Goal: Task Accomplishment & Management: Manage account settings

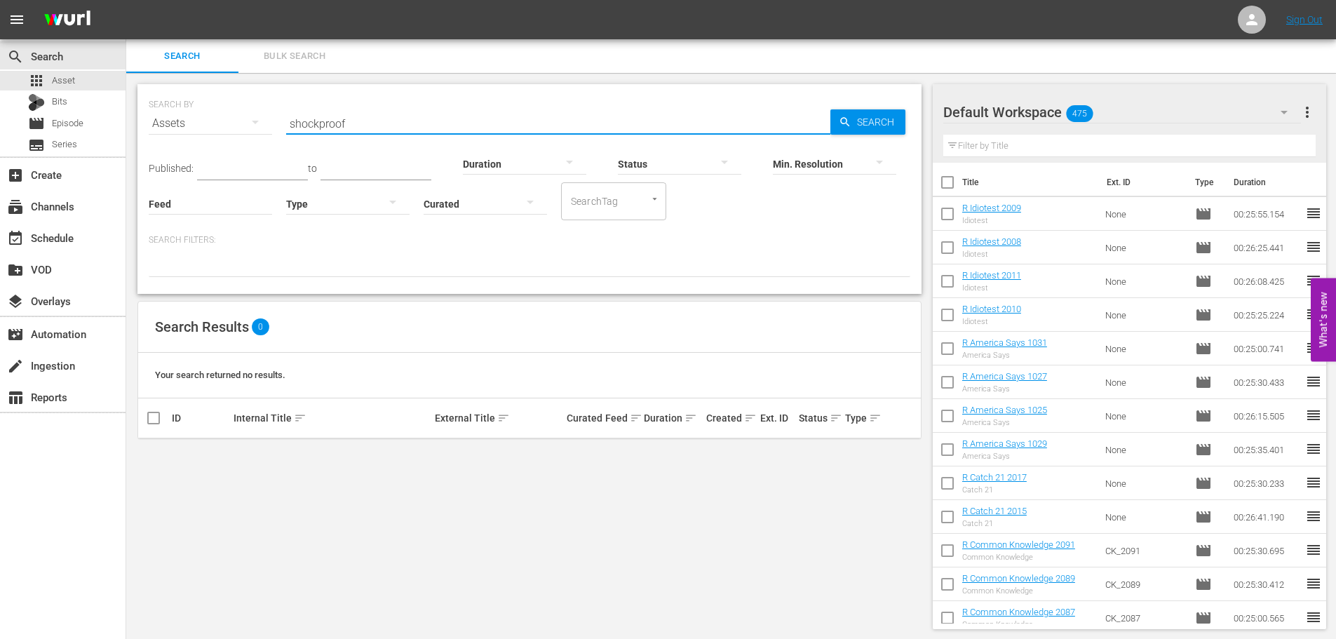
click at [722, 615] on div "SEARCH BY Search By Assets Search ID, Title, Description, Keywords, or Category…" at bounding box center [529, 356] width 806 height 567
click at [577, 92] on div "SEARCH BY Search By Assets Search ID, Title, Description, Keywords, or Category…" at bounding box center [529, 115] width 761 height 50
click at [532, 123] on input "shockproof" at bounding box center [558, 124] width 544 height 34
click at [954, 183] on input "checkbox" at bounding box center [947, 184] width 29 height 29
checkbox input "true"
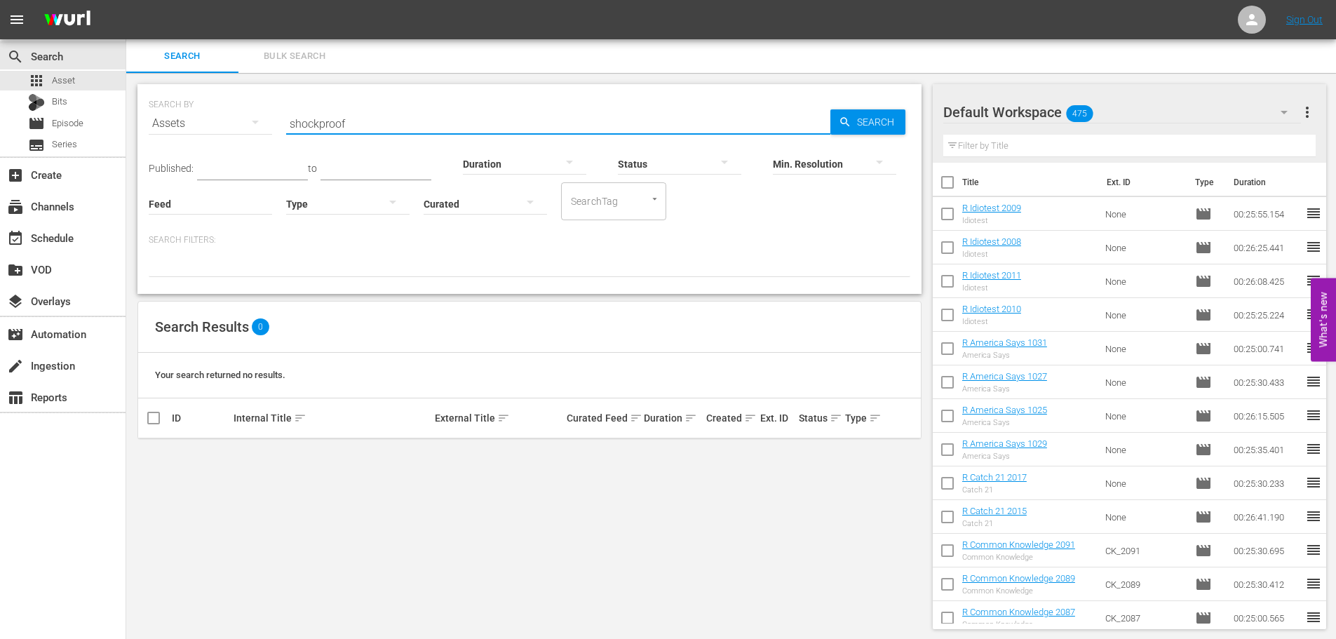
checkbox input "true"
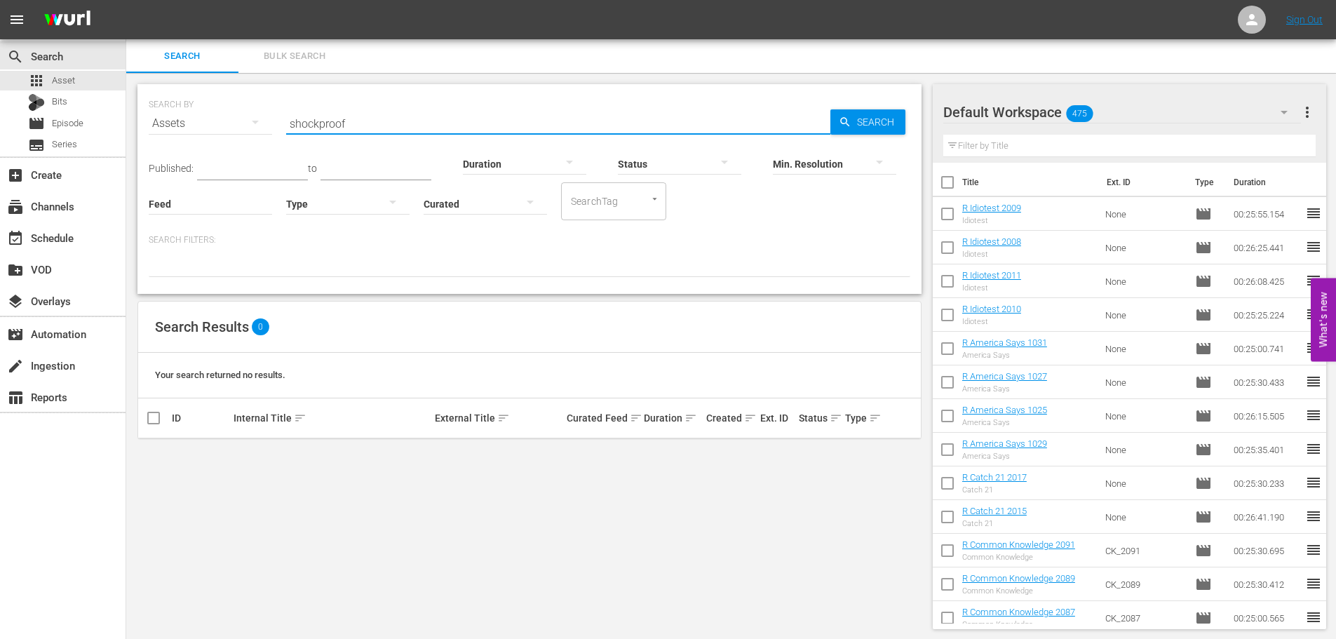
checkbox input "true"
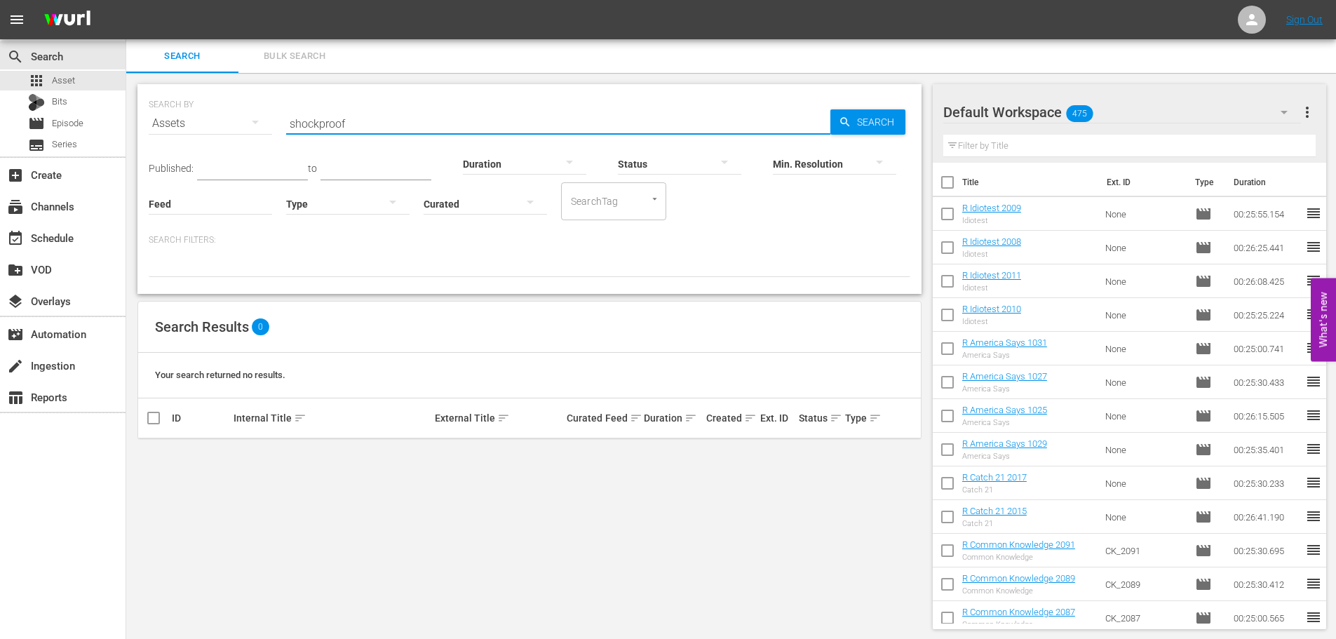
checkbox input "true"
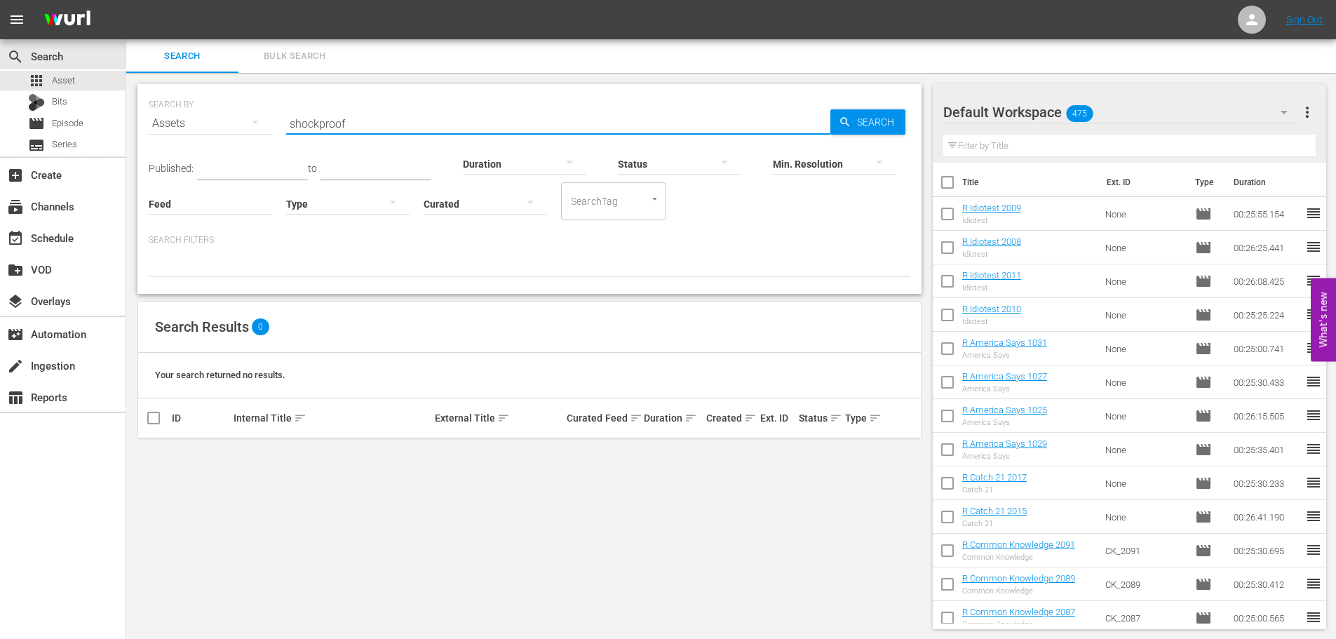
checkbox input "true"
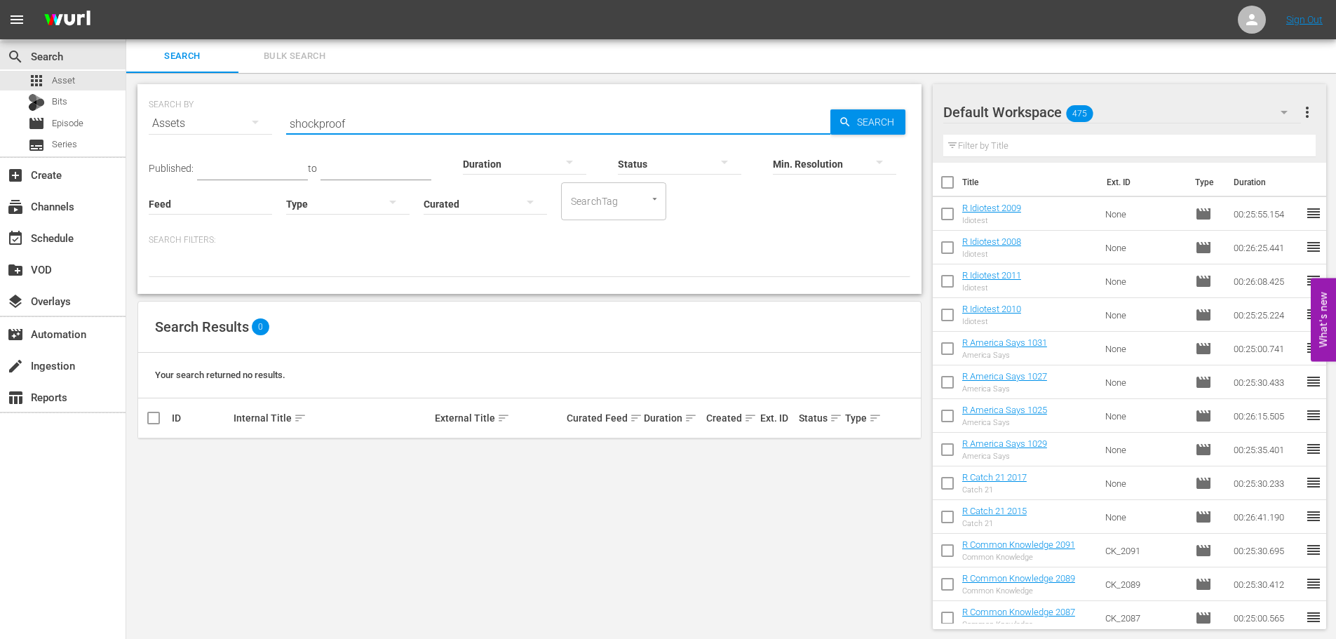
checkbox input "true"
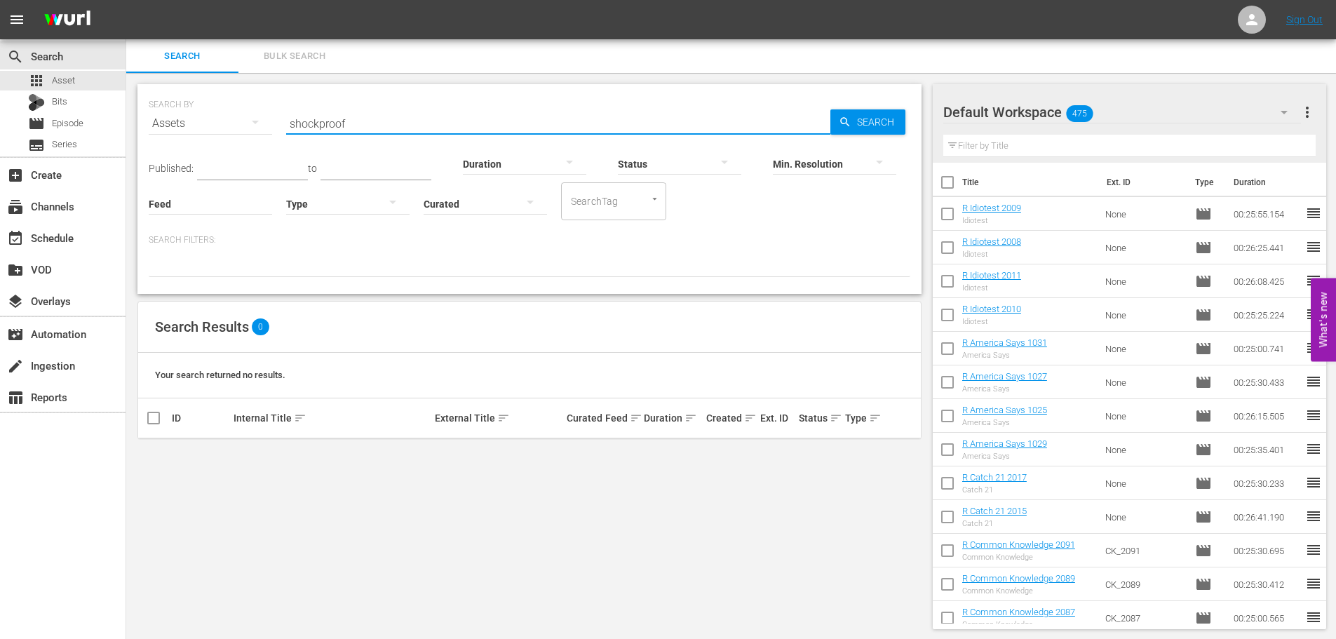
checkbox input "true"
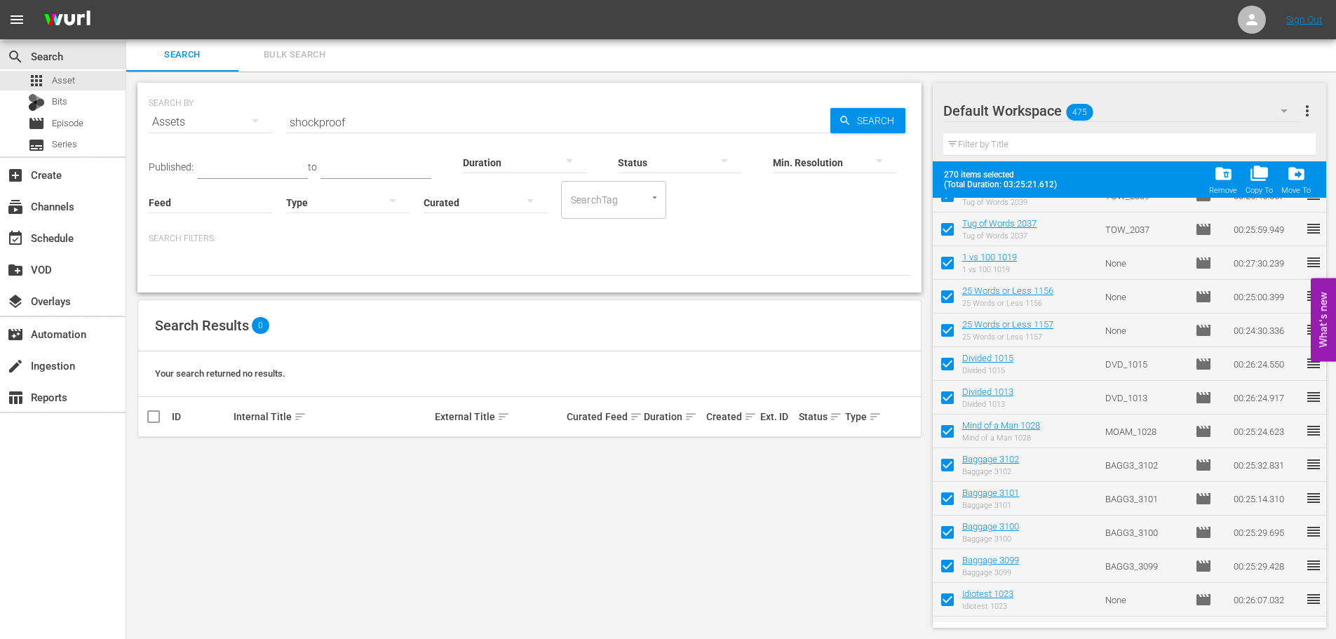
scroll to position [8632, 0]
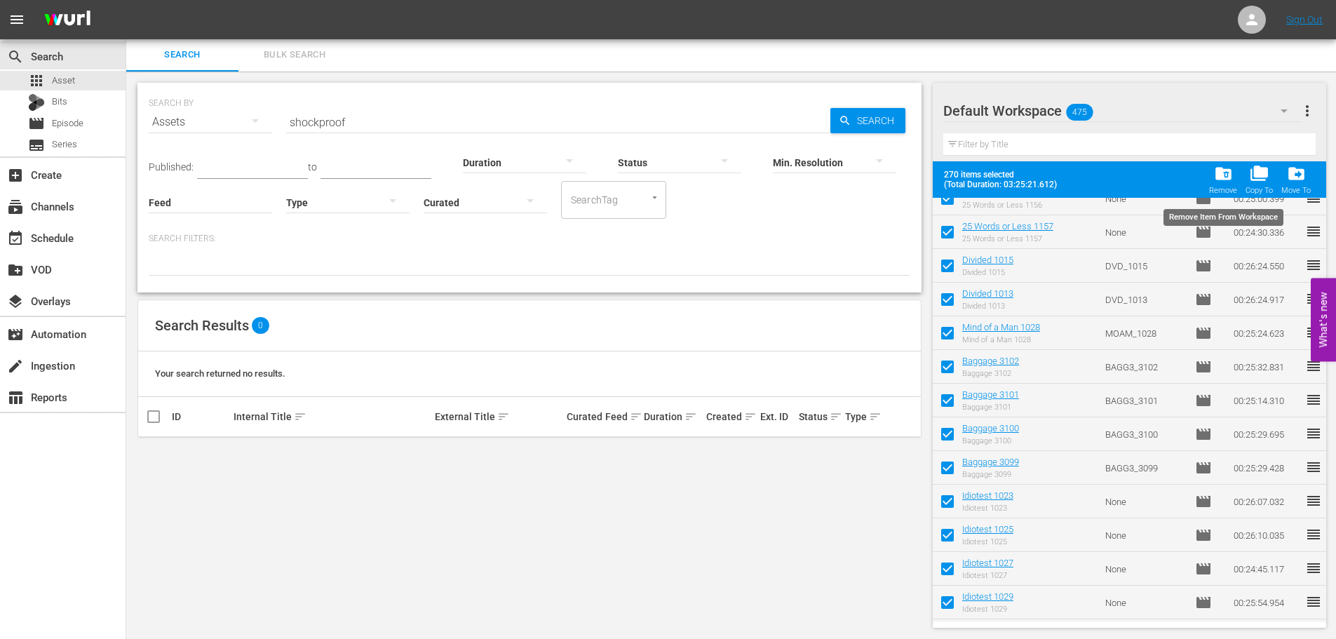
click at [1218, 182] on span "folder_delete" at bounding box center [1223, 173] width 19 height 19
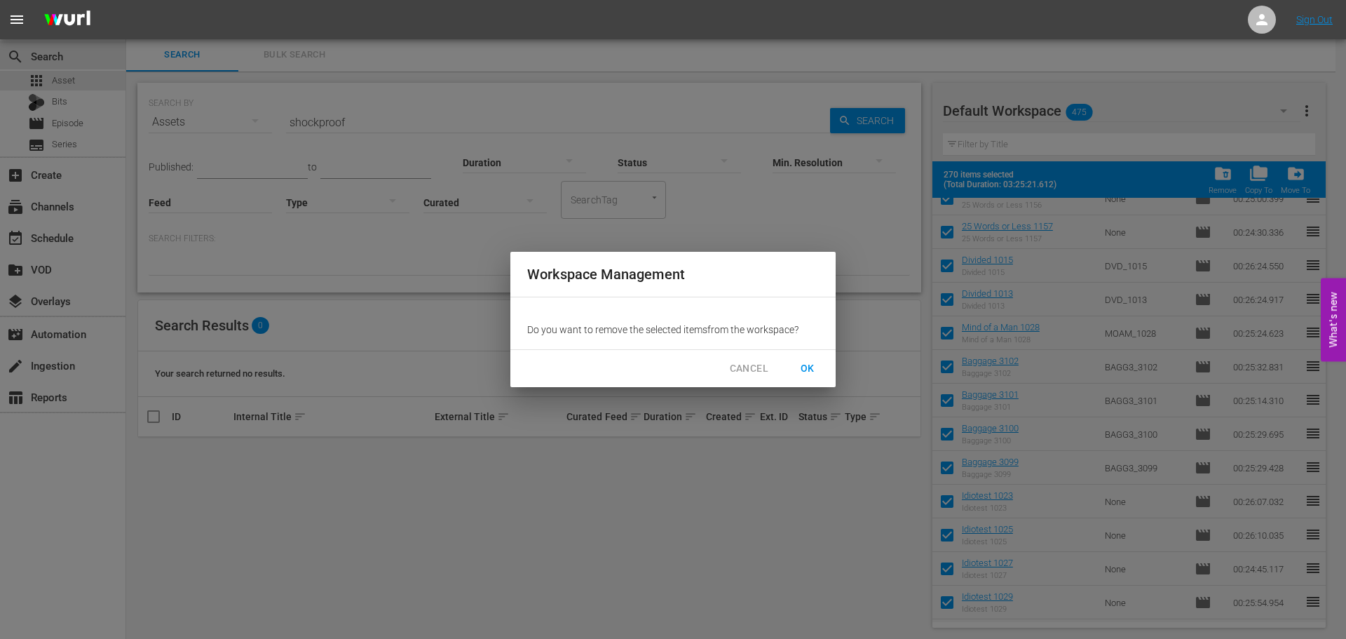
click at [813, 377] on button "OK" at bounding box center [807, 368] width 45 height 26
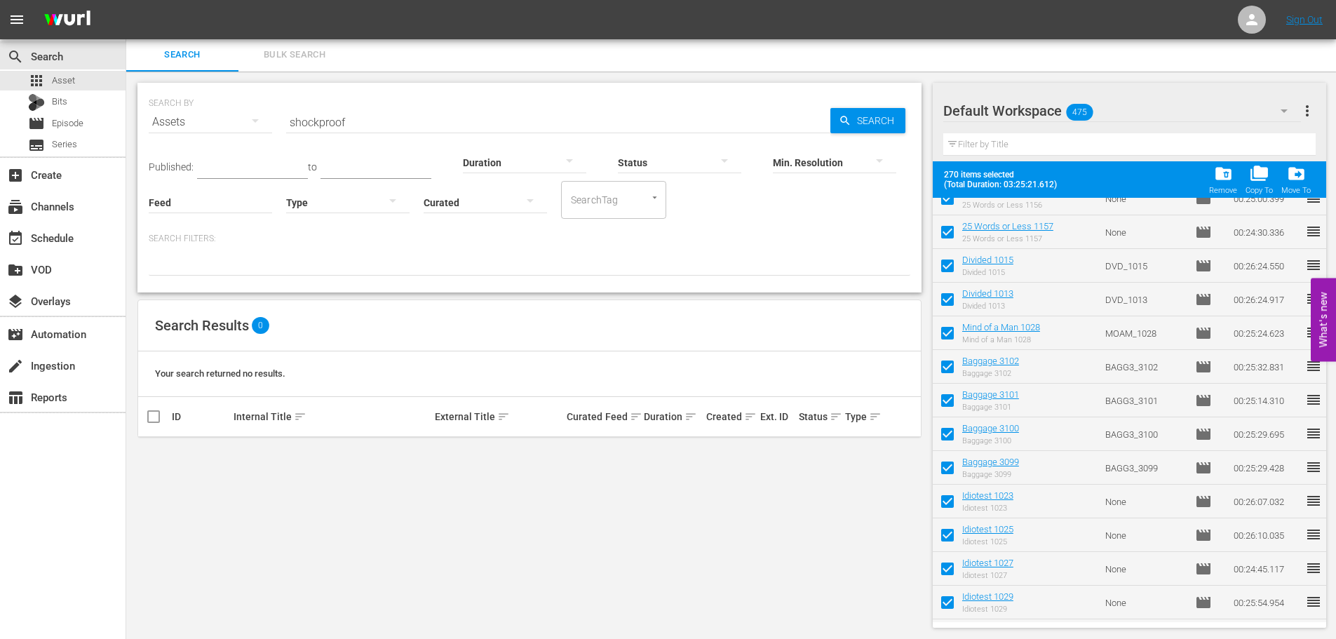
click at [409, 97] on div "SEARCH BY Search By Assets Search ID, Title, Description, Keywords, or Category…" at bounding box center [529, 113] width 761 height 50
click at [44, 132] on div "movie Episode" at bounding box center [55, 124] width 55 height 20
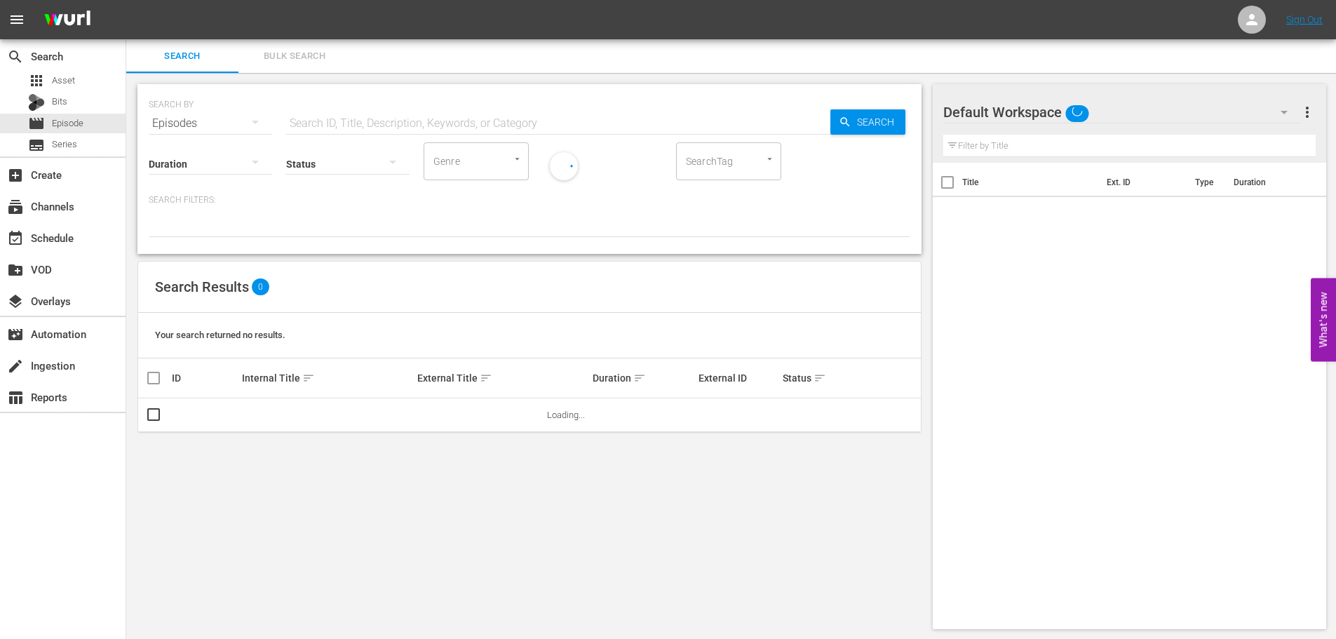
click at [509, 123] on input "text" at bounding box center [558, 124] width 544 height 34
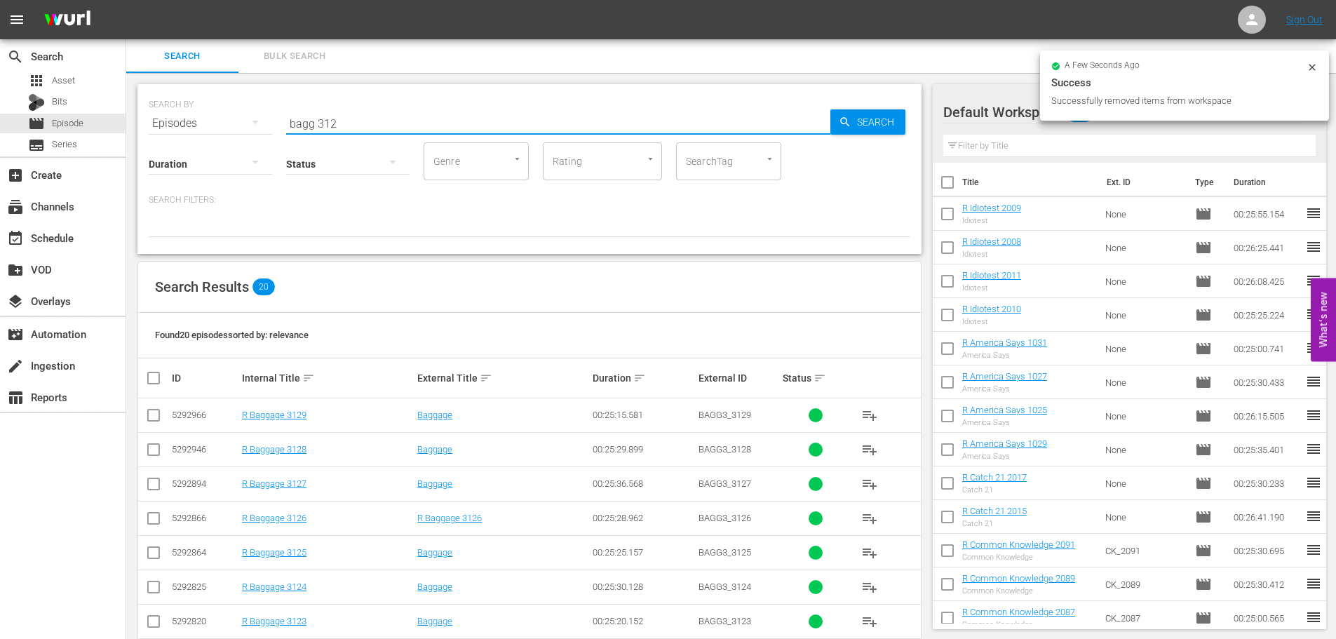
type input "bagg 312"
click at [1307, 71] on icon at bounding box center [1311, 67] width 11 height 11
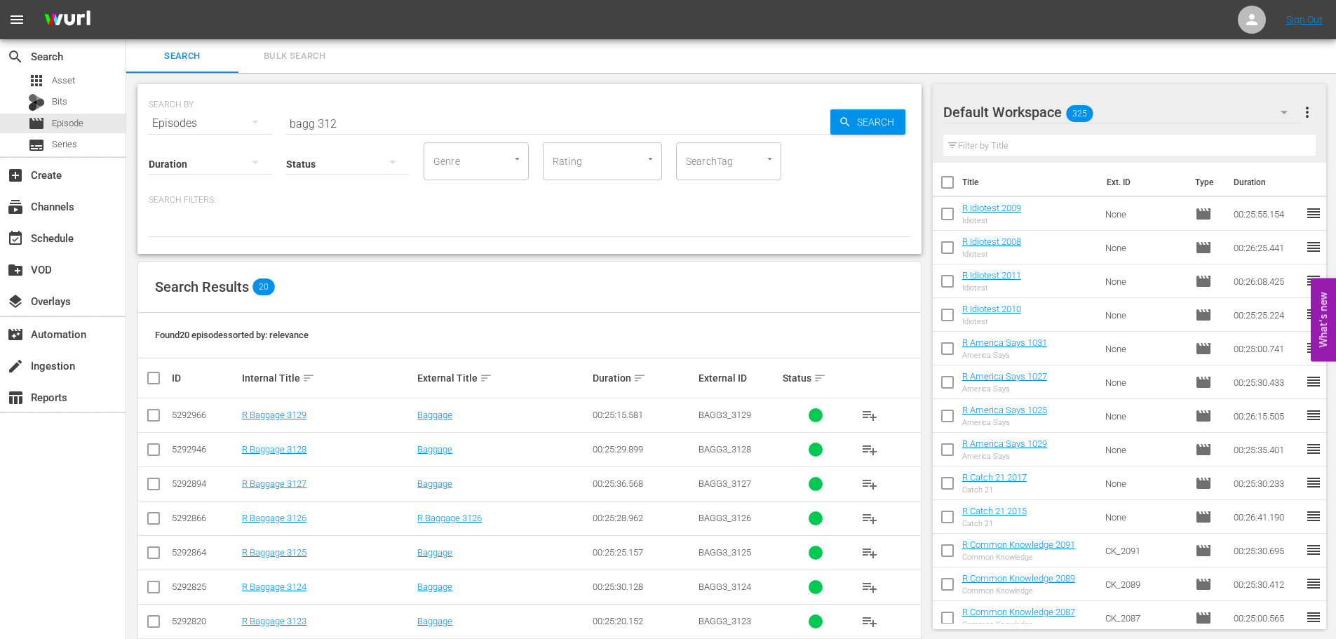
click at [945, 189] on input "checkbox" at bounding box center [947, 184] width 29 height 29
checkbox input "true"
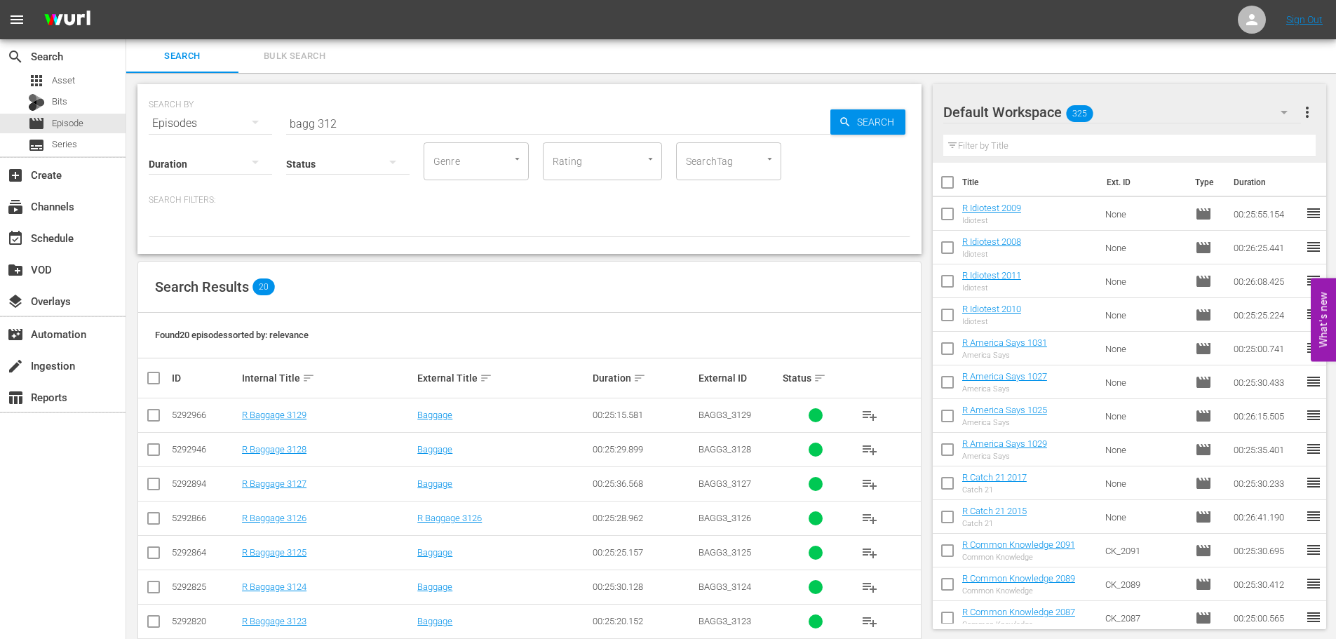
checkbox input "true"
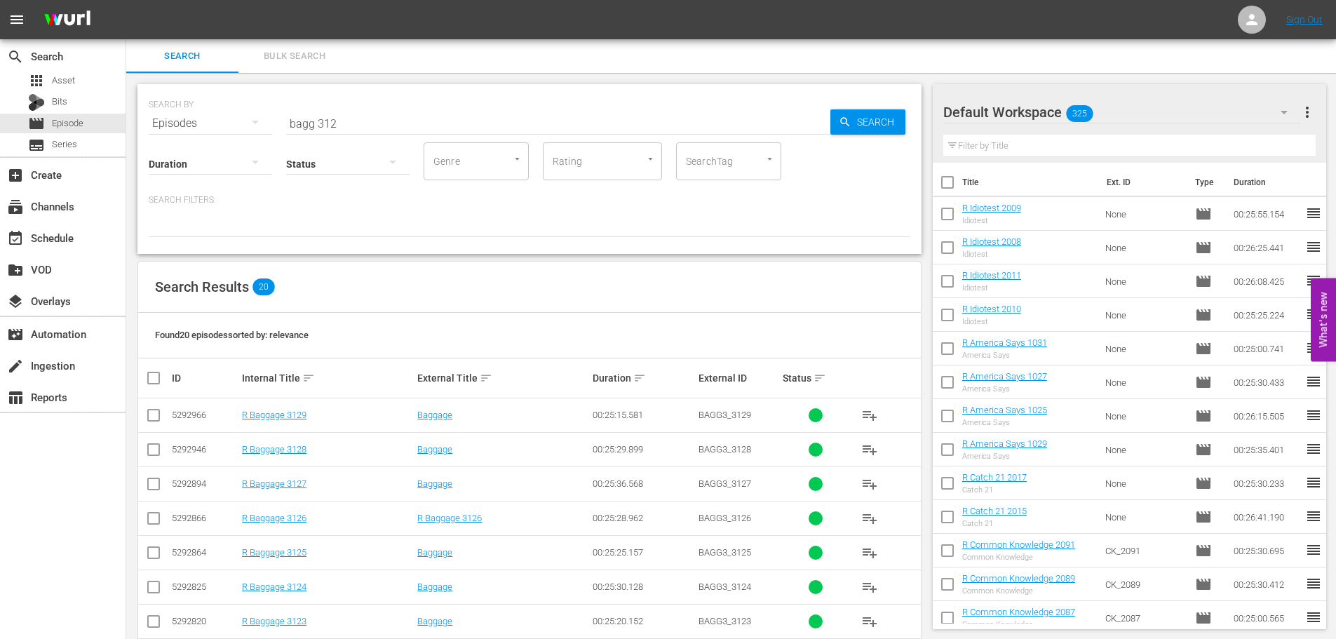
checkbox input "true"
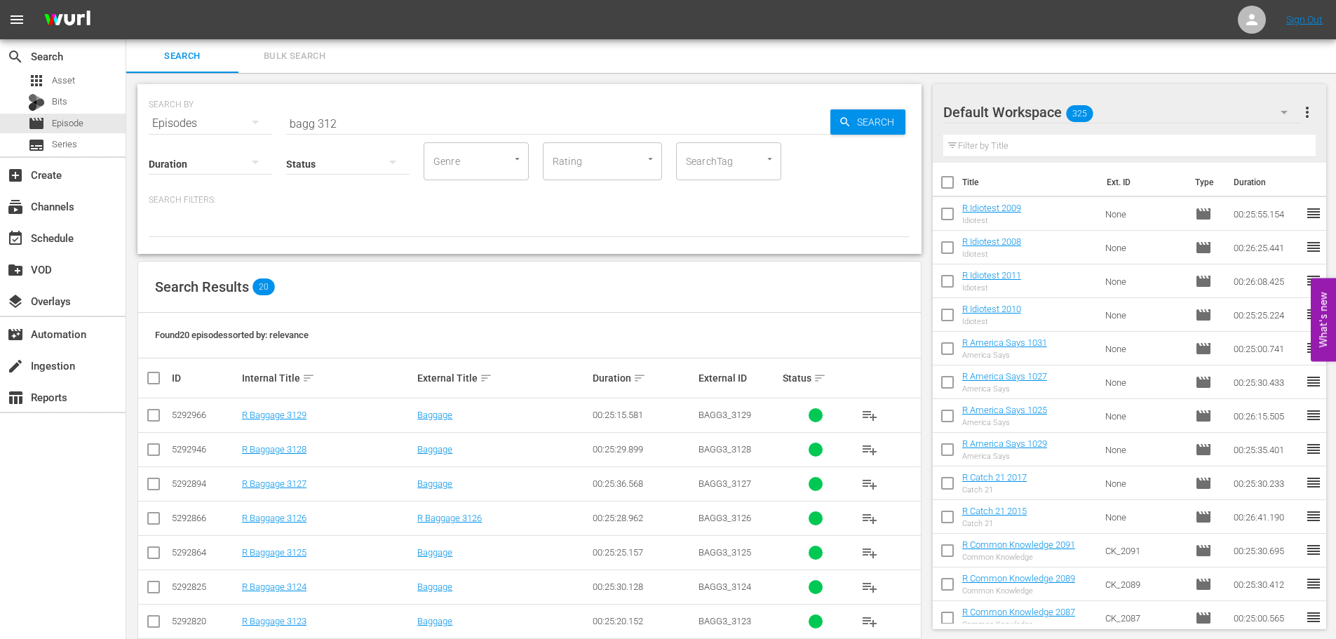
checkbox input "true"
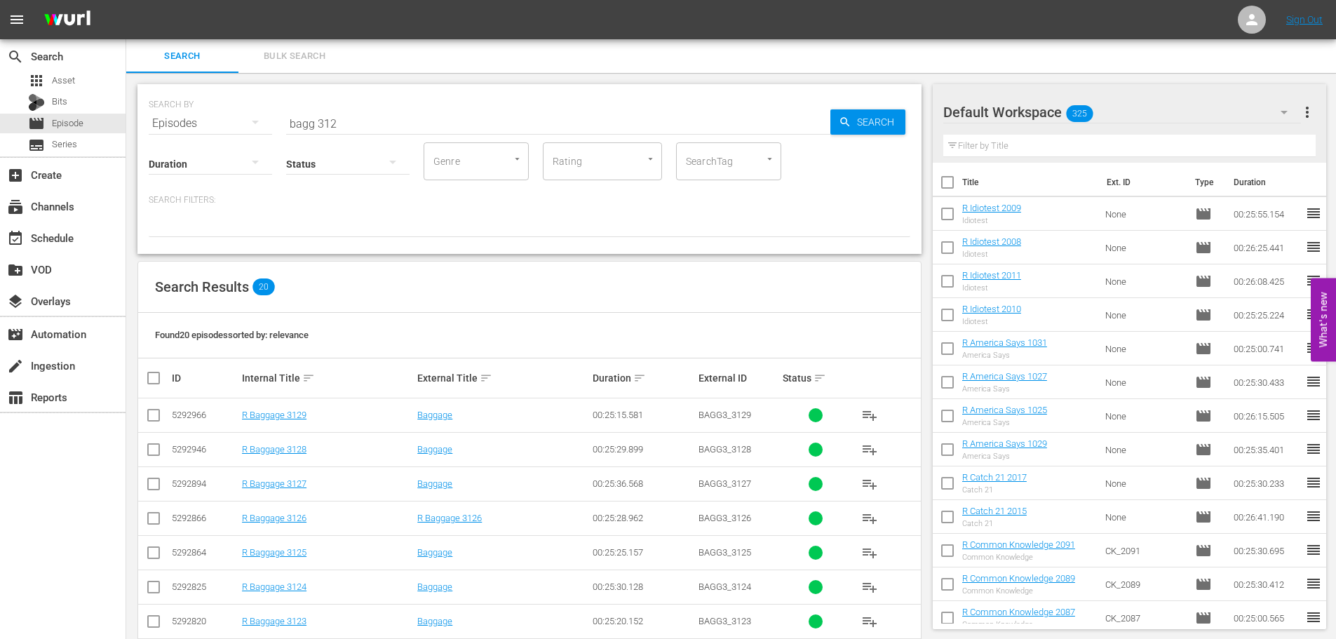
checkbox input "true"
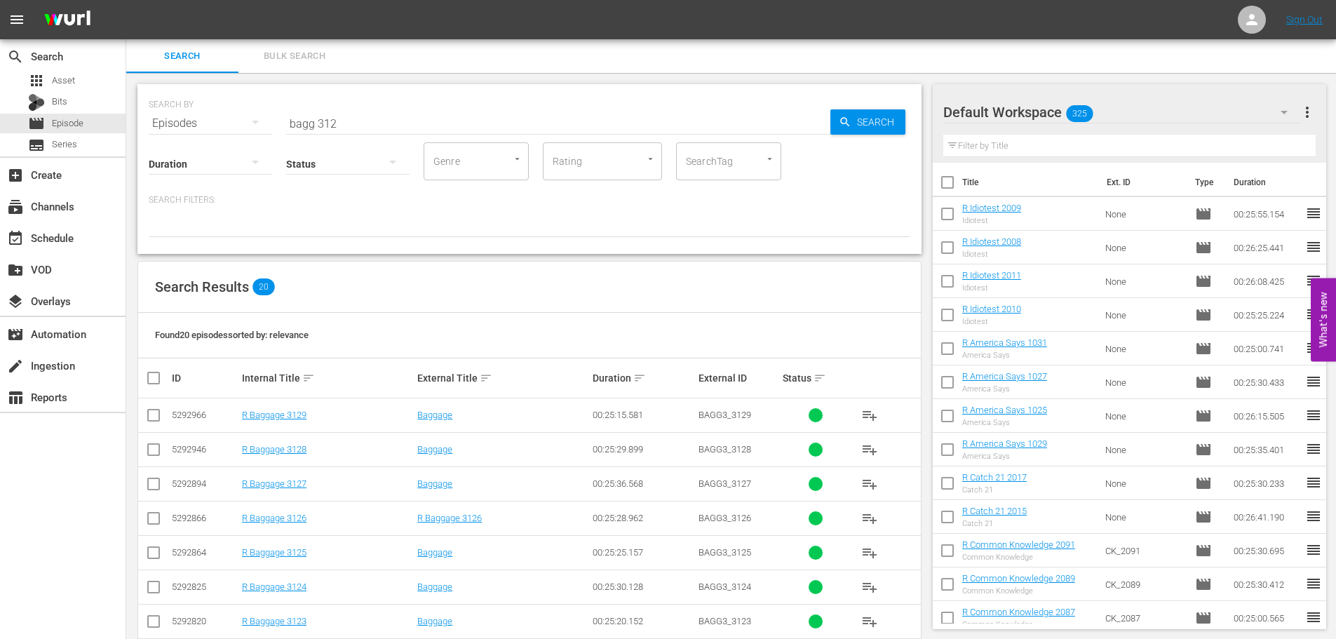
checkbox input "true"
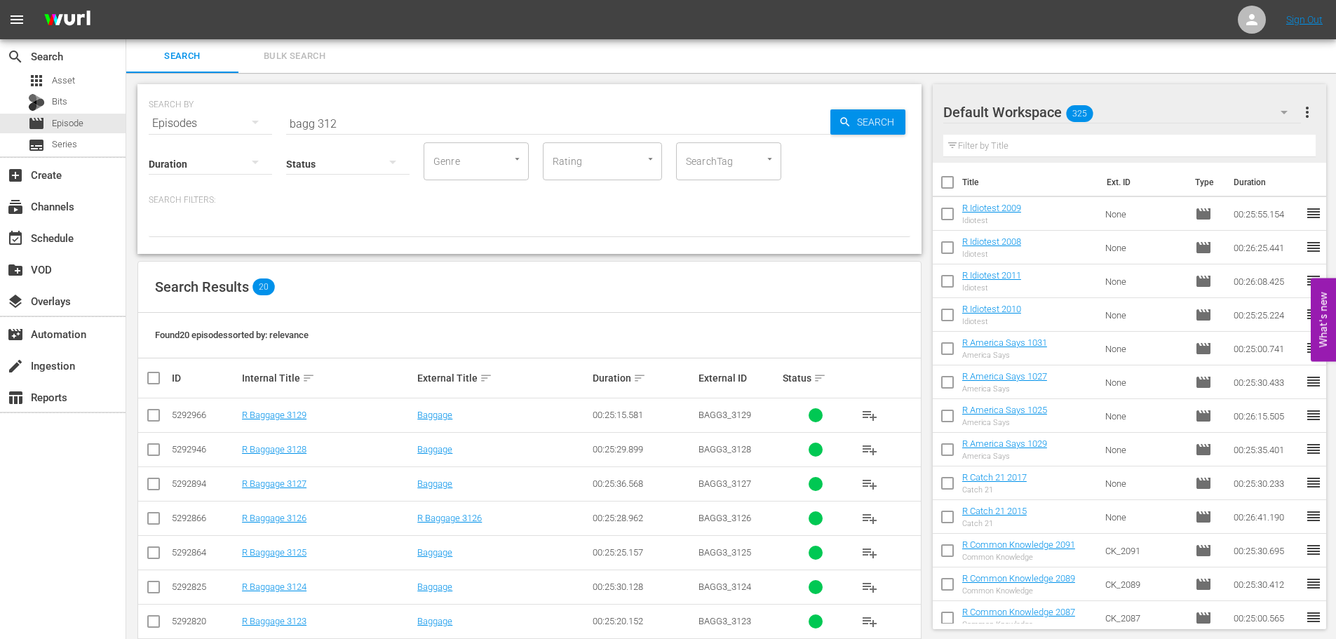
checkbox input "true"
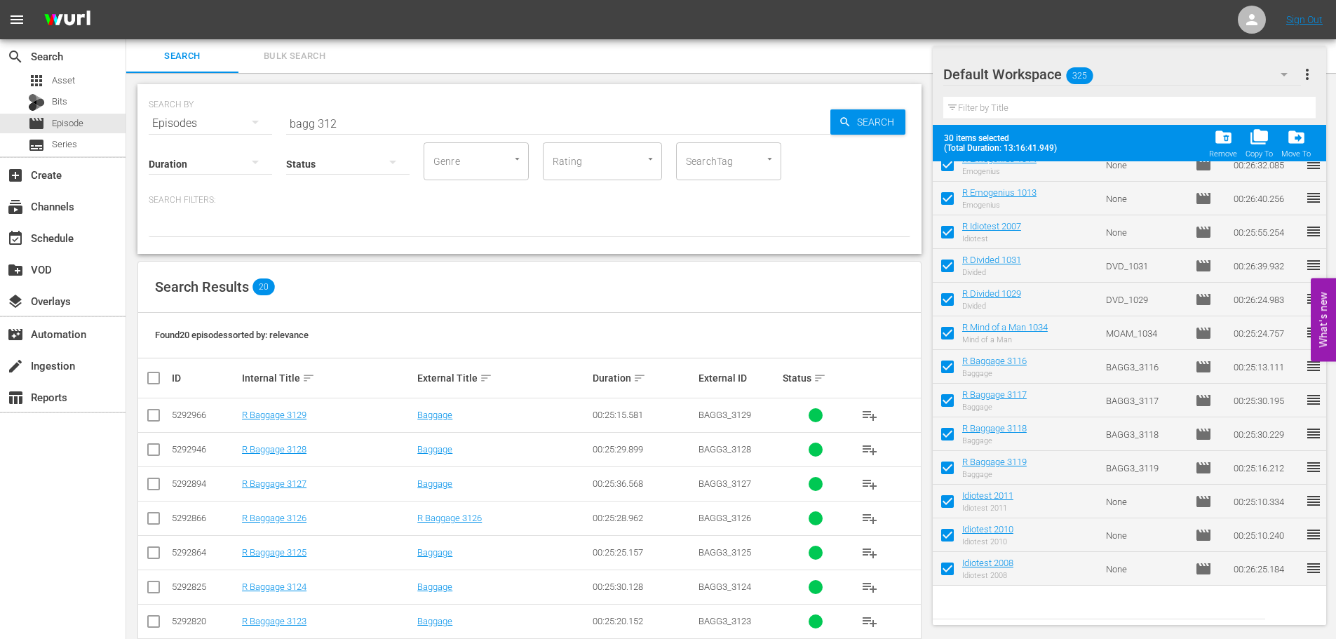
scroll to position [620, 0]
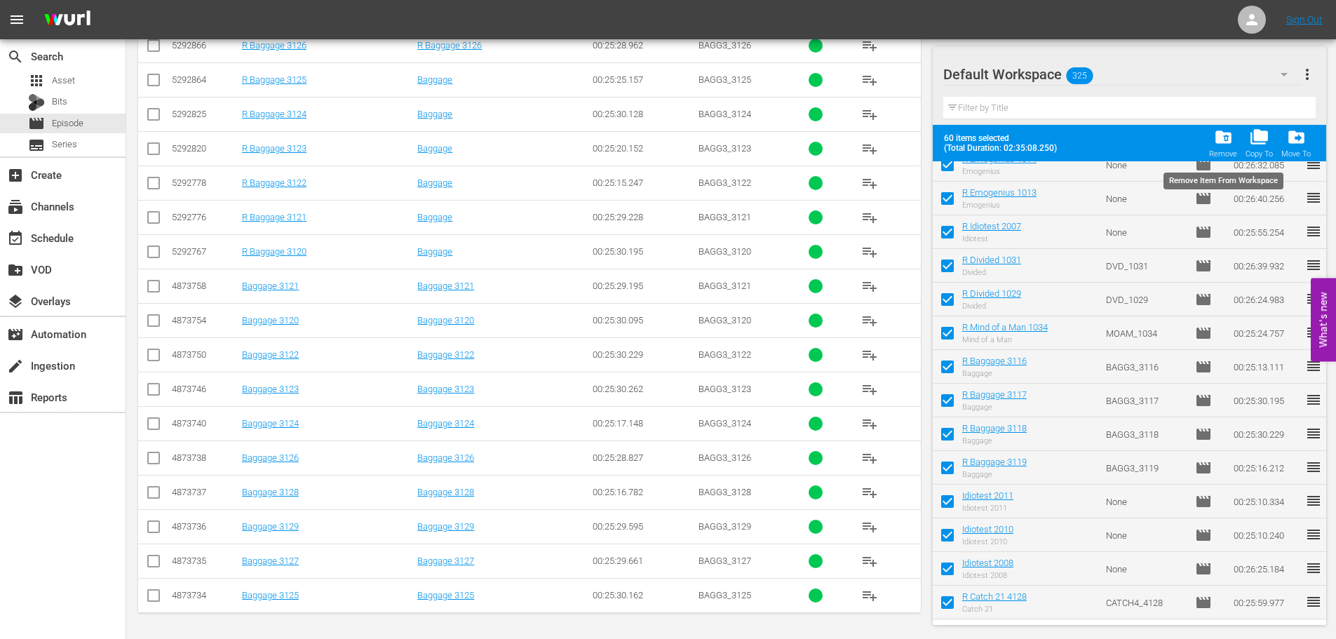
click at [1209, 135] on button "folder_delete Remove" at bounding box center [1223, 142] width 36 height 39
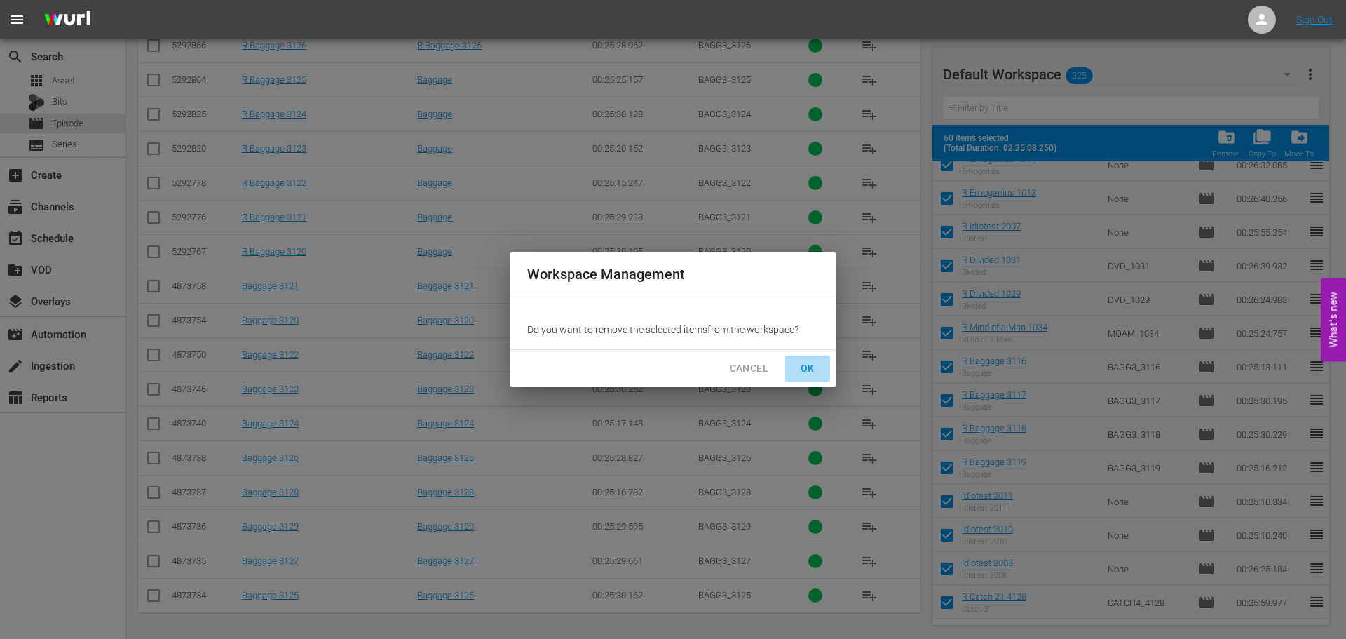
click at [788, 369] on button "OK" at bounding box center [807, 368] width 45 height 26
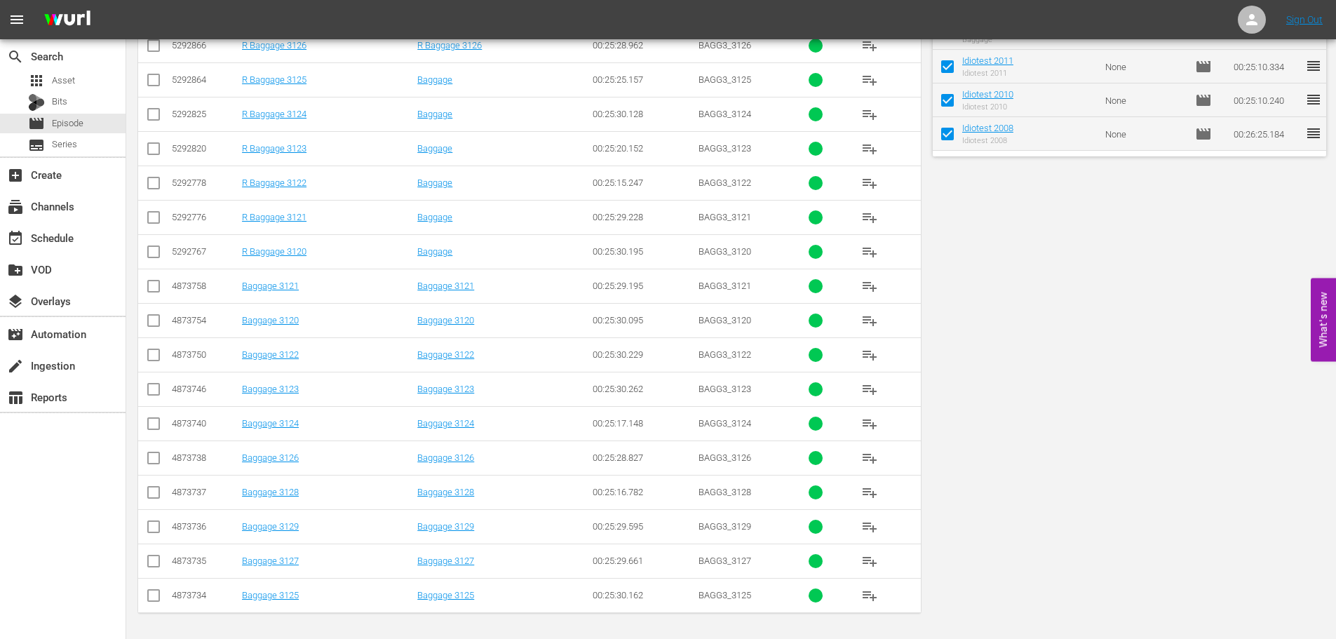
scroll to position [0, 0]
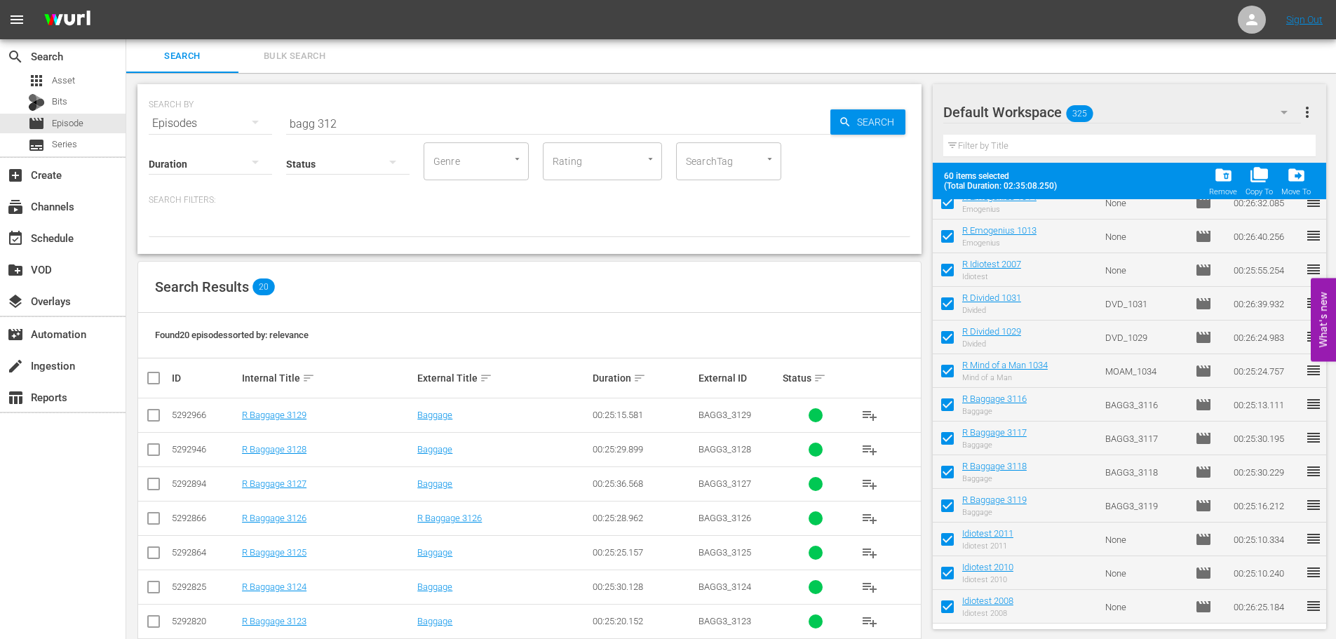
checkbox input "false"
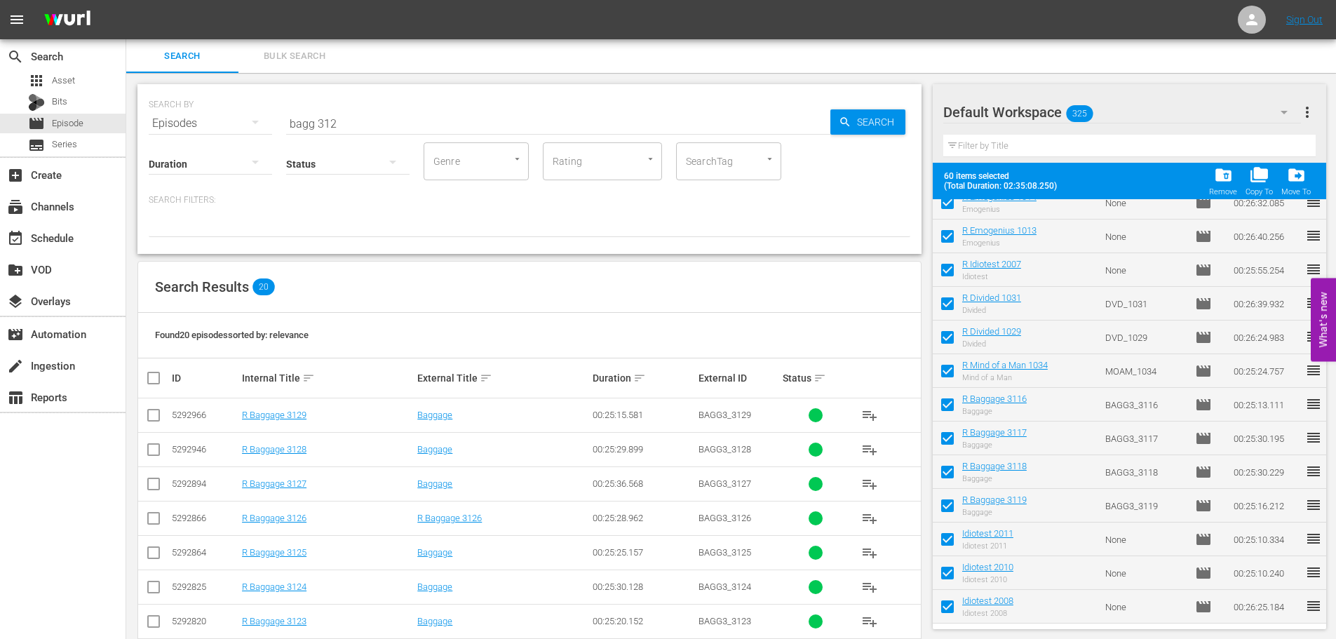
checkbox input "false"
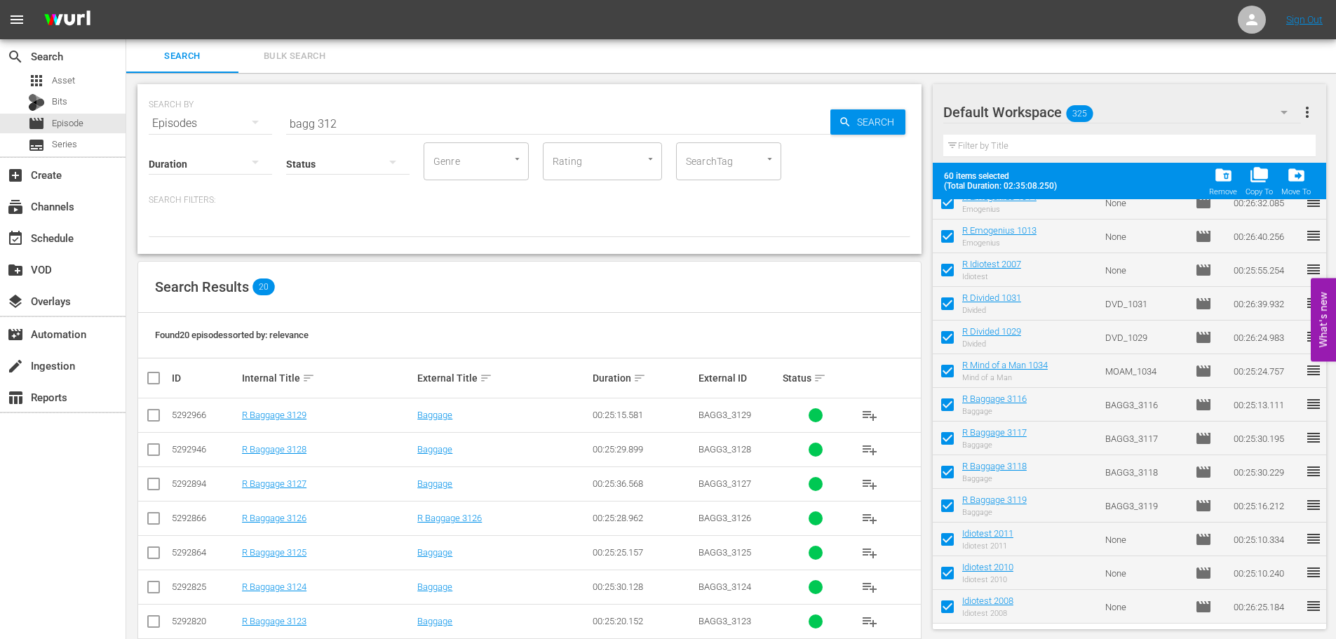
checkbox input "false"
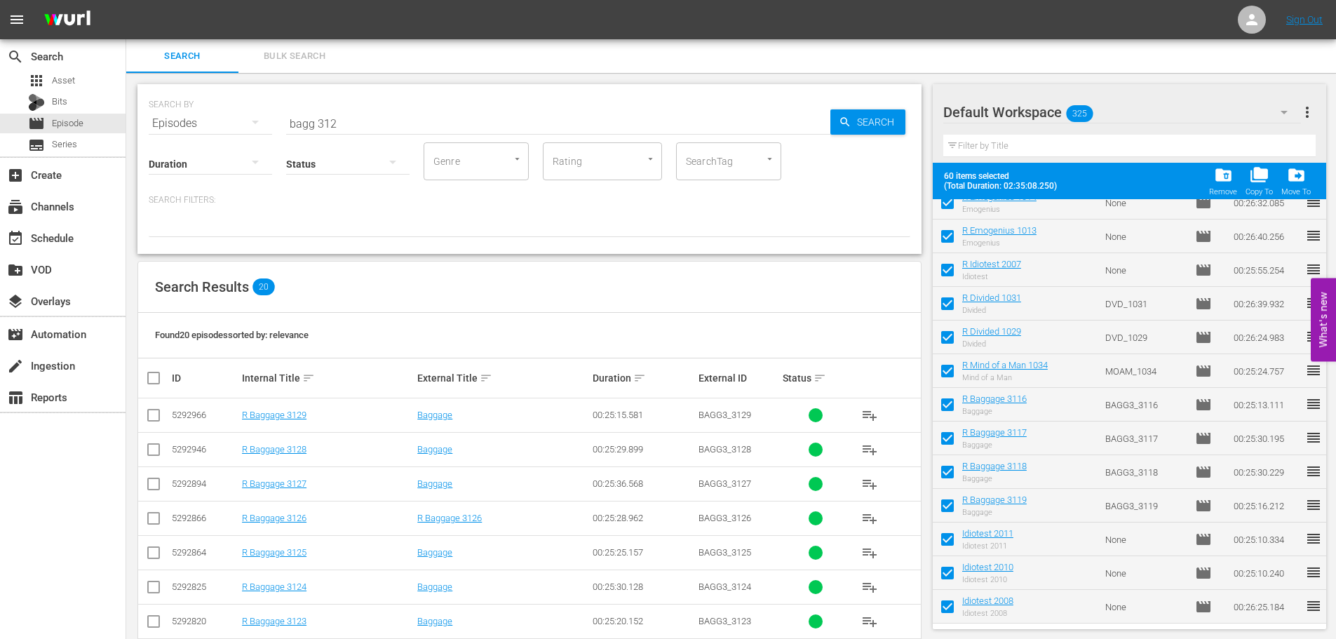
checkbox input "false"
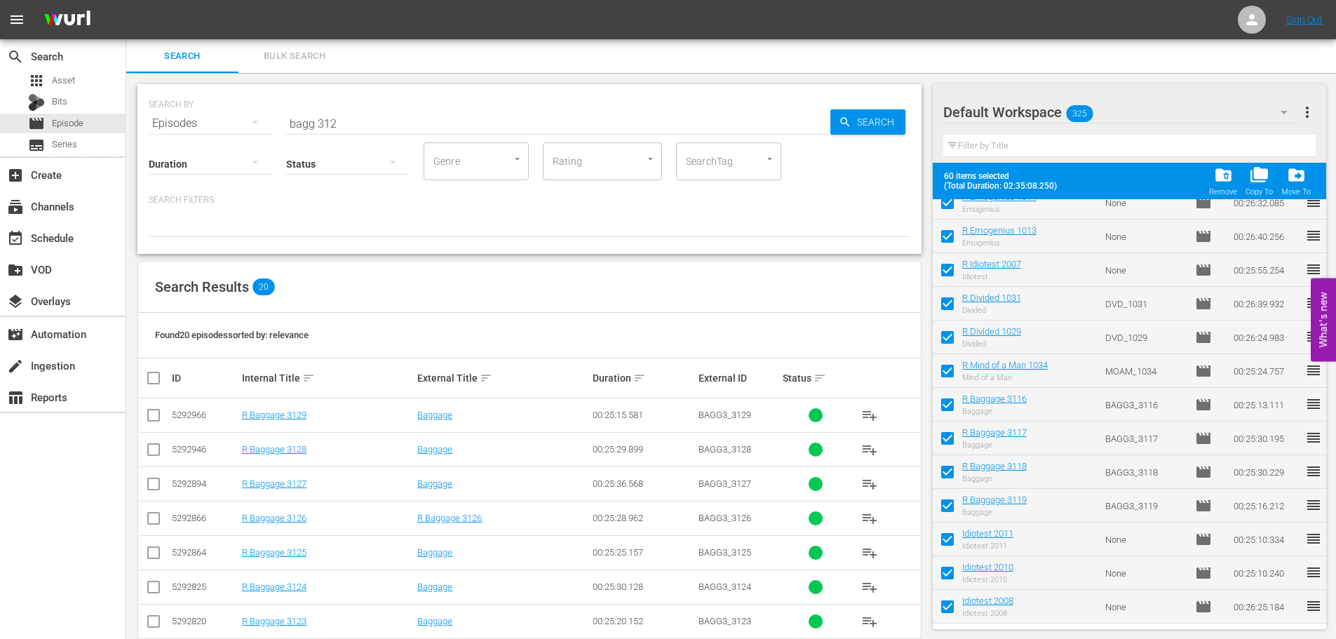
checkbox input "false"
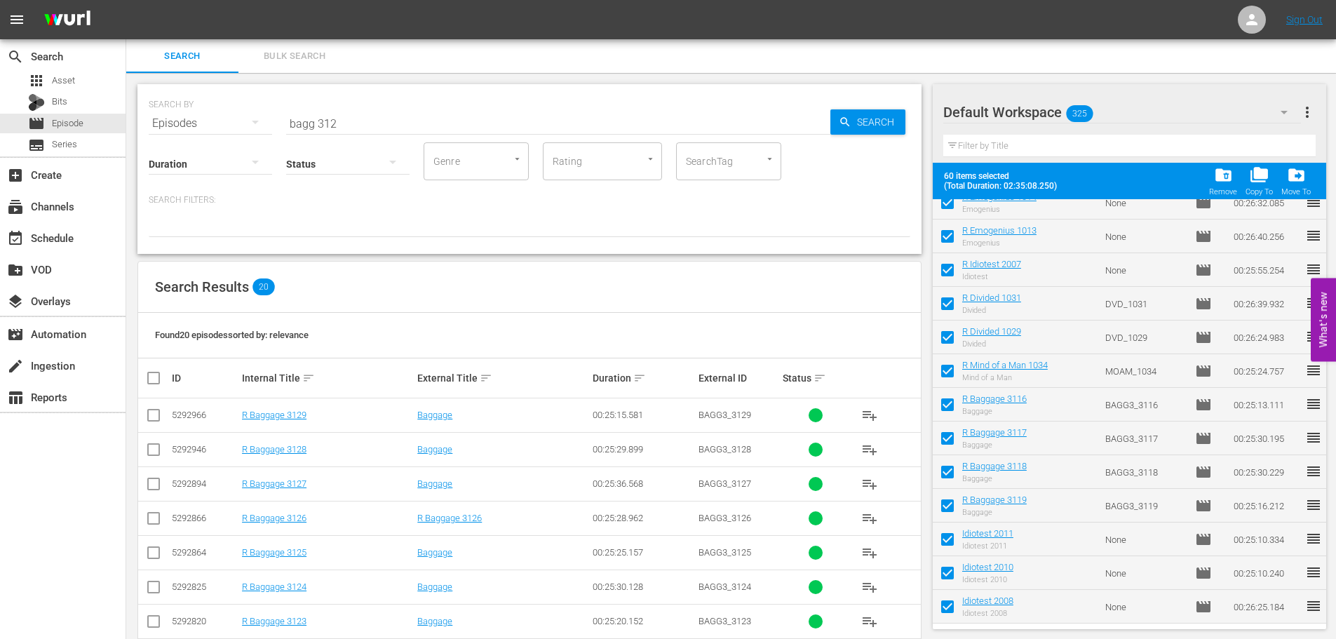
checkbox input "false"
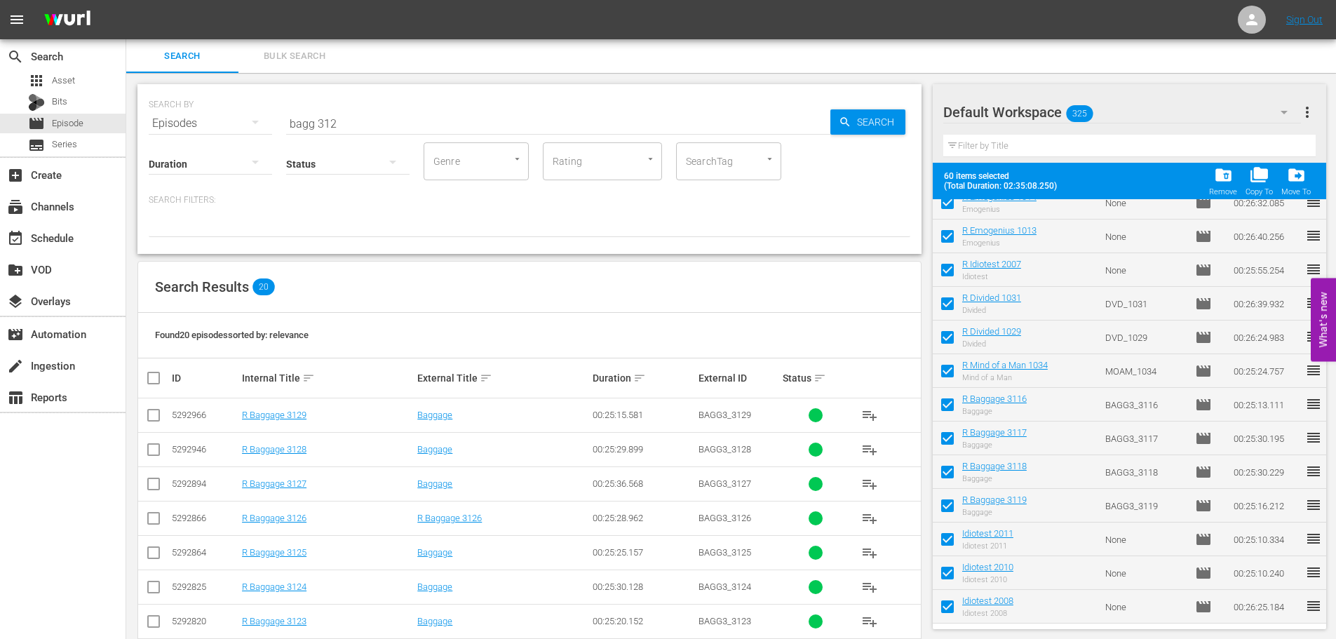
checkbox input "false"
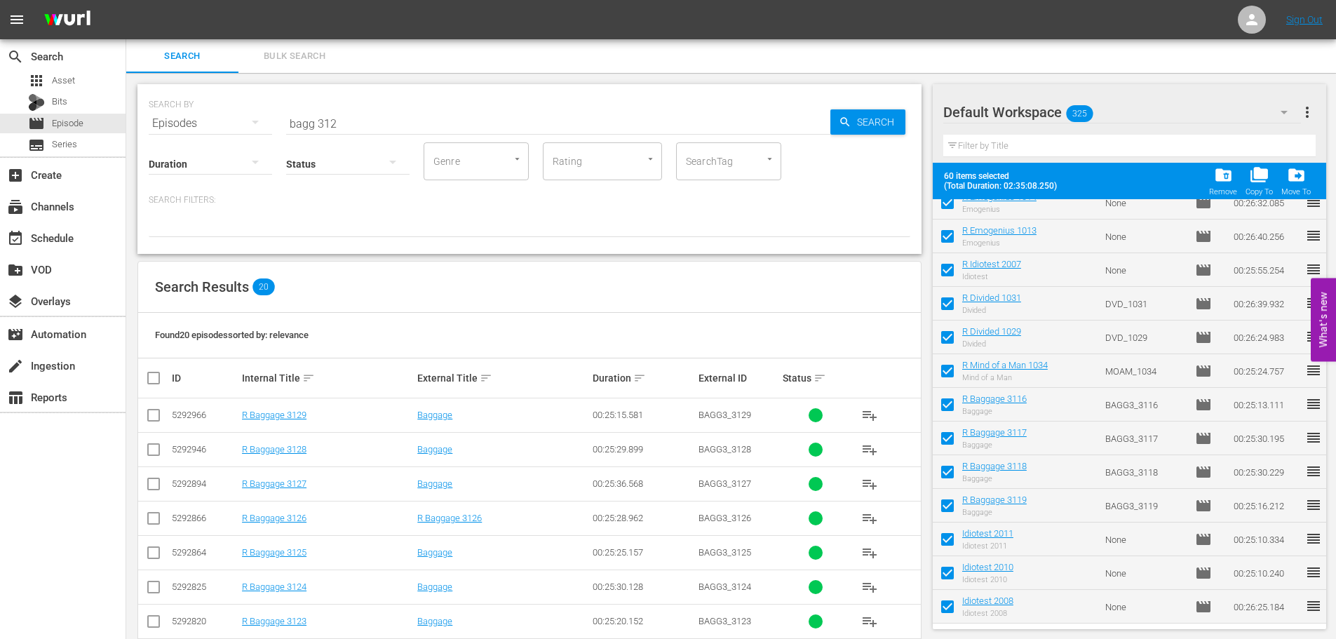
checkbox input "false"
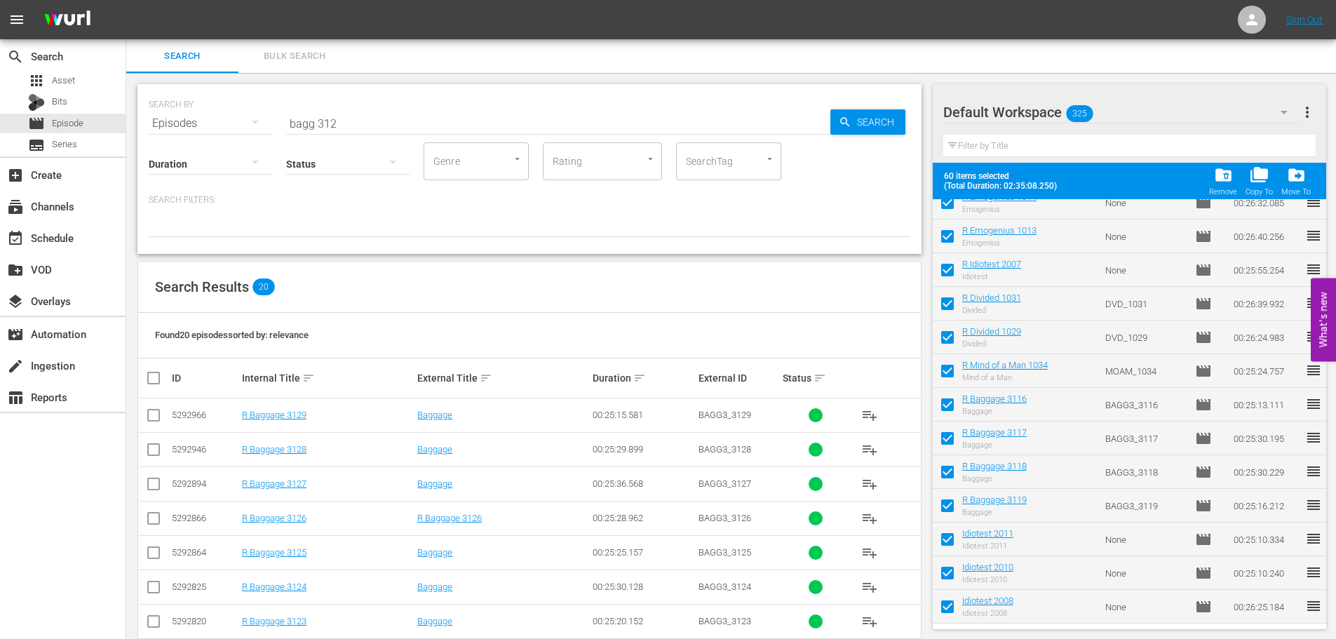
checkbox input "false"
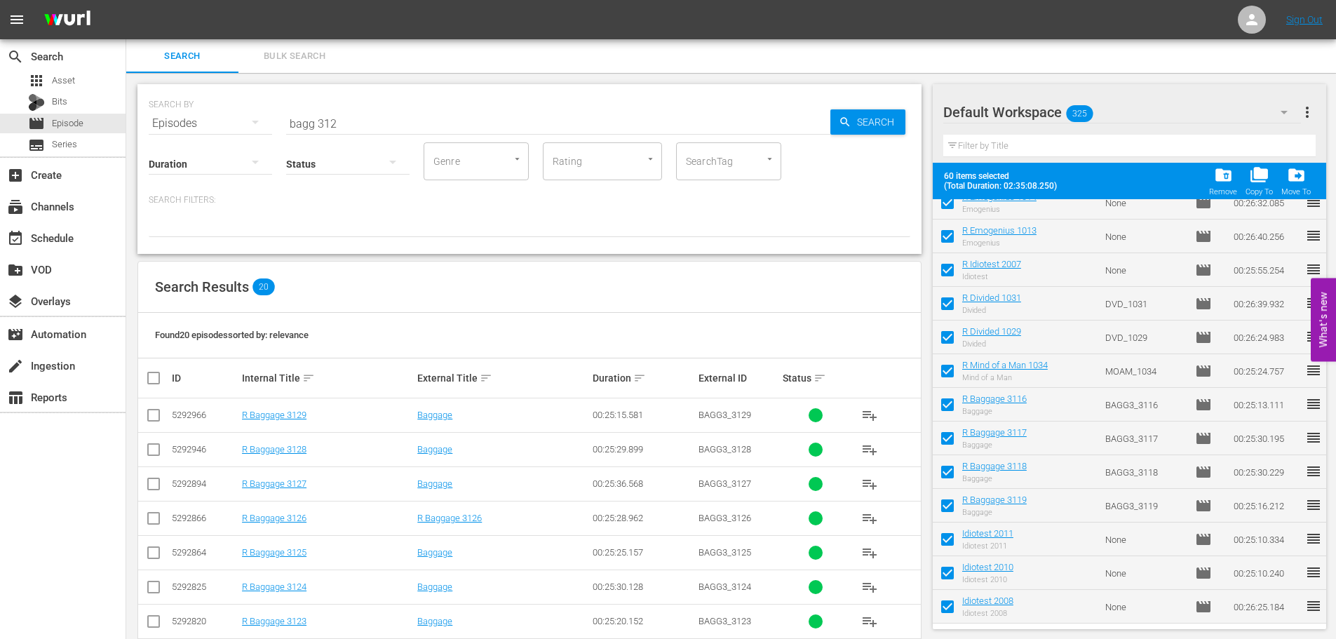
checkbox input "false"
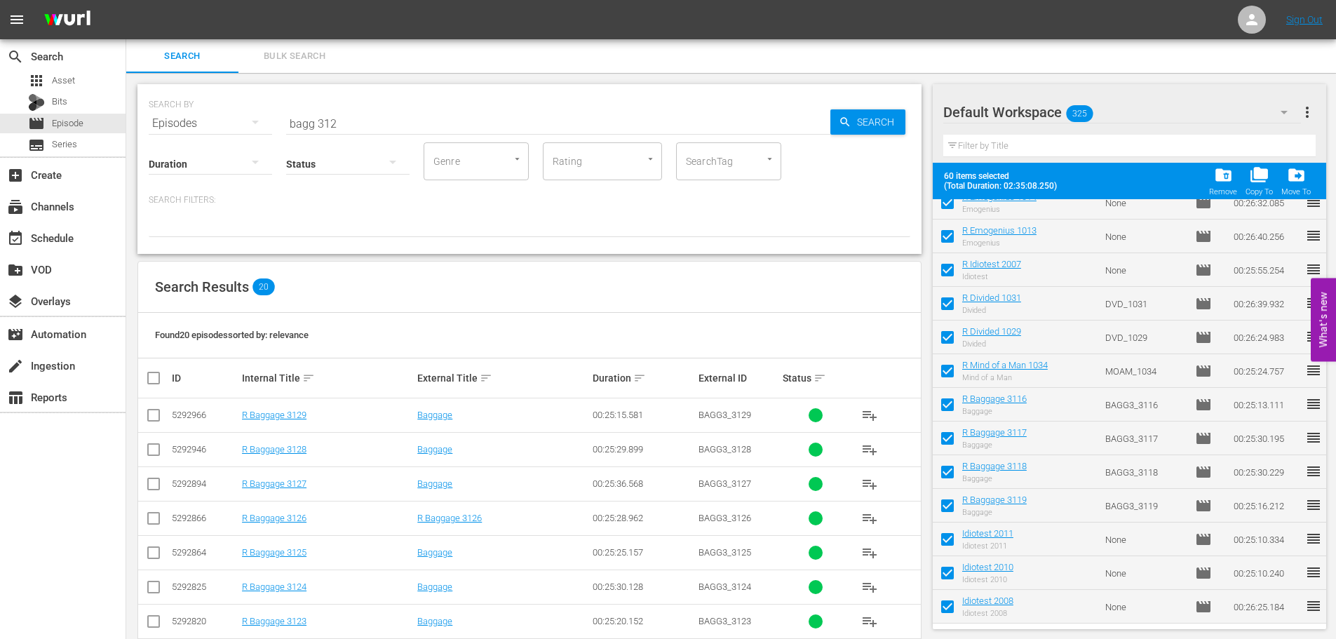
checkbox input "false"
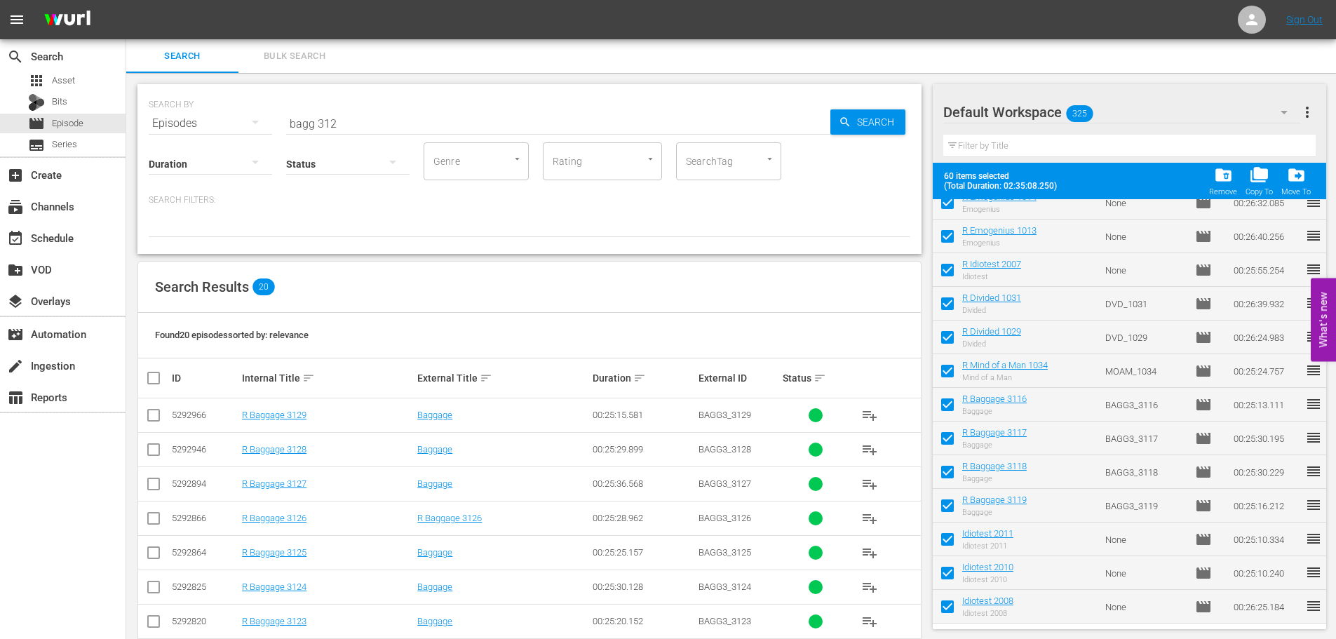
checkbox input "false"
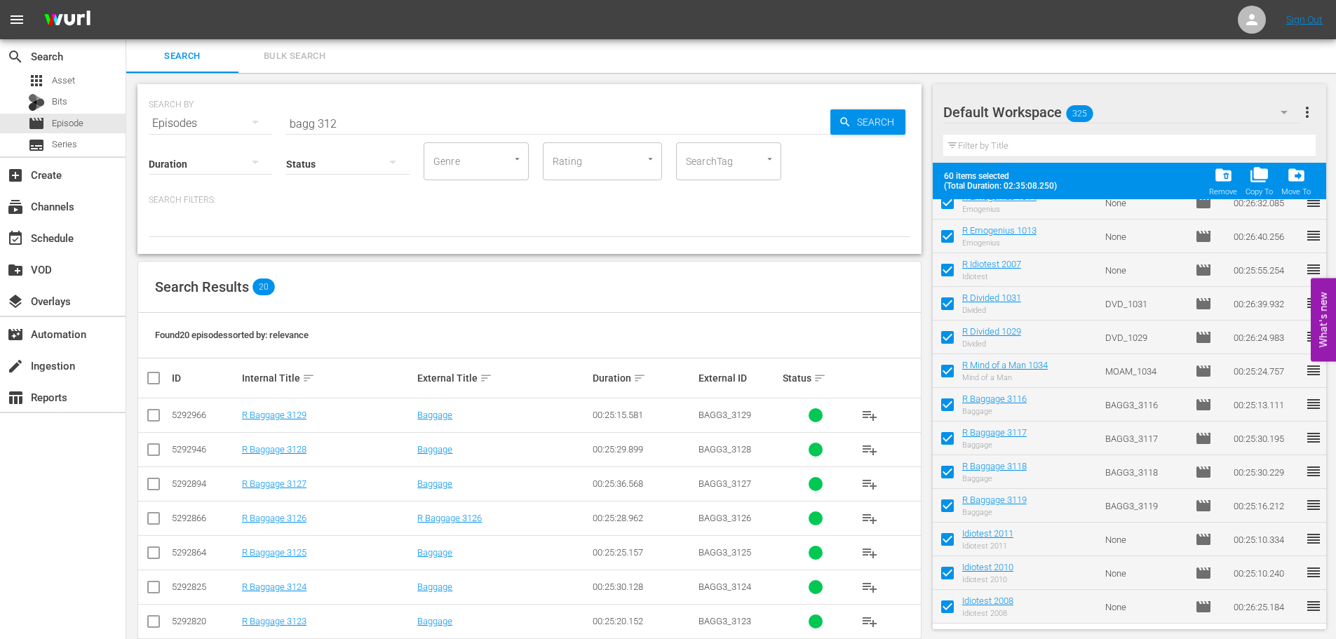
checkbox input "false"
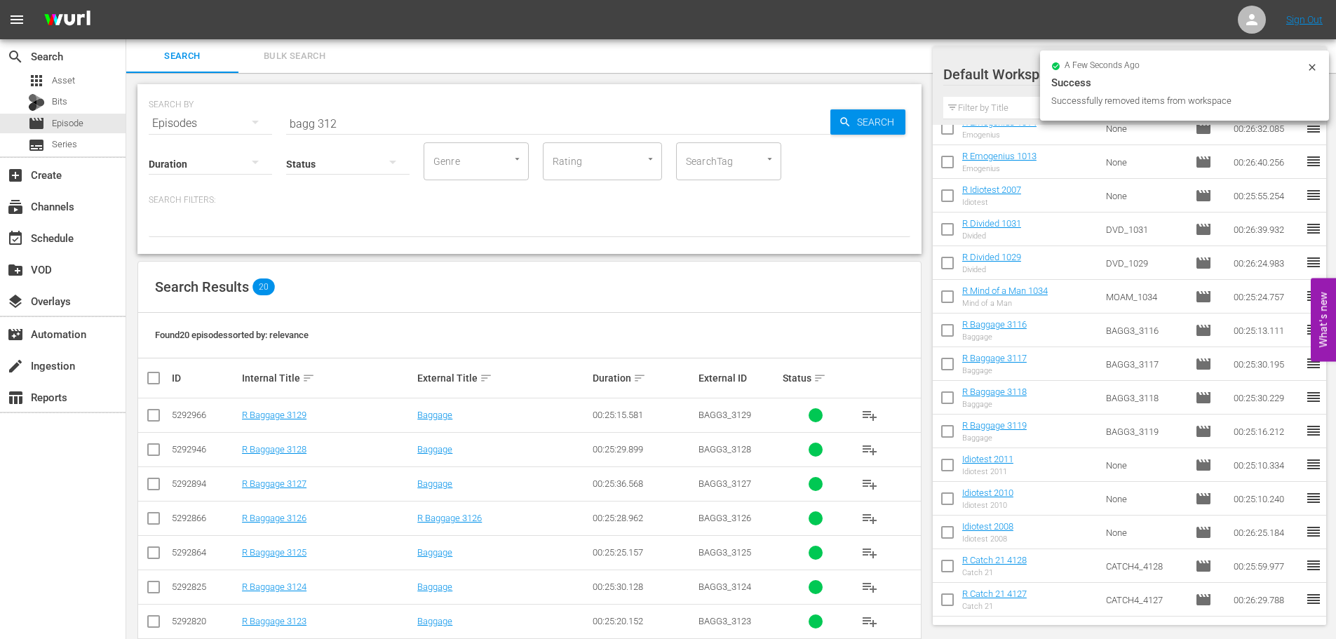
scroll to position [473, 0]
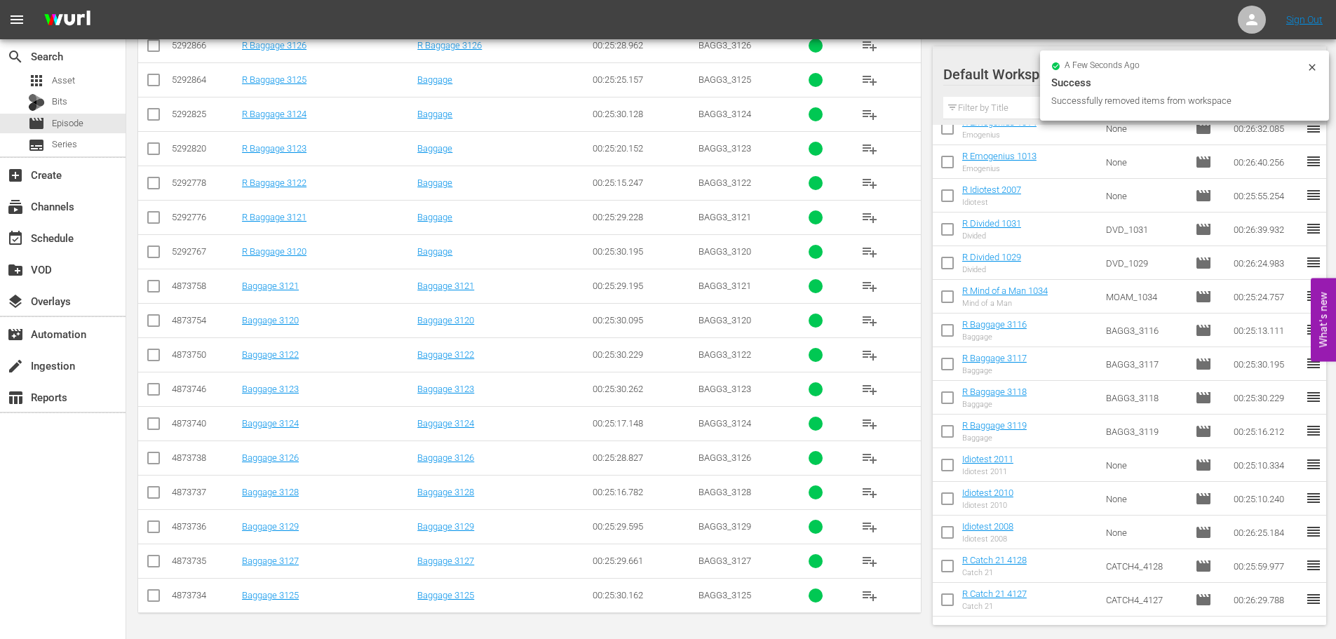
click at [157, 335] on td at bounding box center [154, 320] width 32 height 34
click at [154, 320] on input "checkbox" at bounding box center [153, 323] width 17 height 17
checkbox input "true"
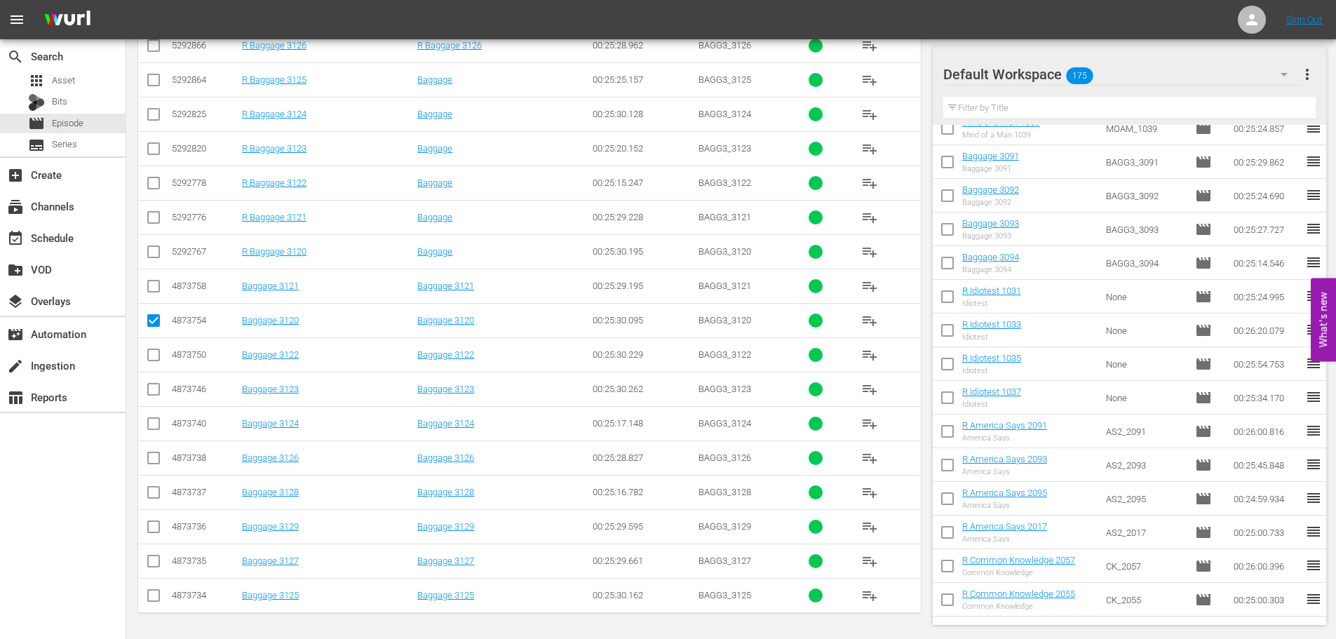
click at [148, 293] on input "checkbox" at bounding box center [153, 288] width 17 height 17
checkbox input "true"
click at [156, 358] on input "checkbox" at bounding box center [153, 357] width 17 height 17
checkbox input "true"
click at [144, 394] on td at bounding box center [154, 389] width 32 height 34
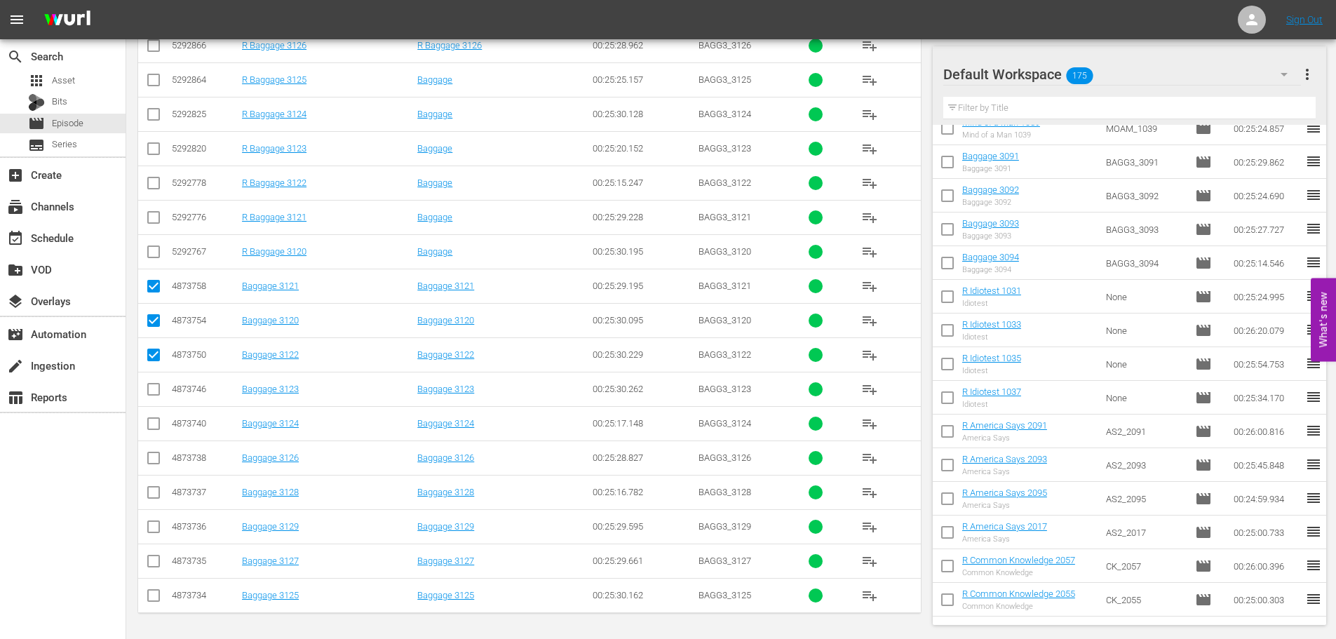
click at [159, 392] on input "checkbox" at bounding box center [153, 392] width 17 height 17
checkbox input "true"
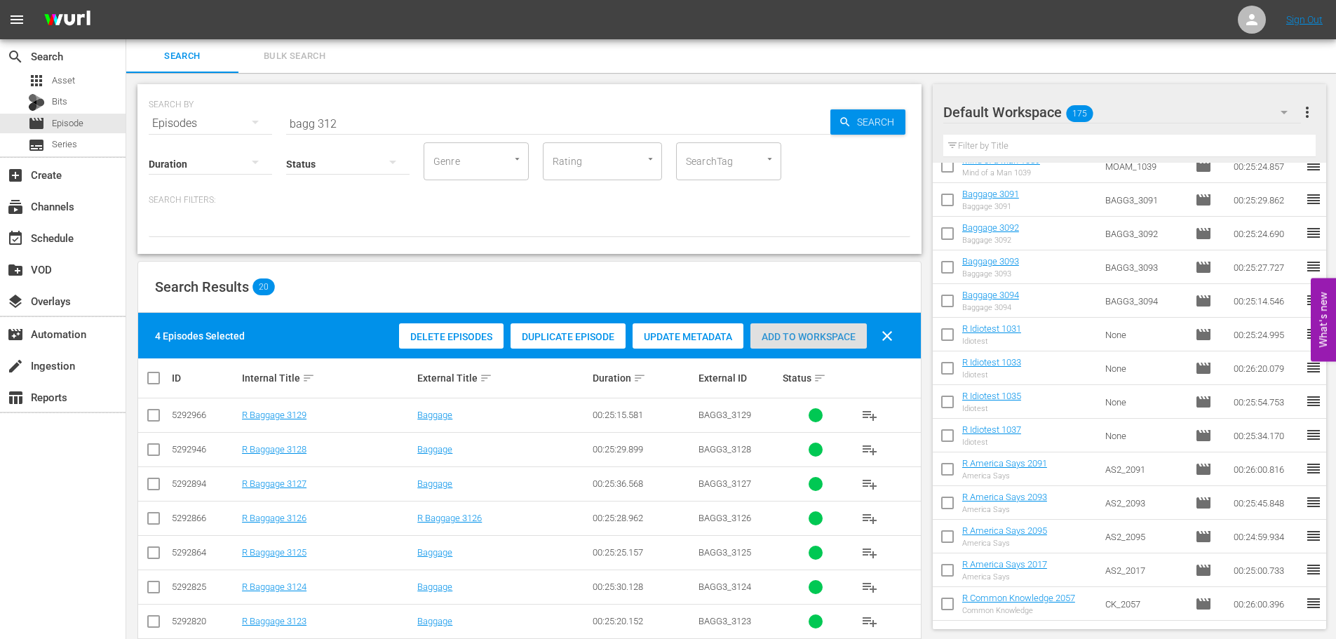
click at [791, 332] on span "Add to Workspace" at bounding box center [808, 336] width 116 height 11
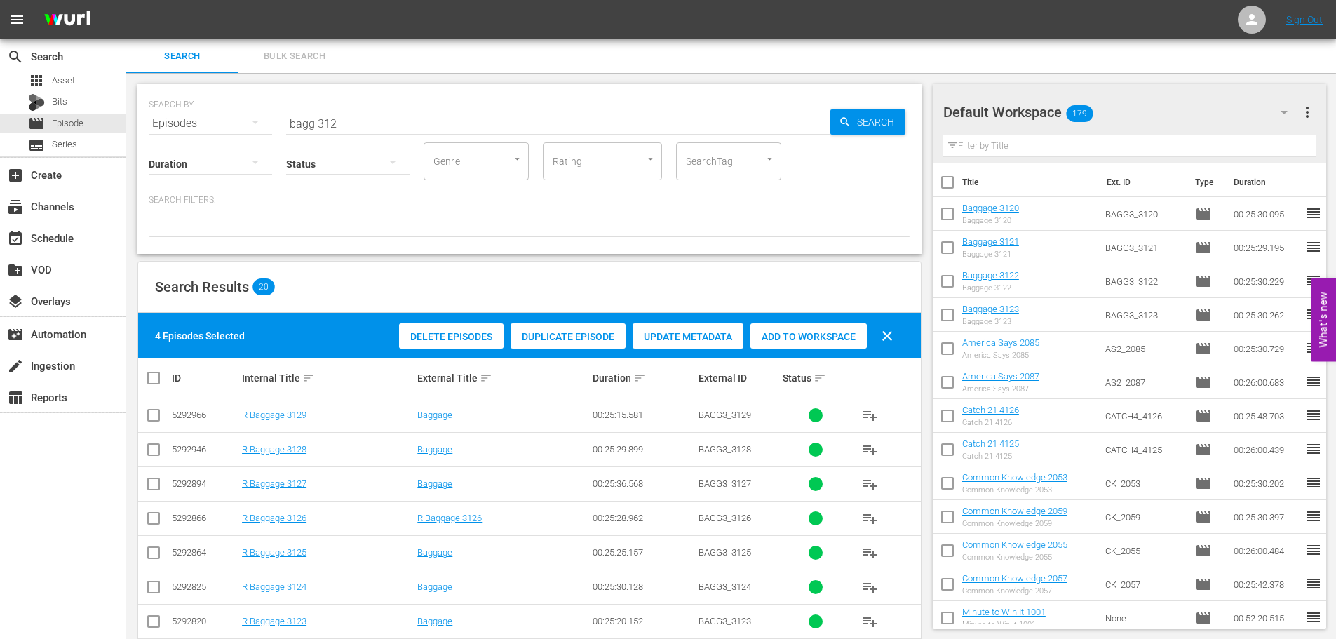
click at [510, 126] on input "bagg 312" at bounding box center [558, 124] width 544 height 34
type input "b"
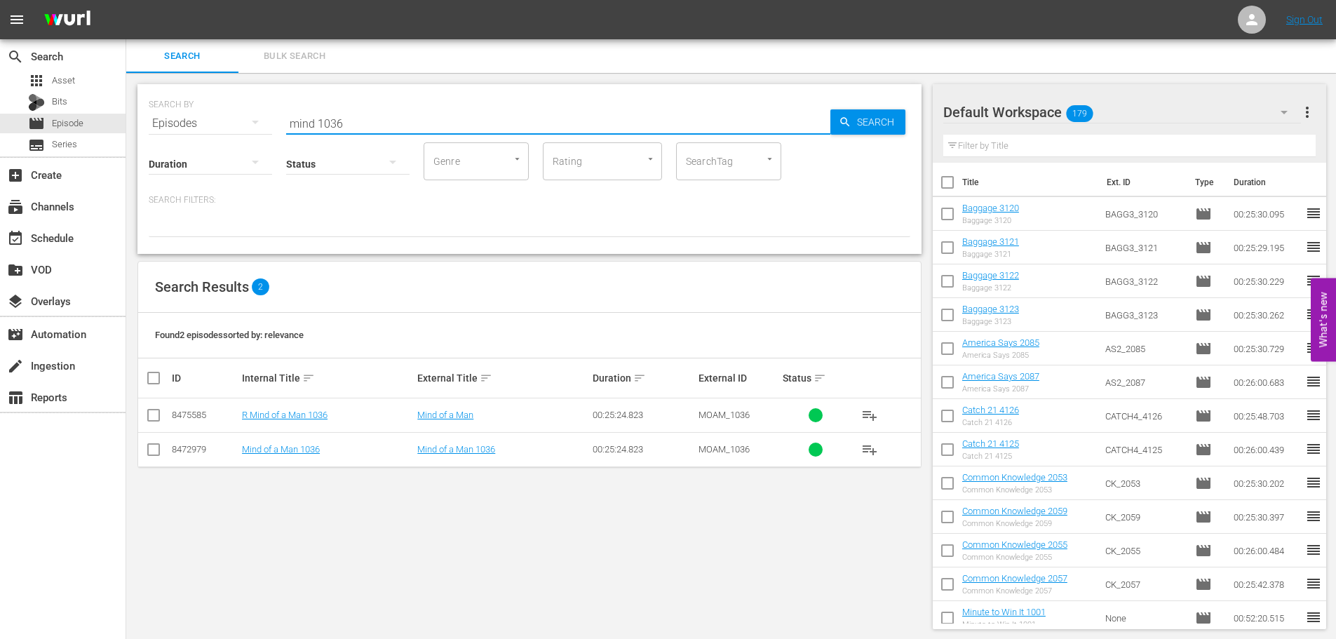
type input "mind 1036"
click at [156, 459] on input "checkbox" at bounding box center [153, 452] width 17 height 17
checkbox input "true"
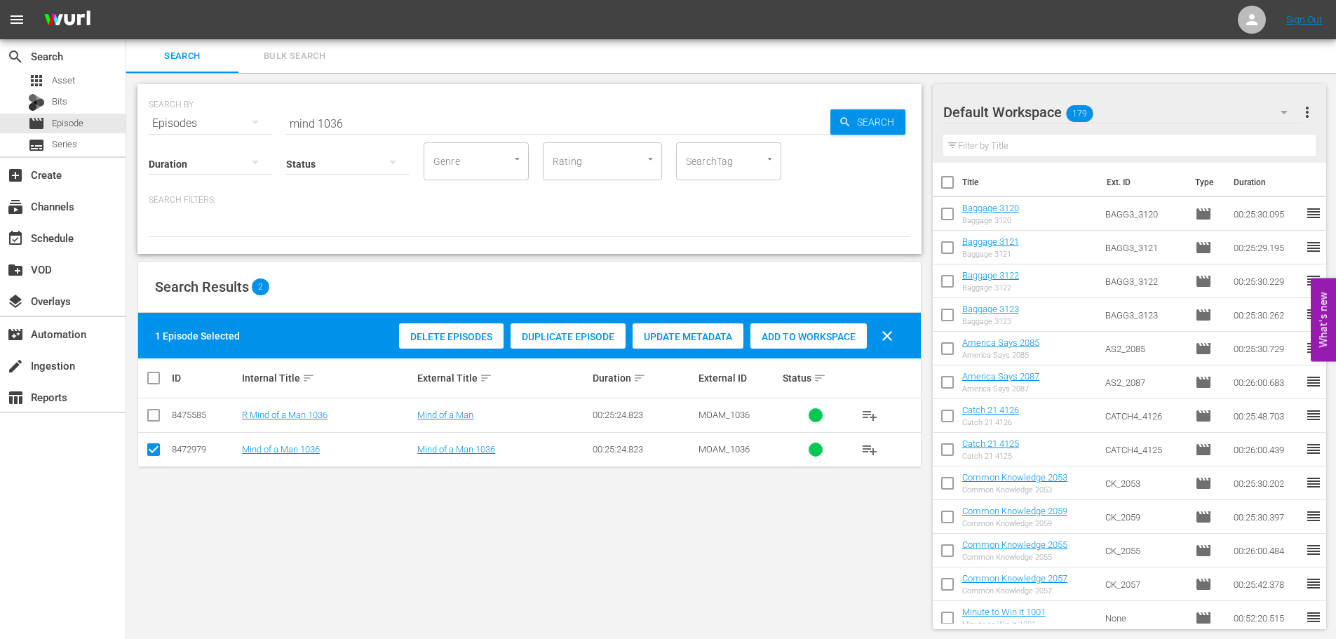
click at [832, 337] on span "Add to Workspace" at bounding box center [808, 336] width 116 height 11
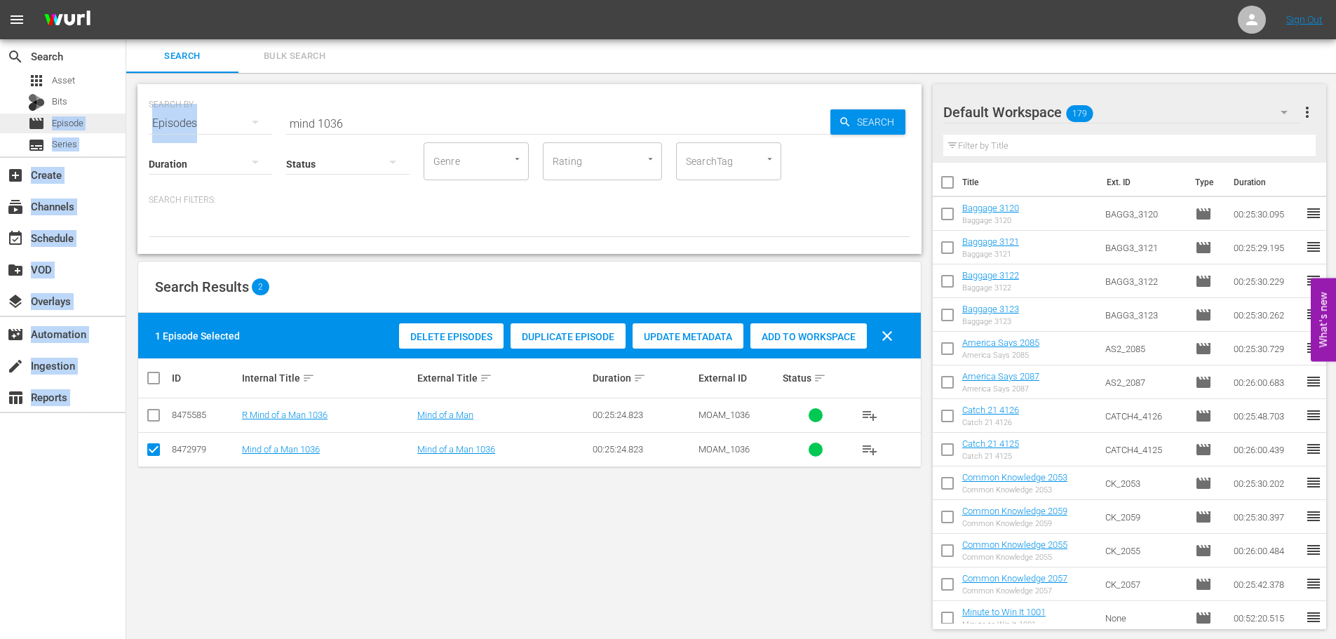
drag, startPoint x: 402, startPoint y: 106, endPoint x: 63, endPoint y: 133, distance: 340.4
click at [126, 0] on div "search Search apps Asset Bits movie Episode subtitles Series add_box Create sub…" at bounding box center [730, 0] width 1209 height 0
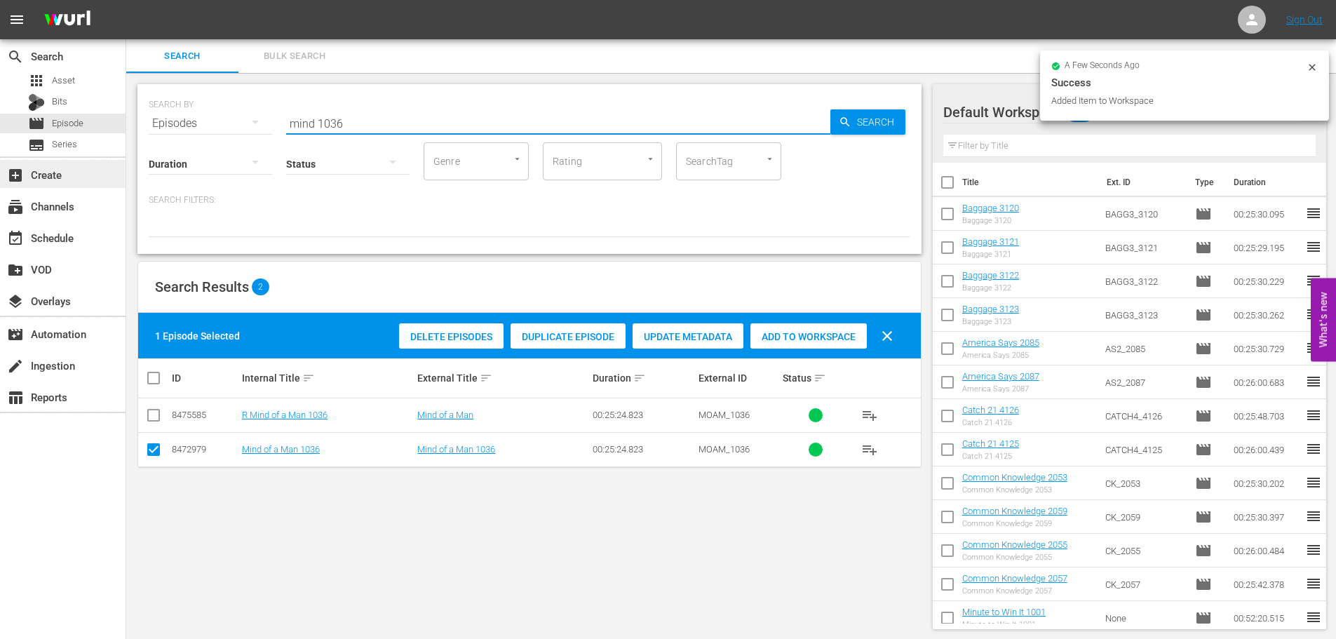
drag, startPoint x: 358, startPoint y: 115, endPoint x: 50, endPoint y: 184, distance: 314.8
click at [157, 125] on div "SEARCH BY Search By Episodes Search ID, Title, Description, Keywords, or Catego…" at bounding box center [529, 115] width 761 height 50
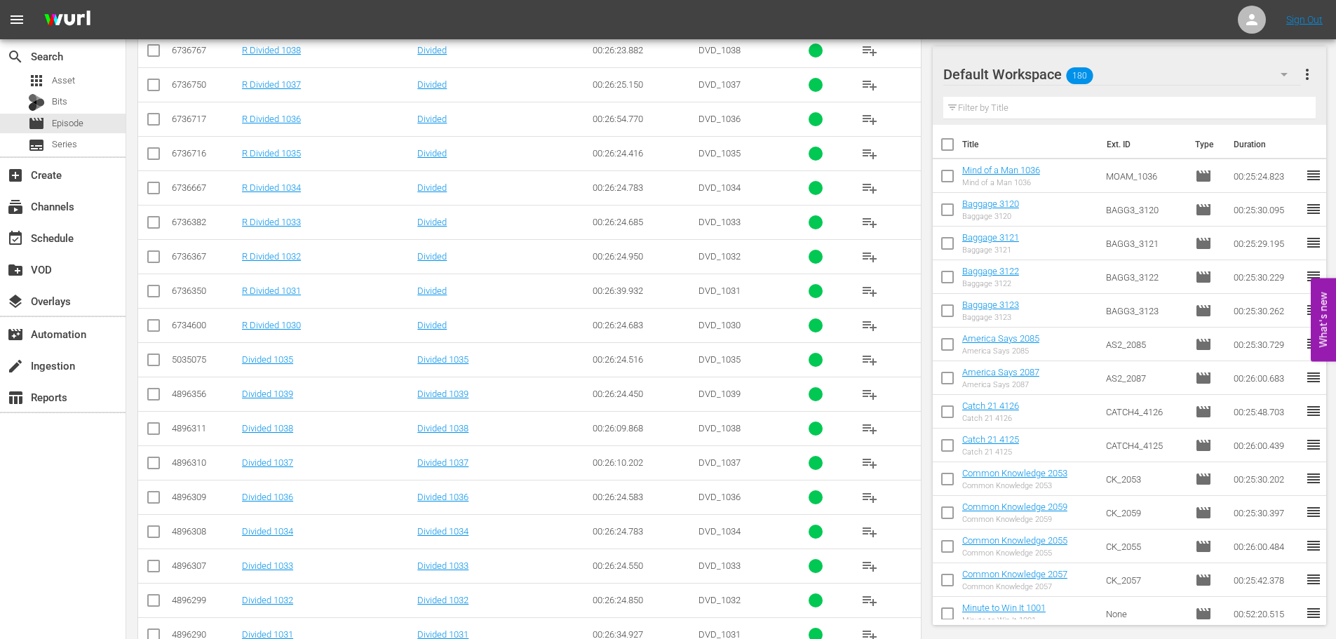
scroll to position [473, 0]
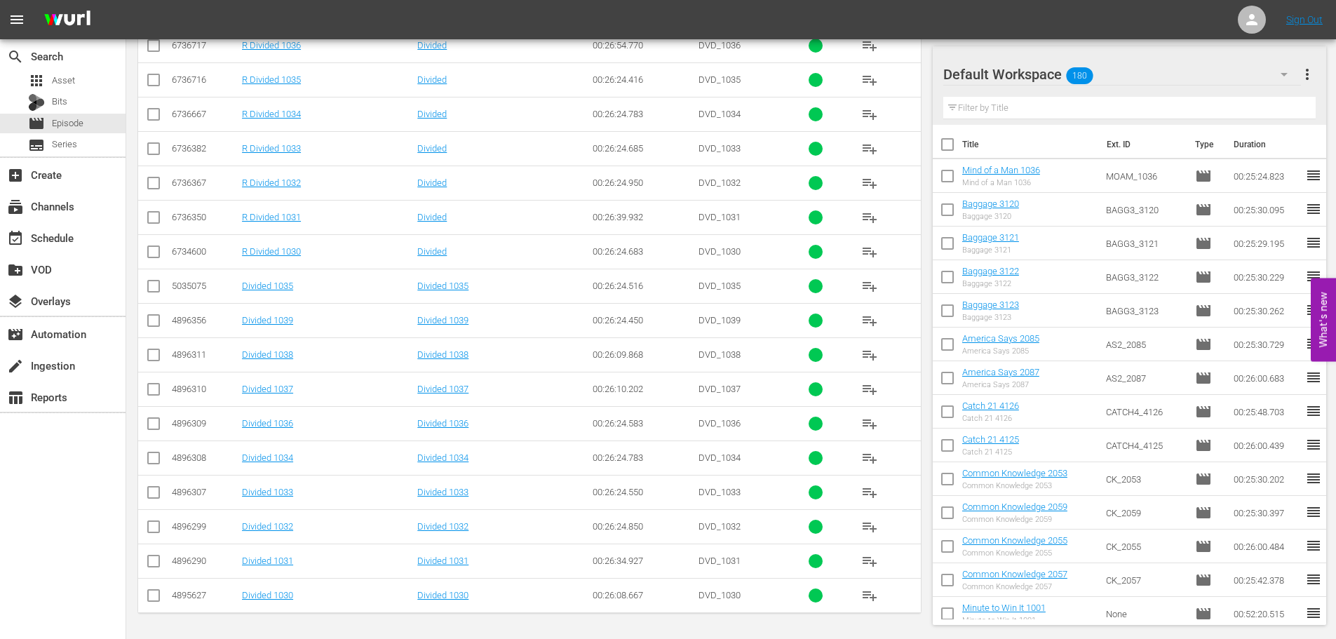
type input "divided 103"
drag, startPoint x: 151, startPoint y: 501, endPoint x: 154, endPoint y: 458, distance: 43.6
click at [151, 501] on input "checkbox" at bounding box center [153, 495] width 17 height 17
checkbox input "true"
click at [151, 290] on input "checkbox" at bounding box center [153, 288] width 17 height 17
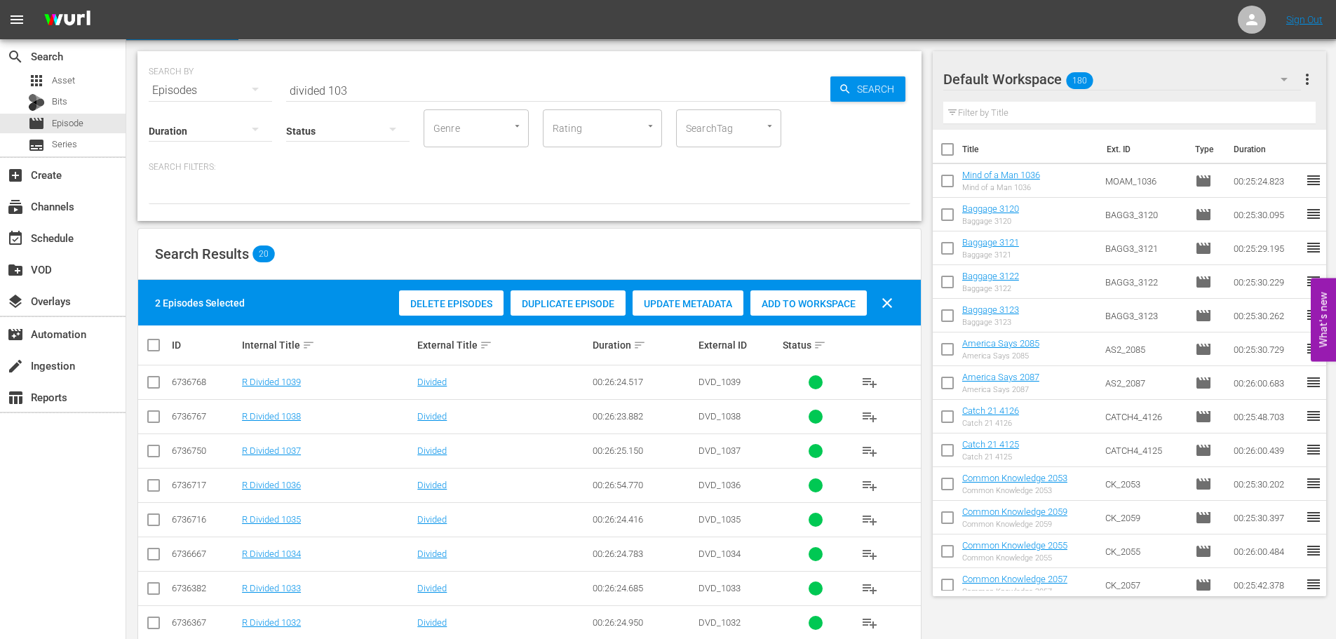
scroll to position [0, 0]
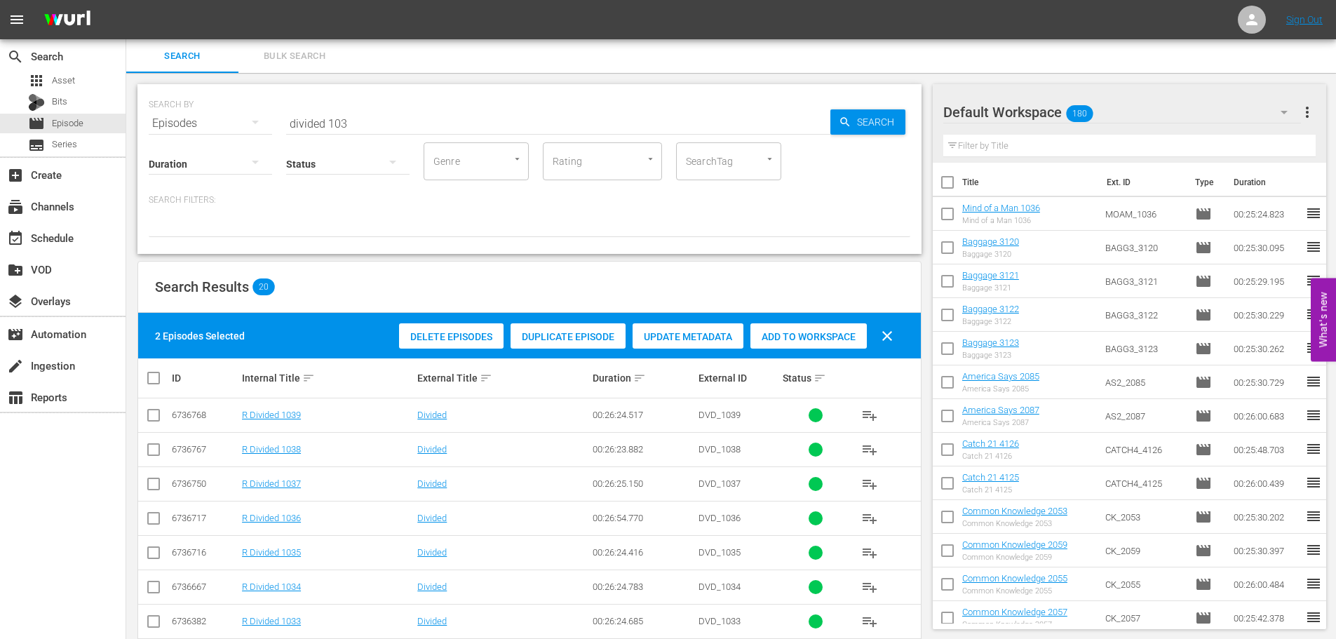
click at [871, 330] on button "clear" at bounding box center [887, 336] width 34 height 34
checkbox input "false"
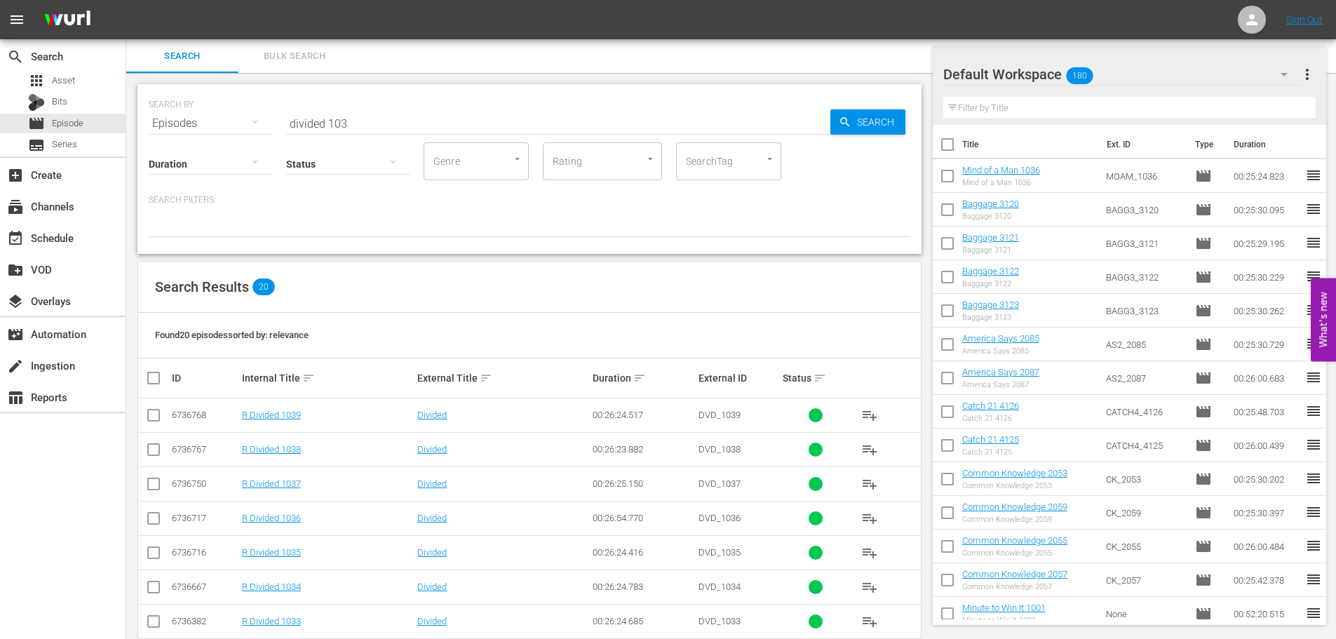
scroll to position [473, 0]
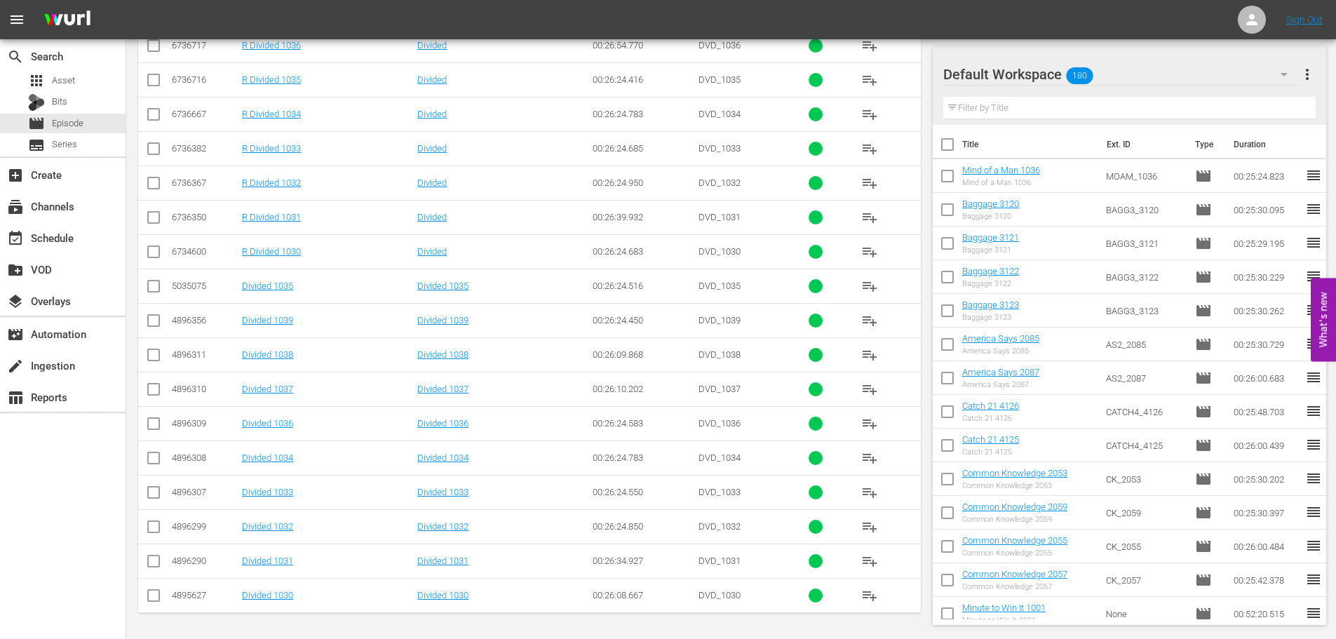
click at [153, 493] on input "checkbox" at bounding box center [153, 495] width 17 height 17
checkbox input "true"
click at [150, 292] on input "checkbox" at bounding box center [153, 288] width 17 height 17
checkbox input "true"
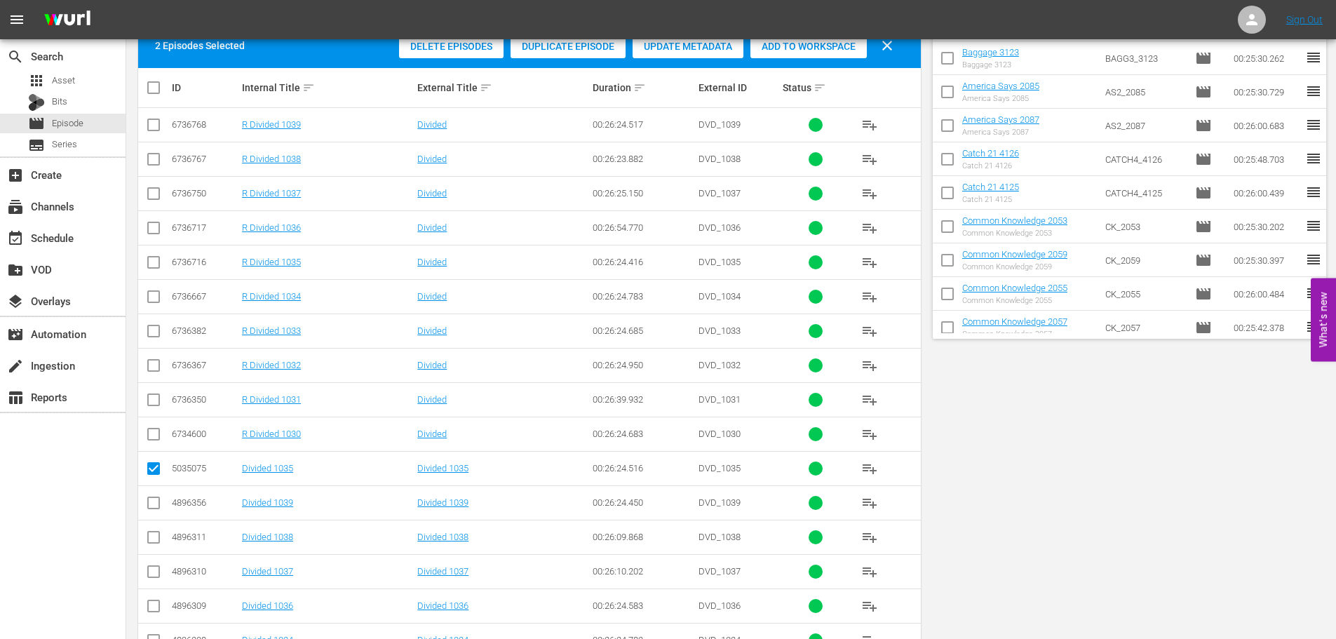
scroll to position [0, 0]
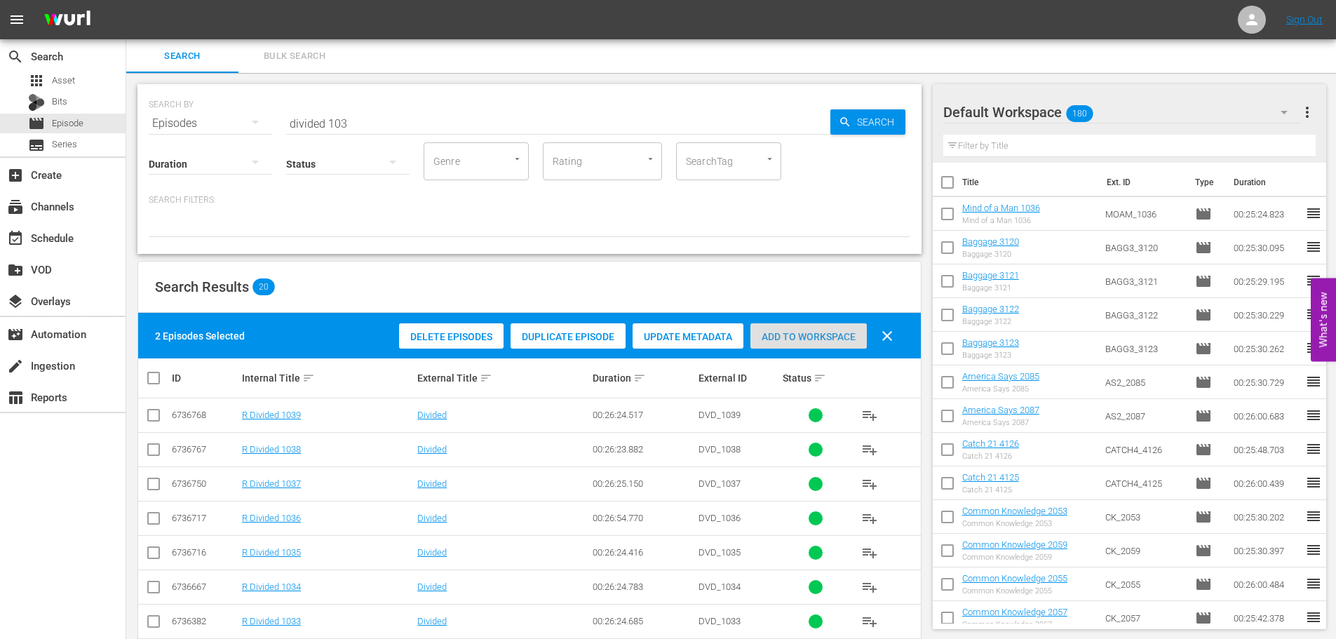
click at [818, 334] on span "Add to Workspace" at bounding box center [808, 336] width 116 height 11
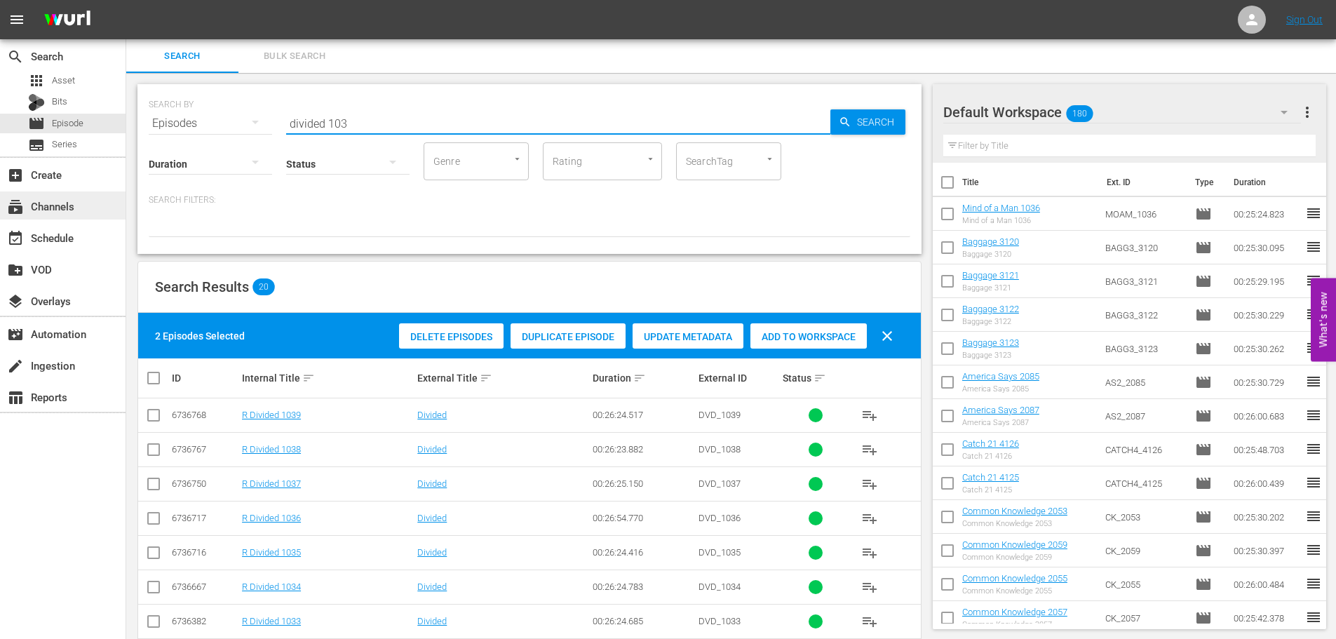
drag, startPoint x: 476, startPoint y: 116, endPoint x: 31, endPoint y: 200, distance: 453.0
click at [185, 118] on div "SEARCH BY Search By Episodes Search ID, Title, Description, Keywords, or Catego…" at bounding box center [529, 115] width 761 height 50
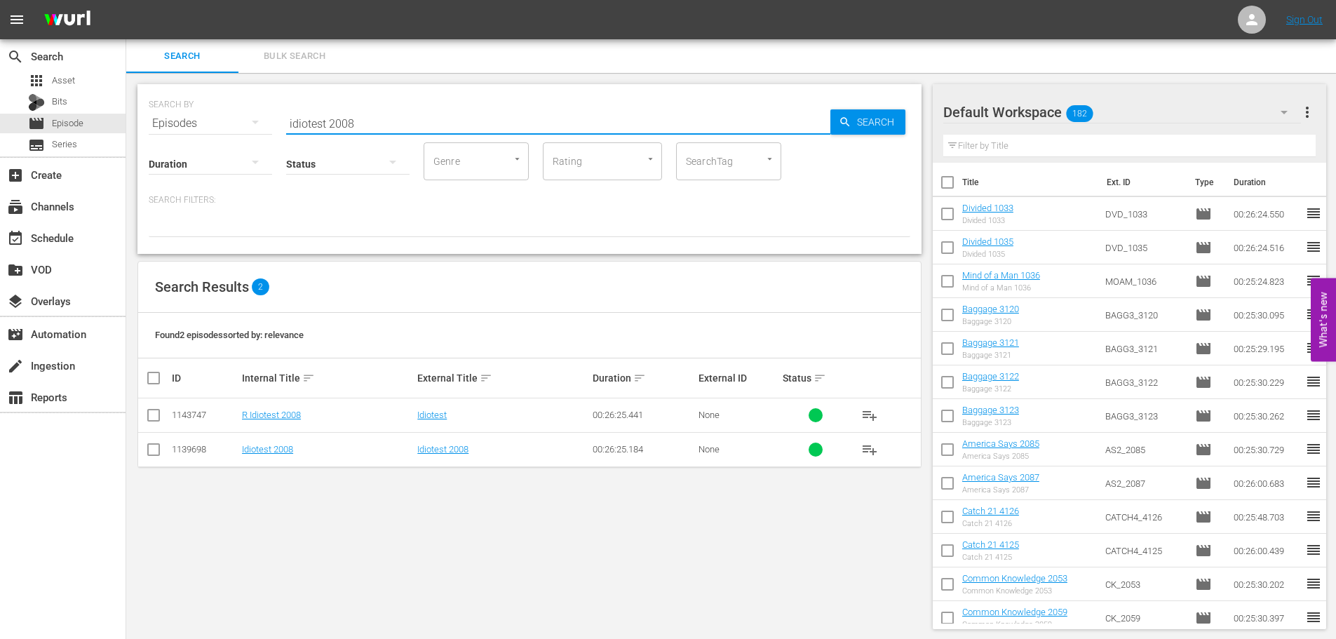
type input "idiotest 2008"
click at [153, 452] on input "checkbox" at bounding box center [153, 452] width 17 height 17
checkbox input "true"
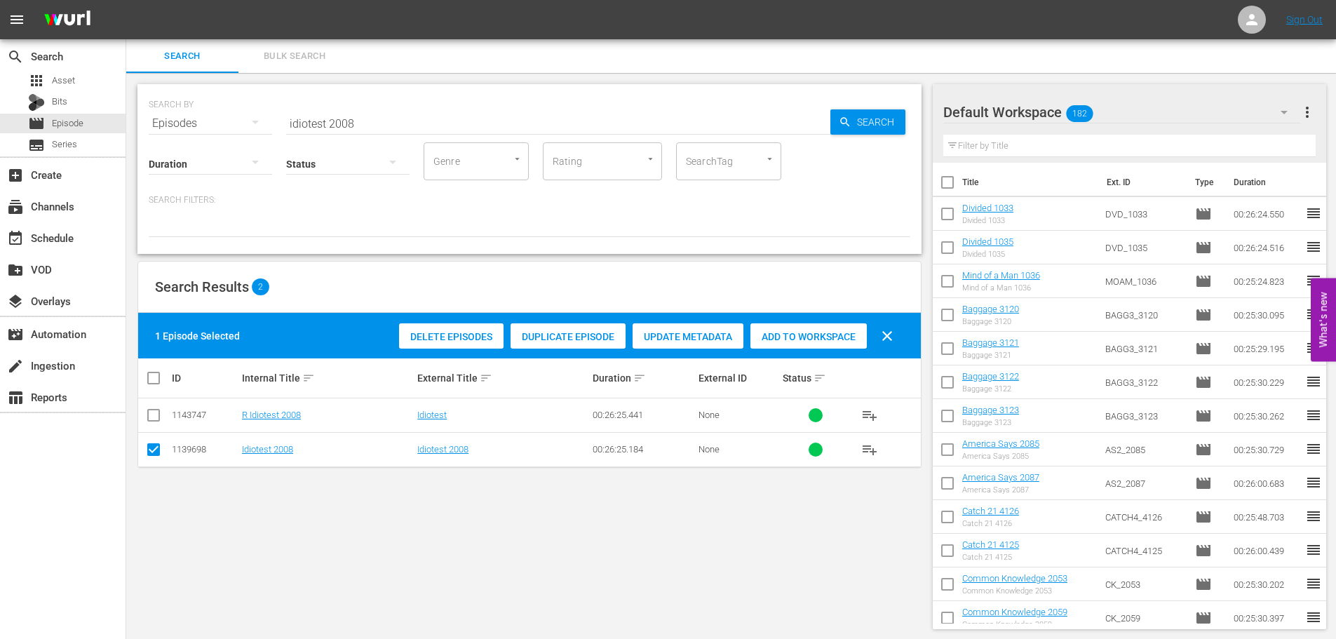
click at [817, 339] on span "Add to Workspace" at bounding box center [808, 336] width 116 height 11
drag, startPoint x: 403, startPoint y: 113, endPoint x: 50, endPoint y: 127, distance: 353.6
click at [126, 0] on div "search Search apps Asset Bits movie Episode subtitles Series add_box Create sub…" at bounding box center [730, 0] width 1209 height 0
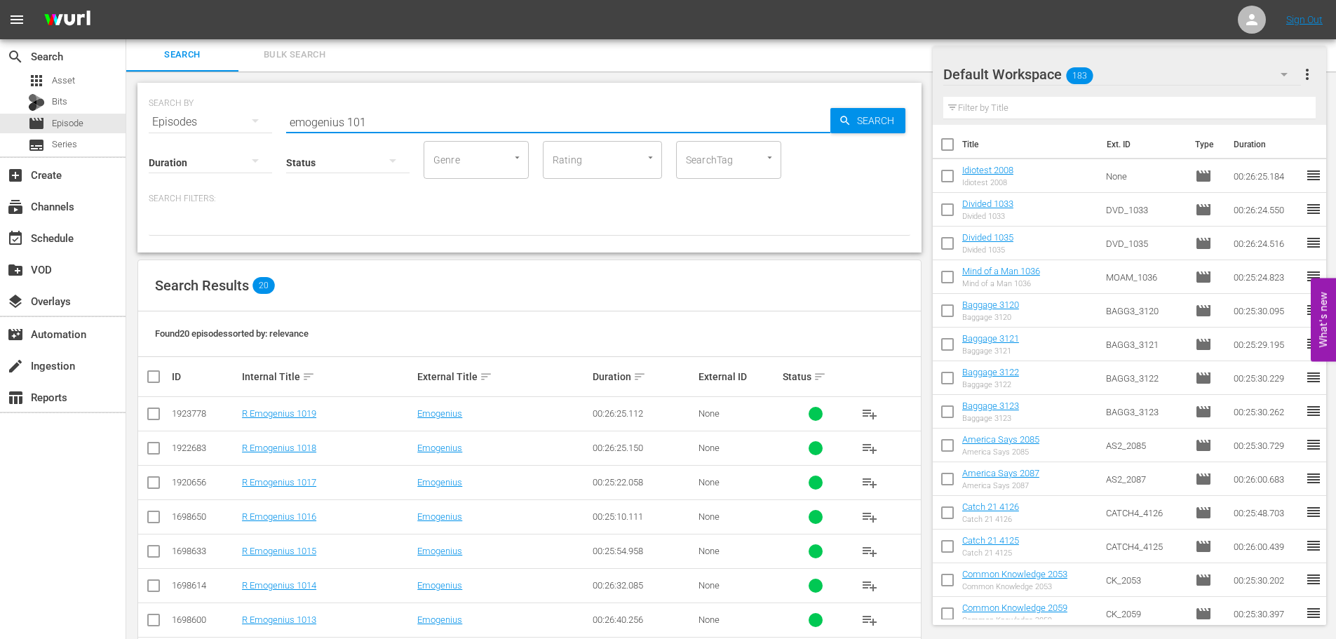
scroll to position [422, 0]
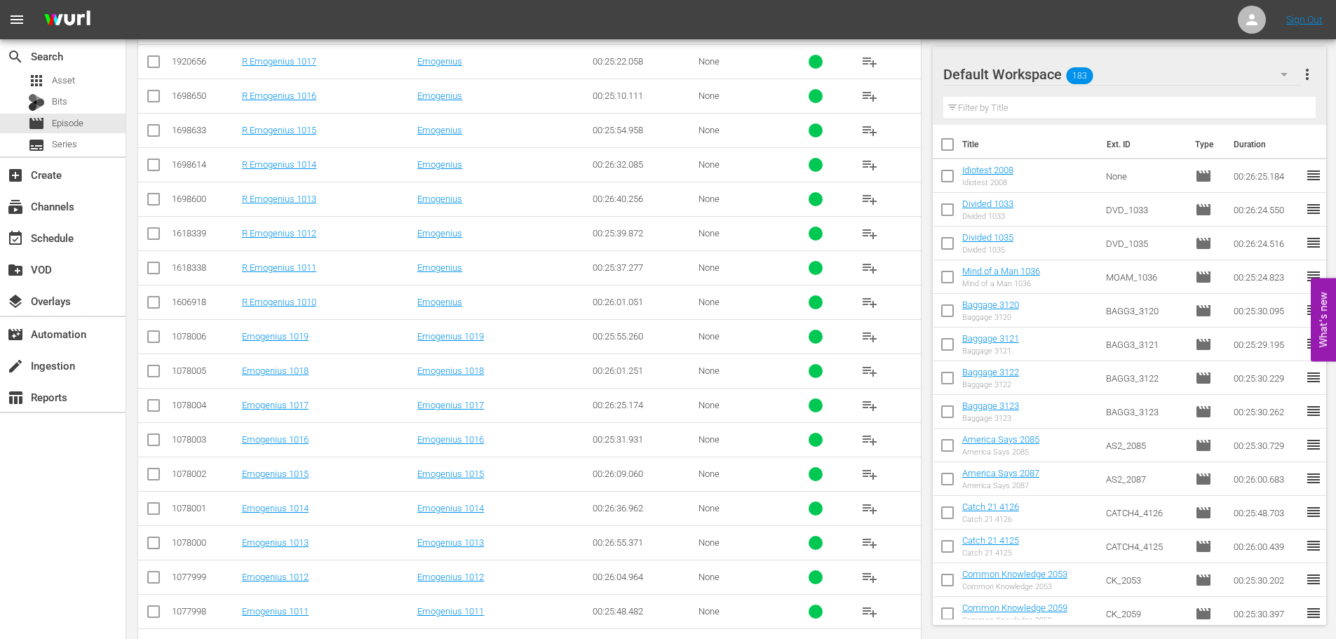
type input "emogenius 101"
click at [156, 442] on input "checkbox" at bounding box center [153, 442] width 17 height 17
checkbox input "true"
click at [146, 473] on td at bounding box center [154, 473] width 32 height 34
click at [154, 475] on input "checkbox" at bounding box center [153, 476] width 17 height 17
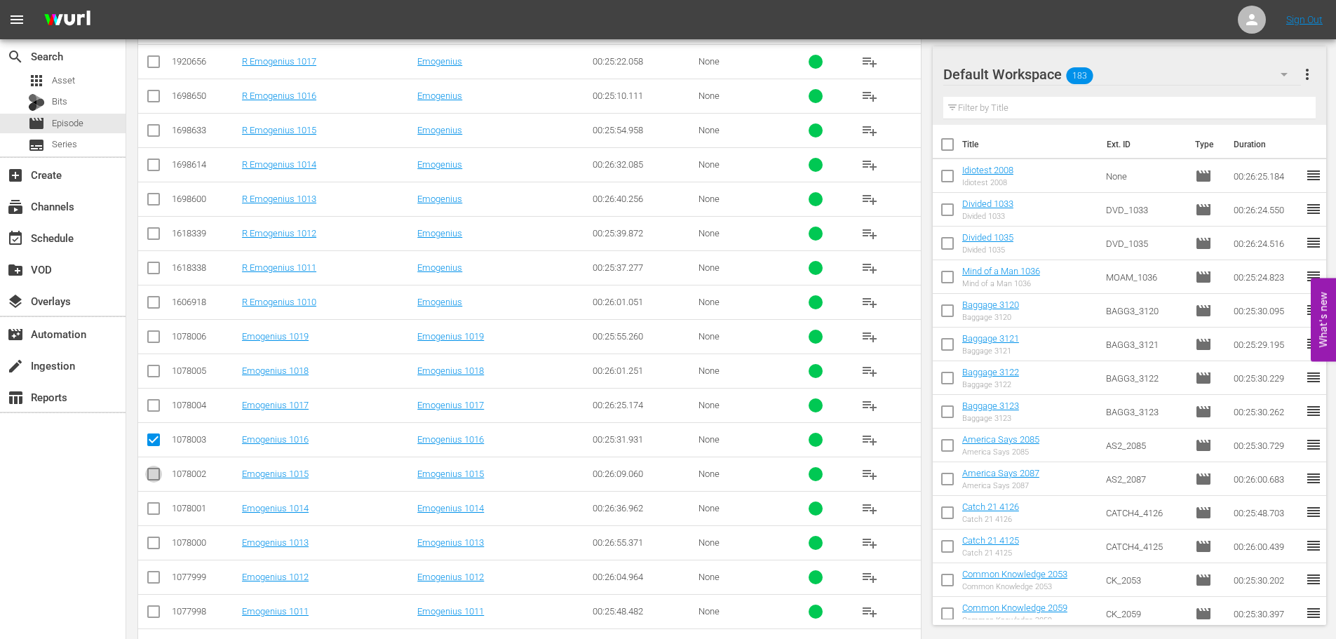
checkbox input "true"
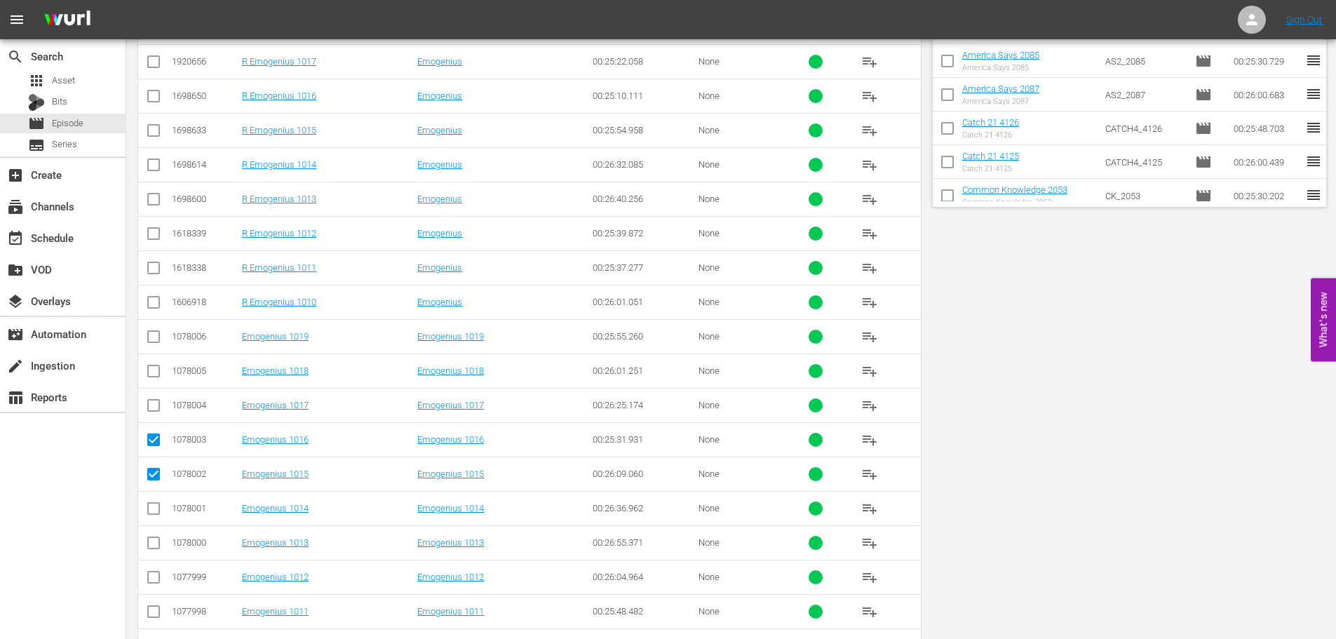
scroll to position [0, 0]
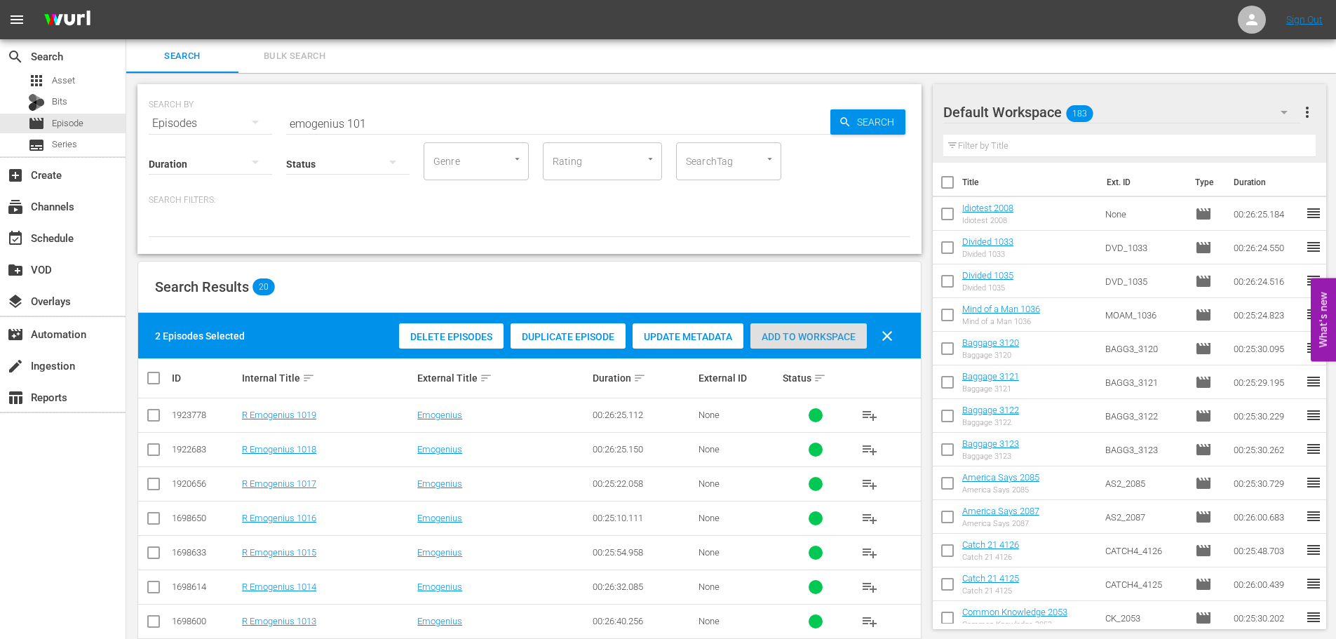
click at [798, 335] on span "Add to Workspace" at bounding box center [808, 336] width 116 height 11
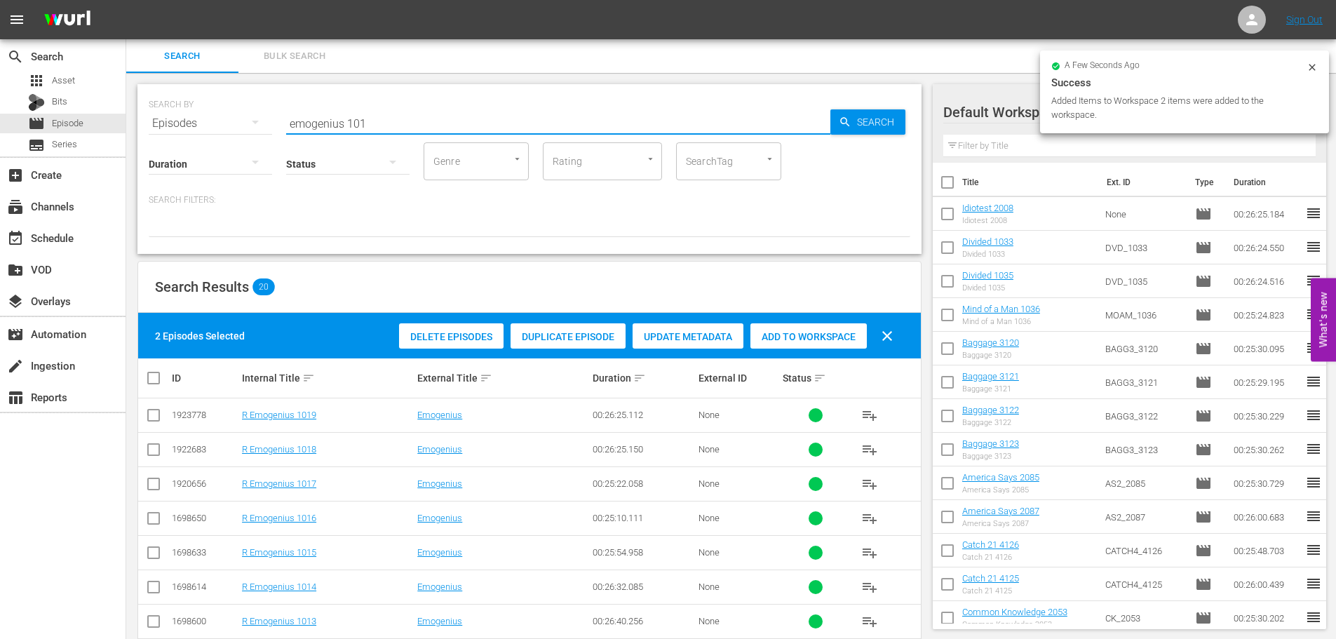
drag, startPoint x: 432, startPoint y: 118, endPoint x: 0, endPoint y: 53, distance: 436.7
click at [316, 119] on input "emogenius 101" at bounding box center [558, 124] width 544 height 34
type input "e"
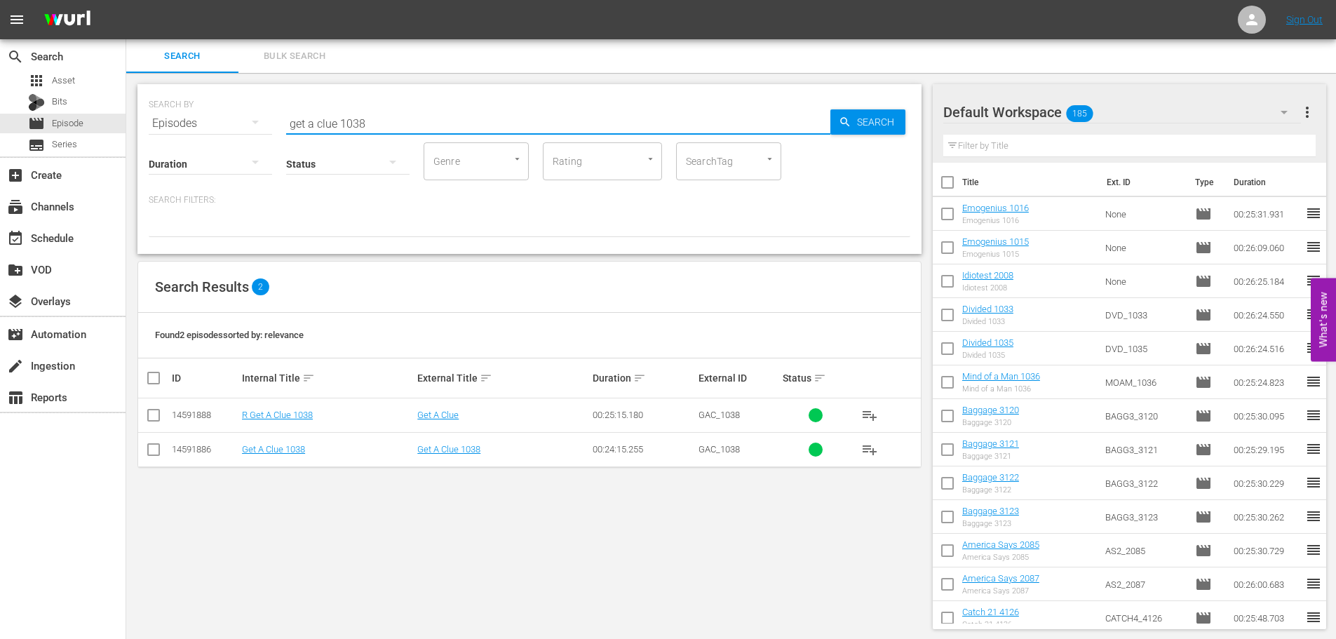
type input "get a clue 1038"
click at [144, 456] on td at bounding box center [154, 449] width 32 height 34
click at [151, 456] on input "checkbox" at bounding box center [153, 452] width 17 height 17
checkbox input "true"
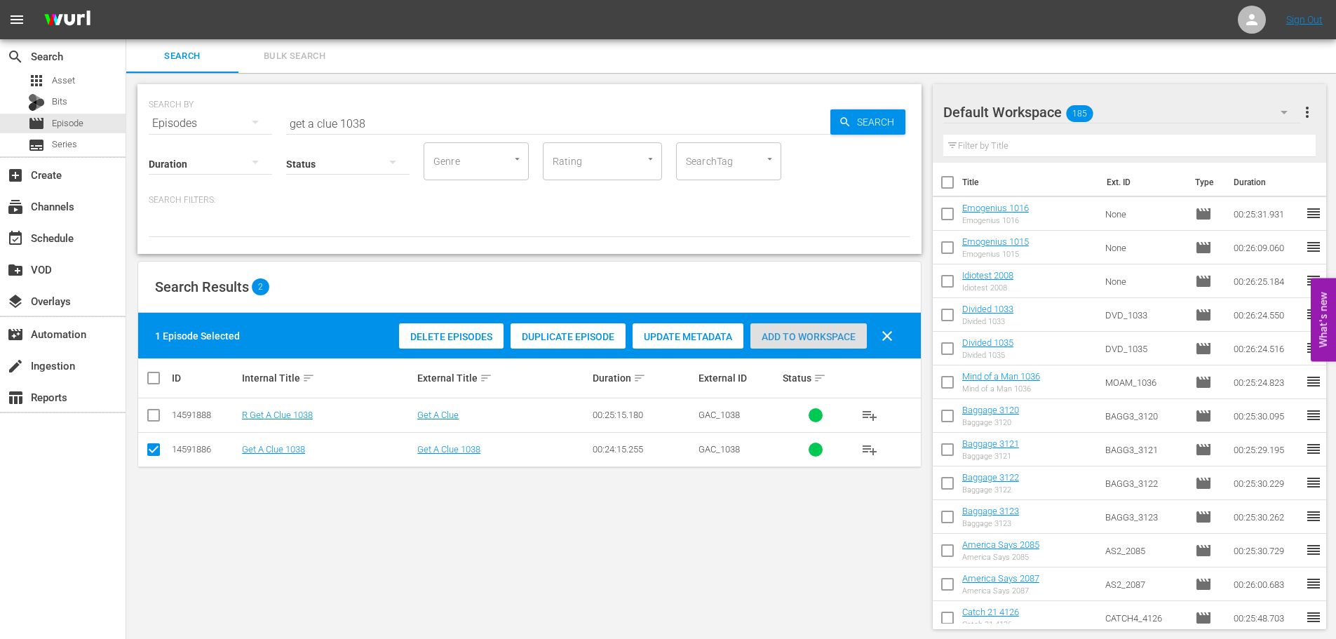
click at [752, 337] on span "Add to Workspace" at bounding box center [808, 336] width 116 height 11
click at [479, 128] on input "get a clue 1038" at bounding box center [558, 124] width 544 height 34
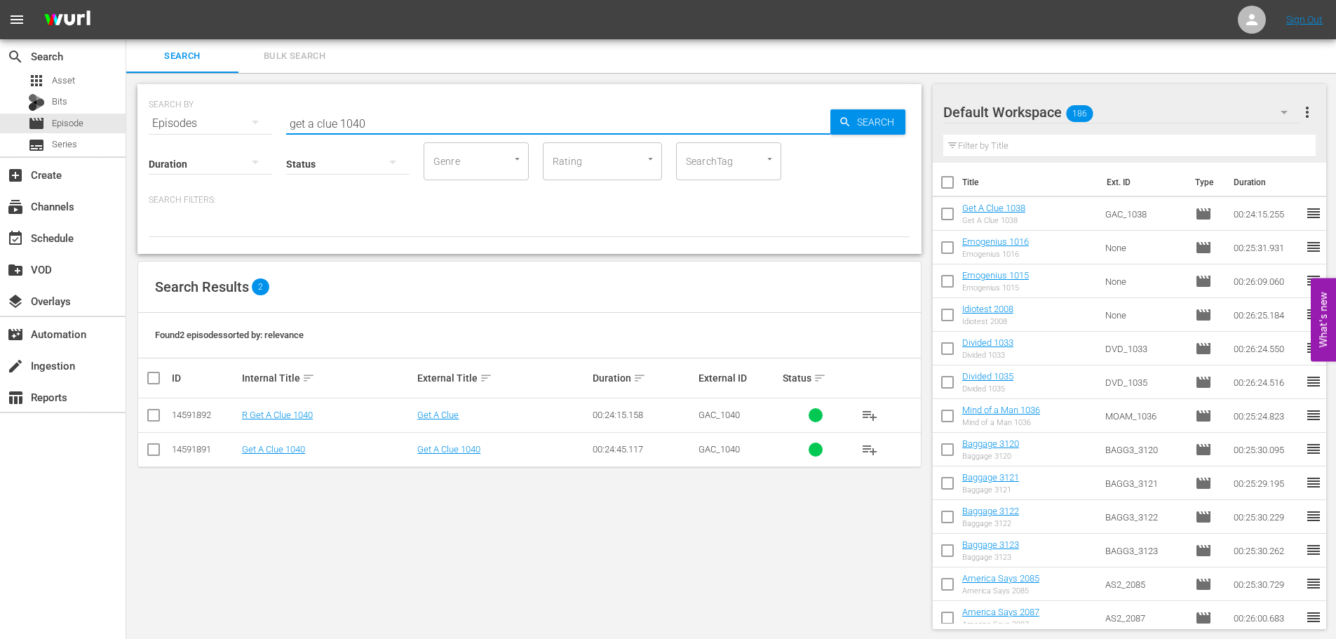
type input "get a clue 1040"
click at [151, 448] on input "checkbox" at bounding box center [153, 452] width 17 height 17
checkbox input "true"
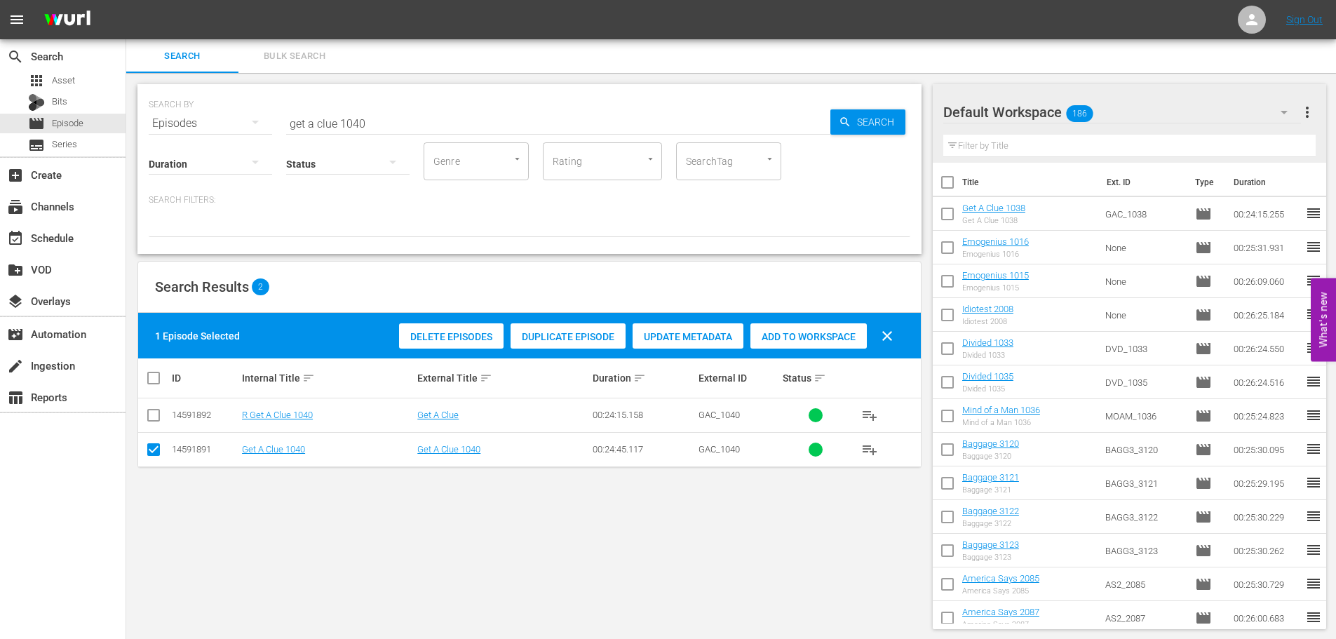
click at [803, 324] on div "Add to Workspace" at bounding box center [808, 336] width 116 height 27
click at [374, 133] on div "Status" at bounding box center [347, 155] width 123 height 50
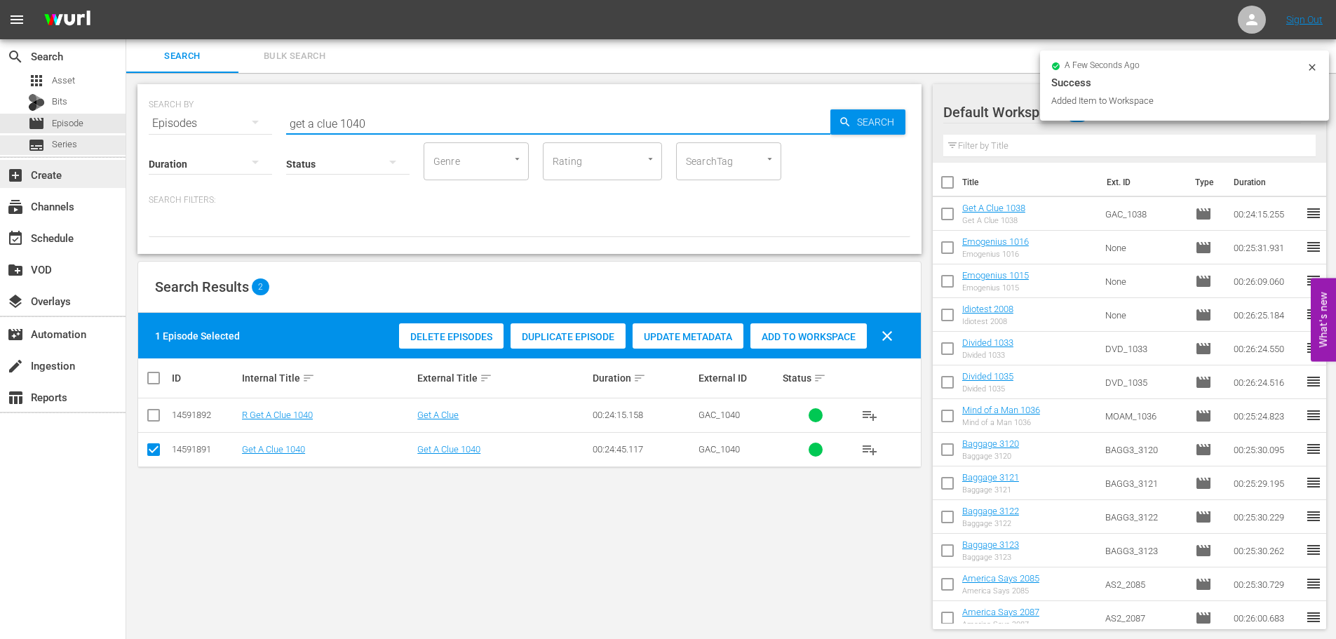
drag, startPoint x: 391, startPoint y: 116, endPoint x: 0, endPoint y: 169, distance: 394.8
click at [126, 0] on div "search Search apps Asset Bits movie Episode subtitles Series add_box Create sub…" at bounding box center [730, 0] width 1209 height 0
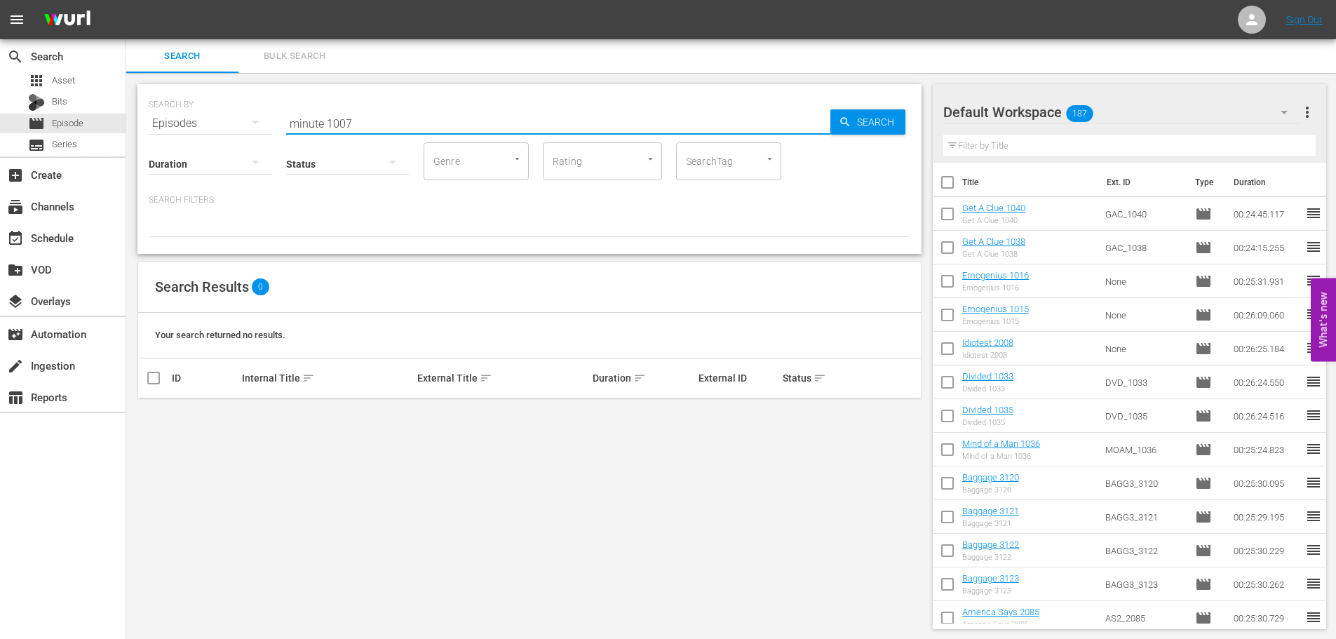
type input "minute 1007"
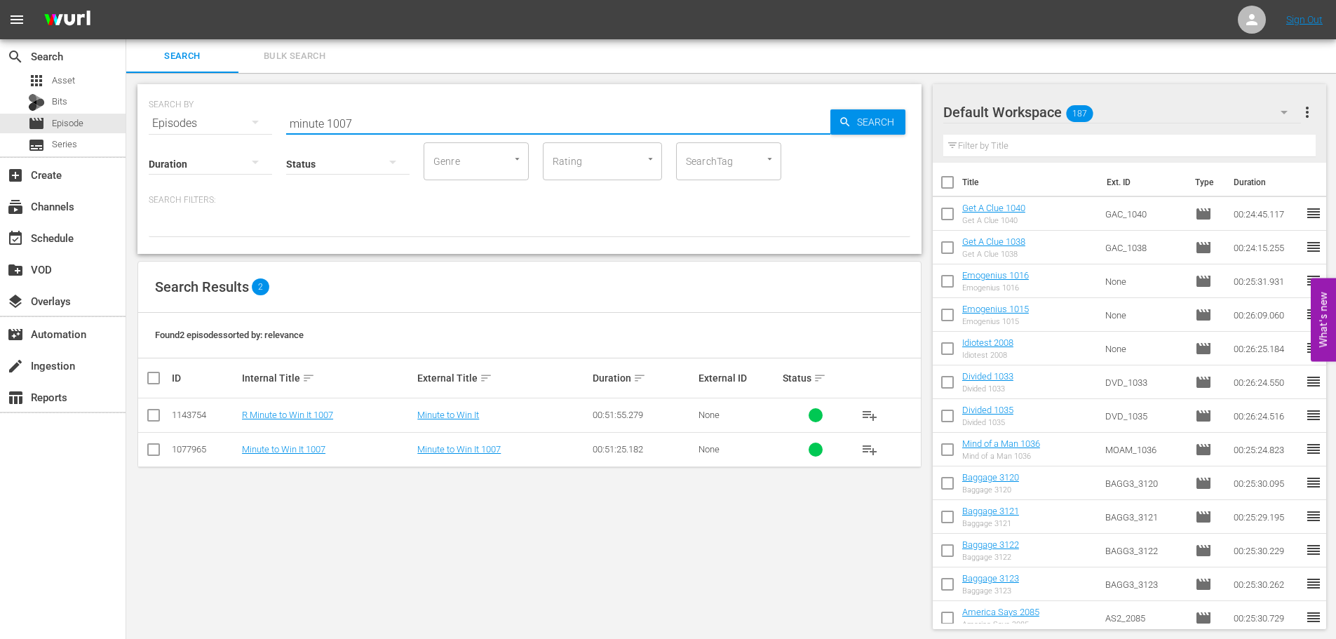
click at [156, 454] on input "checkbox" at bounding box center [153, 452] width 17 height 17
checkbox input "true"
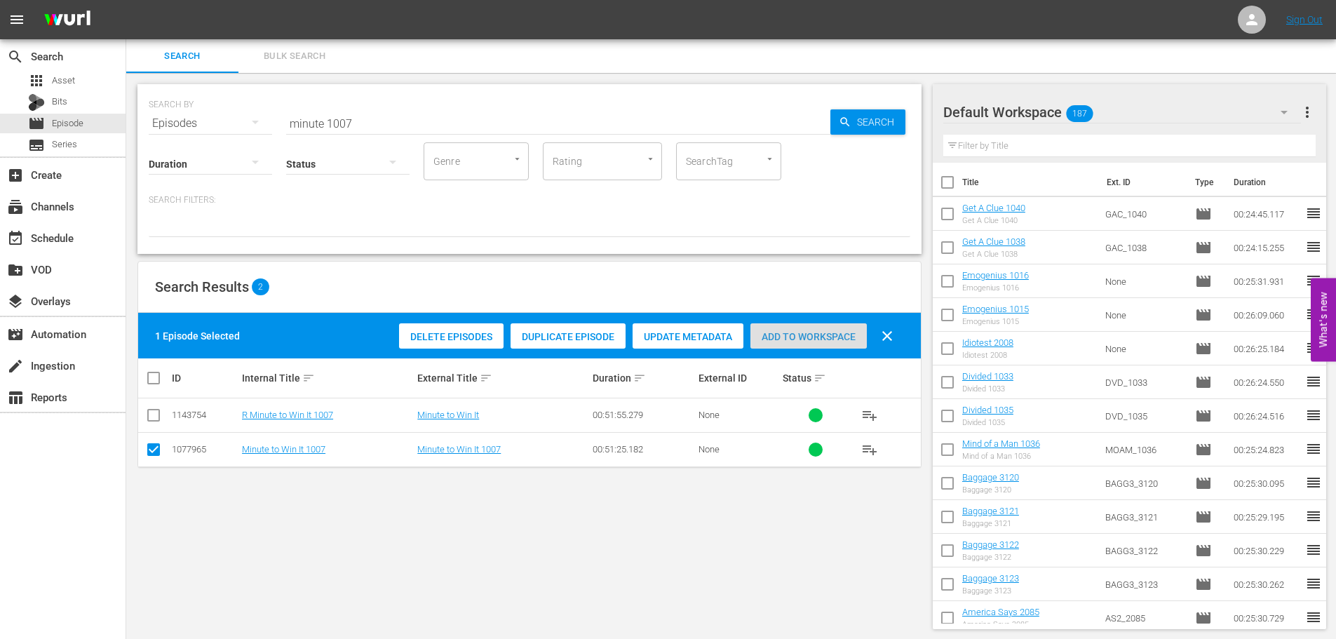
click at [851, 331] on span "Add to Workspace" at bounding box center [808, 336] width 116 height 11
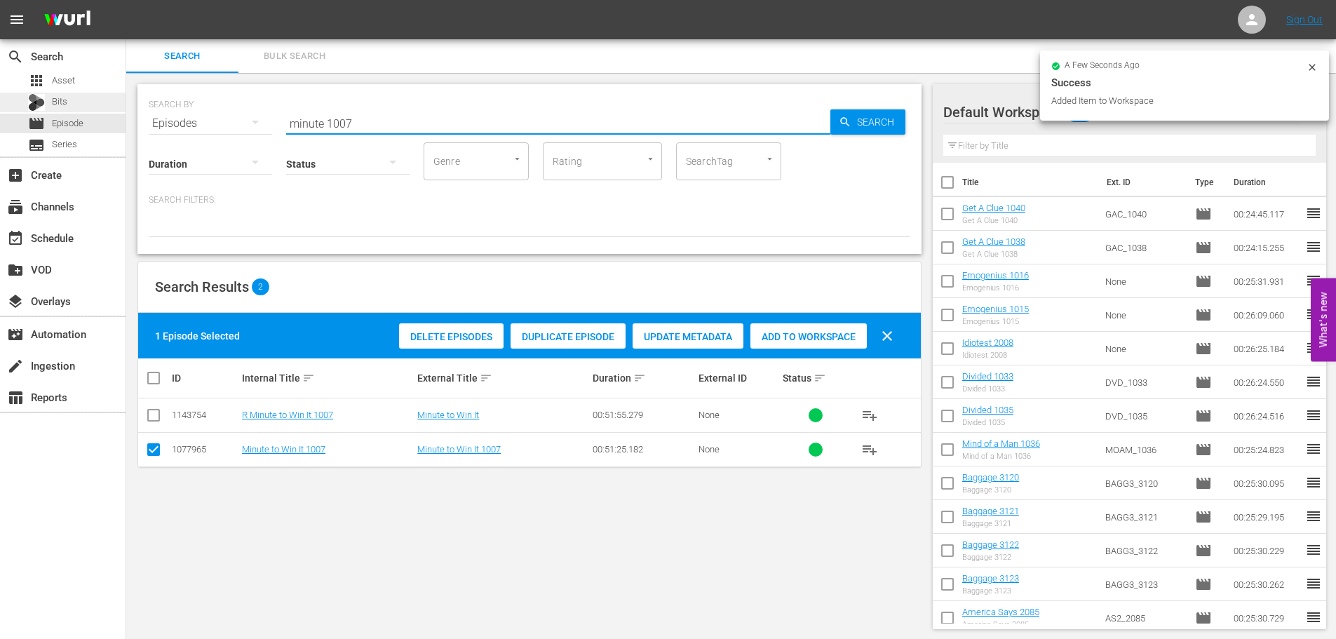
drag, startPoint x: 409, startPoint y: 118, endPoint x: 0, endPoint y: 97, distance: 410.0
click at [126, 0] on div "search Search apps Asset Bits movie Episode subtitles Series add_box Create sub…" at bounding box center [730, 0] width 1209 height 0
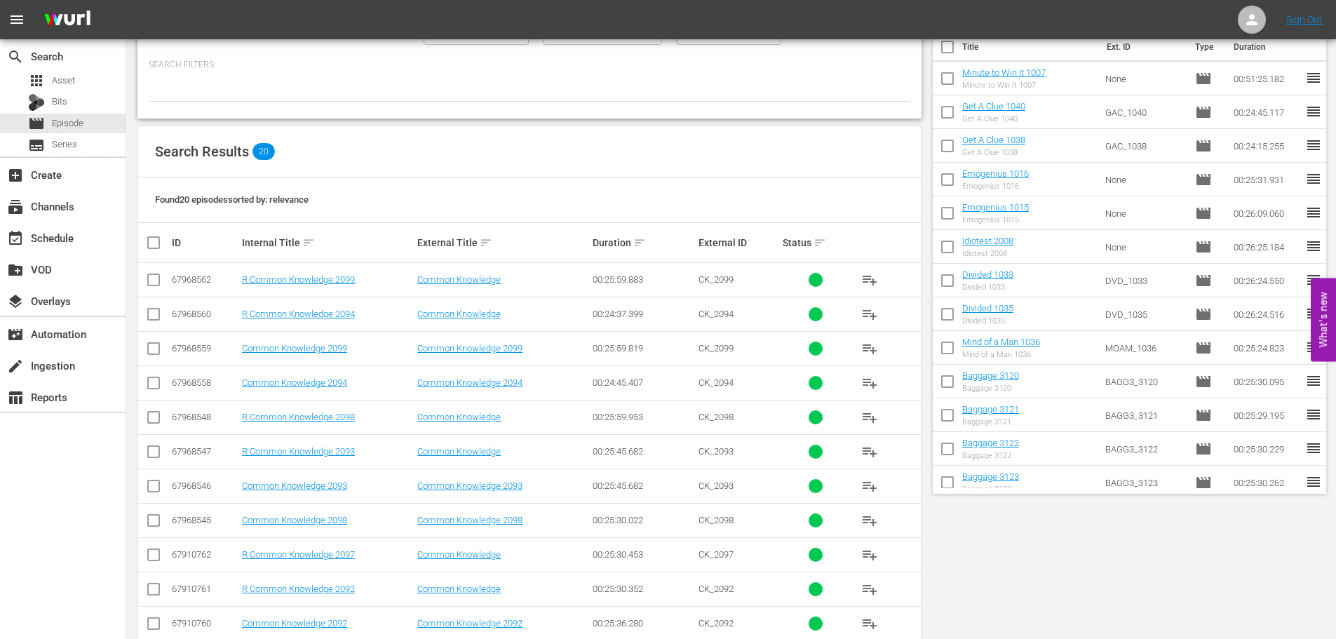
scroll to position [422, 0]
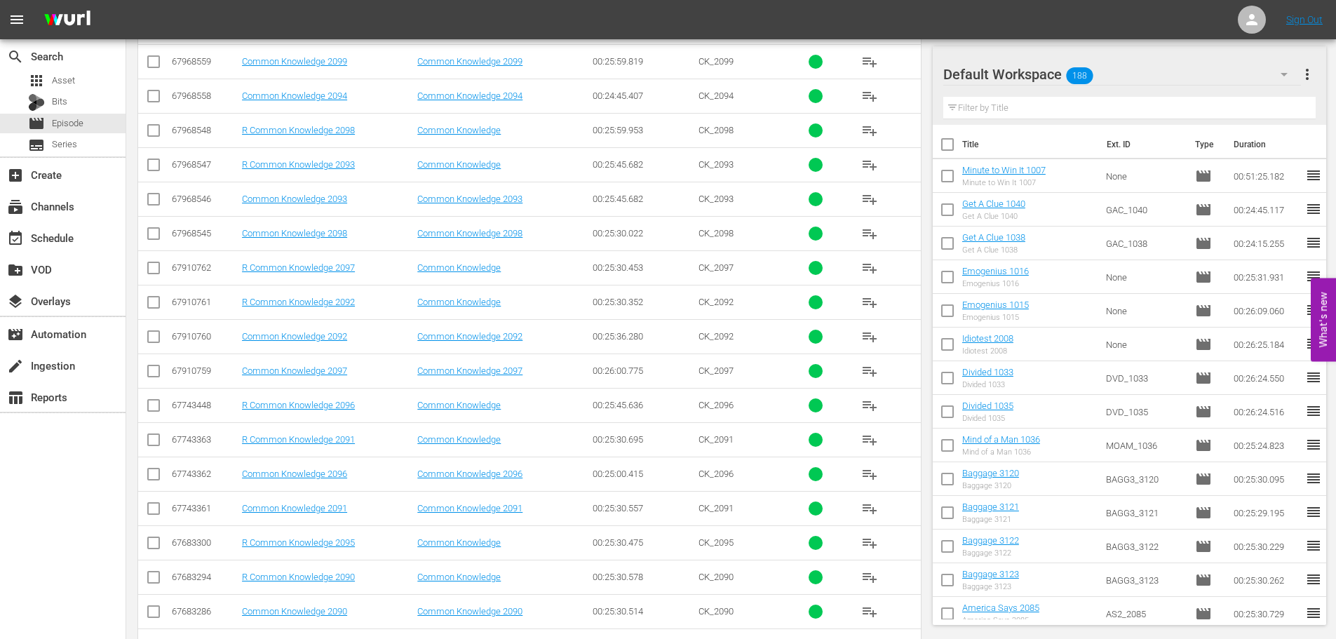
type input "common 209"
click at [146, 201] on input "checkbox" at bounding box center [153, 202] width 17 height 17
checkbox input "true"
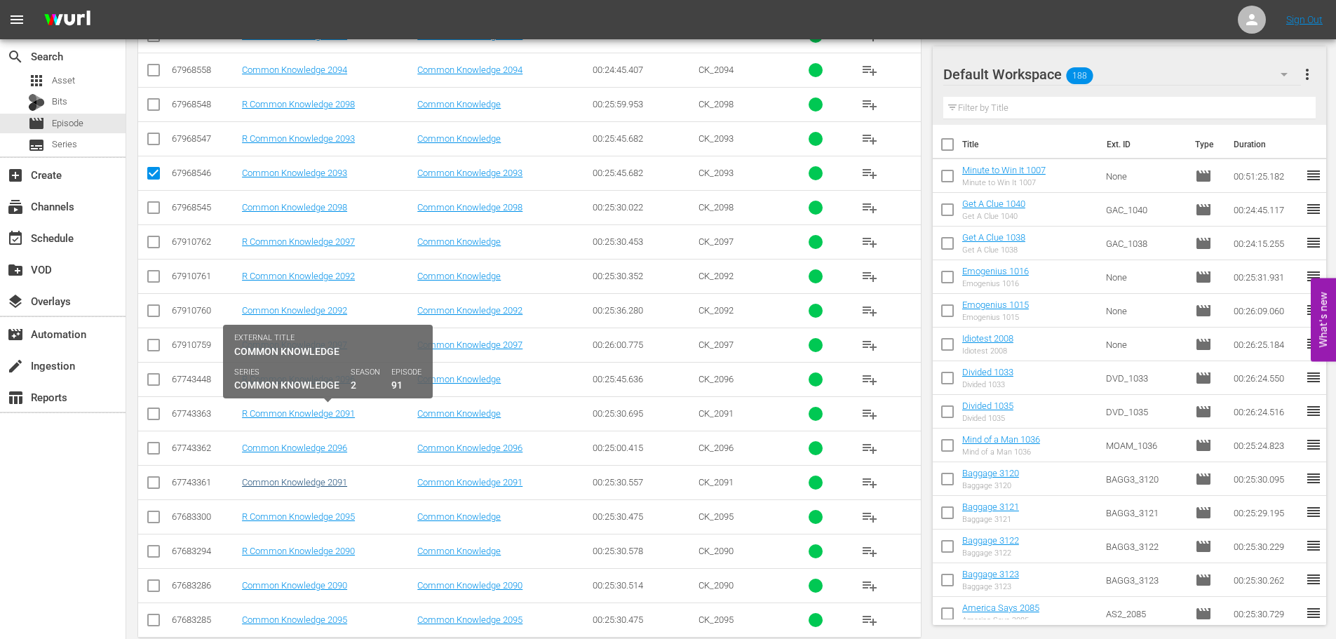
scroll to position [473, 0]
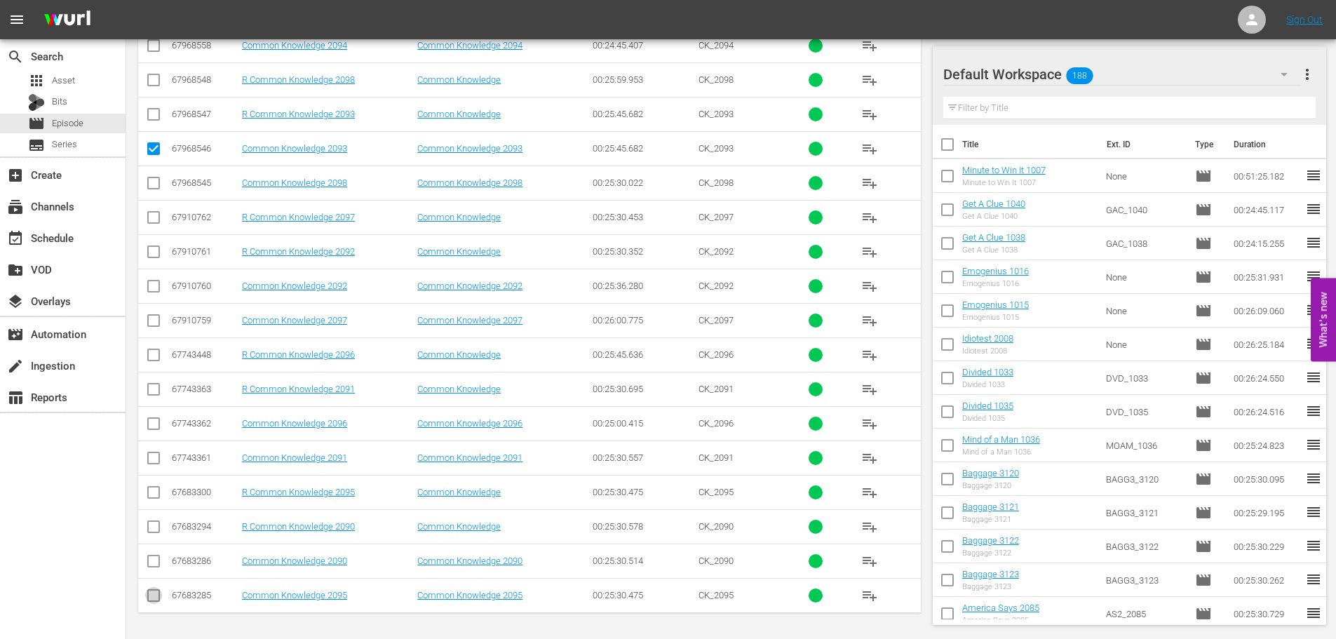
click at [154, 594] on input "checkbox" at bounding box center [153, 598] width 17 height 17
checkbox input "true"
drag, startPoint x: 145, startPoint y: 419, endPoint x: 151, endPoint y: 425, distance: 8.4
click at [146, 422] on input "checkbox" at bounding box center [153, 426] width 17 height 17
checkbox input "true"
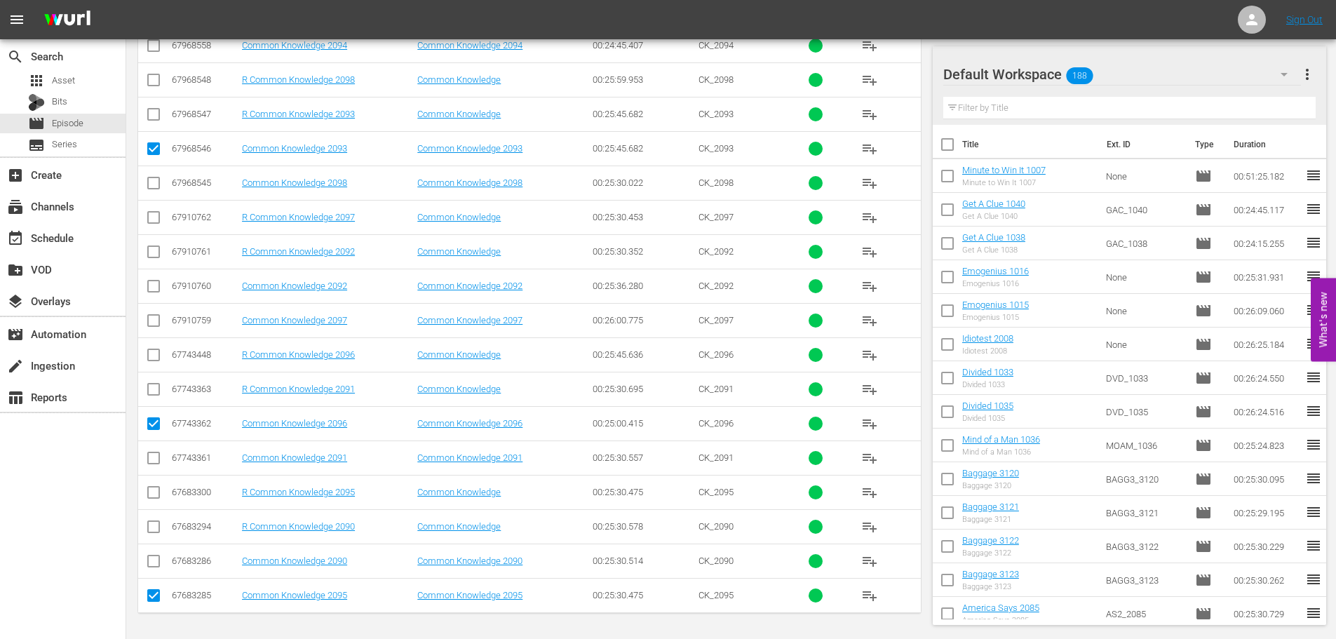
click at [154, 327] on input "checkbox" at bounding box center [153, 323] width 17 height 17
checkbox input "true"
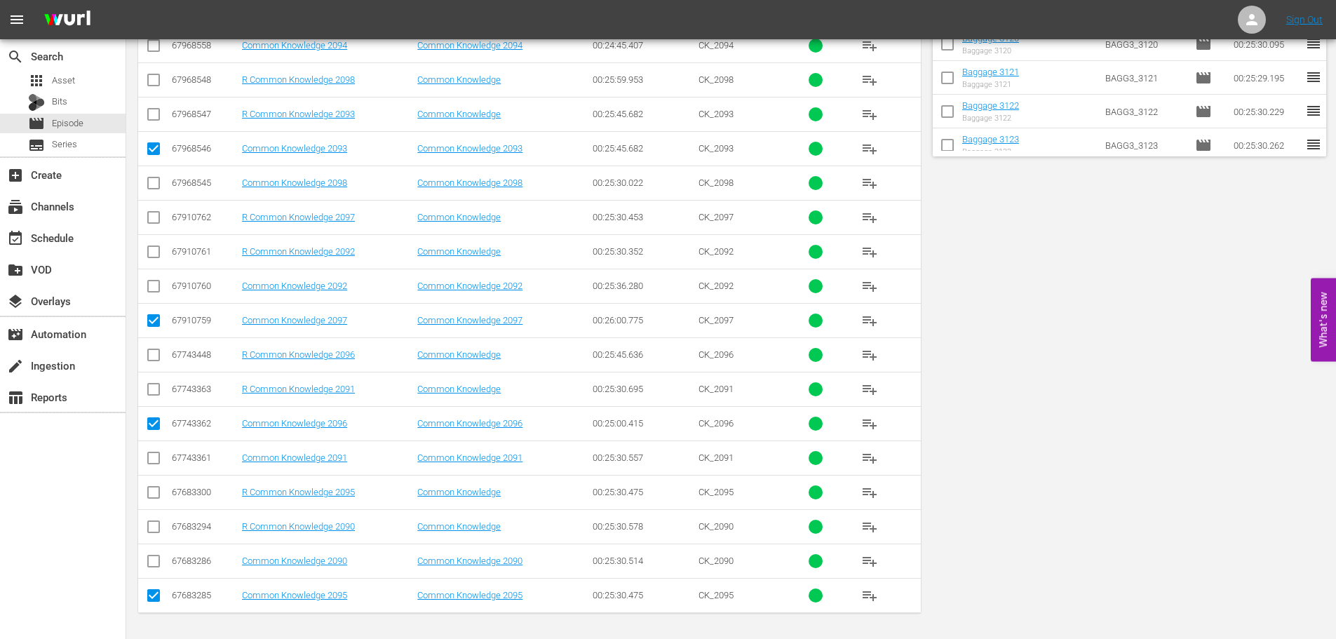
scroll to position [0, 0]
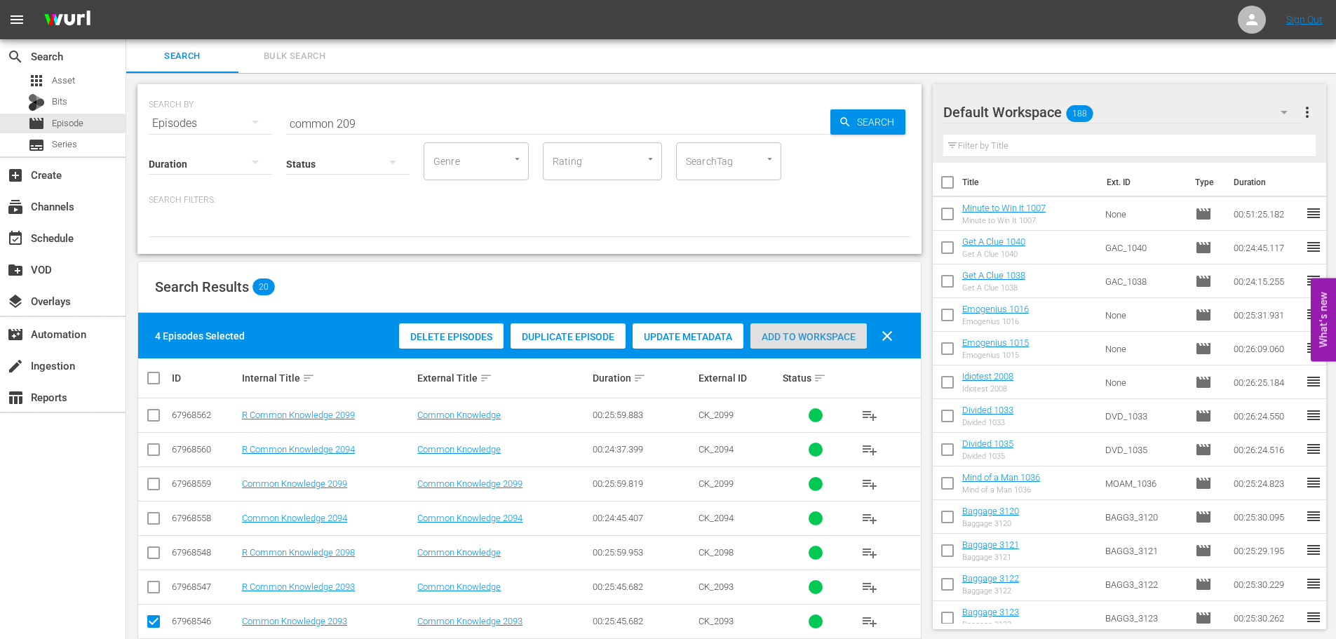
drag, startPoint x: 801, startPoint y: 335, endPoint x: 625, endPoint y: 127, distance: 272.6
click at [799, 335] on span "Add to Workspace" at bounding box center [808, 336] width 116 height 11
drag, startPoint x: 426, startPoint y: 116, endPoint x: 36, endPoint y: 121, distance: 390.6
click at [126, 0] on div "search Search apps Asset Bits movie Episode subtitles Series add_box Create sub…" at bounding box center [730, 0] width 1209 height 0
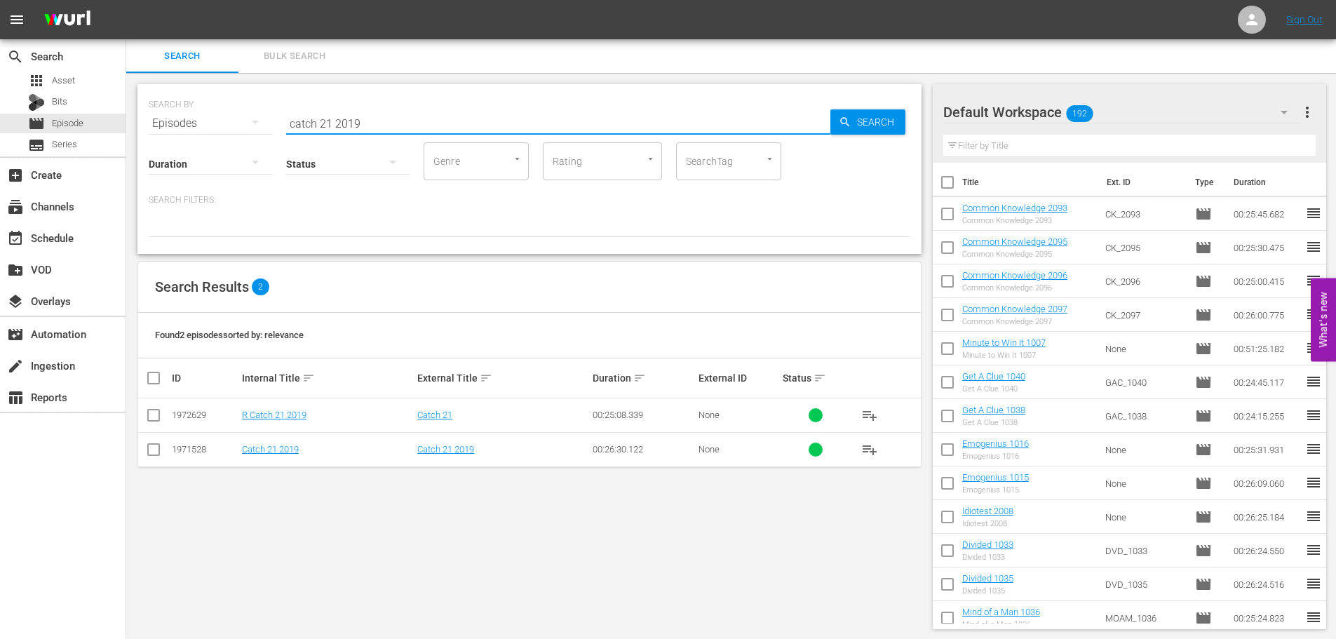
type input "catch 21 2019"
drag, startPoint x: 151, startPoint y: 443, endPoint x: 474, endPoint y: 358, distance: 333.5
click at [151, 444] on input "checkbox" at bounding box center [153, 452] width 17 height 17
checkbox input "true"
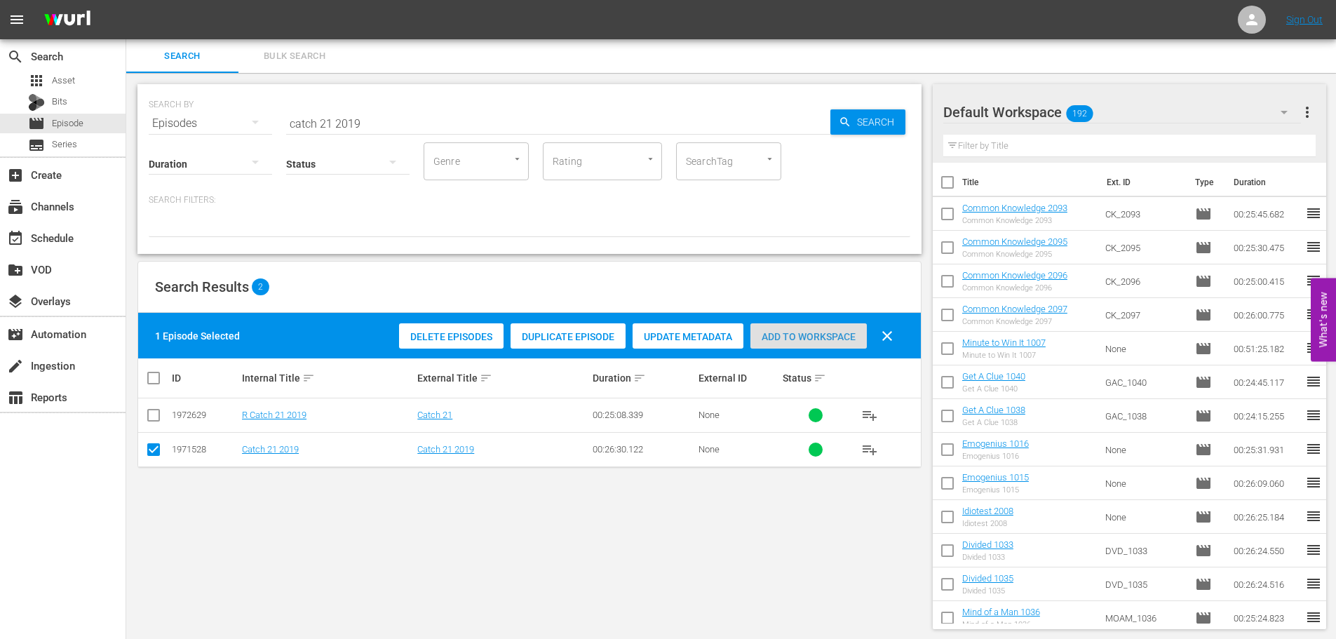
click at [778, 331] on span "Add to Workspace" at bounding box center [808, 336] width 116 height 11
drag, startPoint x: 419, startPoint y: 112, endPoint x: 401, endPoint y: 102, distance: 20.1
click at [419, 112] on input "catch 21 2019" at bounding box center [558, 124] width 544 height 34
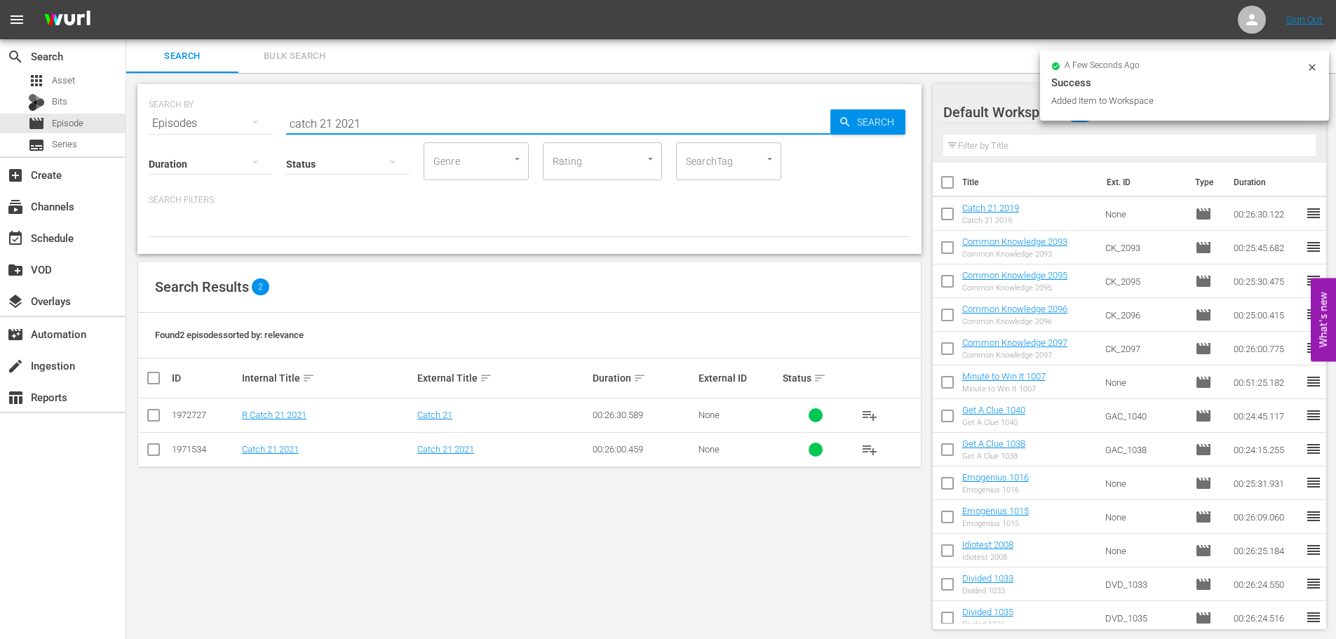
type input "catch 21 2021"
click at [158, 451] on input "checkbox" at bounding box center [153, 452] width 17 height 17
checkbox input "true"
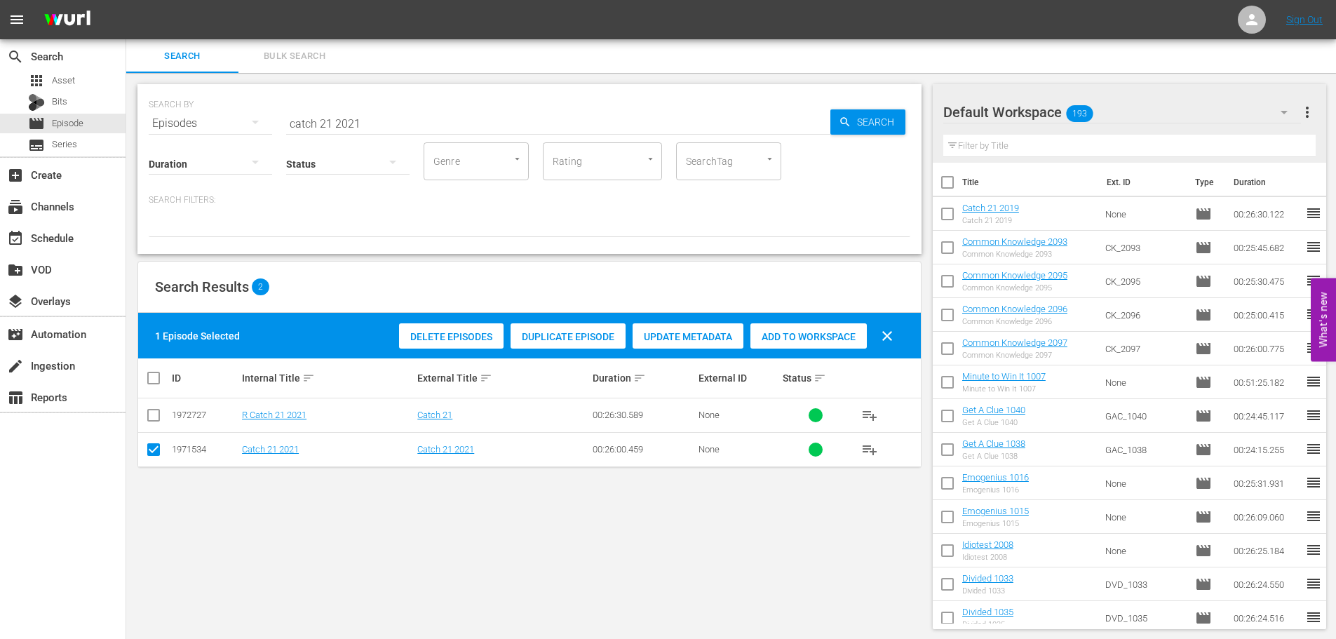
drag, startPoint x: 839, startPoint y: 334, endPoint x: 599, endPoint y: 188, distance: 281.0
click at [839, 334] on span "Add to Workspace" at bounding box center [808, 336] width 116 height 11
drag, startPoint x: 442, startPoint y: 139, endPoint x: 86, endPoint y: 152, distance: 356.4
click at [154, 135] on div "SEARCH BY Search By Episodes Search ID, Title, Description, Keywords, or Catego…" at bounding box center [529, 169] width 784 height 170
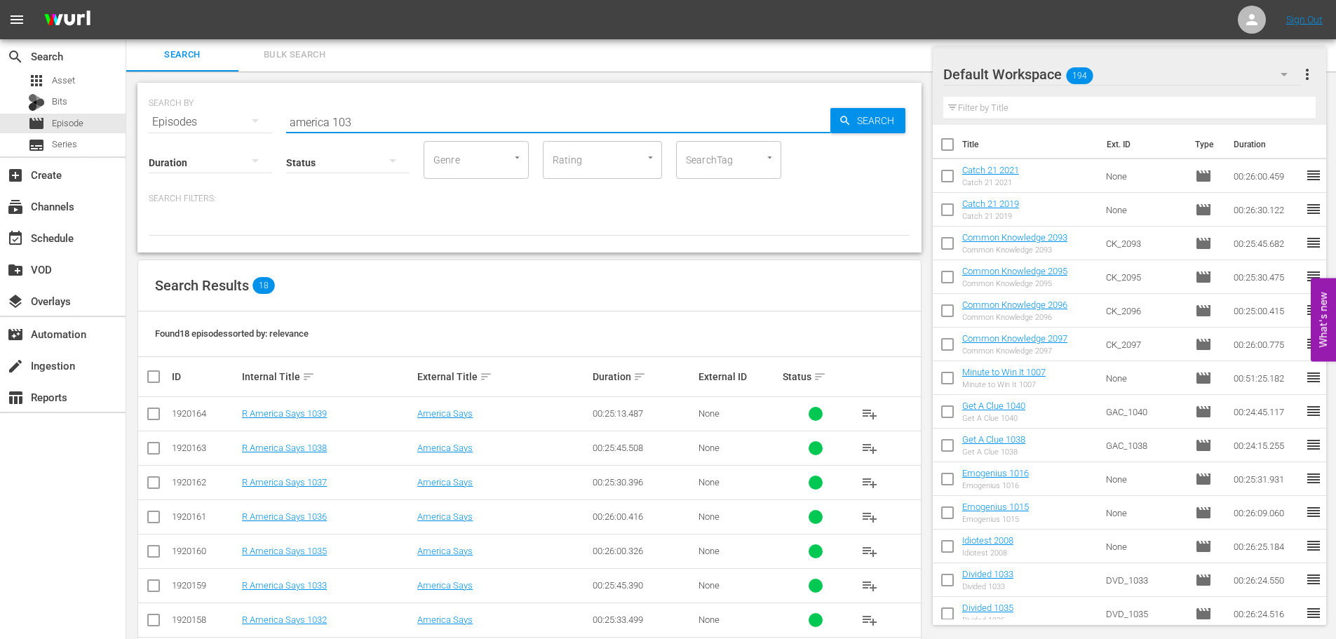
scroll to position [404, 0]
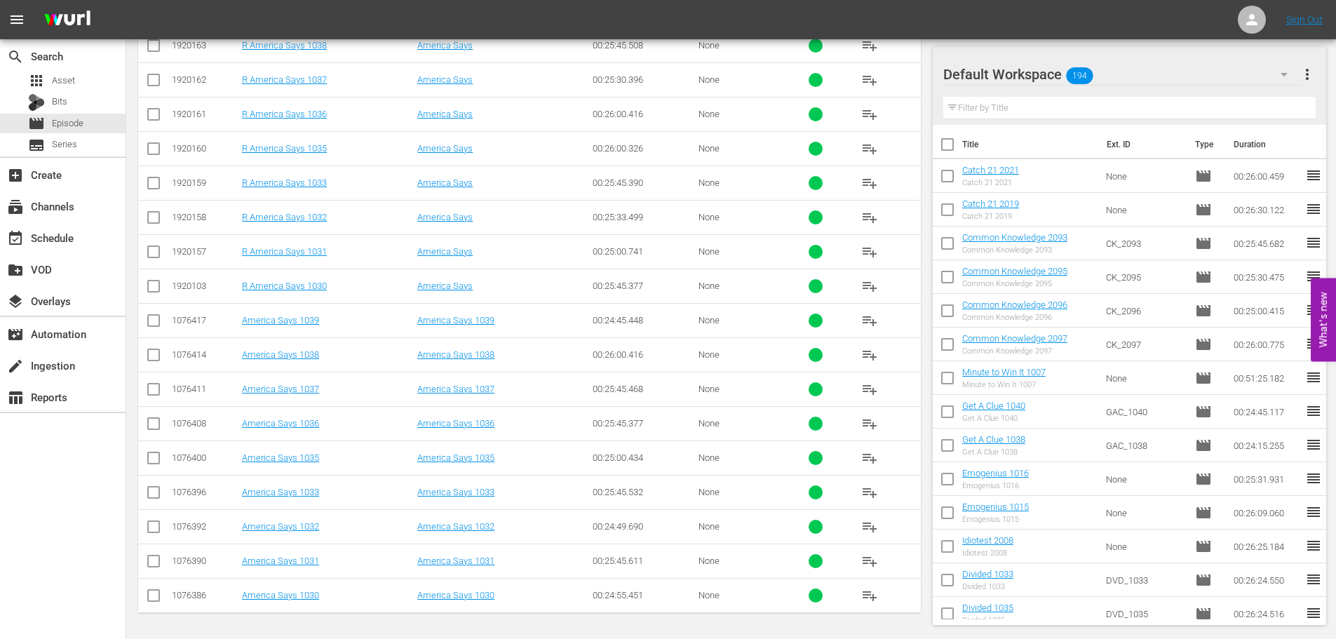
type input "america 103"
drag, startPoint x: 148, startPoint y: 496, endPoint x: 170, endPoint y: 488, distance: 23.7
click at [148, 494] on input "checkbox" at bounding box center [153, 495] width 17 height 17
checkbox input "true"
drag, startPoint x: 149, startPoint y: 466, endPoint x: 155, endPoint y: 452, distance: 15.4
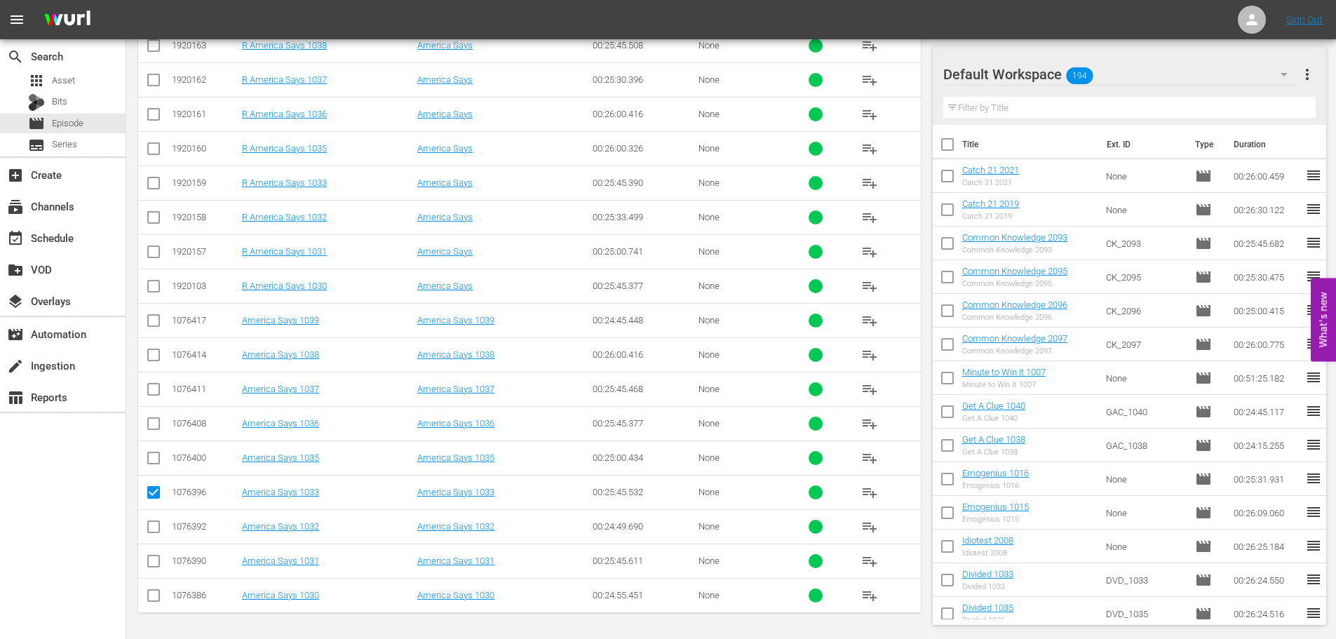
click at [149, 466] on input "checkbox" at bounding box center [153, 460] width 17 height 17
checkbox input "true"
click at [156, 390] on input "checkbox" at bounding box center [153, 392] width 17 height 17
checkbox input "true"
click at [152, 312] on icon at bounding box center [153, 320] width 17 height 17
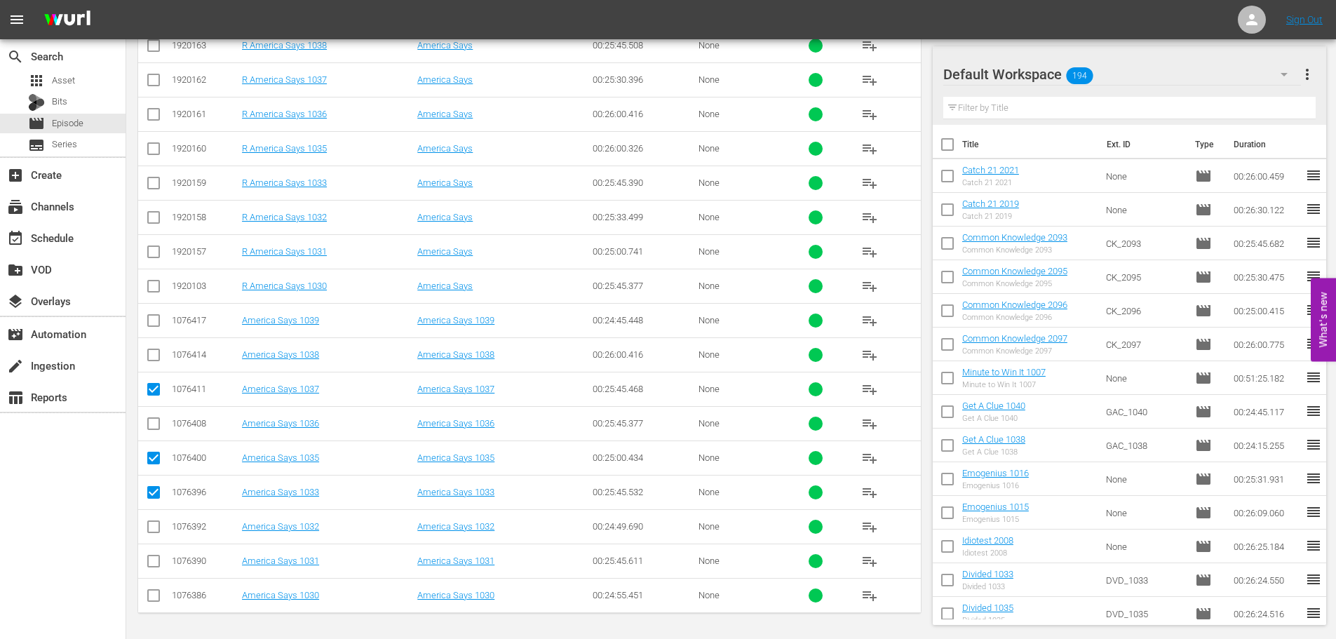
click at [154, 315] on input "checkbox" at bounding box center [153, 323] width 17 height 17
checkbox input "true"
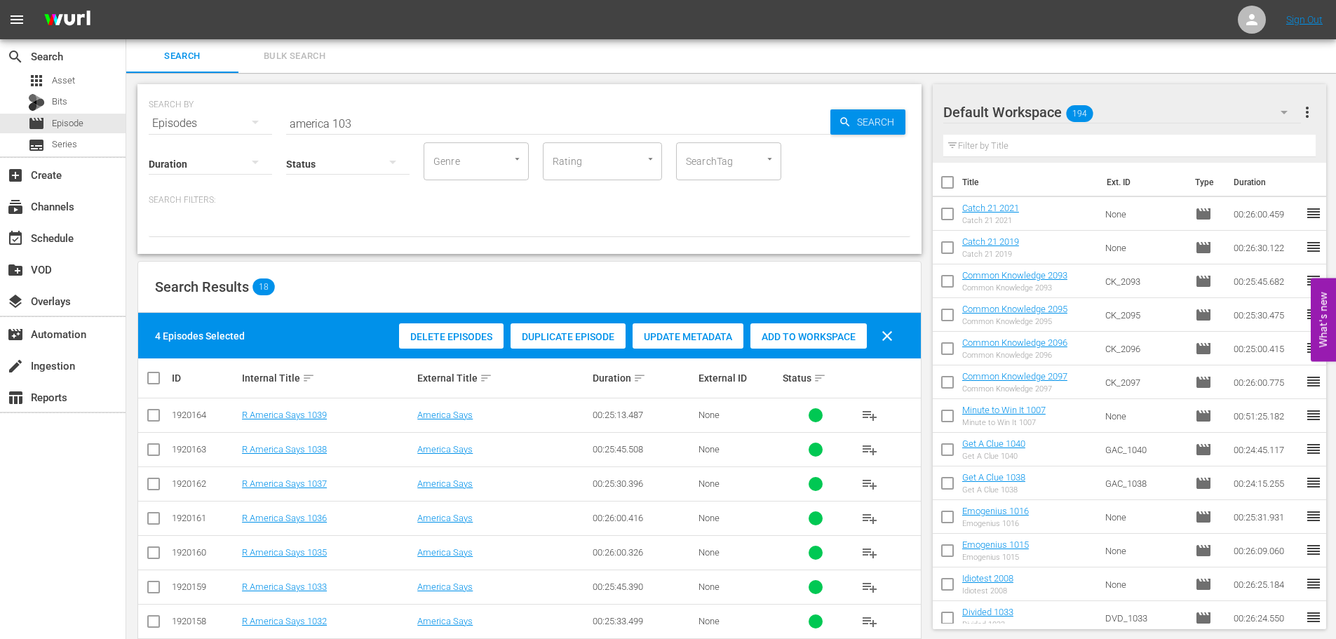
click at [836, 342] on div "Add to Workspace" at bounding box center [808, 336] width 116 height 27
drag, startPoint x: 430, startPoint y: 113, endPoint x: 0, endPoint y: 161, distance: 432.5
click at [126, 0] on div "search Search apps Asset Bits movie Episode subtitles Series add_box Create sub…" at bounding box center [730, 0] width 1209 height 0
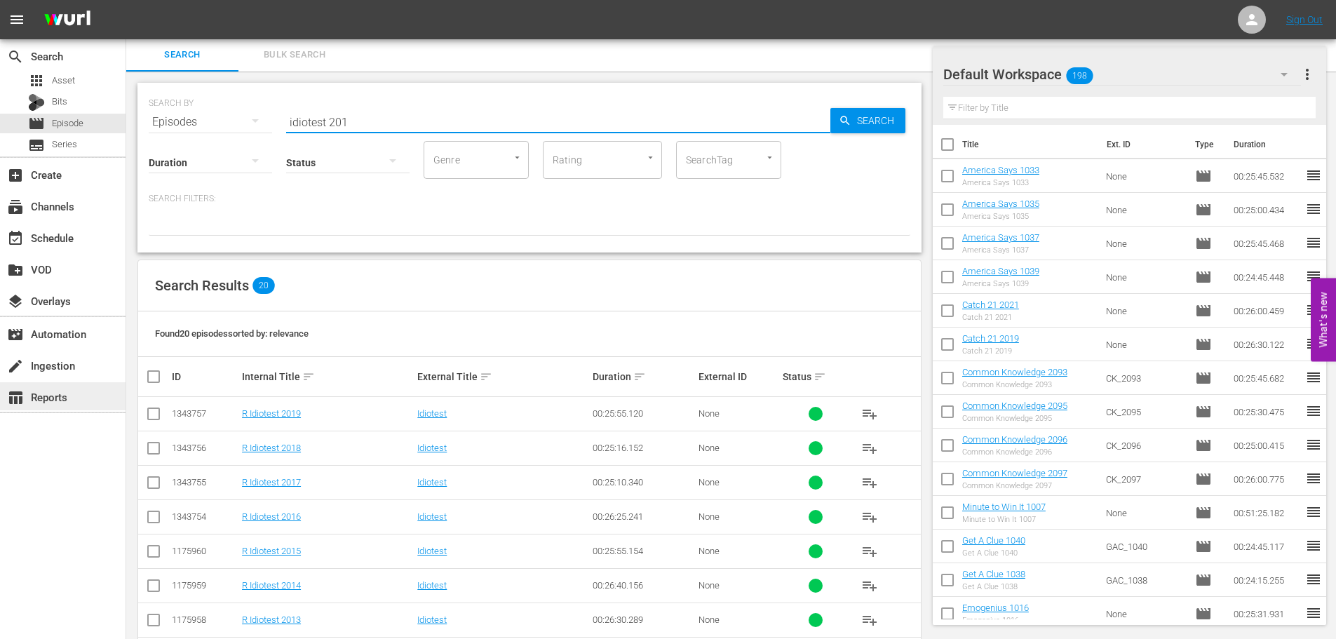
scroll to position [473, 0]
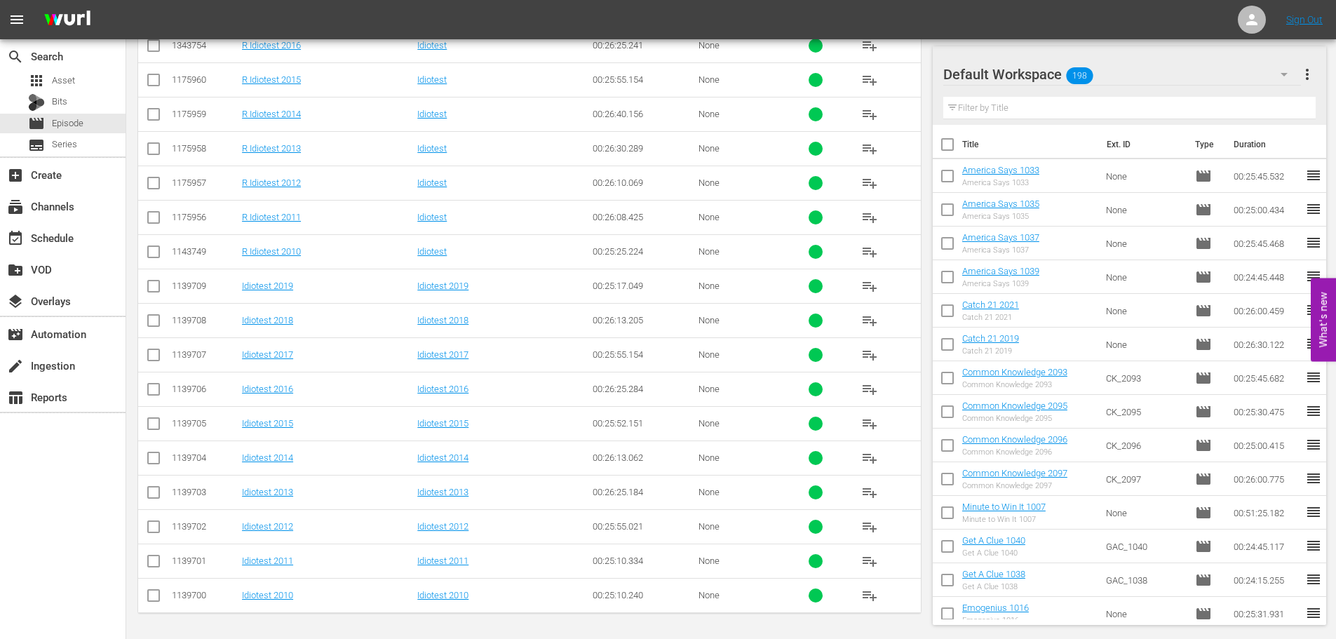
type input "idiotest 201"
drag, startPoint x: 150, startPoint y: 531, endPoint x: 155, endPoint y: 485, distance: 46.5
click at [152, 530] on input "checkbox" at bounding box center [153, 529] width 17 height 17
checkbox input "true"
click at [153, 481] on td at bounding box center [154, 492] width 32 height 34
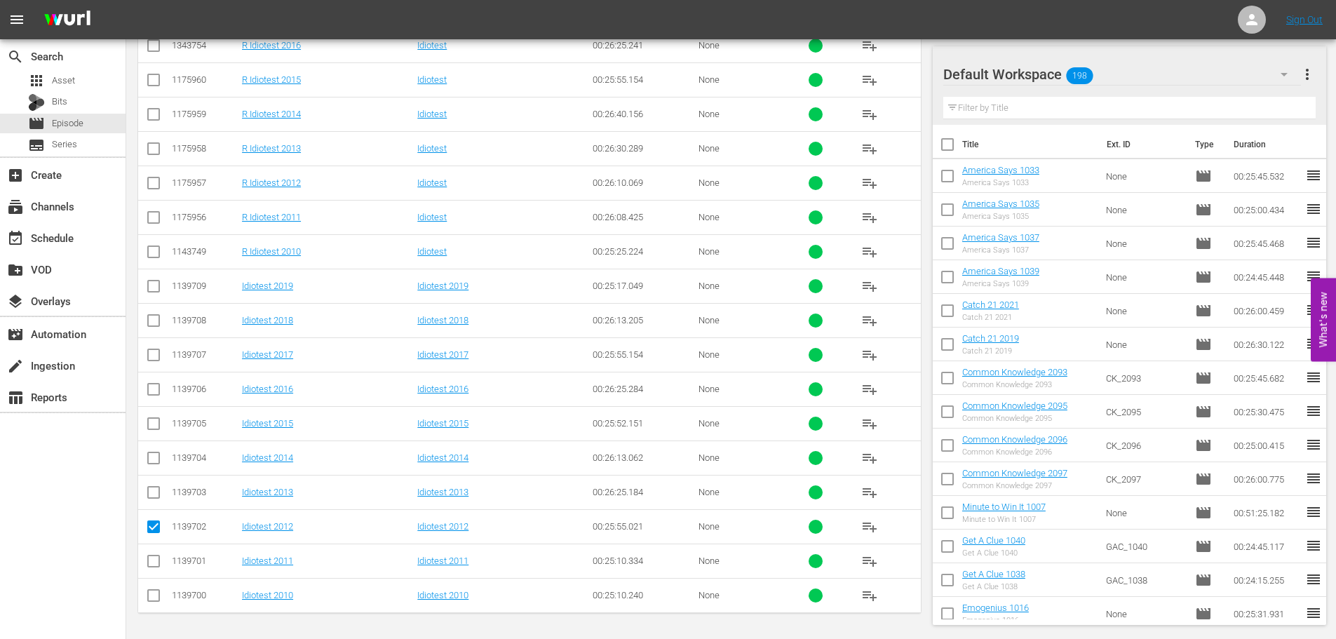
click at [153, 493] on input "checkbox" at bounding box center [153, 495] width 17 height 17
checkbox input "true"
click at [150, 466] on input "checkbox" at bounding box center [153, 460] width 17 height 17
checkbox input "true"
click at [151, 419] on input "checkbox" at bounding box center [153, 426] width 17 height 17
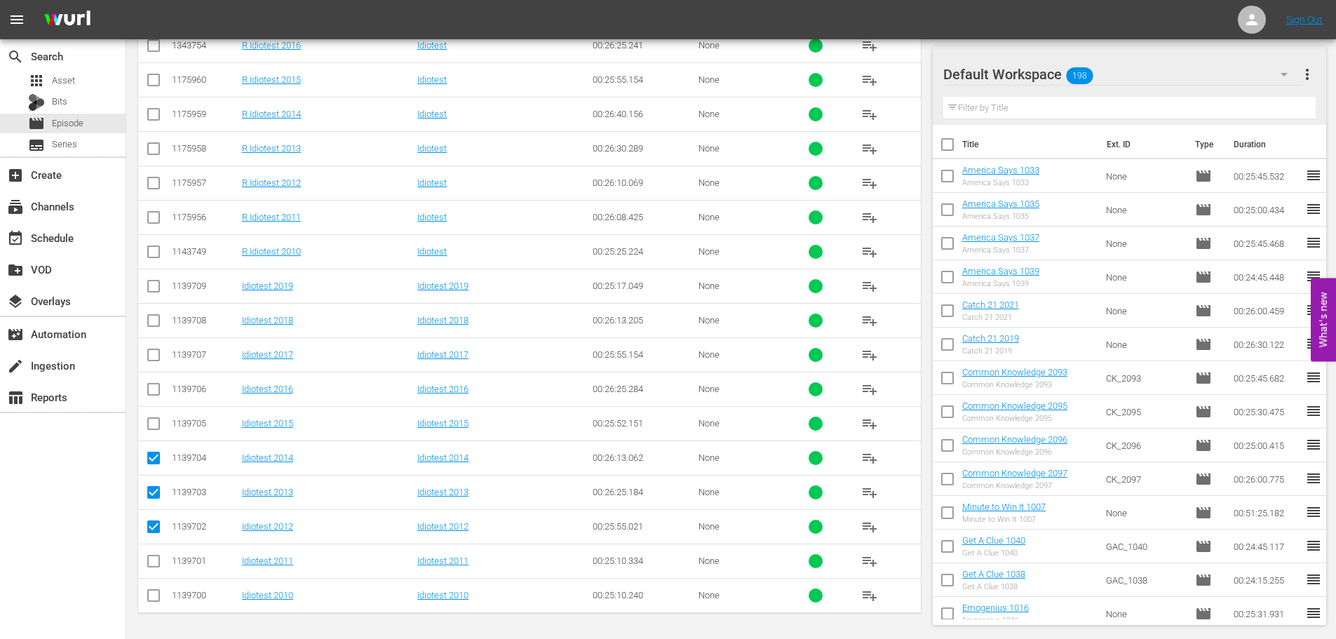
checkbox input "true"
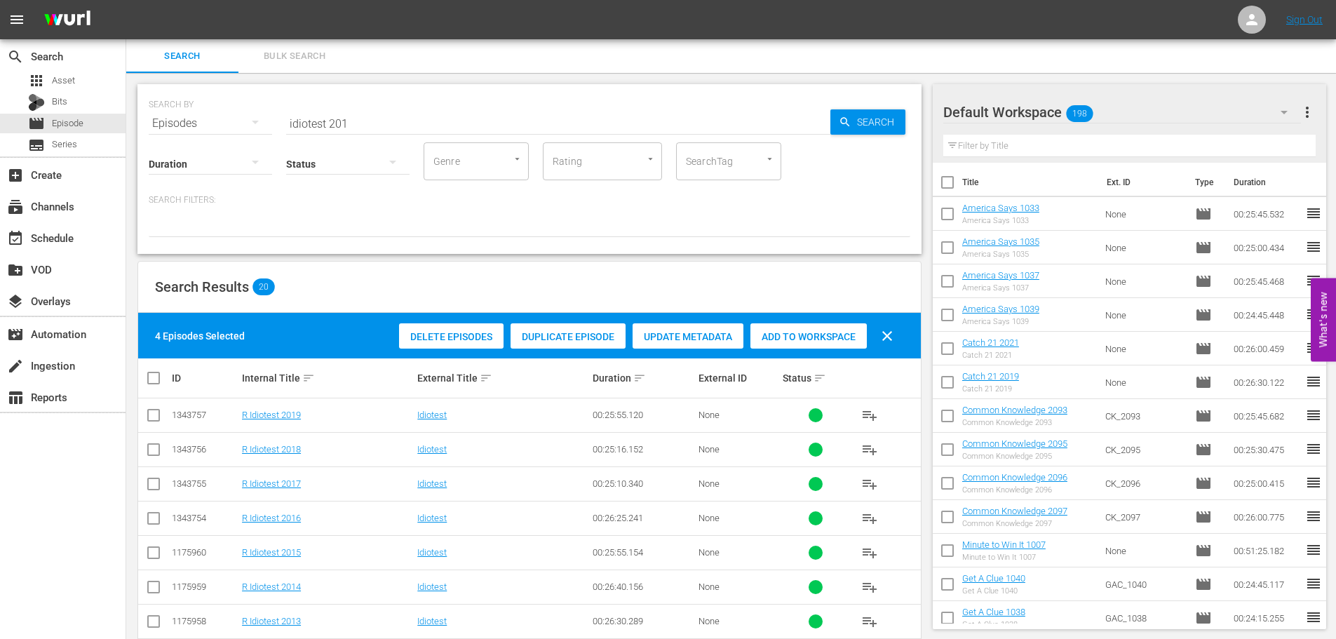
drag, startPoint x: 793, startPoint y: 337, endPoint x: 759, endPoint y: 334, distance: 33.8
click at [793, 337] on span "Add to Workspace" at bounding box center [808, 336] width 116 height 11
click at [32, 226] on div "event_available Schedule" at bounding box center [63, 237] width 126 height 28
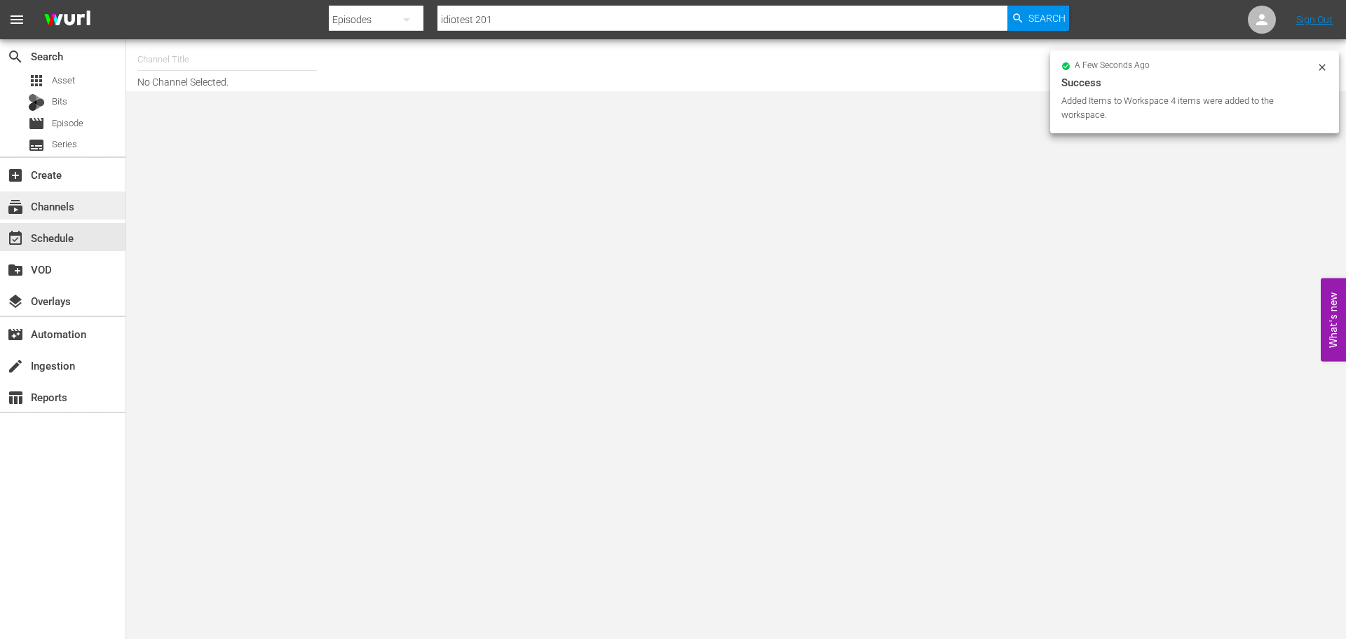
click at [45, 206] on div "subscriptions Channels" at bounding box center [39, 204] width 79 height 13
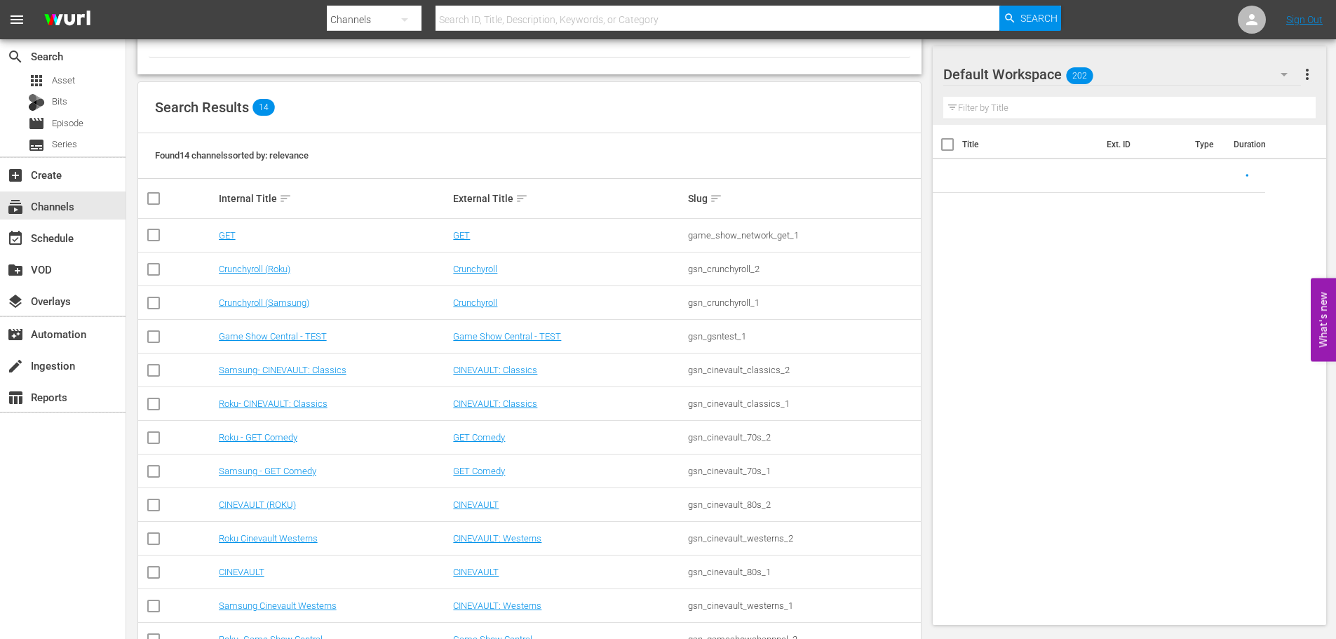
scroll to position [176, 0]
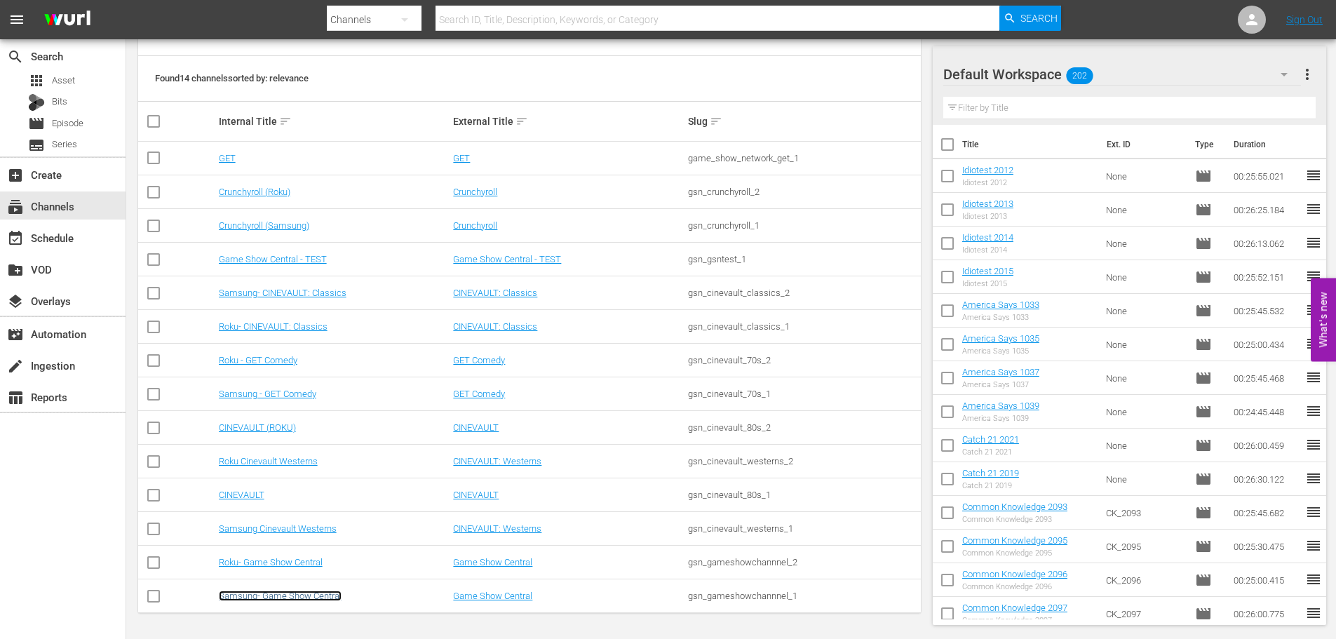
click at [289, 597] on link "Samsung- Game Show Central" at bounding box center [280, 595] width 123 height 11
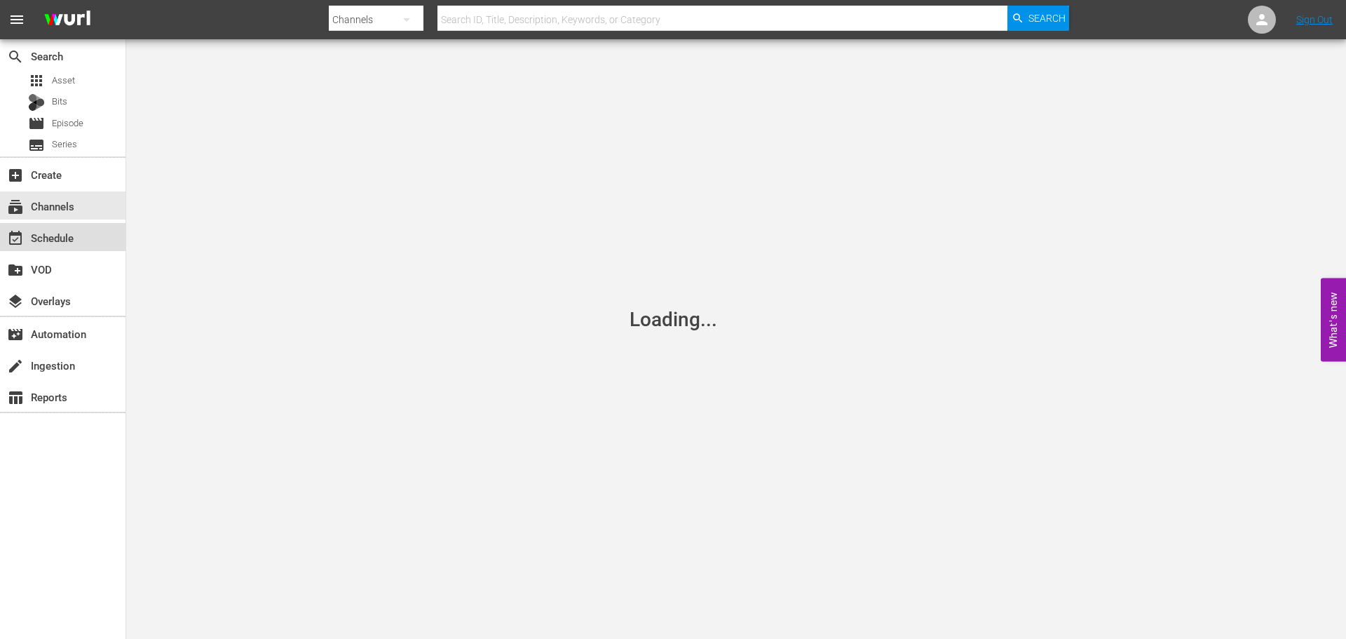
click at [104, 229] on div "event_available Schedule" at bounding box center [63, 237] width 126 height 28
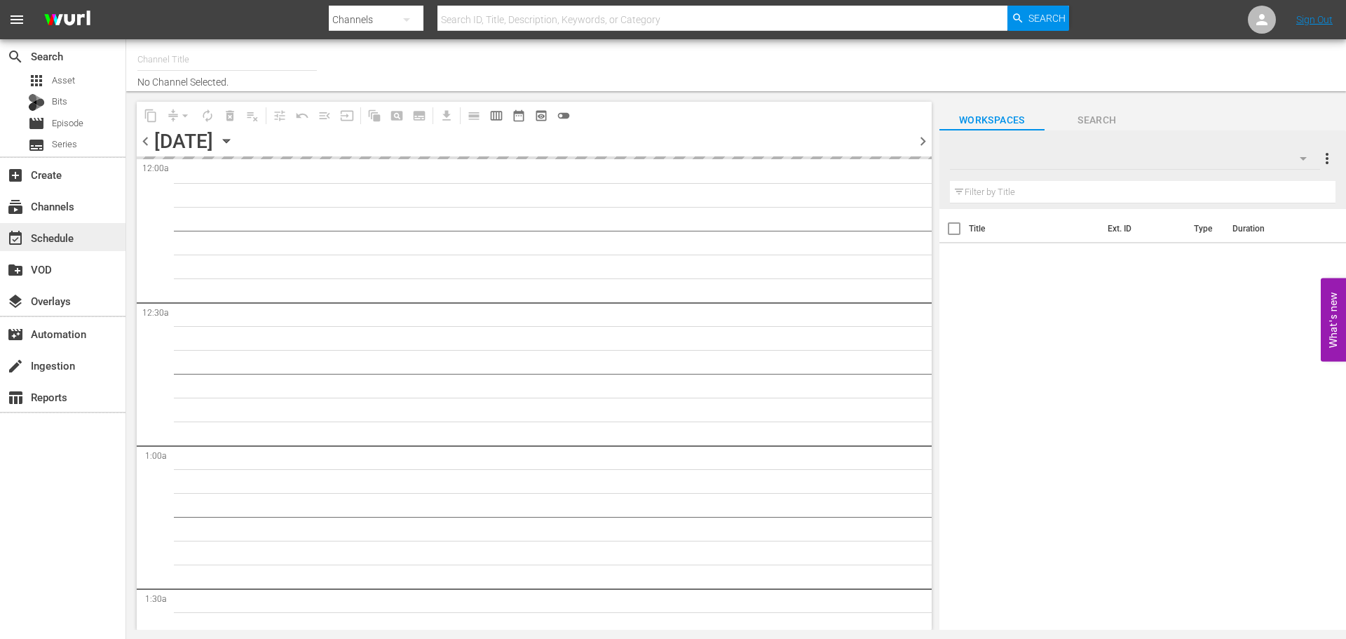
type input "Samsung- Game Show Central (416)"
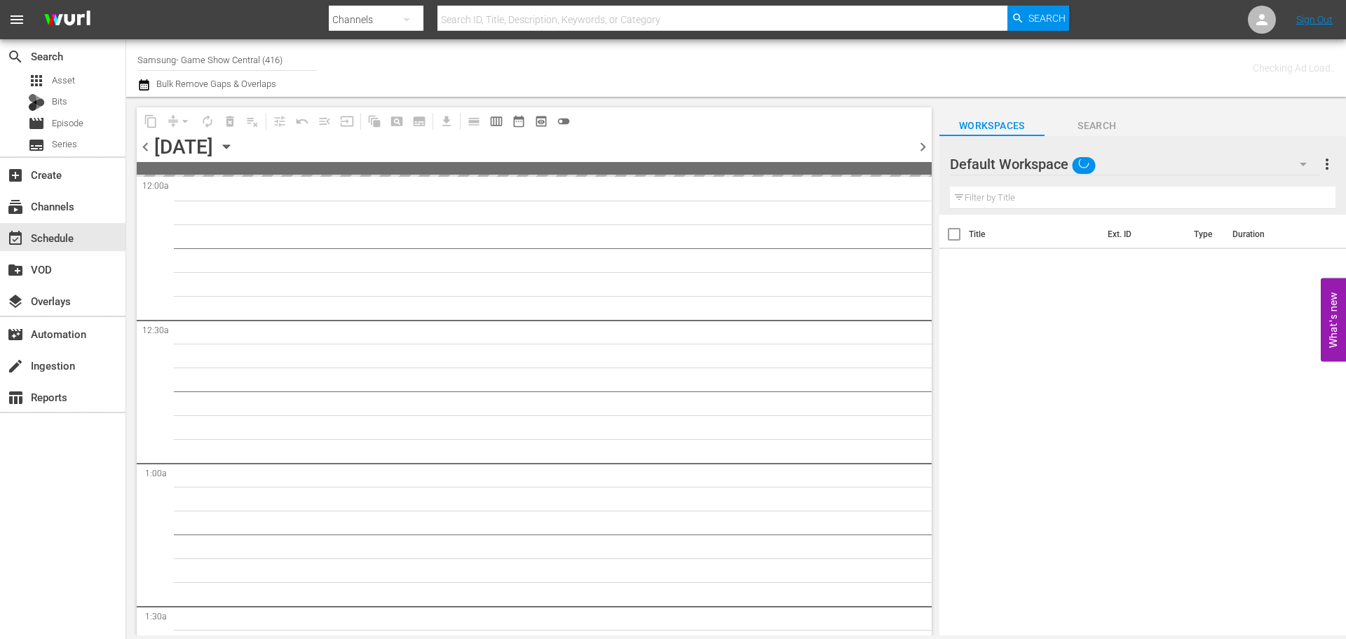
click at [234, 144] on icon "button" at bounding box center [226, 146] width 15 height 15
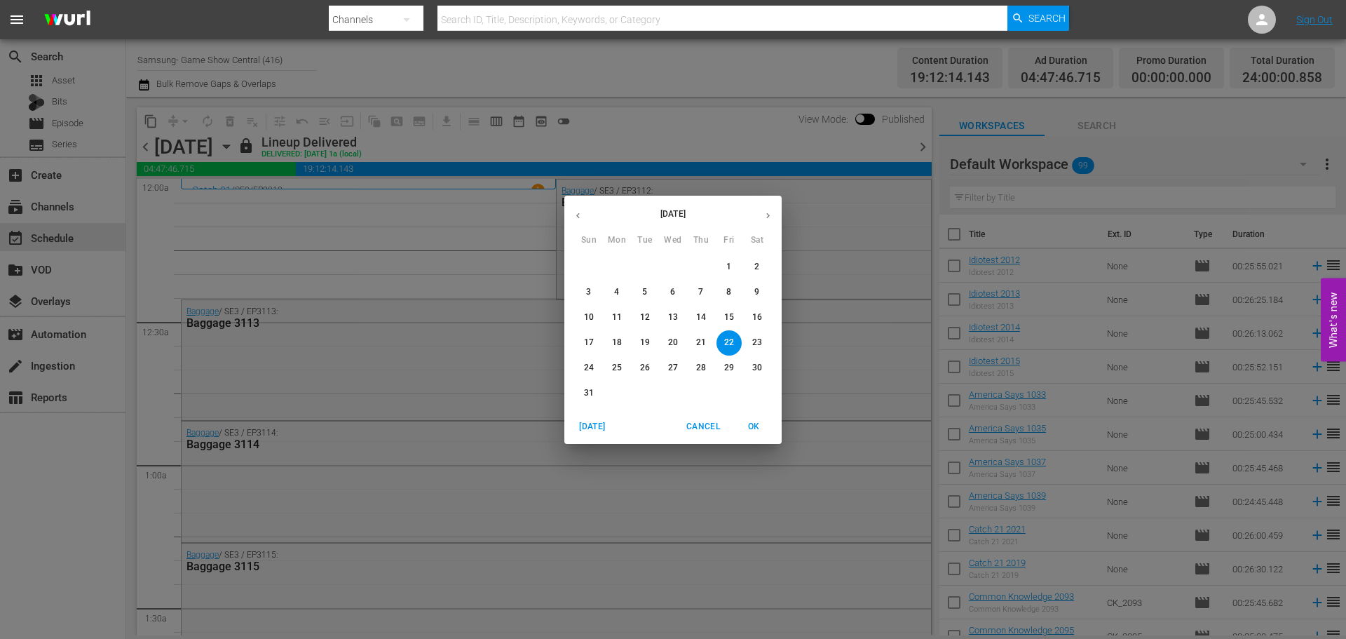
click at [757, 320] on p "16" at bounding box center [757, 317] width 10 height 12
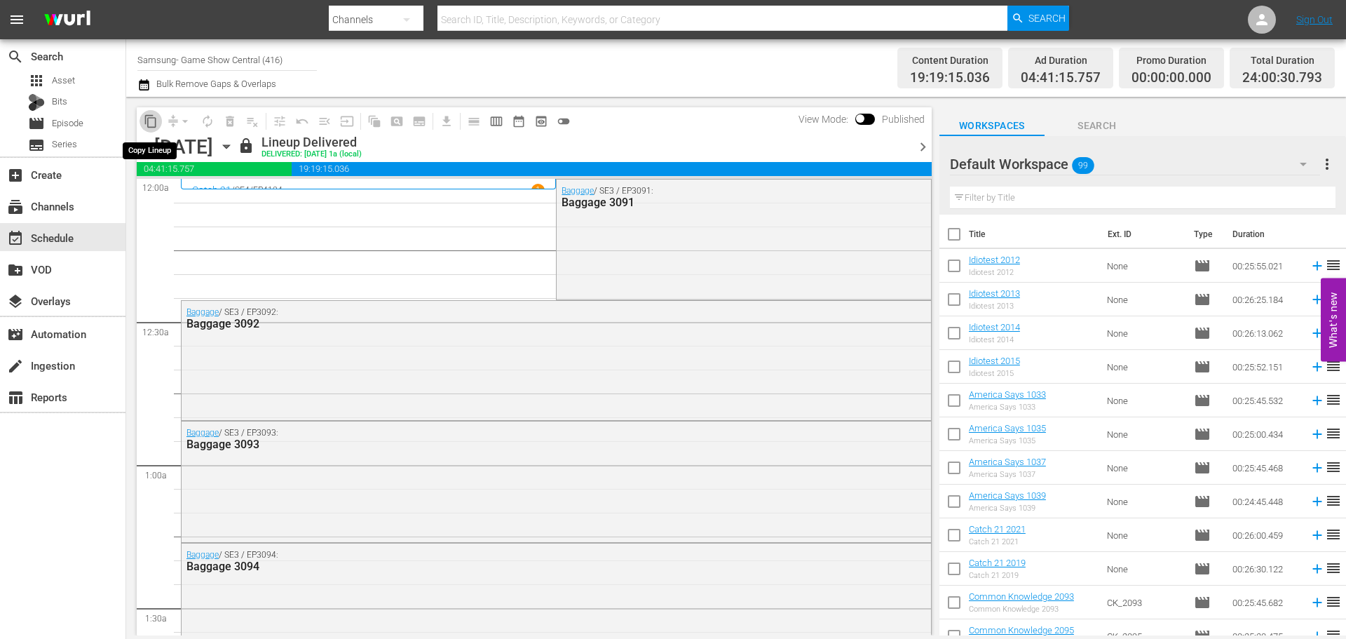
click at [157, 115] on span "content_copy" at bounding box center [151, 121] width 14 height 14
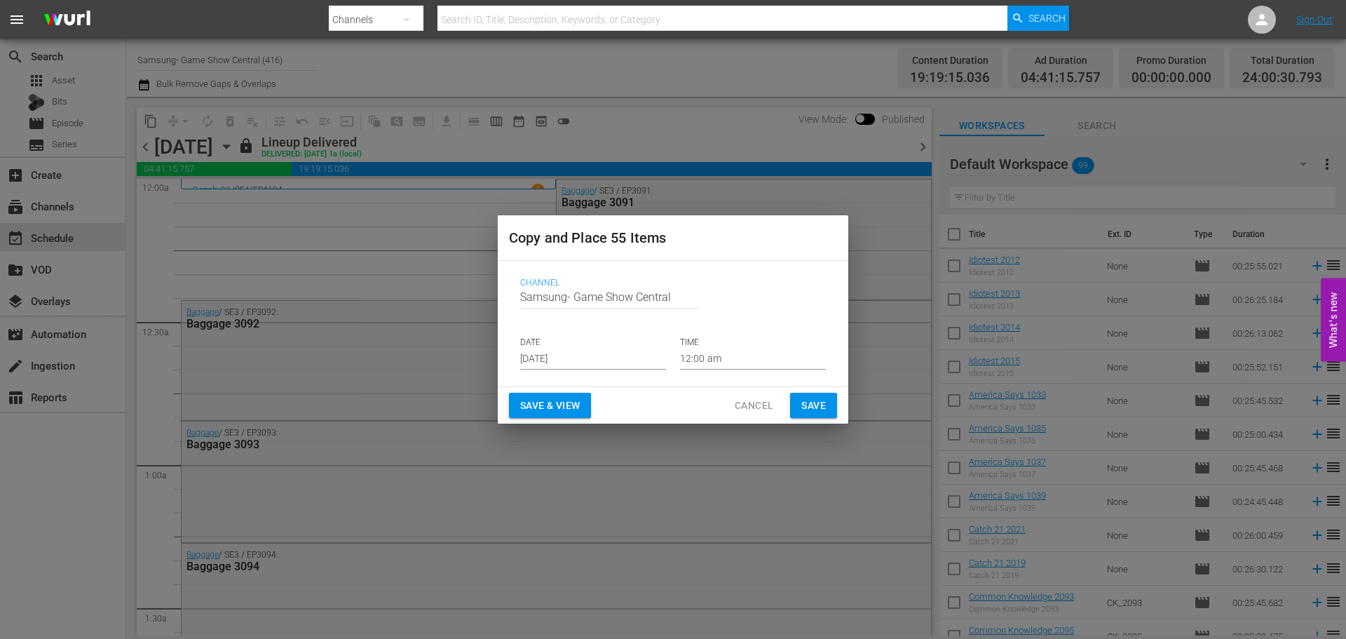
click at [590, 360] on input "[DATE]" at bounding box center [593, 358] width 146 height 21
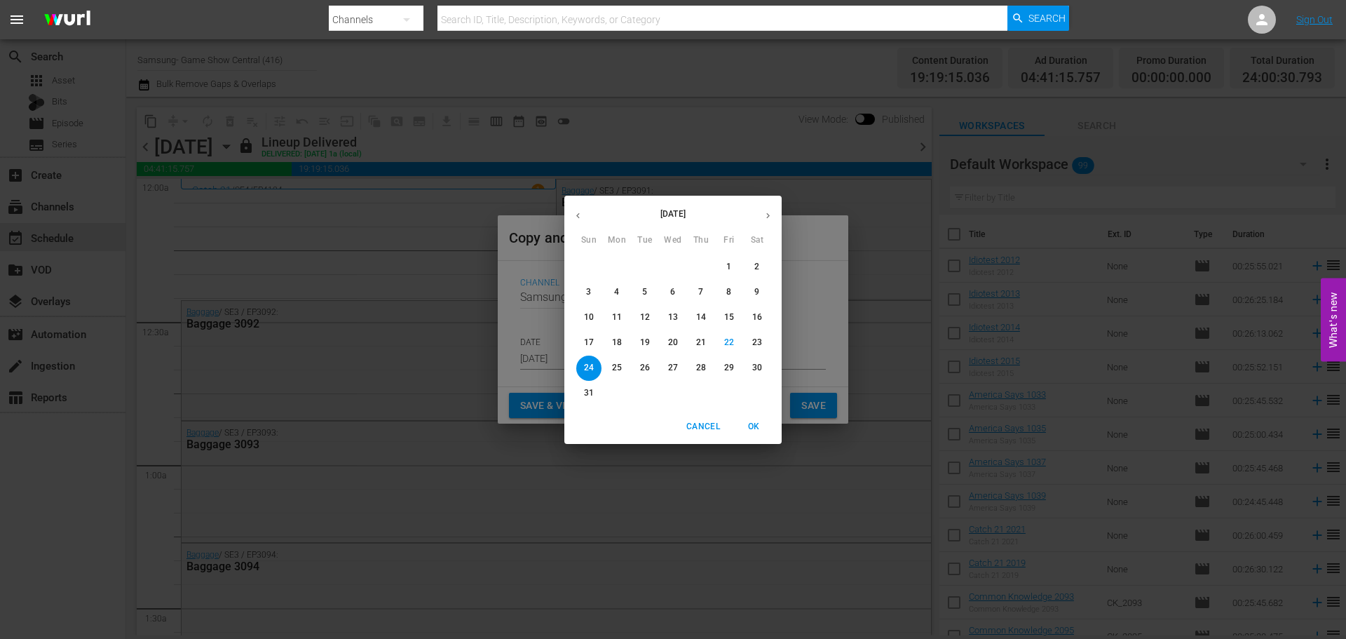
click at [761, 371] on p "30" at bounding box center [757, 368] width 10 height 12
type input "Aug 30th 2025"
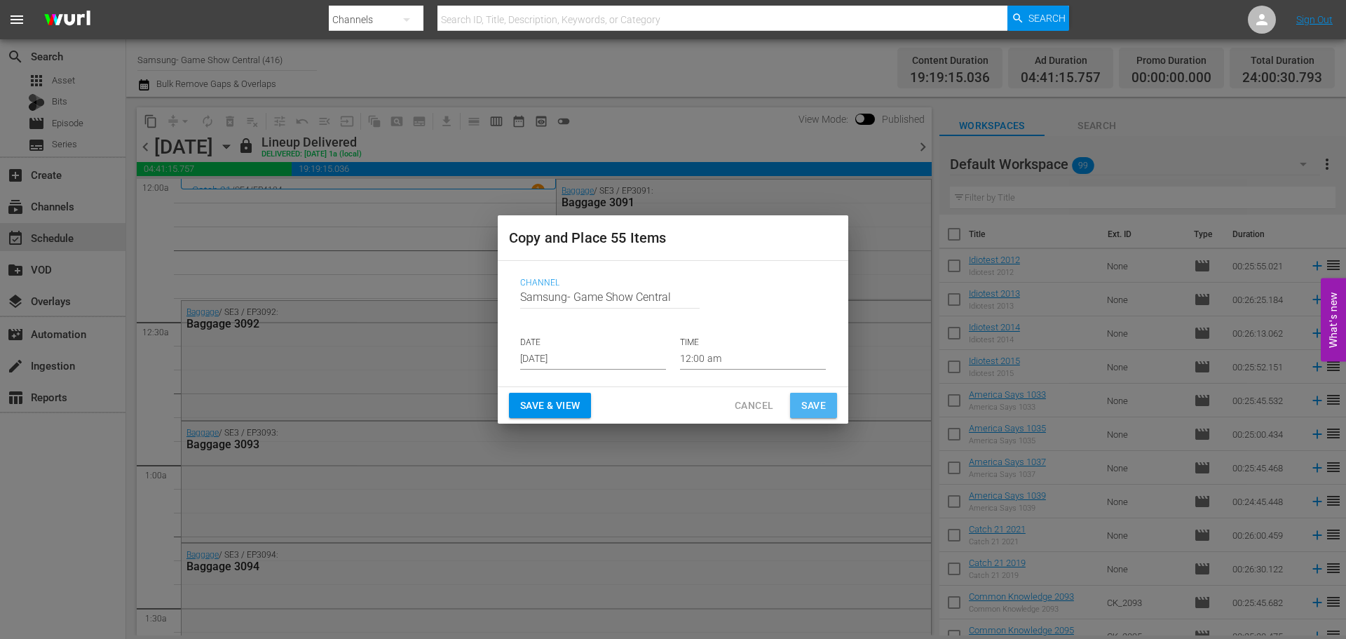
click at [834, 410] on button "Save" at bounding box center [813, 406] width 47 height 26
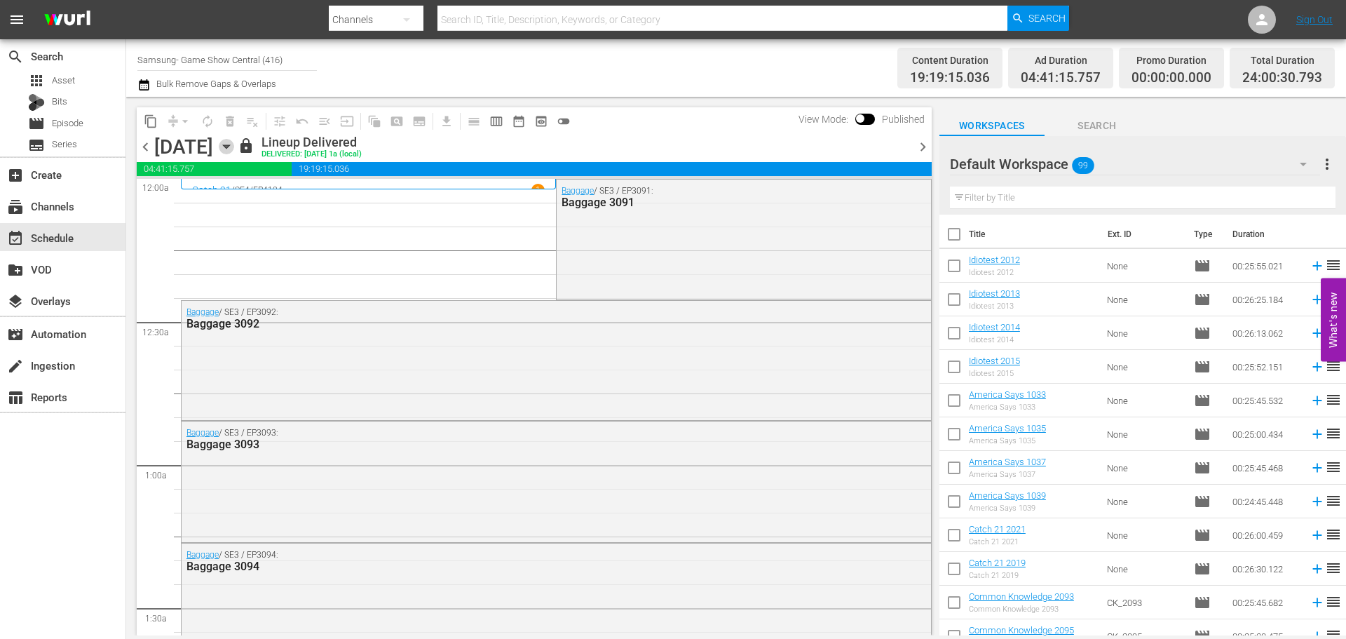
click at [234, 149] on icon "button" at bounding box center [226, 146] width 15 height 15
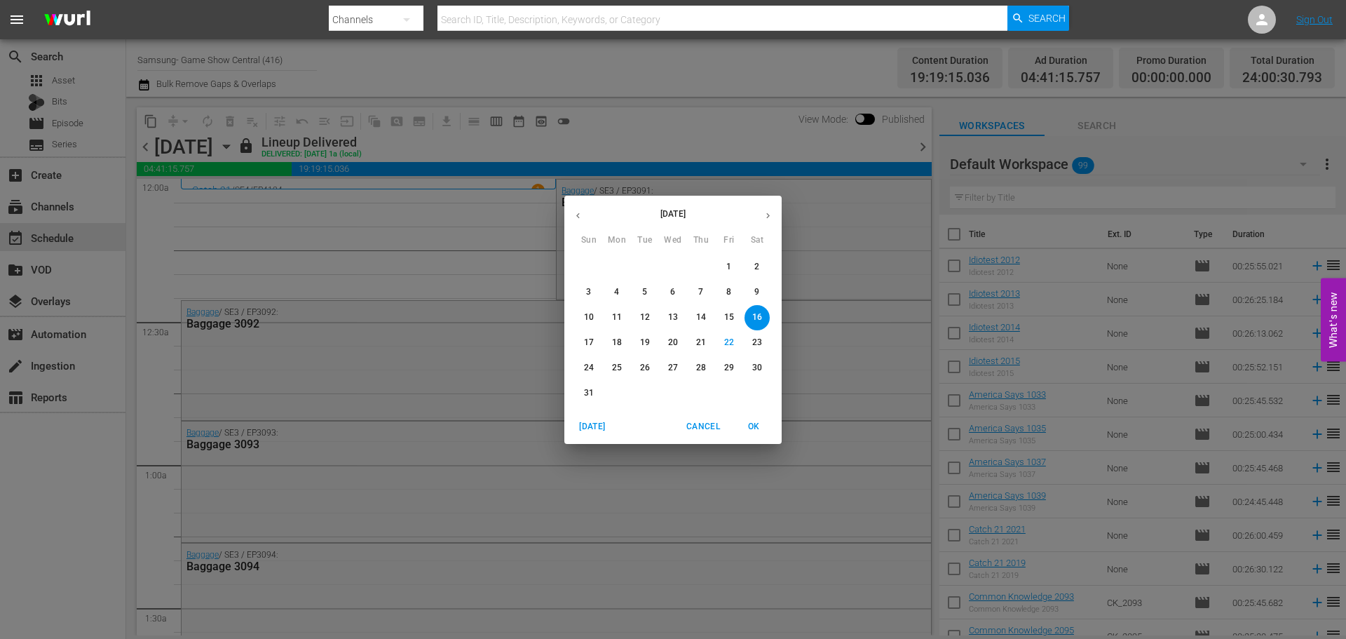
click at [745, 371] on span "30" at bounding box center [757, 368] width 25 height 12
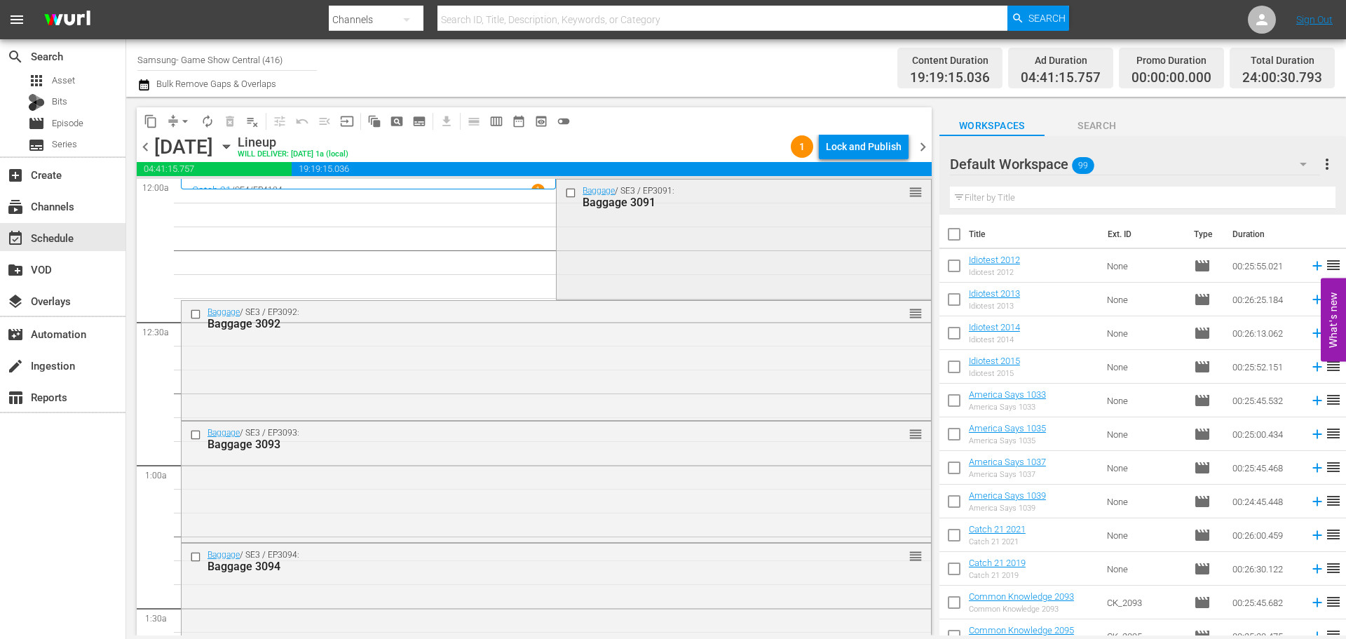
click at [570, 194] on input "checkbox" at bounding box center [572, 193] width 15 height 12
click at [190, 310] on input "checkbox" at bounding box center [197, 314] width 15 height 12
click at [198, 434] on input "checkbox" at bounding box center [197, 435] width 15 height 12
click at [200, 563] on div at bounding box center [197, 556] width 21 height 17
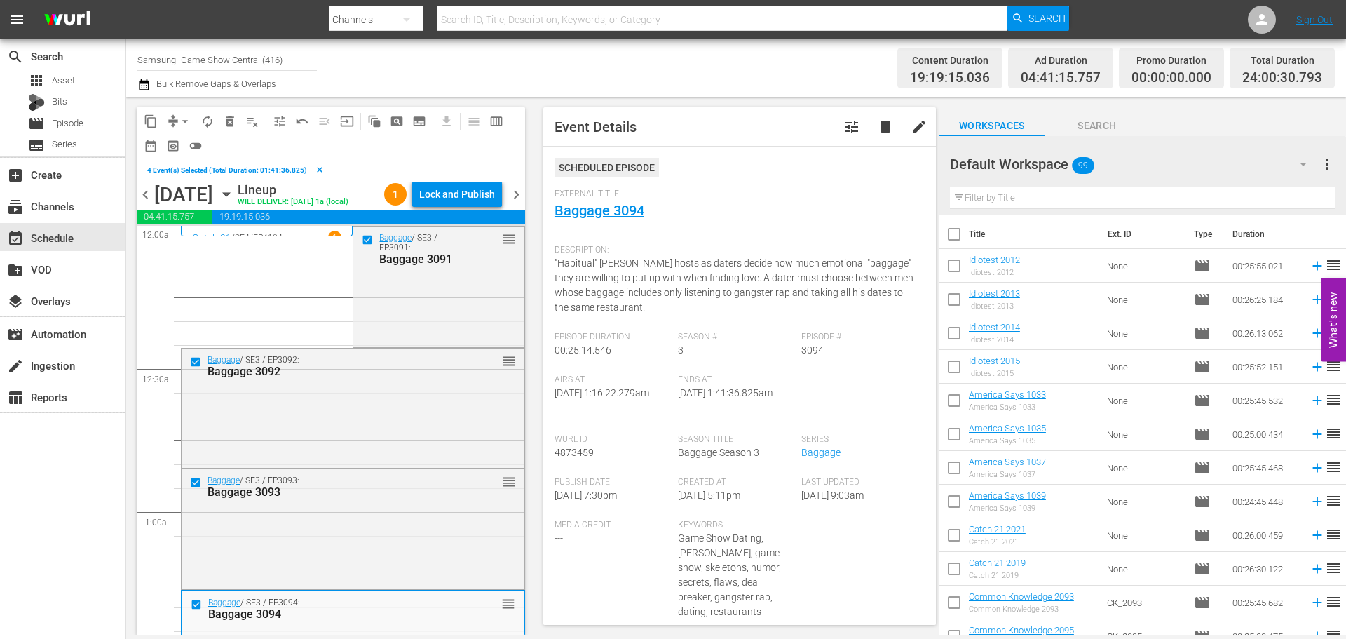
scroll to position [140, 0]
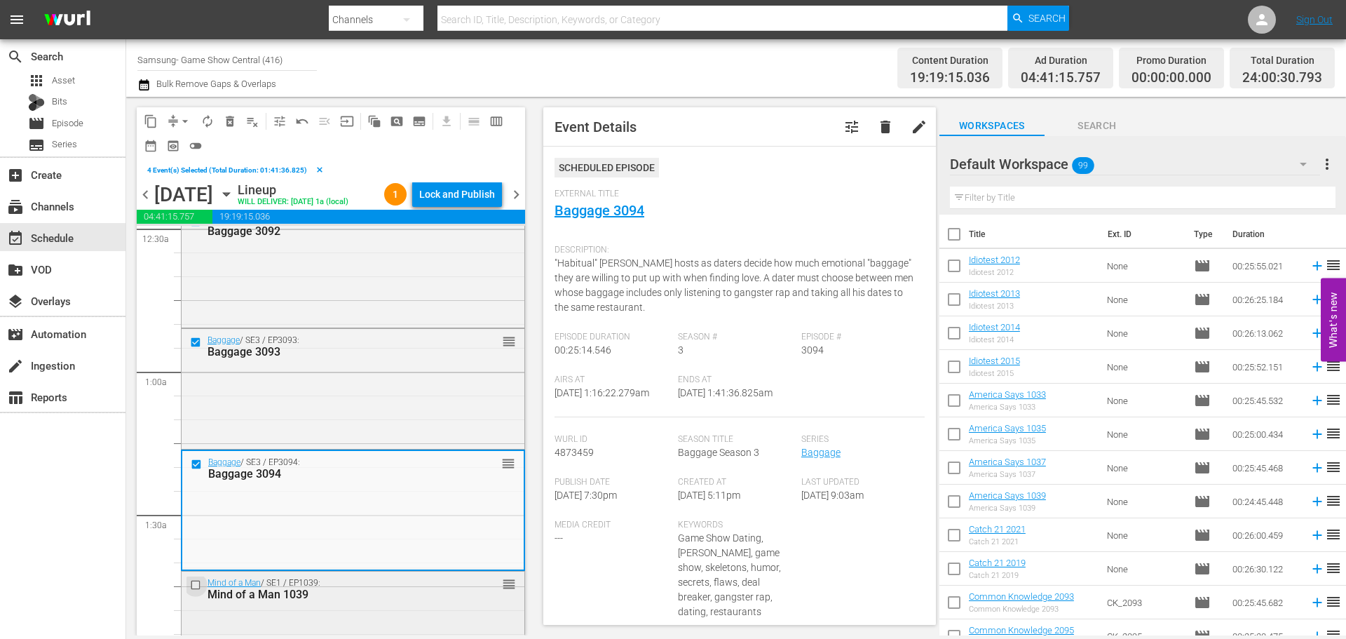
click at [192, 583] on input "checkbox" at bounding box center [197, 584] width 15 height 12
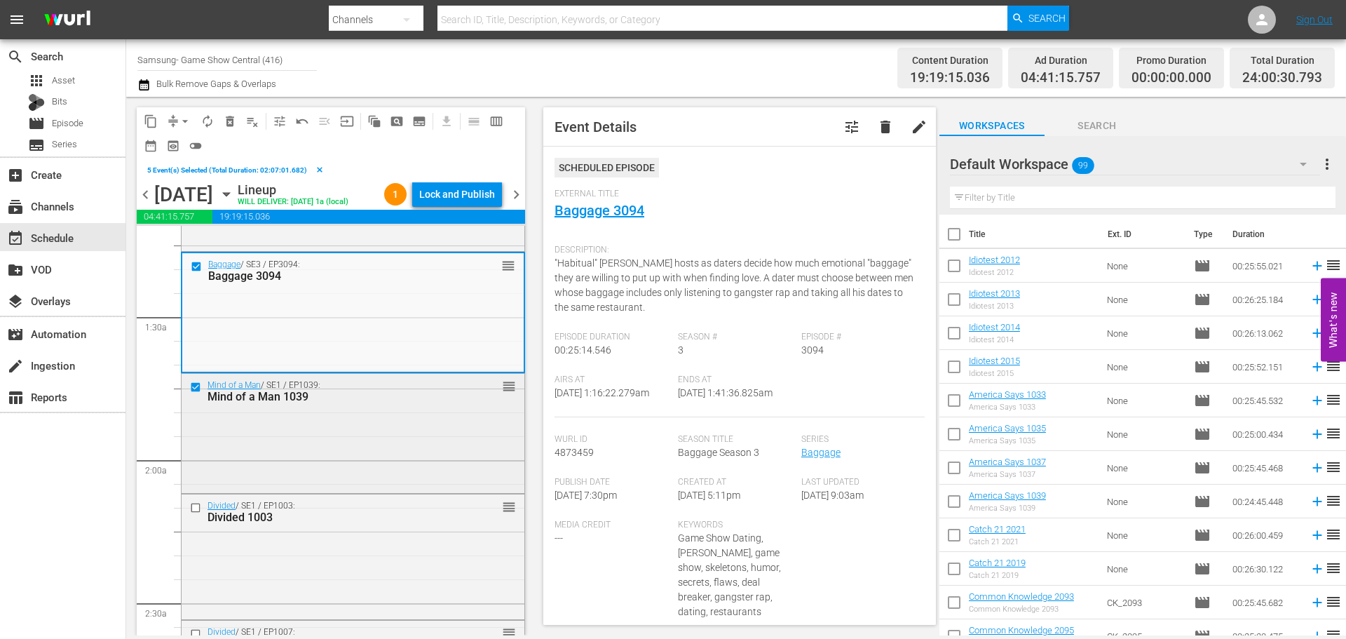
scroll to position [351, 0]
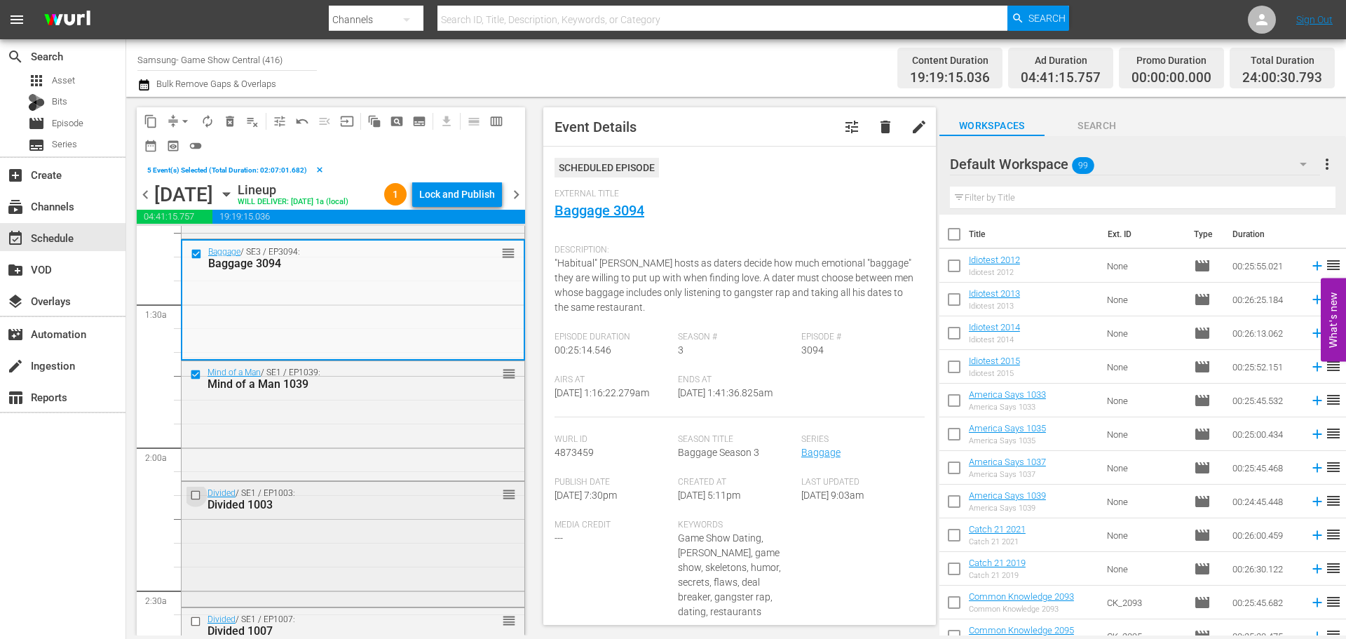
click at [191, 492] on input "checkbox" at bounding box center [197, 495] width 15 height 12
click at [201, 622] on input "checkbox" at bounding box center [197, 622] width 15 height 12
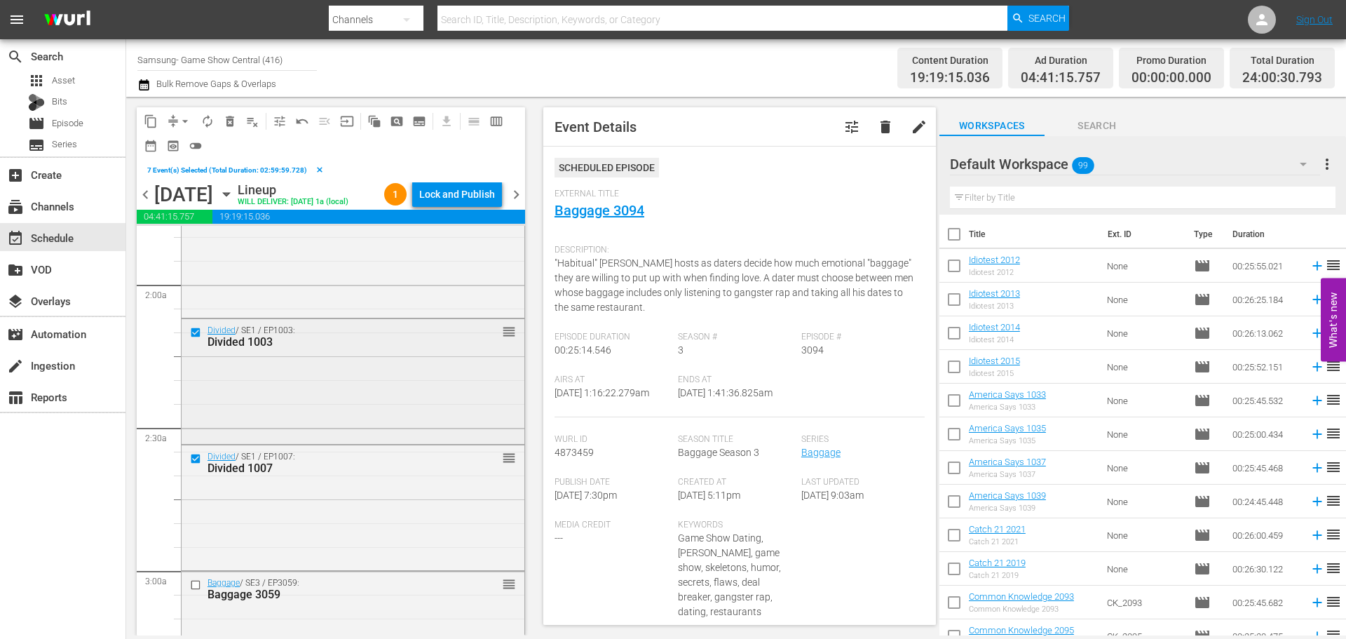
scroll to position [561, 0]
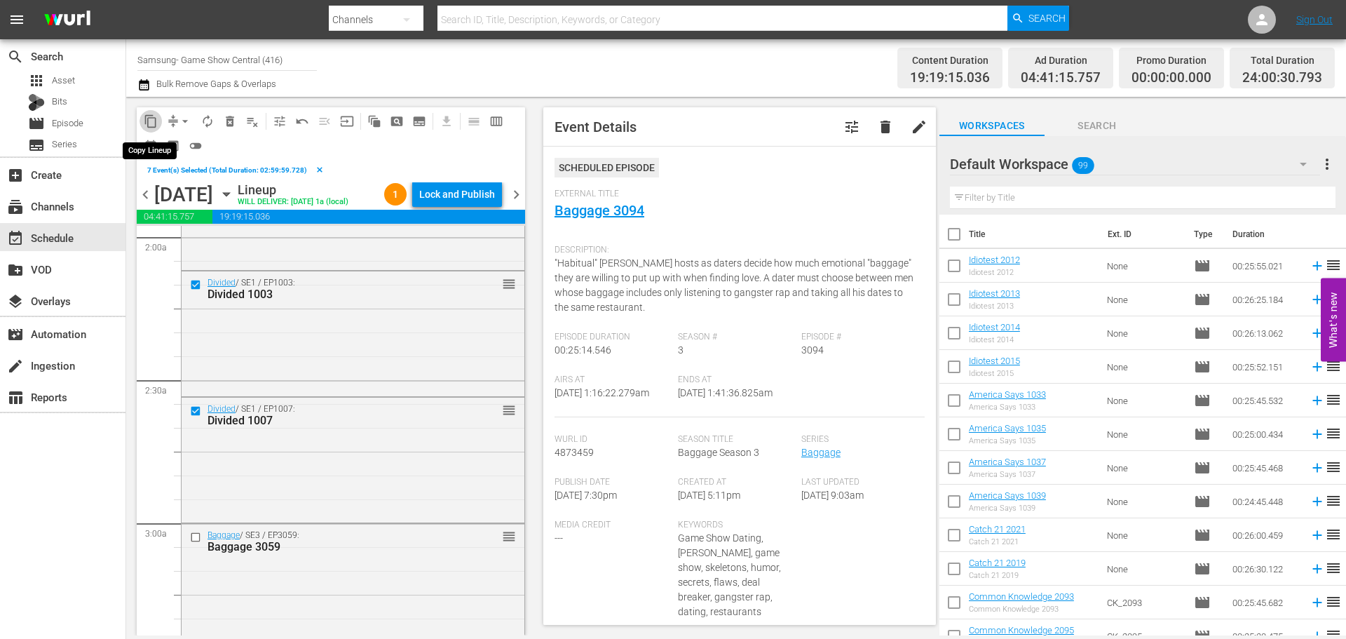
click at [147, 127] on span "content_copy" at bounding box center [151, 121] width 14 height 14
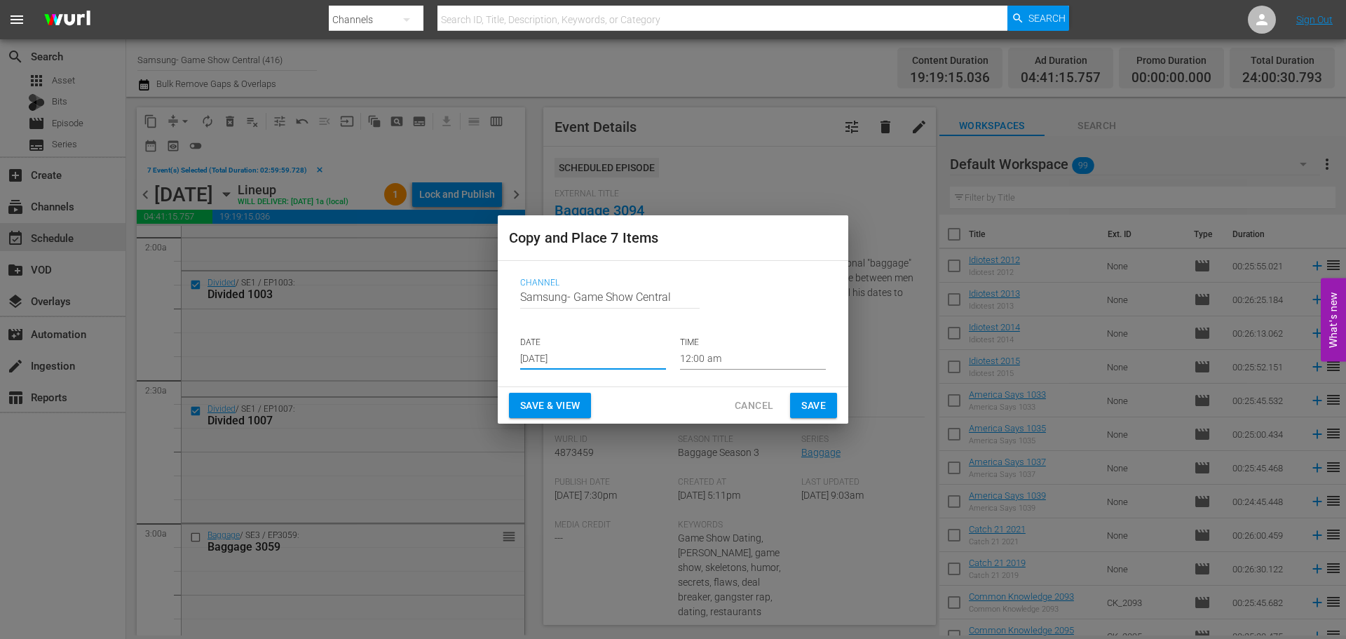
click at [584, 364] on input "[DATE]" at bounding box center [593, 358] width 146 height 21
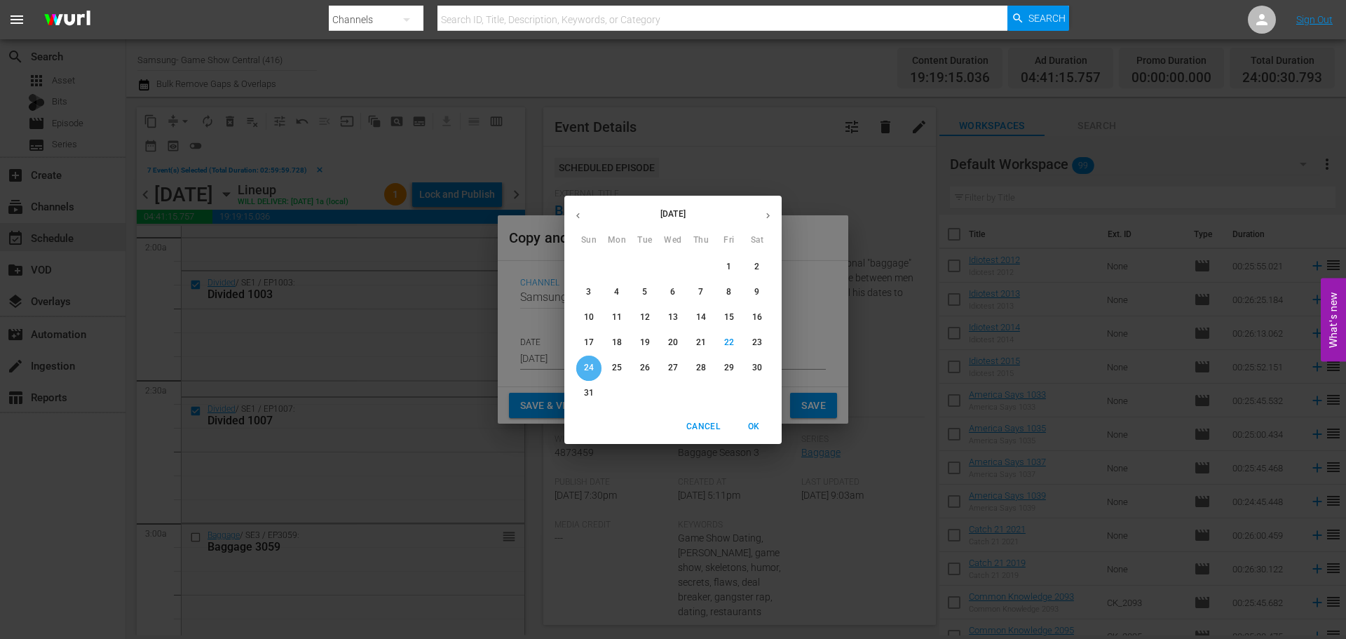
click at [583, 367] on span "24" at bounding box center [588, 368] width 25 height 12
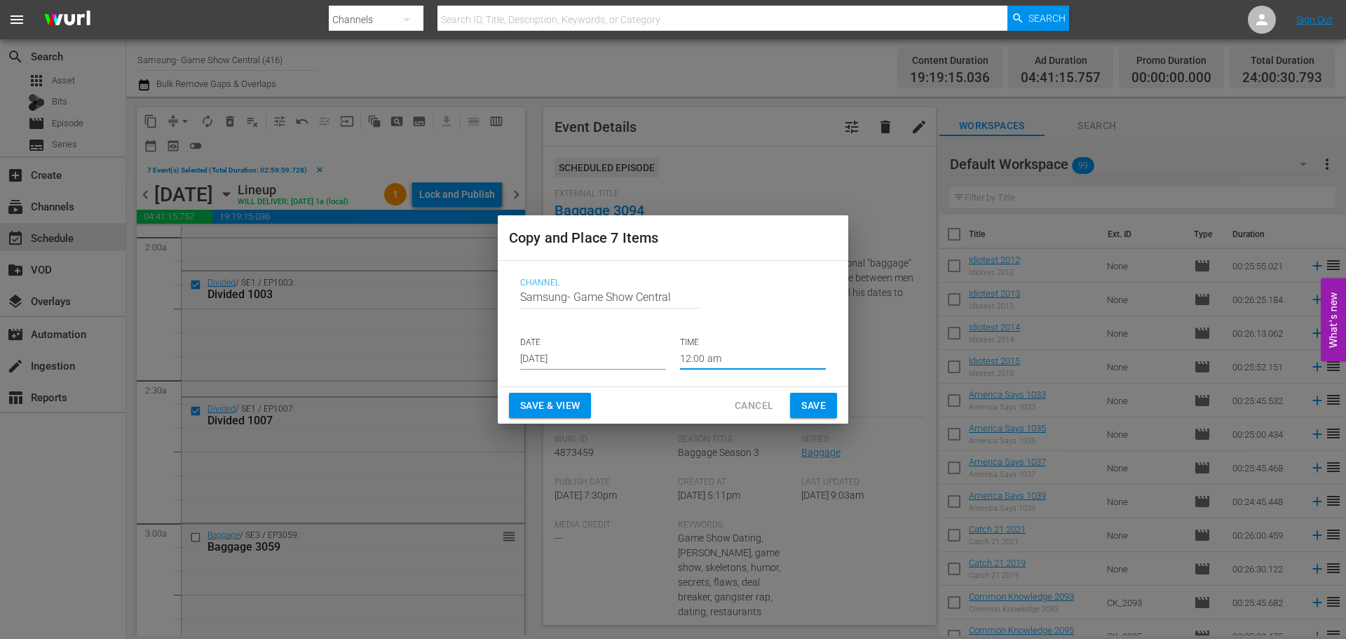
click at [724, 355] on input "12:00 am" at bounding box center [753, 358] width 146 height 21
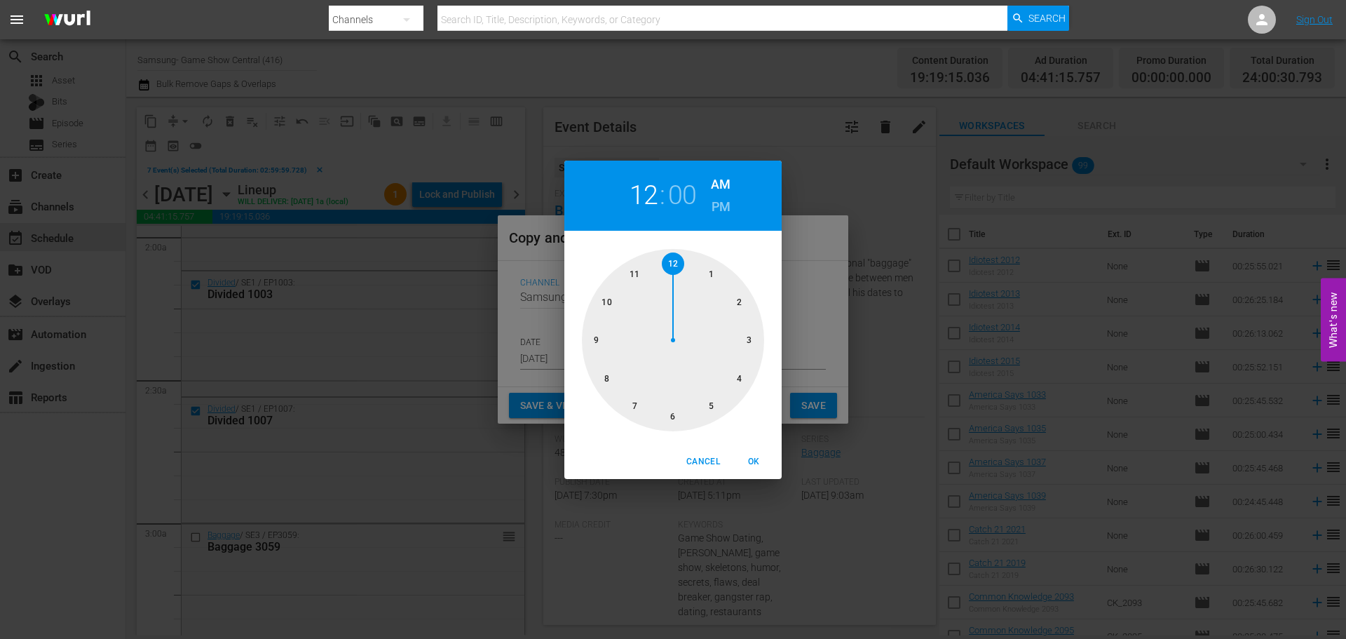
click at [729, 346] on div at bounding box center [673, 340] width 182 height 182
click at [745, 478] on div "Cancel OK" at bounding box center [672, 462] width 217 height 34
click at [757, 461] on span "OK" at bounding box center [754, 461] width 34 height 15
type input "03:00 am"
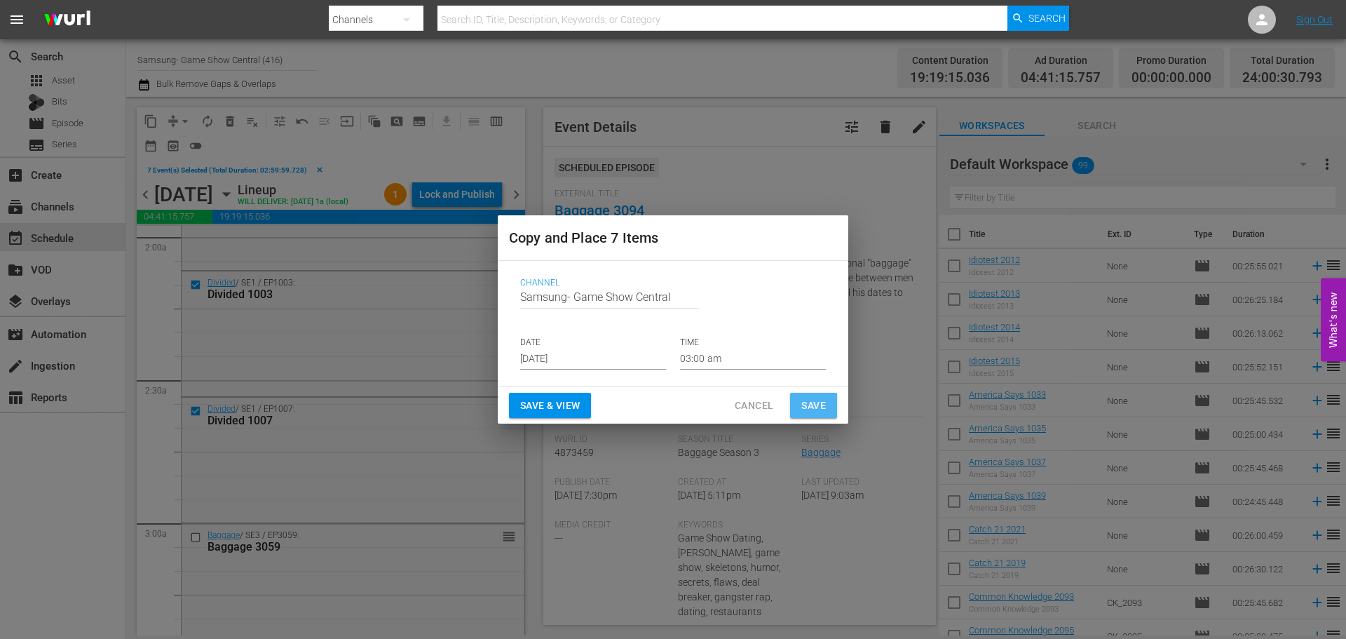
drag, startPoint x: 802, startPoint y: 409, endPoint x: 564, endPoint y: 437, distance: 239.3
click at [801, 409] on span "Save" at bounding box center [813, 406] width 25 height 18
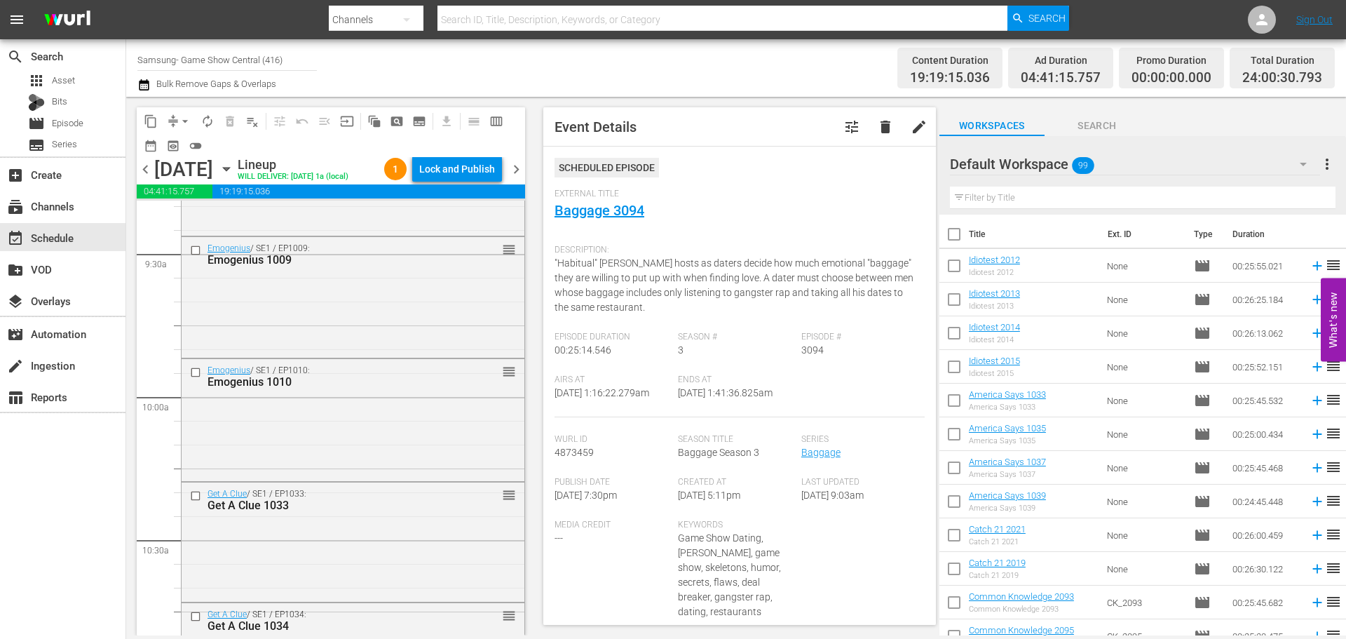
scroll to position [2314, 0]
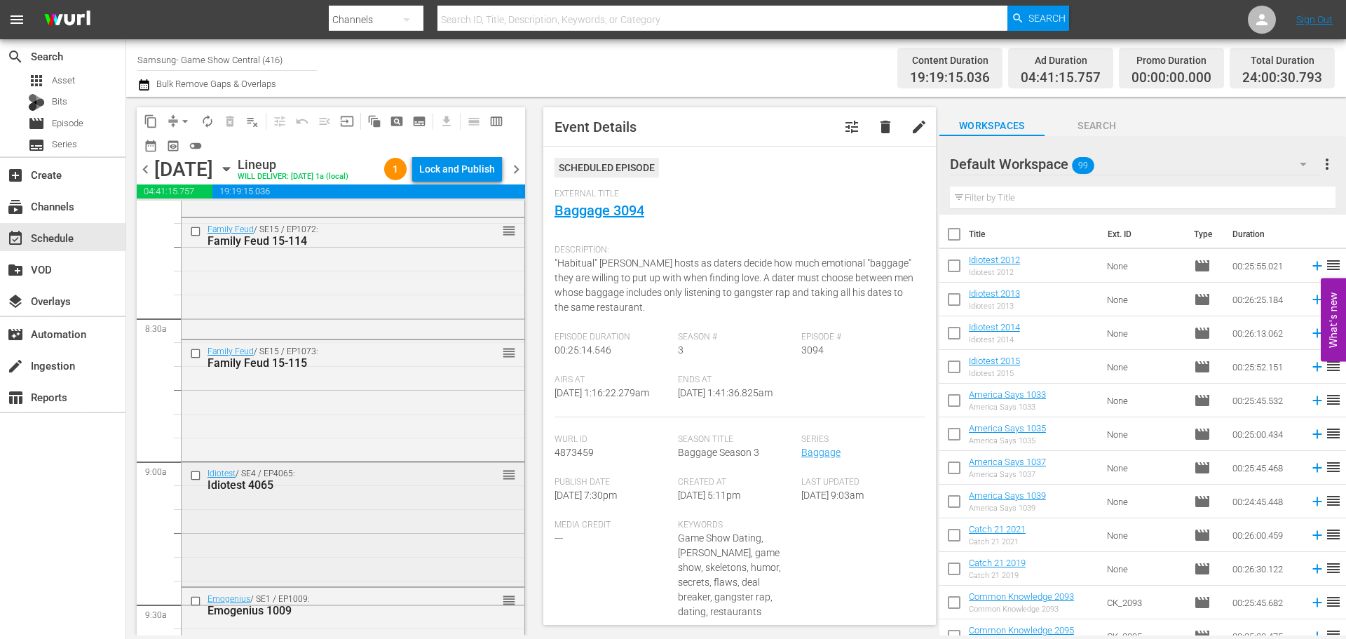
click at [198, 474] on input "checkbox" at bounding box center [197, 476] width 15 height 12
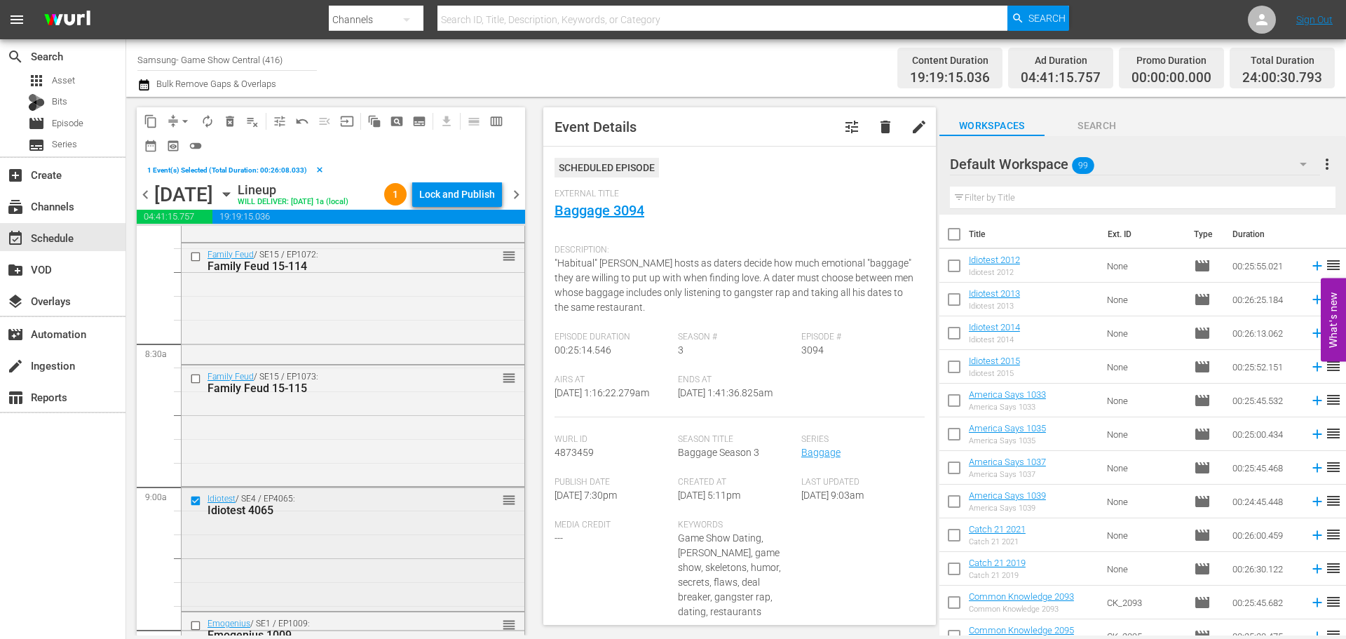
scroll to position [2454, 0]
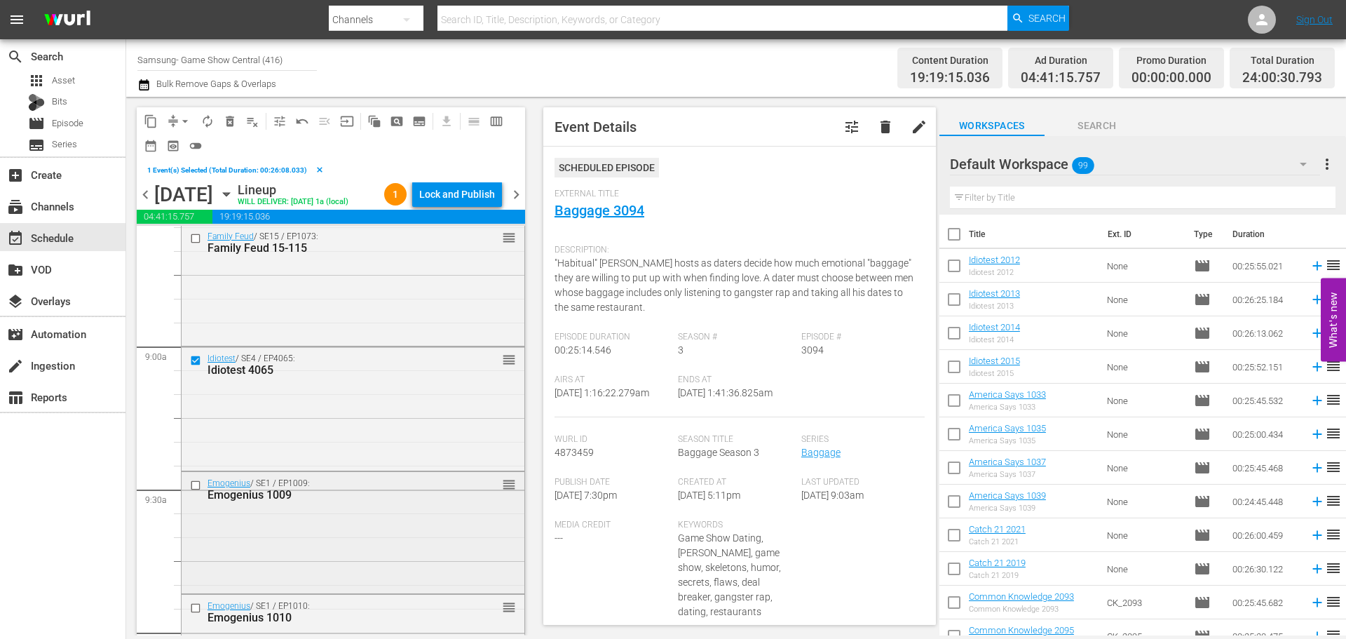
click at [198, 480] on input "checkbox" at bounding box center [197, 486] width 15 height 12
click at [200, 606] on input "checkbox" at bounding box center [197, 608] width 15 height 12
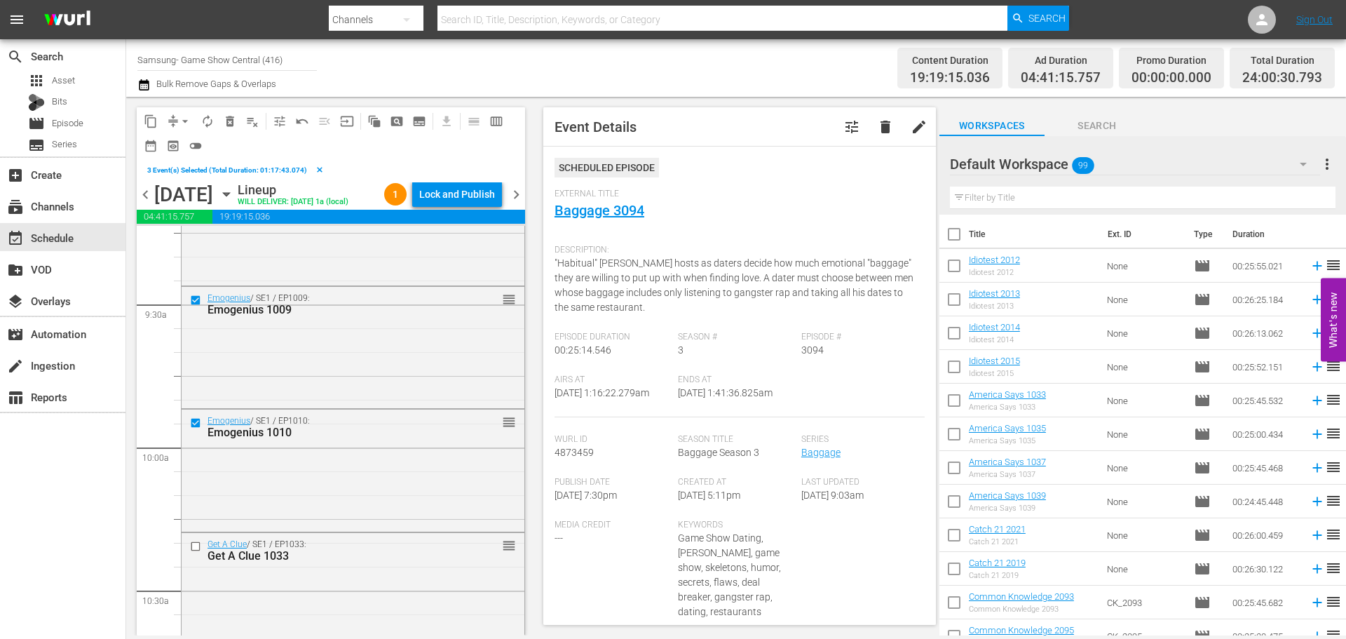
scroll to position [2734, 0]
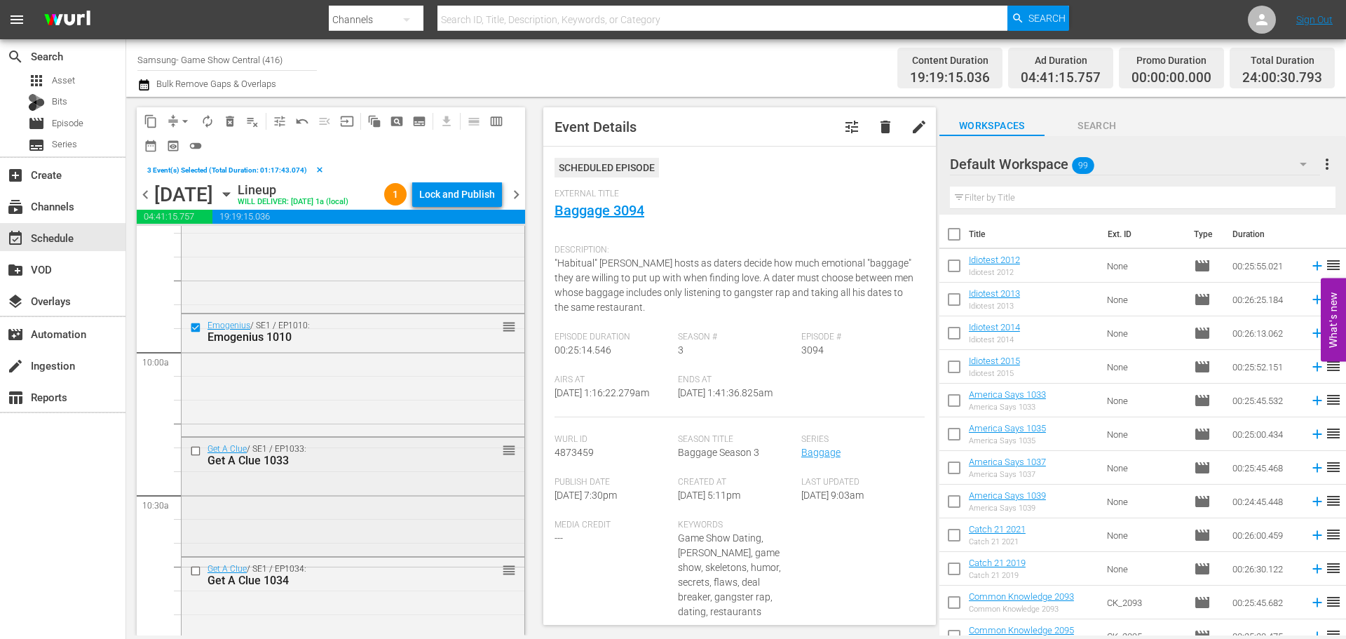
click at [201, 450] on input "checkbox" at bounding box center [197, 451] width 15 height 12
click at [192, 569] on input "checkbox" at bounding box center [197, 571] width 15 height 12
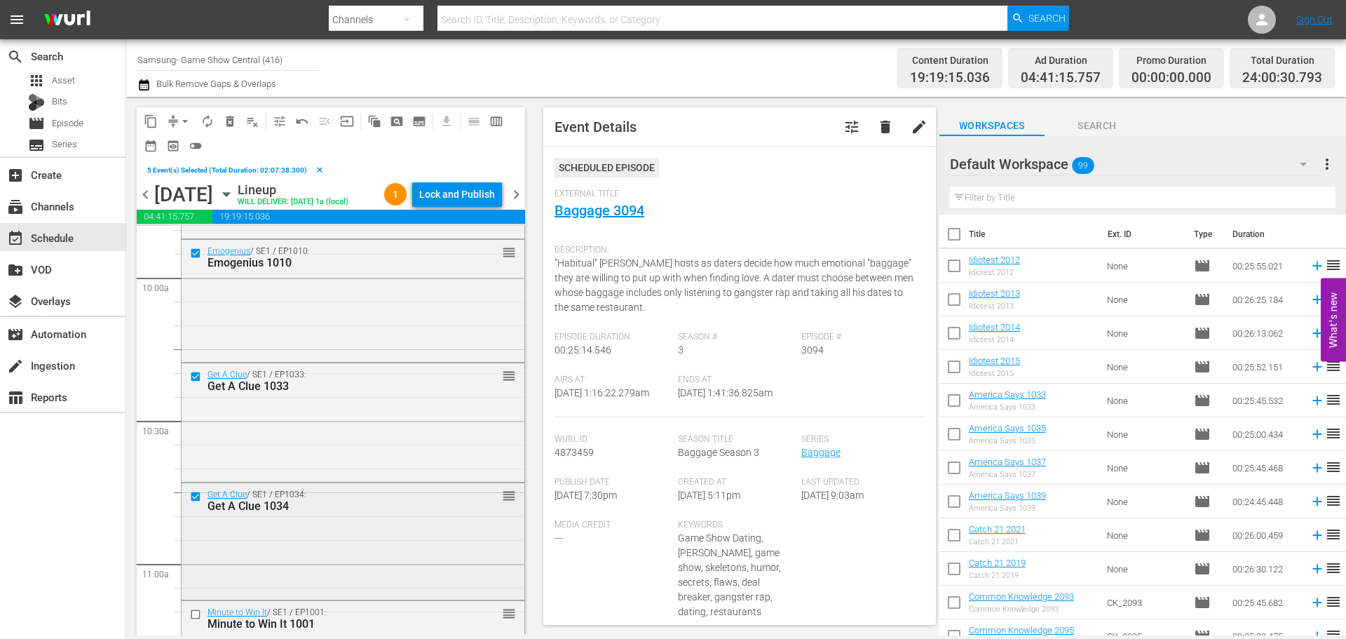
scroll to position [2875, 0]
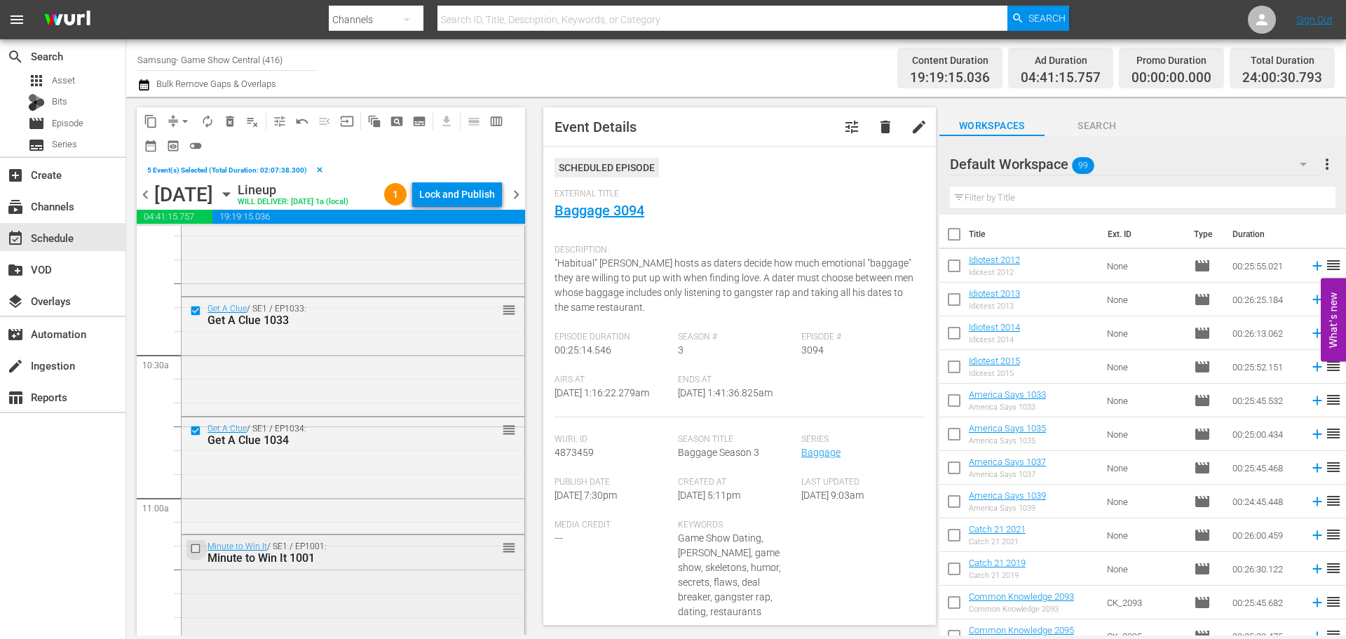
click at [198, 550] on input "checkbox" at bounding box center [197, 548] width 15 height 12
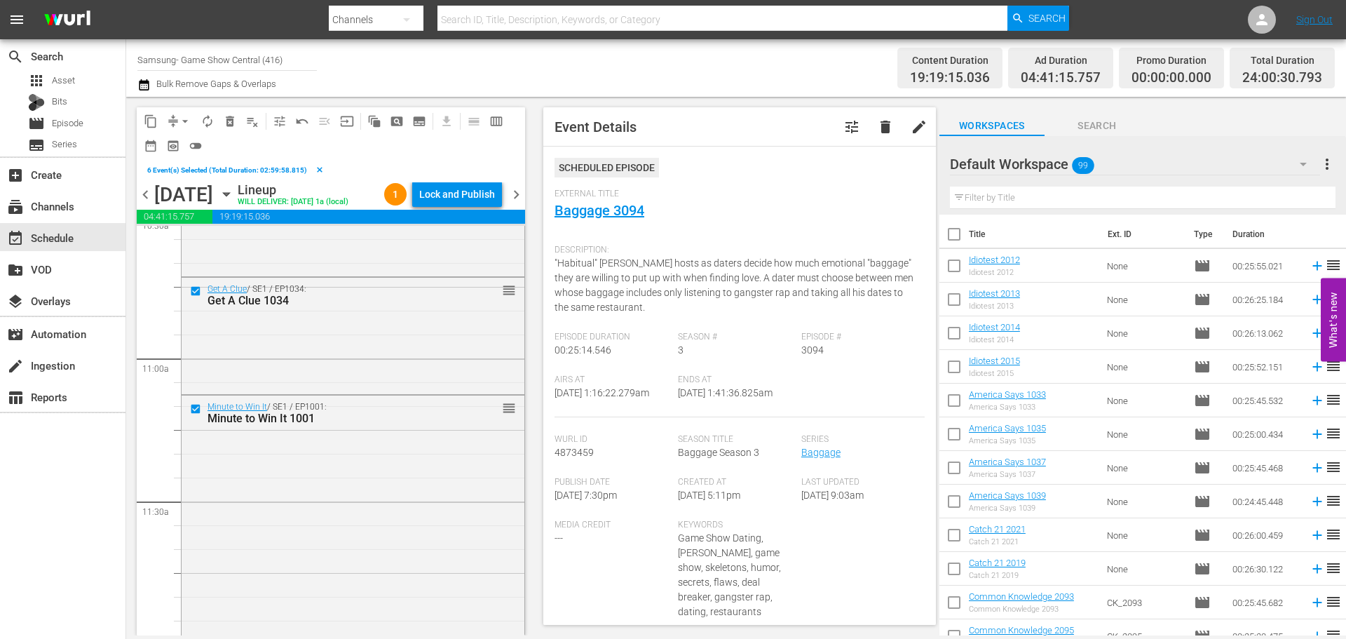
scroll to position [3015, 0]
click at [144, 122] on span "content_copy" at bounding box center [151, 121] width 14 height 14
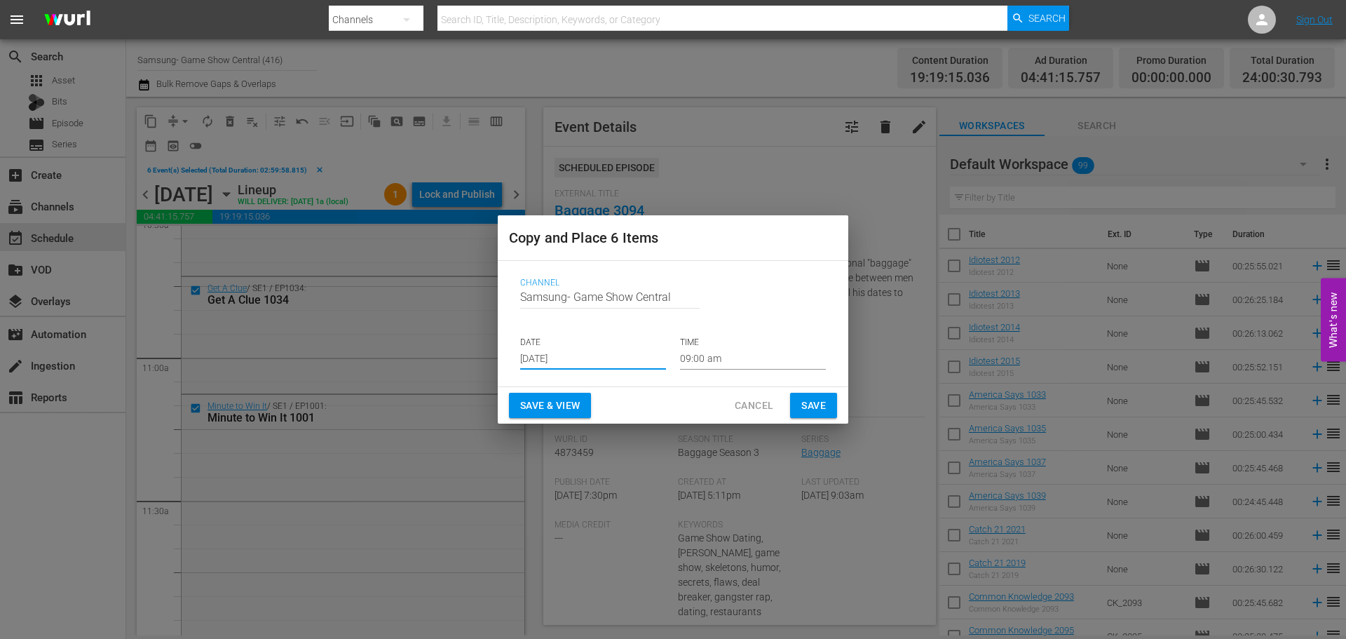
click at [599, 359] on input "[DATE]" at bounding box center [593, 358] width 146 height 21
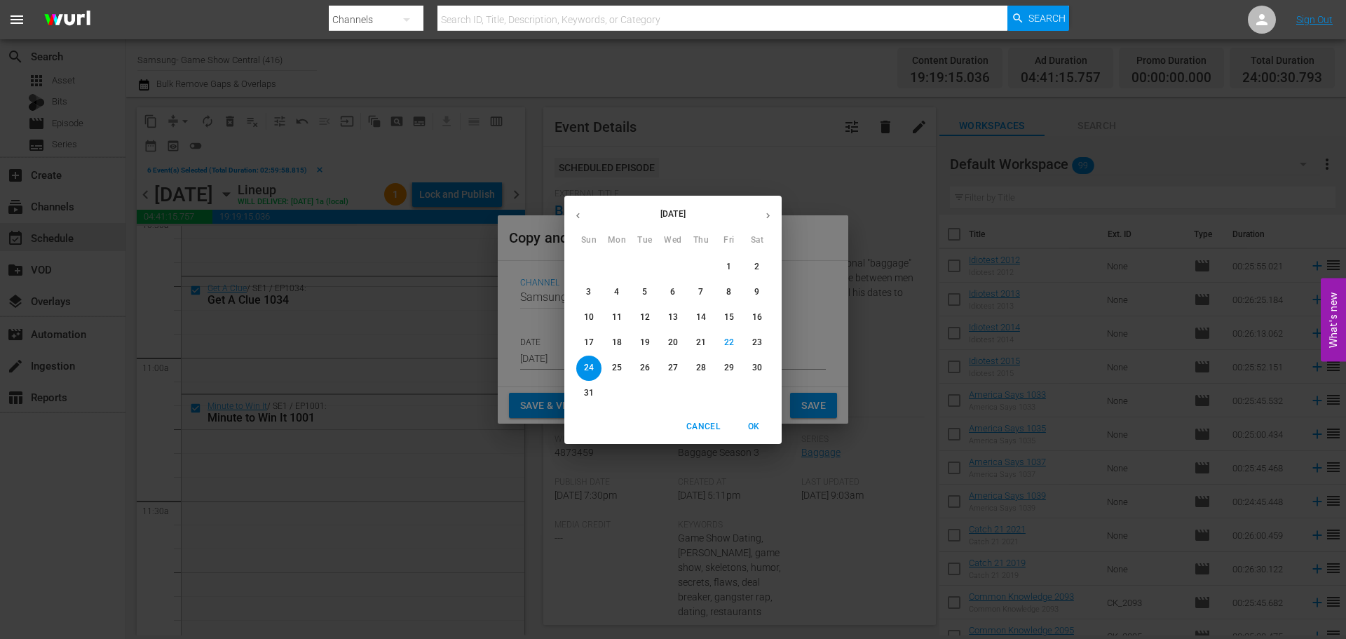
drag, startPoint x: 623, startPoint y: 370, endPoint x: 613, endPoint y: 356, distance: 17.5
click at [623, 370] on span "25" at bounding box center [616, 368] width 25 height 12
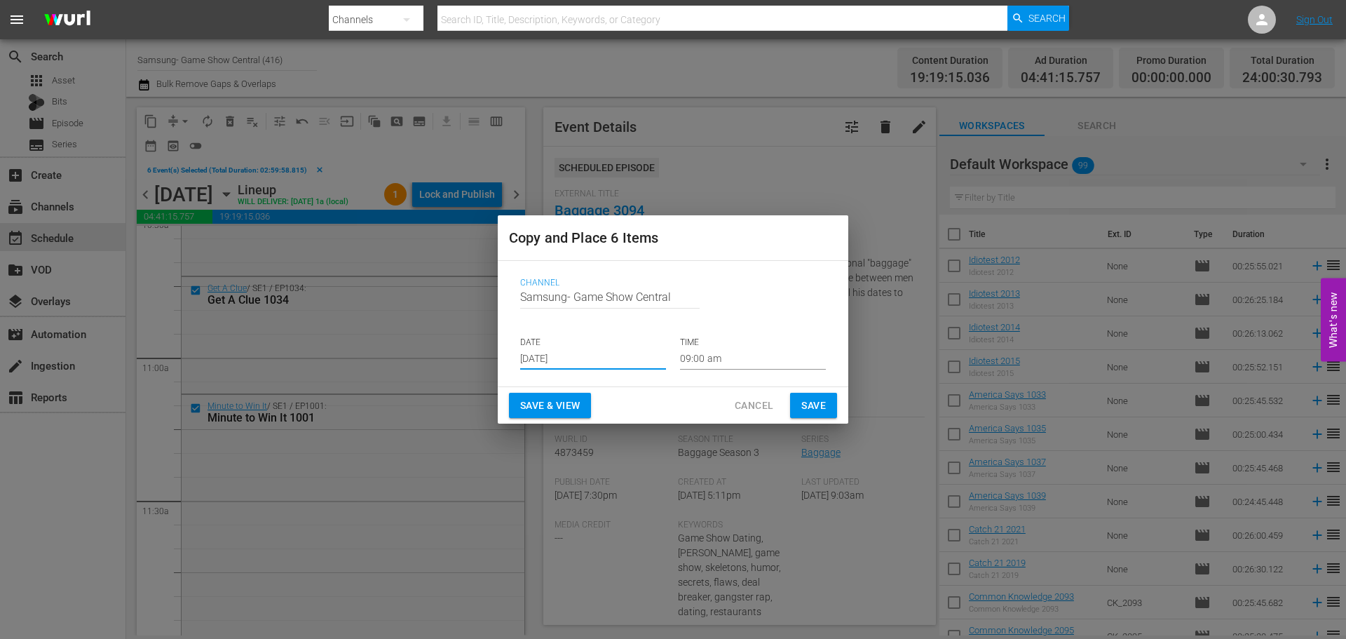
click at [576, 362] on input "Aug 25th 2025" at bounding box center [593, 358] width 146 height 21
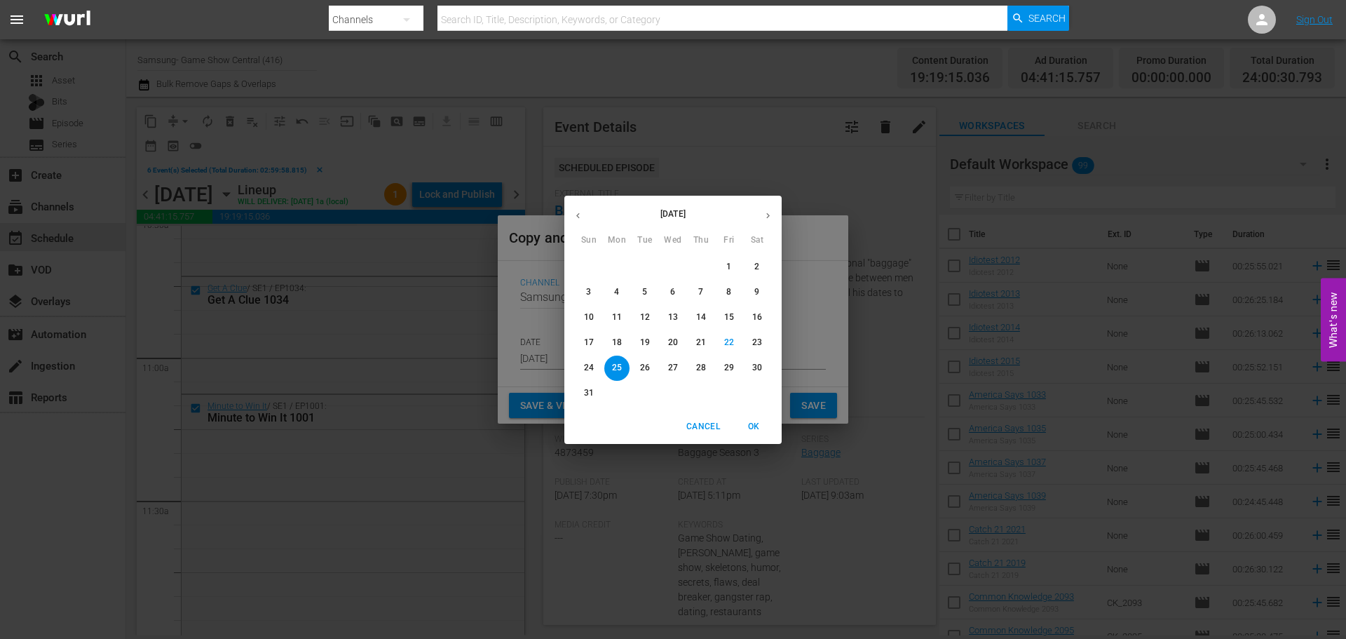
click at [581, 364] on span "24" at bounding box center [588, 368] width 25 height 12
type input "[DATE]"
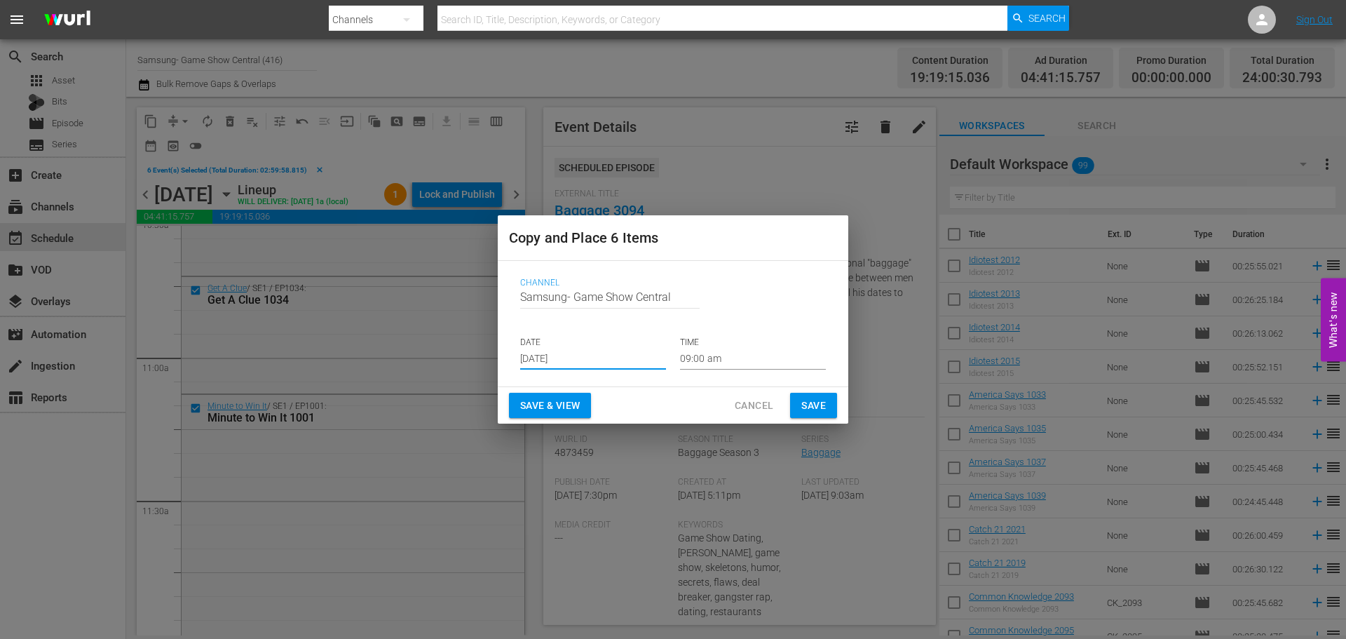
click at [689, 355] on input "09:00 am" at bounding box center [753, 358] width 146 height 21
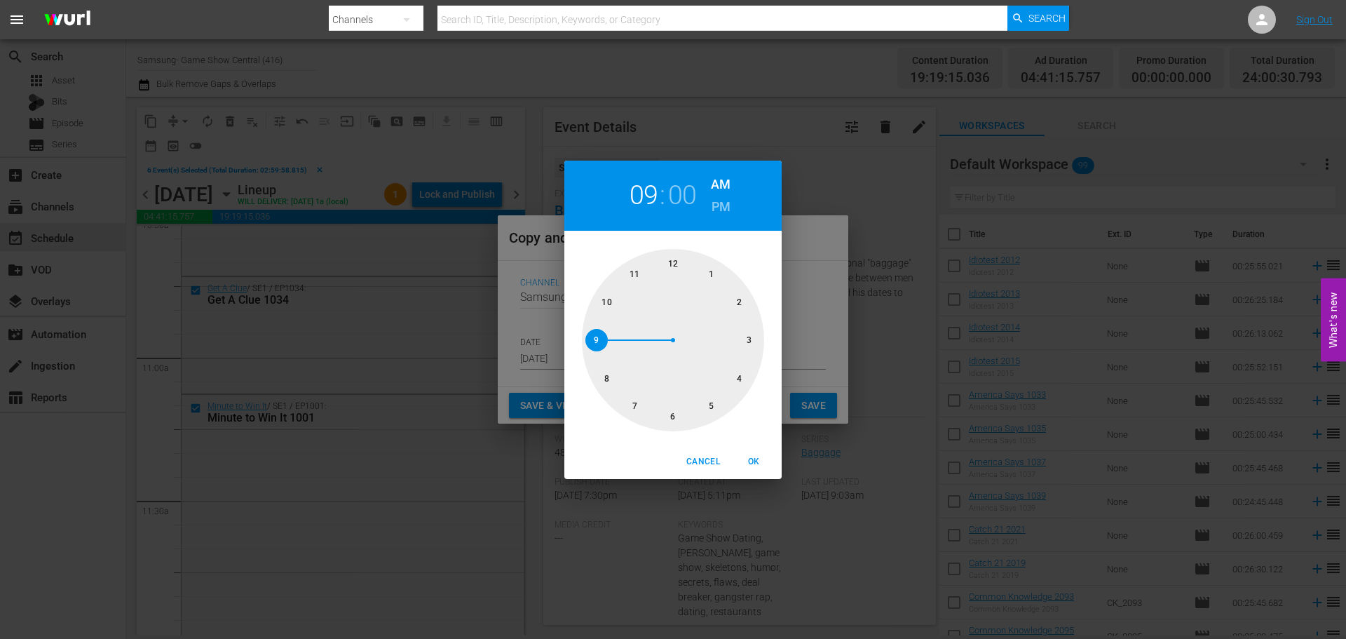
click at [670, 415] on div at bounding box center [673, 340] width 182 height 182
click at [750, 458] on span "OK" at bounding box center [754, 461] width 34 height 15
type input "06:00 am"
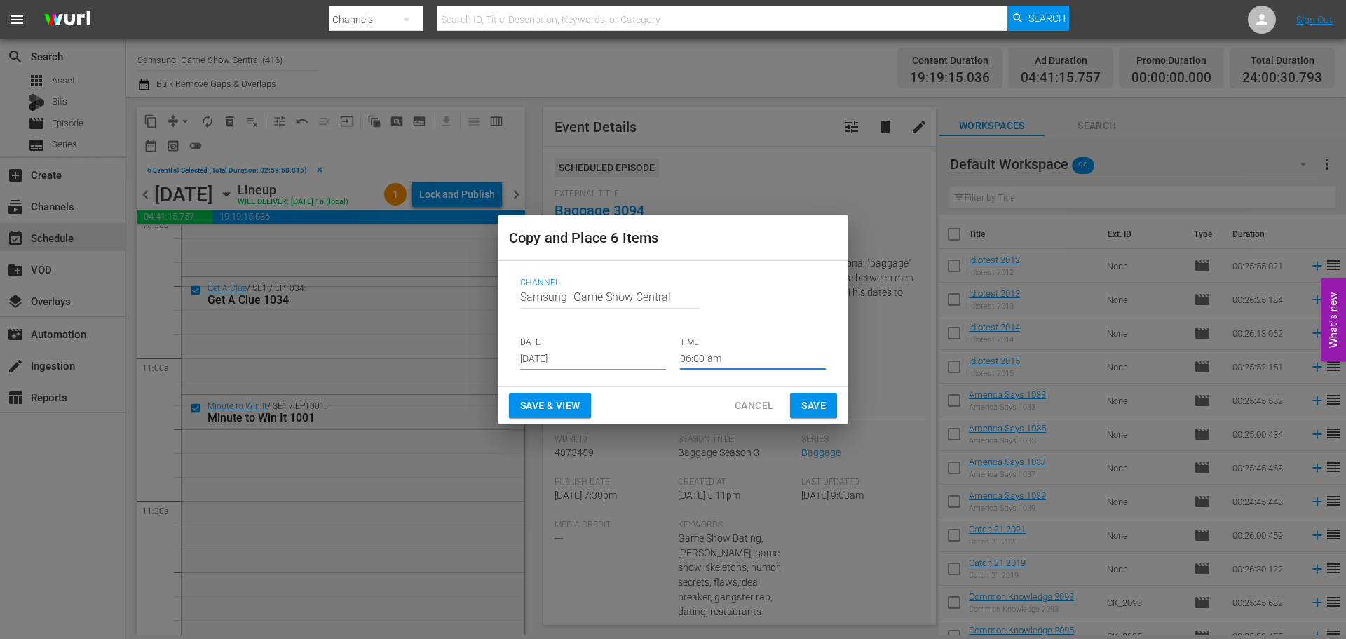
click at [801, 402] on span "Save" at bounding box center [813, 406] width 25 height 18
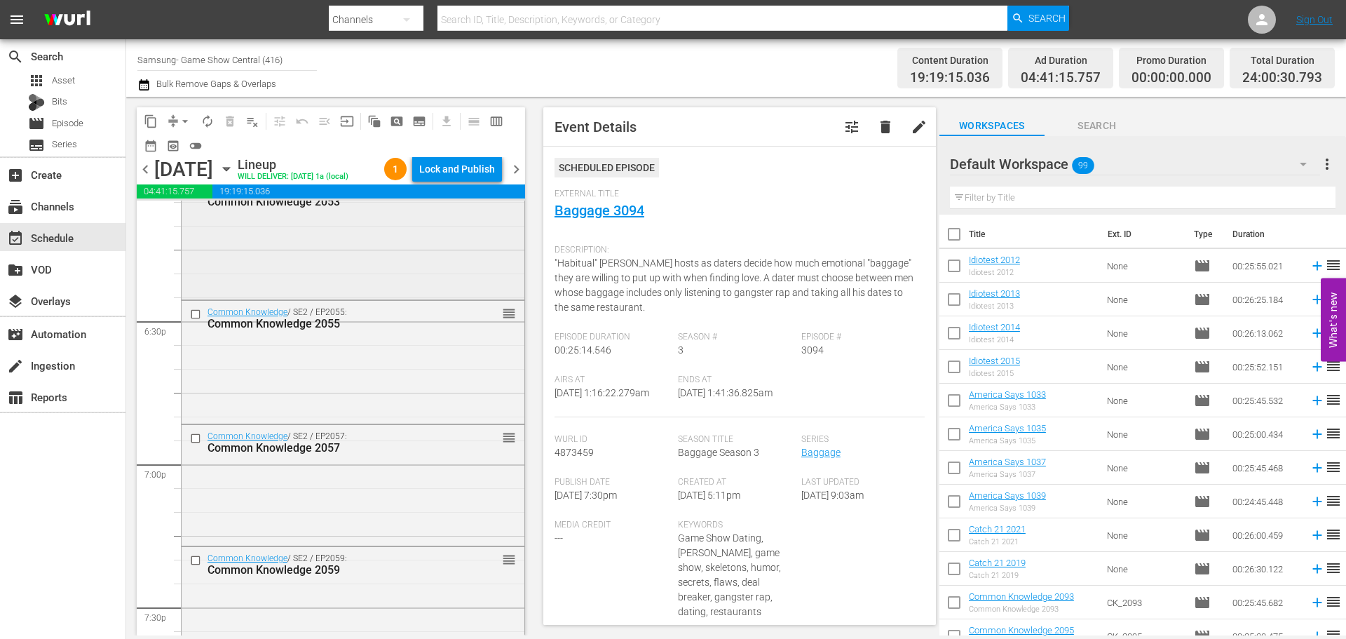
scroll to position [5048, 0]
click at [195, 320] on input "checkbox" at bounding box center [197, 316] width 15 height 12
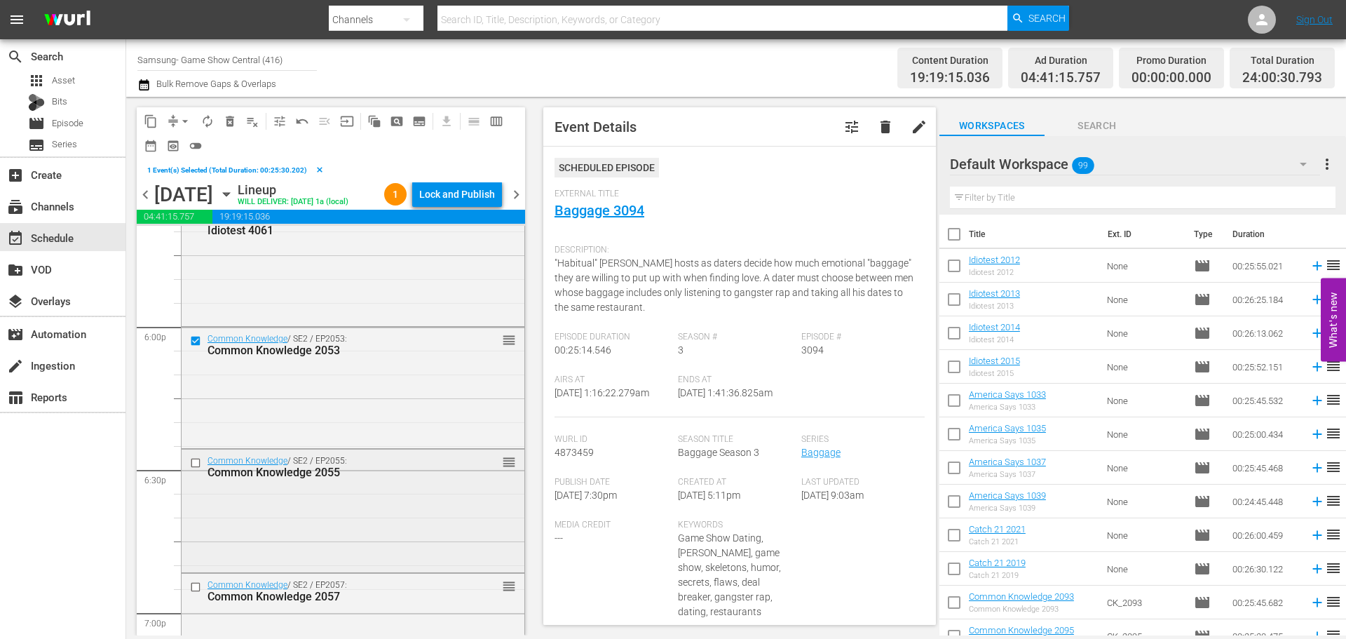
click at [194, 474] on div "Common Knowledge / SE2 / EP2055: Common Knowledge 2055" at bounding box center [321, 466] width 268 height 25
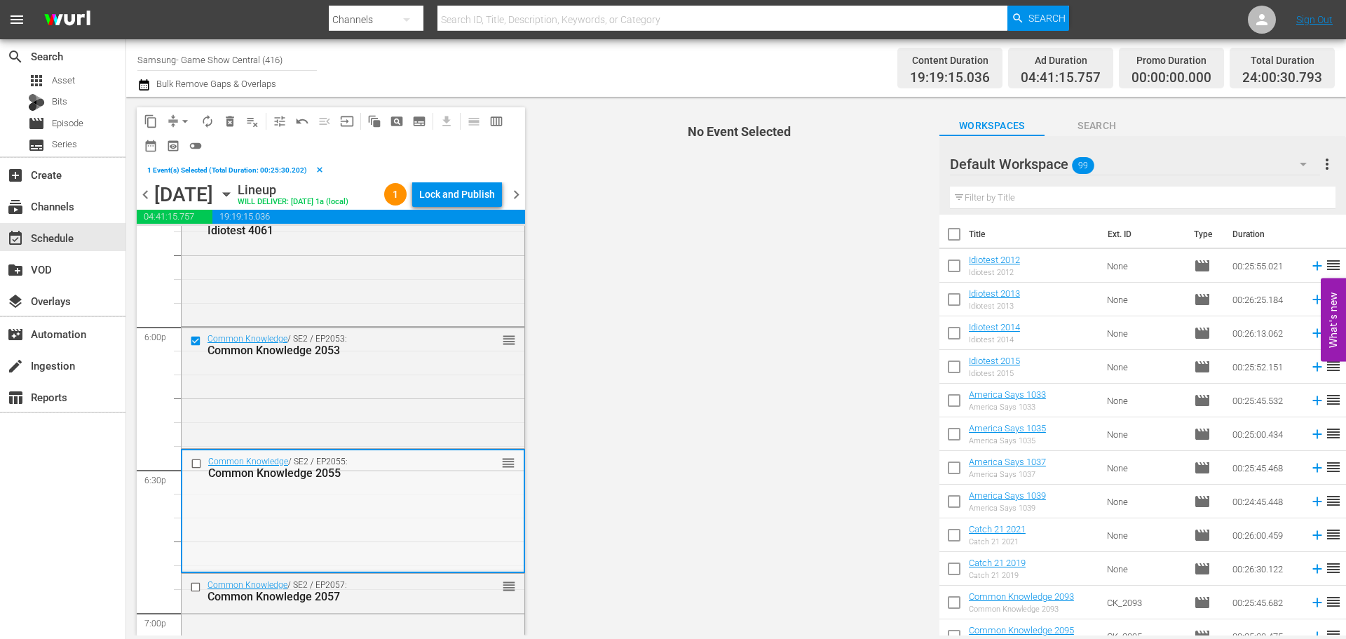
click at [194, 461] on input "checkbox" at bounding box center [198, 463] width 15 height 12
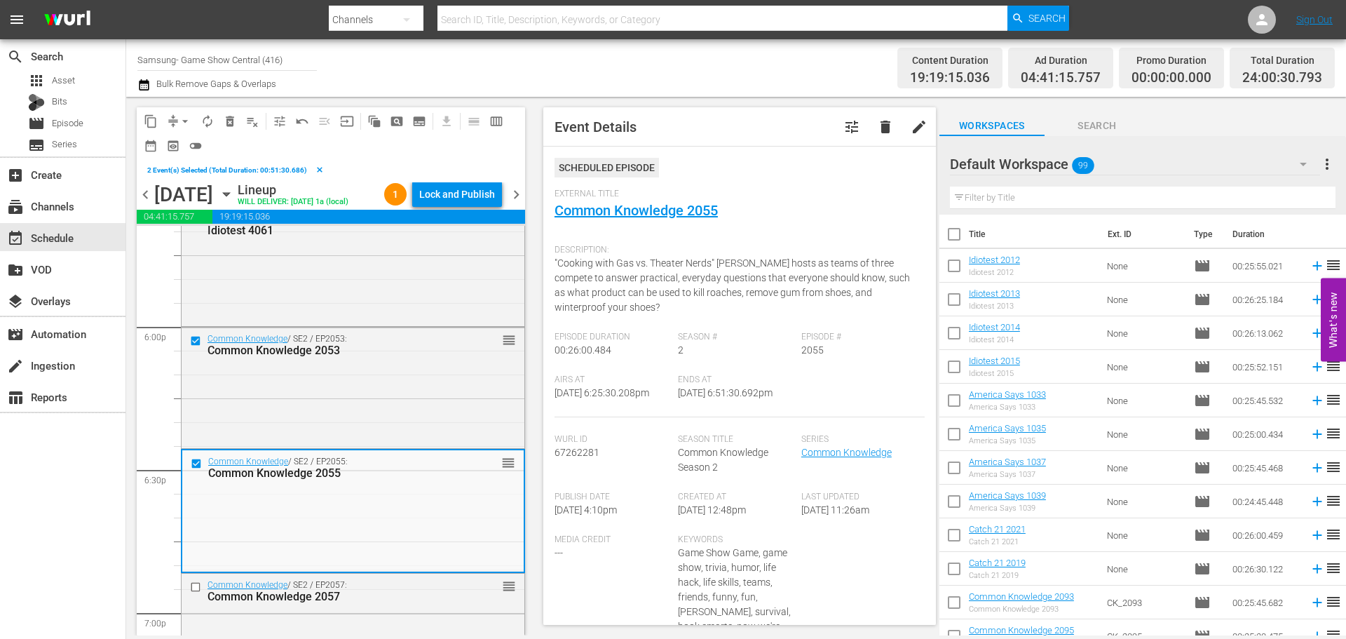
click at [191, 583] on input "checkbox" at bounding box center [197, 587] width 15 height 12
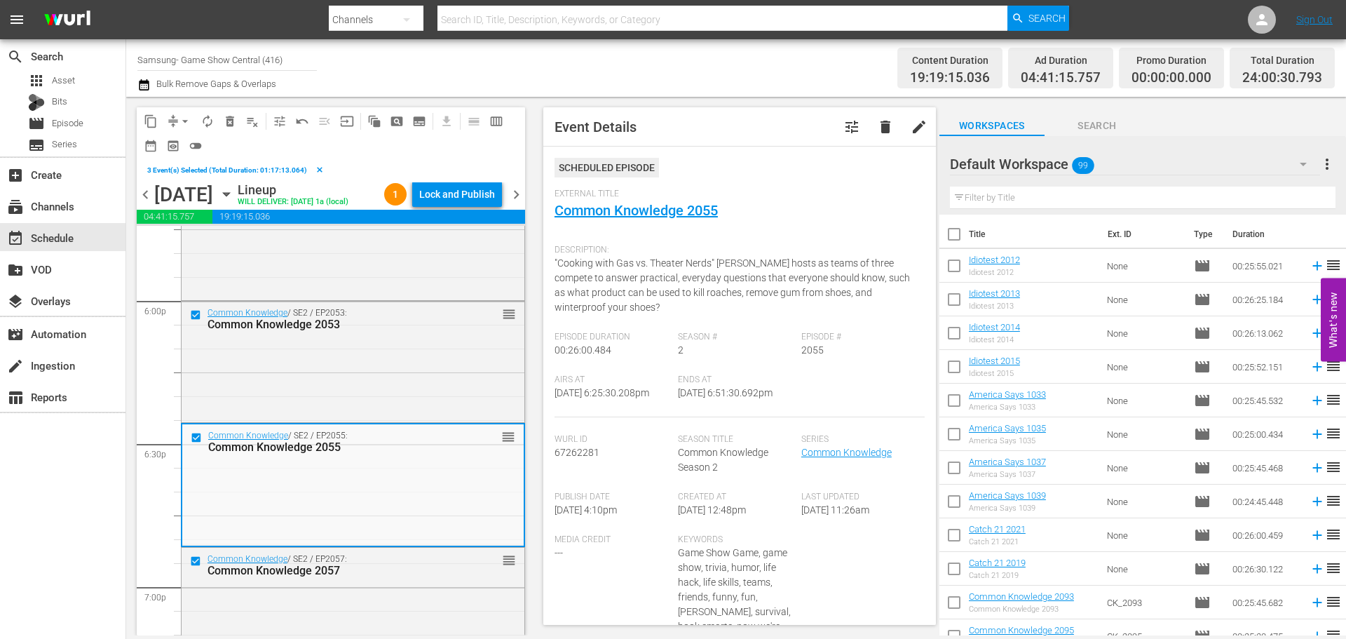
scroll to position [5258, 0]
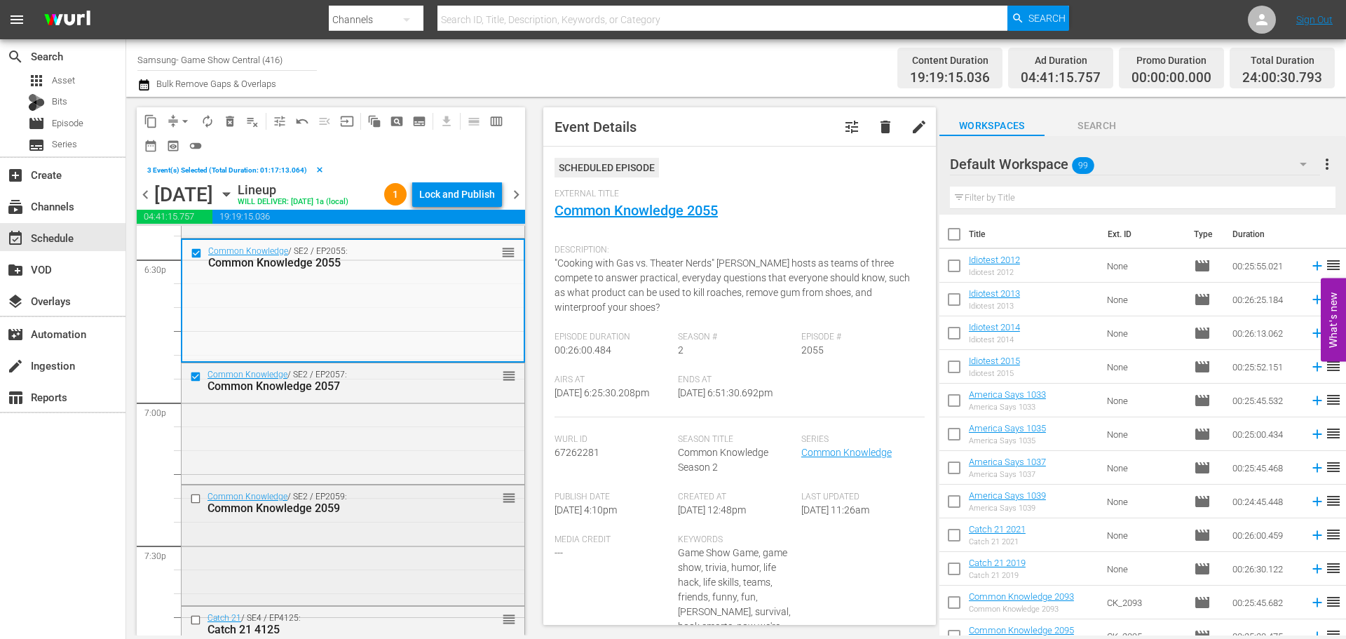
click at [195, 496] on input "checkbox" at bounding box center [197, 499] width 15 height 12
click at [192, 614] on input "checkbox" at bounding box center [197, 620] width 15 height 12
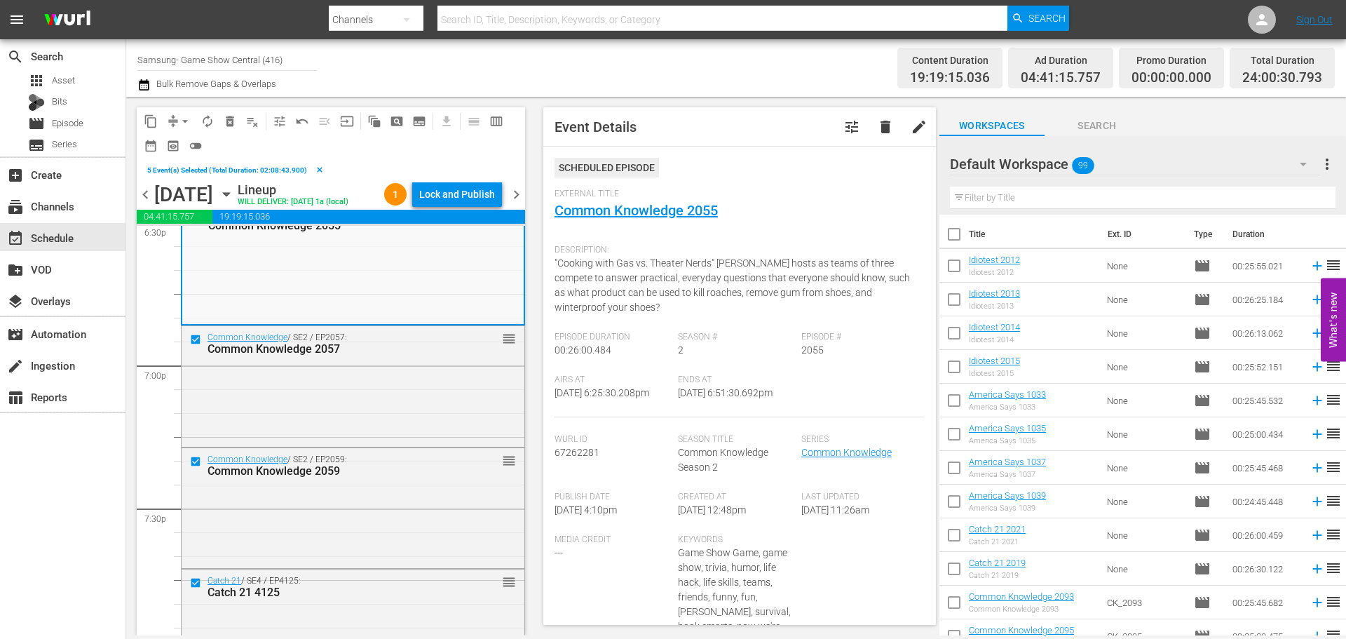
scroll to position [5539, 0]
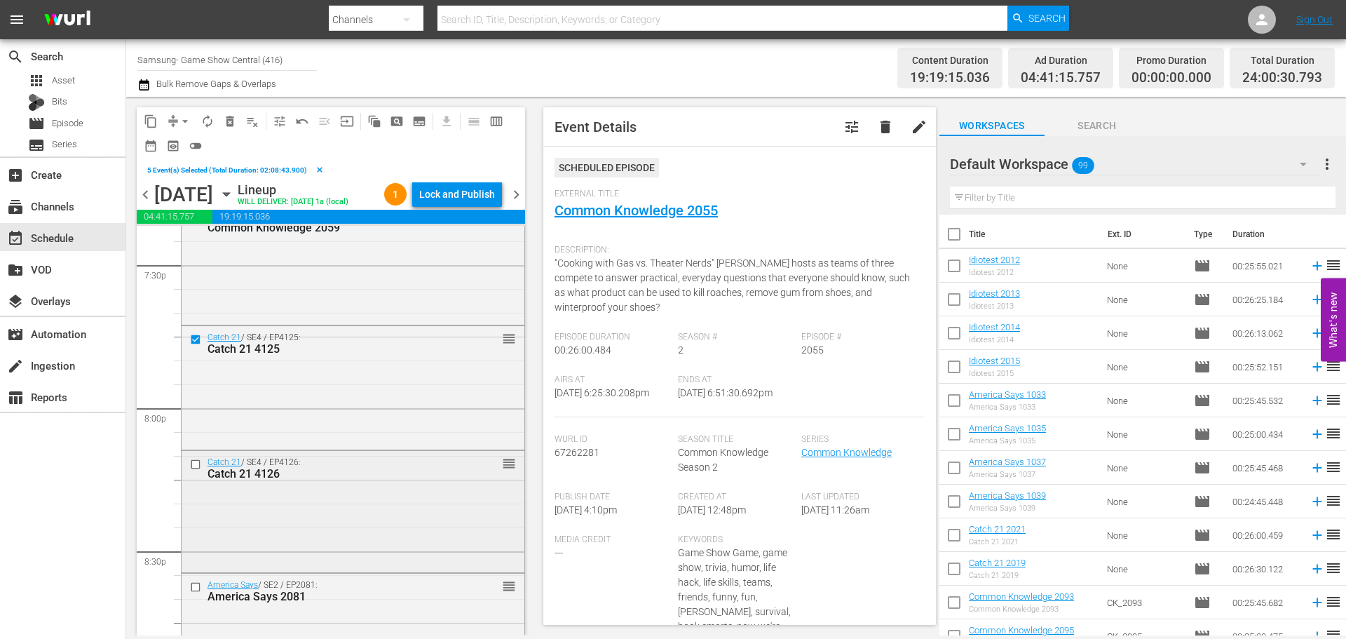
click at [193, 461] on input "checkbox" at bounding box center [197, 464] width 15 height 12
click at [199, 585] on input "checkbox" at bounding box center [197, 587] width 15 height 12
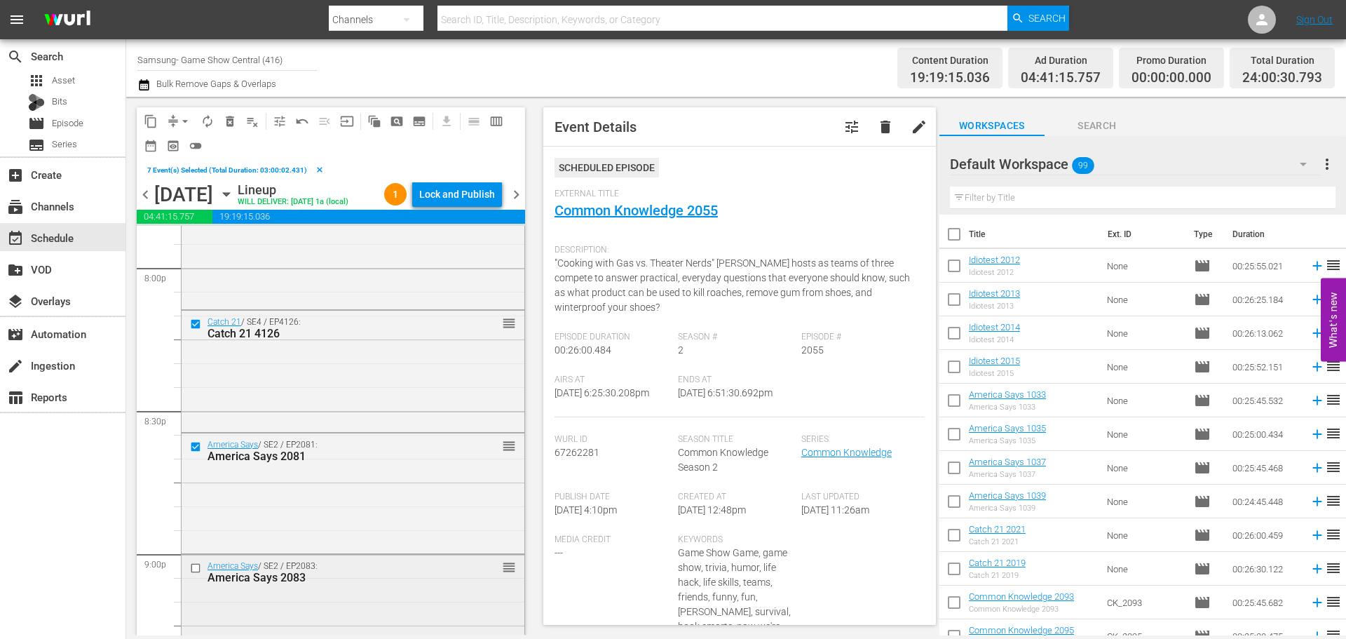
click at [192, 564] on input "checkbox" at bounding box center [197, 568] width 15 height 12
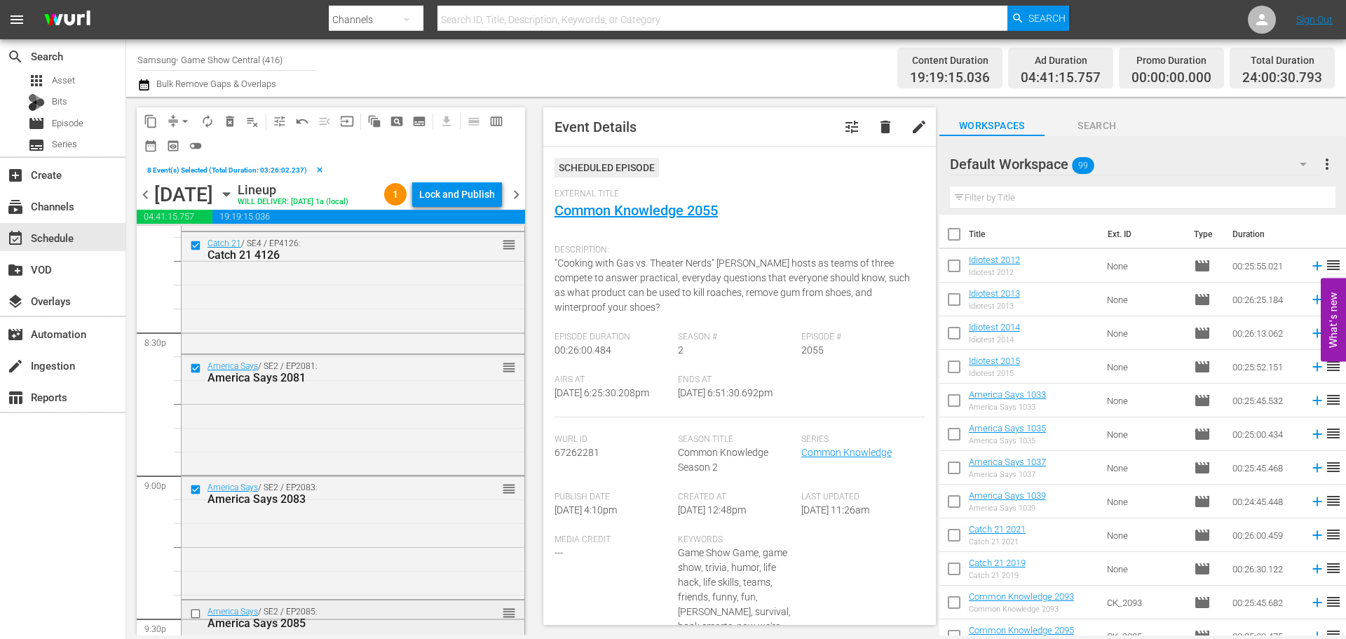
scroll to position [5819, 0]
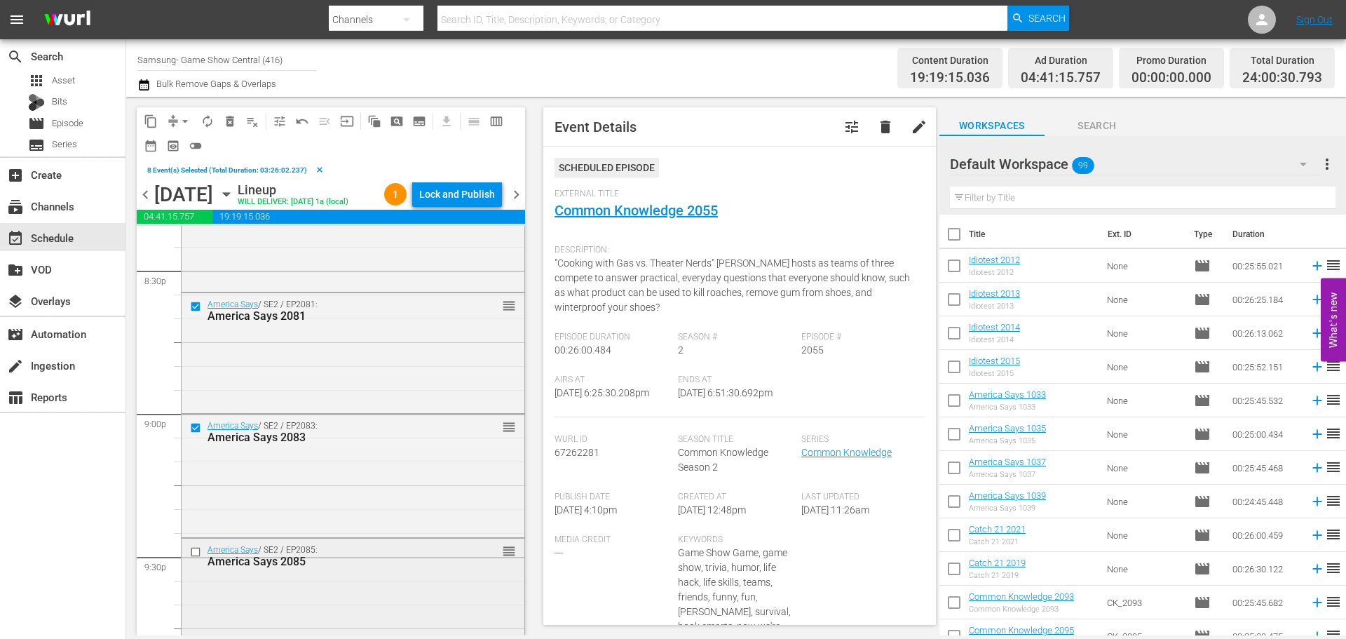
click at [186, 550] on div "America Says / SE2 / EP2085: America Says 2085 reorder" at bounding box center [353, 555] width 343 height 34
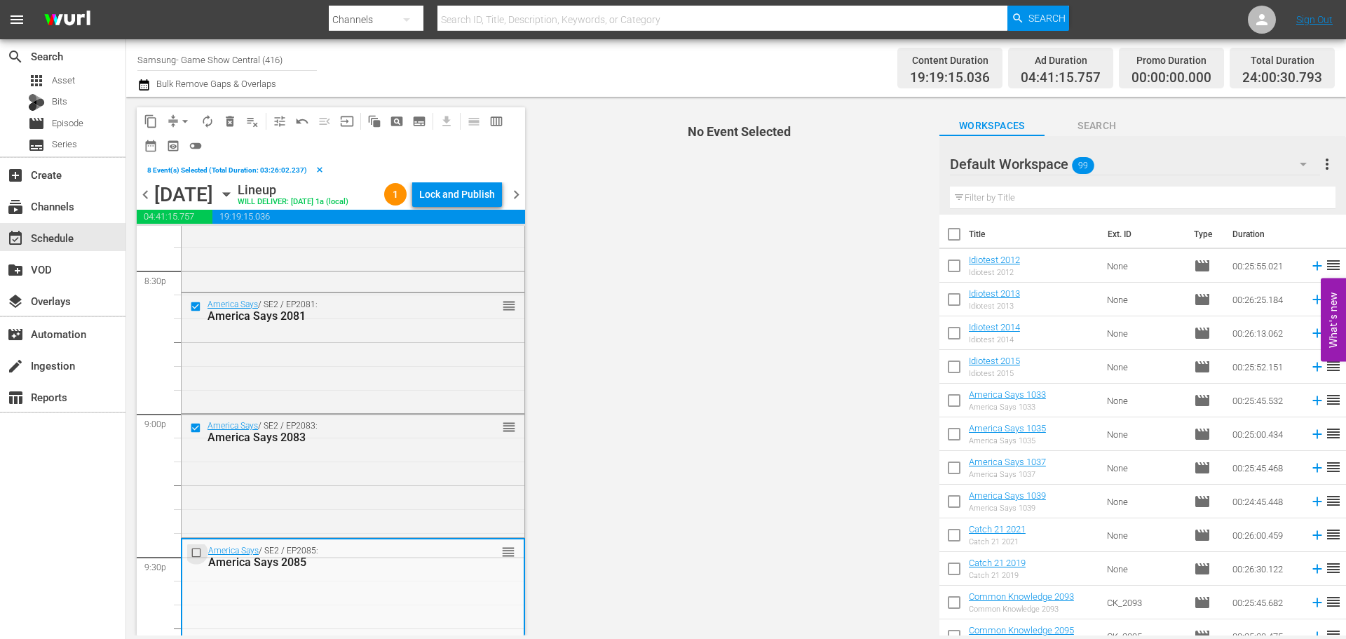
click at [194, 552] on input "checkbox" at bounding box center [198, 553] width 15 height 12
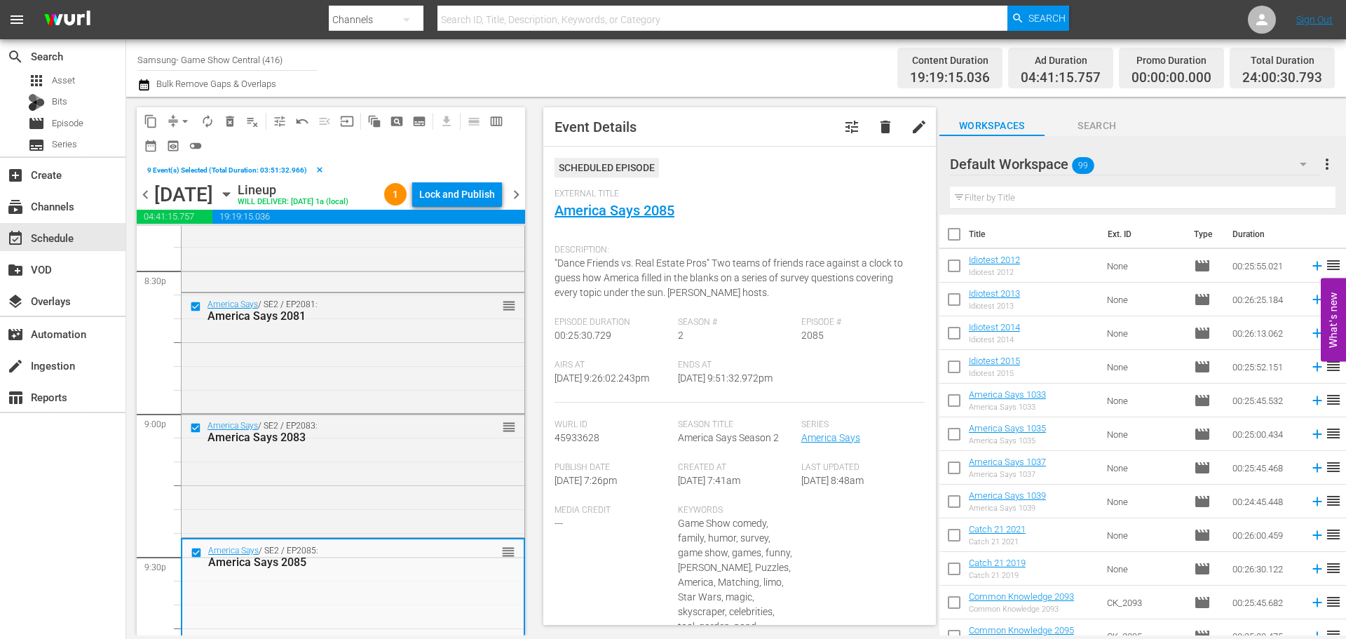
scroll to position [6030, 0]
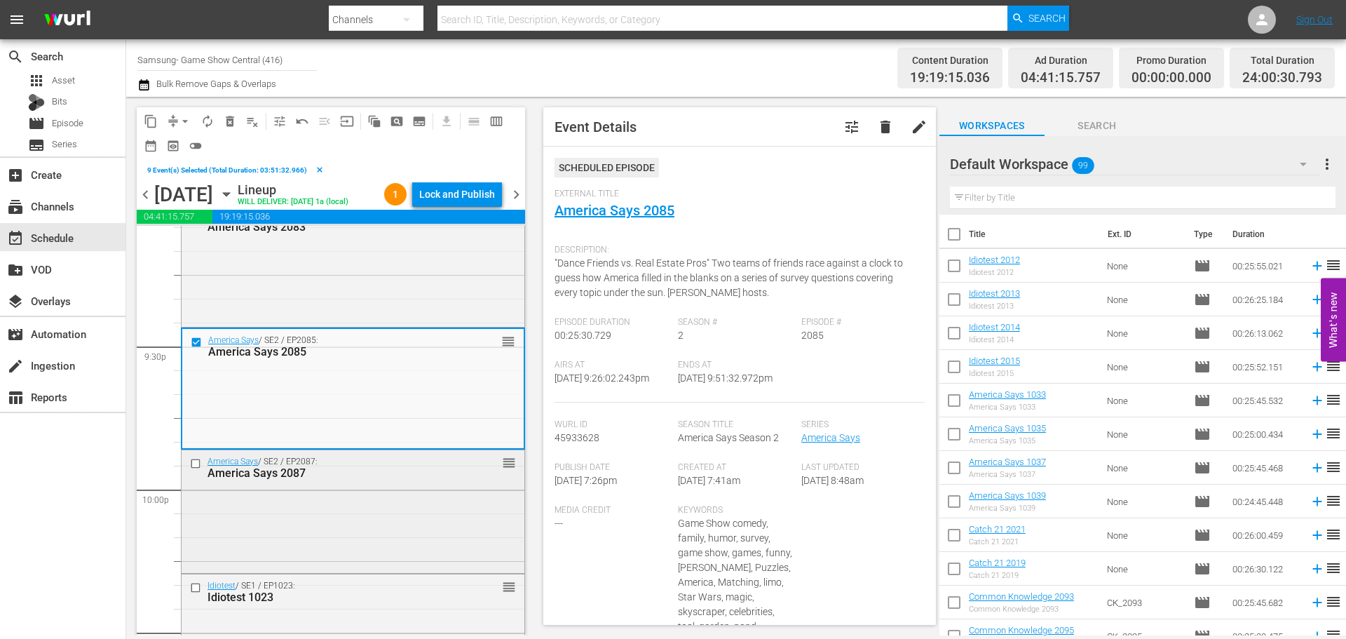
click at [194, 463] on input "checkbox" at bounding box center [197, 463] width 15 height 12
click at [196, 584] on input "checkbox" at bounding box center [197, 588] width 15 height 12
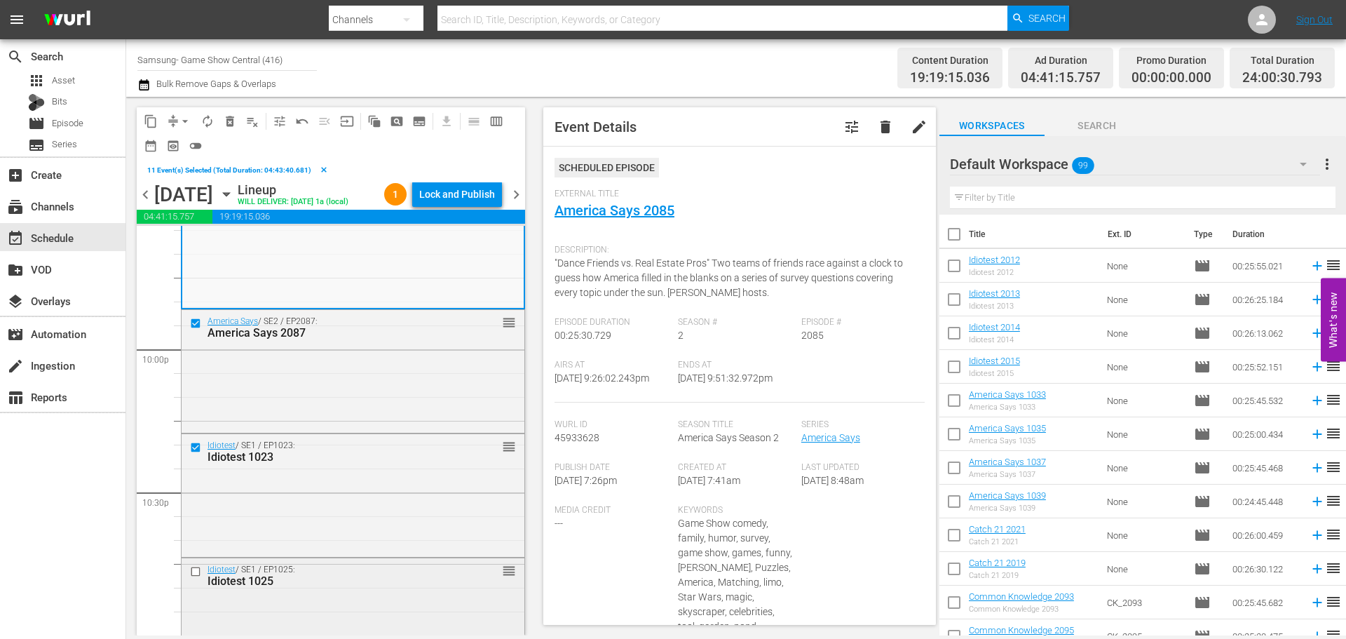
click at [198, 574] on input "checkbox" at bounding box center [197, 572] width 15 height 12
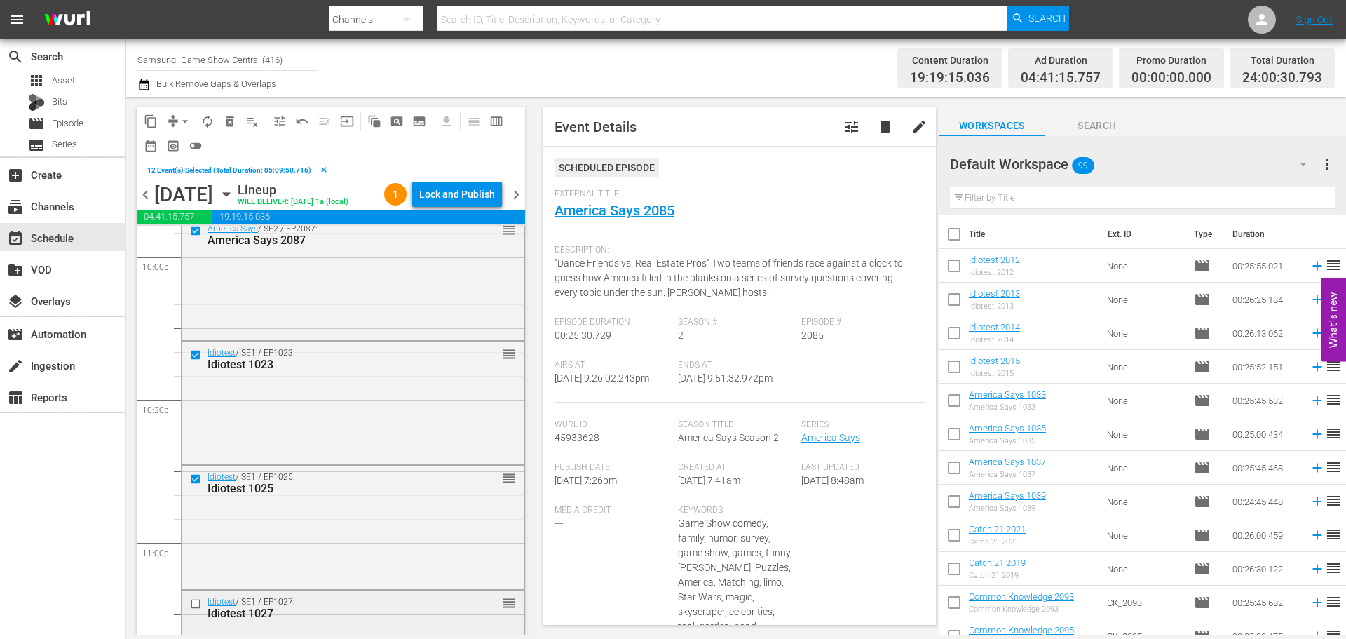
scroll to position [6310, 0]
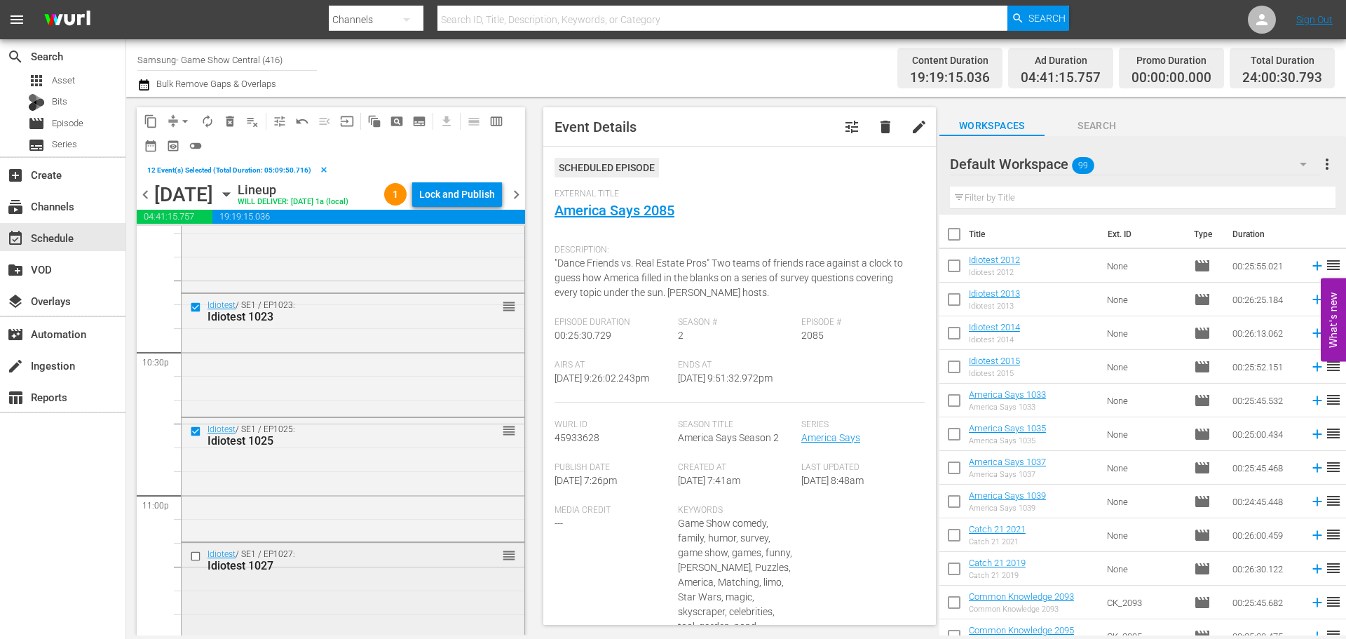
click at [196, 555] on input "checkbox" at bounding box center [197, 556] width 15 height 12
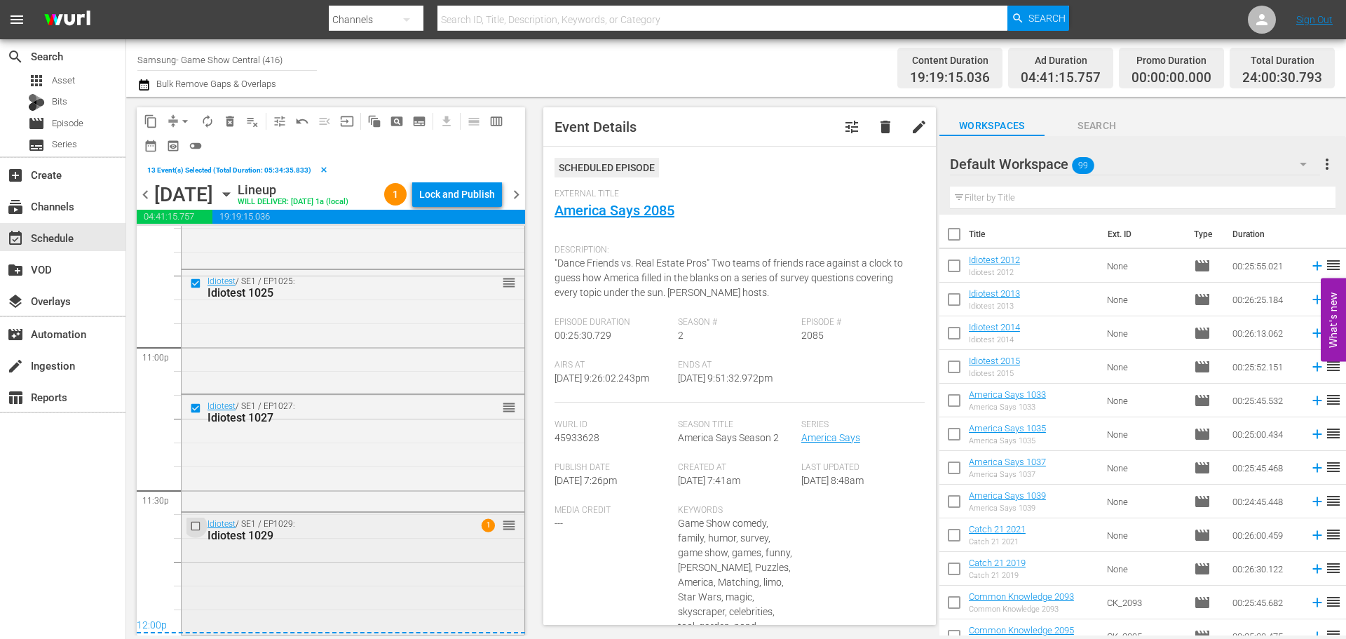
click at [196, 527] on input "checkbox" at bounding box center [197, 526] width 15 height 12
click at [149, 121] on span "content_copy" at bounding box center [151, 121] width 14 height 14
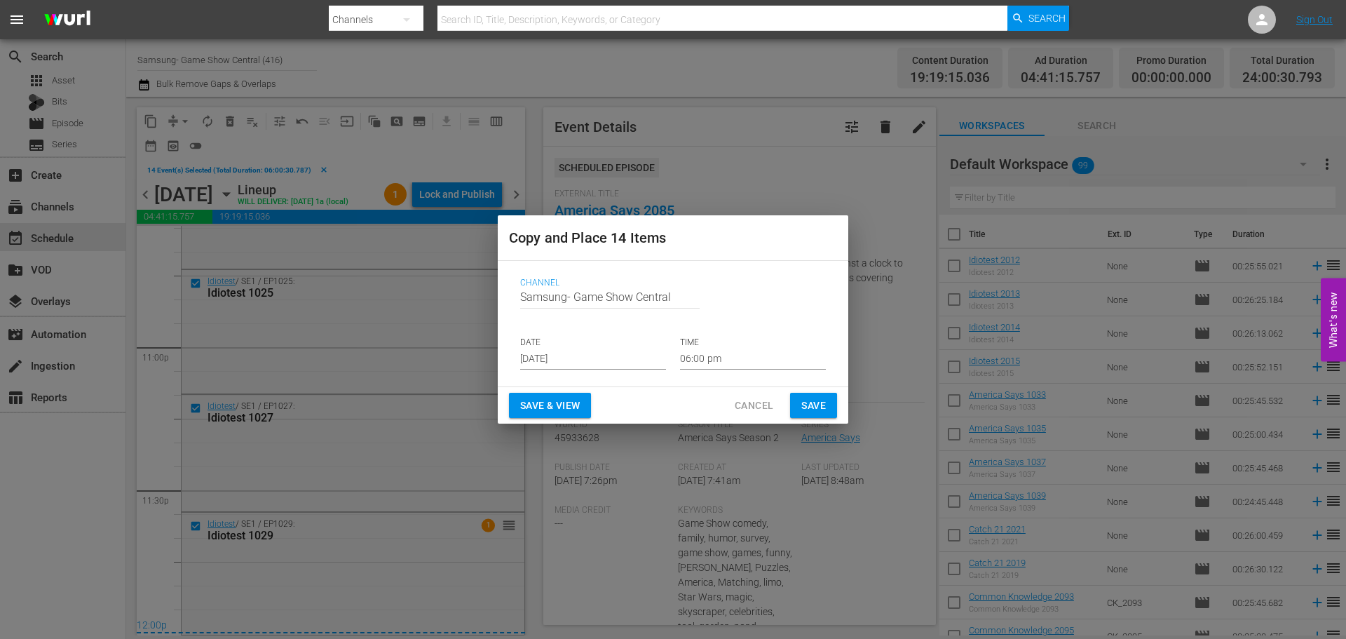
click at [588, 360] on input "[DATE]" at bounding box center [593, 358] width 146 height 21
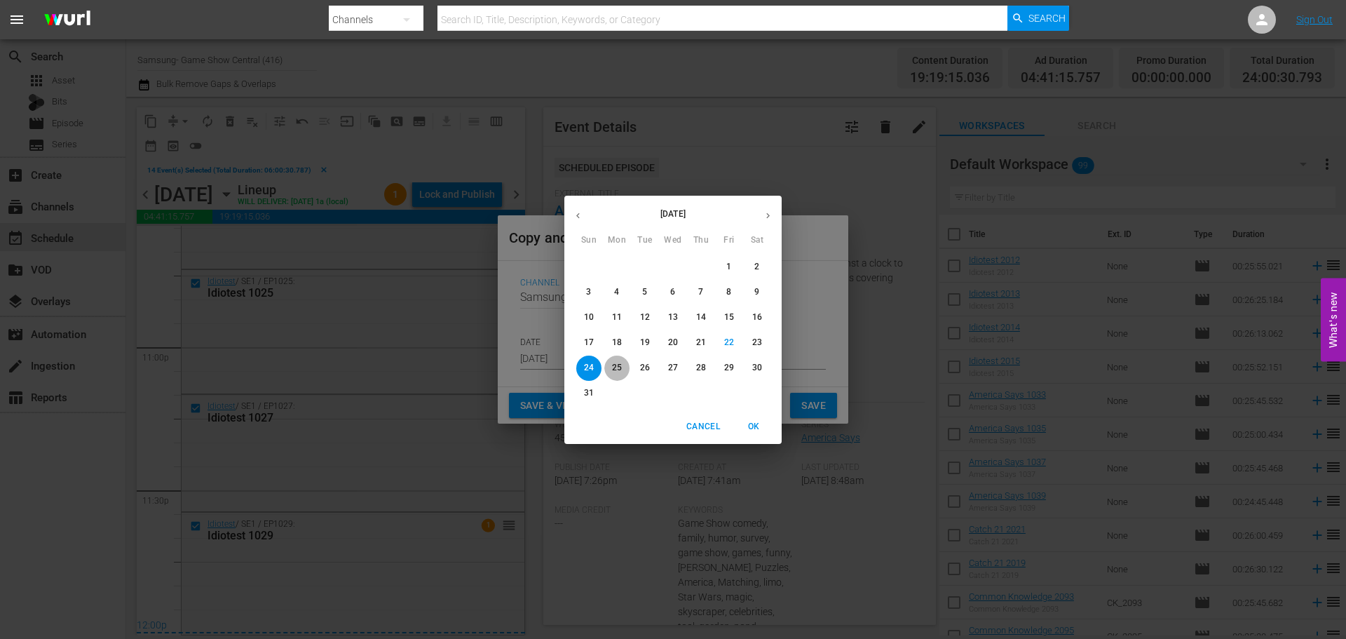
click at [613, 365] on p "25" at bounding box center [617, 368] width 10 height 12
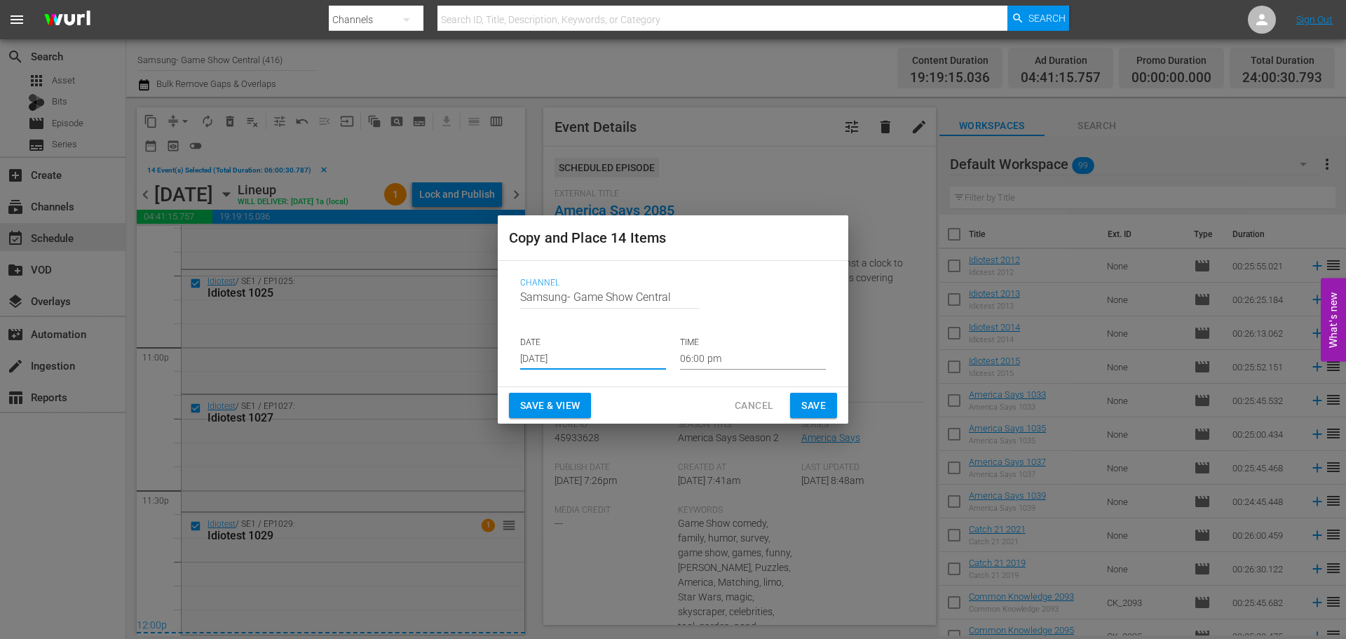
click at [632, 366] on input "Aug 25th 2025" at bounding box center [593, 358] width 146 height 21
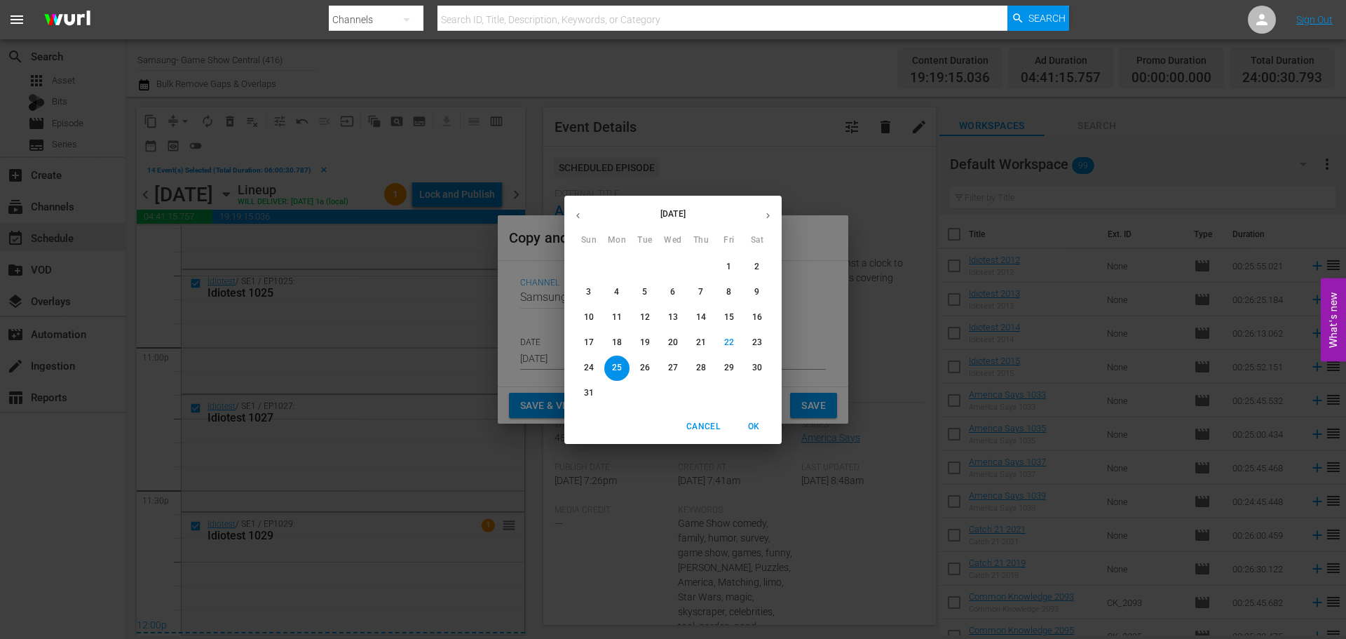
click at [592, 366] on p "24" at bounding box center [589, 368] width 10 height 12
type input "[DATE]"
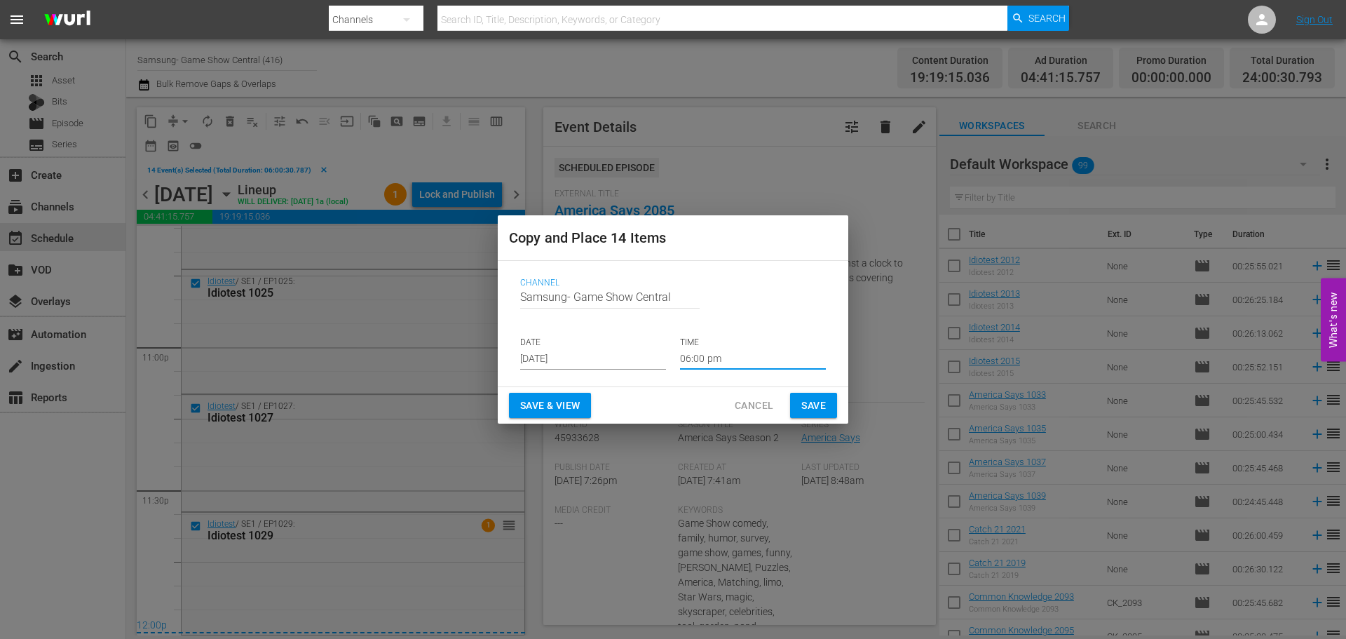
click at [738, 365] on input "06:00 pm" at bounding box center [753, 358] width 146 height 21
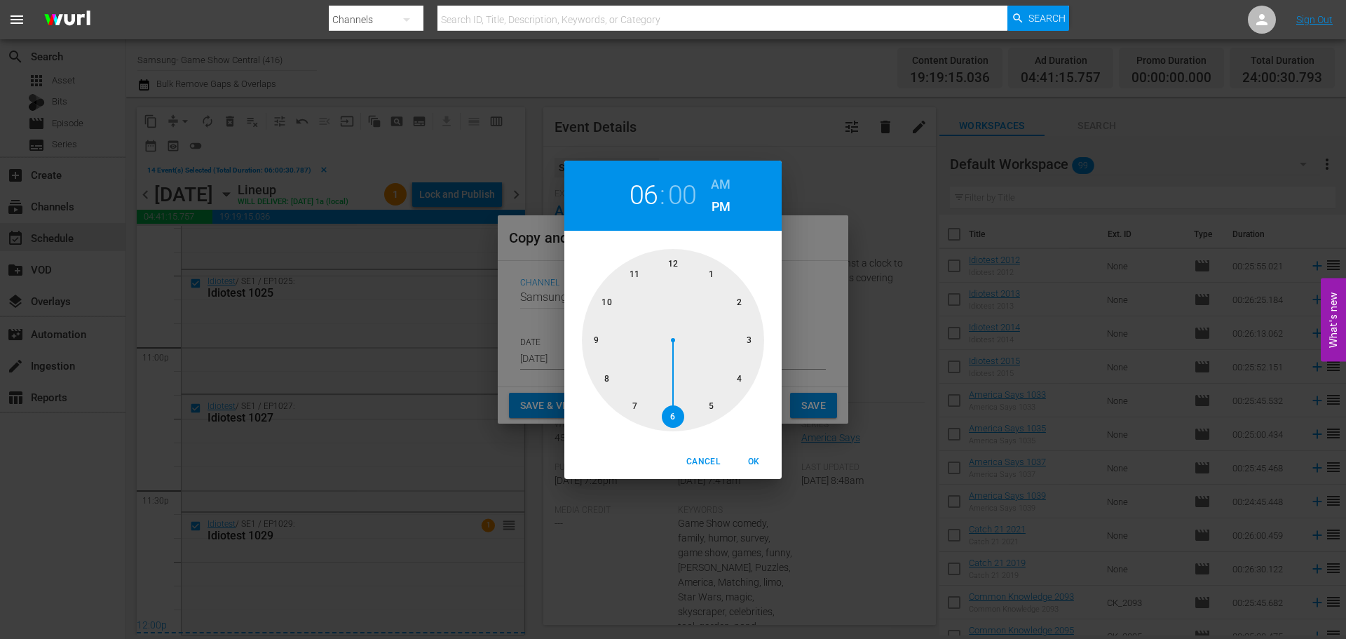
drag, startPoint x: 665, startPoint y: 271, endPoint x: 693, endPoint y: 410, distance: 142.3
click at [665, 280] on div at bounding box center [673, 340] width 182 height 182
click at [757, 461] on span "OK" at bounding box center [754, 461] width 34 height 15
type input "12:00 pm"
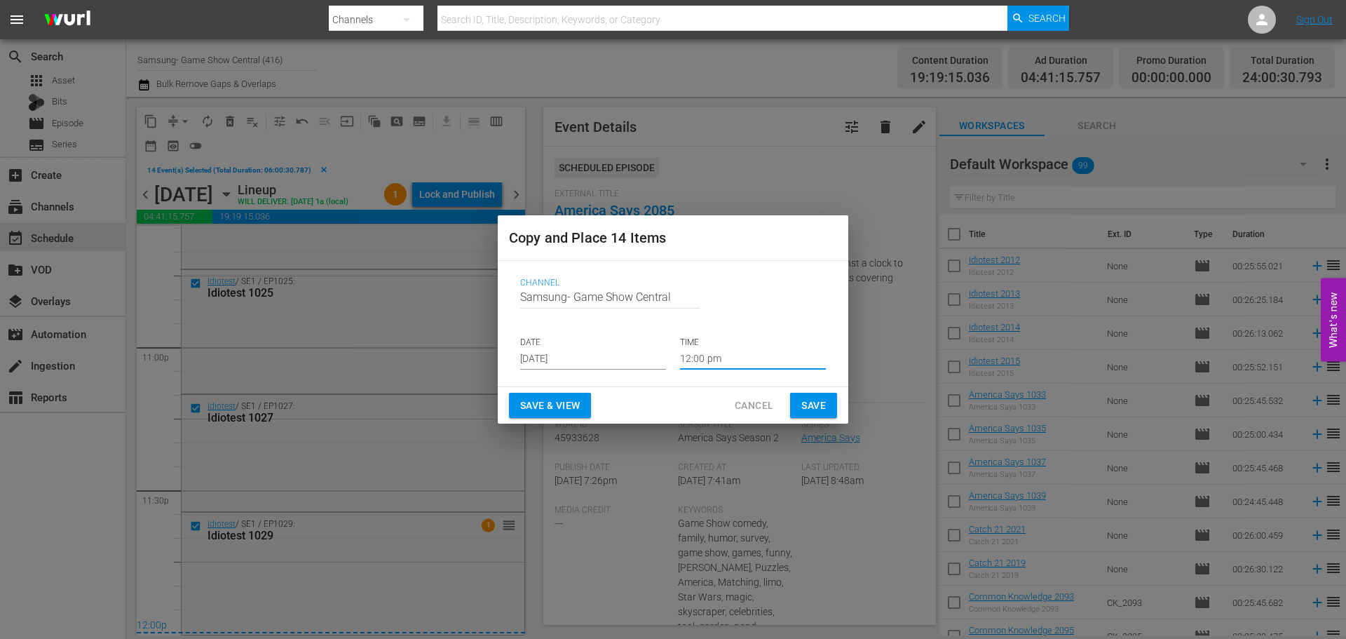
click at [813, 402] on span "Save" at bounding box center [813, 406] width 25 height 18
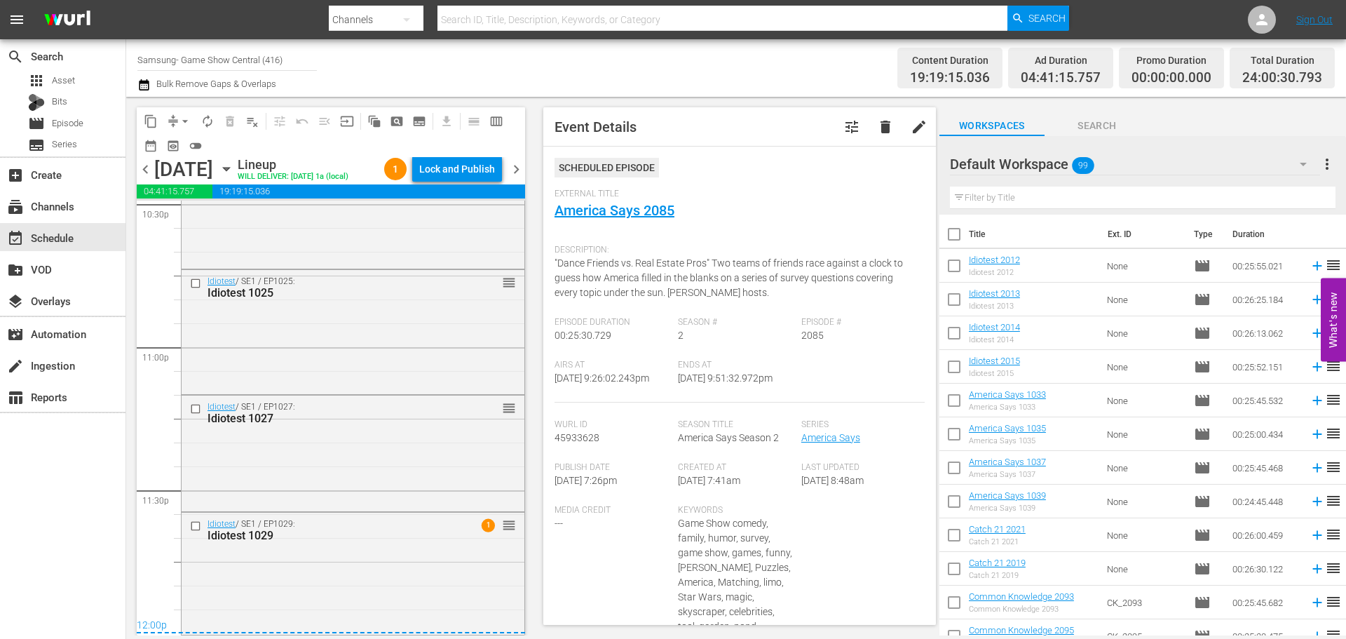
scroll to position [6433, 0]
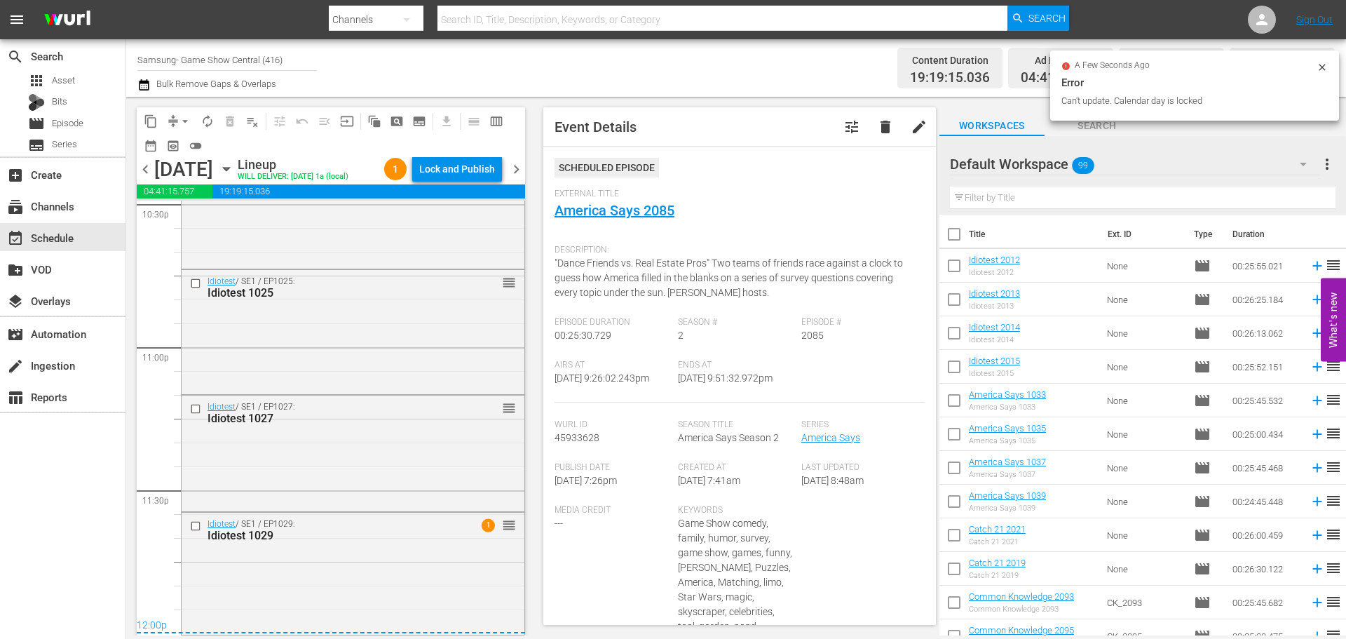
click at [234, 177] on div "Saturday, August 30th August 30th" at bounding box center [194, 169] width 80 height 23
click at [234, 176] on icon "button" at bounding box center [226, 168] width 15 height 15
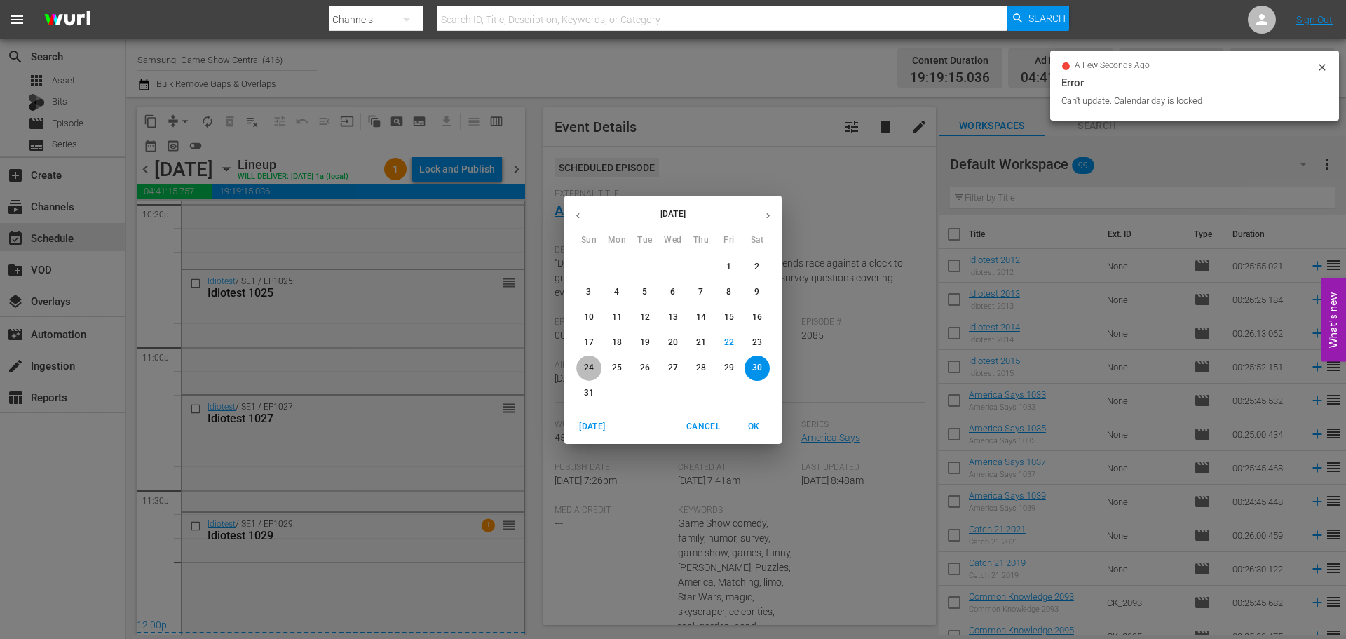
click at [589, 369] on p "24" at bounding box center [589, 368] width 10 height 12
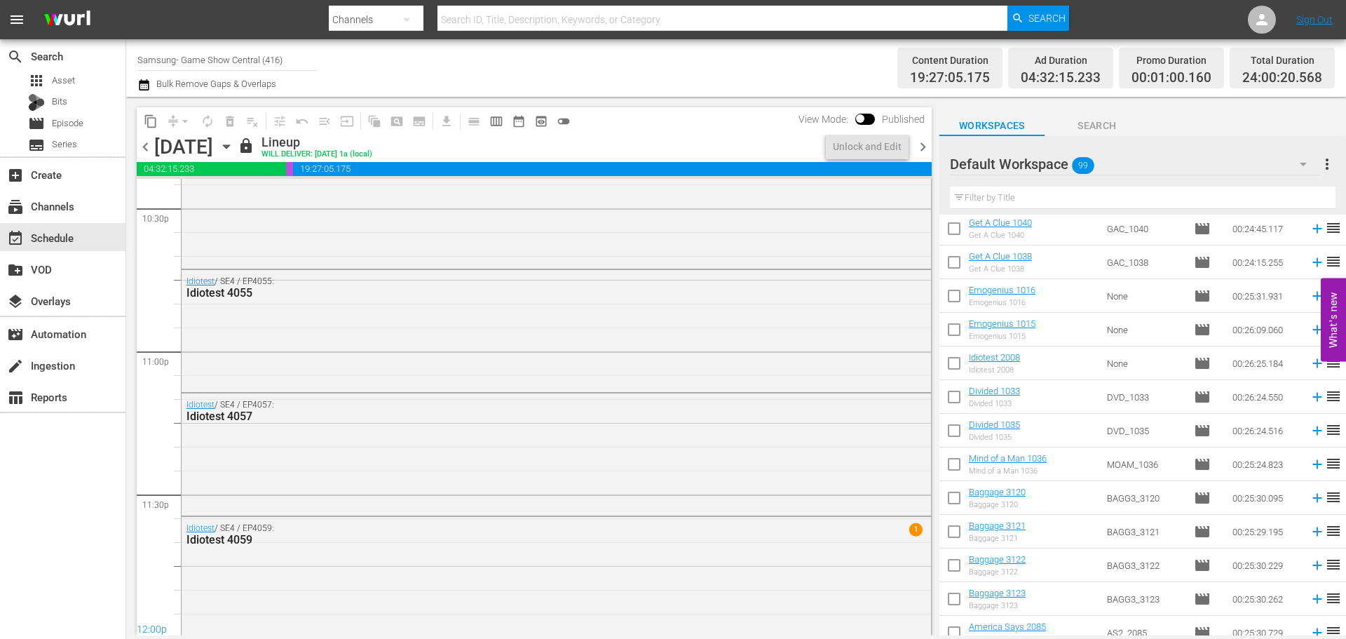
scroll to position [6410, 0]
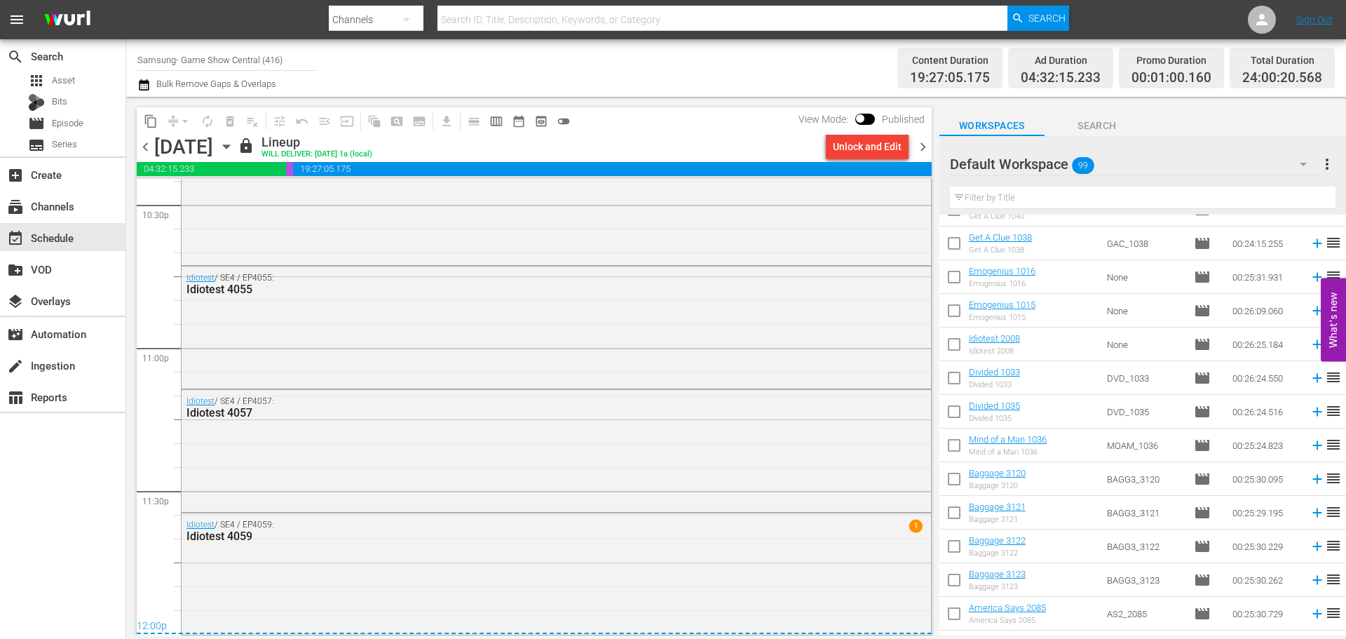
click at [864, 149] on div "Unlock and Edit" at bounding box center [867, 146] width 69 height 25
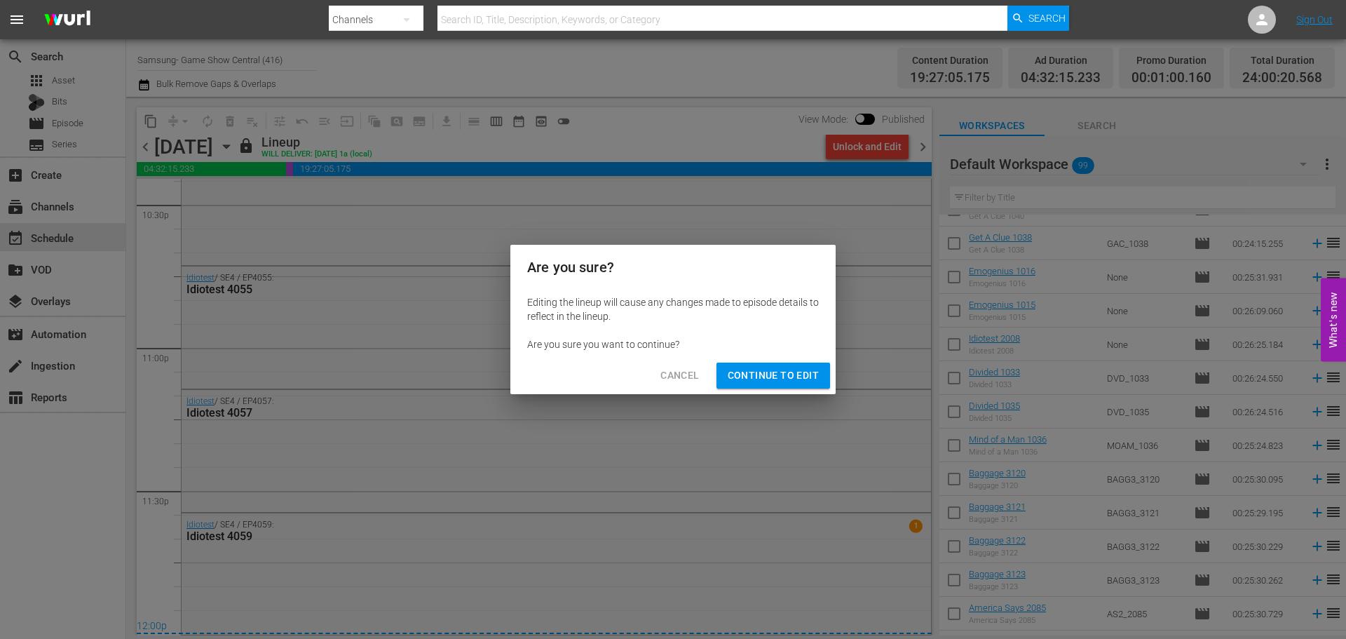
click at [789, 374] on span "Continue to Edit" at bounding box center [773, 376] width 91 height 18
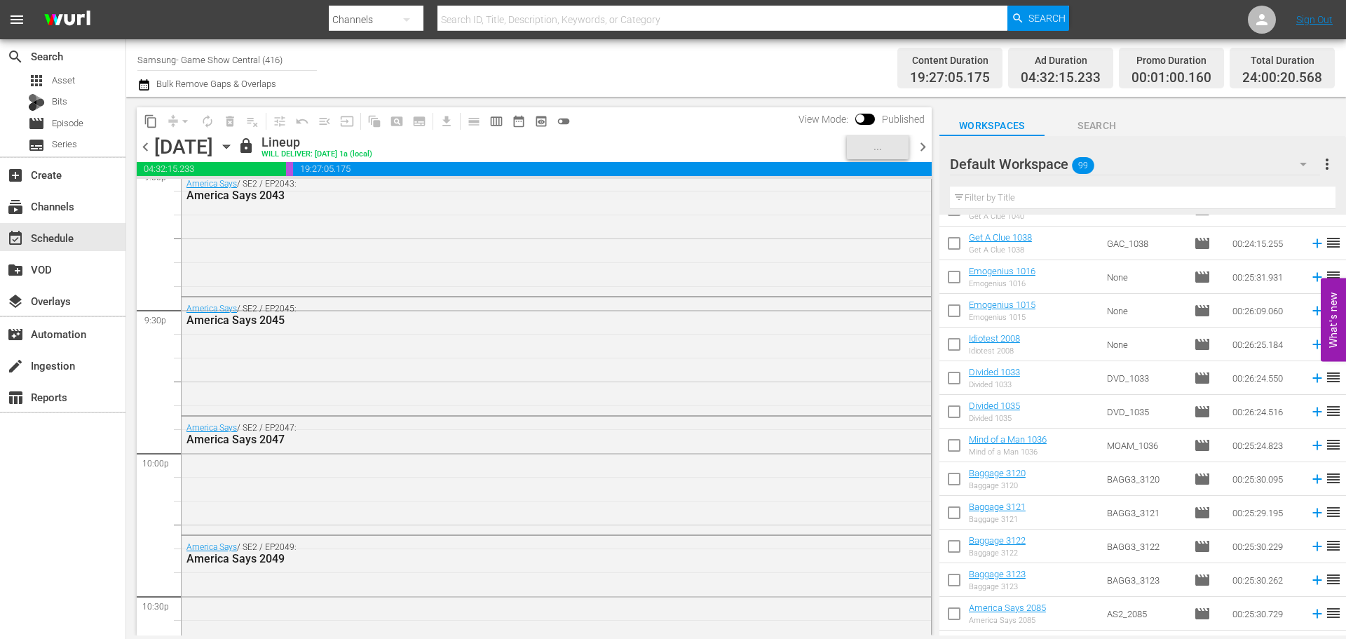
scroll to position [5709, 0]
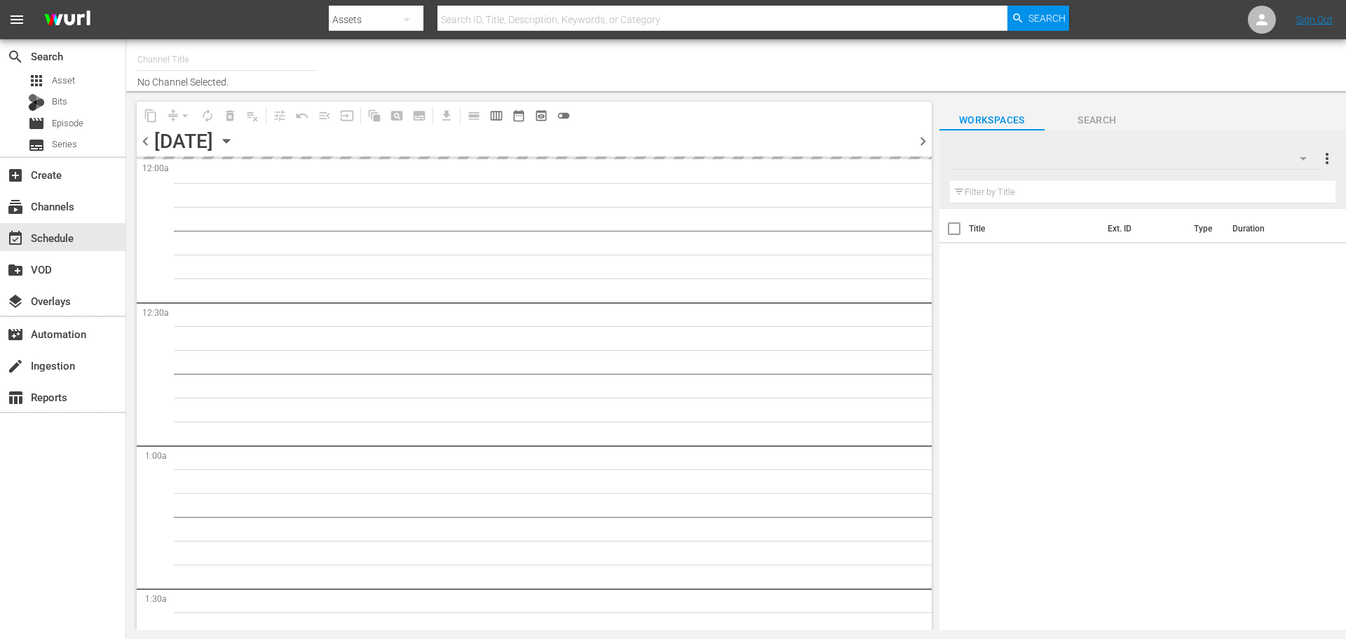
type input "Samsung- Game Show Central (416)"
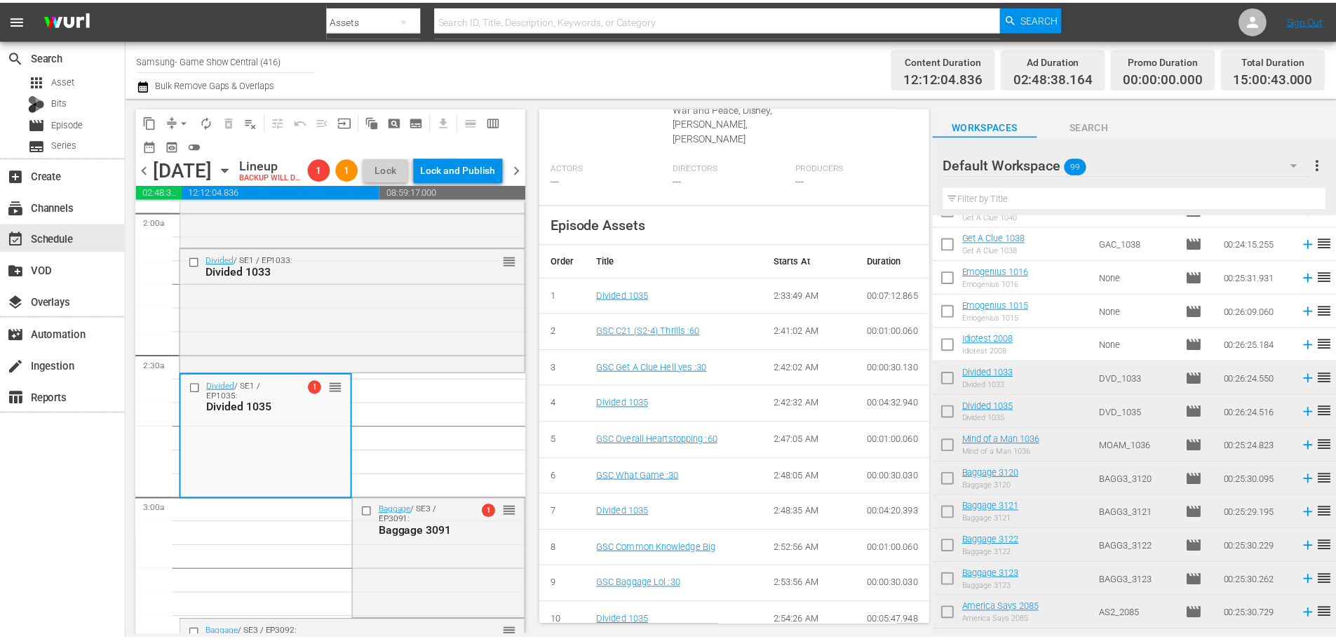
scroll to position [5, 0]
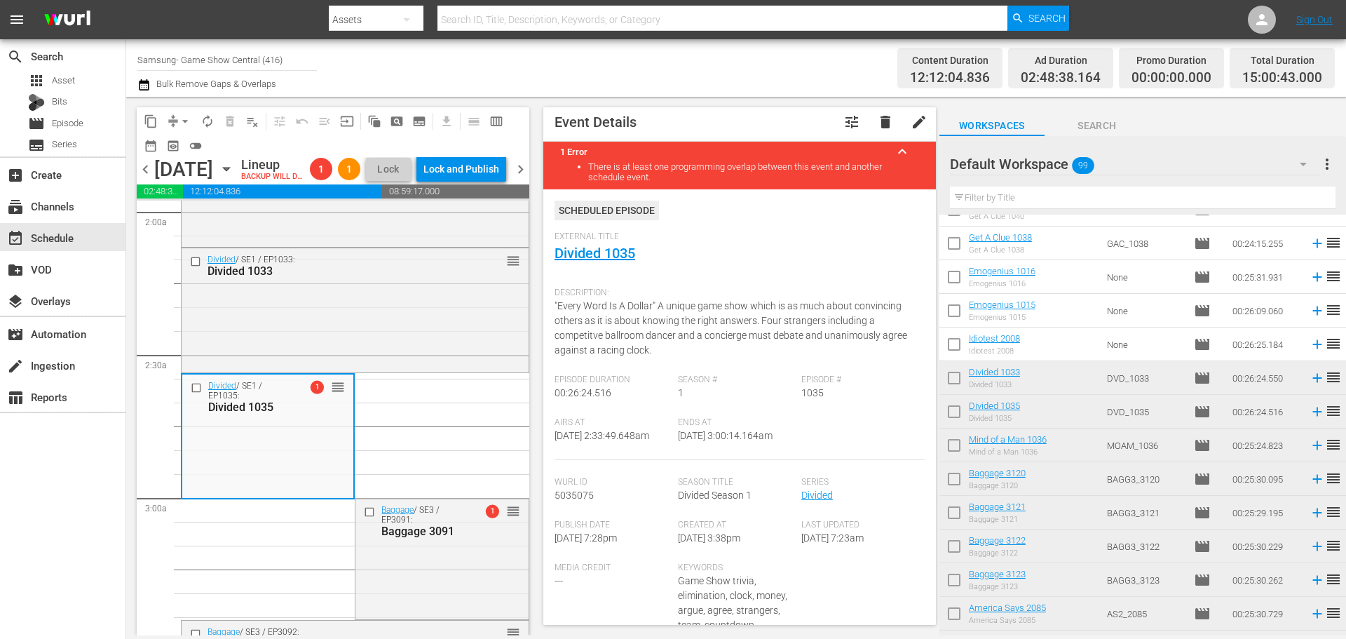
click at [599, 242] on span "External Title" at bounding box center [736, 236] width 363 height 11
click at [611, 252] on link "Divided 1035" at bounding box center [595, 253] width 81 height 17
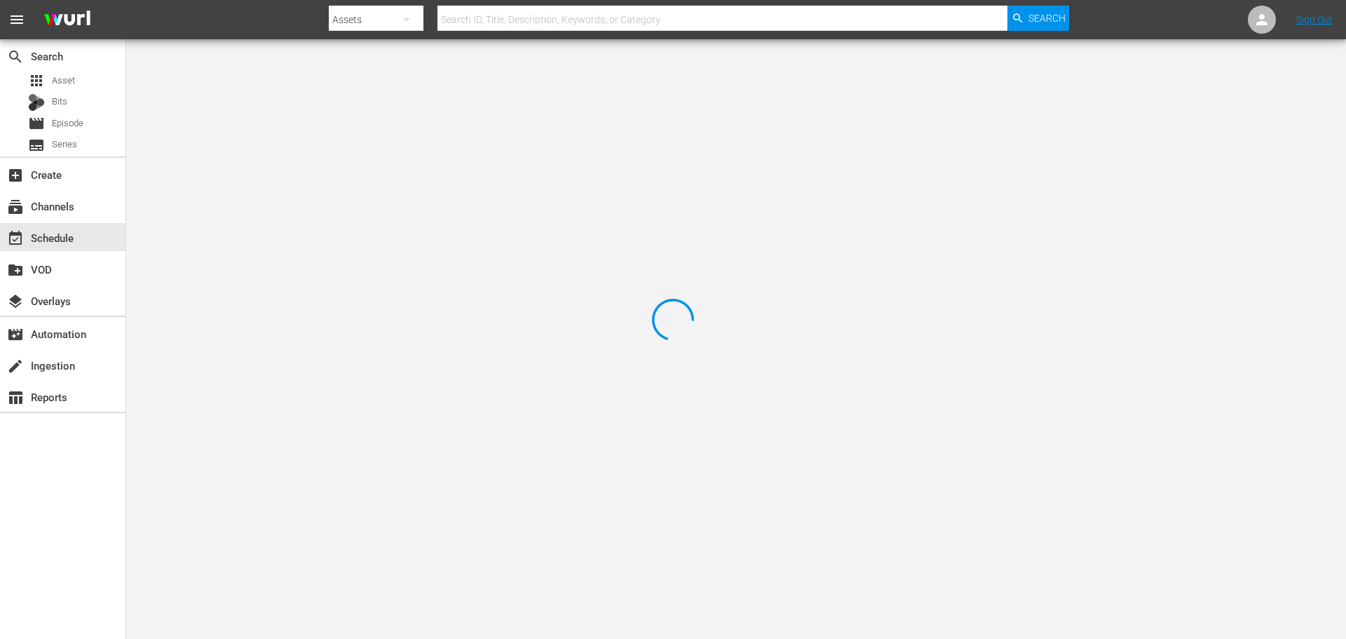
click at [300, 81] on div at bounding box center [673, 319] width 1346 height 639
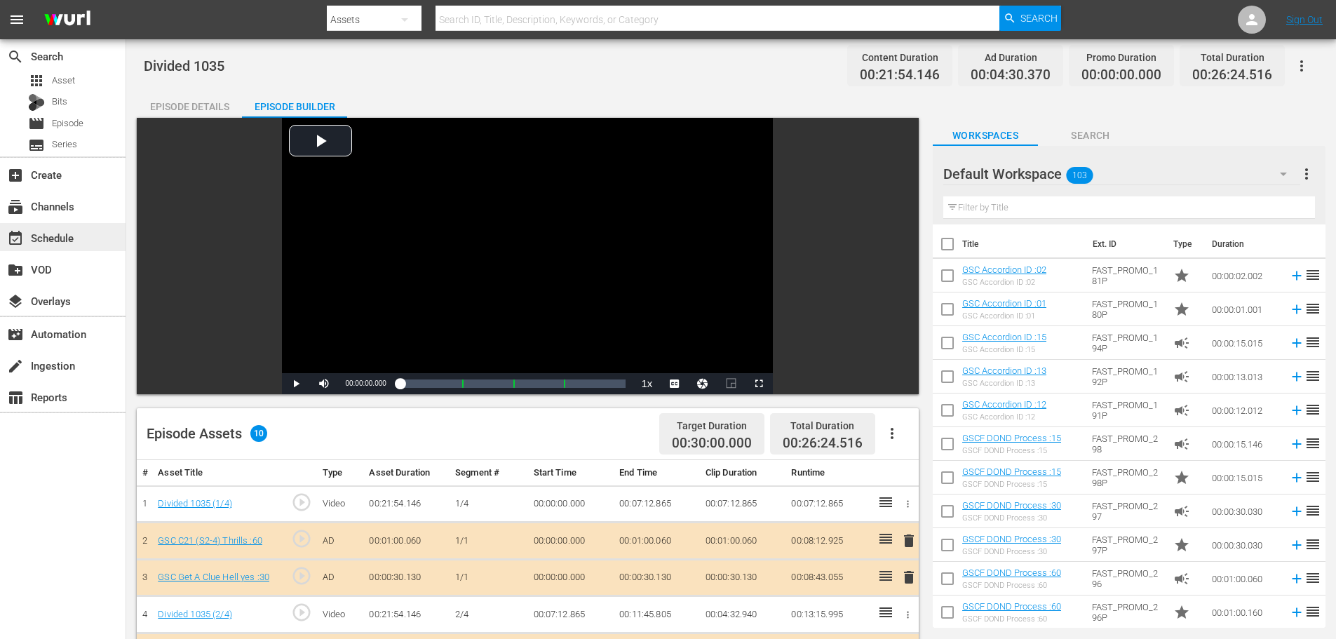
click at [55, 237] on div "event_available Schedule" at bounding box center [39, 235] width 79 height 13
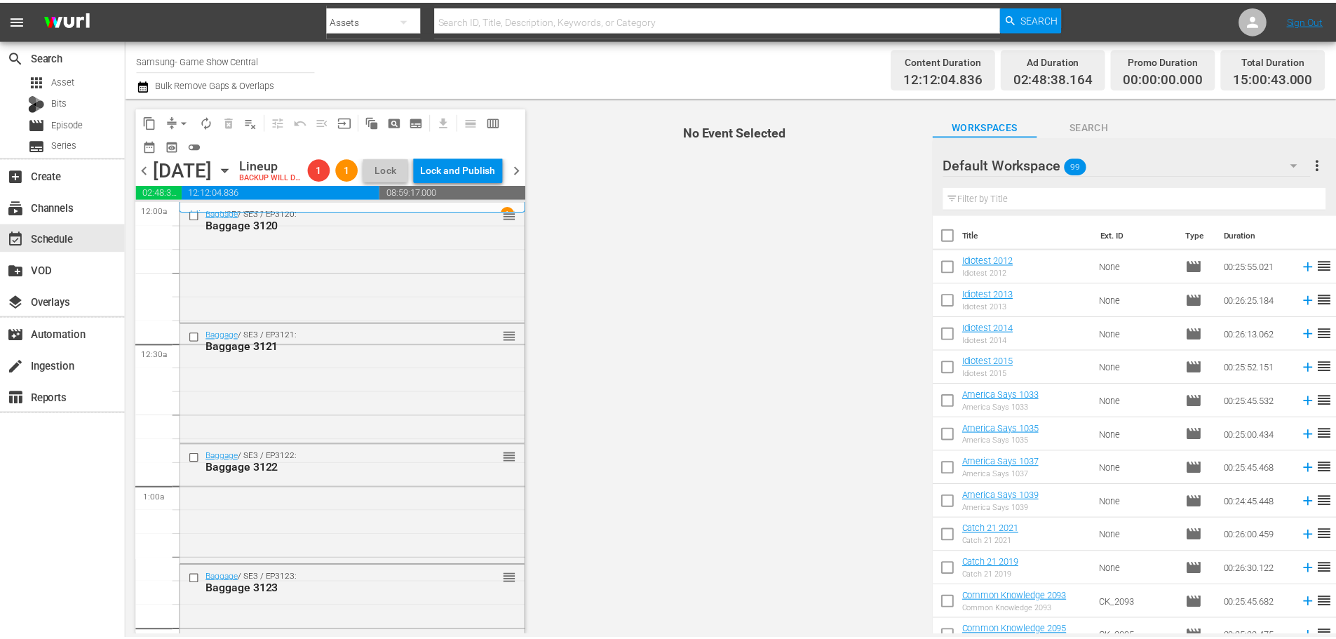
scroll to position [631, 0]
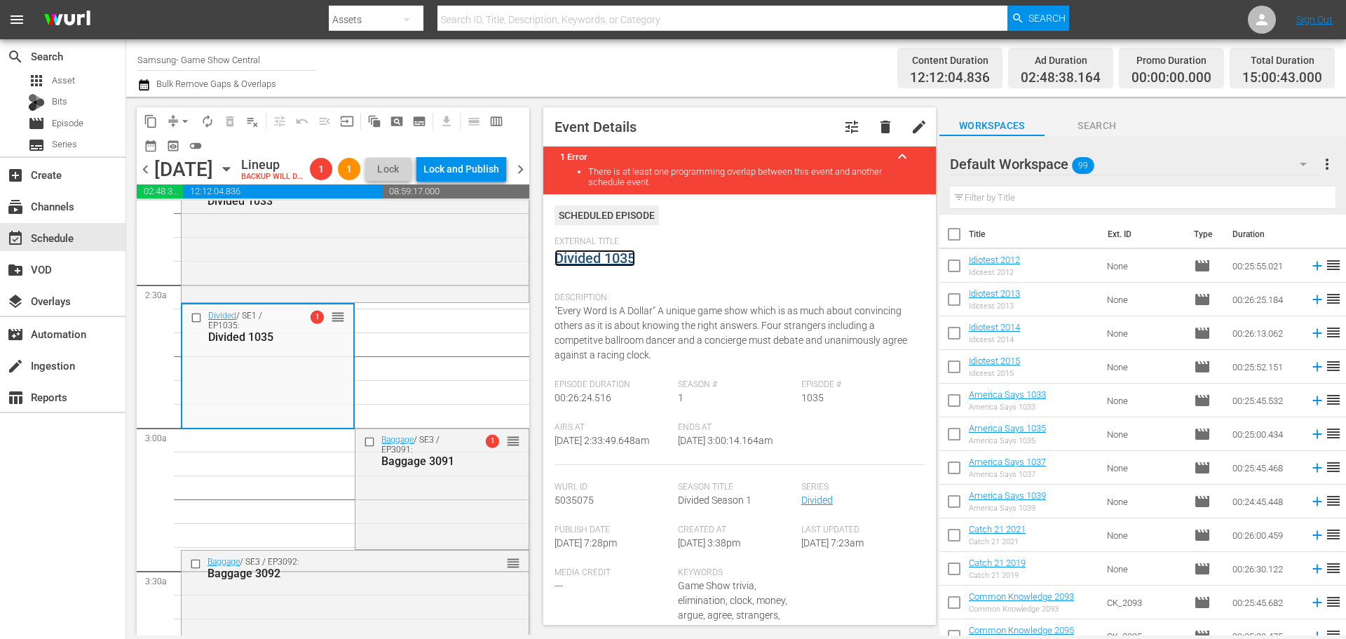
click at [588, 259] on link "Divided 1035" at bounding box center [595, 258] width 81 height 17
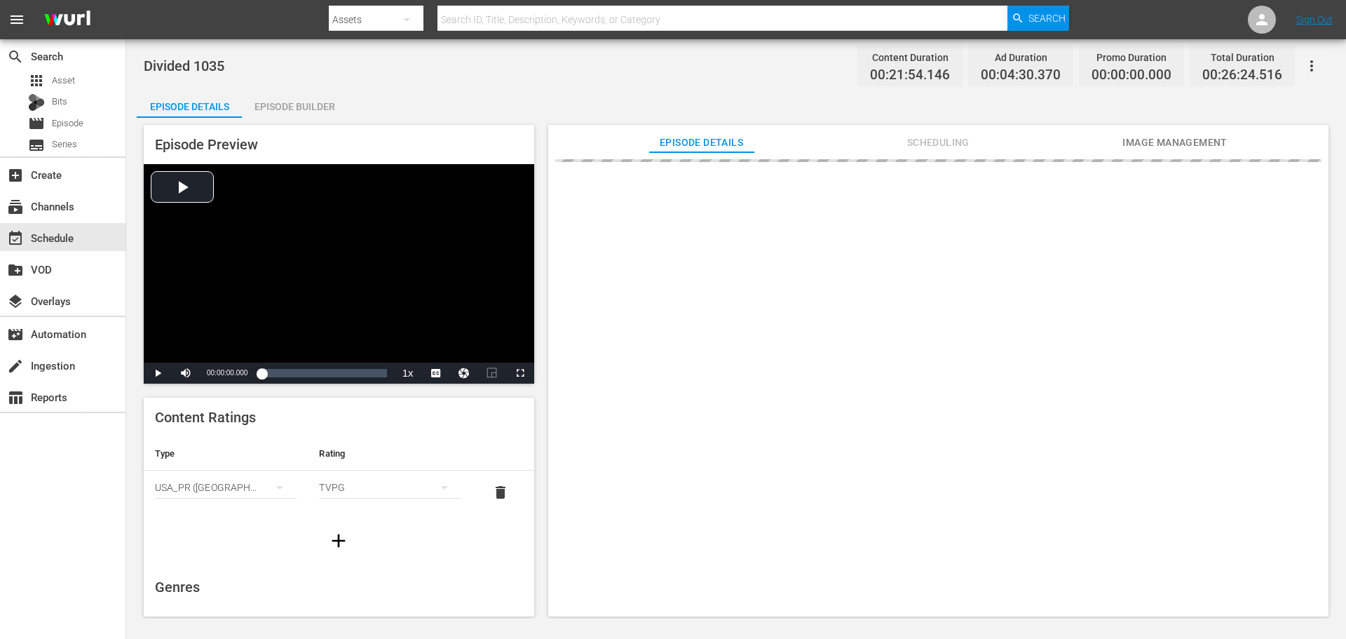
click at [304, 93] on div "Episode Builder" at bounding box center [294, 107] width 105 height 34
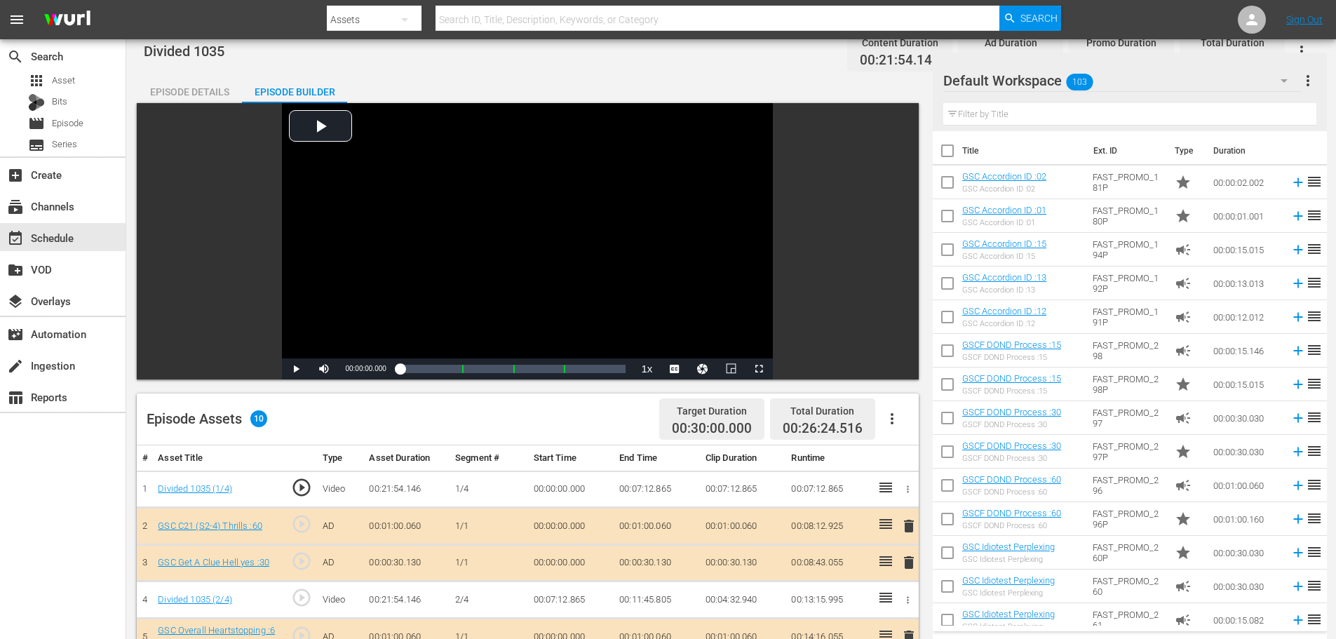
scroll to position [365, 0]
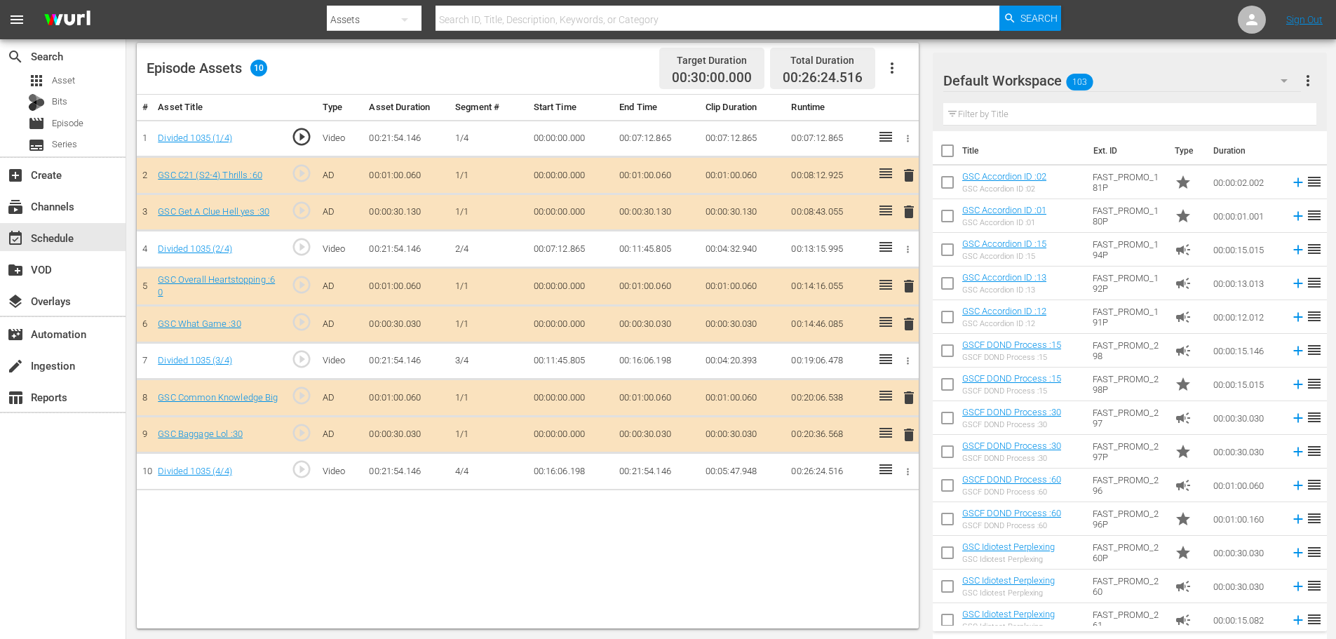
click at [907, 433] on span "delete" at bounding box center [908, 434] width 17 height 17
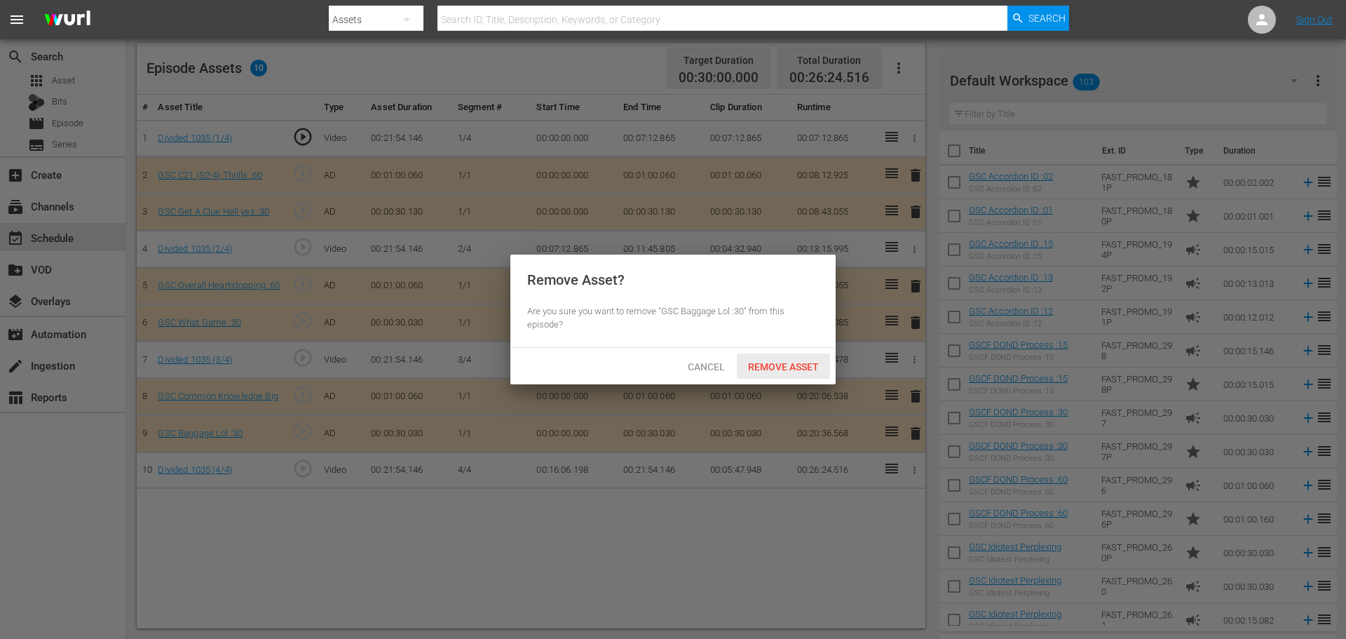
click at [803, 361] on span "Remove Asset" at bounding box center [783, 366] width 93 height 11
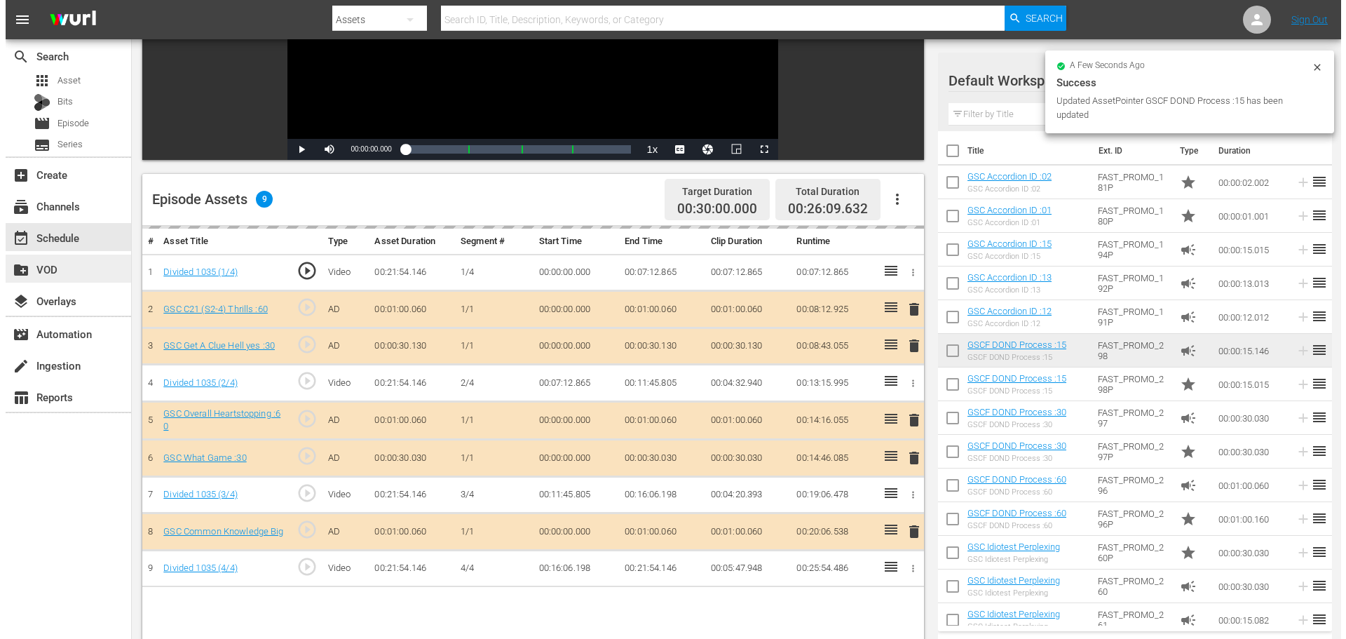
scroll to position [0, 0]
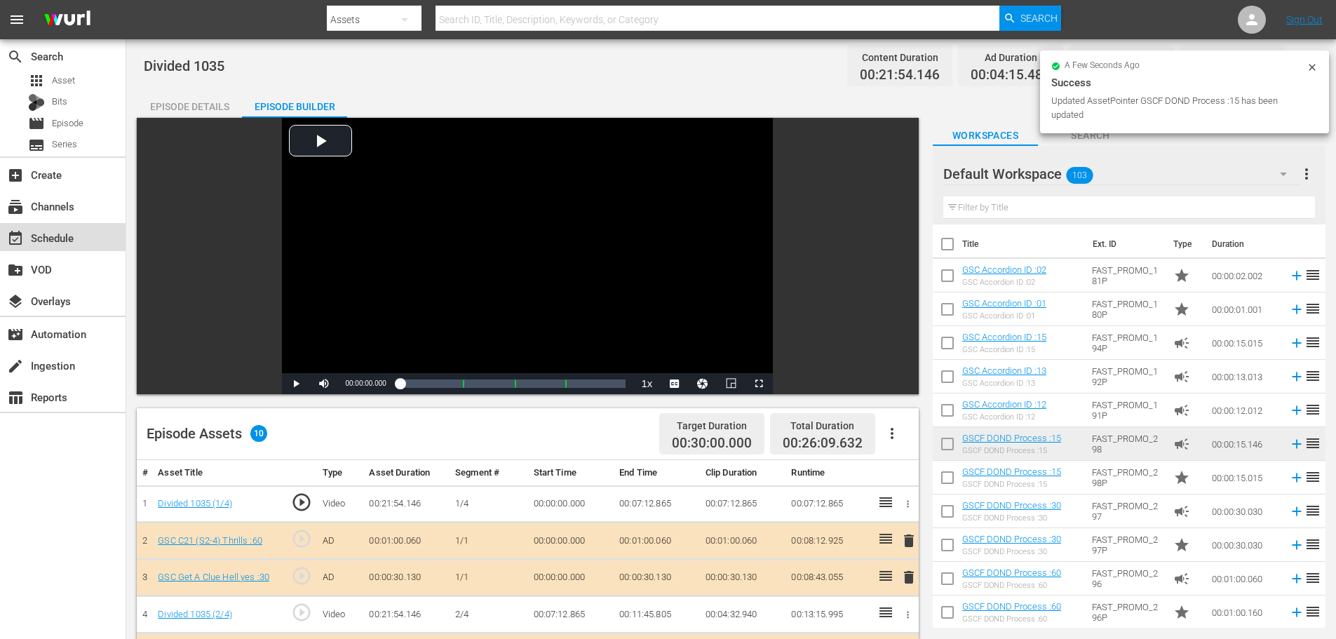
click at [53, 242] on div "event_available Schedule" at bounding box center [39, 235] width 79 height 13
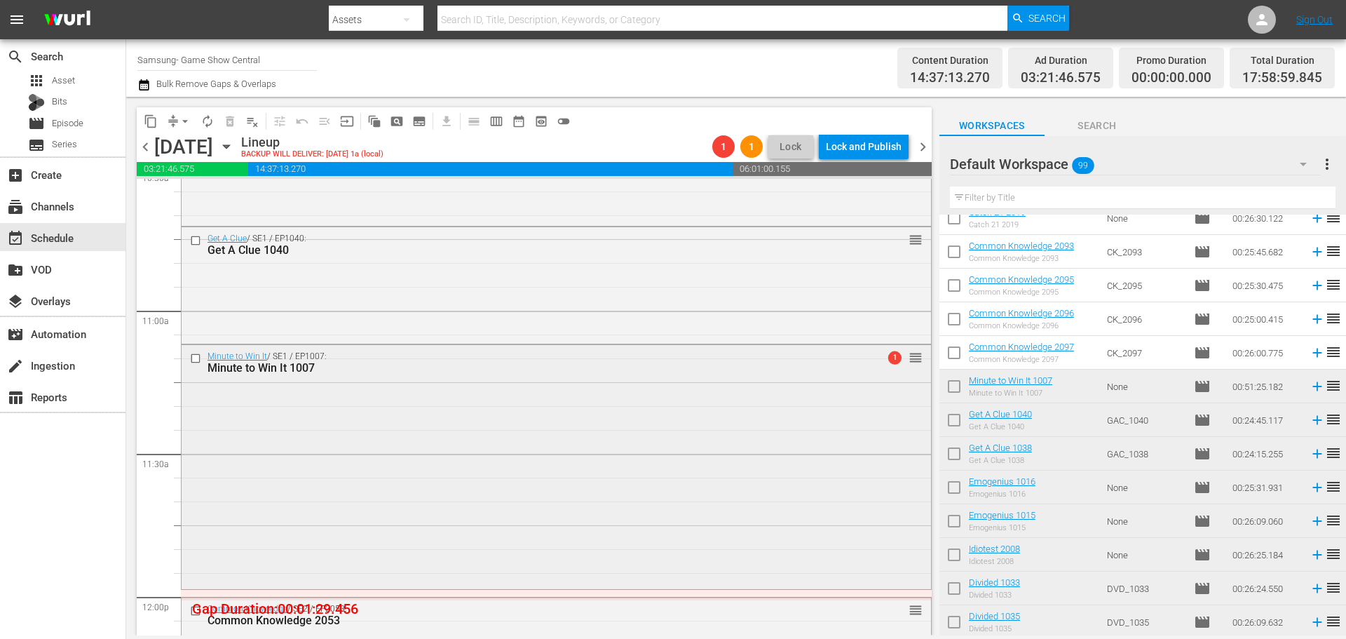
scroll to position [3094, 0]
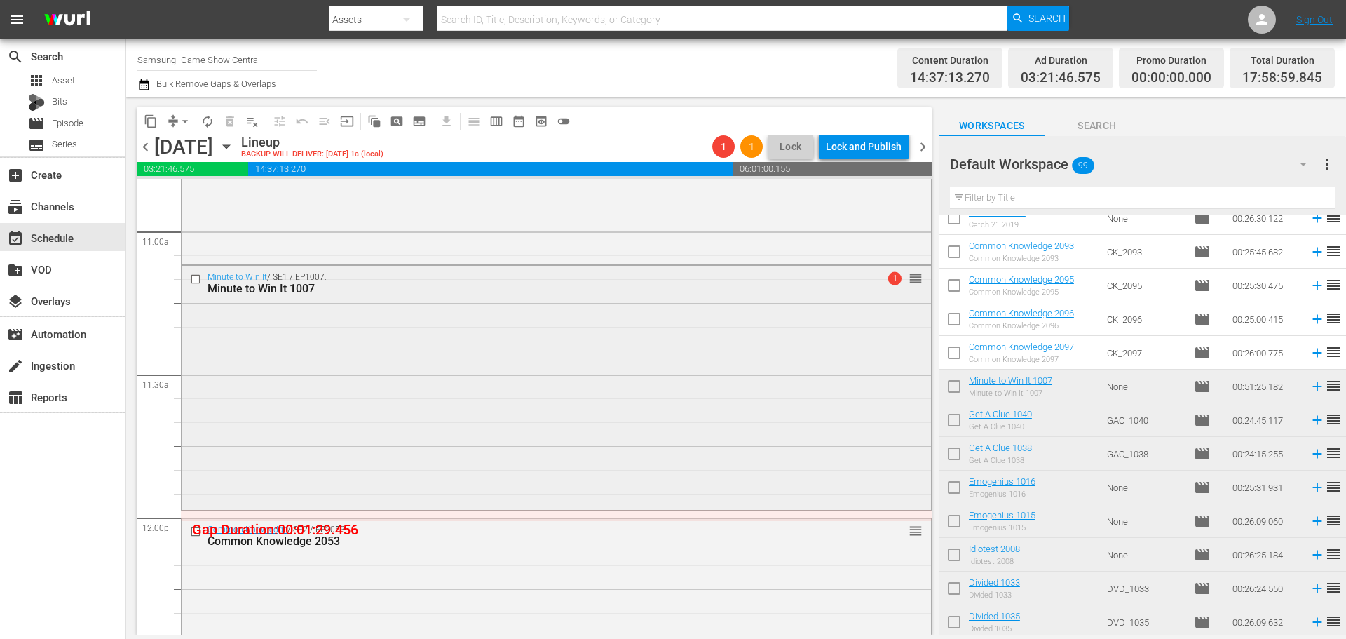
click at [654, 386] on div "Minute to Win It / SE1 / EP1007: Minute to Win It 1007 1 reorder" at bounding box center [557, 386] width 750 height 241
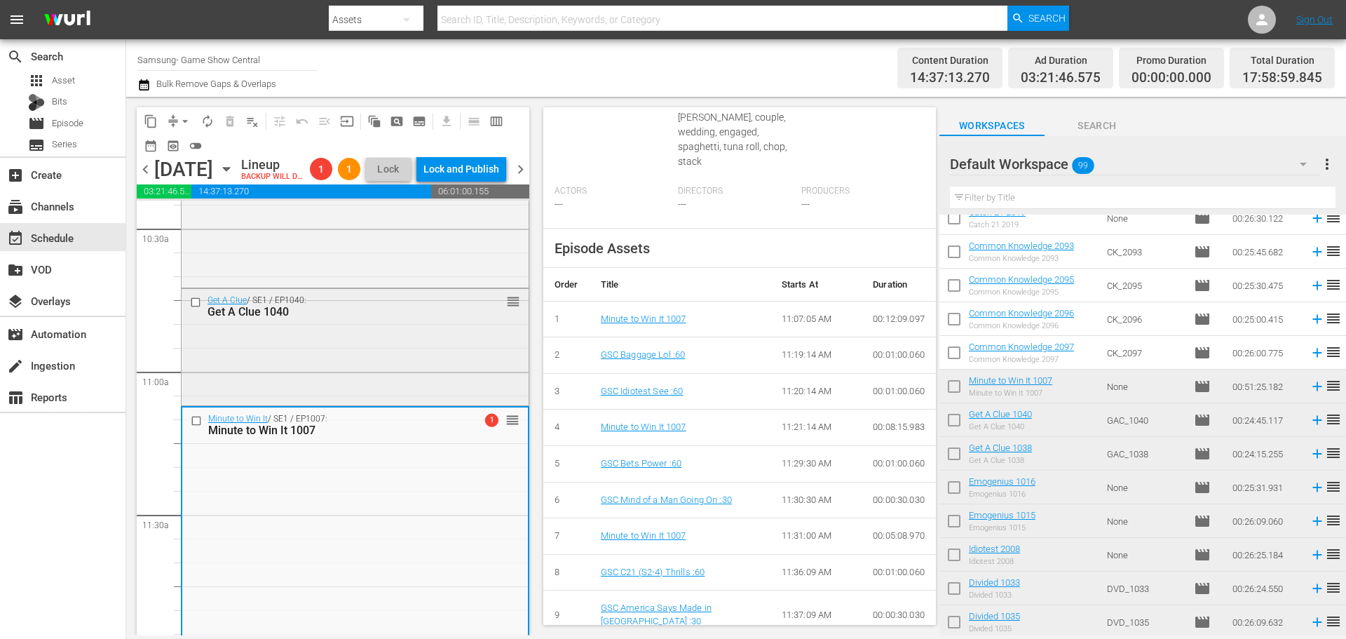
scroll to position [2954, 0]
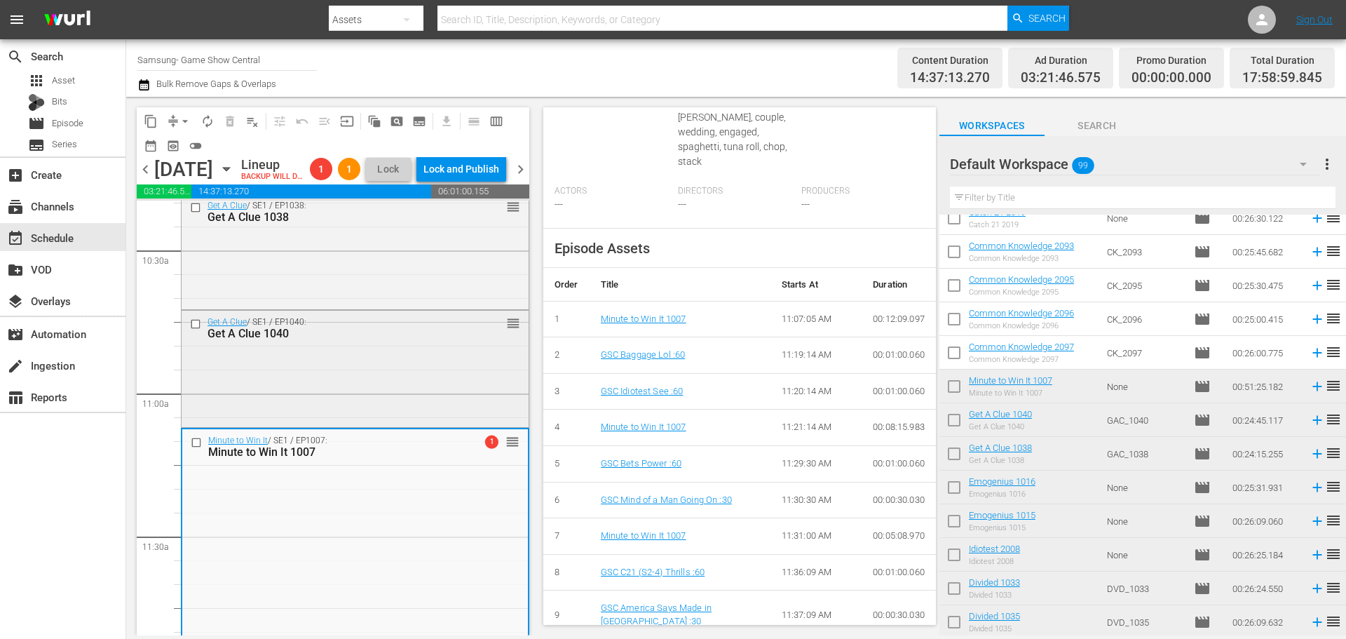
click at [356, 340] on div "Get A Clue 1040" at bounding box center [333, 333] width 250 height 13
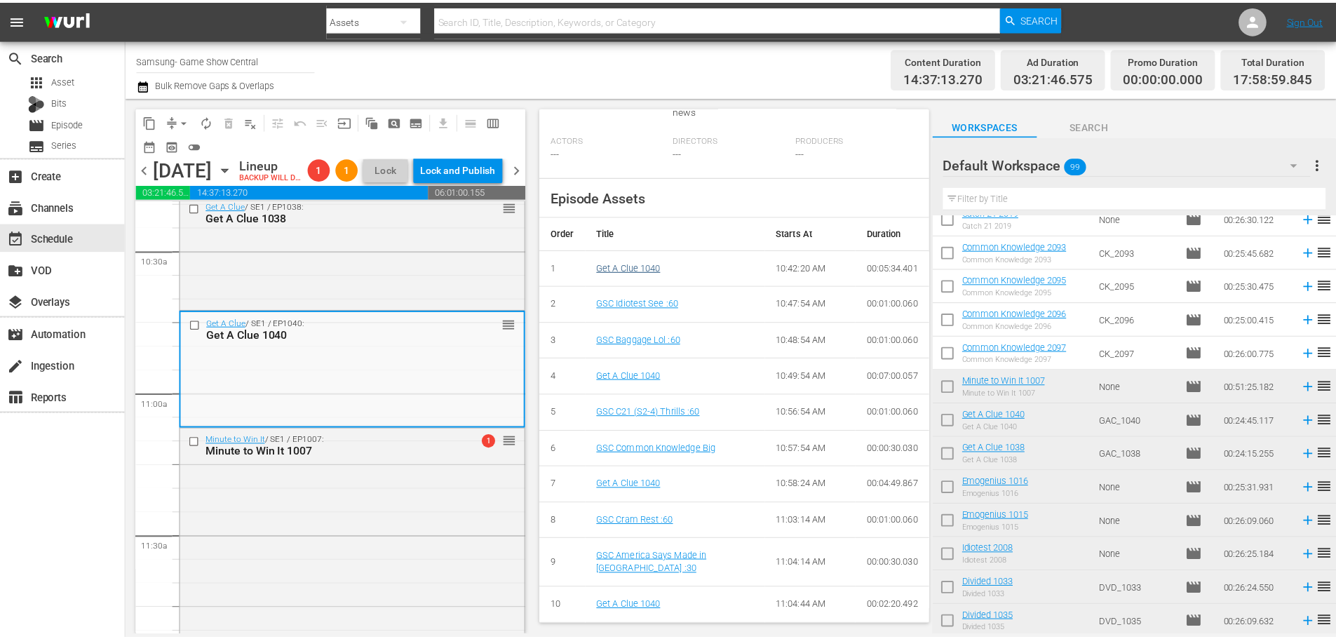
scroll to position [0, 0]
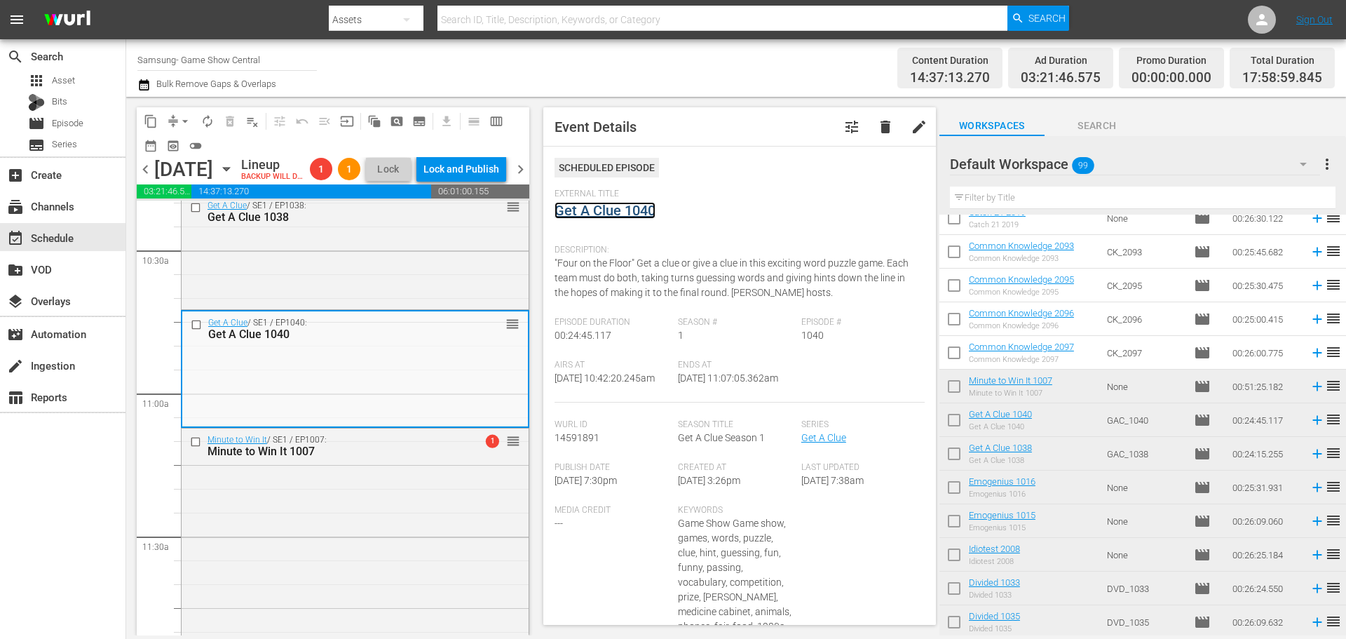
click at [591, 203] on link "Get A Clue 1040" at bounding box center [605, 210] width 101 height 17
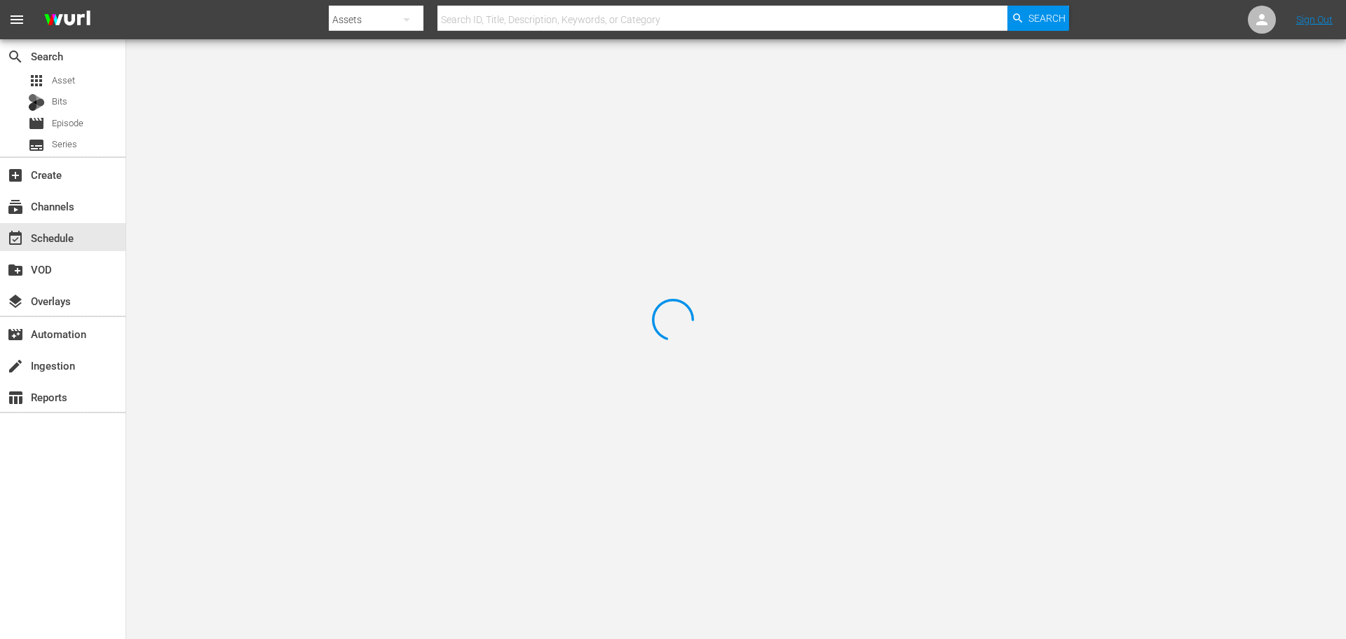
click at [327, 97] on div at bounding box center [673, 319] width 1346 height 639
click at [306, 96] on div at bounding box center [673, 319] width 1346 height 639
click at [314, 109] on div at bounding box center [673, 319] width 1346 height 639
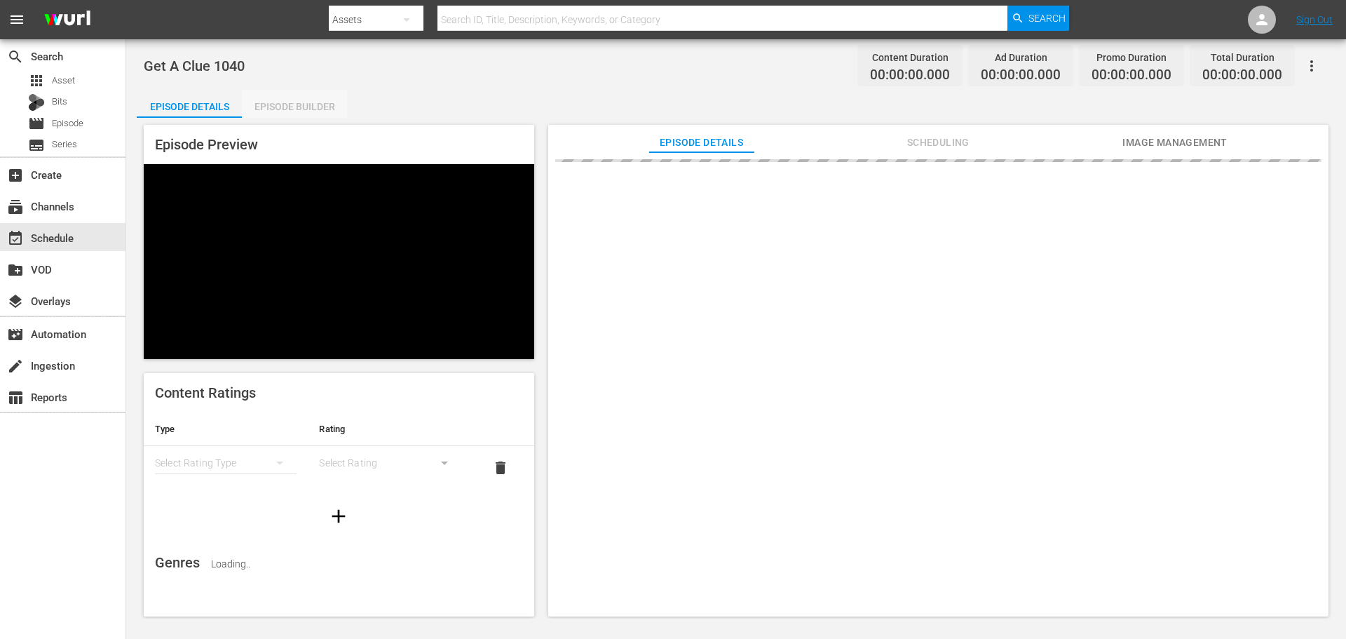
click at [297, 100] on div "Episode Builder" at bounding box center [294, 107] width 105 height 34
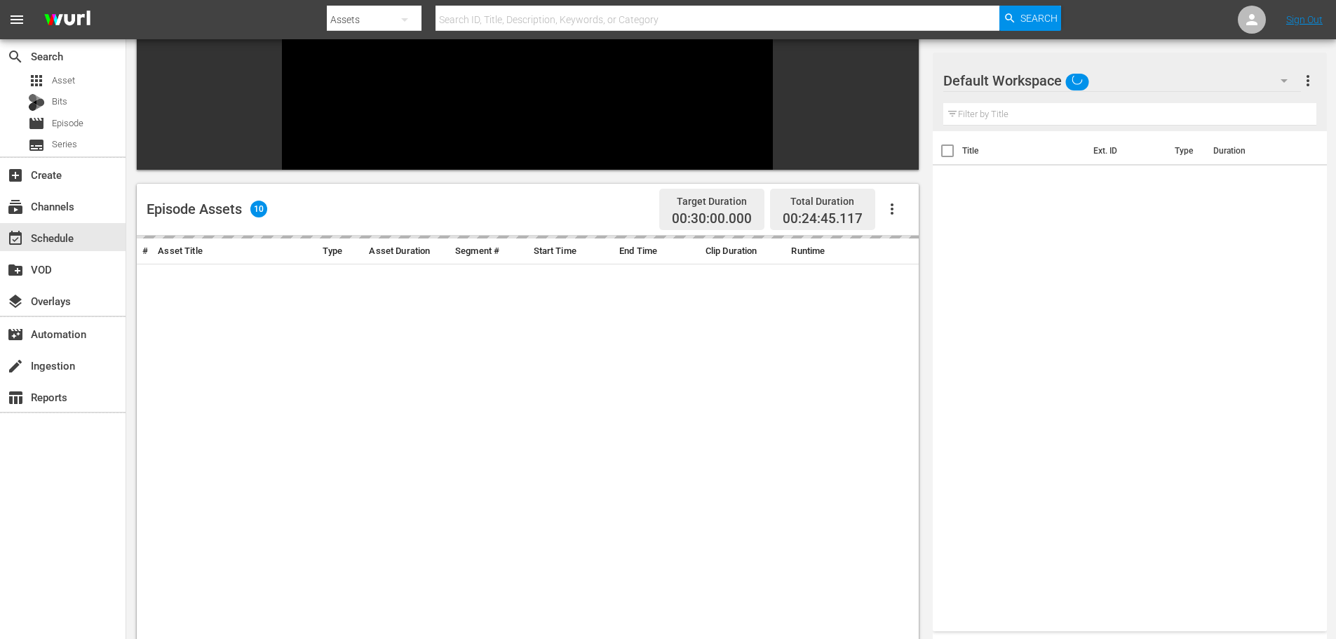
scroll to position [194, 0]
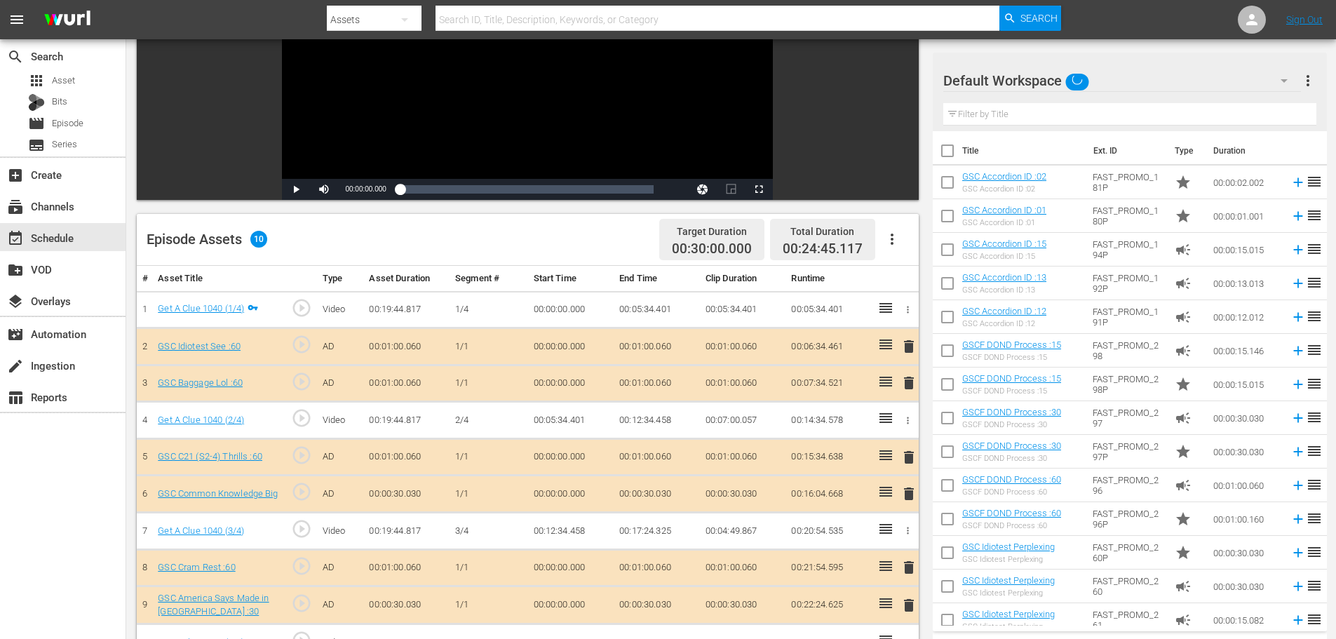
click at [905, 435] on td at bounding box center [906, 420] width 23 height 37
click at [908, 491] on span "delete" at bounding box center [908, 493] width 17 height 17
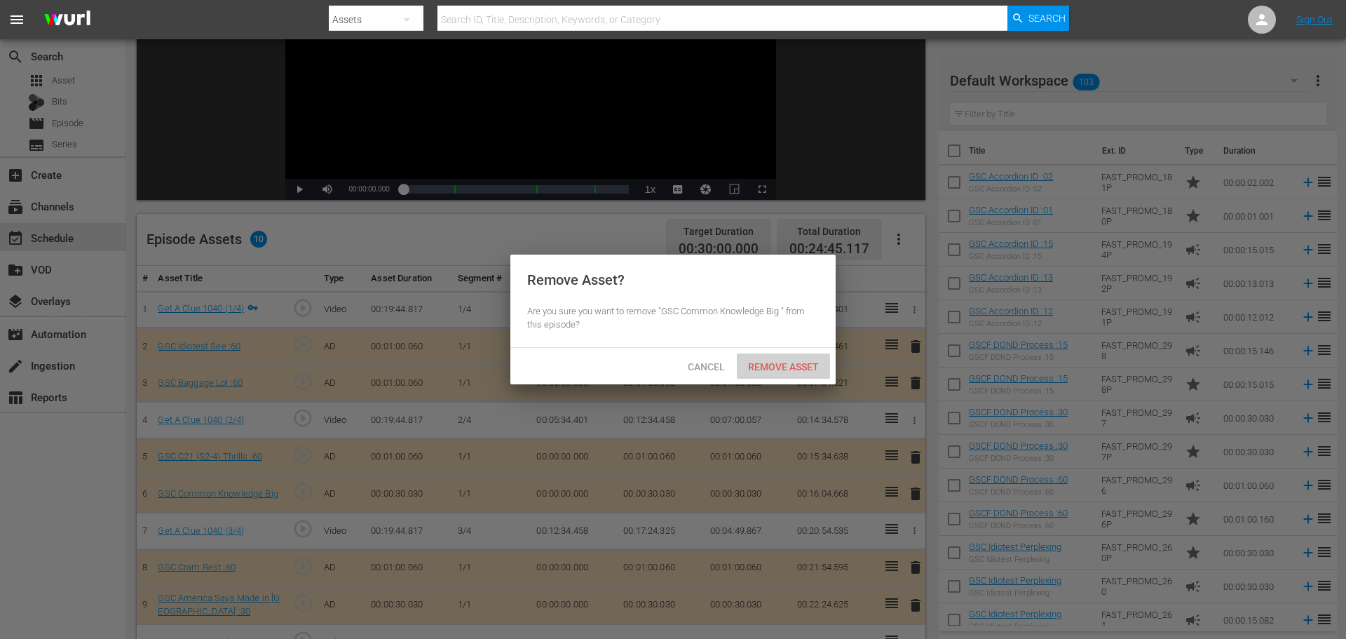
click at [785, 366] on span "Remove Asset" at bounding box center [783, 366] width 93 height 11
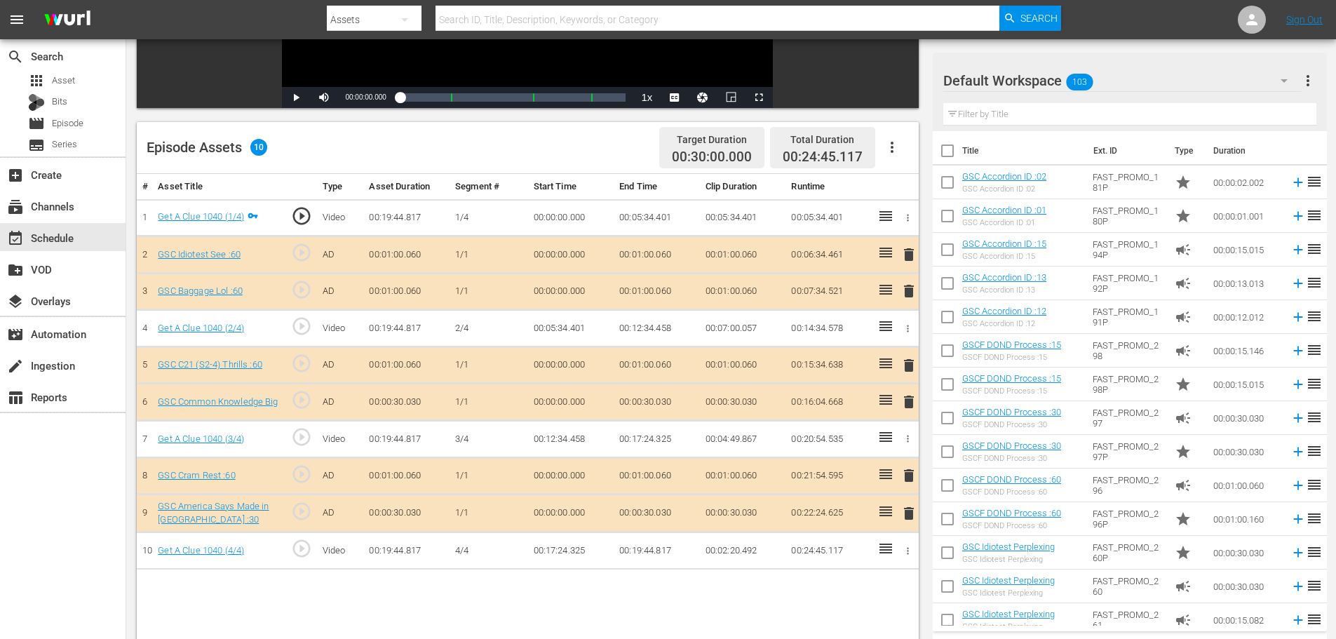
scroll to position [365, 0]
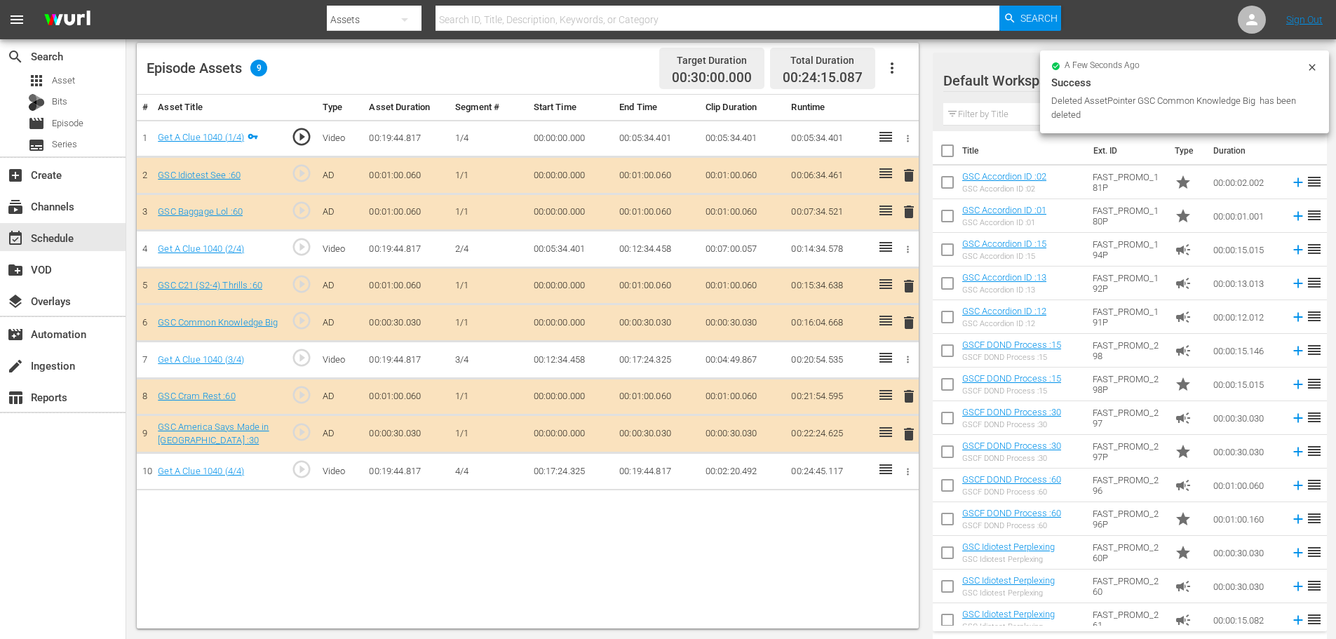
click at [904, 435] on span "delete" at bounding box center [908, 434] width 17 height 17
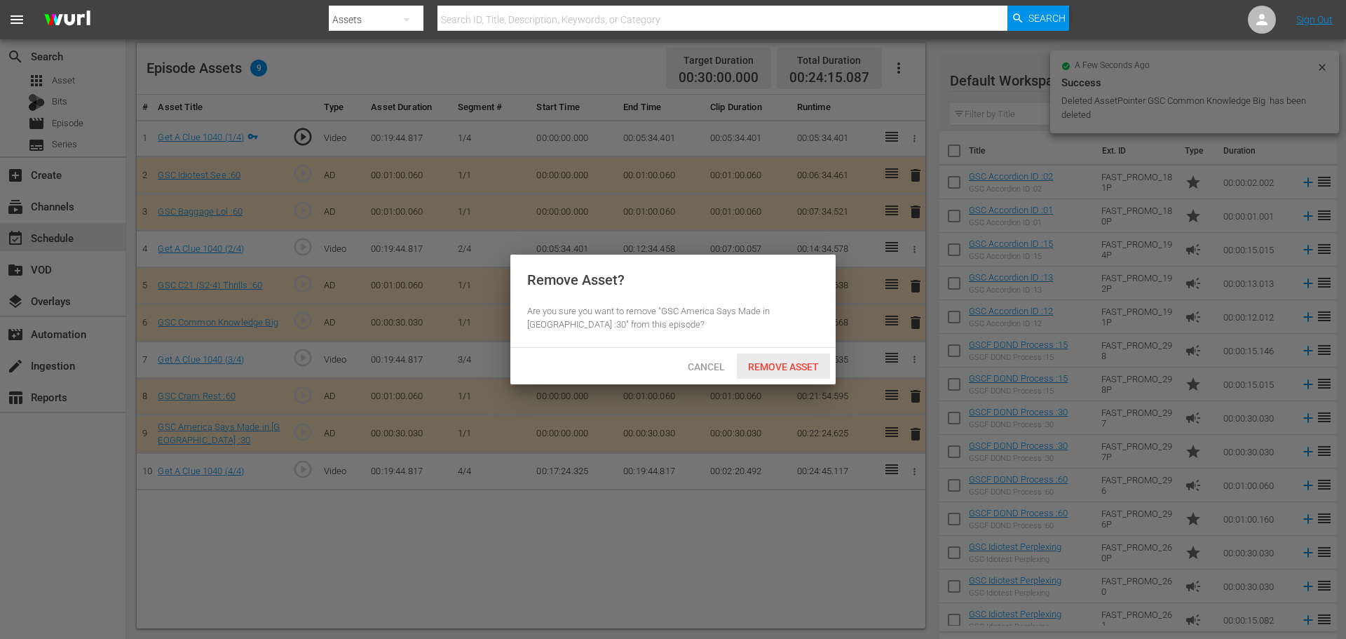
click at [813, 367] on span "Remove Asset" at bounding box center [783, 366] width 93 height 11
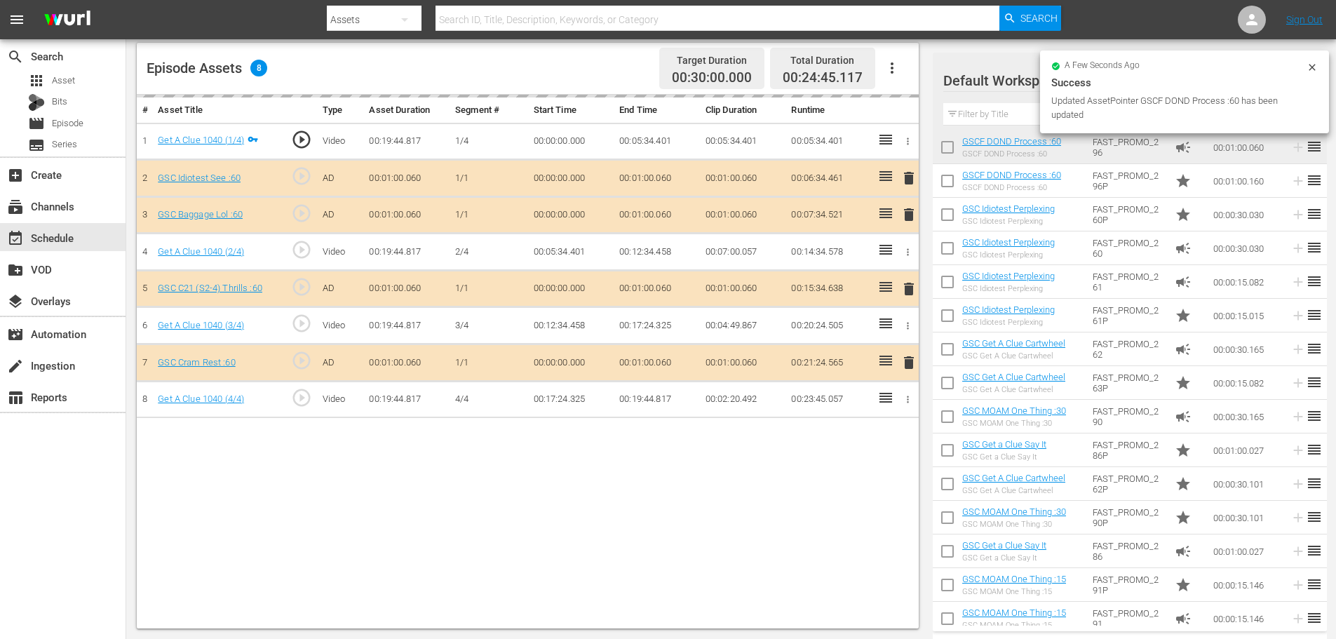
scroll to position [421, 0]
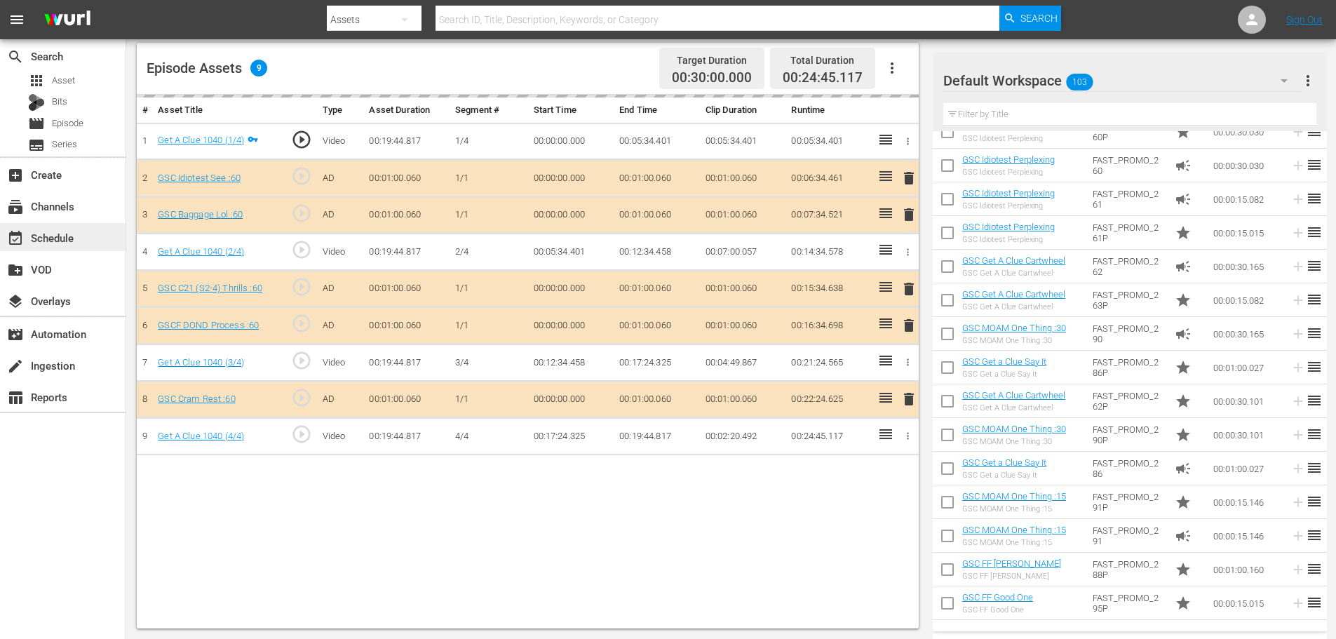
click at [60, 226] on div "event_available Schedule" at bounding box center [63, 237] width 126 height 28
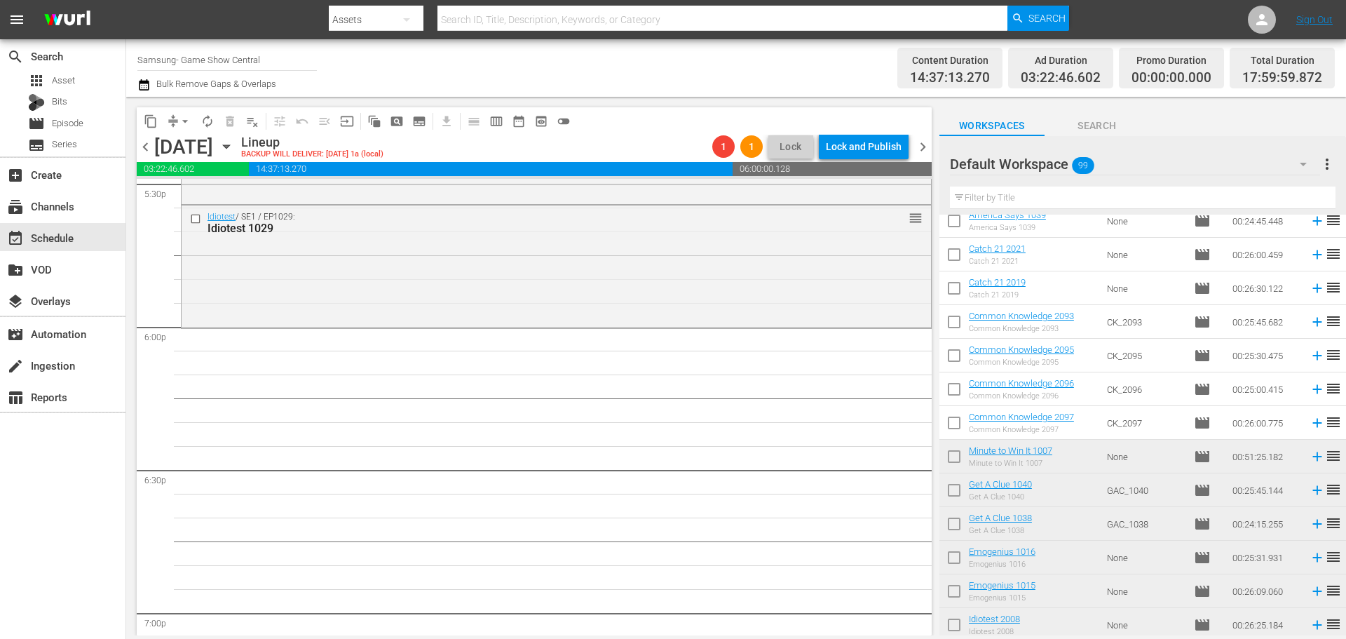
scroll to position [4999, 0]
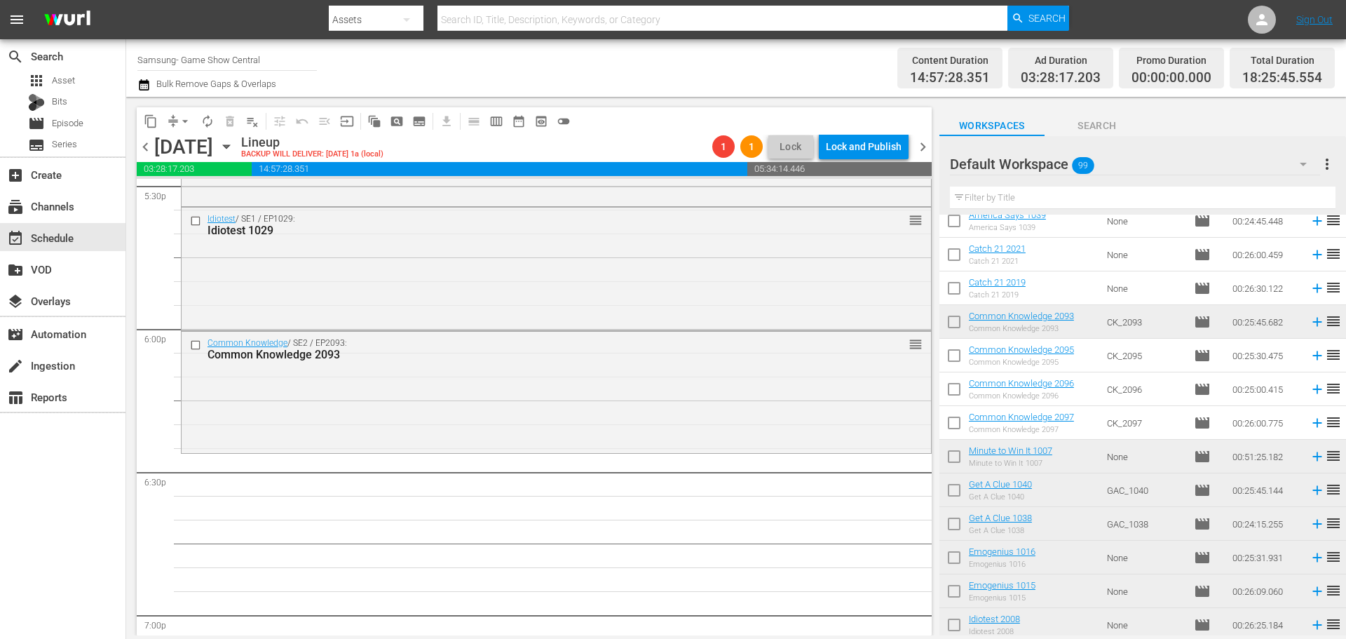
click at [1146, 331] on td "CK_2093" at bounding box center [1144, 322] width 87 height 34
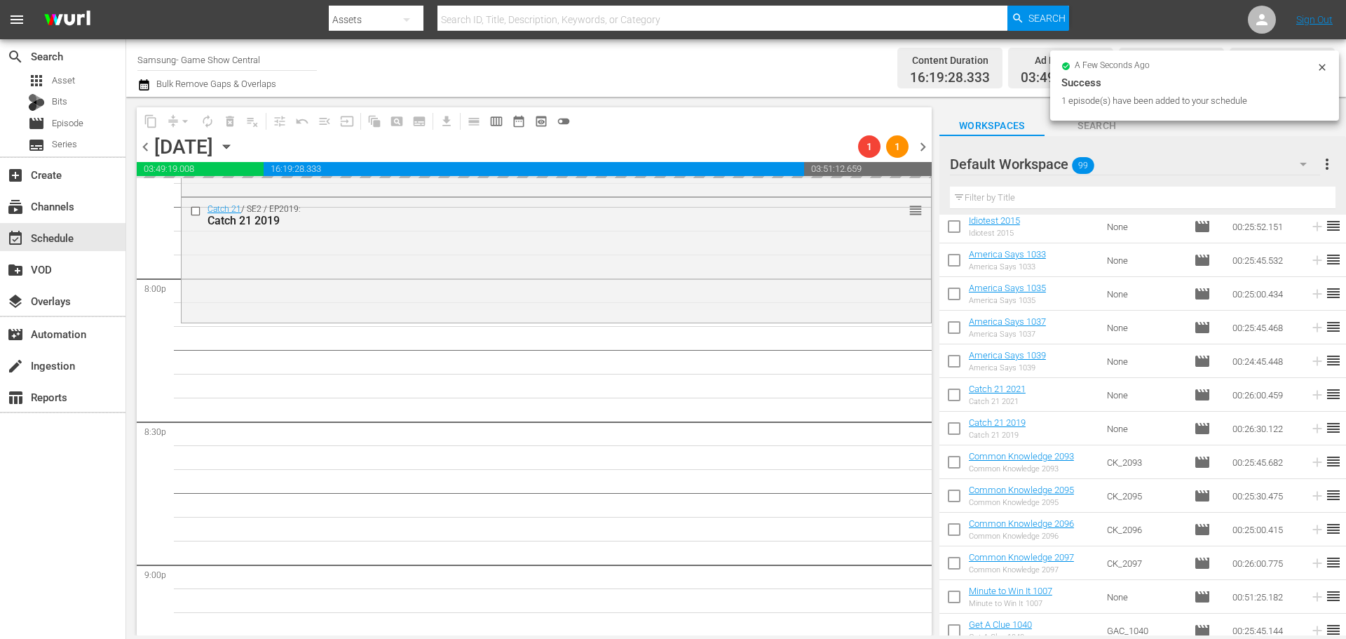
scroll to position [5630, 0]
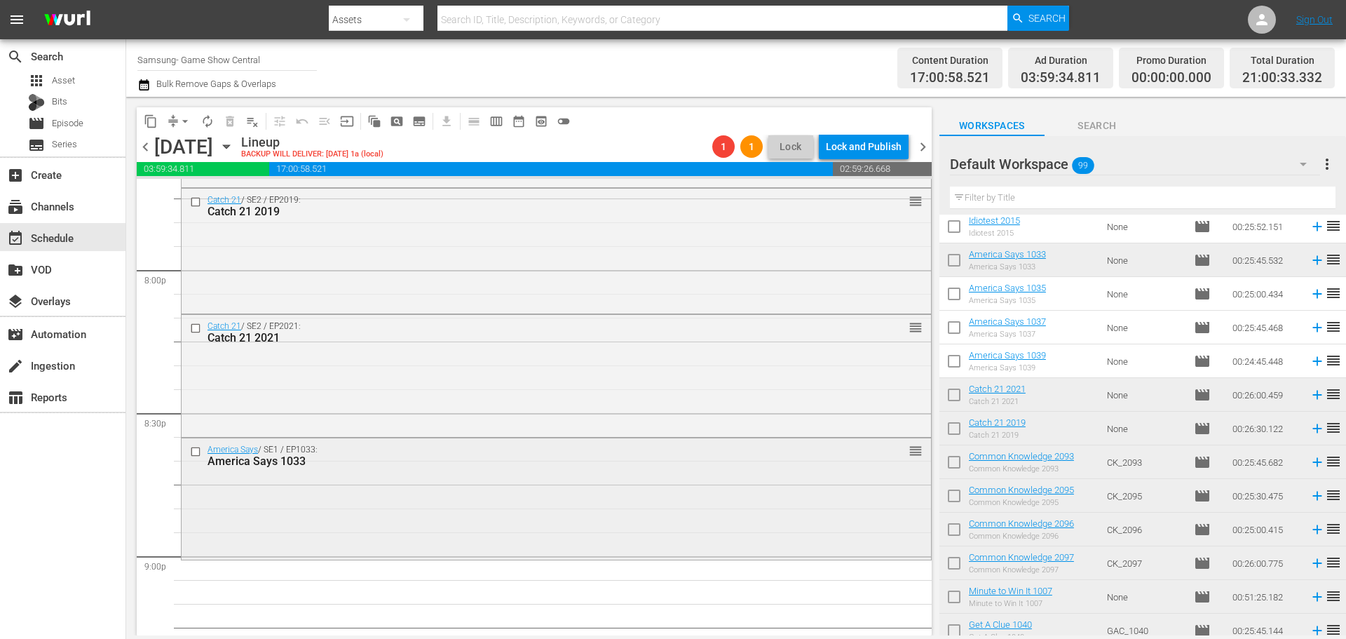
click at [328, 503] on div "America Says / SE1 / EP1033: America Says 1033 reorder" at bounding box center [557, 497] width 750 height 118
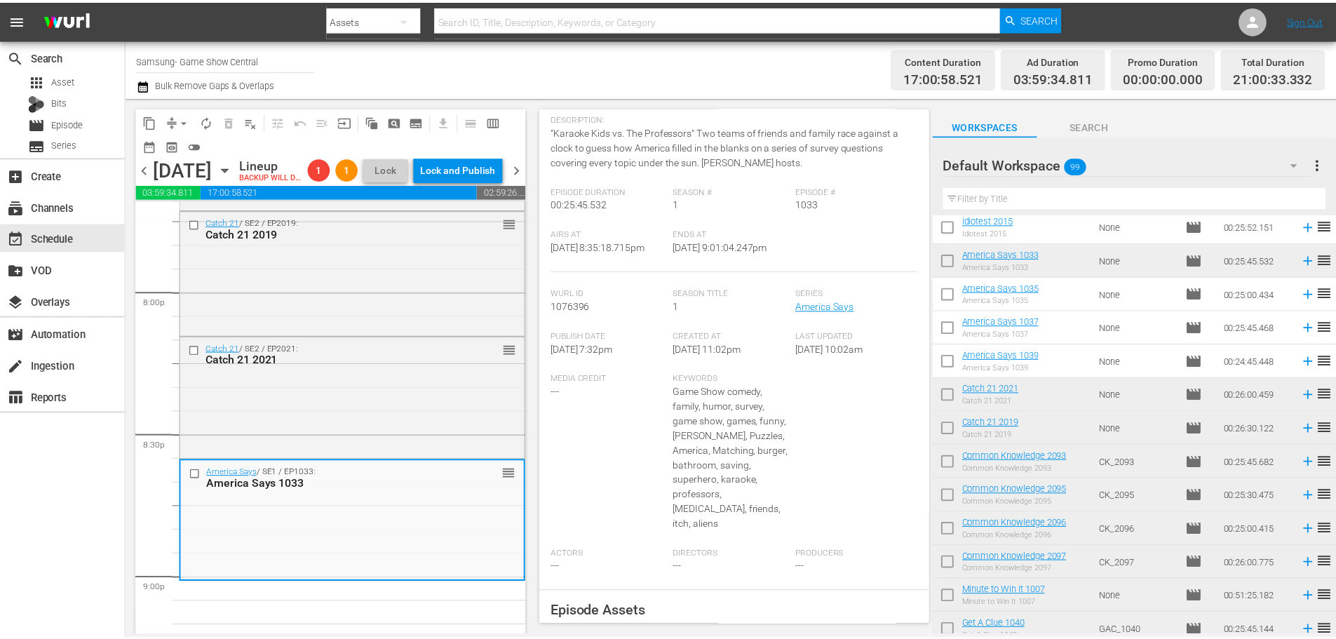
scroll to position [0, 0]
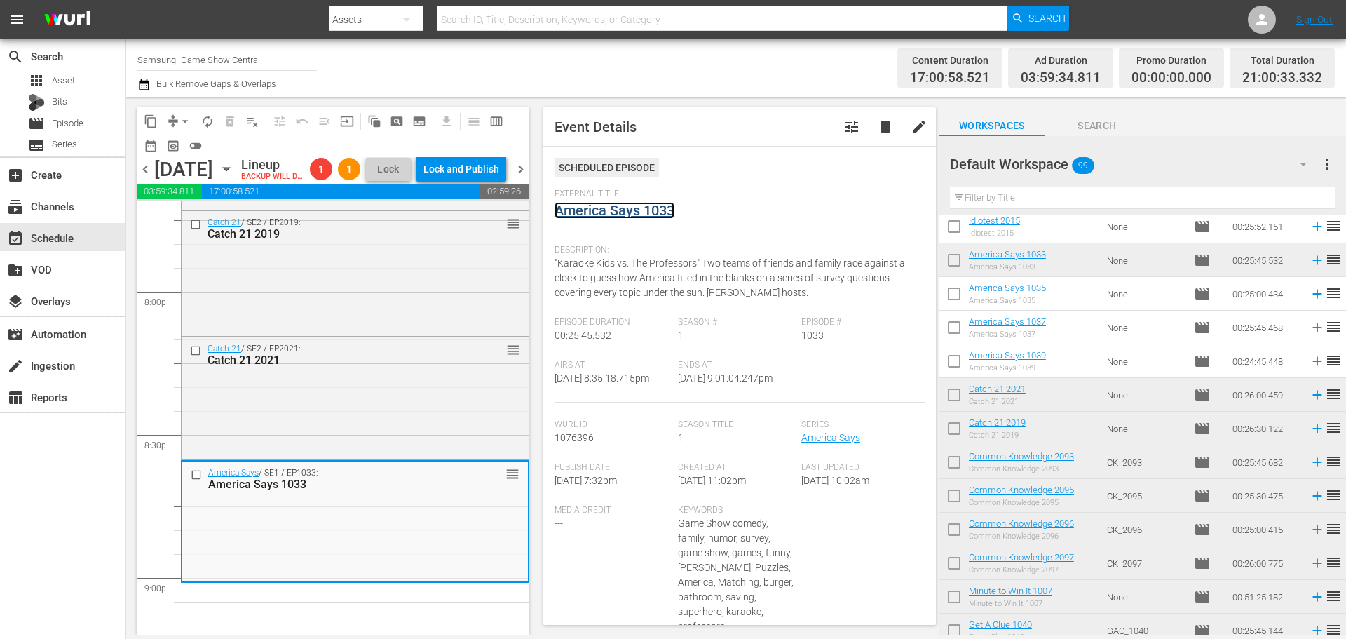
click at [653, 208] on link "America Says 1033" at bounding box center [615, 210] width 120 height 17
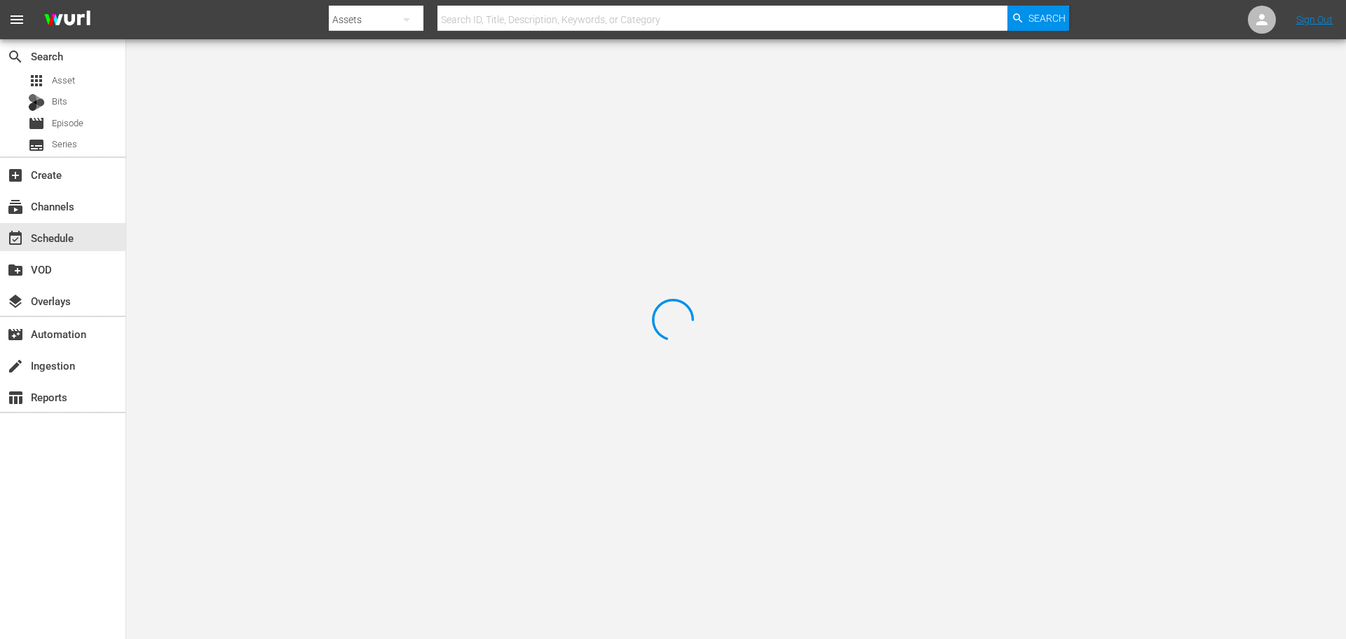
click at [299, 104] on div at bounding box center [673, 319] width 1346 height 639
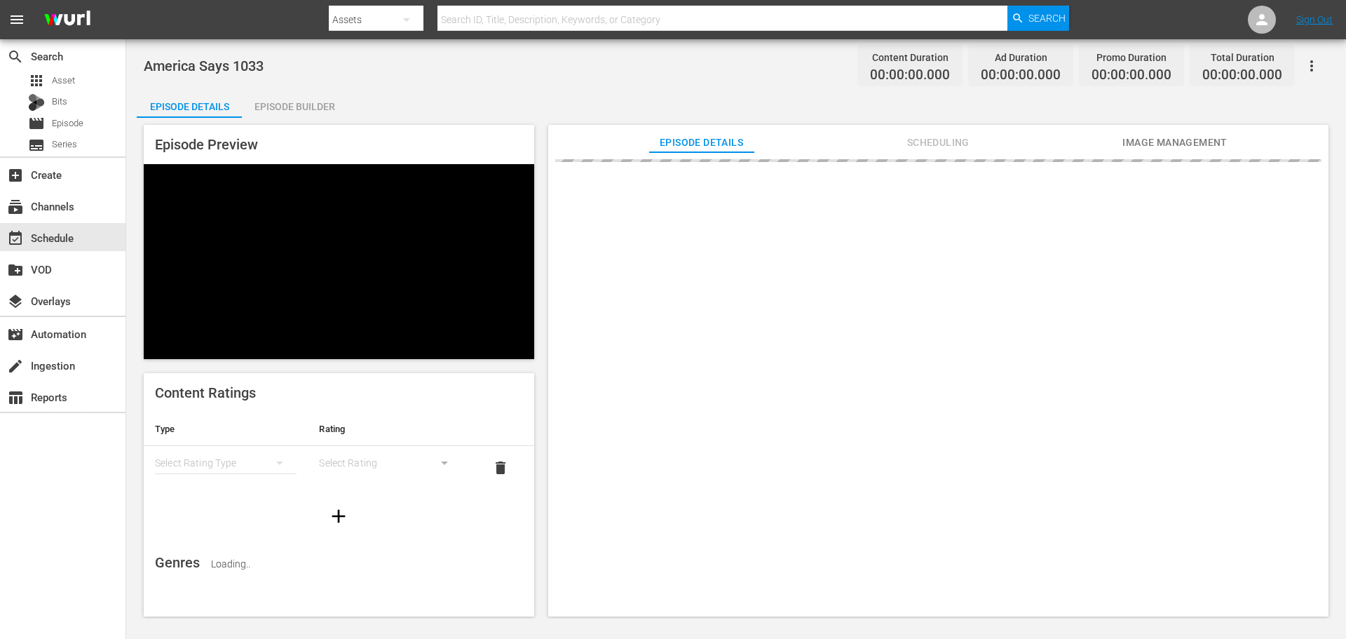
click at [299, 104] on div "Episode Builder" at bounding box center [294, 107] width 105 height 34
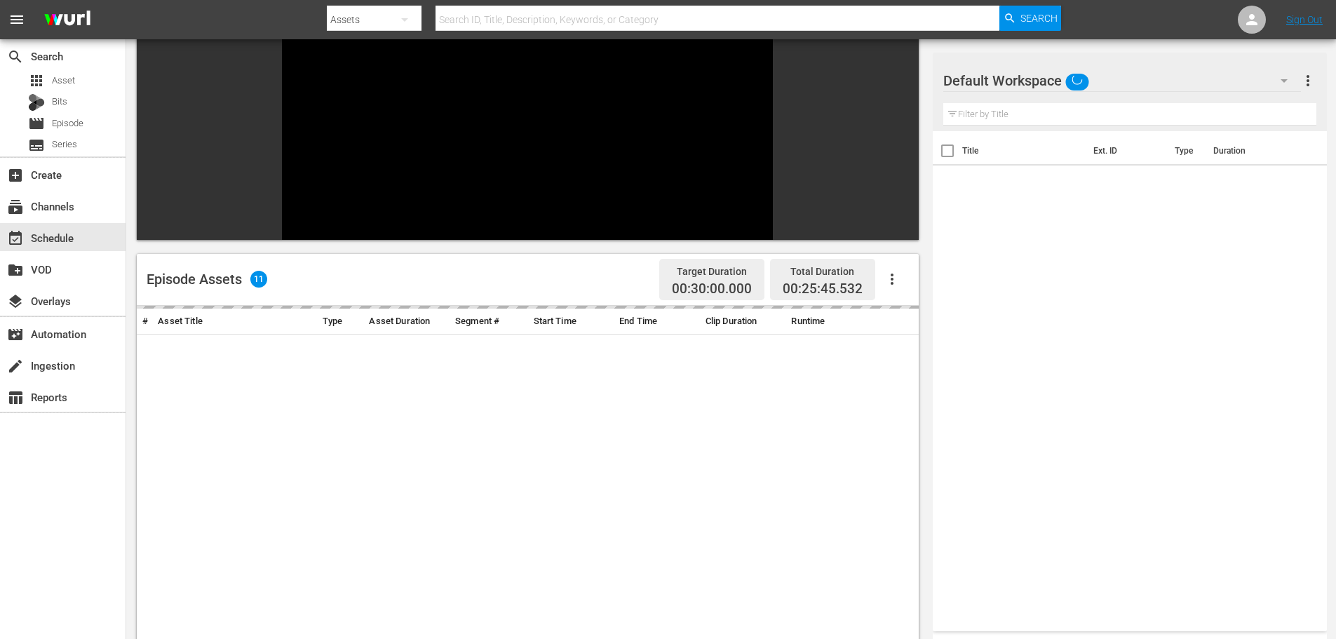
scroll to position [194, 0]
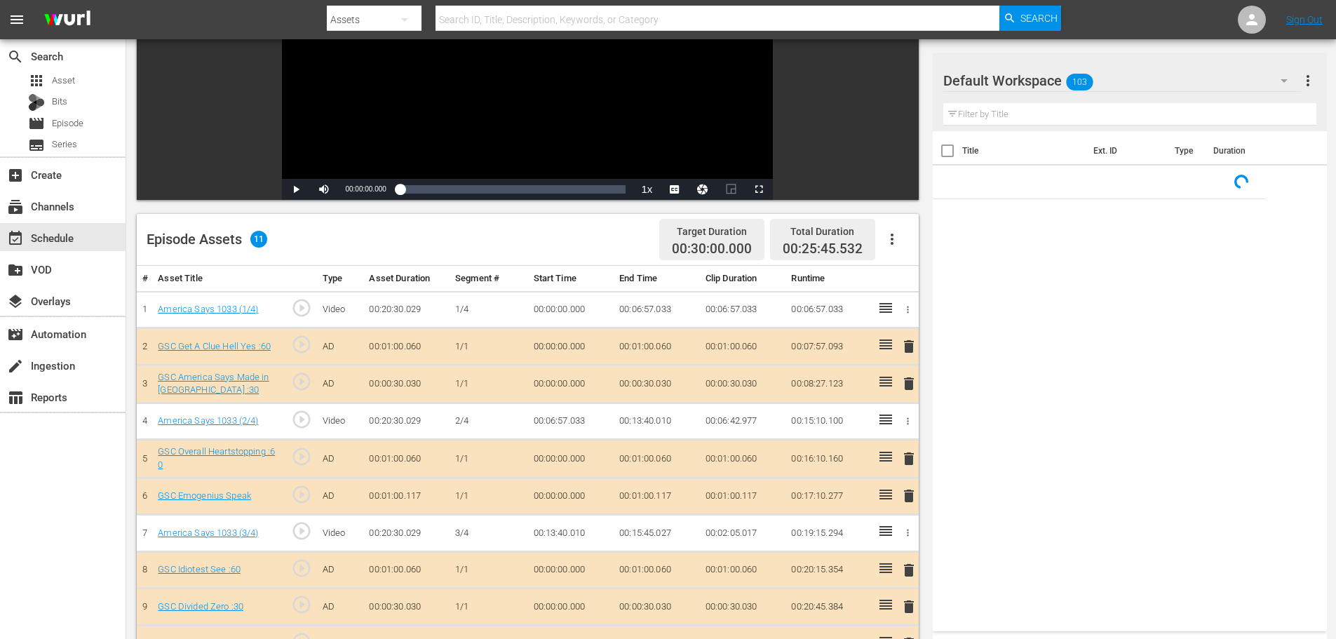
click at [905, 499] on span "delete" at bounding box center [908, 495] width 17 height 17
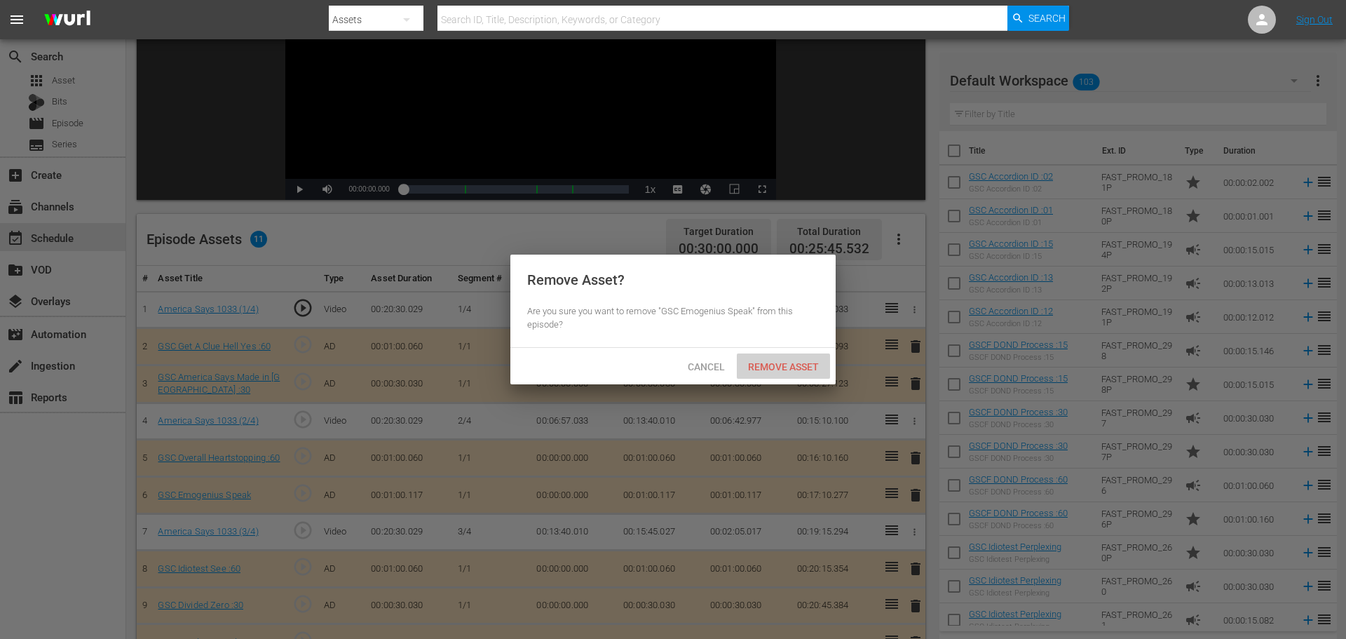
click at [786, 355] on div "Remove Asset" at bounding box center [783, 366] width 93 height 26
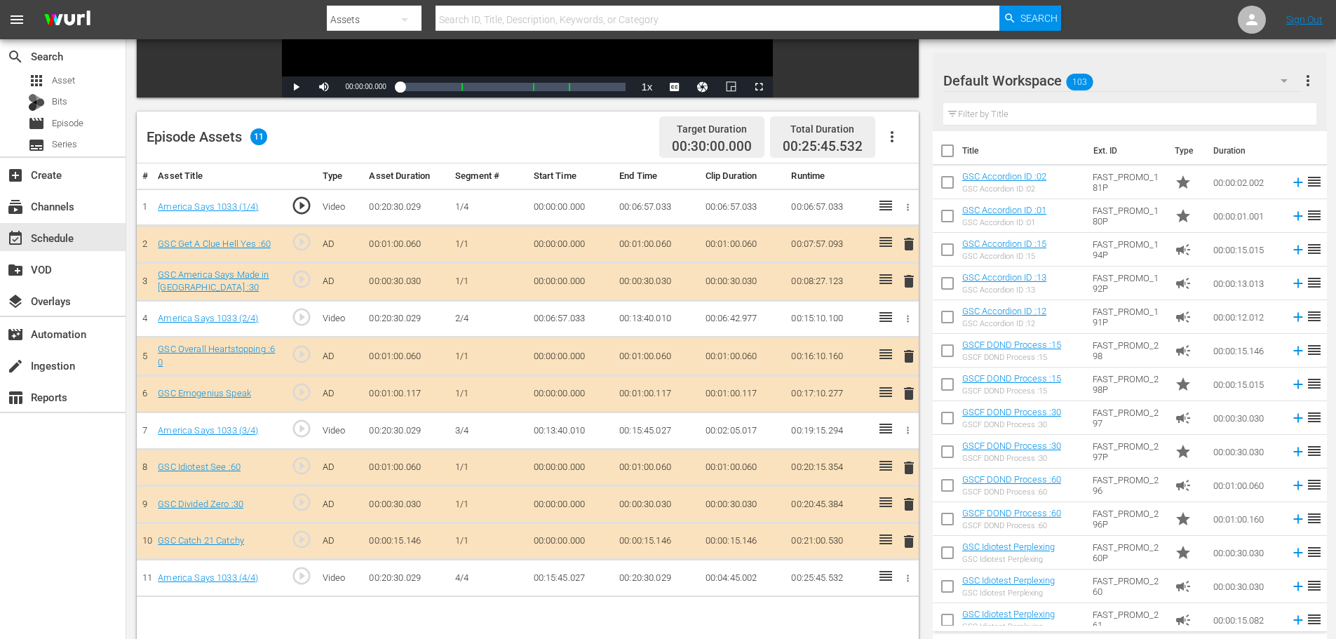
scroll to position [365, 0]
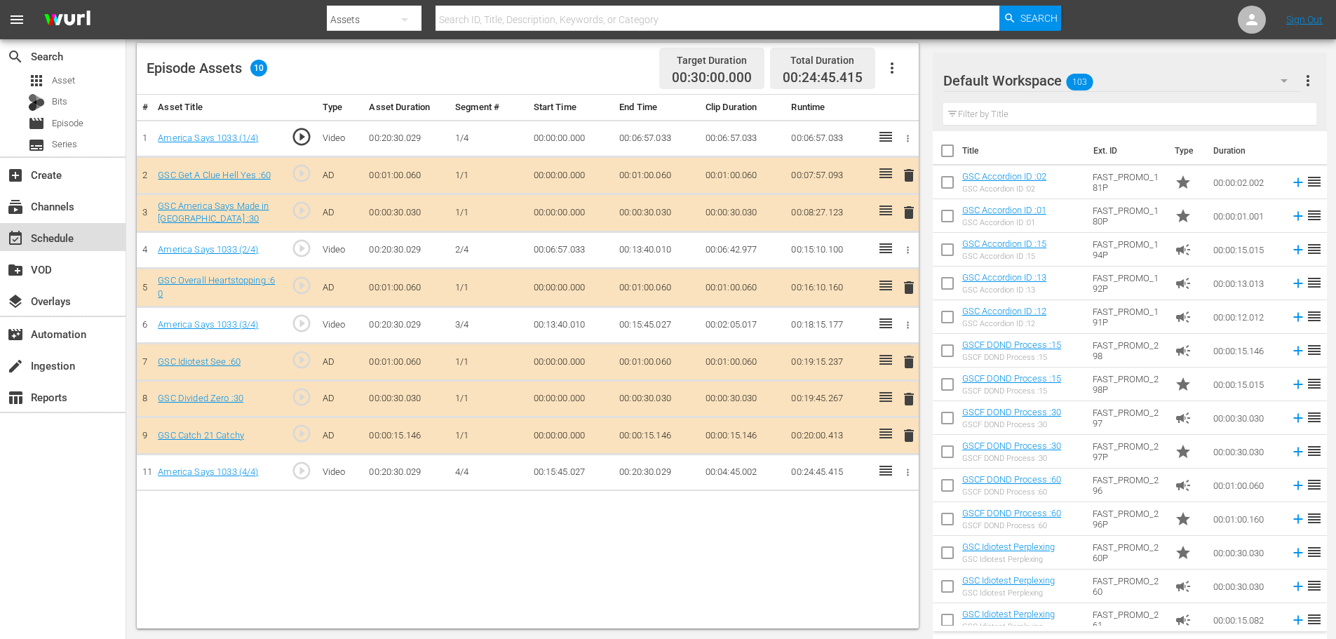
click at [97, 245] on div "event_available Schedule" at bounding box center [63, 237] width 126 height 28
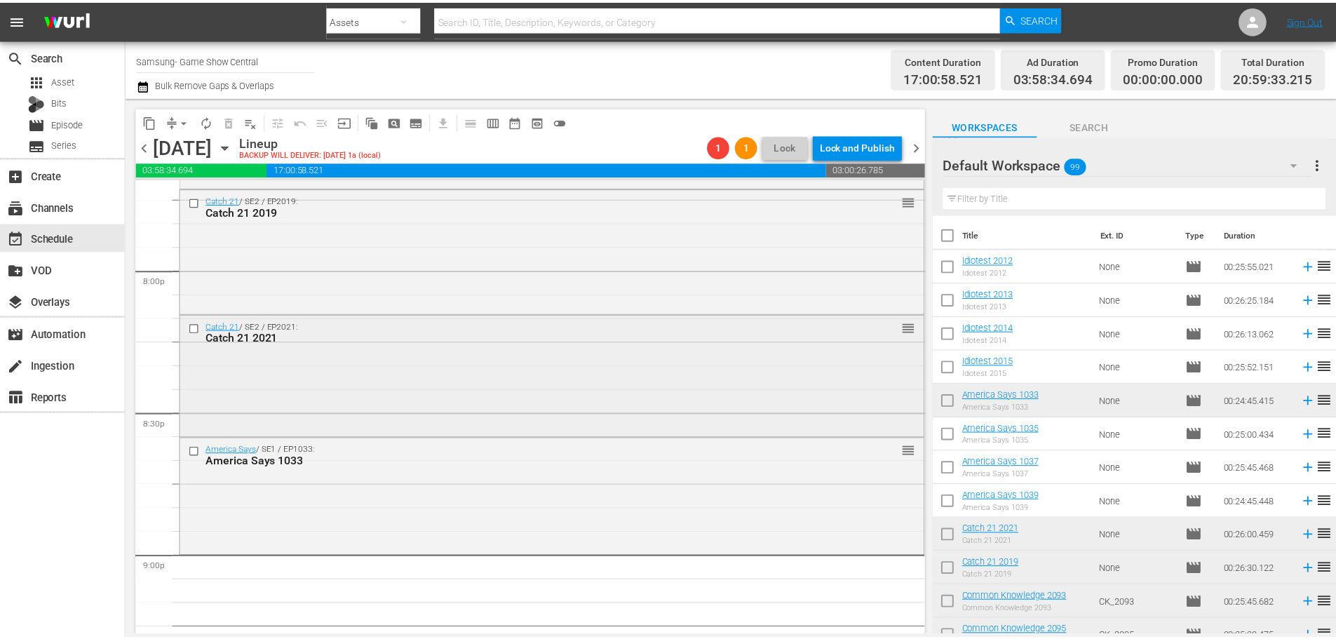
scroll to position [5608, 0]
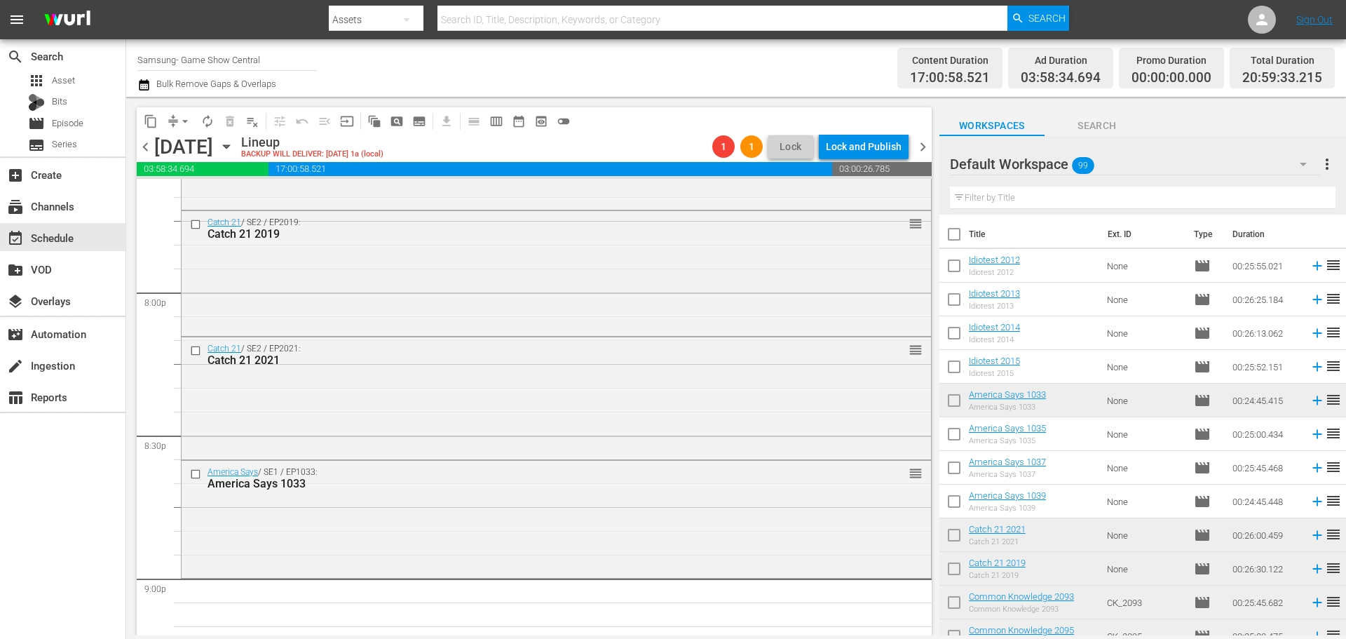
drag, startPoint x: 740, startPoint y: 500, endPoint x: 591, endPoint y: 390, distance: 185.5
click at [738, 502] on div "America Says / SE1 / EP1033: America Says 1033 reorder" at bounding box center [557, 518] width 750 height 114
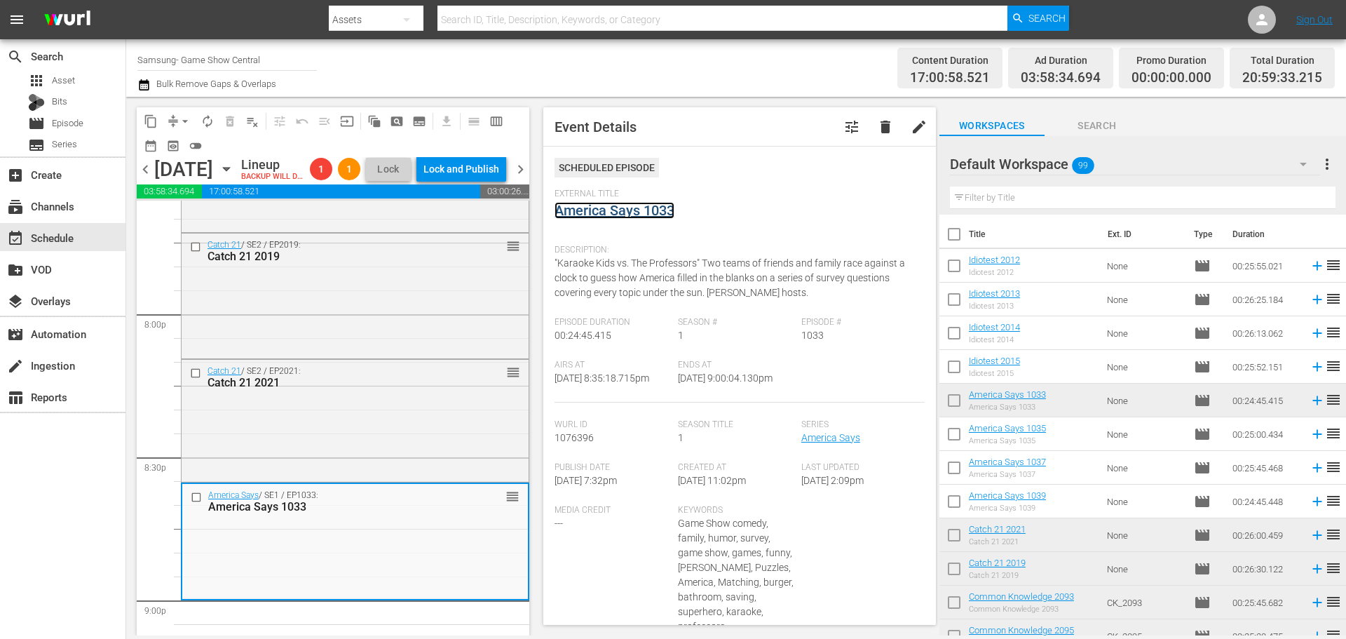
click at [615, 210] on link "America Says 1033" at bounding box center [615, 210] width 120 height 17
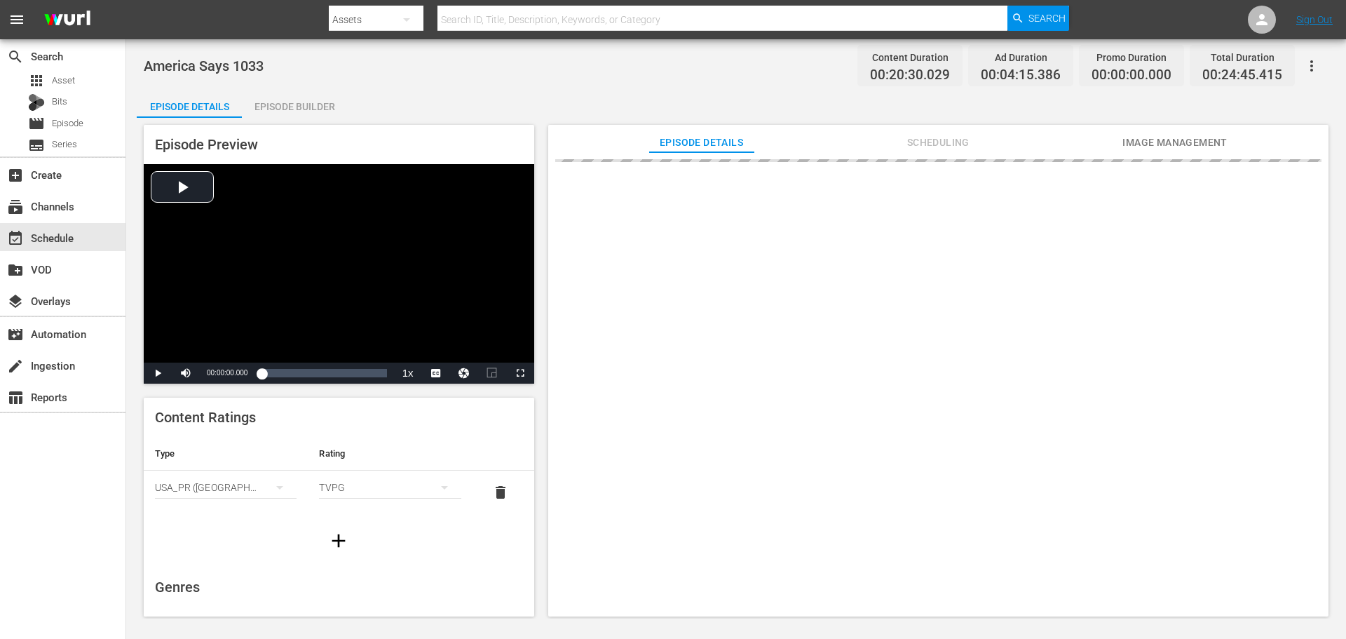
click at [300, 102] on div "Episode Builder" at bounding box center [294, 107] width 105 height 34
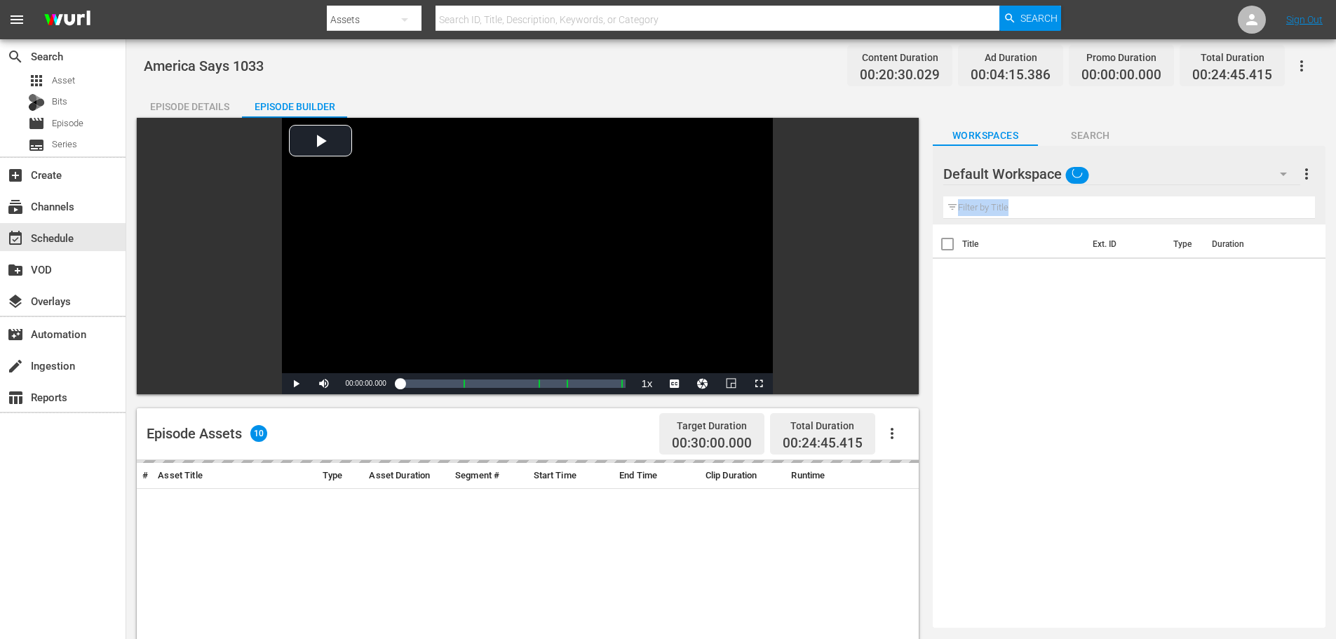
click at [982, 217] on div "Filter by Title" at bounding box center [1129, 208] width 372 height 34
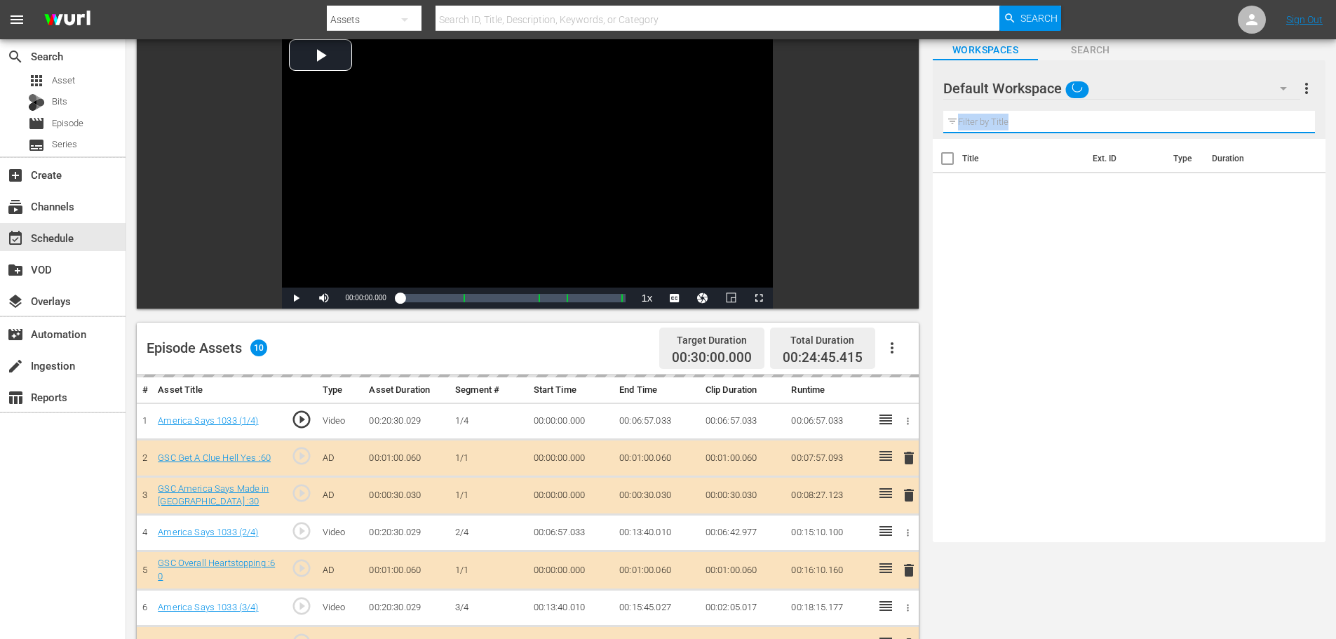
scroll to position [210, 0]
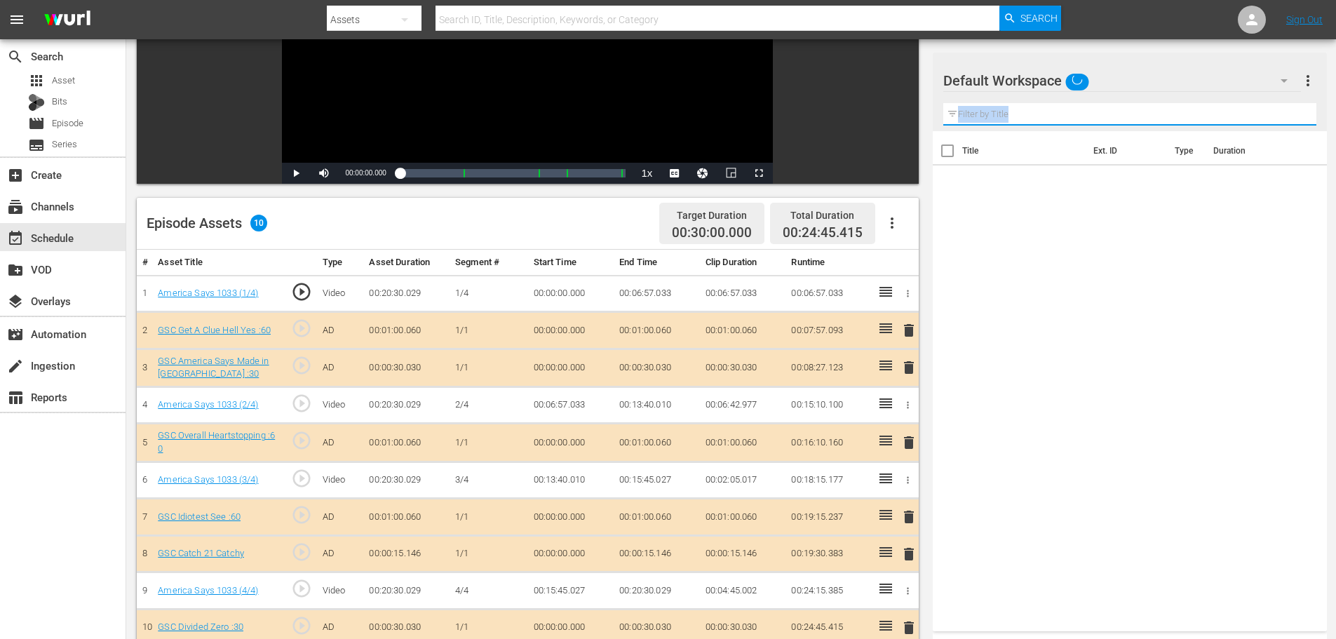
click at [990, 121] on input "text" at bounding box center [1129, 114] width 373 height 22
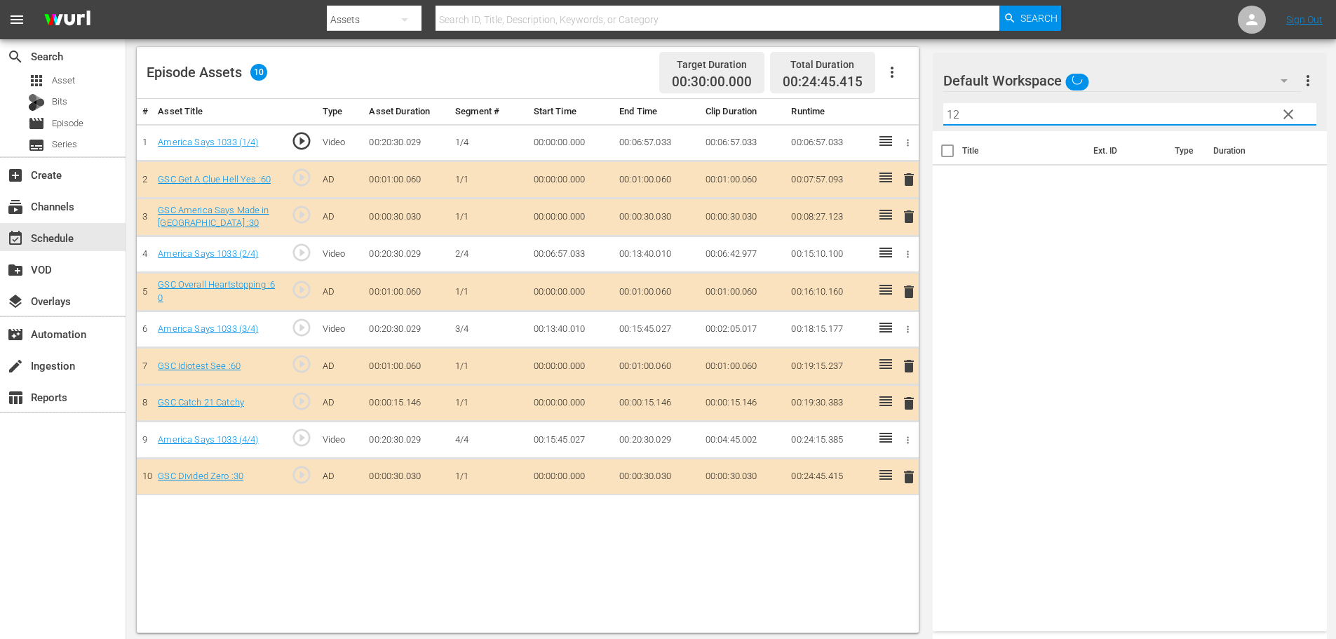
scroll to position [365, 0]
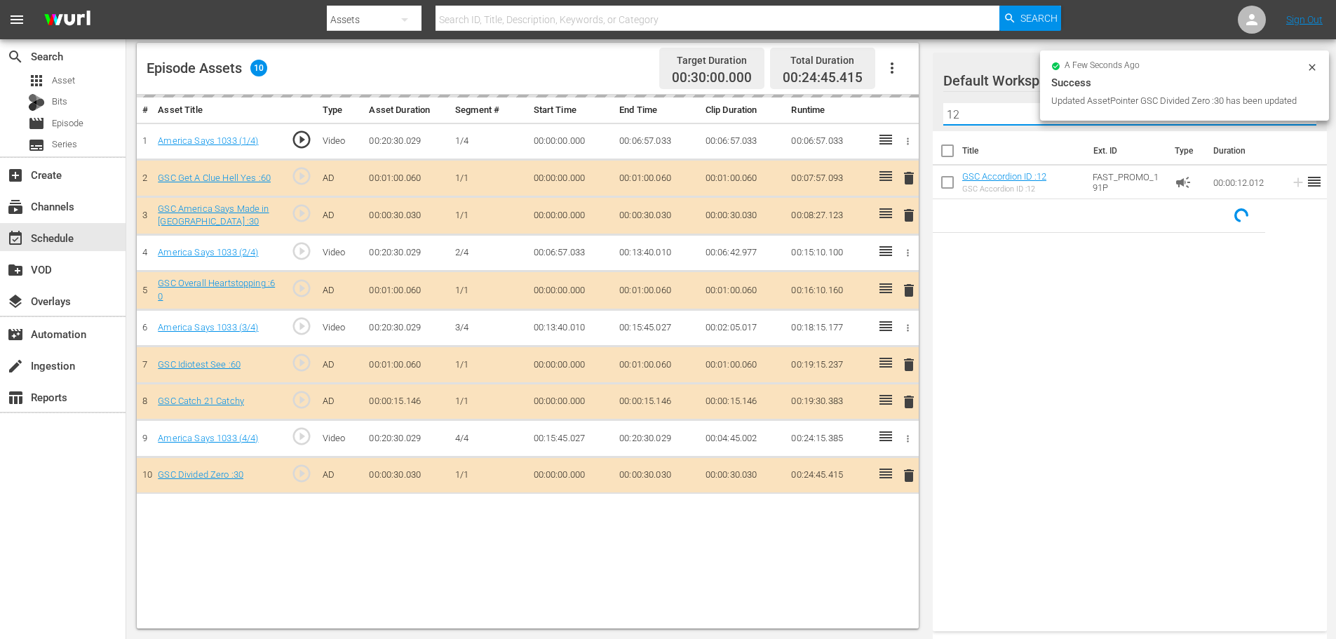
click at [997, 109] on input "12" at bounding box center [1129, 114] width 373 height 22
type input "1"
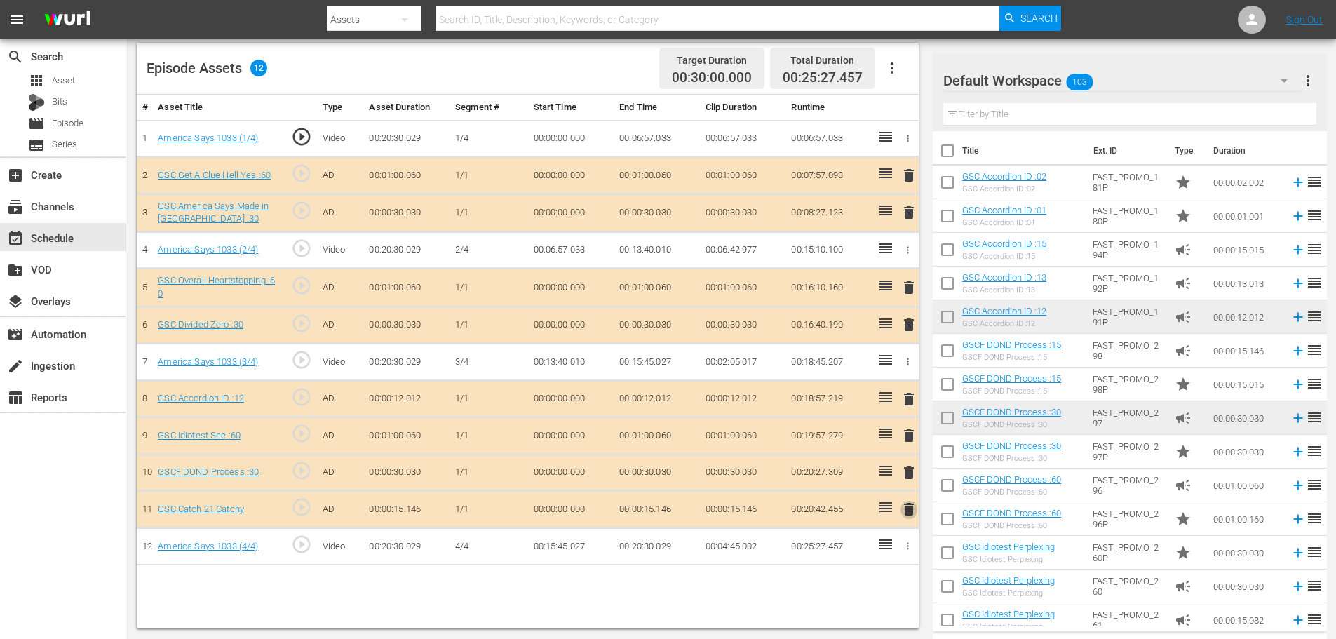
click at [909, 510] on span "delete" at bounding box center [908, 509] width 17 height 17
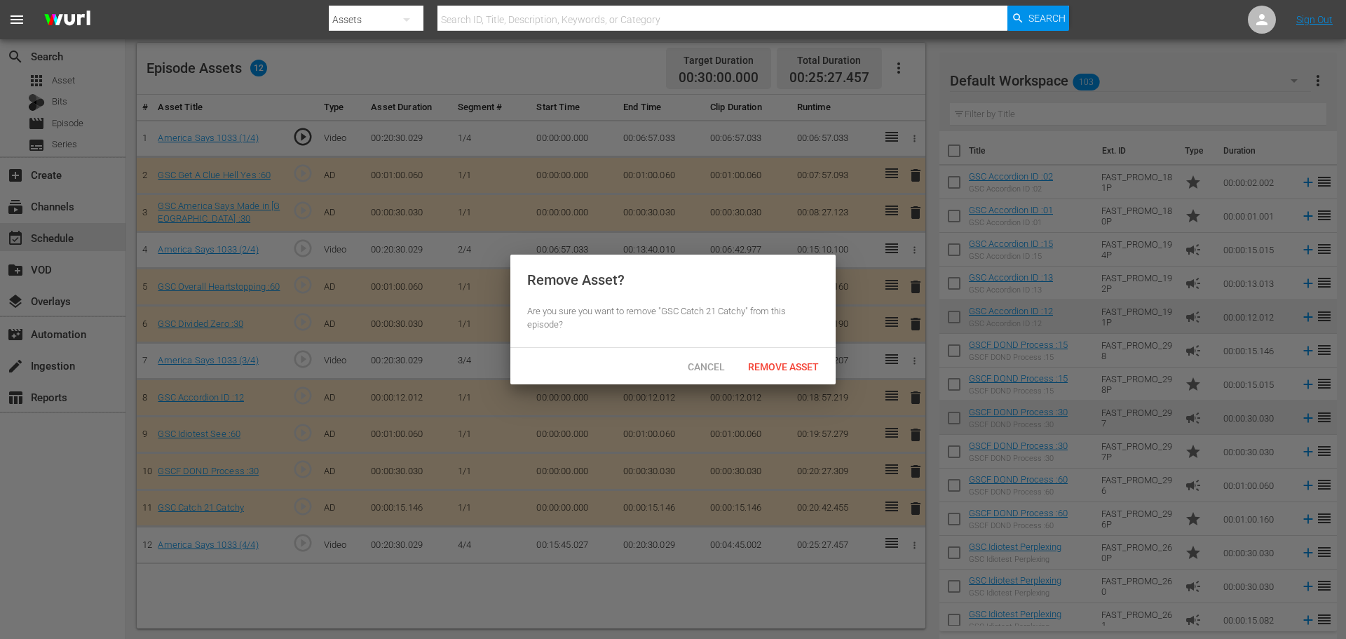
click at [765, 382] on div "Cancel Remove Asset" at bounding box center [672, 366] width 325 height 36
click at [765, 374] on div "Remove Asset" at bounding box center [783, 366] width 93 height 26
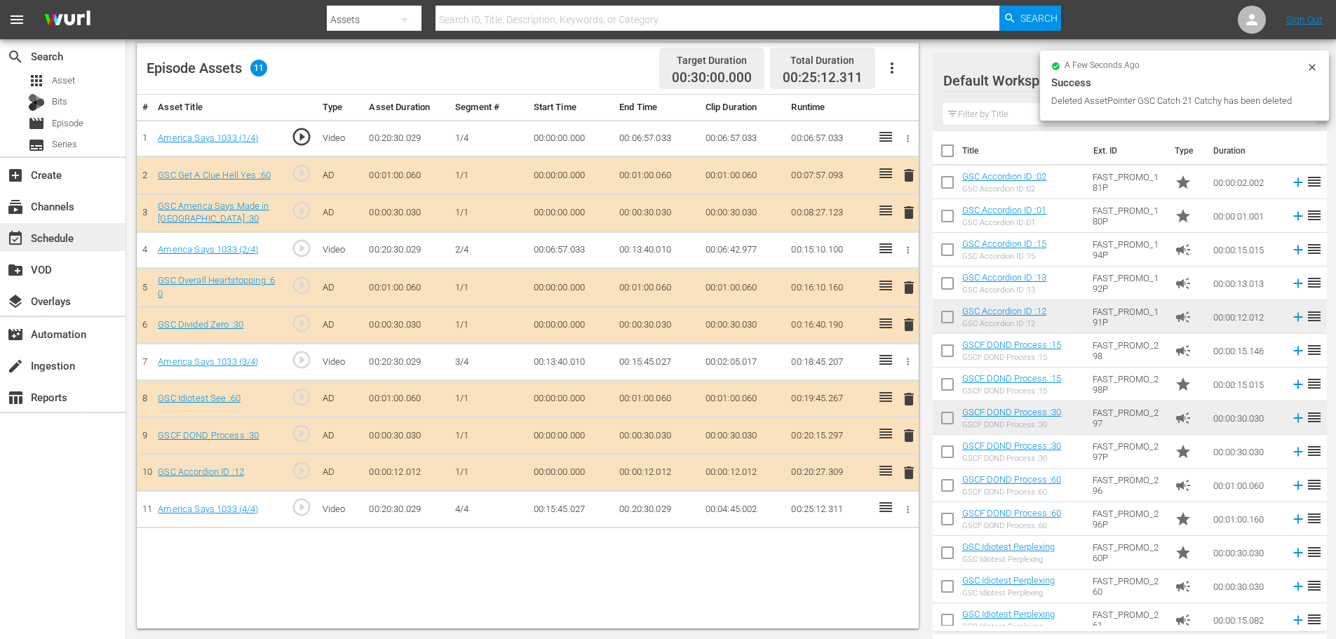
click at [95, 245] on div "event_available Schedule" at bounding box center [63, 237] width 126 height 28
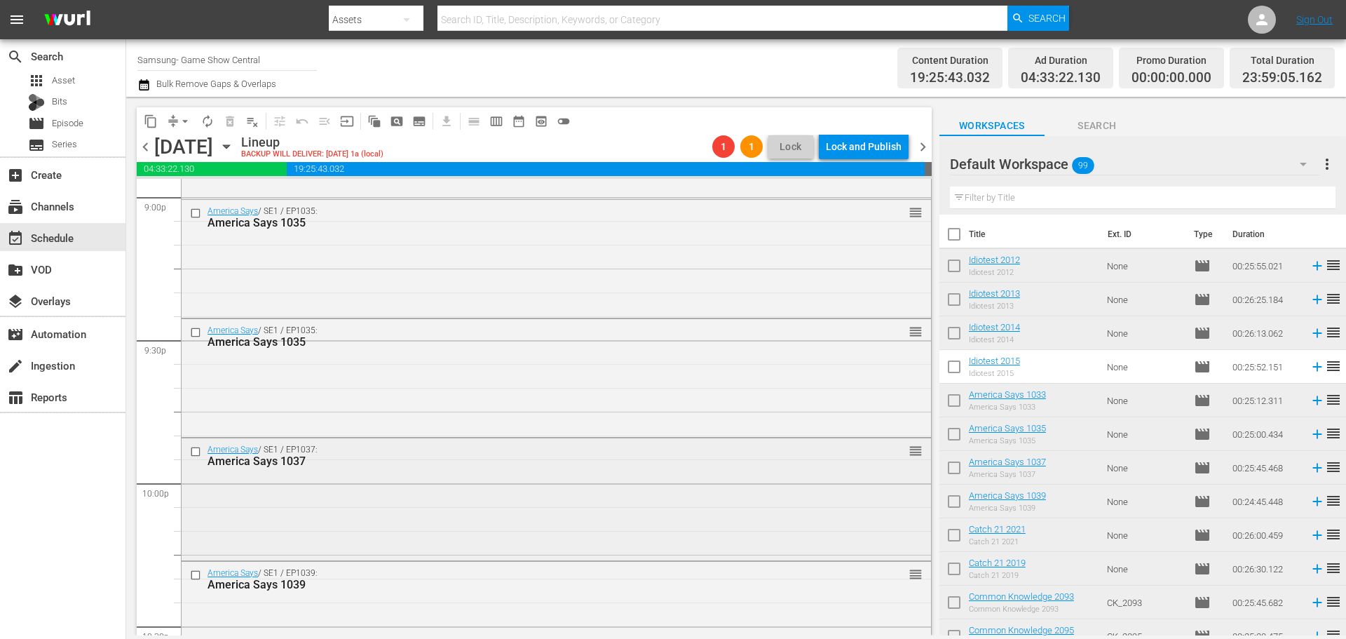
scroll to position [5988, 0]
click at [460, 241] on div "America Says / SE1 / EP1035: America Says 1035 reorder" at bounding box center [557, 258] width 750 height 115
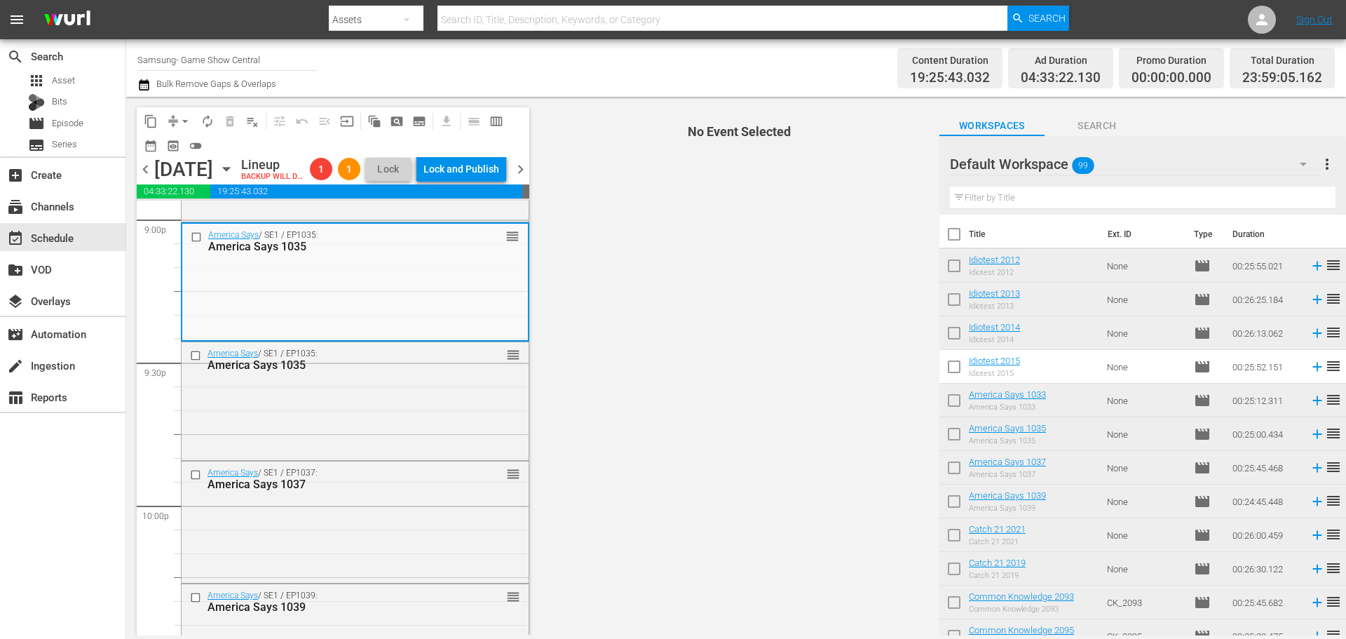
drag, startPoint x: 442, startPoint y: 292, endPoint x: 498, endPoint y: 324, distance: 64.4
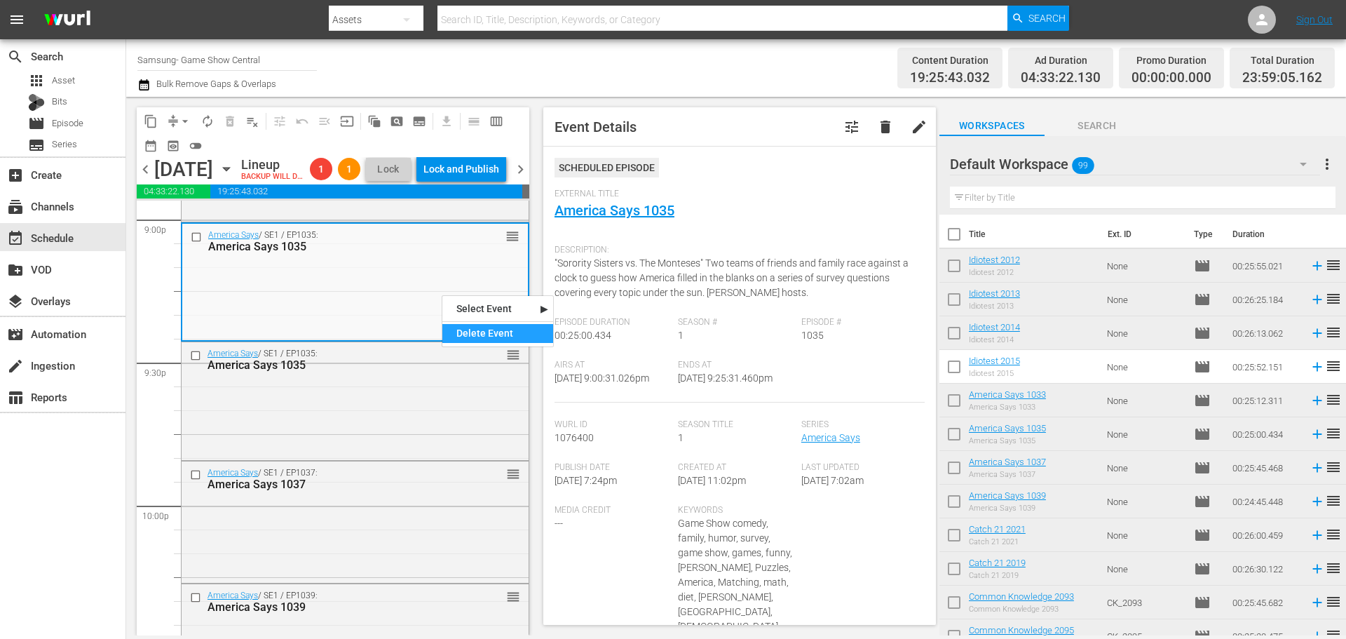
click at [524, 332] on div "Delete Event" at bounding box center [497, 333] width 111 height 19
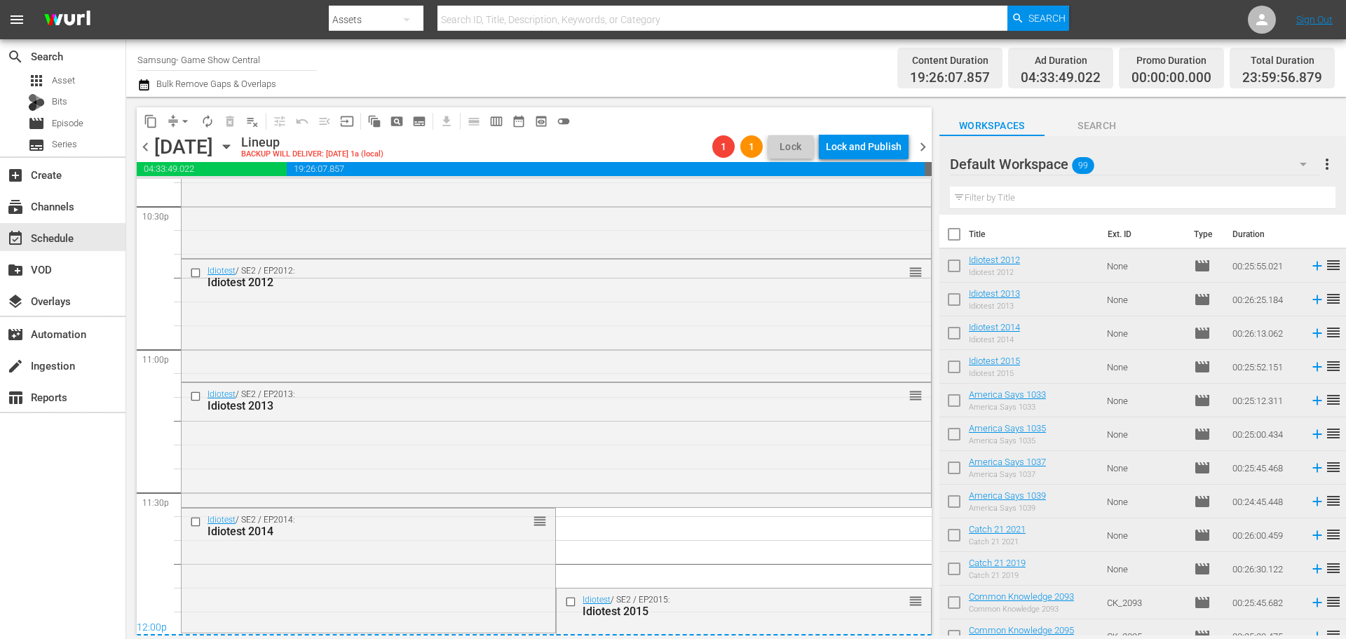
scroll to position [6455, 0]
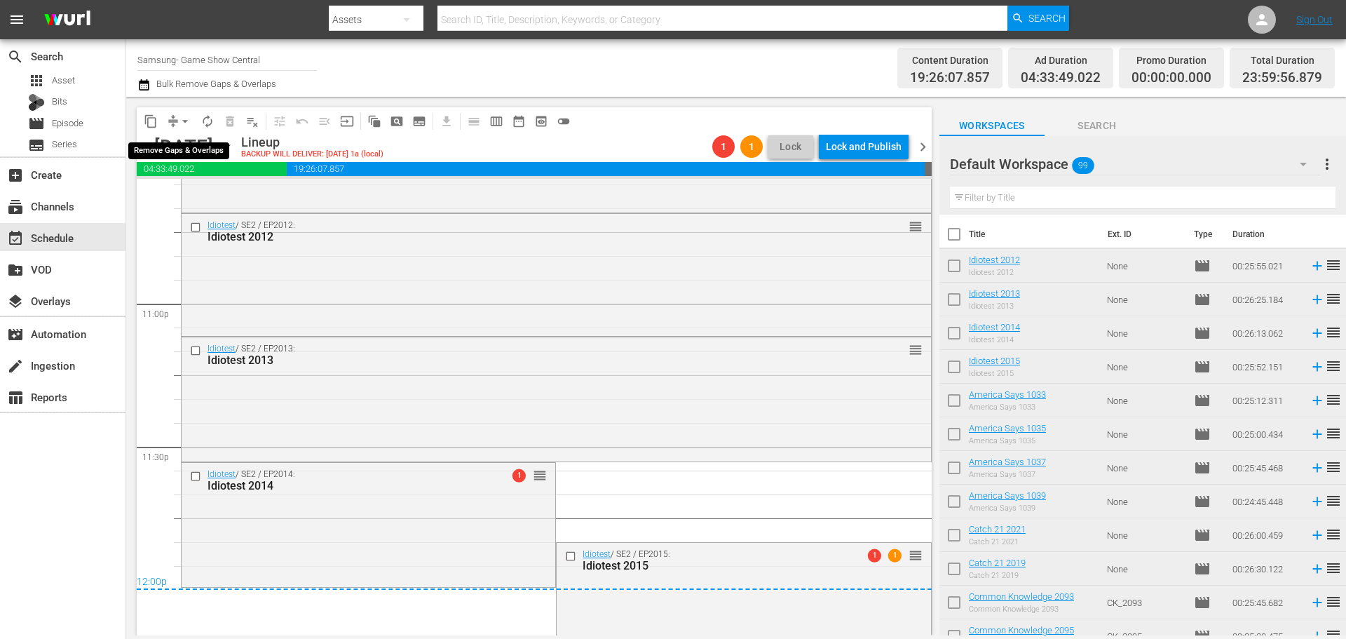
click at [177, 130] on button "arrow_drop_down" at bounding box center [185, 121] width 22 height 22
click at [183, 148] on li "Align to Midnight" at bounding box center [185, 149] width 147 height 23
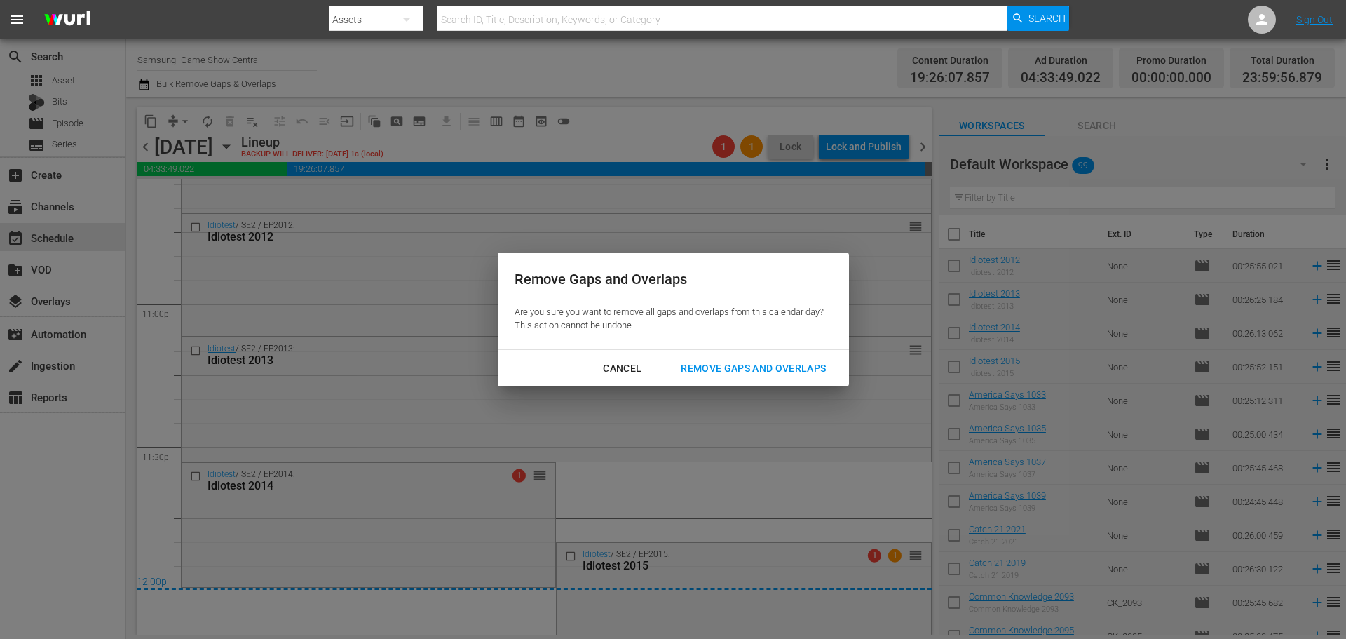
click at [759, 363] on div "Remove Gaps and Overlaps" at bounding box center [754, 369] width 168 height 18
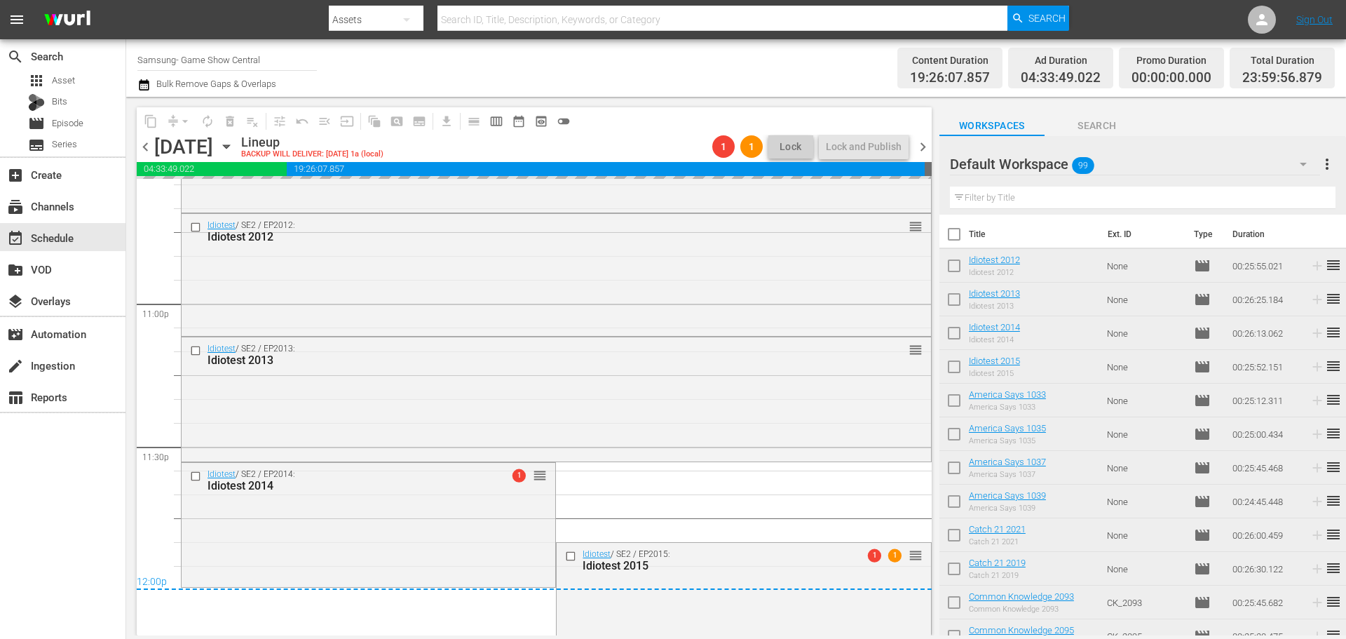
click at [660, 556] on div "Remove Gaps and Overlaps Are you sure you want to remove all gaps and overlaps …" at bounding box center [673, 319] width 1346 height 639
click at [660, 553] on div "Idiotest / SE2 / EP2015: Idiotest 2015" at bounding box center [721, 560] width 277 height 23
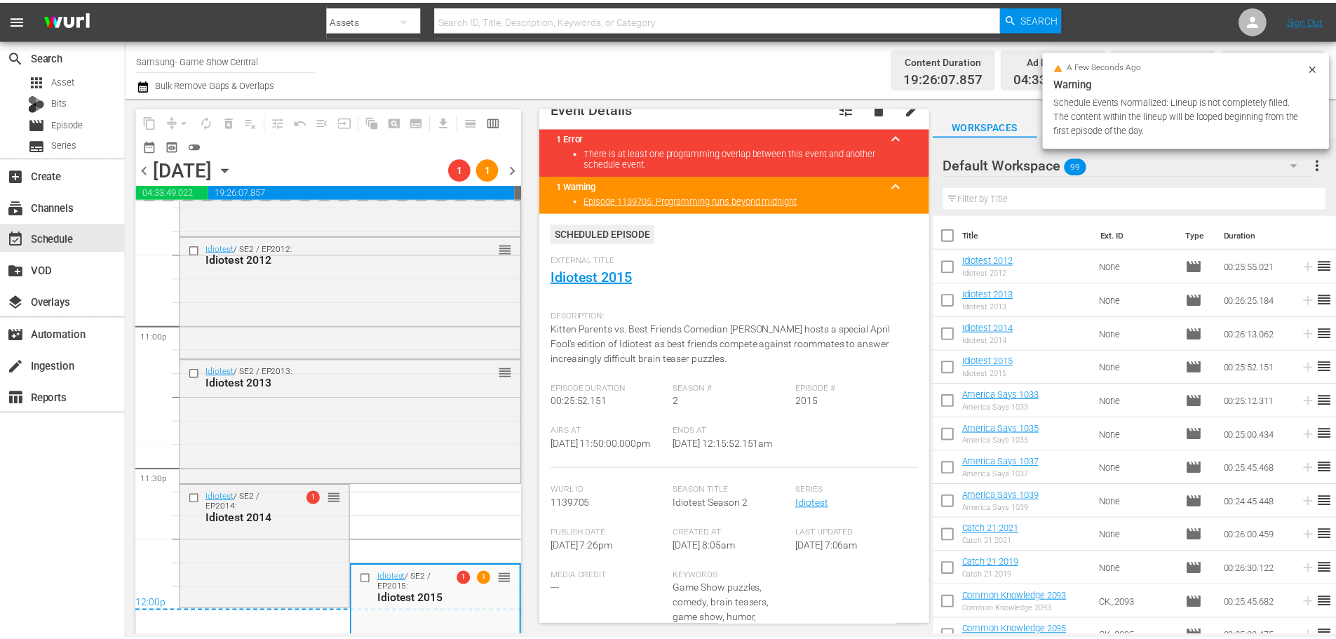
scroll to position [0, 0]
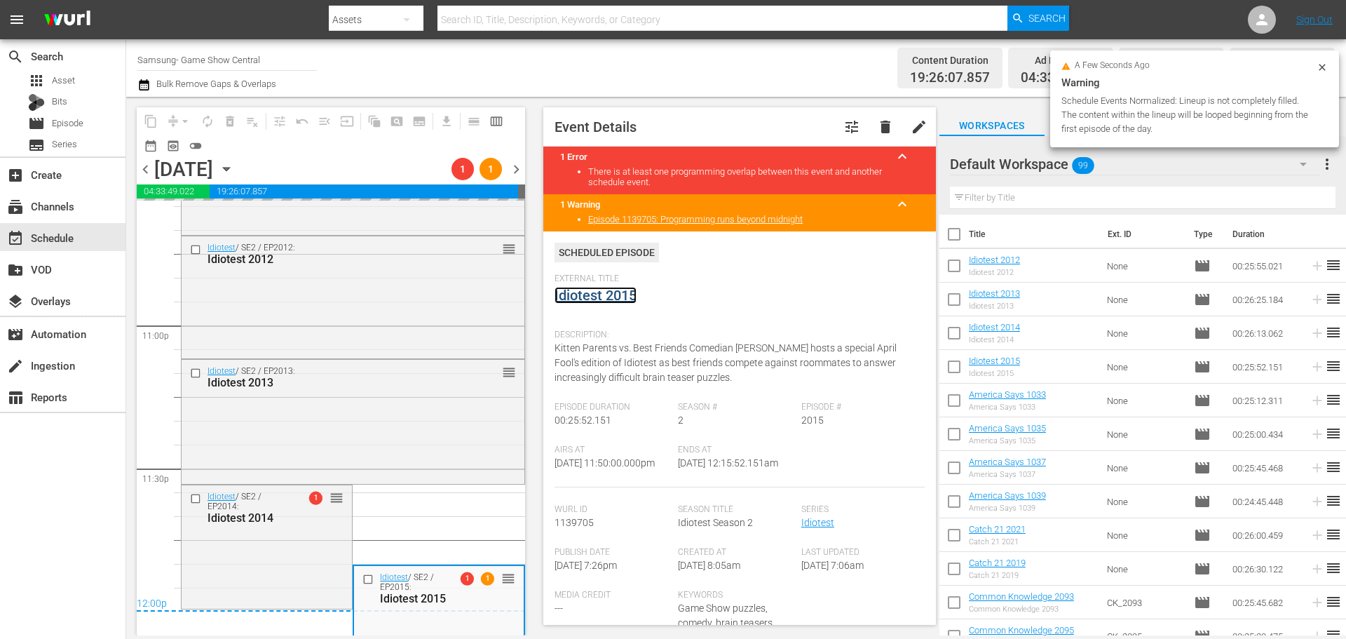
click at [599, 296] on link "Idiotest 2015" at bounding box center [596, 295] width 82 height 17
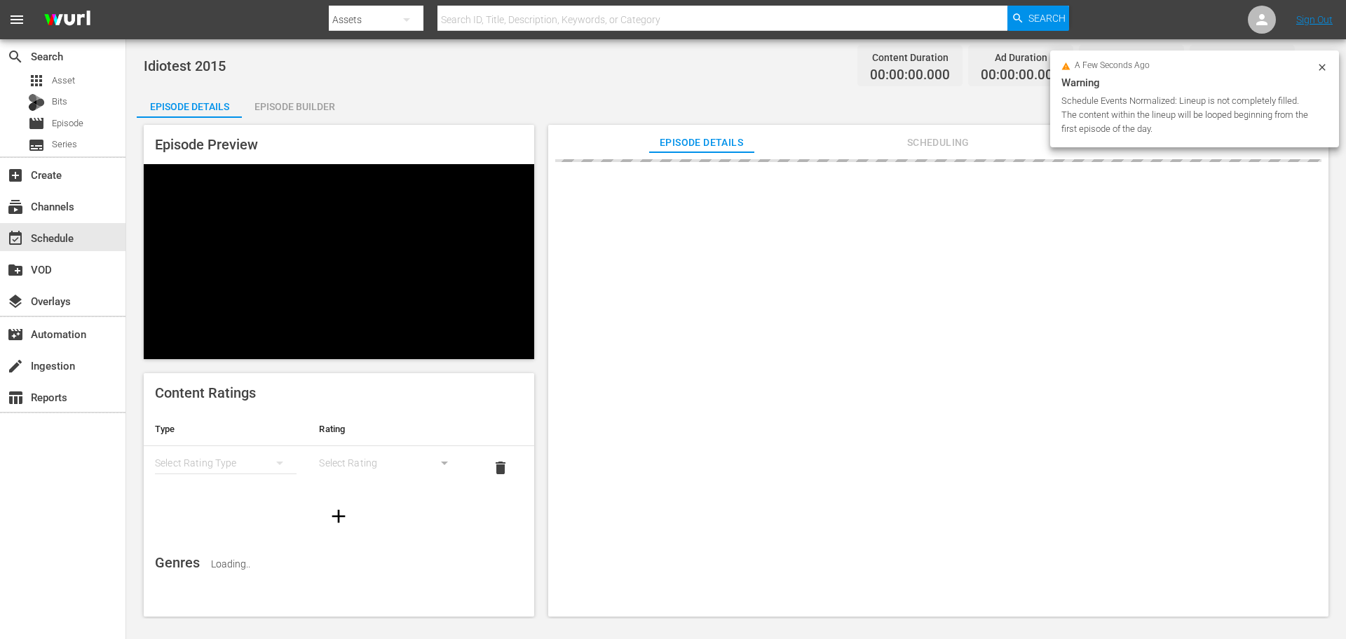
click at [324, 103] on div "Episode Builder" at bounding box center [294, 107] width 105 height 34
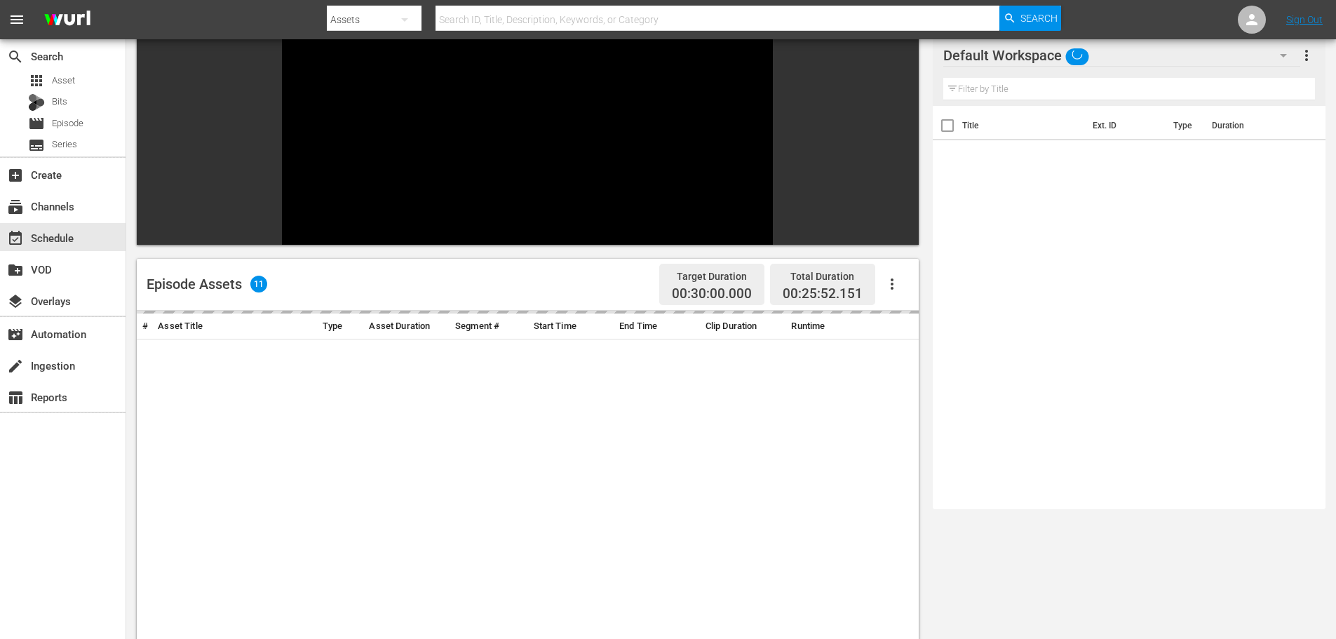
scroll to position [194, 0]
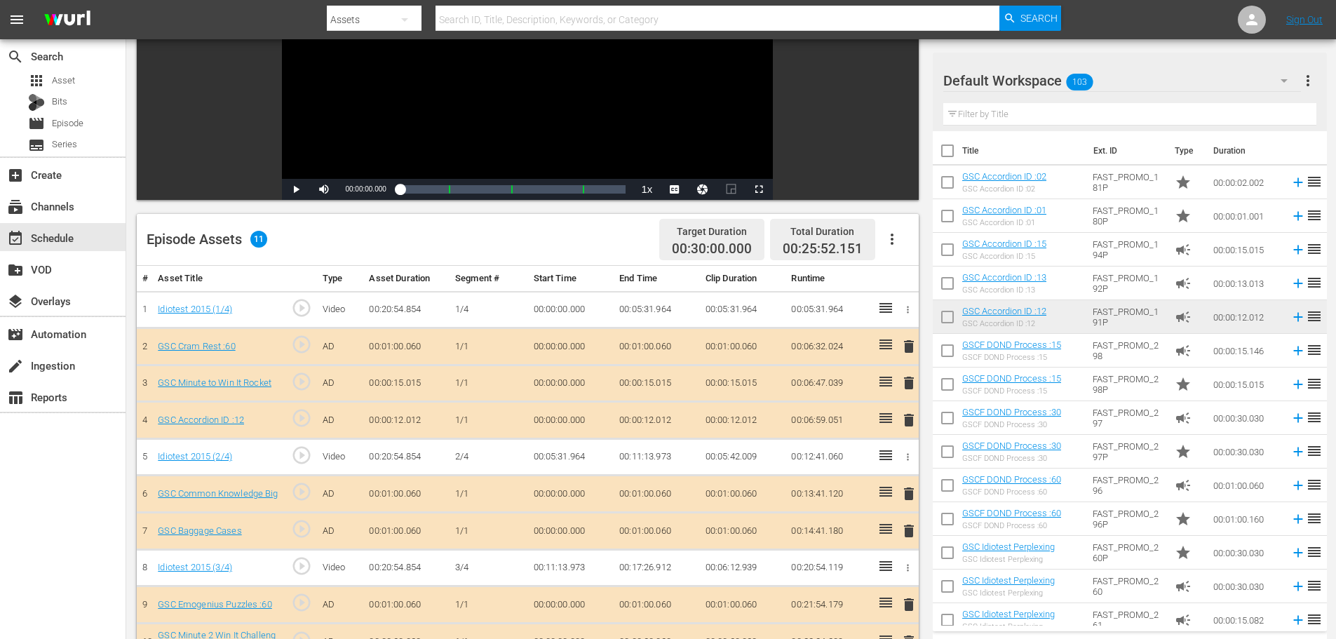
click at [911, 426] on span "delete" at bounding box center [908, 420] width 17 height 17
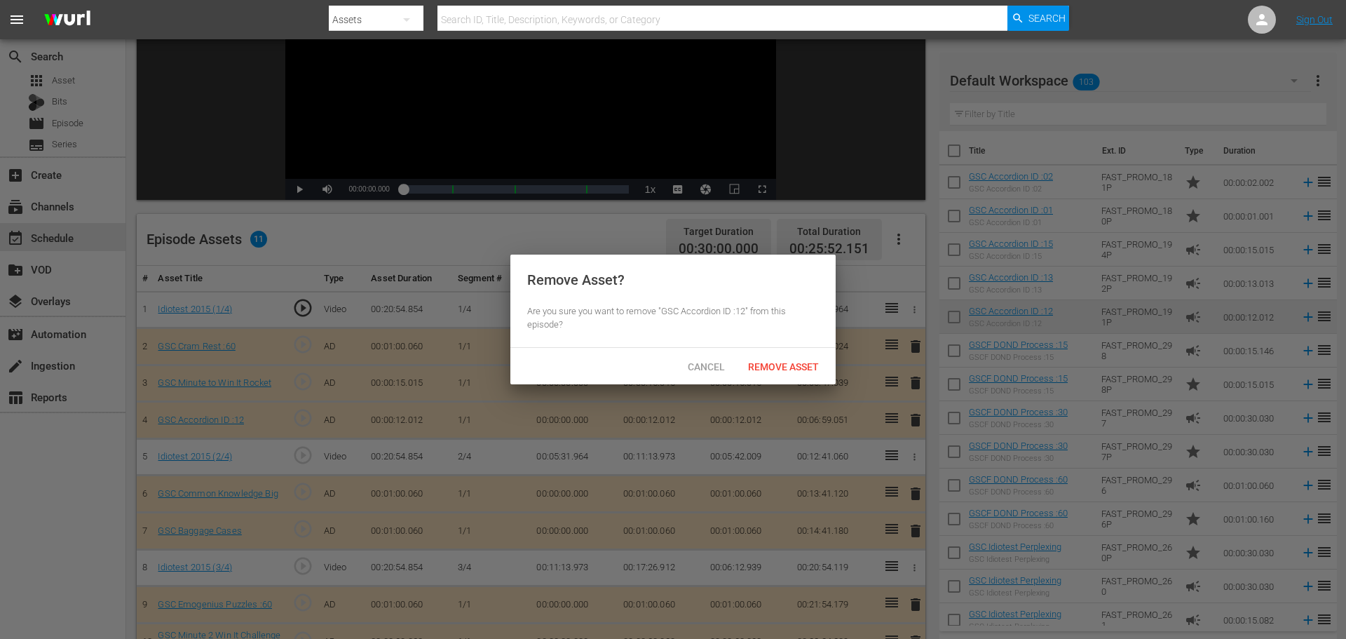
click at [784, 347] on hr at bounding box center [672, 347] width 325 height 1
click at [792, 368] on span "Remove Asset" at bounding box center [783, 366] width 93 height 11
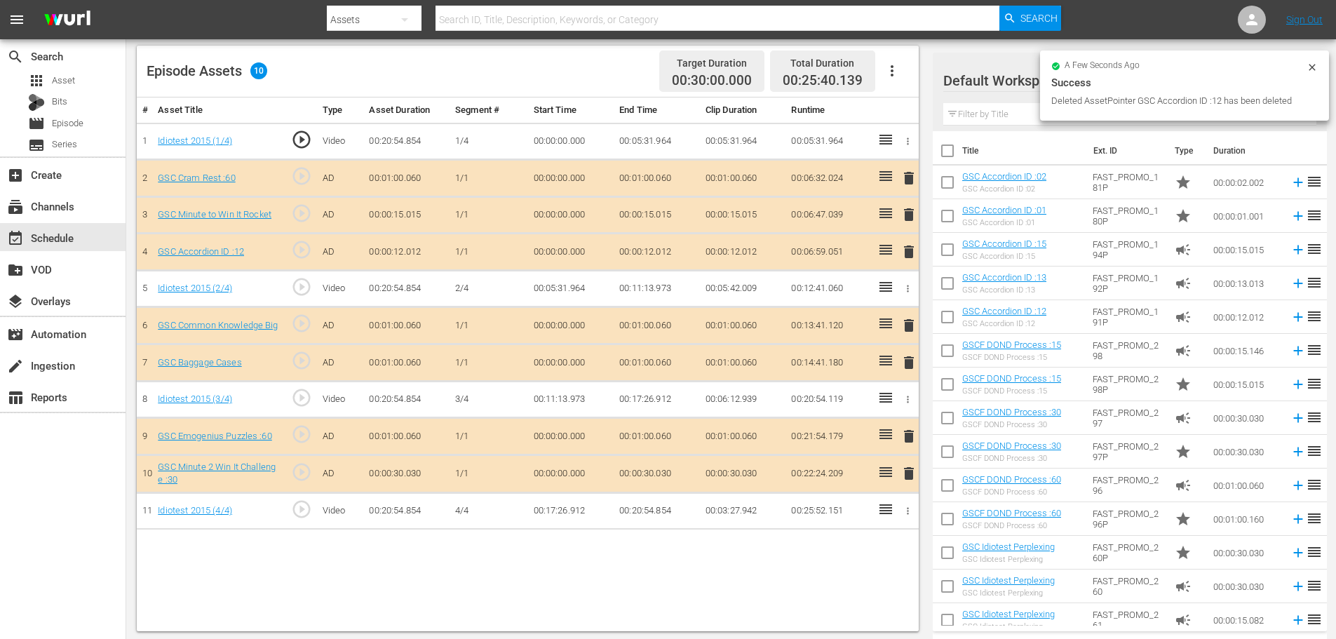
scroll to position [365, 0]
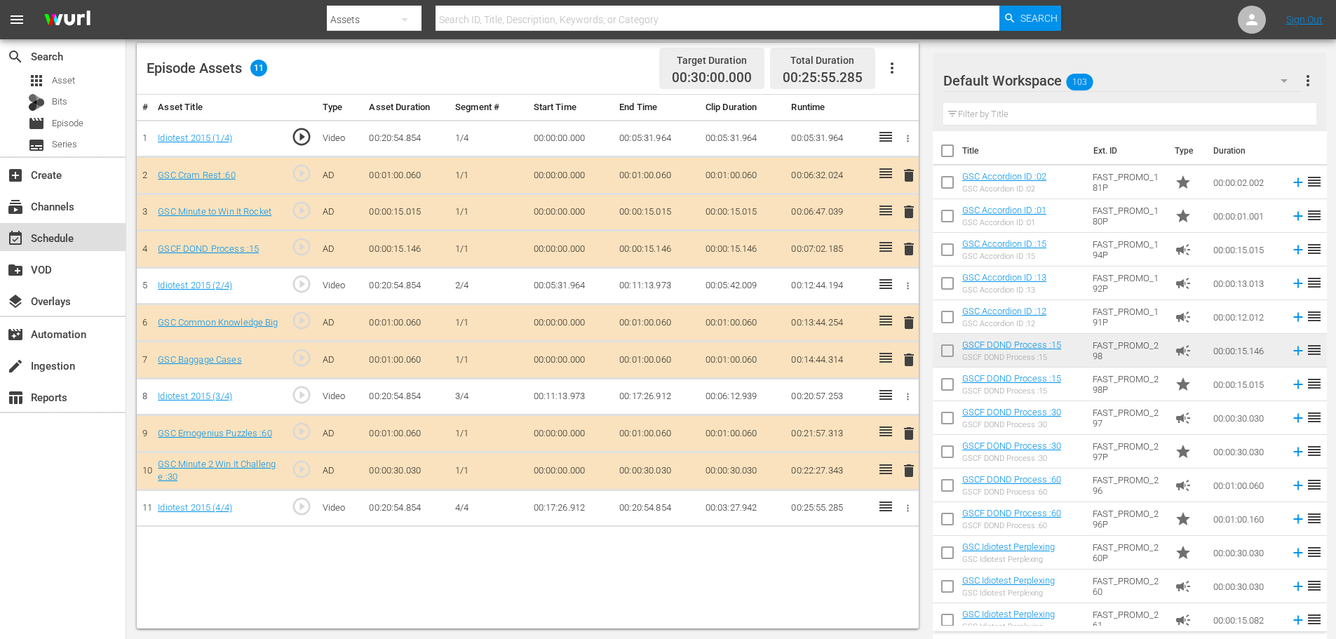
click at [66, 235] on div "event_available Schedule" at bounding box center [39, 235] width 79 height 13
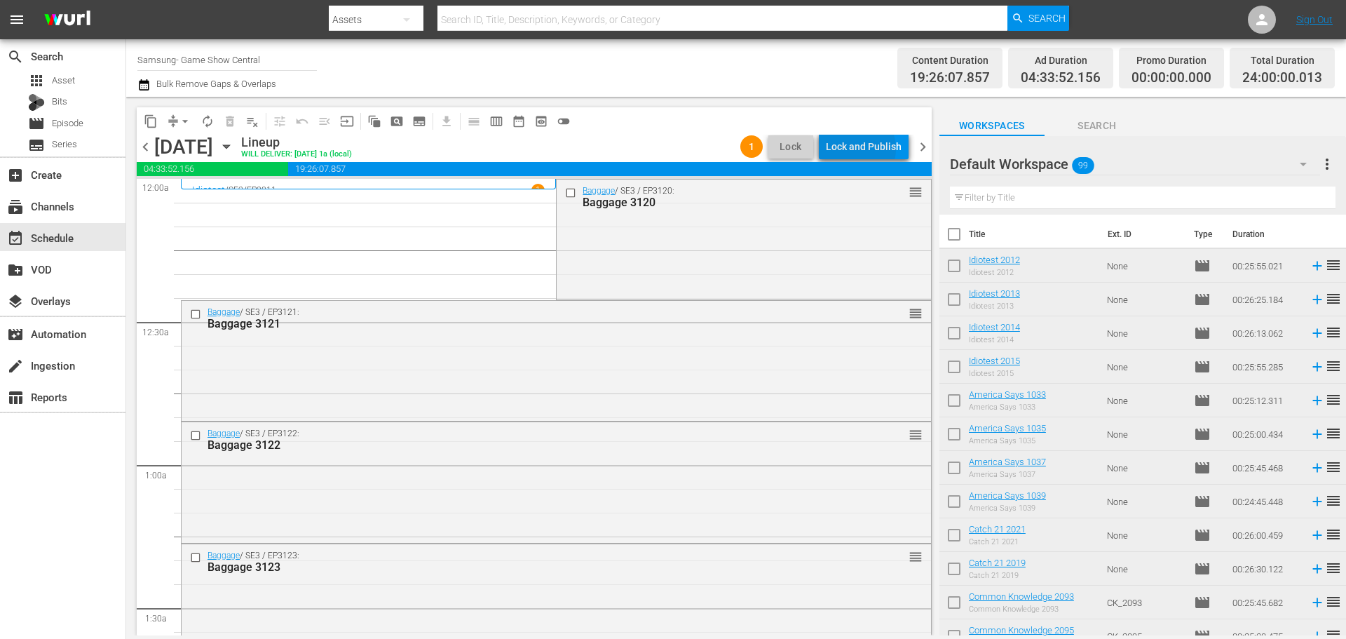
click at [856, 149] on div "Lock and Publish" at bounding box center [864, 146] width 76 height 25
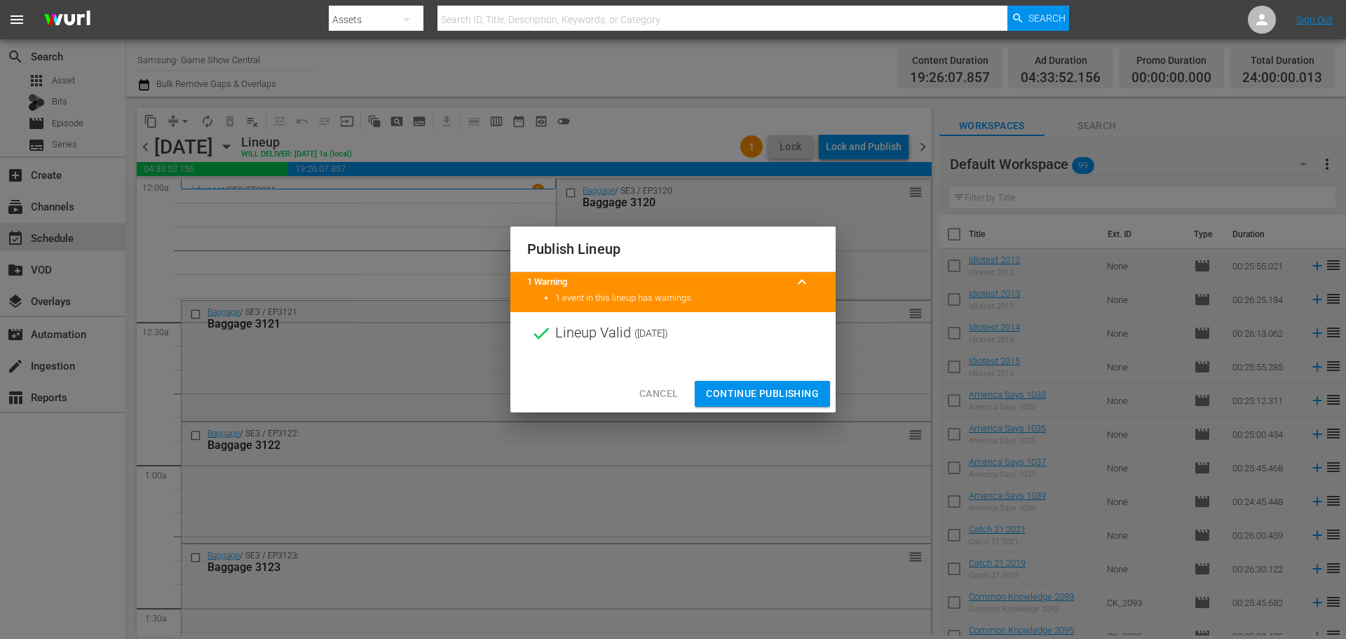
click at [725, 408] on div "Cancel Continue Publishing" at bounding box center [672, 393] width 325 height 37
click at [737, 401] on span "Continue Publishing" at bounding box center [762, 394] width 113 height 18
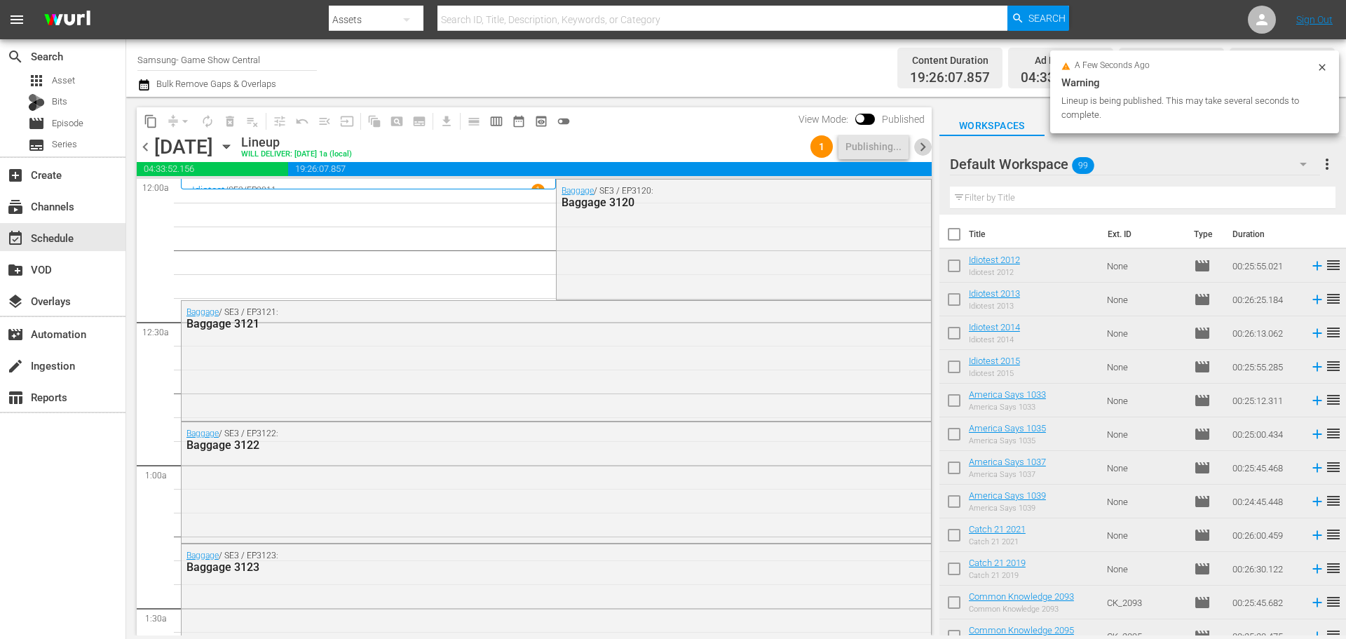
click at [920, 143] on span "chevron_right" at bounding box center [923, 147] width 18 height 18
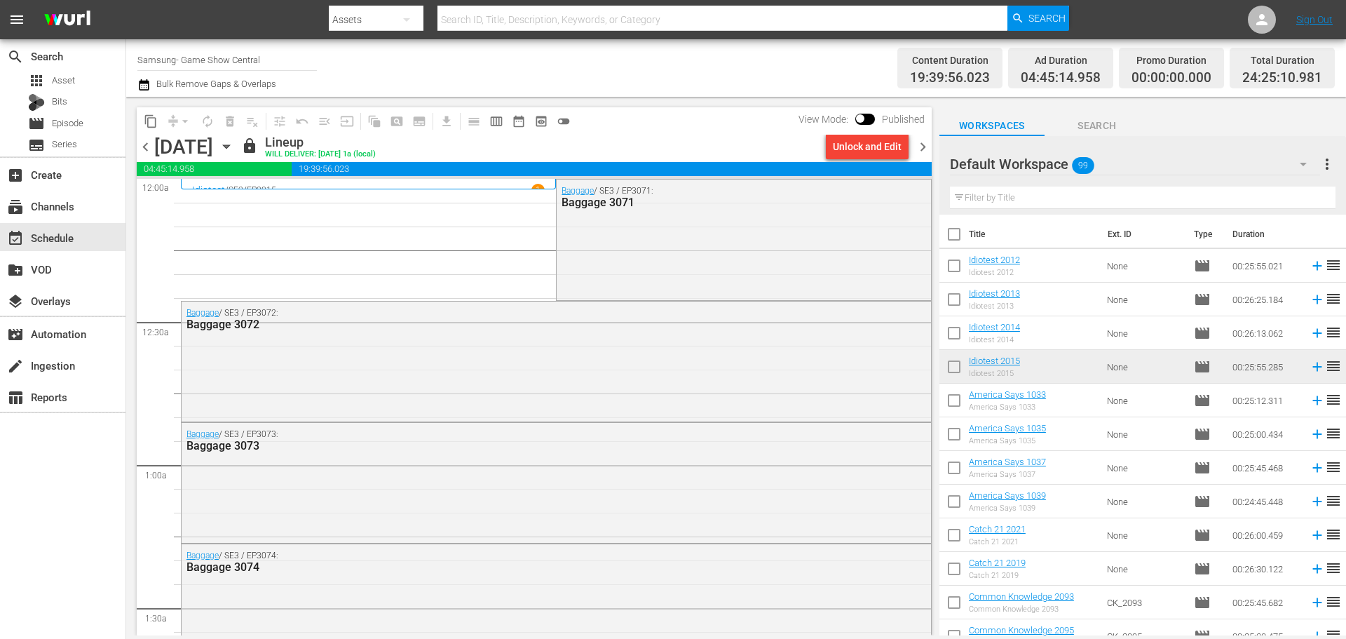
click at [881, 130] on div "View Mode: Published" at bounding box center [862, 119] width 140 height 24
click at [874, 140] on div "Unlock and Edit" at bounding box center [867, 146] width 69 height 25
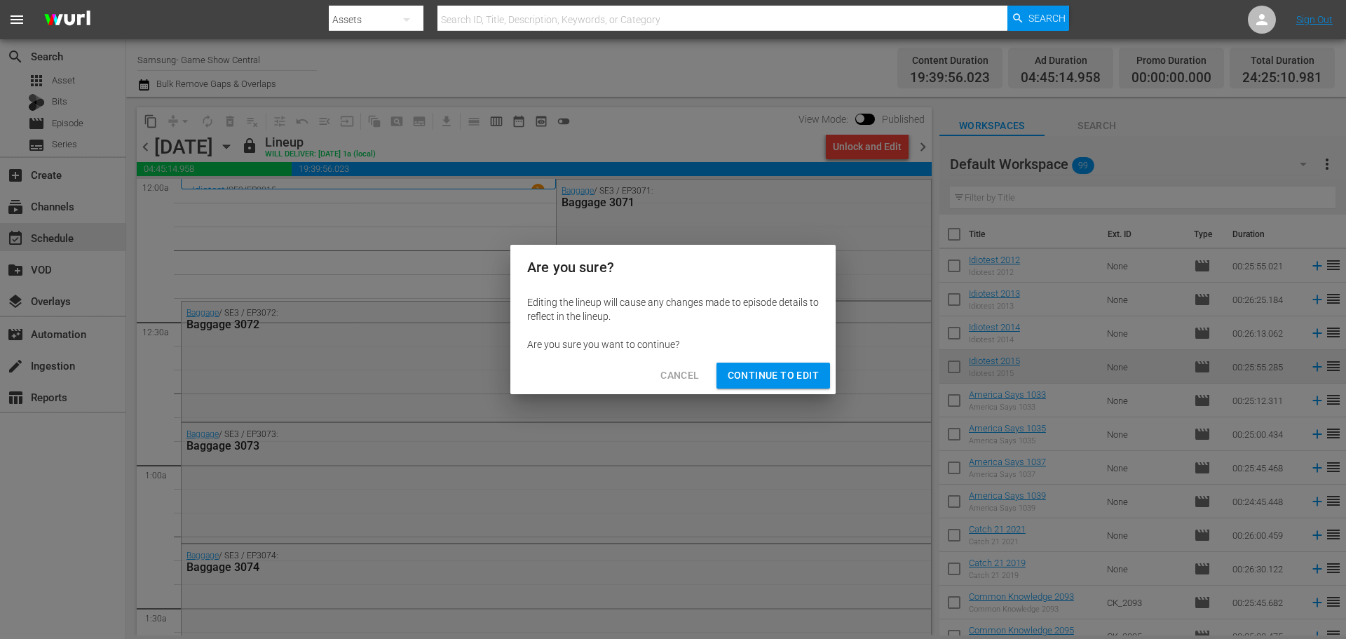
click at [789, 369] on span "Continue to Edit" at bounding box center [773, 376] width 91 height 18
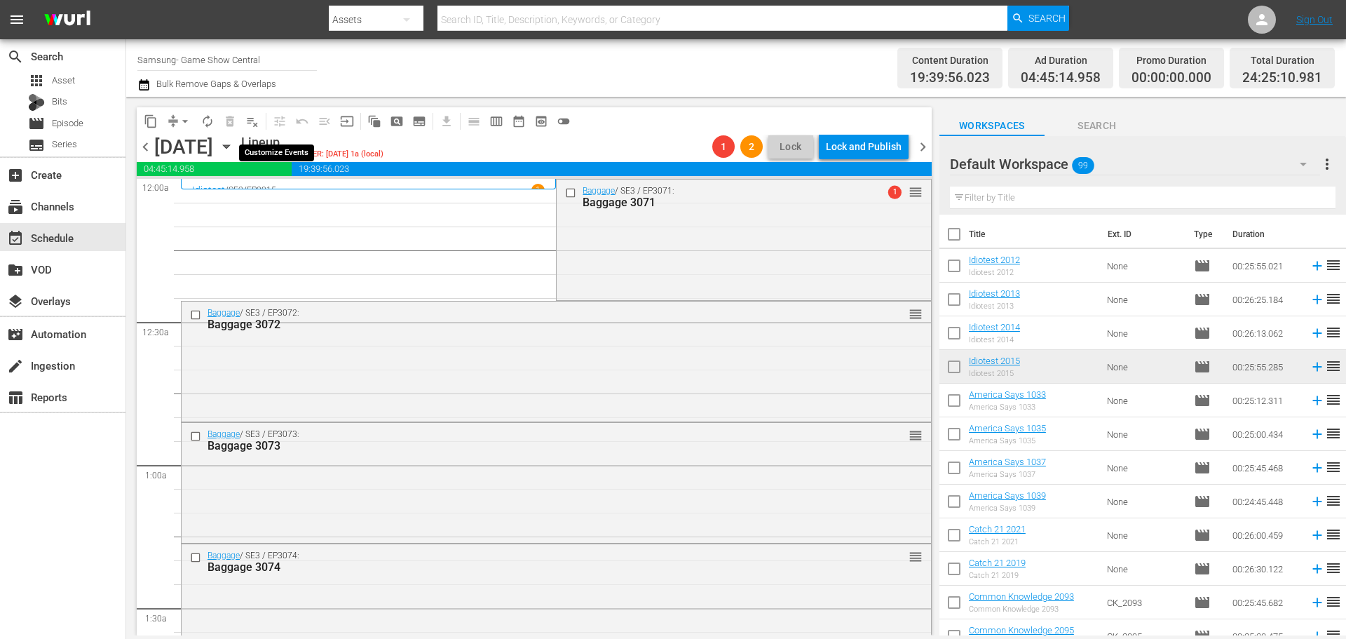
click at [255, 119] on span "playlist_remove_outlined" at bounding box center [252, 121] width 14 height 14
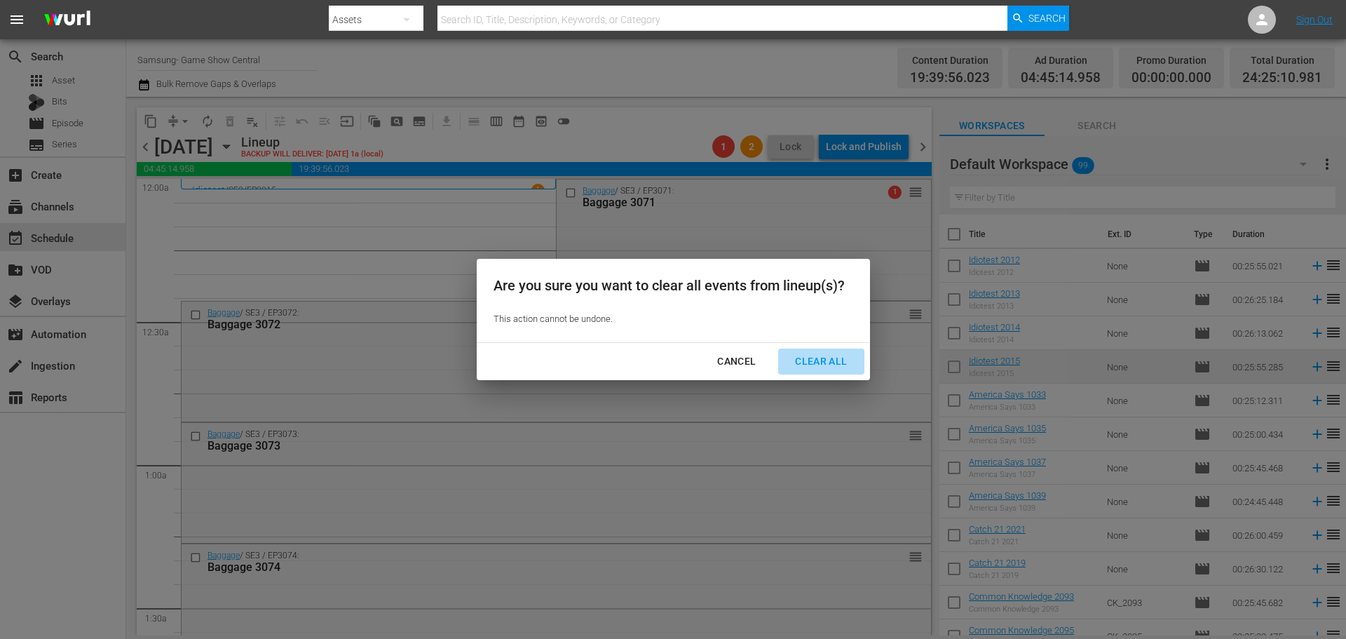
drag, startPoint x: 827, startPoint y: 369, endPoint x: 739, endPoint y: 288, distance: 120.1
click at [829, 369] on div "Clear All" at bounding box center [821, 362] width 74 height 18
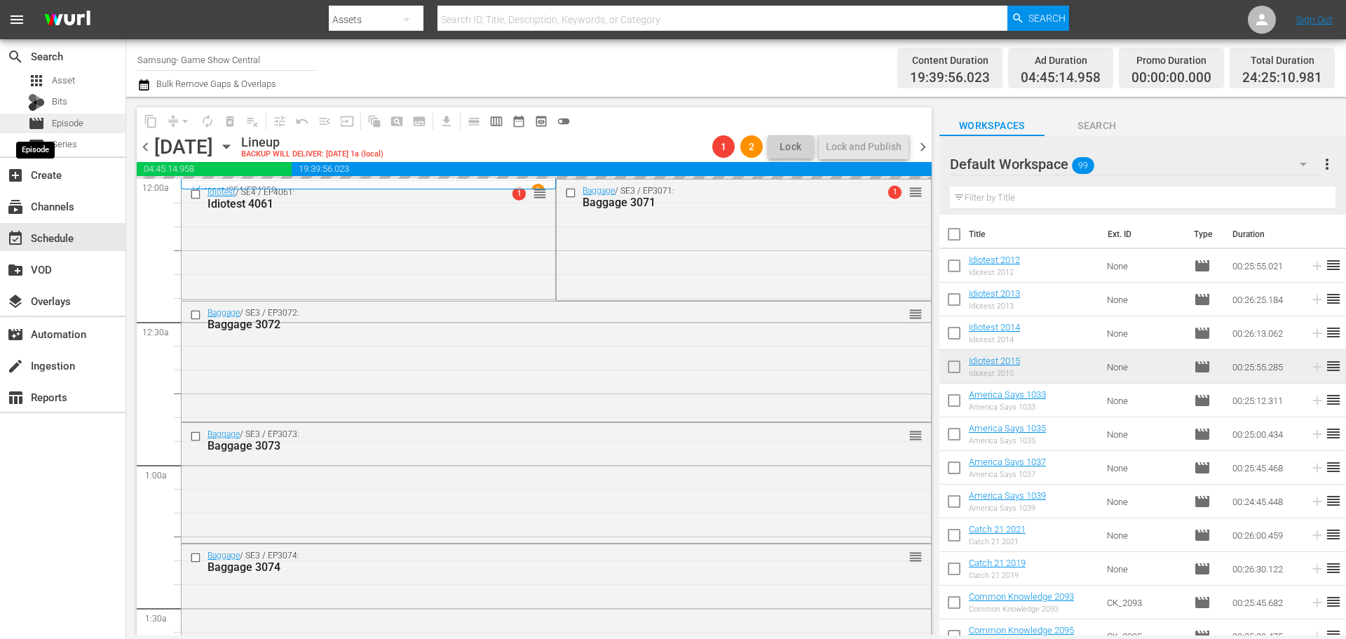
click at [39, 121] on span "movie" at bounding box center [36, 123] width 17 height 17
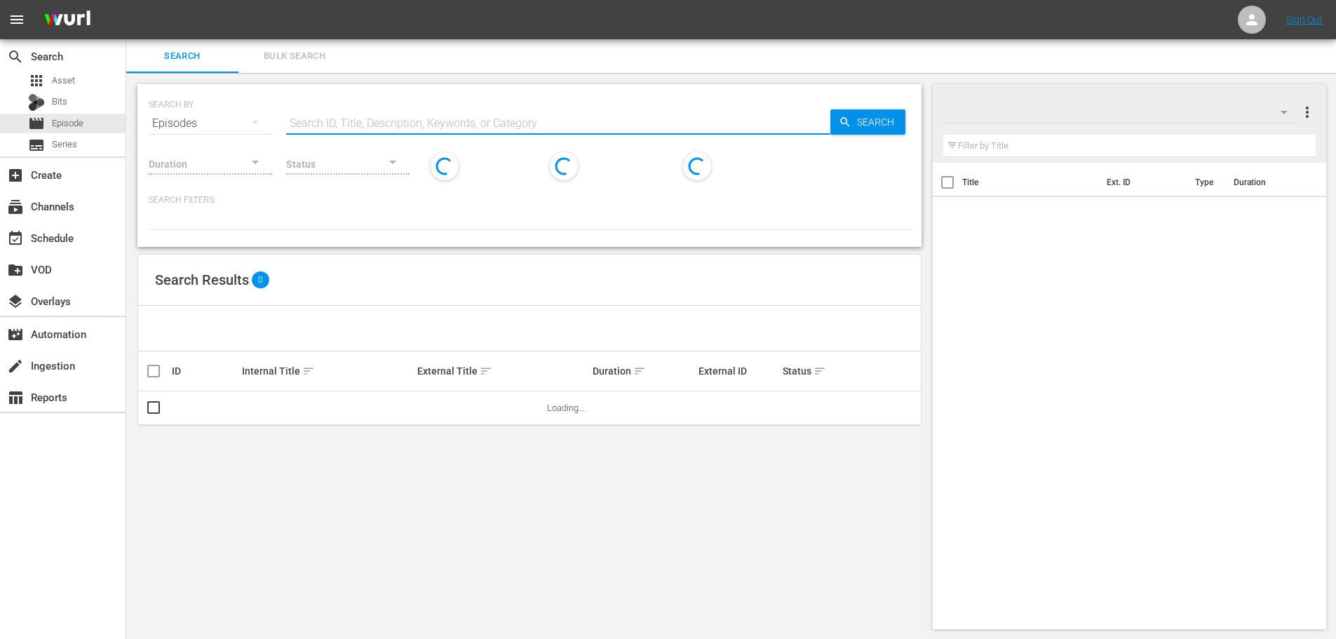
click at [407, 118] on input "text" at bounding box center [558, 124] width 544 height 34
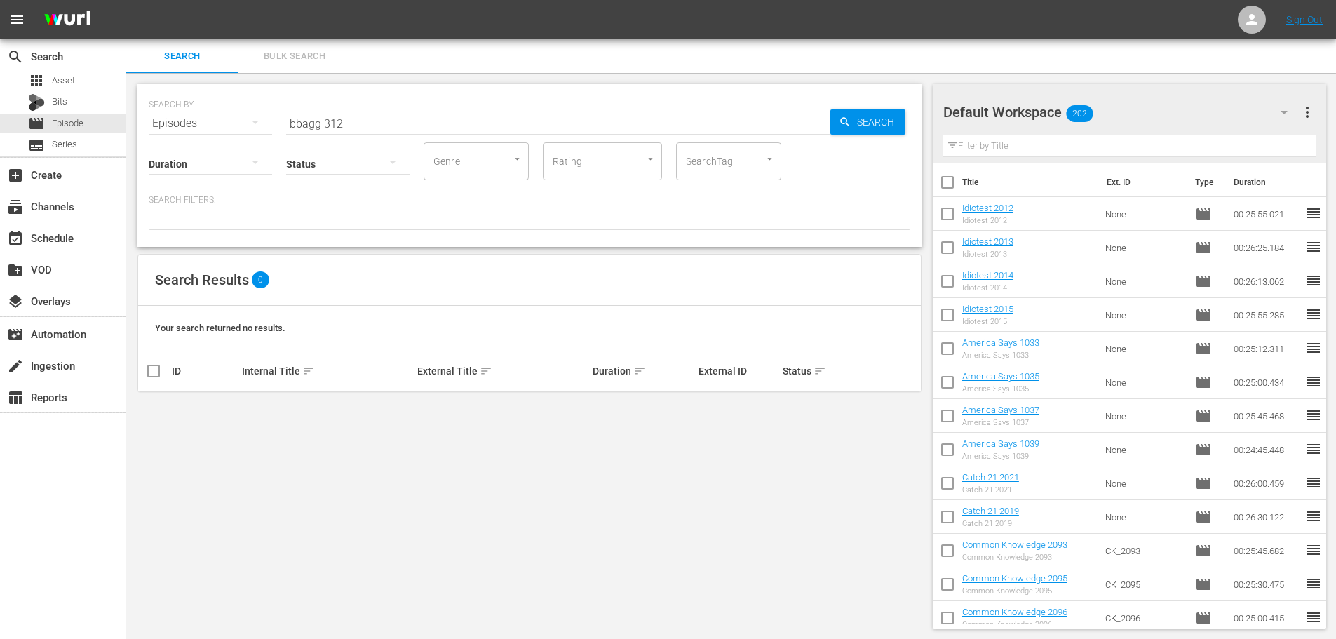
click at [304, 130] on div "Status" at bounding box center [347, 155] width 123 height 50
click at [301, 126] on input "bbagg 312" at bounding box center [558, 124] width 544 height 34
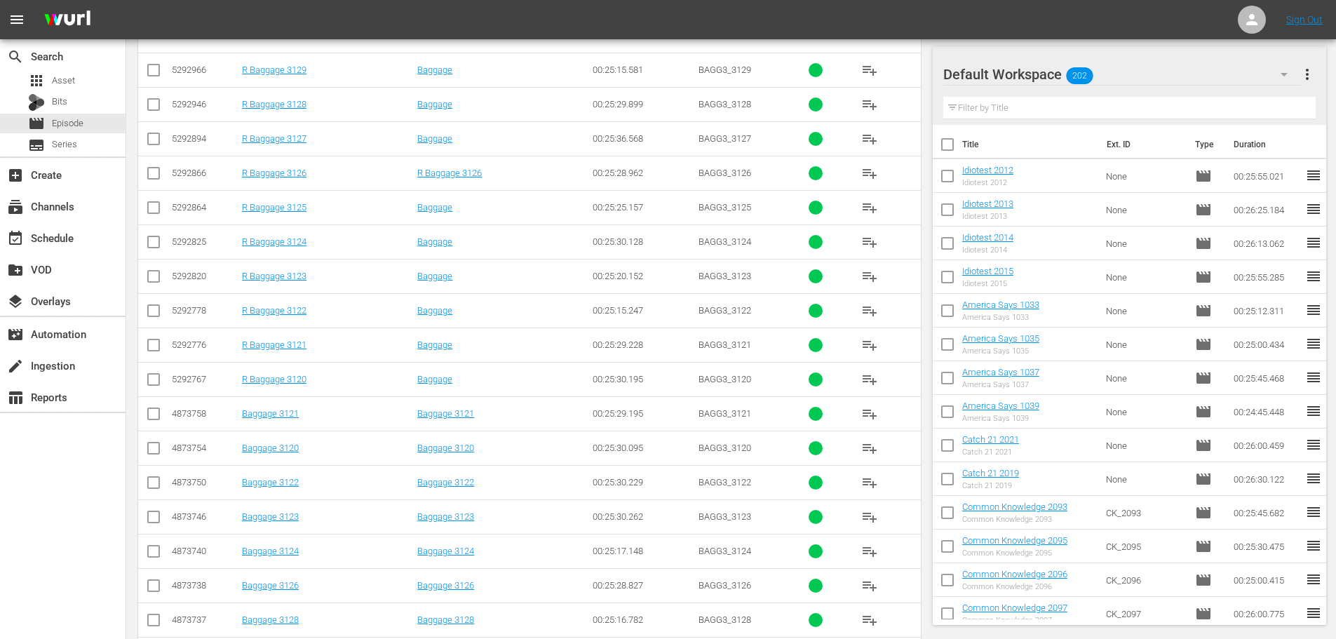
scroll to position [466, 0]
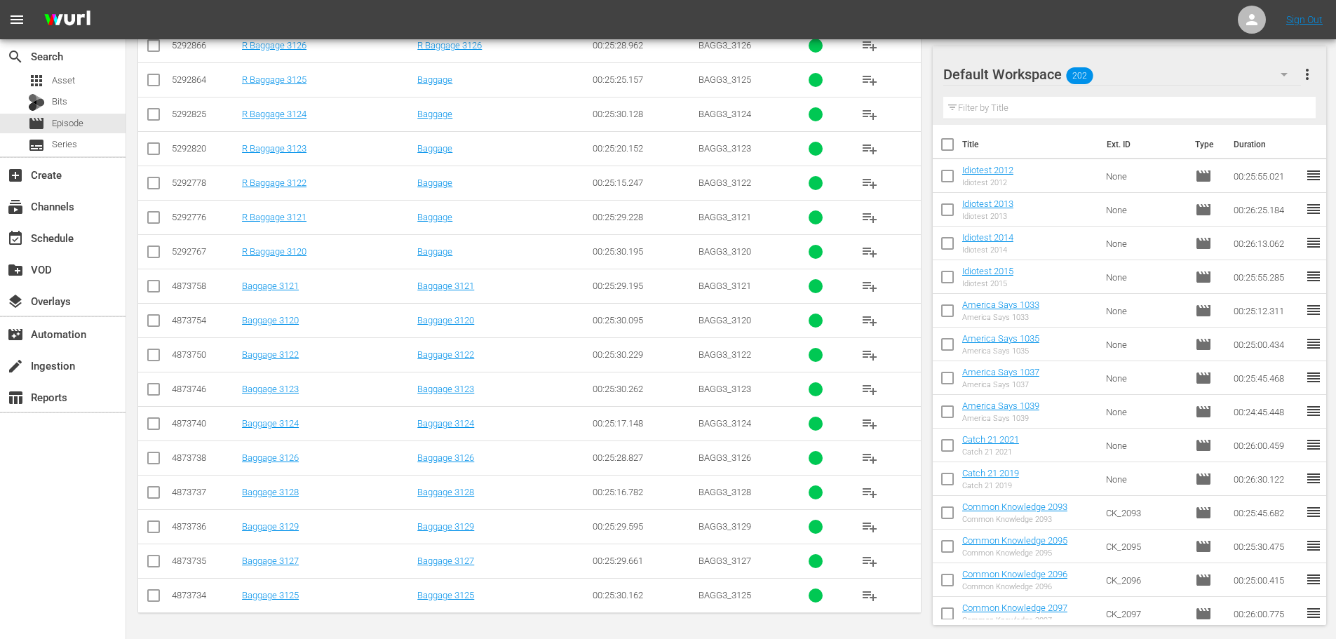
type input "bagg 312"
click at [158, 428] on input "checkbox" at bounding box center [153, 426] width 17 height 17
checkbox input "true"
click at [156, 463] on input "checkbox" at bounding box center [153, 460] width 17 height 17
checkbox input "true"
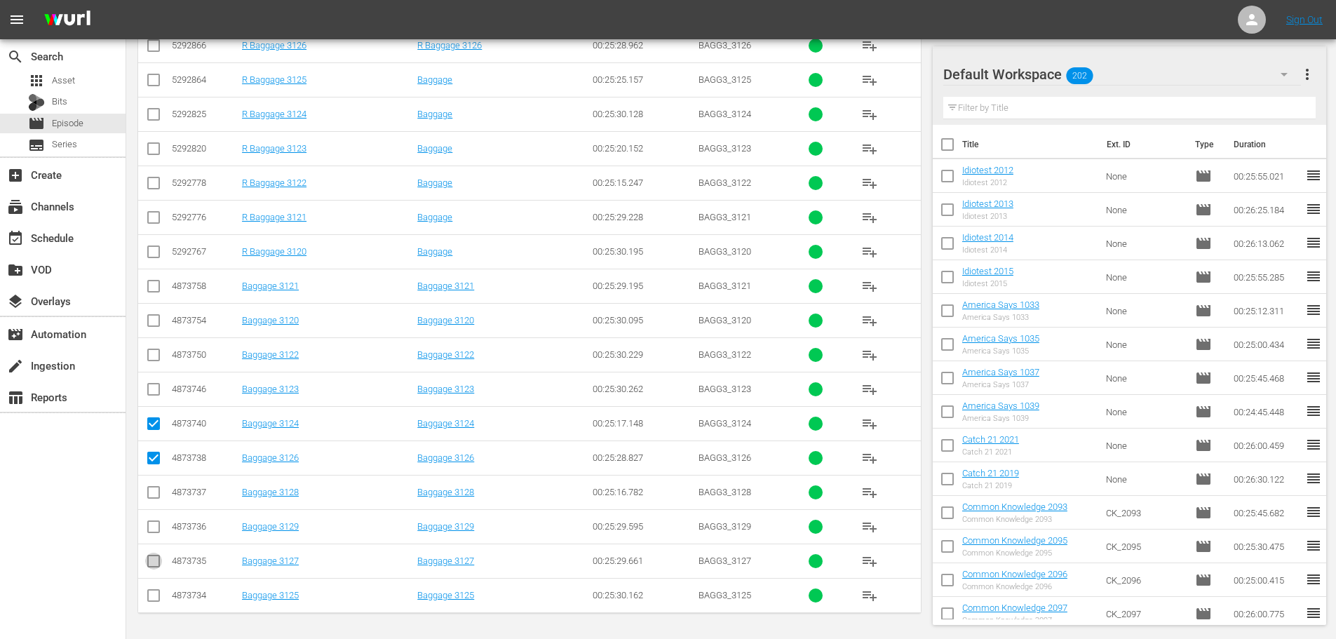
click at [146, 569] on input "checkbox" at bounding box center [153, 563] width 17 height 17
checkbox input "true"
click at [151, 594] on input "checkbox" at bounding box center [153, 598] width 17 height 17
checkbox input "true"
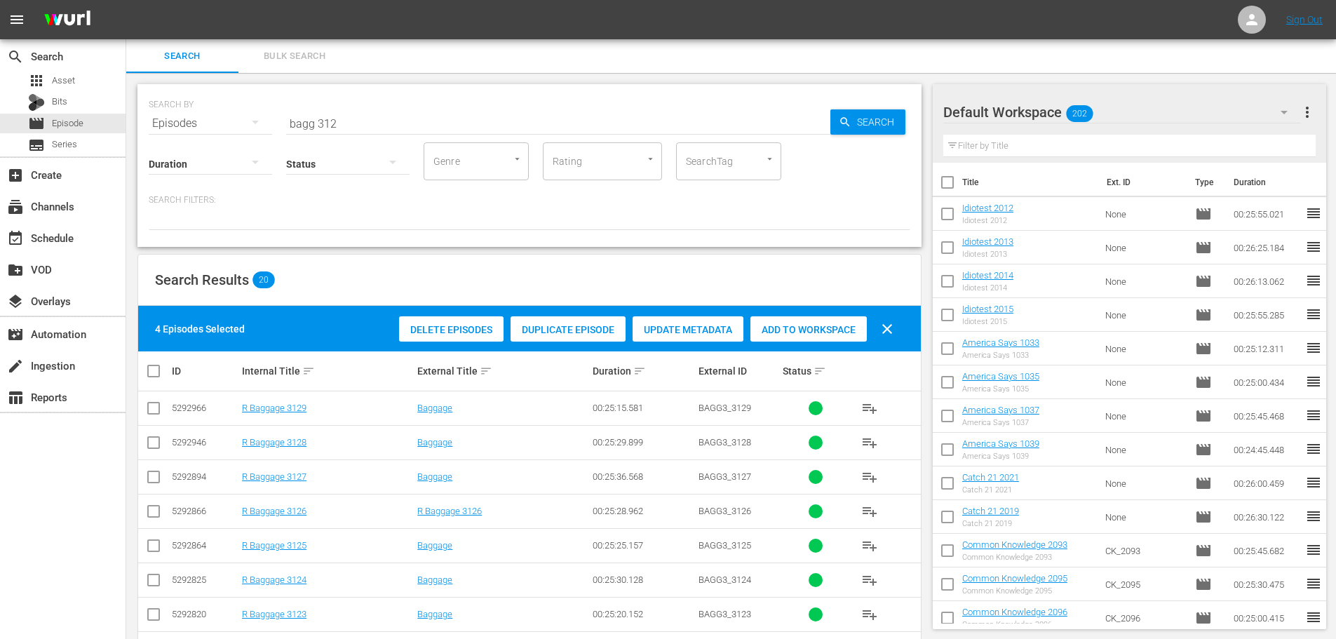
click at [796, 347] on div "4 Episodes Selected Delete Episodes Duplicate Episode Update Metadata Add to Wo…" at bounding box center [529, 329] width 782 height 46
click at [796, 338] on div "Add to Workspace" at bounding box center [808, 329] width 116 height 27
drag, startPoint x: 375, startPoint y: 116, endPoint x: 0, endPoint y: 100, distance: 375.5
click at [126, 0] on div "search Search apps Asset Bits movie Episode subtitles Series add_box Create sub…" at bounding box center [730, 0] width 1209 height 0
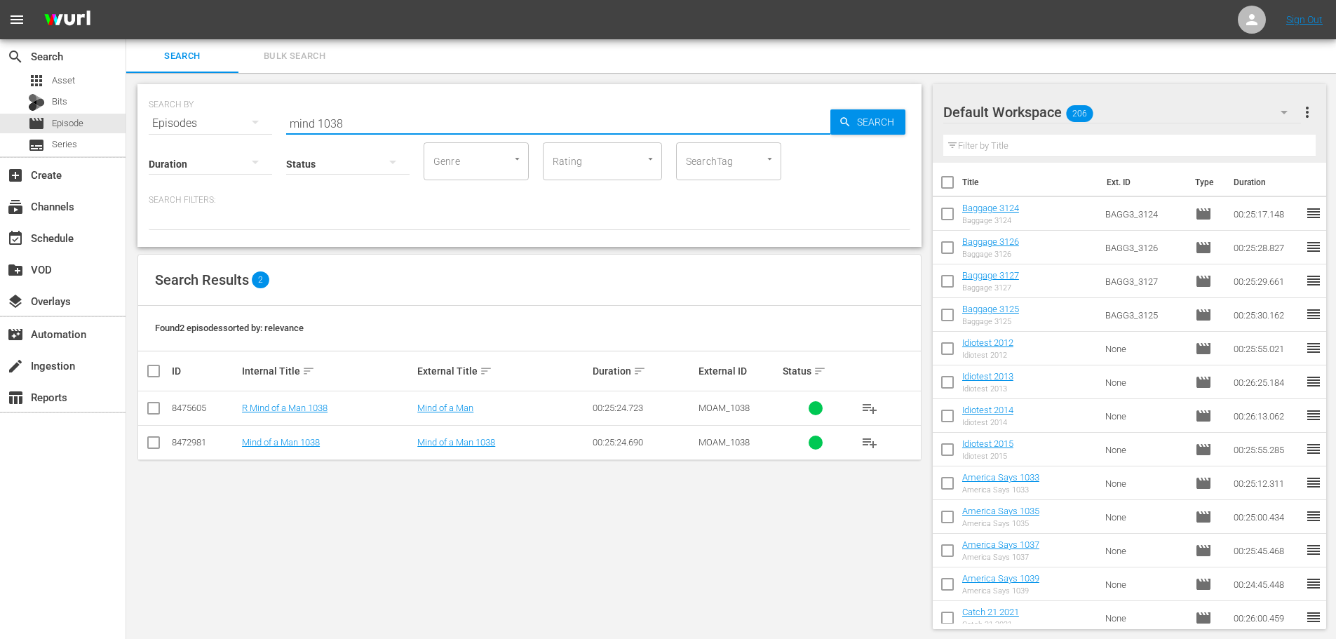
type input "mind 1038"
click at [158, 442] on input "checkbox" at bounding box center [153, 445] width 17 height 17
checkbox input "true"
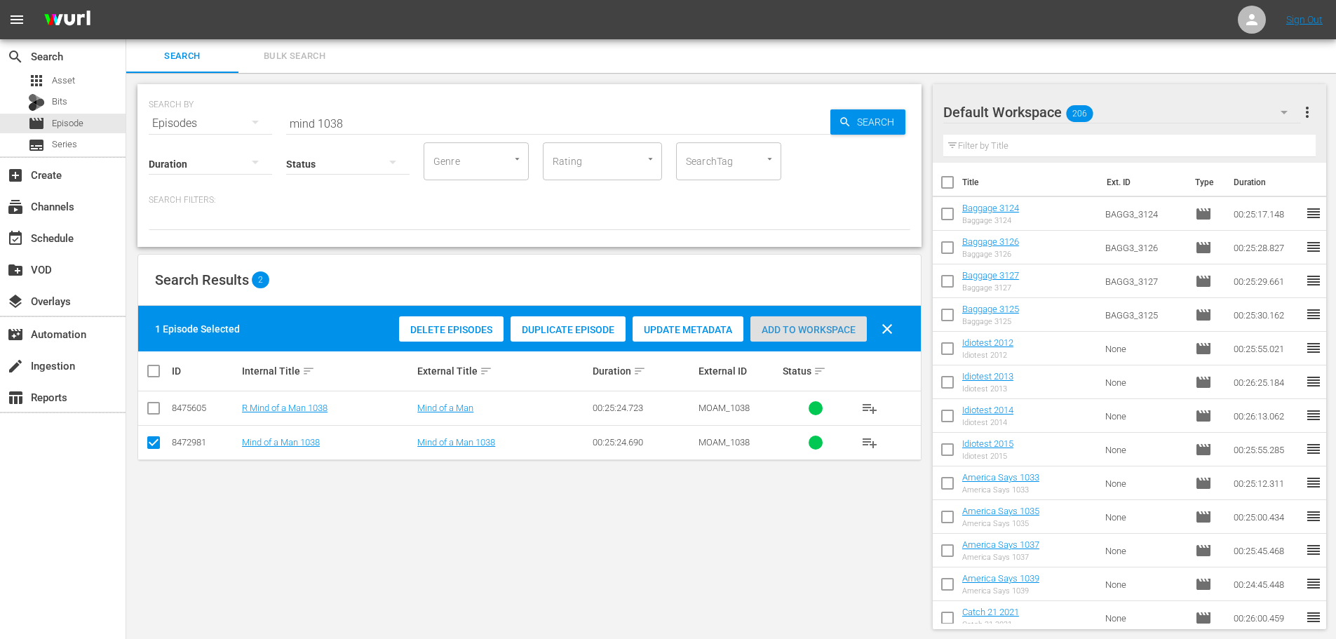
click at [771, 324] on span "Add to Workspace" at bounding box center [808, 329] width 116 height 11
drag, startPoint x: 389, startPoint y: 125, endPoint x: 0, endPoint y: 125, distance: 389.1
click at [126, 0] on div "search Search apps Asset Bits movie Episode subtitles Series add_box Create sub…" at bounding box center [730, 0] width 1209 height 0
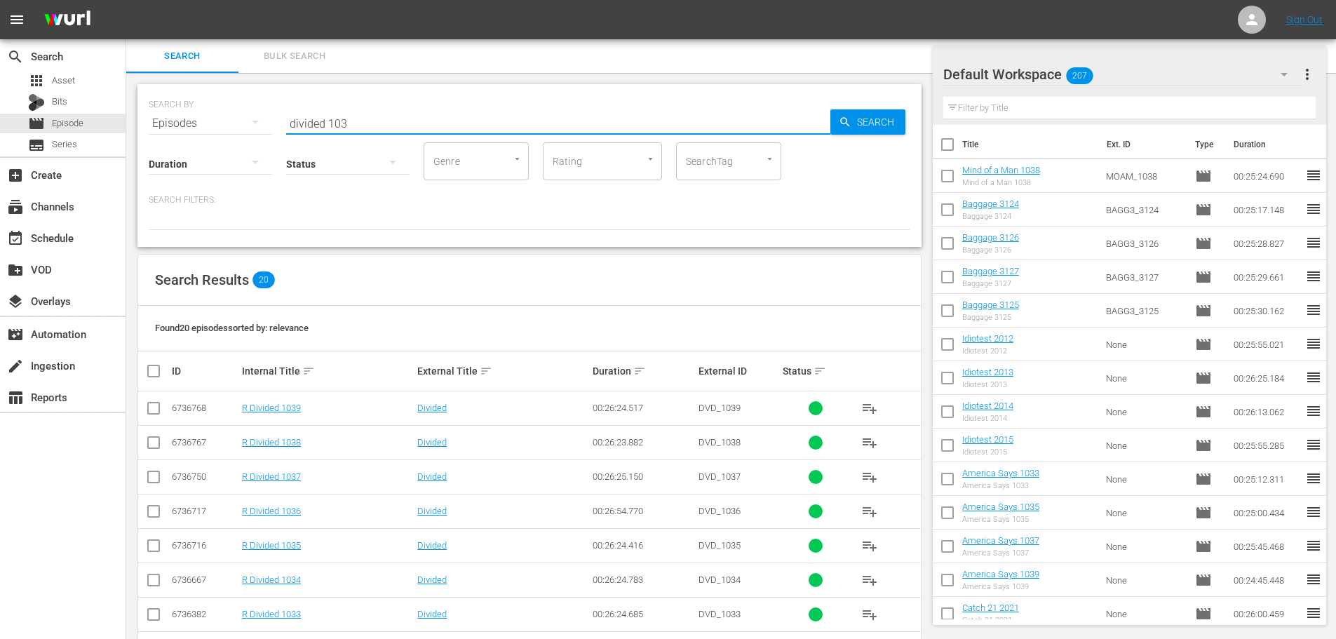
scroll to position [466, 0]
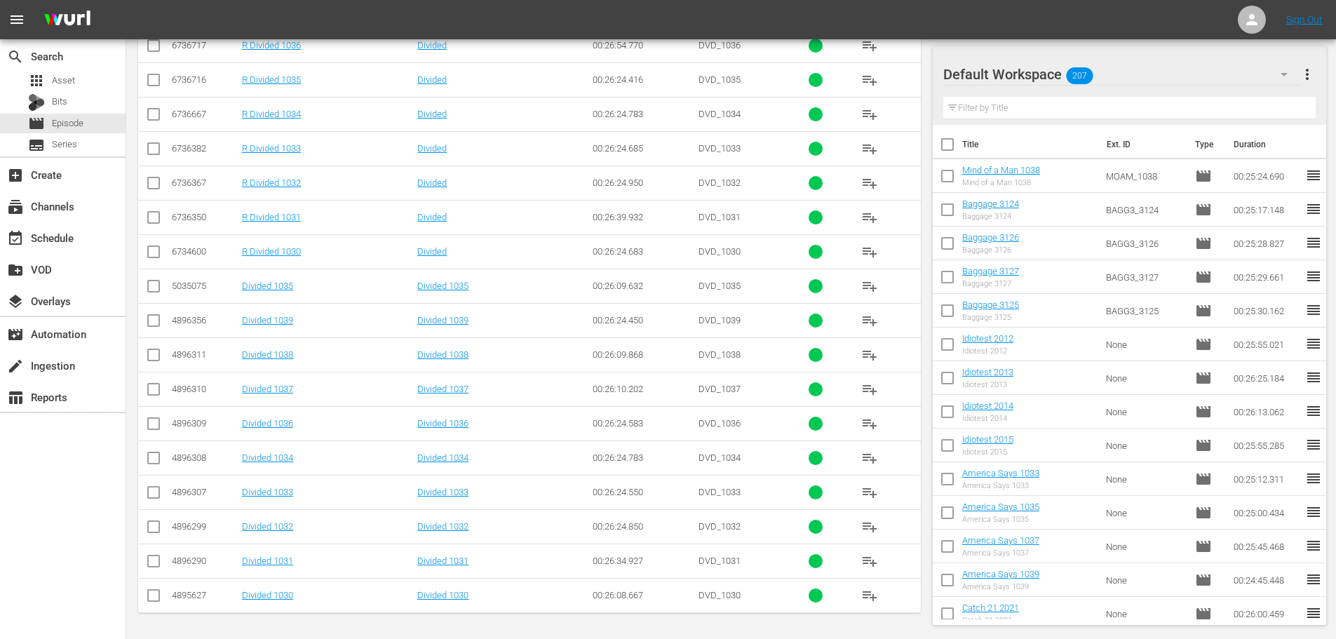
type input "divided 103"
click at [147, 396] on input "checkbox" at bounding box center [153, 392] width 17 height 17
checkbox input "true"
click at [151, 329] on input "checkbox" at bounding box center [153, 323] width 17 height 17
checkbox input "true"
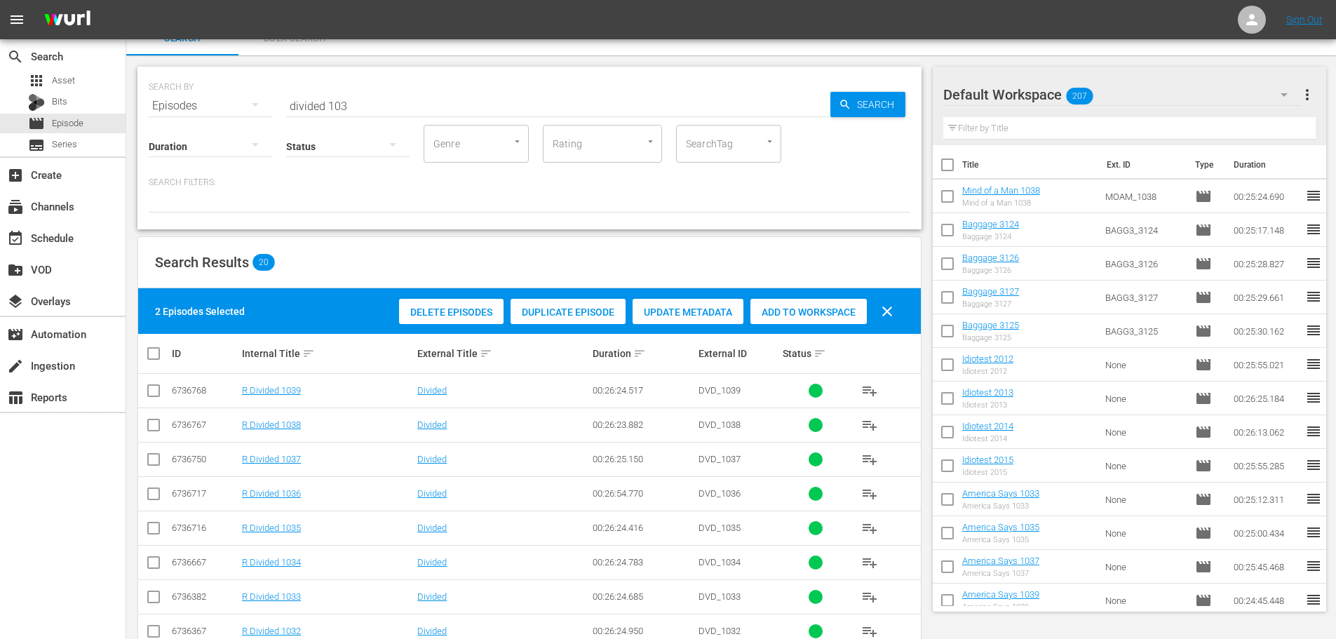
scroll to position [0, 0]
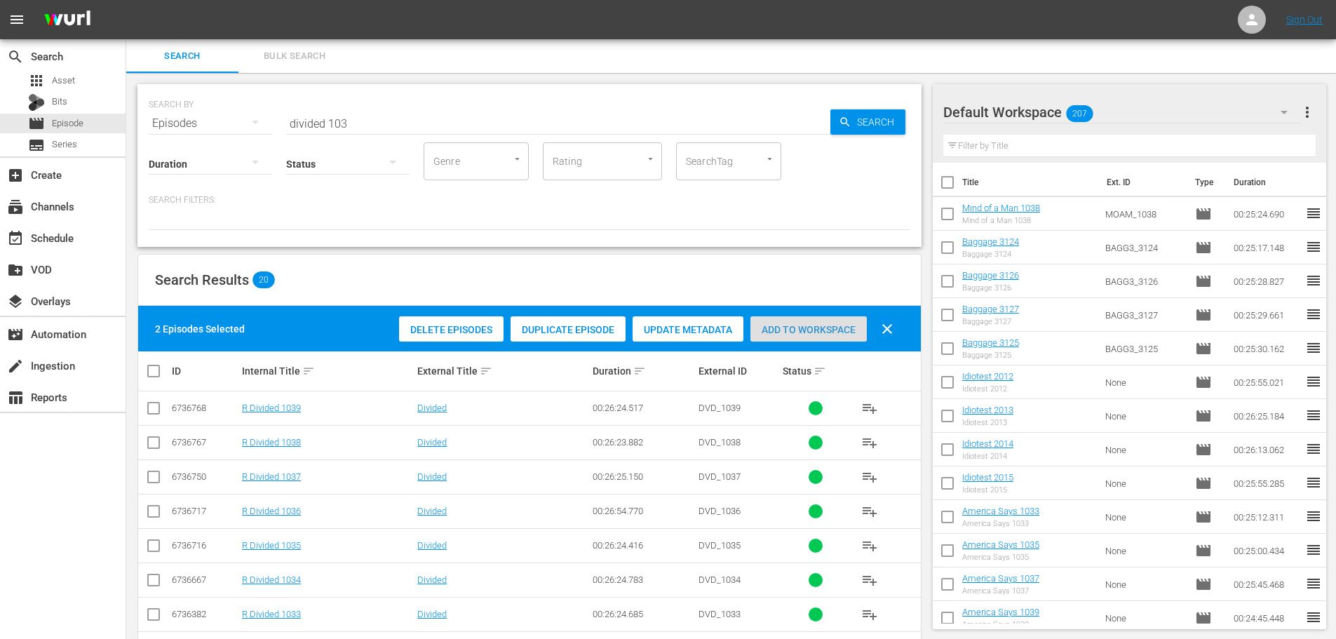
drag, startPoint x: 790, startPoint y: 332, endPoint x: 405, endPoint y: 131, distance: 434.0
click at [792, 332] on span "Add to Workspace" at bounding box center [808, 329] width 116 height 11
drag, startPoint x: 144, startPoint y: 117, endPoint x: 28, endPoint y: 121, distance: 115.8
click at [126, 0] on div "search Search apps Asset Bits movie Episode subtitles Series add_box Create sub…" at bounding box center [730, 0] width 1209 height 0
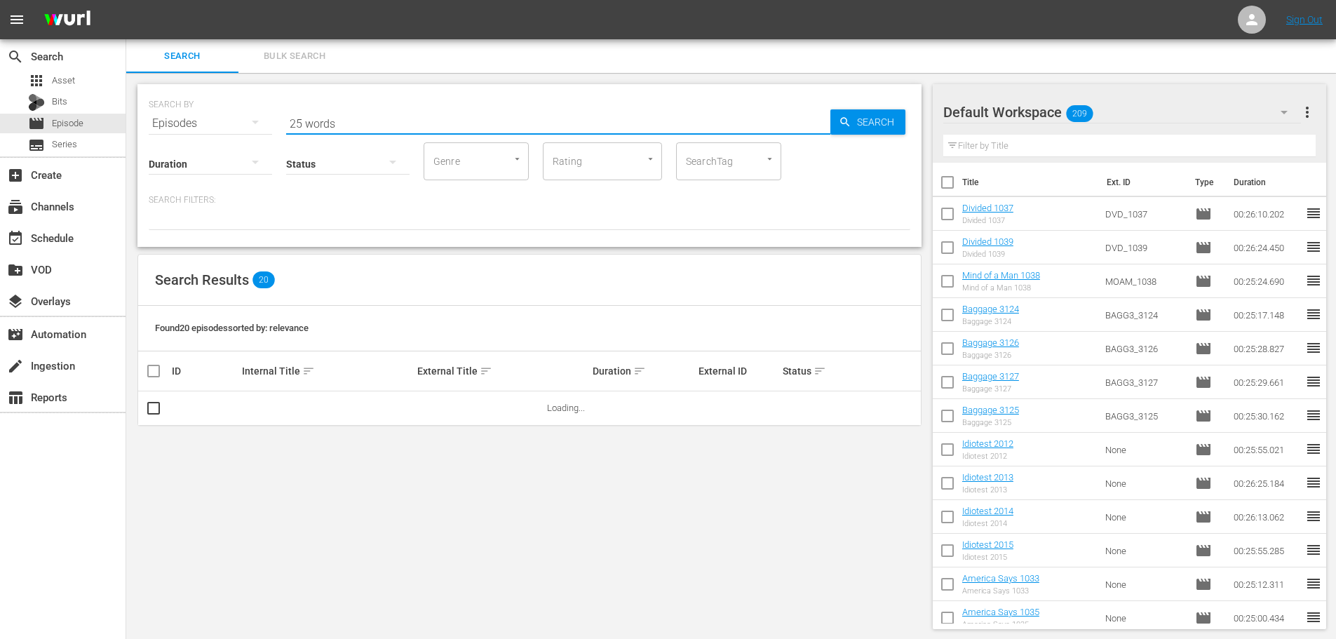
click at [384, 117] on input "25 words" at bounding box center [558, 124] width 544 height 34
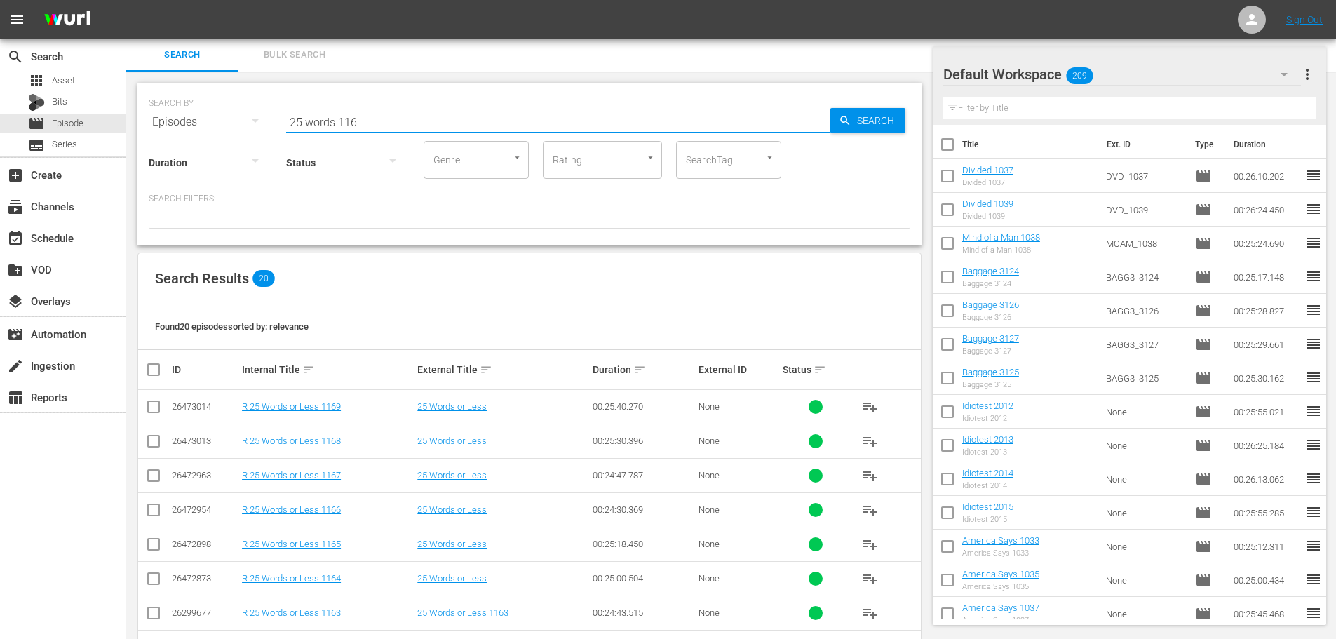
scroll to position [466, 0]
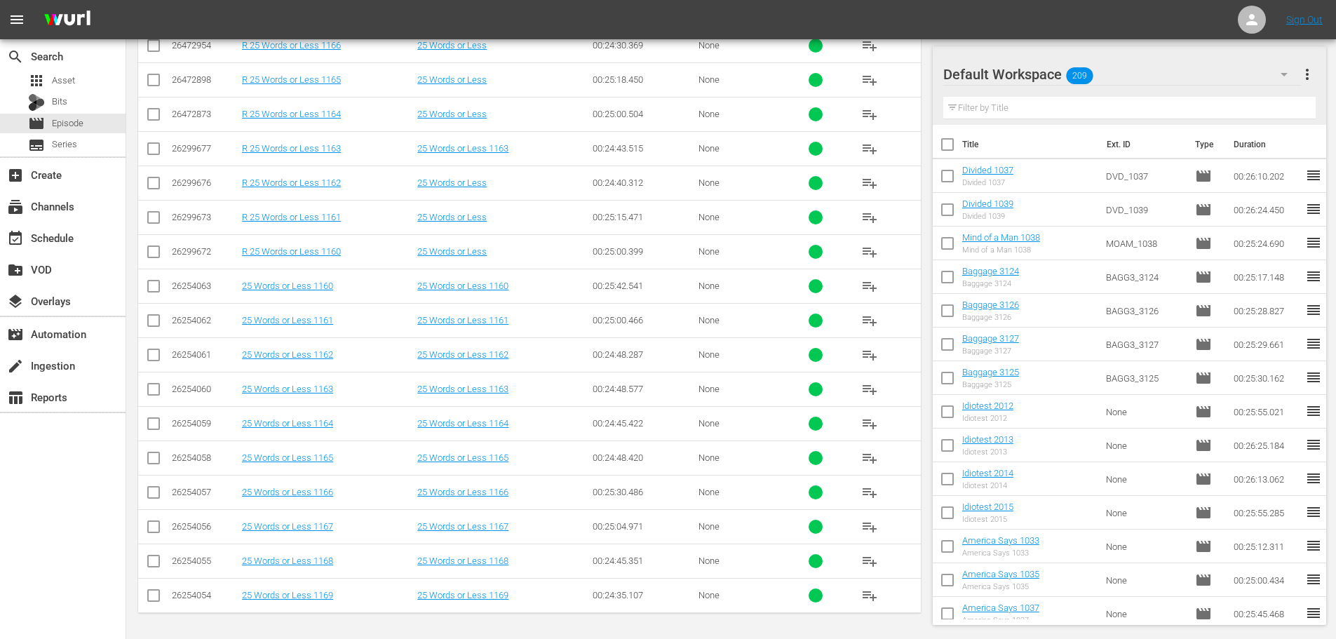
type input "25 words 116"
drag, startPoint x: 153, startPoint y: 425, endPoint x: 147, endPoint y: 470, distance: 45.3
click at [154, 425] on input "checkbox" at bounding box center [153, 426] width 17 height 17
checkbox input "true"
click at [147, 470] on td at bounding box center [154, 457] width 32 height 34
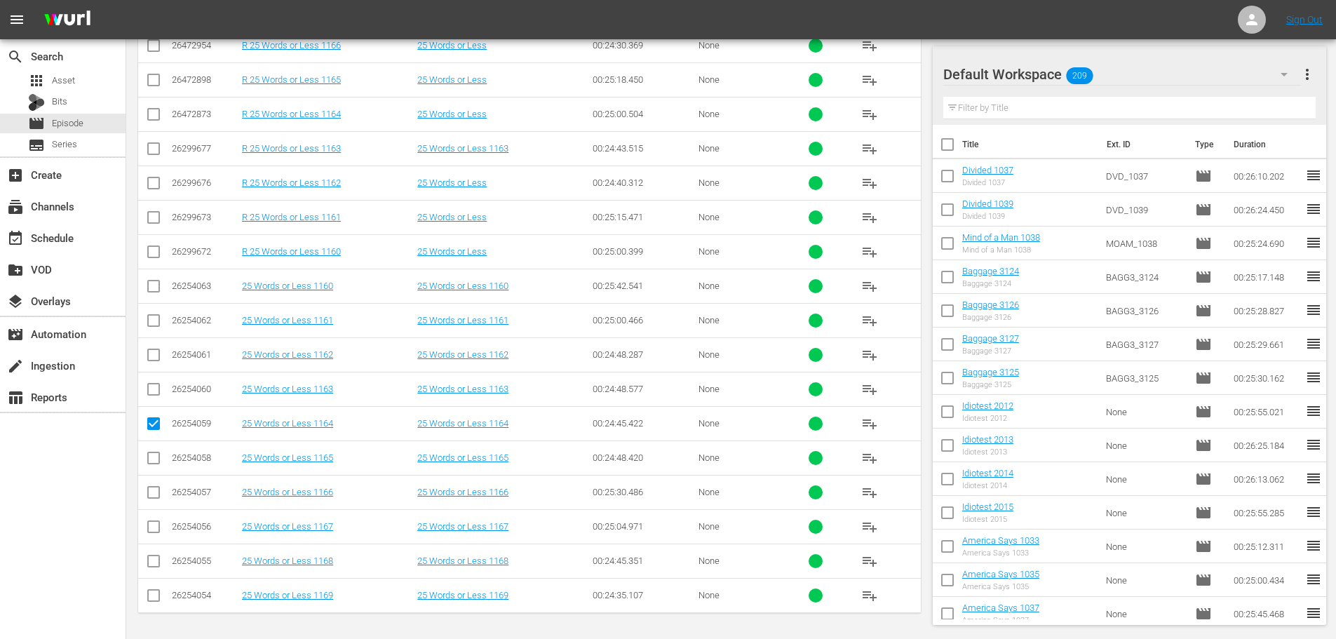
click at [151, 463] on input "checkbox" at bounding box center [153, 460] width 17 height 17
checkbox input "true"
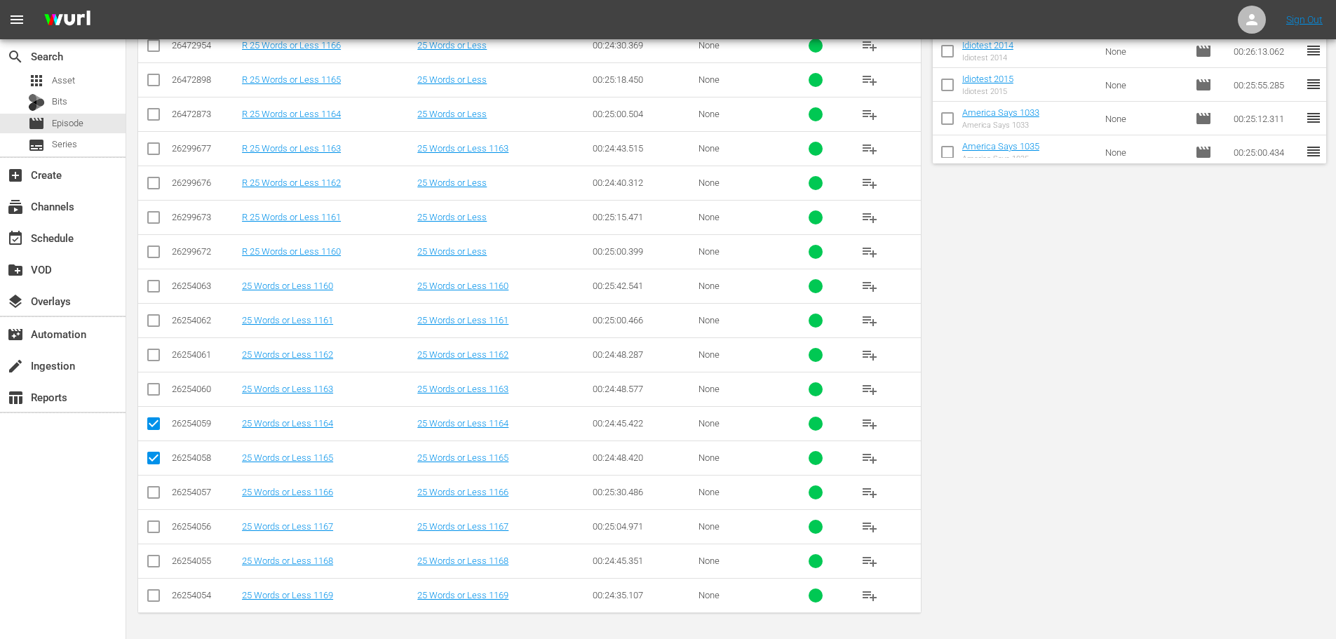
scroll to position [0, 0]
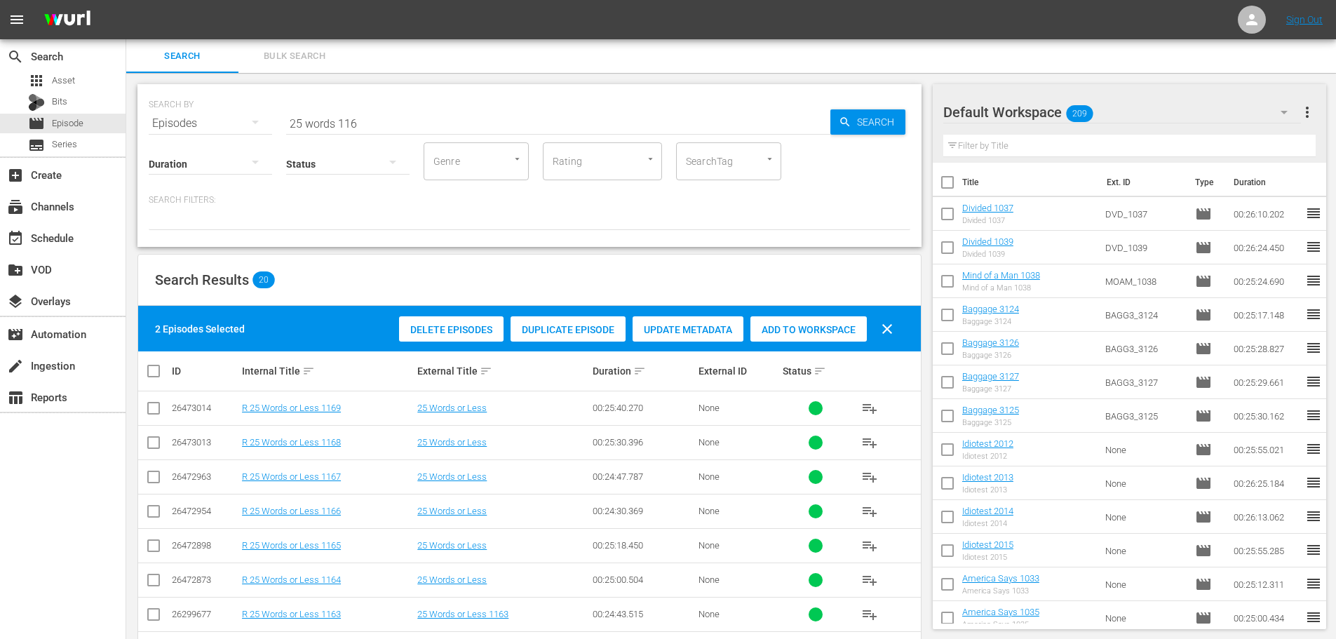
drag, startPoint x: 759, startPoint y: 327, endPoint x: 436, endPoint y: 120, distance: 383.1
click at [757, 327] on span "Add to Workspace" at bounding box center [808, 329] width 116 height 11
drag, startPoint x: 210, startPoint y: 137, endPoint x: 0, endPoint y: 140, distance: 210.4
click at [126, 0] on div "search Search apps Asset Bits movie Episode subtitles Series add_box Create sub…" at bounding box center [730, 0] width 1209 height 0
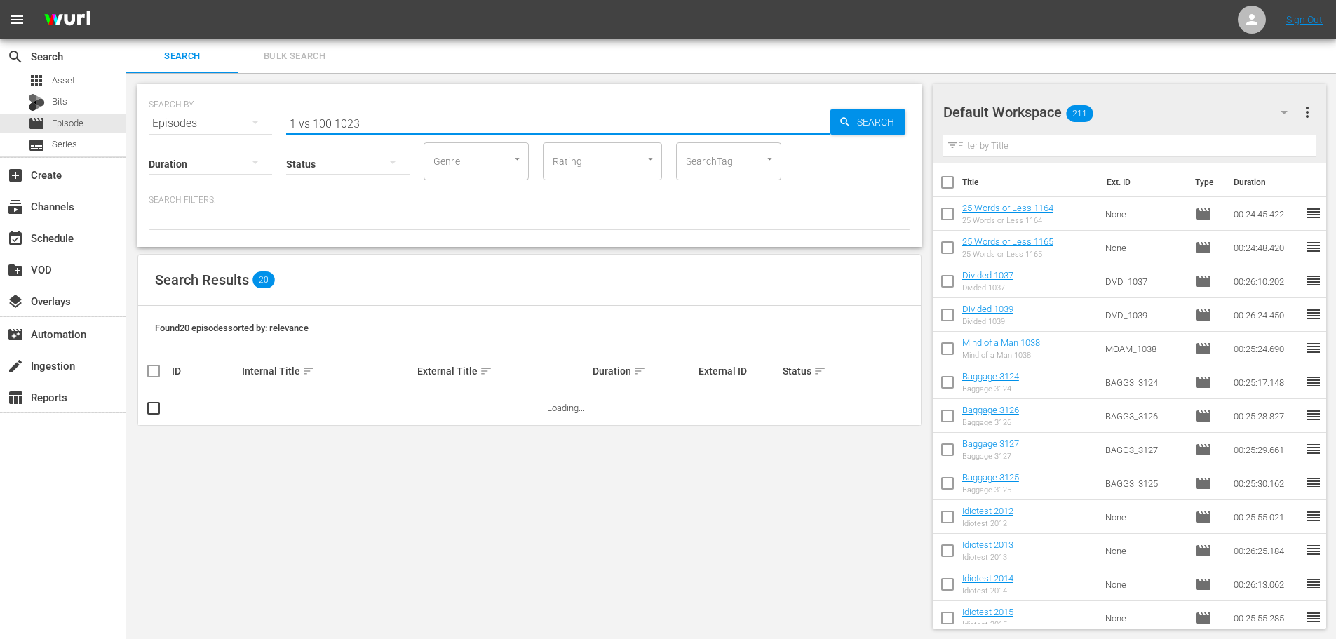
type input "1 vs 100 1023"
click at [149, 457] on div "SEARCH BY Search By Episodes Search ID, Title, Description, Keywords, or Catego…" at bounding box center [529, 356] width 806 height 567
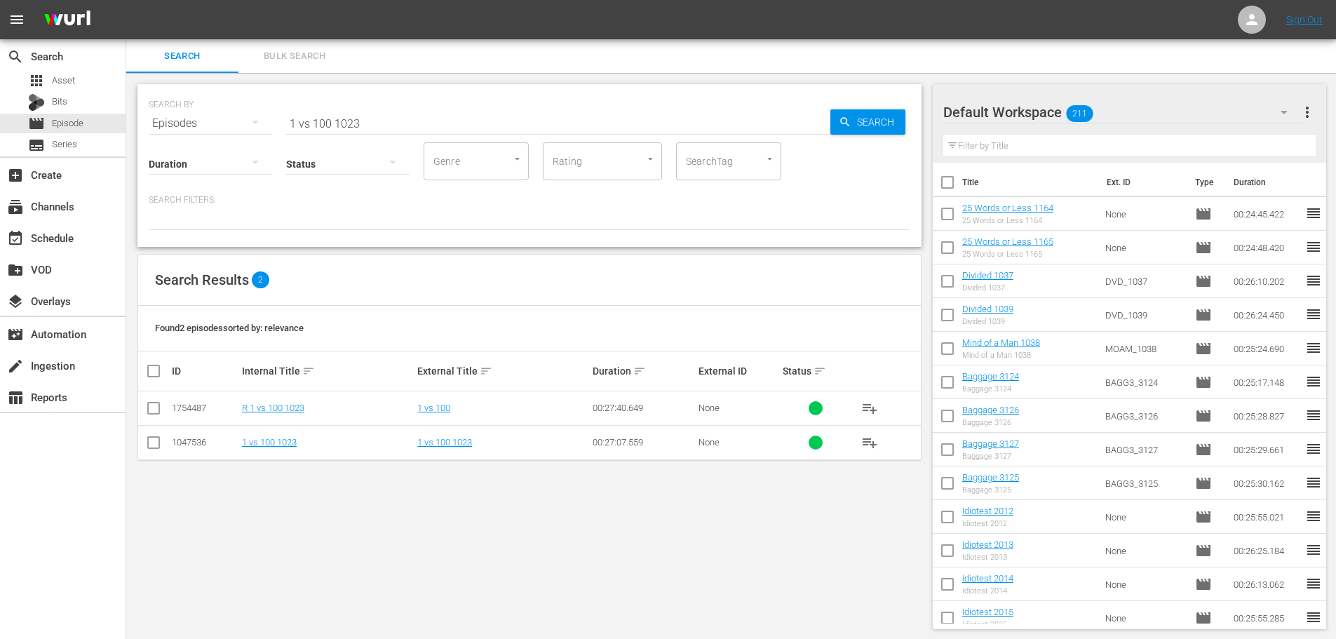
drag, startPoint x: 149, startPoint y: 456, endPoint x: 150, endPoint y: 447, distance: 8.5
click at [149, 452] on td at bounding box center [154, 442] width 32 height 34
click at [150, 447] on input "checkbox" at bounding box center [153, 445] width 17 height 17
checkbox input "true"
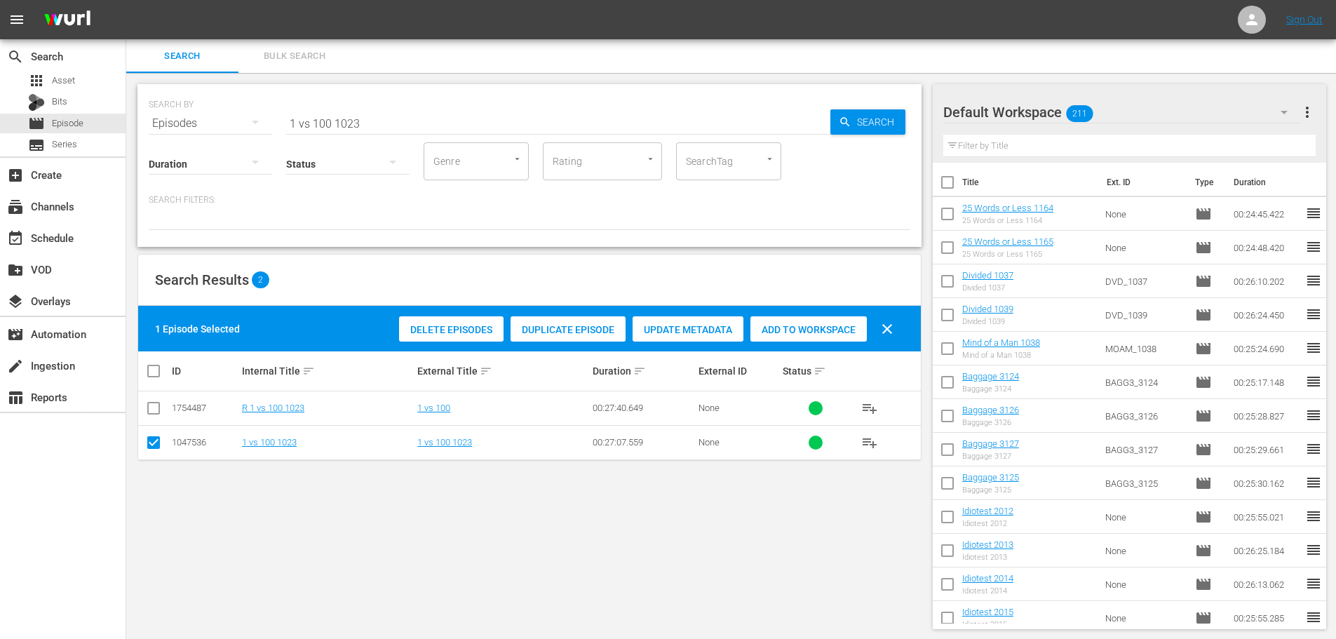
click at [810, 333] on span "Add to Workspace" at bounding box center [808, 329] width 116 height 11
drag, startPoint x: 475, startPoint y: 122, endPoint x: 0, endPoint y: 75, distance: 477.7
click at [126, 0] on div "search Search apps Asset Bits movie Episode subtitles Series add_box Create sub…" at bounding box center [730, 0] width 1209 height 0
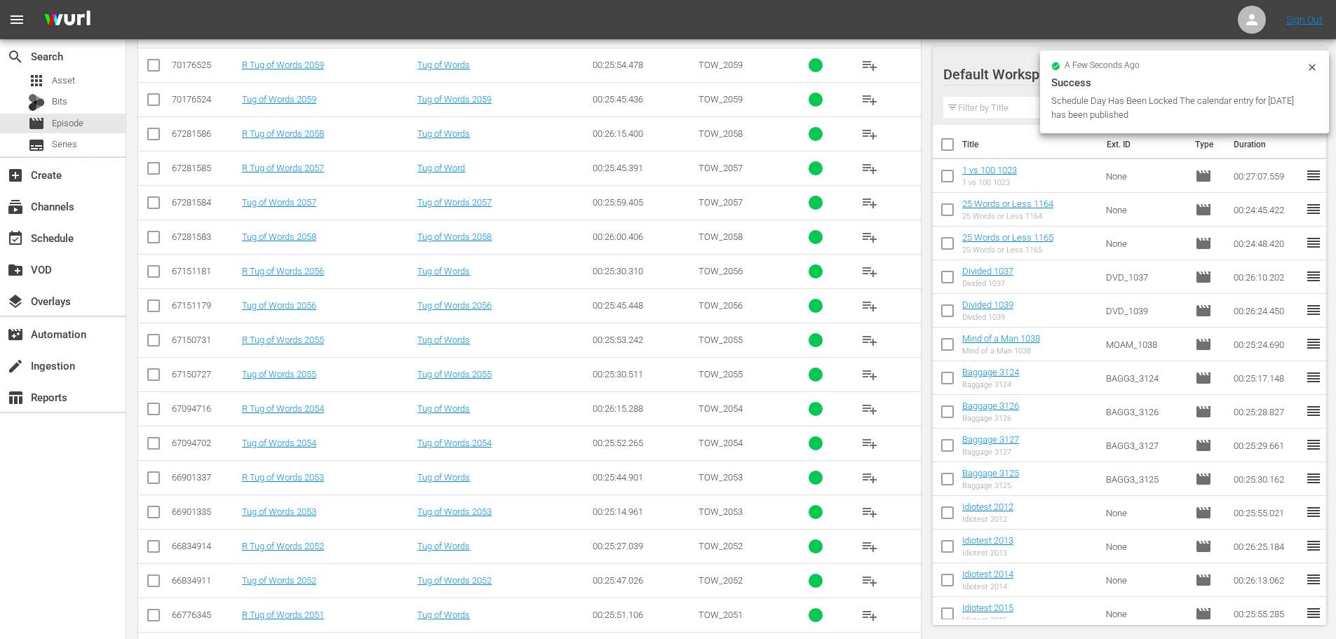
scroll to position [352, 0]
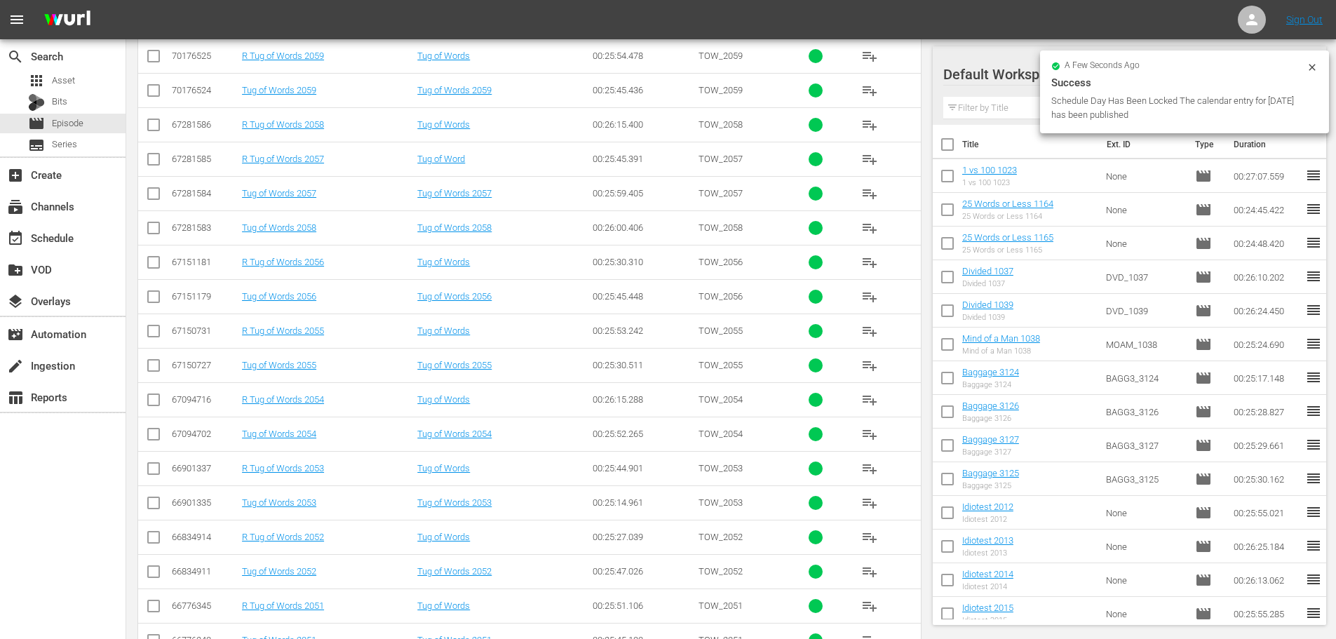
type input "tug 205"
click at [151, 506] on input "checkbox" at bounding box center [153, 505] width 17 height 17
checkbox input "true"
drag, startPoint x: 149, startPoint y: 355, endPoint x: 147, endPoint y: 362, distance: 7.2
click at [149, 357] on td at bounding box center [154, 365] width 32 height 34
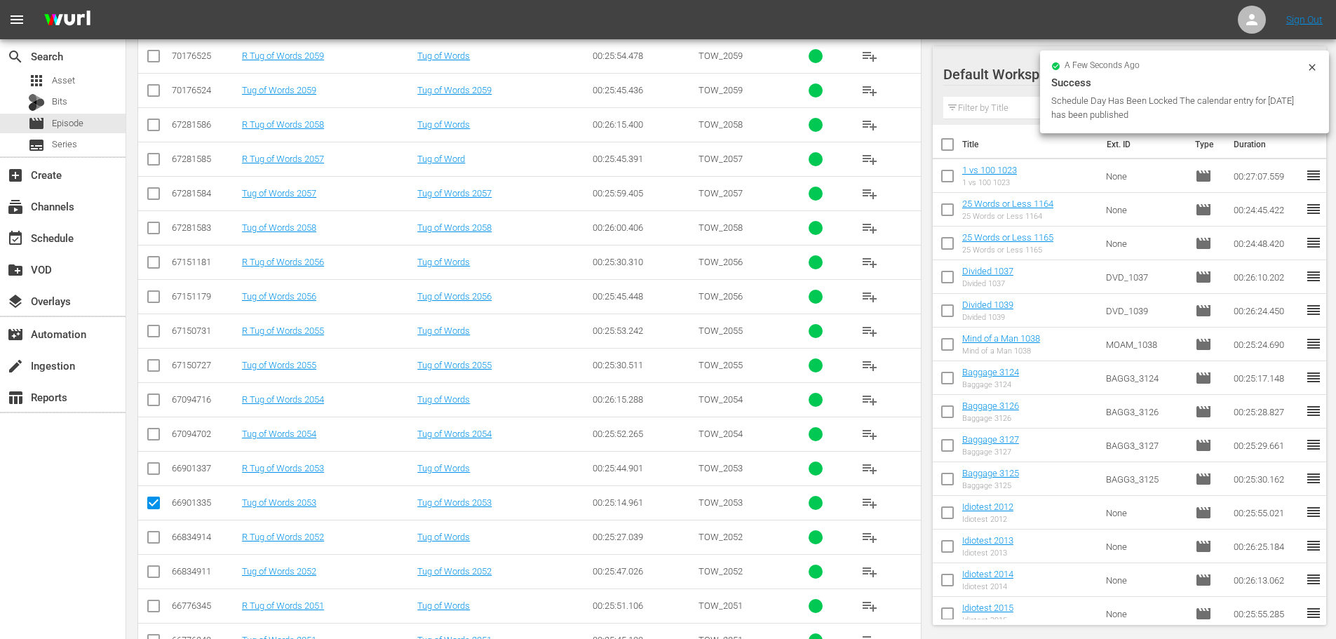
click at [149, 366] on input "checkbox" at bounding box center [153, 368] width 17 height 17
checkbox input "true"
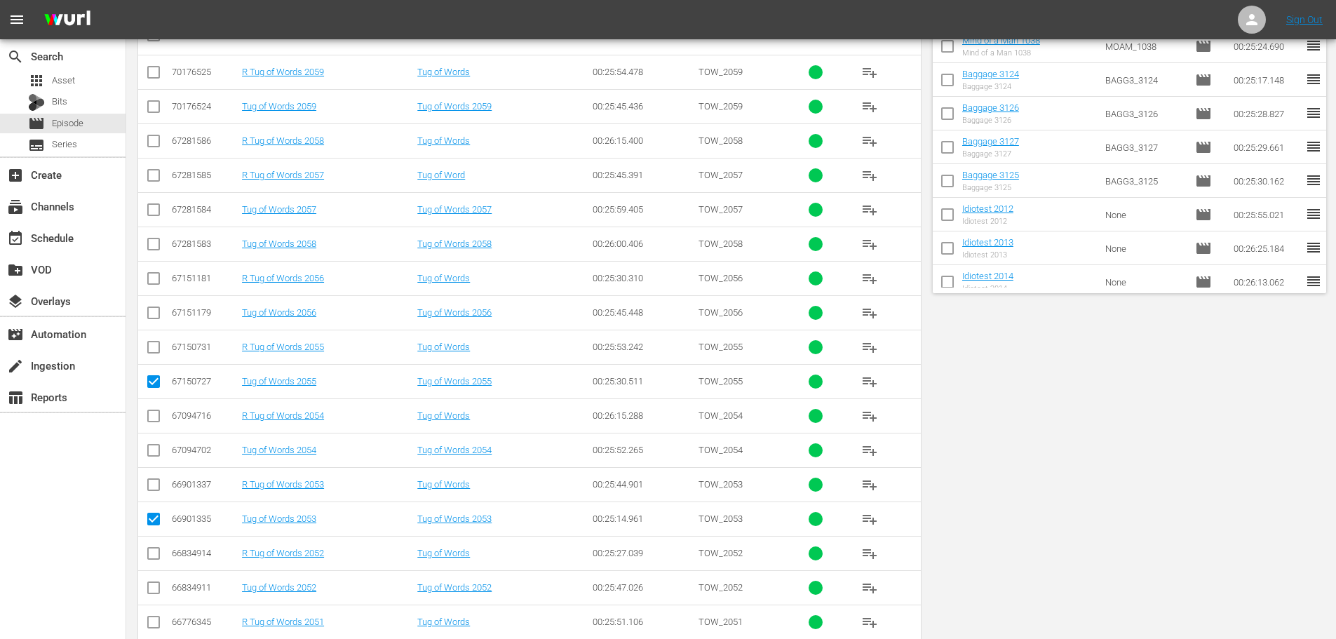
scroll to position [0, 0]
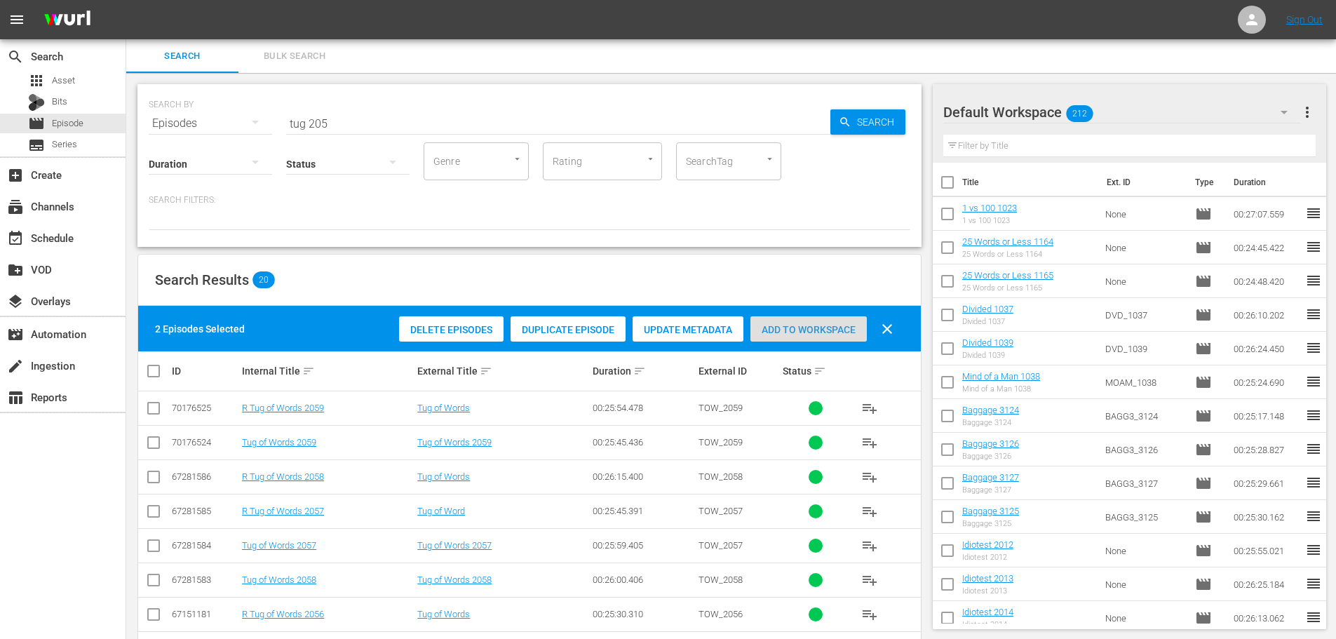
drag, startPoint x: 822, startPoint y: 323, endPoint x: 368, endPoint y: 138, distance: 489.7
click at [822, 314] on div "Delete Episodes Duplicate Episode Update Metadata Add to Workspace clear" at bounding box center [649, 329] width 508 height 34
drag, startPoint x: 115, startPoint y: 129, endPoint x: 0, endPoint y: 16, distance: 161.1
click at [126, 0] on div "search Search apps Asset Bits movie Episode subtitles Series add_box Create sub…" at bounding box center [730, 0] width 1209 height 0
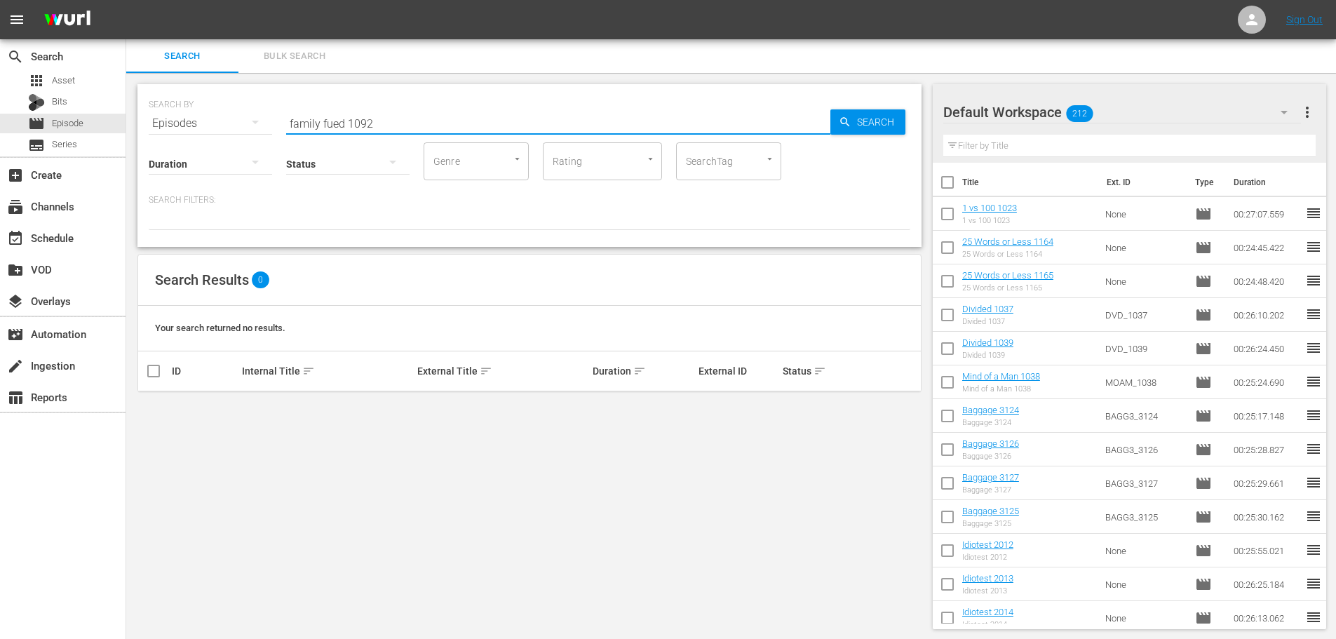
click at [334, 122] on input "family fued 1092" at bounding box center [558, 124] width 544 height 34
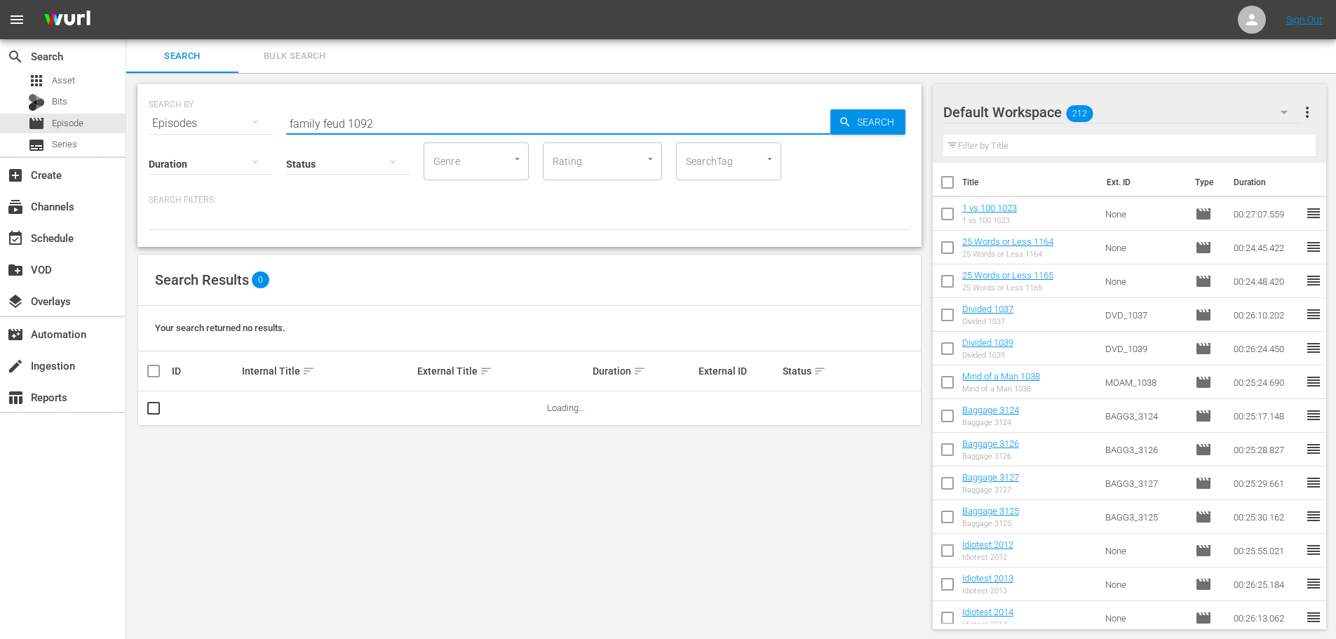
click at [411, 131] on input "family feud 1092" at bounding box center [558, 124] width 544 height 34
type input "family feud 1092"
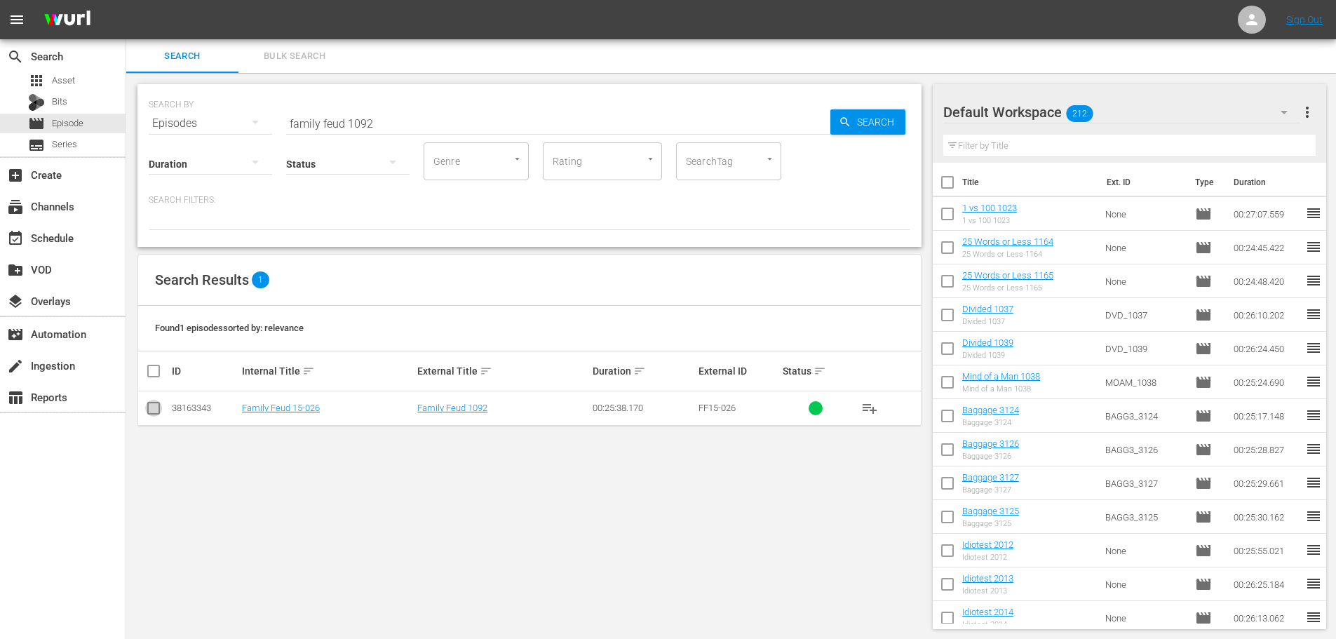
click at [154, 409] on input "checkbox" at bounding box center [153, 410] width 17 height 17
checkbox input "true"
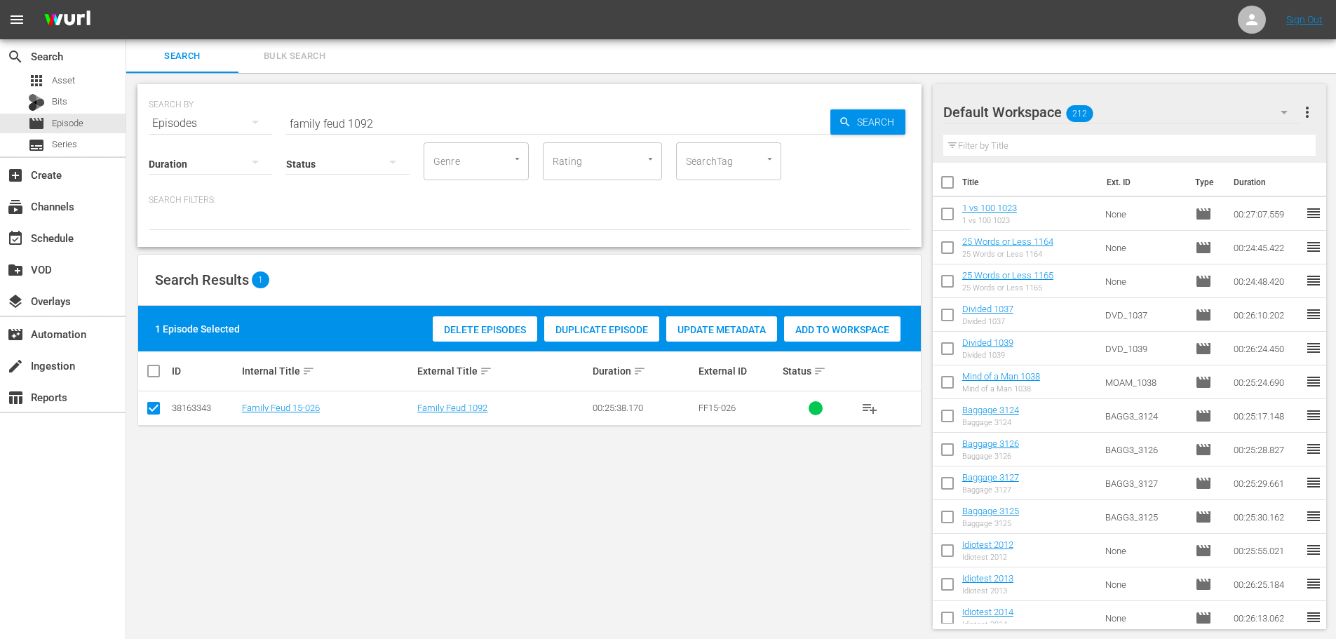
click at [837, 340] on div "Add to Workspace" at bounding box center [842, 329] width 116 height 27
click at [400, 127] on input "family feud 1092" at bounding box center [558, 124] width 544 height 34
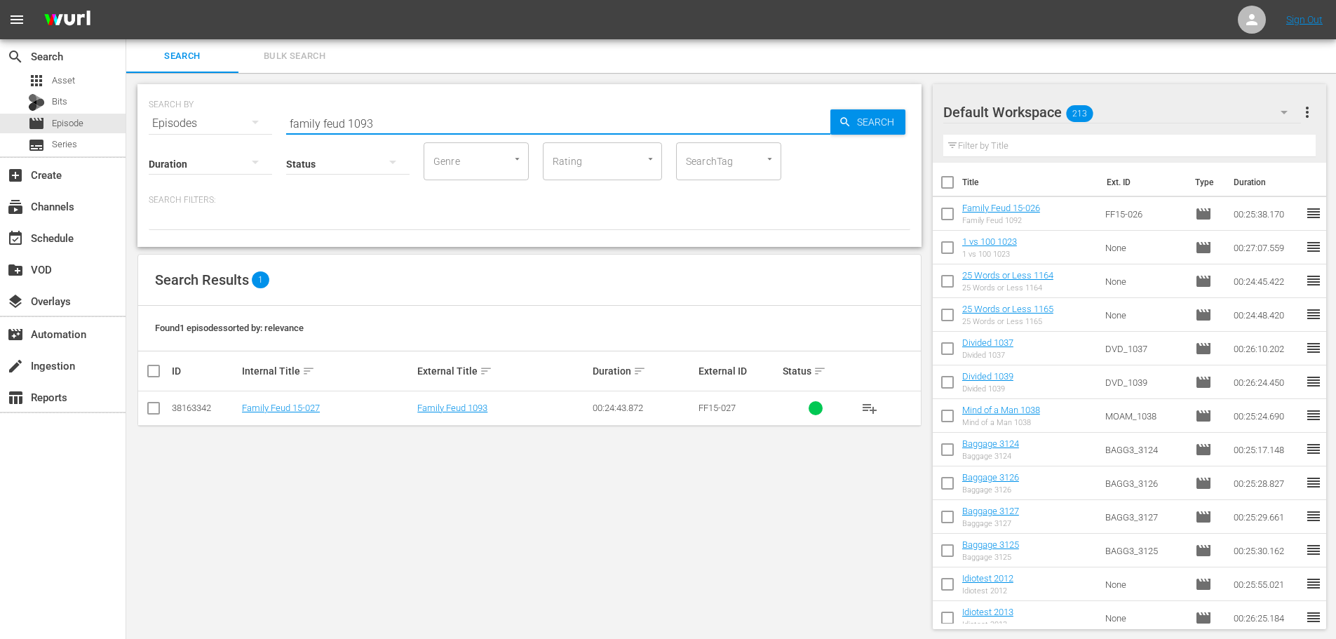
type input "family feud 1093"
click at [151, 419] on input "checkbox" at bounding box center [153, 410] width 17 height 17
checkbox input "true"
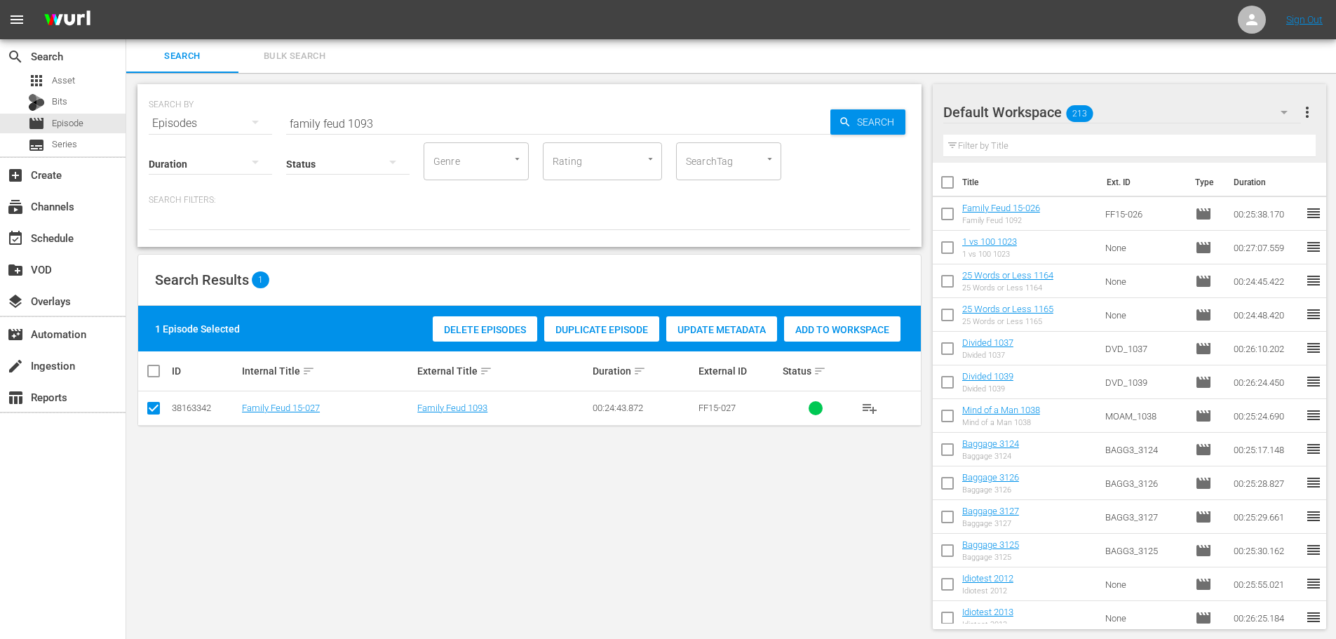
click at [881, 315] on div "Delete Episodes Duplicate Episode Update Metadata Add to Workspace" at bounding box center [666, 329] width 475 height 32
click at [872, 335] on div "Add to Workspace" at bounding box center [842, 329] width 116 height 27
drag, startPoint x: 413, startPoint y: 113, endPoint x: 0, endPoint y: 77, distance: 414.5
click at [126, 0] on div "search Search apps Asset Bits movie Episode subtitles Series add_box Create sub…" at bounding box center [730, 0] width 1209 height 0
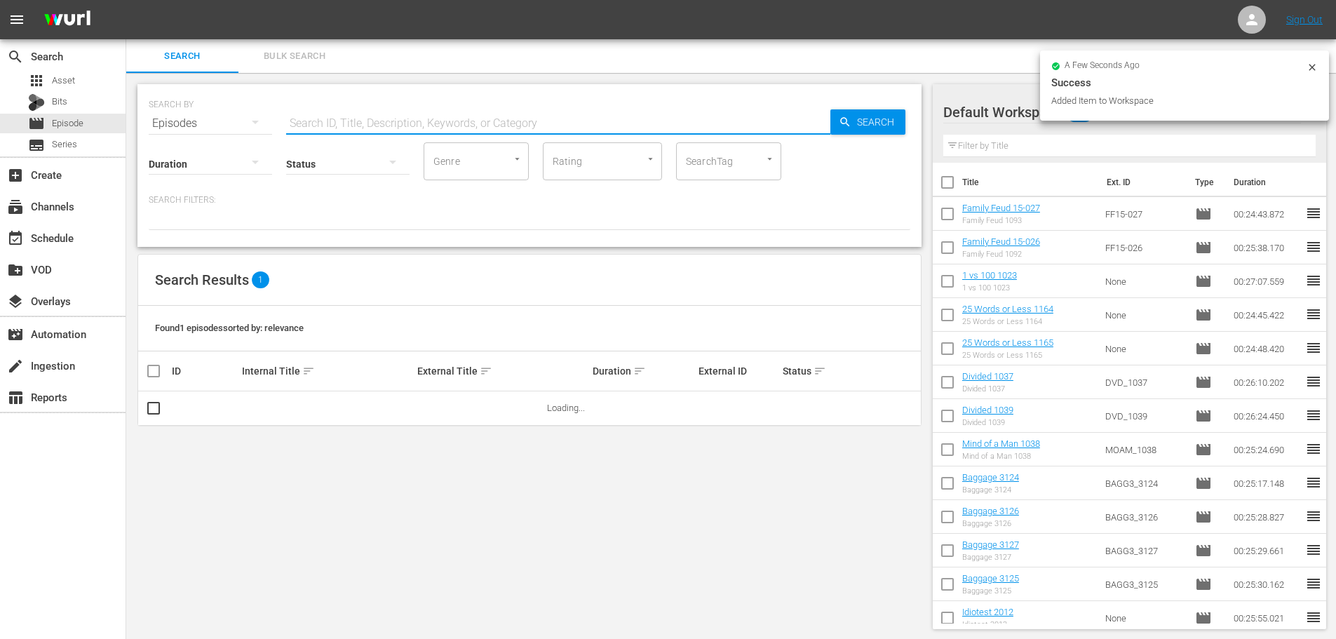
click at [330, 116] on input "text" at bounding box center [558, 124] width 544 height 34
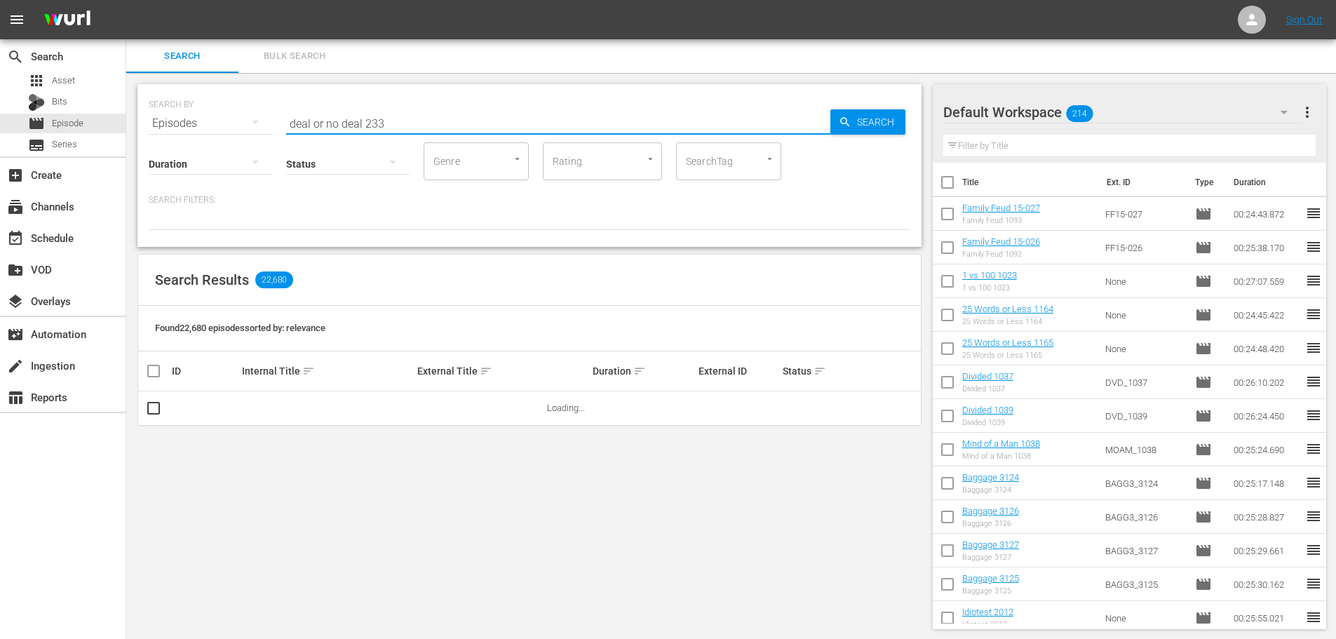
type input "deal or no deal 233"
click at [158, 444] on div "SEARCH BY Search By Episodes Search ID, Title, Description, Keywords, or Catego…" at bounding box center [529, 356] width 806 height 567
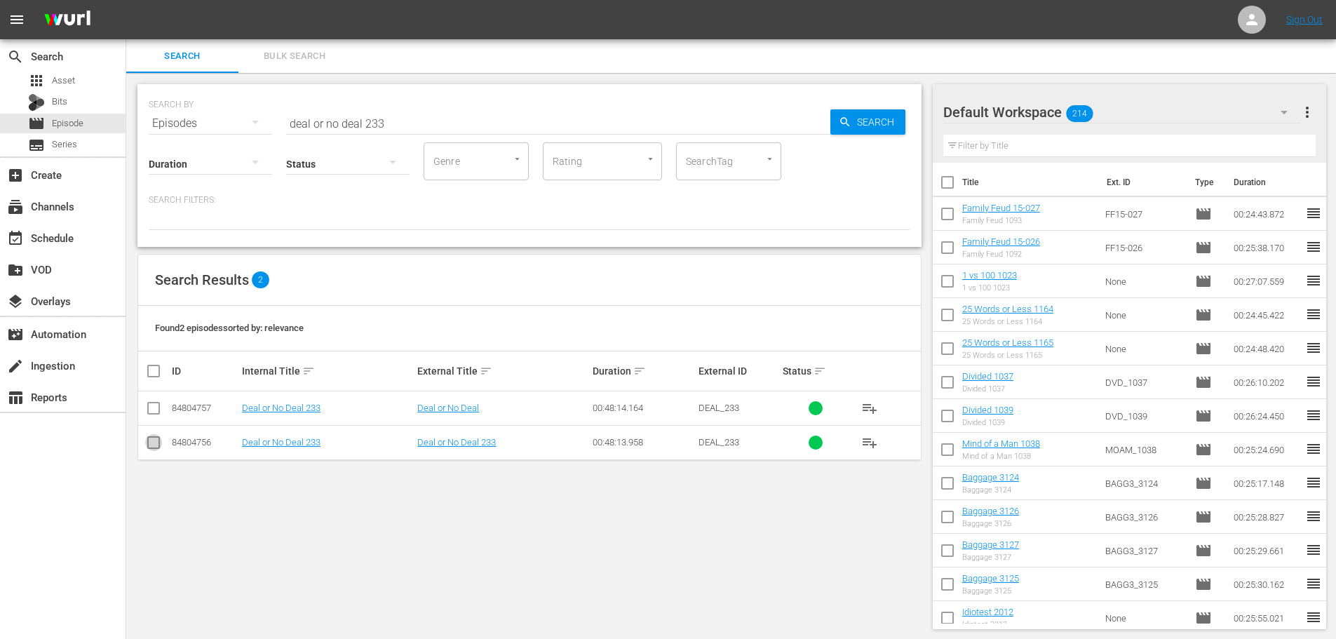
click at [158, 438] on input "checkbox" at bounding box center [153, 445] width 17 height 17
checkbox input "true"
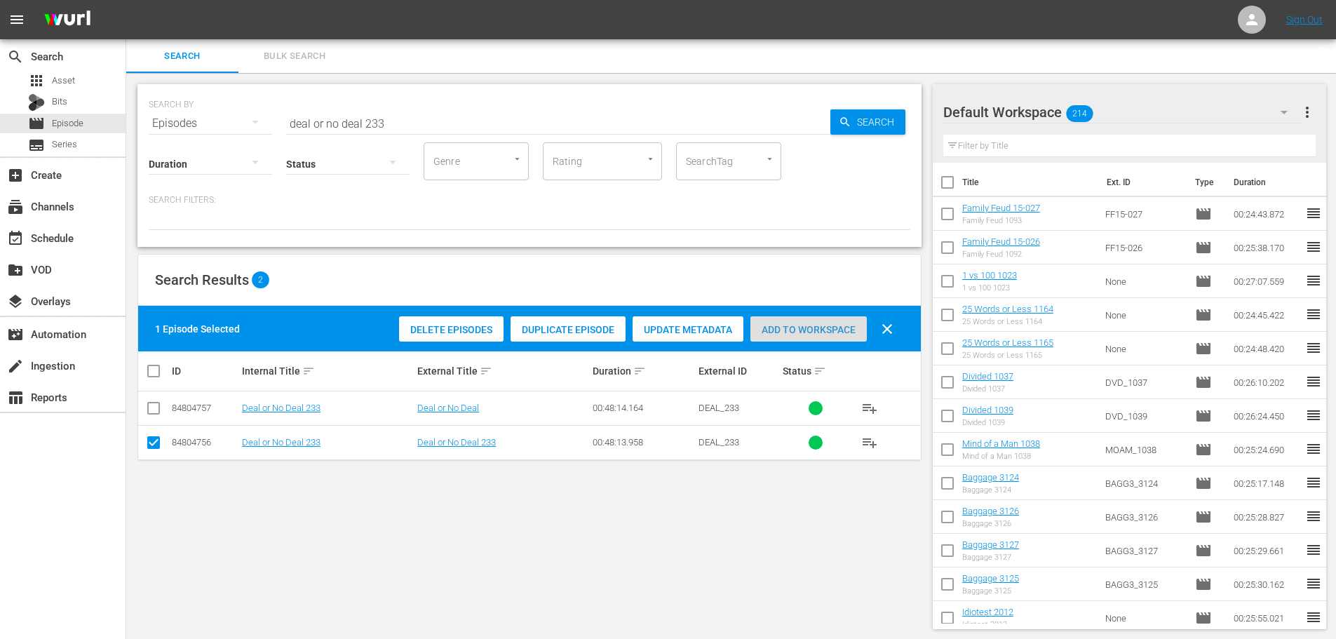
click at [789, 339] on div "Add to Workspace" at bounding box center [808, 329] width 116 height 27
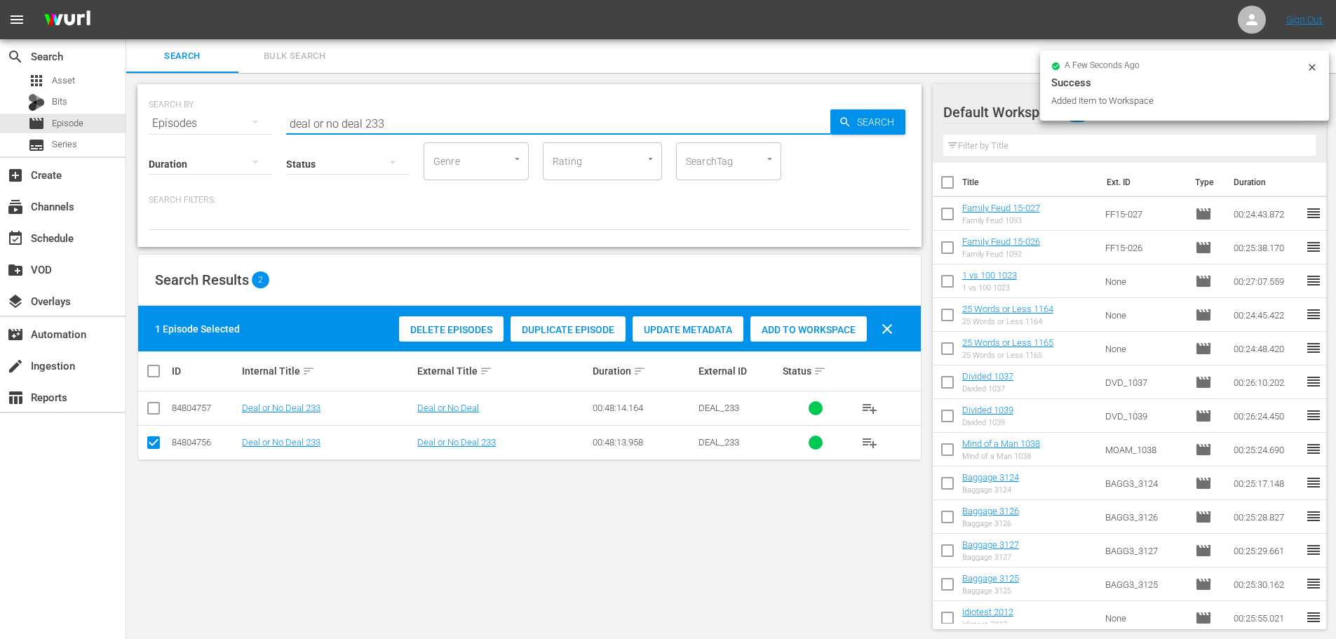
click at [473, 126] on input "deal or no deal 233" at bounding box center [558, 124] width 544 height 34
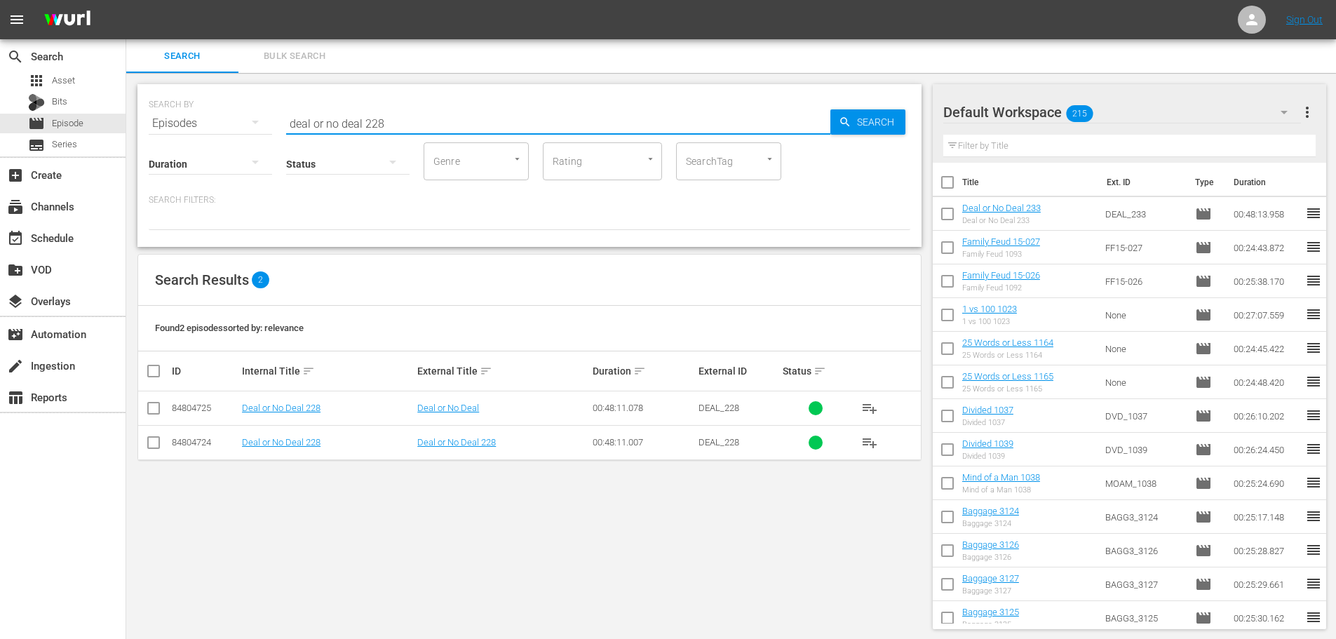
type input "deal or no deal 228"
click at [156, 441] on input "checkbox" at bounding box center [153, 445] width 17 height 17
checkbox input "true"
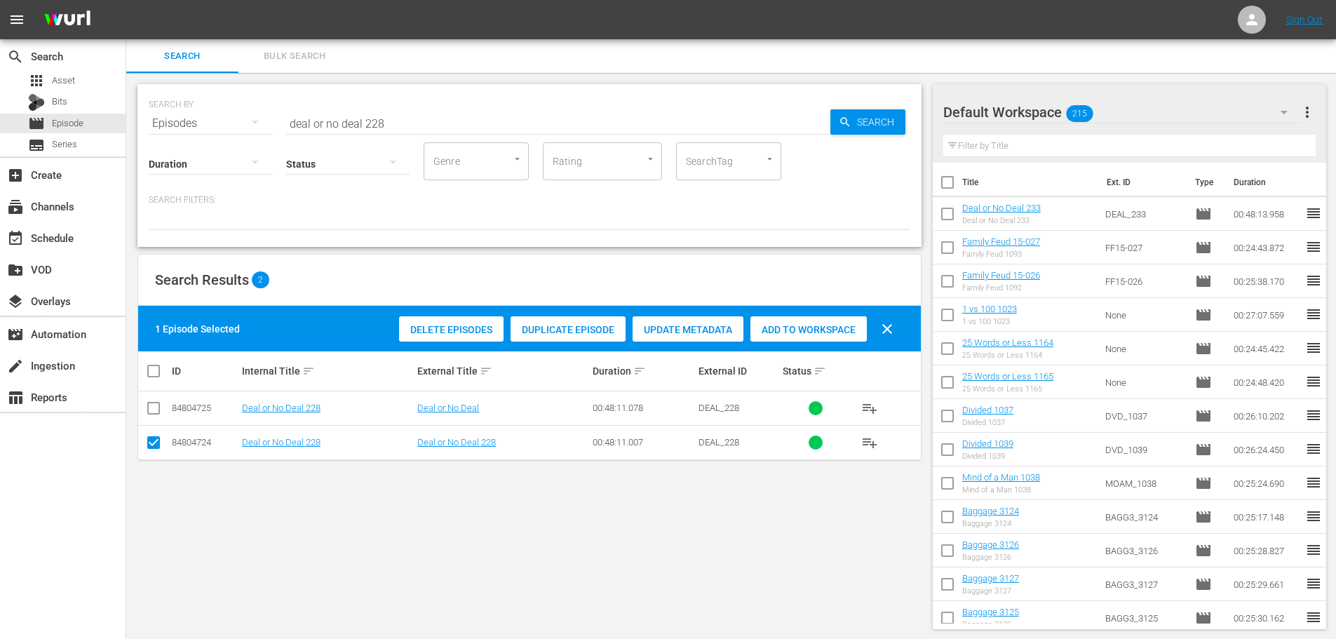
click at [801, 327] on span "Add to Workspace" at bounding box center [808, 329] width 116 height 11
drag, startPoint x: 402, startPoint y: 114, endPoint x: 0, endPoint y: 124, distance: 402.6
click at [126, 0] on div "search Search apps Asset Bits movie Episode subtitles Series add_box Create sub…" at bounding box center [730, 0] width 1209 height 0
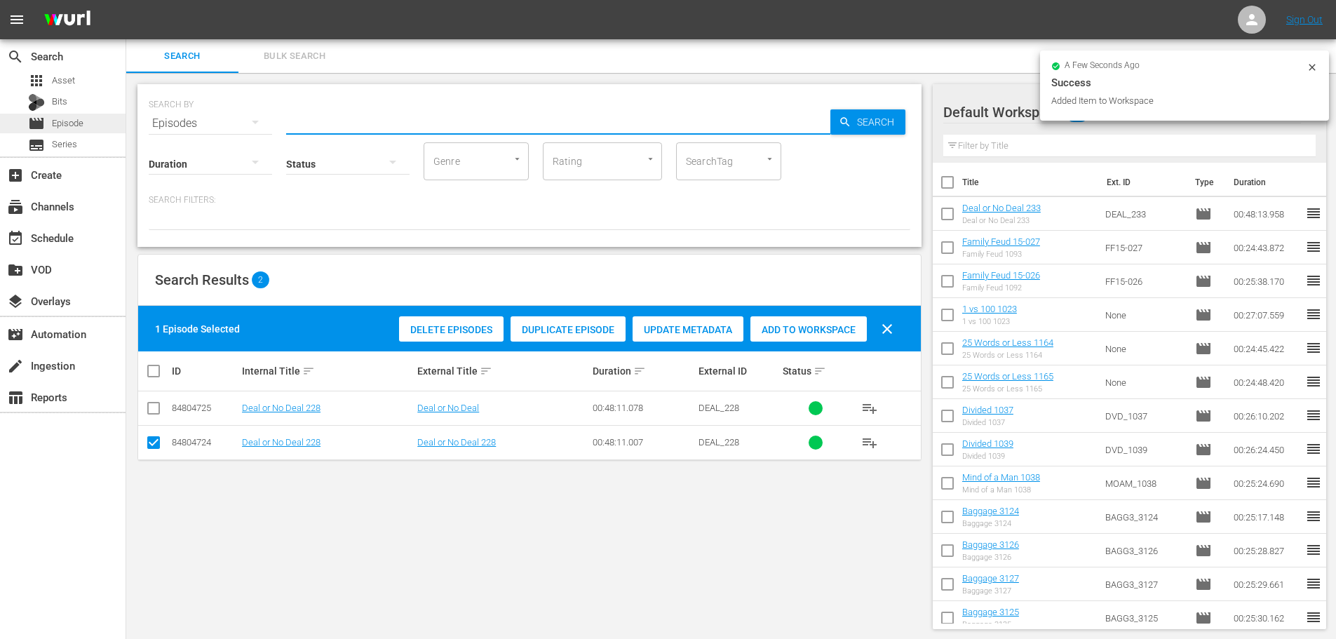
type input "c"
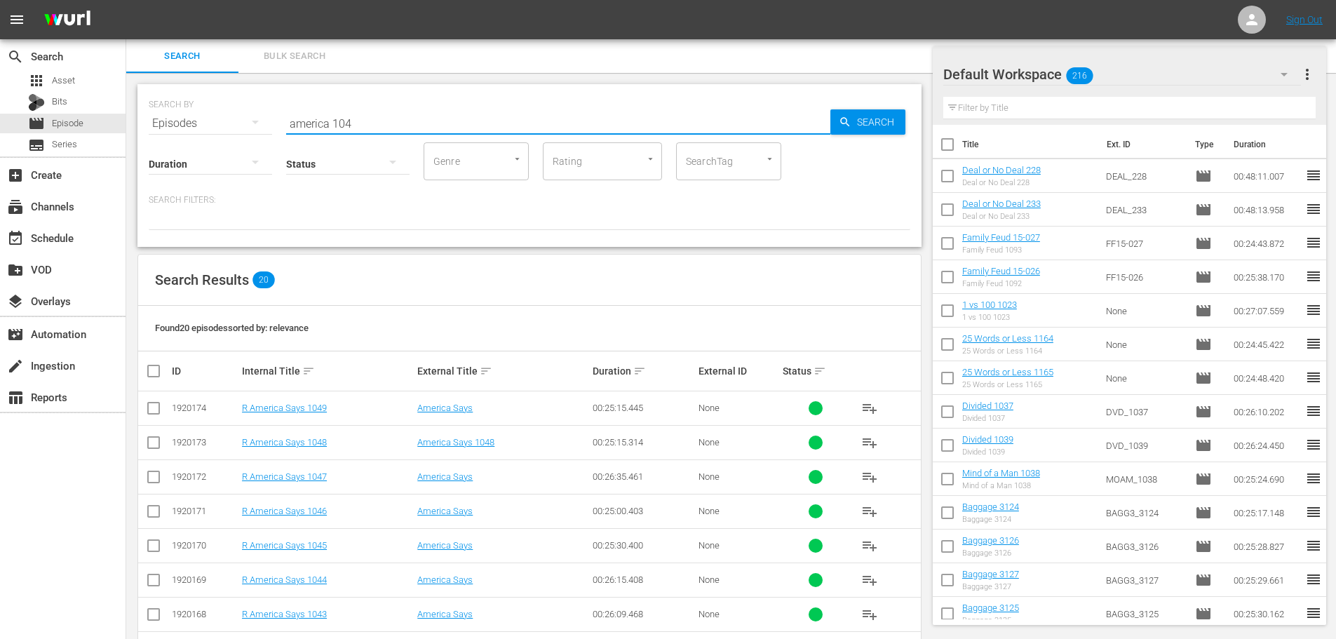
scroll to position [351, 0]
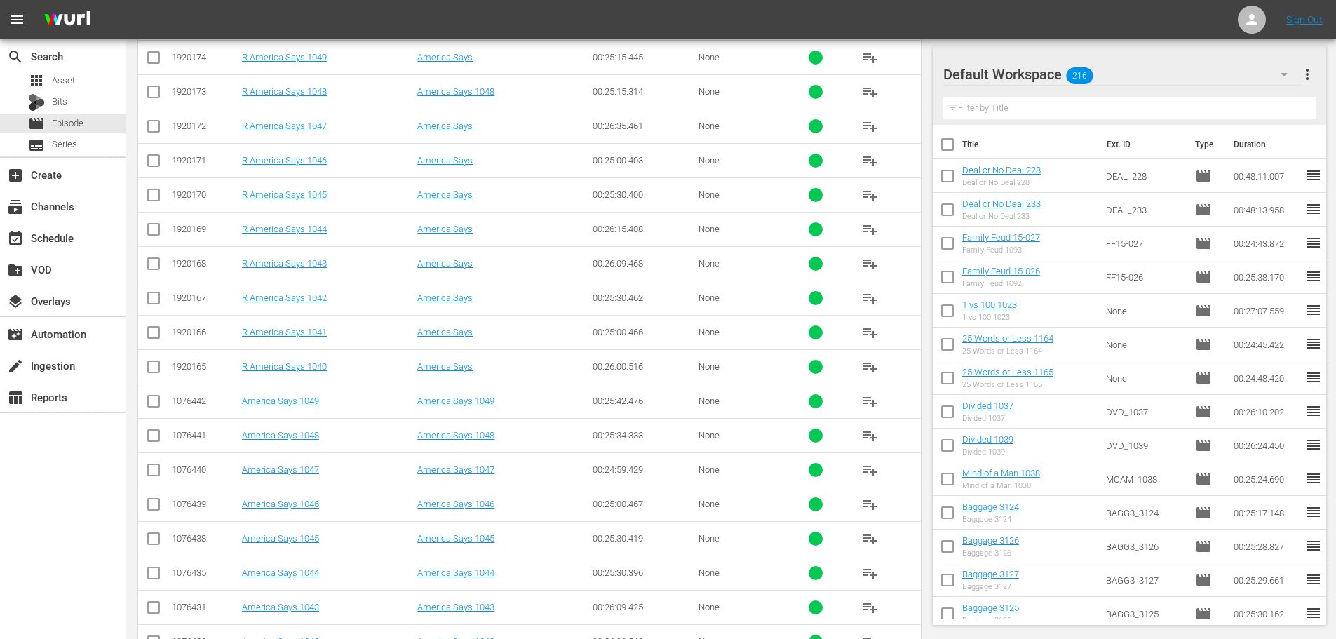
type input "america 104"
click at [155, 611] on input "checkbox" at bounding box center [153, 610] width 17 height 17
checkbox input "true"
click at [158, 547] on input "checkbox" at bounding box center [153, 541] width 17 height 17
checkbox input "true"
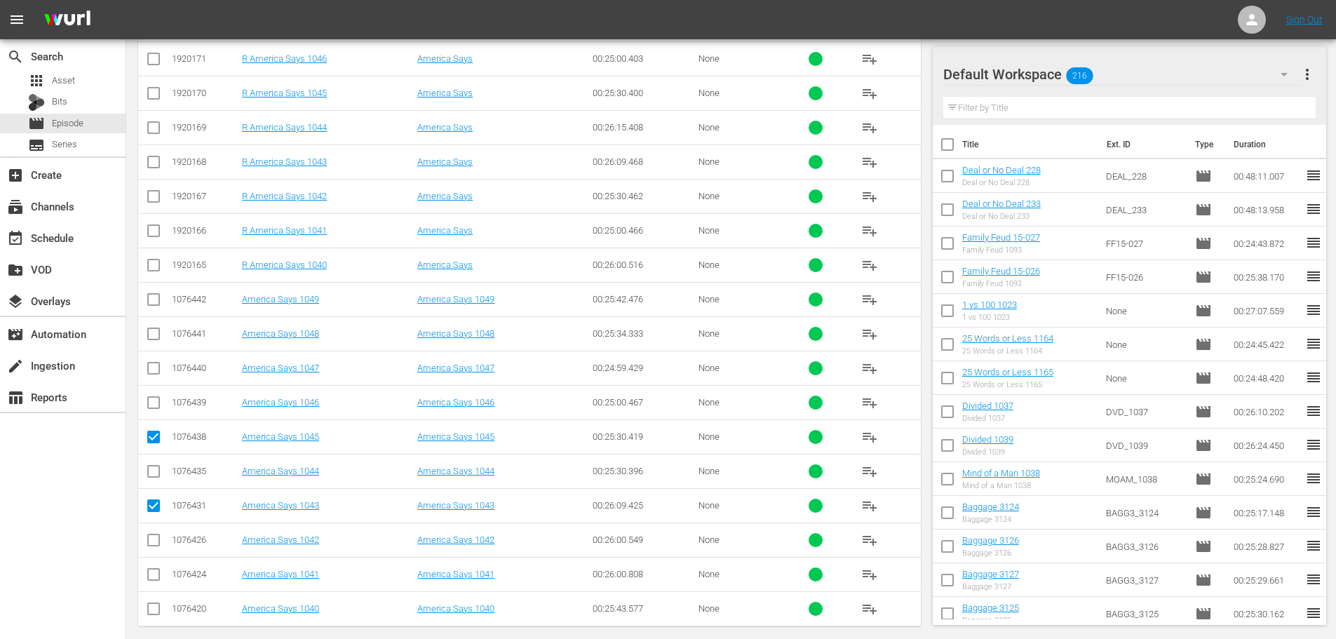
scroll to position [466, 0]
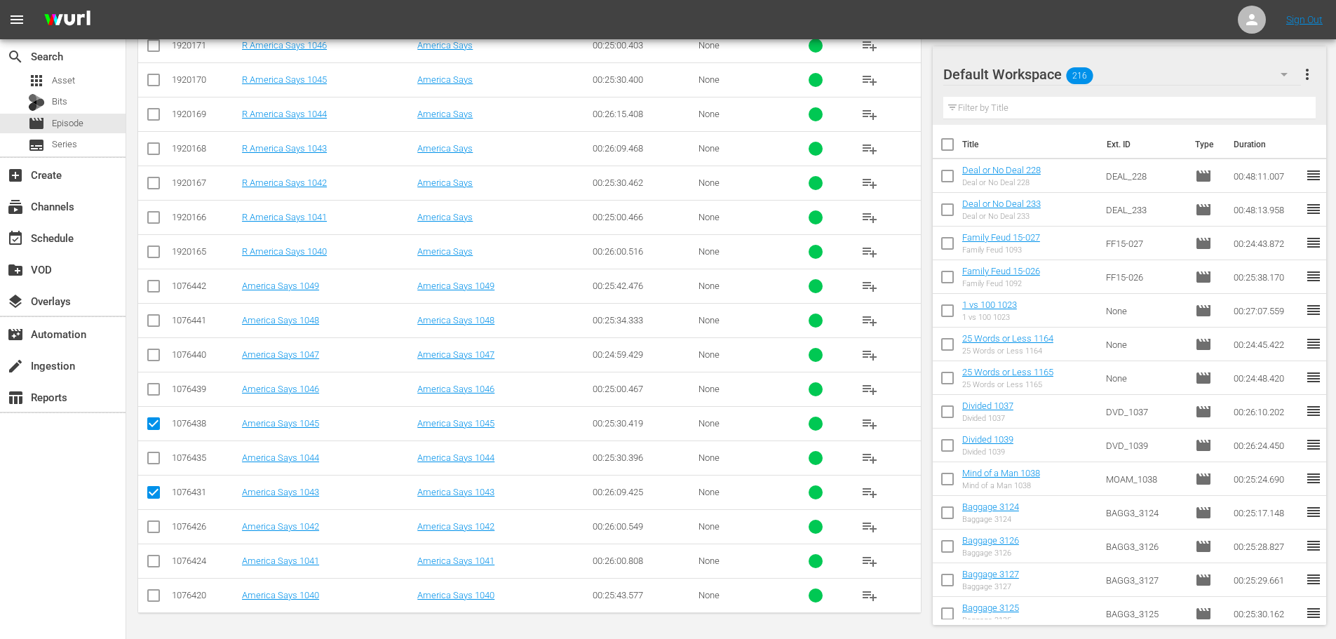
click at [154, 559] on input "checkbox" at bounding box center [153, 563] width 17 height 17
checkbox input "true"
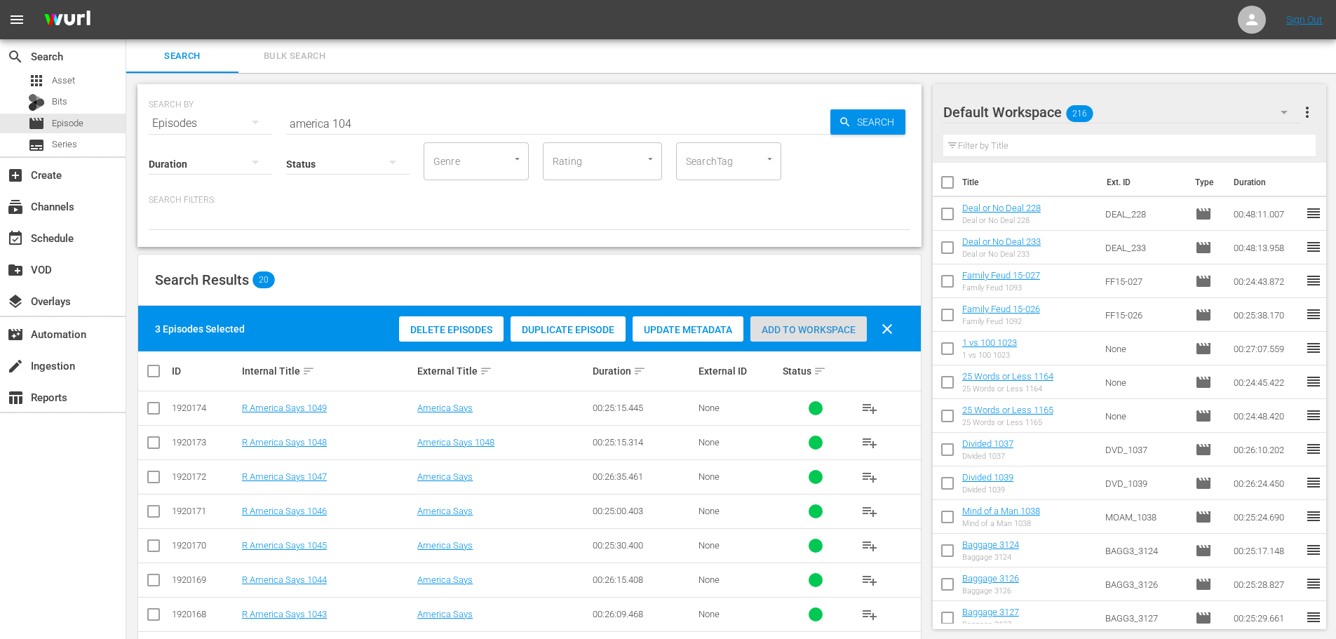
click at [795, 326] on span "Add to Workspace" at bounding box center [808, 329] width 116 height 11
drag, startPoint x: 482, startPoint y: 135, endPoint x: 78, endPoint y: 130, distance: 403.9
click at [126, 0] on div "search Search apps Asset Bits movie Episode subtitles Series add_box Create sub…" at bounding box center [730, 0] width 1209 height 0
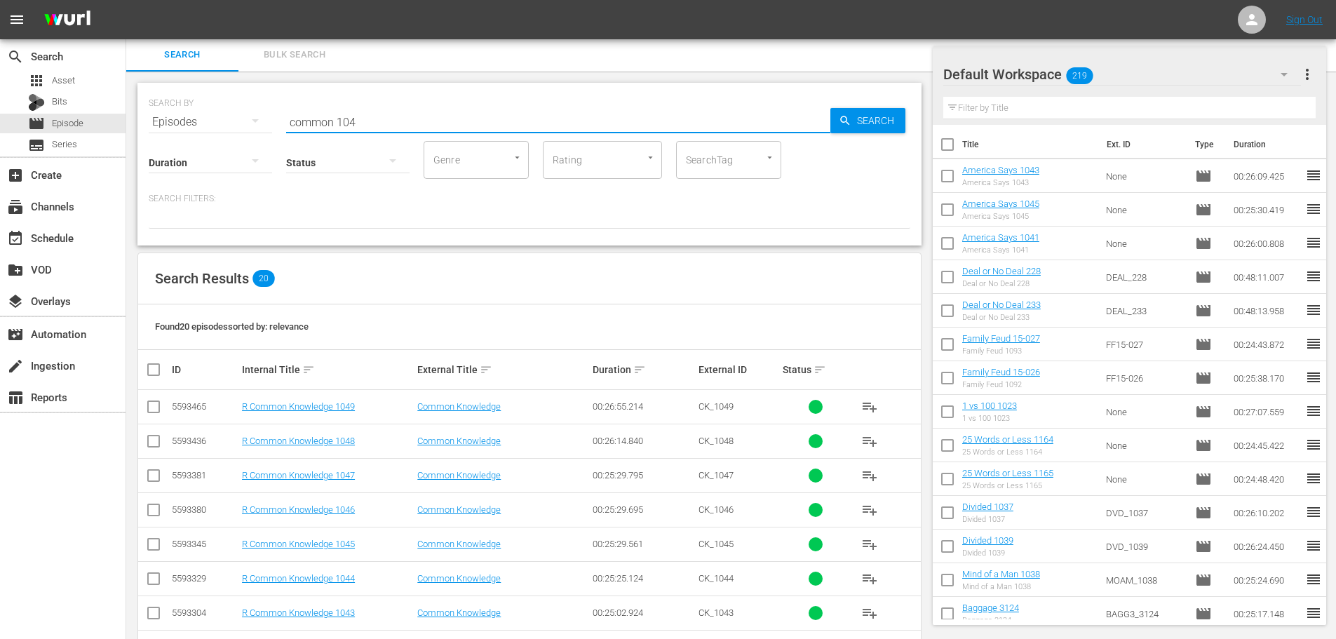
scroll to position [422, 0]
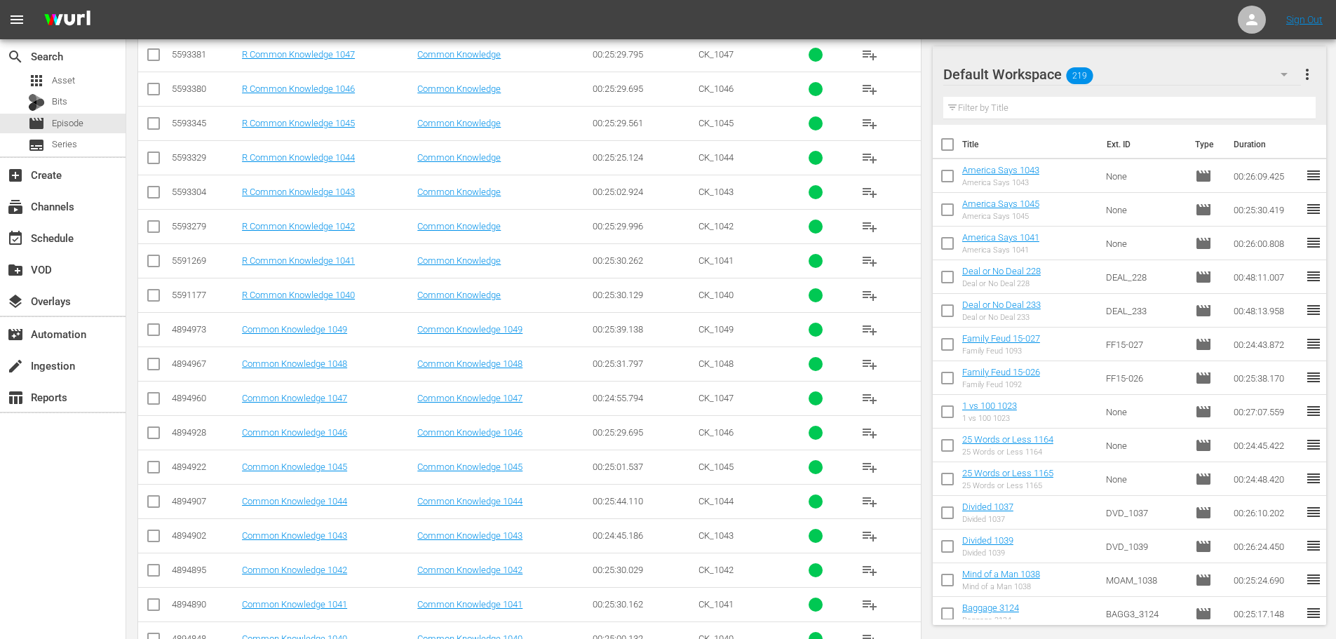
type input "common 104"
click at [155, 538] on input "checkbox" at bounding box center [153, 538] width 17 height 17
checkbox input "true"
click at [147, 614] on input "checkbox" at bounding box center [153, 607] width 17 height 17
checkbox input "true"
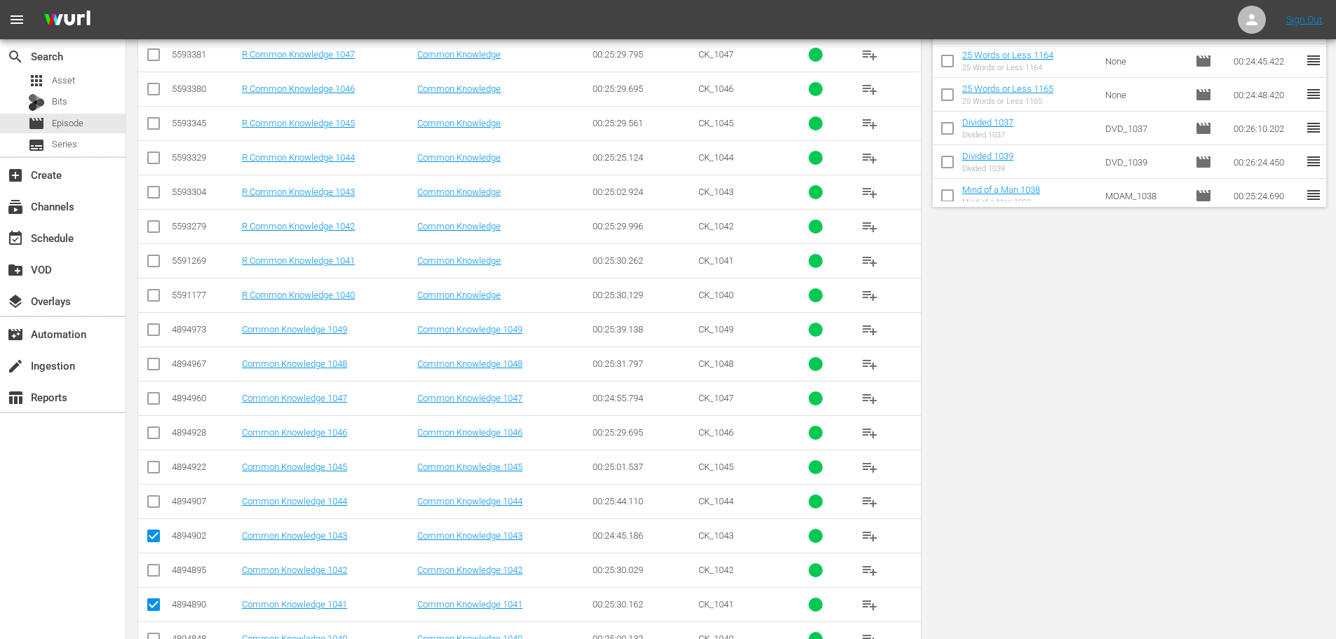
scroll to position [0, 0]
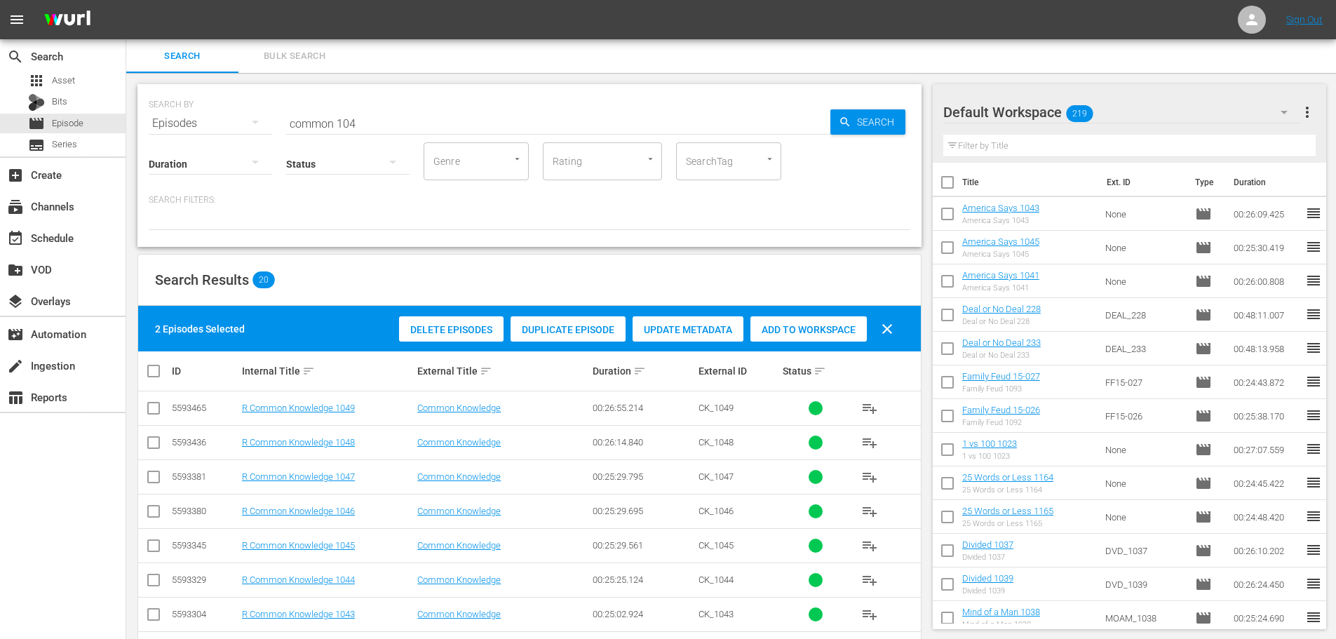
click at [799, 324] on span "Add to Workspace" at bounding box center [808, 329] width 116 height 11
drag, startPoint x: 431, startPoint y: 102, endPoint x: 238, endPoint y: 107, distance: 193.6
click at [247, 100] on div "SEARCH BY Search By Episodes Search ID, Title, Description, Keywords, or Catego…" at bounding box center [529, 115] width 761 height 50
drag, startPoint x: 463, startPoint y: 126, endPoint x: 0, endPoint y: 111, distance: 463.0
click at [126, 0] on div "search Search apps Asset Bits movie Episode subtitles Series add_box Create sub…" at bounding box center [730, 0] width 1209 height 0
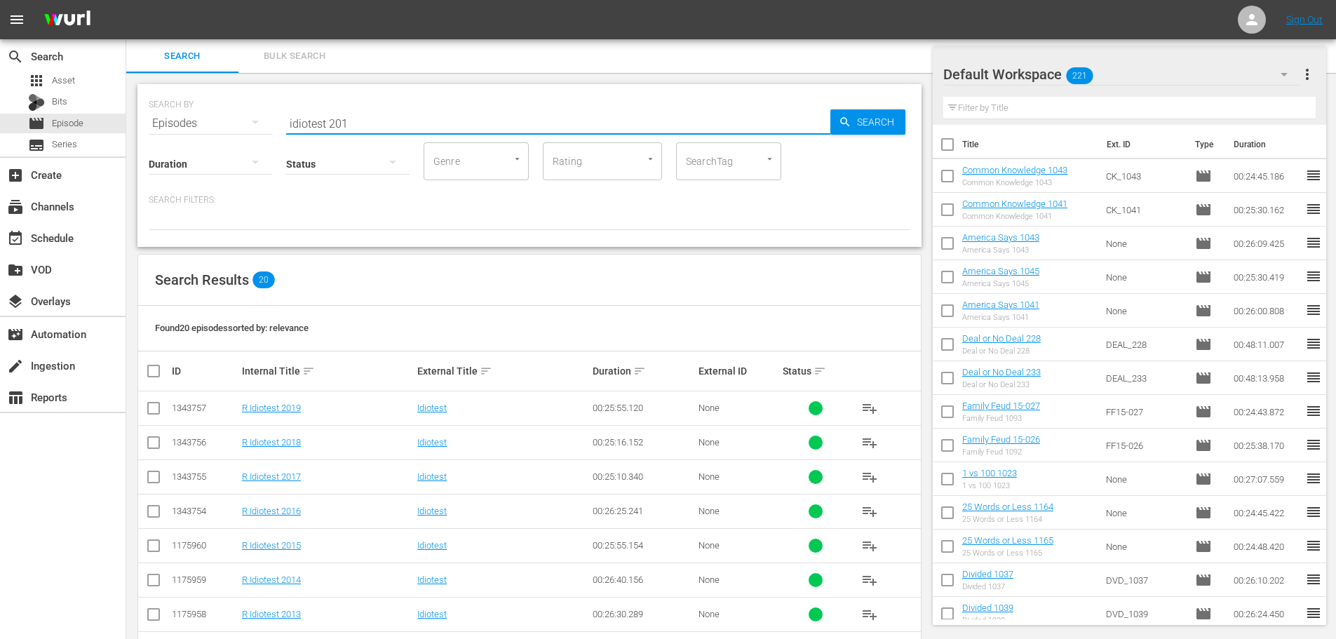
scroll to position [466, 0]
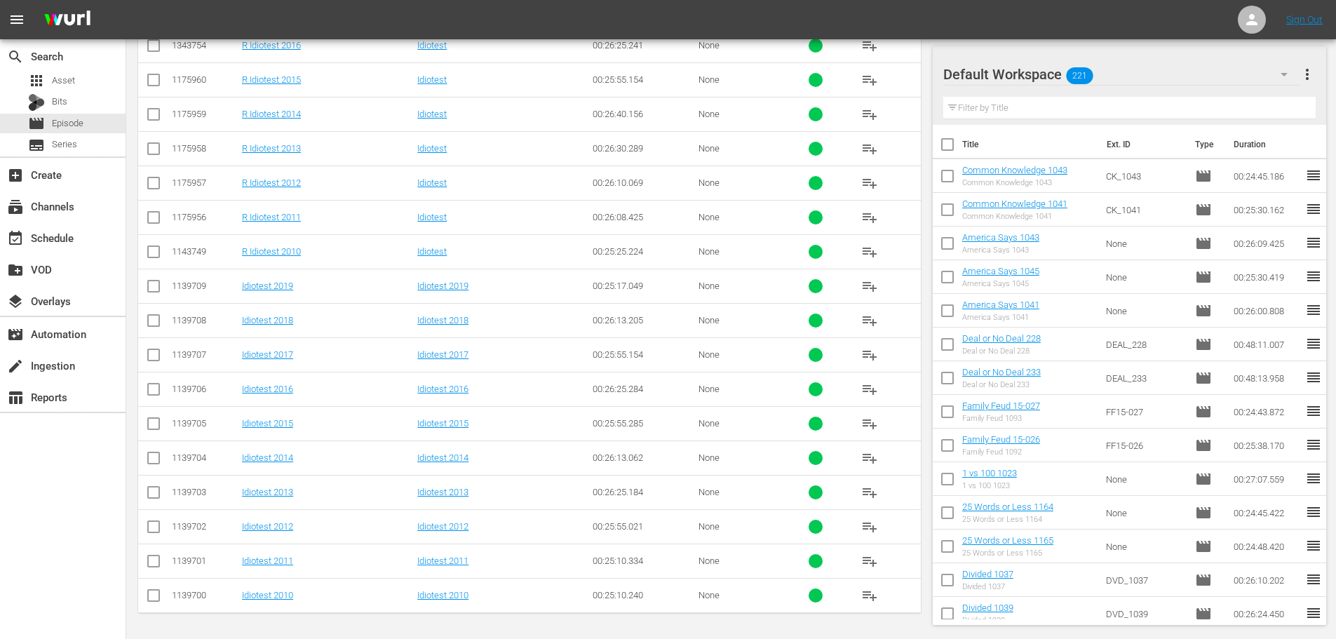
type input "idiotest 201"
click at [158, 400] on input "checkbox" at bounding box center [153, 392] width 17 height 17
checkbox input "true"
click at [150, 362] on input "checkbox" at bounding box center [153, 357] width 17 height 17
checkbox input "true"
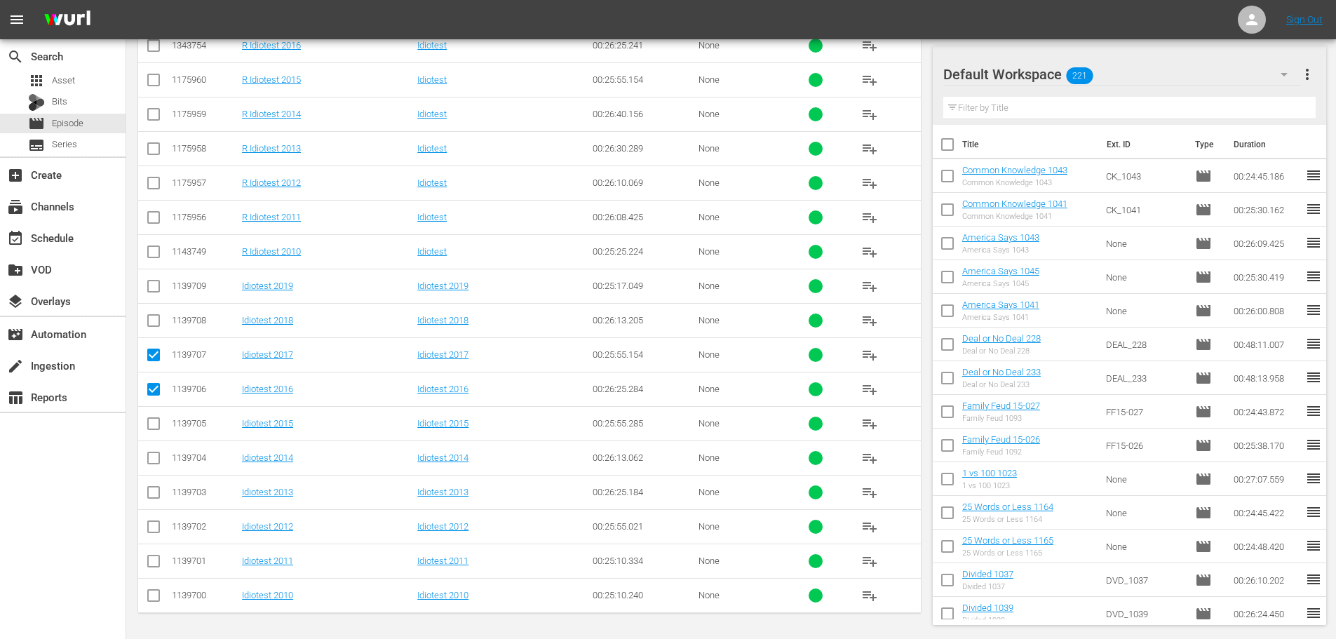
scroll to position [0, 0]
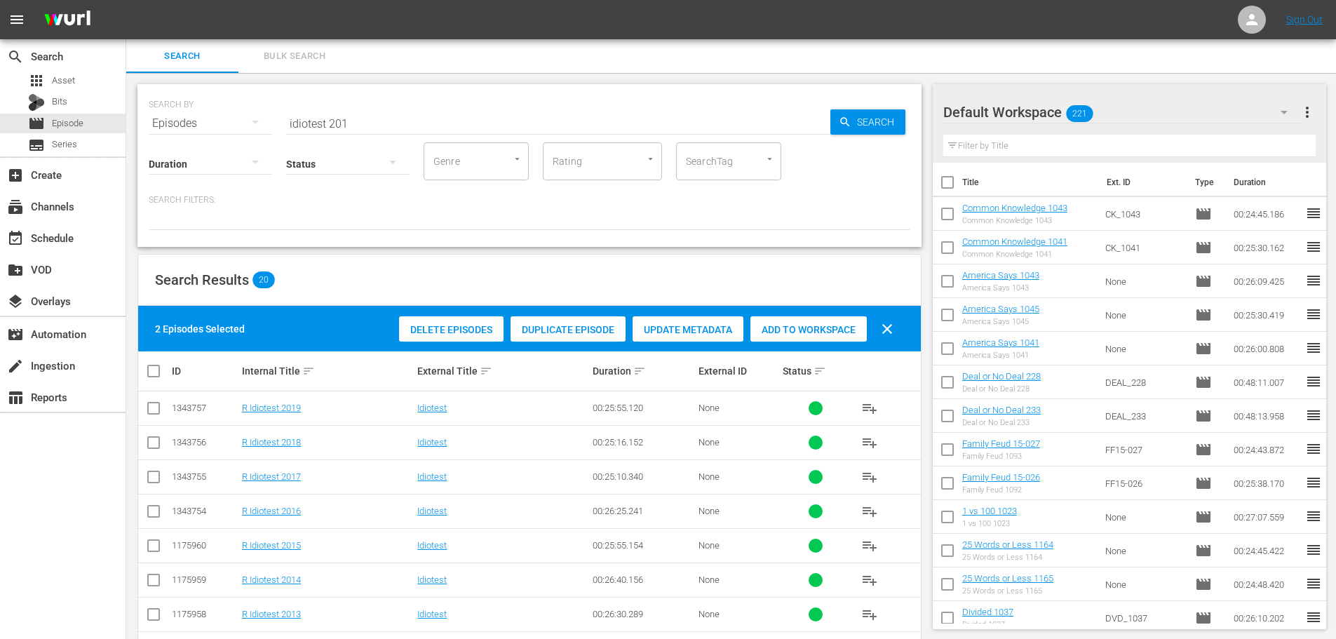
click at [788, 332] on span "Add to Workspace" at bounding box center [808, 329] width 116 height 11
drag, startPoint x: 378, startPoint y: 122, endPoint x: 140, endPoint y: 102, distance: 239.2
click at [186, 126] on div "SEARCH BY Search By Episodes Search ID, Title, Description, Keywords, or Catego…" at bounding box center [529, 115] width 761 height 50
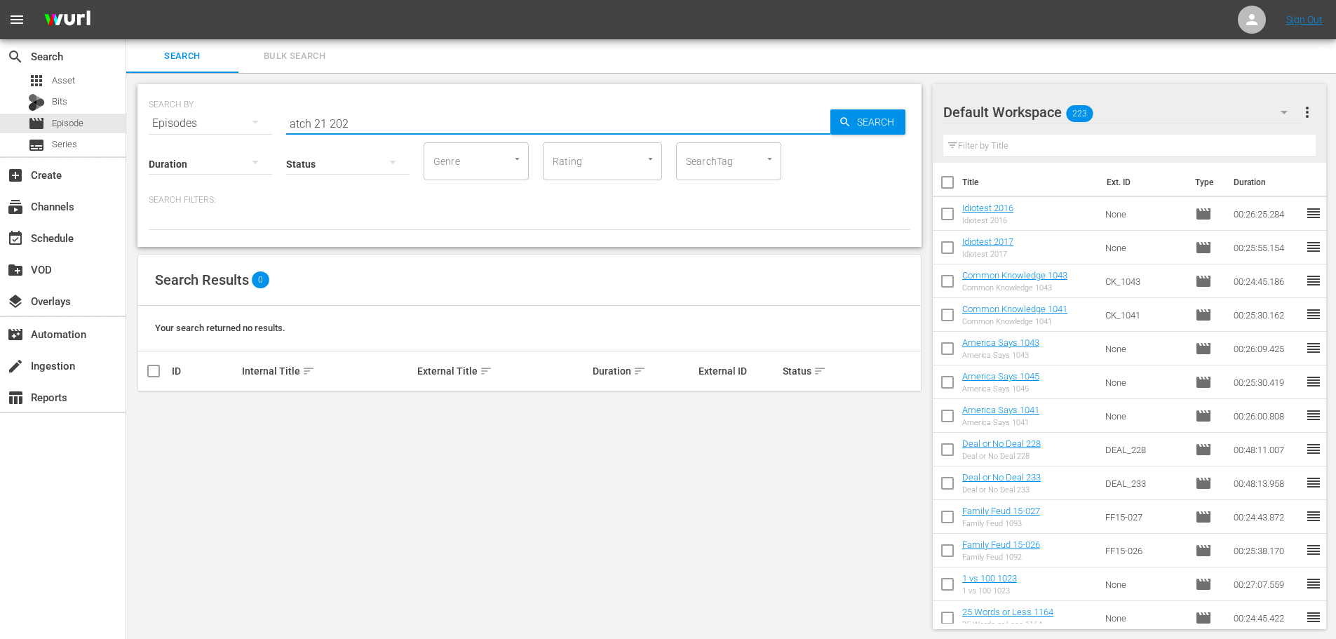
click at [290, 127] on input "atch 21 202" at bounding box center [558, 124] width 544 height 34
click at [460, 128] on input "catch 21 202" at bounding box center [558, 124] width 544 height 34
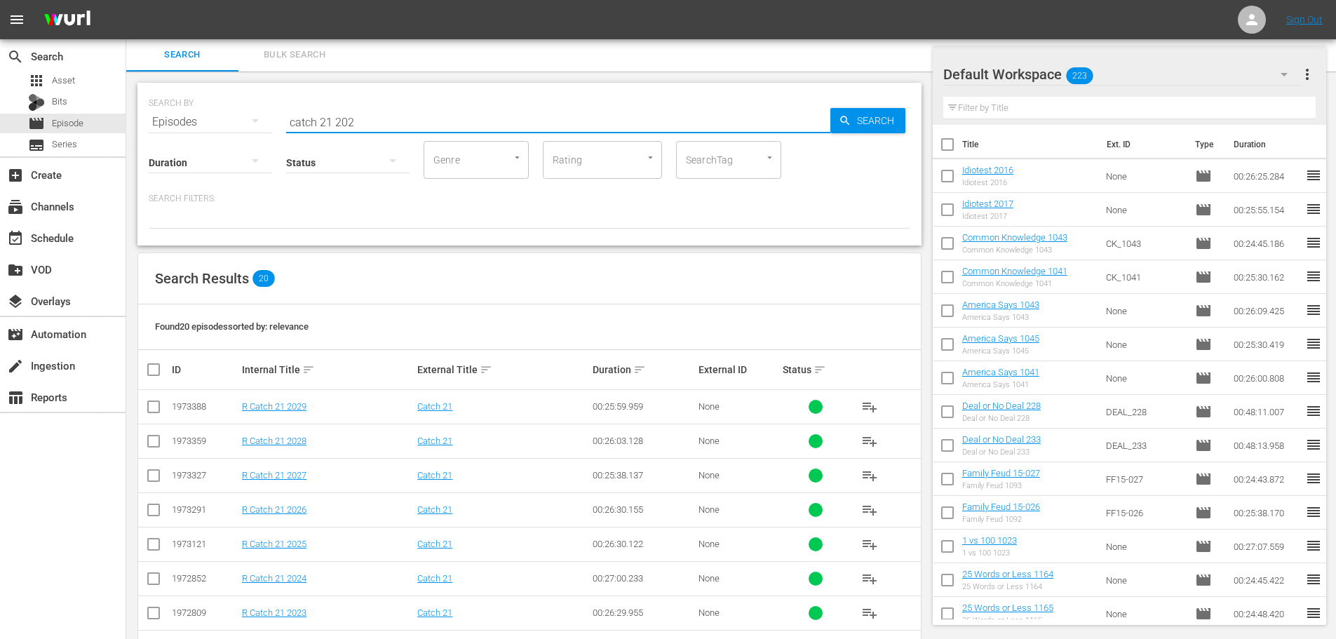
scroll to position [466, 0]
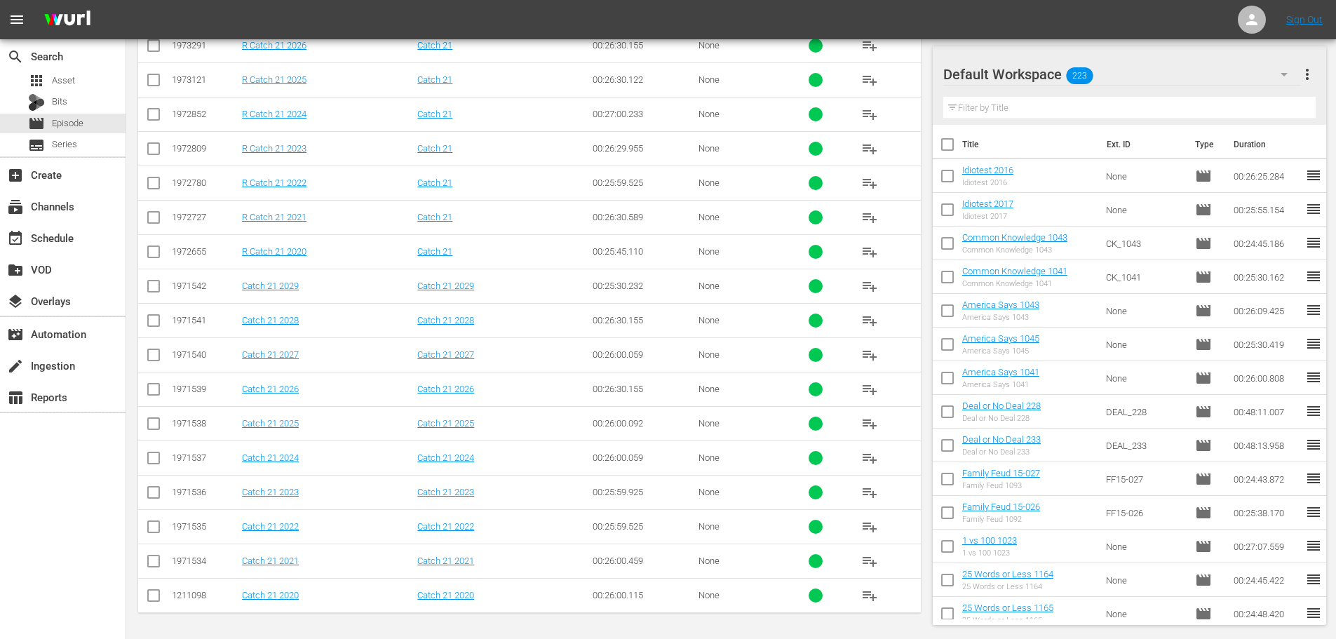
type input "catch 21 202"
drag, startPoint x: 158, startPoint y: 501, endPoint x: 151, endPoint y: 423, distance: 78.1
click at [156, 501] on input "checkbox" at bounding box center [153, 495] width 17 height 17
checkbox input "true"
click at [147, 421] on input "checkbox" at bounding box center [153, 426] width 17 height 17
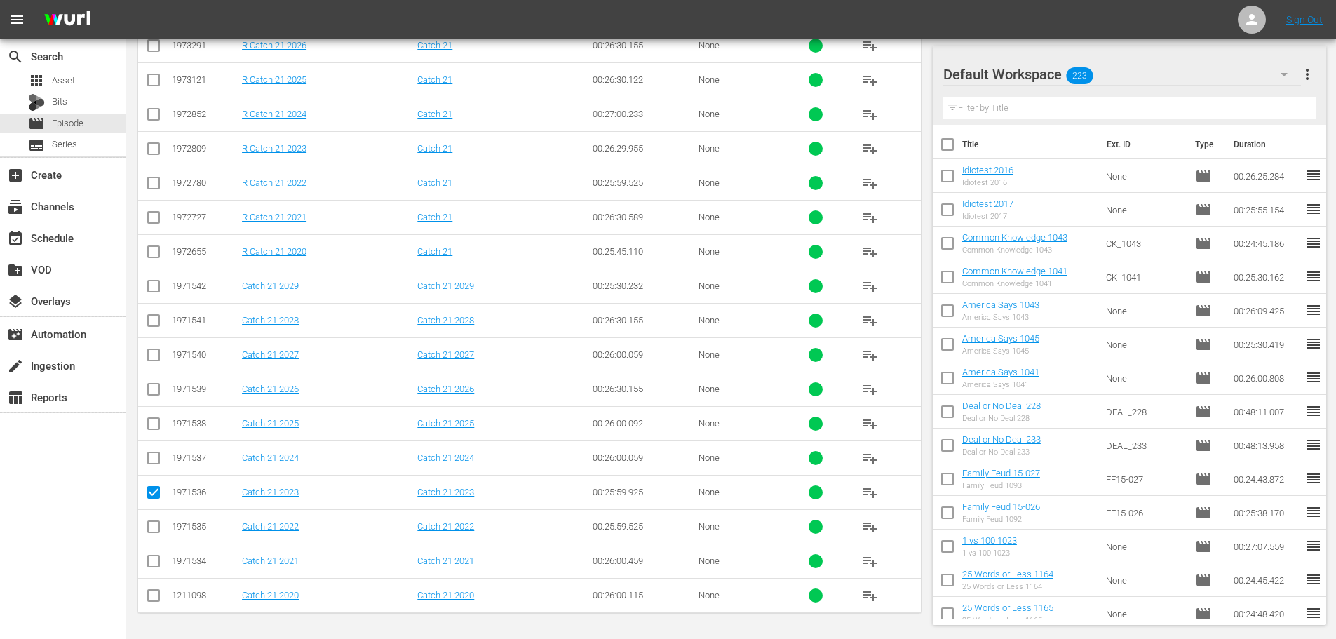
checkbox input "true"
click at [149, 355] on input "checkbox" at bounding box center [153, 357] width 17 height 17
checkbox input "true"
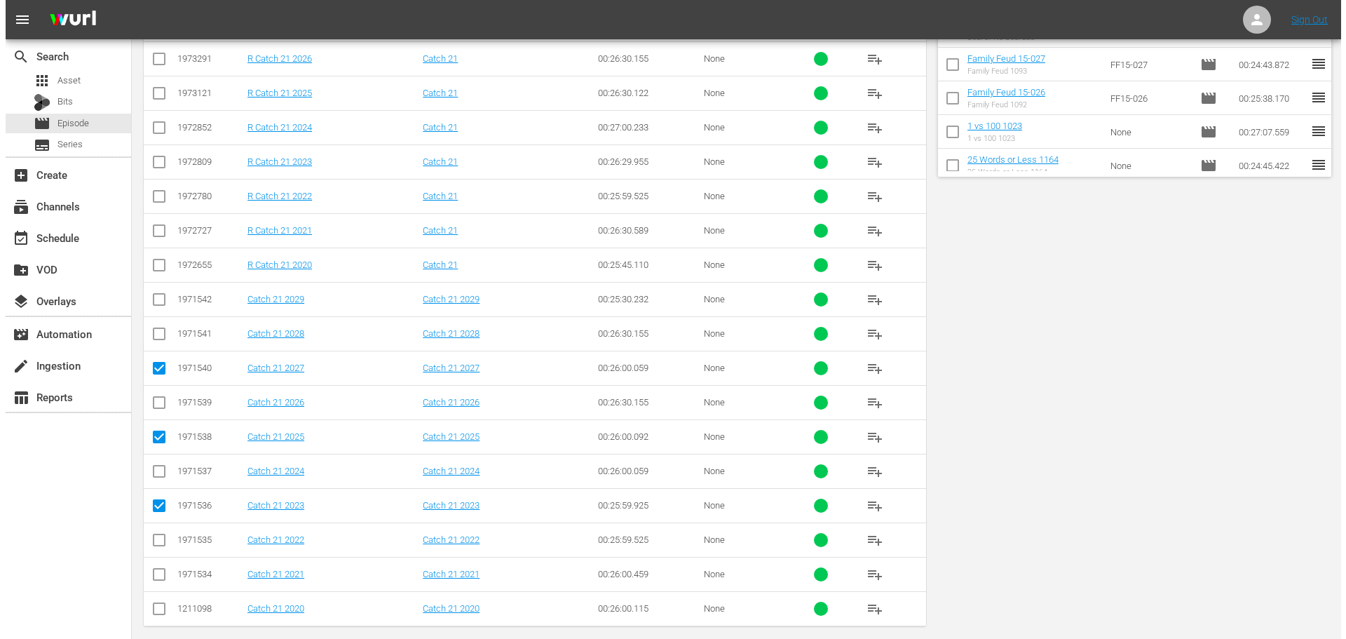
scroll to position [0, 0]
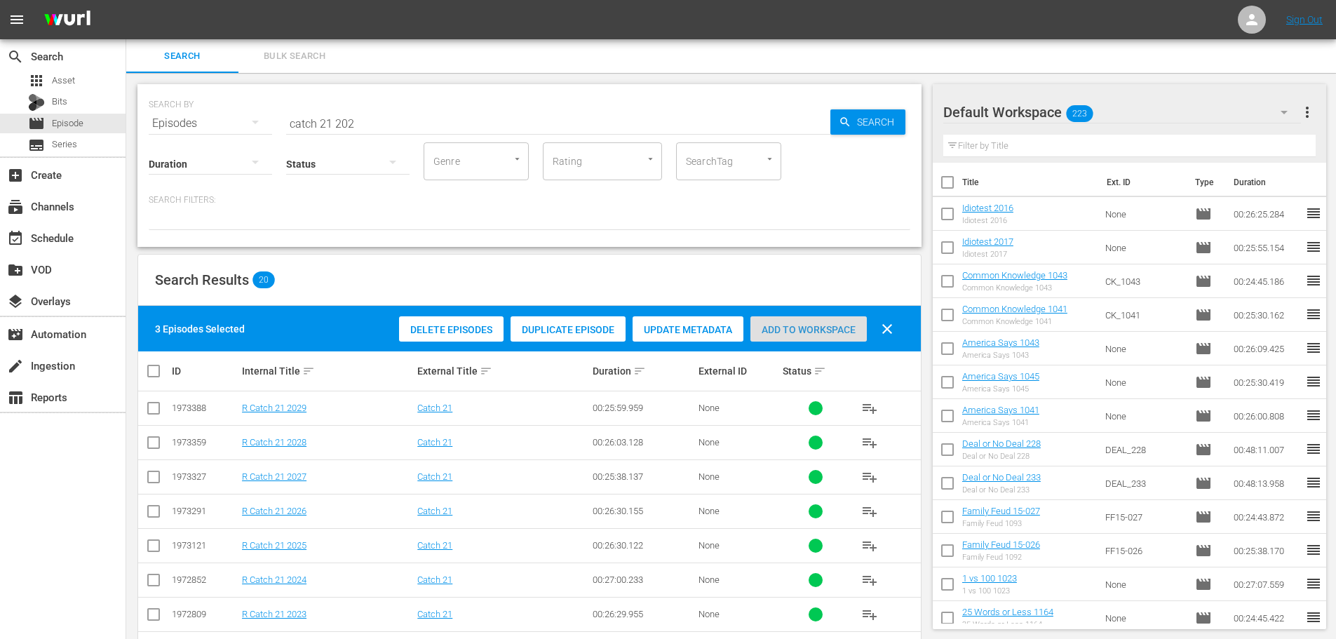
click at [831, 320] on div "Add to Workspace" at bounding box center [808, 329] width 116 height 27
click at [116, 245] on div "event_available Schedule" at bounding box center [63, 237] width 126 height 28
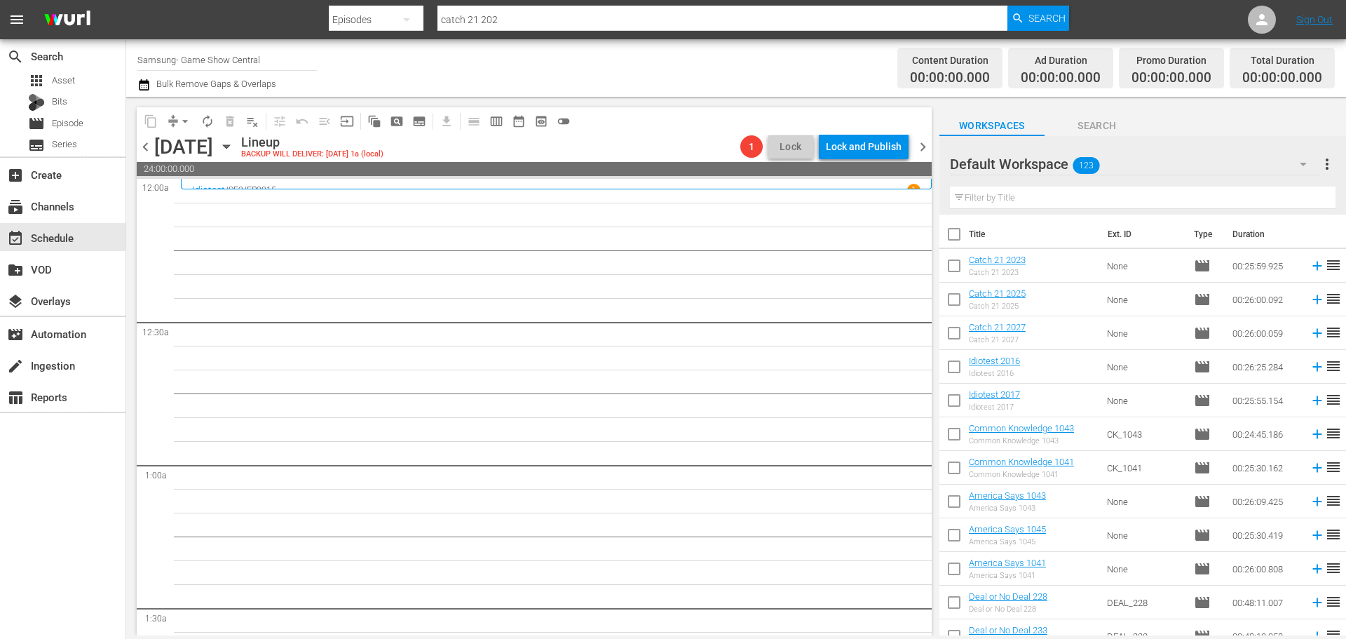
click at [234, 150] on icon "button" at bounding box center [226, 146] width 15 height 15
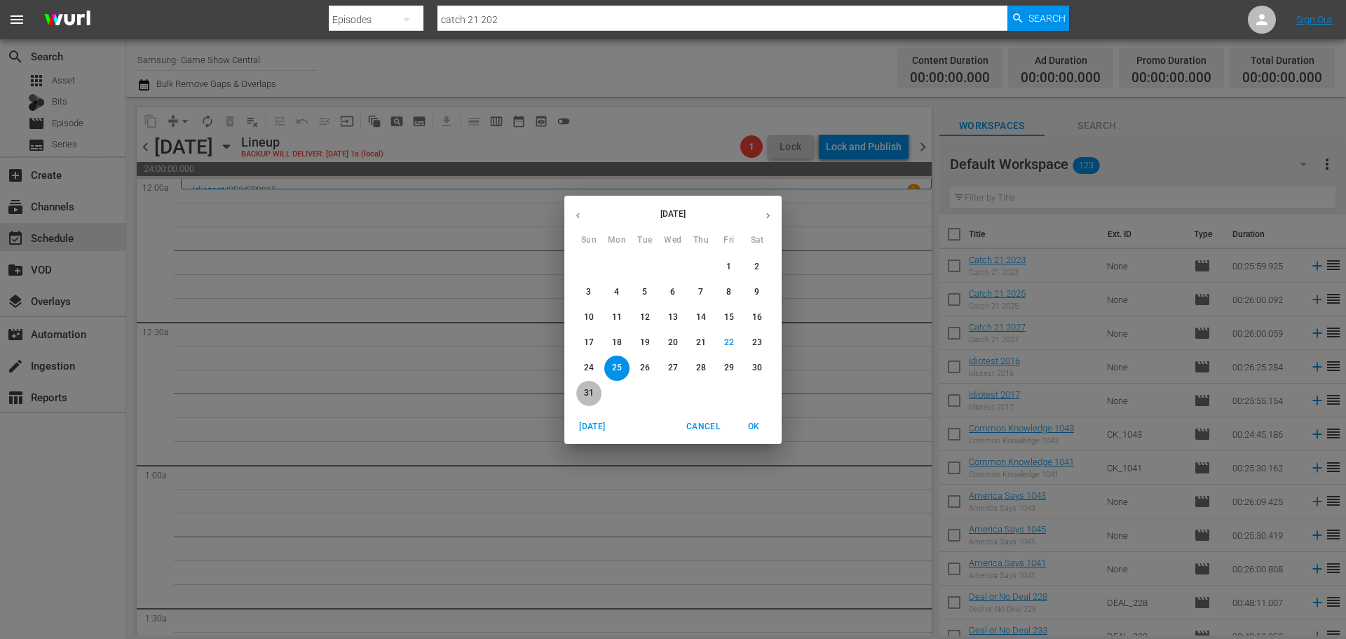
click at [583, 388] on span "31" at bounding box center [588, 393] width 25 height 12
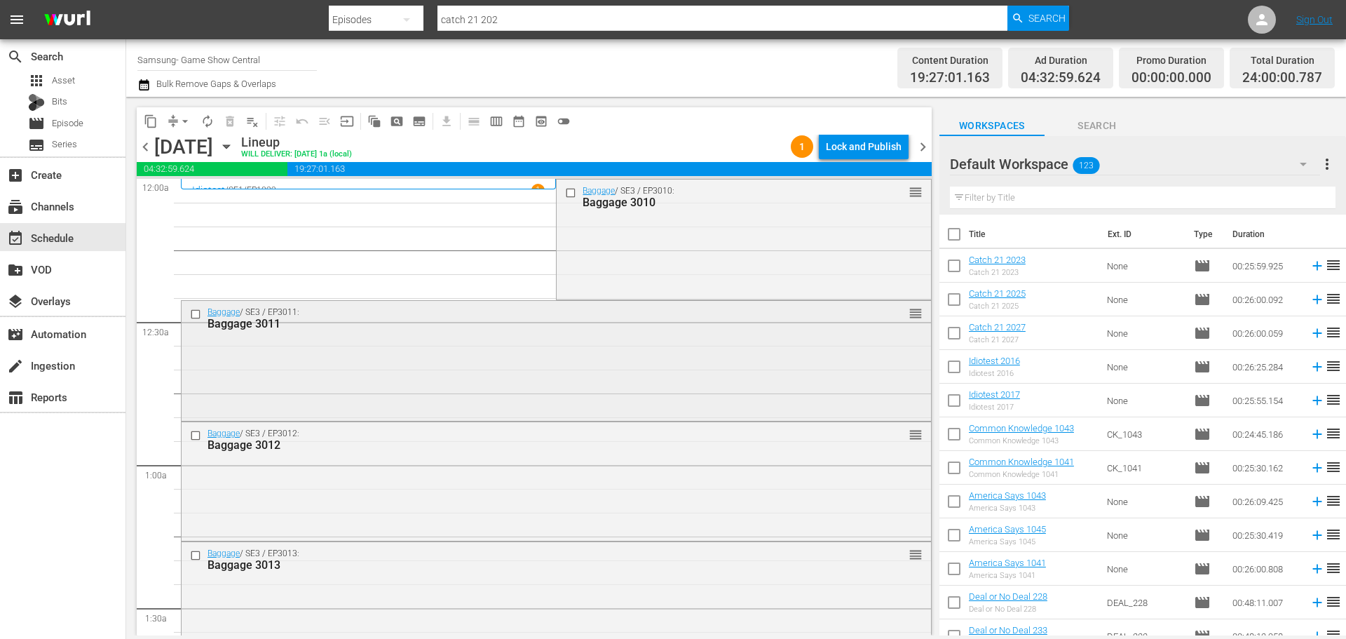
click at [194, 320] on div at bounding box center [197, 314] width 21 height 17
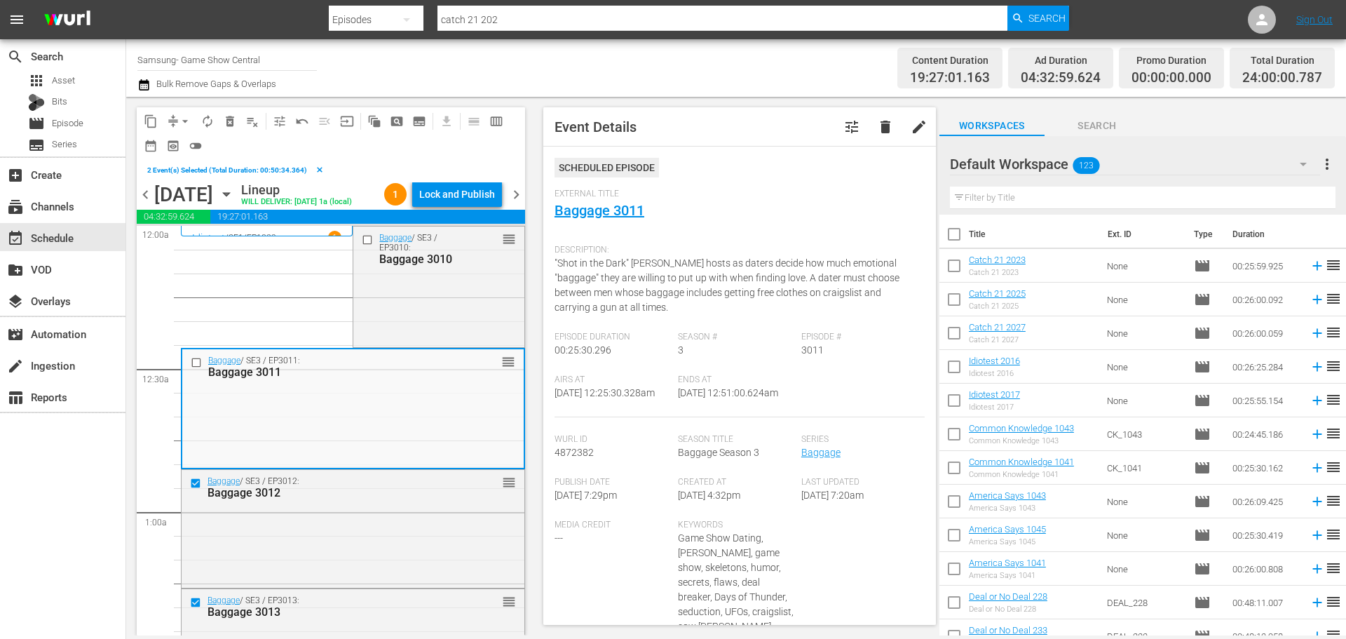
click at [196, 366] on input "checkbox" at bounding box center [198, 362] width 15 height 12
click at [367, 240] on input "checkbox" at bounding box center [369, 240] width 15 height 12
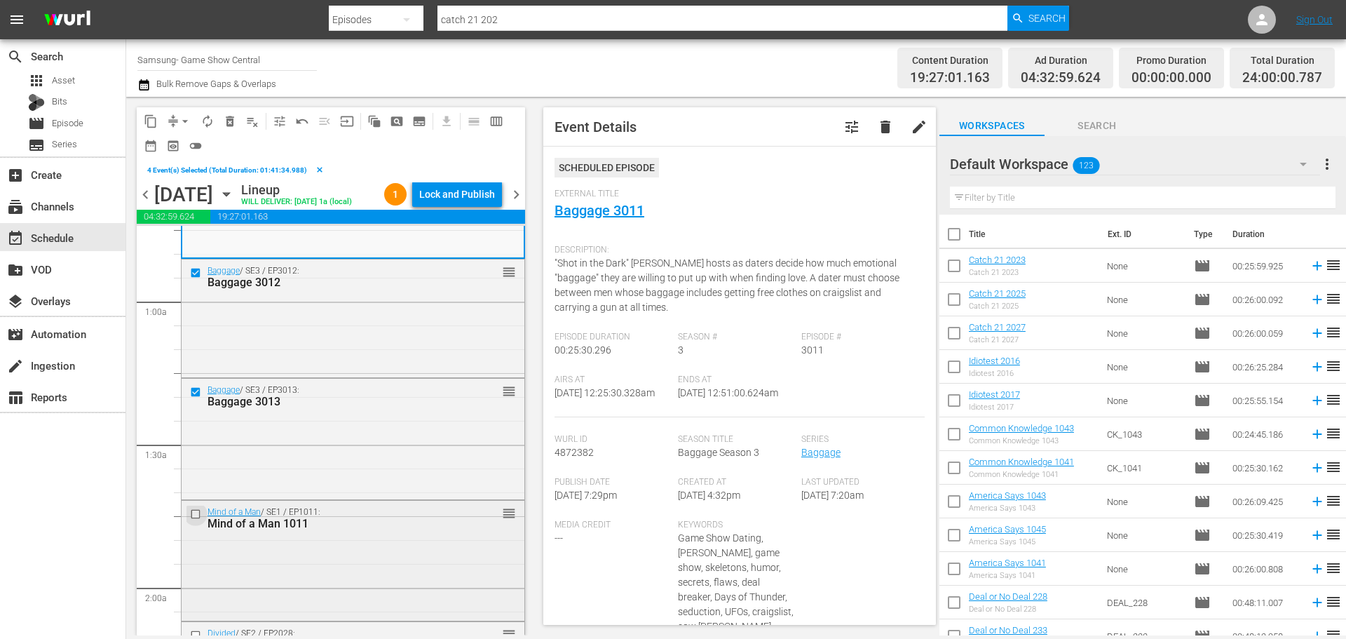
click at [199, 513] on input "checkbox" at bounding box center [197, 514] width 15 height 12
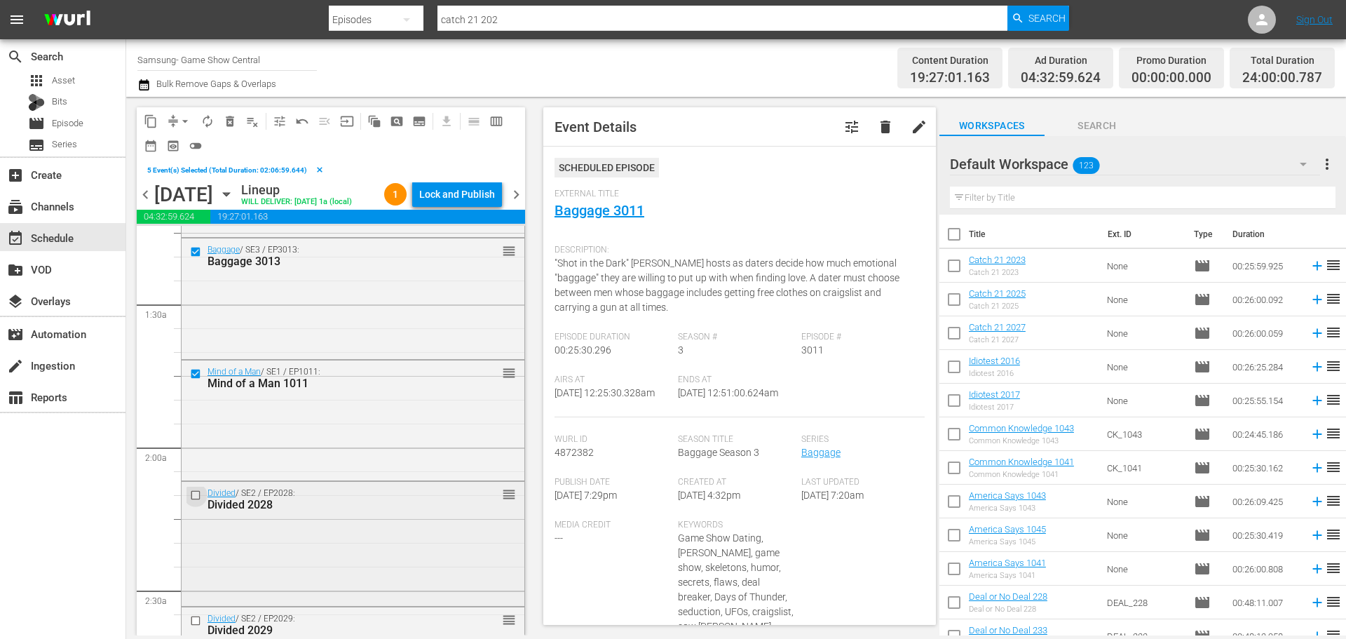
click at [198, 498] on input "checkbox" at bounding box center [197, 495] width 15 height 12
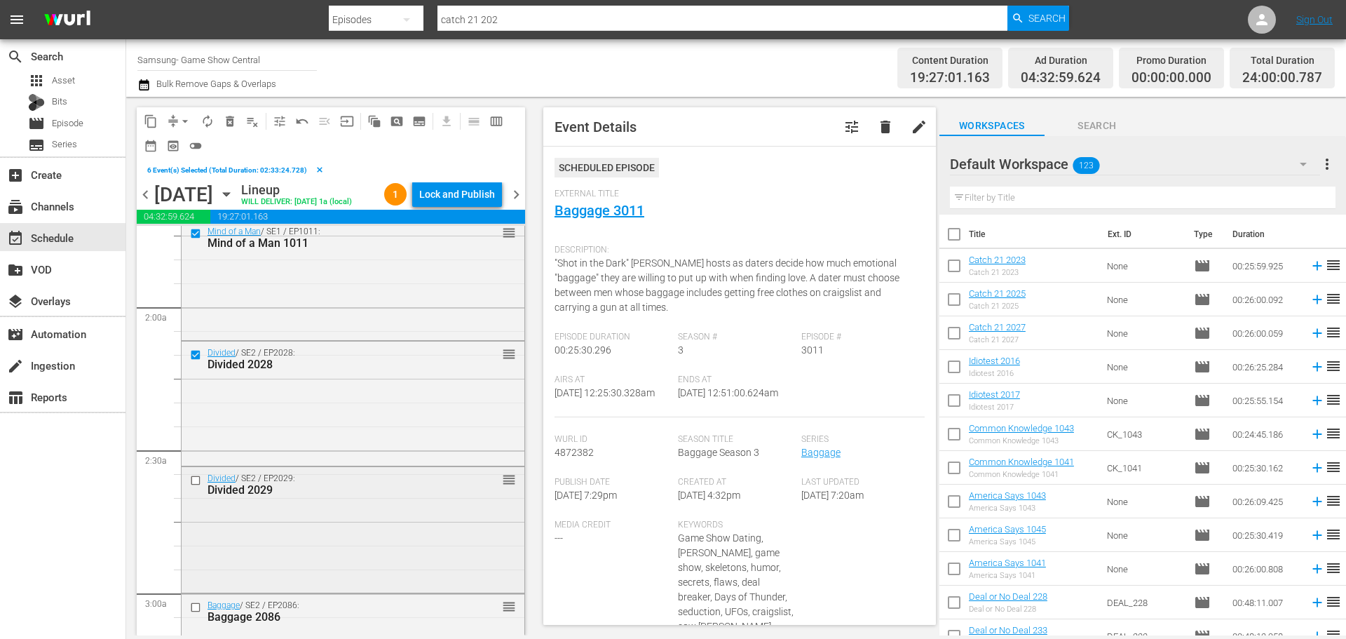
click at [198, 481] on input "checkbox" at bounding box center [197, 481] width 15 height 12
click at [151, 123] on span "content_copy" at bounding box center [151, 121] width 14 height 14
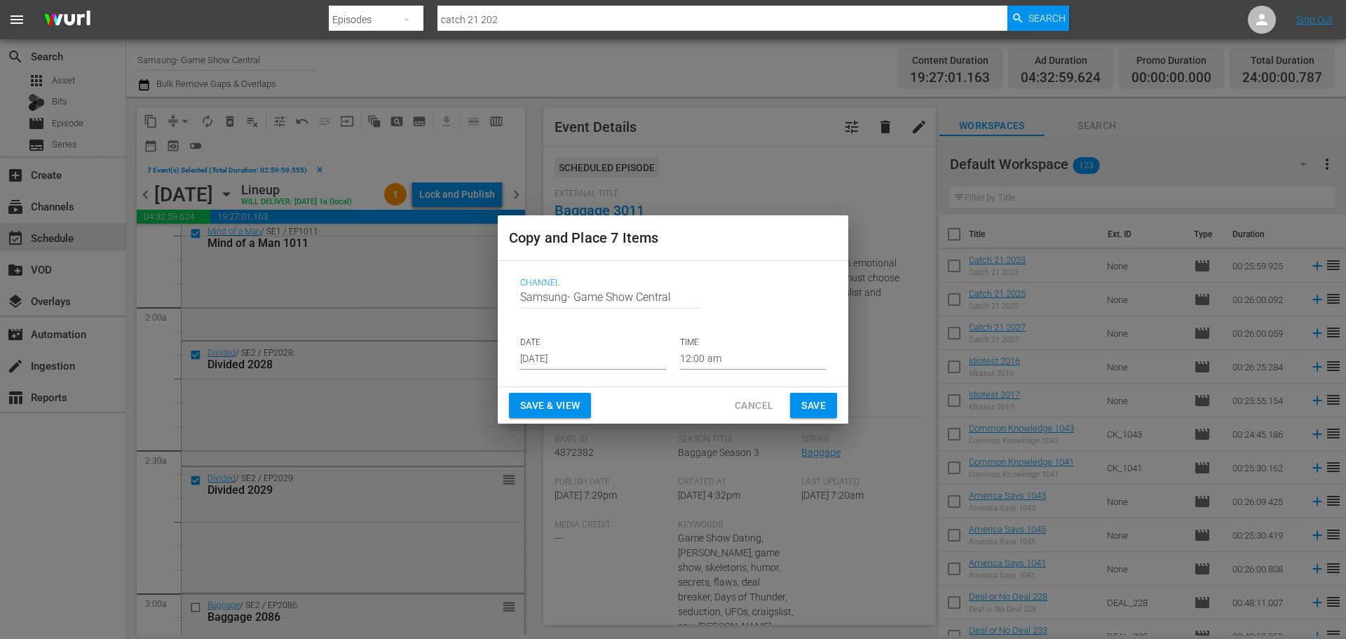
click at [625, 365] on input "[DATE]" at bounding box center [593, 358] width 146 height 21
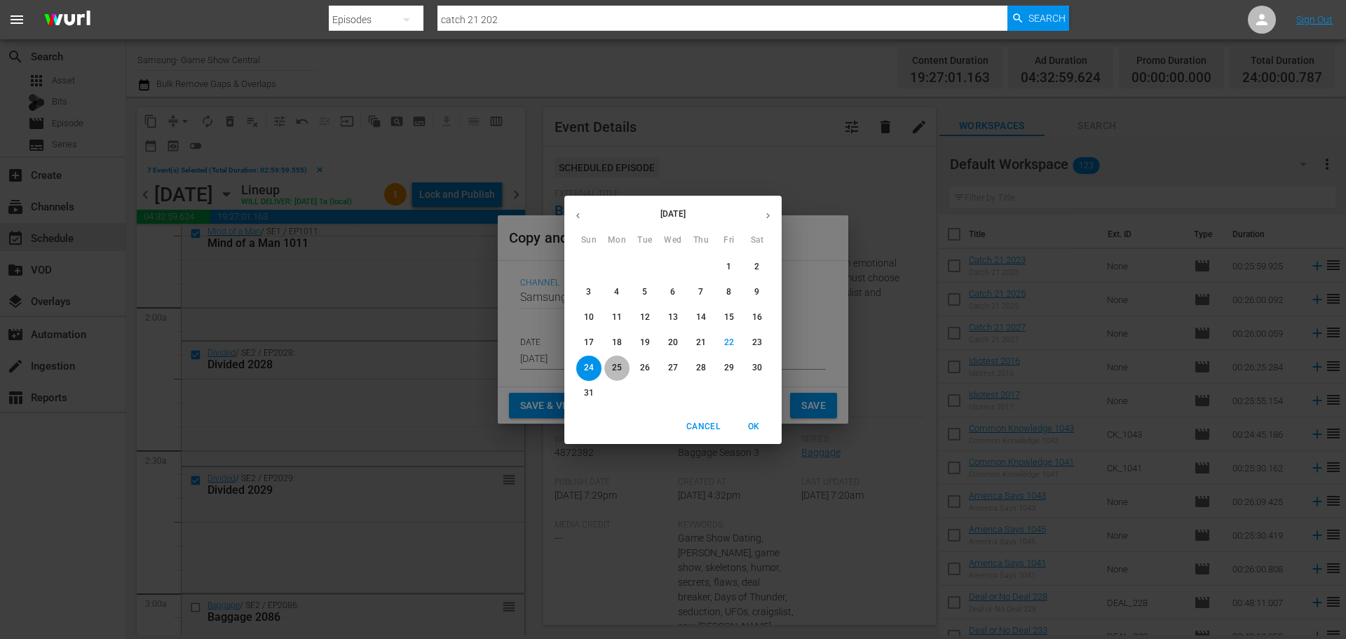
click at [628, 369] on span "25" at bounding box center [616, 368] width 25 height 12
type input "[DATE]"
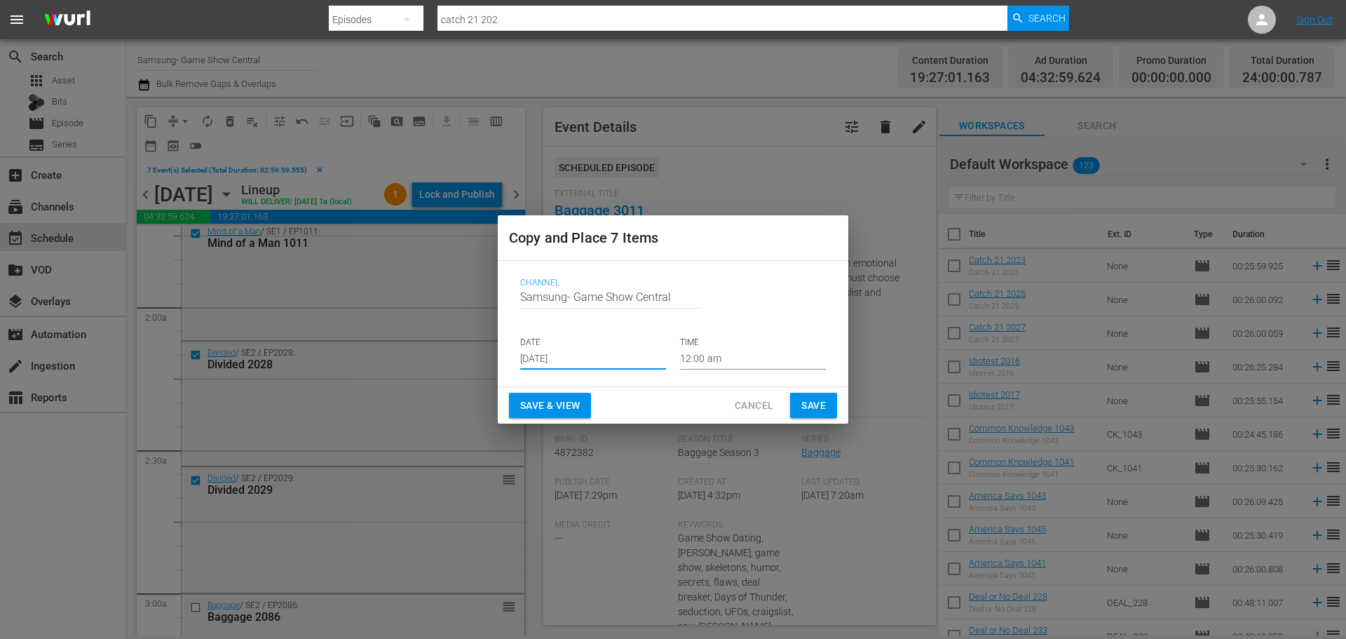
click at [700, 369] on input "12:00 am" at bounding box center [753, 358] width 146 height 21
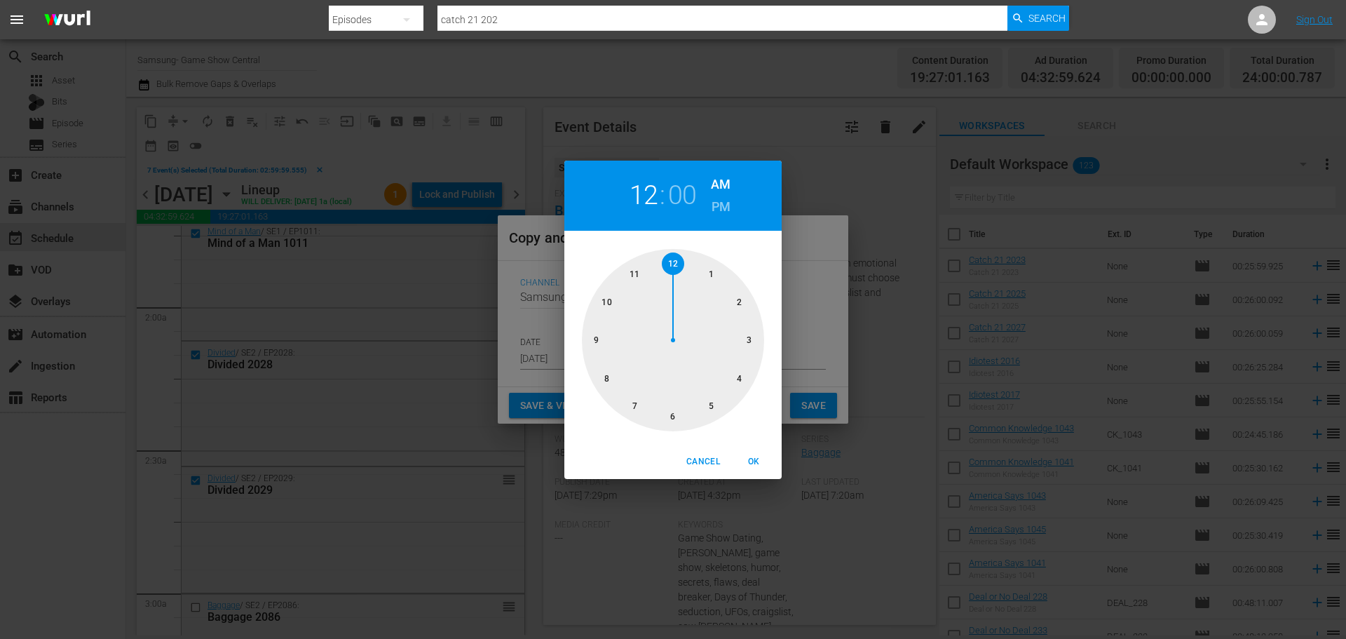
click at [748, 344] on div at bounding box center [673, 340] width 182 height 182
drag, startPoint x: 754, startPoint y: 456, endPoint x: 796, endPoint y: 407, distance: 64.6
click at [756, 454] on span "OK" at bounding box center [754, 461] width 34 height 15
type input "03:00 am"
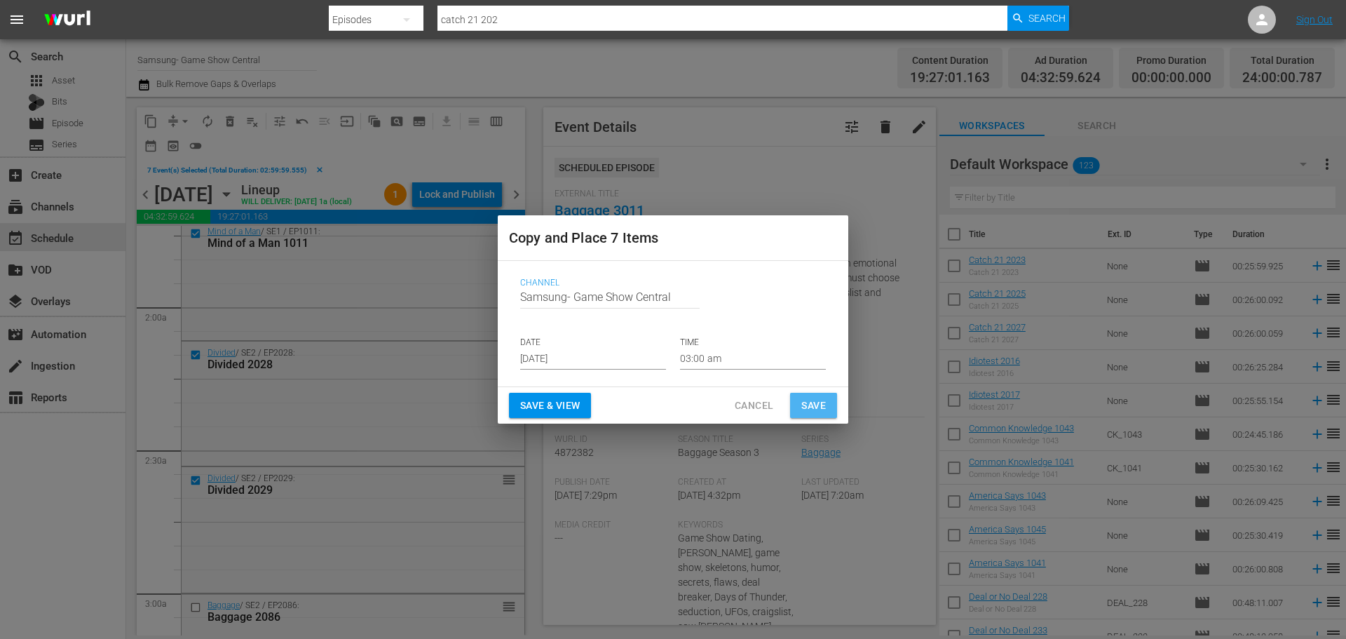
click at [825, 402] on span "Save" at bounding box center [813, 406] width 25 height 18
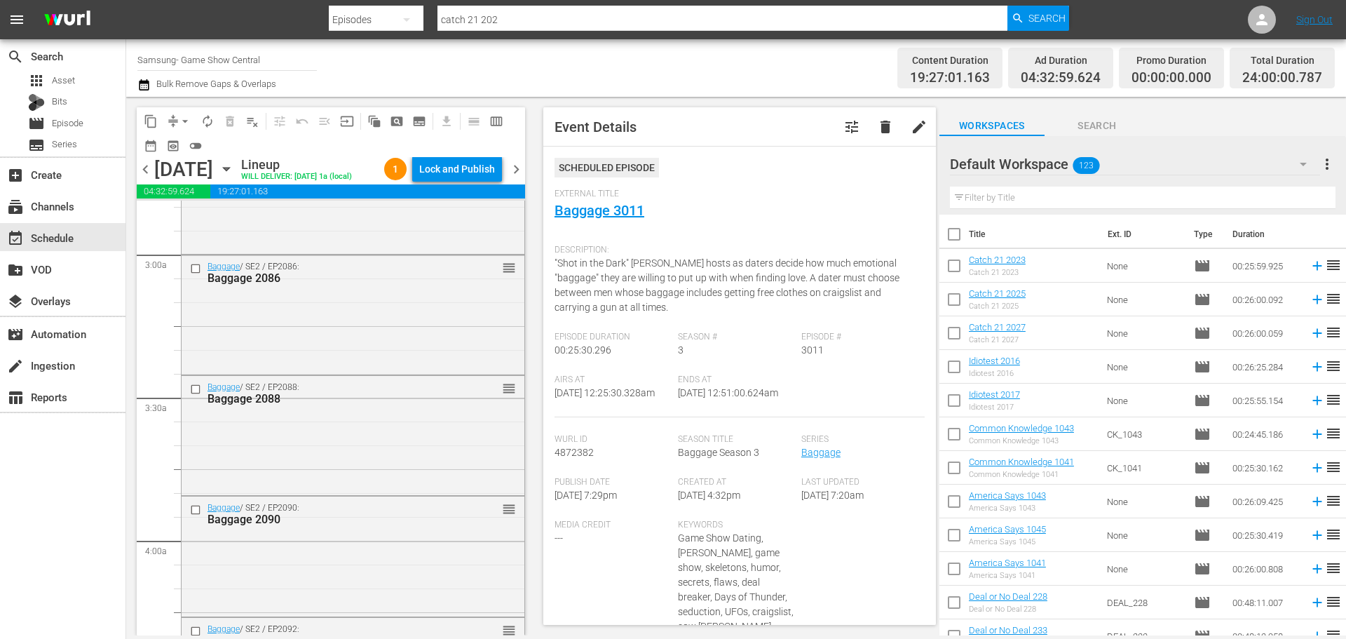
scroll to position [1122, 0]
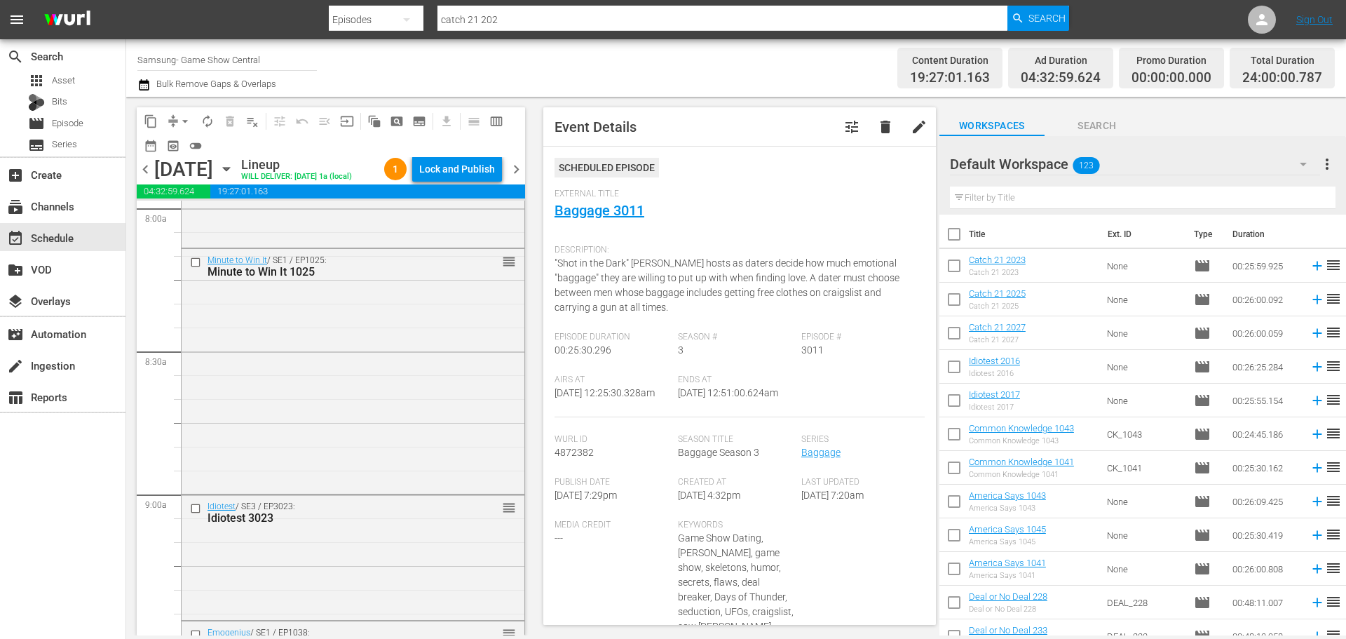
scroll to position [2454, 0]
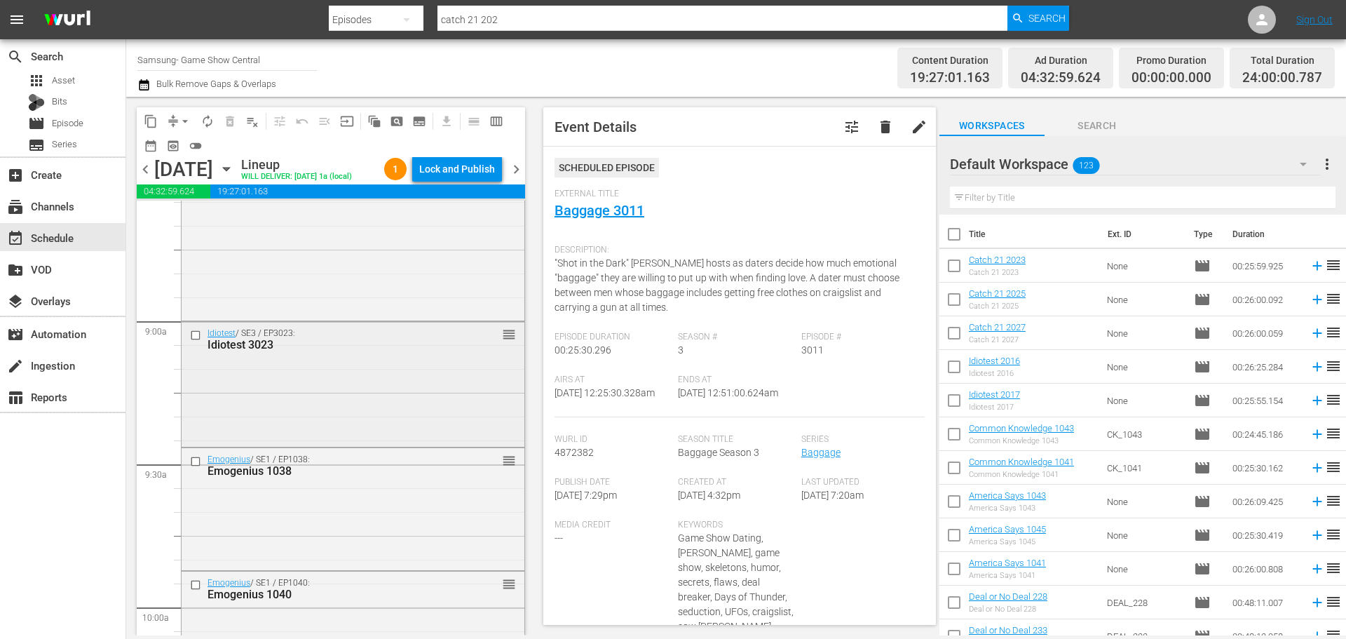
click at [196, 328] on div at bounding box center [197, 335] width 21 height 17
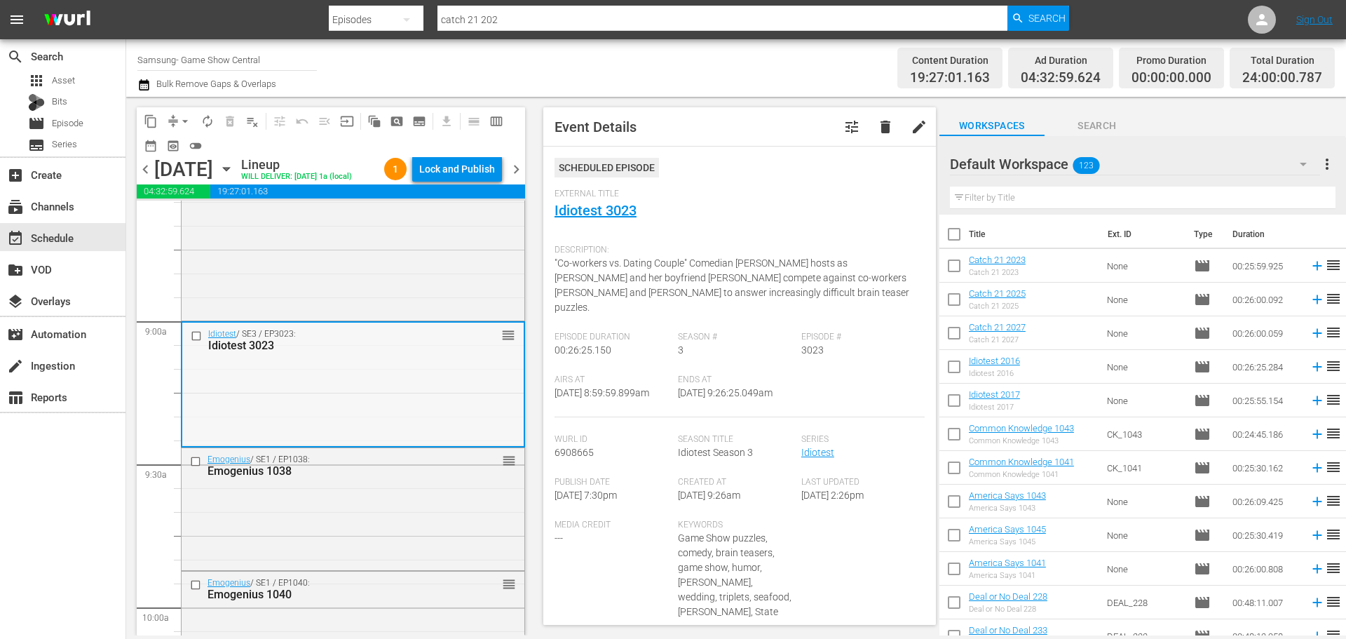
click at [198, 339] on input "checkbox" at bounding box center [198, 336] width 15 height 12
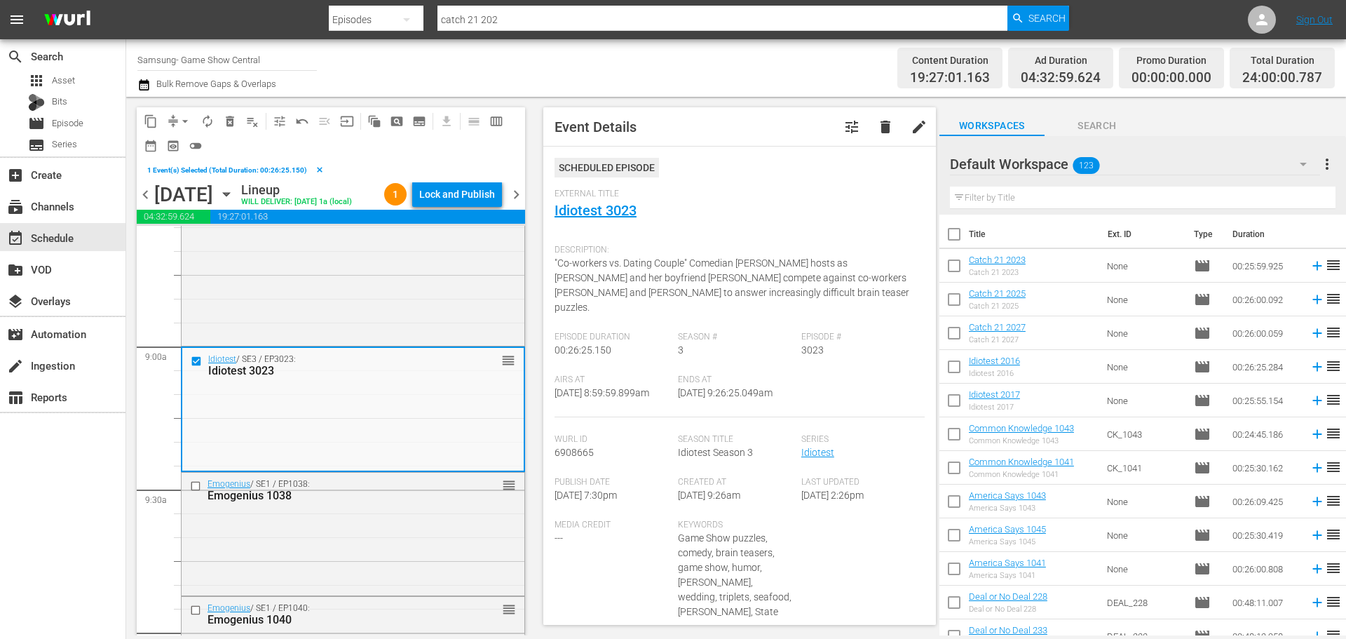
scroll to position [2524, 0]
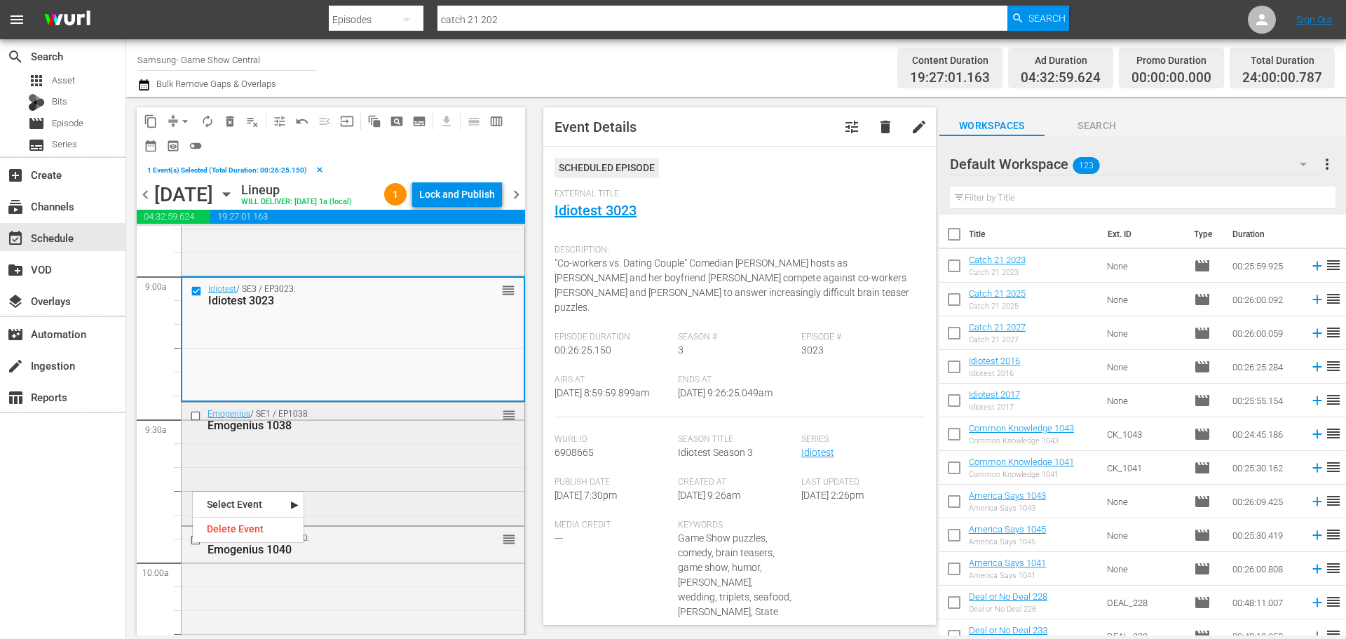
click at [196, 412] on input "checkbox" at bounding box center [197, 416] width 15 height 12
click at [195, 541] on input "checkbox" at bounding box center [197, 540] width 15 height 12
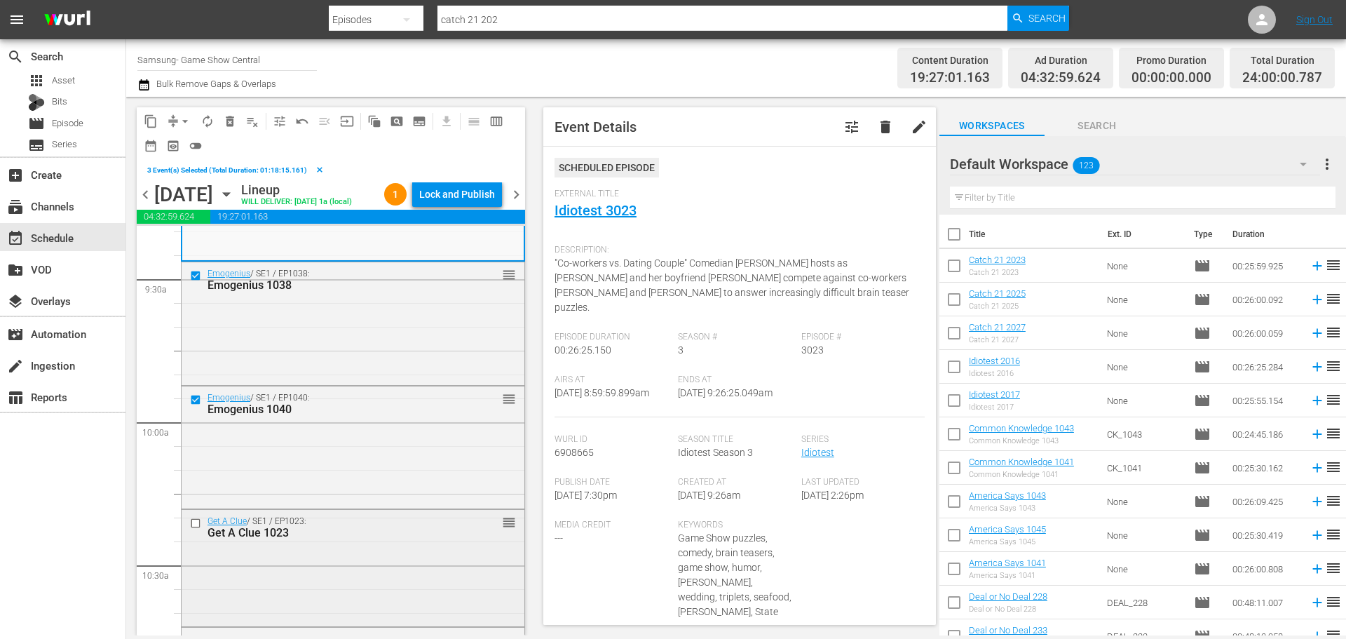
click at [197, 529] on div at bounding box center [197, 523] width 21 height 17
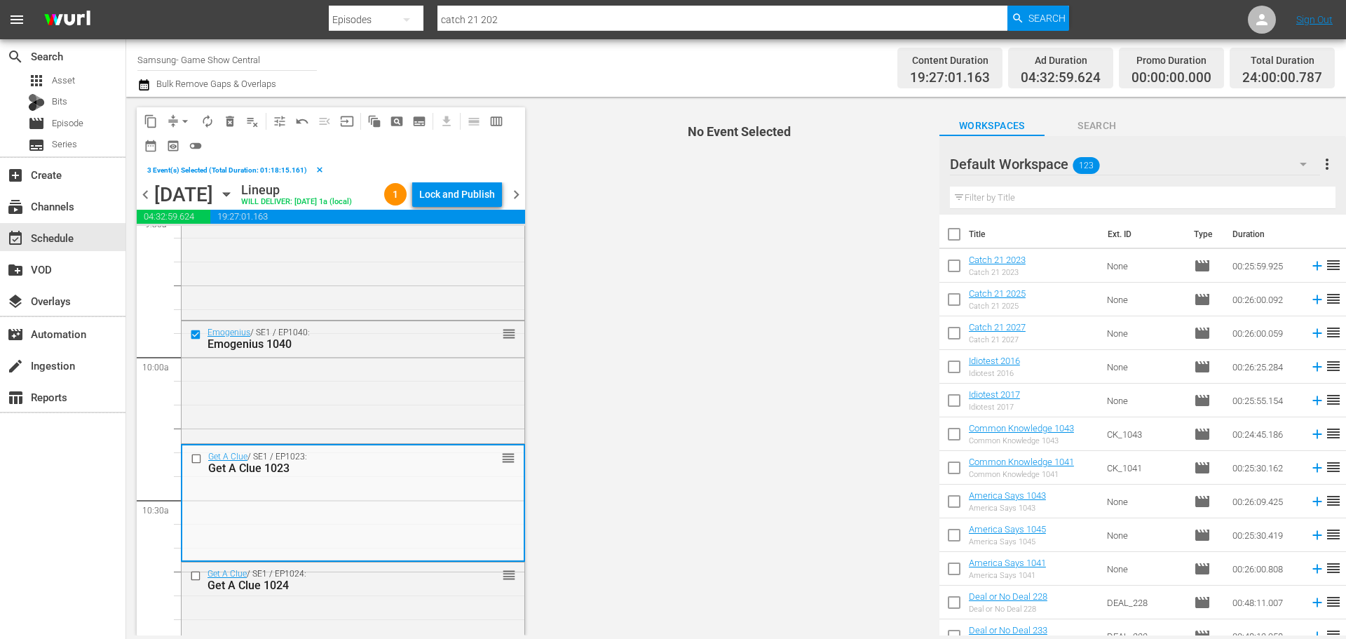
scroll to position [2734, 0]
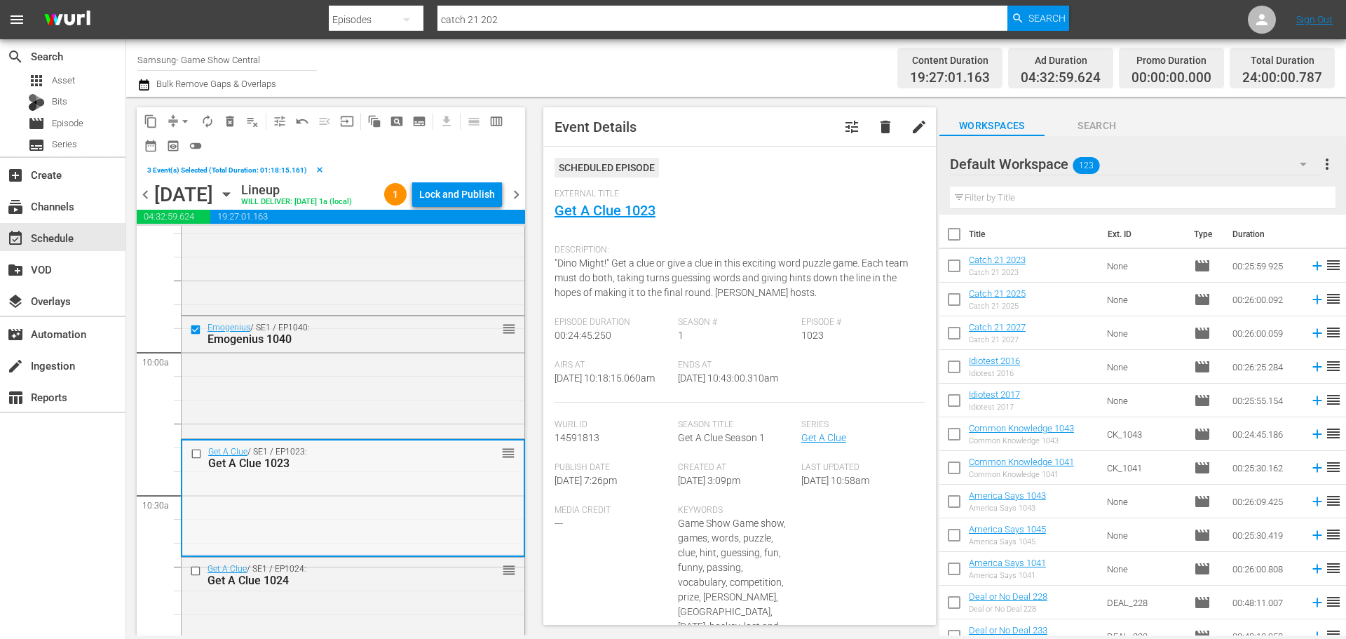
click at [191, 452] on input "checkbox" at bounding box center [198, 454] width 15 height 12
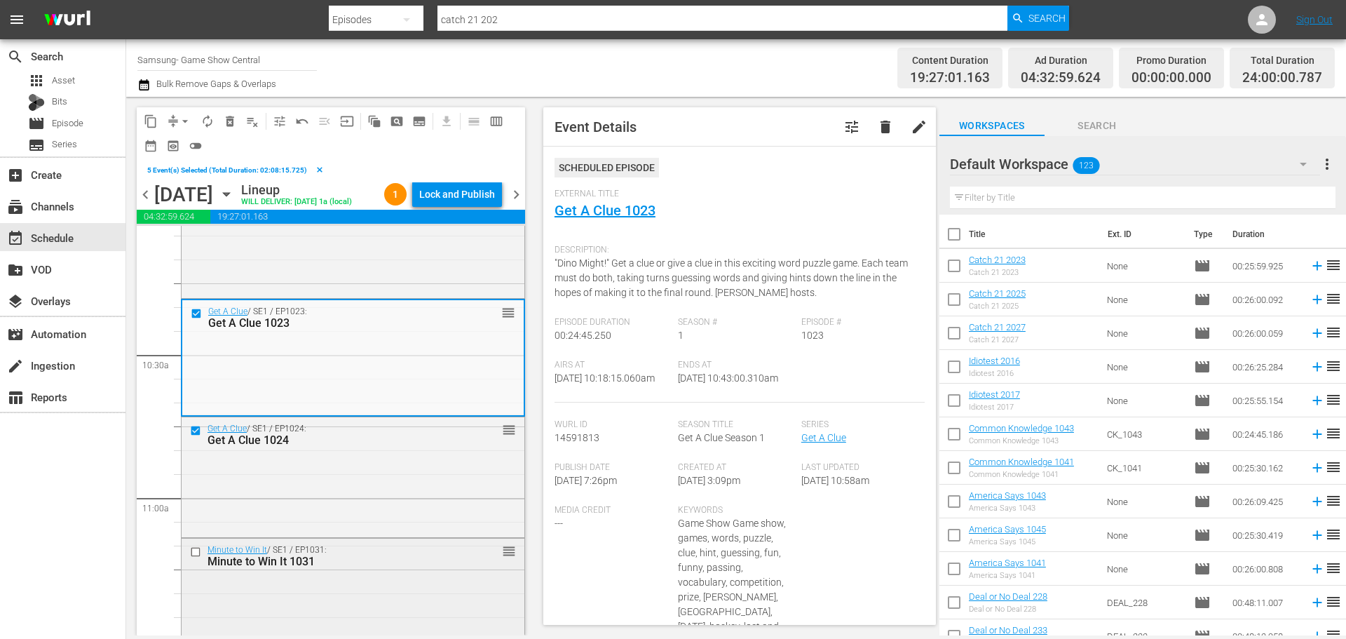
click at [196, 548] on input "checkbox" at bounding box center [197, 551] width 15 height 12
click at [148, 121] on span "content_copy" at bounding box center [151, 121] width 14 height 14
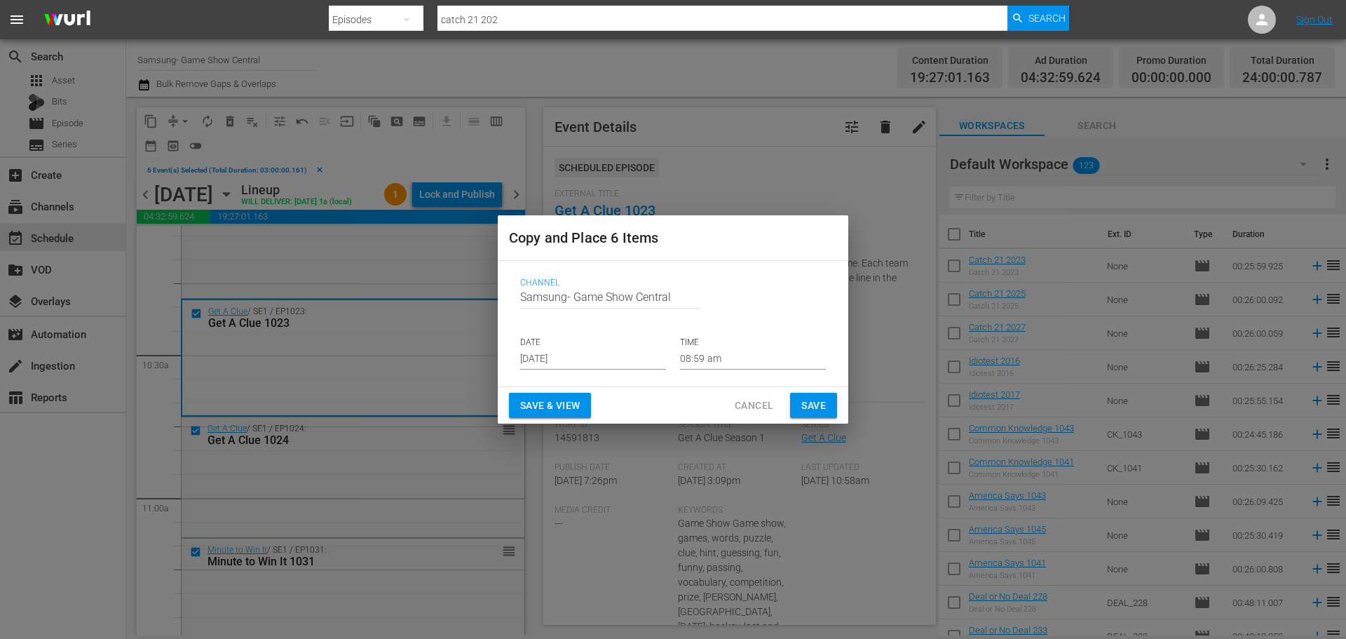
click at [545, 355] on input "[DATE]" at bounding box center [593, 358] width 146 height 21
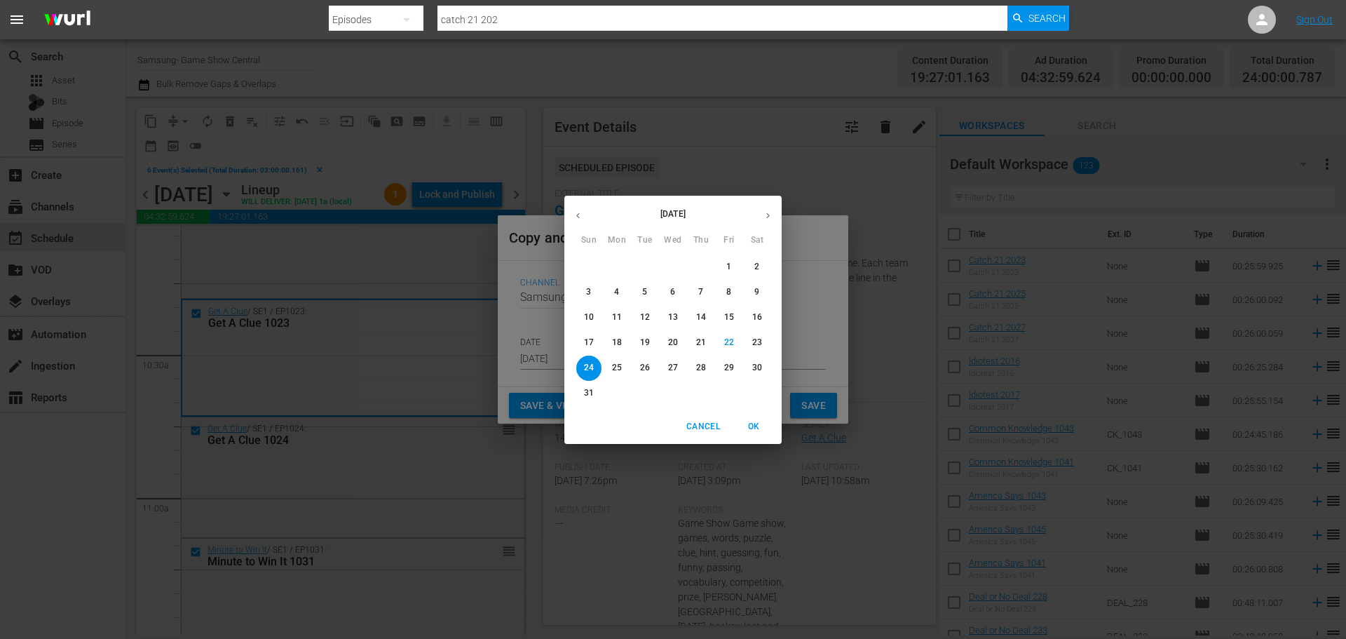
click at [609, 368] on span "25" at bounding box center [616, 368] width 25 height 12
type input "Aug 25th 2025"
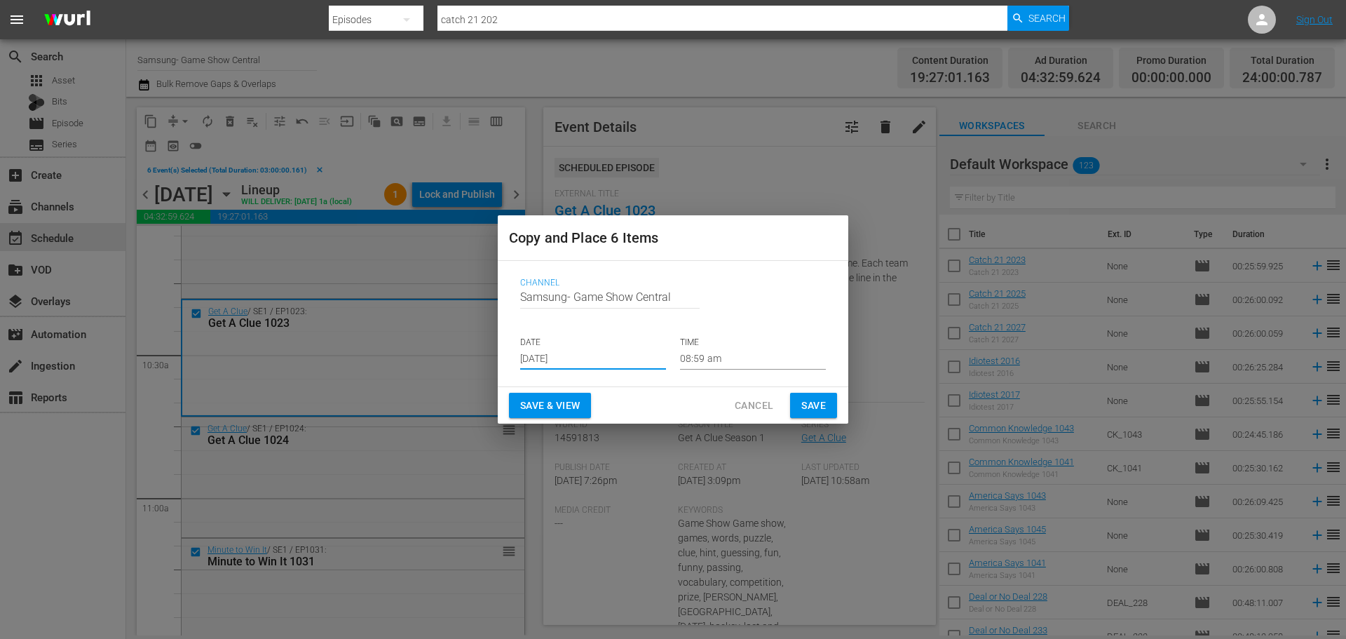
click at [696, 361] on input "08:59 am" at bounding box center [753, 358] width 146 height 21
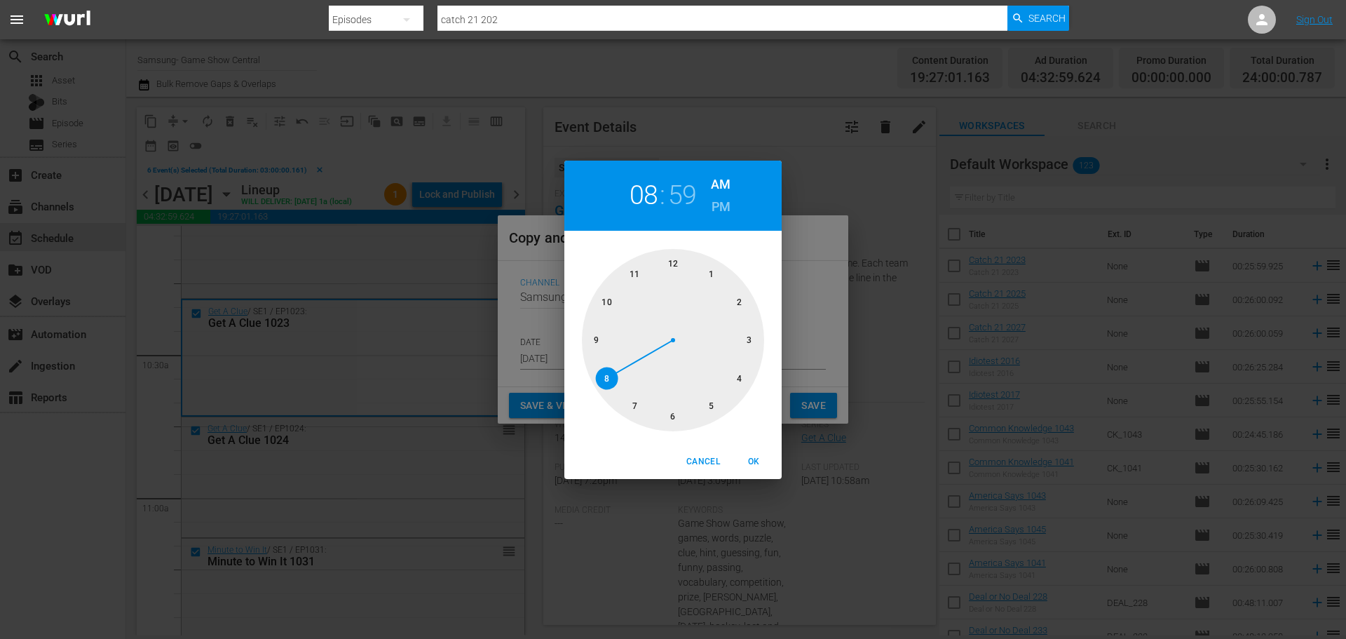
click at [678, 428] on div at bounding box center [673, 340] width 182 height 182
drag, startPoint x: 671, startPoint y: 276, endPoint x: 677, endPoint y: 262, distance: 14.7
click at [673, 273] on div at bounding box center [673, 340] width 182 height 182
click at [750, 455] on span "OK" at bounding box center [754, 461] width 34 height 15
type input "06:00 am"
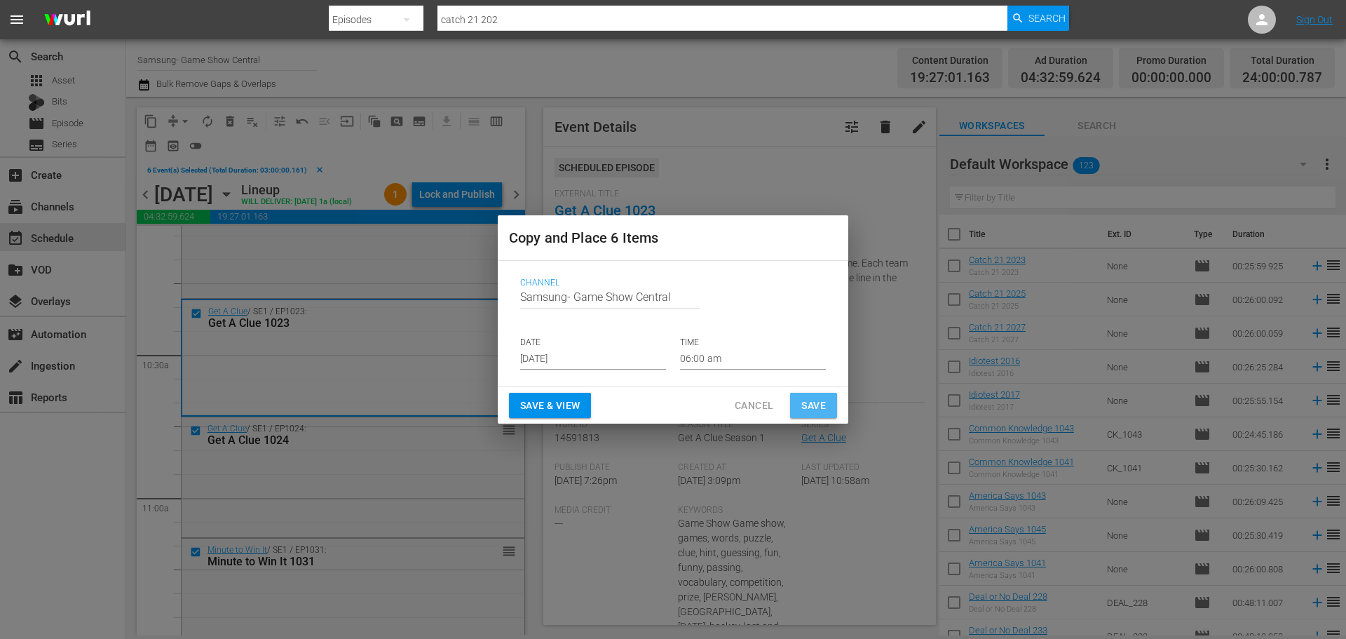
click at [796, 408] on button "Save" at bounding box center [813, 406] width 47 height 26
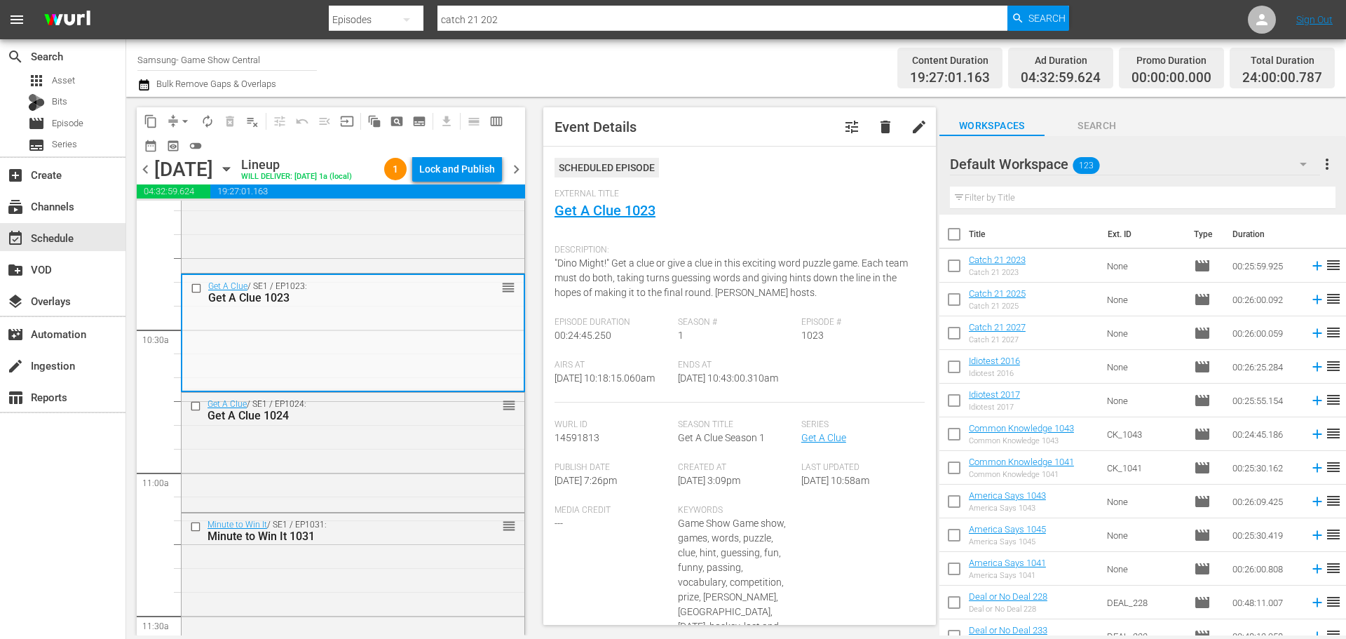
click at [234, 172] on icon "button" at bounding box center [226, 168] width 15 height 15
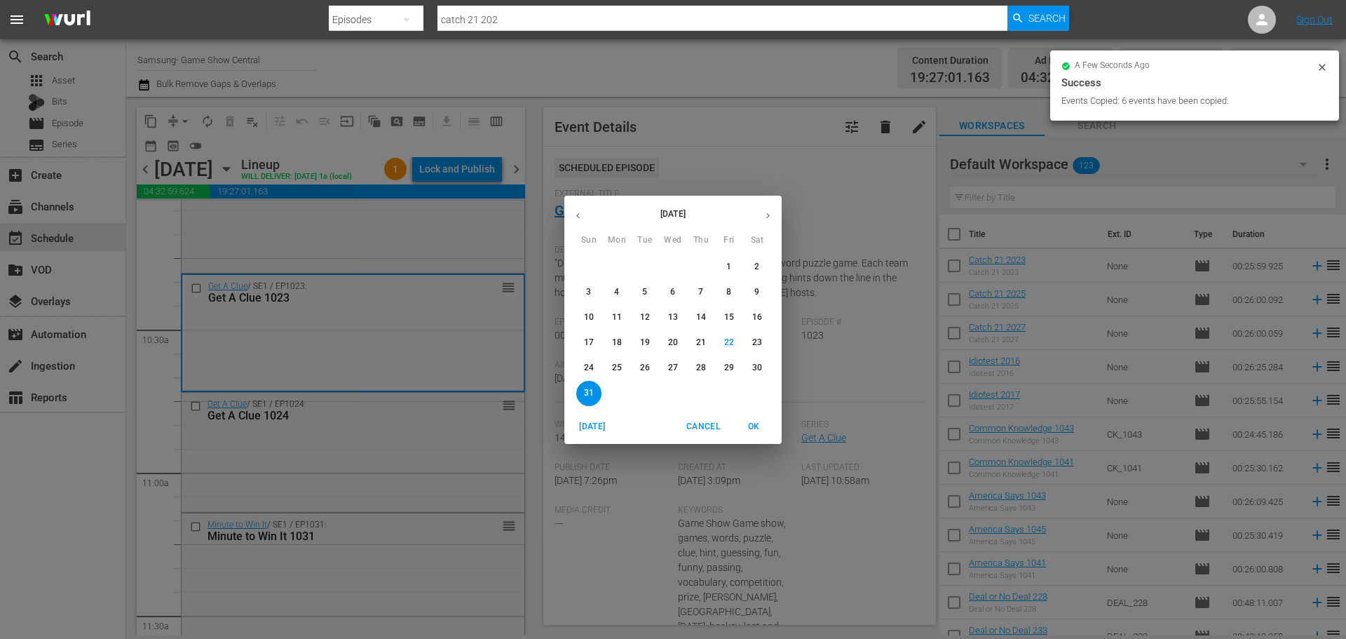
click at [725, 362] on span "29" at bounding box center [729, 368] width 25 height 12
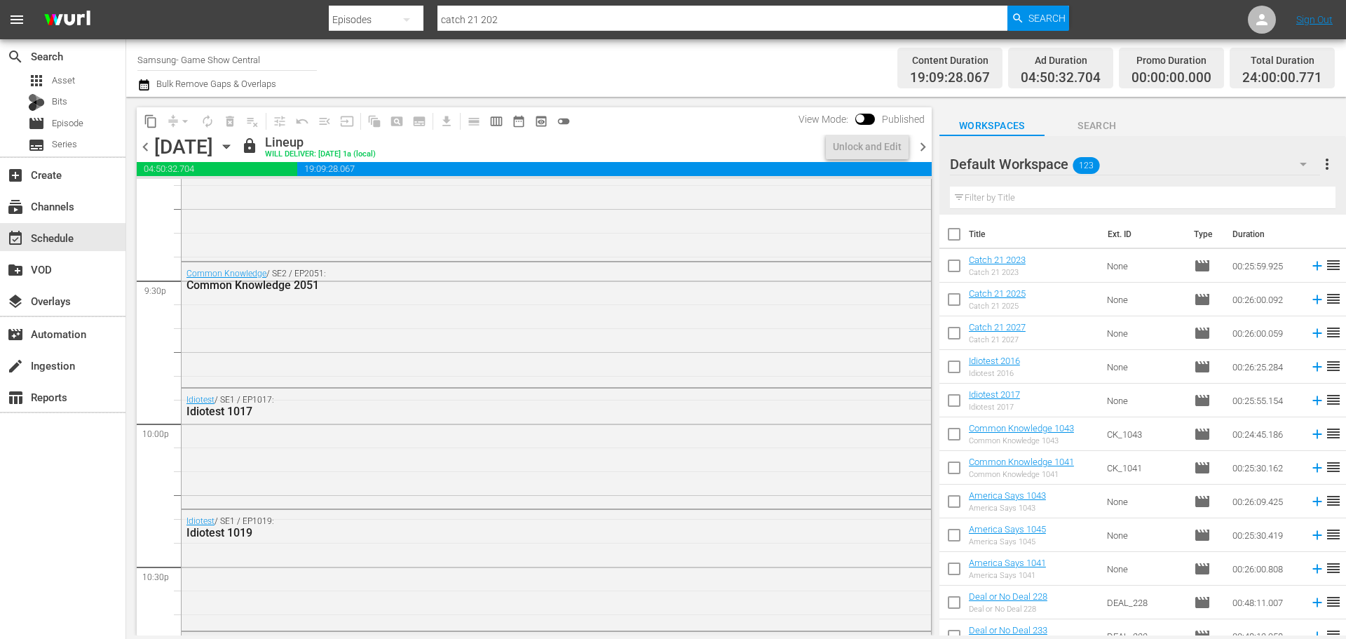
scroll to position [6409, 0]
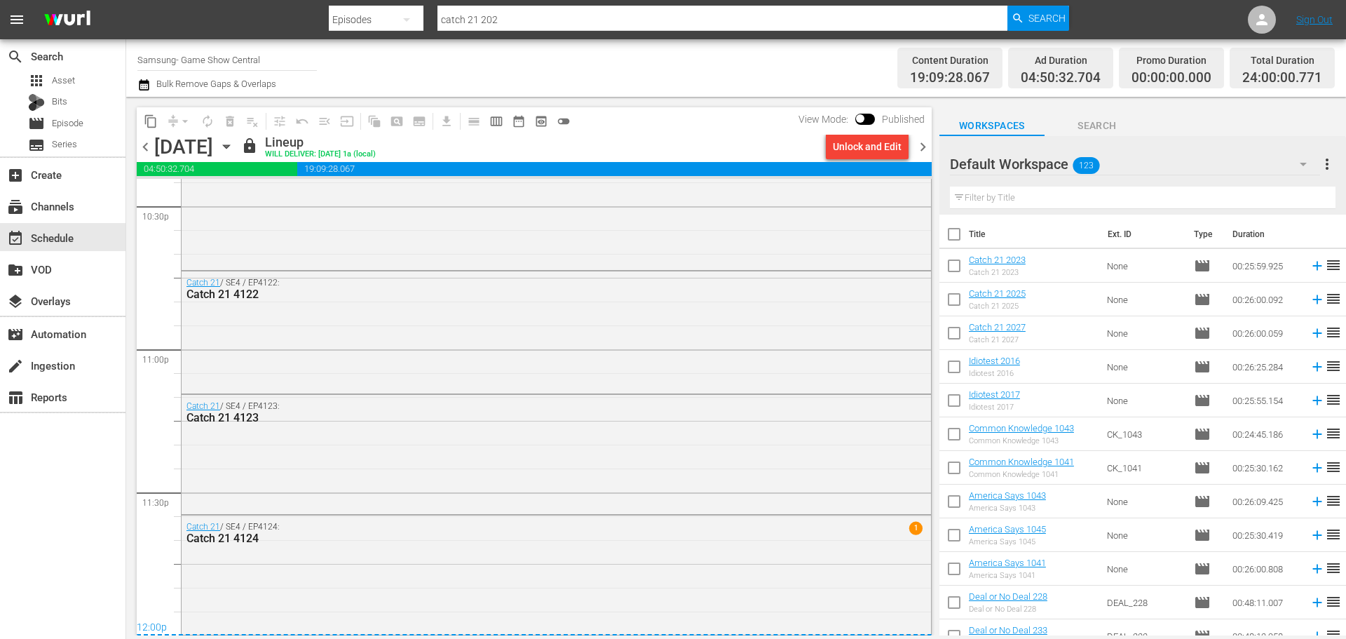
click at [860, 143] on div "Unlock and Edit" at bounding box center [867, 146] width 69 height 25
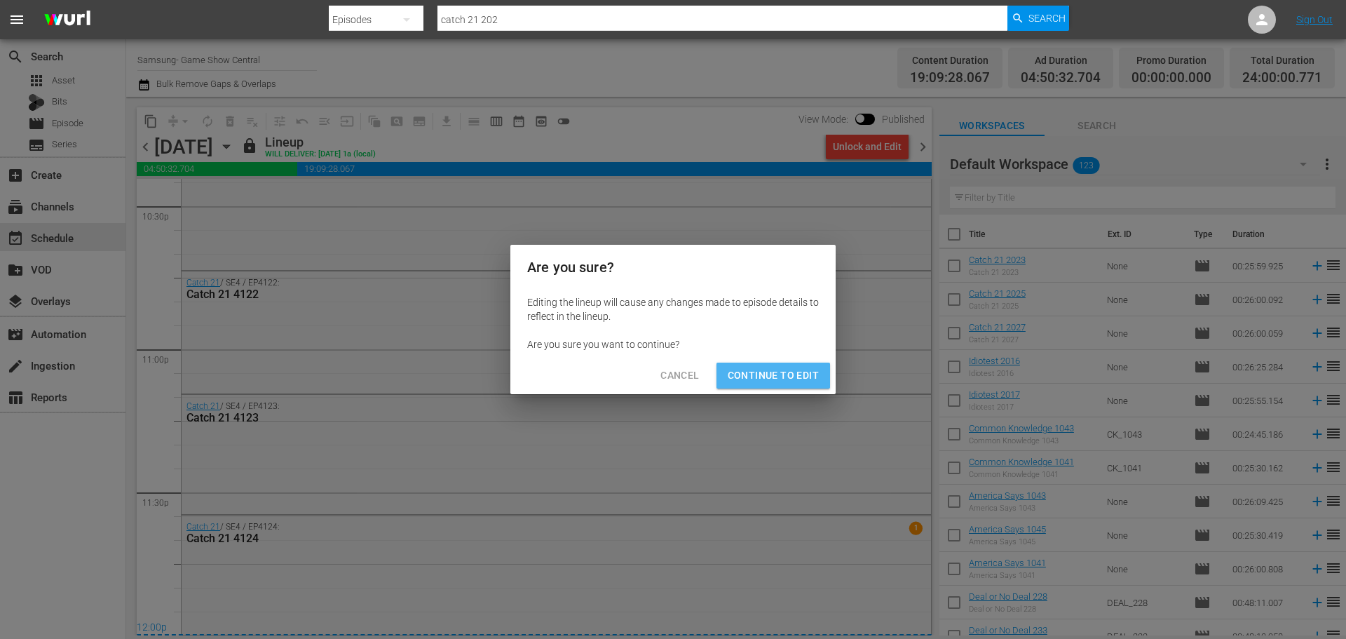
click at [795, 384] on button "Continue to Edit" at bounding box center [774, 375] width 114 height 26
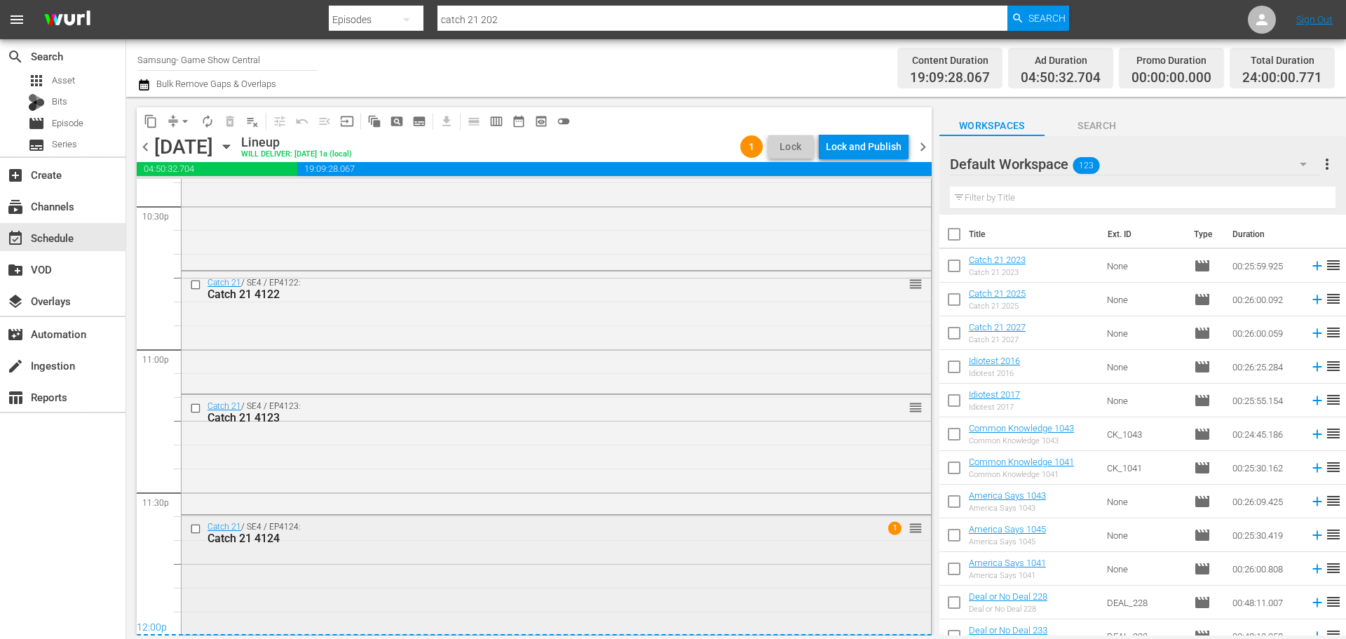
click at [191, 524] on input "checkbox" at bounding box center [197, 529] width 15 height 12
click at [184, 402] on div "Catch 21 / SE4 / EP4123: Catch 21 4123 reorder" at bounding box center [557, 412] width 750 height 34
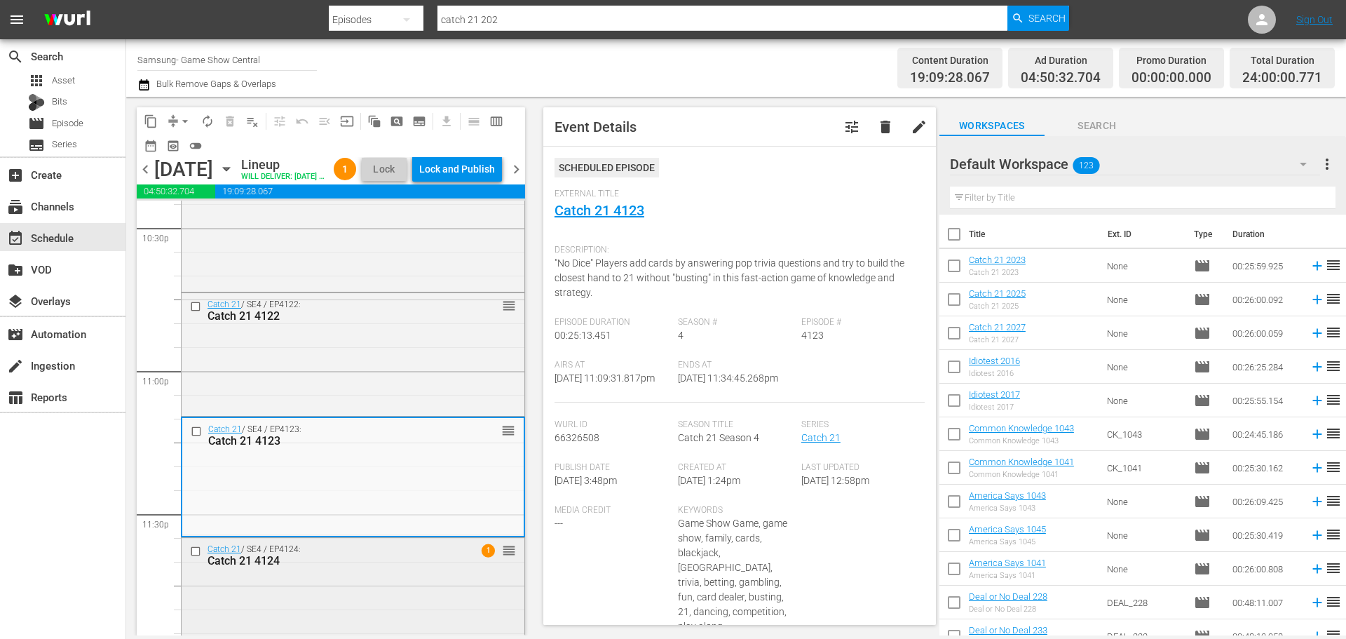
click at [194, 557] on input "checkbox" at bounding box center [197, 551] width 15 height 12
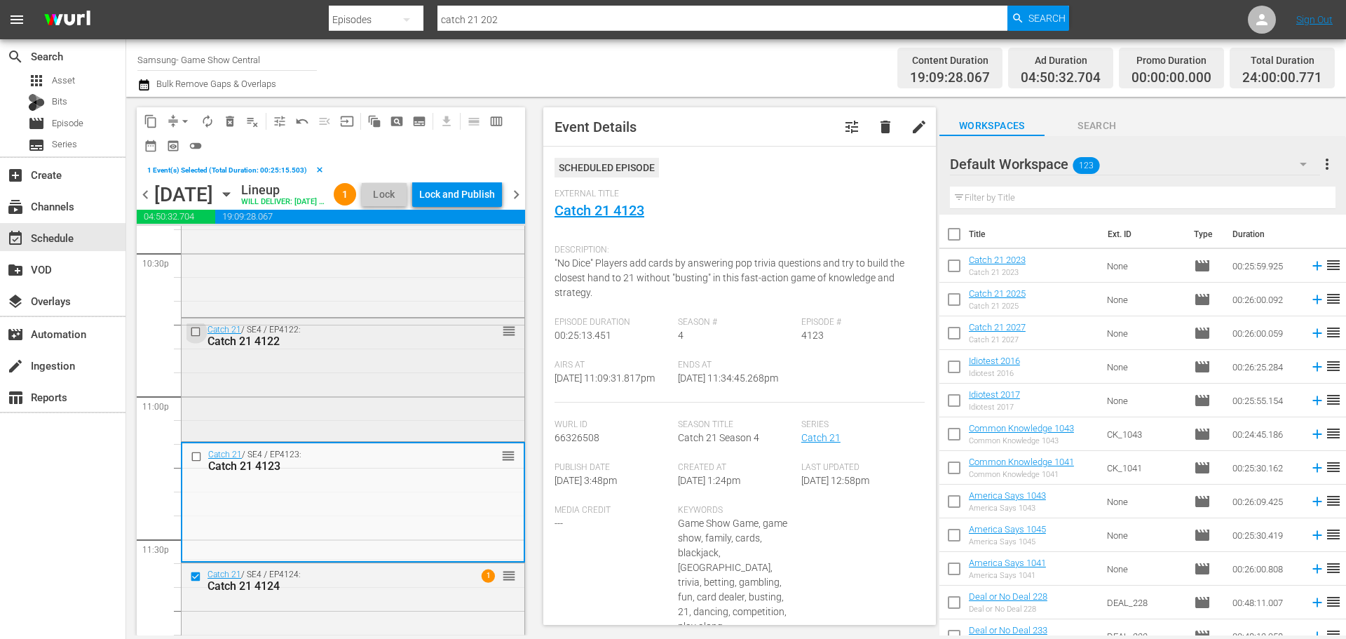
click at [198, 338] on input "checkbox" at bounding box center [197, 332] width 15 height 12
click at [199, 462] on input "checkbox" at bounding box center [198, 456] width 15 height 12
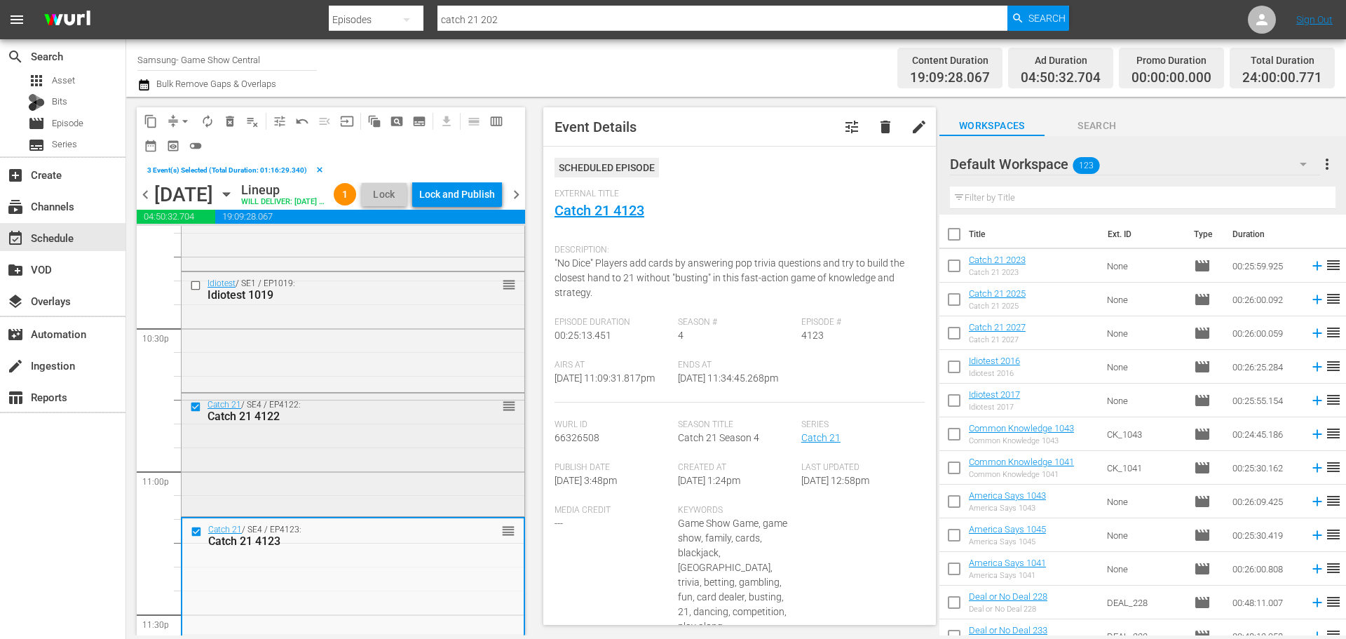
scroll to position [6269, 0]
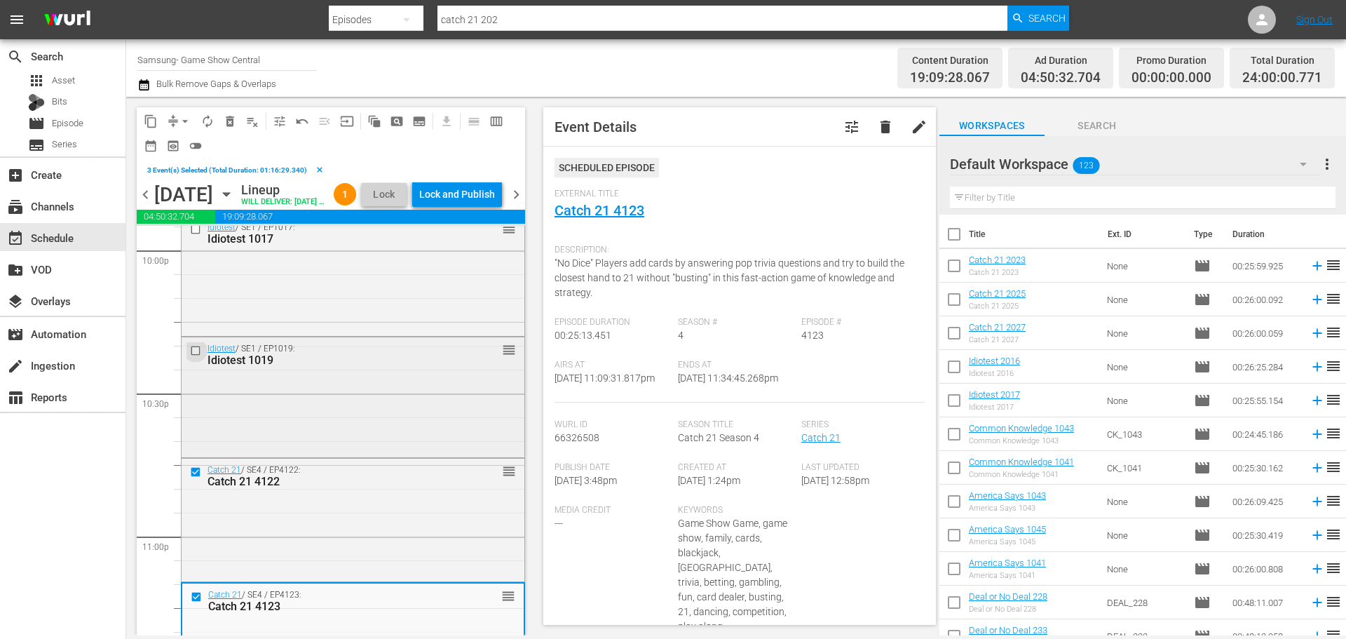
click at [198, 357] on input "checkbox" at bounding box center [197, 351] width 15 height 12
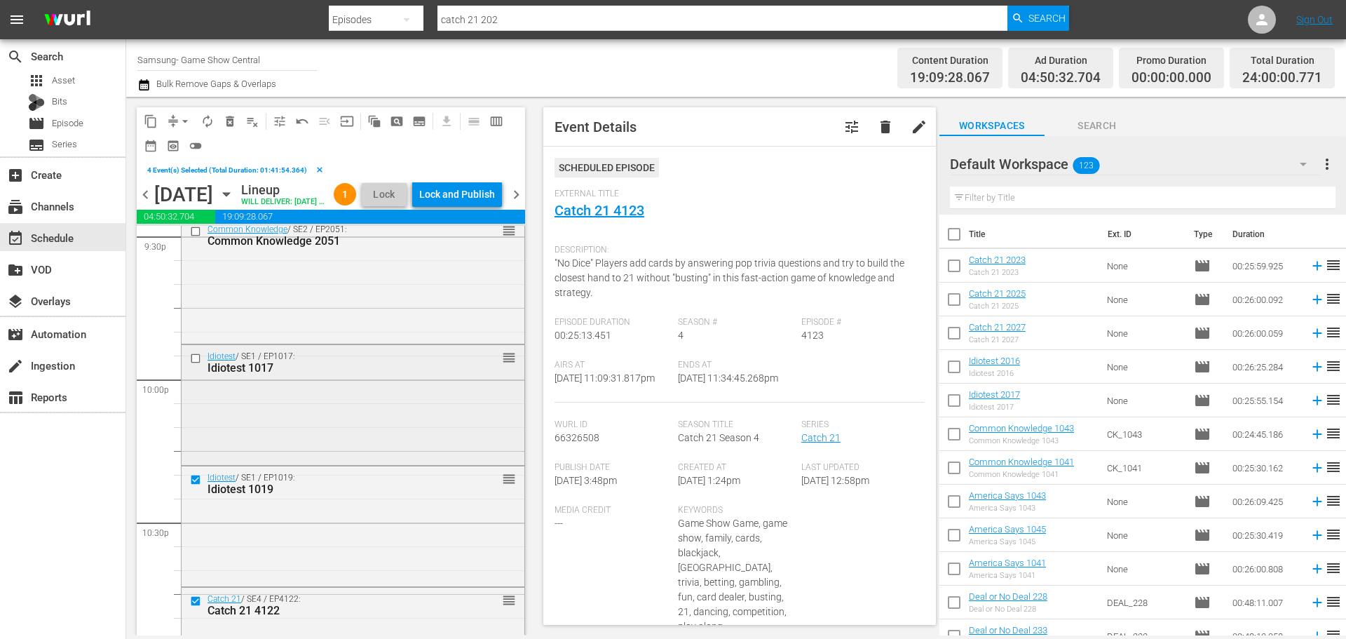
scroll to position [6129, 0]
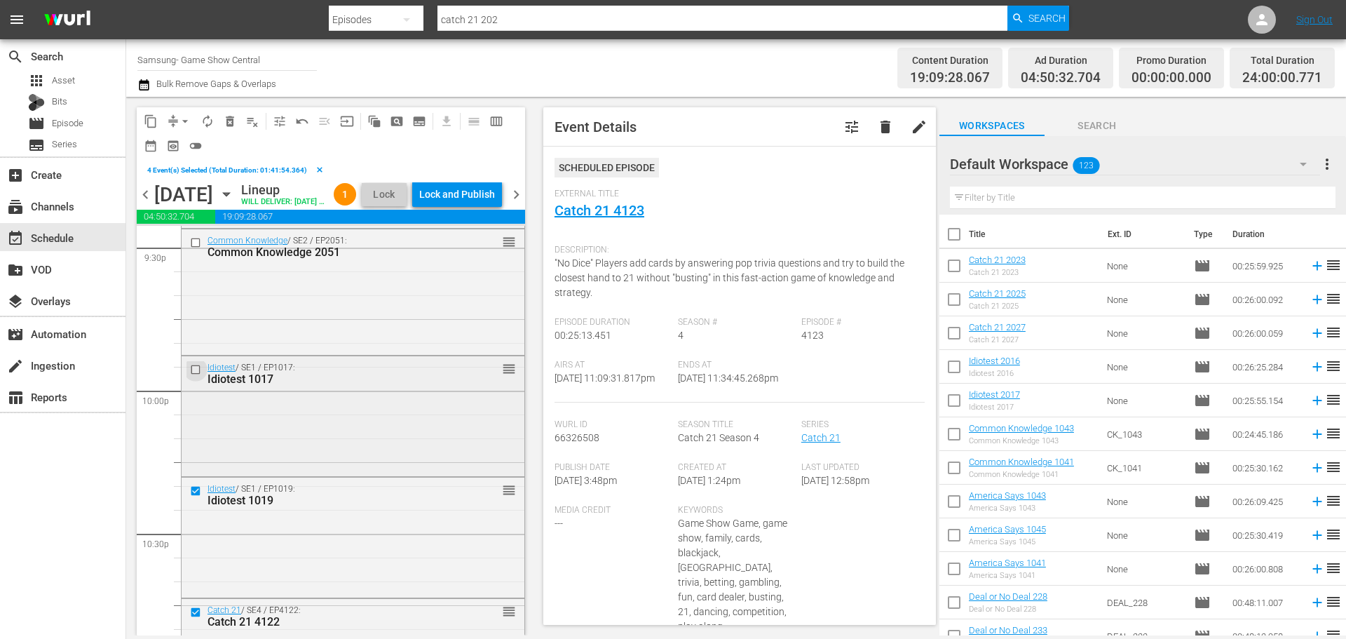
click at [199, 375] on input "checkbox" at bounding box center [197, 369] width 15 height 12
click at [198, 249] on input "checkbox" at bounding box center [197, 243] width 15 height 12
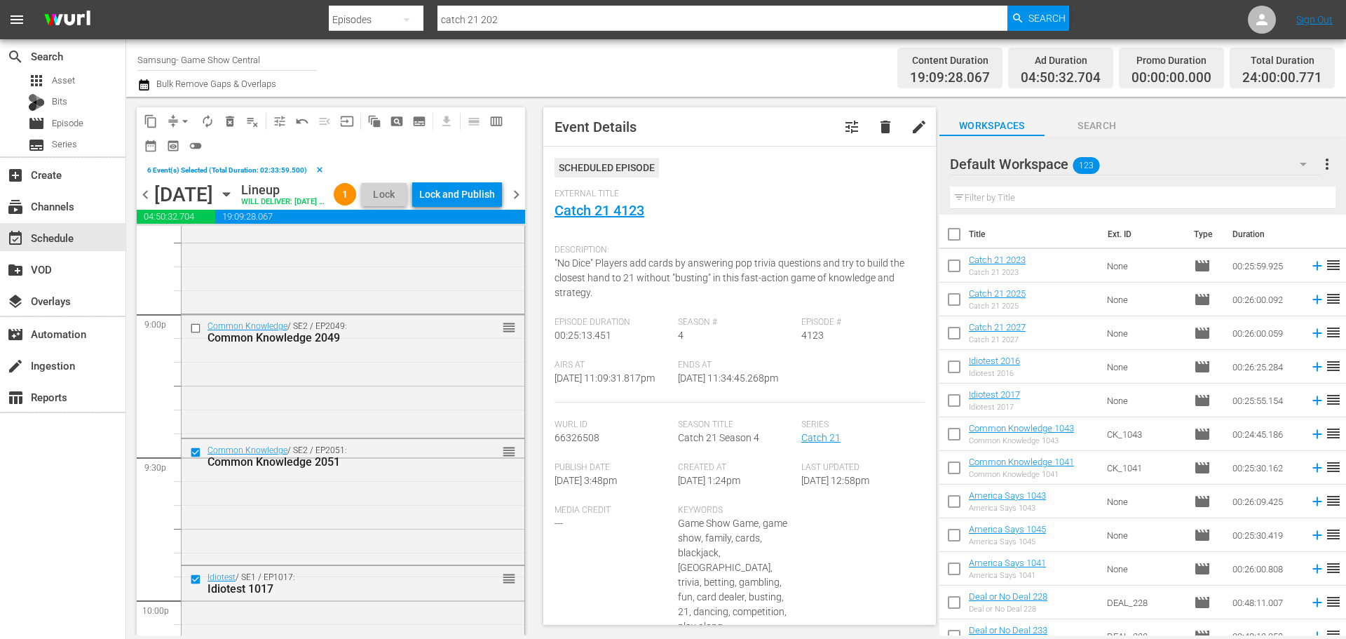
scroll to position [5918, 0]
click at [192, 335] on input "checkbox" at bounding box center [197, 329] width 15 height 12
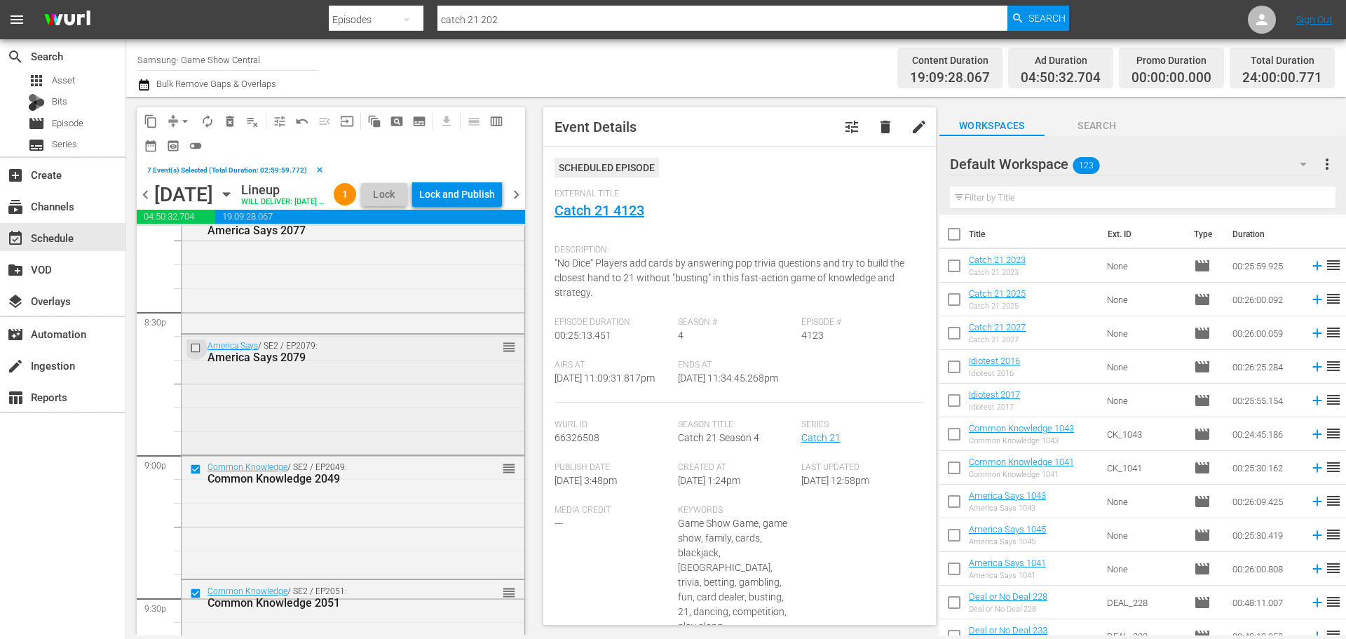
click at [194, 353] on input "checkbox" at bounding box center [197, 347] width 15 height 12
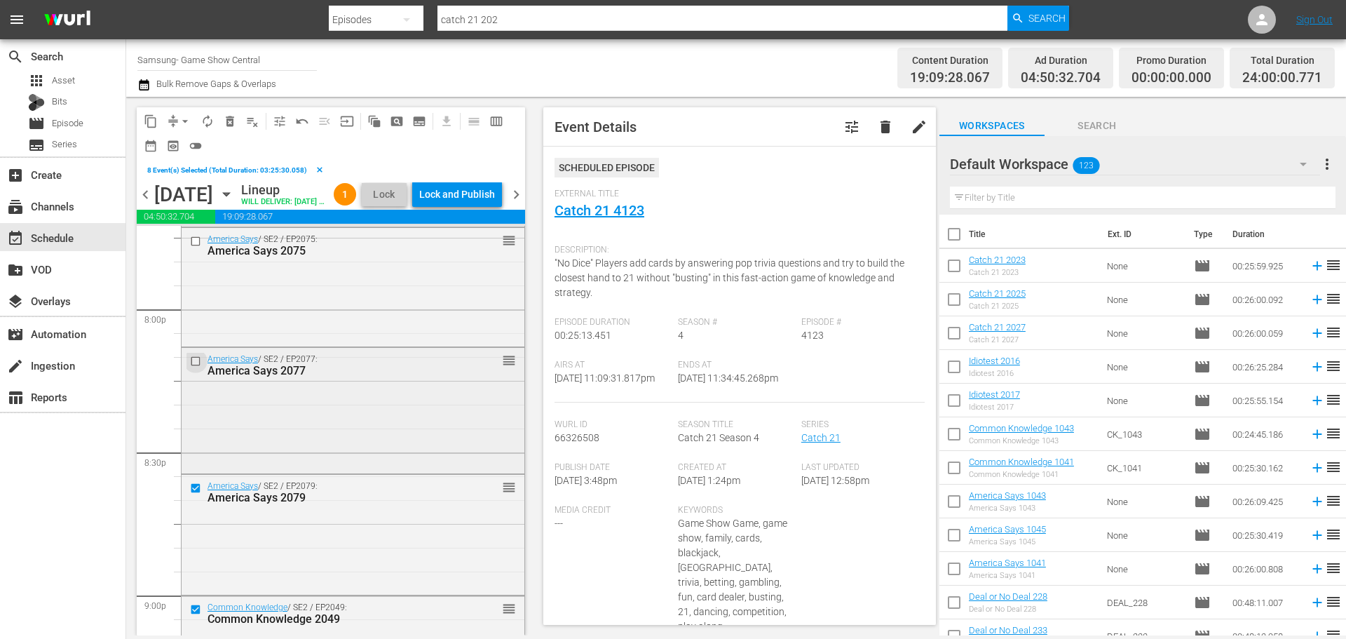
click at [194, 367] on input "checkbox" at bounding box center [197, 361] width 15 height 12
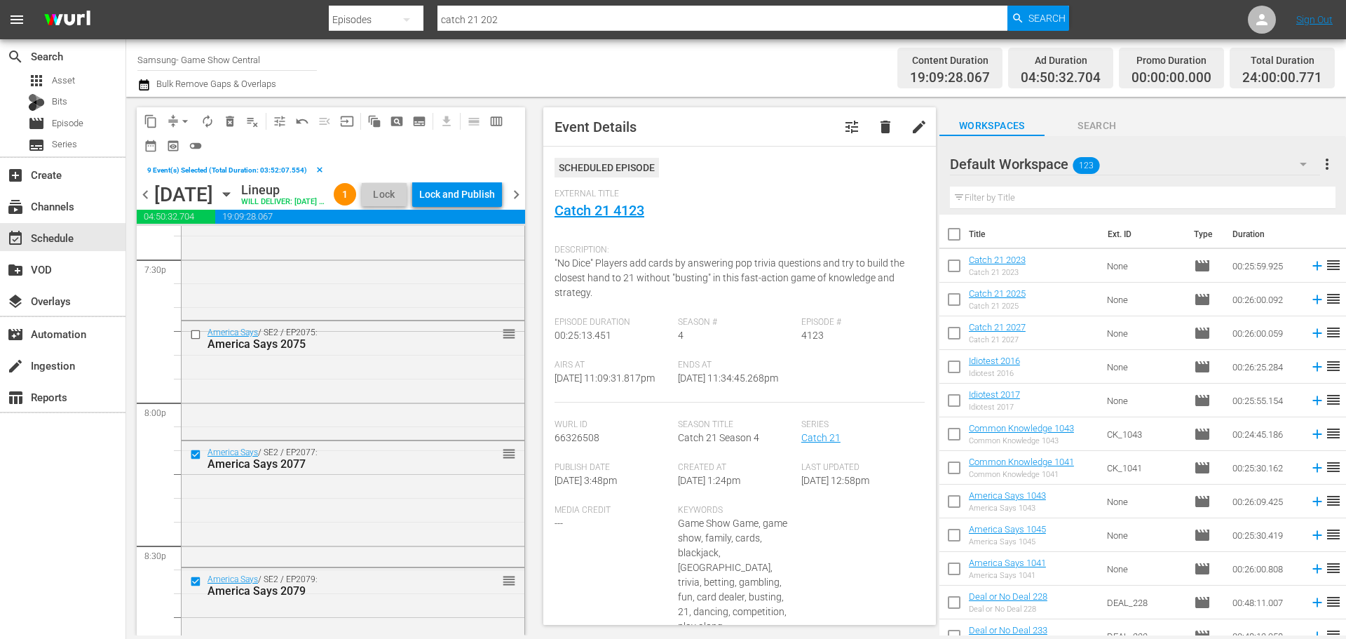
scroll to position [5498, 0]
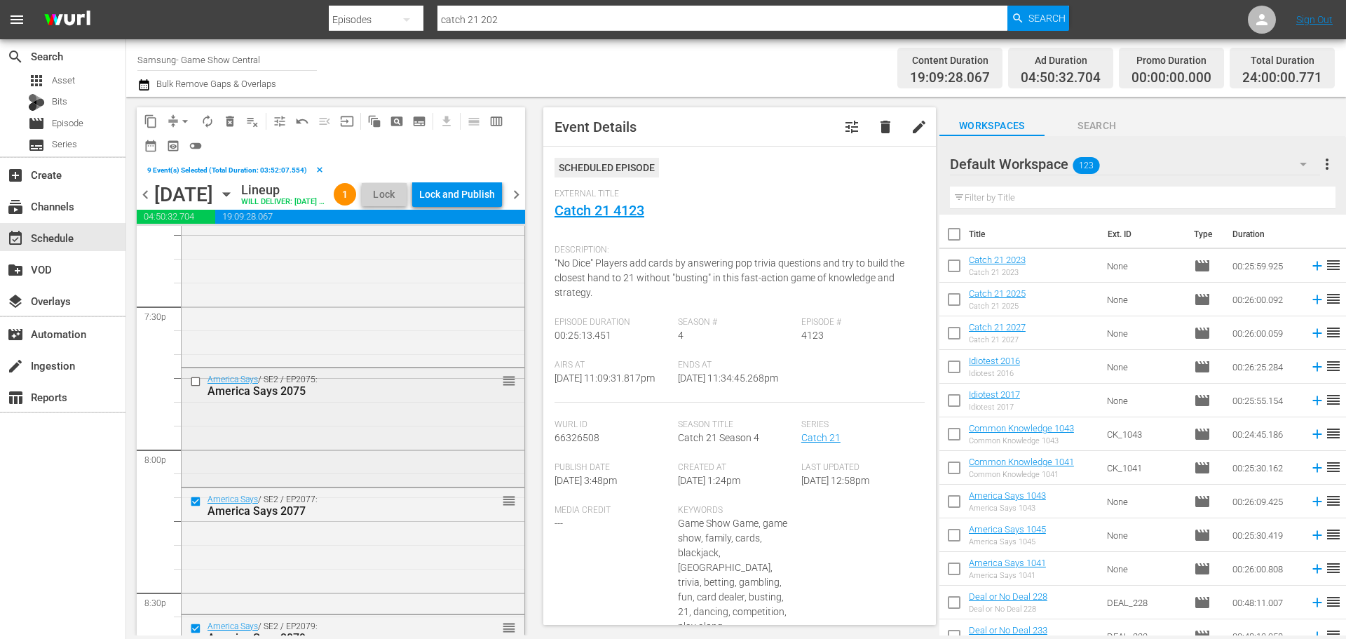
click at [194, 388] on input "checkbox" at bounding box center [197, 382] width 15 height 12
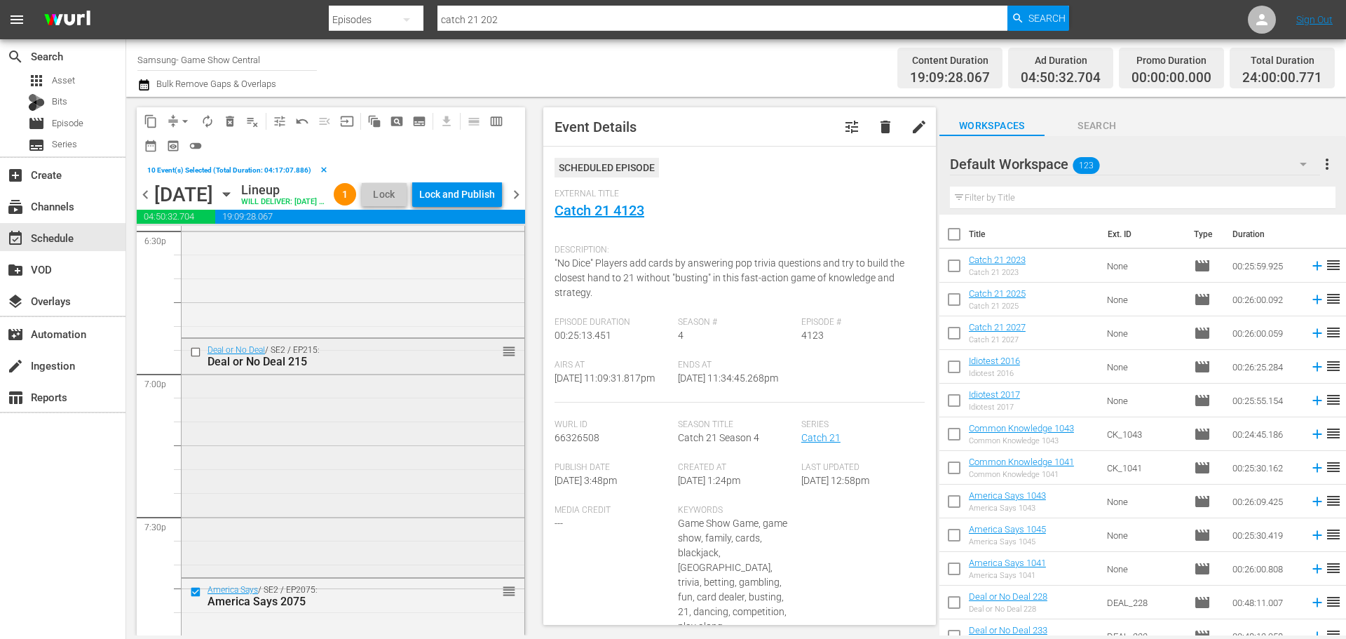
click at [199, 358] on input "checkbox" at bounding box center [197, 352] width 15 height 12
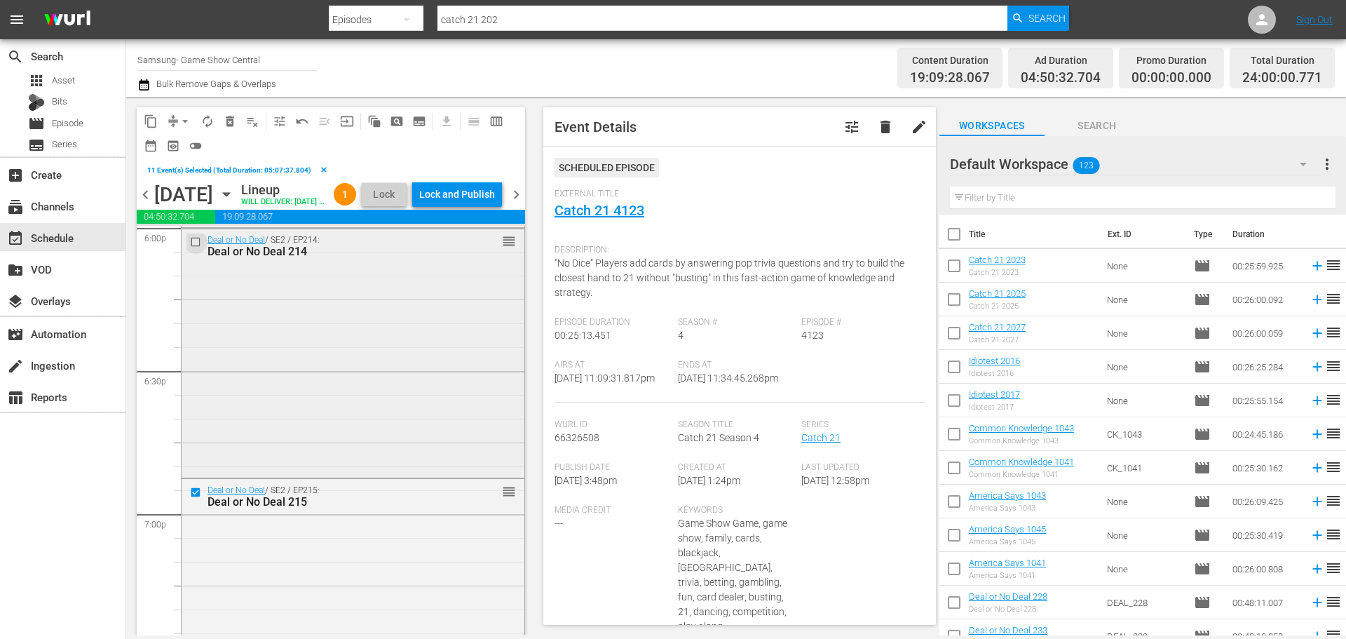
click at [195, 248] on input "checkbox" at bounding box center [197, 242] width 15 height 12
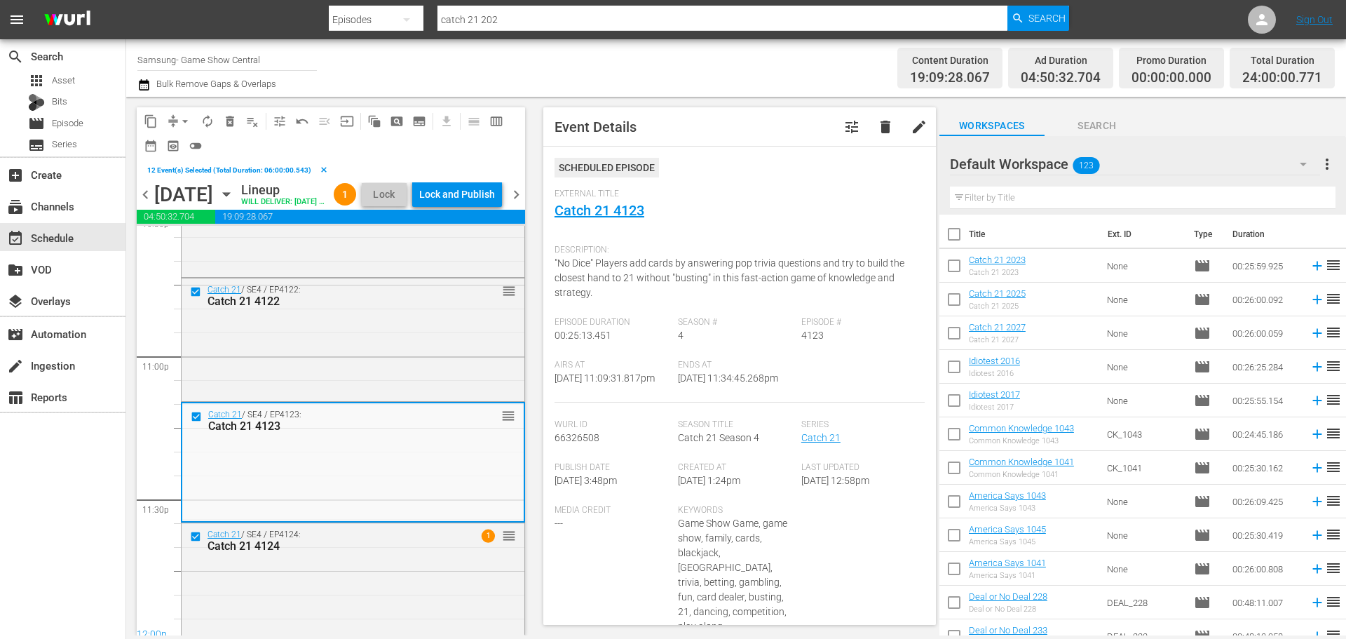
scroll to position [6480, 0]
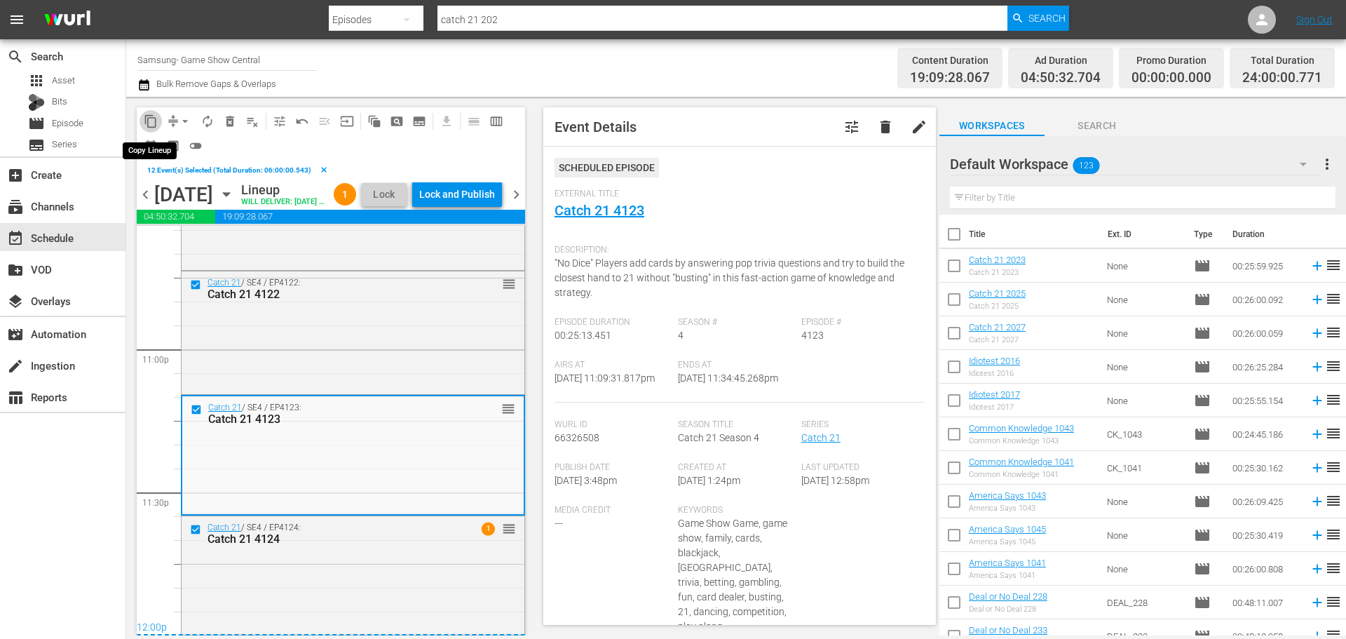
click at [146, 123] on span "content_copy" at bounding box center [151, 121] width 14 height 14
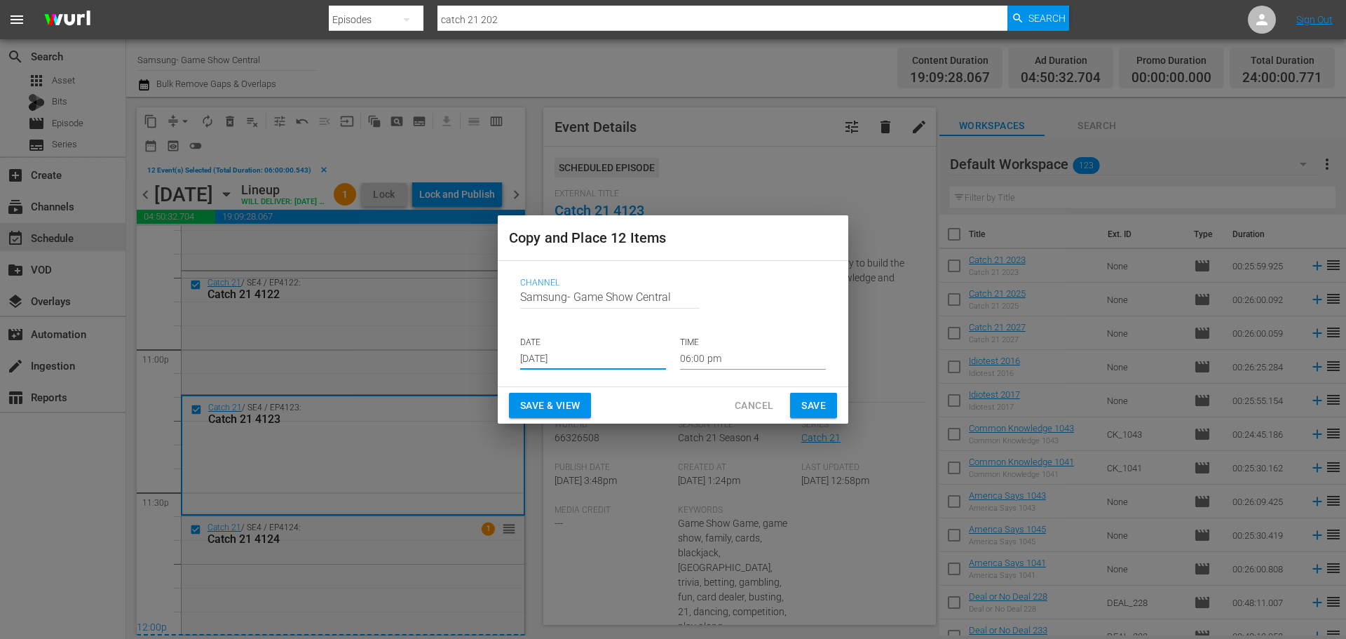
click at [581, 364] on input "[DATE]" at bounding box center [593, 358] width 146 height 21
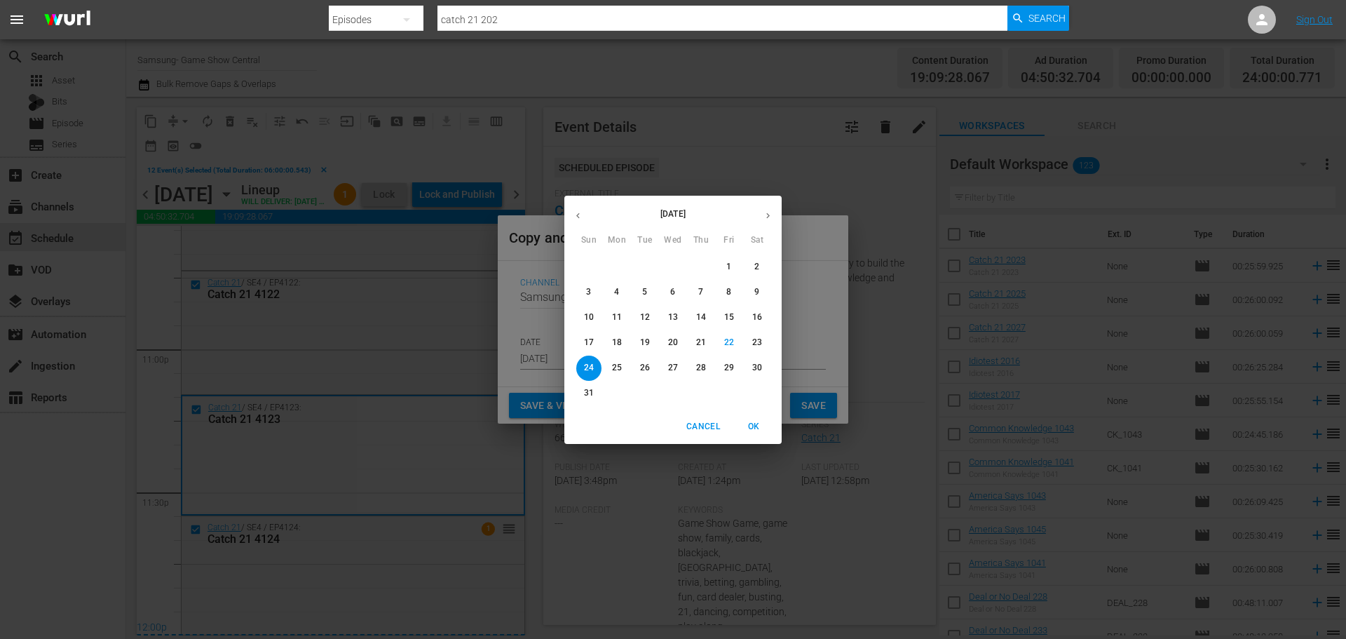
click at [625, 372] on span "25" at bounding box center [616, 368] width 25 height 12
type input "Aug 25th 2025"
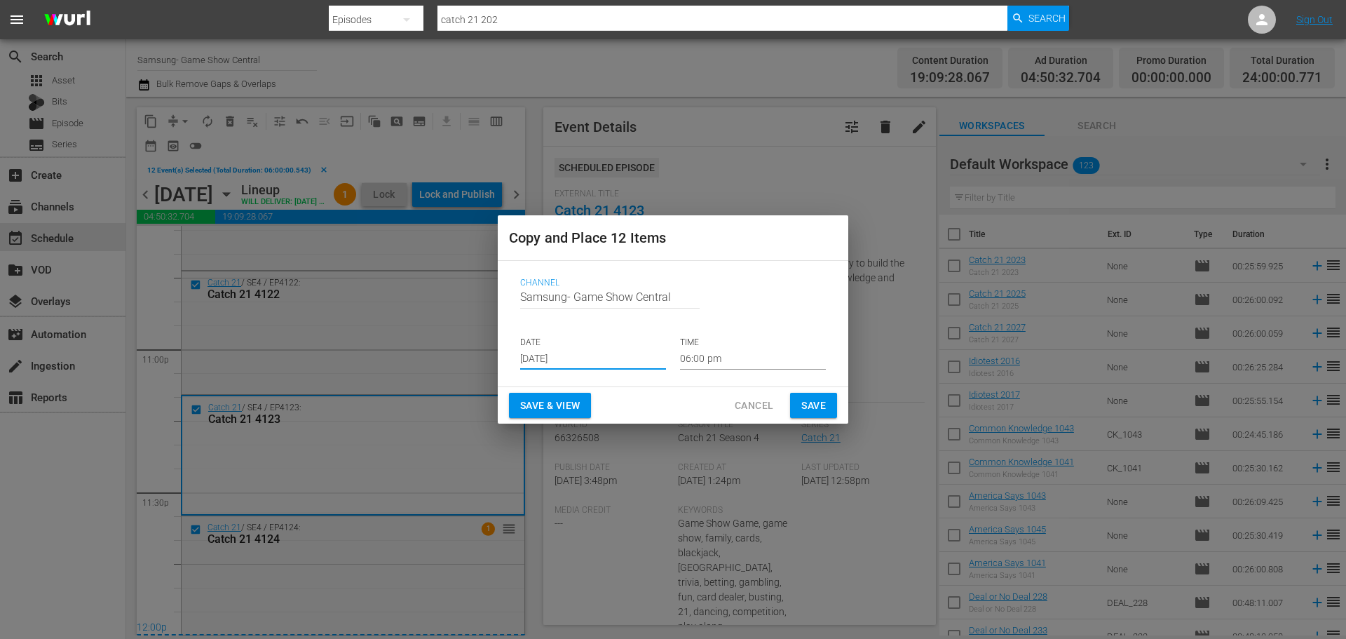
click at [698, 365] on input "06:00 pm" at bounding box center [753, 358] width 146 height 21
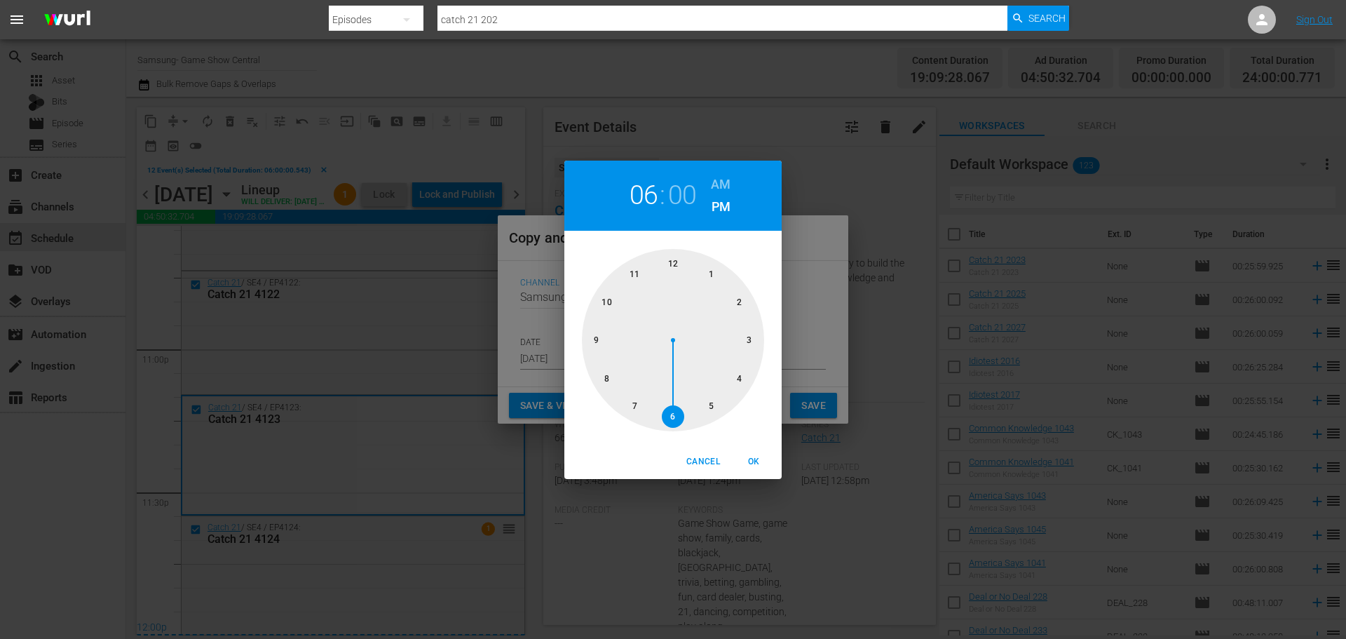
click at [653, 259] on div at bounding box center [673, 340] width 182 height 182
click at [766, 470] on button "OK" at bounding box center [753, 461] width 45 height 23
type input "12:00 pm"
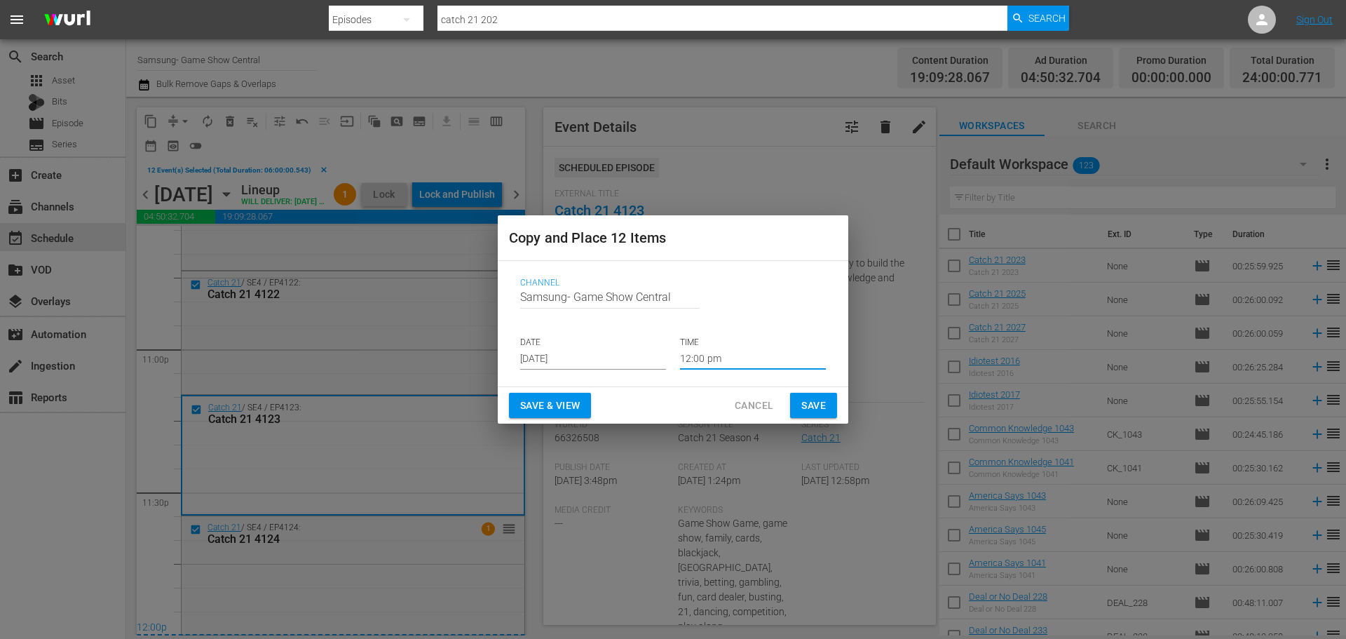
click at [808, 403] on span "Save" at bounding box center [813, 406] width 25 height 18
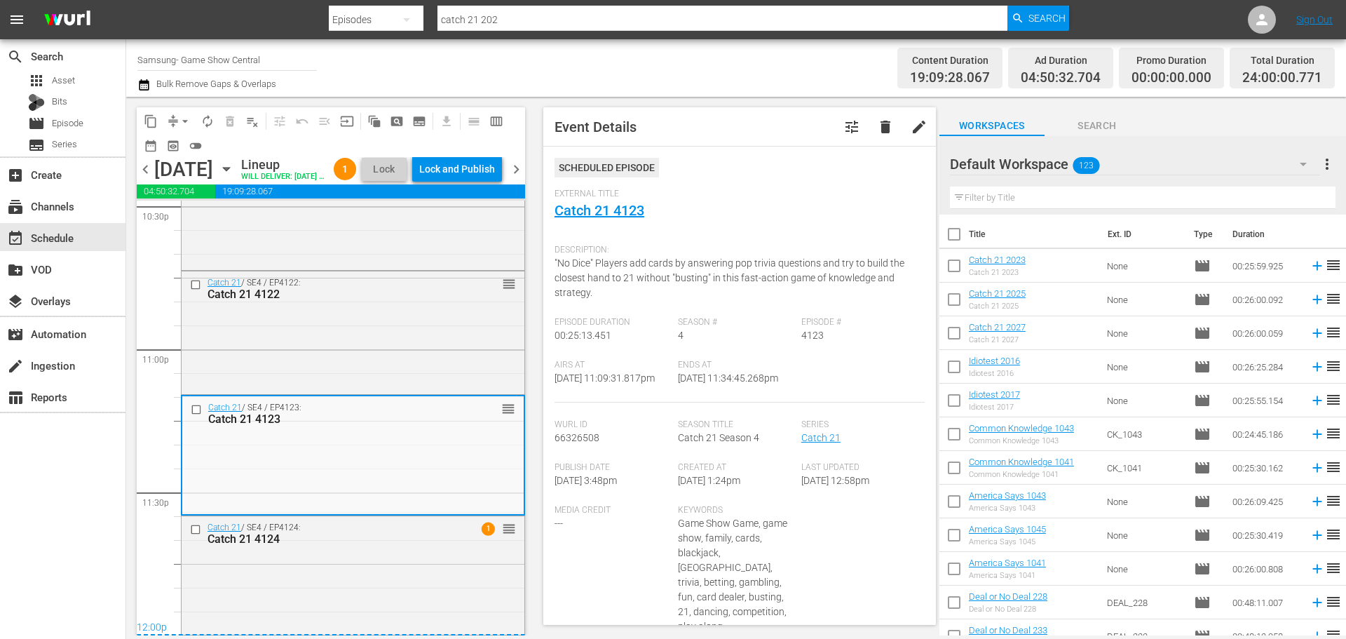
scroll to position [6455, 0]
click at [234, 177] on icon "button" at bounding box center [226, 168] width 15 height 15
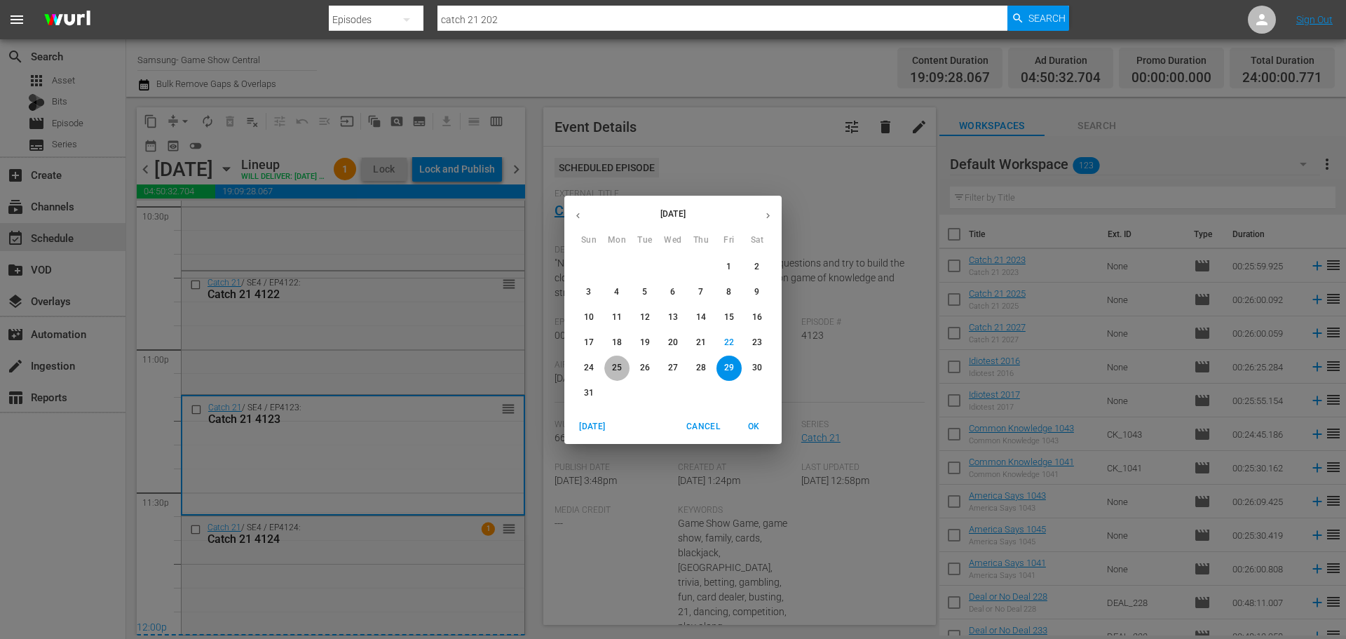
click at [613, 371] on p "25" at bounding box center [617, 368] width 10 height 12
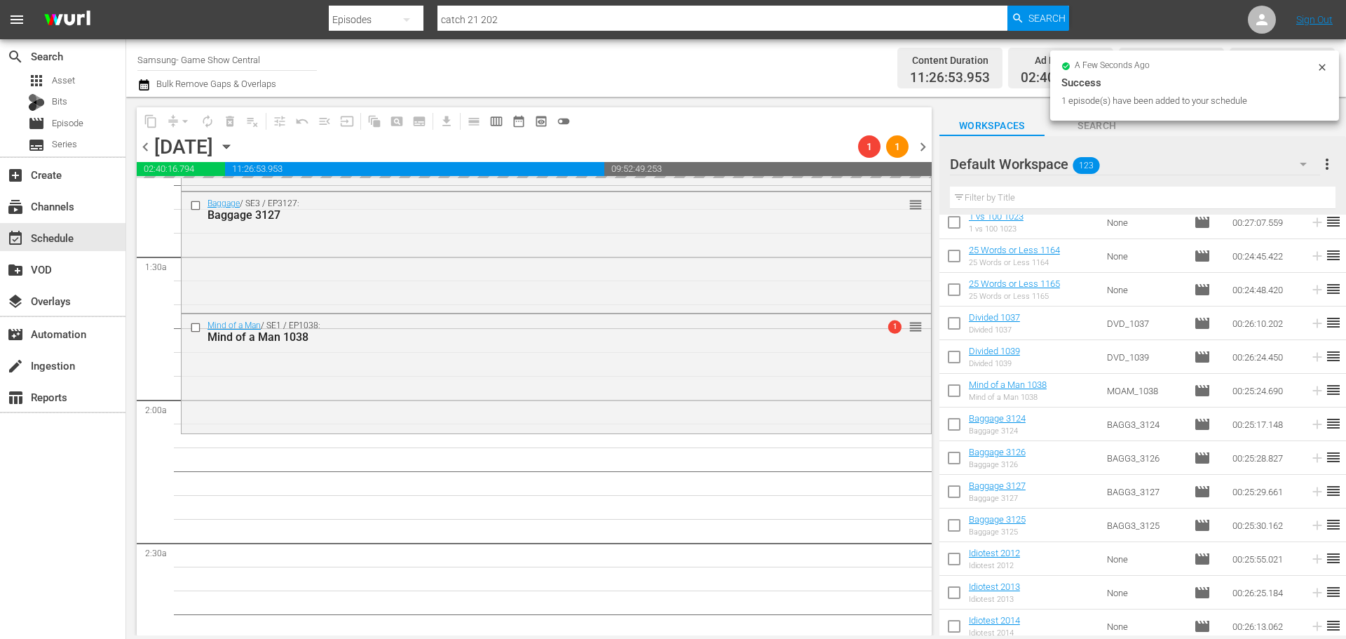
scroll to position [491, 0]
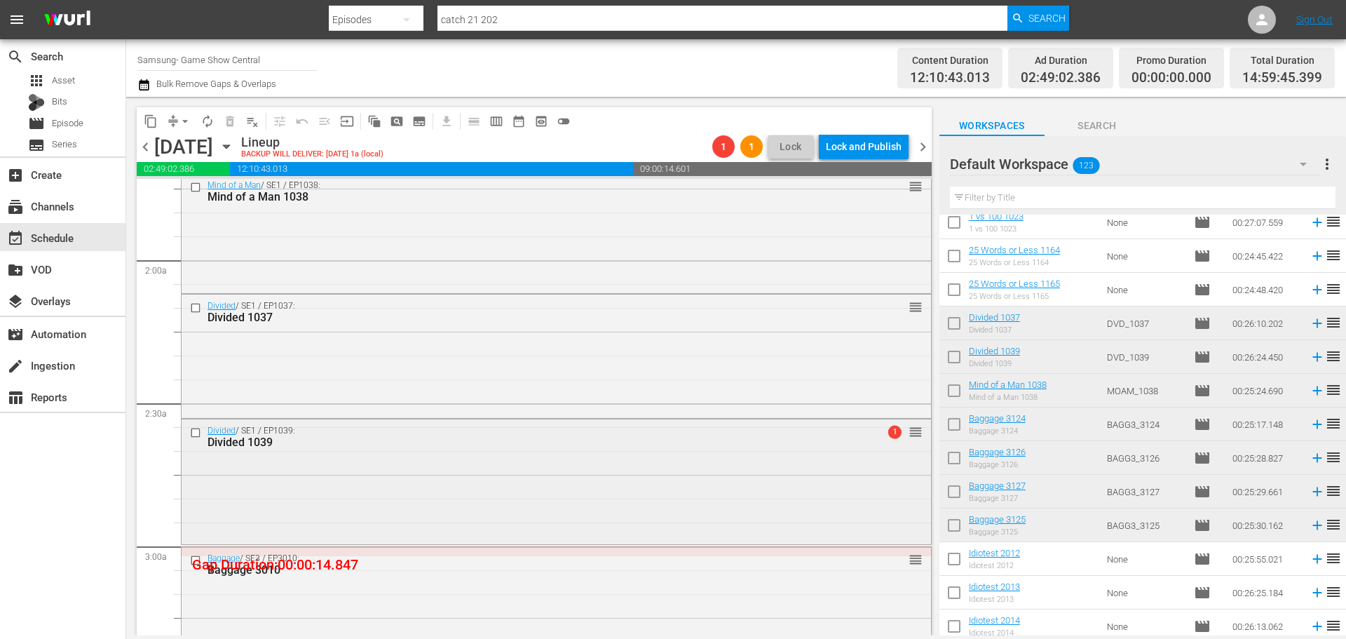
click at [721, 455] on div "Divided / SE1 / EP1039: Divided 1039 1 reorder" at bounding box center [557, 480] width 750 height 122
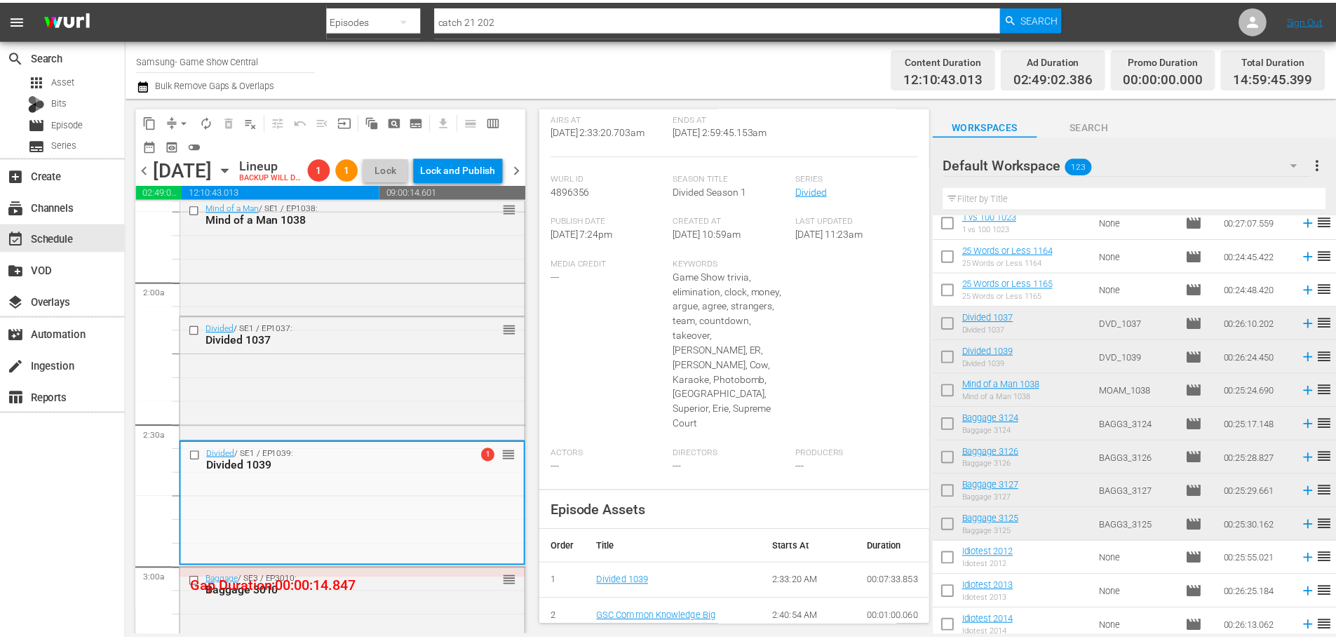
scroll to position [22, 0]
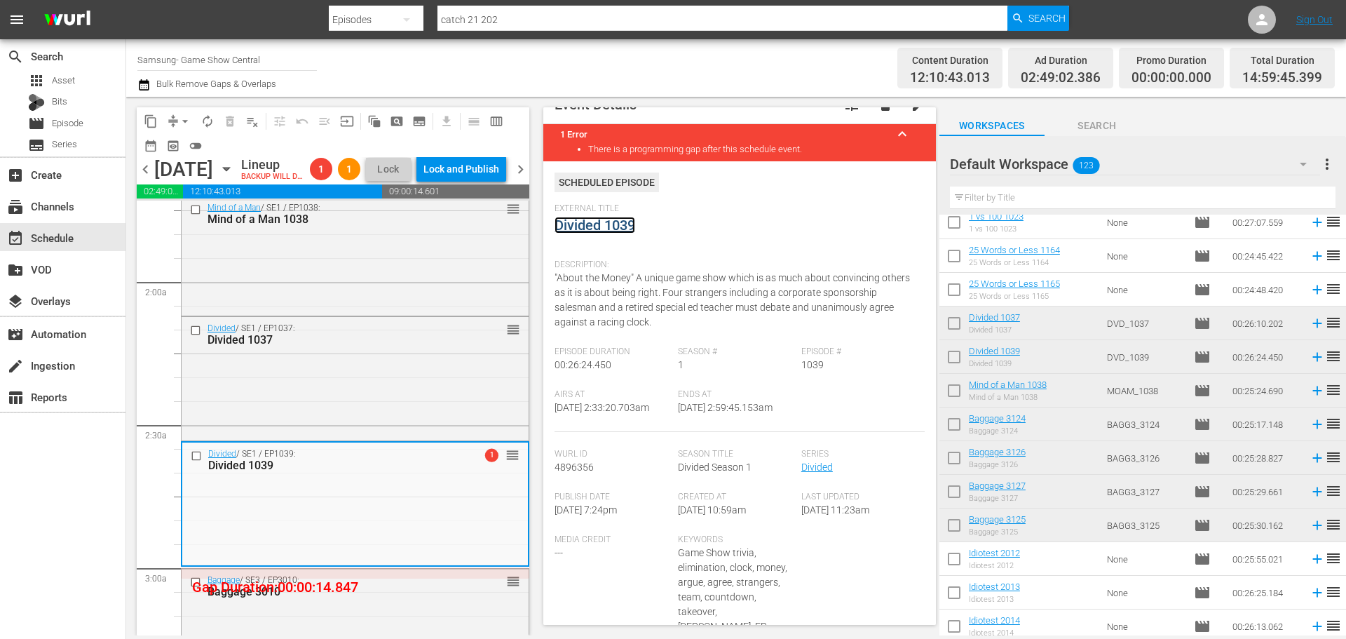
click at [602, 222] on link "Divided 1039" at bounding box center [595, 225] width 81 height 17
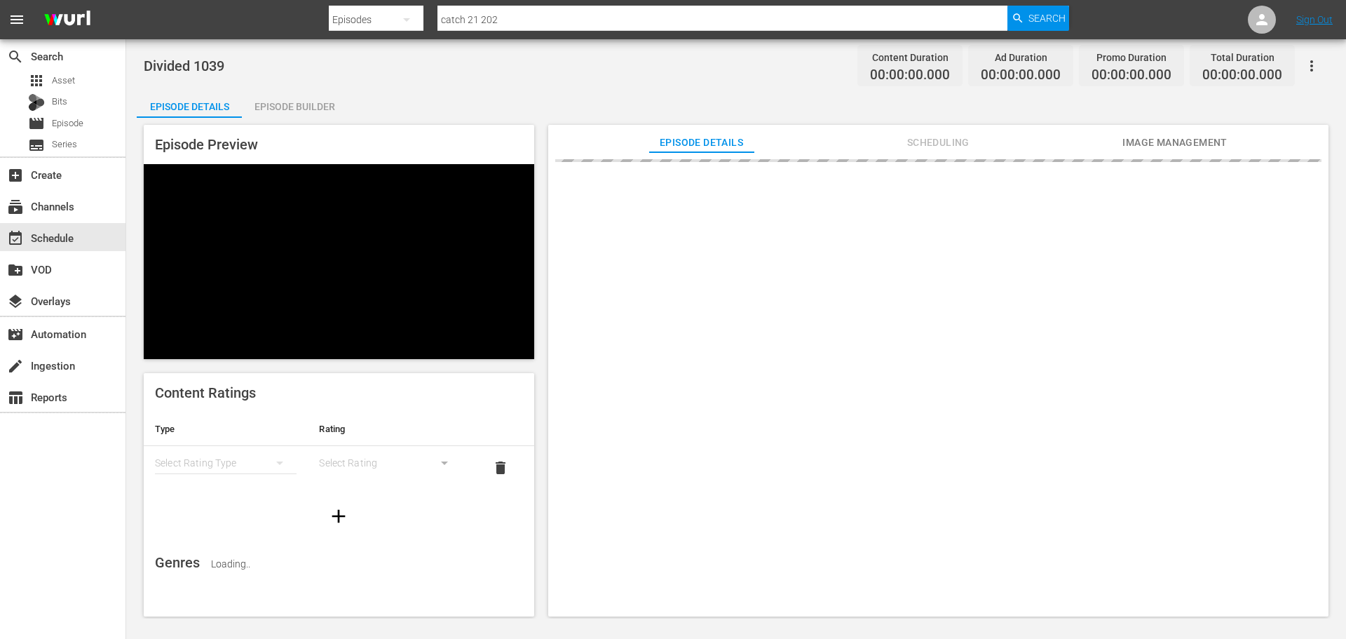
click at [289, 117] on div "Episode Builder" at bounding box center [294, 107] width 105 height 34
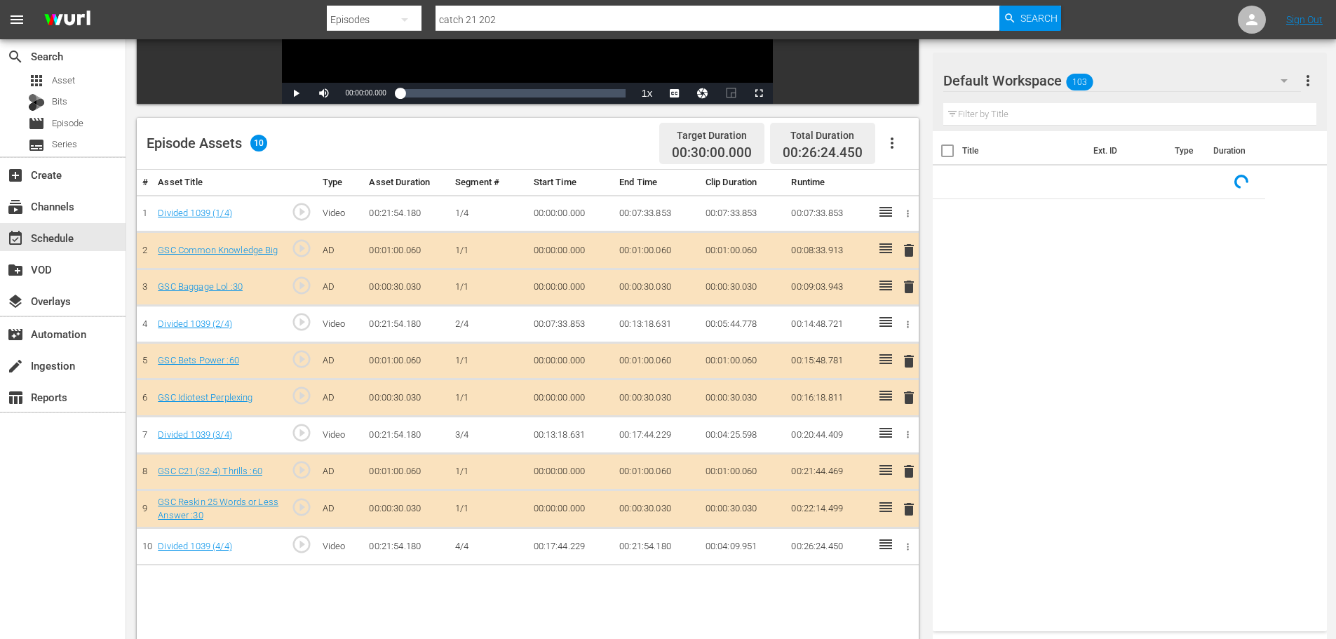
scroll to position [365, 0]
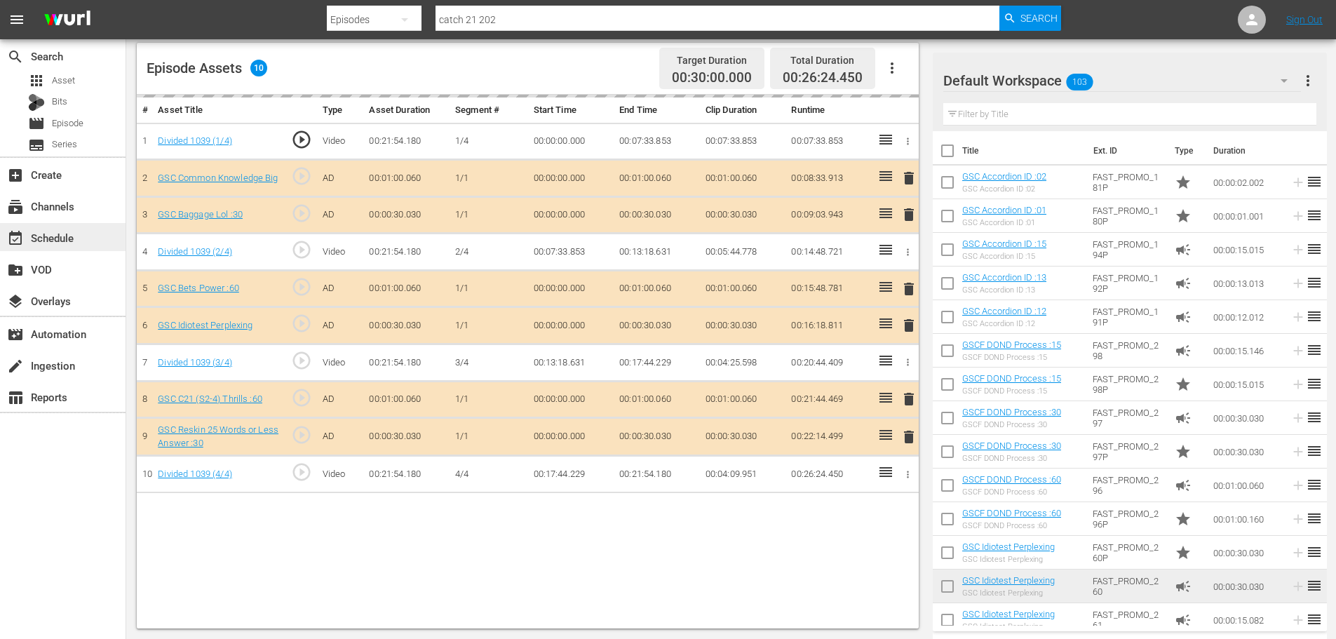
click at [91, 230] on div "event_available Schedule" at bounding box center [63, 237] width 126 height 28
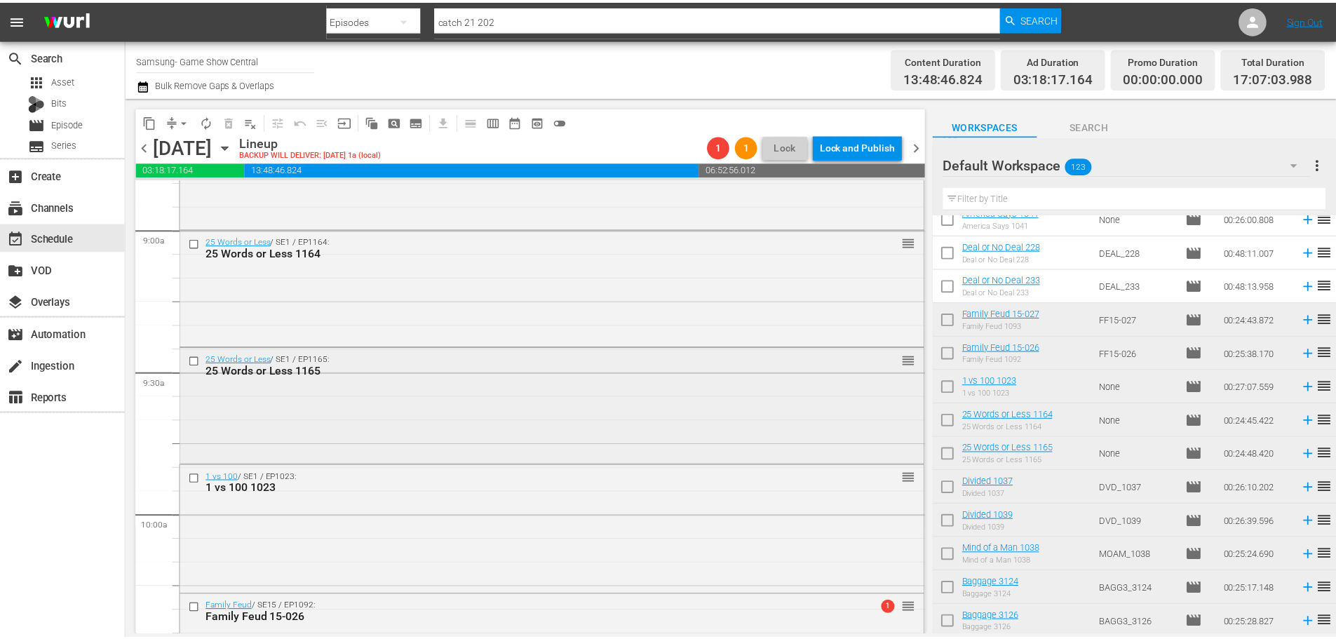
scroll to position [2594, 0]
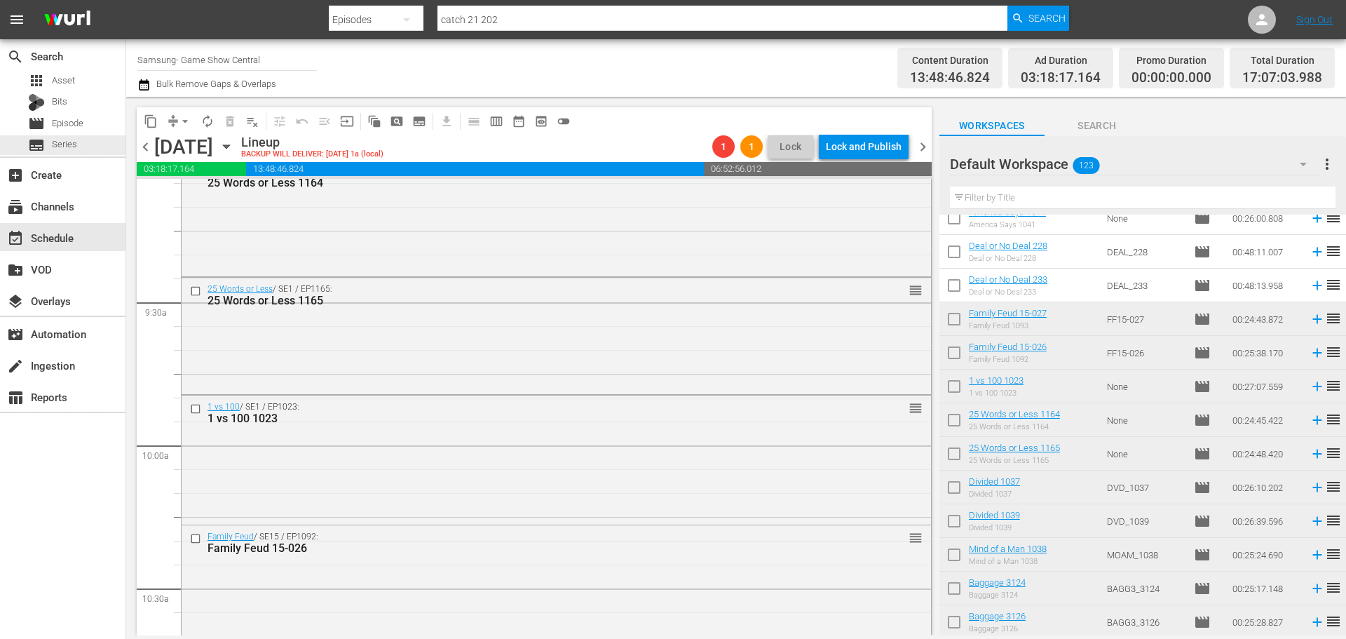
click at [126, 136] on div "search Search apps Asset Bits movie Episode subtitles Series add_box Create sub…" at bounding box center [63, 358] width 126 height 639
click at [113, 136] on div "subtitles Series" at bounding box center [63, 145] width 126 height 20
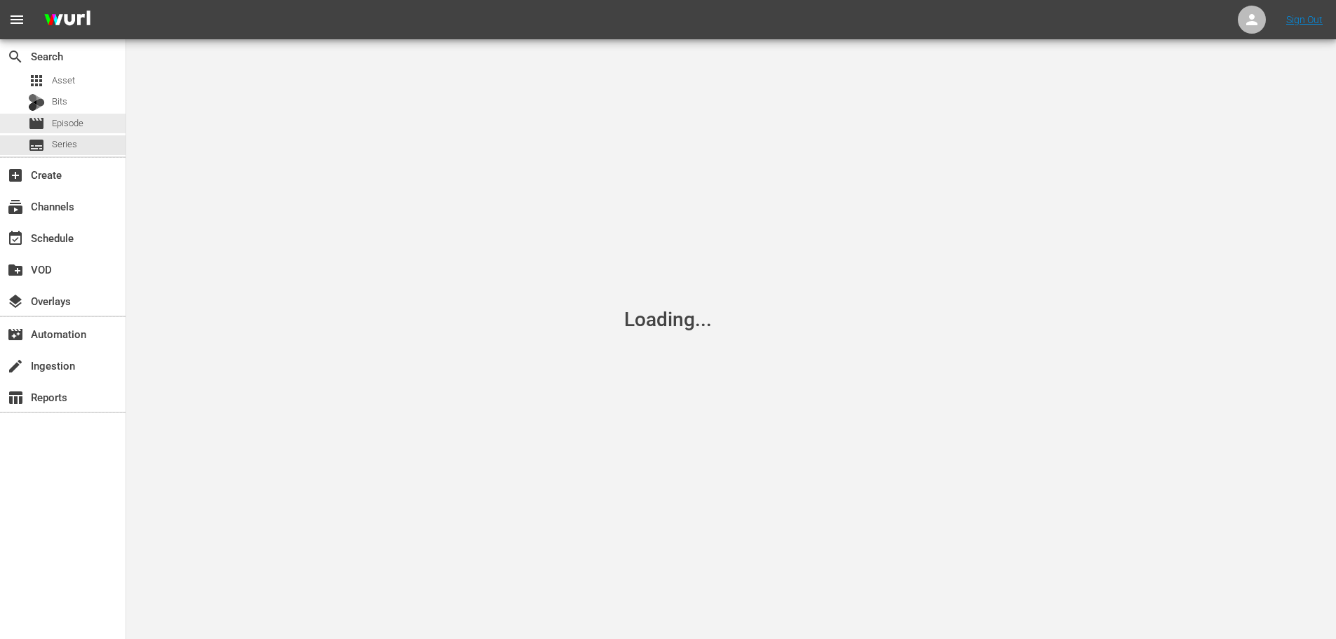
click at [113, 128] on div "movie Episode" at bounding box center [63, 124] width 126 height 20
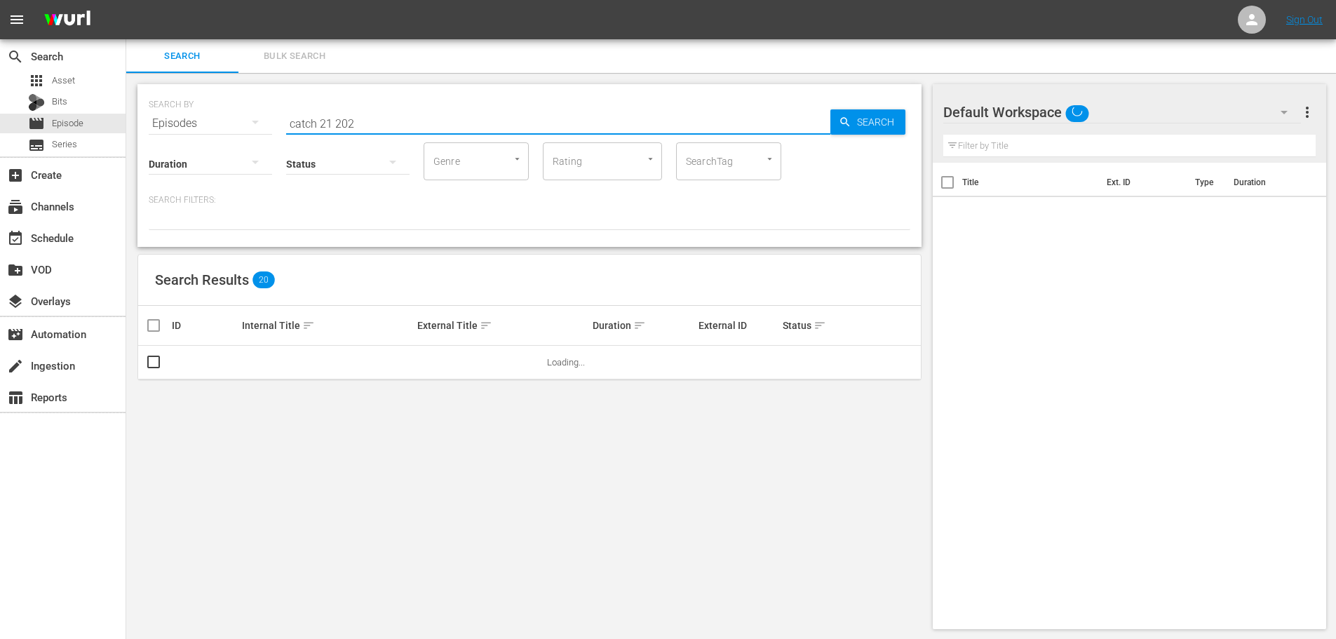
drag, startPoint x: 461, startPoint y: 112, endPoint x: 20, endPoint y: 156, distance: 443.2
click at [126, 0] on div "search Search apps Asset Bits movie Episode subtitles Series add_box Create sub…" at bounding box center [730, 0] width 1209 height 0
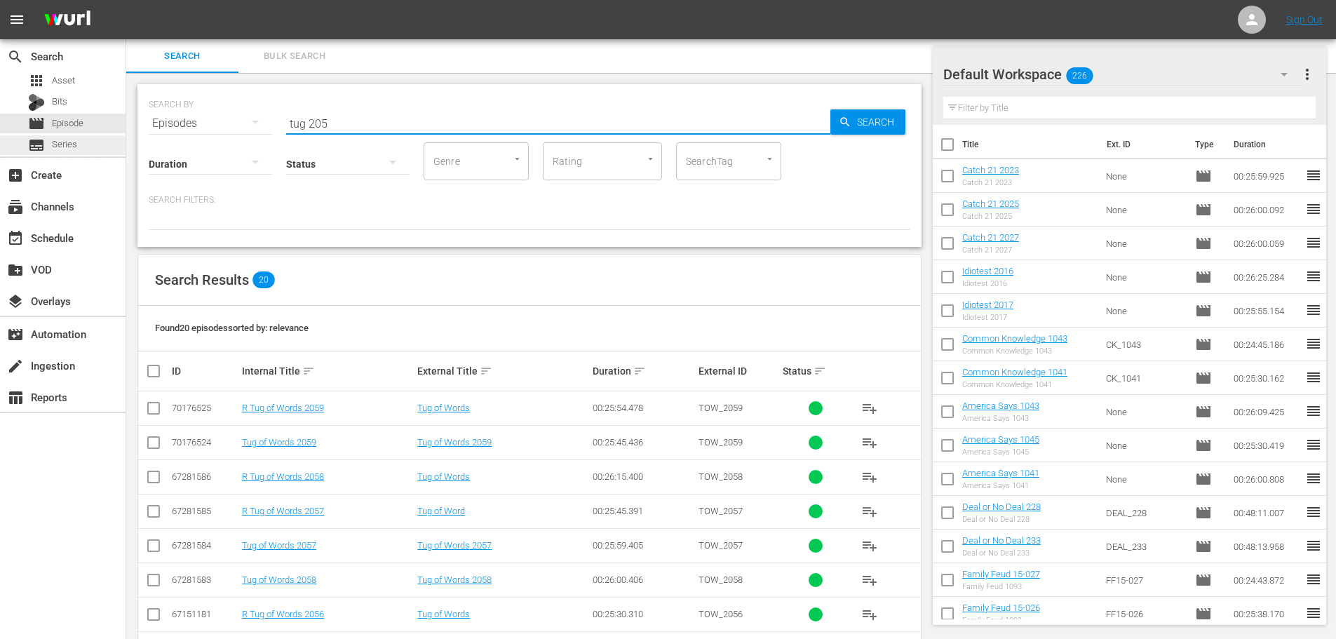
scroll to position [466, 0]
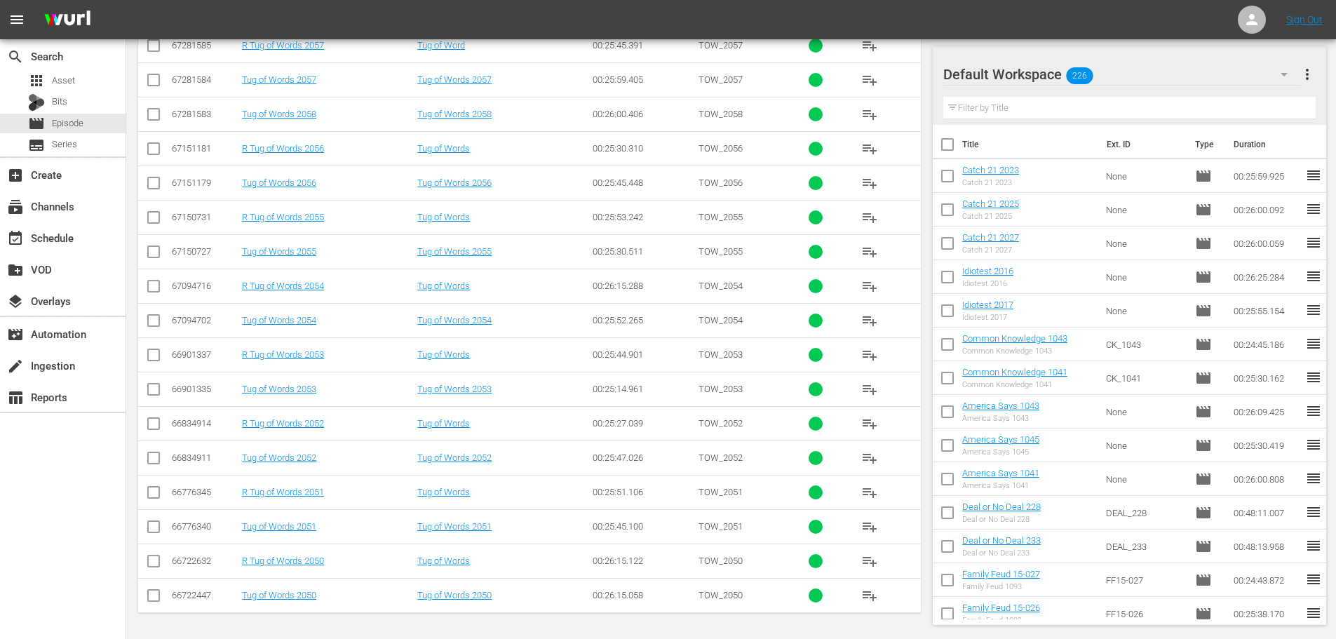
type input "tug 205"
click at [151, 387] on input "checkbox" at bounding box center [153, 392] width 17 height 17
checkbox input "true"
click at [151, 239] on td at bounding box center [154, 251] width 32 height 34
click at [152, 249] on input "checkbox" at bounding box center [153, 254] width 17 height 17
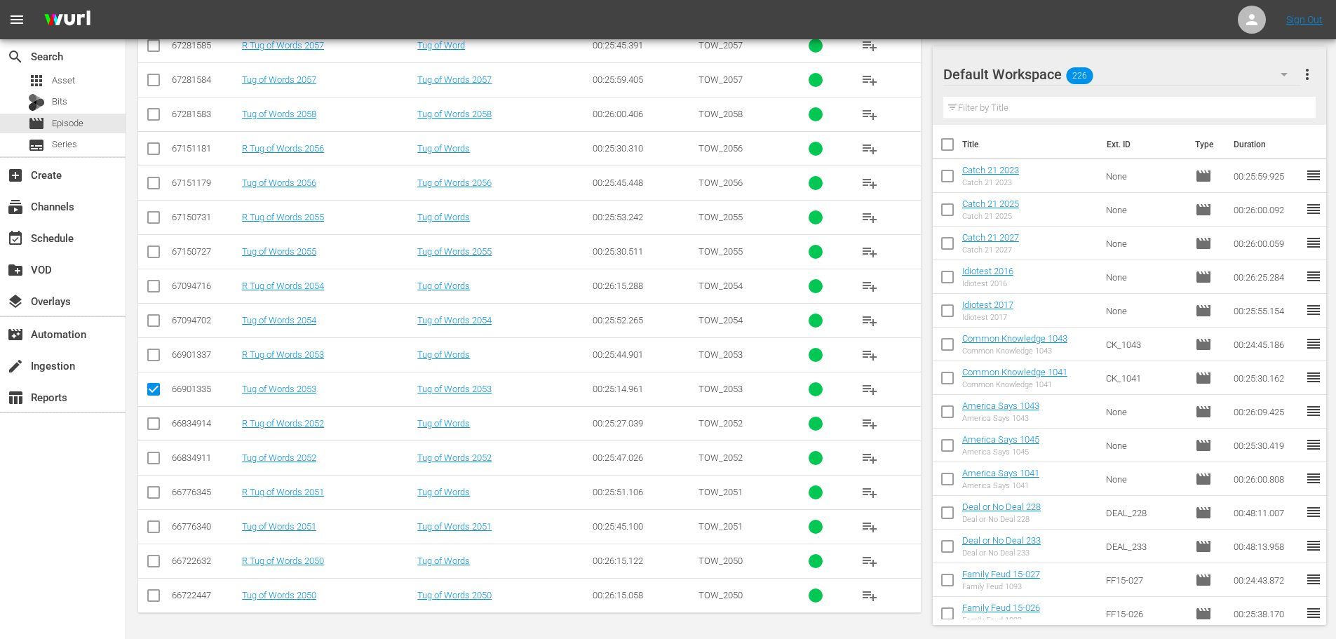
checkbox input "true"
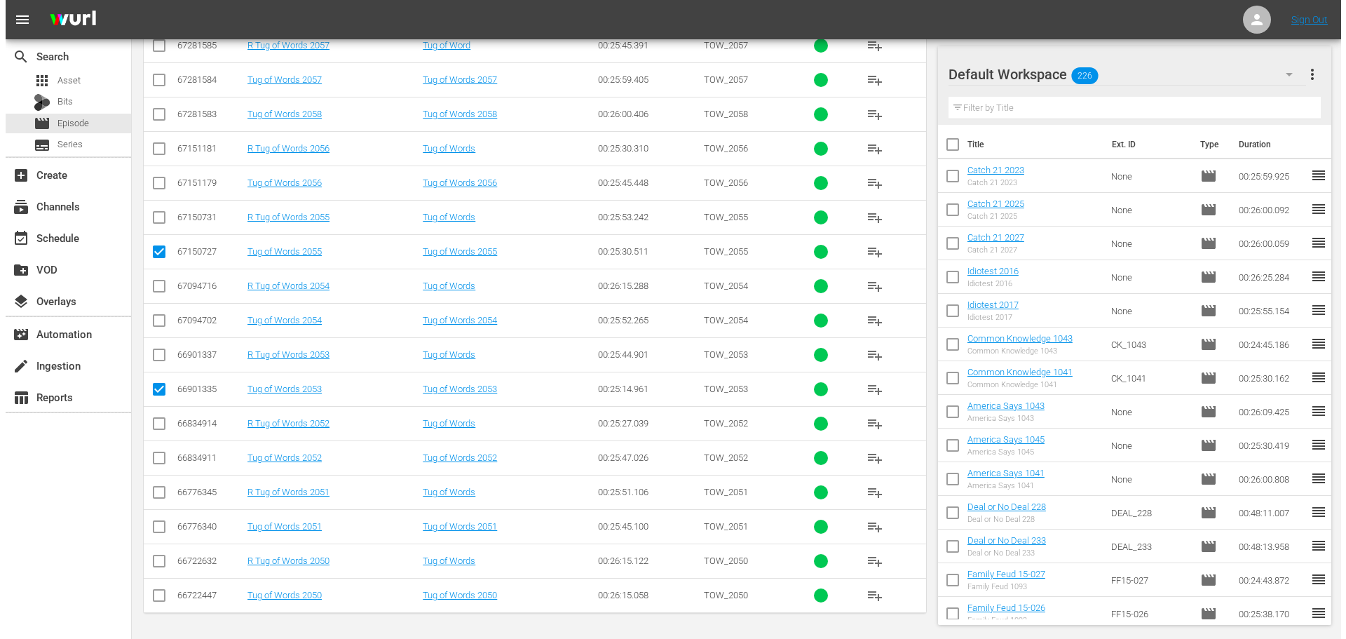
scroll to position [0, 0]
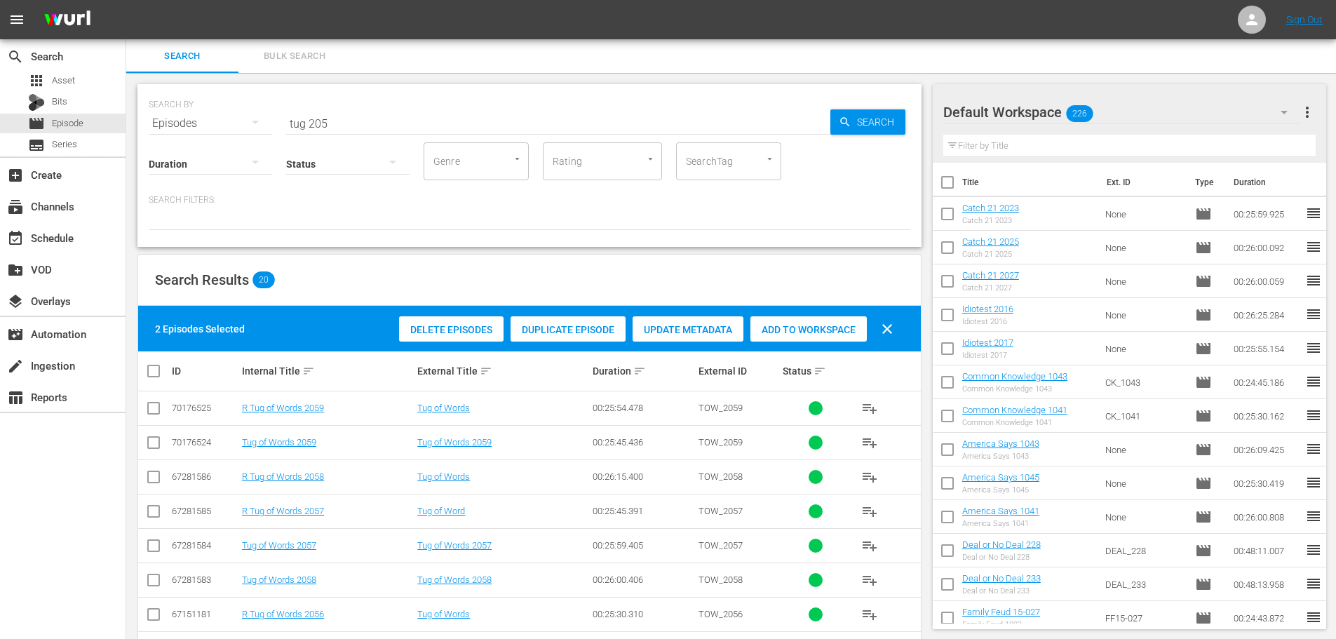
click at [834, 325] on span "Add to Workspace" at bounding box center [808, 329] width 116 height 11
click at [102, 232] on div "event_available Schedule" at bounding box center [63, 237] width 126 height 28
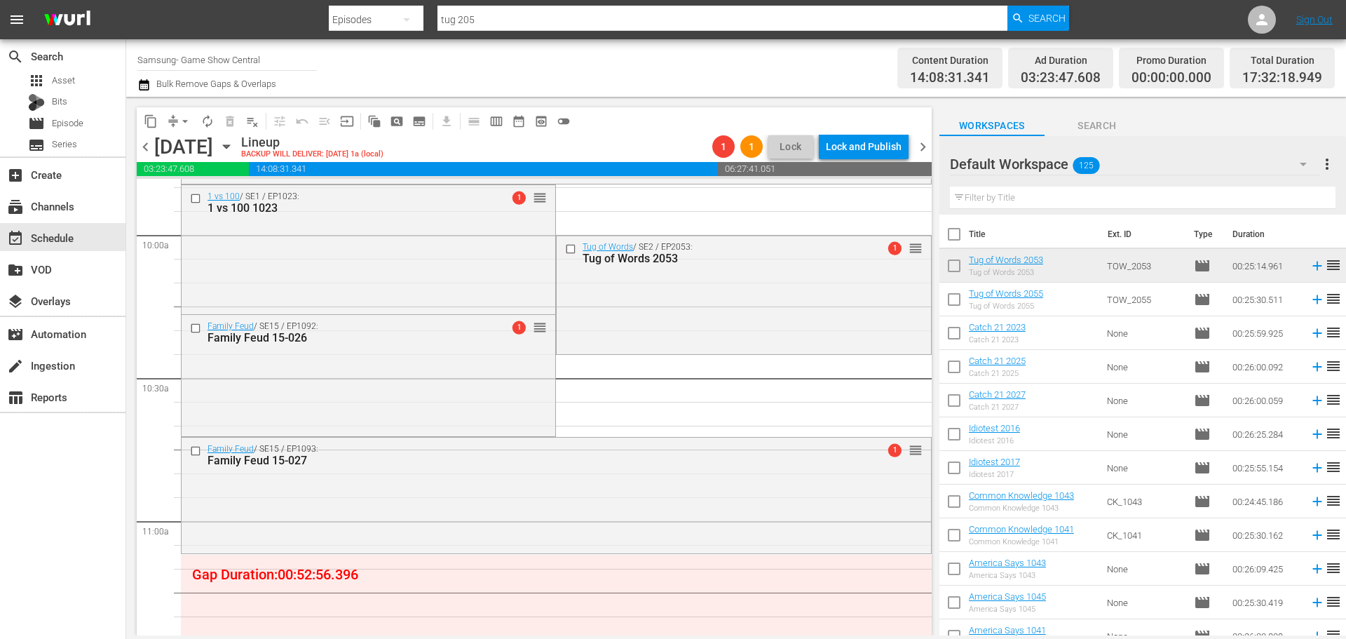
scroll to position [2945, 0]
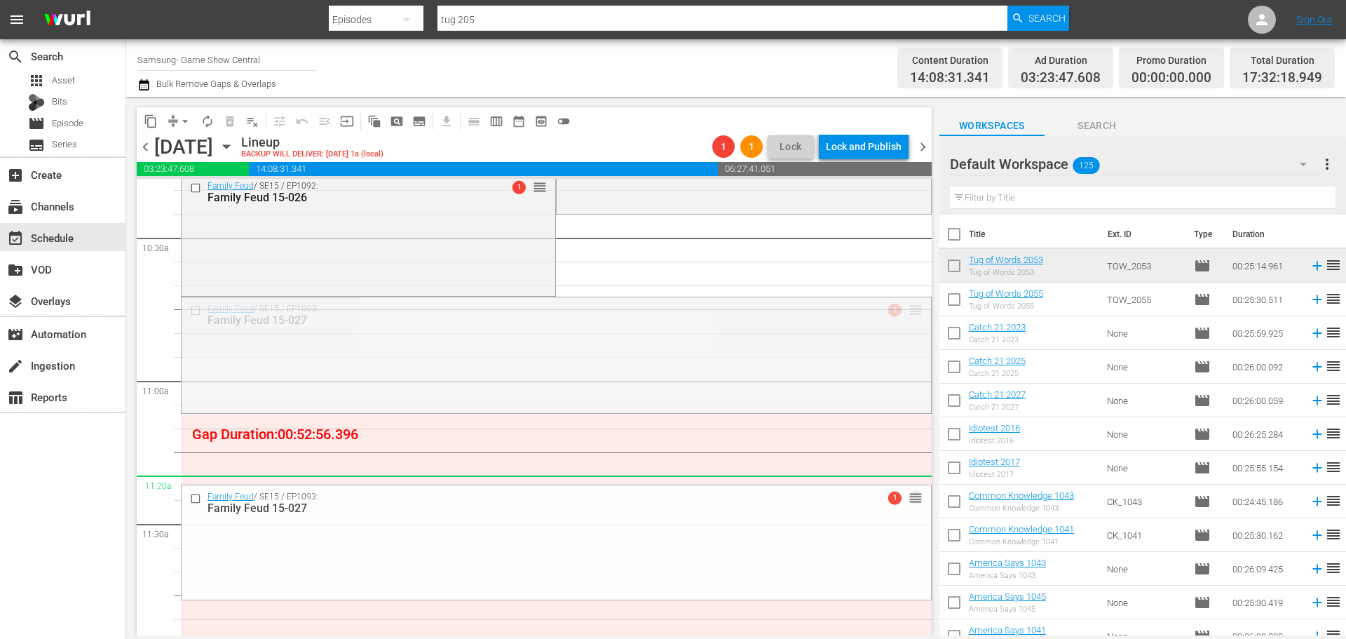
drag, startPoint x: 904, startPoint y: 306, endPoint x: 899, endPoint y: 481, distance: 174.7
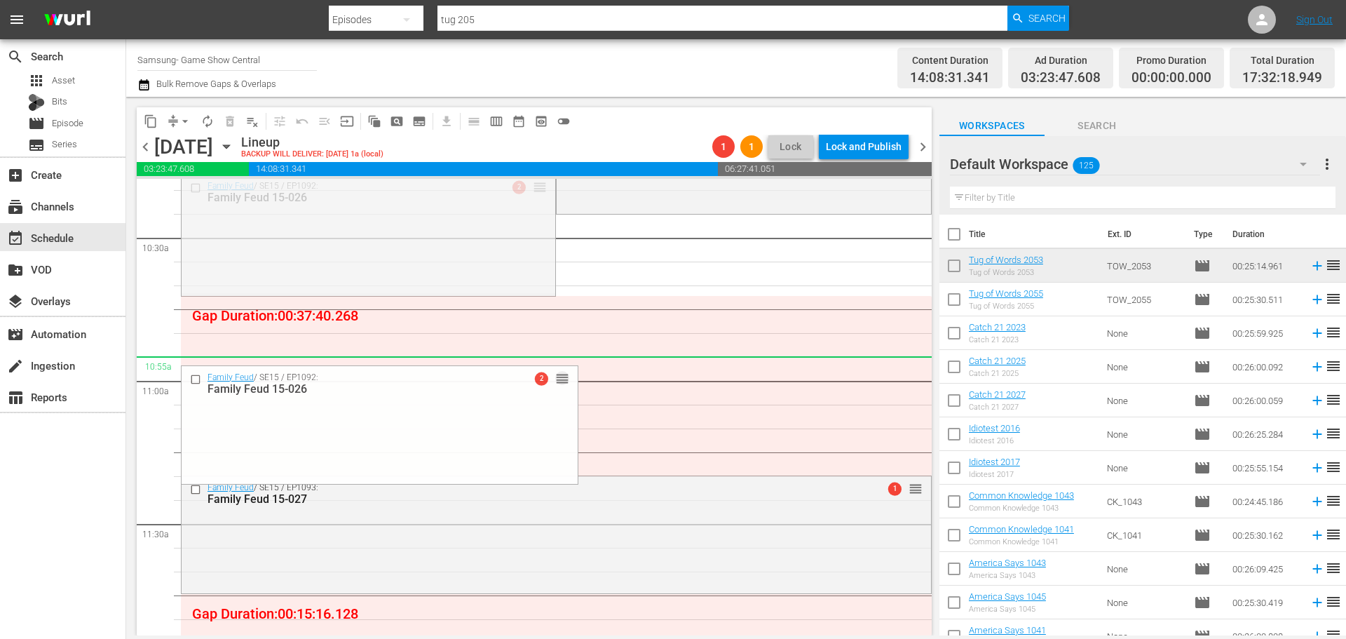
drag, startPoint x: 534, startPoint y: 187, endPoint x: 527, endPoint y: 360, distance: 174.0
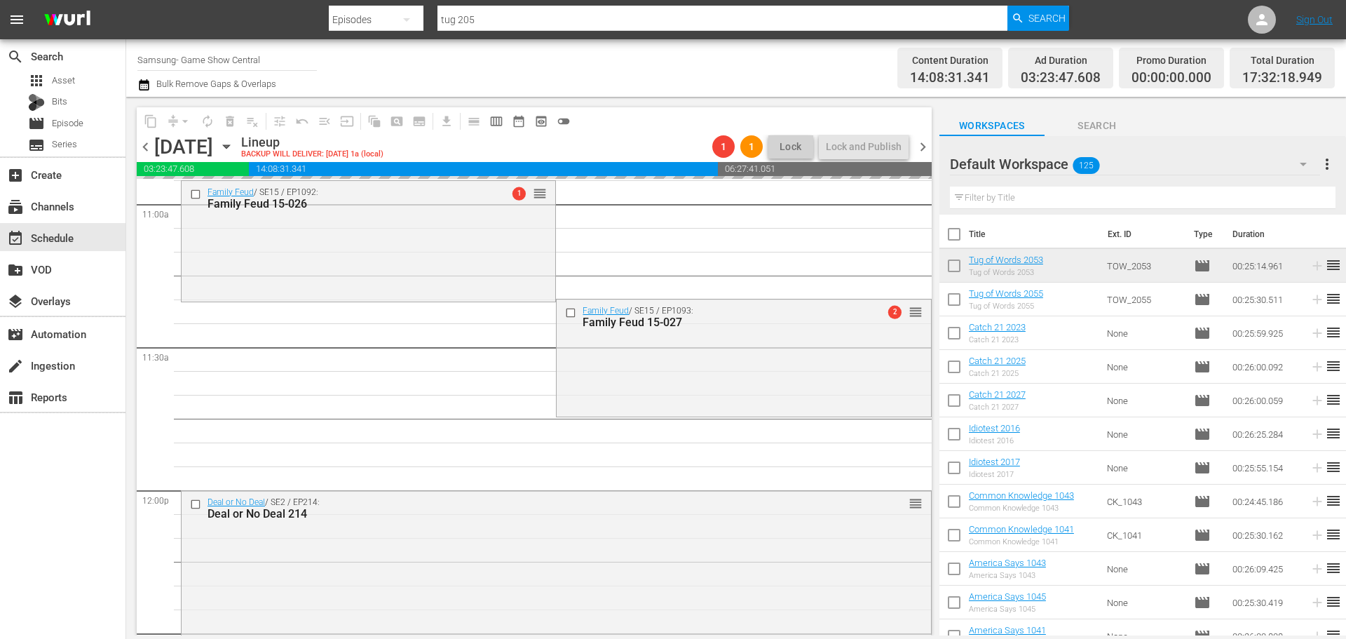
scroll to position [3155, 0]
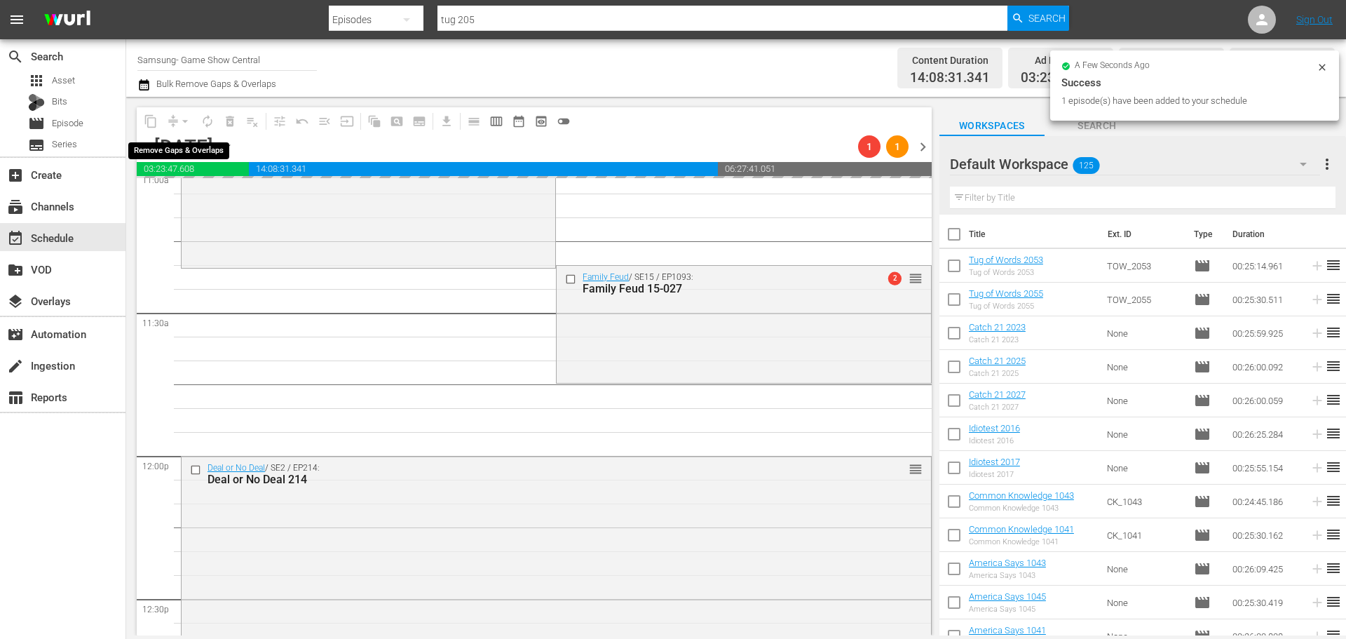
click at [182, 123] on div "arrow_drop_down" at bounding box center [185, 121] width 22 height 22
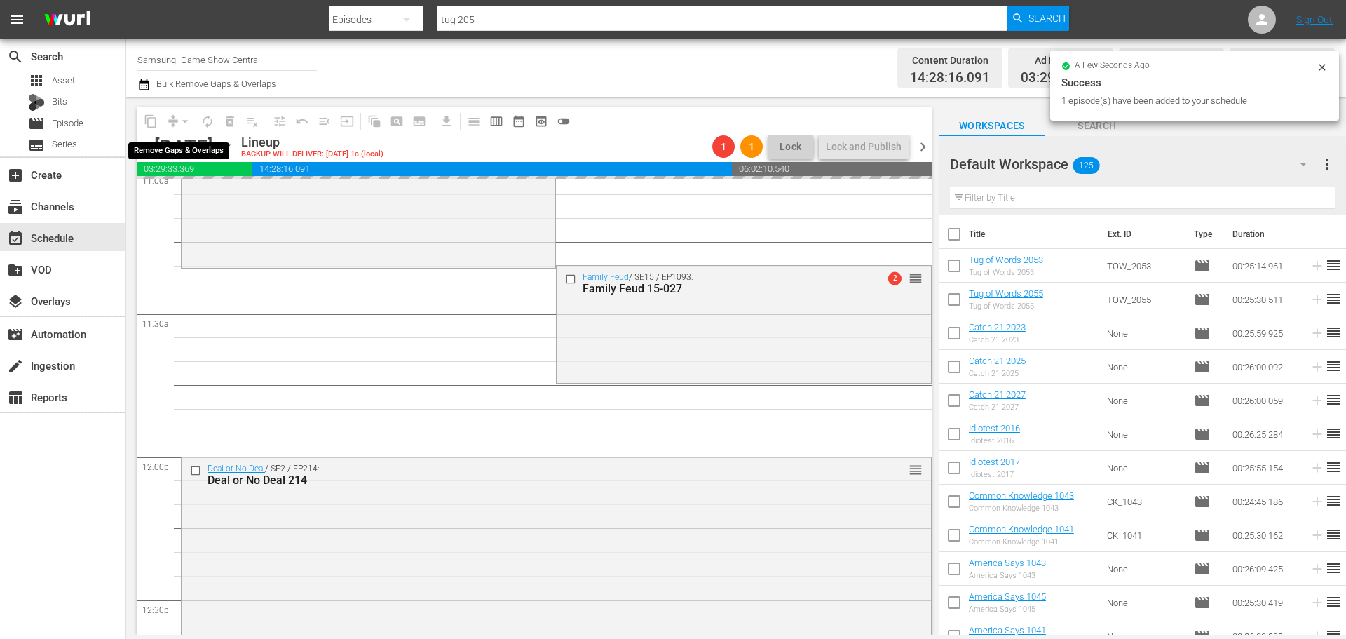
click at [183, 119] on div "arrow_drop_down" at bounding box center [185, 121] width 22 height 22
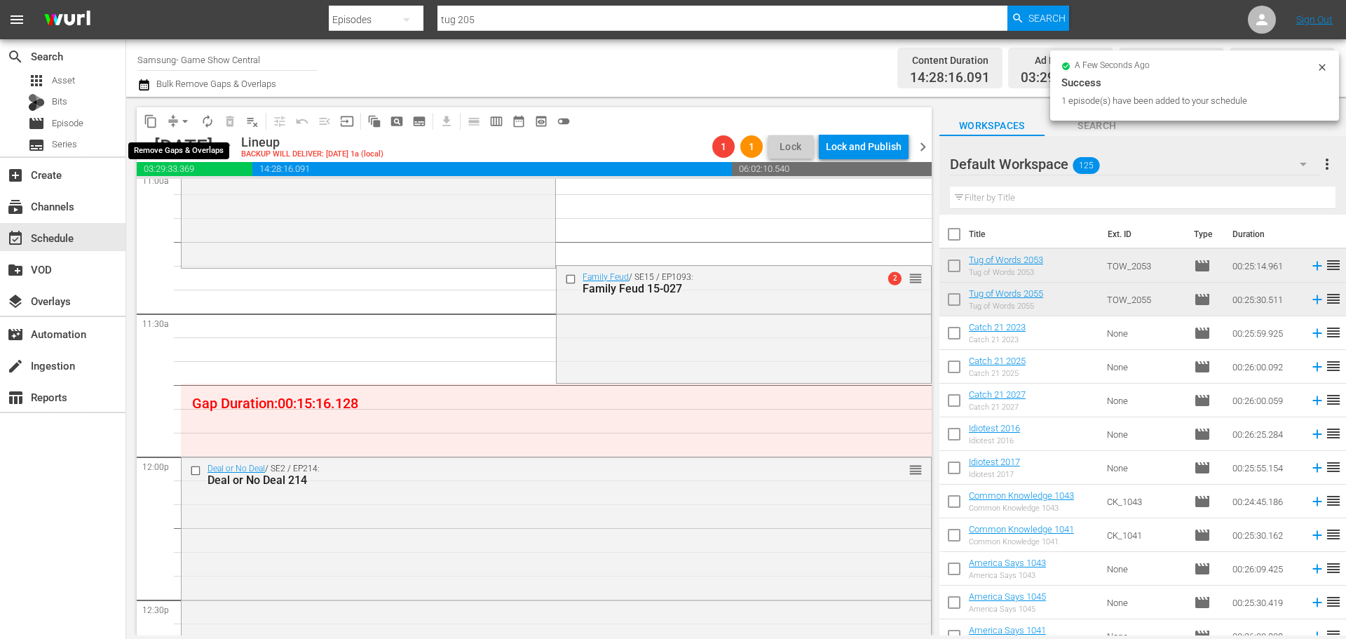
click at [184, 125] on span "arrow_drop_down" at bounding box center [185, 121] width 14 height 14
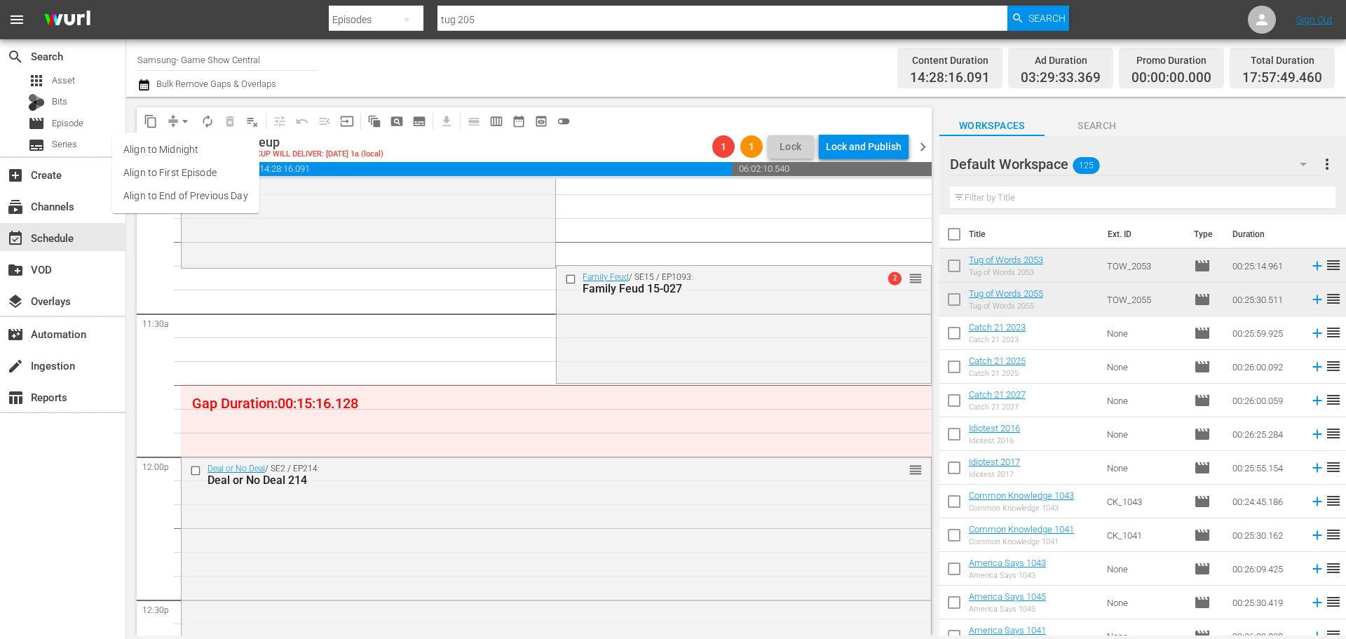
click at [201, 143] on li "Align to Midnight" at bounding box center [185, 149] width 147 height 23
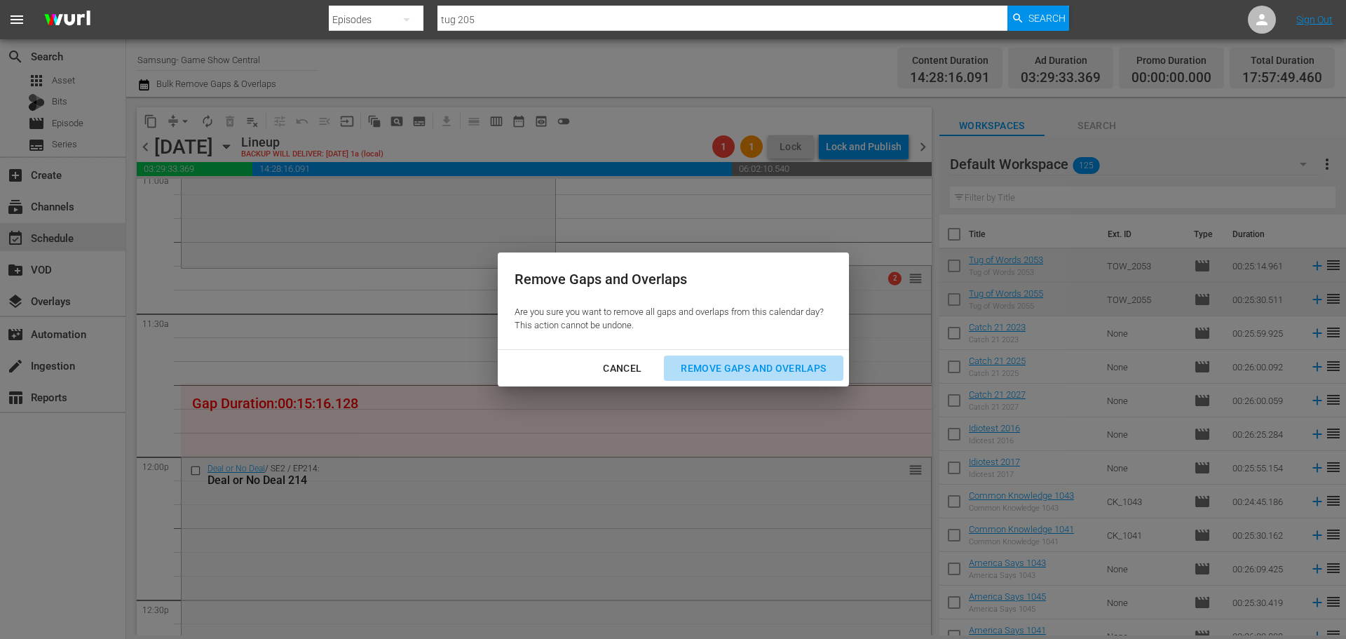
click at [795, 355] on button "Remove Gaps and Overlaps" at bounding box center [753, 368] width 179 height 26
click at [795, 362] on div "Remove Gaps and Overlaps" at bounding box center [754, 369] width 168 height 18
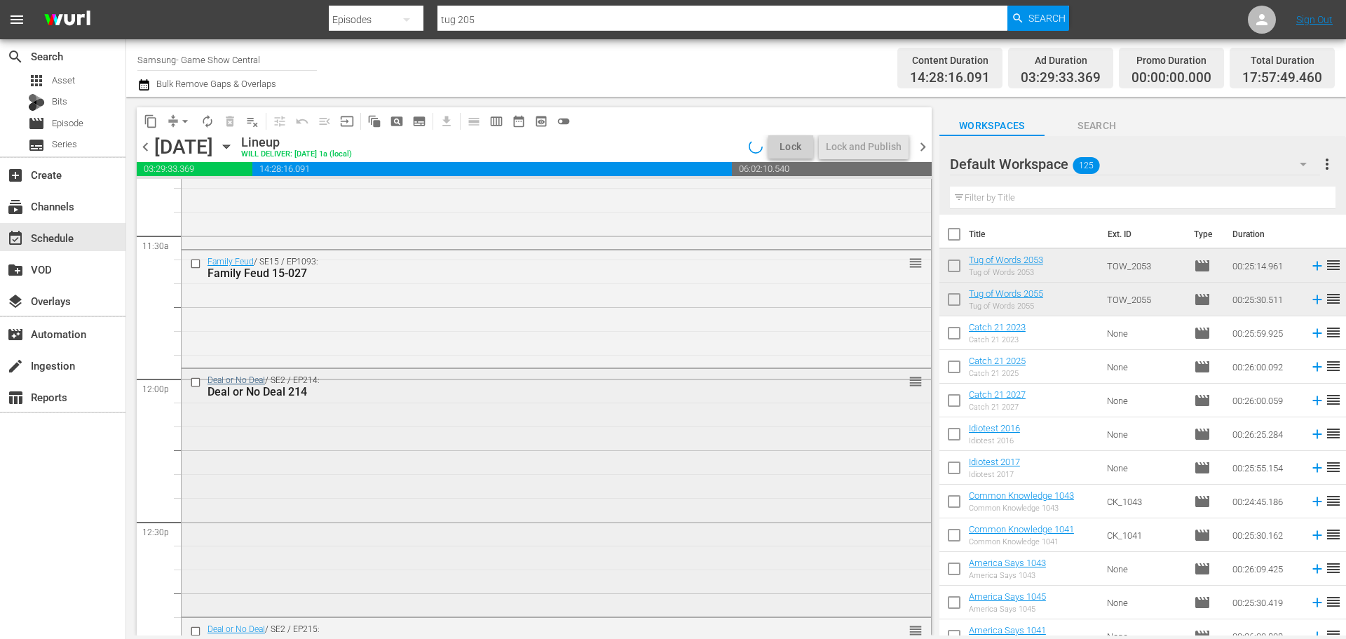
scroll to position [3271, 0]
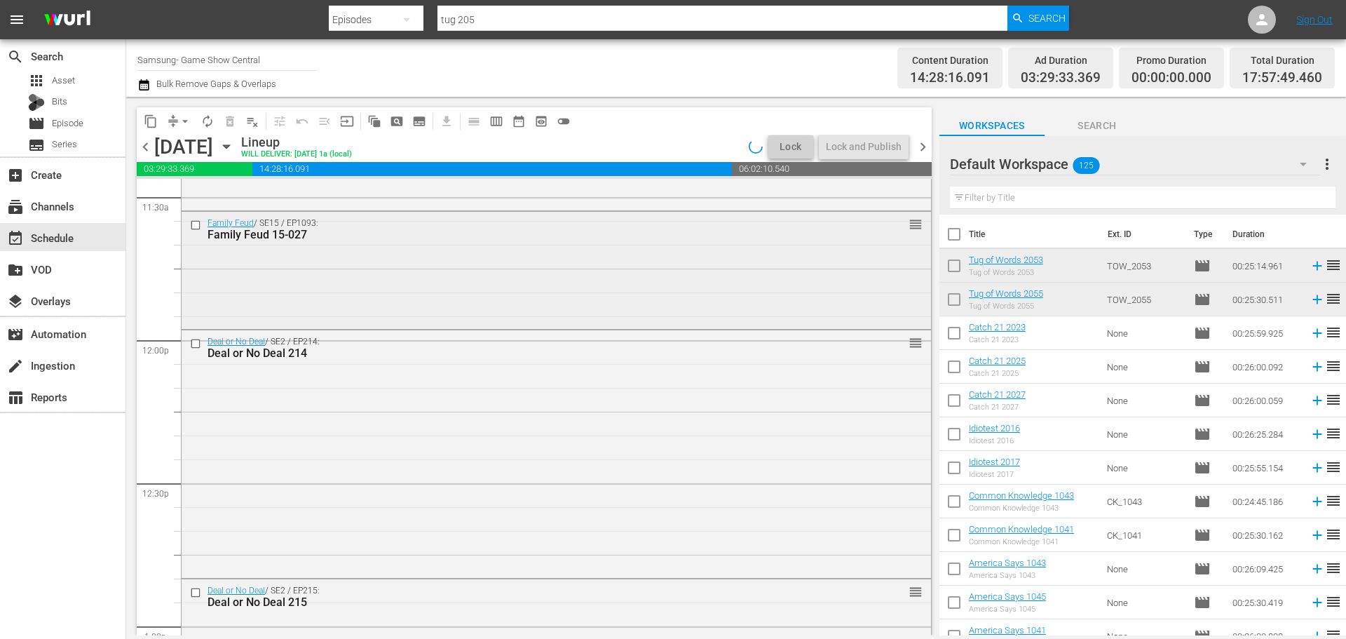
click at [280, 285] on div "Family Feud / SE15 / EP1093: Family Feud 15-027 reorder" at bounding box center [557, 269] width 750 height 114
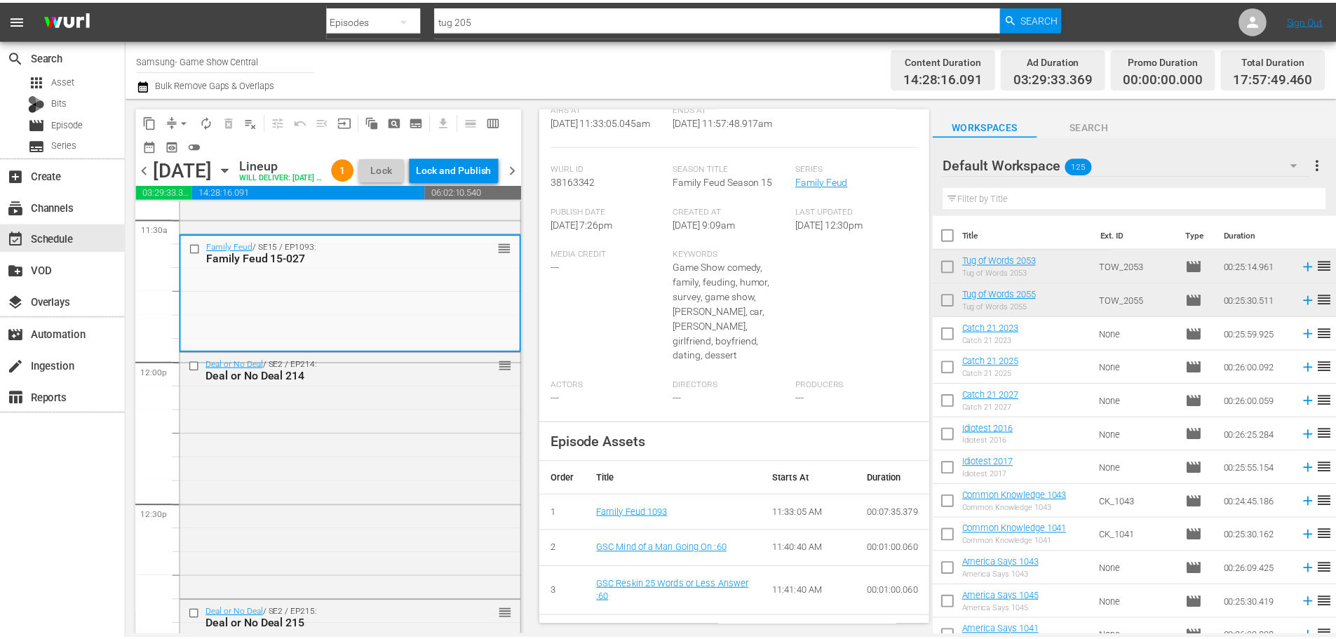
scroll to position [0, 0]
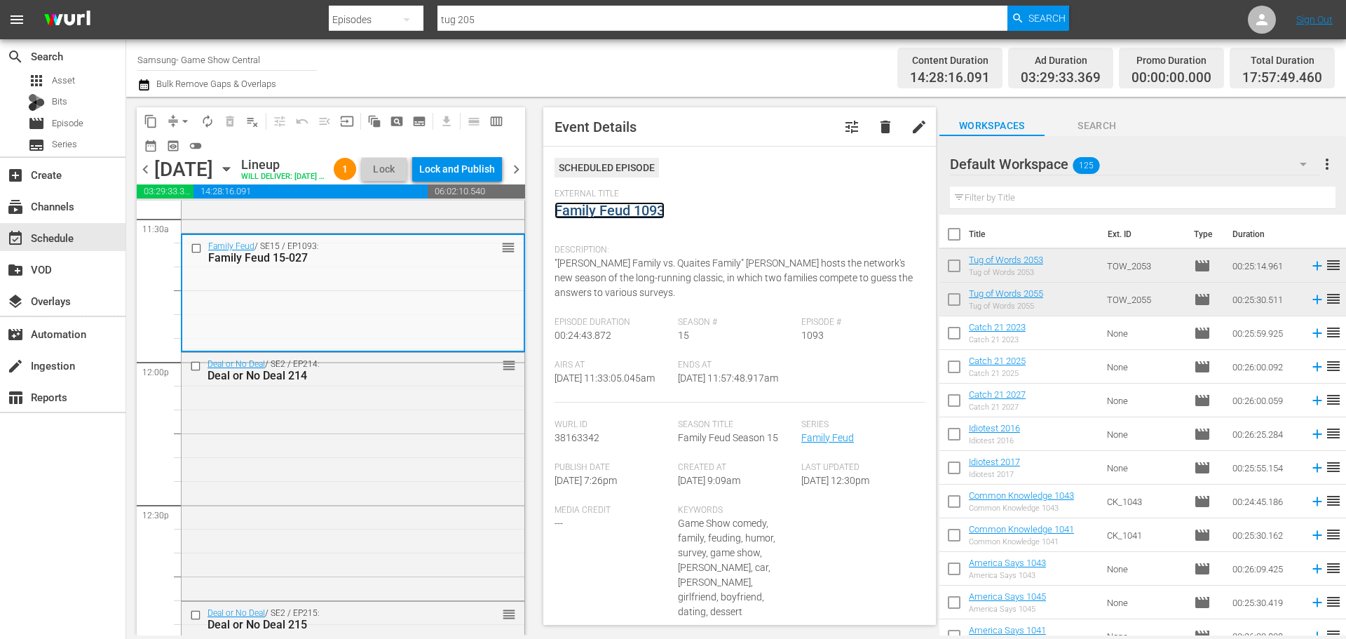
click at [631, 211] on link "Family Feud 1093" at bounding box center [610, 210] width 110 height 17
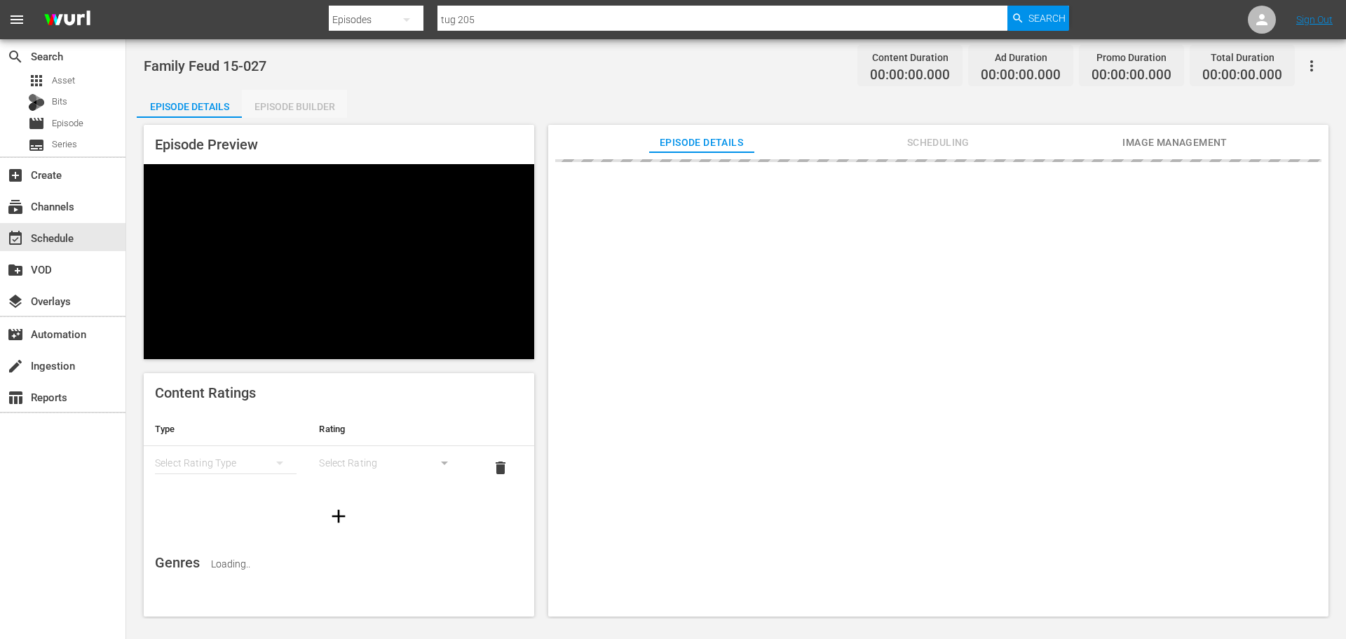
click at [316, 97] on div "Episode Builder" at bounding box center [294, 107] width 105 height 34
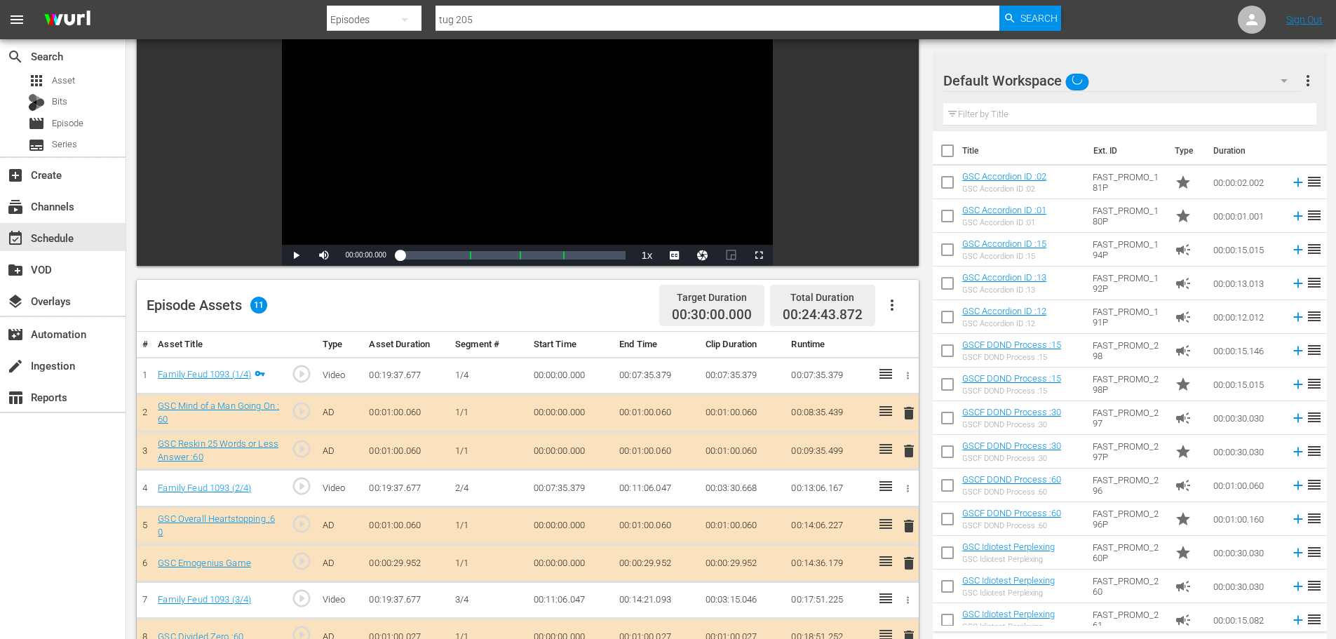
scroll to position [365, 0]
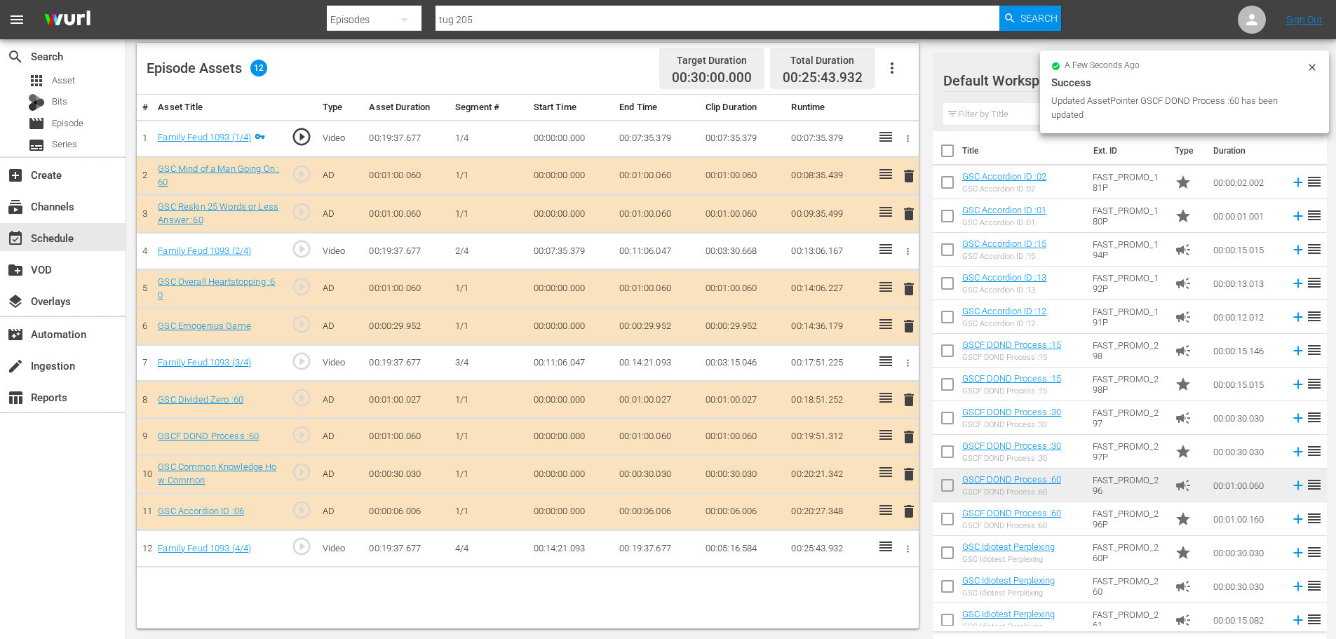
click at [917, 512] on span "delete" at bounding box center [908, 511] width 17 height 17
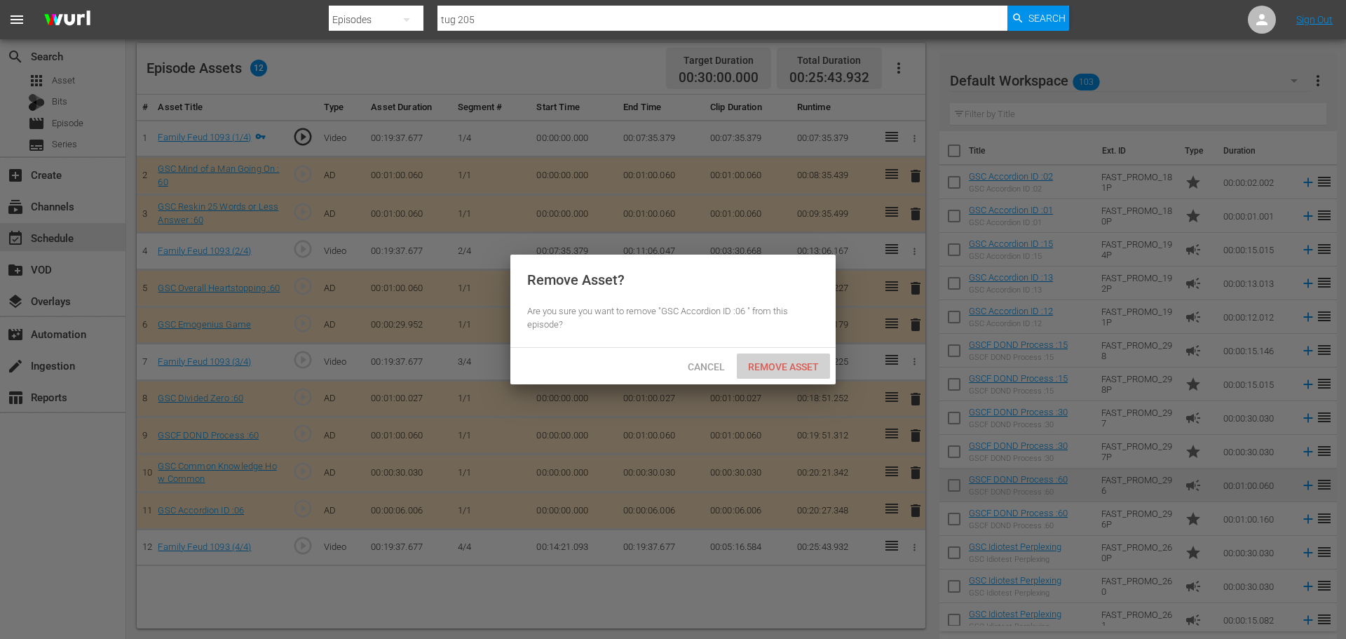
click at [822, 371] on span "Remove Asset" at bounding box center [783, 366] width 93 height 11
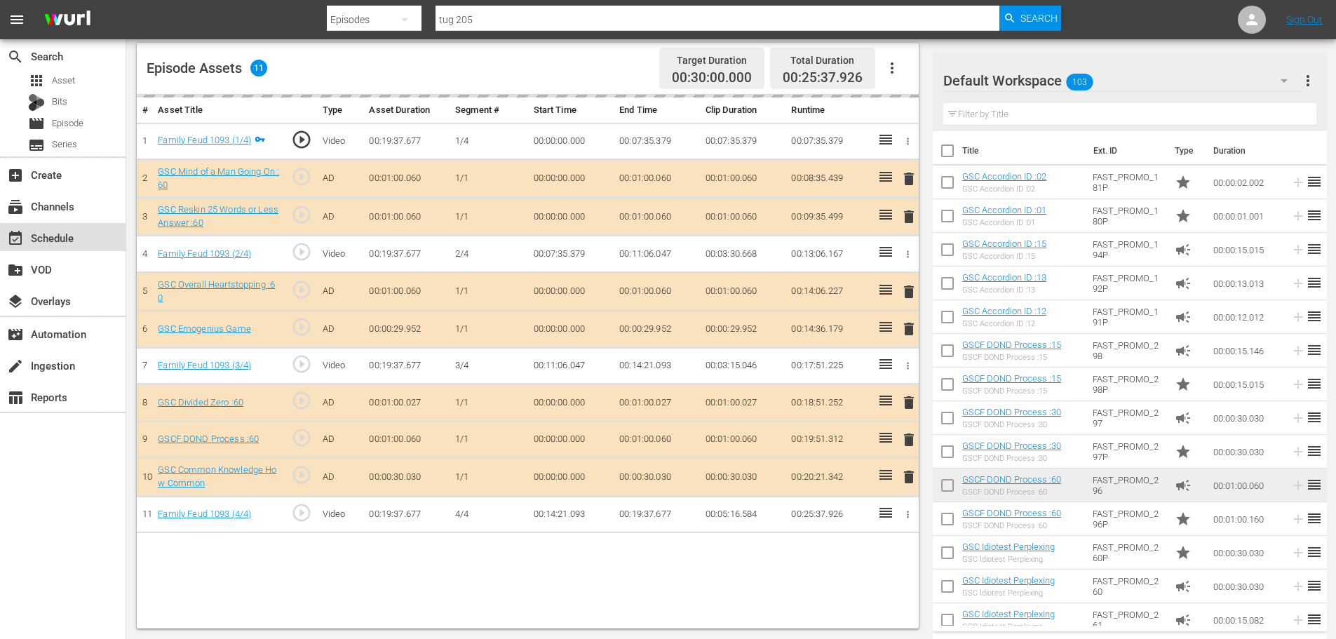
click at [57, 238] on div "event_available Schedule" at bounding box center [39, 235] width 79 height 13
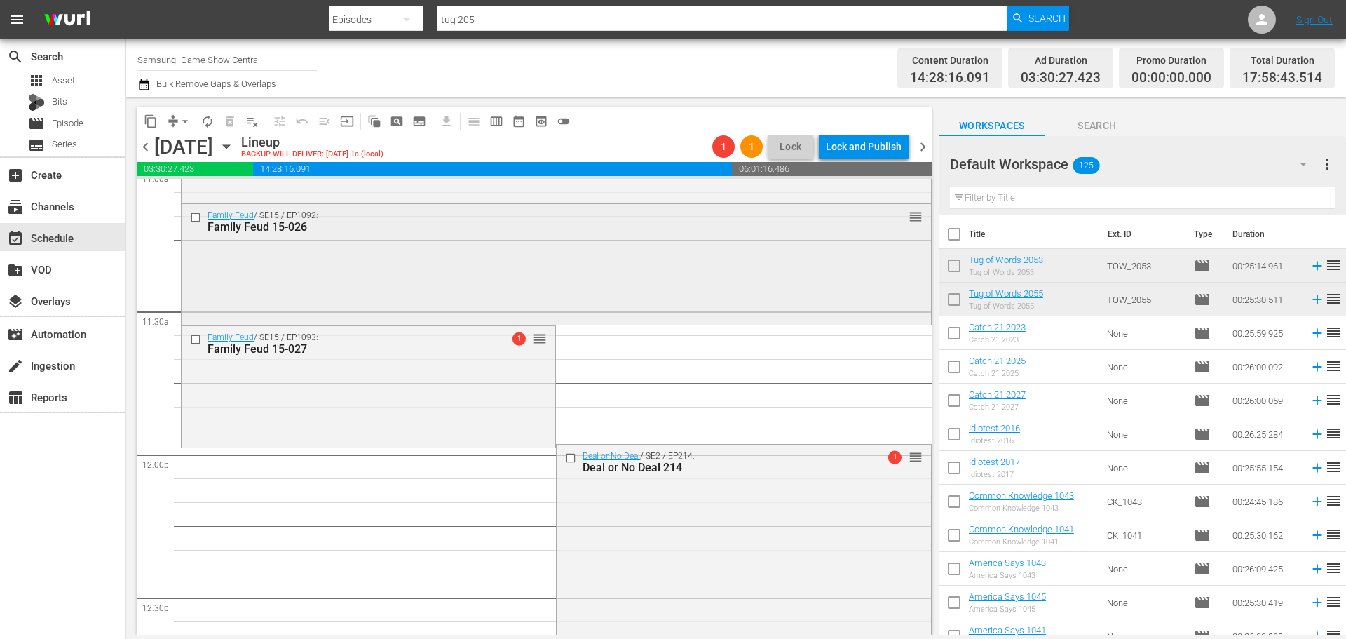
scroll to position [3013, 0]
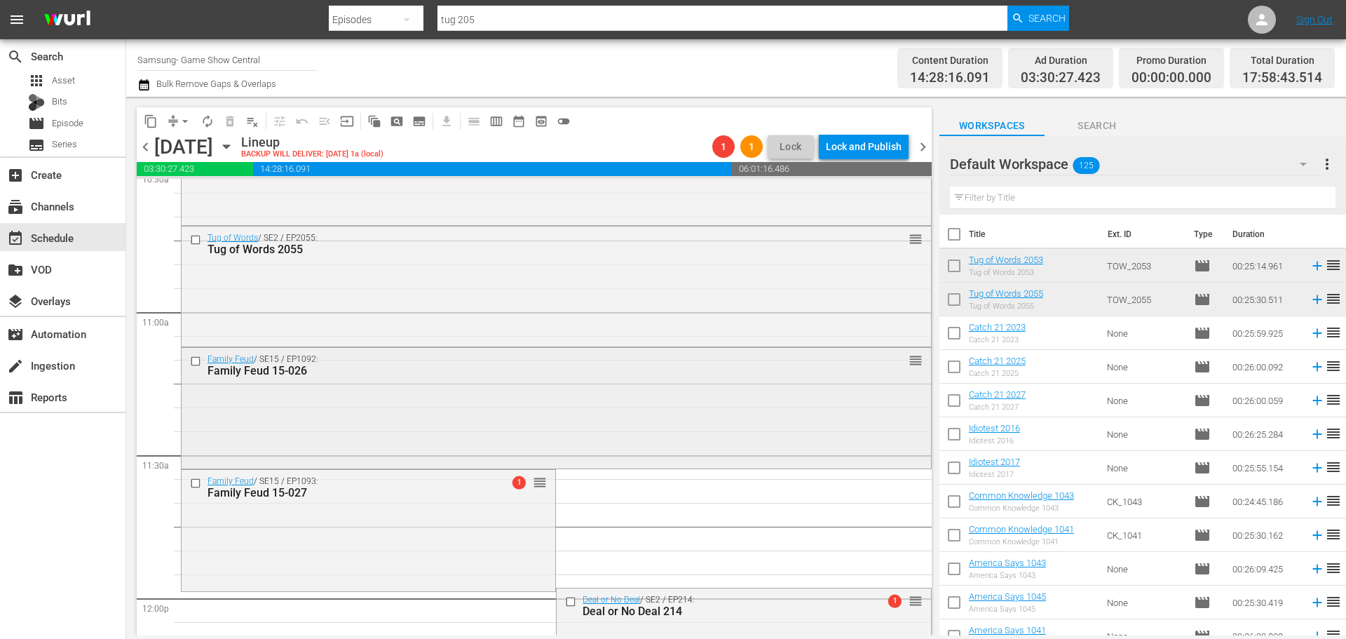
click at [458, 406] on div "Family Feud / SE15 / EP1092: Family Feud 15-026 reorder" at bounding box center [557, 407] width 750 height 118
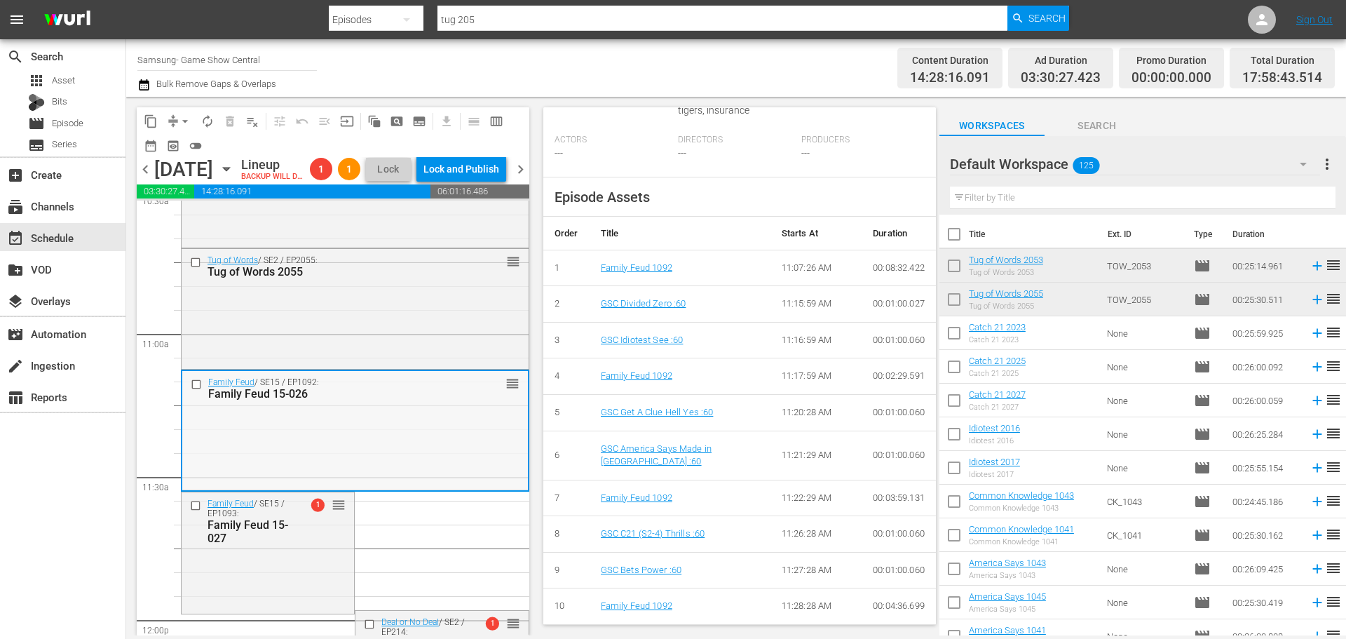
scroll to position [2943, 0]
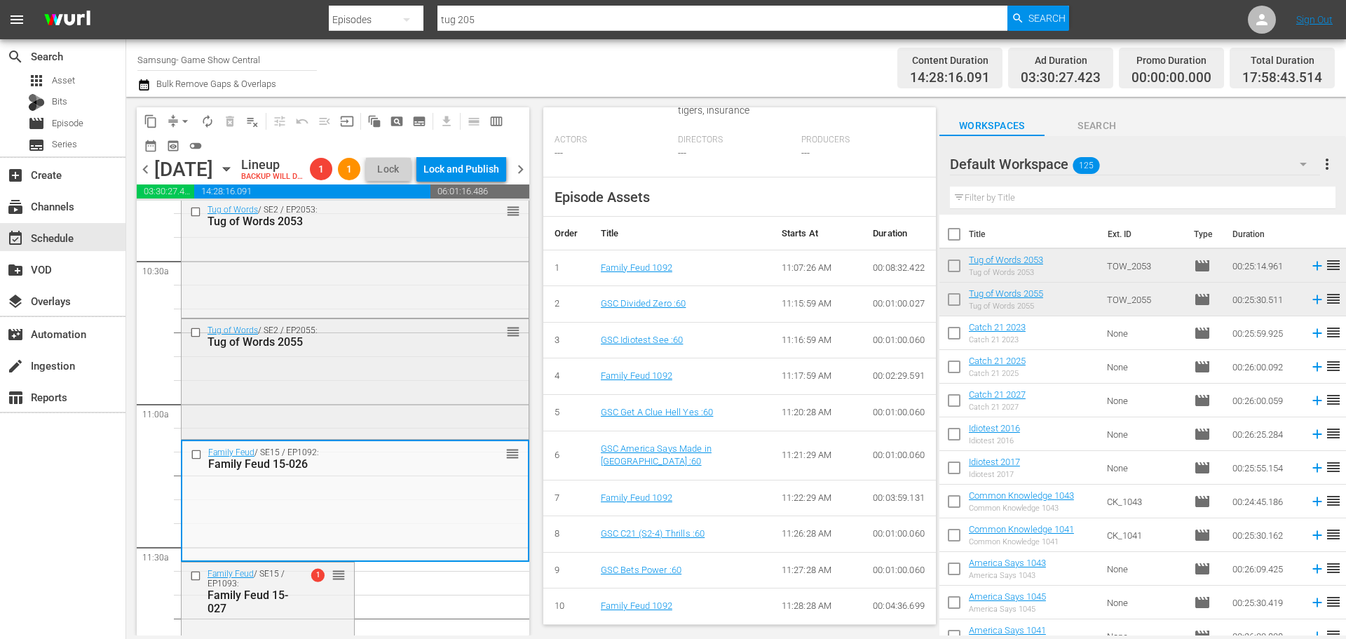
click at [439, 405] on div "Tug of Words / SE2 / EP2055: Tug of Words 2055 reorder" at bounding box center [355, 377] width 347 height 117
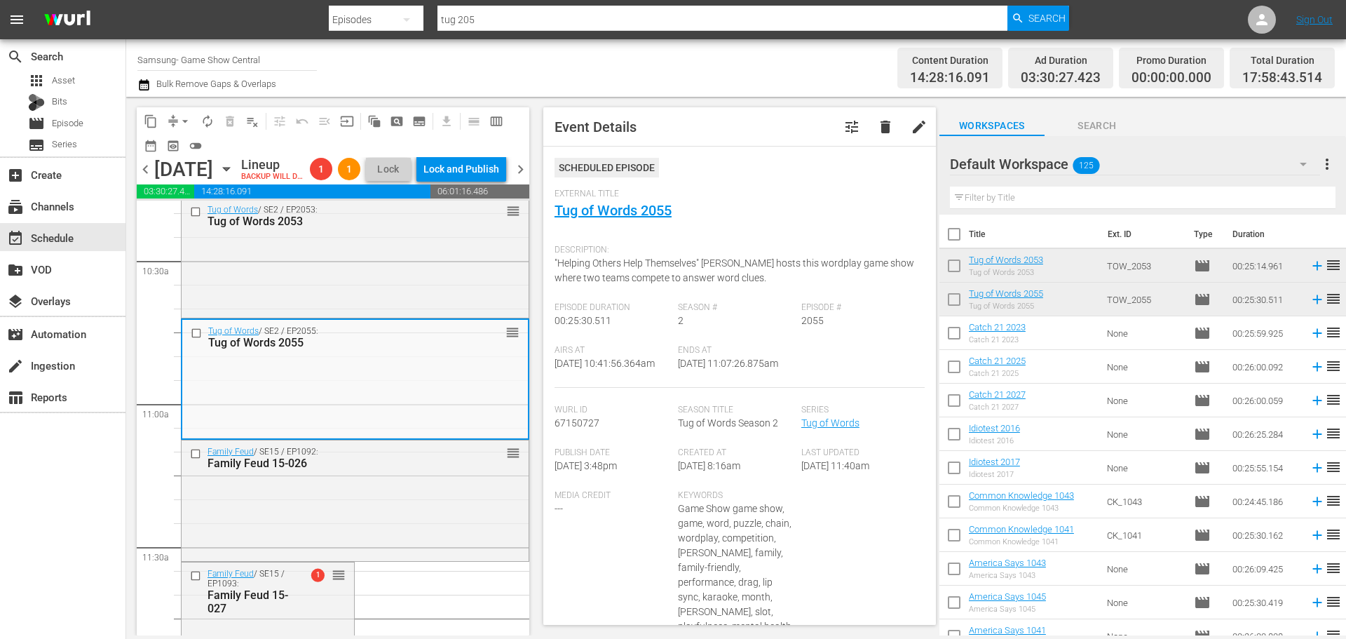
scroll to position [599, 0]
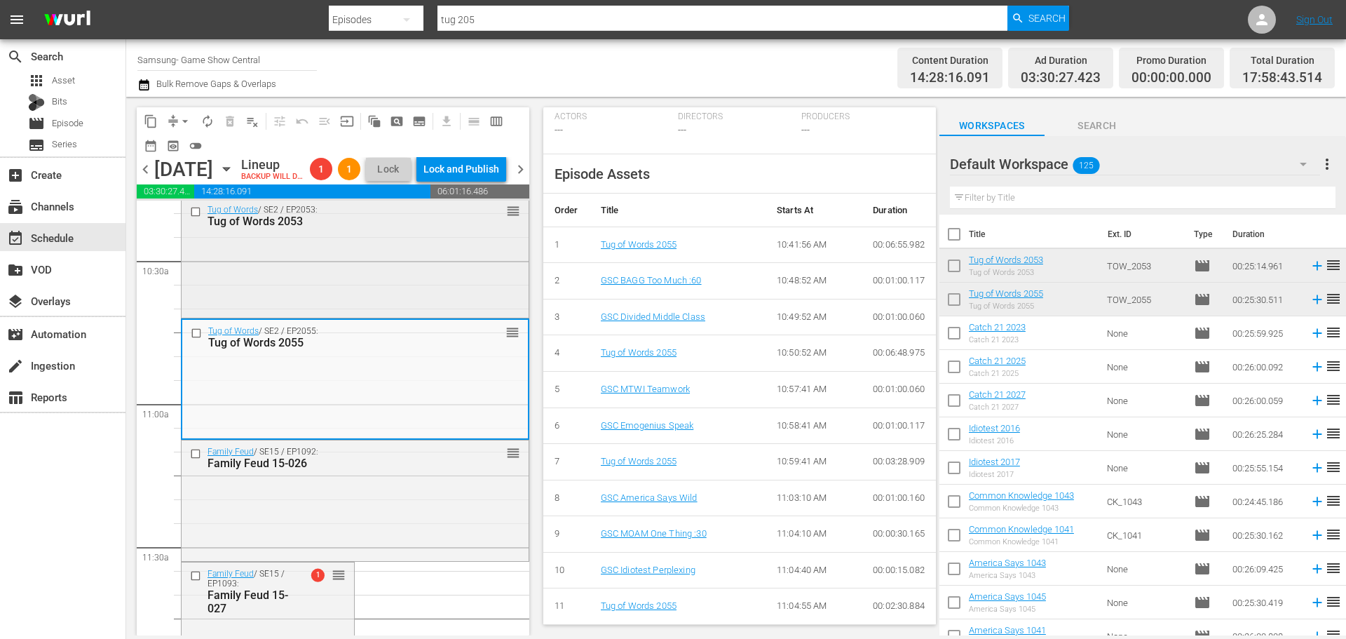
click at [339, 285] on div "Tug of Words / SE2 / EP2053: Tug of Words 2053 reorder" at bounding box center [355, 256] width 347 height 116
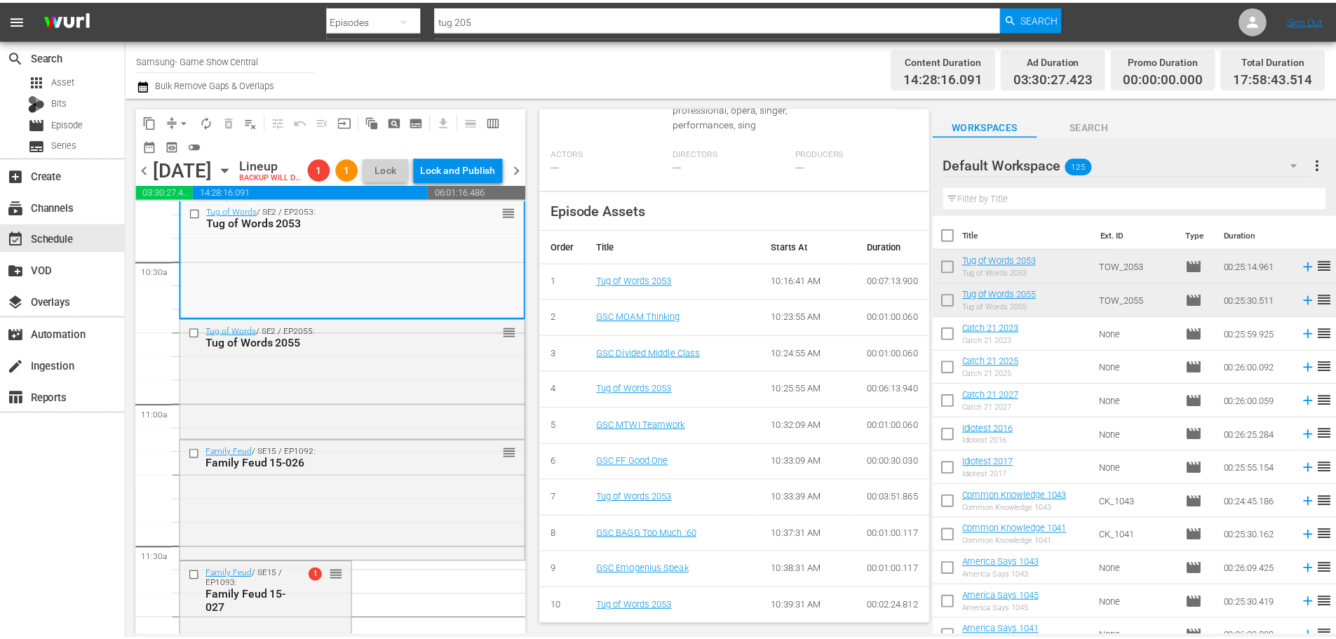
scroll to position [0, 0]
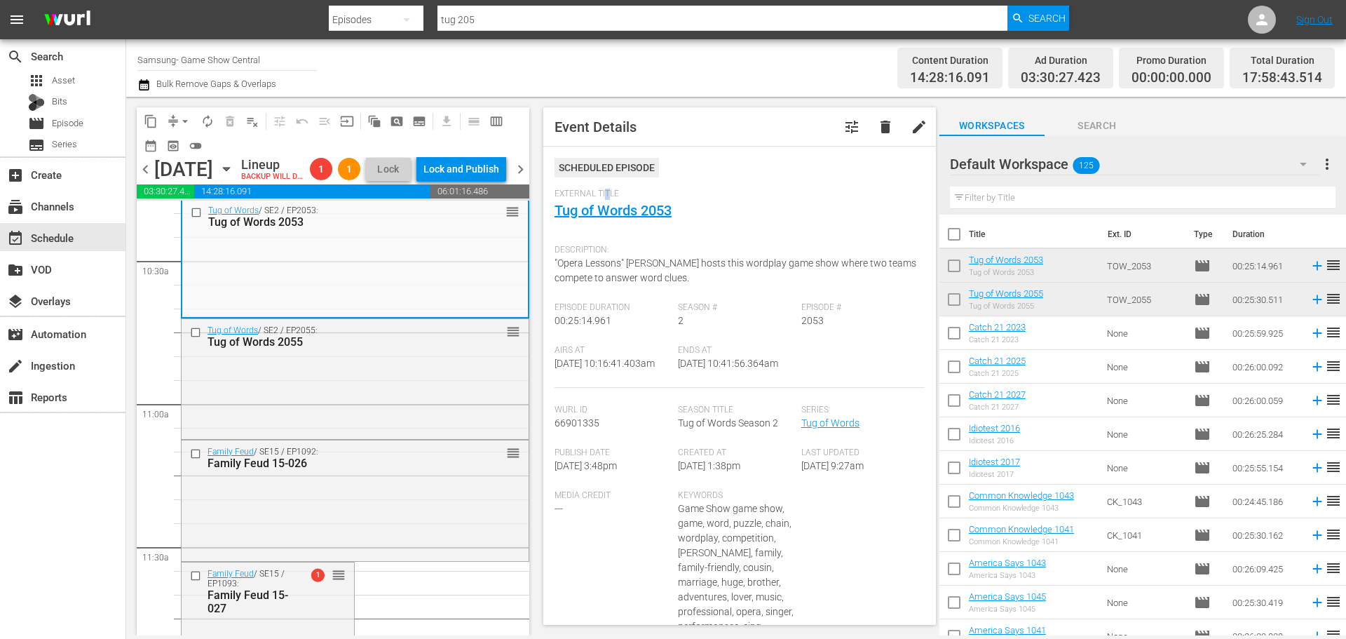
click at [607, 199] on span "External Title" at bounding box center [736, 194] width 363 height 11
click at [609, 215] on link "Tug of Words 2053" at bounding box center [613, 210] width 117 height 17
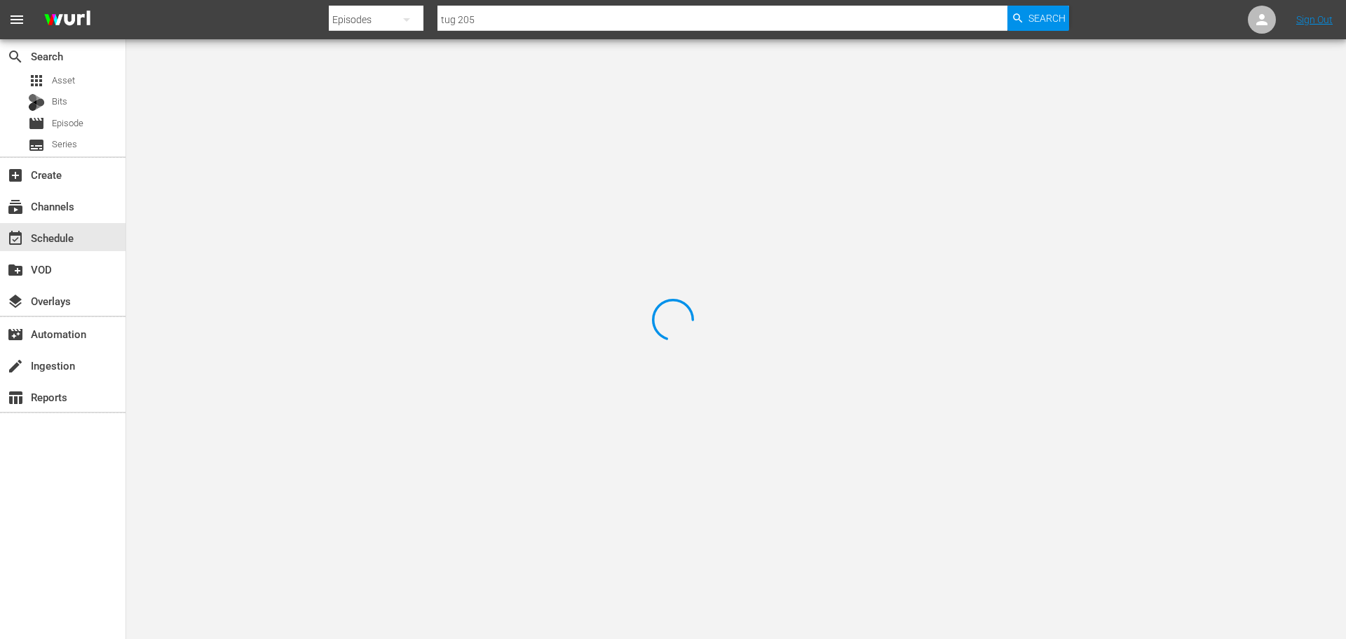
drag, startPoint x: 274, startPoint y: 111, endPoint x: 314, endPoint y: 97, distance: 42.6
click at [276, 111] on div at bounding box center [673, 319] width 1346 height 639
click at [313, 104] on div at bounding box center [673, 319] width 1346 height 639
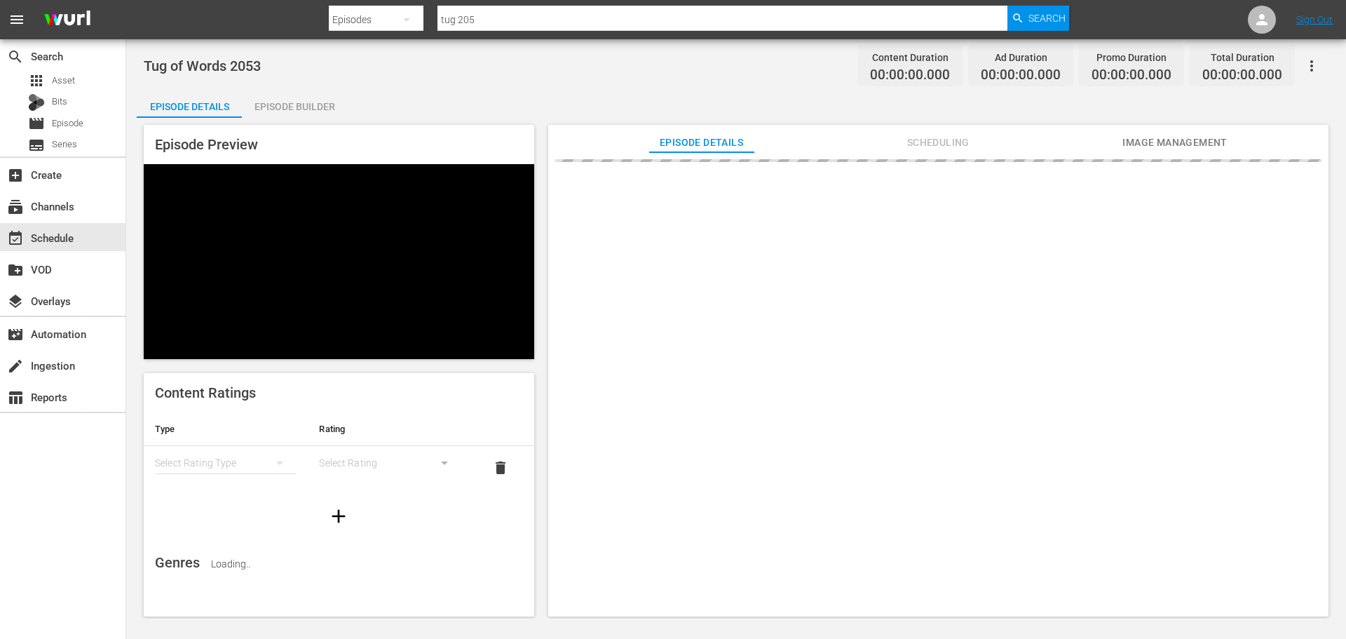
click at [268, 115] on div "Episode Builder" at bounding box center [294, 107] width 105 height 34
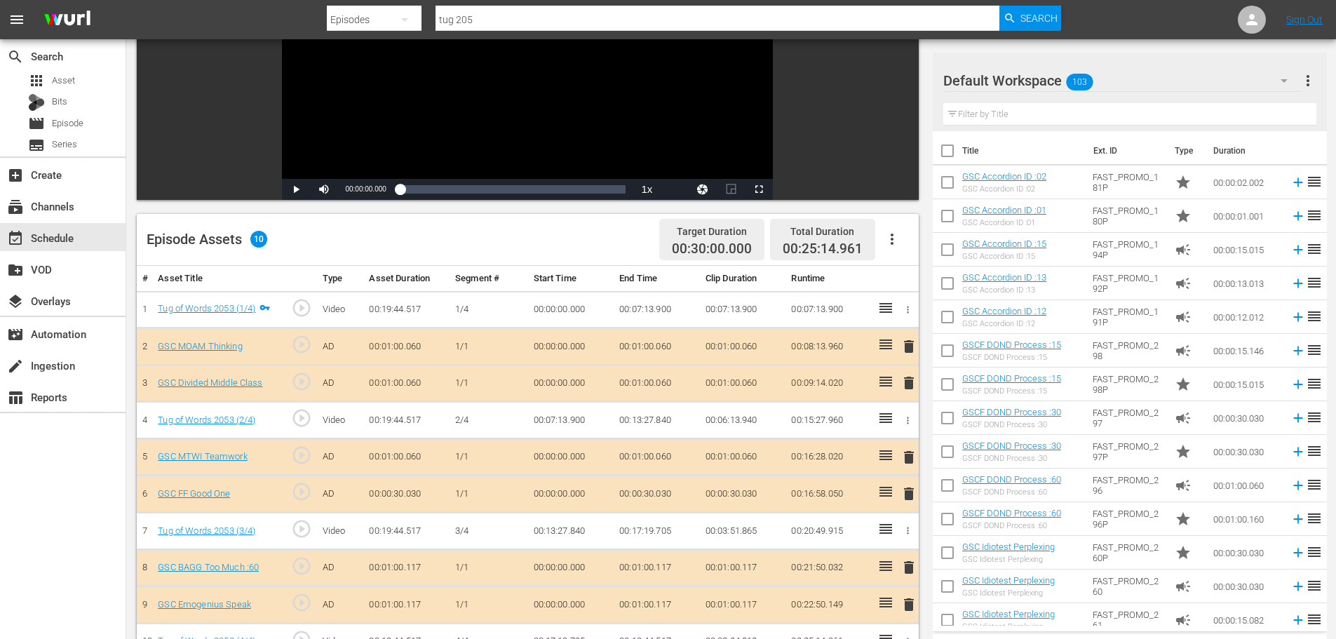
scroll to position [365, 0]
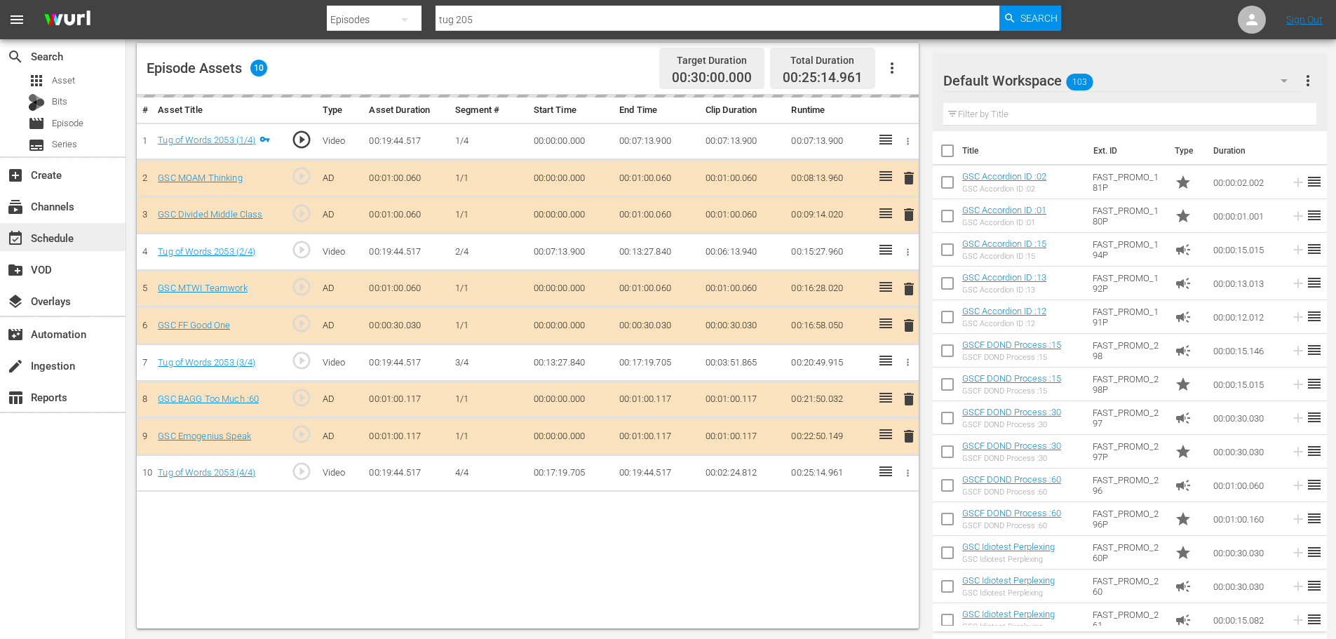
click at [73, 234] on div "event_available Schedule" at bounding box center [39, 235] width 79 height 13
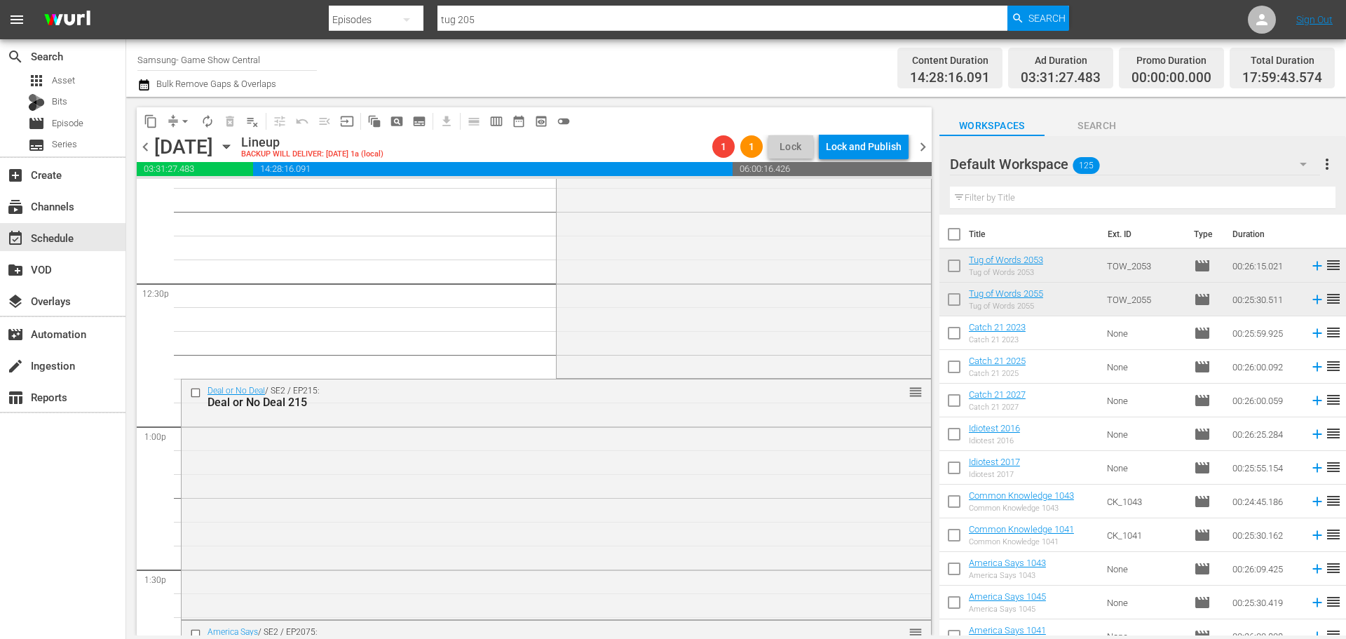
scroll to position [3295, 0]
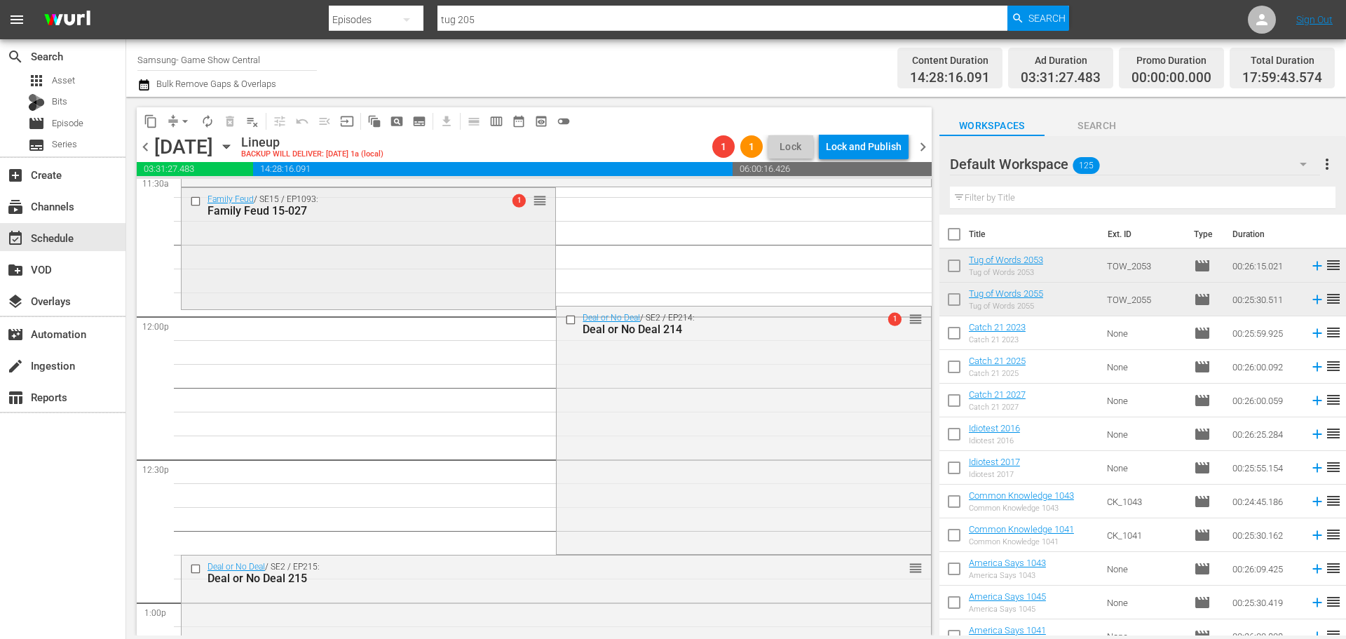
click at [371, 229] on div "Family Feud / SE15 / EP1093: Family Feud 15-027 1 reorder" at bounding box center [369, 247] width 374 height 118
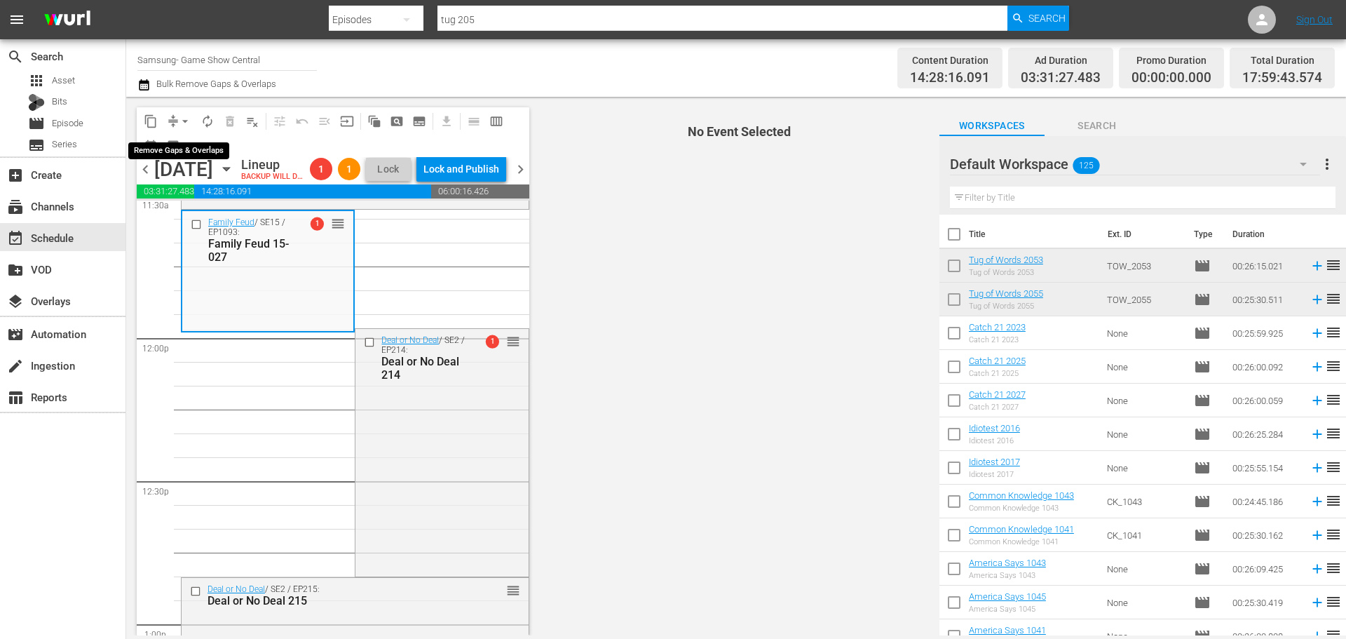
click at [177, 119] on button "arrow_drop_down" at bounding box center [185, 121] width 22 height 22
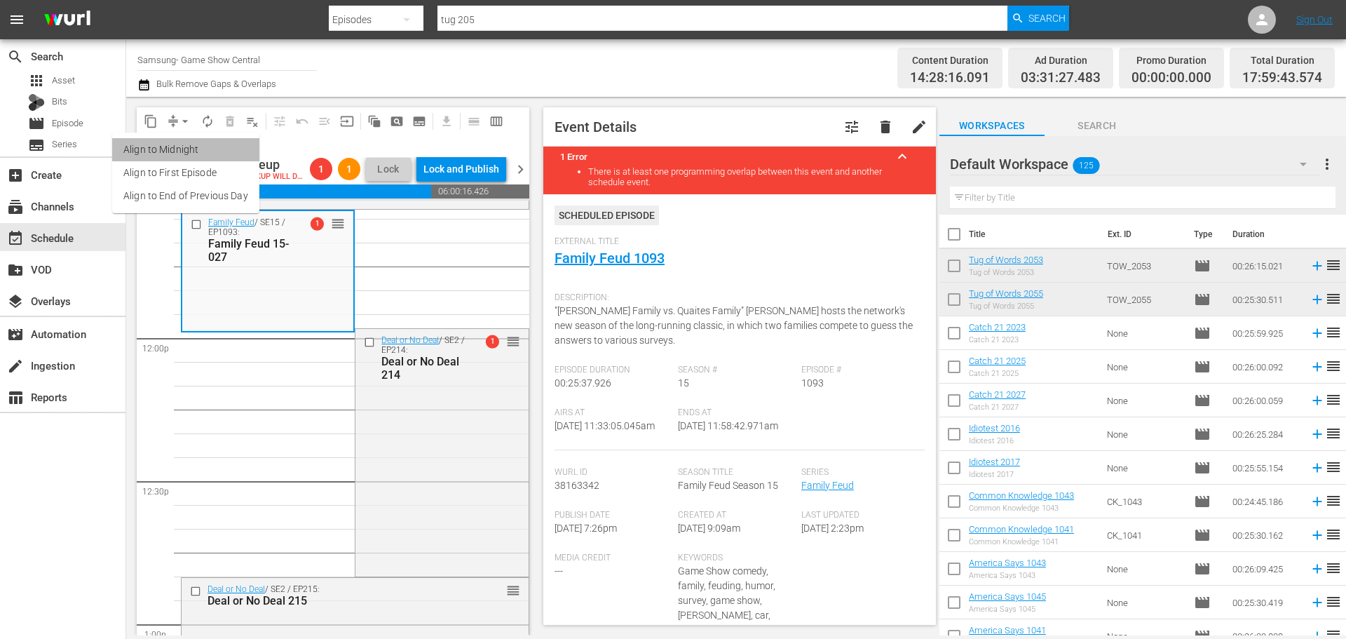
click at [196, 142] on li "Align to Midnight" at bounding box center [185, 149] width 147 height 23
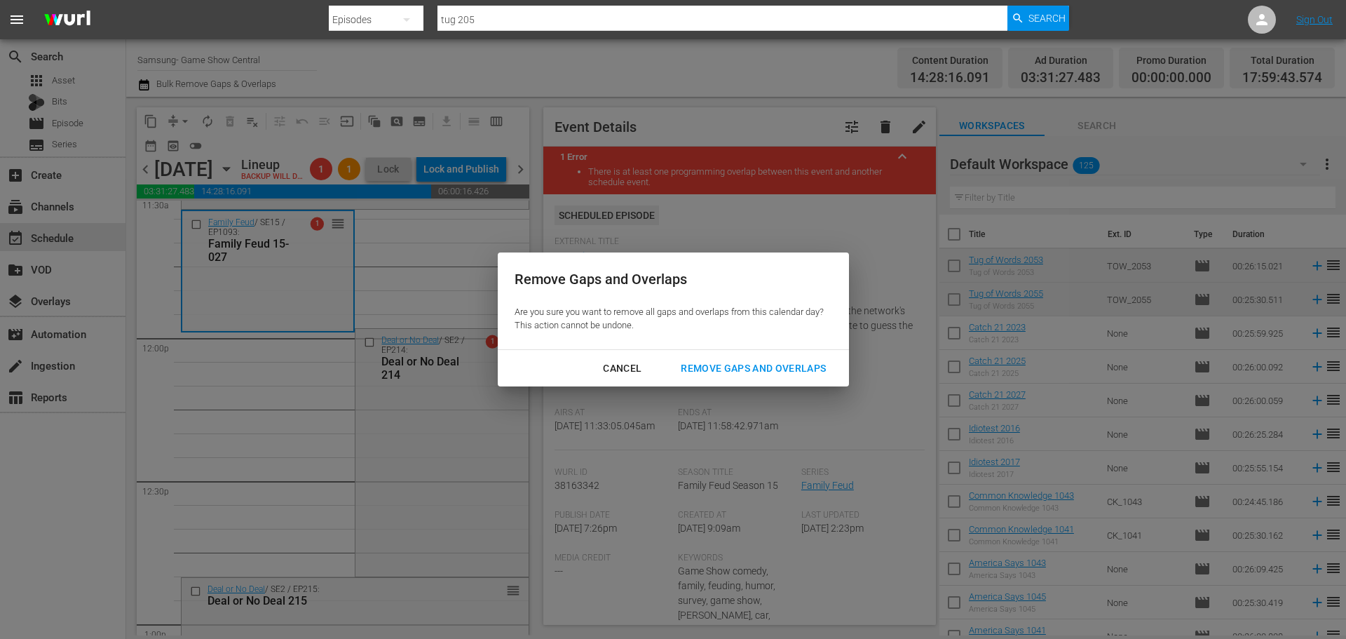
click at [832, 367] on div "Remove Gaps and Overlaps" at bounding box center [754, 369] width 168 height 18
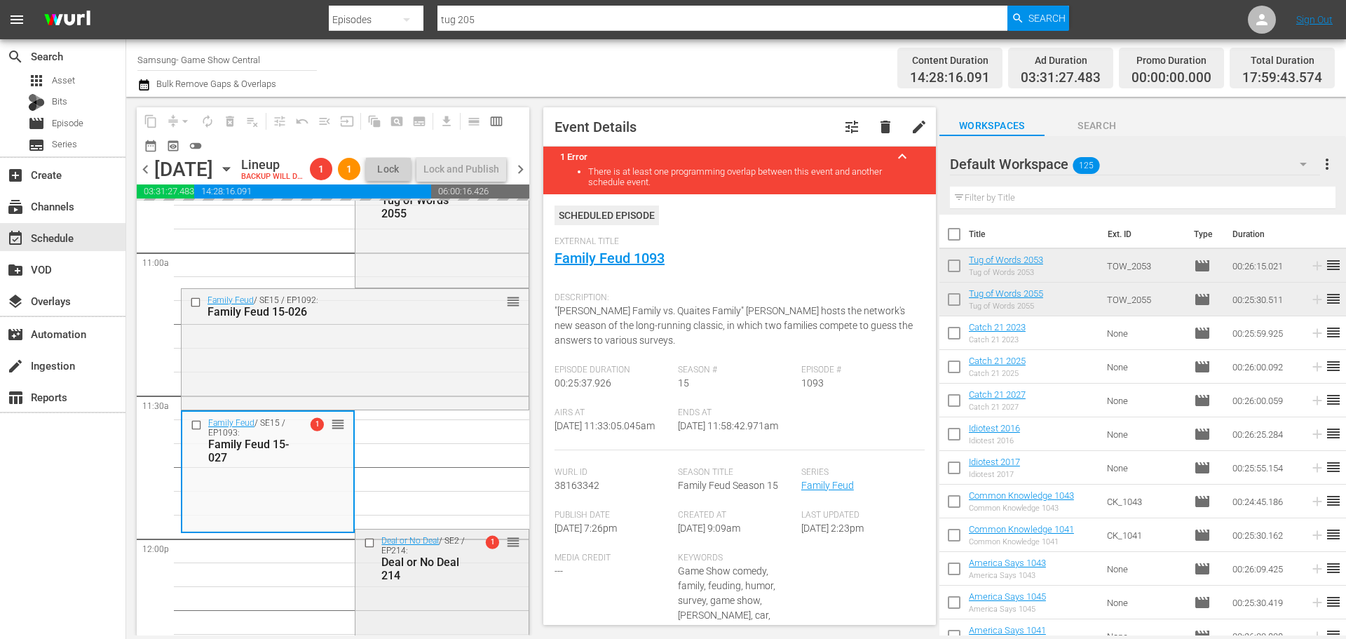
scroll to position [3085, 0]
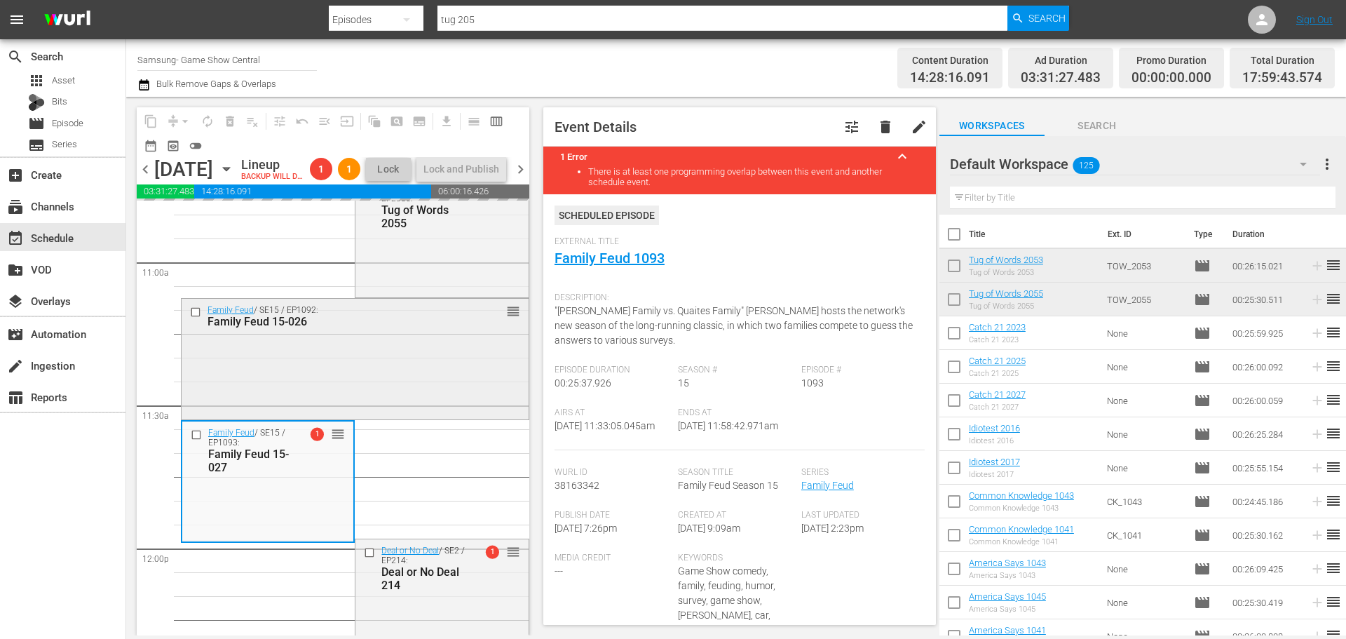
click at [395, 384] on div "Family Feud / SE15 / EP1092: Family Feud 15-026 reorder" at bounding box center [355, 358] width 347 height 118
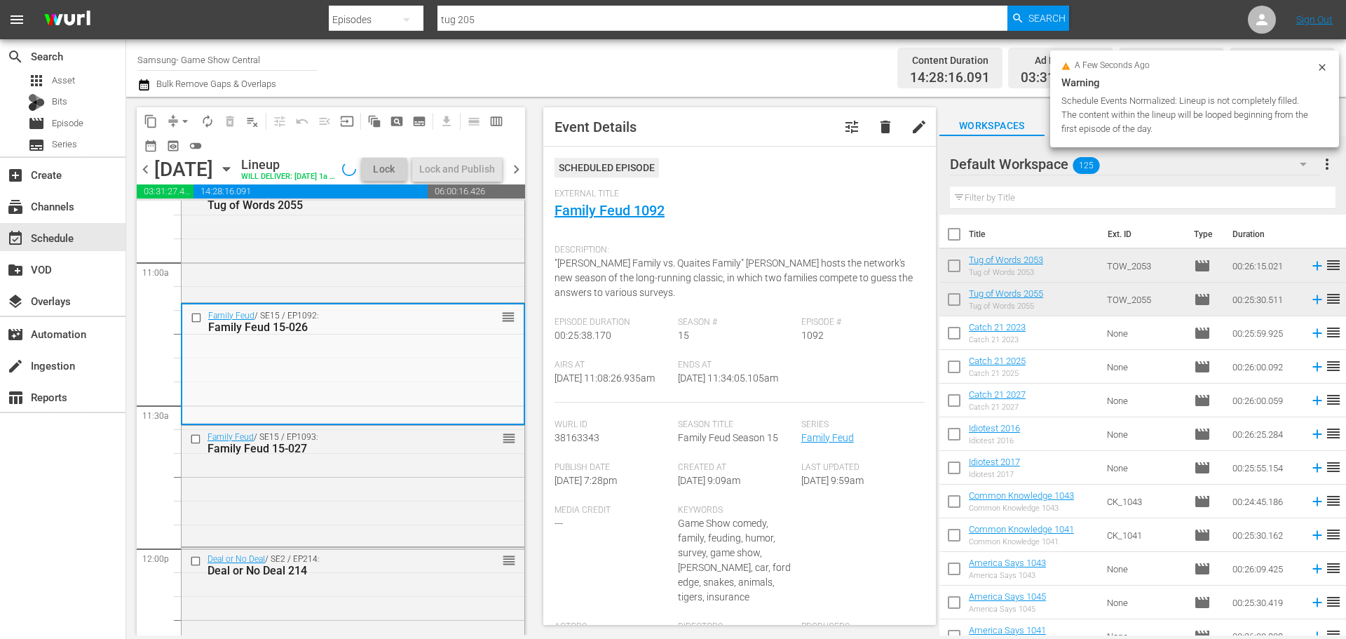
scroll to position [3225, 0]
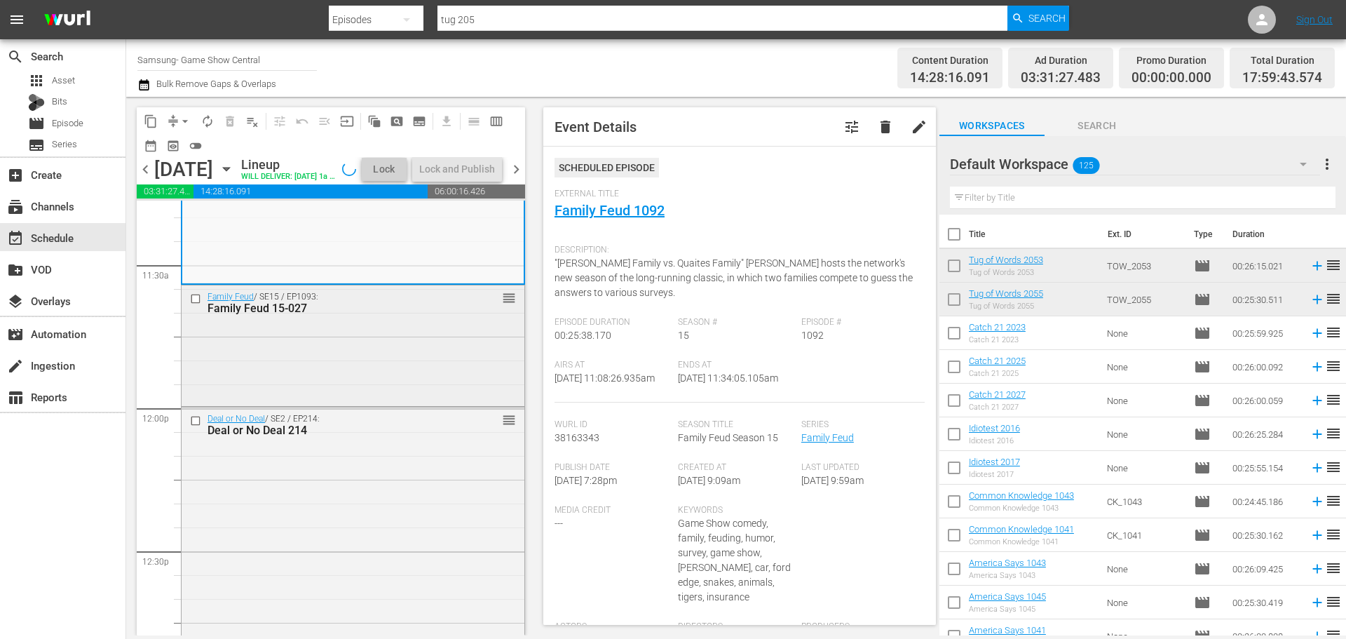
click at [328, 378] on div "Family Feud / SE15 / EP1093: Family Feud 15-027 reorder" at bounding box center [353, 344] width 343 height 118
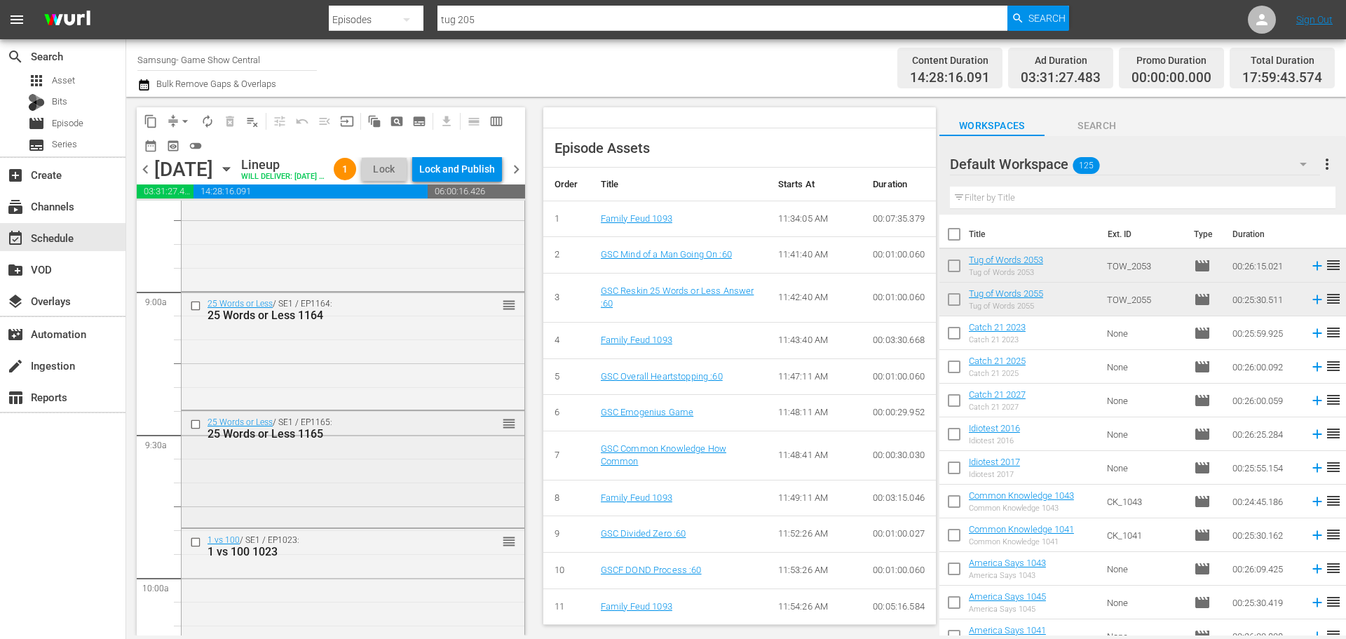
scroll to position [2454, 0]
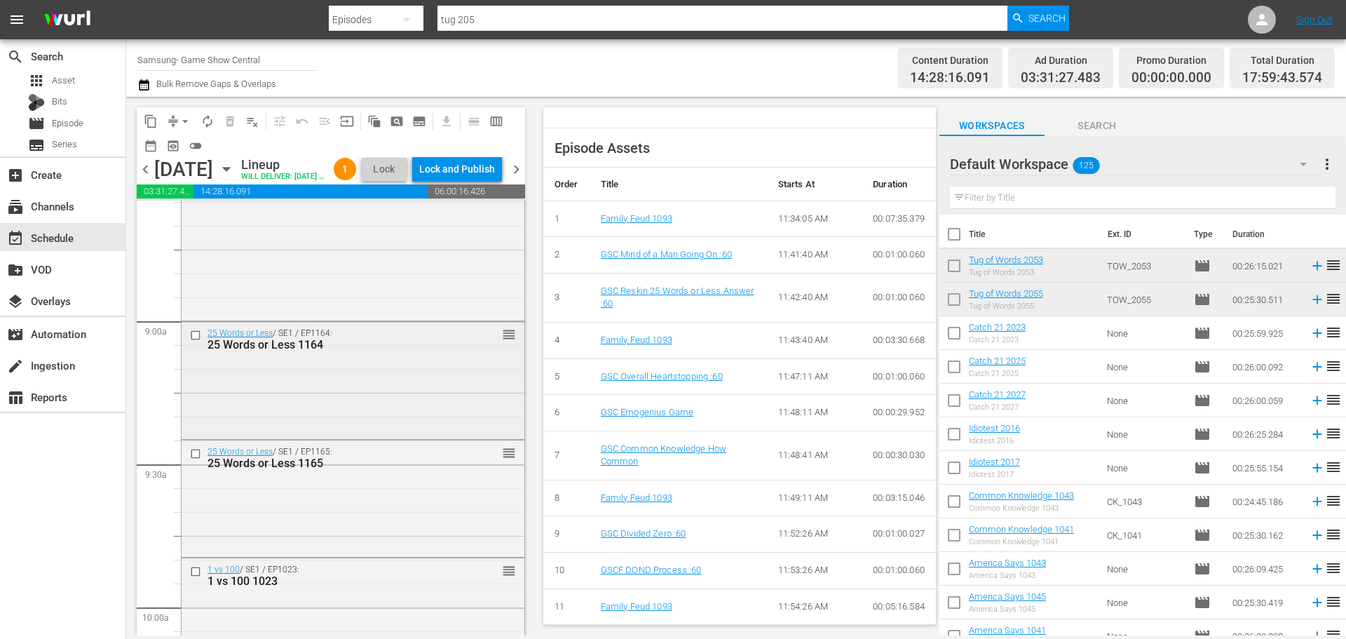
click at [382, 407] on div "25 Words or Less / SE1 / EP1164: 25 Words or Less 1164 reorder" at bounding box center [353, 379] width 343 height 114
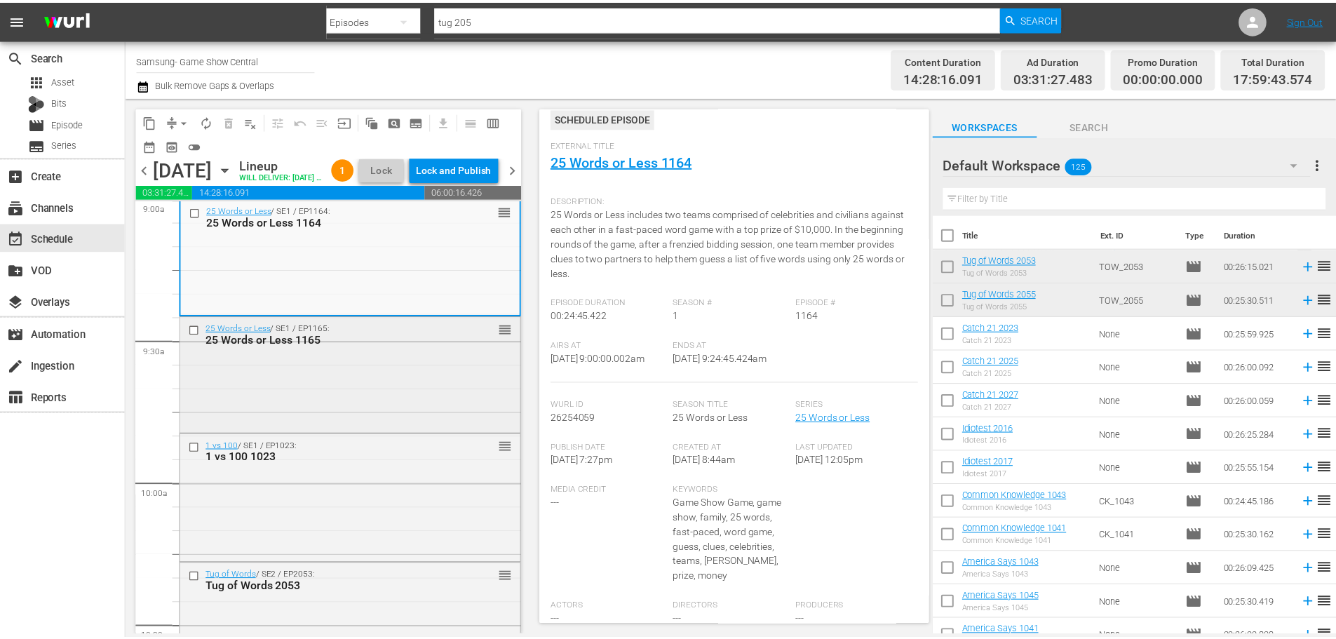
scroll to position [2594, 0]
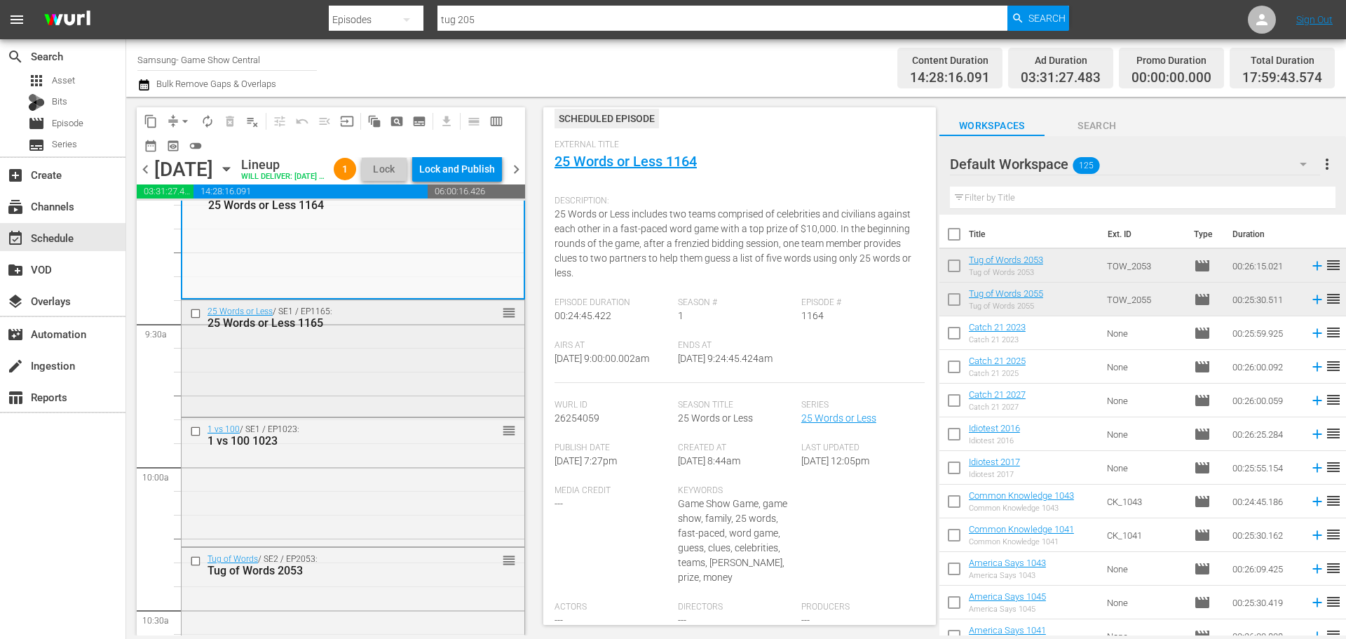
click at [321, 413] on div "25 Words or Less / SE1 / EP1165: 25 Words or Less 1165 reorder" at bounding box center [353, 357] width 343 height 114
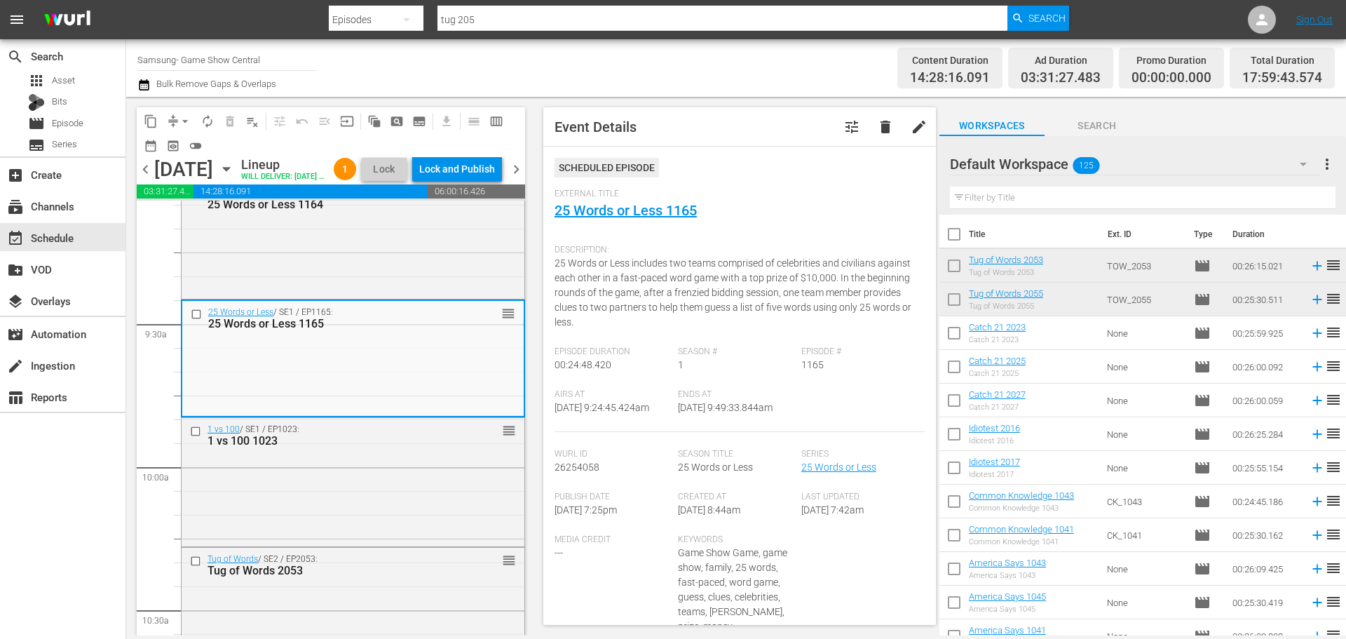
click at [641, 221] on div "External Title 25 Words or Less 1165" at bounding box center [740, 213] width 370 height 49
click at [641, 217] on link "25 Words or Less 1165" at bounding box center [626, 210] width 142 height 17
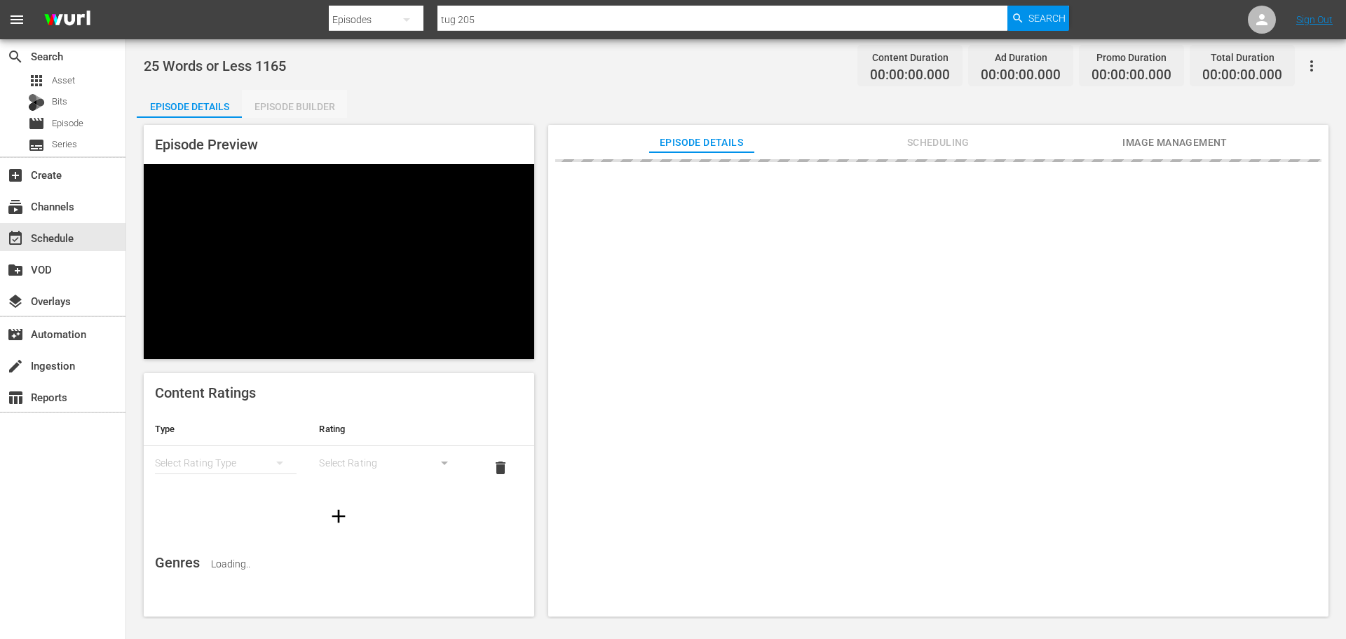
click at [289, 115] on div "Episode Builder" at bounding box center [294, 107] width 105 height 34
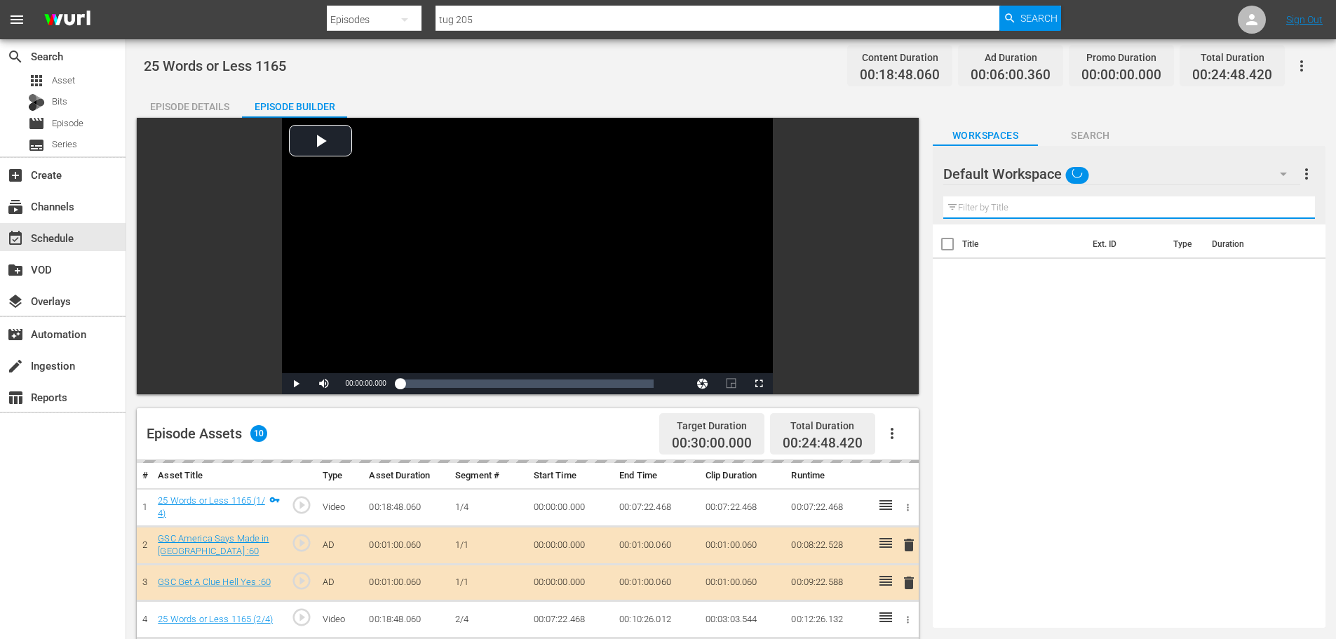
click at [1018, 199] on input "text" at bounding box center [1129, 207] width 372 height 22
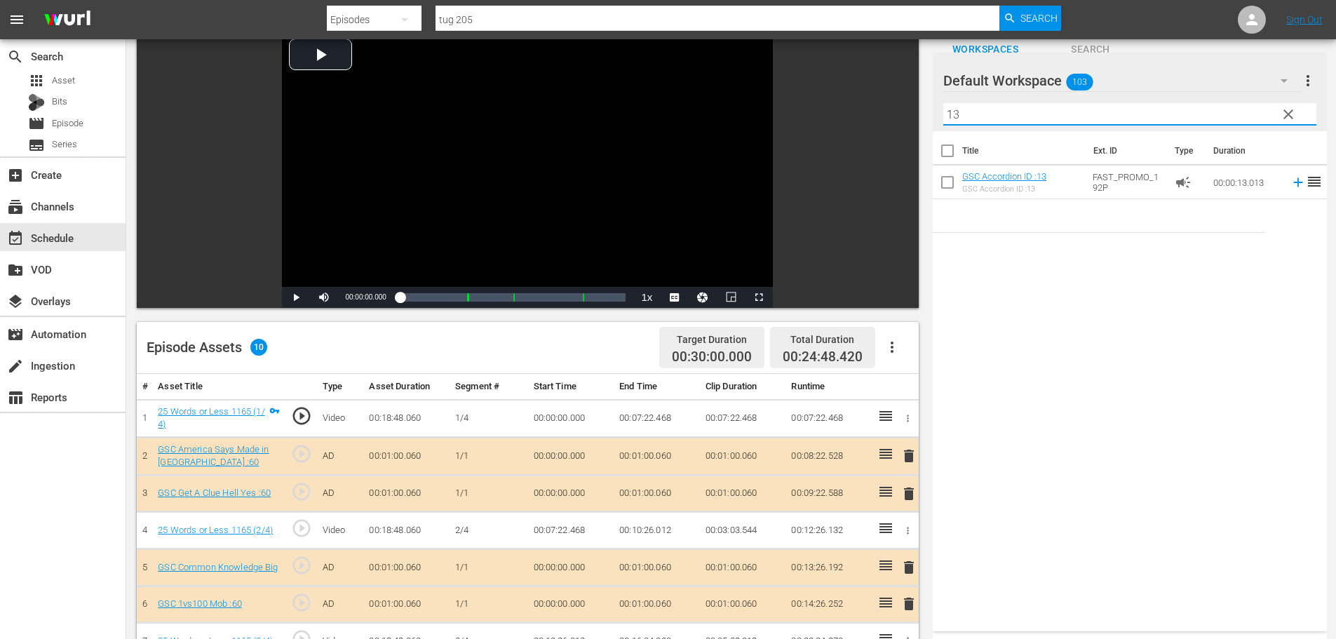
scroll to position [365, 0]
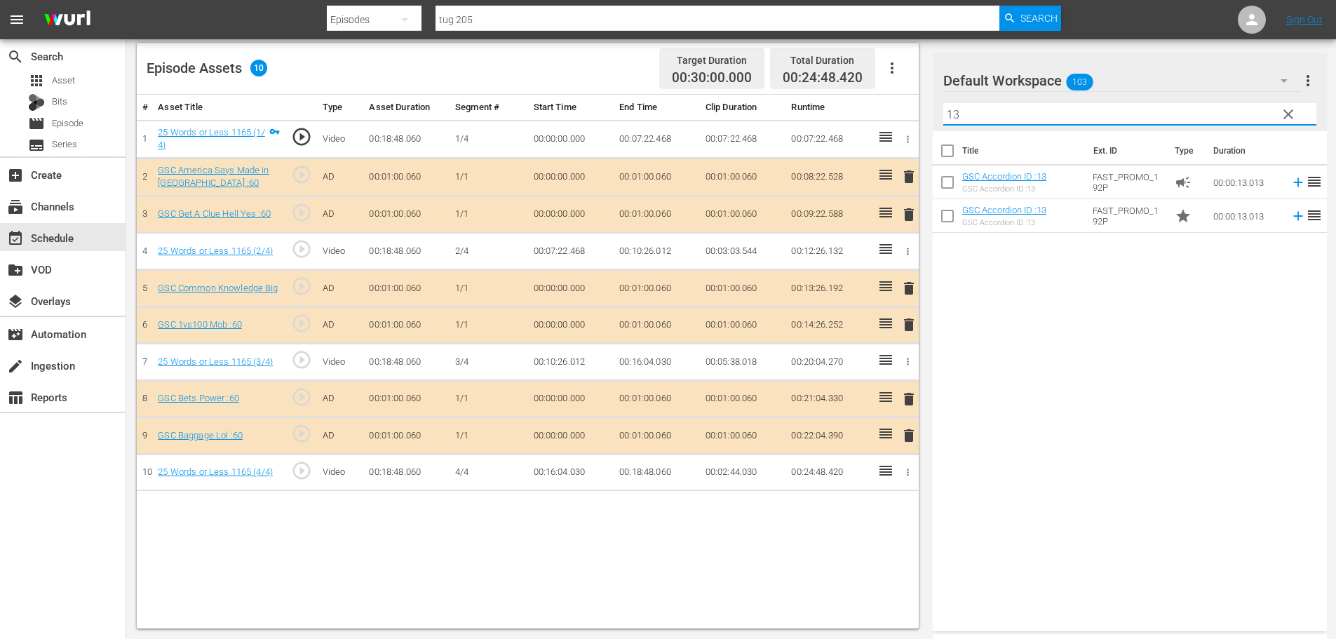
type input "13"
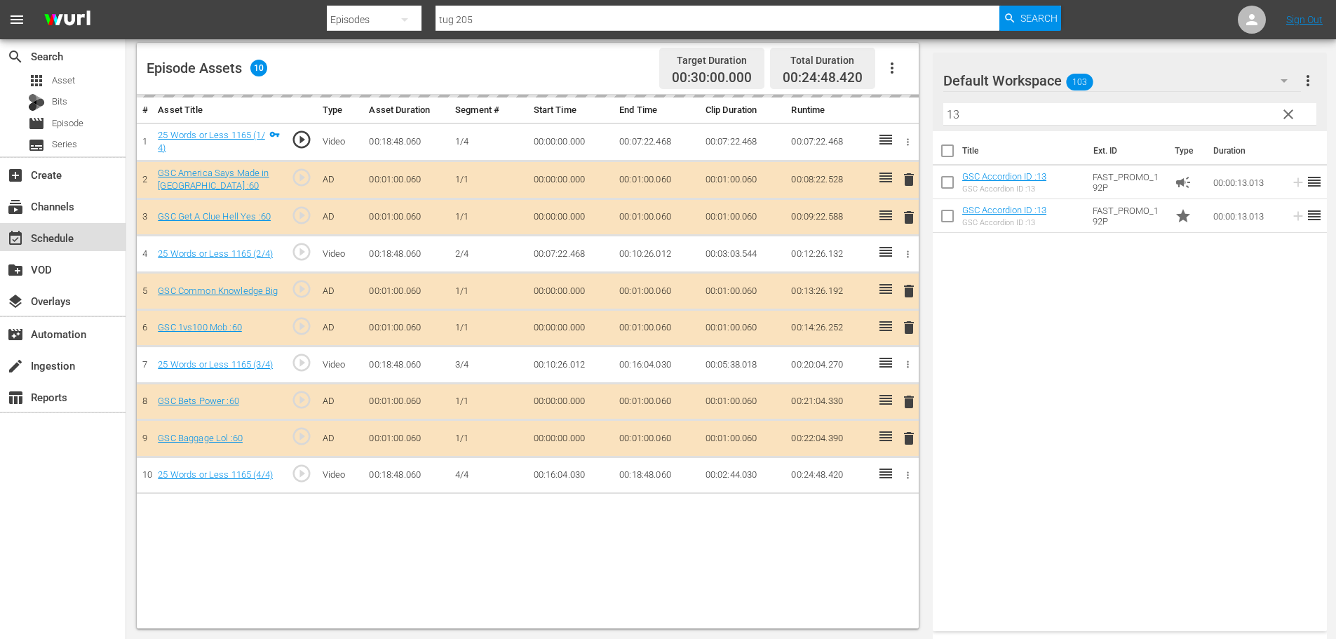
click at [56, 236] on div "event_available Schedule" at bounding box center [39, 235] width 79 height 13
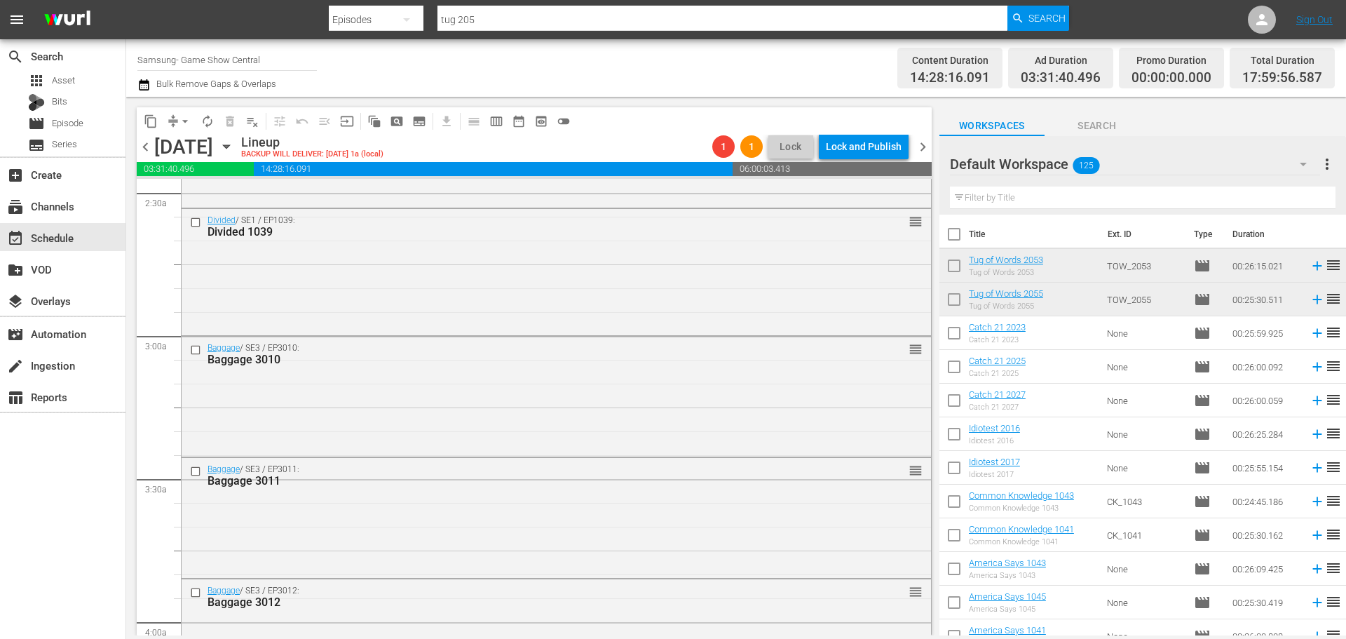
scroll to position [902, 0]
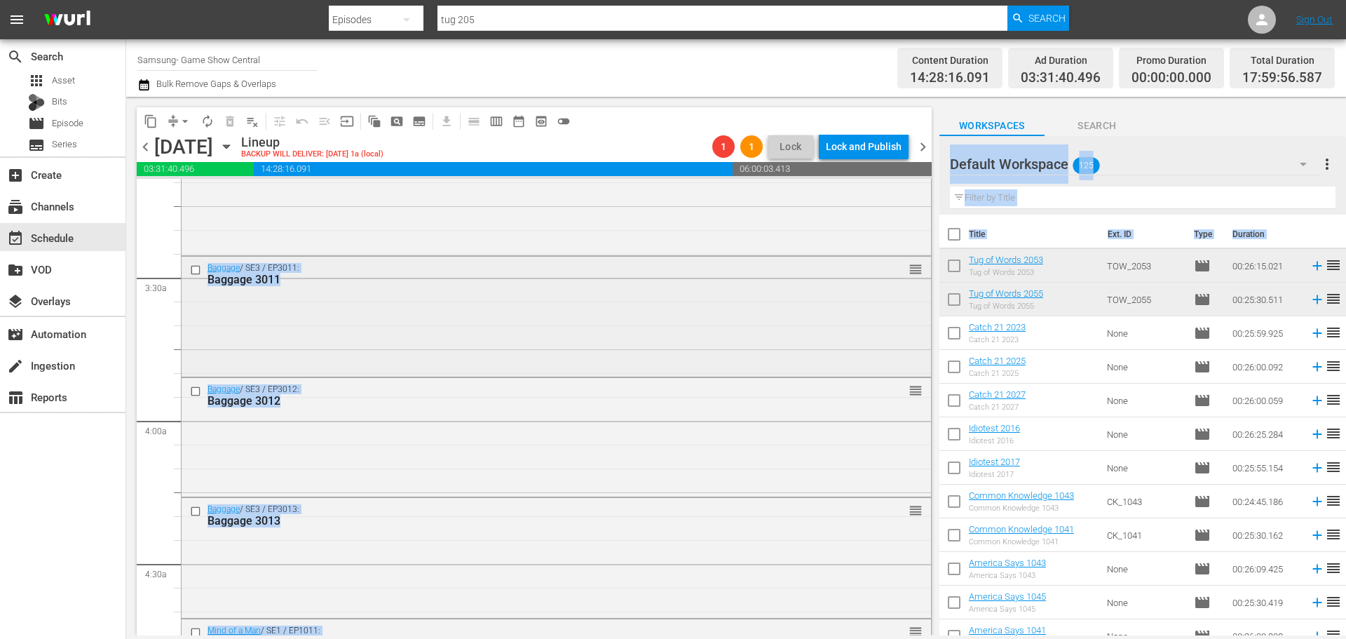
drag, startPoint x: 934, startPoint y: 255, endPoint x: 853, endPoint y: 285, distance: 86.5
click at [937, 361] on div "content_copy compress arrow_drop_down autorenew_outlined delete_forever_outline…" at bounding box center [532, 366] width 813 height 538
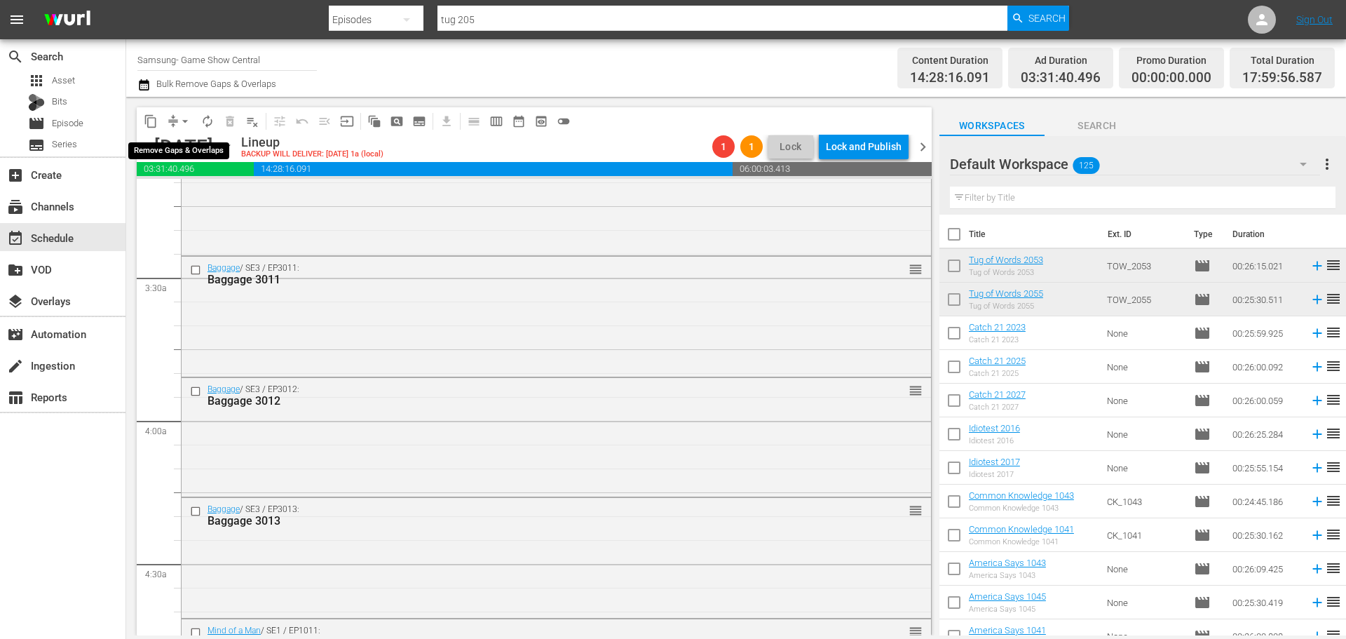
click at [179, 128] on button "arrow_drop_down" at bounding box center [185, 121] width 22 height 22
click at [188, 137] on ul "Align to Midnight Align to First Episode Align to End of Previous Day" at bounding box center [185, 173] width 147 height 81
click at [190, 151] on li "Align to Midnight" at bounding box center [185, 149] width 147 height 23
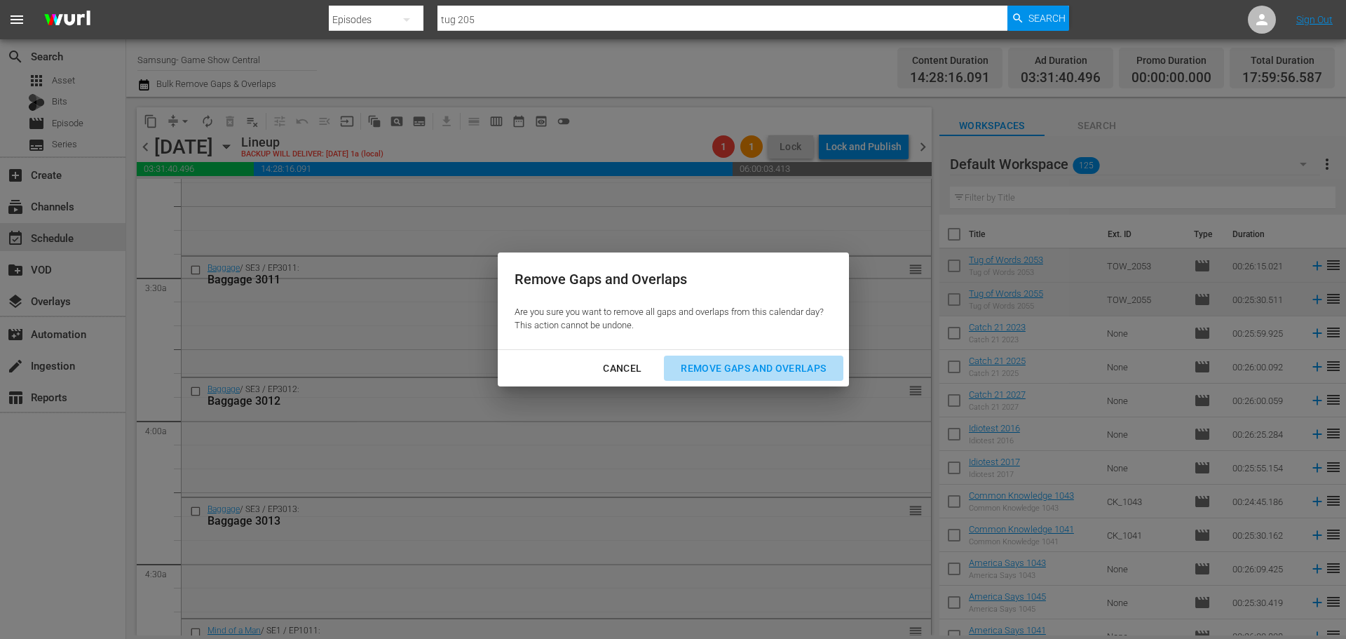
click at [721, 361] on div "Remove Gaps and Overlaps" at bounding box center [754, 369] width 168 height 18
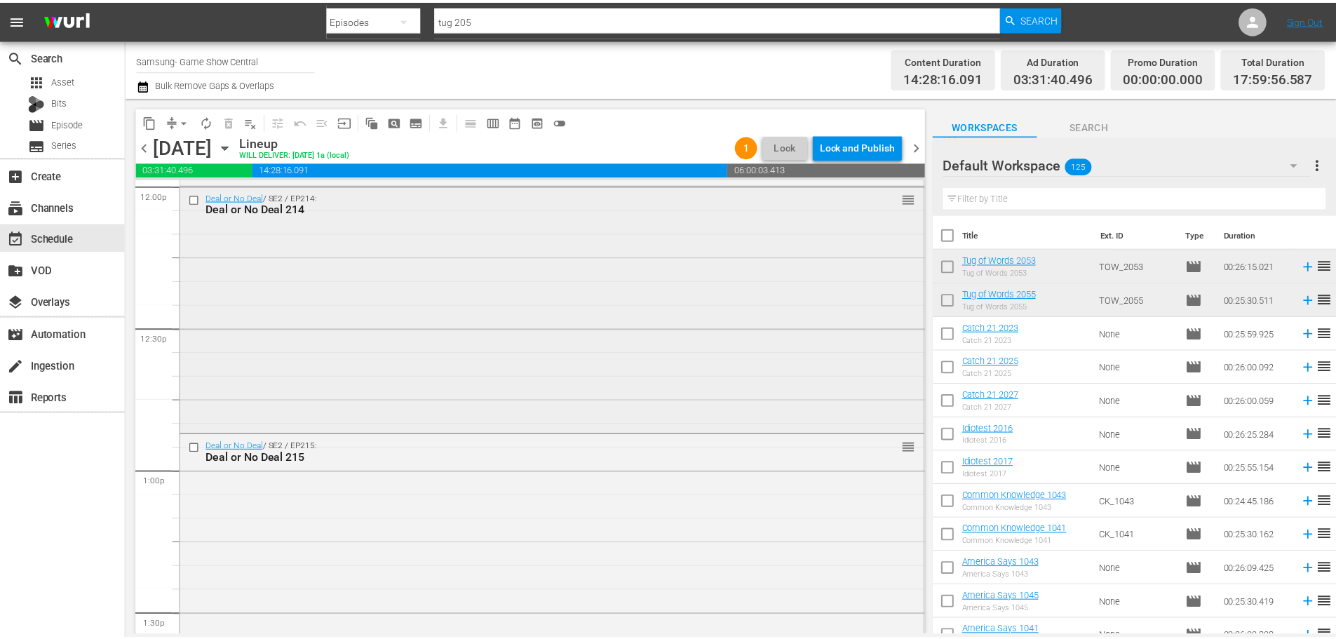
scroll to position [3286, 0]
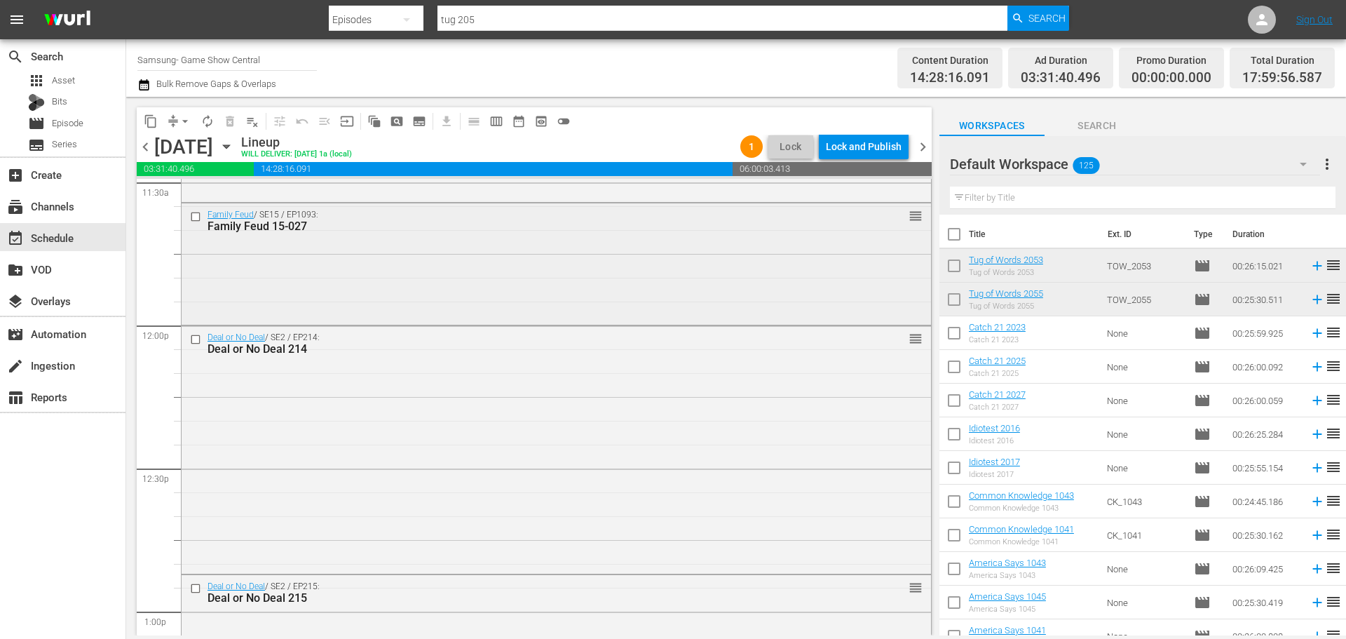
drag, startPoint x: 311, startPoint y: 250, endPoint x: 311, endPoint y: 262, distance: 11.9
click at [311, 262] on div "Family Feud / SE15 / EP1093: Family Feud 15-027 reorder" at bounding box center [557, 262] width 750 height 118
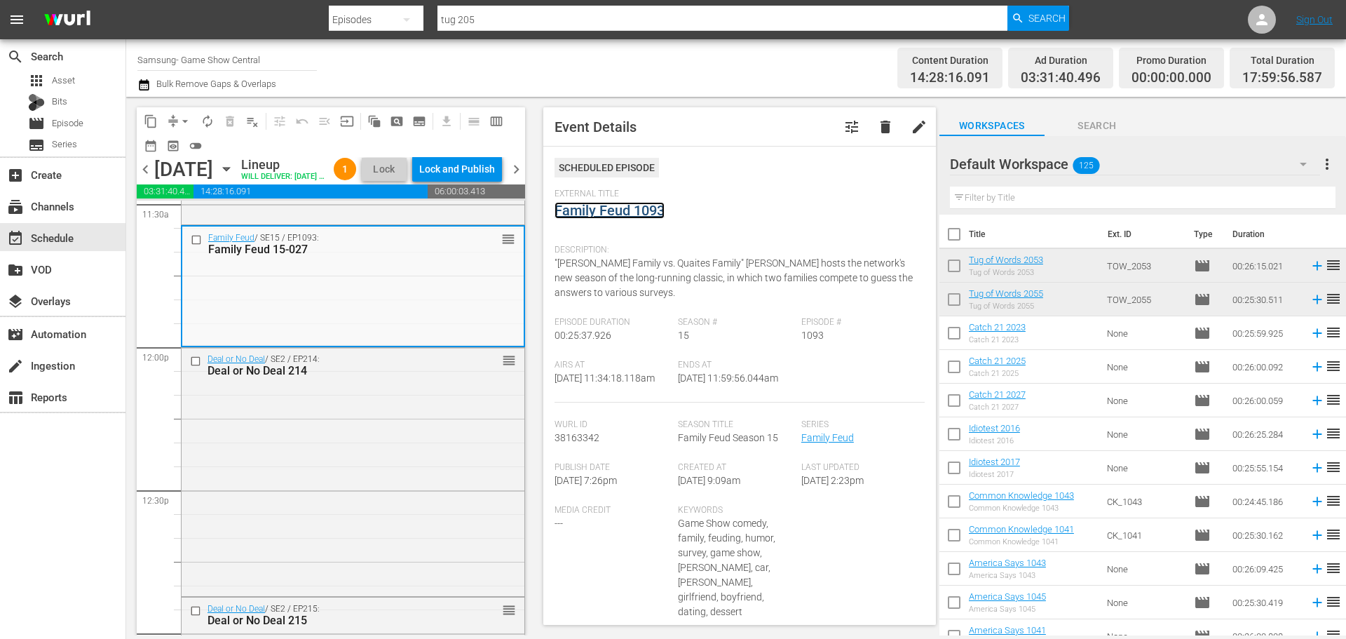
click at [636, 208] on link "Family Feud 1093" at bounding box center [610, 210] width 110 height 17
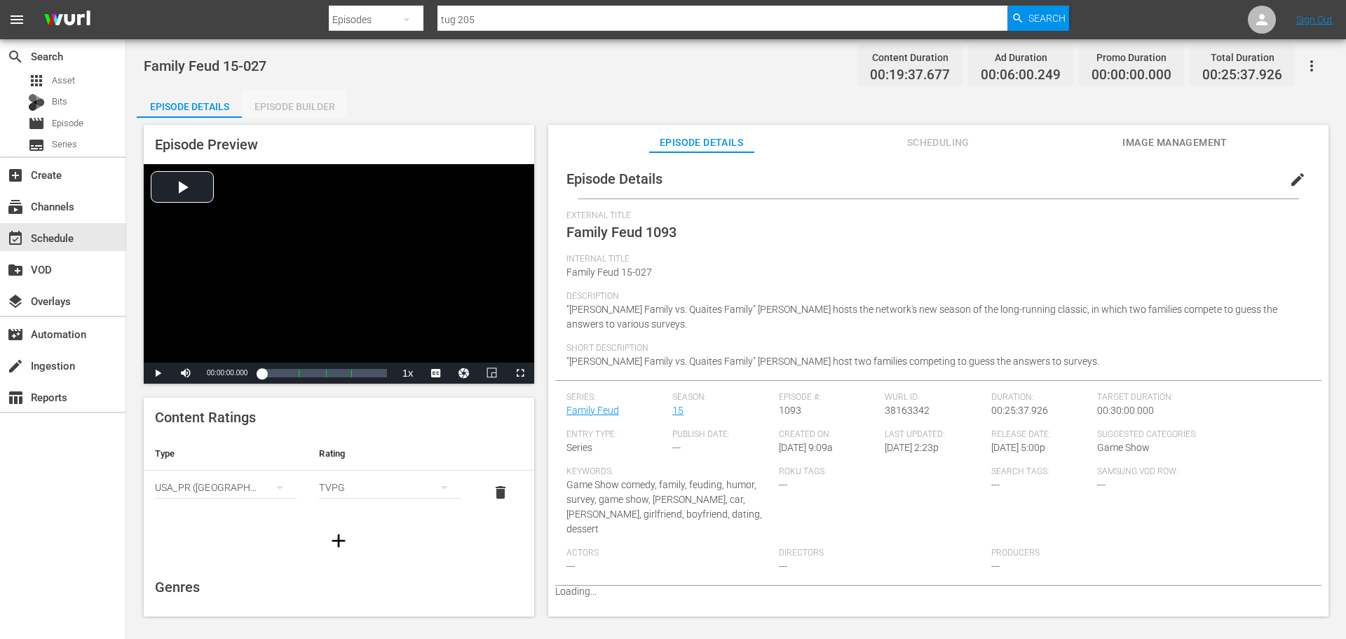
drag, startPoint x: 280, startPoint y: 115, endPoint x: 1214, endPoint y: 117, distance: 934.6
click at [280, 115] on div "Episode Builder" at bounding box center [294, 107] width 105 height 34
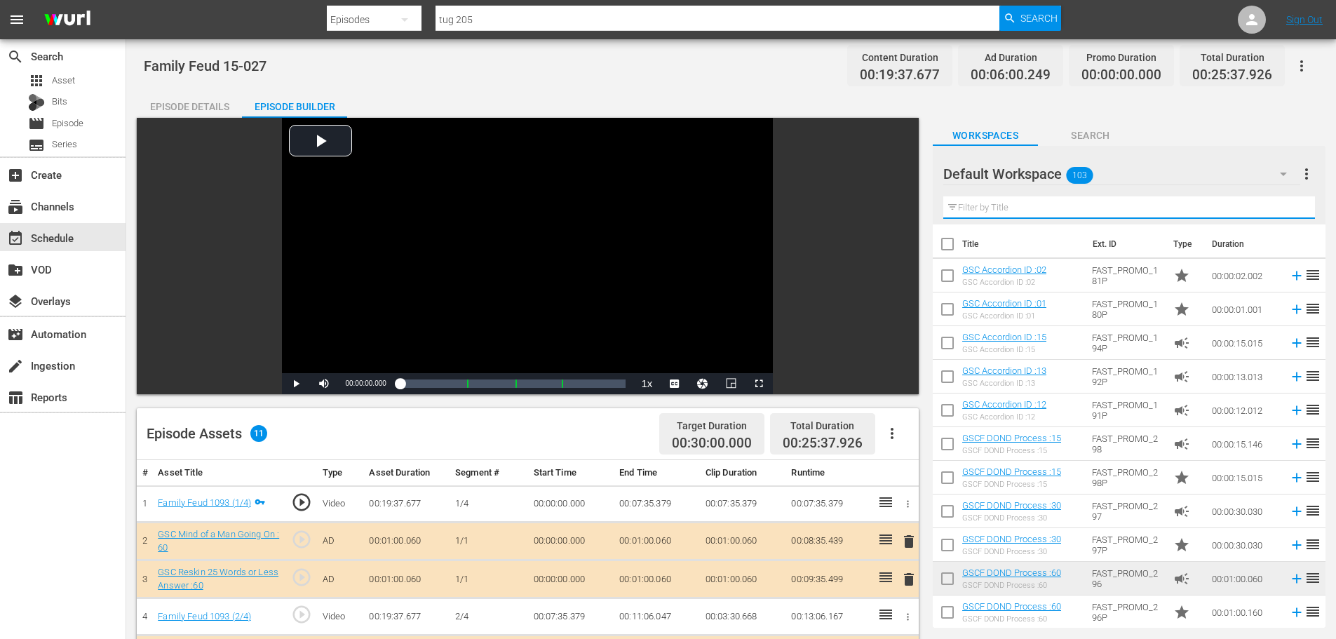
click at [1050, 200] on input "text" at bounding box center [1129, 207] width 372 height 22
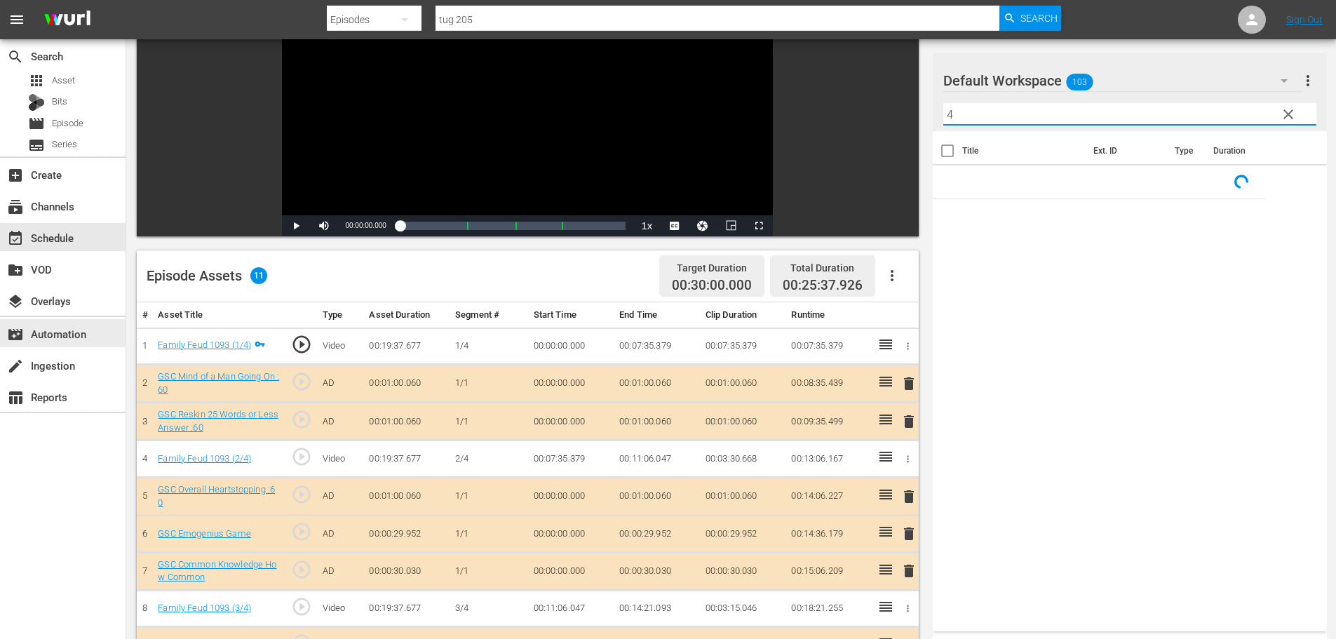
scroll to position [365, 0]
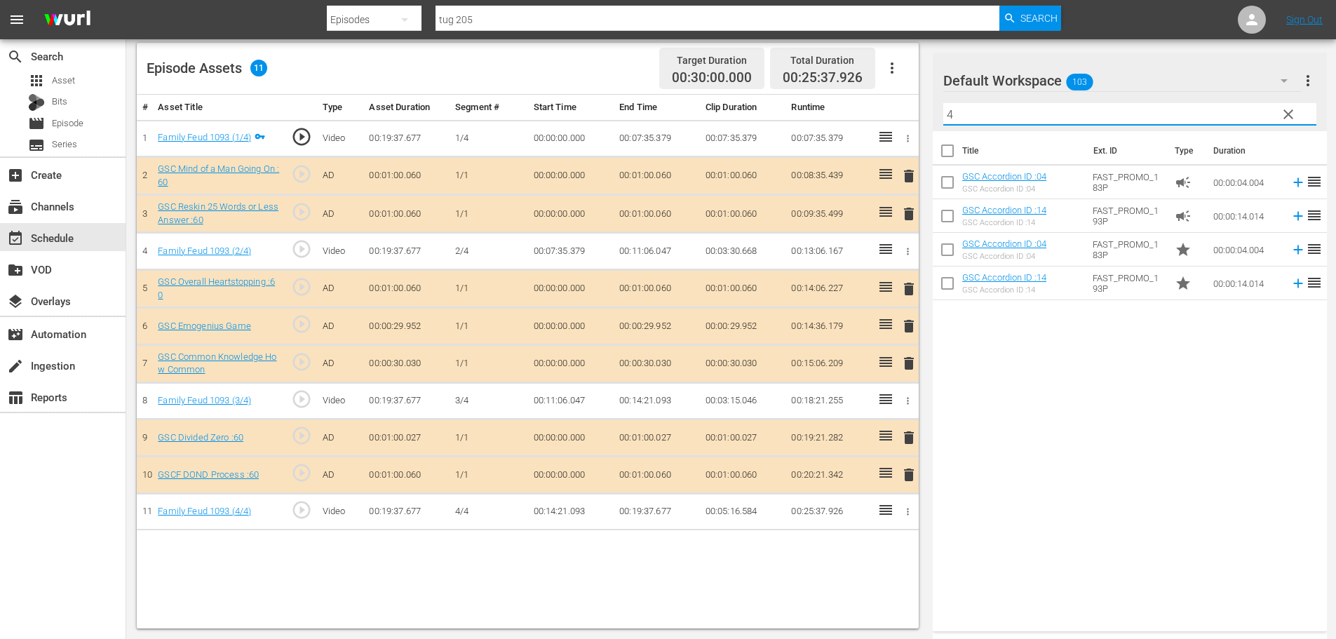
type input "4"
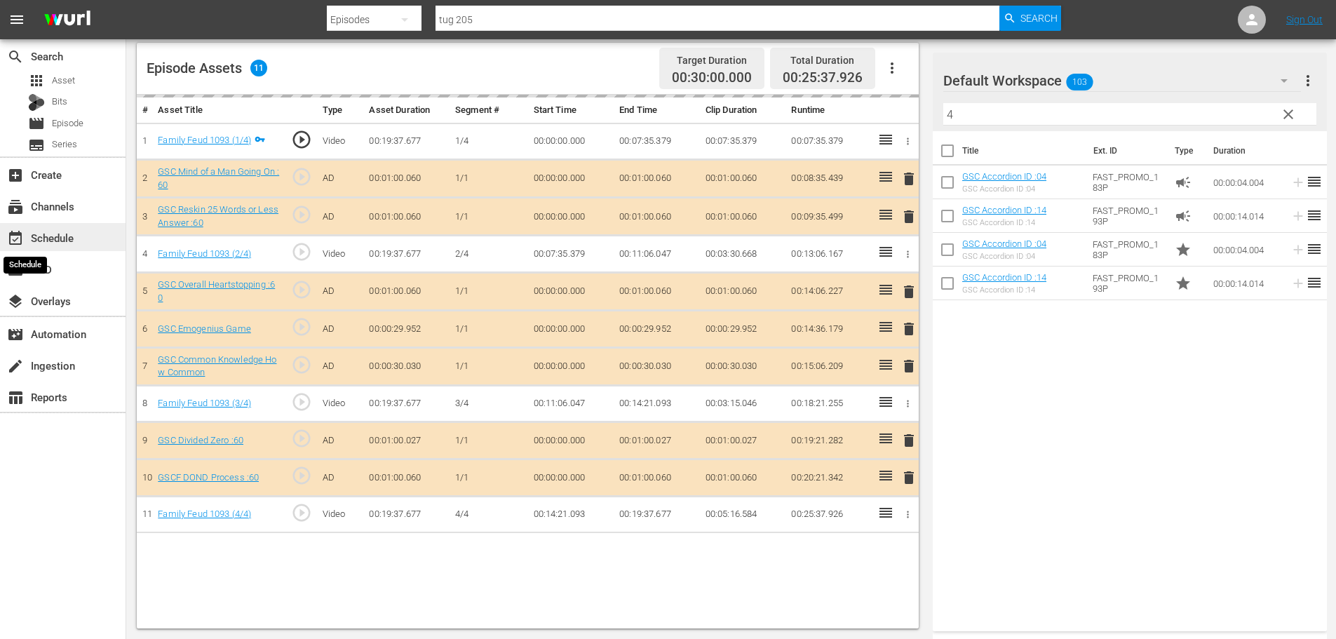
click at [15, 233] on span "event_available" at bounding box center [15, 238] width 17 height 17
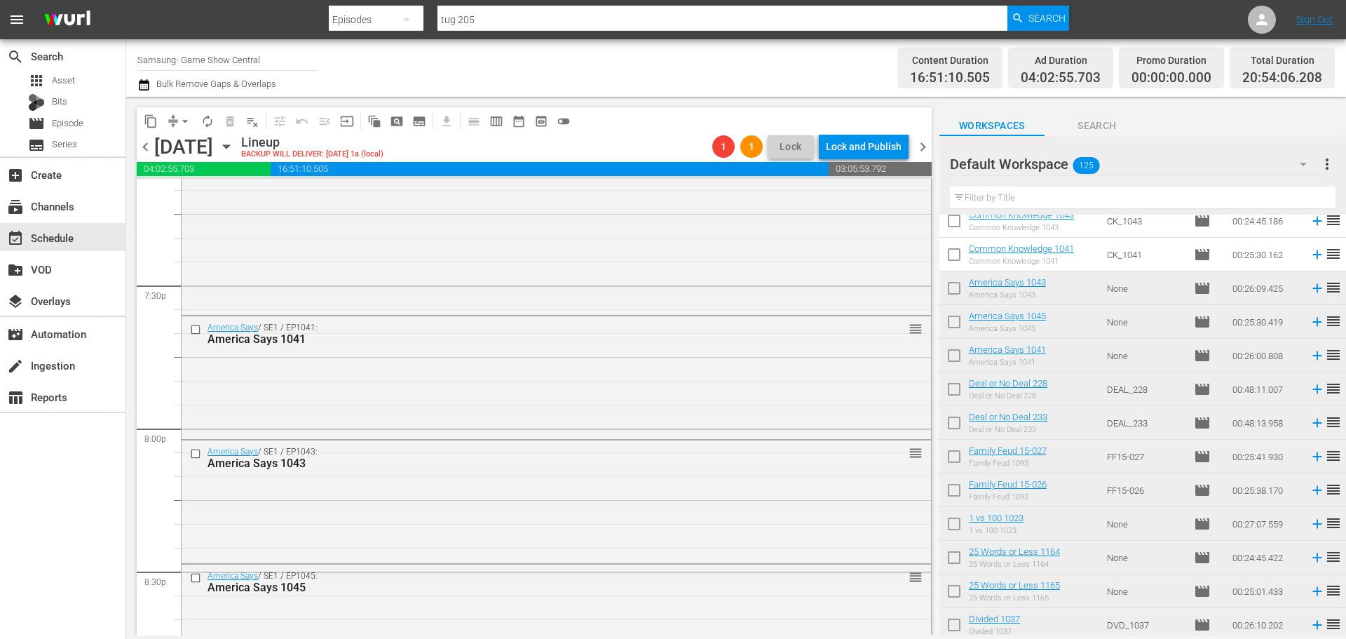
scroll to position [5612, 0]
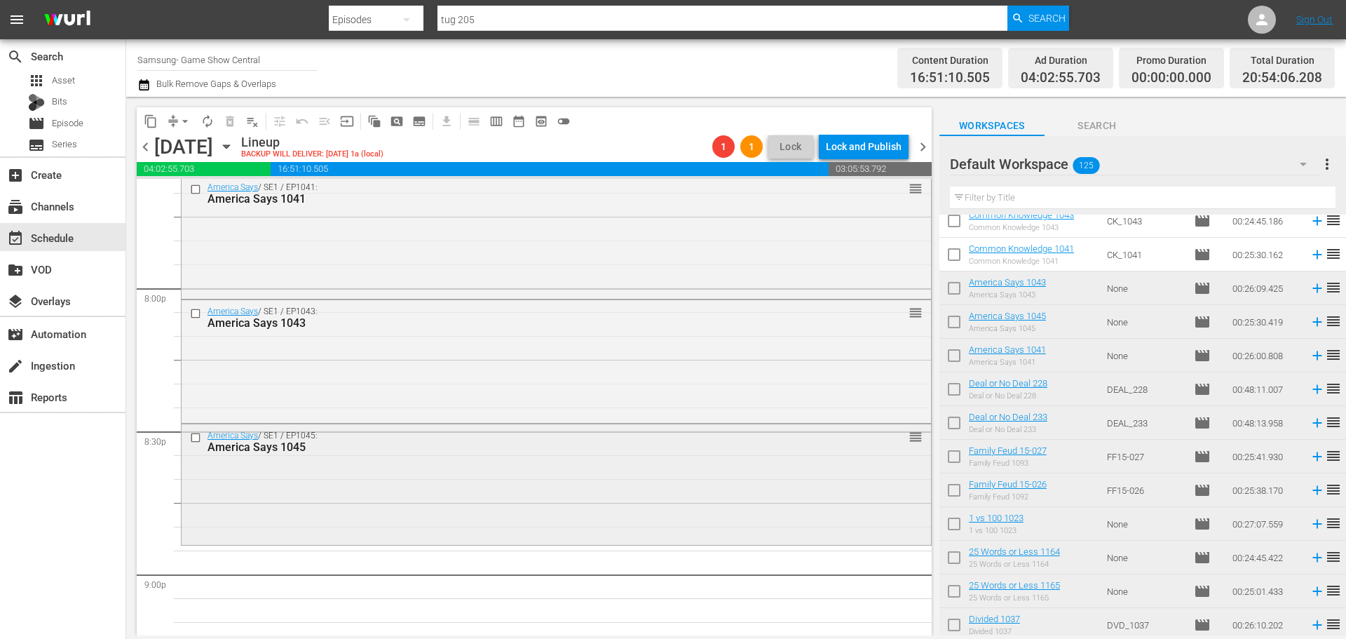
click at [631, 522] on div "America Says / SE1 / EP1045: America Says 1045 reorder" at bounding box center [557, 482] width 750 height 117
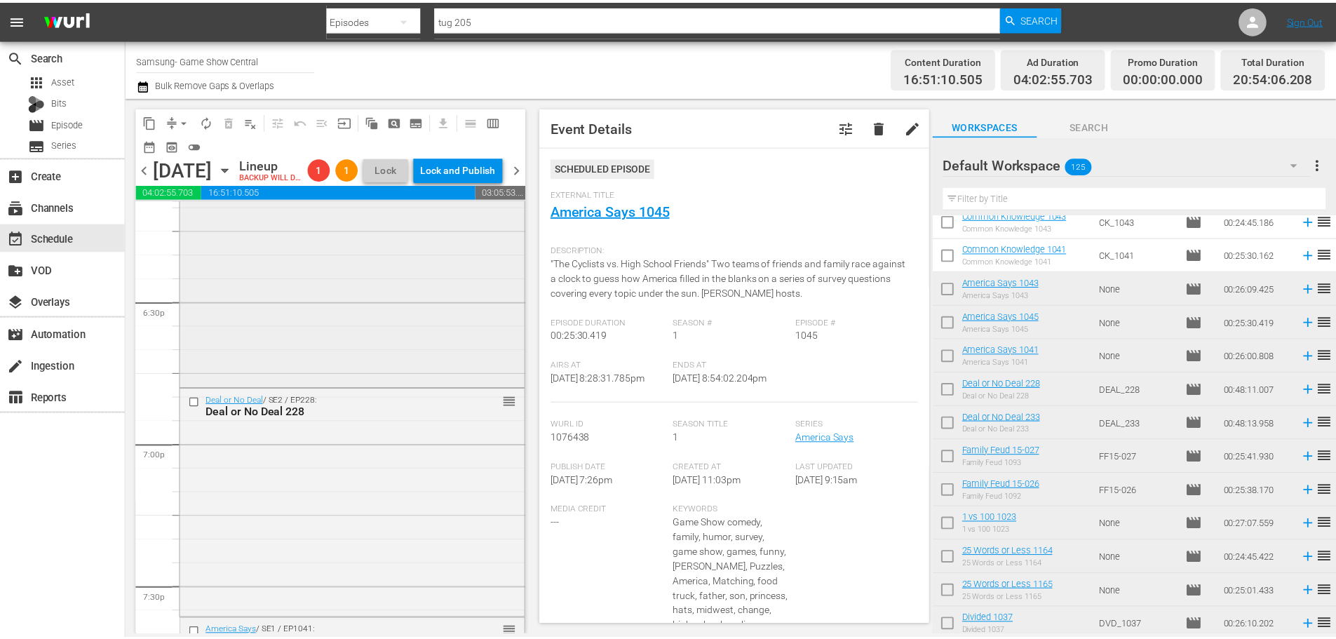
scroll to position [4981, 0]
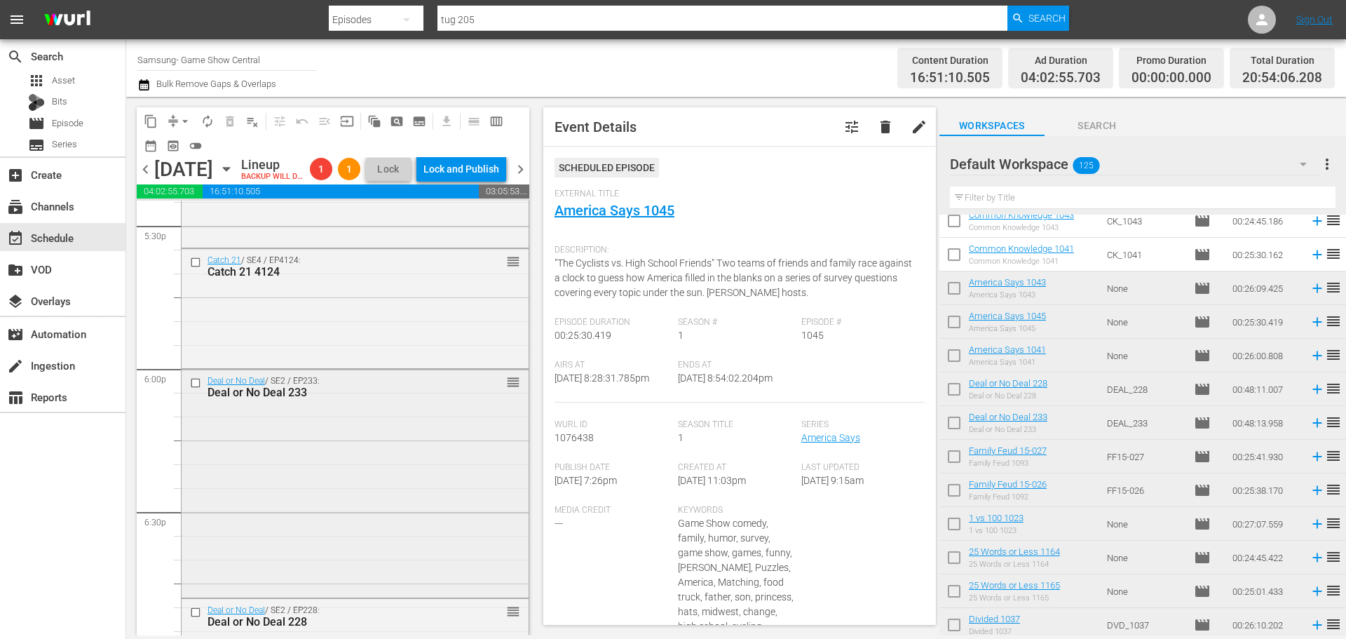
click at [317, 449] on div "Deal or No Deal / SE2 / EP233: Deal or No Deal 233 reorder" at bounding box center [355, 482] width 347 height 226
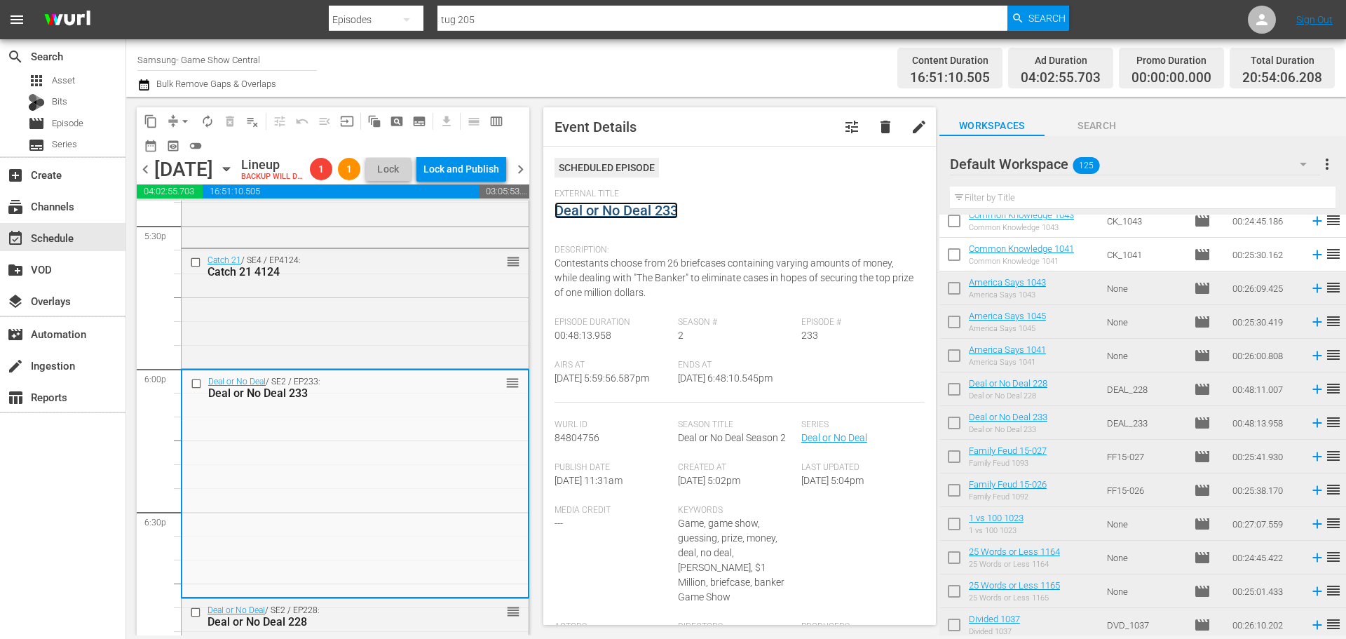
click at [645, 215] on link "Deal or No Deal 233" at bounding box center [616, 210] width 123 height 17
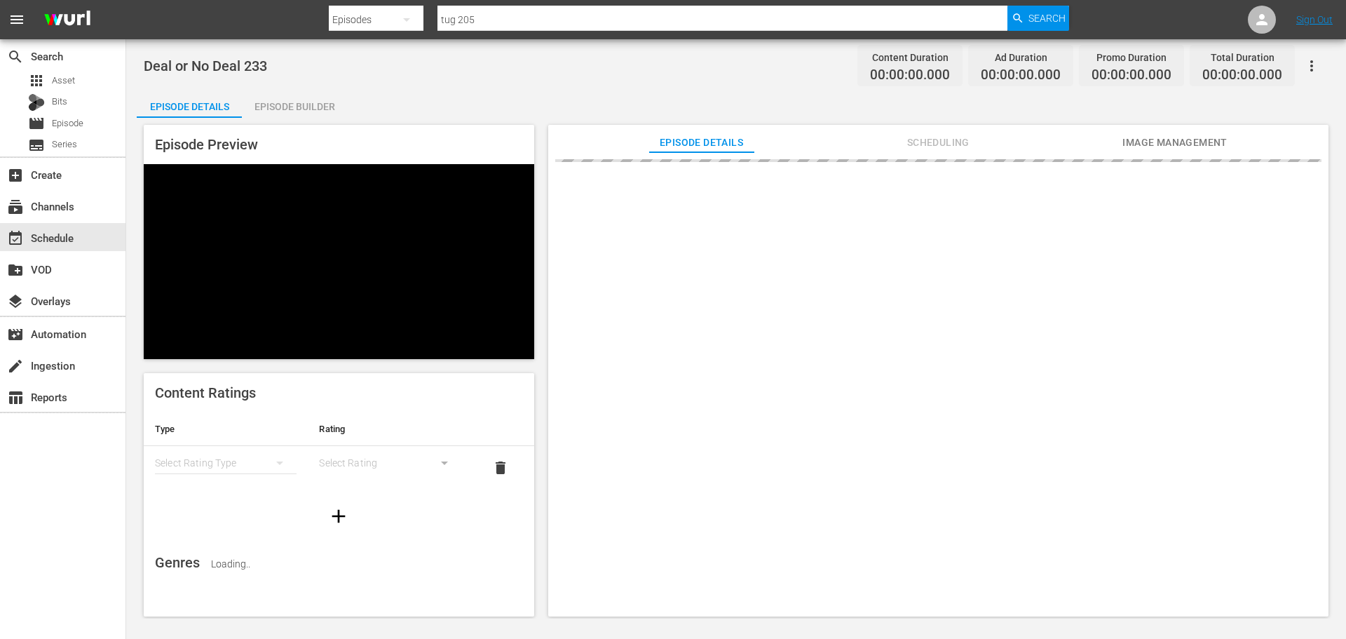
click at [280, 83] on div "Deal or No Deal 233 Content Duration 00:00:00.000 Ad Duration 00:00:00.000 Prom…" at bounding box center [736, 328] width 1220 height 579
click at [309, 90] on div "Episode Builder" at bounding box center [294, 107] width 105 height 34
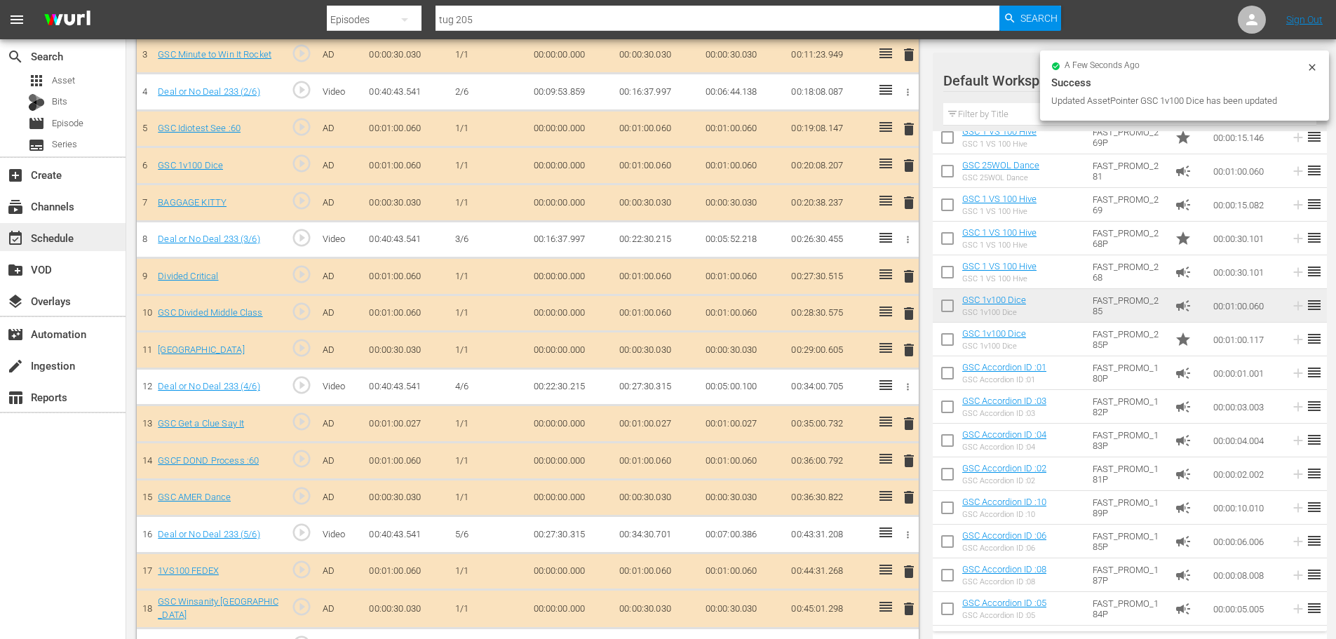
scroll to position [522, 0]
click at [105, 240] on div "event_available Schedule" at bounding box center [63, 237] width 126 height 28
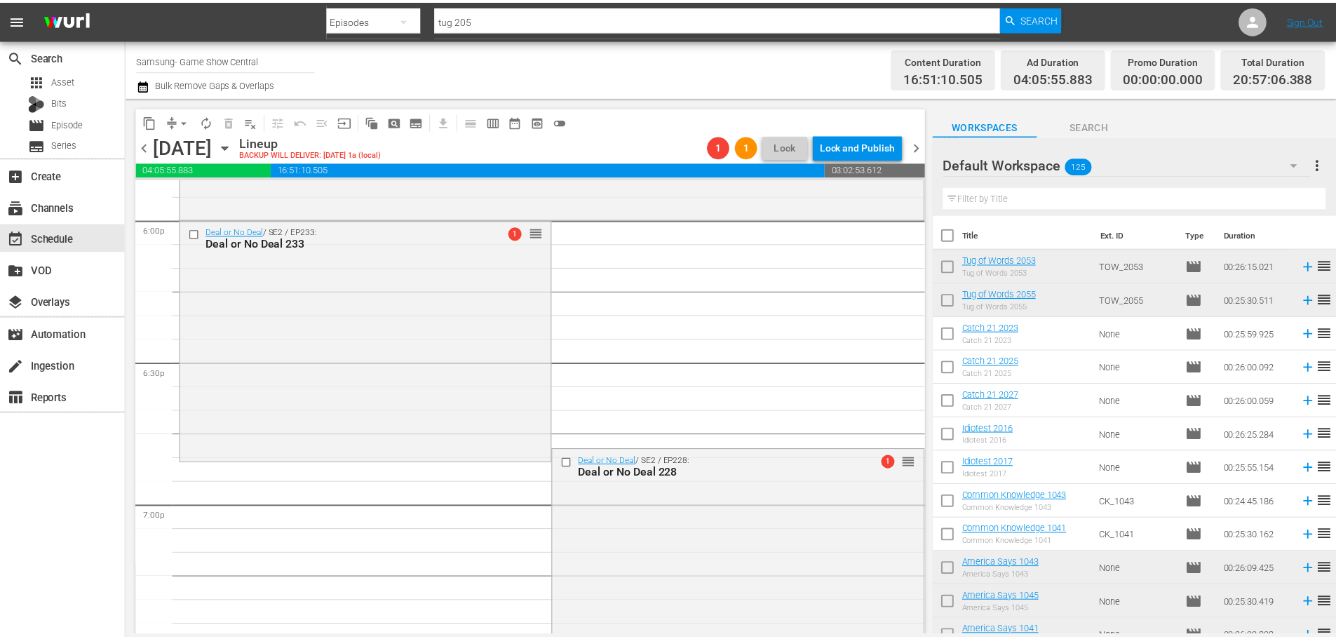
scroll to position [5097, 0]
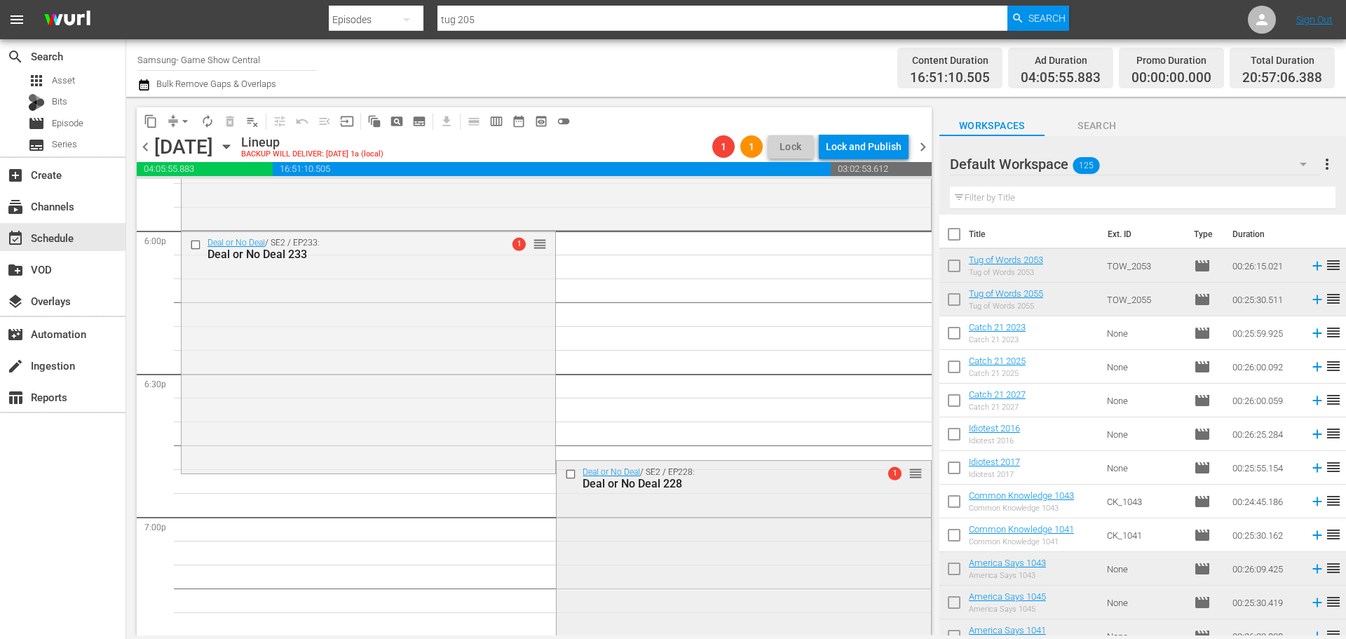
click at [757, 519] on div "Deal or No Deal / SE2 / EP228: Deal or No Deal 228 1 reorder" at bounding box center [744, 574] width 374 height 226
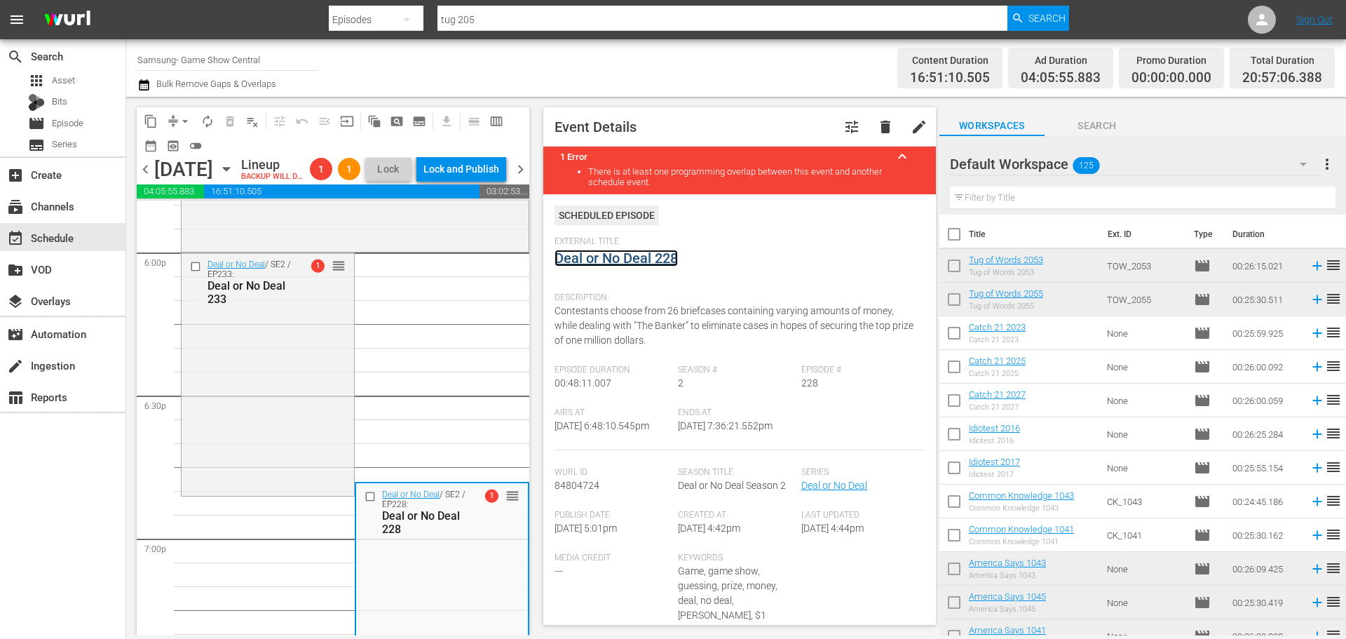
click at [595, 250] on link "Deal or No Deal 228" at bounding box center [616, 258] width 123 height 17
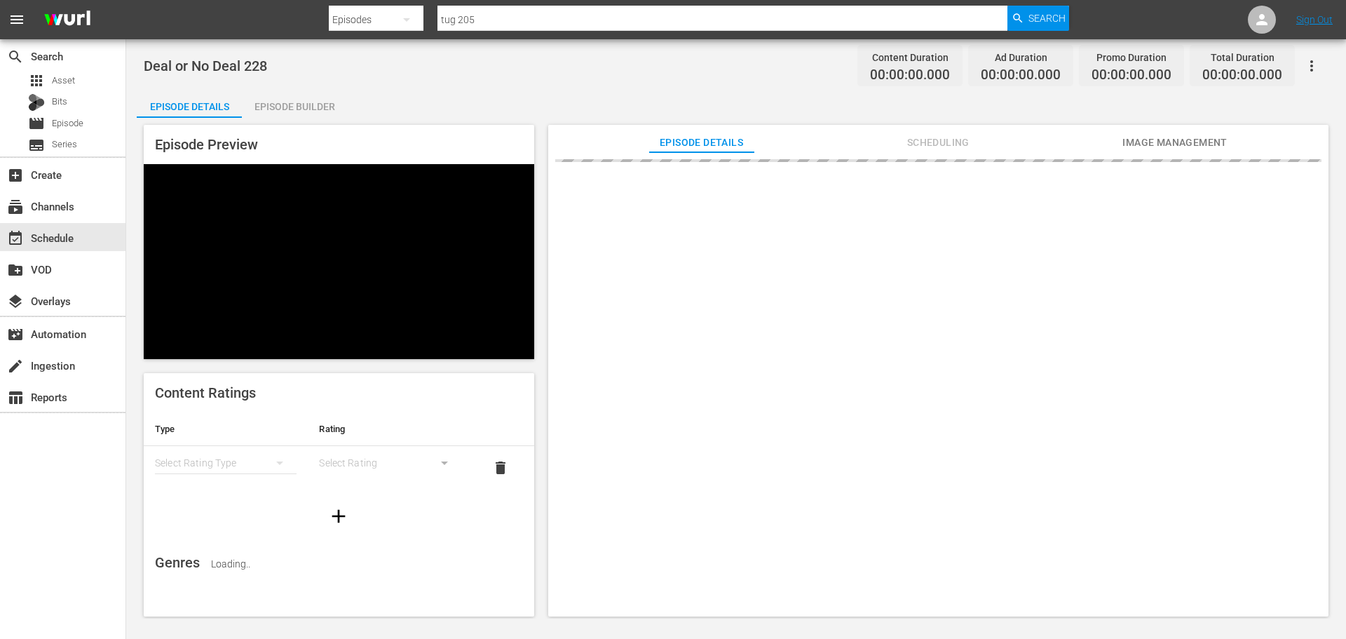
click at [263, 104] on div "Deal or No Deal 228 Content Duration 00:00:00.000 Ad Duration 00:00:00.000 Prom…" at bounding box center [736, 328] width 1220 height 579
click at [270, 104] on div "Episode Builder" at bounding box center [294, 107] width 105 height 34
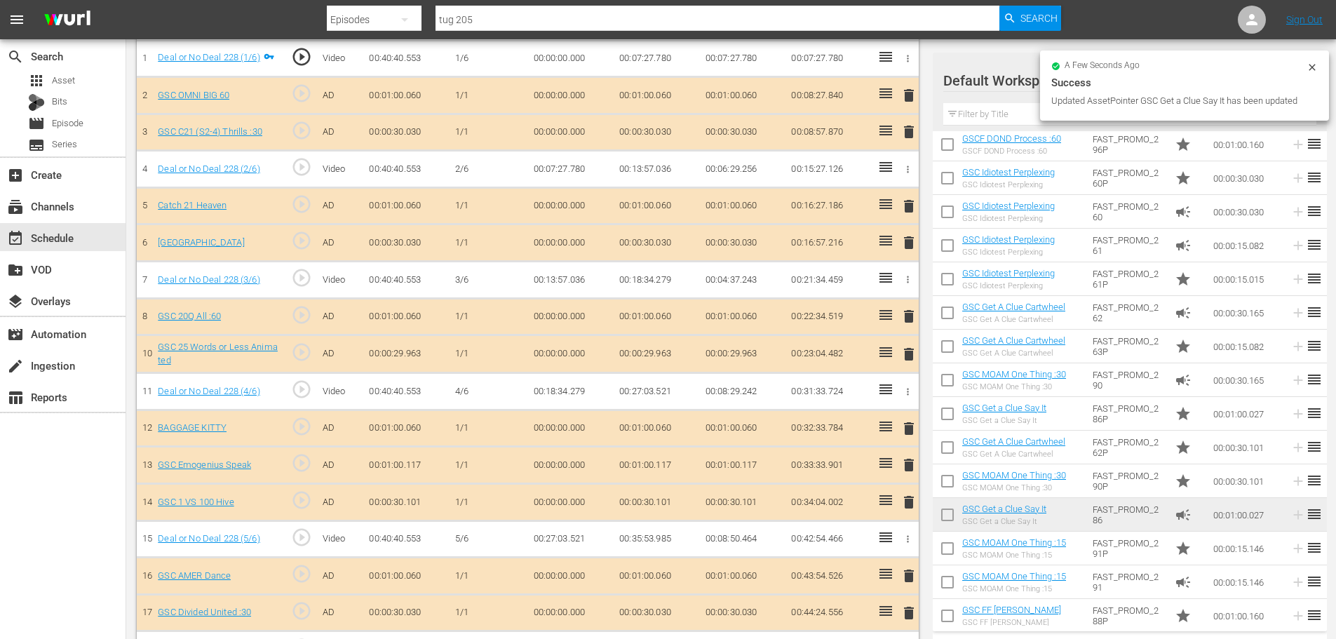
scroll to position [233, 0]
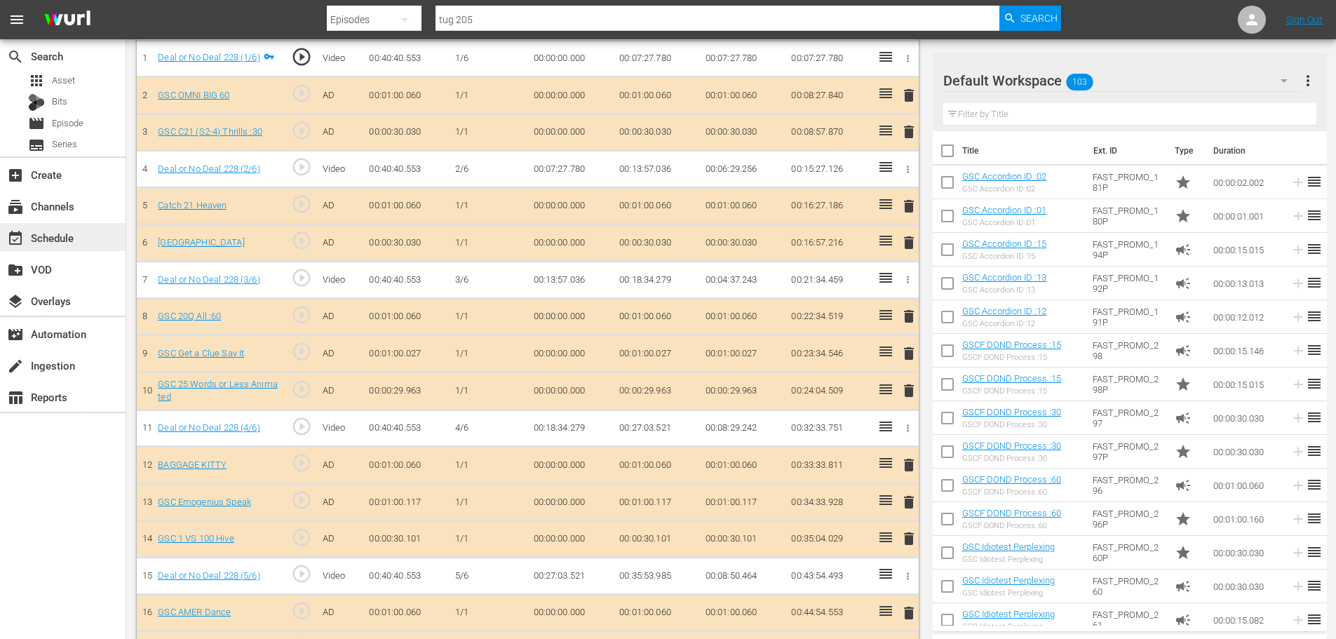
scroll to position [233, 0]
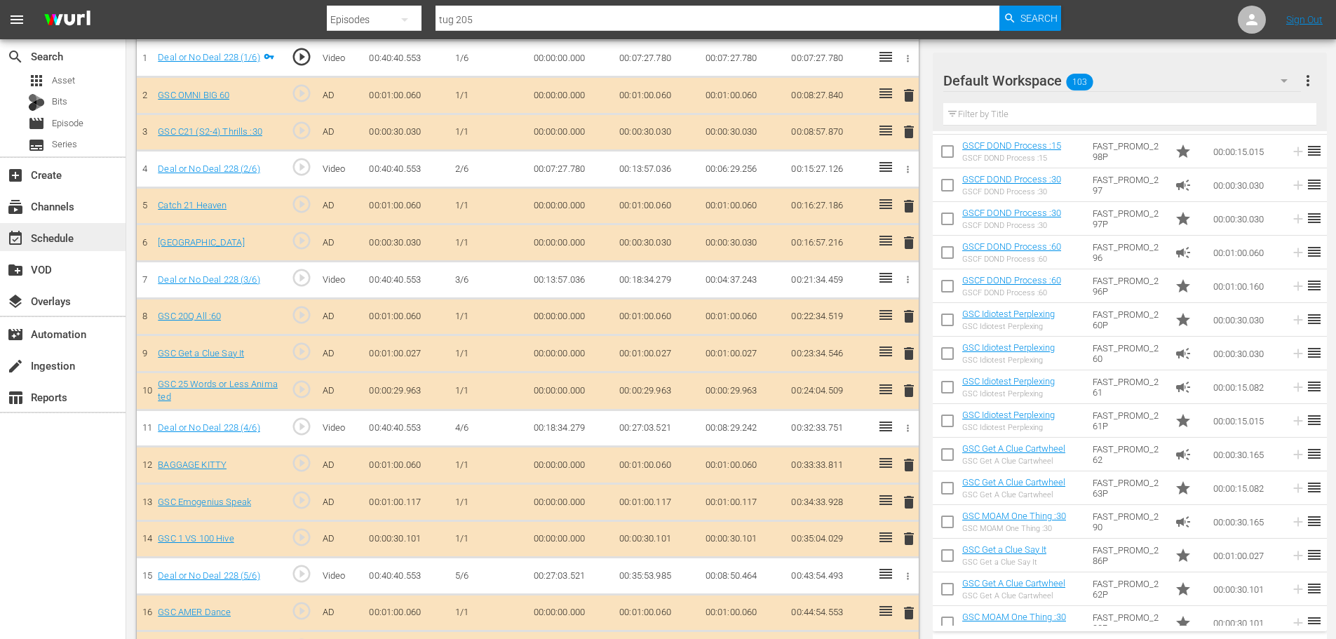
click at [111, 243] on div "event_available Schedule" at bounding box center [63, 237] width 126 height 28
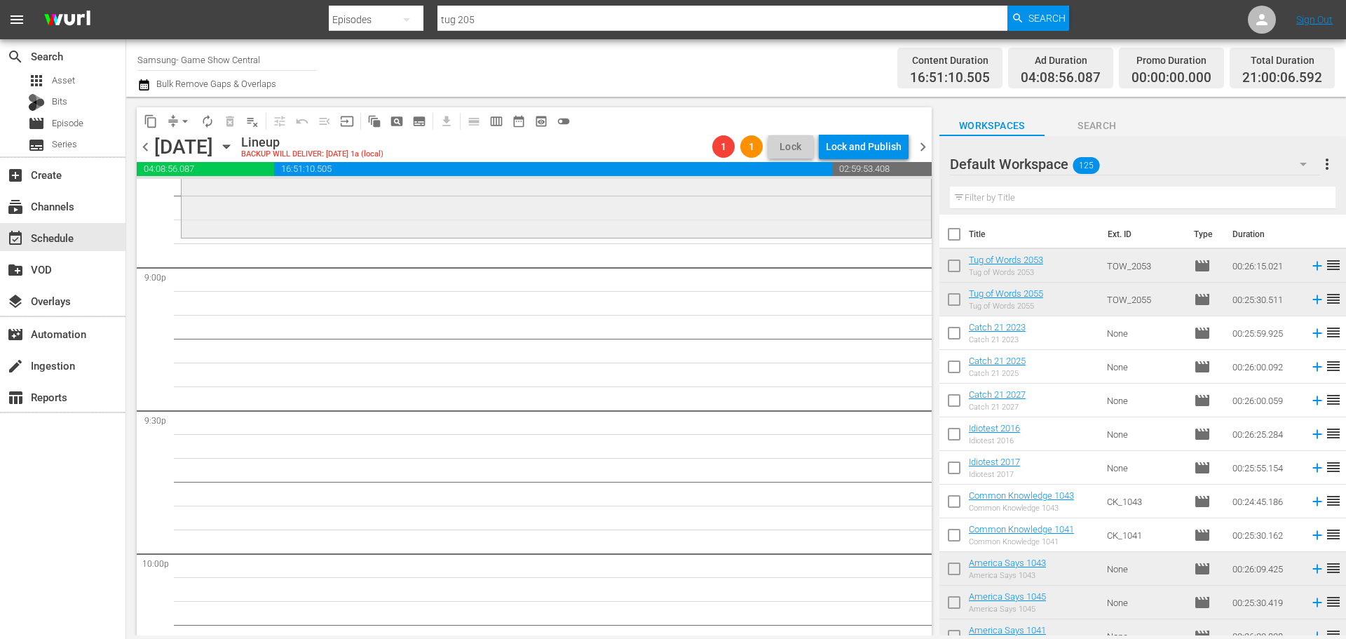
scroll to position [5724, 0]
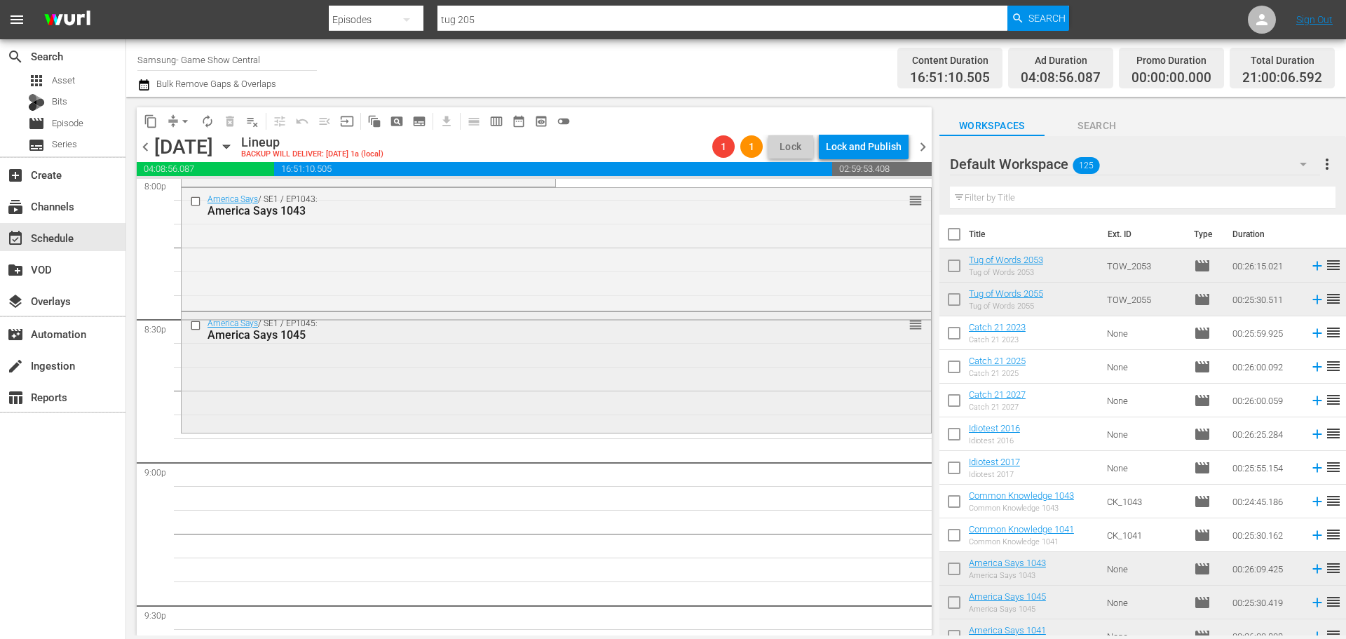
click at [444, 360] on div "America Says / SE1 / EP1045: America Says 1045 reorder" at bounding box center [557, 370] width 750 height 117
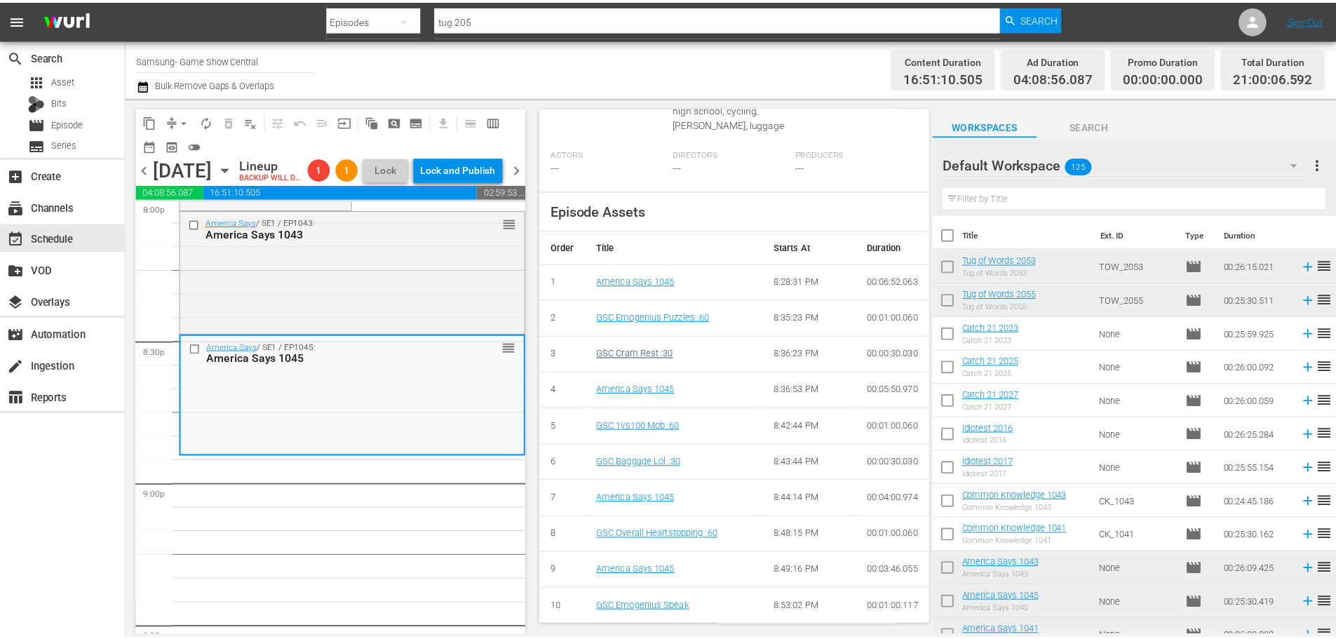
scroll to position [57, 0]
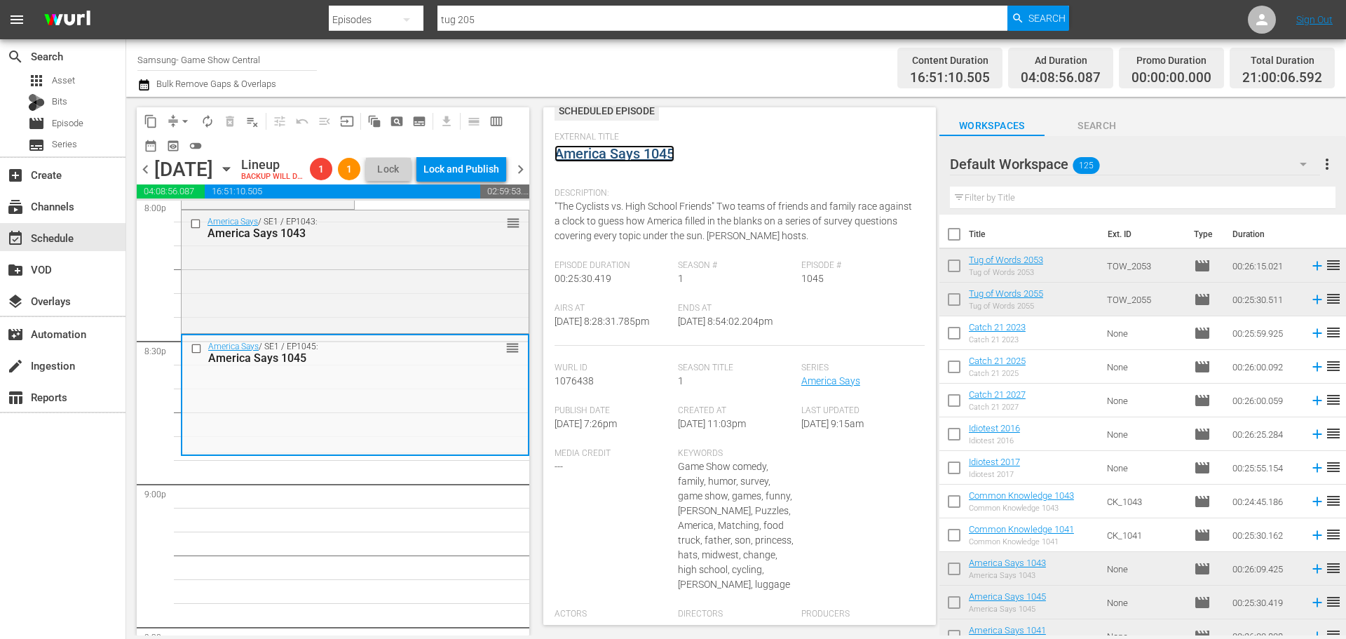
click at [602, 151] on link "America Says 1045" at bounding box center [615, 153] width 120 height 17
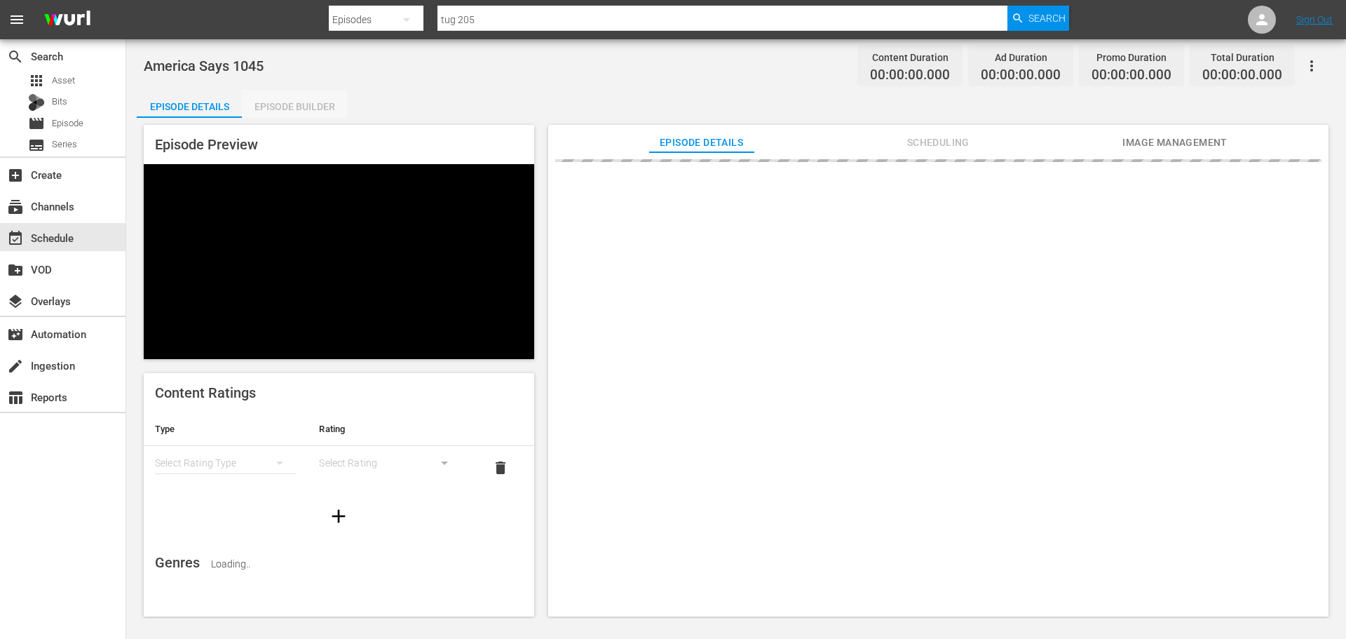
click at [298, 95] on div "Episode Builder" at bounding box center [294, 107] width 105 height 34
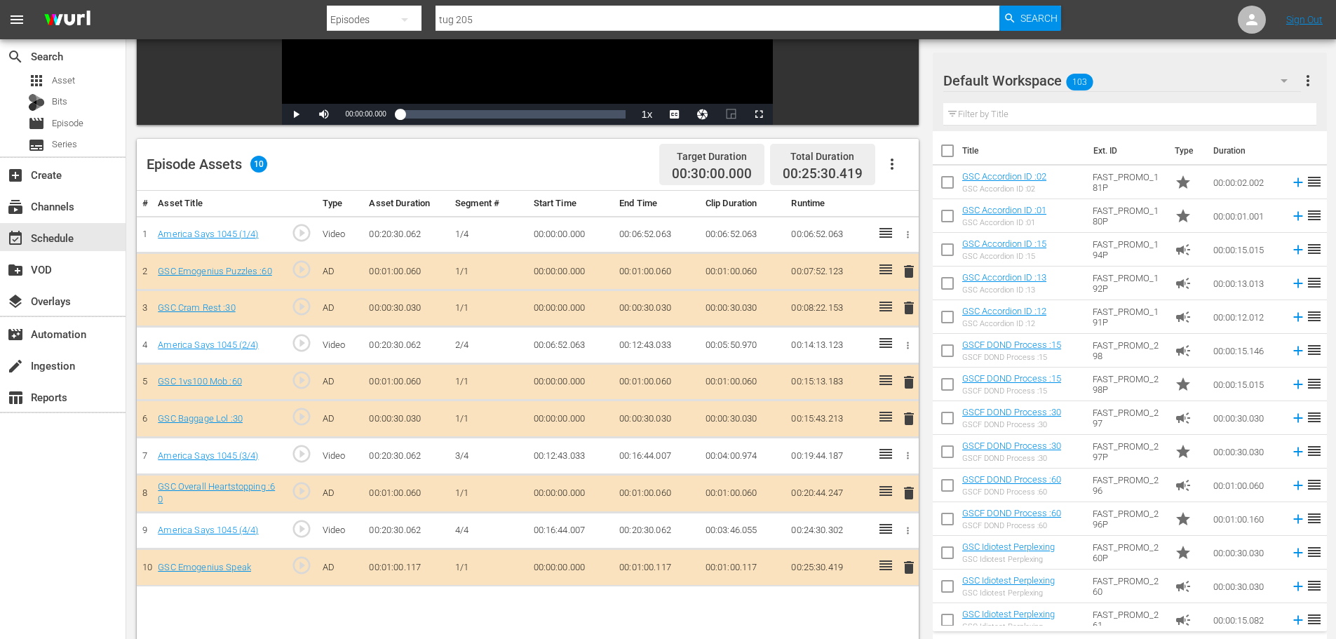
scroll to position [365, 0]
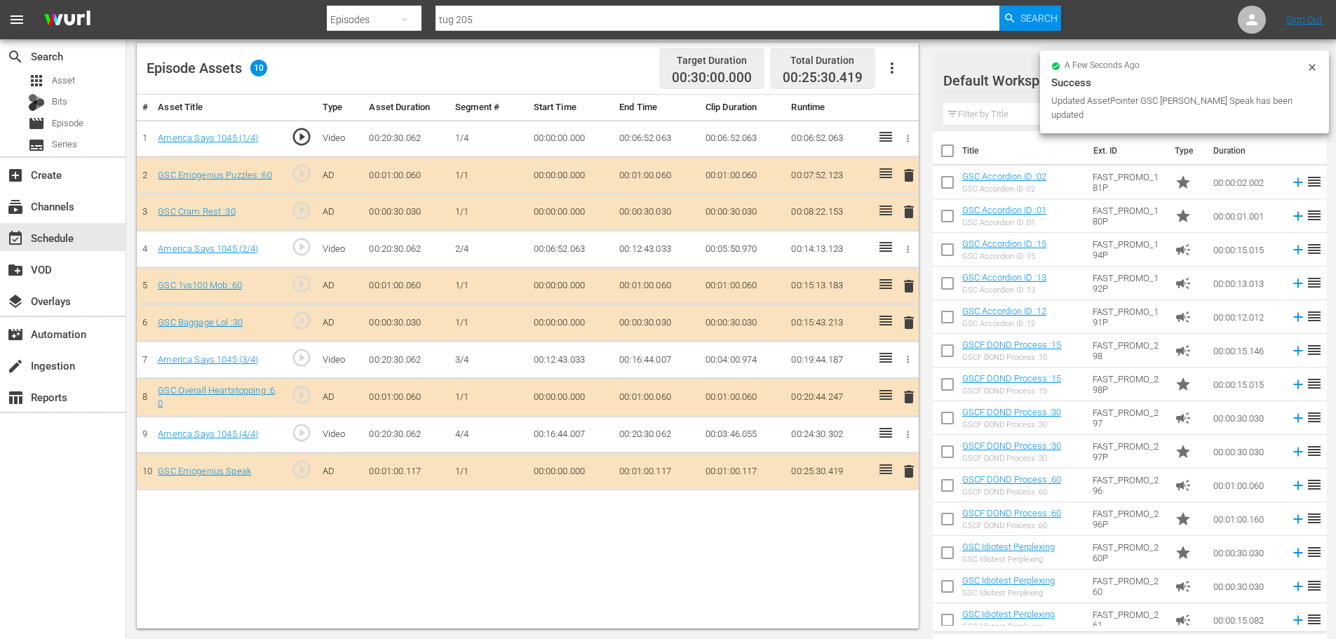
click at [906, 329] on span "delete" at bounding box center [908, 322] width 17 height 17
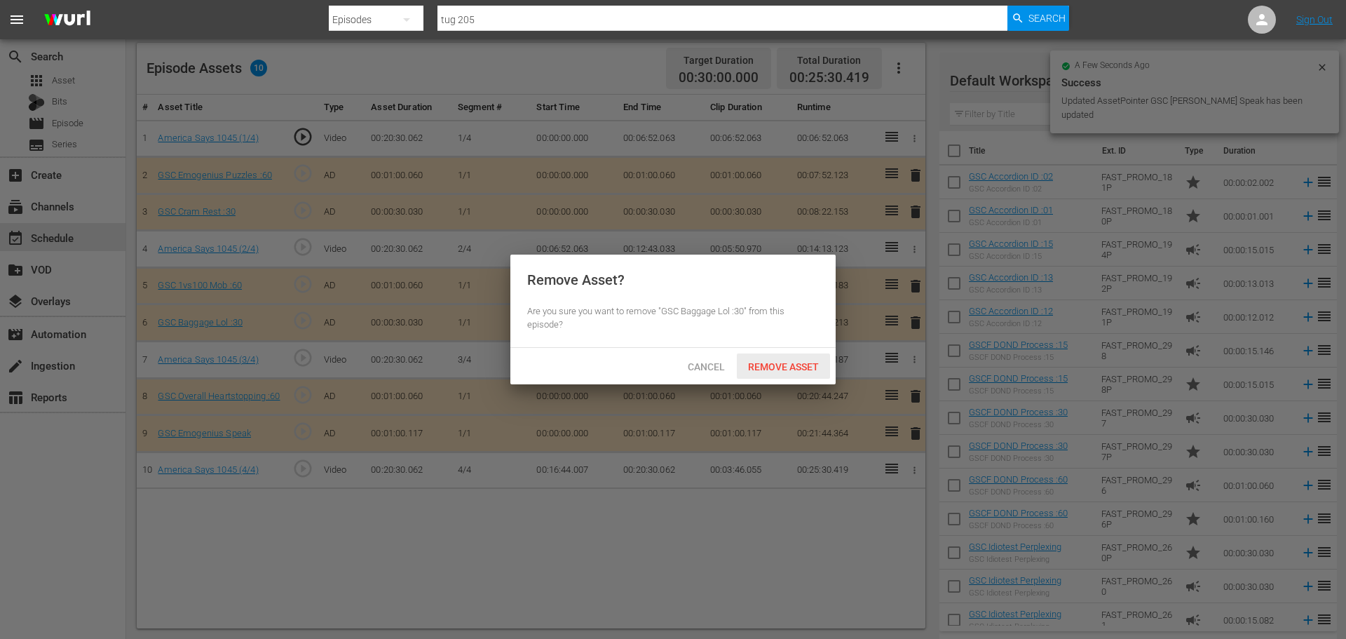
click at [748, 365] on span "Remove Asset" at bounding box center [783, 366] width 93 height 11
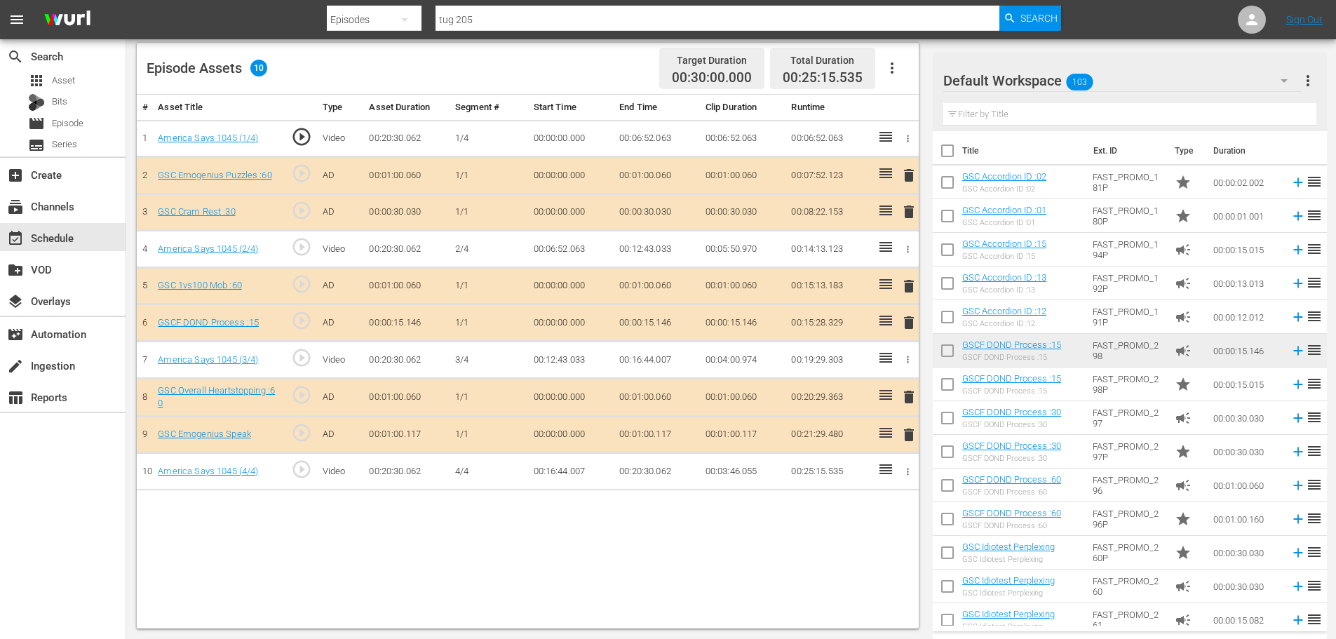
click at [1090, 118] on input "text" at bounding box center [1129, 114] width 373 height 22
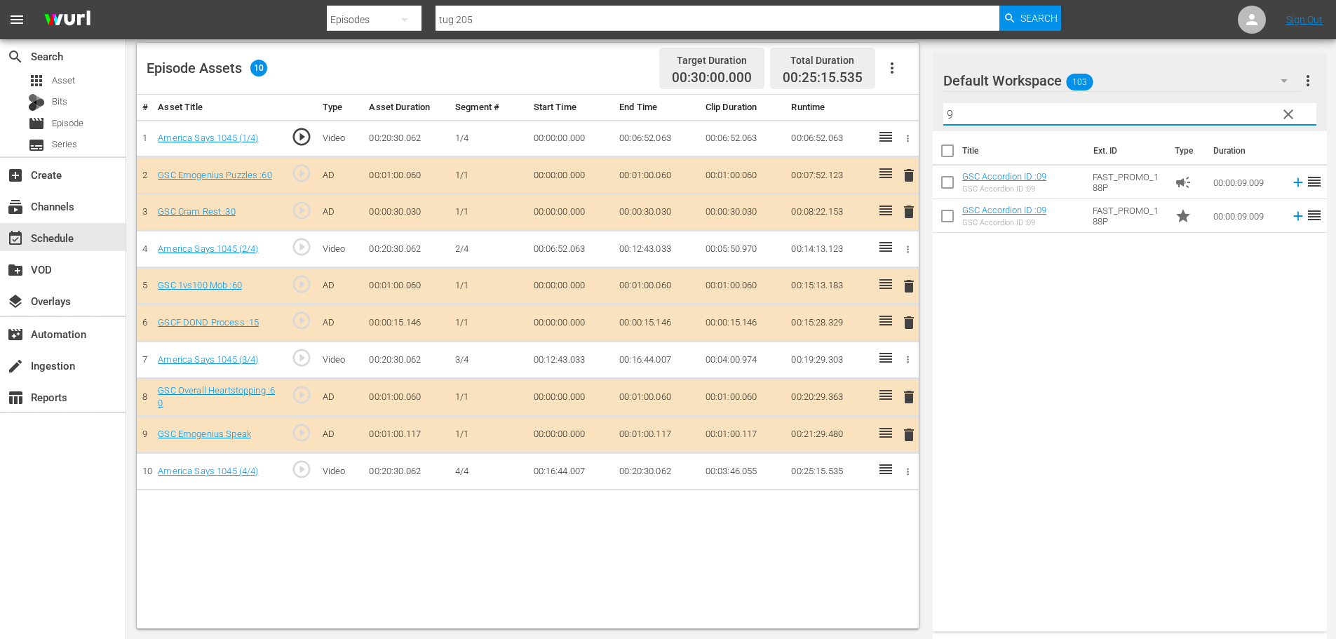
type input "9"
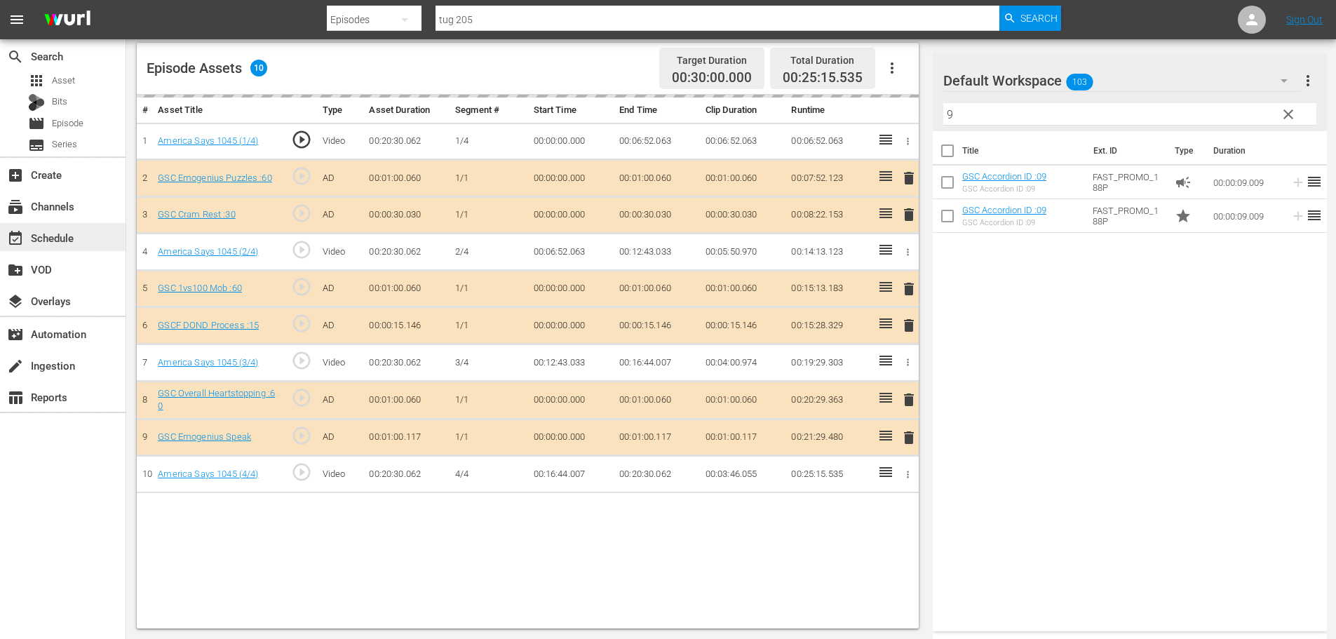
click at [57, 231] on div "event_available Schedule" at bounding box center [39, 235] width 79 height 13
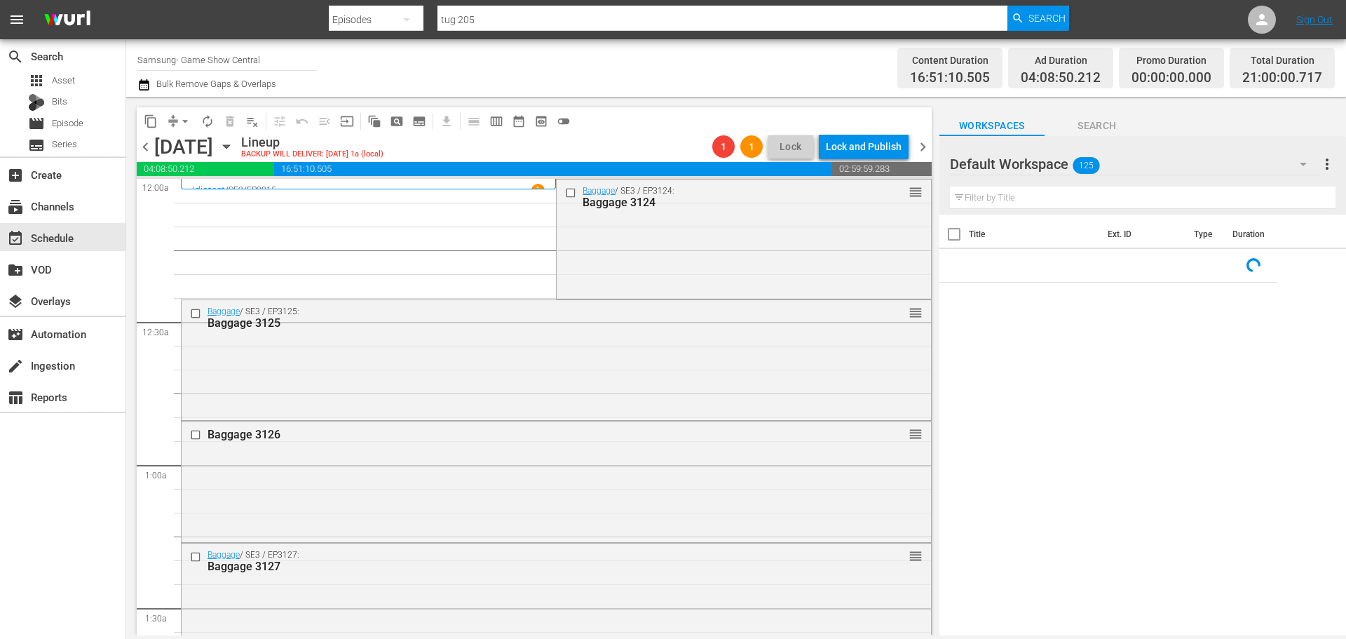
scroll to position [561, 0]
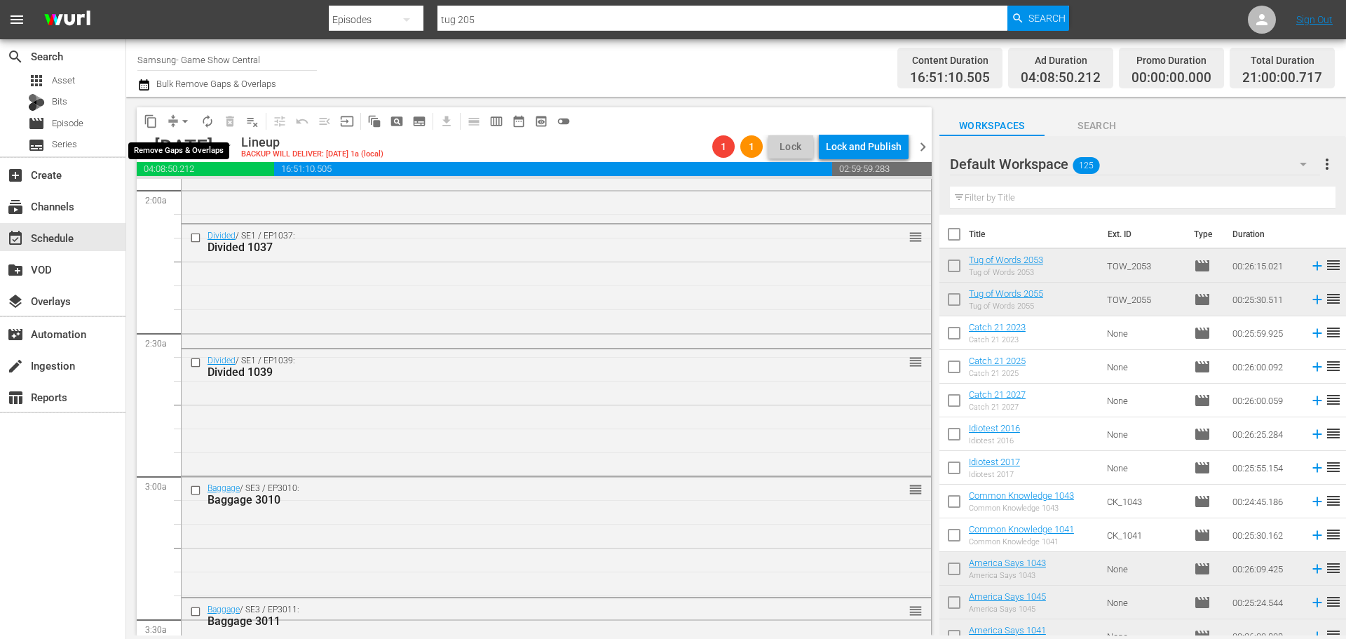
click at [186, 126] on span "arrow_drop_down" at bounding box center [185, 121] width 14 height 14
click at [190, 149] on li "Align to Midnight" at bounding box center [185, 149] width 147 height 23
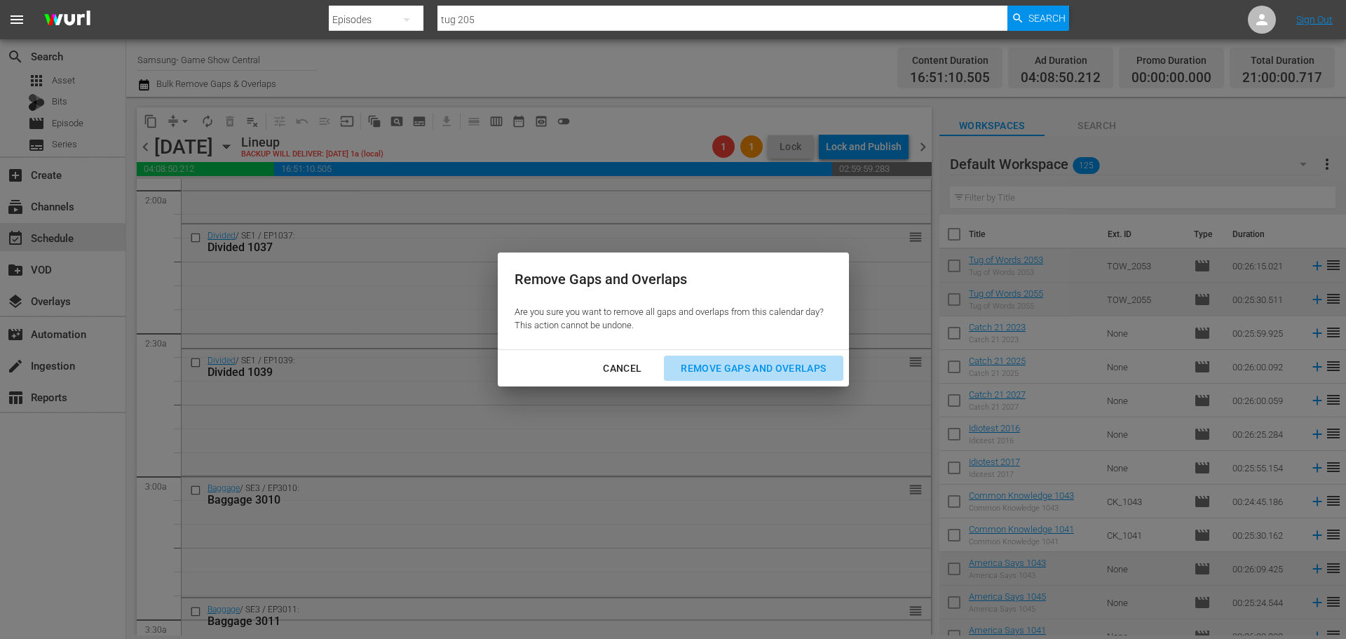
click at [736, 378] on button "Remove Gaps and Overlaps" at bounding box center [753, 368] width 179 height 26
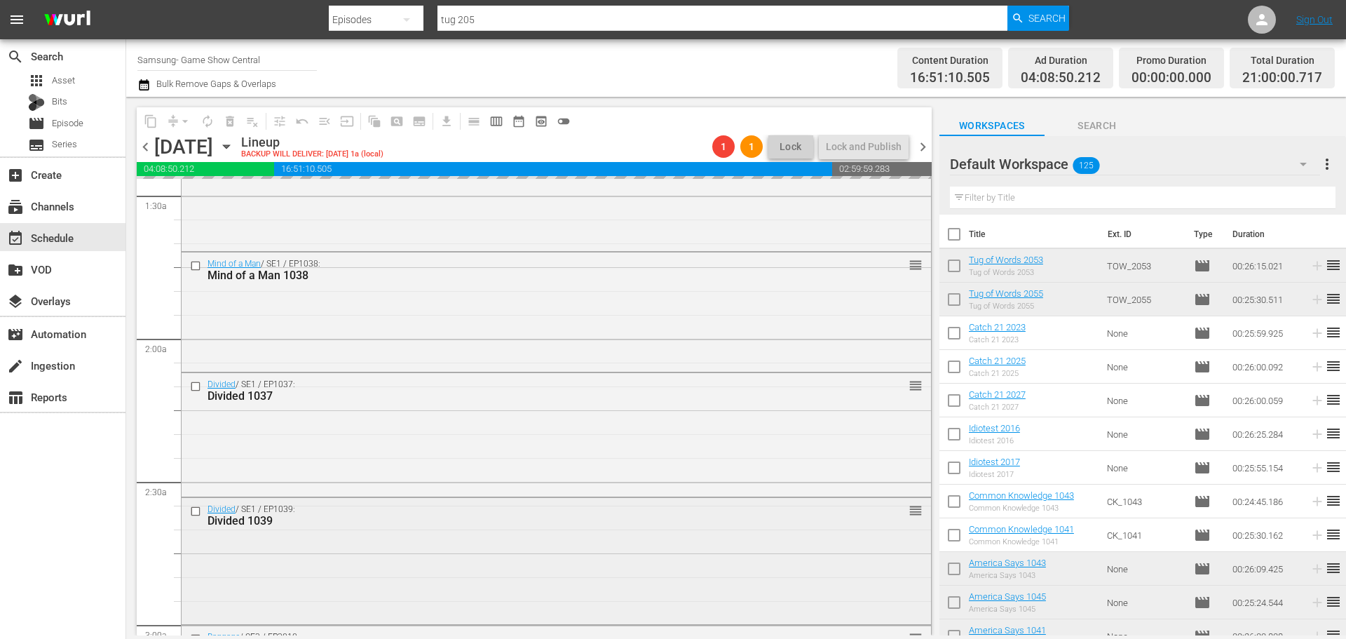
scroll to position [70, 0]
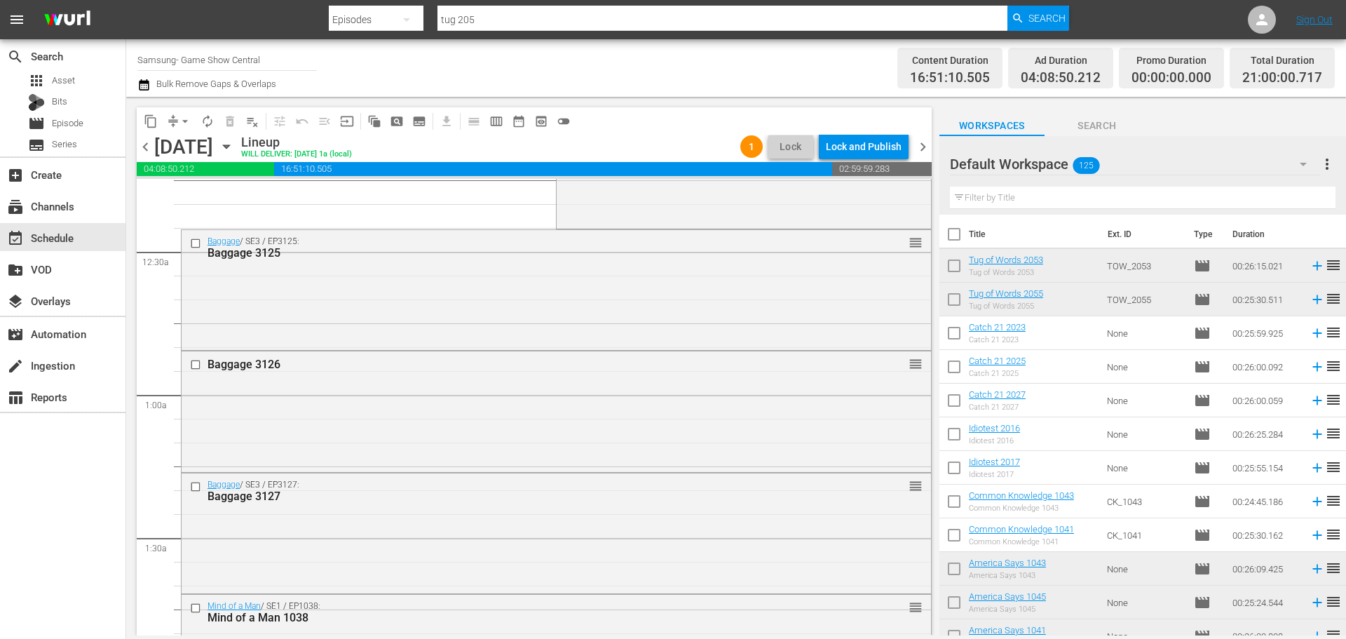
click at [846, 134] on div "content_copy compress arrow_drop_down autorenew_outlined delete_forever_outline…" at bounding box center [534, 120] width 795 height 27
click at [843, 144] on div "Lock and Publish" at bounding box center [864, 146] width 76 height 25
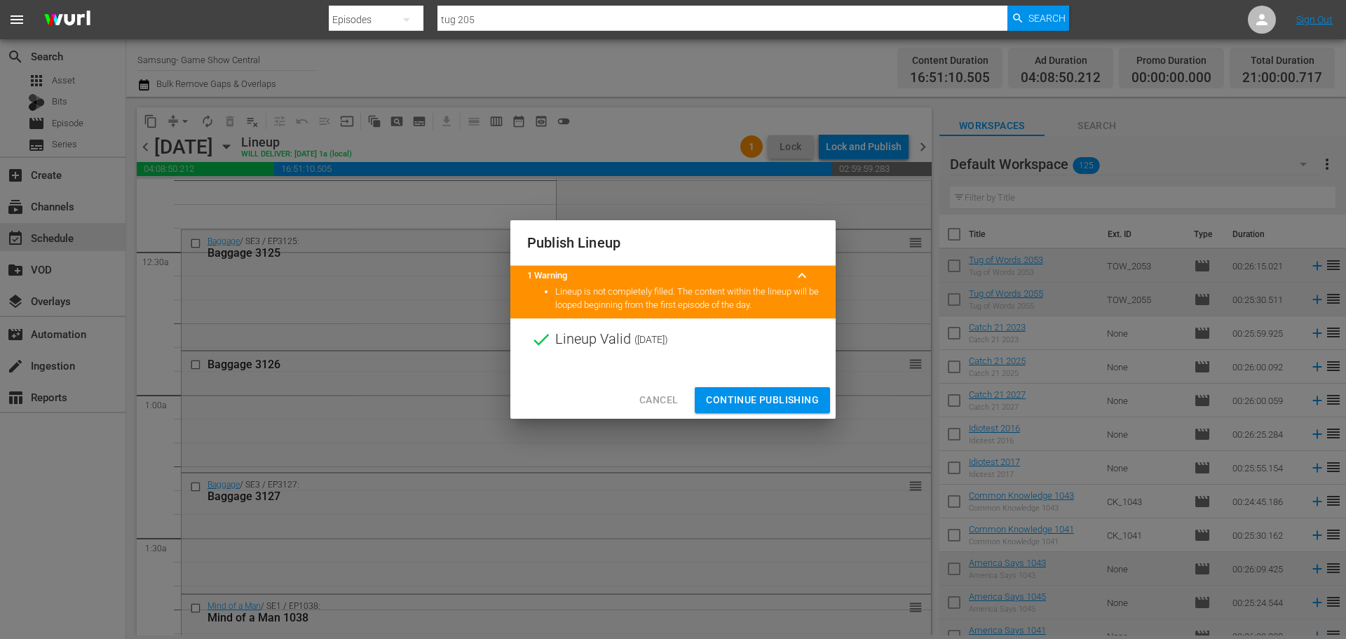
click at [761, 360] on div "Lineup Valid ( [DATE] )" at bounding box center [672, 339] width 325 height 42
click at [764, 402] on span "Continue Publishing" at bounding box center [762, 400] width 113 height 18
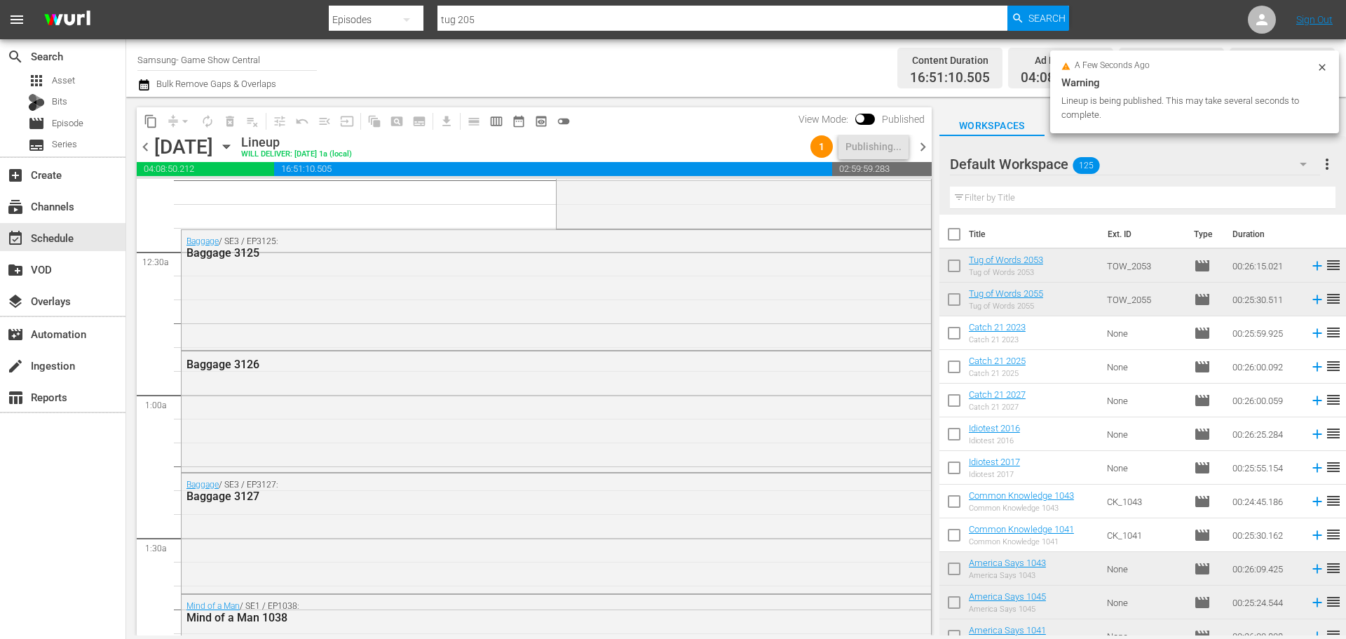
click at [931, 147] on span "chevron_right" at bounding box center [923, 147] width 18 height 18
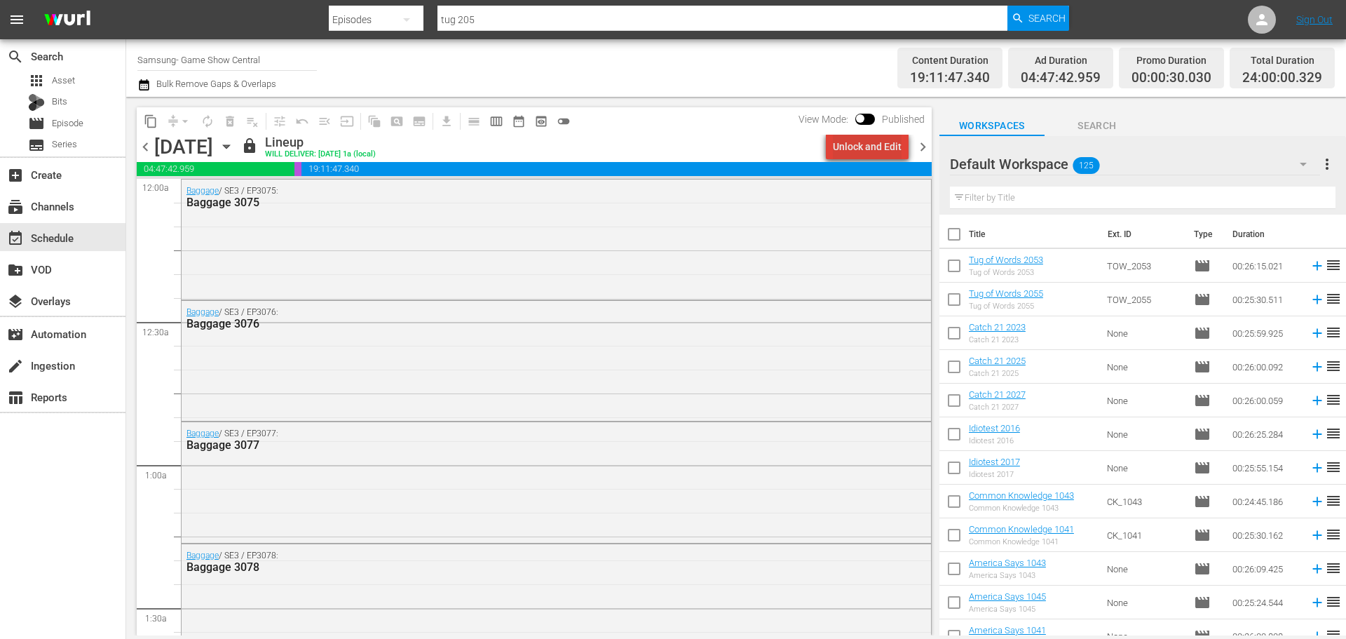
click at [887, 140] on div "Unlock and Edit" at bounding box center [867, 146] width 69 height 25
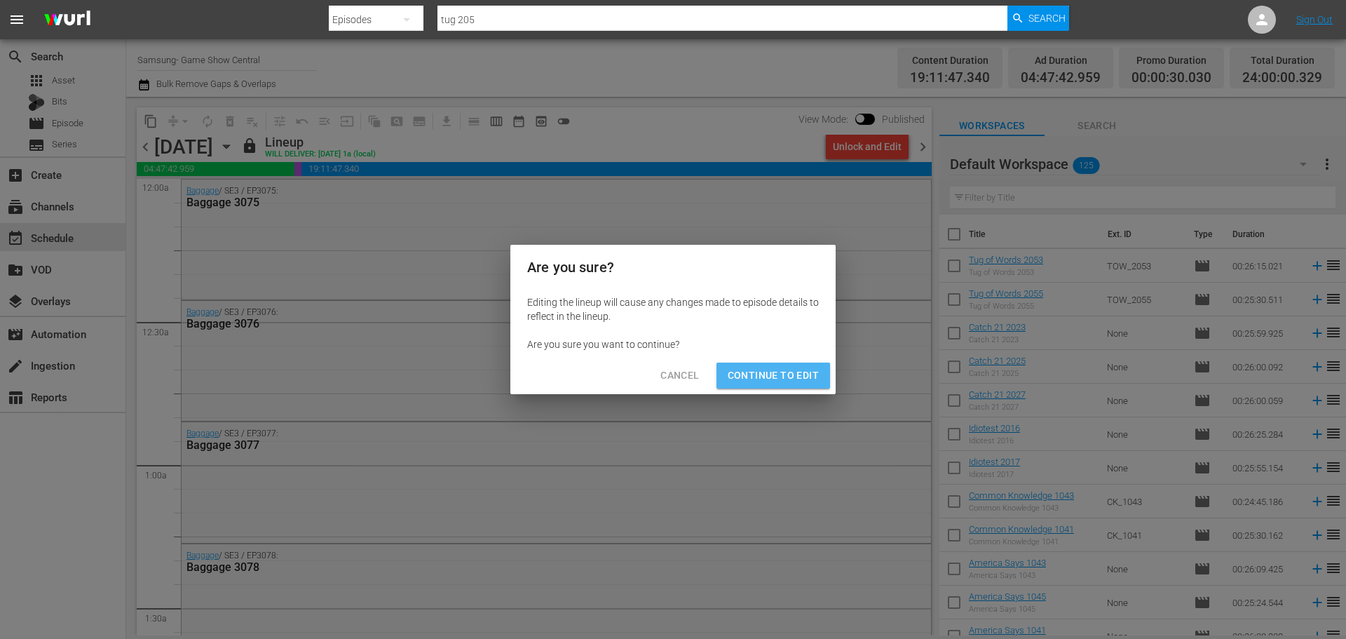
click at [785, 365] on button "Continue to Edit" at bounding box center [774, 375] width 114 height 26
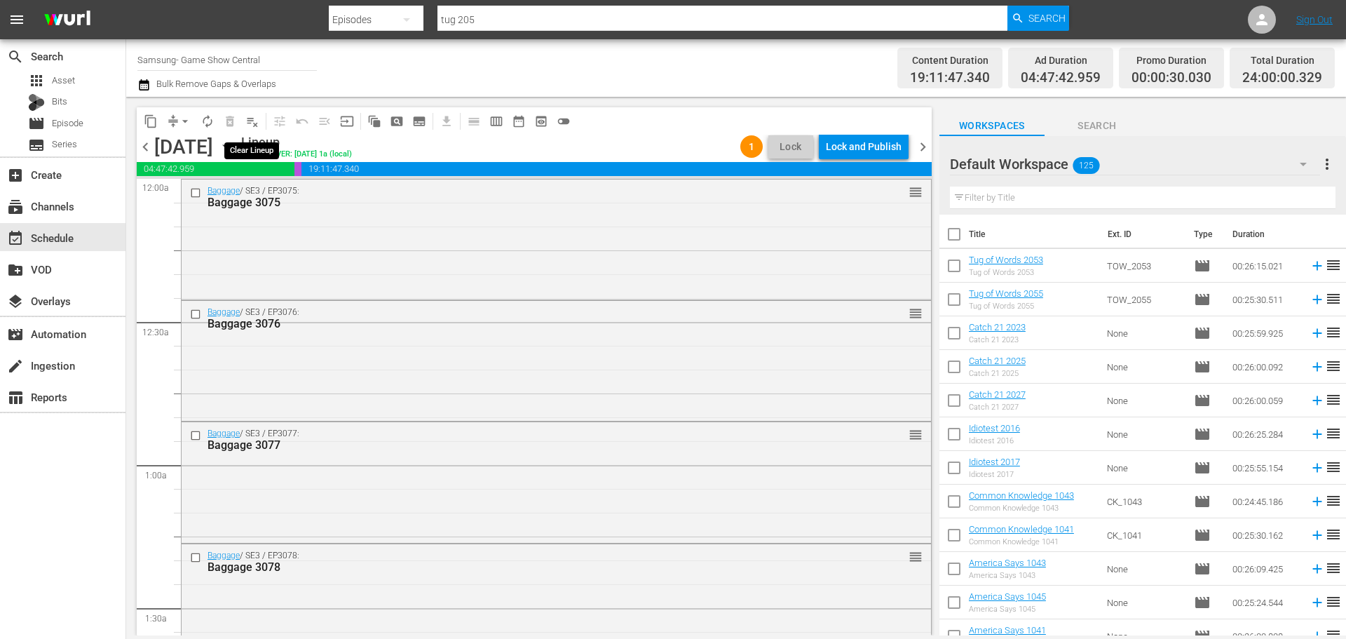
click at [257, 117] on span "playlist_remove_outlined" at bounding box center [252, 121] width 14 height 14
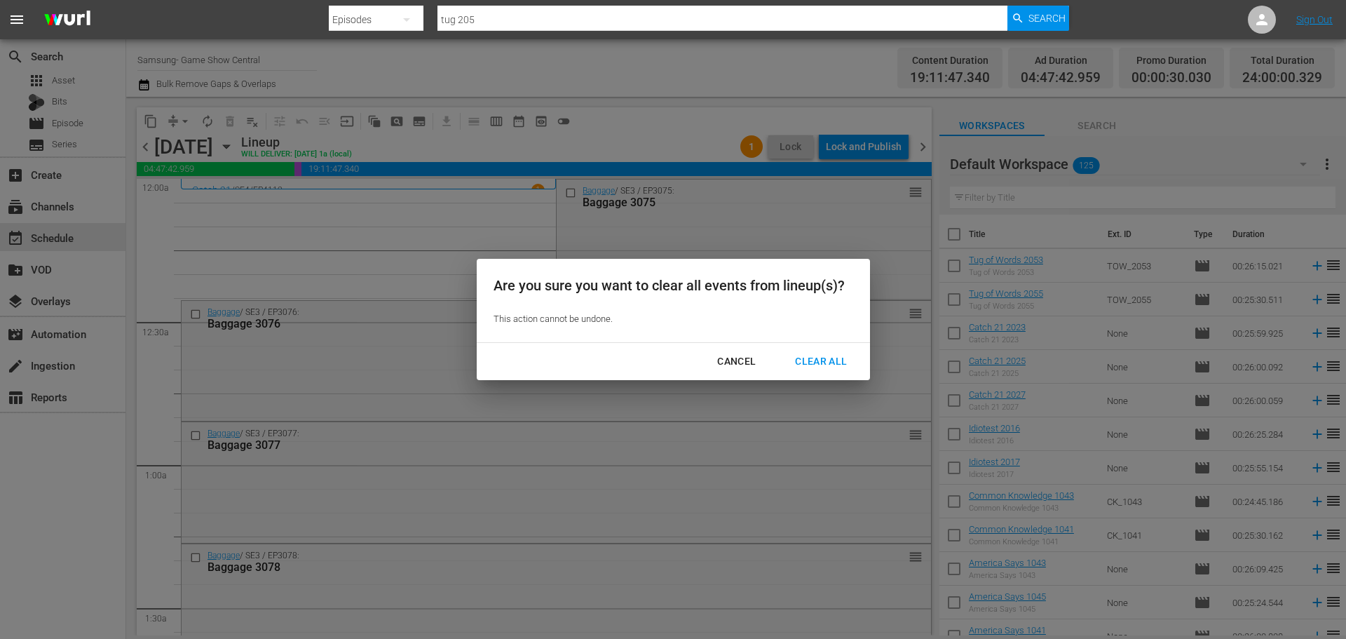
drag, startPoint x: 824, startPoint y: 360, endPoint x: 364, endPoint y: 163, distance: 500.1
click at [824, 360] on div "Clear All" at bounding box center [821, 362] width 74 height 18
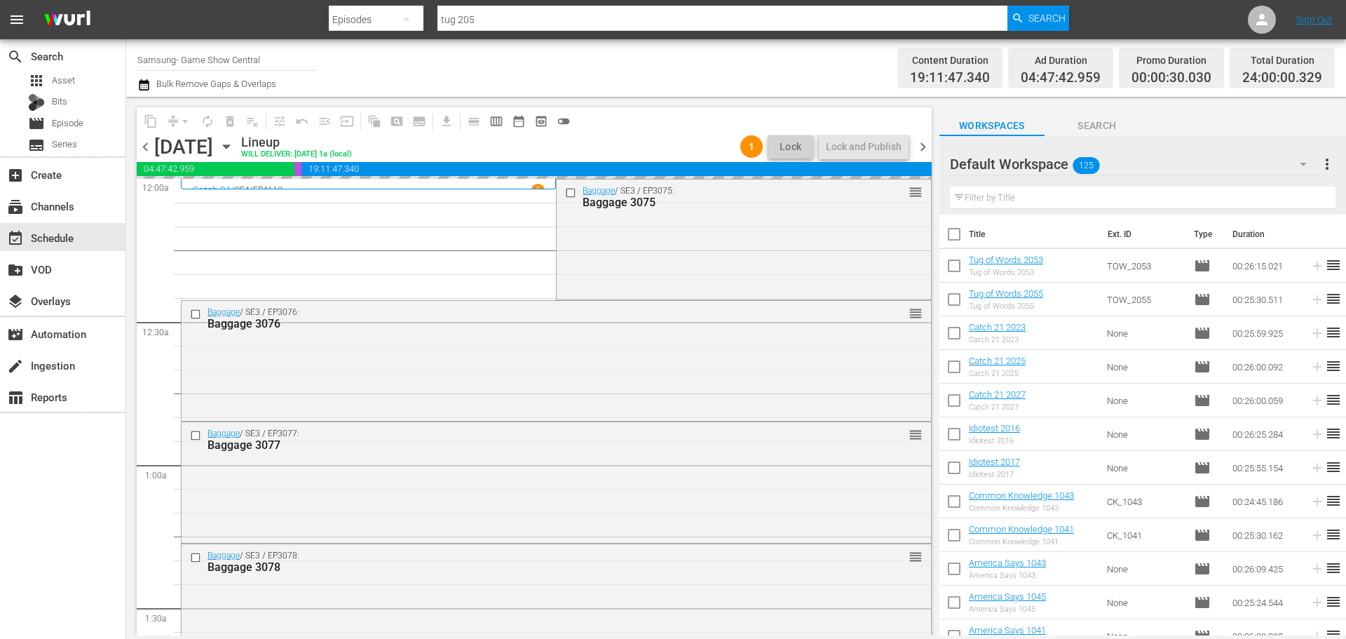
click at [234, 148] on icon "button" at bounding box center [226, 146] width 15 height 15
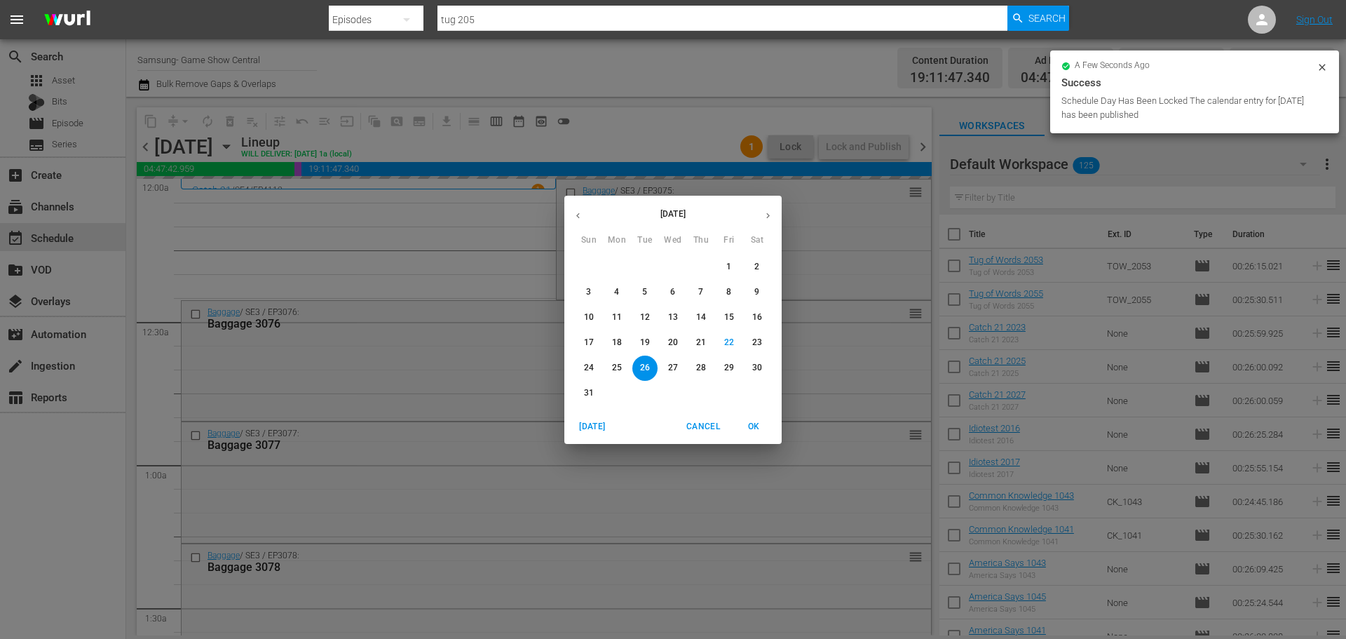
click at [613, 321] on p "11" at bounding box center [617, 317] width 10 height 12
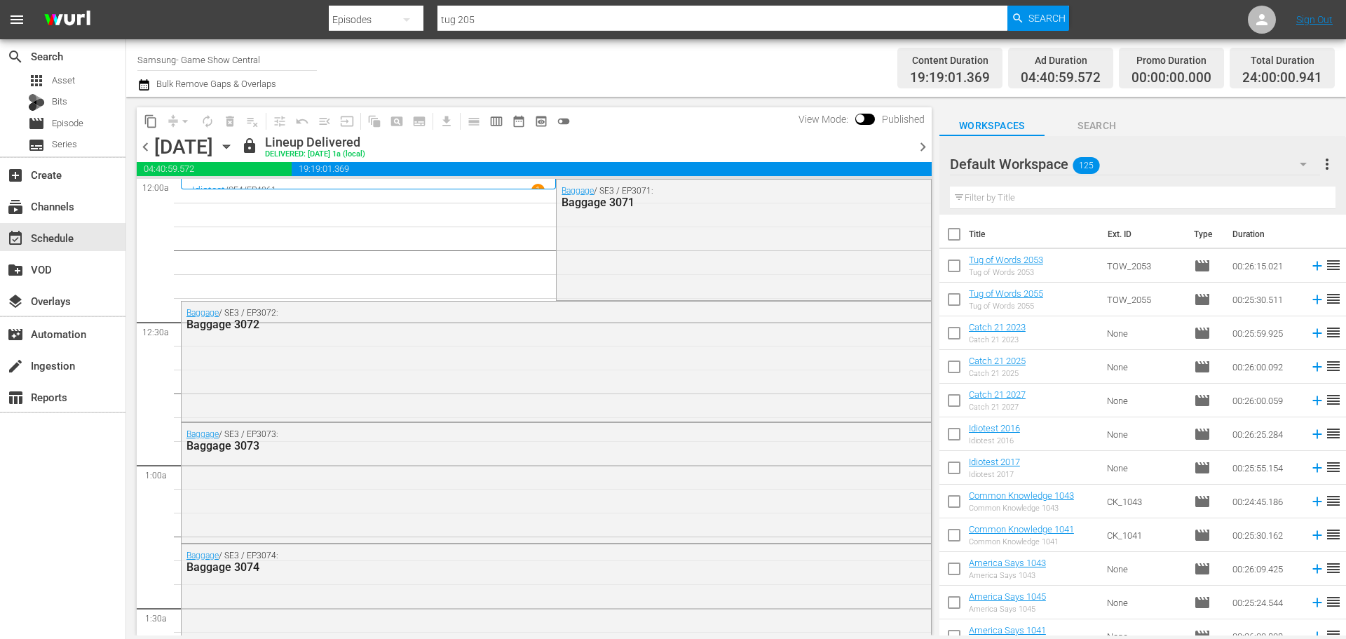
click at [234, 145] on icon "button" at bounding box center [226, 146] width 15 height 15
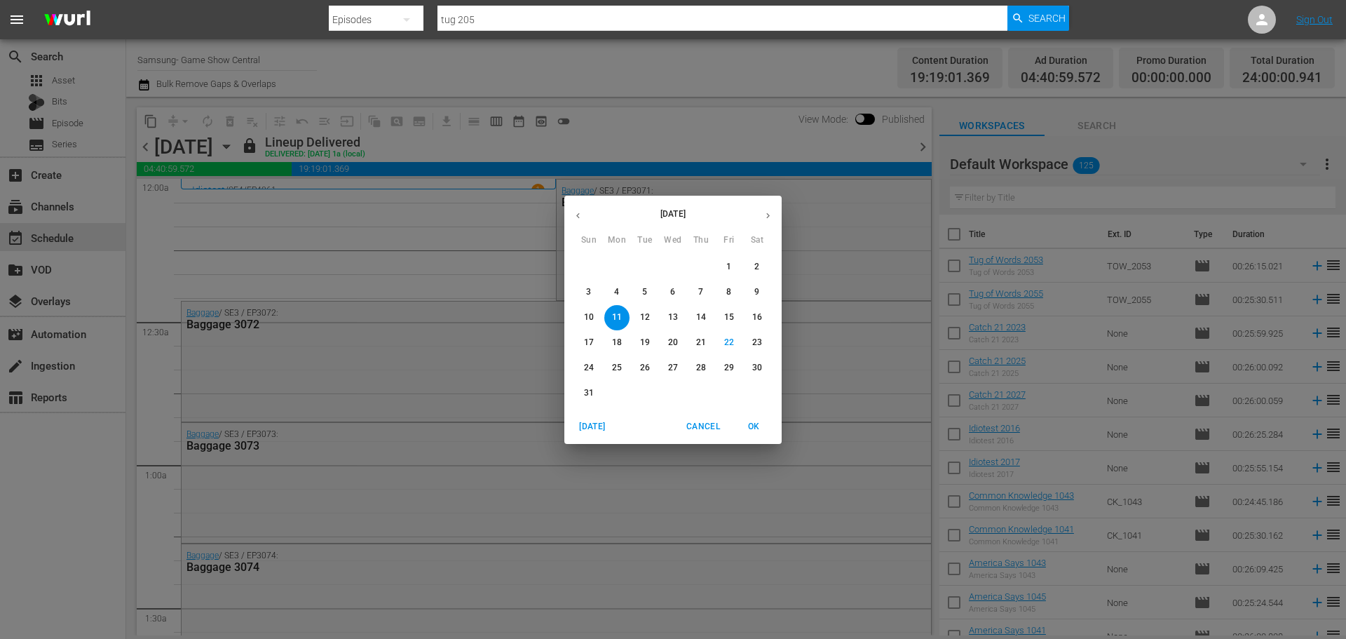
click at [613, 334] on button "18" at bounding box center [616, 342] width 25 height 25
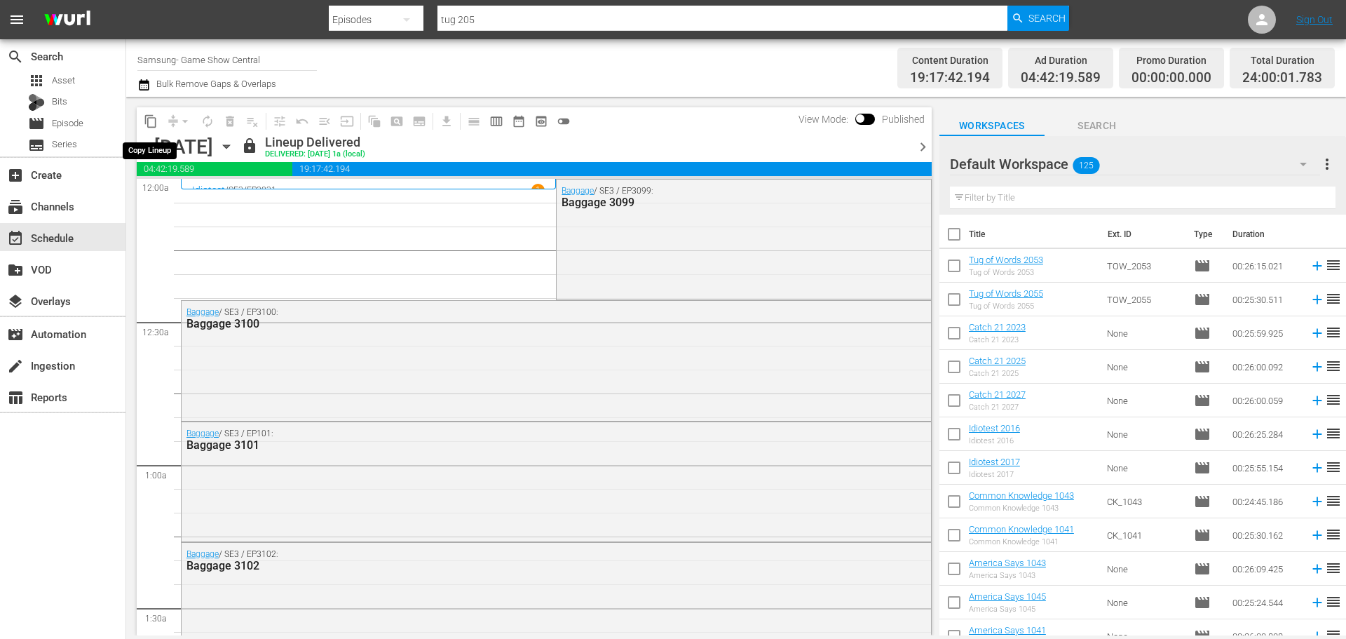
click at [149, 127] on span "content_copy" at bounding box center [151, 121] width 14 height 14
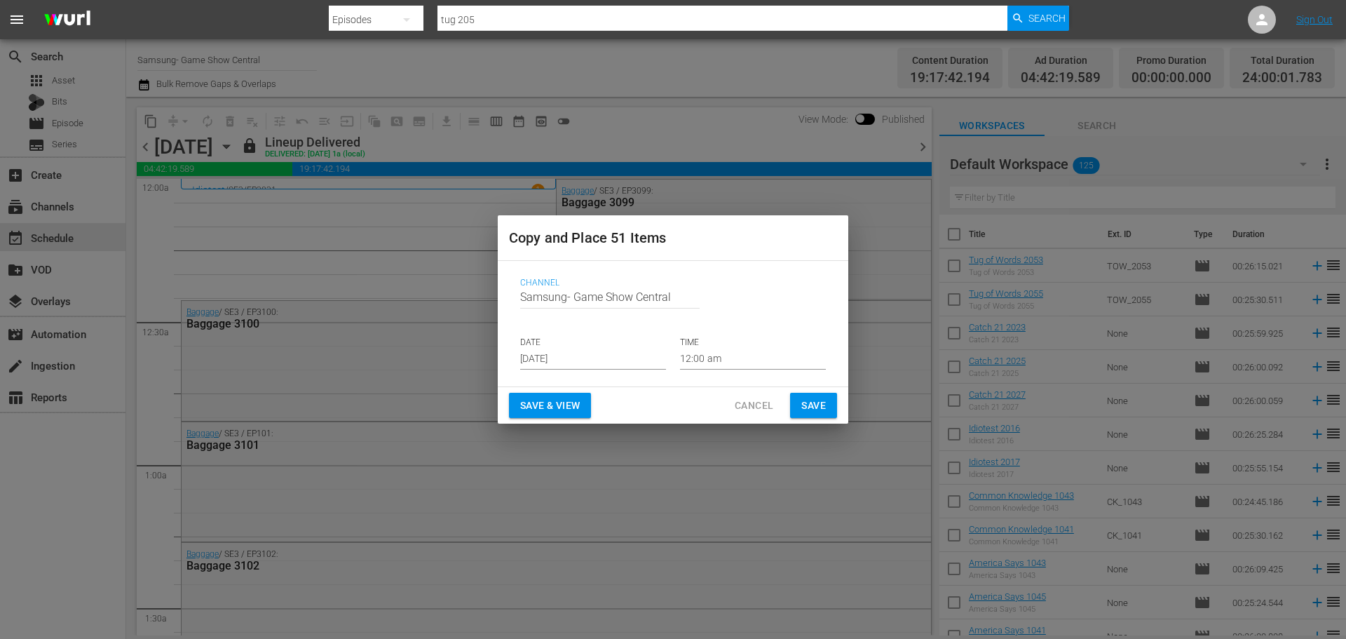
click at [564, 346] on p "DATE" at bounding box center [593, 343] width 146 height 12
click at [585, 344] on p "DATE" at bounding box center [593, 343] width 146 height 12
click at [585, 355] on input "[DATE]" at bounding box center [593, 358] width 146 height 21
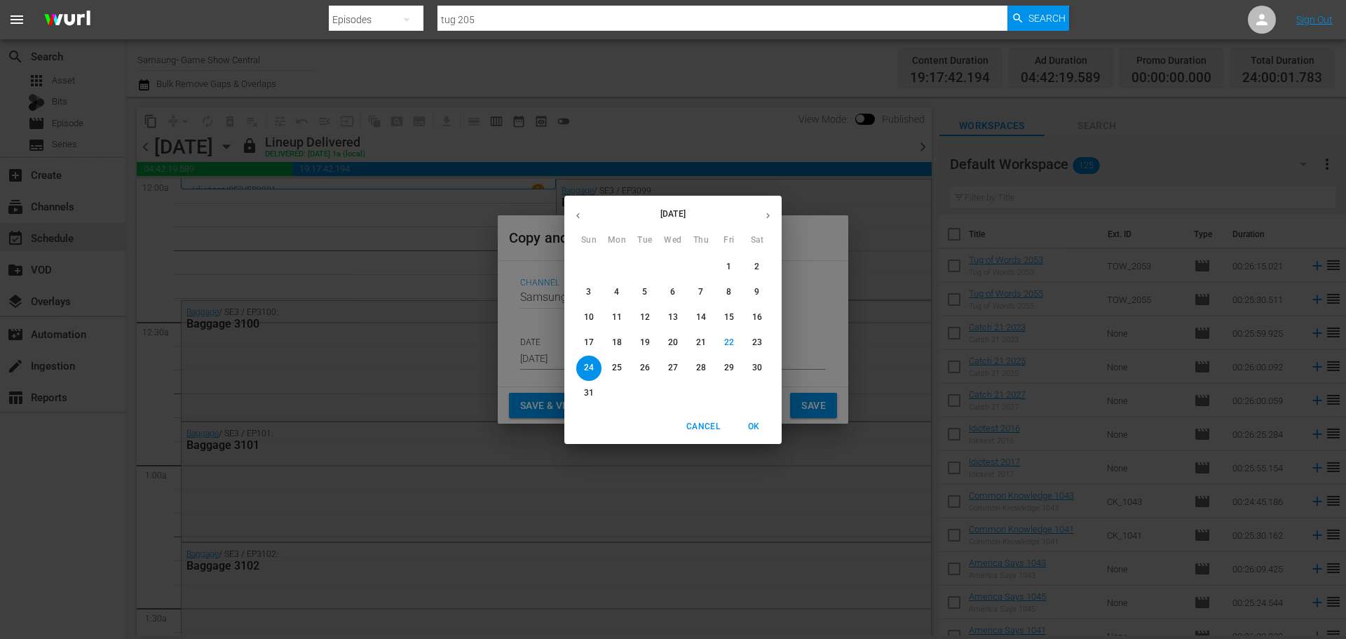
click at [771, 215] on icon "button" at bounding box center [768, 215] width 11 height 11
click at [624, 264] on span "1" at bounding box center [616, 267] width 25 height 12
type input "[DATE]"
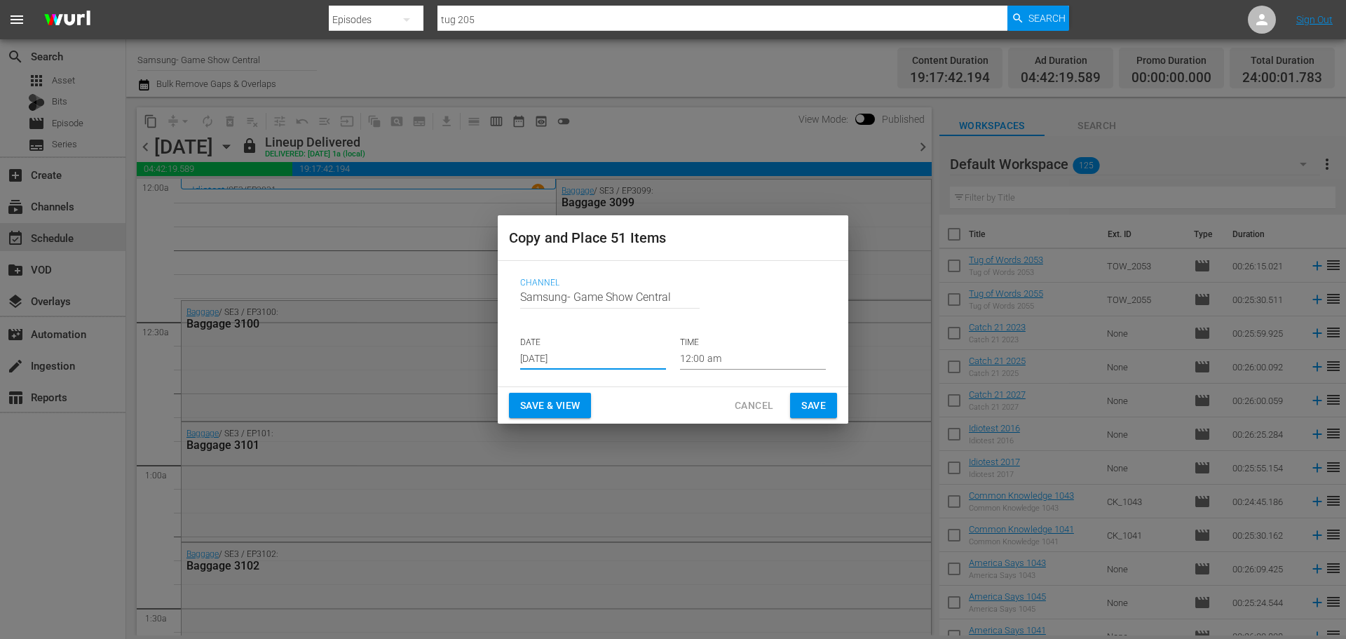
click at [811, 400] on span "Save" at bounding box center [813, 406] width 25 height 18
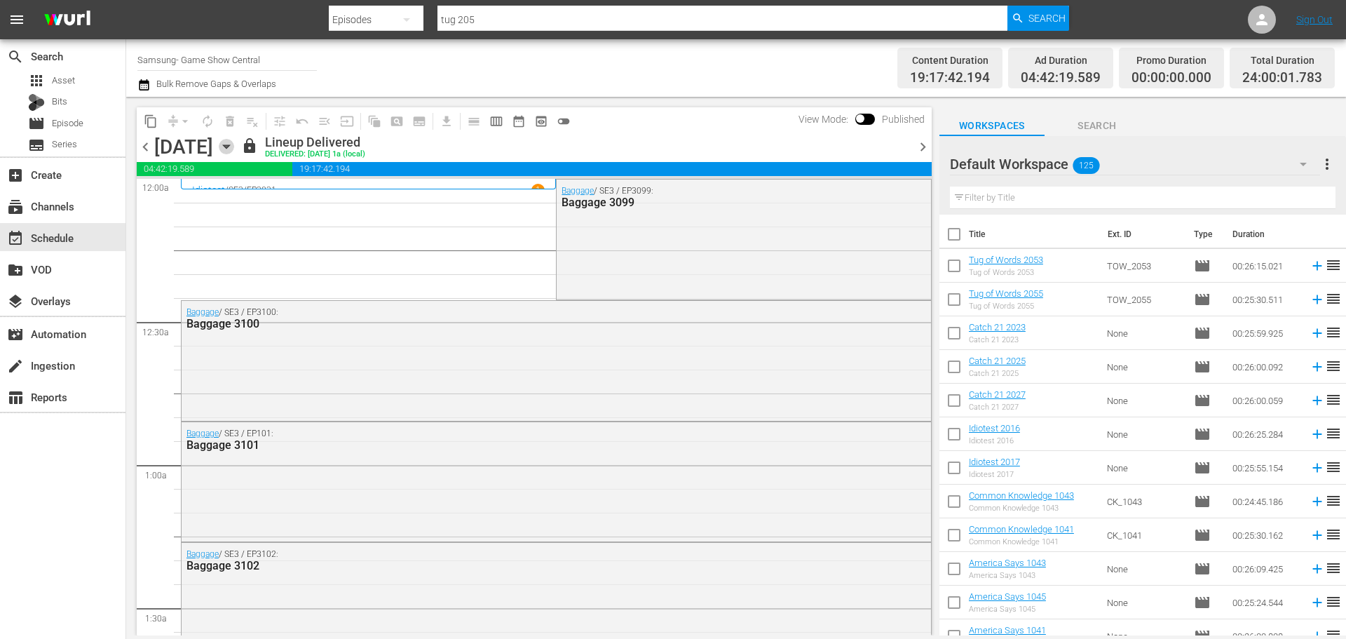
click at [234, 150] on icon "button" at bounding box center [226, 146] width 15 height 15
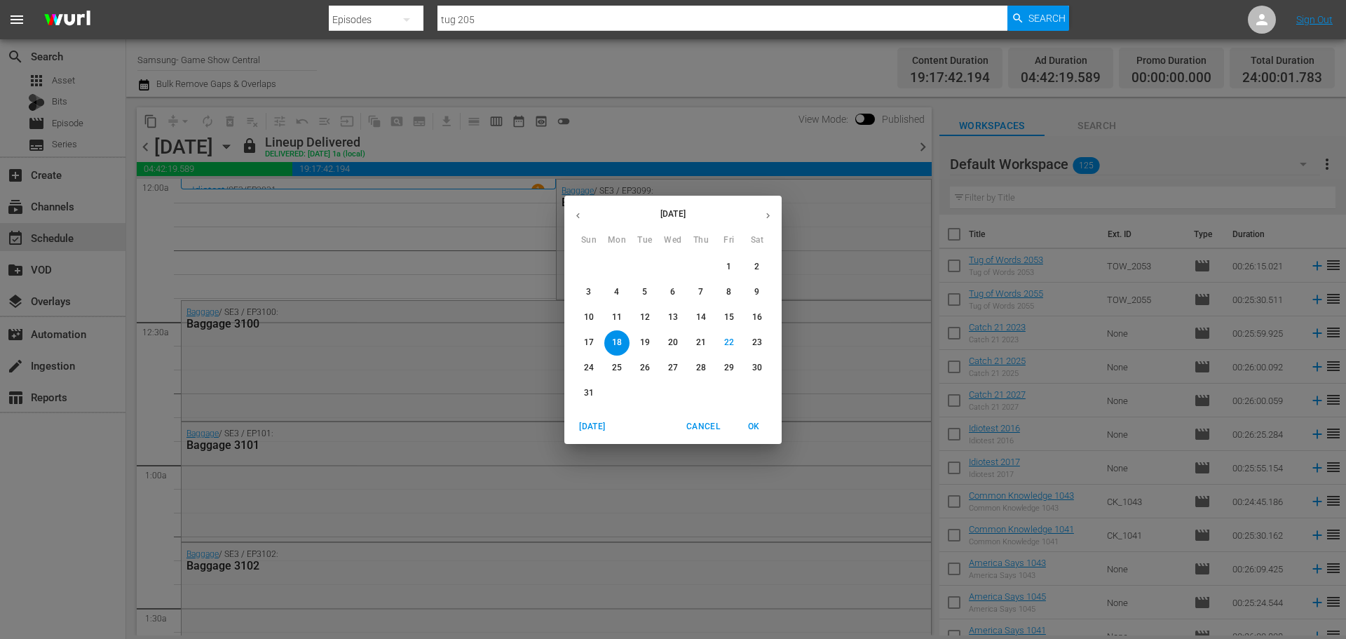
click at [765, 215] on icon "button" at bounding box center [768, 215] width 11 height 11
click at [614, 264] on p "1" at bounding box center [616, 267] width 5 height 12
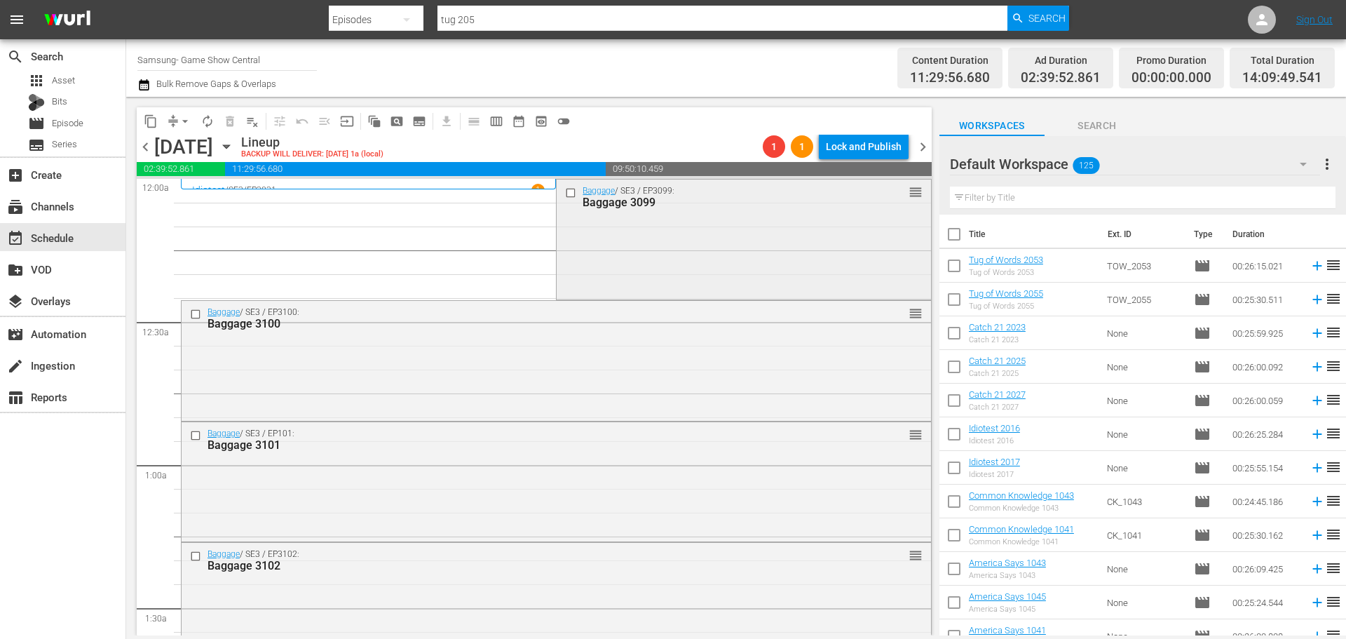
click at [566, 196] on input "checkbox" at bounding box center [572, 193] width 15 height 12
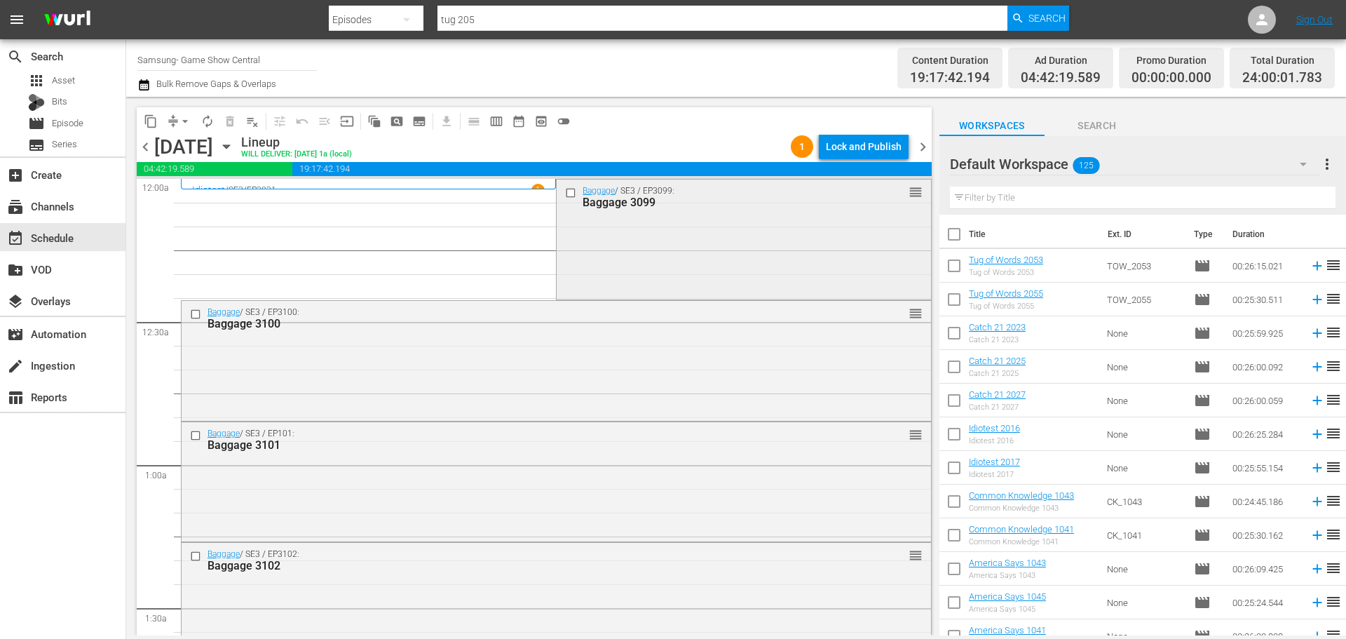
click at [565, 191] on input "checkbox" at bounding box center [572, 193] width 15 height 12
click at [191, 313] on input "checkbox" at bounding box center [197, 314] width 15 height 12
click at [198, 432] on input "checkbox" at bounding box center [197, 436] width 15 height 12
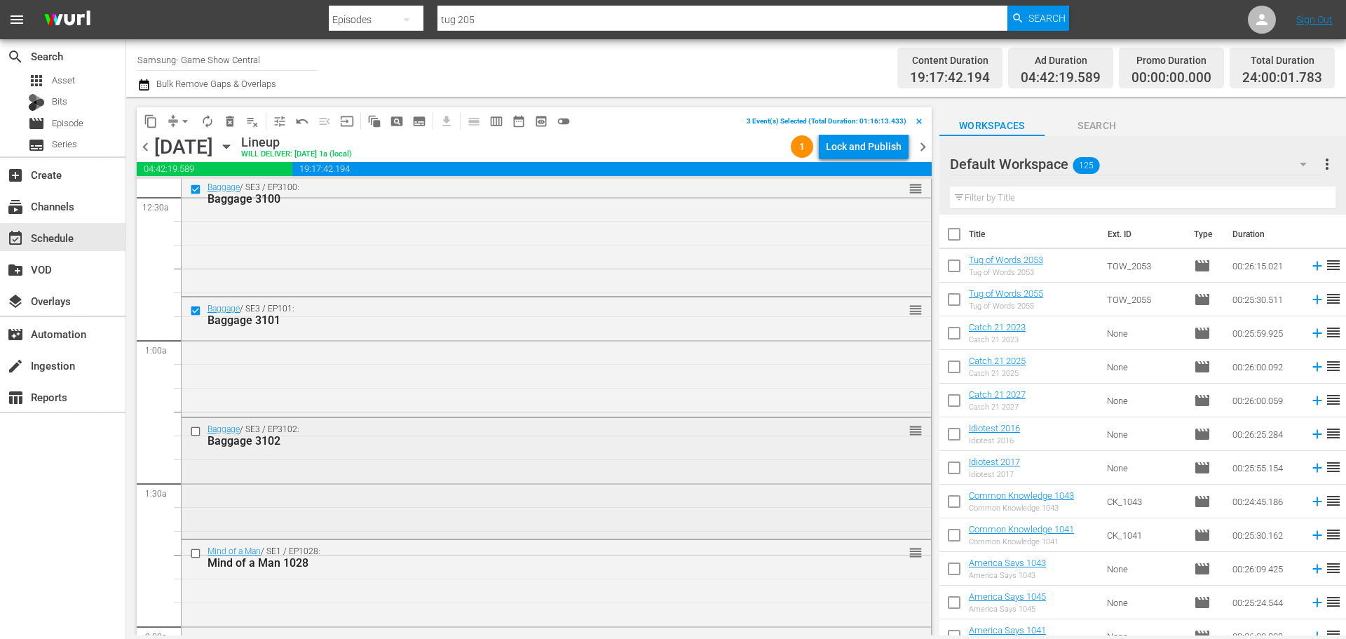
scroll to position [210, 0]
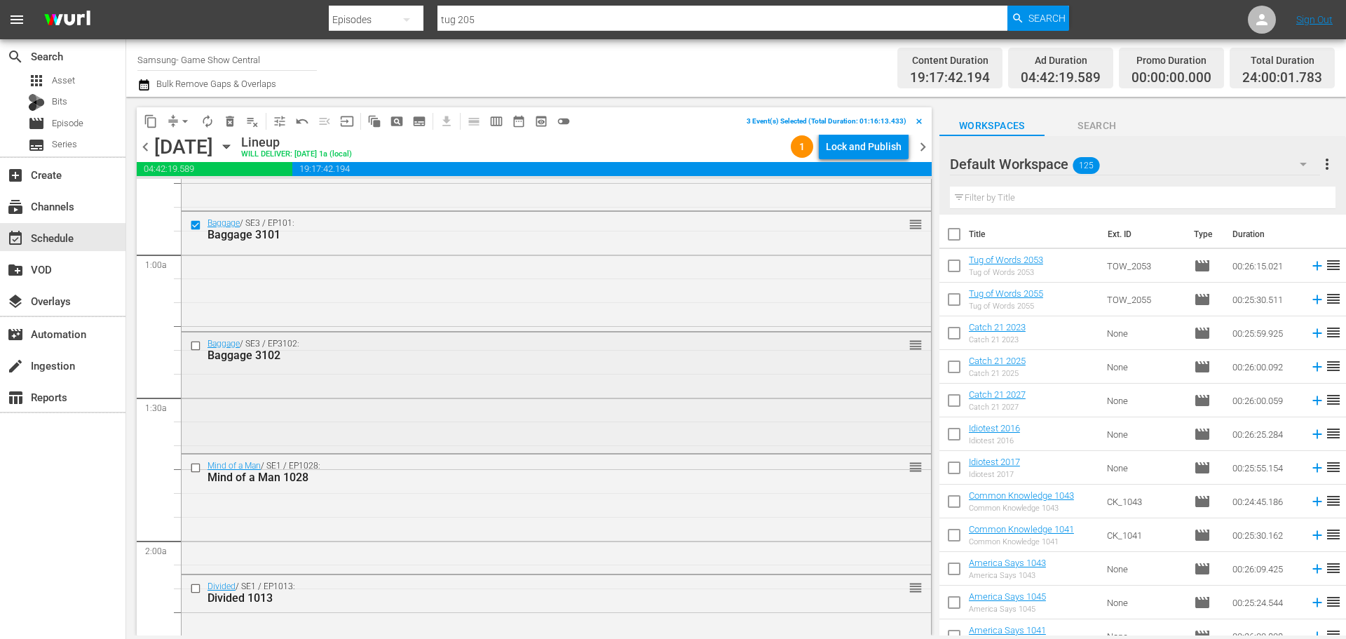
click at [194, 350] on input "checkbox" at bounding box center [197, 345] width 15 height 12
click at [198, 465] on input "checkbox" at bounding box center [197, 467] width 15 height 12
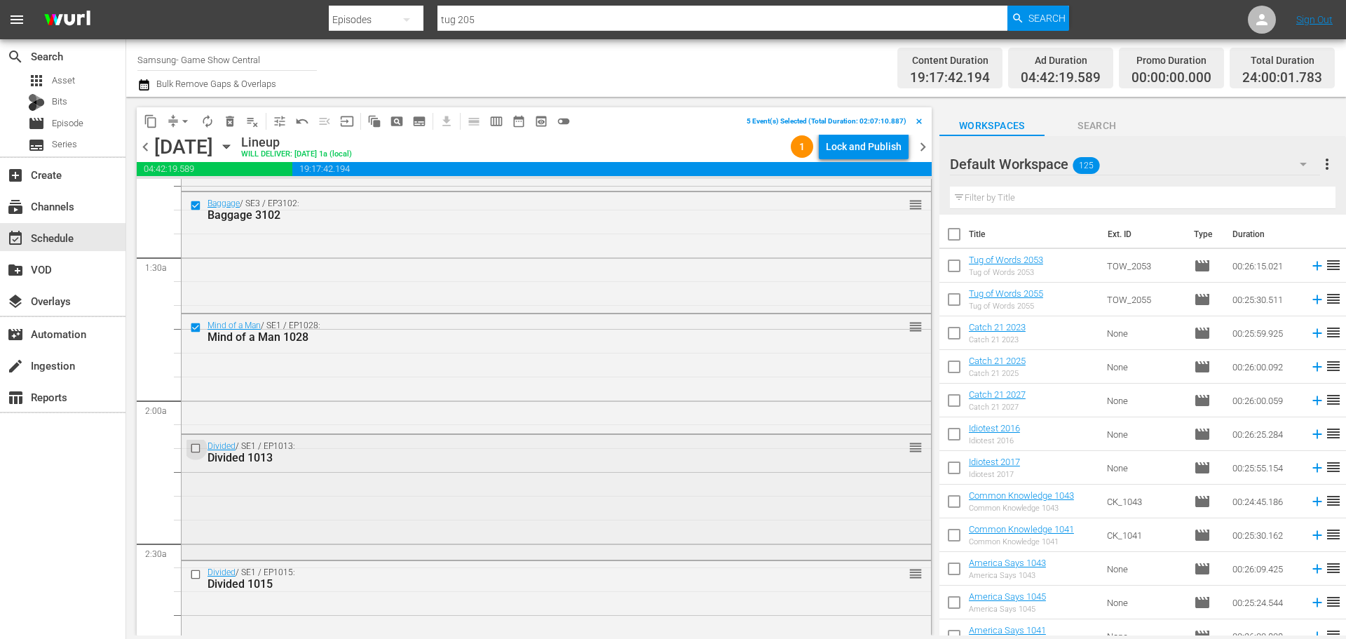
click at [198, 449] on input "checkbox" at bounding box center [197, 448] width 15 height 12
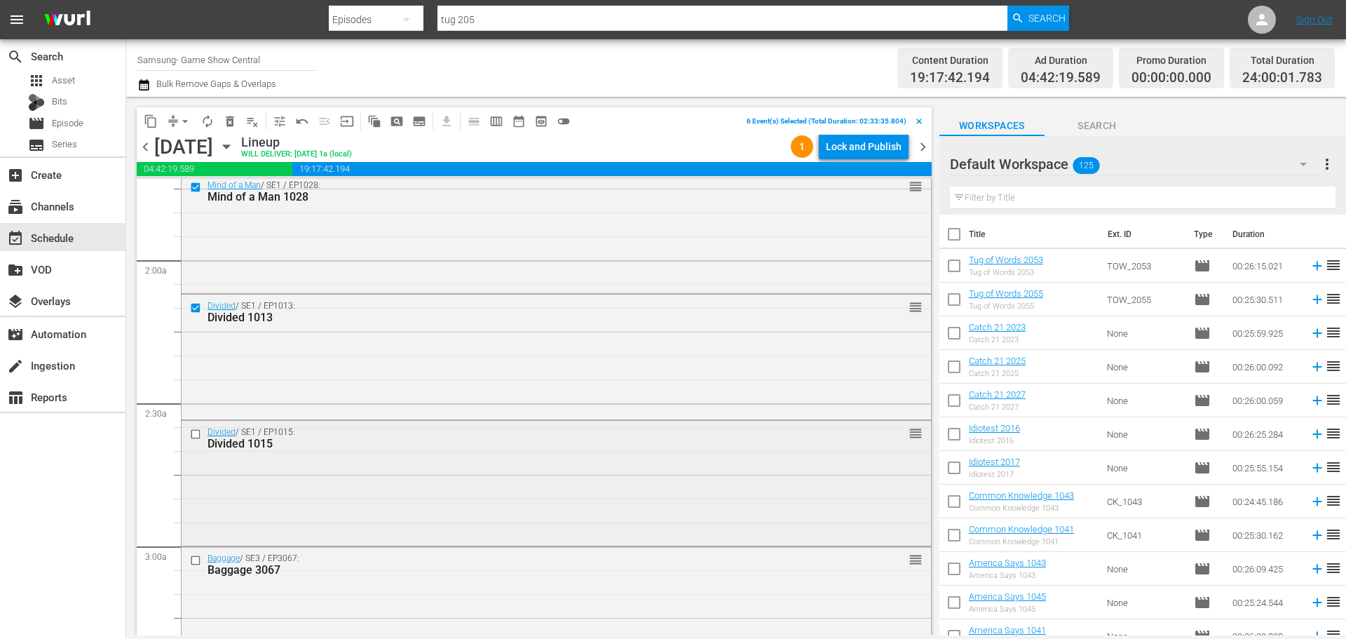
click at [194, 435] on input "checkbox" at bounding box center [197, 434] width 15 height 12
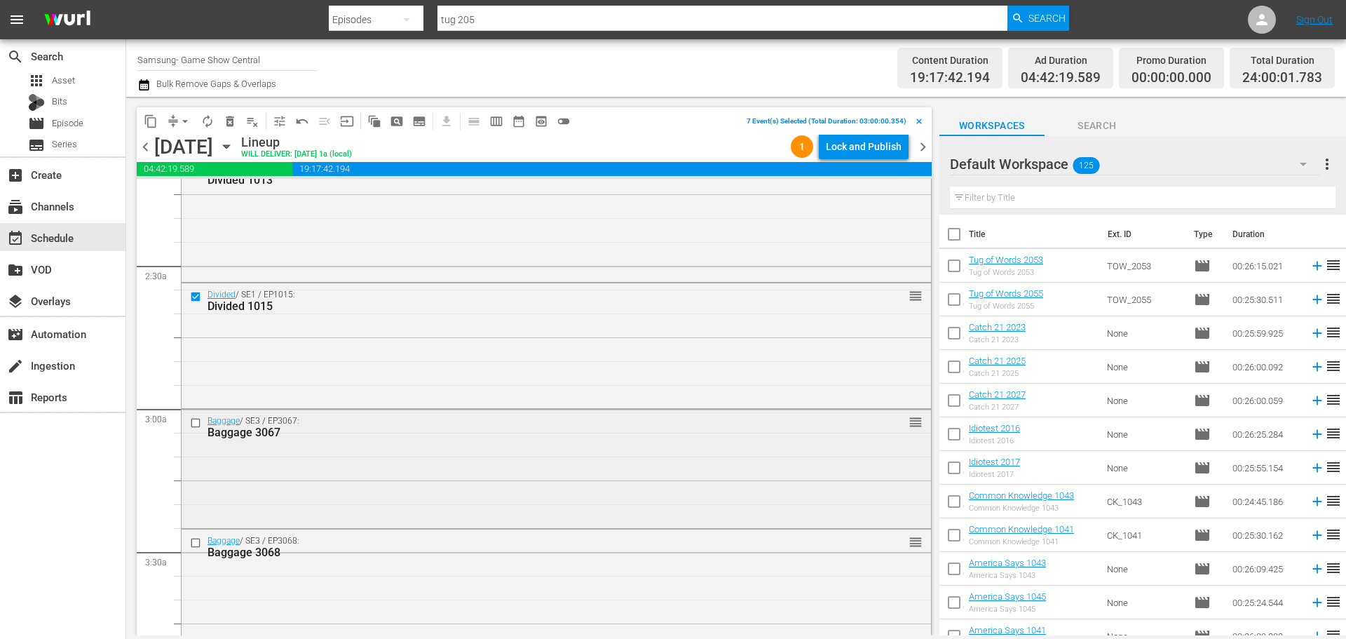
scroll to position [631, 0]
click at [142, 124] on button "content_copy" at bounding box center [151, 121] width 22 height 22
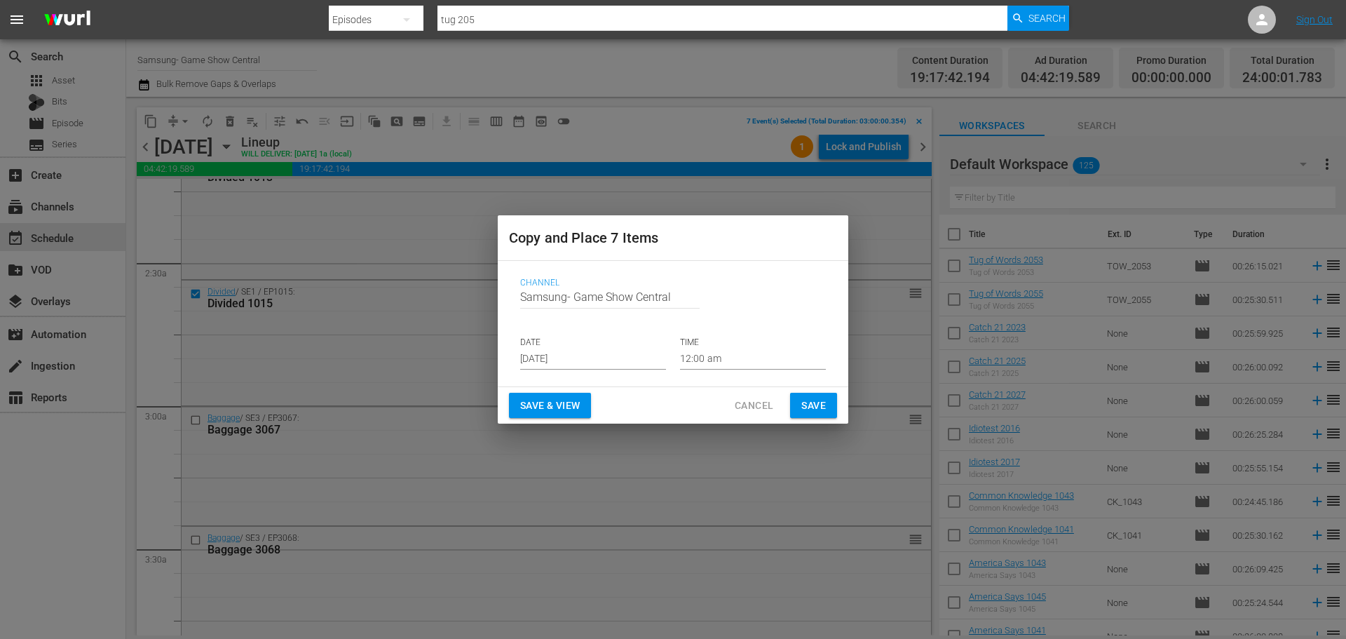
click at [580, 343] on p "DATE" at bounding box center [593, 343] width 146 height 12
click at [585, 363] on input "[DATE]" at bounding box center [593, 358] width 146 height 21
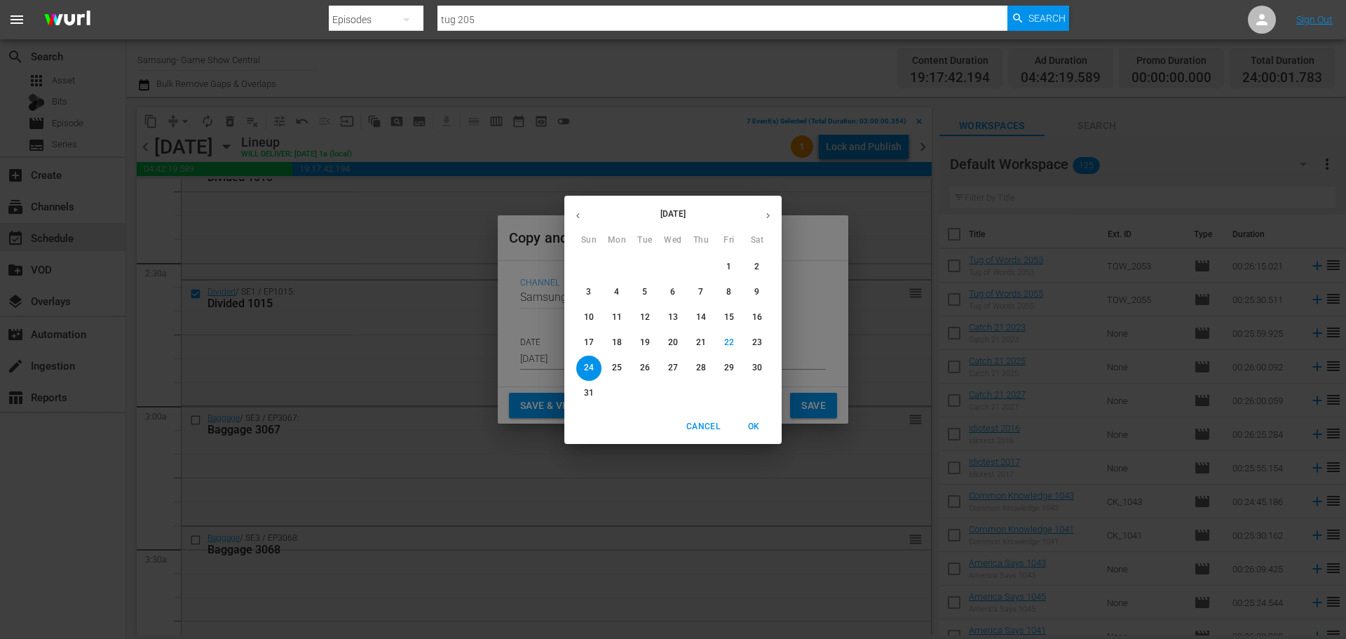
click at [639, 366] on span "26" at bounding box center [644, 368] width 25 height 12
type input "[DATE]"
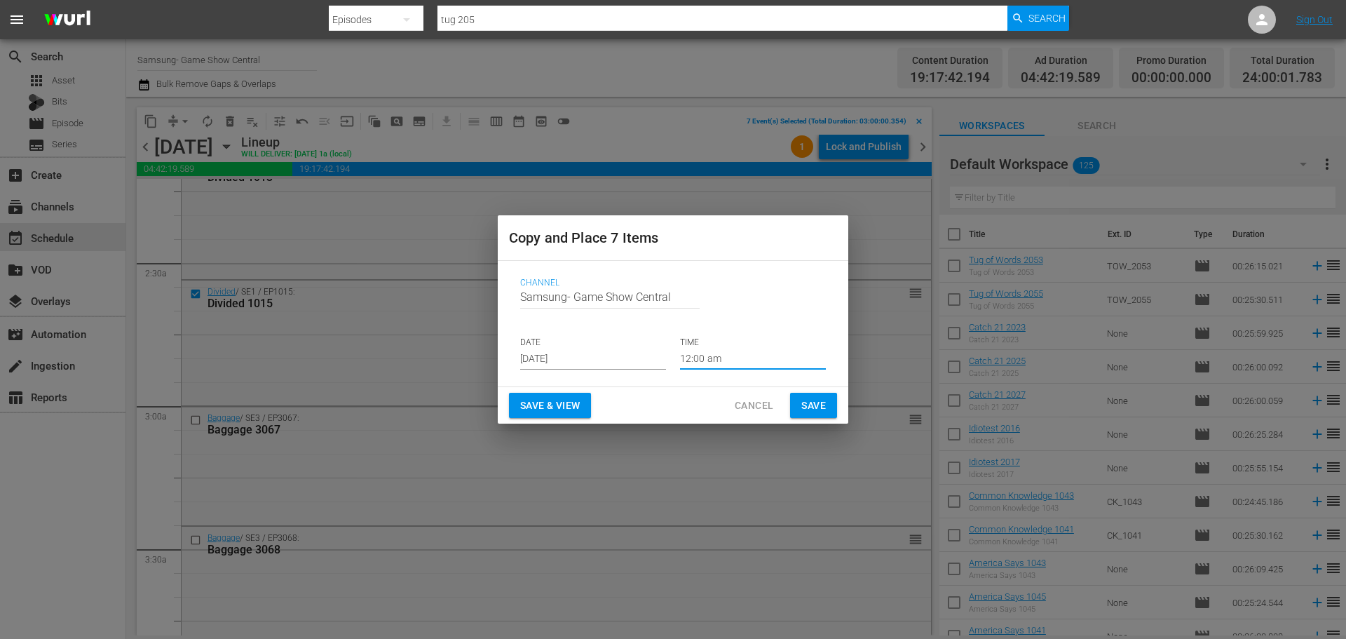
click at [724, 360] on input "12:00 am" at bounding box center [753, 358] width 146 height 21
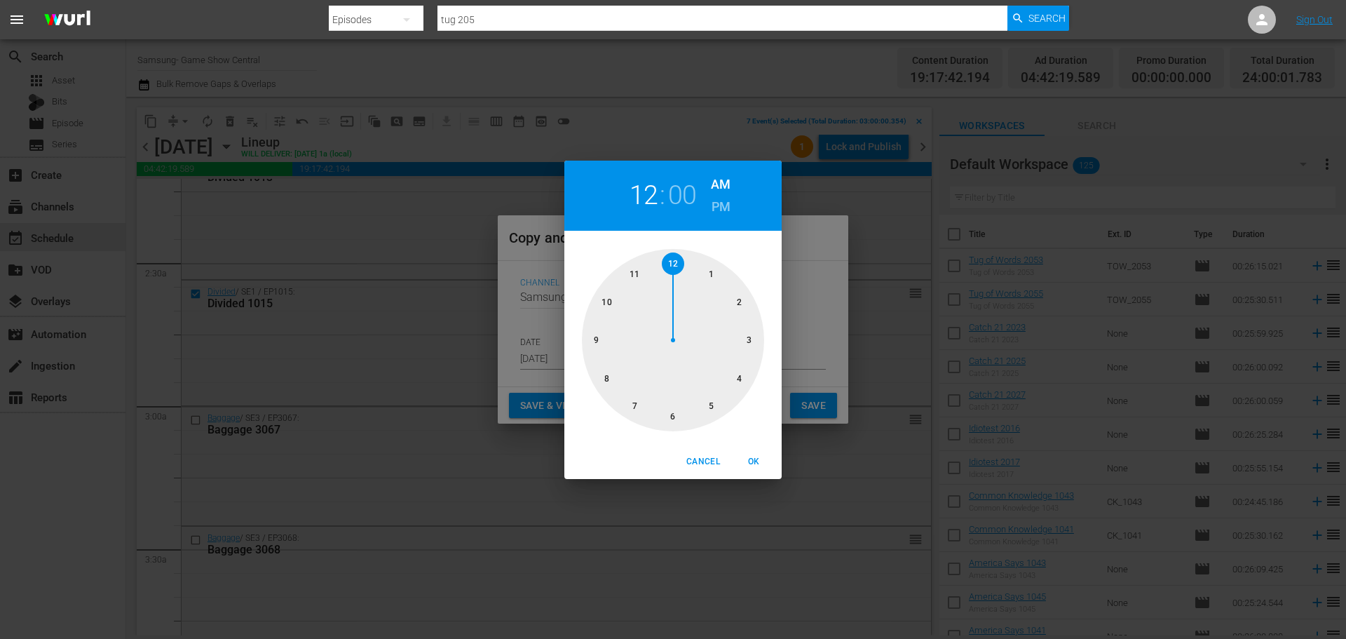
click at [742, 336] on div at bounding box center [673, 340] width 182 height 182
click at [747, 459] on span "OK" at bounding box center [754, 461] width 34 height 15
type input "03:00 am"
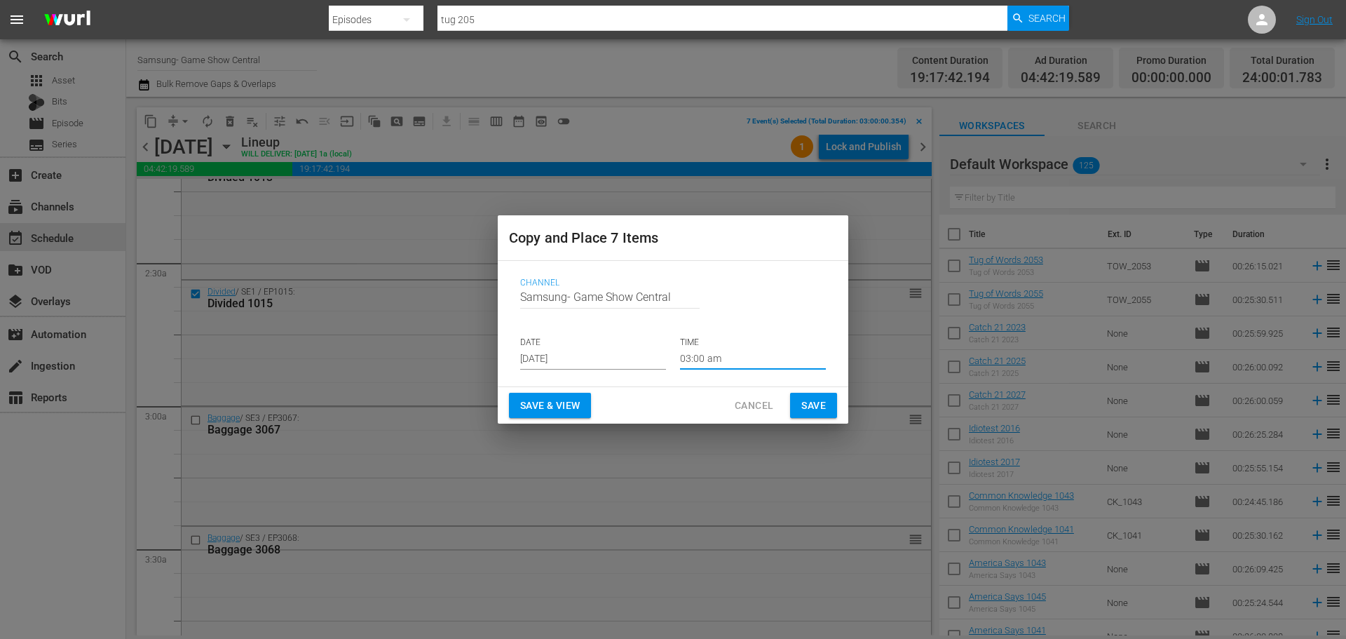
click at [805, 397] on span "Save" at bounding box center [813, 406] width 25 height 18
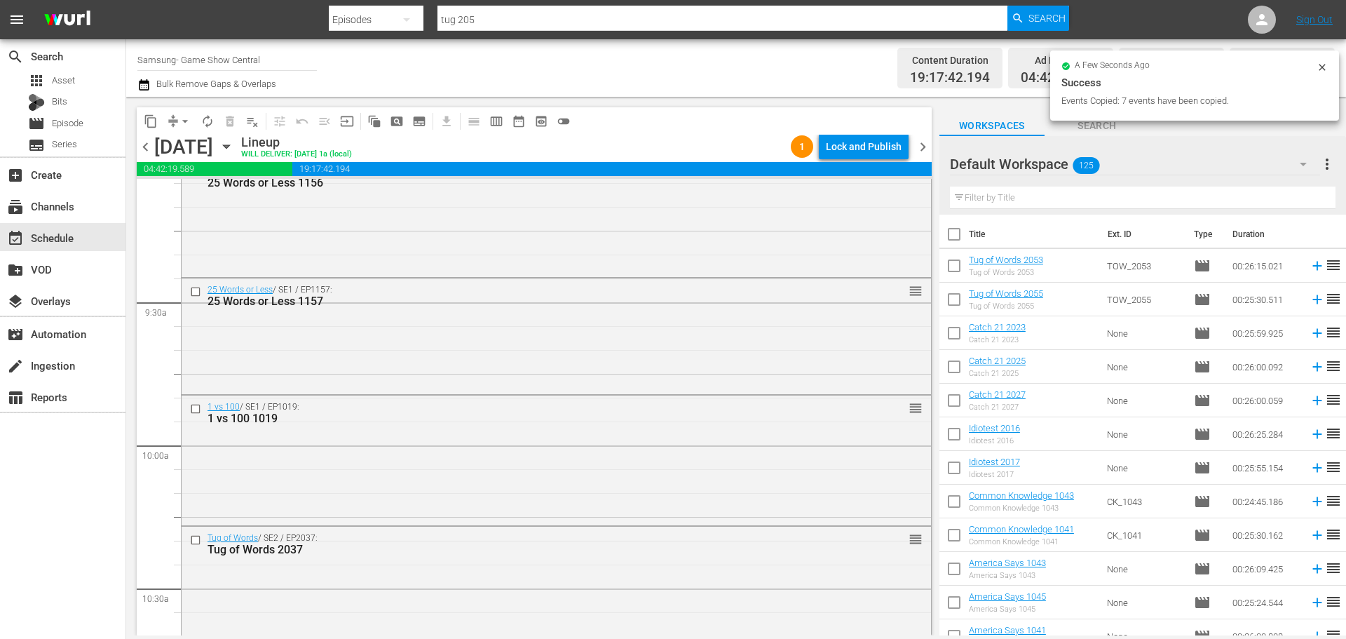
scroll to position [2454, 0]
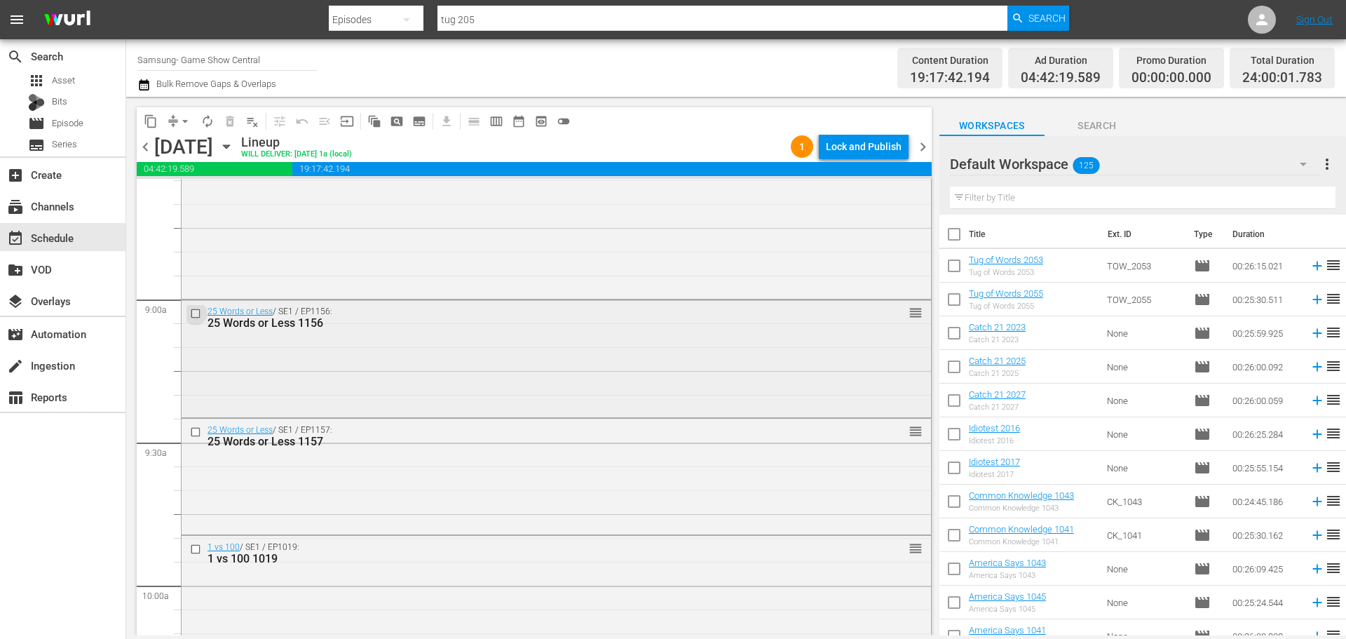
click at [196, 314] on input "checkbox" at bounding box center [197, 313] width 15 height 12
click at [199, 429] on input "checkbox" at bounding box center [197, 432] width 15 height 12
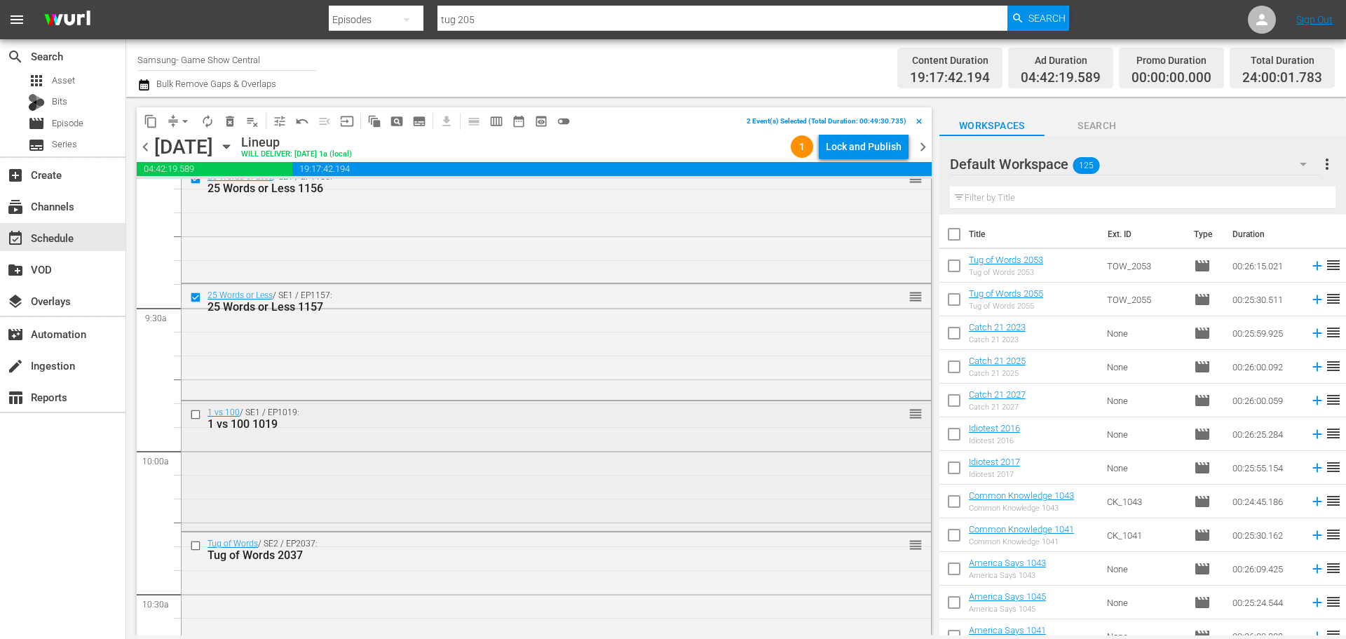
scroll to position [2594, 0]
click at [196, 408] on input "checkbox" at bounding box center [197, 409] width 15 height 12
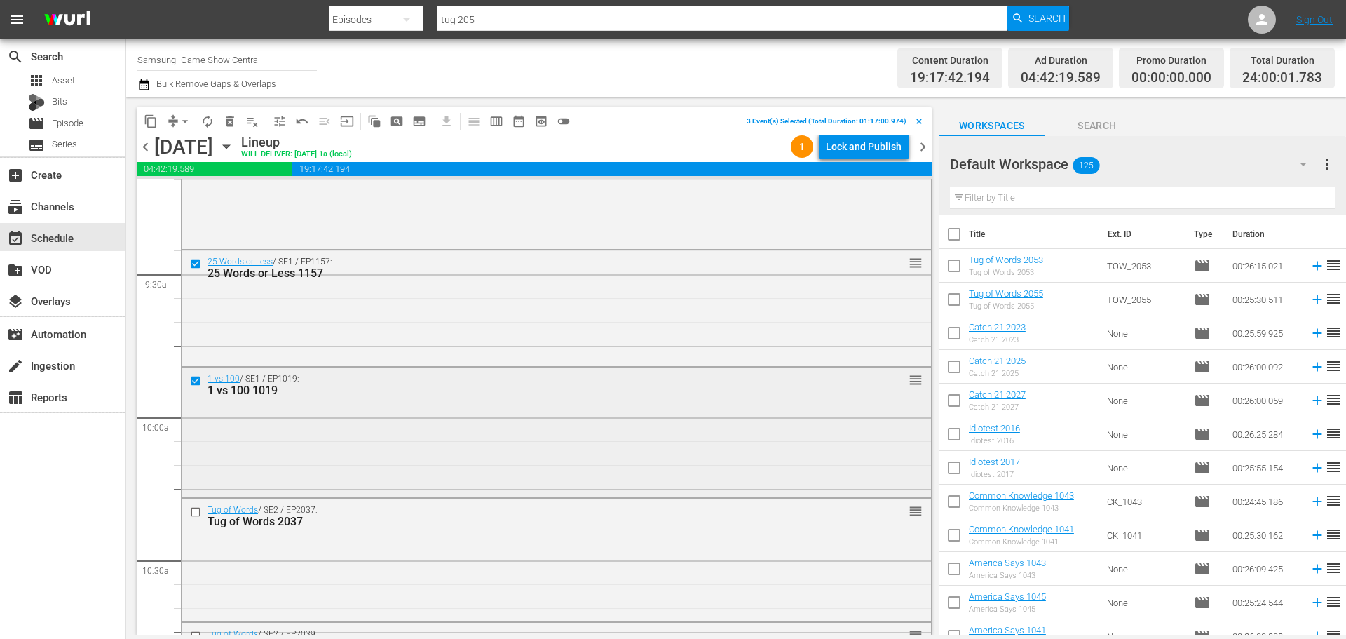
scroll to position [2664, 0]
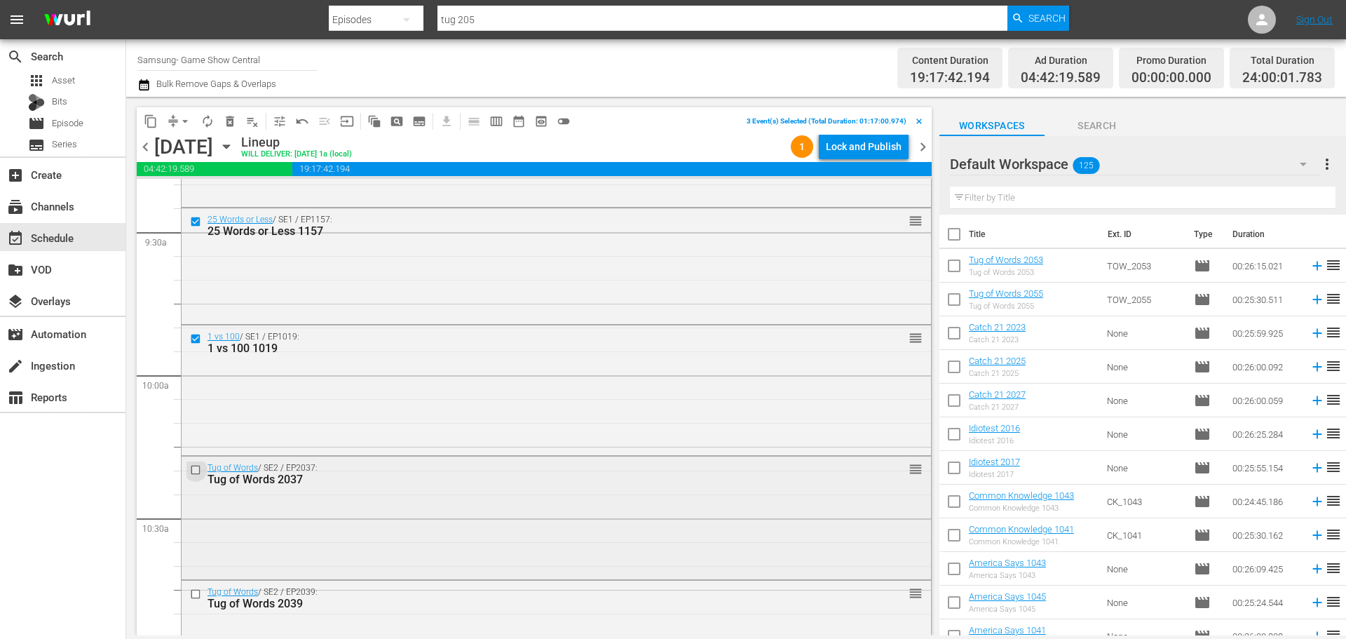
click at [194, 470] on input "checkbox" at bounding box center [197, 470] width 15 height 12
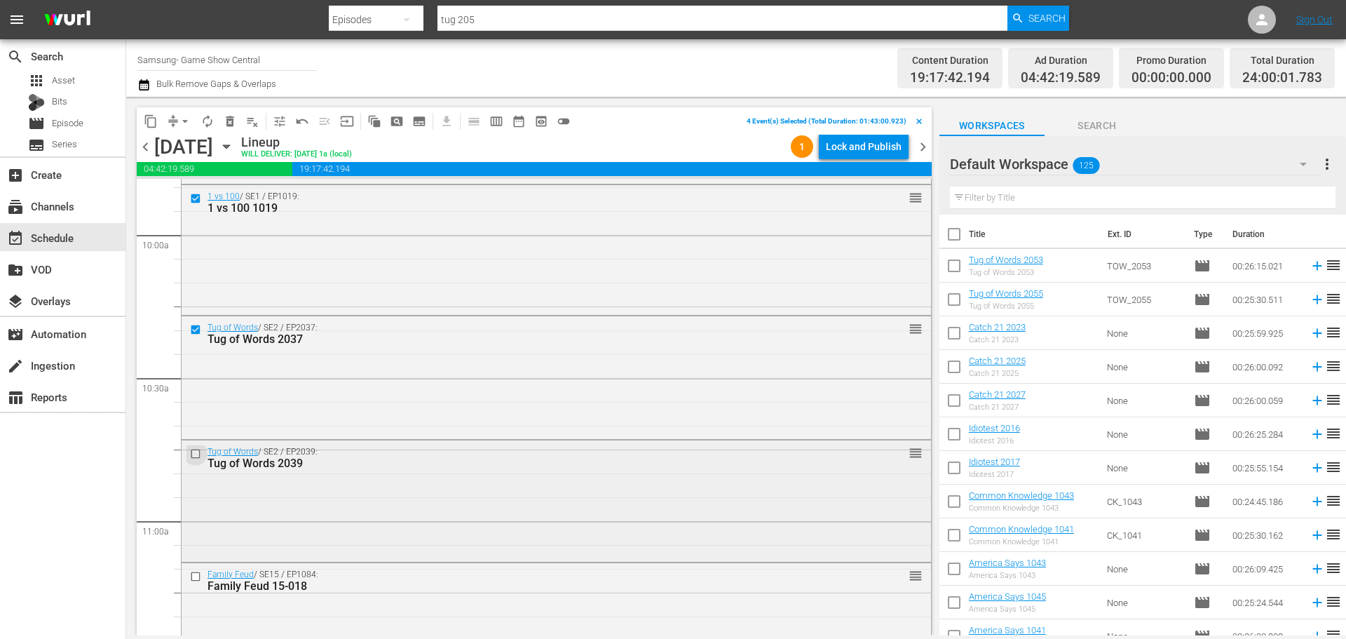
click at [198, 450] on input "checkbox" at bounding box center [197, 453] width 15 height 12
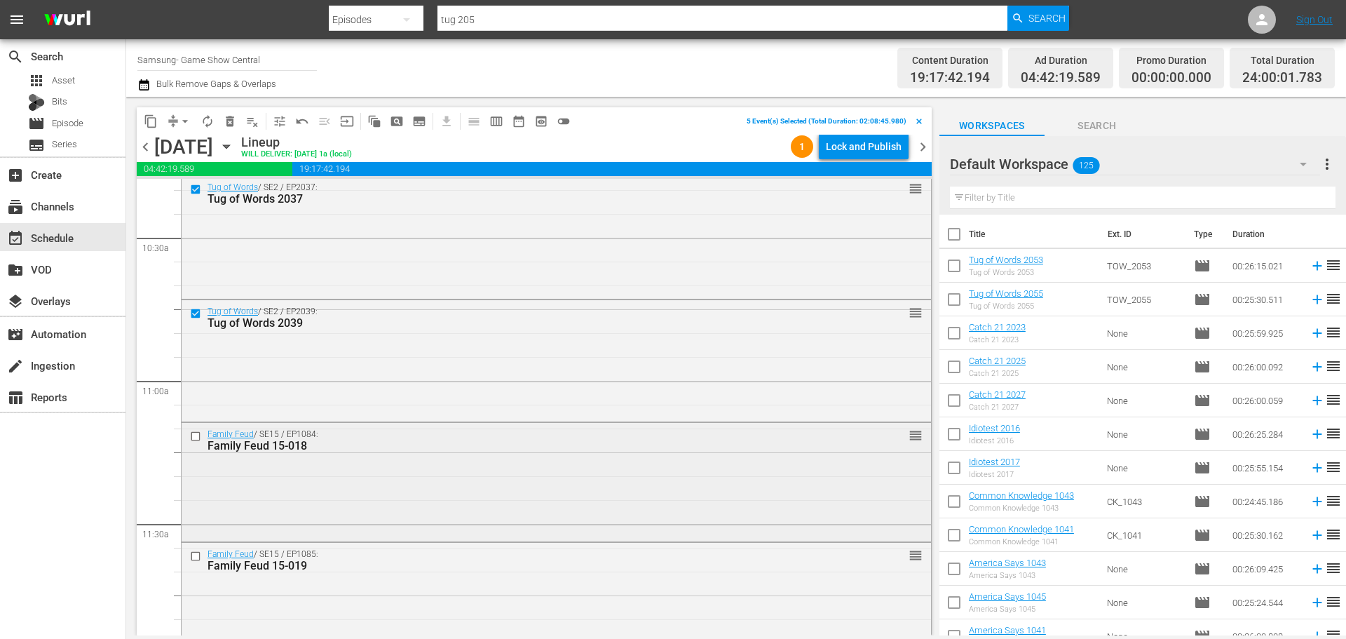
click at [196, 436] on input "checkbox" at bounding box center [197, 436] width 15 height 12
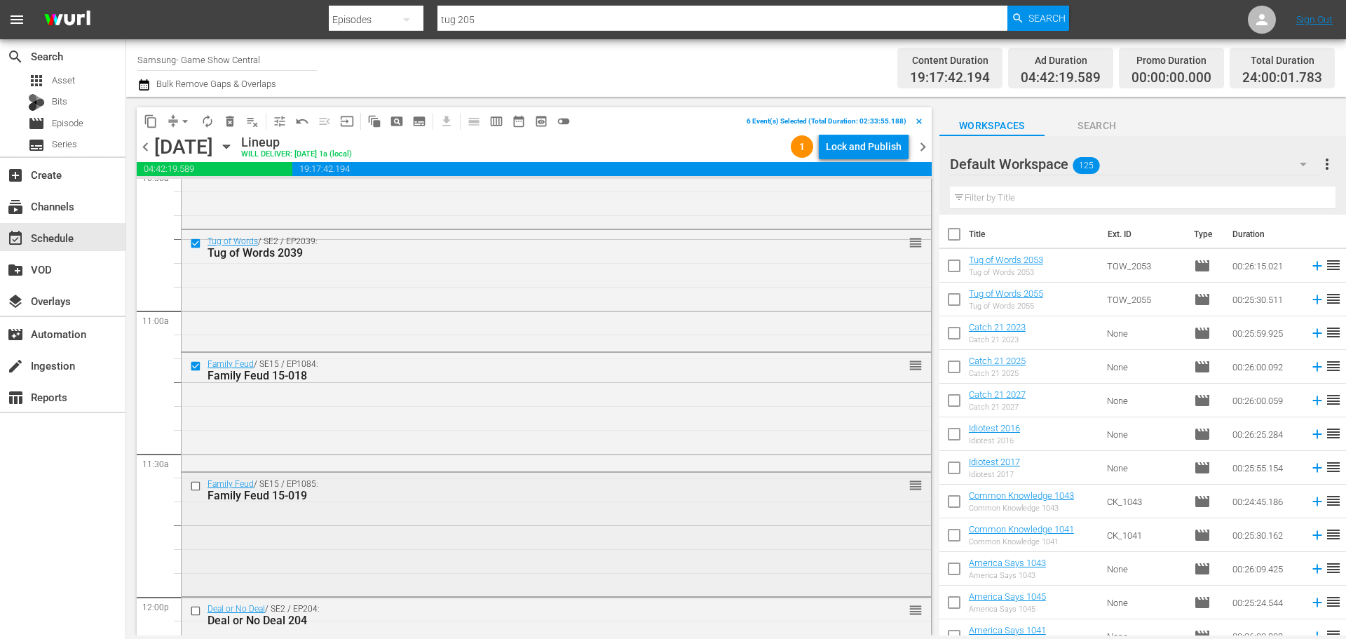
click at [194, 486] on input "checkbox" at bounding box center [197, 486] width 15 height 12
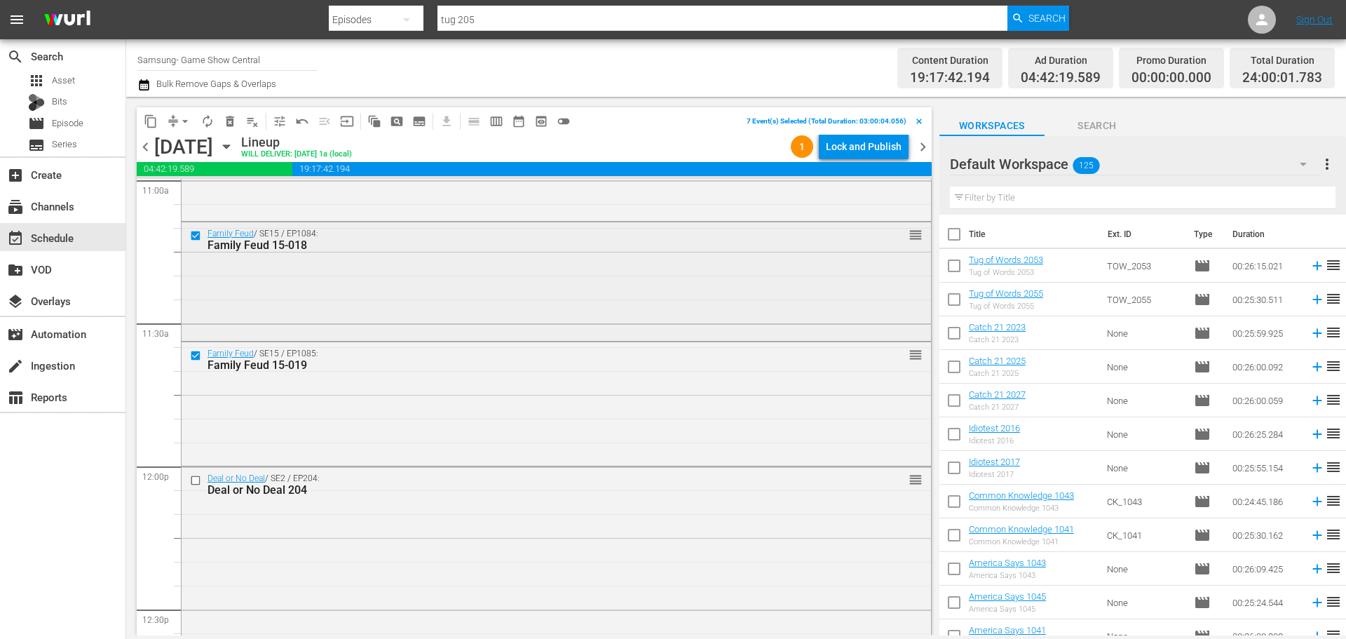
scroll to position [3155, 0]
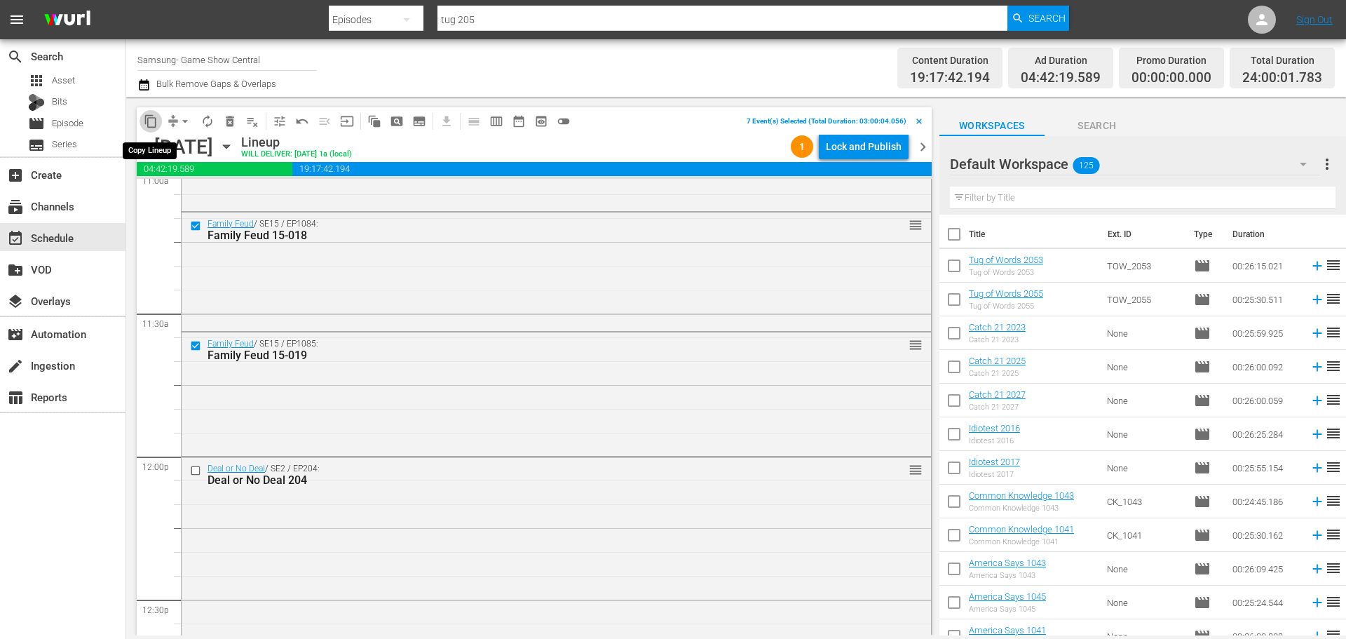
click at [142, 121] on button "content_copy" at bounding box center [151, 121] width 22 height 22
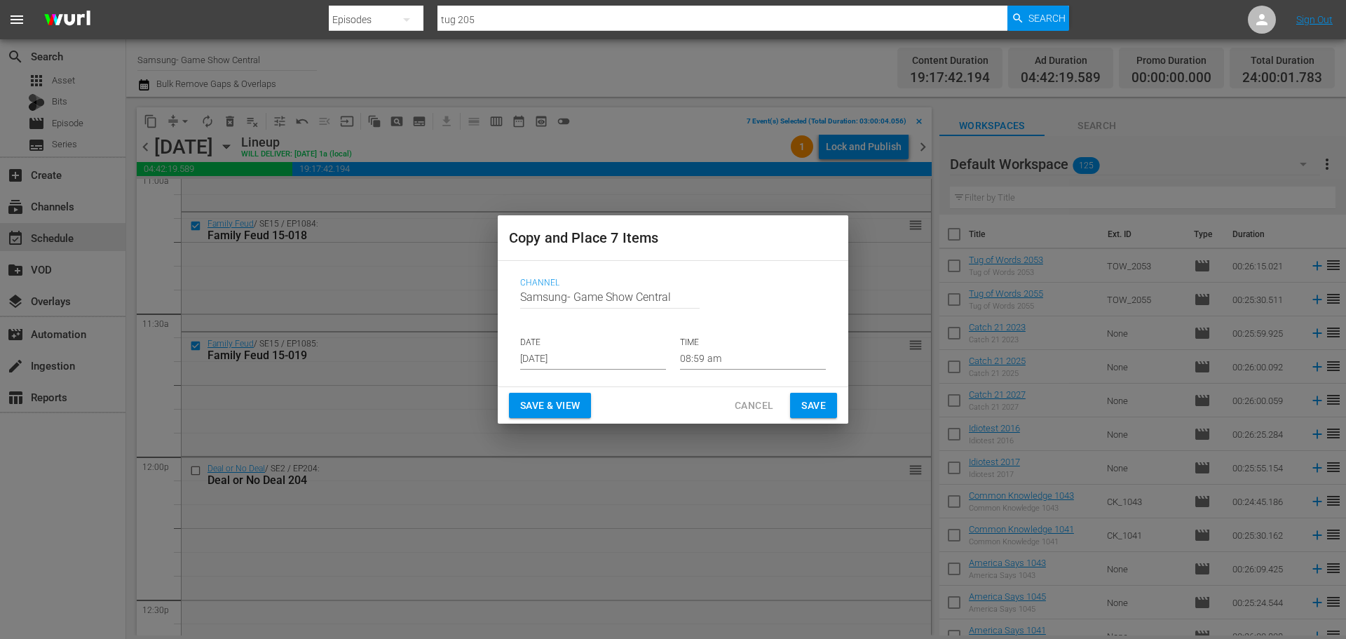
click at [578, 345] on p "DATE" at bounding box center [593, 343] width 146 height 12
click at [584, 365] on input "[DATE]" at bounding box center [593, 358] width 146 height 21
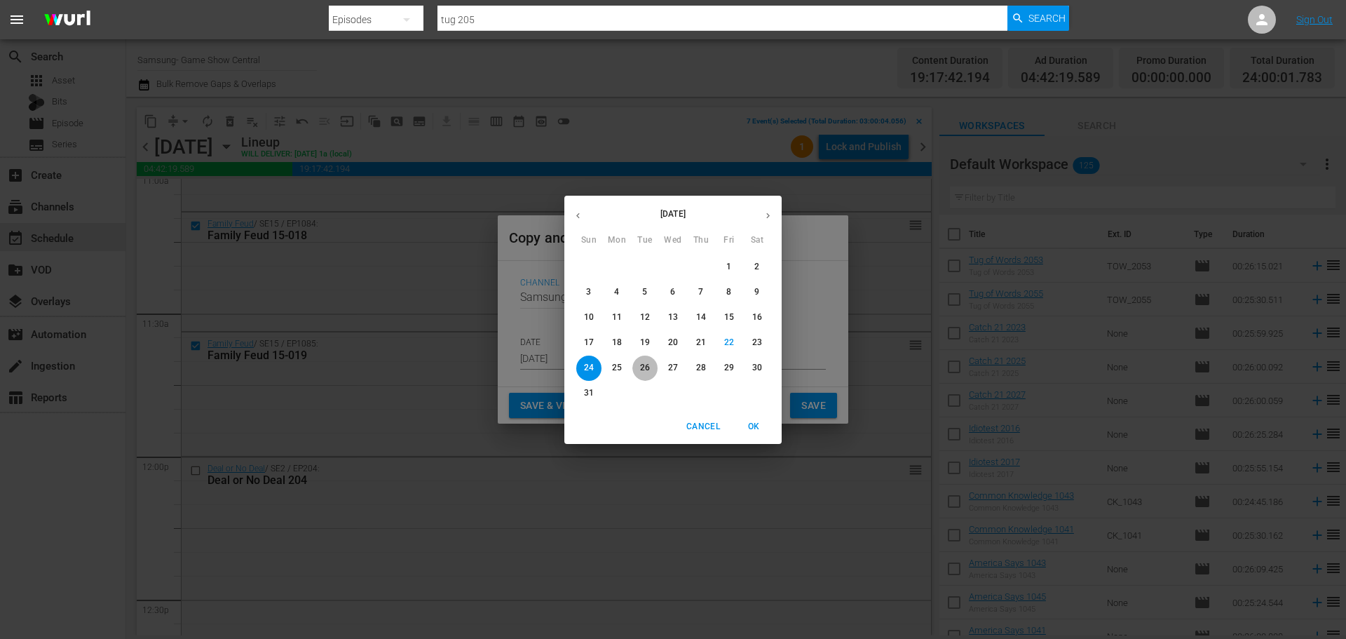
click at [638, 357] on button "26" at bounding box center [644, 367] width 25 height 25
type input "[DATE]"
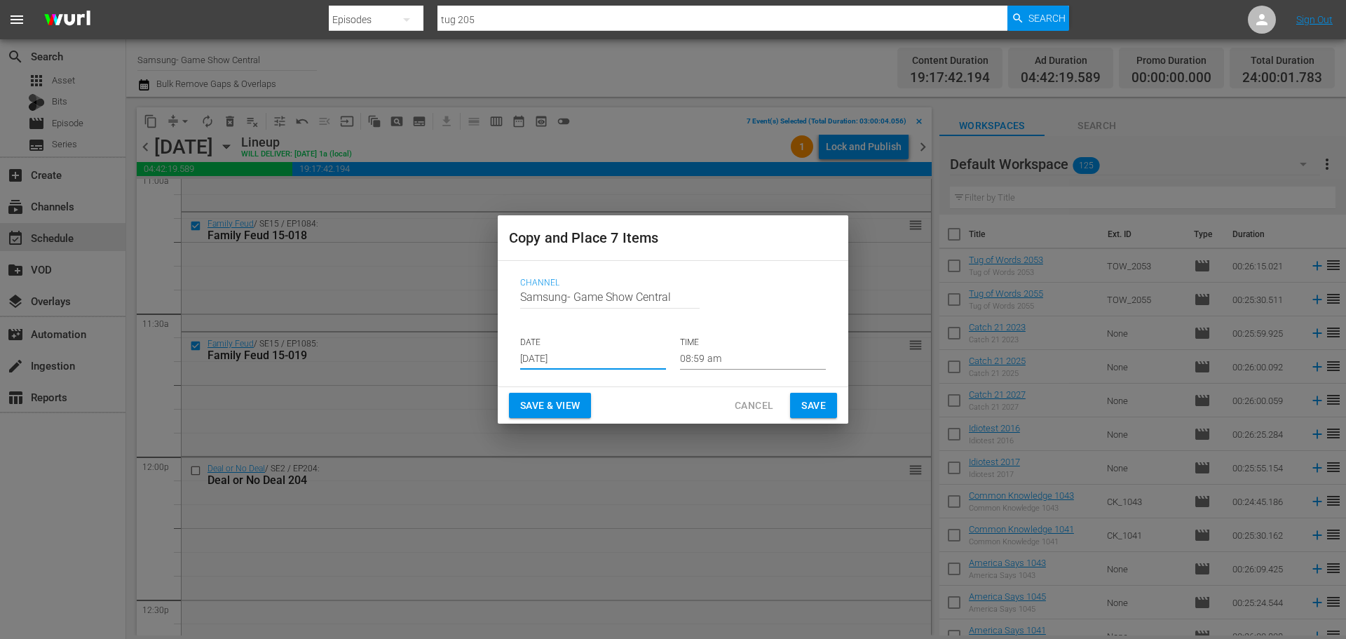
click at [722, 363] on input "08:59 am" at bounding box center [753, 358] width 146 height 21
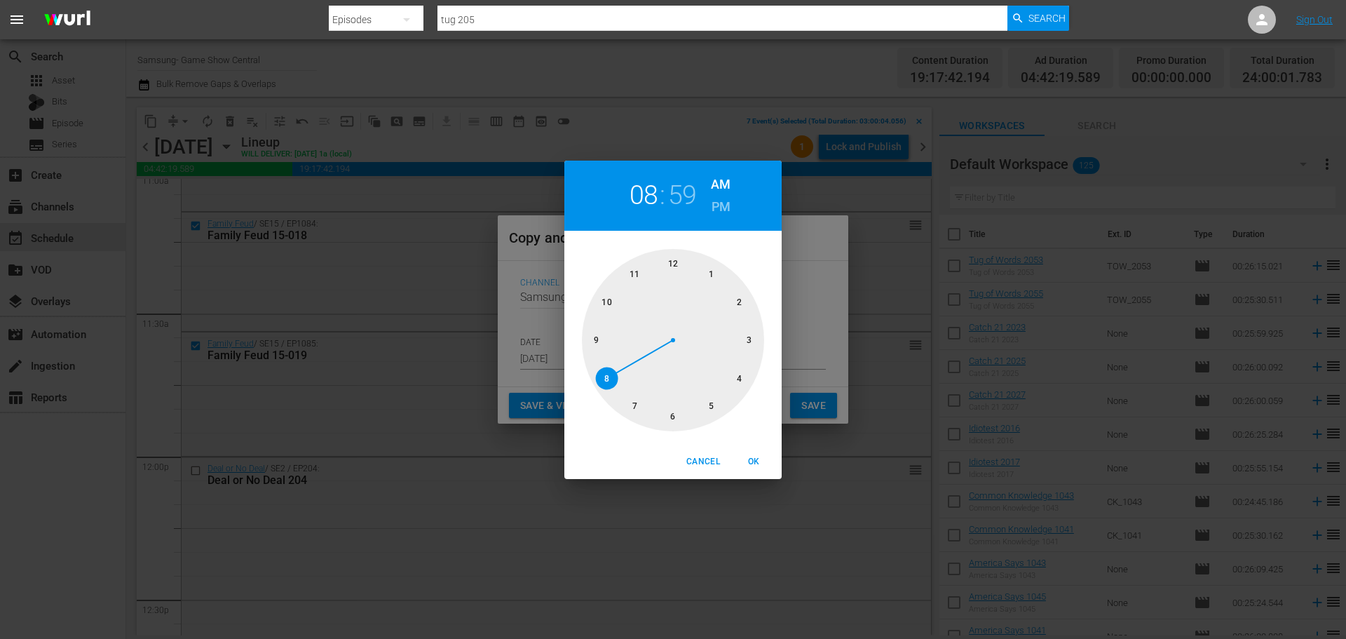
click at [667, 416] on div at bounding box center [673, 340] width 182 height 182
click at [676, 258] on div at bounding box center [673, 340] width 182 height 182
click at [749, 463] on span "OK" at bounding box center [754, 461] width 34 height 15
type input "06:00 am"
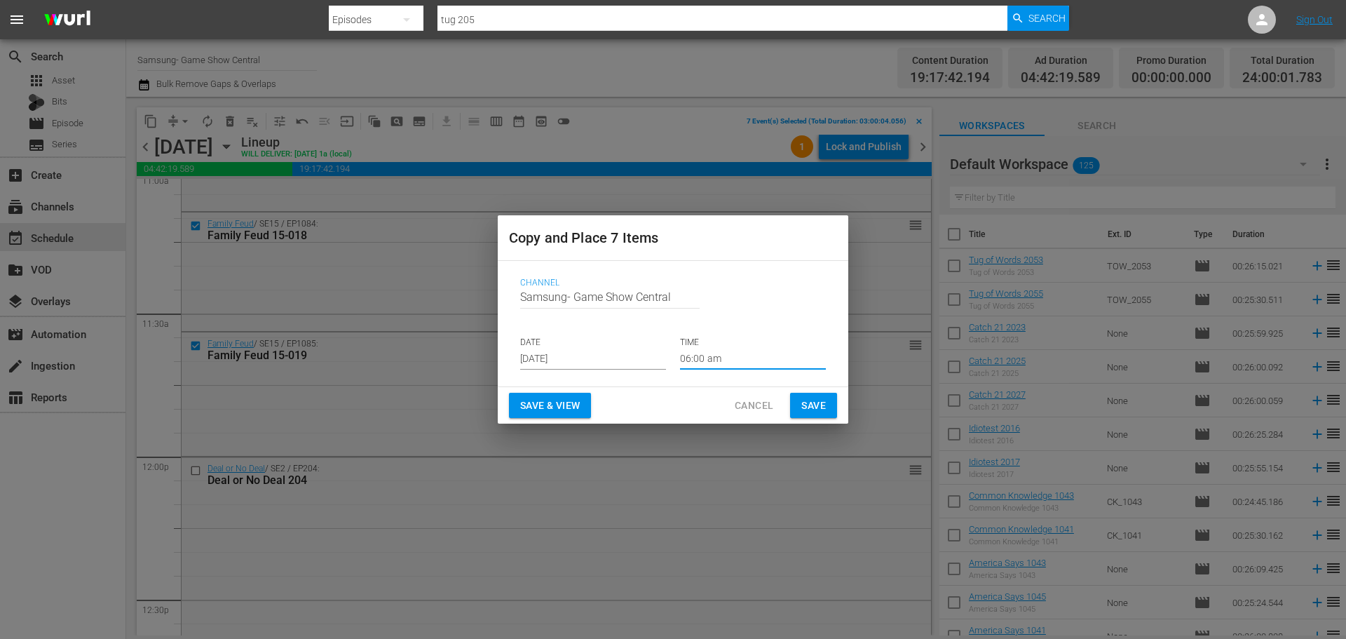
click at [817, 407] on span "Save" at bounding box center [813, 406] width 25 height 18
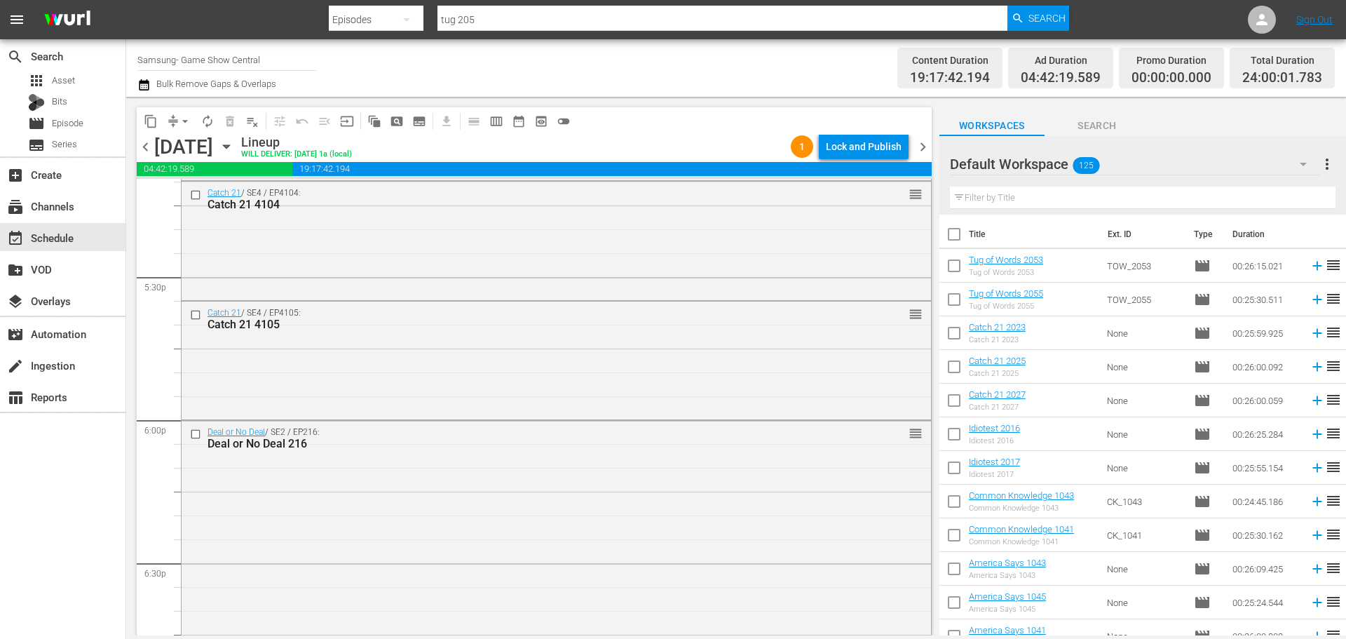
scroll to position [5048, 0]
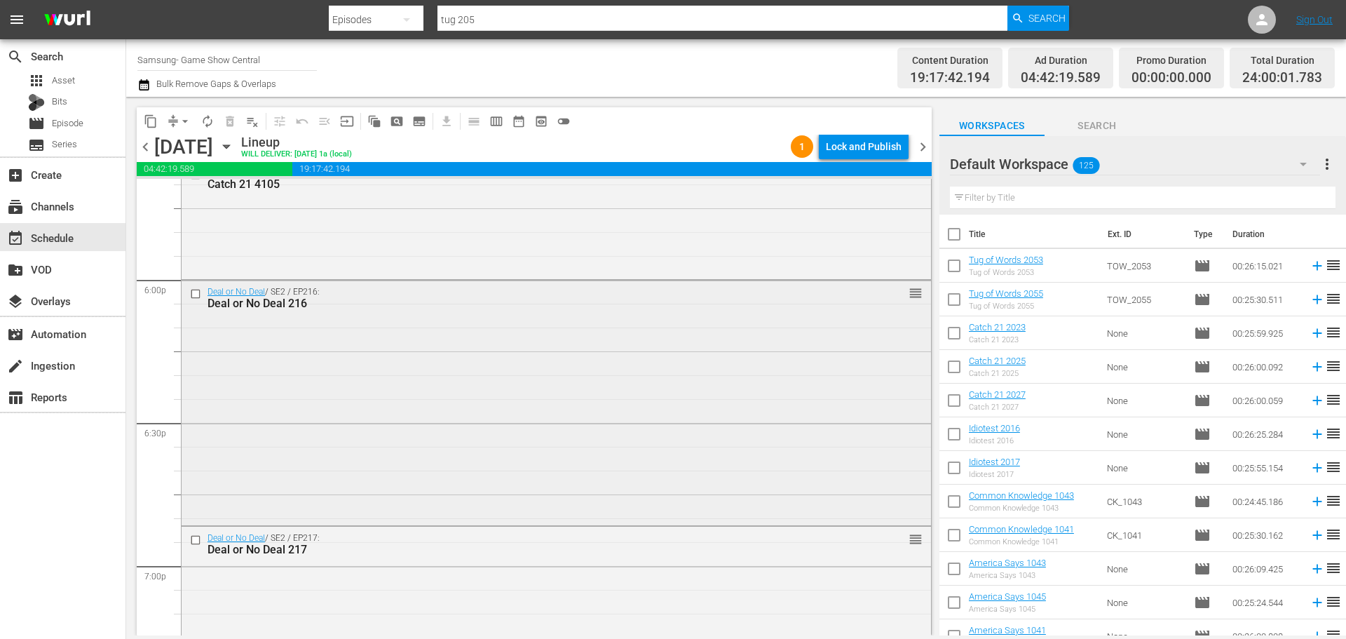
click at [196, 295] on input "checkbox" at bounding box center [197, 293] width 15 height 12
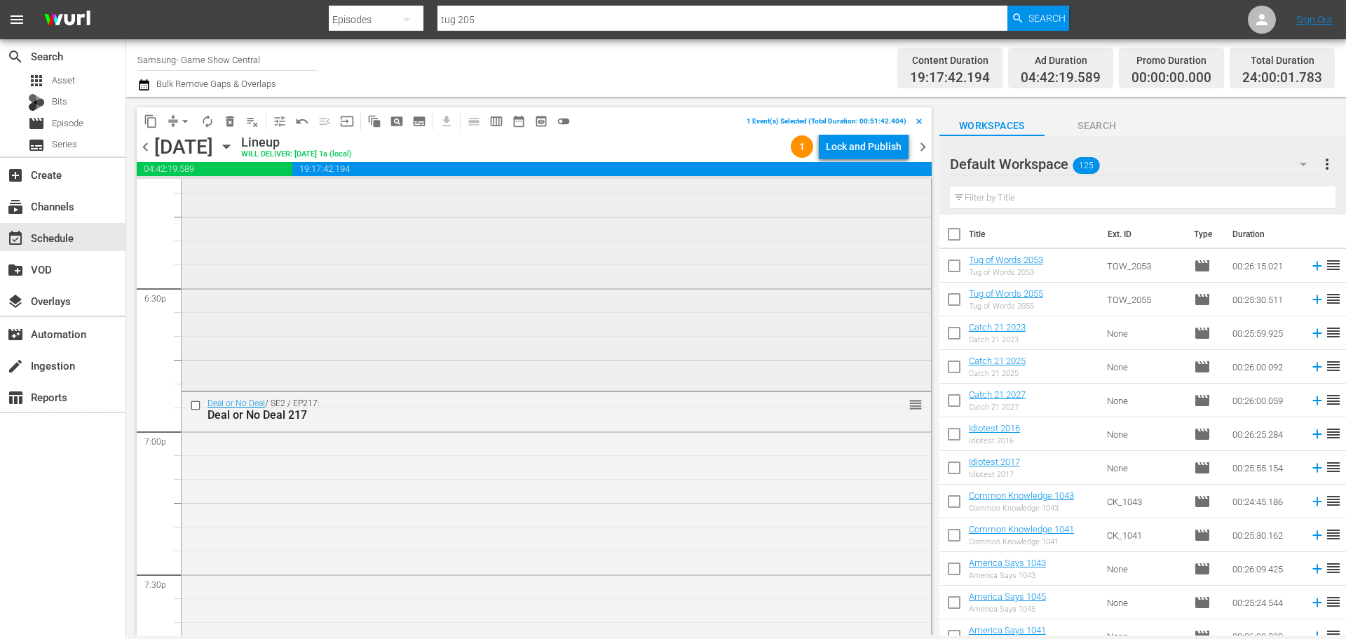
scroll to position [5188, 0]
click at [198, 405] on input "checkbox" at bounding box center [197, 400] width 15 height 12
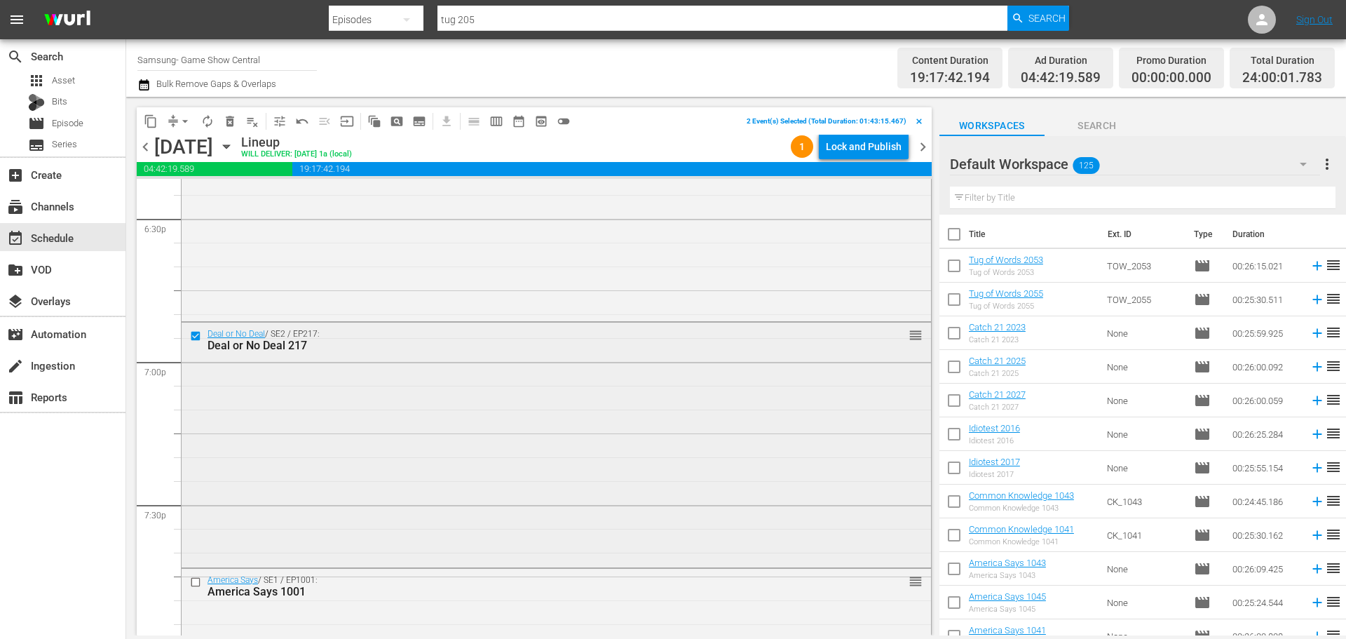
scroll to position [5329, 0]
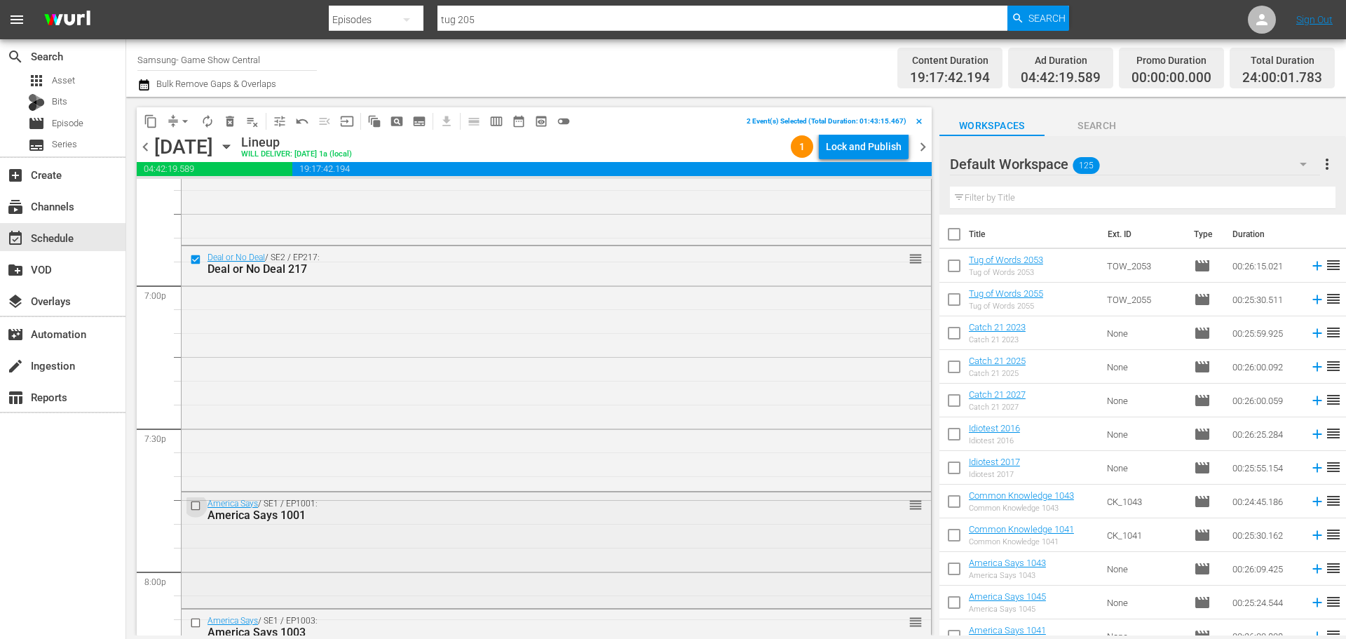
click at [196, 509] on input "checkbox" at bounding box center [197, 505] width 15 height 12
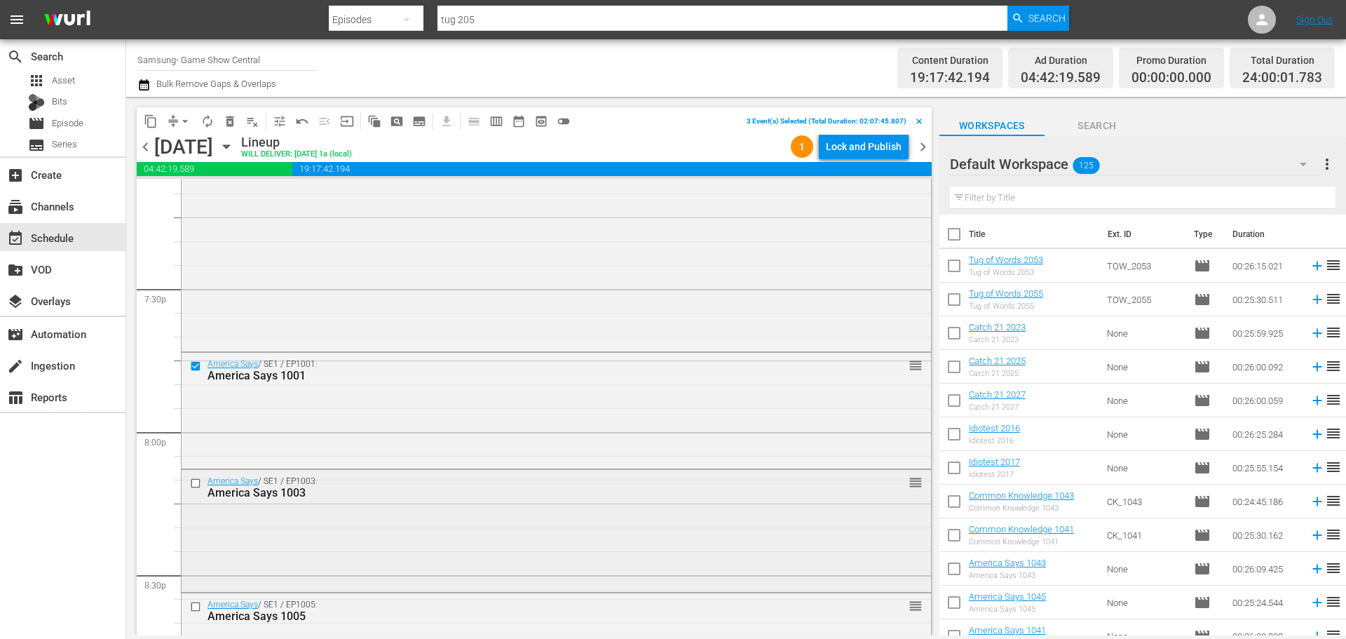
scroll to position [5469, 0]
click at [191, 484] on input "checkbox" at bounding box center [197, 483] width 15 height 12
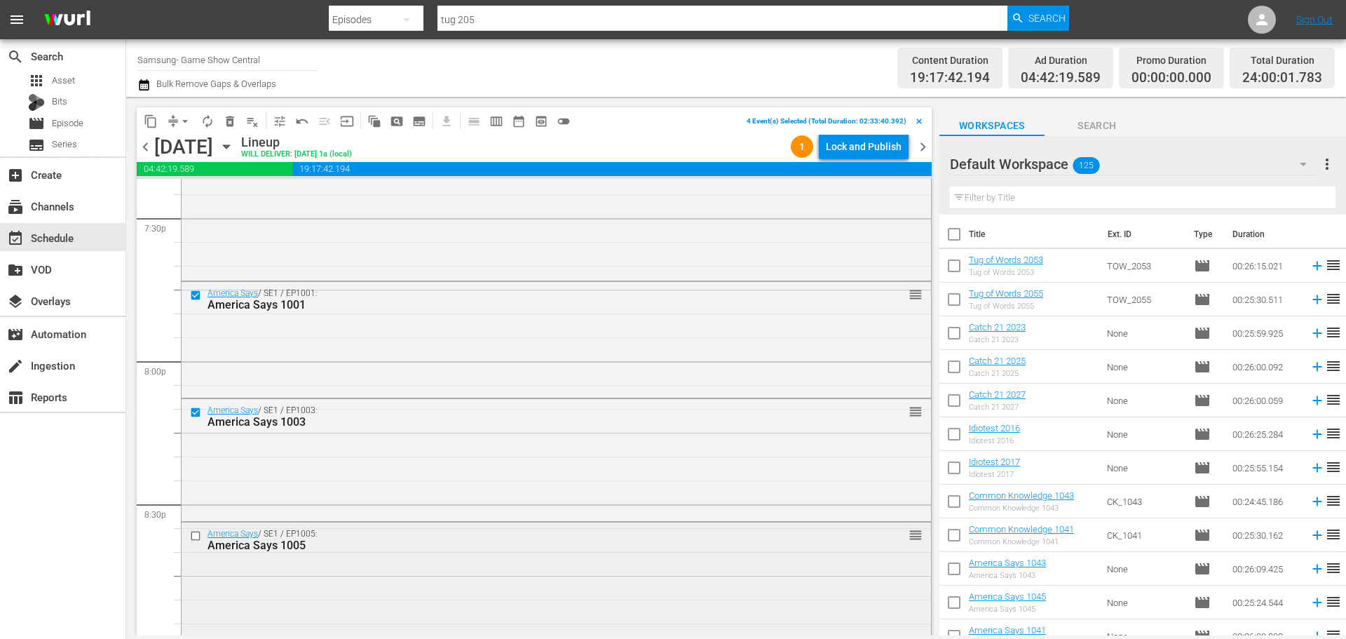
click at [201, 533] on input "checkbox" at bounding box center [197, 536] width 15 height 12
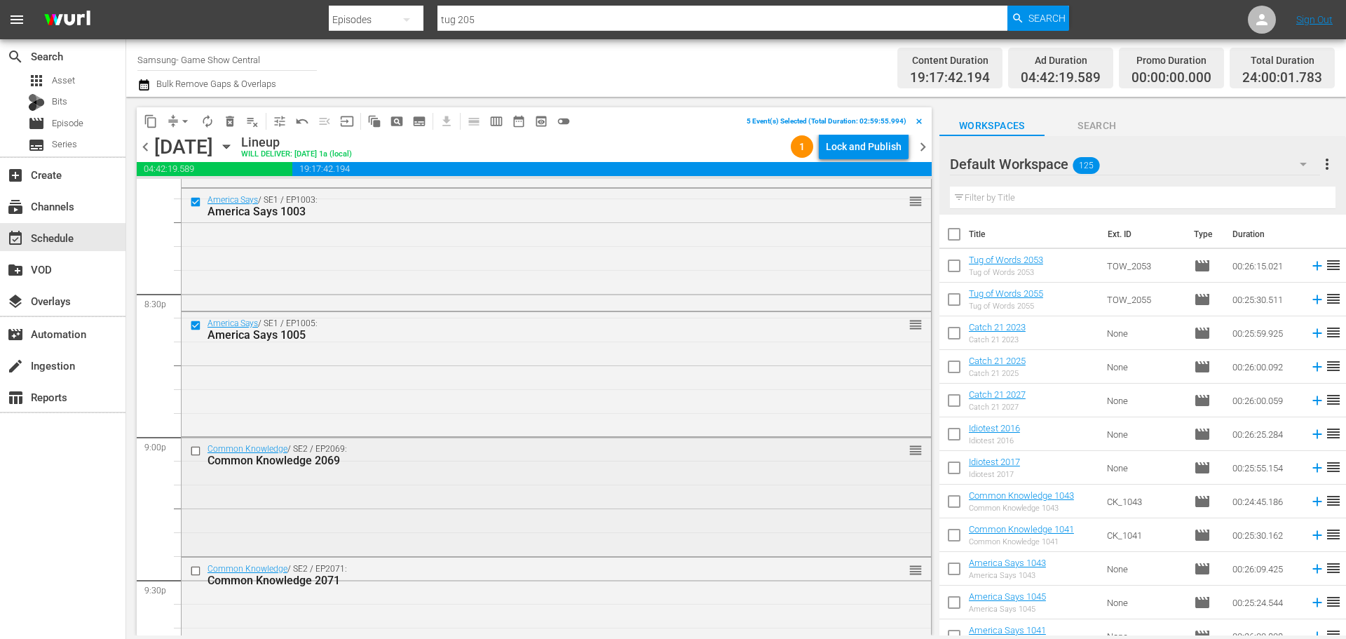
click at [196, 453] on input "checkbox" at bounding box center [197, 451] width 15 height 12
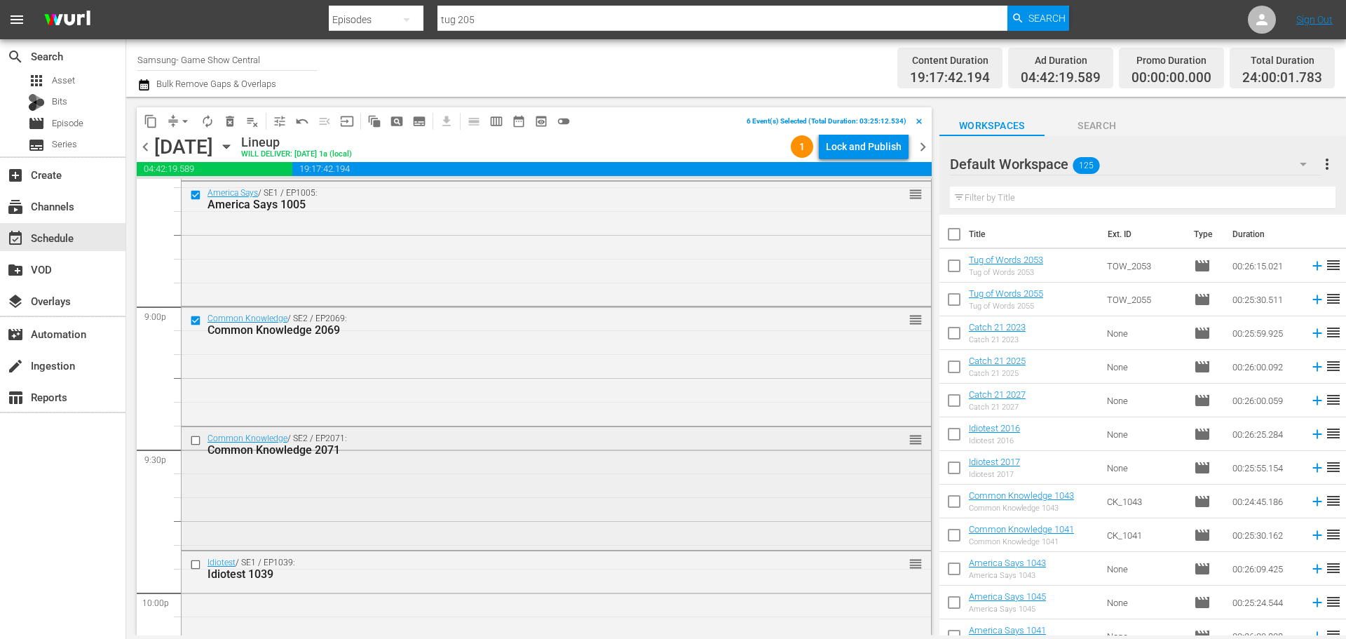
scroll to position [5889, 0]
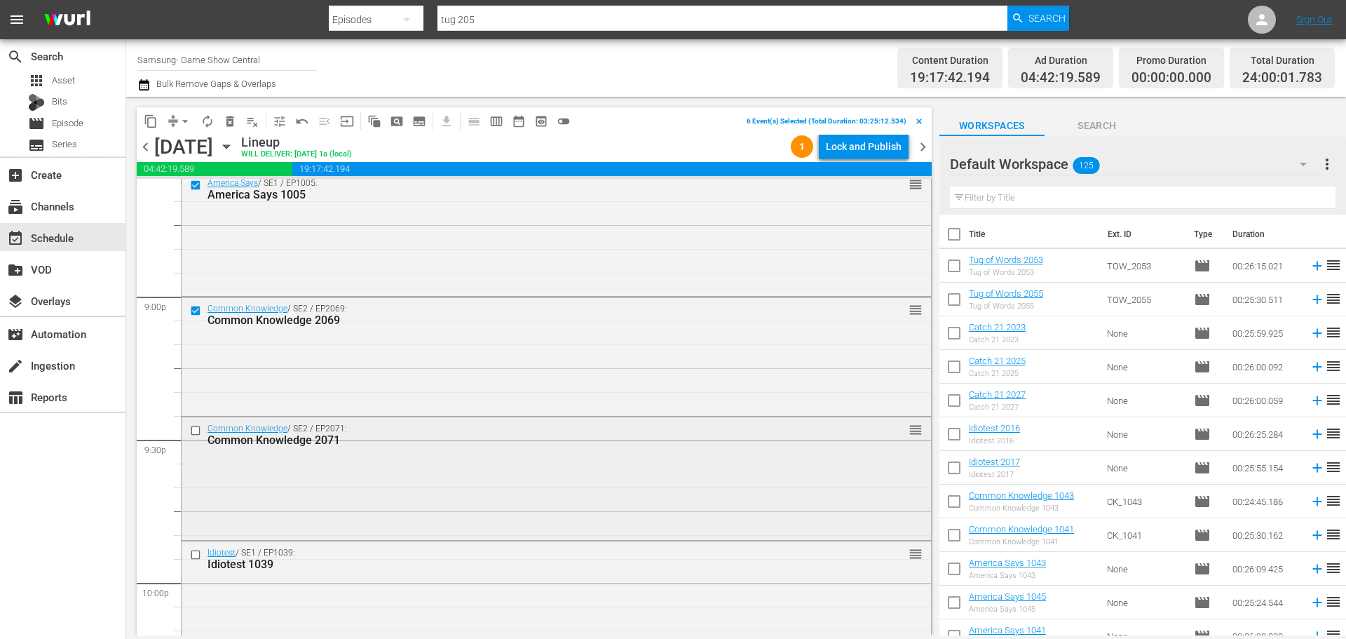
click at [195, 432] on input "checkbox" at bounding box center [197, 431] width 15 height 12
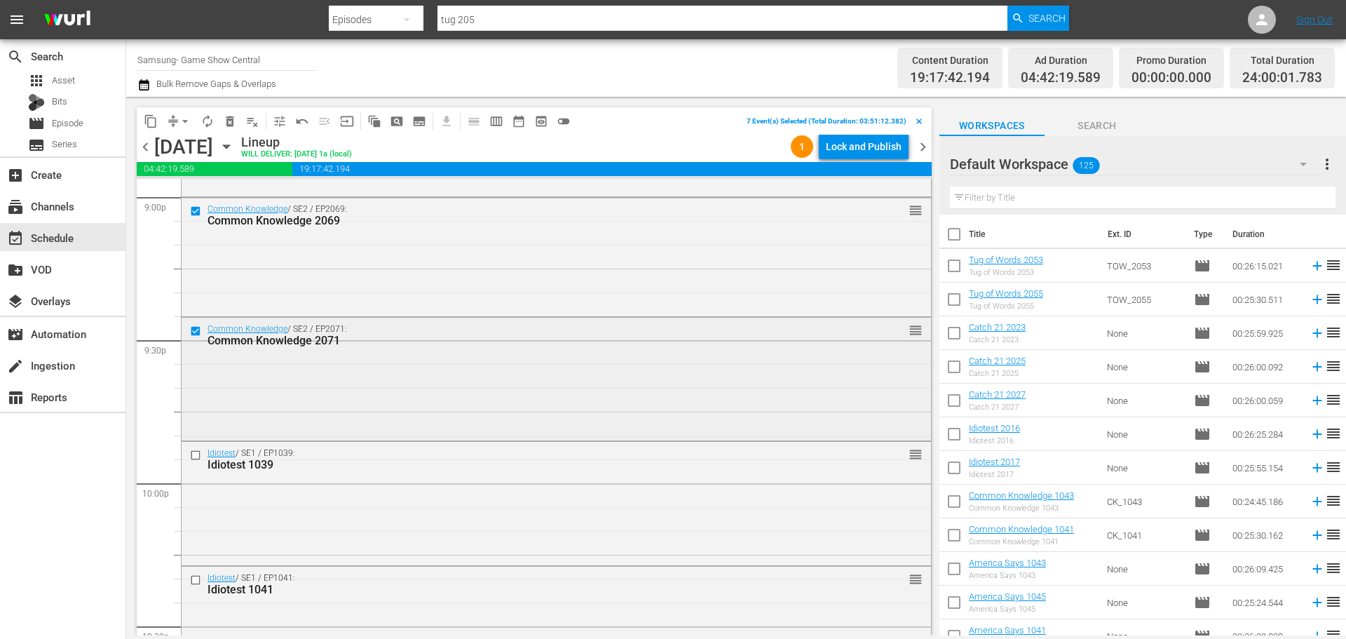
scroll to position [6030, 0]
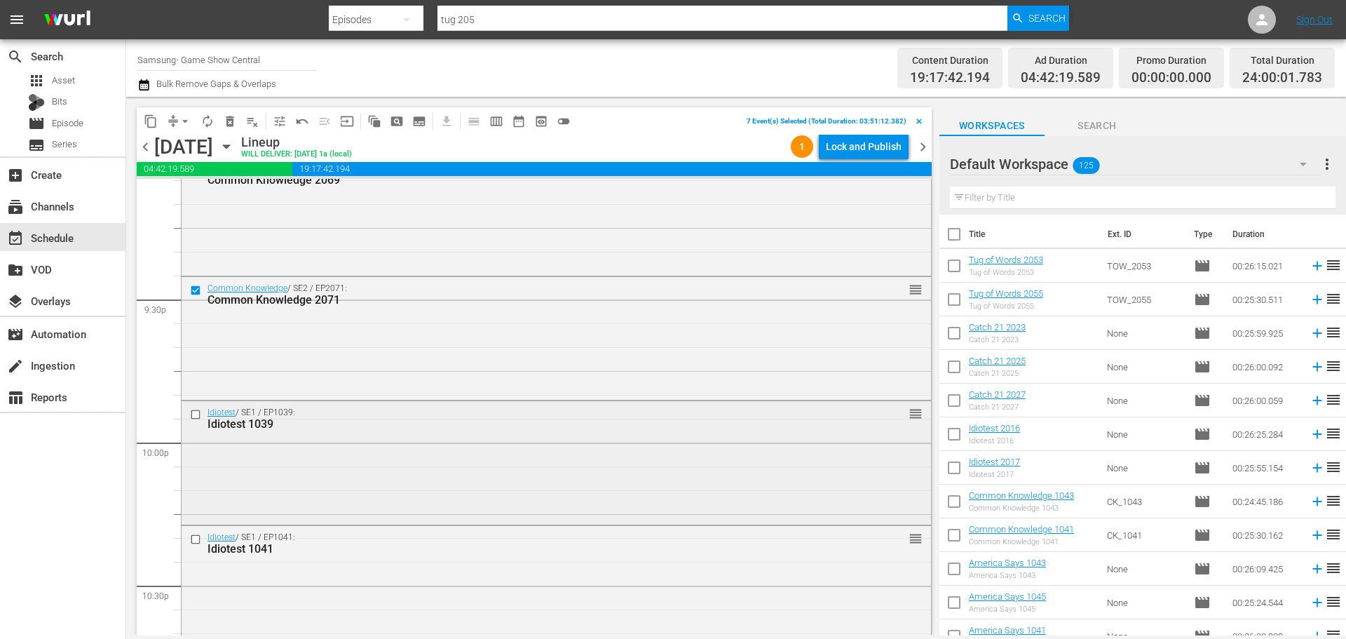
click at [196, 416] on input "checkbox" at bounding box center [197, 415] width 15 height 12
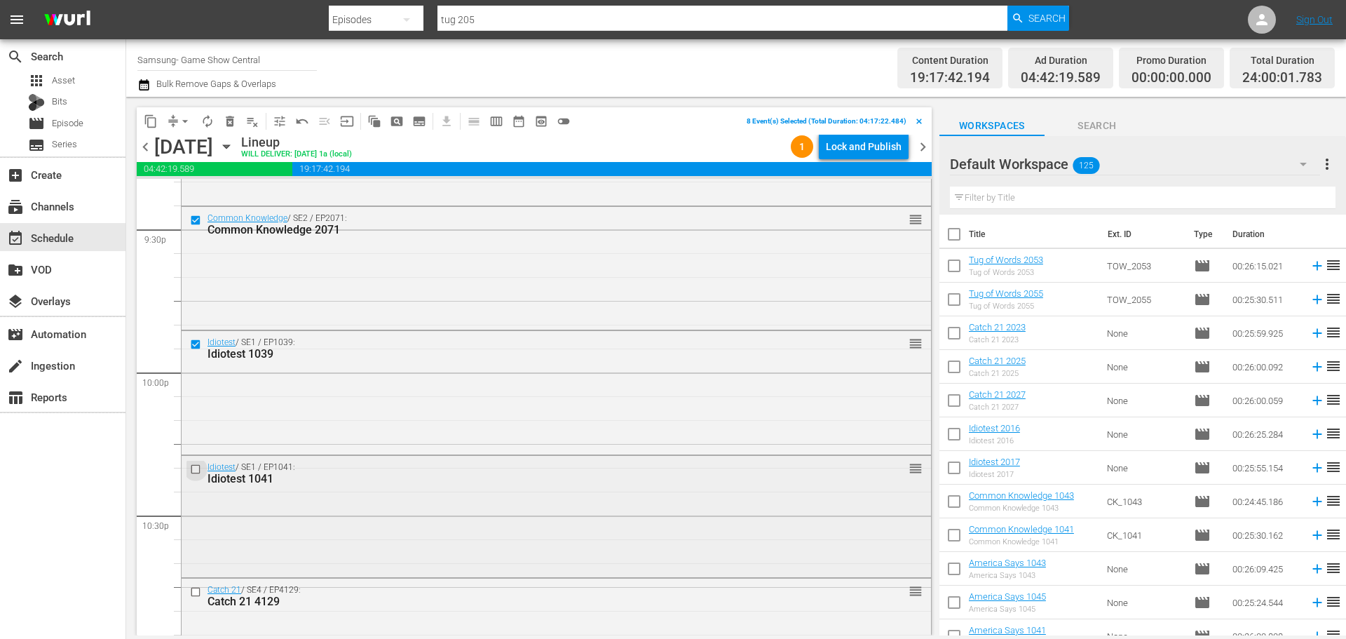
click at [196, 470] on input "checkbox" at bounding box center [197, 469] width 15 height 12
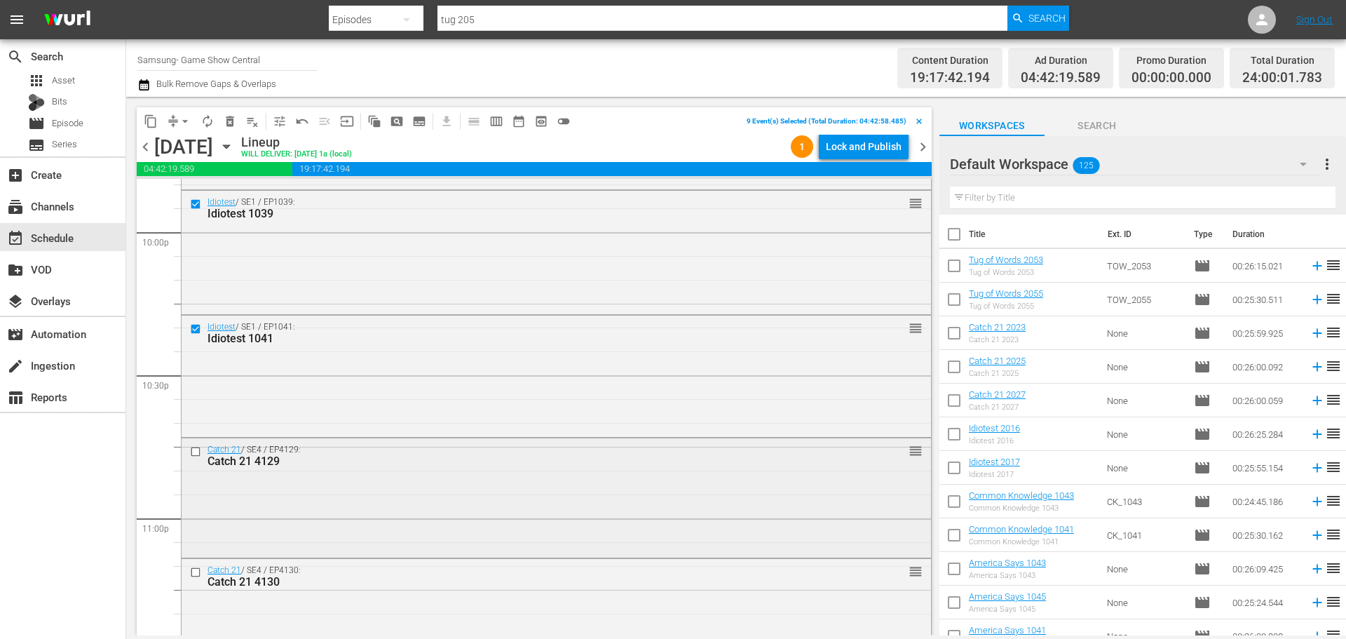
click at [190, 452] on input "checkbox" at bounding box center [197, 451] width 15 height 12
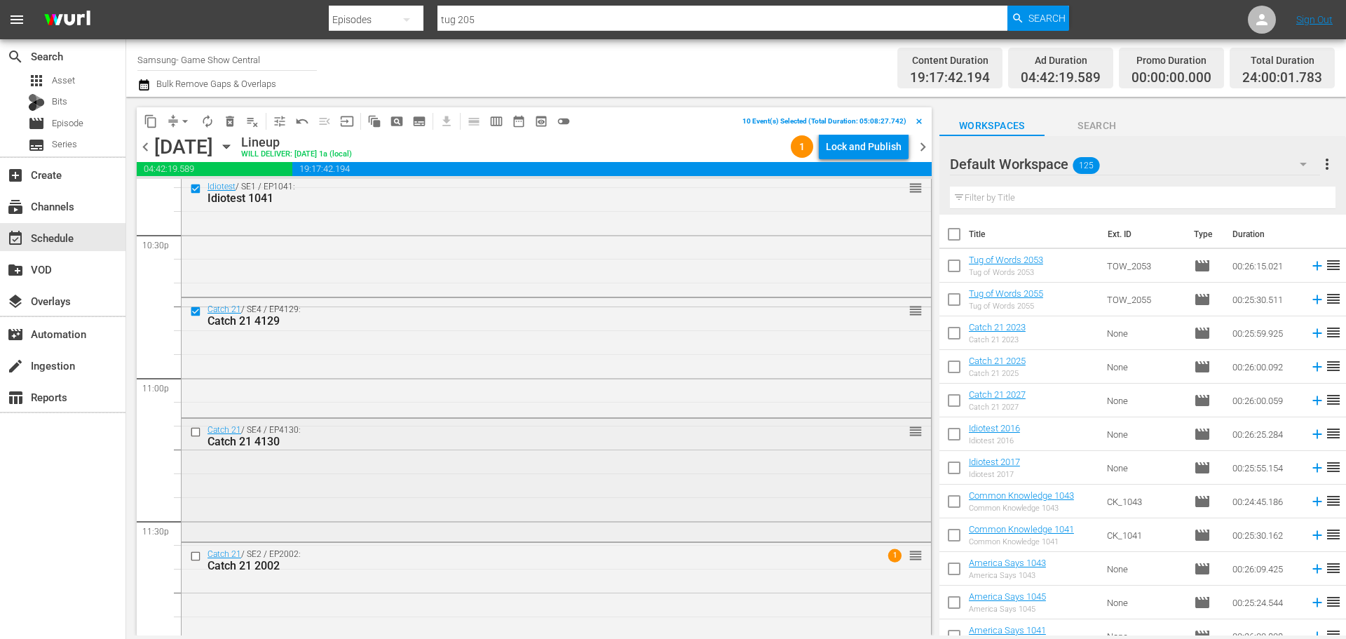
click at [190, 437] on input "checkbox" at bounding box center [197, 432] width 15 height 12
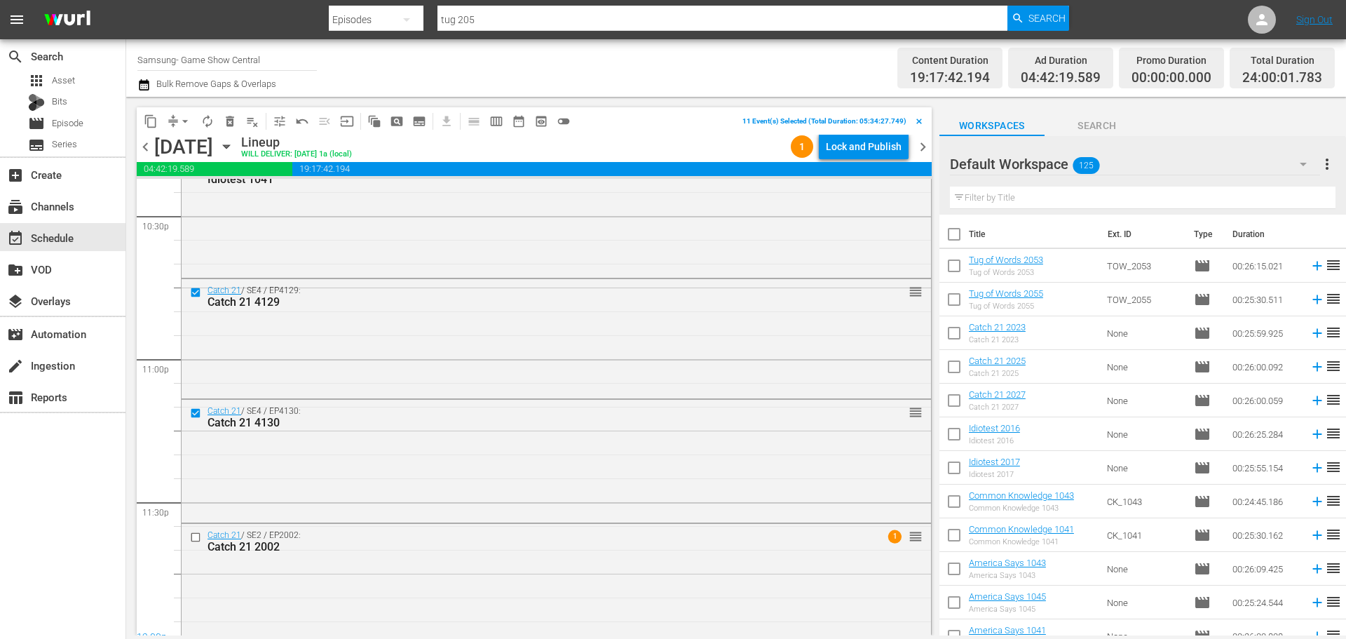
scroll to position [6409, 0]
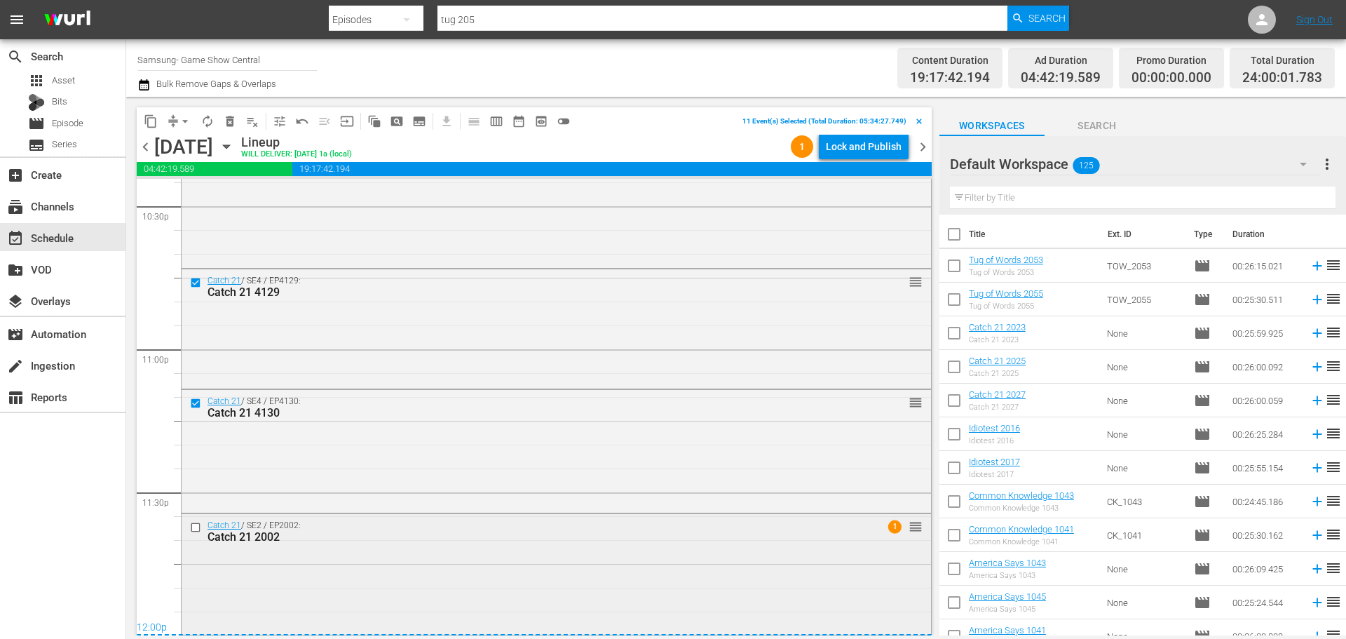
click at [188, 527] on div at bounding box center [197, 527] width 21 height 17
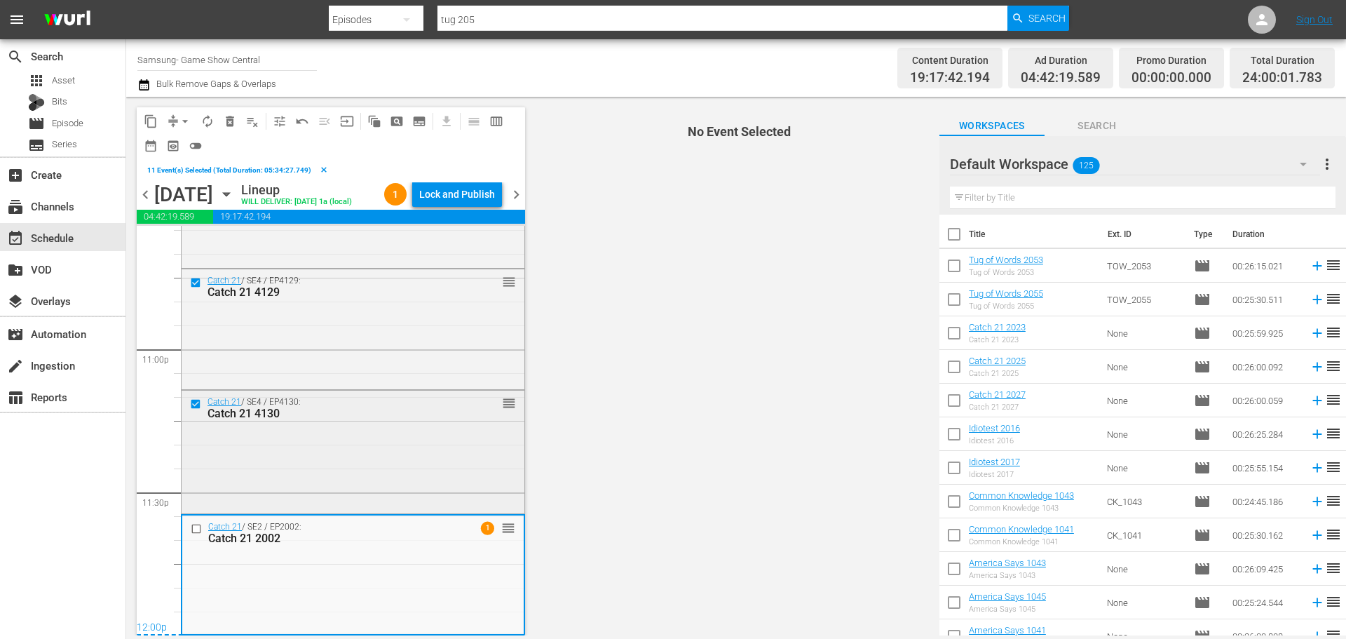
scroll to position [6480, 0]
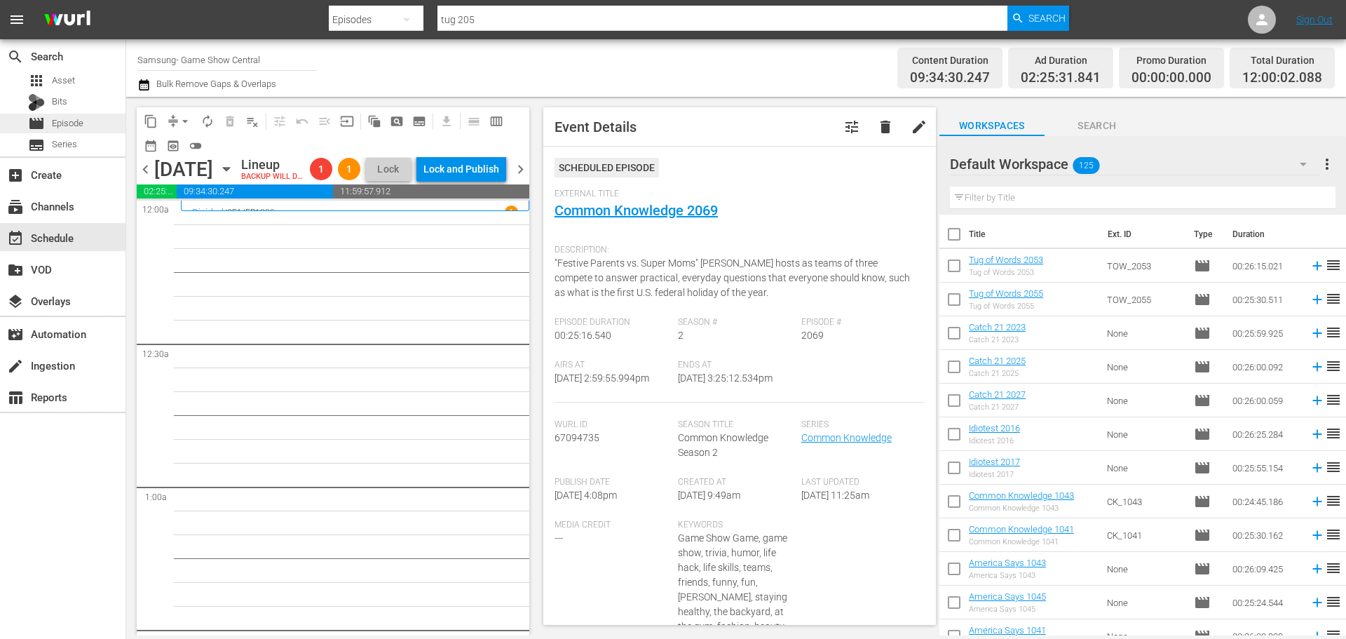
click at [63, 116] on span "Episode" at bounding box center [68, 123] width 32 height 14
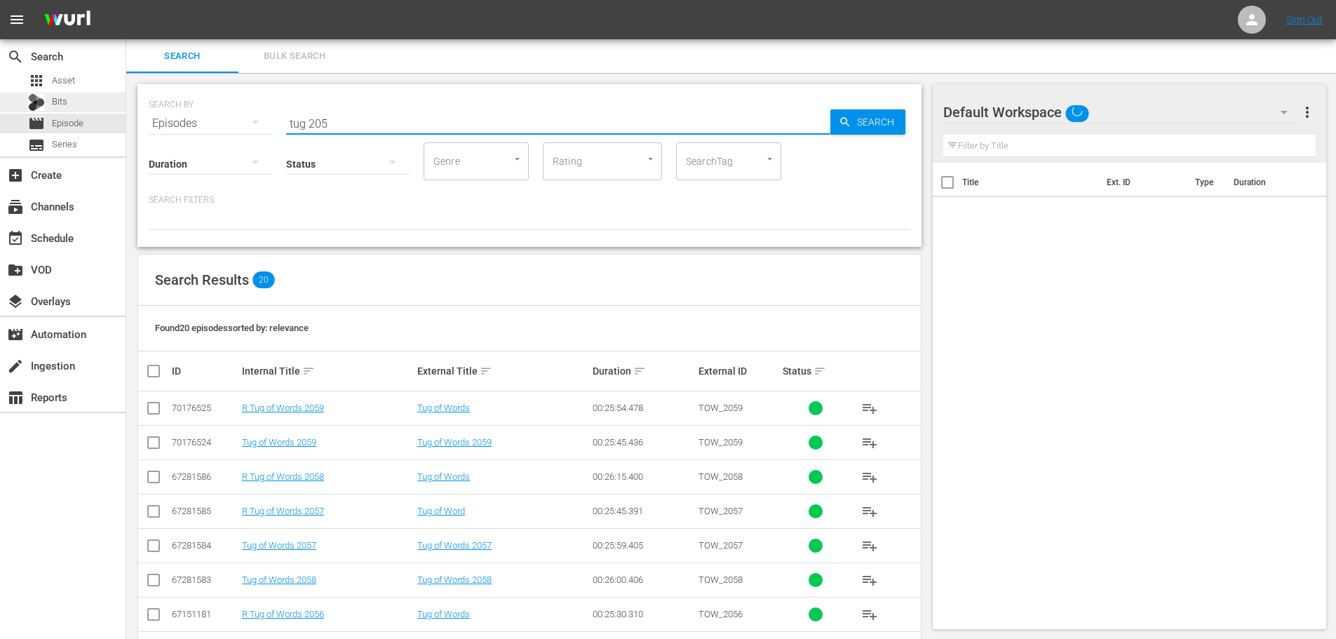
drag, startPoint x: 473, startPoint y: 126, endPoint x: 38, endPoint y: 96, distance: 435.7
click at [126, 0] on div "search Search apps Asset Bits movie Episode subtitles Series add_box Create sub…" at bounding box center [730, 0] width 1209 height 0
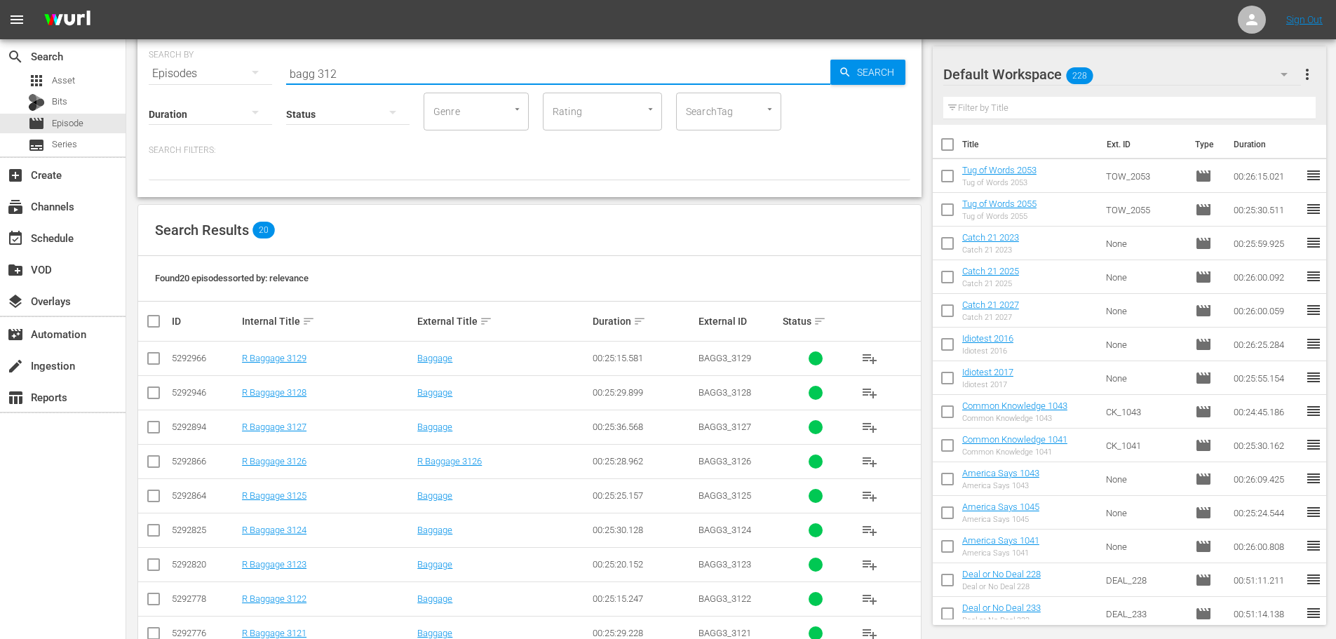
scroll to position [466, 0]
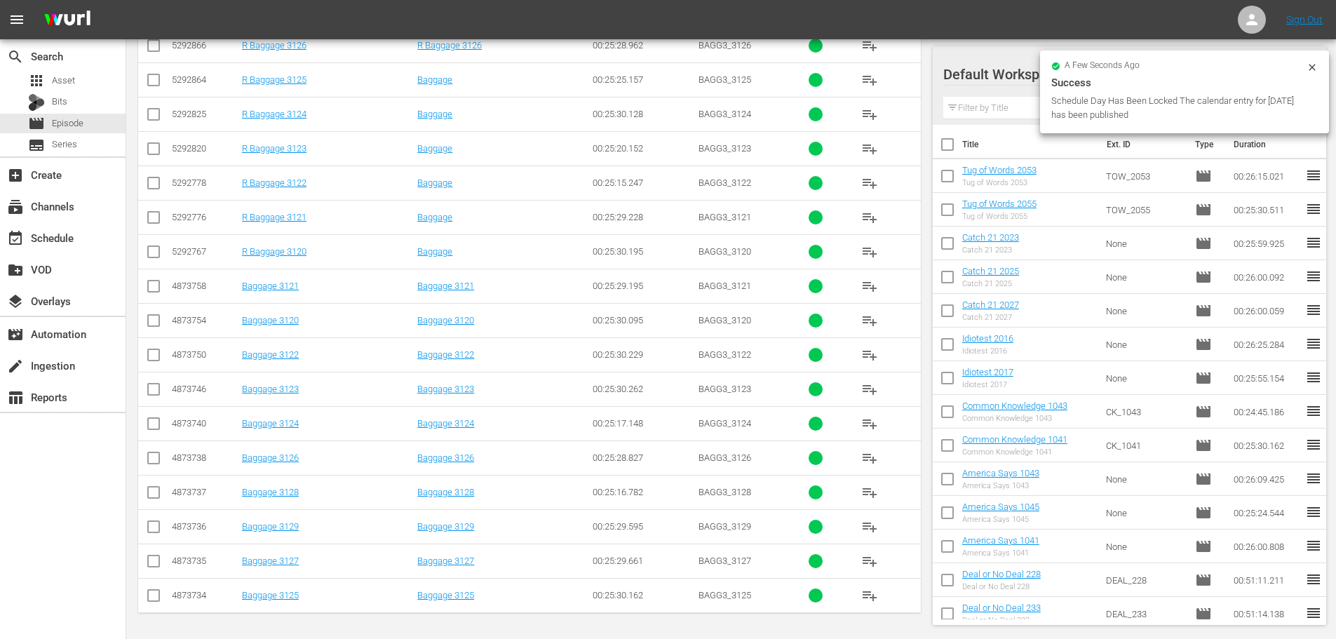
type input "bagg 312"
click at [160, 500] on input "checkbox" at bounding box center [153, 495] width 17 height 17
checkbox input "true"
drag, startPoint x: 151, startPoint y: 536, endPoint x: 174, endPoint y: 534, distance: 23.2
click at [151, 536] on input "checkbox" at bounding box center [153, 529] width 17 height 17
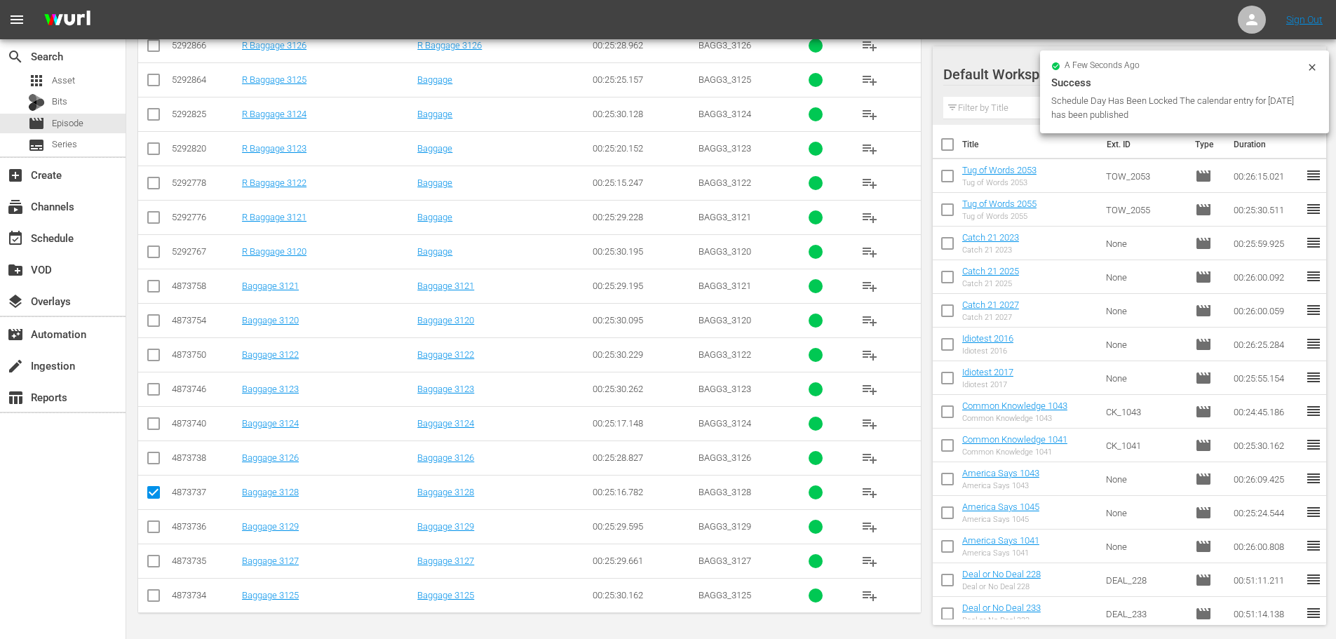
checkbox input "true"
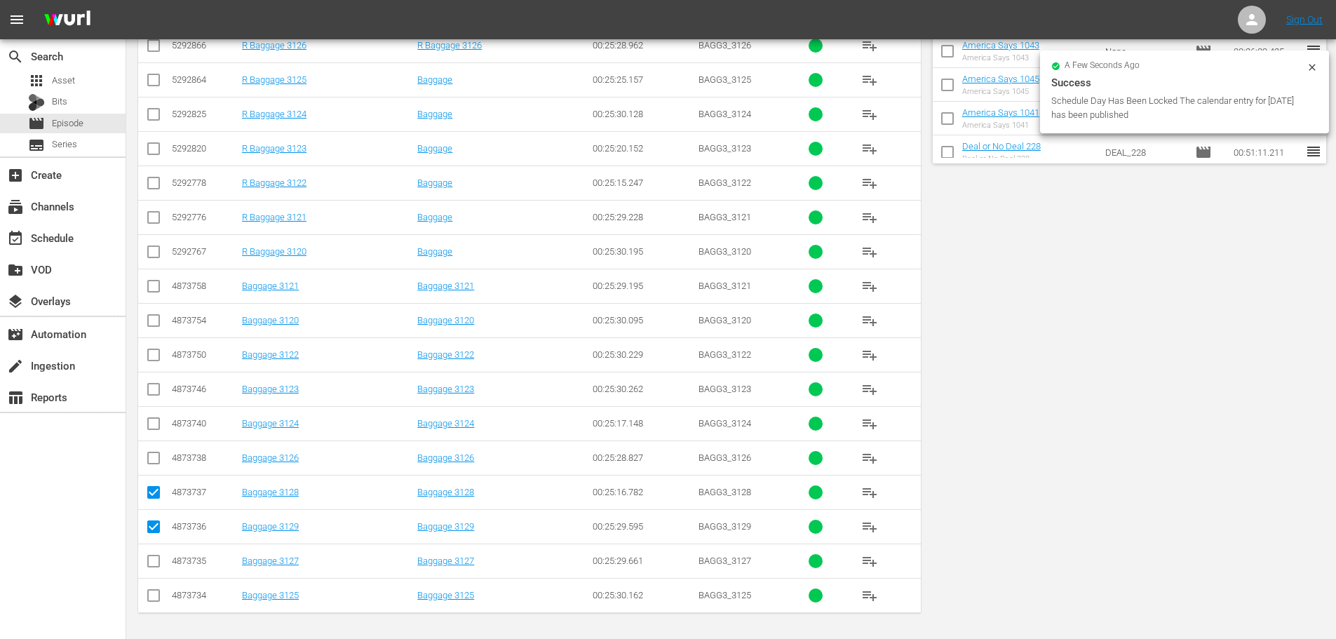
scroll to position [0, 0]
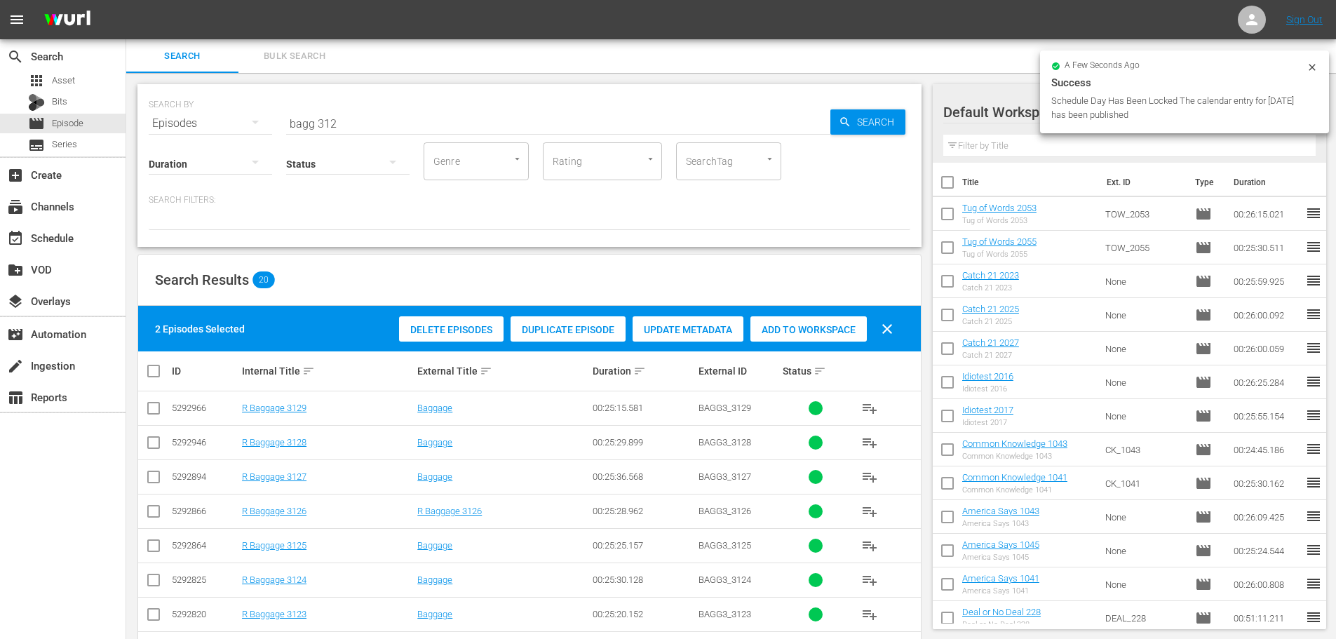
click at [818, 337] on div "Add to Workspace" at bounding box center [808, 329] width 116 height 27
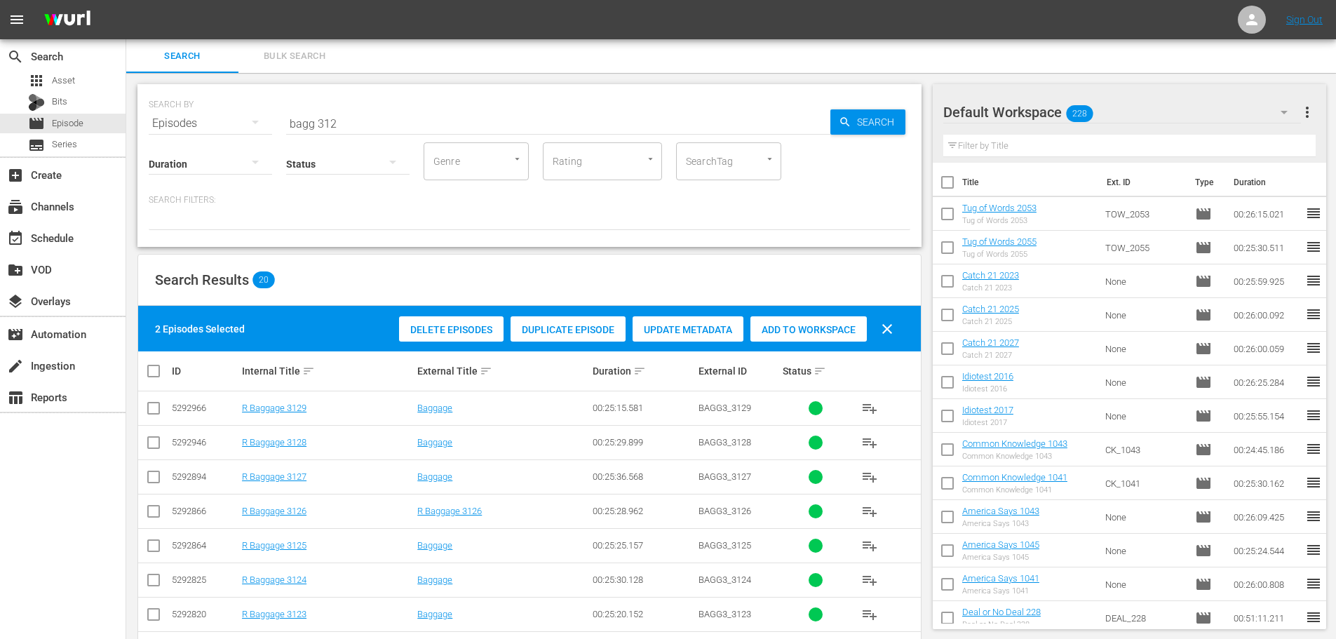
drag, startPoint x: 447, startPoint y: 144, endPoint x: 446, endPoint y: 127, distance: 17.6
click at [447, 140] on div "SEARCH BY Search By Episodes Search ID, Title, Description, Keywords, or Catego…" at bounding box center [529, 165] width 784 height 163
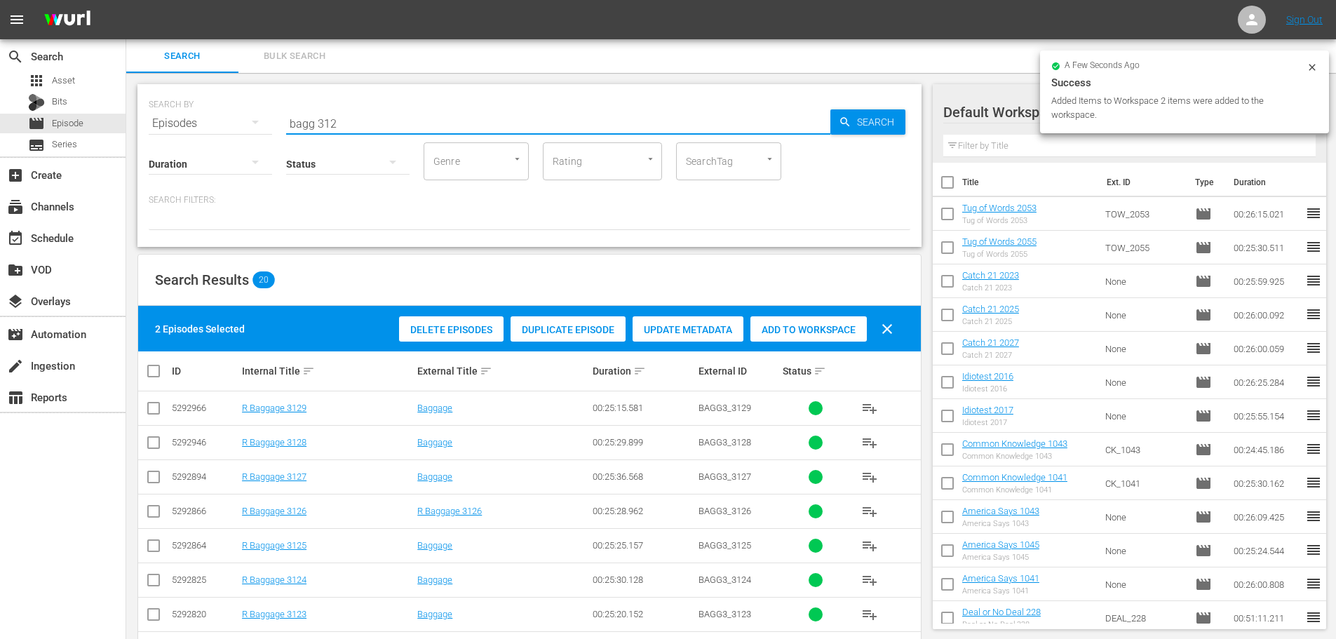
click at [446, 127] on input "bagg 312" at bounding box center [558, 124] width 544 height 34
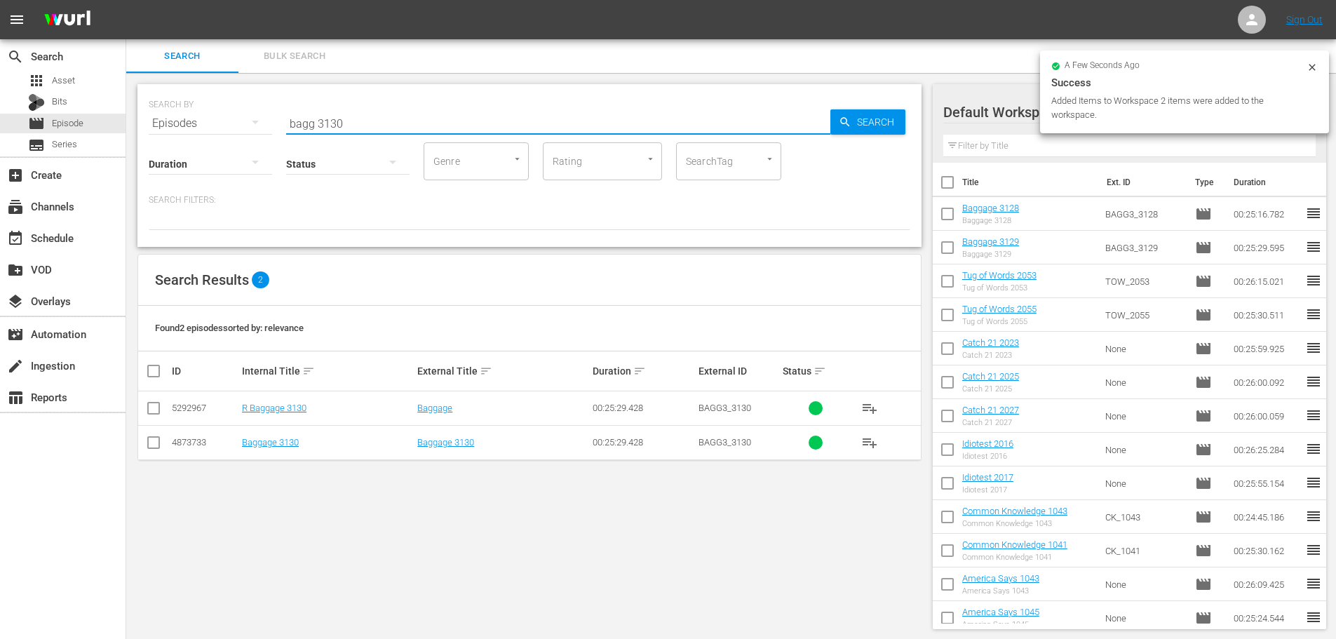
type input "bagg 3130"
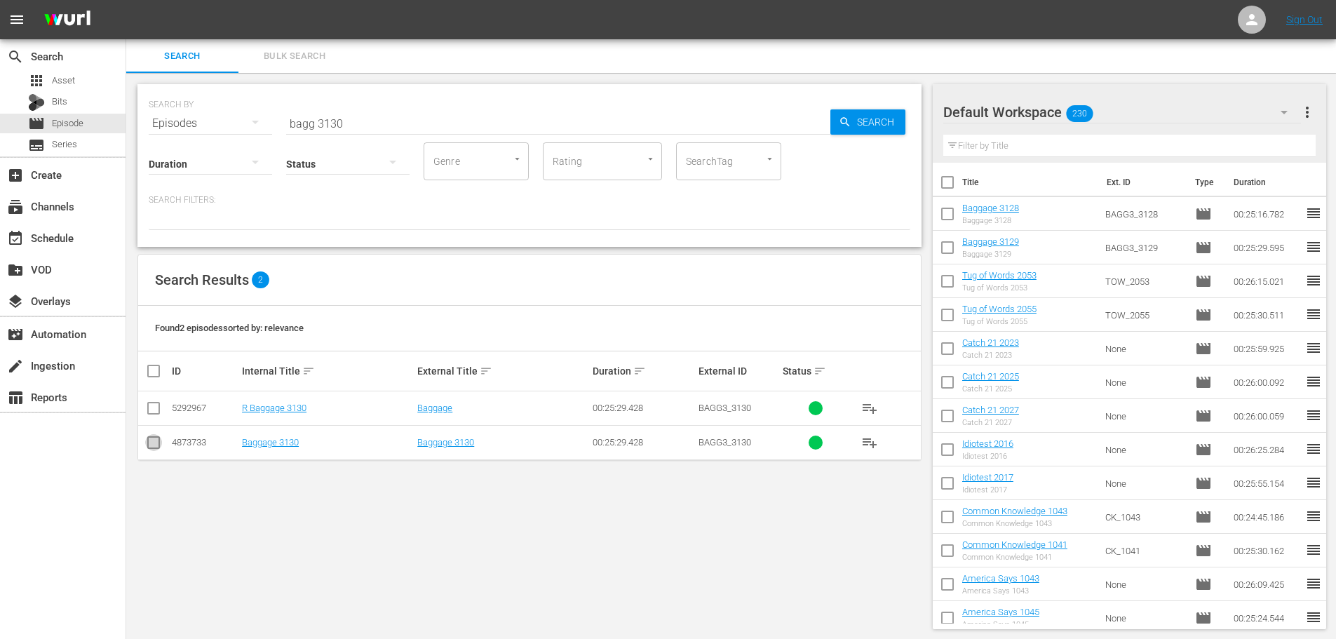
click at [151, 448] on input "checkbox" at bounding box center [153, 445] width 17 height 17
checkbox input "true"
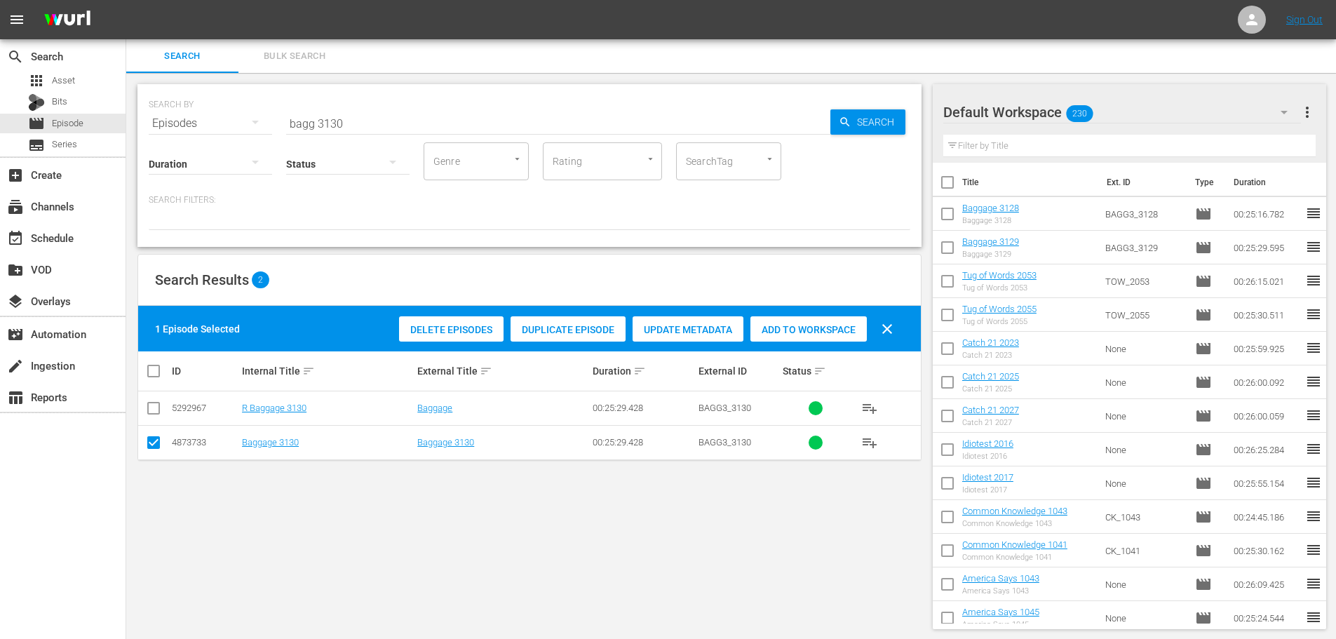
click at [805, 327] on span "Add to Workspace" at bounding box center [808, 329] width 116 height 11
drag, startPoint x: 466, startPoint y: 111, endPoint x: 283, endPoint y: 80, distance: 185.6
click at [465, 113] on input "bagg 3130" at bounding box center [558, 124] width 544 height 34
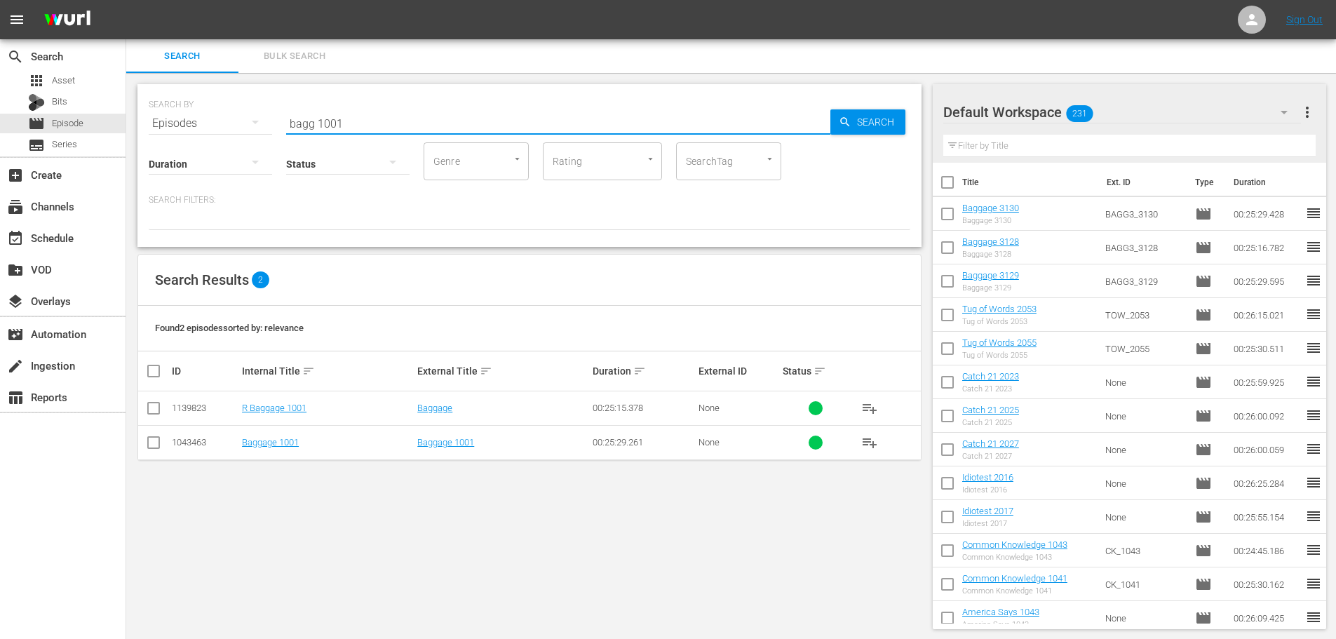
type input "bagg 1001"
click at [155, 435] on icon at bounding box center [153, 442] width 17 height 17
click at [153, 440] on input "checkbox" at bounding box center [153, 445] width 17 height 17
checkbox input "true"
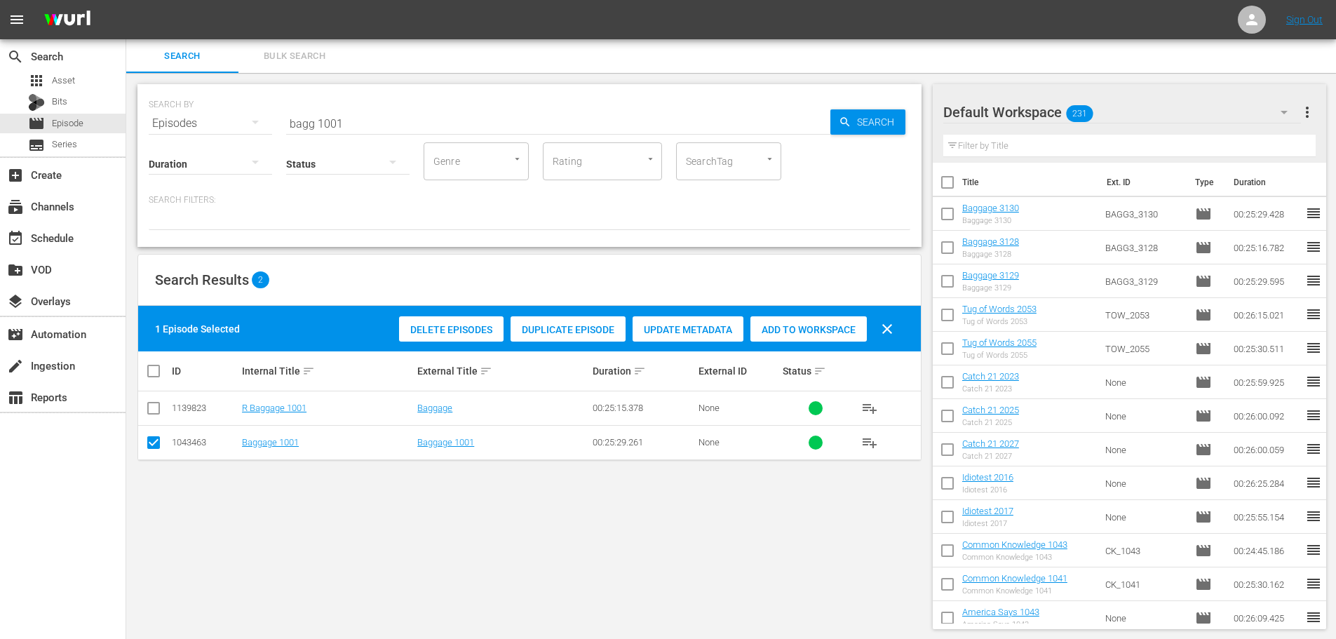
drag, startPoint x: 788, startPoint y: 325, endPoint x: 592, endPoint y: 267, distance: 204.1
click at [787, 325] on span "Add to Workspace" at bounding box center [808, 329] width 116 height 11
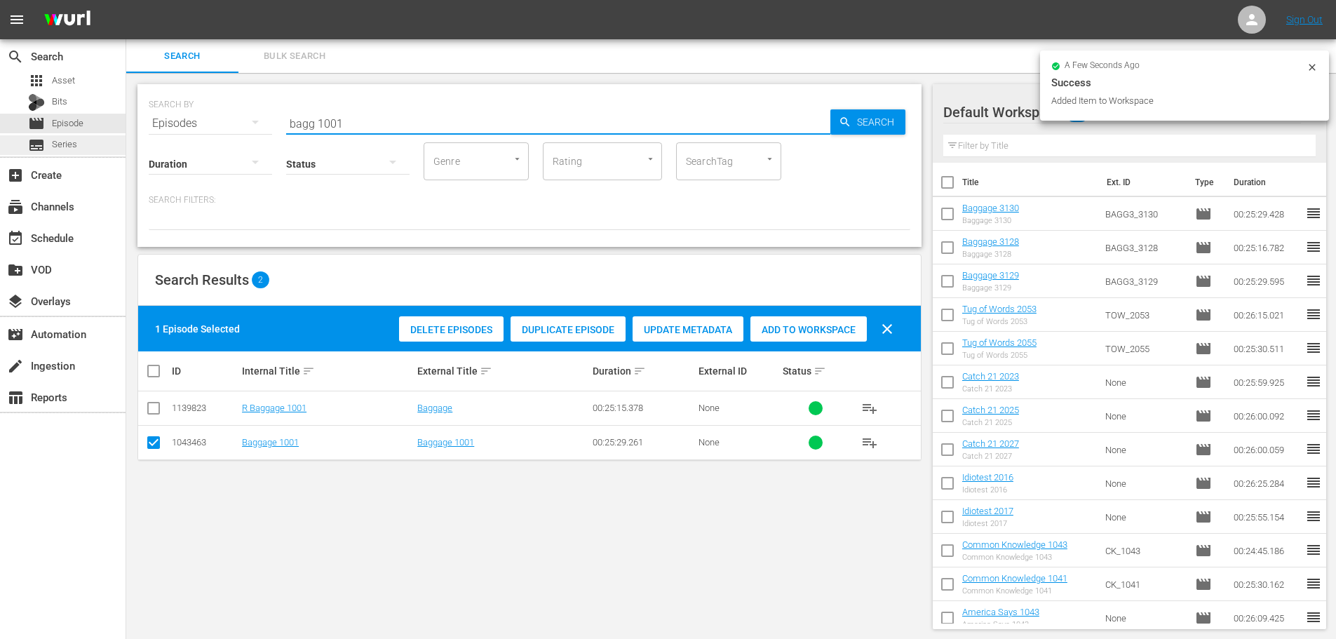
drag, startPoint x: 360, startPoint y: 126, endPoint x: 0, endPoint y: 142, distance: 360.0
click at [126, 0] on div "search Search apps Asset Bits movie Episode subtitles Series add_box Create sub…" at bounding box center [730, 0] width 1209 height 0
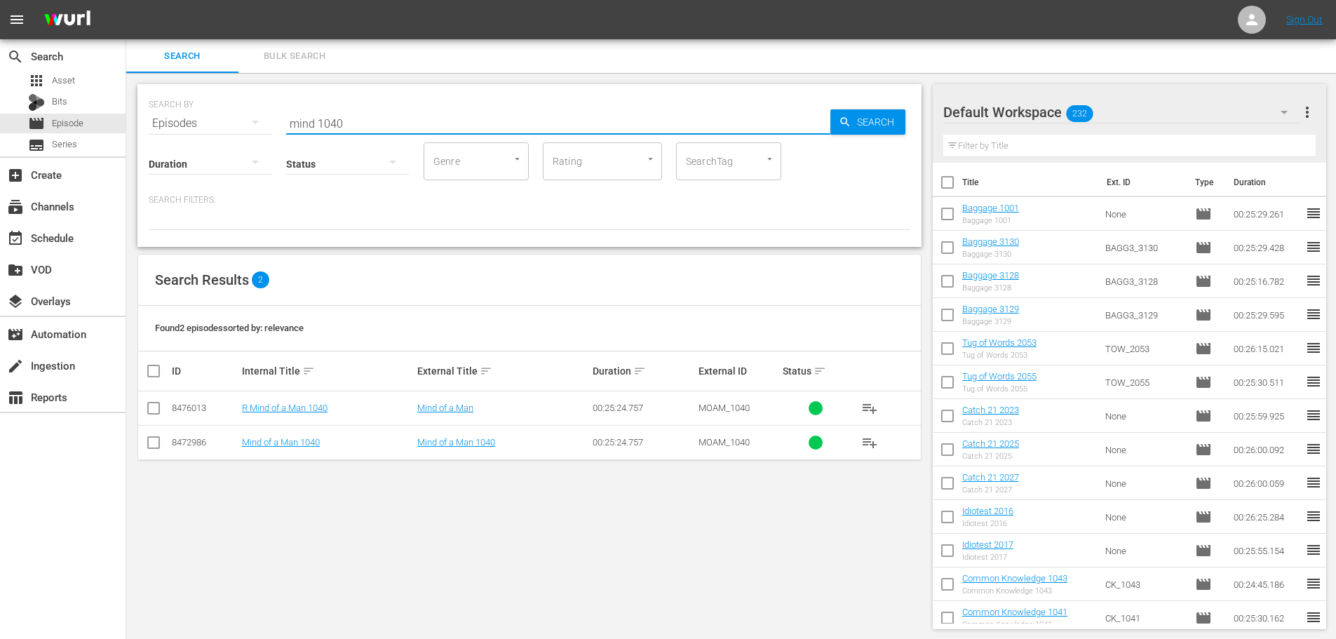
type input "mind 1040"
click at [153, 449] on input "checkbox" at bounding box center [153, 445] width 17 height 17
checkbox input "true"
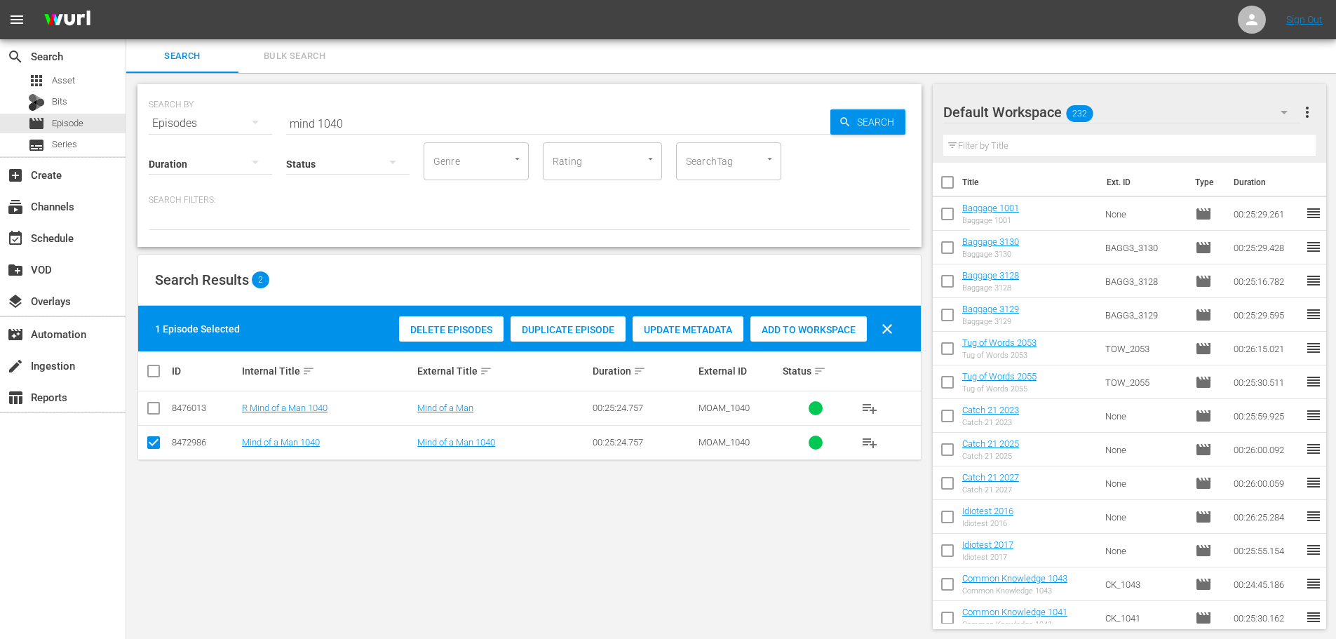
click at [813, 326] on span "Add to Workspace" at bounding box center [808, 329] width 116 height 11
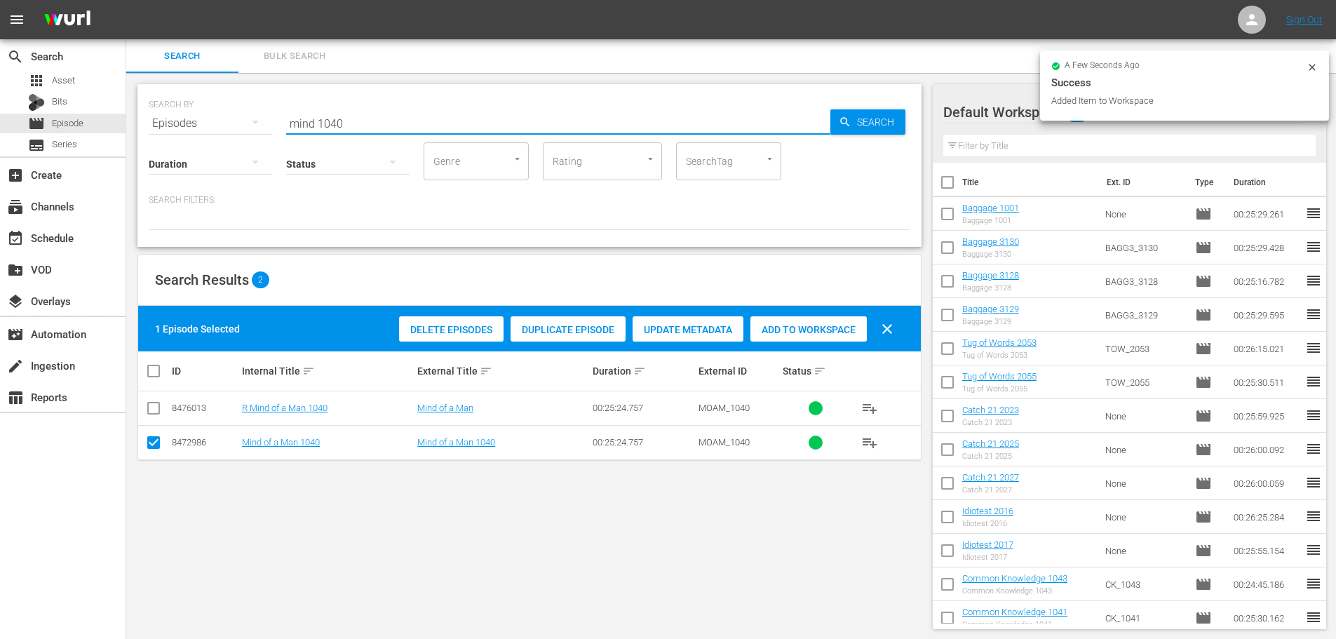
drag, startPoint x: 395, startPoint y: 126, endPoint x: 237, endPoint y: 111, distance: 158.5
click at [237, 111] on div "SEARCH BY Search By Episodes Search ID, Title, Description, Keywords, or Catego…" at bounding box center [529, 115] width 761 height 50
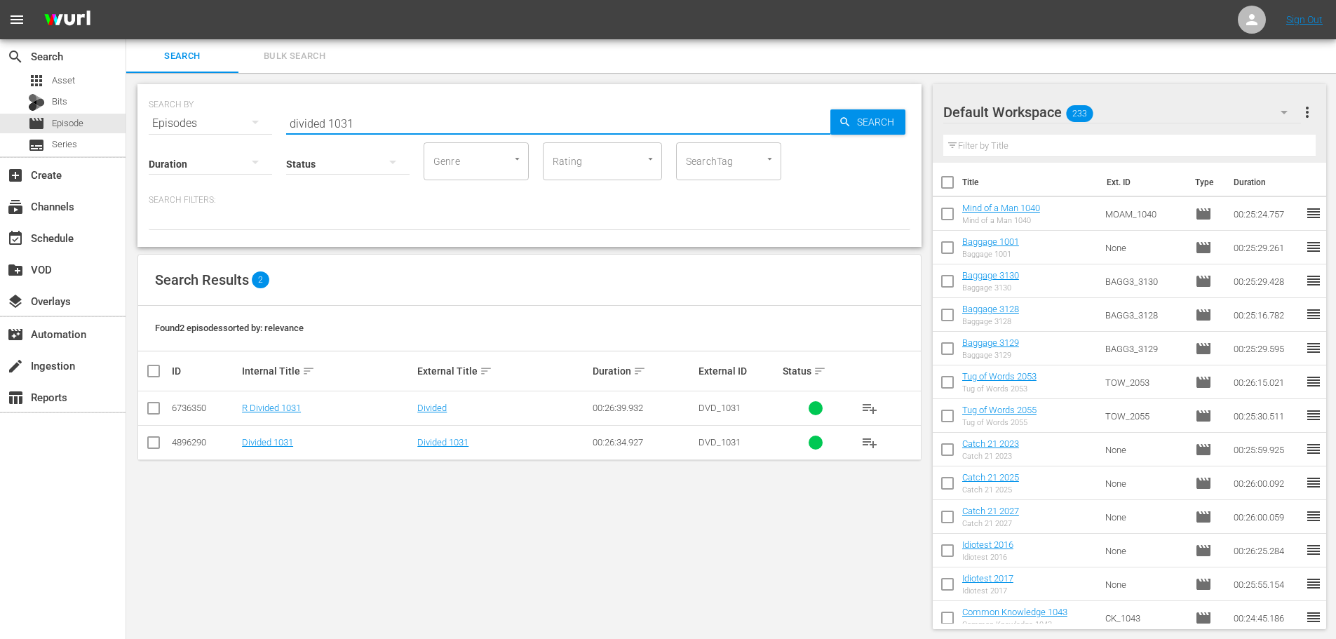
type input "divided 1031"
click at [151, 447] on input "checkbox" at bounding box center [153, 445] width 17 height 17
checkbox input "true"
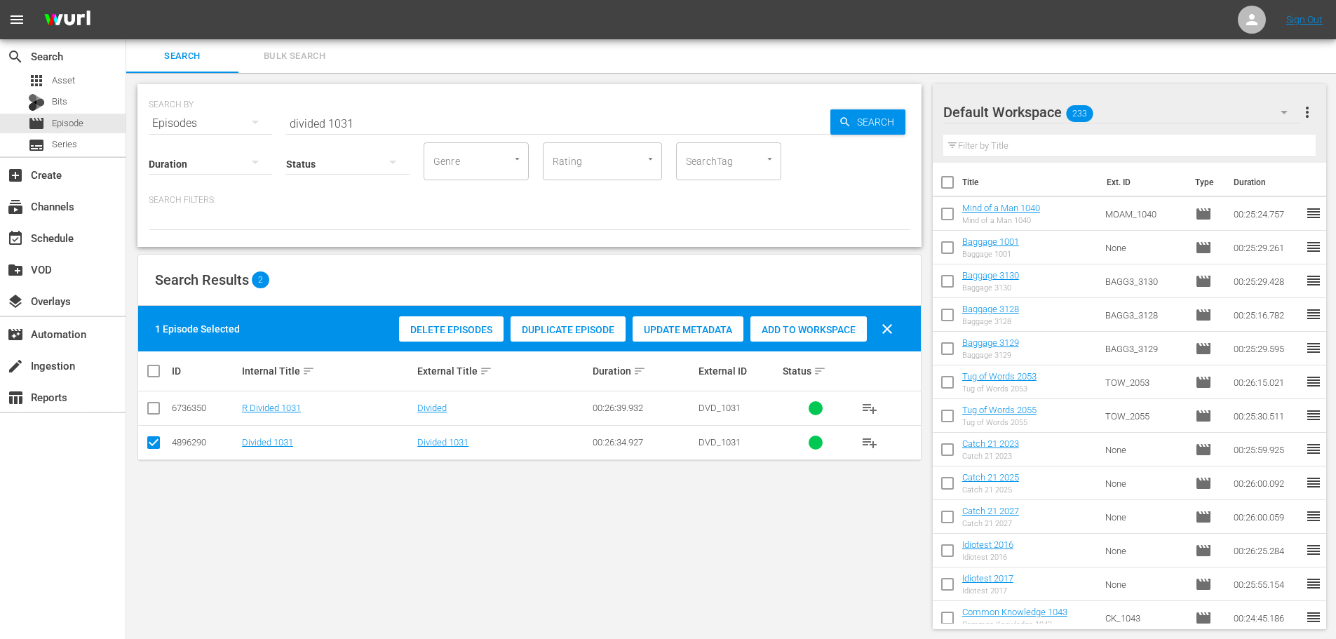
drag, startPoint x: 782, startPoint y: 328, endPoint x: 380, endPoint y: 151, distance: 439.2
click at [780, 328] on span "Add to Workspace" at bounding box center [808, 329] width 116 height 11
click at [399, 133] on div "Status" at bounding box center [347, 155] width 123 height 50
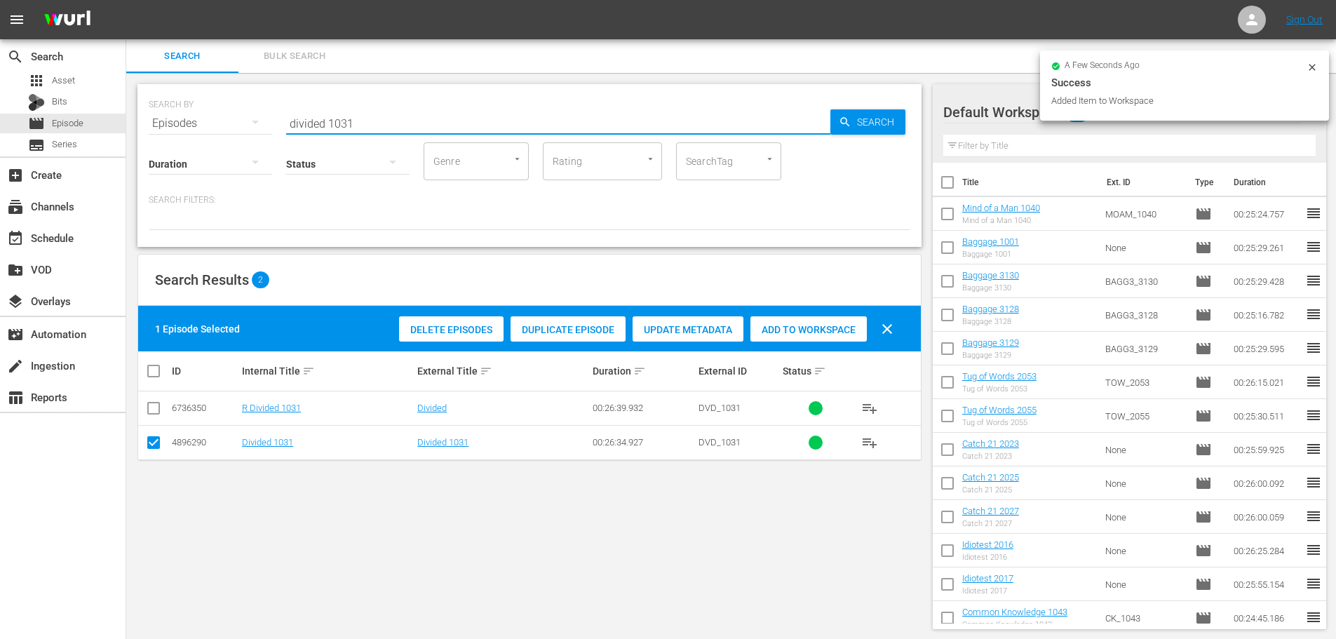
click at [400, 123] on input "divided 1031" at bounding box center [558, 124] width 544 height 34
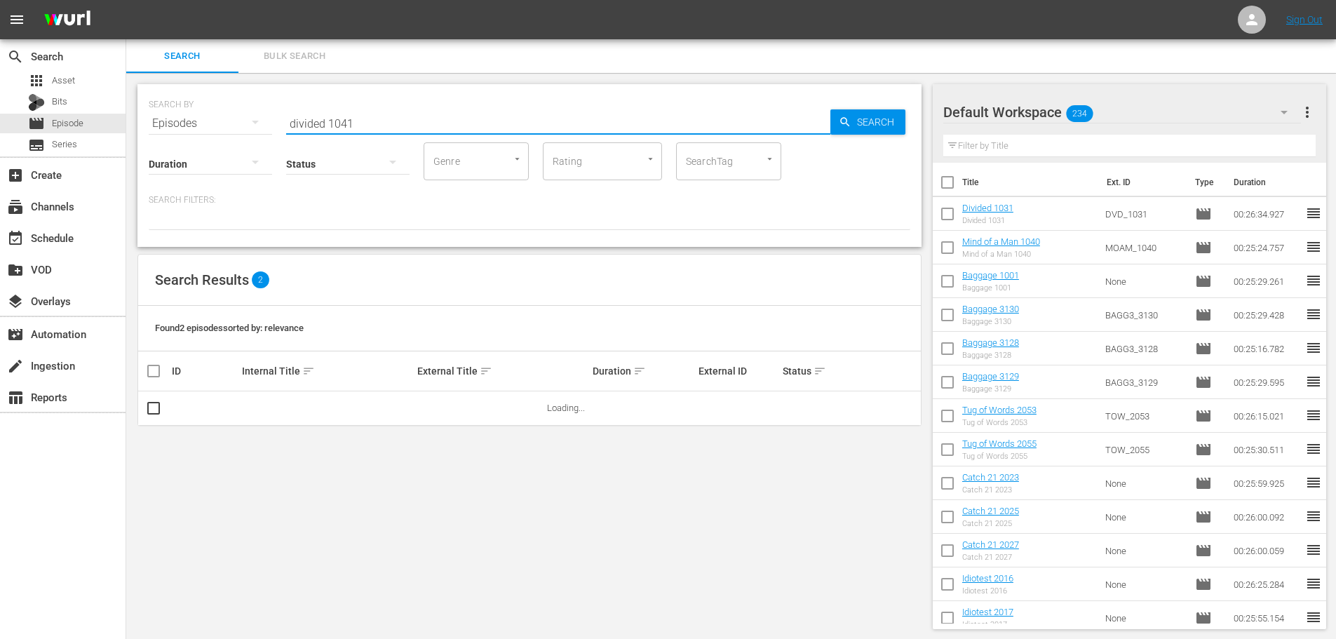
type input "divided 1041"
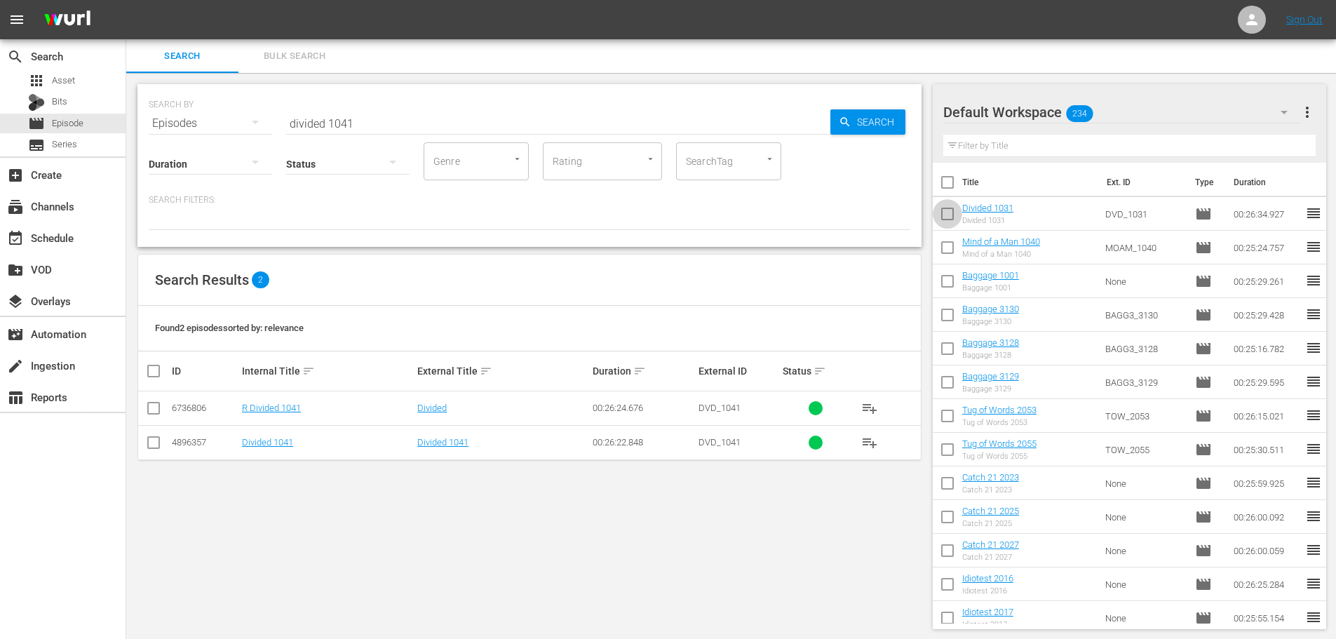
click at [947, 217] on input "checkbox" at bounding box center [947, 216] width 29 height 29
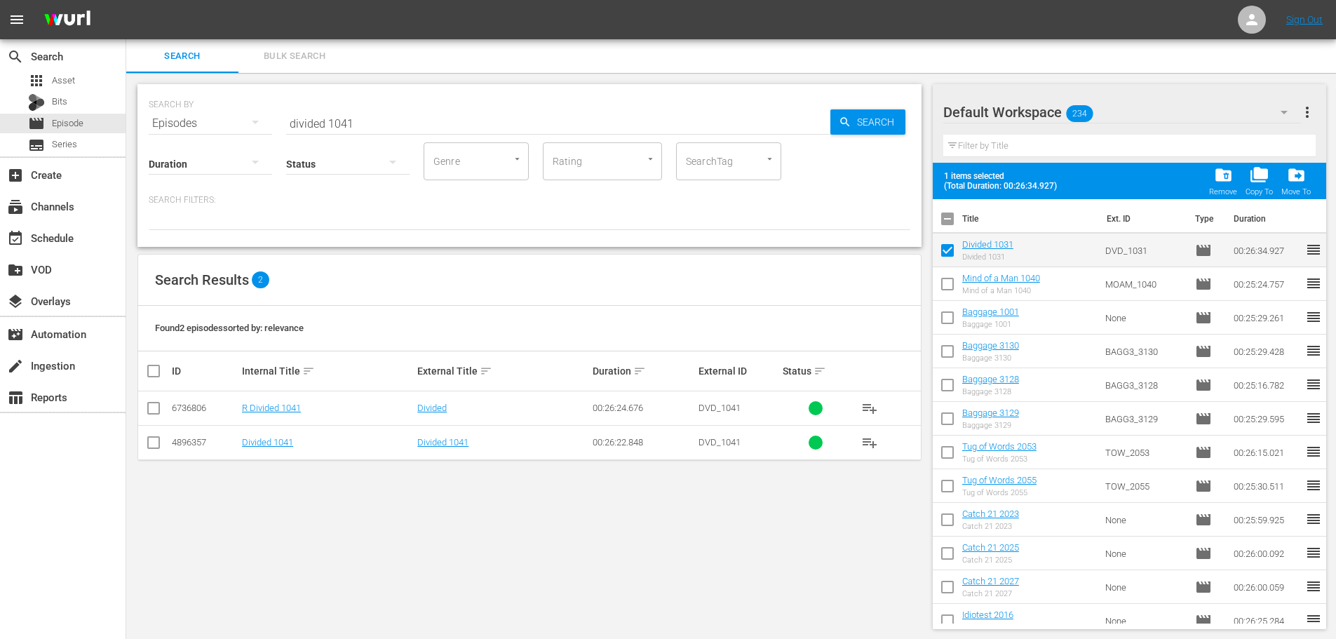
click at [1207, 189] on span "folder_delete Remove" at bounding box center [1223, 180] width 36 height 39
click at [1228, 179] on span "folder_delete" at bounding box center [1223, 174] width 19 height 19
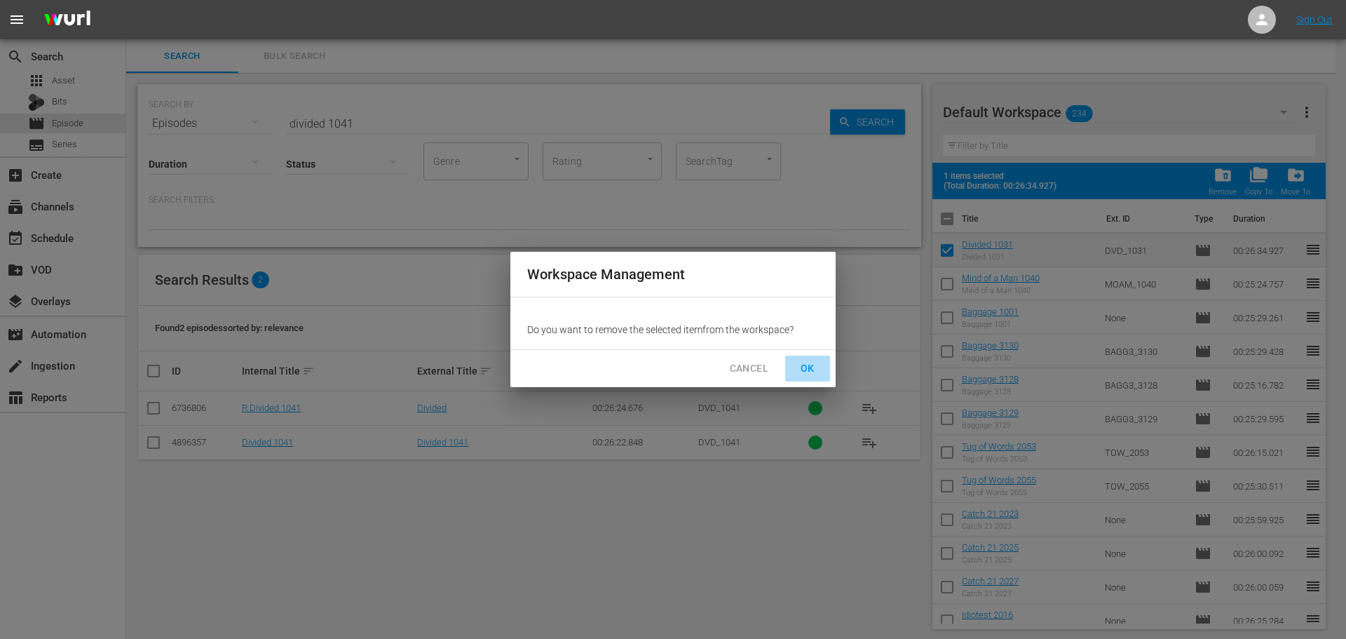
drag, startPoint x: 811, startPoint y: 363, endPoint x: 410, endPoint y: 411, distance: 403.9
click at [811, 363] on span "OK" at bounding box center [807, 369] width 22 height 18
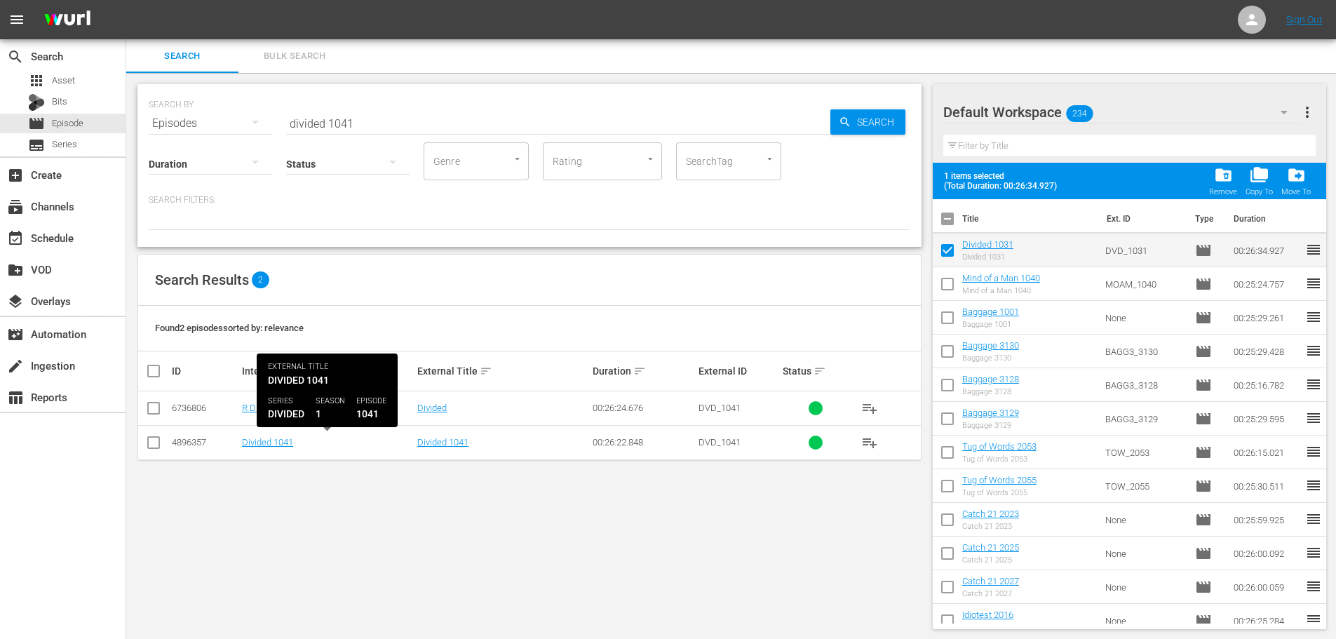
checkbox input "false"
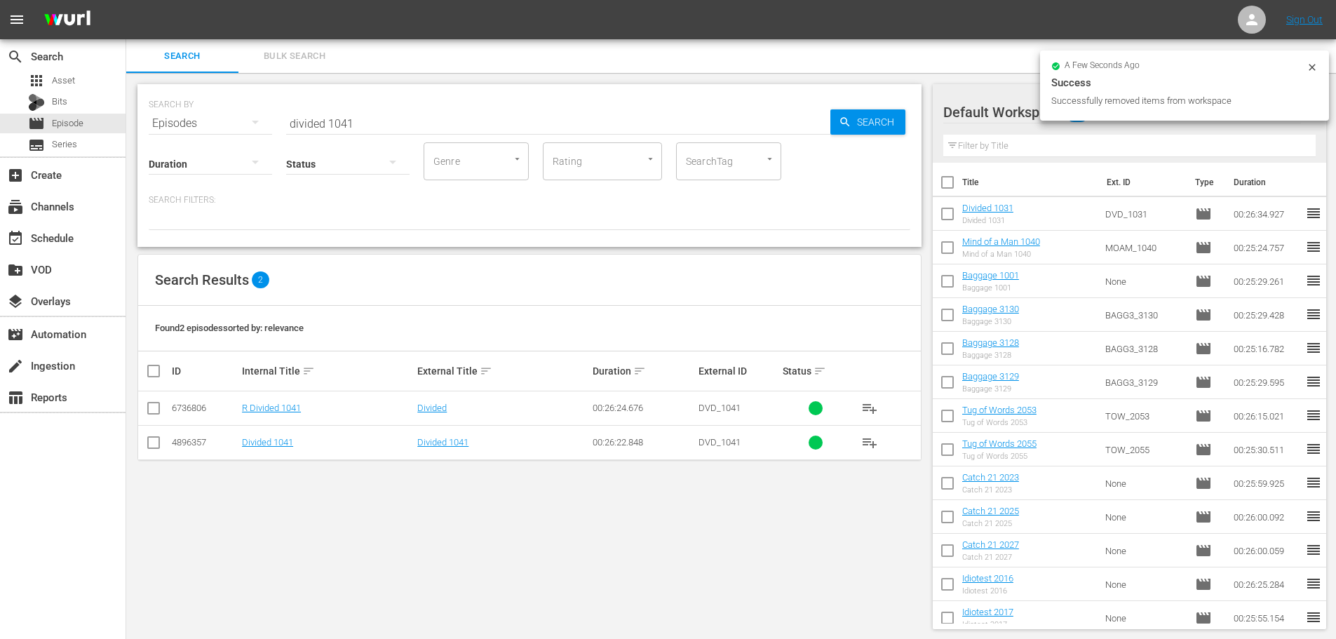
click at [193, 447] on div "4896357" at bounding box center [205, 442] width 66 height 11
click at [155, 450] on input "checkbox" at bounding box center [153, 445] width 17 height 17
checkbox input "true"
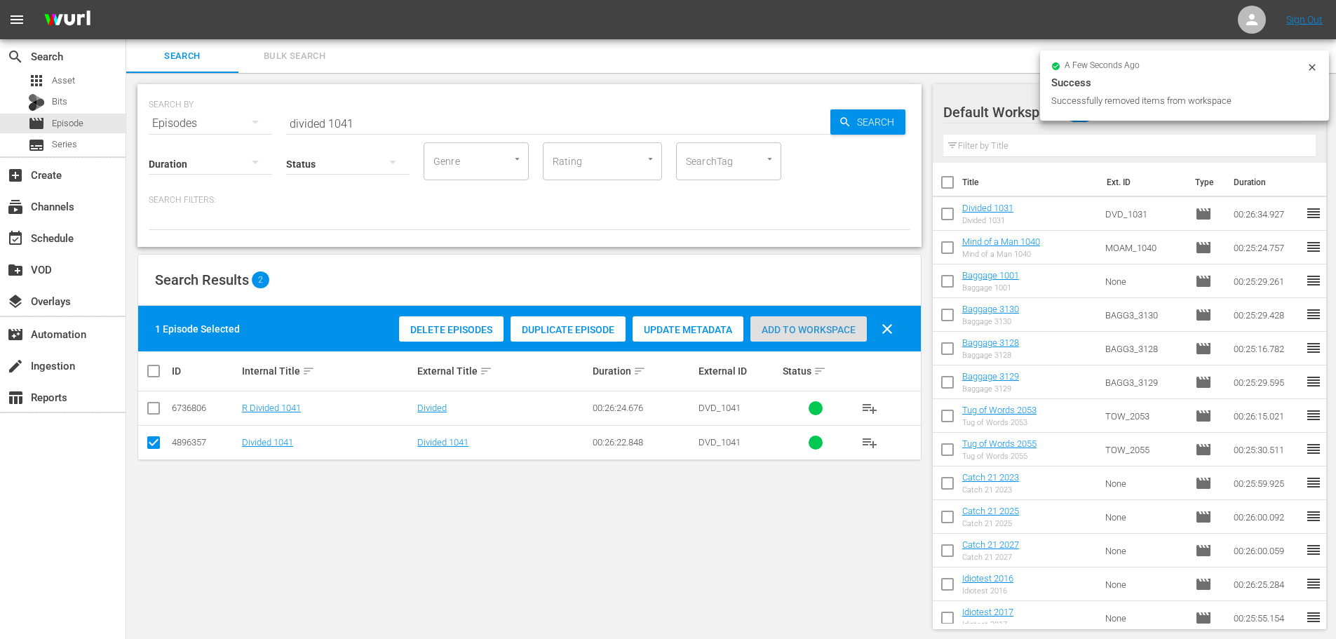
drag, startPoint x: 795, startPoint y: 316, endPoint x: 594, endPoint y: 126, distance: 277.2
click at [794, 316] on div "Add to Workspace" at bounding box center [808, 329] width 116 height 27
click at [587, 123] on input "divided 1041" at bounding box center [558, 124] width 544 height 34
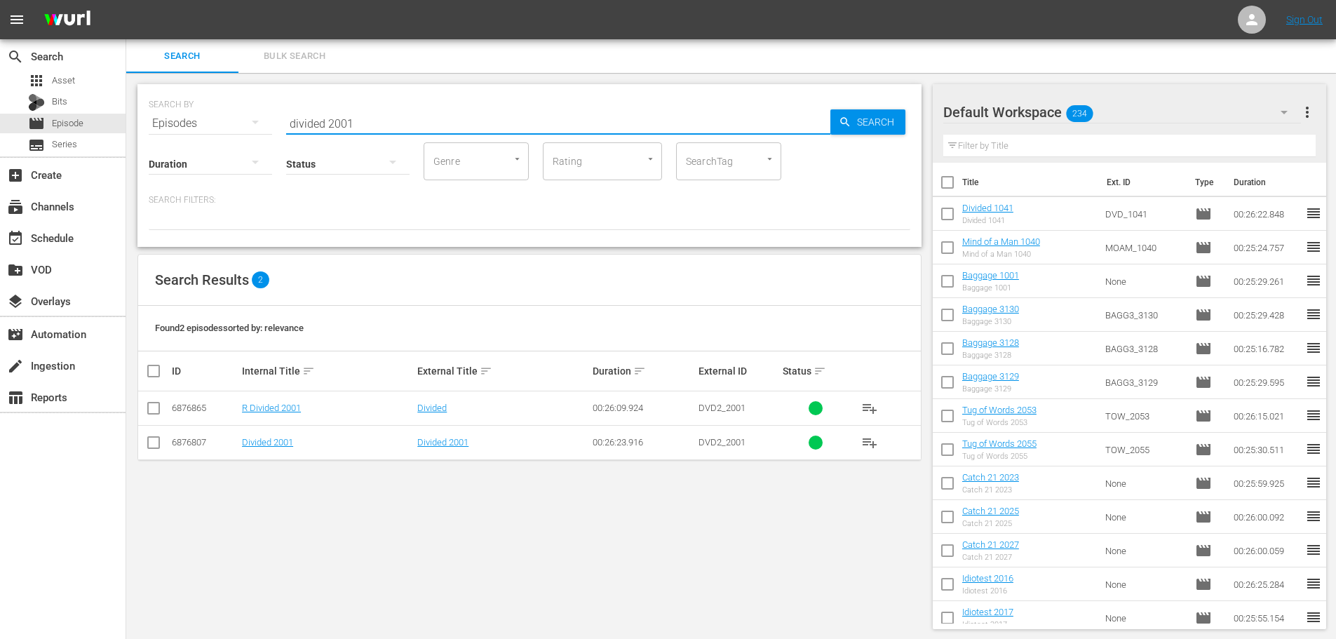
type input "divided 2001"
click at [152, 446] on input "checkbox" at bounding box center [153, 445] width 17 height 17
checkbox input "true"
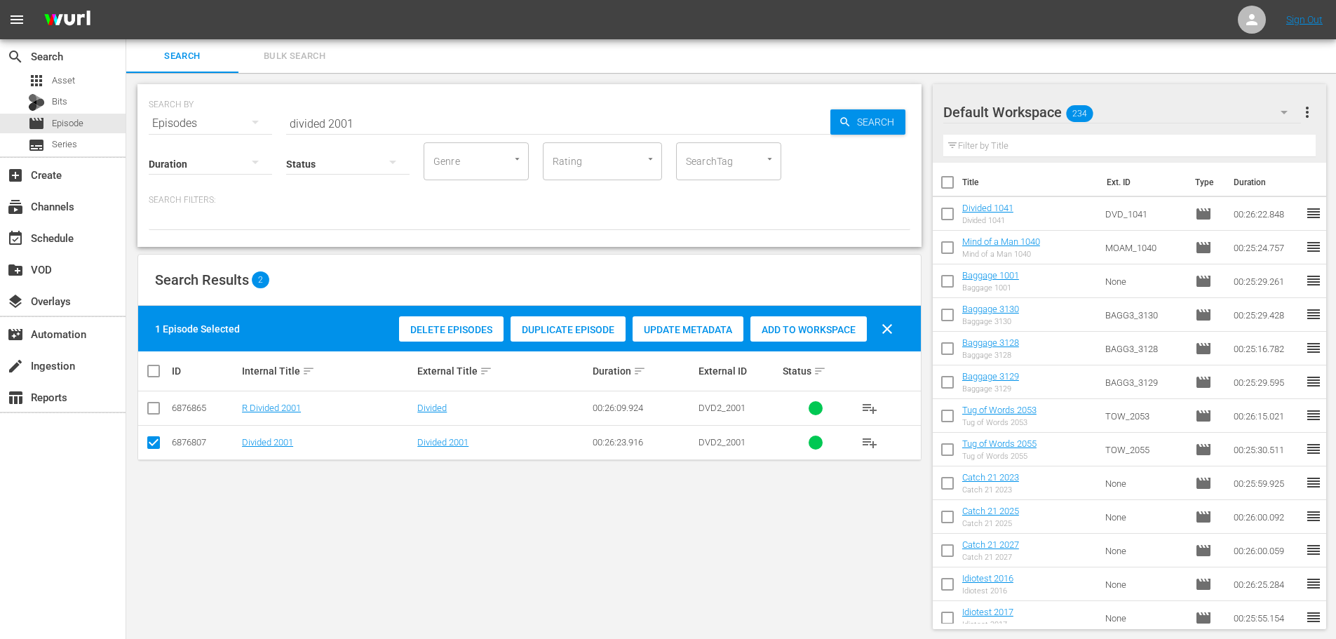
click at [846, 331] on span "Add to Workspace" at bounding box center [808, 329] width 116 height 11
drag, startPoint x: 420, startPoint y: 114, endPoint x: 162, endPoint y: 131, distance: 258.6
click at [162, 131] on div "SEARCH BY Search By Episodes Search ID, Title, Description, Keywords, or Catego…" at bounding box center [529, 165] width 784 height 163
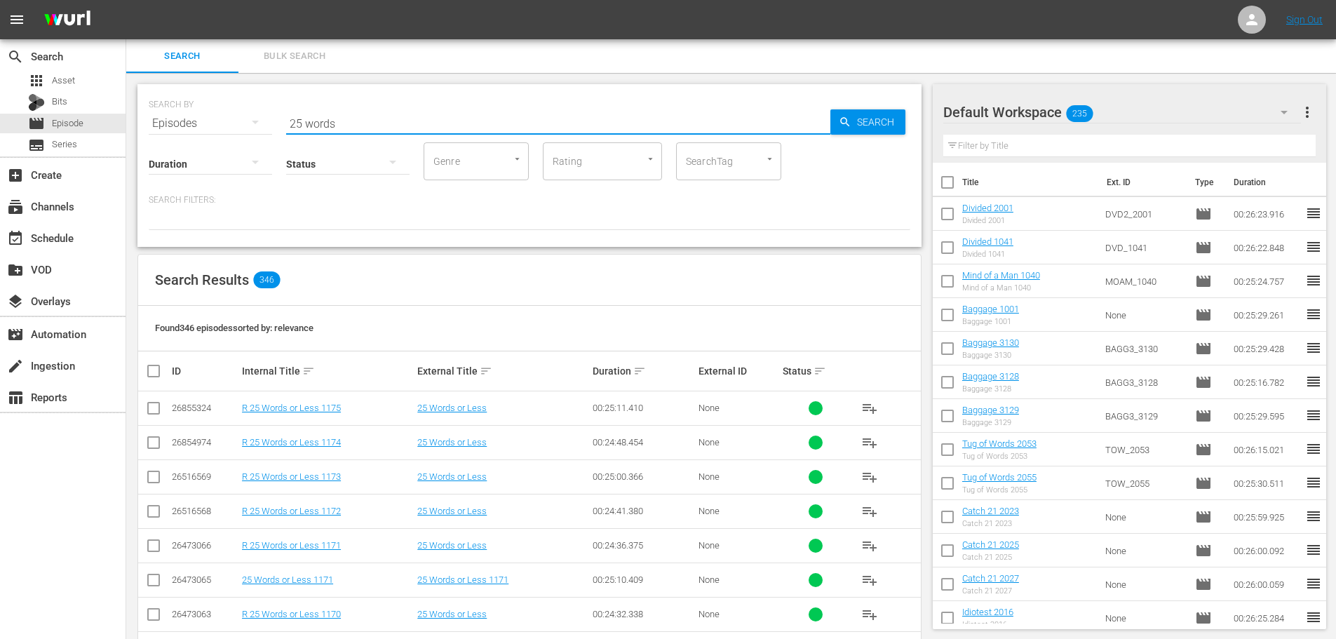
click at [411, 119] on input "25 words" at bounding box center [558, 124] width 544 height 34
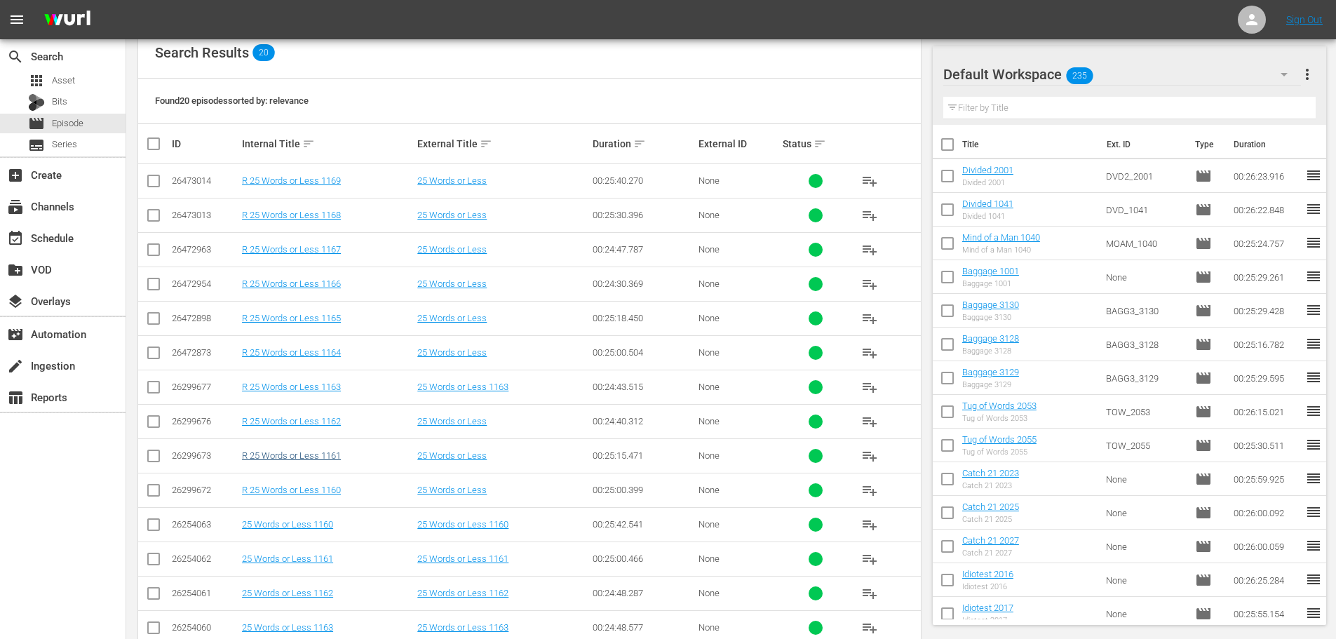
scroll to position [466, 0]
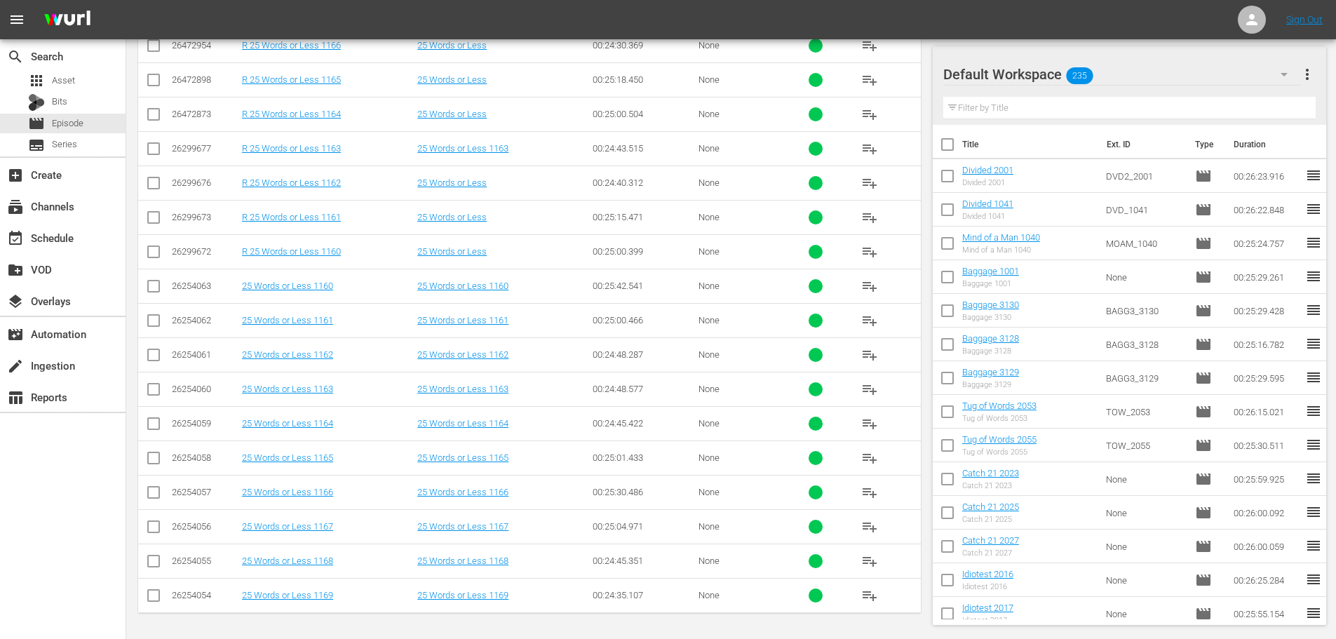
type input "25 words 116"
click at [154, 500] on input "checkbox" at bounding box center [153, 495] width 17 height 17
checkbox input "true"
click at [154, 536] on input "checkbox" at bounding box center [153, 529] width 17 height 17
checkbox input "true"
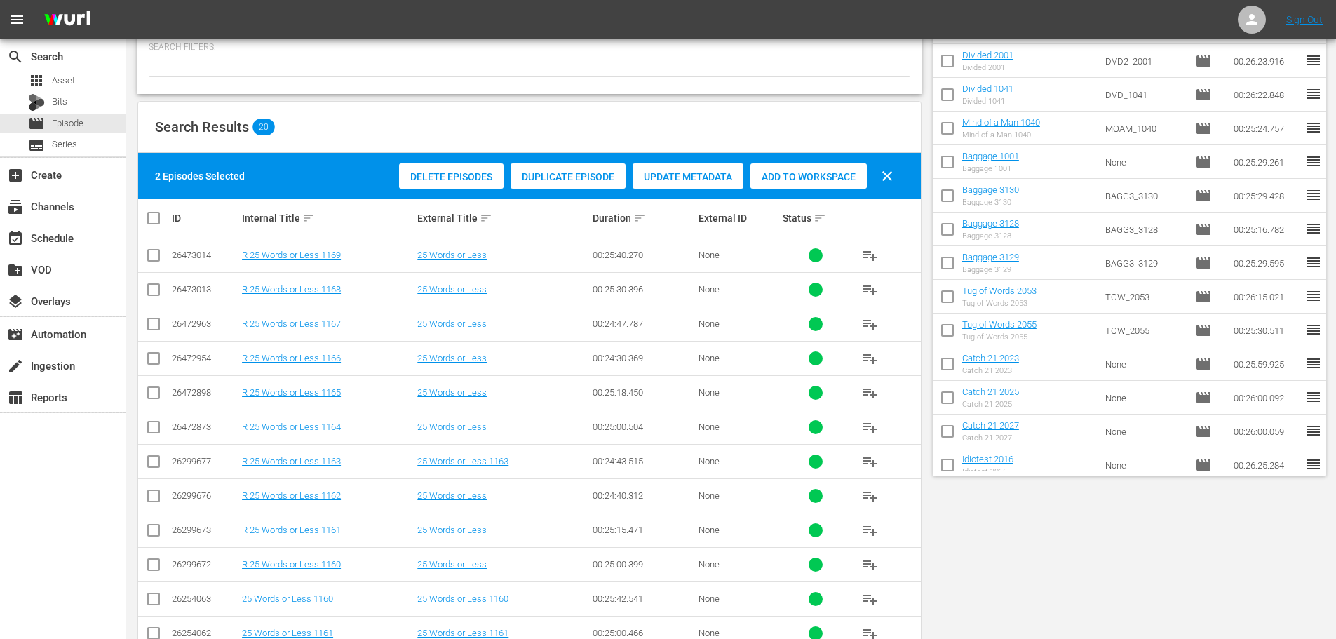
scroll to position [0, 0]
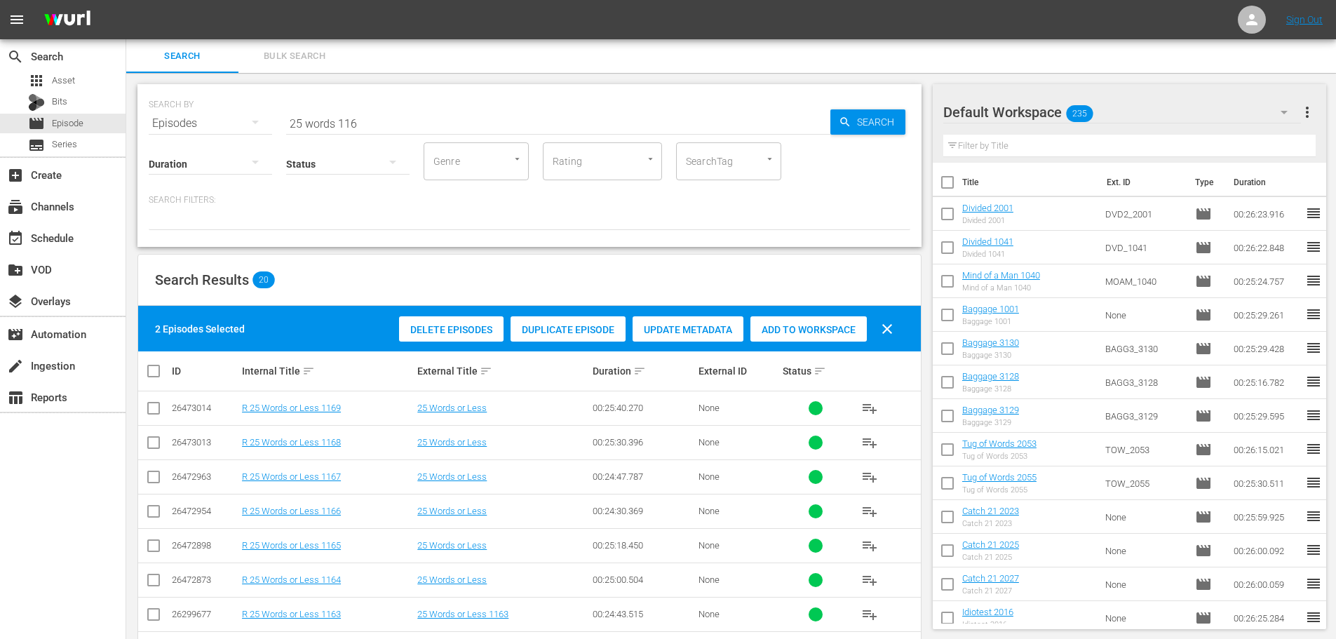
drag, startPoint x: 798, startPoint y: 329, endPoint x: 766, endPoint y: 298, distance: 44.6
click at [798, 329] on span "Add to Workspace" at bounding box center [808, 329] width 116 height 11
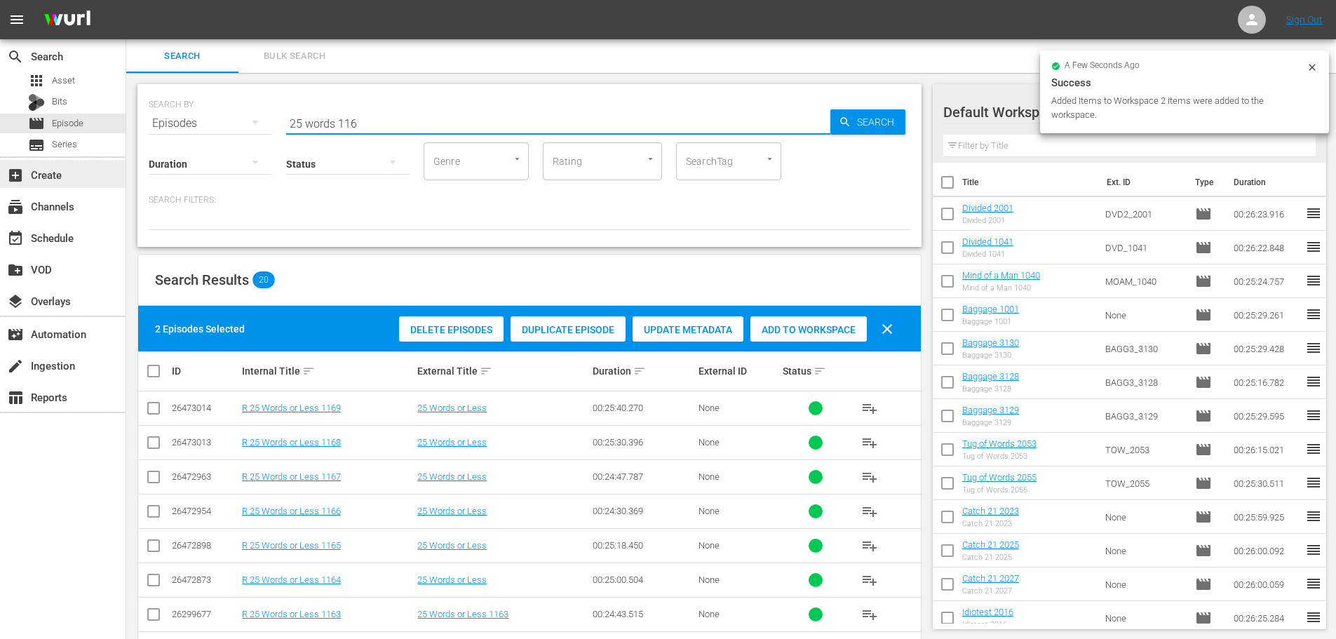
drag, startPoint x: 397, startPoint y: 121, endPoint x: 50, endPoint y: 171, distance: 350.0
click at [126, 0] on div "search Search apps Asset Bits movie Episode subtitles Series add_box Create sub…" at bounding box center [730, 0] width 1209 height 0
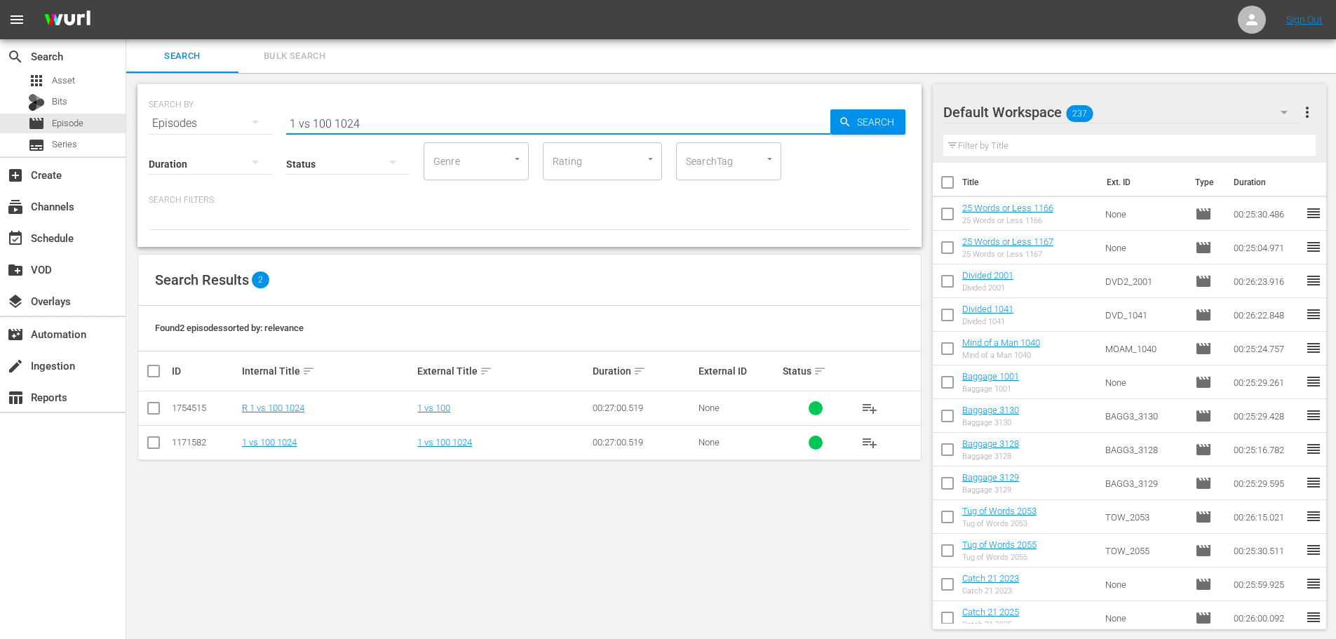
type input "1 vs 100 1024"
drag, startPoint x: 154, startPoint y: 433, endPoint x: 171, endPoint y: 421, distance: 20.6
click at [154, 434] on icon at bounding box center [153, 442] width 17 height 17
click at [147, 445] on td at bounding box center [154, 442] width 32 height 34
click at [155, 442] on input "checkbox" at bounding box center [153, 445] width 17 height 17
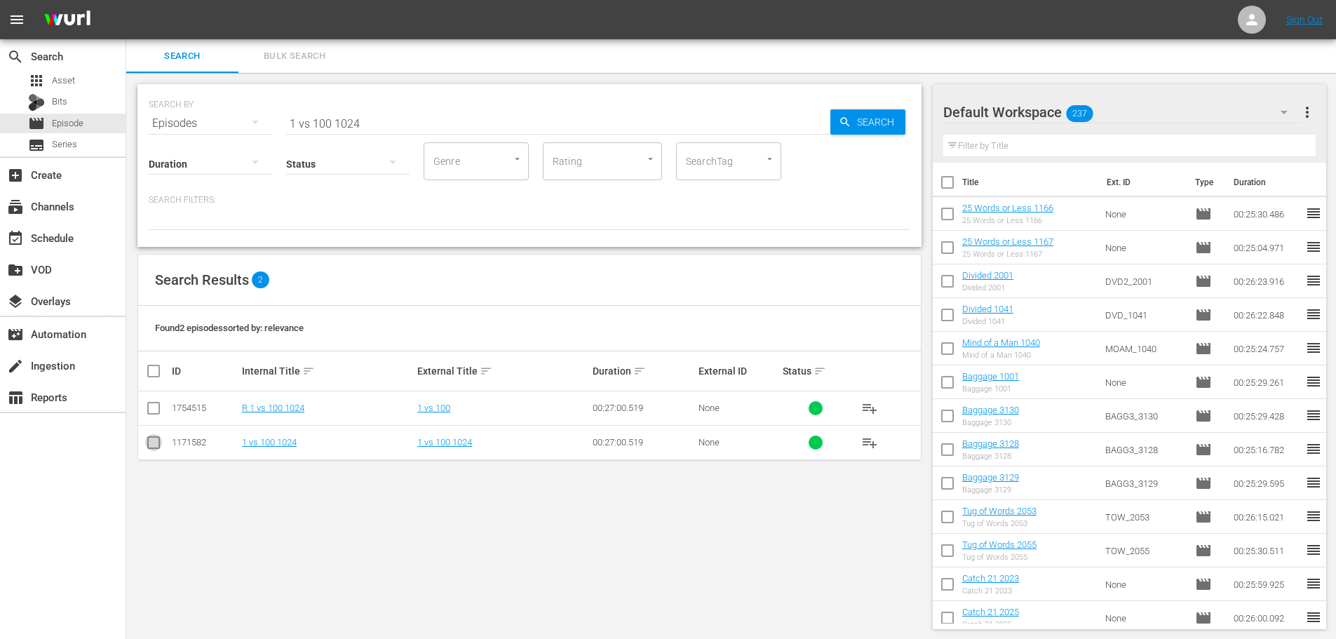
checkbox input "true"
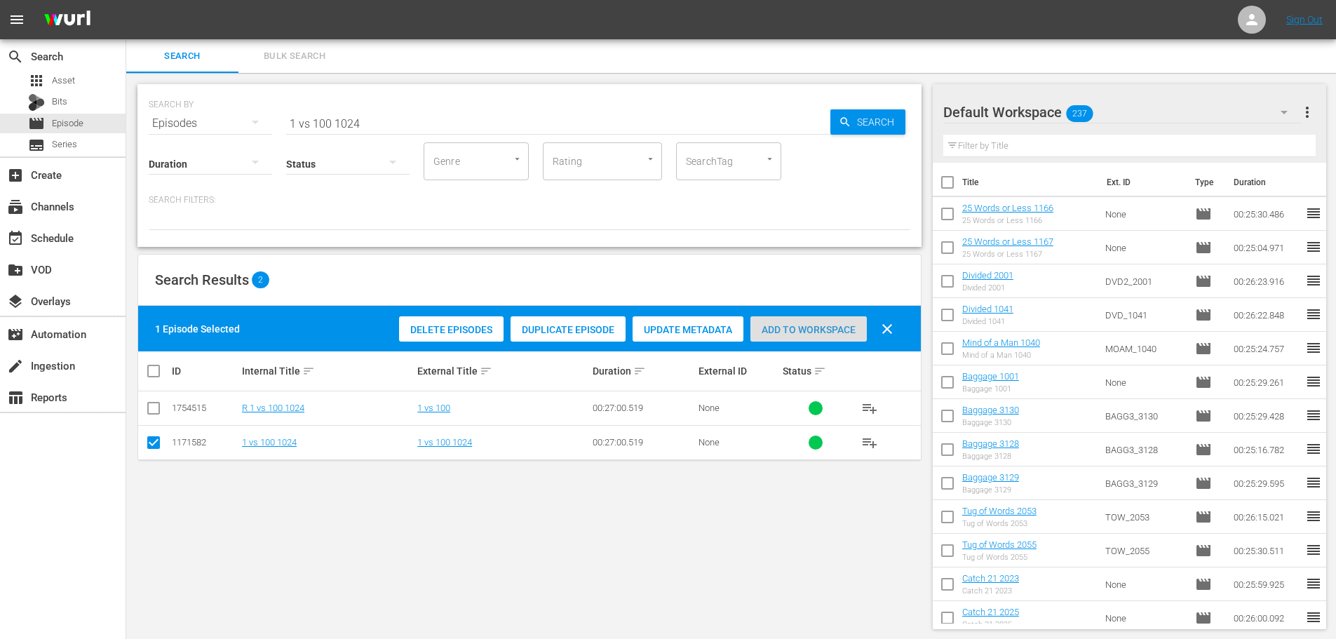
drag, startPoint x: 771, startPoint y: 328, endPoint x: 418, endPoint y: 63, distance: 441.7
click at [771, 328] on span "Add to Workspace" at bounding box center [808, 329] width 116 height 11
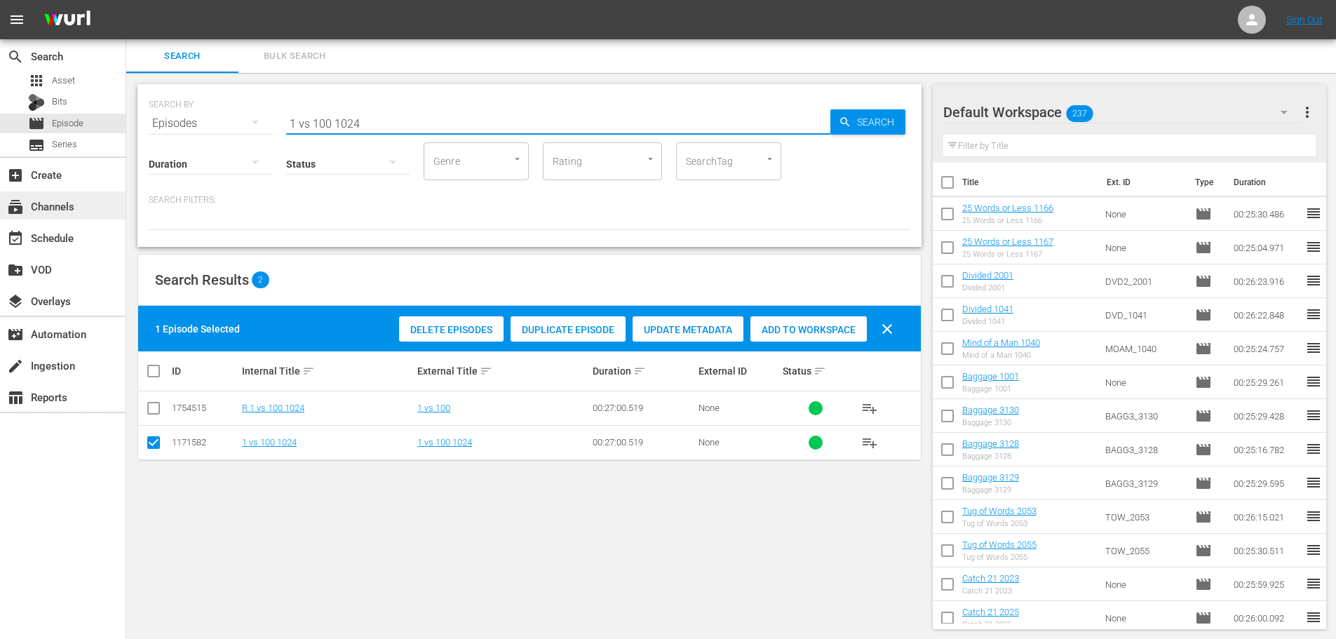
drag, startPoint x: 402, startPoint y: 112, endPoint x: 0, endPoint y: 210, distance: 414.2
click at [286, 111] on input "1 vs 100 1024" at bounding box center [558, 124] width 544 height 34
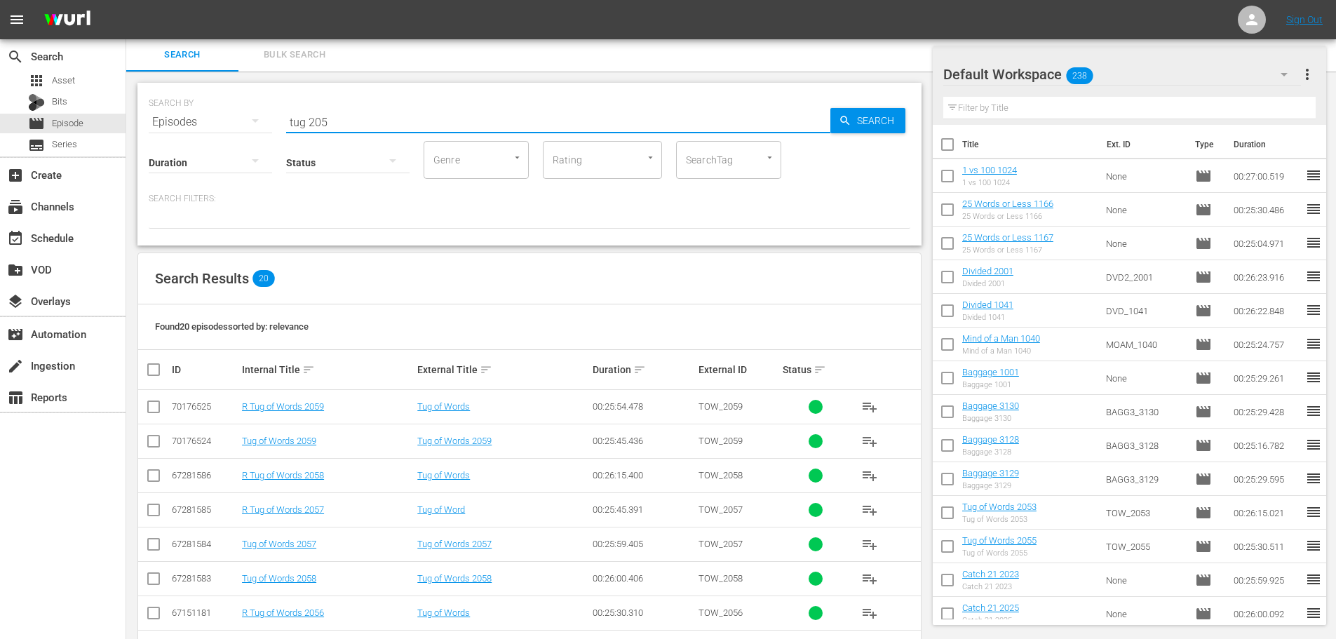
scroll to position [352, 0]
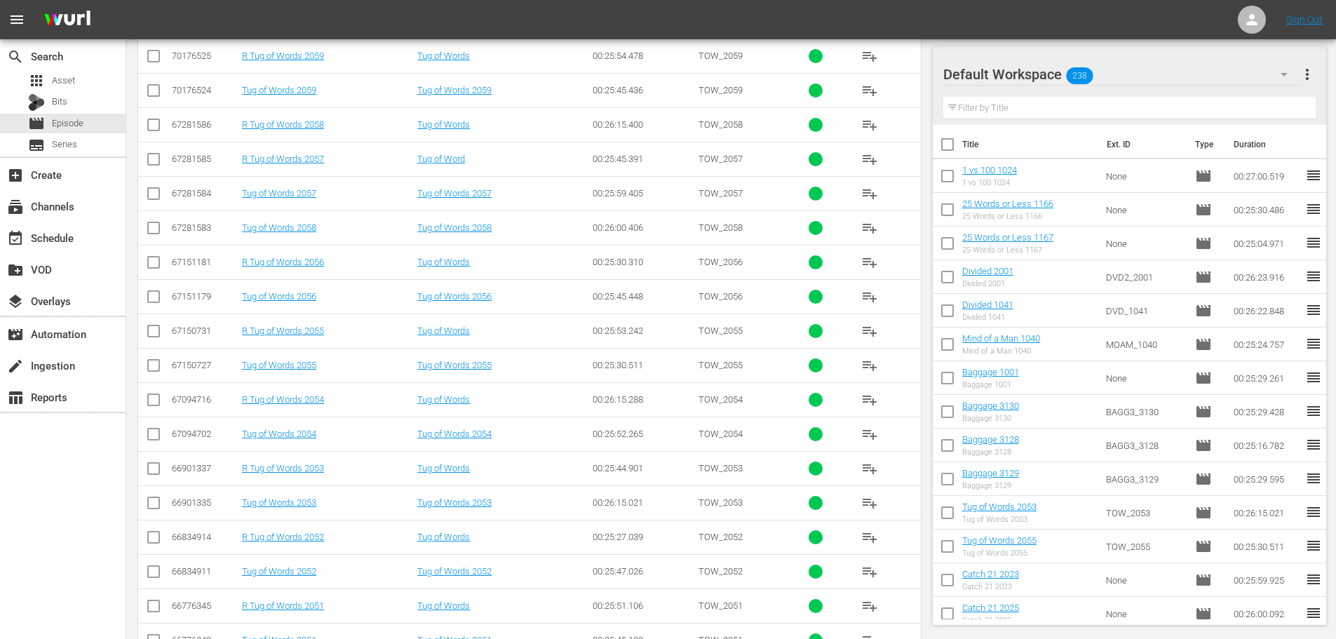
type input "tug 205"
click at [147, 189] on input "checkbox" at bounding box center [153, 196] width 17 height 17
checkbox input "true"
click at [155, 89] on input "checkbox" at bounding box center [153, 93] width 17 height 17
checkbox input "true"
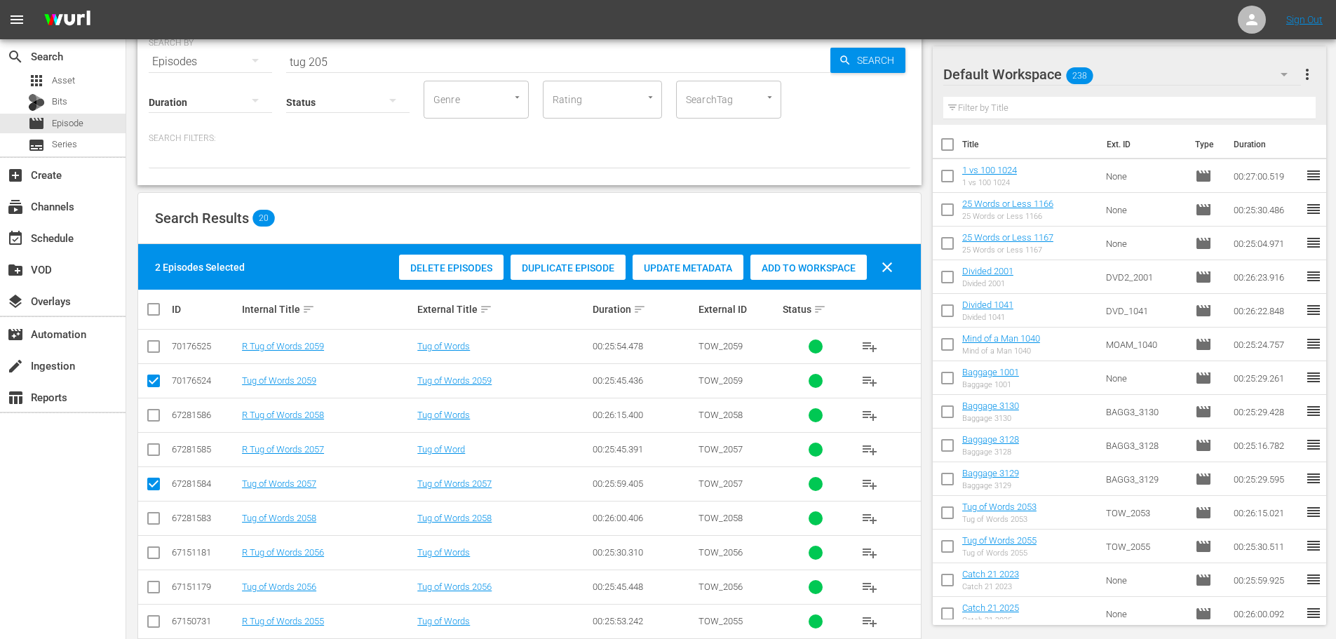
scroll to position [0, 0]
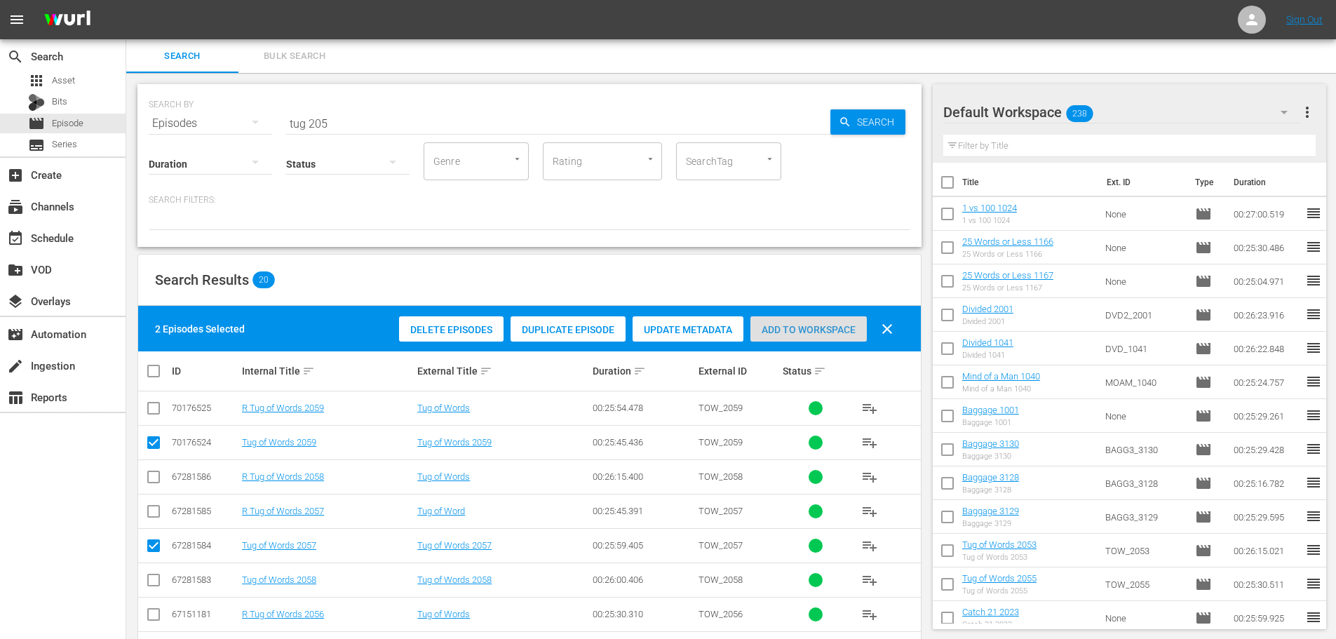
click at [795, 326] on span "Add to Workspace" at bounding box center [808, 329] width 116 height 11
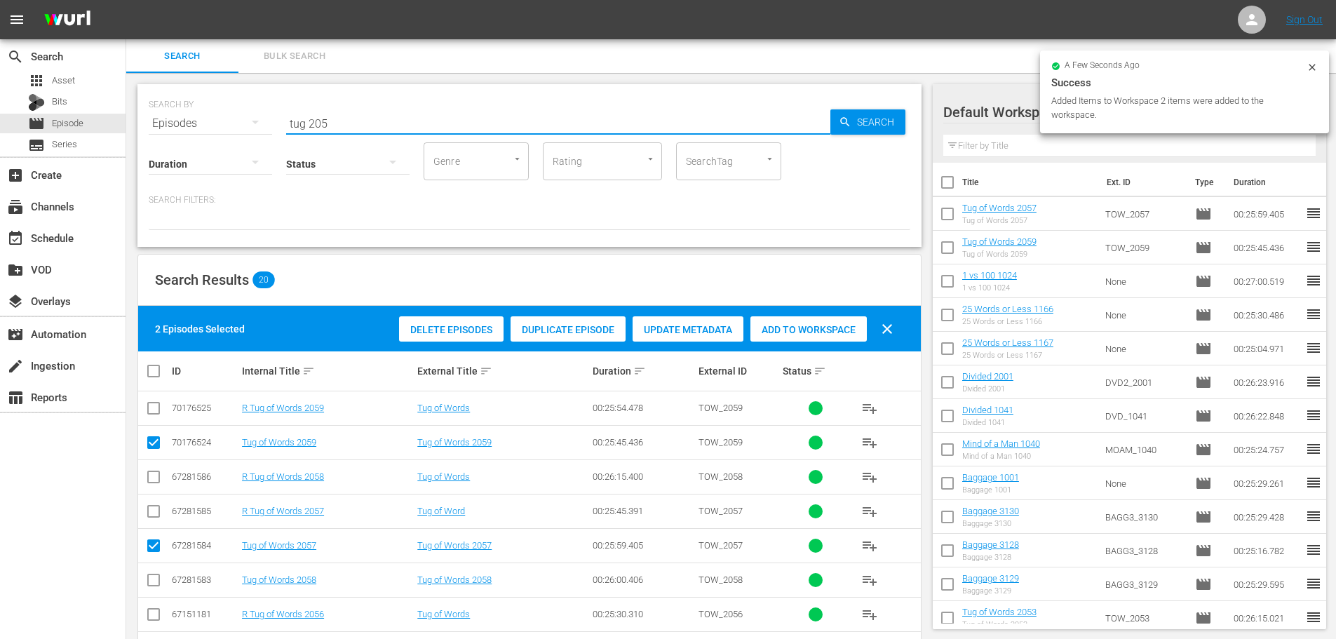
drag, startPoint x: 388, startPoint y: 125, endPoint x: 139, endPoint y: 110, distance: 249.3
click at [139, 110] on div "SEARCH BY Search By Episodes Search ID, Title, Description, Keywords, or Catego…" at bounding box center [529, 165] width 784 height 163
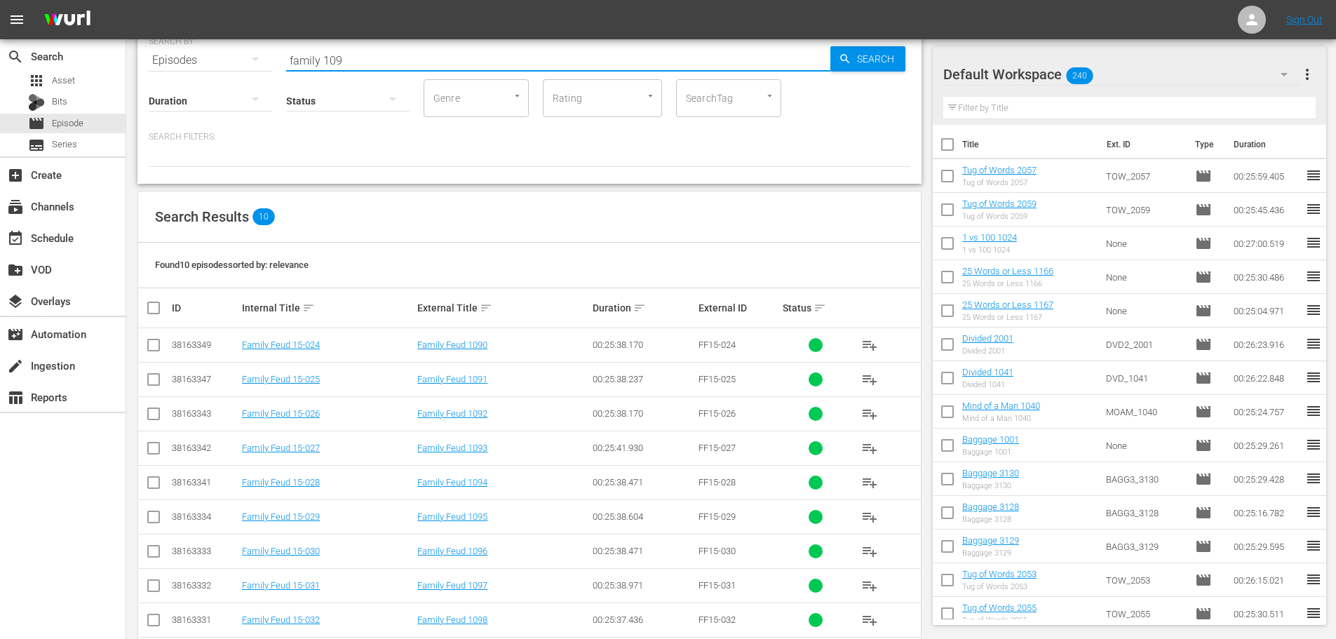
scroll to position [122, 0]
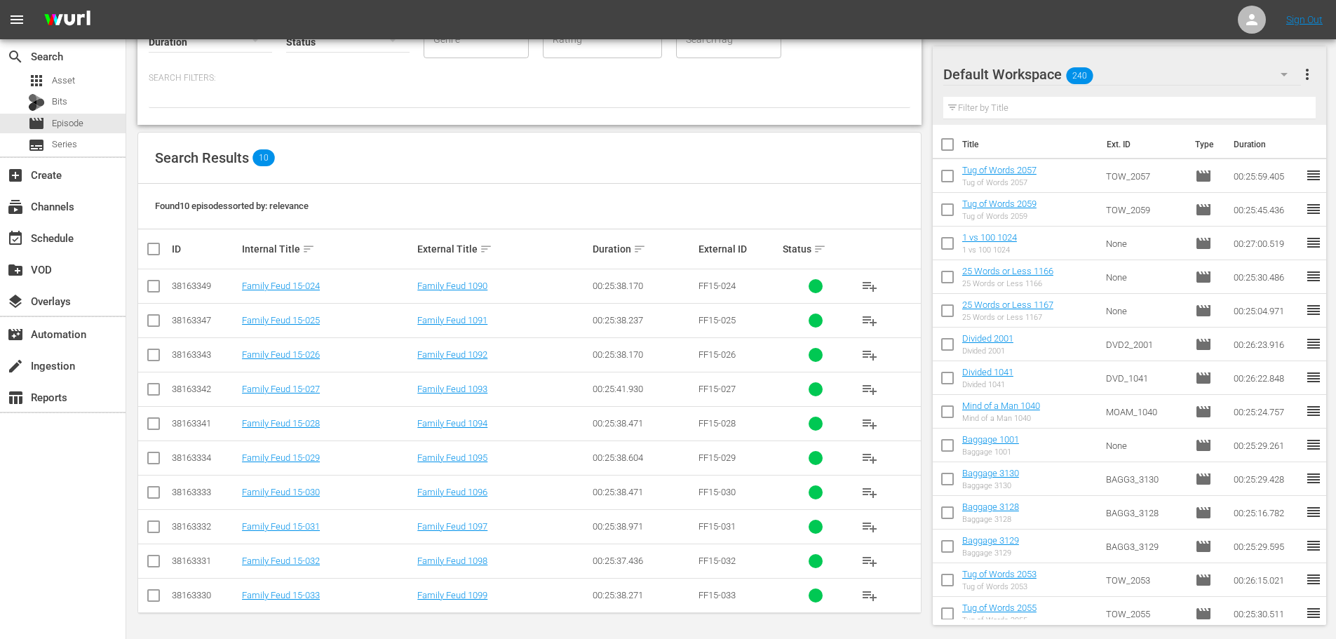
type input "family 109"
click at [152, 418] on input "checkbox" at bounding box center [153, 426] width 17 height 17
checkbox input "true"
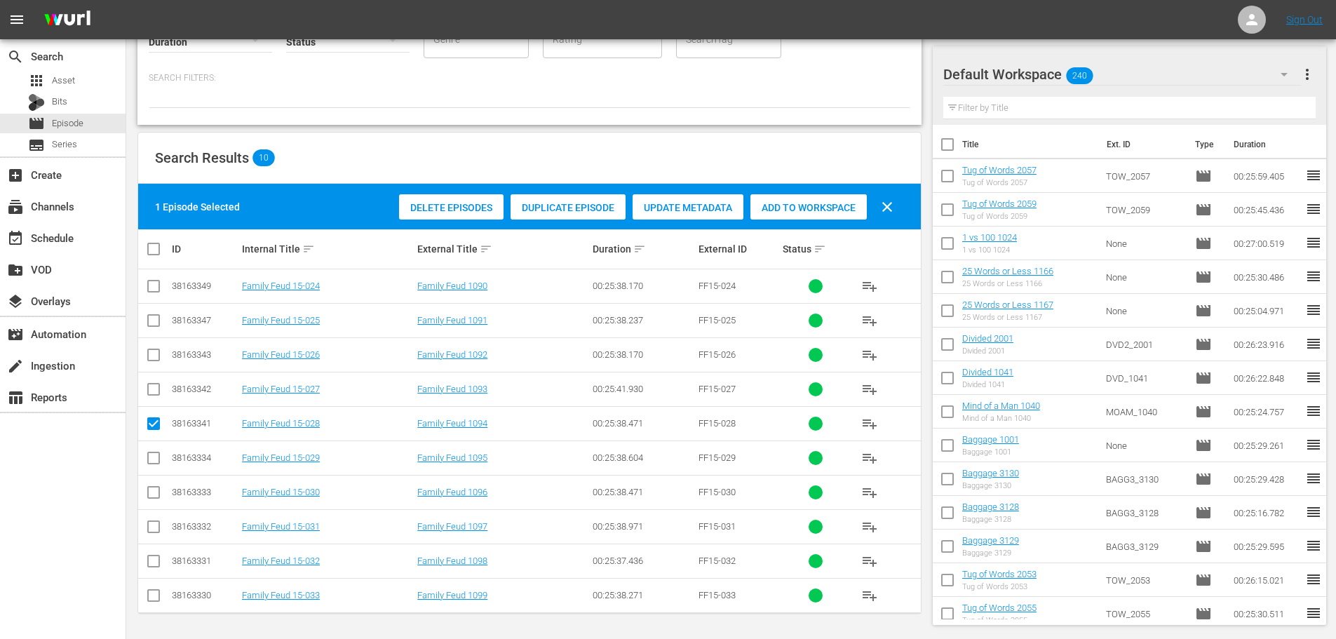
click at [154, 462] on input "checkbox" at bounding box center [153, 460] width 17 height 17
checkbox input "true"
click at [842, 199] on div "Add to Workspace" at bounding box center [808, 207] width 116 height 27
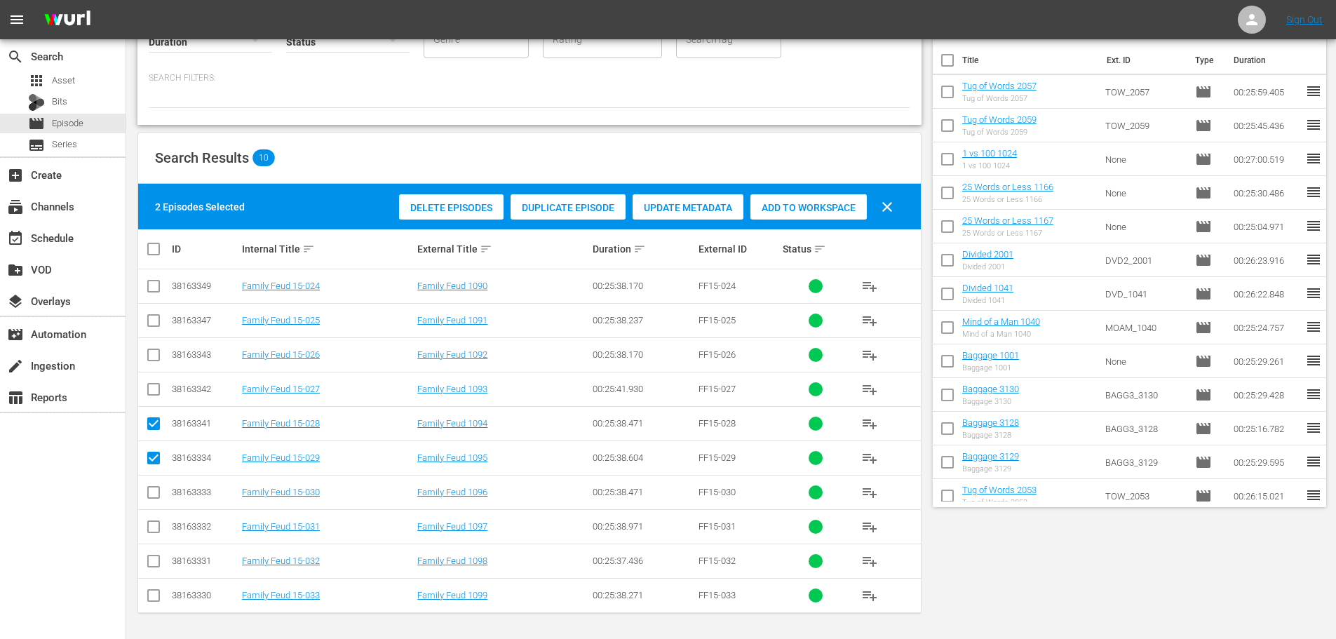
scroll to position [0, 0]
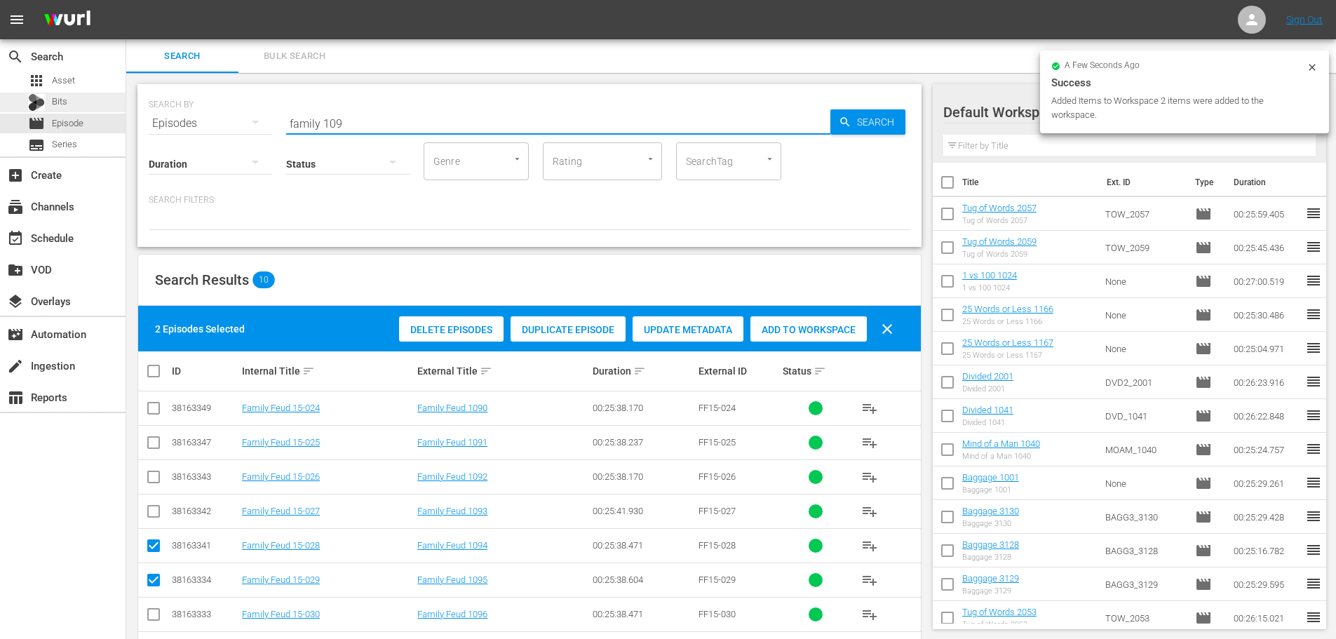
drag, startPoint x: 406, startPoint y: 117, endPoint x: 106, endPoint y: 106, distance: 300.3
click at [126, 0] on div "search Search apps Asset Bits movie Episode subtitles Series add_box Create sub…" at bounding box center [730, 0] width 1209 height 0
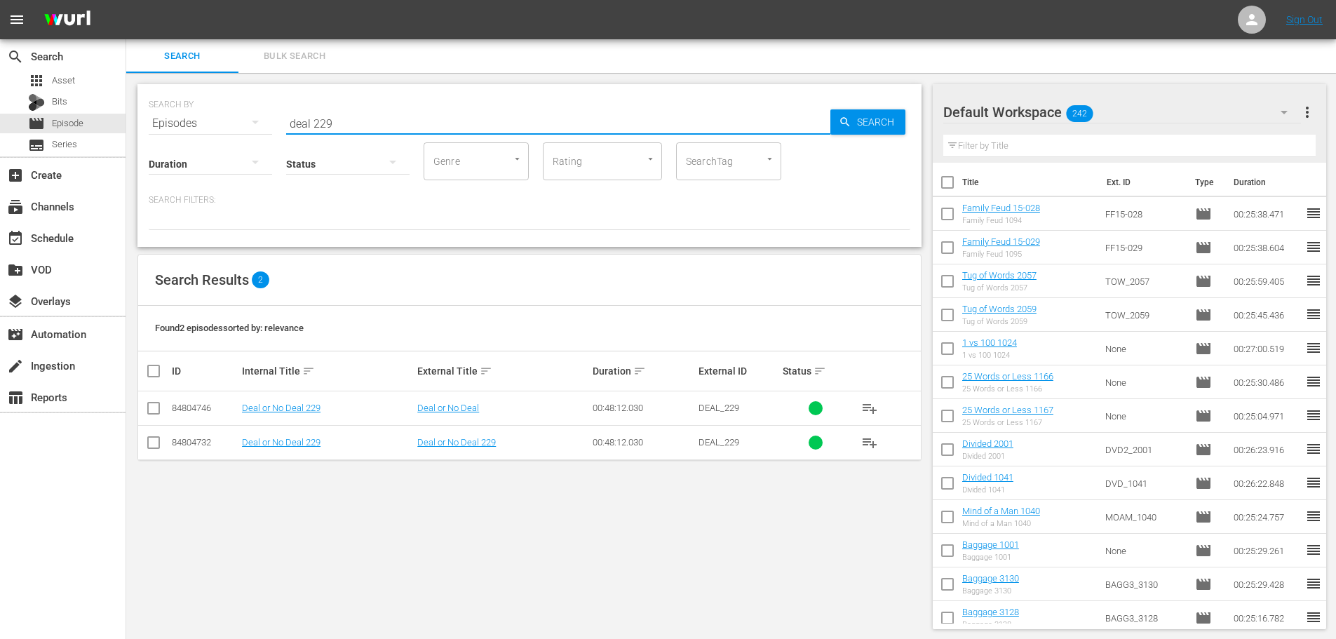
type input "deal 229"
click at [158, 444] on input "checkbox" at bounding box center [153, 445] width 17 height 17
checkbox input "true"
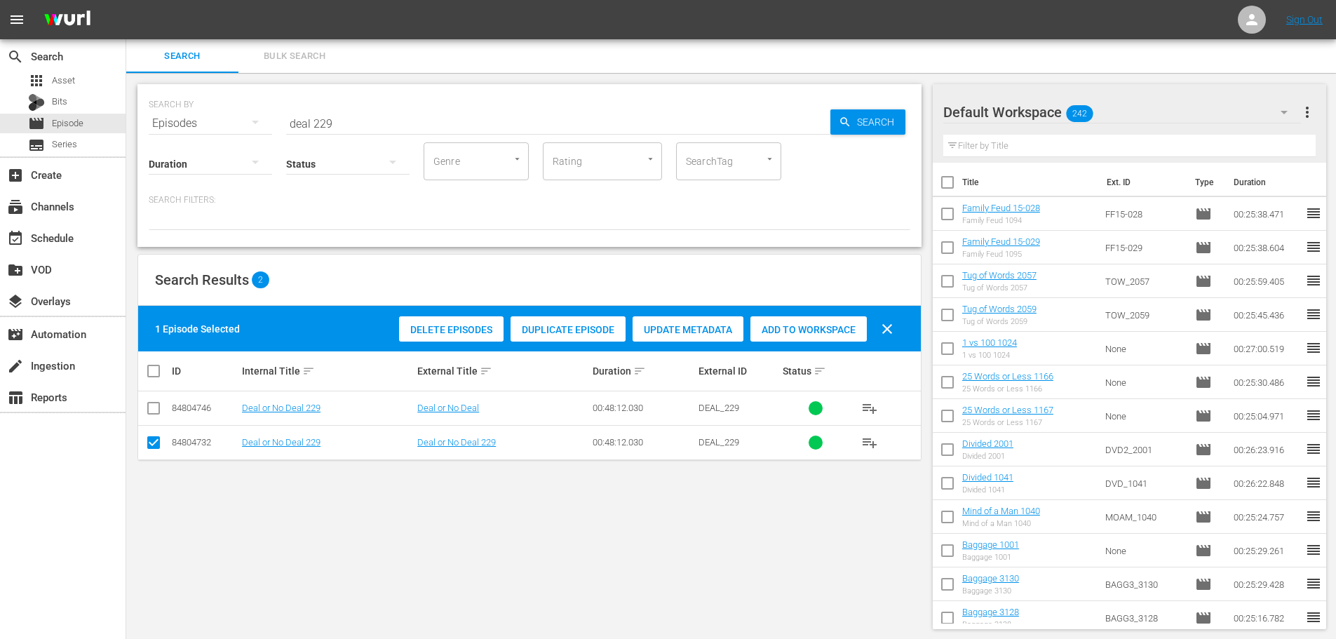
click at [807, 322] on div "Add to Workspace" at bounding box center [808, 329] width 116 height 27
click at [374, 98] on div "SEARCH BY Search By Episodes Search ID, Title, Description, Keywords, or Catego…" at bounding box center [529, 115] width 761 height 50
click at [377, 113] on input "deal 229" at bounding box center [558, 124] width 544 height 34
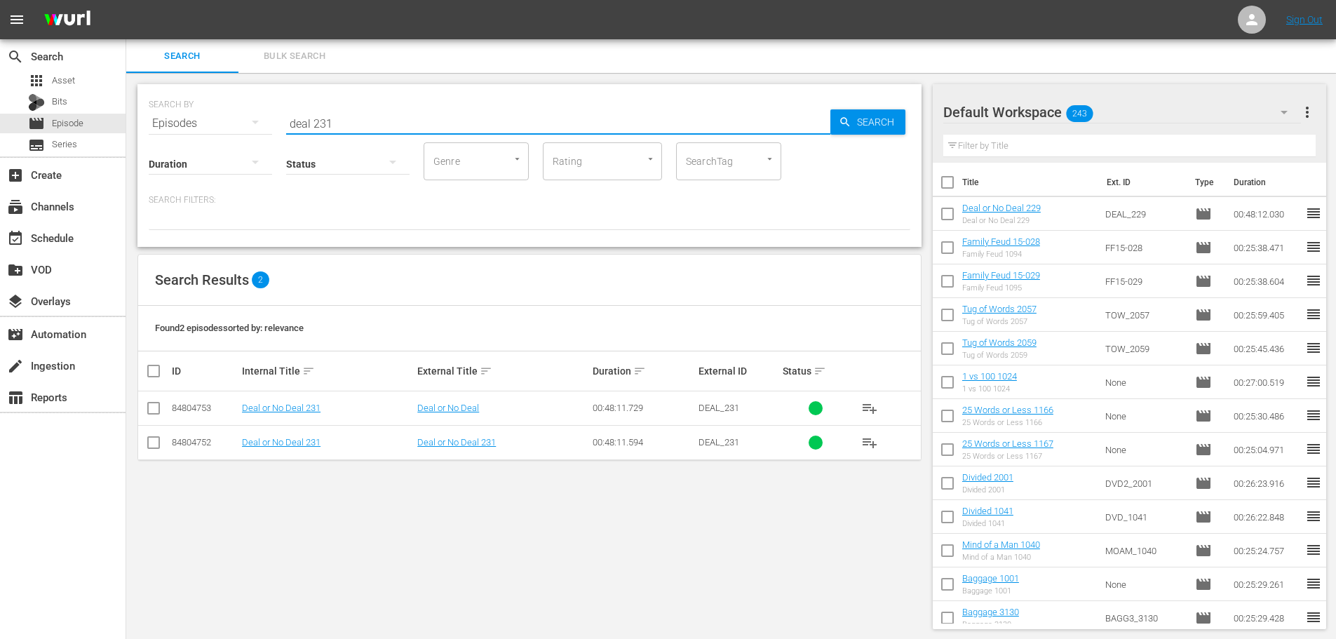
type input "deal 231"
click at [151, 451] on input "checkbox" at bounding box center [153, 445] width 17 height 17
checkbox input "true"
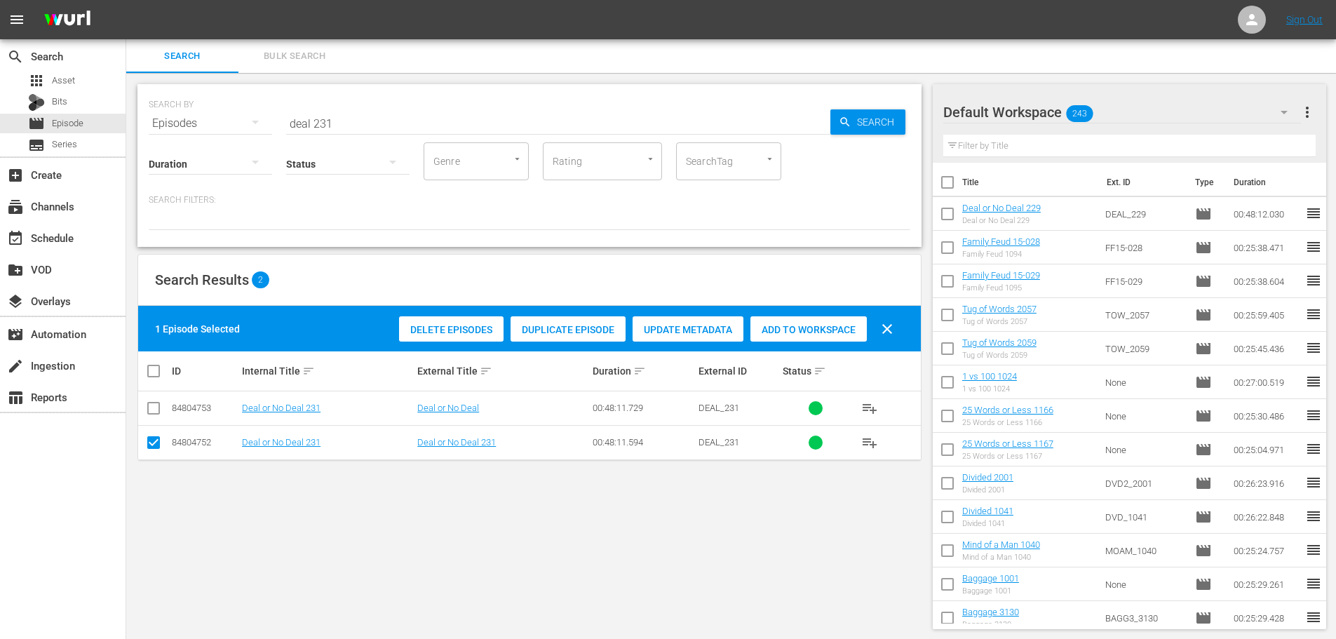
click at [849, 332] on span "Add to Workspace" at bounding box center [808, 329] width 116 height 11
drag, startPoint x: 513, startPoint y: 119, endPoint x: 165, endPoint y: 104, distance: 347.4
click at [165, 104] on div "SEARCH BY Search By Episodes Search ID, Title, Description, Keywords, or Catego…" at bounding box center [529, 115] width 761 height 50
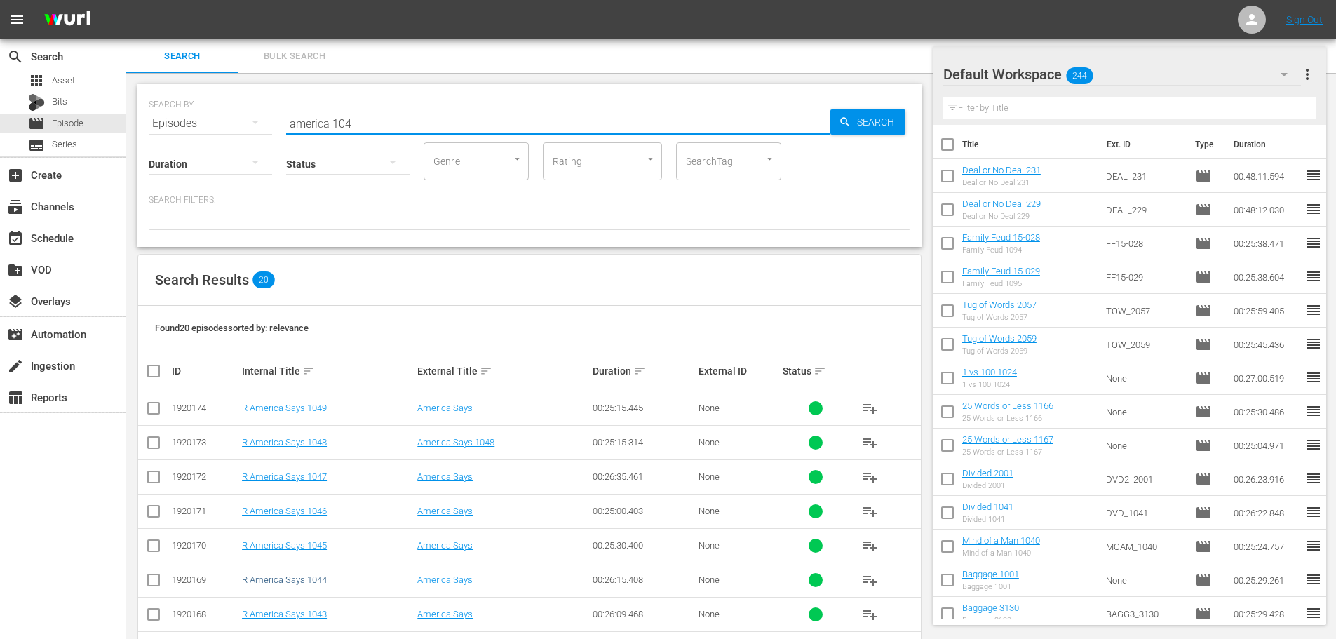
scroll to position [466, 0]
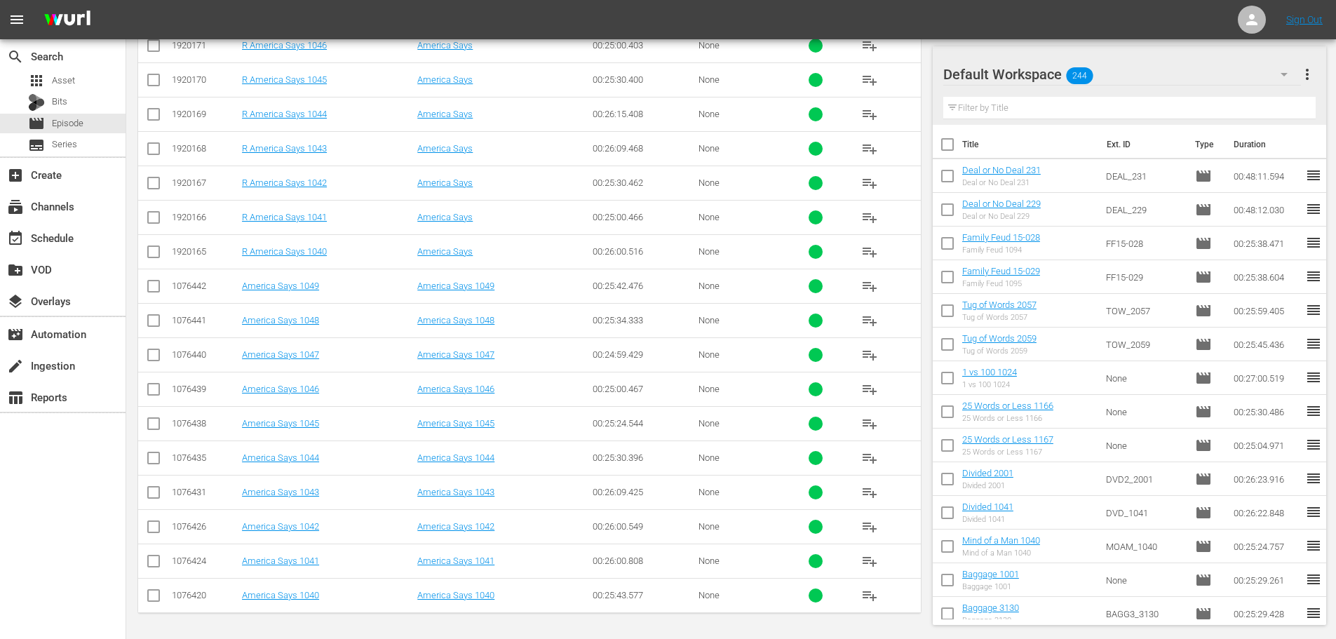
type input "america 104"
click at [156, 362] on input "checkbox" at bounding box center [153, 357] width 17 height 17
checkbox input "true"
click at [177, 287] on div "1076442" at bounding box center [205, 285] width 66 height 11
click at [153, 291] on input "checkbox" at bounding box center [153, 288] width 17 height 17
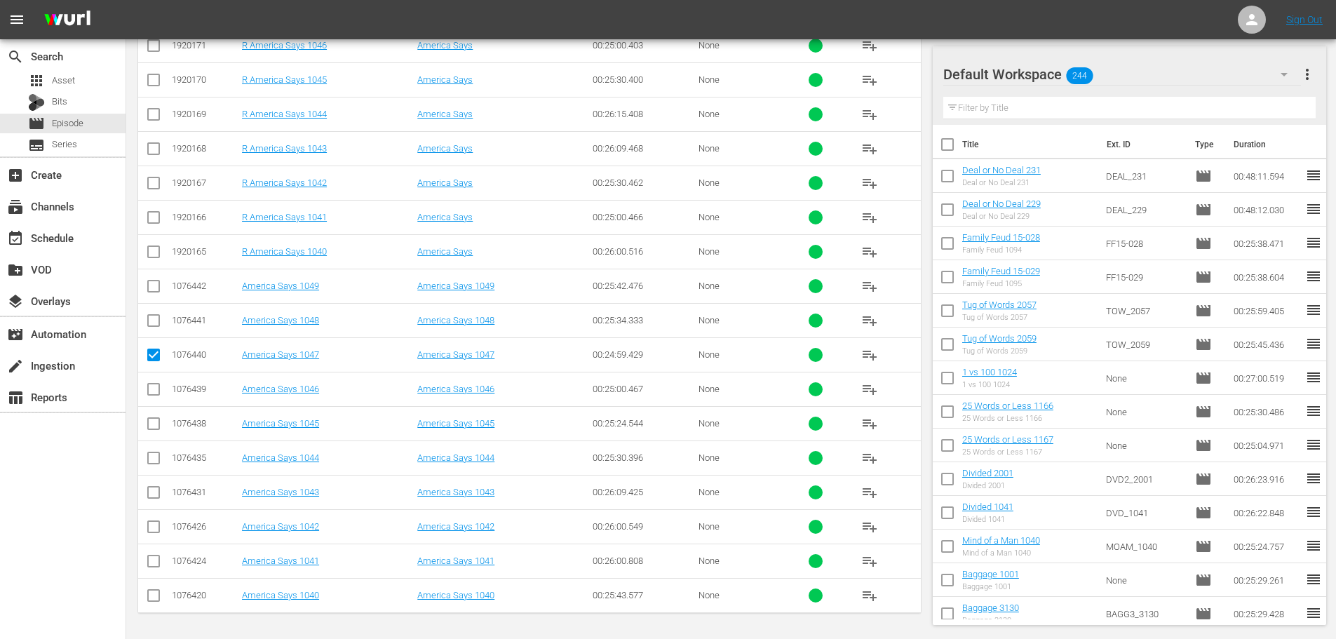
checkbox input "true"
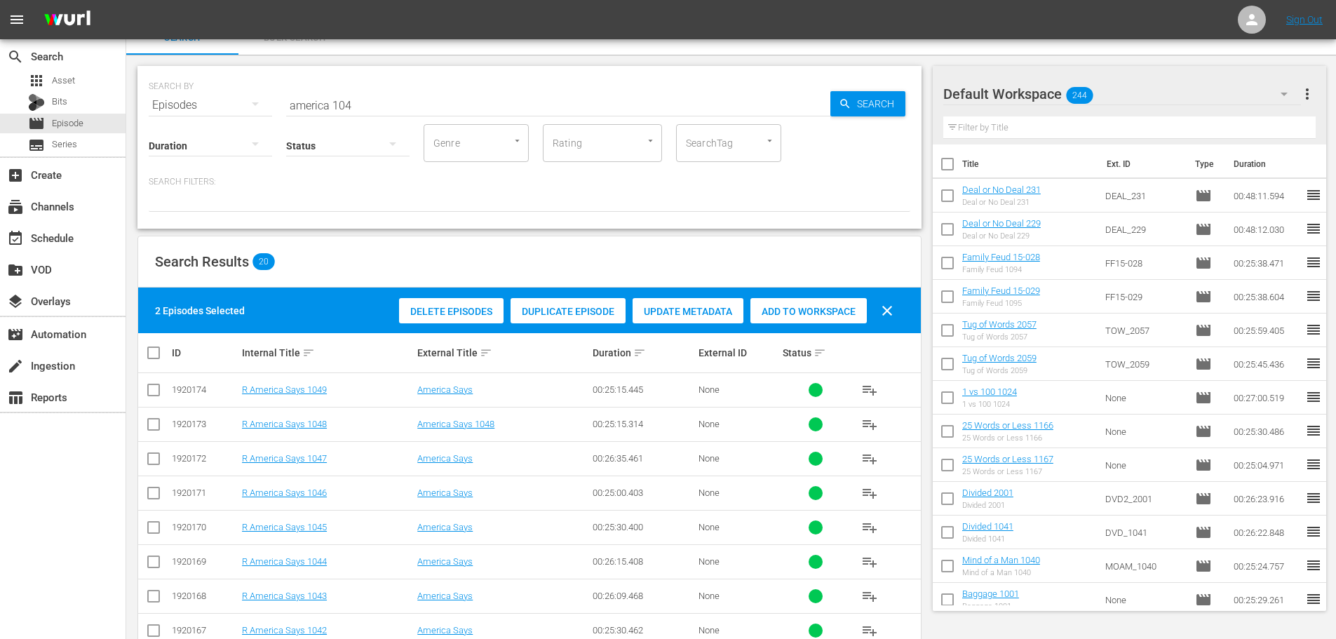
scroll to position [0, 0]
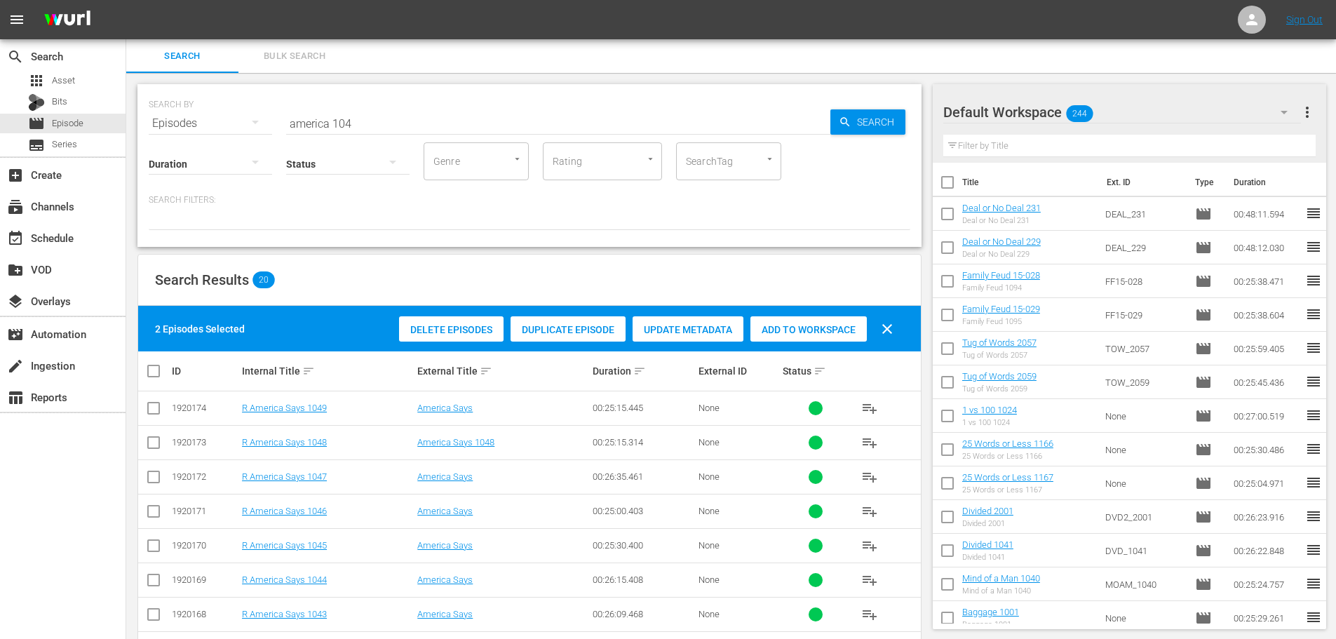
click at [845, 318] on div "Add to Workspace" at bounding box center [808, 329] width 116 height 27
click at [412, 120] on input "america 104" at bounding box center [558, 124] width 544 height 34
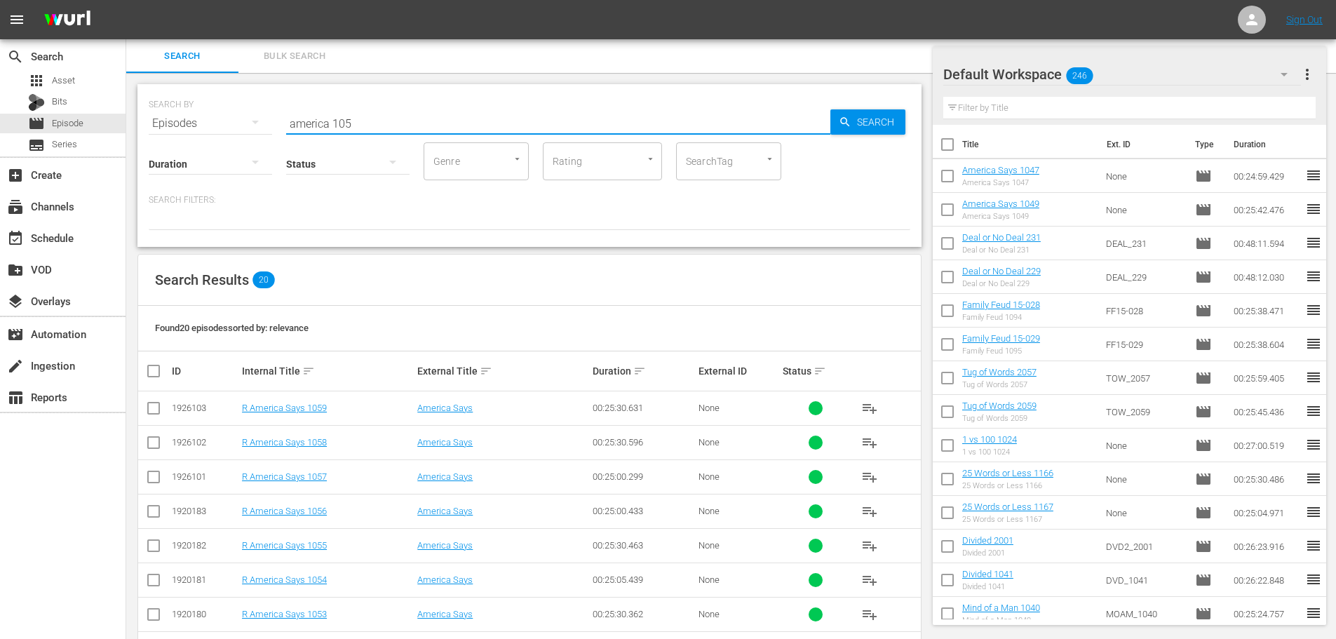
scroll to position [466, 0]
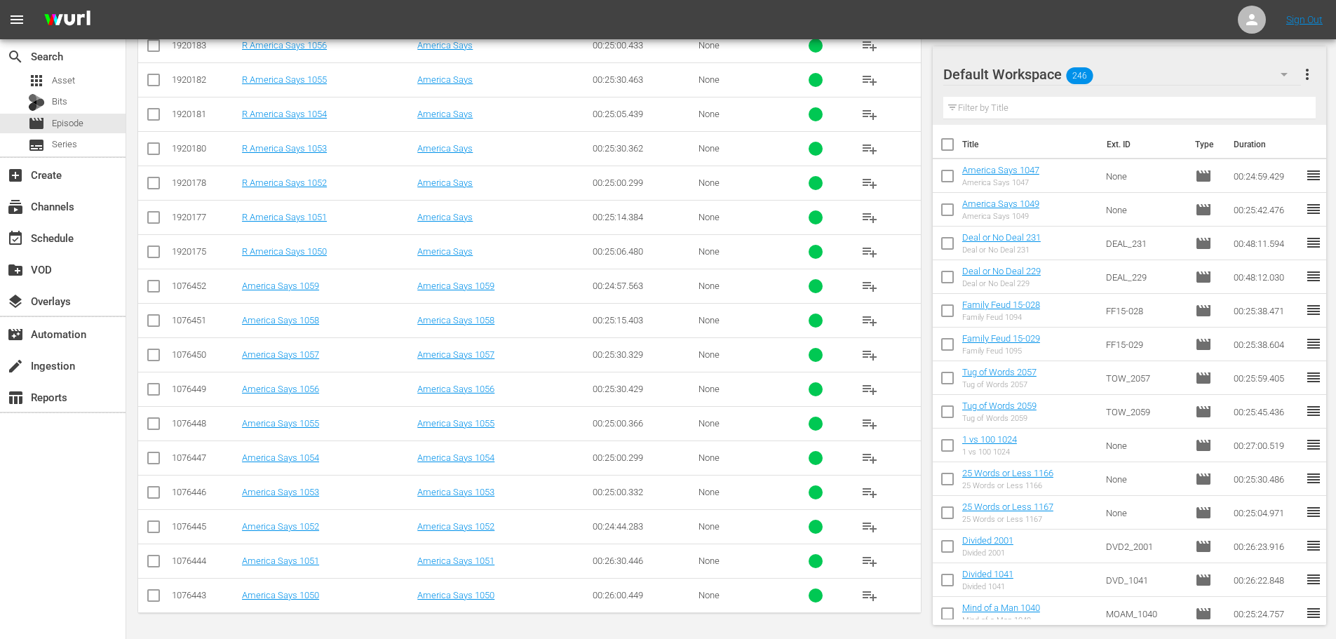
type input "america 105"
click at [149, 567] on td at bounding box center [154, 560] width 32 height 34
click at [151, 566] on input "checkbox" at bounding box center [153, 563] width 17 height 17
checkbox input "true"
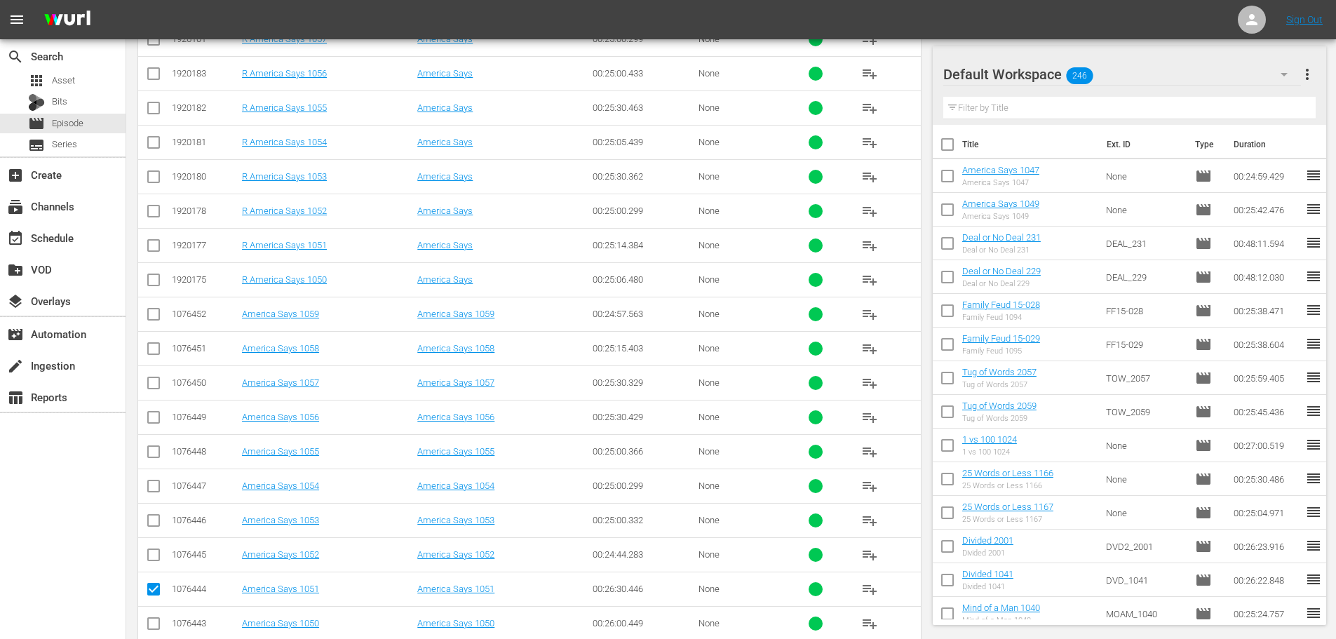
scroll to position [0, 0]
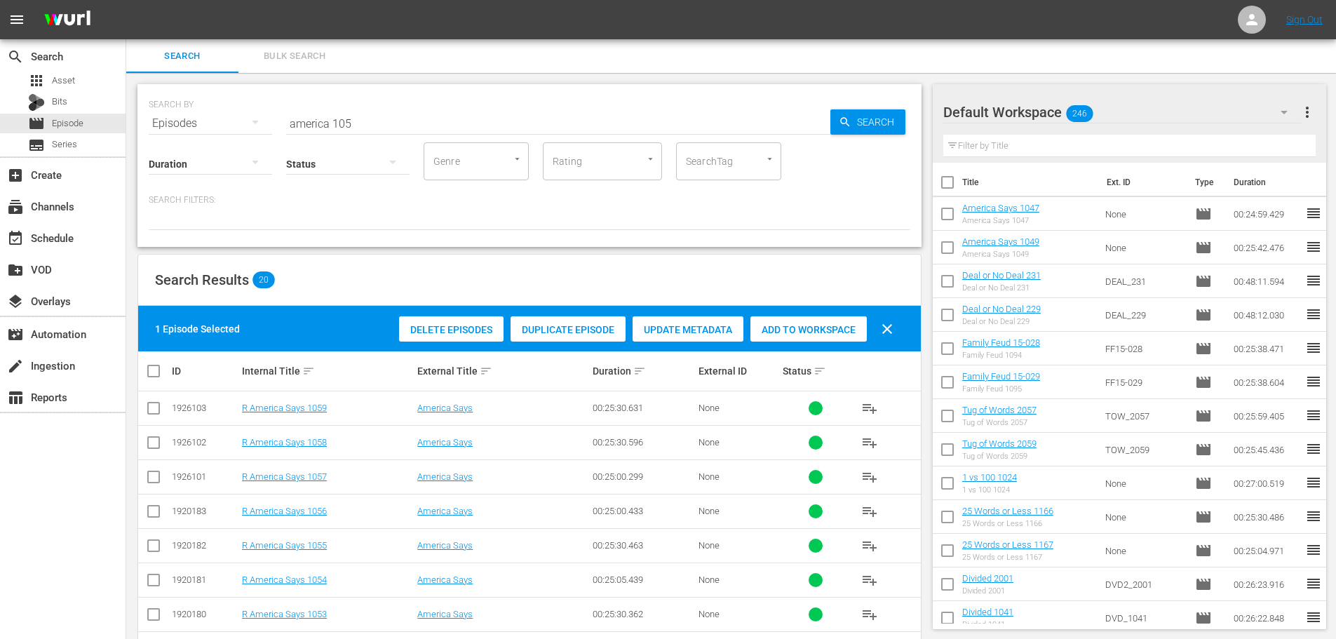
click at [829, 337] on div "Add to Workspace" at bounding box center [808, 329] width 116 height 27
drag, startPoint x: 435, startPoint y: 119, endPoint x: 0, endPoint y: 125, distance: 435.4
click at [126, 0] on div "search Search apps Asset Bits movie Episode subtitles Series add_box Create sub…" at bounding box center [730, 0] width 1209 height 0
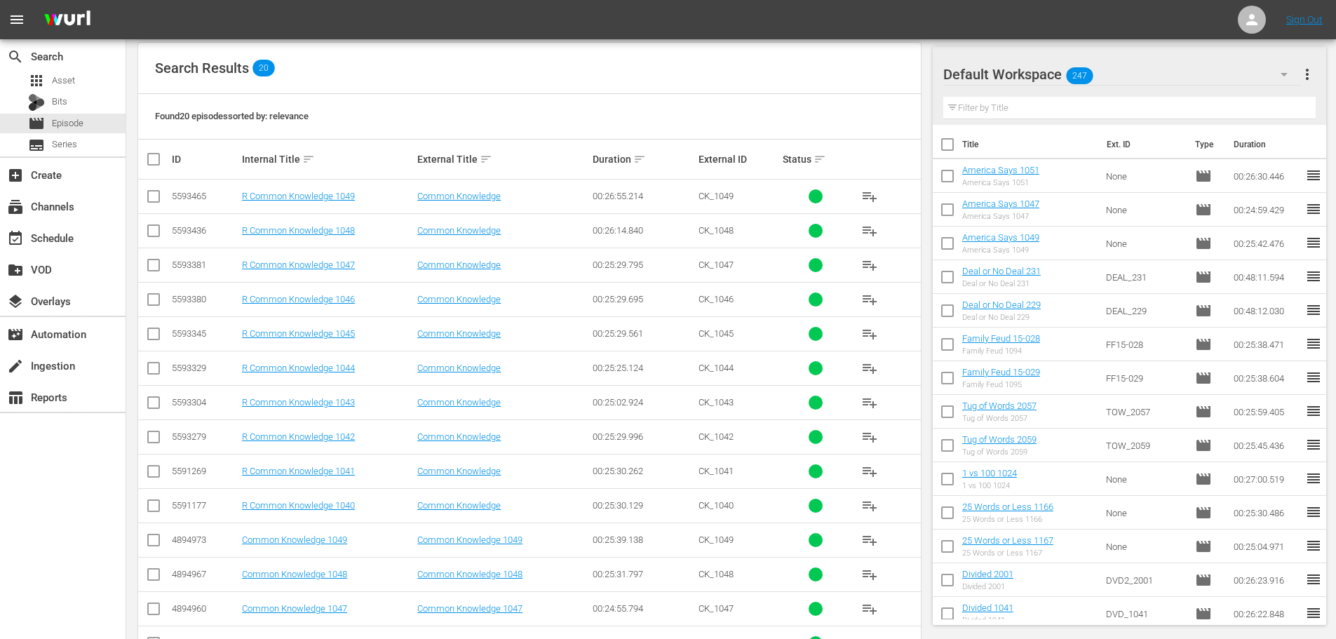
scroll to position [466, 0]
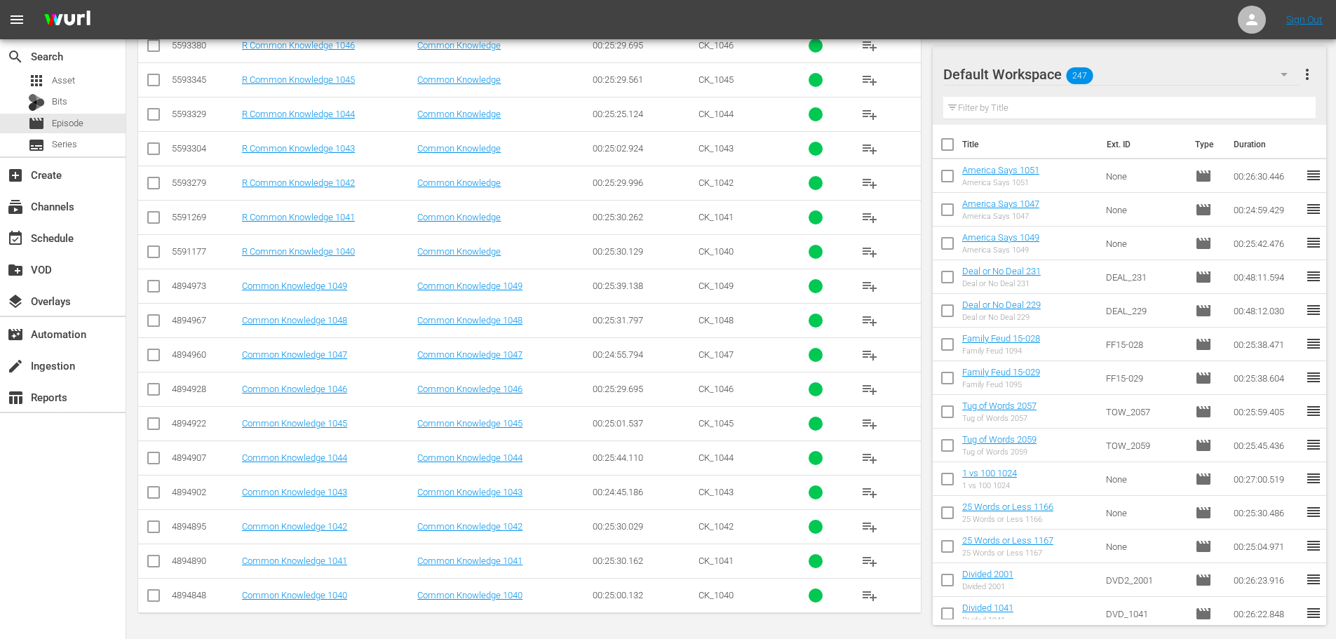
type input "common 104"
click at [158, 356] on input "checkbox" at bounding box center [153, 357] width 17 height 17
checkbox input "true"
click at [152, 429] on input "checkbox" at bounding box center [153, 426] width 17 height 17
checkbox input "true"
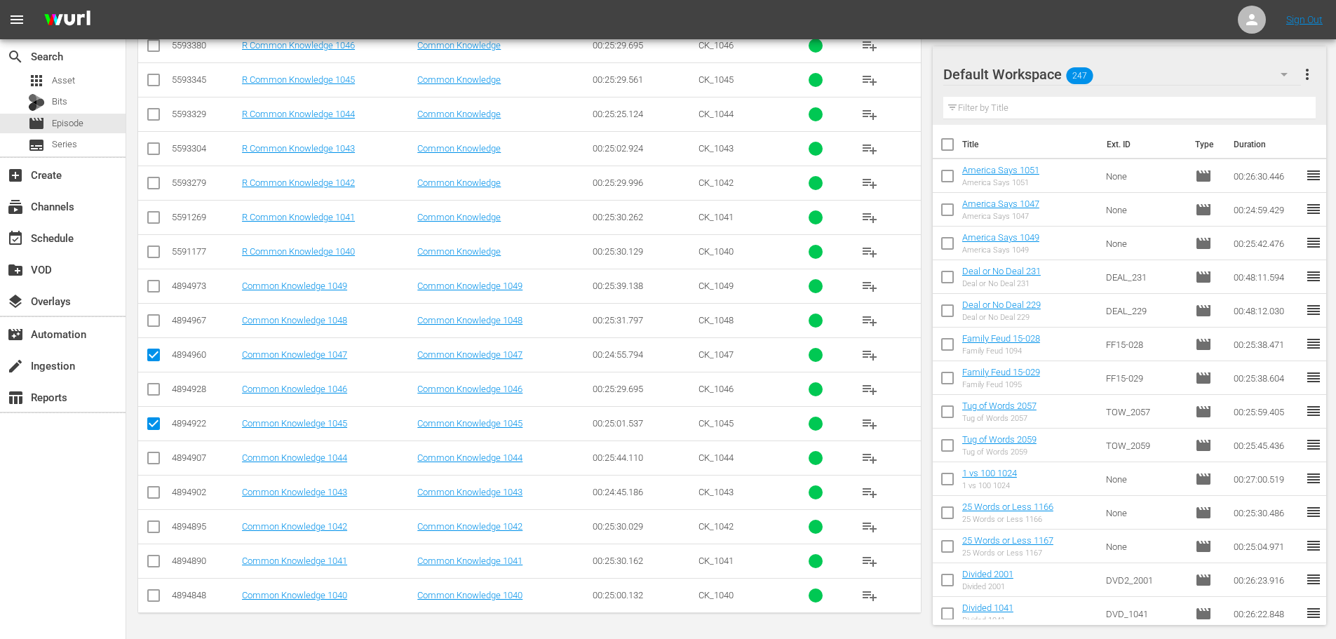
scroll to position [0, 0]
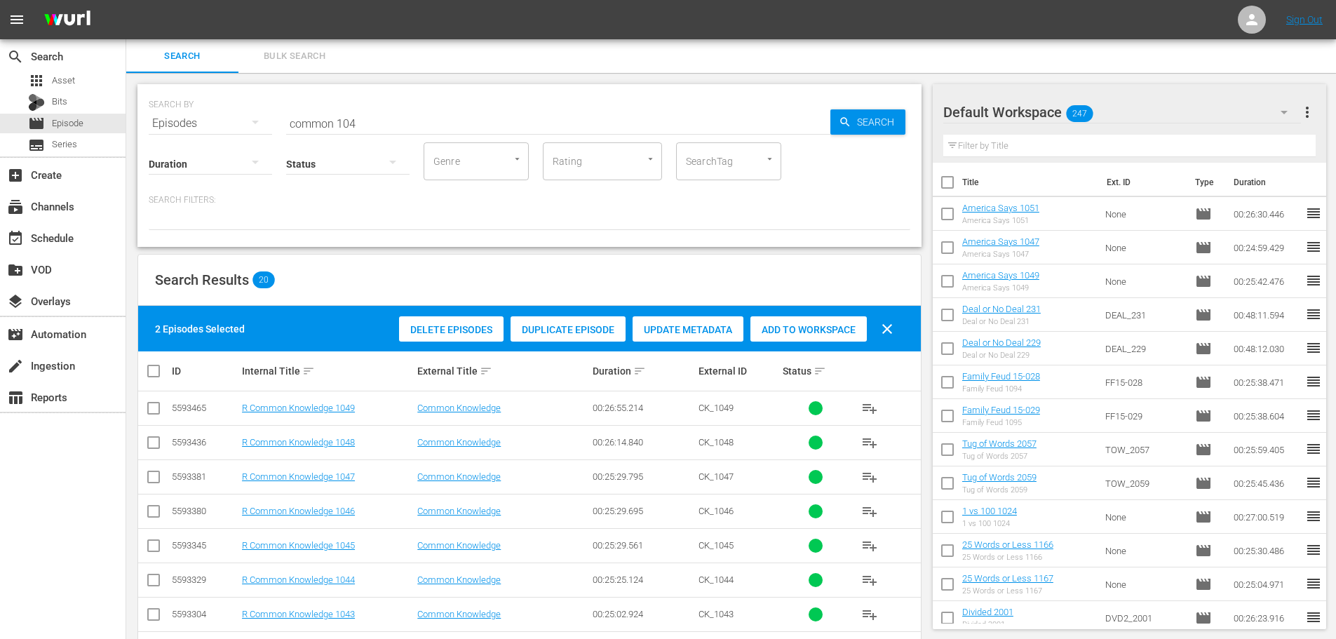
click at [785, 334] on span "Add to Workspace" at bounding box center [808, 329] width 116 height 11
drag, startPoint x: 376, startPoint y: 128, endPoint x: 107, endPoint y: 115, distance: 269.6
click at [126, 0] on div "search Search apps Asset Bits movie Episode subtitles Series add_box Create sub…" at bounding box center [730, 0] width 1209 height 0
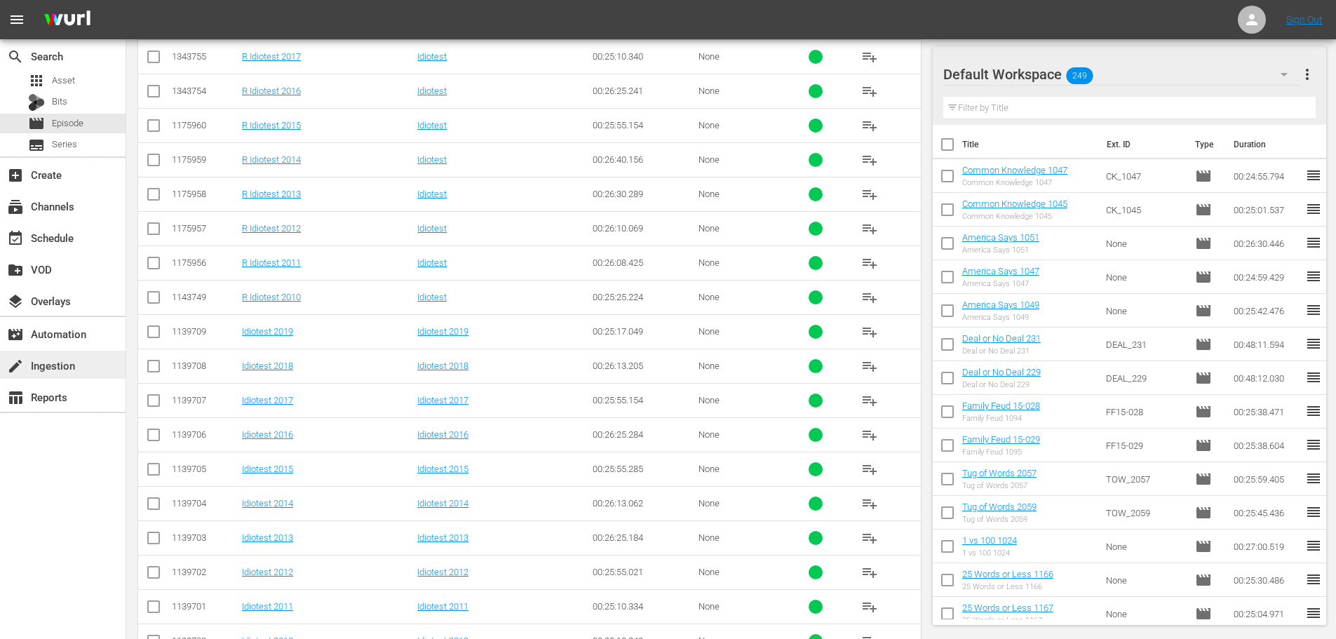
scroll to position [421, 0]
type input "idiotest 201"
drag, startPoint x: 155, startPoint y: 374, endPoint x: 198, endPoint y: 300, distance: 85.5
click at [161, 365] on input "checkbox" at bounding box center [153, 368] width 17 height 17
checkbox input "true"
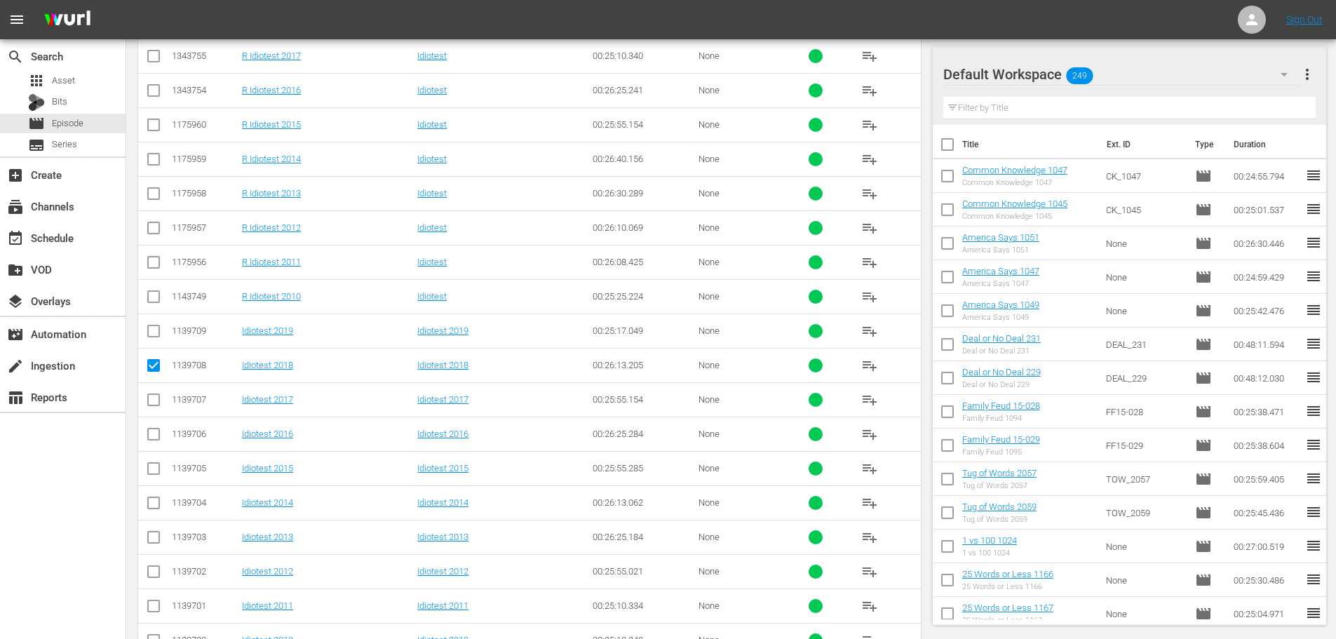
click at [157, 334] on input "checkbox" at bounding box center [153, 333] width 17 height 17
checkbox input "true"
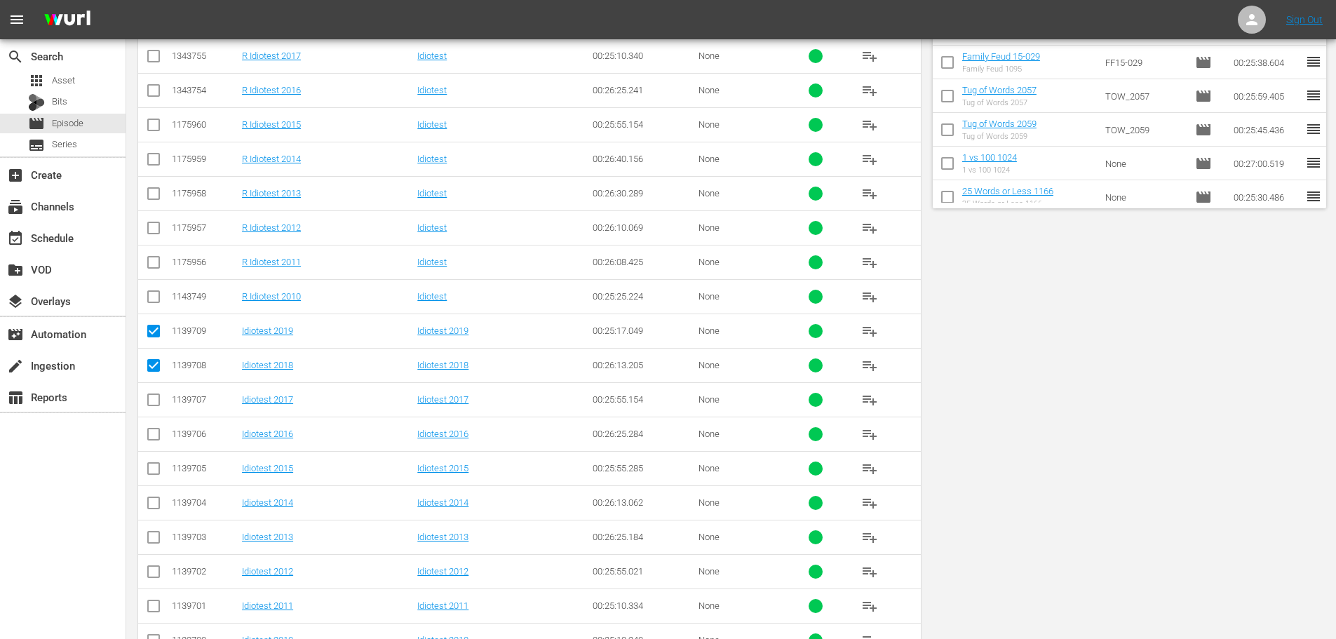
scroll to position [0, 0]
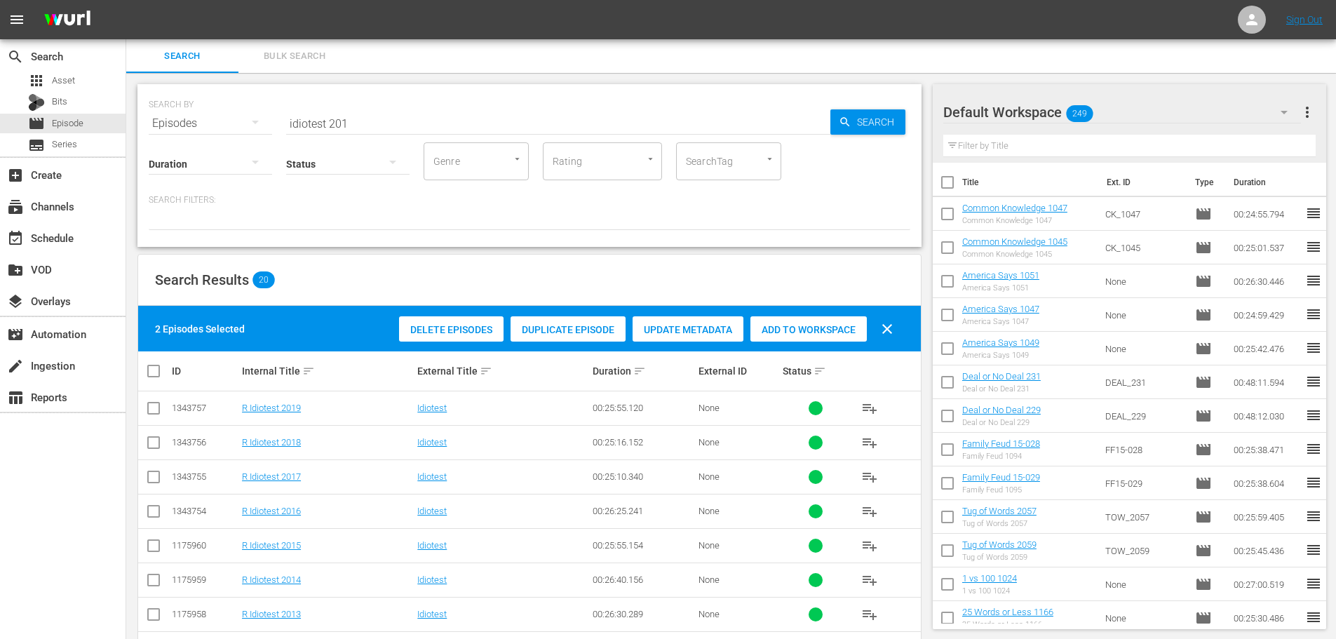
click at [789, 313] on div "Delete Episodes Duplicate Episode Update Metadata Add to Workspace clear" at bounding box center [649, 329] width 508 height 34
click at [801, 318] on div "Add to Workspace" at bounding box center [808, 329] width 116 height 27
drag, startPoint x: 330, startPoint y: 121, endPoint x: 0, endPoint y: 143, distance: 330.9
click at [126, 0] on div "search Search apps Asset Bits movie Episode subtitles Series add_box Create sub…" at bounding box center [730, 0] width 1209 height 0
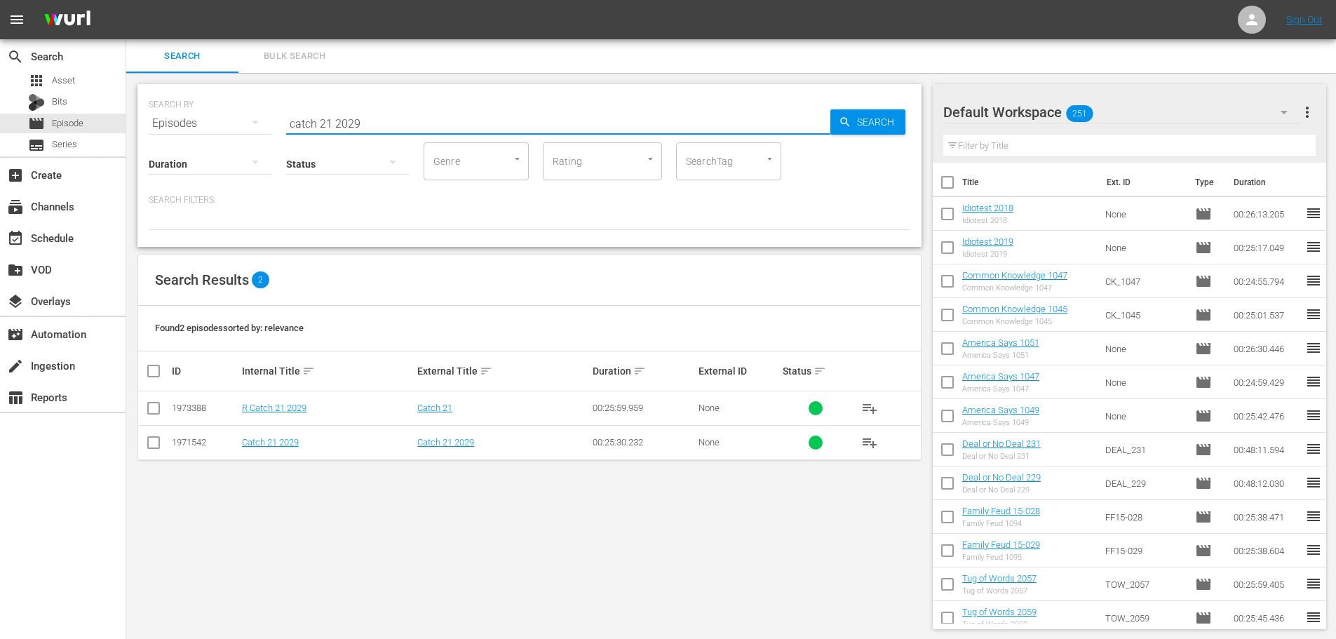
type input "catch 21 2029"
click at [158, 448] on input "checkbox" at bounding box center [153, 445] width 17 height 17
checkbox input "true"
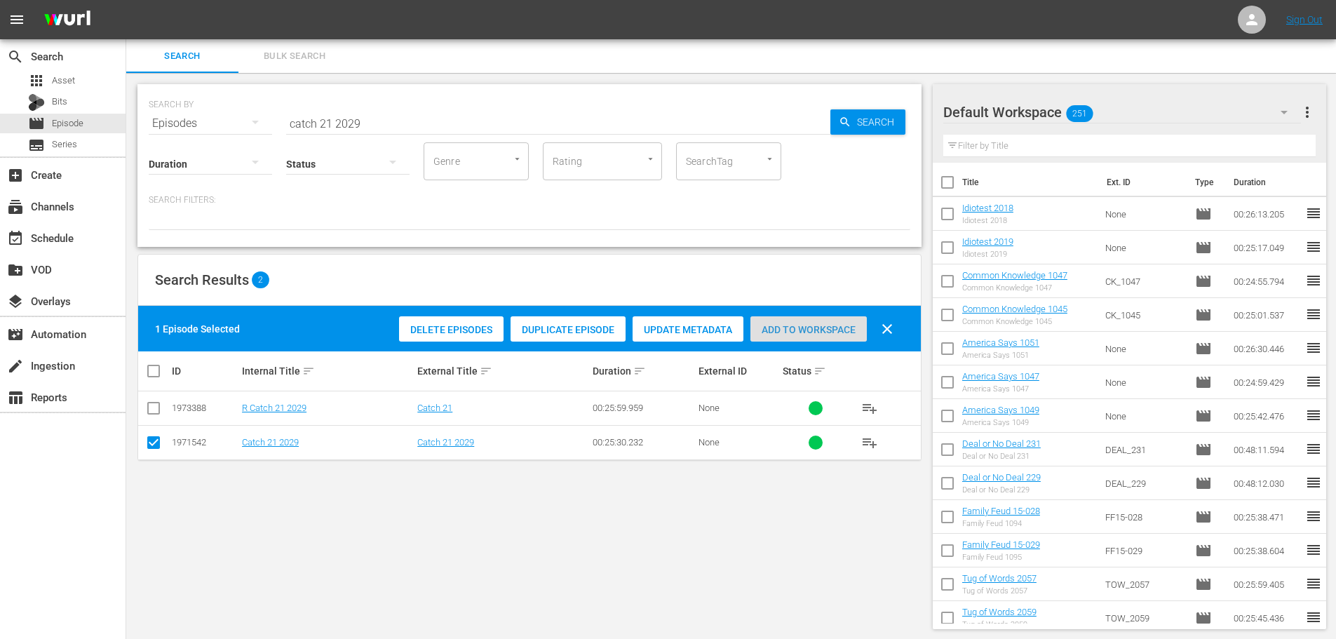
click at [841, 322] on div "Add to Workspace" at bounding box center [808, 329] width 116 height 27
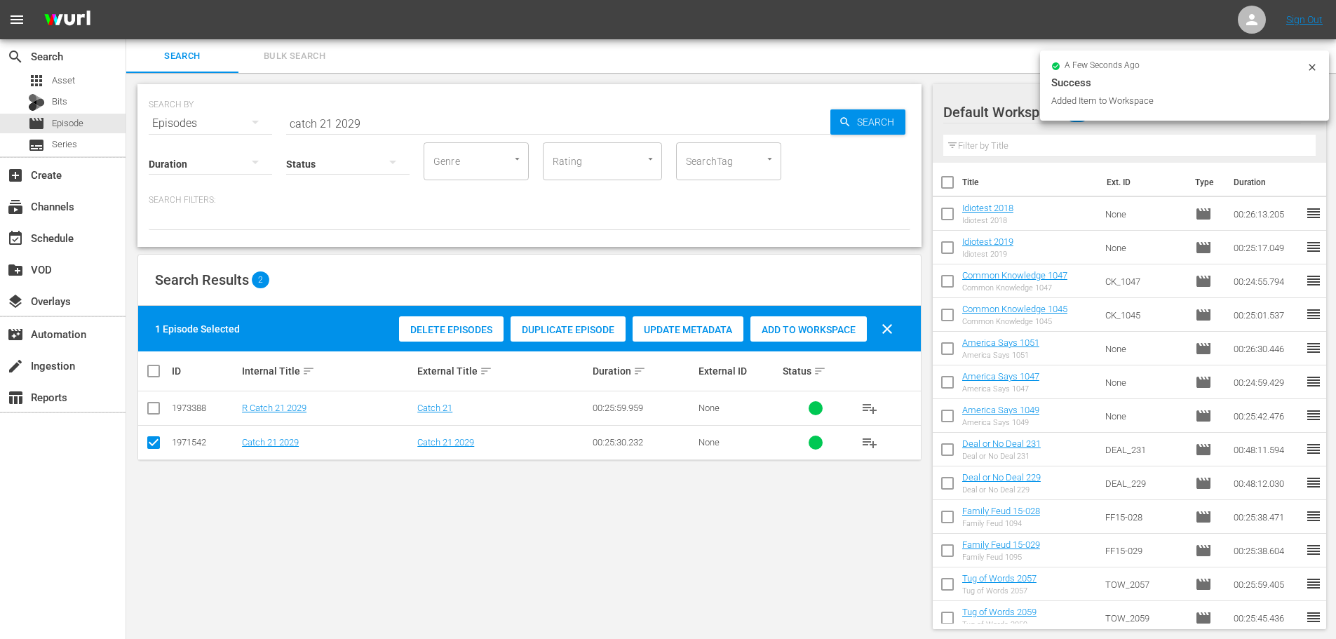
drag, startPoint x: 386, startPoint y: 97, endPoint x: 377, endPoint y: 128, distance: 32.0
click at [377, 128] on div "SEARCH BY Search By Episodes Search ID, Title, Description, Keywords, or Catego…" at bounding box center [529, 115] width 761 height 50
click at [377, 126] on input "catch 21 2029" at bounding box center [558, 124] width 544 height 34
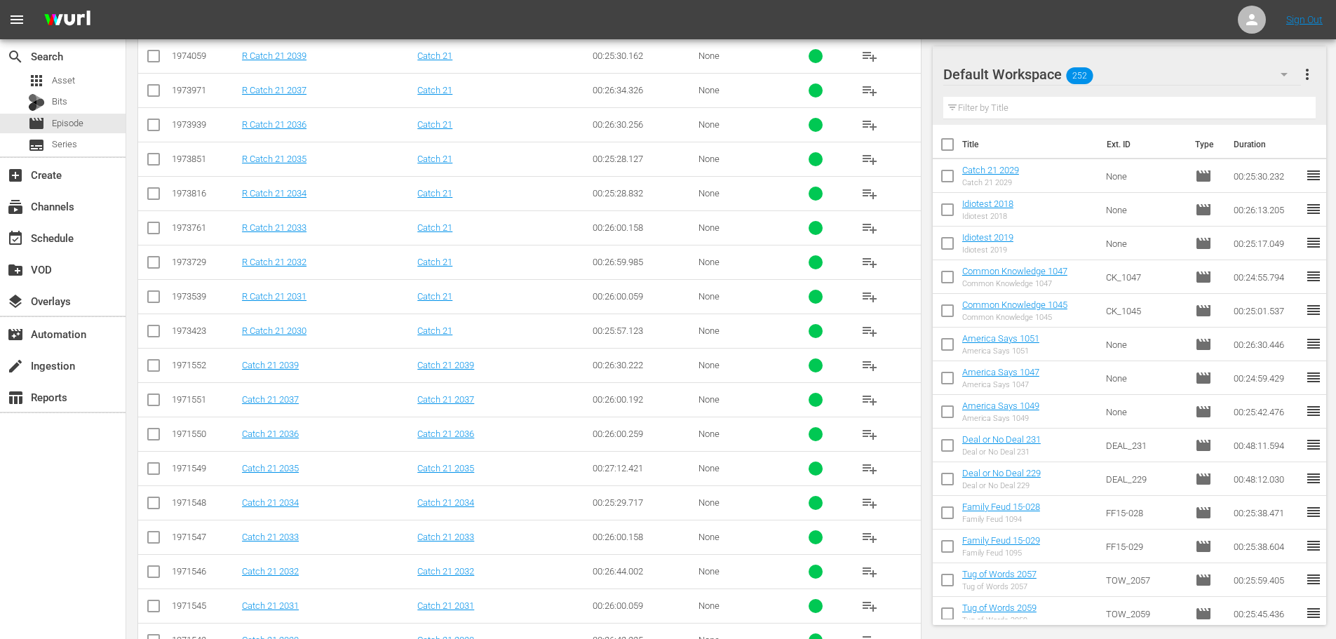
scroll to position [466, 0]
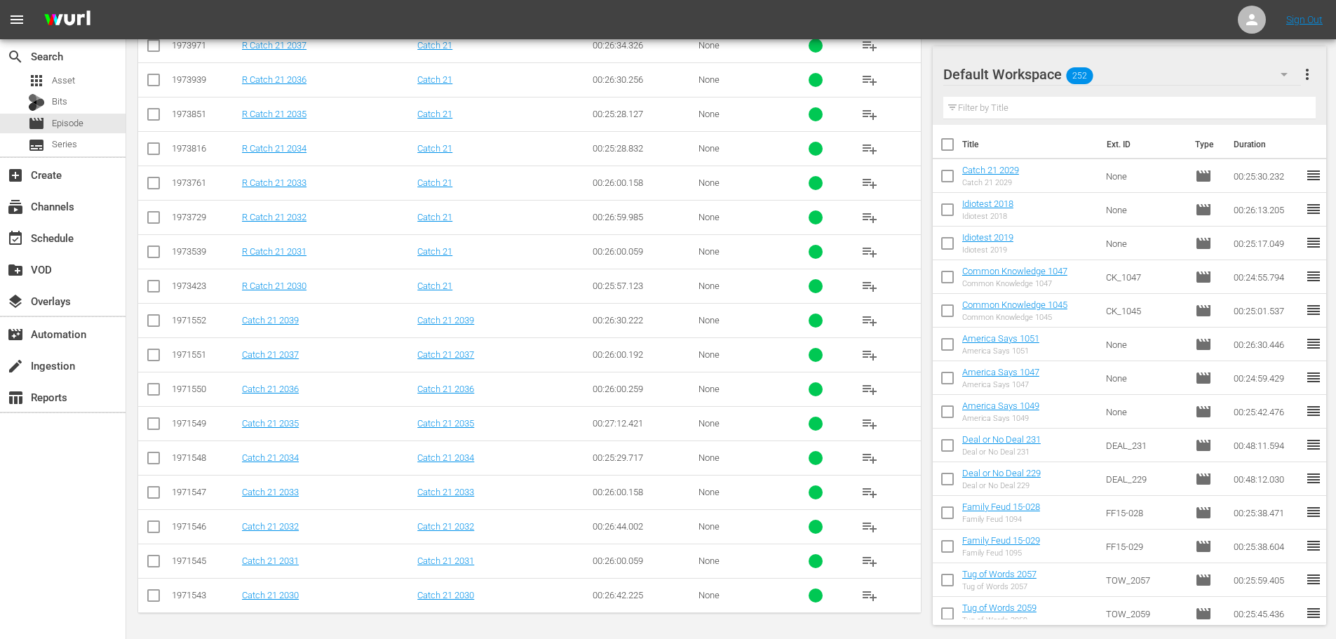
type input "catch 21 203"
click at [156, 562] on input "checkbox" at bounding box center [153, 563] width 17 height 17
checkbox input "true"
click at [151, 498] on input "checkbox" at bounding box center [153, 495] width 17 height 17
checkbox input "true"
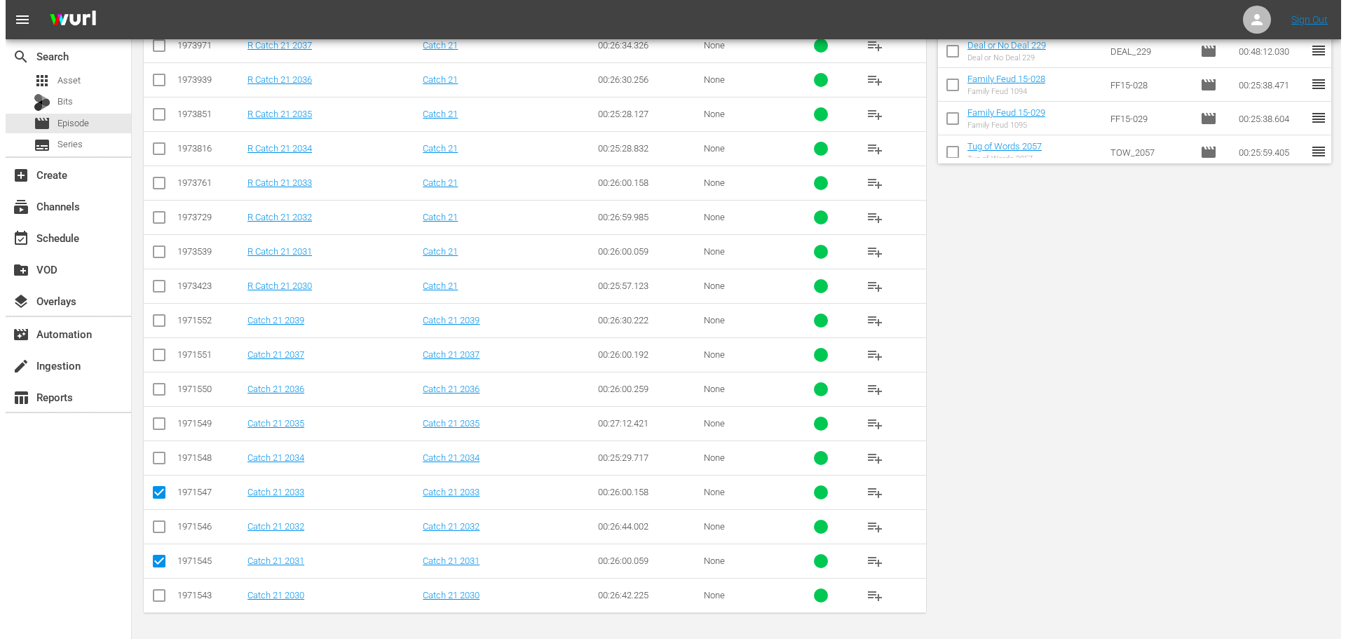
scroll to position [0, 0]
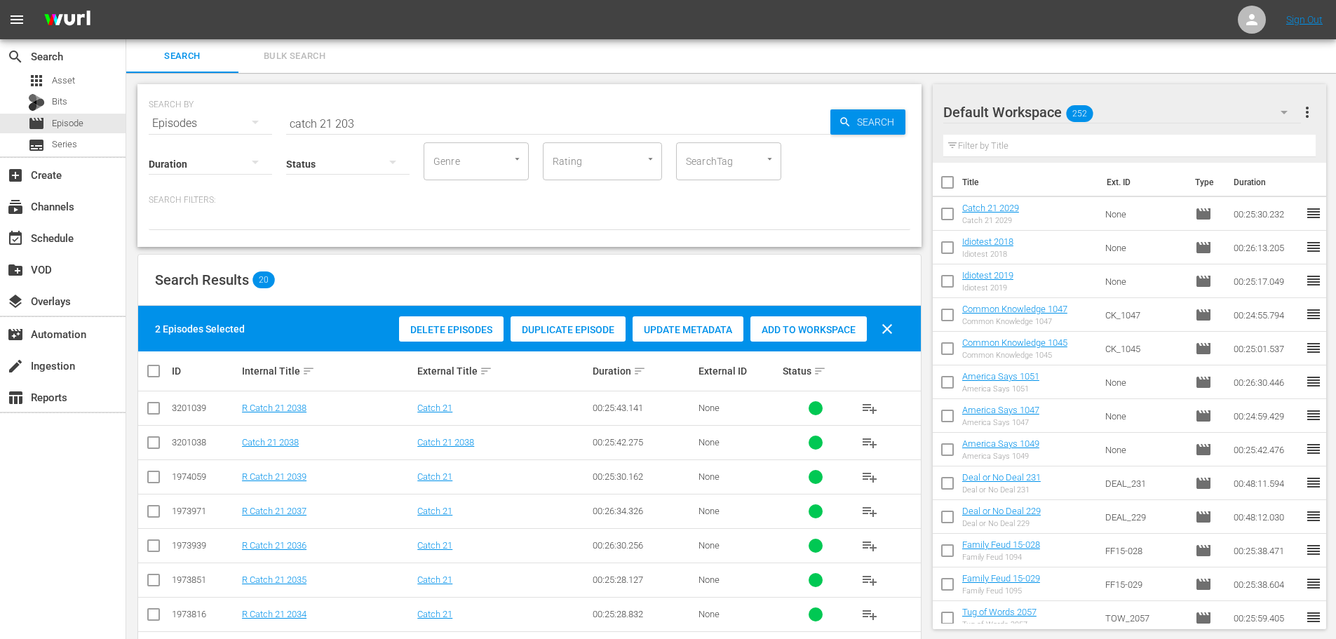
drag, startPoint x: 775, startPoint y: 324, endPoint x: 782, endPoint y: 313, distance: 13.0
click at [775, 324] on span "Add to Workspace" at bounding box center [808, 329] width 116 height 11
click at [104, 240] on div "event_available Schedule" at bounding box center [63, 237] width 126 height 28
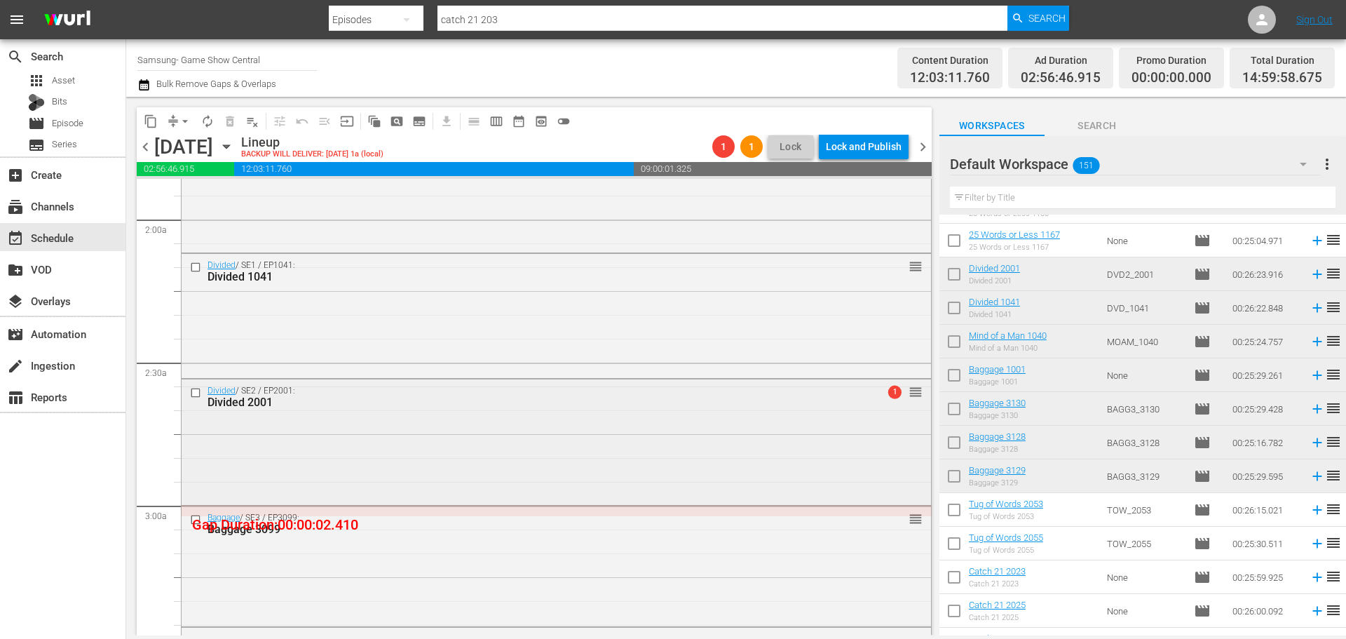
scroll to position [561, 0]
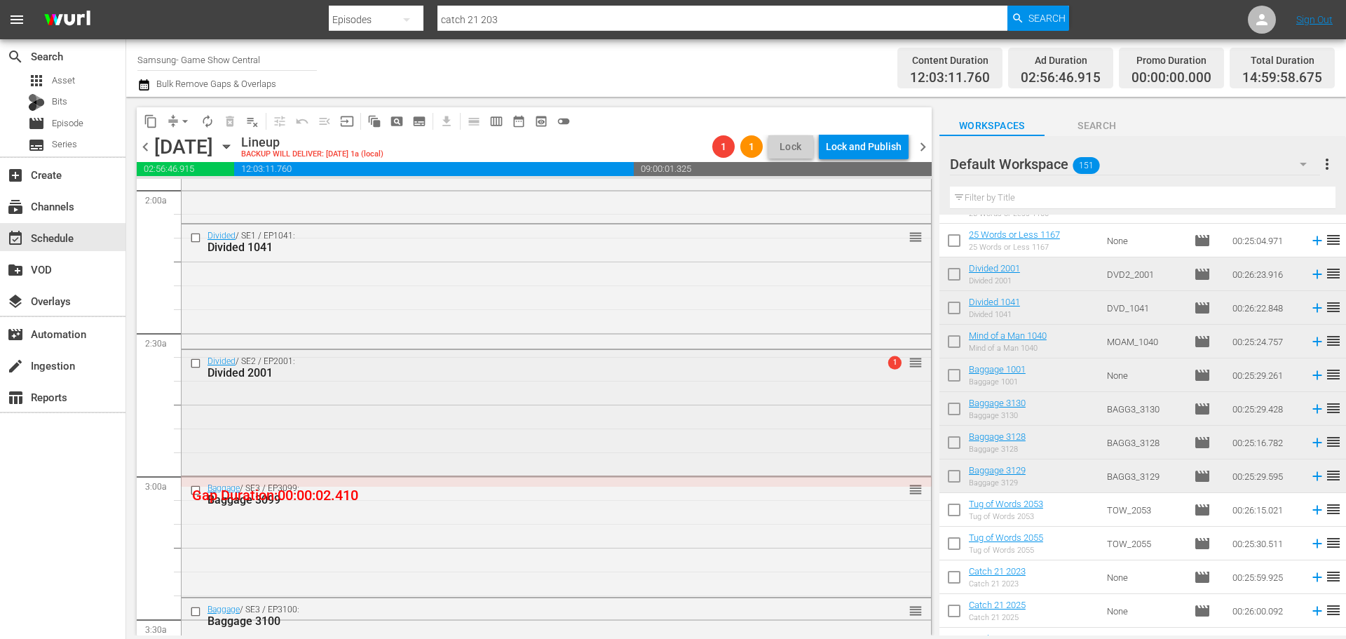
click at [445, 446] on div "Divided / SE2 / EP2001: Divided 2001 1 reorder" at bounding box center [557, 411] width 750 height 122
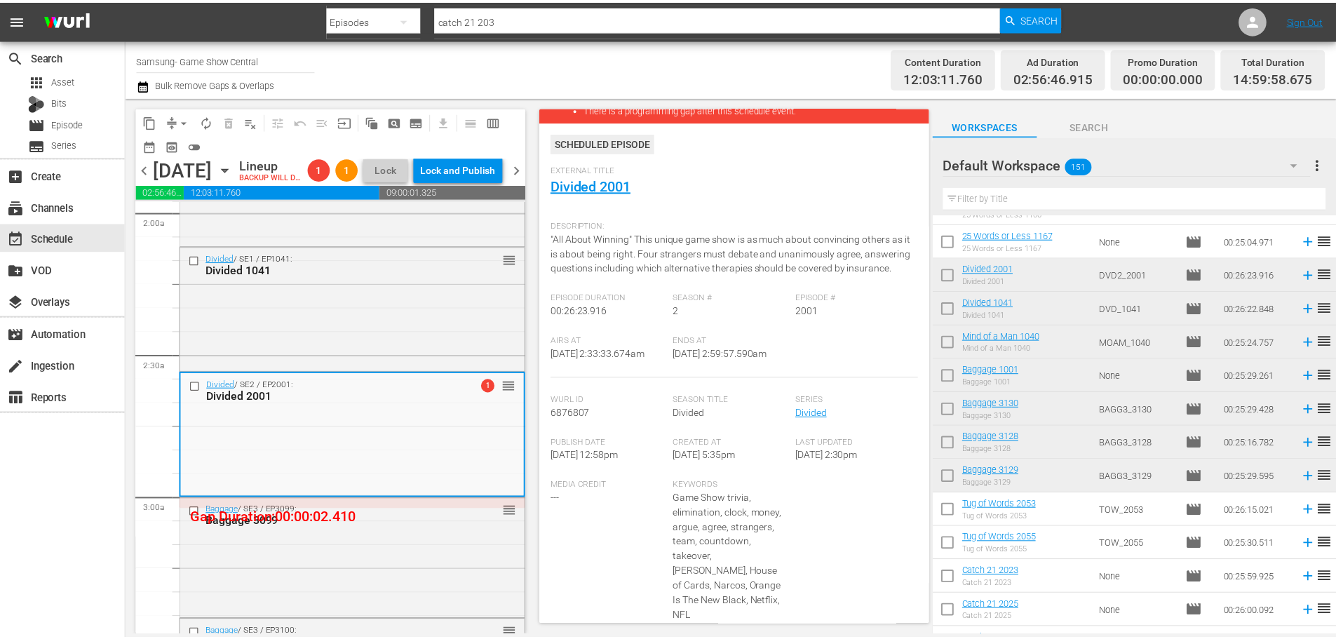
scroll to position [0, 0]
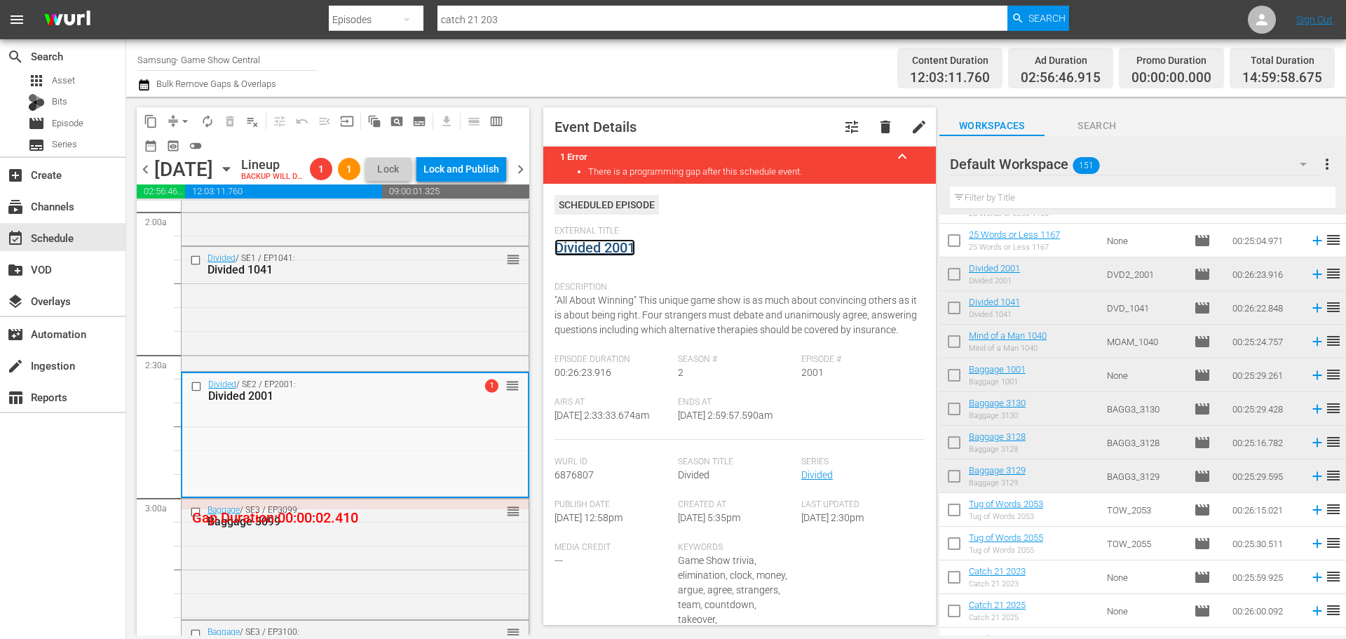
click at [613, 241] on link "Divided 2001" at bounding box center [595, 247] width 81 height 17
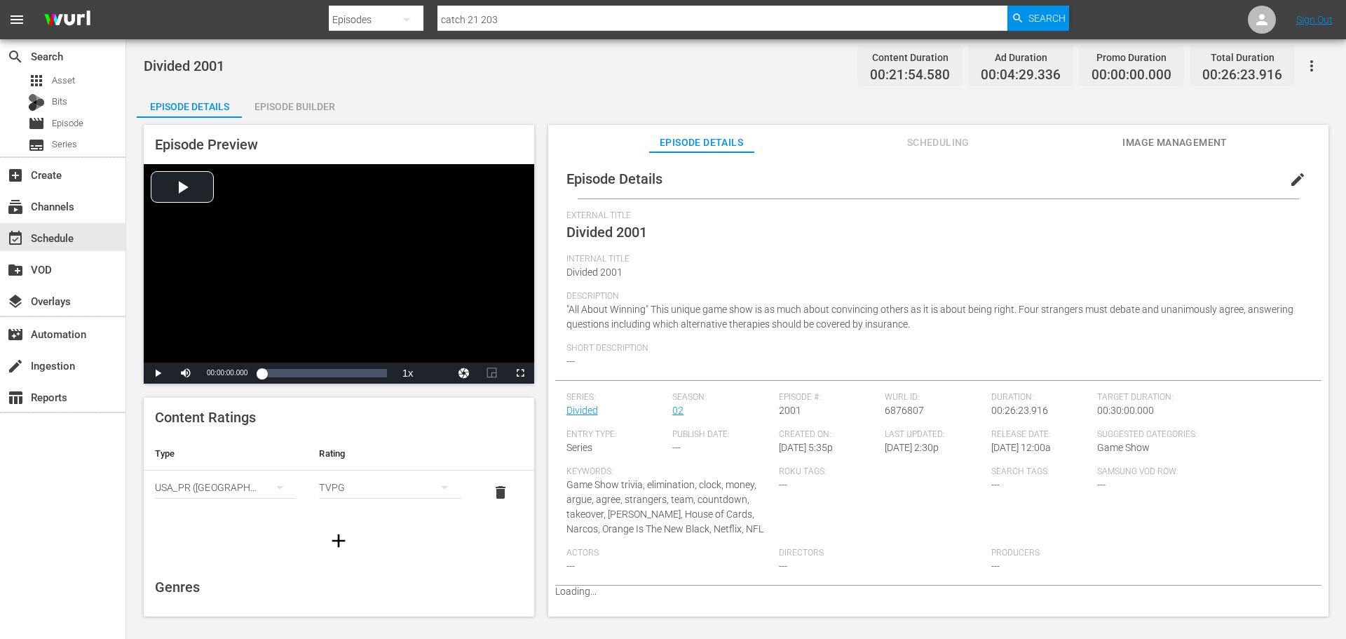
click at [268, 100] on div "Episode Builder" at bounding box center [294, 107] width 105 height 34
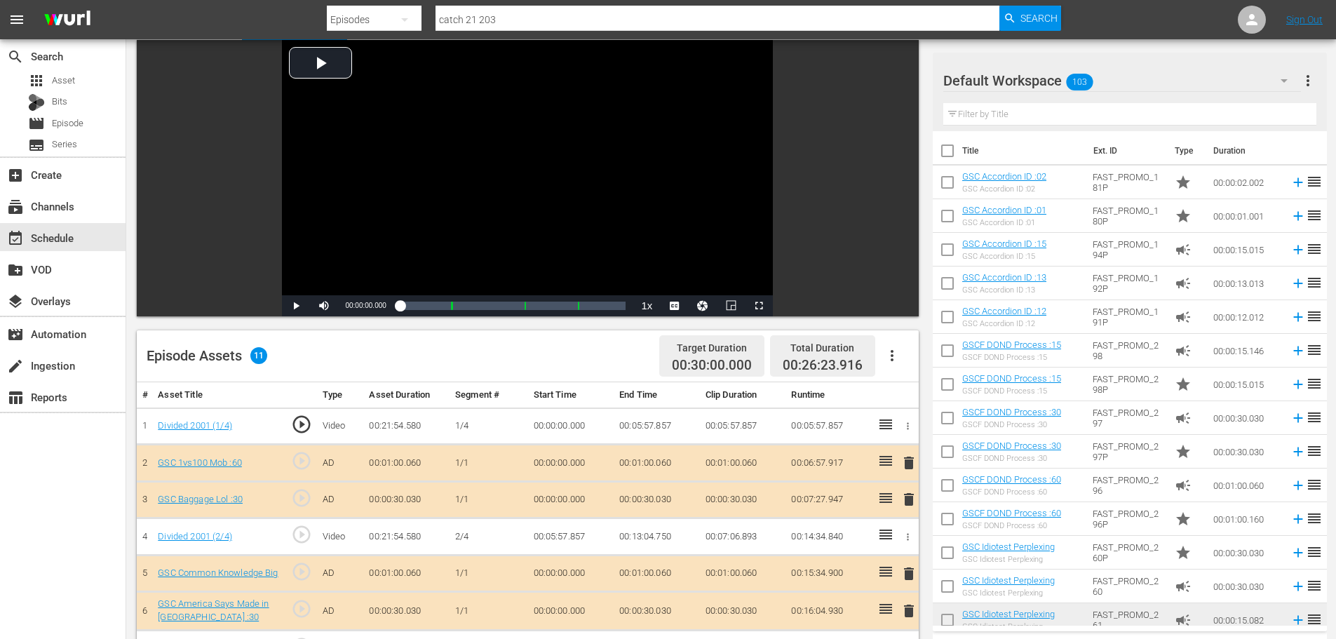
scroll to position [365, 0]
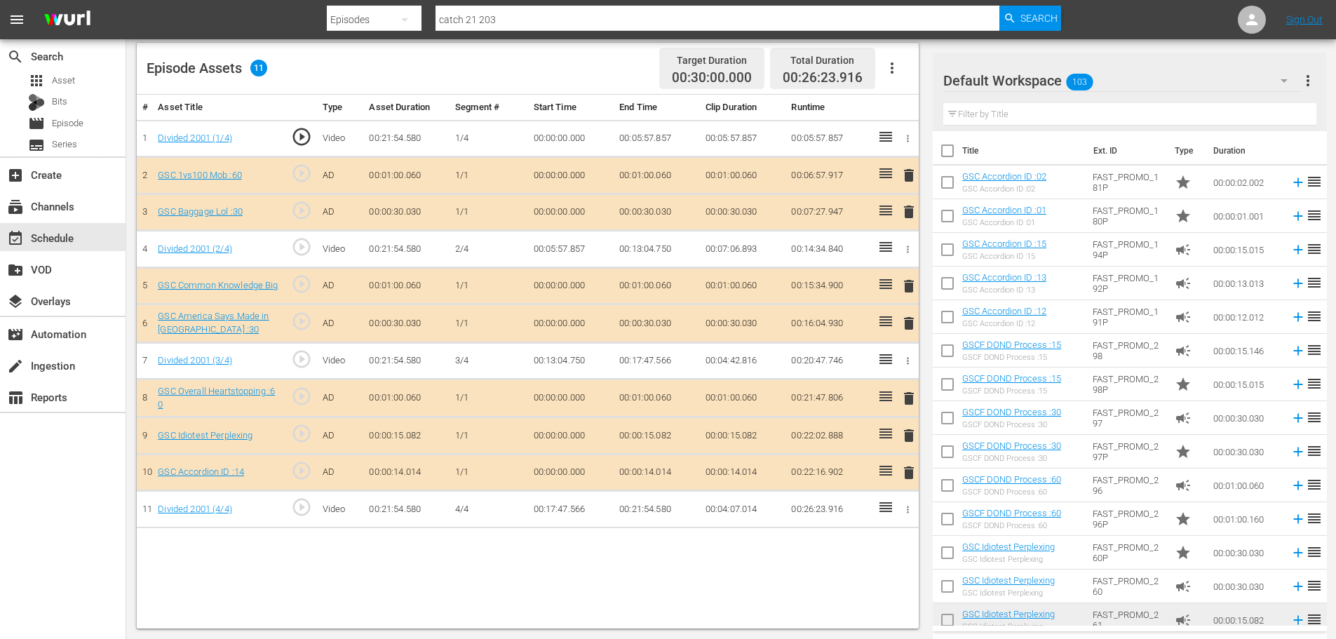
click at [916, 469] on span "delete" at bounding box center [908, 472] width 17 height 17
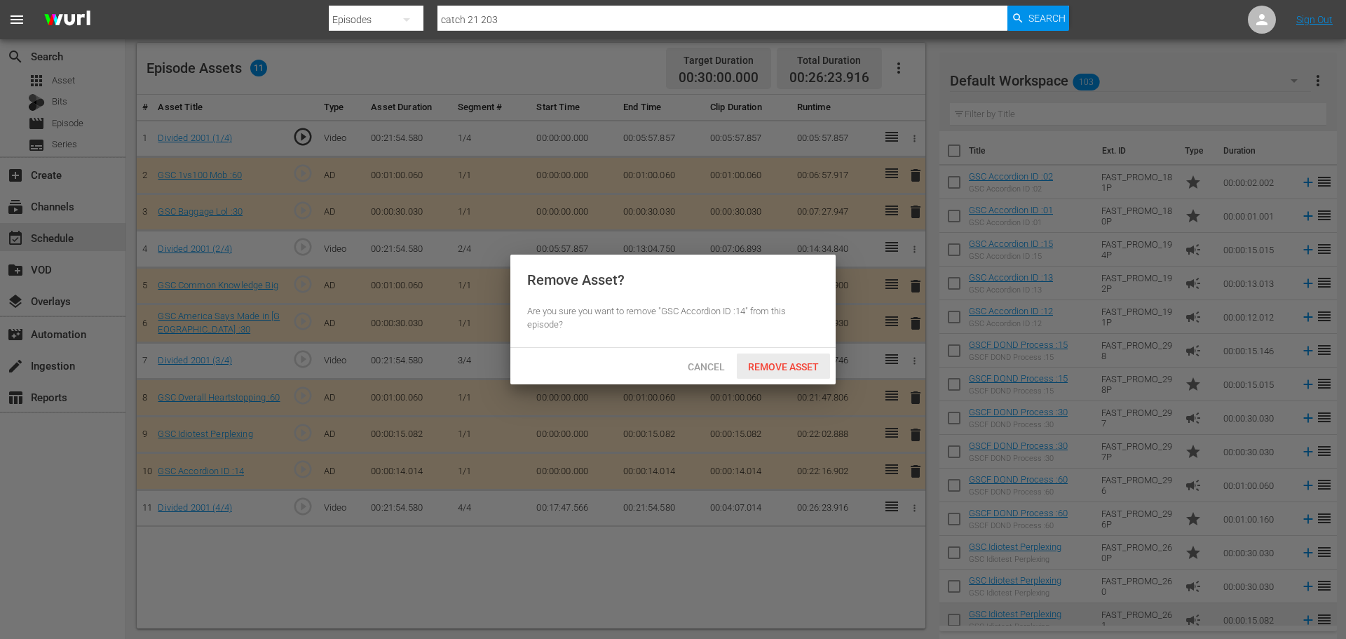
click at [783, 369] on span "Remove Asset" at bounding box center [783, 366] width 93 height 11
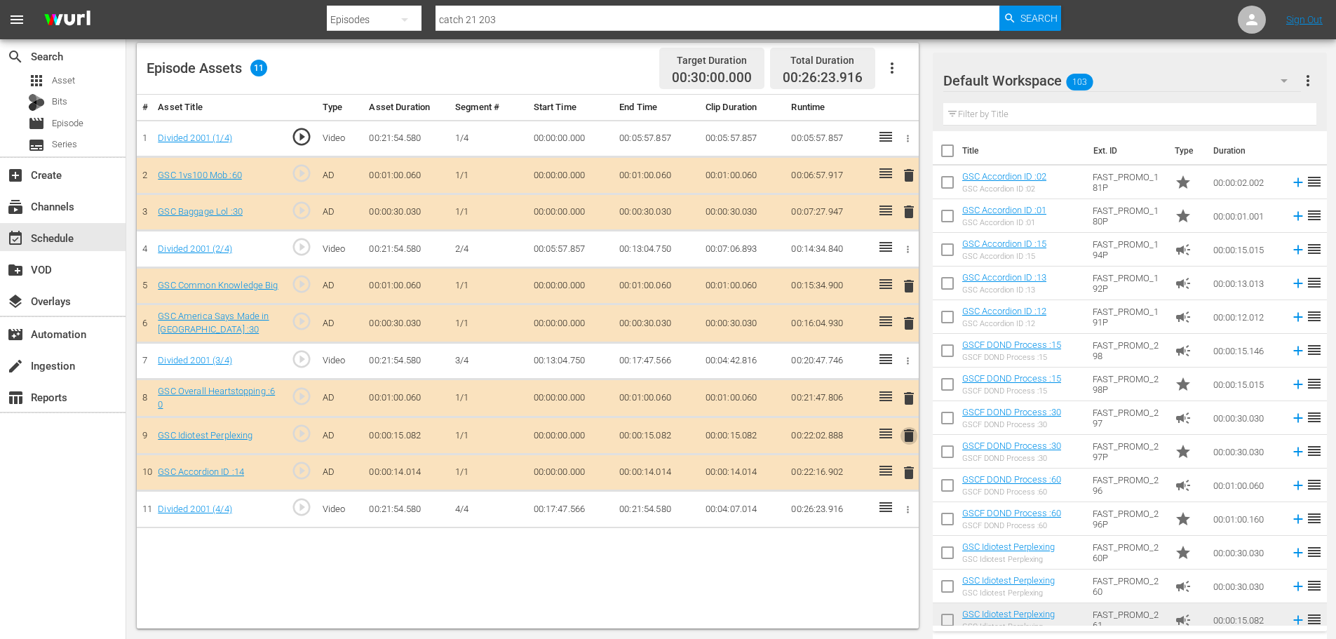
click at [907, 438] on span "delete" at bounding box center [908, 435] width 17 height 17
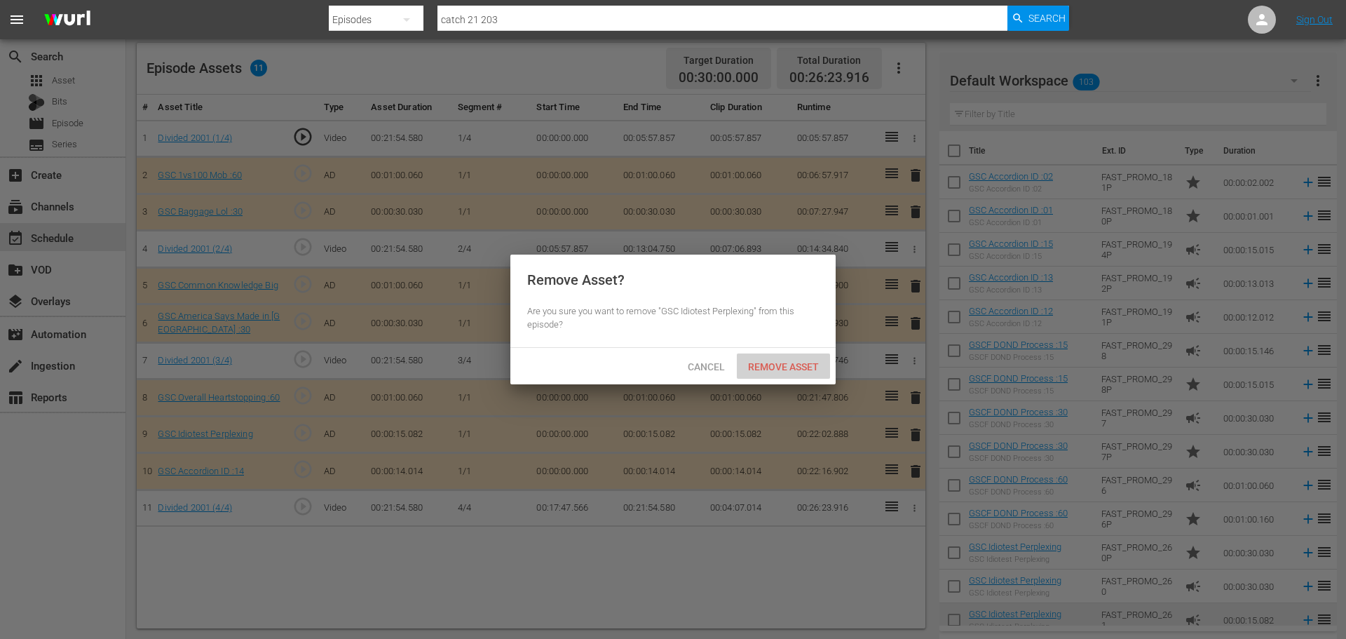
click at [793, 368] on span "Remove Asset" at bounding box center [783, 366] width 93 height 11
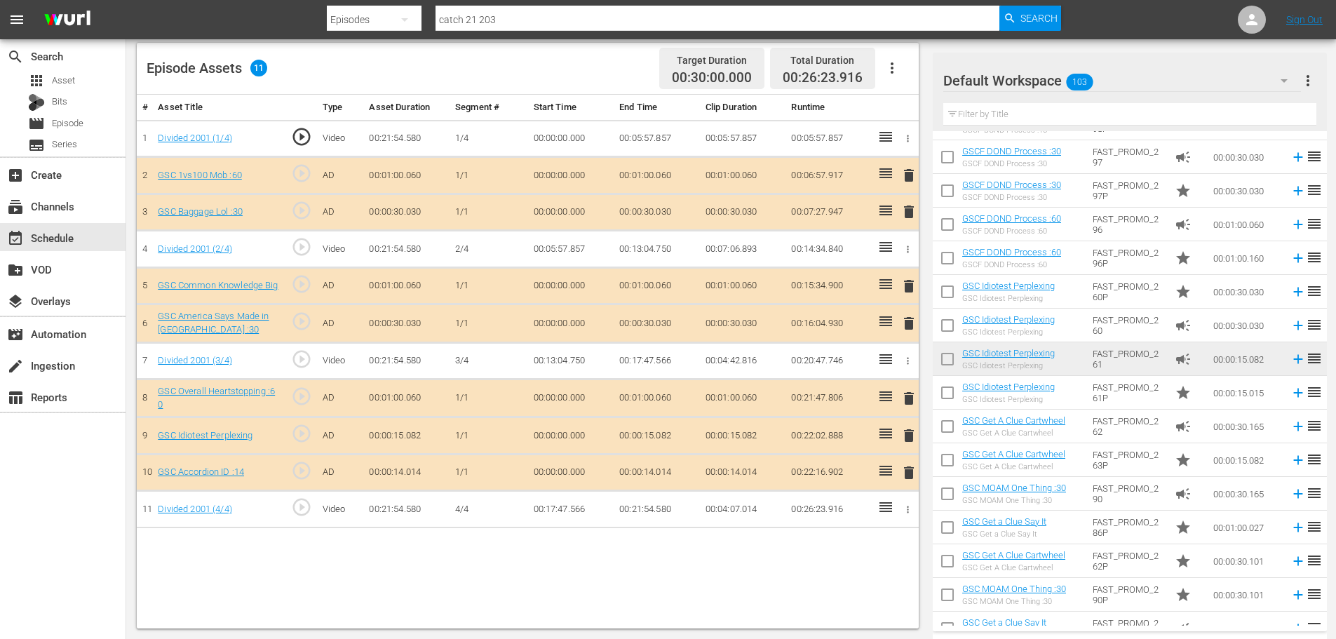
scroll to position [140, 0]
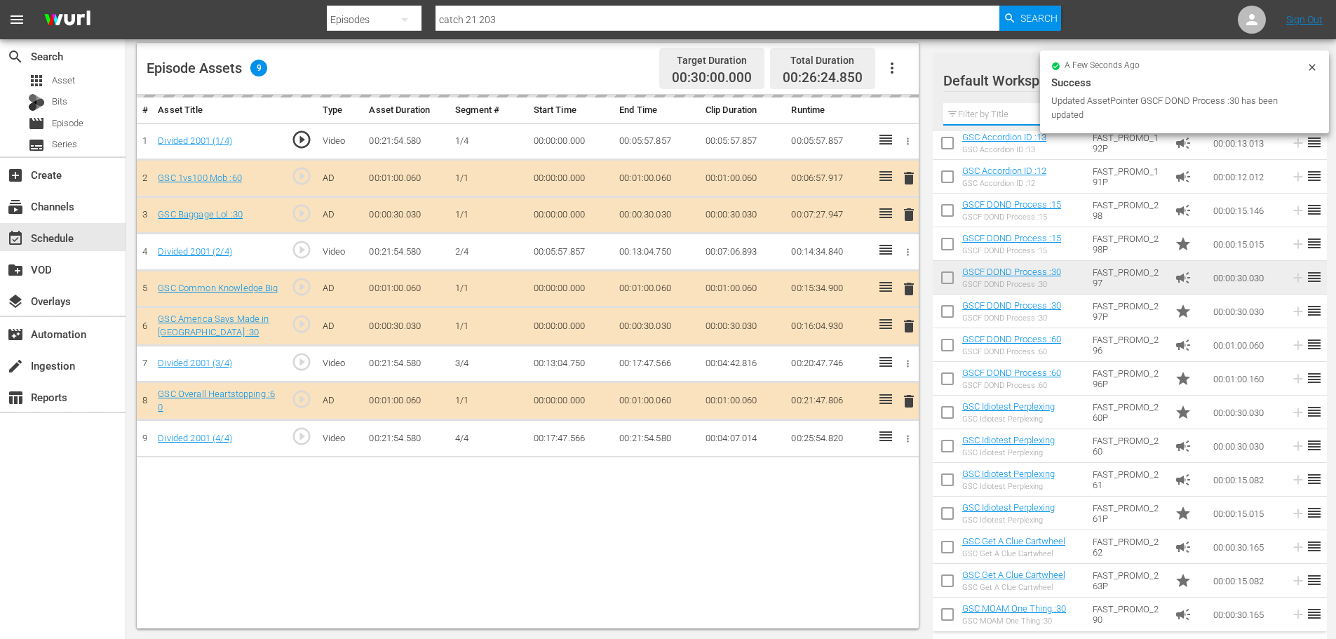
drag, startPoint x: 995, startPoint y: 110, endPoint x: 999, endPoint y: 117, distance: 8.2
click at [995, 110] on input "text" at bounding box center [1129, 114] width 373 height 22
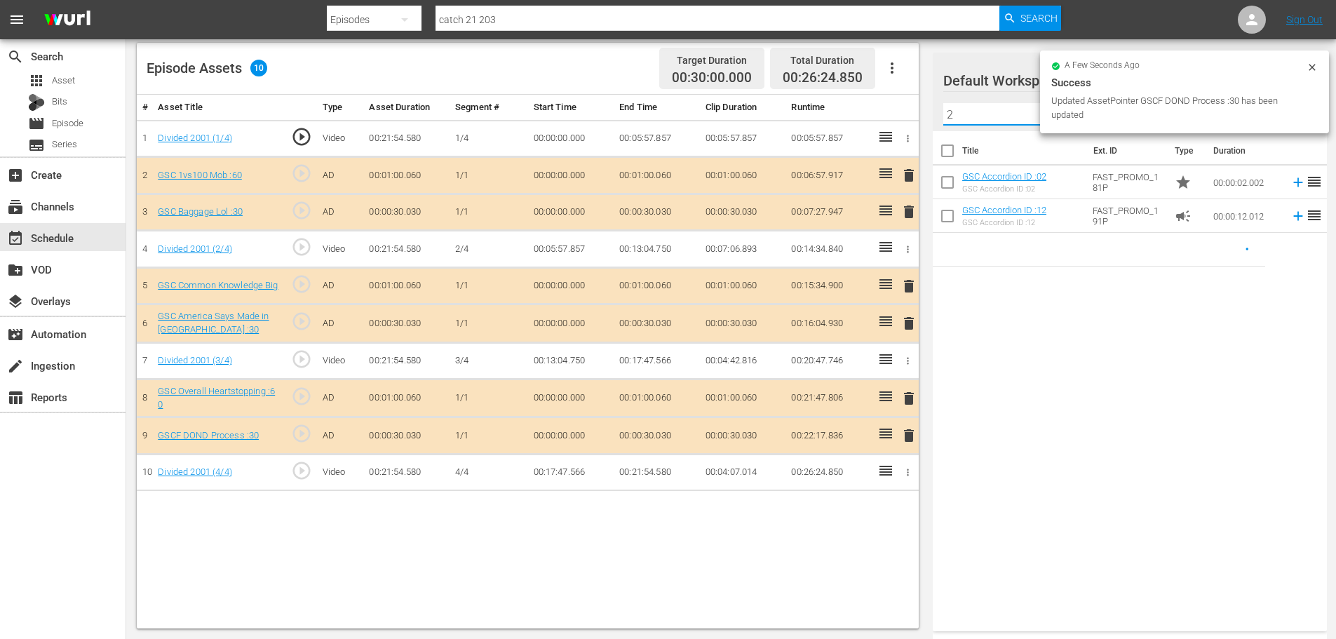
scroll to position [0, 0]
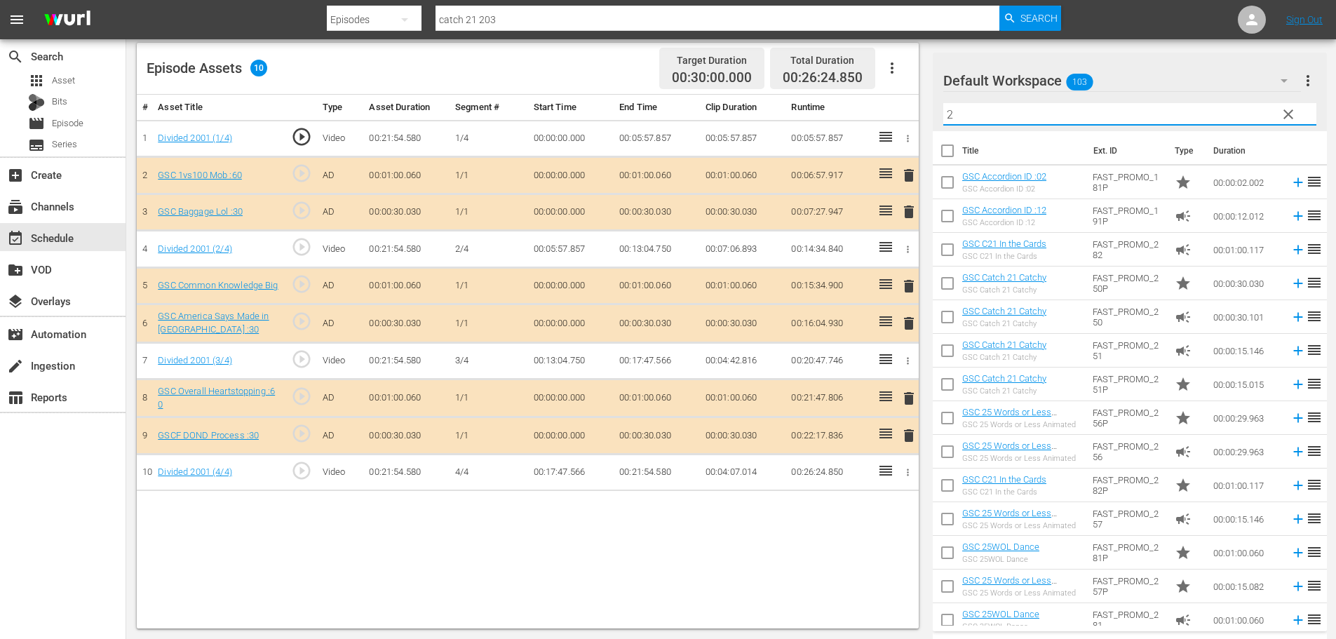
type input "2"
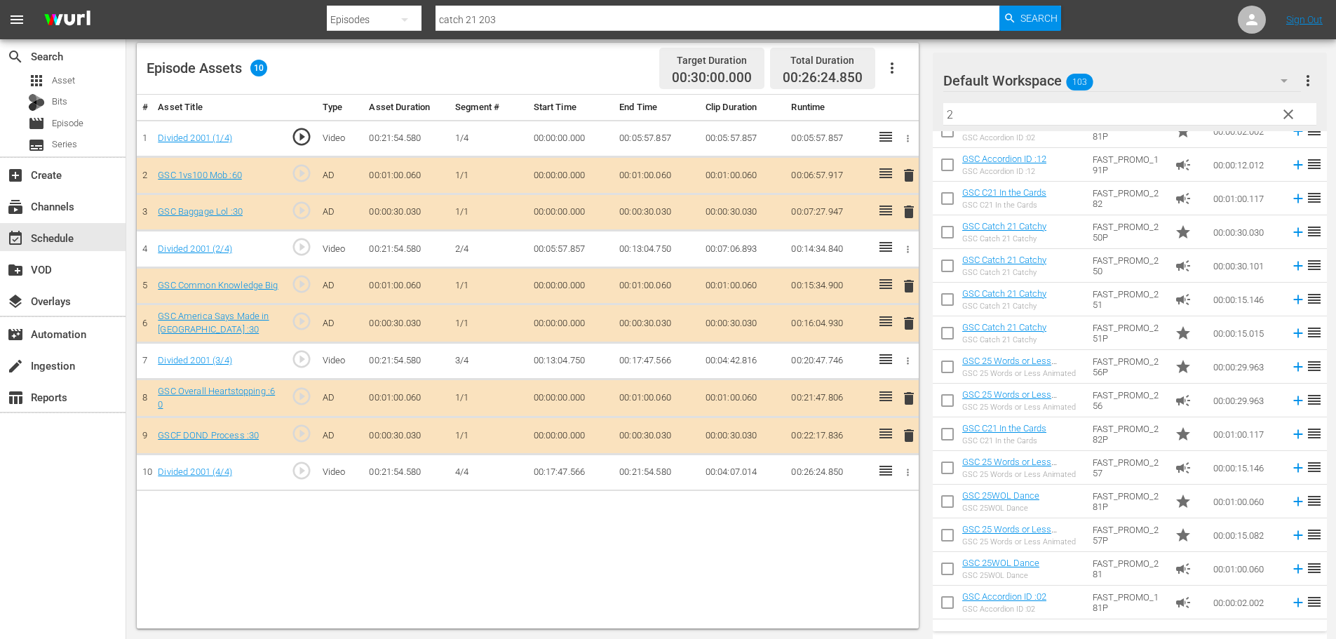
scroll to position [79, 0]
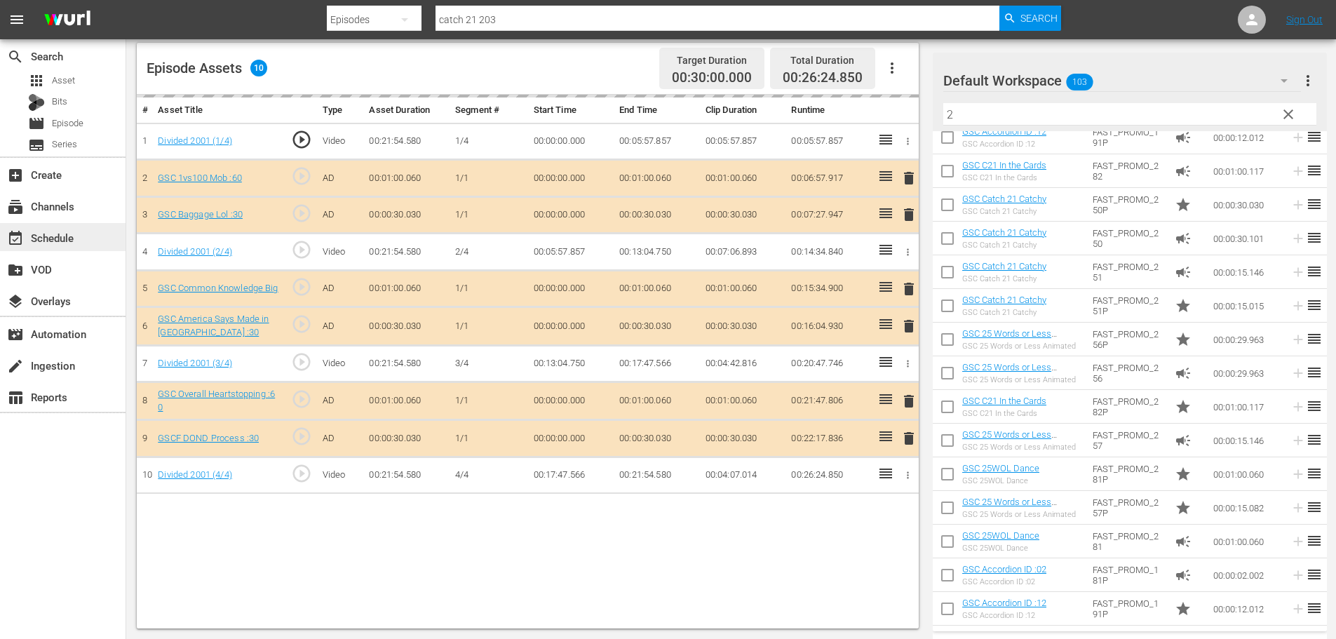
click at [111, 230] on div "event_available Schedule" at bounding box center [63, 237] width 126 height 28
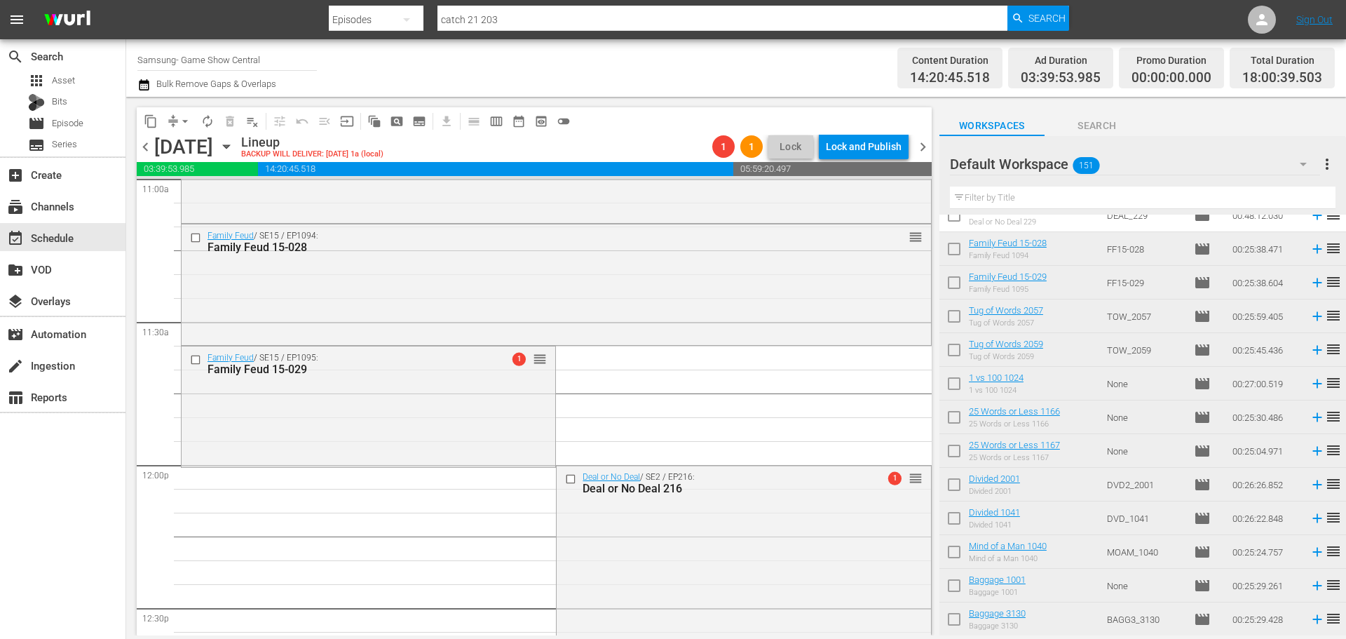
scroll to position [3155, 0]
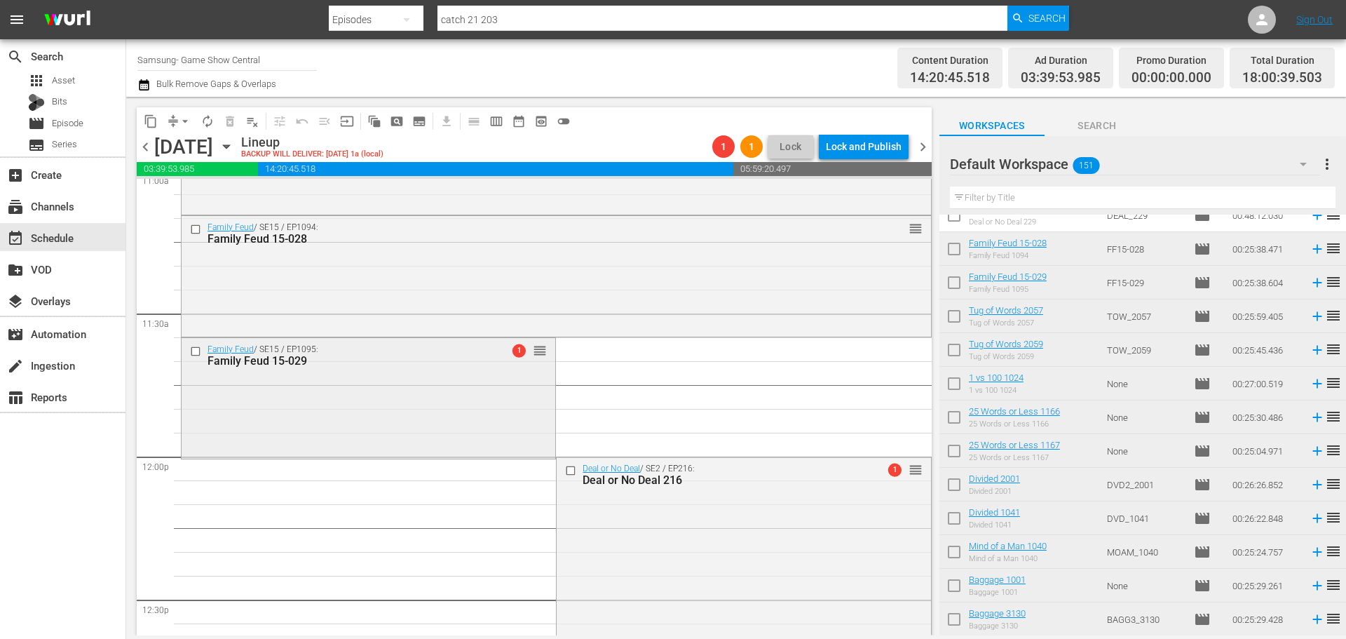
click at [369, 408] on div "Family Feud / SE15 / EP1095: Family Feud 15-029 1 reorder" at bounding box center [369, 397] width 374 height 118
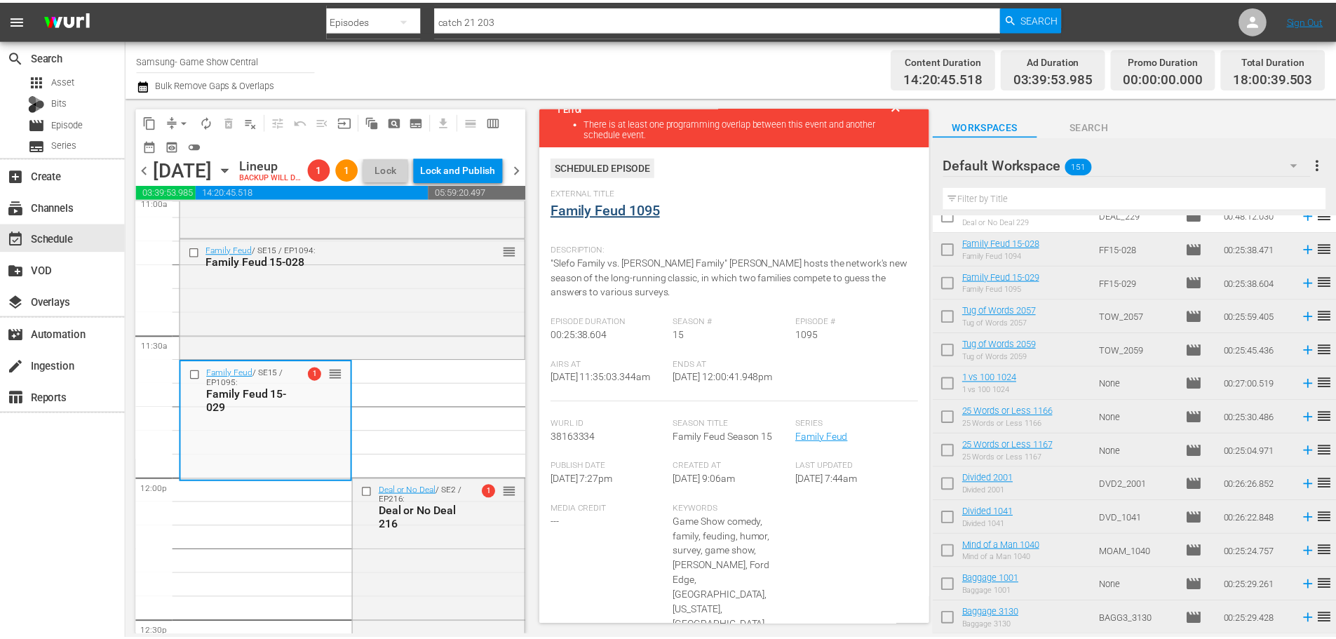
scroll to position [0, 0]
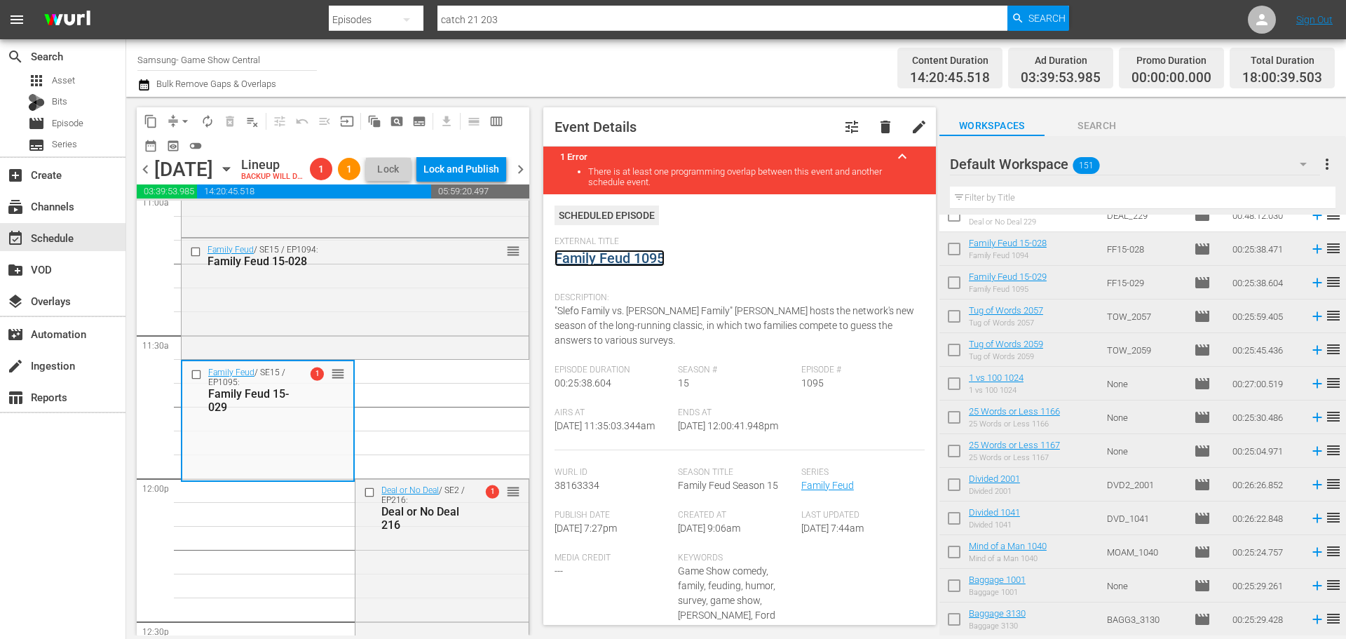
click at [625, 266] on link "Family Feud 1095" at bounding box center [610, 258] width 110 height 17
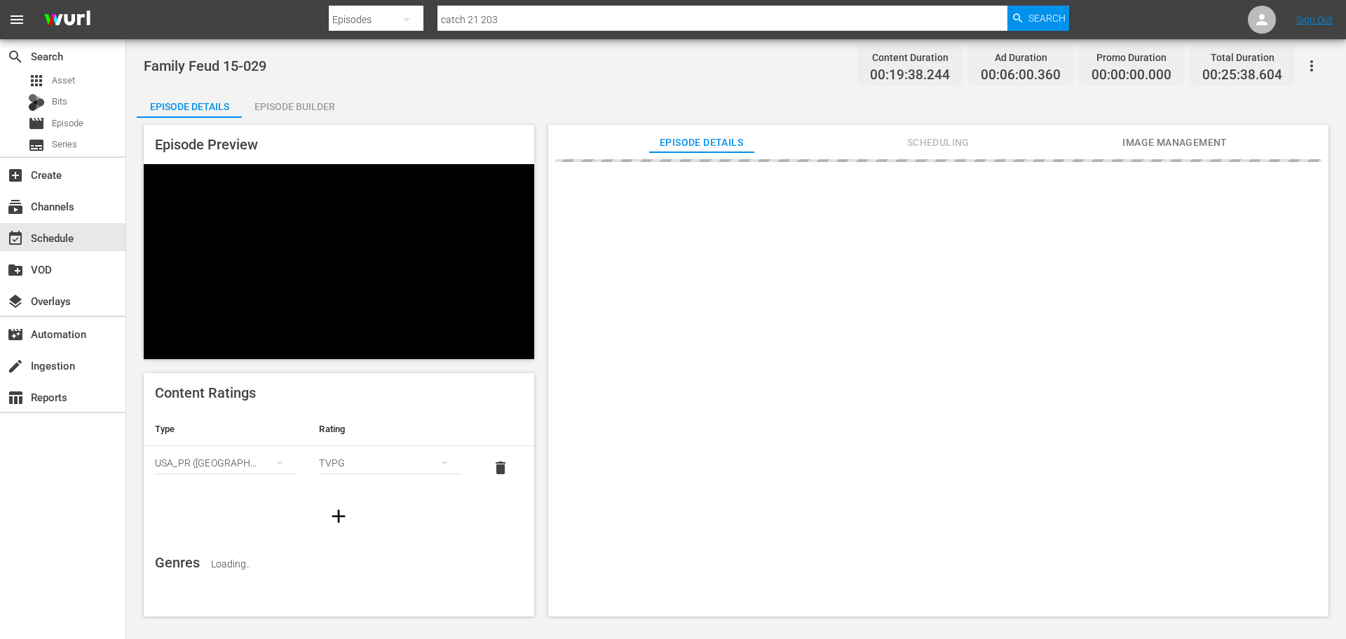
click at [297, 94] on div "Episode Builder" at bounding box center [294, 107] width 105 height 34
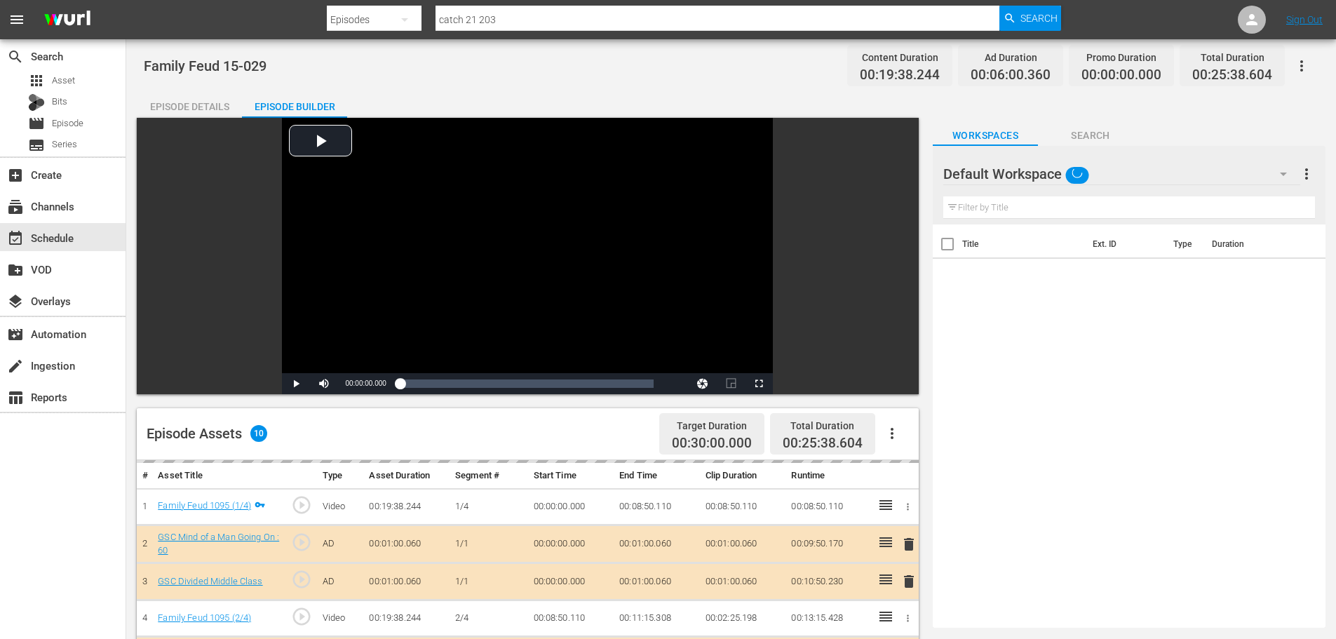
scroll to position [365, 0]
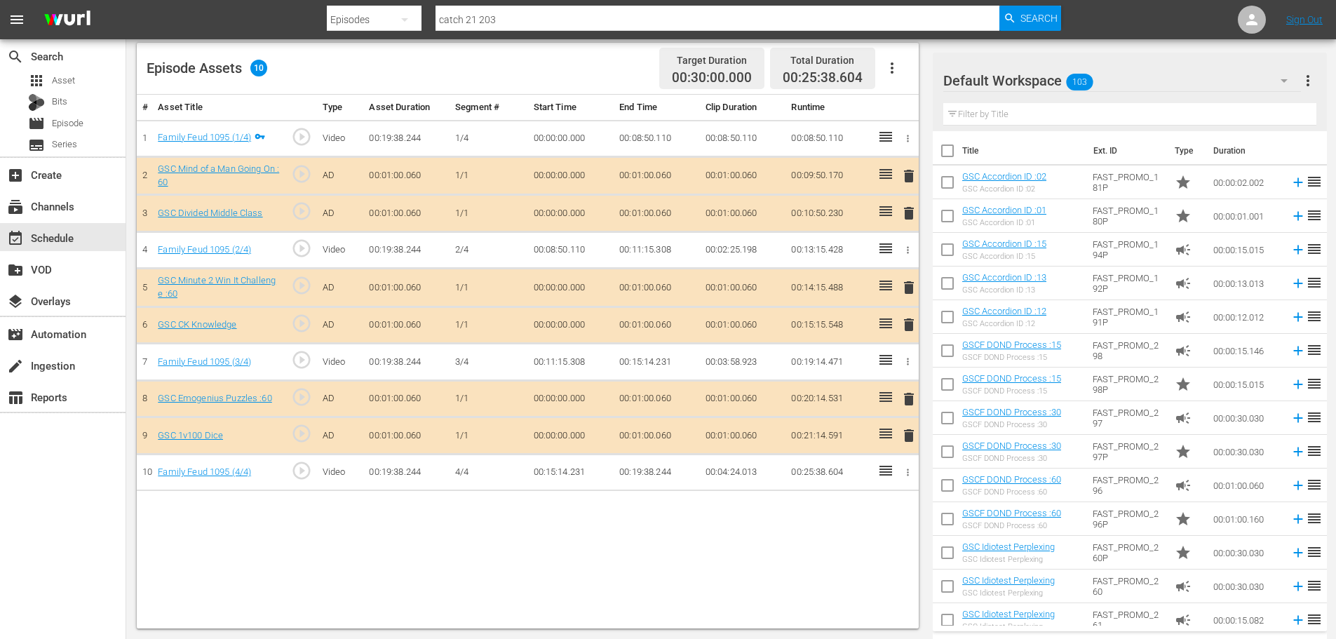
click at [906, 434] on span "delete" at bounding box center [908, 435] width 17 height 17
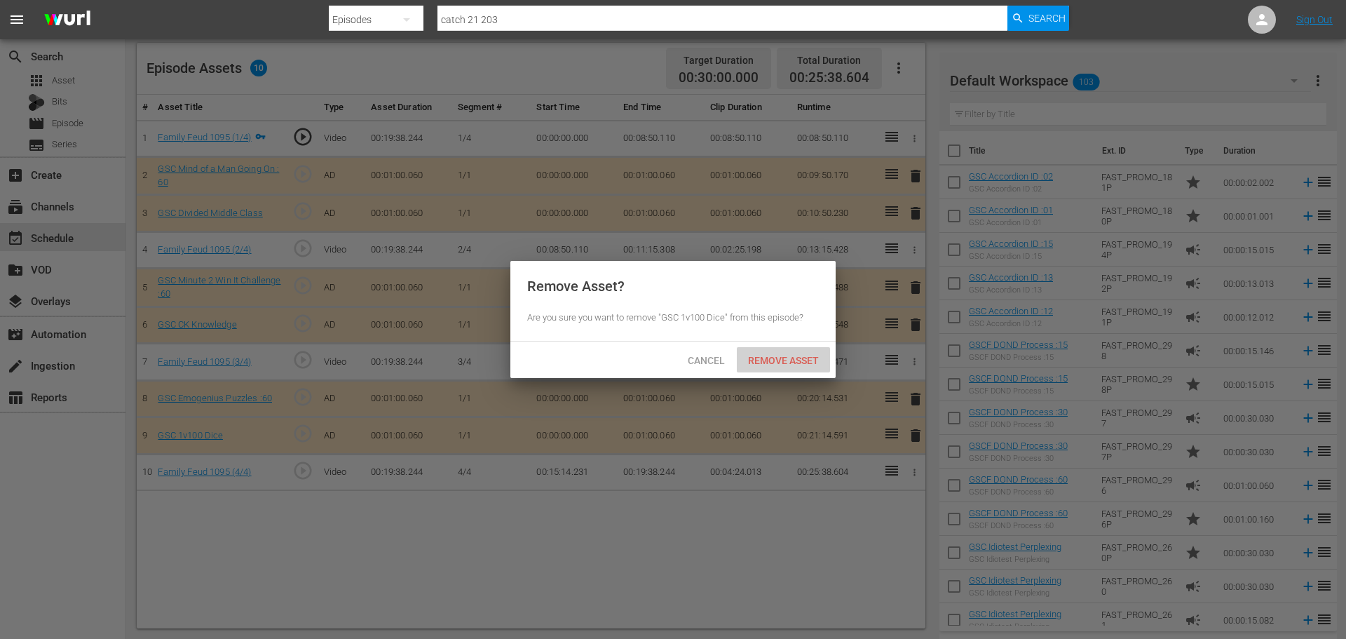
click at [779, 362] on span "Remove Asset" at bounding box center [783, 360] width 93 height 11
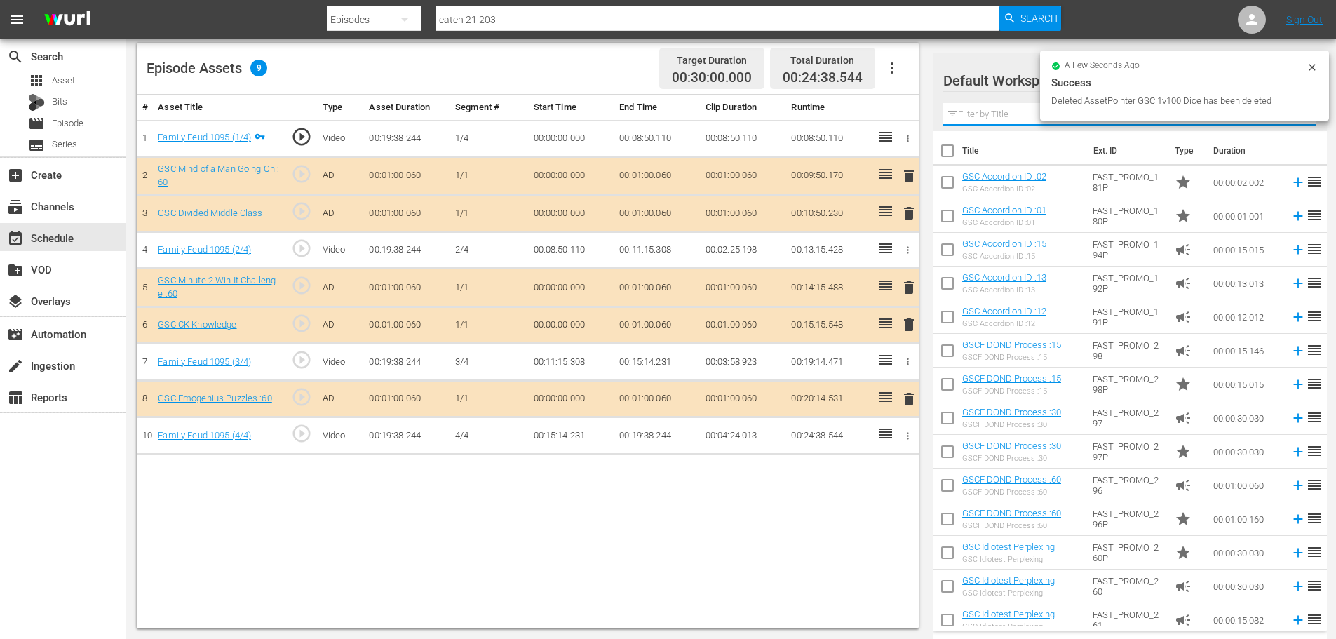
click at [996, 104] on input "text" at bounding box center [1129, 114] width 373 height 22
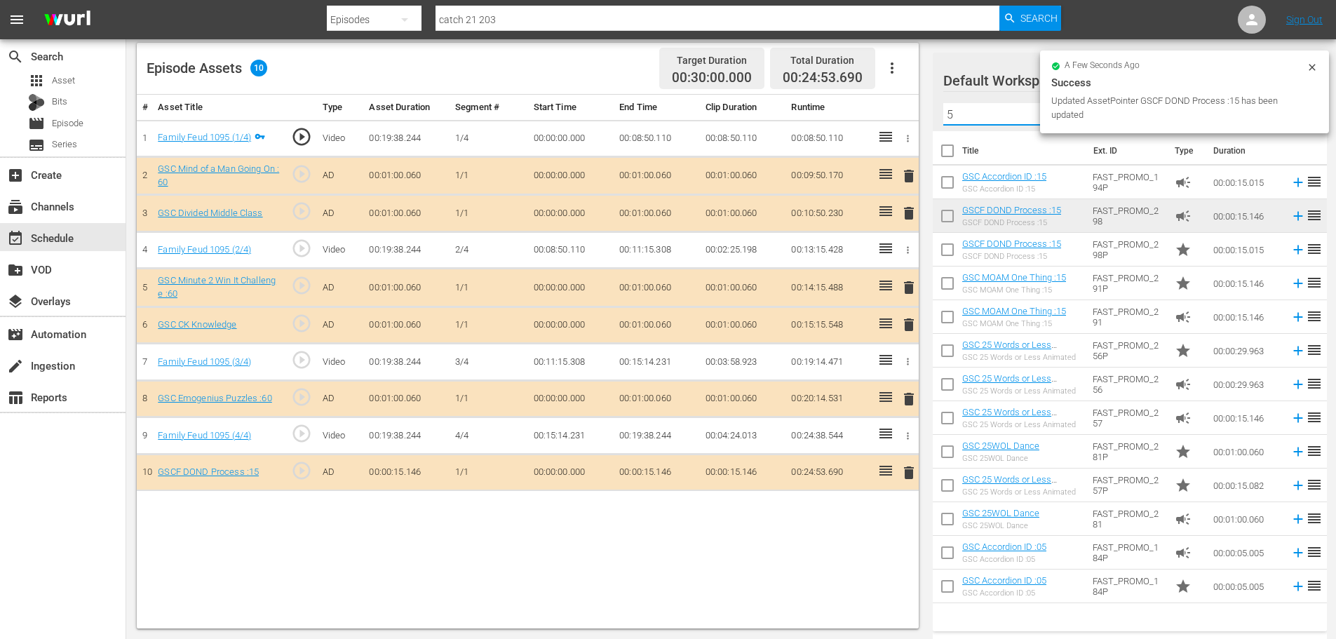
type input "5"
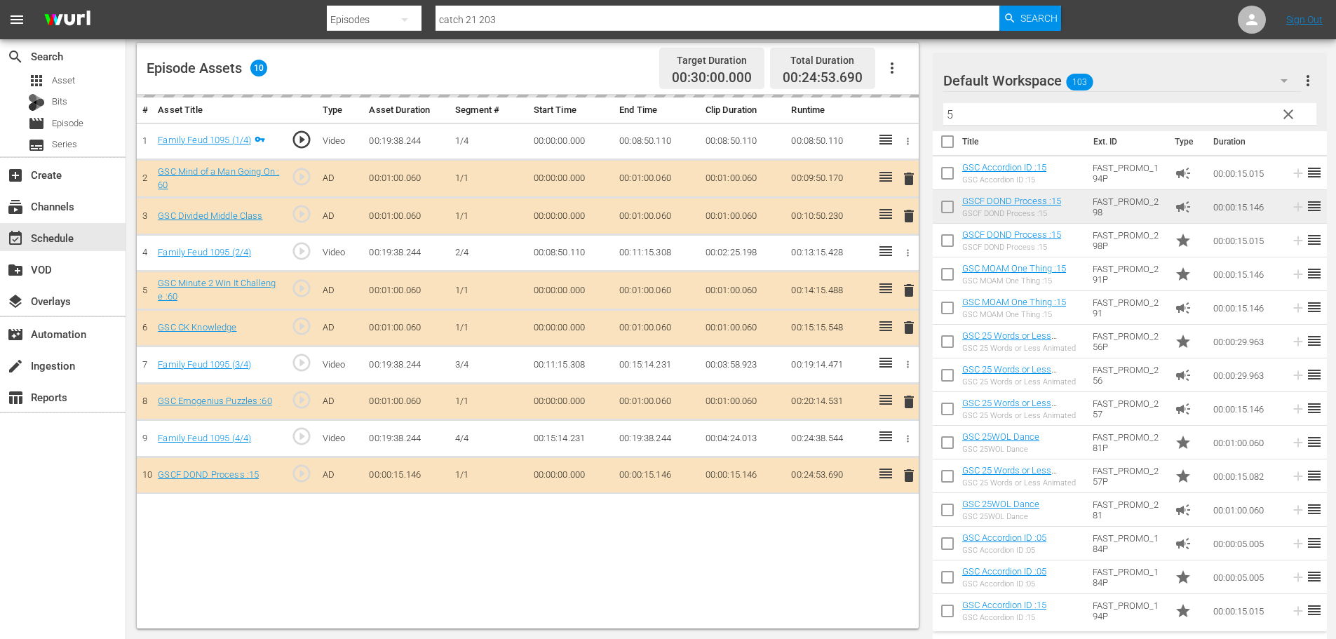
scroll to position [11, 0]
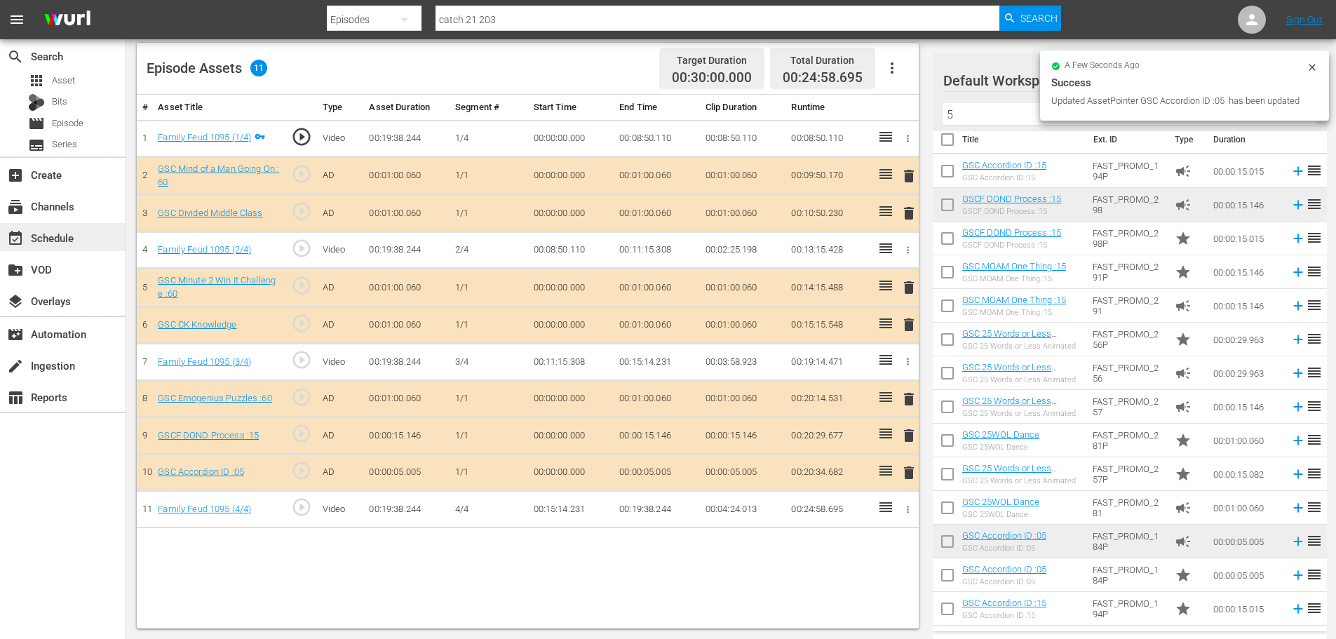
click at [76, 232] on div "event_available Schedule" at bounding box center [39, 235] width 79 height 13
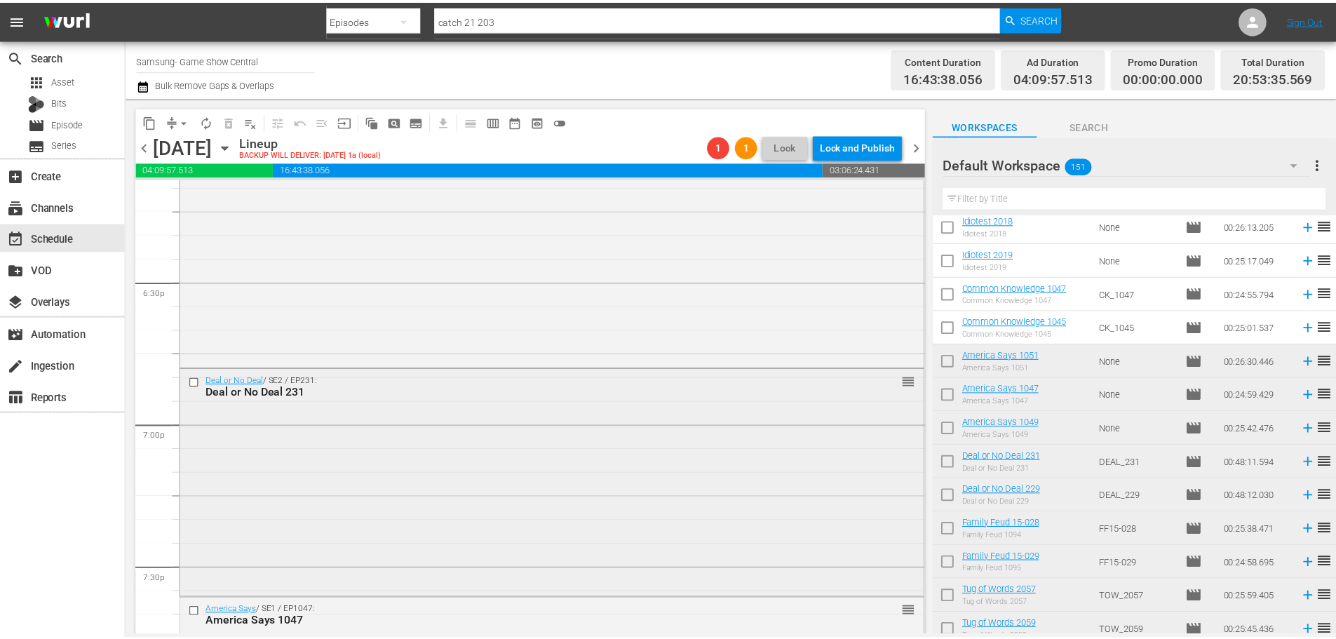
scroll to position [5188, 0]
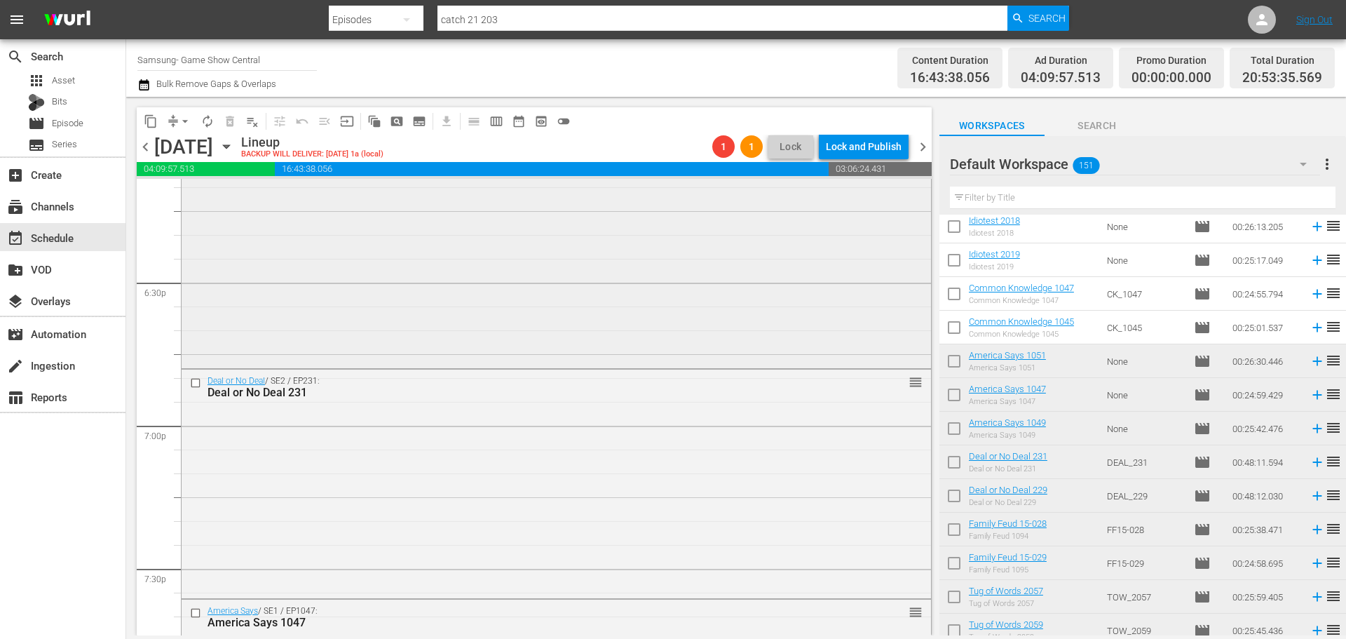
click at [415, 273] on div "Deal or No Deal / SE2 / EP229: Deal or No Deal 229 reorder" at bounding box center [557, 253] width 750 height 226
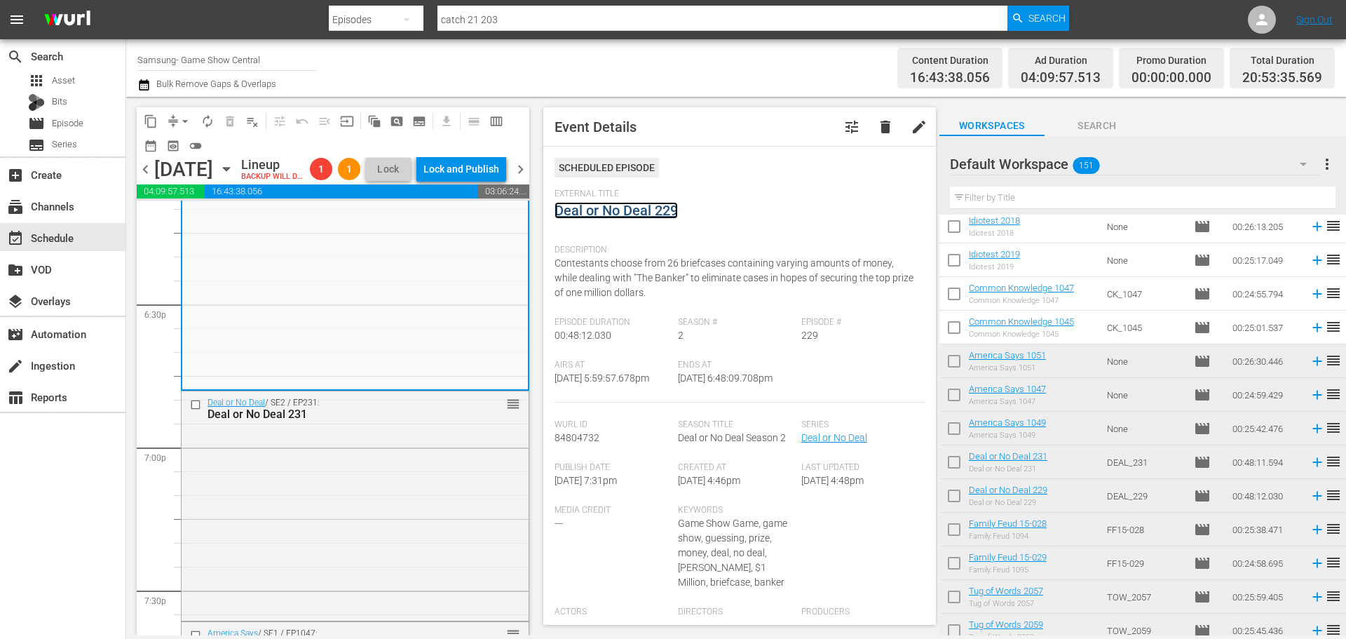
click at [588, 203] on link "Deal or No Deal 229" at bounding box center [616, 210] width 123 height 17
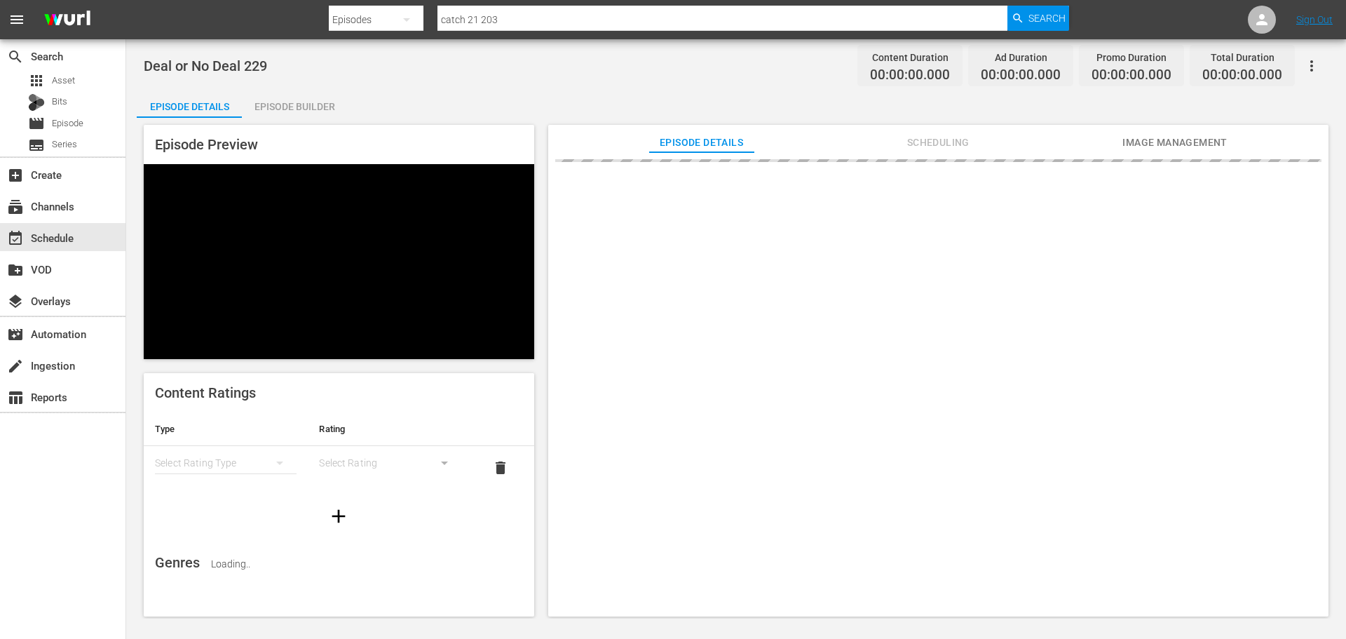
click at [368, 88] on div "Deal or No Deal 229 Content Duration 00:00:00.000 Ad Duration 00:00:00.000 Prom…" at bounding box center [736, 328] width 1220 height 579
click at [315, 105] on div "Episode Builder" at bounding box center [294, 107] width 105 height 34
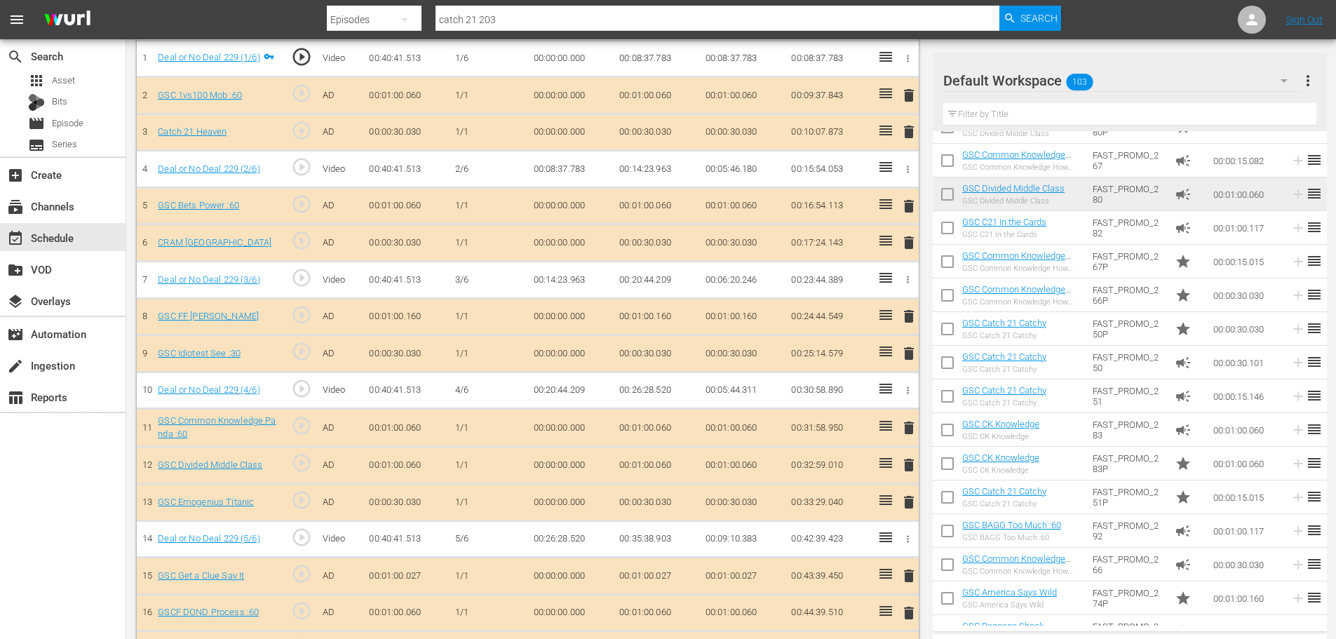
scroll to position [1402, 0]
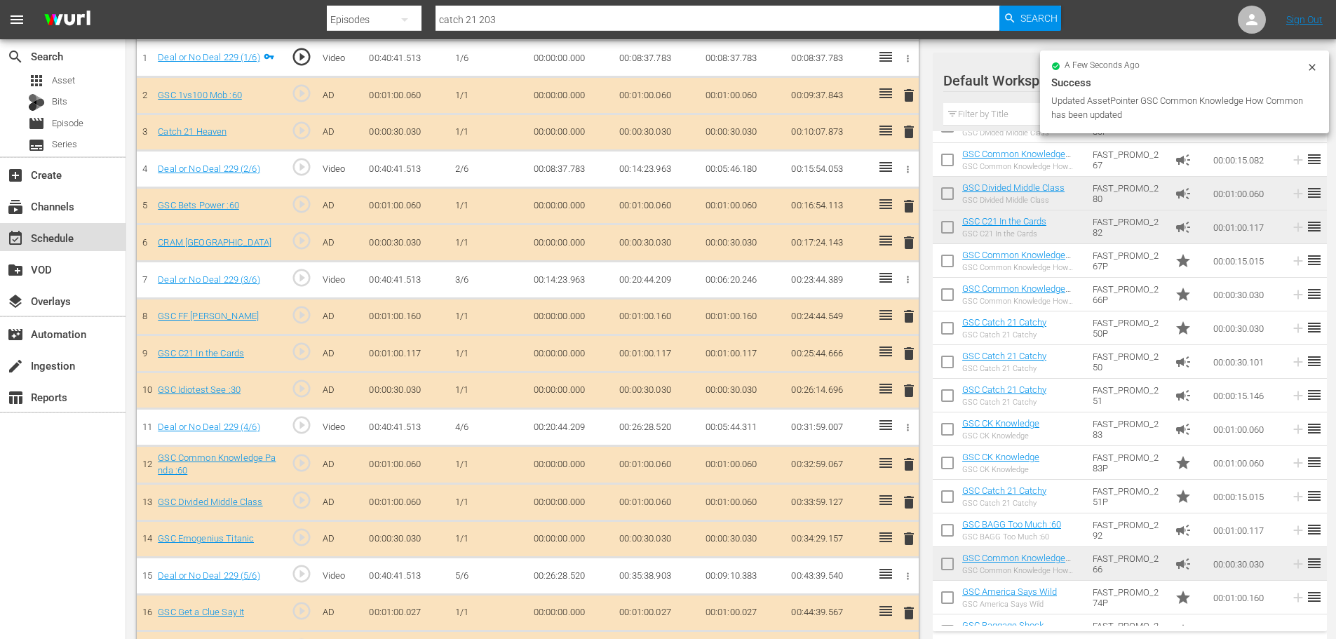
click at [27, 235] on div "event_available Schedule" at bounding box center [39, 235] width 79 height 13
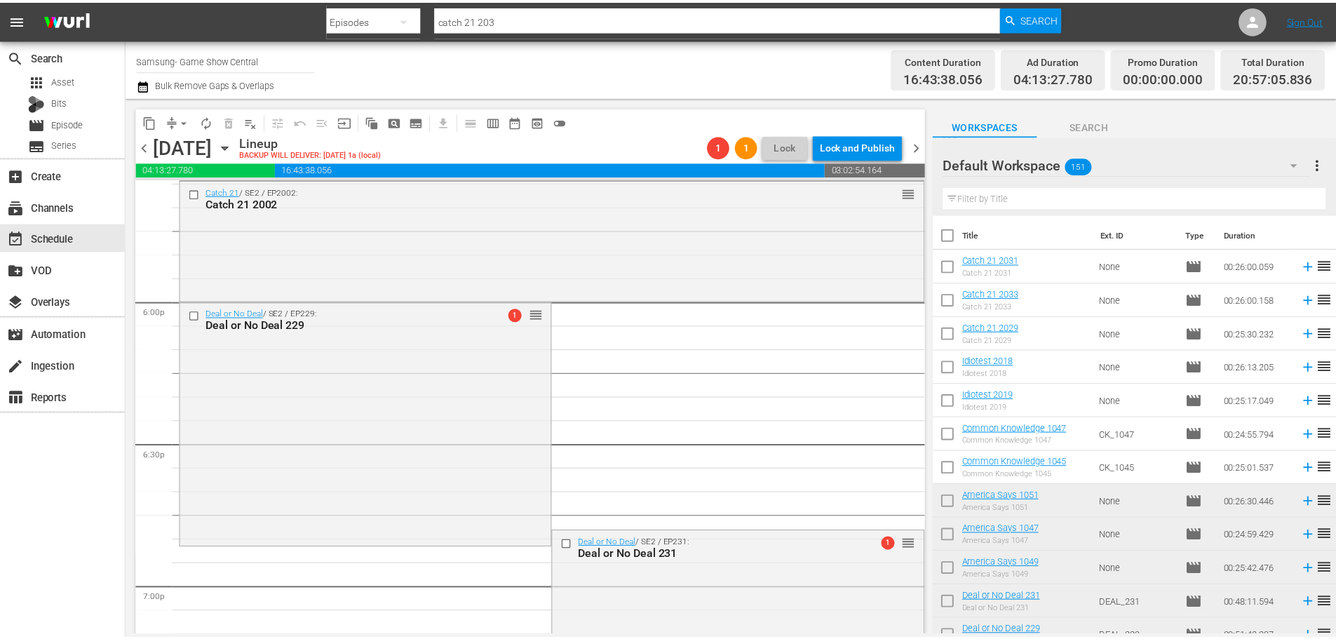
scroll to position [5258, 0]
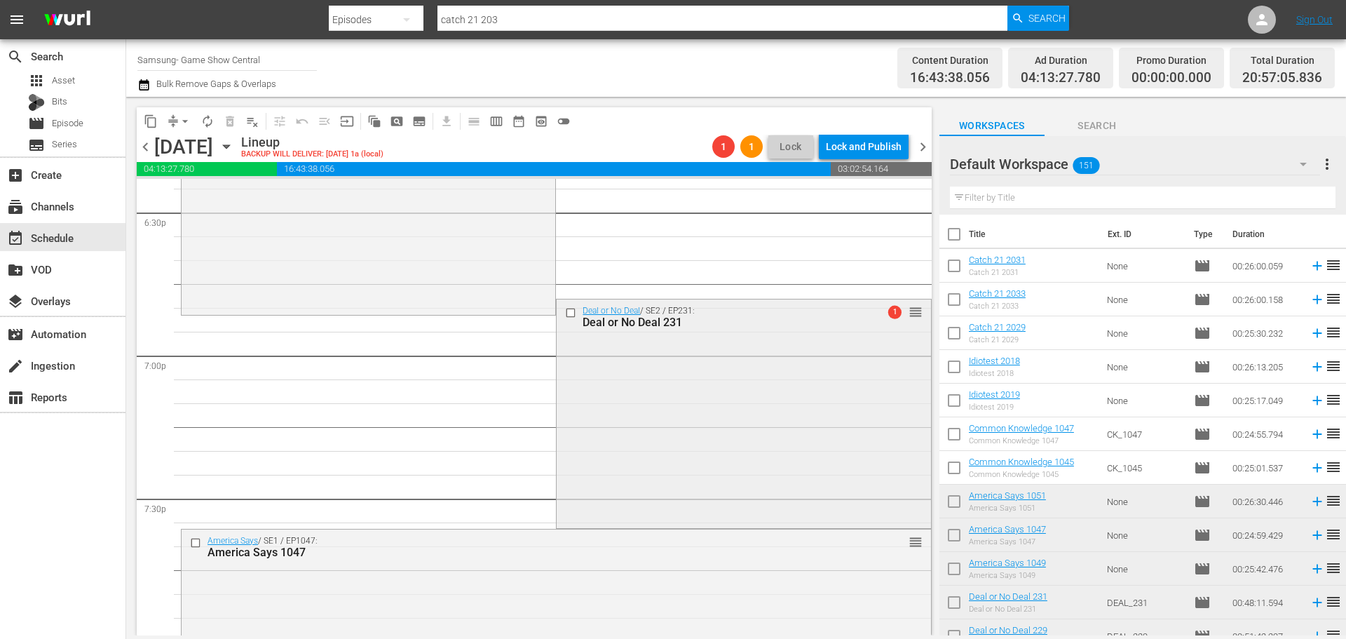
click at [604, 460] on div "Deal or No Deal / SE2 / EP231: Deal or No Deal 231 1 reorder" at bounding box center [744, 412] width 374 height 226
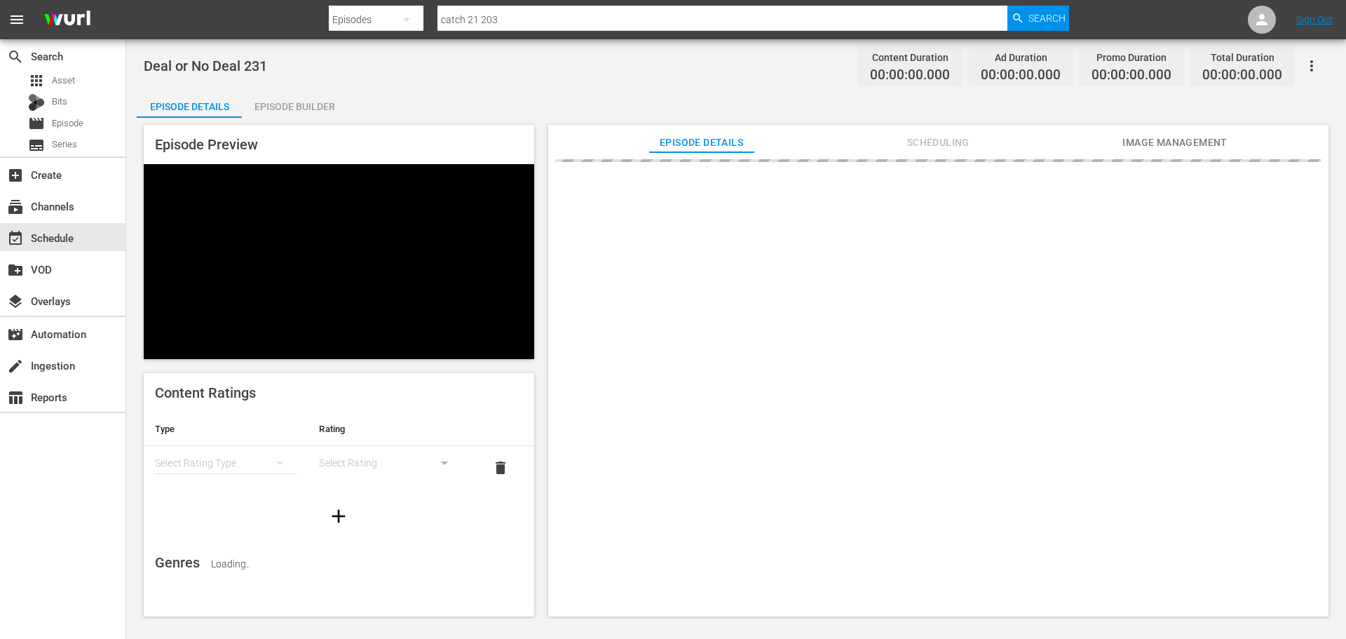
click at [258, 103] on div "Episode Builder" at bounding box center [294, 107] width 105 height 34
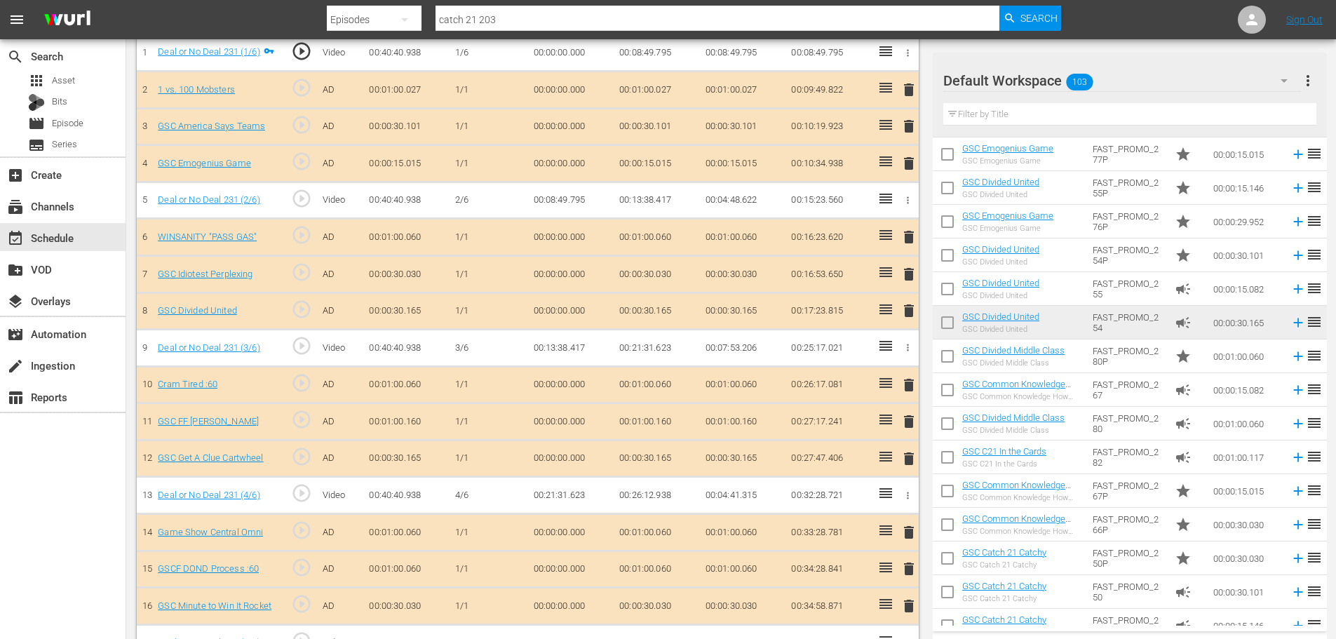
scroll to position [1032, 0]
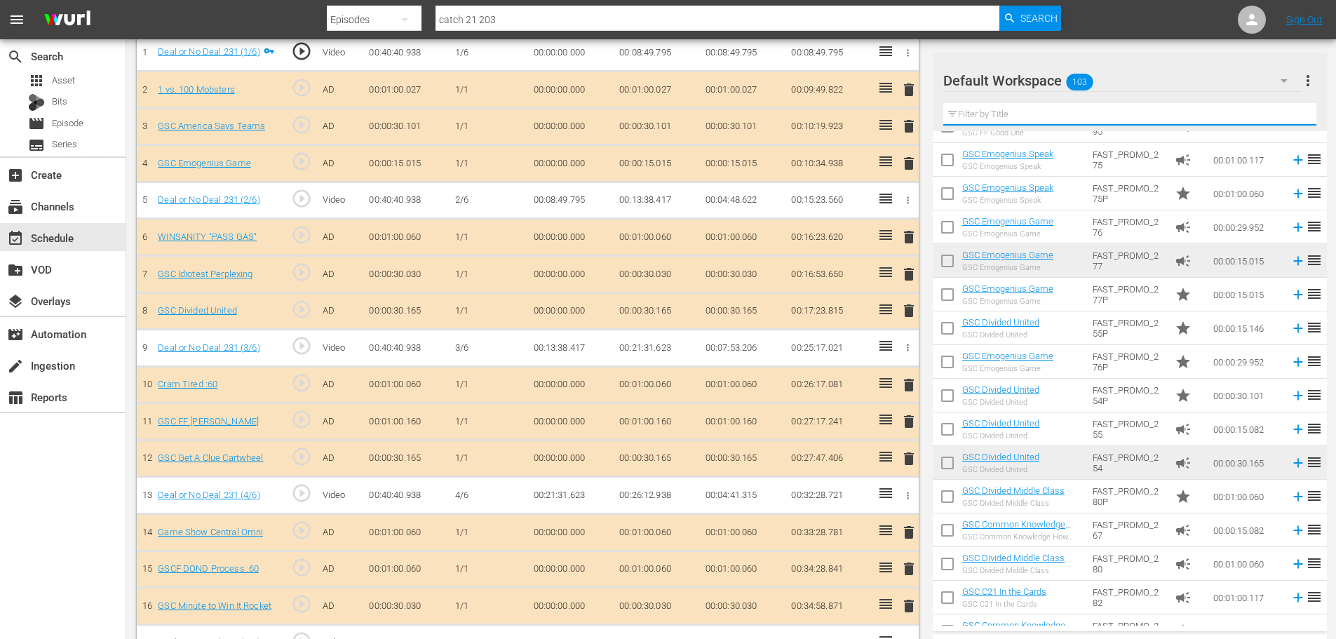
drag, startPoint x: 957, startPoint y: 109, endPoint x: 949, endPoint y: 114, distance: 9.1
click at [957, 109] on input "text" at bounding box center [1129, 114] width 373 height 22
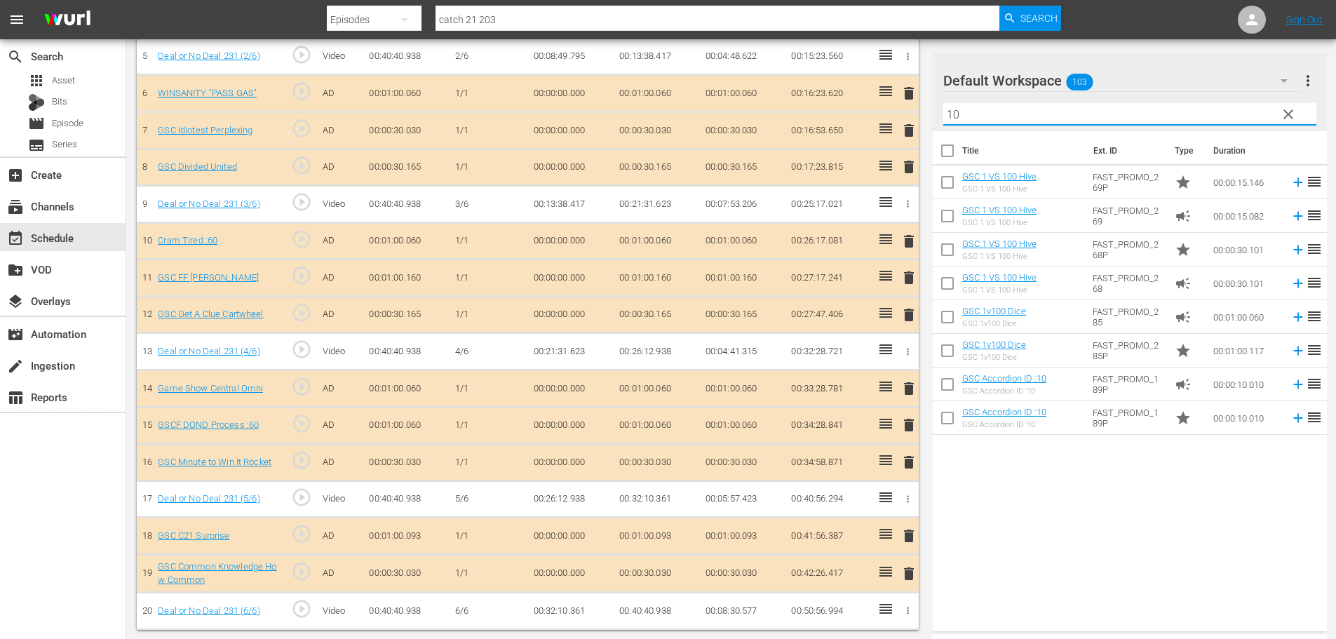
scroll to position [596, 0]
type input "10"
click at [99, 227] on div "event_available Schedule" at bounding box center [63, 237] width 126 height 28
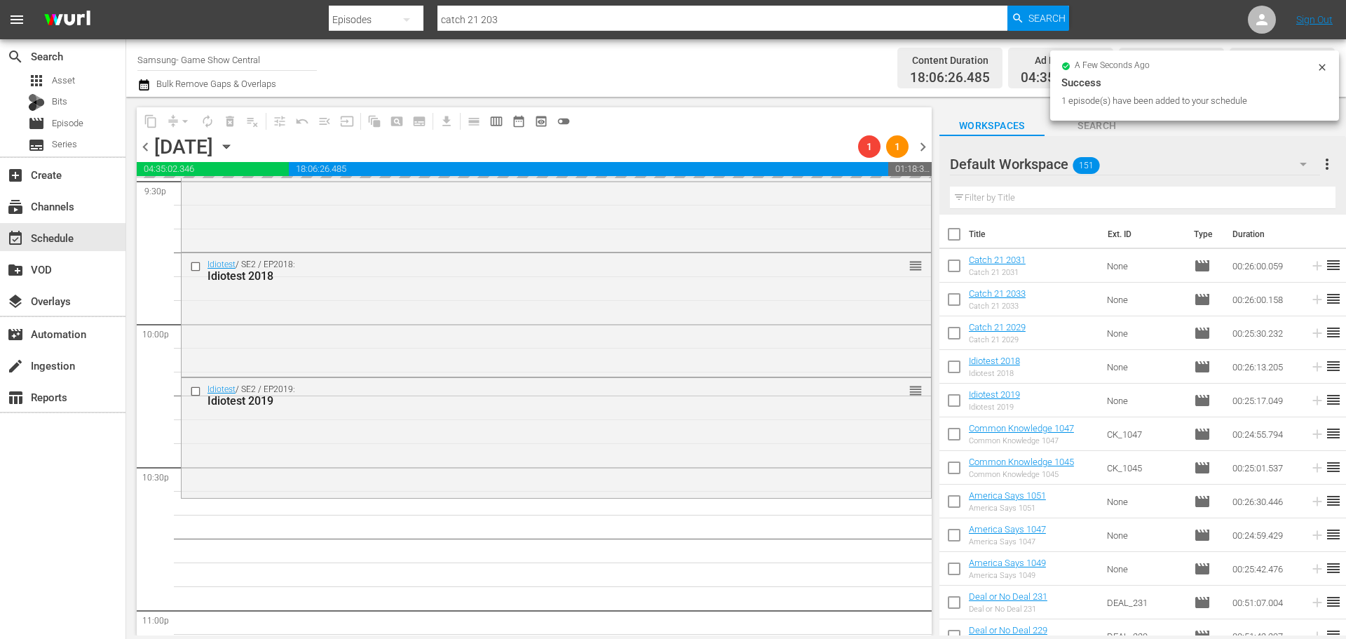
scroll to position [6408, 0]
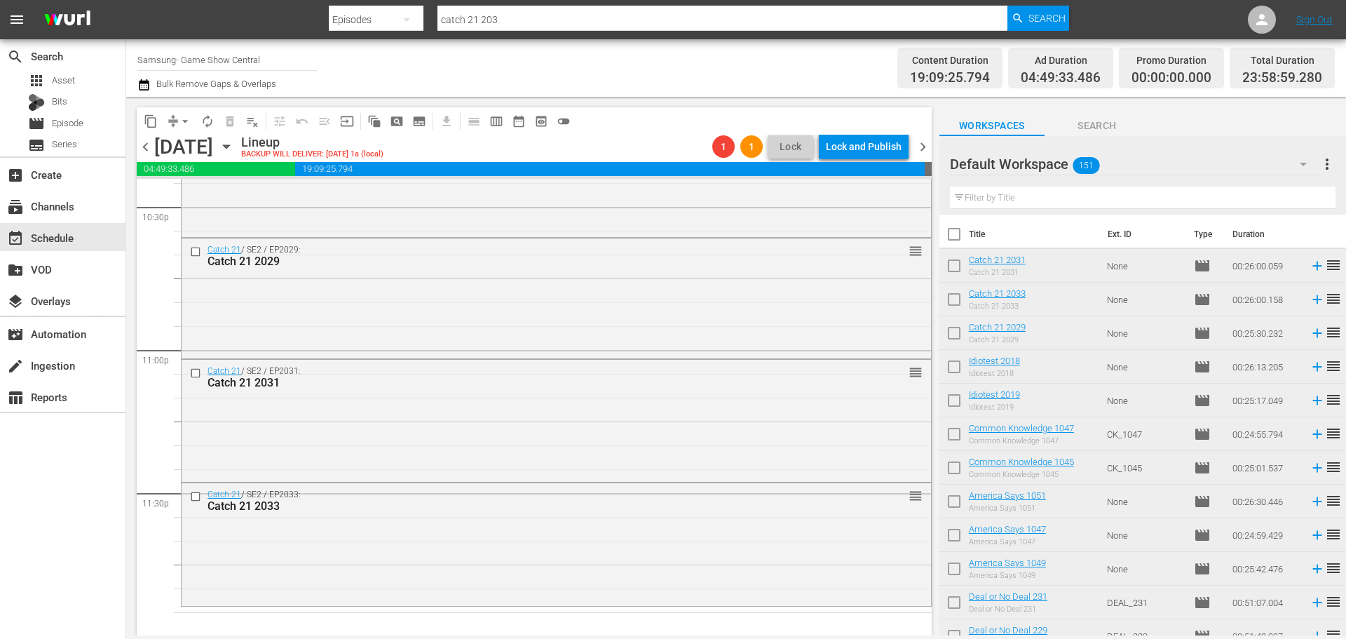
click at [187, 127] on span "arrow_drop_down" at bounding box center [185, 121] width 14 height 14
click at [198, 149] on li "Align to Midnight" at bounding box center [185, 149] width 147 height 23
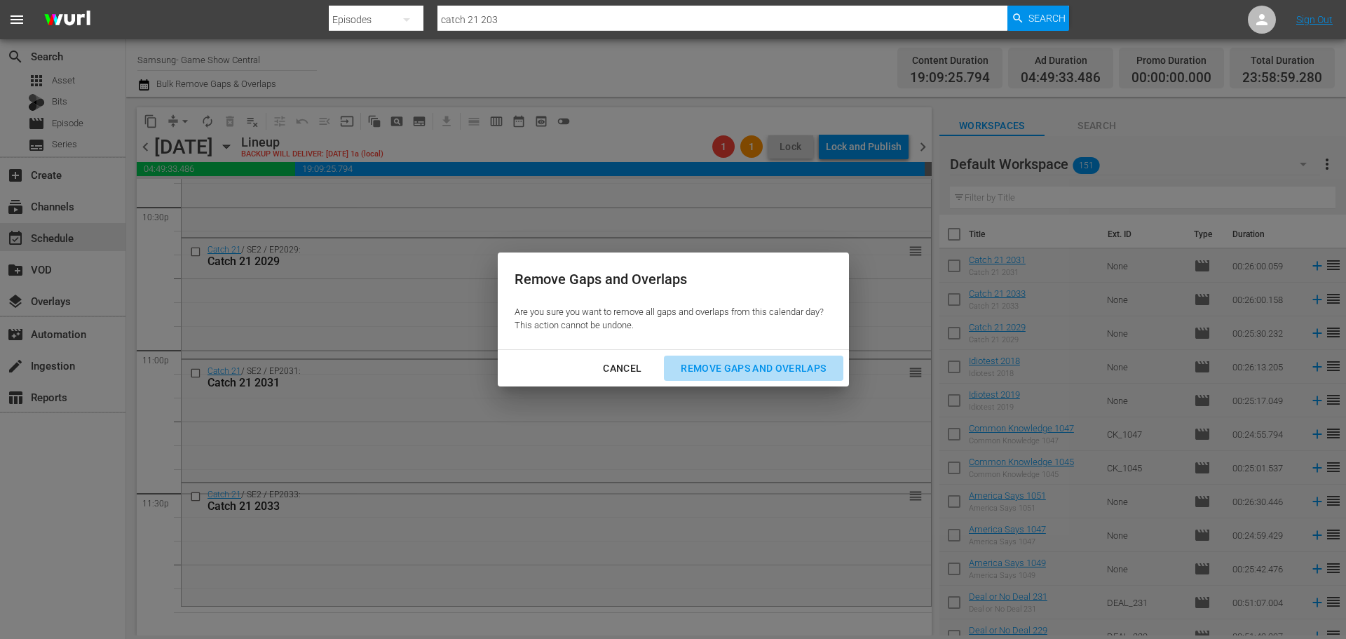
click at [761, 369] on div "Remove Gaps and Overlaps" at bounding box center [754, 369] width 168 height 18
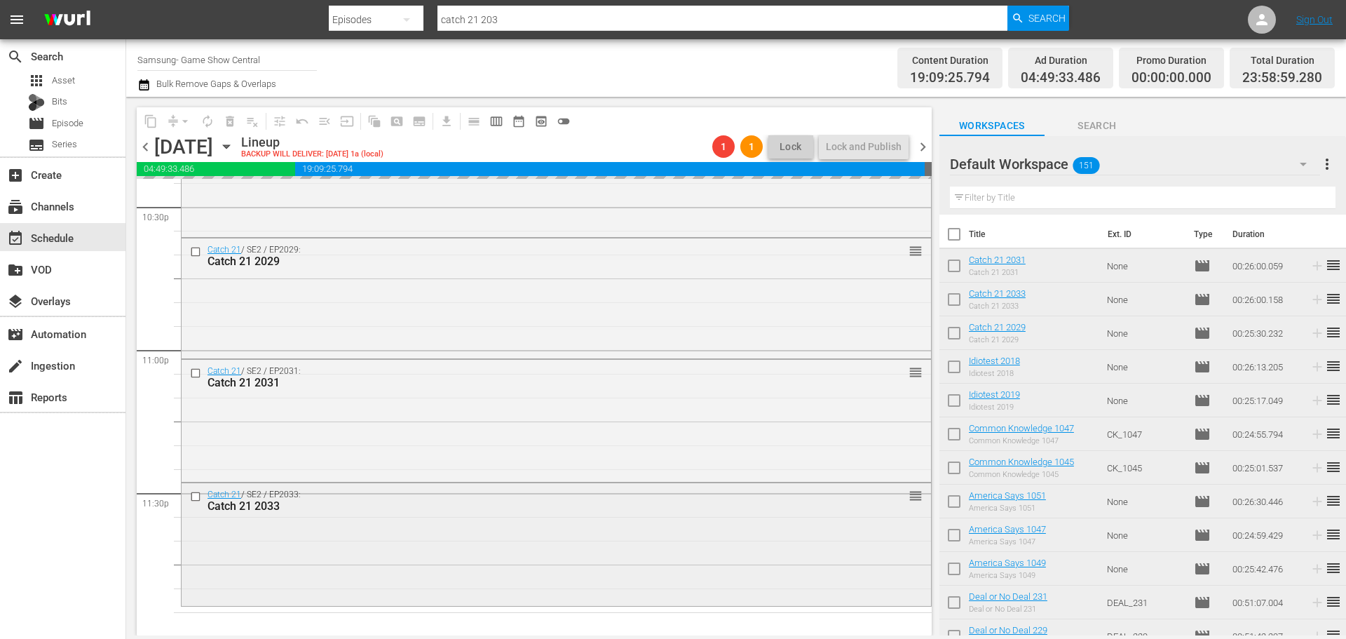
scroll to position [6409, 0]
click at [703, 542] on div "Catch 21 / SE2 / EP2033: Catch 21 2033 reorder" at bounding box center [557, 542] width 750 height 120
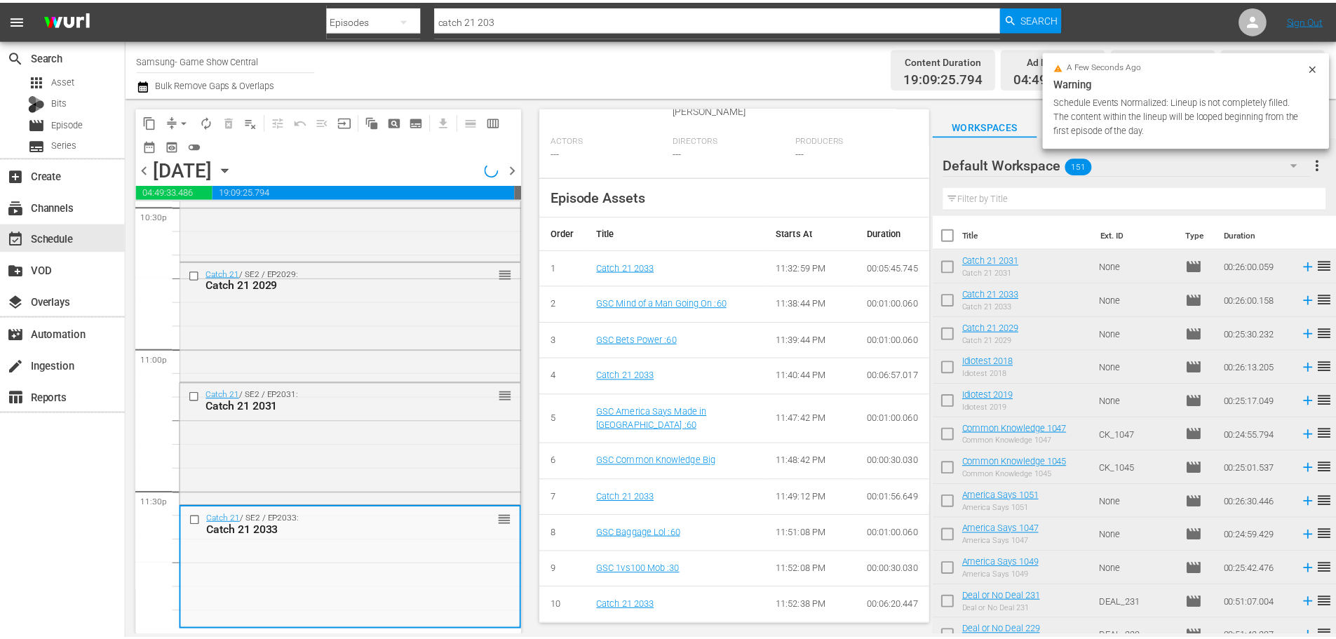
scroll to position [299, 0]
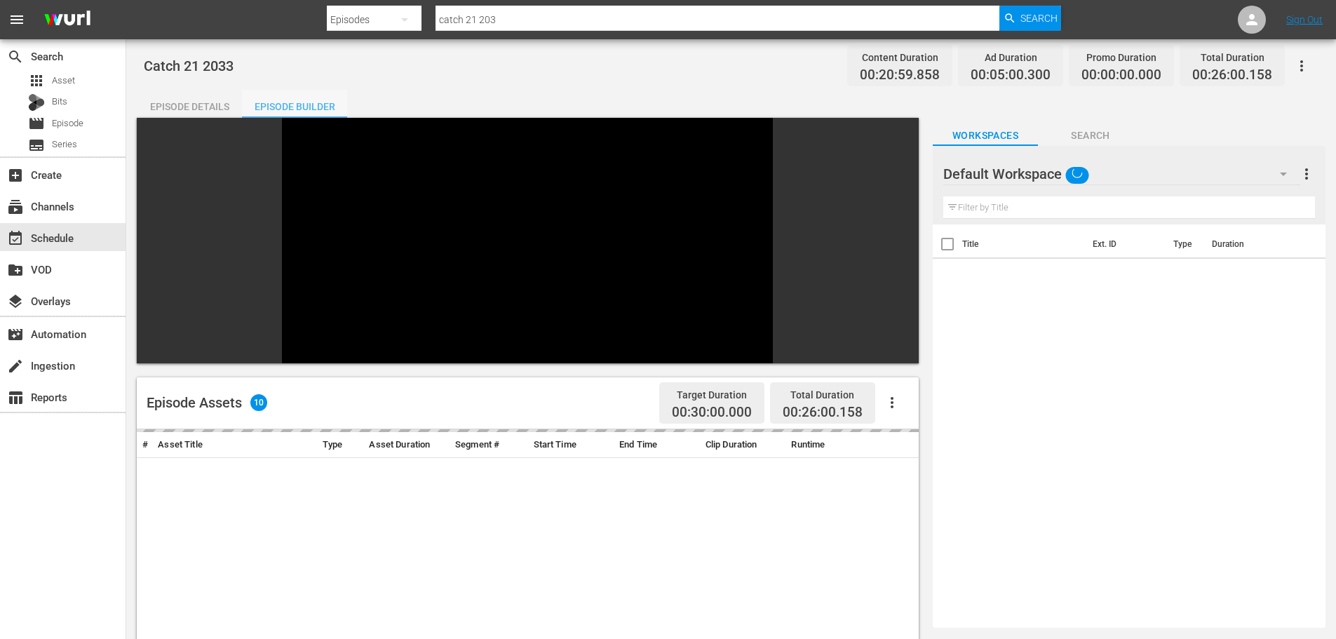
click at [285, 90] on div "Episode Builder" at bounding box center [294, 107] width 105 height 34
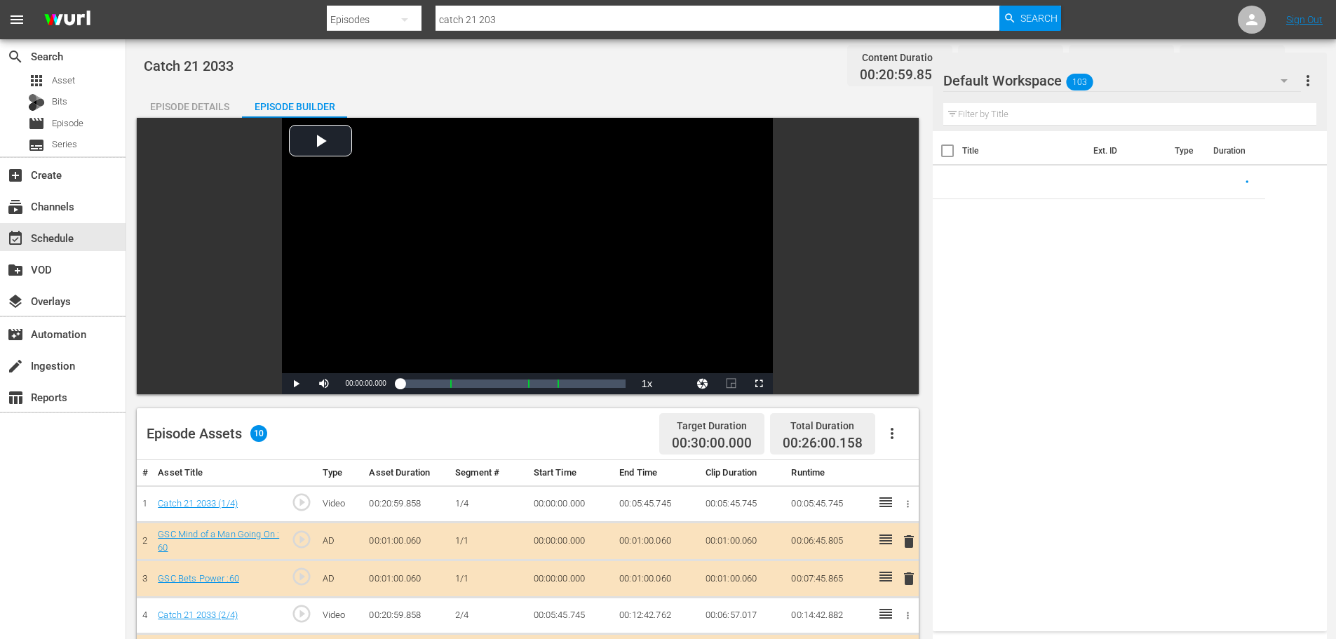
scroll to position [365, 0]
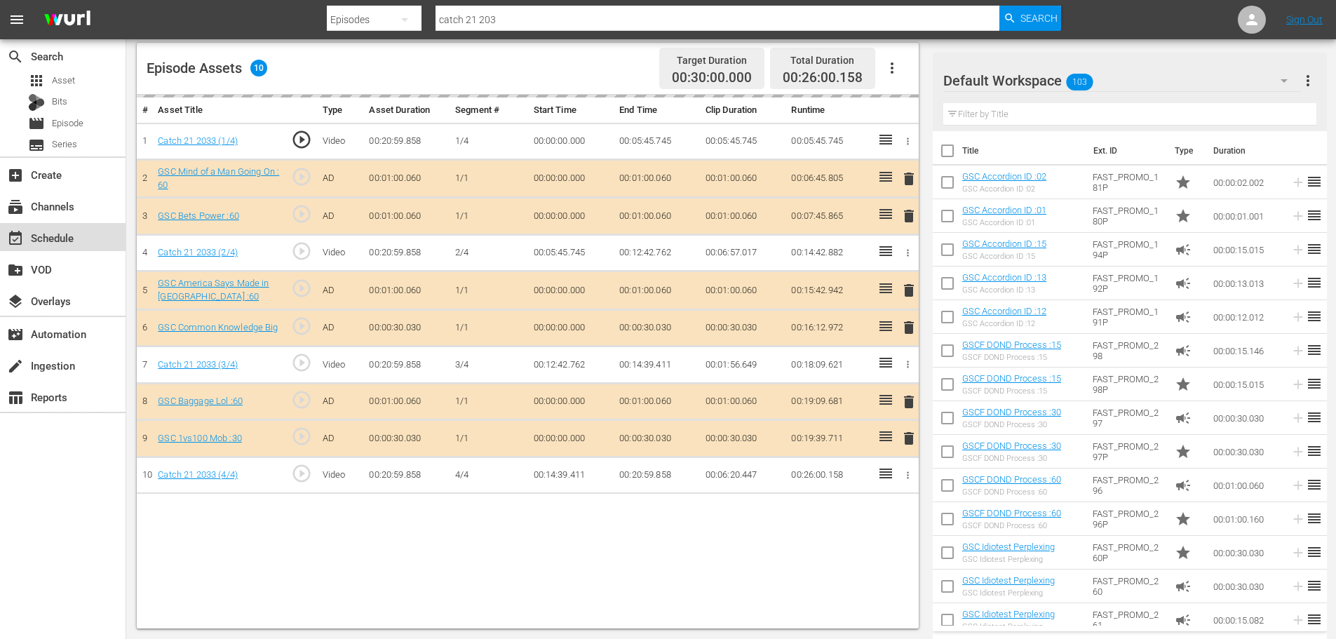
click at [39, 239] on div "event_available Schedule" at bounding box center [39, 235] width 79 height 13
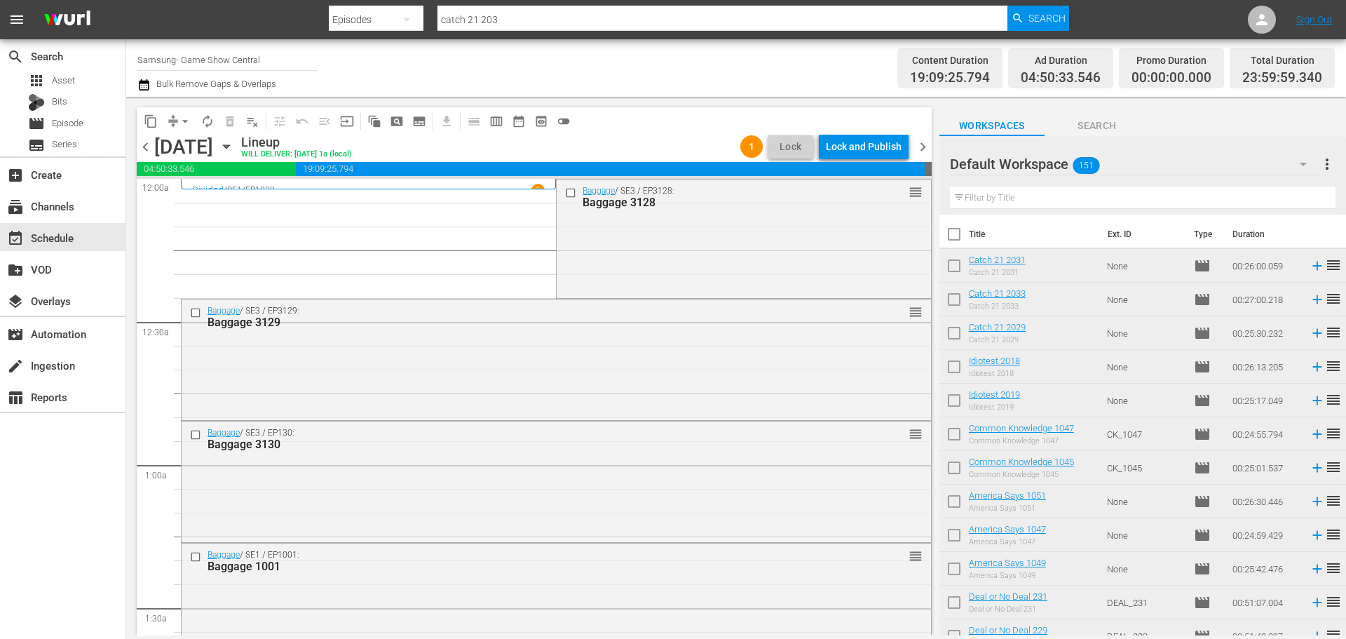
click at [933, 198] on div "content_copy compress arrow_drop_down autorenew_outlined delete_forever_outline…" at bounding box center [530, 366] width 809 height 538
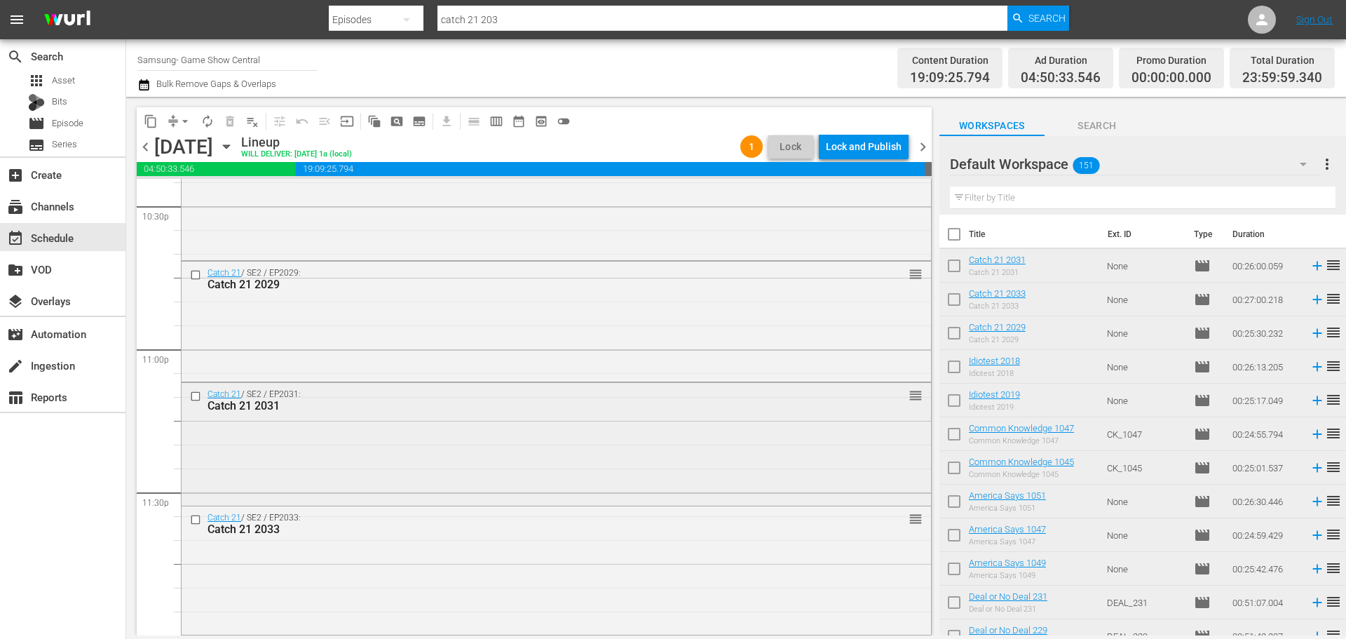
click at [673, 415] on div "Catch 21 / SE2 / EP2031: Catch 21 2031 reorder" at bounding box center [557, 400] width 750 height 34
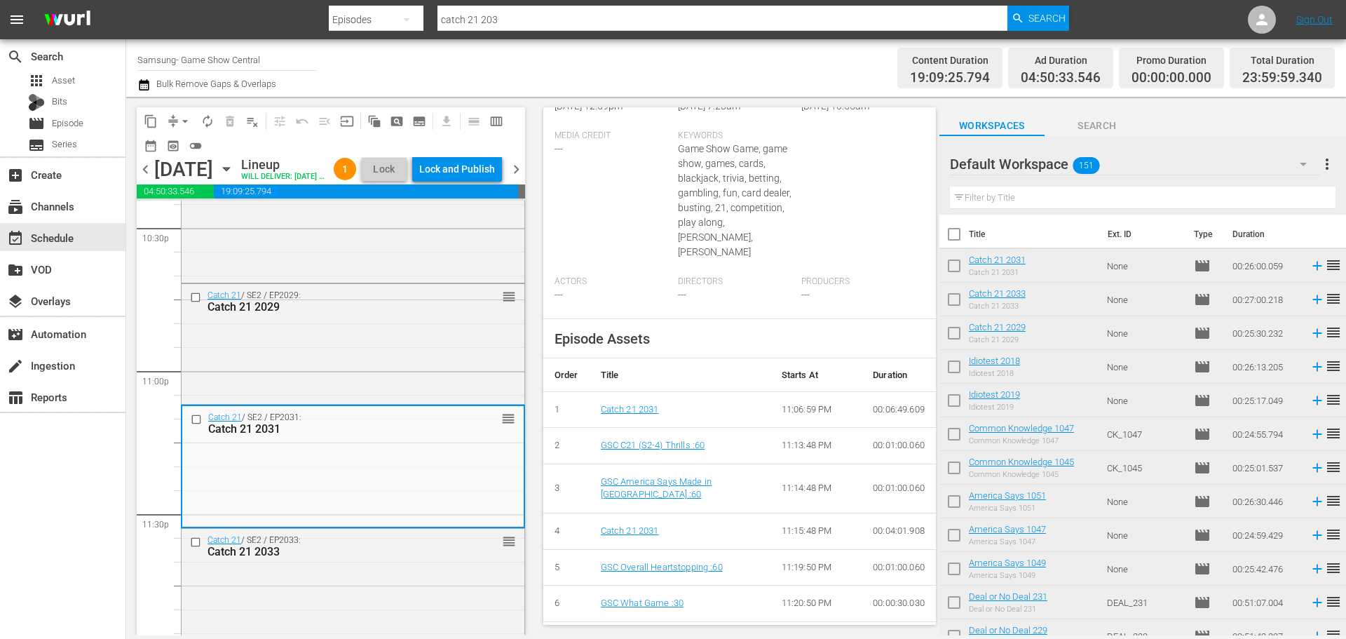
scroll to position [502, 0]
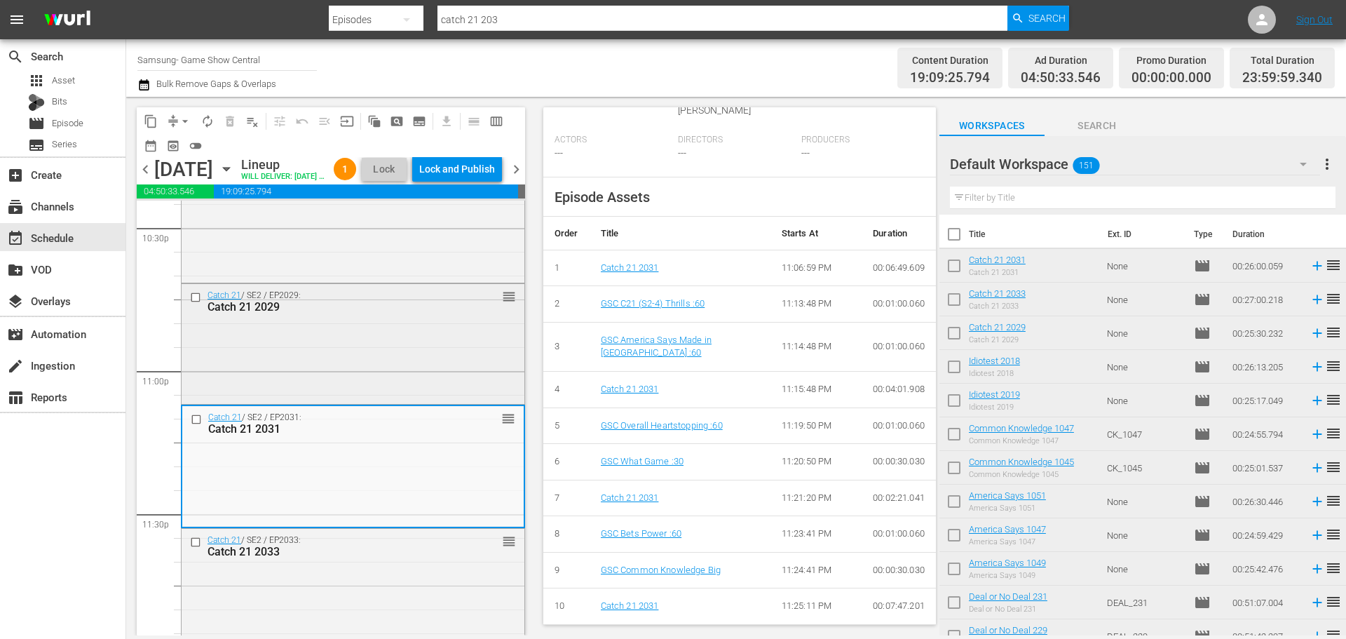
click at [384, 373] on div "Catch 21 / SE2 / EP2029: Catch 21 2029 reorder" at bounding box center [353, 342] width 343 height 117
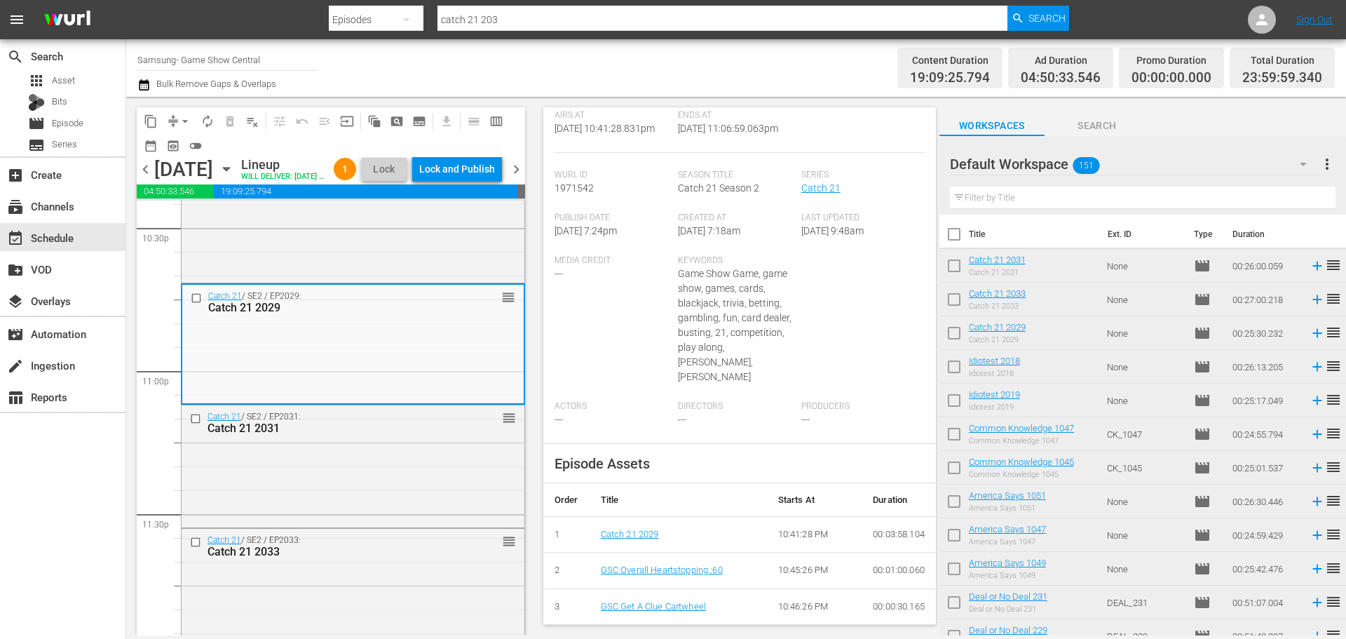
scroll to position [489, 0]
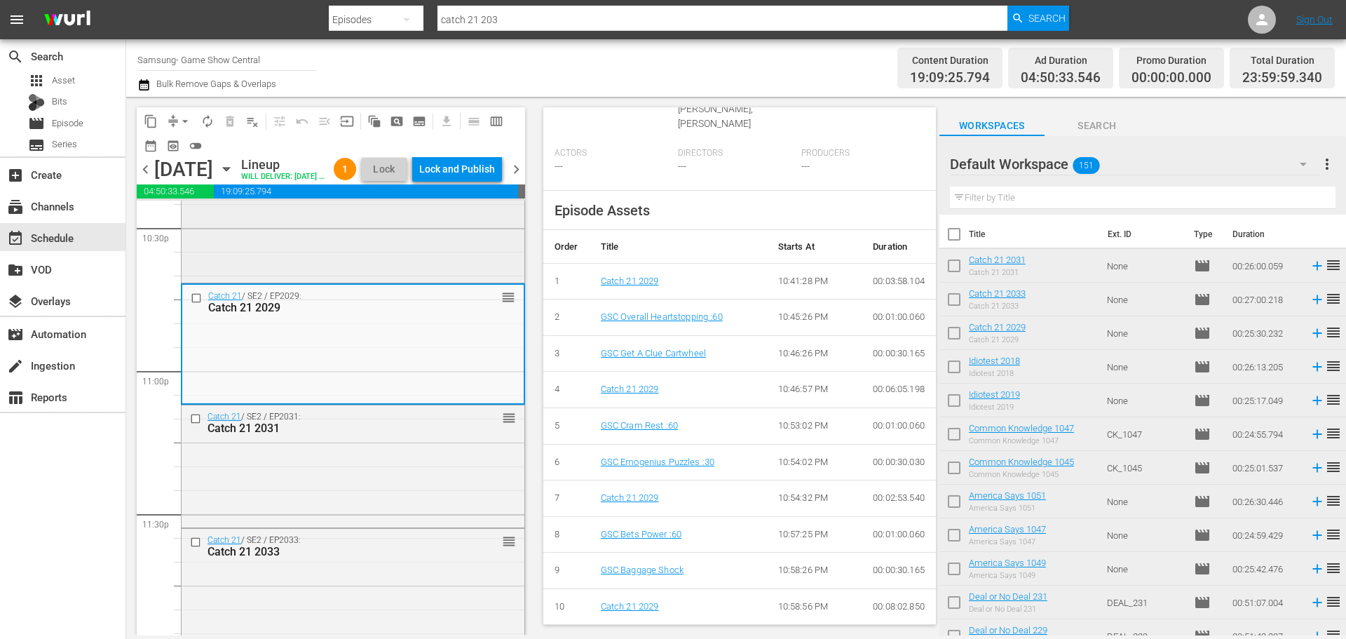
click at [330, 247] on div "Idiotest / SE2 / EP2019: Idiotest 2019 reorder" at bounding box center [353, 221] width 343 height 116
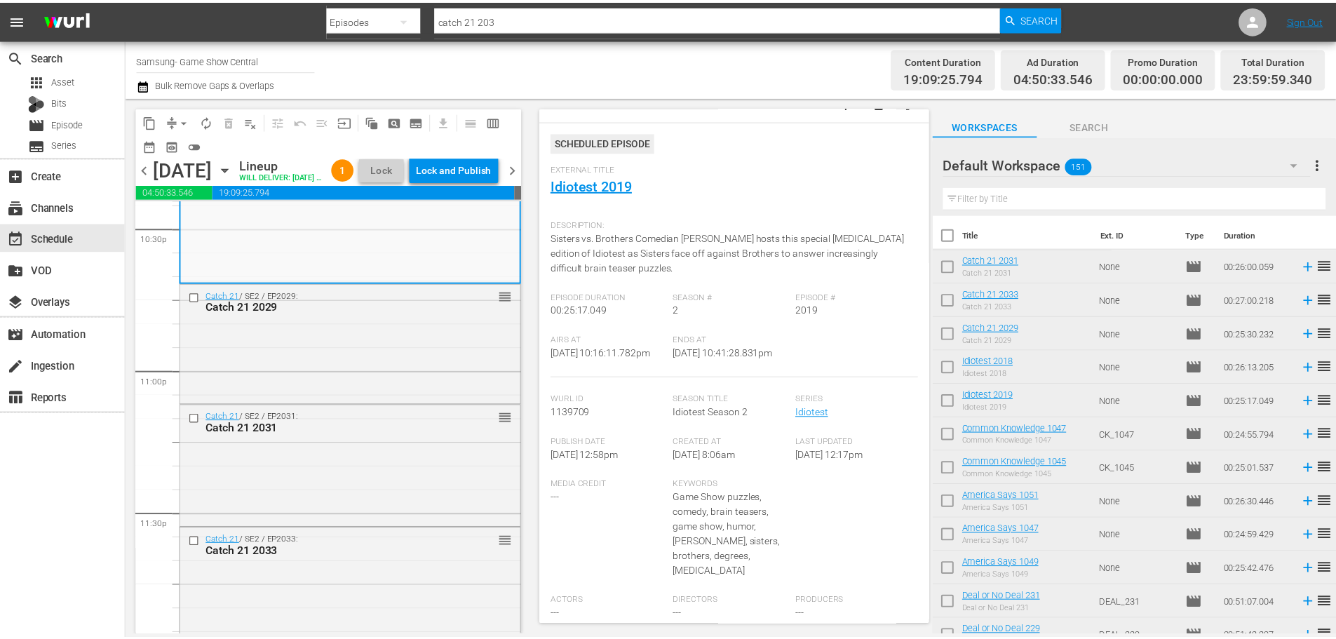
scroll to position [0, 0]
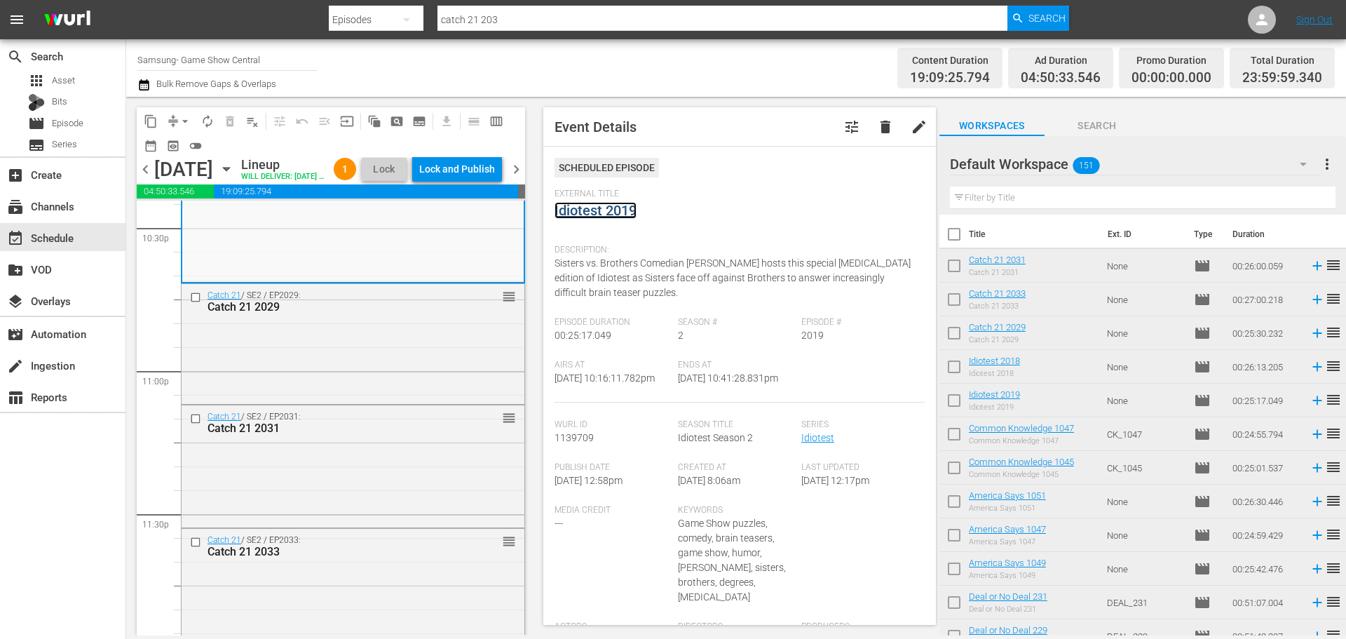
click at [600, 212] on link "Idiotest 2019" at bounding box center [596, 210] width 82 height 17
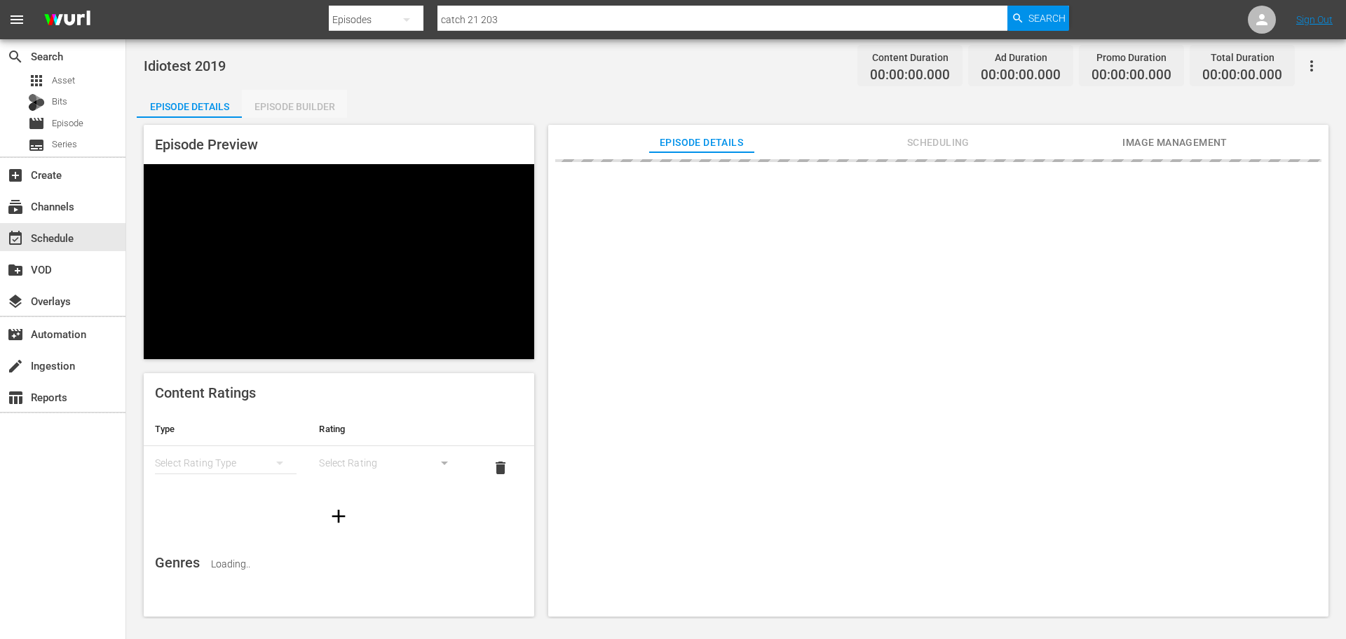
click at [269, 104] on div "Episode Builder" at bounding box center [294, 107] width 105 height 34
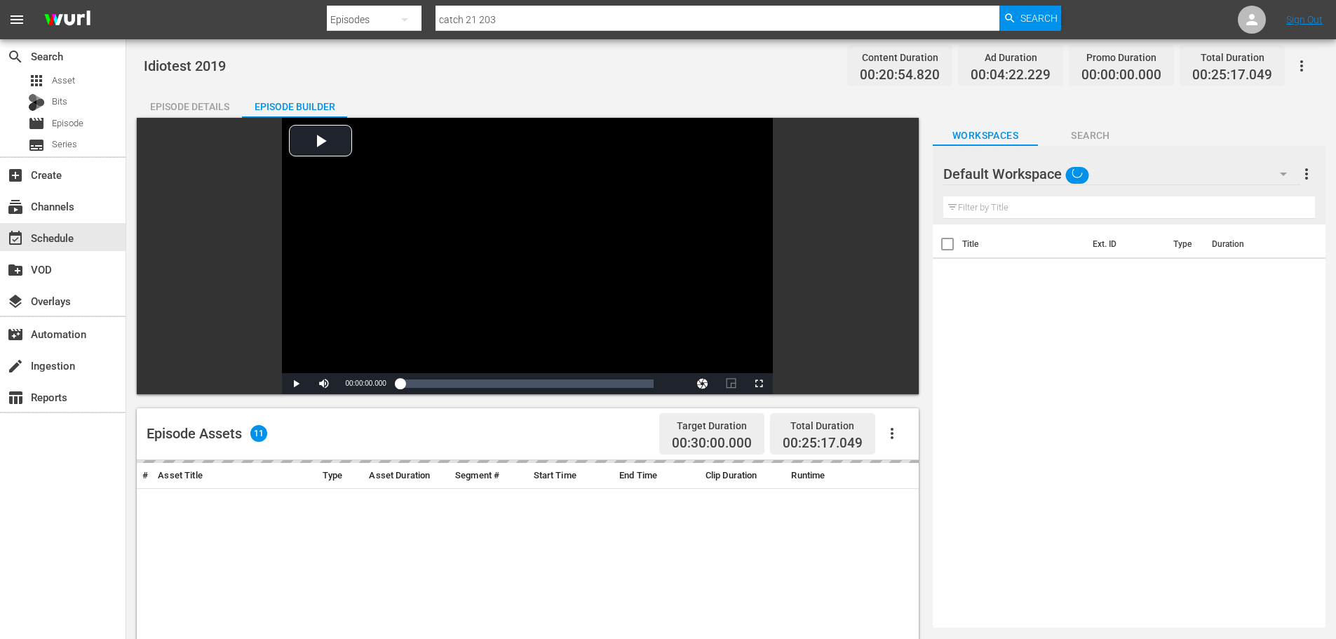
click at [1107, 197] on input "text" at bounding box center [1129, 207] width 372 height 22
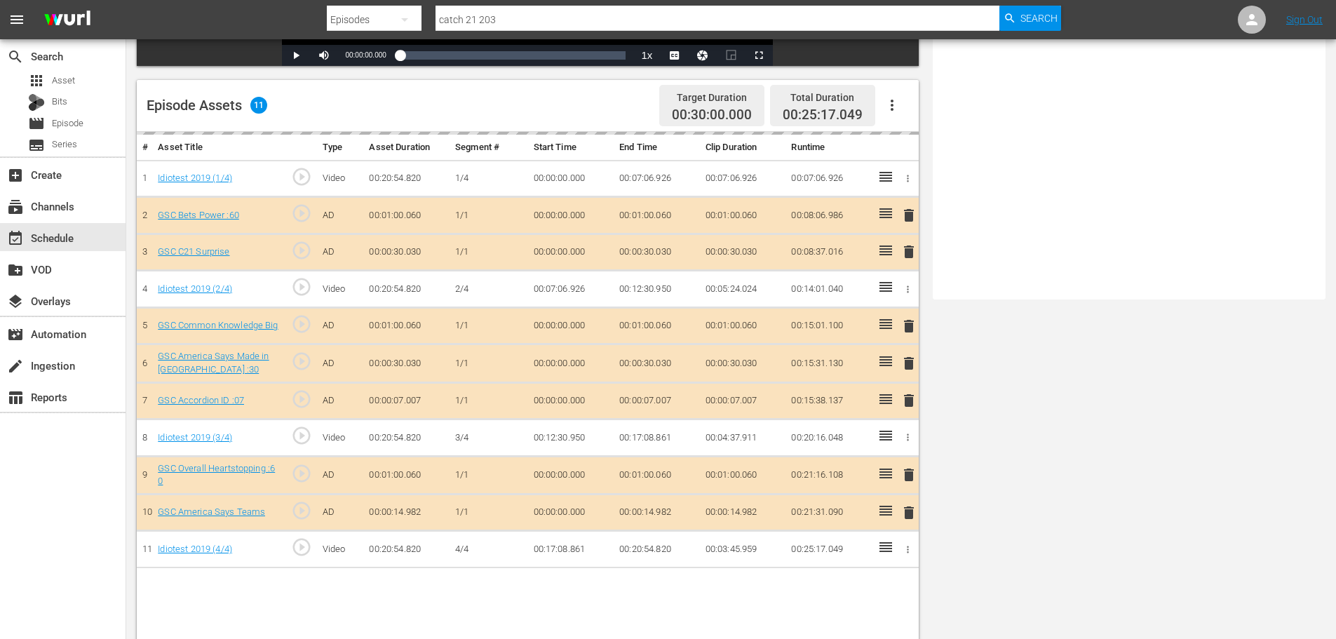
scroll to position [365, 0]
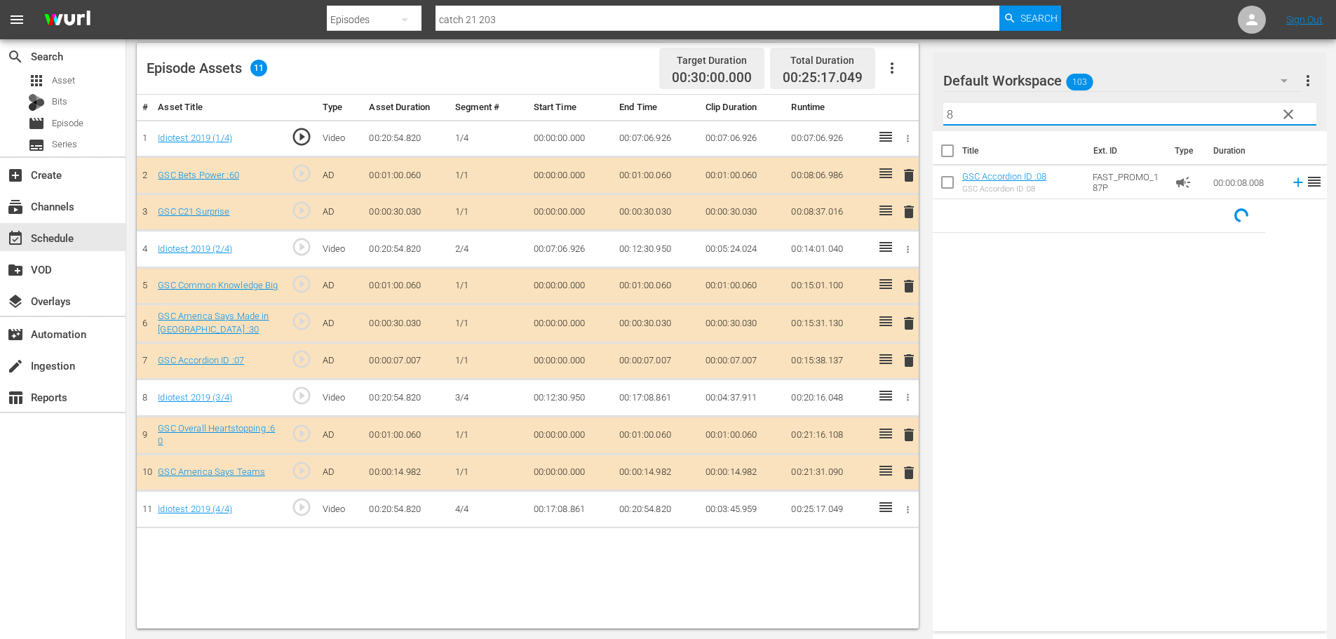
type input "8"
click at [909, 357] on span "delete" at bounding box center [908, 360] width 17 height 17
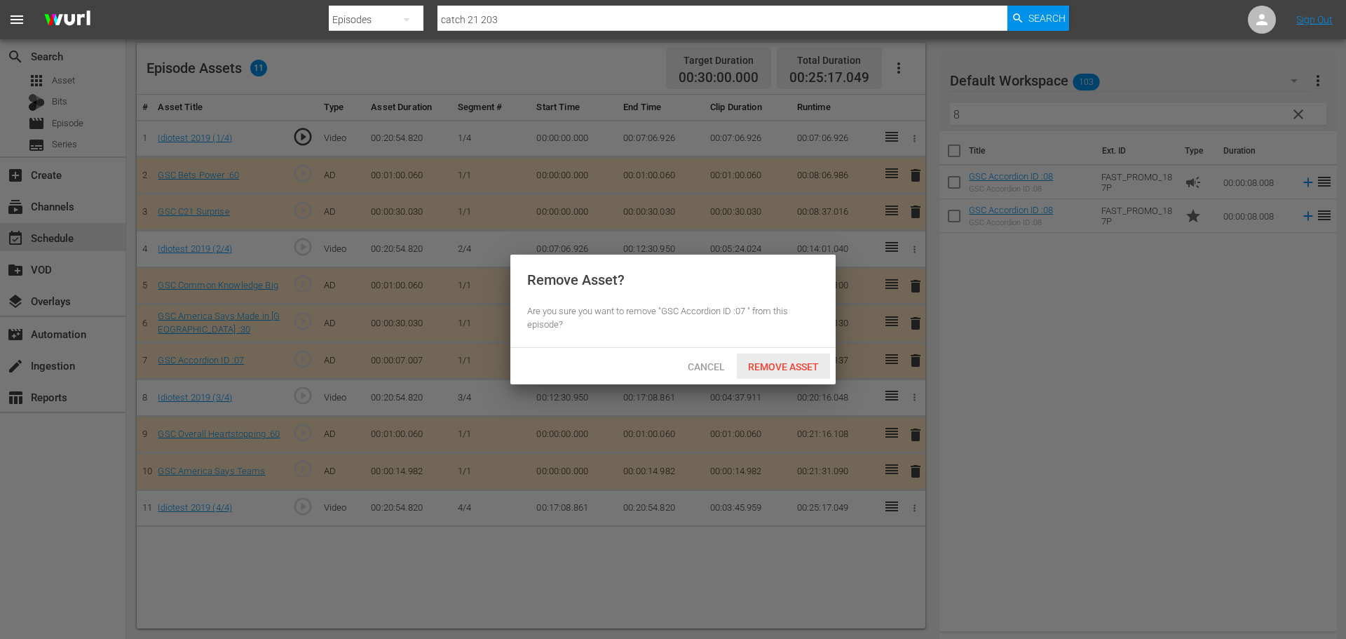
click at [792, 366] on span "Remove Asset" at bounding box center [783, 366] width 93 height 11
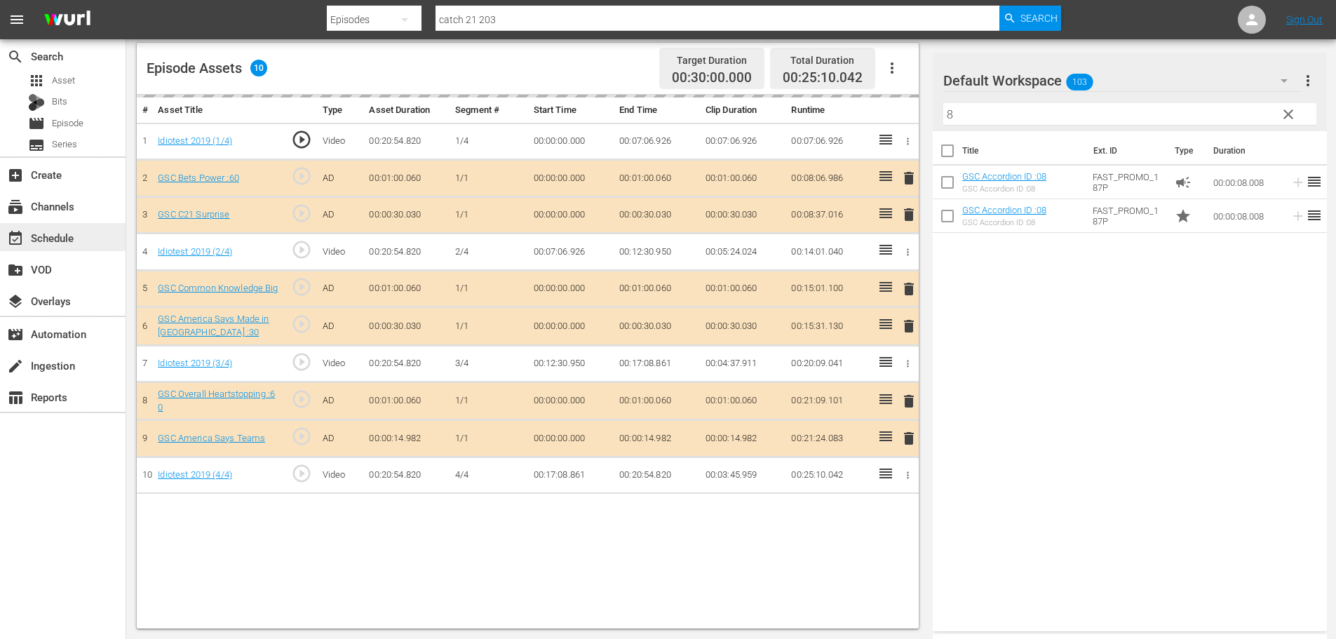
click at [38, 241] on div "event_available Schedule" at bounding box center [39, 235] width 79 height 13
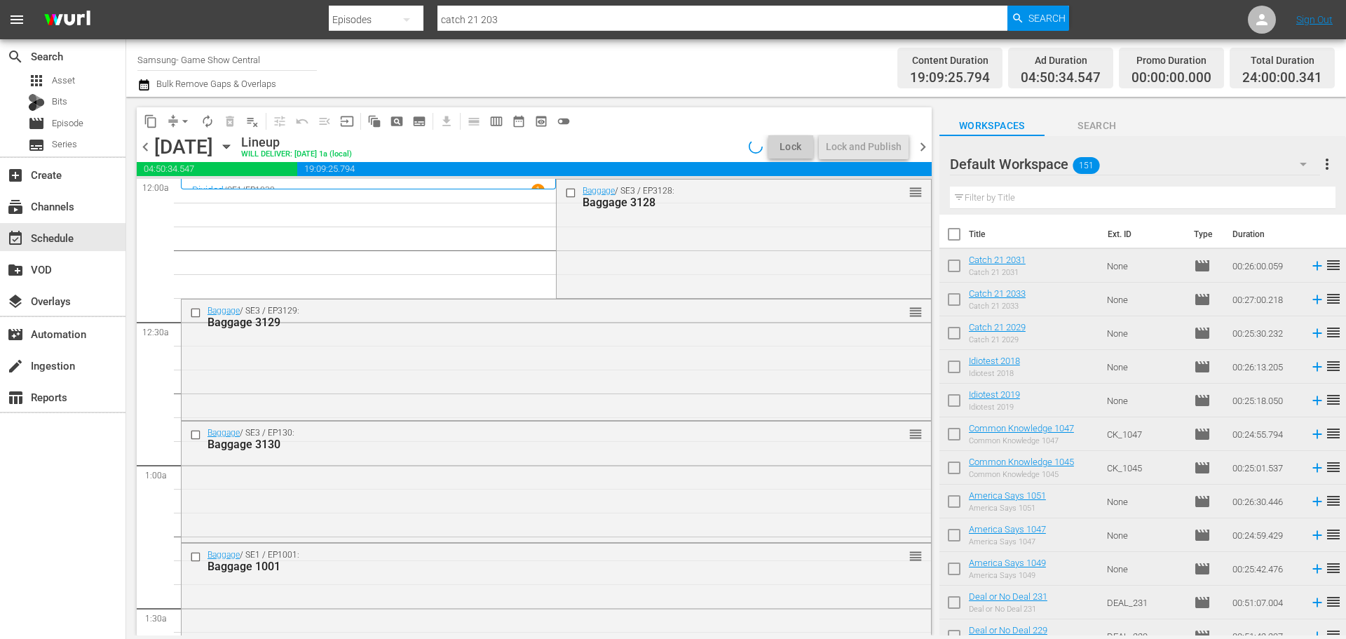
scroll to position [561, 0]
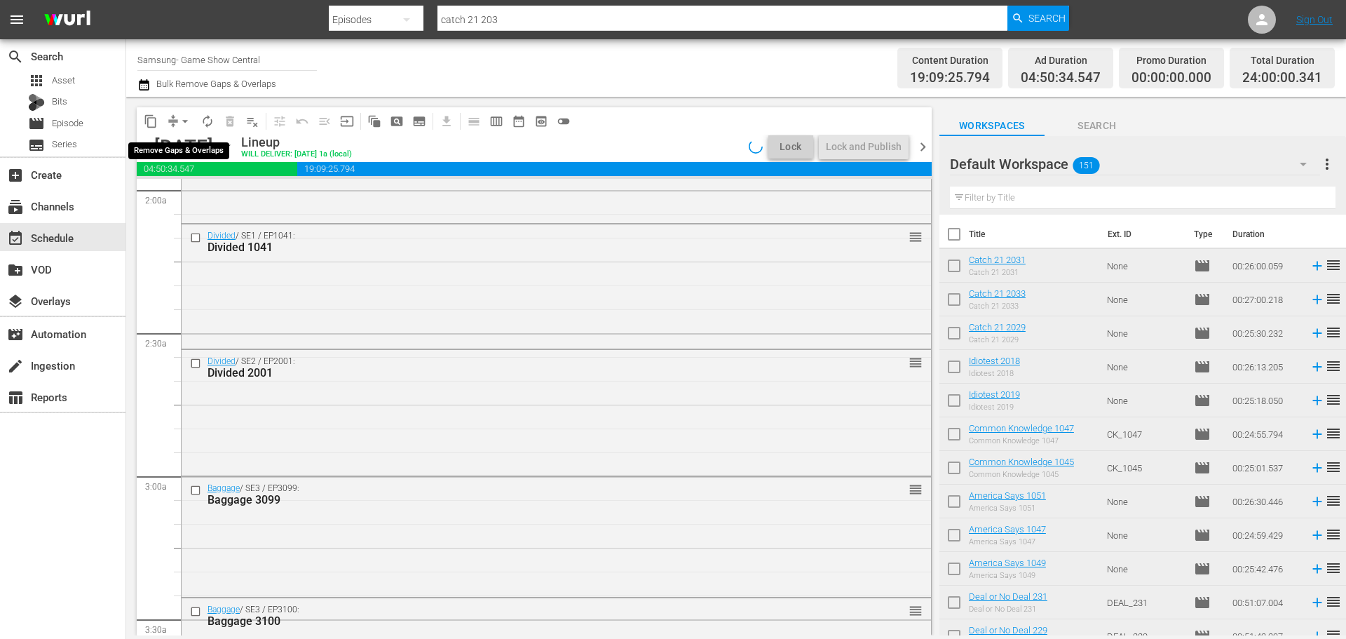
click at [183, 119] on span "arrow_drop_down" at bounding box center [185, 121] width 14 height 14
click at [205, 158] on li "Align to Midnight" at bounding box center [185, 149] width 147 height 23
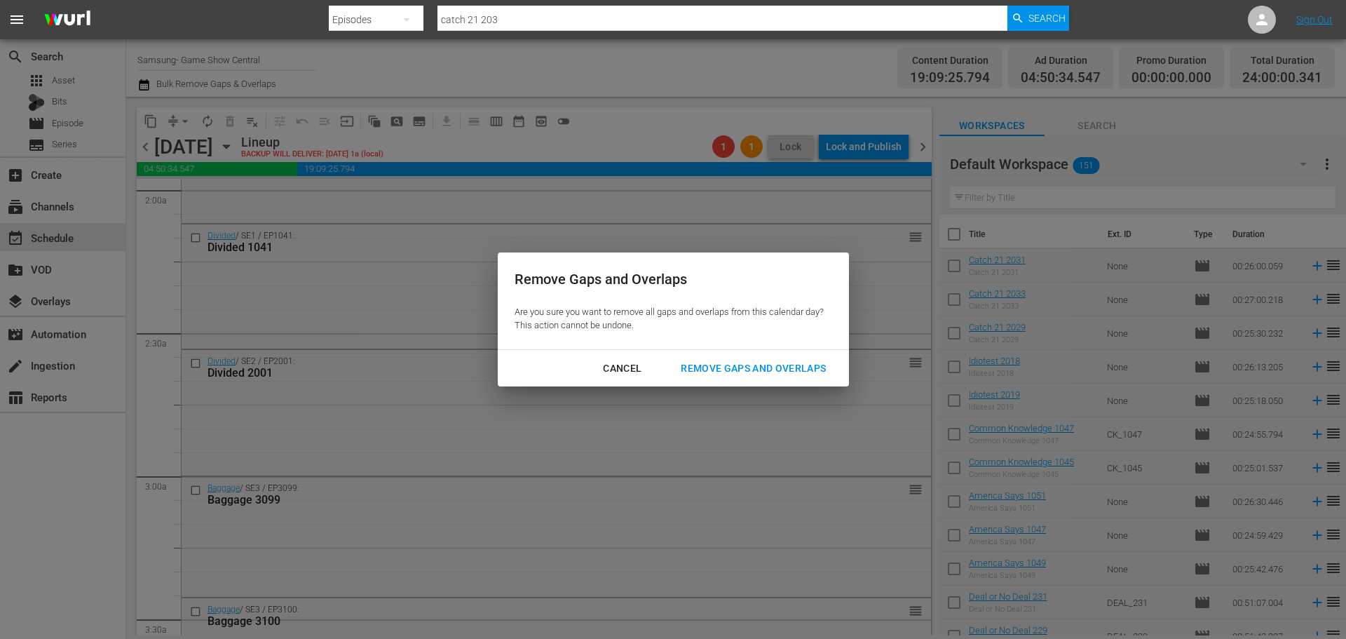
click at [748, 369] on div "Remove Gaps and Overlaps" at bounding box center [754, 369] width 168 height 18
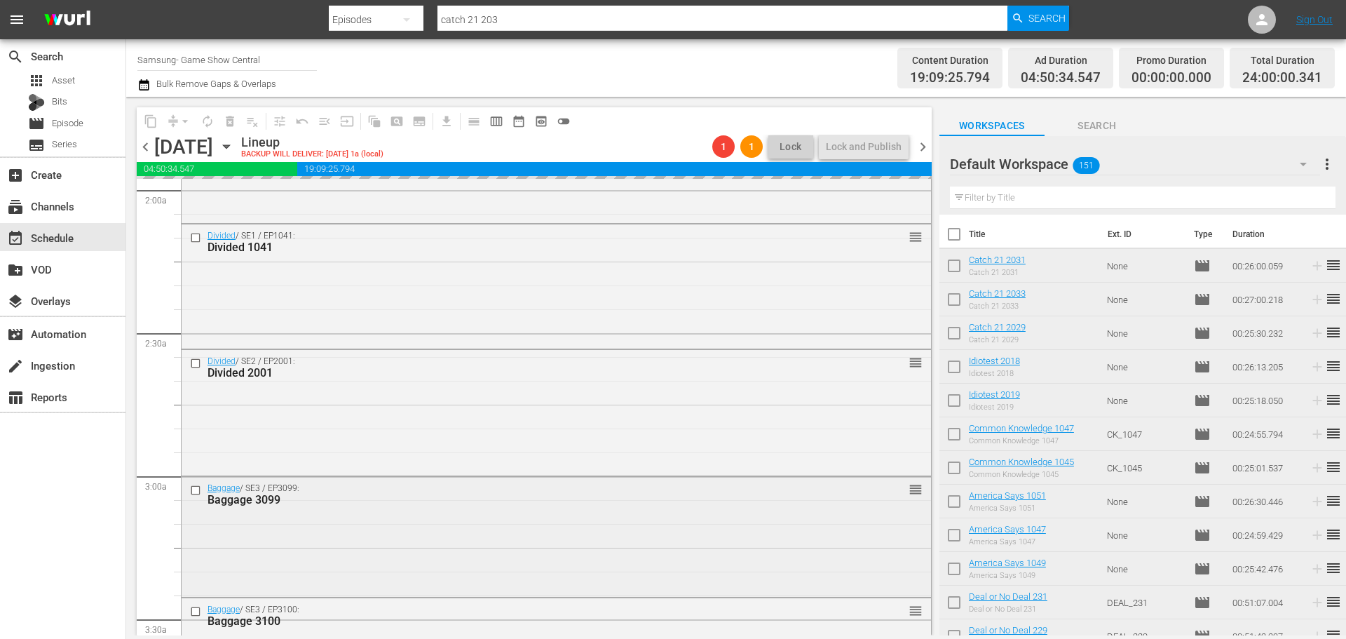
scroll to position [703, 0]
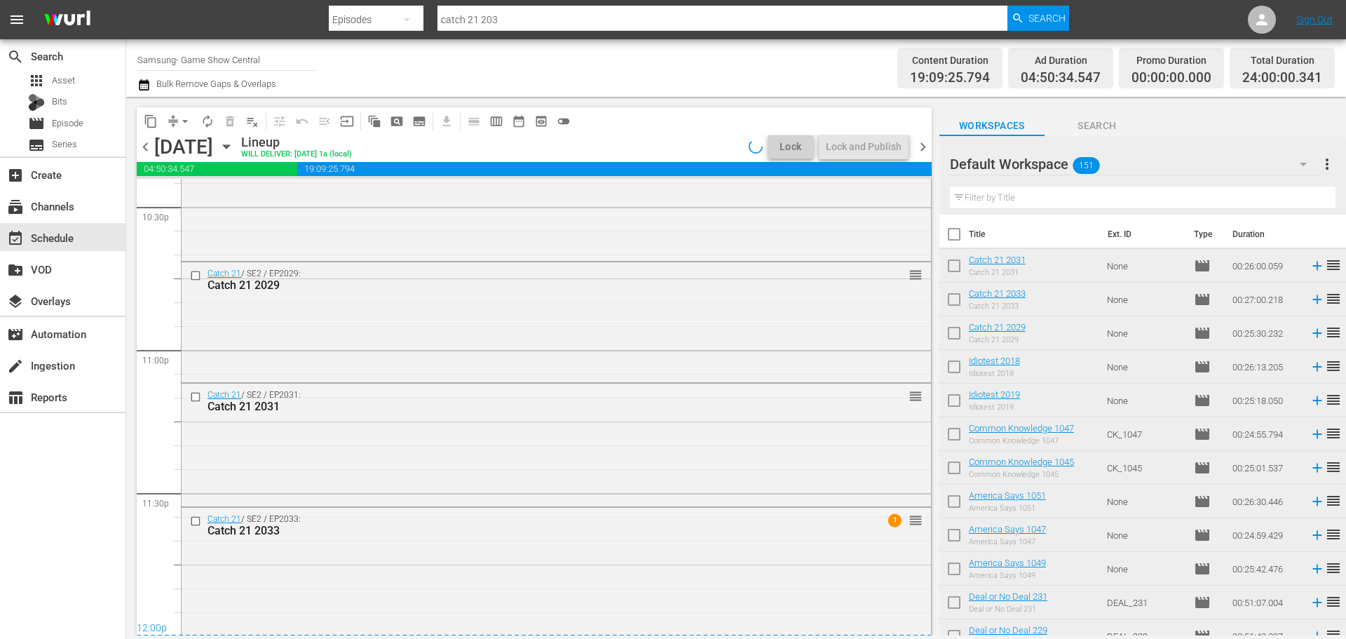
scroll to position [6409, 0]
click at [854, 151] on div "Lock and Publish" at bounding box center [864, 146] width 76 height 25
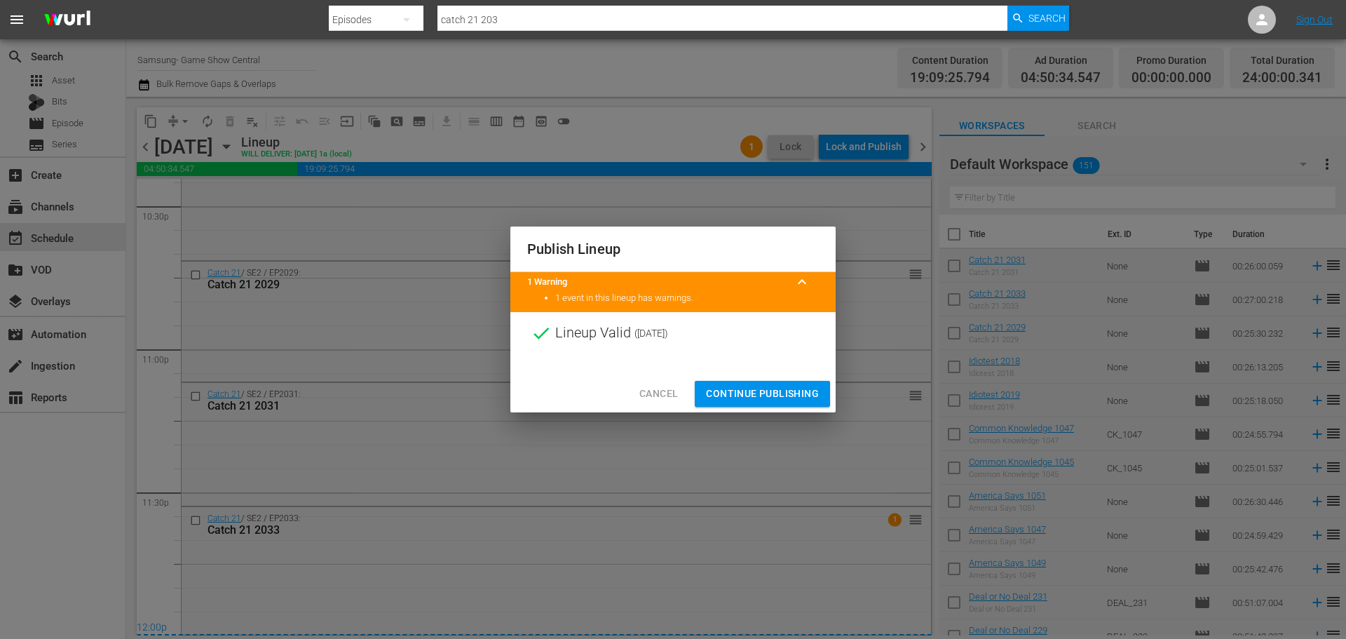
click at [757, 392] on span "Continue Publishing" at bounding box center [762, 394] width 113 height 18
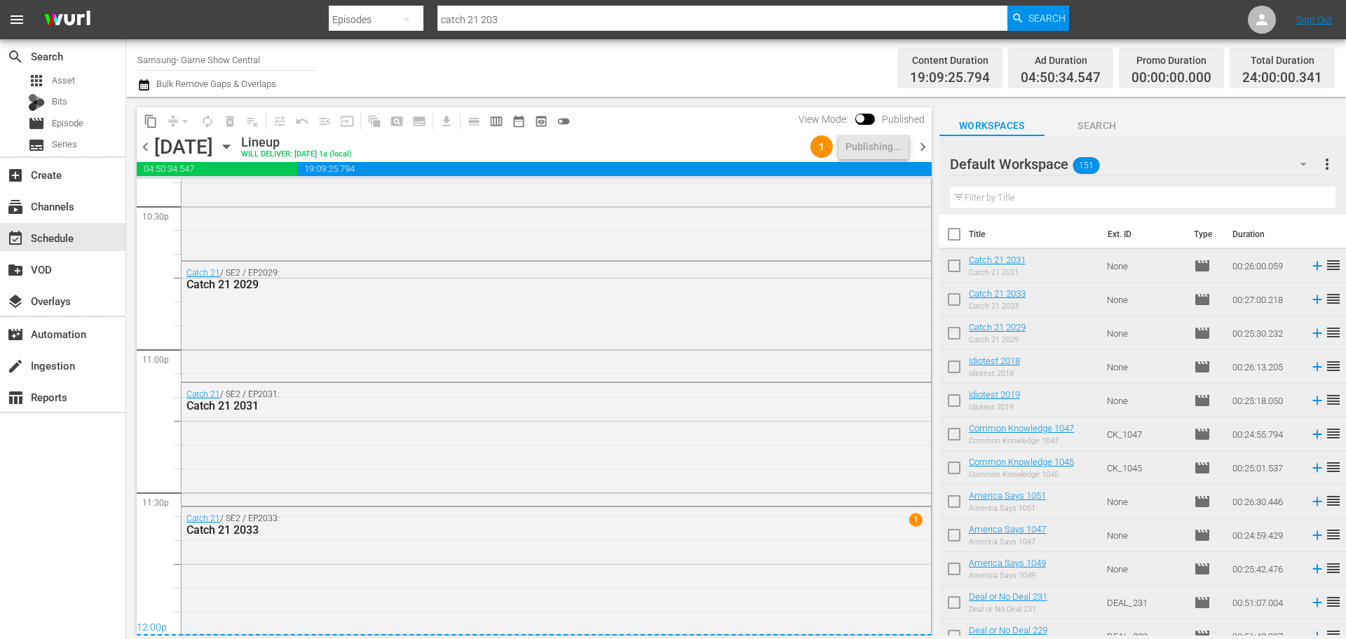
click at [234, 150] on icon "button" at bounding box center [226, 146] width 15 height 15
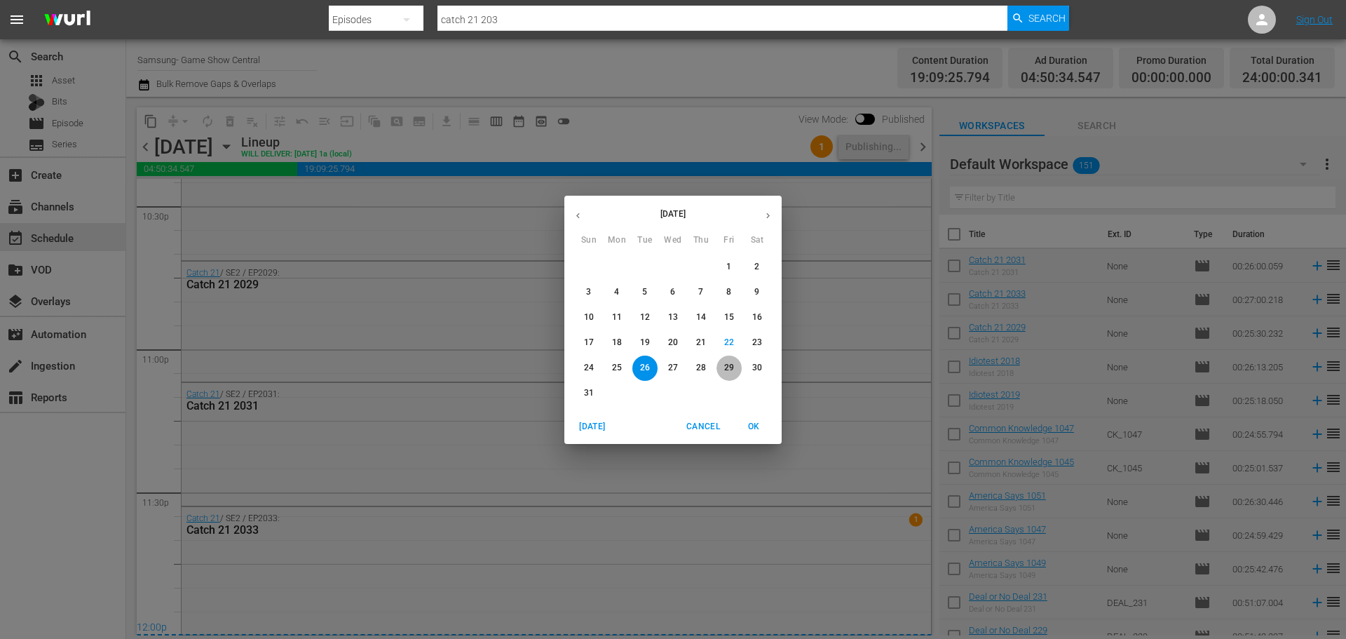
click at [722, 368] on span "29" at bounding box center [729, 368] width 25 height 12
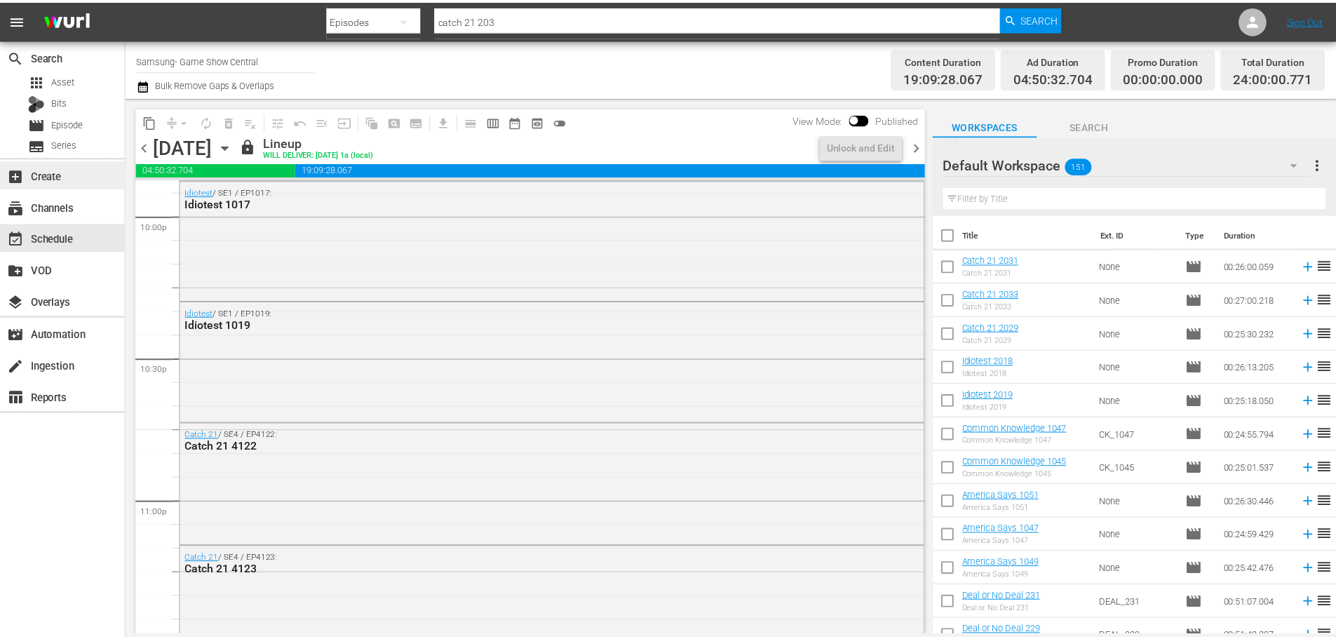
scroll to position [6199, 0]
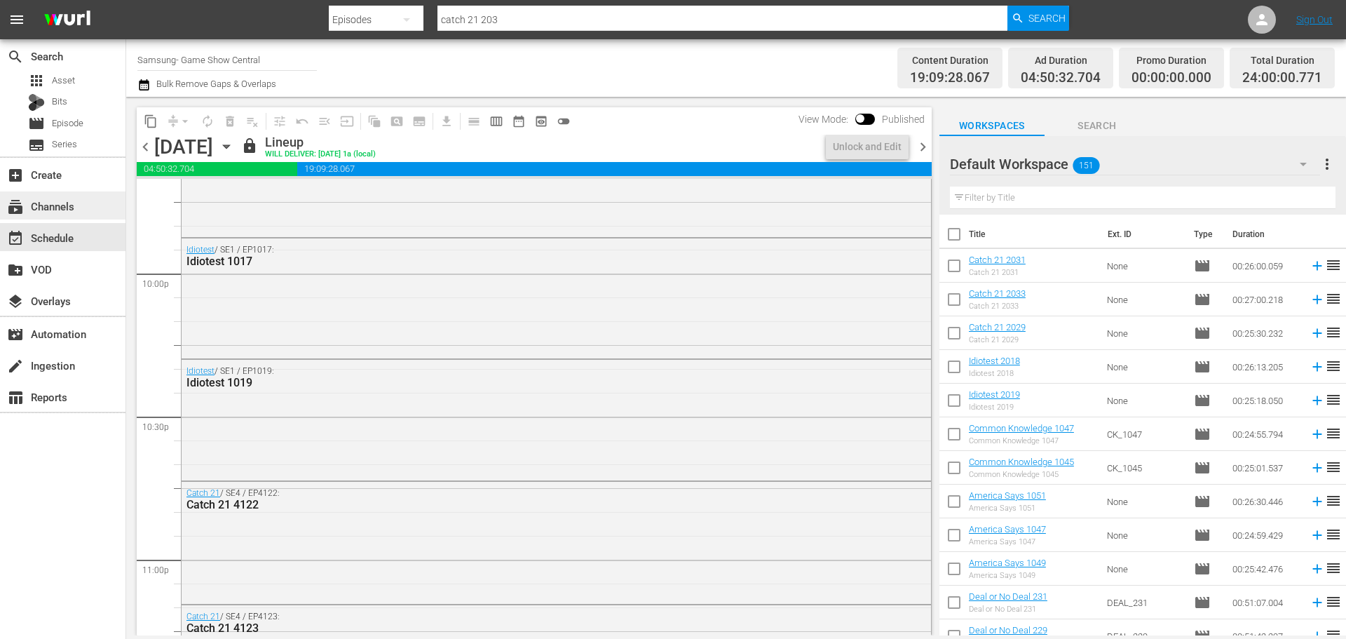
click at [72, 215] on div "subscriptions Channels" at bounding box center [63, 205] width 126 height 28
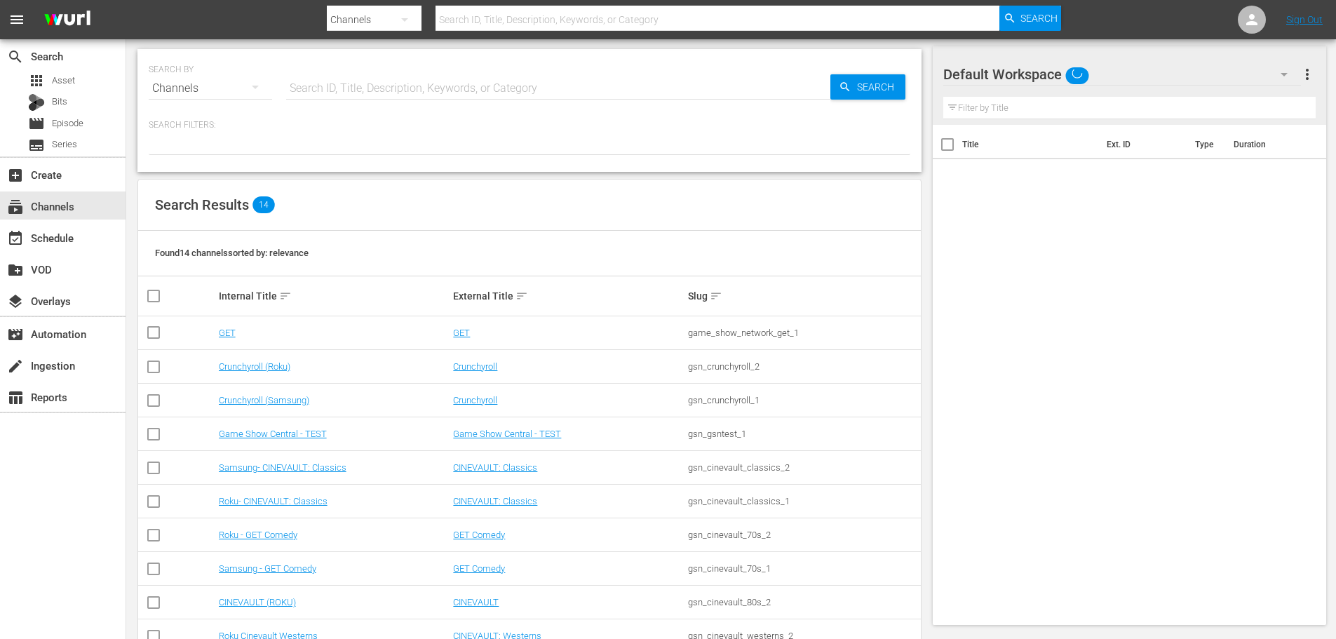
scroll to position [176, 0]
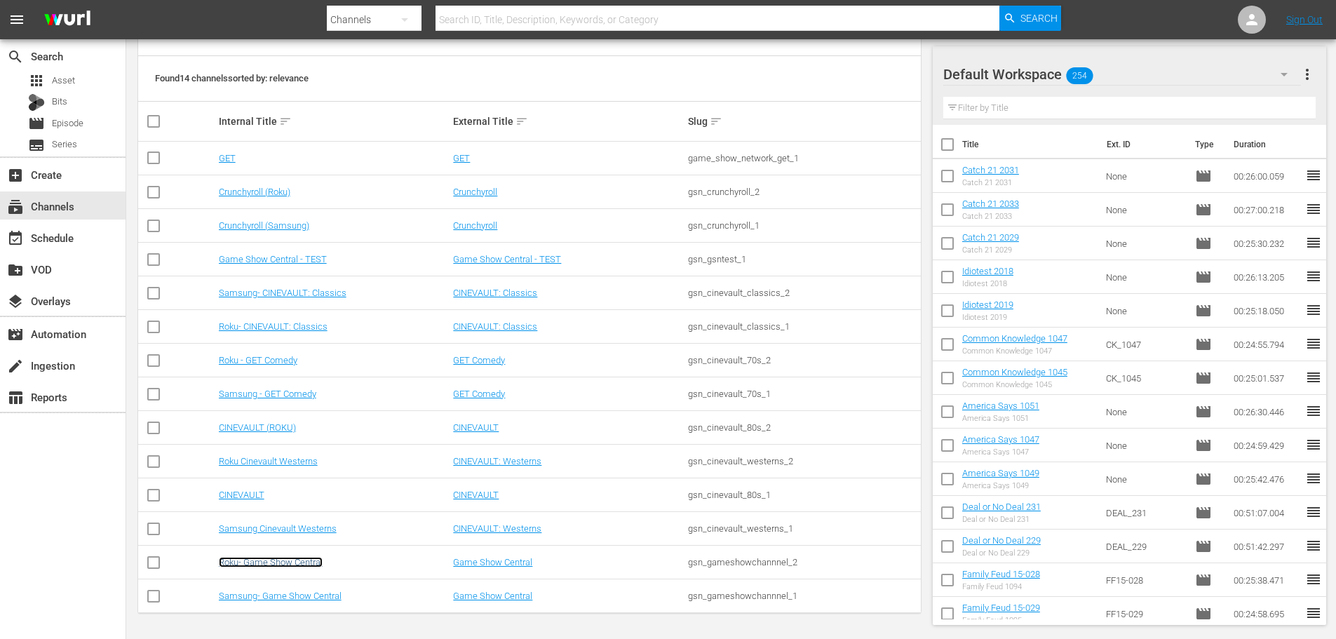
click at [260, 557] on link "Roku- Game Show Central" at bounding box center [271, 562] width 104 height 11
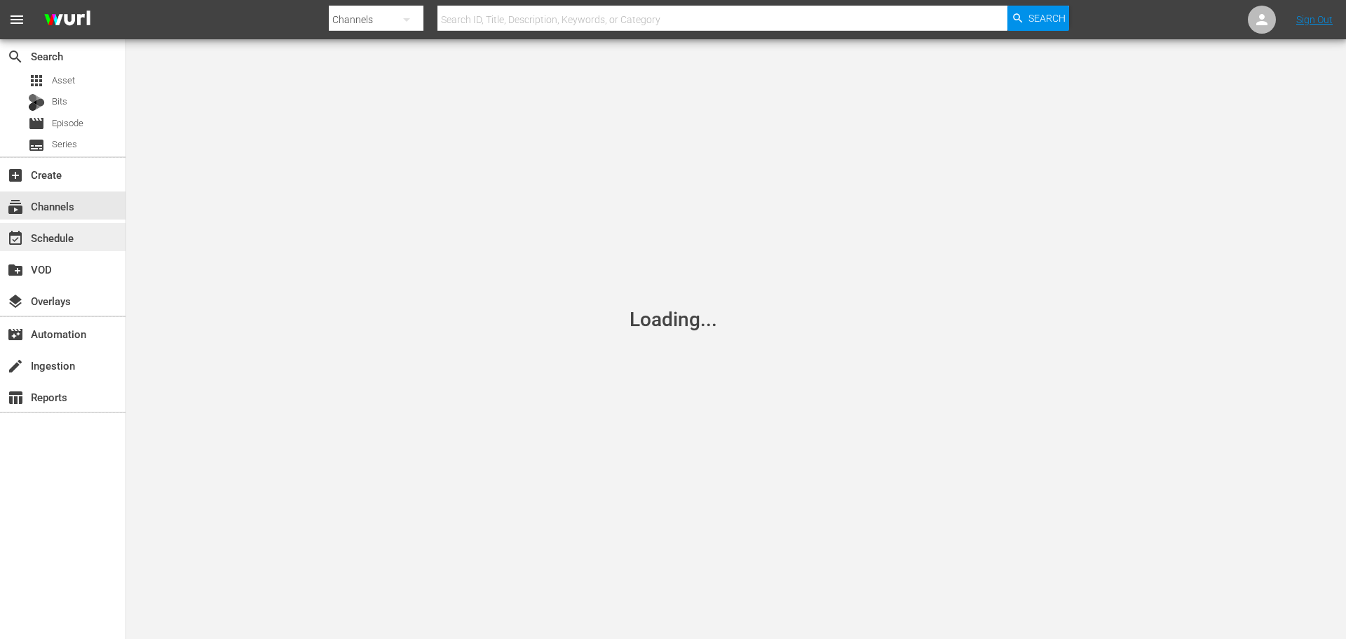
click at [111, 231] on div "event_available Schedule" at bounding box center [63, 237] width 126 height 28
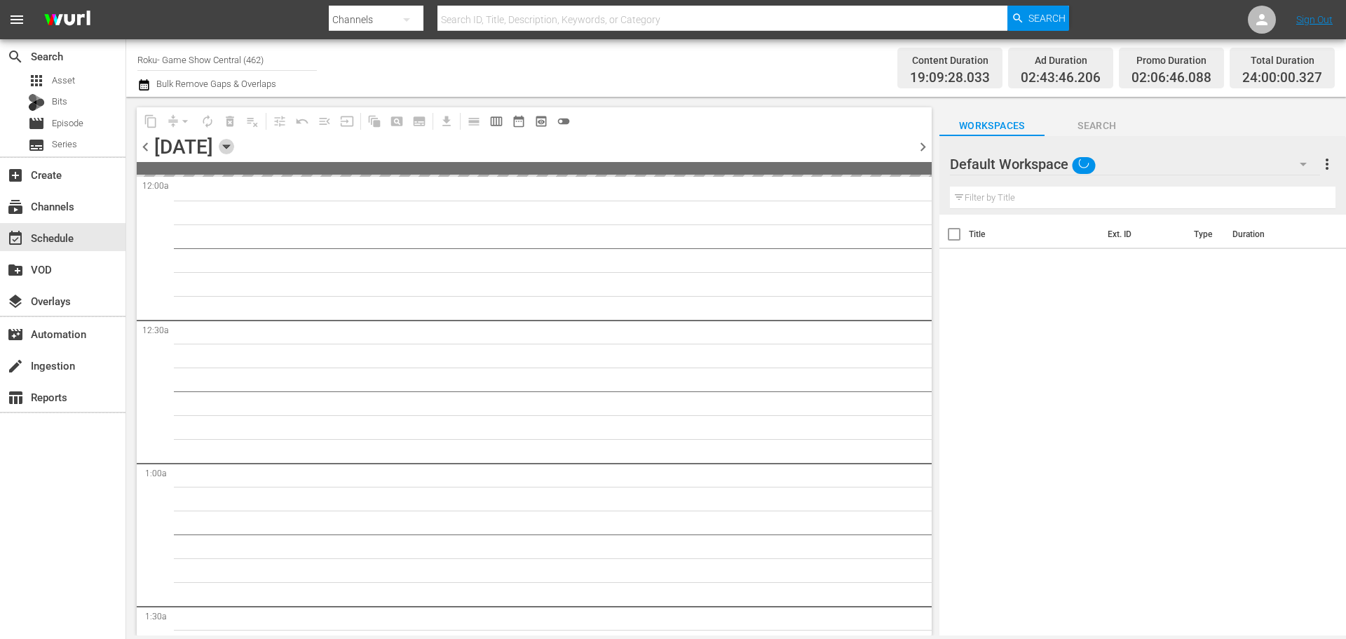
click at [234, 144] on icon "button" at bounding box center [226, 146] width 15 height 15
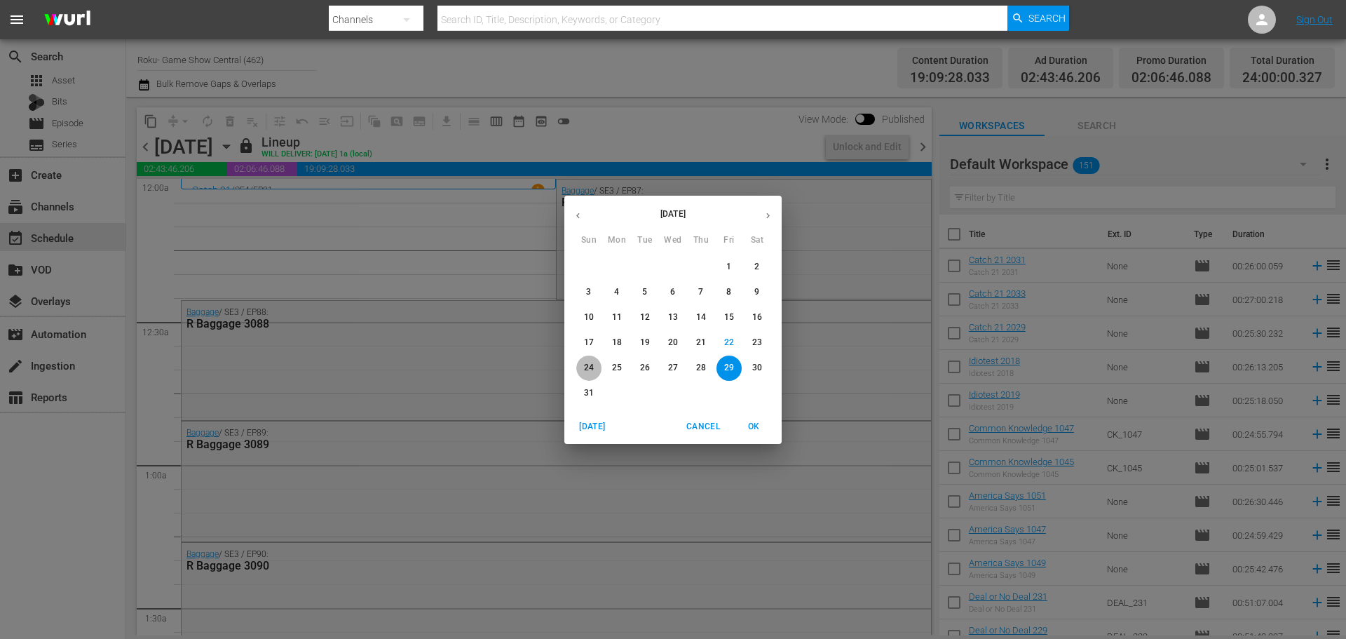
click at [581, 369] on span "24" at bounding box center [588, 368] width 25 height 12
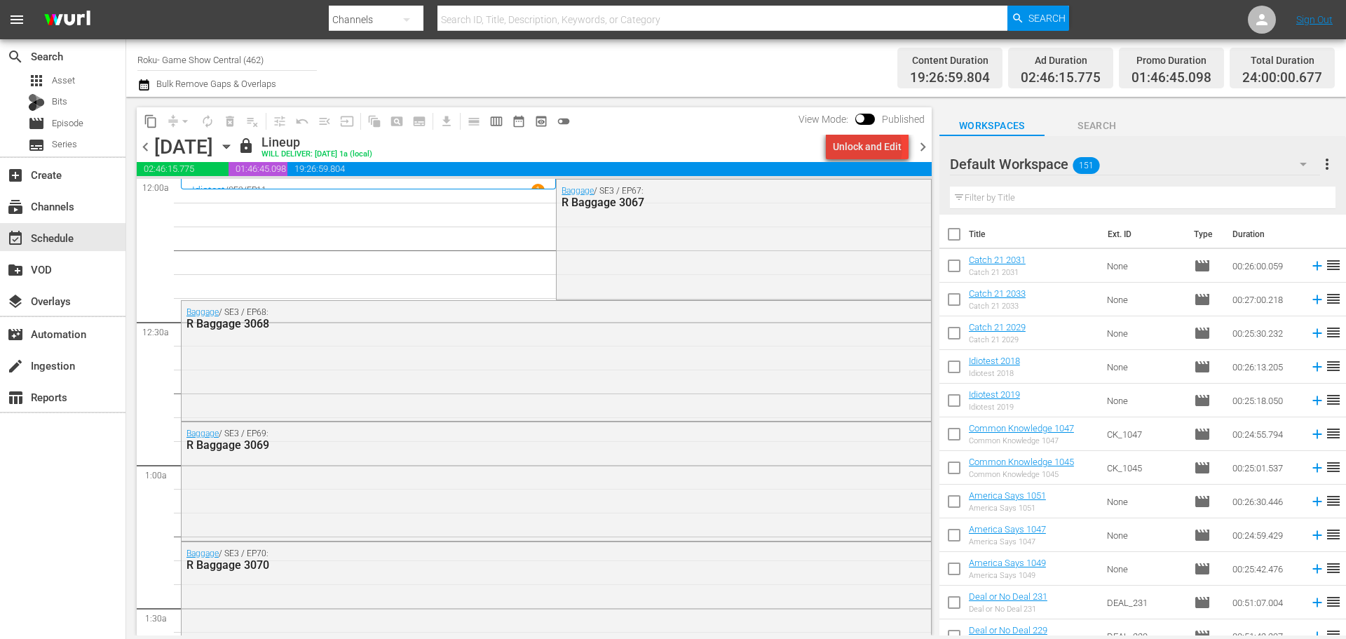
click at [870, 149] on div "Unlock and Edit" at bounding box center [867, 146] width 69 height 25
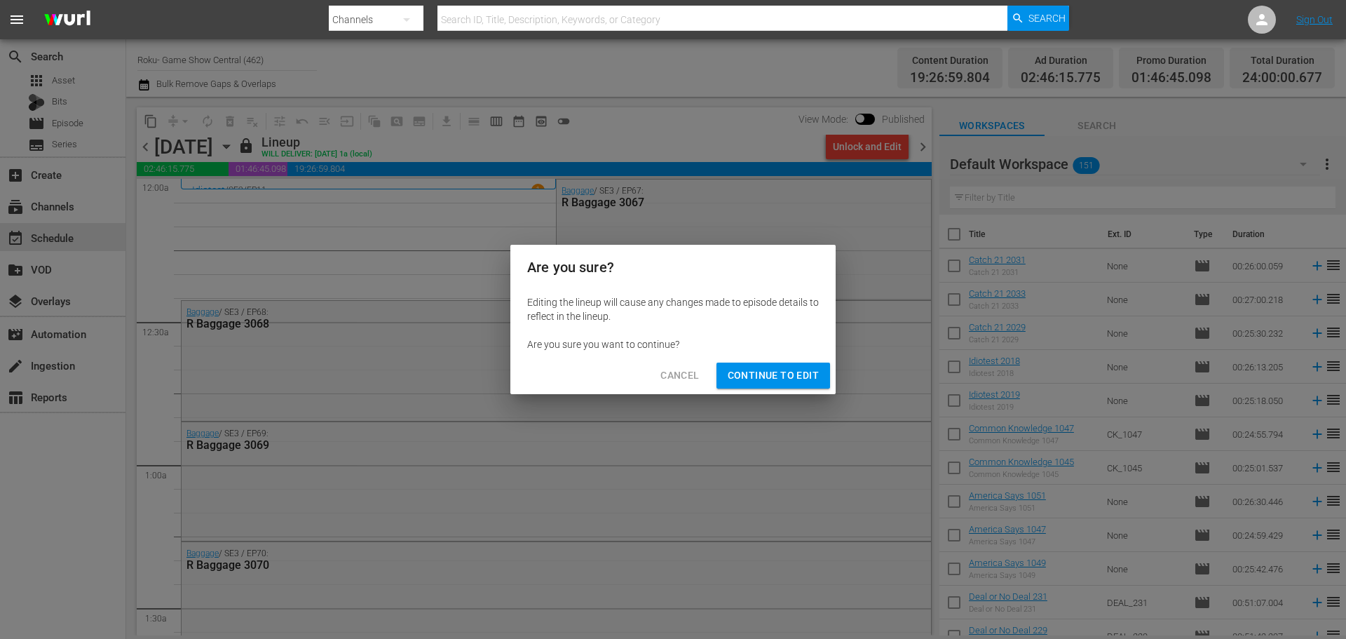
click at [787, 374] on span "Continue to Edit" at bounding box center [773, 376] width 91 height 18
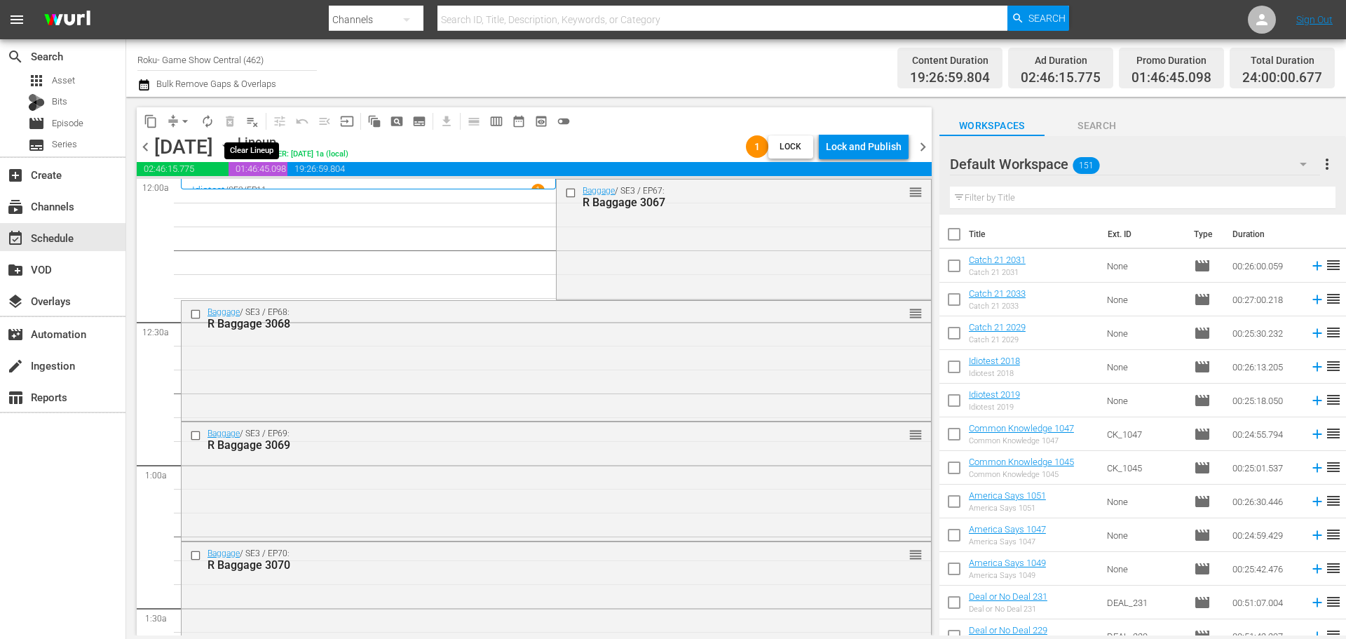
click at [252, 119] on span "playlist_remove_outlined" at bounding box center [252, 121] width 14 height 14
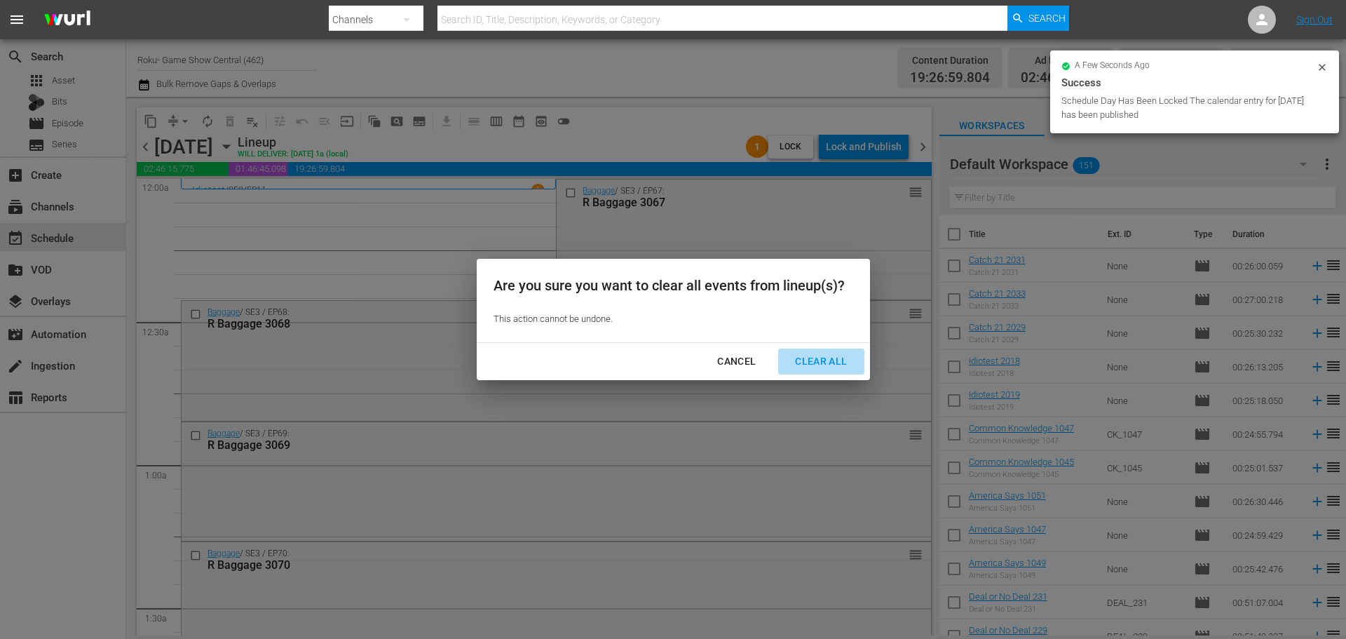
click at [826, 358] on div "Clear All" at bounding box center [821, 362] width 74 height 18
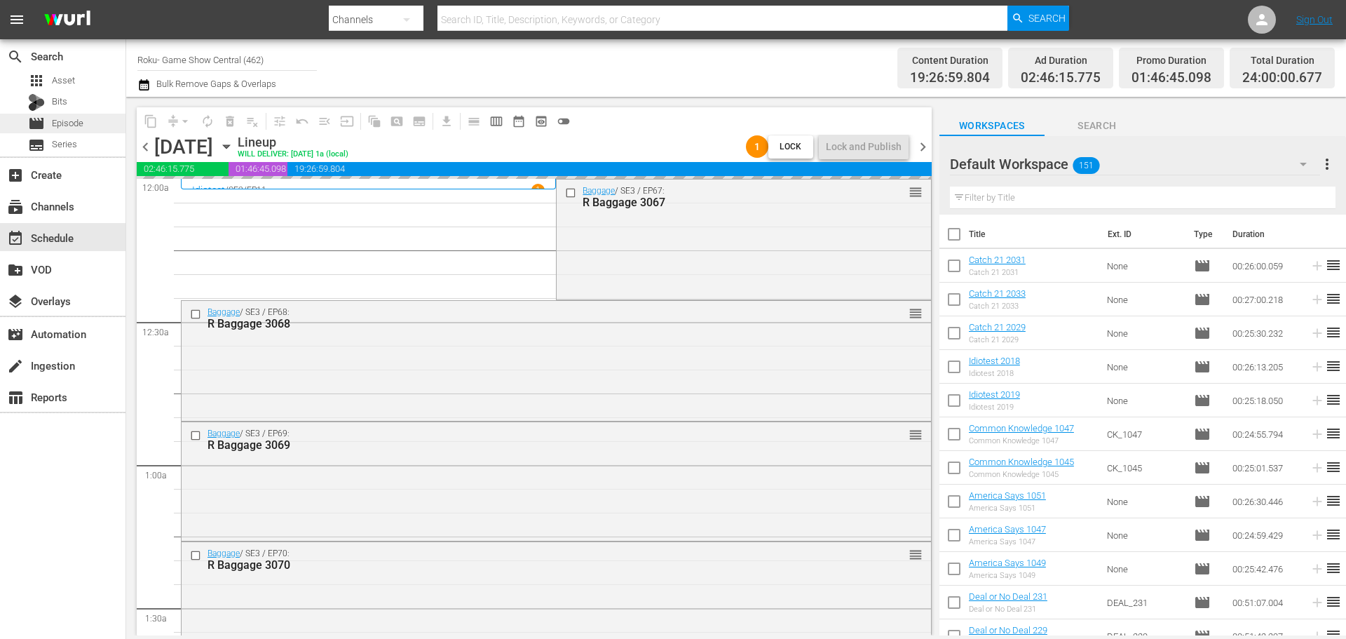
click at [89, 126] on div "movie Episode" at bounding box center [63, 124] width 126 height 20
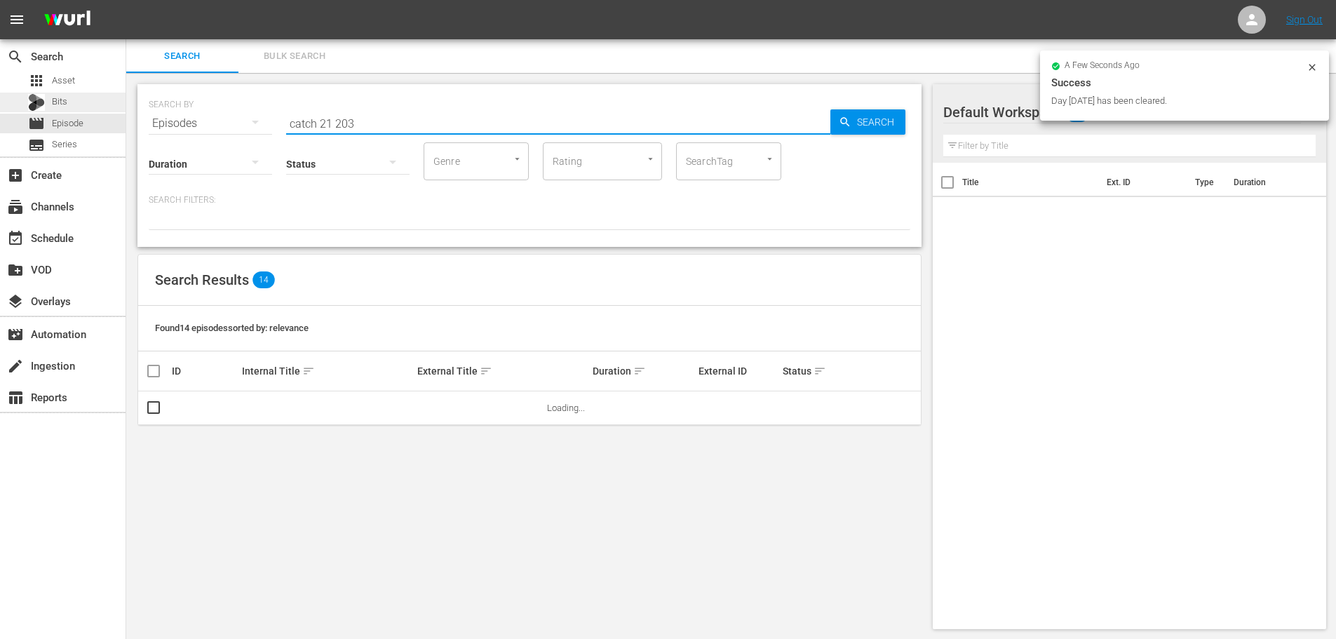
drag, startPoint x: 396, startPoint y: 114, endPoint x: 0, endPoint y: 111, distance: 396.1
click at [126, 0] on div "search Search apps Asset Bits movie Episode subtitles Series add_box Create sub…" at bounding box center [730, 0] width 1209 height 0
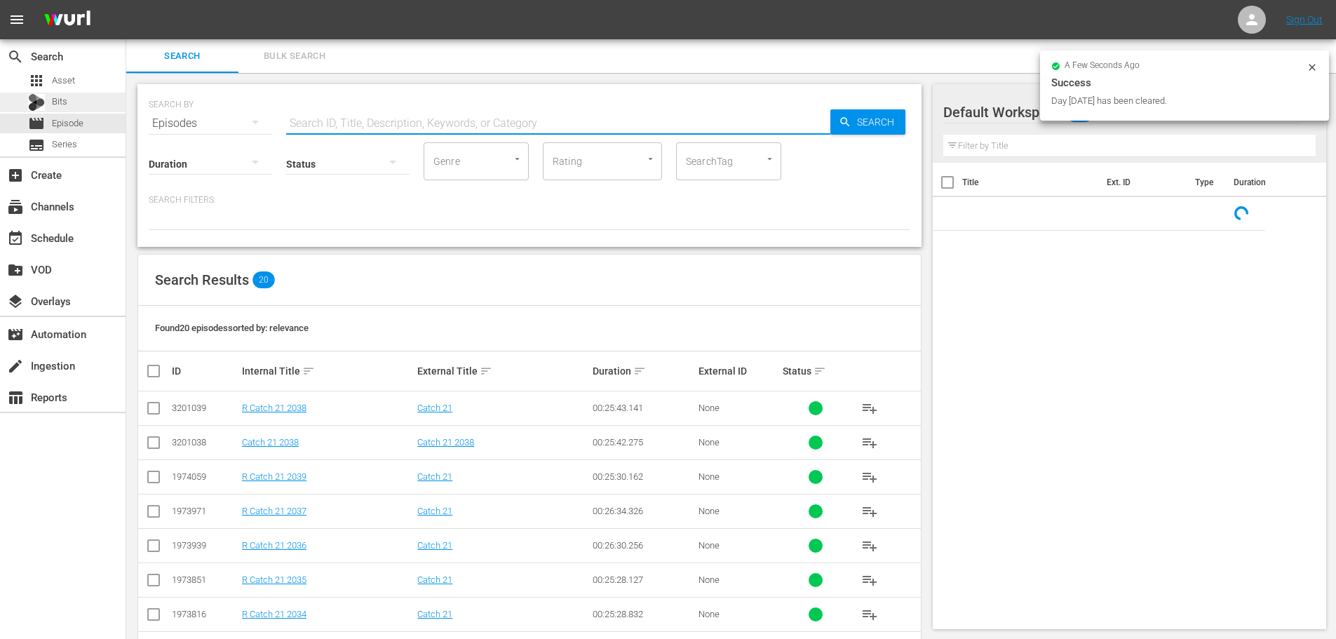
type input "v"
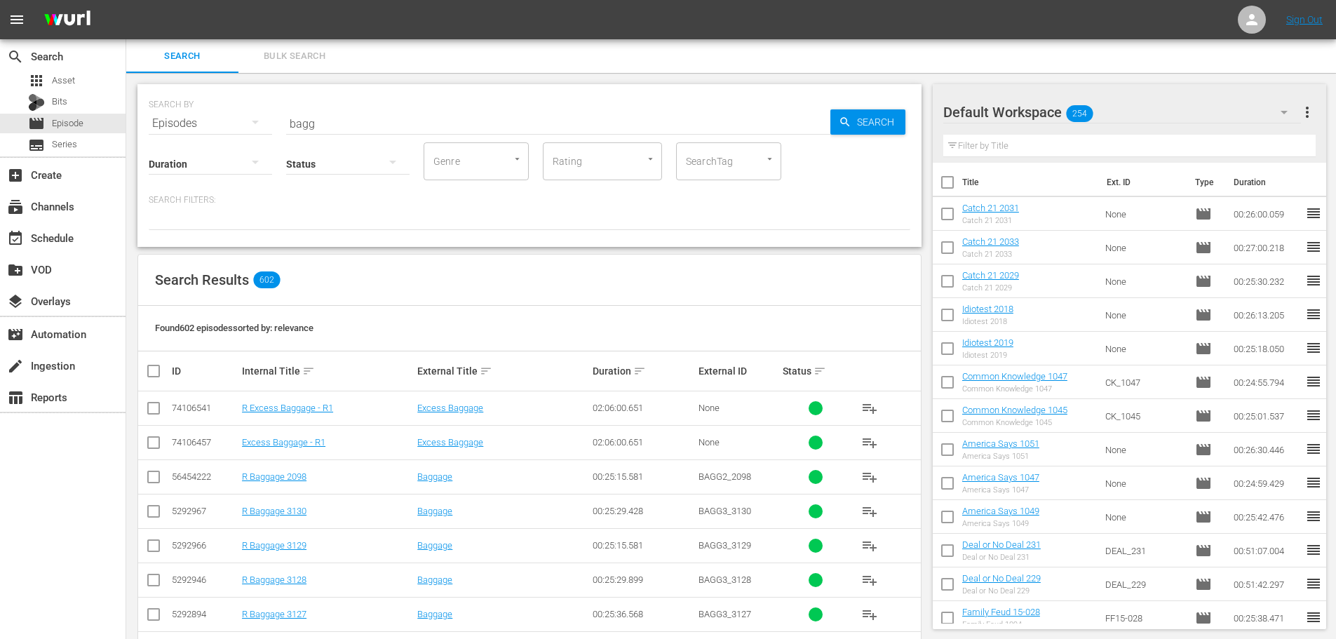
click at [588, 137] on input "bagg" at bounding box center [558, 124] width 544 height 34
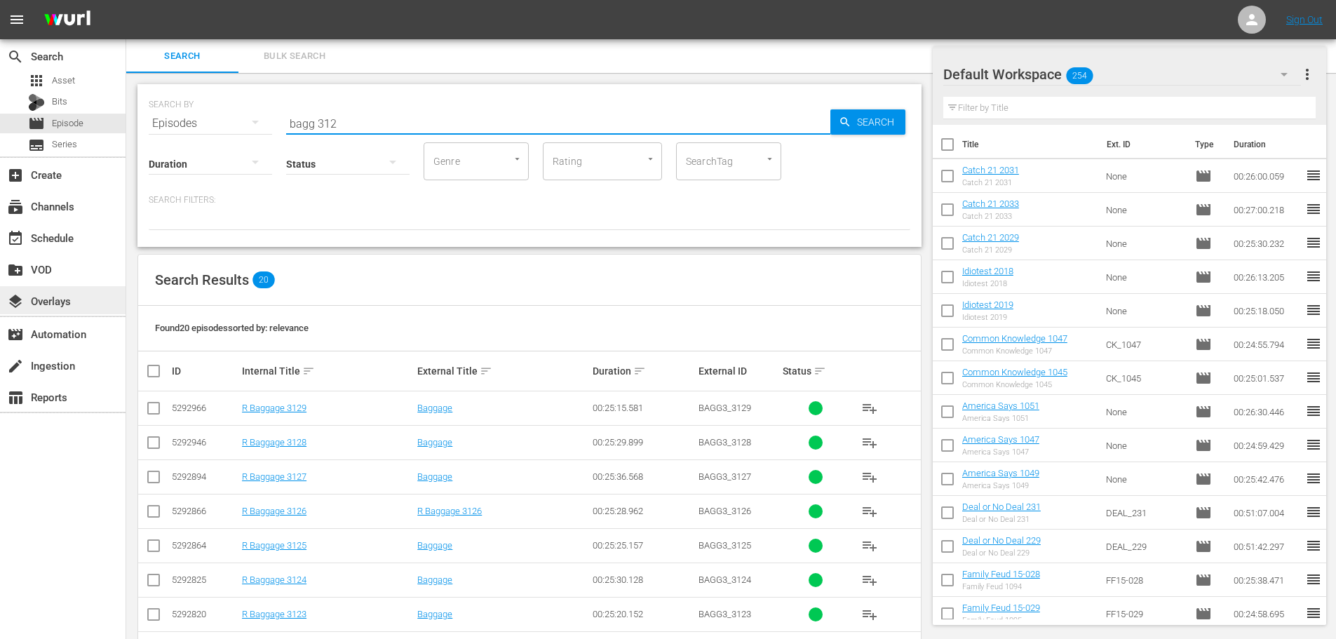
scroll to position [466, 0]
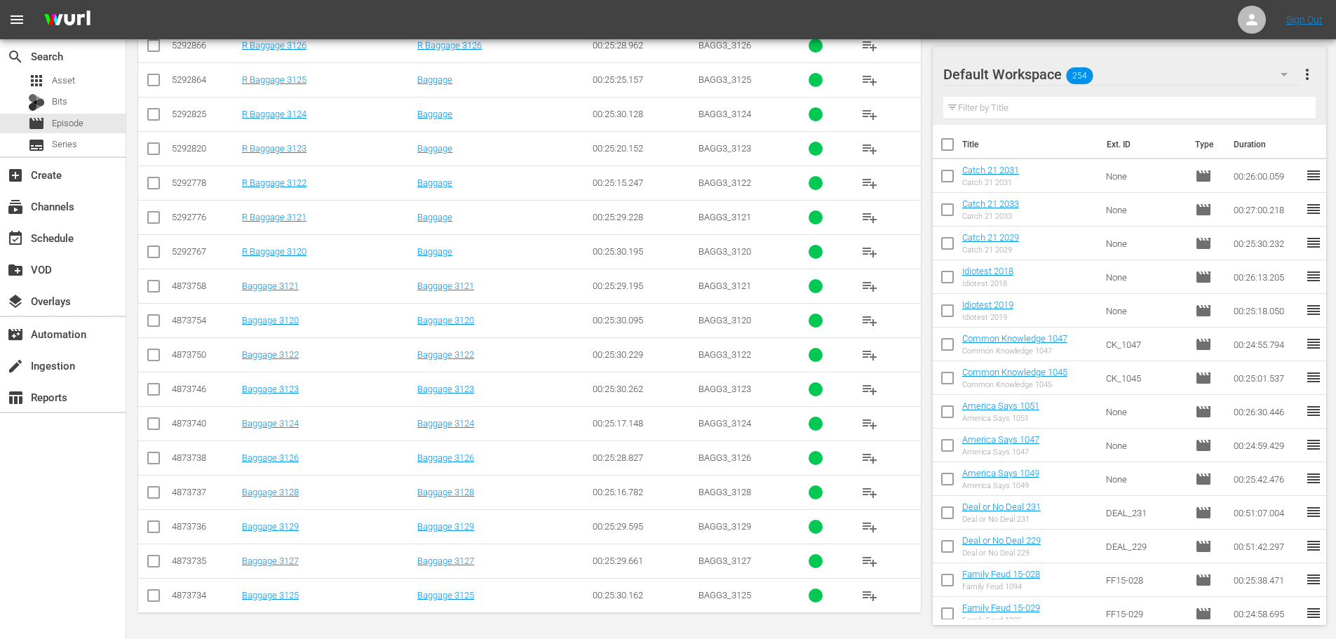
type input "bagg 312"
click at [156, 257] on input "checkbox" at bounding box center [153, 254] width 17 height 17
checkbox input "true"
click at [160, 220] on input "checkbox" at bounding box center [153, 220] width 17 height 17
checkbox input "true"
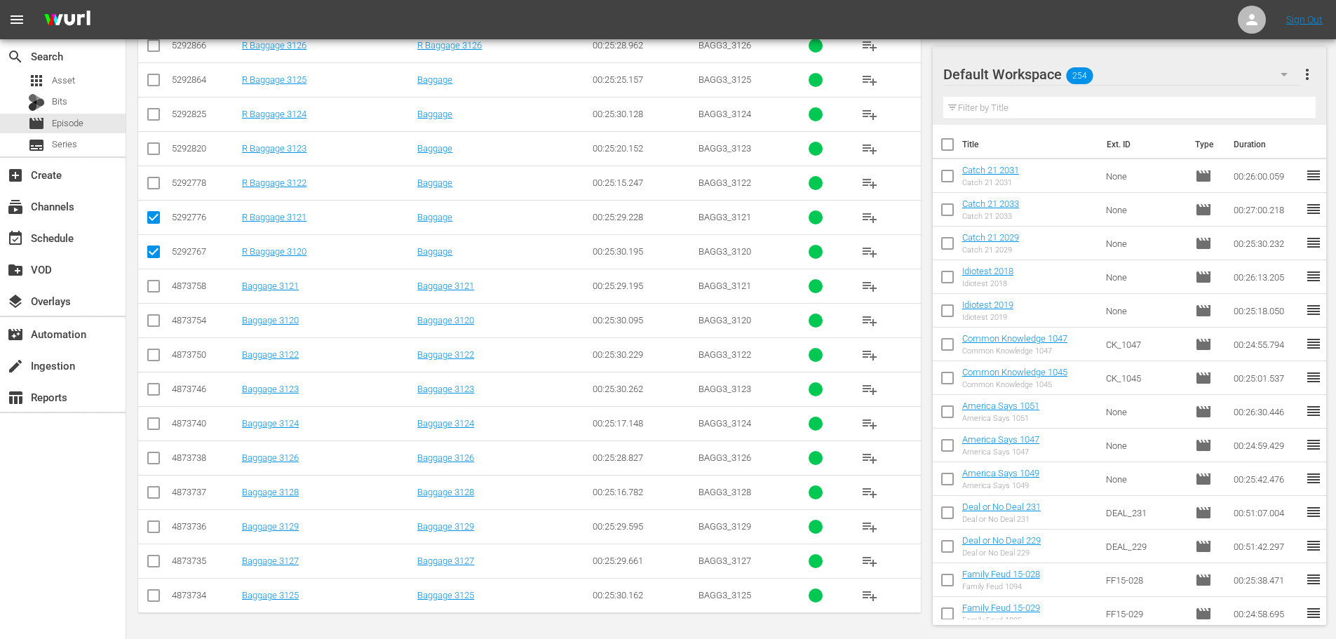
click at [168, 170] on td at bounding box center [154, 182] width 32 height 34
drag, startPoint x: 149, startPoint y: 189, endPoint x: 150, endPoint y: 163, distance: 25.3
click at [149, 187] on input "checkbox" at bounding box center [153, 185] width 17 height 17
checkbox input "true"
click at [154, 137] on td at bounding box center [154, 148] width 32 height 34
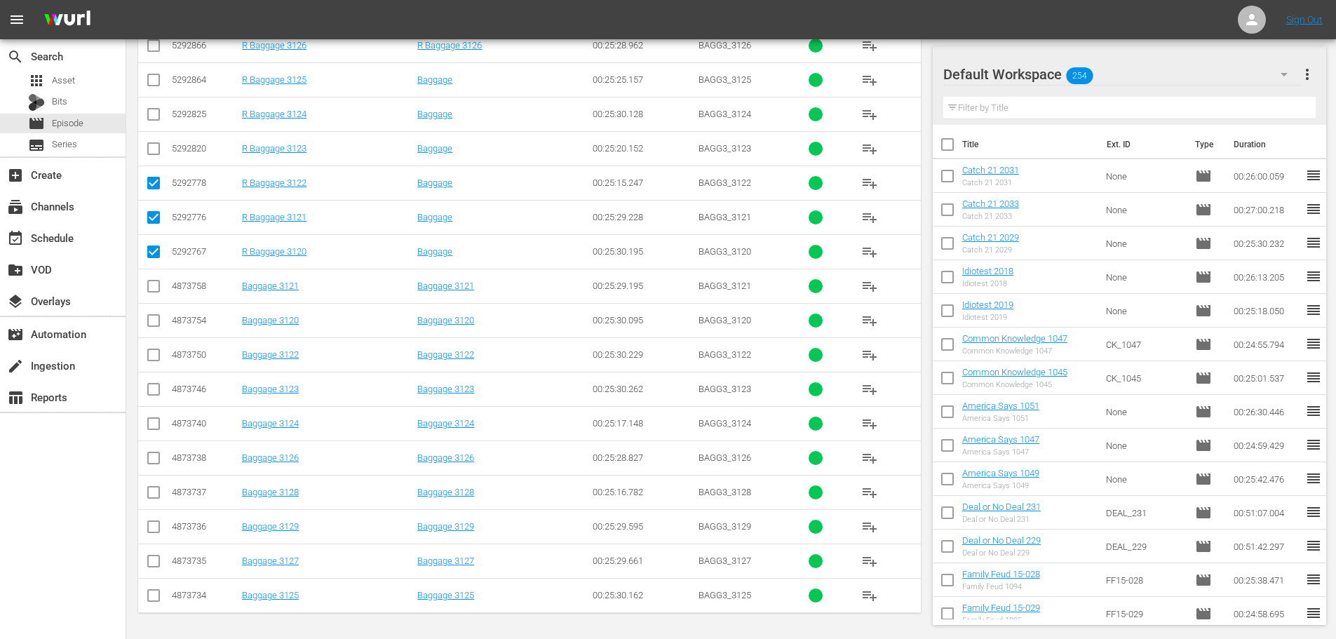
click at [156, 144] on input "checkbox" at bounding box center [153, 151] width 17 height 17
checkbox input "true"
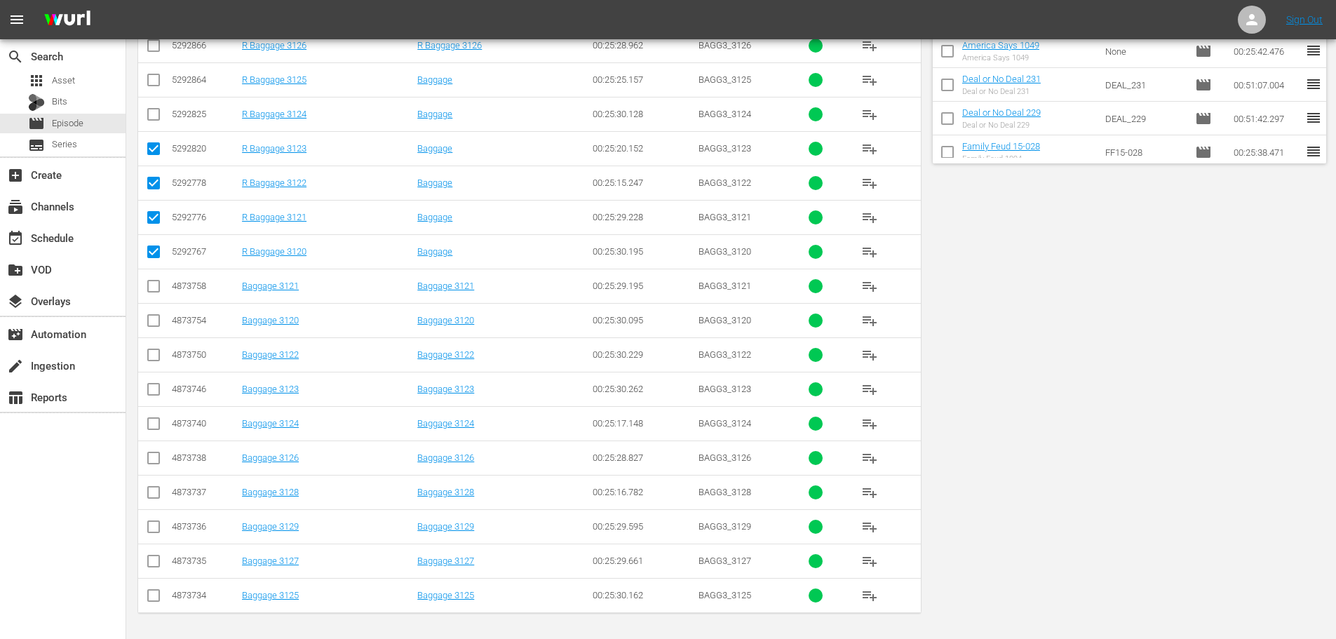
scroll to position [0, 0]
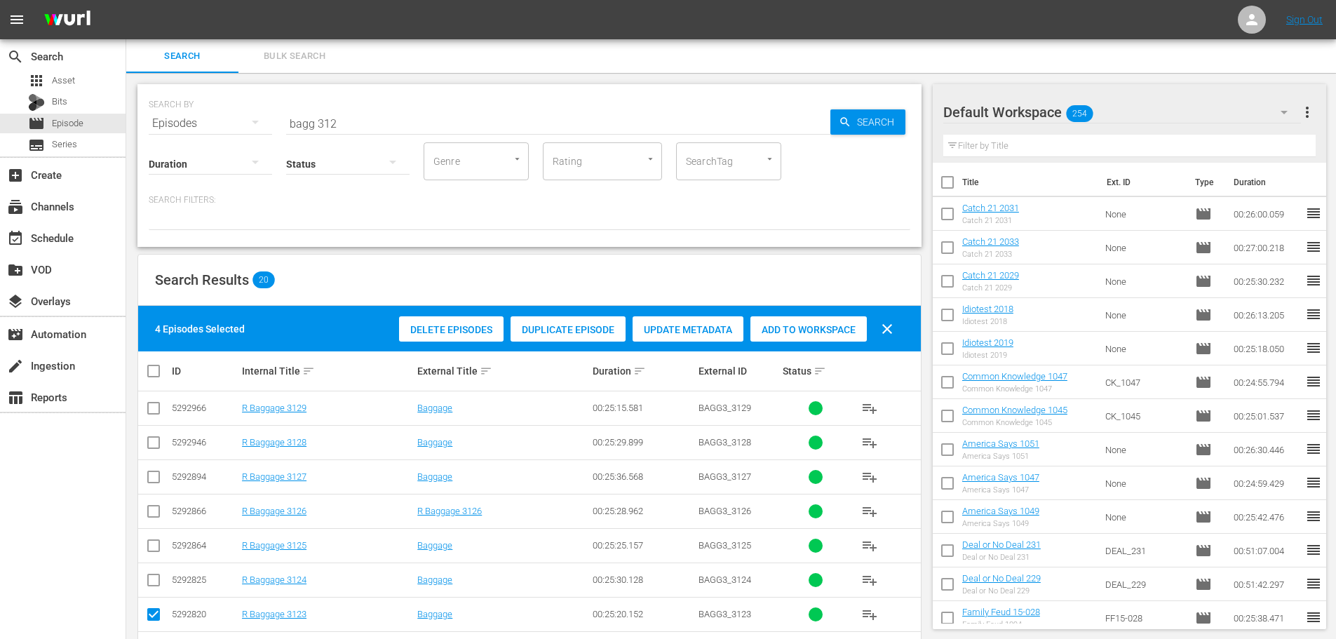
click at [804, 318] on div "Add to Workspace" at bounding box center [808, 329] width 116 height 27
drag, startPoint x: 413, startPoint y: 105, endPoint x: 369, endPoint y: 126, distance: 48.3
click at [380, 128] on div "SEARCH BY Search By Episodes Search ID, Title, Description, Keywords, or Catego…" at bounding box center [529, 115] width 761 height 50
drag, startPoint x: 367, startPoint y: 126, endPoint x: 0, endPoint y: 131, distance: 367.4
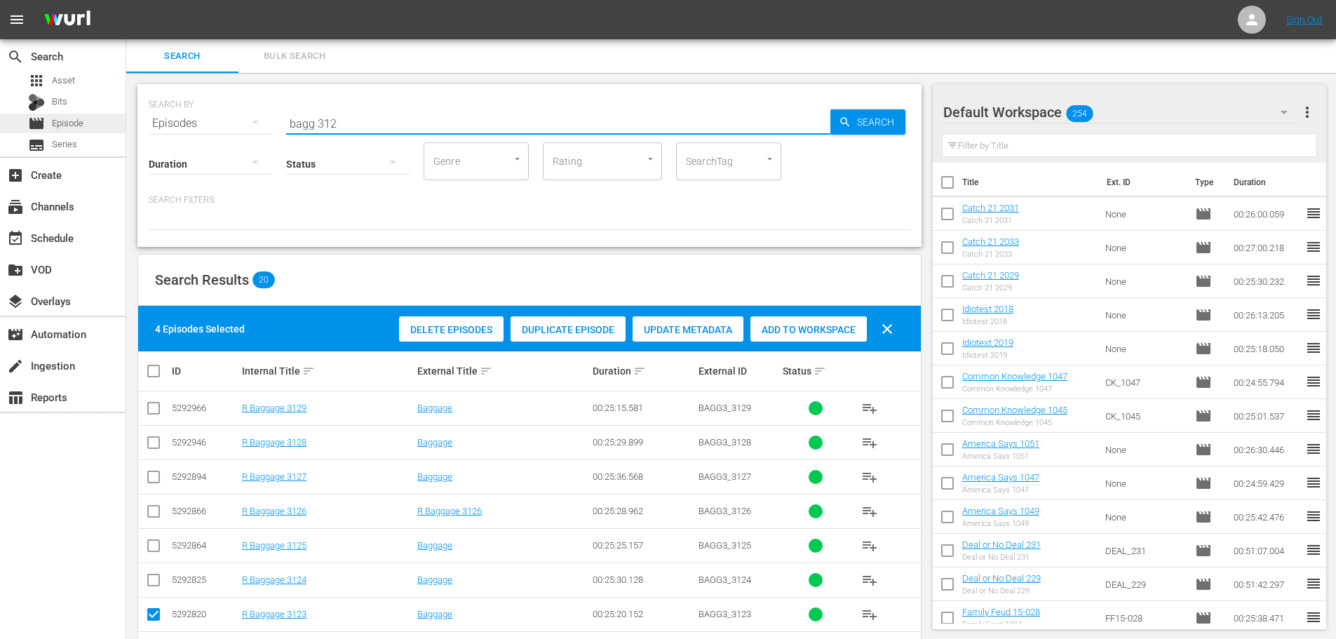
click at [126, 0] on div "search Search apps Asset Bits movie Episode subtitles Series add_box Create sub…" at bounding box center [730, 0] width 1209 height 0
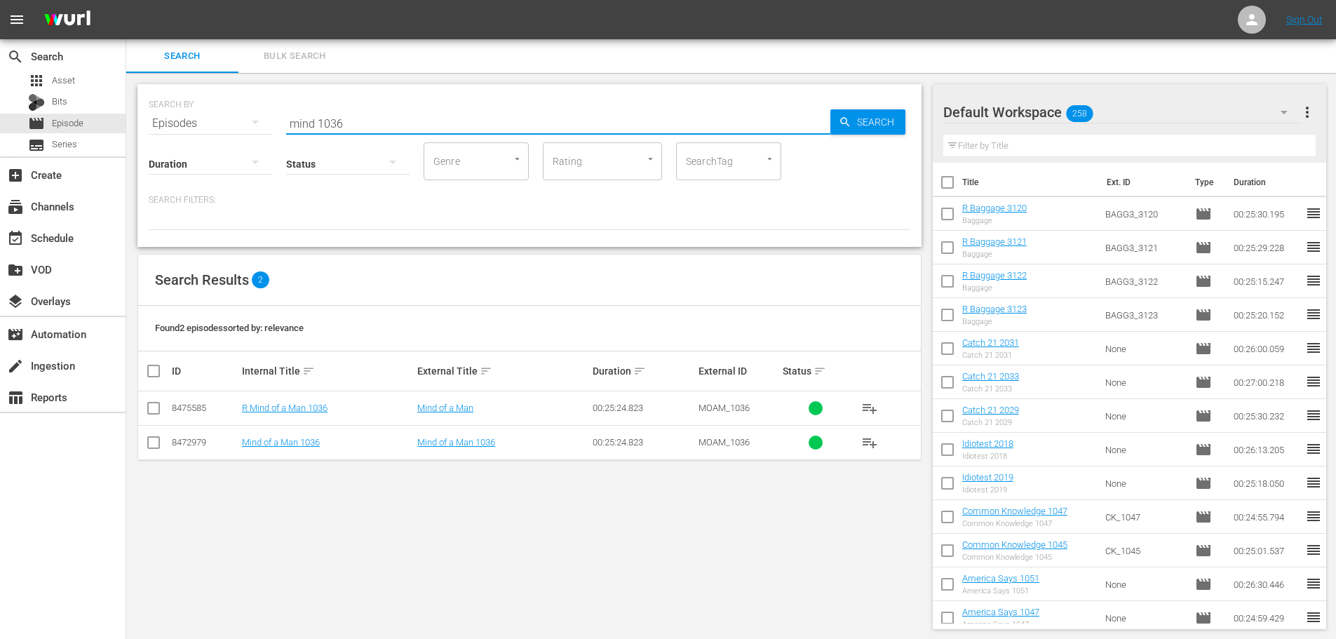
type input "mind 1036"
click at [150, 419] on td at bounding box center [154, 408] width 32 height 34
click at [150, 414] on input "checkbox" at bounding box center [153, 410] width 17 height 17
checkbox input "true"
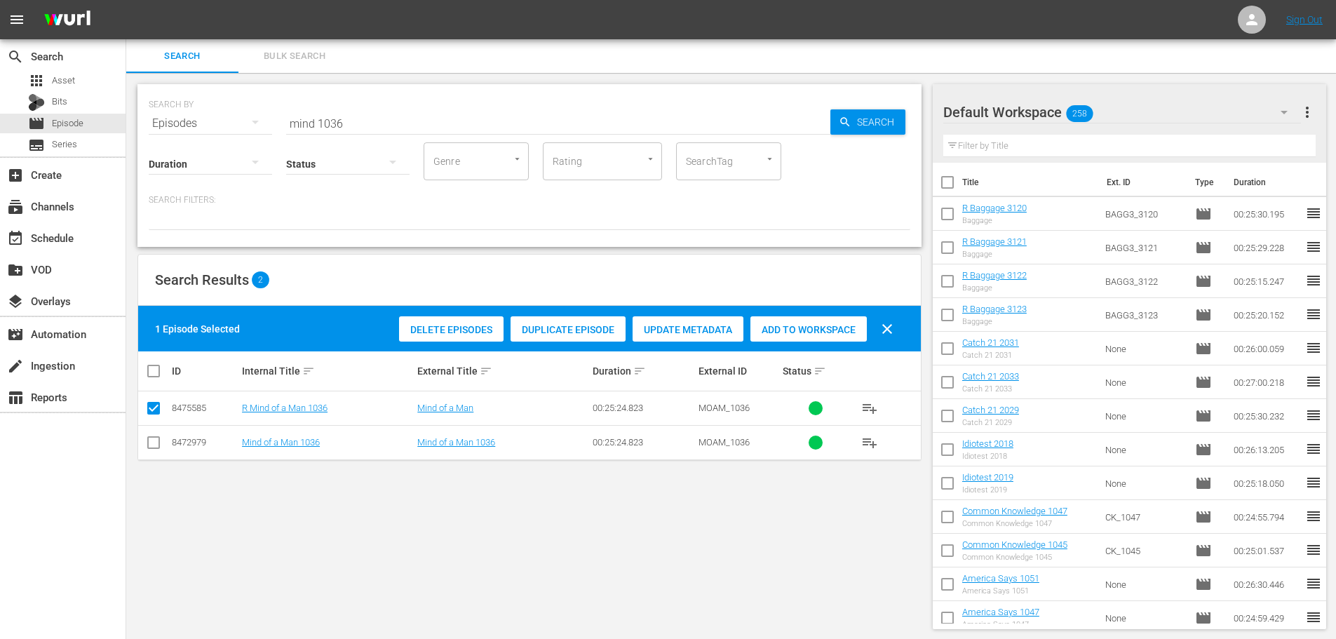
click at [787, 324] on span "Add to Workspace" at bounding box center [808, 329] width 116 height 11
drag, startPoint x: 421, startPoint y: 113, endPoint x: 263, endPoint y: 127, distance: 159.1
click at [263, 127] on div "SEARCH BY Search By Episodes Search ID, Title, Description, Keywords, or Catego…" at bounding box center [529, 115] width 761 height 50
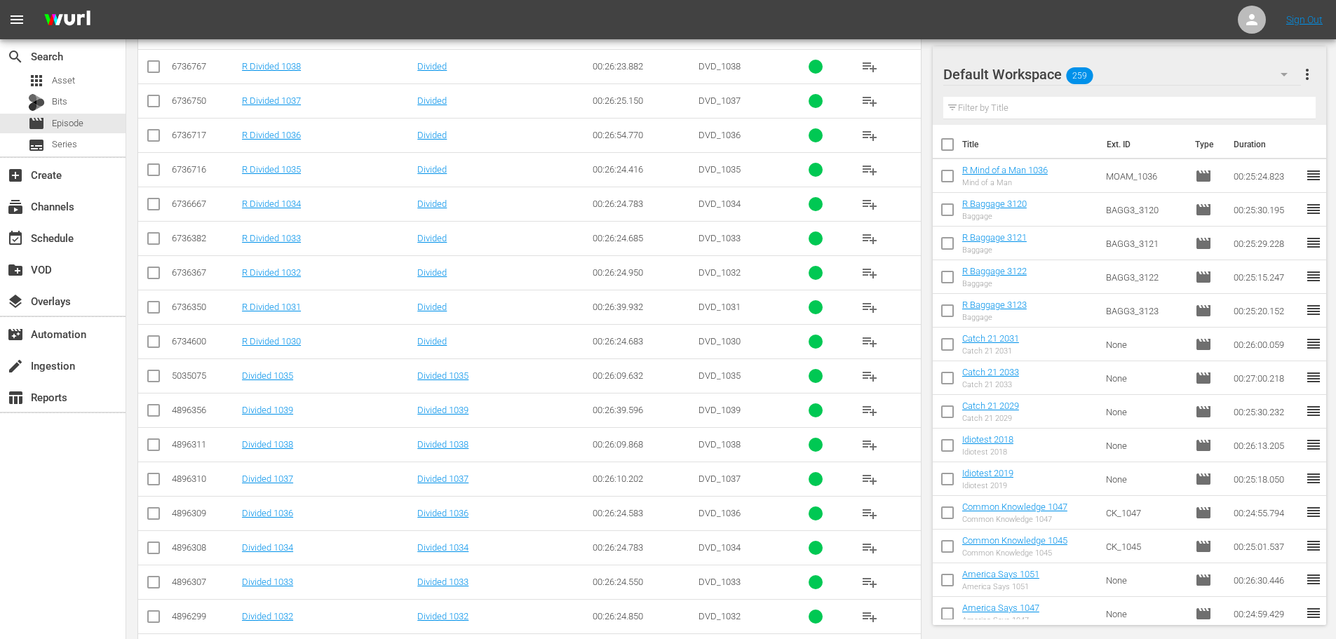
scroll to position [421, 0]
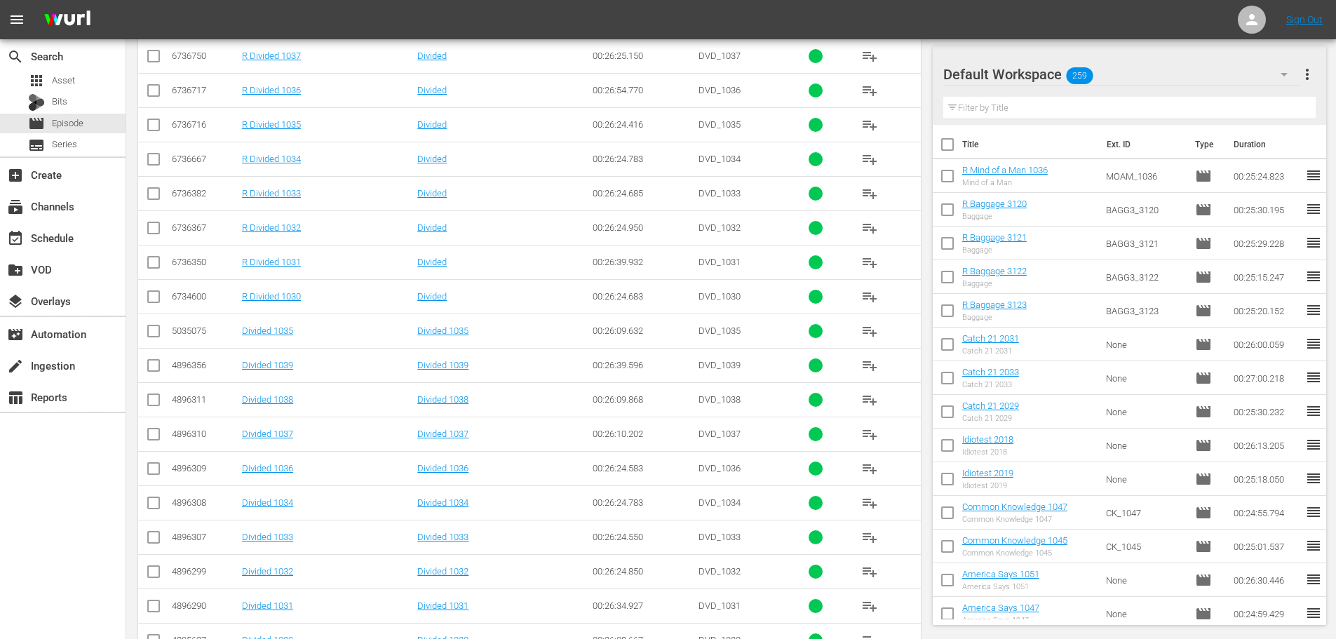
type input "divided 103"
click at [154, 126] on input "checkbox" at bounding box center [153, 127] width 17 height 17
checkbox input "true"
click at [158, 194] on input "checkbox" at bounding box center [153, 196] width 17 height 17
checkbox input "true"
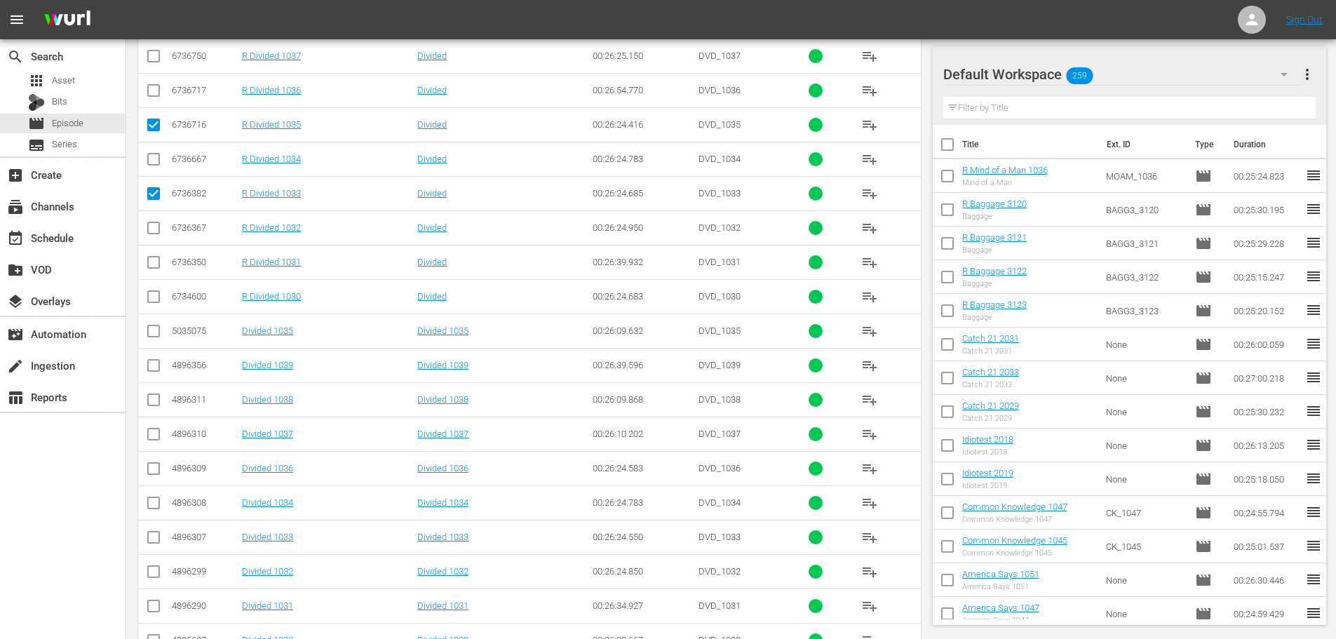
scroll to position [0, 0]
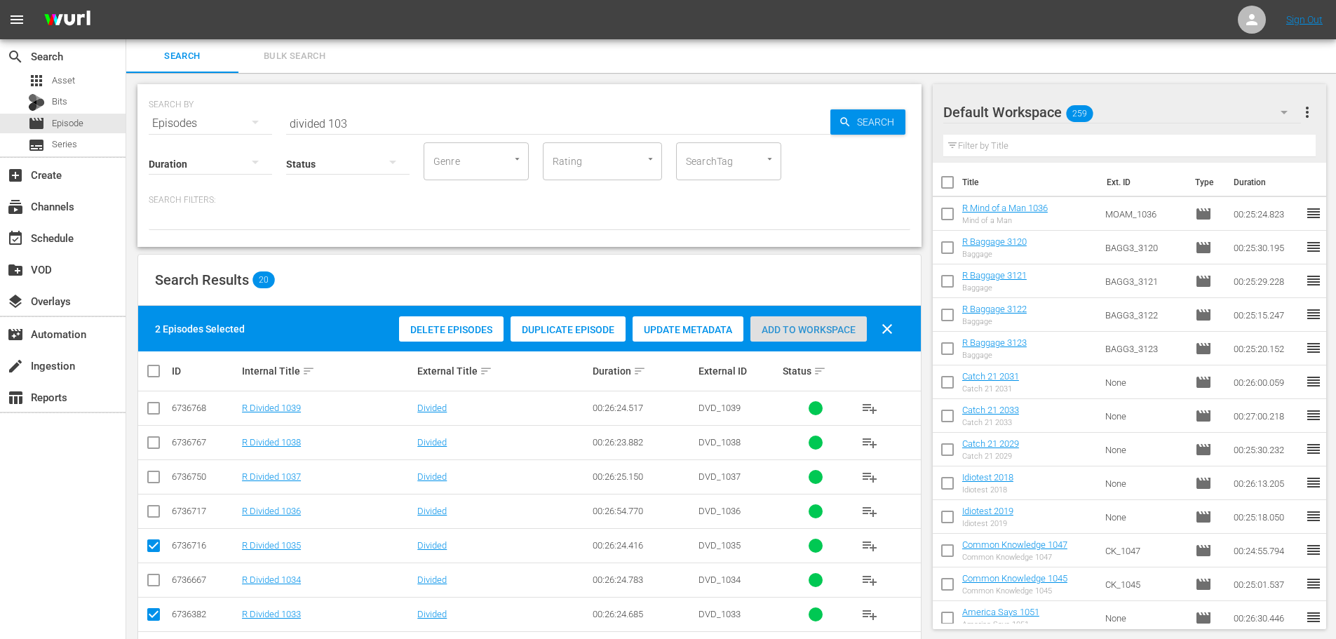
click at [774, 322] on div "Add to Workspace" at bounding box center [808, 329] width 116 height 27
drag, startPoint x: 381, startPoint y: 137, endPoint x: 376, endPoint y: 121, distance: 16.4
click at [376, 121] on div "SEARCH BY Search By Episodes Search ID, Title, Description, Keywords, or Catego…" at bounding box center [529, 165] width 784 height 163
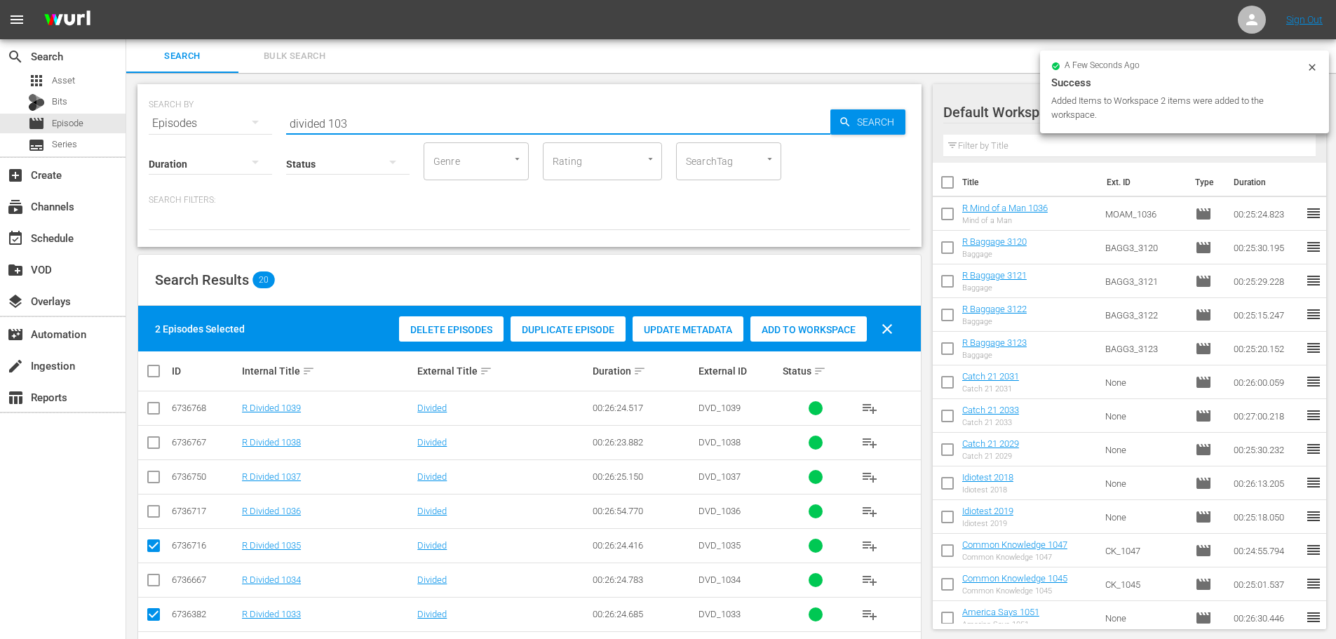
drag, startPoint x: 382, startPoint y: 121, endPoint x: 194, endPoint y: 118, distance: 188.6
click at [247, 118] on div "SEARCH BY Search By Episodes Search ID, Title, Description, Keywords, or Catego…" at bounding box center [529, 115] width 761 height 50
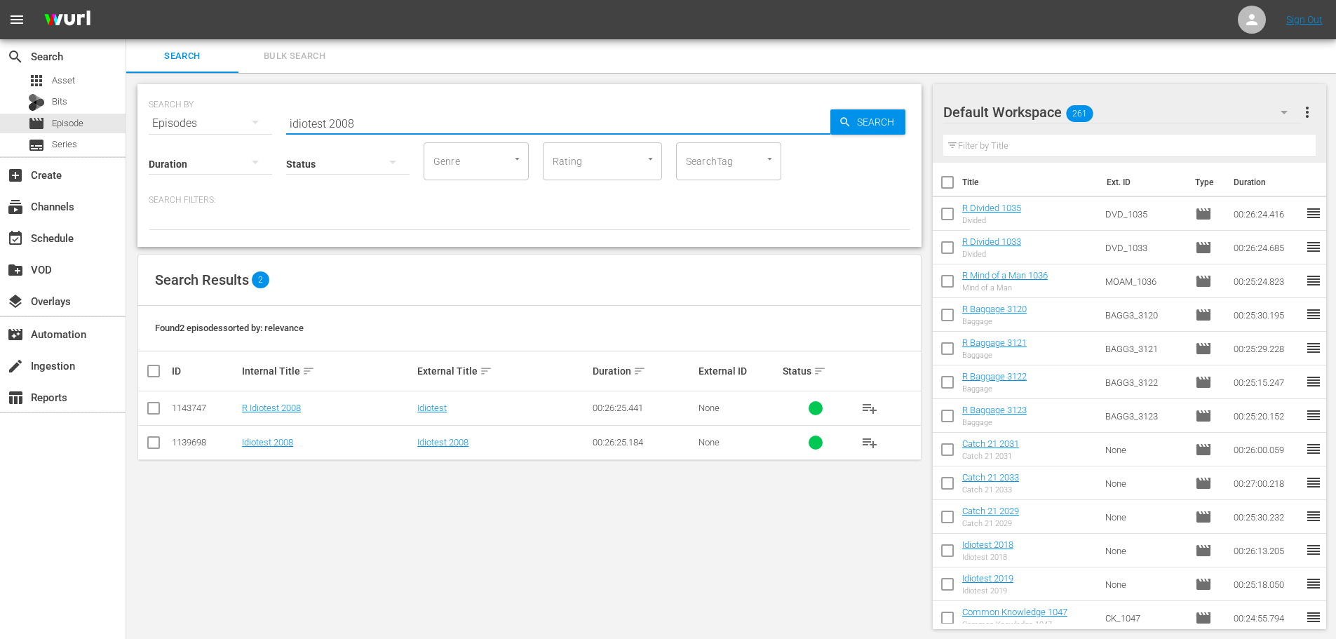
type input "idiotest 2008"
click at [145, 410] on input "checkbox" at bounding box center [153, 410] width 17 height 17
checkbox input "true"
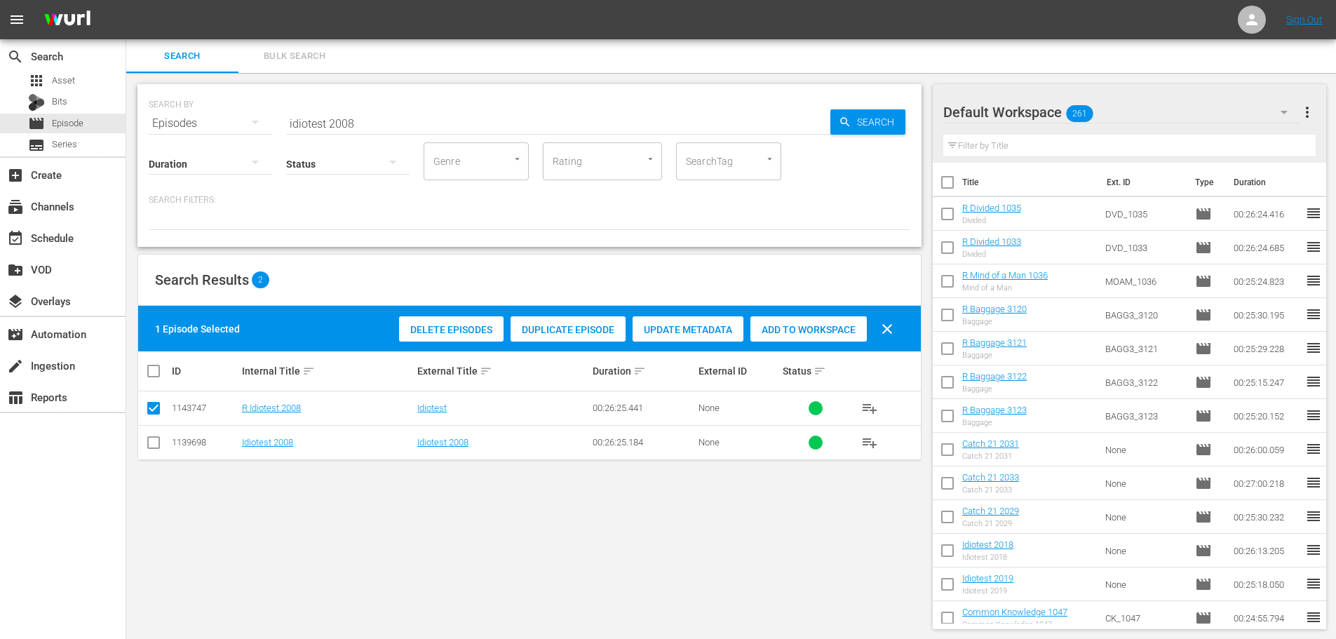
click at [792, 344] on div "Delete Episodes Duplicate Episode Update Metadata Add to Workspace clear" at bounding box center [649, 329] width 508 height 34
click at [811, 325] on span "Add to Workspace" at bounding box center [808, 329] width 116 height 11
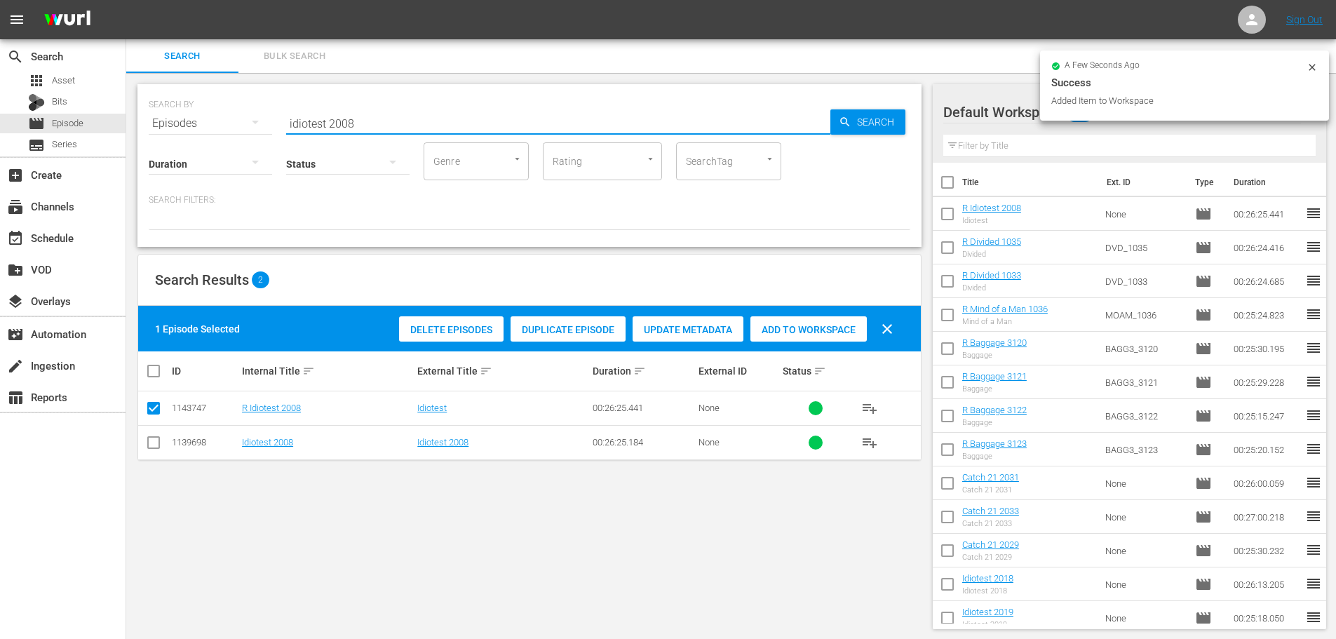
drag, startPoint x: 352, startPoint y: 118, endPoint x: 216, endPoint y: 127, distance: 136.3
click at [216, 127] on div "SEARCH BY Search By Episodes Search ID, Title, Description, Keywords, or Catego…" at bounding box center [529, 115] width 761 height 50
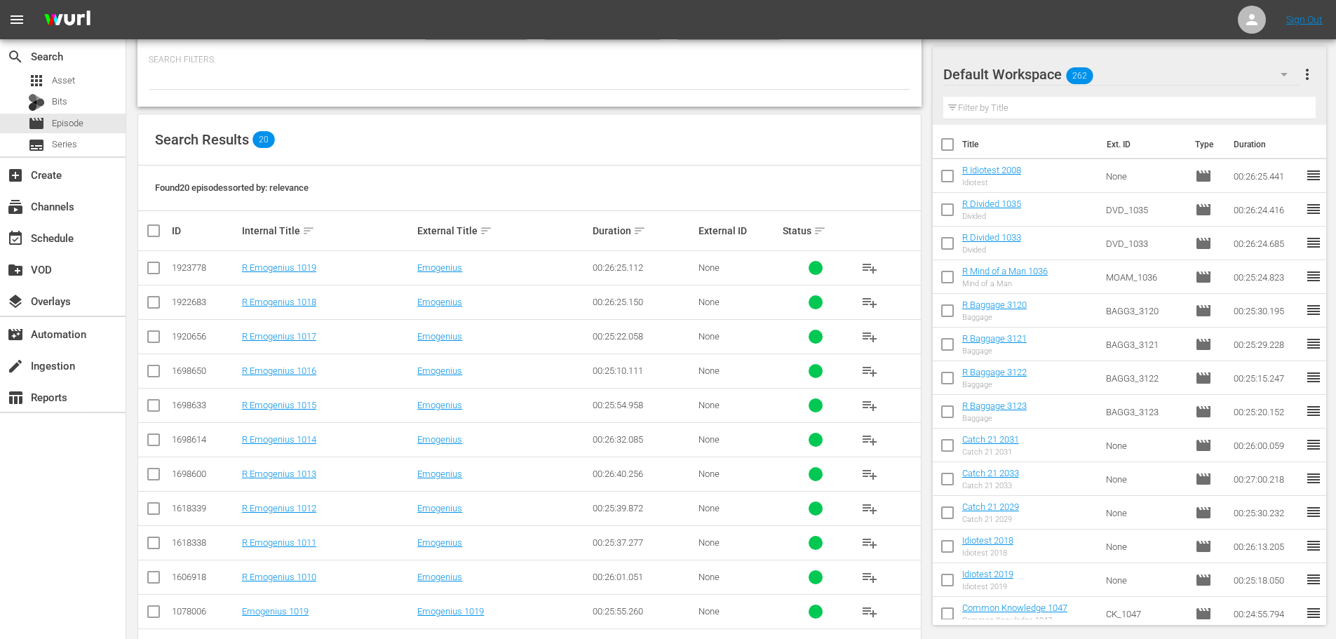
scroll to position [212, 0]
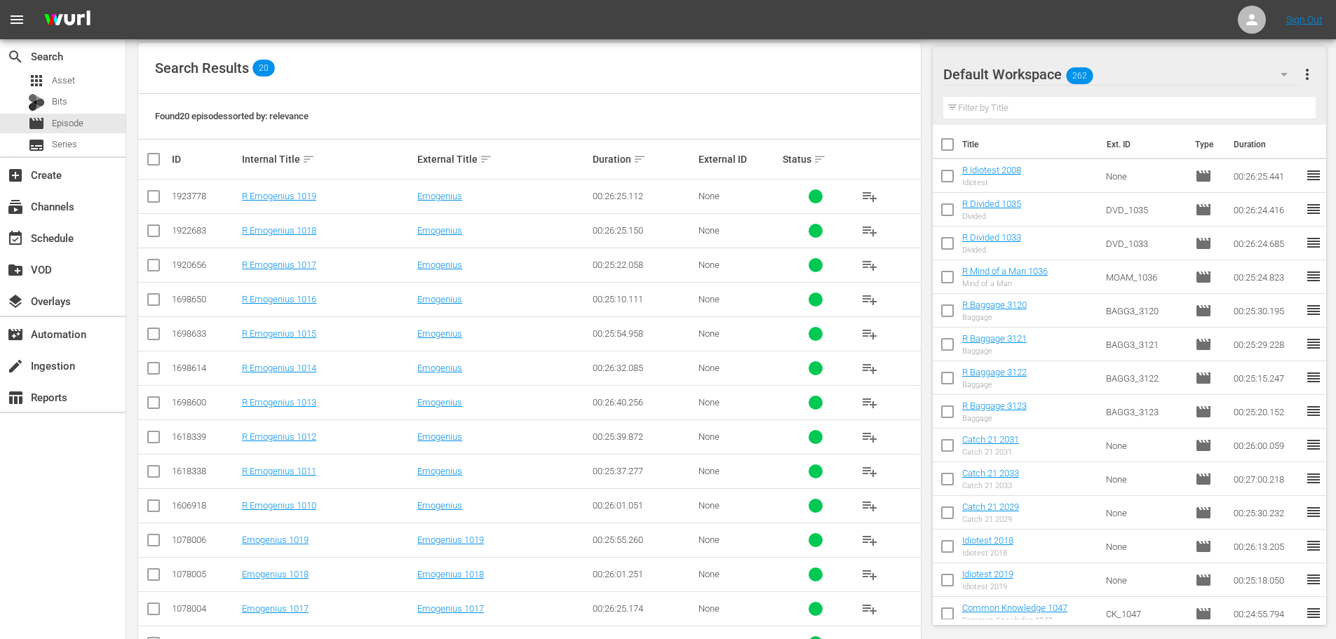
type input "emogenius 101"
click at [149, 340] on input "checkbox" at bounding box center [153, 336] width 17 height 17
checkbox input "true"
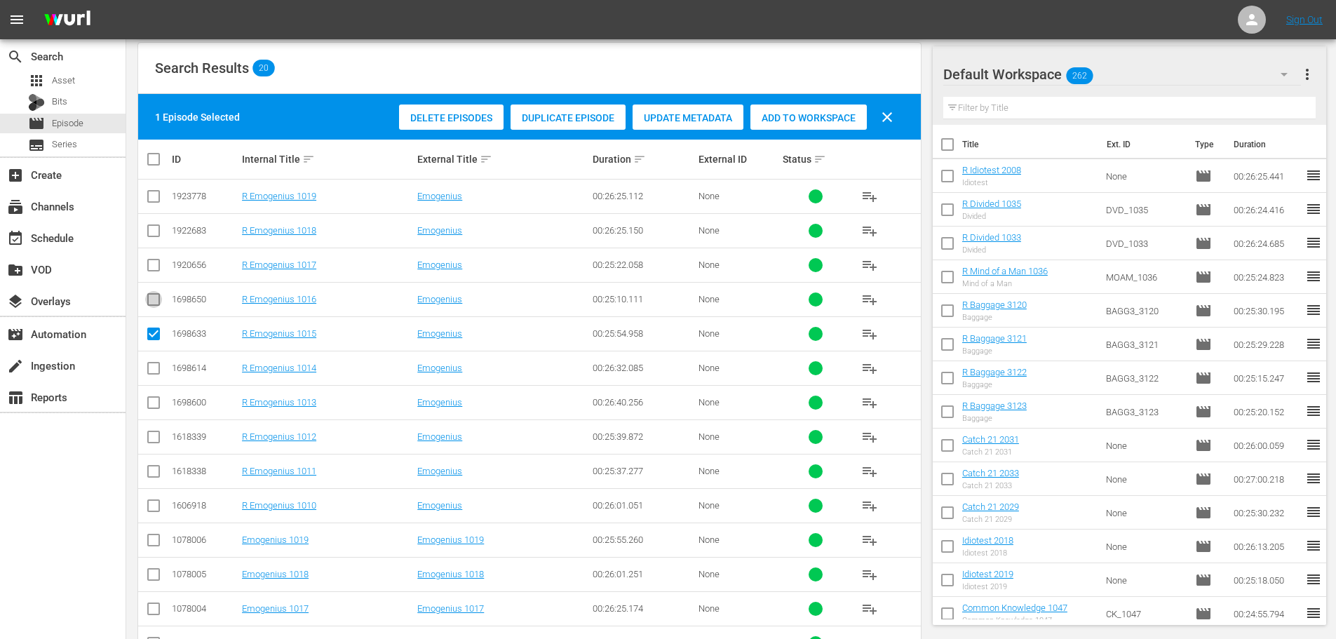
click at [153, 298] on input "checkbox" at bounding box center [153, 302] width 17 height 17
checkbox input "true"
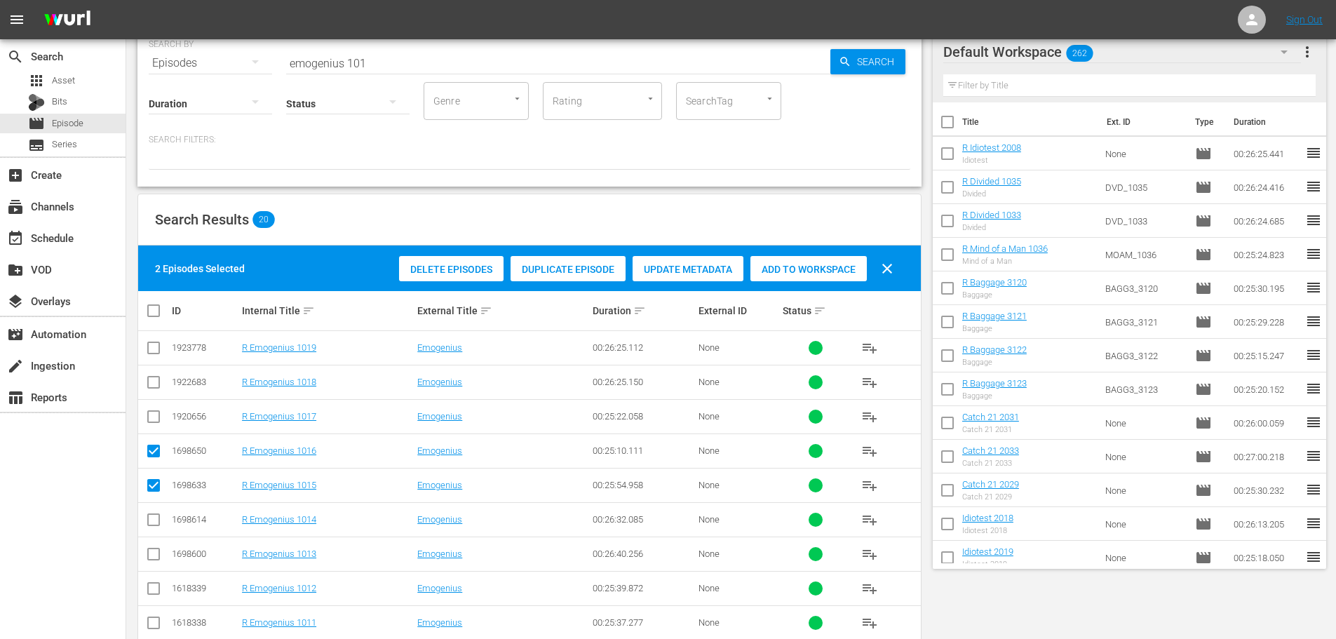
scroll to position [0, 0]
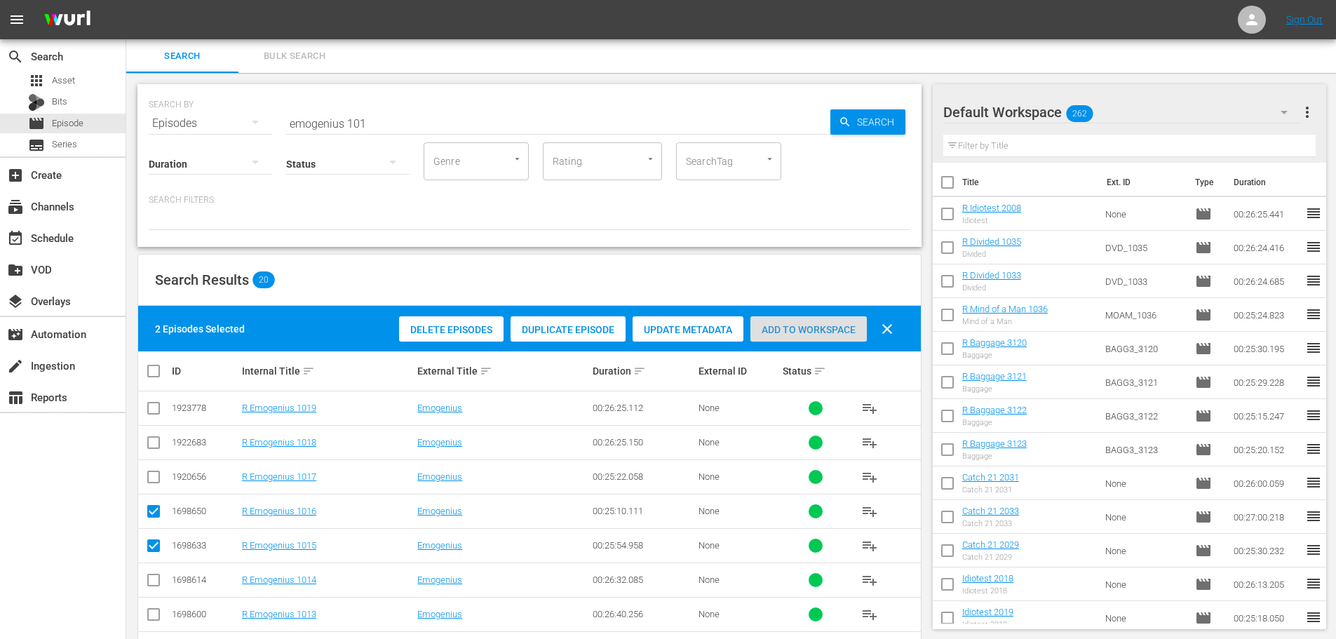
click at [820, 322] on div "Add to Workspace" at bounding box center [808, 329] width 116 height 27
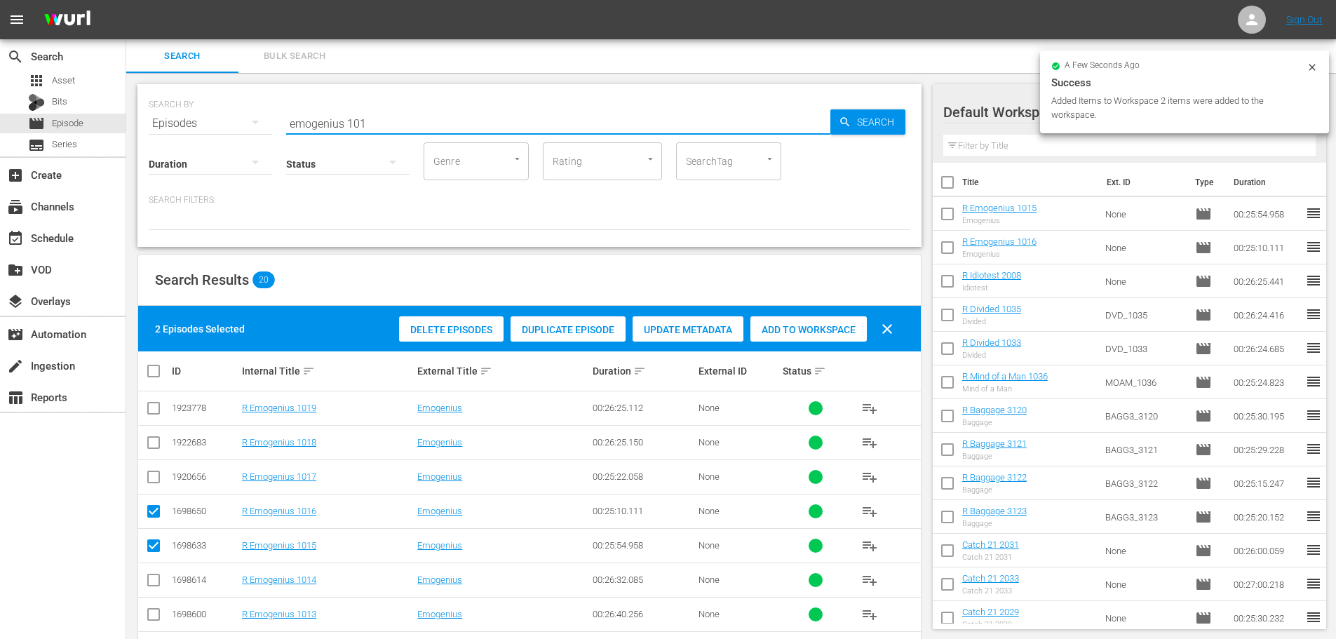
drag, startPoint x: 391, startPoint y: 123, endPoint x: 208, endPoint y: 64, distance: 192.5
click at [259, 115] on div "SEARCH BY Search By Episodes Search ID, Title, Description, Keywords, or Catego…" at bounding box center [529, 115] width 761 height 50
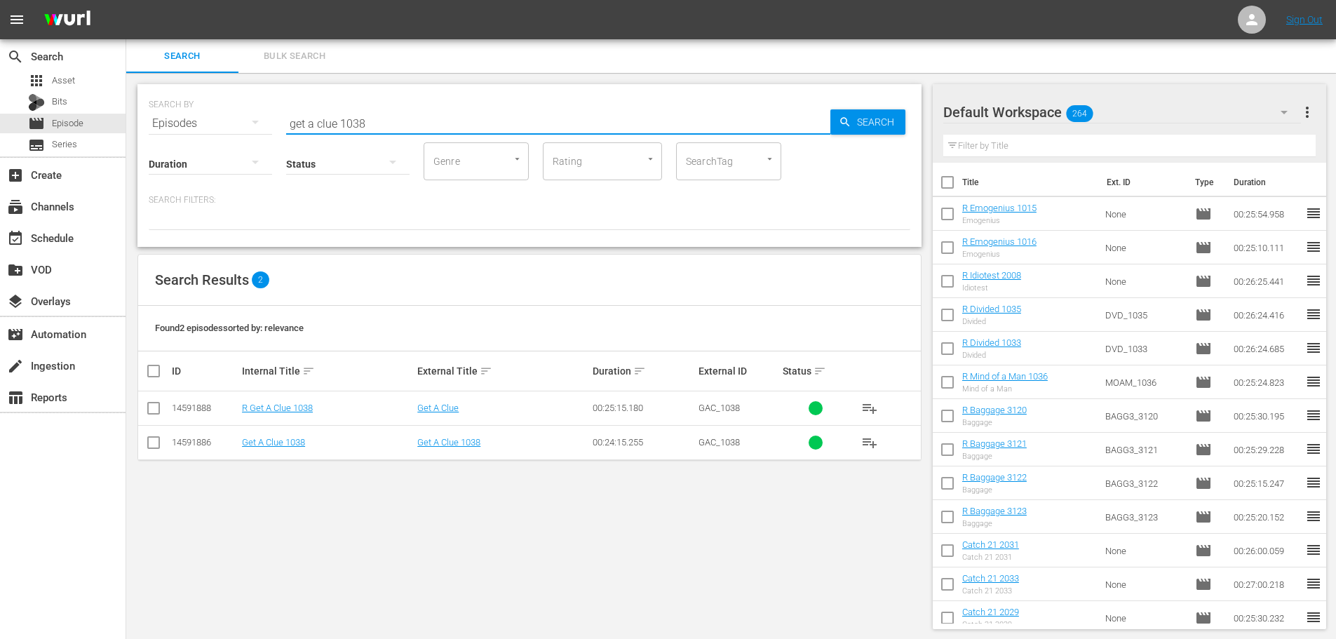
type input "get a clue 1038"
click at [151, 405] on input "checkbox" at bounding box center [153, 410] width 17 height 17
checkbox input "true"
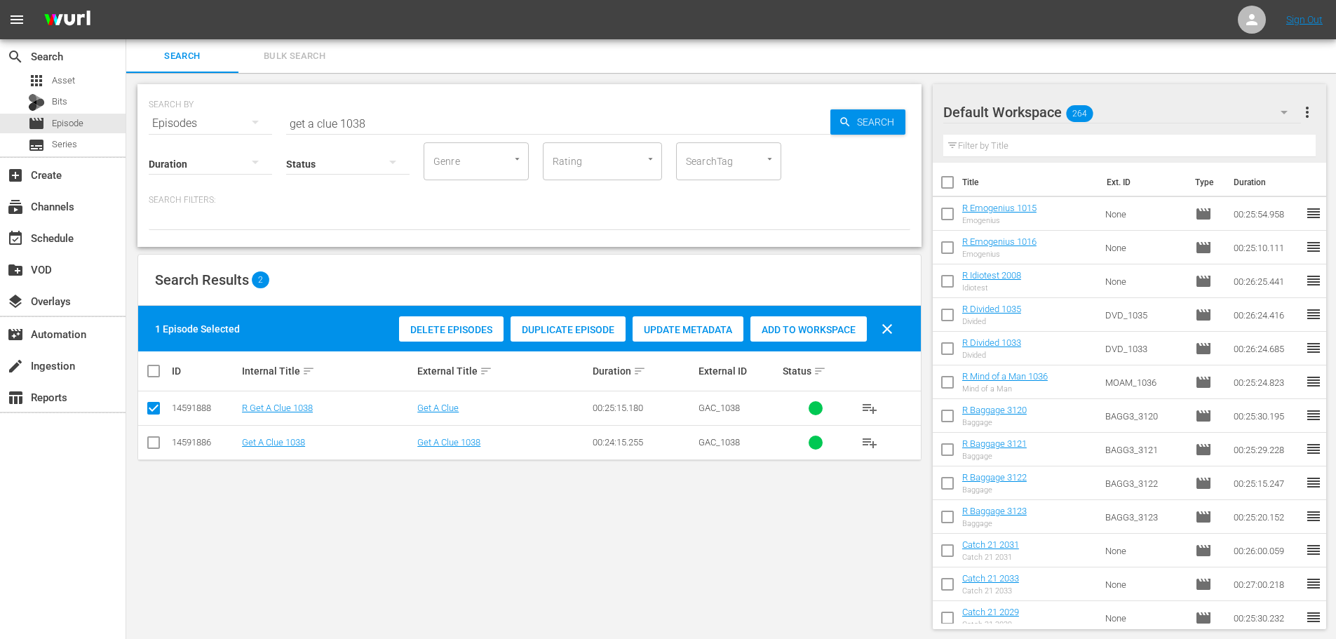
drag, startPoint x: 810, startPoint y: 336, endPoint x: 633, endPoint y: 224, distance: 208.9
click at [806, 335] on div "Add to Workspace" at bounding box center [808, 329] width 116 height 27
click at [408, 111] on input "get a clue 1038" at bounding box center [558, 124] width 544 height 34
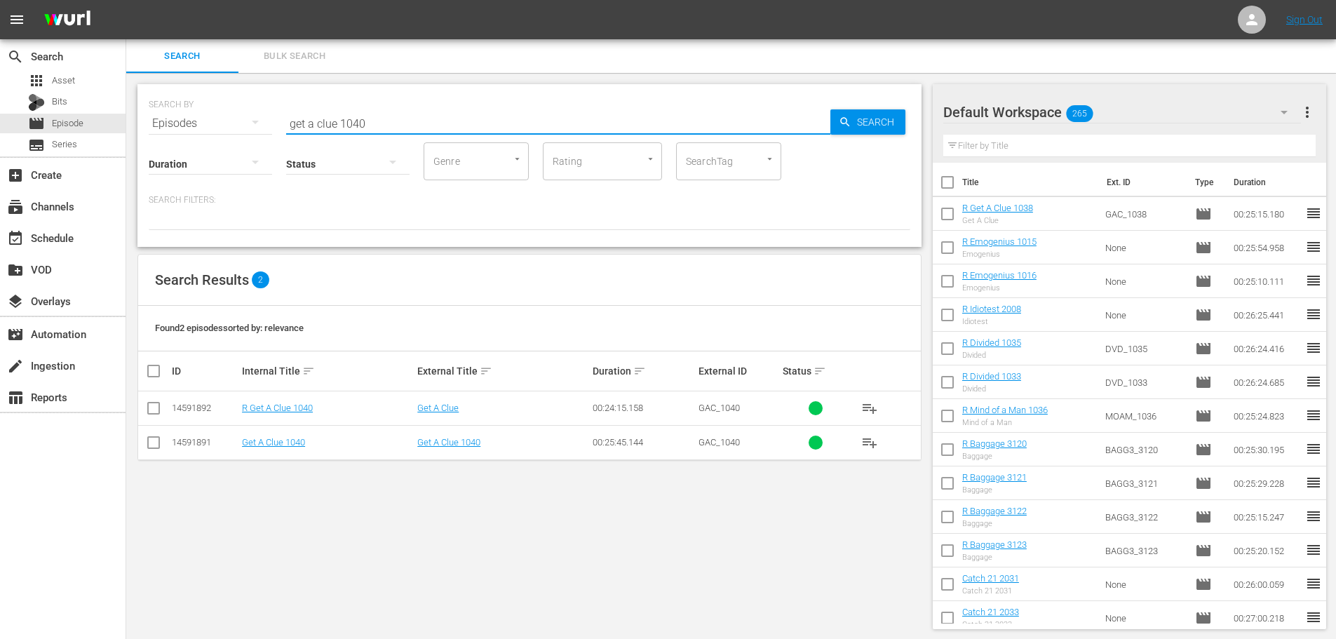
type input "get a clue 1040"
click at [147, 409] on input "checkbox" at bounding box center [153, 410] width 17 height 17
checkbox input "true"
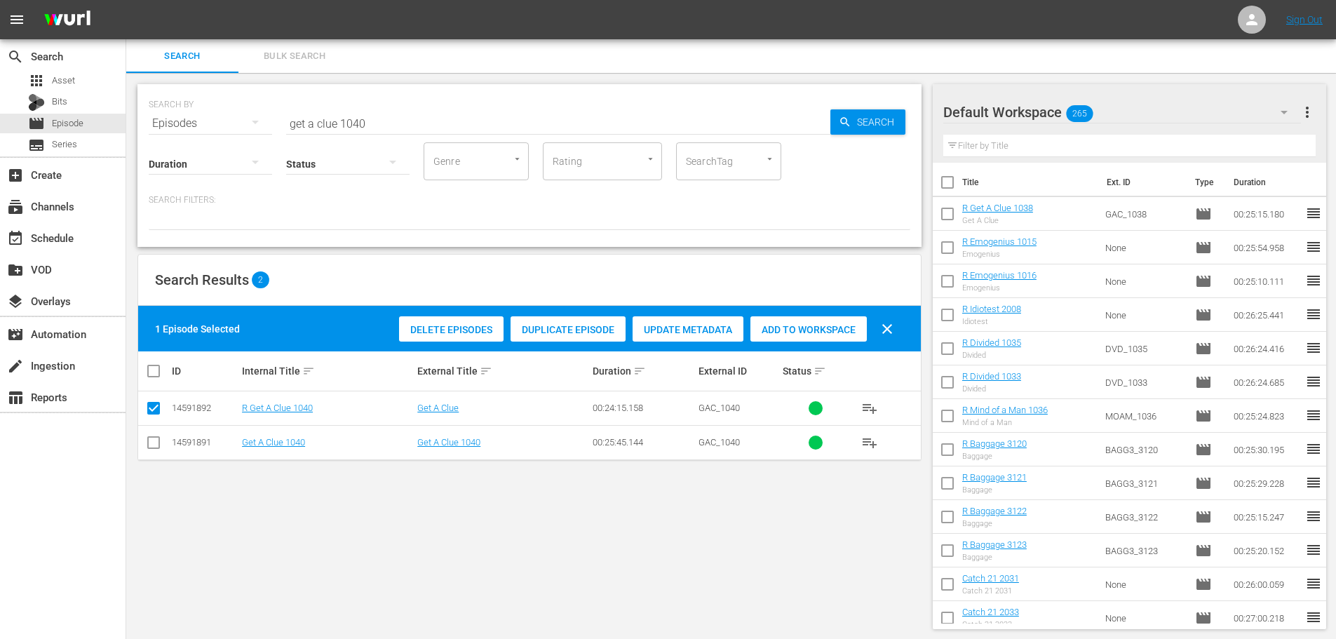
click at [787, 337] on div "Add to Workspace" at bounding box center [808, 329] width 116 height 27
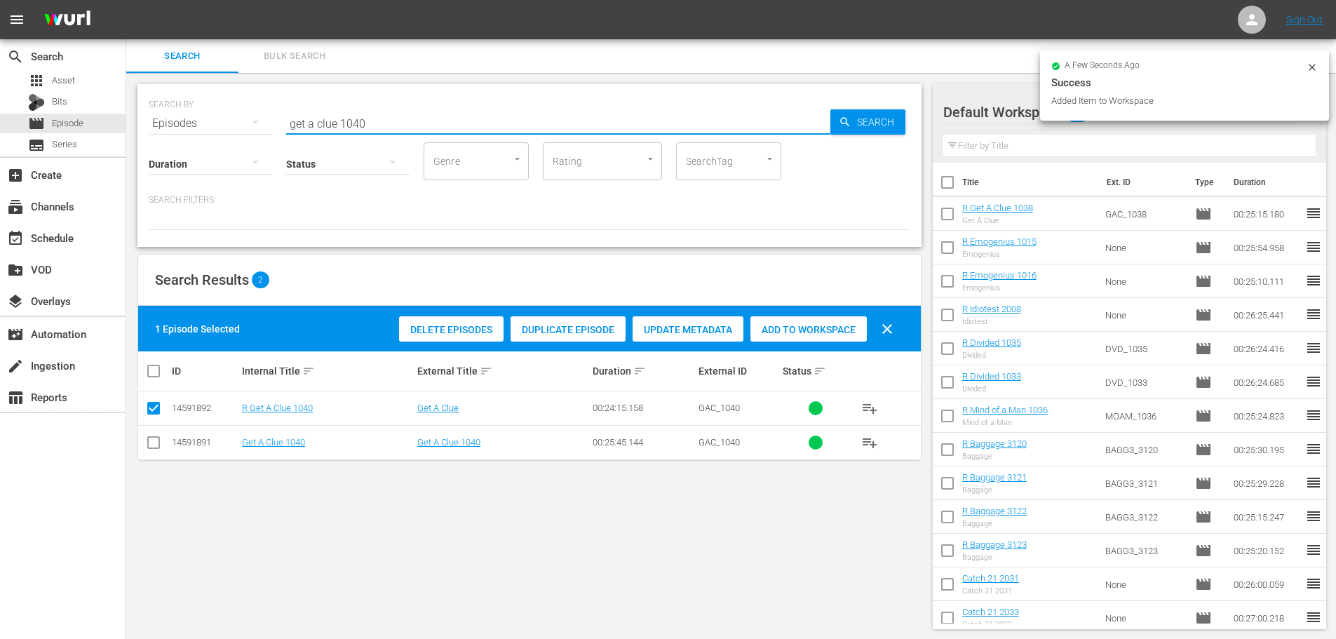
drag, startPoint x: 375, startPoint y: 116, endPoint x: 64, endPoint y: 134, distance: 311.8
click at [126, 0] on div "search Search apps Asset Bits movie Episode subtitles Series add_box Create sub…" at bounding box center [730, 0] width 1209 height 0
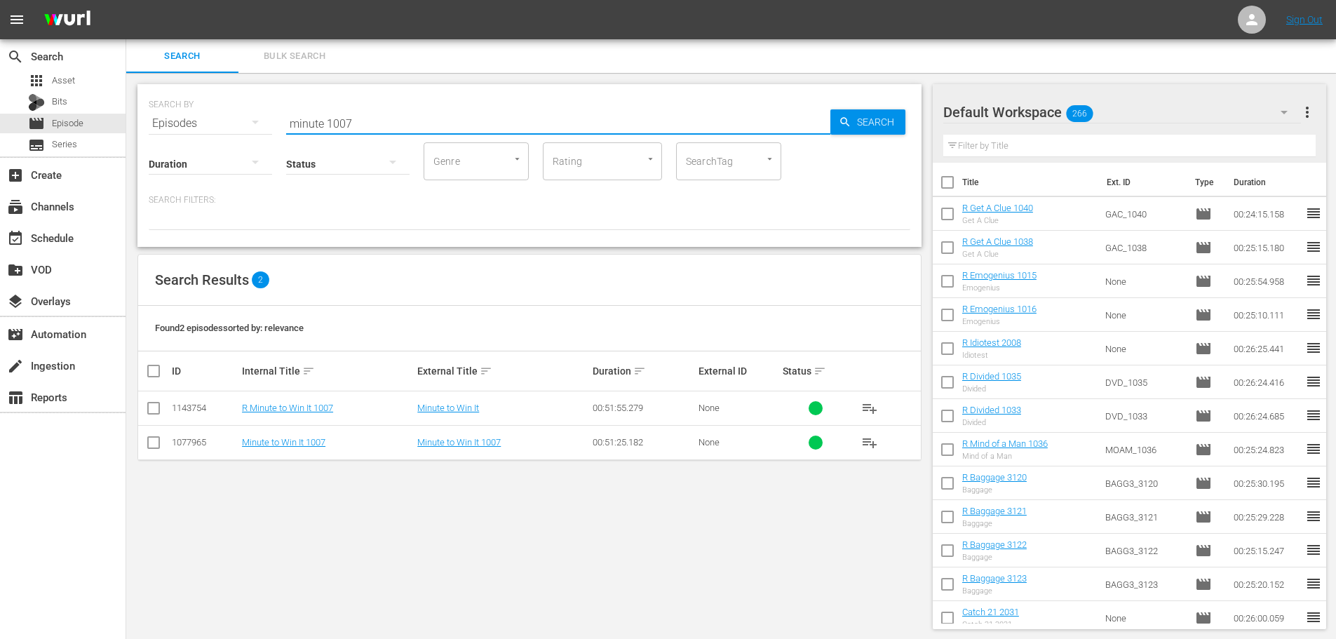
type input "minute 1007"
click at [163, 410] on td at bounding box center [154, 408] width 32 height 34
click at [157, 409] on input "checkbox" at bounding box center [153, 410] width 17 height 17
checkbox input "true"
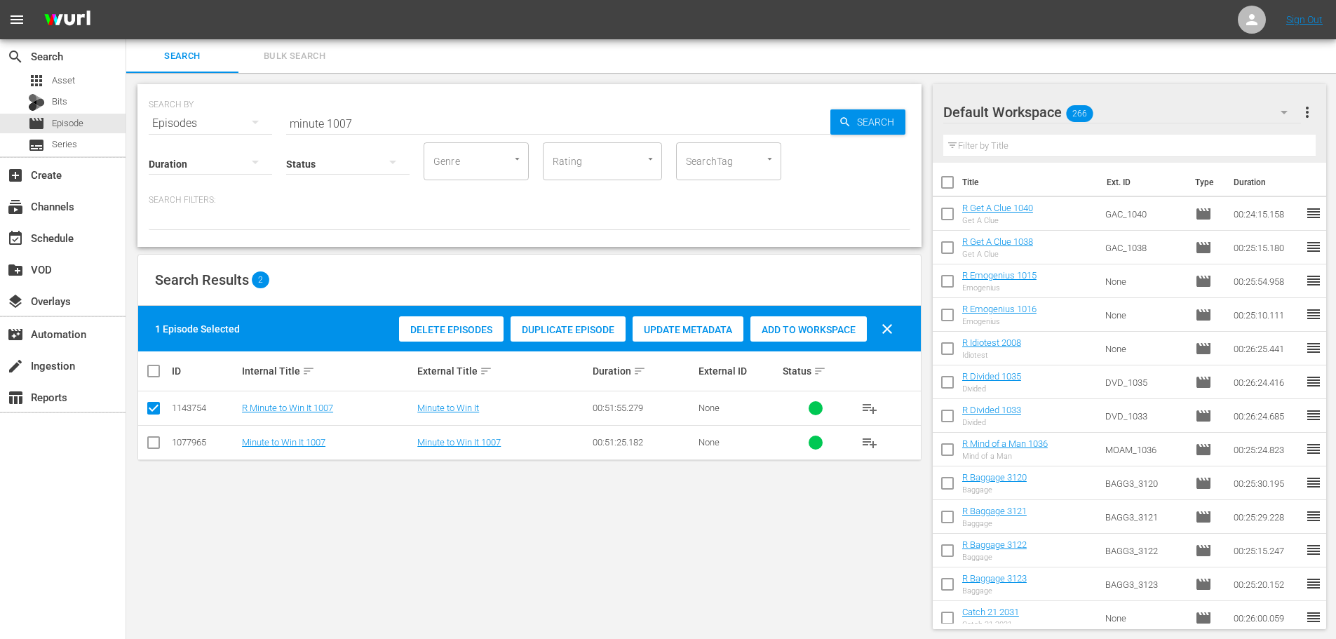
click at [806, 333] on span "Add to Workspace" at bounding box center [808, 329] width 116 height 11
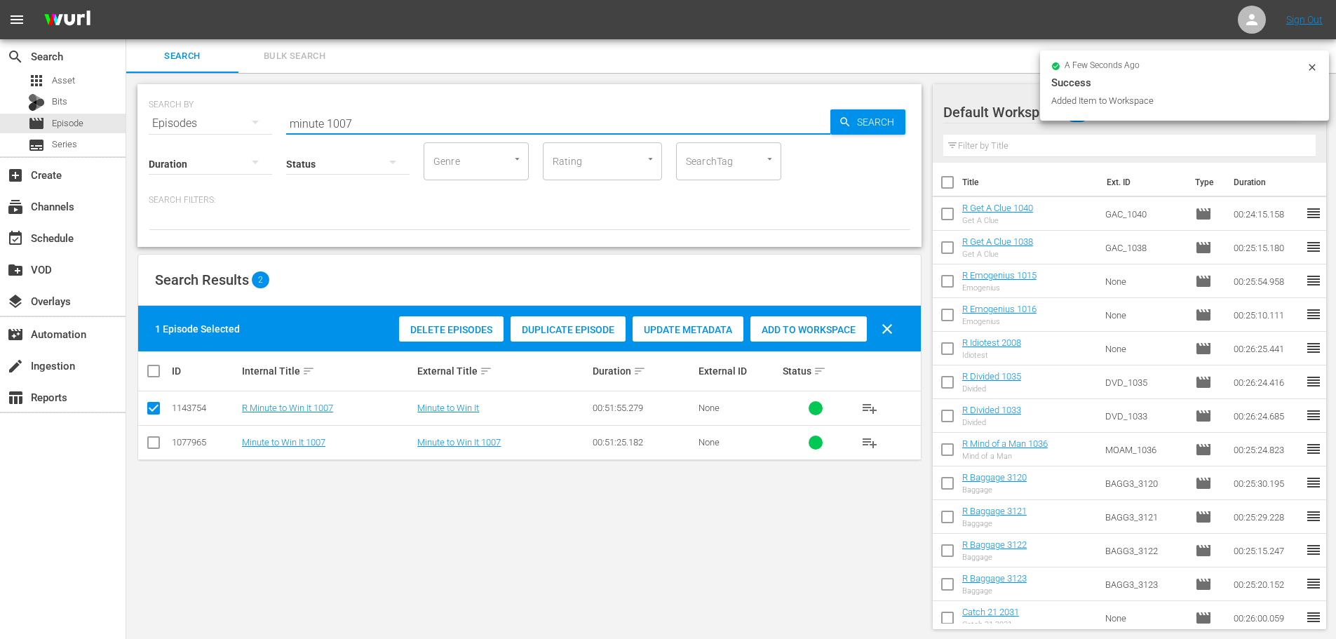
drag, startPoint x: 430, startPoint y: 127, endPoint x: 173, endPoint y: 200, distance: 266.8
click at [233, 167] on div "SEARCH BY Search By Episodes Search ID, Title, Description, Keywords, or Catego…" at bounding box center [529, 165] width 784 height 163
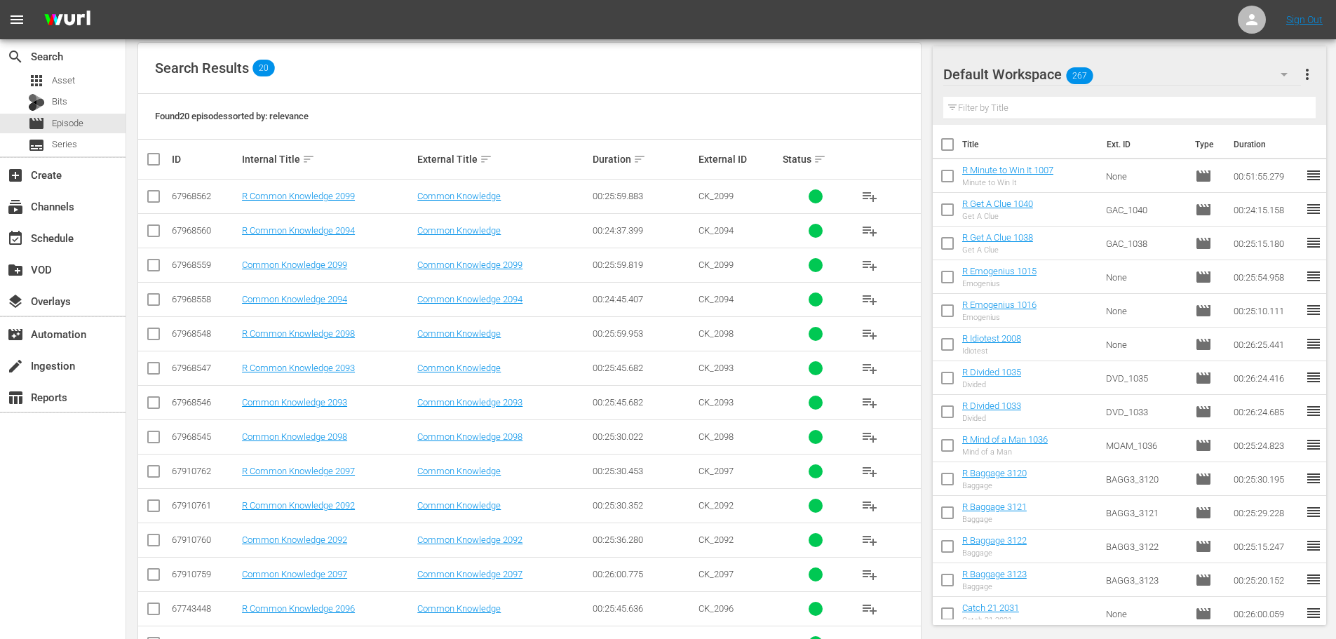
scroll to position [282, 0]
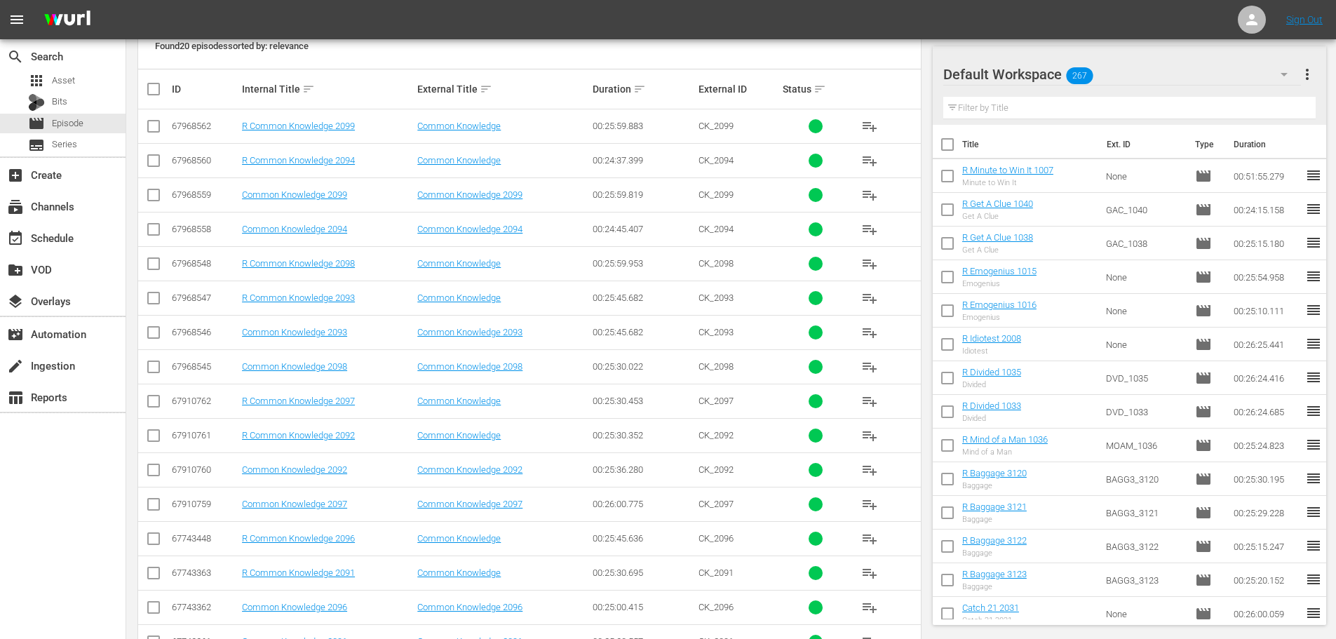
type input "common 209"
click at [154, 303] on input "checkbox" at bounding box center [153, 300] width 17 height 17
checkbox input "true"
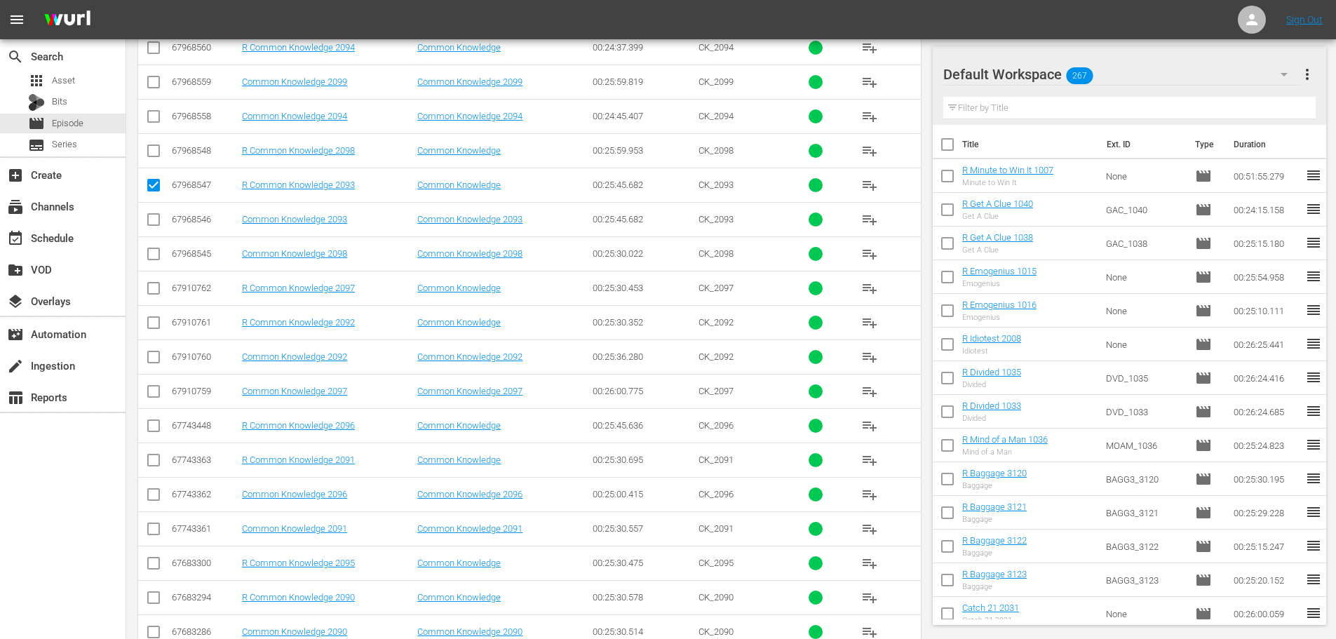
scroll to position [466, 0]
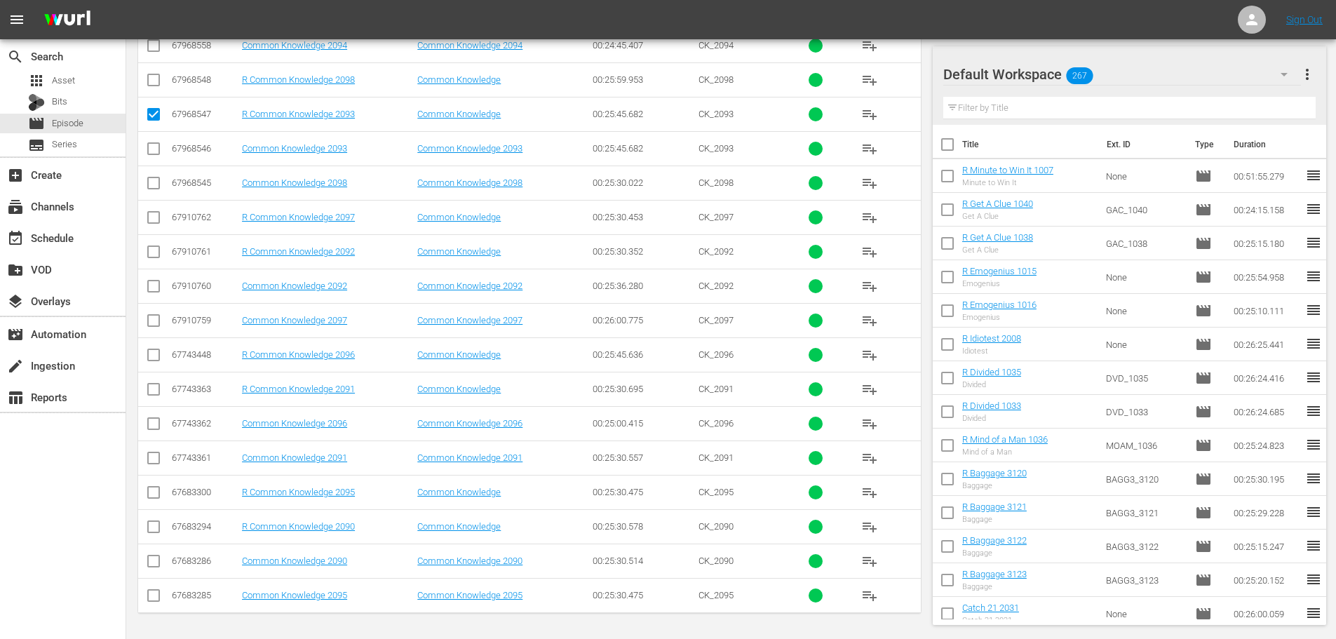
click at [151, 222] on input "checkbox" at bounding box center [153, 220] width 17 height 17
checkbox input "true"
drag, startPoint x: 152, startPoint y: 362, endPoint x: 153, endPoint y: 341, distance: 20.3
click at [152, 361] on input "checkbox" at bounding box center [153, 357] width 17 height 17
checkbox input "true"
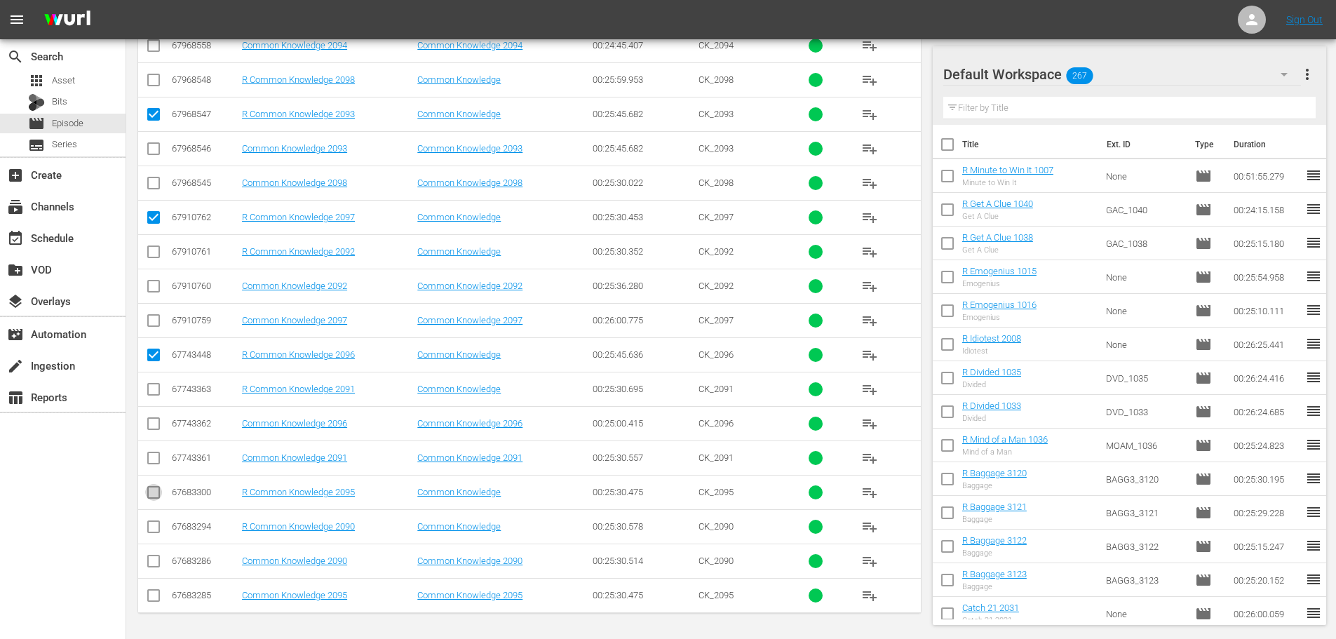
click at [148, 491] on input "checkbox" at bounding box center [153, 495] width 17 height 17
checkbox input "true"
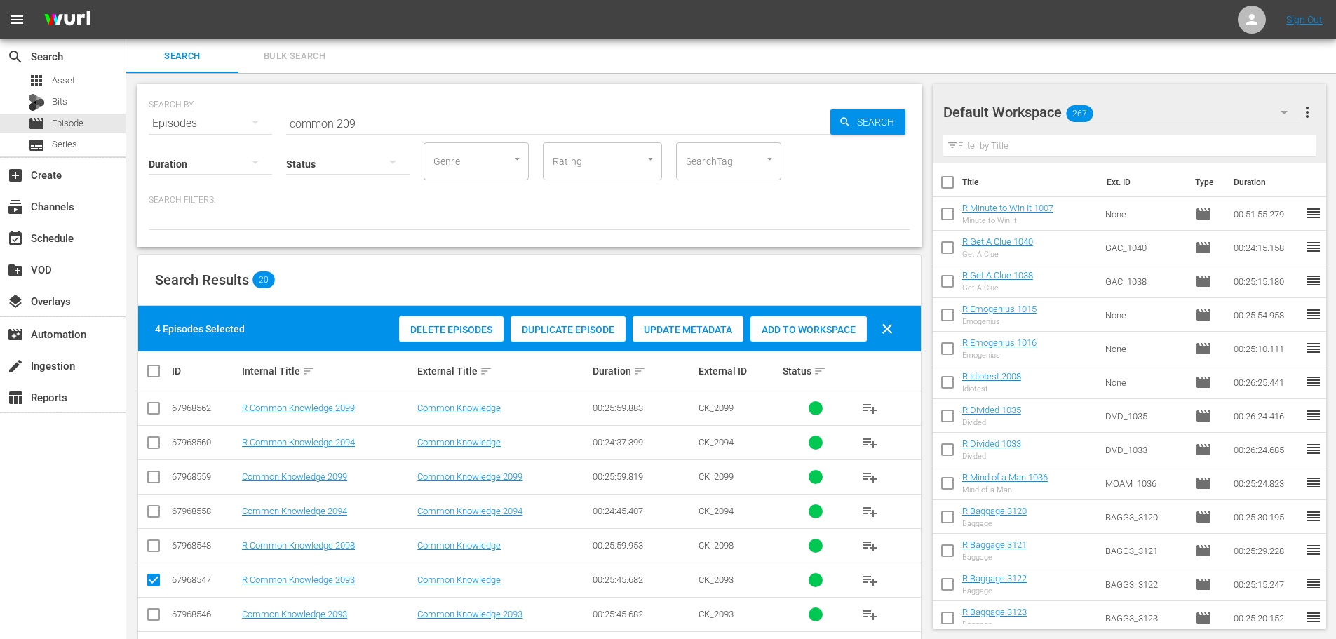
click at [807, 339] on div "Add to Workspace" at bounding box center [808, 329] width 116 height 27
drag, startPoint x: 413, startPoint y: 123, endPoint x: 0, endPoint y: 109, distance: 413.2
click at [126, 0] on div "search Search apps Asset Bits movie Episode subtitles Series add_box Create sub…" at bounding box center [730, 0] width 1209 height 0
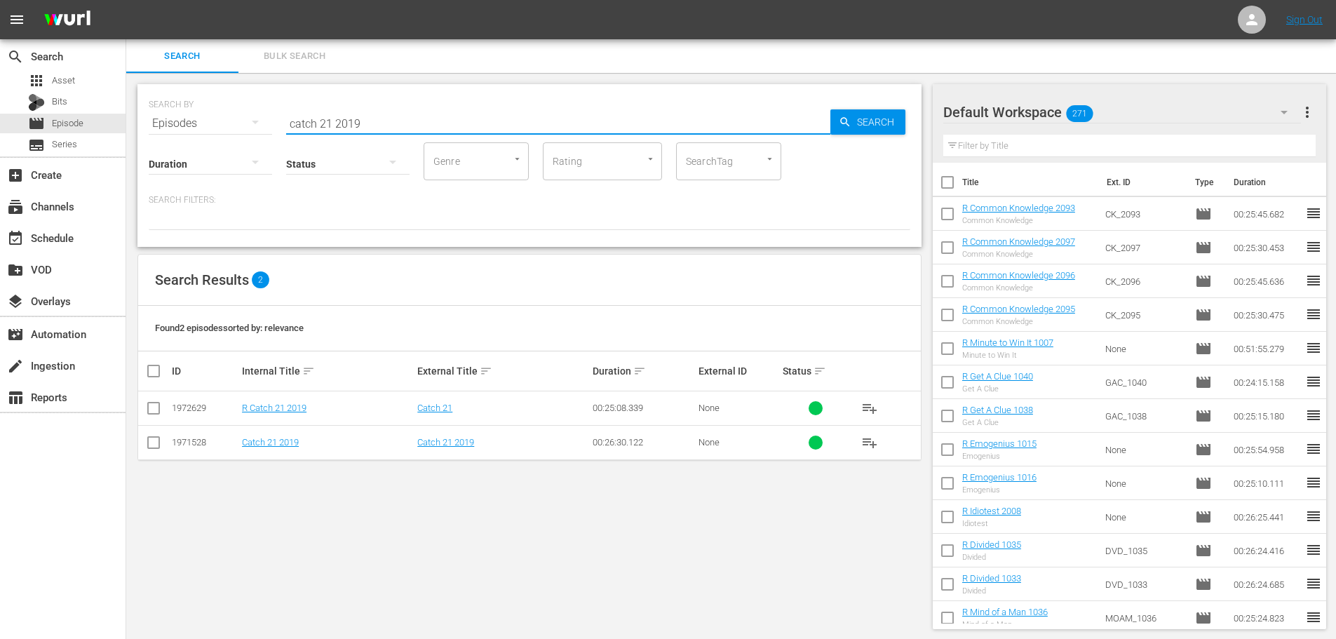
type input "catch 21 2019"
click at [155, 410] on input "checkbox" at bounding box center [153, 410] width 17 height 17
checkbox input "true"
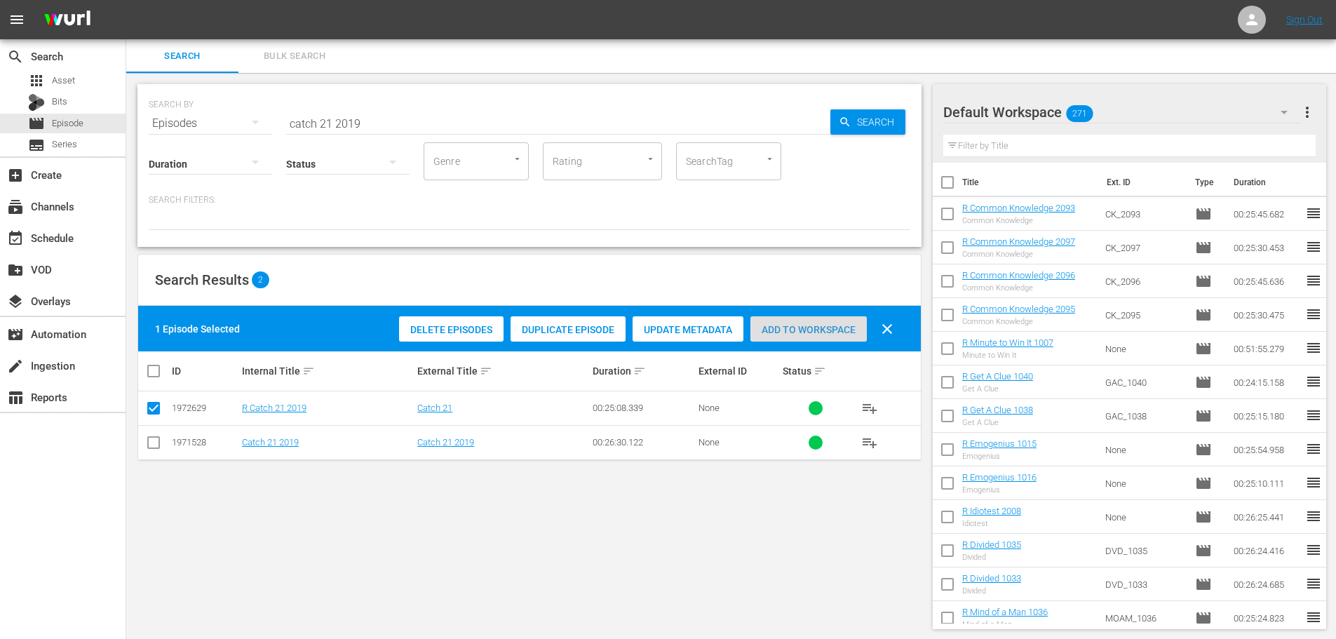
click at [794, 330] on span "Add to Workspace" at bounding box center [808, 329] width 116 height 11
click at [796, 331] on span "Add to Workspace" at bounding box center [808, 329] width 116 height 11
click at [466, 125] on input "catch 21 2019" at bounding box center [558, 124] width 544 height 34
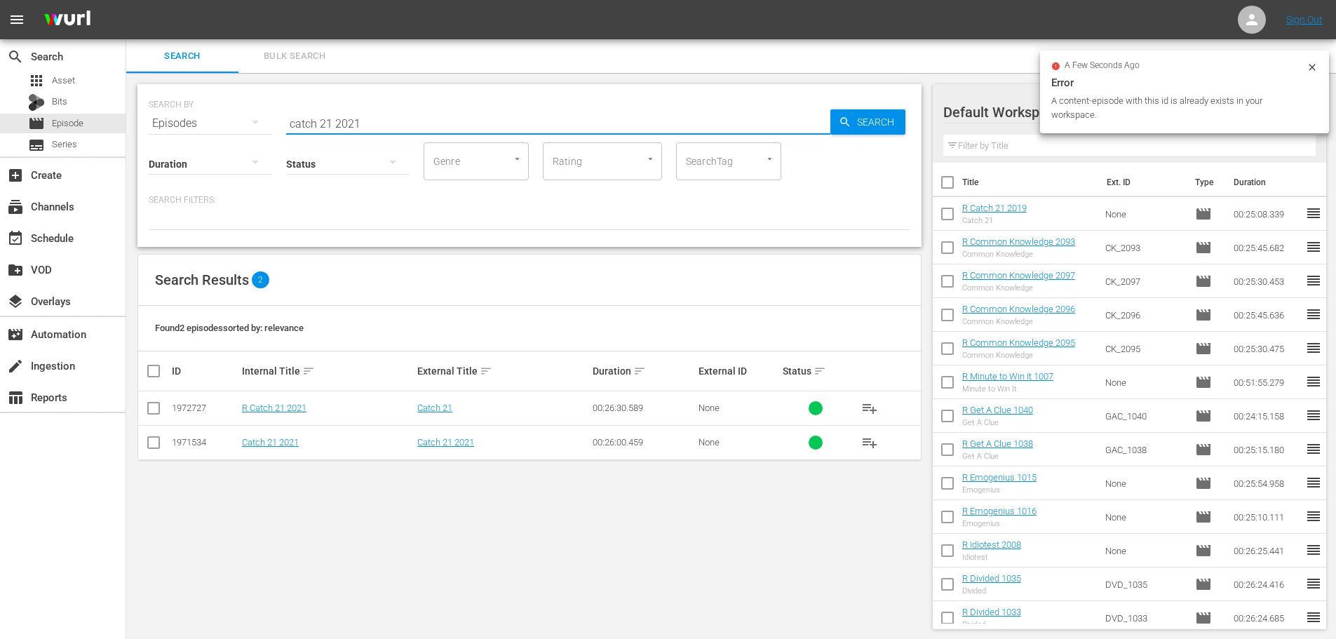
type input "catch 21 2021"
click at [154, 409] on input "checkbox" at bounding box center [153, 410] width 17 height 17
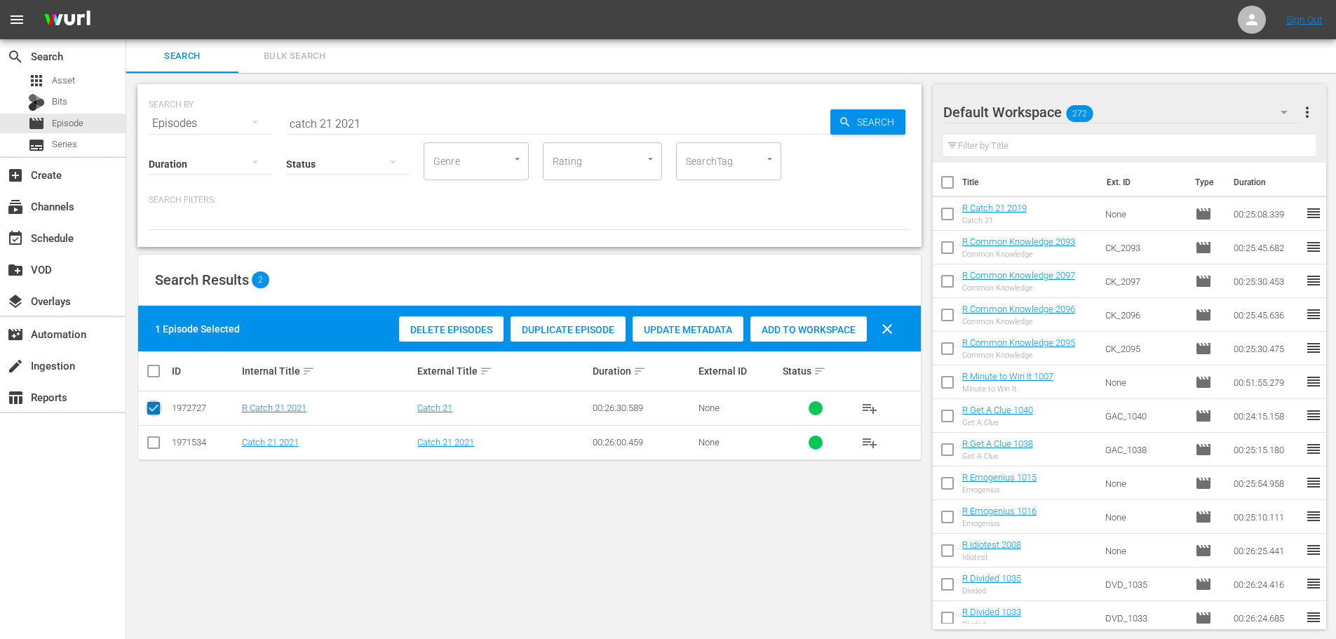
click at [154, 405] on input "checkbox" at bounding box center [153, 410] width 17 height 17
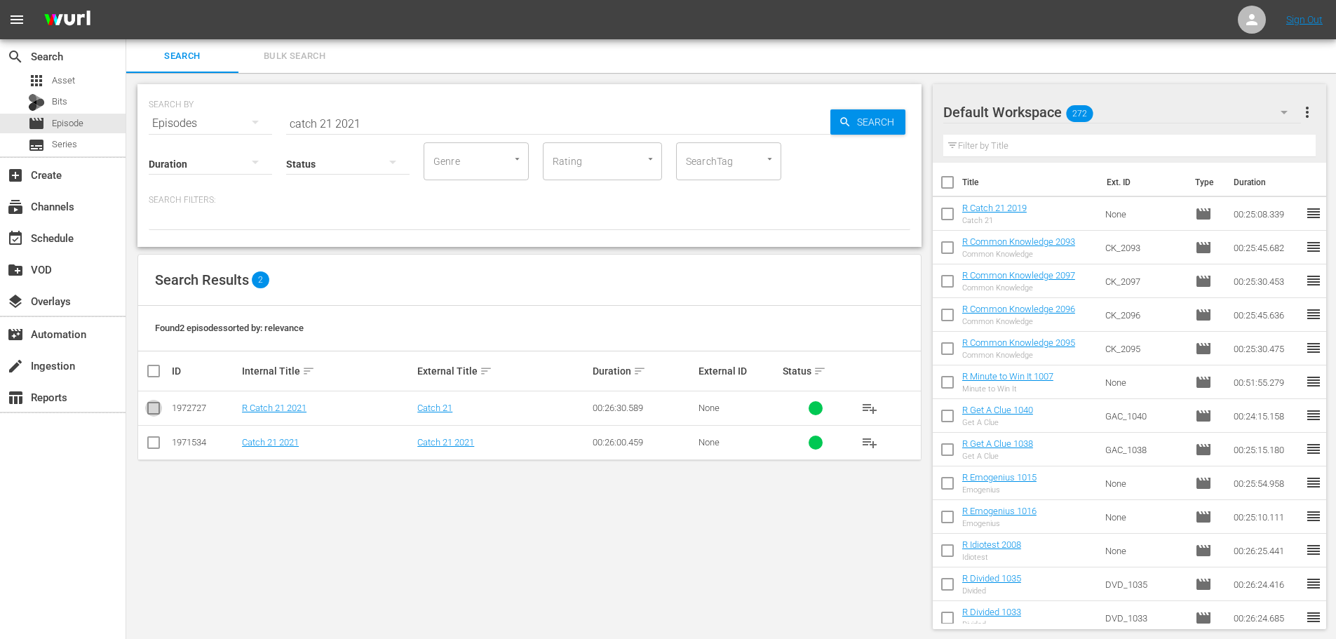
click at [156, 416] on input "checkbox" at bounding box center [153, 410] width 17 height 17
checkbox input "true"
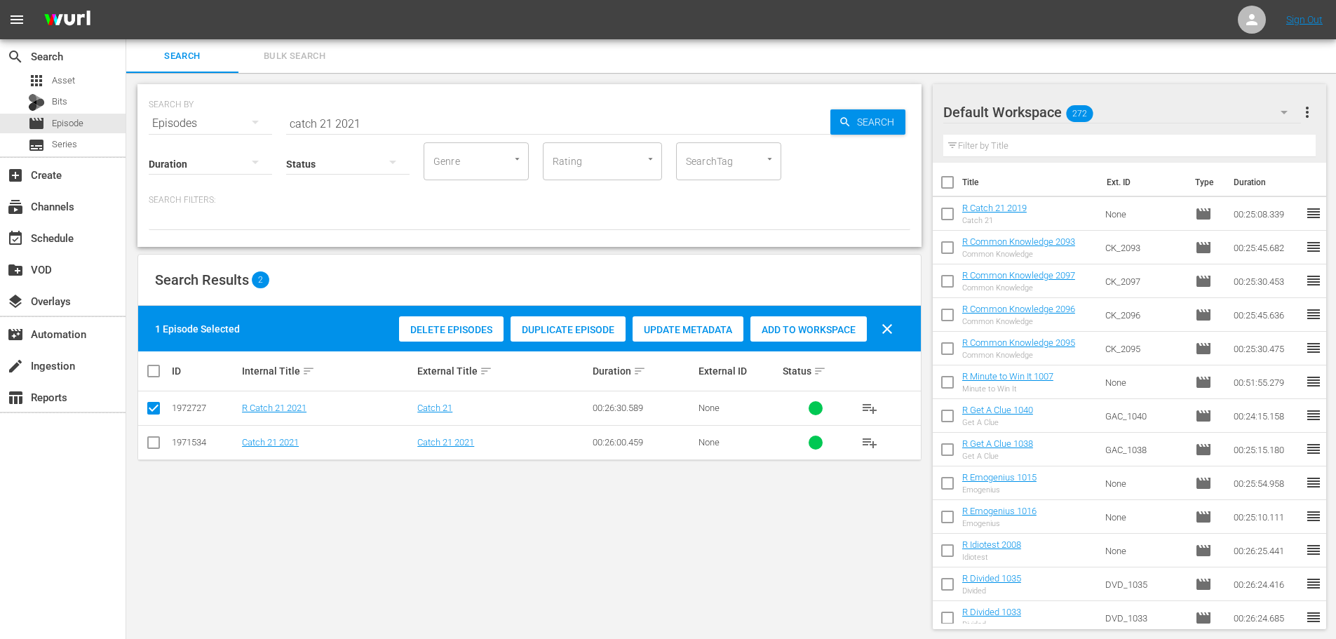
click at [806, 323] on div "Add to Workspace" at bounding box center [808, 329] width 116 height 27
drag, startPoint x: 471, startPoint y: 128, endPoint x: 215, endPoint y: 126, distance: 255.9
click at [215, 125] on div "SEARCH BY Search By Episodes Search ID, Title, Description, Keywords, or Catego…" at bounding box center [529, 115] width 761 height 50
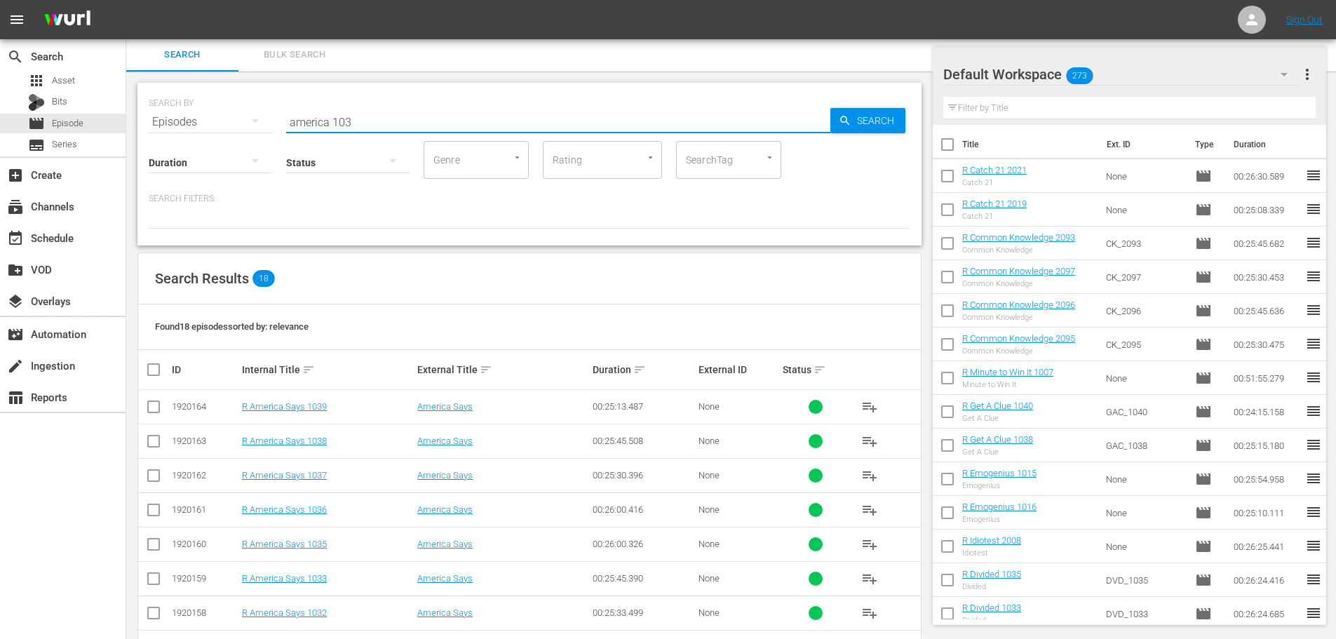
scroll to position [397, 0]
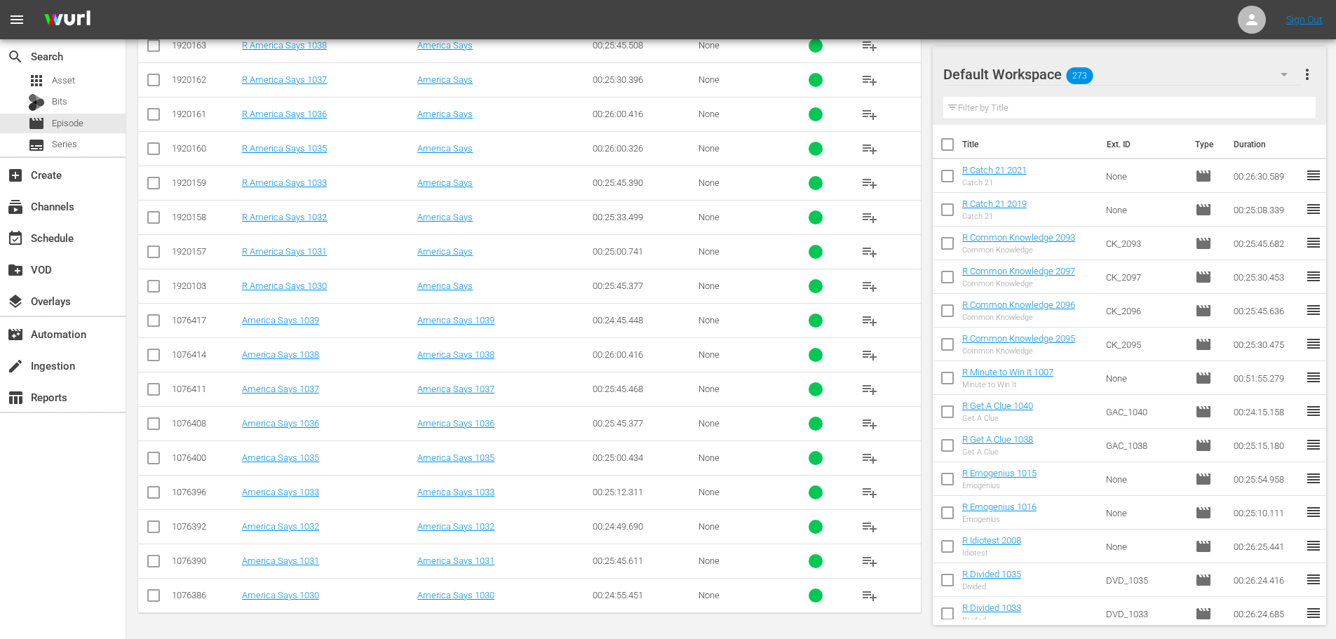
type input "america 103"
click at [159, 192] on input "checkbox" at bounding box center [153, 185] width 17 height 17
checkbox input "true"
click at [150, 151] on input "checkbox" at bounding box center [153, 151] width 17 height 17
checkbox input "true"
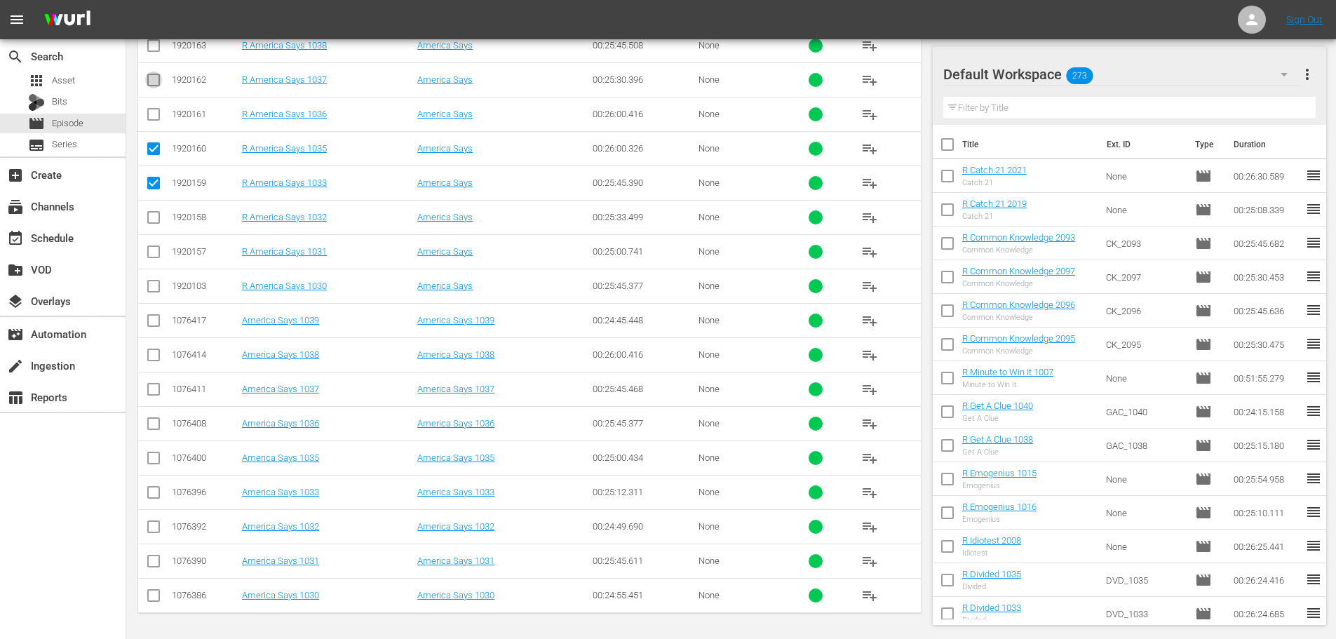
click at [153, 88] on input "checkbox" at bounding box center [153, 82] width 17 height 17
checkbox input "true"
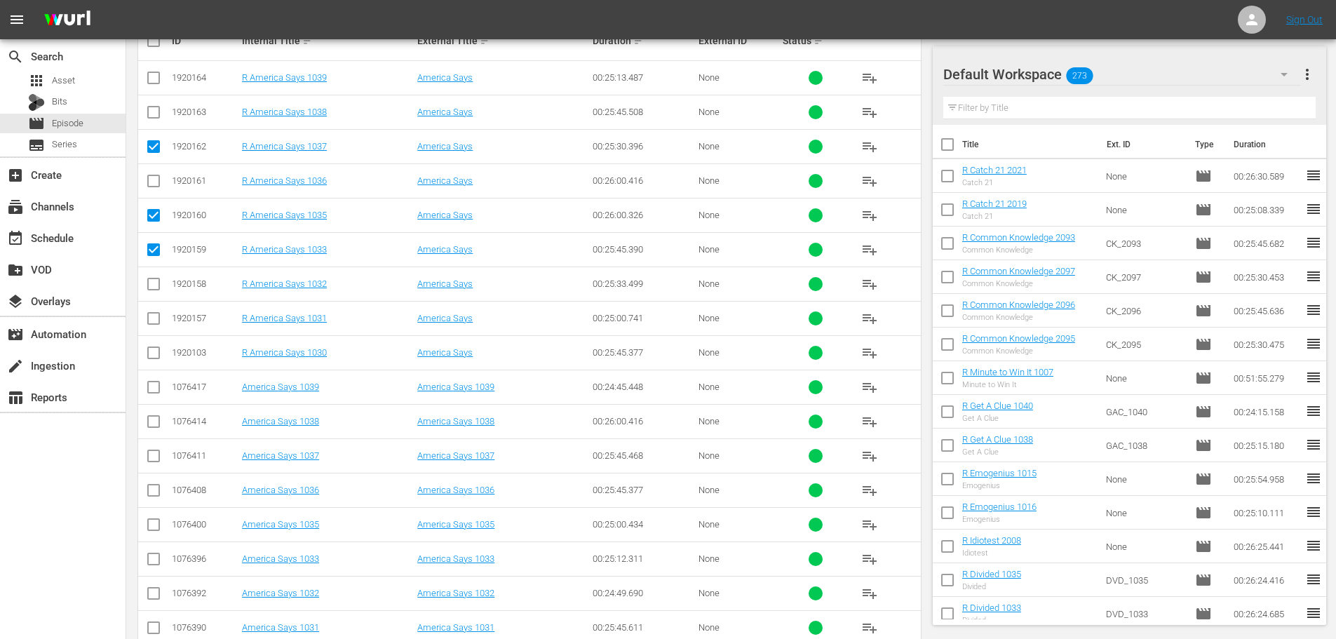
scroll to position [327, 0]
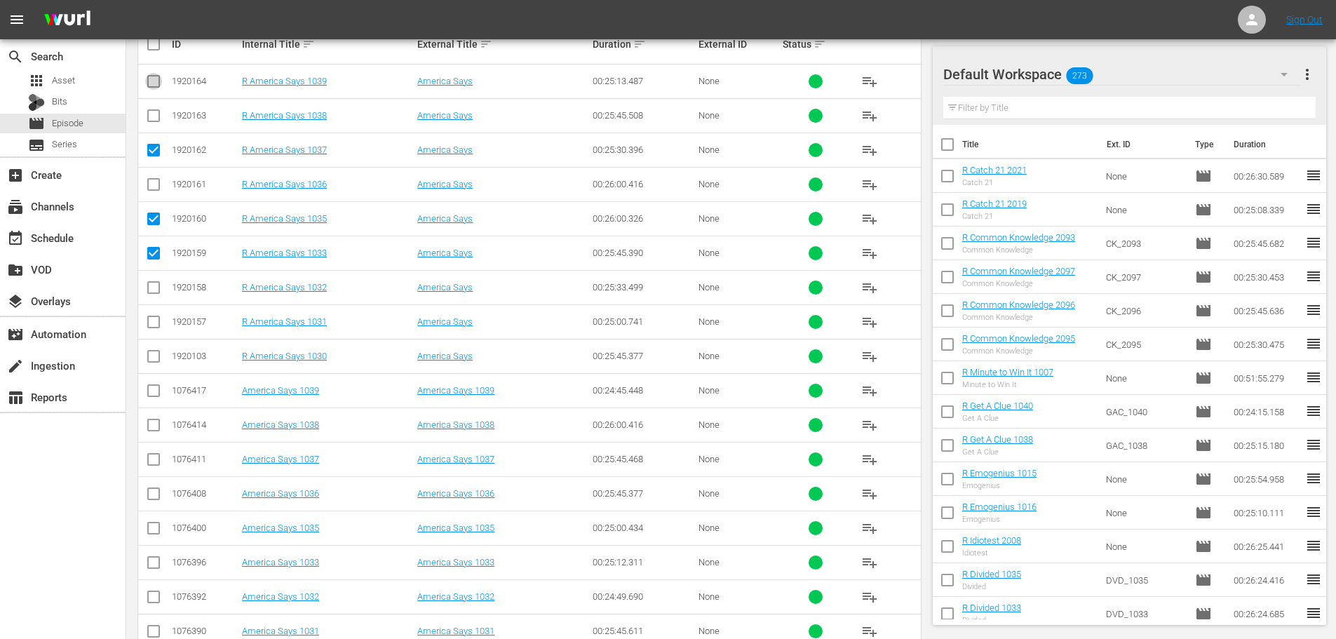
click at [148, 84] on input "checkbox" at bounding box center [153, 84] width 17 height 17
checkbox input "true"
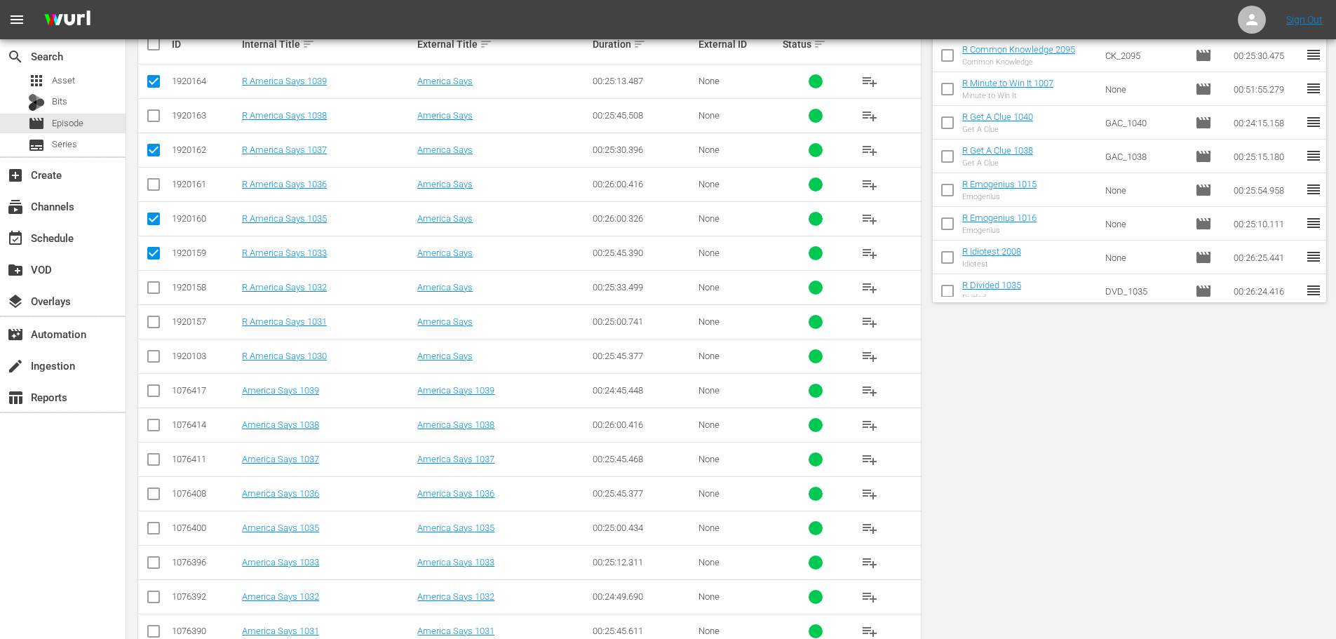
scroll to position [0, 0]
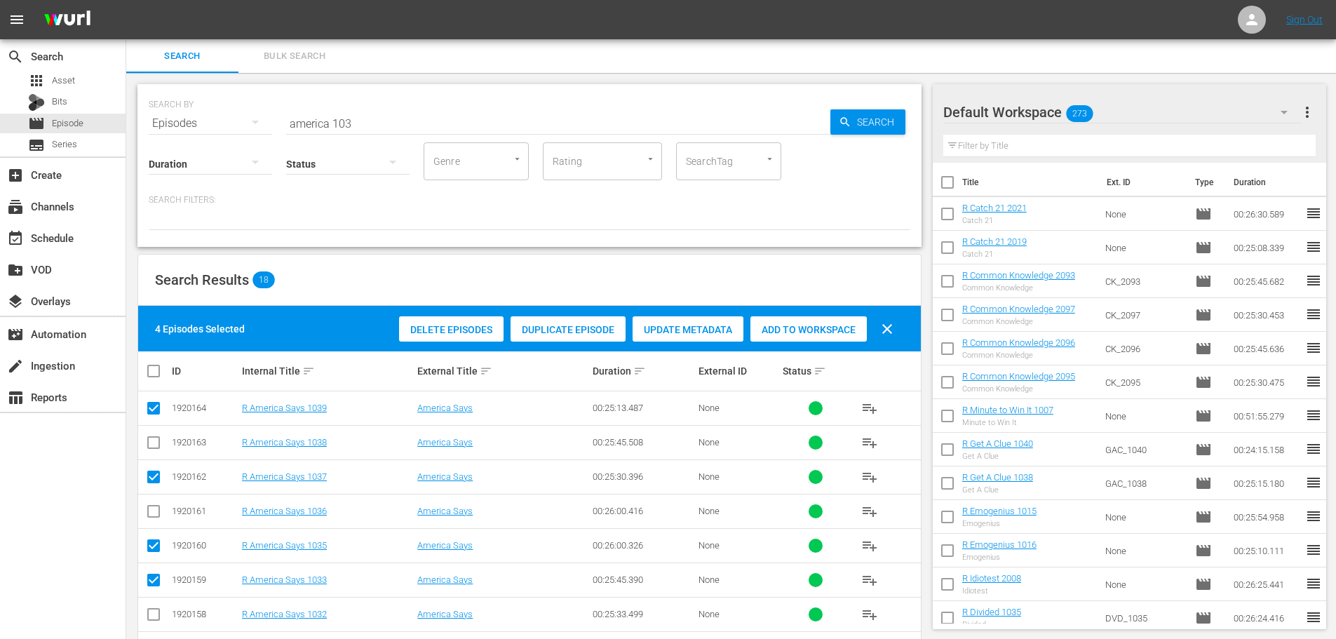
drag, startPoint x: 772, startPoint y: 314, endPoint x: 794, endPoint y: 333, distance: 28.8
click at [785, 328] on div "Delete Episodes Duplicate Episode Update Metadata Add to Workspace clear" at bounding box center [649, 329] width 508 height 34
click at [794, 333] on span "Add to Workspace" at bounding box center [808, 329] width 116 height 11
drag, startPoint x: 389, startPoint y: 124, endPoint x: 0, endPoint y: 5, distance: 407.0
click at [126, 0] on div "search Search apps Asset Bits movie Episode subtitles Series add_box Create sub…" at bounding box center [730, 0] width 1209 height 0
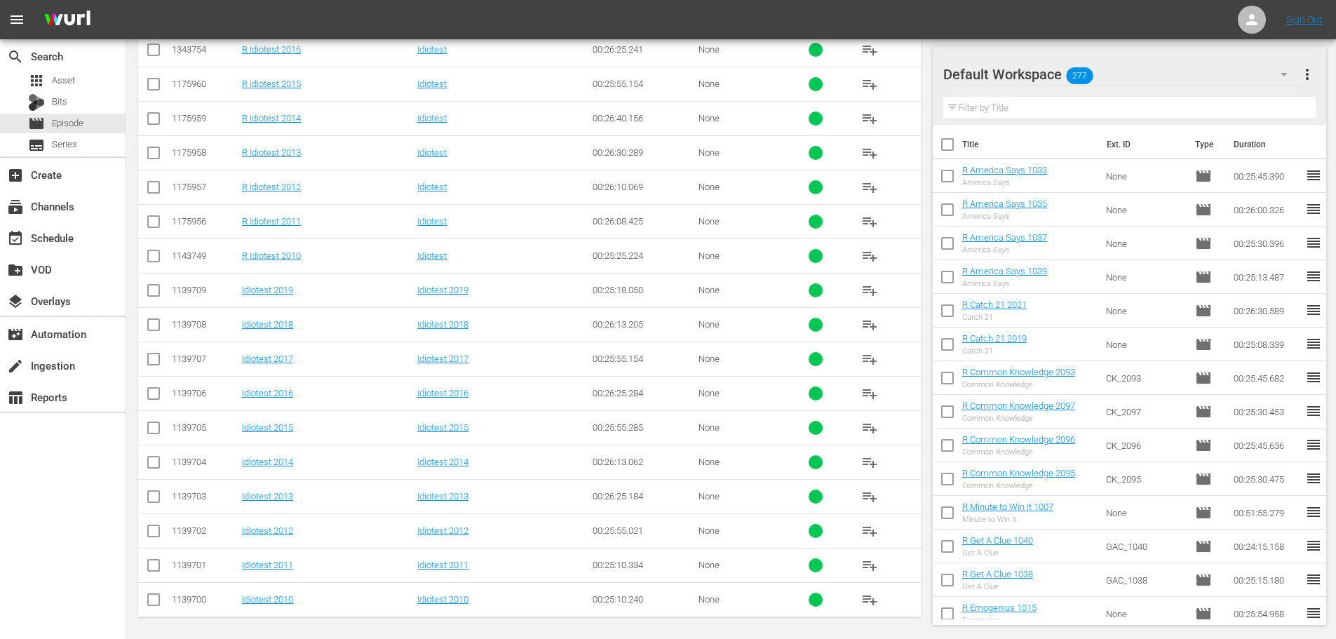
scroll to position [466, 0]
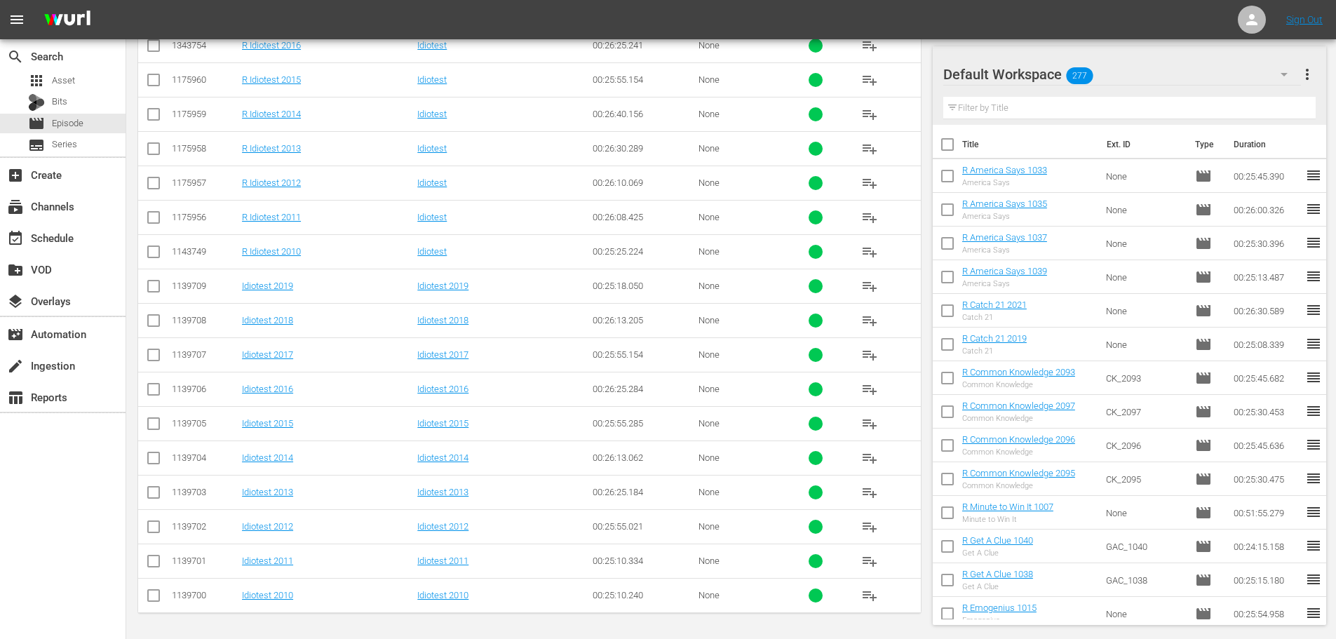
type input "idiotest 201"
click at [164, 196] on td at bounding box center [154, 182] width 32 height 34
click at [158, 190] on input "checkbox" at bounding box center [153, 185] width 17 height 17
checkbox input "true"
click at [147, 152] on input "checkbox" at bounding box center [153, 151] width 17 height 17
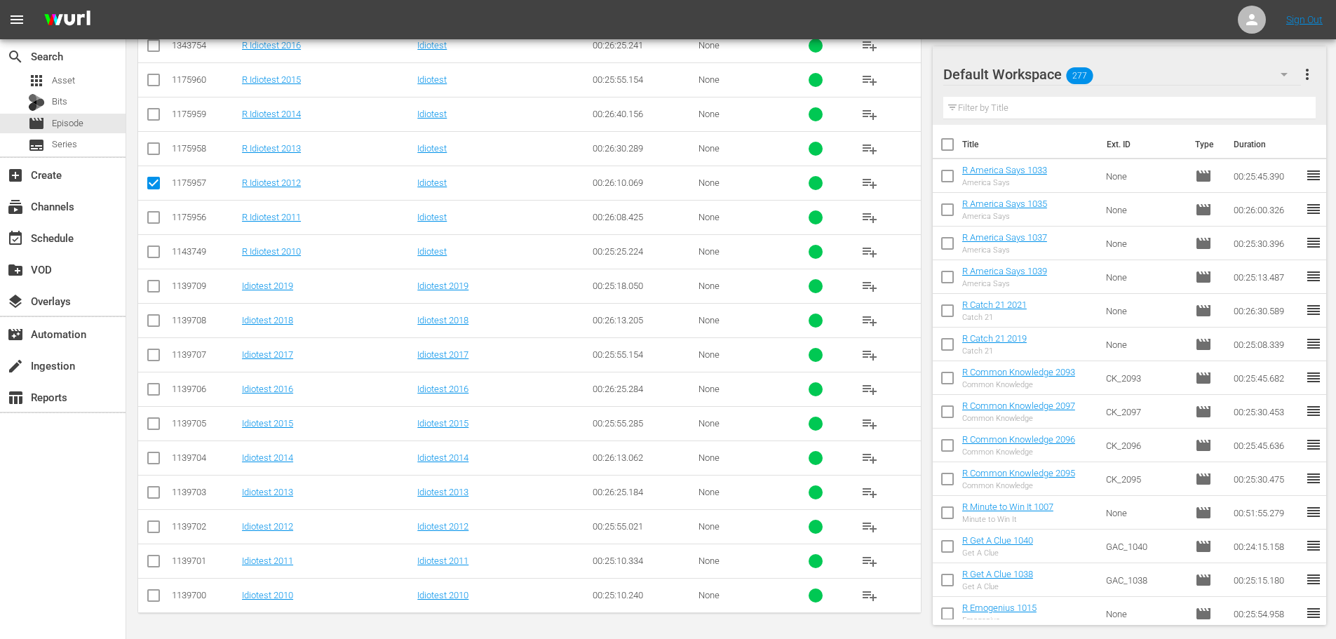
checkbox input "true"
click at [158, 118] on input "checkbox" at bounding box center [153, 117] width 17 height 17
checkbox input "true"
click at [149, 79] on input "checkbox" at bounding box center [153, 82] width 17 height 17
checkbox input "true"
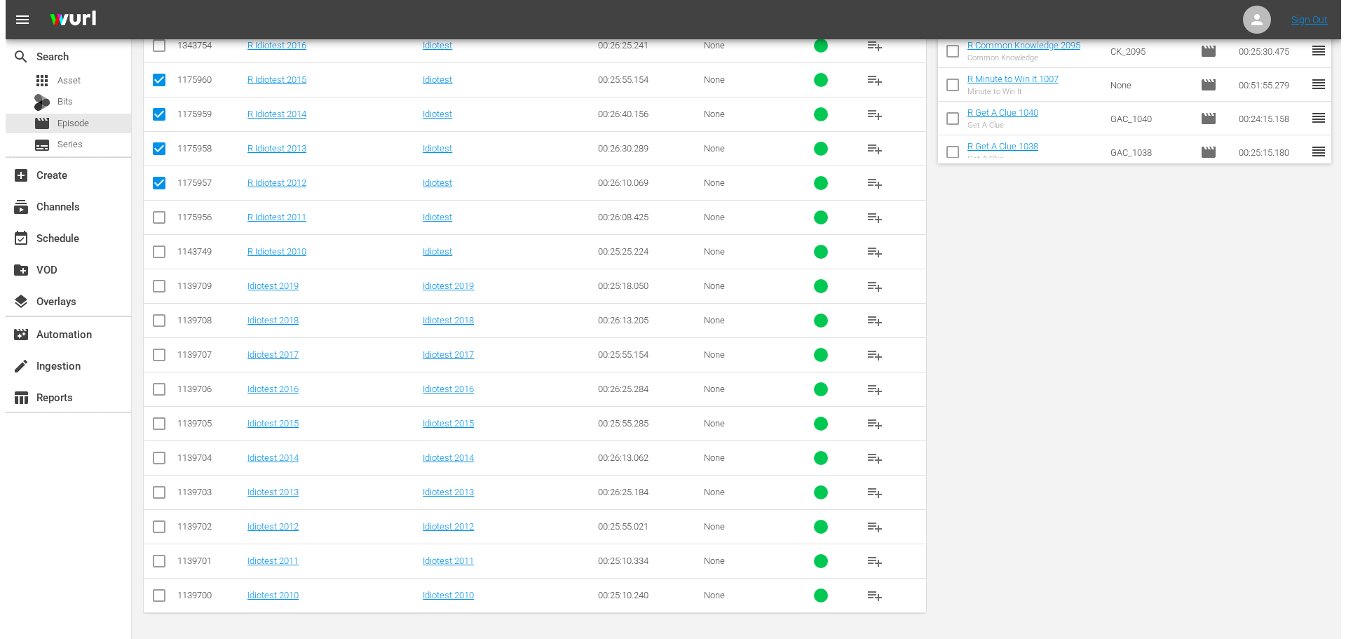
scroll to position [0, 0]
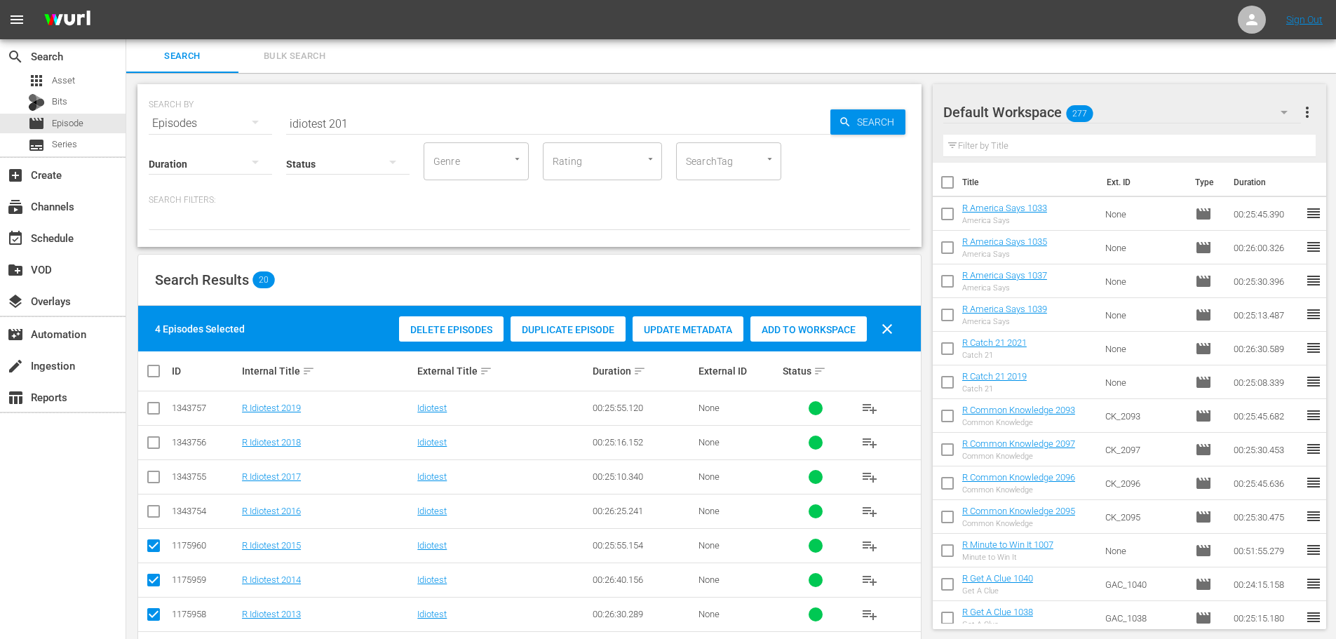
click at [794, 334] on span "Add to Workspace" at bounding box center [808, 329] width 116 height 11
click at [32, 224] on div "event_available Schedule" at bounding box center [63, 237] width 126 height 28
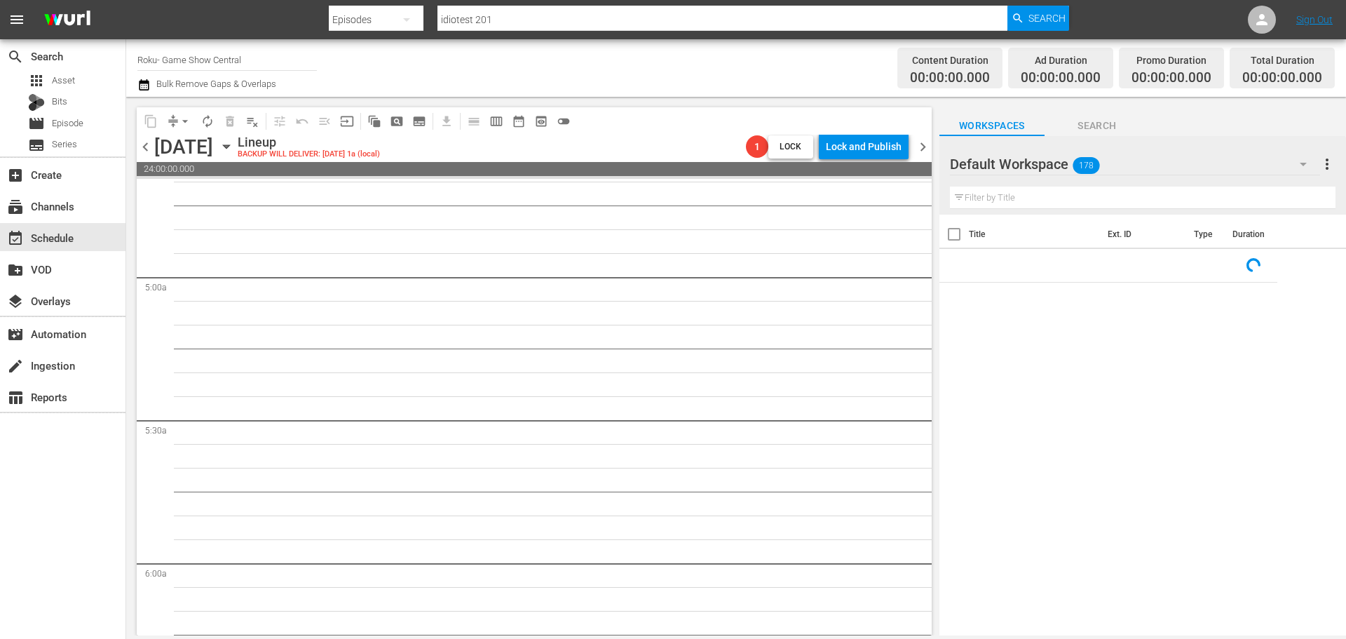
scroll to position [1308, 0]
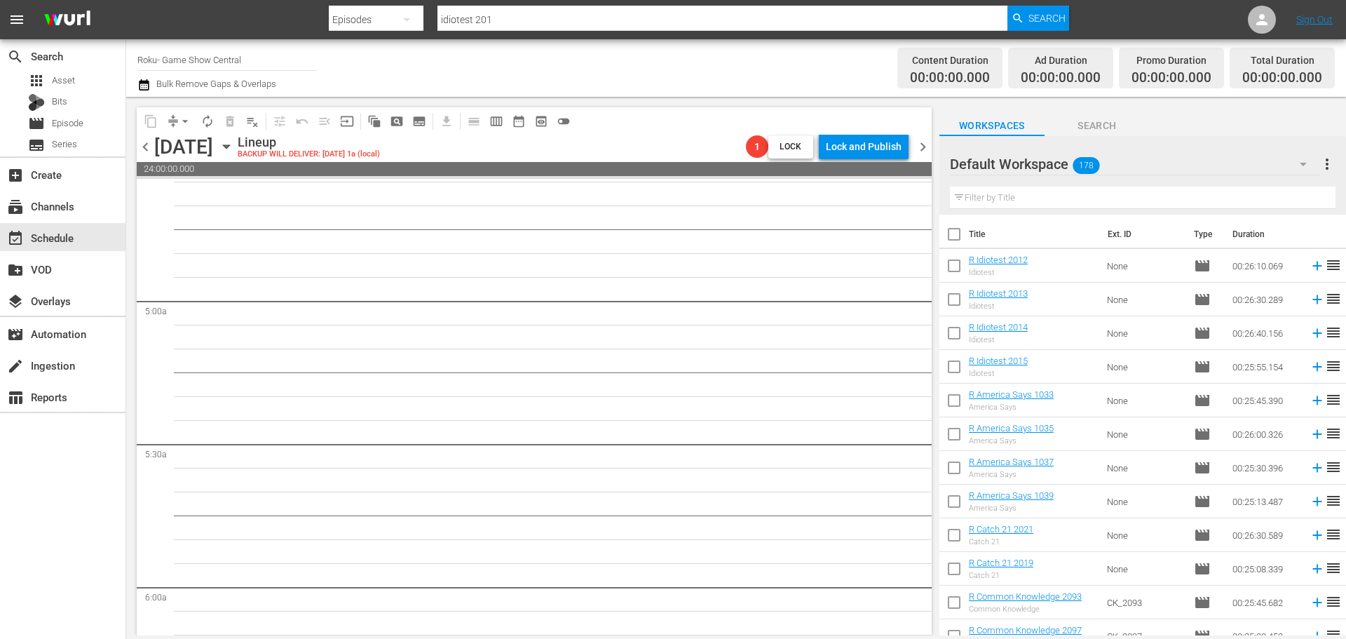
click at [234, 150] on icon "button" at bounding box center [226, 146] width 15 height 15
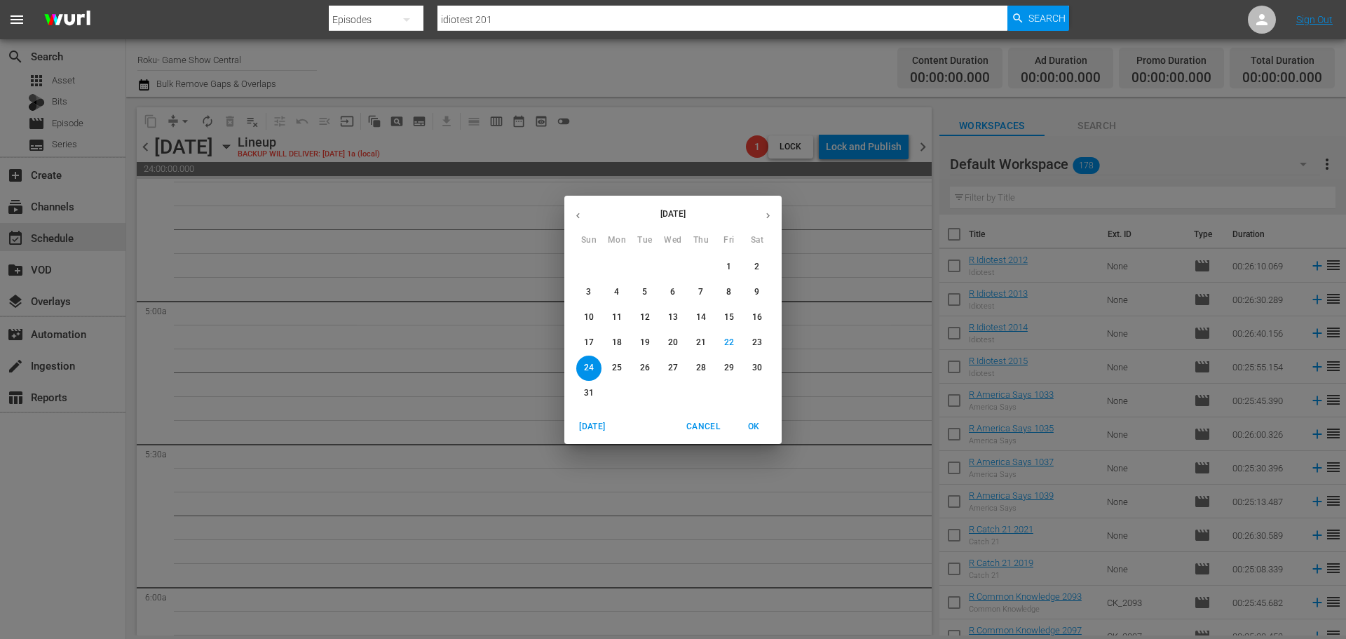
click at [758, 327] on button "16" at bounding box center [757, 317] width 25 height 25
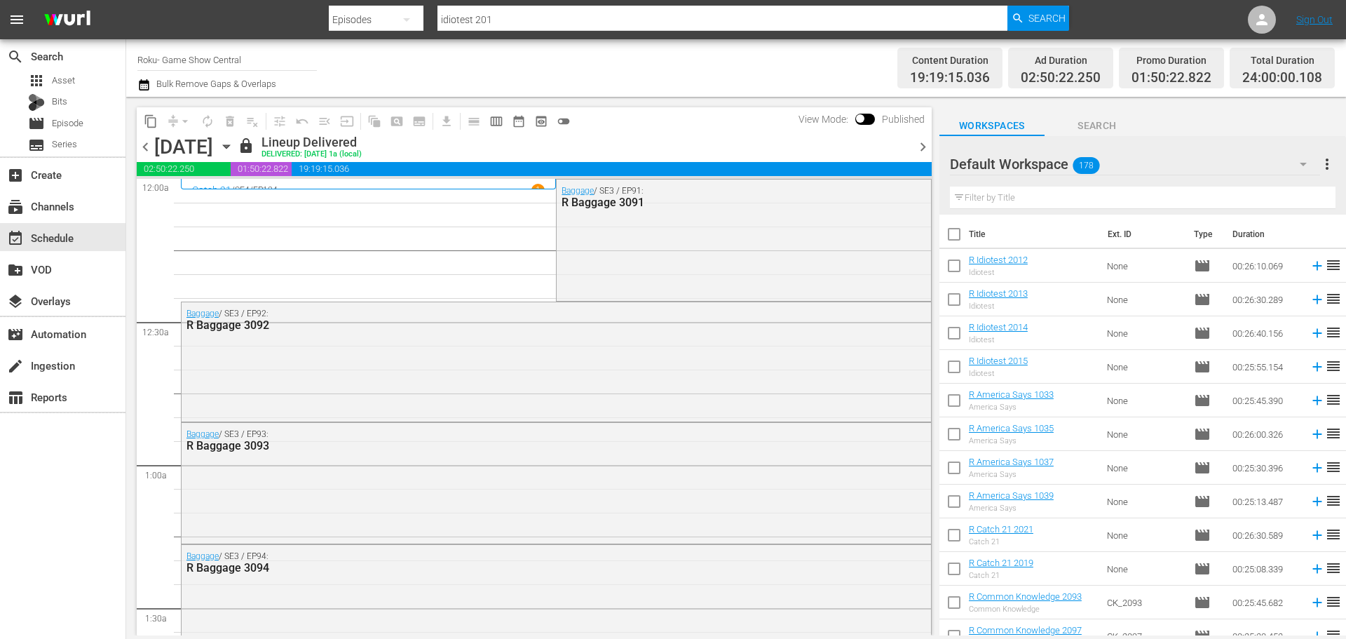
click at [153, 124] on span "content_copy" at bounding box center [151, 121] width 14 height 14
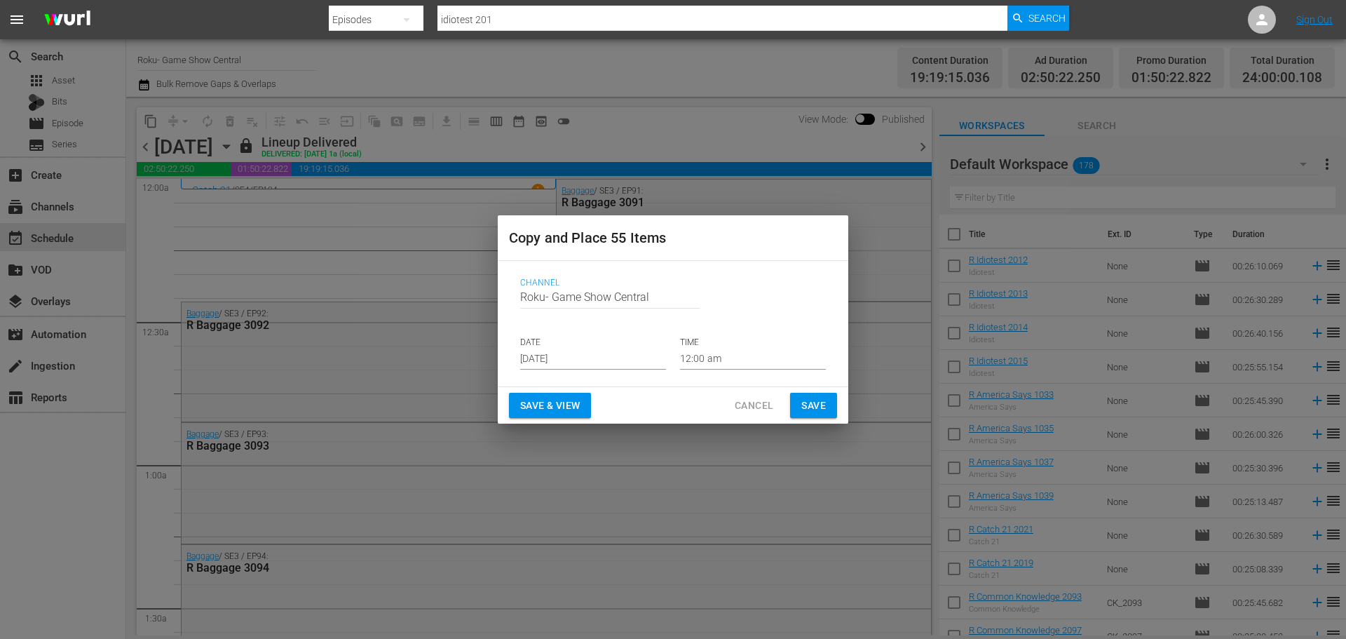
click at [575, 353] on input "Aug 24th 2025" at bounding box center [593, 358] width 146 height 21
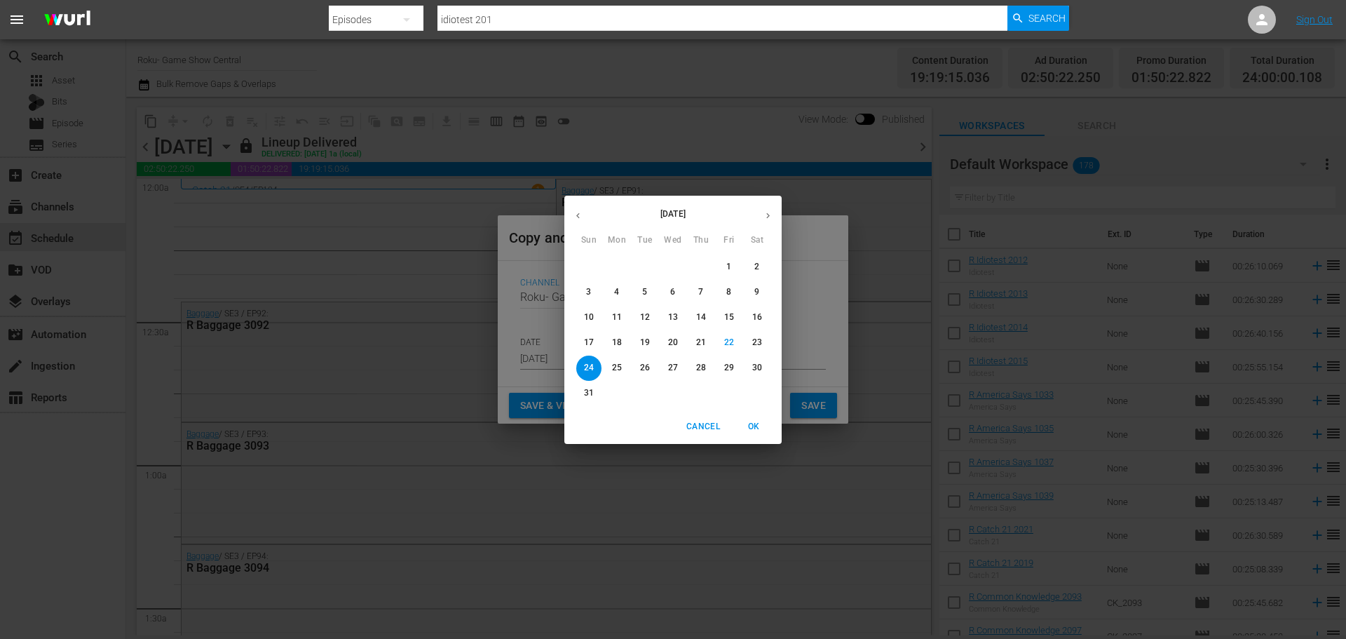
click at [756, 372] on p "30" at bounding box center [757, 368] width 10 height 12
type input "Aug 30th 2025"
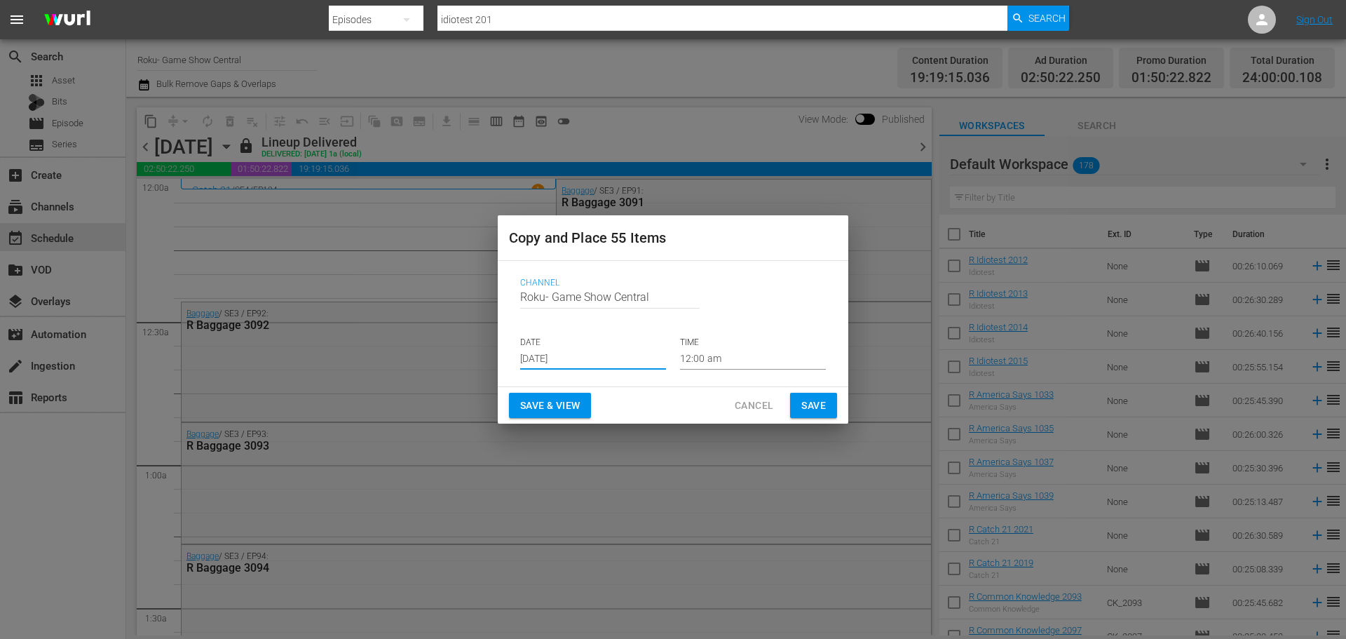
click at [825, 400] on div "August 2025 Sun Mon Tue Wed Thu Fri Sat 27 28 29 30 31 1 2 3 4 5 6 7 8 9 10 11 …" at bounding box center [673, 319] width 1346 height 639
click at [811, 407] on span "Save" at bounding box center [813, 406] width 25 height 18
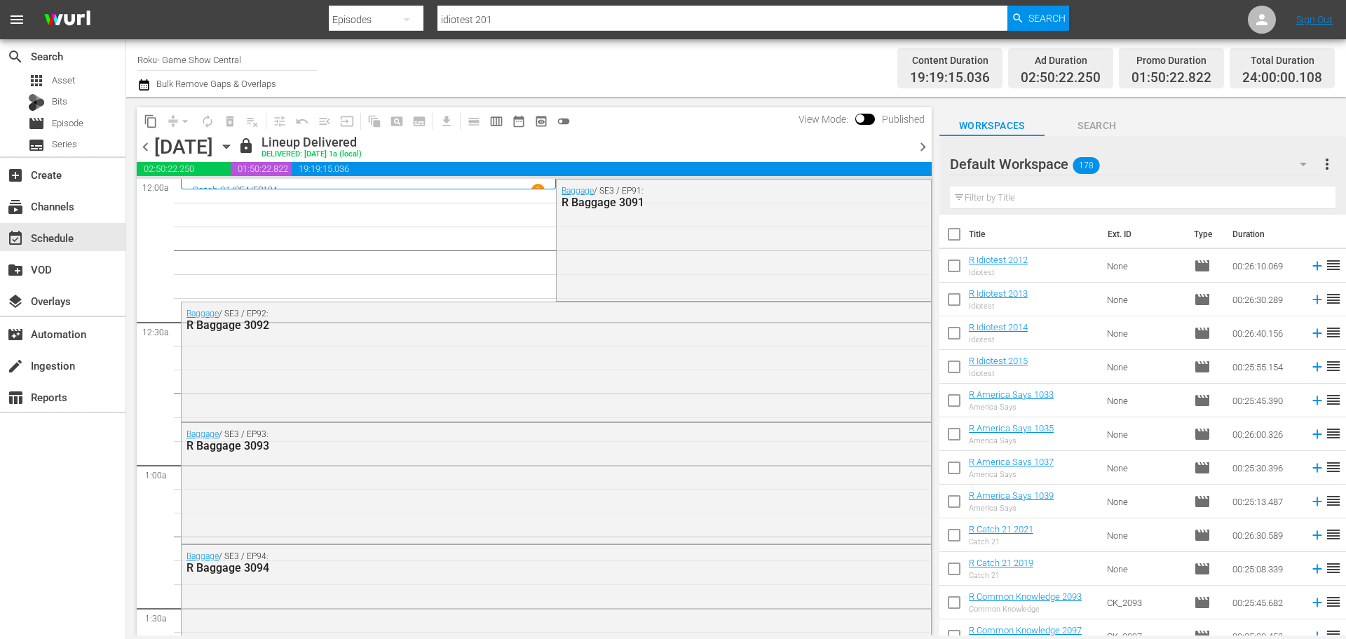
click at [234, 147] on icon "button" at bounding box center [226, 146] width 15 height 15
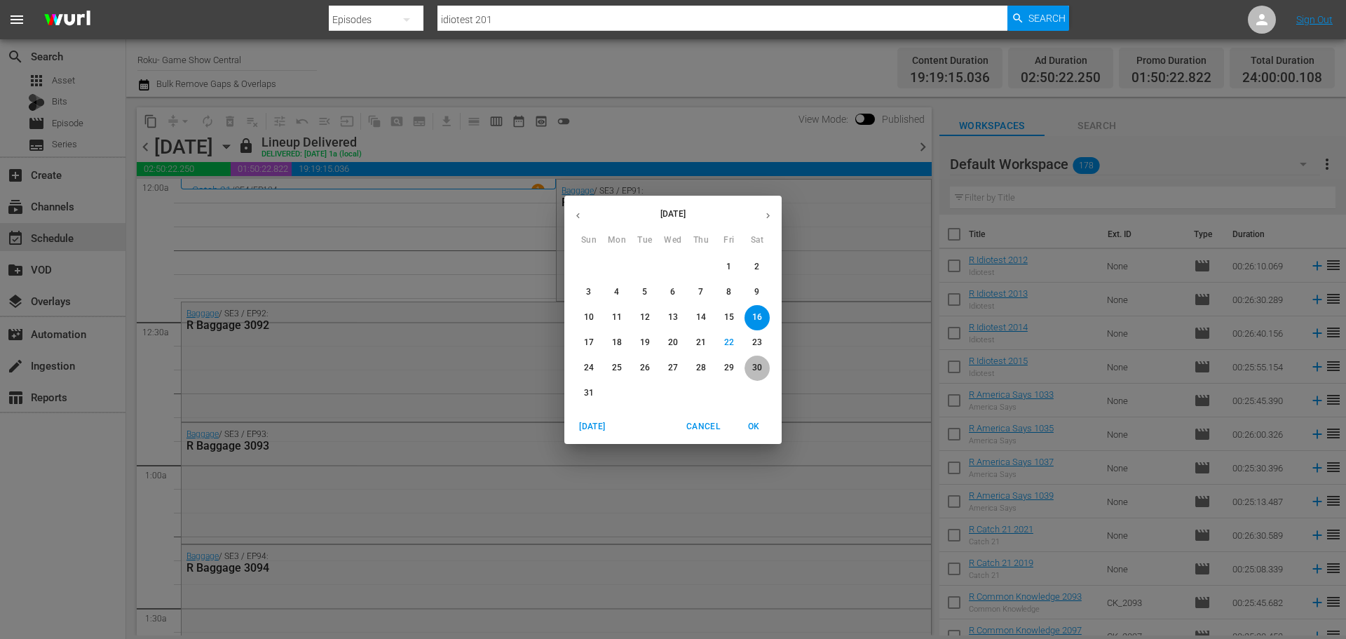
drag, startPoint x: 754, startPoint y: 363, endPoint x: 860, endPoint y: 632, distance: 289.3
click at [754, 363] on p "30" at bounding box center [757, 368] width 10 height 12
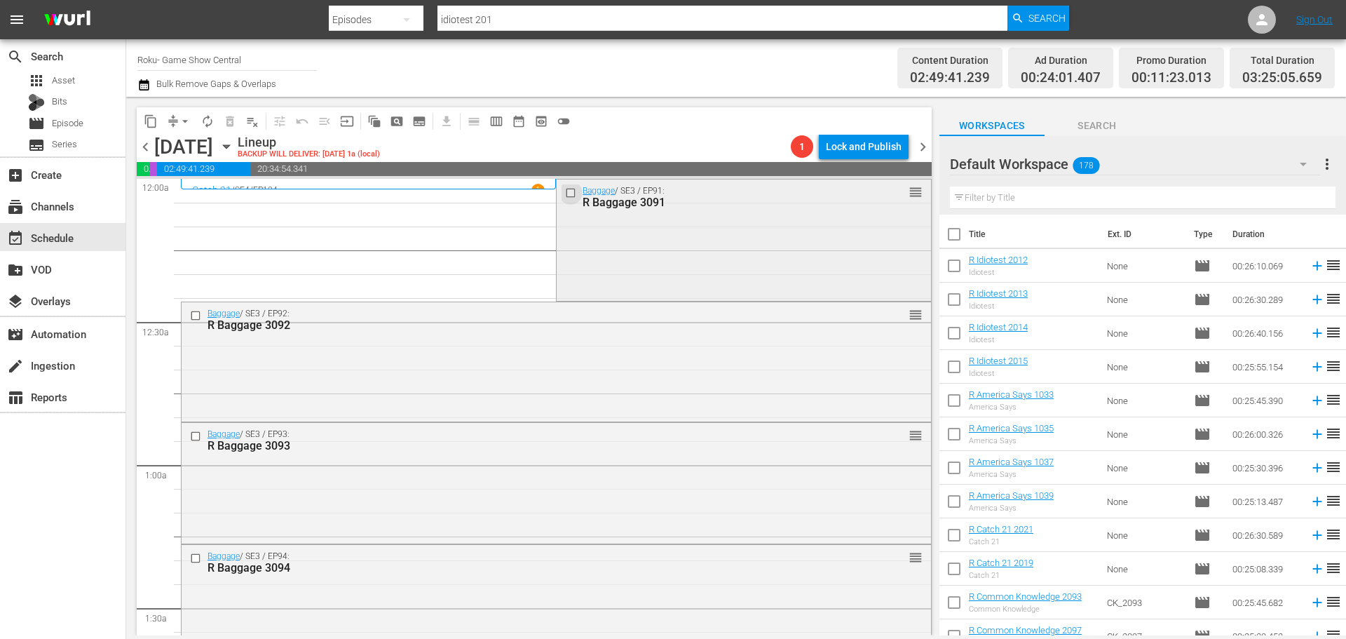
click at [565, 187] on input "checkbox" at bounding box center [572, 193] width 15 height 12
drag, startPoint x: 185, startPoint y: 311, endPoint x: 191, endPoint y: 316, distance: 8.0
click at [186, 312] on div "Baggage / SE3 / EP92: R Baggage 3092 reorder" at bounding box center [557, 319] width 750 height 34
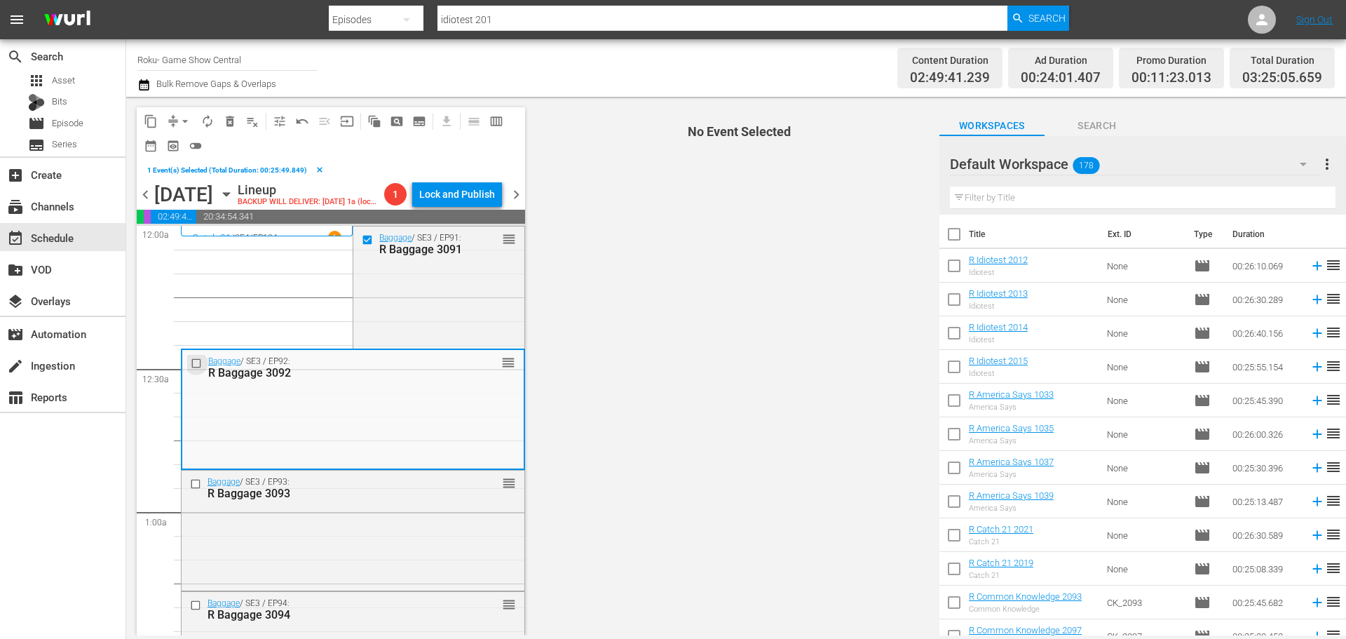
click at [195, 362] on input "checkbox" at bounding box center [198, 364] width 15 height 12
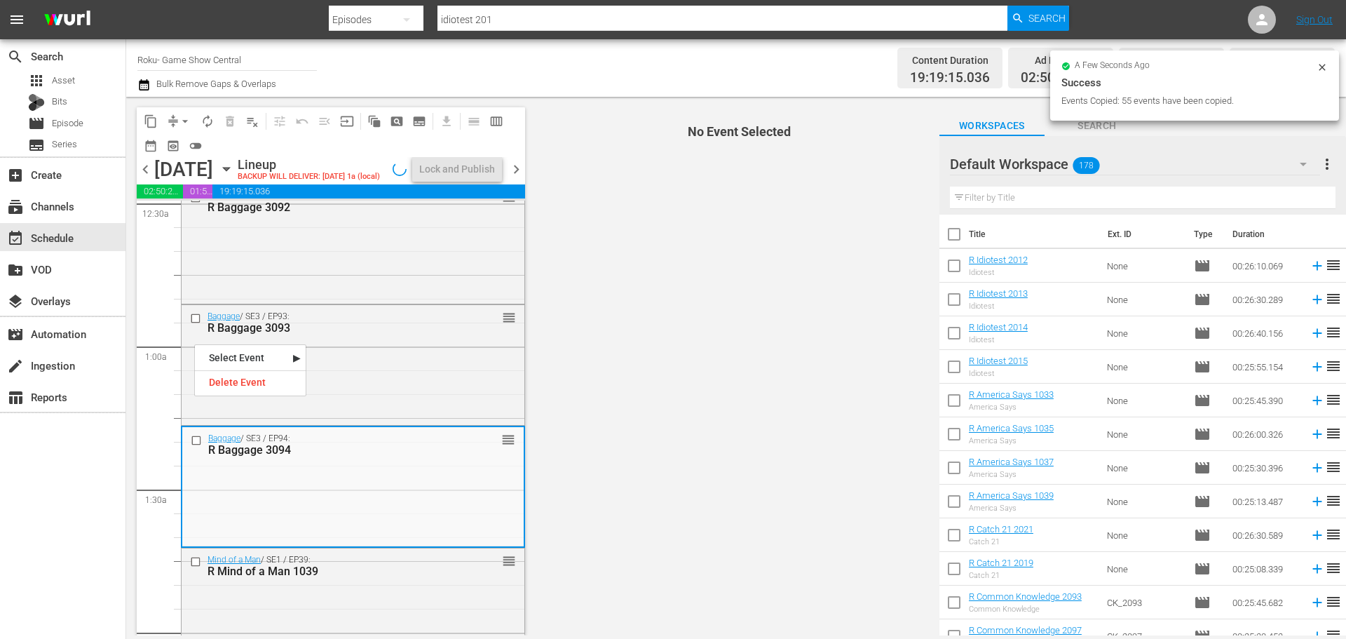
scroll to position [280, 0]
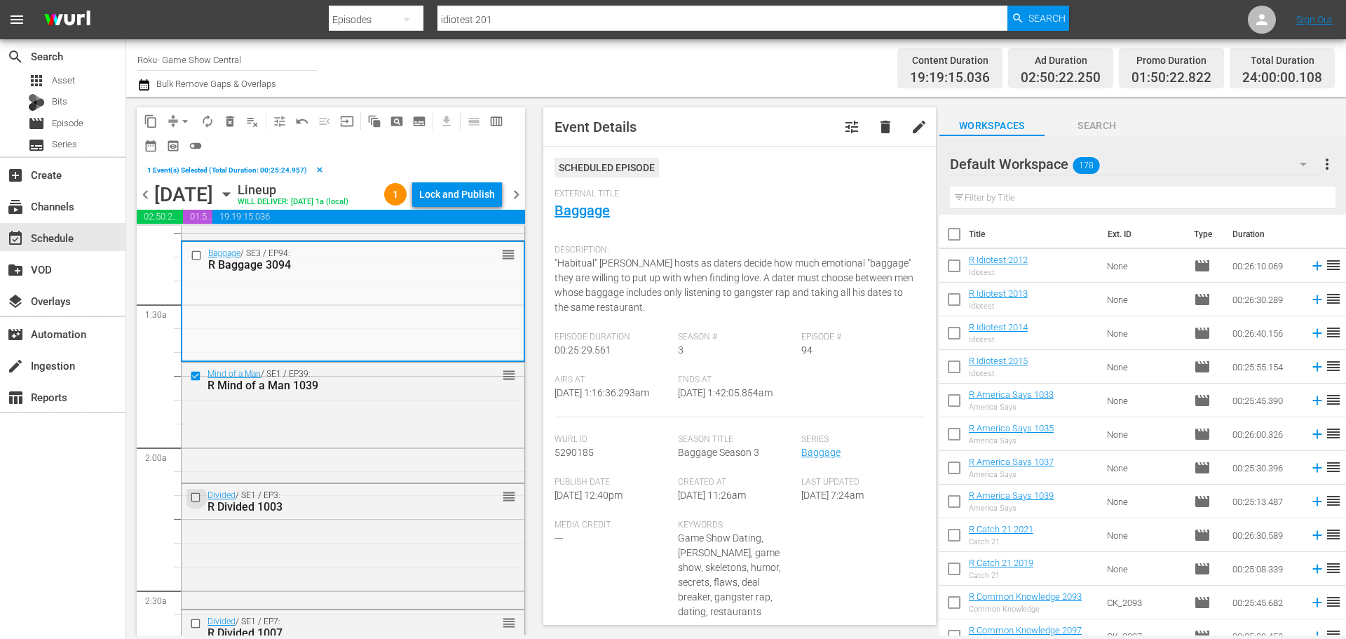
click at [196, 494] on input "checkbox" at bounding box center [197, 497] width 15 height 12
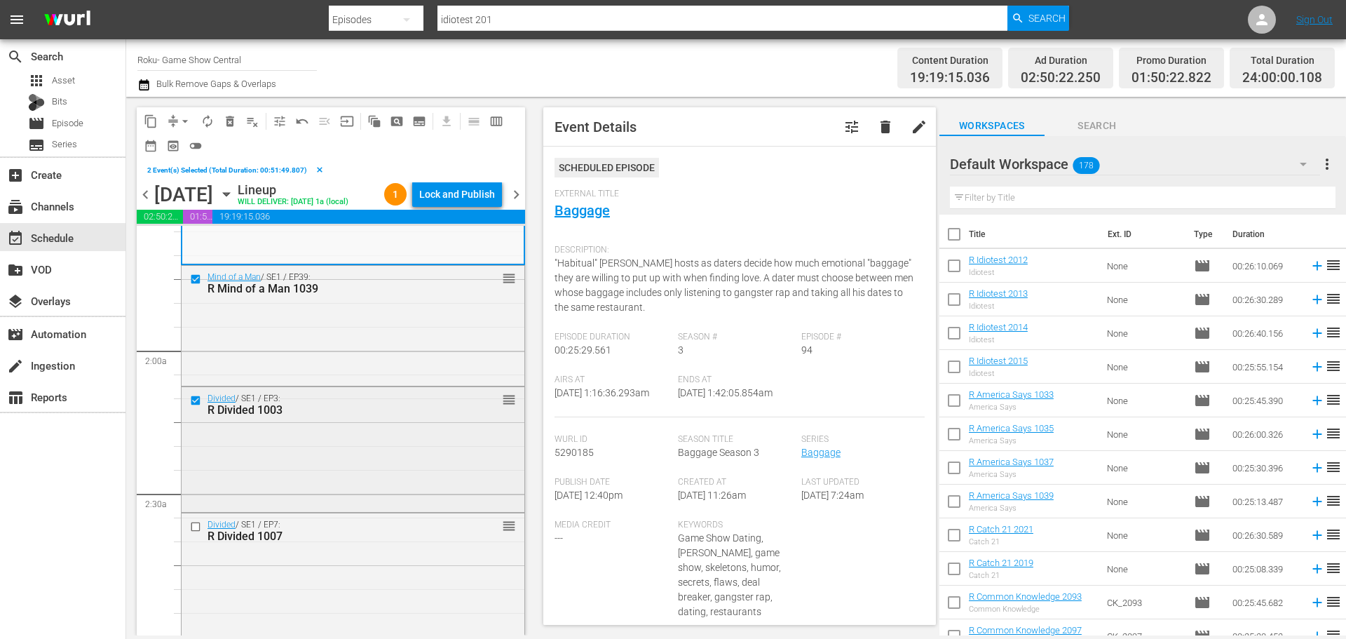
scroll to position [491, 0]
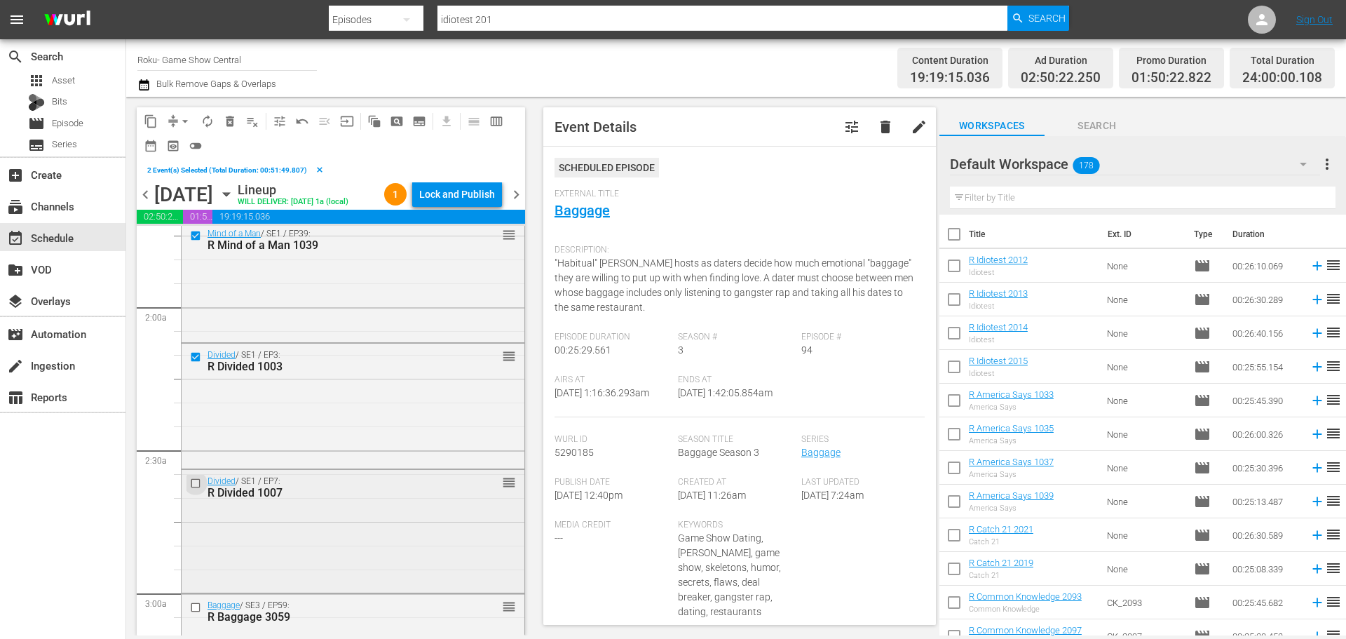
click at [196, 485] on input "checkbox" at bounding box center [197, 483] width 15 height 12
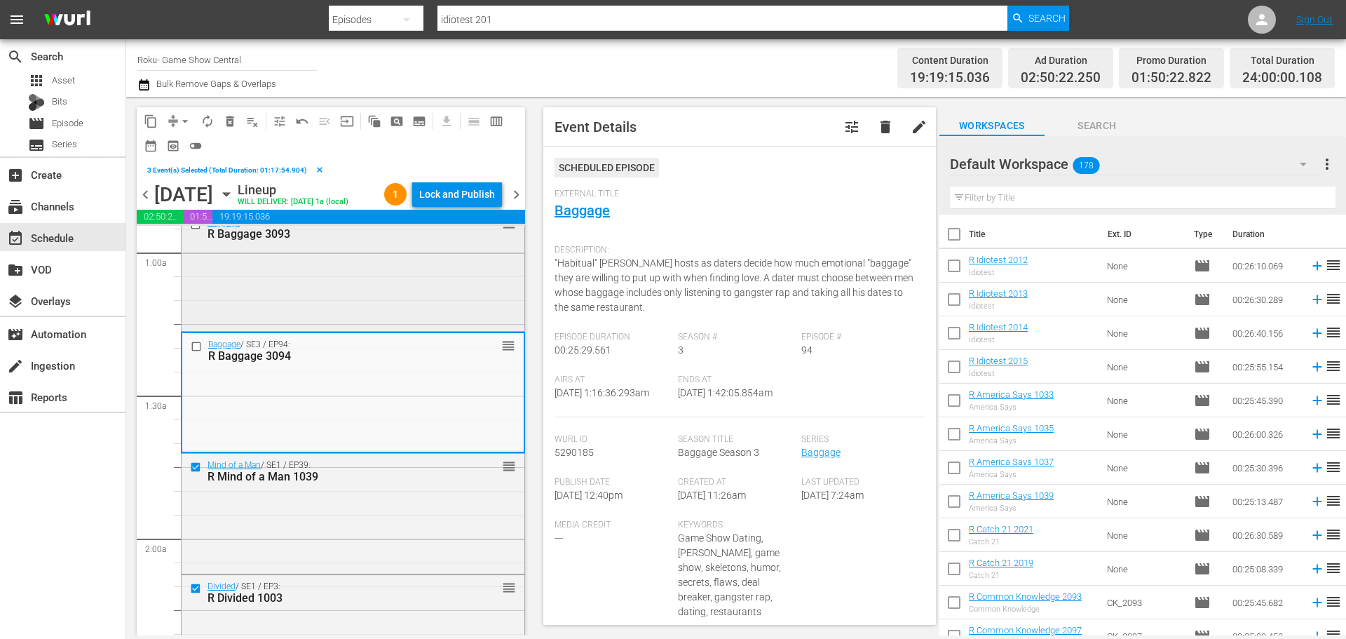
scroll to position [140, 0]
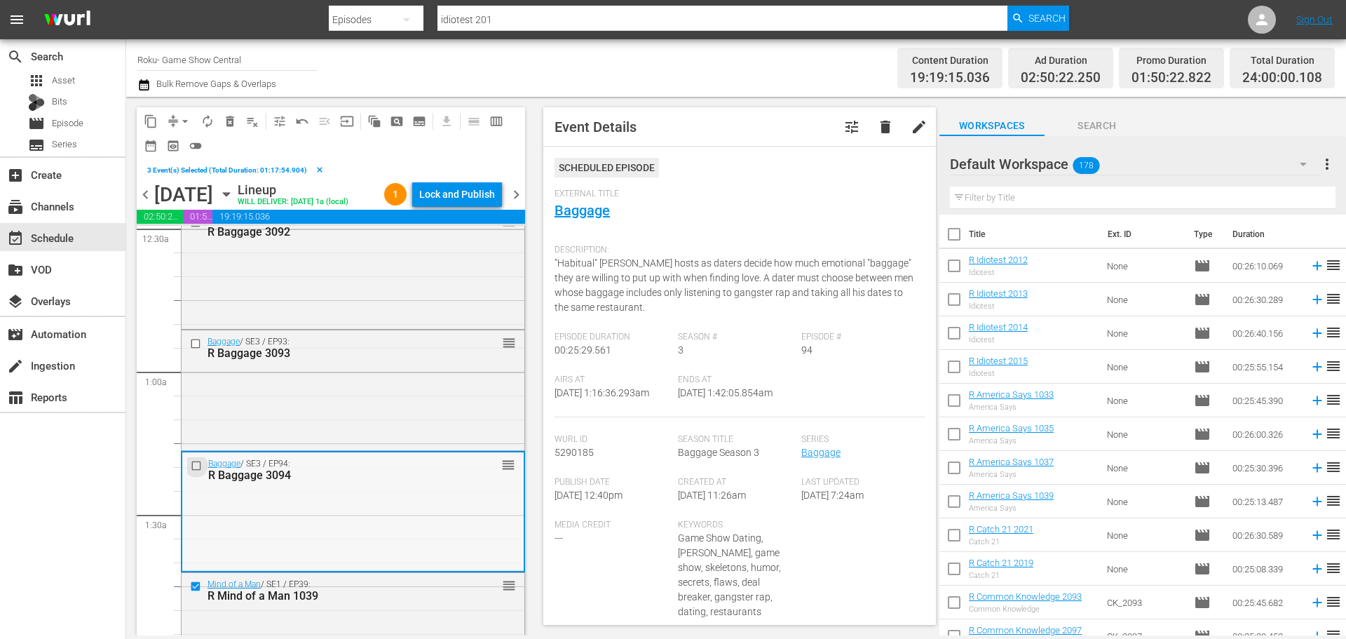
click at [198, 465] on input "checkbox" at bounding box center [198, 466] width 15 height 12
click at [191, 335] on div at bounding box center [197, 343] width 21 height 17
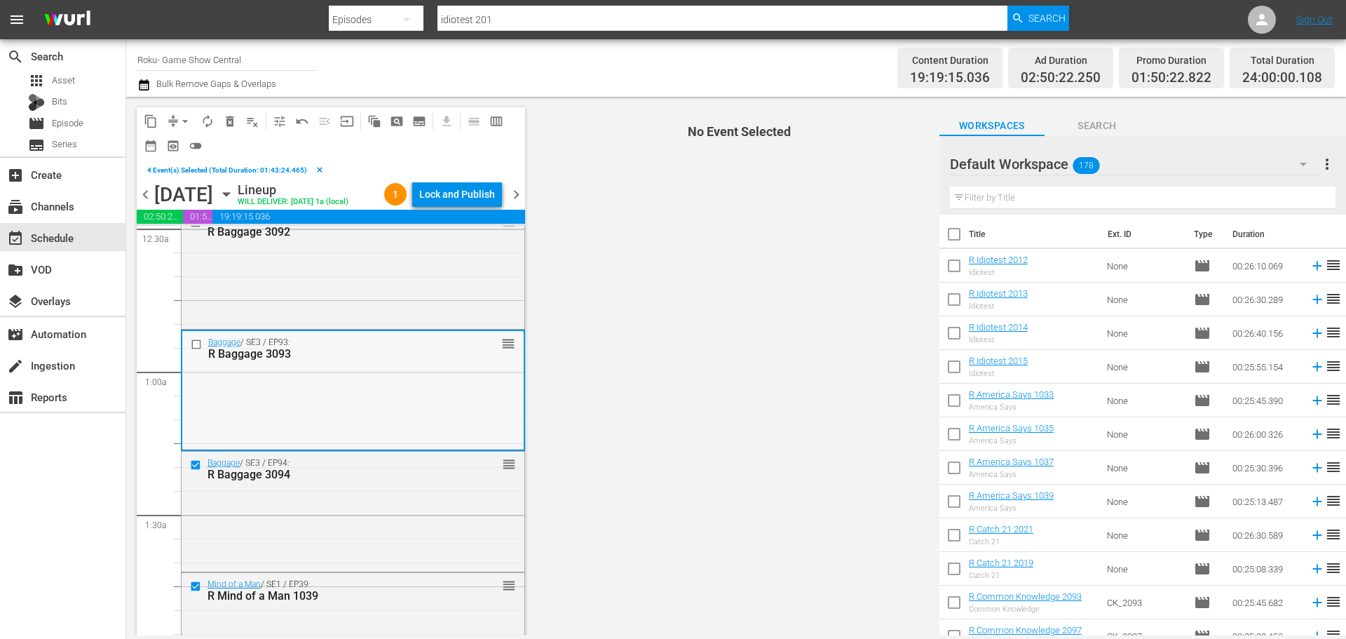
click at [191, 348] on input "checkbox" at bounding box center [198, 344] width 15 height 12
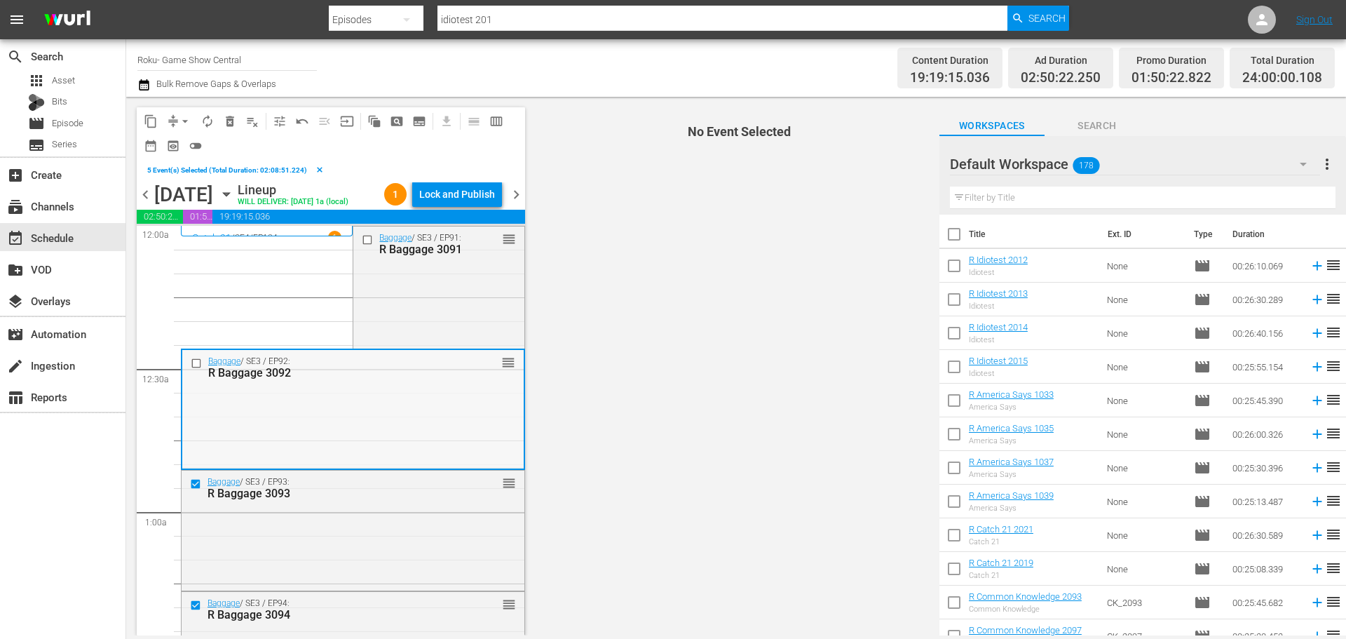
click at [196, 365] on input "checkbox" at bounding box center [198, 364] width 15 height 12
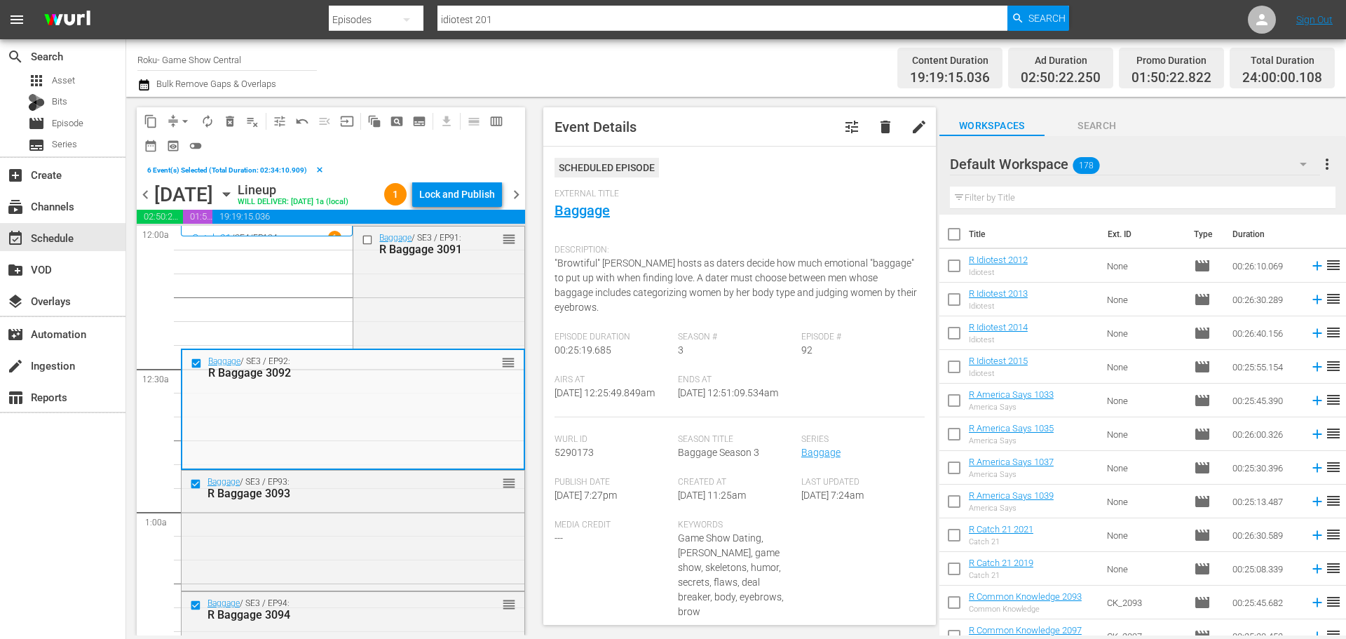
click at [362, 245] on input "checkbox" at bounding box center [369, 240] width 15 height 12
click at [157, 119] on span "content_copy" at bounding box center [151, 121] width 14 height 14
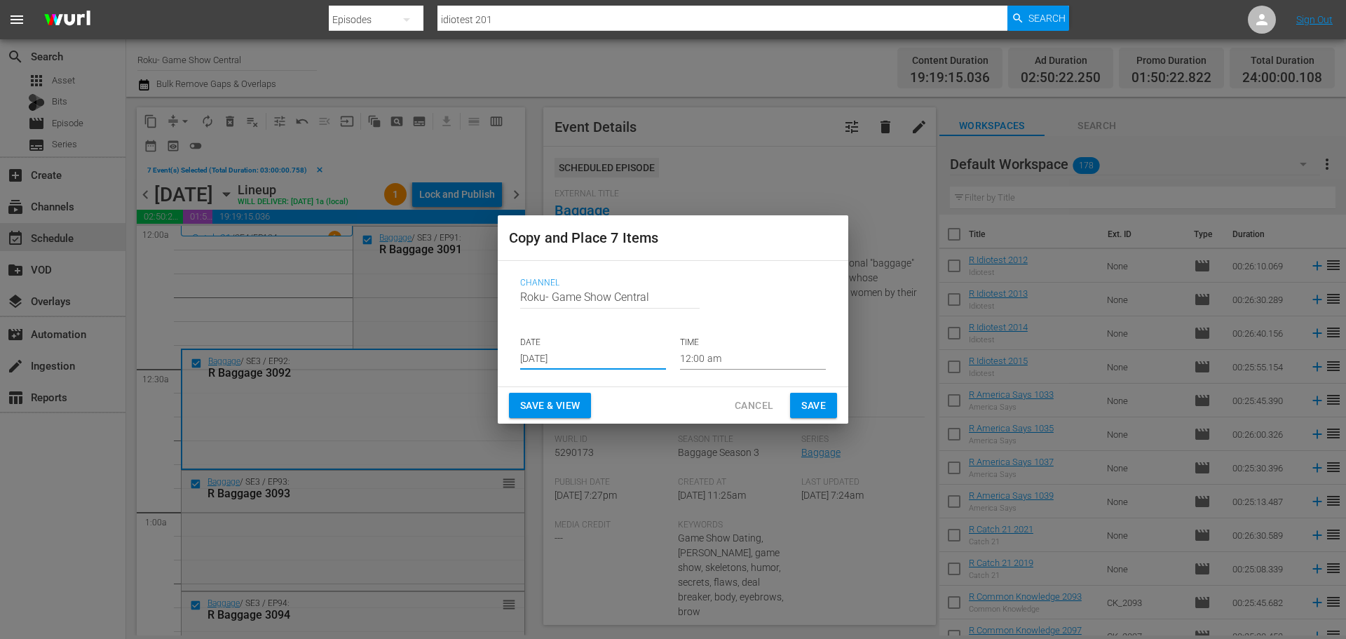
click at [602, 358] on input "Aug 24th 2025" at bounding box center [593, 358] width 146 height 21
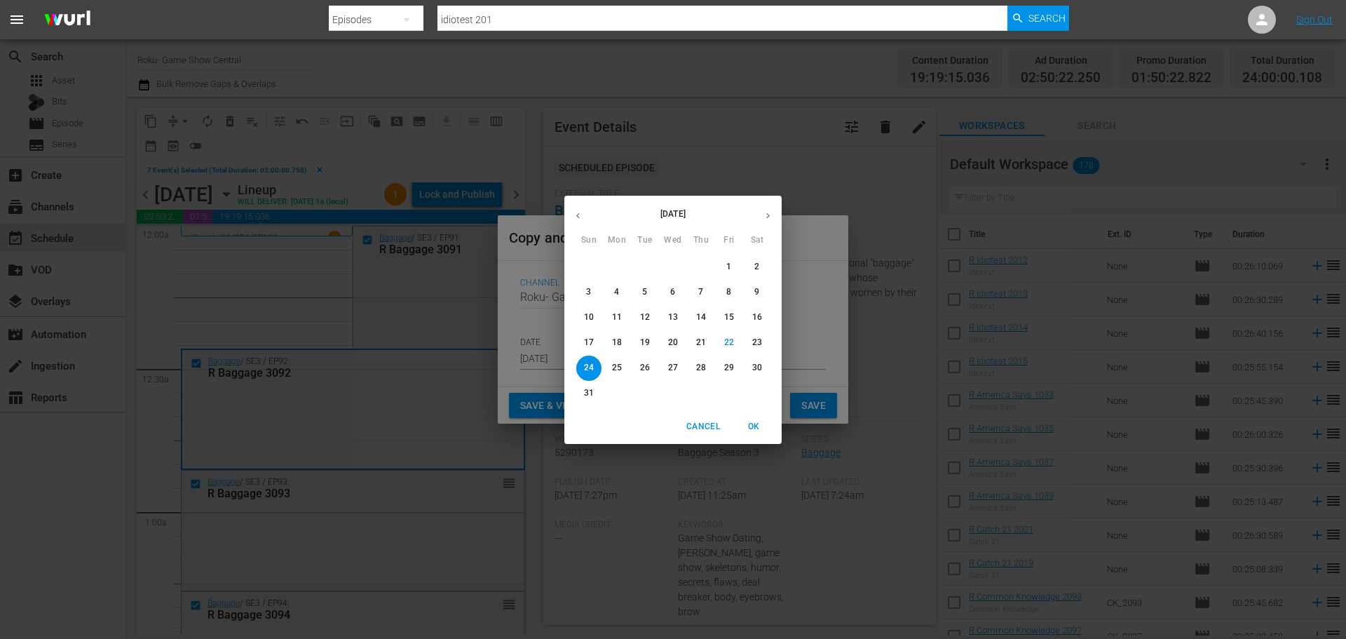
click at [620, 371] on p "25" at bounding box center [617, 368] width 10 height 12
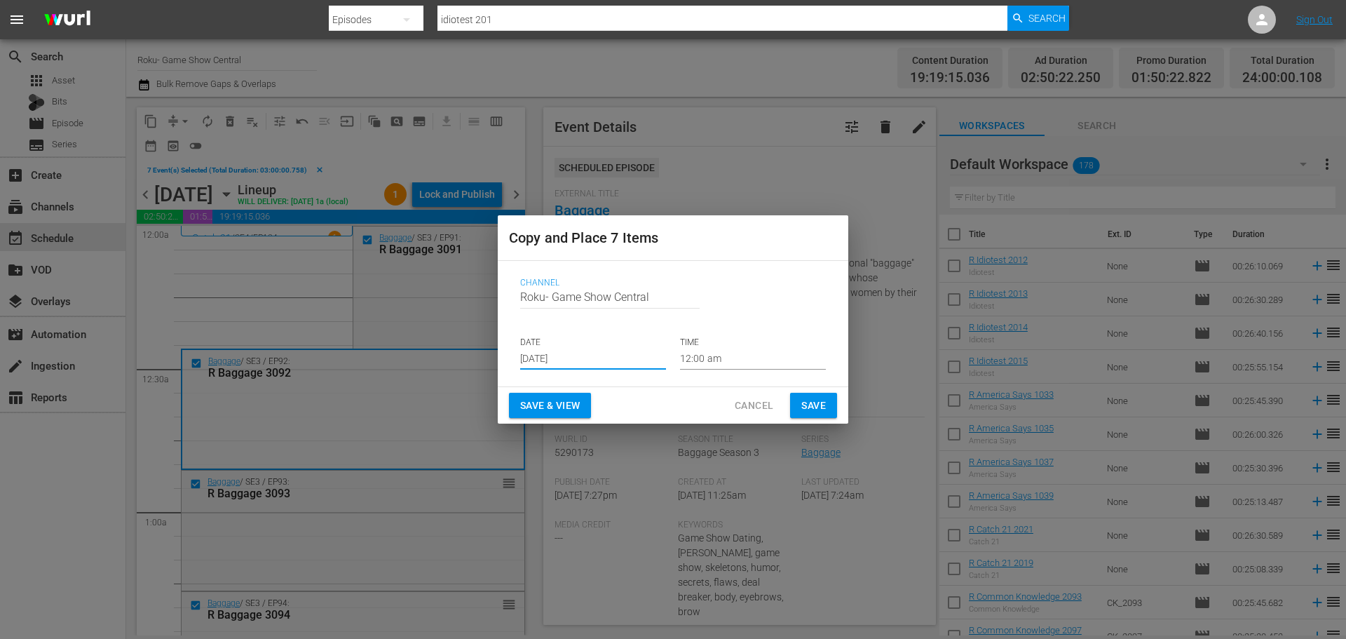
click at [567, 357] on input "Aug 25th 2025" at bounding box center [593, 358] width 146 height 21
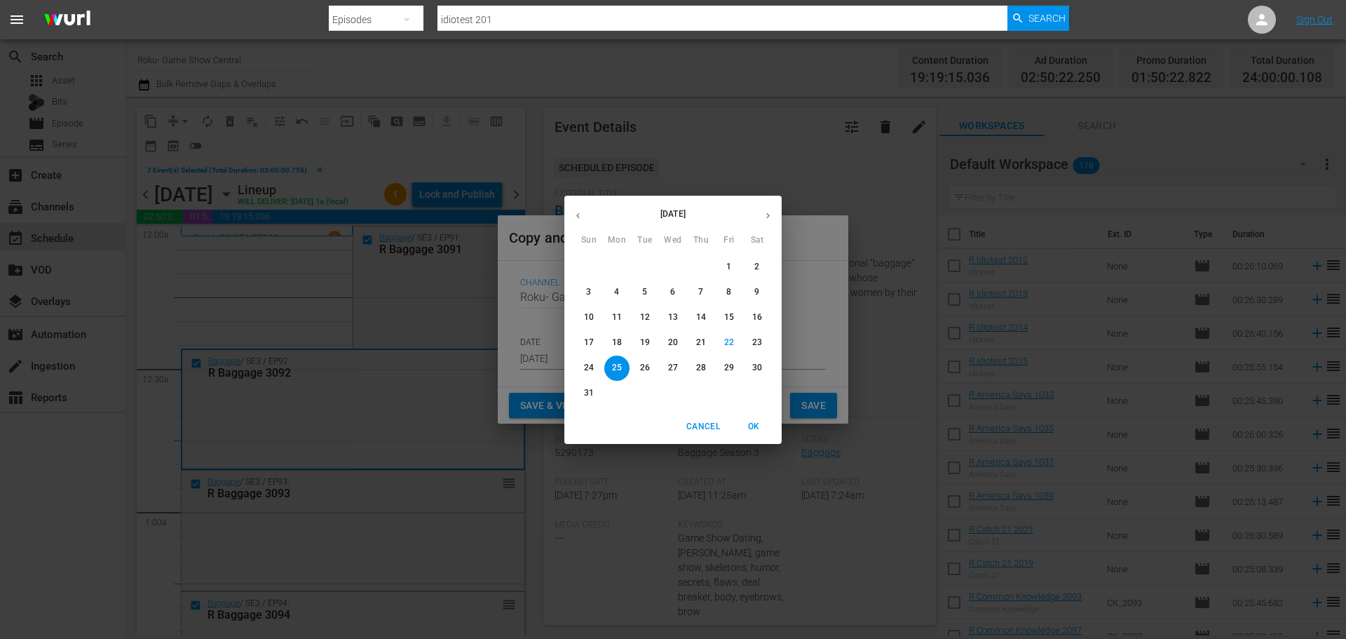
drag, startPoint x: 584, startPoint y: 367, endPoint x: 592, endPoint y: 360, distance: 10.5
click at [583, 367] on span "24" at bounding box center [588, 368] width 25 height 12
type input "Aug 24th 2025"
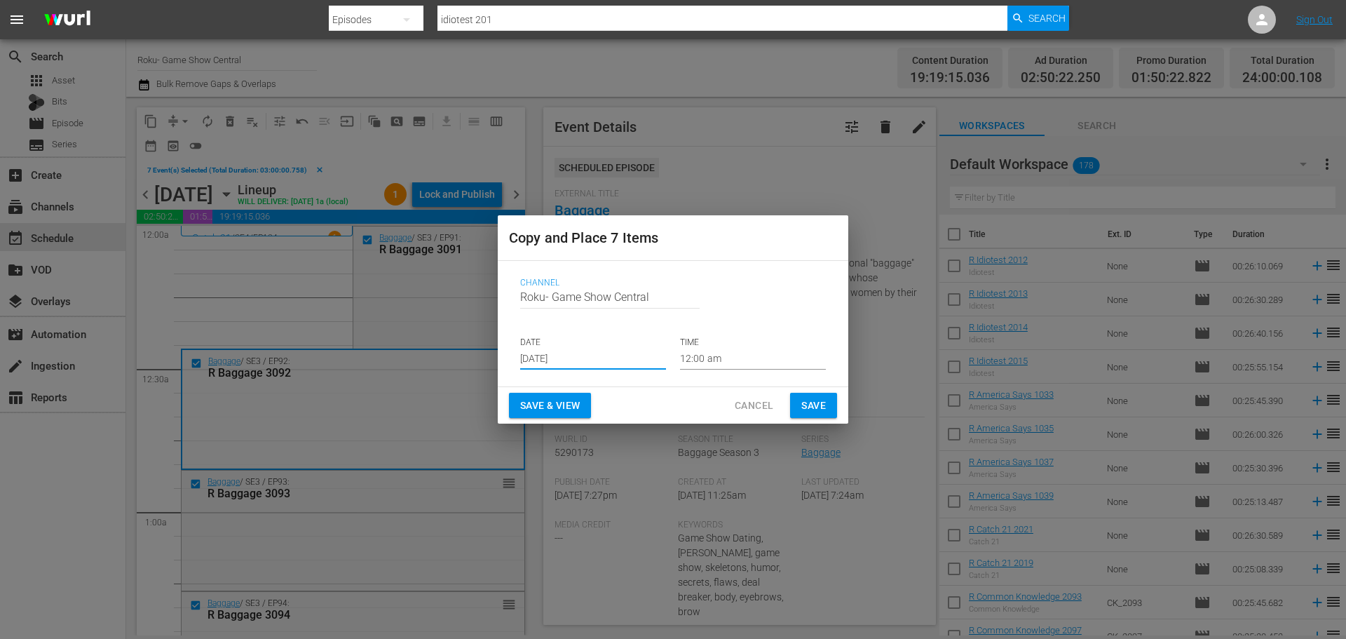
click at [775, 361] on input "12:00 am" at bounding box center [753, 358] width 146 height 21
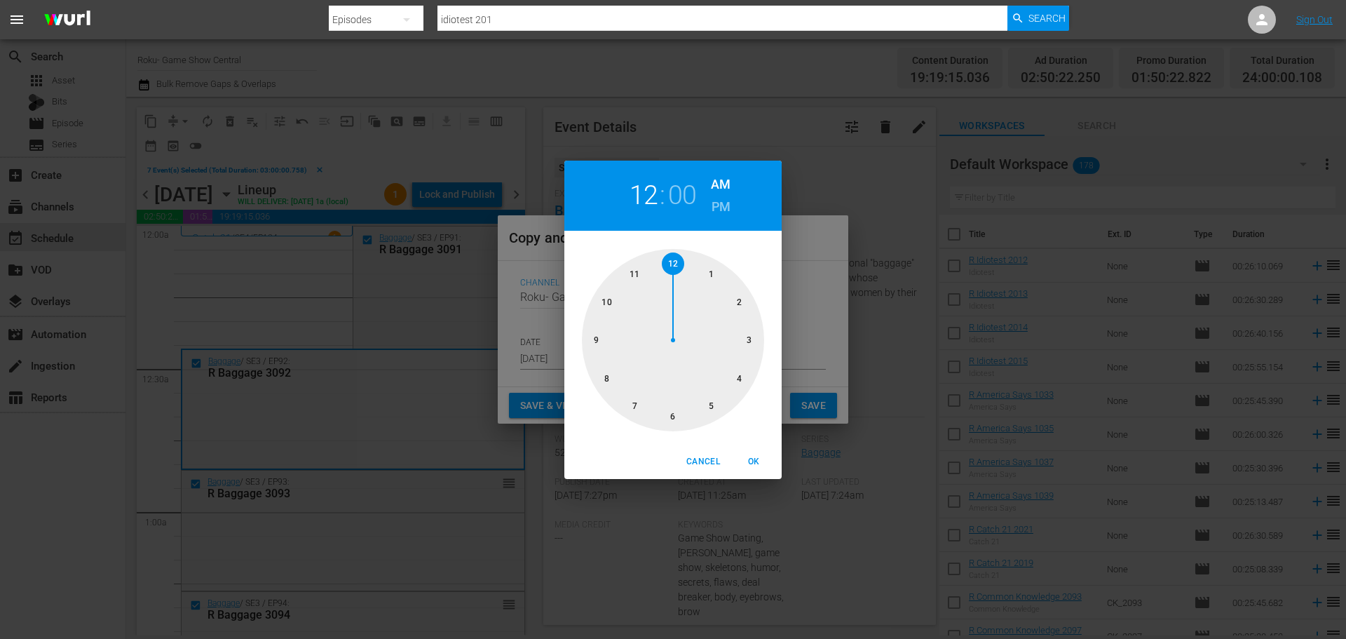
click at [760, 347] on div at bounding box center [673, 340] width 182 height 182
click at [768, 455] on span "OK" at bounding box center [754, 461] width 34 height 15
type input "03:00 am"
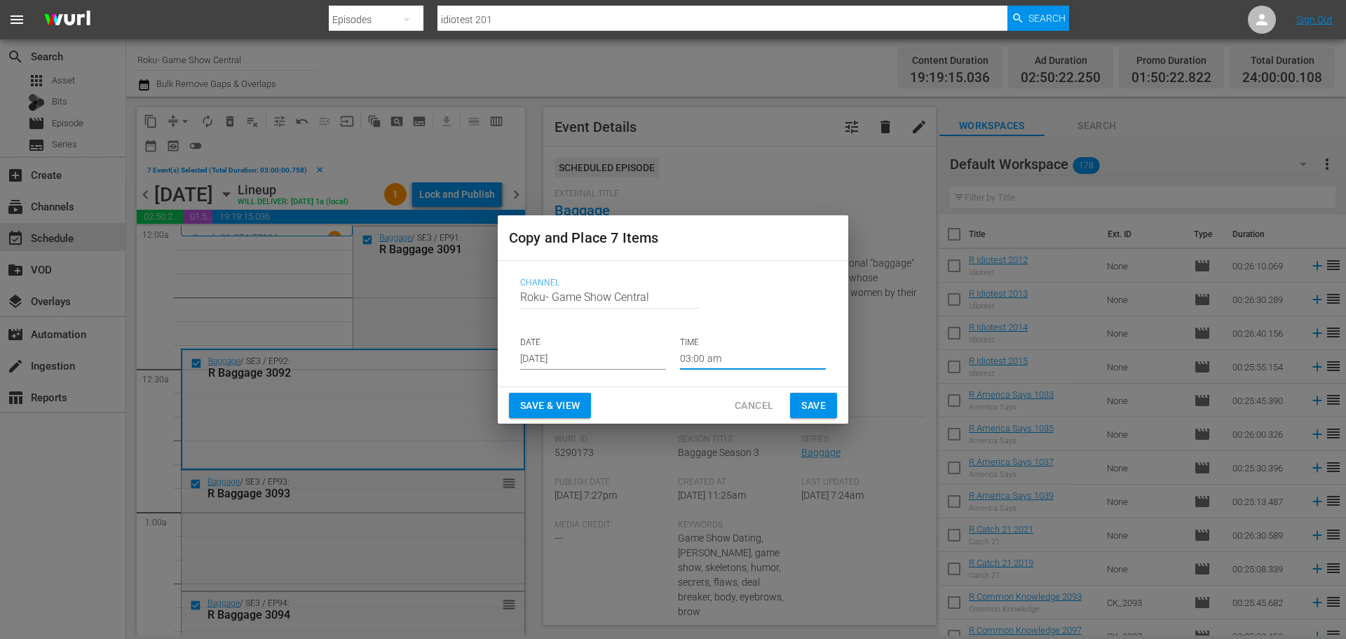
click at [814, 399] on span "Save" at bounding box center [813, 406] width 25 height 18
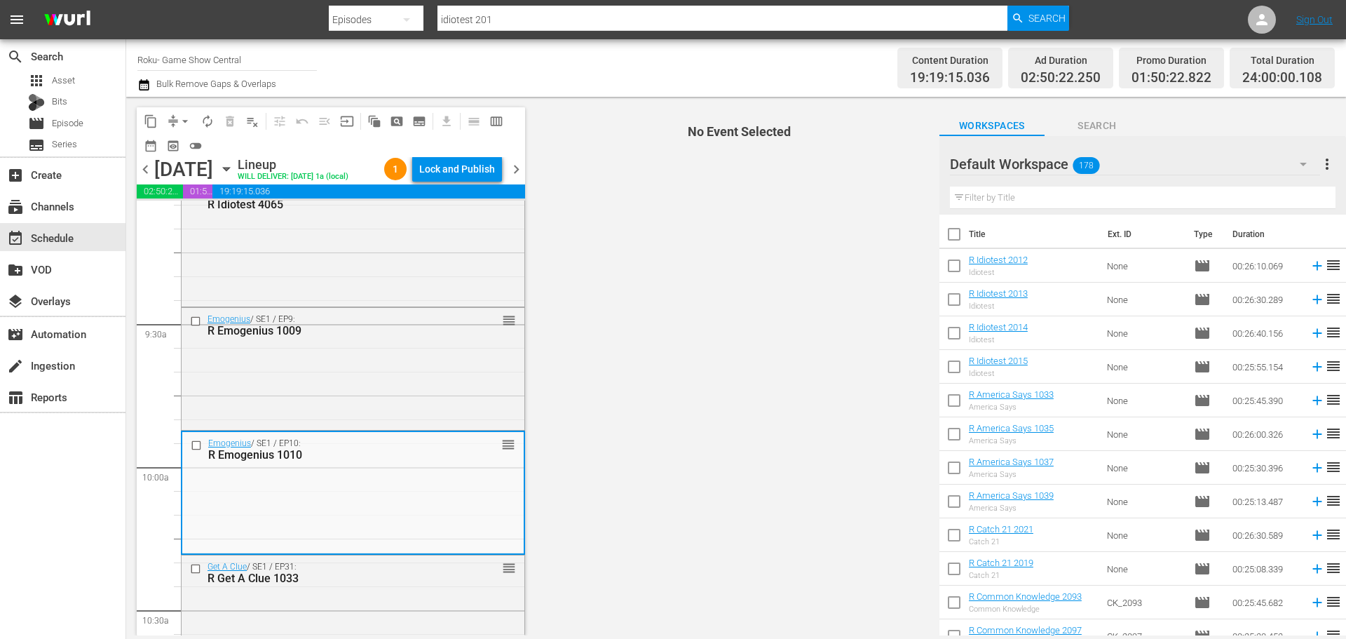
scroll to position [2454, 0]
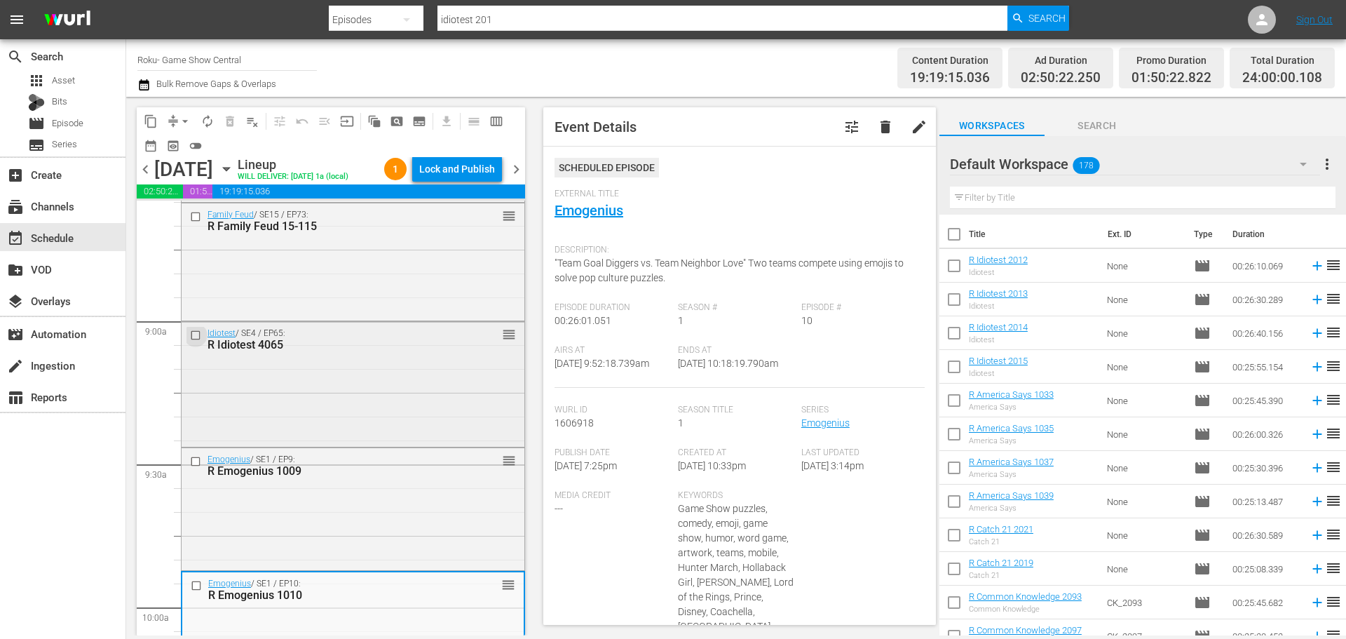
click at [194, 335] on input "checkbox" at bounding box center [197, 336] width 15 height 12
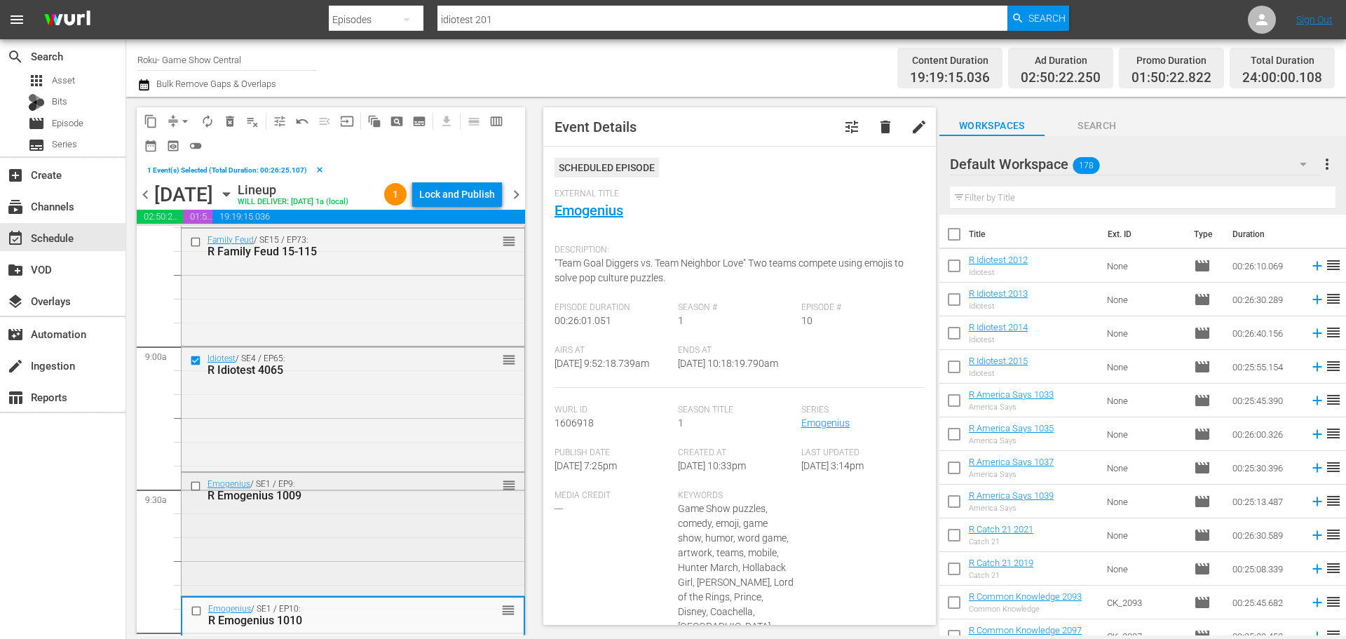
click at [200, 488] on input "checkbox" at bounding box center [197, 486] width 15 height 12
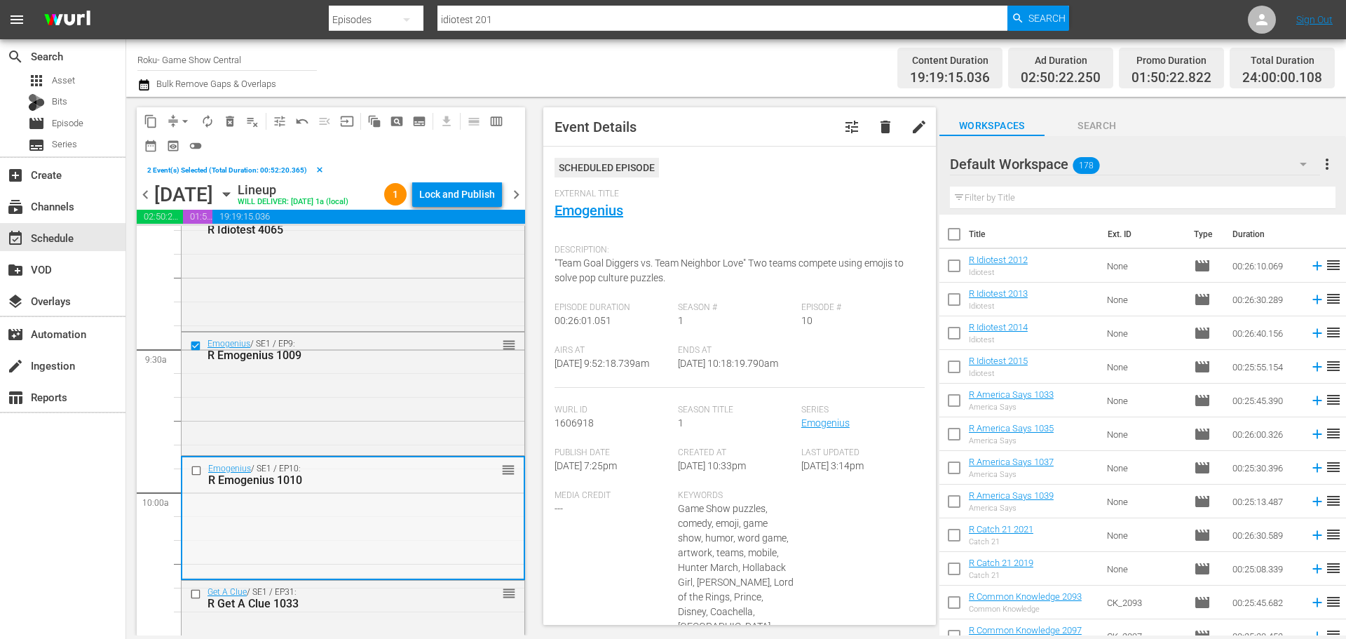
click at [194, 473] on input "checkbox" at bounding box center [198, 470] width 15 height 12
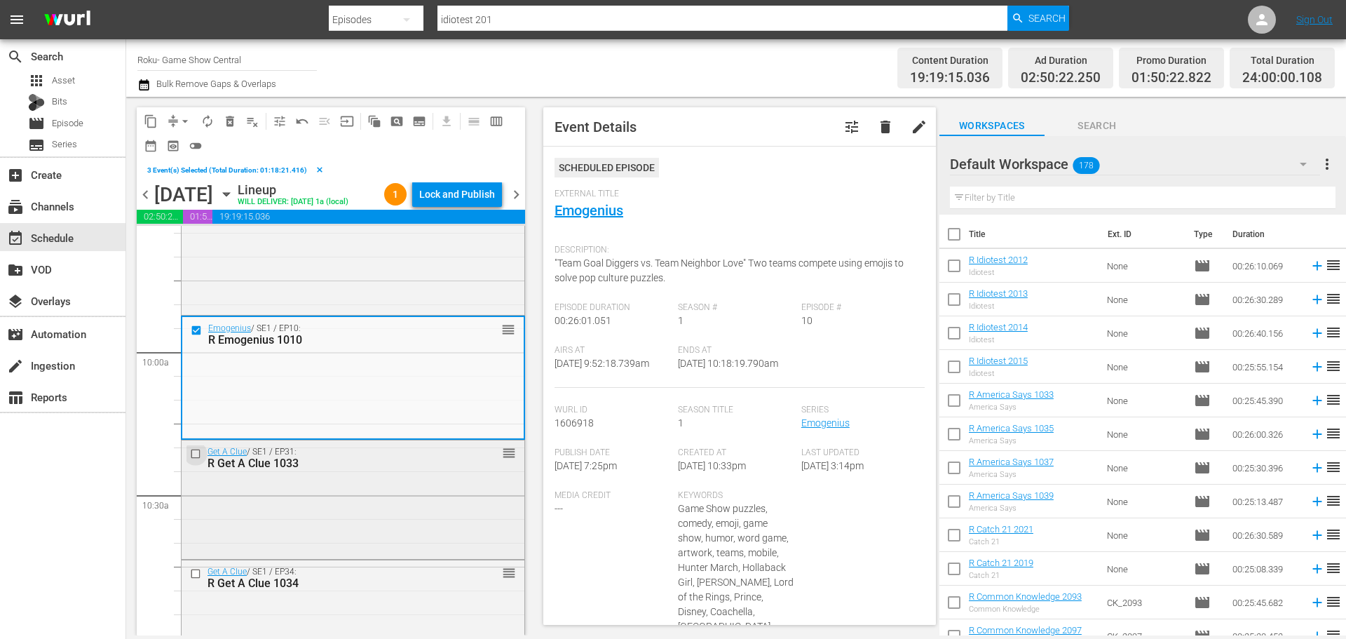
click at [198, 455] on input "checkbox" at bounding box center [197, 453] width 15 height 12
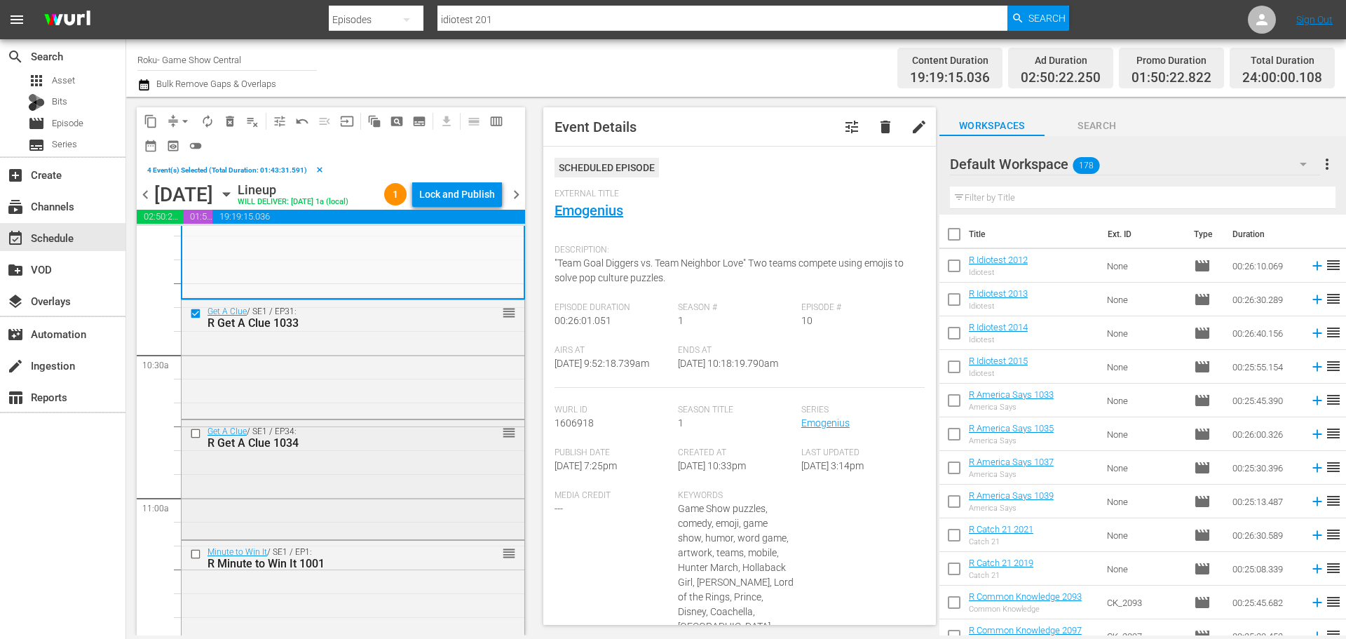
click at [196, 439] on input "checkbox" at bounding box center [197, 434] width 15 height 12
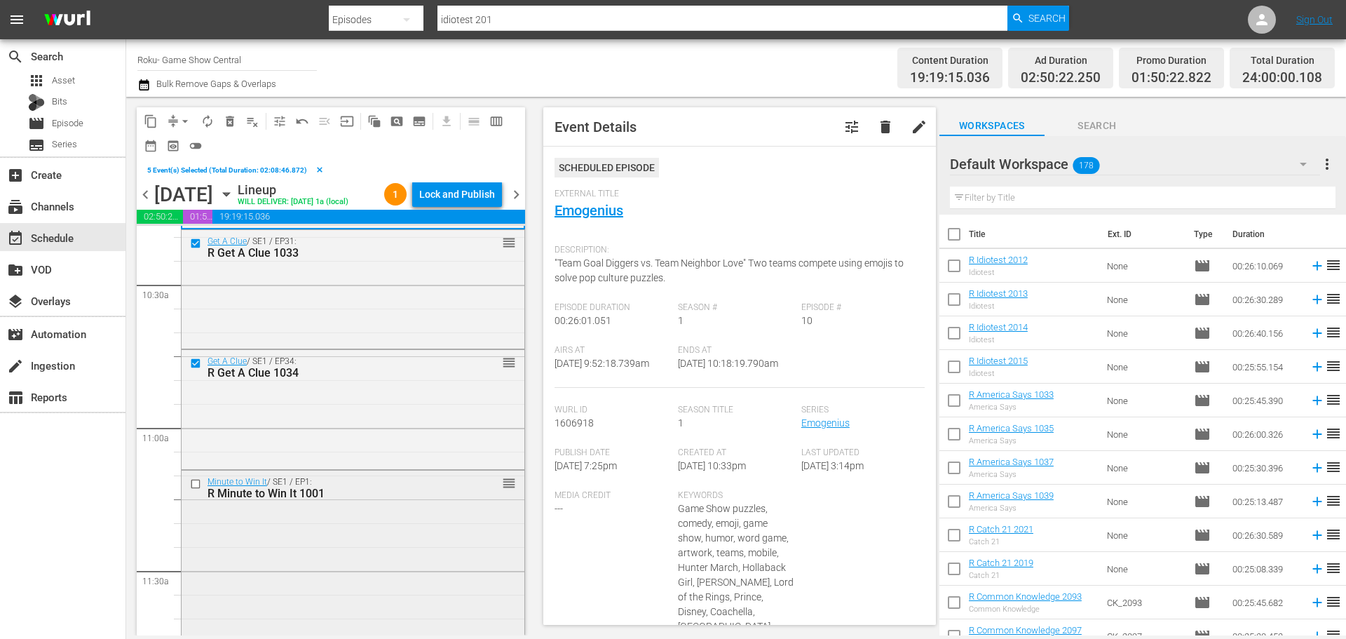
click at [194, 480] on input "checkbox" at bounding box center [197, 483] width 15 height 12
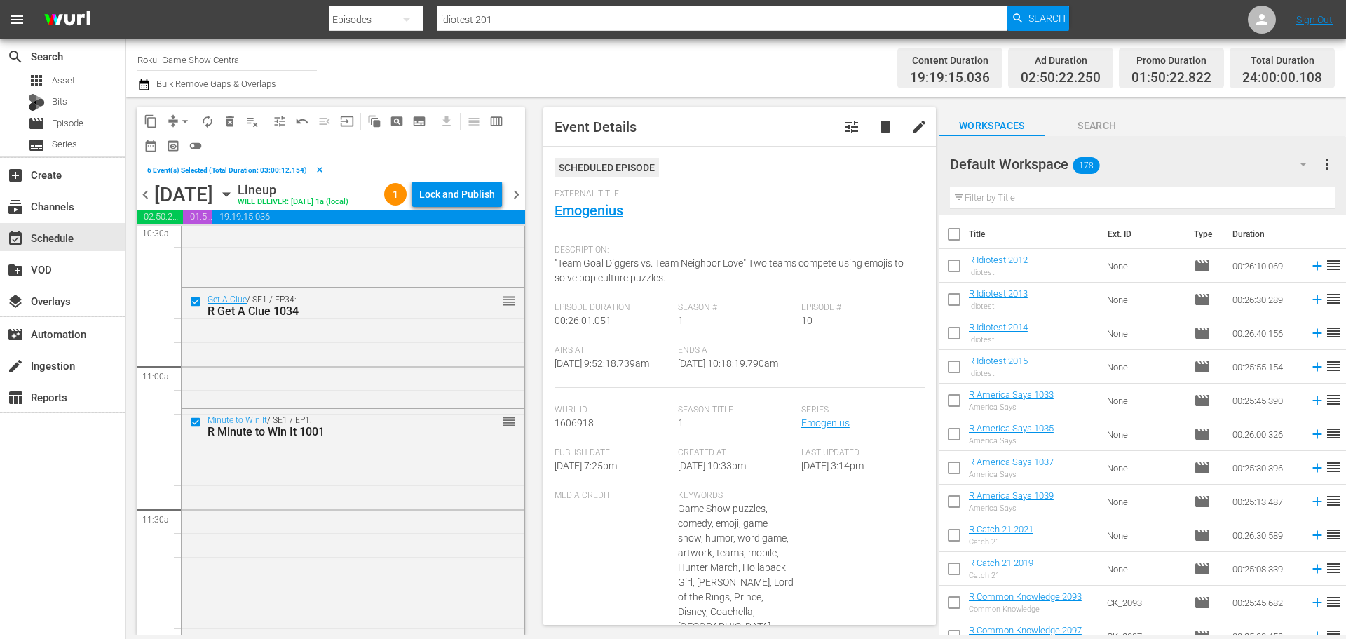
scroll to position [3155, 0]
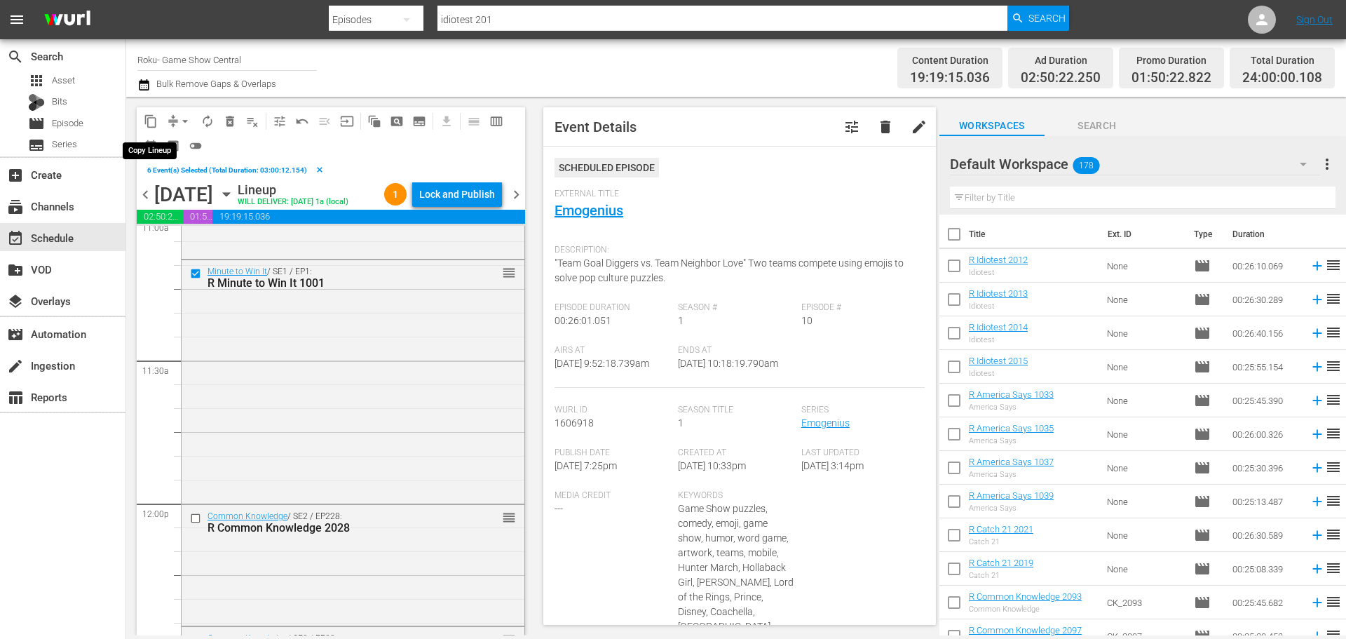
drag, startPoint x: 145, startPoint y: 123, endPoint x: 321, endPoint y: 11, distance: 209.1
click at [147, 123] on span "content_copy" at bounding box center [151, 121] width 14 height 14
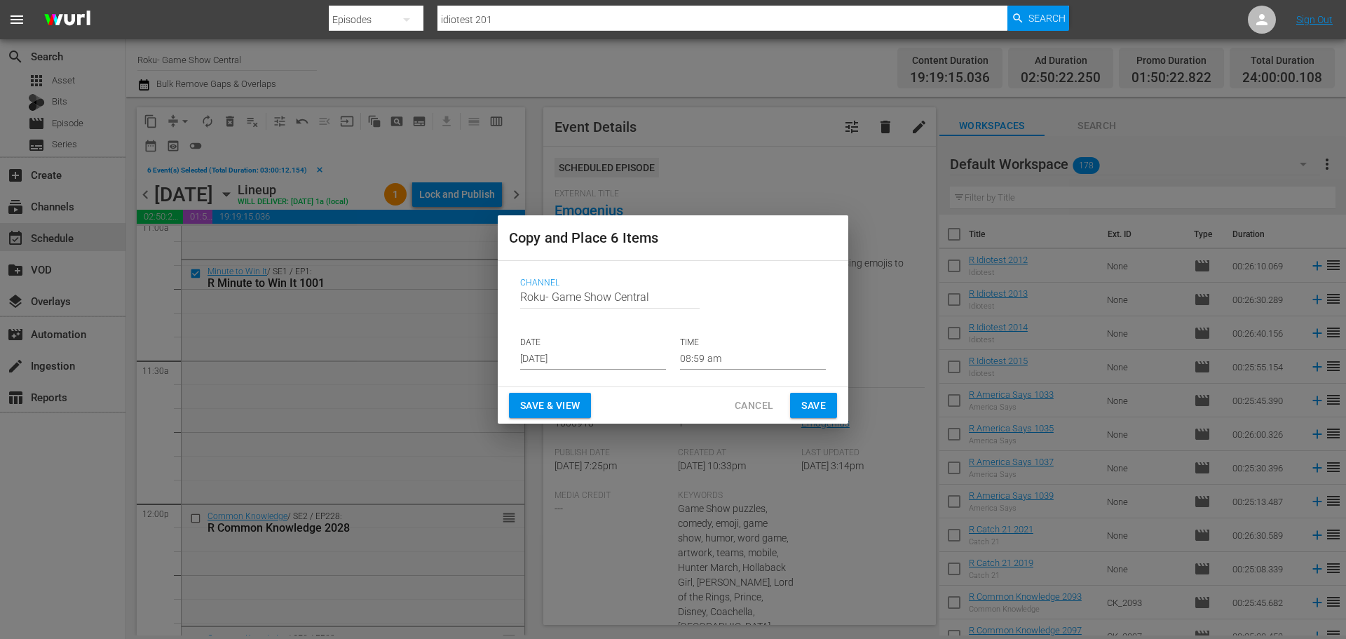
click at [546, 358] on input "Aug 24th 2025" at bounding box center [593, 358] width 146 height 21
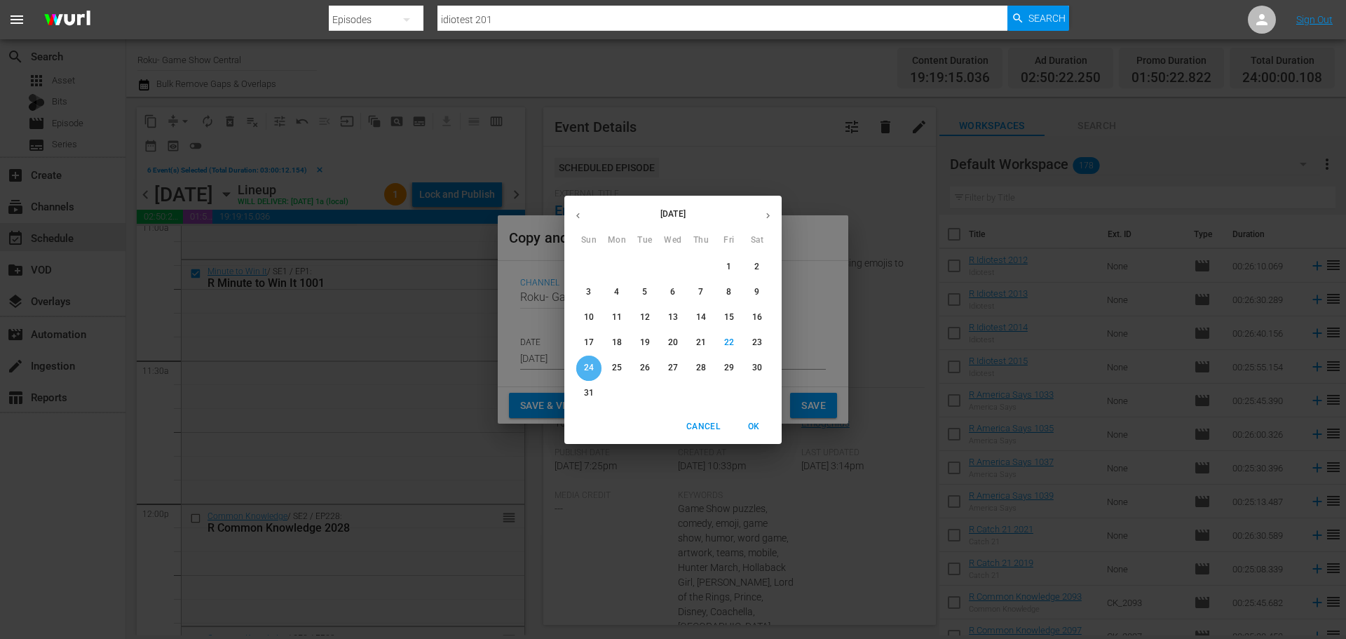
click at [585, 367] on p "24" at bounding box center [589, 368] width 10 height 12
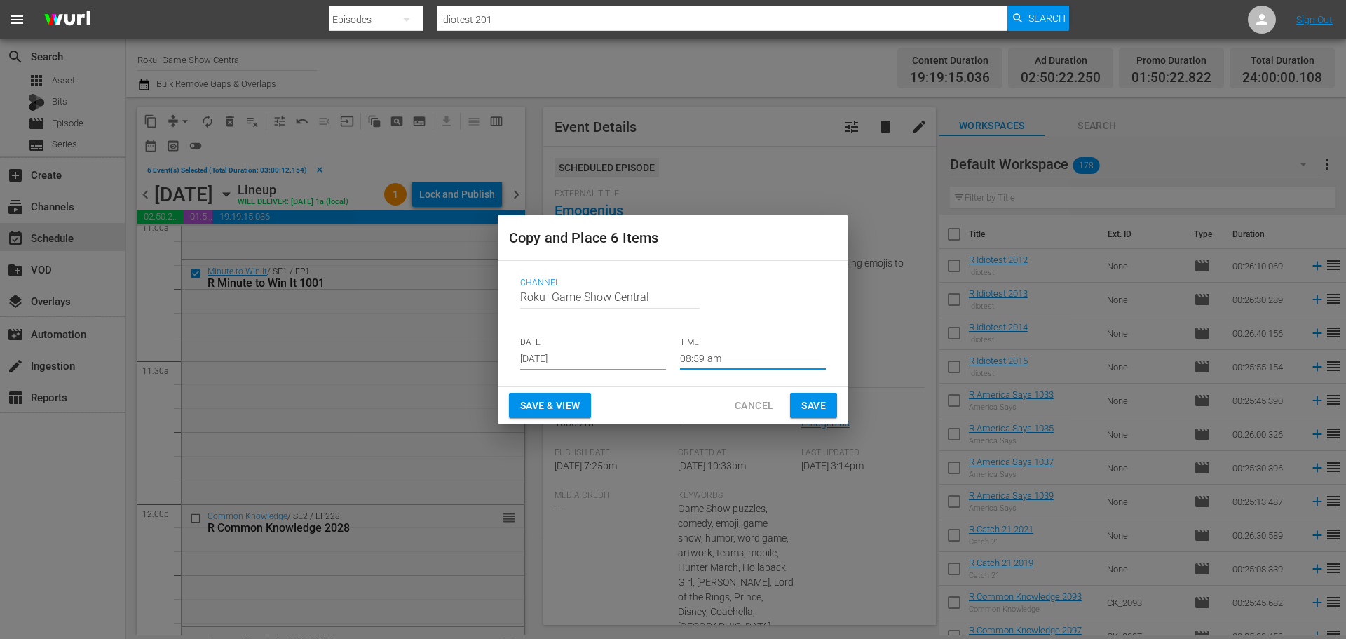
click at [807, 365] on input "08:59 am" at bounding box center [753, 358] width 146 height 21
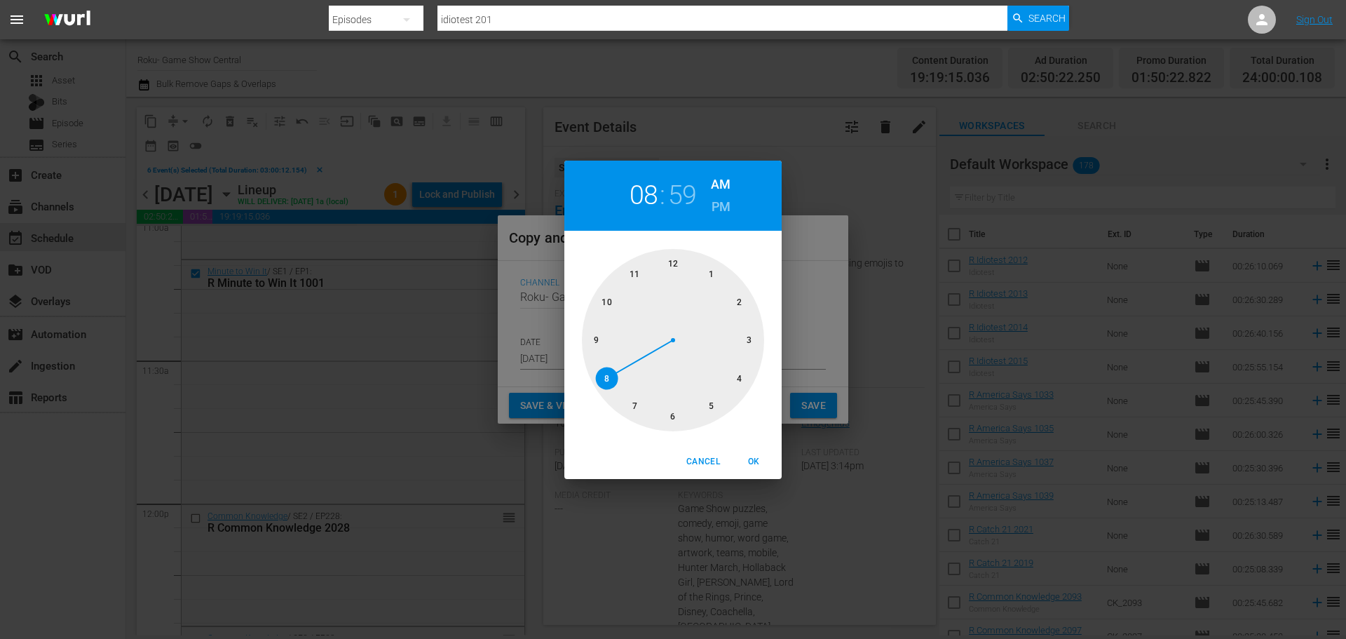
click at [683, 412] on div at bounding box center [673, 340] width 182 height 182
click at [669, 268] on div at bounding box center [673, 340] width 182 height 182
click at [757, 459] on span "OK" at bounding box center [754, 461] width 34 height 15
type input "06:00 am"
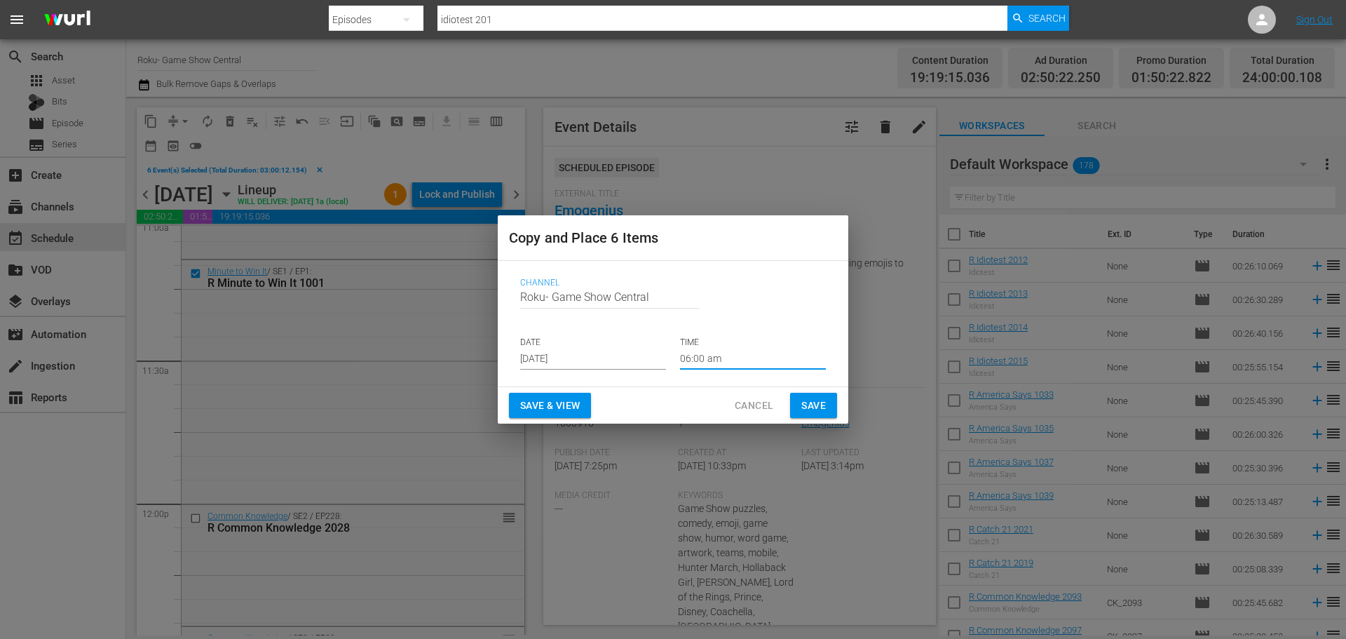
click at [822, 405] on span "Save" at bounding box center [813, 406] width 25 height 18
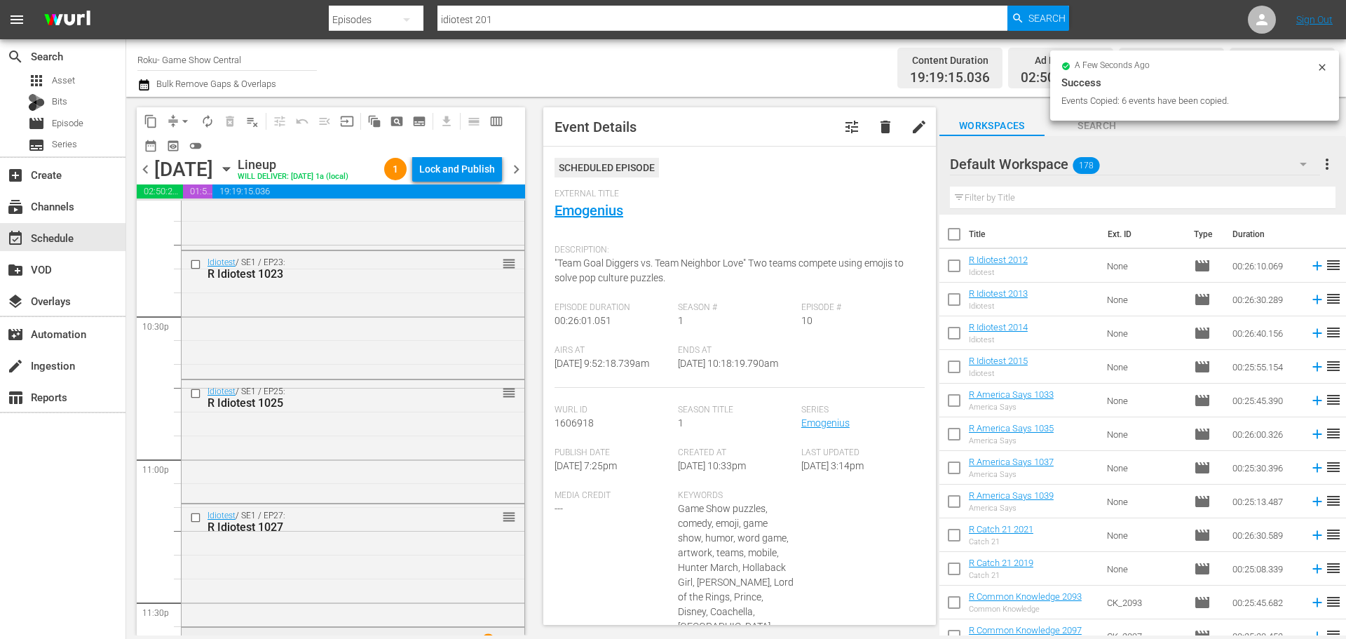
scroll to position [6431, 0]
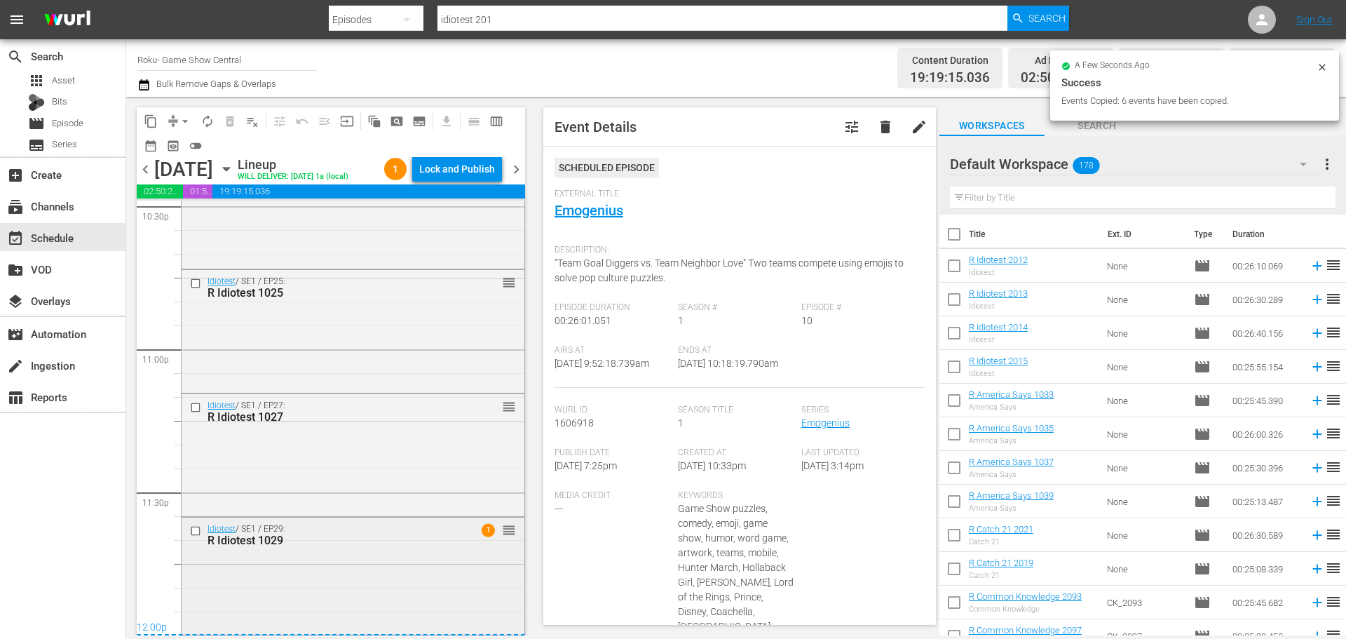
click at [190, 536] on input "checkbox" at bounding box center [197, 531] width 15 height 12
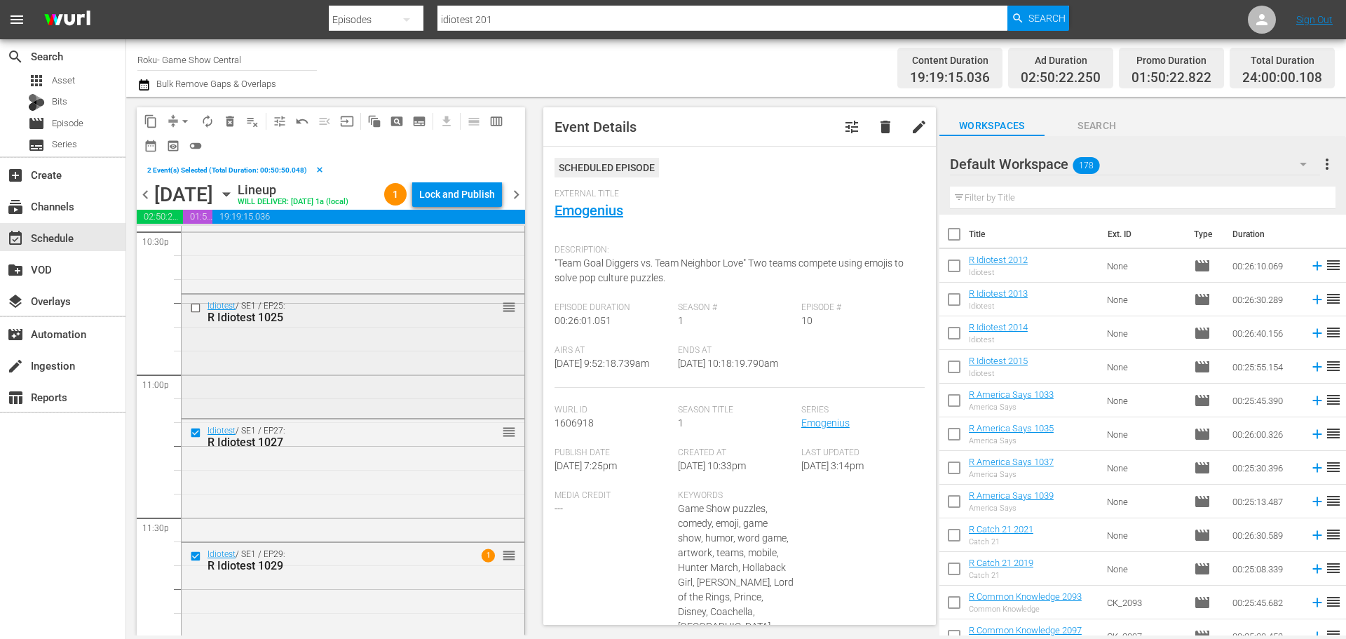
click at [196, 308] on input "checkbox" at bounding box center [197, 308] width 15 height 12
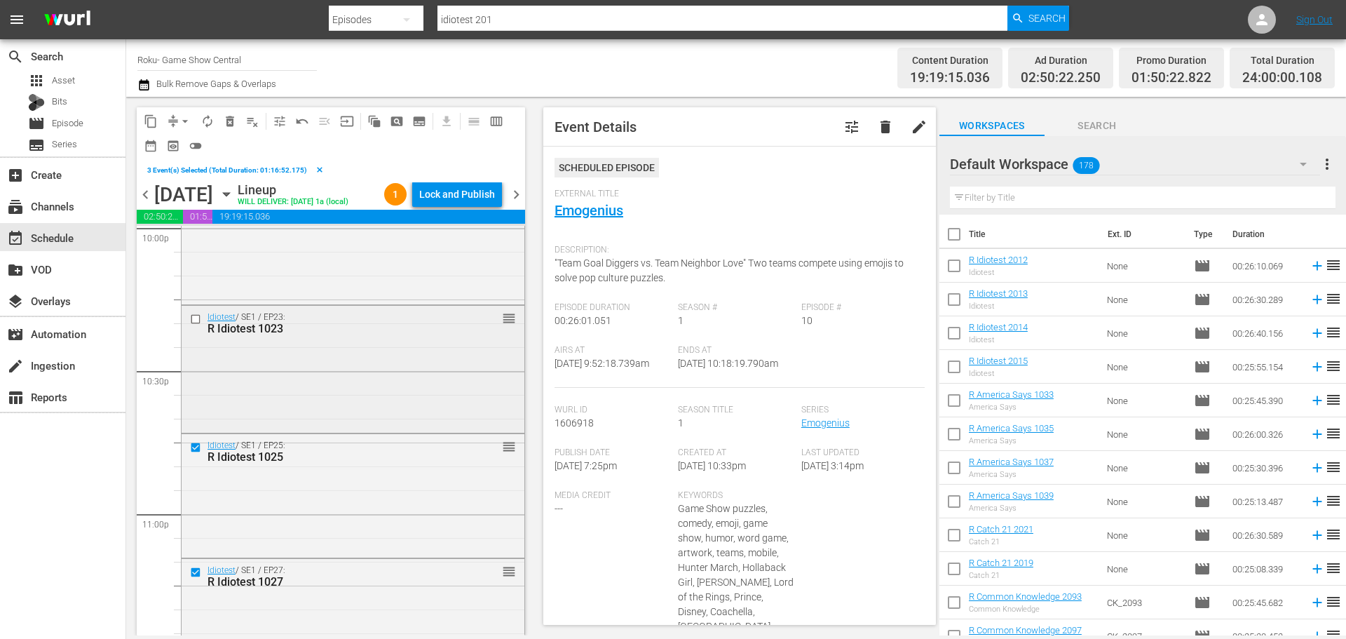
scroll to position [6291, 0]
click at [193, 320] on input "checkbox" at bounding box center [197, 320] width 15 height 12
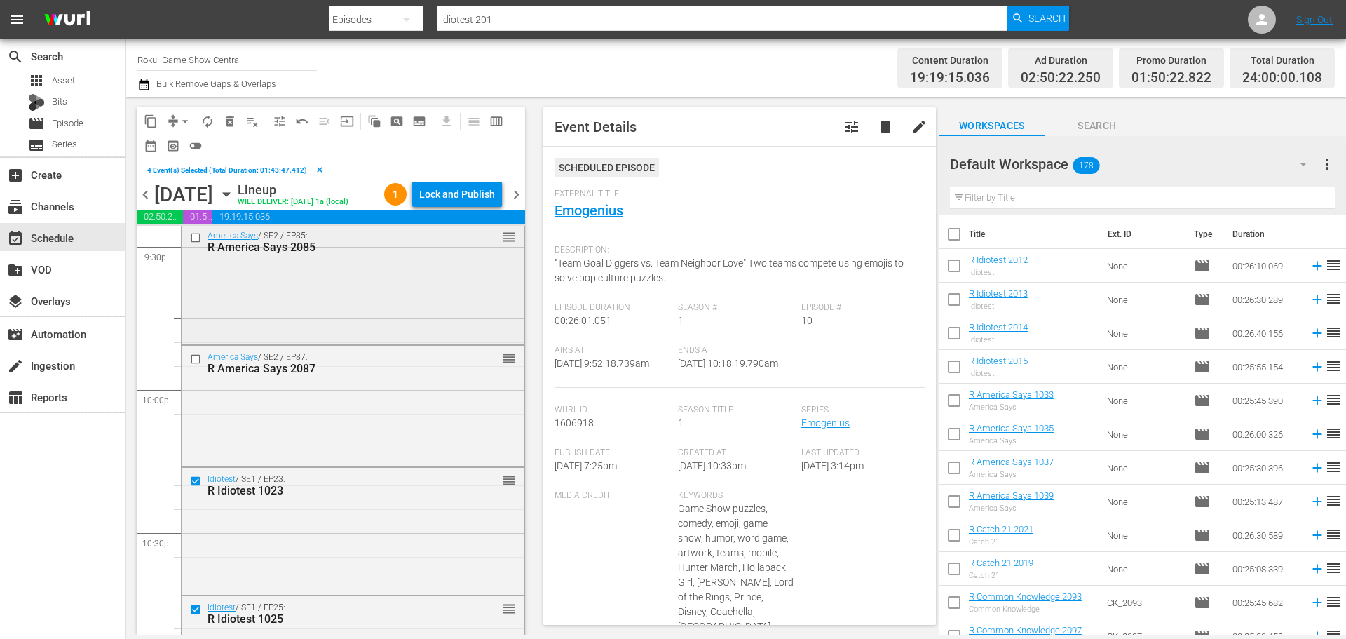
scroll to position [6080, 0]
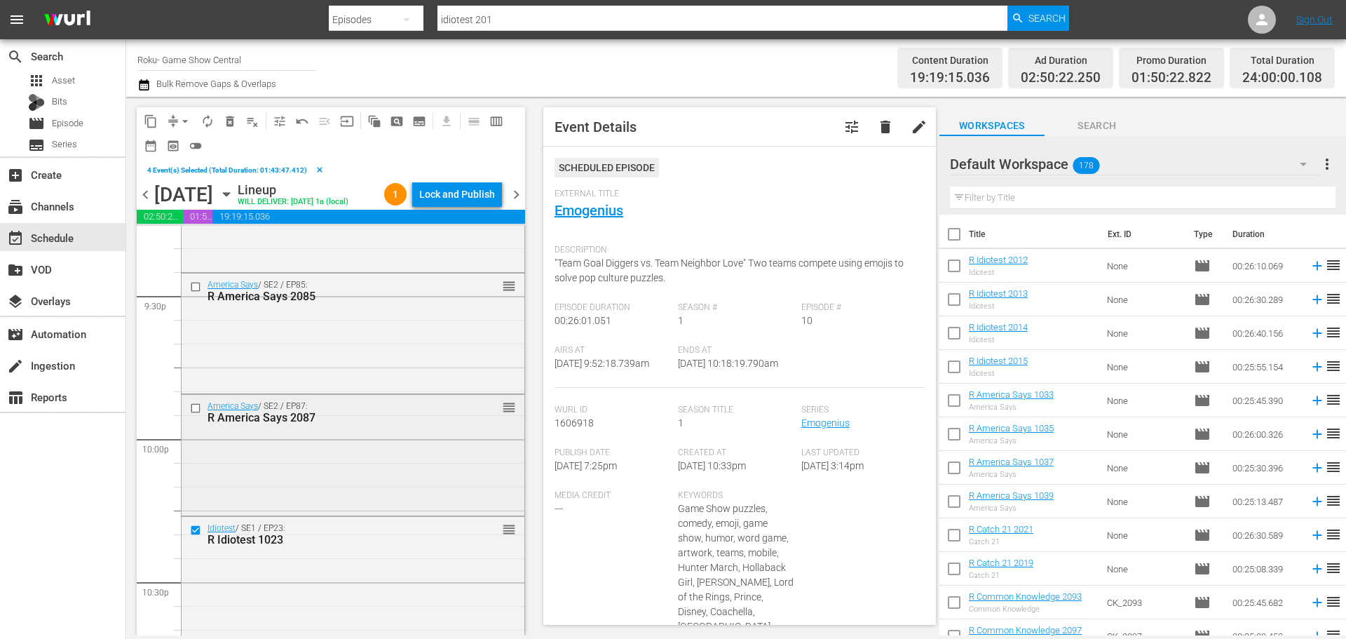
click at [196, 408] on input "checkbox" at bounding box center [197, 408] width 15 height 12
click at [198, 287] on input "checkbox" at bounding box center [197, 286] width 15 height 12
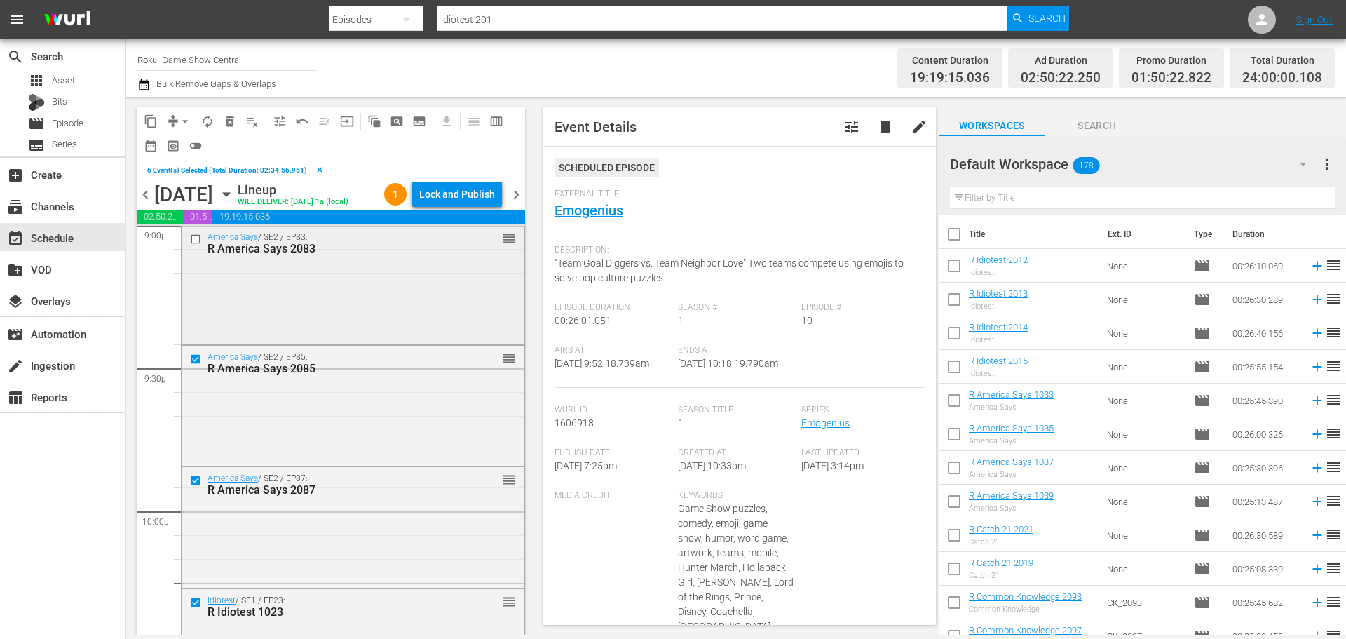
scroll to position [5940, 0]
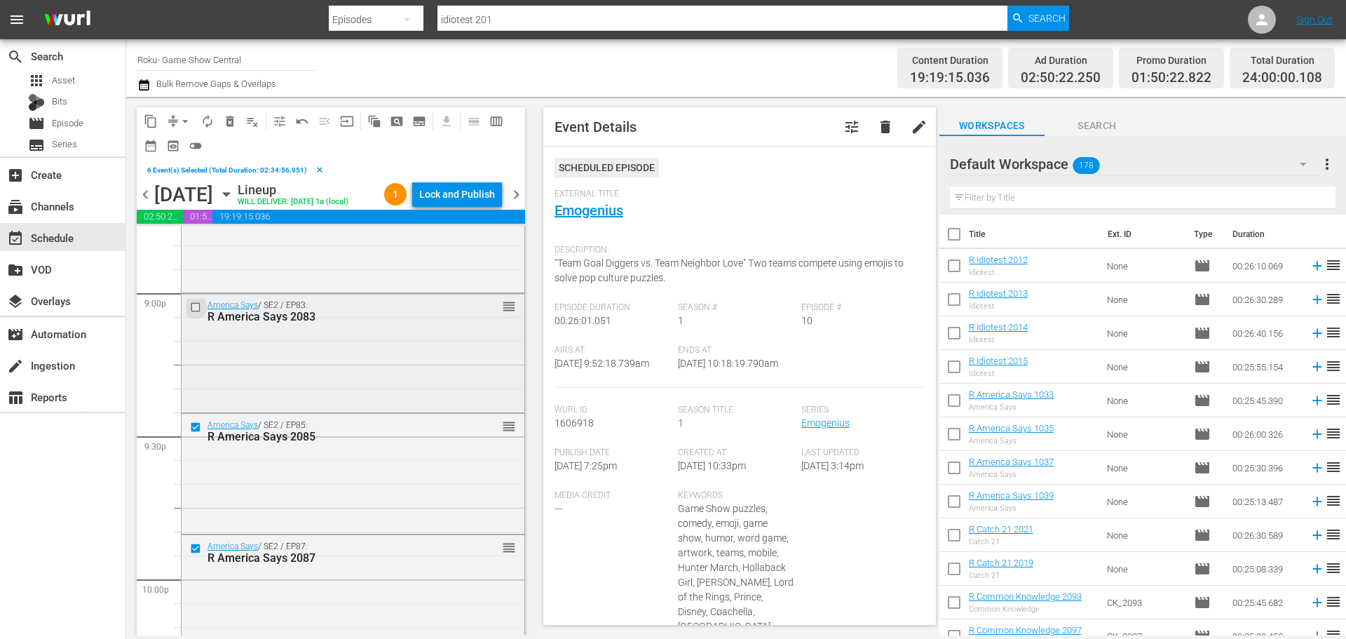
click at [193, 304] on input "checkbox" at bounding box center [197, 307] width 15 height 12
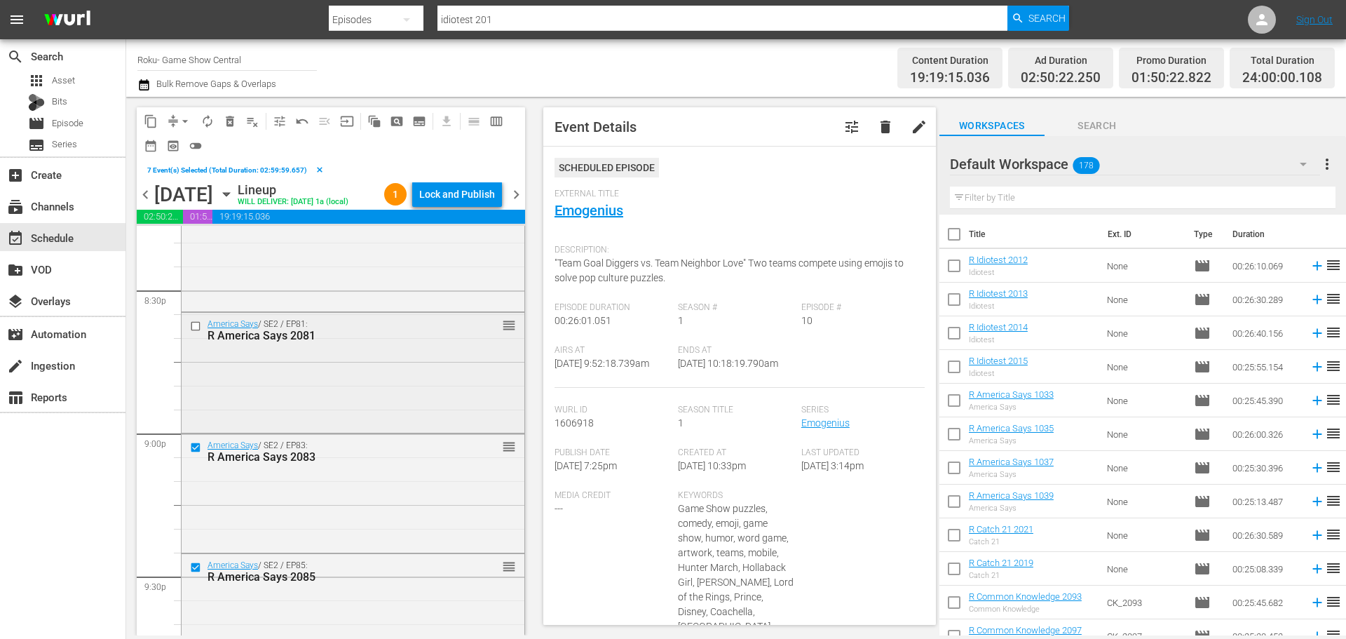
click at [197, 326] on input "checkbox" at bounding box center [197, 326] width 15 height 12
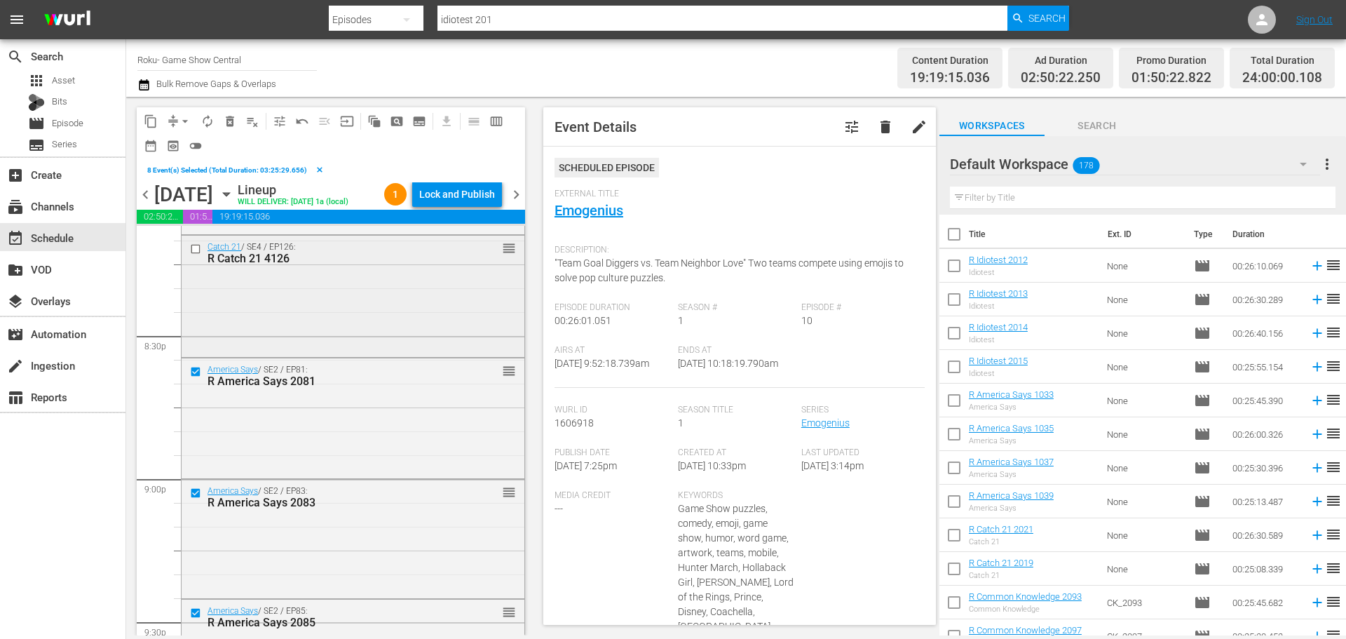
scroll to position [5730, 0]
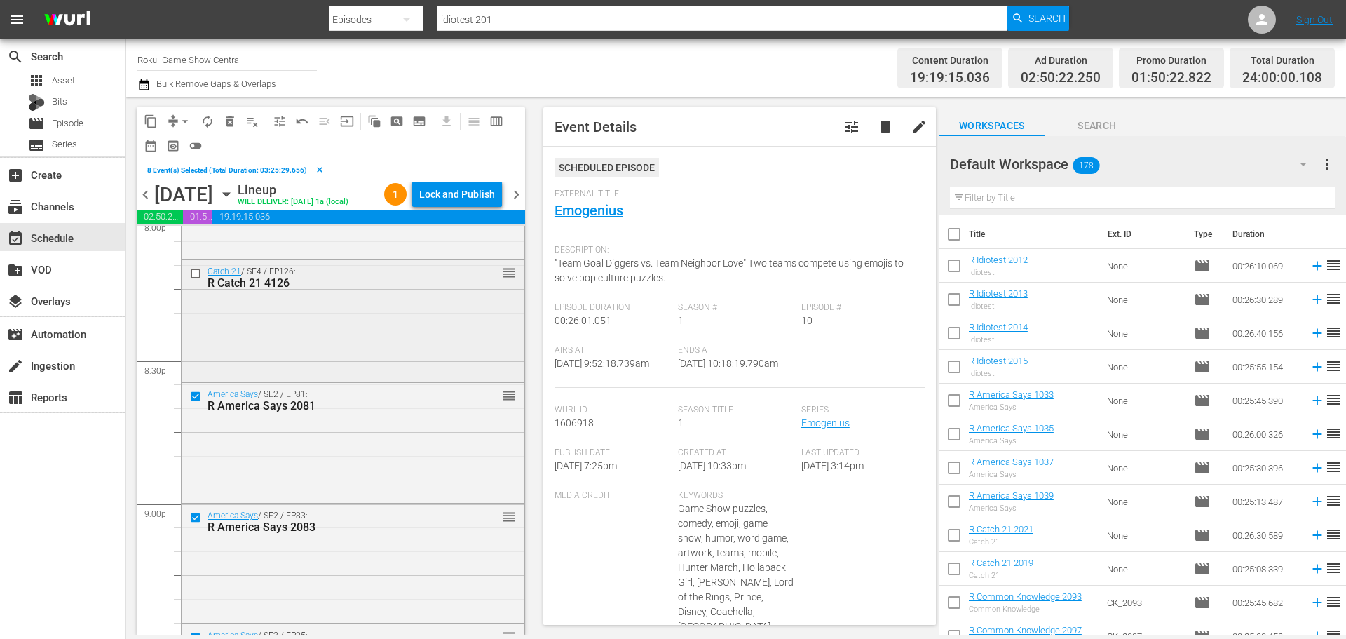
click at [203, 271] on input "checkbox" at bounding box center [197, 273] width 15 height 12
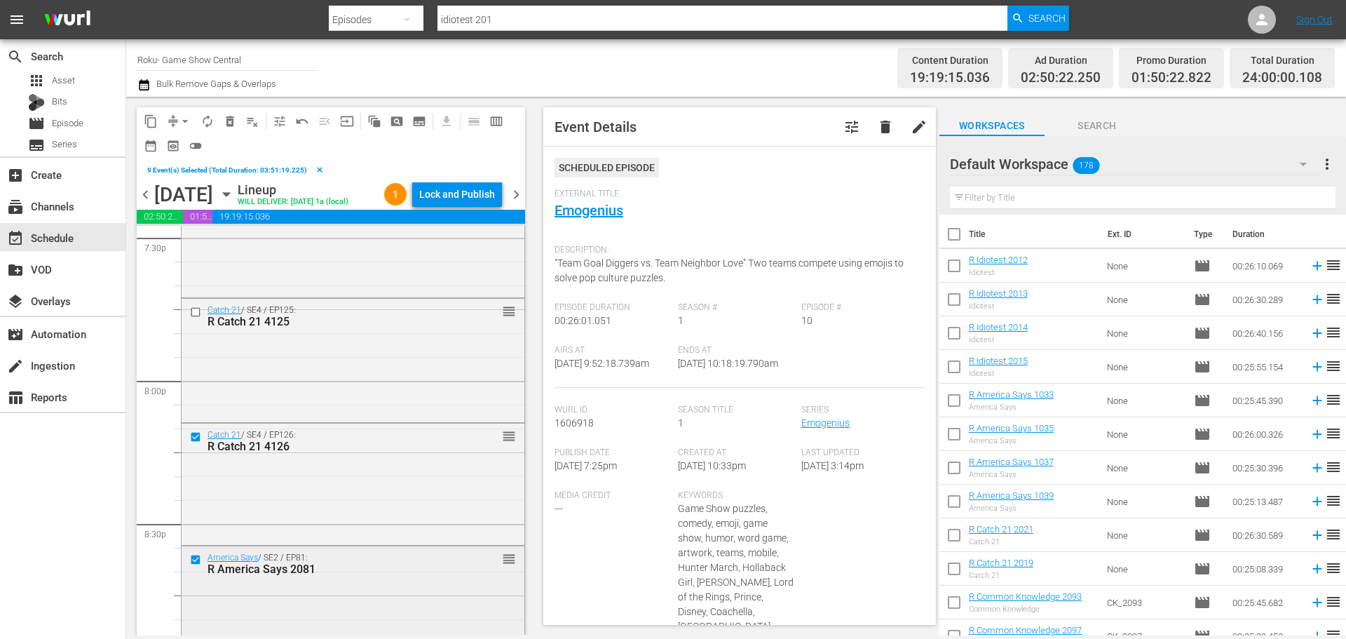
scroll to position [5519, 0]
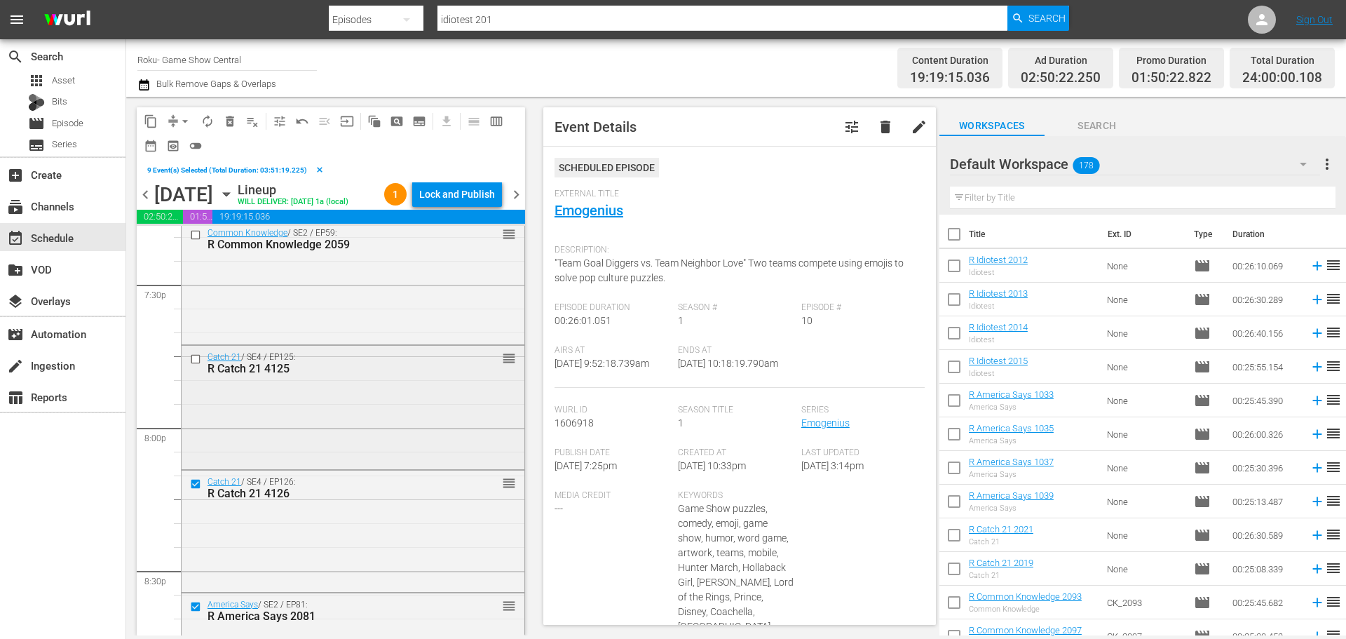
click at [201, 358] on input "checkbox" at bounding box center [197, 359] width 15 height 12
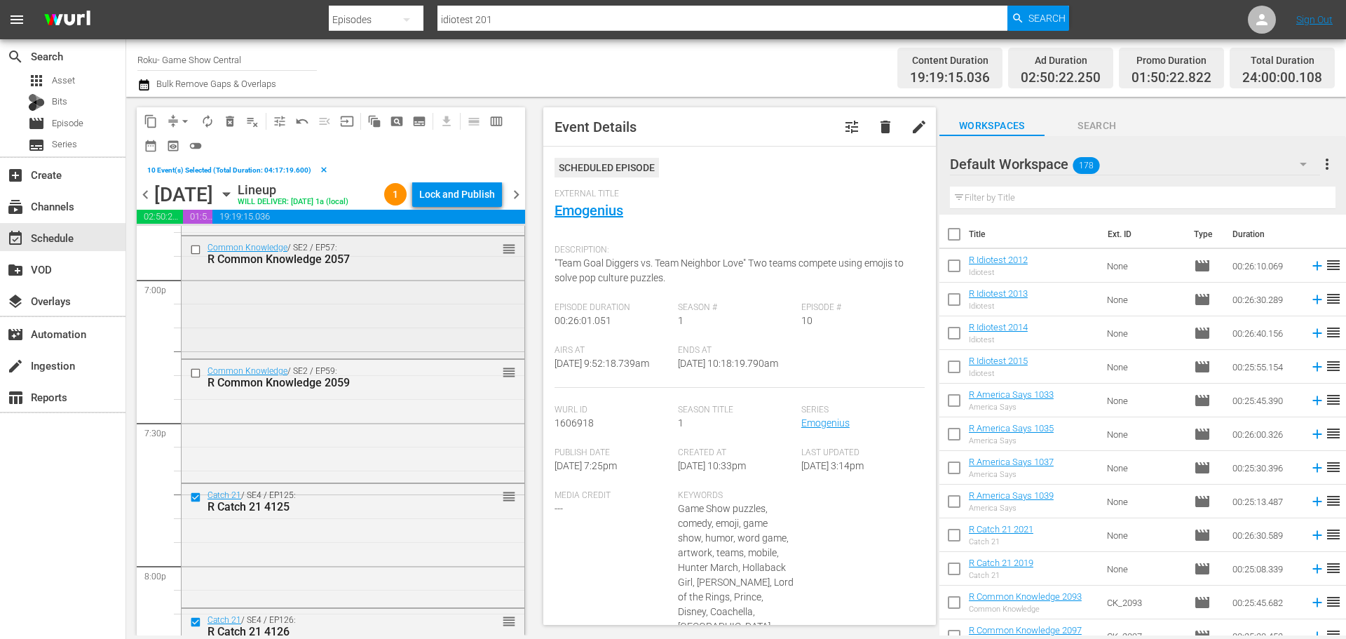
scroll to position [5379, 0]
click at [195, 368] on div at bounding box center [197, 375] width 21 height 17
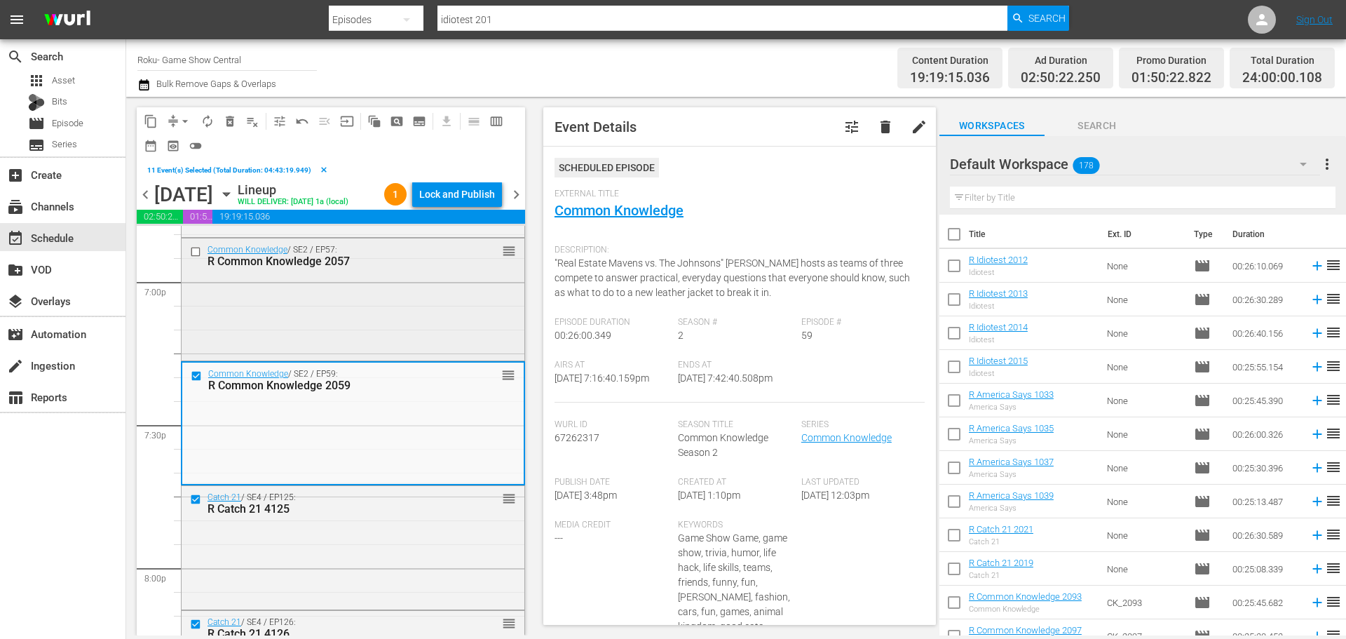
click at [197, 256] on input "checkbox" at bounding box center [197, 251] width 15 height 12
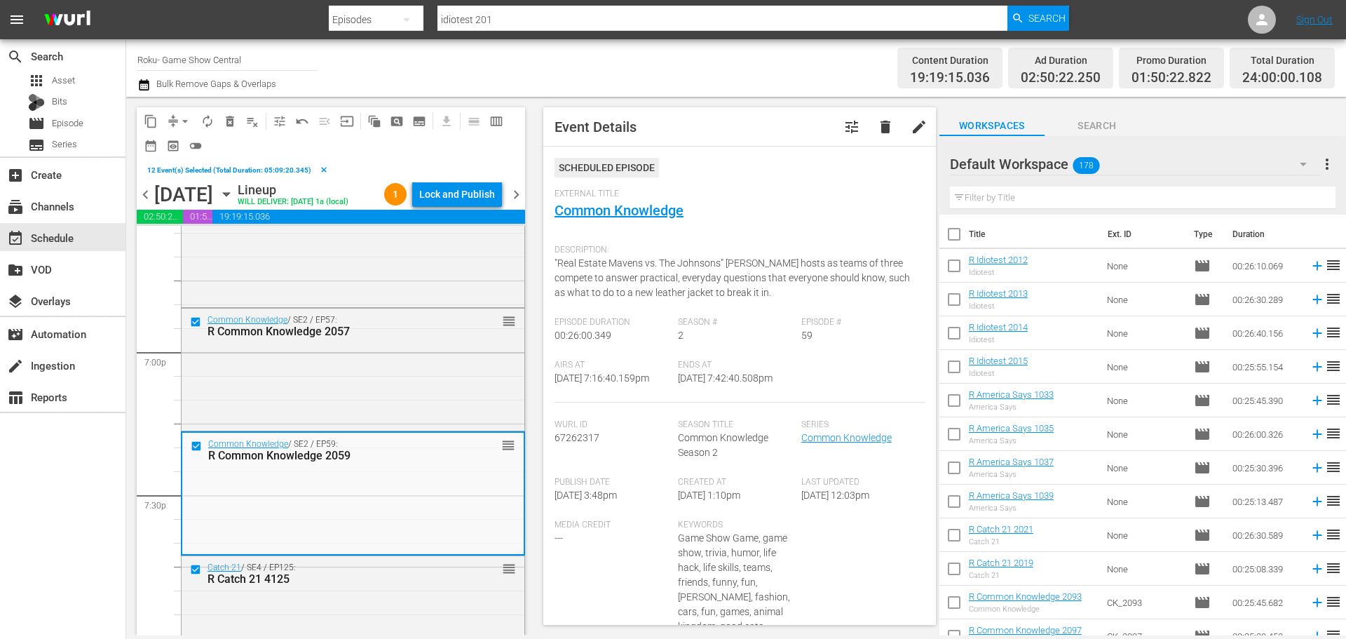
scroll to position [5099, 0]
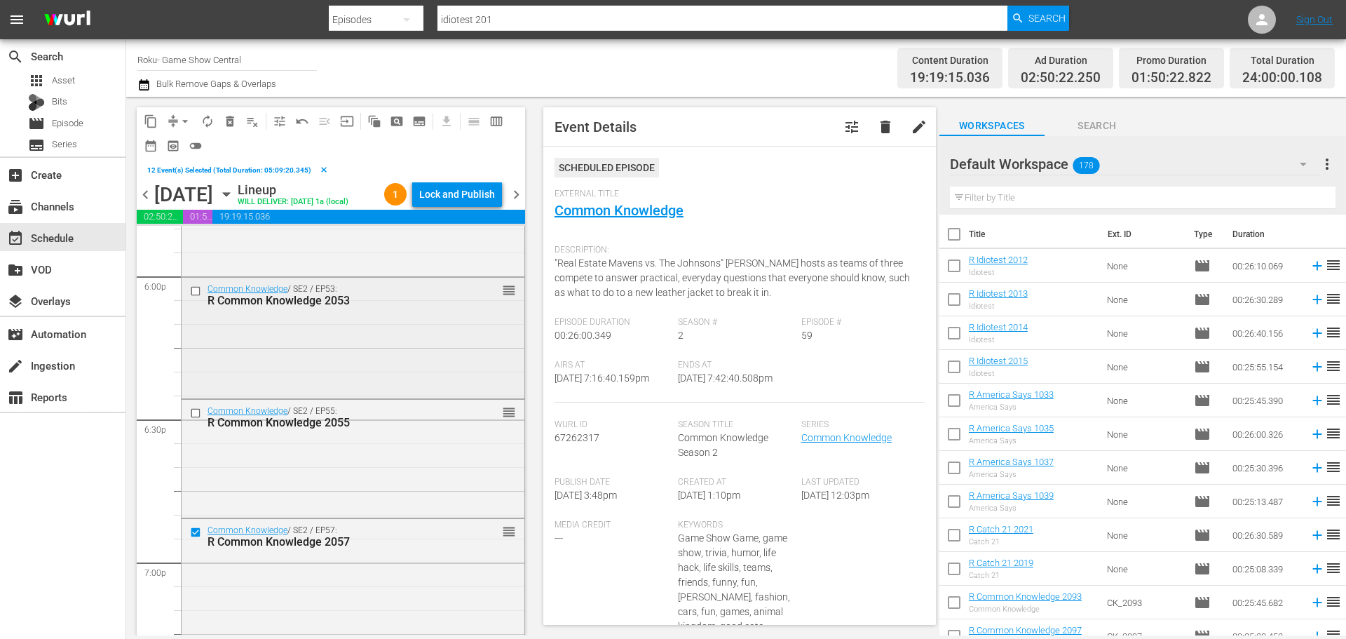
click at [191, 287] on input "checkbox" at bounding box center [197, 291] width 15 height 12
click at [199, 413] on input "checkbox" at bounding box center [197, 413] width 15 height 12
click at [161, 125] on button "content_copy" at bounding box center [151, 121] width 22 height 22
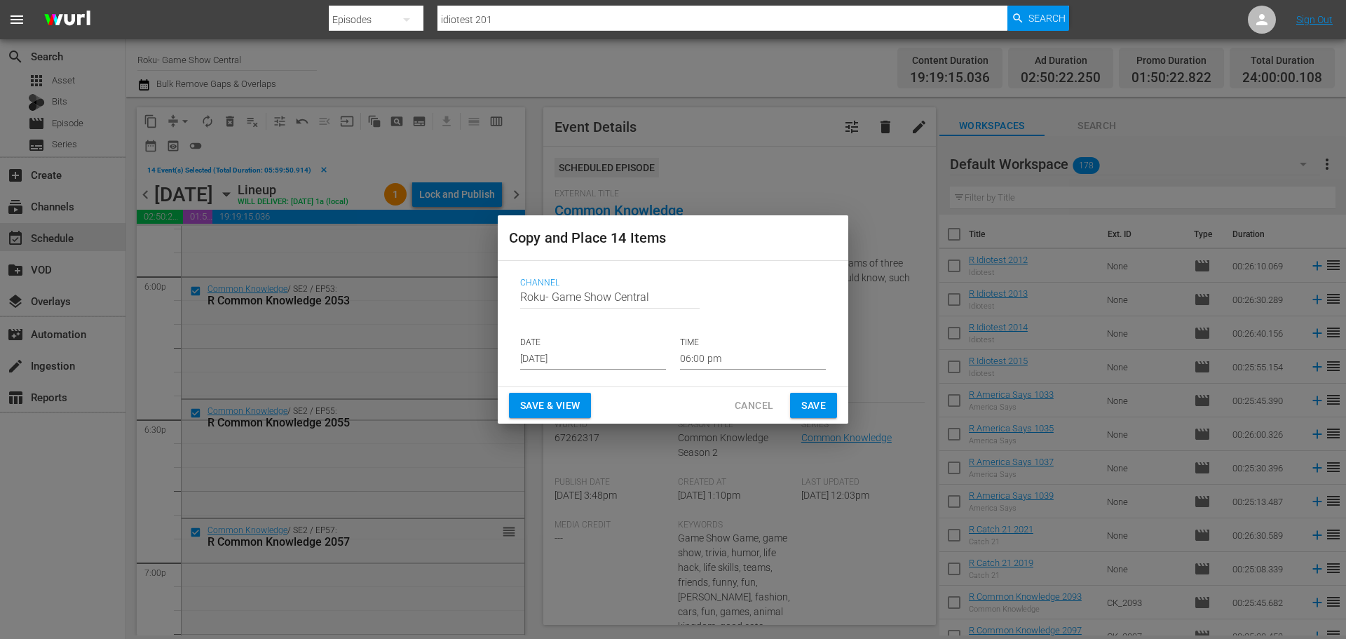
click at [515, 358] on div "Channel Channel Title Roku- Game Show Central DATE Aug 24th 2025 TIME 06:00 pm" at bounding box center [673, 323] width 328 height 114
click at [534, 358] on input "Aug 24th 2025" at bounding box center [593, 358] width 146 height 21
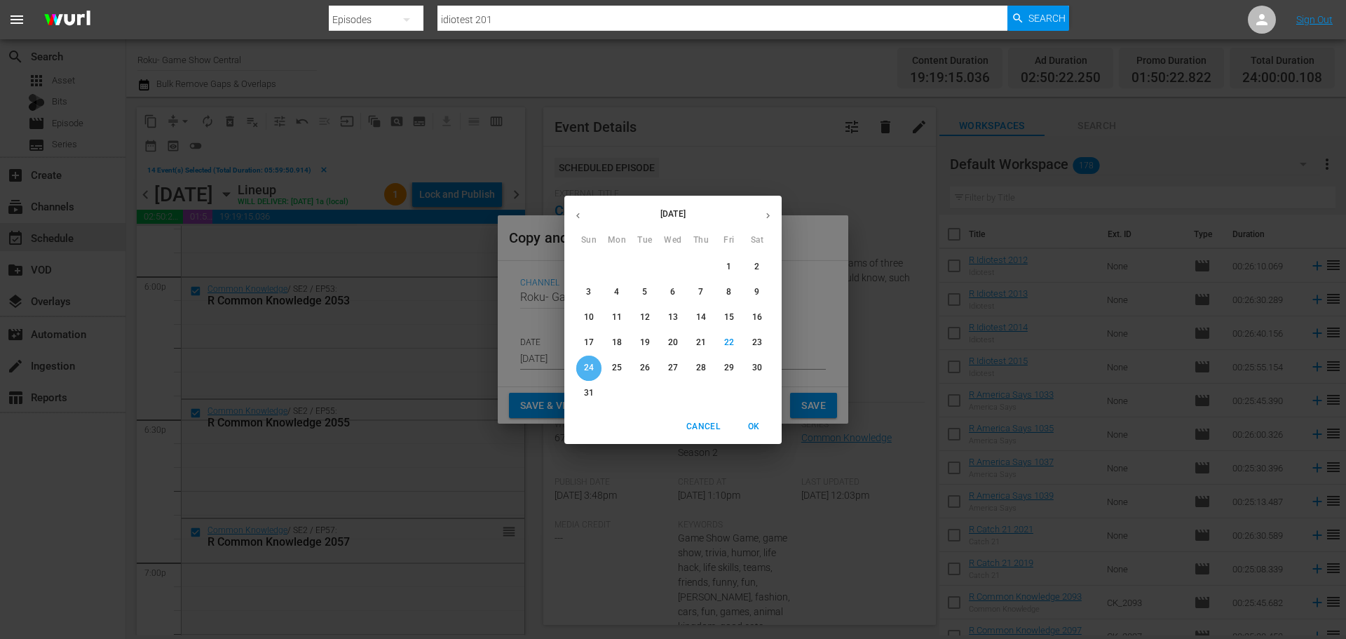
click at [590, 370] on p "24" at bounding box center [589, 368] width 10 height 12
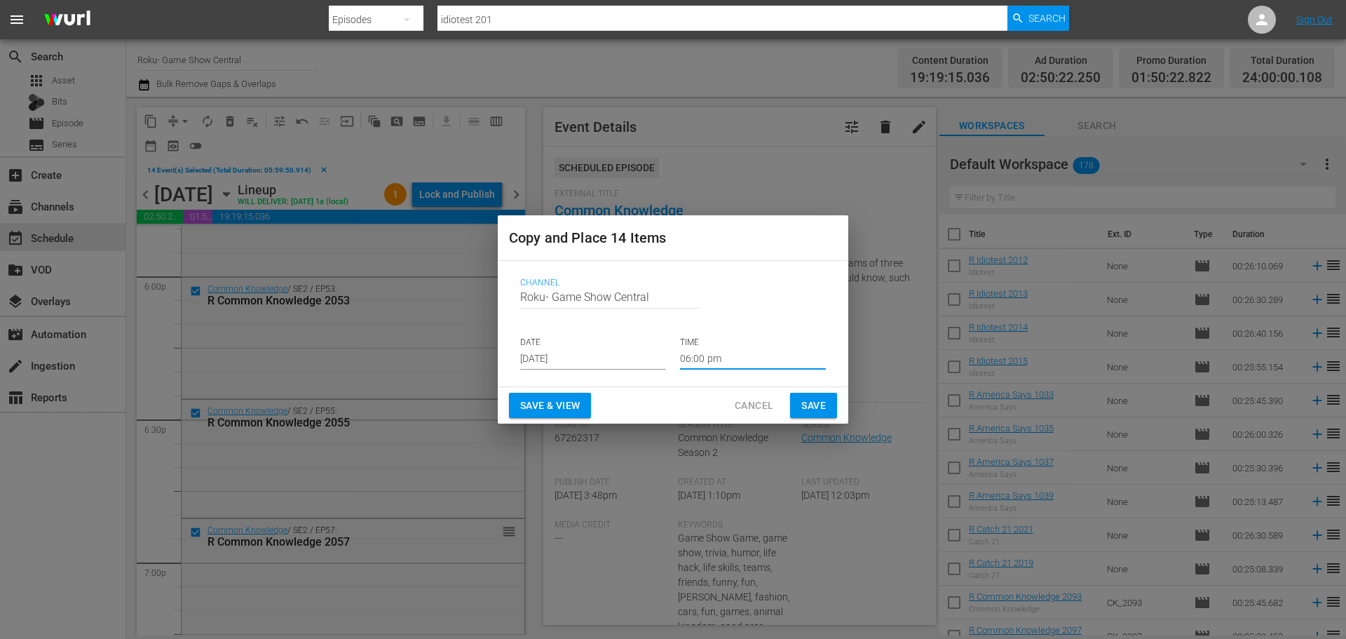
click at [719, 357] on input "06:00 pm" at bounding box center [753, 358] width 146 height 21
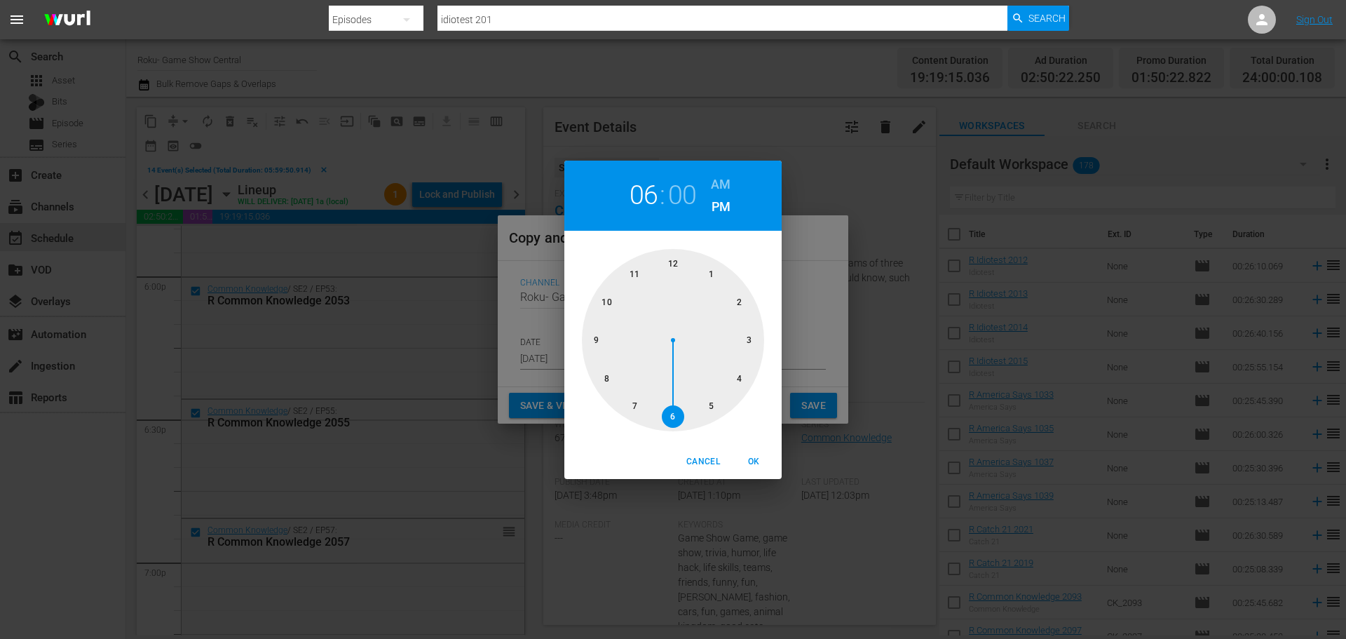
click at [674, 260] on div at bounding box center [673, 340] width 182 height 182
click at [765, 465] on span "OK" at bounding box center [754, 461] width 34 height 15
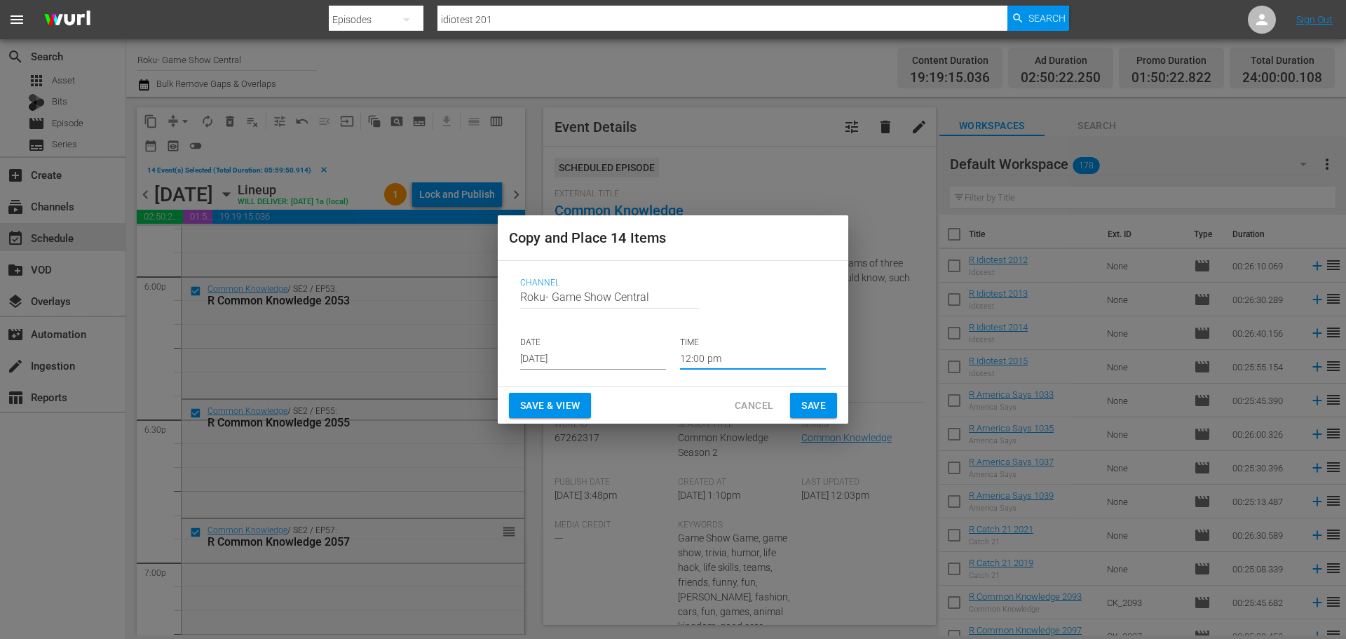
type input "12:00 pm"
click at [792, 410] on button "Save" at bounding box center [813, 406] width 47 height 26
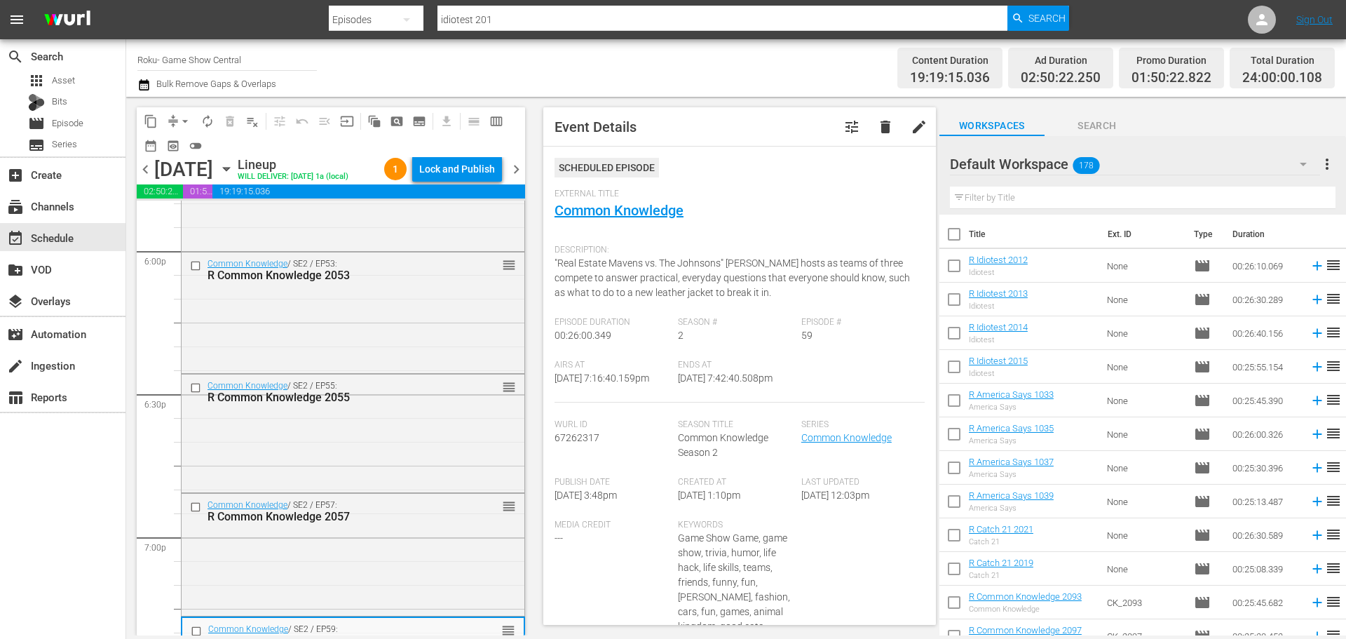
click at [370, 179] on div "chevron_left Saturday, August 30th August 30th Lineup WILL DELIVER: 8/29 @ 1a (…" at bounding box center [331, 170] width 388 height 27
click at [234, 165] on icon "button" at bounding box center [226, 168] width 15 height 15
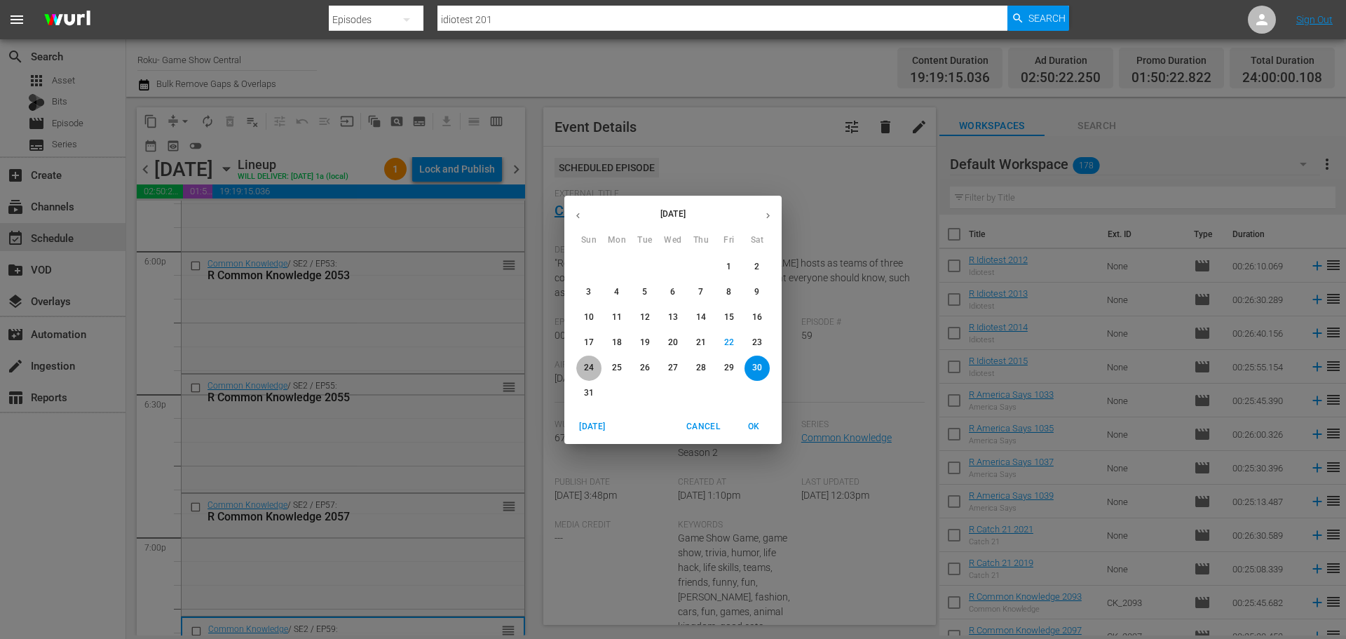
click at [596, 371] on span "24" at bounding box center [588, 368] width 25 height 12
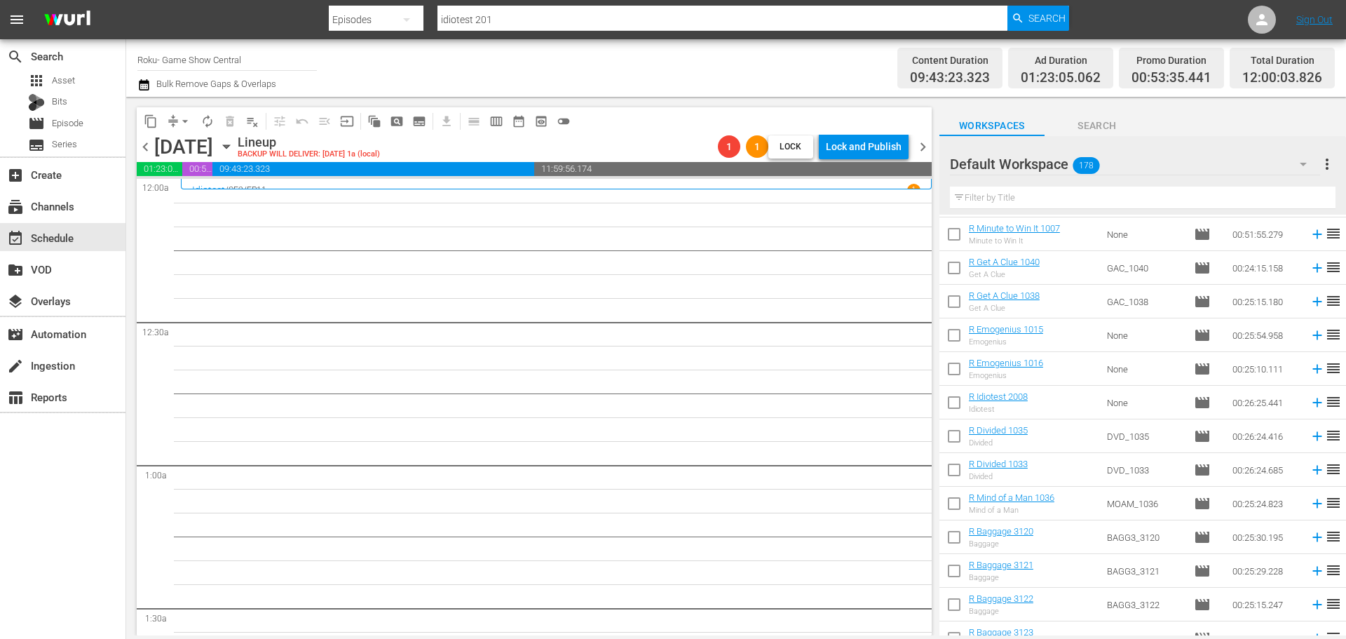
scroll to position [631, 0]
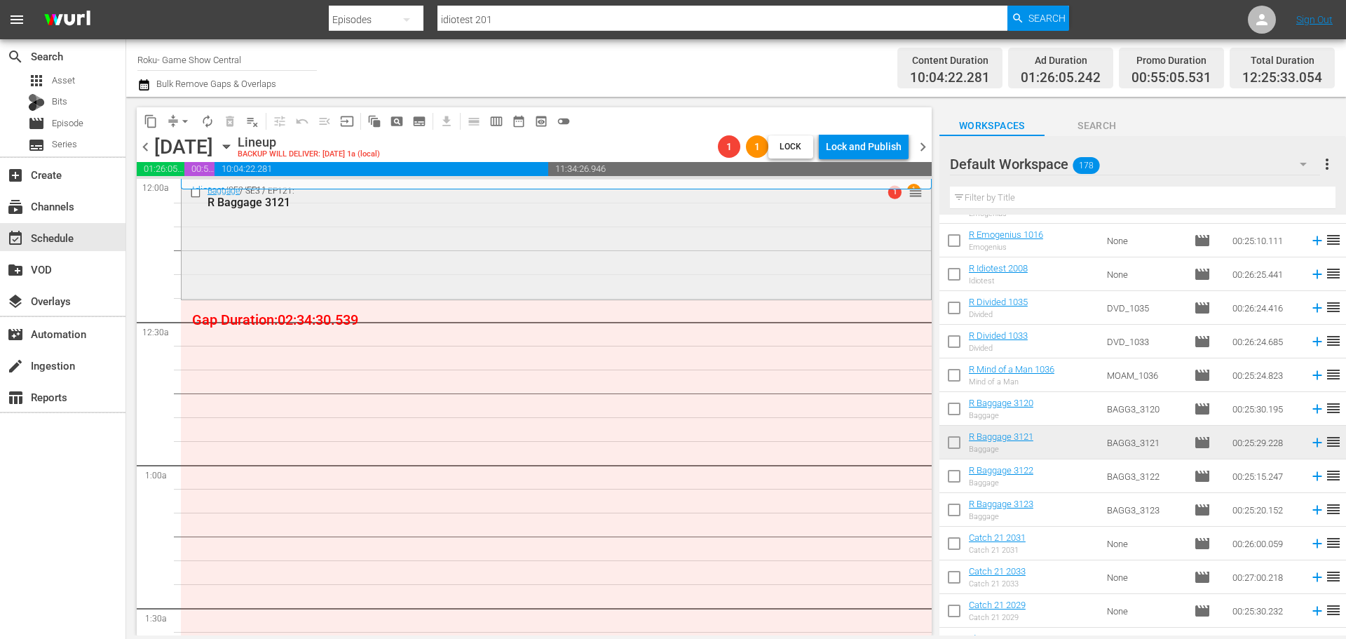
click at [522, 266] on div "Baggage / SE3 / EP121: R Baggage 3121 1 reorder" at bounding box center [557, 237] width 750 height 117
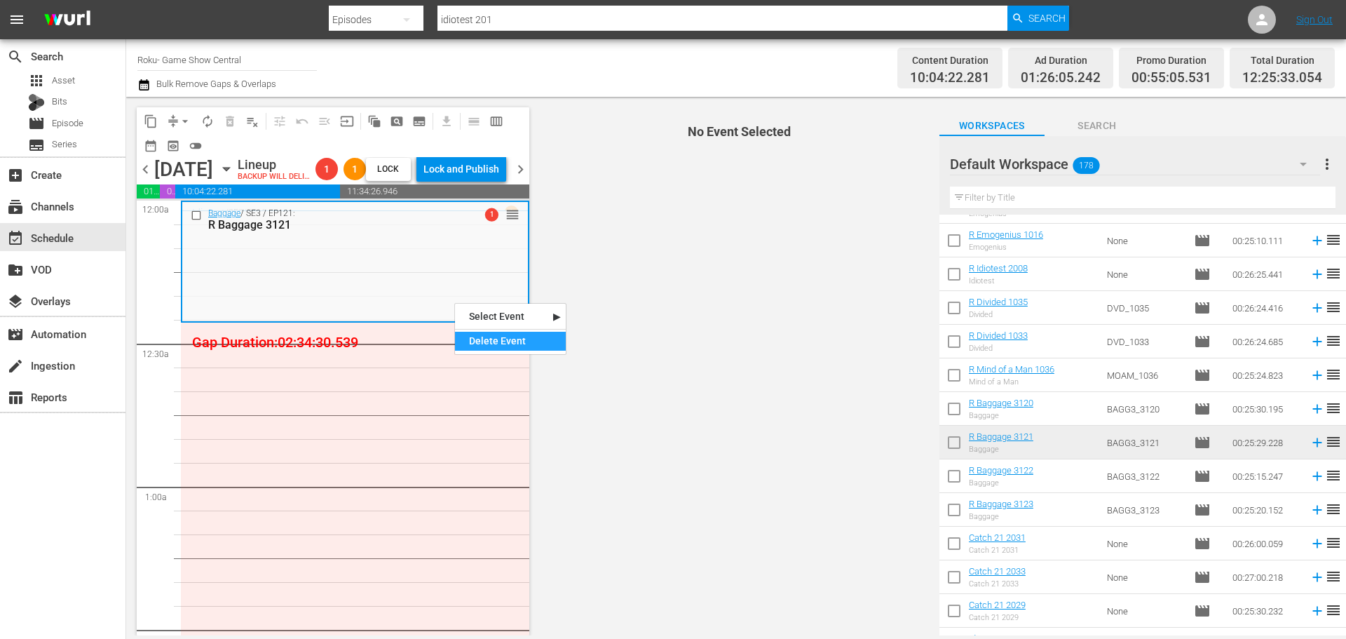
click at [516, 349] on div "Delete Event" at bounding box center [510, 341] width 111 height 19
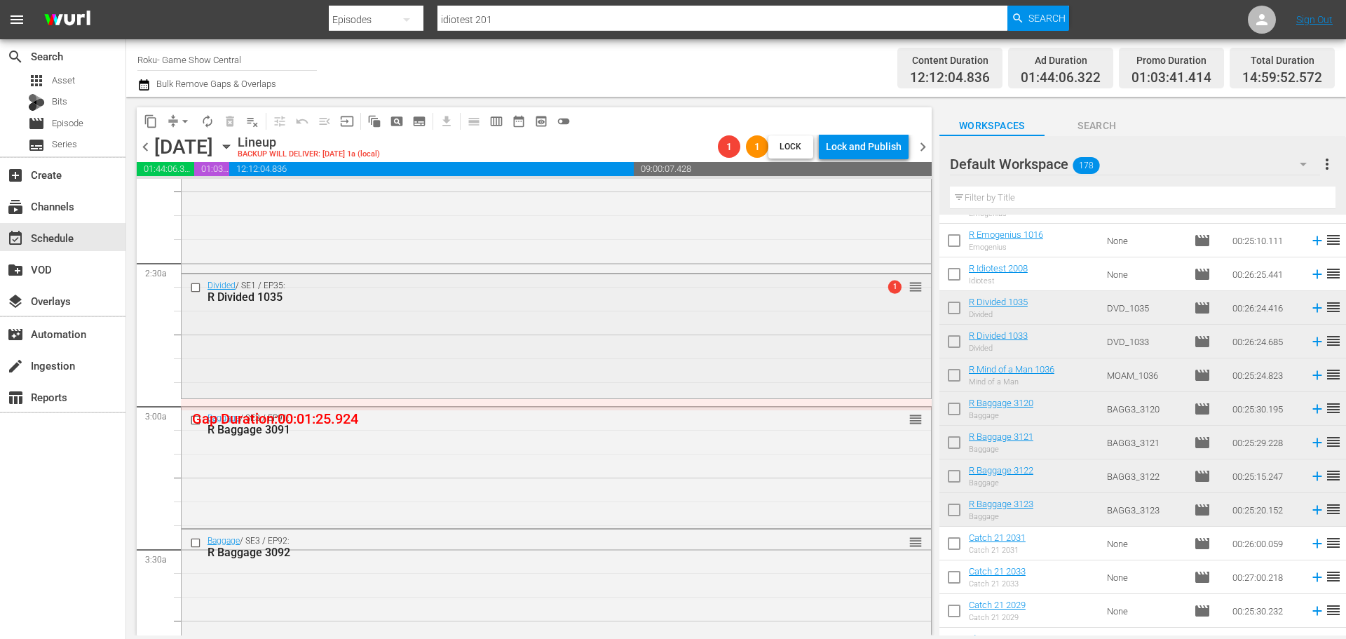
click at [474, 332] on div "Divided / SE1 / EP35: R Divided 1035 1 reorder" at bounding box center [557, 335] width 750 height 122
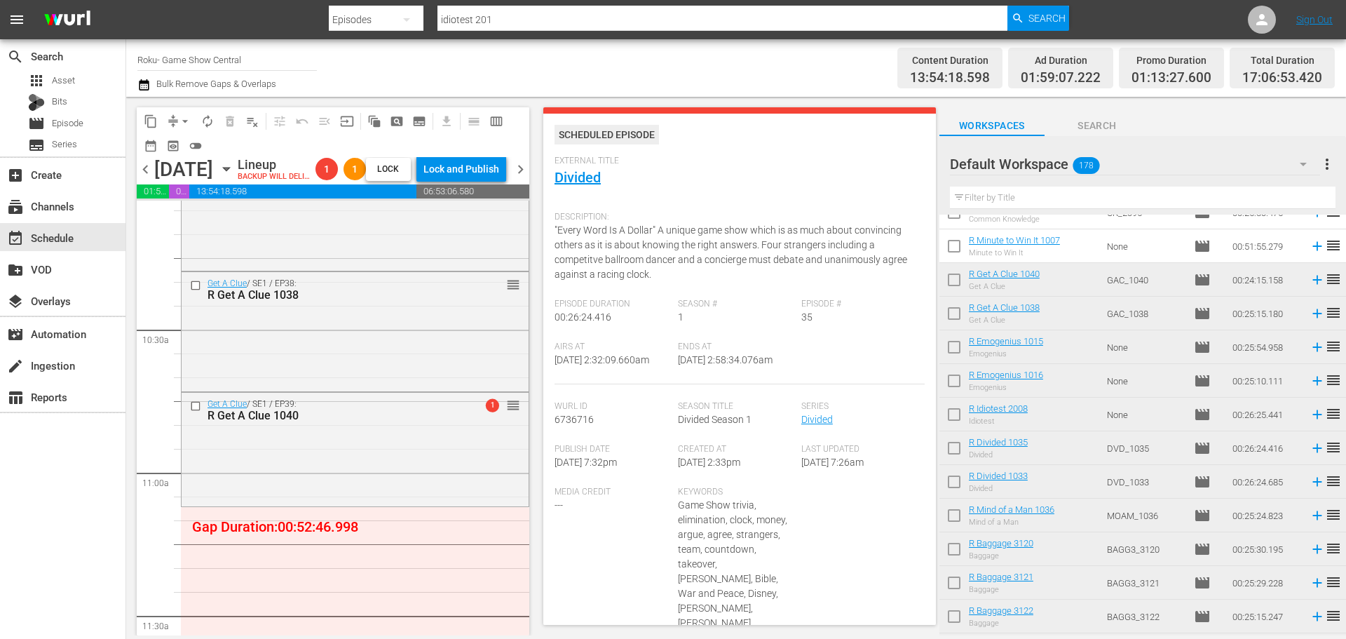
scroll to position [3015, 0]
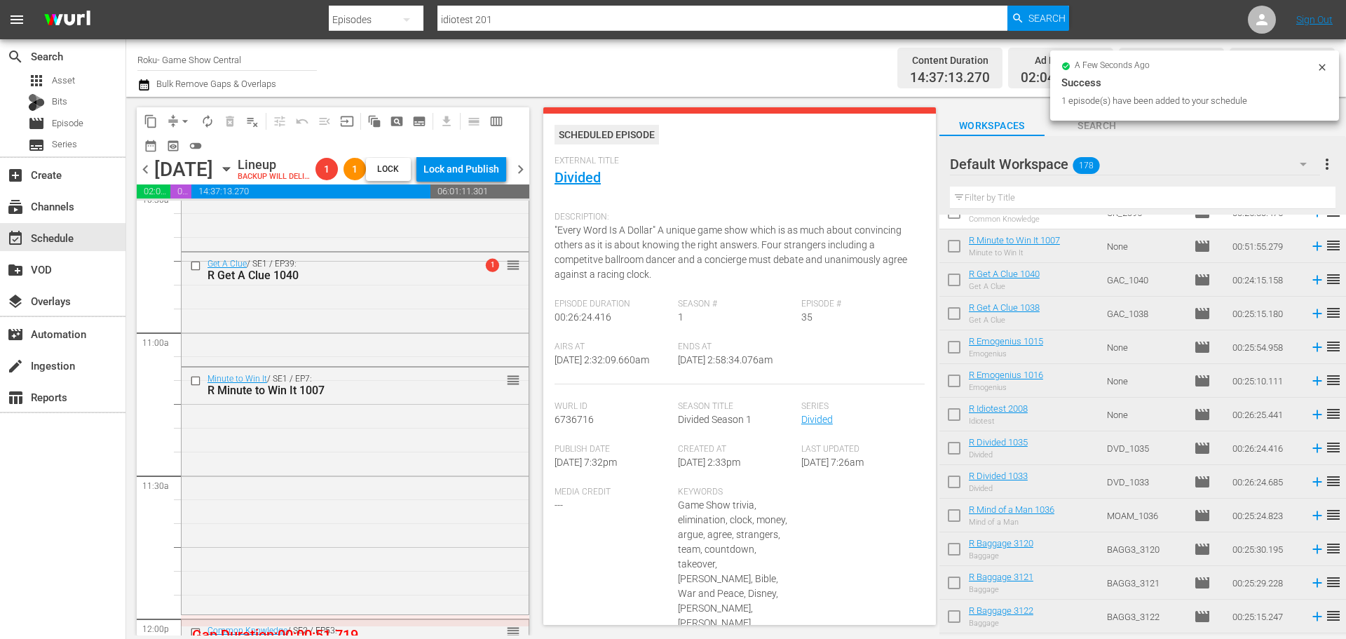
click at [333, 521] on div "content_copy compress arrow_drop_down autorenew_outlined delete_forever_outline…" at bounding box center [333, 371] width 393 height 528
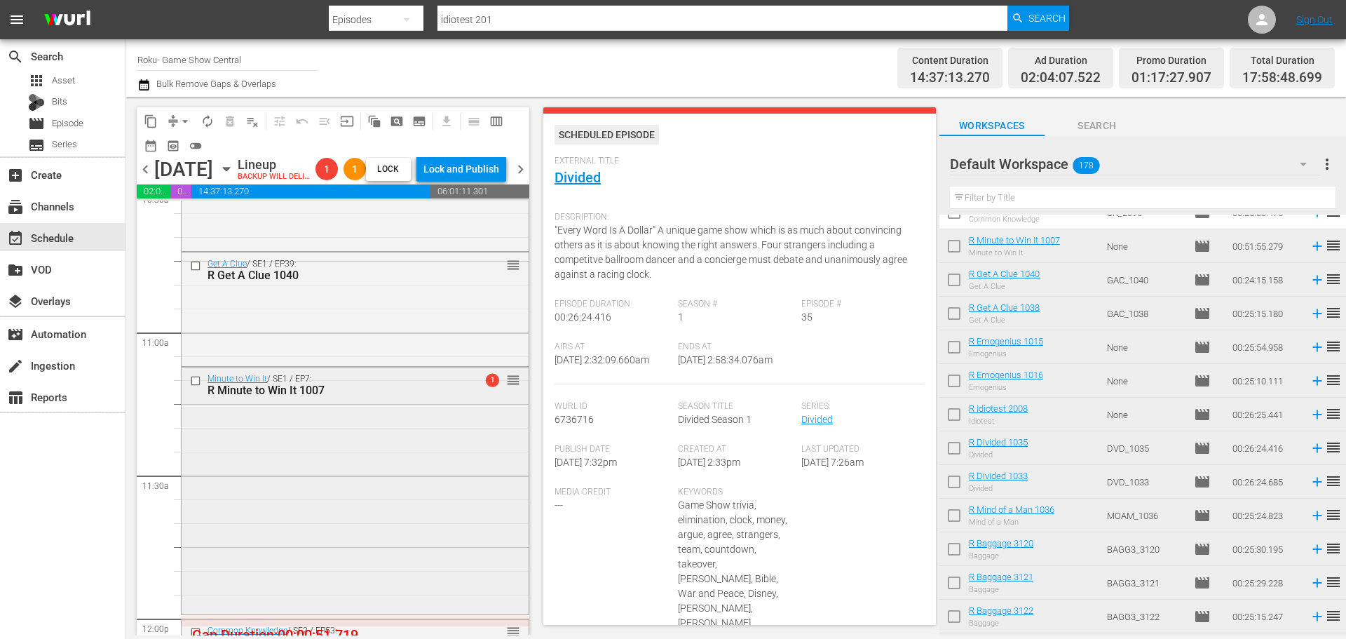
scroll to position [2524, 0]
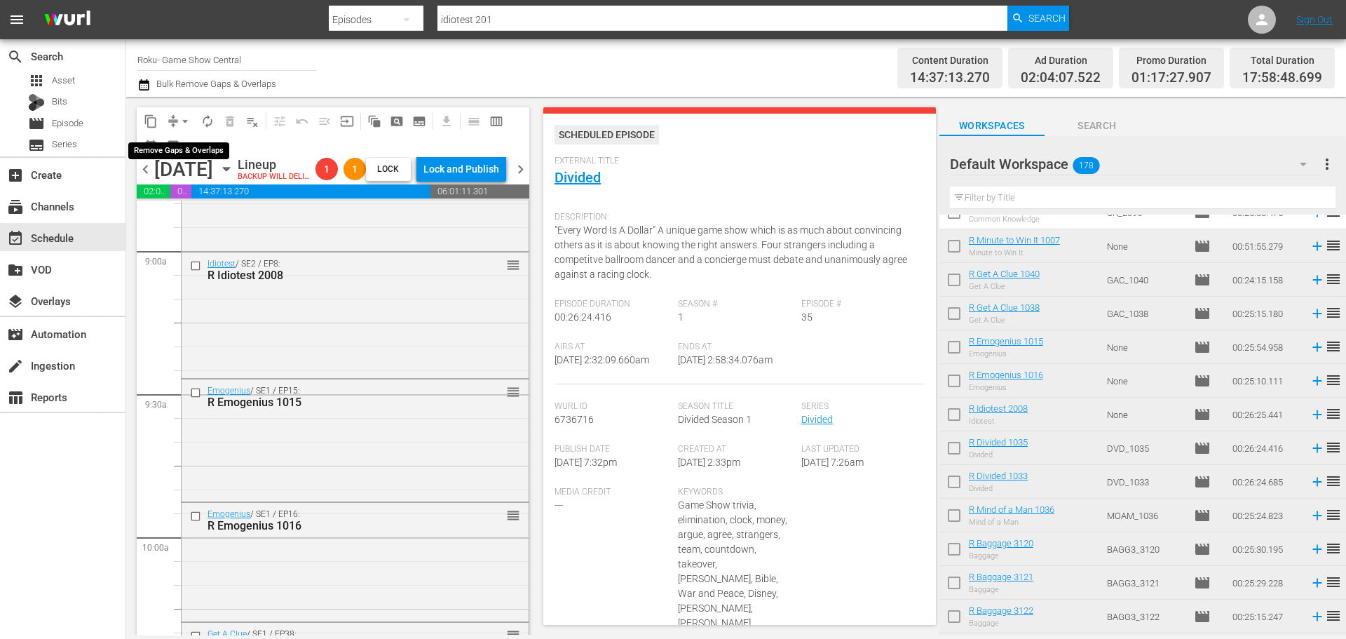
click at [185, 121] on span "arrow_drop_down" at bounding box center [185, 121] width 14 height 14
click at [191, 154] on li "Align to Midnight" at bounding box center [185, 149] width 147 height 23
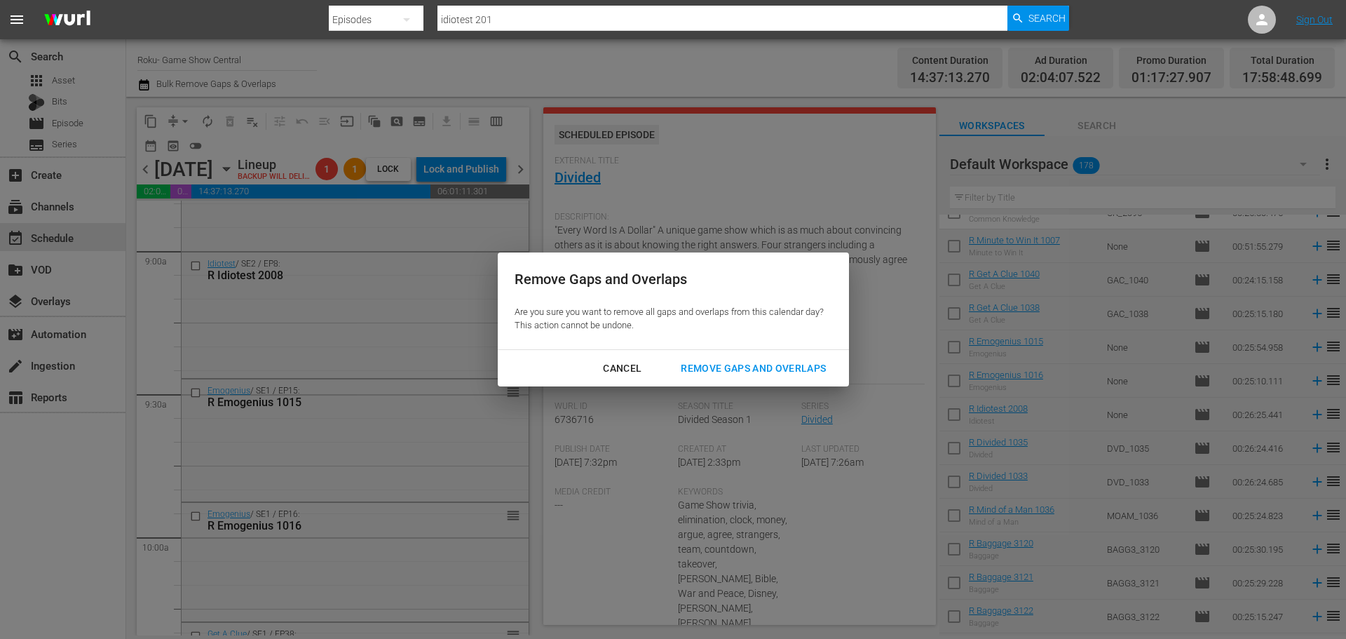
click at [731, 372] on div "Remove Gaps and Overlaps" at bounding box center [754, 369] width 168 height 18
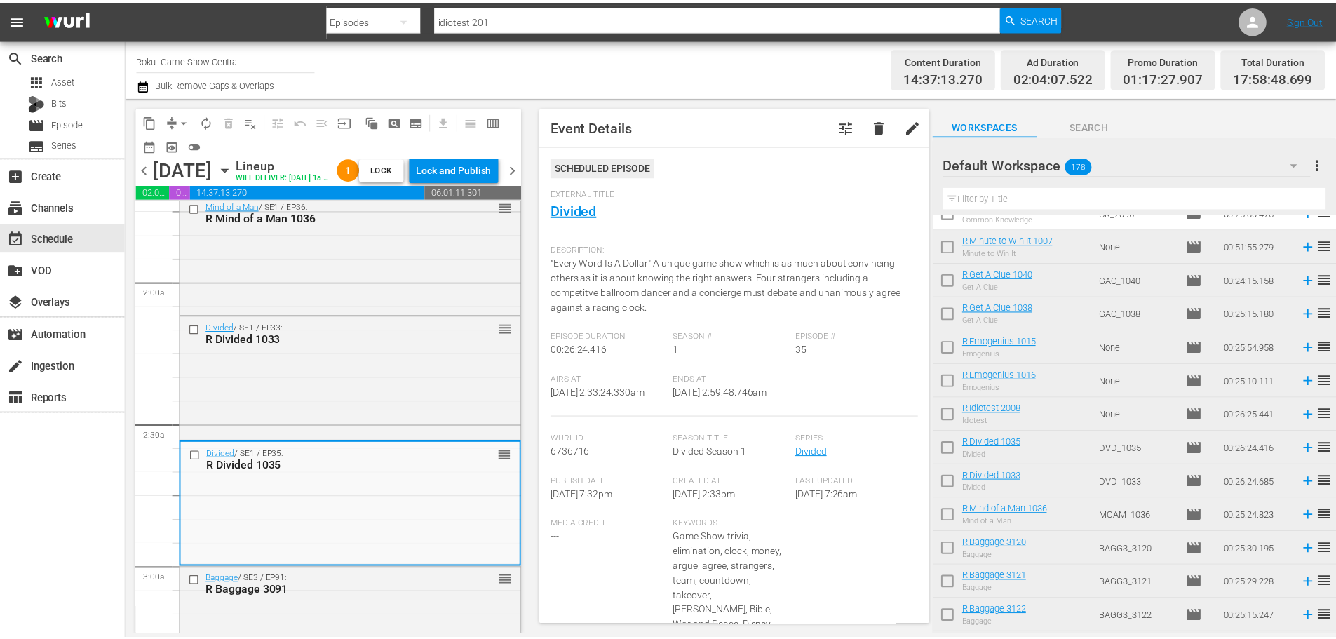
scroll to position [0, 0]
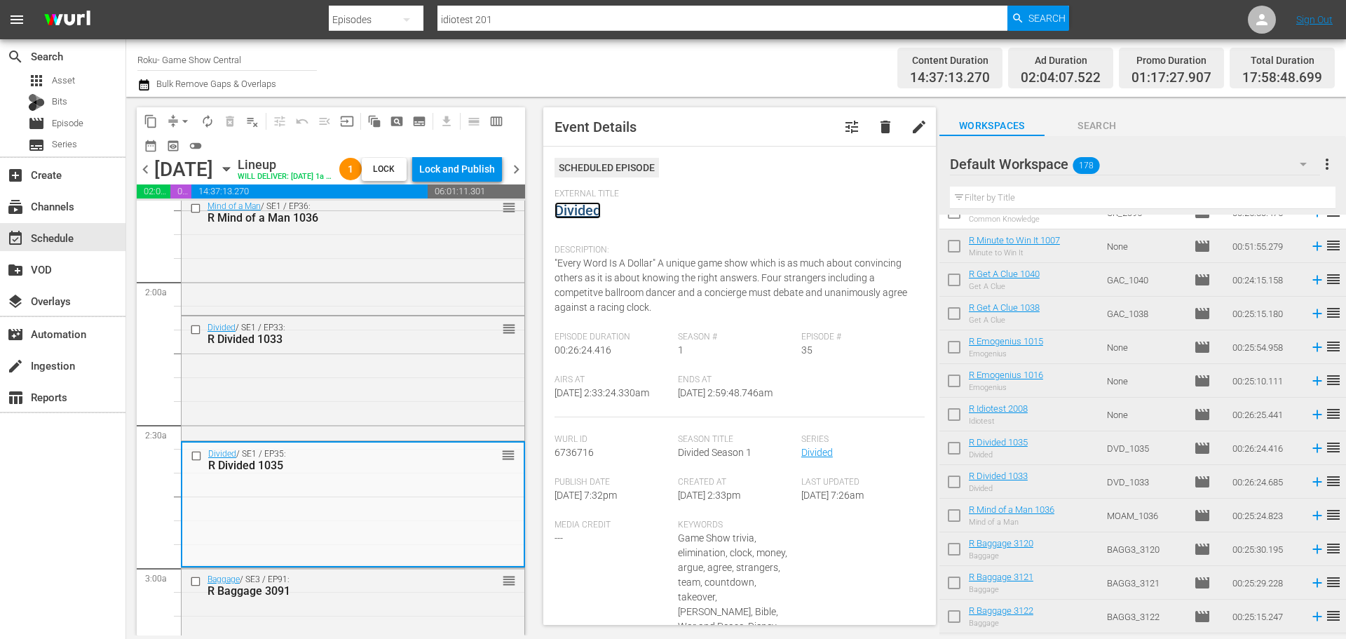
click at [571, 208] on link "Divided" at bounding box center [578, 210] width 46 height 17
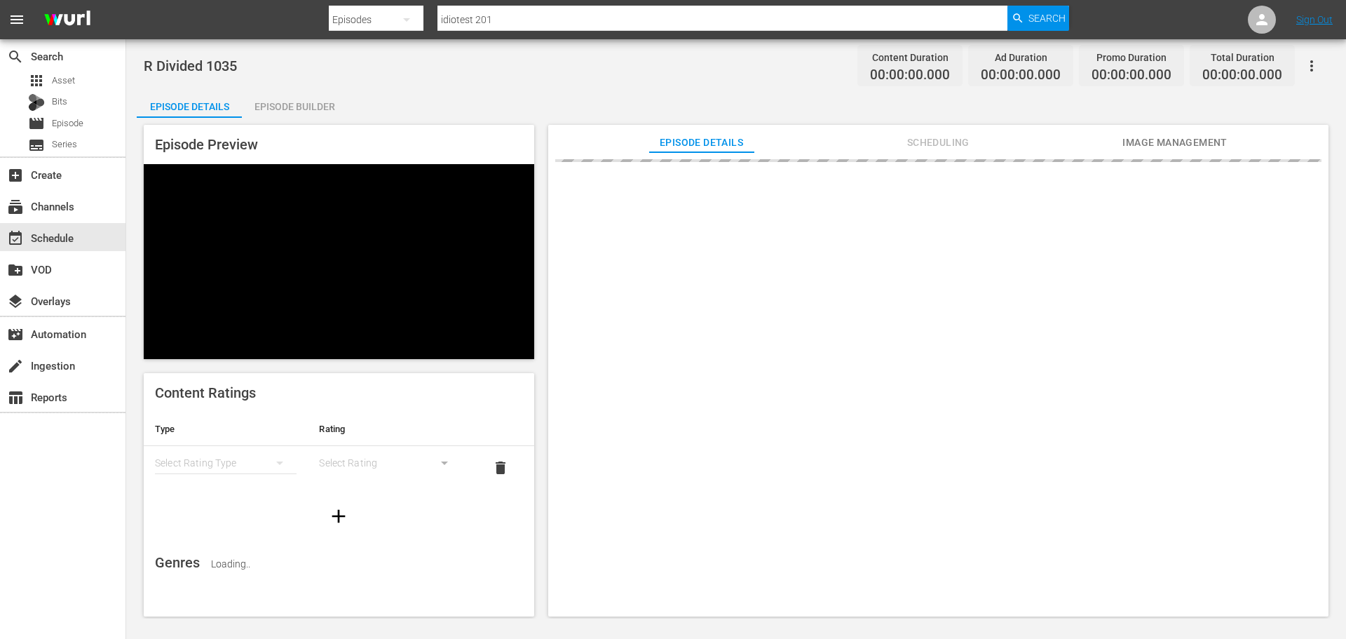
click at [334, 102] on div "Episode Builder" at bounding box center [294, 107] width 105 height 34
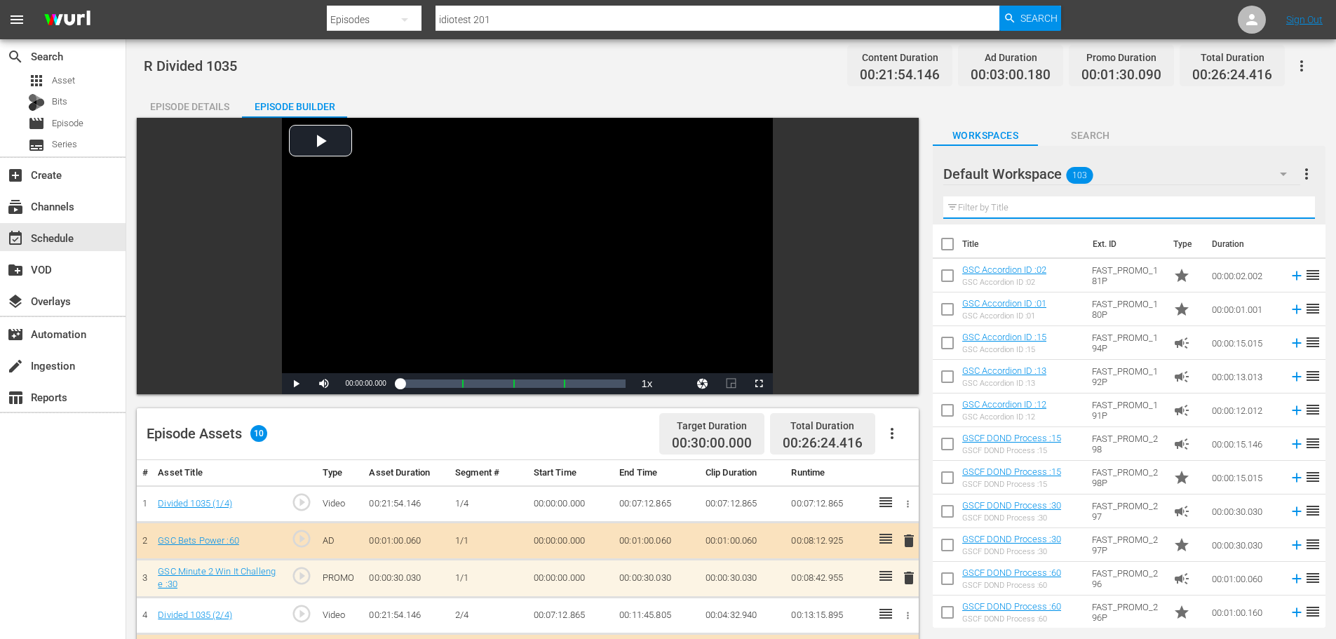
click at [1029, 209] on input "text" at bounding box center [1129, 207] width 372 height 22
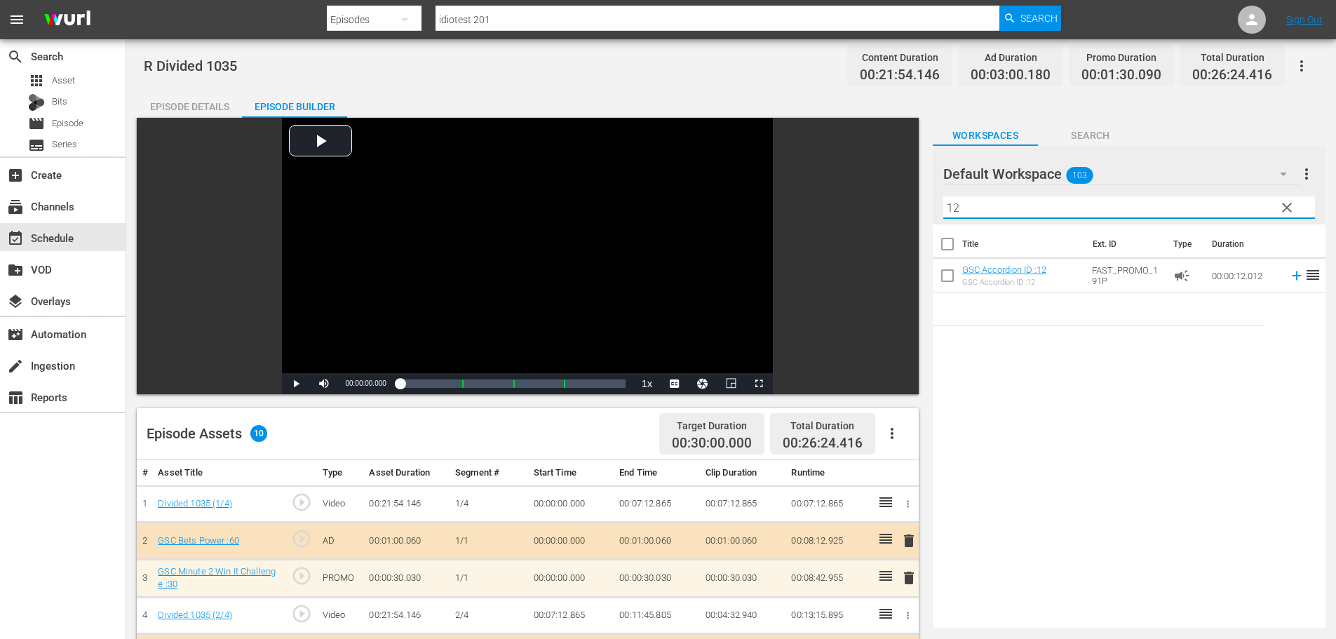
scroll to position [365, 0]
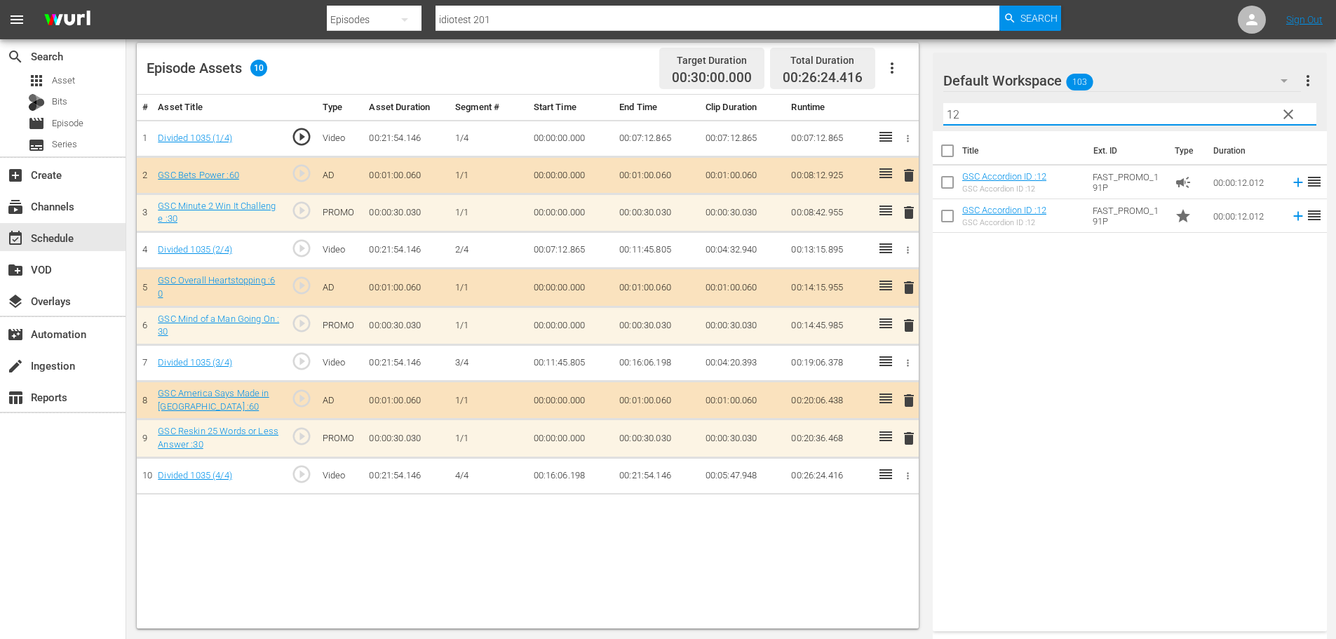
type input "12"
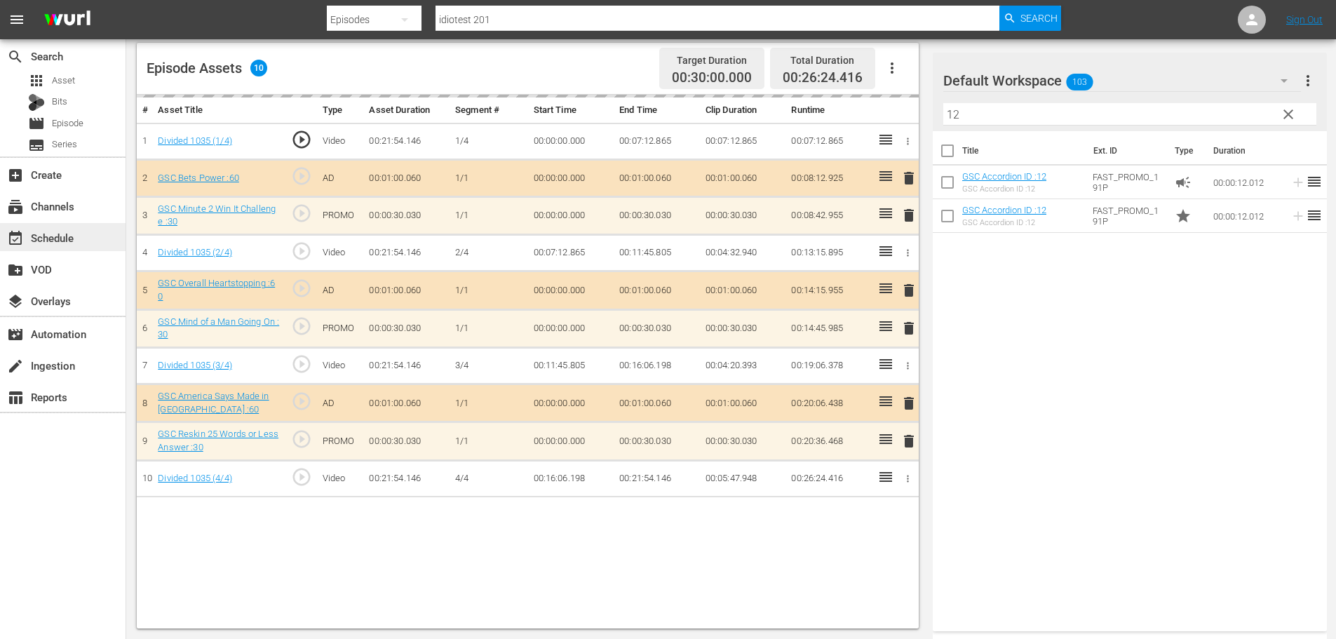
click at [91, 237] on div "event_available Schedule" at bounding box center [63, 237] width 126 height 28
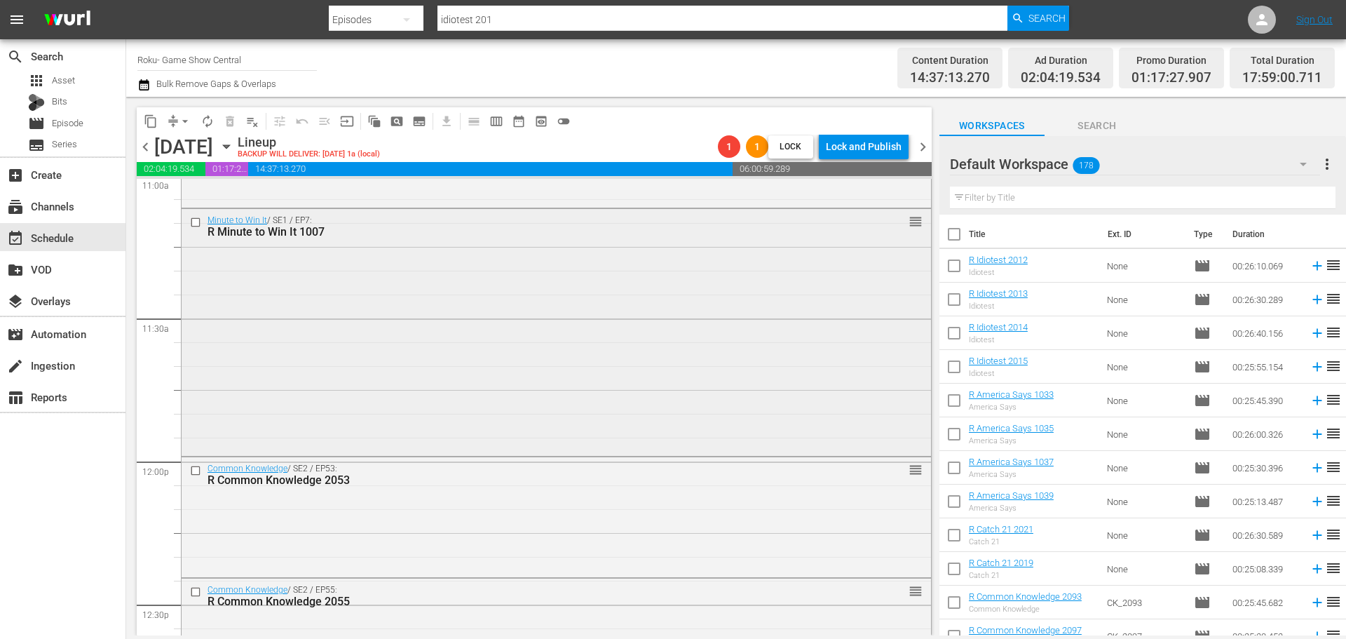
scroll to position [3155, 0]
click at [376, 383] on div "Minute to Win It / SE1 / EP7: R Minute to Win It 1007 reorder" at bounding box center [557, 325] width 750 height 243
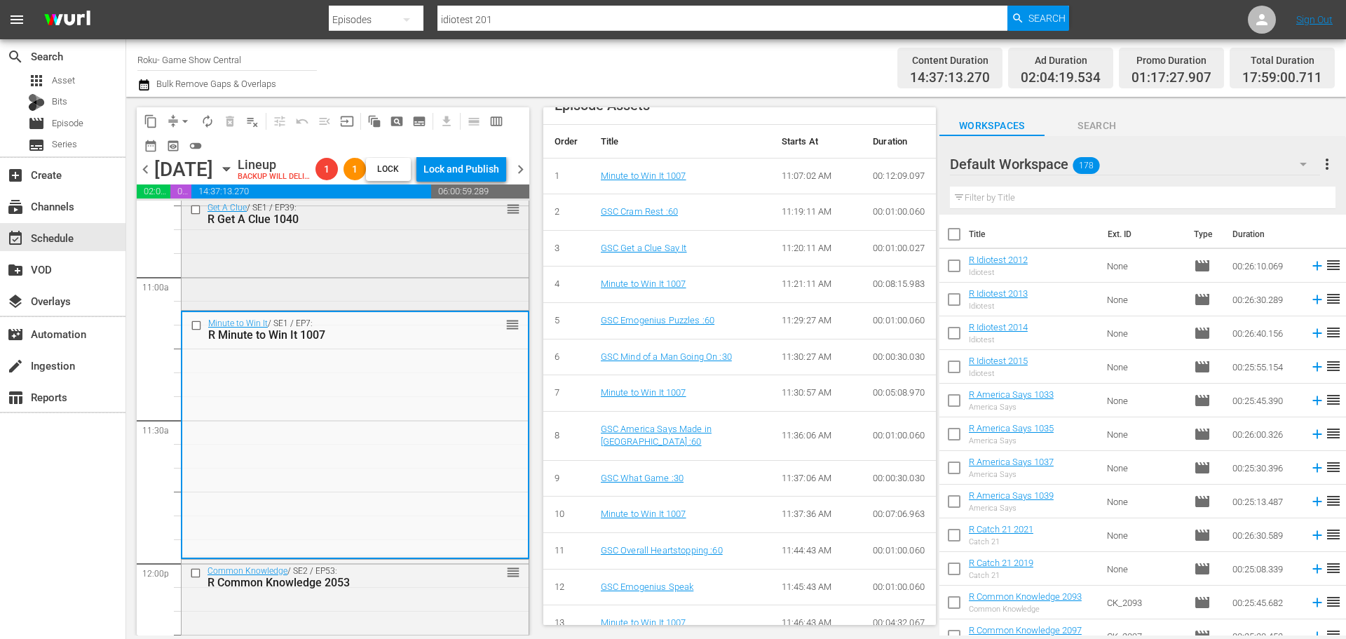
scroll to position [2945, 0]
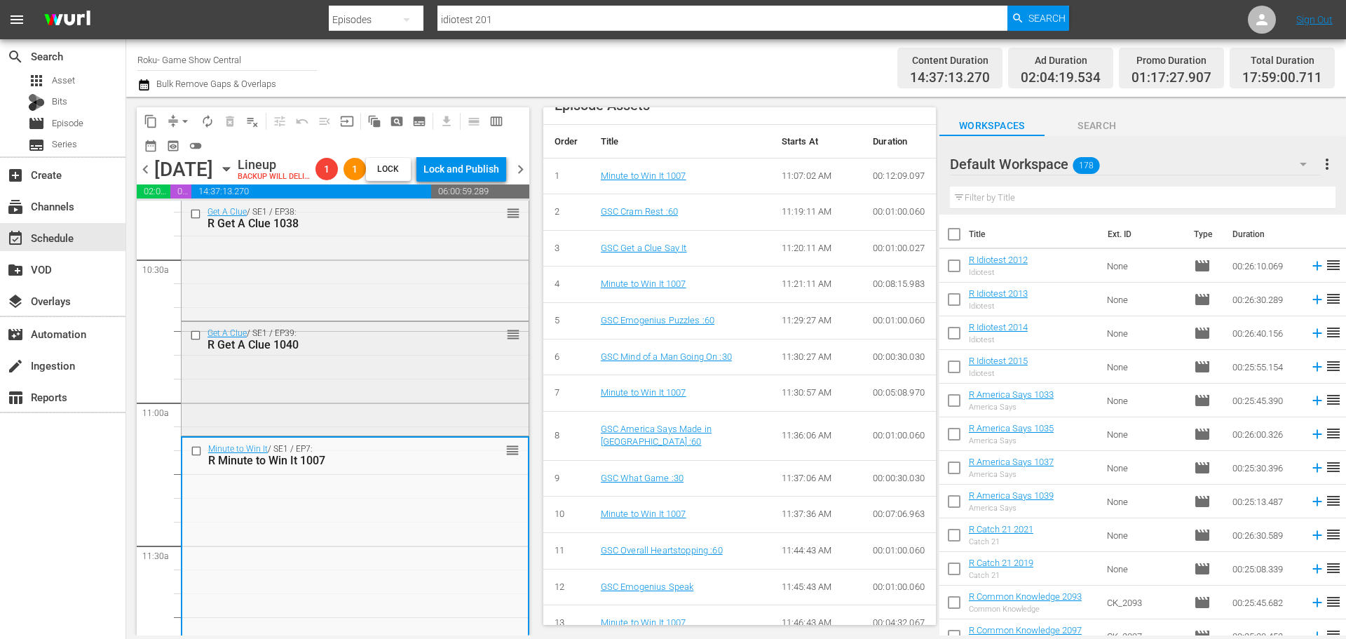
click at [322, 356] on div "Get A Clue / SE1 / EP39: R Get A Clue 1040 reorder" at bounding box center [355, 339] width 347 height 34
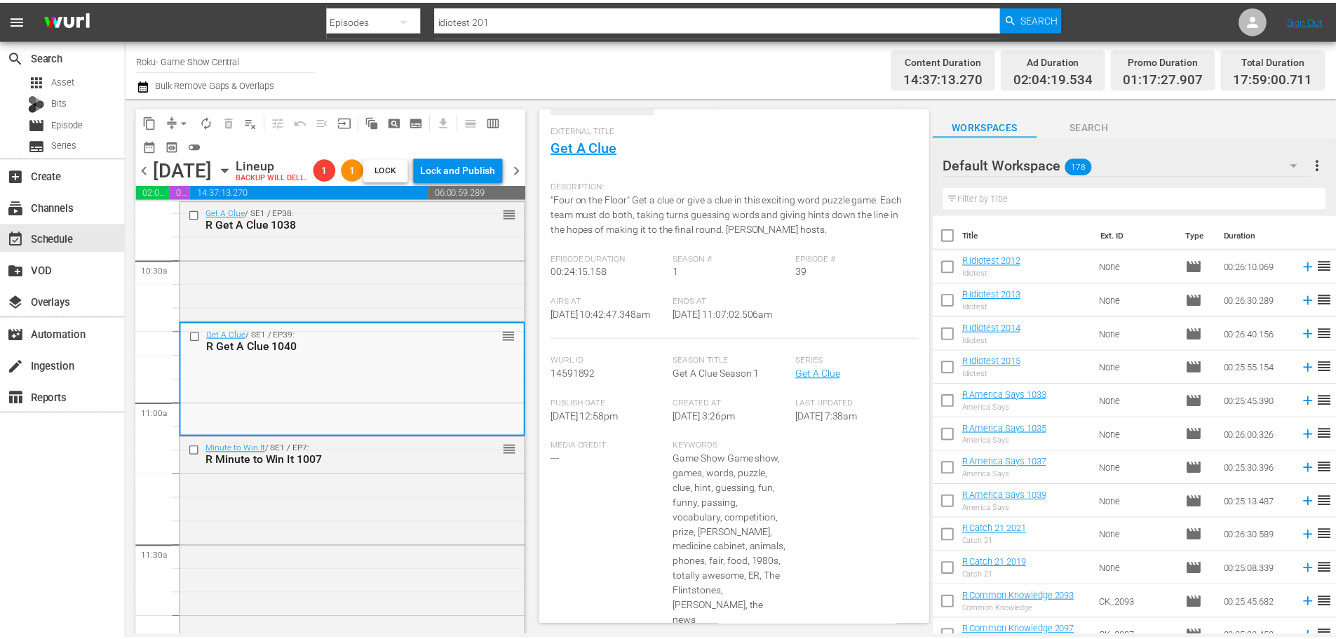
scroll to position [0, 0]
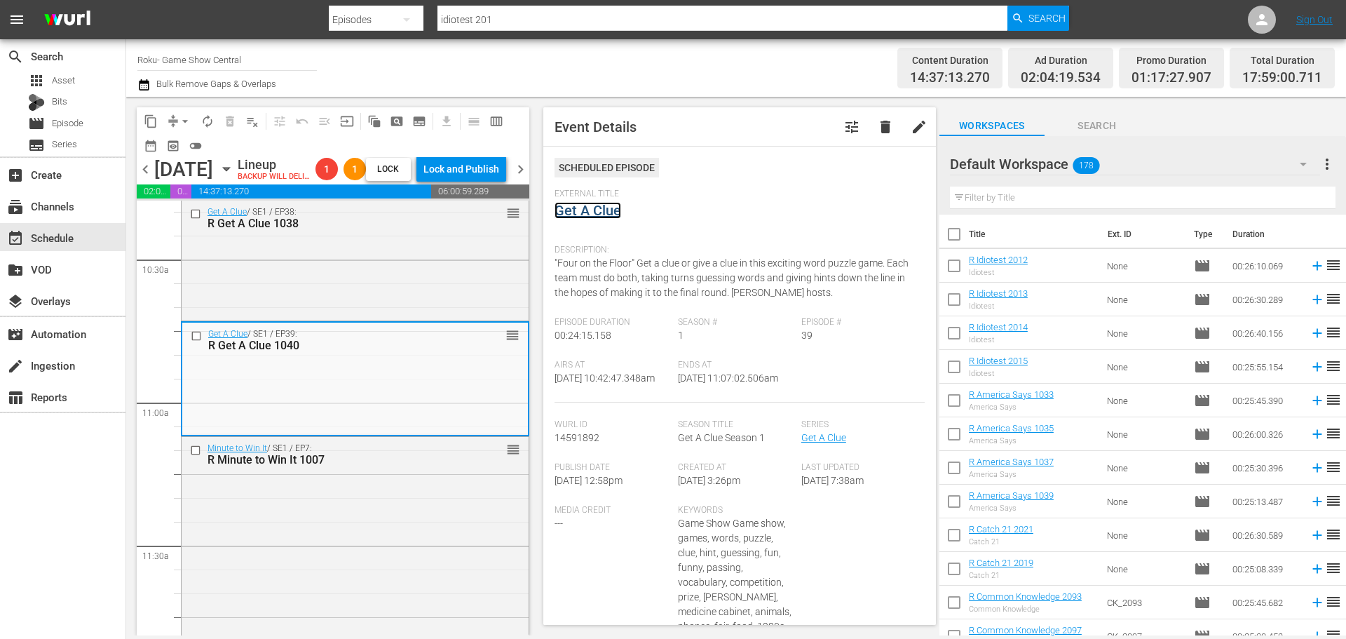
click at [610, 203] on link "Get A Clue" at bounding box center [588, 210] width 67 height 17
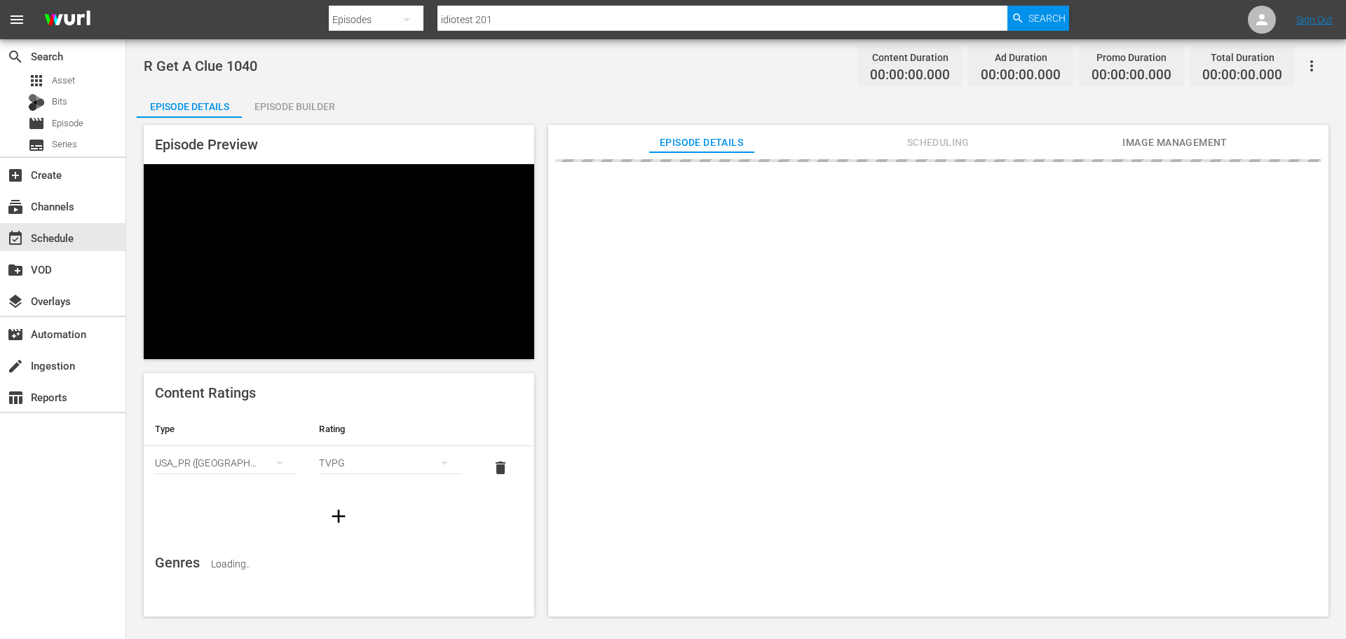
click at [313, 91] on div "Episode Builder" at bounding box center [294, 107] width 105 height 34
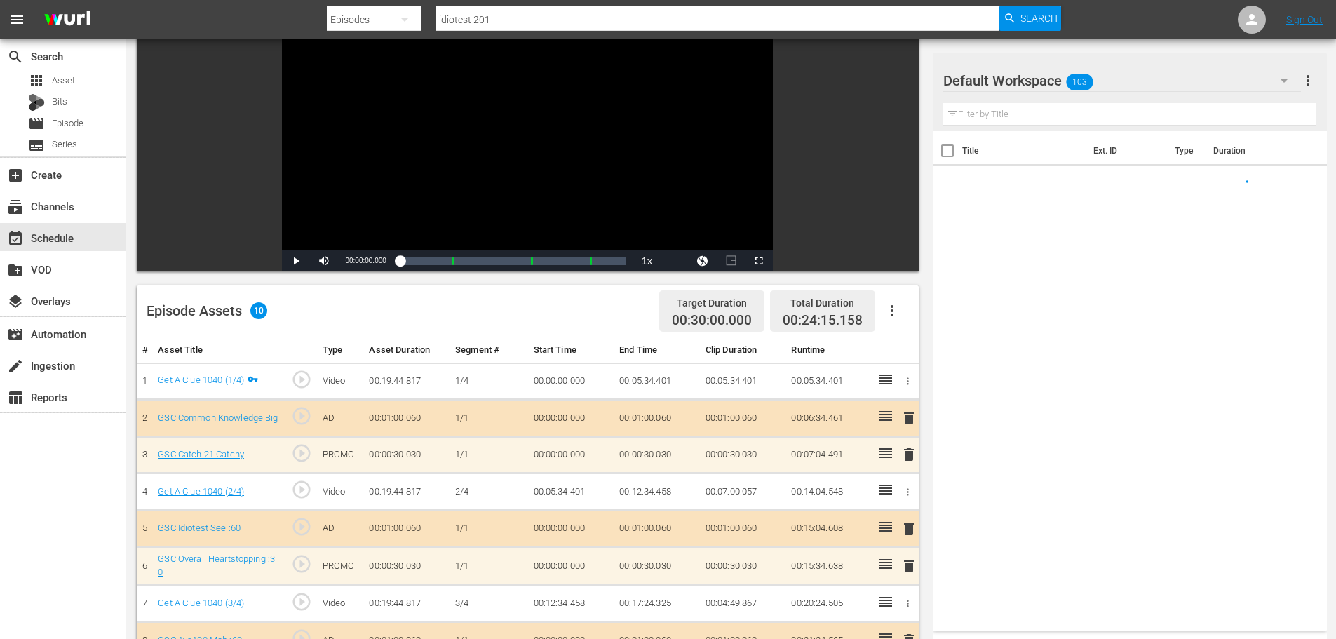
scroll to position [365, 0]
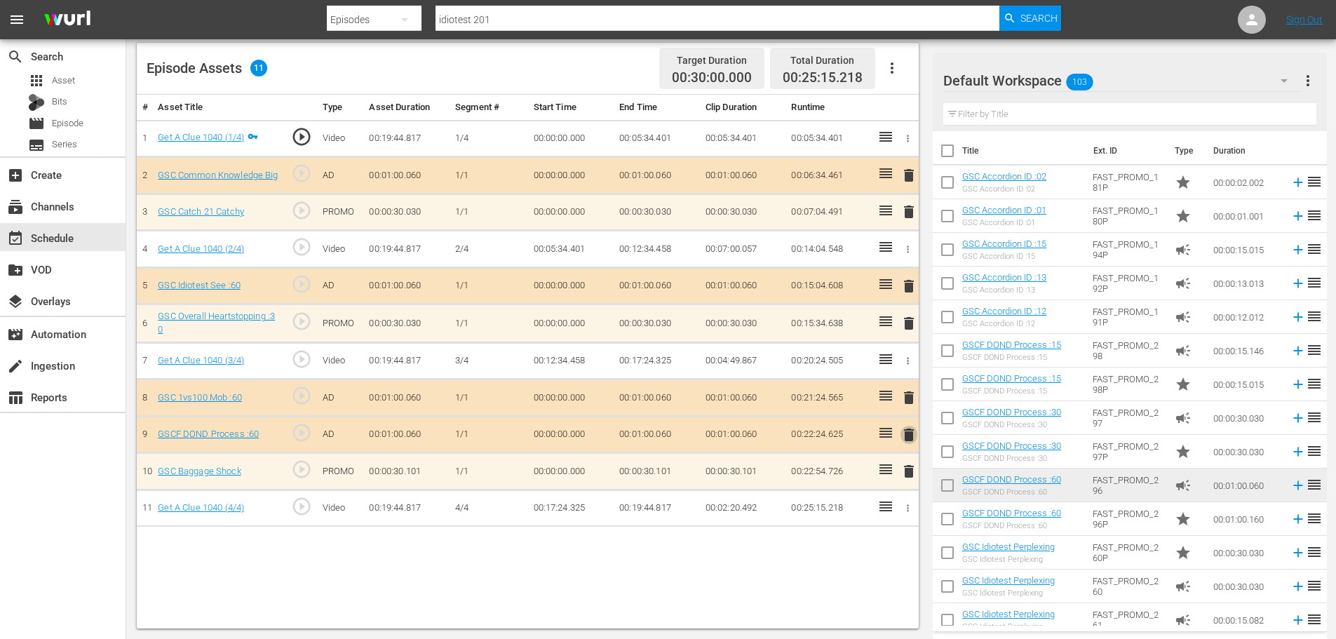
click at [904, 433] on span "delete" at bounding box center [908, 434] width 17 height 17
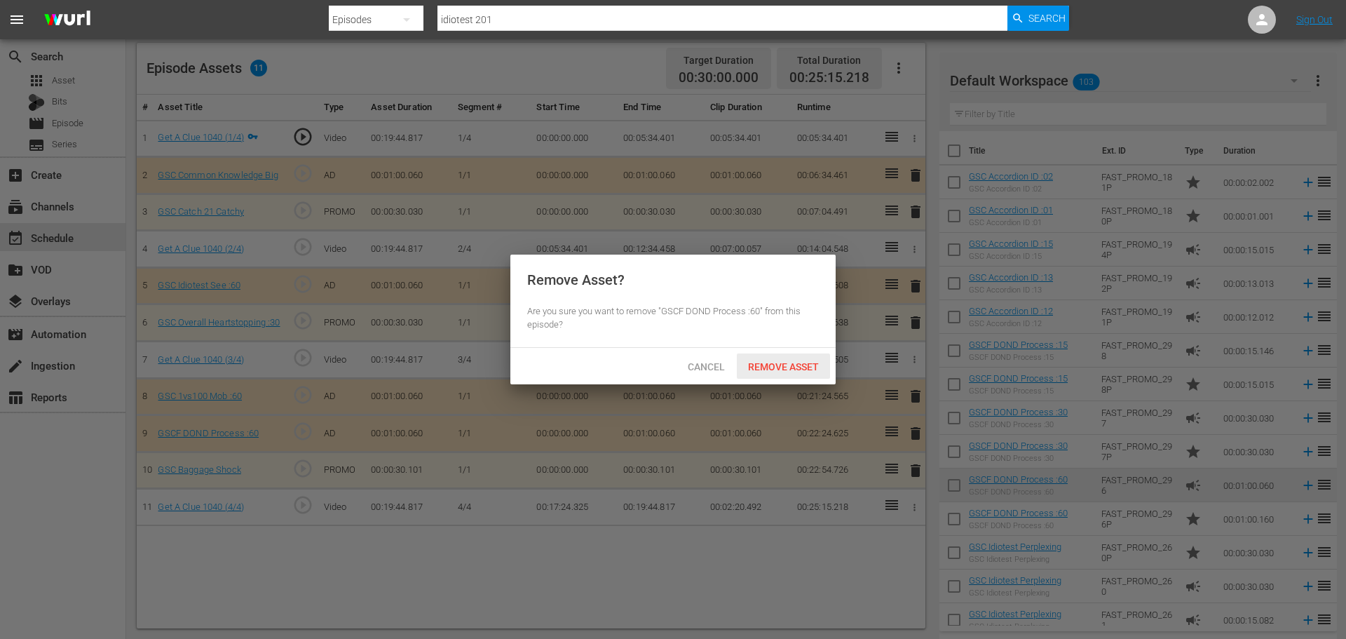
click at [778, 367] on span "Remove Asset" at bounding box center [783, 366] width 93 height 11
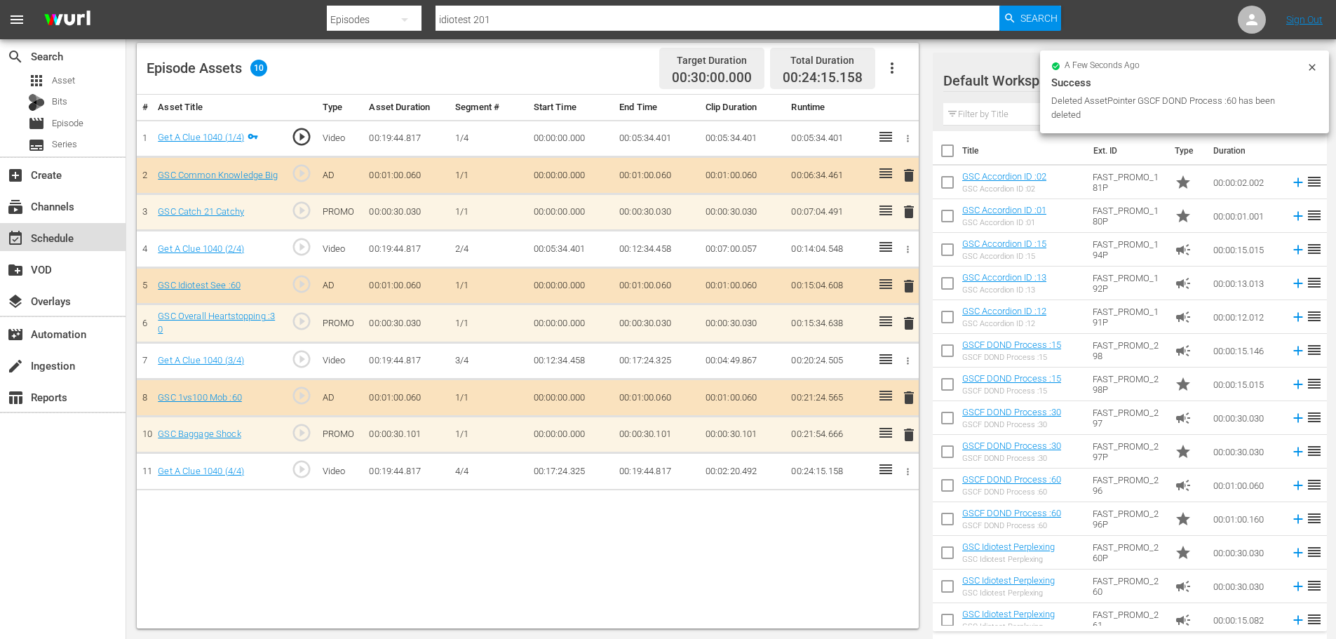
click at [25, 239] on div "event_available Schedule" at bounding box center [39, 235] width 79 height 13
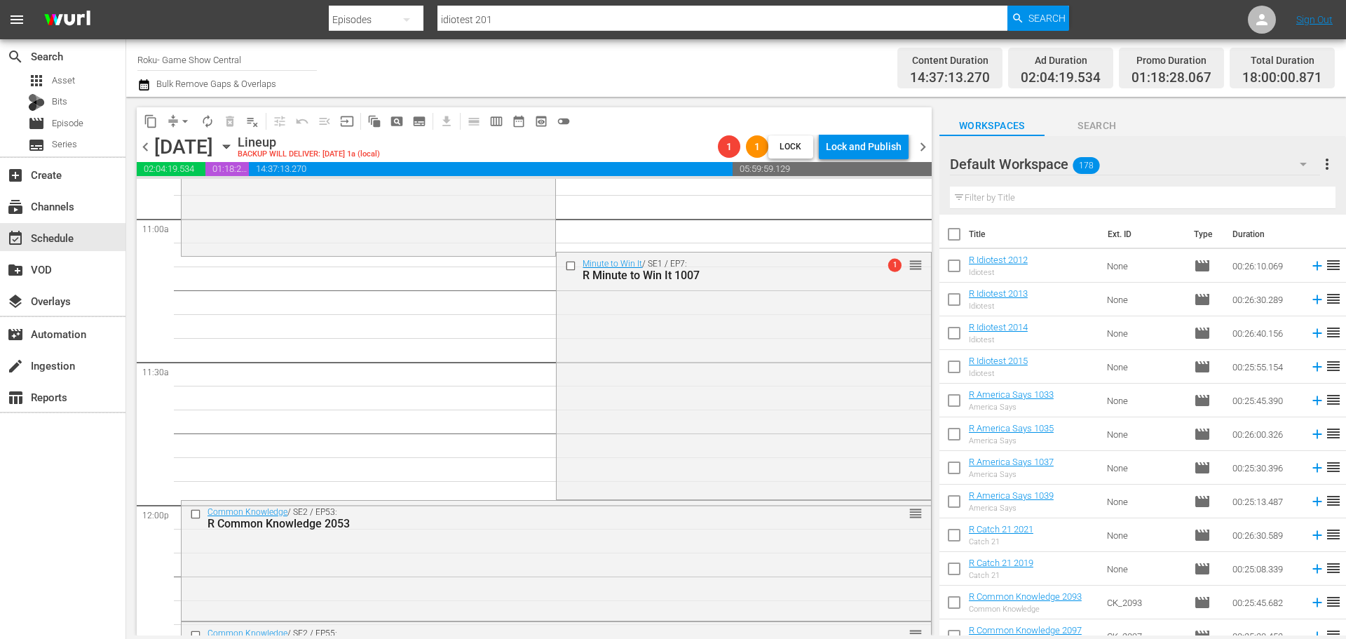
scroll to position [3155, 0]
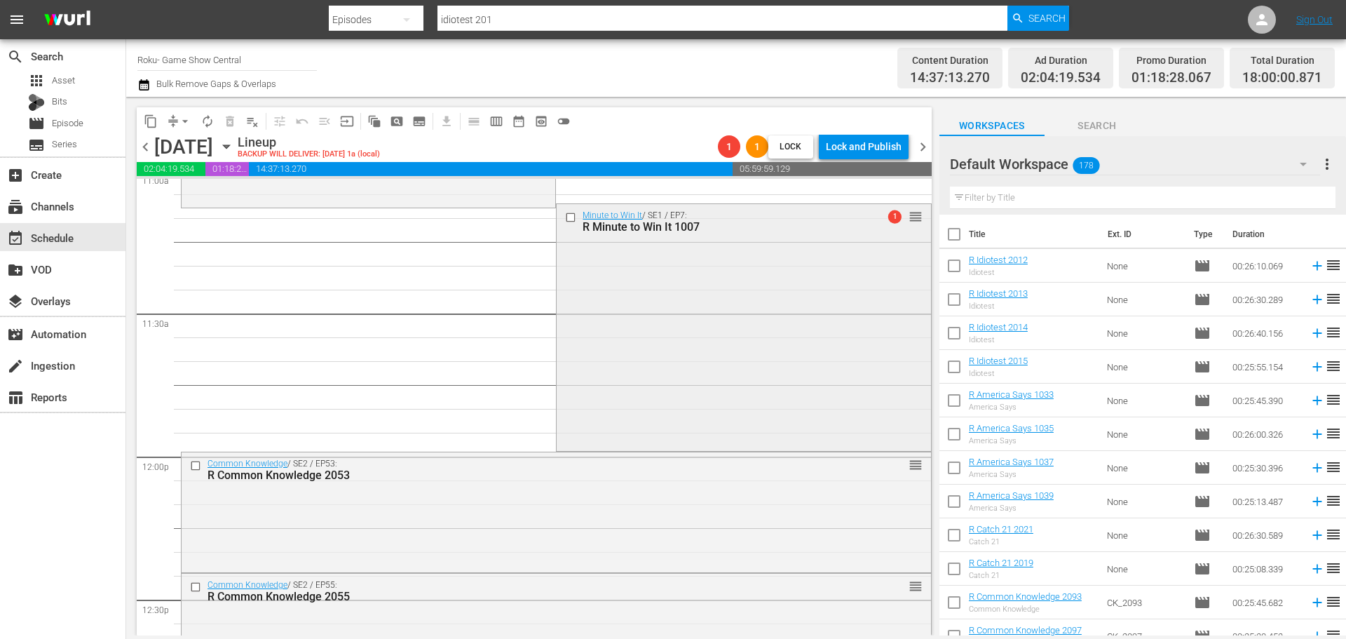
click at [596, 407] on div "Minute to Win It / SE1 / EP7: R Minute to Win It 1007 1 reorder" at bounding box center [744, 325] width 374 height 243
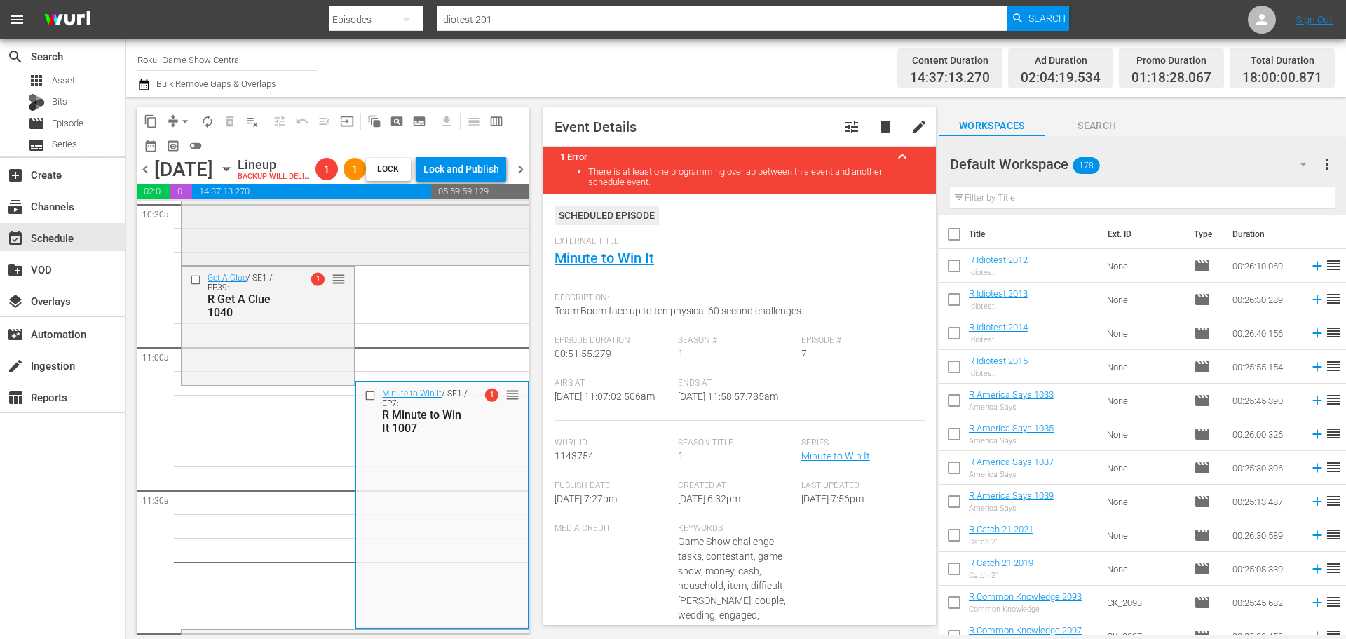
scroll to position [2945, 0]
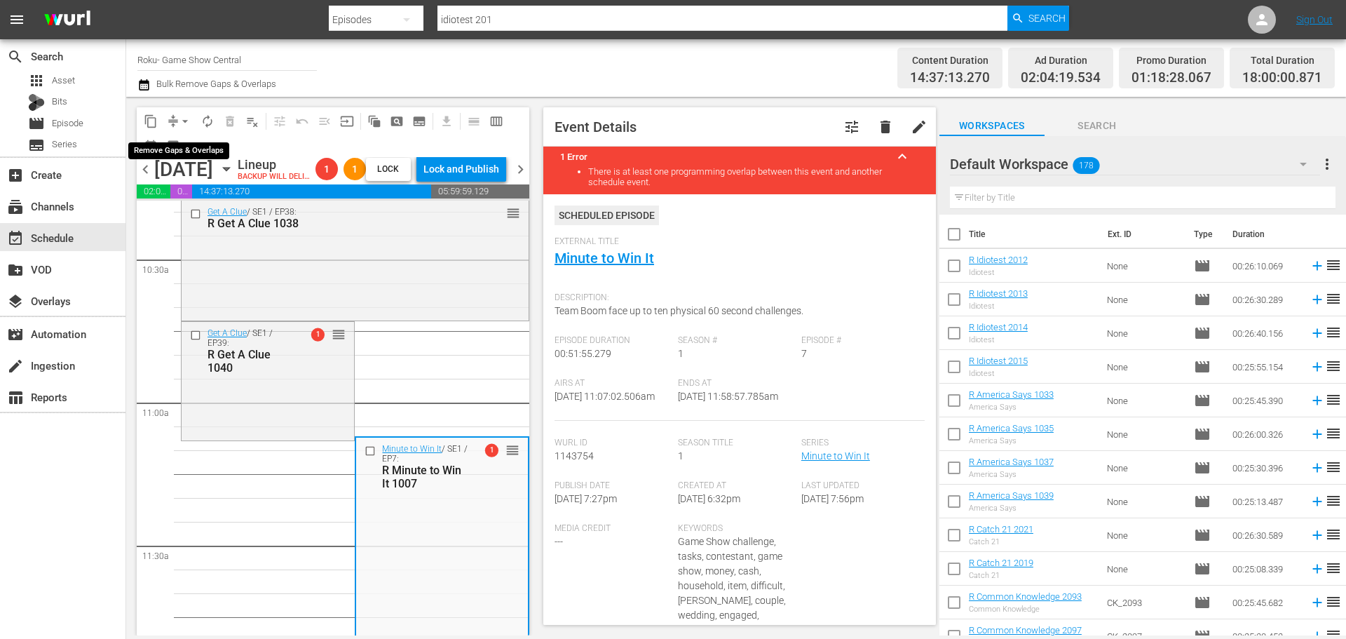
click at [181, 125] on span "arrow_drop_down" at bounding box center [185, 121] width 14 height 14
click at [181, 149] on li "Align to Midnight" at bounding box center [185, 149] width 147 height 23
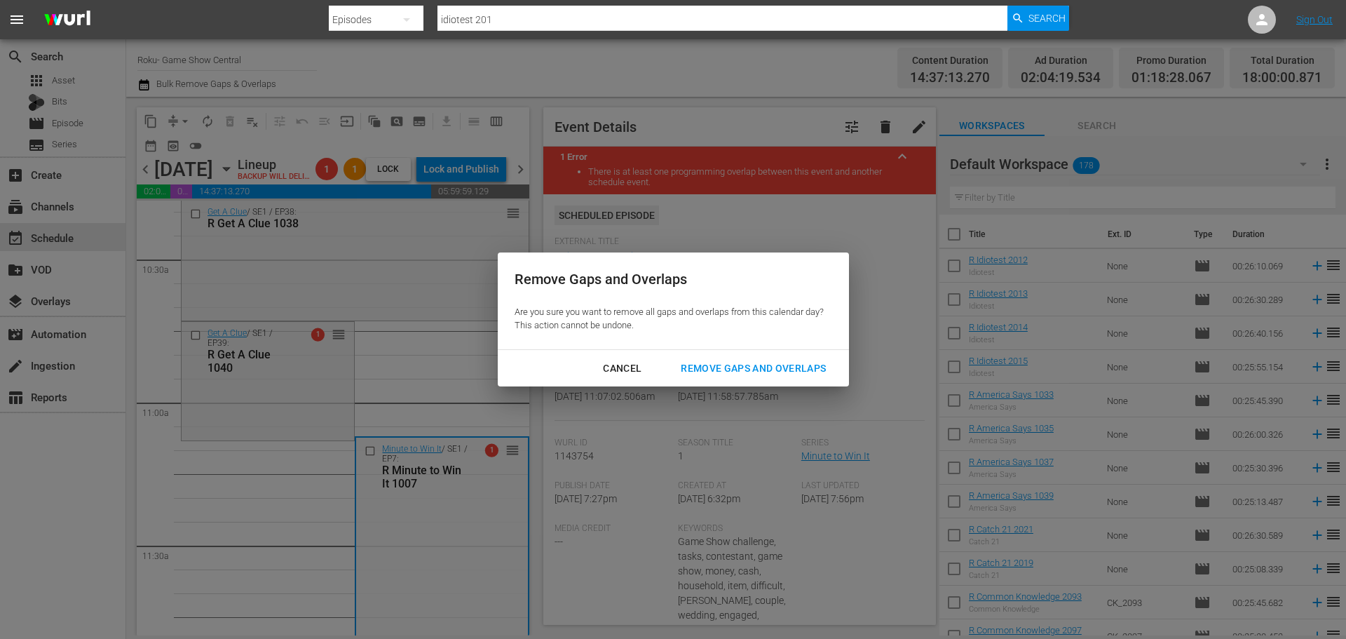
click at [703, 371] on div "Remove Gaps and Overlaps" at bounding box center [754, 369] width 168 height 18
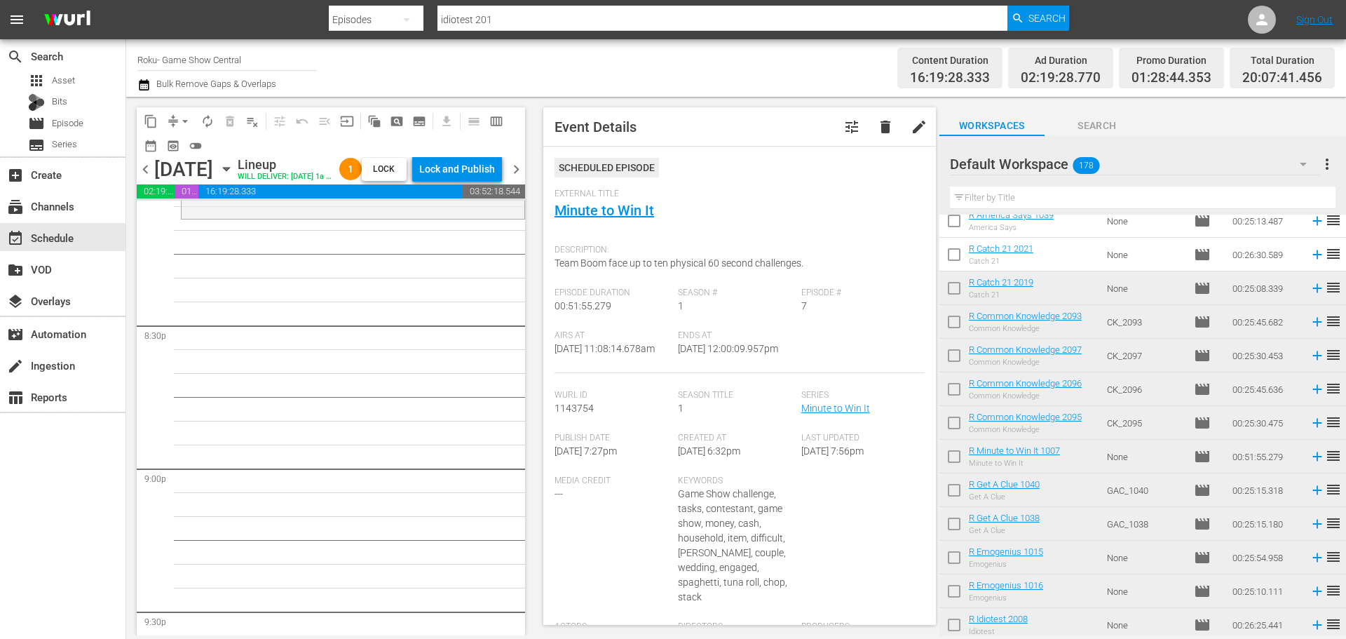
scroll to position [5749, 0]
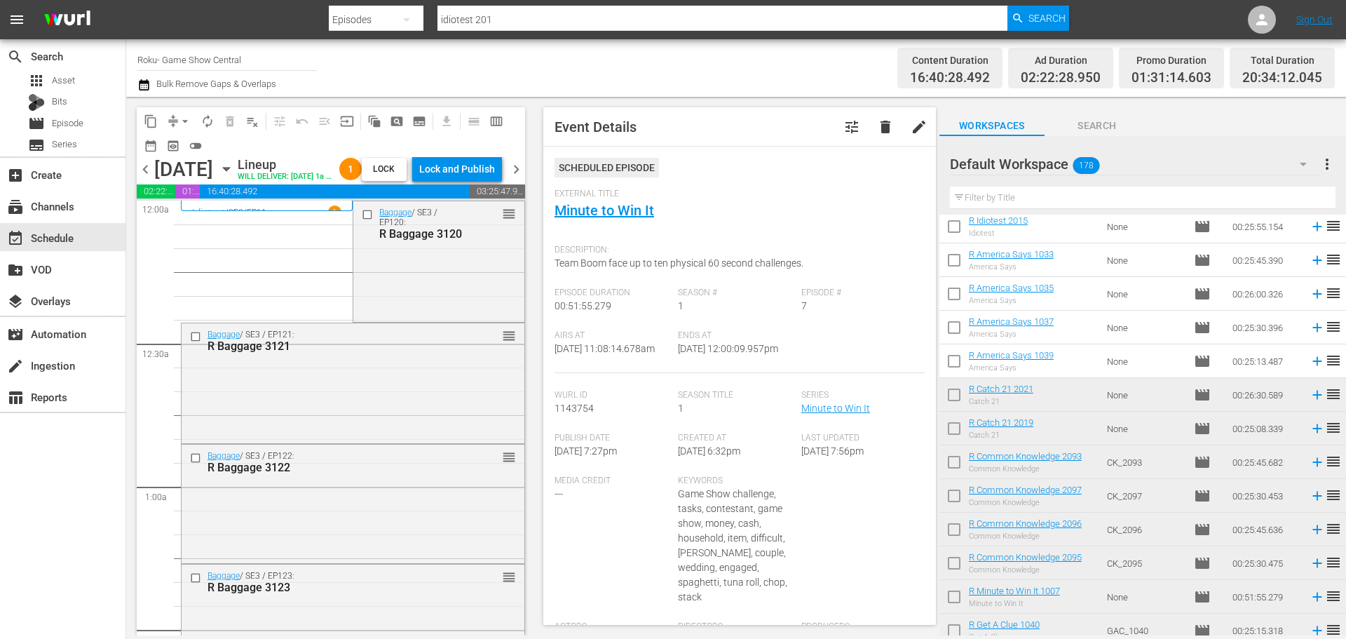
scroll to position [5749, 0]
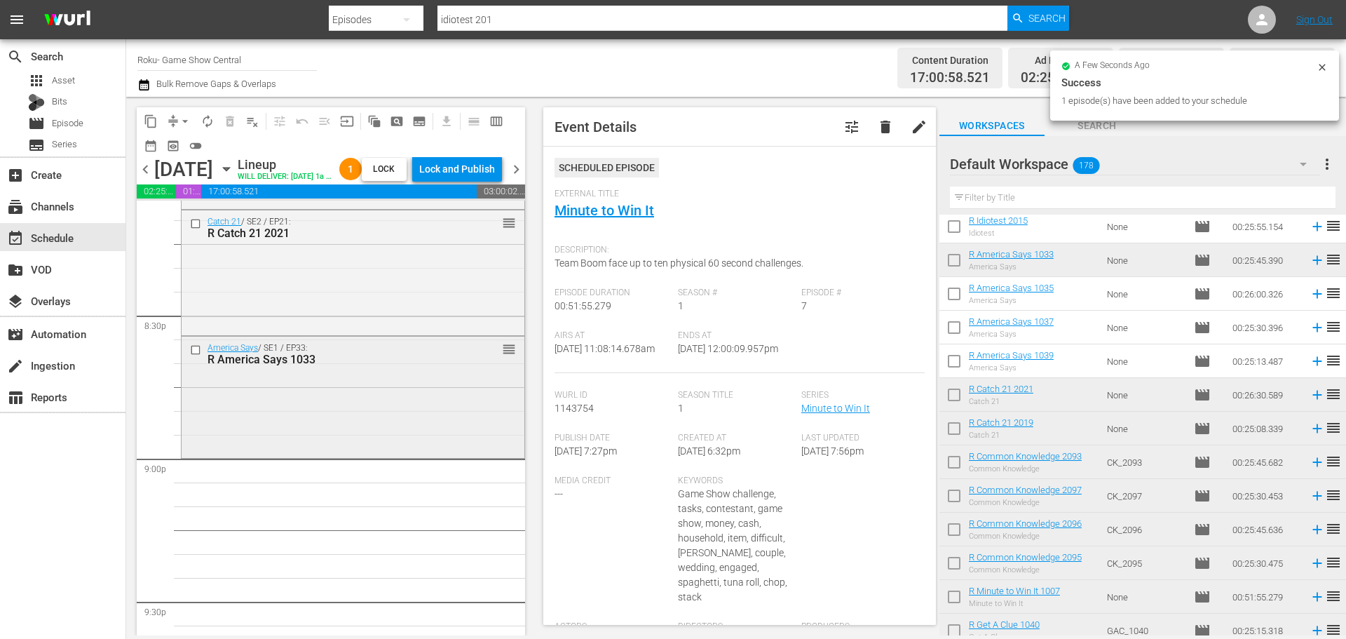
click at [355, 428] on div "America Says / SE1 / EP33: R America Says 1033 reorder" at bounding box center [353, 396] width 343 height 118
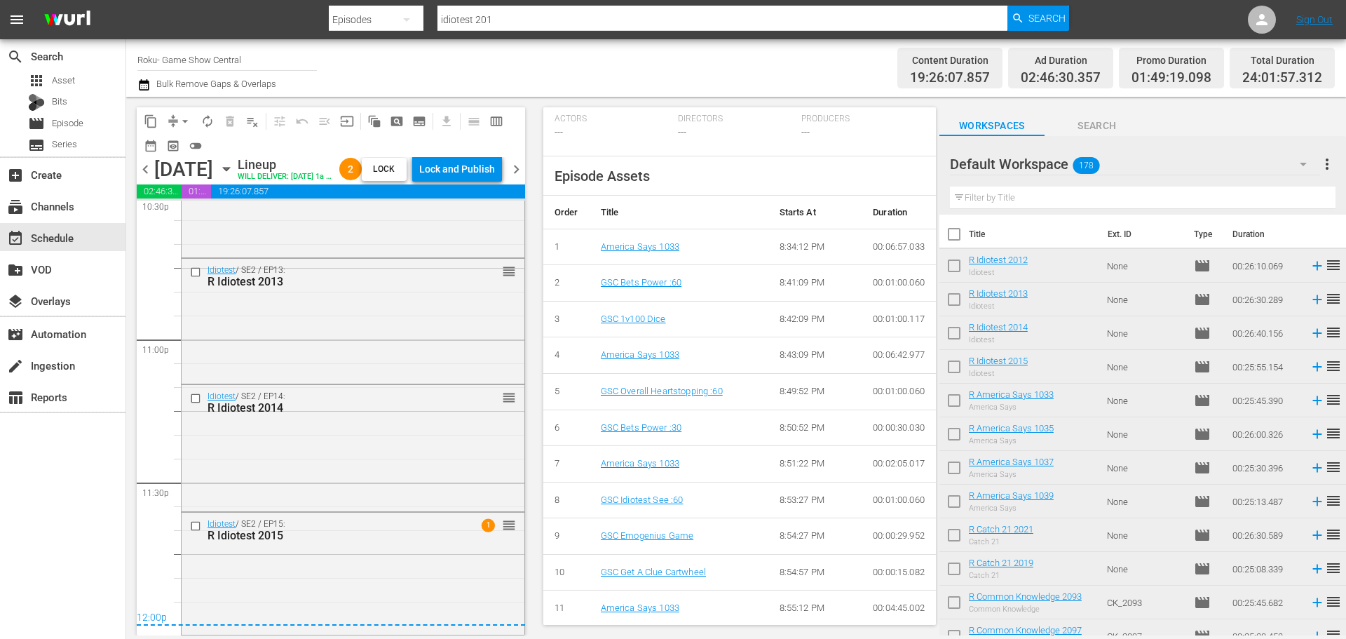
scroll to position [561, 0]
click at [473, 608] on div "Idiotest / SE2 / EP15: R Idiotest 2015 1 reorder" at bounding box center [353, 572] width 343 height 119
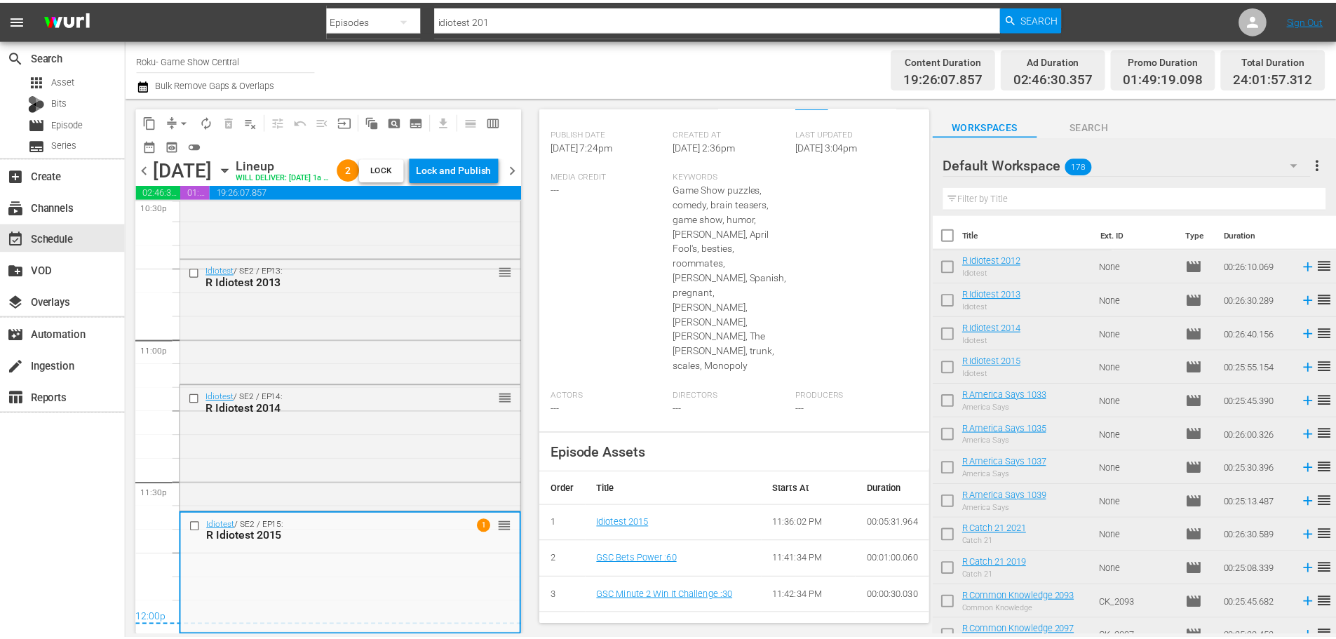
scroll to position [8, 0]
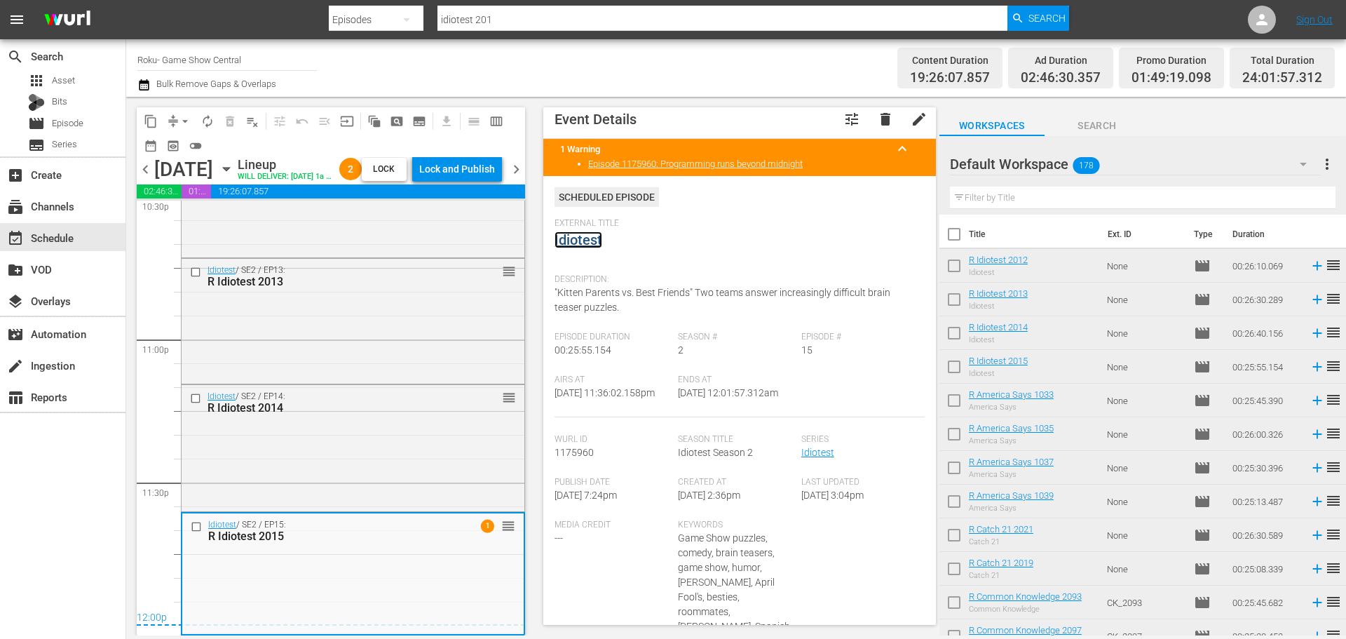
click at [588, 246] on link "Idiotest" at bounding box center [579, 239] width 48 height 17
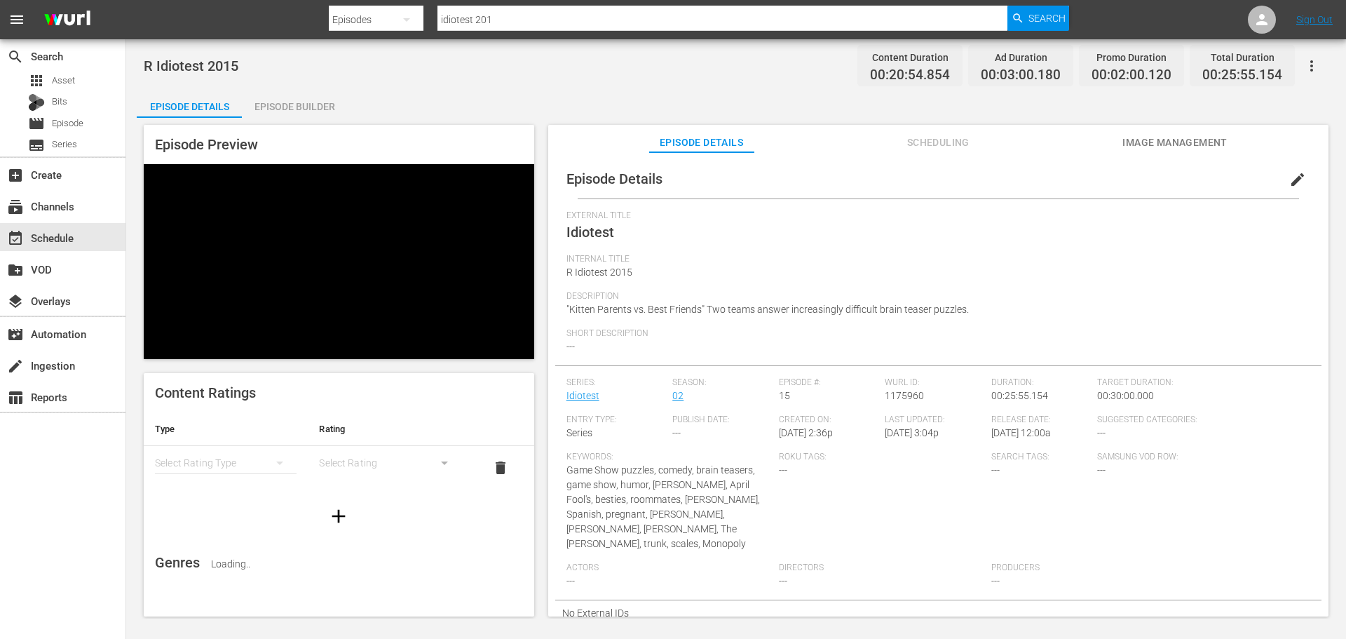
click at [303, 100] on div "Episode Builder" at bounding box center [294, 107] width 105 height 34
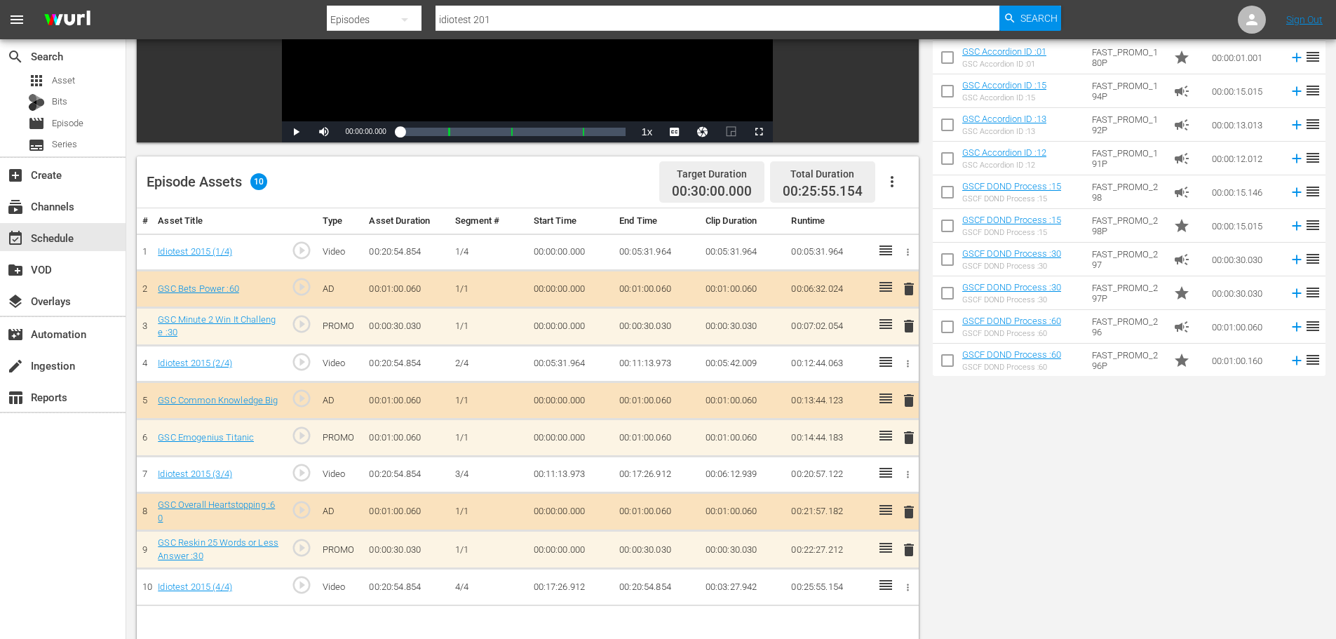
scroll to position [365, 0]
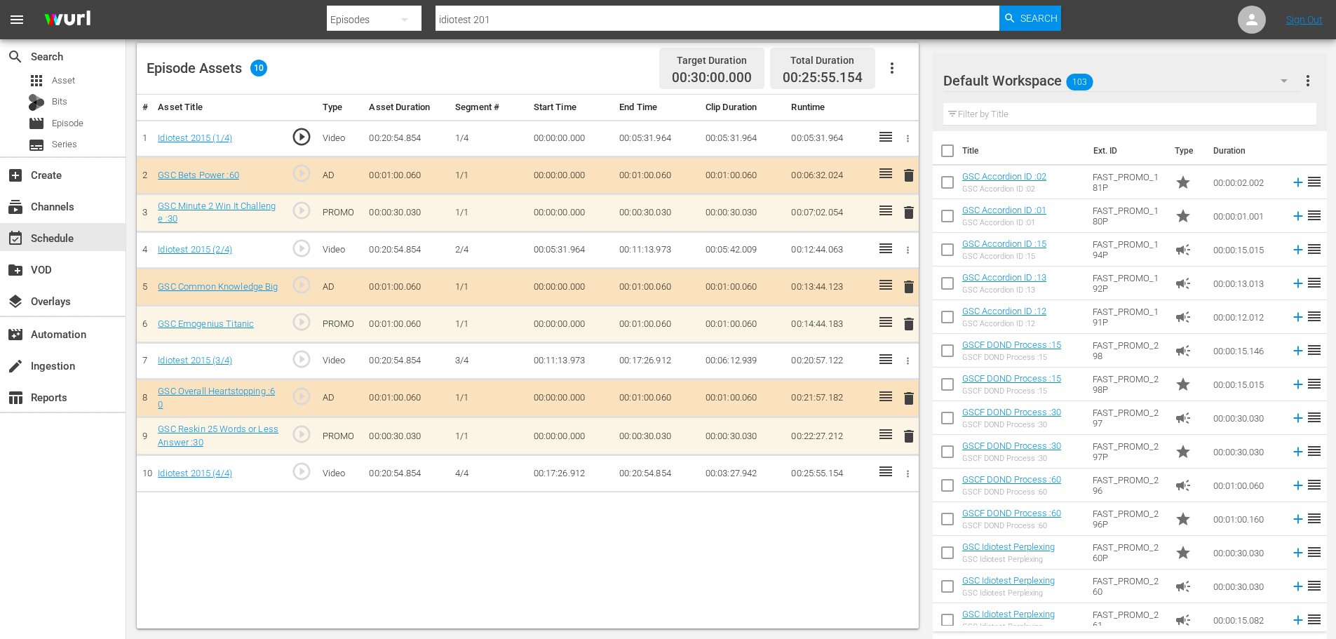
click at [907, 327] on span "delete" at bounding box center [908, 324] width 17 height 17
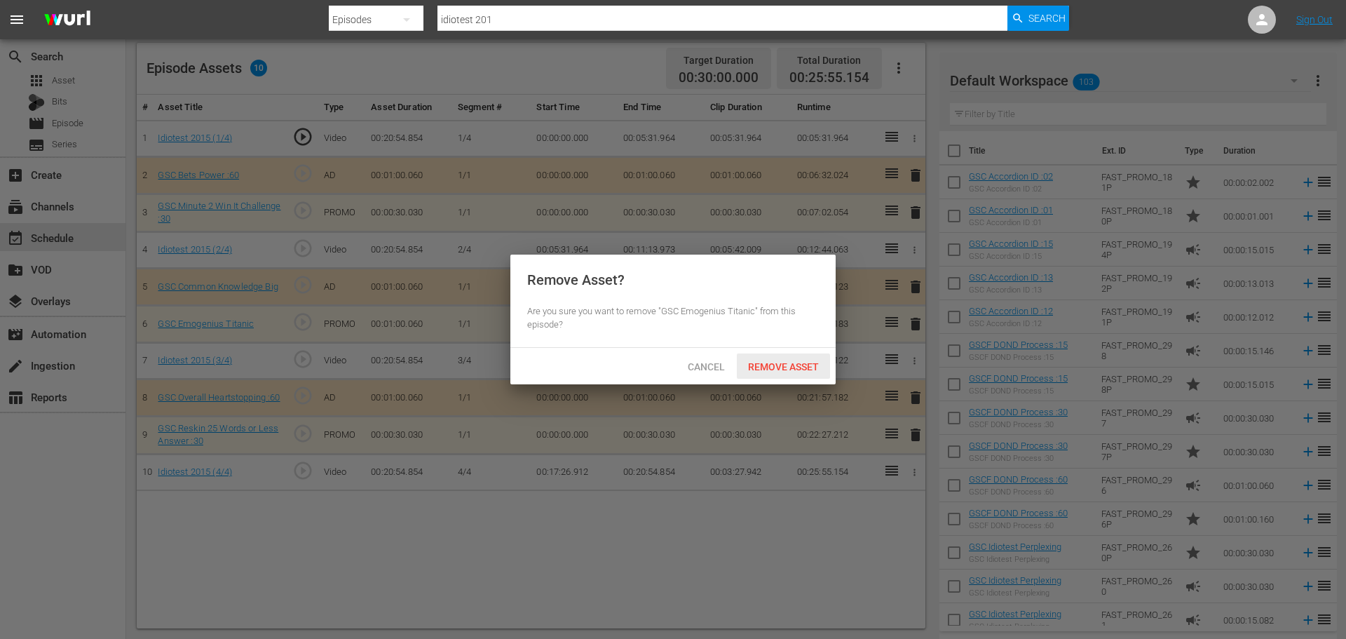
click at [807, 365] on span "Remove Asset" at bounding box center [783, 366] width 93 height 11
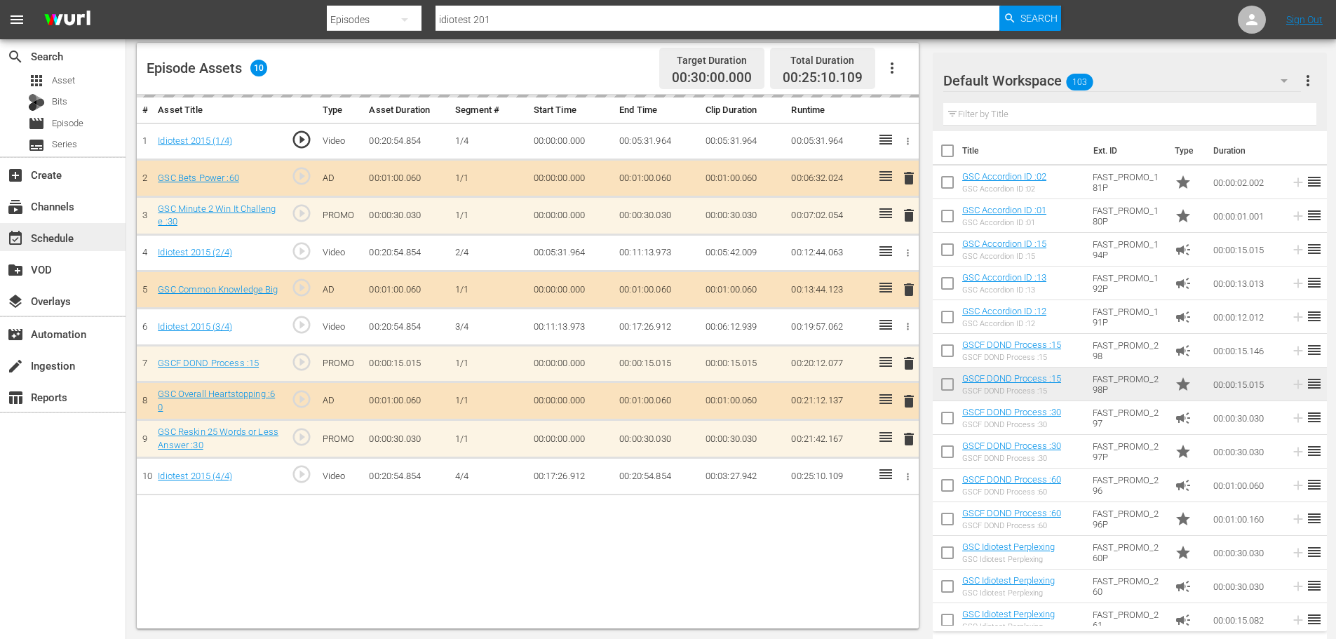
click at [78, 241] on div "event_available Schedule" at bounding box center [39, 235] width 79 height 13
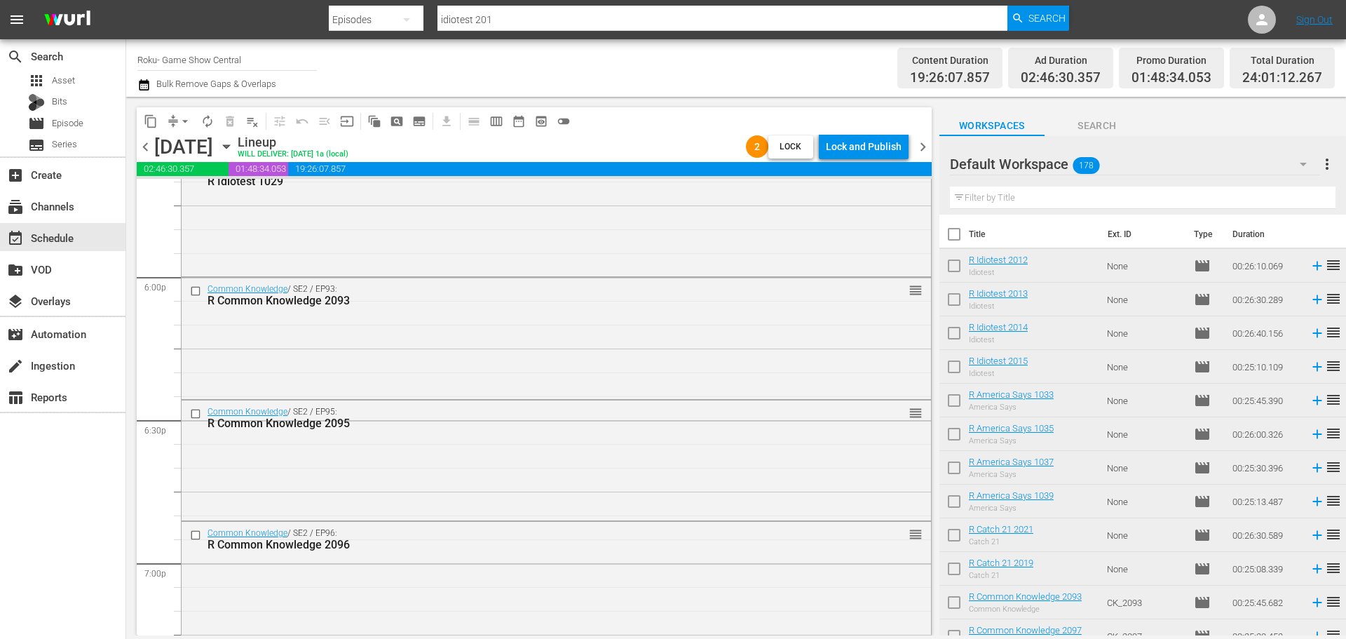
scroll to position [6414, 0]
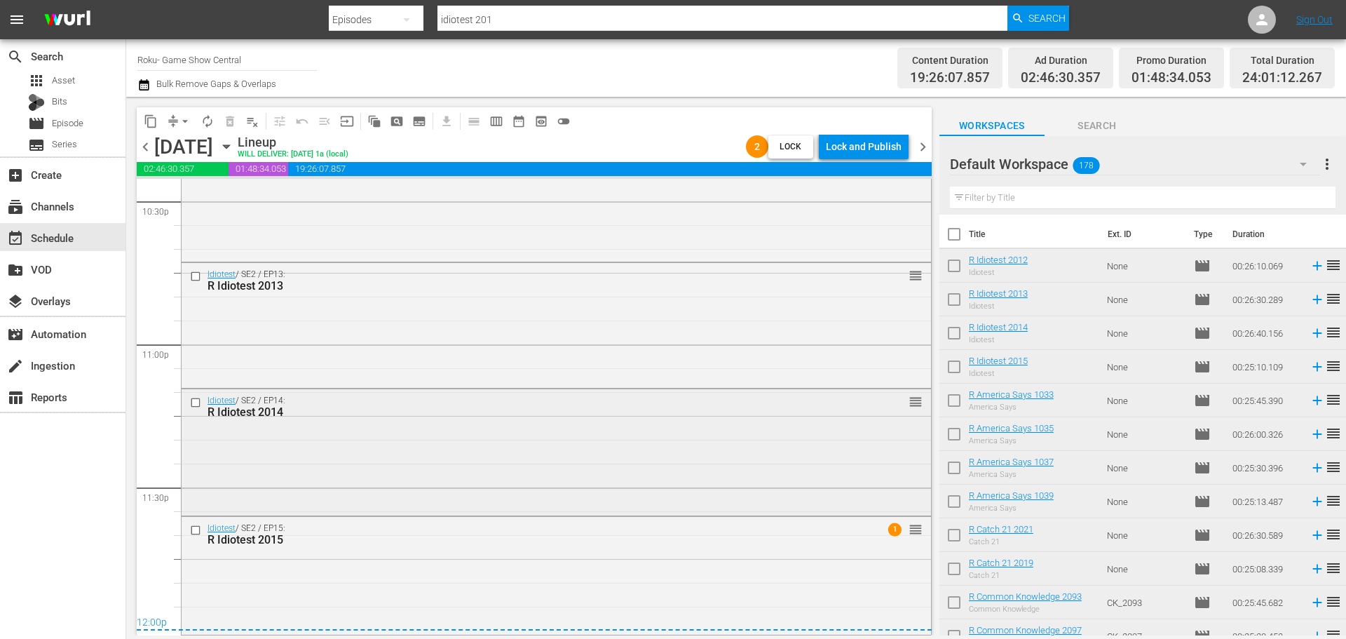
click at [496, 477] on div "Idiotest / SE2 / EP14: R Idiotest 2014 reorder" at bounding box center [557, 450] width 750 height 123
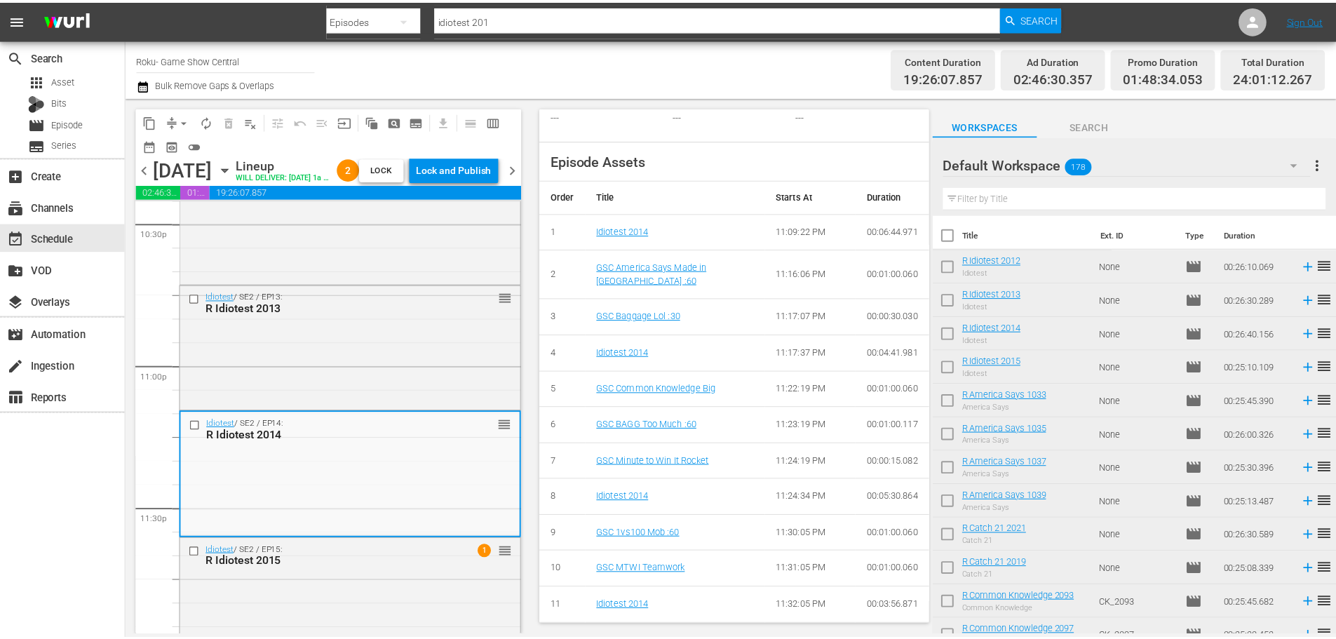
scroll to position [22, 0]
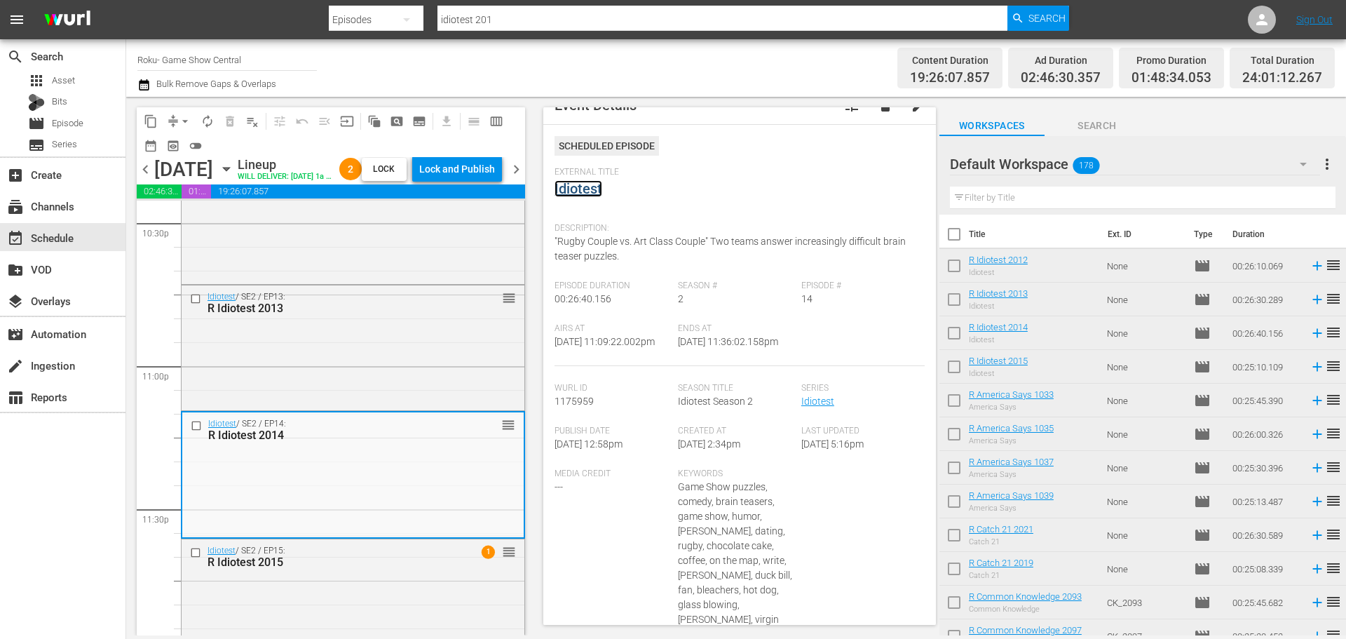
click at [579, 191] on link "Idiotest" at bounding box center [579, 188] width 48 height 17
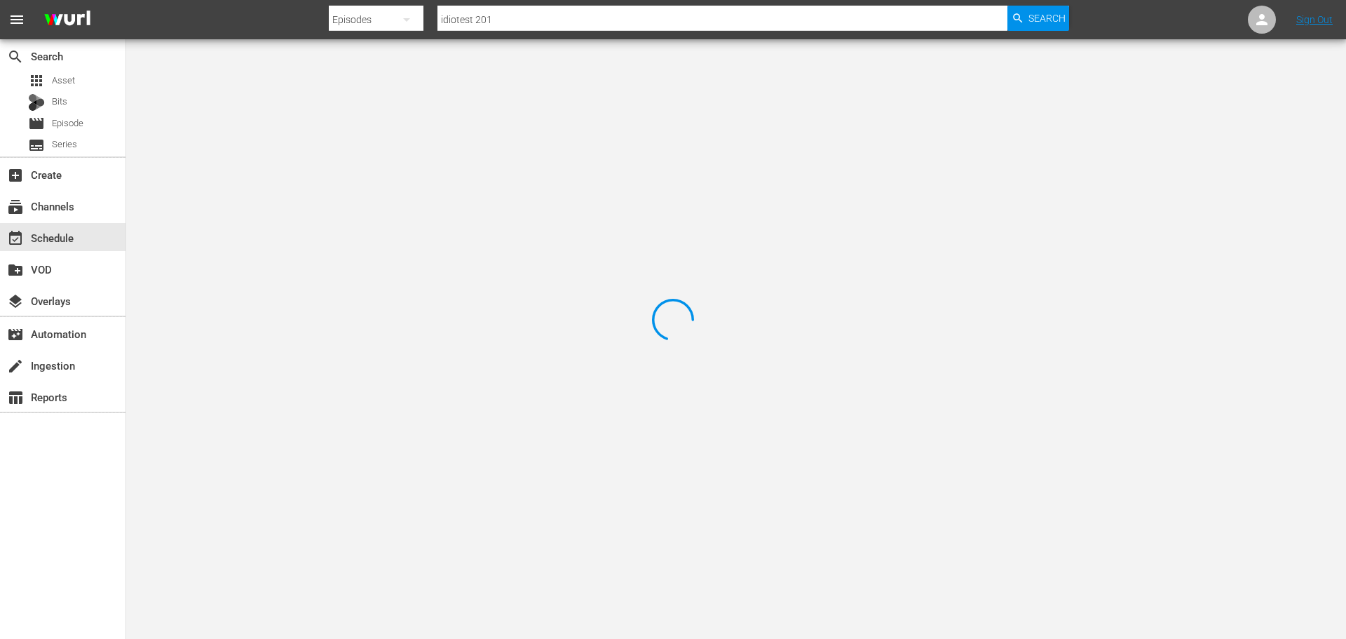
click at [232, 86] on div at bounding box center [673, 319] width 1346 height 639
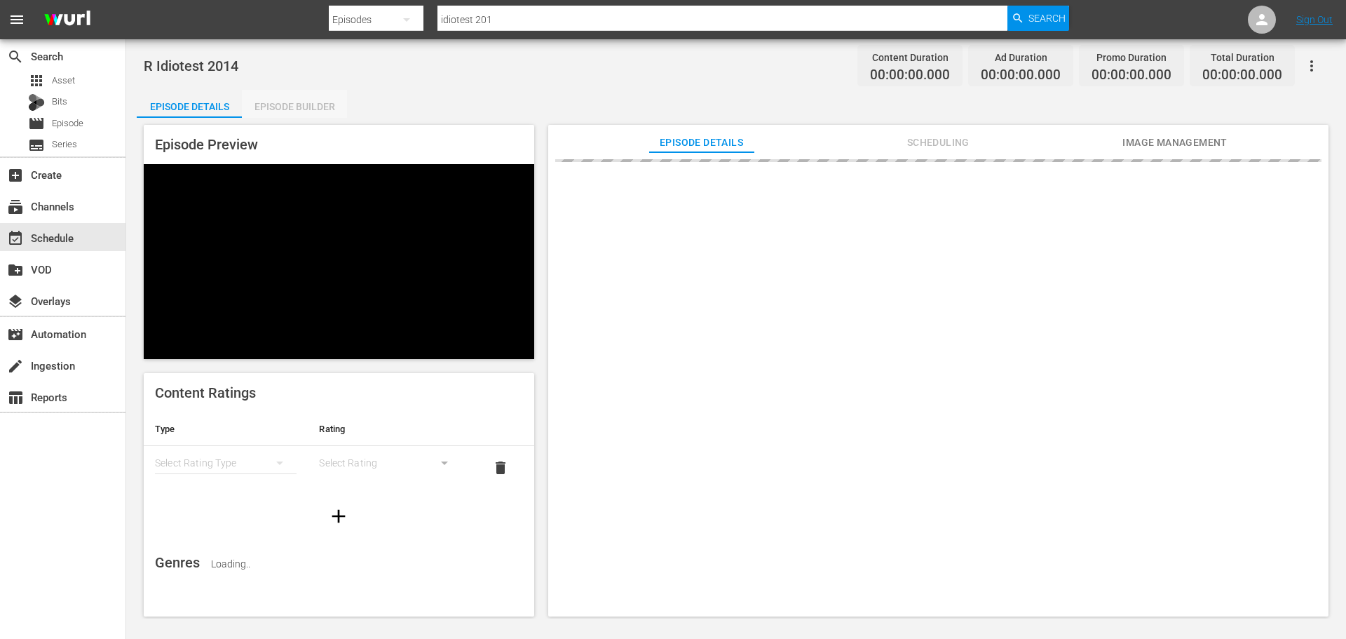
click at [255, 107] on div "Episode Builder" at bounding box center [294, 107] width 105 height 34
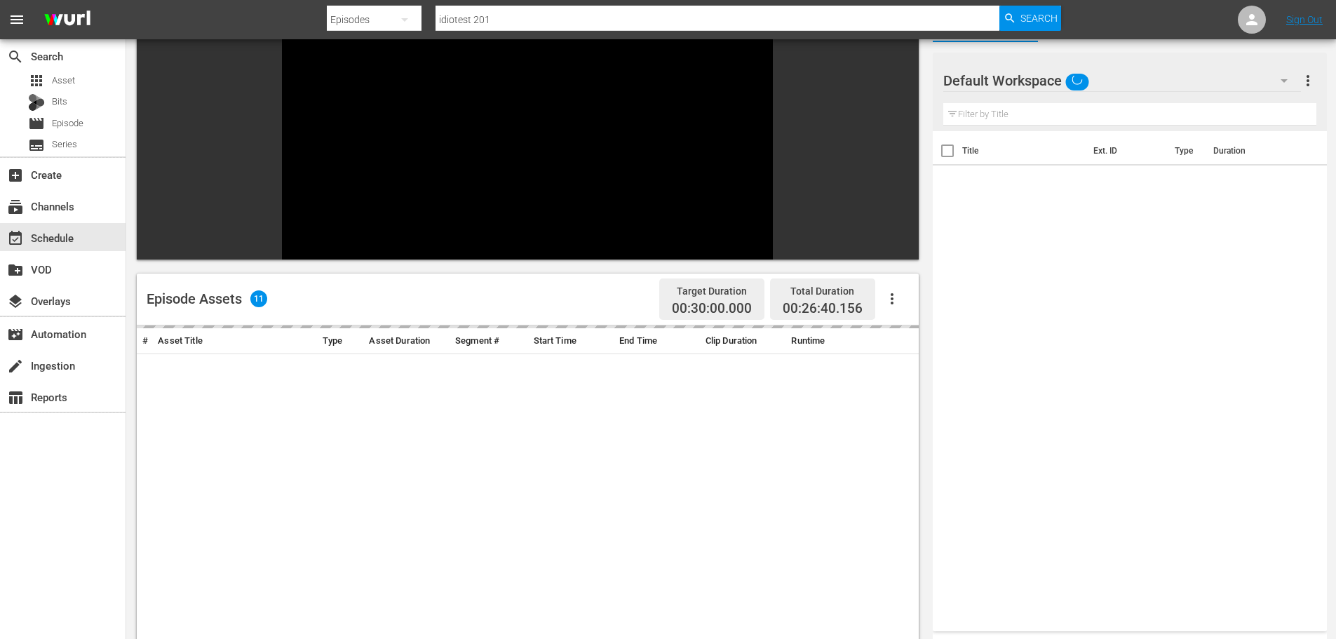
scroll to position [194, 0]
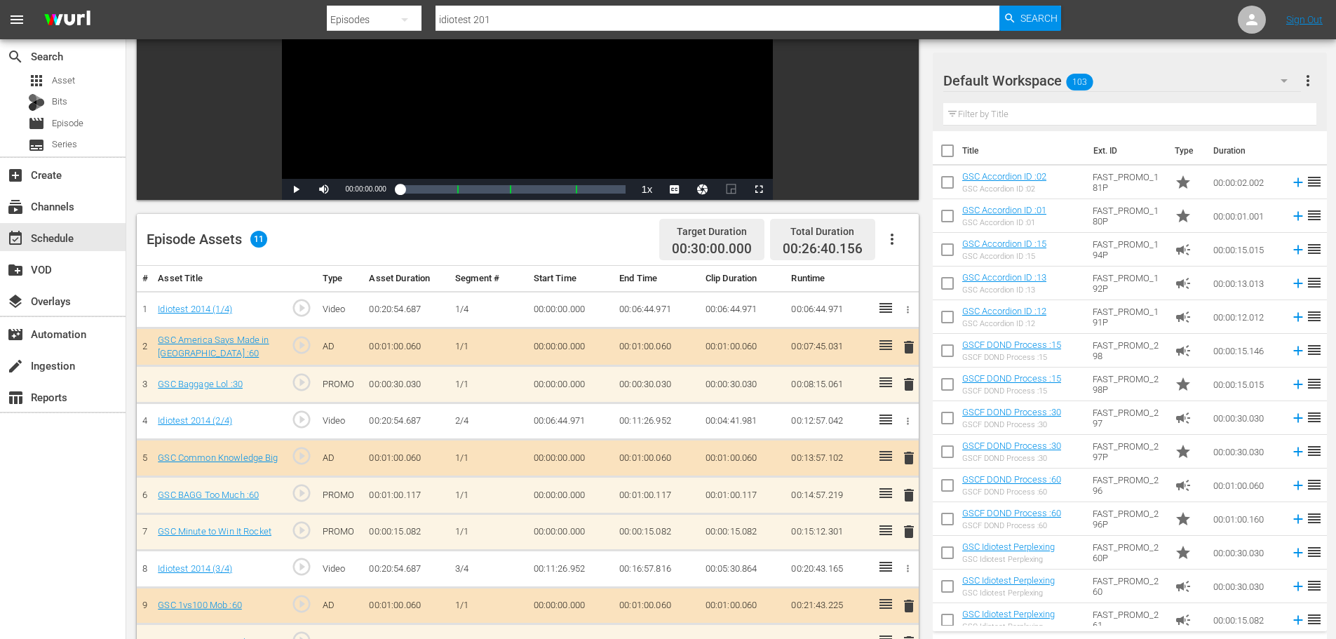
click at [907, 506] on td "delete" at bounding box center [906, 495] width 23 height 37
click at [904, 499] on span "delete" at bounding box center [908, 495] width 17 height 17
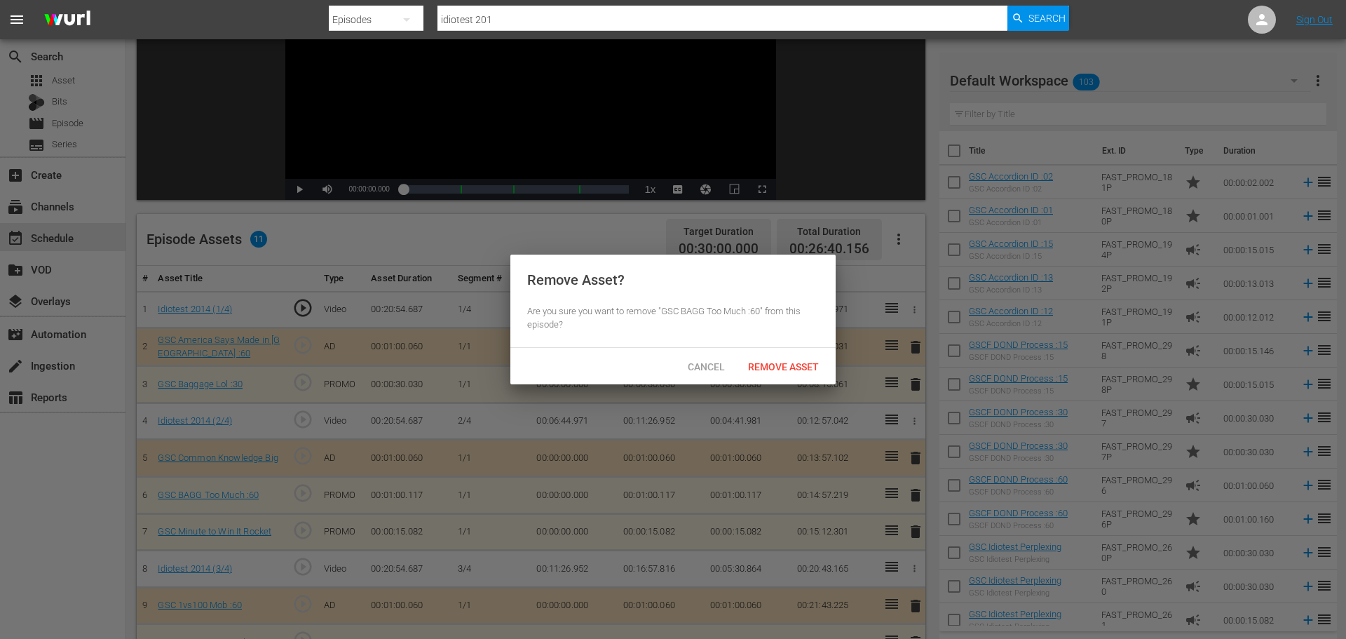
drag, startPoint x: 796, startPoint y: 346, endPoint x: 799, endPoint y: 356, distance: 10.7
click at [799, 347] on div "Remove Asset? Are you sure you want to remove "GSC BAGG Too Much :60" from this…" at bounding box center [672, 301] width 325 height 93
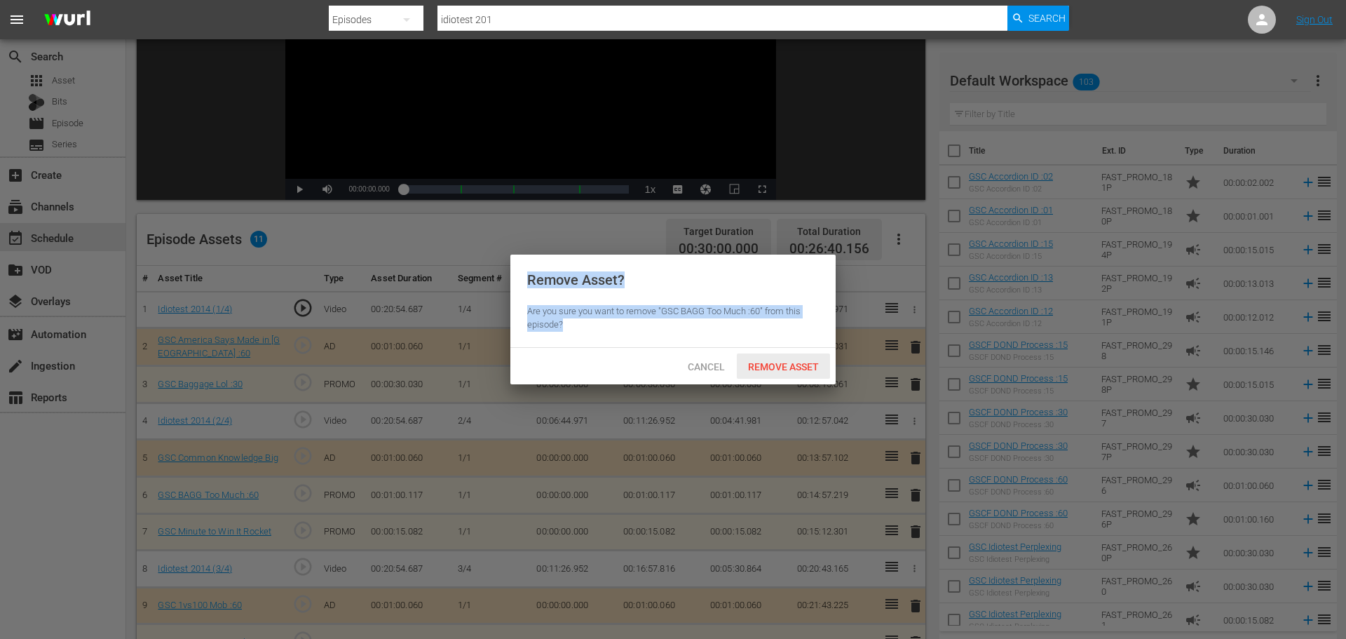
click at [799, 356] on div "Remove Asset" at bounding box center [783, 366] width 93 height 26
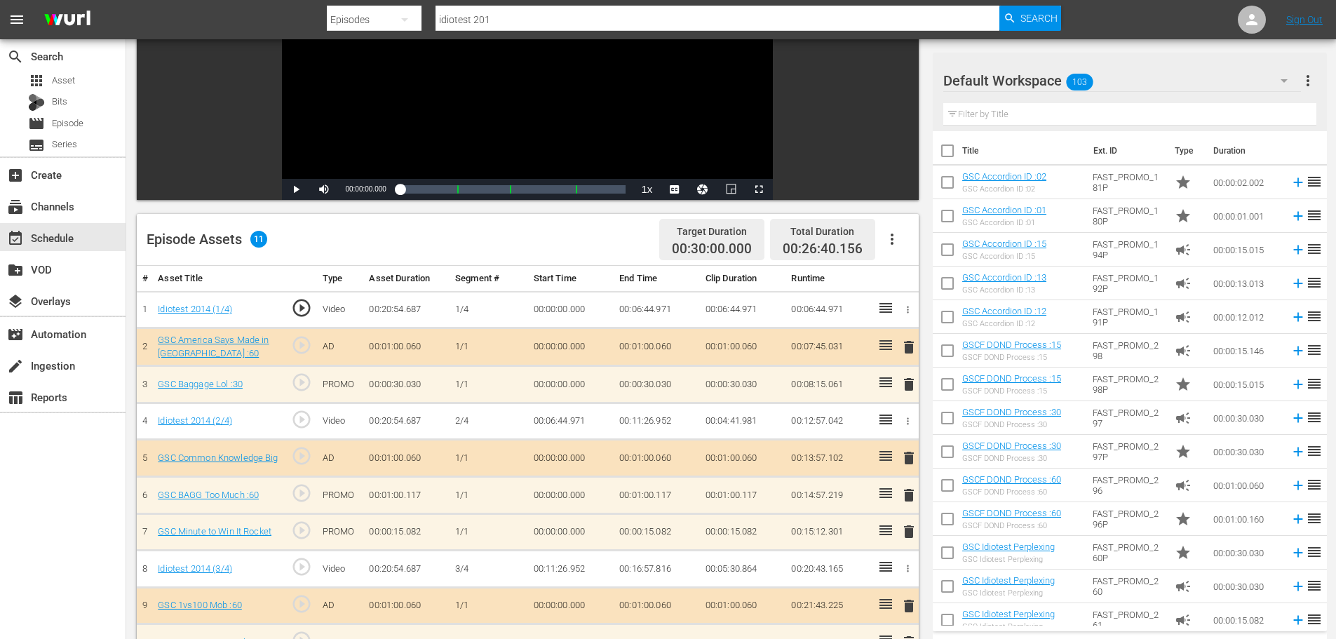
click at [93, 248] on div "event_available Schedule" at bounding box center [63, 237] width 126 height 28
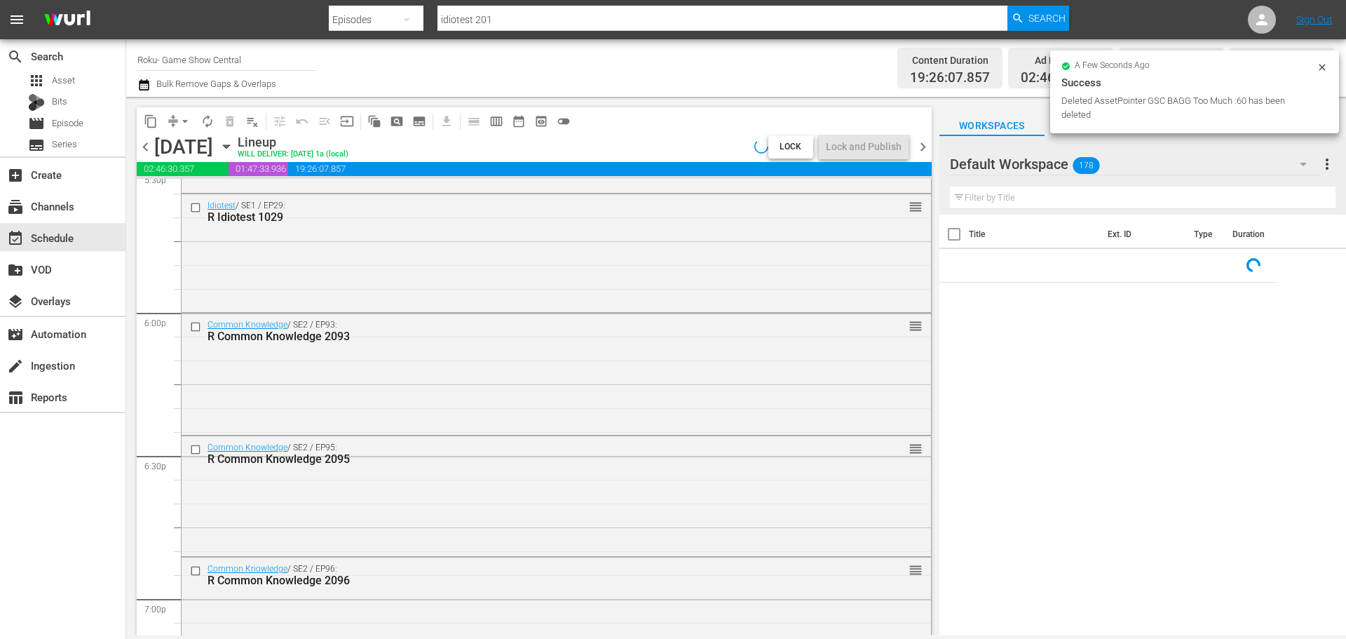
scroll to position [6414, 0]
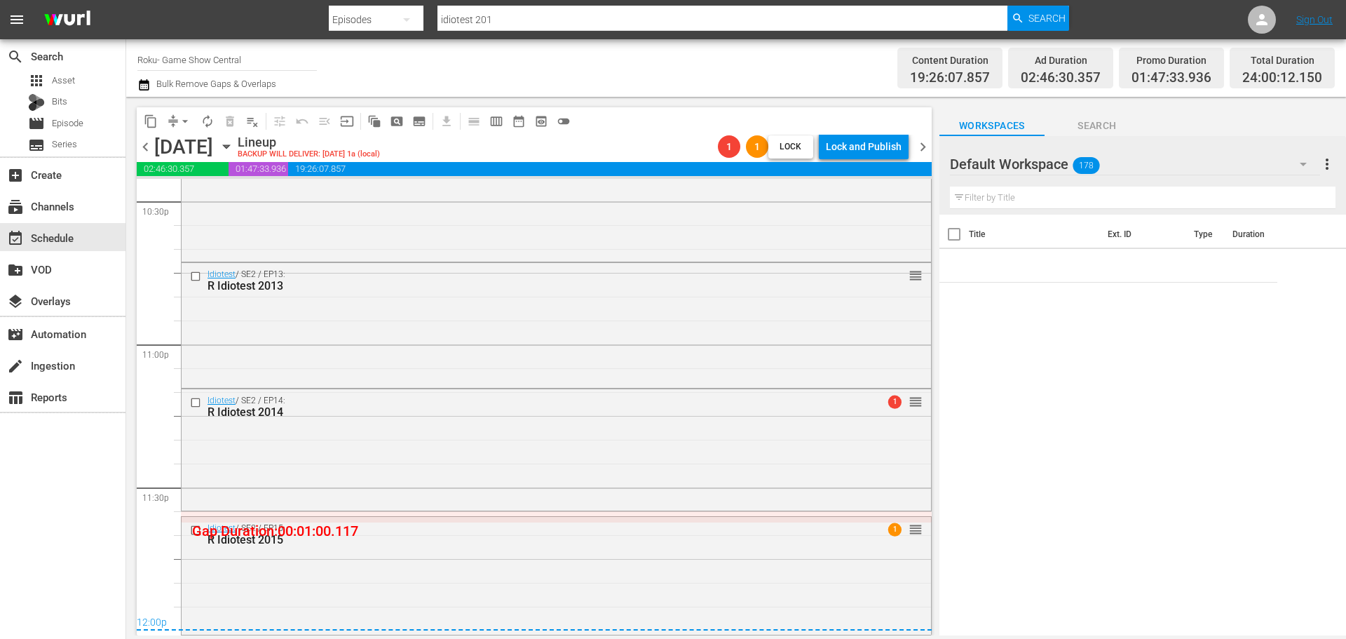
click at [347, 313] on div "Idiotest / SE2 / EP13: R Idiotest 2013 reorder" at bounding box center [557, 324] width 750 height 122
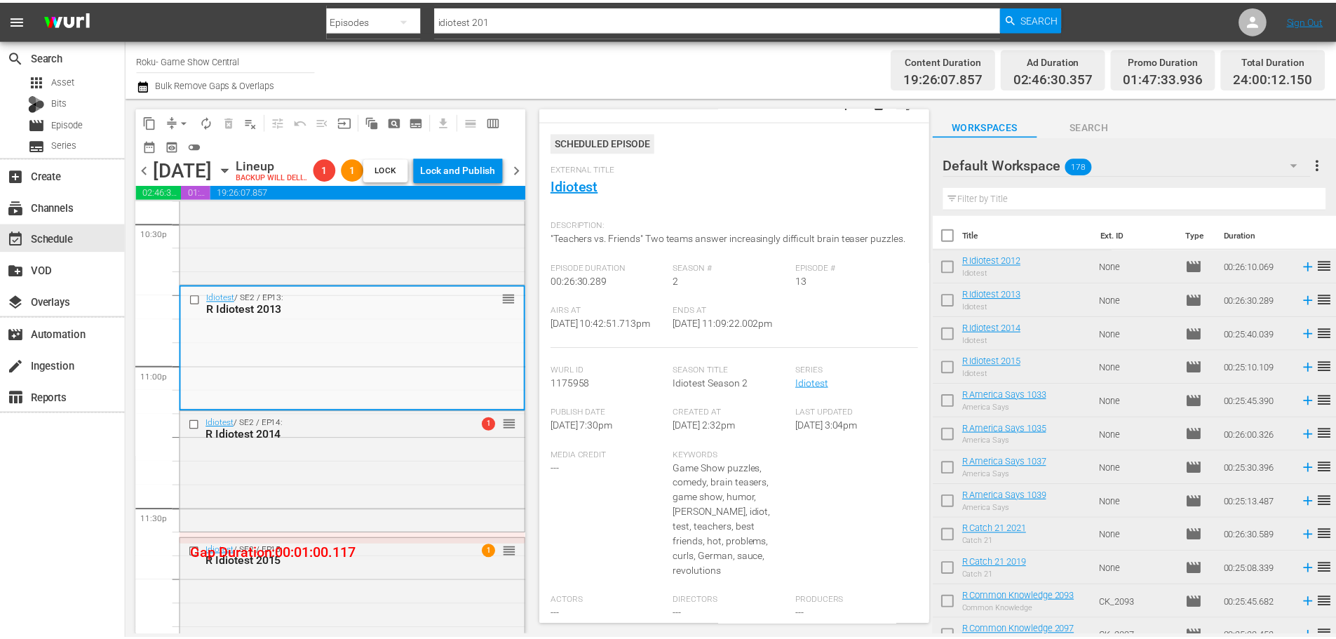
scroll to position [0, 0]
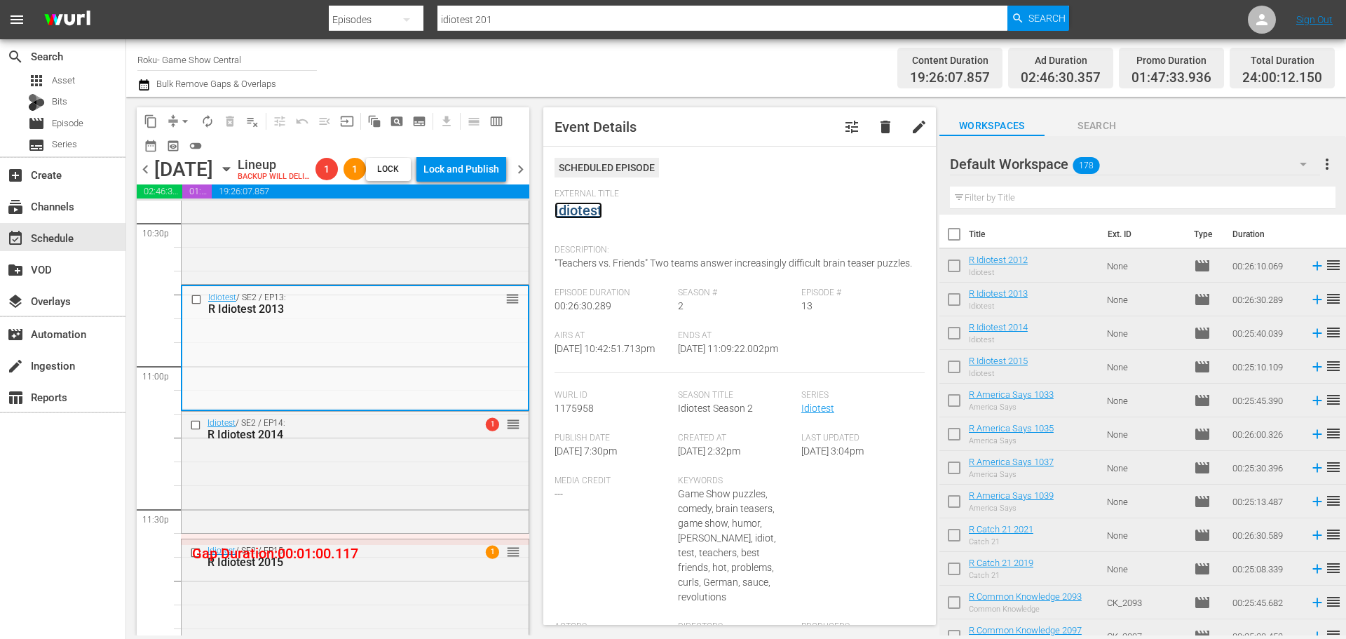
click at [583, 214] on link "Idiotest" at bounding box center [579, 210] width 48 height 17
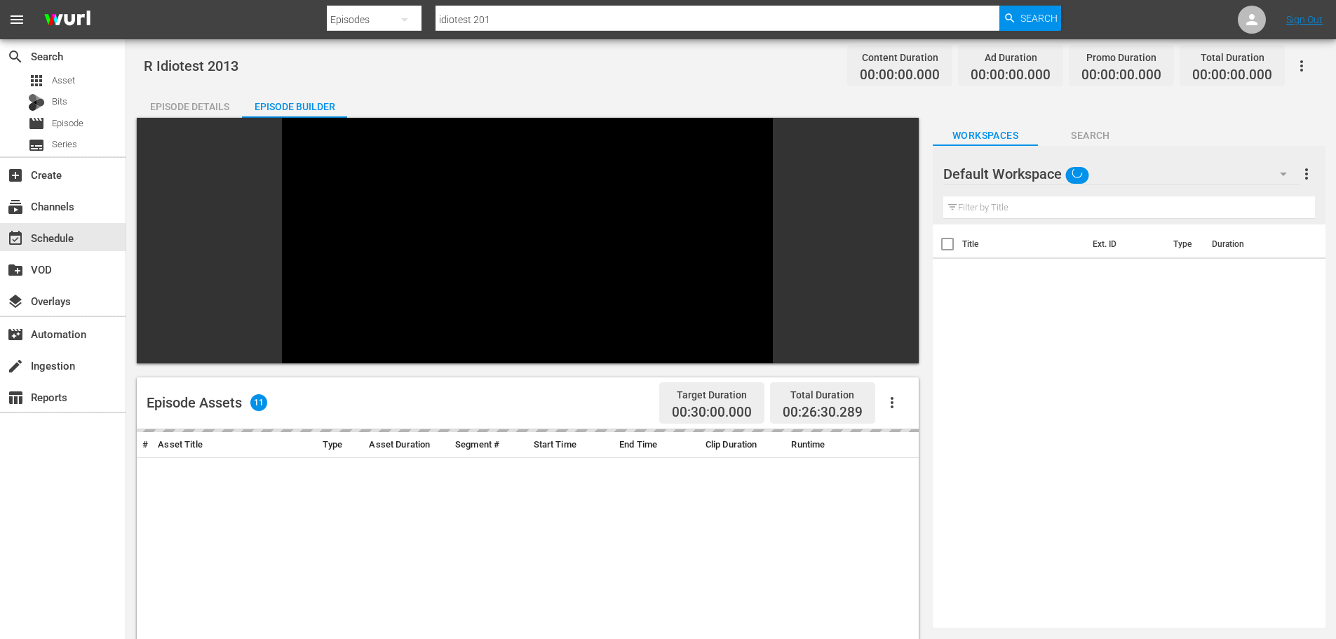
click at [285, 104] on div "Episode Builder" at bounding box center [294, 107] width 105 height 34
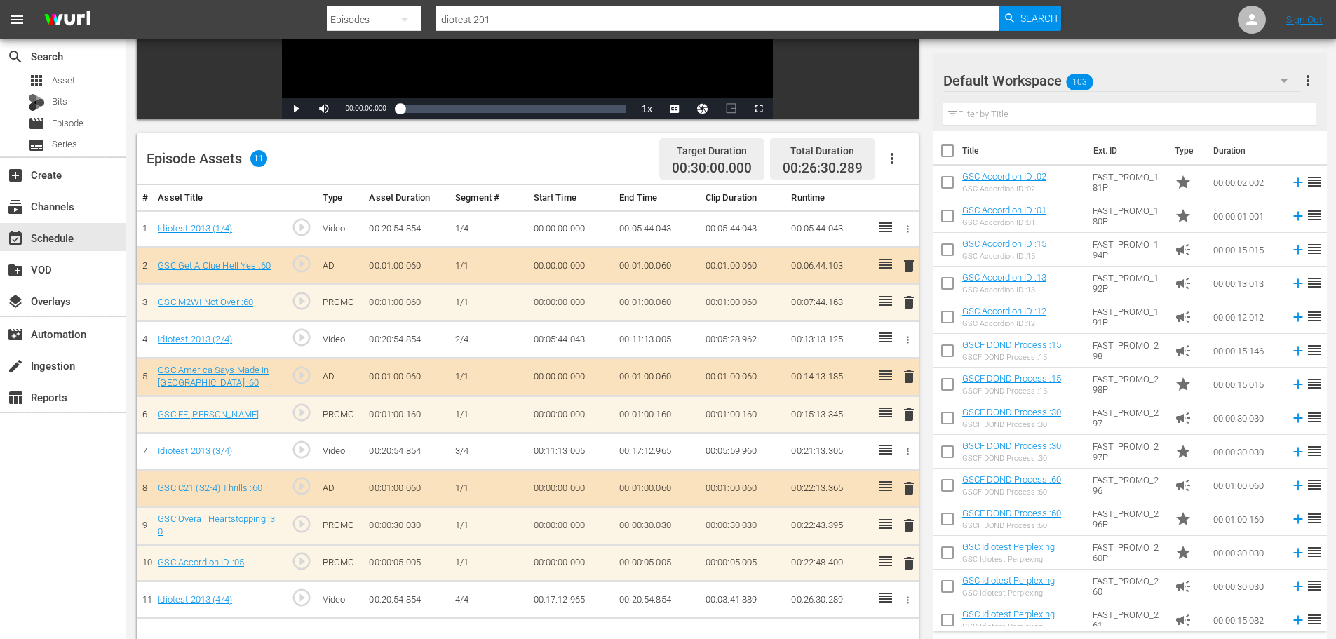
scroll to position [365, 0]
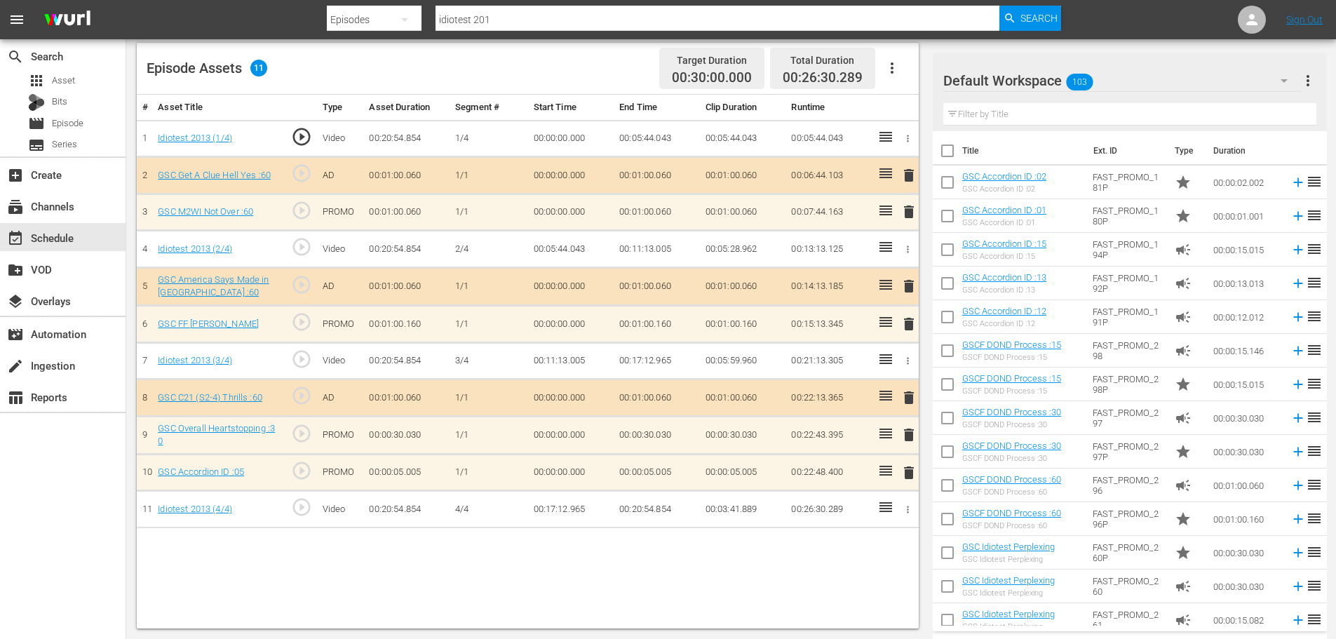
click at [911, 437] on span "delete" at bounding box center [908, 434] width 17 height 17
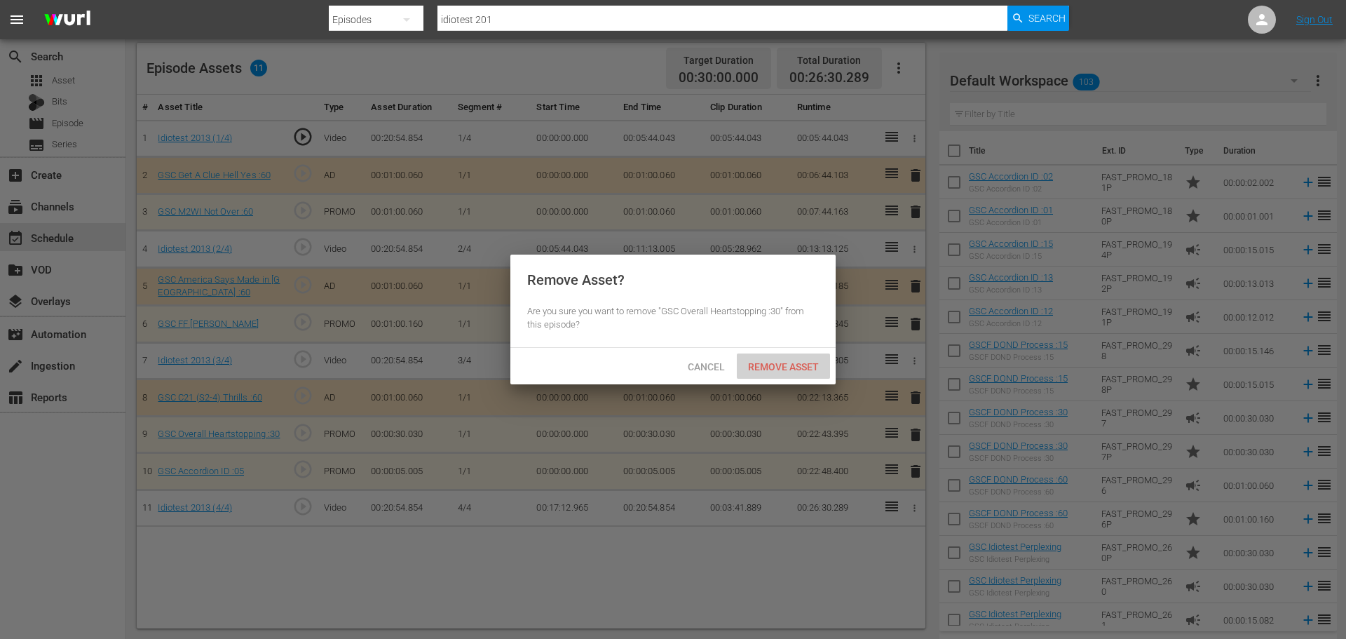
click at [773, 372] on div "Remove Asset" at bounding box center [783, 366] width 93 height 26
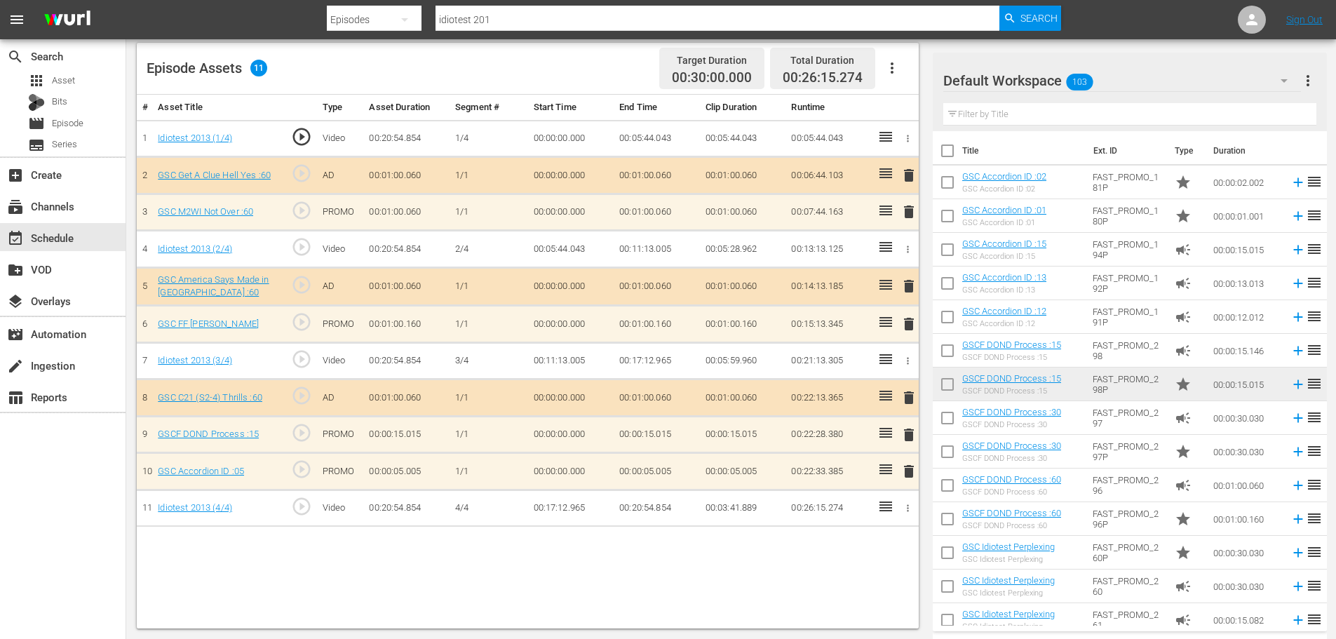
click at [1004, 114] on input "text" at bounding box center [1129, 114] width 373 height 22
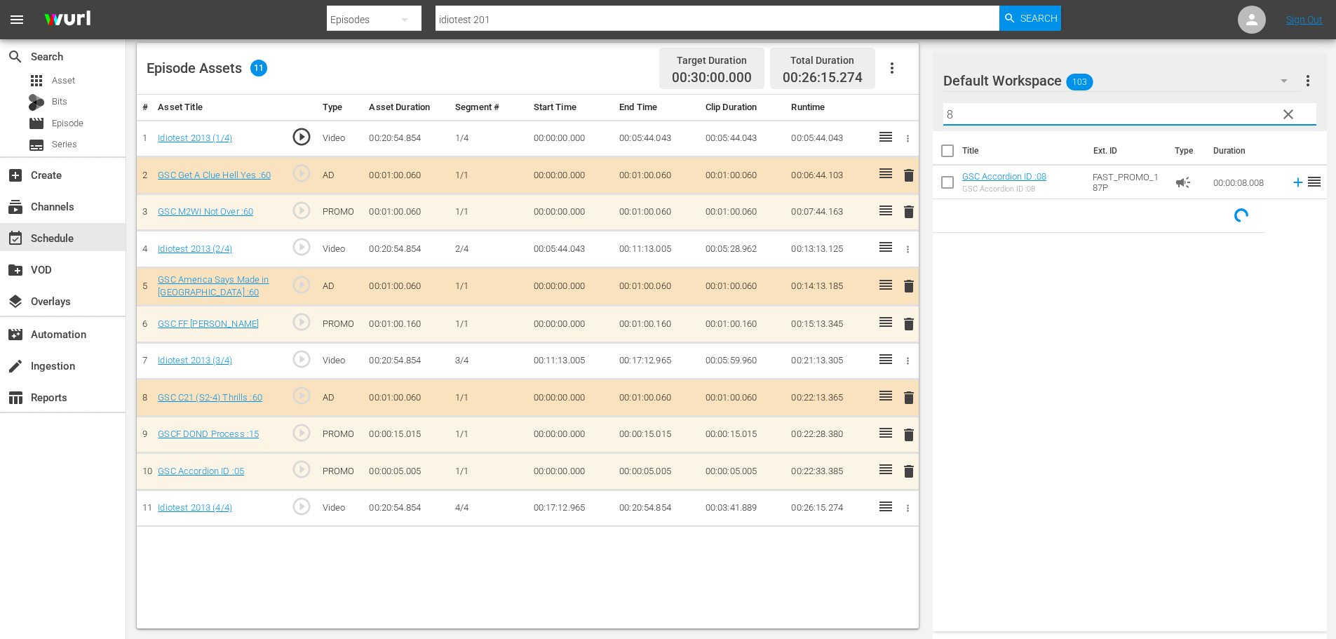
type input "8"
click at [909, 481] on button "delete" at bounding box center [908, 471] width 17 height 20
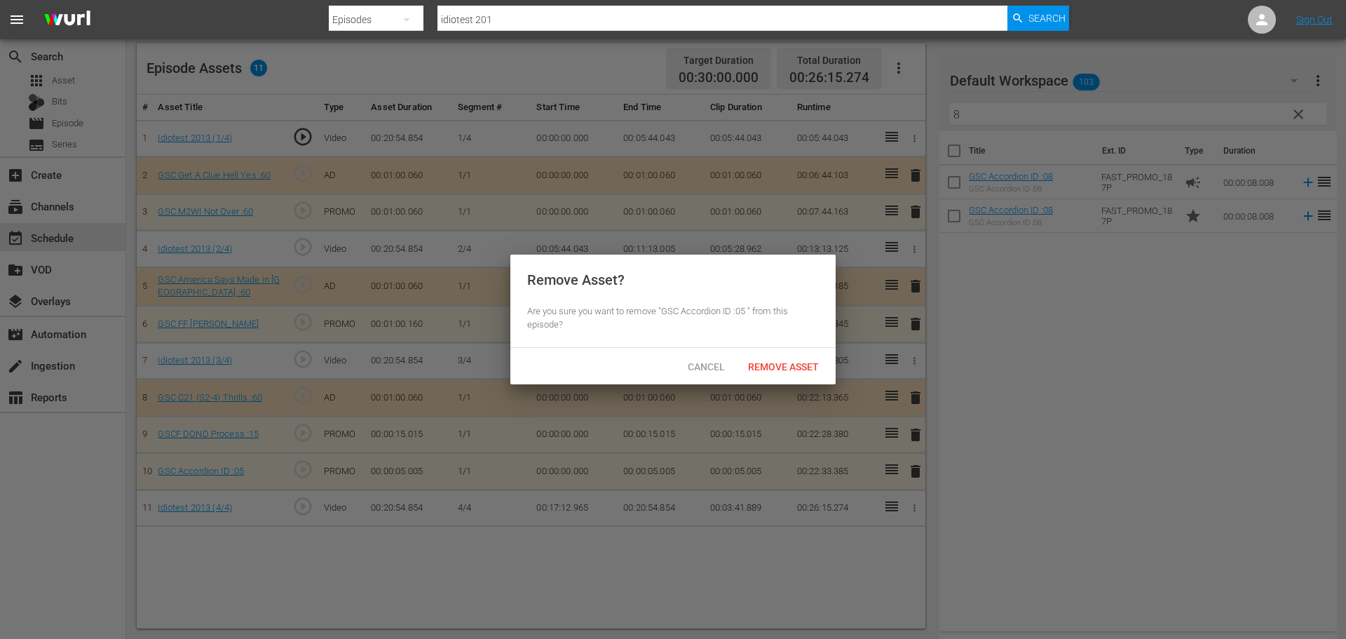
drag, startPoint x: 837, startPoint y: 371, endPoint x: 818, endPoint y: 361, distance: 21.9
click at [836, 371] on div at bounding box center [673, 319] width 1346 height 639
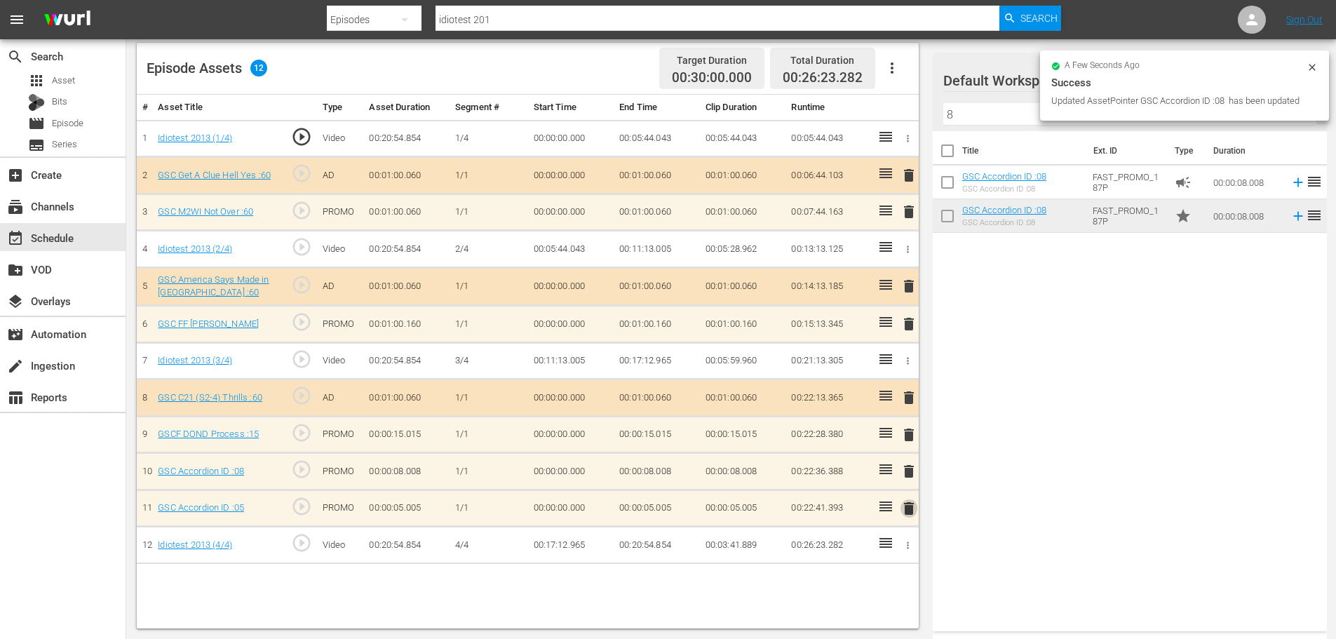
click at [914, 516] on span "delete" at bounding box center [908, 508] width 17 height 17
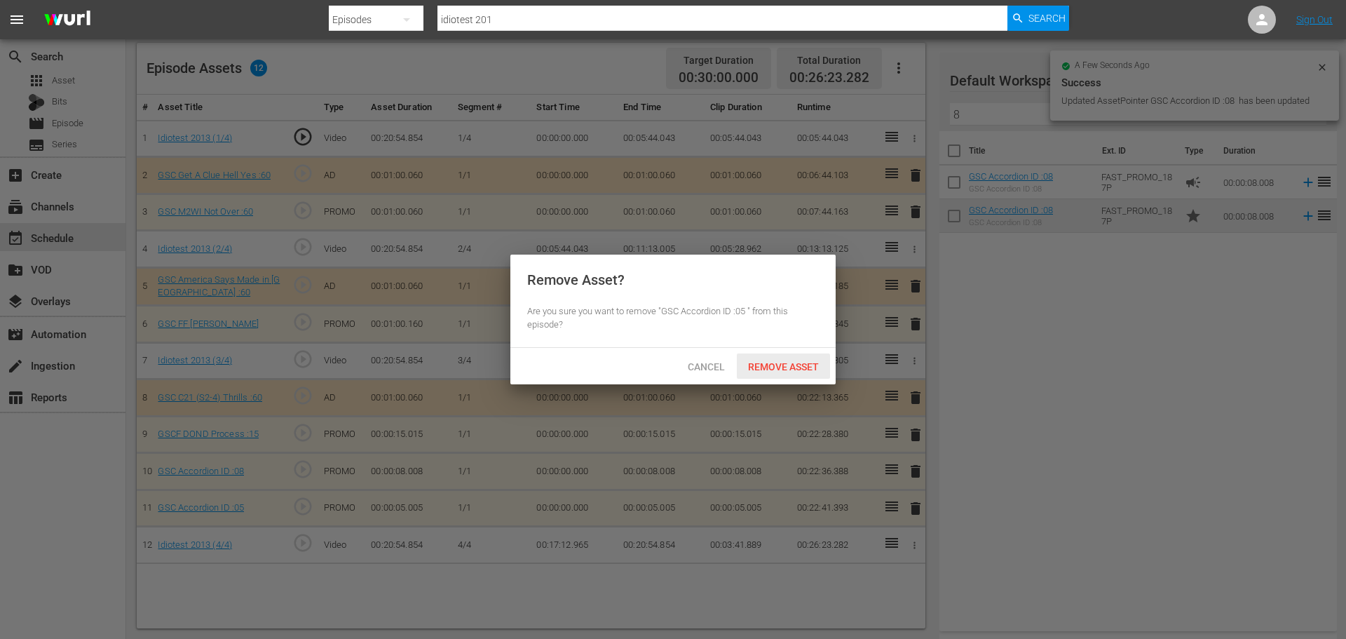
click at [771, 377] on div "Remove Asset" at bounding box center [783, 366] width 93 height 26
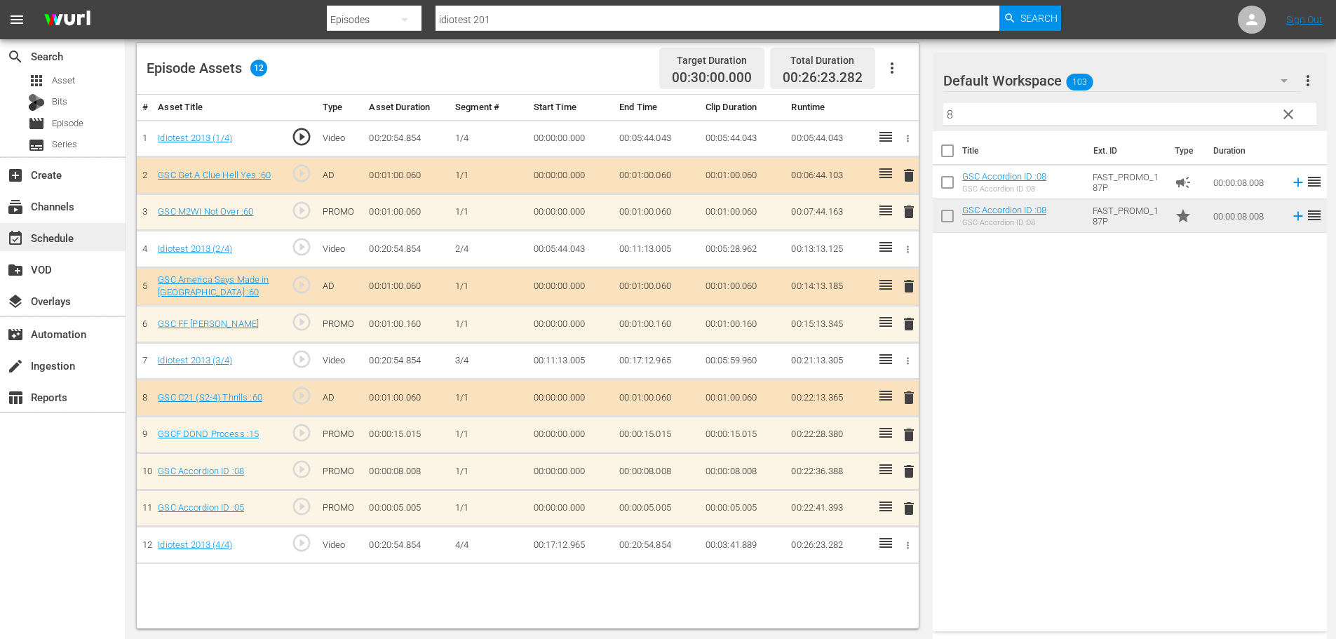
click at [90, 243] on div "event_available Schedule" at bounding box center [63, 237] width 126 height 28
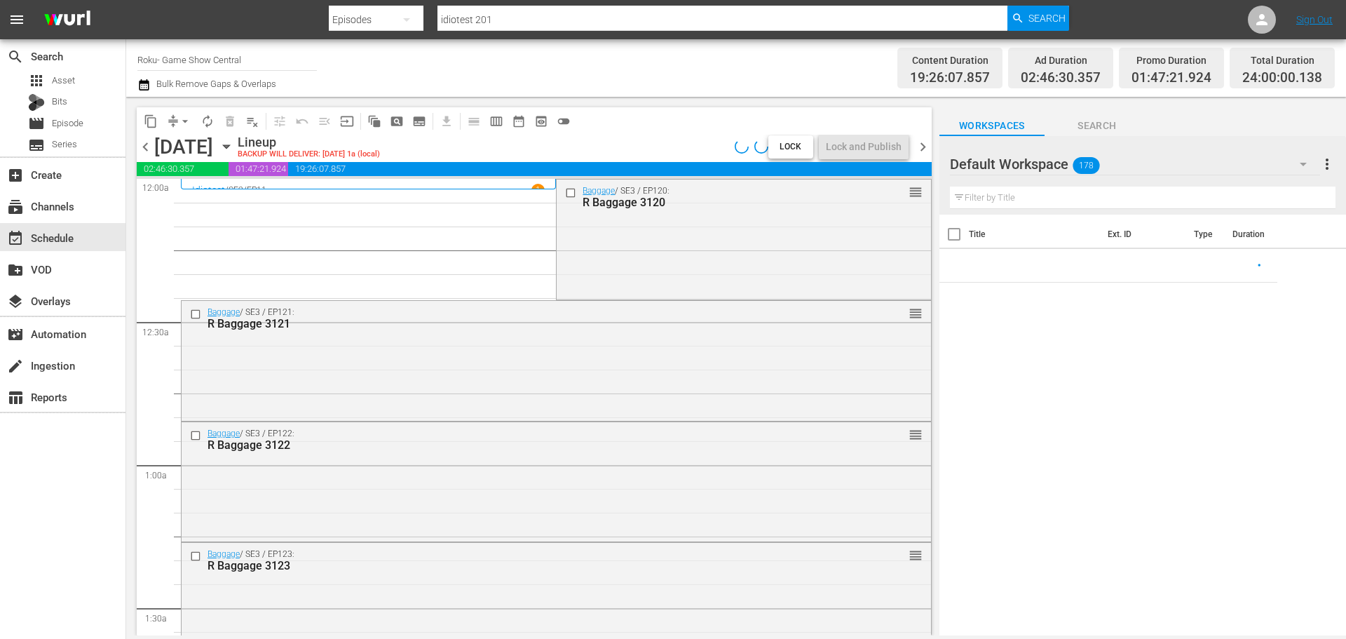
scroll to position [491, 0]
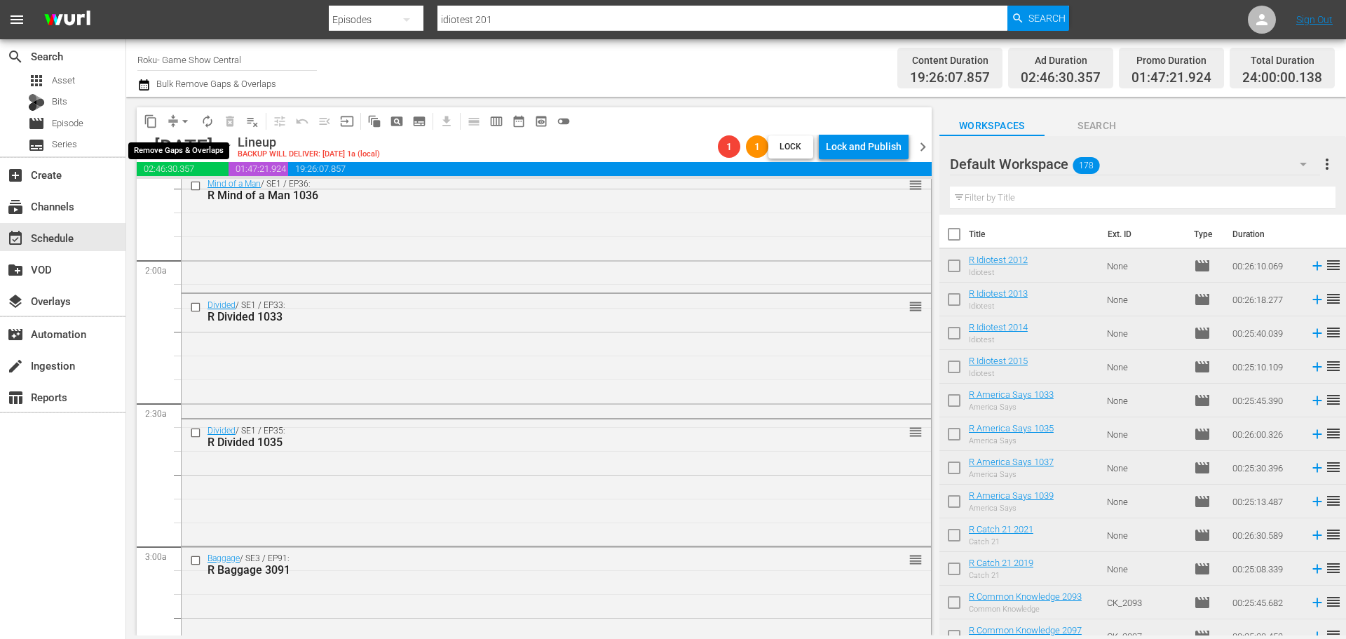
click at [177, 125] on button "arrow_drop_down" at bounding box center [185, 121] width 22 height 22
click at [206, 156] on li "Align to Midnight" at bounding box center [185, 149] width 147 height 23
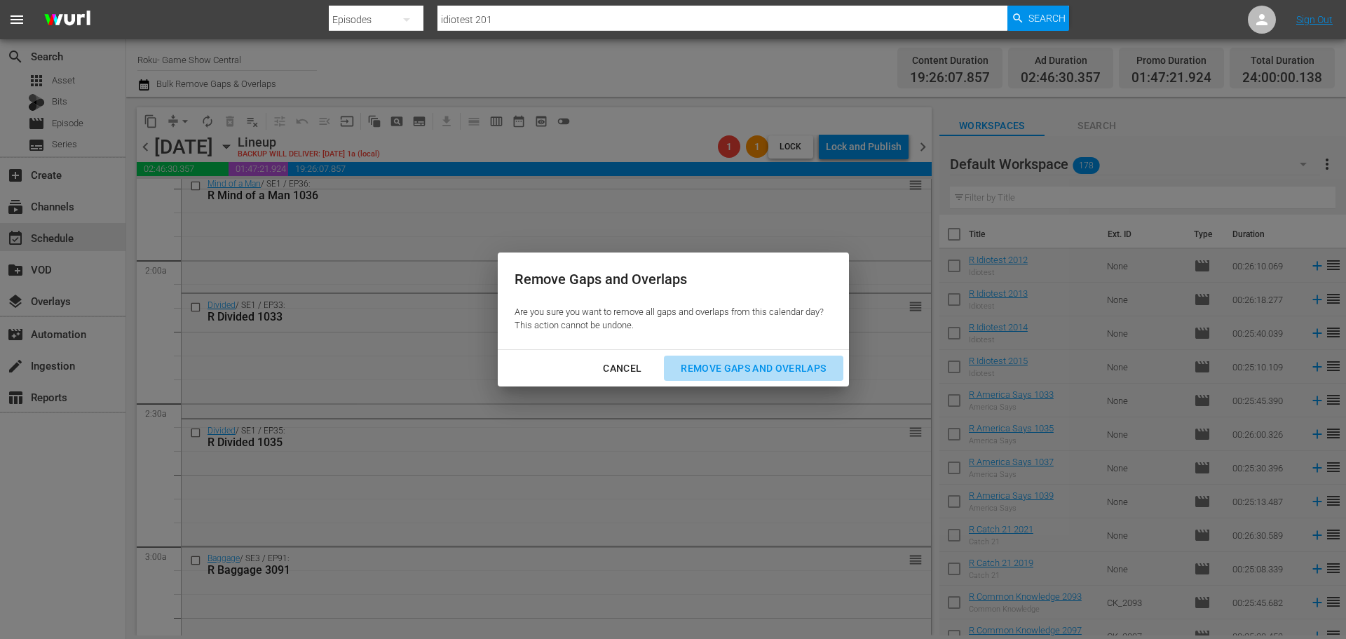
click at [785, 381] on button "Remove Gaps and Overlaps" at bounding box center [753, 368] width 179 height 26
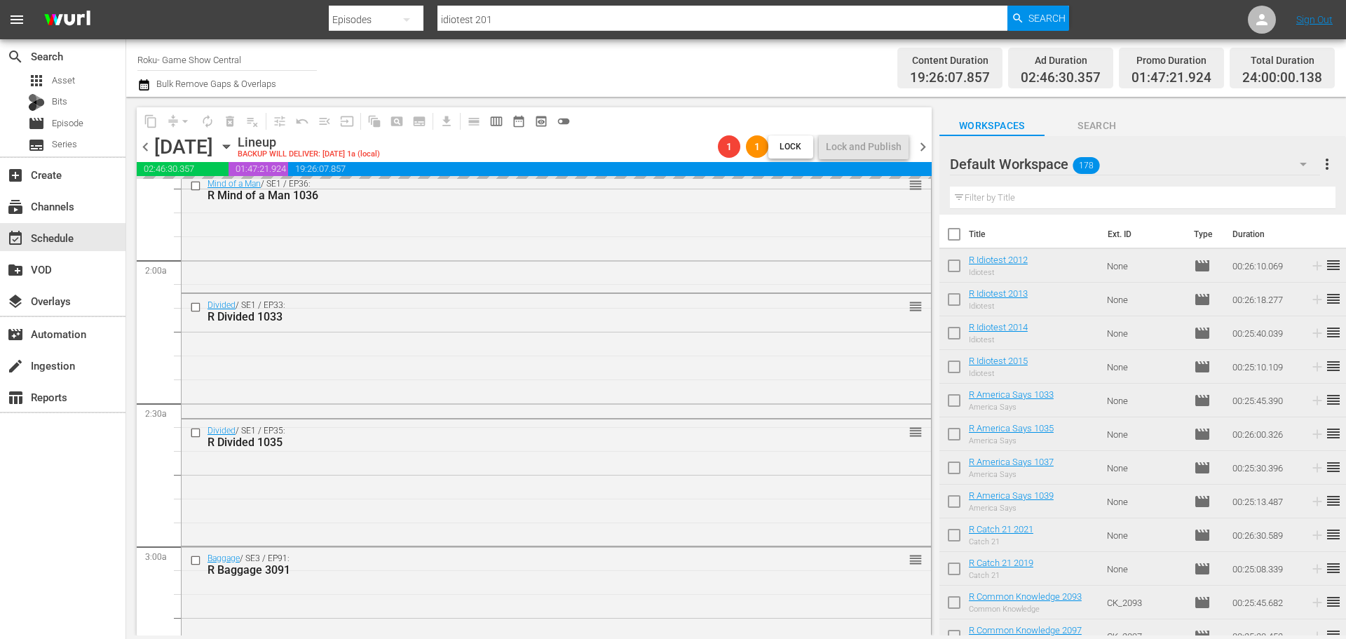
click at [789, 377] on div "Remove Gaps and Overlaps" at bounding box center [754, 369] width 168 height 18
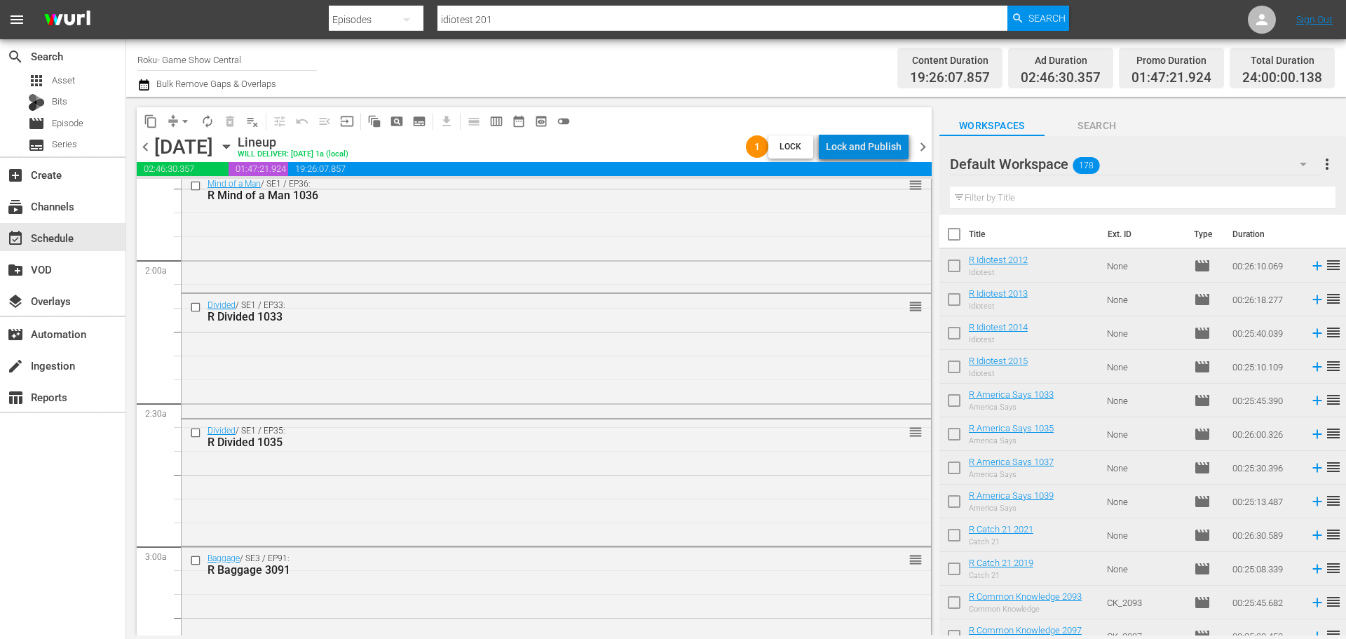
click at [874, 144] on div "Lock and Publish" at bounding box center [864, 146] width 76 height 25
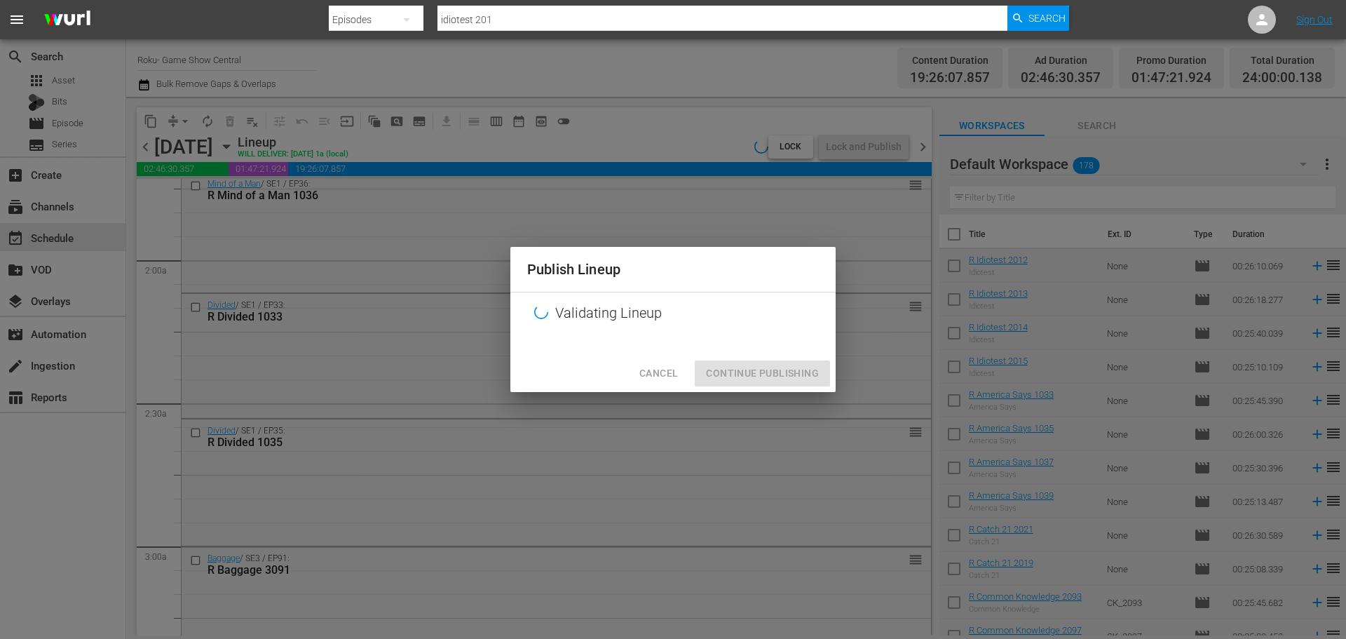
click at [764, 359] on div "Cancel Continue Publishing" at bounding box center [672, 373] width 325 height 37
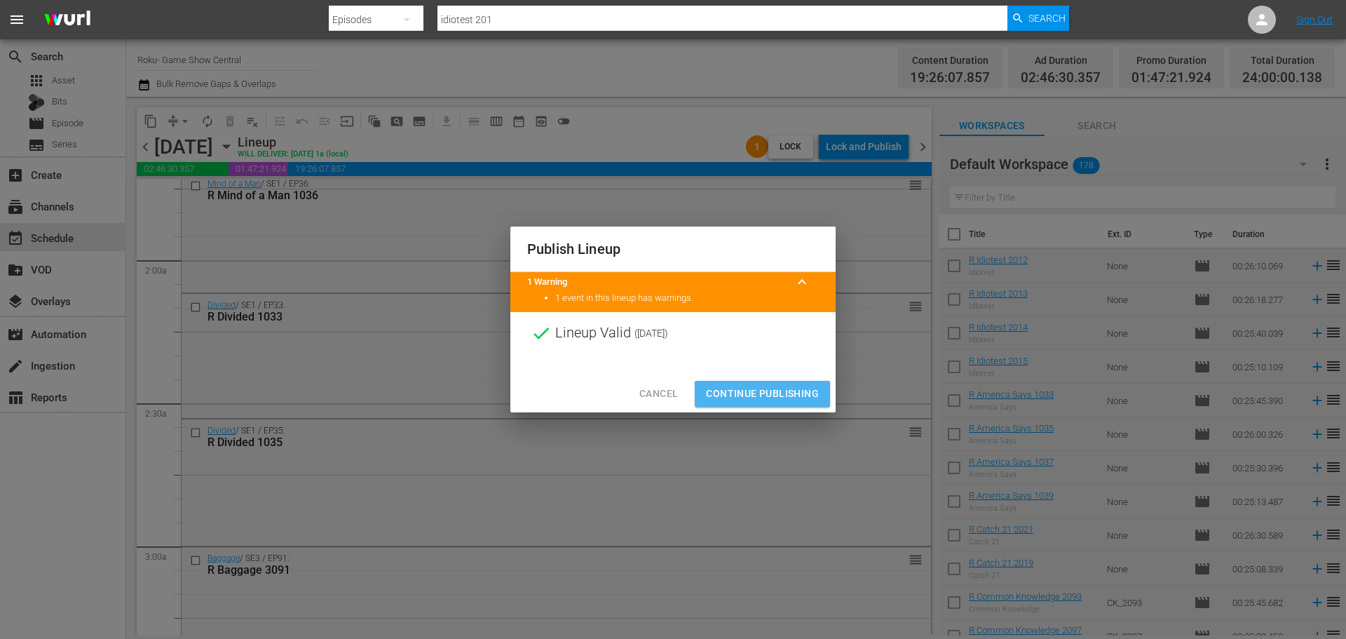
click at [777, 383] on button "Continue Publishing" at bounding box center [762, 394] width 135 height 26
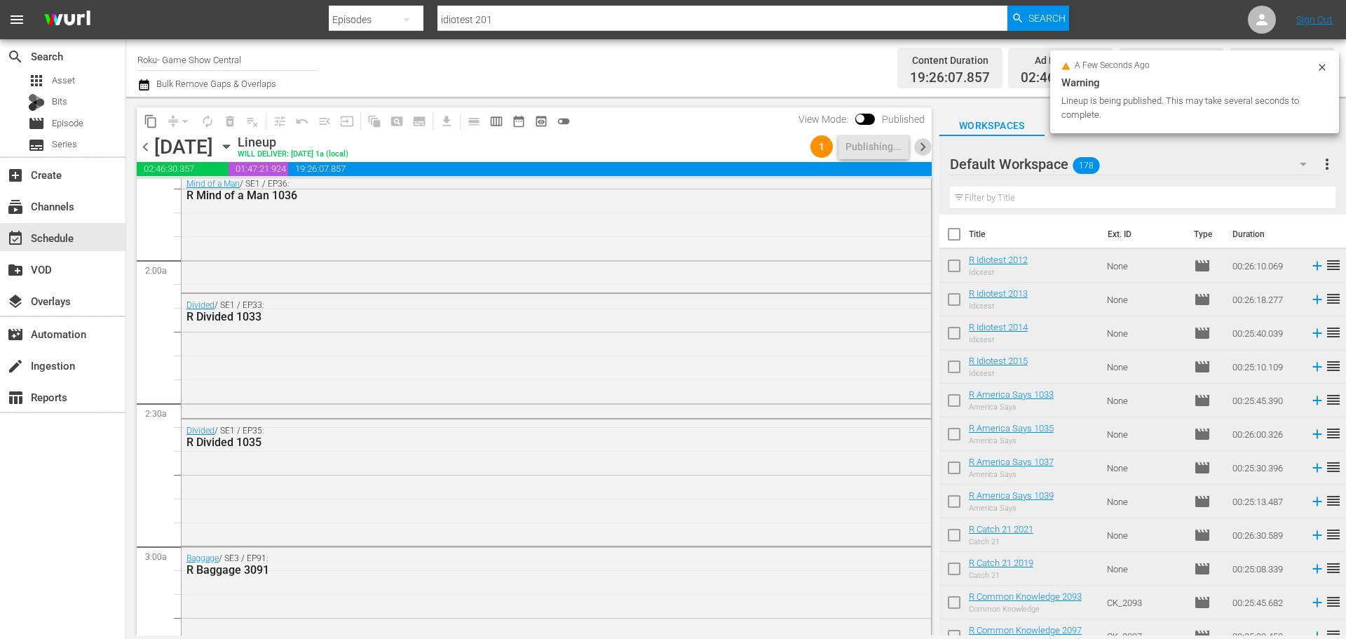
click at [929, 151] on span "chevron_right" at bounding box center [923, 147] width 18 height 18
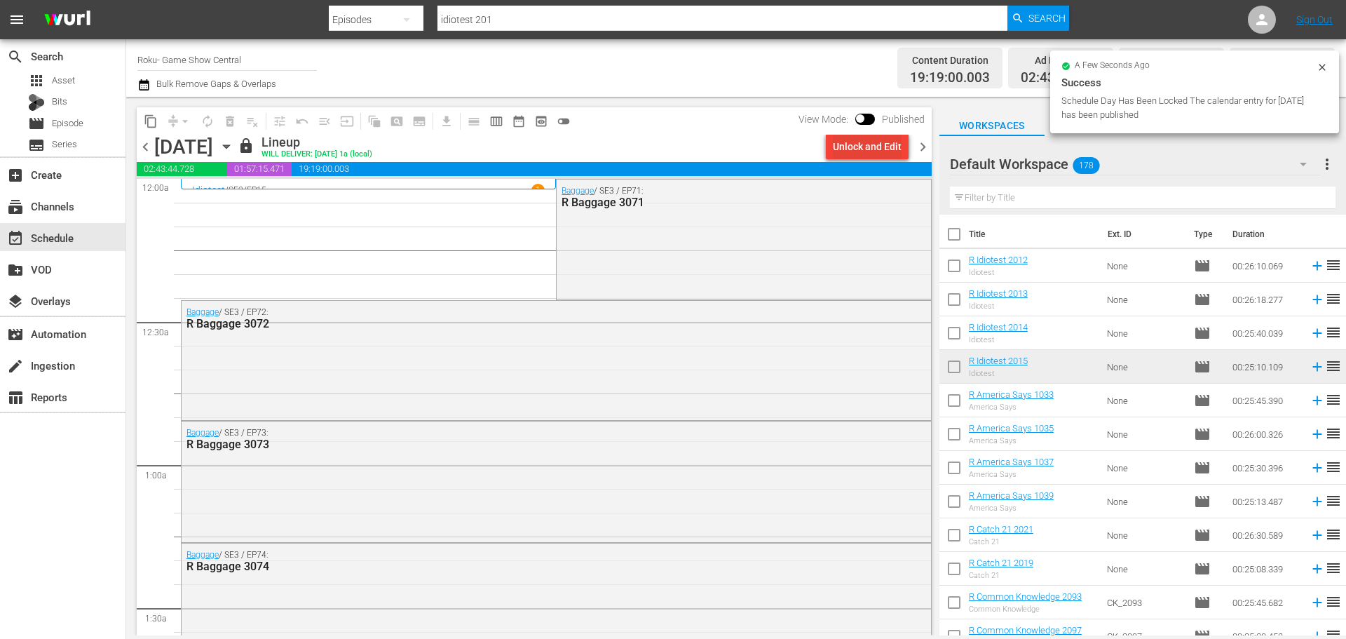
click at [890, 149] on div "Unlock and Edit" at bounding box center [867, 146] width 69 height 25
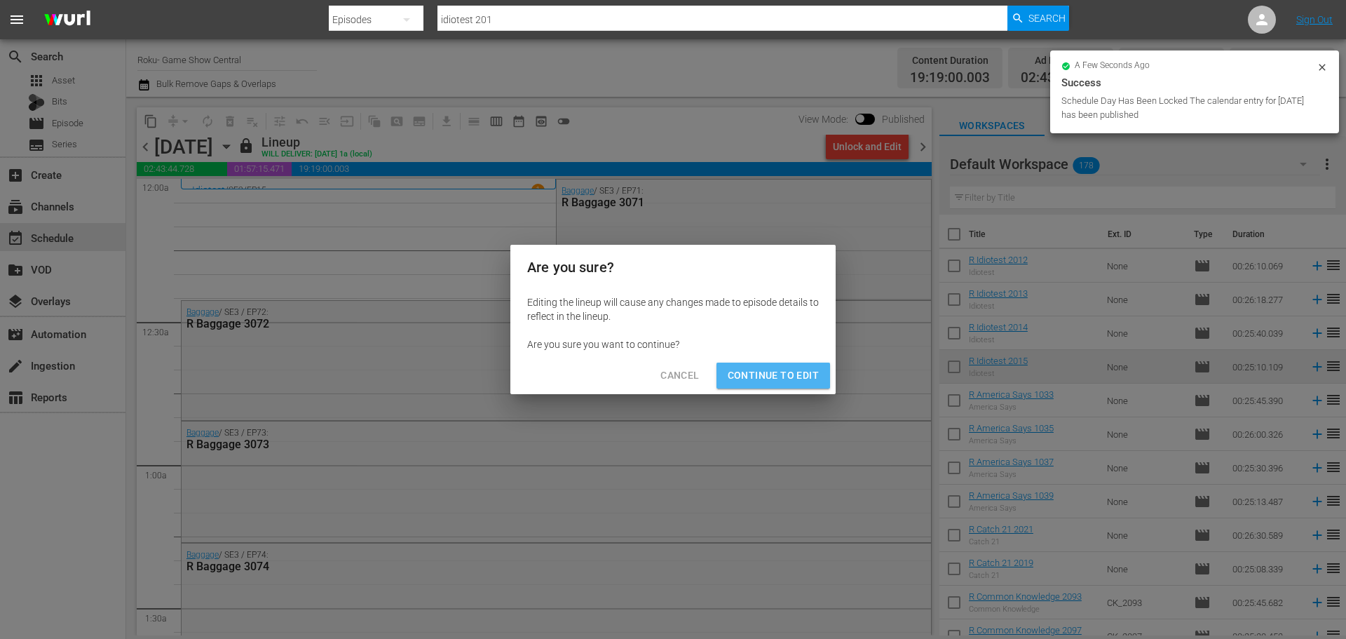
click at [804, 378] on span "Continue to Edit" at bounding box center [773, 376] width 91 height 18
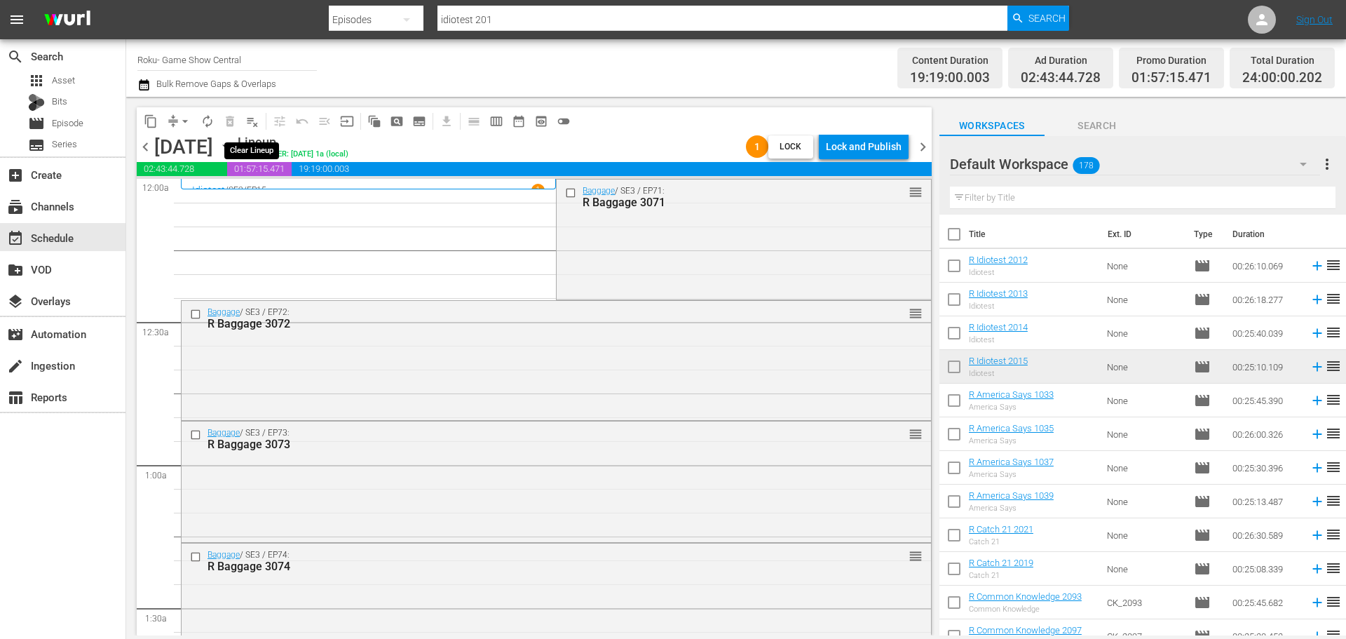
click at [247, 122] on span "playlist_remove_outlined" at bounding box center [252, 121] width 14 height 14
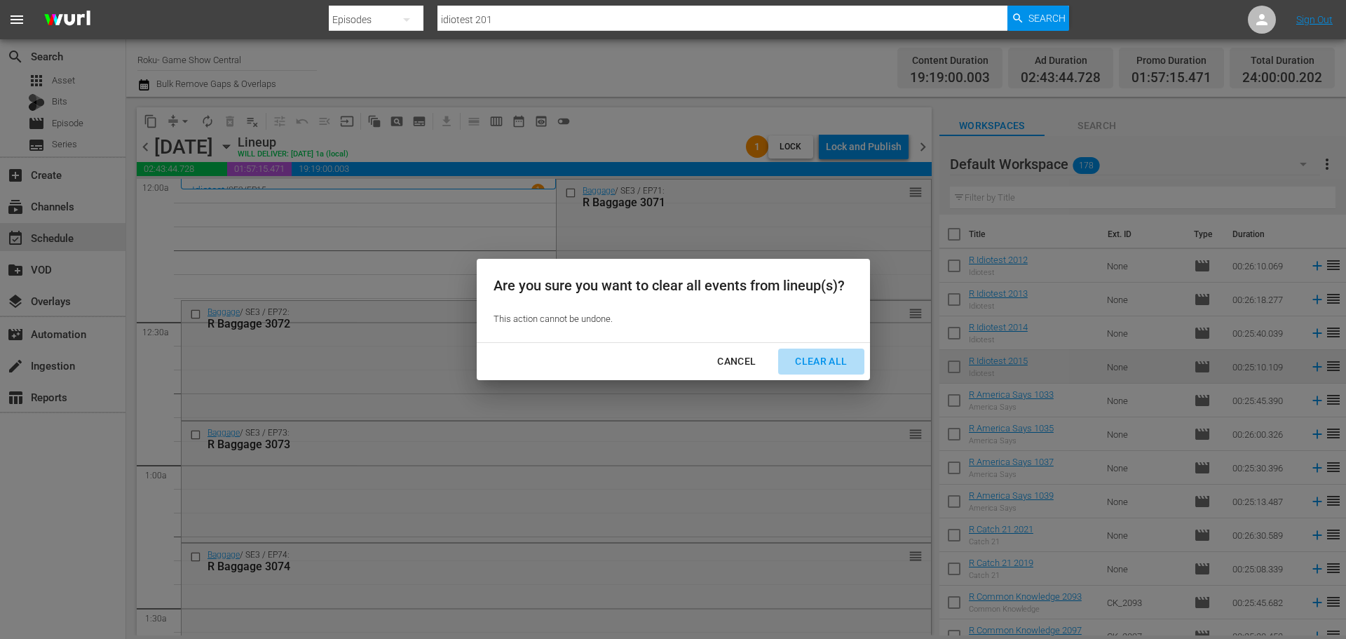
click at [824, 373] on button "Clear All" at bounding box center [821, 361] width 86 height 26
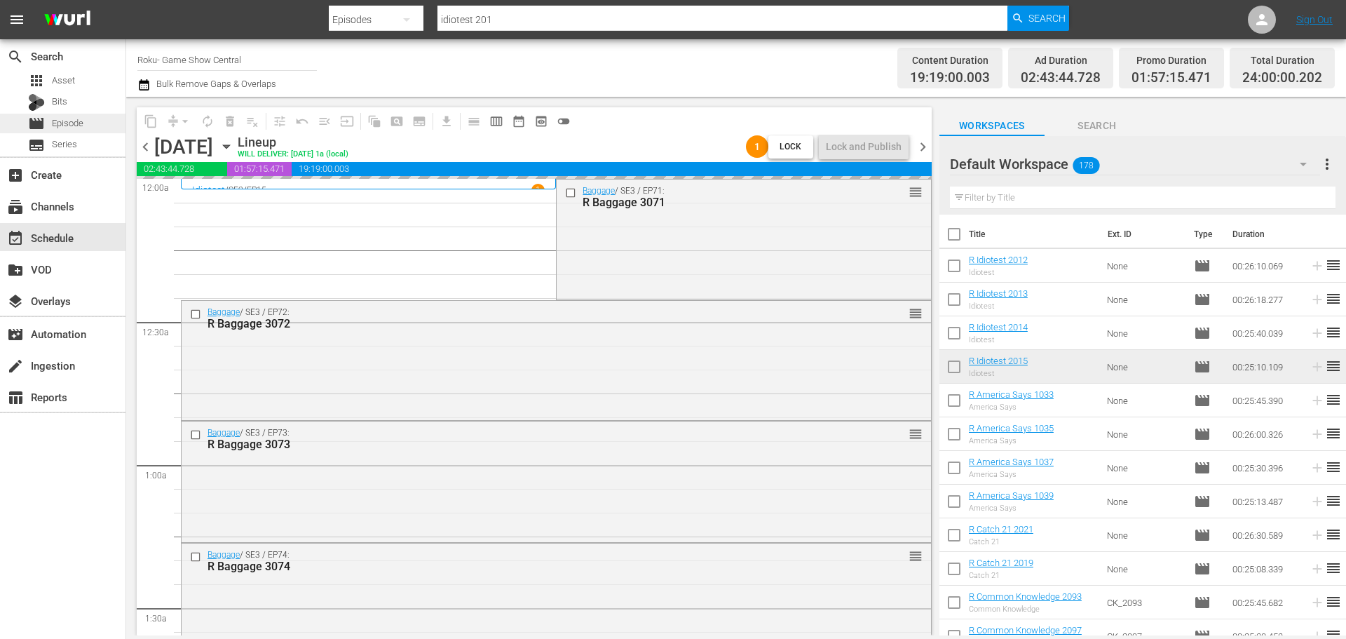
click at [105, 131] on div "movie Episode" at bounding box center [63, 124] width 126 height 20
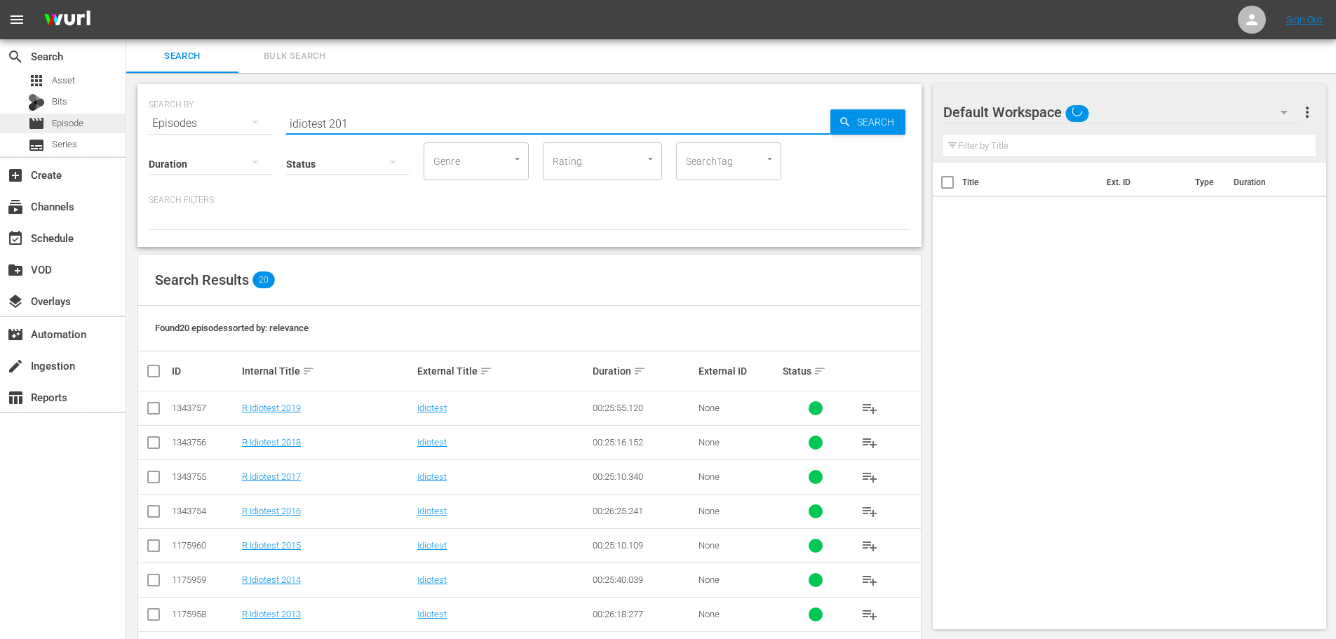
drag, startPoint x: 425, startPoint y: 133, endPoint x: 19, endPoint y: 128, distance: 406.0
click at [126, 0] on div "search Search apps Asset Bits movie Episode subtitles Series add_box Create sub…" at bounding box center [730, 0] width 1209 height 0
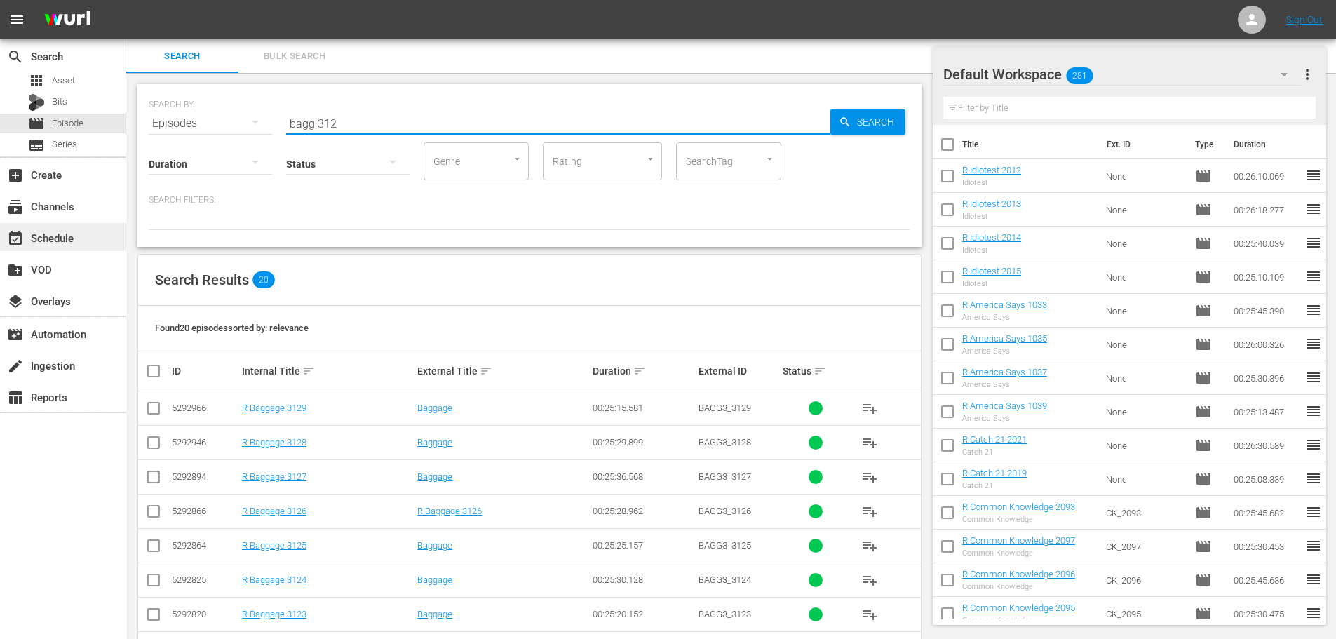
scroll to position [466, 0]
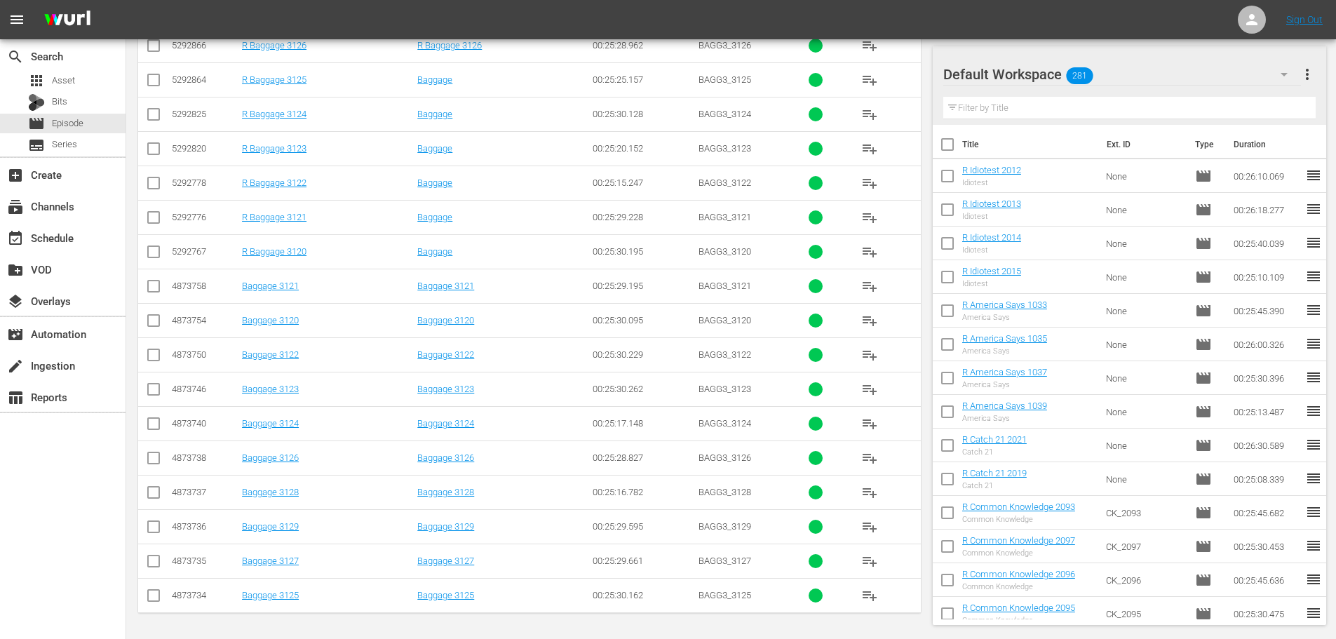
type input "bagg 312"
click at [148, 114] on input "checkbox" at bounding box center [153, 117] width 17 height 17
checkbox input "true"
drag, startPoint x: 149, startPoint y: 96, endPoint x: 160, endPoint y: 72, distance: 26.1
click at [154, 85] on td at bounding box center [154, 79] width 32 height 34
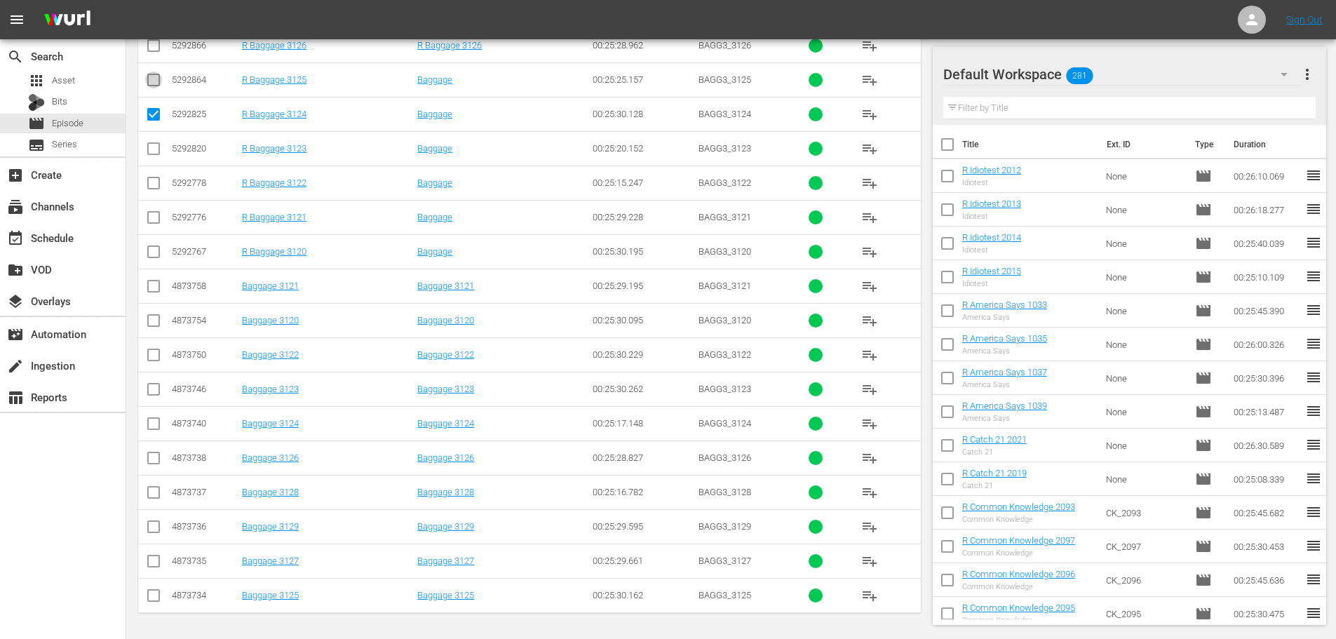
click at [159, 74] on input "checkbox" at bounding box center [153, 82] width 17 height 17
checkbox input "true"
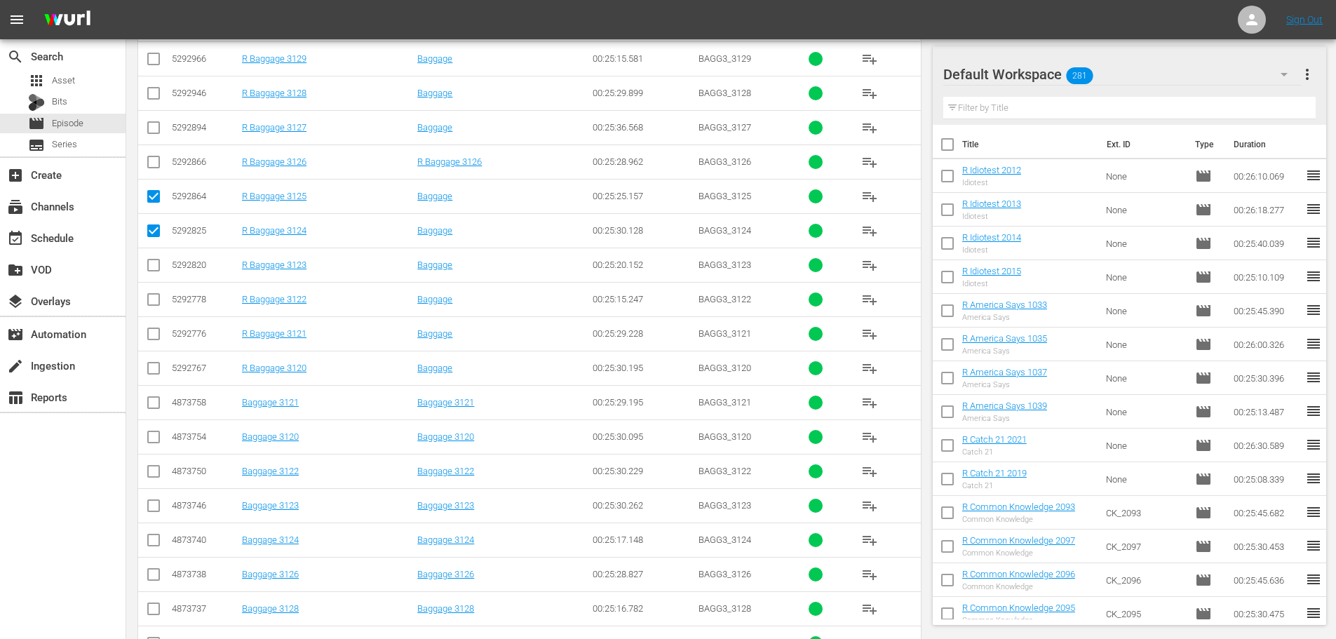
scroll to position [325, 0]
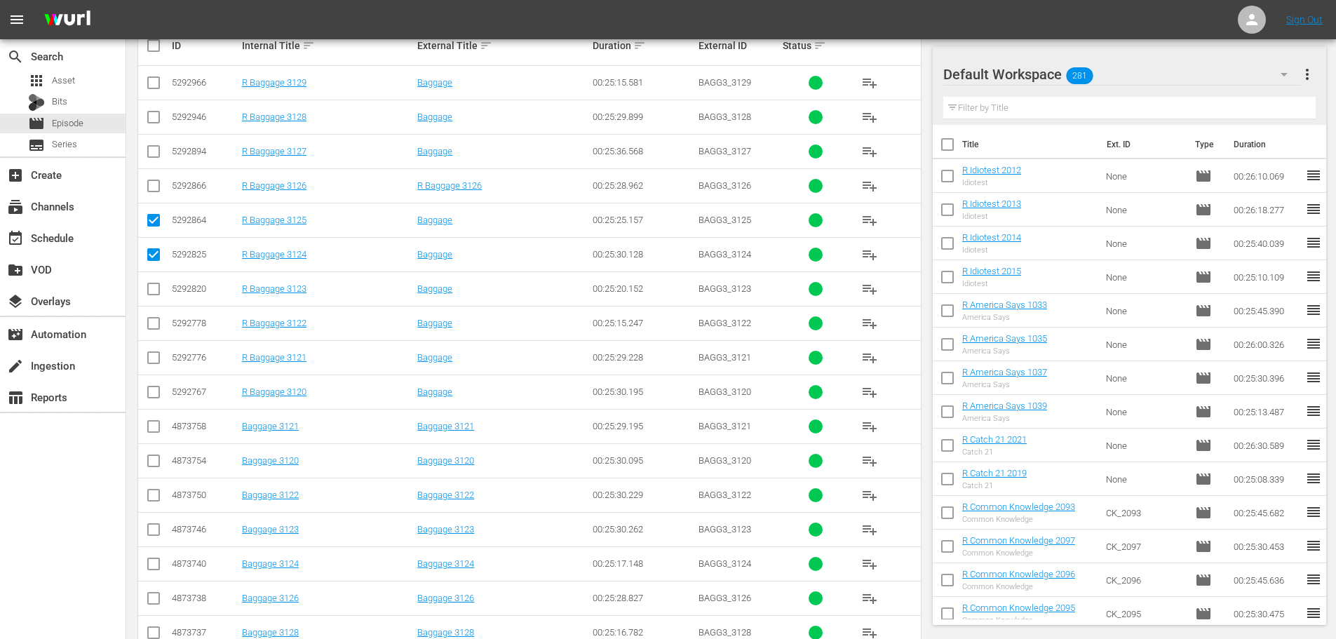
click at [159, 161] on td at bounding box center [154, 151] width 32 height 34
click at [158, 158] on input "checkbox" at bounding box center [153, 154] width 17 height 17
checkbox input "true"
click at [156, 184] on input "checkbox" at bounding box center [153, 188] width 17 height 17
checkbox input "true"
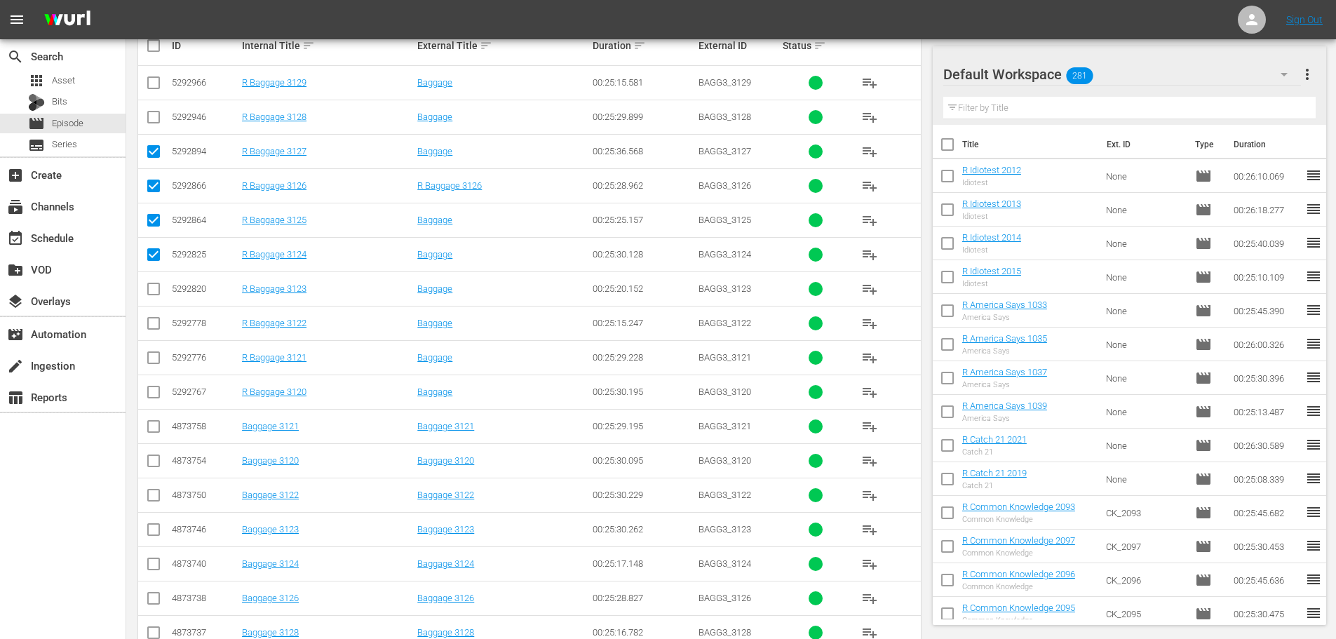
scroll to position [0, 0]
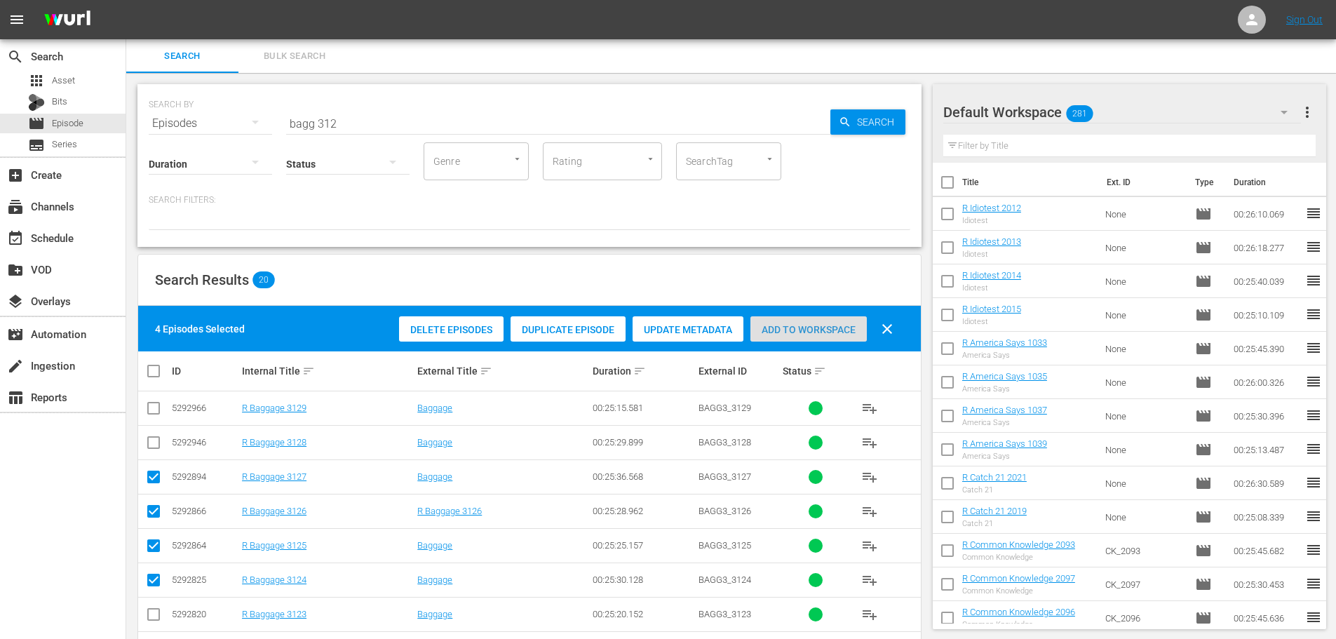
click at [822, 325] on span "Add to Workspace" at bounding box center [808, 329] width 116 height 11
click at [358, 120] on div "SEARCH BY Search By Episodes Search ID, Title, Description, Keywords, or Catego…" at bounding box center [529, 165] width 784 height 163
drag, startPoint x: 355, startPoint y: 117, endPoint x: 133, endPoint y: 120, distance: 221.6
click at [135, 120] on div "SEARCH BY Search By Episodes Search ID, Title, Description, Keywords, or Catego…" at bounding box center [529, 588] width 806 height 1031
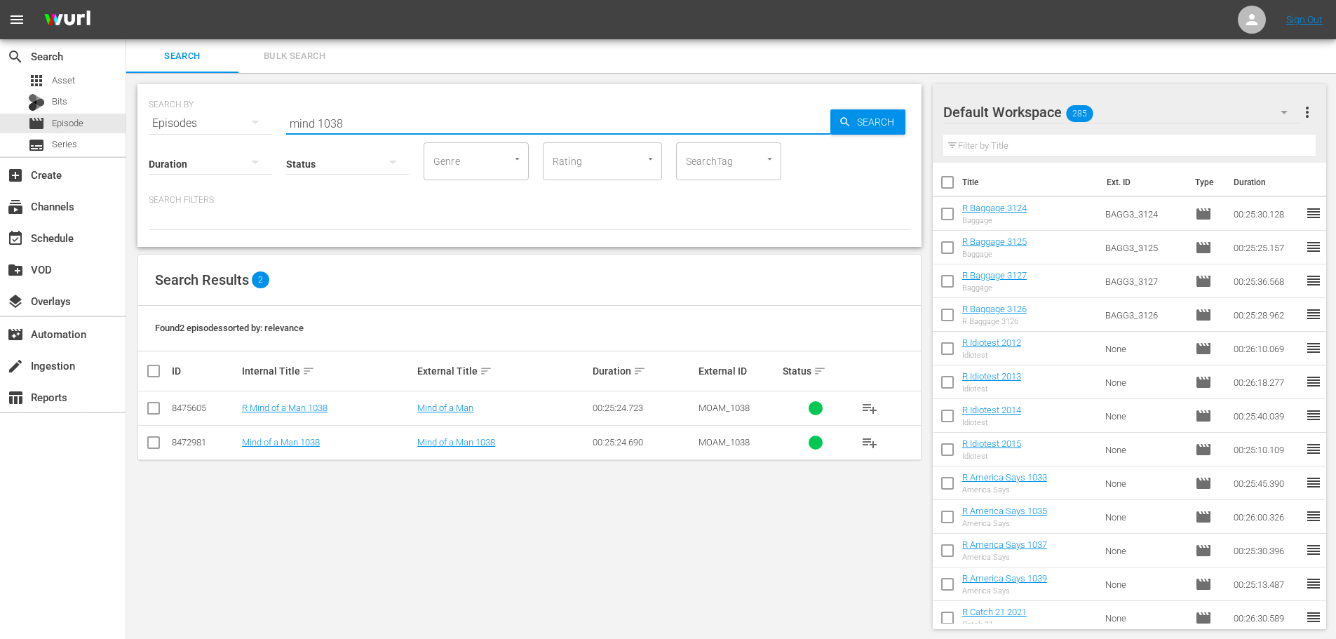
type input "mind 1038"
click at [149, 407] on input "checkbox" at bounding box center [153, 410] width 17 height 17
checkbox input "true"
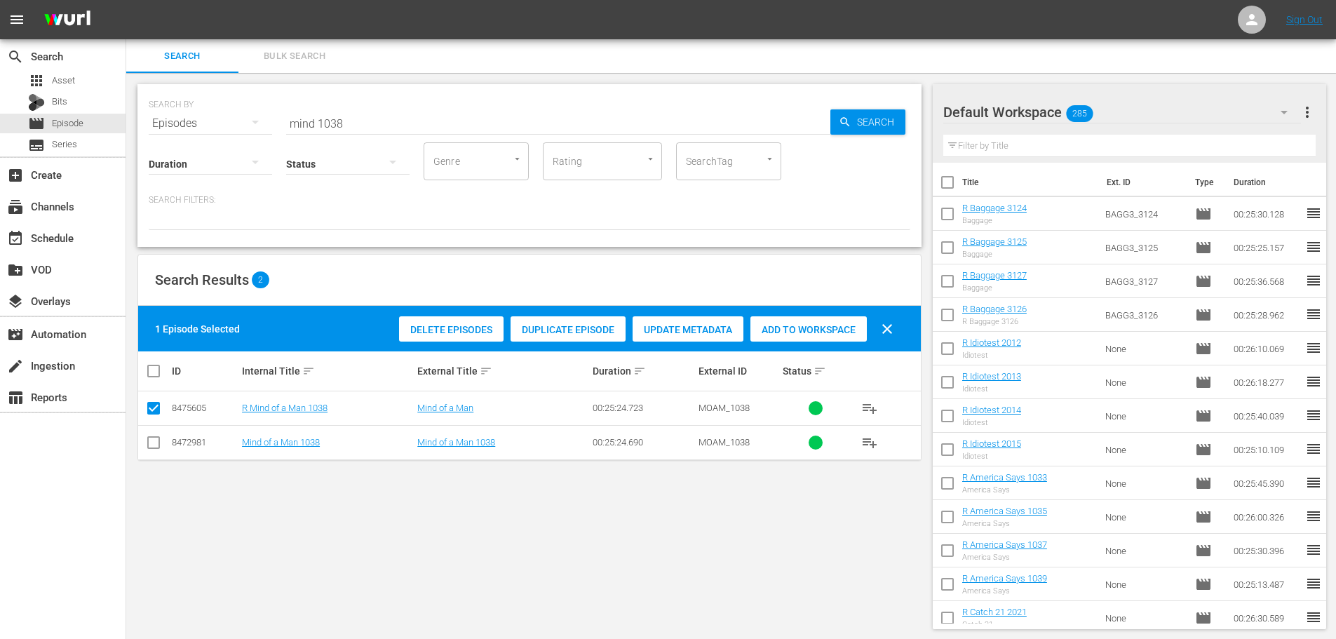
click at [836, 322] on div "Add to Workspace" at bounding box center [808, 329] width 116 height 27
drag, startPoint x: 420, startPoint y: 120, endPoint x: 49, endPoint y: 137, distance: 371.3
click at [126, 0] on div "search Search apps Asset Bits movie Episode subtitles Series add_box Create sub…" at bounding box center [730, 0] width 1209 height 0
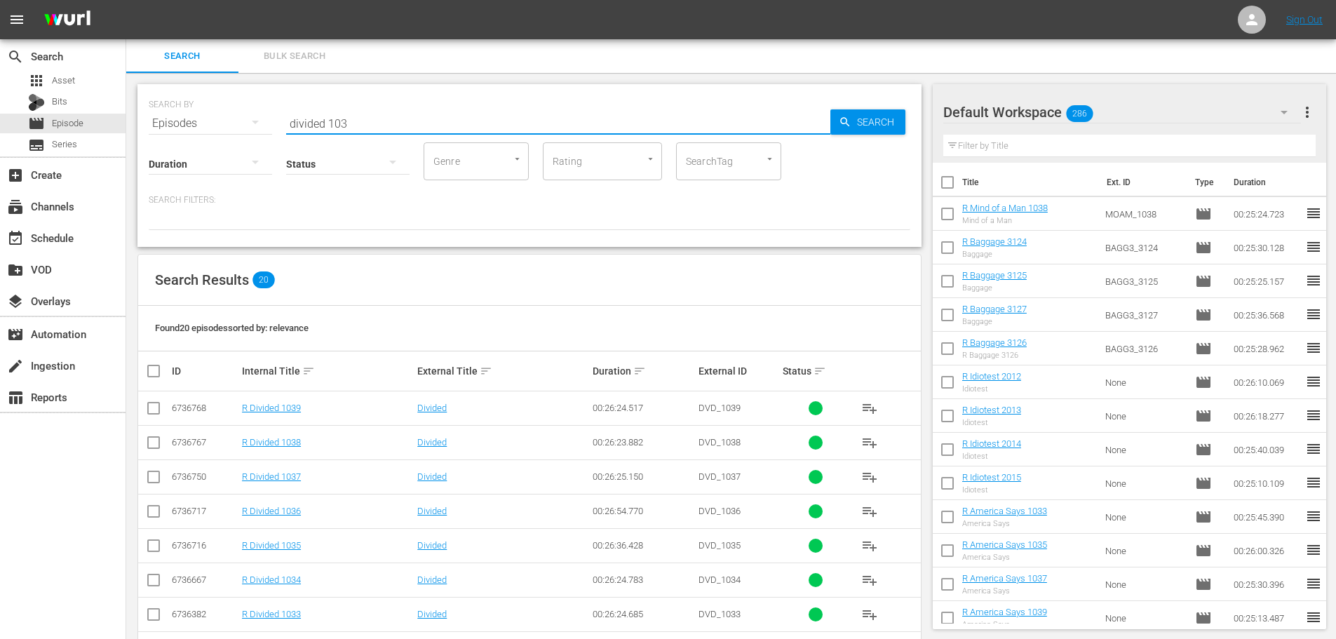
type input "divided 103"
drag, startPoint x: 149, startPoint y: 407, endPoint x: 158, endPoint y: 442, distance: 36.1
click at [149, 407] on input "checkbox" at bounding box center [153, 410] width 17 height 17
checkbox input "true"
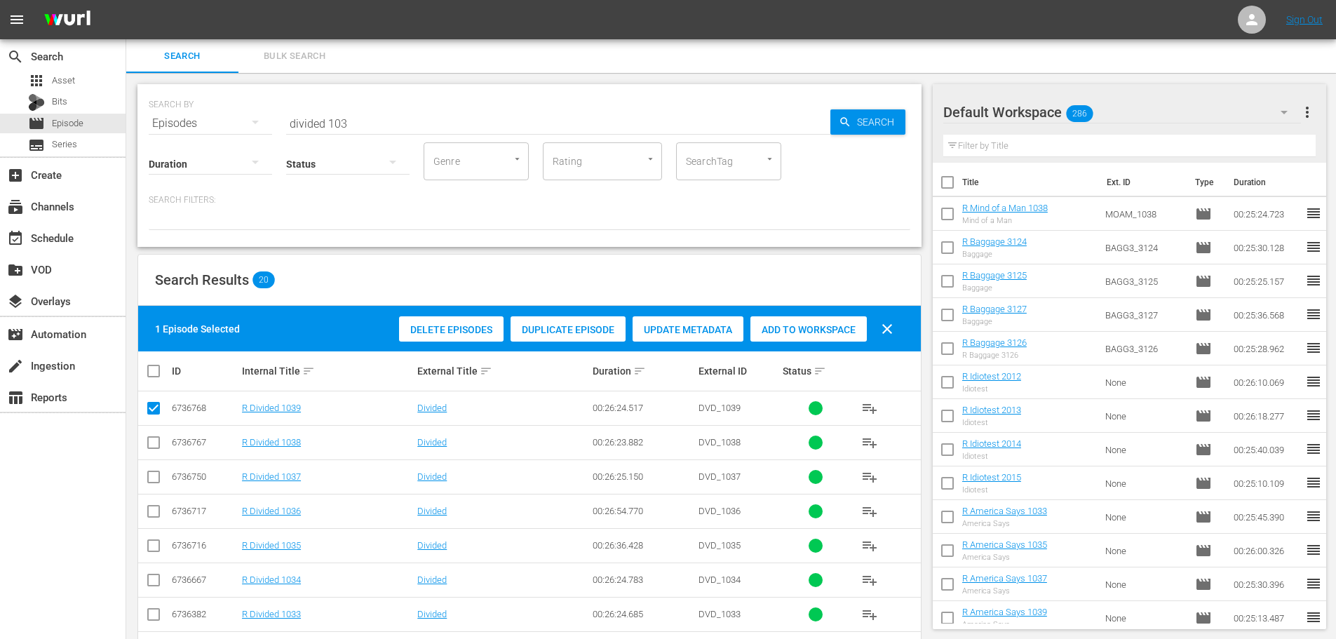
click at [163, 483] on td at bounding box center [154, 476] width 32 height 34
click at [155, 478] on input "checkbox" at bounding box center [153, 479] width 17 height 17
checkbox input "true"
drag, startPoint x: 843, startPoint y: 321, endPoint x: 813, endPoint y: 233, distance: 92.7
click at [843, 323] on div "Add to Workspace" at bounding box center [808, 329] width 116 height 27
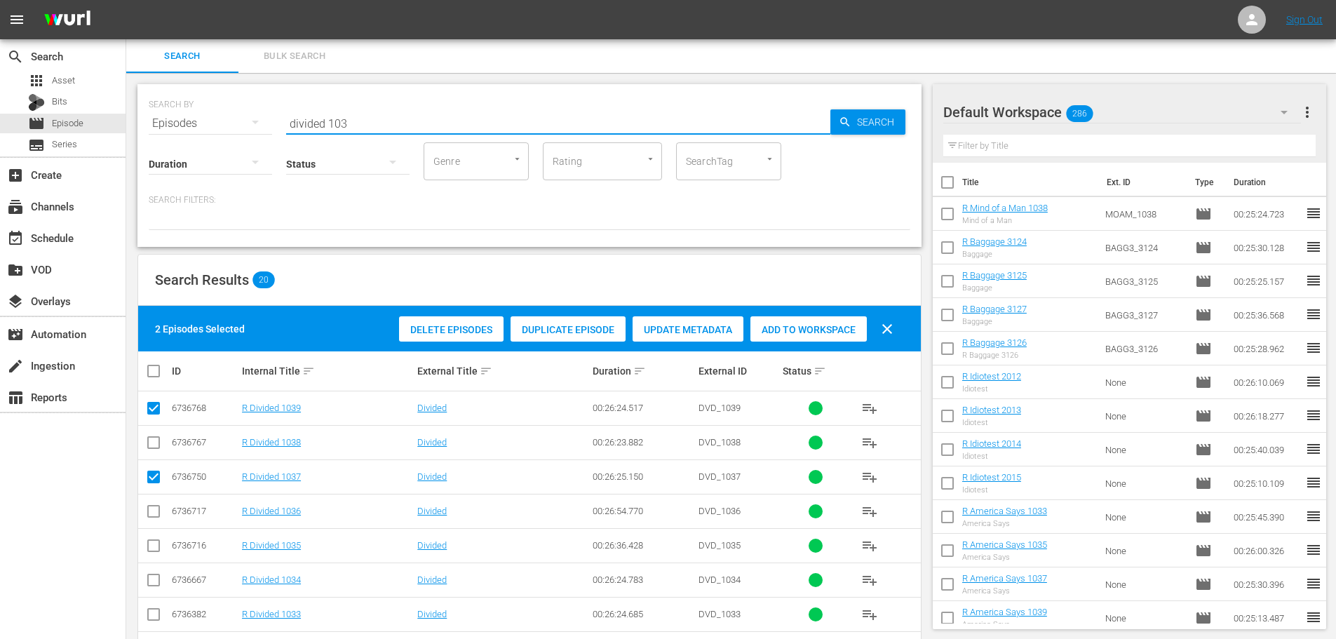
drag, startPoint x: 415, startPoint y: 125, endPoint x: 156, endPoint y: 117, distance: 258.8
click at [156, 117] on div "SEARCH BY Search By Episodes Search ID, Title, Description, Keywords, or Catego…" at bounding box center [529, 115] width 761 height 50
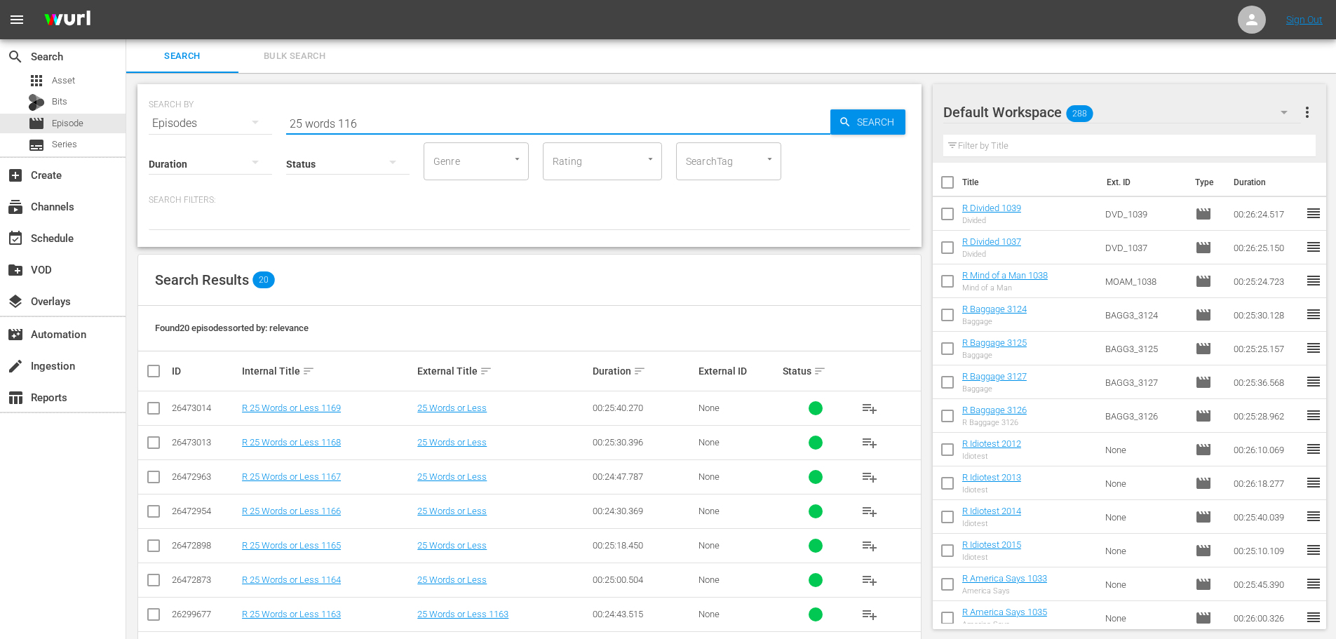
scroll to position [70, 0]
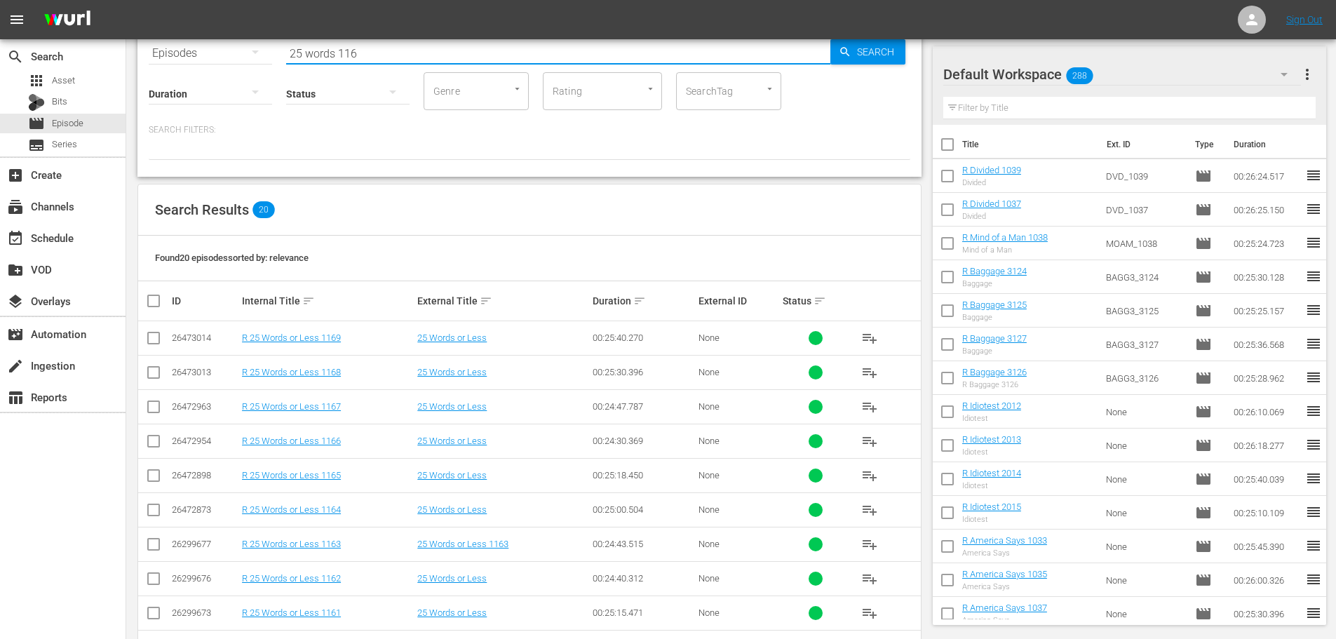
type input "25 words 116"
drag, startPoint x: 149, startPoint y: 473, endPoint x: 152, endPoint y: 527, distance: 54.8
click at [149, 475] on input "checkbox" at bounding box center [153, 478] width 17 height 17
checkbox input "true"
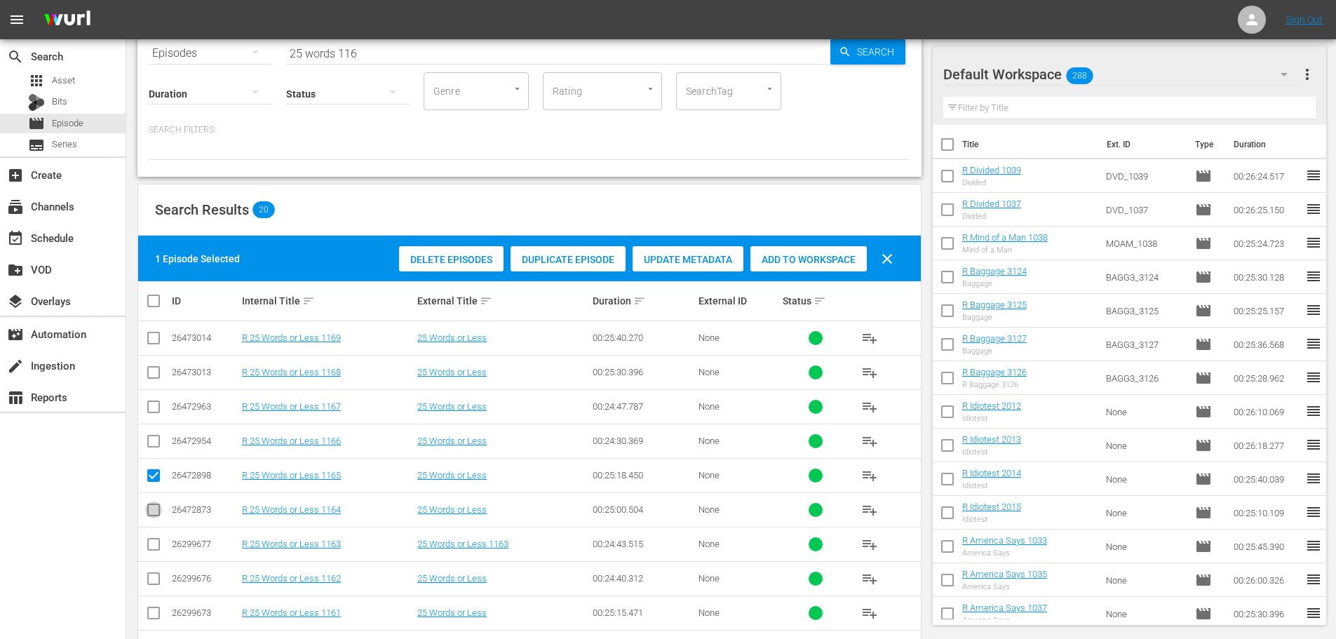
click at [152, 519] on input "checkbox" at bounding box center [153, 512] width 17 height 17
checkbox input "true"
click at [797, 254] on span "Add to Workspace" at bounding box center [808, 259] width 116 height 11
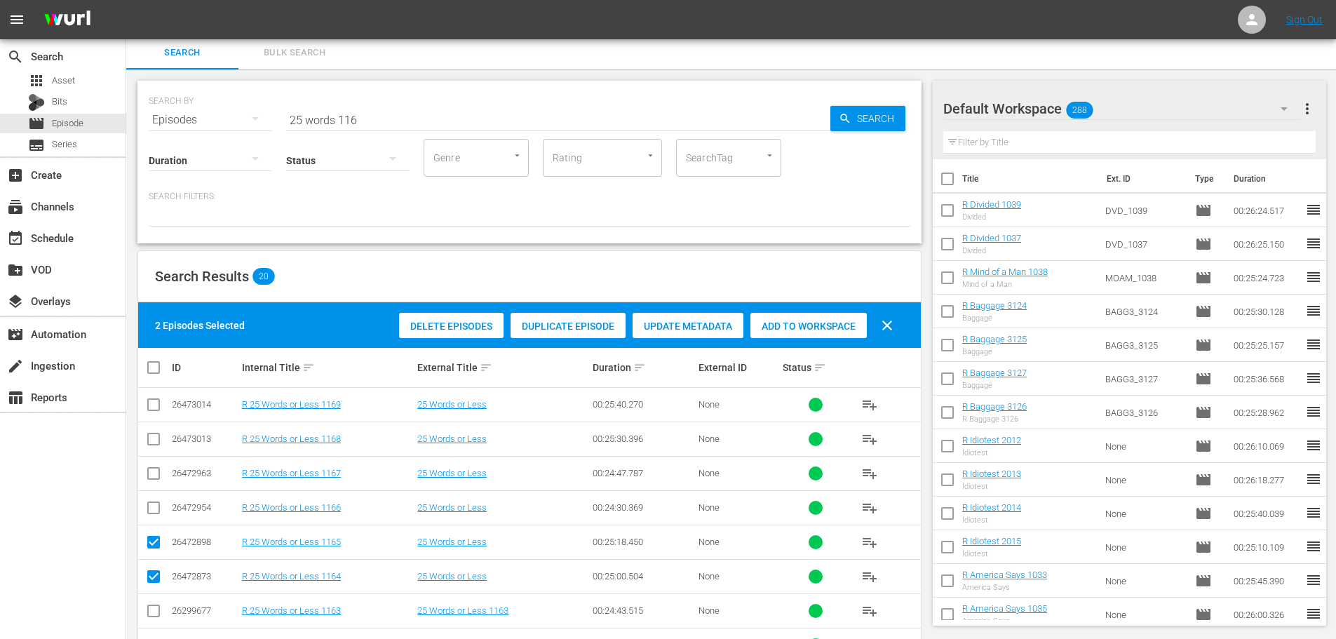
scroll to position [0, 0]
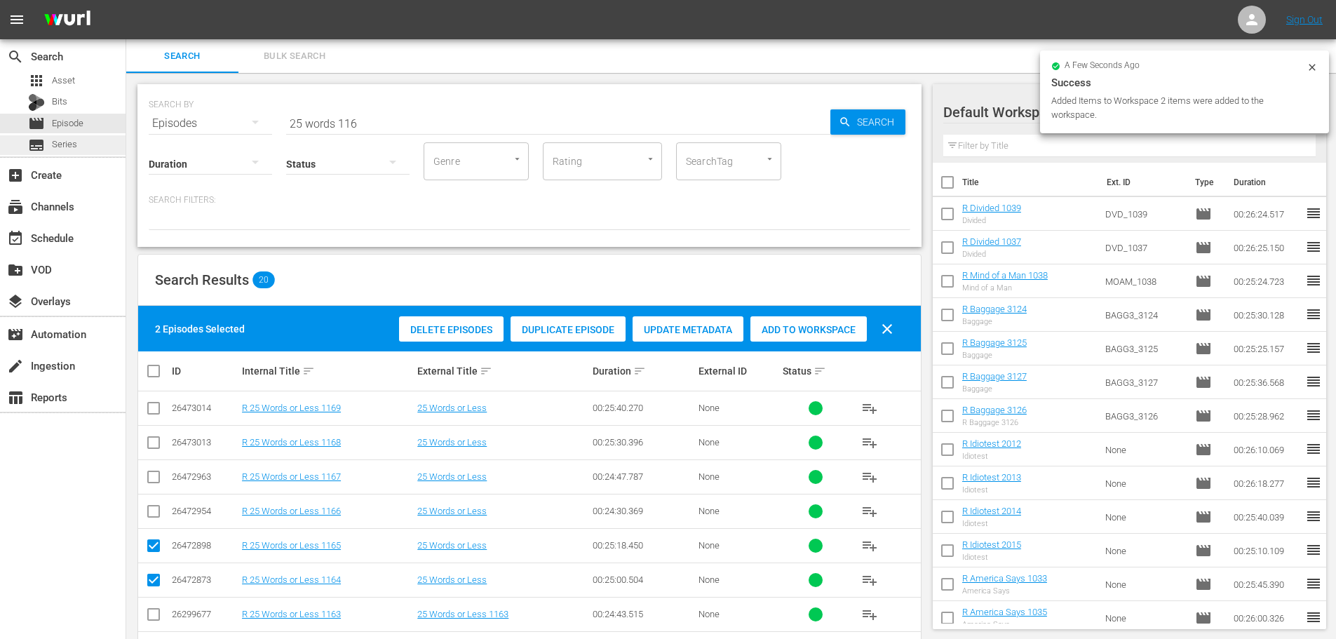
drag, startPoint x: 383, startPoint y: 112, endPoint x: 0, endPoint y: 152, distance: 384.9
click at [126, 0] on div "search Search apps Asset Bits movie Episode subtitles Series add_box Create sub…" at bounding box center [730, 0] width 1209 height 0
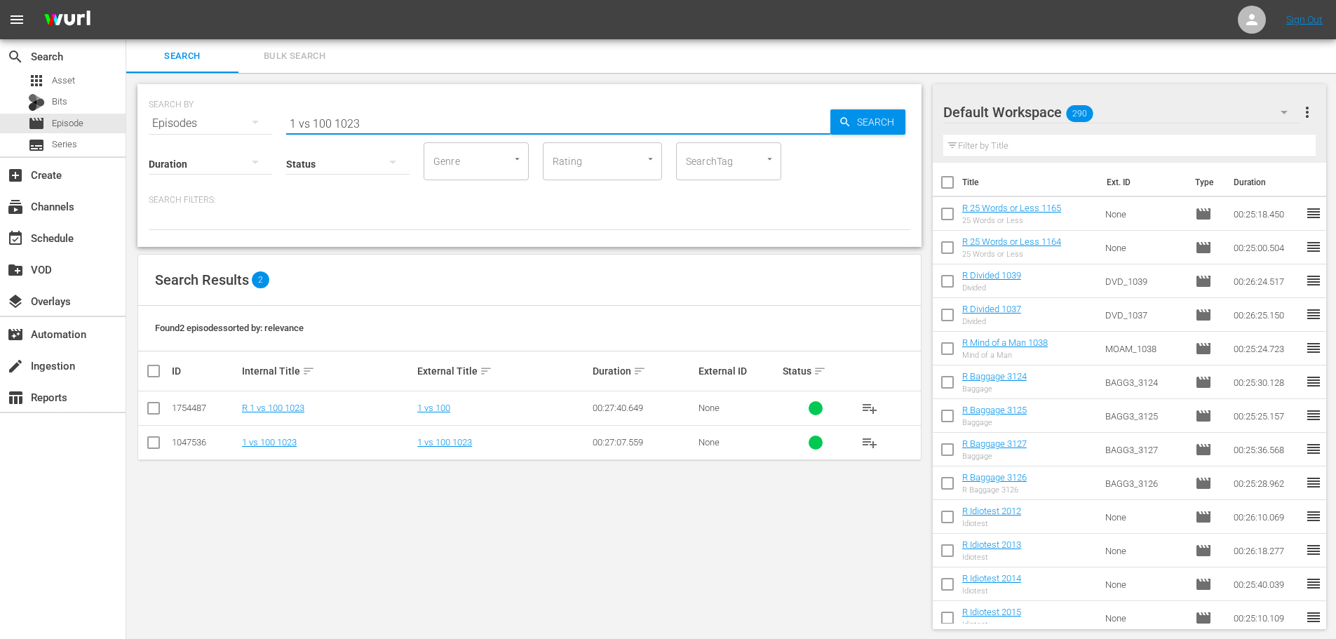
type input "1 vs 100 1023"
click at [150, 411] on input "checkbox" at bounding box center [153, 410] width 17 height 17
checkbox input "true"
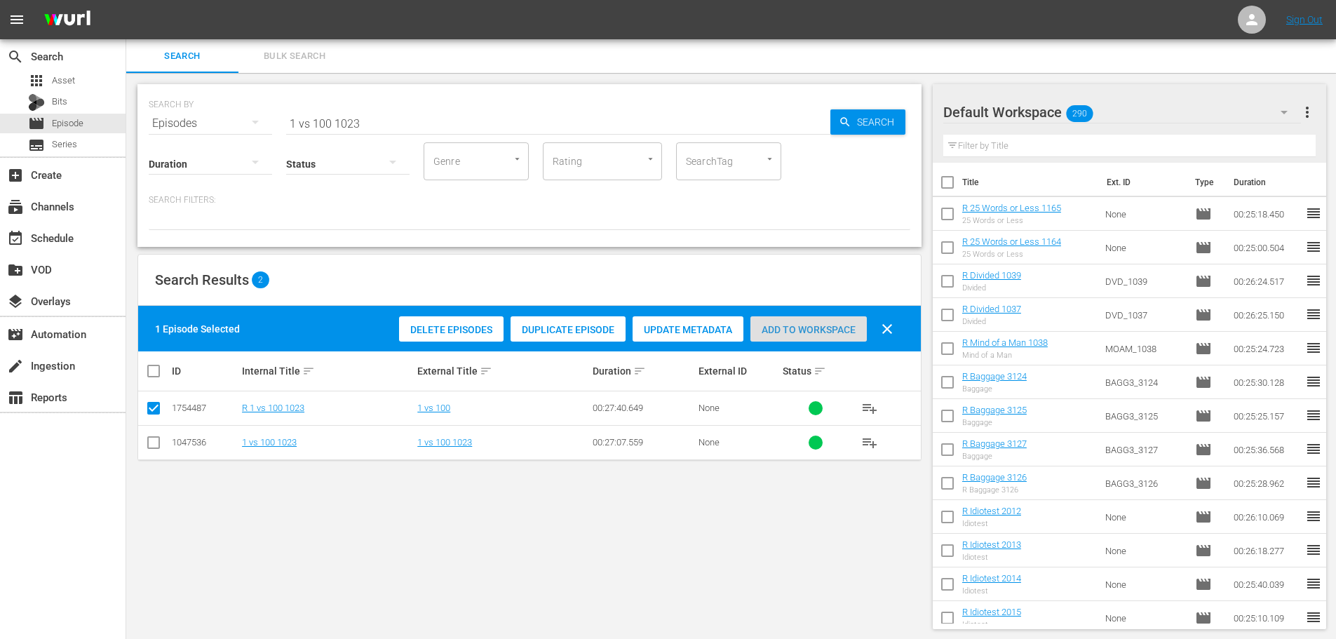
click at [840, 320] on div "Add to Workspace" at bounding box center [808, 329] width 116 height 27
click at [840, 323] on div "Add to Workspace" at bounding box center [808, 329] width 116 height 27
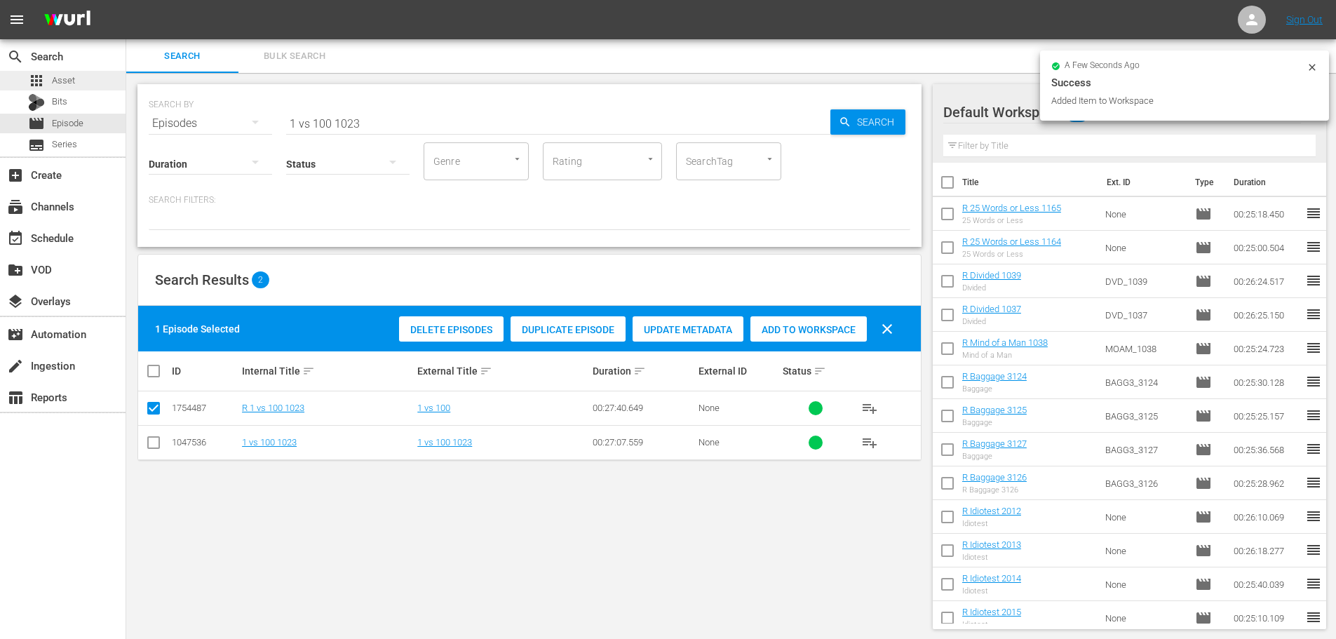
drag, startPoint x: 474, startPoint y: 109, endPoint x: 0, endPoint y: 77, distance: 475.0
click at [126, 0] on div "search Search apps Asset Bits movie Episode subtitles Series add_box Create sub…" at bounding box center [730, 0] width 1209 height 0
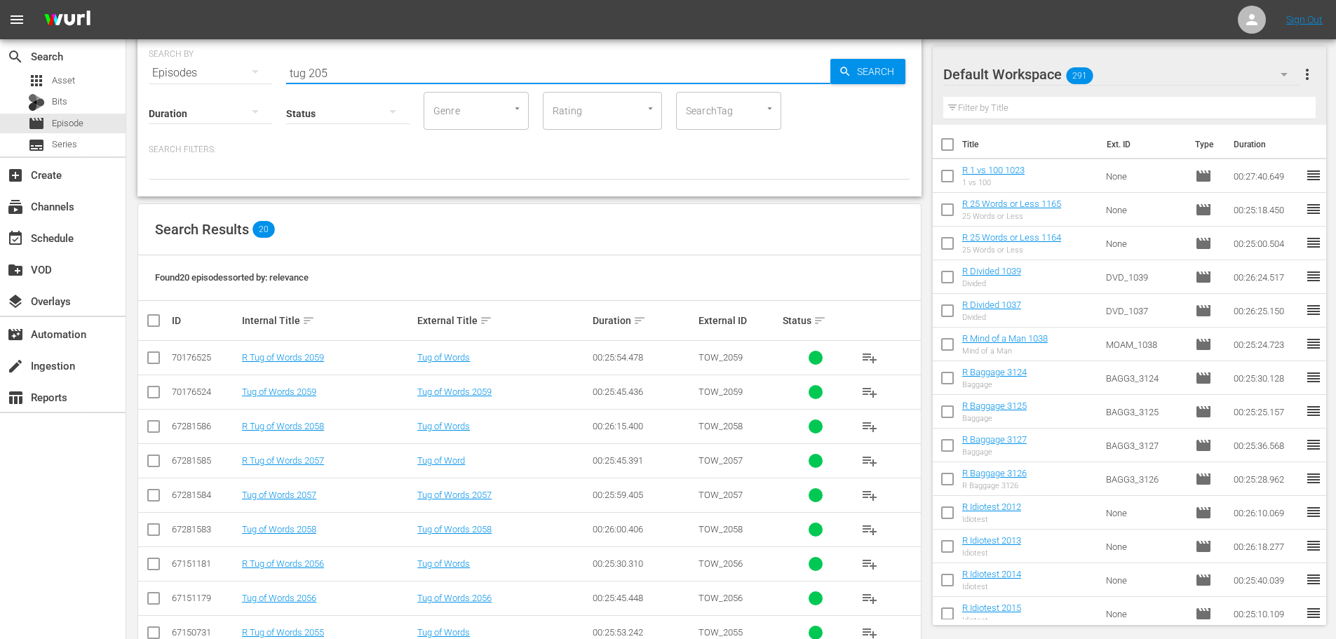
scroll to position [280, 0]
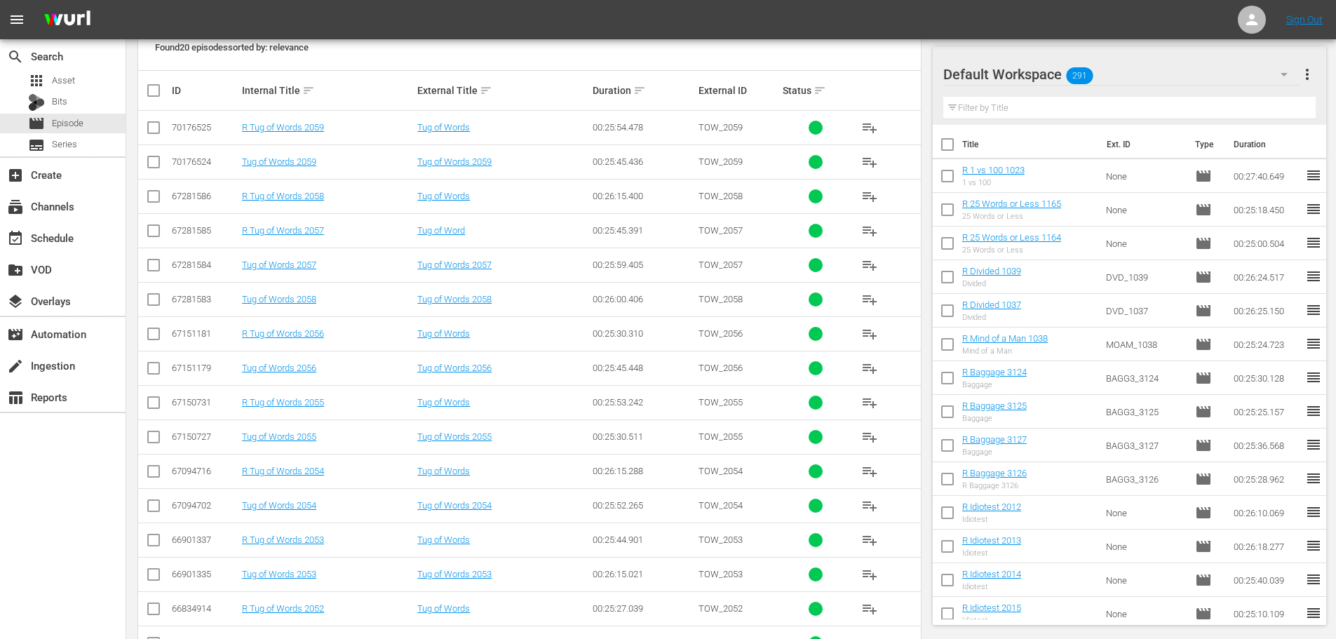
type input "tug 205"
click at [145, 409] on input "checkbox" at bounding box center [153, 405] width 17 height 17
checkbox input "true"
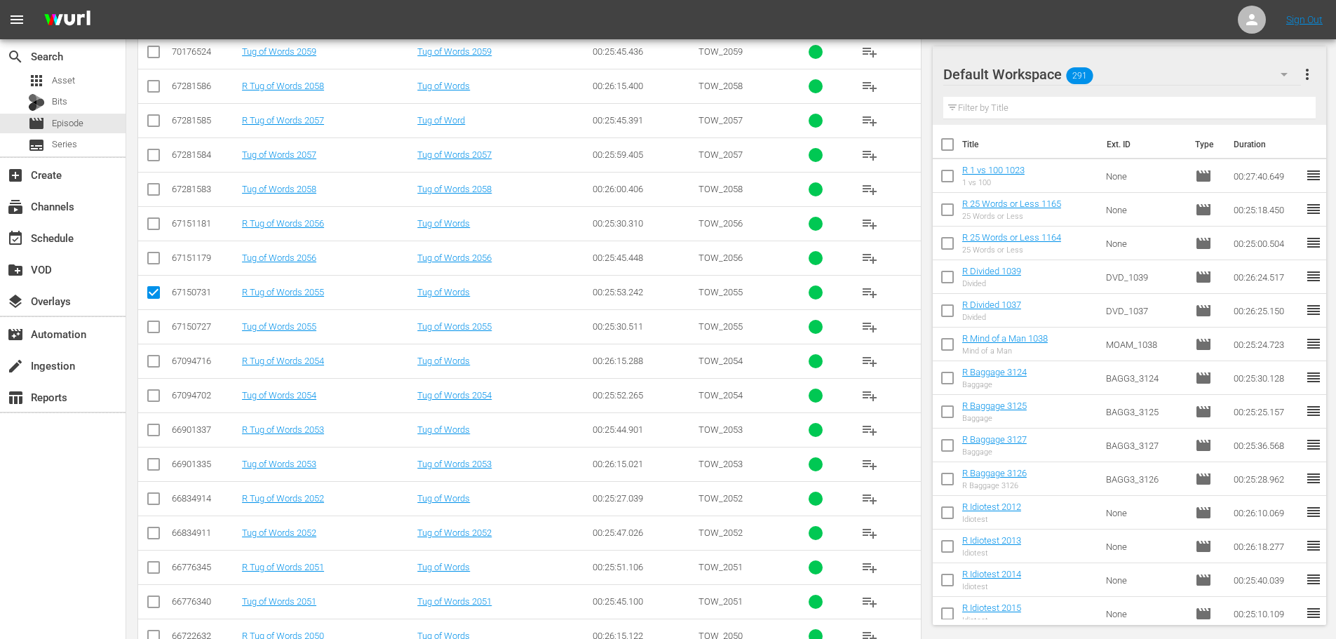
scroll to position [421, 0]
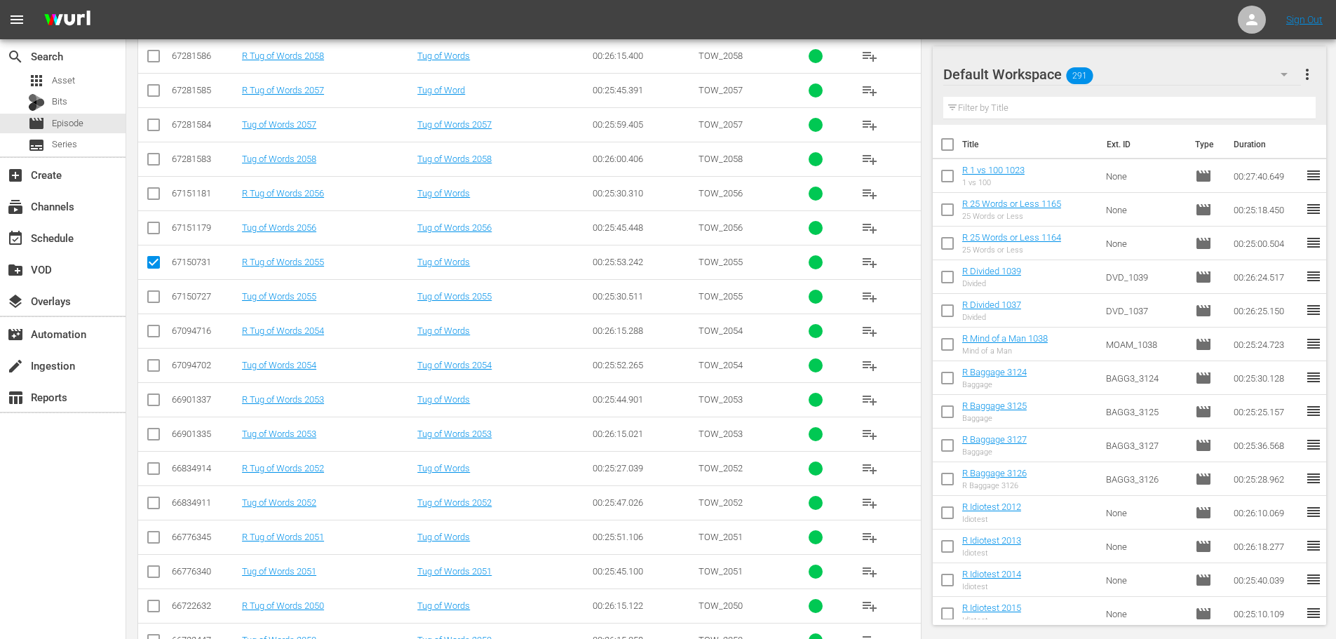
click at [161, 406] on input "checkbox" at bounding box center [153, 402] width 17 height 17
checkbox input "true"
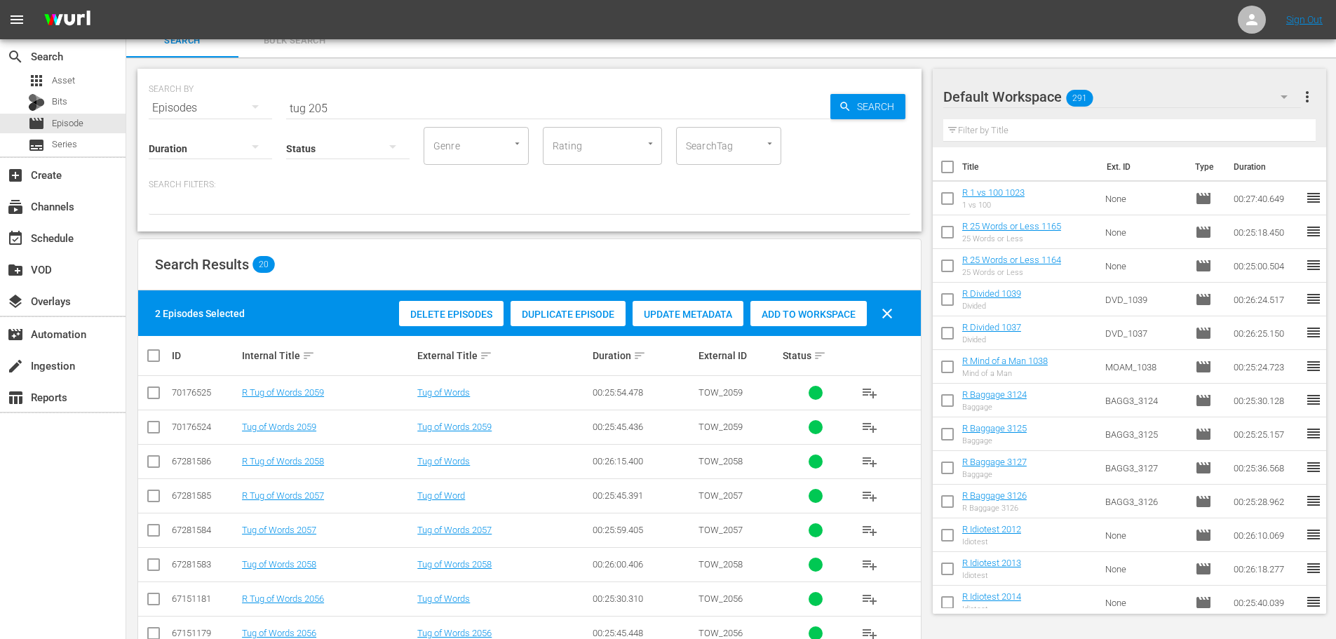
scroll to position [0, 0]
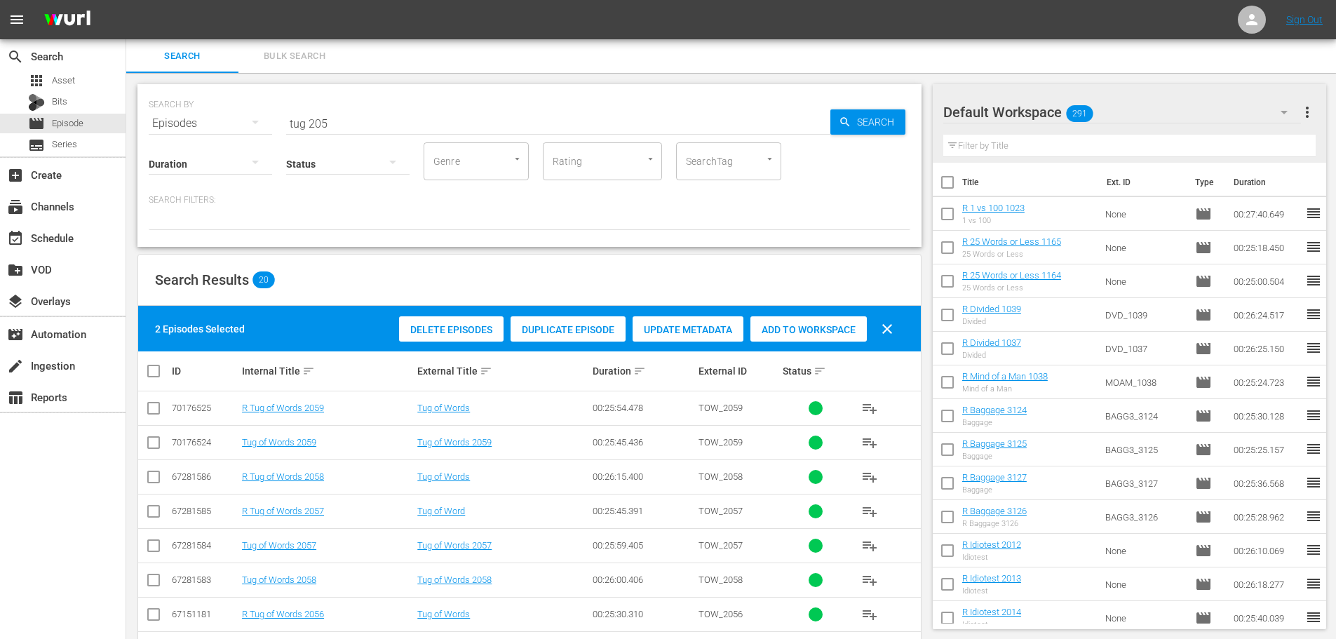
click at [832, 324] on span "Add to Workspace" at bounding box center [808, 329] width 116 height 11
drag, startPoint x: 25, startPoint y: 128, endPoint x: 0, endPoint y: 128, distance: 25.2
click at [126, 0] on div "search Search apps Asset Bits movie Episode subtitles Series add_box Create sub…" at bounding box center [730, 0] width 1209 height 0
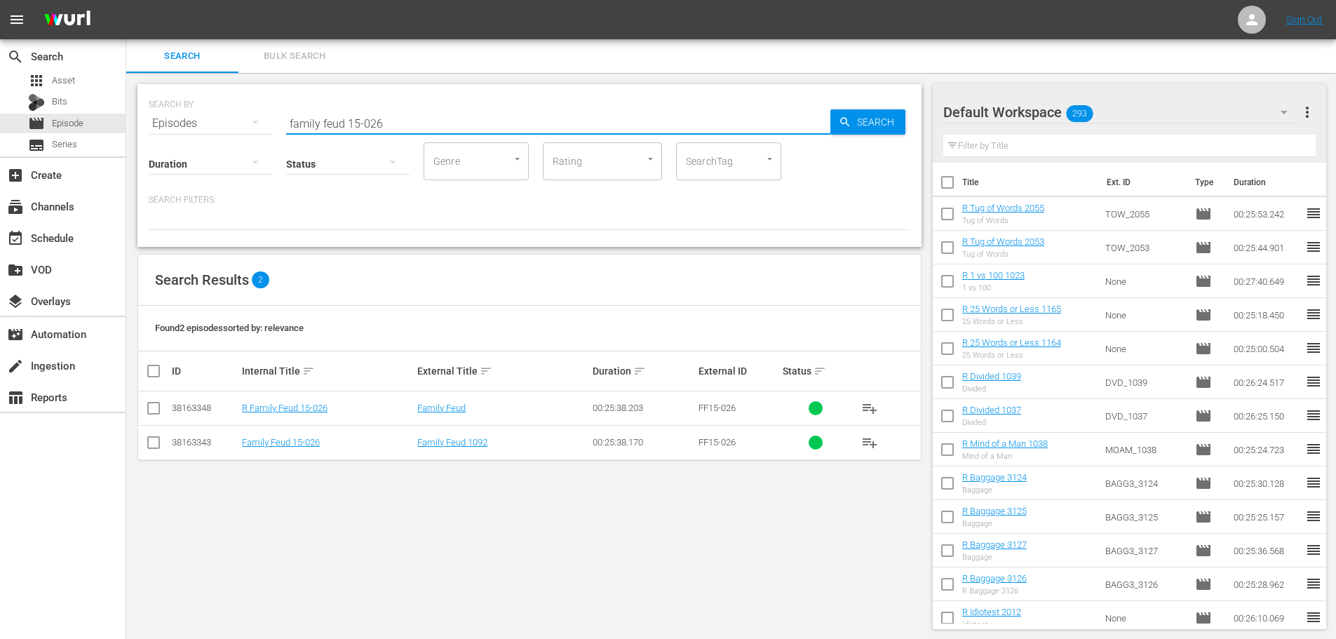
type input "family feud 15-026"
click at [151, 412] on input "checkbox" at bounding box center [153, 410] width 17 height 17
checkbox input "true"
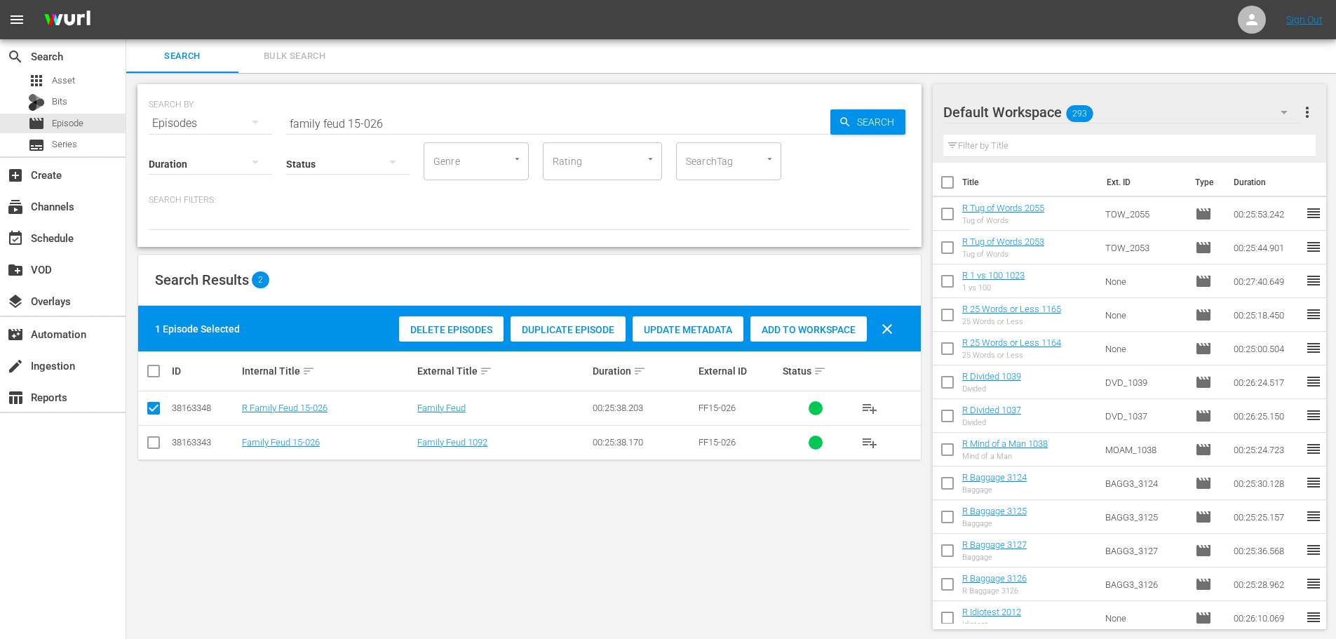
click at [834, 330] on span "Add to Workspace" at bounding box center [808, 329] width 116 height 11
click at [395, 114] on input "family feud 15-026" at bounding box center [558, 124] width 544 height 34
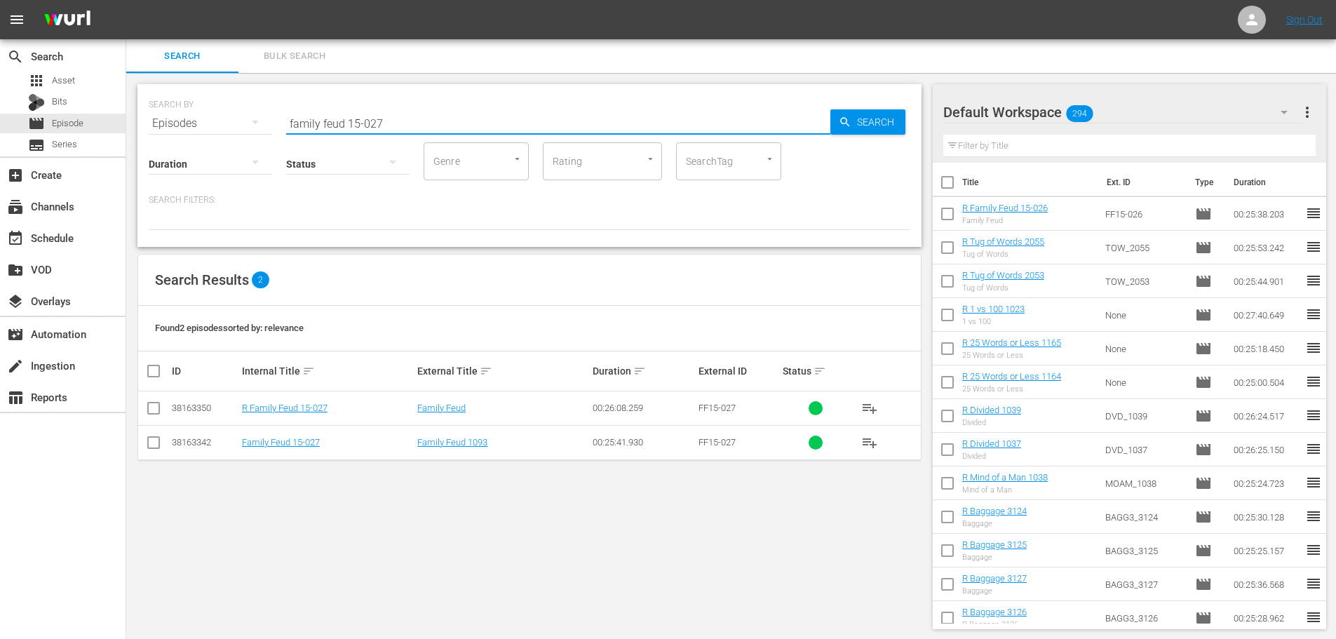
type input "family feud 15-027"
click at [156, 407] on input "checkbox" at bounding box center [153, 410] width 17 height 17
checkbox input "true"
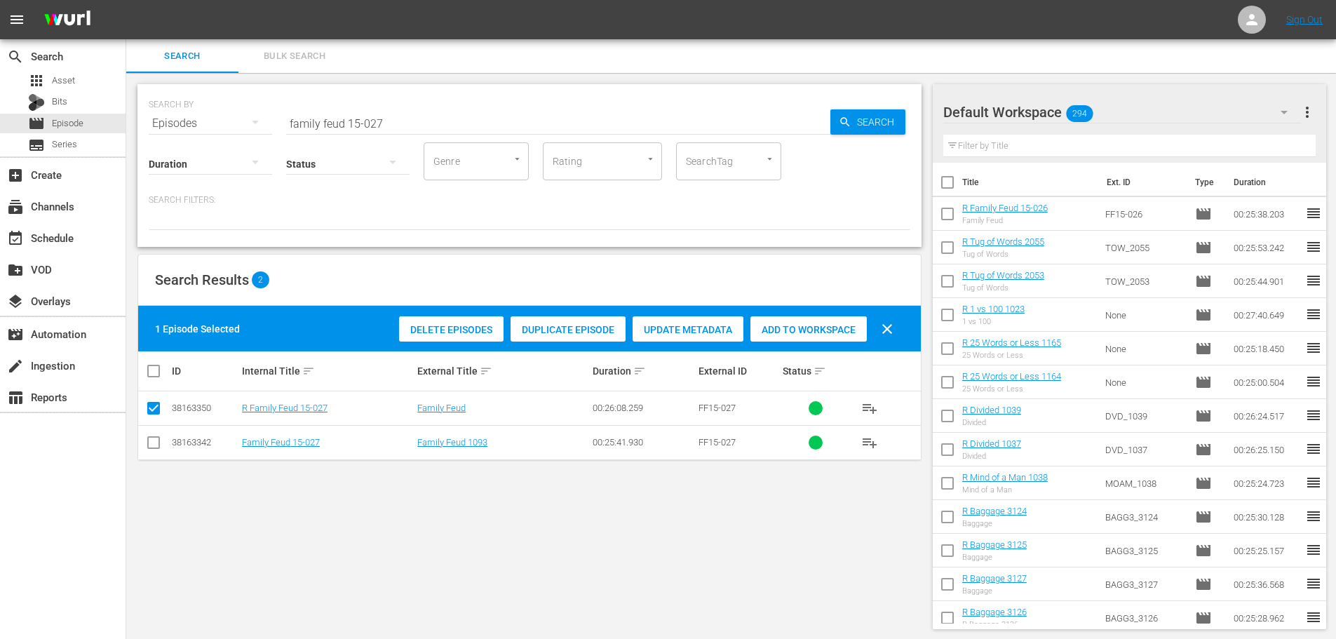
click at [787, 330] on span "Add to Workspace" at bounding box center [808, 329] width 116 height 11
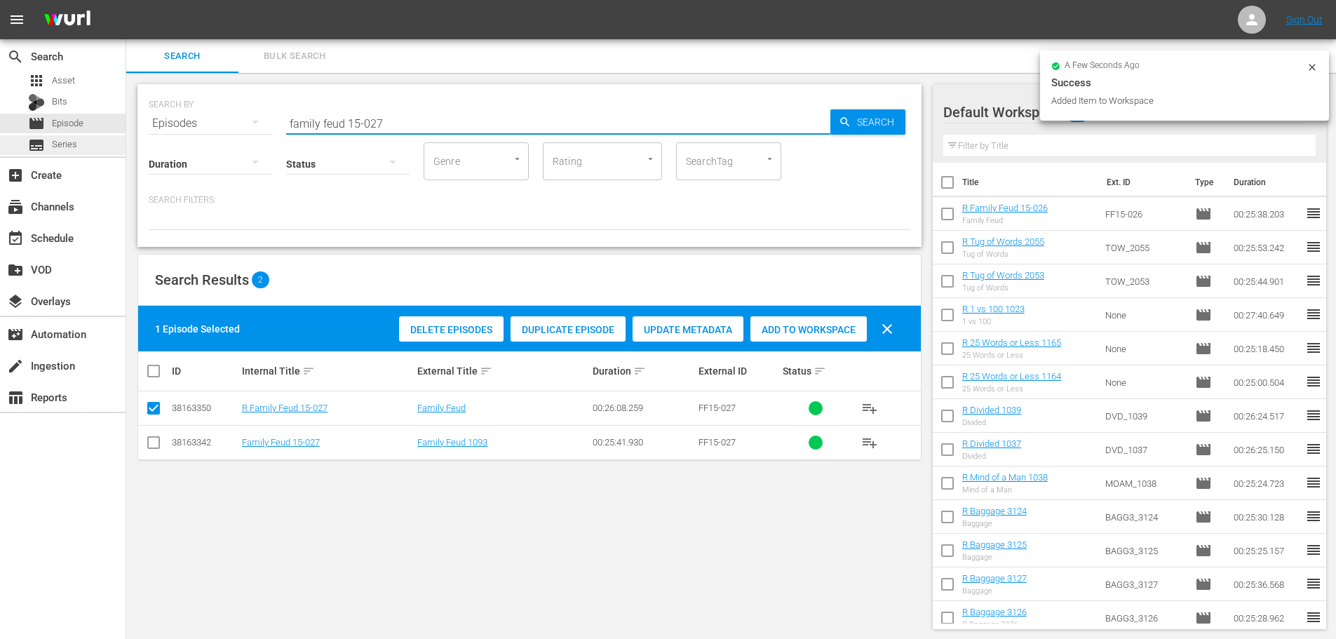
drag, startPoint x: 482, startPoint y: 116, endPoint x: 0, endPoint y: 146, distance: 483.3
click at [126, 0] on div "search Search apps Asset Bits movie Episode subtitles Series add_box Create sub…" at bounding box center [730, 0] width 1209 height 0
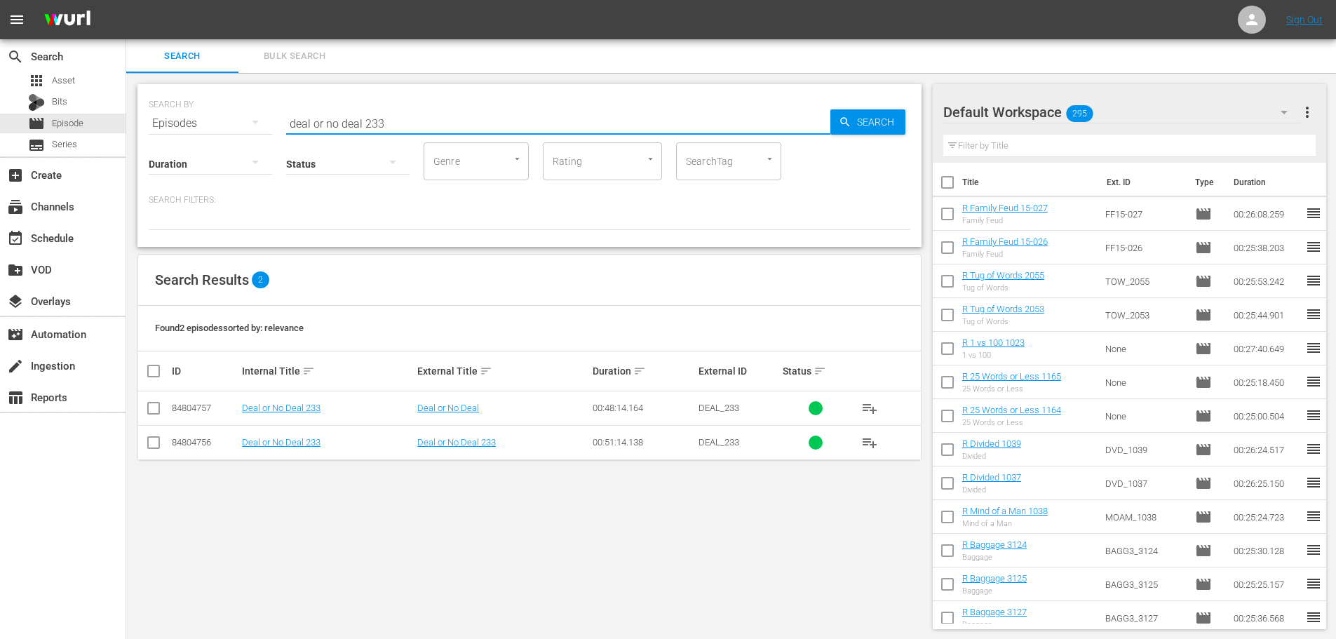
type input "deal or no deal 233"
drag, startPoint x: 147, startPoint y: 415, endPoint x: 222, endPoint y: 399, distance: 76.0
click at [147, 415] on input "checkbox" at bounding box center [153, 410] width 17 height 17
checkbox input "true"
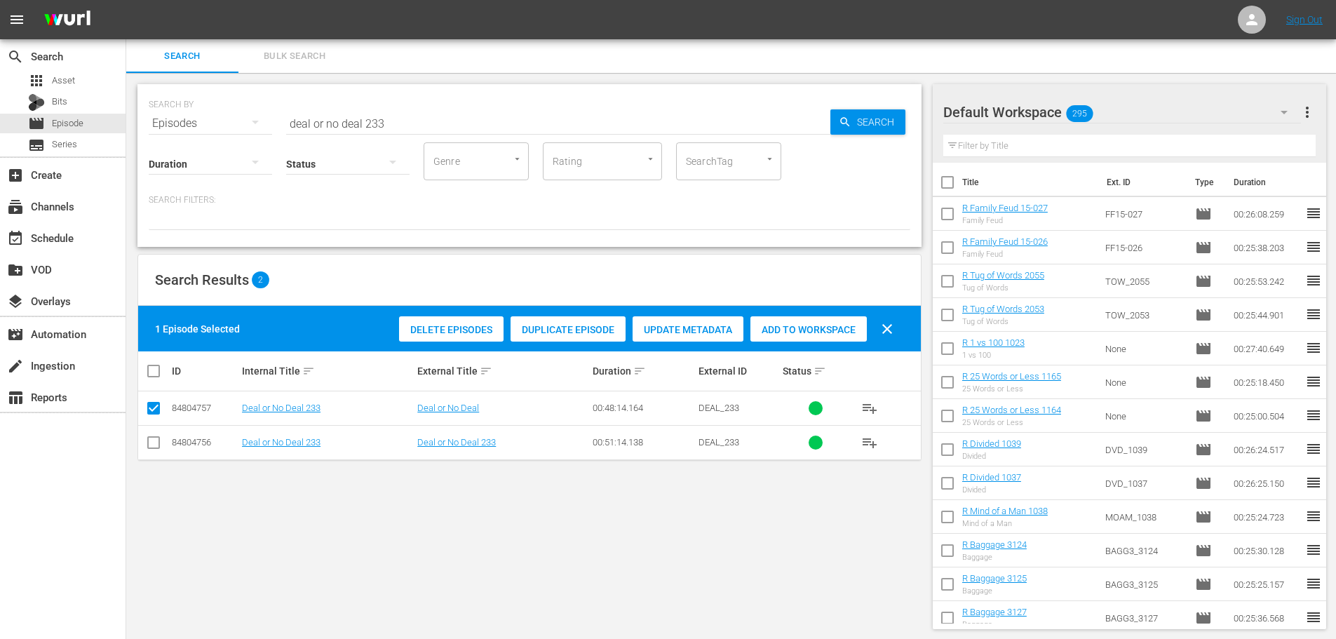
click at [819, 331] on span "Add to Workspace" at bounding box center [808, 329] width 116 height 11
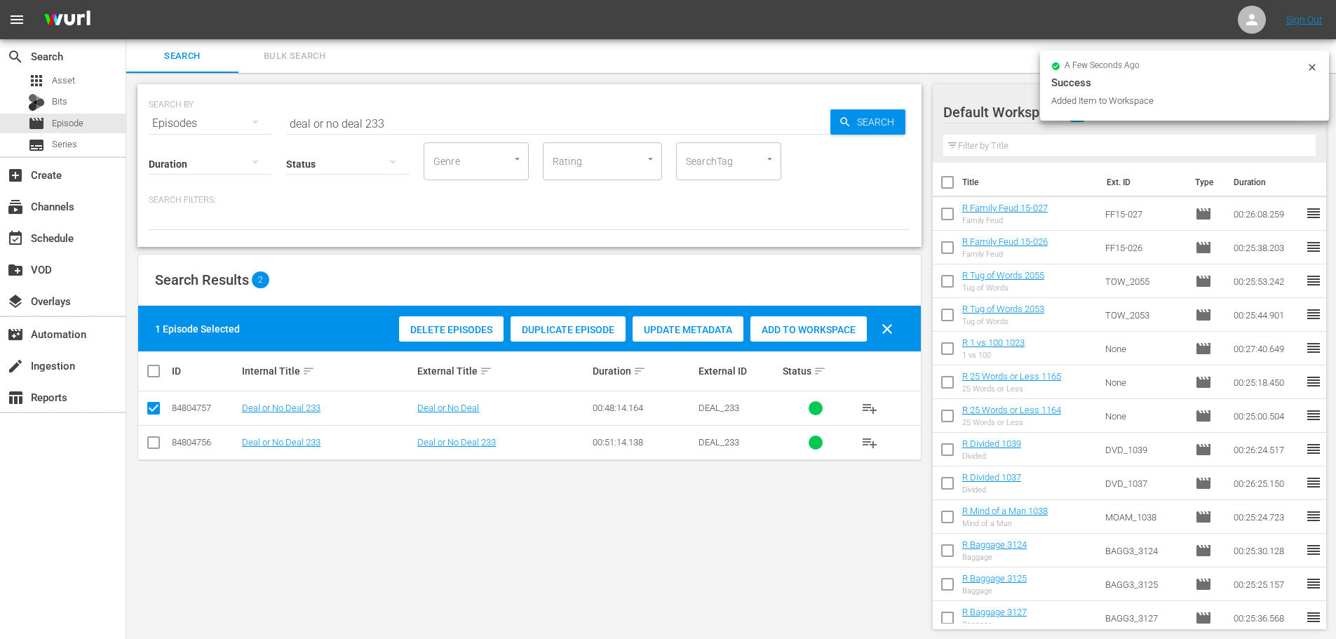
click at [516, 115] on input "deal or no deal 233" at bounding box center [558, 124] width 544 height 34
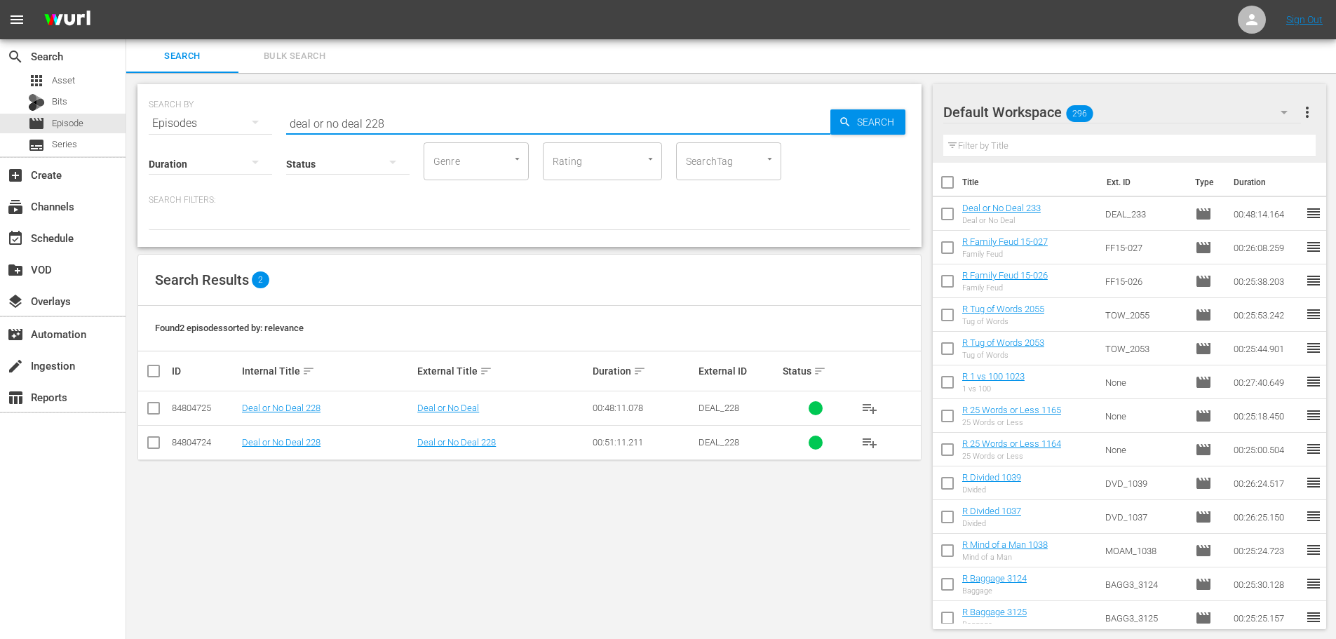
type input "deal or no deal 228"
click at [153, 409] on input "checkbox" at bounding box center [153, 410] width 17 height 17
checkbox input "true"
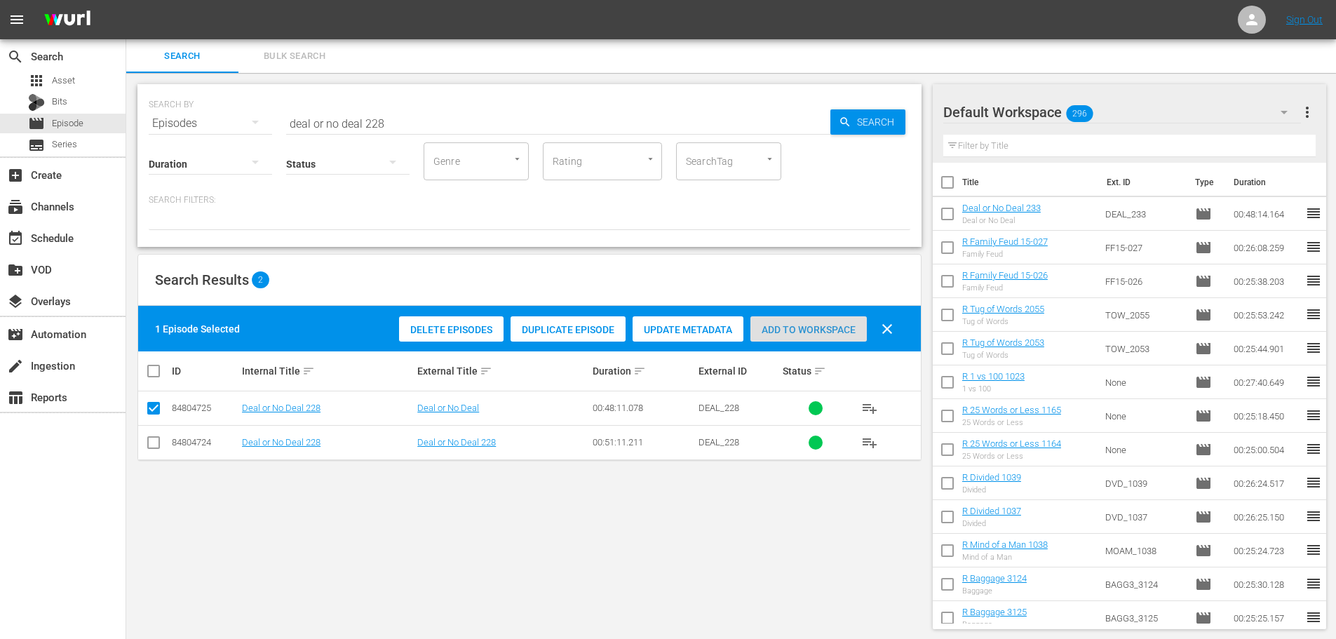
drag, startPoint x: 763, startPoint y: 337, endPoint x: 599, endPoint y: 173, distance: 231.5
click at [764, 336] on div "Add to Workspace" at bounding box center [808, 329] width 116 height 27
drag, startPoint x: 506, startPoint y: 116, endPoint x: 0, endPoint y: 106, distance: 506.3
click at [126, 0] on div "search Search apps Asset Bits movie Episode subtitles Series add_box Create sub…" at bounding box center [730, 0] width 1209 height 0
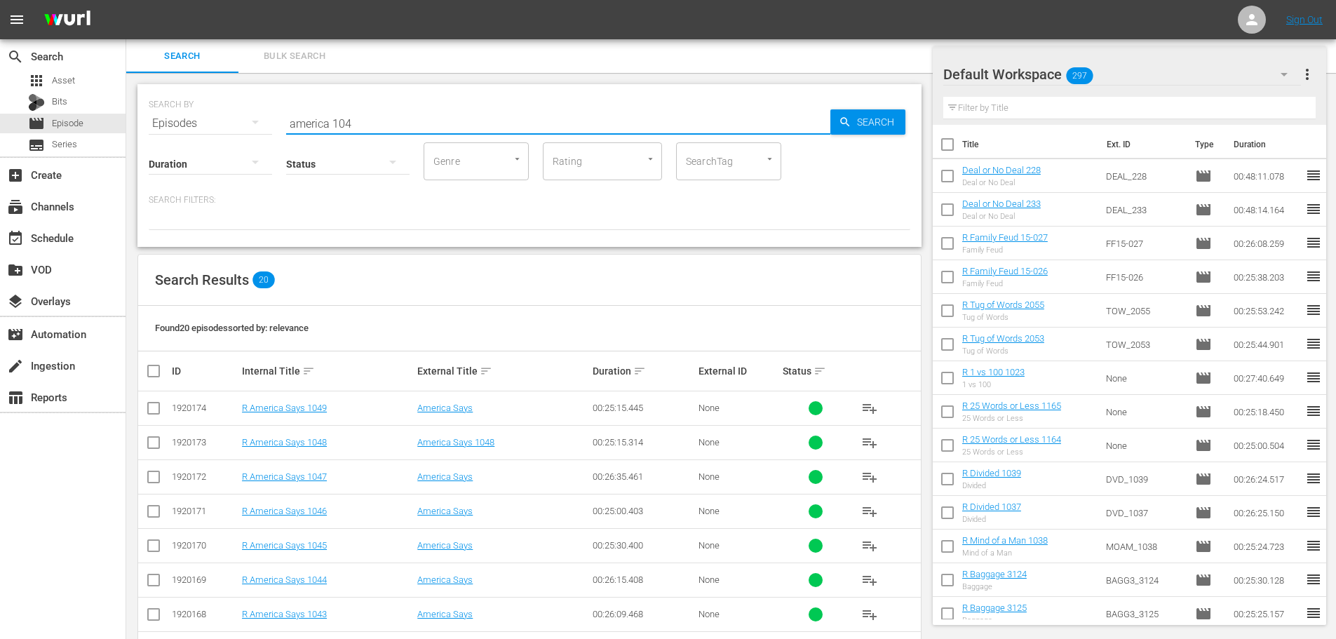
scroll to position [466, 0]
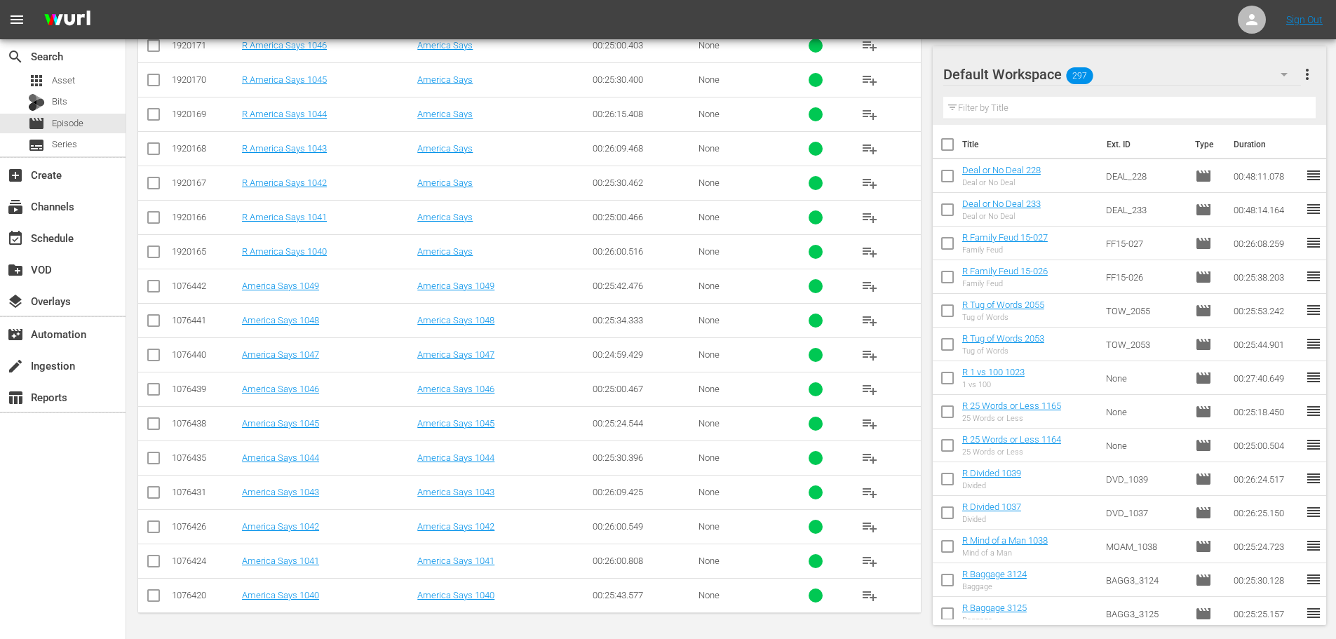
type input "america 104"
click at [144, 226] on td at bounding box center [154, 217] width 32 height 34
click at [148, 224] on input "checkbox" at bounding box center [153, 220] width 17 height 17
checkbox input "true"
click at [154, 147] on input "checkbox" at bounding box center [153, 151] width 17 height 17
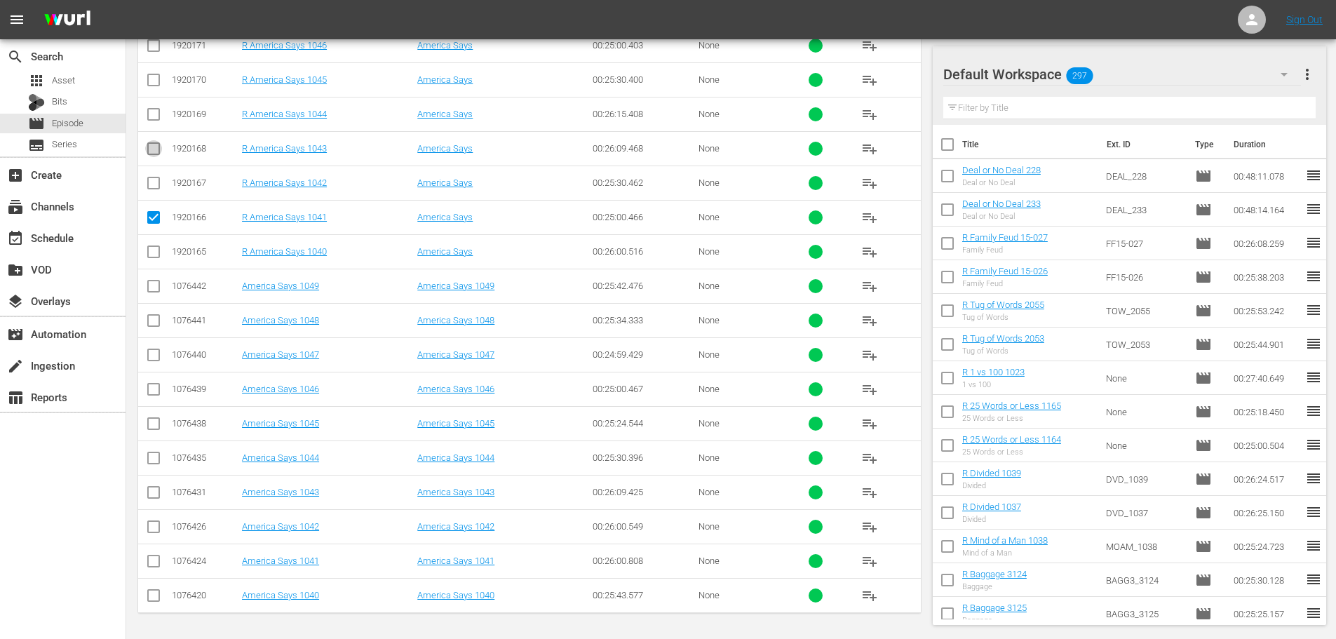
checkbox input "true"
click at [160, 100] on td at bounding box center [154, 114] width 32 height 34
click at [156, 87] on input "checkbox" at bounding box center [153, 82] width 17 height 17
checkbox input "true"
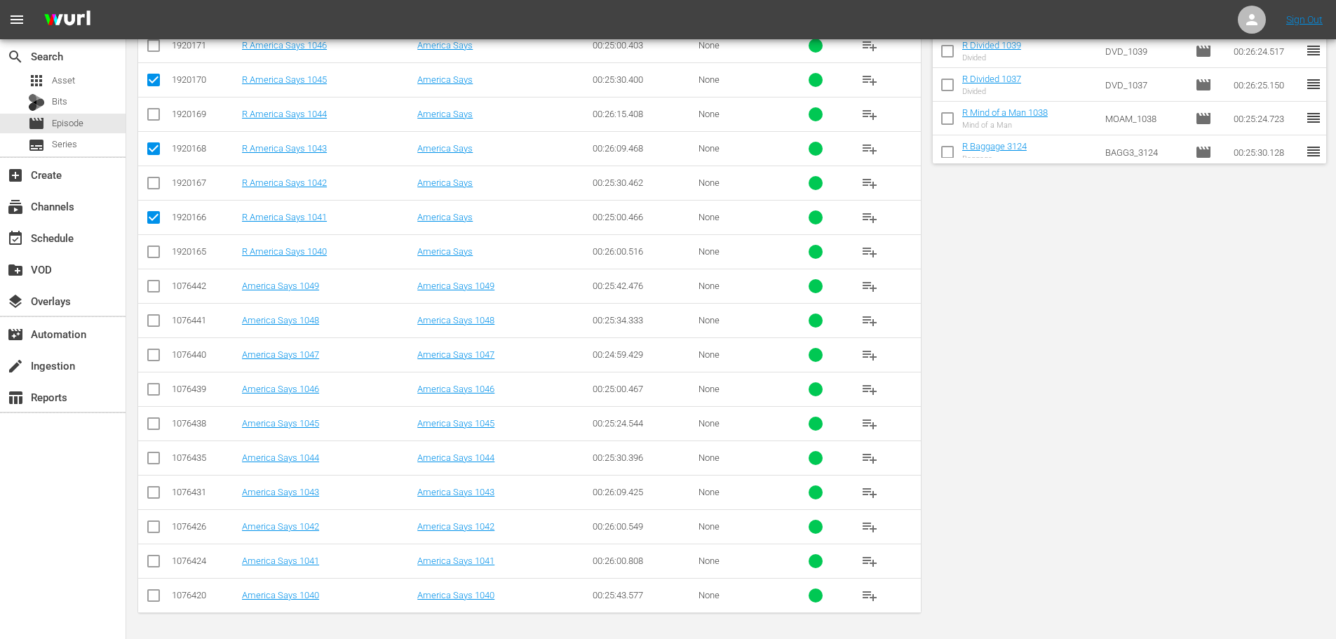
scroll to position [0, 0]
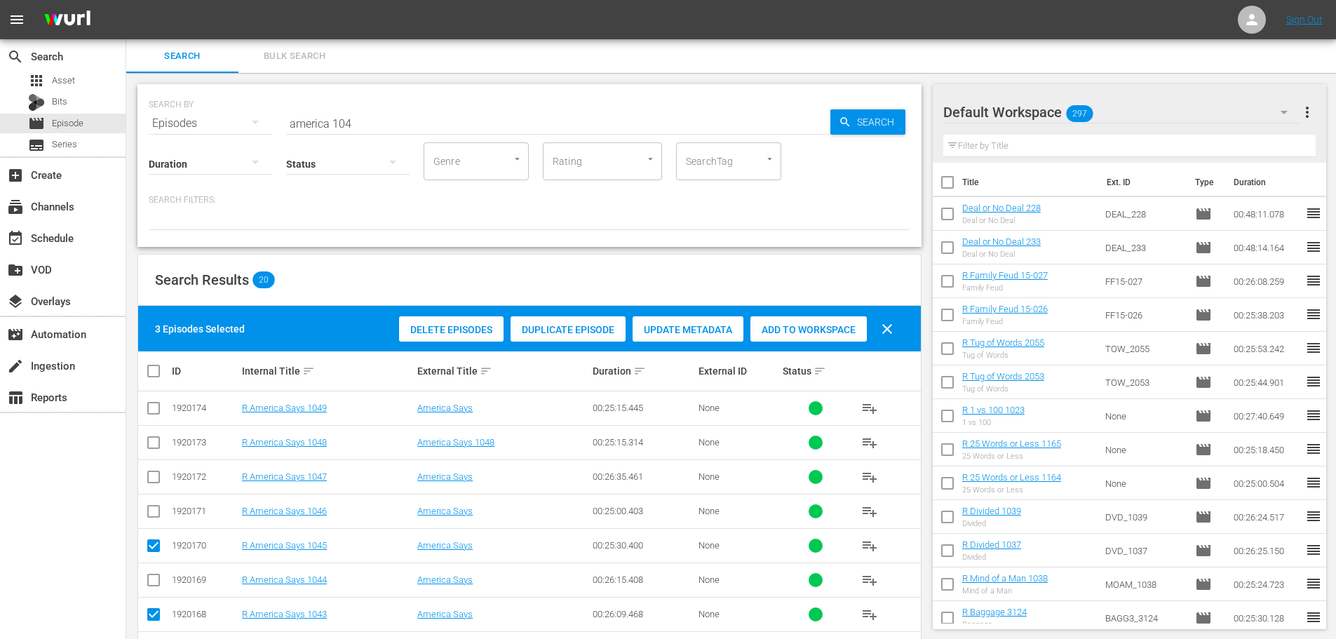
click at [853, 325] on span "Add to Workspace" at bounding box center [808, 329] width 116 height 11
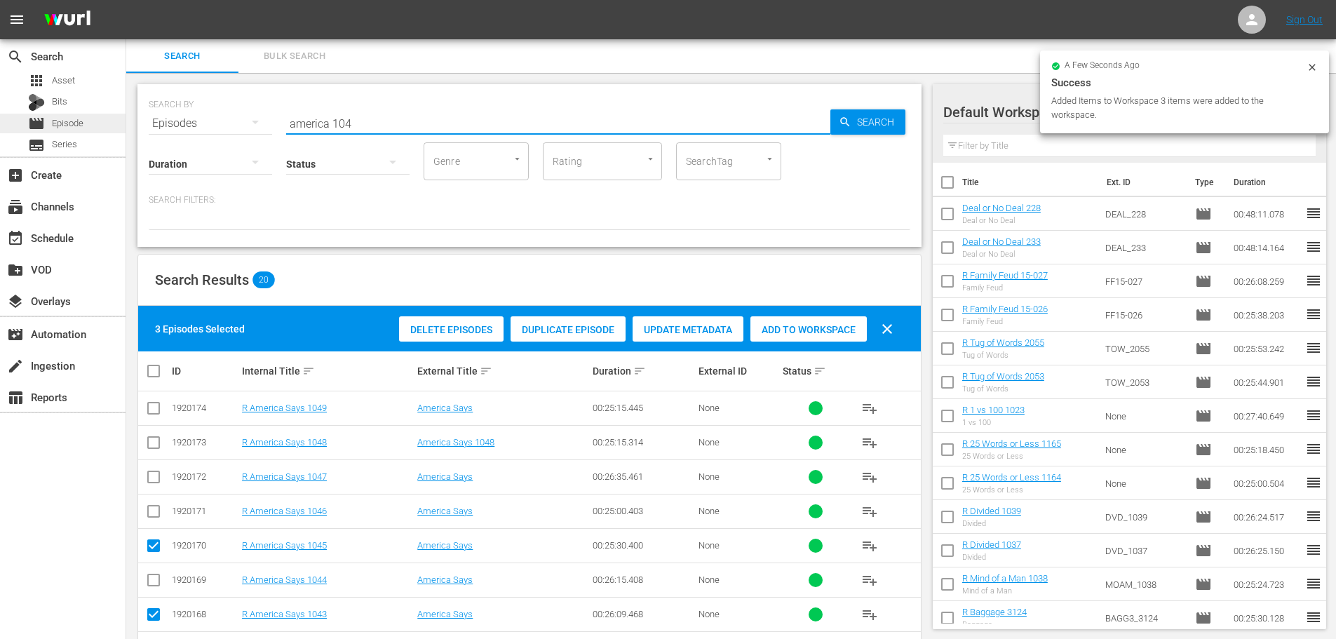
drag, startPoint x: 401, startPoint y: 121, endPoint x: 123, endPoint y: 120, distance: 277.6
click at [126, 0] on div "search Search apps Asset Bits movie Episode subtitles Series add_box Create sub…" at bounding box center [730, 0] width 1209 height 0
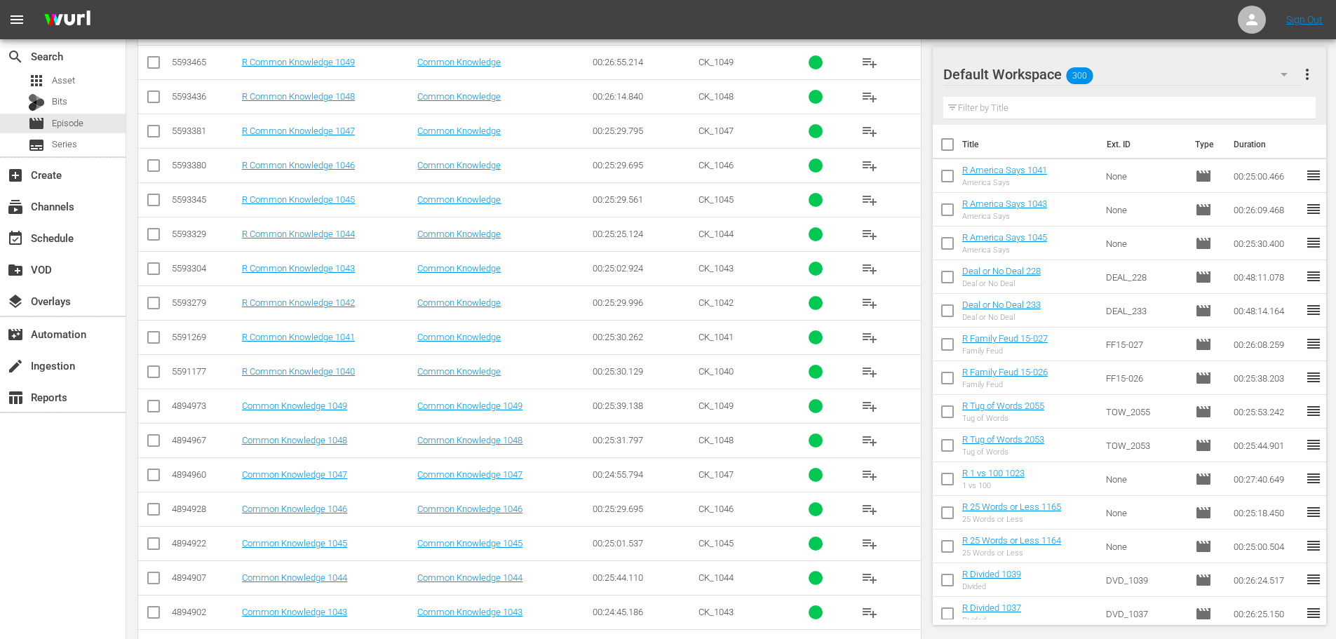
scroll to position [351, 0]
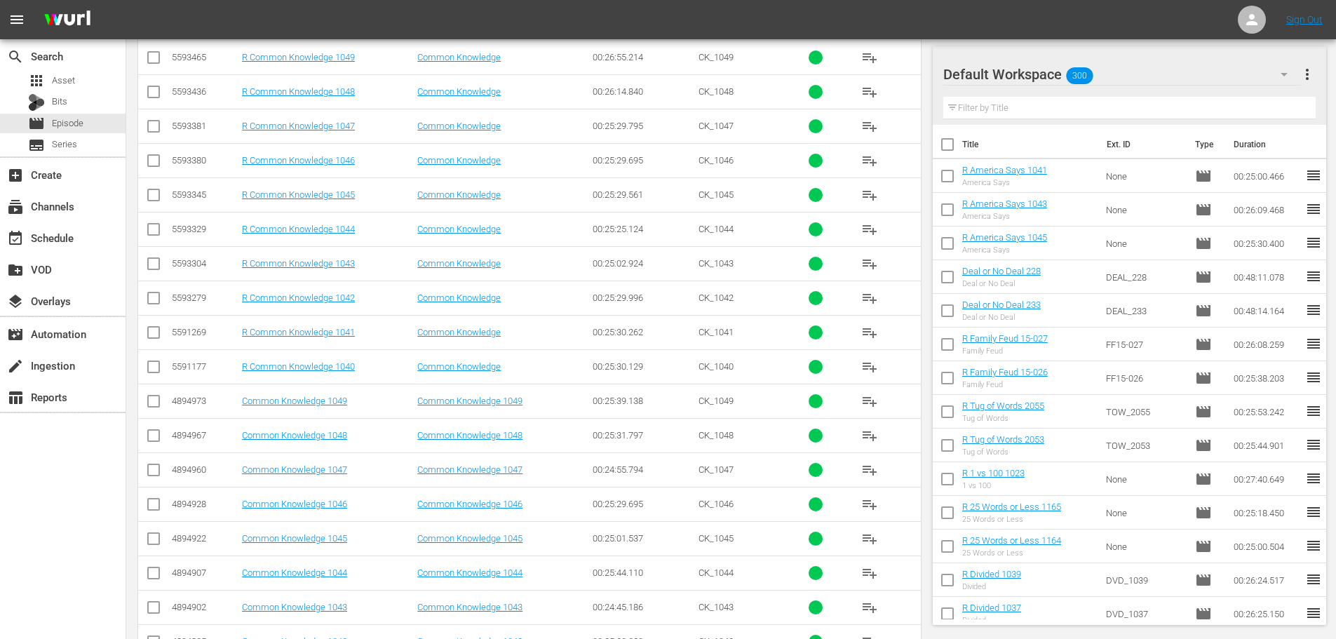
type input "common 104"
click at [151, 336] on input "checkbox" at bounding box center [153, 335] width 17 height 17
checkbox input "true"
click at [149, 278] on td at bounding box center [154, 263] width 32 height 34
click at [155, 269] on input "checkbox" at bounding box center [153, 266] width 17 height 17
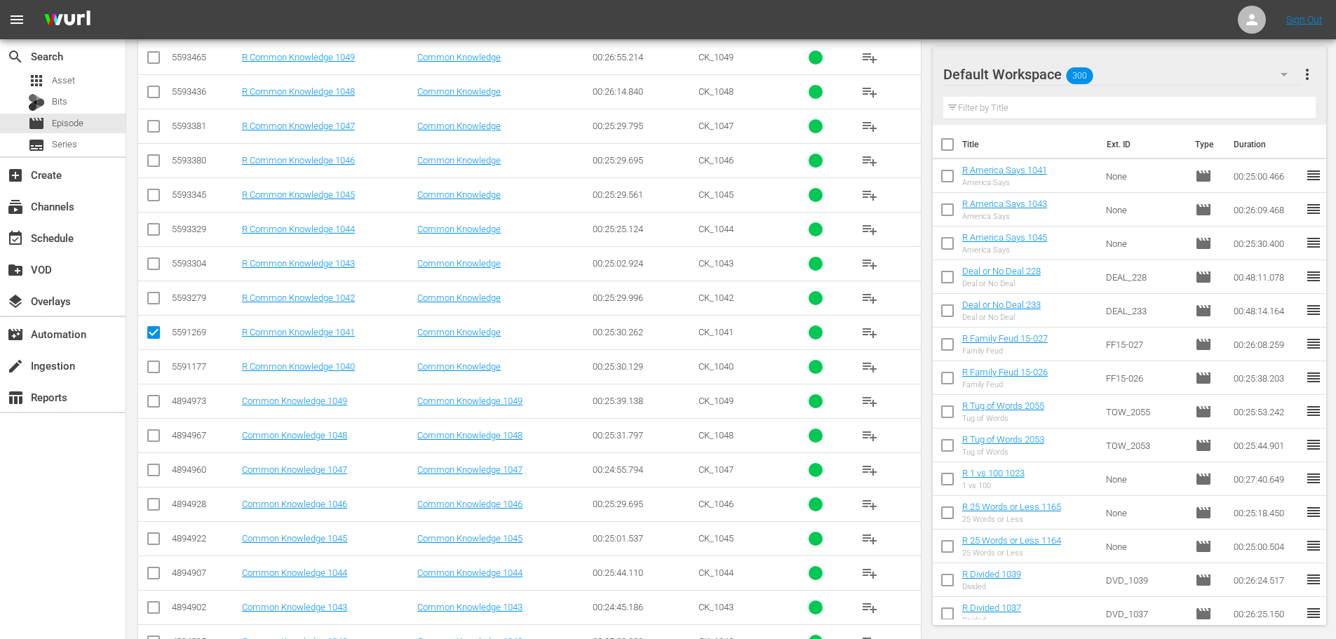
checkbox input "true"
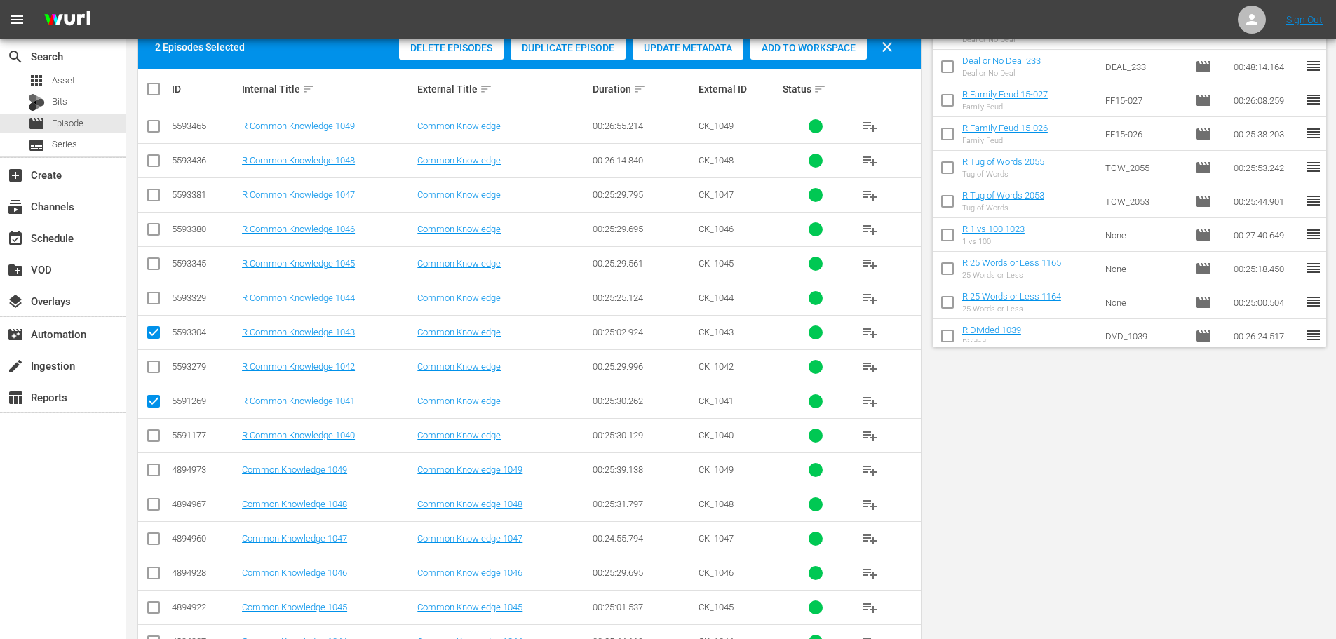
scroll to position [0, 0]
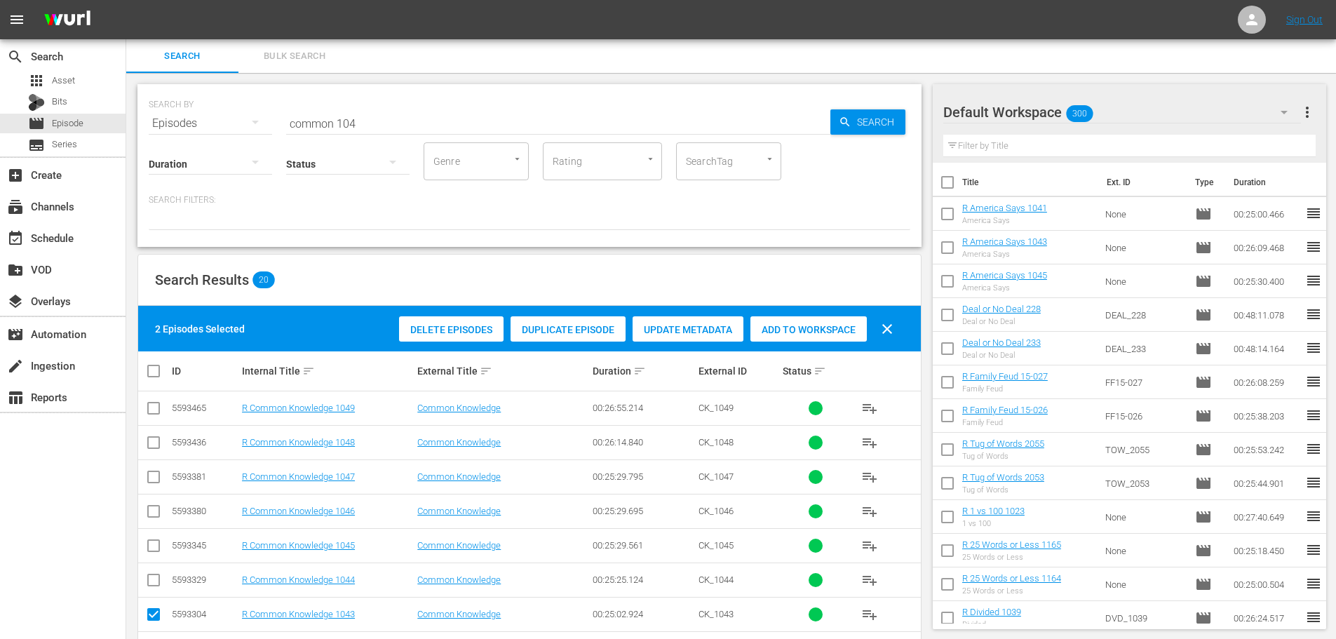
click at [789, 323] on div "Add to Workspace" at bounding box center [808, 329] width 116 height 27
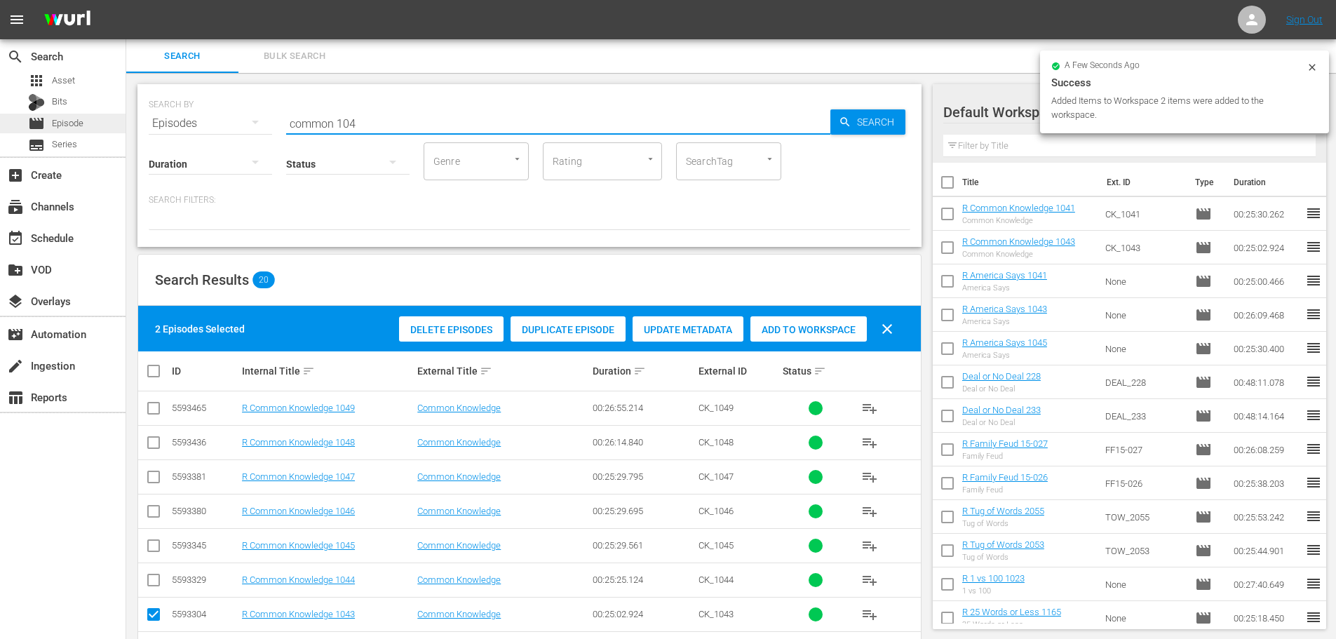
drag, startPoint x: 388, startPoint y: 113, endPoint x: 0, endPoint y: 130, distance: 388.1
click at [126, 0] on div "search Search apps Asset Bits movie Episode subtitles Series add_box Create sub…" at bounding box center [730, 0] width 1209 height 0
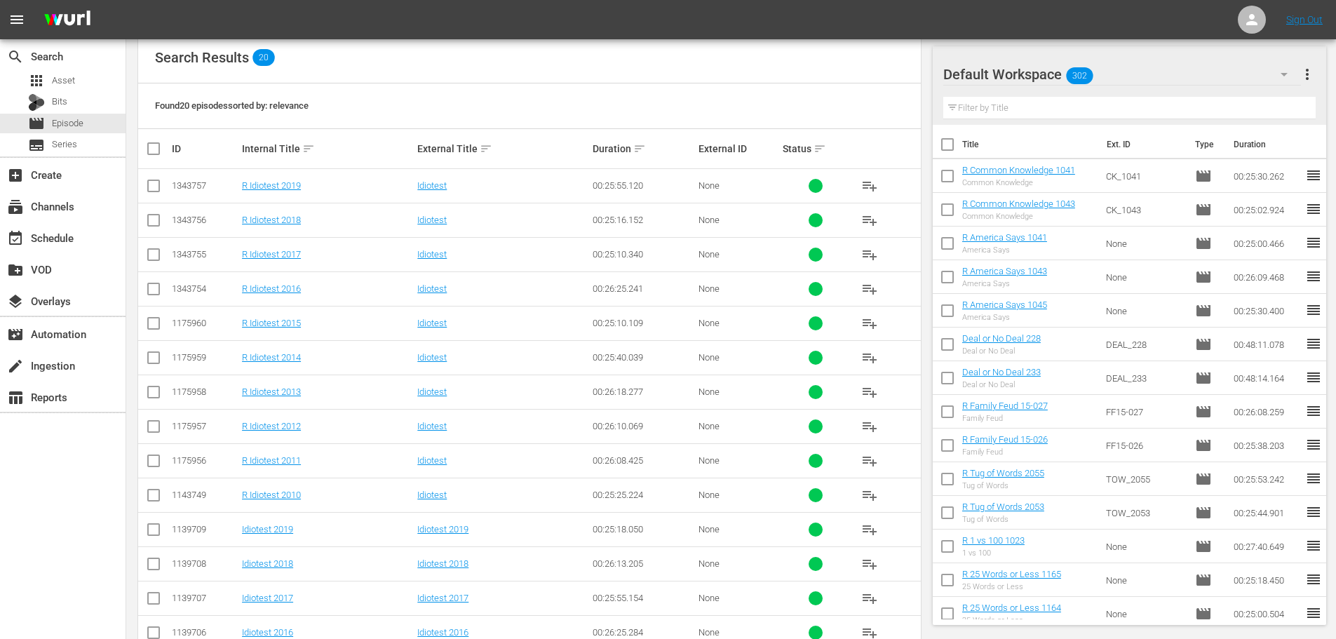
scroll to position [212, 0]
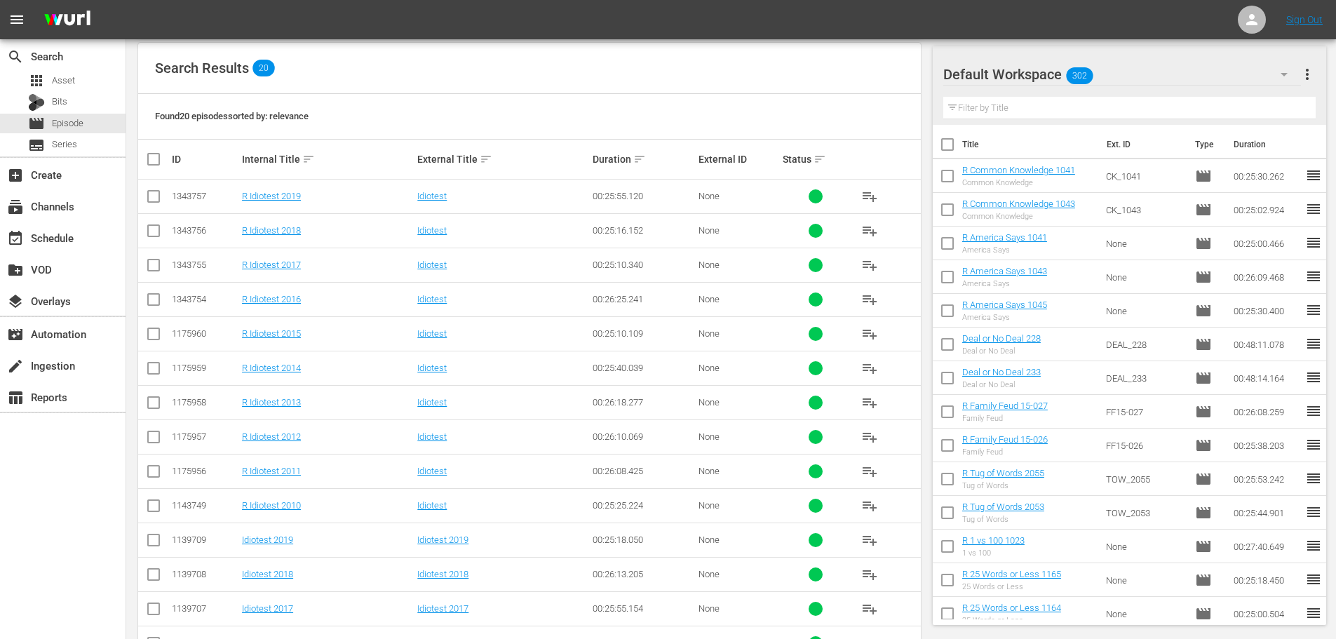
type input "idiotest 201"
click at [140, 264] on td at bounding box center [154, 264] width 32 height 34
click at [158, 306] on input "checkbox" at bounding box center [153, 302] width 17 height 17
checkbox input "true"
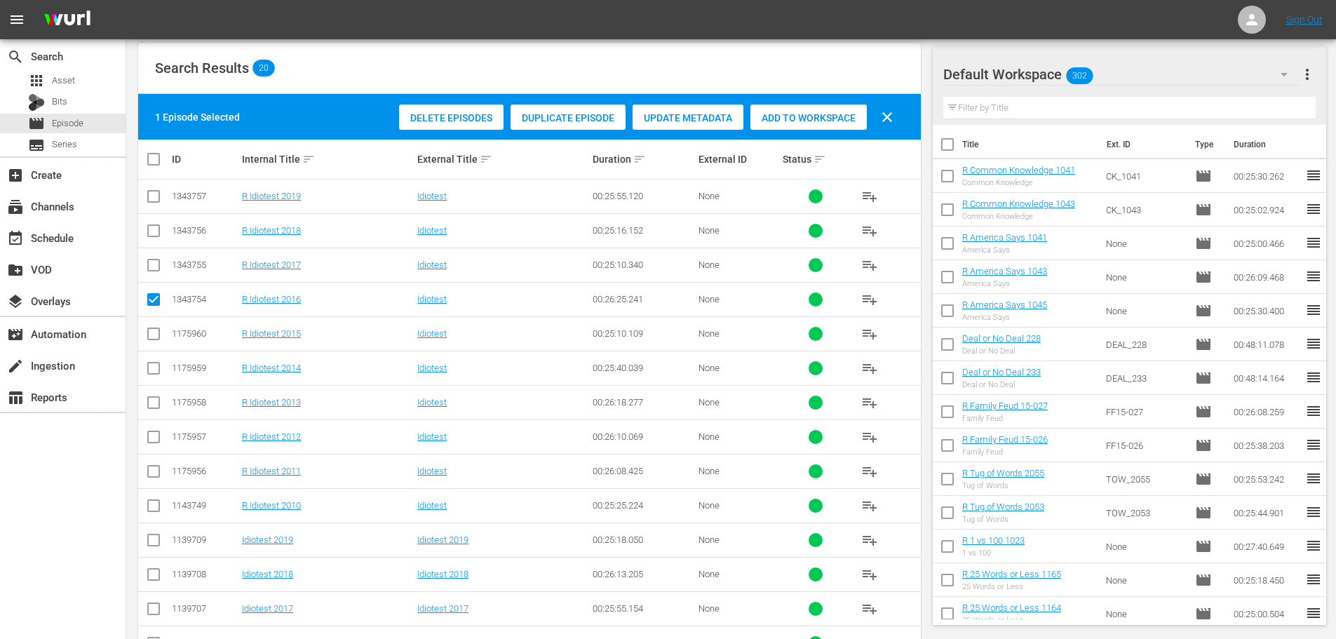
click at [150, 270] on input "checkbox" at bounding box center [153, 267] width 17 height 17
checkbox input "true"
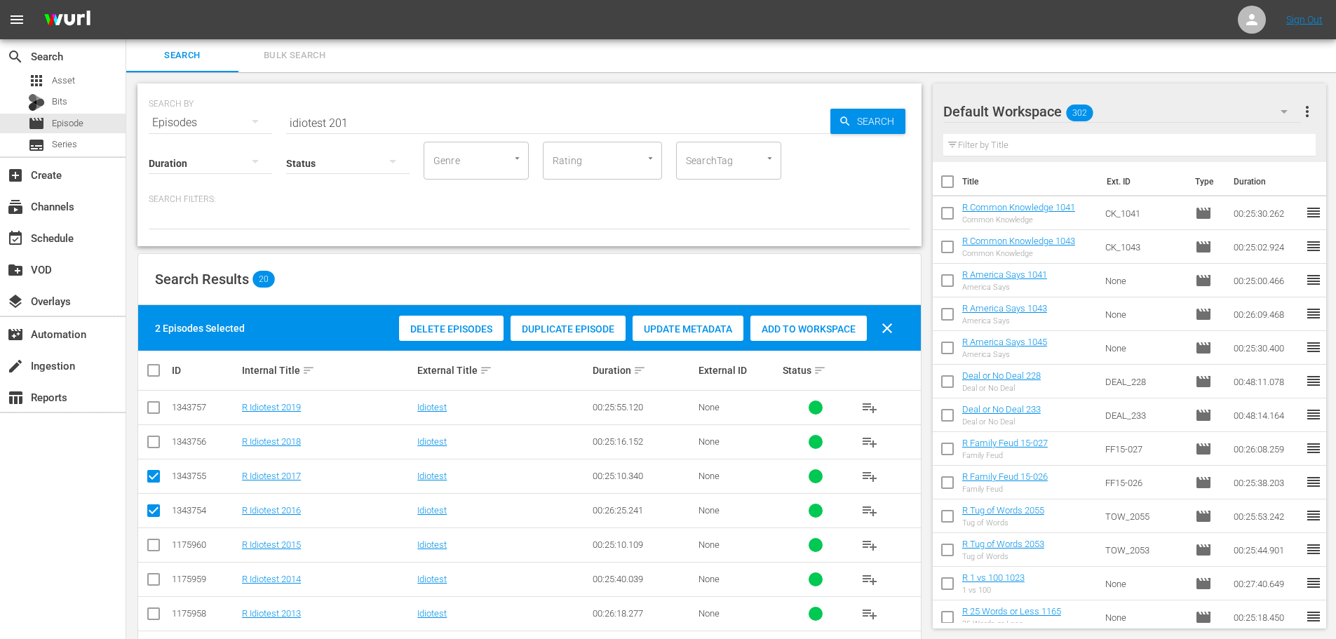
scroll to position [0, 0]
click at [815, 331] on span "Add to Workspace" at bounding box center [808, 329] width 116 height 11
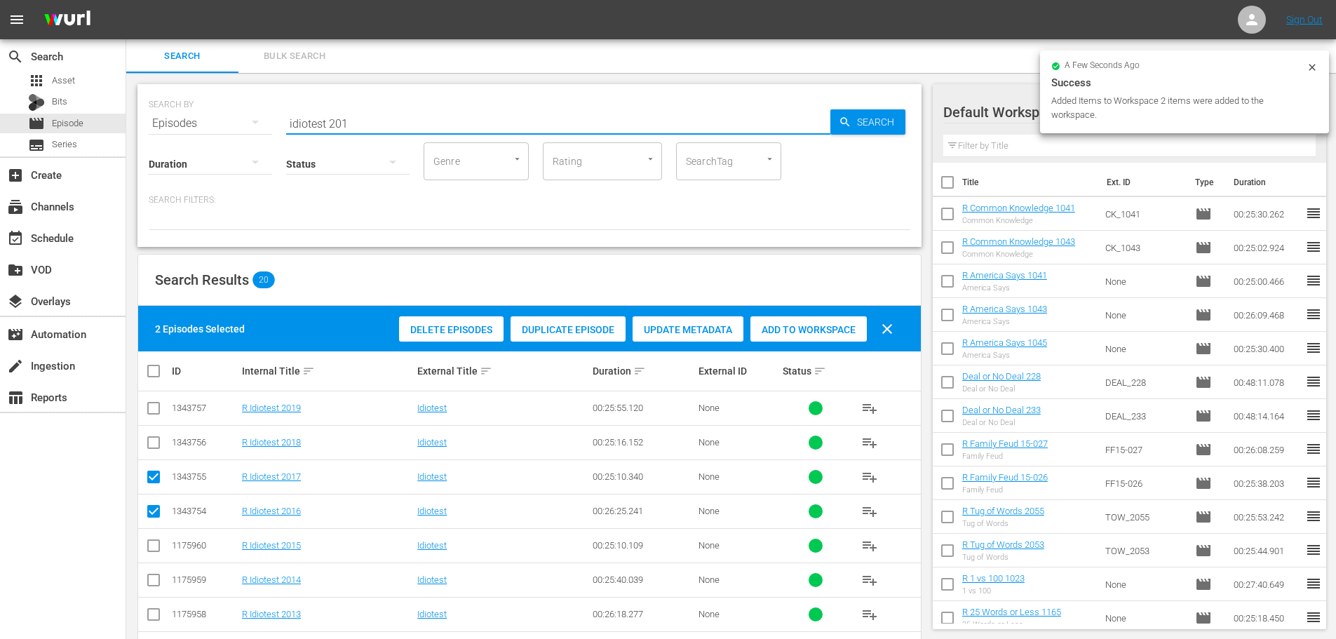
drag, startPoint x: 392, startPoint y: 107, endPoint x: 146, endPoint y: 141, distance: 248.5
click at [146, 141] on div "SEARCH BY Search By Episodes Search ID, Title, Description, Keywords, or Catego…" at bounding box center [529, 165] width 784 height 163
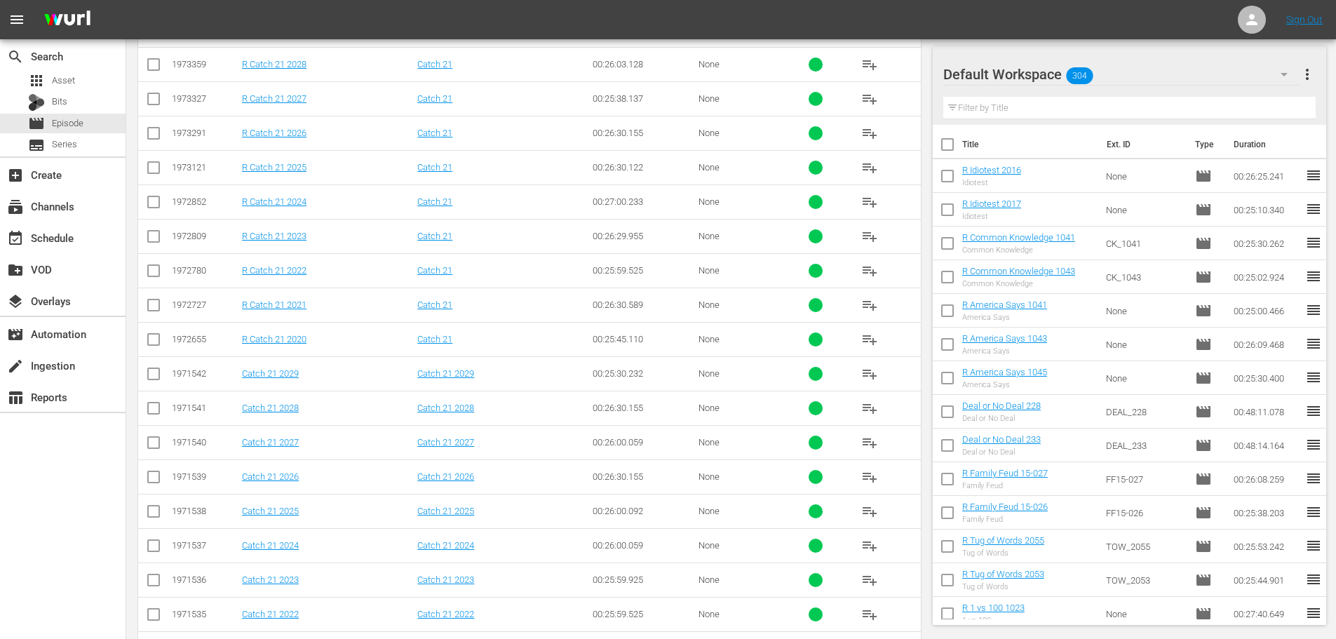
scroll to position [466, 0]
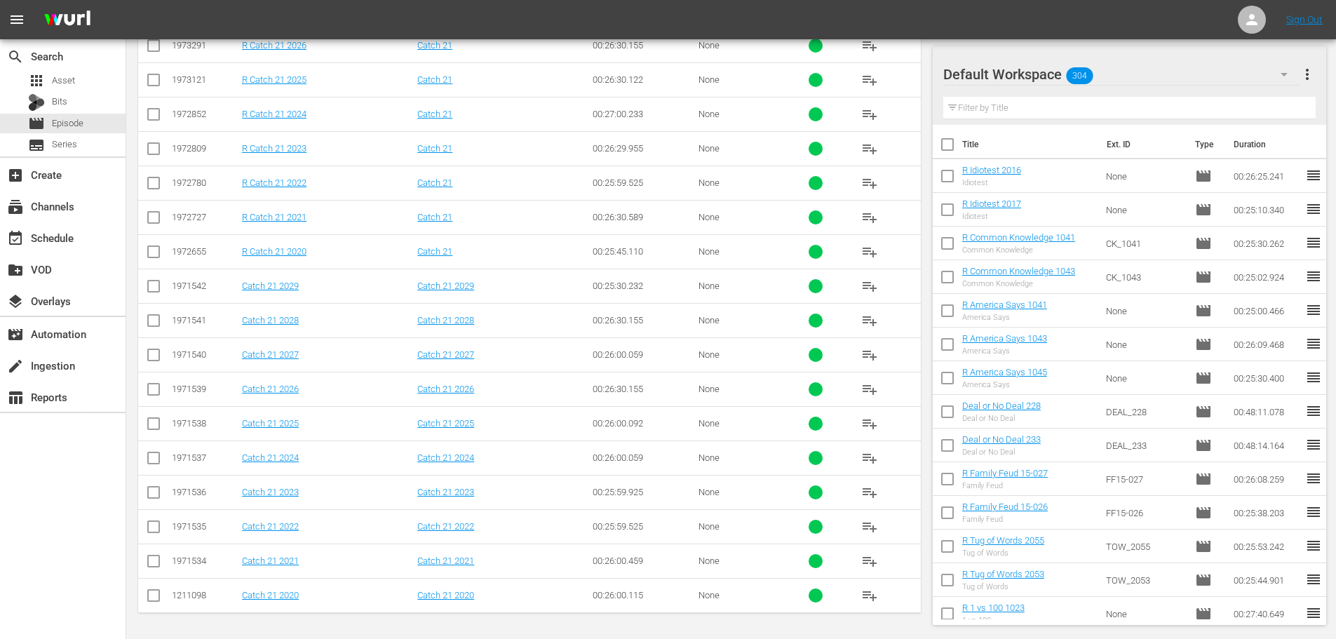
type input "catch 21 202"
click at [149, 155] on input "checkbox" at bounding box center [153, 151] width 17 height 17
checkbox input "true"
click at [158, 77] on input "checkbox" at bounding box center [153, 82] width 17 height 17
checkbox input "true"
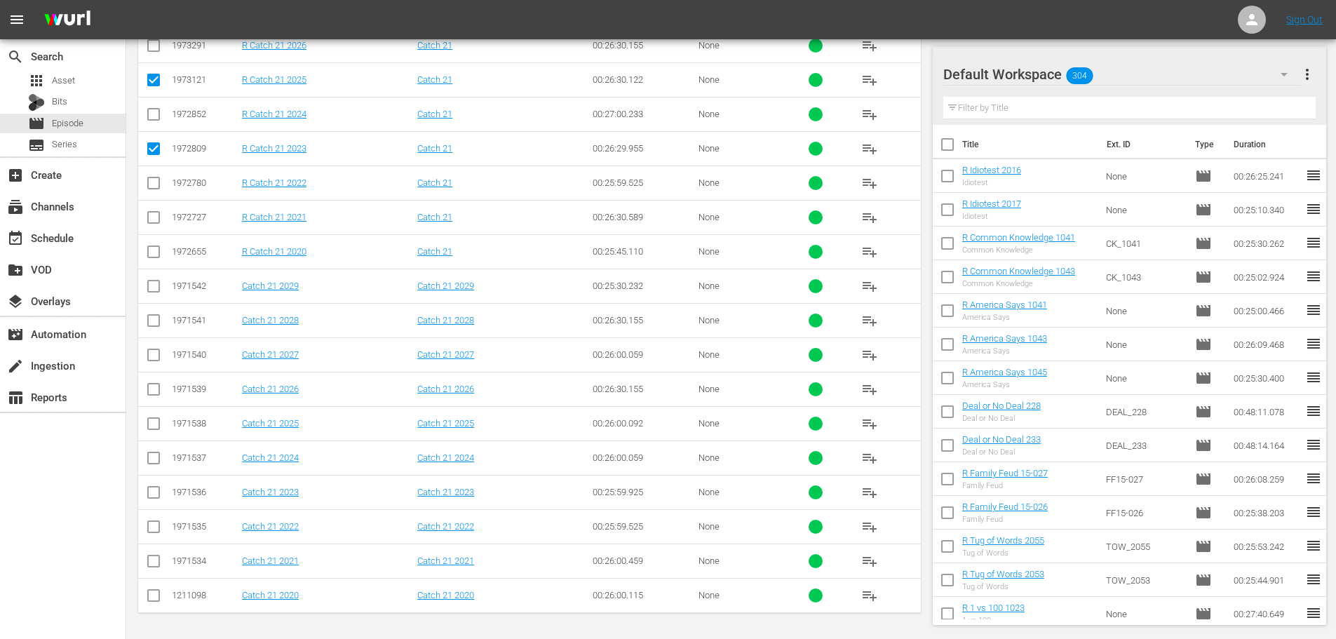
scroll to position [255, 0]
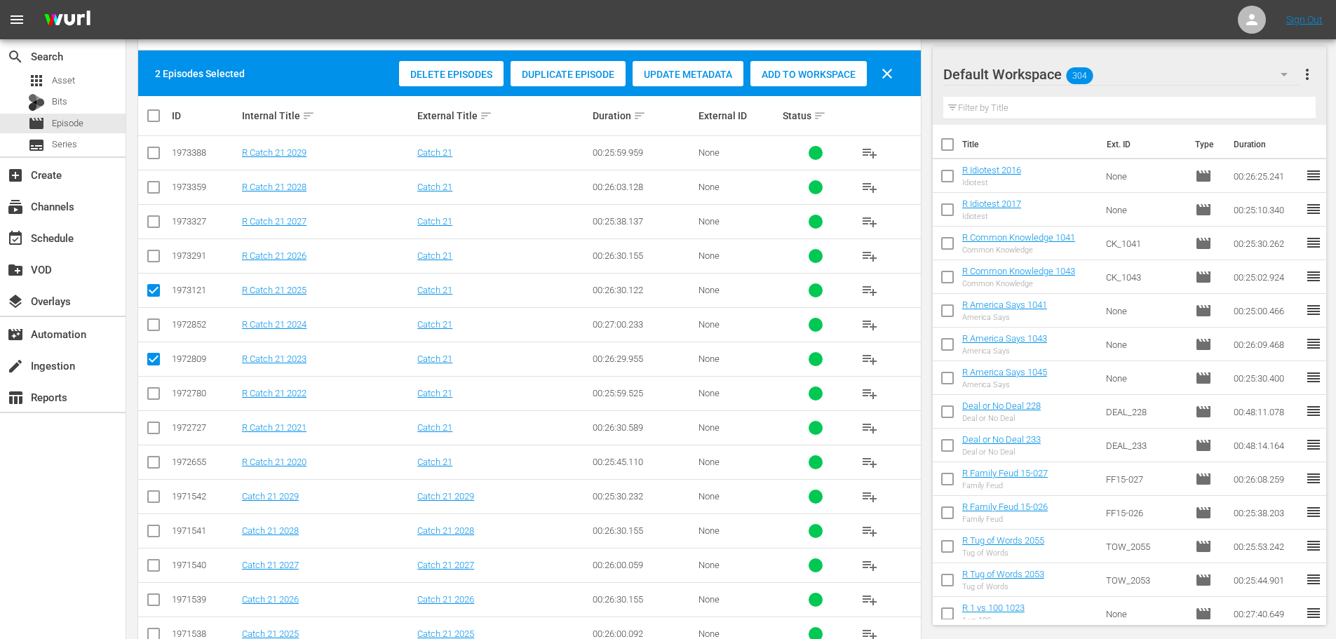
click at [157, 228] on input "checkbox" at bounding box center [153, 224] width 17 height 17
checkbox input "true"
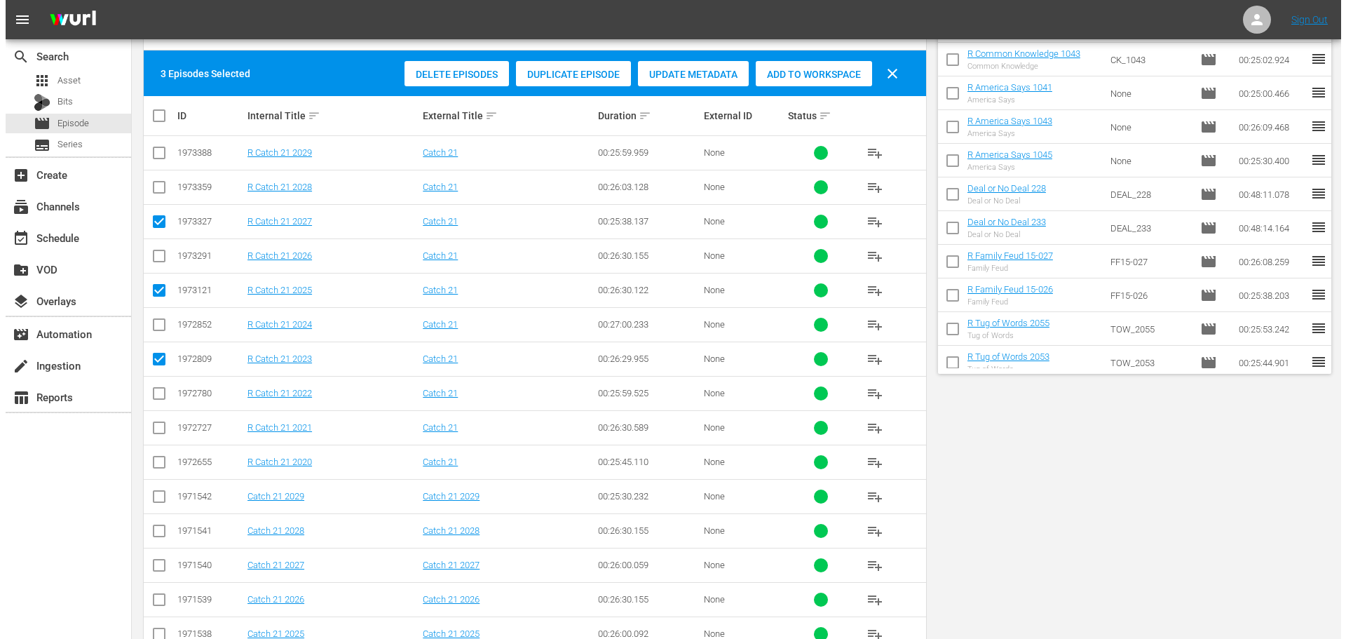
scroll to position [0, 0]
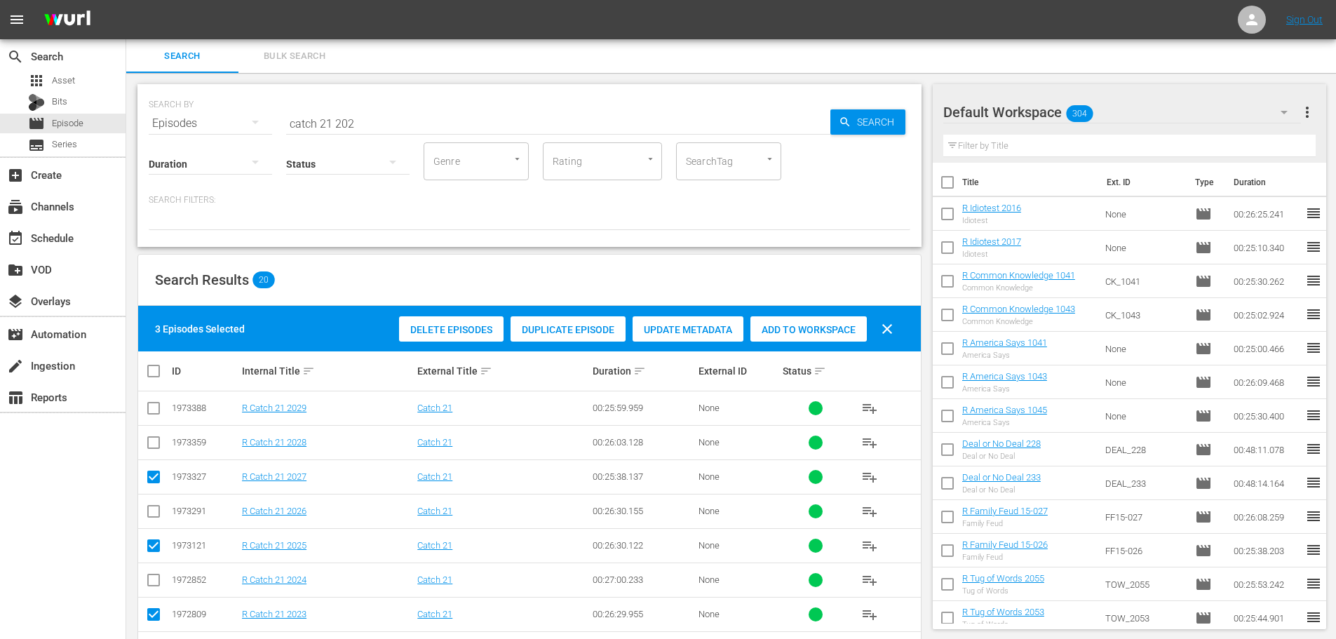
click at [803, 322] on div "Add to Workspace" at bounding box center [808, 329] width 116 height 27
click at [39, 229] on div "event_available Schedule" at bounding box center [63, 237] width 126 height 28
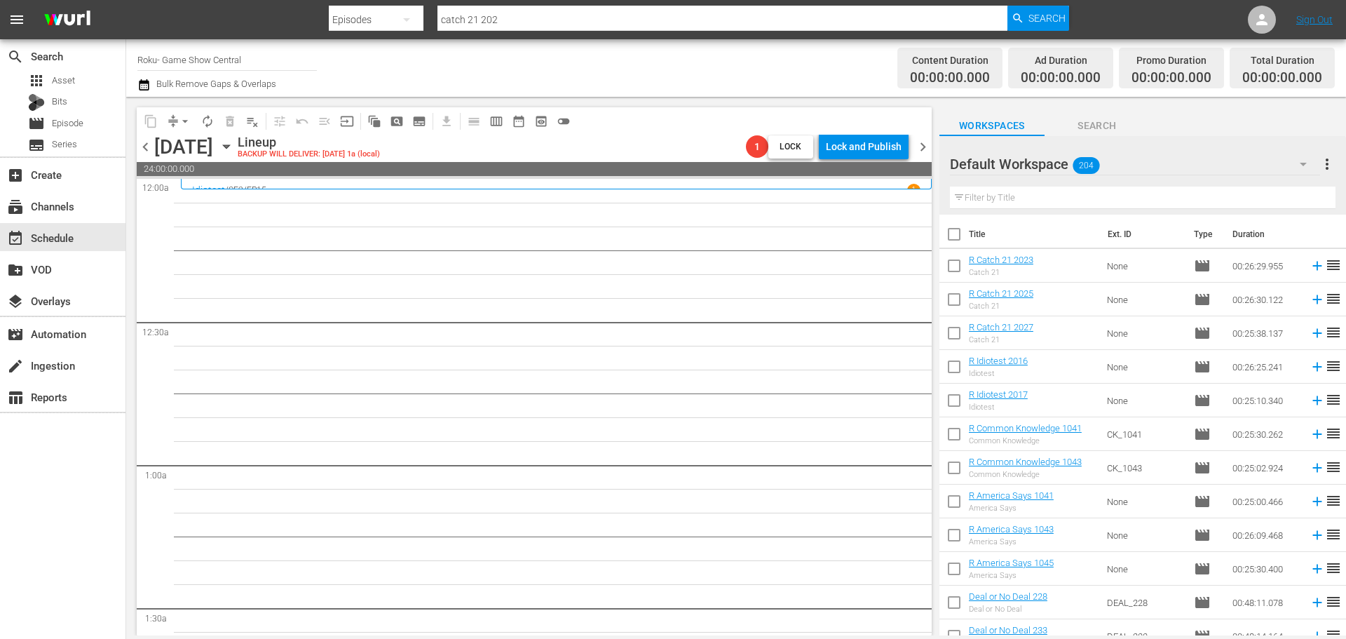
click at [234, 148] on icon "button" at bounding box center [226, 146] width 15 height 15
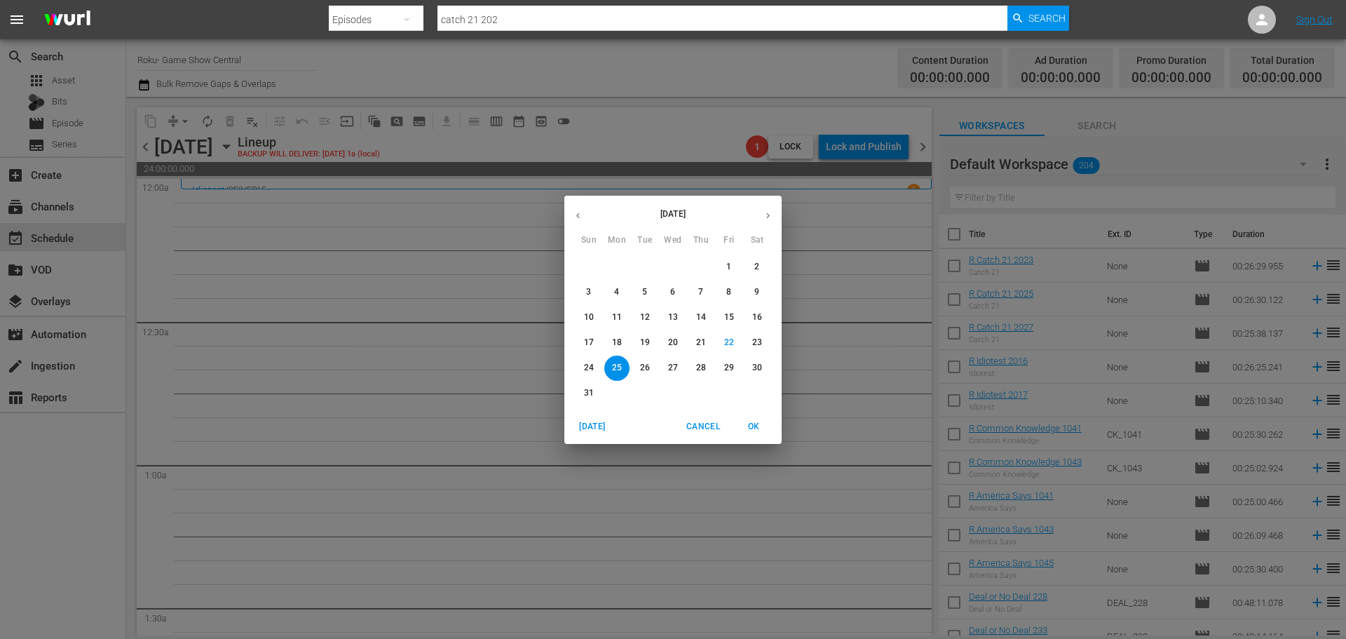
click at [583, 393] on span "31" at bounding box center [588, 393] width 25 height 12
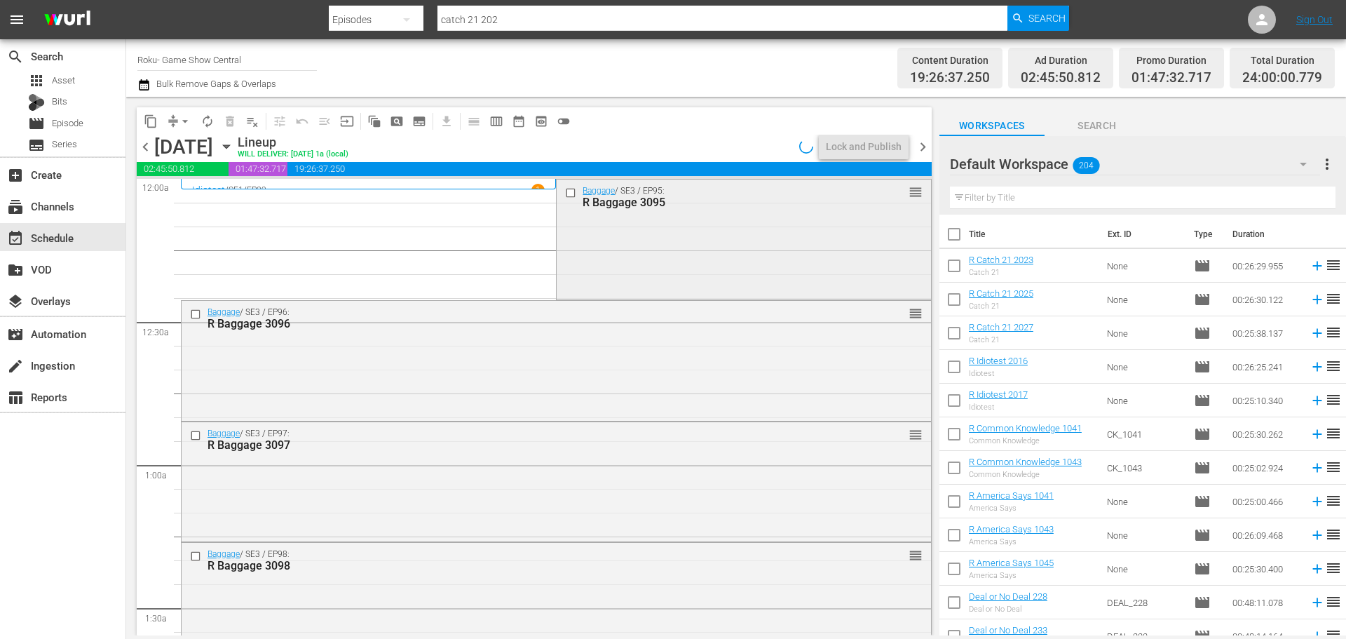
click at [565, 194] on input "checkbox" at bounding box center [572, 193] width 15 height 12
click at [196, 437] on input "checkbox" at bounding box center [197, 436] width 15 height 12
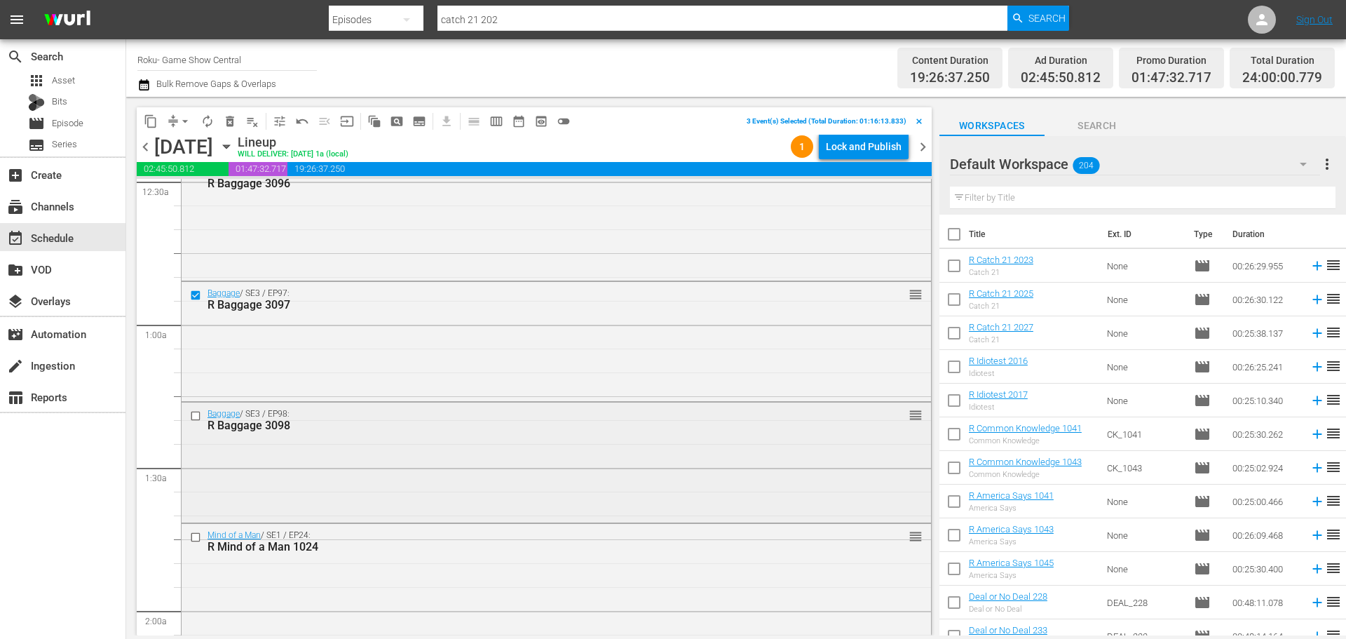
click at [198, 419] on input "checkbox" at bounding box center [197, 415] width 15 height 12
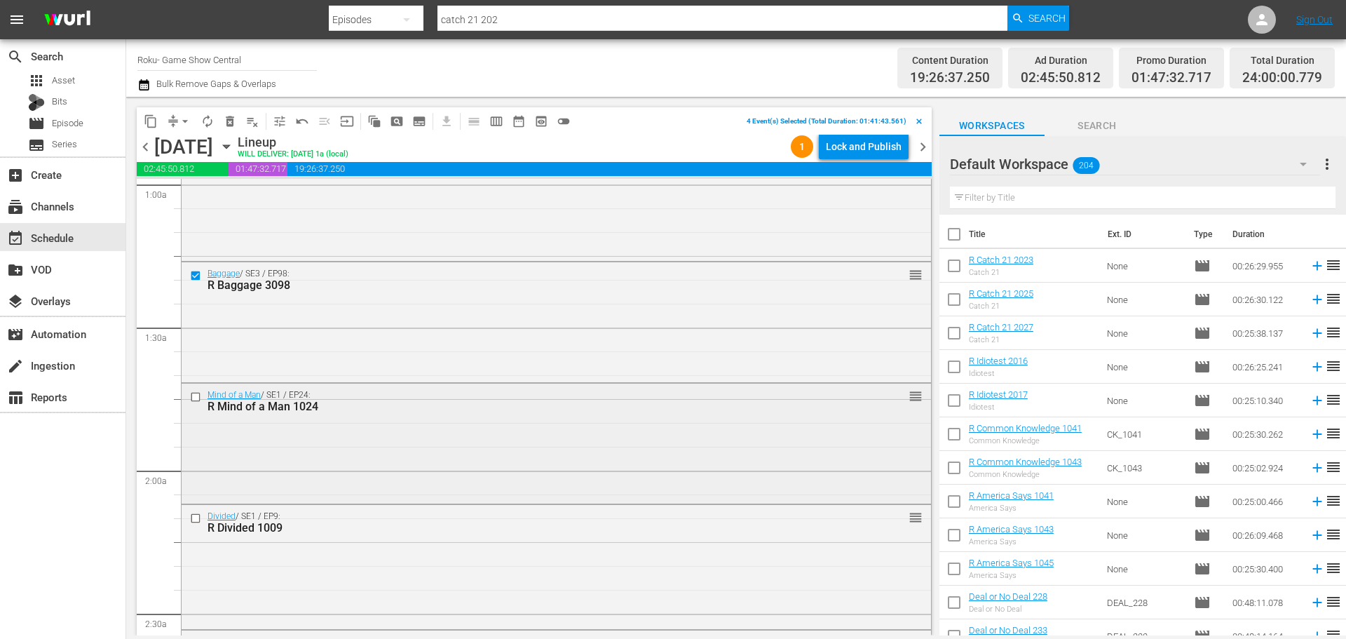
click at [194, 395] on input "checkbox" at bounding box center [197, 397] width 15 height 12
click at [194, 520] on input "checkbox" at bounding box center [197, 519] width 15 height 12
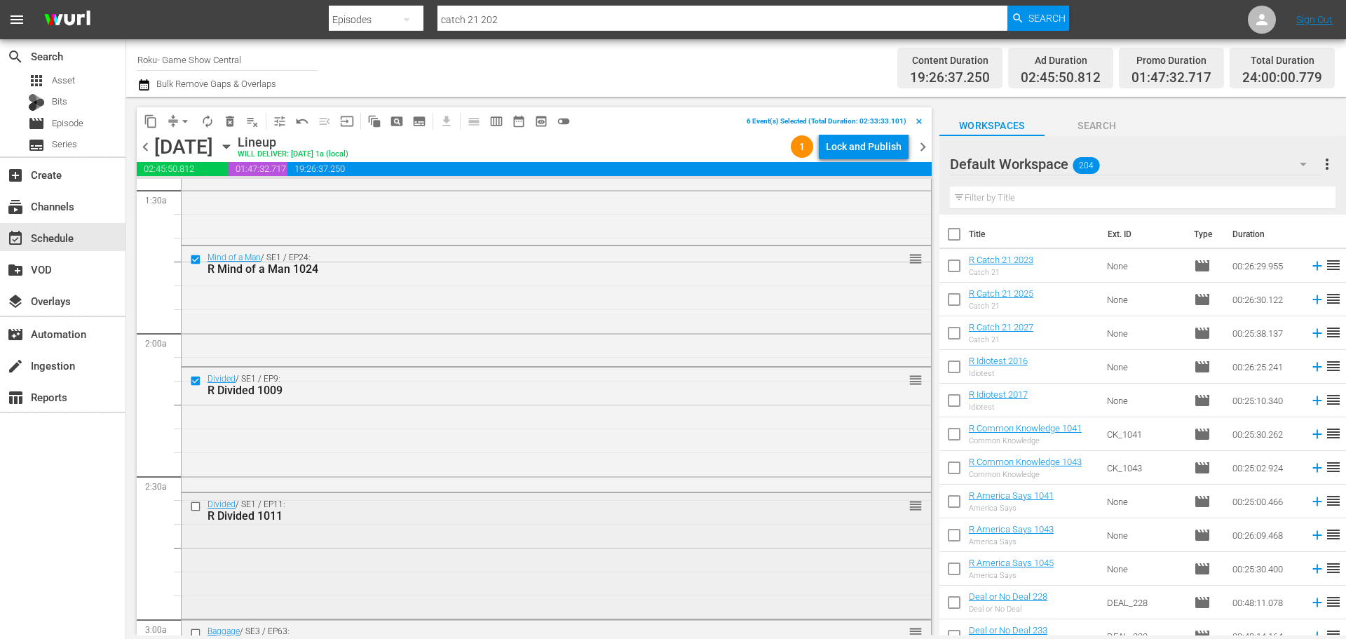
scroll to position [421, 0]
click at [193, 500] on input "checkbox" at bounding box center [197, 504] width 15 height 12
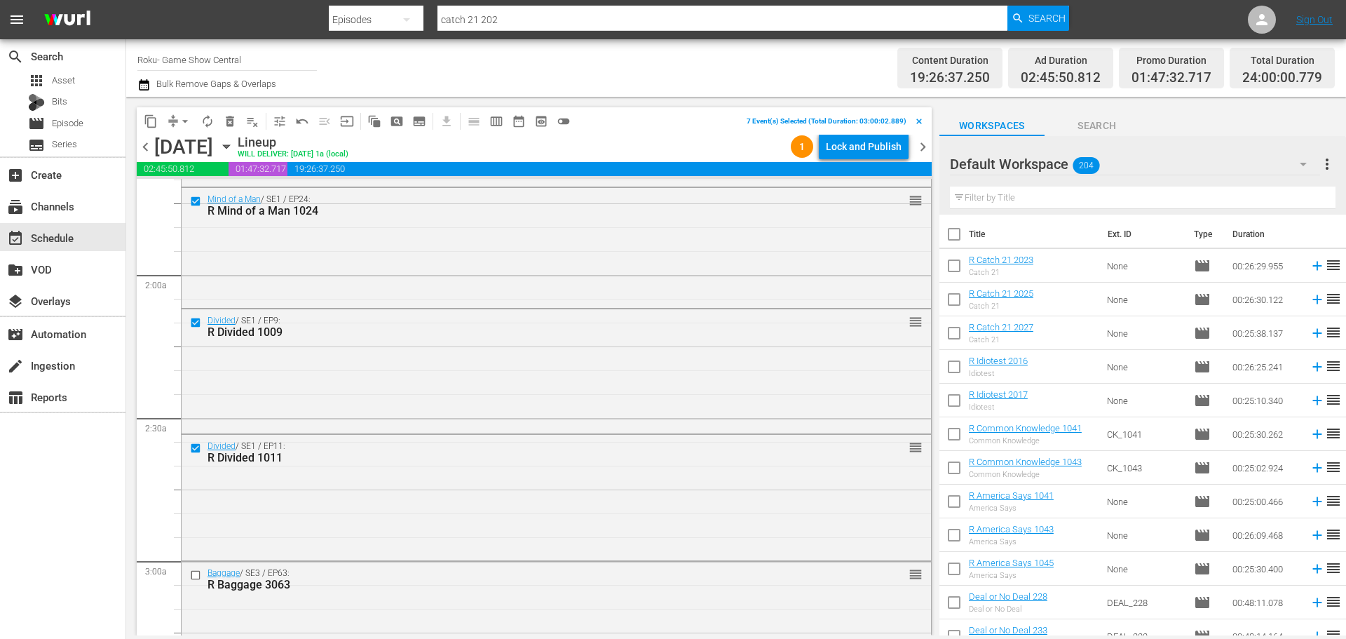
scroll to position [631, 0]
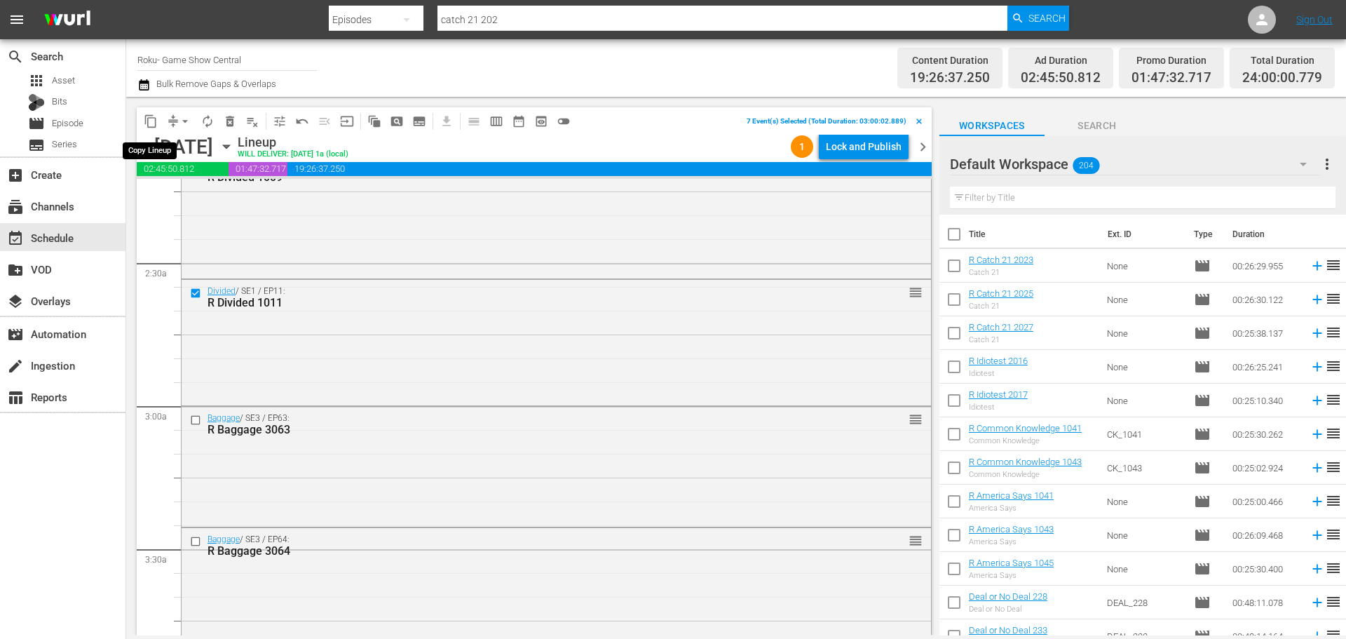
click at [157, 125] on span "content_copy" at bounding box center [151, 121] width 14 height 14
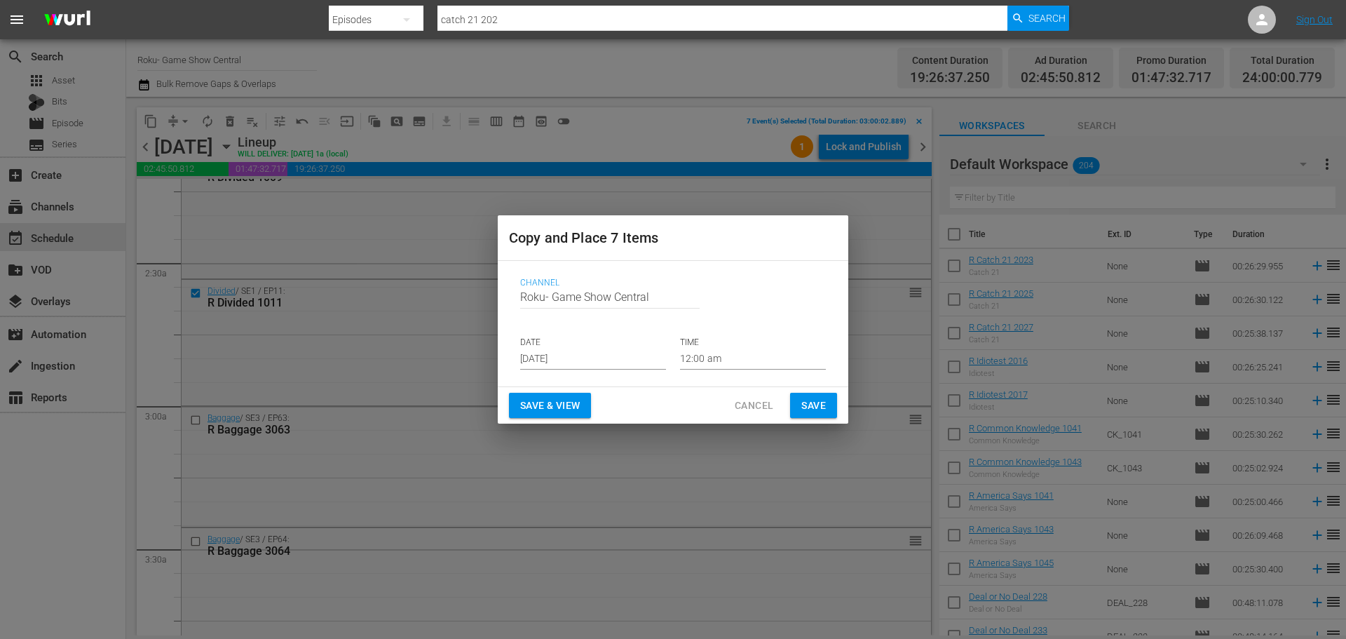
click at [578, 360] on input "[DATE]" at bounding box center [593, 358] width 146 height 21
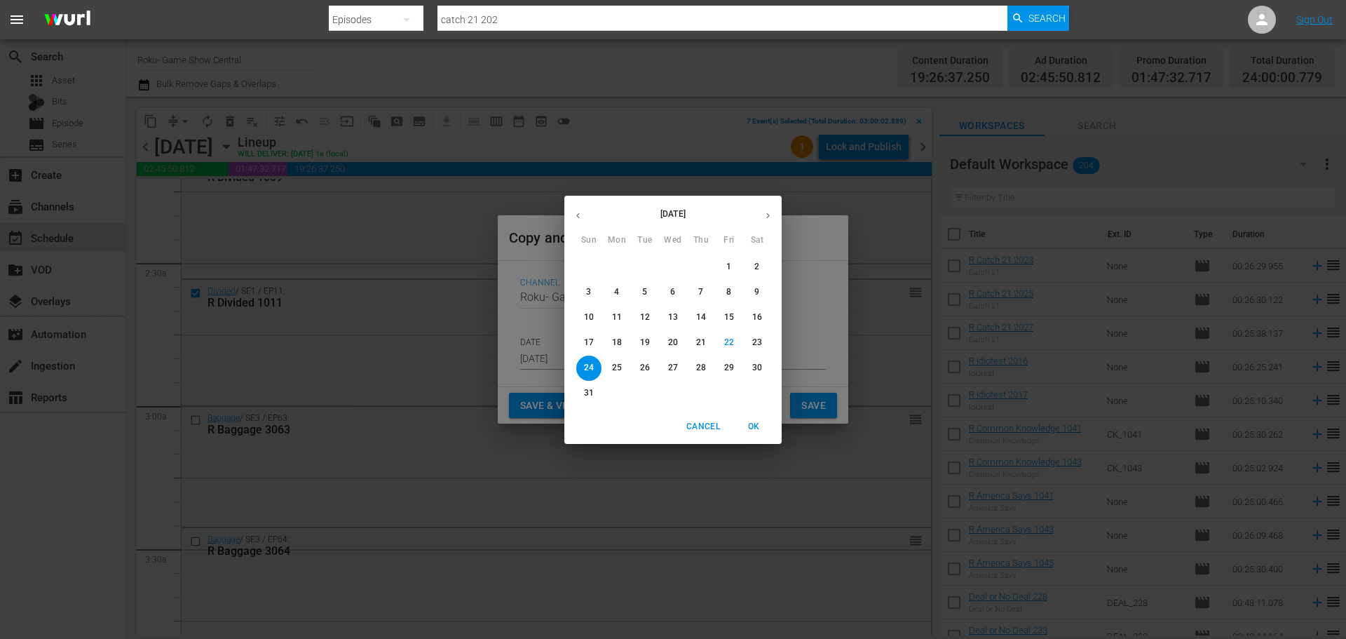
click at [620, 367] on p "25" at bounding box center [617, 368] width 10 height 12
type input "Aug 25th 2025"
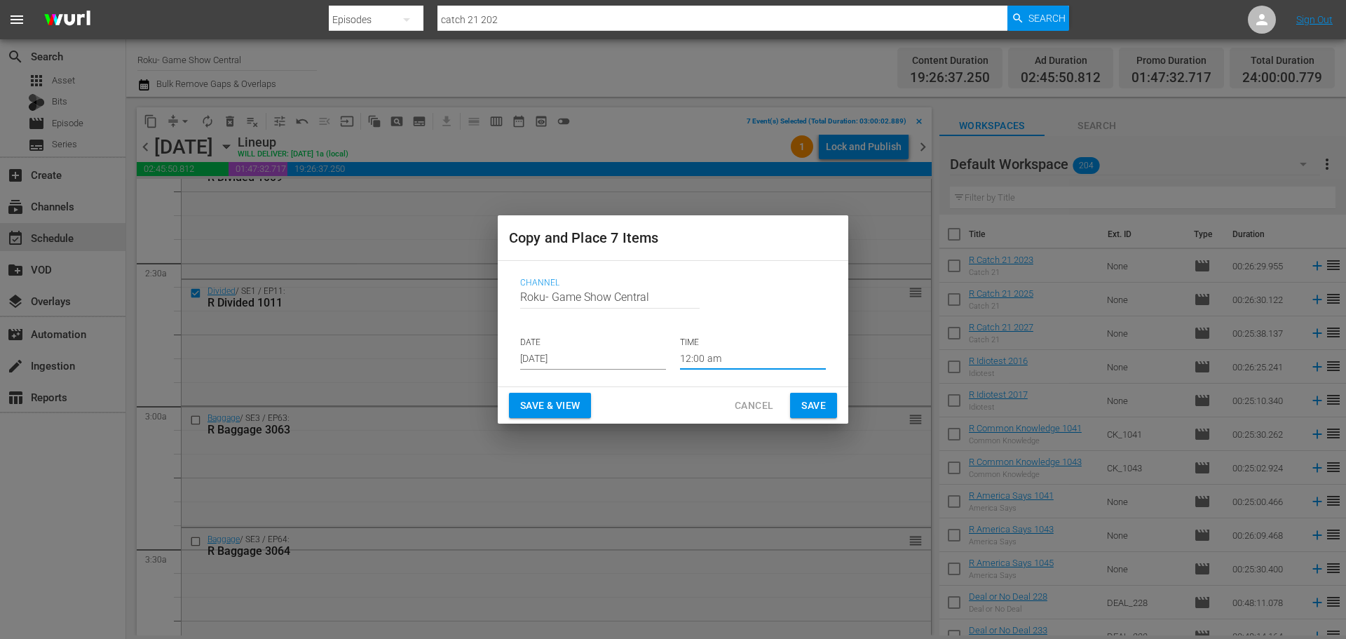
click at [715, 351] on input "12:00 am" at bounding box center [753, 358] width 146 height 21
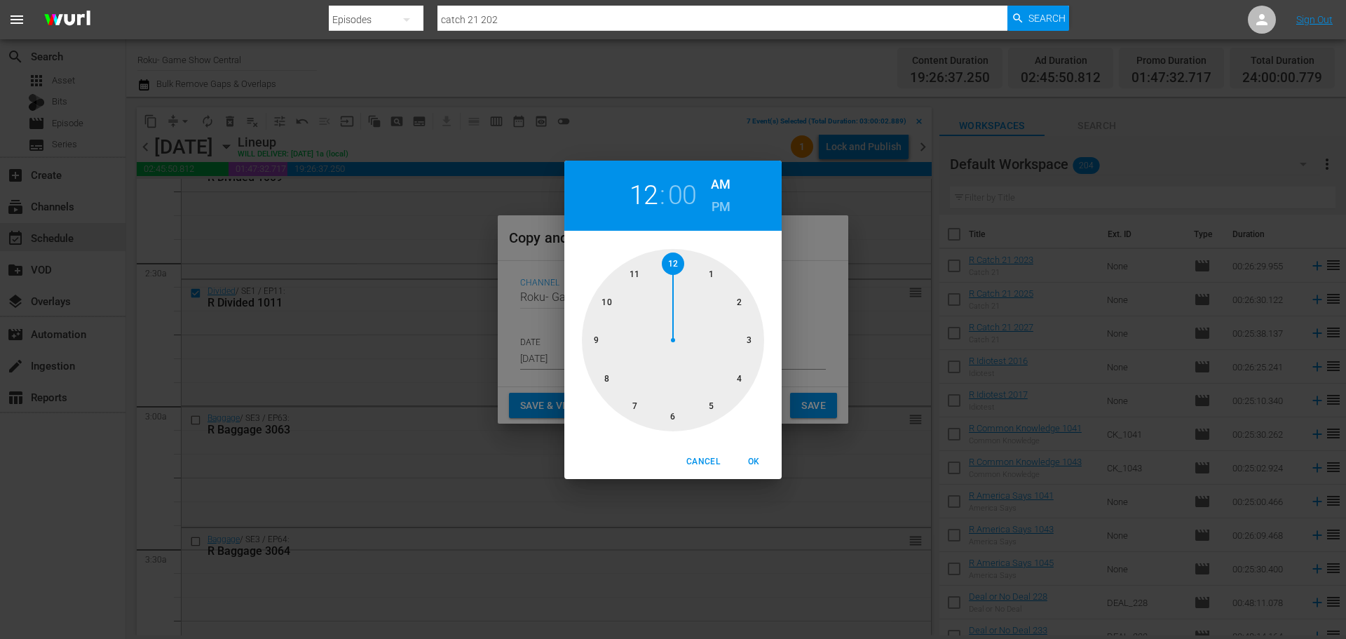
click at [737, 337] on div at bounding box center [673, 340] width 182 height 182
click at [761, 464] on span "OK" at bounding box center [754, 461] width 34 height 15
type input "03:00 am"
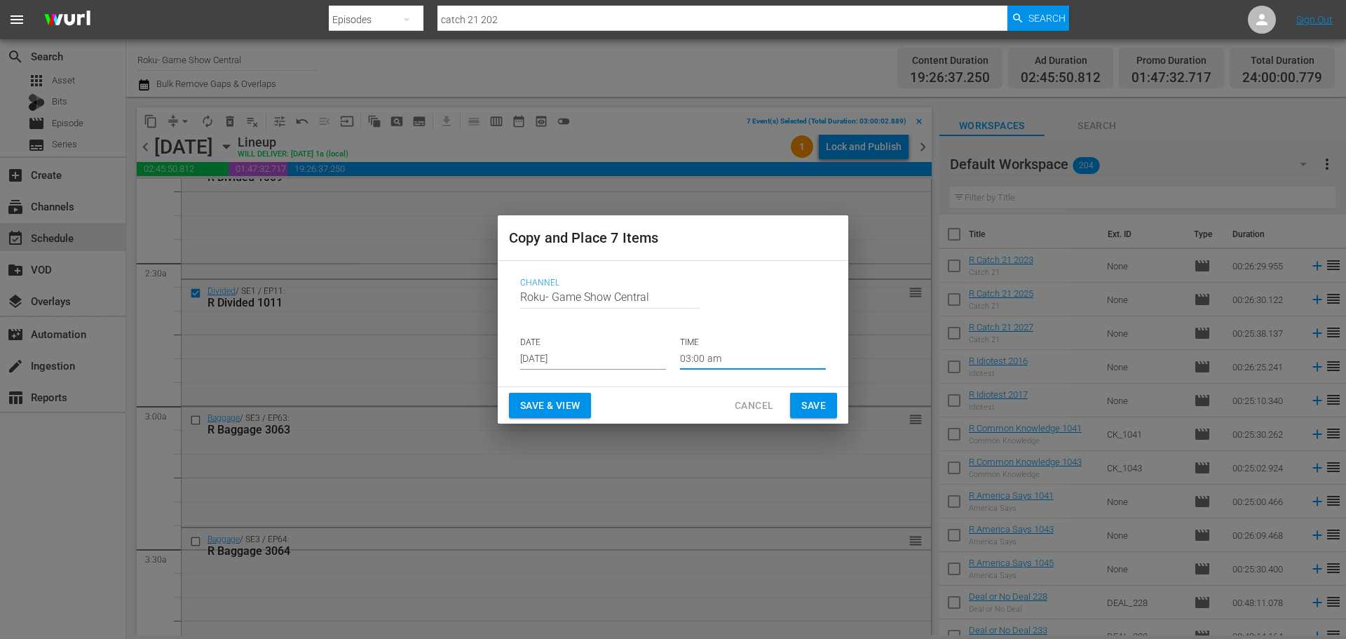
click at [819, 404] on span "Save" at bounding box center [813, 406] width 25 height 18
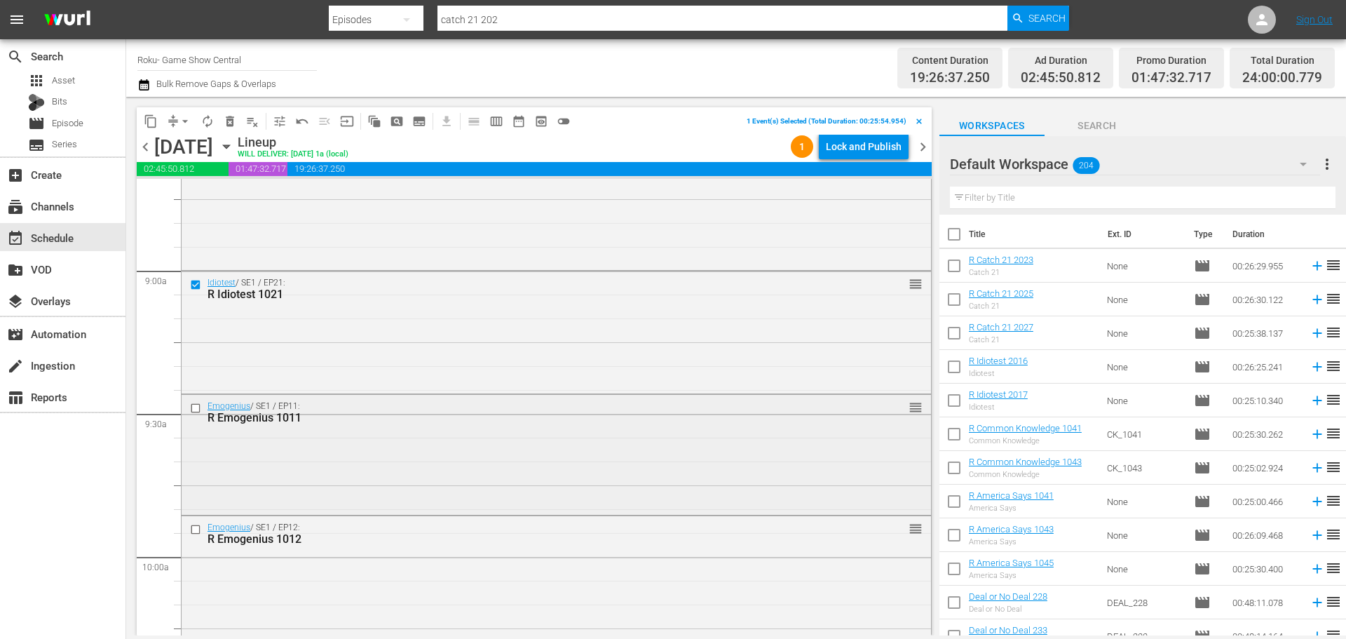
scroll to position [2524, 0]
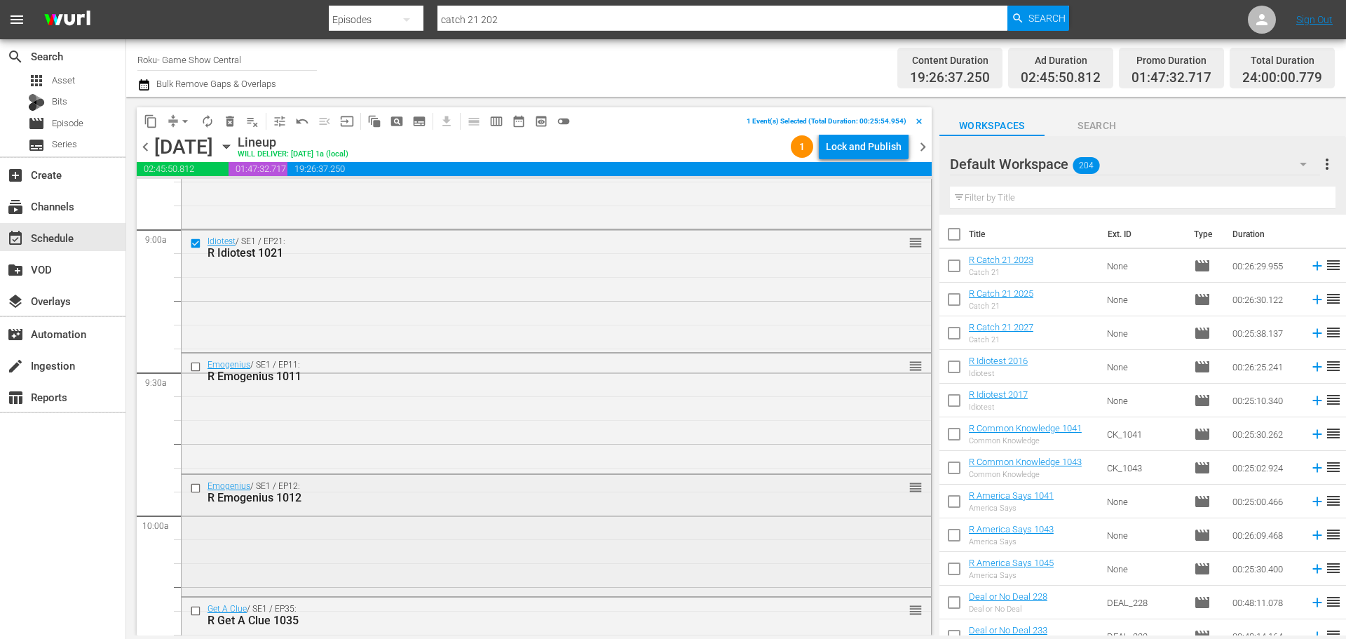
click at [188, 491] on div at bounding box center [197, 488] width 21 height 17
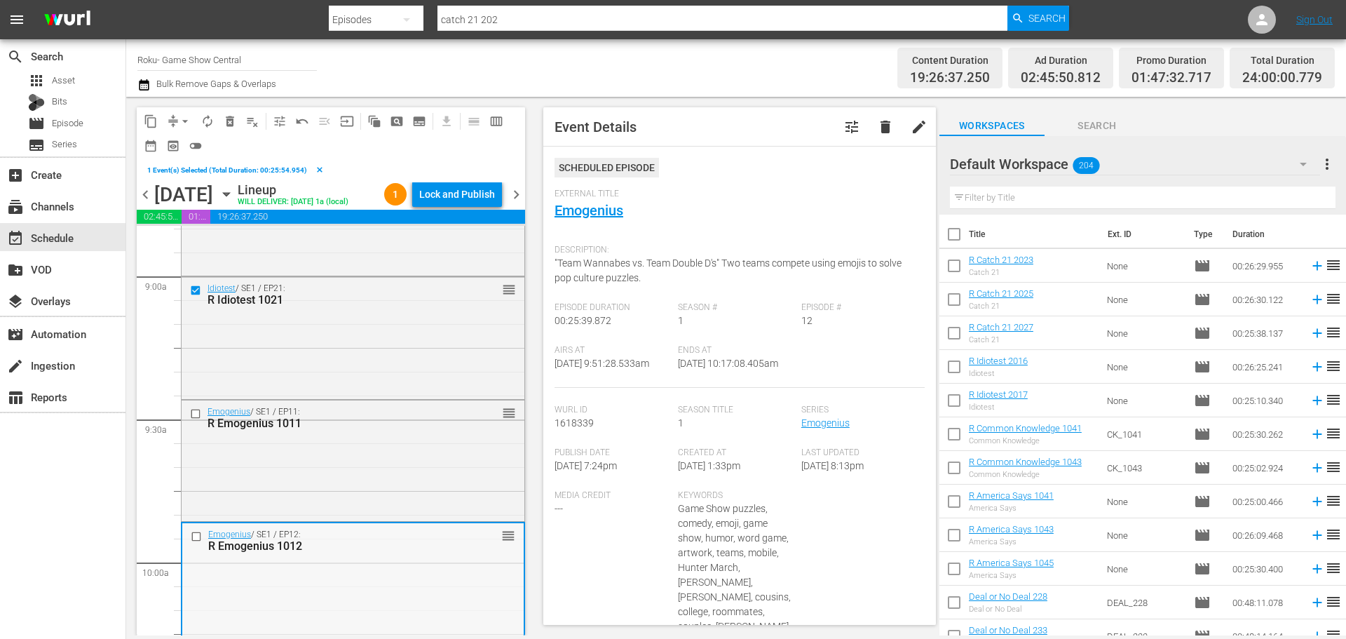
scroll to position [2664, 0]
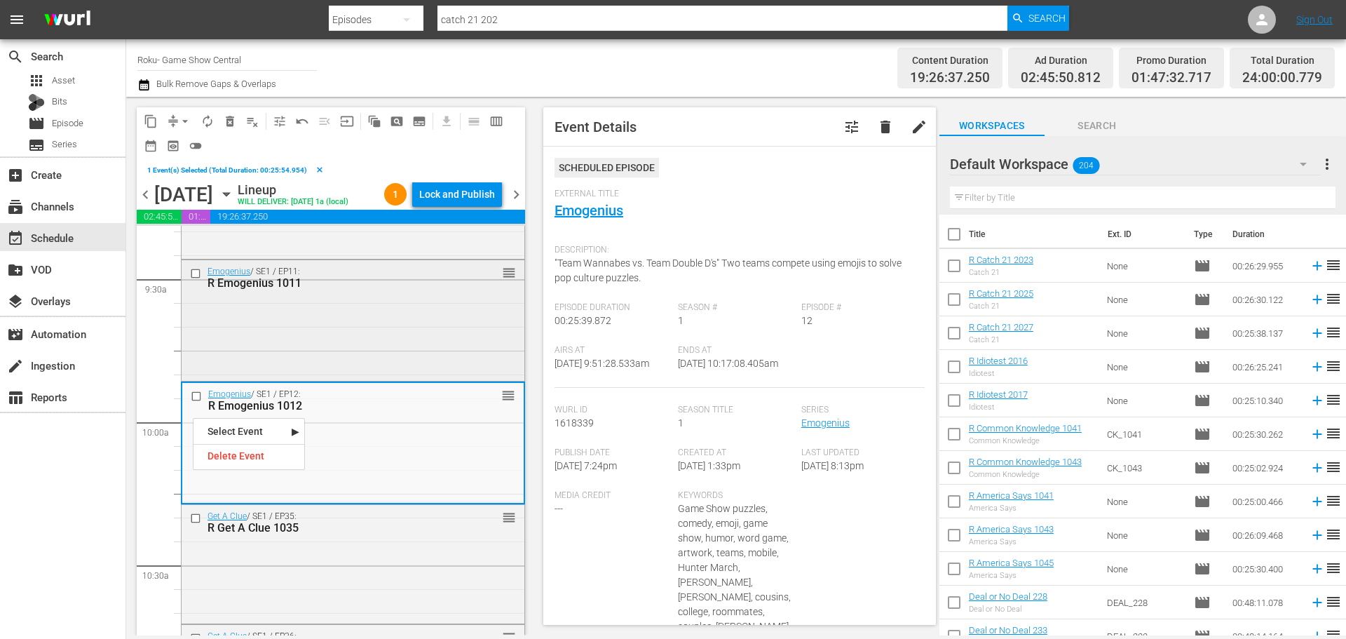
click at [191, 271] on input "checkbox" at bounding box center [197, 274] width 15 height 12
click at [194, 392] on input "checkbox" at bounding box center [198, 396] width 15 height 12
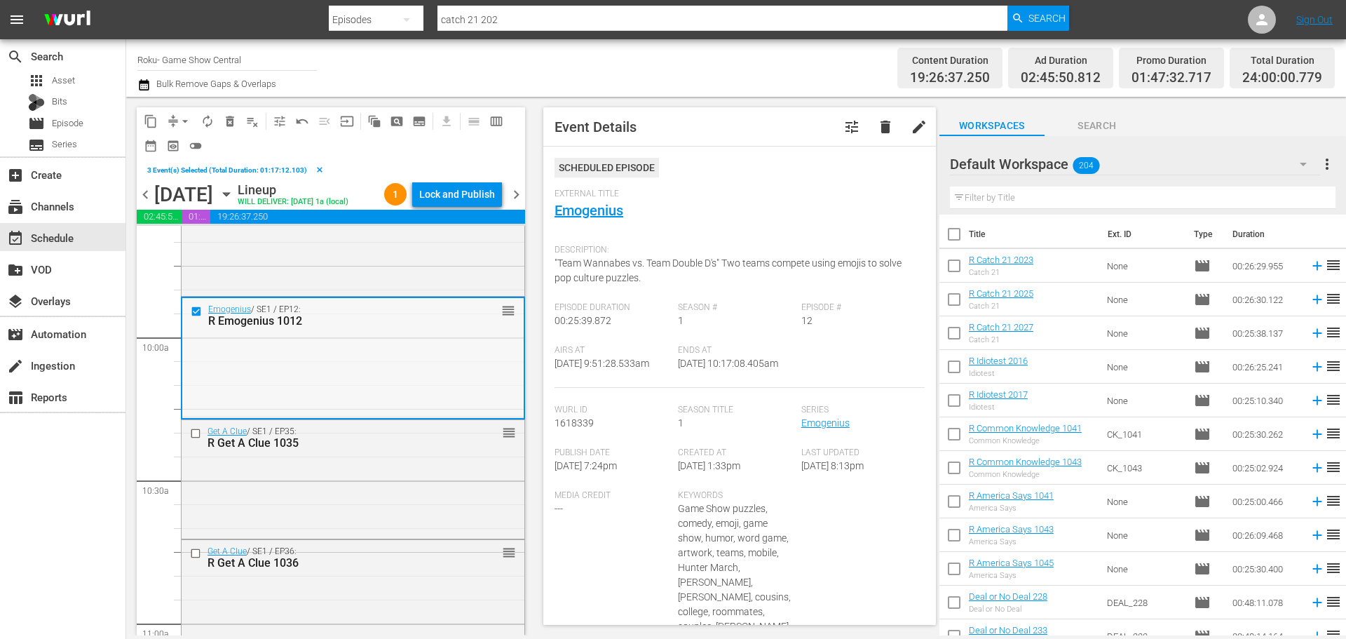
scroll to position [2805, 0]
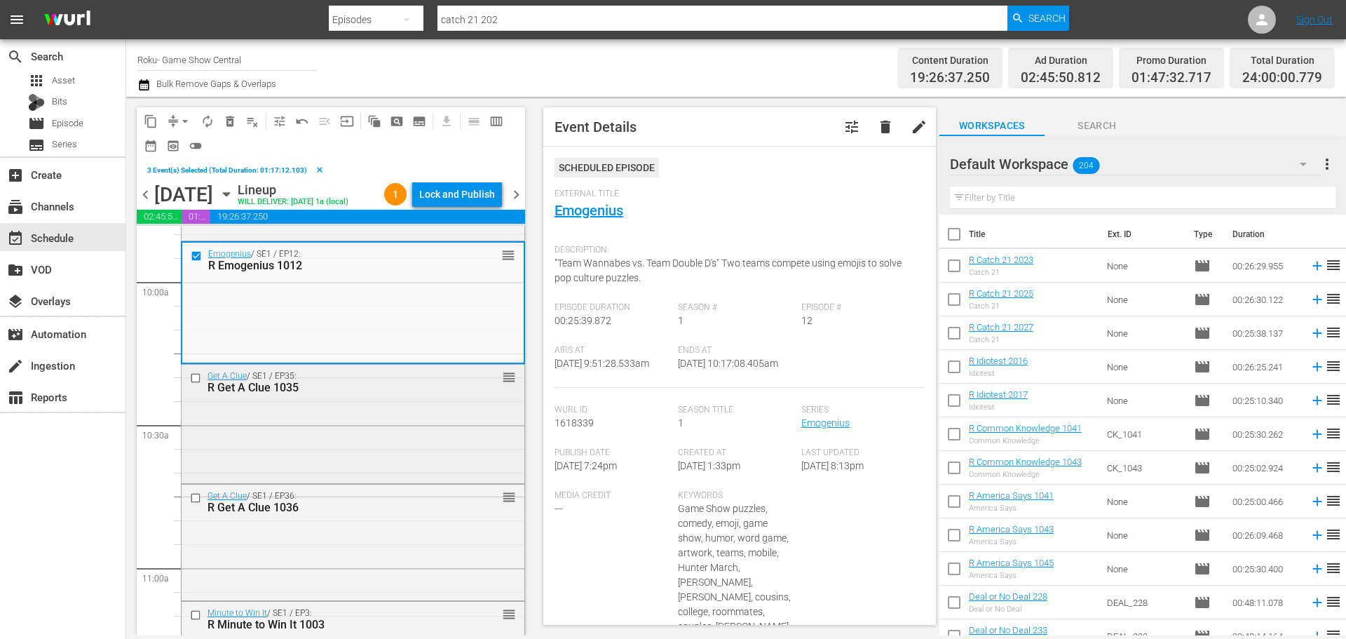
click at [193, 377] on input "checkbox" at bounding box center [197, 378] width 15 height 12
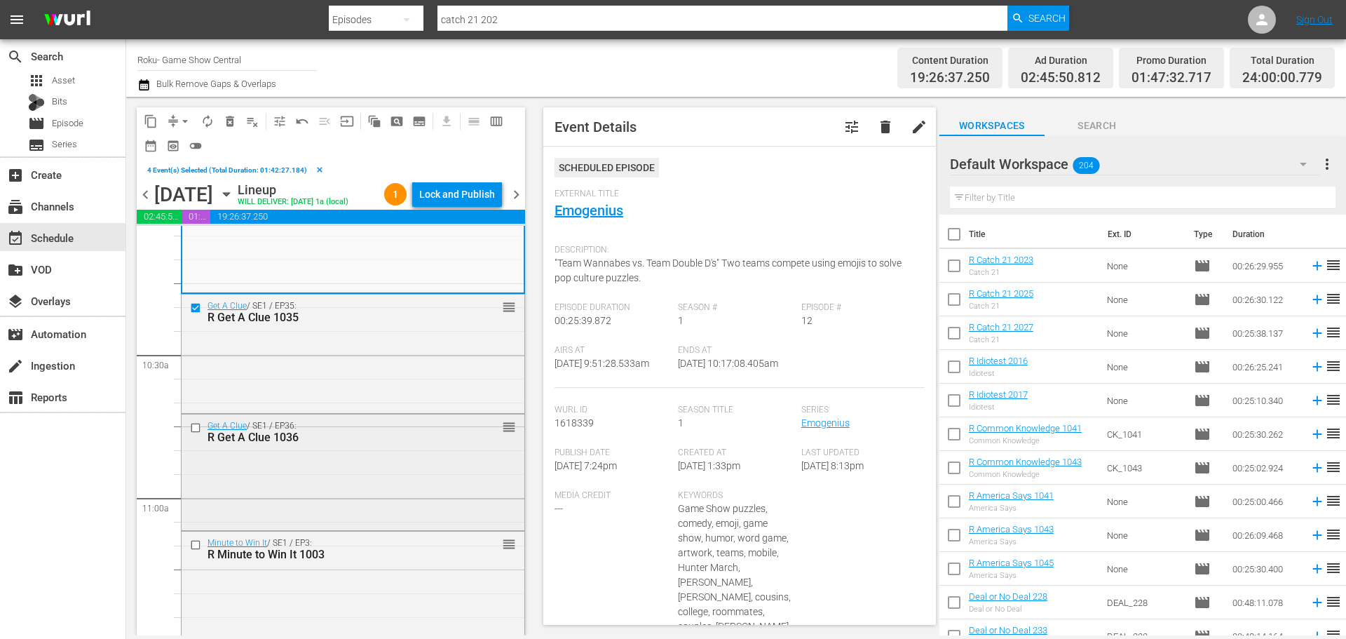
click at [196, 427] on input "checkbox" at bounding box center [197, 428] width 15 height 12
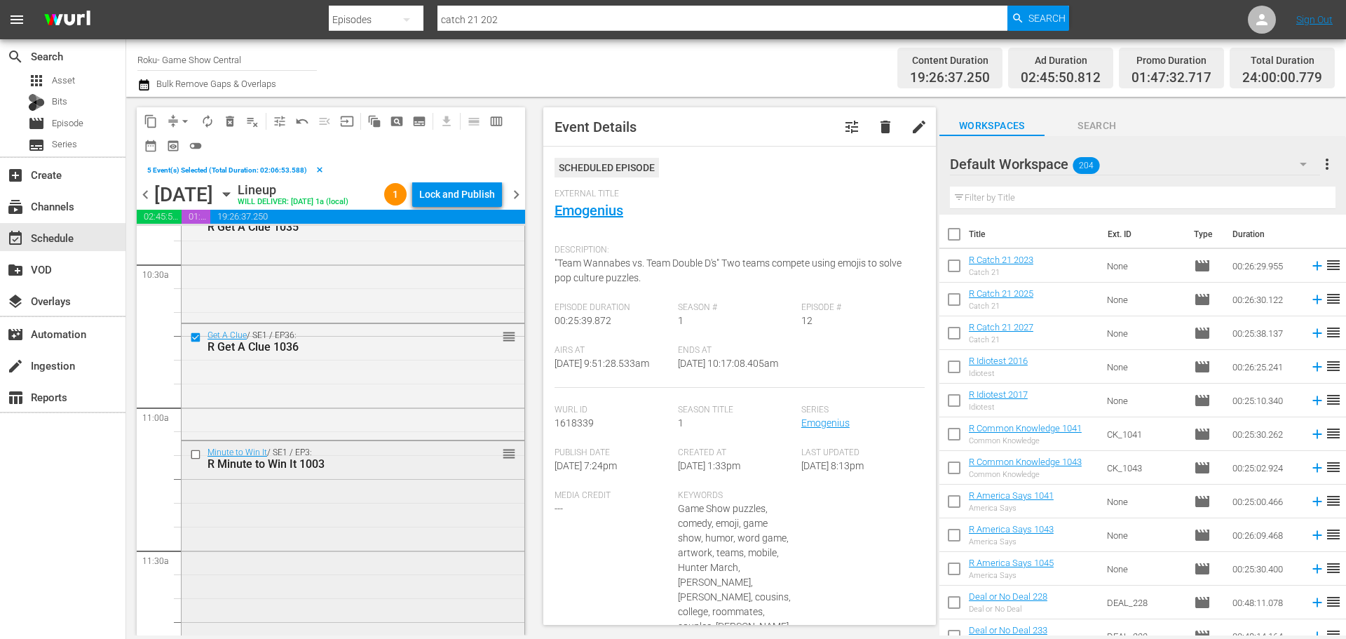
scroll to position [3015, 0]
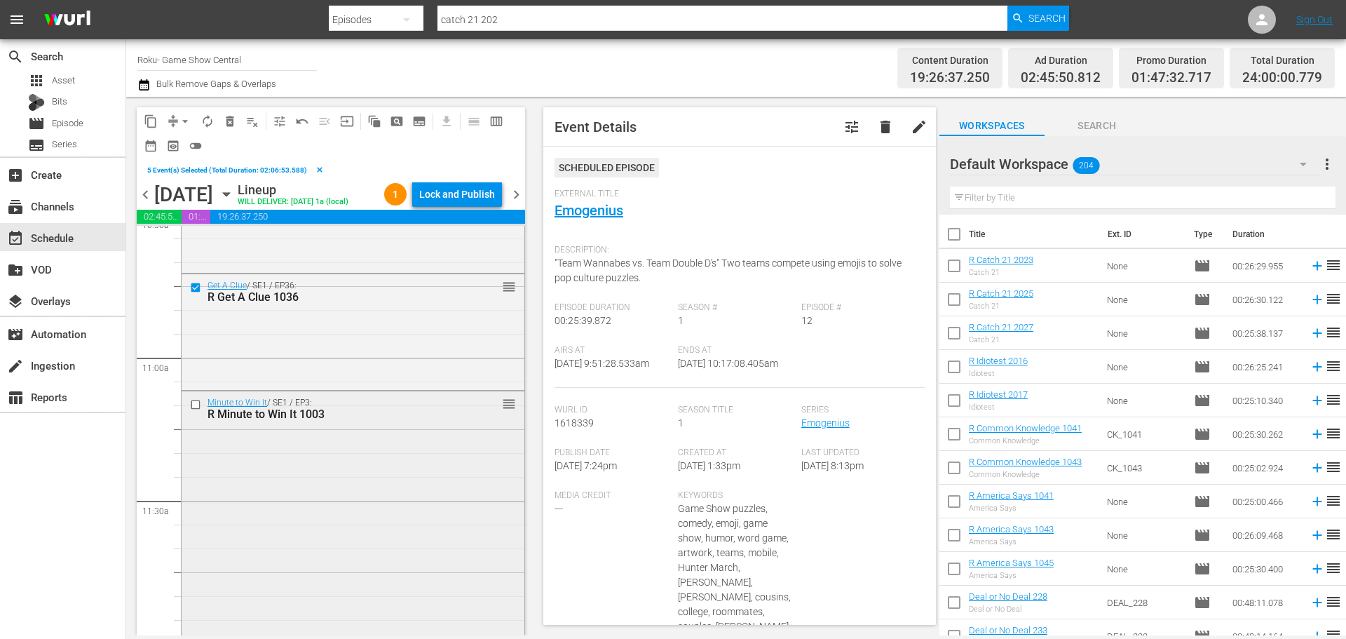
click at [194, 407] on input "checkbox" at bounding box center [197, 404] width 15 height 12
click at [154, 120] on span "content_copy" at bounding box center [151, 121] width 14 height 14
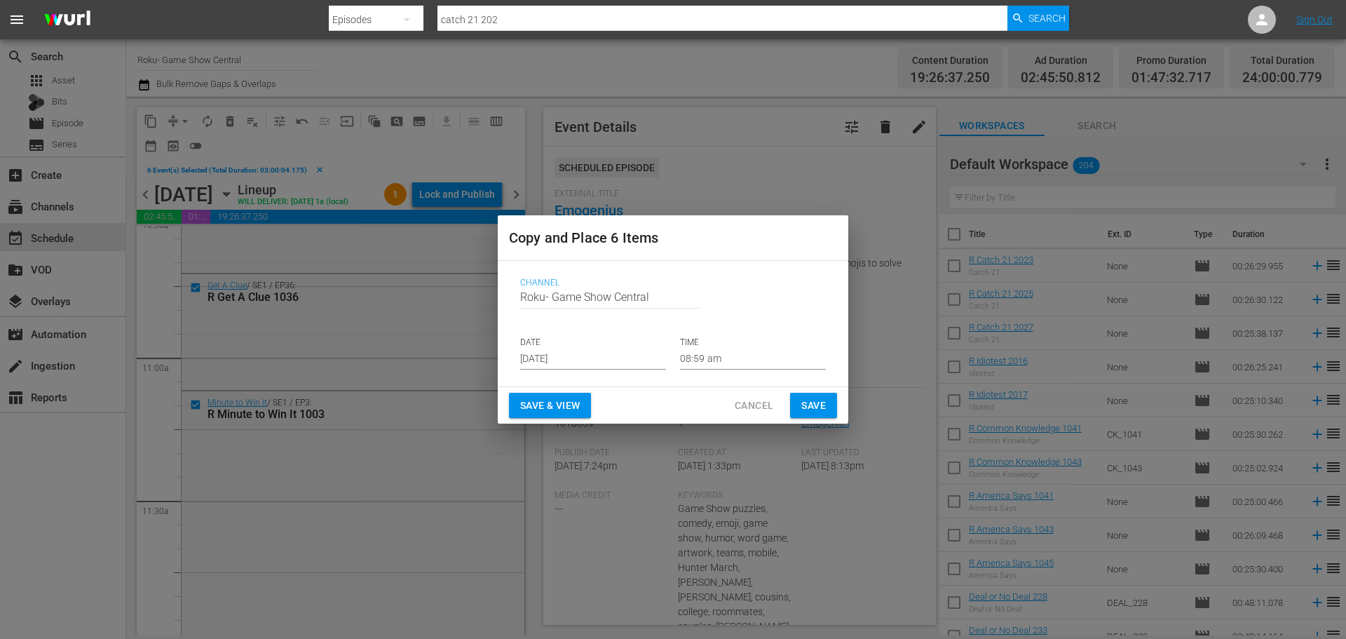
click at [527, 368] on input "[DATE]" at bounding box center [593, 358] width 146 height 21
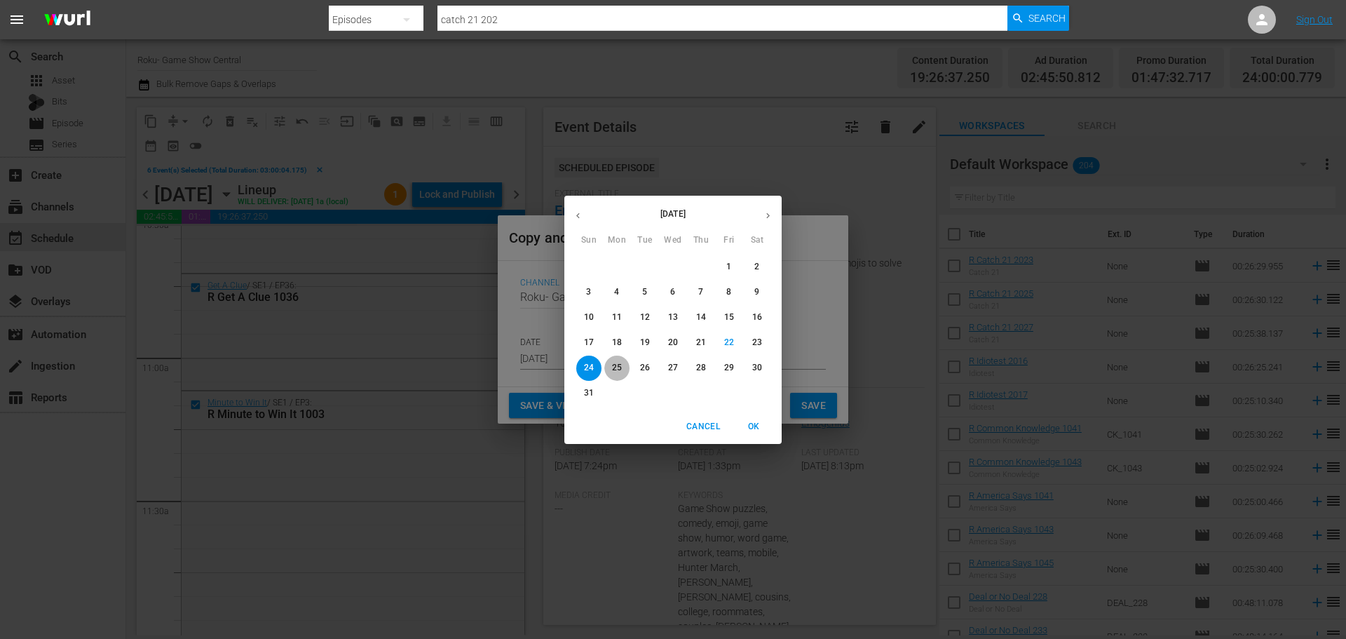
click at [626, 367] on span "25" at bounding box center [616, 368] width 25 height 12
type input "Aug 25th 2025"
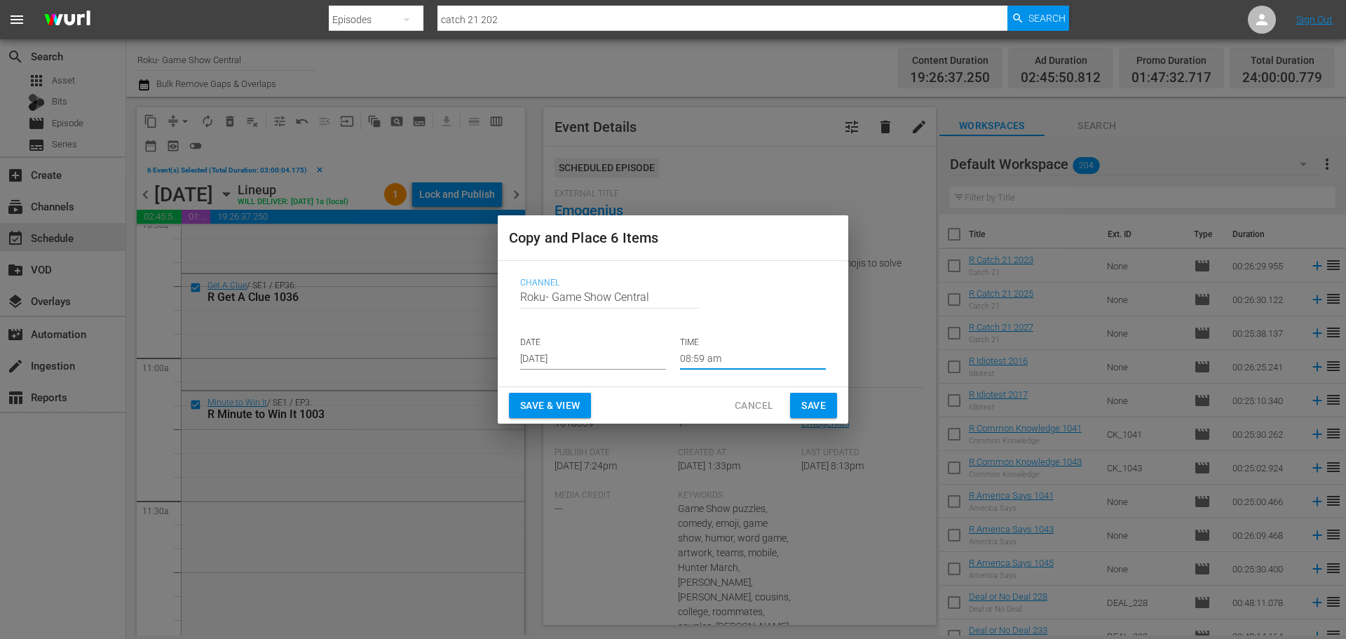
click at [754, 354] on input "08:59 am" at bounding box center [753, 358] width 146 height 21
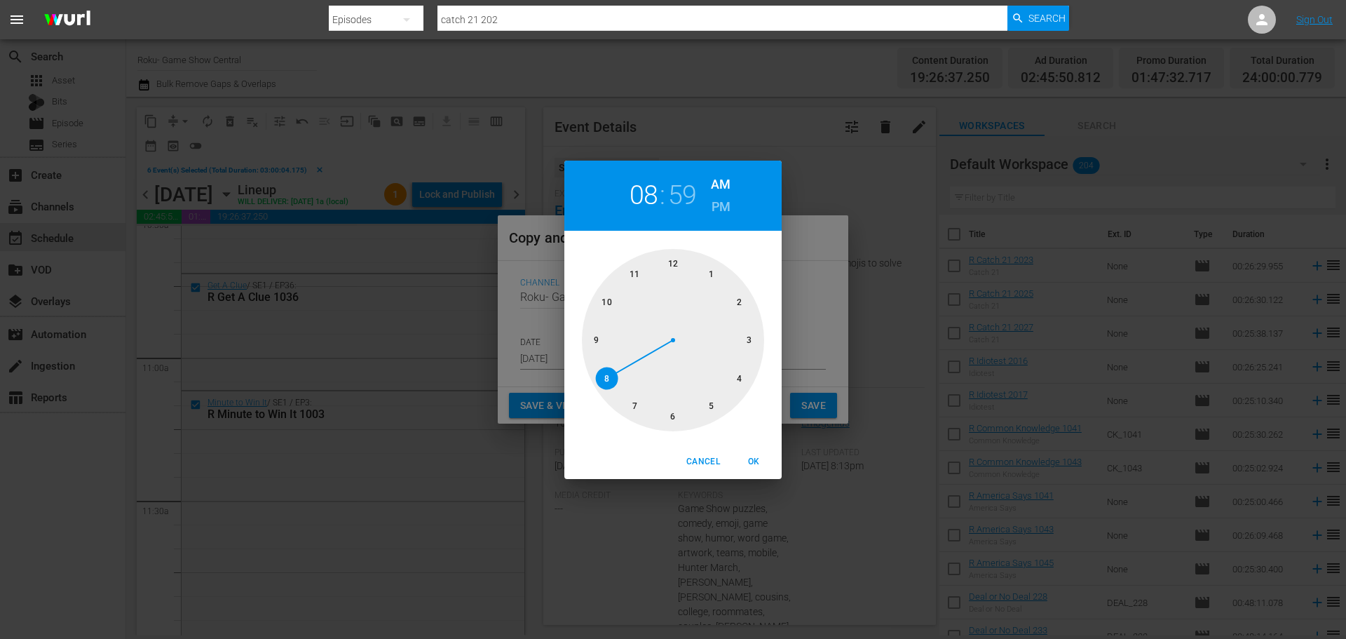
click at [681, 407] on div at bounding box center [673, 340] width 182 height 182
click at [677, 278] on div at bounding box center [673, 340] width 182 height 182
click at [763, 462] on span "OK" at bounding box center [754, 461] width 34 height 15
type input "06:00 am"
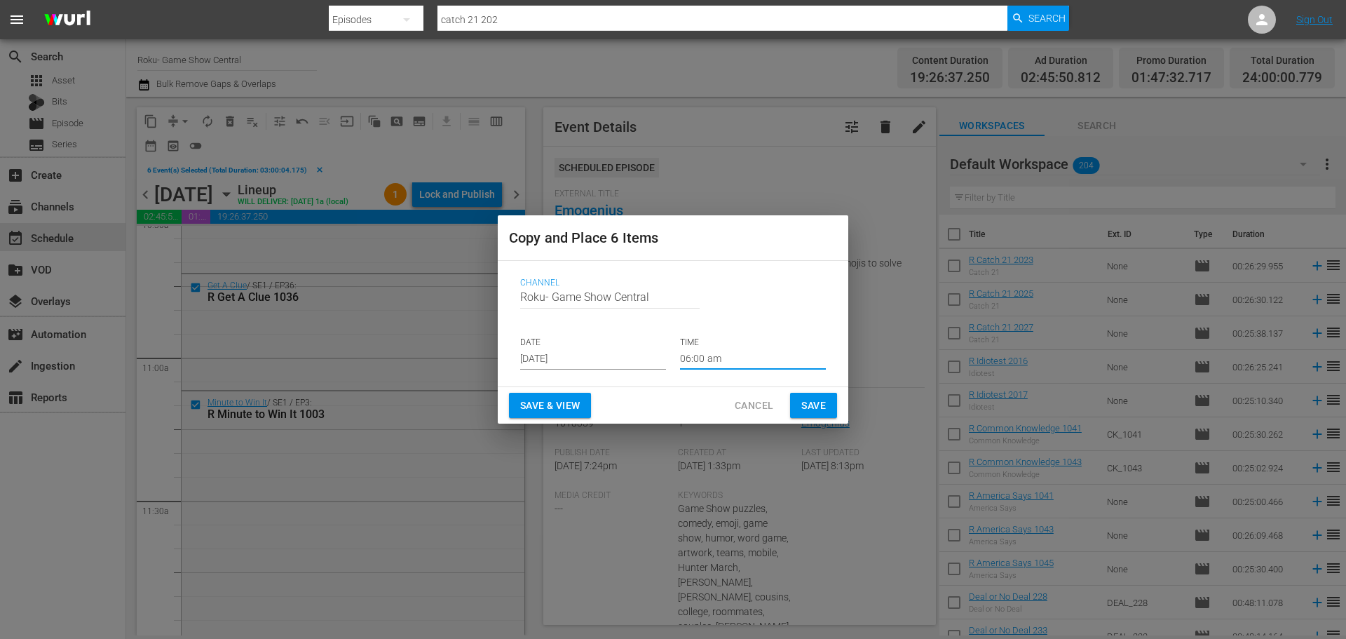
click at [815, 397] on span "Save" at bounding box center [813, 406] width 25 height 18
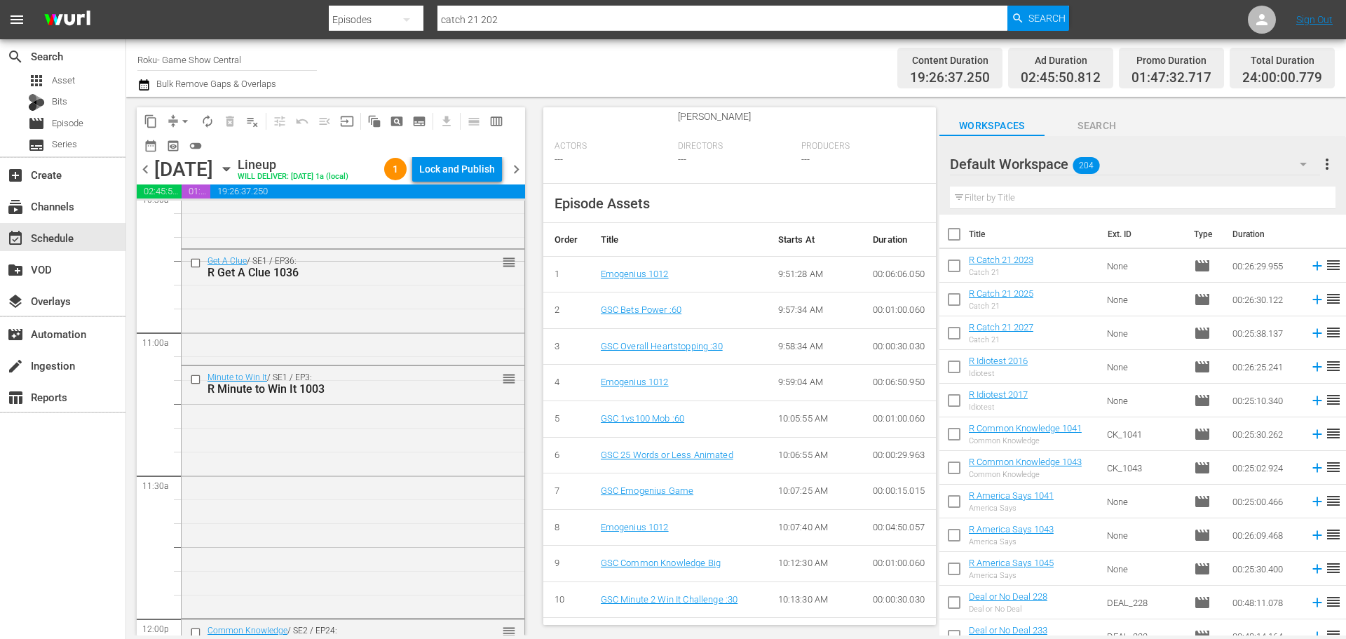
scroll to position [555, 0]
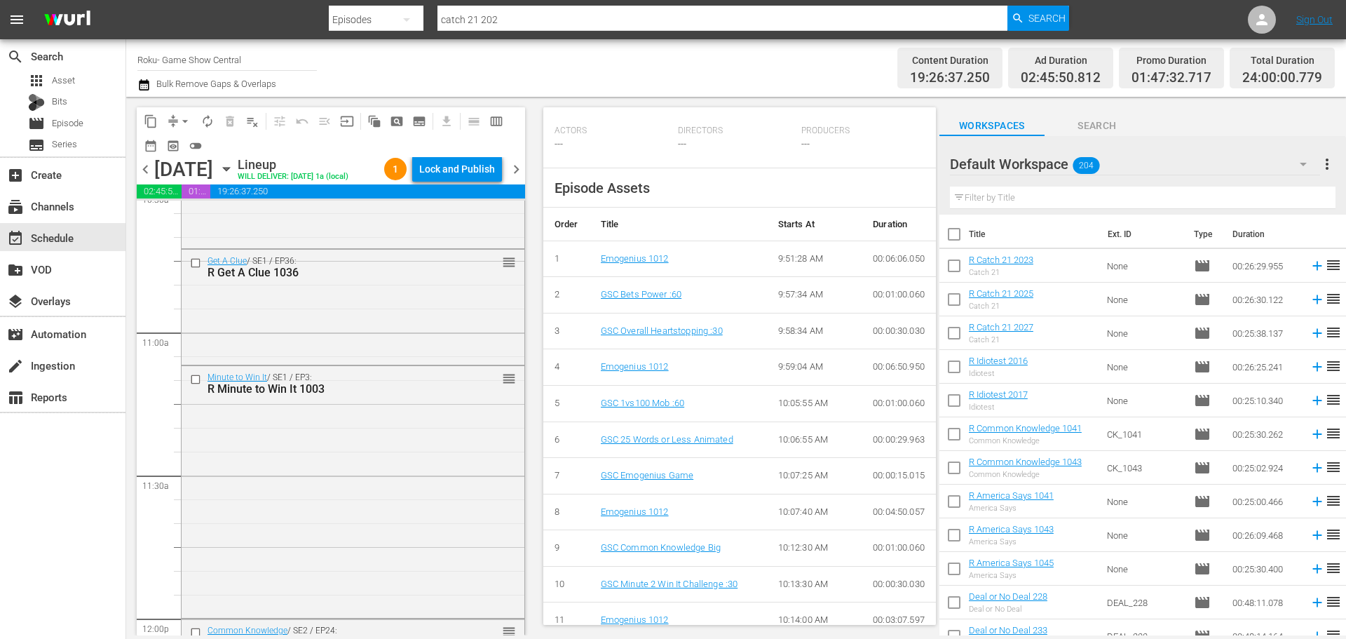
click at [234, 168] on icon "button" at bounding box center [226, 168] width 15 height 15
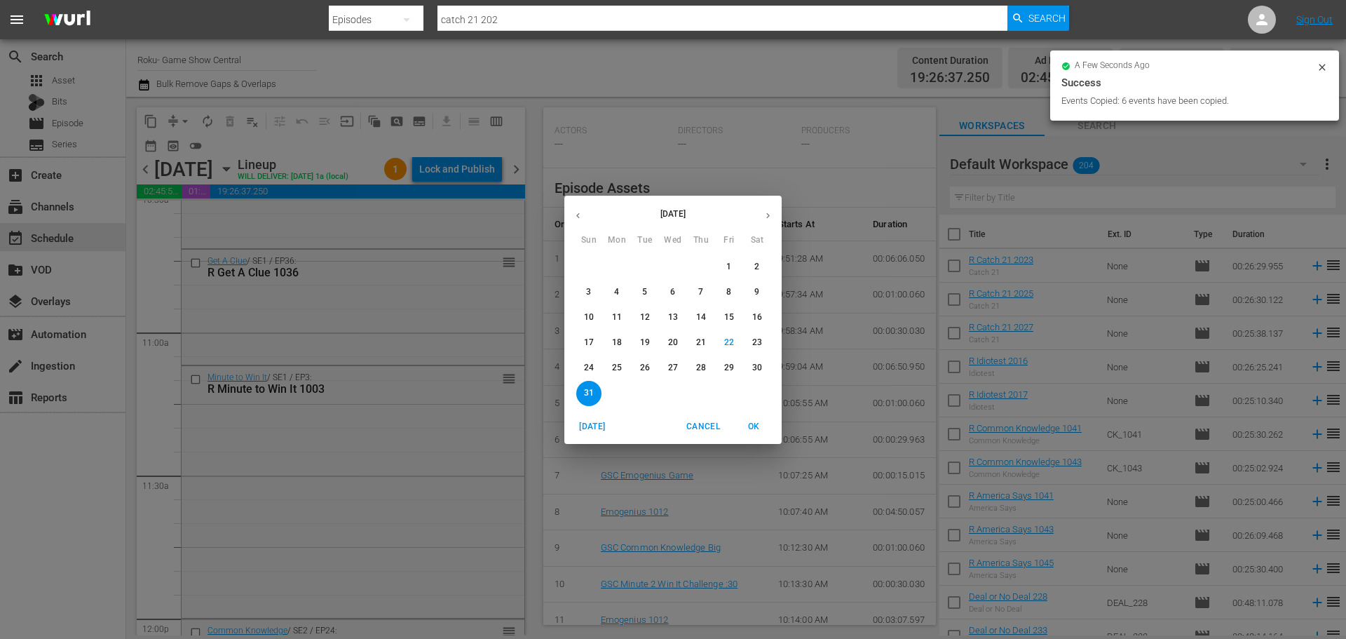
click at [727, 374] on p "29" at bounding box center [729, 368] width 10 height 12
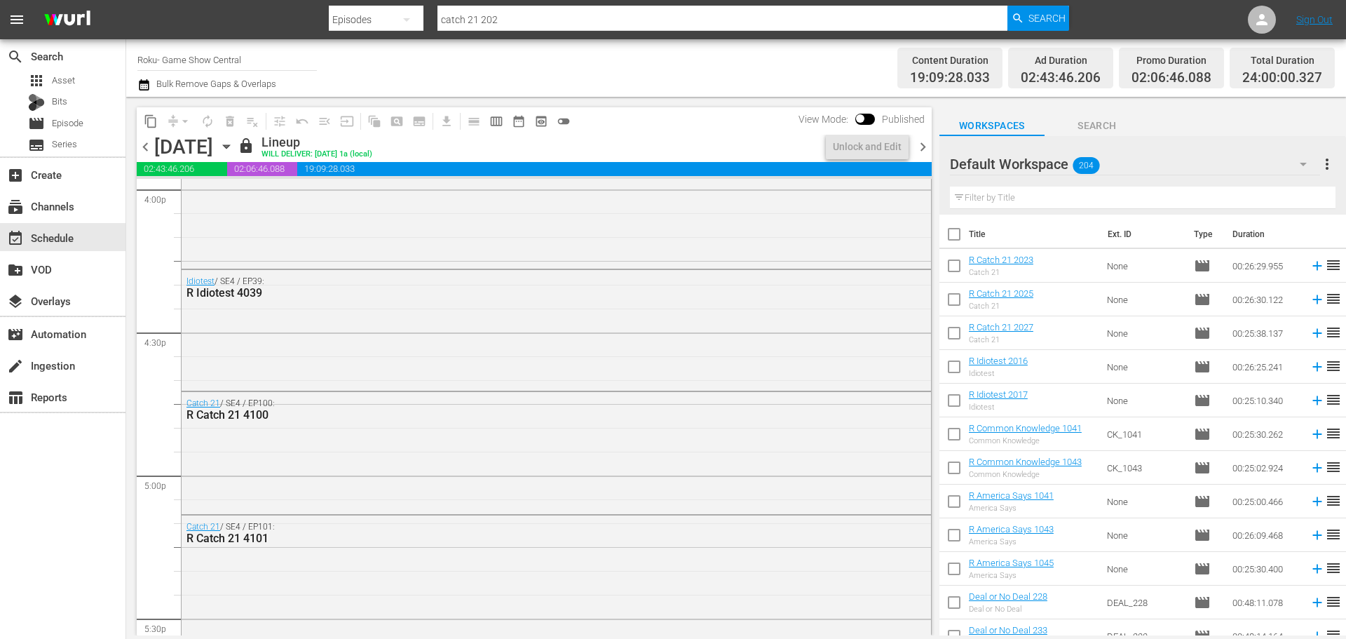
scroll to position [4792, 0]
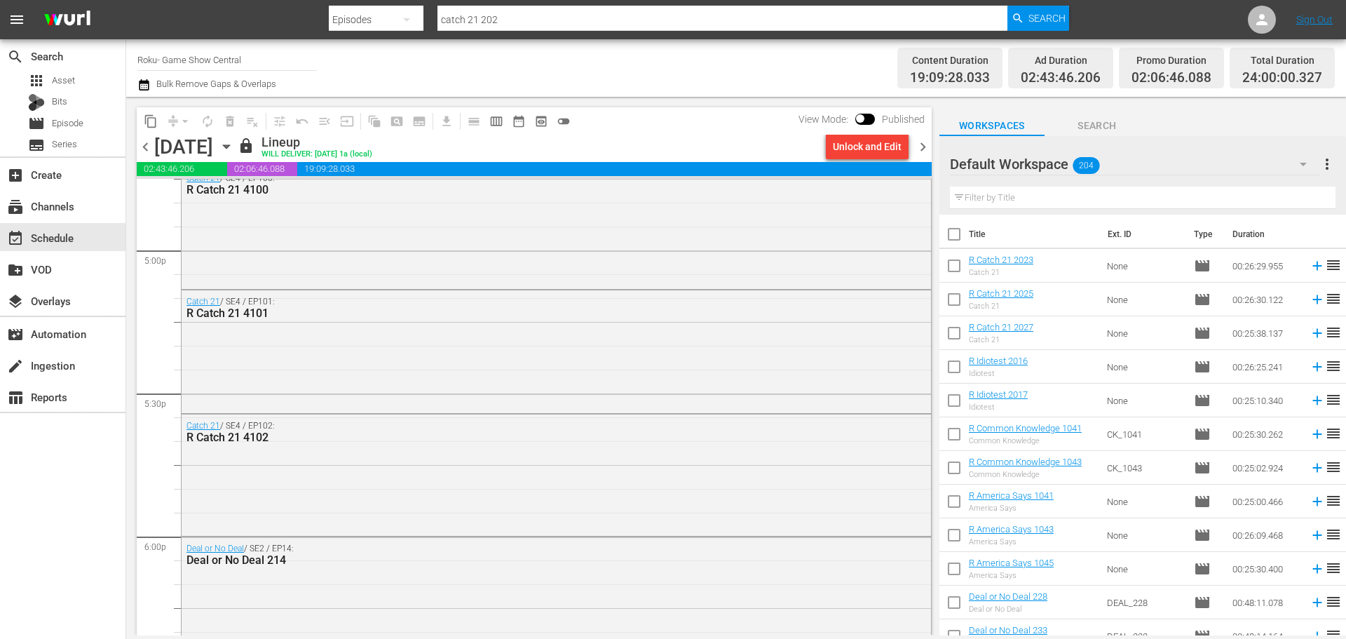
click at [874, 163] on span "19:09:28.033" at bounding box center [614, 169] width 635 height 14
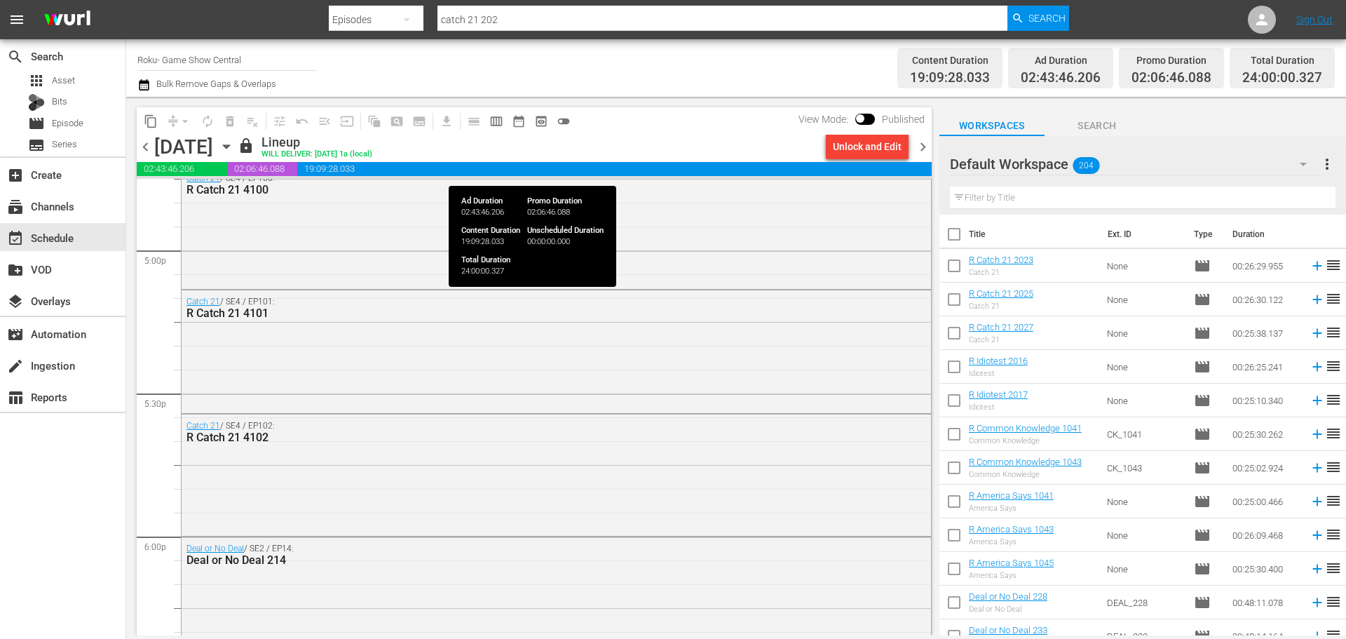
click at [886, 164] on span "19:09:28.033" at bounding box center [614, 169] width 635 height 14
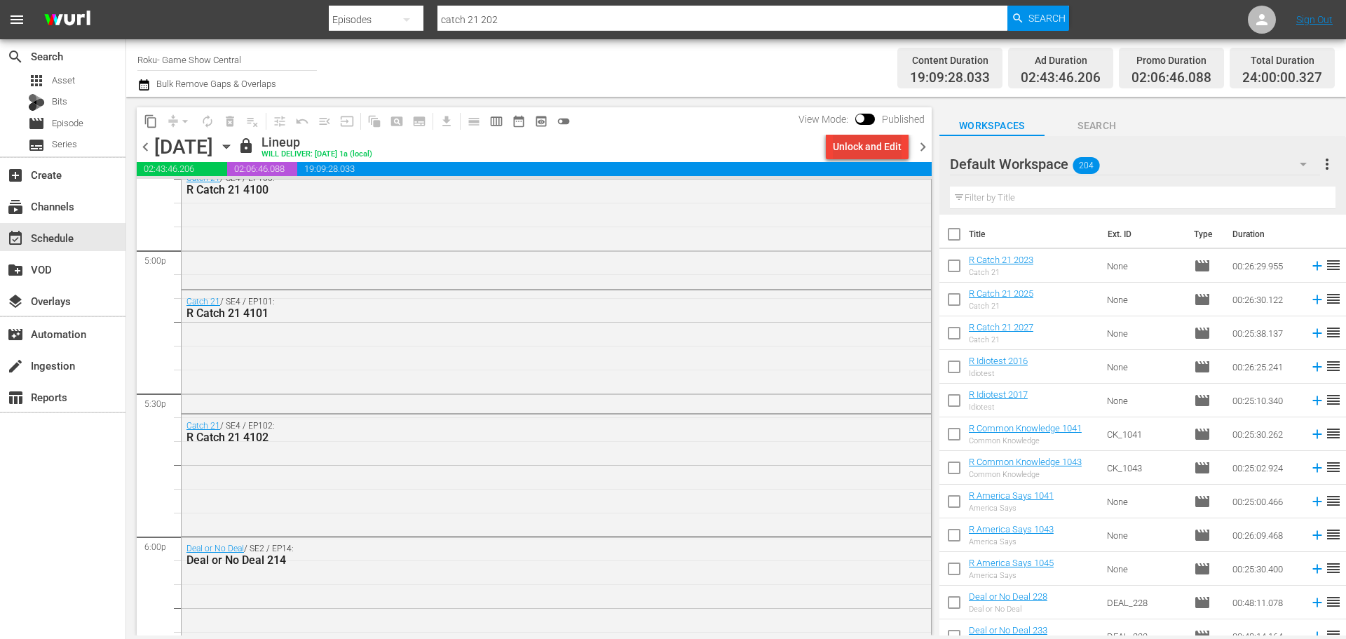
click at [894, 151] on div "Unlock and Edit" at bounding box center [867, 146] width 69 height 25
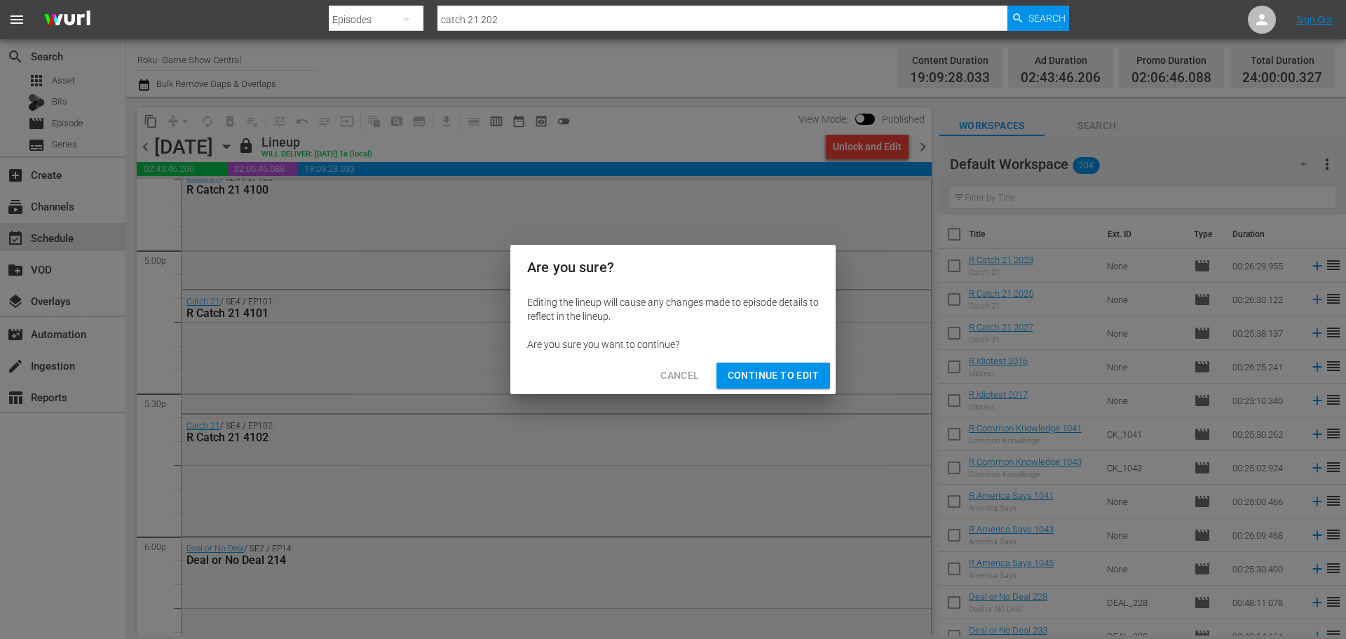
click at [810, 388] on div "Cancel Continue to Edit" at bounding box center [672, 375] width 325 height 37
click at [810, 384] on span "Continue to Edit" at bounding box center [773, 376] width 91 height 18
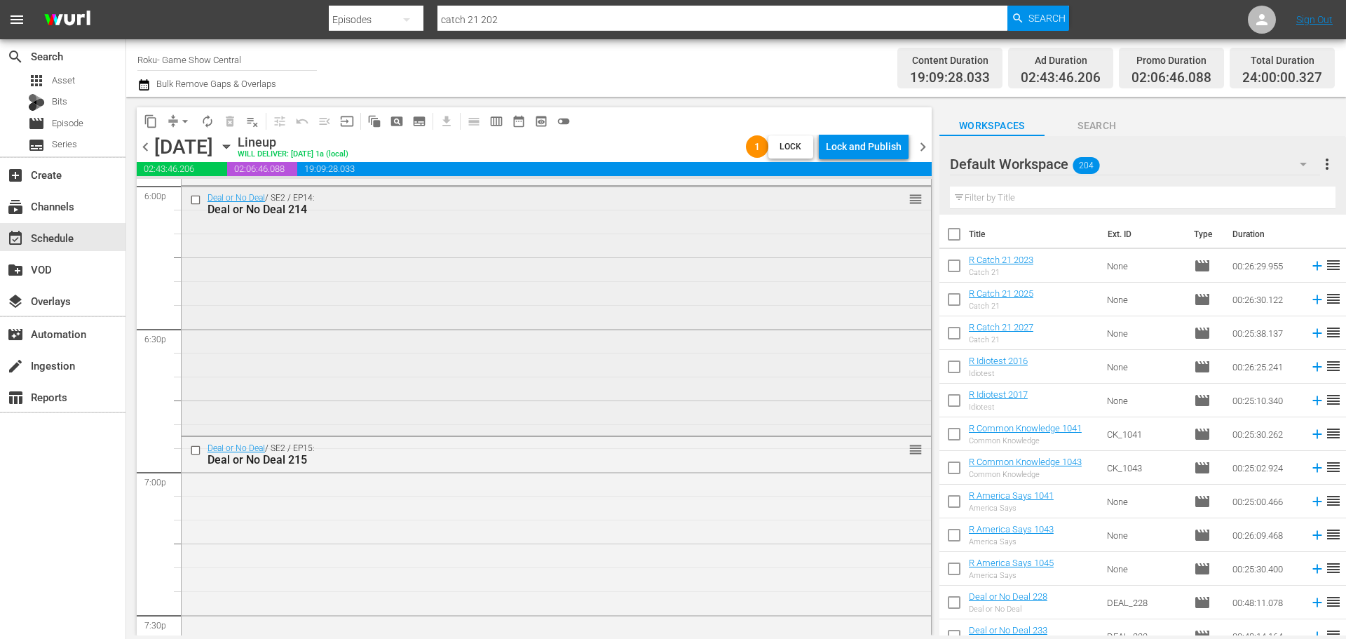
scroll to position [5072, 0]
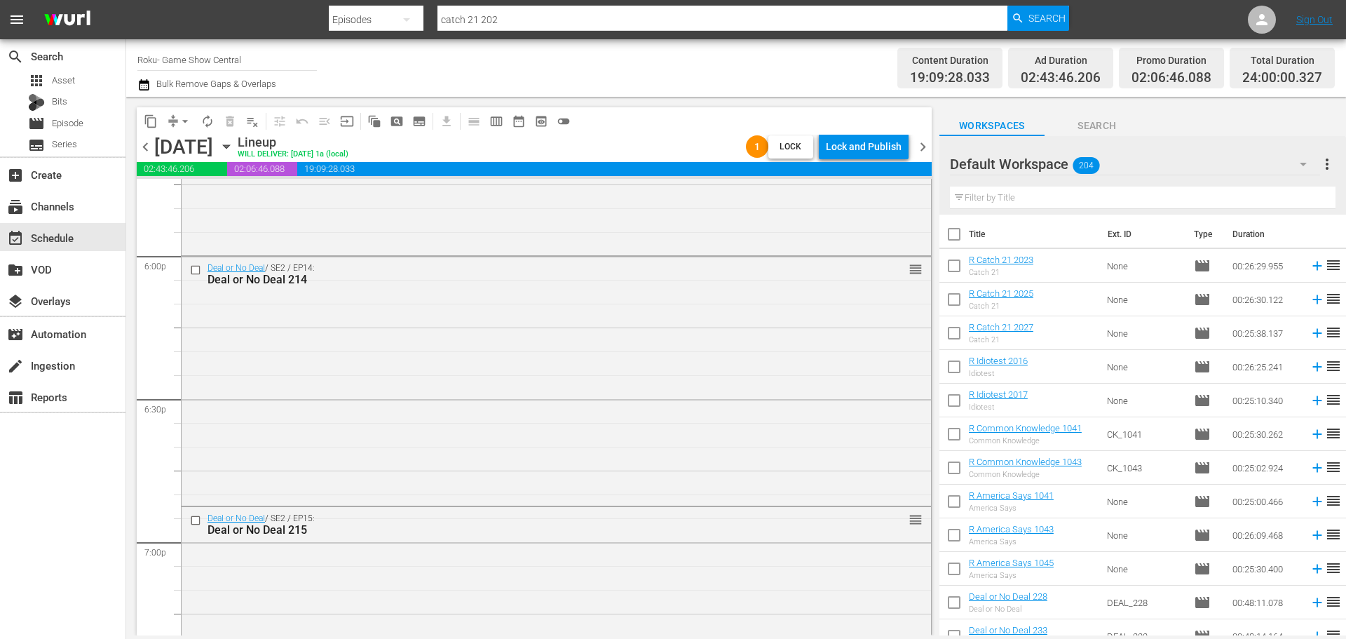
drag, startPoint x: 196, startPoint y: 273, endPoint x: 100, endPoint y: 530, distance: 274.2
click at [196, 273] on input "checkbox" at bounding box center [197, 270] width 15 height 12
click at [201, 524] on input "checkbox" at bounding box center [197, 521] width 15 height 12
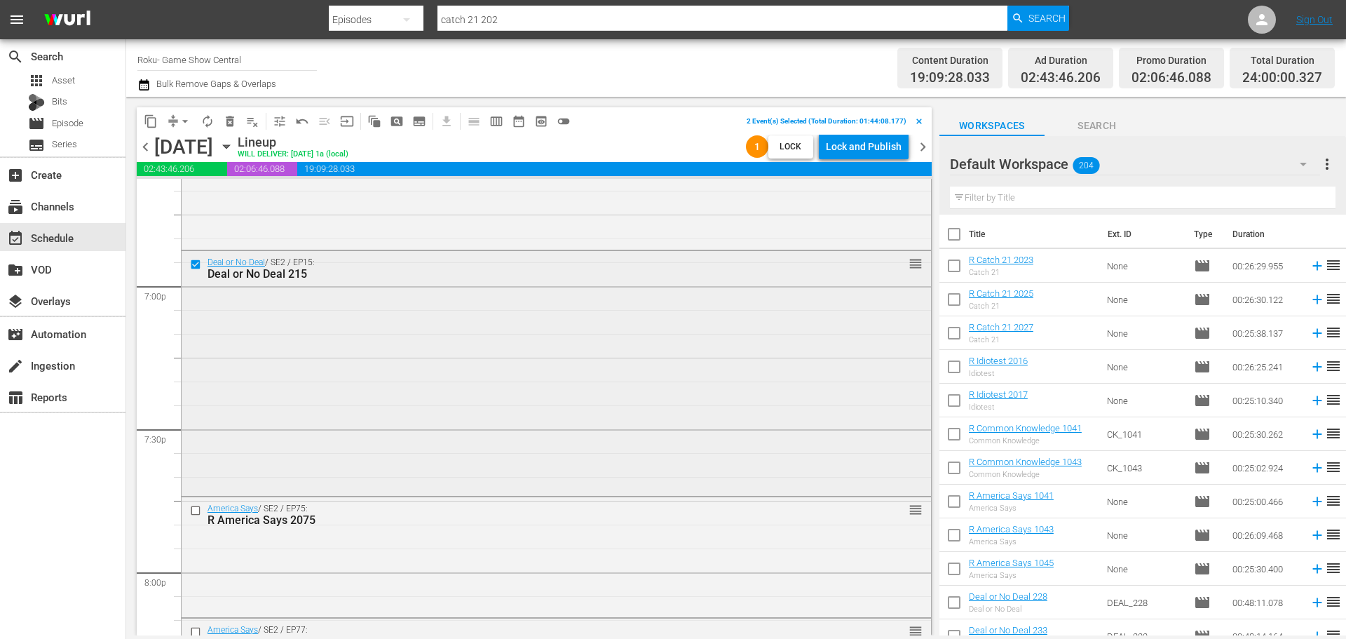
scroll to position [5352, 0]
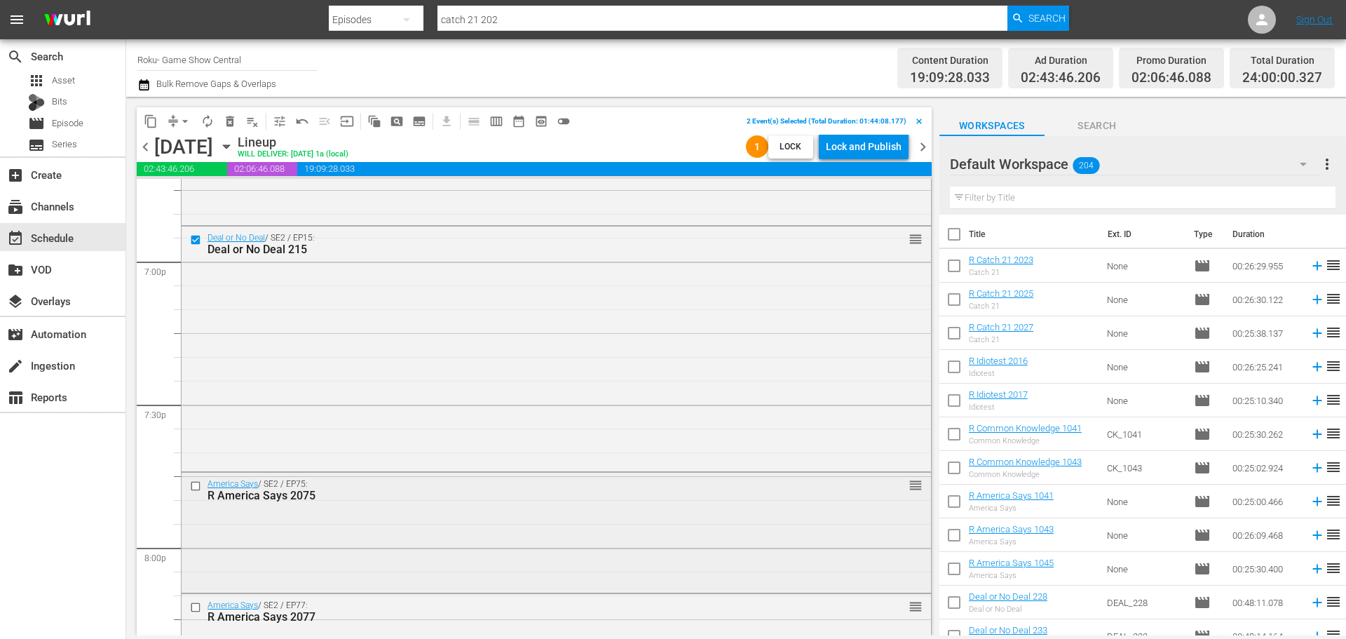
click at [197, 491] on input "checkbox" at bounding box center [197, 486] width 15 height 12
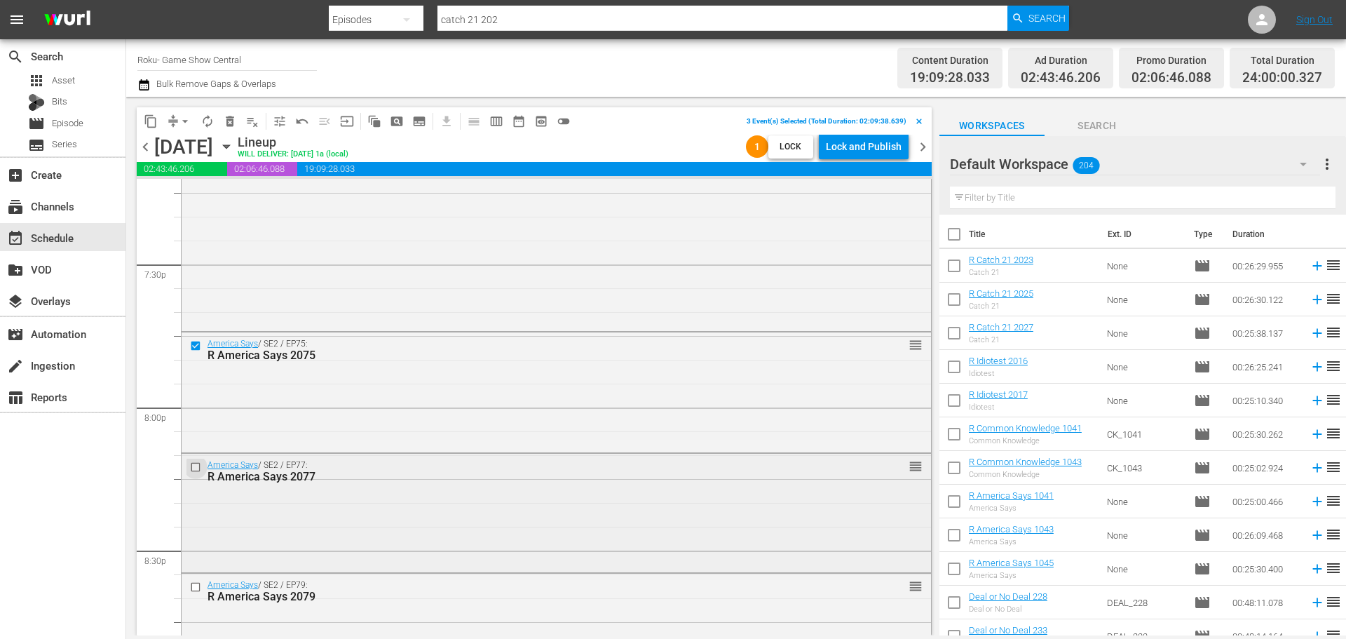
click at [195, 462] on input "checkbox" at bounding box center [197, 467] width 15 height 12
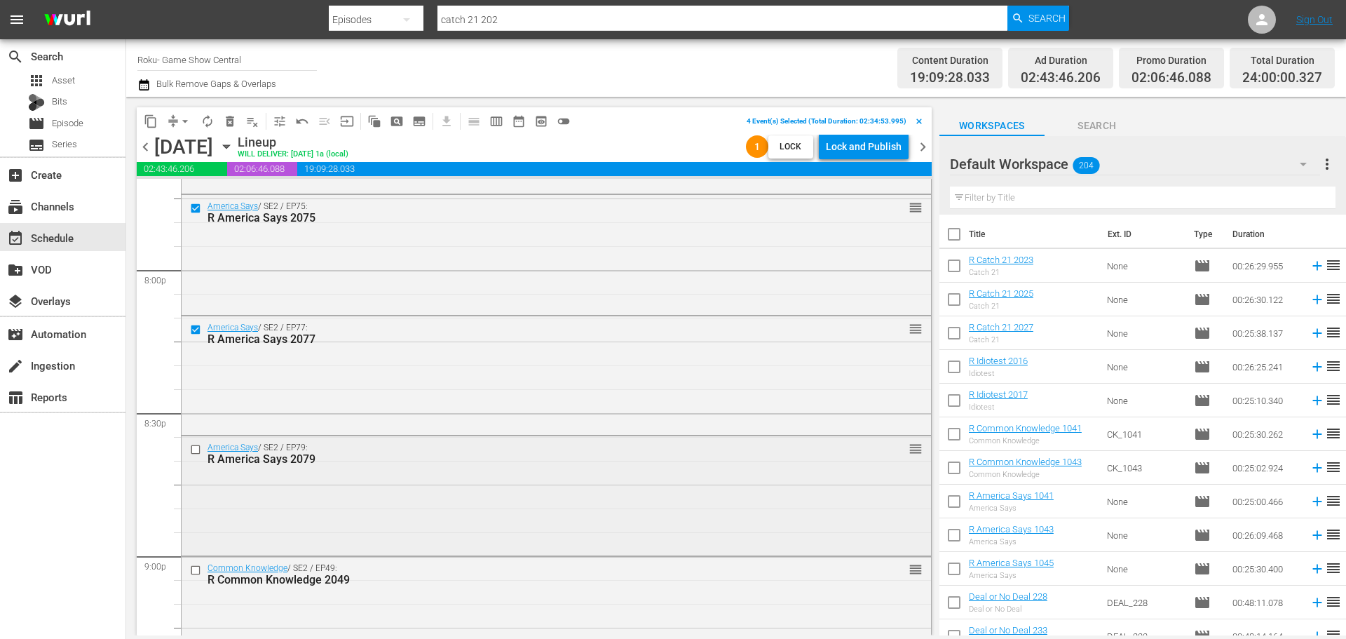
scroll to position [5633, 0]
click at [194, 450] on input "checkbox" at bounding box center [197, 447] width 15 height 12
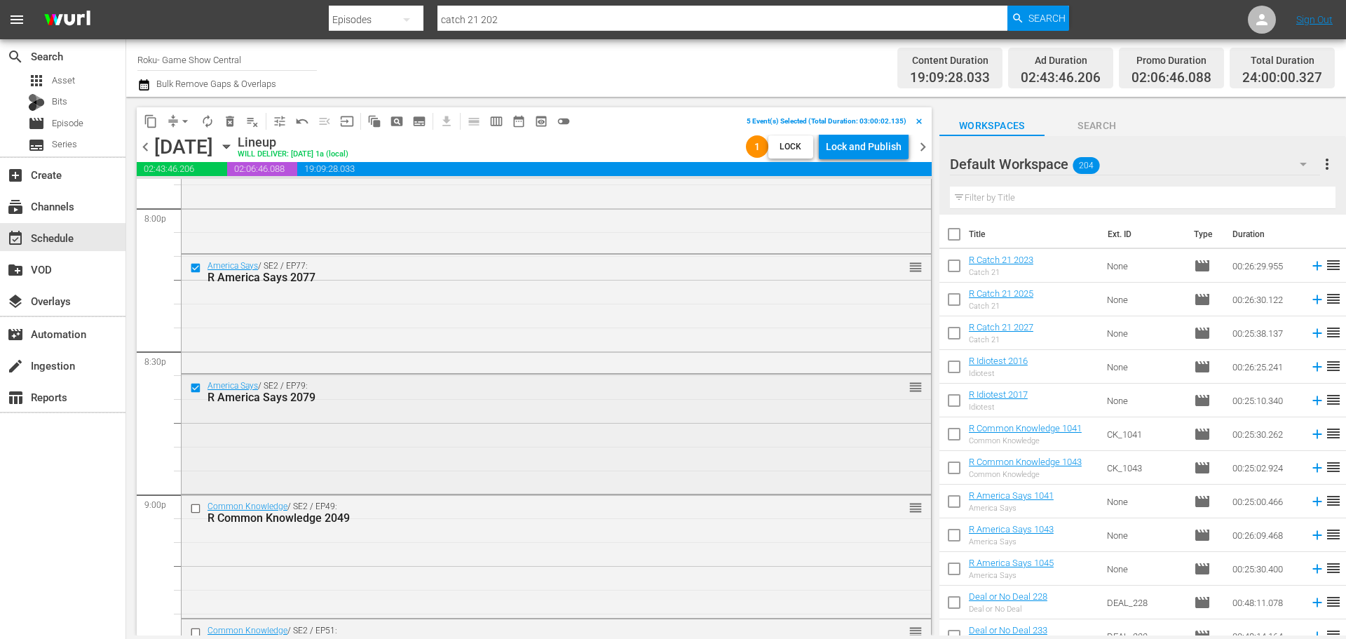
scroll to position [5773, 0]
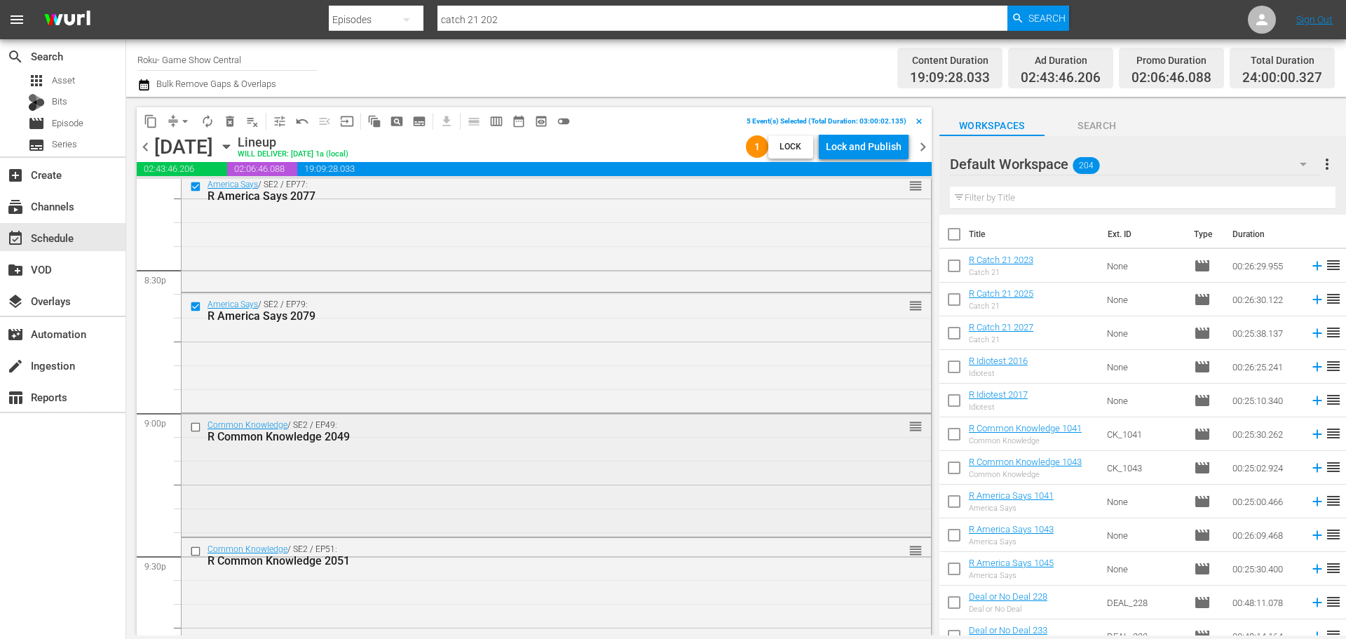
click at [192, 429] on input "checkbox" at bounding box center [197, 427] width 15 height 12
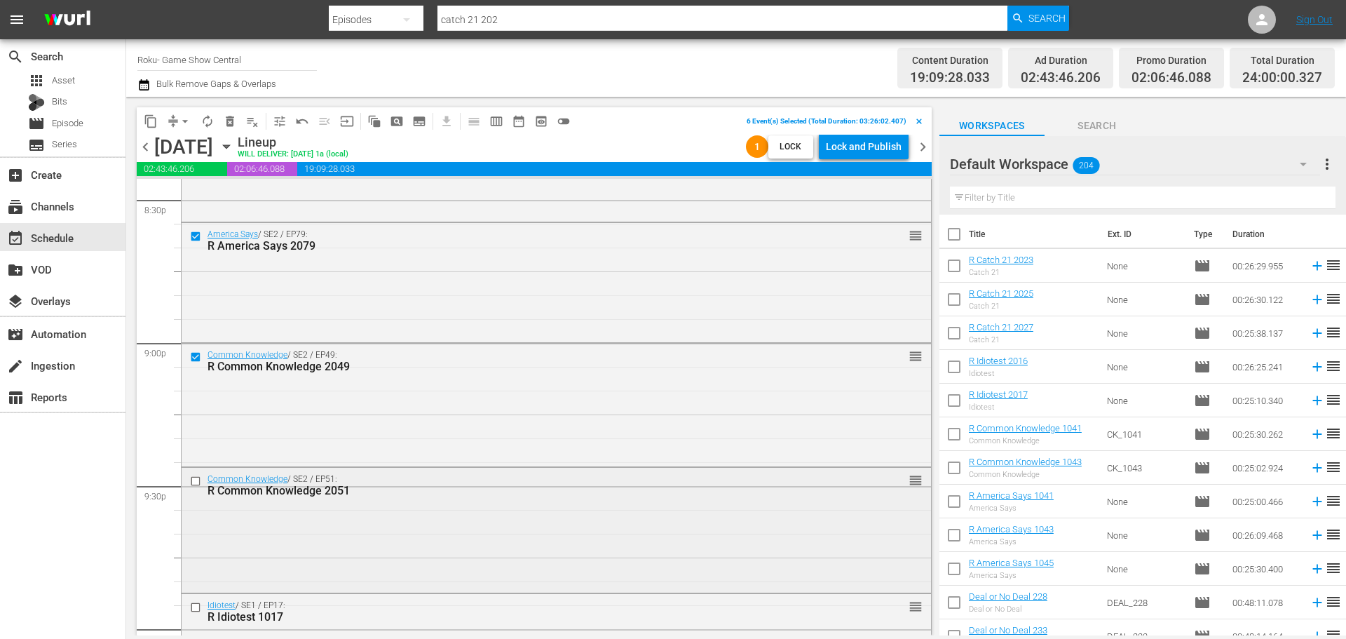
click at [195, 480] on input "checkbox" at bounding box center [197, 481] width 15 height 12
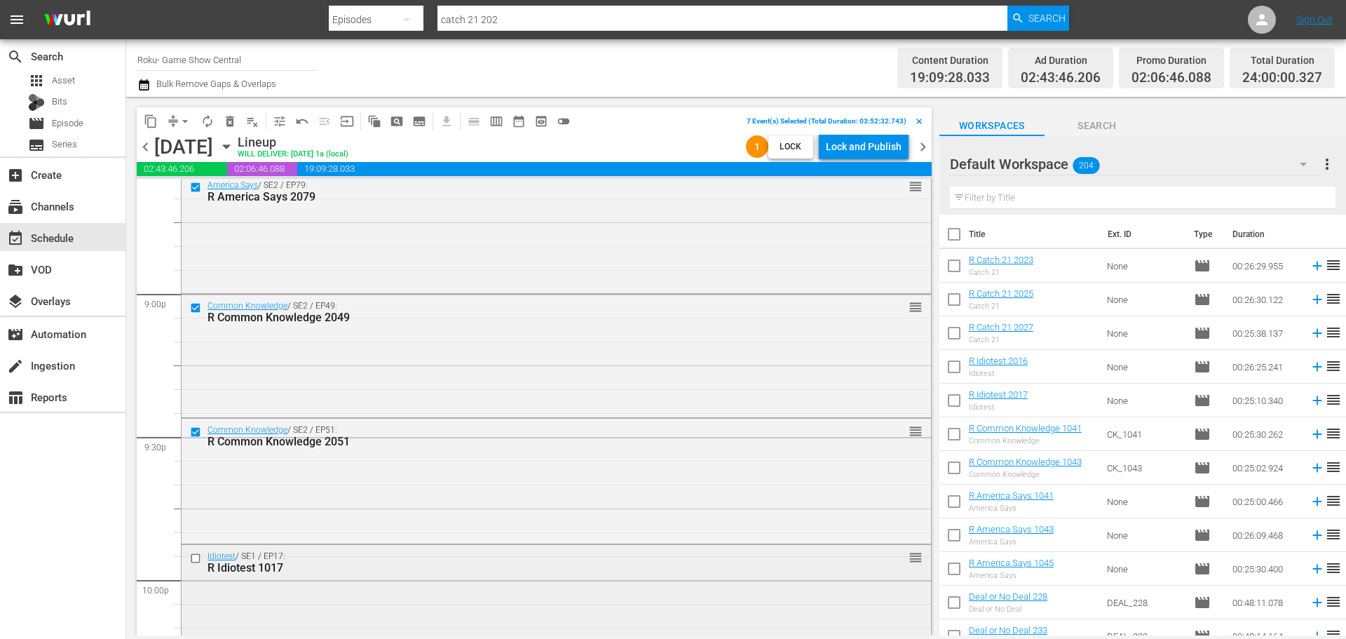
scroll to position [5983, 0]
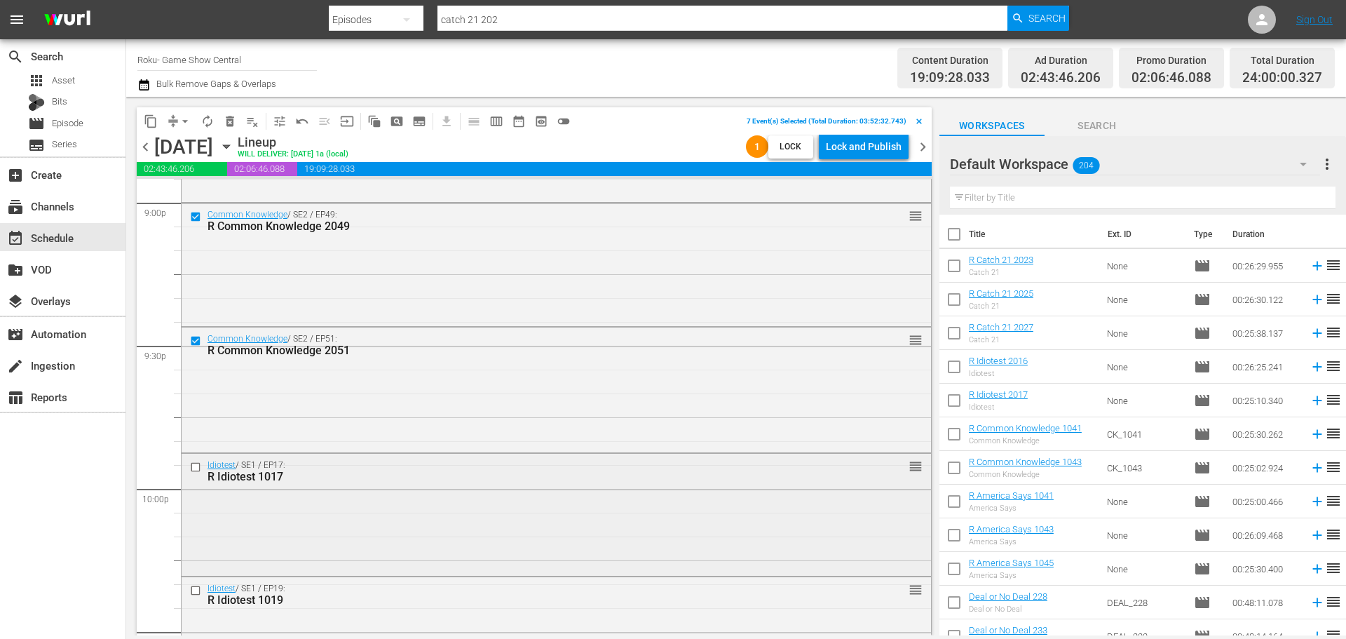
click at [194, 469] on input "checkbox" at bounding box center [197, 467] width 15 height 12
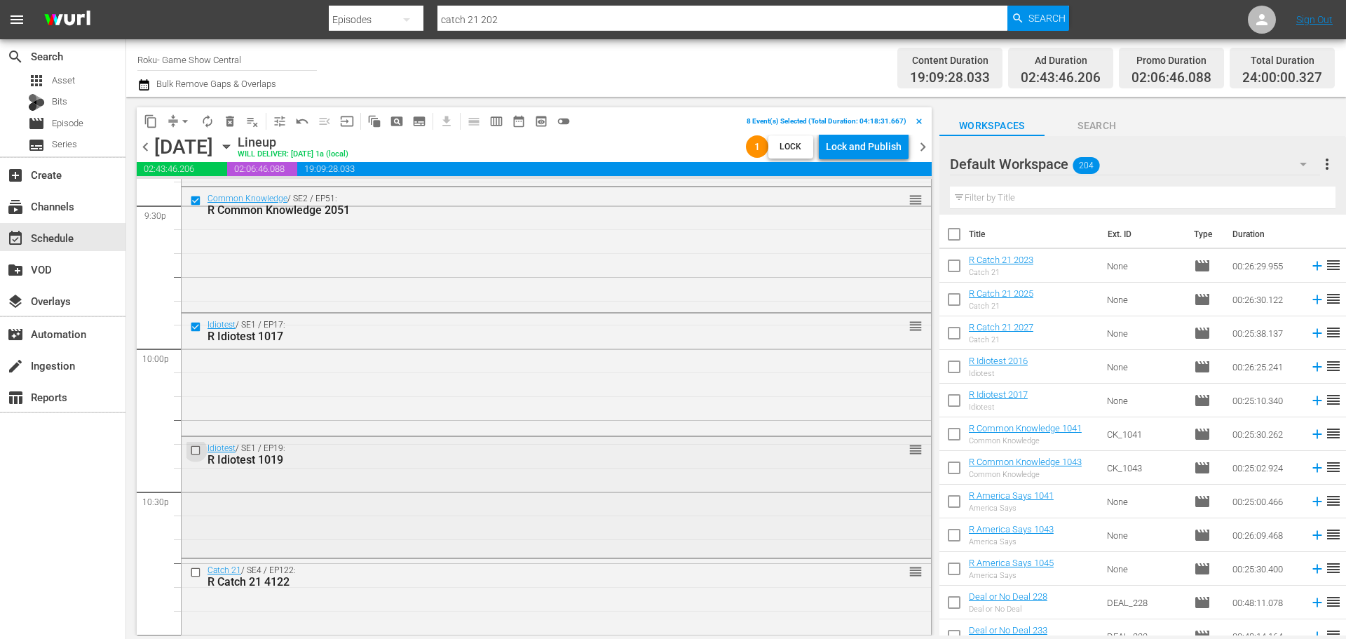
click at [194, 450] on input "checkbox" at bounding box center [197, 451] width 15 height 12
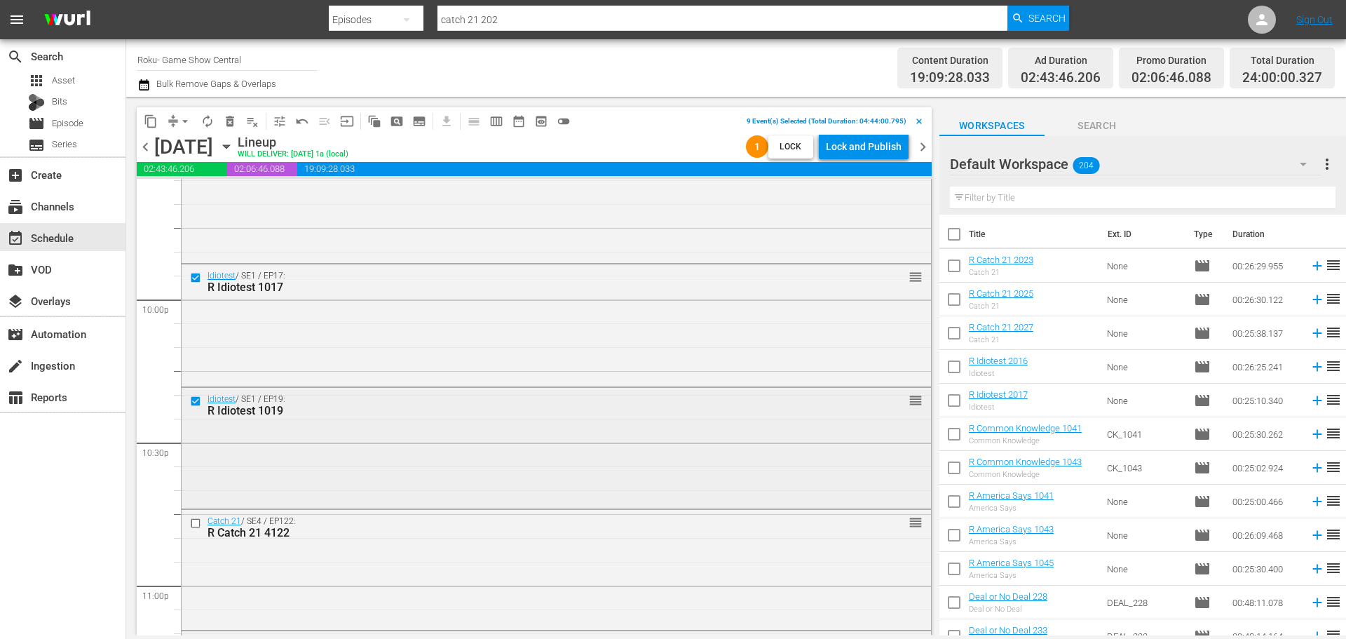
scroll to position [6194, 0]
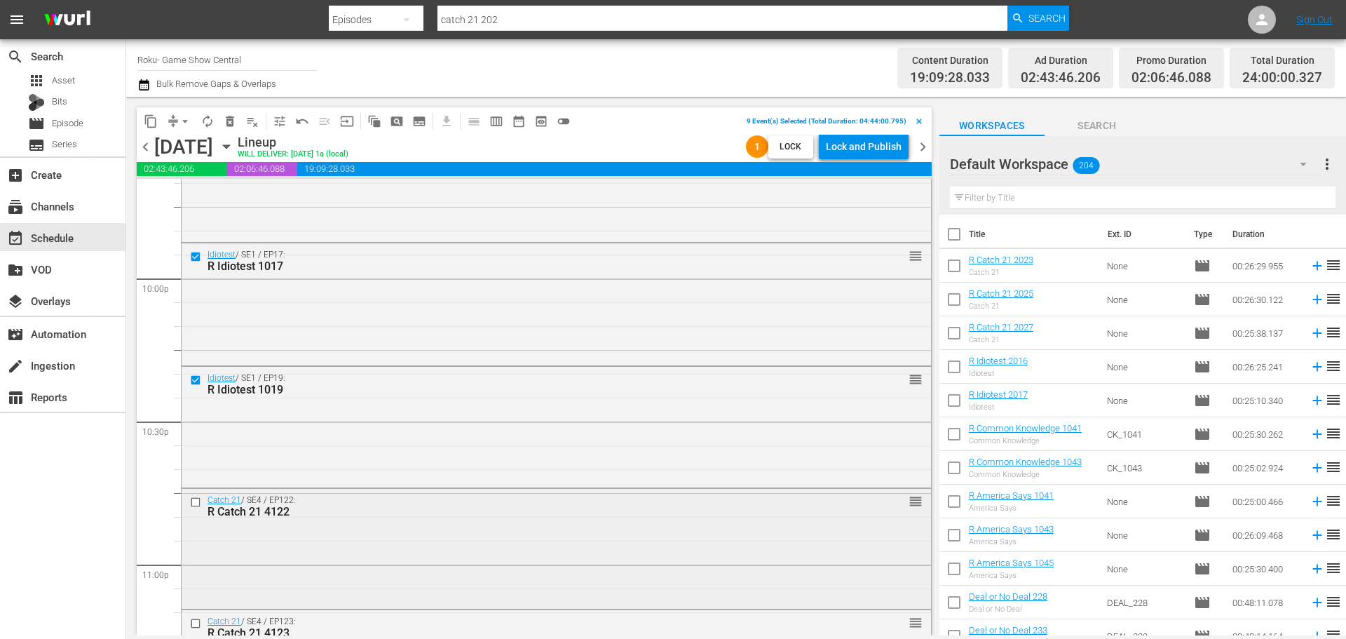
click at [198, 501] on input "checkbox" at bounding box center [197, 502] width 15 height 12
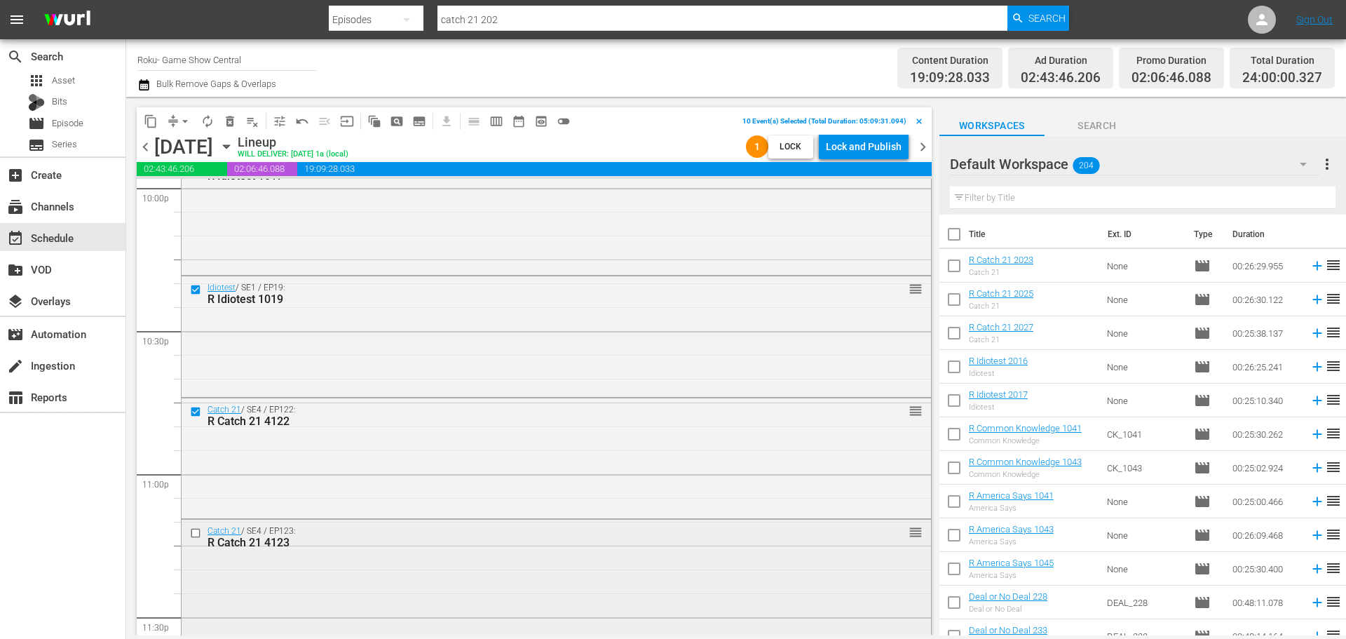
scroll to position [6404, 0]
click at [196, 416] on input "checkbox" at bounding box center [197, 413] width 15 height 12
click at [197, 540] on div at bounding box center [197, 533] width 21 height 17
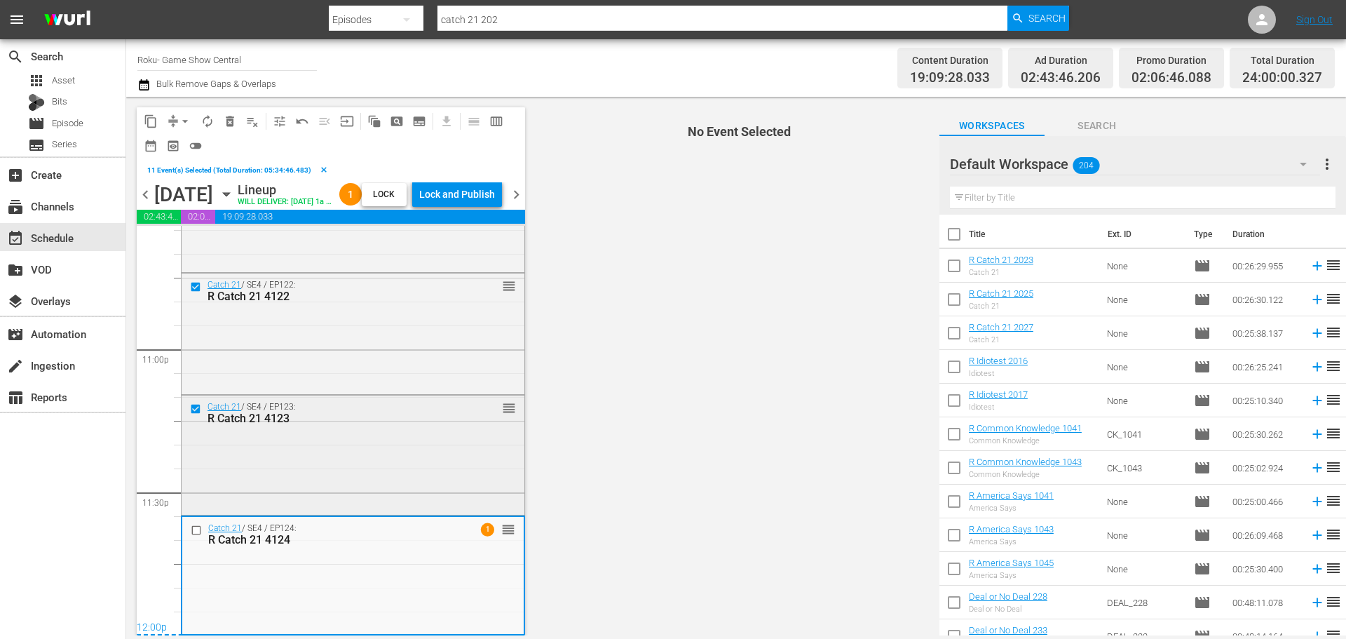
scroll to position [6480, 0]
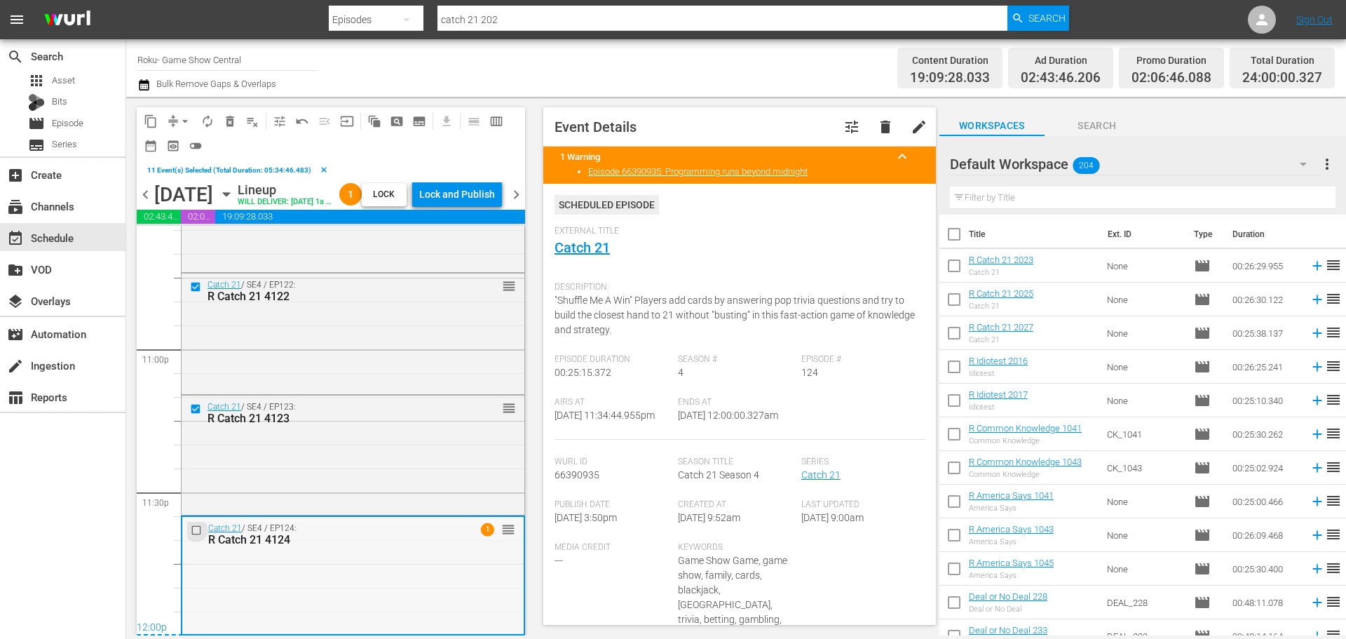
drag, startPoint x: 204, startPoint y: 536, endPoint x: 194, endPoint y: 527, distance: 13.9
click at [194, 527] on input "checkbox" at bounding box center [198, 530] width 15 height 12
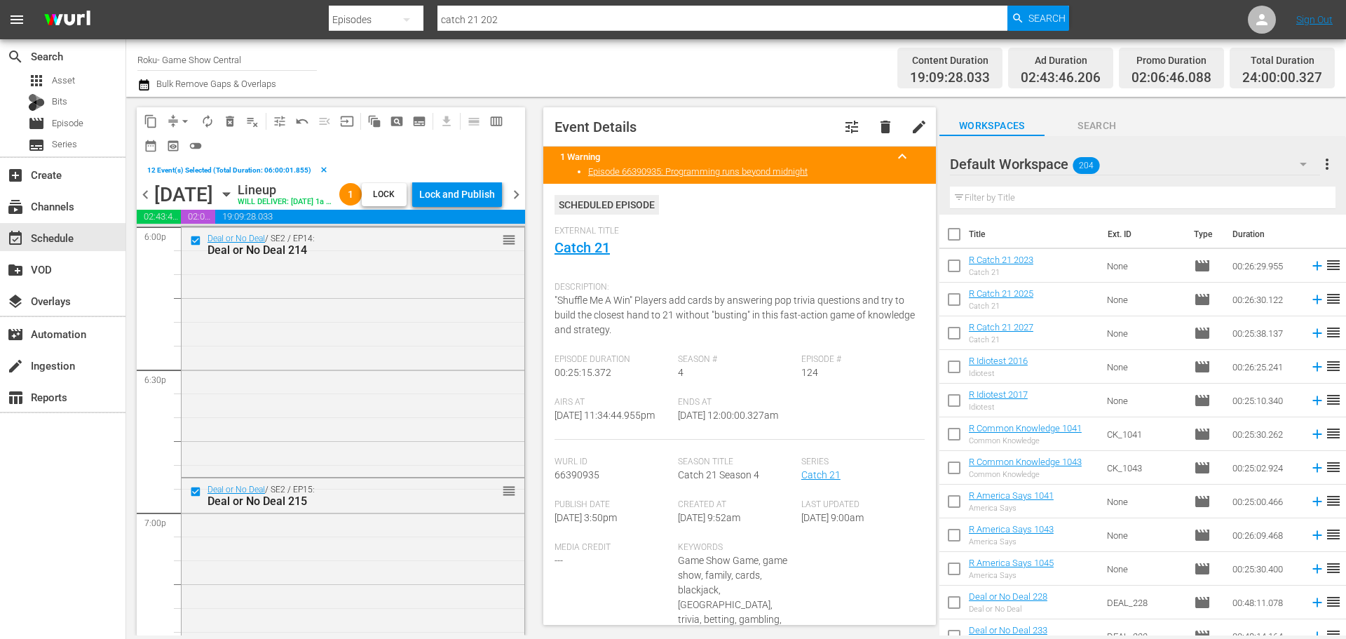
scroll to position [5078, 0]
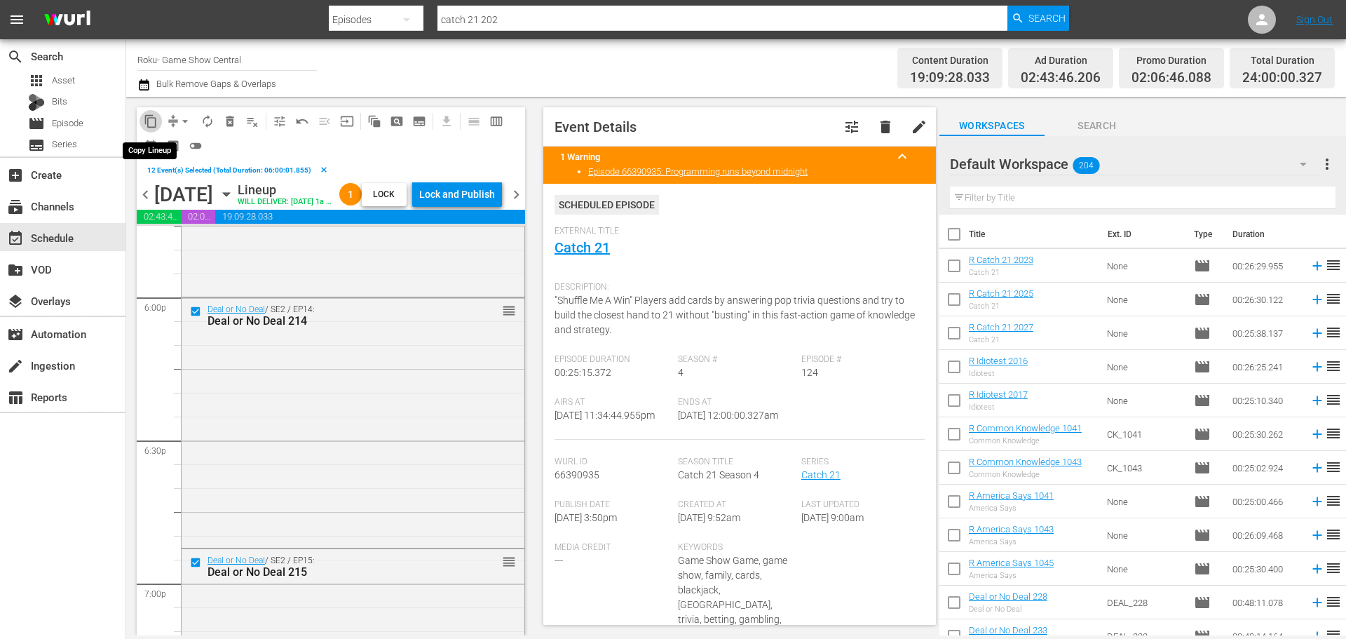
click at [147, 128] on button "content_copy" at bounding box center [151, 121] width 22 height 22
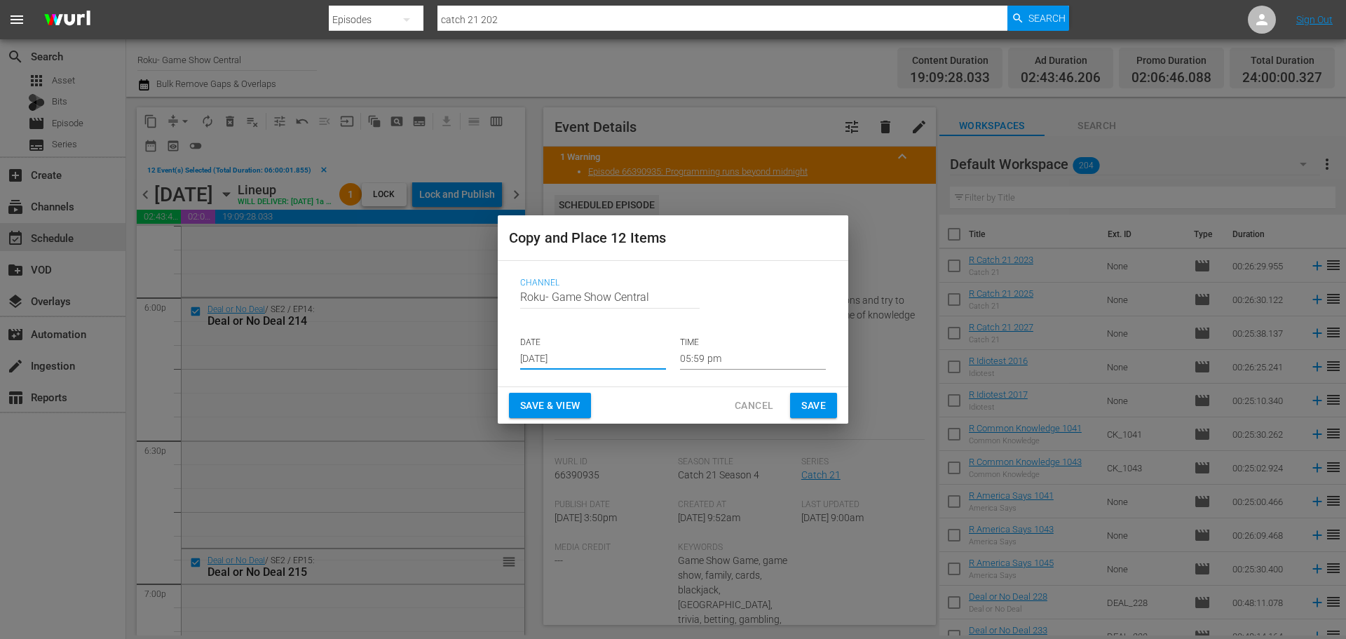
click at [560, 363] on input "[DATE]" at bounding box center [593, 358] width 146 height 21
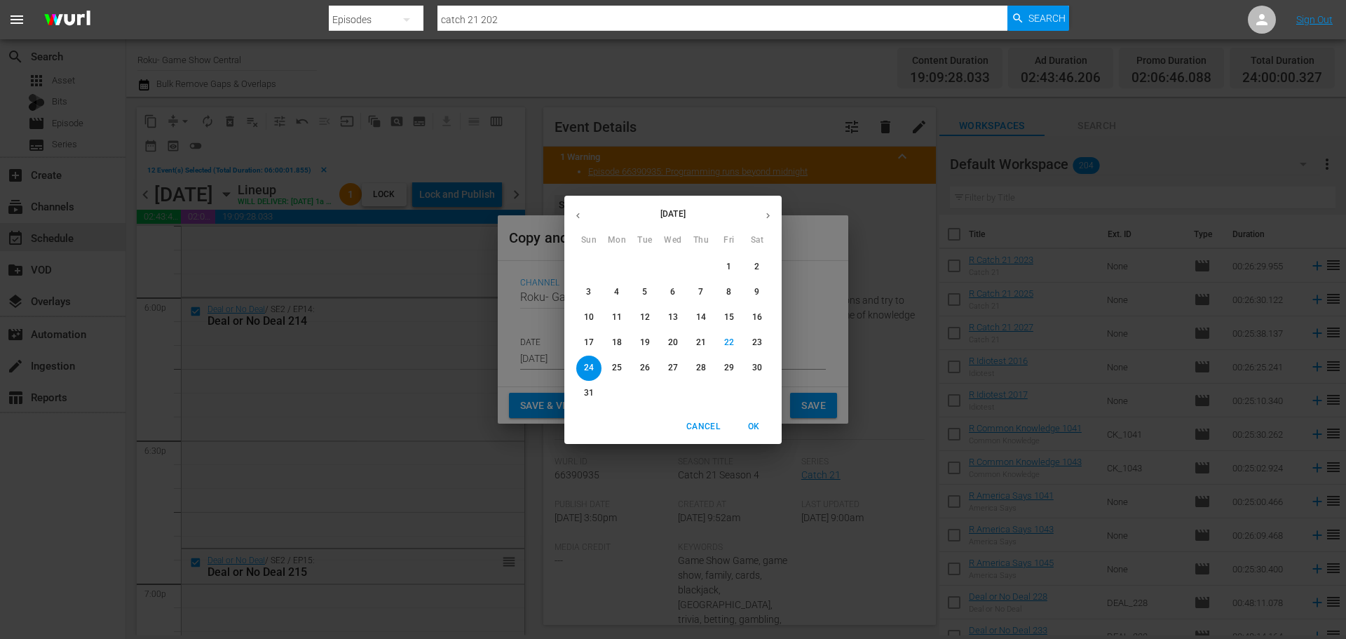
click at [613, 369] on p "25" at bounding box center [617, 368] width 10 height 12
type input "Aug 25th 2025"
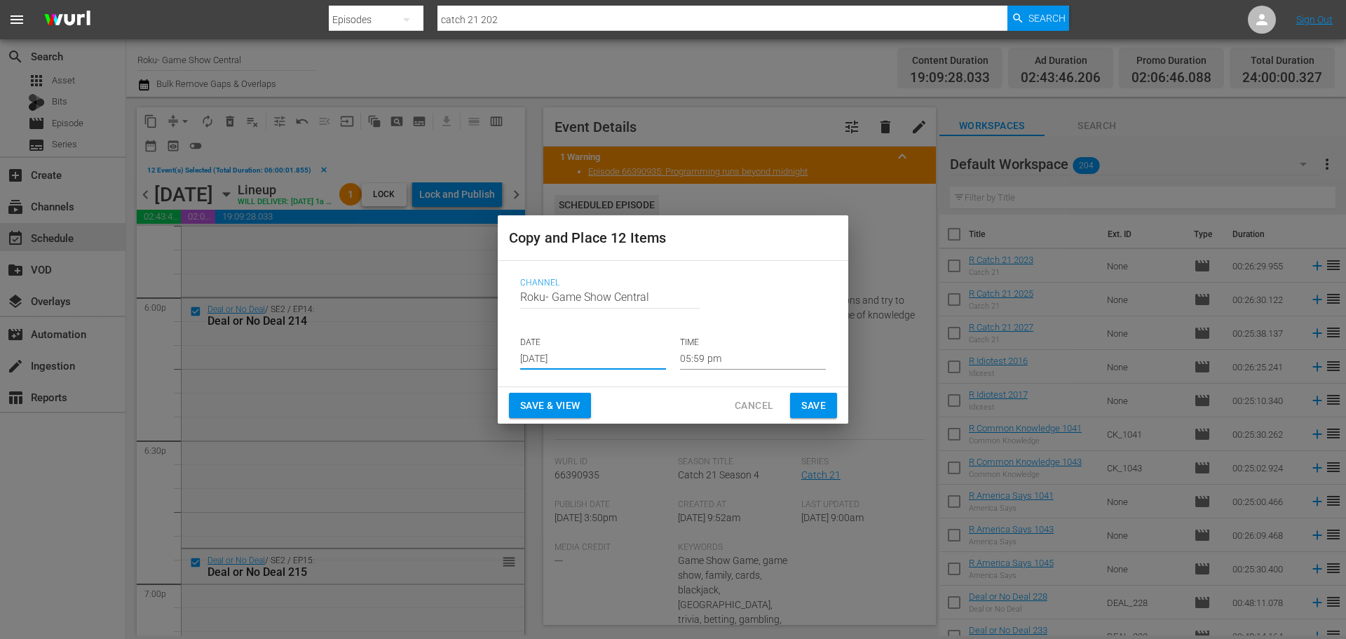
click at [684, 358] on input "05:59 pm" at bounding box center [753, 358] width 146 height 21
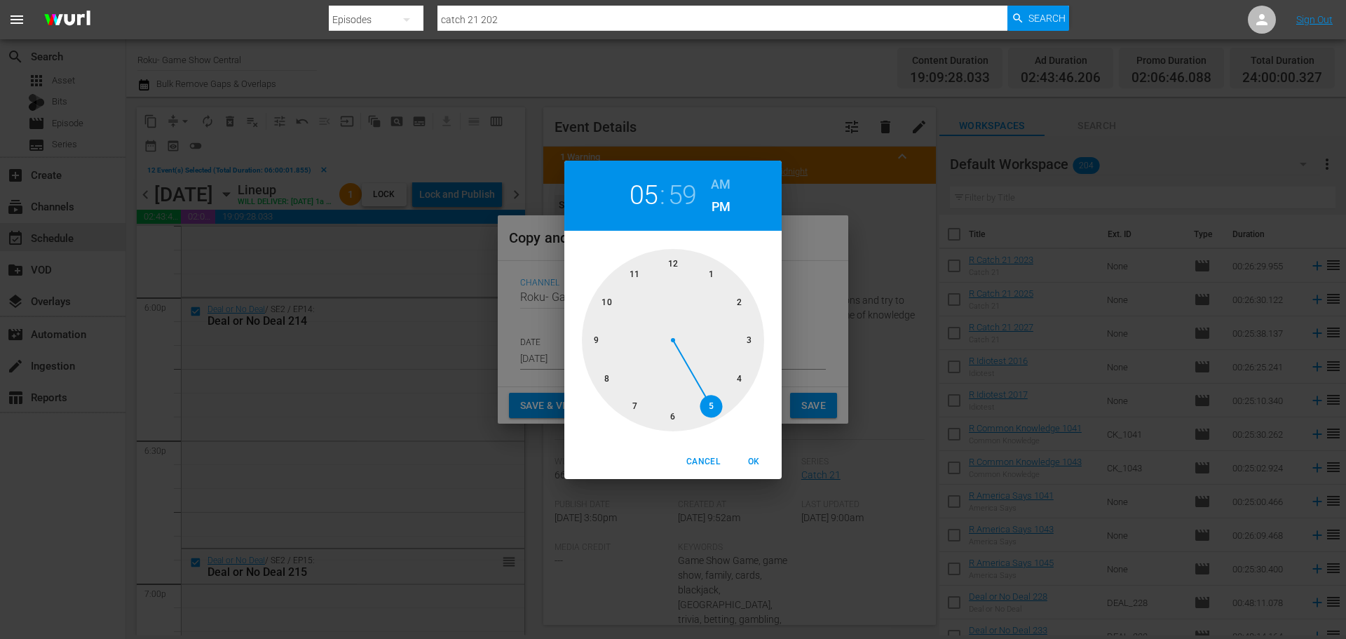
drag, startPoint x: 670, startPoint y: 256, endPoint x: 670, endPoint y: 268, distance: 11.9
click at [670, 259] on div at bounding box center [673, 340] width 182 height 182
click at [670, 268] on div at bounding box center [673, 340] width 182 height 182
click at [740, 456] on span "OK" at bounding box center [754, 461] width 34 height 15
type input "12:00 pm"
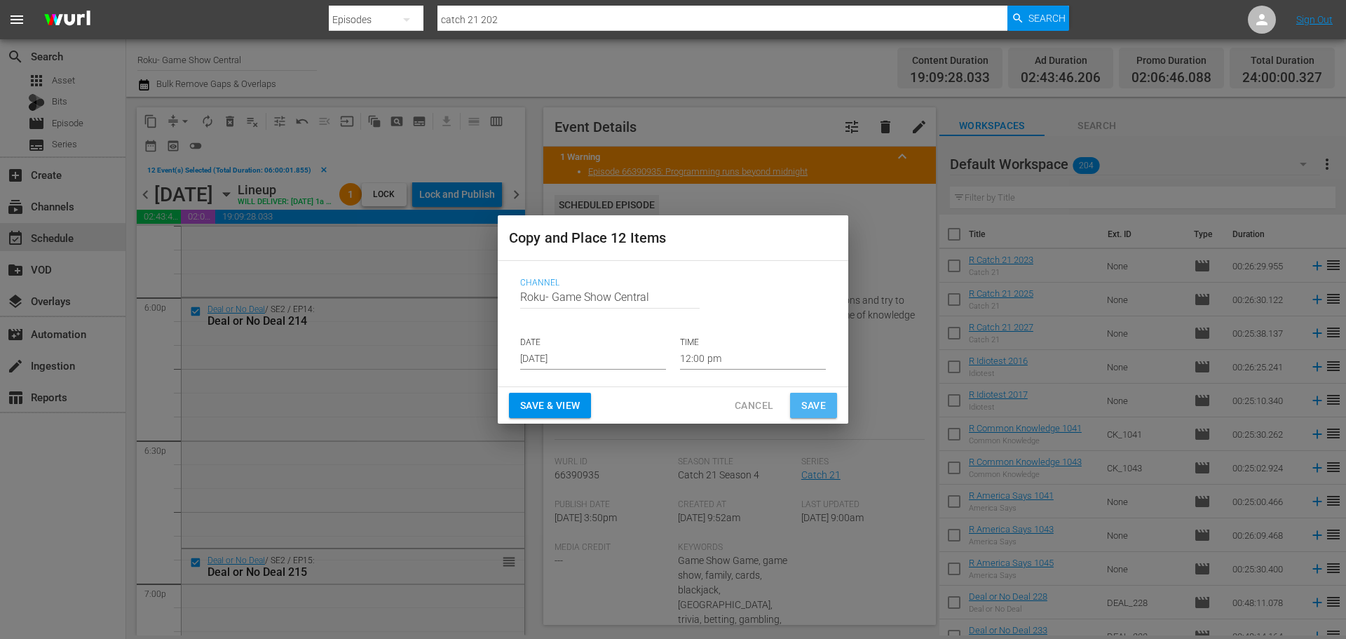
click at [799, 409] on button "Save" at bounding box center [813, 406] width 47 height 26
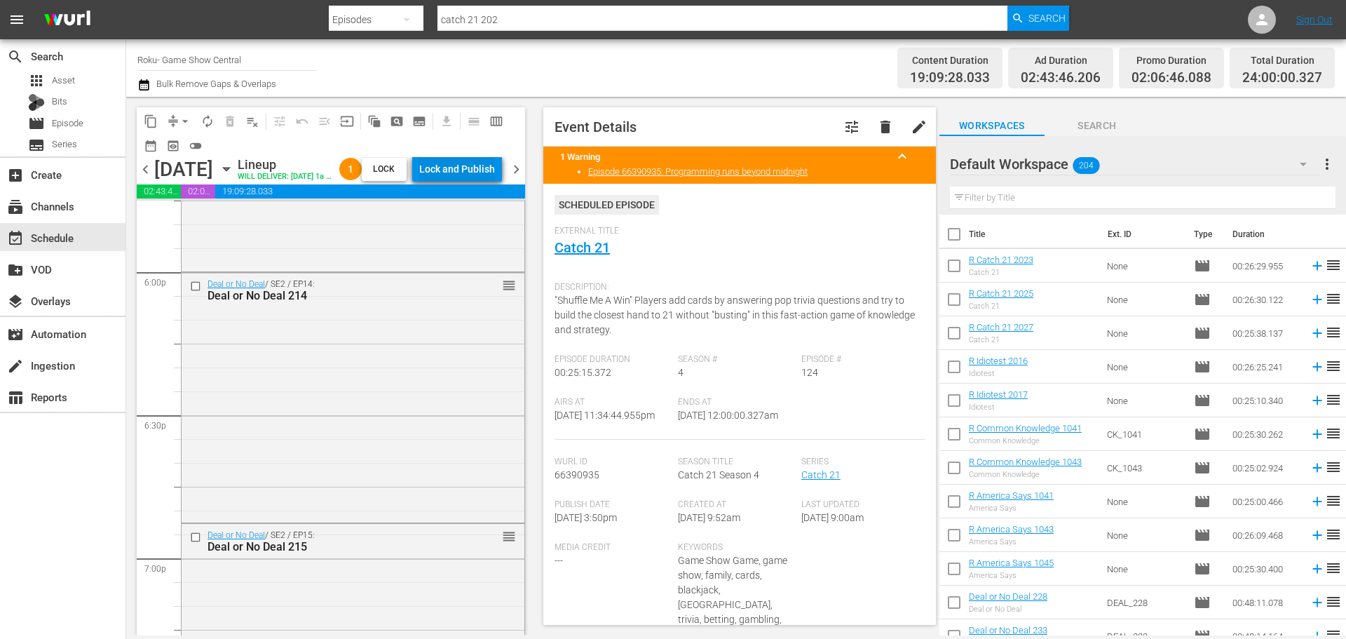
click at [482, 175] on div "Lock and Publish" at bounding box center [457, 168] width 76 height 25
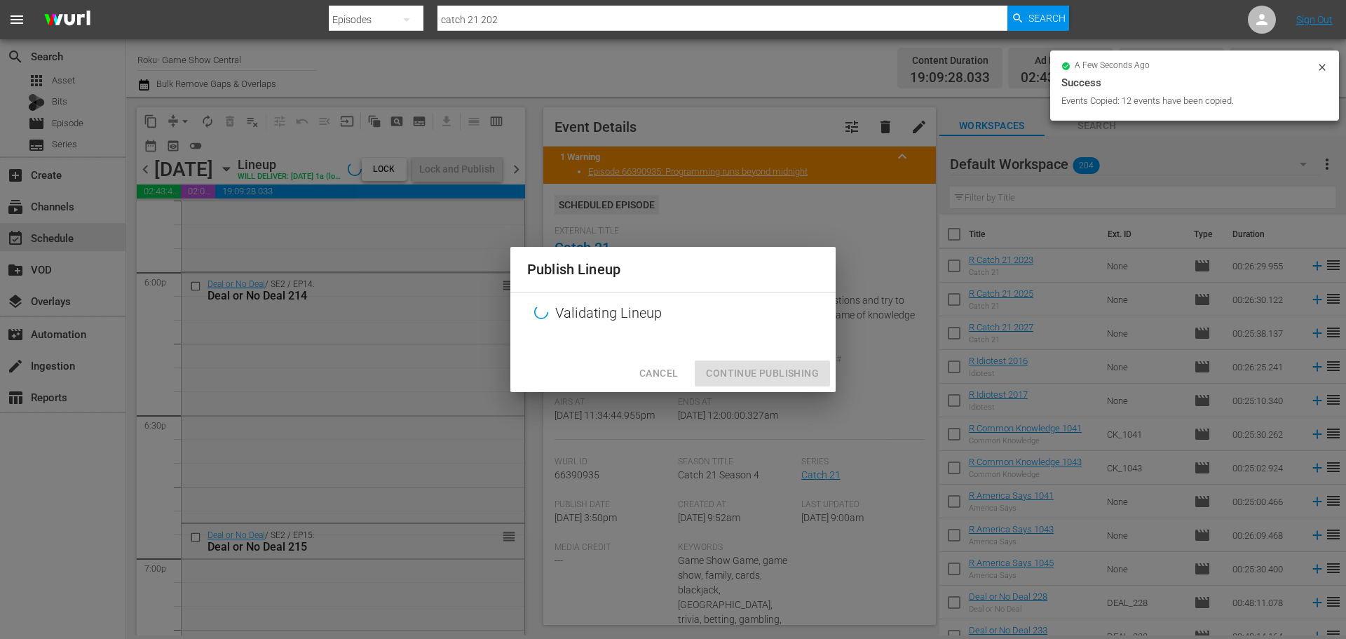
click at [782, 355] on div at bounding box center [672, 344] width 325 height 21
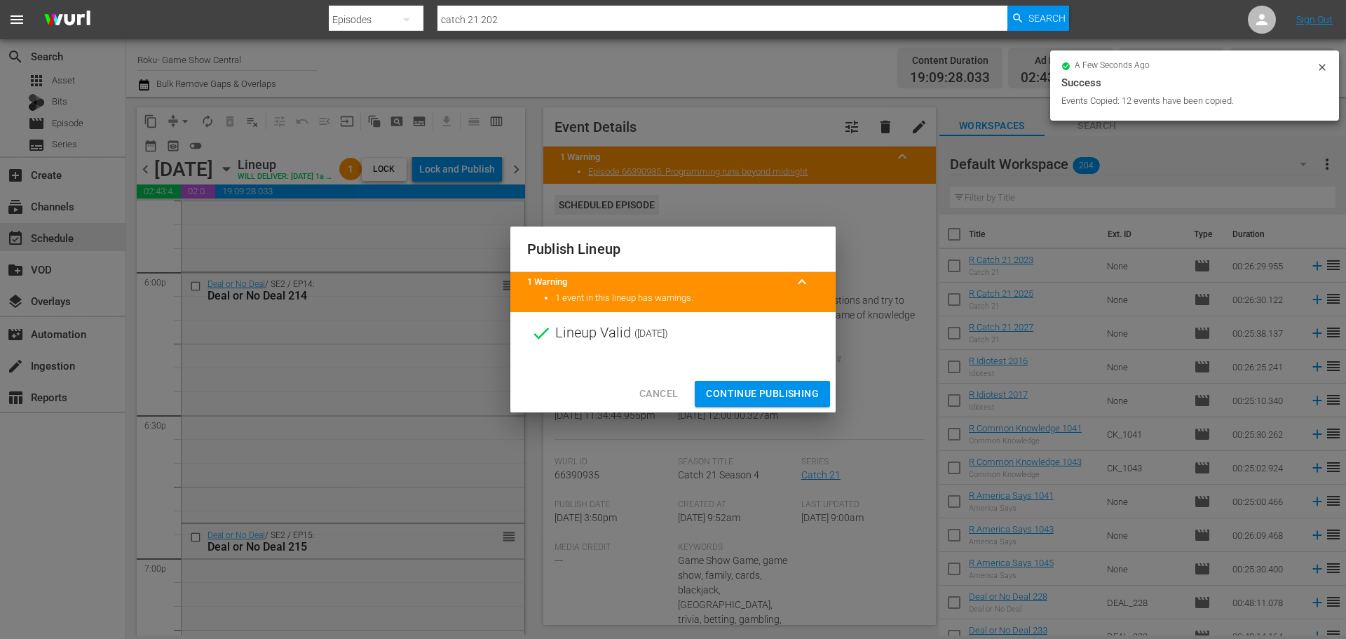
drag, startPoint x: 778, startPoint y: 379, endPoint x: 777, endPoint y: 407, distance: 28.1
click at [777, 386] on div "Cancel Continue Publishing" at bounding box center [672, 393] width 325 height 37
click at [777, 407] on div "Cancel Continue Publishing" at bounding box center [672, 393] width 325 height 37
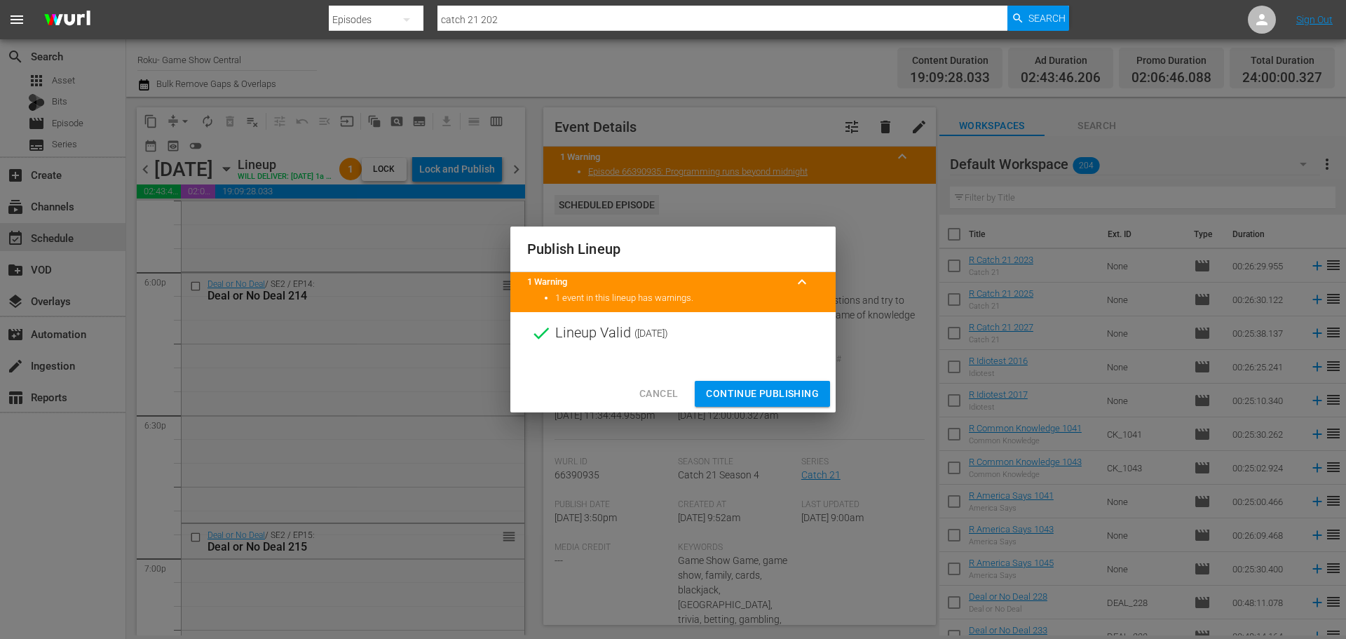
click at [771, 396] on span "Continue Publishing" at bounding box center [762, 394] width 113 height 18
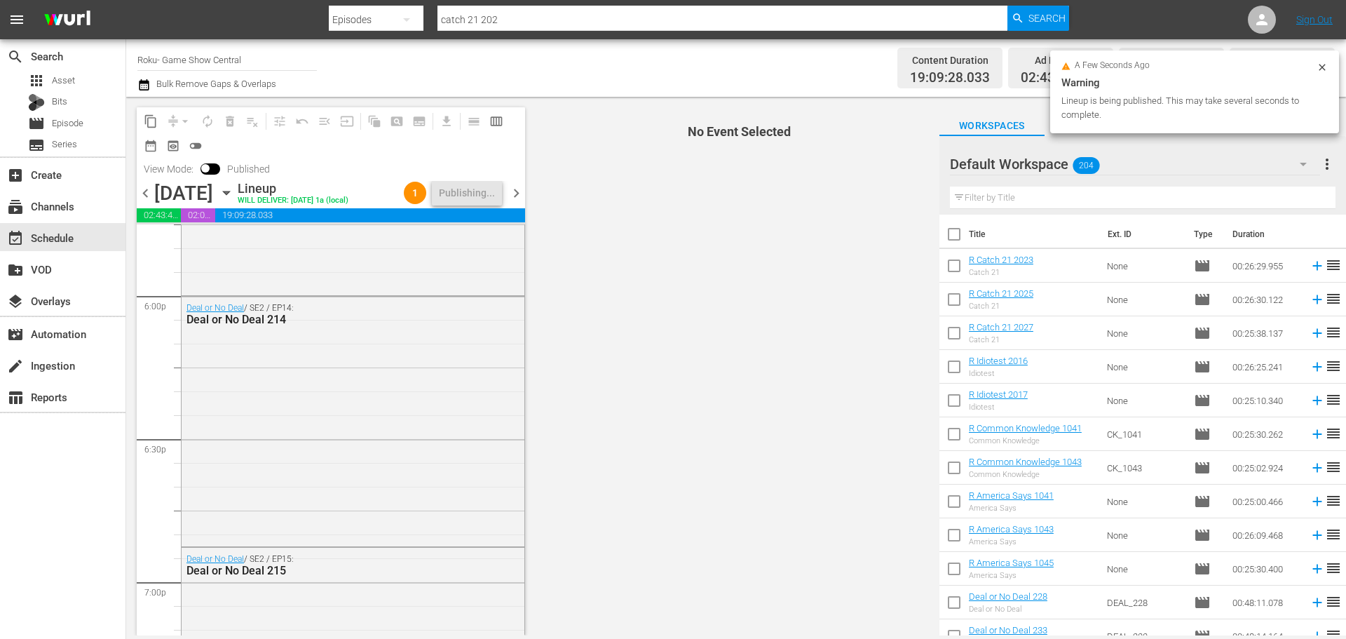
click at [234, 190] on icon "button" at bounding box center [226, 192] width 15 height 15
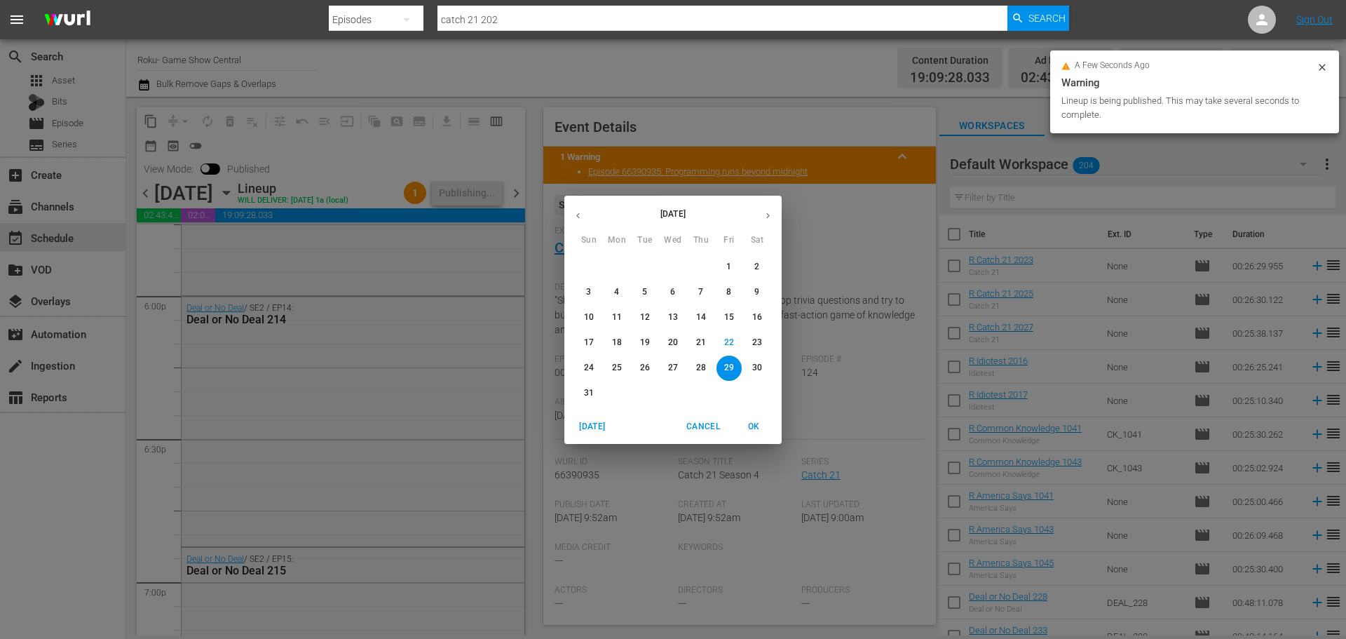
drag, startPoint x: 616, startPoint y: 367, endPoint x: 562, endPoint y: 368, distance: 54.7
click at [616, 365] on p "25" at bounding box center [617, 368] width 10 height 12
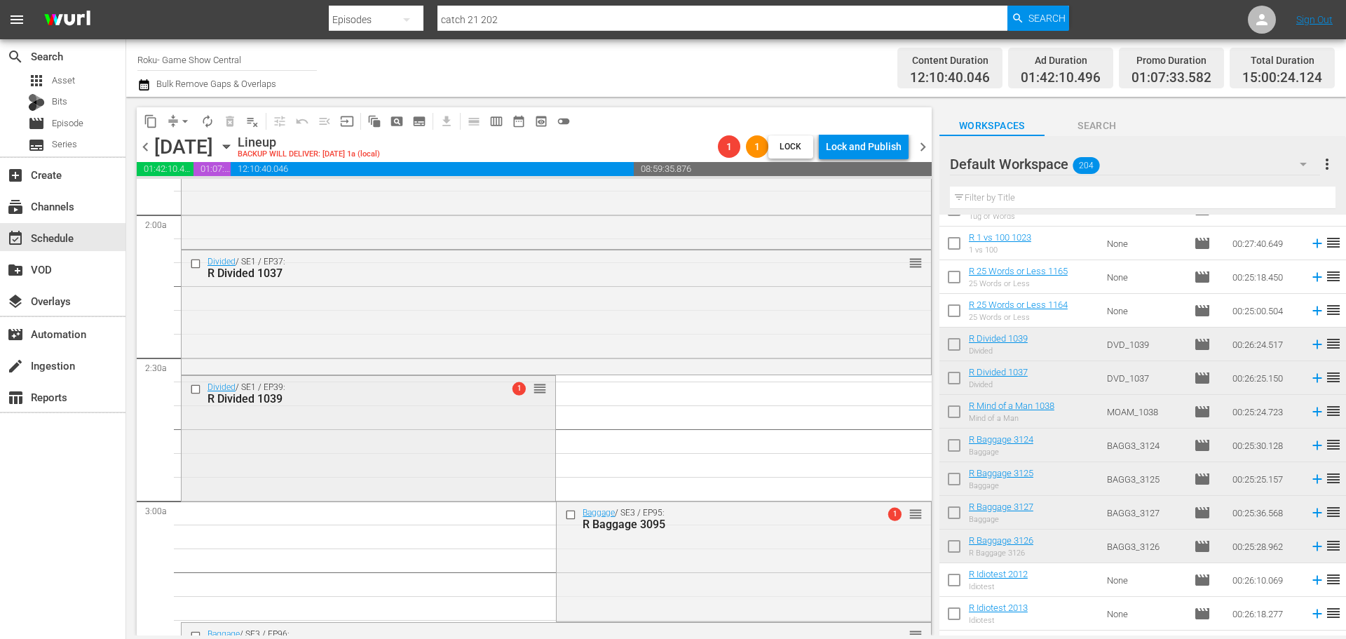
scroll to position [561, 0]
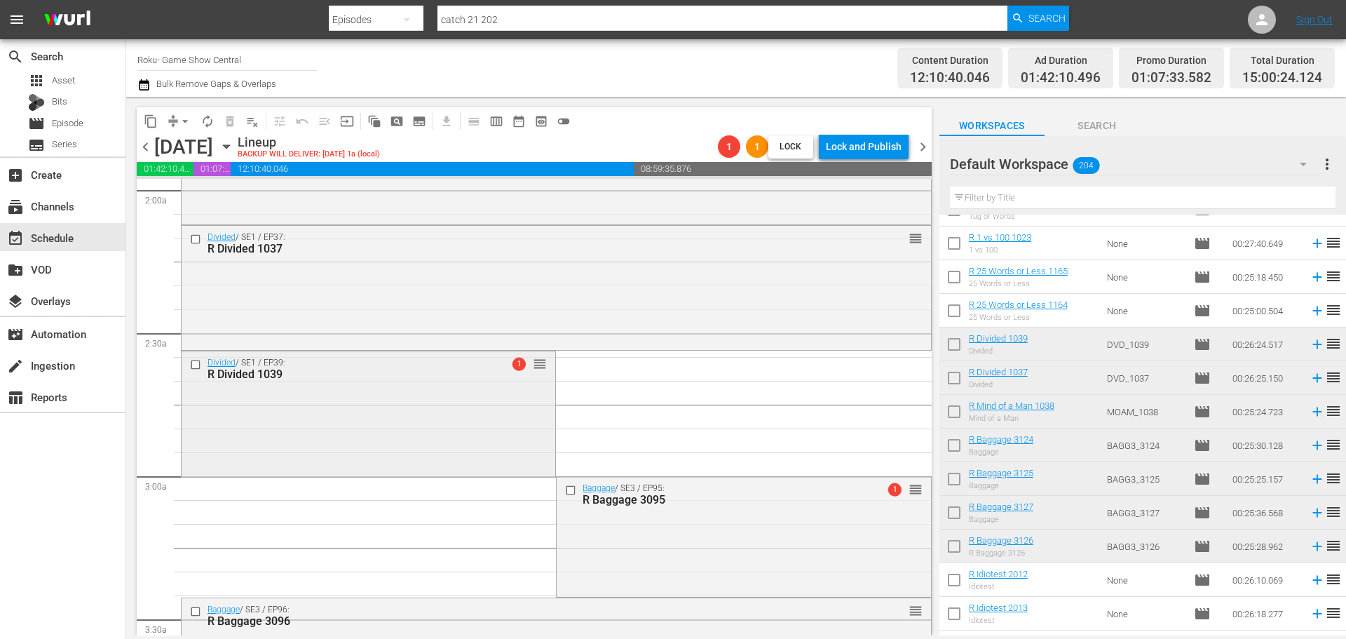
click at [490, 445] on div "Divided / SE1 / EP39: R Divided 1039 1 reorder" at bounding box center [369, 412] width 374 height 122
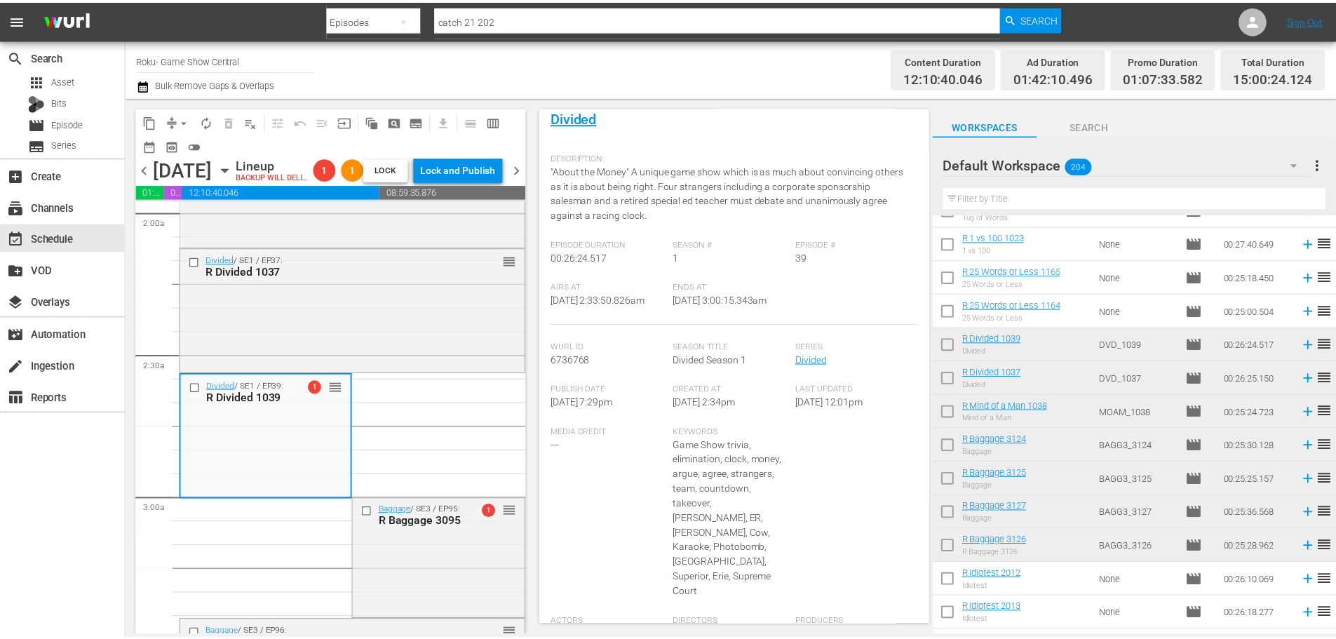
scroll to position [0, 0]
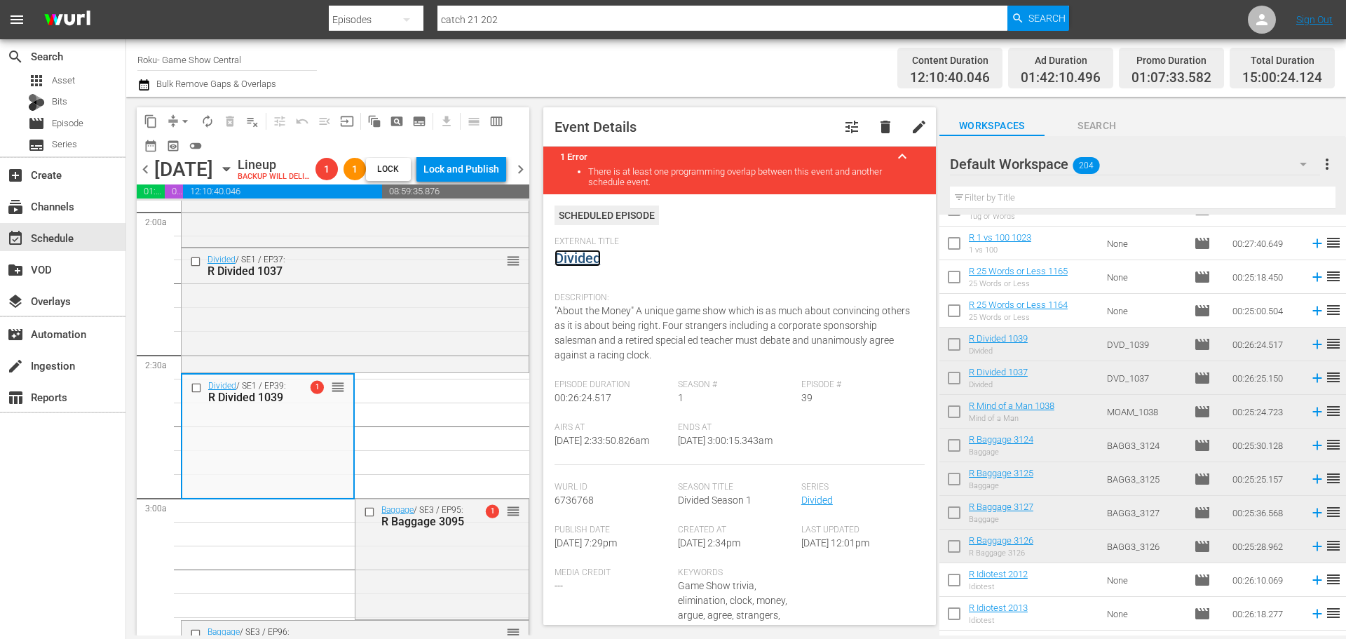
click at [581, 256] on link "Divided" at bounding box center [578, 258] width 46 height 17
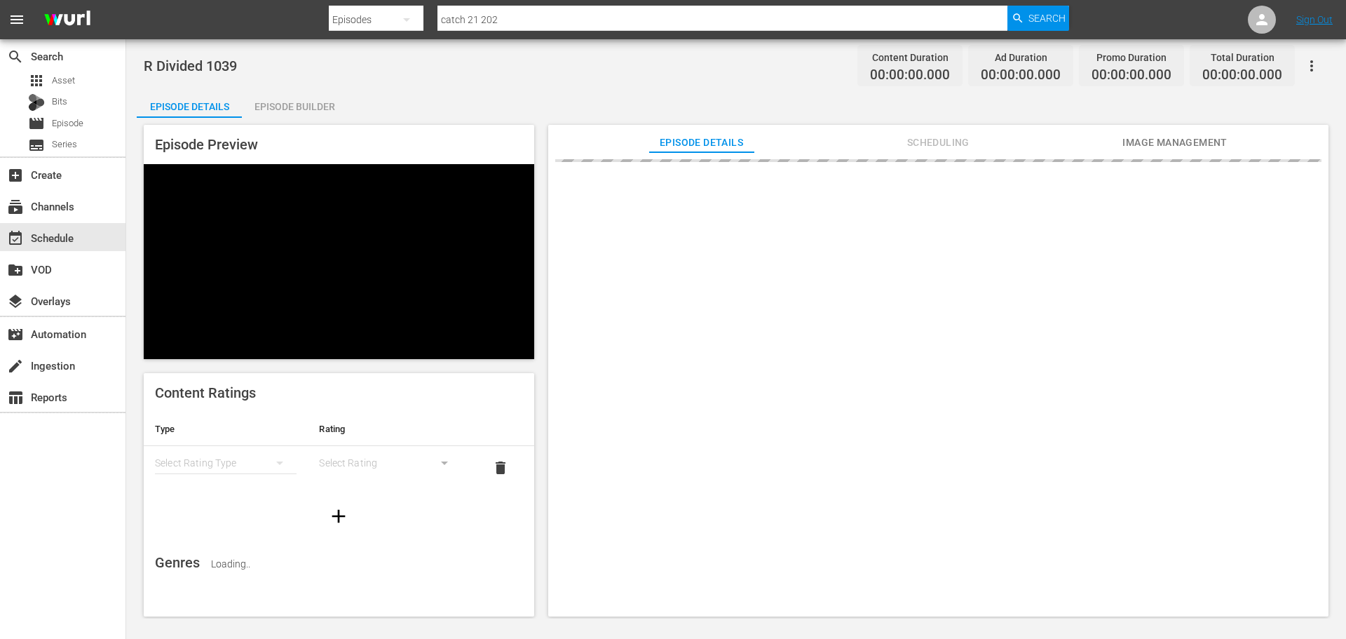
click at [302, 106] on div "Episode Builder" at bounding box center [294, 107] width 105 height 34
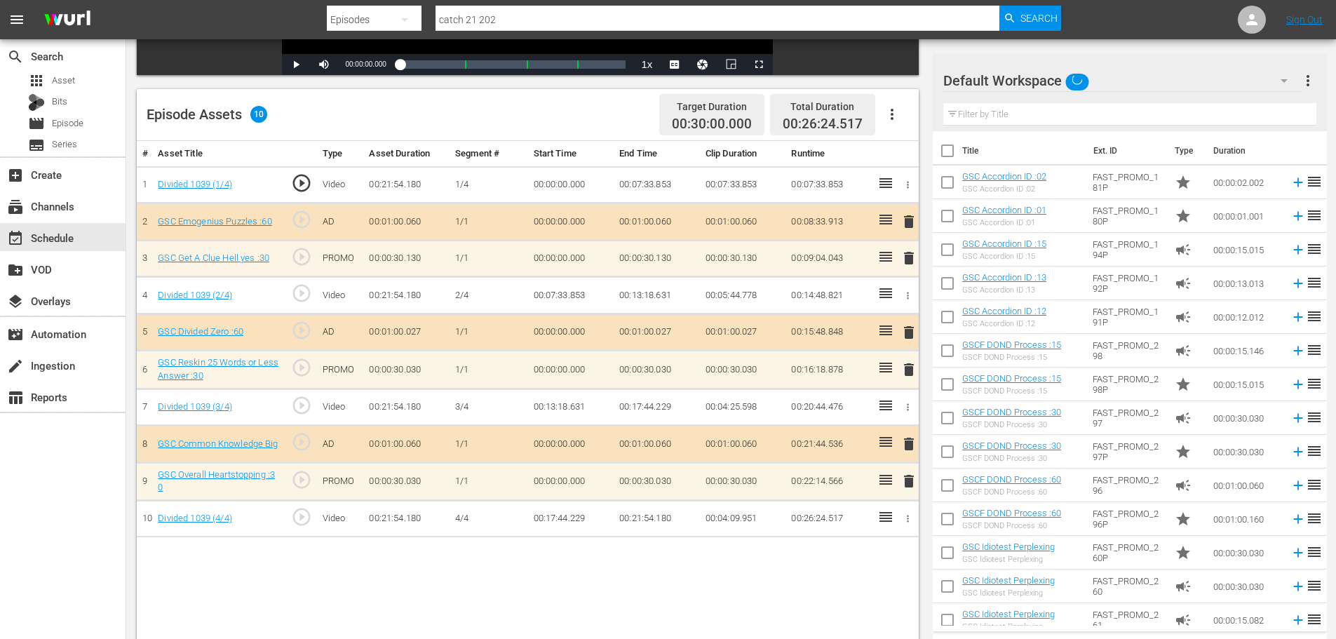
scroll to position [365, 0]
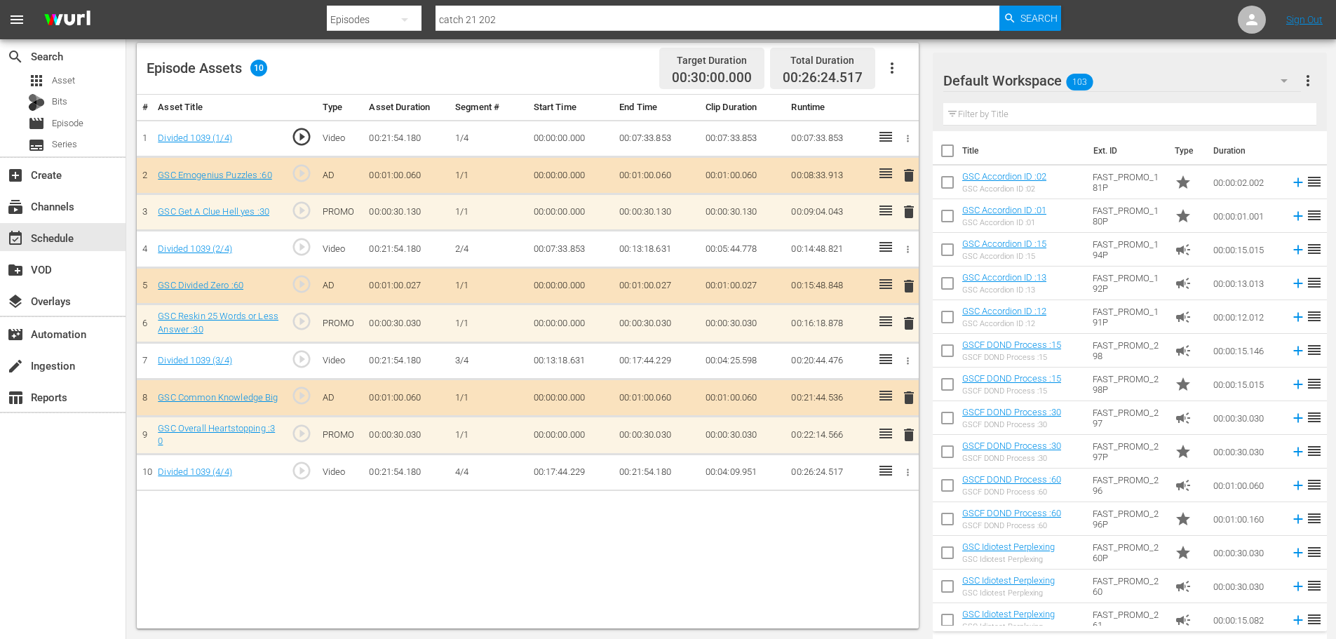
click at [905, 434] on span "delete" at bounding box center [908, 434] width 17 height 17
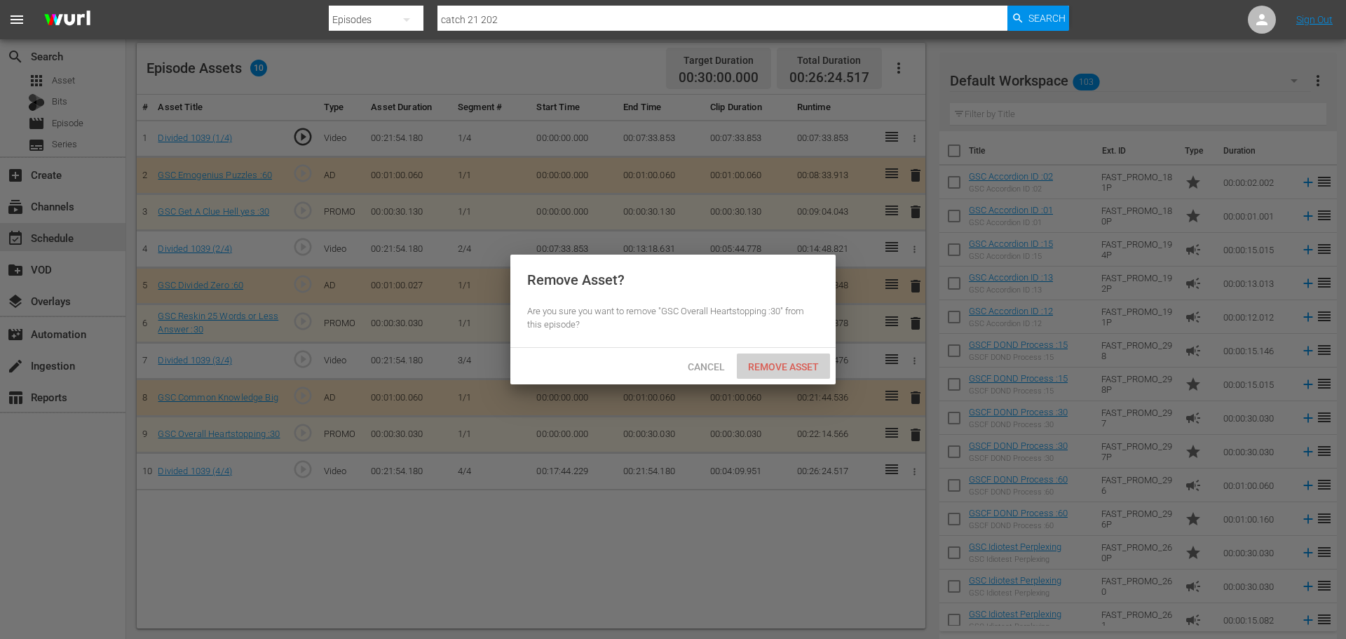
click at [806, 362] on span "Remove Asset" at bounding box center [783, 366] width 93 height 11
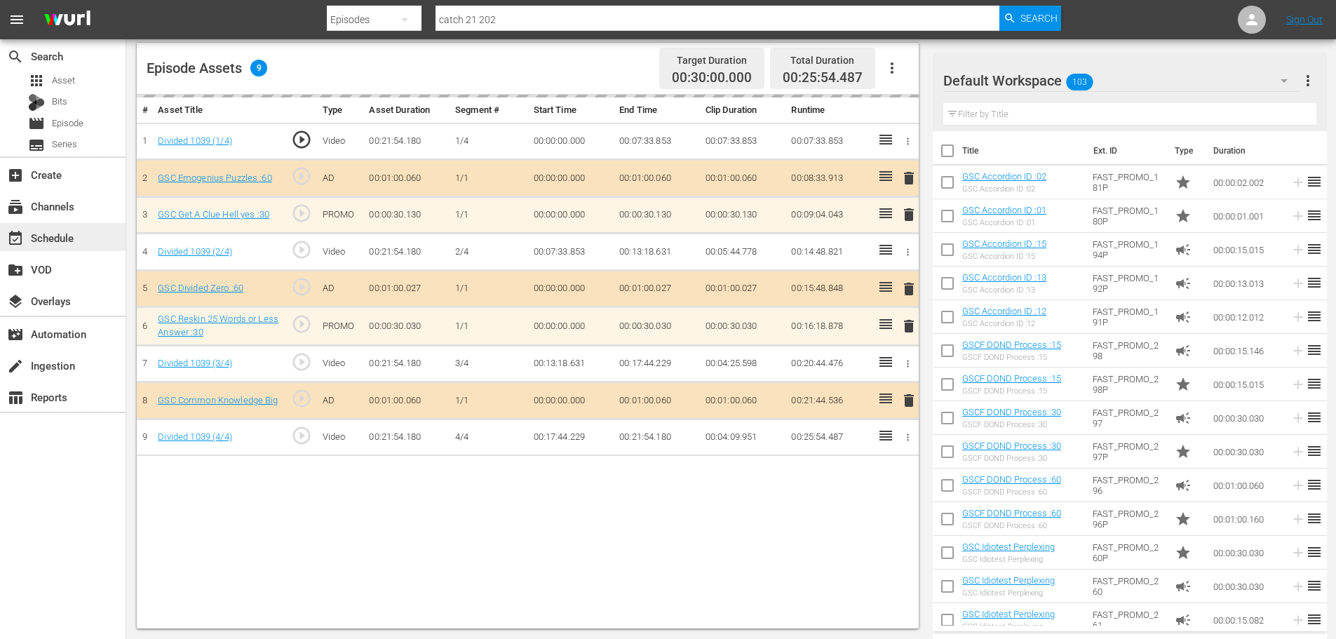
click at [69, 242] on div "event_available Schedule" at bounding box center [39, 235] width 79 height 13
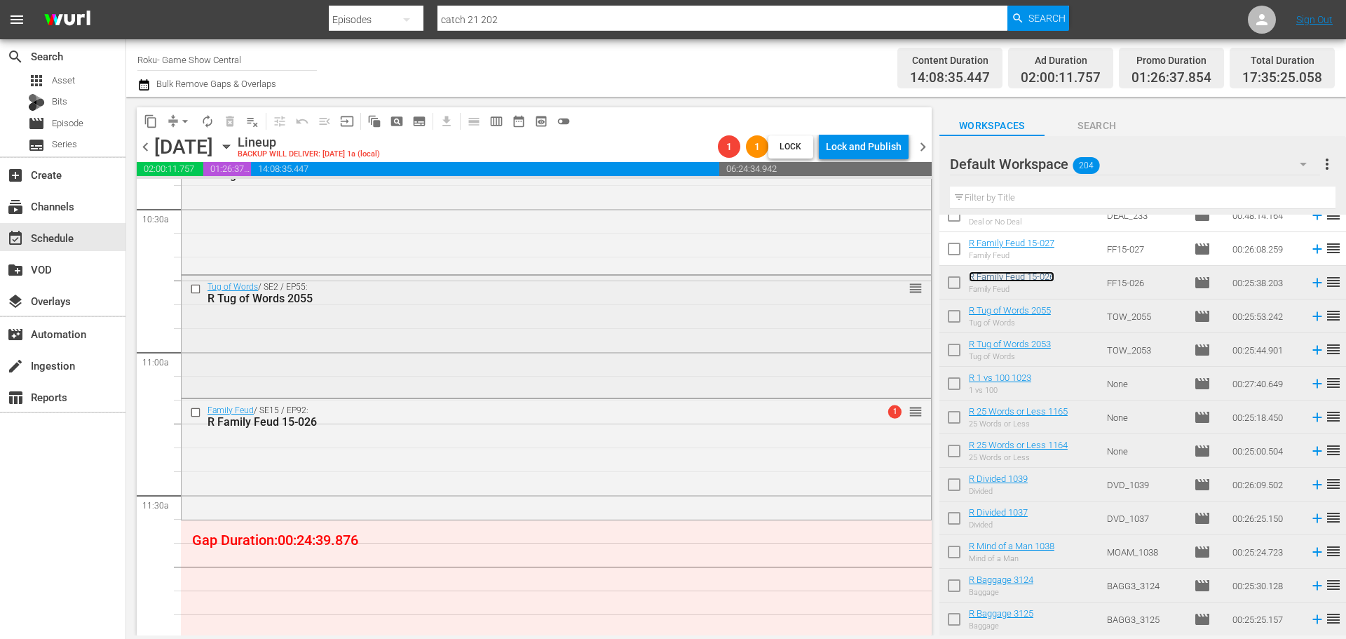
scroll to position [2949, 0]
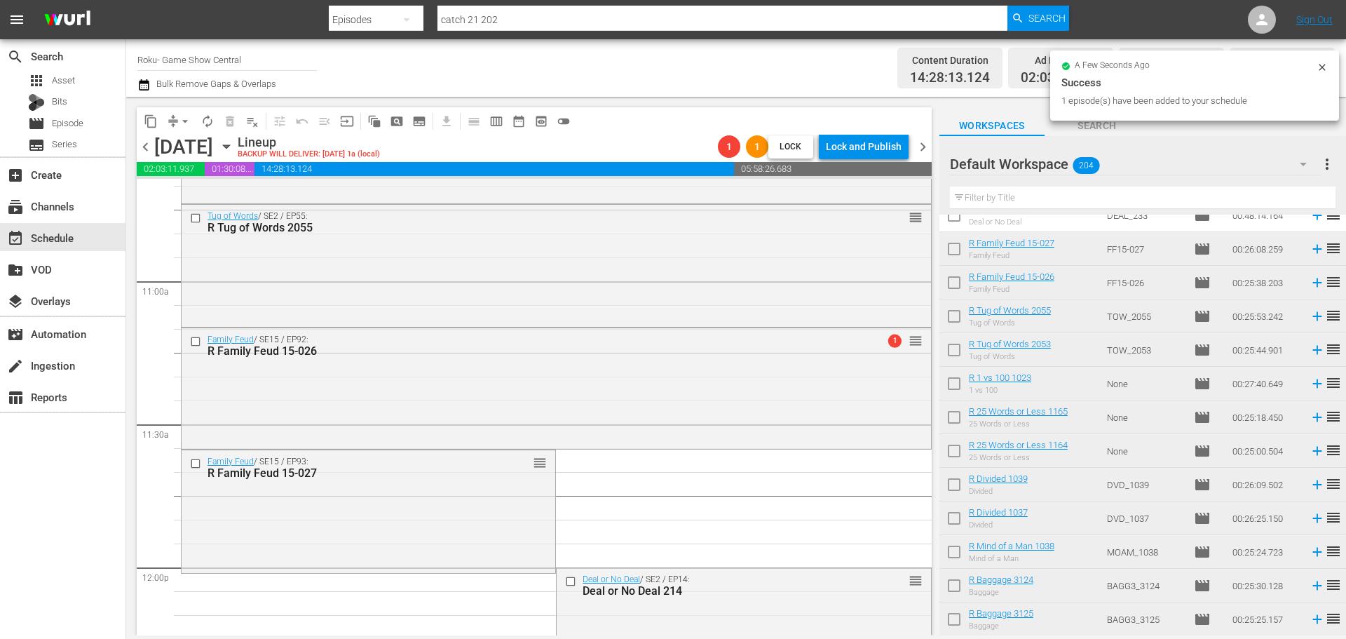
scroll to position [3089, 0]
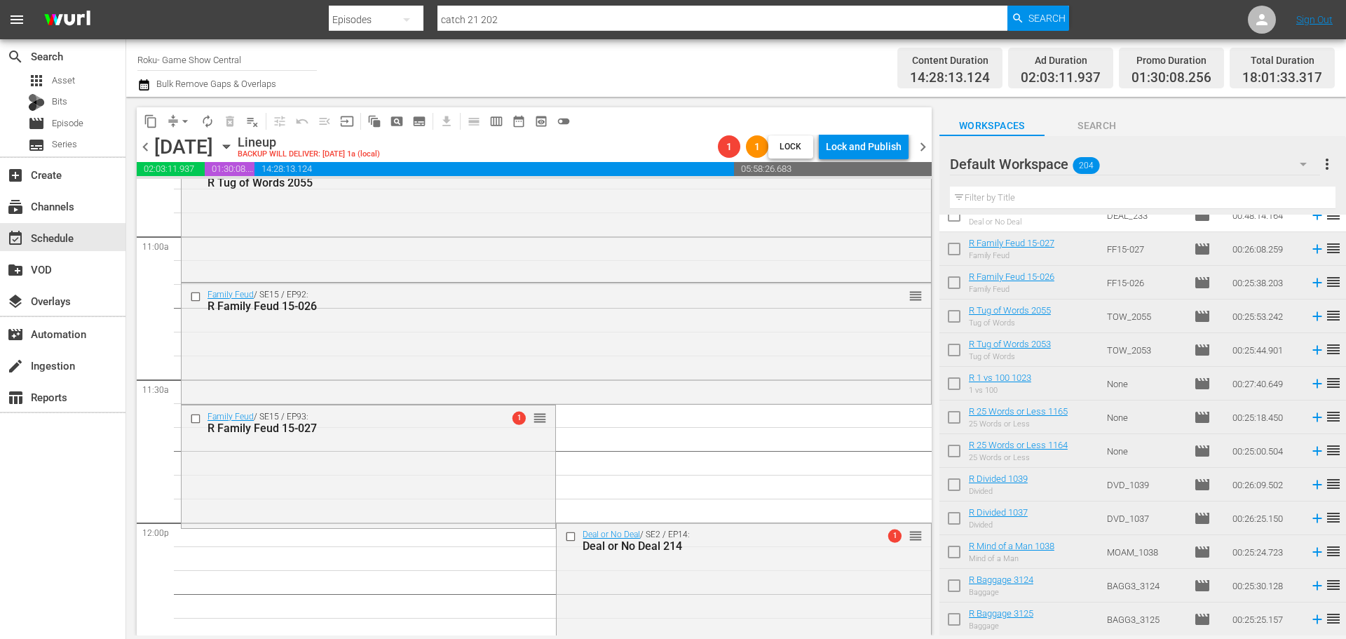
click at [456, 503] on div "Family Feud / SE15 / EP93: R Family Feud 15-027 1 reorder" at bounding box center [369, 465] width 374 height 121
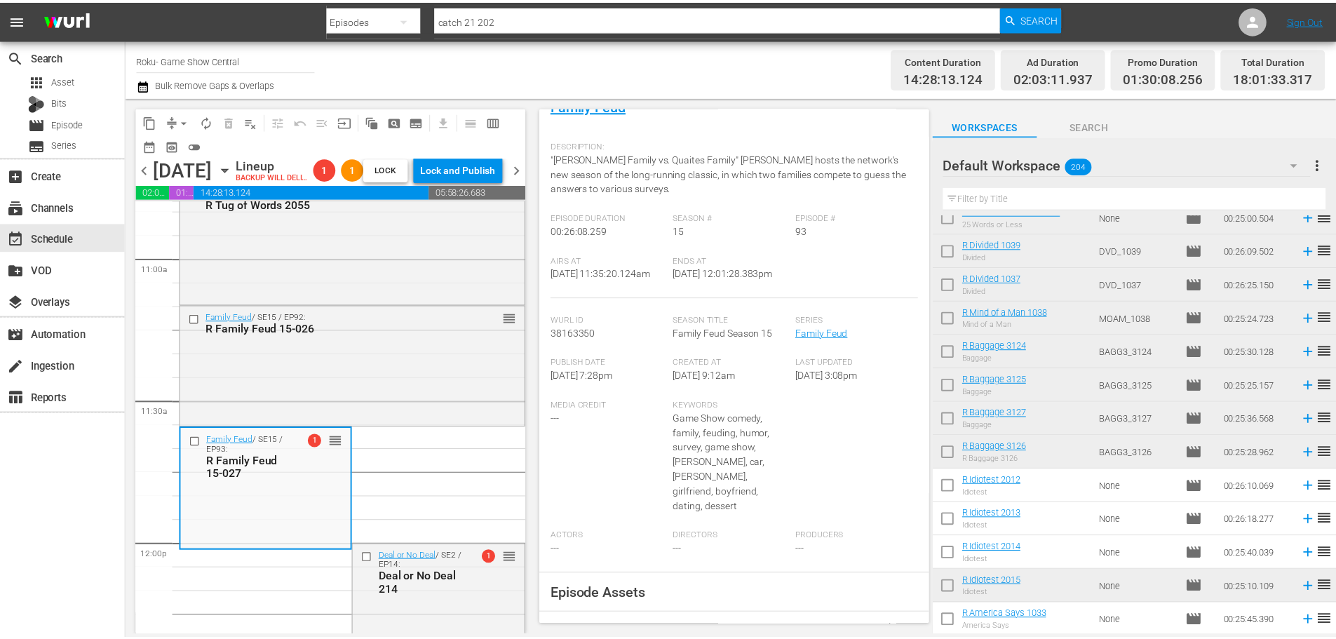
scroll to position [0, 0]
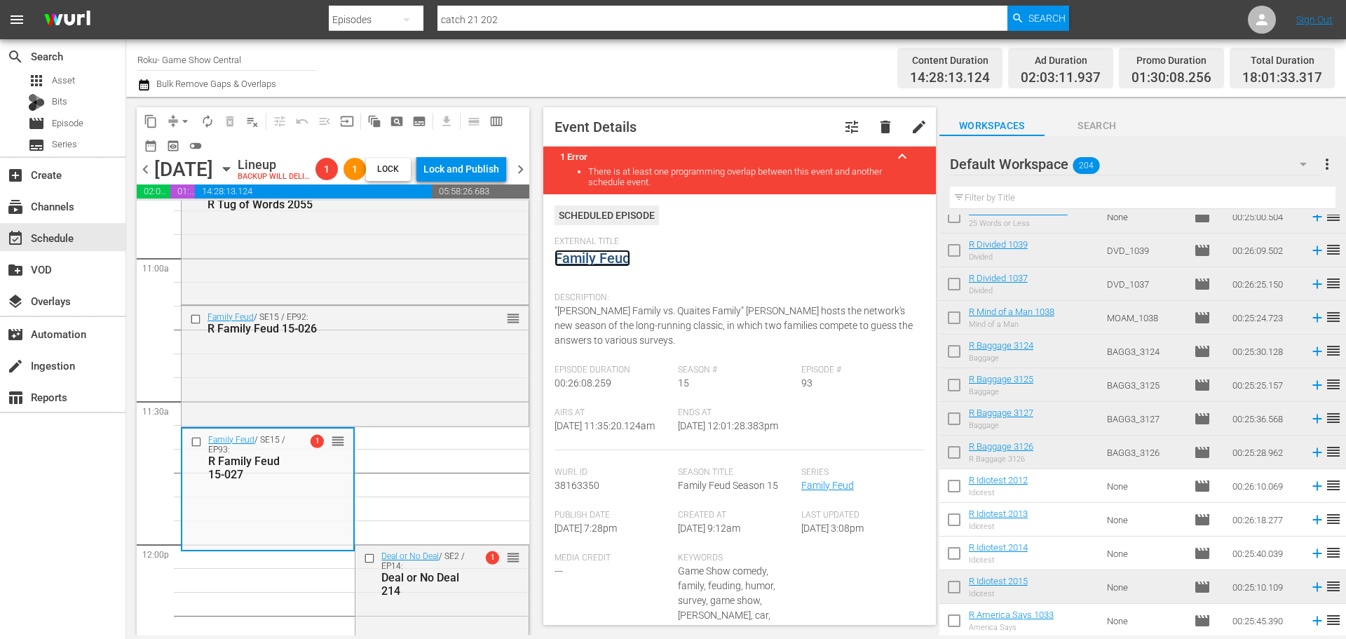
click at [599, 257] on link "Family Feud" at bounding box center [593, 258] width 76 height 17
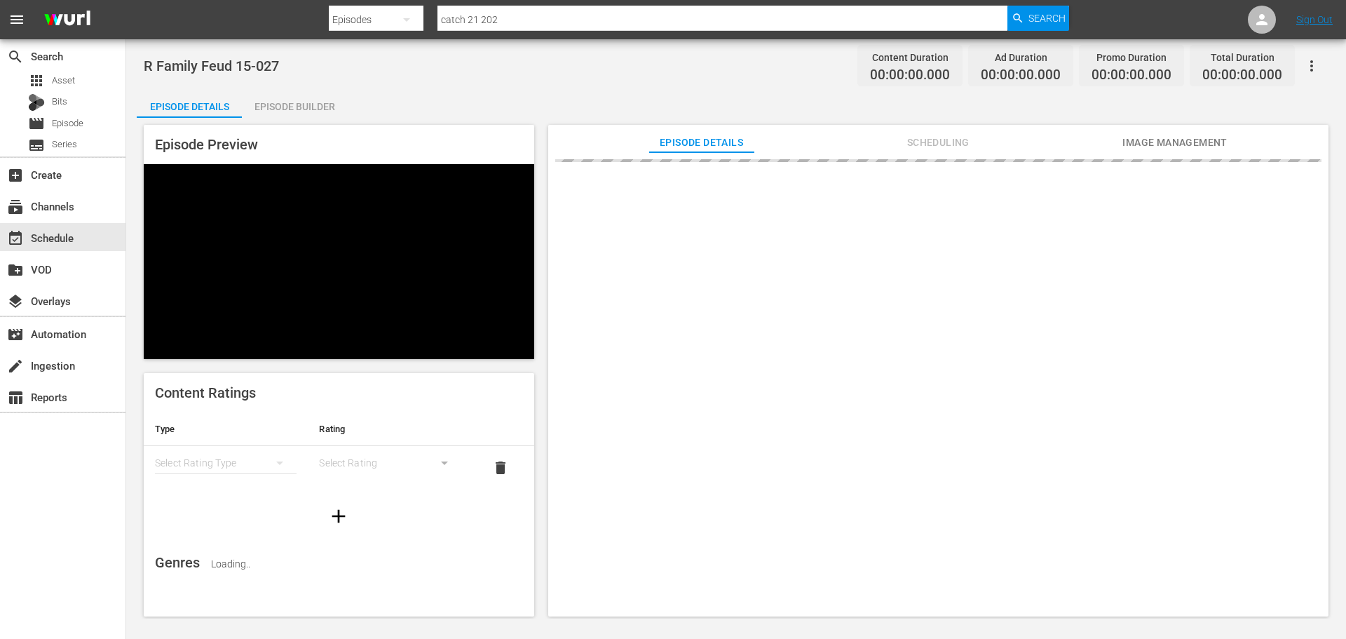
click at [306, 101] on div "Episode Builder" at bounding box center [294, 107] width 105 height 34
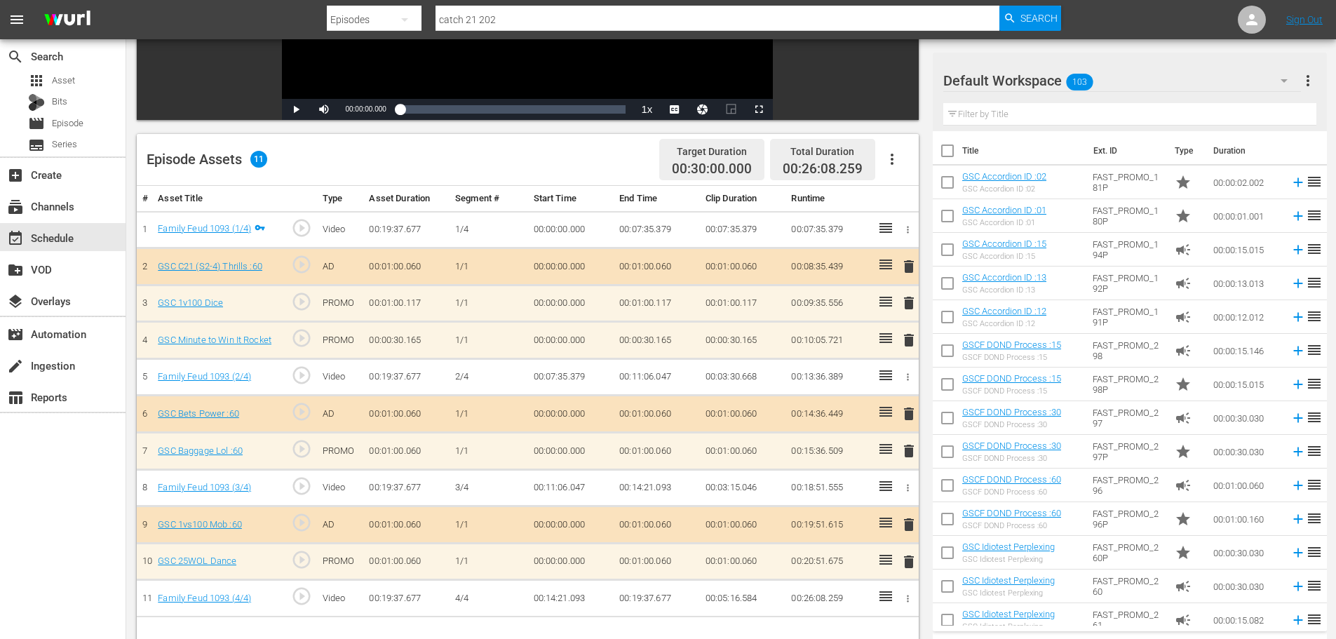
scroll to position [365, 0]
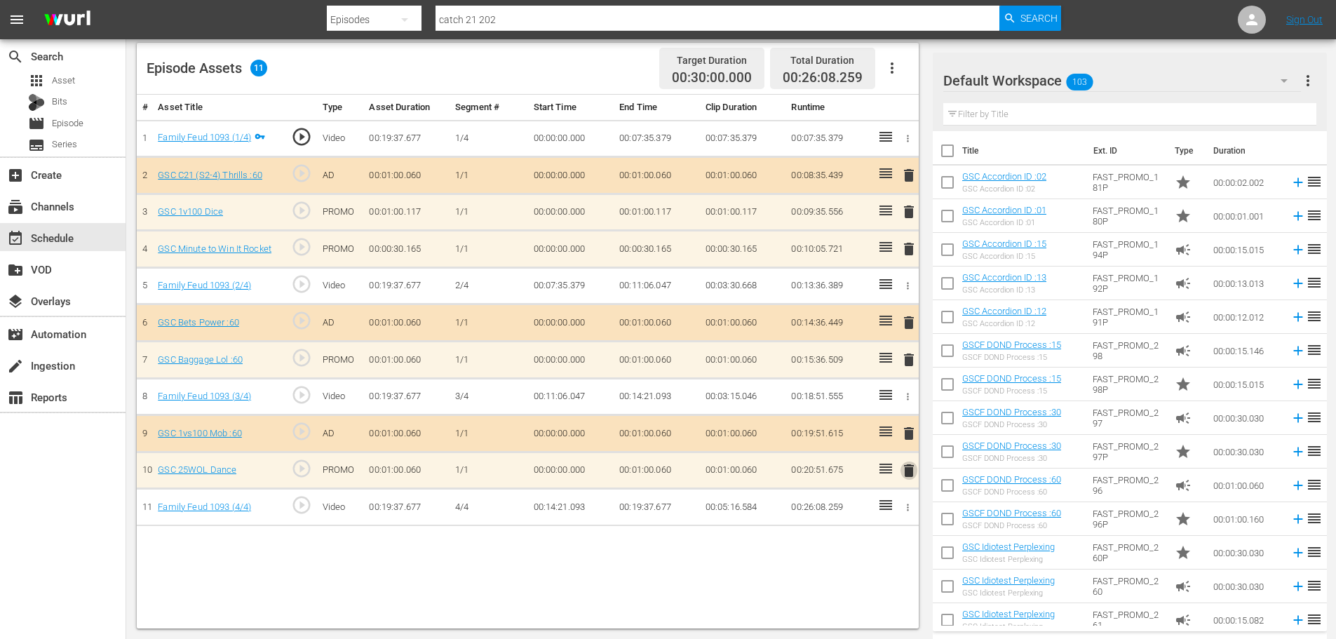
click at [907, 475] on span "delete" at bounding box center [908, 470] width 17 height 17
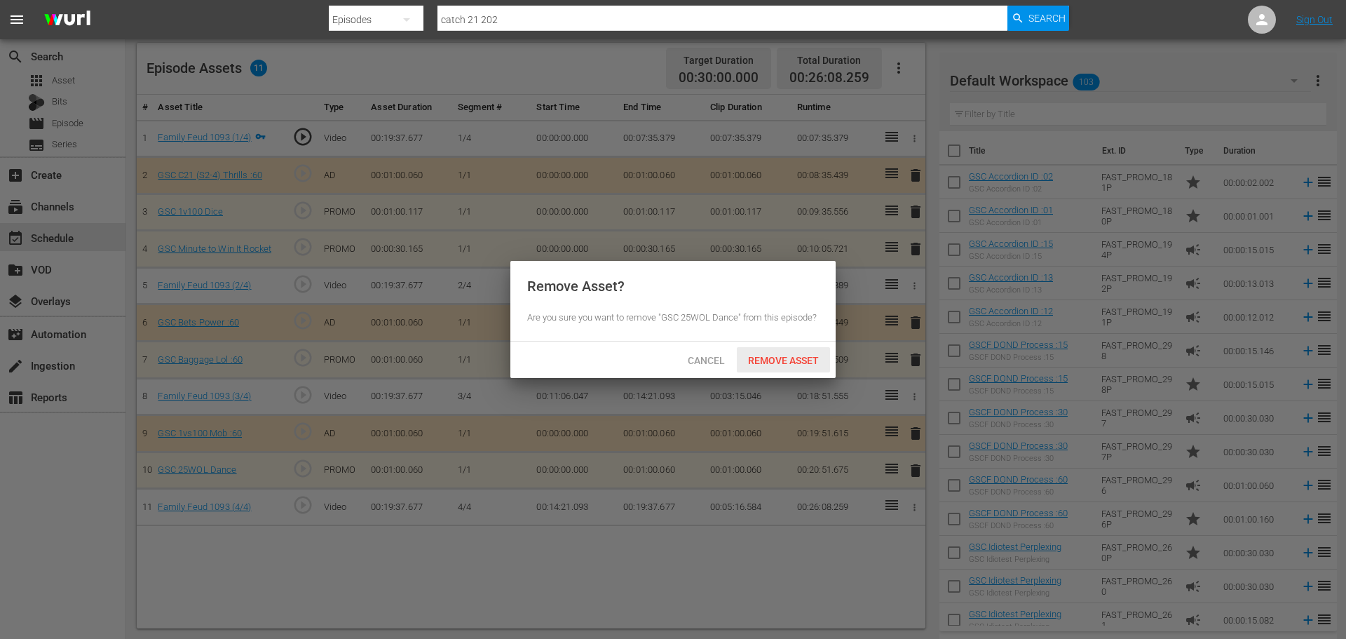
click at [786, 359] on span "Remove Asset" at bounding box center [783, 360] width 93 height 11
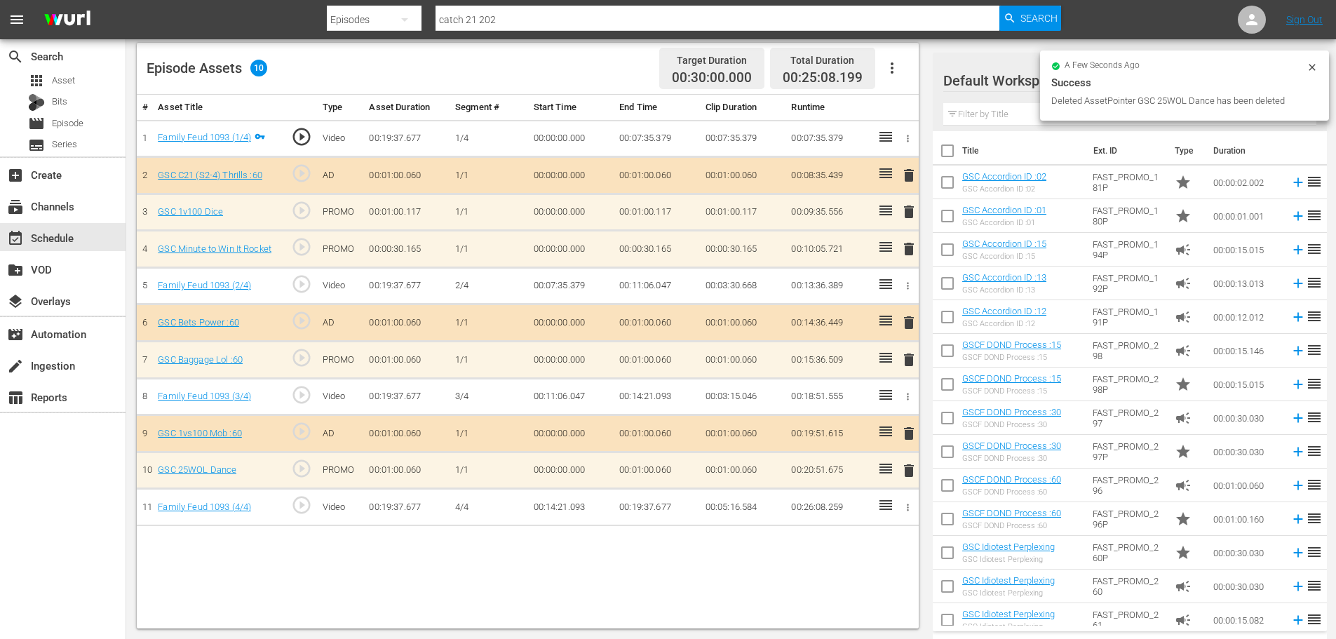
click at [907, 252] on span "delete" at bounding box center [908, 248] width 17 height 17
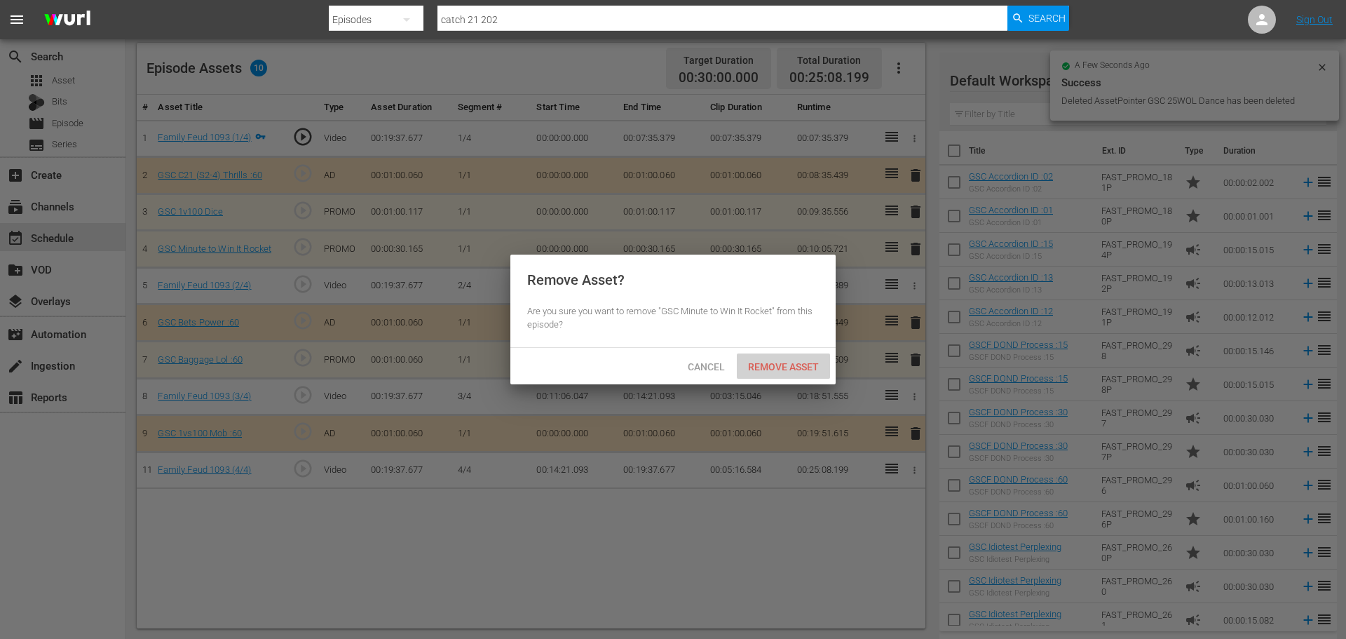
click at [810, 366] on span "Remove Asset" at bounding box center [783, 366] width 93 height 11
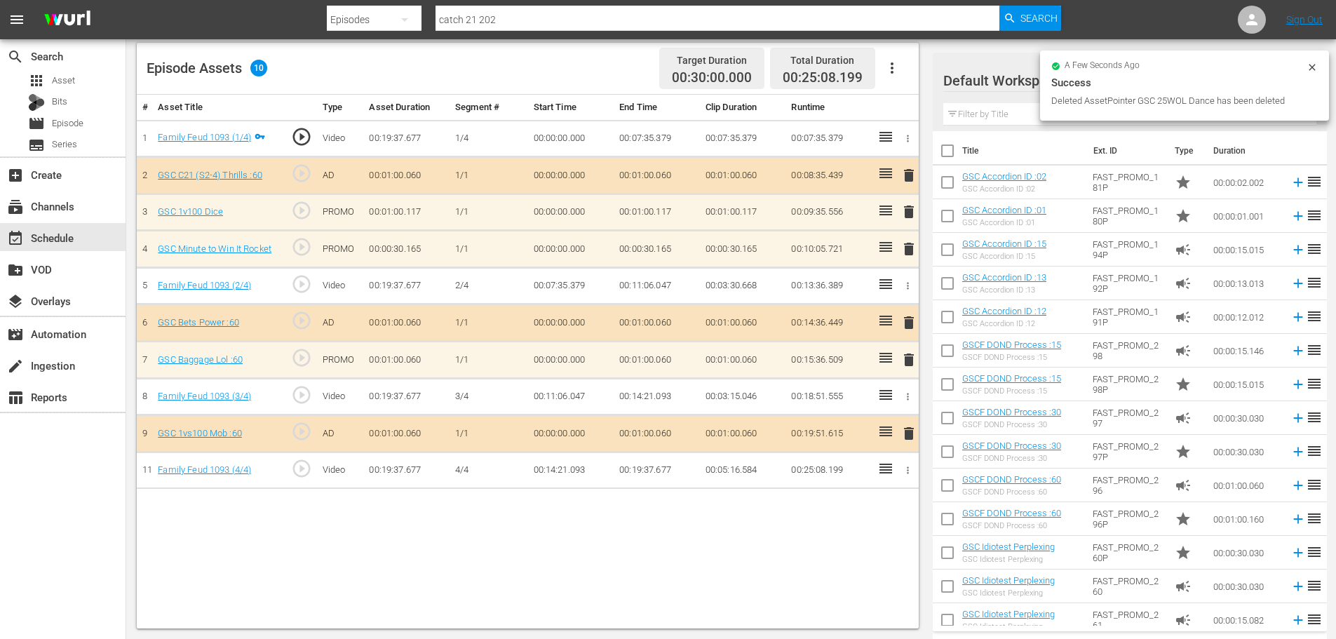
click at [902, 364] on span "delete" at bounding box center [908, 359] width 17 height 17
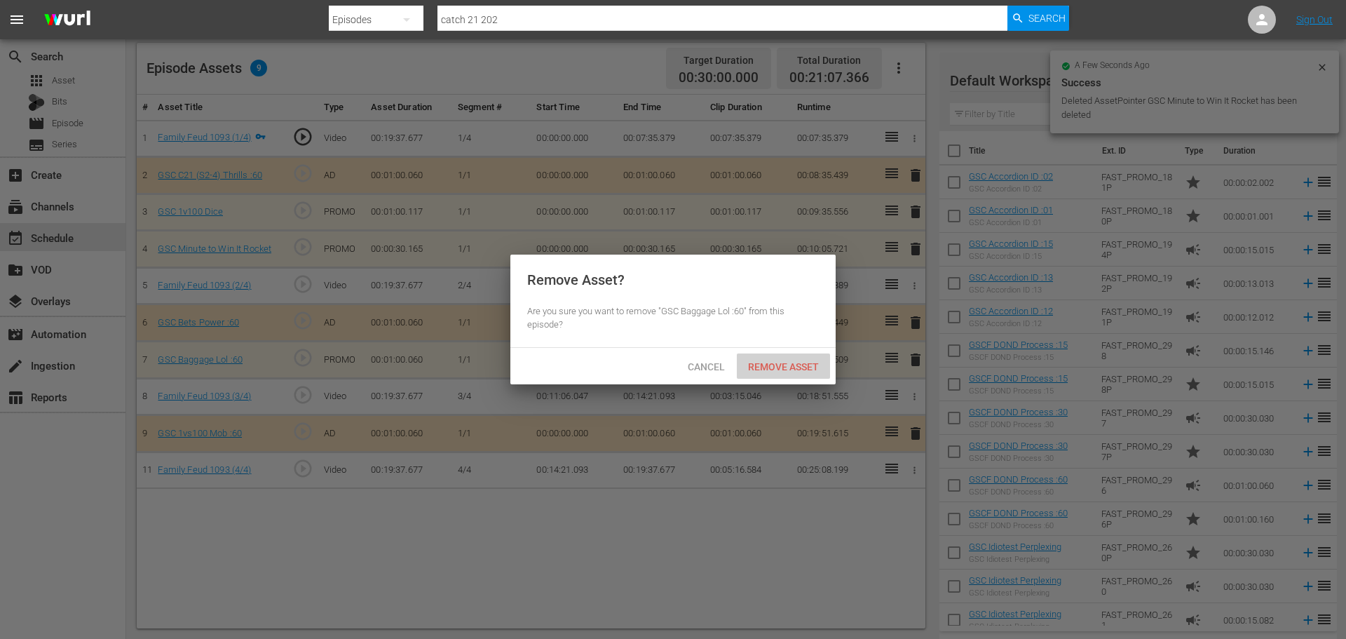
click at [796, 366] on span "Remove Asset" at bounding box center [783, 366] width 93 height 11
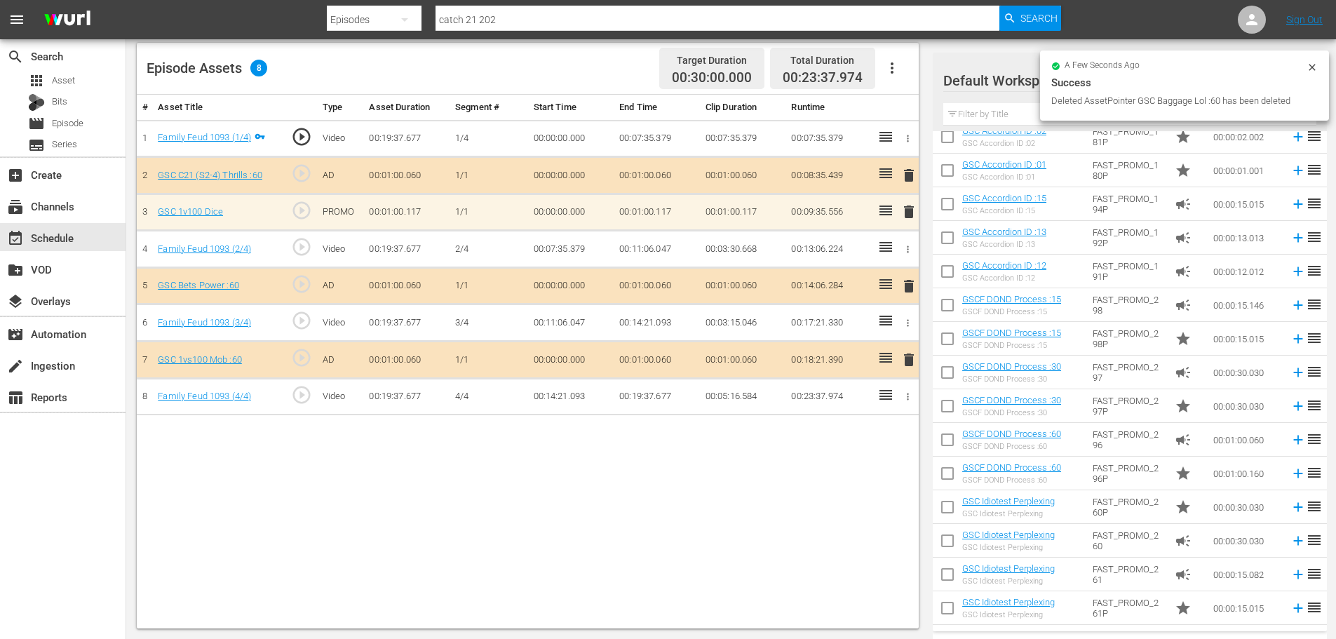
scroll to position [70, 0]
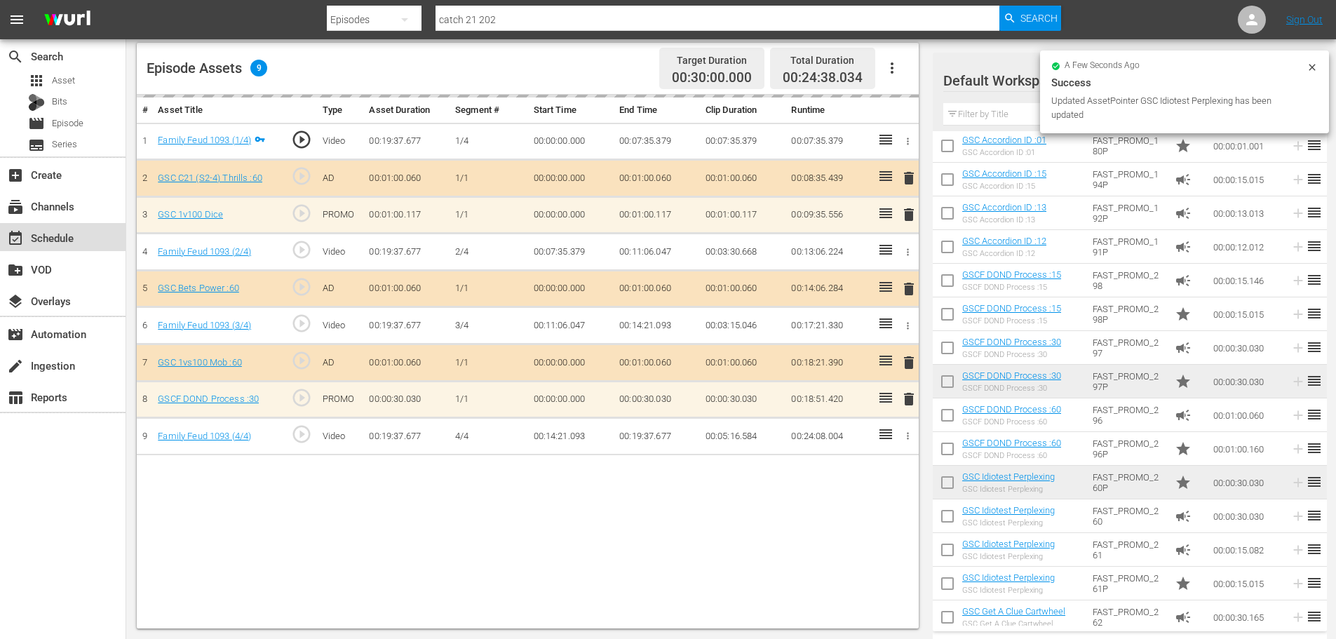
click at [109, 245] on div "event_available Schedule" at bounding box center [63, 237] width 126 height 28
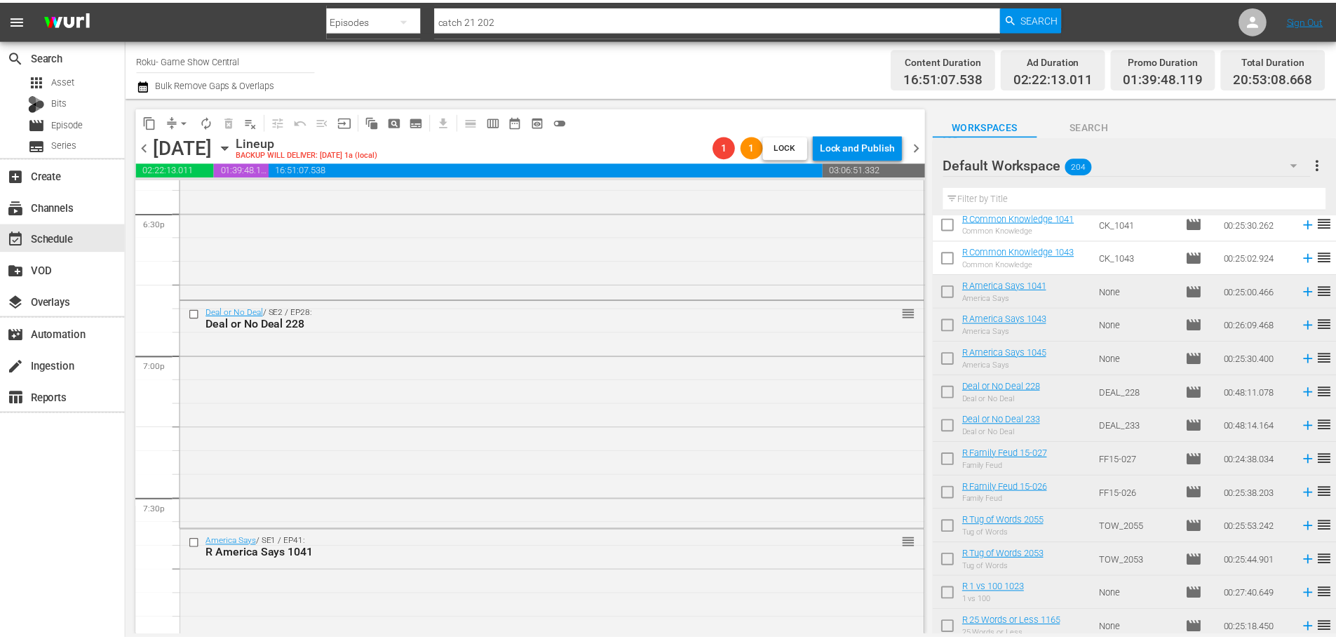
scroll to position [5118, 0]
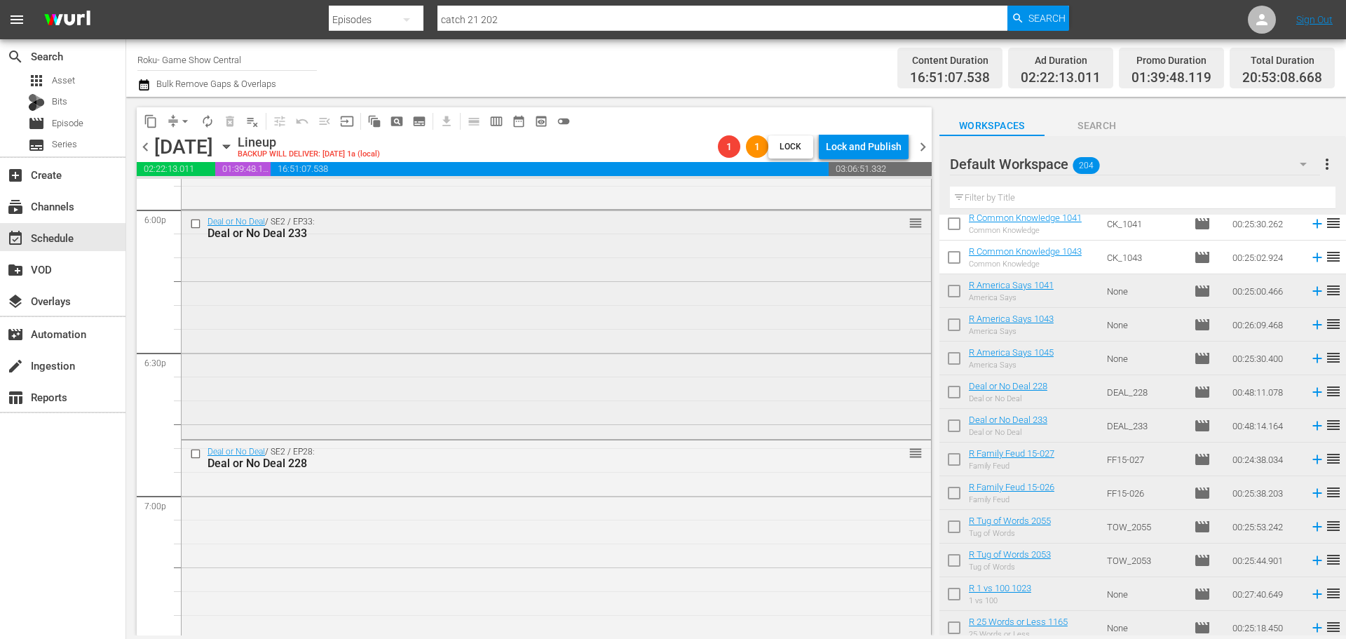
click at [565, 315] on div "Deal or No Deal / SE2 / EP33: Deal or No Deal 233 reorder" at bounding box center [557, 323] width 750 height 226
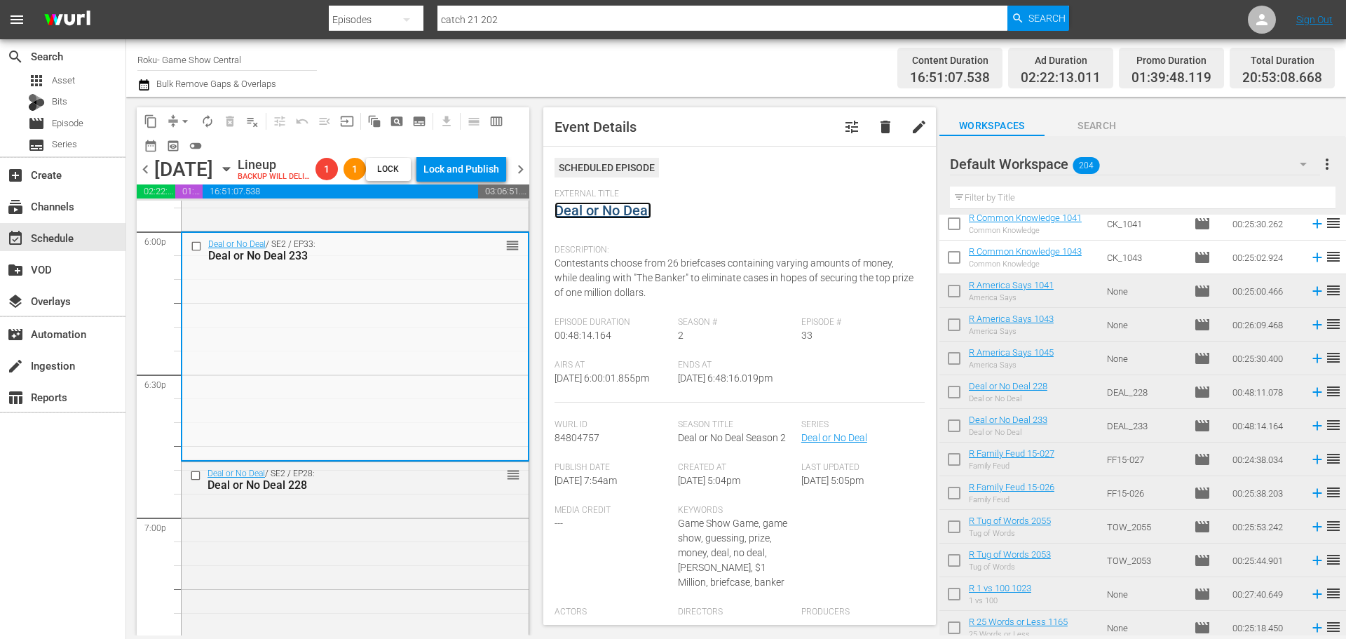
click at [596, 209] on link "Deal or No Deal" at bounding box center [603, 210] width 97 height 17
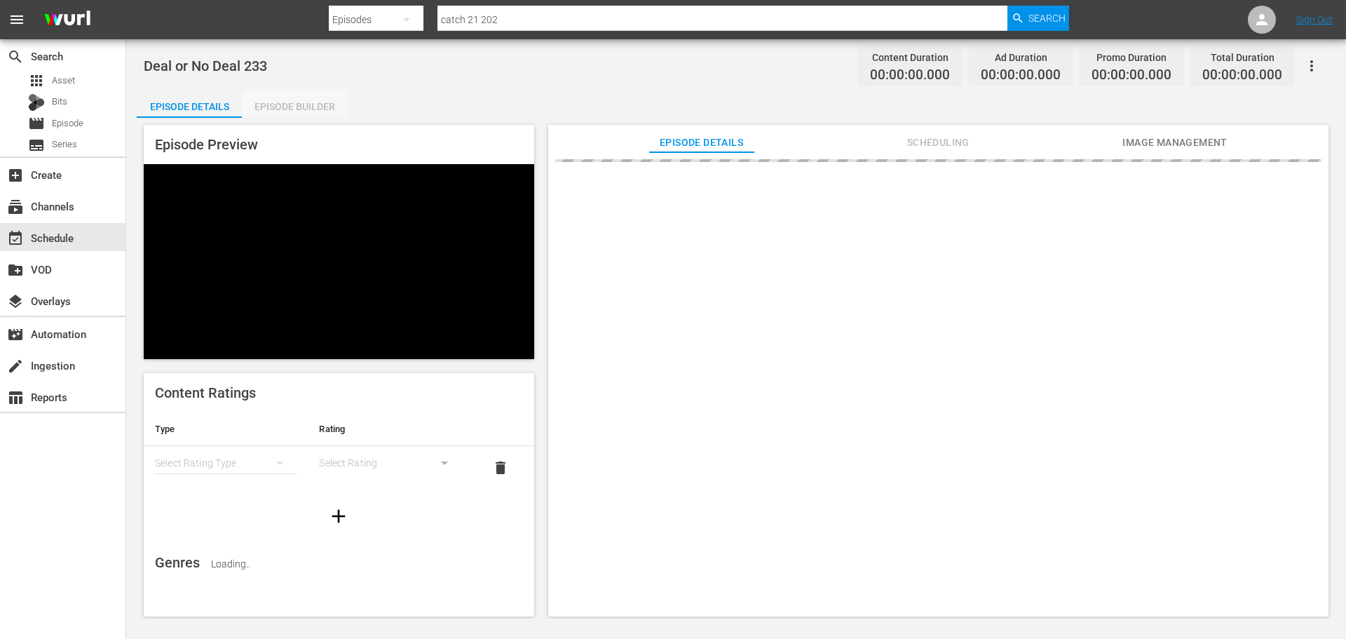
drag, startPoint x: 285, startPoint y: 106, endPoint x: 312, endPoint y: 115, distance: 28.8
click at [286, 106] on div "Episode Builder" at bounding box center [294, 107] width 105 height 34
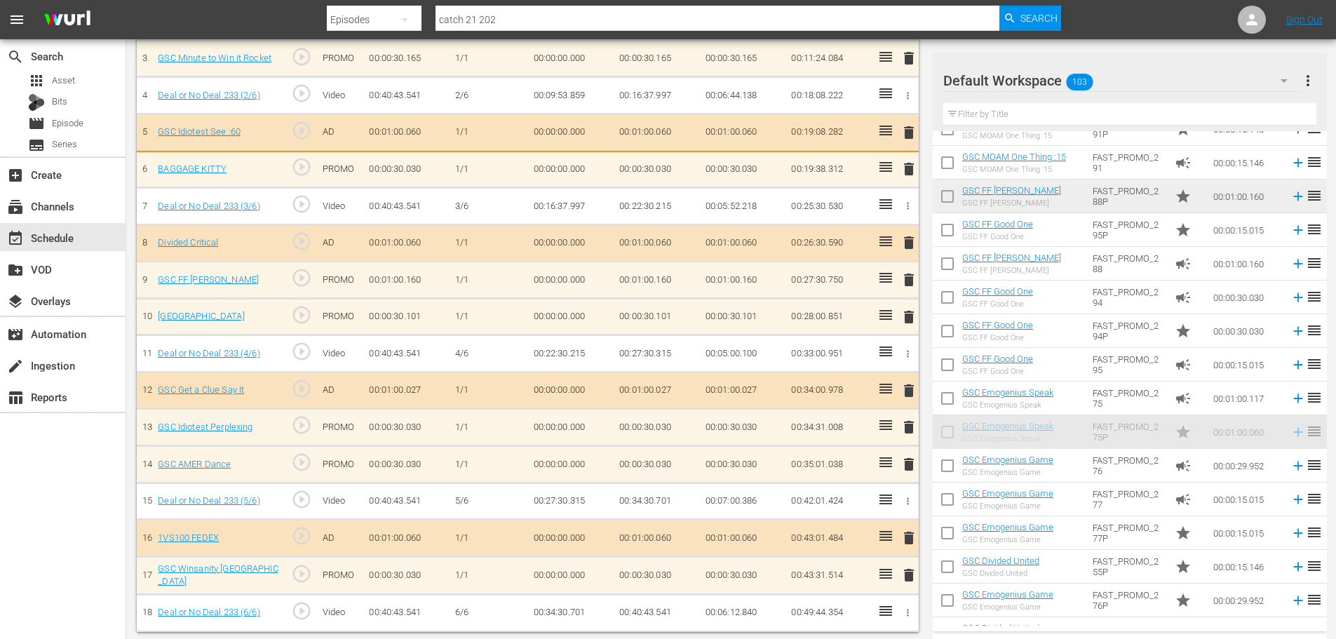
scroll to position [522, 0]
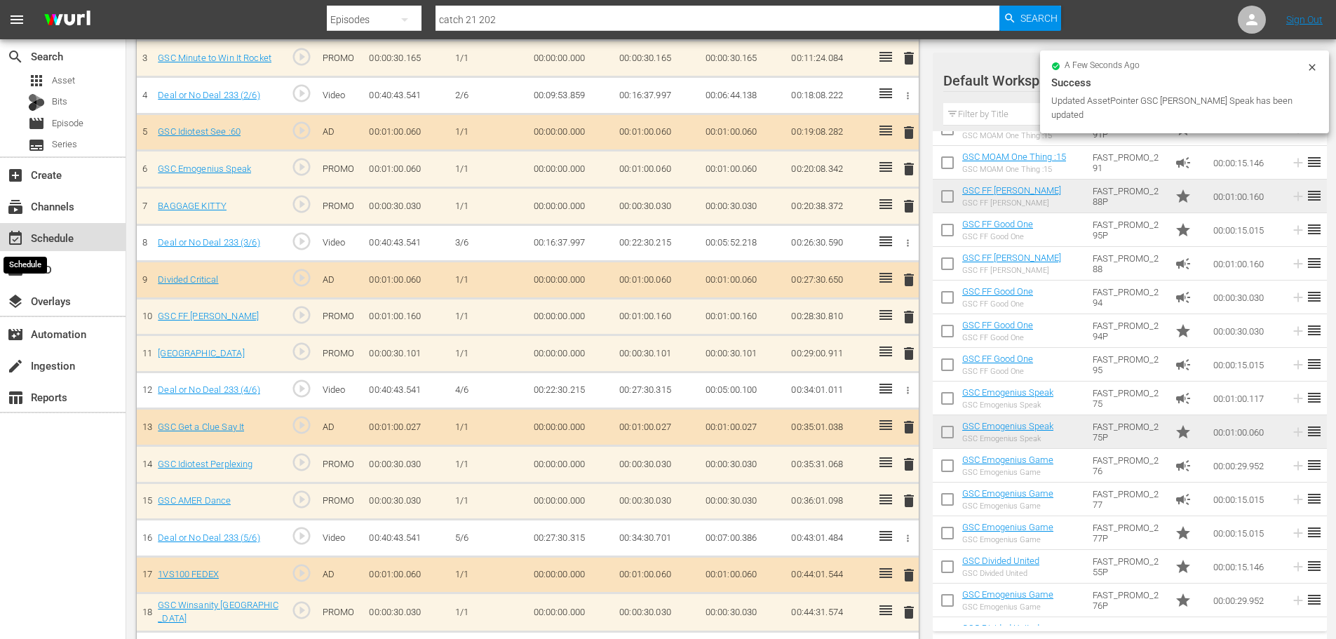
click at [22, 231] on span "event_available" at bounding box center [15, 238] width 17 height 17
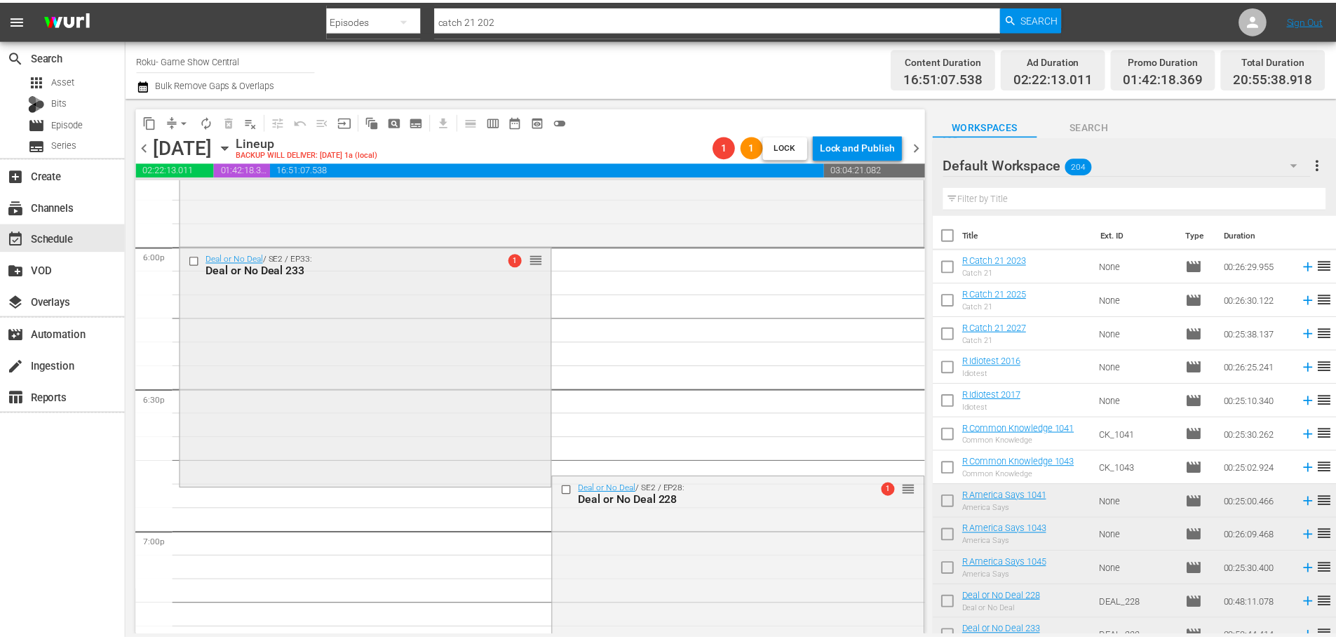
scroll to position [5258, 0]
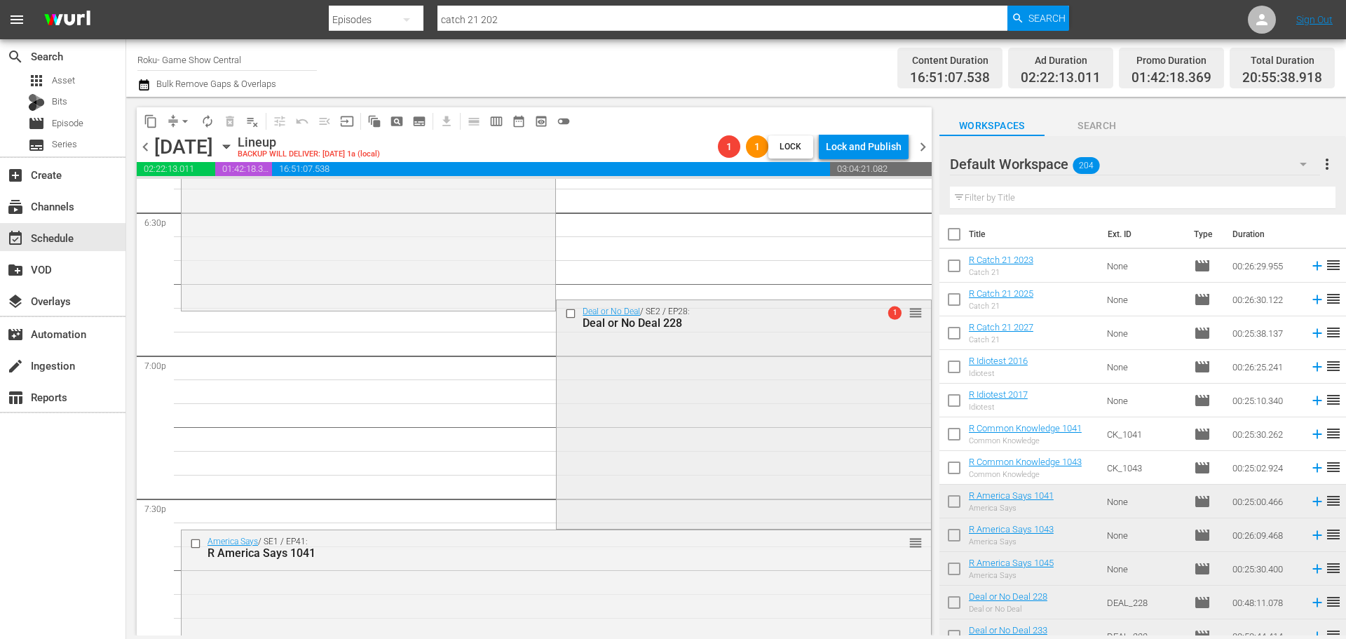
click at [714, 419] on div "Deal or No Deal / SE2 / EP28: Deal or No Deal 228 1 reorder" at bounding box center [744, 413] width 374 height 226
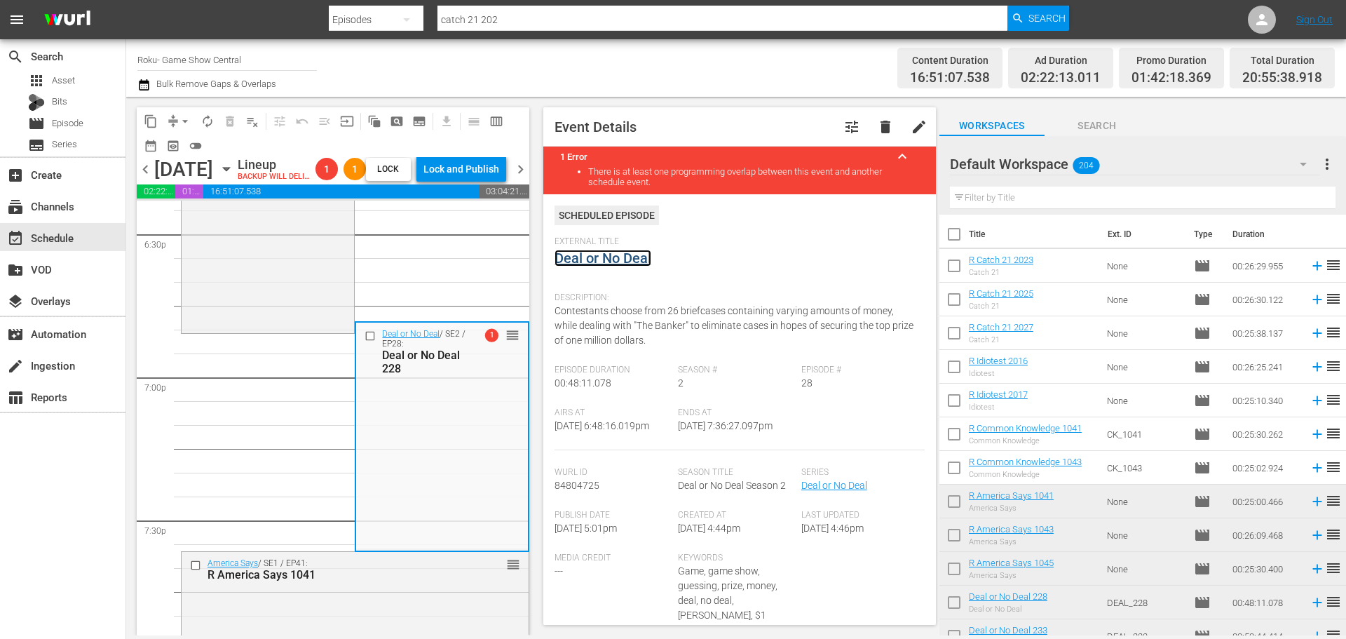
click at [584, 264] on link "Deal or No Deal" at bounding box center [603, 258] width 97 height 17
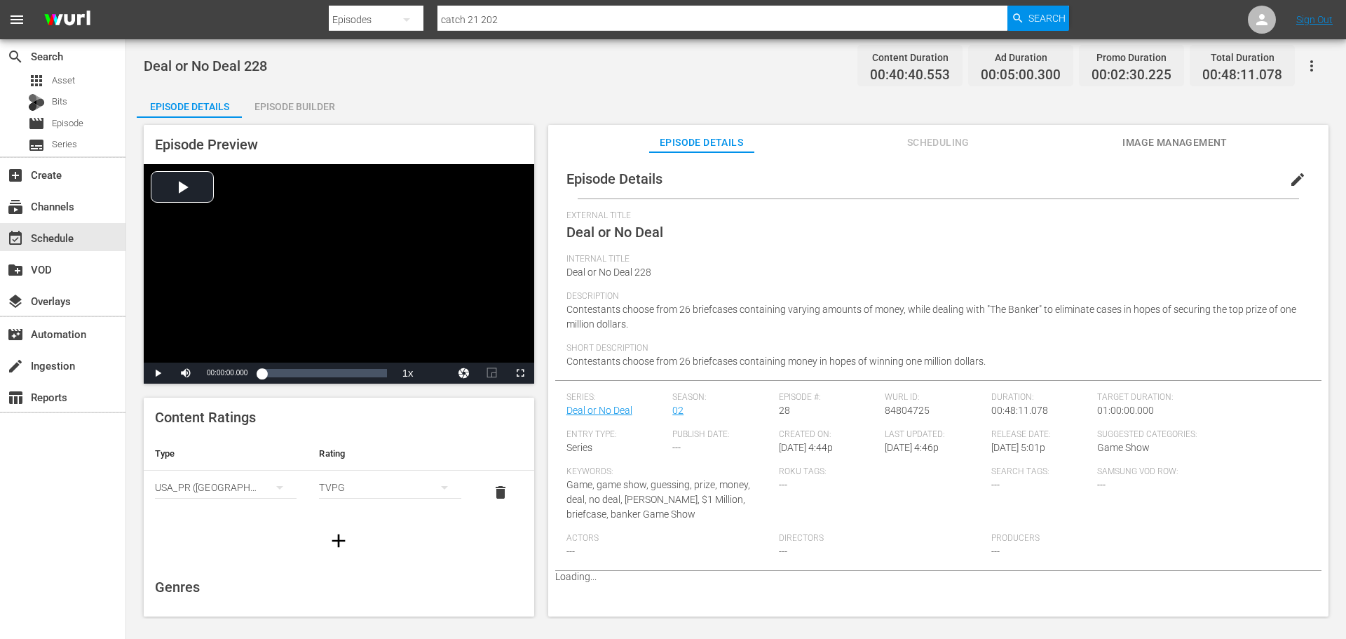
click at [293, 100] on div "Episode Builder" at bounding box center [294, 107] width 105 height 34
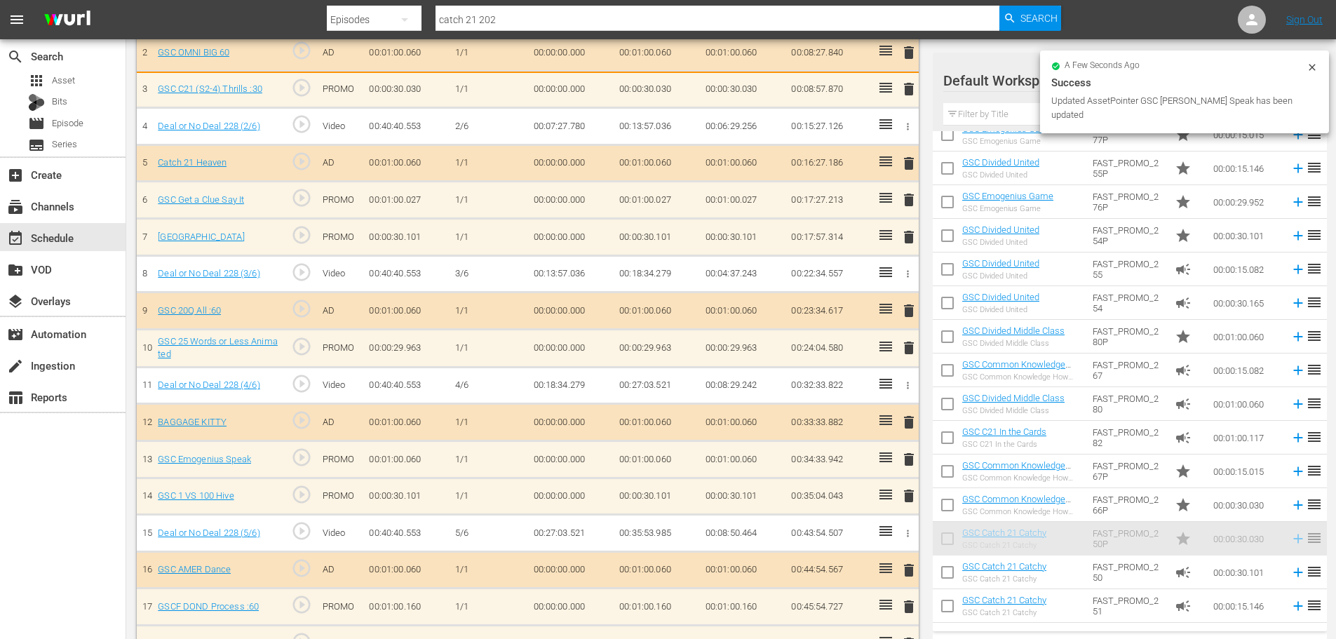
scroll to position [485, 0]
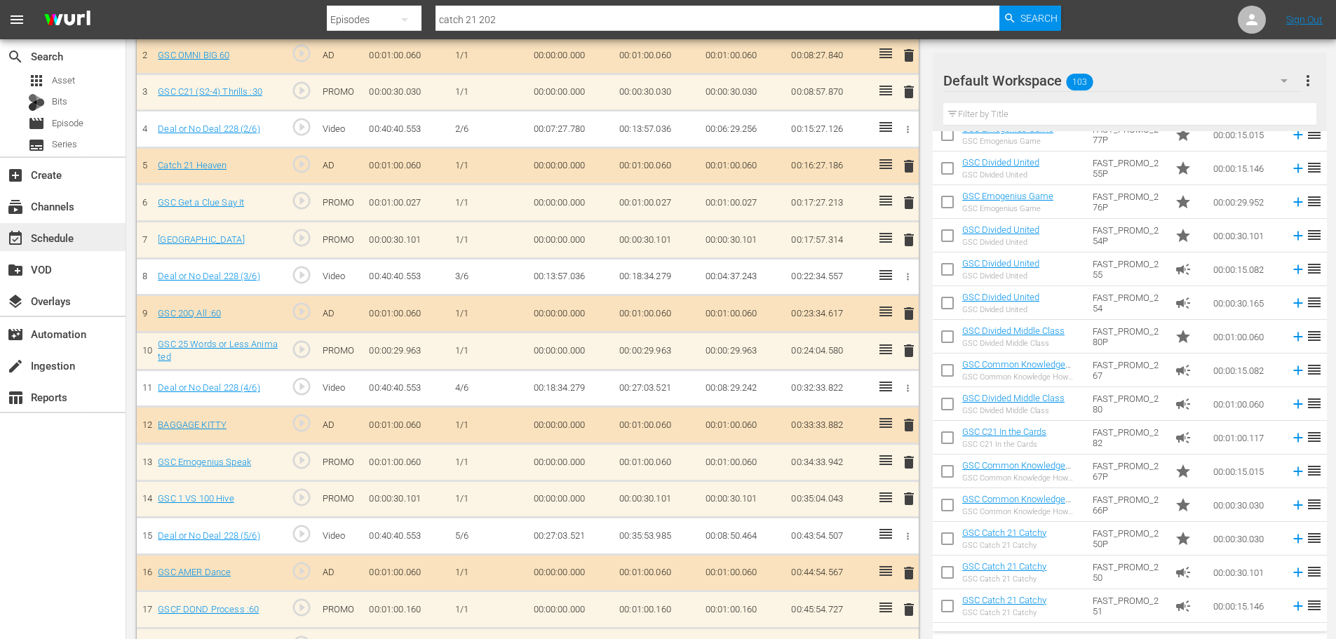
click at [91, 240] on div "event_available Schedule" at bounding box center [63, 237] width 126 height 28
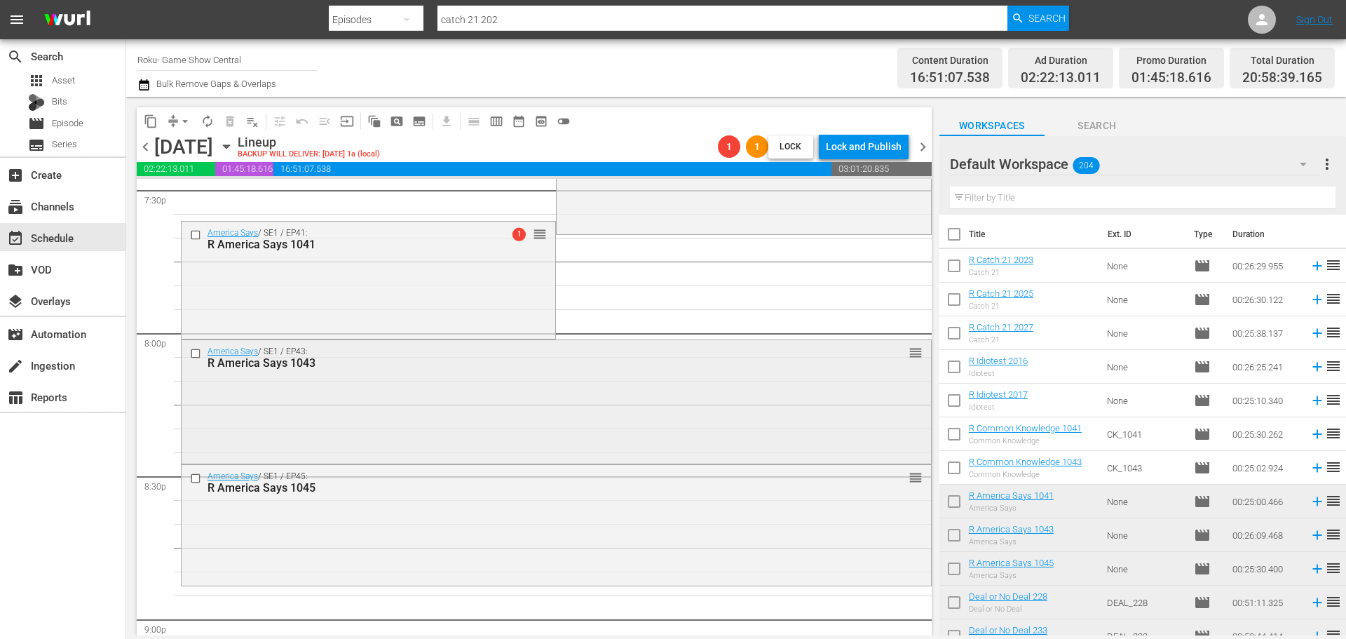
scroll to position [5568, 0]
click at [545, 495] on div "America Says / SE1 / EP45: R America Says 1045 reorder" at bounding box center [557, 481] width 750 height 34
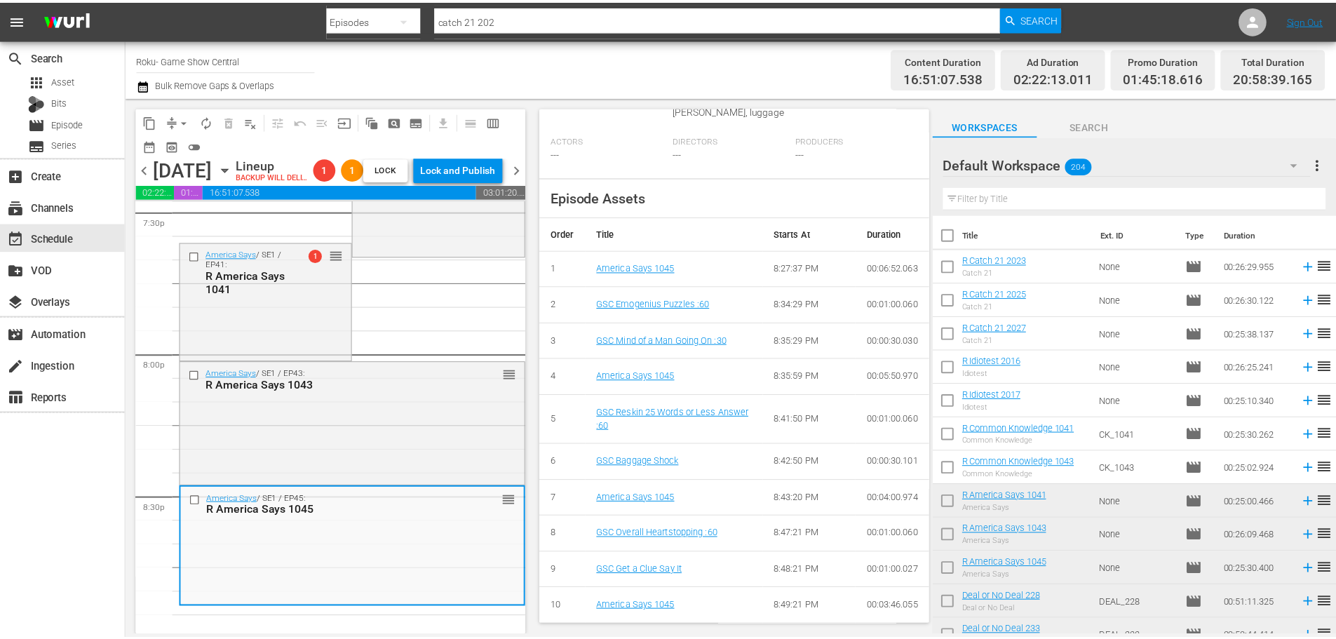
scroll to position [546, 0]
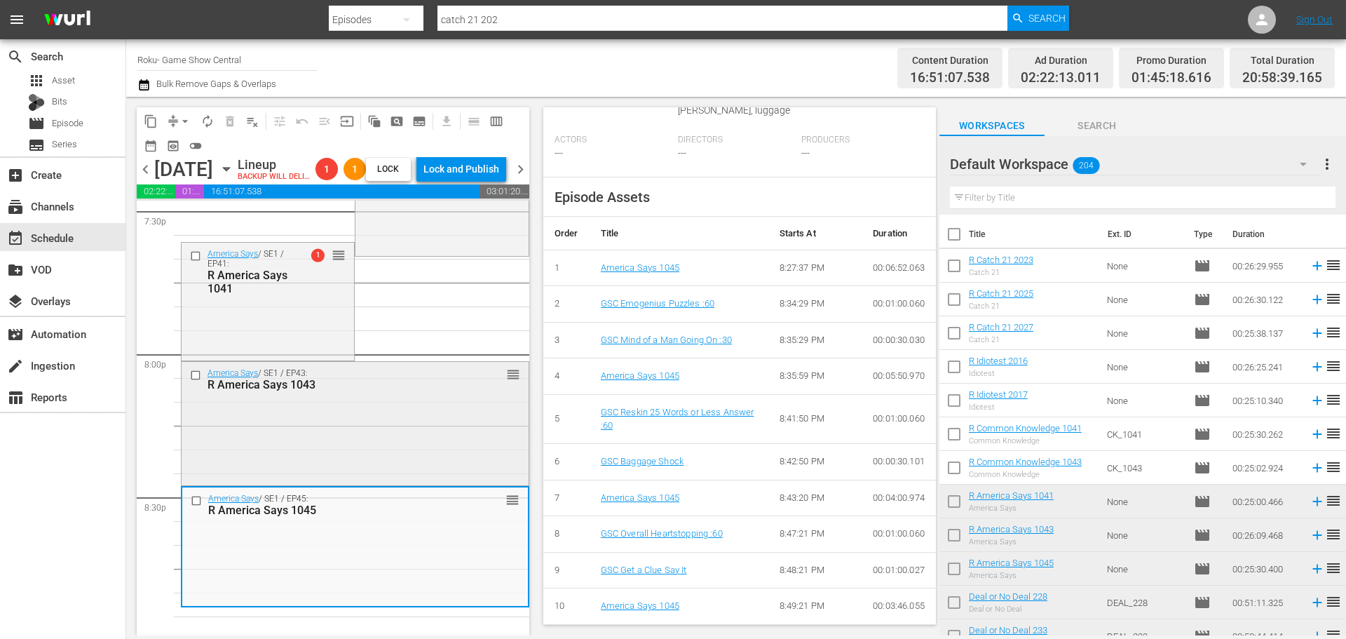
click at [319, 462] on div "America Says / SE1 / EP43: R America Says 1043 reorder" at bounding box center [355, 422] width 347 height 121
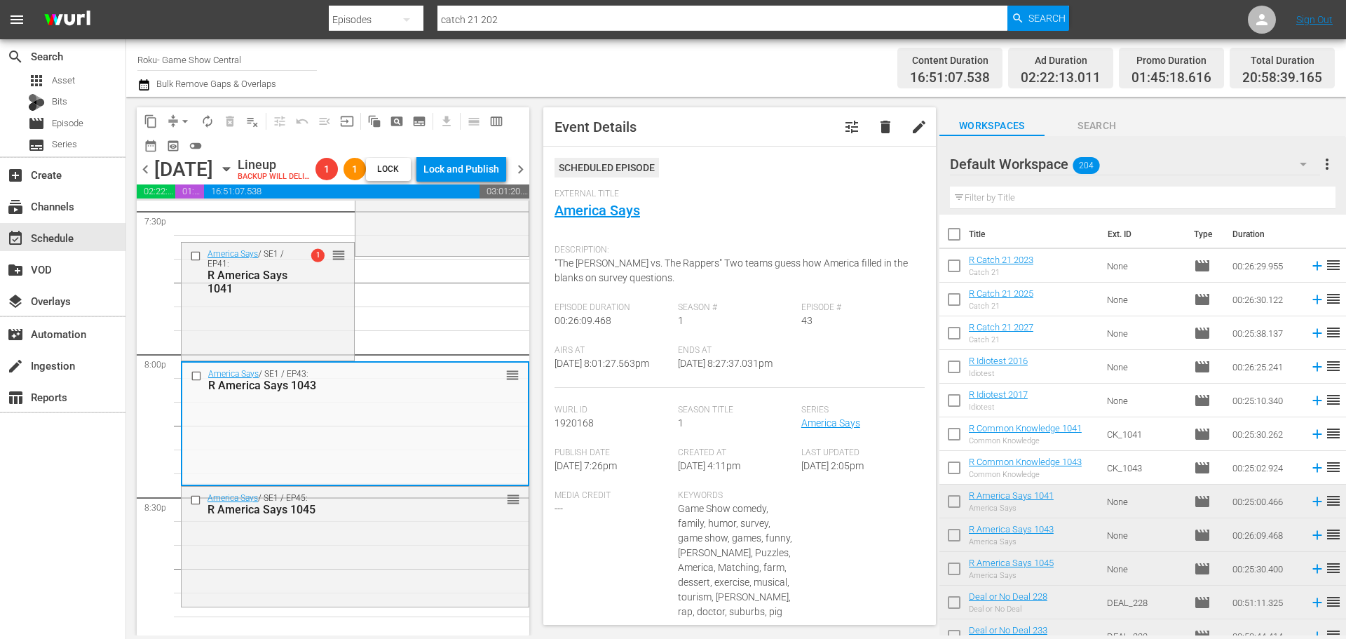
click at [616, 225] on div "External Title America Says" at bounding box center [740, 213] width 370 height 49
click at [621, 212] on link "America Says" at bounding box center [598, 210] width 86 height 17
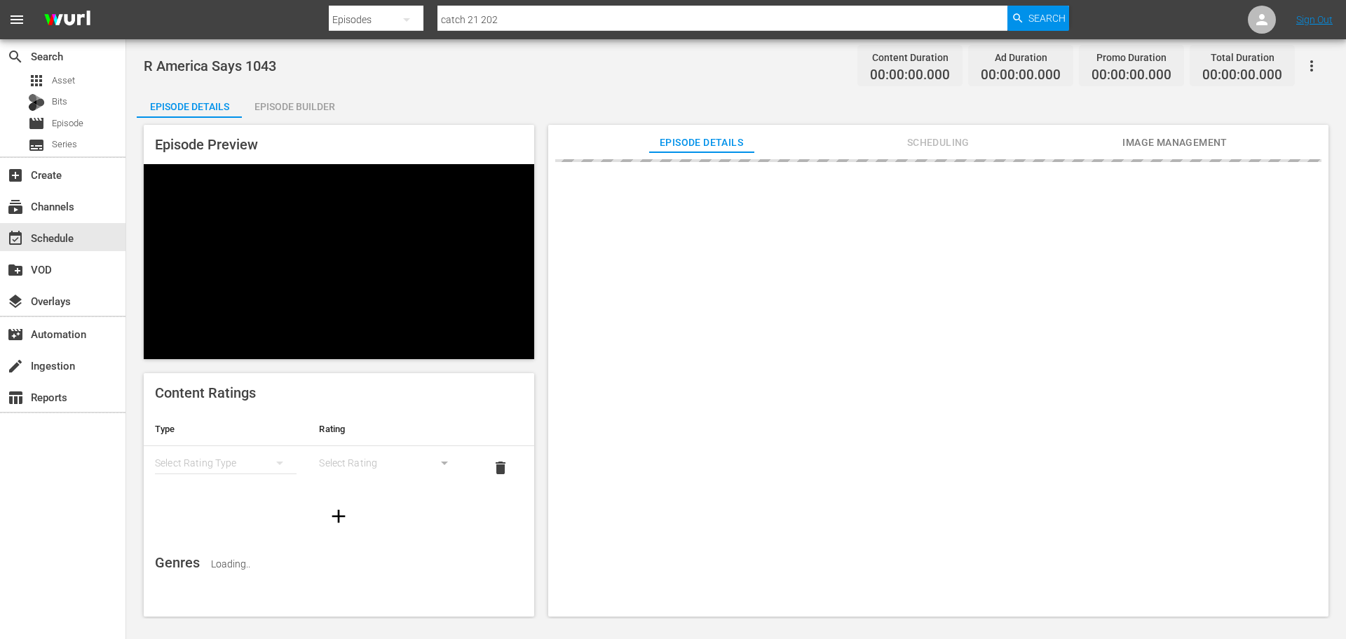
click at [313, 95] on div "Episode Builder" at bounding box center [294, 107] width 105 height 34
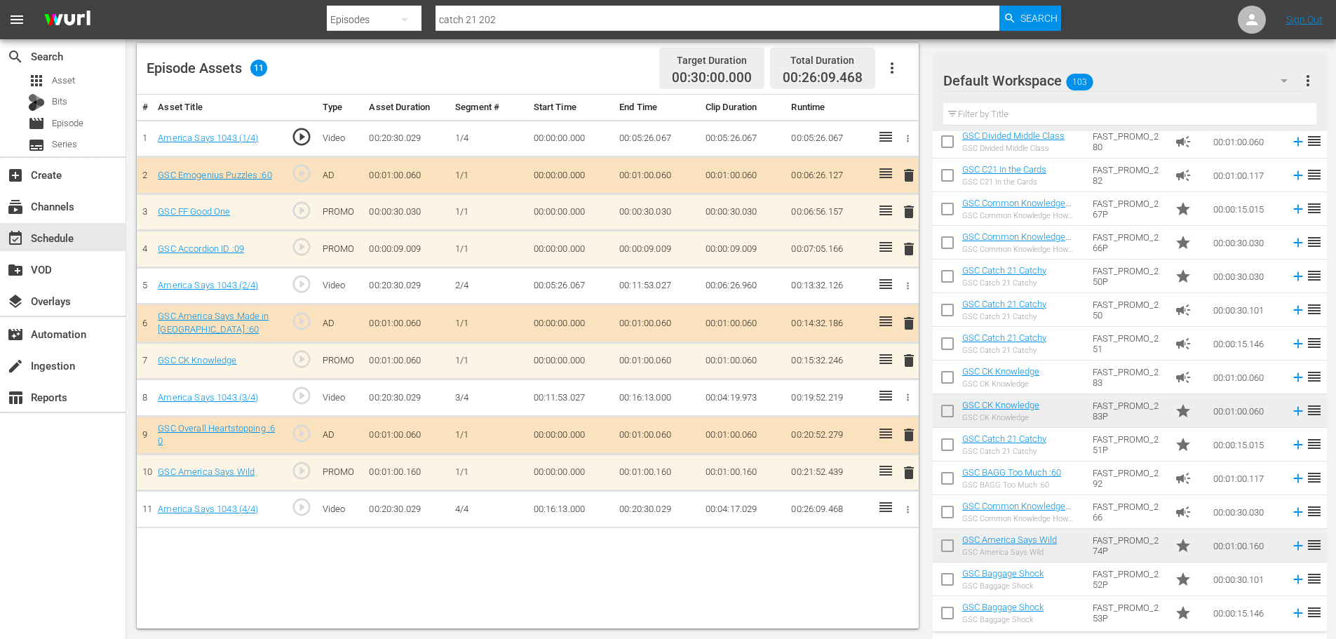
scroll to position [1593, 0]
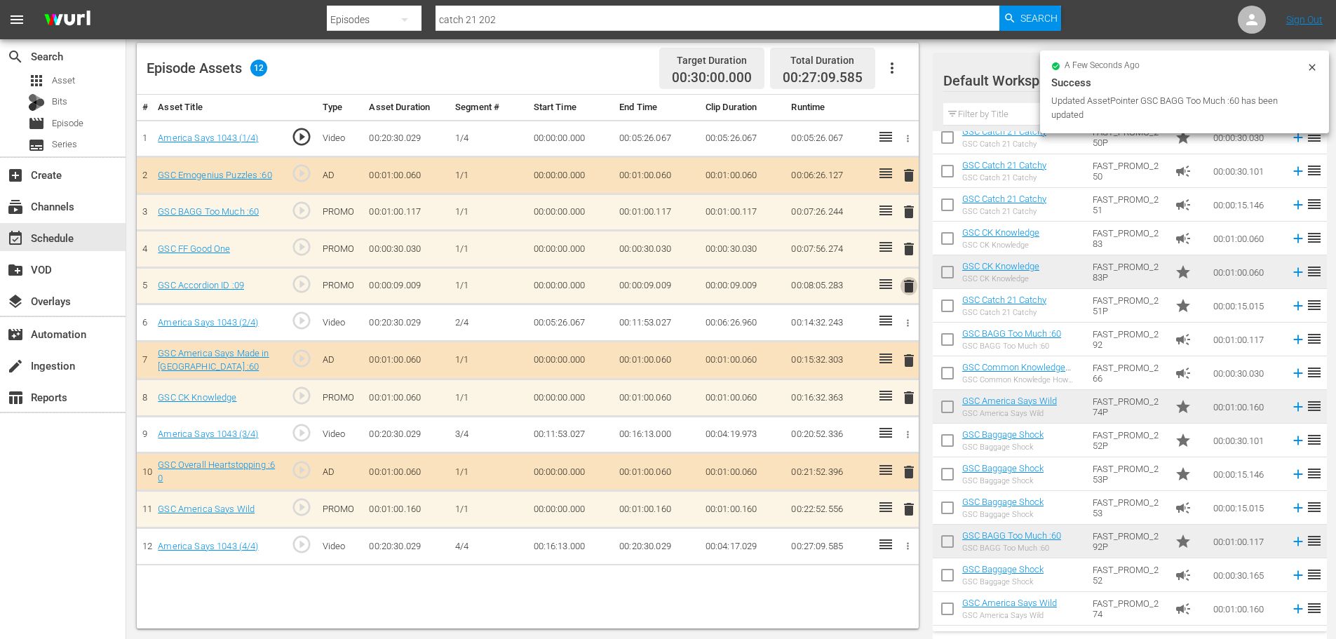
click at [902, 281] on span "delete" at bounding box center [908, 286] width 17 height 17
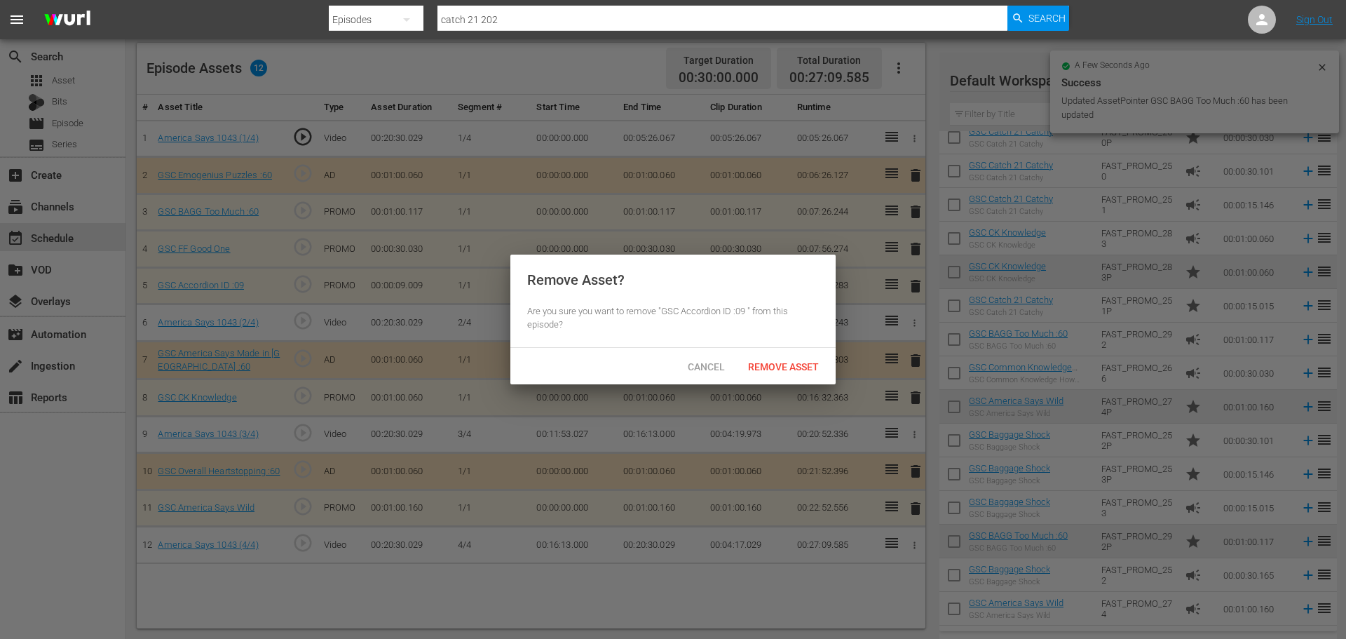
click at [782, 397] on div at bounding box center [673, 319] width 1346 height 639
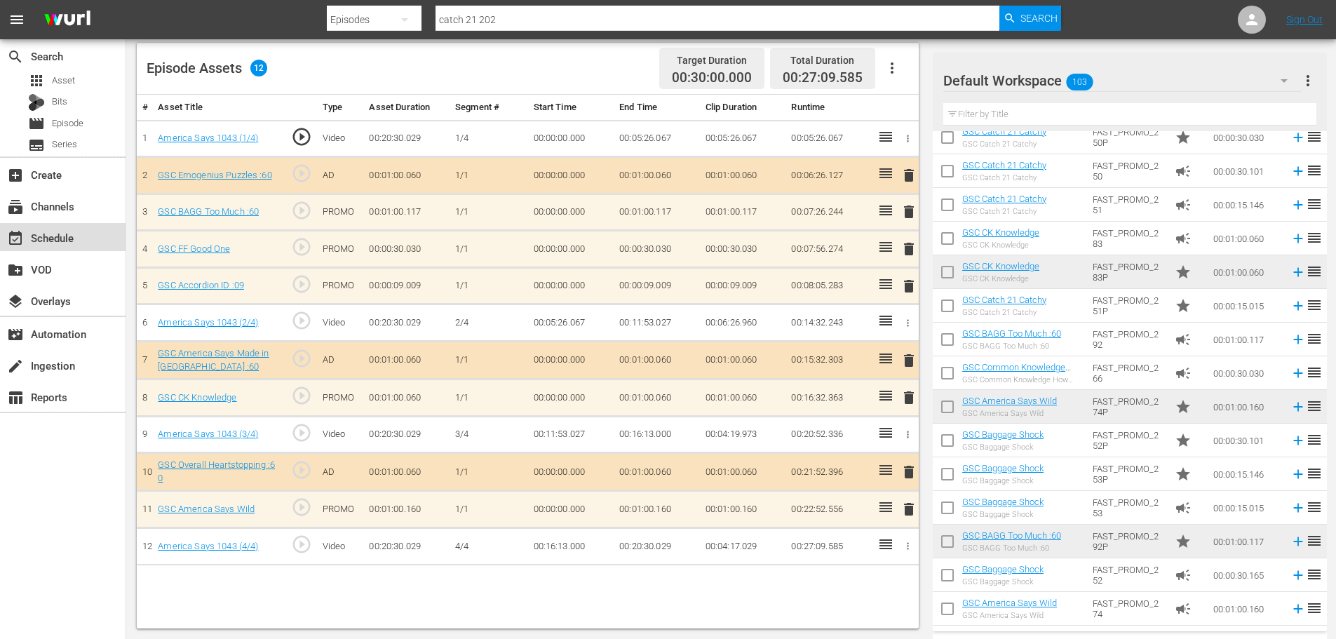
click at [74, 243] on div "event_available Schedule" at bounding box center [63, 237] width 126 height 28
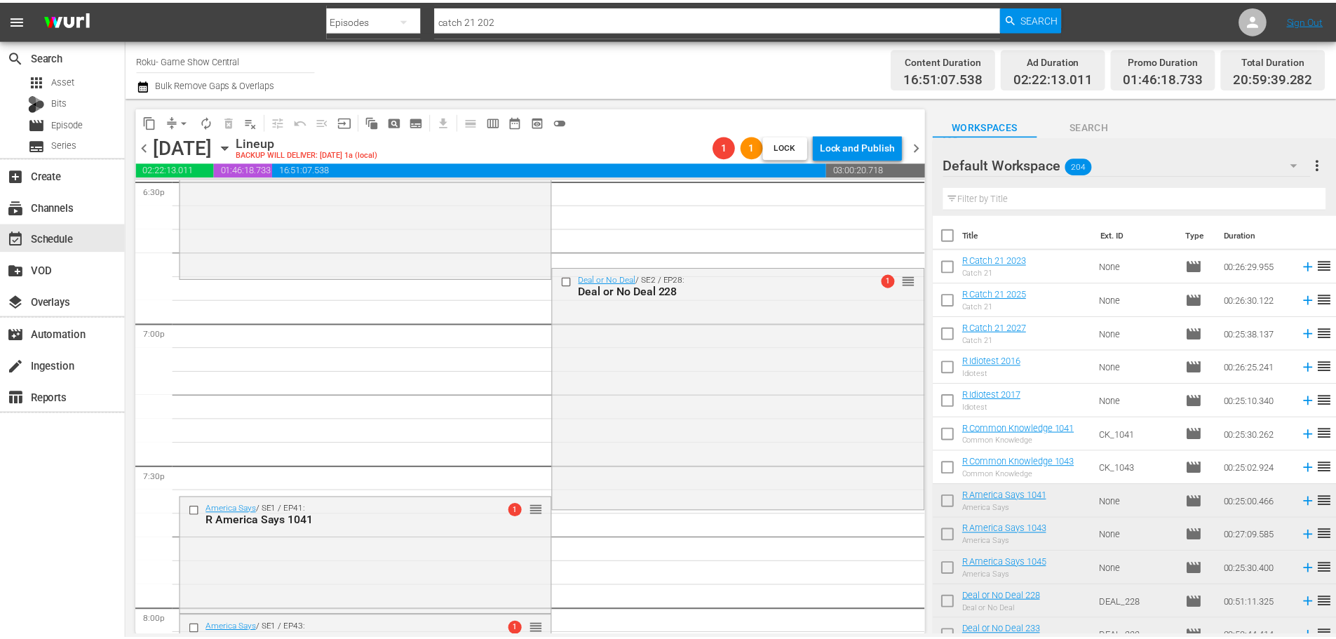
scroll to position [5568, 0]
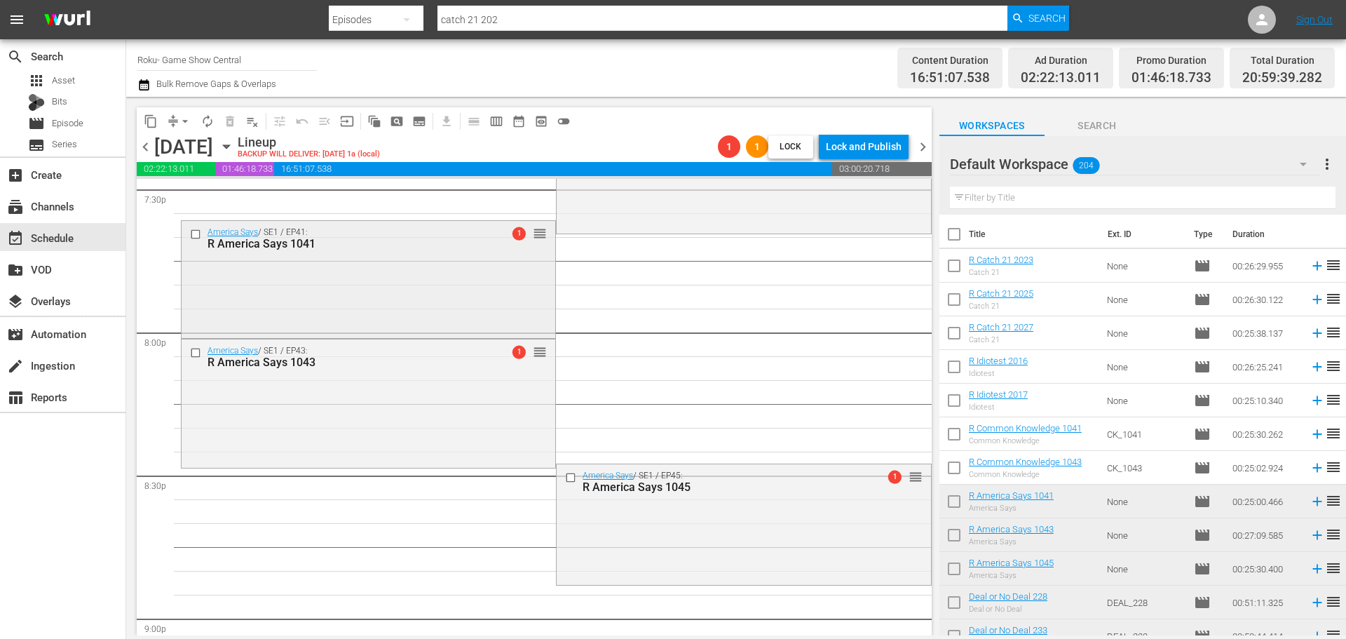
click at [252, 247] on div "R America Says 1041" at bounding box center [346, 243] width 277 height 13
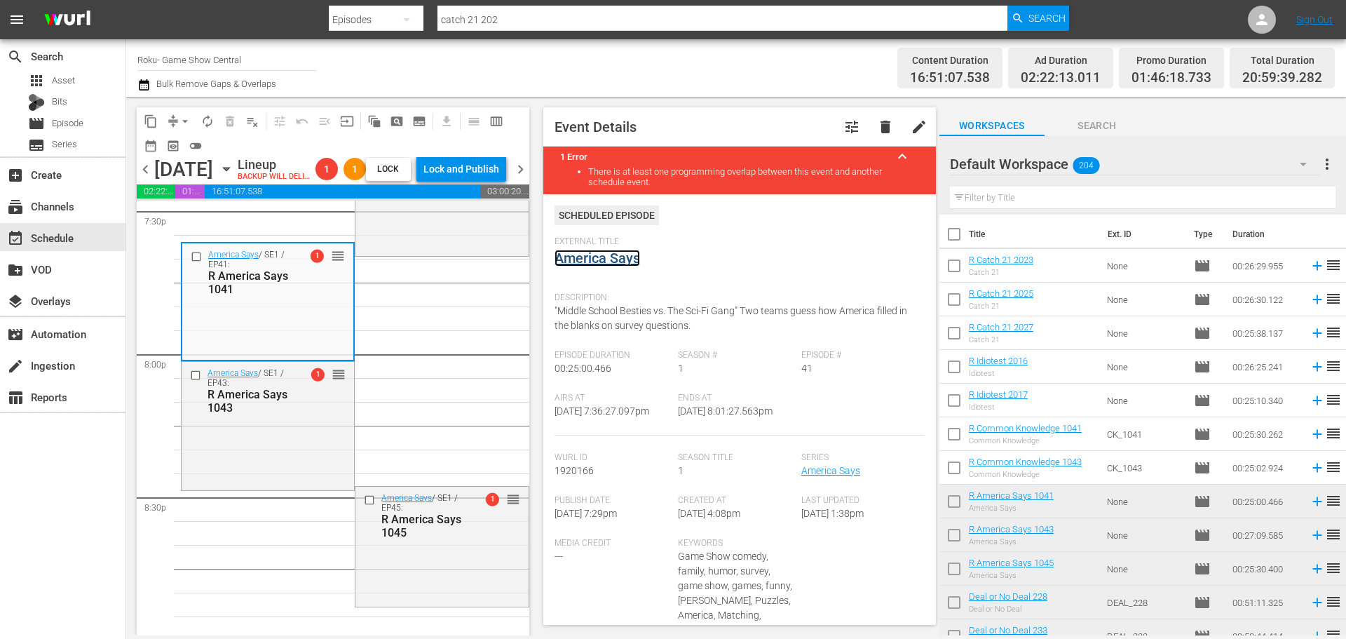
click at [621, 260] on link "America Says" at bounding box center [598, 258] width 86 height 17
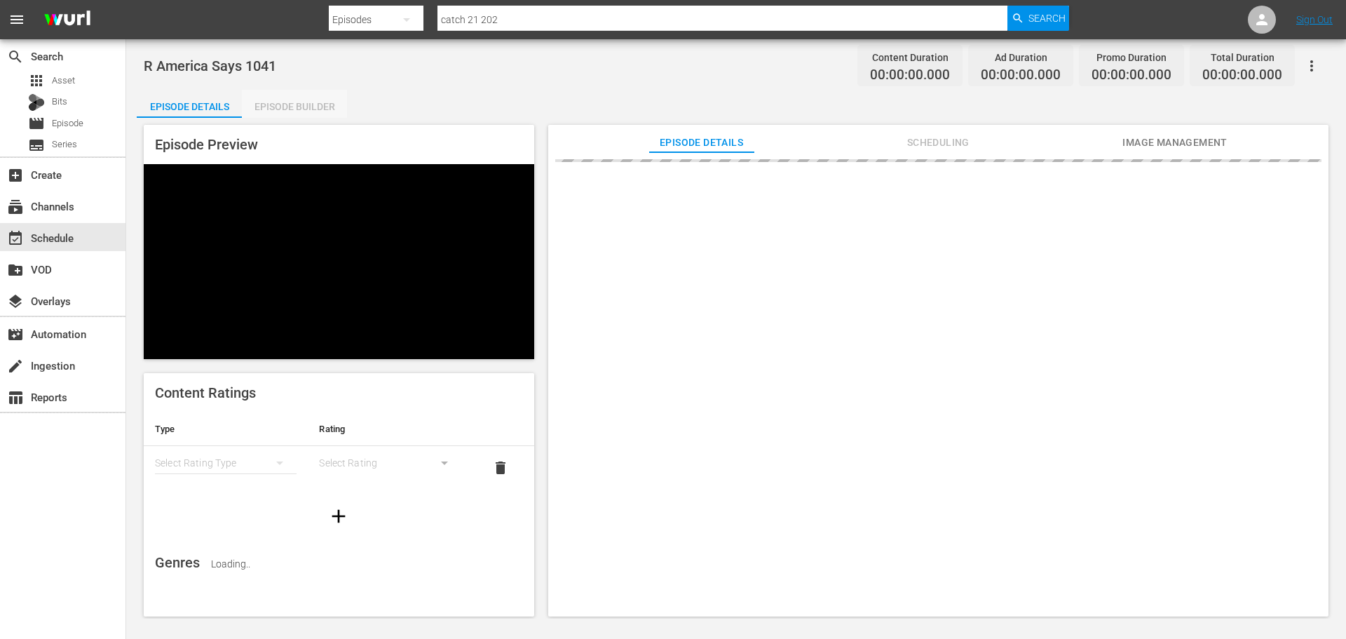
click at [285, 102] on div "Episode Builder" at bounding box center [294, 107] width 105 height 34
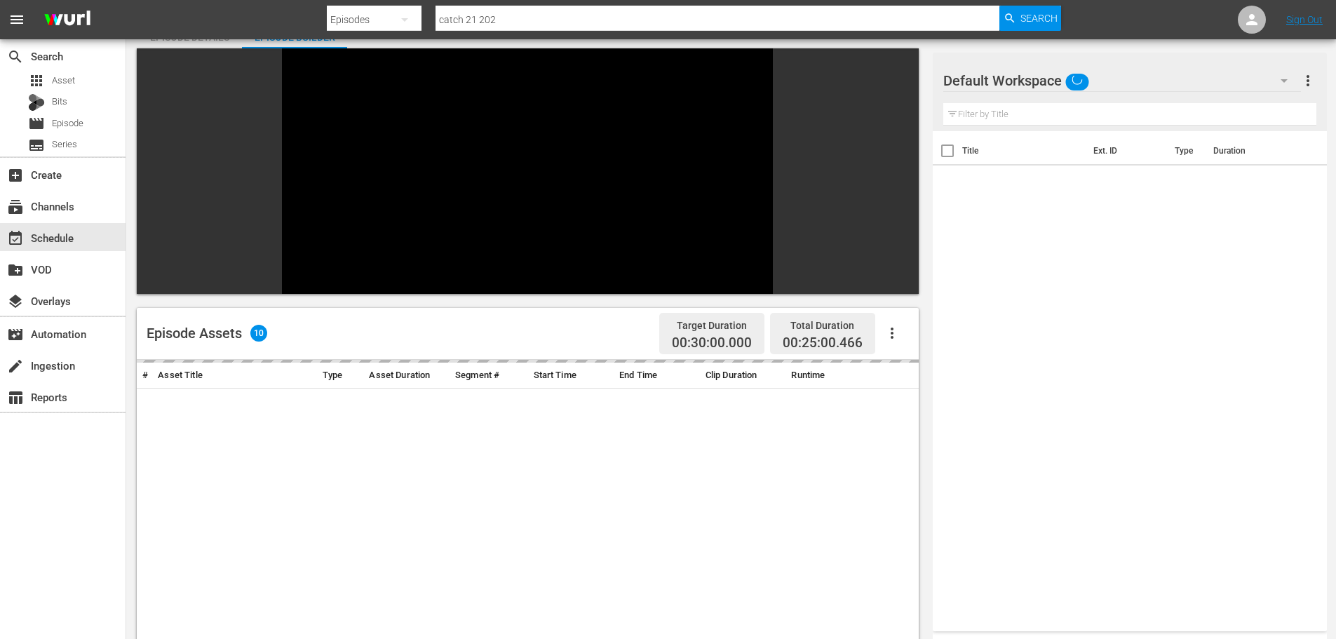
scroll to position [194, 0]
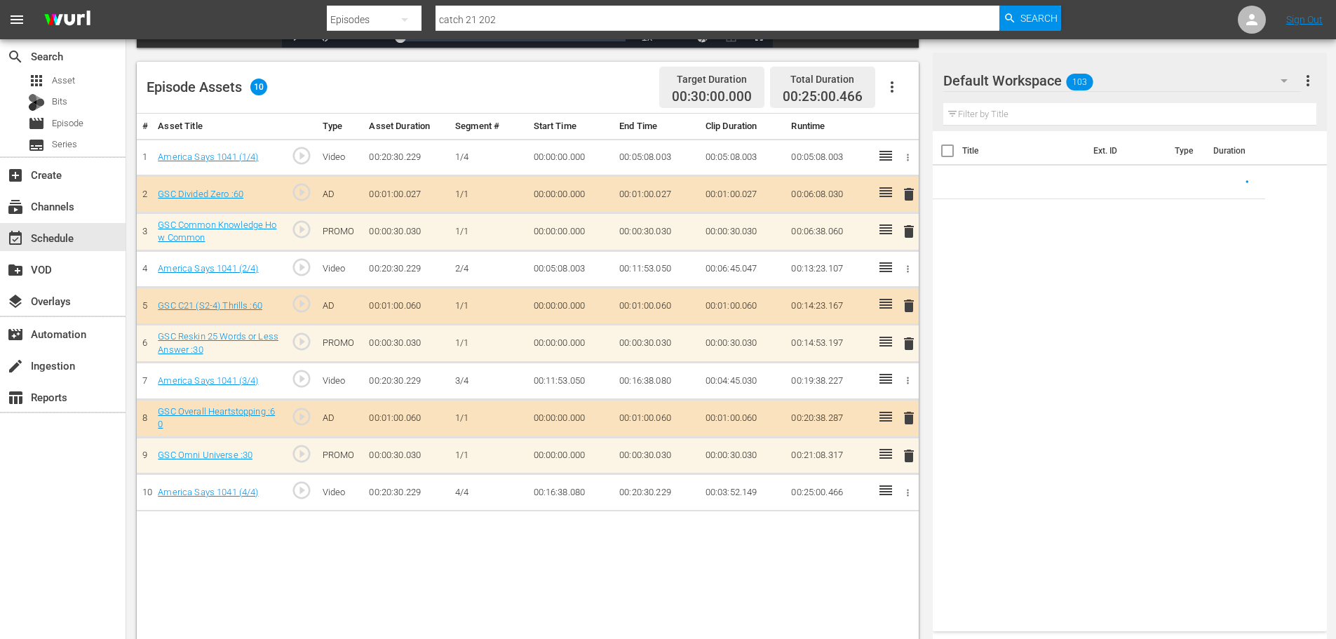
click at [1144, 119] on input "text" at bounding box center [1129, 114] width 373 height 22
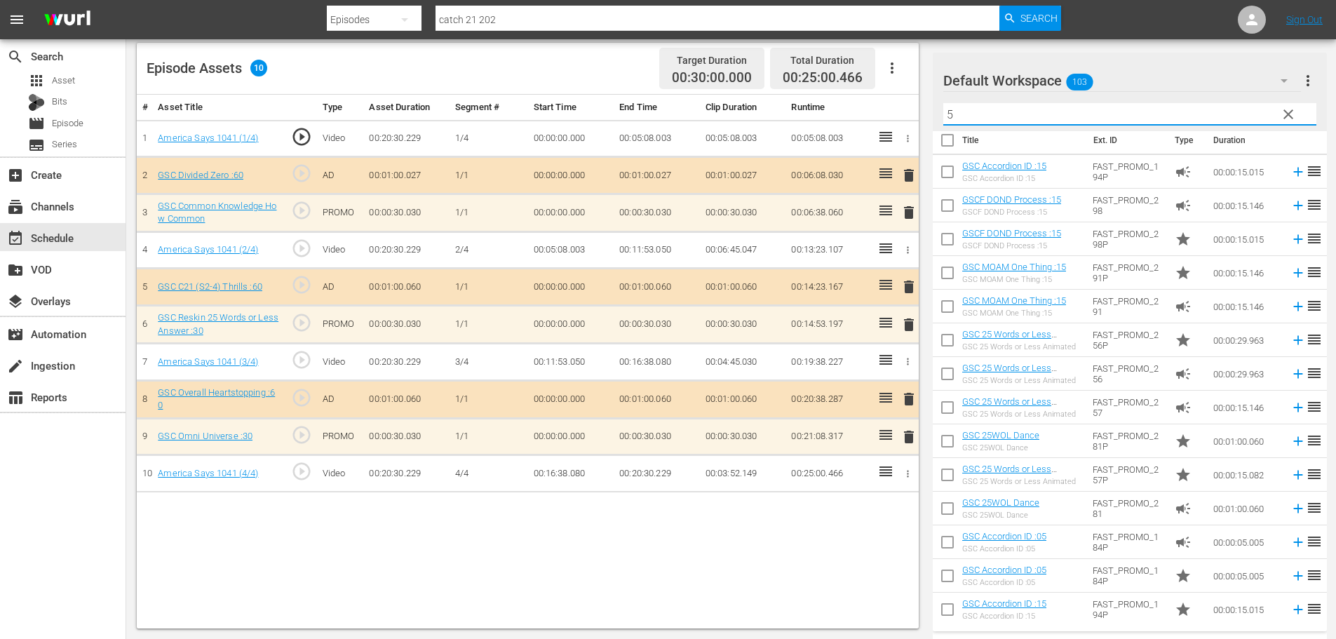
scroll to position [11, 0]
type input "5"
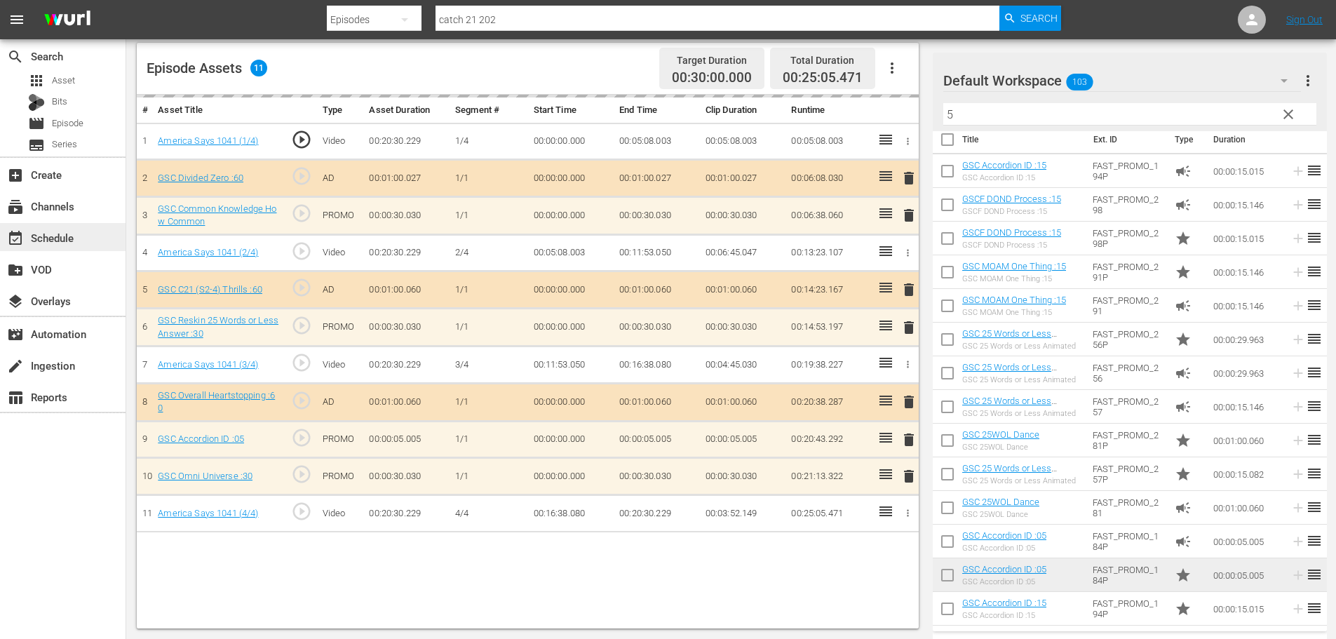
drag, startPoint x: 115, startPoint y: 220, endPoint x: 109, endPoint y: 232, distance: 13.5
click at [115, 221] on div "search Search apps Asset Bits movie Episode subtitles Series add_box Create sub…" at bounding box center [63, 358] width 126 height 639
click at [104, 231] on div "event_available Schedule" at bounding box center [63, 237] width 126 height 28
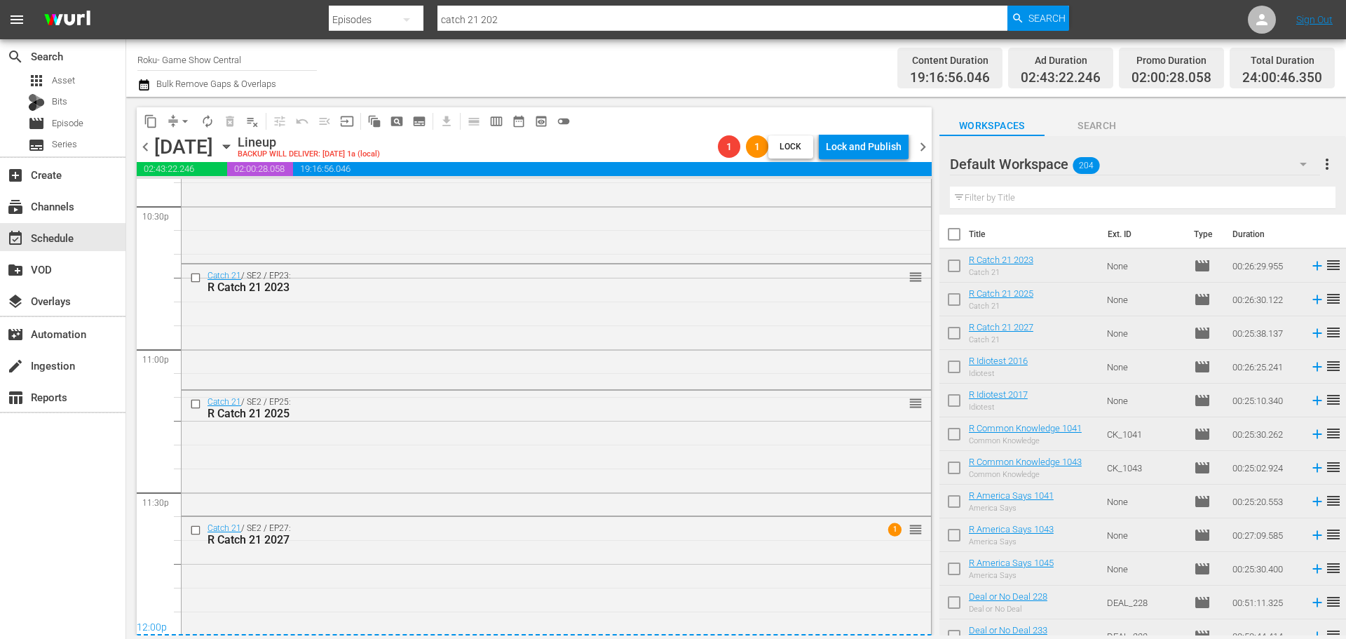
scroll to position [6412, 0]
click at [678, 616] on div "Catch 21 / SE2 / EP27: R Catch 21 2027 1 reorder" at bounding box center [557, 573] width 750 height 118
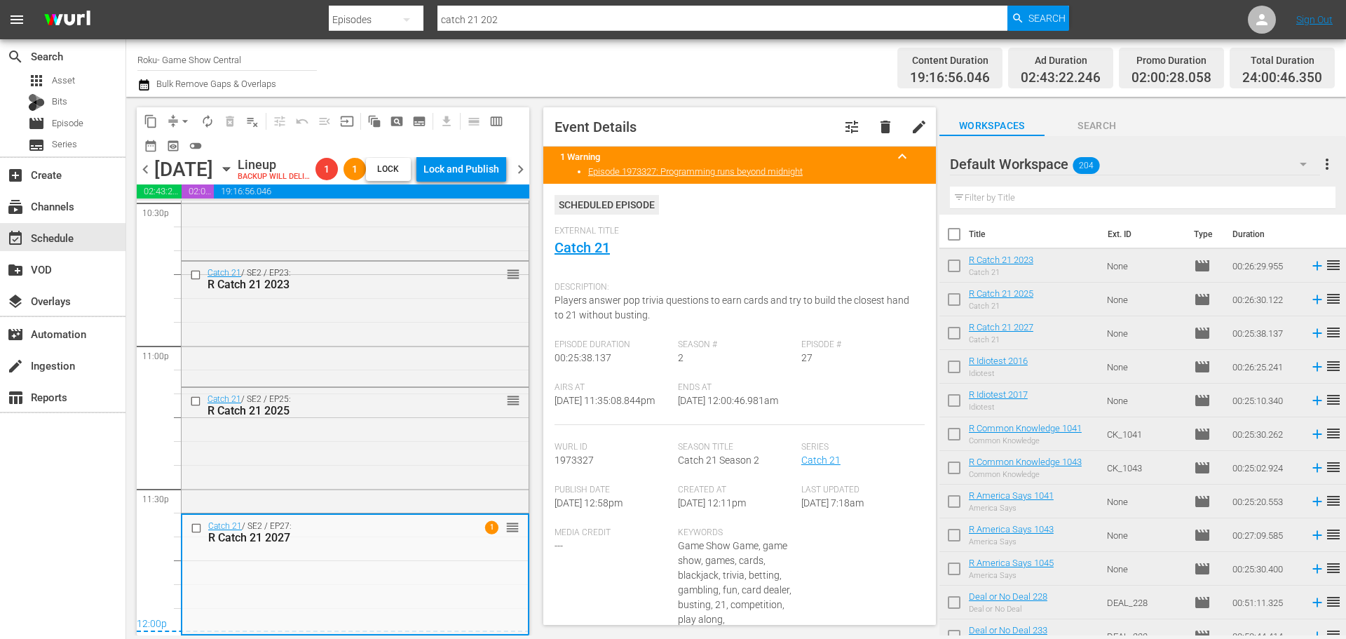
scroll to position [562, 0]
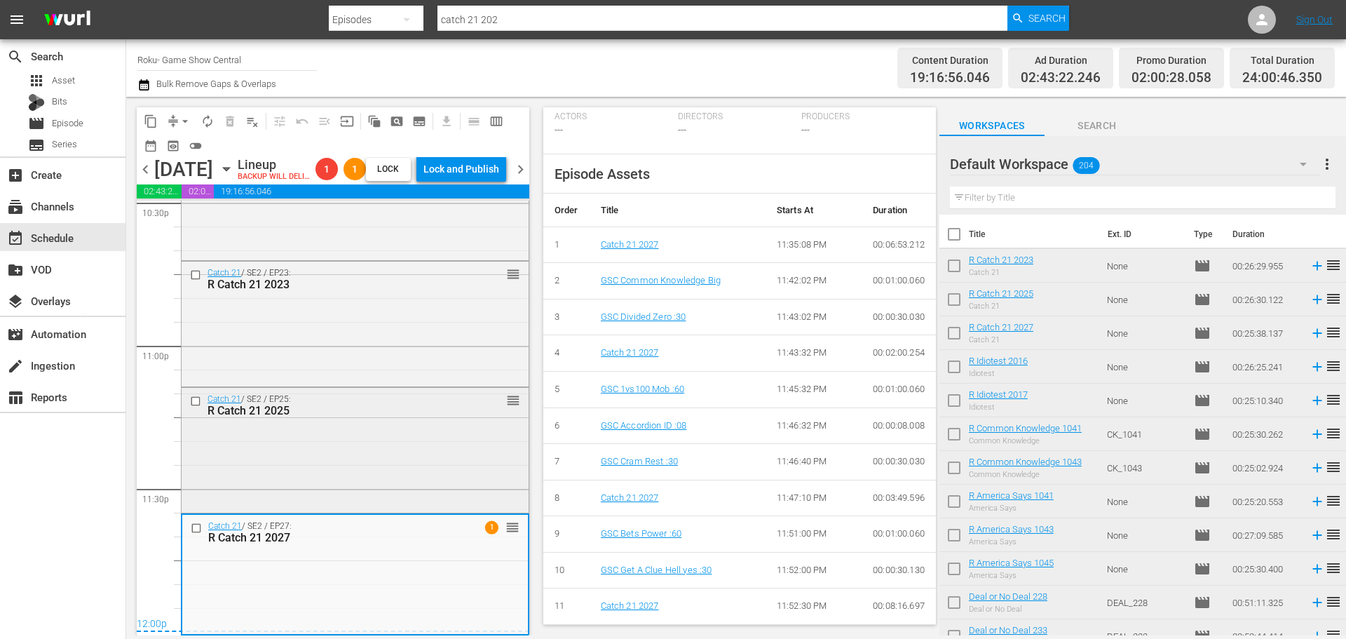
click at [423, 453] on div "Catch 21 / SE2 / EP25: R Catch 21 2025 reorder" at bounding box center [355, 449] width 347 height 122
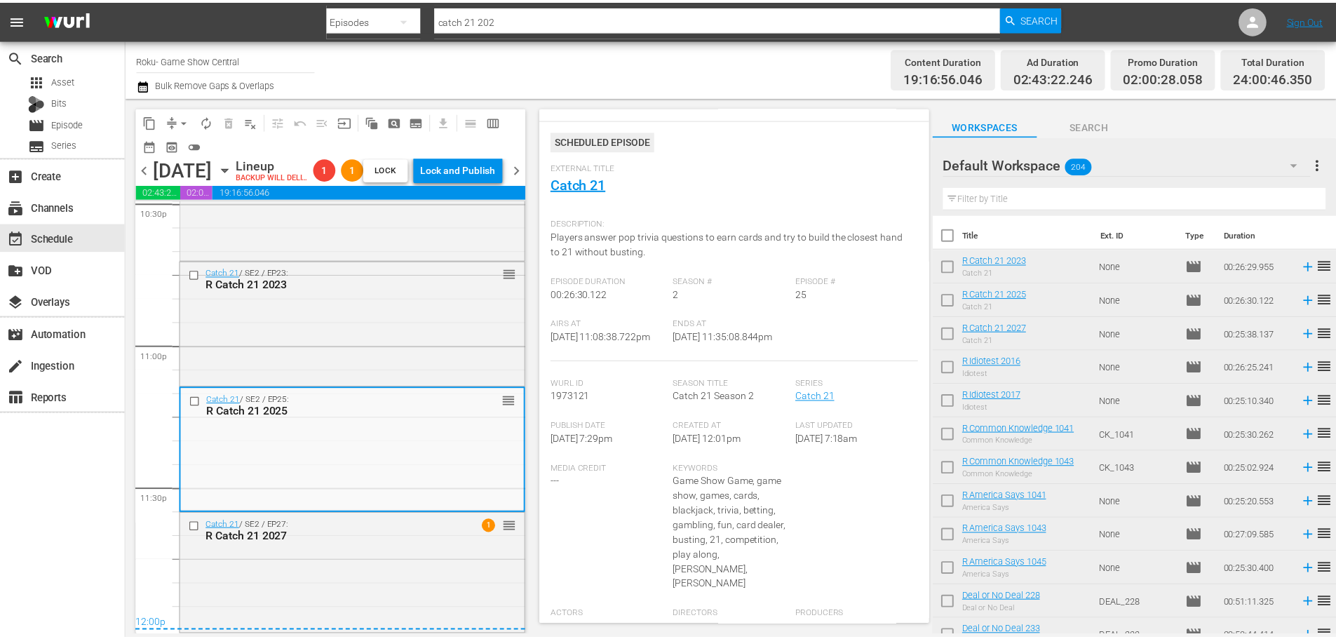
scroll to position [25, 0]
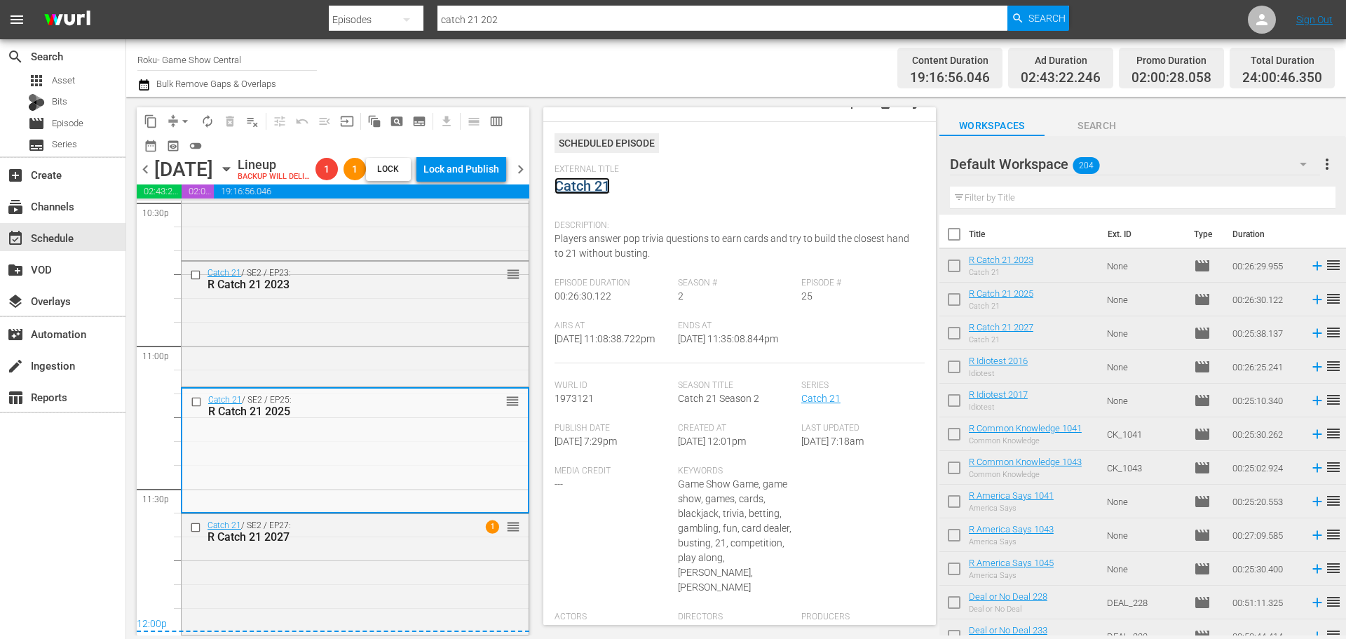
click at [601, 190] on link "Catch 21" at bounding box center [582, 185] width 55 height 17
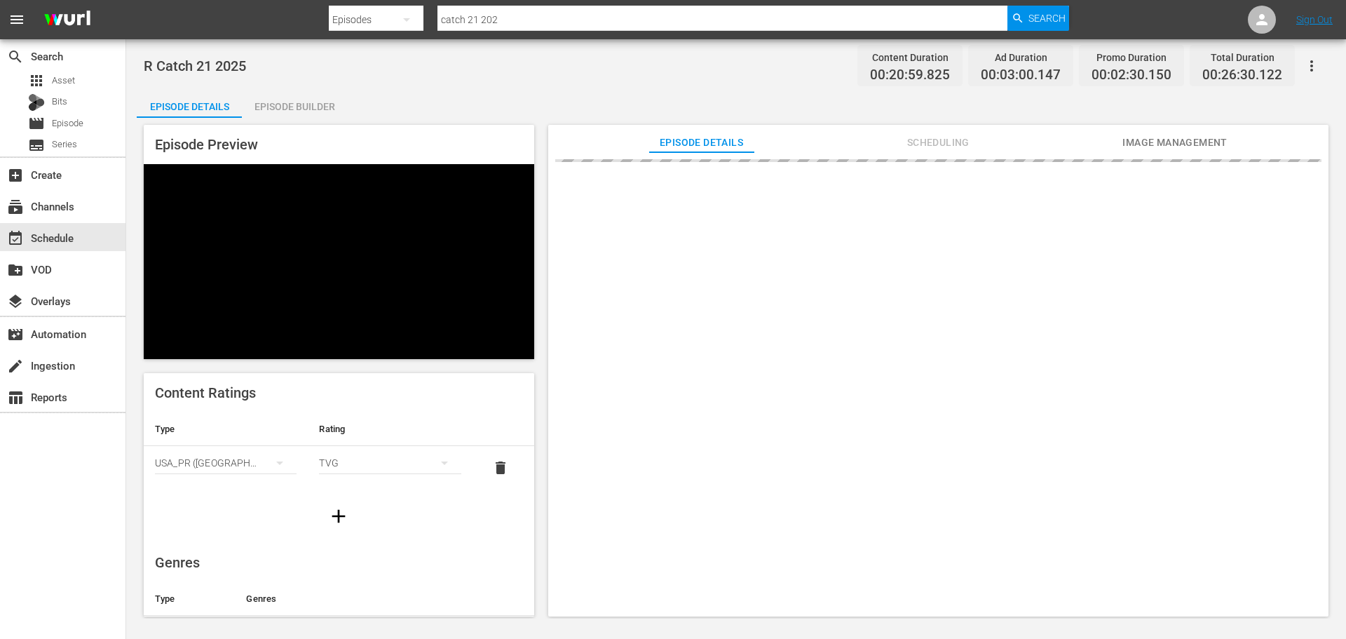
click at [267, 97] on div "Episode Builder" at bounding box center [294, 107] width 105 height 34
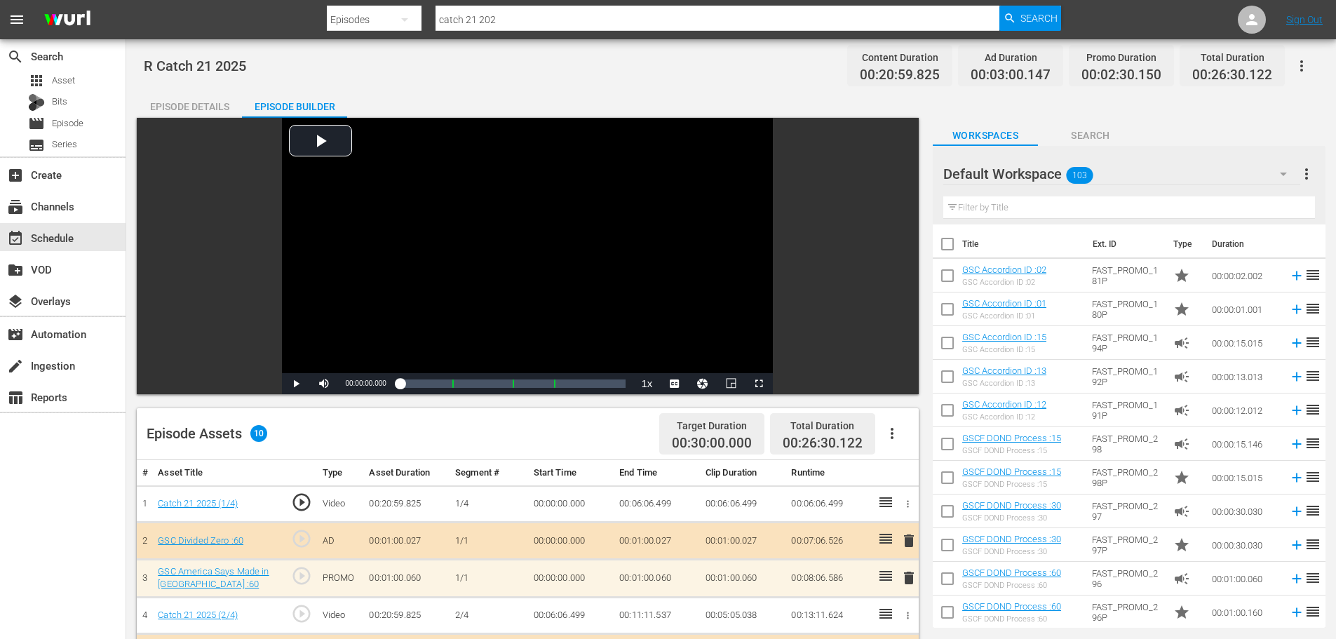
click at [1120, 203] on input "text" at bounding box center [1129, 207] width 372 height 22
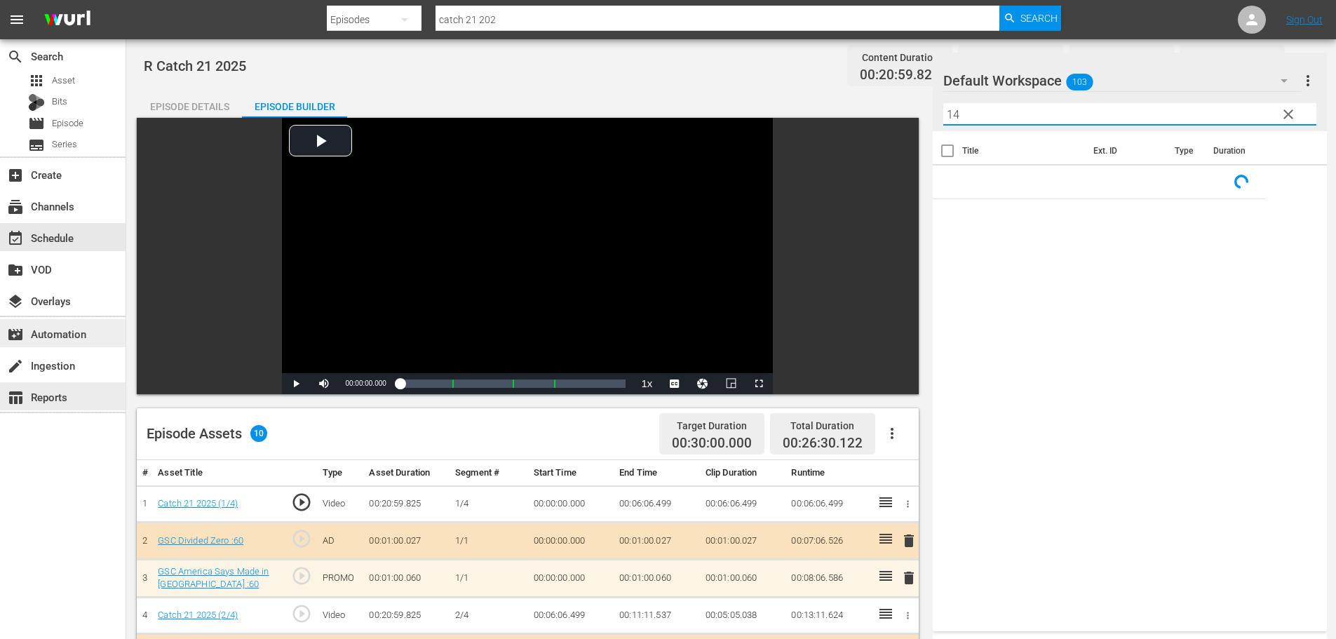
scroll to position [365, 0]
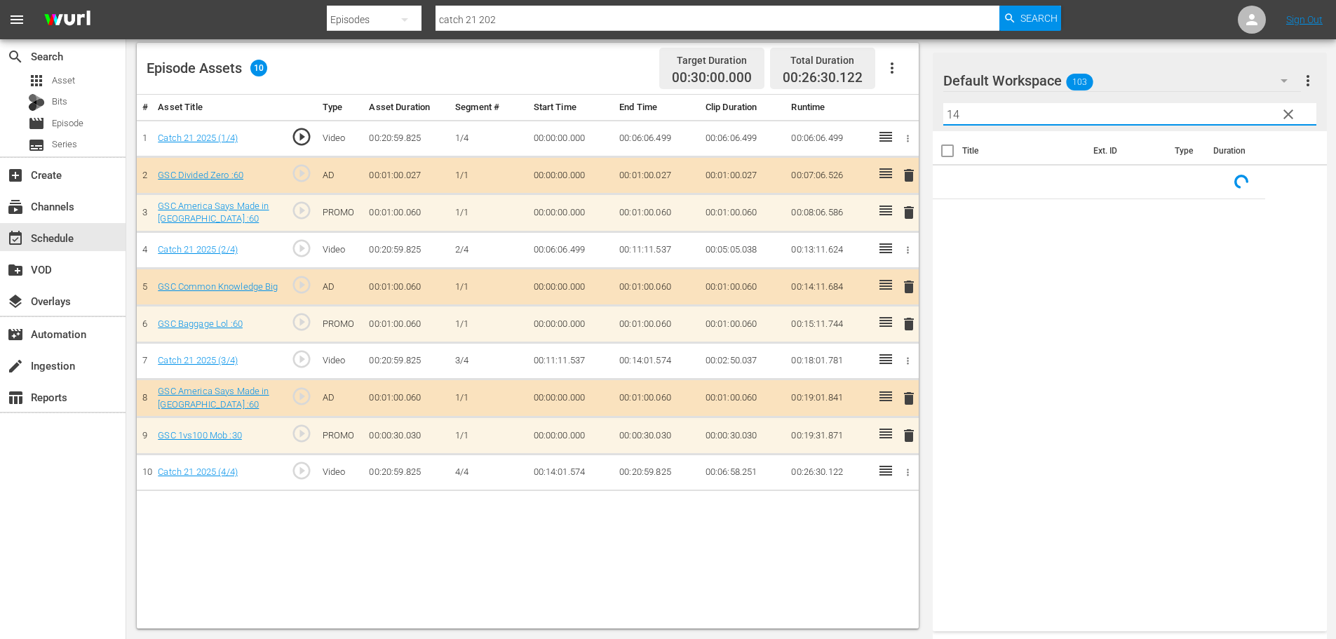
type input "14"
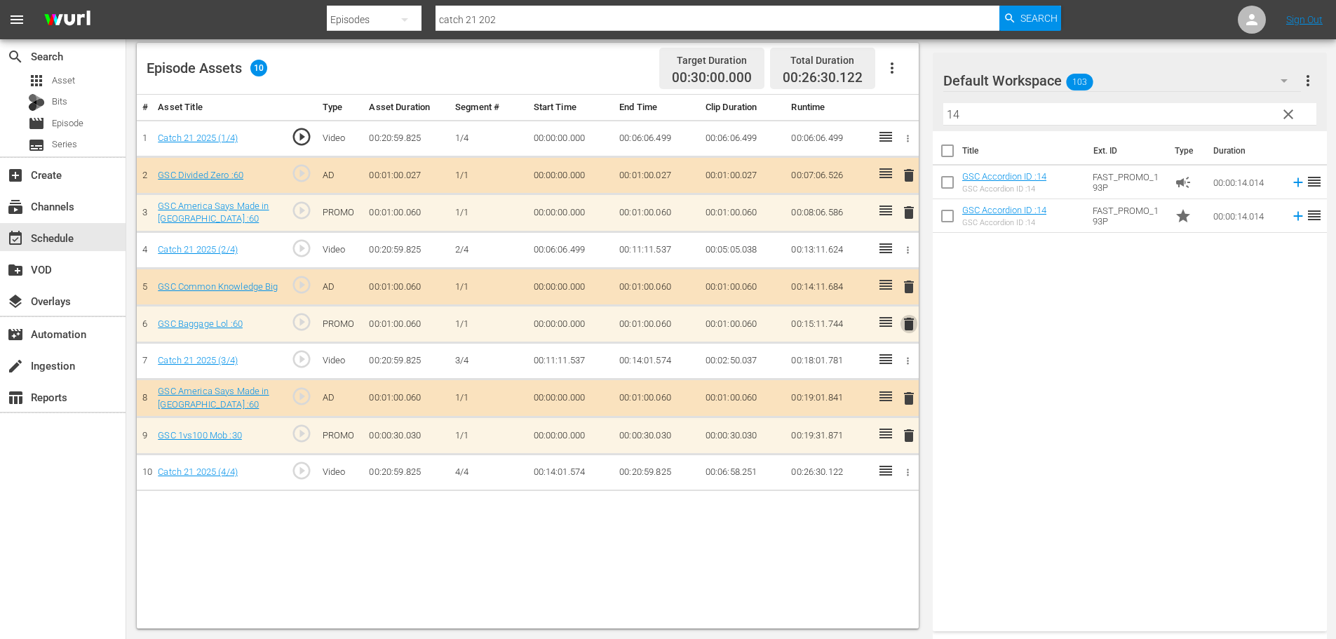
click at [914, 329] on span "delete" at bounding box center [908, 324] width 17 height 17
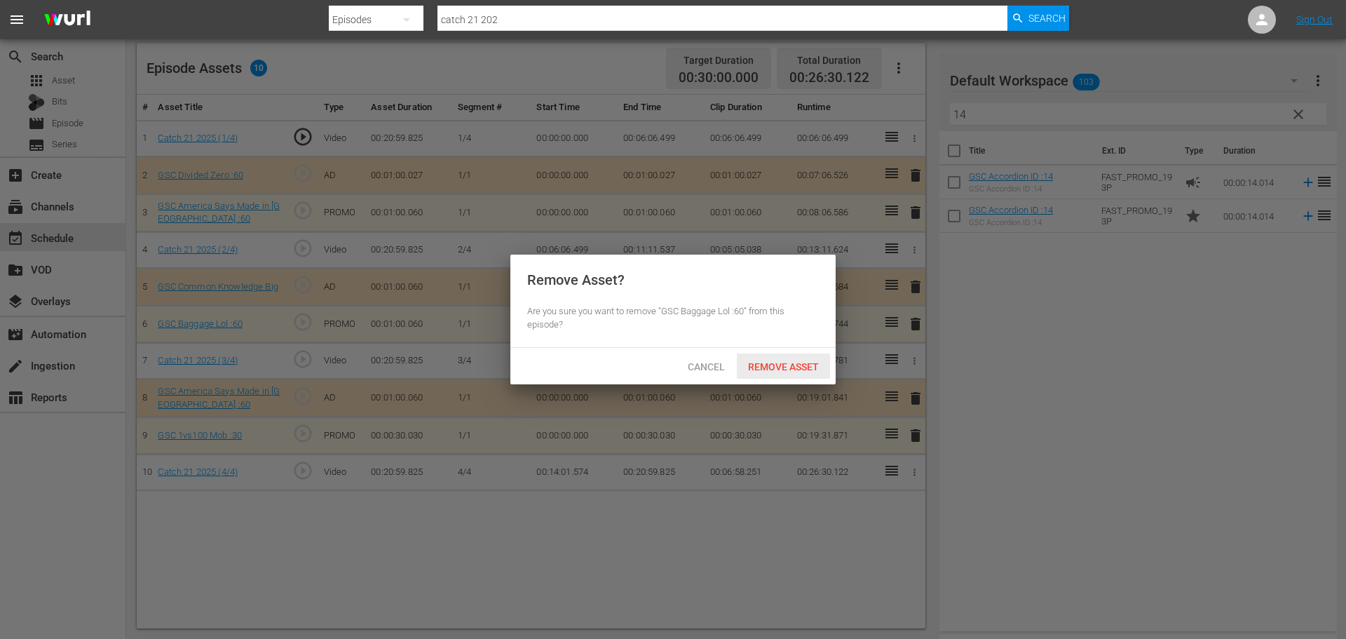
click at [794, 361] on span "Remove Asset" at bounding box center [783, 366] width 93 height 11
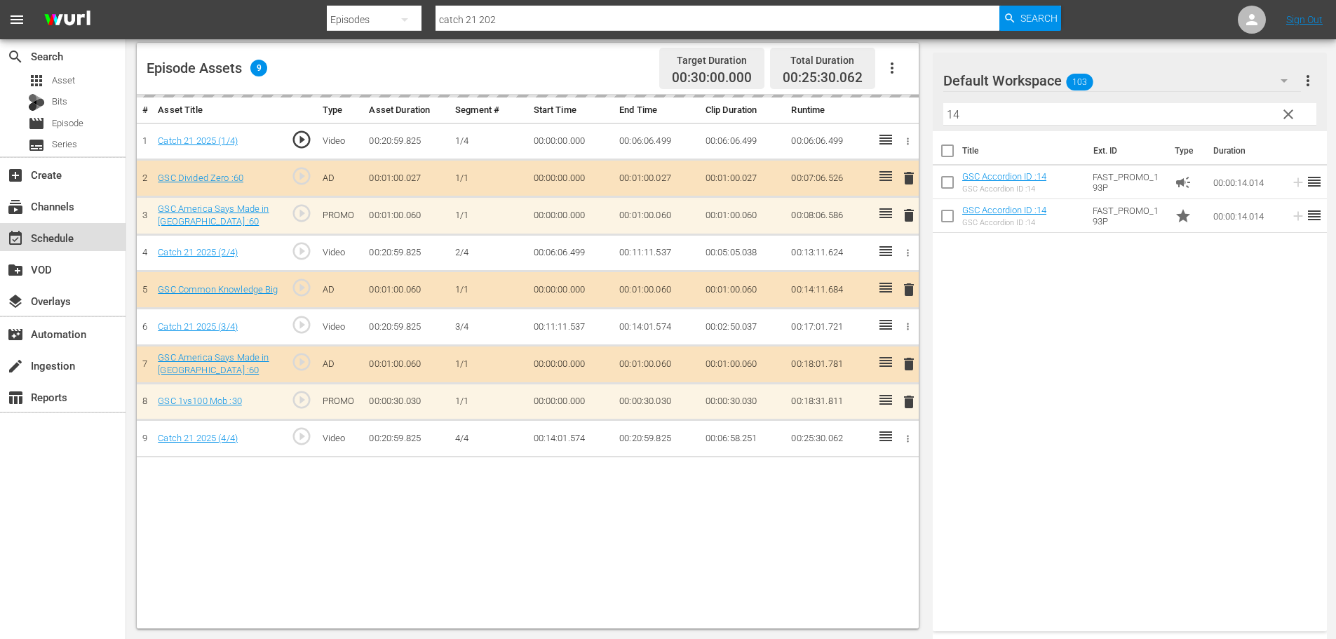
click at [45, 229] on div "event_available Schedule" at bounding box center [63, 237] width 126 height 28
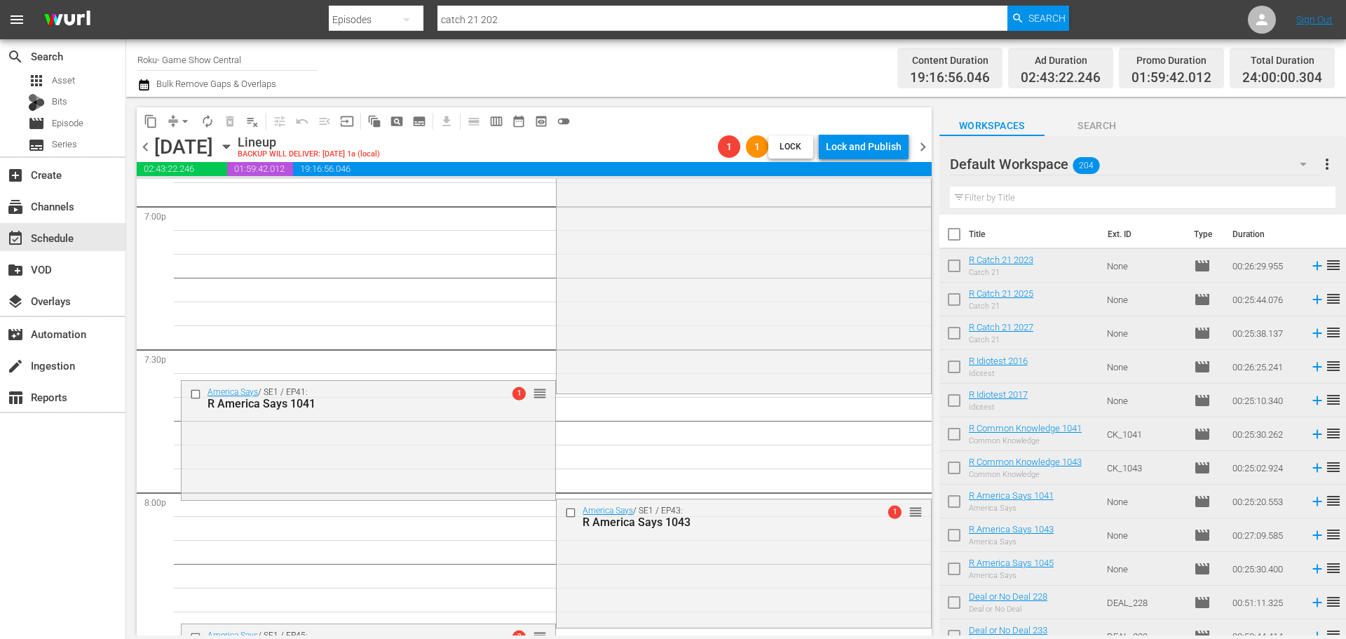
scroll to position [6412, 0]
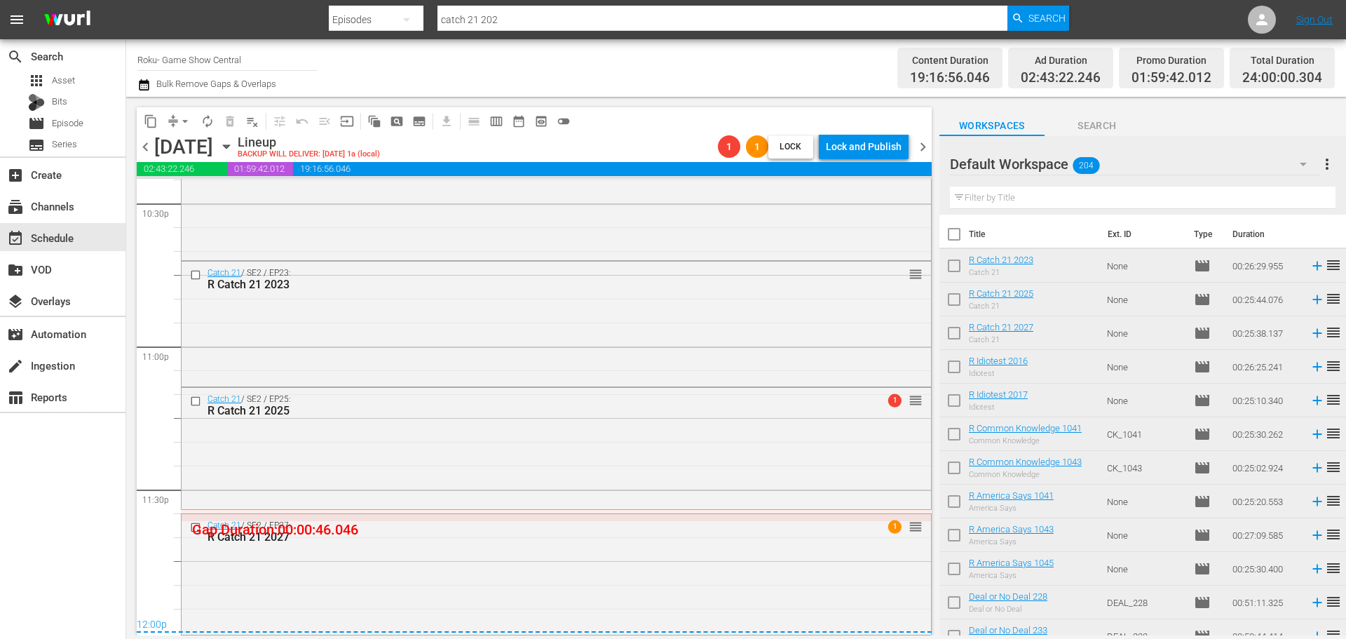
click at [179, 119] on div "content_copy compress arrow_drop_down autorenew_outlined delete_forever_outline…" at bounding box center [530, 366] width 809 height 538
click at [179, 118] on span "arrow_drop_down" at bounding box center [185, 121] width 14 height 14
click at [186, 144] on li "Align to Midnight" at bounding box center [185, 149] width 147 height 23
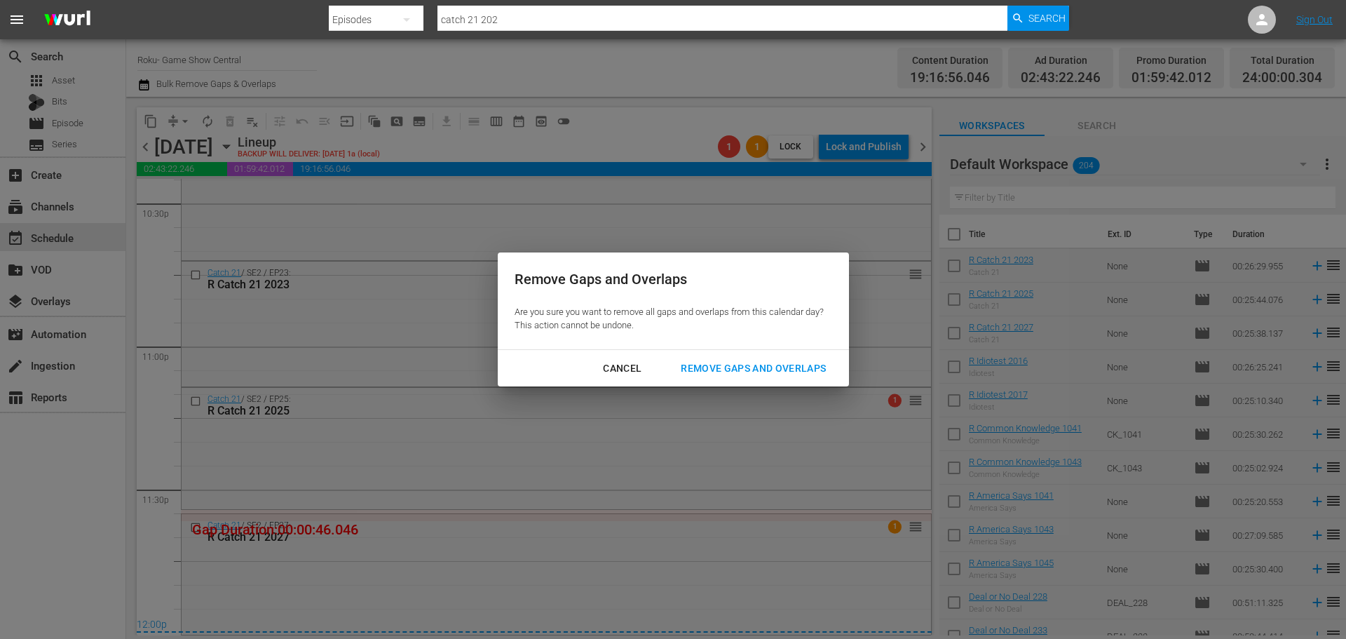
click at [761, 365] on div "Remove Gaps and Overlaps" at bounding box center [754, 369] width 168 height 18
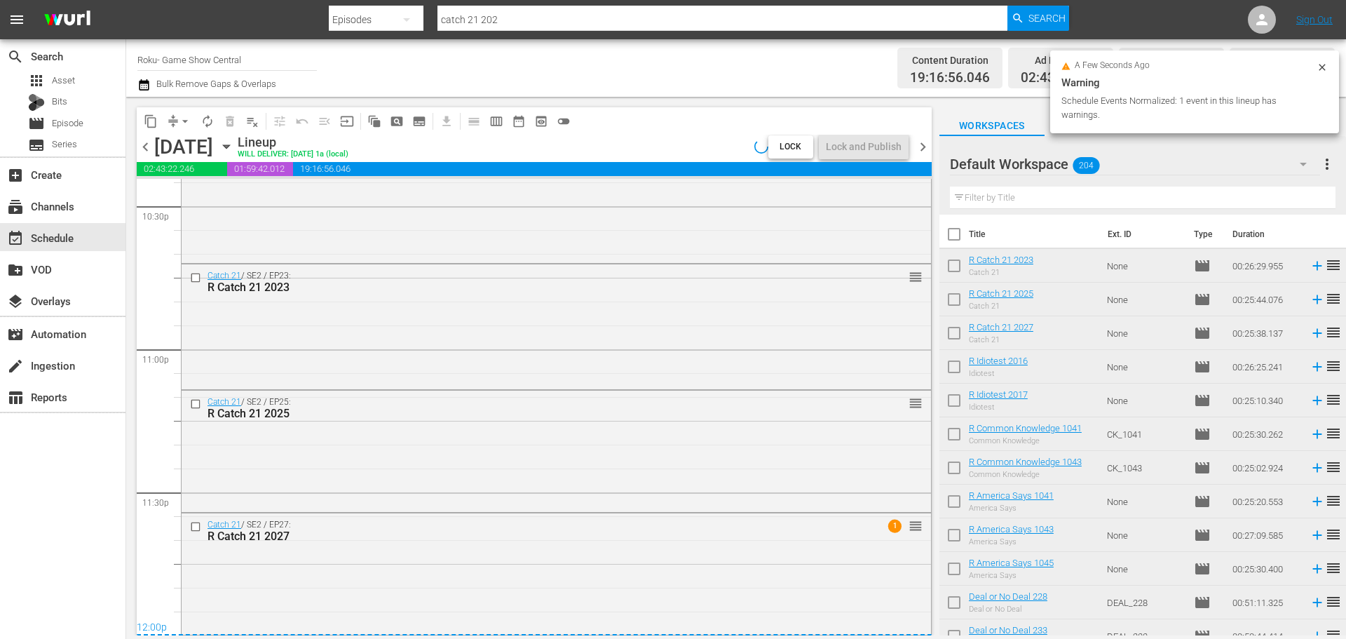
scroll to position [6409, 0]
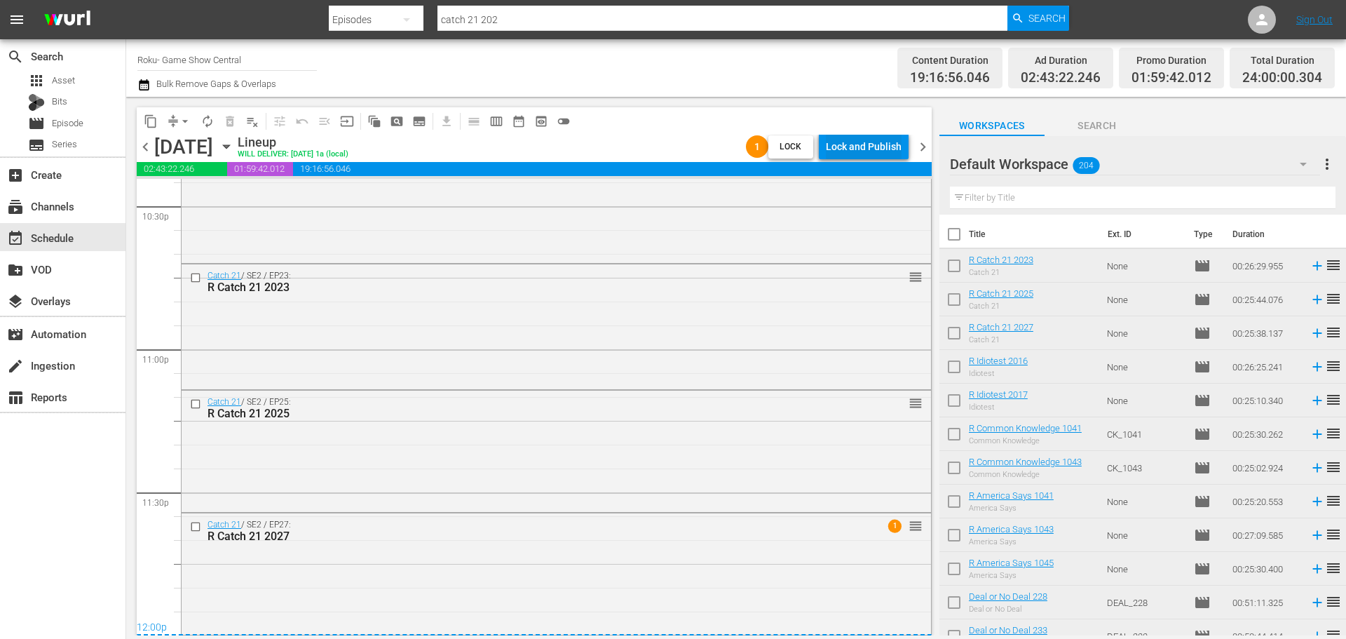
click at [856, 154] on div "Lock and Publish" at bounding box center [864, 146] width 76 height 25
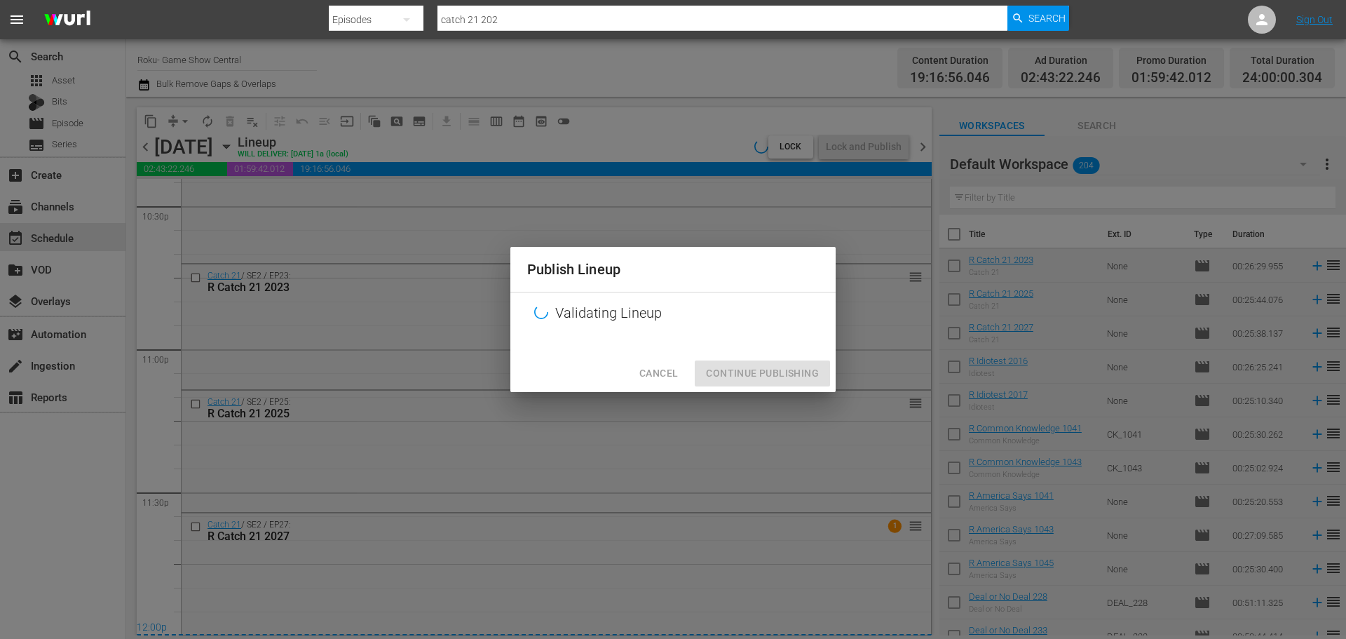
click at [775, 350] on div at bounding box center [672, 344] width 325 height 21
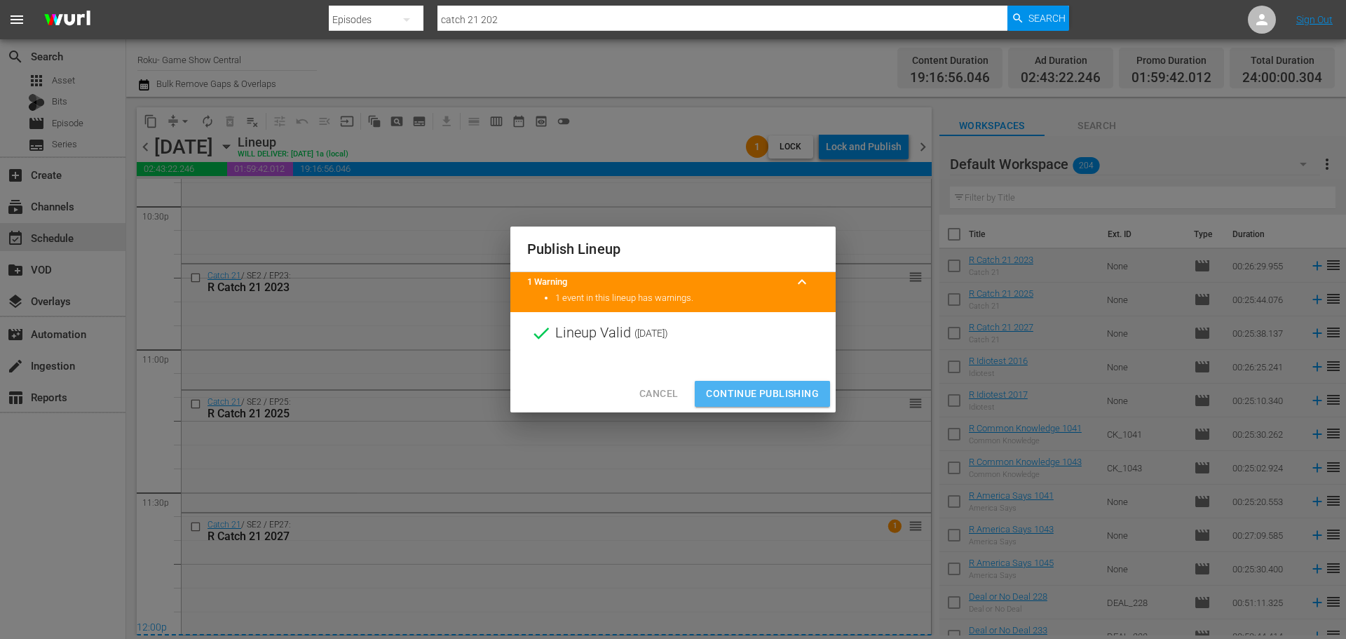
click at [760, 384] on button "Continue Publishing" at bounding box center [762, 394] width 135 height 26
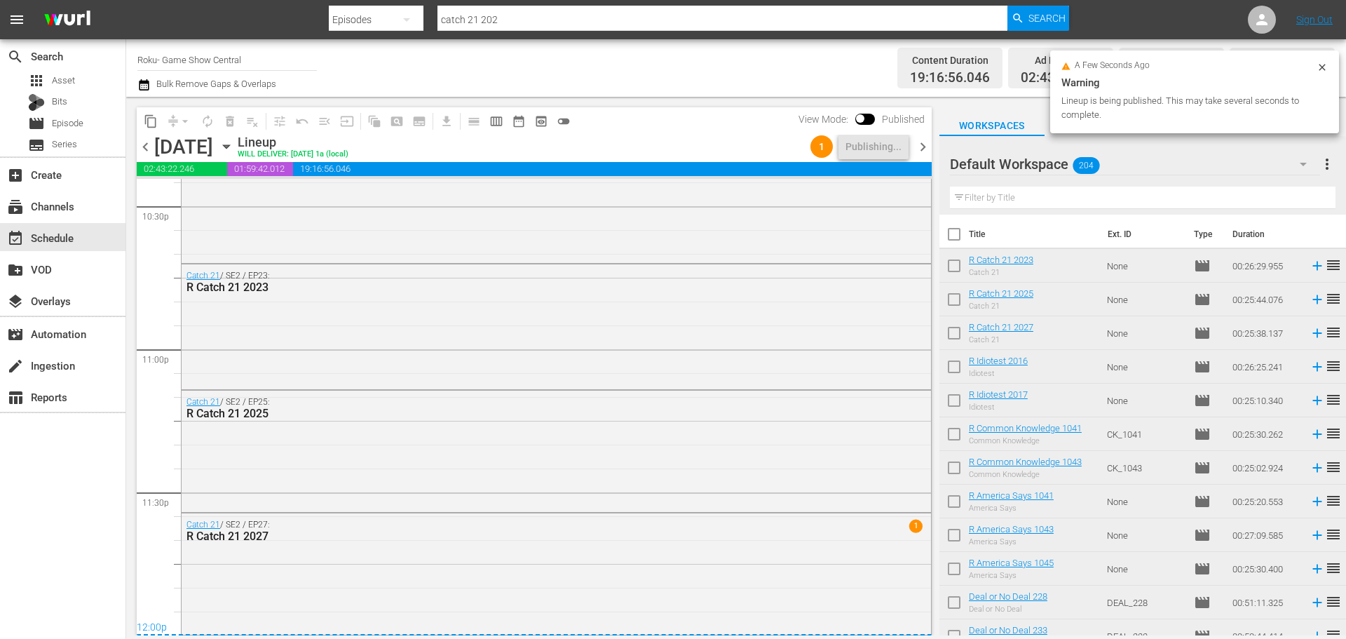
click at [922, 156] on div "chevron_left Monday, August 25th August 25th Lineup WILL DELIVER: 8/24 @ 1a (lo…" at bounding box center [534, 148] width 795 height 27
click at [924, 151] on span "chevron_right" at bounding box center [923, 147] width 18 height 18
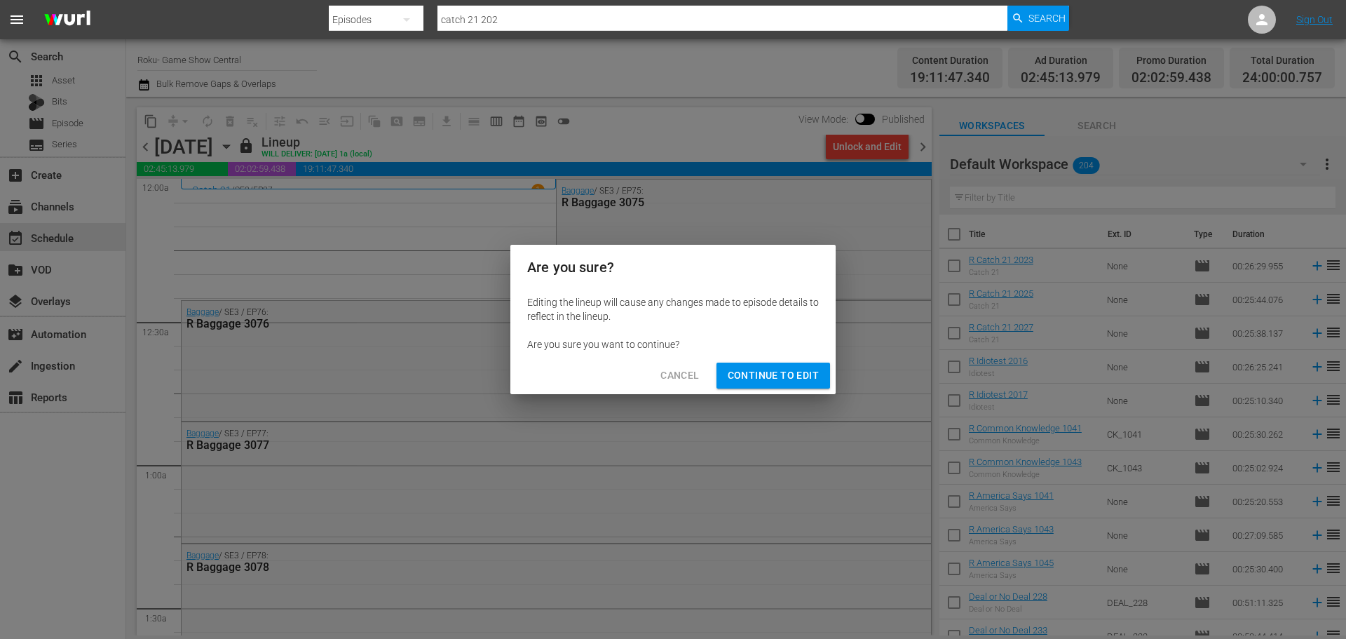
click at [857, 148] on div "Are you sure? Editing the lineup will cause any changes made to episode details…" at bounding box center [673, 319] width 1346 height 639
click at [768, 384] on button "Continue to Edit" at bounding box center [774, 375] width 114 height 26
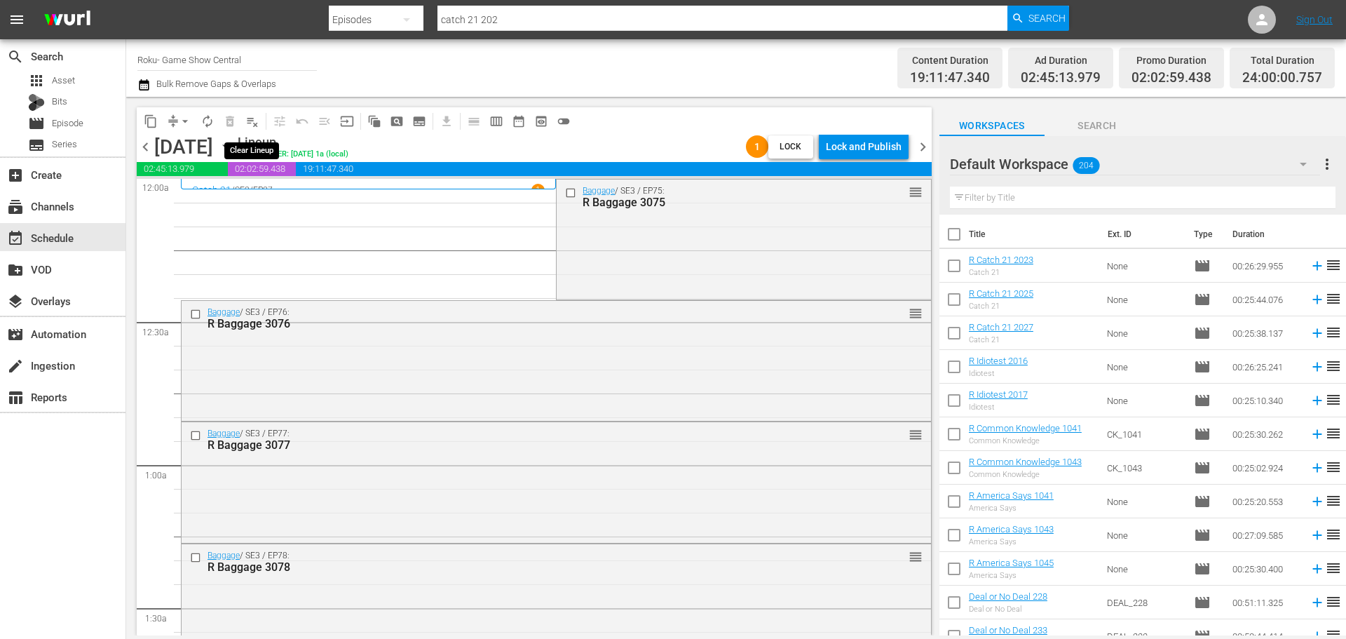
click at [245, 120] on button "playlist_remove_outlined" at bounding box center [252, 121] width 22 height 22
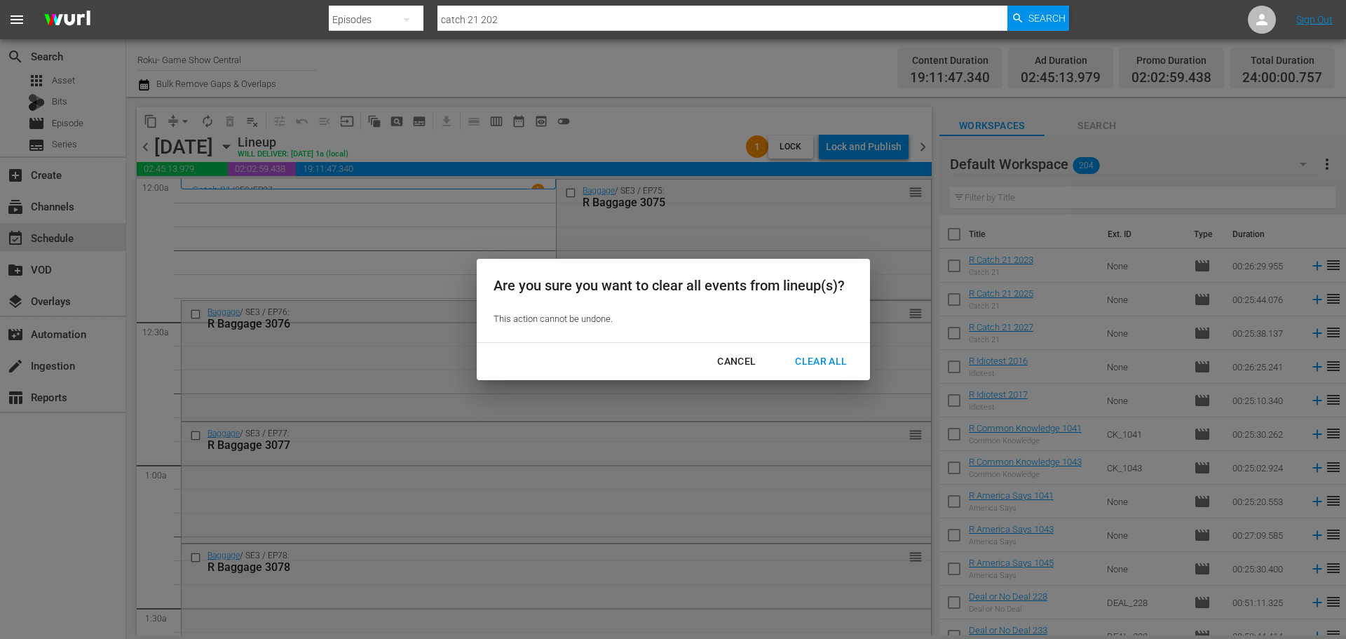
click at [806, 353] on div "Clear All" at bounding box center [821, 362] width 74 height 18
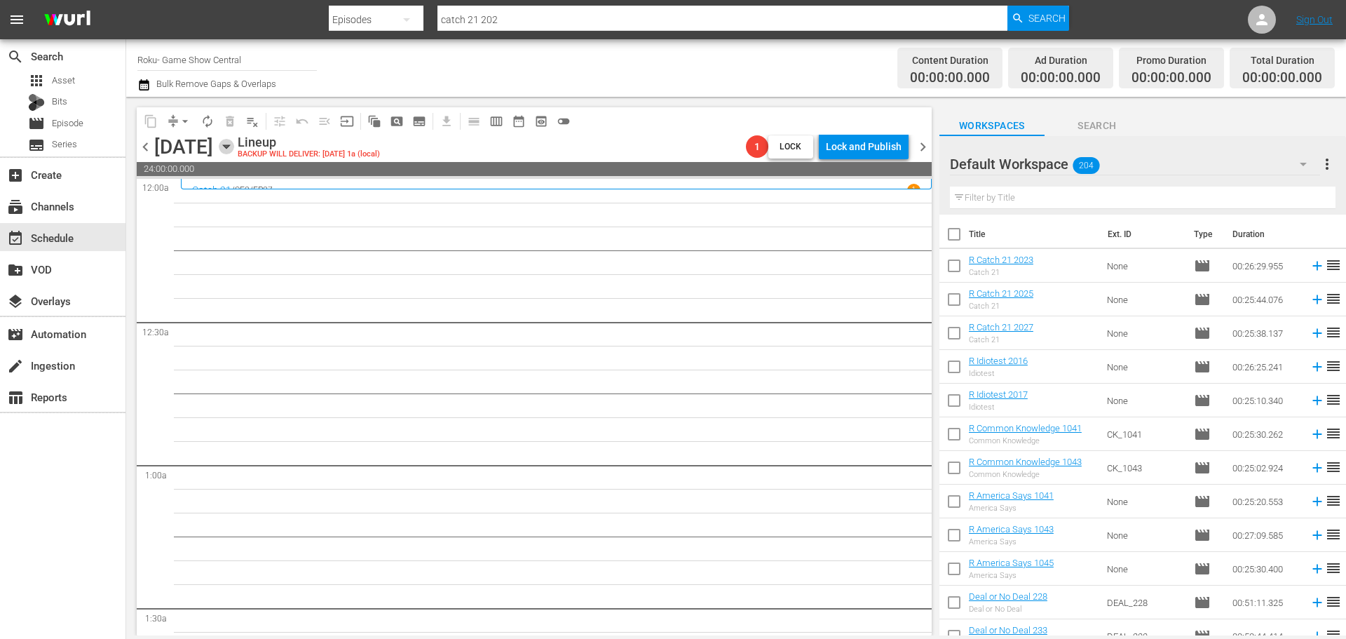
click at [234, 144] on icon "button" at bounding box center [226, 146] width 15 height 15
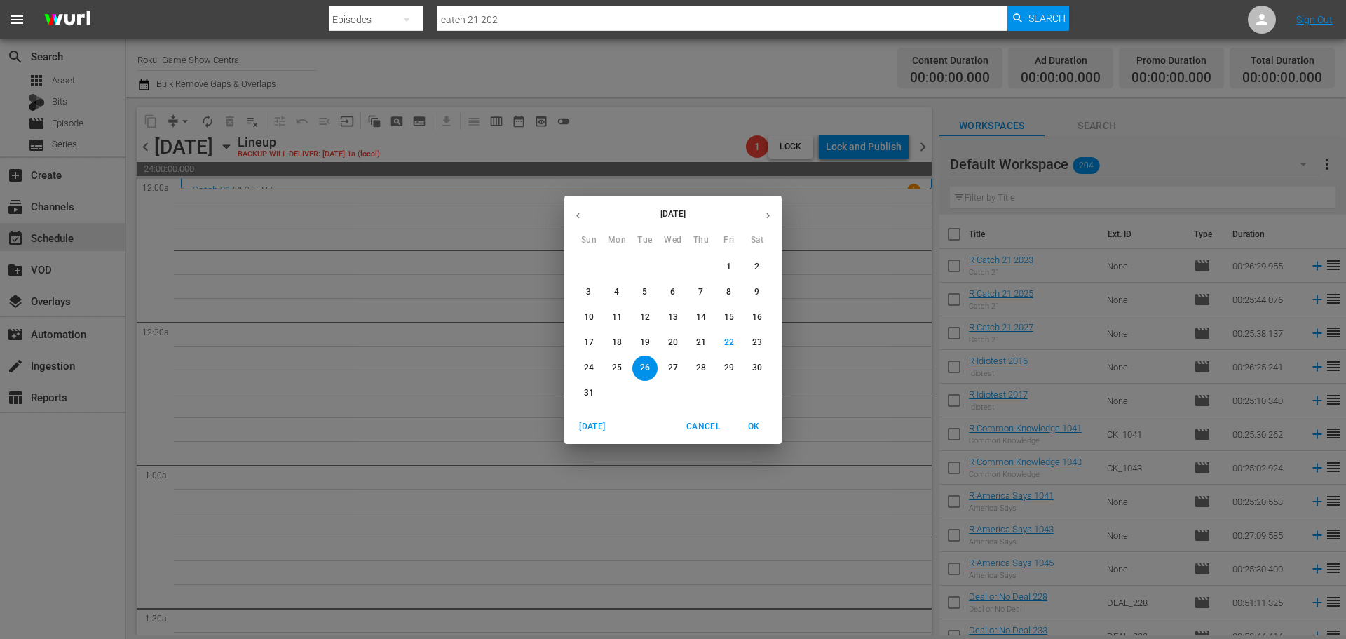
click at [621, 339] on p "18" at bounding box center [617, 343] width 10 height 12
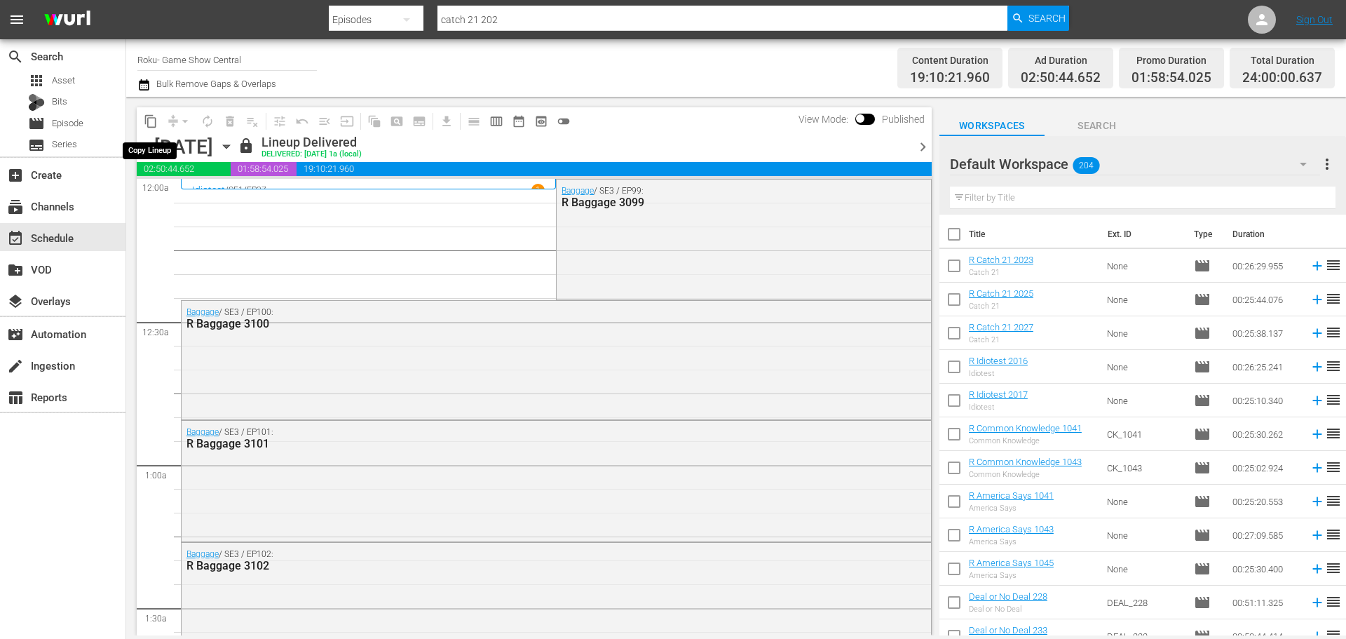
click at [151, 117] on span "content_copy" at bounding box center [151, 121] width 14 height 14
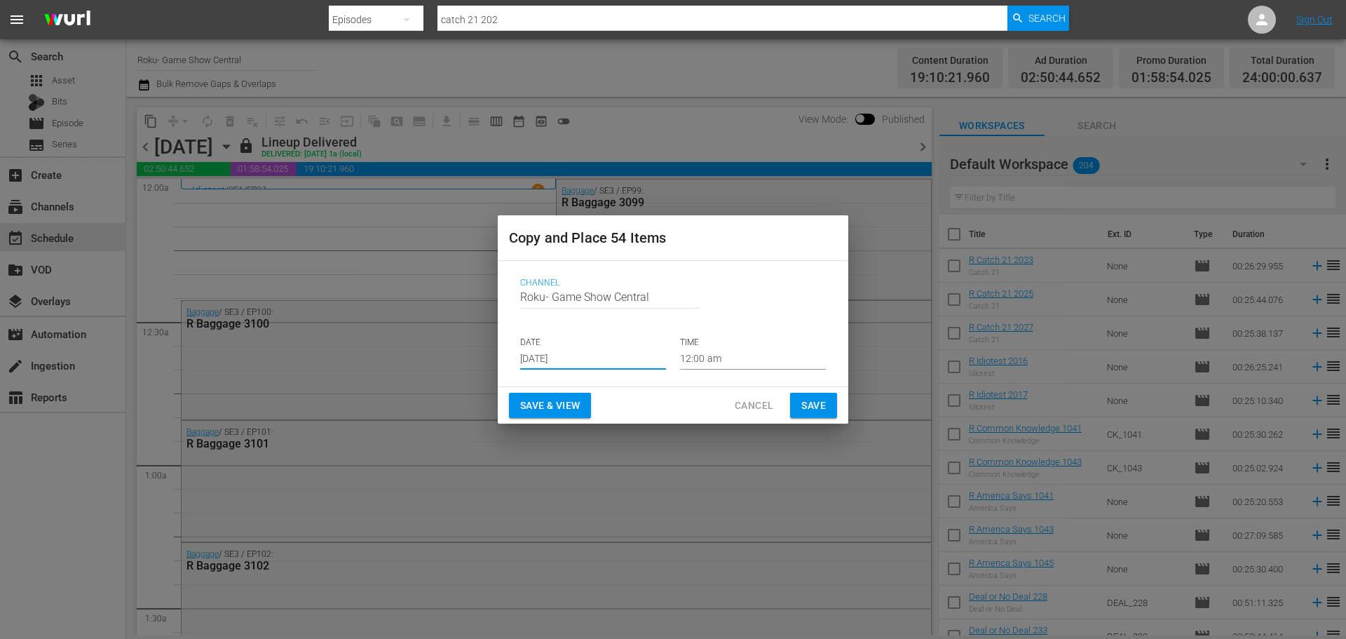
click at [578, 348] on input "Aug 24th 2025" at bounding box center [593, 358] width 146 height 21
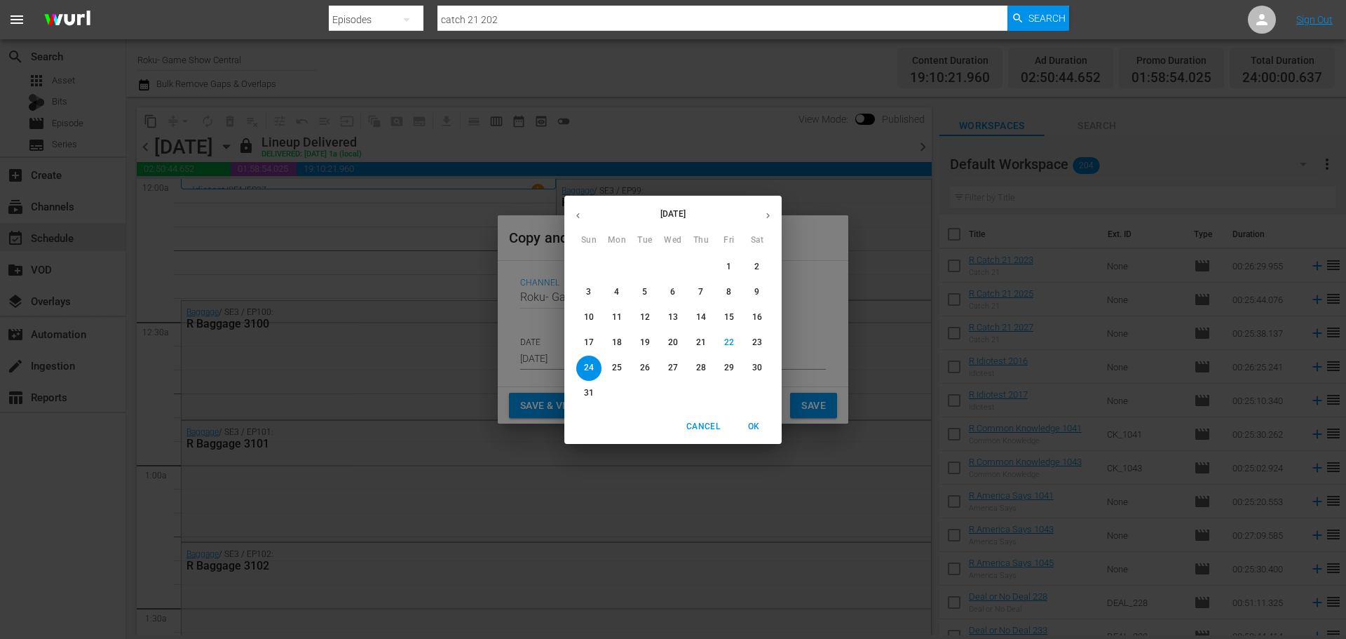
click at [772, 219] on icon "button" at bounding box center [768, 215] width 11 height 11
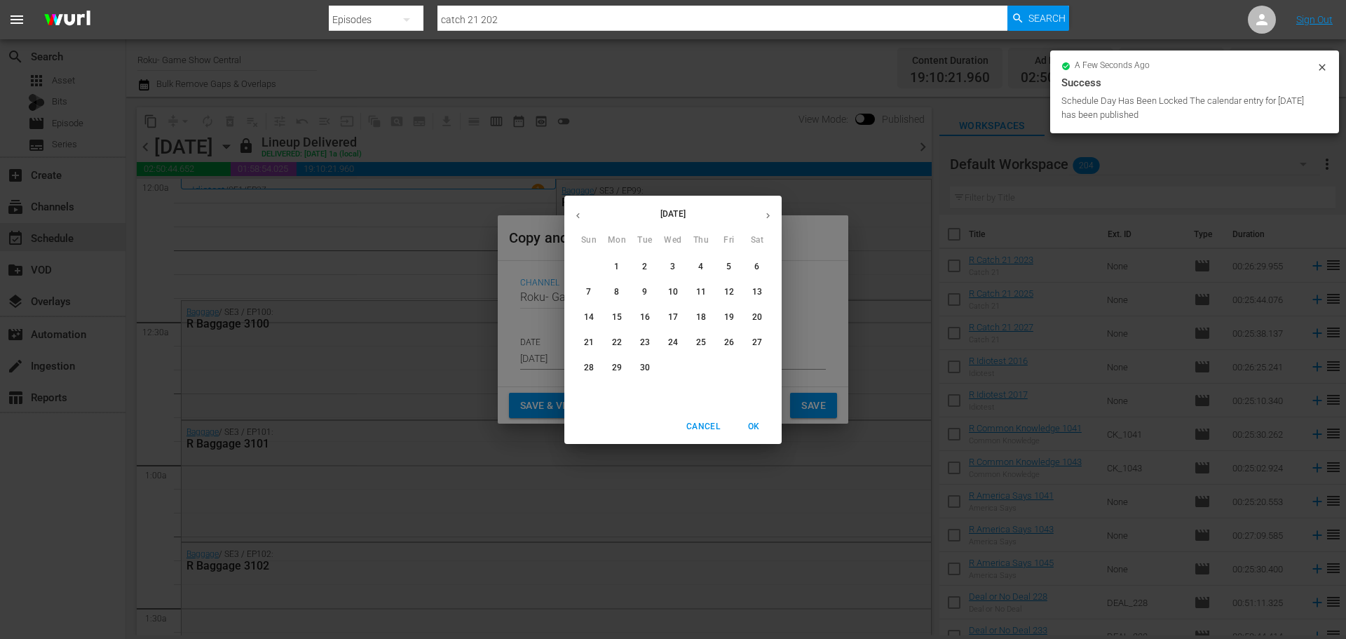
click at [613, 266] on span "1" at bounding box center [616, 267] width 25 height 12
type input "Sep 1st 2025"
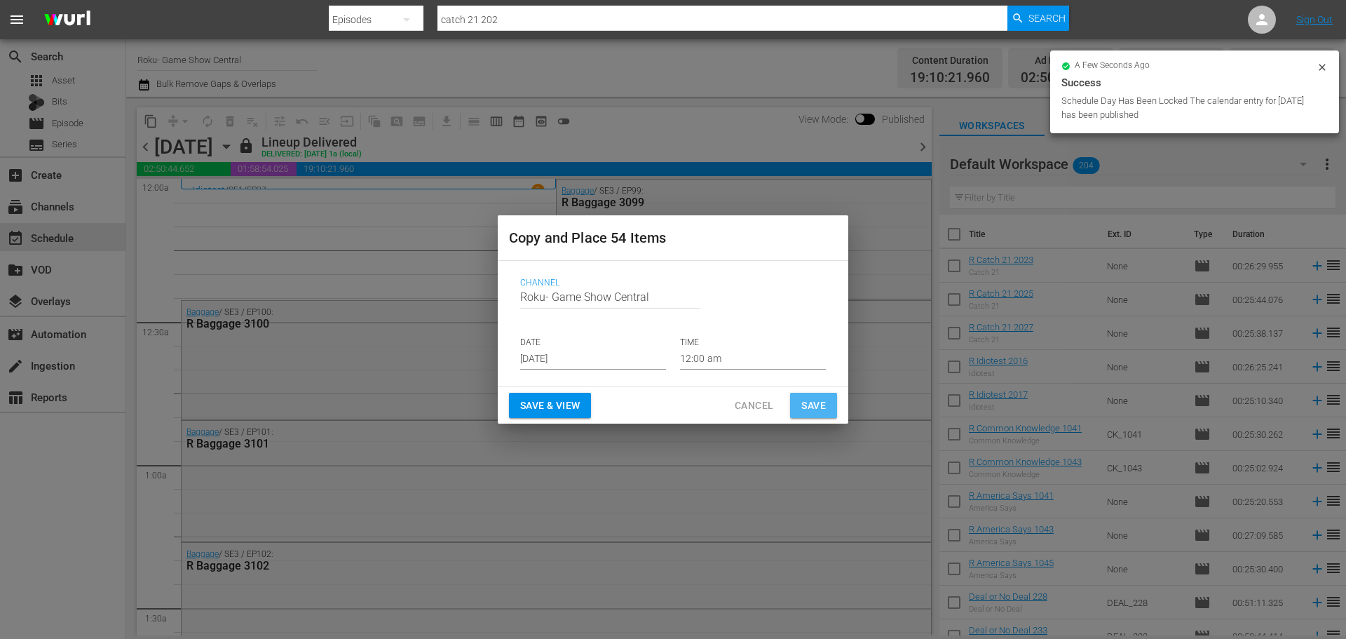
click at [801, 398] on span "Save" at bounding box center [813, 406] width 25 height 18
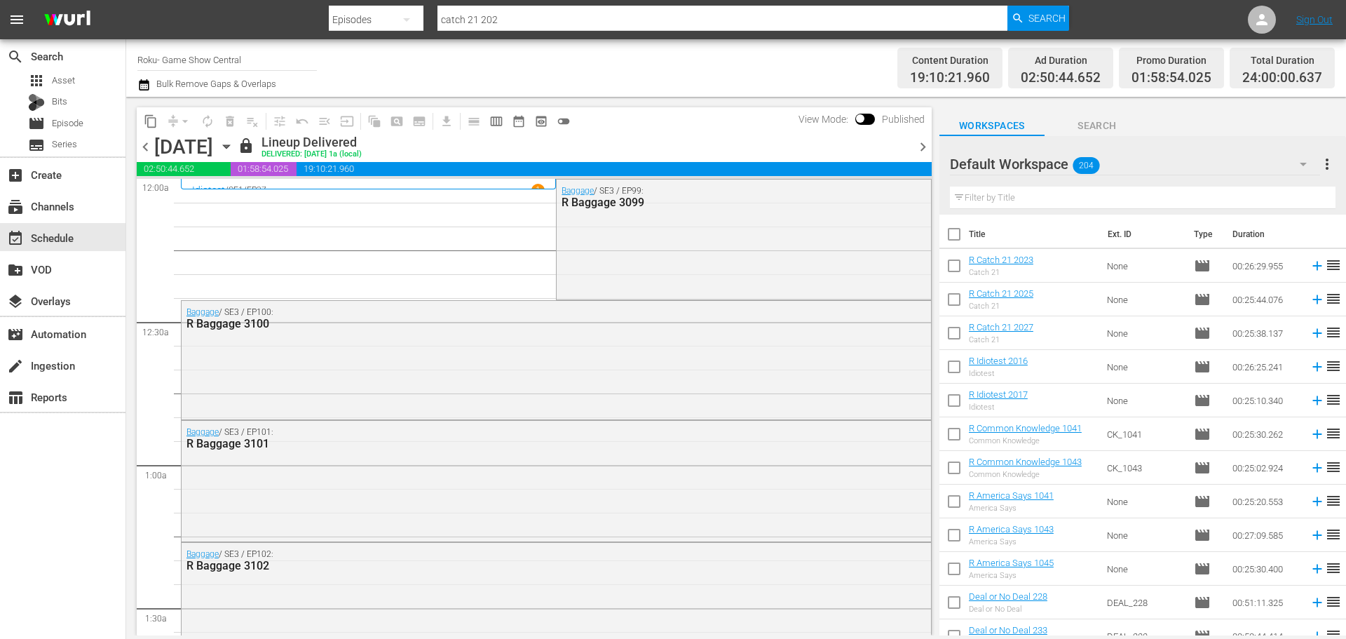
click at [234, 148] on icon "button" at bounding box center [226, 146] width 15 height 15
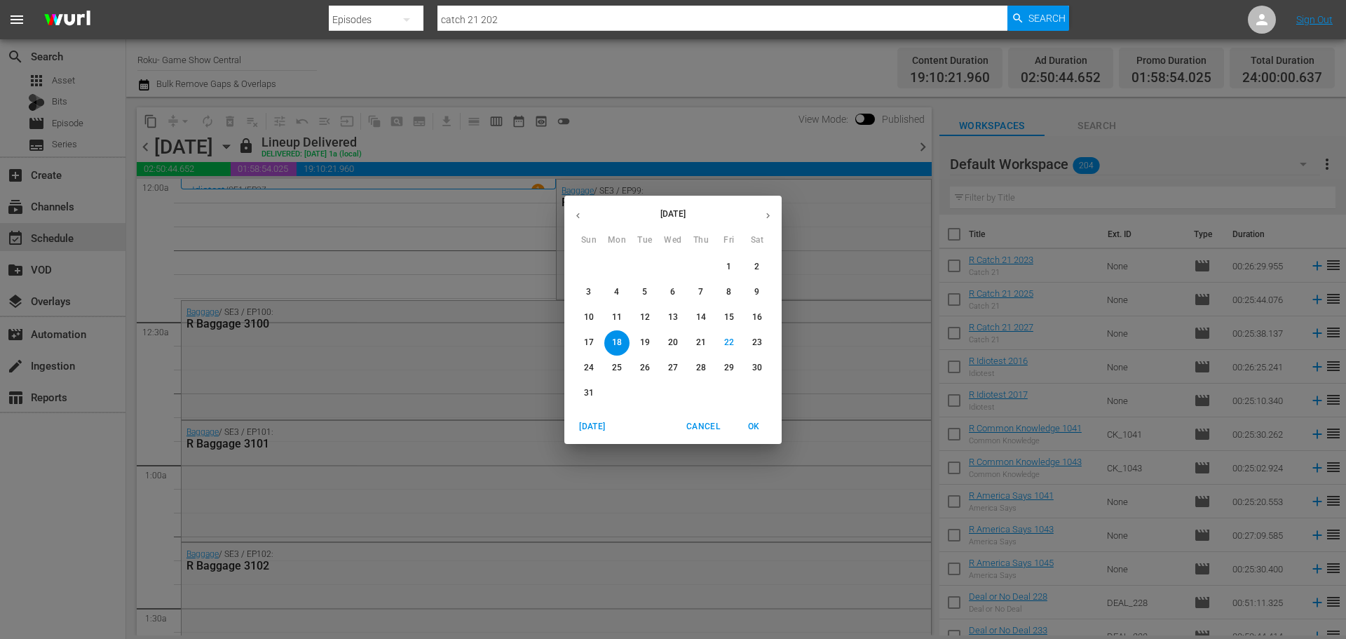
click at [721, 372] on span "29" at bounding box center [729, 368] width 25 height 12
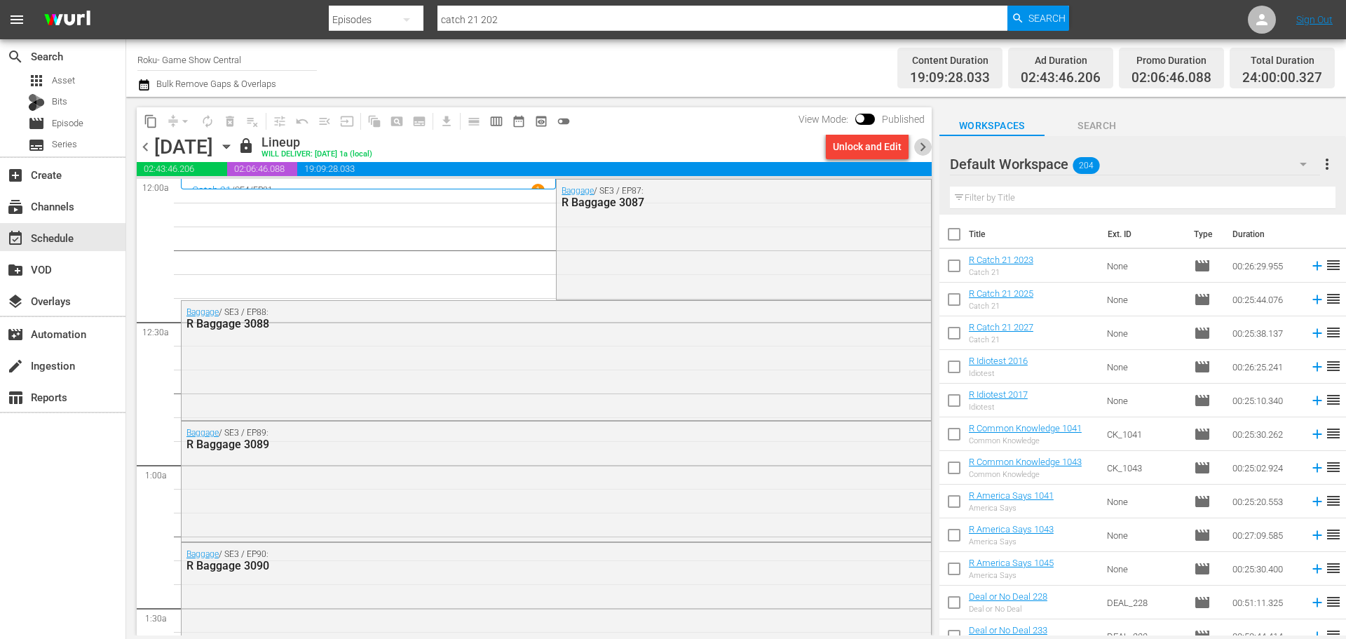
click at [921, 153] on span "chevron_right" at bounding box center [923, 147] width 18 height 18
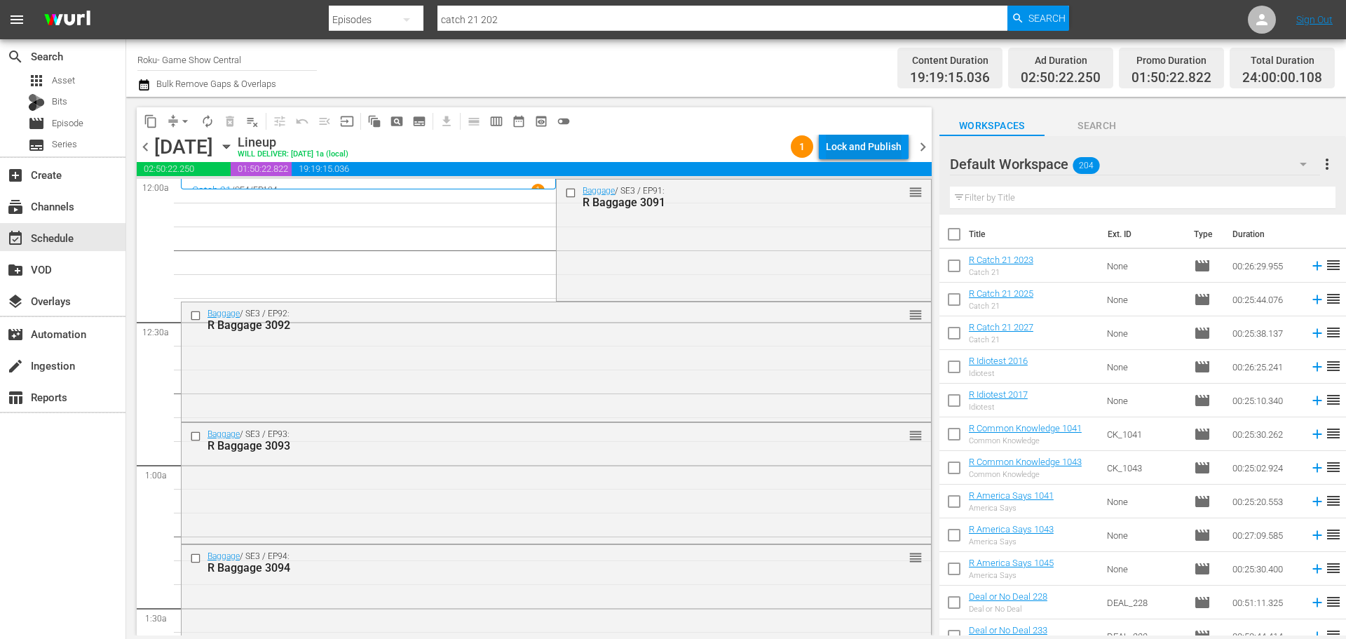
click at [862, 152] on div "Lock and Publish" at bounding box center [864, 146] width 76 height 25
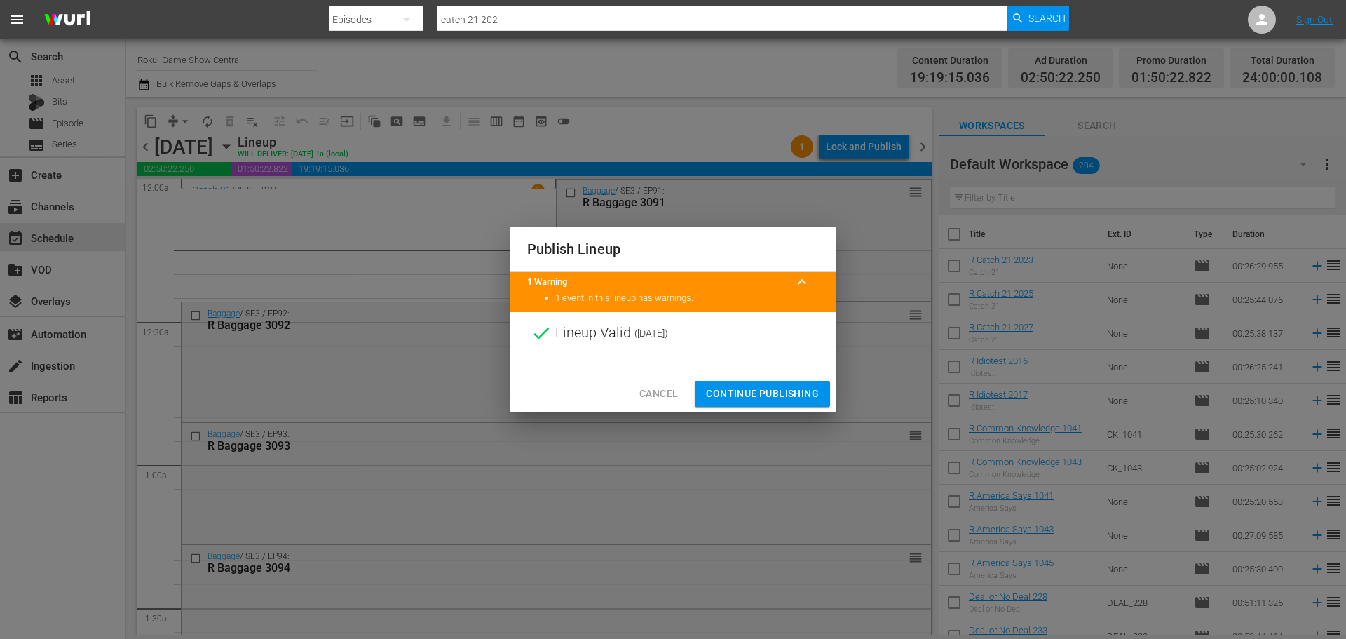
click at [787, 405] on button "Continue Publishing" at bounding box center [762, 394] width 135 height 26
click at [787, 400] on div "Publish Lineup 1 Warning keyboard_arrow_up 1 event in this lineup has warnings.…" at bounding box center [673, 319] width 1346 height 639
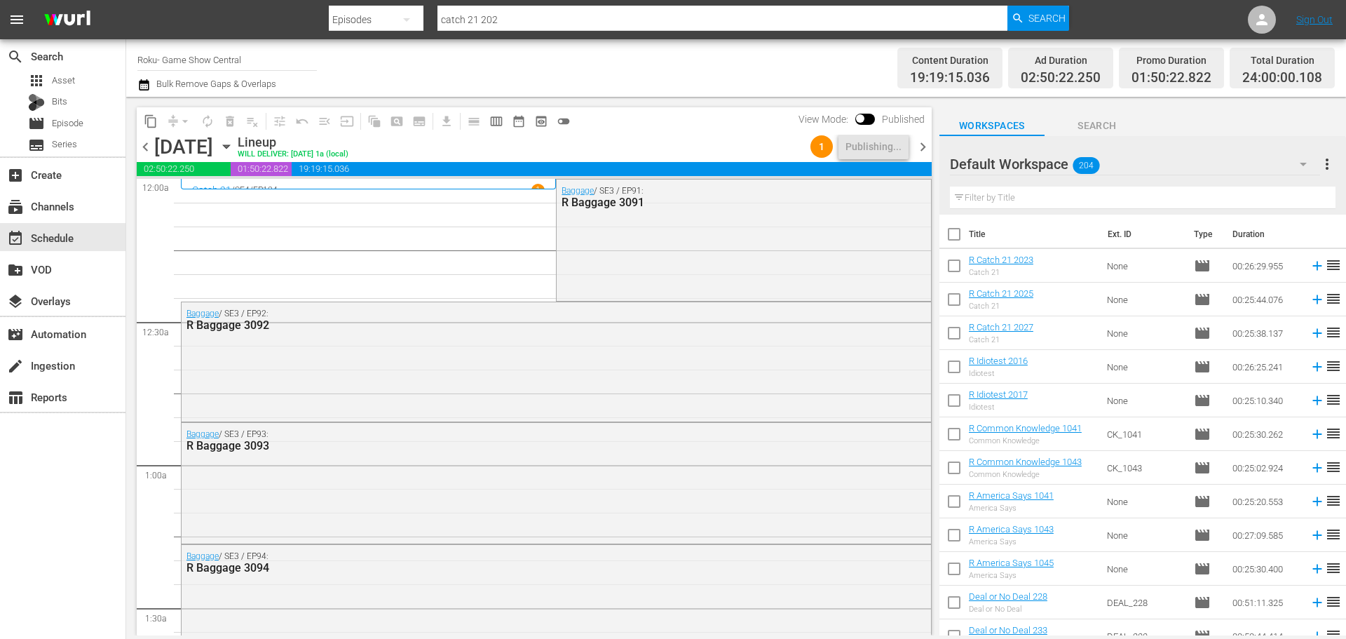
click at [921, 155] on span "chevron_right" at bounding box center [923, 147] width 18 height 18
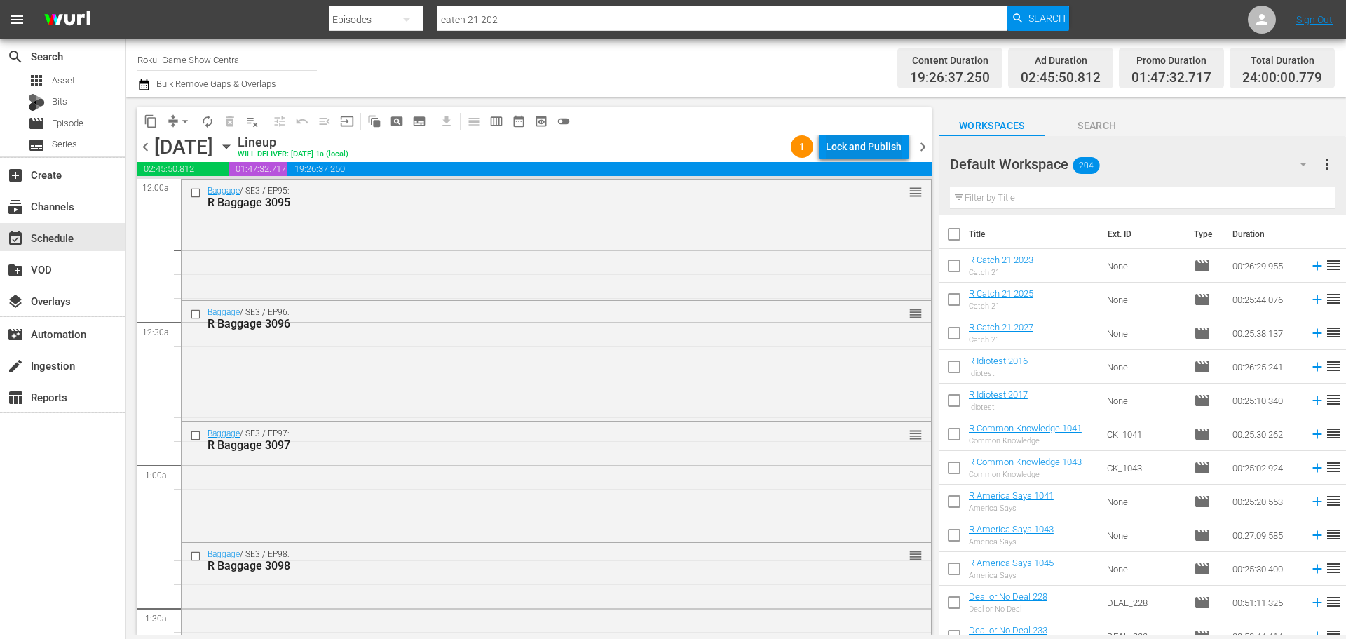
click at [847, 140] on div "Lock and Publish" at bounding box center [864, 146] width 76 height 25
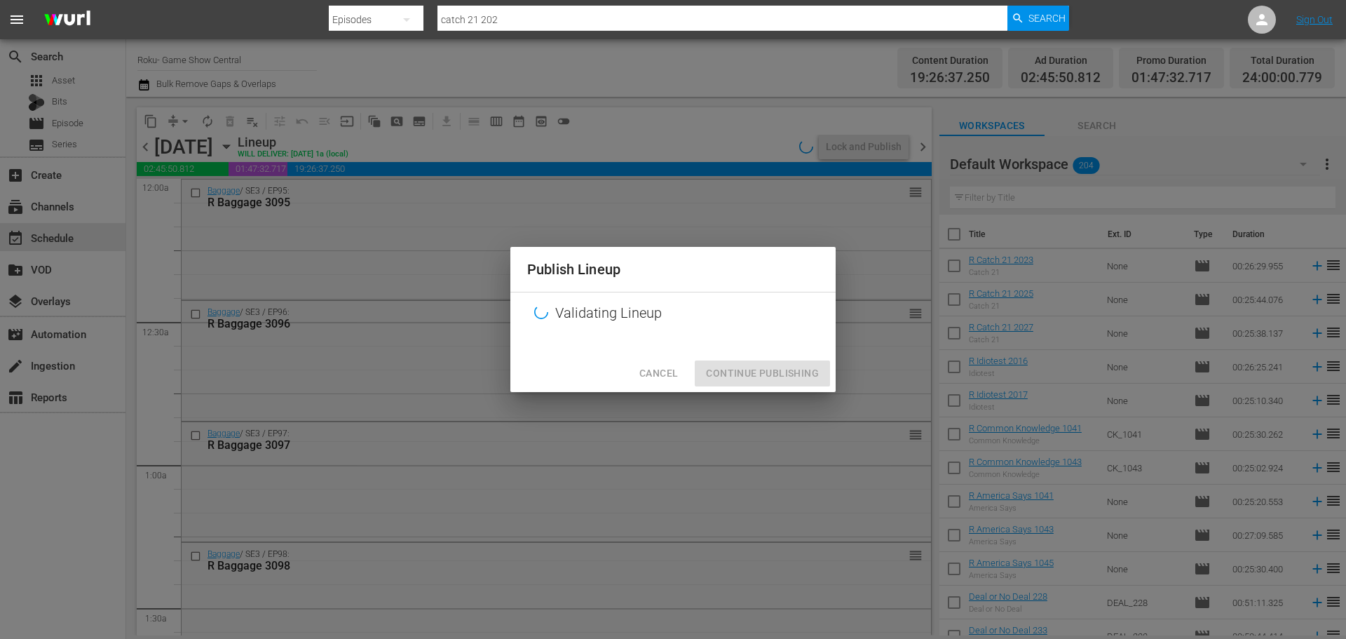
click at [767, 360] on div "Cancel Continue Publishing" at bounding box center [672, 373] width 325 height 37
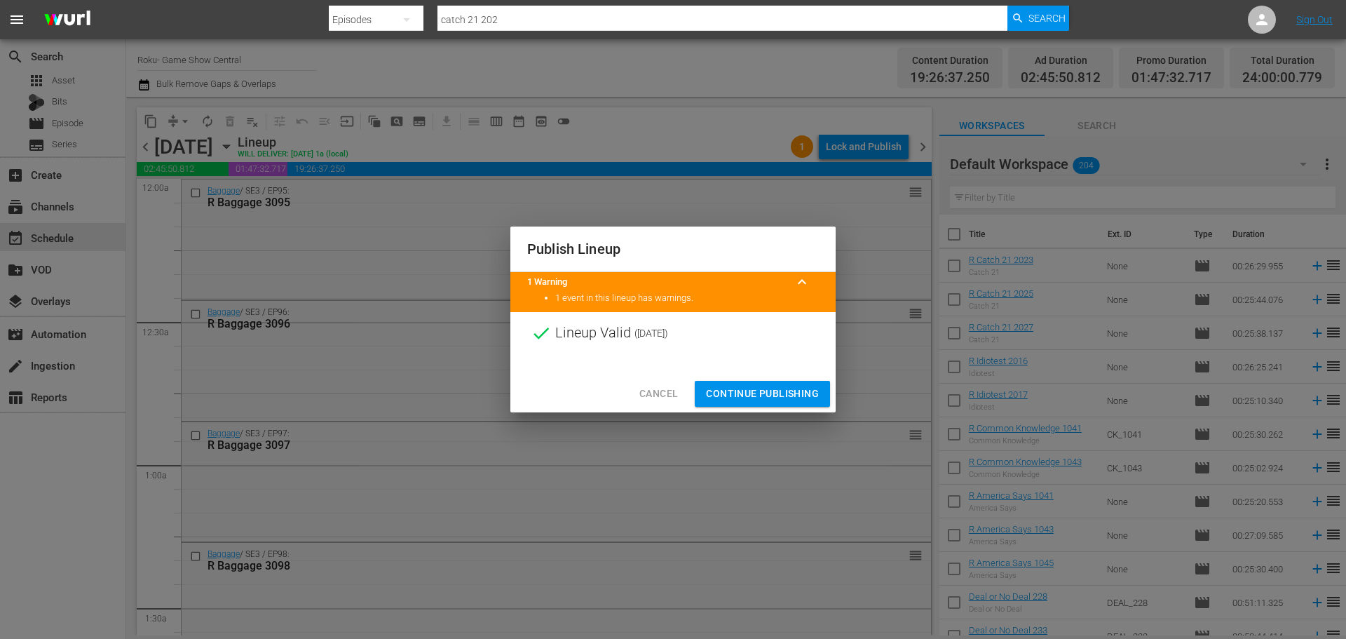
click at [764, 380] on div "Cancel Continue Publishing" at bounding box center [672, 393] width 325 height 37
click at [763, 390] on span "Continue Publishing" at bounding box center [762, 394] width 113 height 18
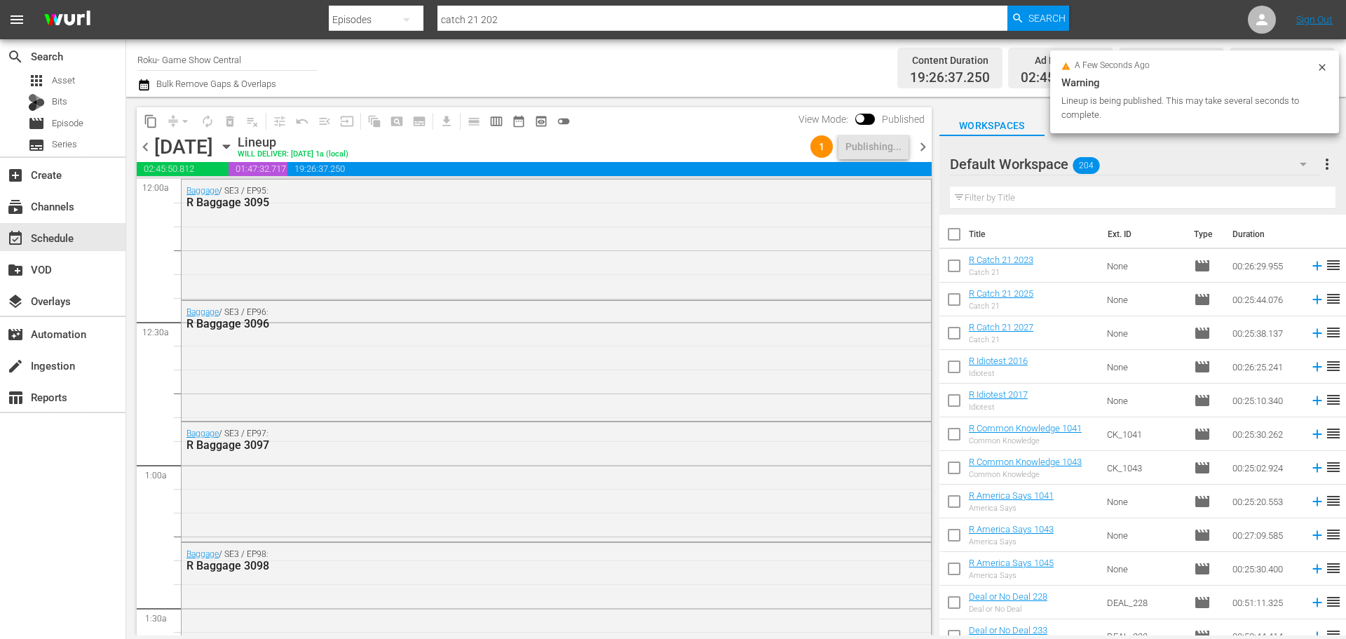
click at [229, 145] on icon "button" at bounding box center [226, 147] width 6 height 4
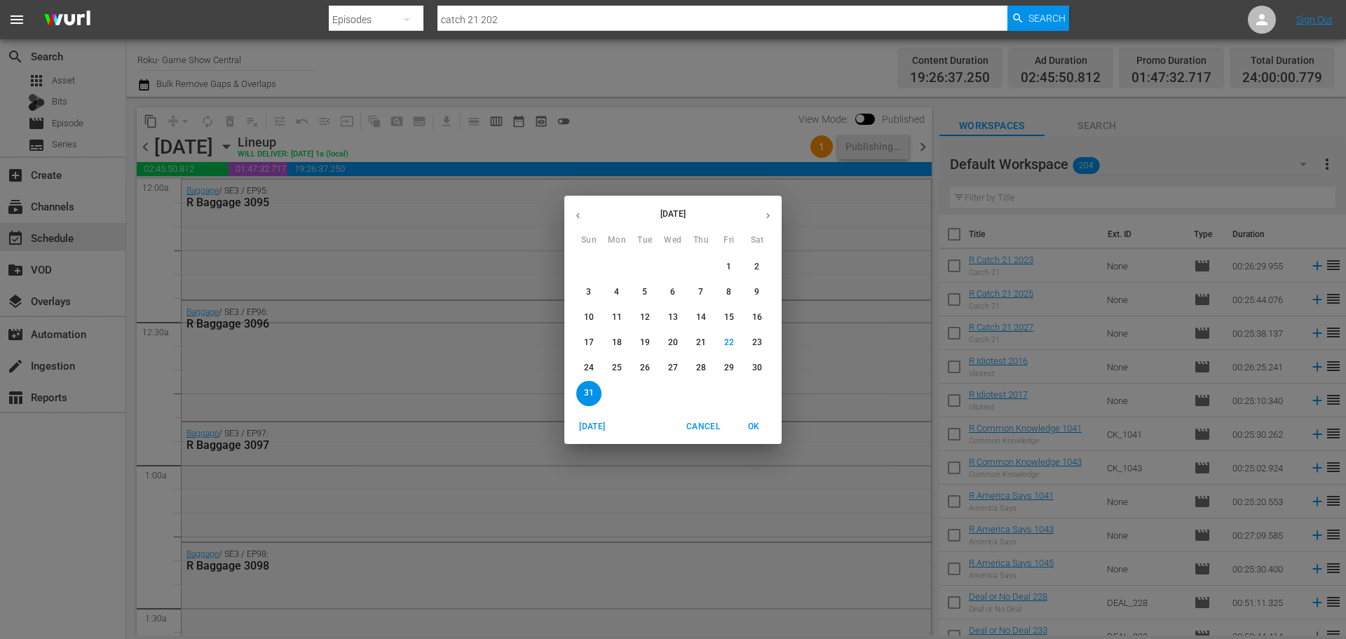
drag, startPoint x: 761, startPoint y: 217, endPoint x: 758, endPoint y: 224, distance: 7.6
click at [763, 217] on button "button" at bounding box center [767, 215] width 27 height 27
click at [618, 273] on button "1" at bounding box center [616, 267] width 25 height 25
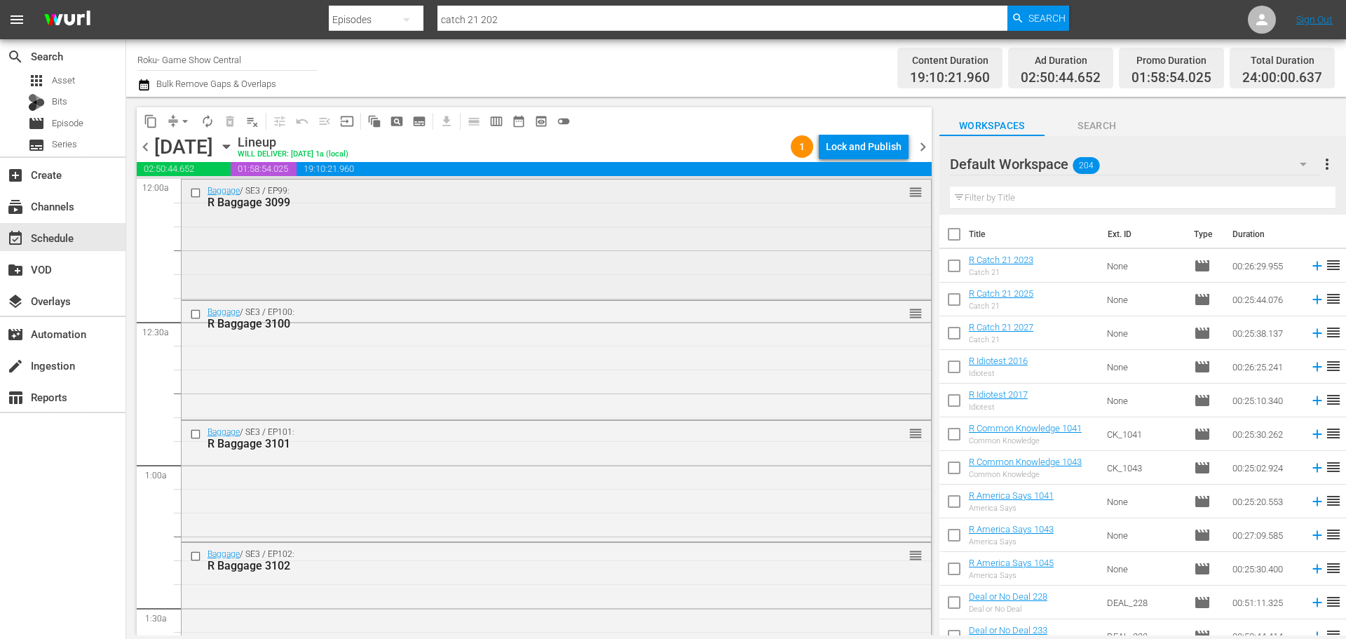
click at [192, 194] on input "checkbox" at bounding box center [197, 193] width 15 height 12
click at [198, 323] on div "Baggage / SE3 / EP100: R Baggage 3100" at bounding box center [520, 318] width 667 height 25
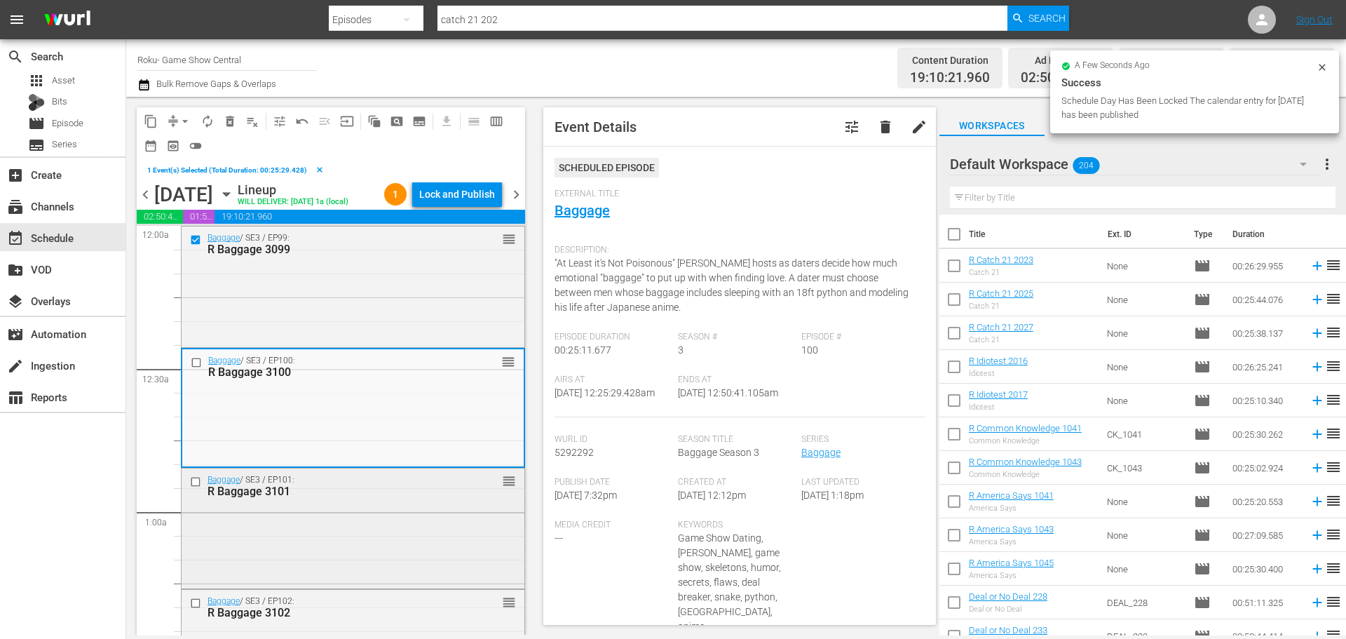
click at [191, 487] on input "checkbox" at bounding box center [197, 481] width 15 height 12
click at [194, 368] on input "checkbox" at bounding box center [198, 362] width 15 height 12
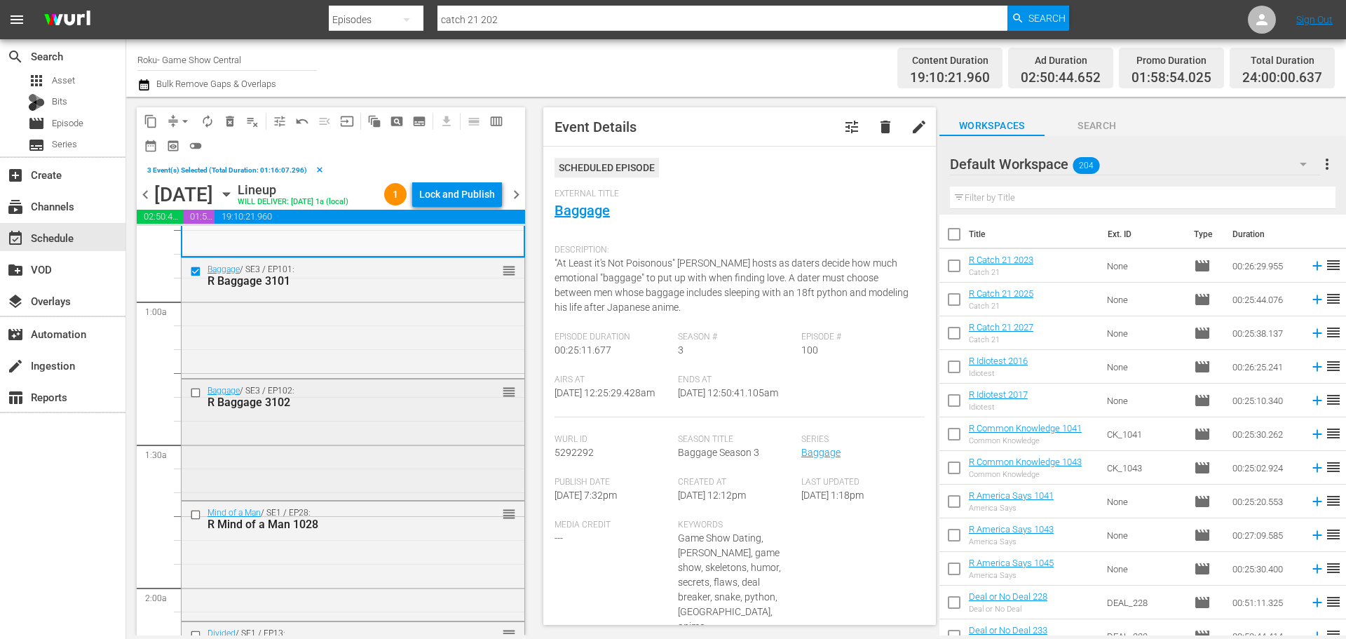
click at [196, 399] on input "checkbox" at bounding box center [197, 393] width 15 height 12
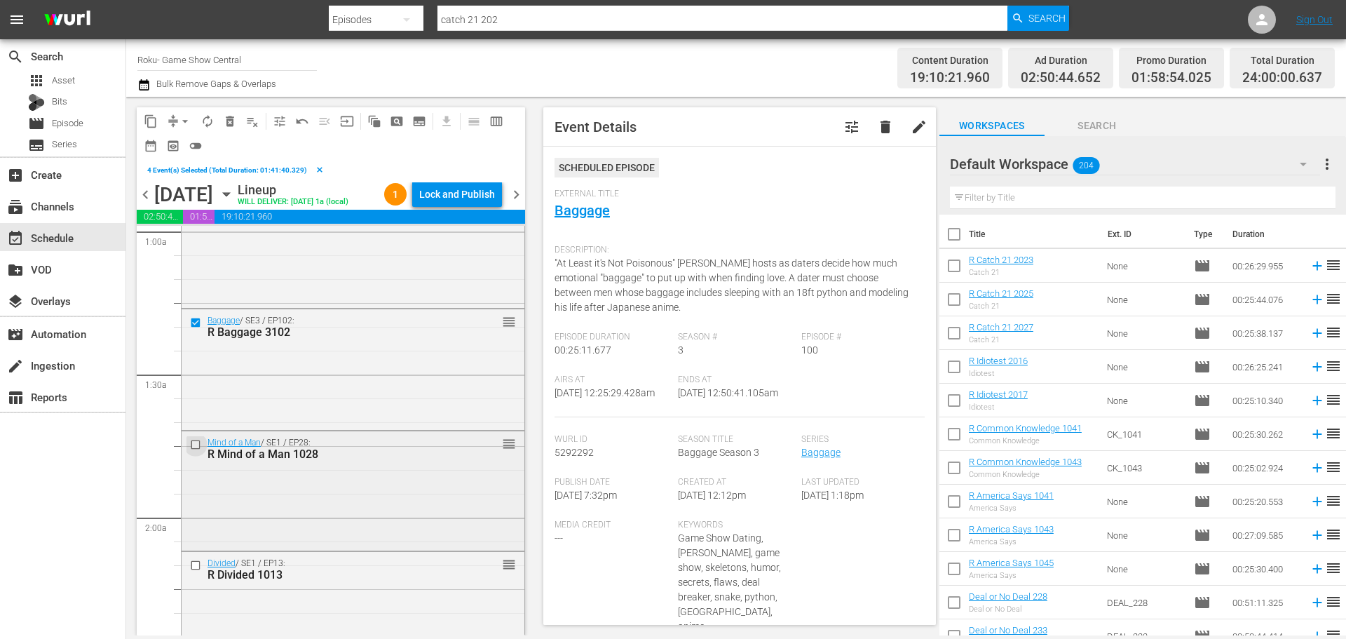
click at [194, 450] on input "checkbox" at bounding box center [197, 444] width 15 height 12
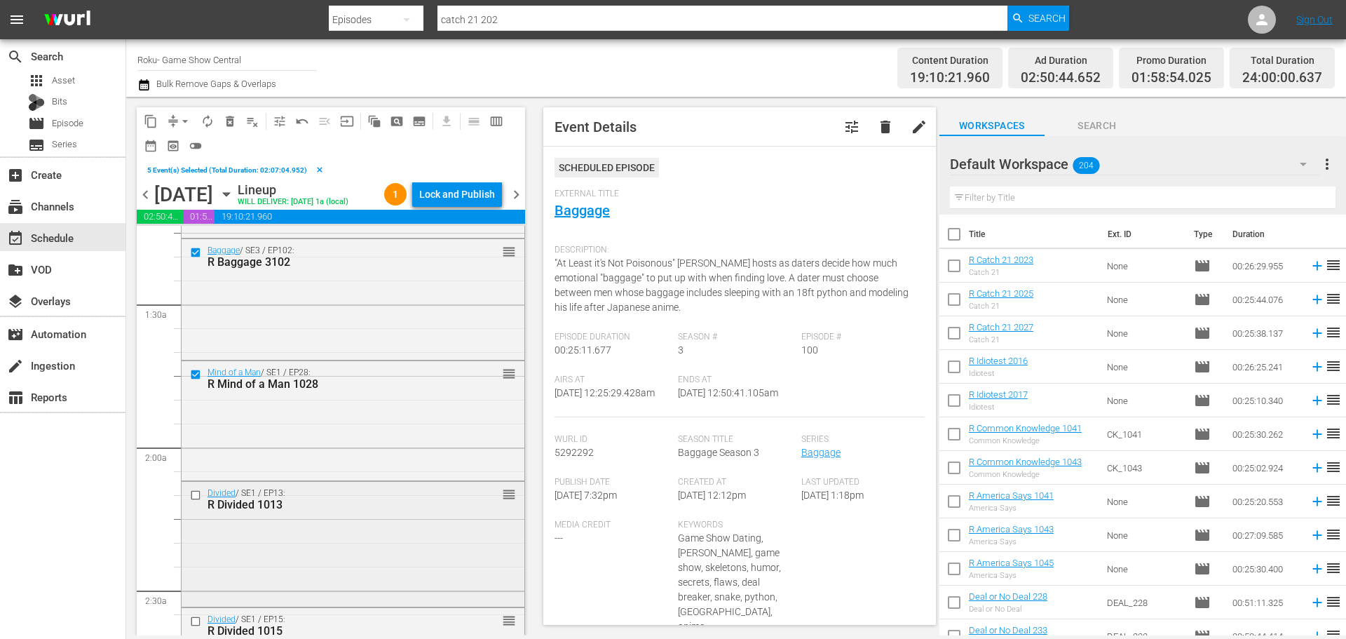
click at [196, 501] on input "checkbox" at bounding box center [197, 495] width 15 height 12
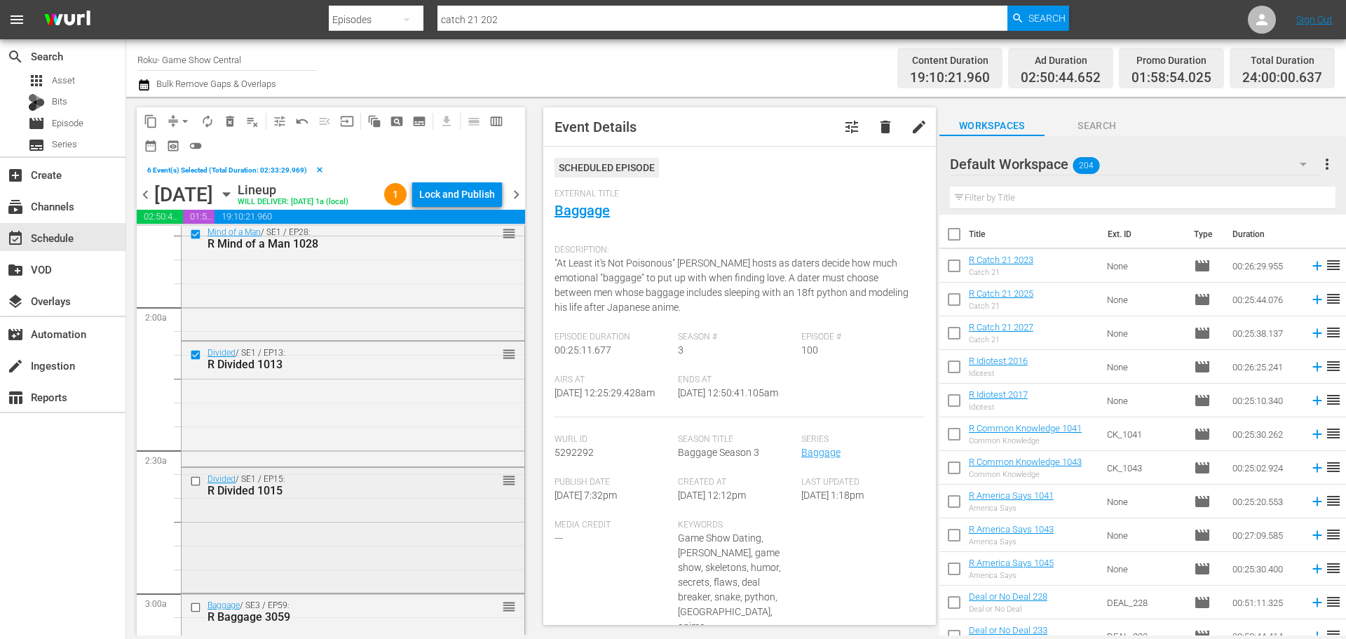
click at [194, 487] on input "checkbox" at bounding box center [197, 481] width 15 height 12
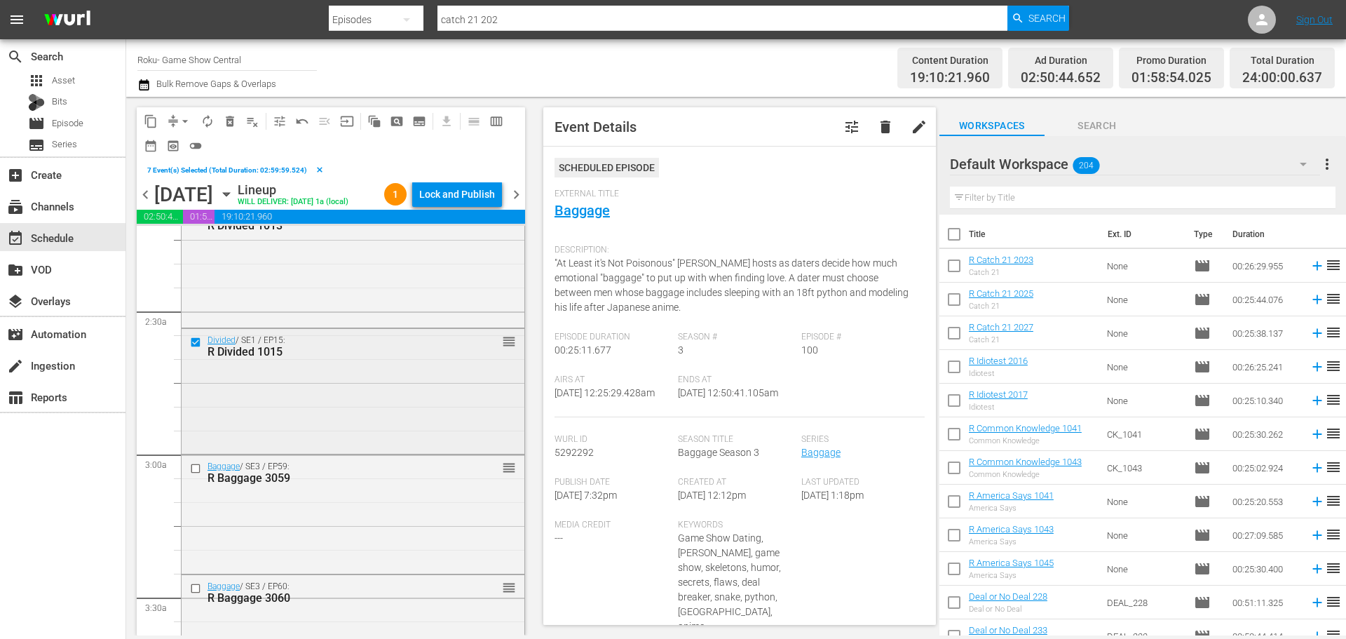
scroll to position [631, 0]
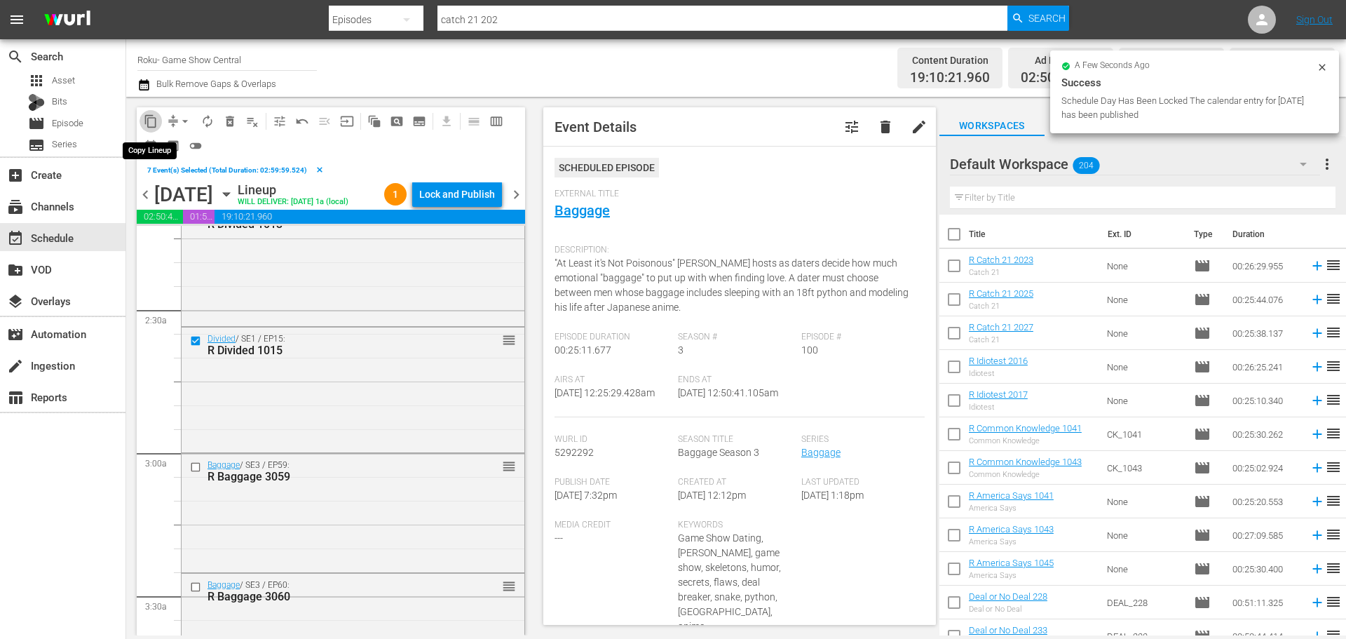
click at [146, 124] on span "content_copy" at bounding box center [151, 121] width 14 height 14
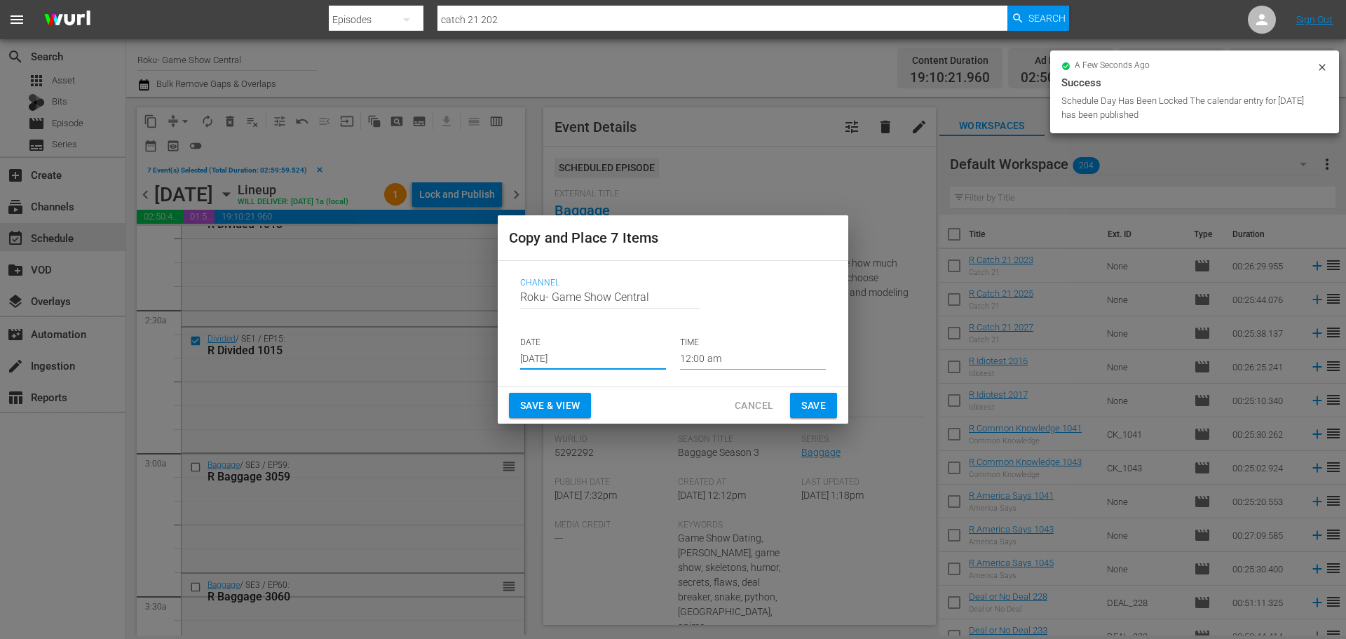
click at [554, 351] on input "Aug 24th 2025" at bounding box center [593, 358] width 146 height 21
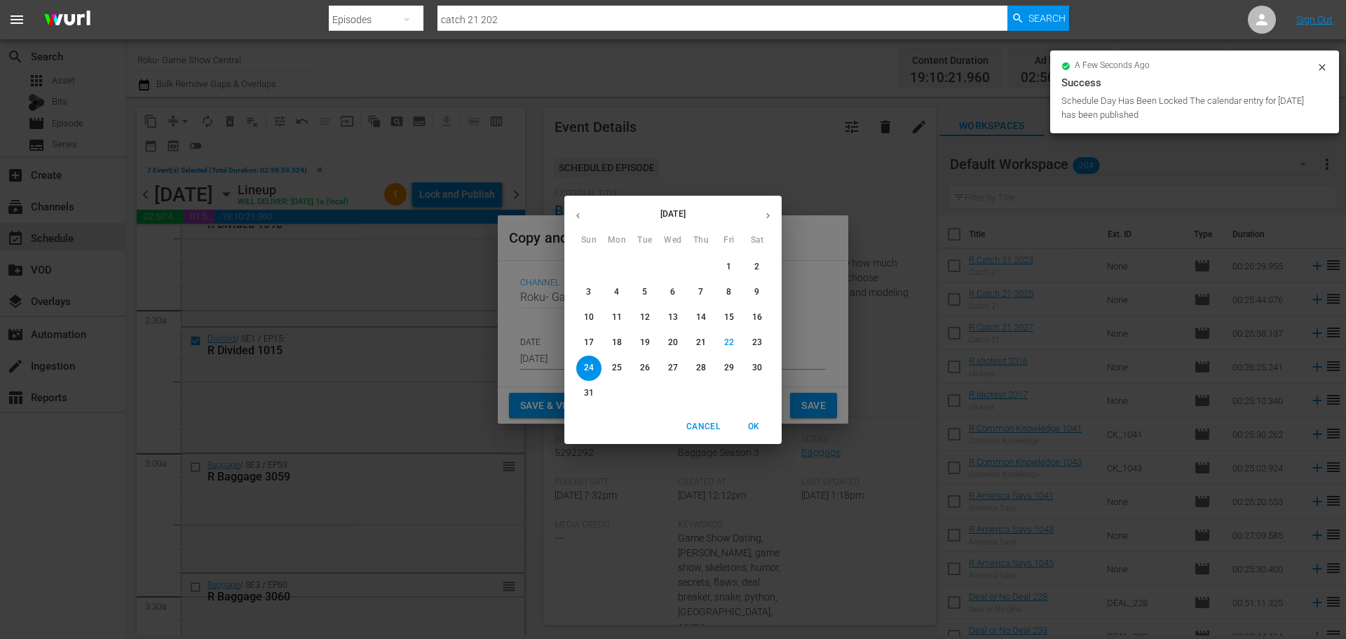
click at [647, 364] on p "26" at bounding box center [645, 368] width 10 height 12
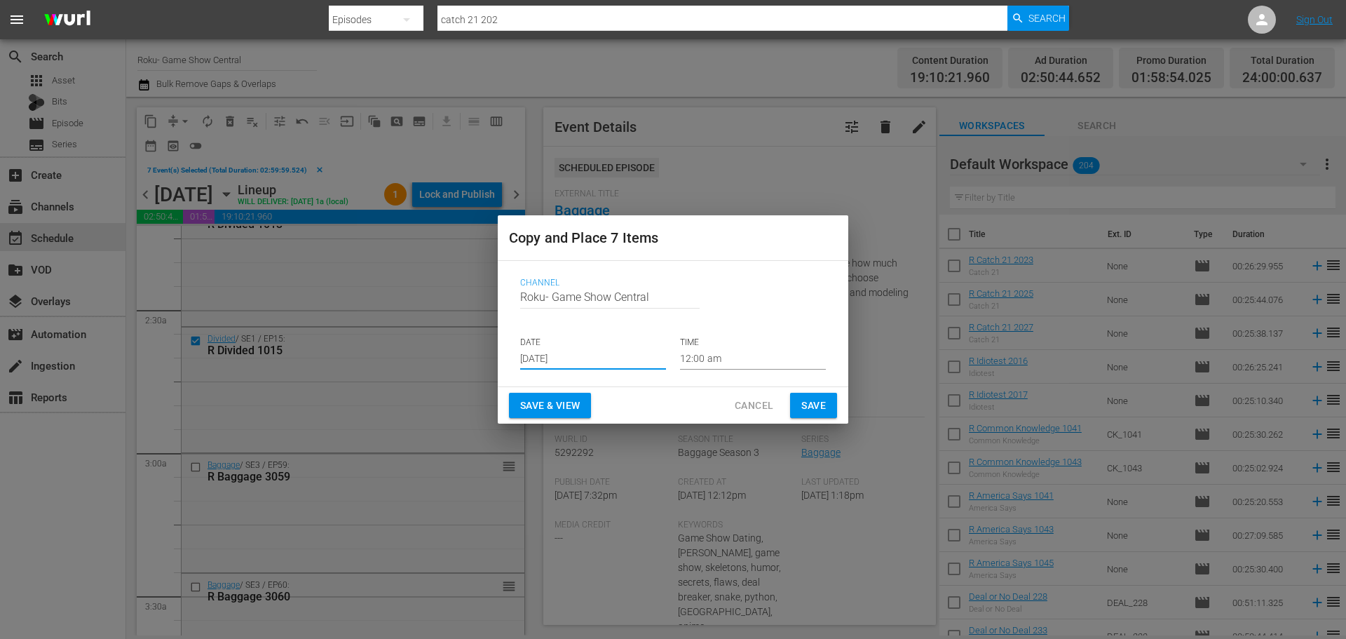
type input "Aug 26th 2025"
click at [730, 362] on input "12:00 am" at bounding box center [753, 358] width 146 height 21
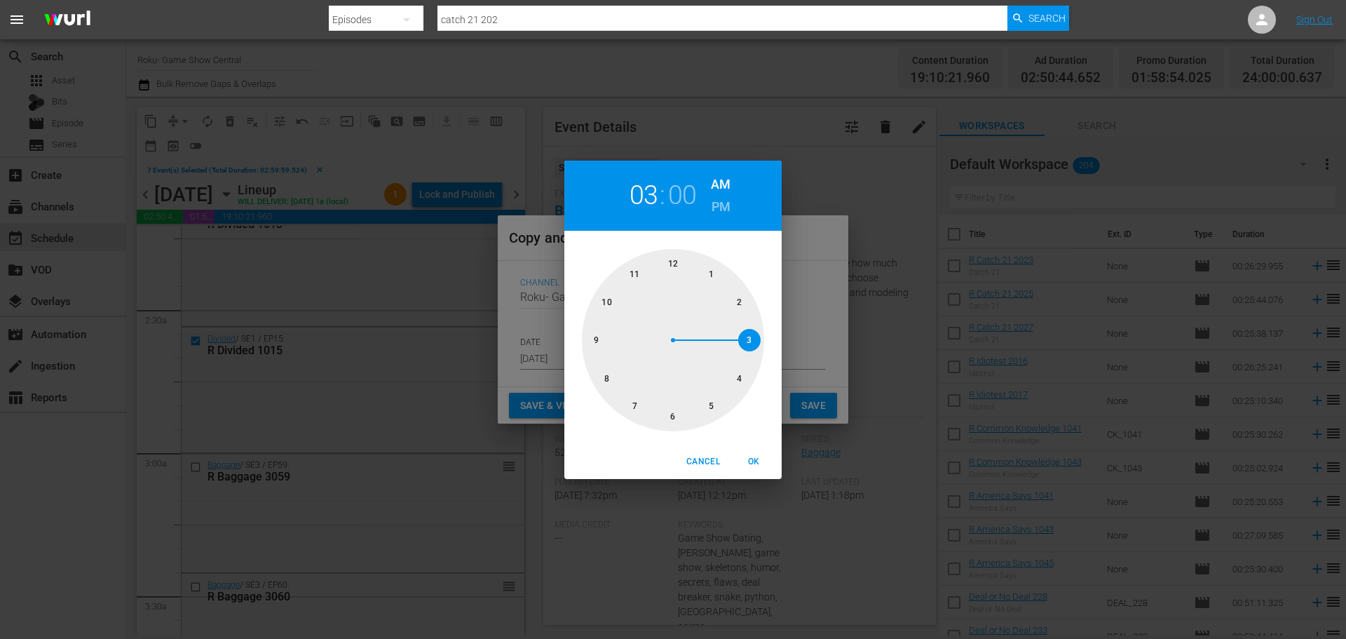
click at [733, 352] on div at bounding box center [673, 340] width 182 height 182
click at [753, 468] on span "OK" at bounding box center [754, 461] width 34 height 15
type input "03:00 am"
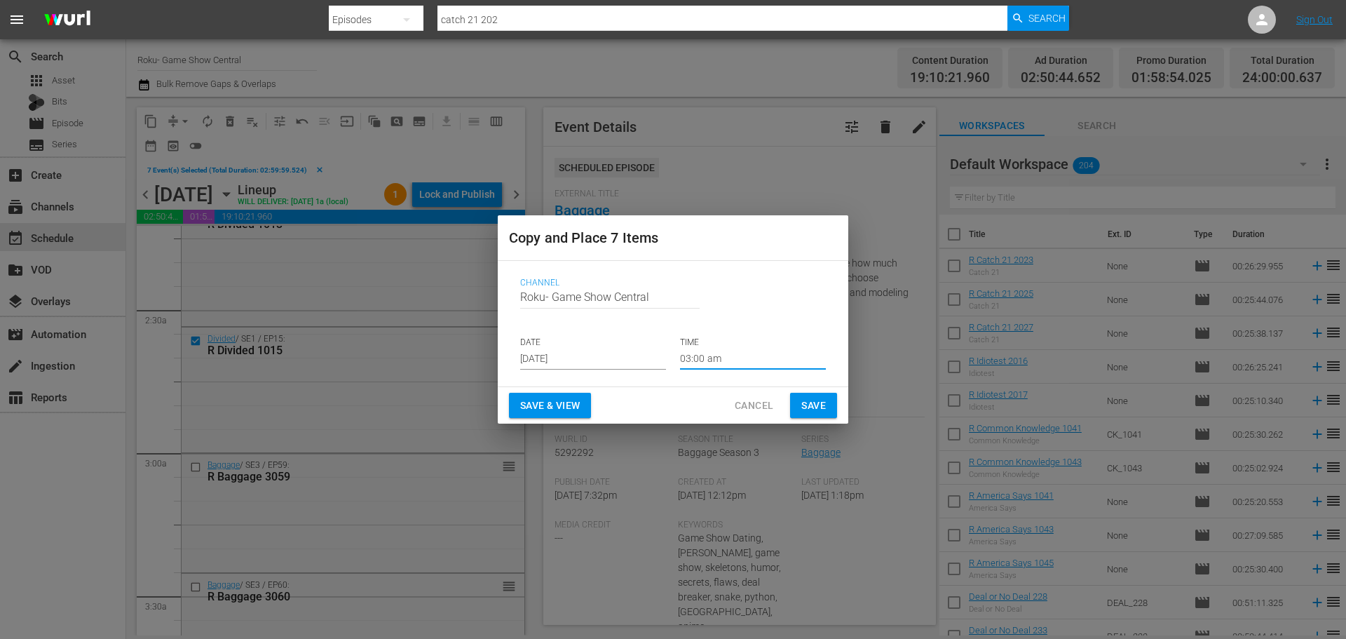
click at [806, 408] on span "Save" at bounding box center [813, 406] width 25 height 18
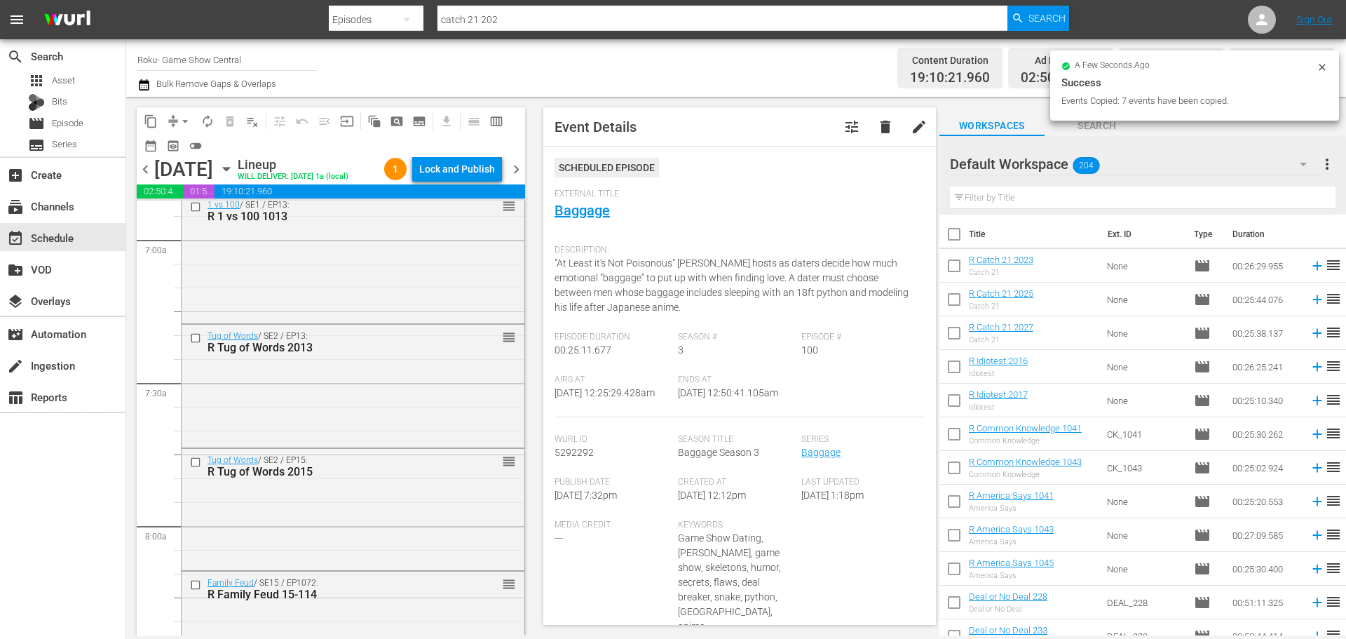
scroll to position [2244, 0]
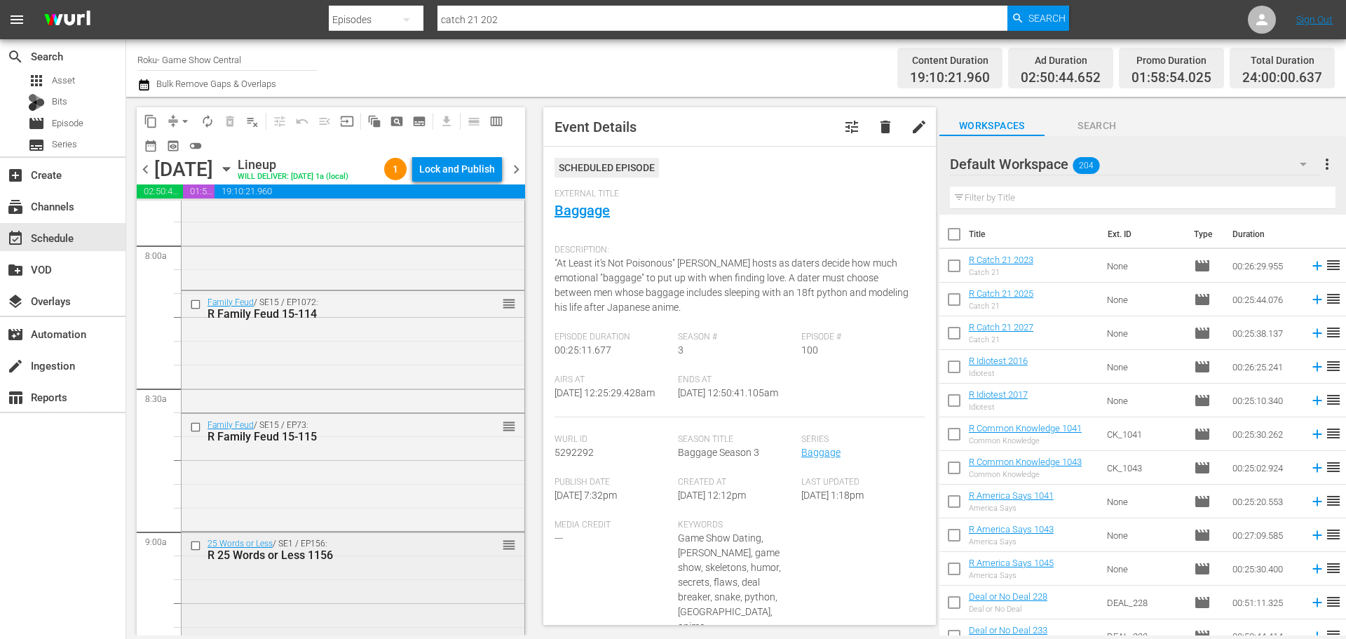
click at [194, 552] on input "checkbox" at bounding box center [197, 546] width 15 height 12
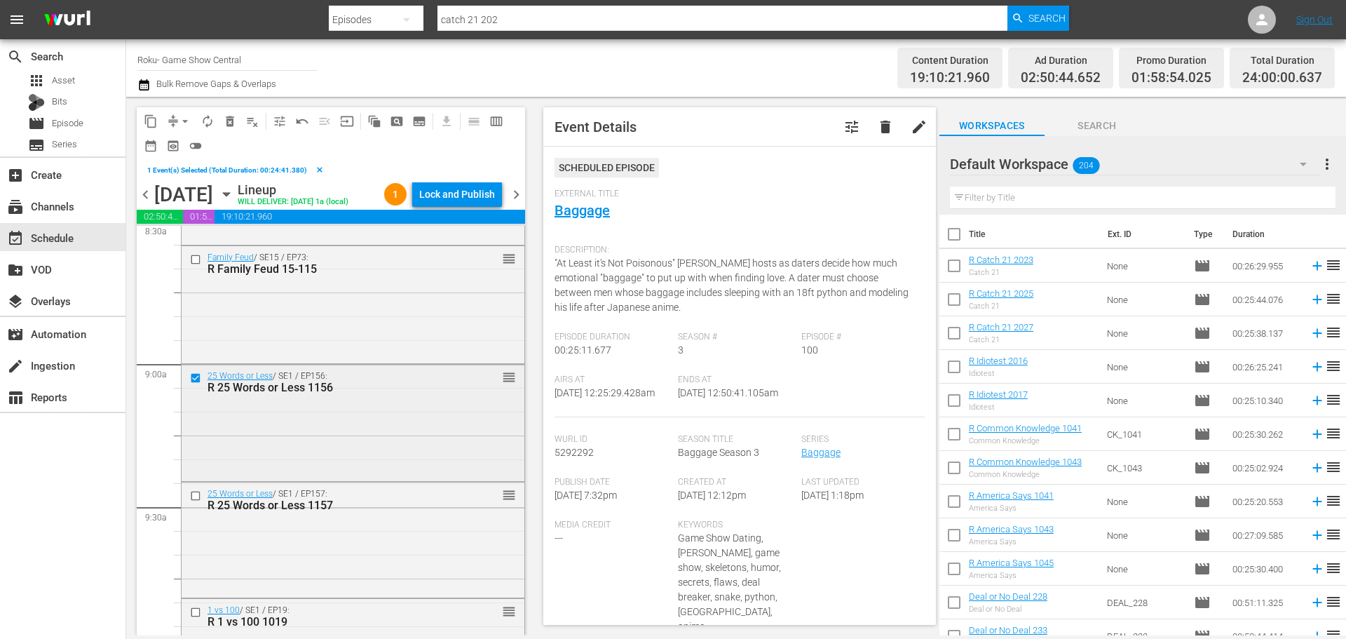
scroll to position [2454, 0]
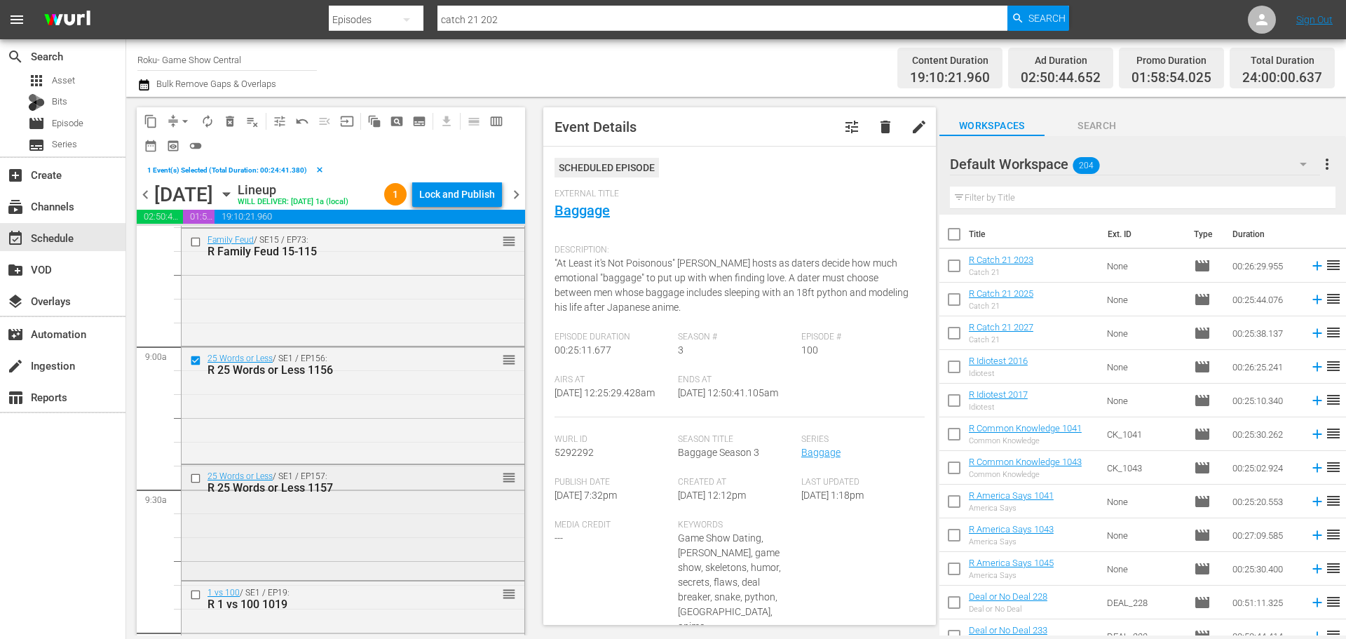
click at [194, 484] on input "checkbox" at bounding box center [197, 478] width 15 height 12
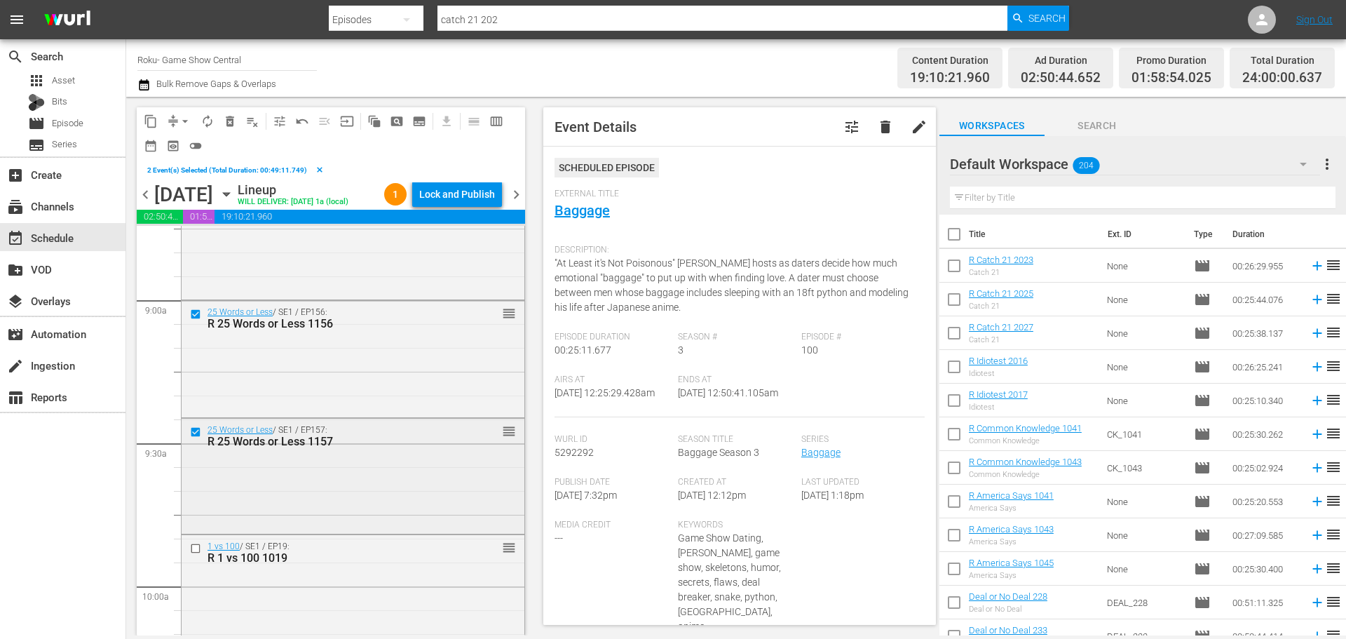
scroll to position [2524, 0]
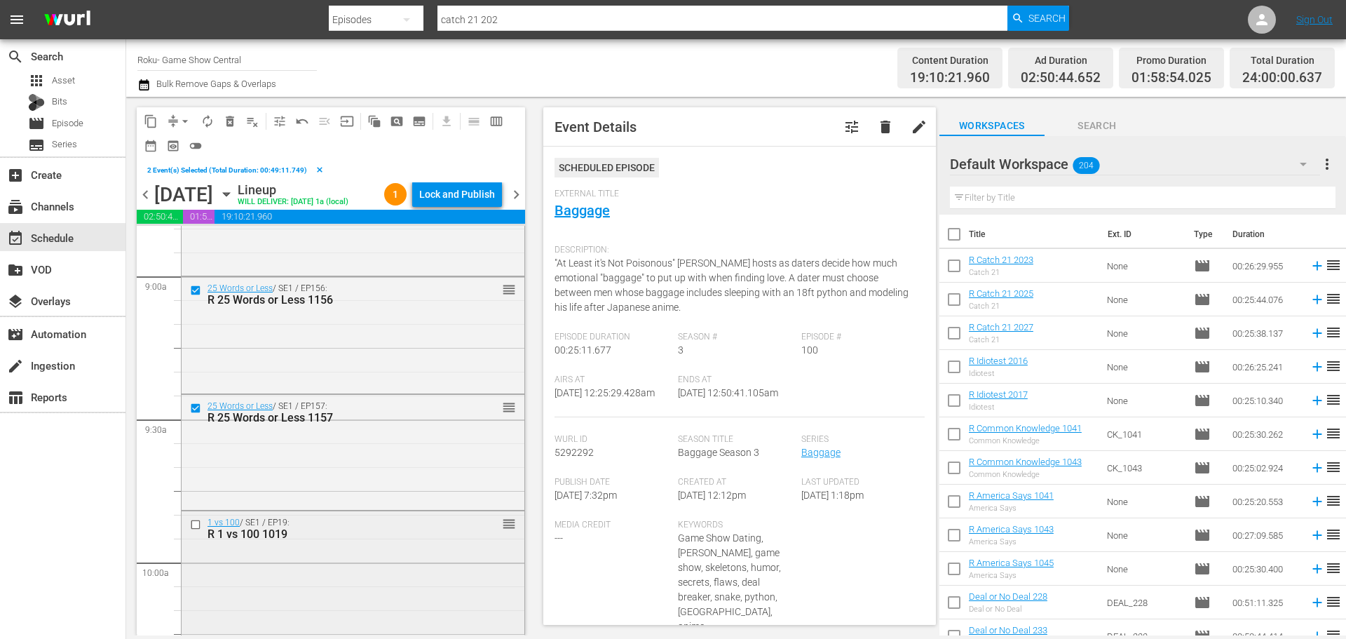
click at [186, 545] on div "1 vs 100 / SE1 / EP19: R 1 vs 100 1019 reorder" at bounding box center [353, 528] width 343 height 34
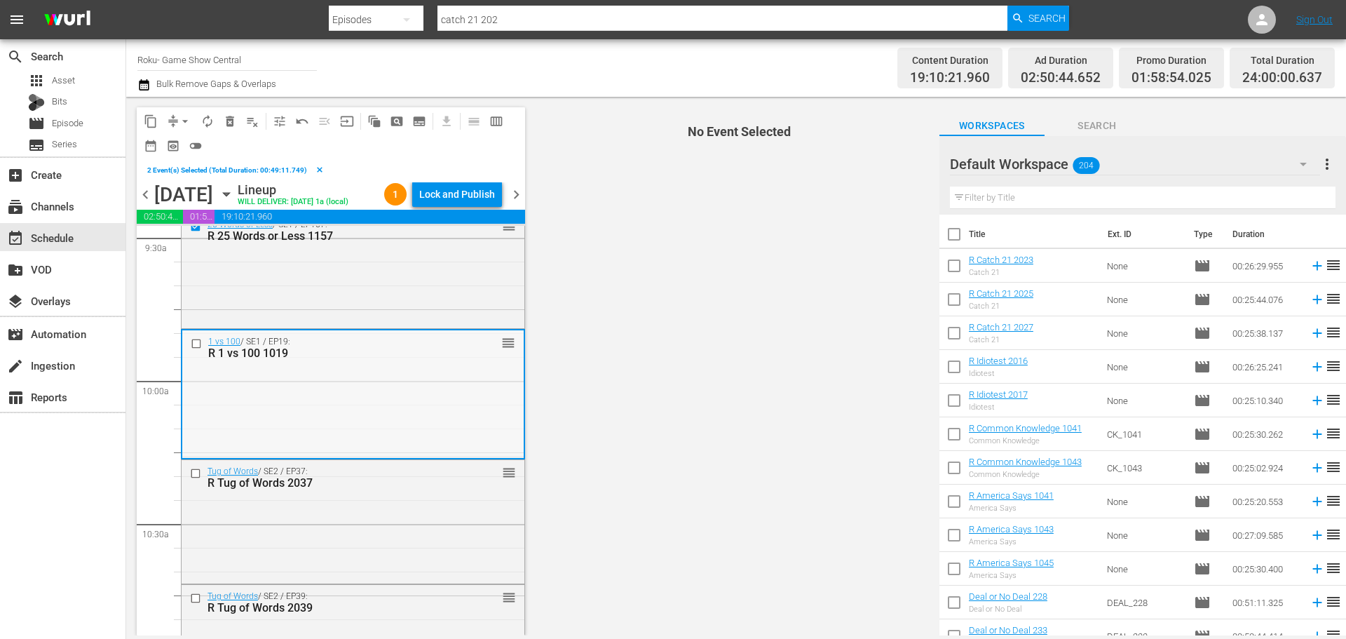
scroll to position [2734, 0]
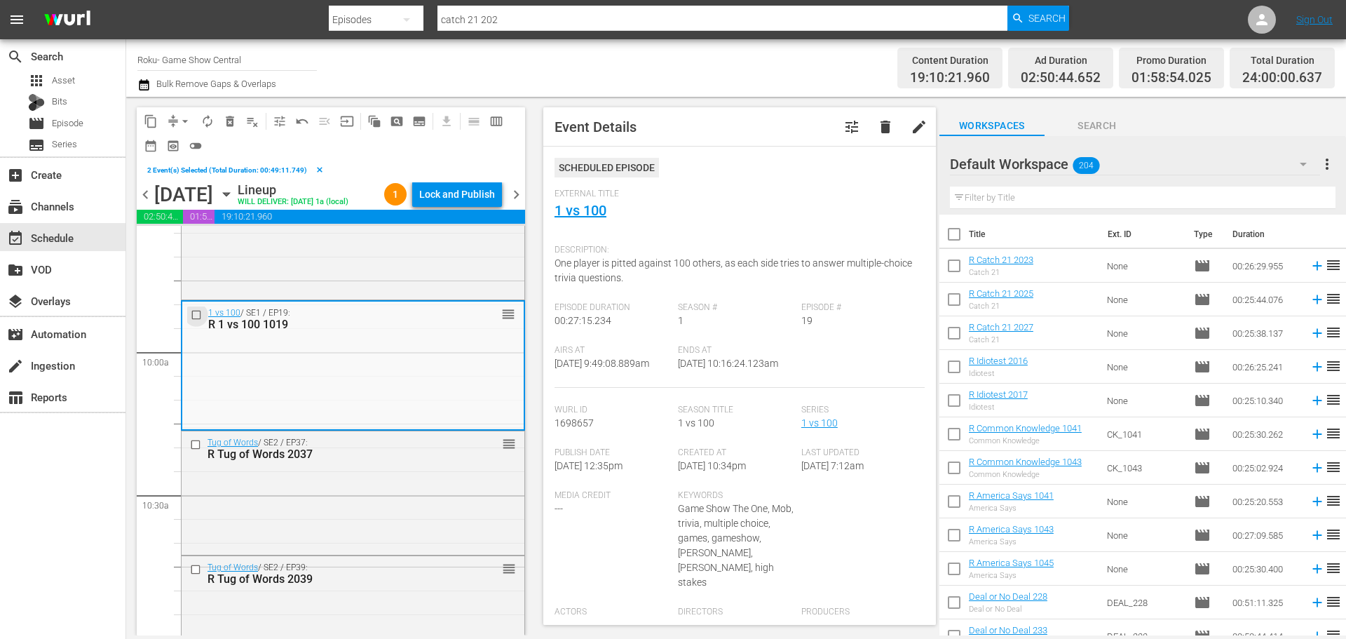
click at [195, 321] on input "checkbox" at bounding box center [198, 315] width 15 height 12
click at [197, 451] on input "checkbox" at bounding box center [197, 445] width 15 height 12
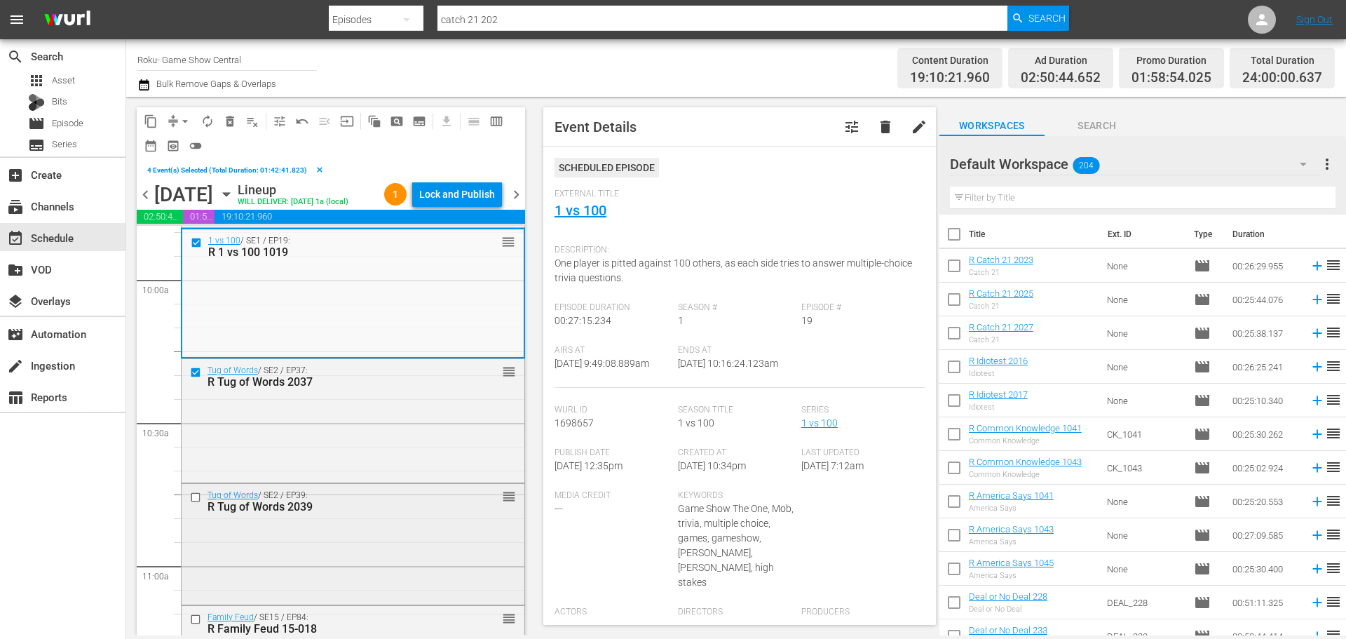
scroll to position [2875, 0]
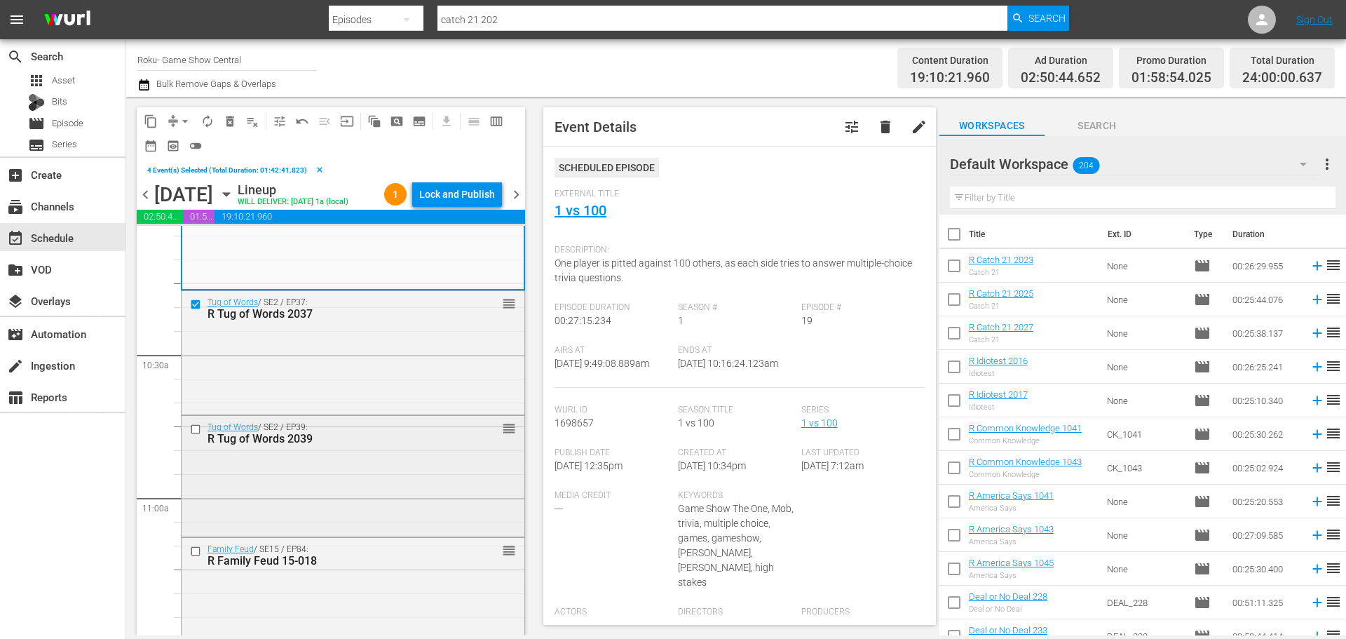
click at [191, 435] on input "checkbox" at bounding box center [197, 429] width 15 height 12
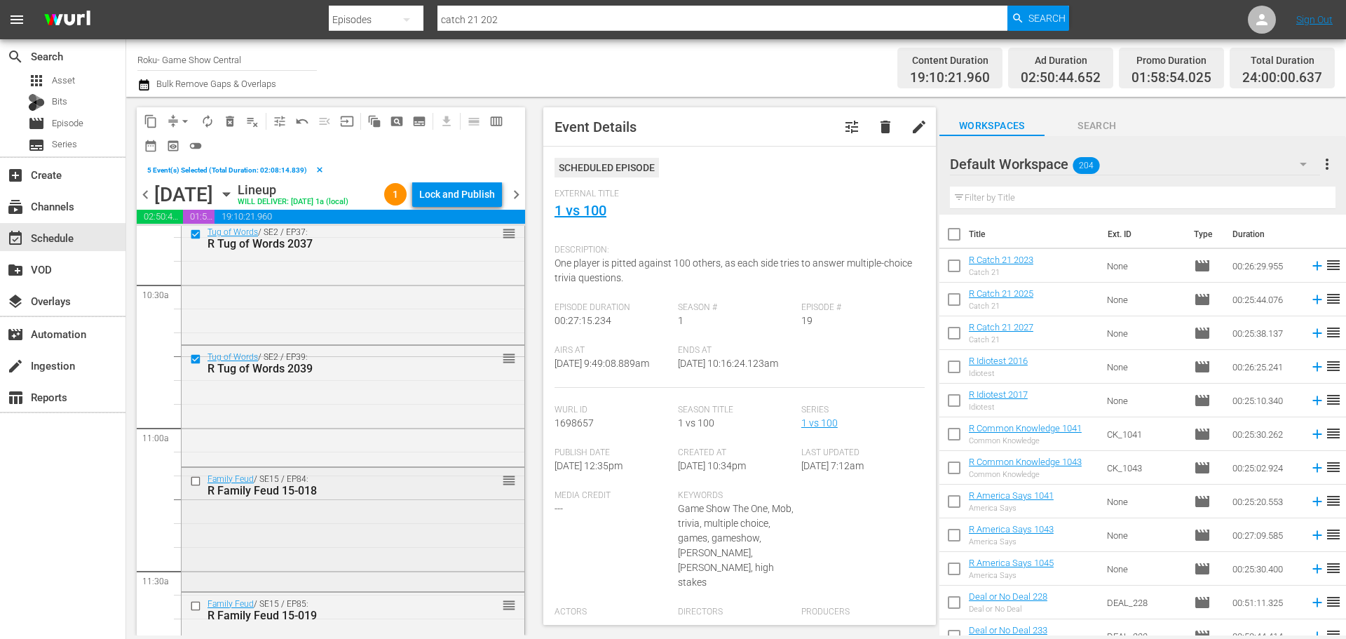
click at [198, 487] on input "checkbox" at bounding box center [197, 481] width 15 height 12
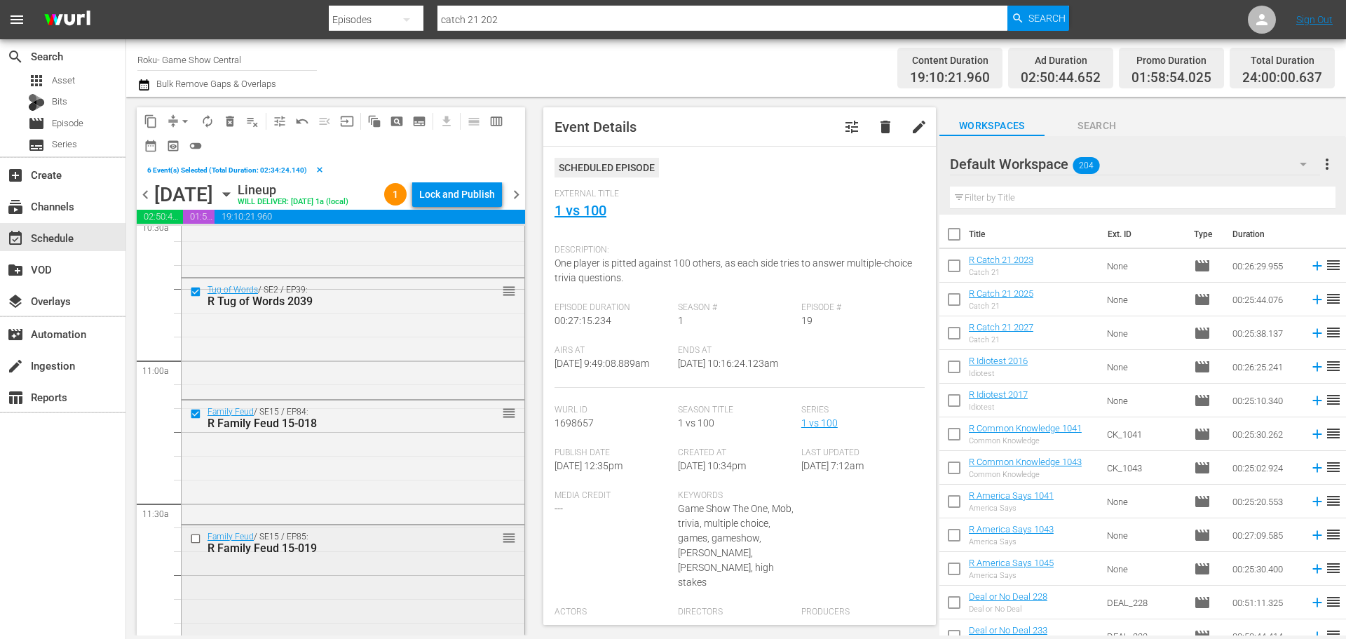
scroll to position [3085, 0]
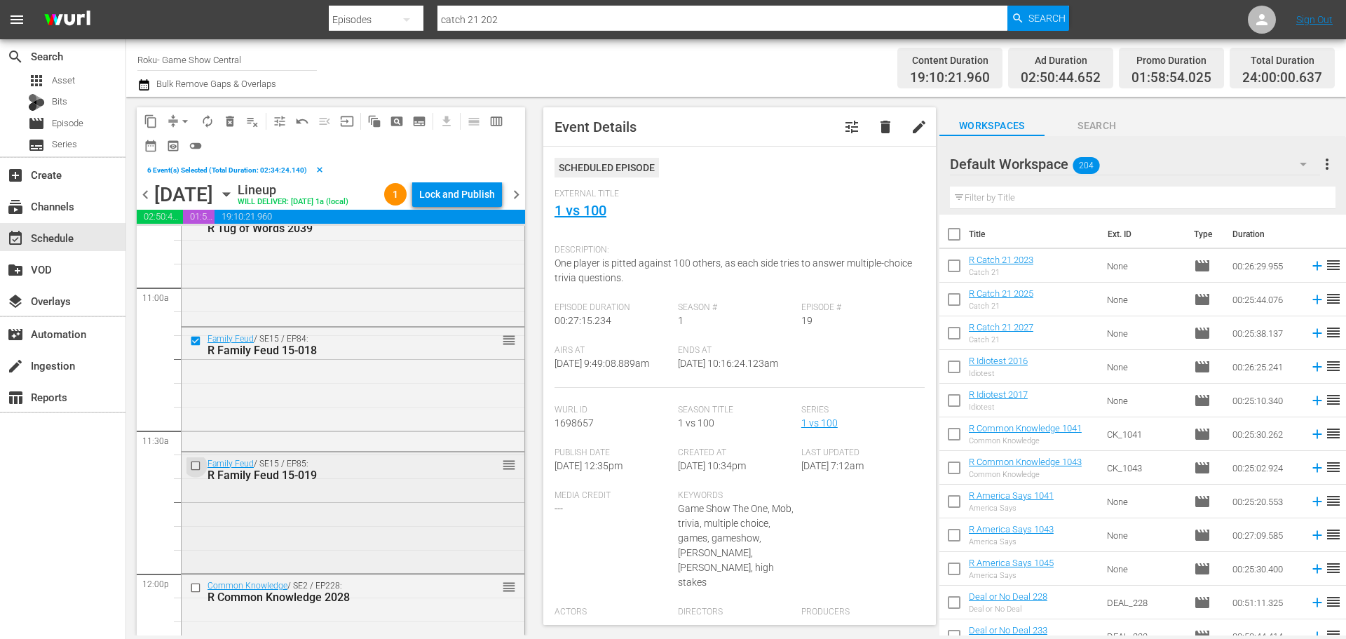
click at [196, 472] on input "checkbox" at bounding box center [197, 466] width 15 height 12
click at [147, 120] on span "content_copy" at bounding box center [151, 121] width 14 height 14
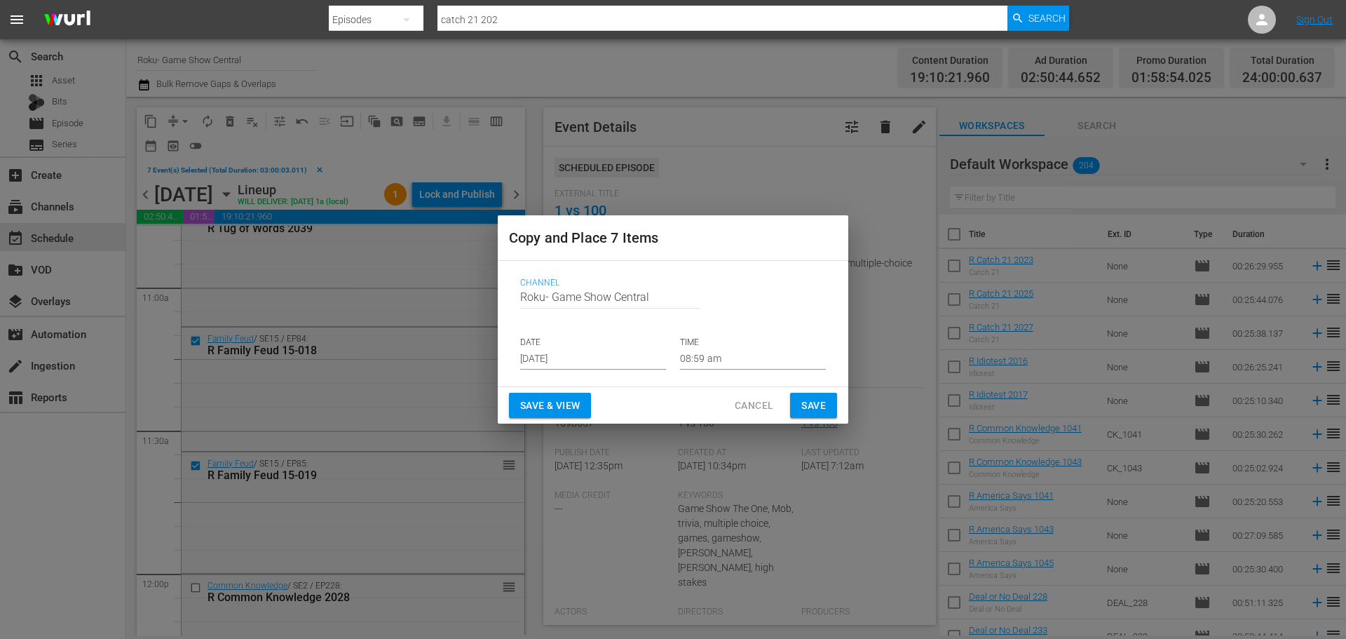
click at [566, 341] on p "DATE" at bounding box center [593, 343] width 146 height 12
click at [571, 344] on p "DATE" at bounding box center [593, 343] width 146 height 12
click at [581, 350] on input "Aug 24th 2025" at bounding box center [593, 358] width 146 height 21
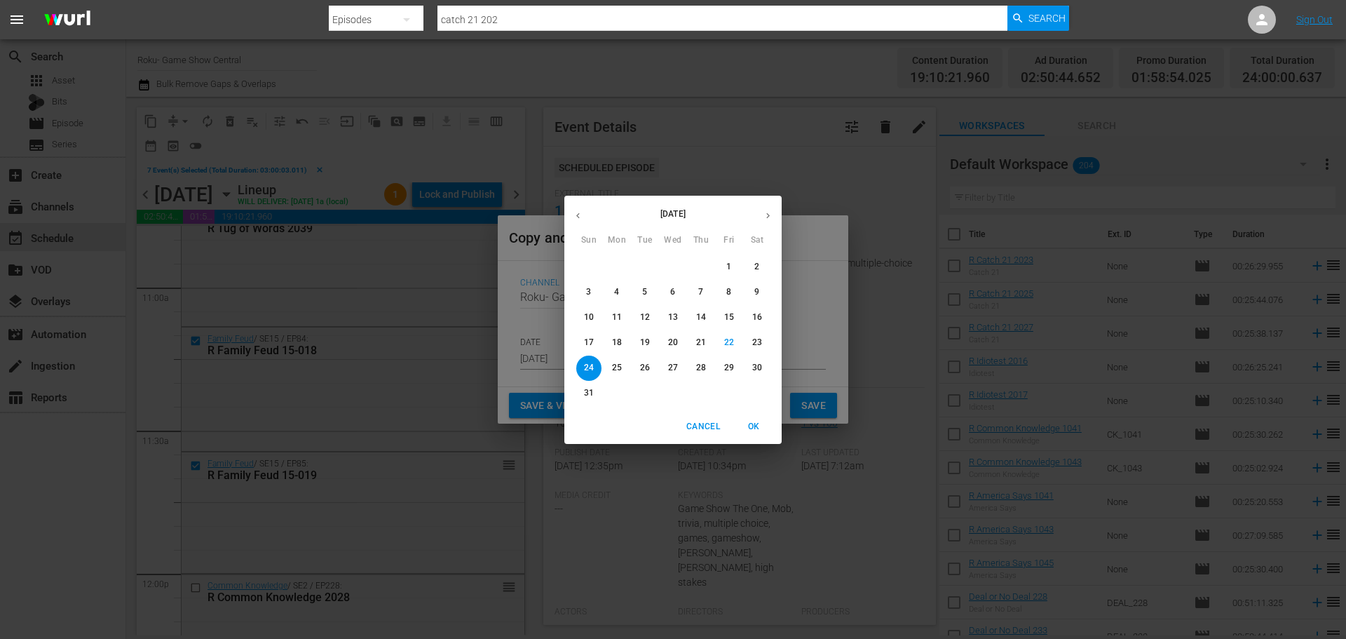
click at [639, 366] on span "26" at bounding box center [644, 368] width 25 height 12
type input "Aug 26th 2025"
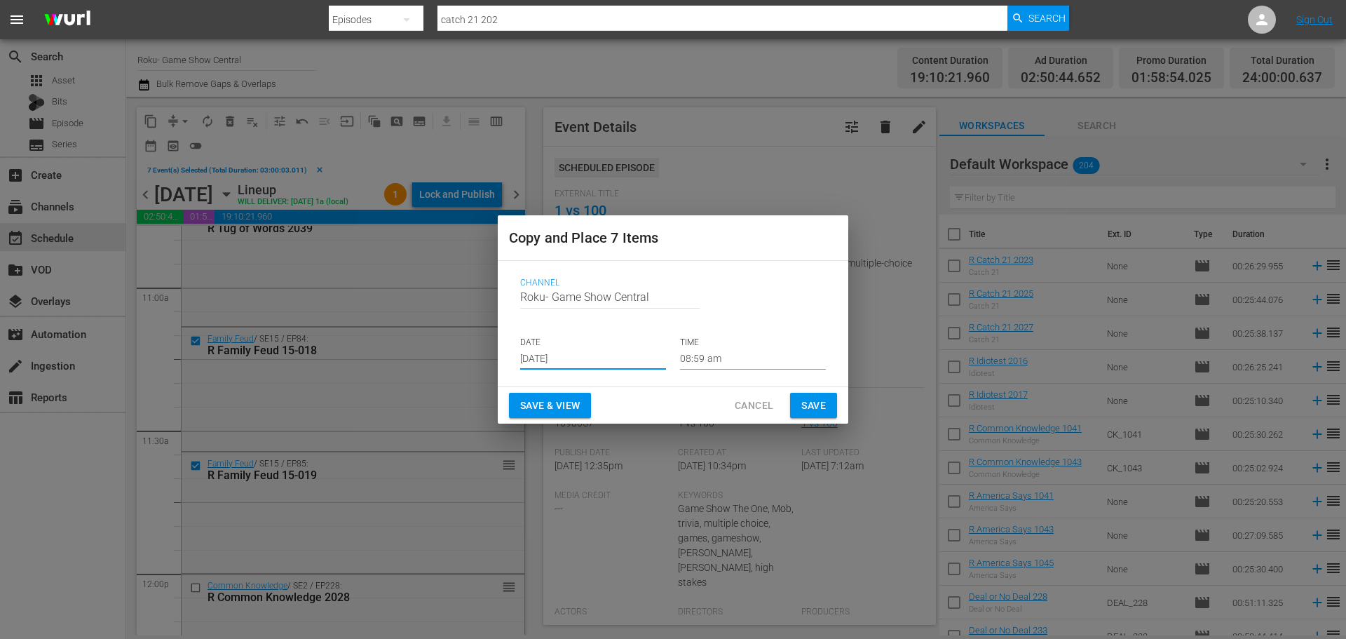
click at [742, 353] on input "08:59 am" at bounding box center [753, 358] width 146 height 21
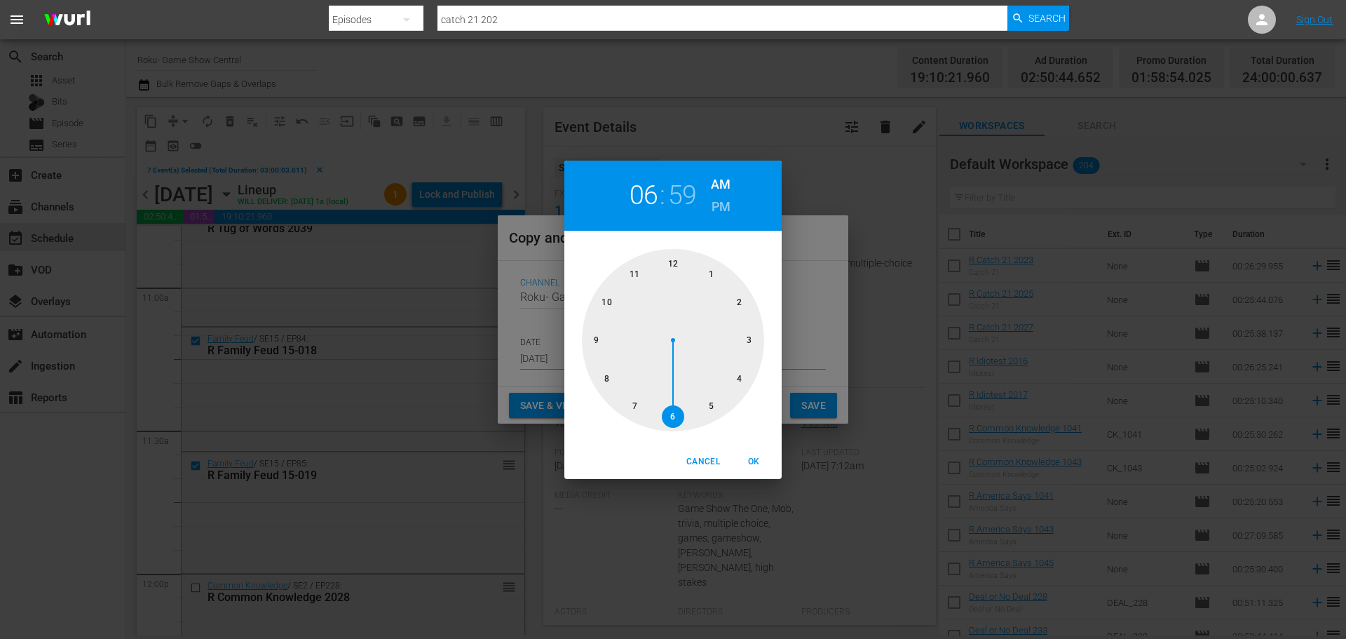
drag, startPoint x: 674, startPoint y: 412, endPoint x: 649, endPoint y: 269, distance: 145.9
click at [670, 405] on div at bounding box center [673, 340] width 182 height 182
drag, startPoint x: 671, startPoint y: 262, endPoint x: 686, endPoint y: 271, distance: 18.3
click at [674, 261] on div at bounding box center [673, 340] width 182 height 182
drag, startPoint x: 766, startPoint y: 470, endPoint x: 789, endPoint y: 432, distance: 45.0
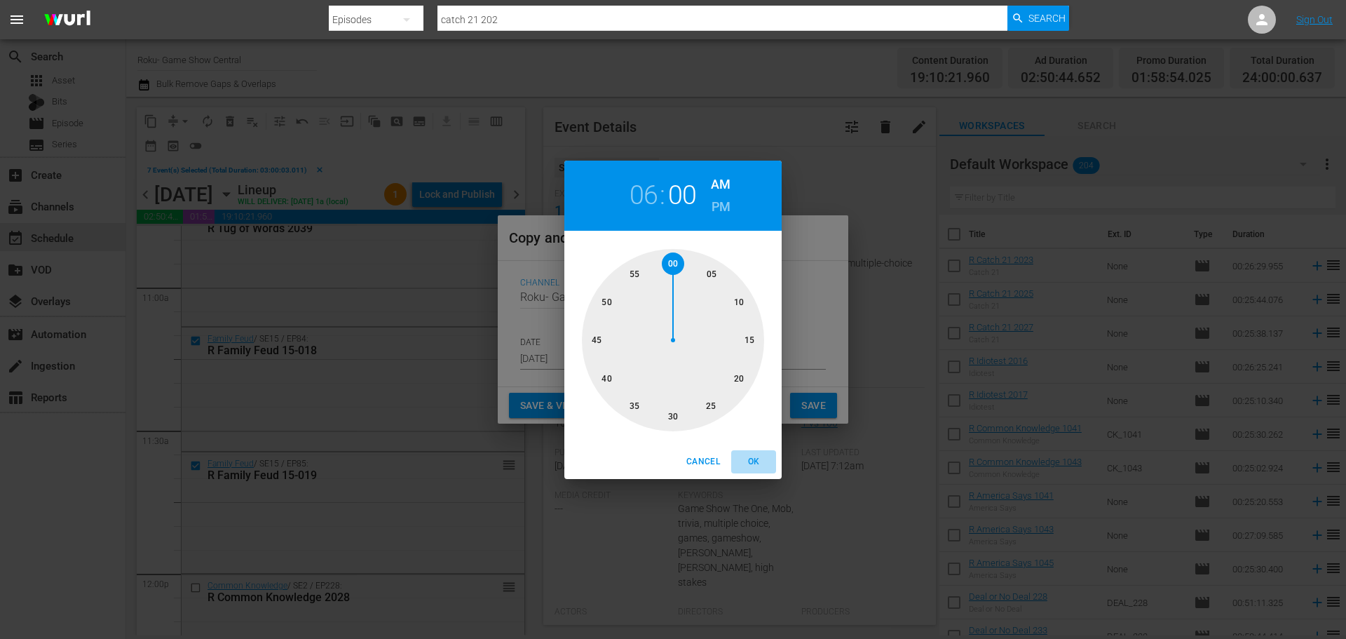
click at [766, 470] on button "OK" at bounding box center [753, 461] width 45 height 23
type input "06:00 am"
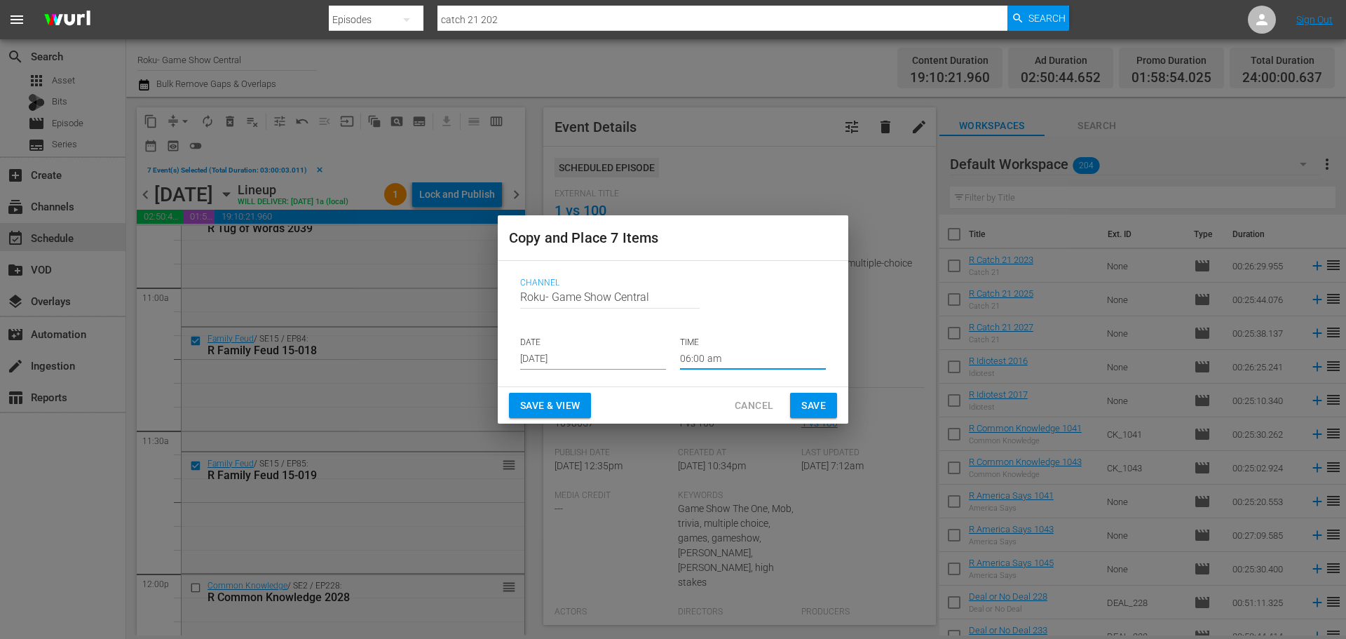
click at [809, 405] on span "Save" at bounding box center [813, 406] width 25 height 18
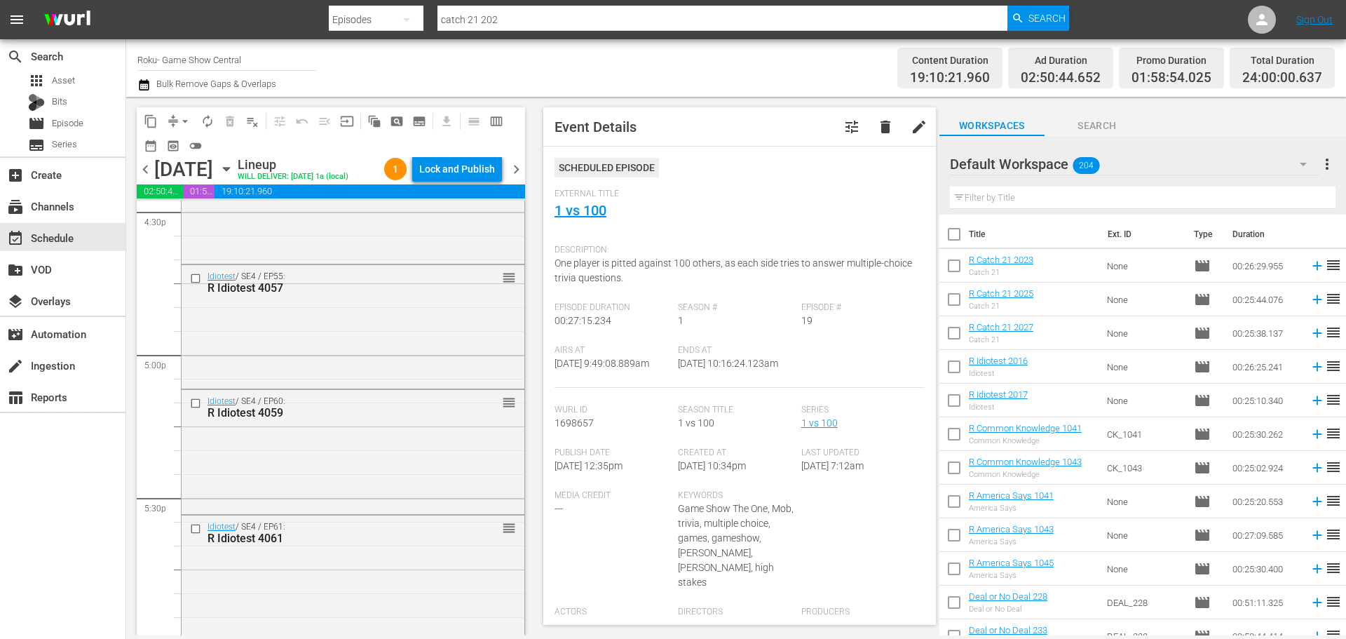
scroll to position [5118, 0]
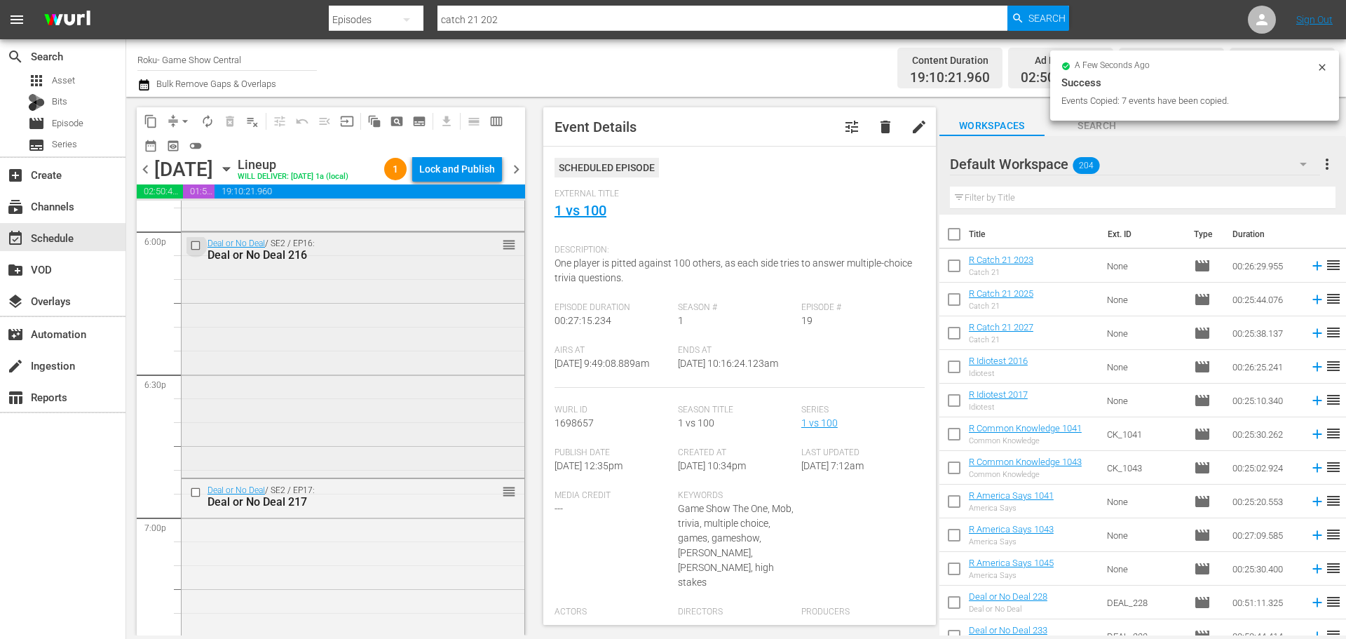
click at [199, 252] on input "checkbox" at bounding box center [197, 246] width 15 height 12
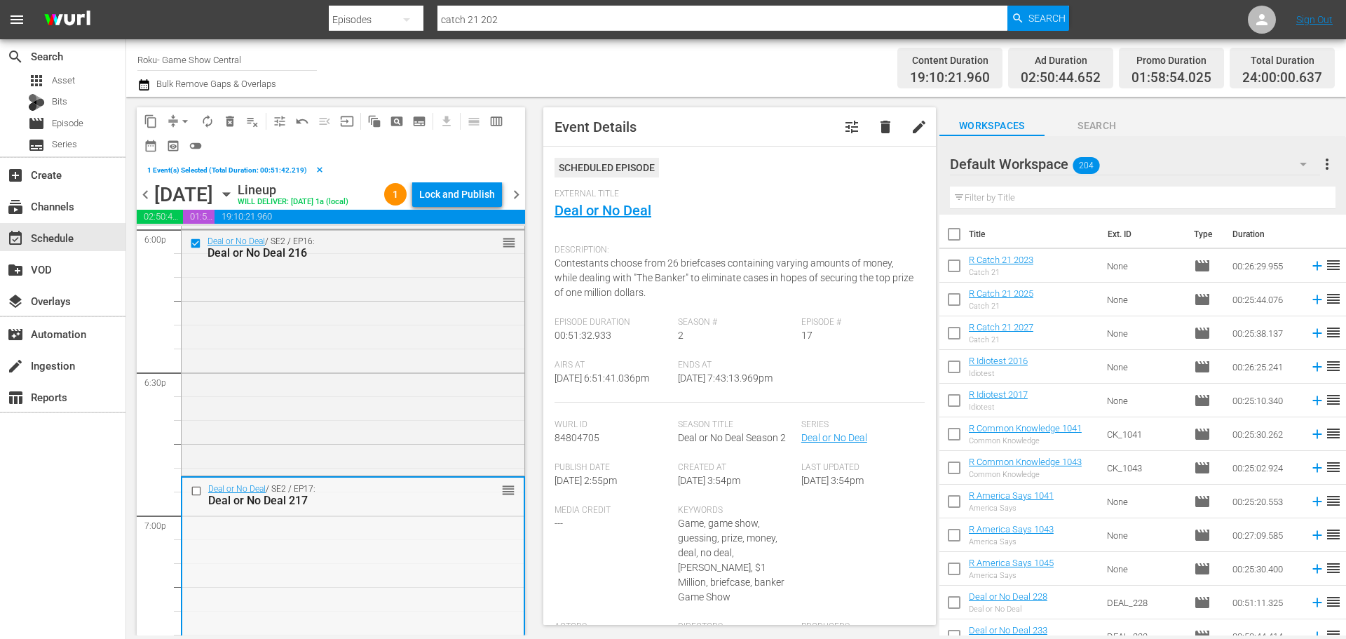
scroll to position [5258, 0]
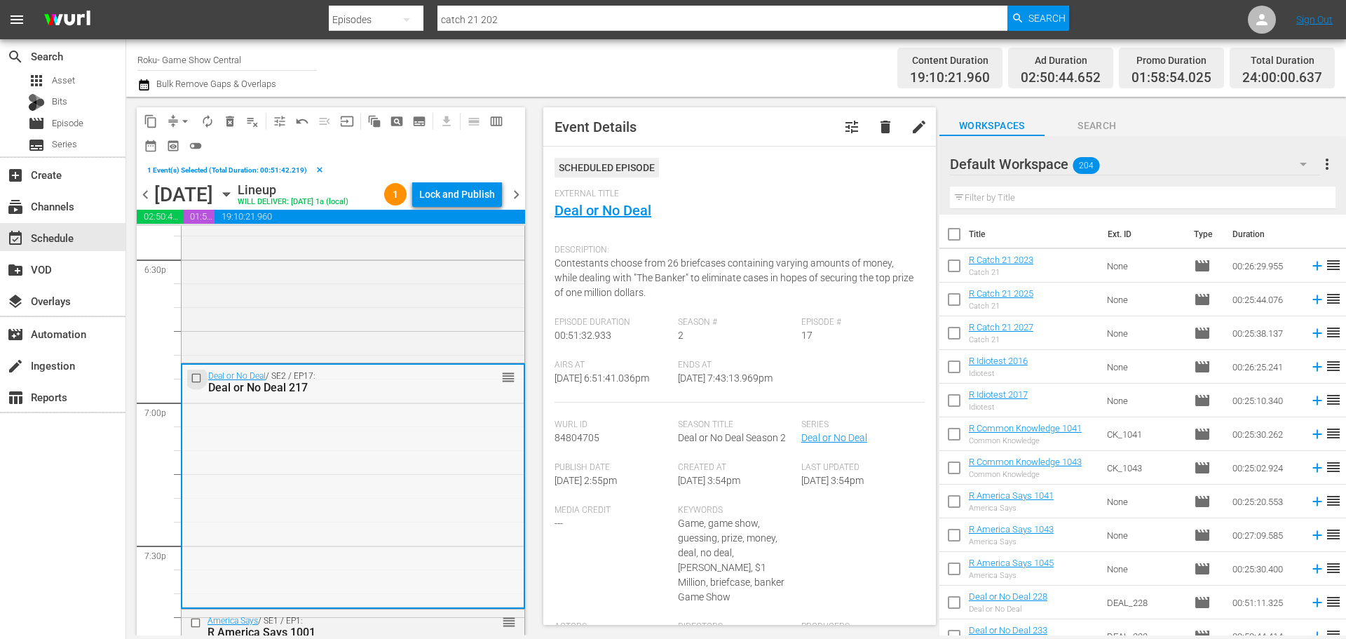
click at [196, 384] on input "checkbox" at bounding box center [198, 378] width 15 height 12
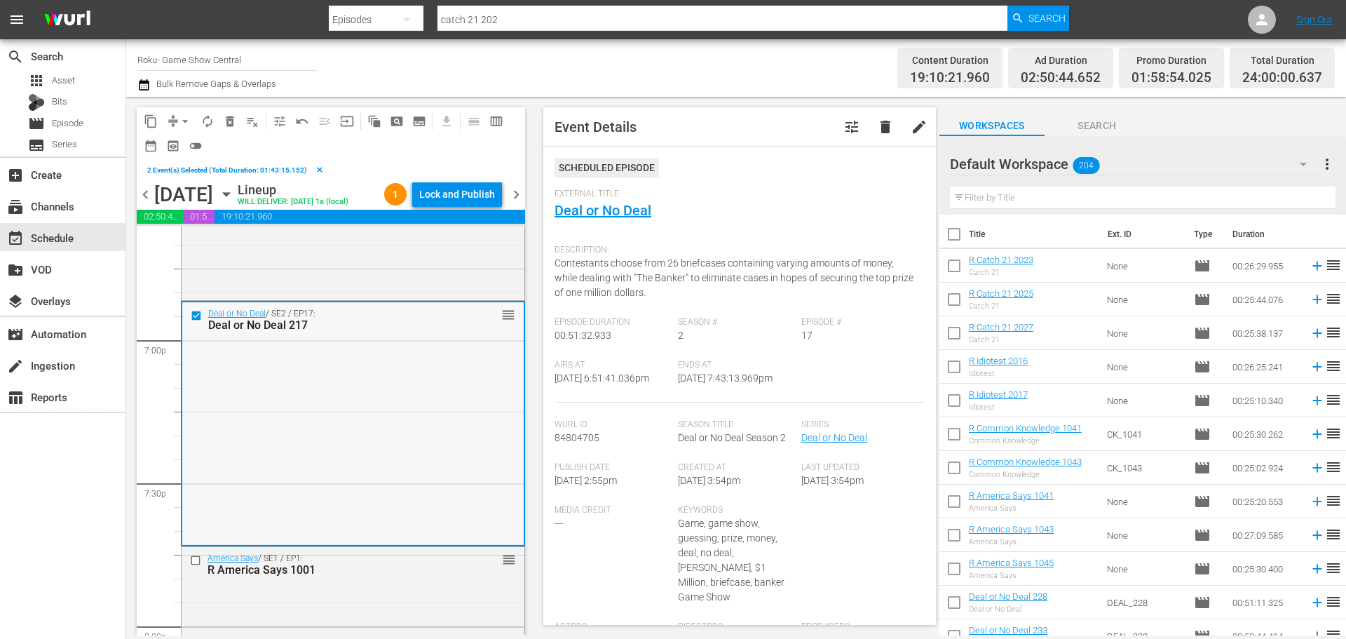
scroll to position [5329, 0]
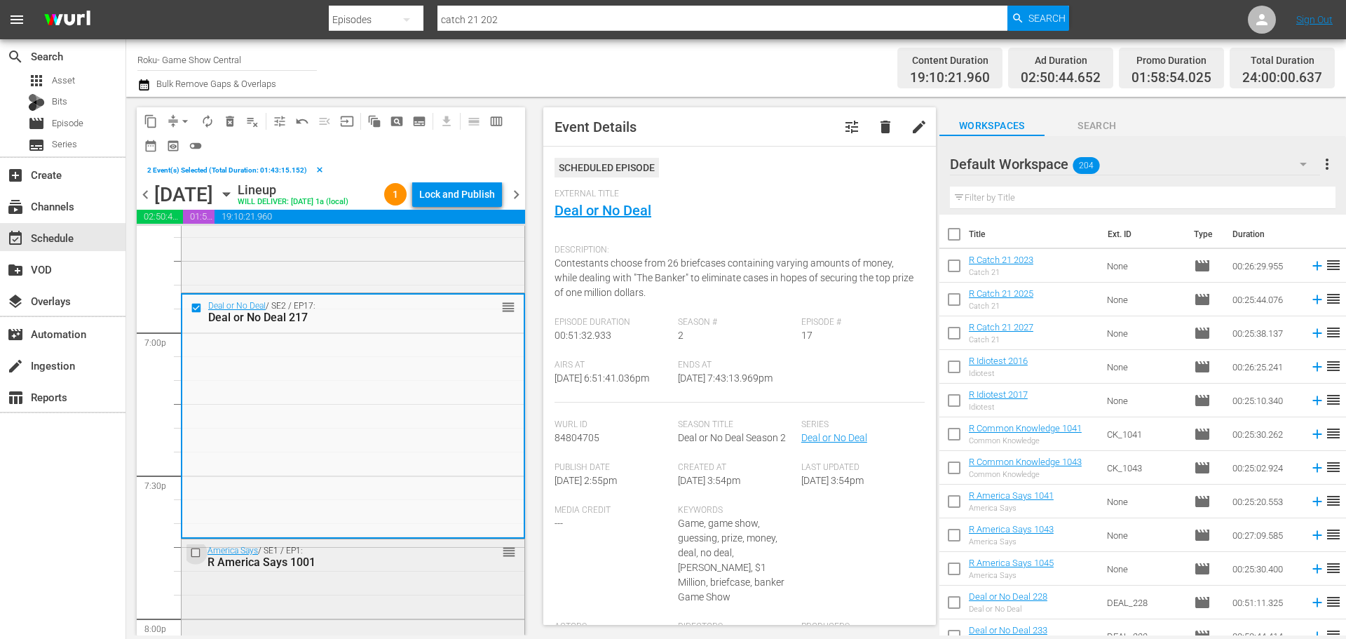
click at [192, 559] on input "checkbox" at bounding box center [197, 553] width 15 height 12
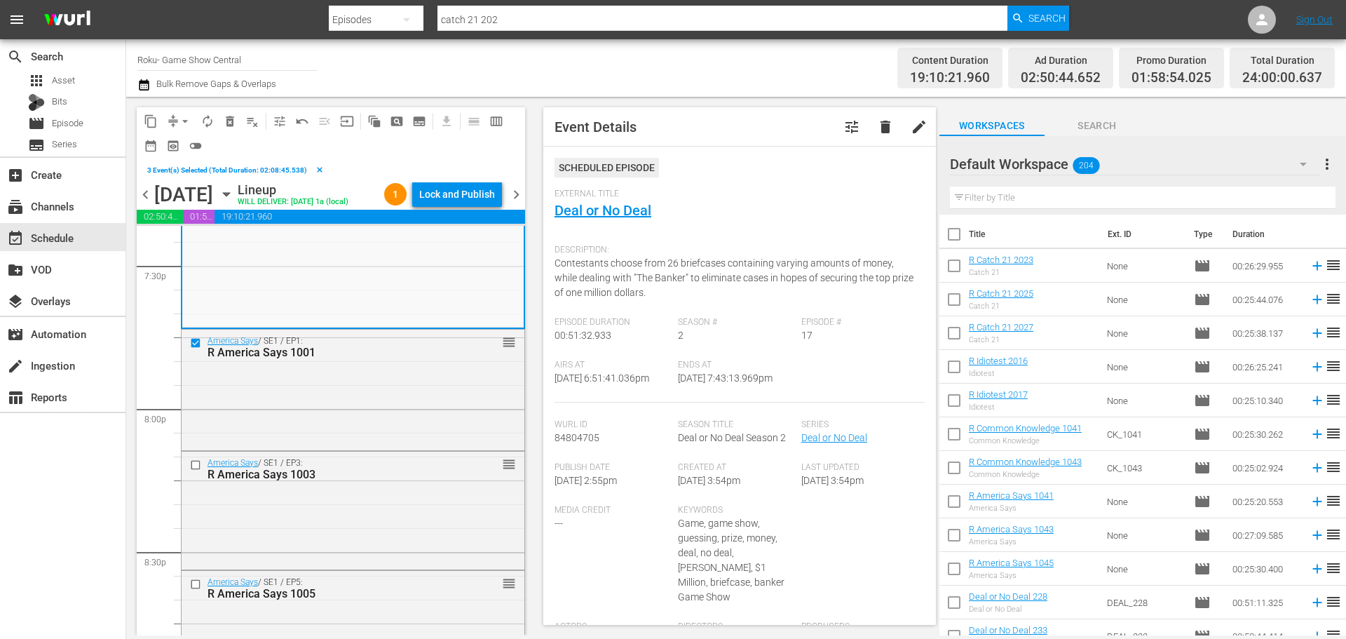
scroll to position [5539, 0]
click at [191, 470] on input "checkbox" at bounding box center [197, 464] width 15 height 12
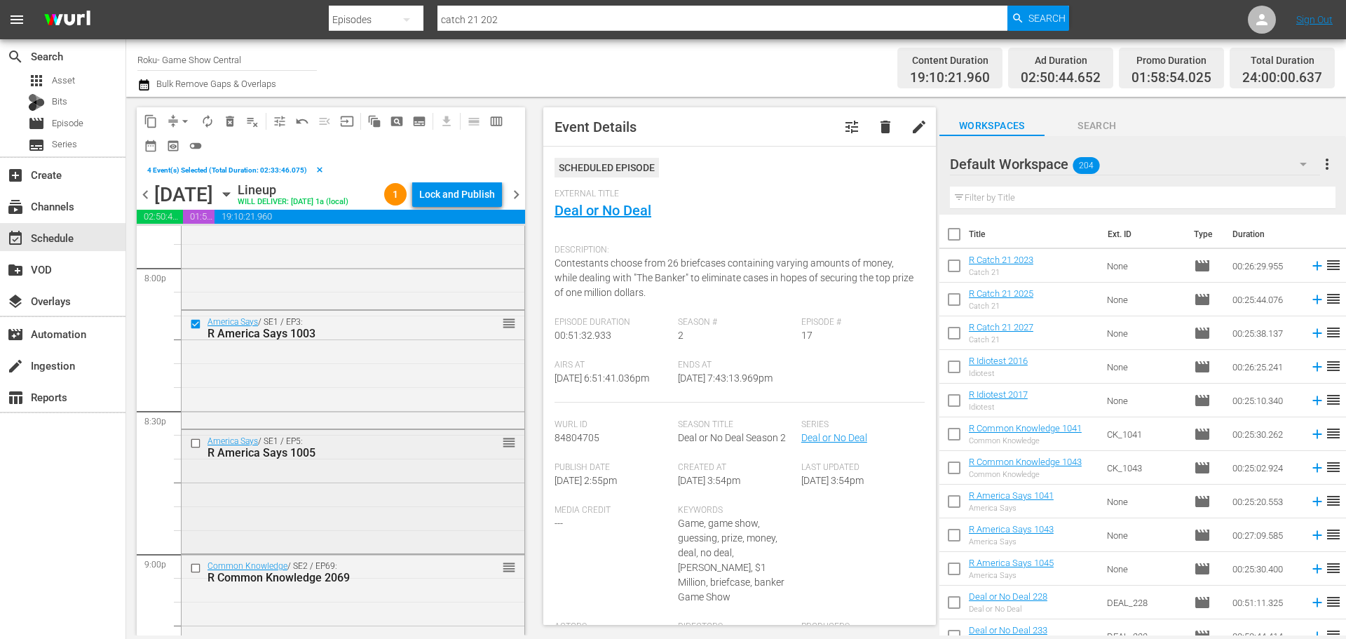
click at [193, 449] on input "checkbox" at bounding box center [197, 444] width 15 height 12
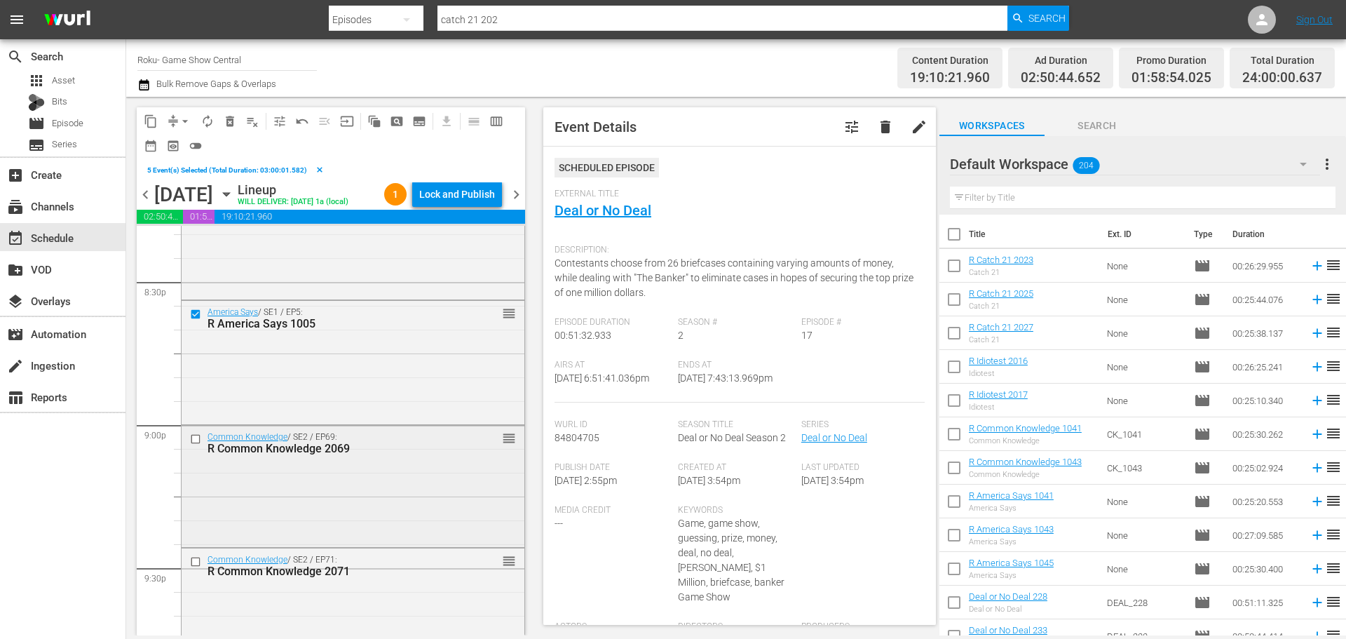
scroll to position [5819, 0]
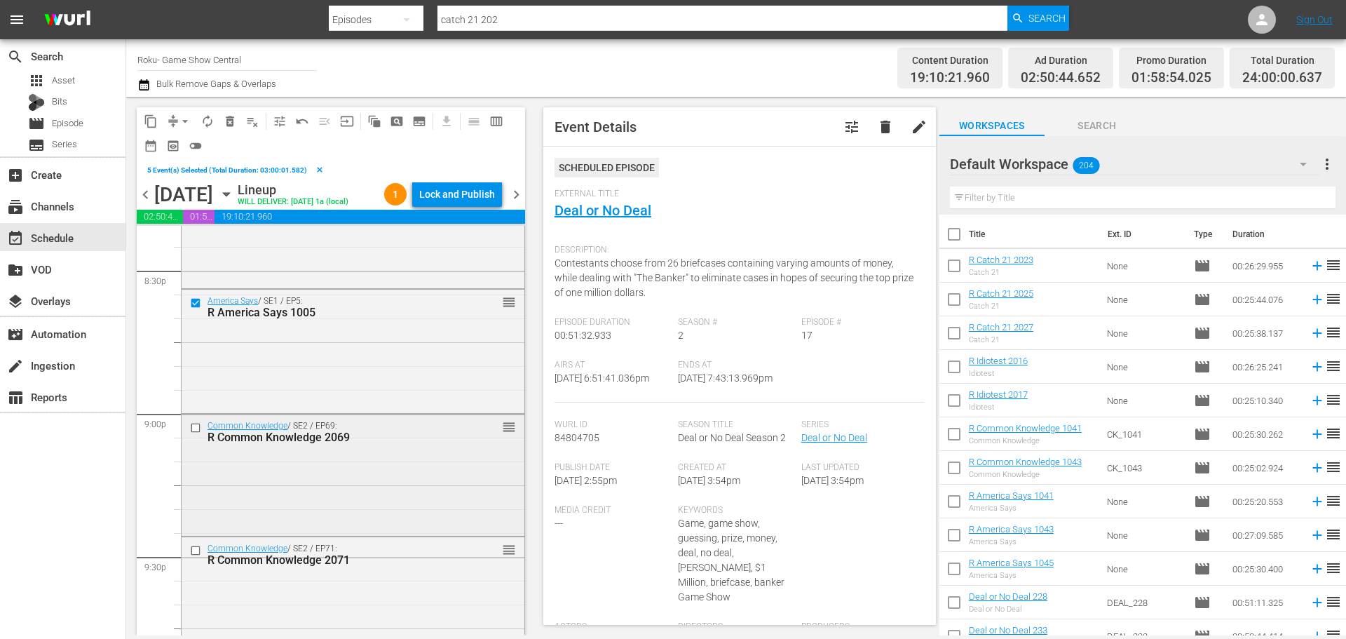
click at [190, 434] on input "checkbox" at bounding box center [197, 428] width 15 height 12
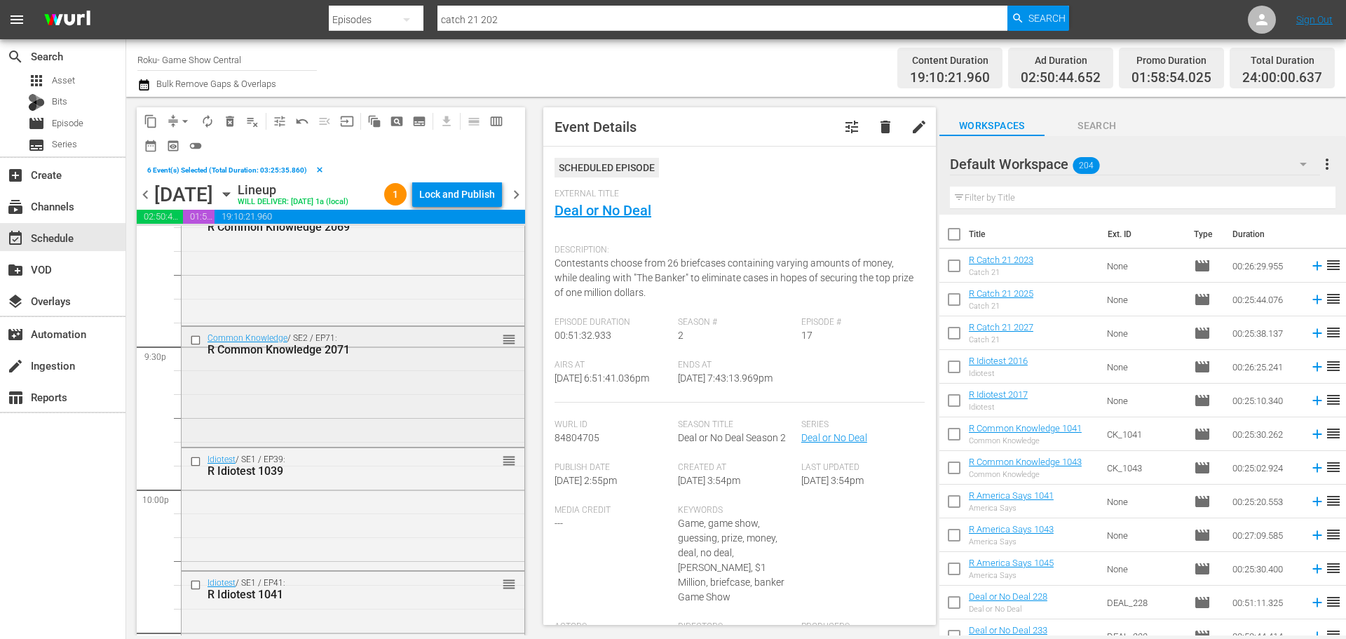
click at [196, 346] on input "checkbox" at bounding box center [197, 340] width 15 height 12
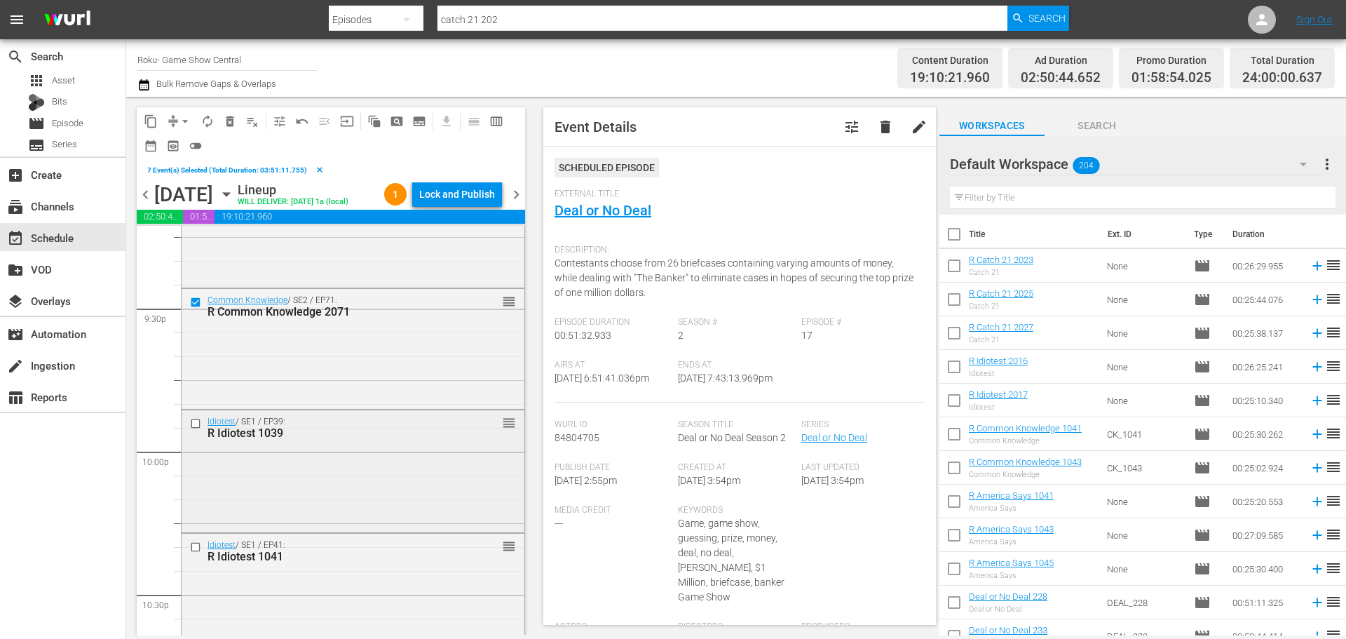
scroll to position [6100, 0]
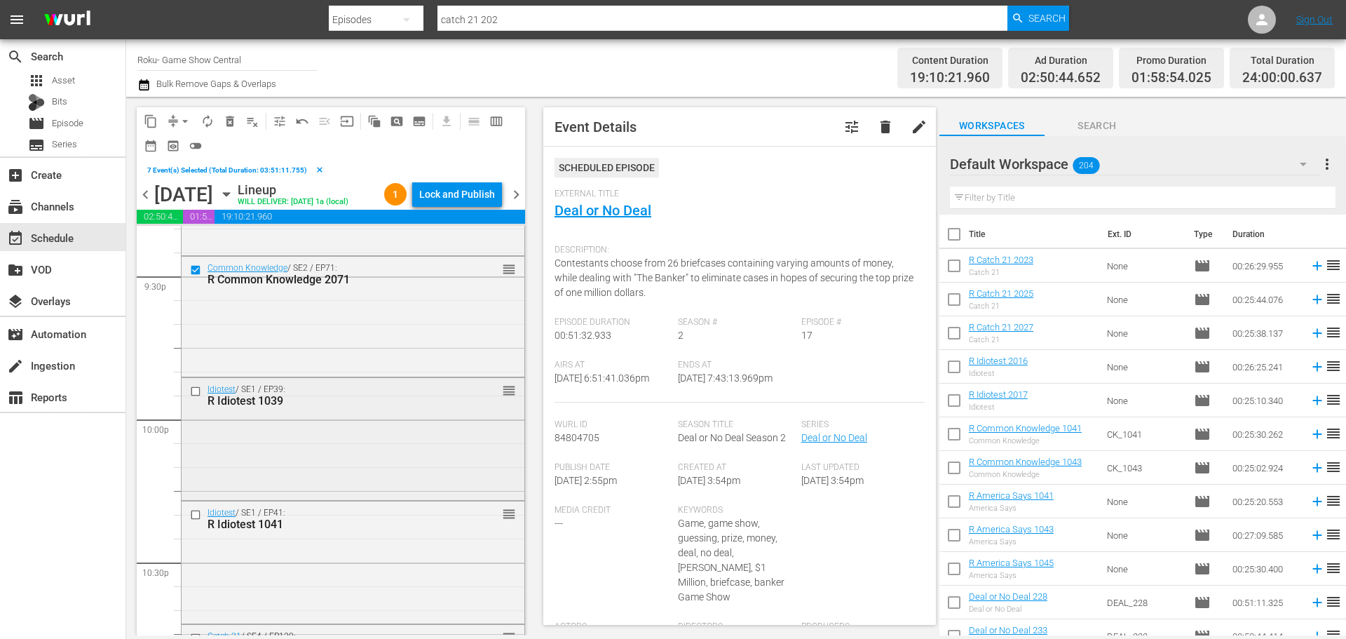
click at [192, 397] on input "checkbox" at bounding box center [197, 391] width 15 height 12
click at [203, 521] on input "checkbox" at bounding box center [197, 515] width 15 height 12
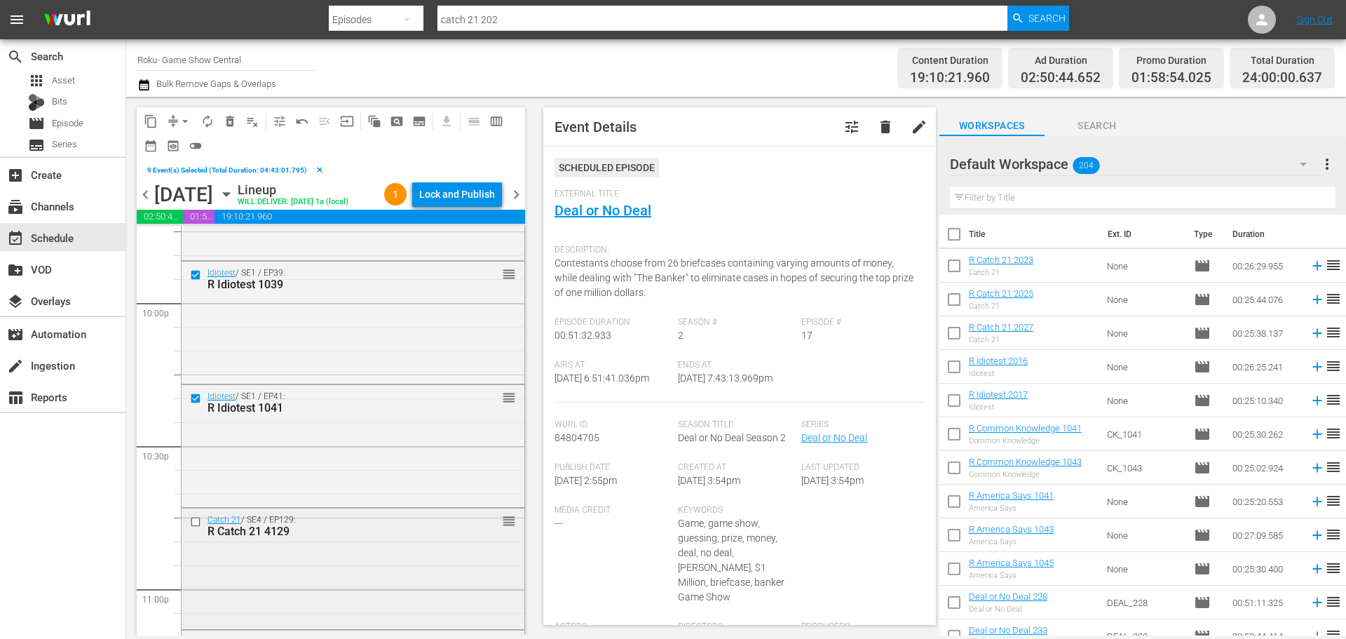
scroll to position [6380, 0]
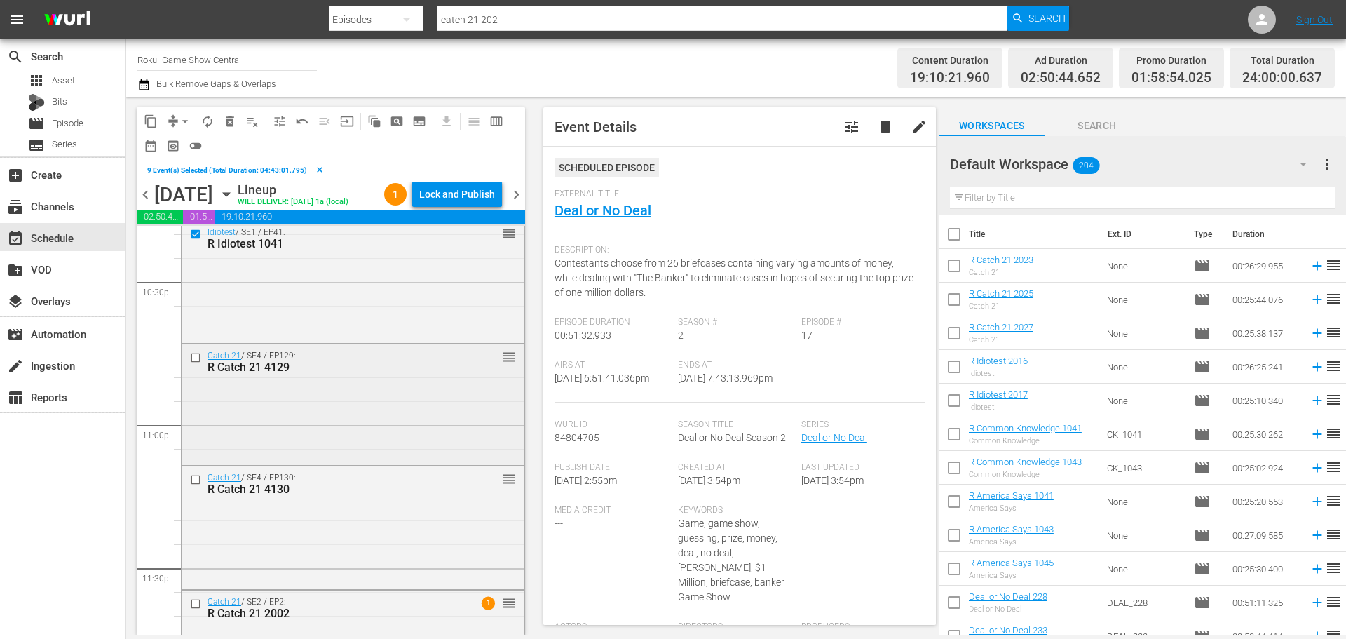
click at [199, 364] on input "checkbox" at bounding box center [197, 358] width 15 height 12
click at [192, 485] on input "checkbox" at bounding box center [197, 479] width 15 height 12
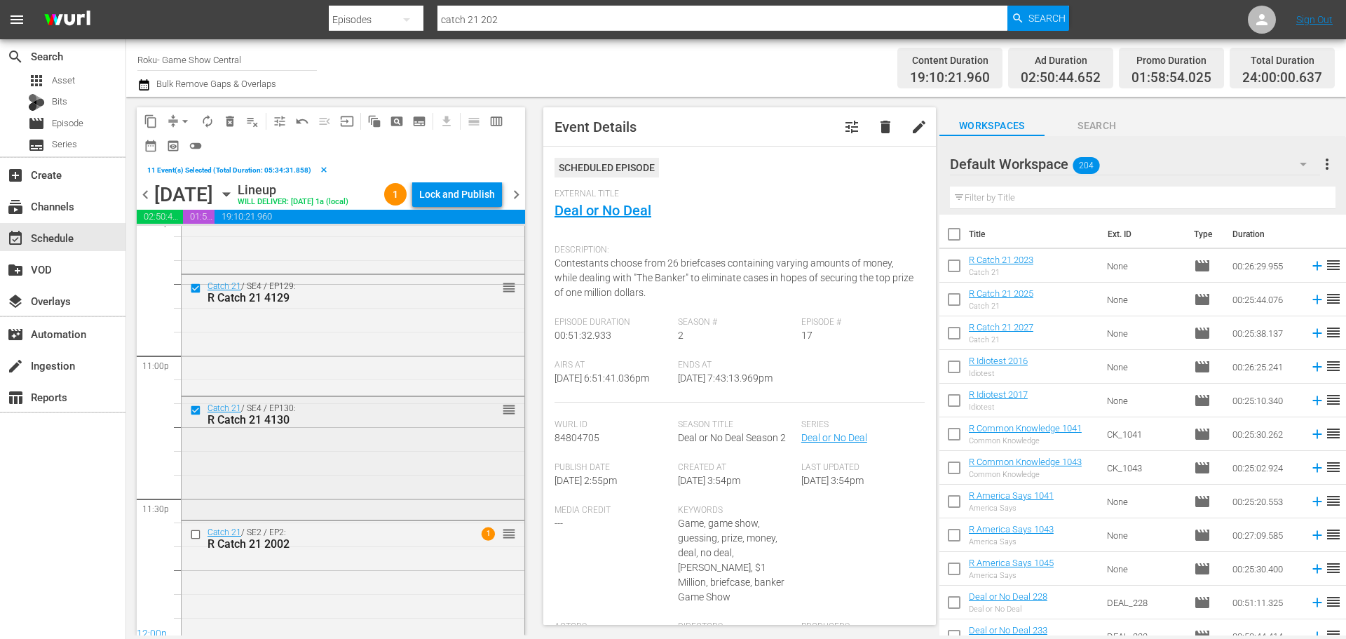
scroll to position [6480, 0]
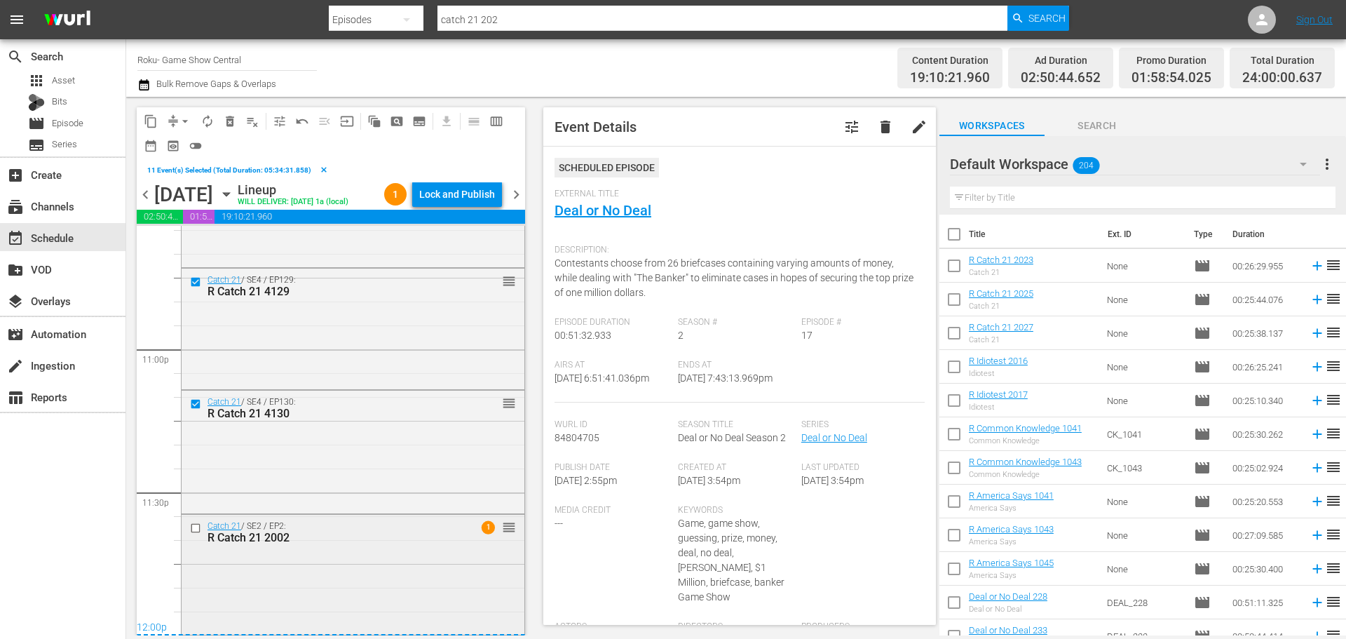
click at [192, 531] on input "checkbox" at bounding box center [197, 528] width 15 height 12
click at [143, 120] on button "content_copy" at bounding box center [151, 121] width 22 height 22
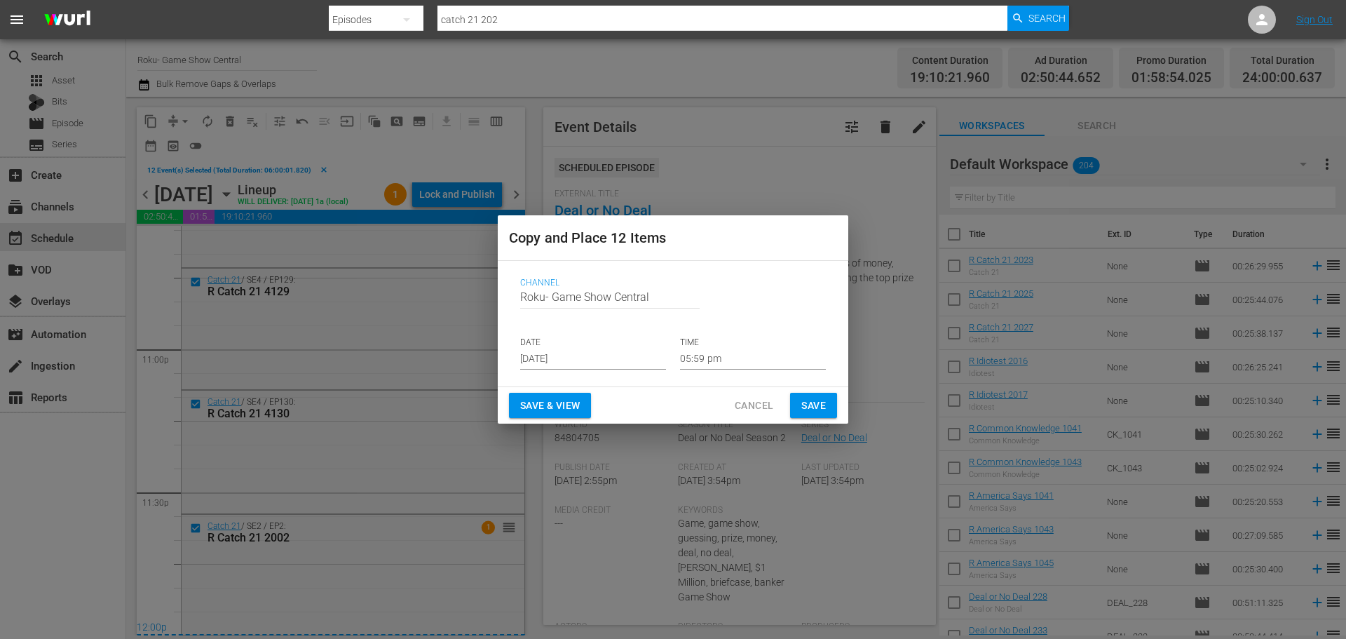
click at [569, 365] on input "Aug 24th 2025" at bounding box center [593, 358] width 146 height 21
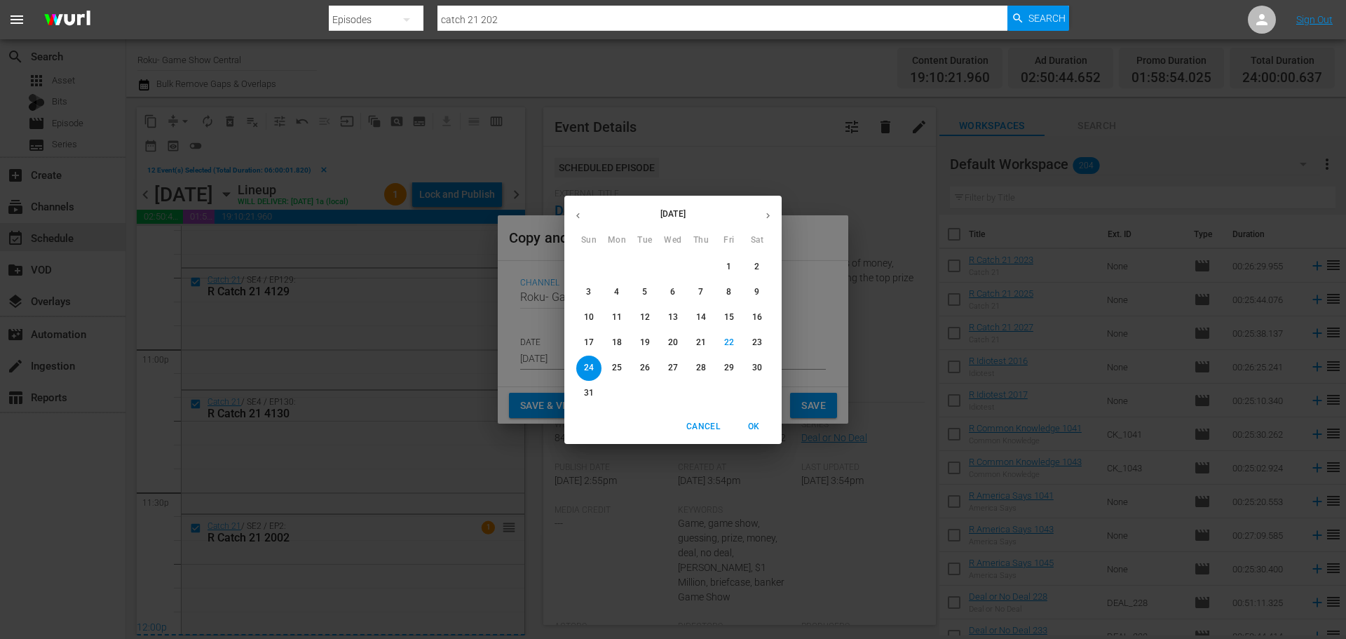
click at [642, 360] on button "26" at bounding box center [644, 367] width 25 height 25
type input "Aug 26th 2025"
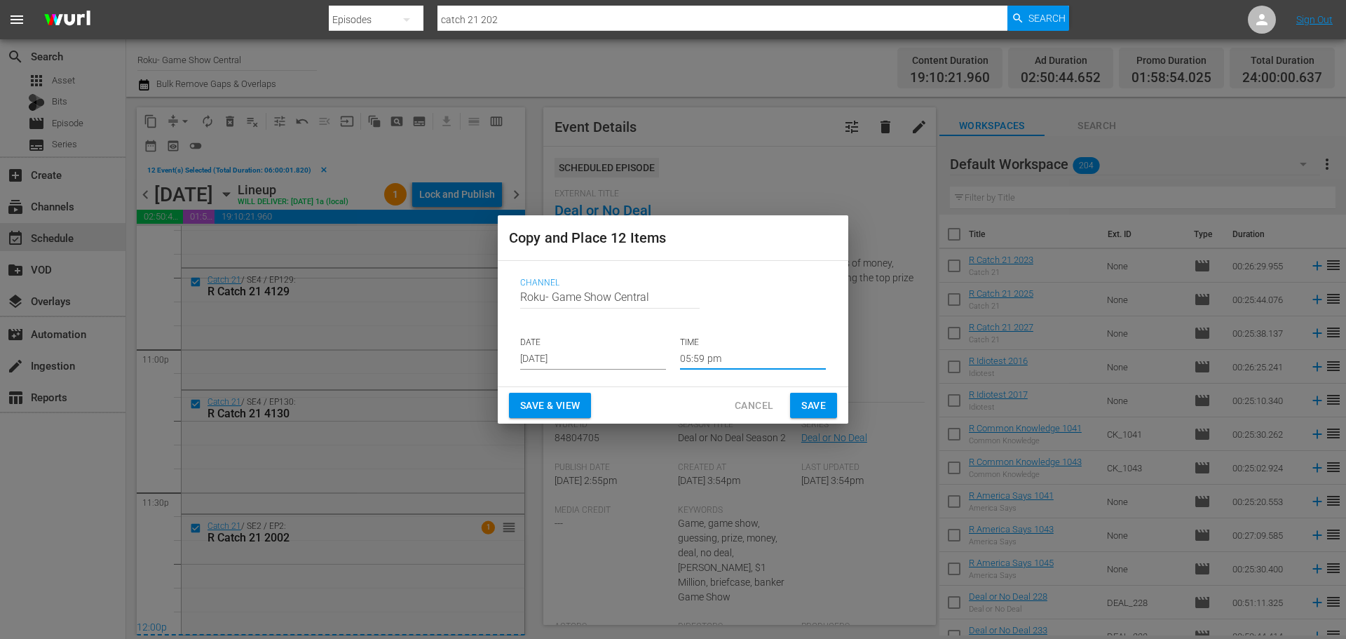
click at [716, 355] on input "05:59 pm" at bounding box center [753, 358] width 146 height 21
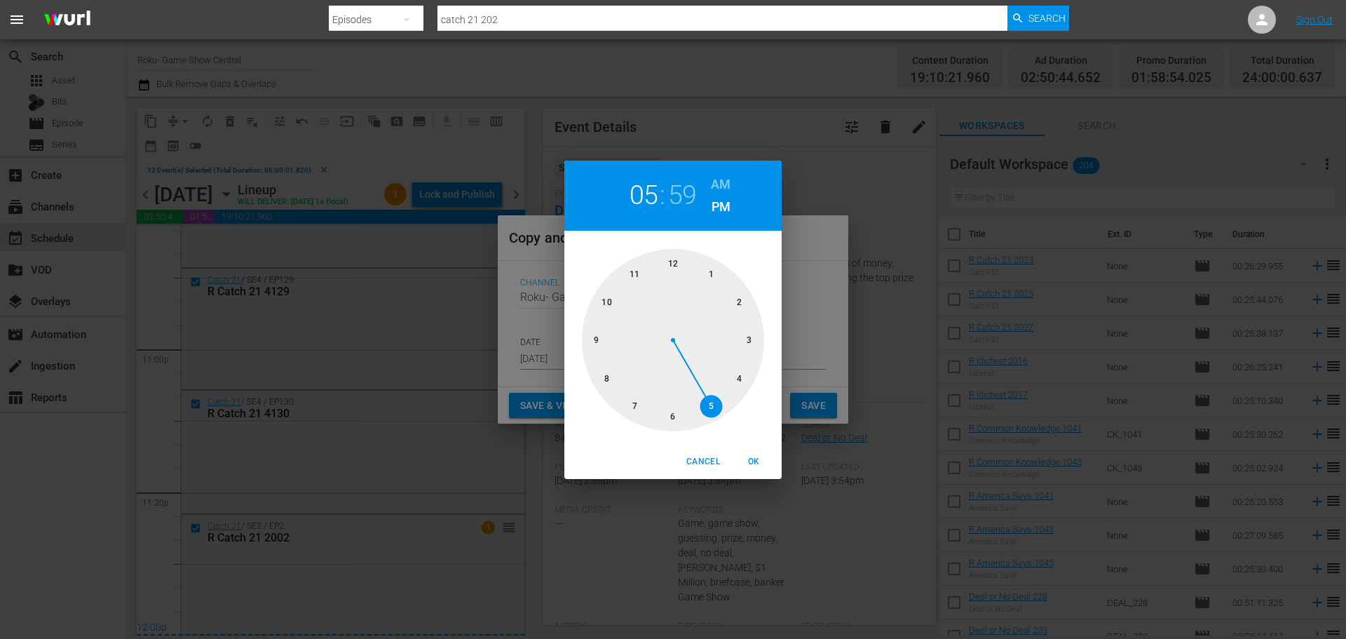
click at [674, 264] on div at bounding box center [673, 340] width 182 height 182
click at [768, 458] on span "OK" at bounding box center [754, 461] width 34 height 15
type input "12:00 pm"
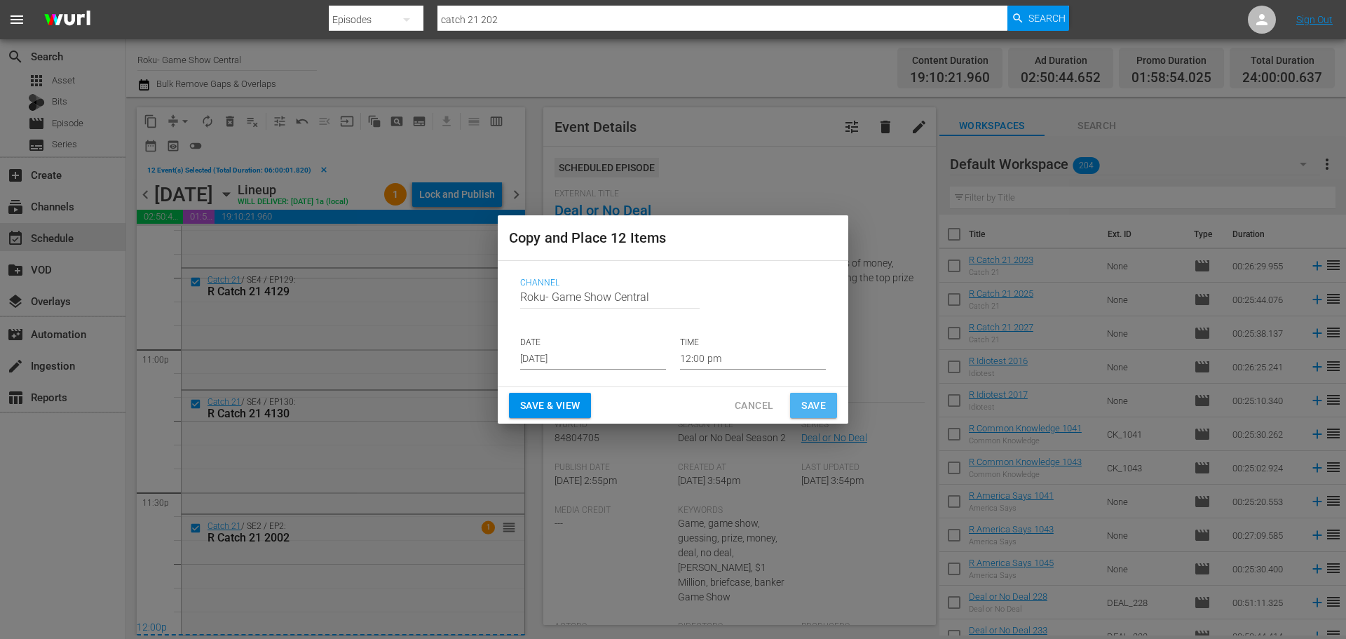
click at [792, 405] on button "Save" at bounding box center [813, 406] width 47 height 26
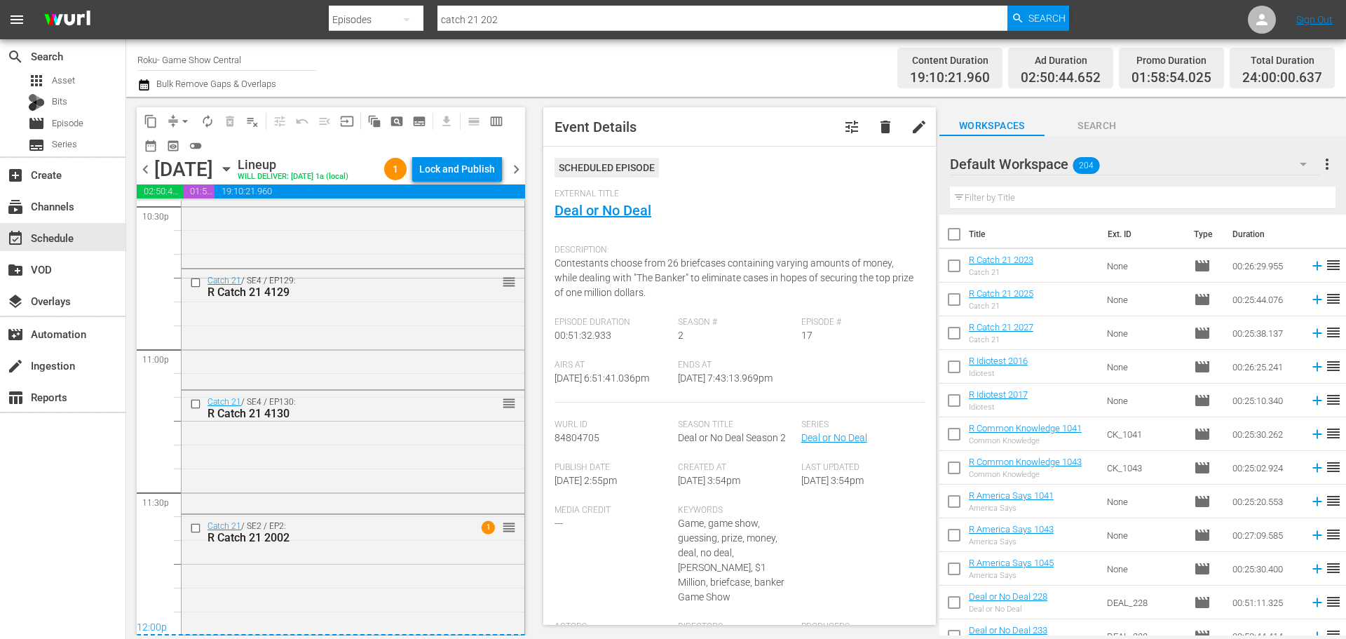
scroll to position [6455, 0]
click at [234, 177] on icon "button" at bounding box center [226, 168] width 15 height 15
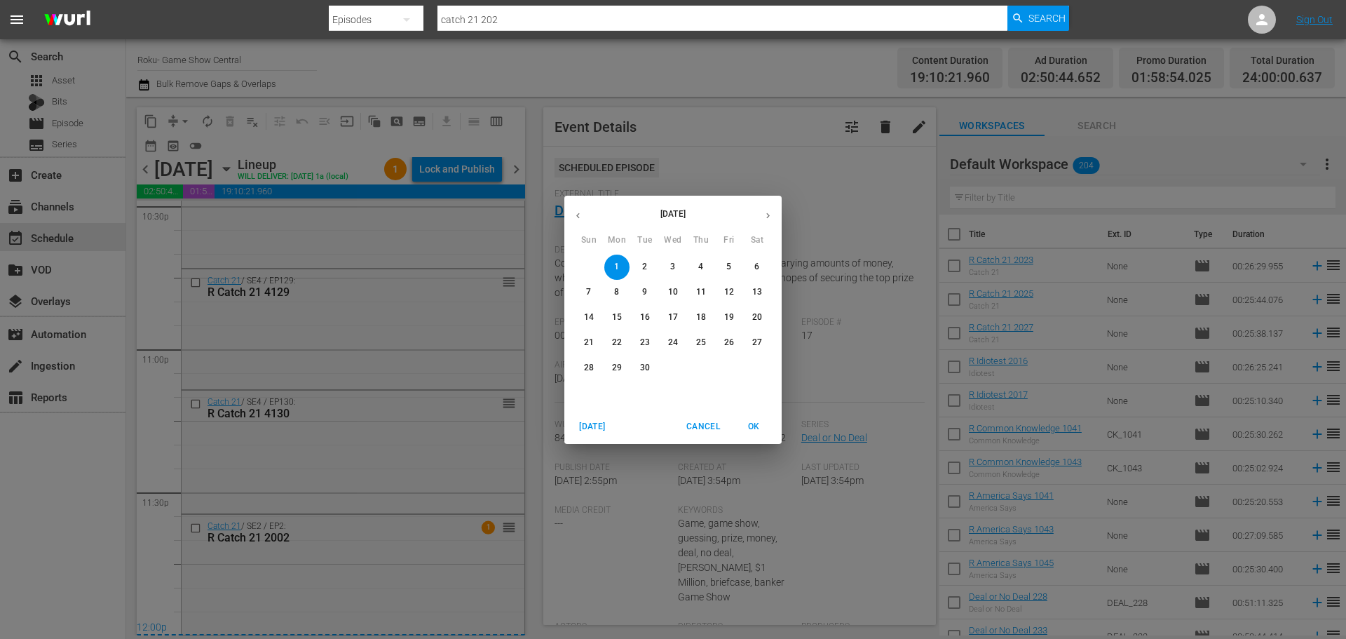
drag, startPoint x: 582, startPoint y: 203, endPoint x: 586, endPoint y: 210, distance: 8.2
click at [582, 204] on button "button" at bounding box center [577, 215] width 27 height 27
click at [644, 367] on p "26" at bounding box center [645, 368] width 10 height 12
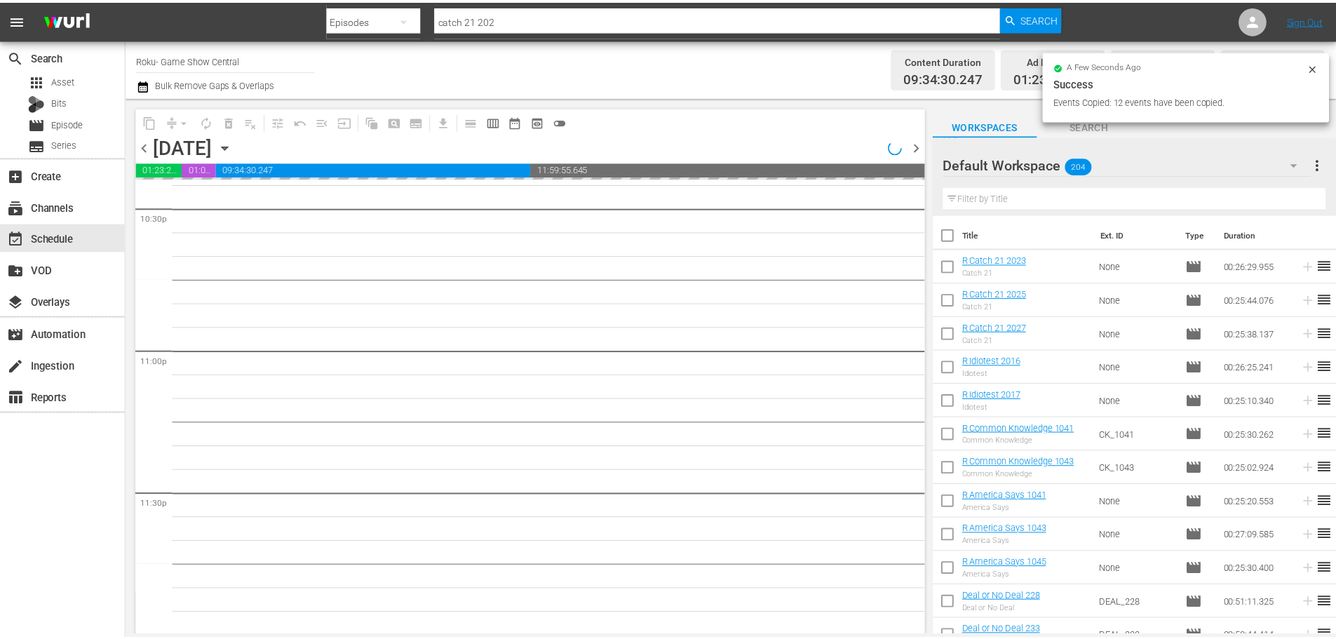
scroll to position [6408, 0]
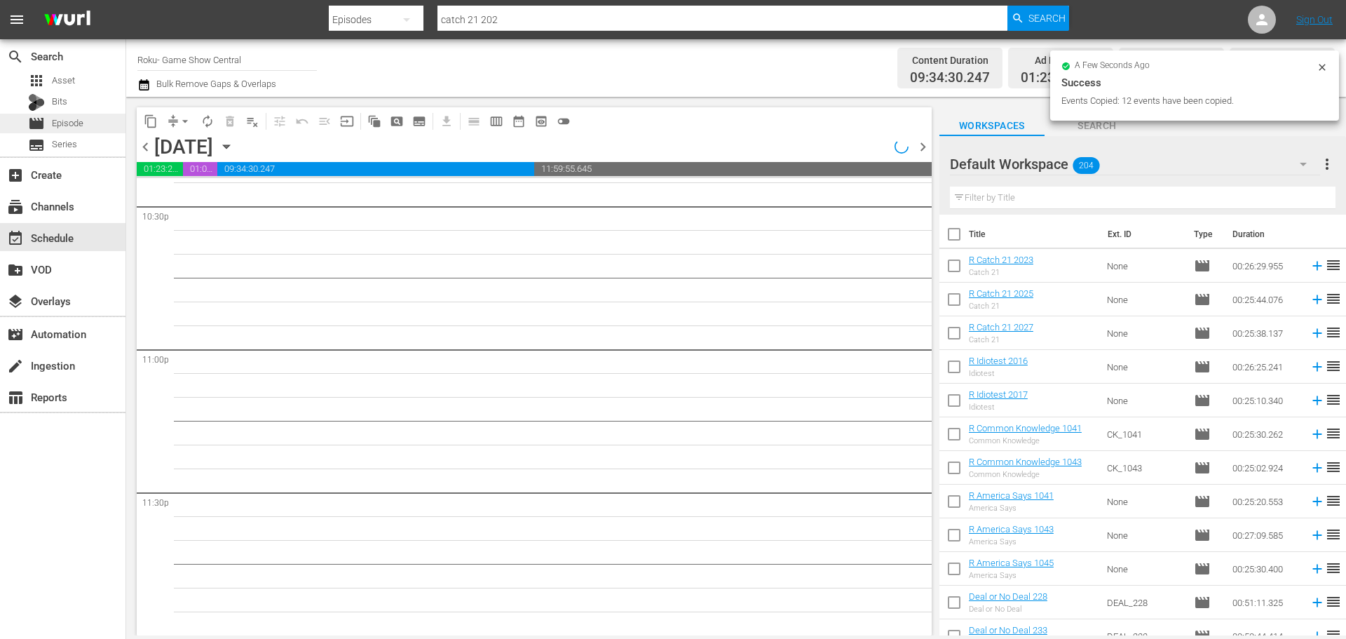
click at [49, 133] on div "movie Episode" at bounding box center [55, 124] width 55 height 20
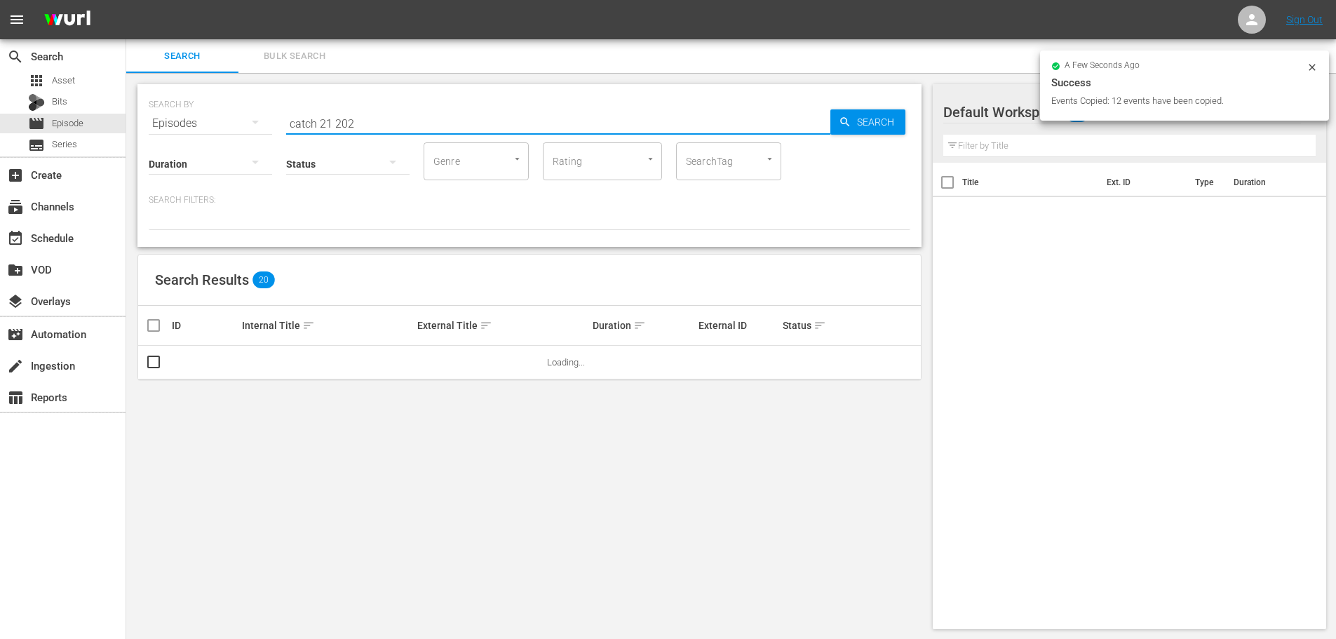
drag, startPoint x: 435, startPoint y: 133, endPoint x: 148, endPoint y: 137, distance: 287.5
click at [148, 137] on div "SEARCH BY Search By Episodes Search ID, Title, Description, Keywords, or Catego…" at bounding box center [529, 165] width 784 height 163
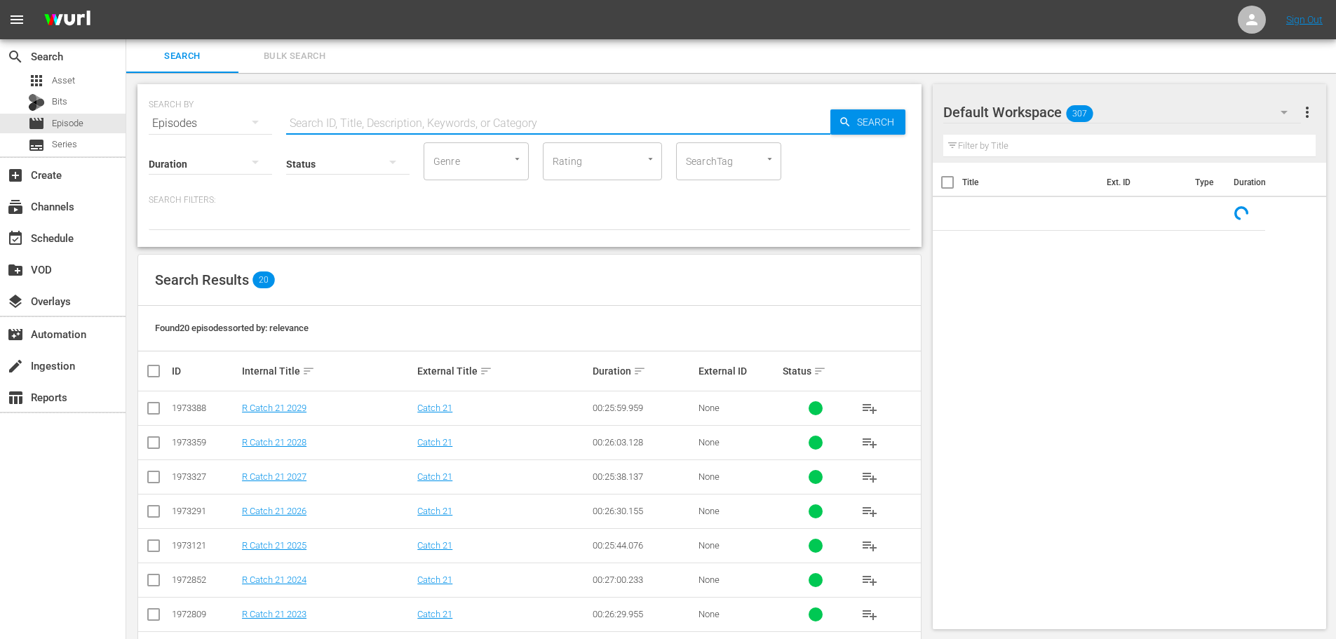
type input "b"
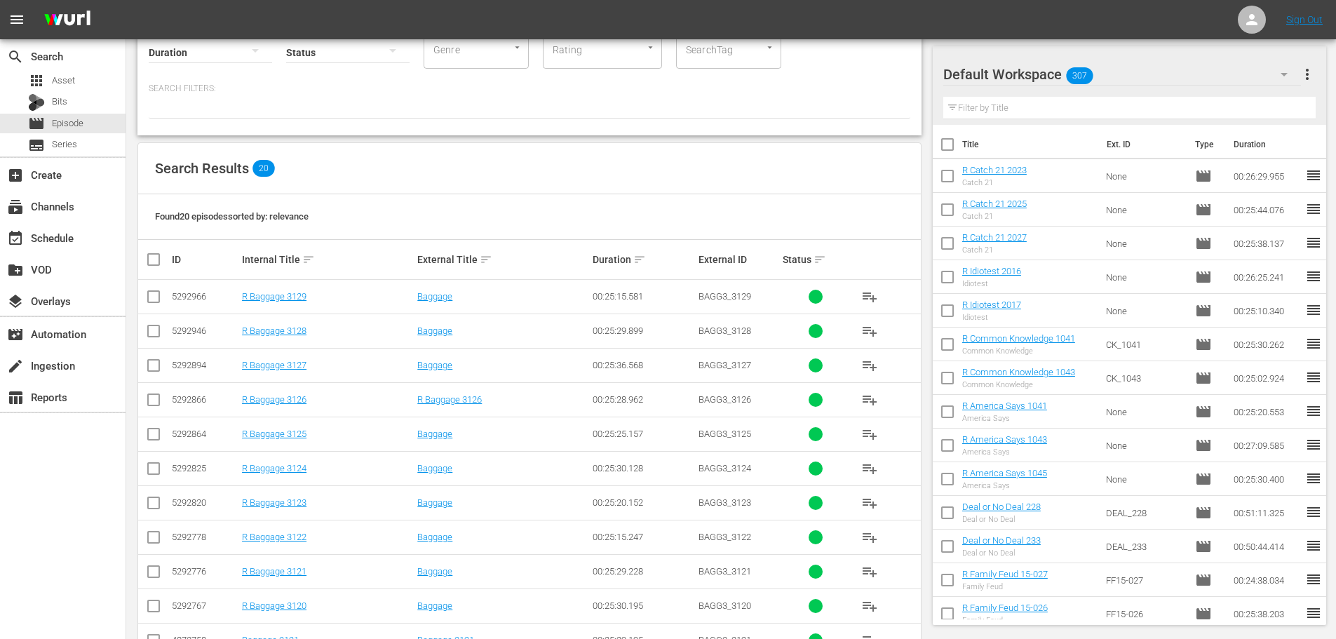
scroll to position [142, 0]
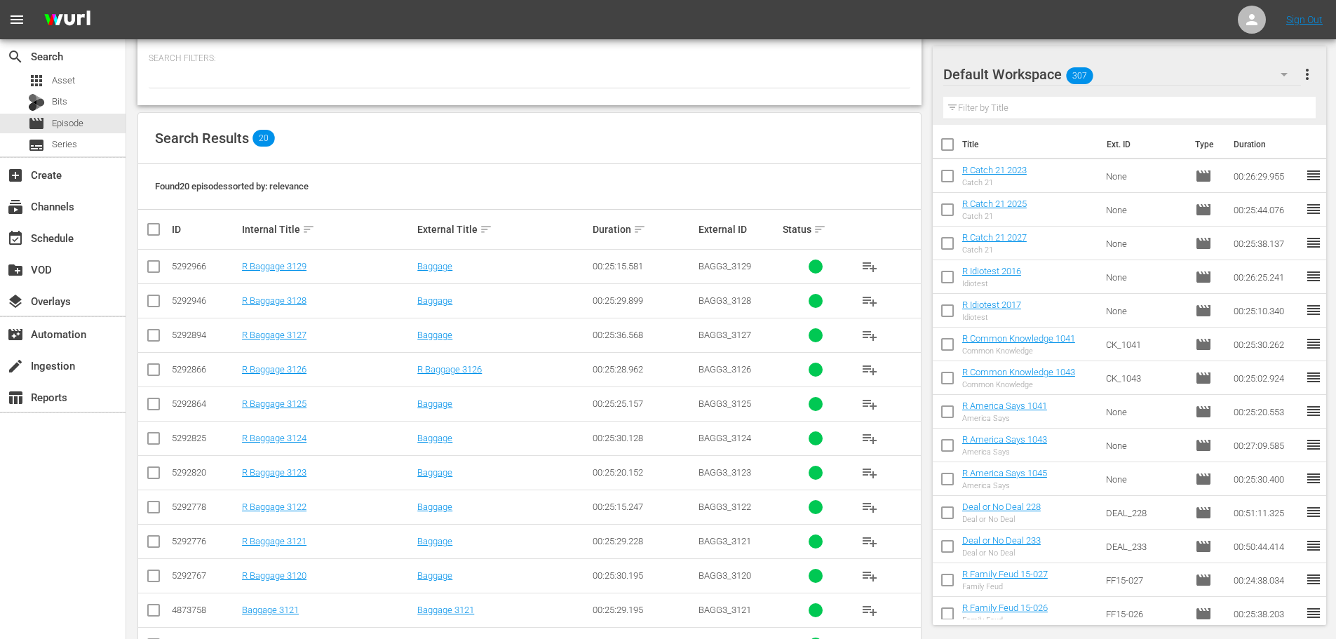
type input "bagg 312"
click at [154, 272] on input "checkbox" at bounding box center [153, 269] width 17 height 17
checkbox input "true"
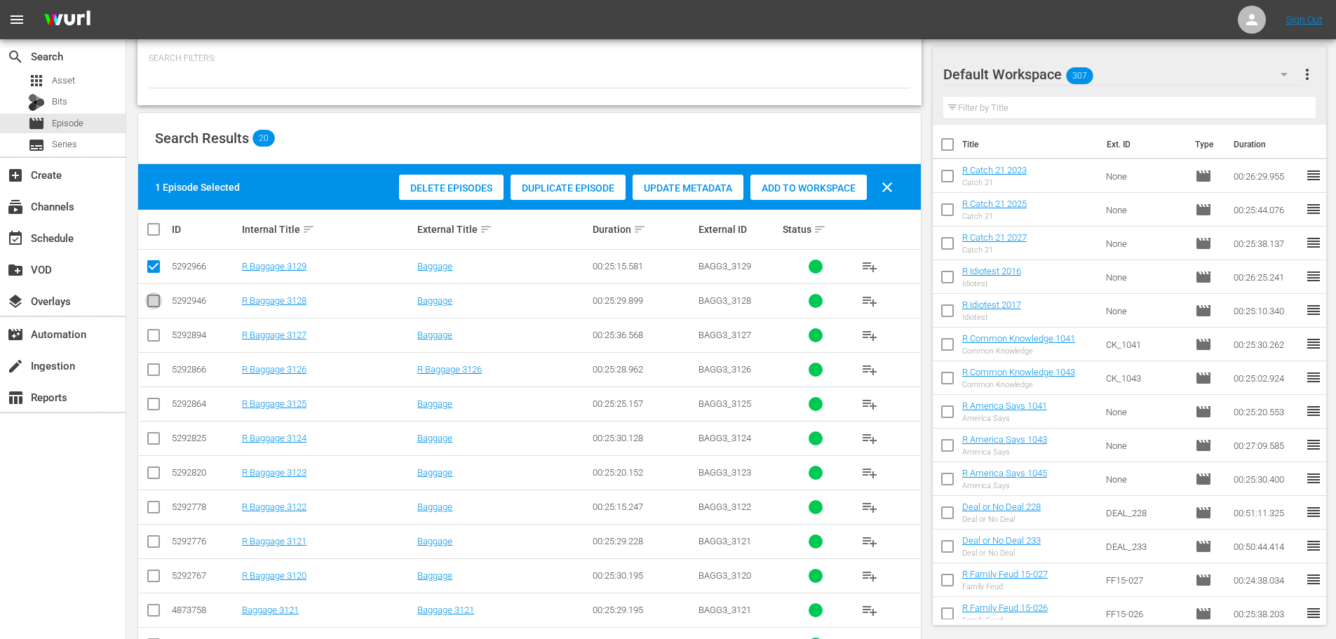
click at [160, 303] on input "checkbox" at bounding box center [153, 303] width 17 height 17
checkbox input "true"
drag, startPoint x: 841, startPoint y: 172, endPoint x: 818, endPoint y: 199, distance: 36.3
click at [829, 187] on div "Delete Episodes Duplicate Episode Update Metadata Add to Workspace clear" at bounding box center [649, 187] width 508 height 34
click at [818, 201] on div "Delete Episodes Duplicate Episode Update Metadata Add to Workspace clear" at bounding box center [649, 187] width 508 height 34
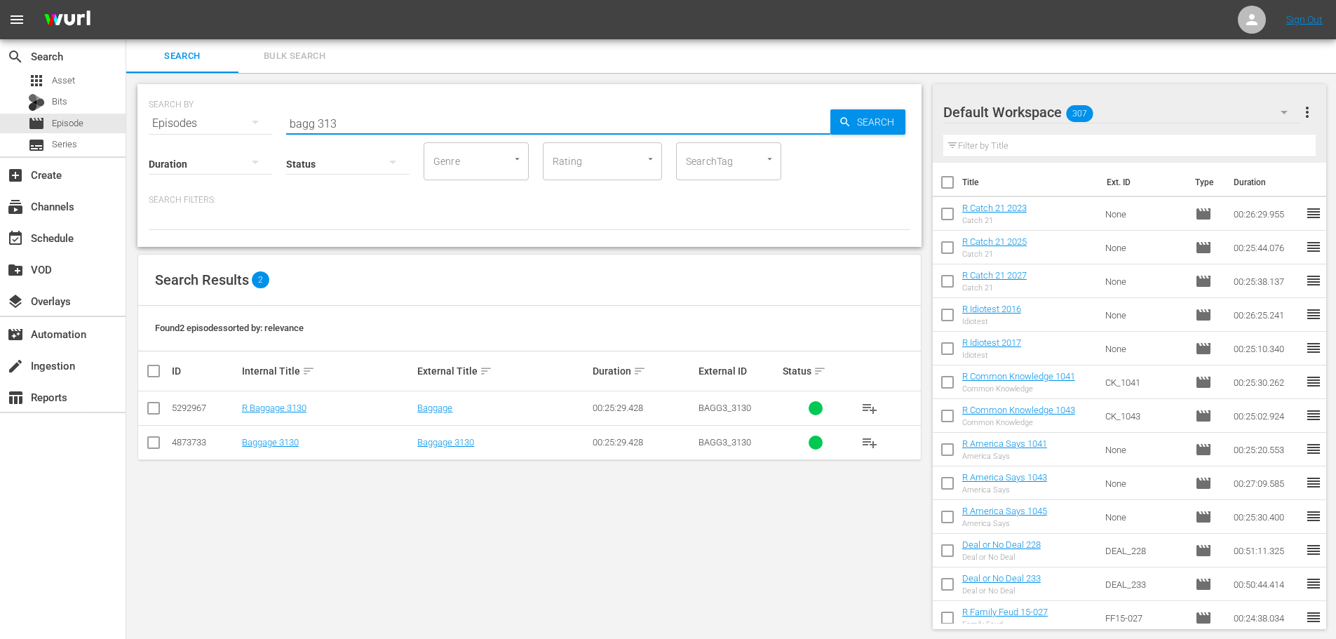
type input "bagg 313"
click at [151, 412] on input "checkbox" at bounding box center [153, 410] width 17 height 17
checkbox input "true"
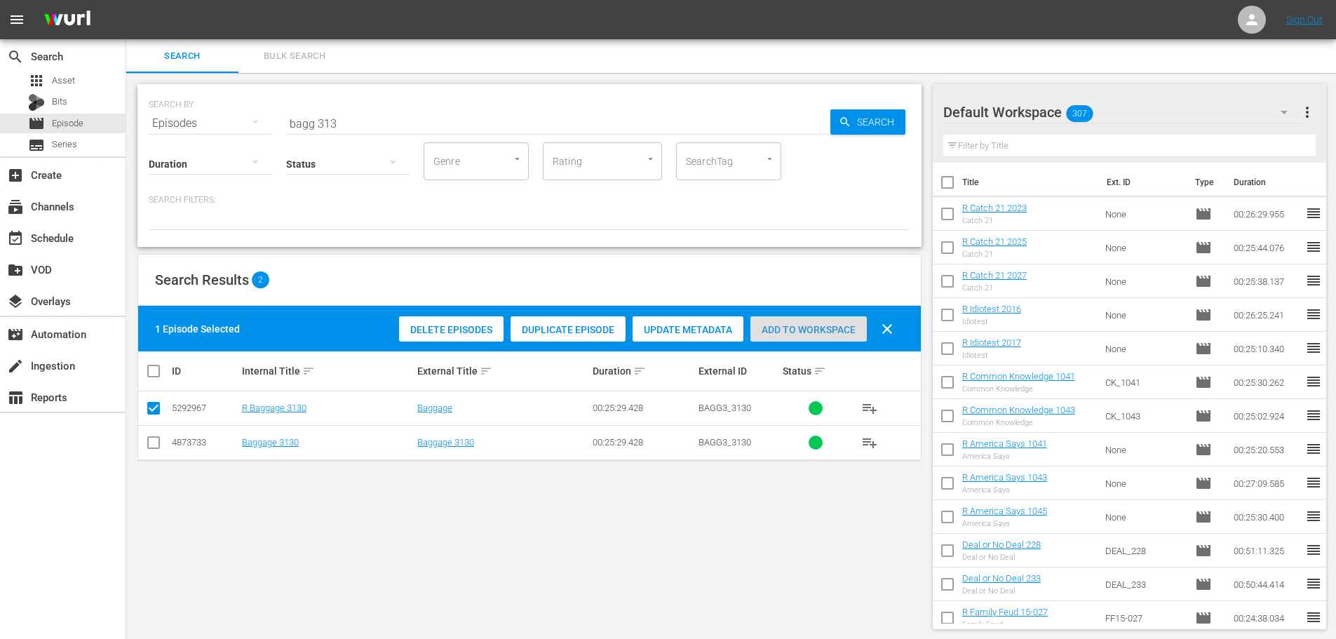
click at [858, 334] on span "Add to Workspace" at bounding box center [808, 329] width 116 height 11
click at [501, 102] on div "SEARCH BY Search By Episodes Search ID, Title, Description, Keywords, or Catego…" at bounding box center [529, 115] width 761 height 50
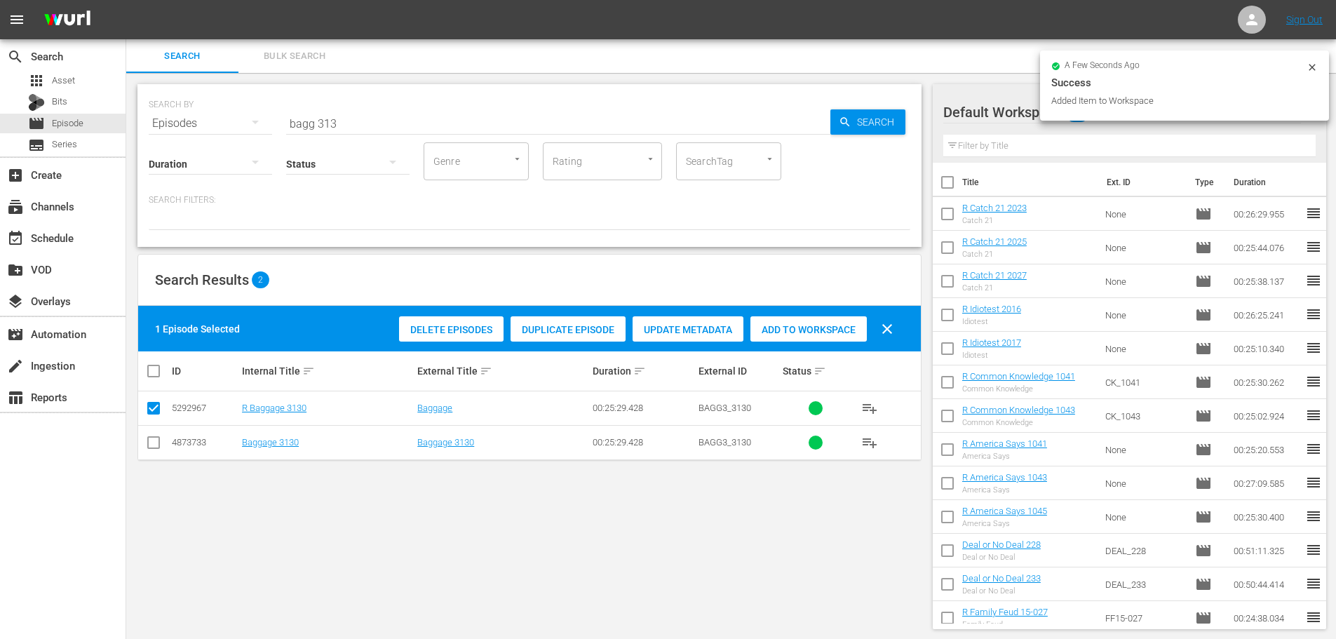
click at [519, 123] on input "bagg 313" at bounding box center [558, 124] width 544 height 34
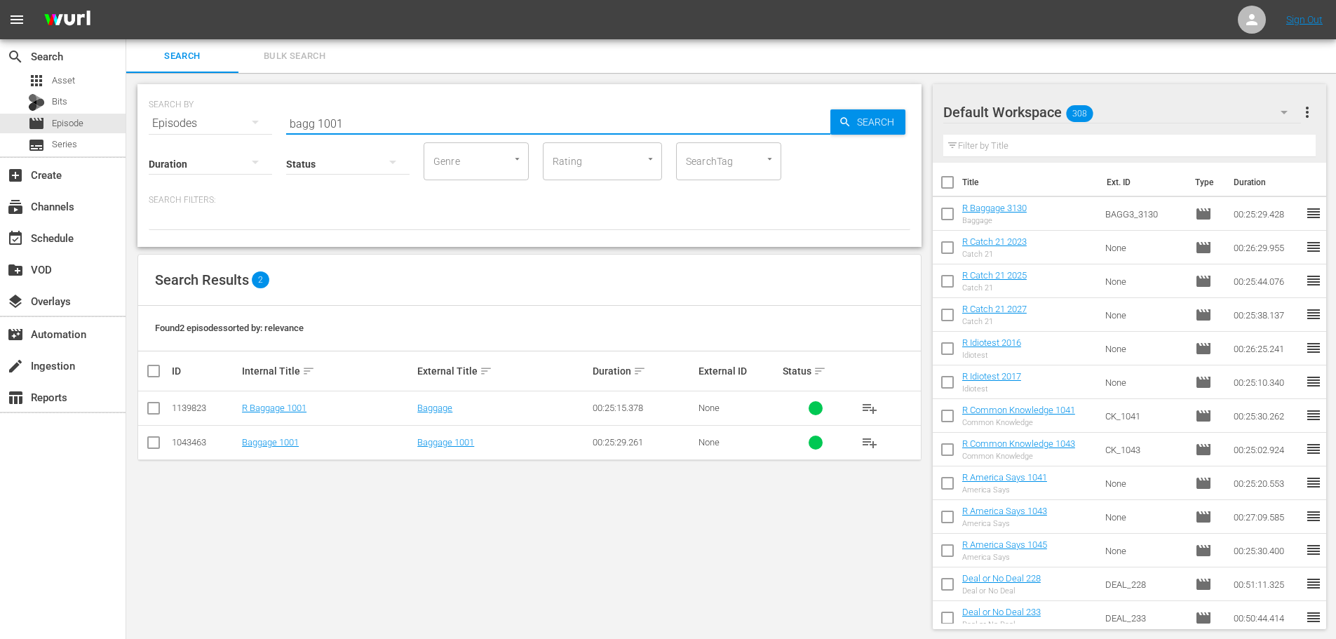
type input "bagg 1001"
click at [157, 416] on input "checkbox" at bounding box center [153, 410] width 17 height 17
checkbox input "true"
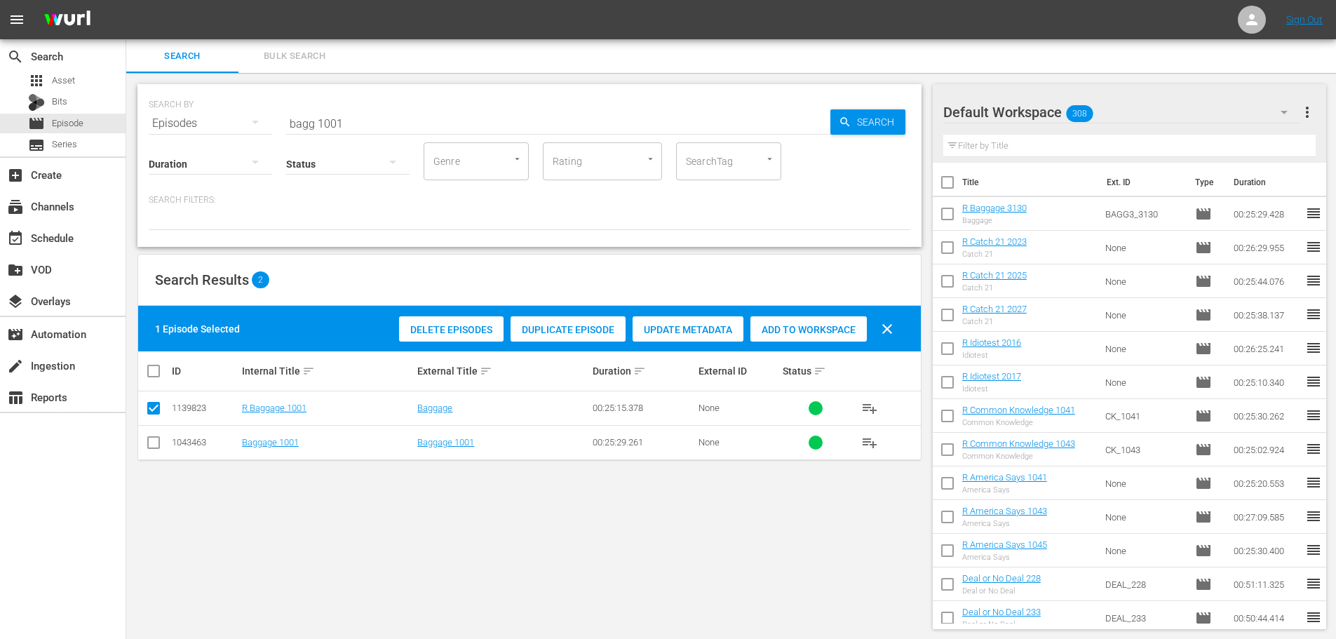
click at [838, 329] on span "Add to Workspace" at bounding box center [808, 329] width 116 height 11
drag, startPoint x: 438, startPoint y: 112, endPoint x: 0, endPoint y: 4, distance: 450.6
click at [126, 0] on div "search Search apps Asset Bits movie Episode subtitles Series add_box Create sub…" at bounding box center [730, 0] width 1209 height 0
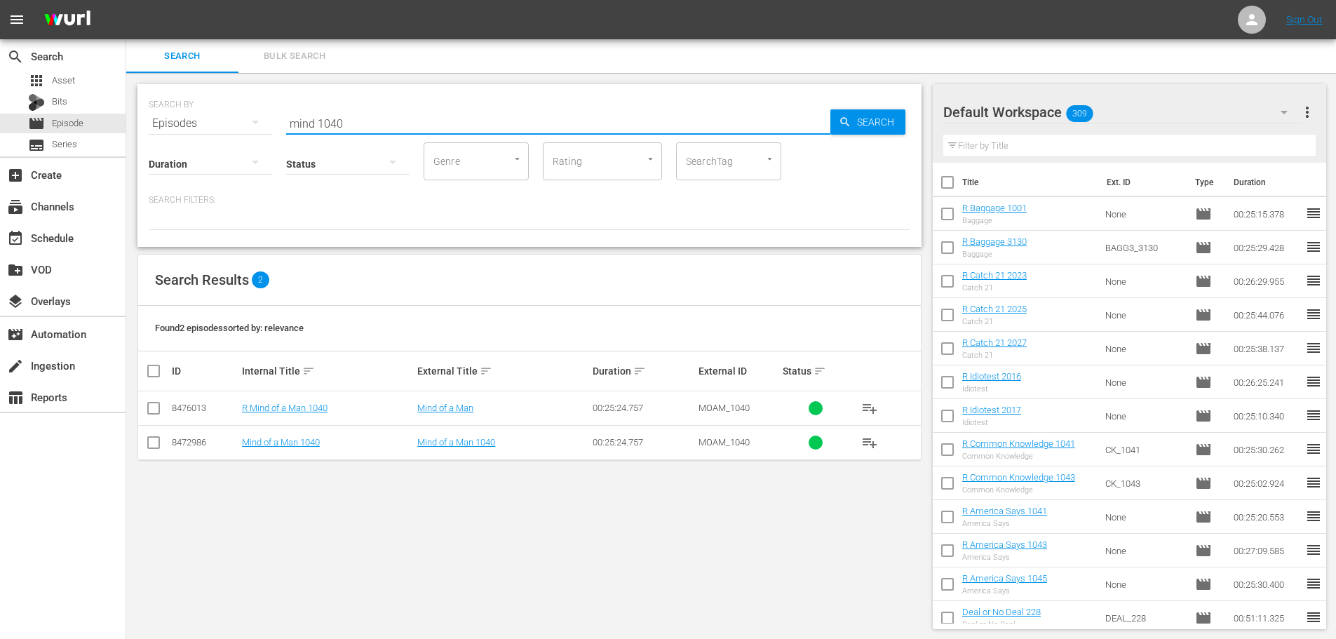
type input "mind 1040"
click at [157, 407] on input "checkbox" at bounding box center [153, 410] width 17 height 17
checkbox input "true"
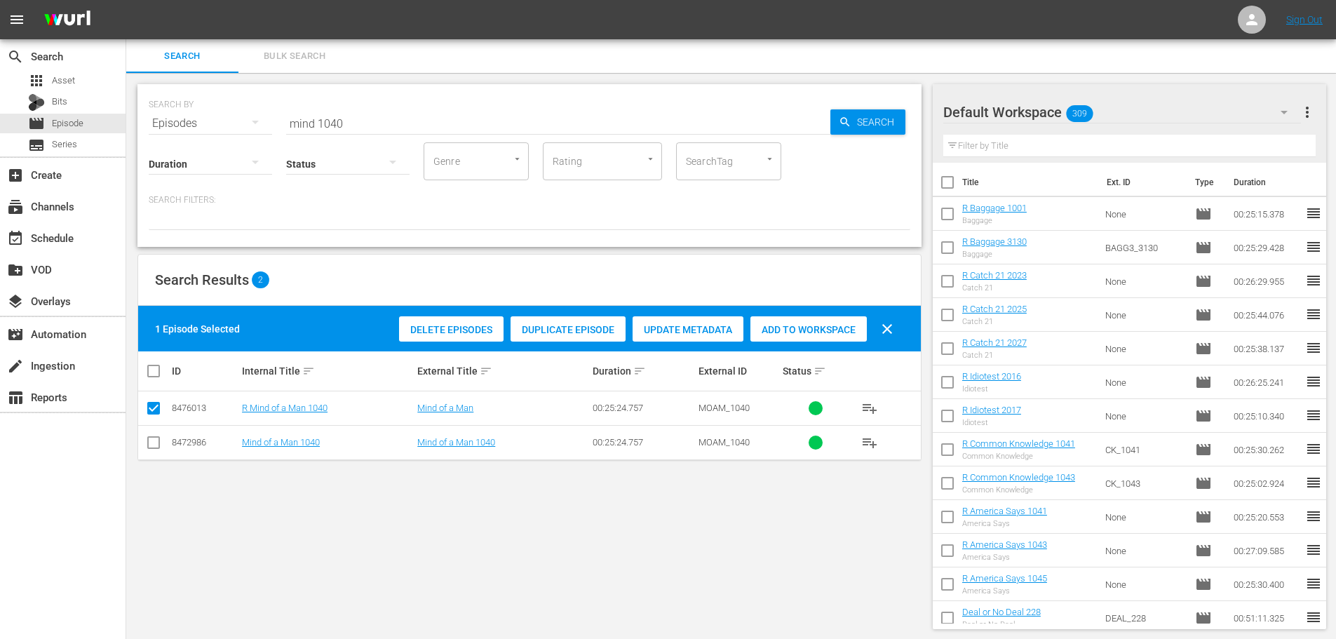
click at [854, 330] on span "Add to Workspace" at bounding box center [808, 329] width 116 height 11
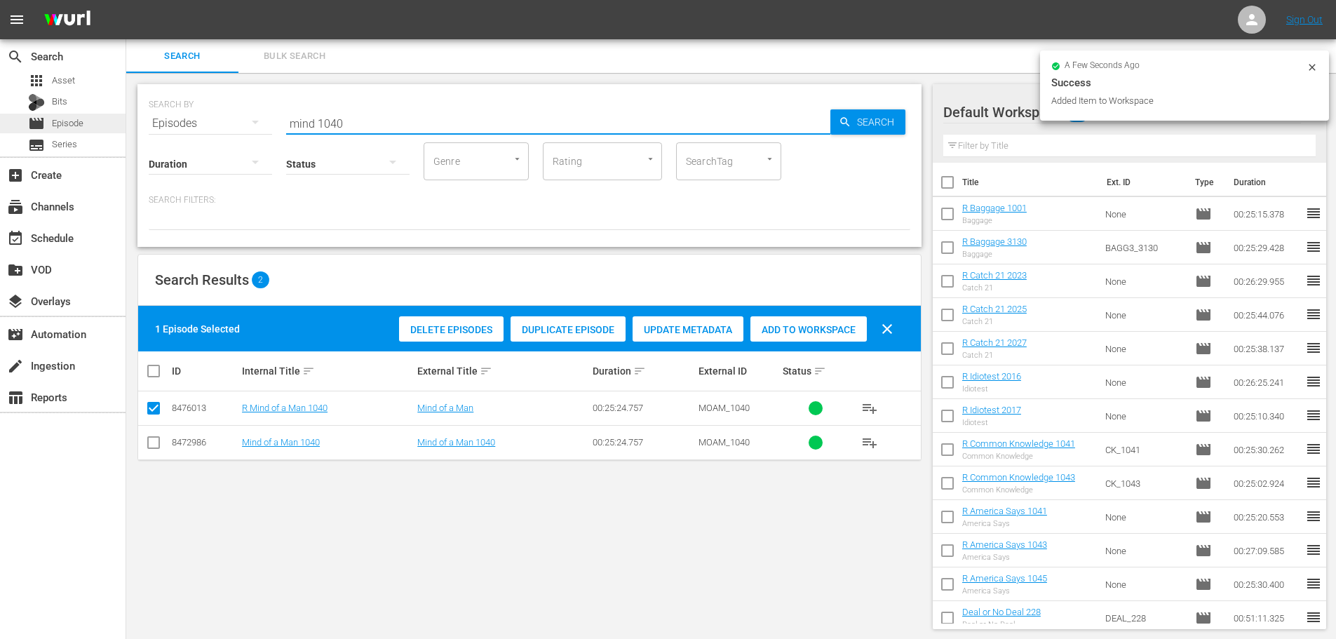
drag, startPoint x: 394, startPoint y: 107, endPoint x: 0, endPoint y: 128, distance: 394.6
click at [126, 0] on div "search Search apps Asset Bits movie Episode subtitles Series add_box Create sub…" at bounding box center [730, 0] width 1209 height 0
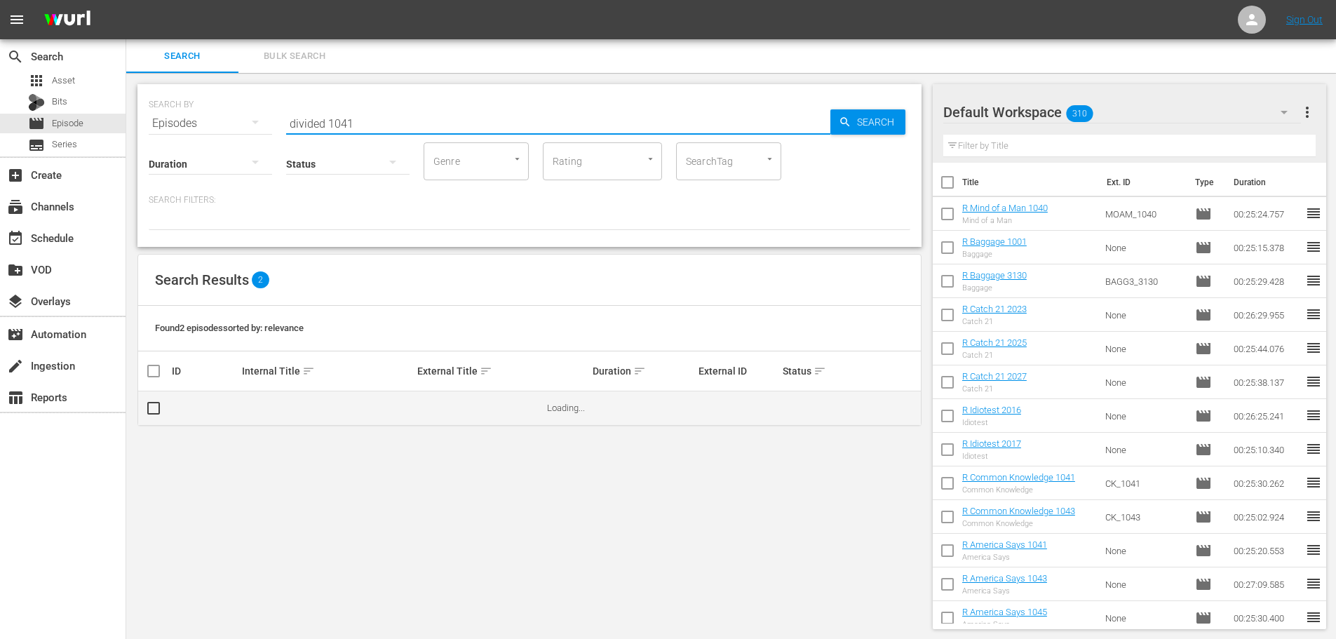
type input "divided 1041"
click at [147, 419] on td at bounding box center [154, 408] width 32 height 34
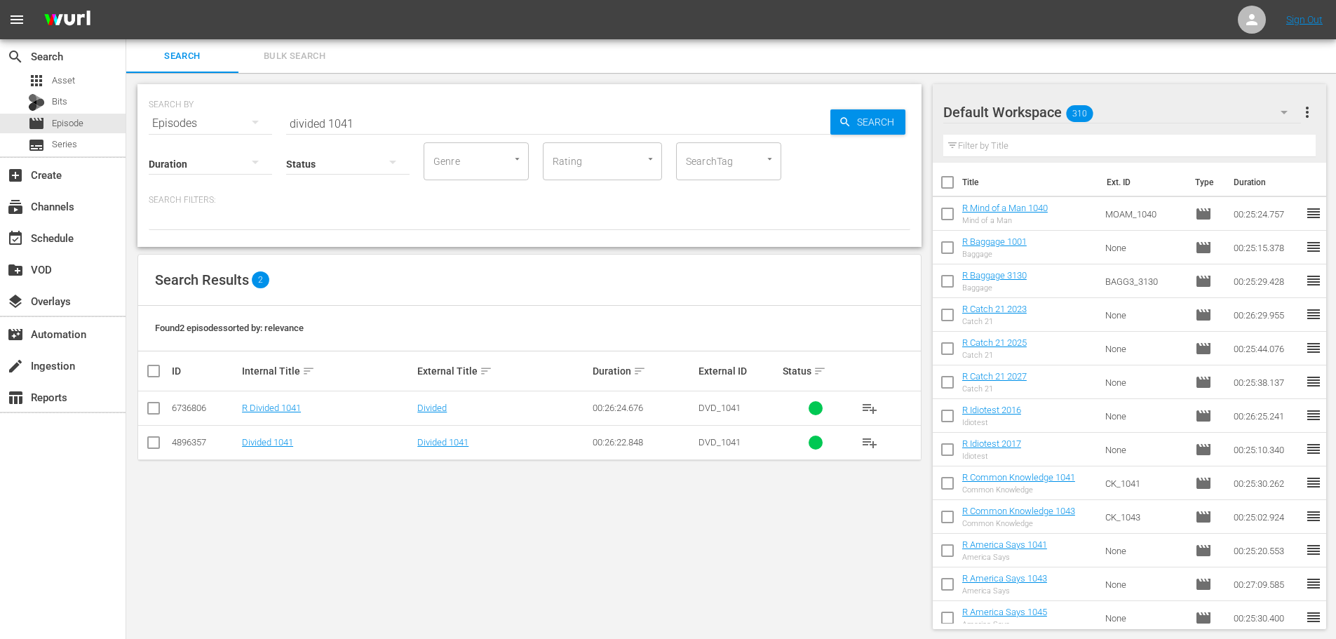
click at [150, 412] on input "checkbox" at bounding box center [153, 410] width 17 height 17
checkbox input "true"
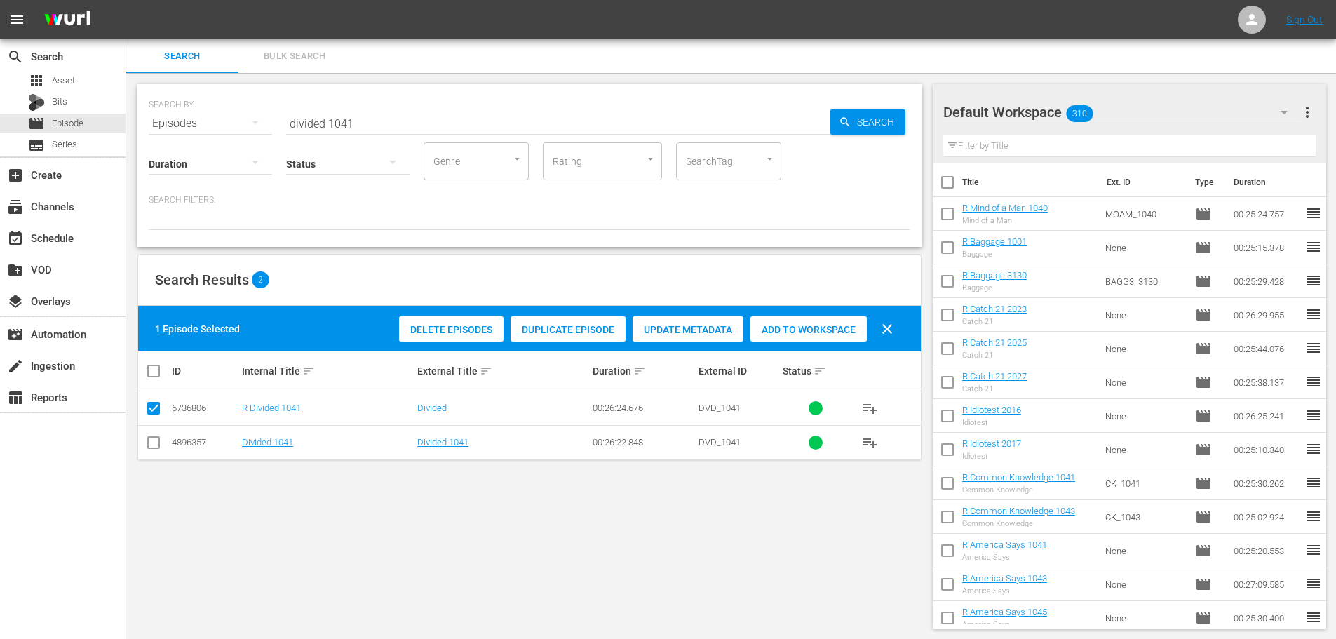
click at [834, 334] on span "Add to Workspace" at bounding box center [808, 329] width 116 height 11
click at [412, 128] on input "divided 1041" at bounding box center [558, 124] width 544 height 34
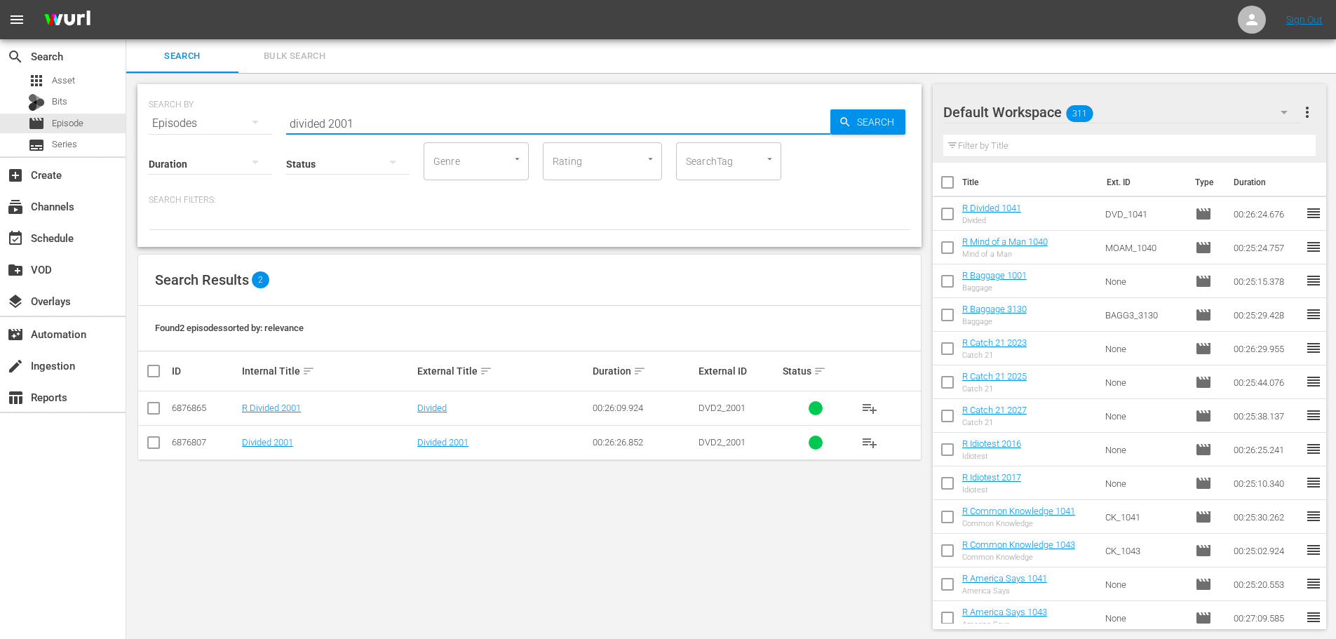
type input "divided 2001"
click at [150, 409] on input "checkbox" at bounding box center [153, 410] width 17 height 17
checkbox input "true"
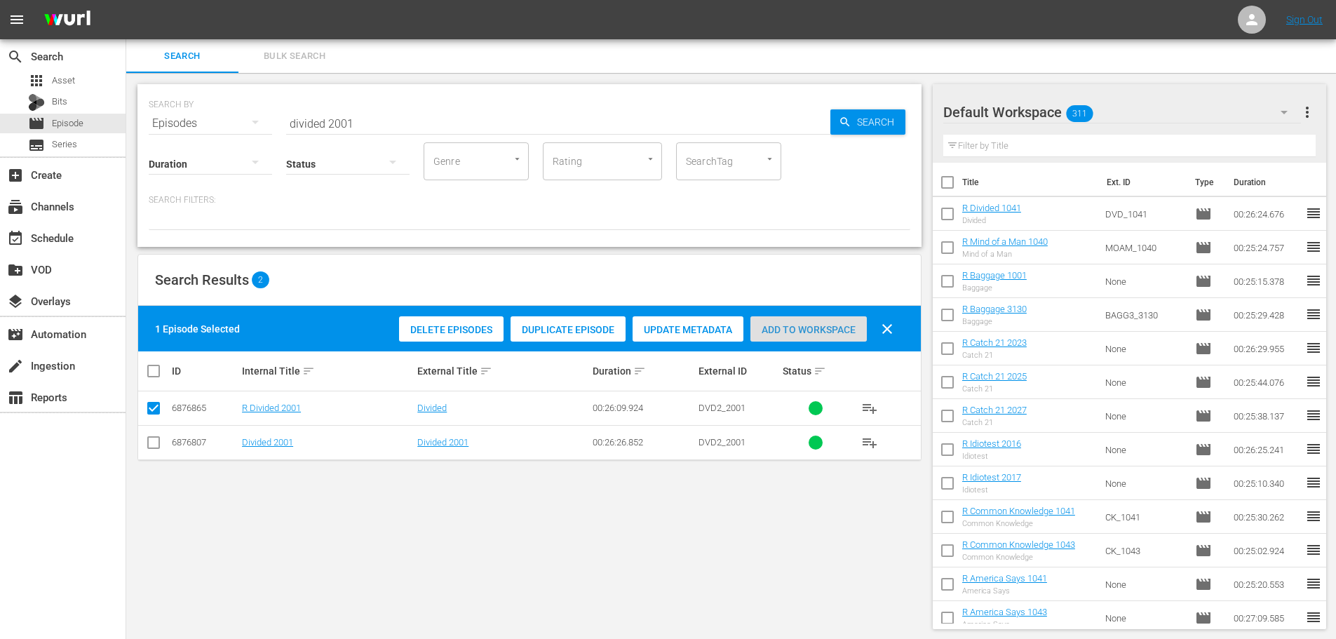
click at [805, 337] on div "Add to Workspace" at bounding box center [808, 329] width 116 height 27
drag, startPoint x: 351, startPoint y: 121, endPoint x: 128, endPoint y: 117, distance: 223.0
click at [137, 117] on div "SEARCH BY Search By Episodes Search ID, Title, Description, Keywords, or Catego…" at bounding box center [529, 356] width 806 height 567
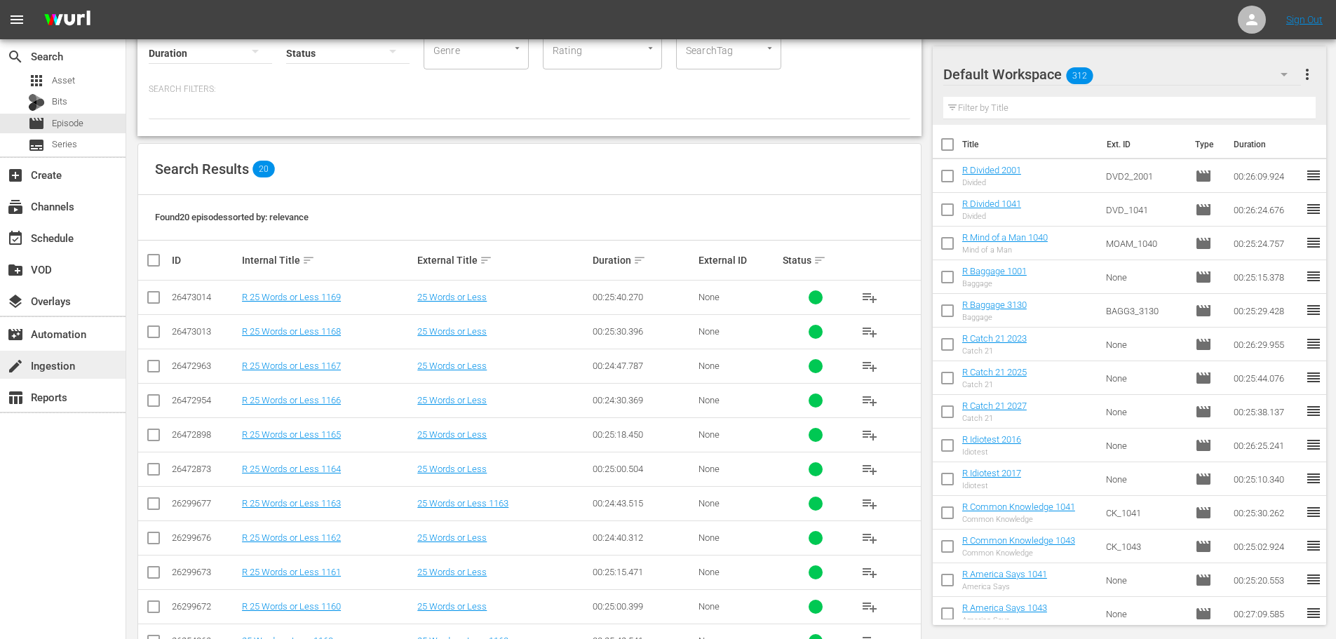
scroll to position [140, 0]
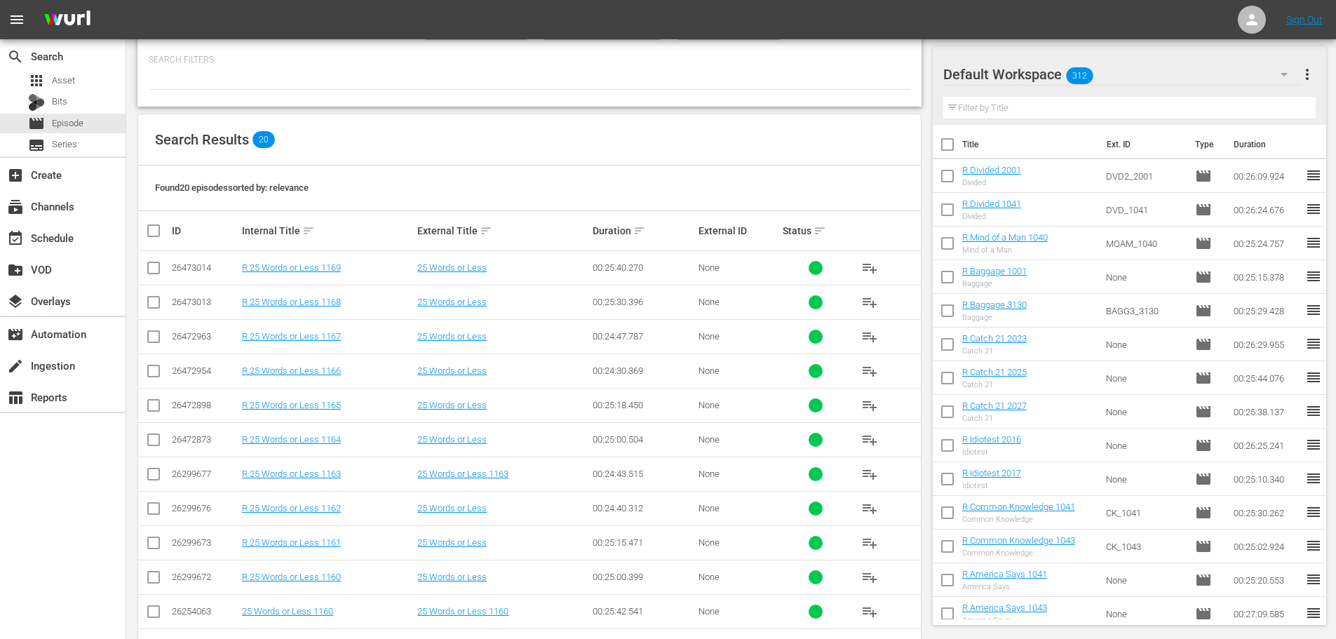
type input "25 words 116"
click at [154, 337] on input "checkbox" at bounding box center [153, 339] width 17 height 17
checkbox input "true"
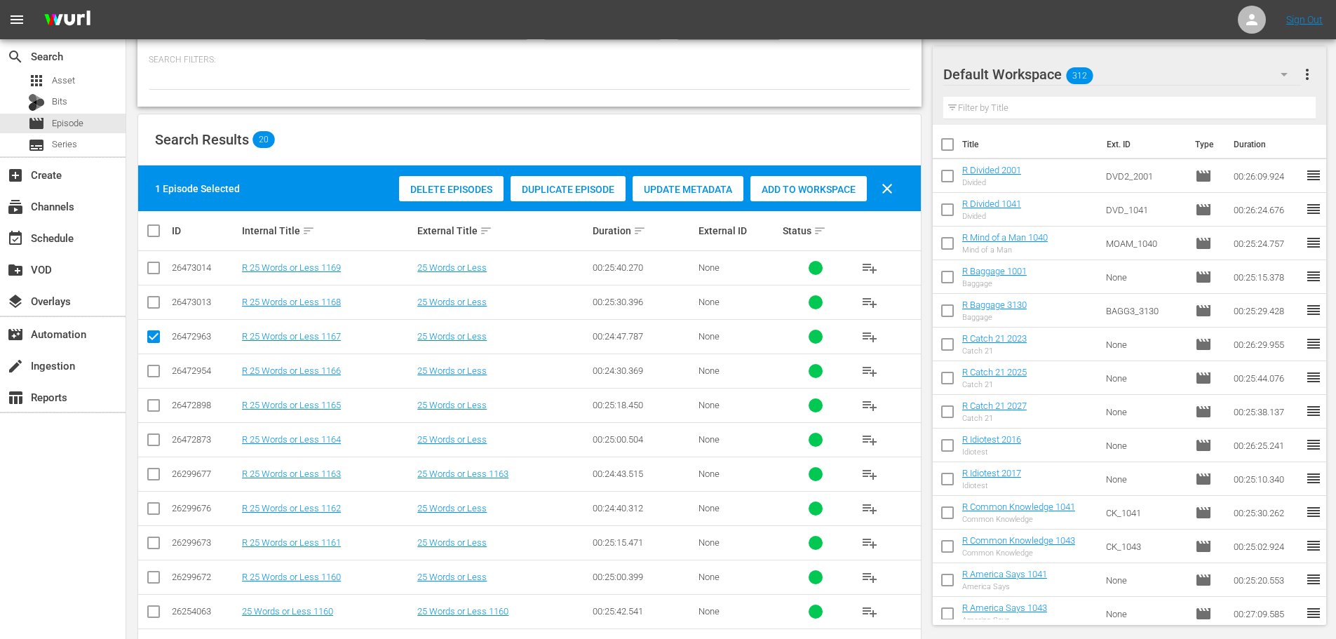
drag, startPoint x: 161, startPoint y: 384, endPoint x: 150, endPoint y: 375, distance: 13.9
click at [150, 375] on td at bounding box center [154, 370] width 32 height 34
click at [150, 375] on input "checkbox" at bounding box center [153, 373] width 17 height 17
checkbox input "true"
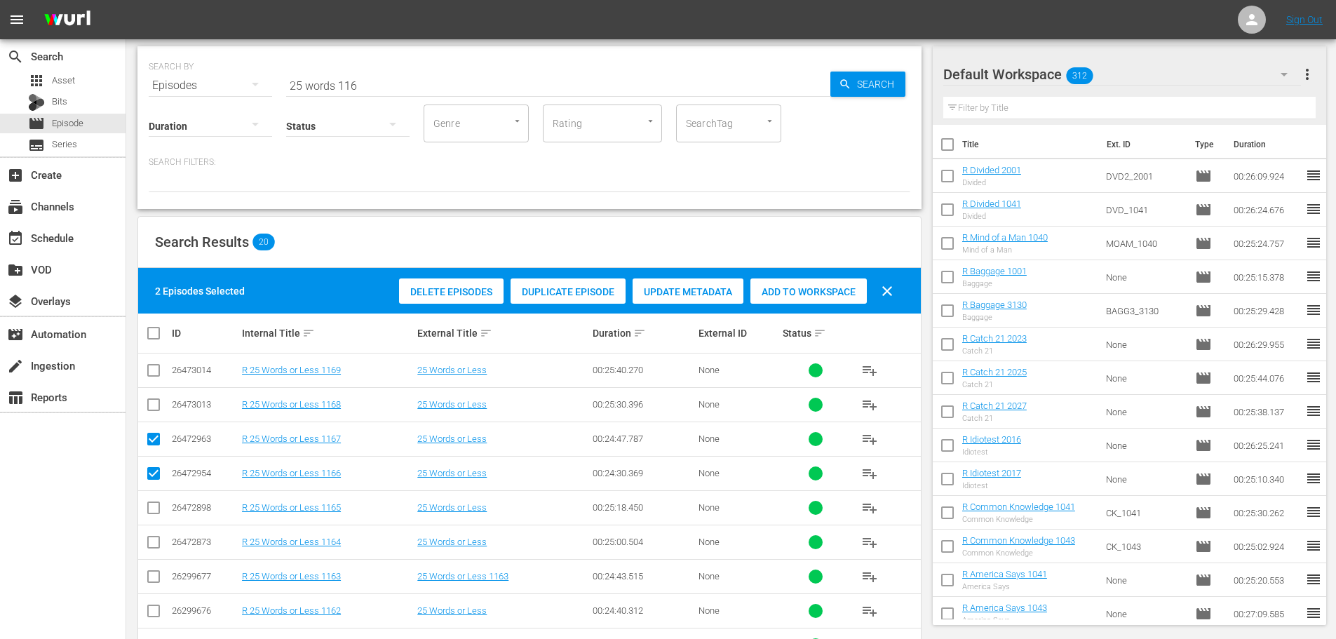
scroll to position [0, 0]
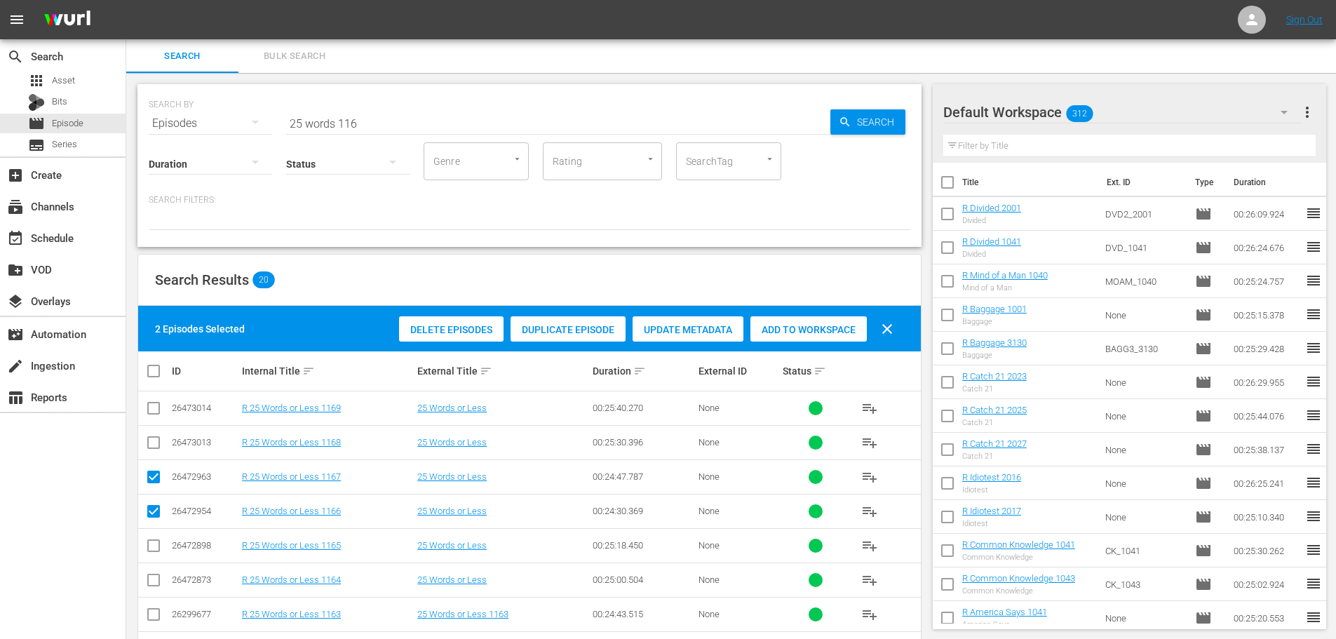
click at [811, 326] on span "Add to Workspace" at bounding box center [808, 329] width 116 height 11
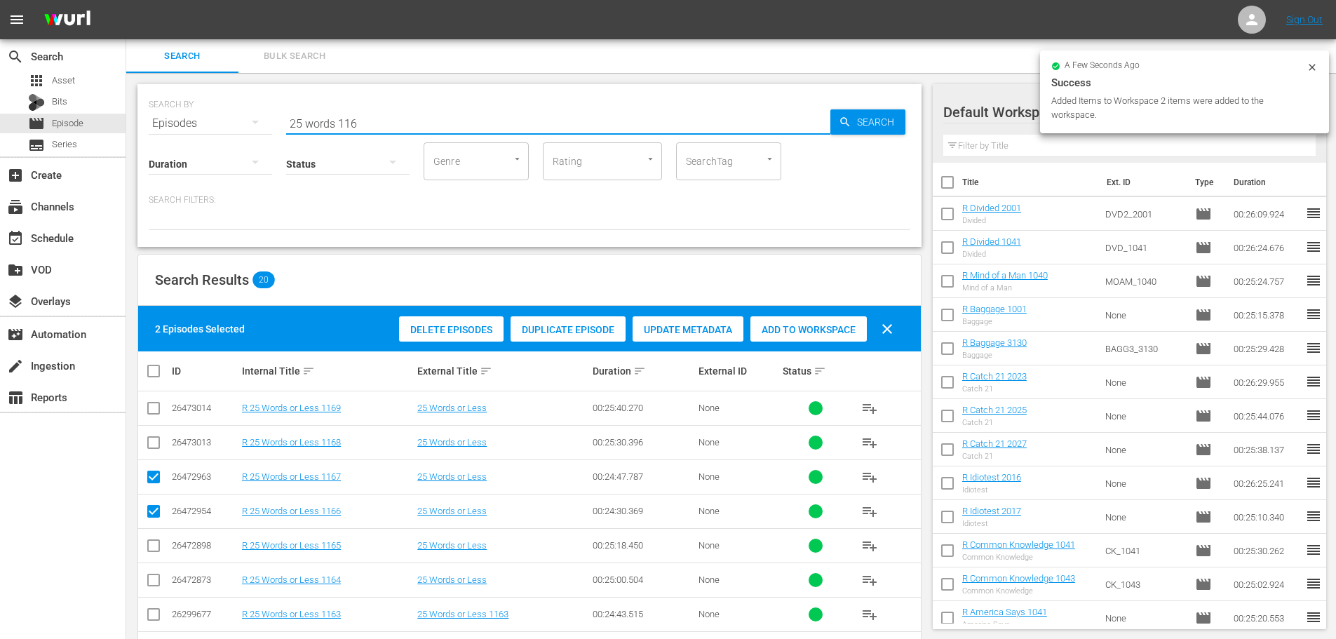
drag, startPoint x: 421, startPoint y: 112, endPoint x: 198, endPoint y: 123, distance: 223.2
click at [198, 123] on div "SEARCH BY Search By Episodes Search ID, Title, Description, Keywords, or Catego…" at bounding box center [529, 115] width 761 height 50
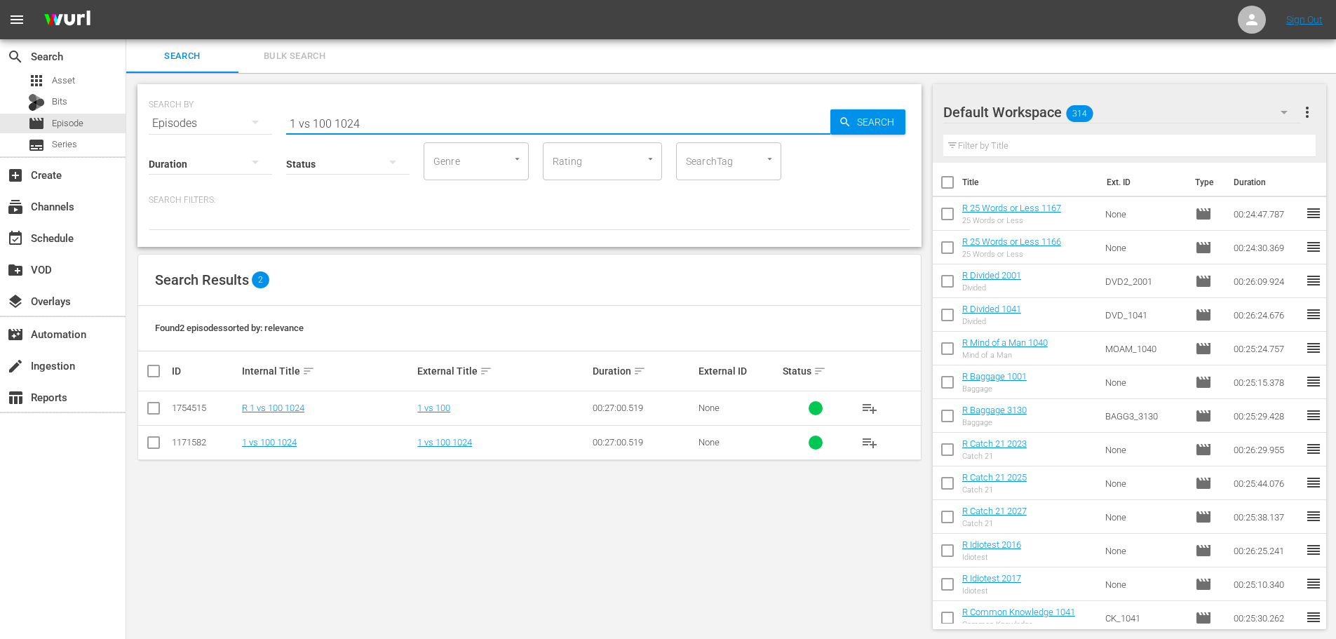
type input "1 vs 100 1024"
click at [151, 410] on input "checkbox" at bounding box center [153, 410] width 17 height 17
checkbox input "true"
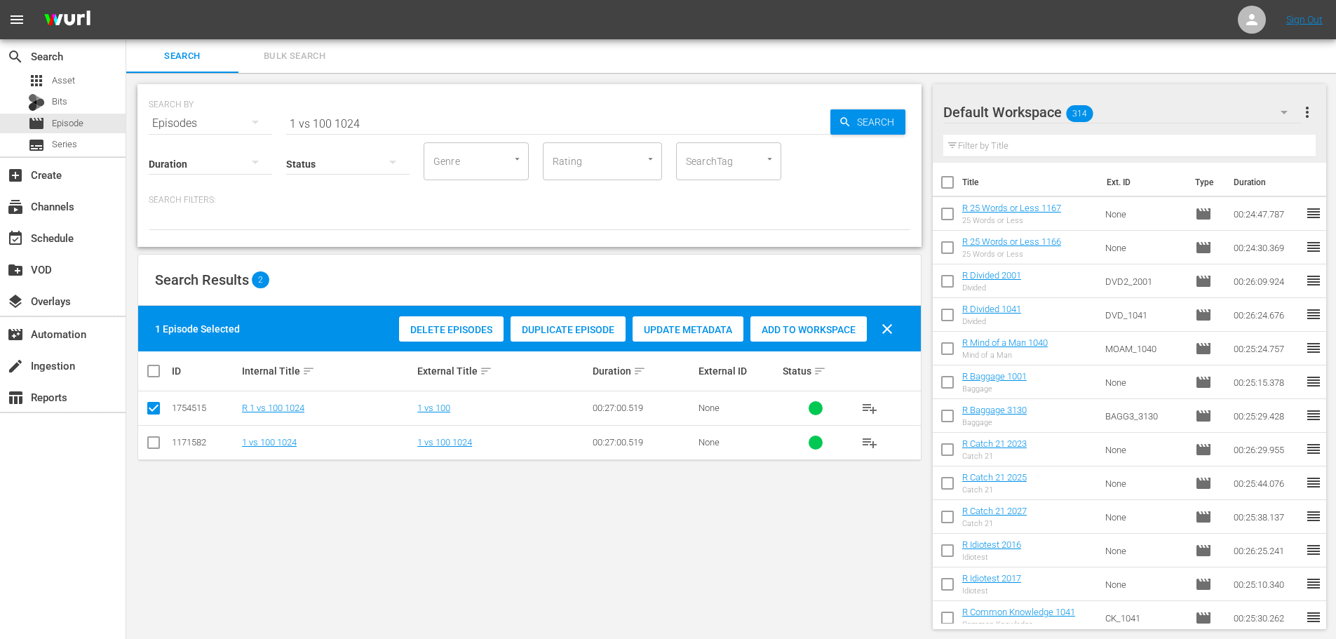
click at [797, 339] on div "Add to Workspace" at bounding box center [808, 329] width 116 height 27
drag, startPoint x: 464, startPoint y: 120, endPoint x: 0, endPoint y: 150, distance: 465.1
click at [126, 0] on div "search Search apps Asset Bits movie Episode subtitles Series add_box Create sub…" at bounding box center [730, 0] width 1209 height 0
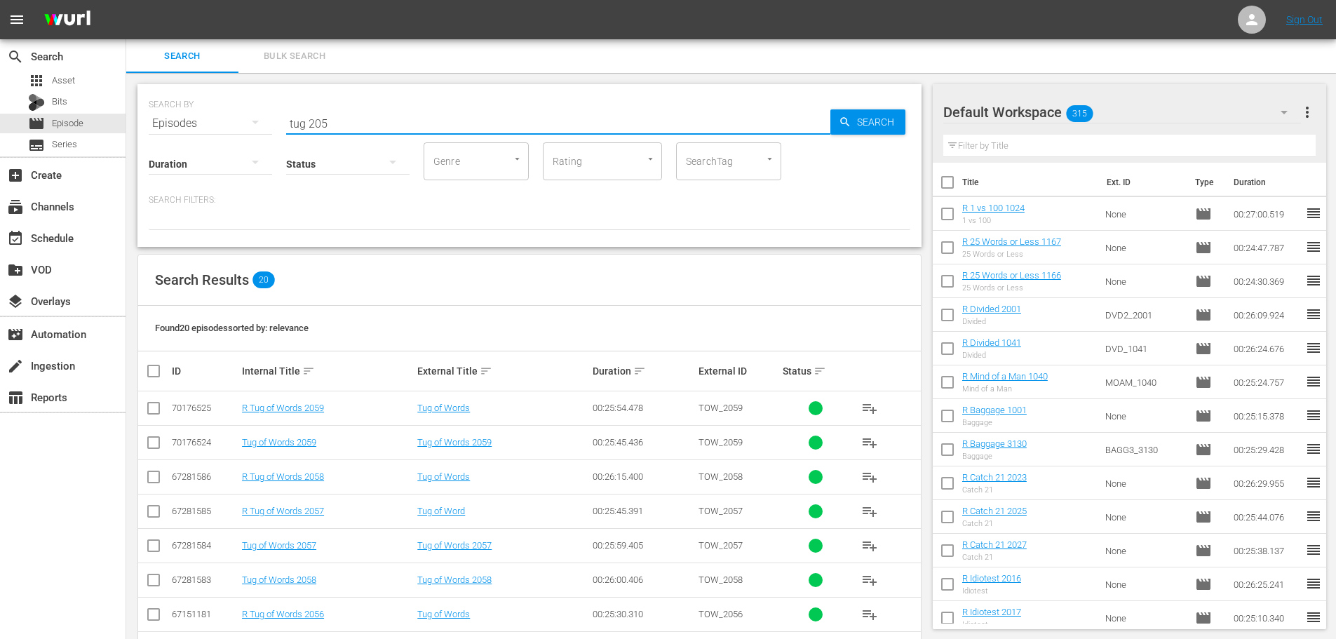
type input "tug 205"
click at [149, 404] on input "checkbox" at bounding box center [153, 410] width 17 height 17
checkbox input "true"
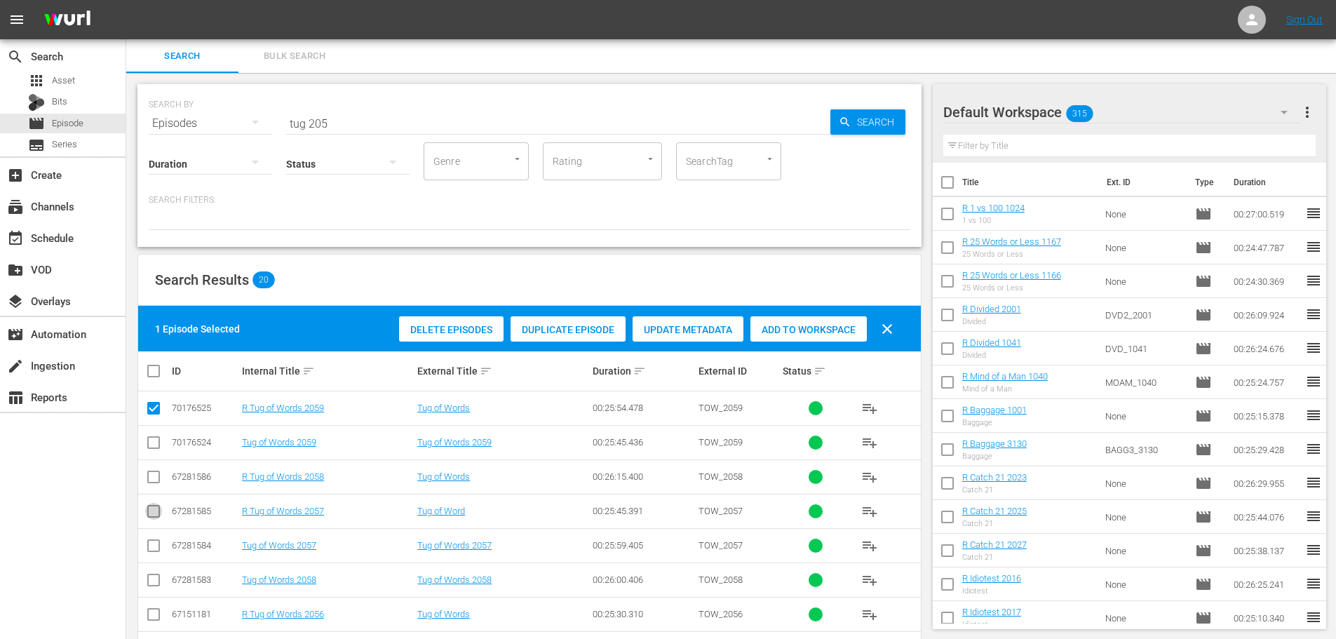
click at [150, 512] on input "checkbox" at bounding box center [153, 514] width 17 height 17
checkbox input "true"
drag, startPoint x: 817, startPoint y: 327, endPoint x: 751, endPoint y: 290, distance: 76.0
click at [813, 332] on span "Add to Workspace" at bounding box center [808, 329] width 116 height 11
drag, startPoint x: 345, startPoint y: 118, endPoint x: 0, endPoint y: 74, distance: 347.9
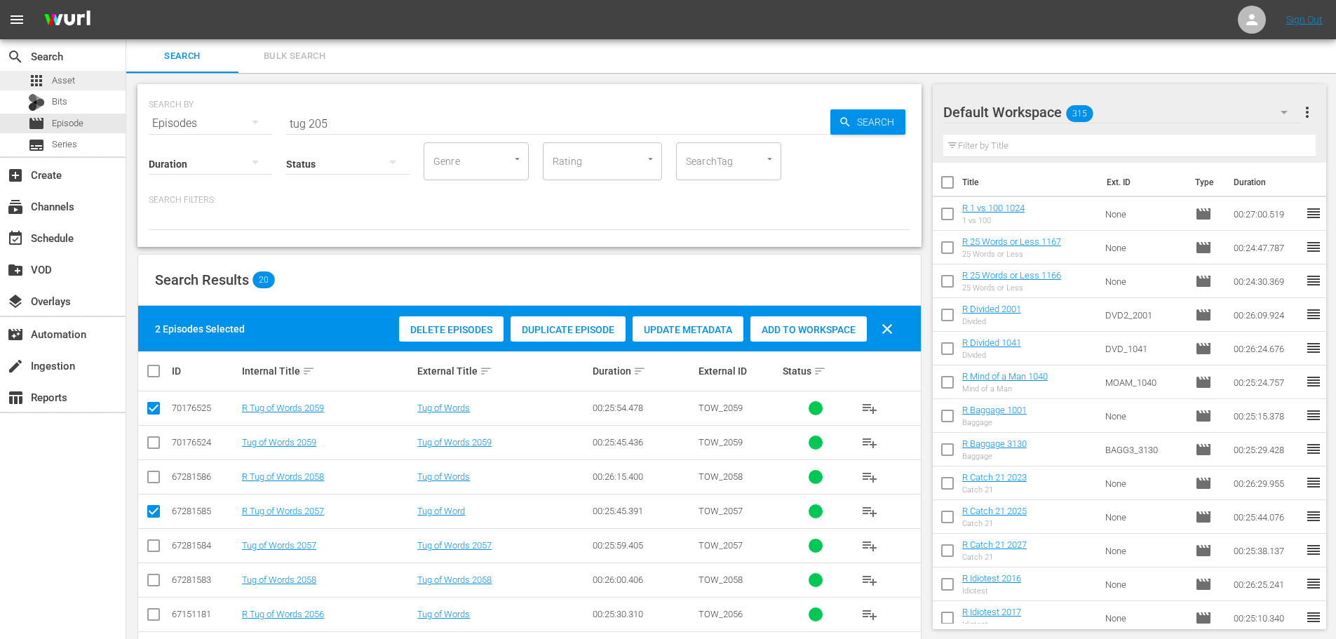
click at [126, 0] on div "search Search apps Asset Bits movie Episode subtitles Series add_box Create sub…" at bounding box center [730, 0] width 1209 height 0
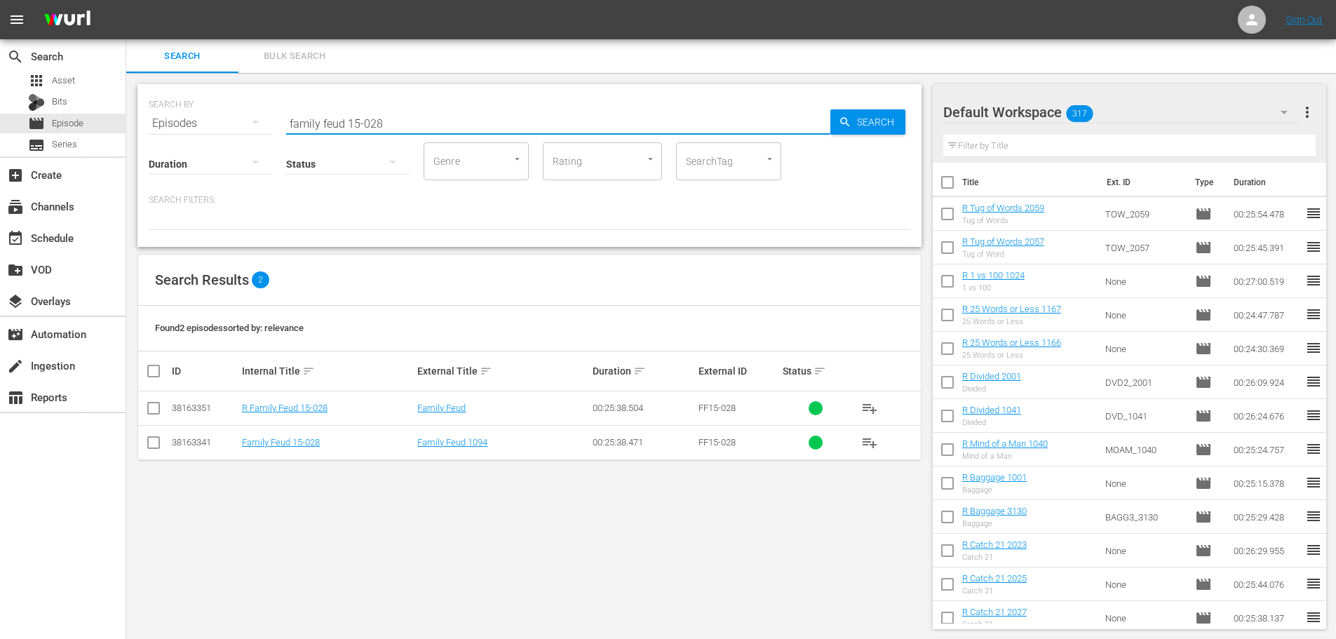
type input "family feud 15-028"
click at [155, 418] on input "checkbox" at bounding box center [153, 410] width 17 height 17
checkbox input "true"
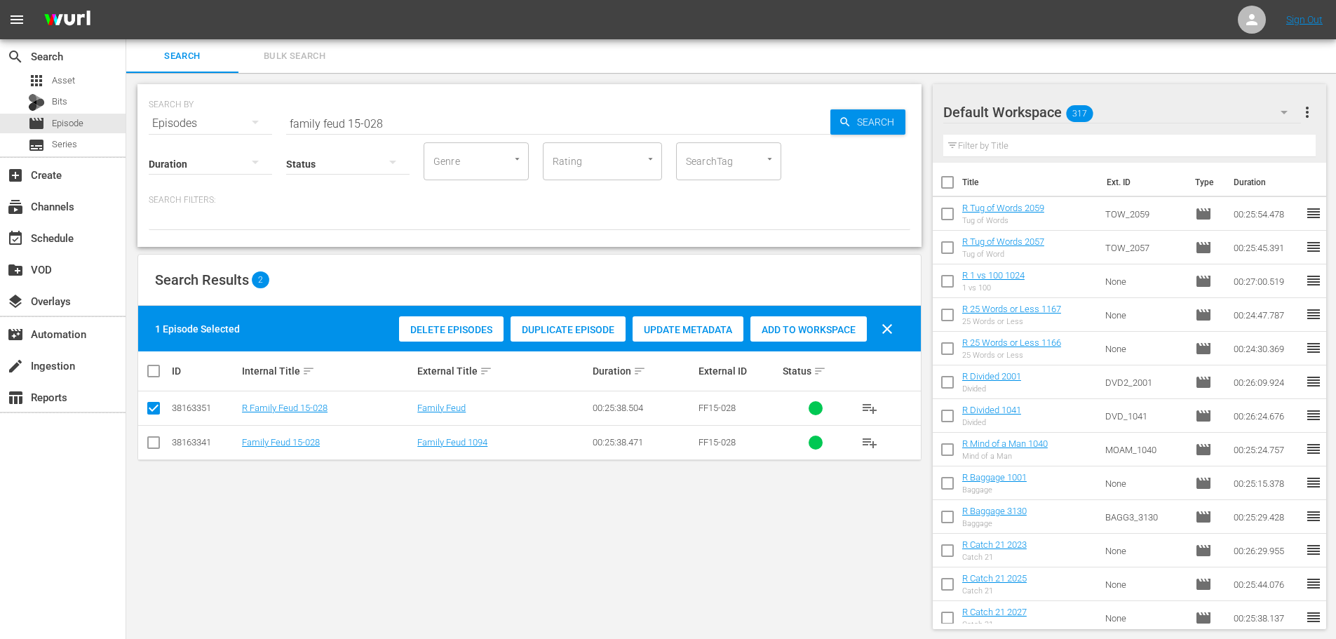
click at [828, 334] on span "Add to Workspace" at bounding box center [808, 329] width 116 height 11
click at [447, 119] on input "family feud 15-028" at bounding box center [558, 124] width 544 height 34
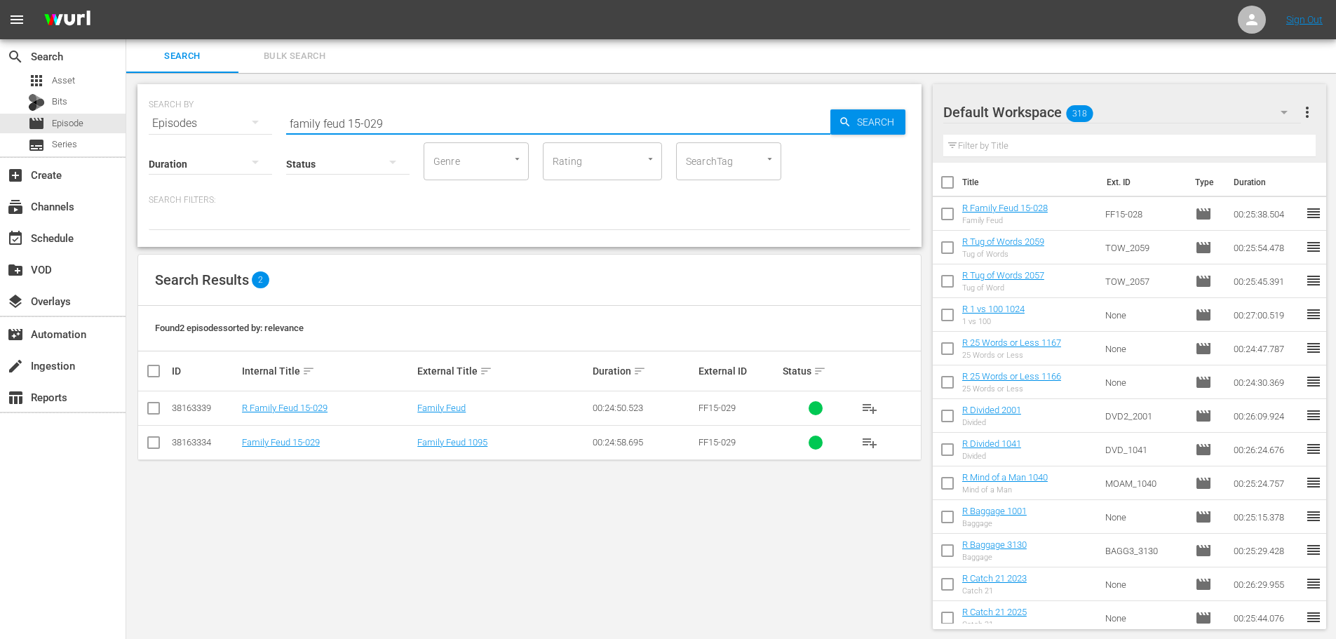
type input "family feud 15-029"
click at [156, 416] on input "checkbox" at bounding box center [153, 410] width 17 height 17
checkbox input "true"
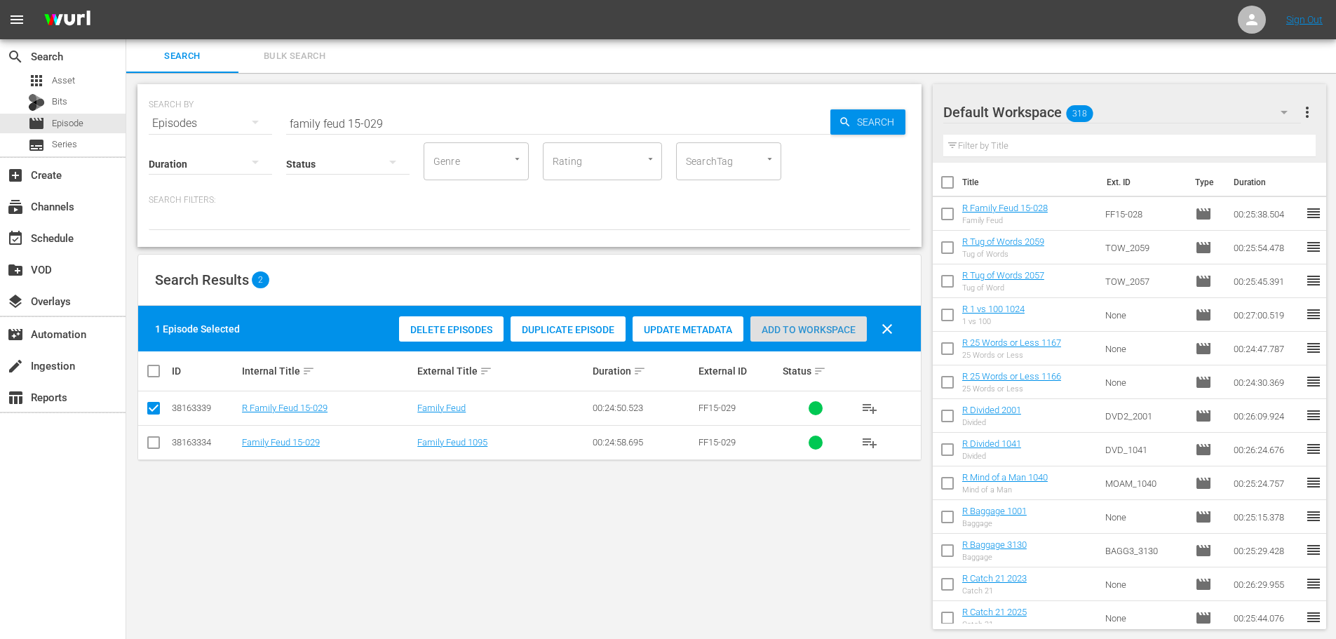
drag, startPoint x: 851, startPoint y: 325, endPoint x: 773, endPoint y: 290, distance: 85.6
click at [852, 325] on span "Add to Workspace" at bounding box center [808, 329] width 116 height 11
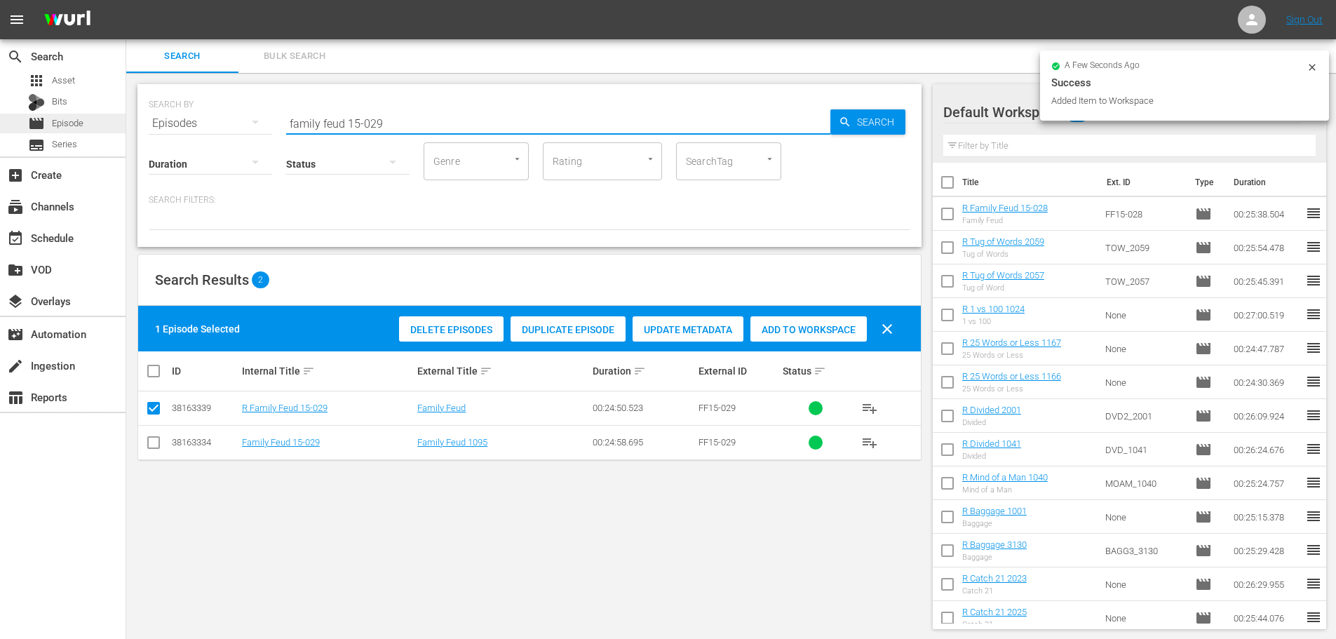
drag, startPoint x: 407, startPoint y: 116, endPoint x: 122, endPoint y: 117, distance: 284.7
click at [126, 0] on div "search Search apps Asset Bits movie Episode subtitles Series add_box Create sub…" at bounding box center [730, 0] width 1209 height 0
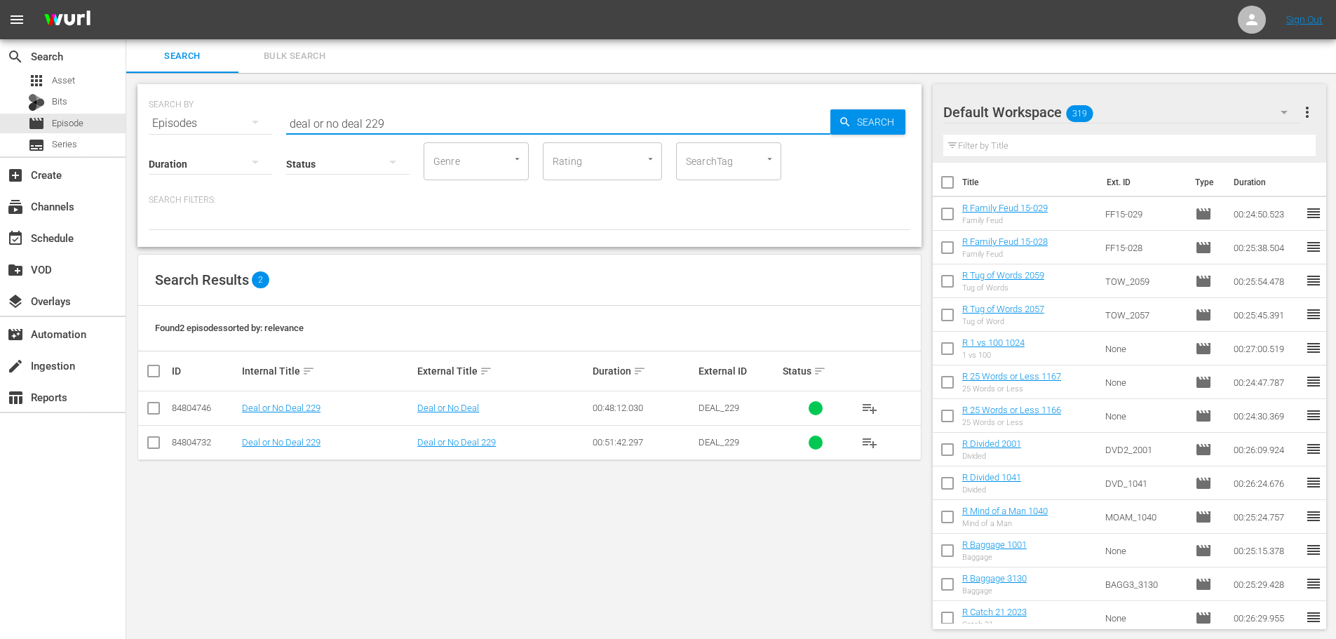
type input "deal or no deal 229"
drag, startPoint x: 167, startPoint y: 414, endPoint x: 194, endPoint y: 414, distance: 27.3
click at [166, 414] on td at bounding box center [154, 408] width 32 height 34
drag, startPoint x: 203, startPoint y: 414, endPoint x: 179, endPoint y: 416, distance: 24.6
click at [201, 414] on td "84804746" at bounding box center [205, 408] width 70 height 34
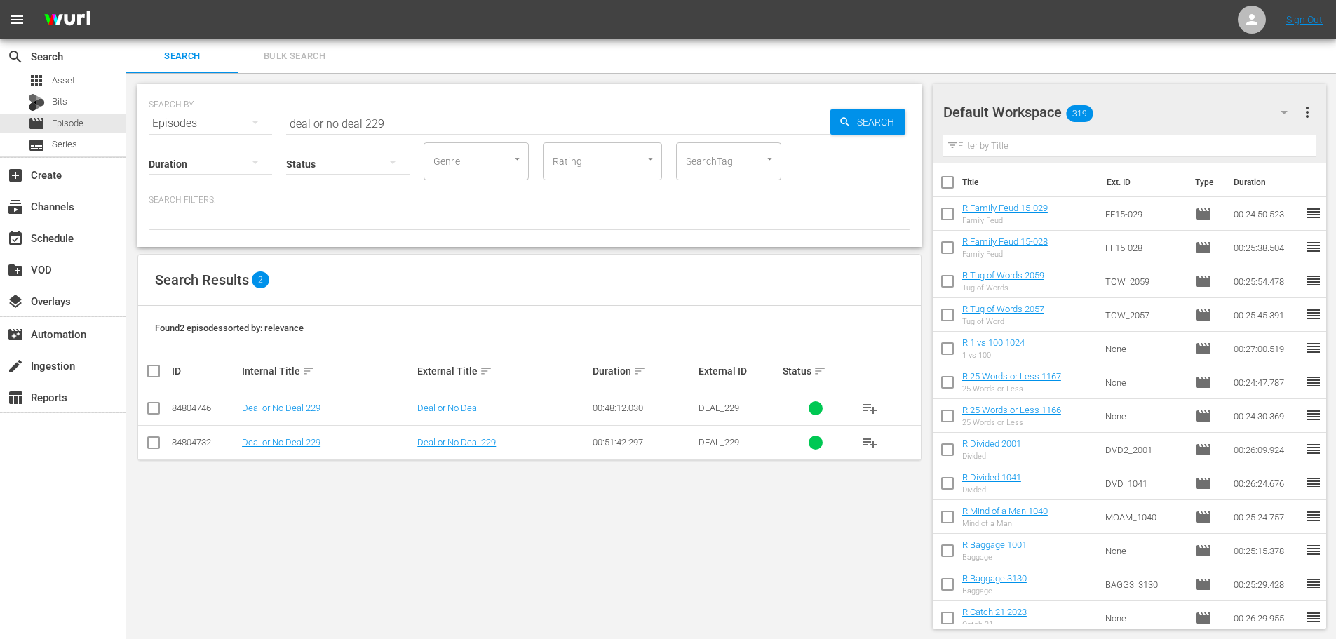
drag, startPoint x: 140, startPoint y: 417, endPoint x: 154, endPoint y: 414, distance: 14.3
click at [147, 416] on td at bounding box center [154, 408] width 32 height 34
click at [157, 414] on input "checkbox" at bounding box center [153, 410] width 17 height 17
checkbox input "true"
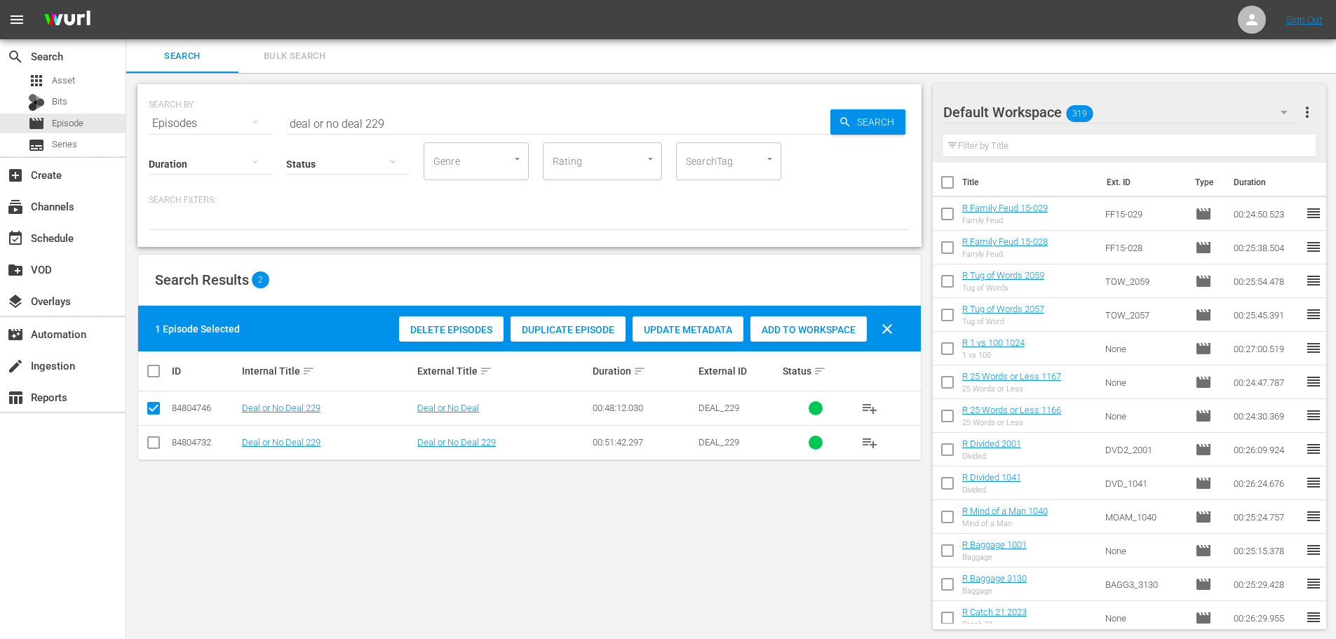
click at [814, 333] on span "Add to Workspace" at bounding box center [808, 329] width 116 height 11
click at [386, 114] on input "deal or no deal 229" at bounding box center [558, 124] width 544 height 34
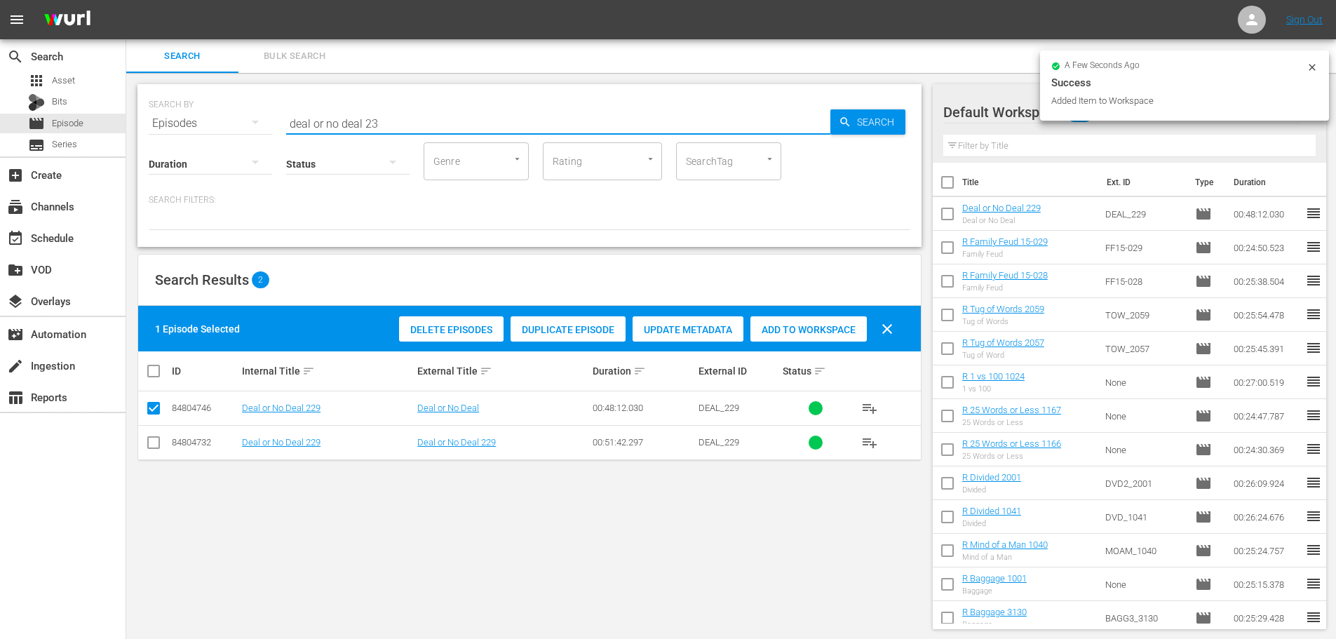
type input "deal or no deal 231"
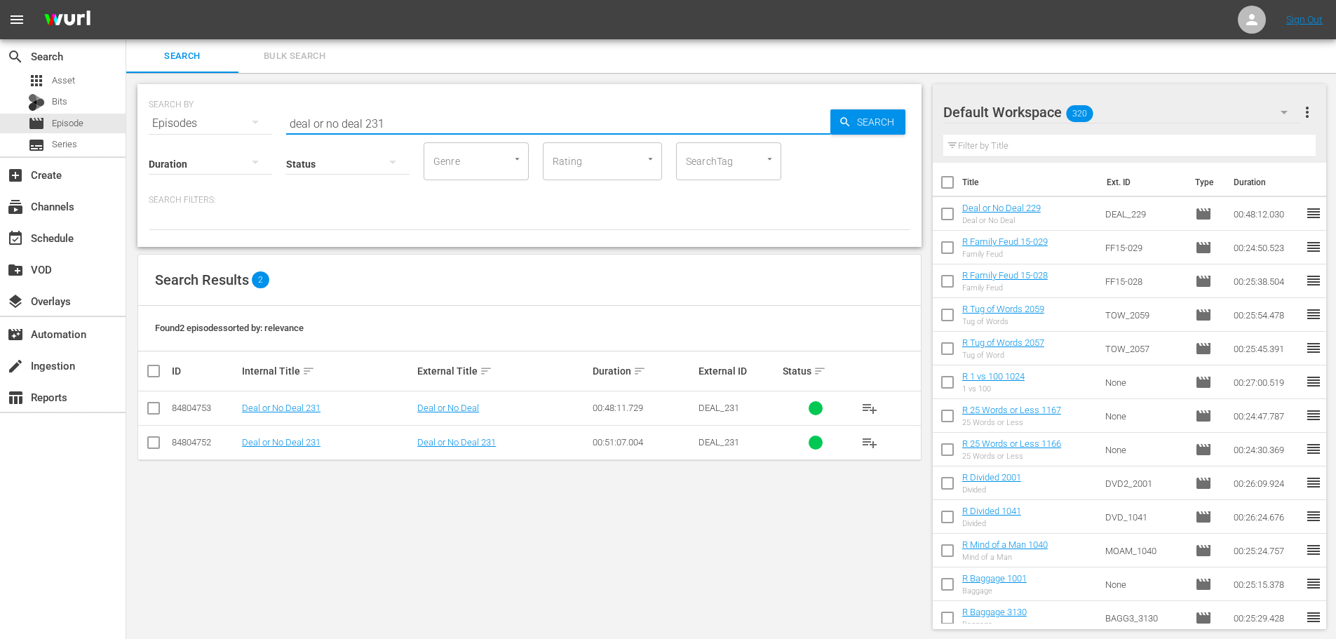
type input "deal or no deal 231"
click at [147, 411] on input "checkbox" at bounding box center [153, 410] width 17 height 17
checkbox input "true"
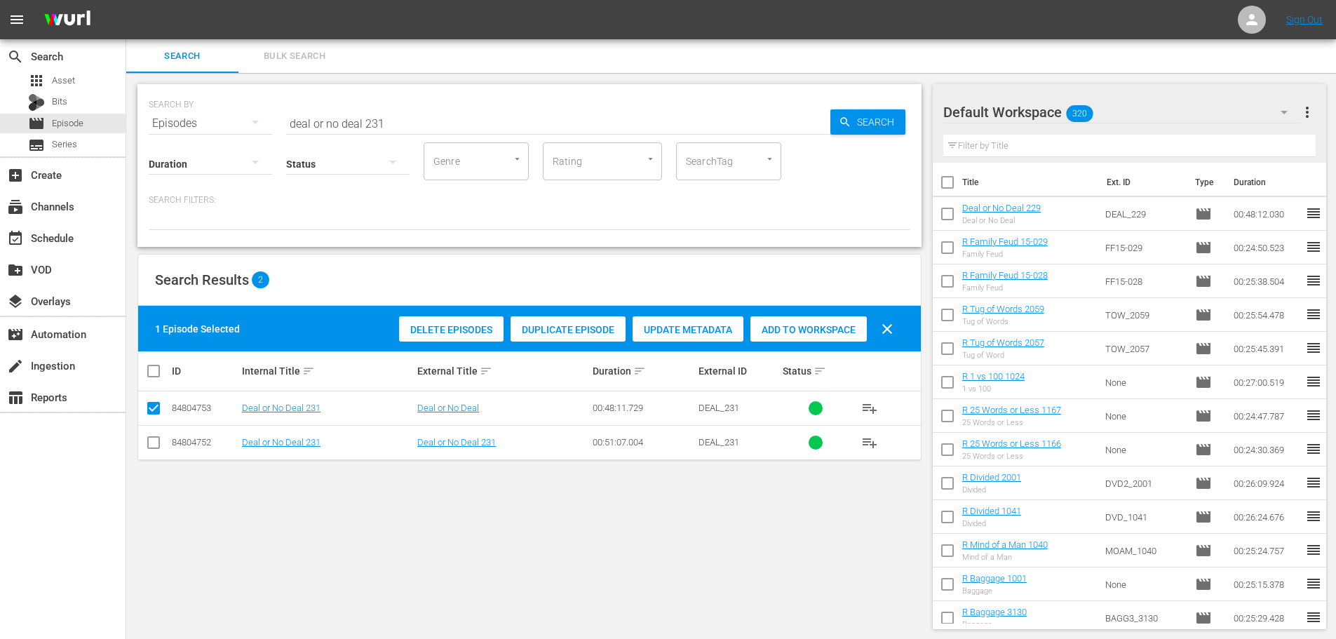
click at [805, 330] on span "Add to Workspace" at bounding box center [808, 329] width 116 height 11
drag, startPoint x: 431, startPoint y: 109, endPoint x: 223, endPoint y: 130, distance: 209.4
click at [229, 133] on div "SEARCH BY Search By Episodes Search ID, Title, Description, Keywords, or Catego…" at bounding box center [529, 165] width 784 height 163
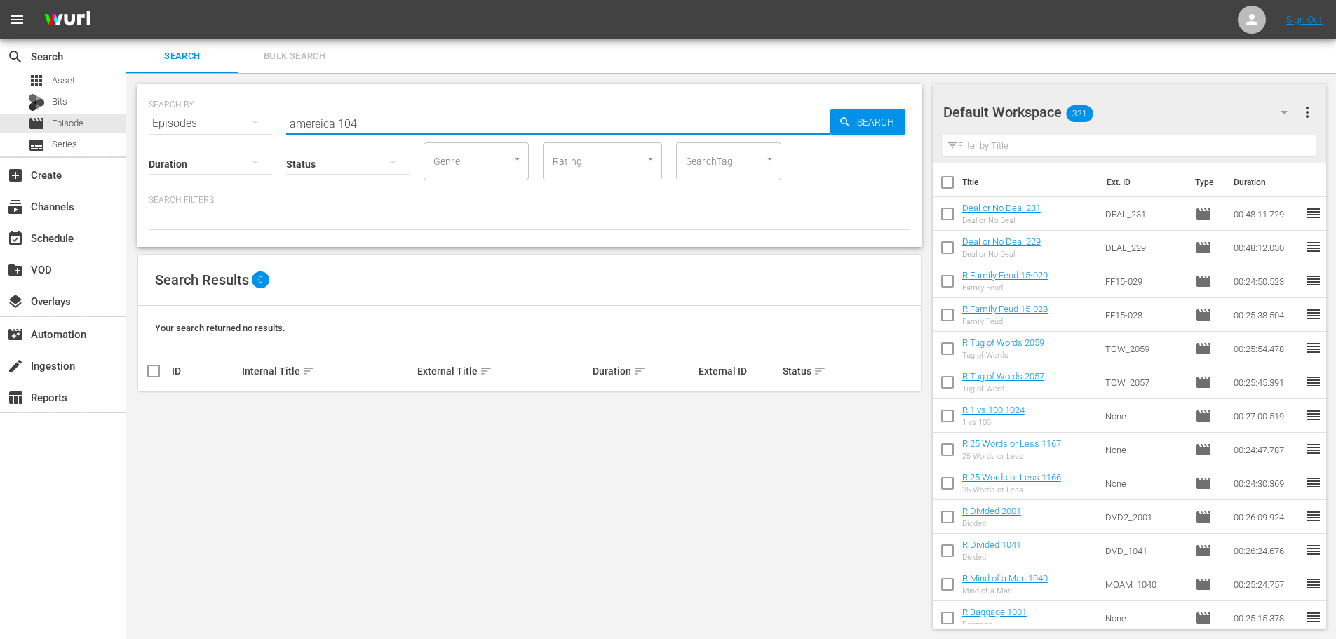
click at [322, 125] on input "amereica 104" at bounding box center [558, 124] width 544 height 34
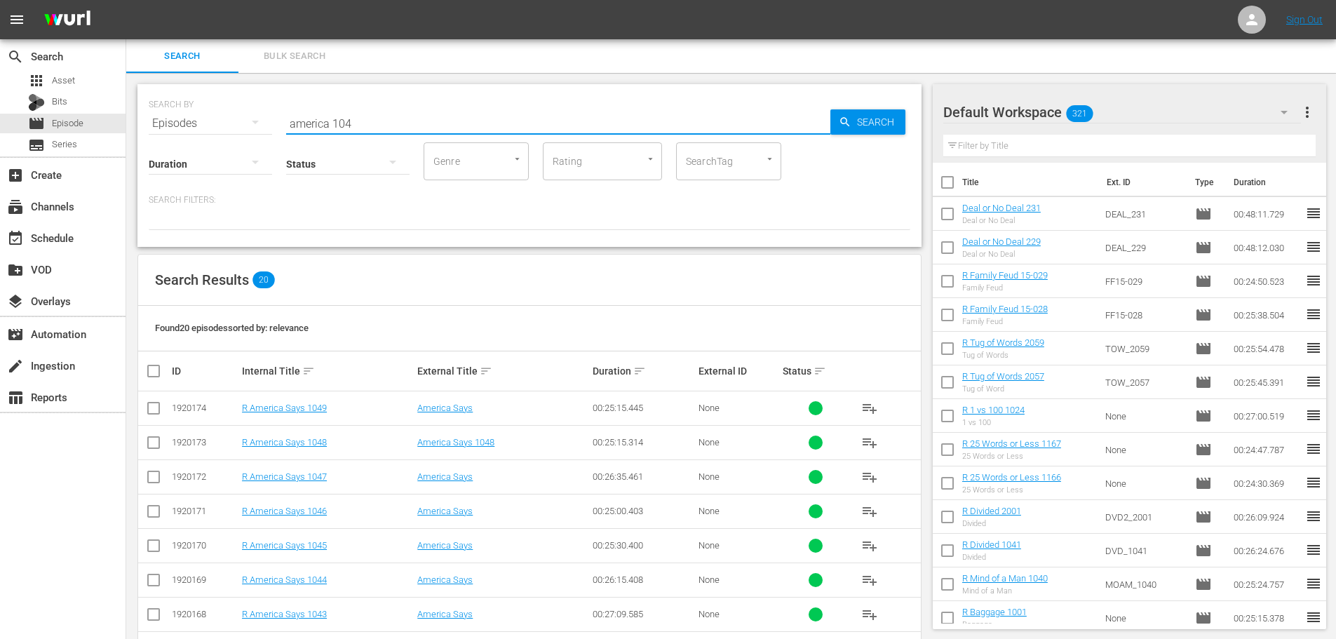
type input "america 104"
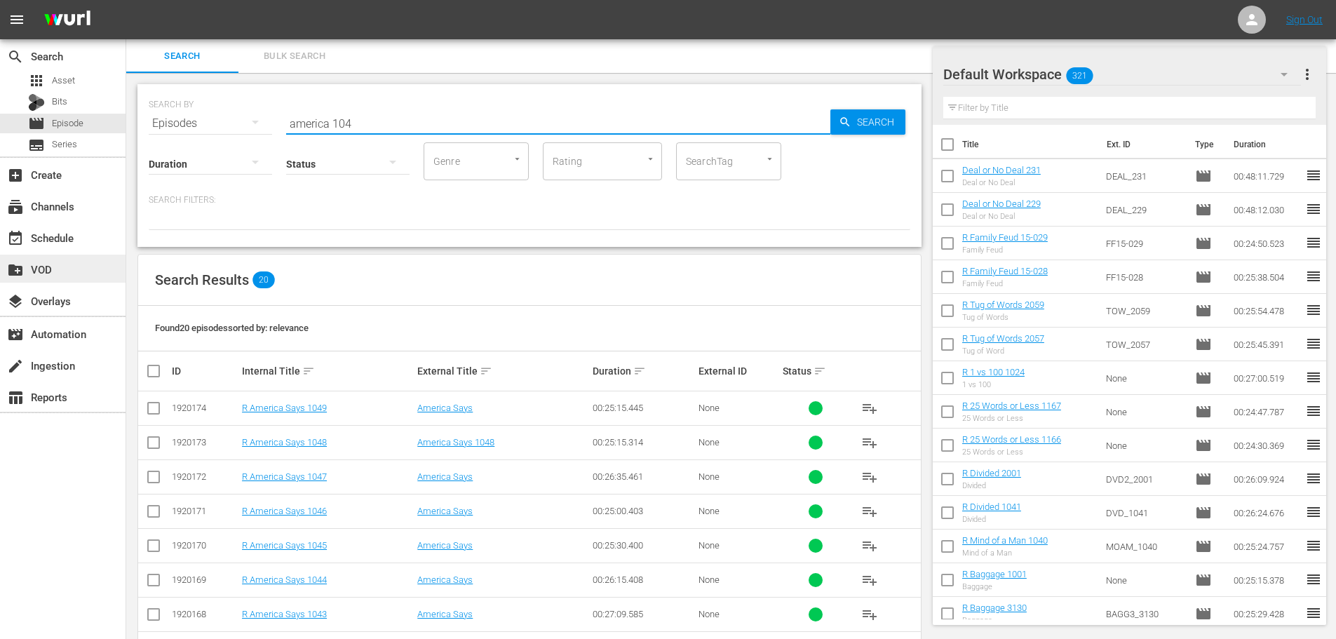
scroll to position [351, 0]
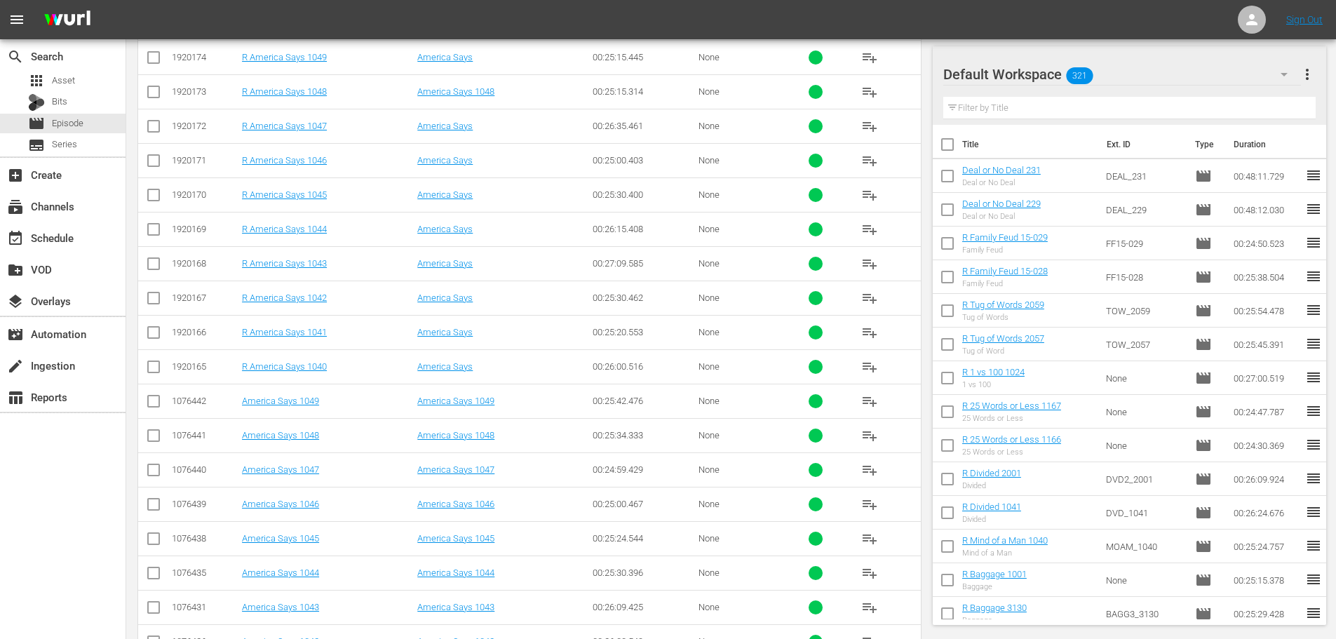
click at [156, 127] on input "checkbox" at bounding box center [153, 129] width 17 height 17
checkbox input "true"
click at [160, 53] on input "checkbox" at bounding box center [153, 60] width 17 height 17
checkbox input "true"
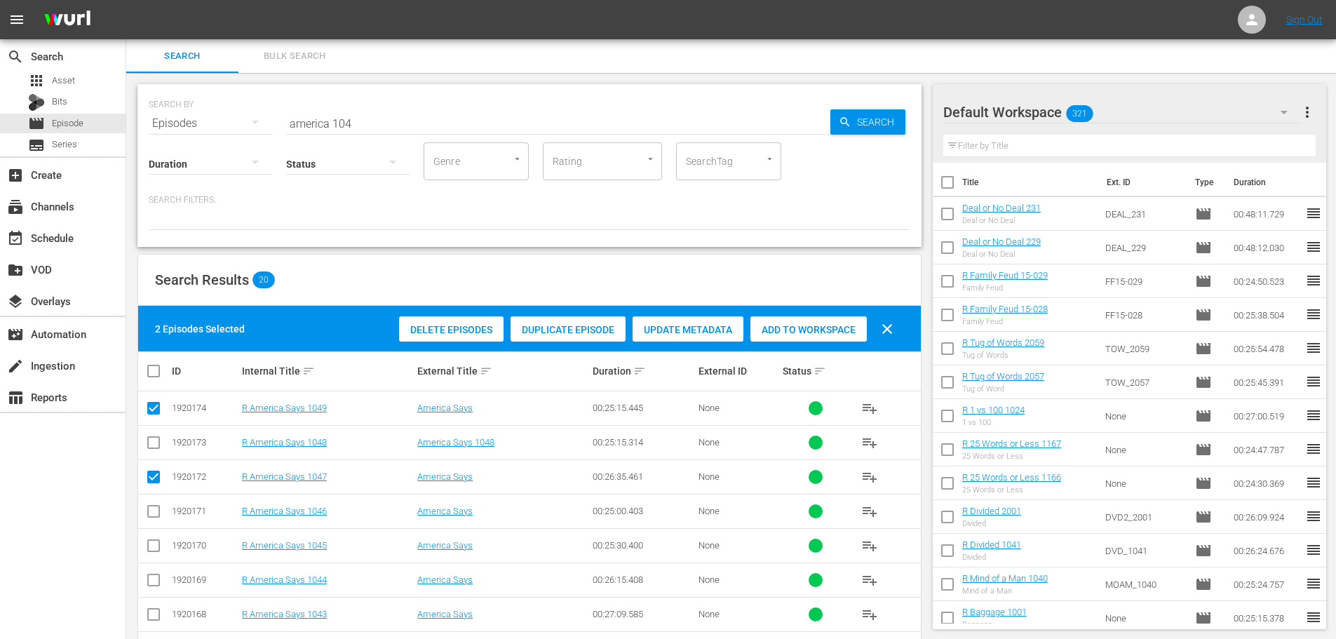
drag, startPoint x: 775, startPoint y: 325, endPoint x: 731, endPoint y: 262, distance: 77.2
click at [776, 325] on span "Add to Workspace" at bounding box center [808, 329] width 116 height 11
drag, startPoint x: 494, startPoint y: 122, endPoint x: 428, endPoint y: 107, distance: 67.0
click at [494, 122] on input "america 104" at bounding box center [558, 124] width 544 height 34
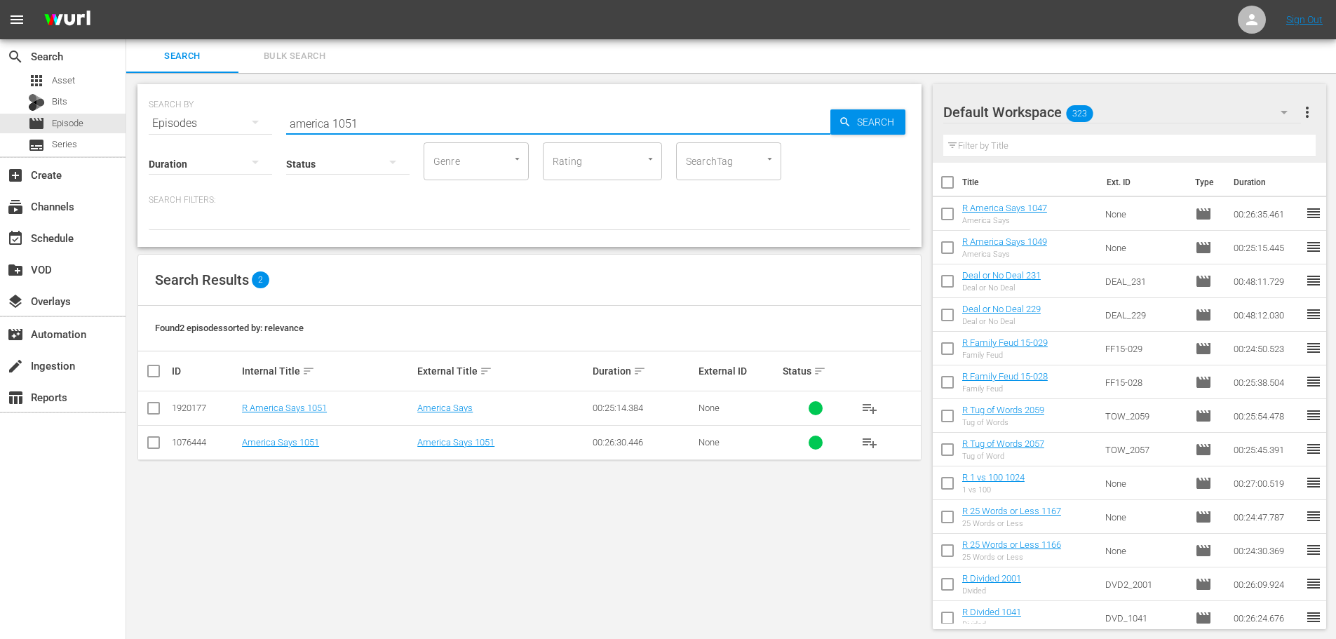
type input "america 1051"
click at [158, 418] on input "checkbox" at bounding box center [153, 410] width 17 height 17
checkbox input "true"
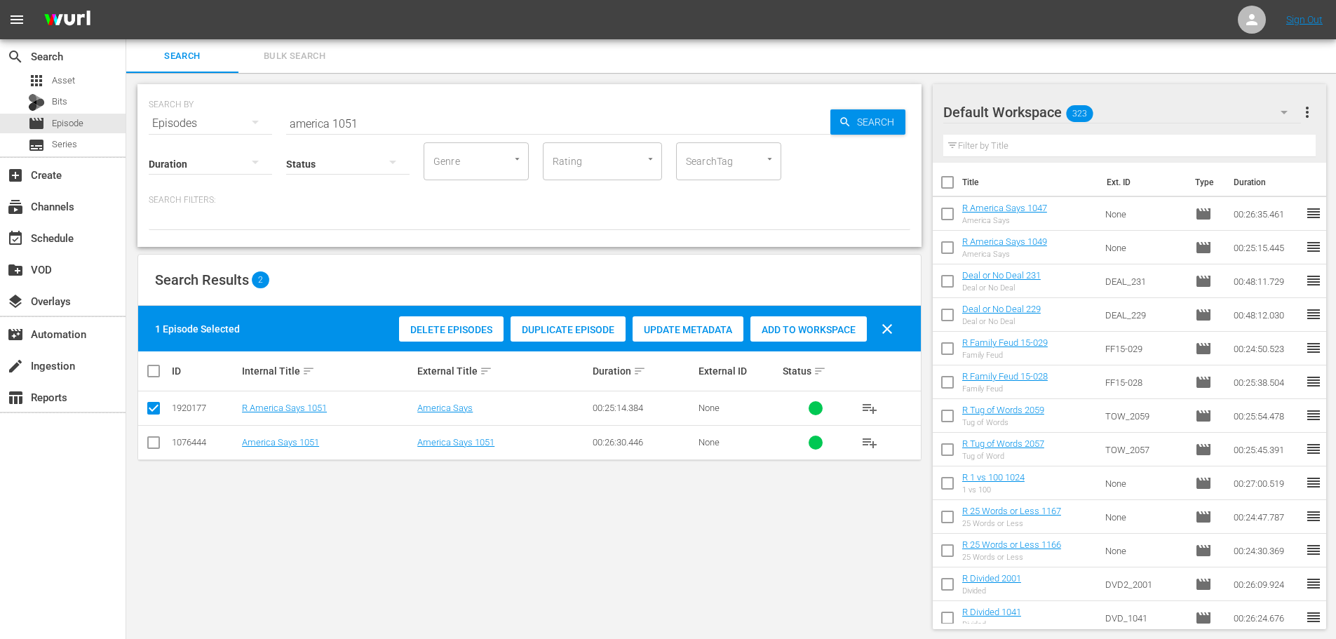
click at [792, 315] on div "Delete Episodes Duplicate Episode Update Metadata Add to Workspace clear" at bounding box center [649, 329] width 508 height 34
click at [800, 334] on span "Add to Workspace" at bounding box center [808, 329] width 116 height 11
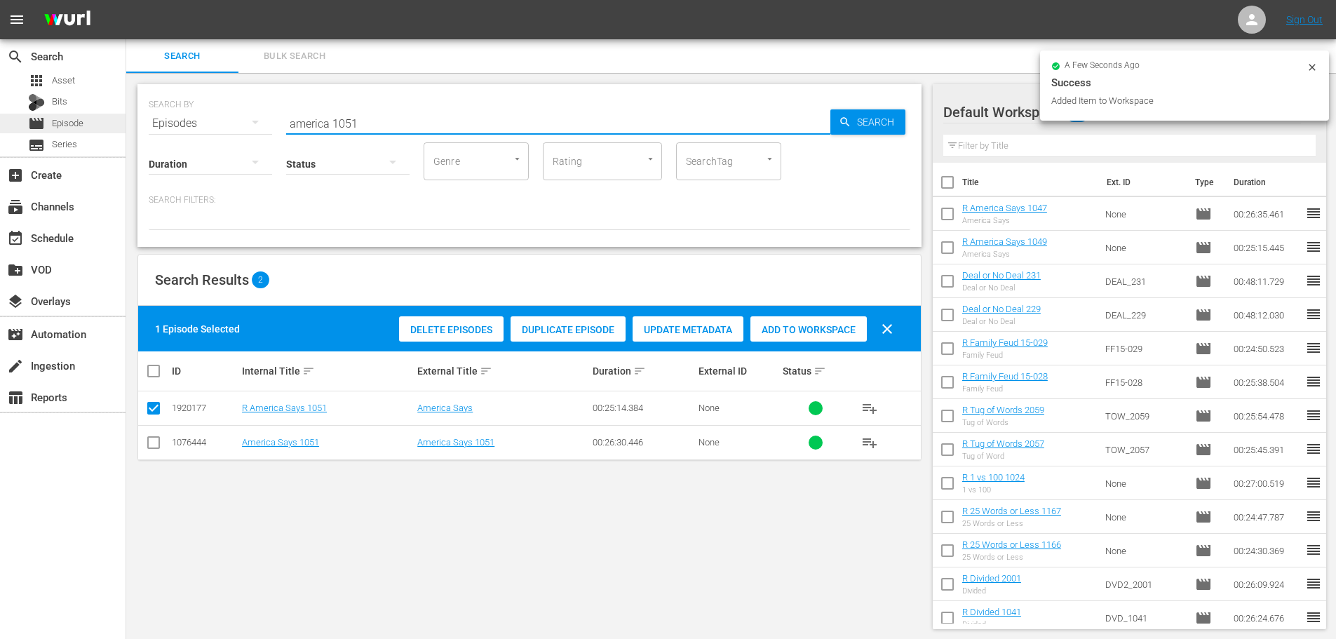
drag, startPoint x: 386, startPoint y: 124, endPoint x: 119, endPoint y: 131, distance: 266.5
click at [126, 0] on div "search Search apps Asset Bits movie Episode subtitles Series add_box Create sub…" at bounding box center [730, 0] width 1209 height 0
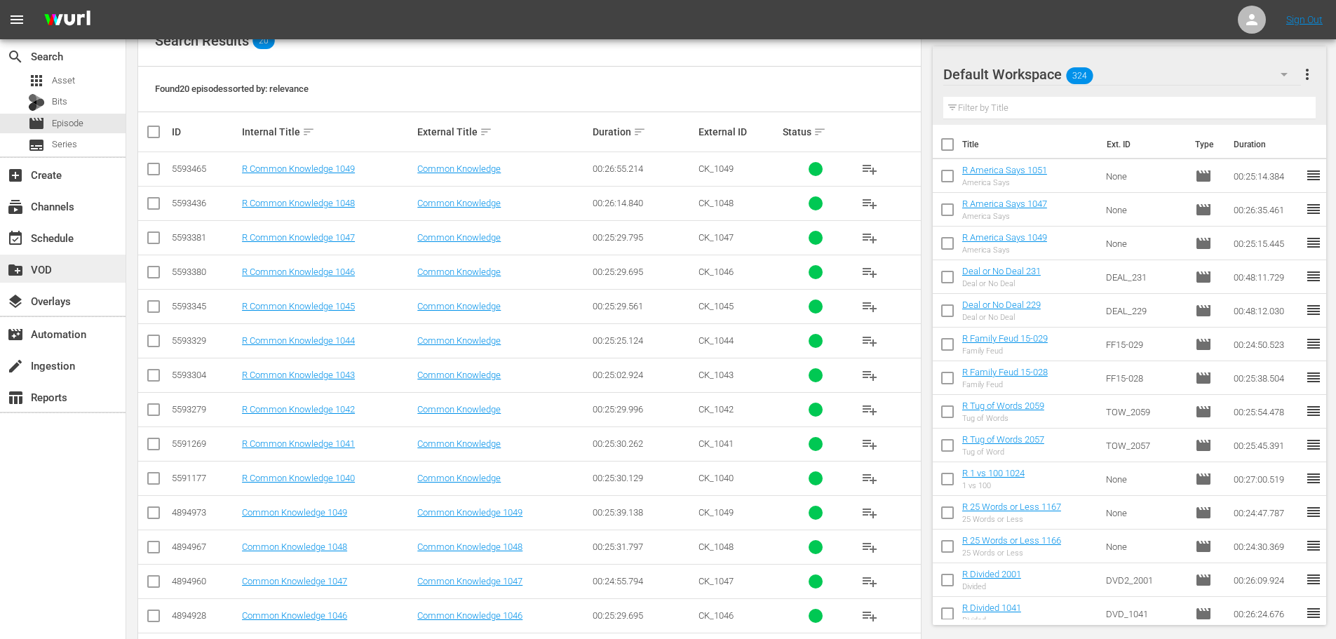
scroll to position [280, 0]
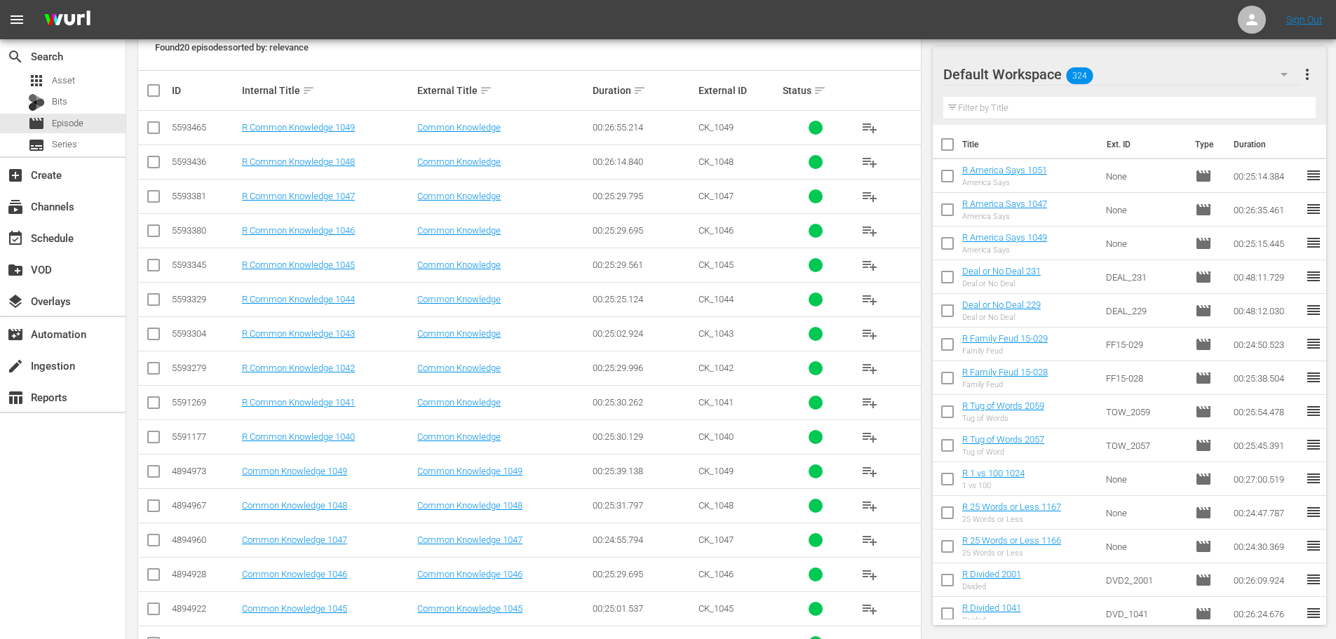
type input "common 104"
click at [144, 278] on td at bounding box center [154, 264] width 32 height 34
click at [156, 259] on input "checkbox" at bounding box center [153, 267] width 17 height 17
checkbox input "true"
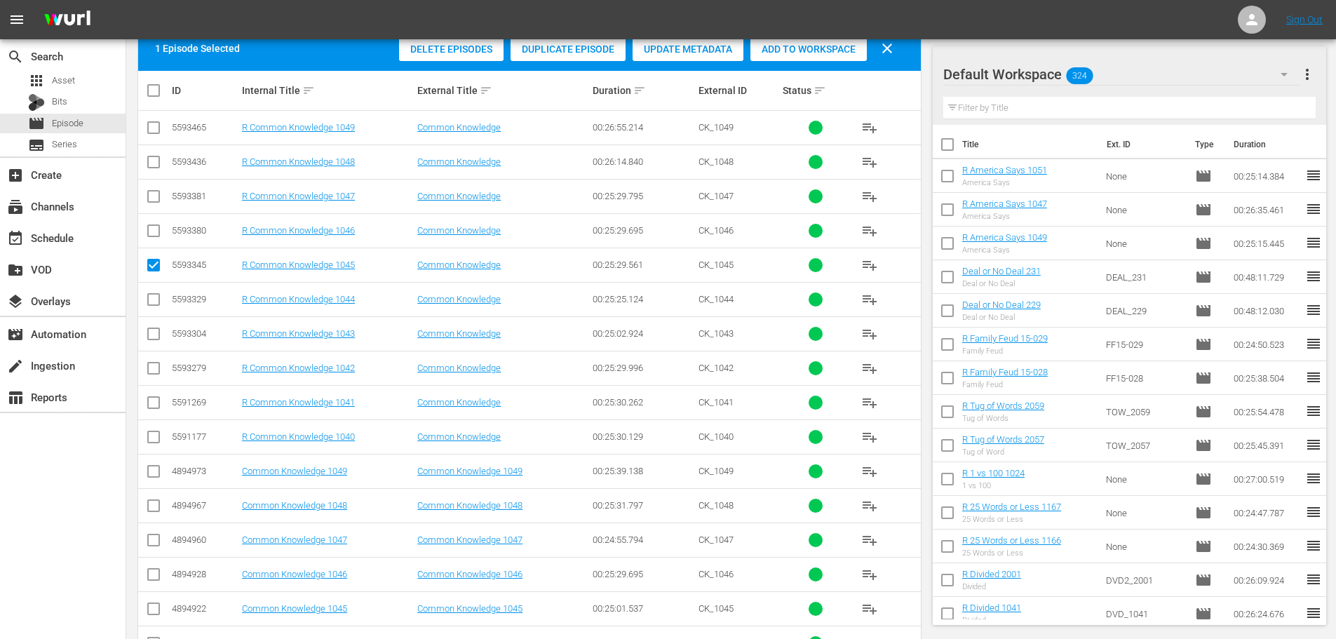
click at [156, 196] on input "checkbox" at bounding box center [153, 199] width 17 height 17
checkbox input "true"
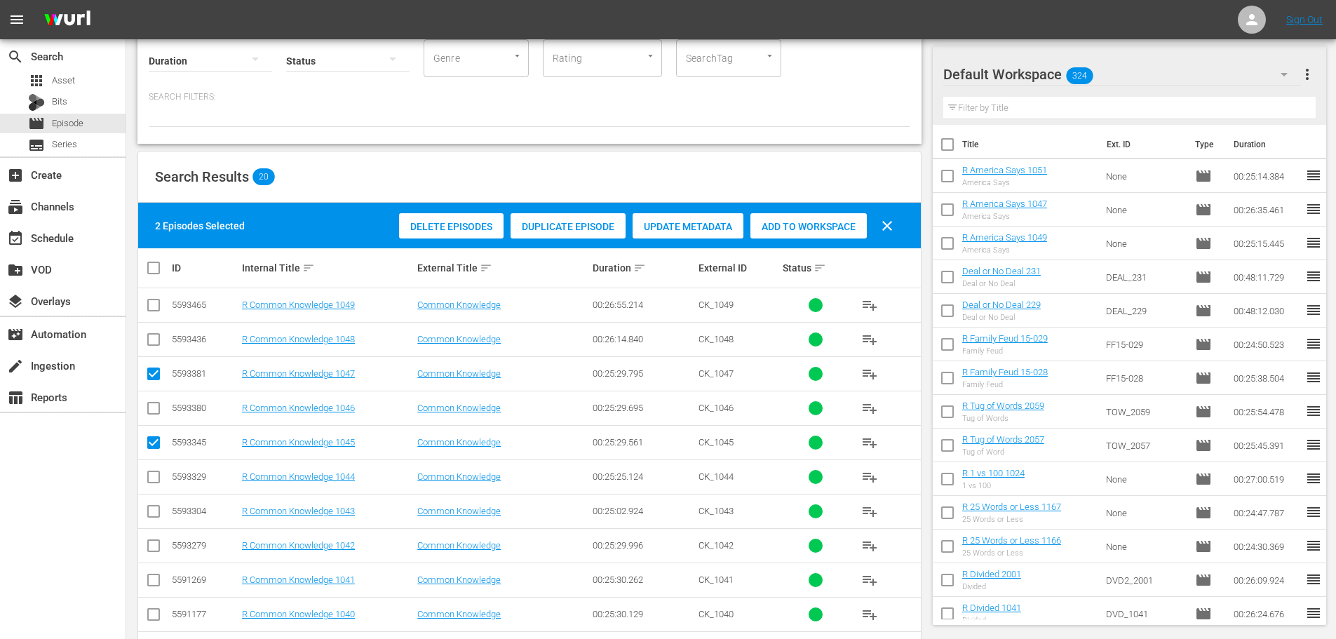
scroll to position [0, 0]
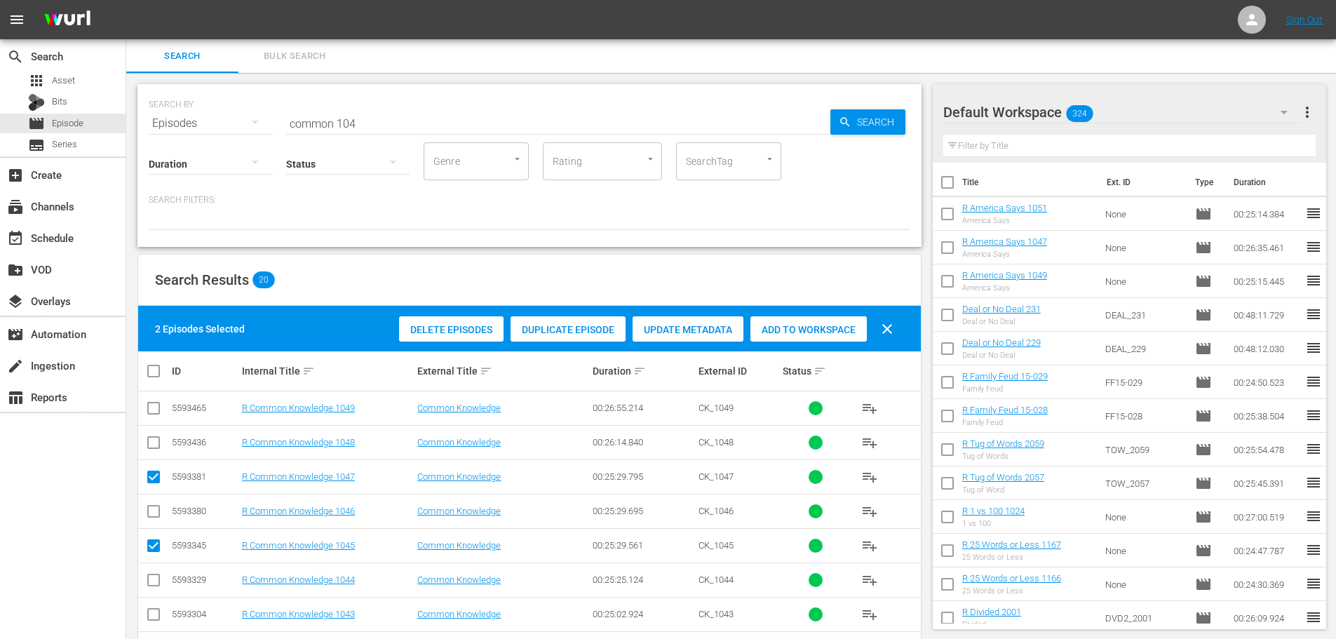
click at [789, 345] on div "Delete Episodes Duplicate Episode Update Metadata Add to Workspace clear" at bounding box center [649, 329] width 508 height 34
click at [790, 342] on div "Delete Episodes Duplicate Episode Update Metadata Add to Workspace clear" at bounding box center [649, 329] width 508 height 34
click at [782, 327] on span "Add to Workspace" at bounding box center [808, 329] width 116 height 11
drag, startPoint x: 355, startPoint y: 121, endPoint x: 178, endPoint y: 136, distance: 177.4
click at [178, 132] on div "SEARCH BY Search By Episodes Search ID, Title, Description, Keywords, or Catego…" at bounding box center [529, 165] width 784 height 163
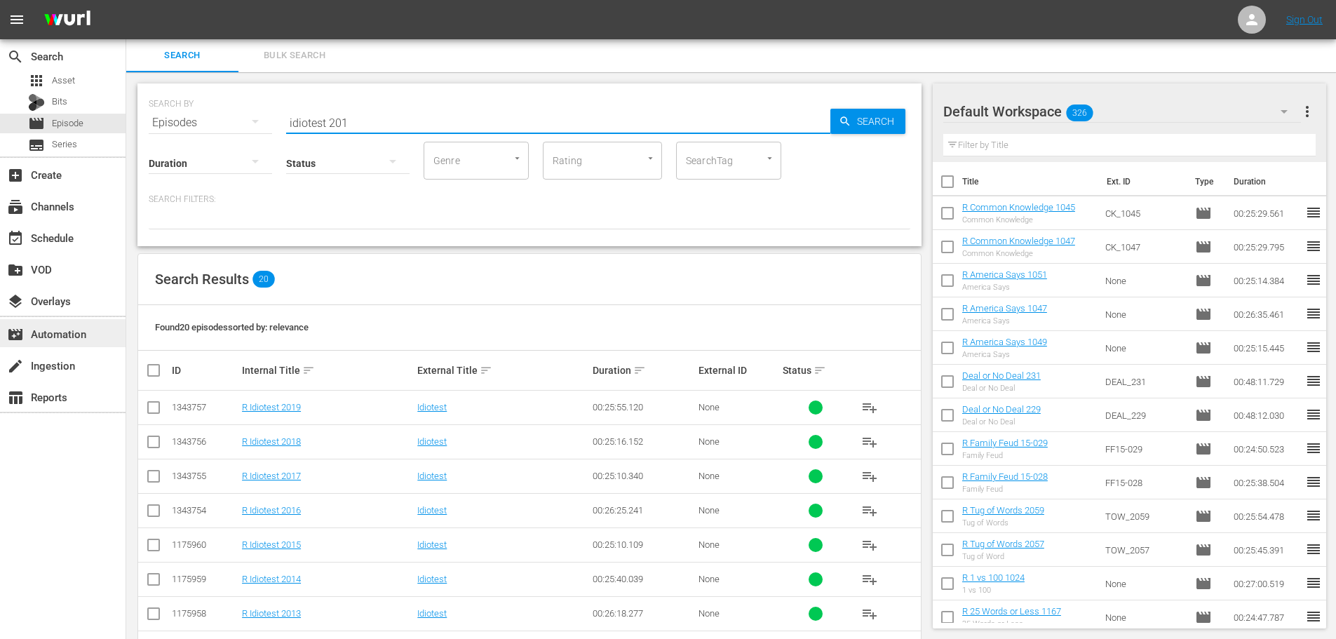
scroll to position [1, 0]
type input "idiotest 201"
click at [157, 411] on input "checkbox" at bounding box center [153, 409] width 17 height 17
checkbox input "true"
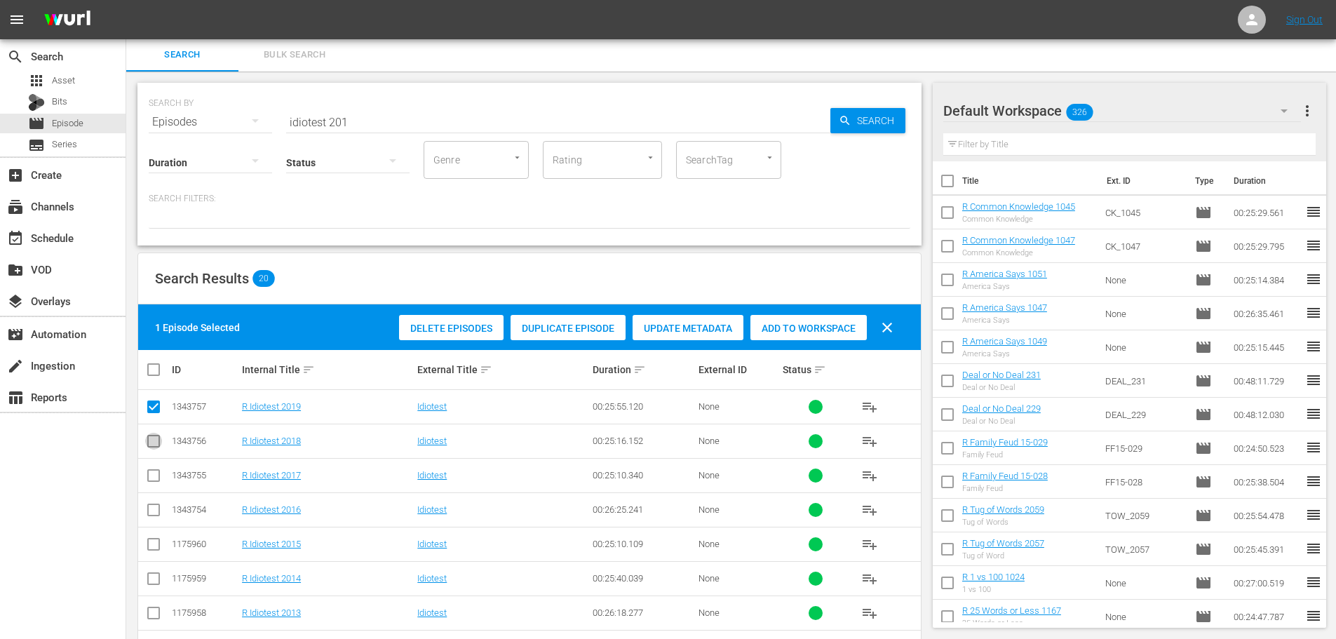
click at [151, 435] on input "checkbox" at bounding box center [153, 443] width 17 height 17
checkbox input "true"
drag, startPoint x: 840, startPoint y: 311, endPoint x: 839, endPoint y: 318, distance: 7.7
click at [840, 314] on div "Delete Episodes Duplicate Episode Update Metadata Add to Workspace clear" at bounding box center [649, 328] width 508 height 34
click at [840, 318] on div "Add to Workspace" at bounding box center [808, 328] width 116 height 27
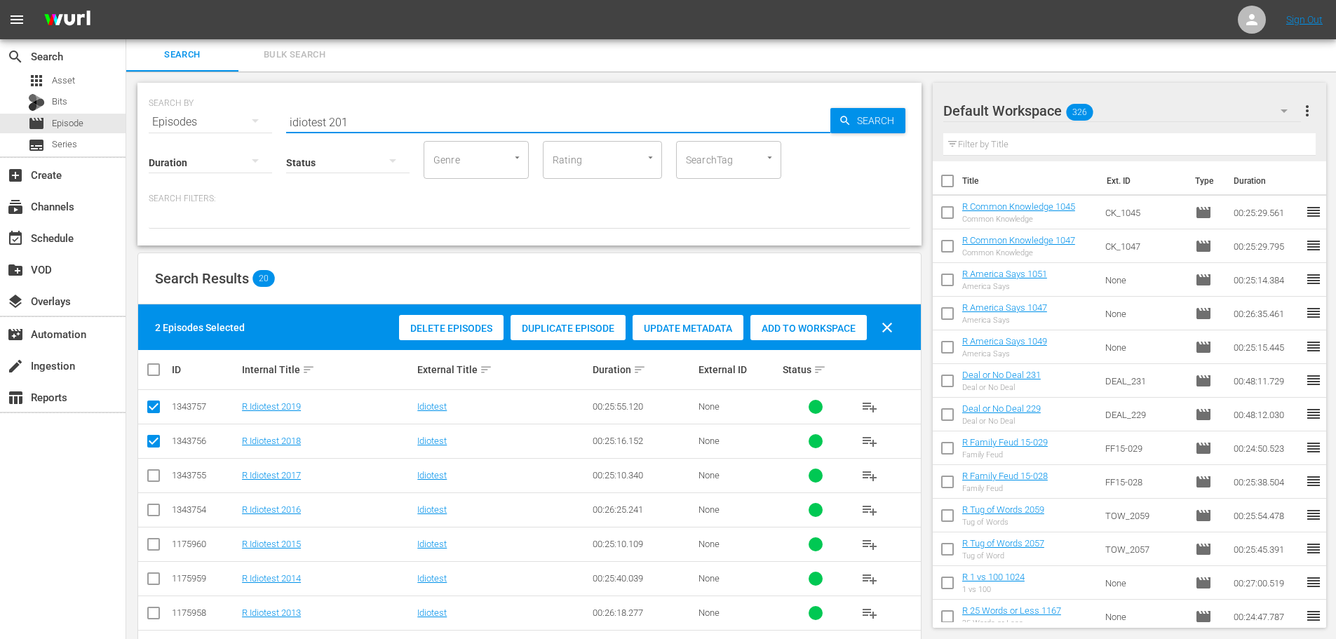
drag, startPoint x: 416, startPoint y: 114, endPoint x: 168, endPoint y: 109, distance: 248.9
click at [168, 109] on div "SEARCH BY Search By Episodes Search ID, Title, Description, Keywords, or Catego…" at bounding box center [529, 113] width 761 height 50
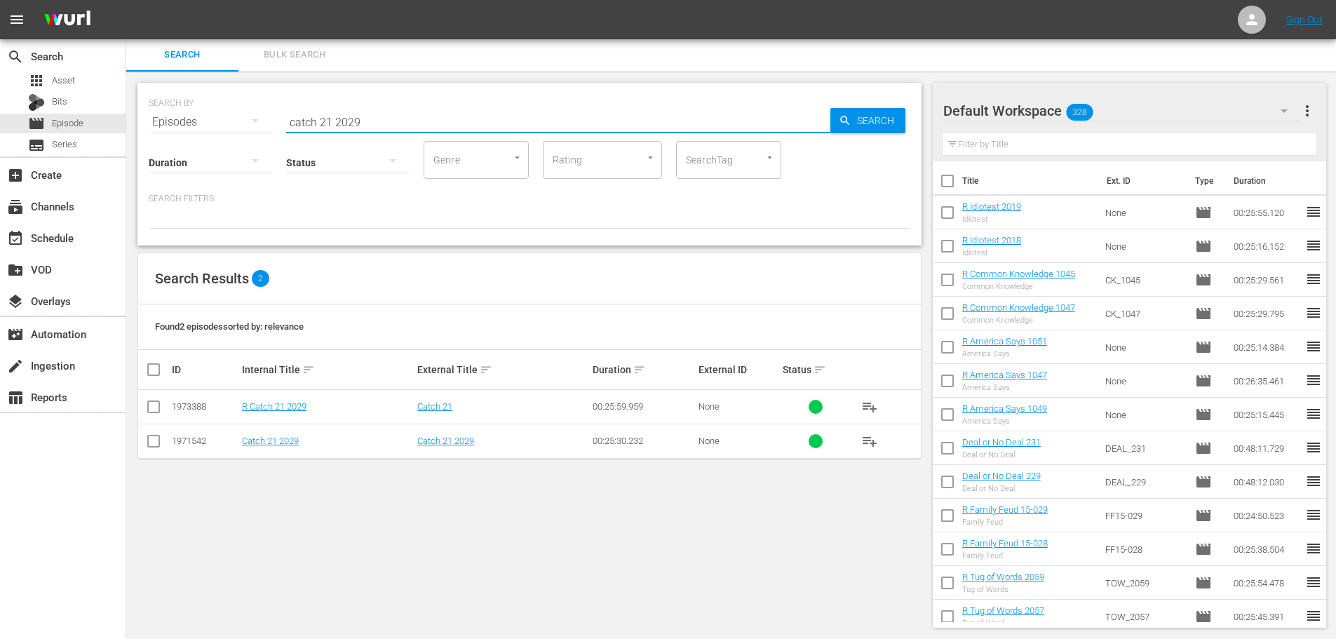
type input "catch 21 2029"
drag, startPoint x: 154, startPoint y: 408, endPoint x: 214, endPoint y: 393, distance: 62.2
click at [154, 408] on input "checkbox" at bounding box center [153, 409] width 17 height 17
checkbox input "true"
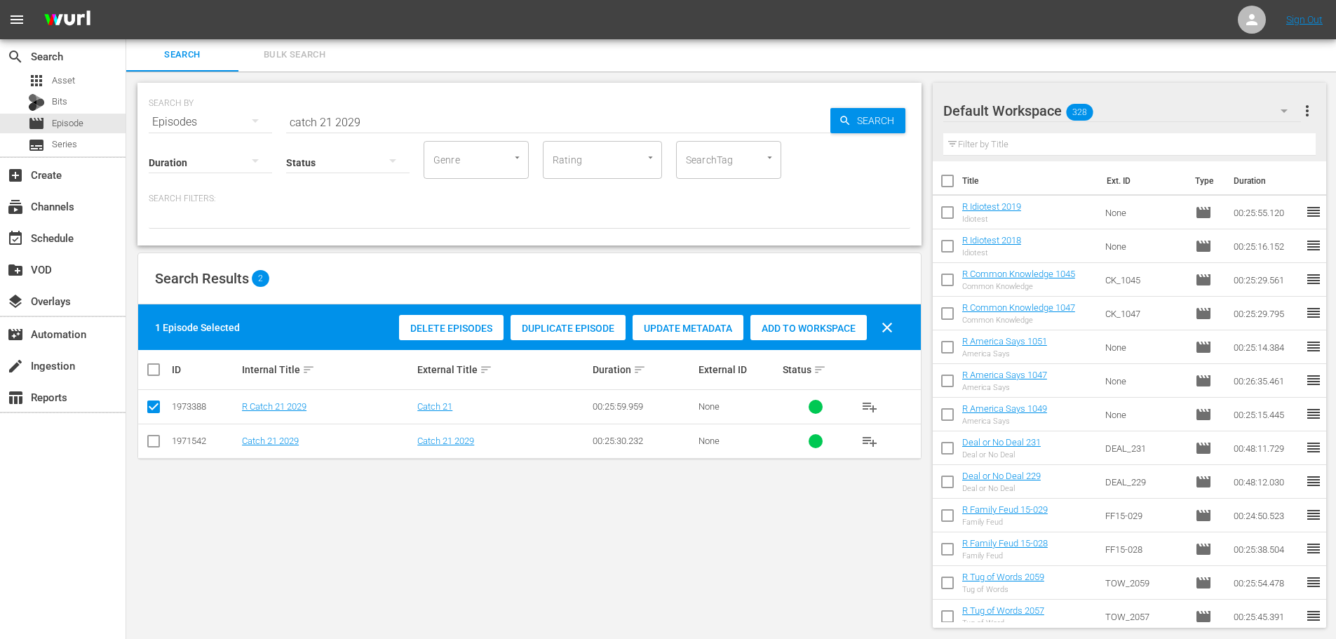
click at [861, 312] on div "Delete Episodes Duplicate Episode Update Metadata Add to Workspace clear" at bounding box center [649, 328] width 508 height 34
click at [846, 326] on span "Add to Workspace" at bounding box center [808, 328] width 116 height 11
click at [487, 116] on input "catch 21 2029" at bounding box center [558, 122] width 544 height 34
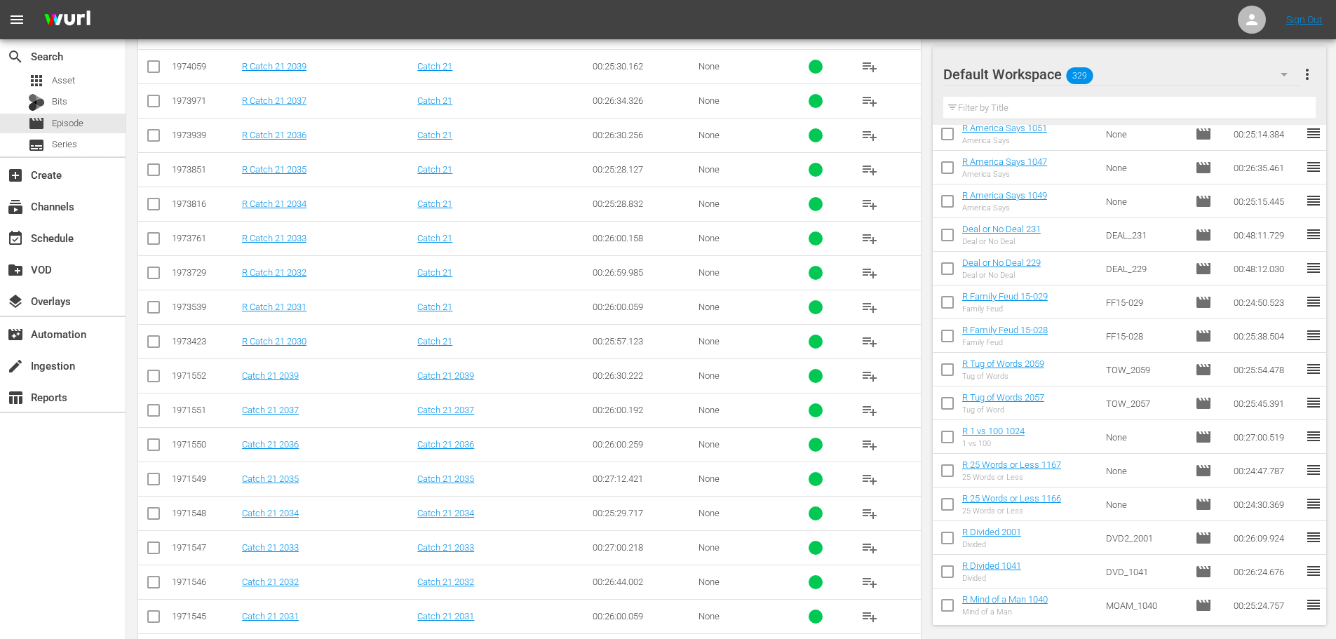
scroll to position [422, 0]
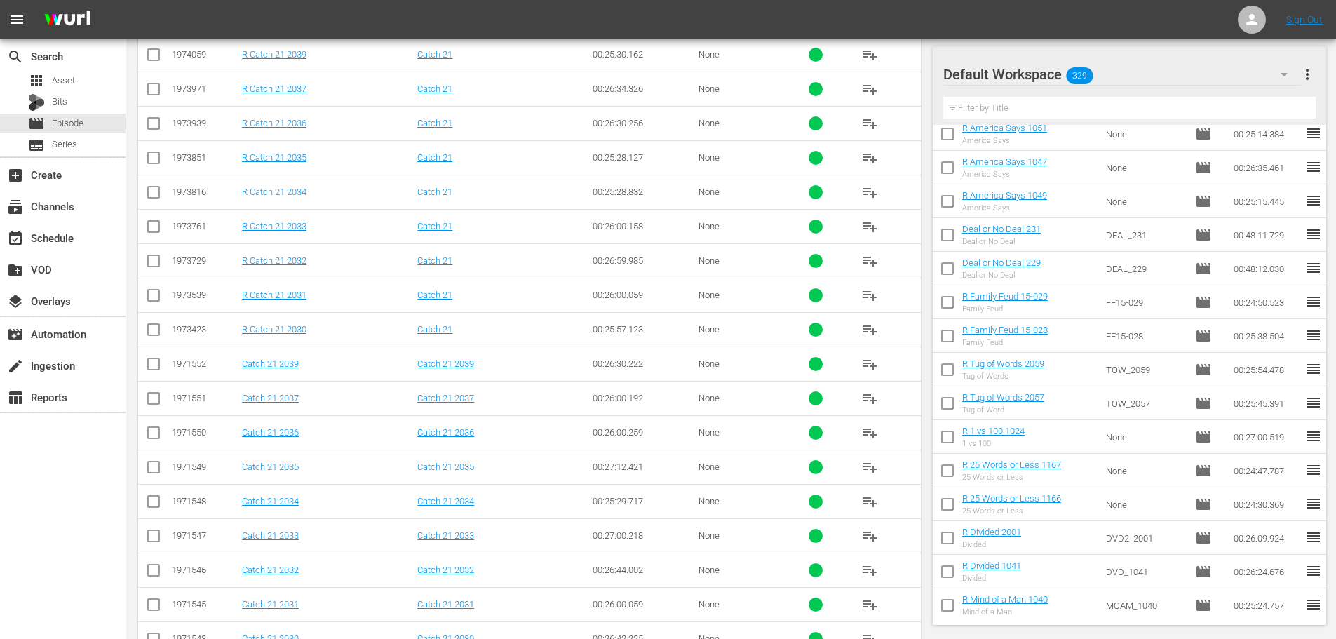
type input "catch 21 203"
click at [149, 301] on input "checkbox" at bounding box center [153, 298] width 17 height 17
checkbox input "true"
click at [154, 229] on input "checkbox" at bounding box center [153, 229] width 17 height 17
checkbox input "true"
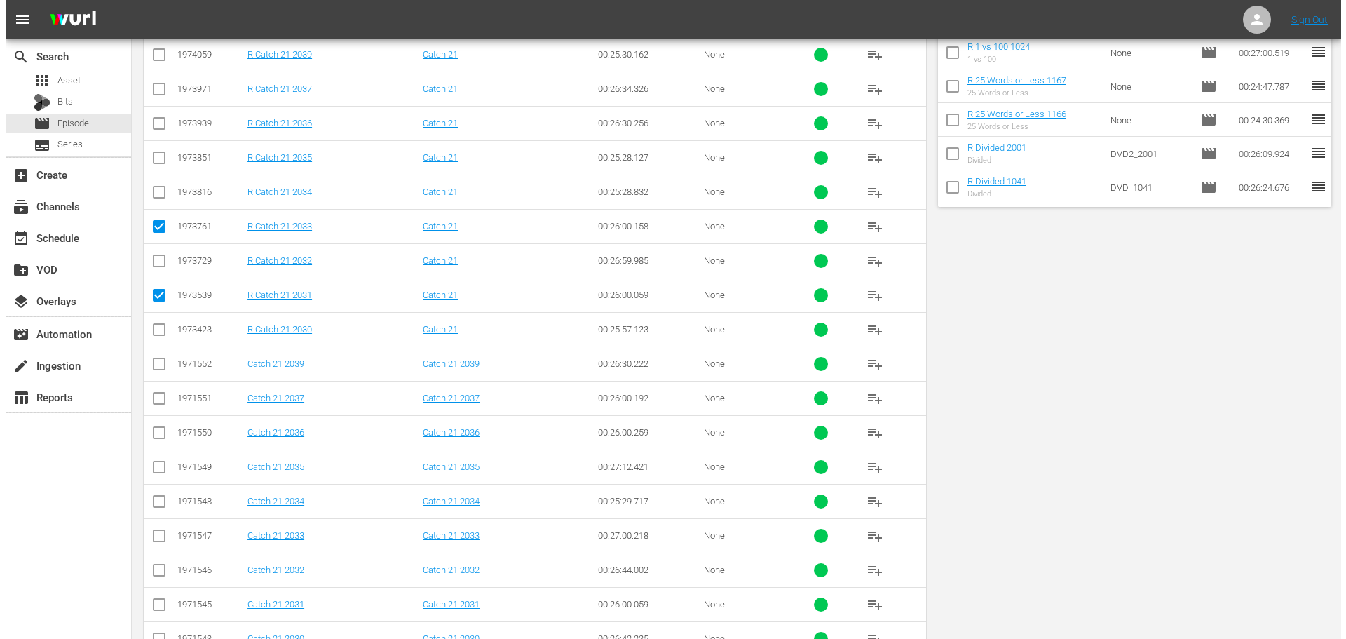
scroll to position [0, 0]
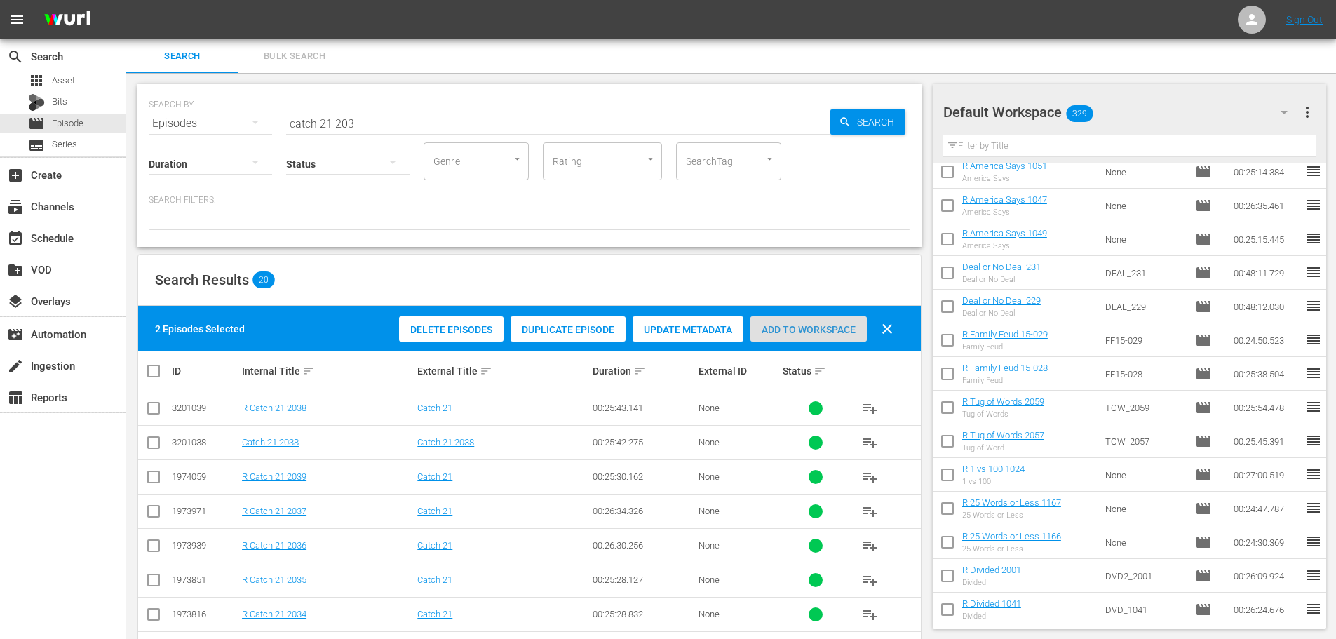
click at [796, 335] on div "Add to Workspace" at bounding box center [808, 329] width 116 height 27
click at [34, 236] on div "event_available Schedule" at bounding box center [39, 235] width 79 height 13
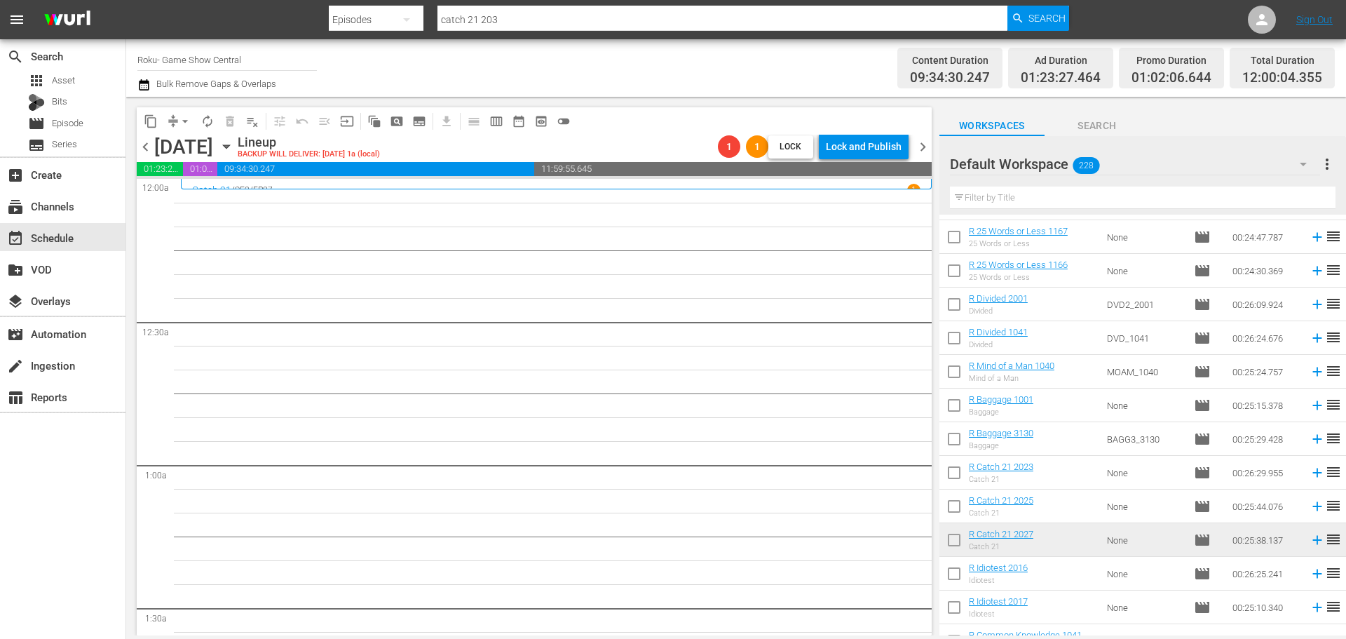
scroll to position [515, 0]
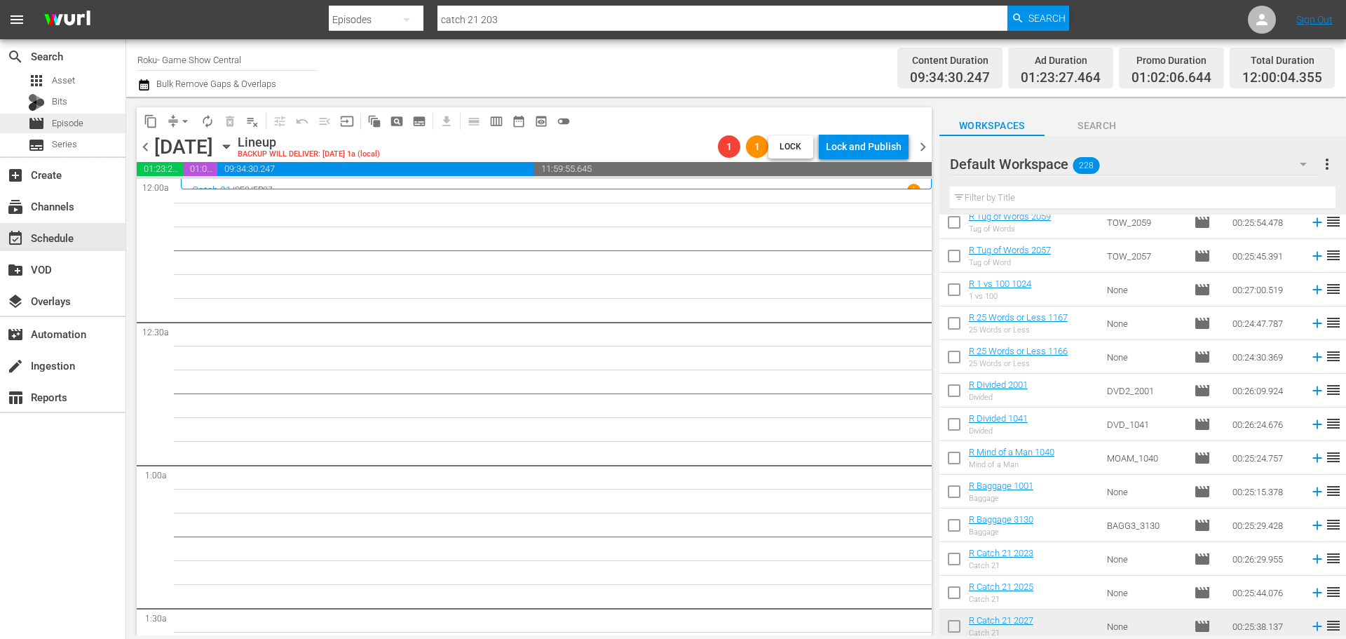
click at [50, 119] on div "movie Episode" at bounding box center [55, 124] width 55 height 20
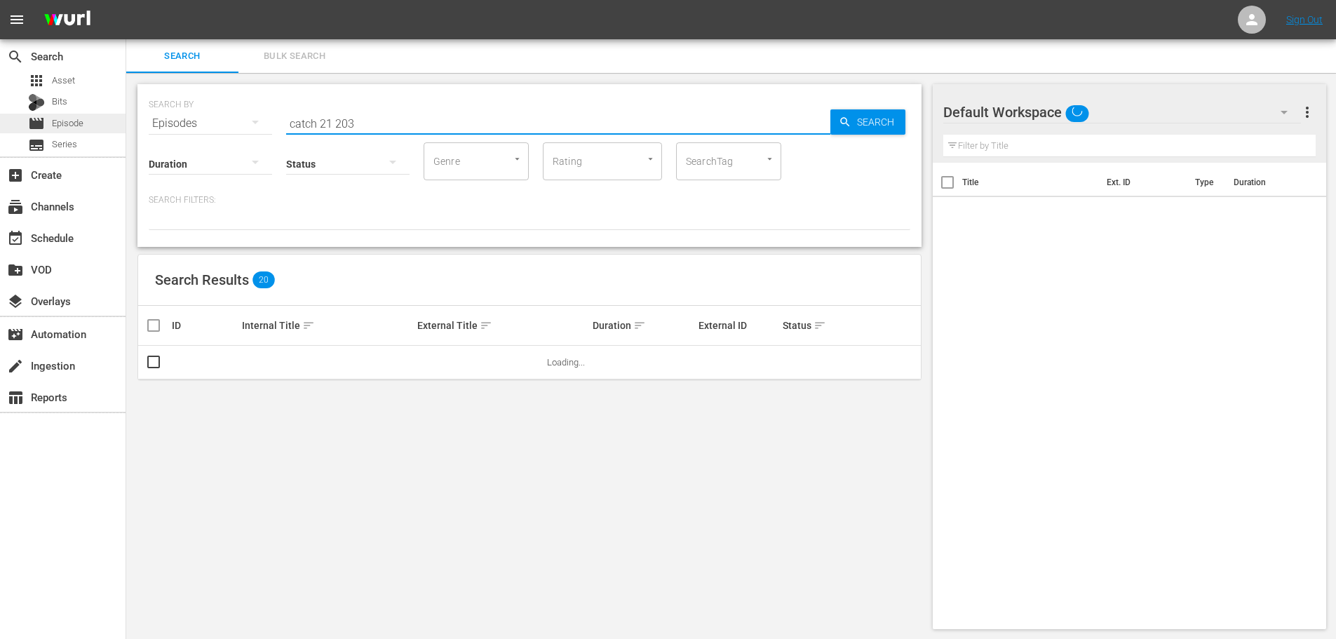
drag, startPoint x: 386, startPoint y: 114, endPoint x: 22, endPoint y: 114, distance: 363.9
click at [126, 0] on div "search Search apps Asset Bits movie Episode subtitles Series add_box Create sub…" at bounding box center [730, 0] width 1209 height 0
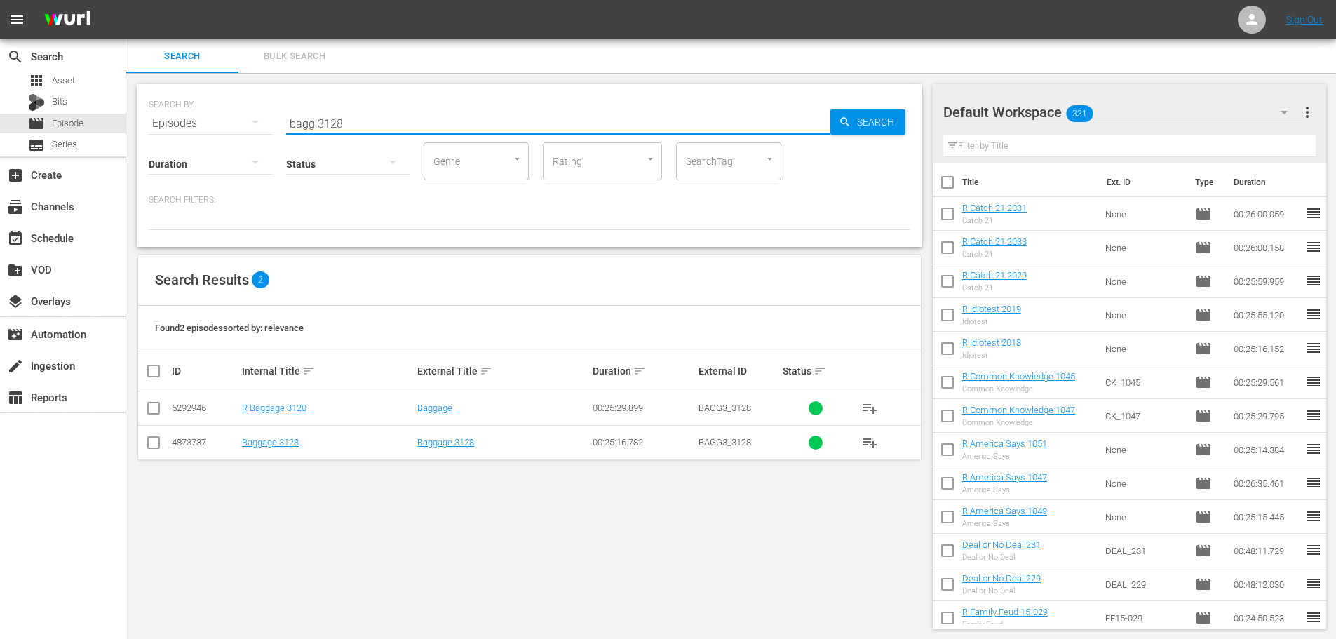
type input "bagg 3128"
click at [156, 412] on input "checkbox" at bounding box center [153, 410] width 17 height 17
checkbox input "true"
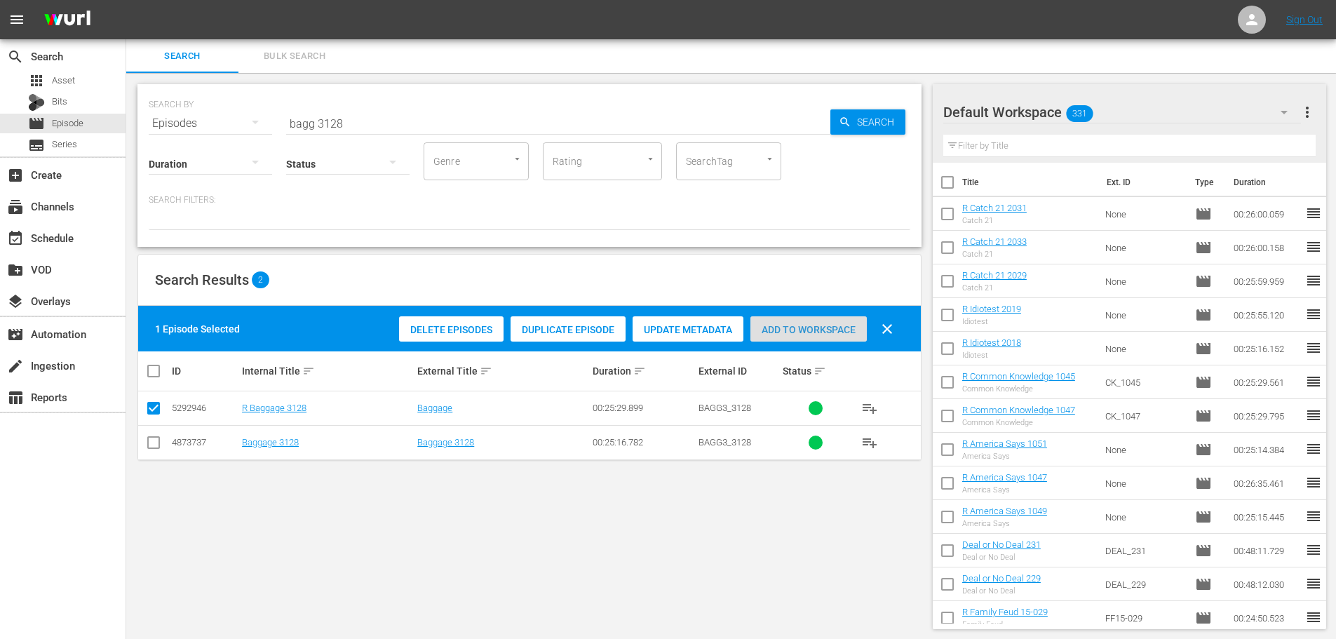
drag, startPoint x: 804, startPoint y: 320, endPoint x: 538, endPoint y: 81, distance: 357.5
click at [804, 319] on div "Add to Workspace" at bounding box center [808, 329] width 116 height 27
click at [508, 123] on input "bagg 3128" at bounding box center [558, 124] width 544 height 34
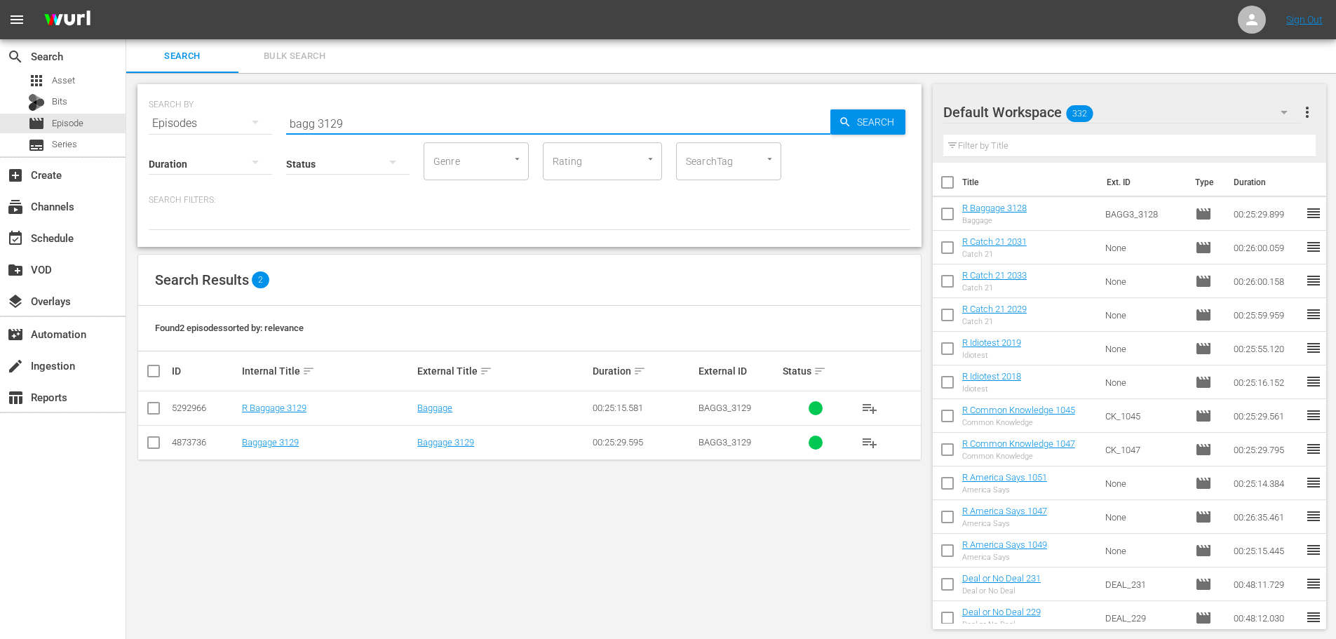
type input "bagg 3129"
click at [158, 411] on input "checkbox" at bounding box center [153, 410] width 17 height 17
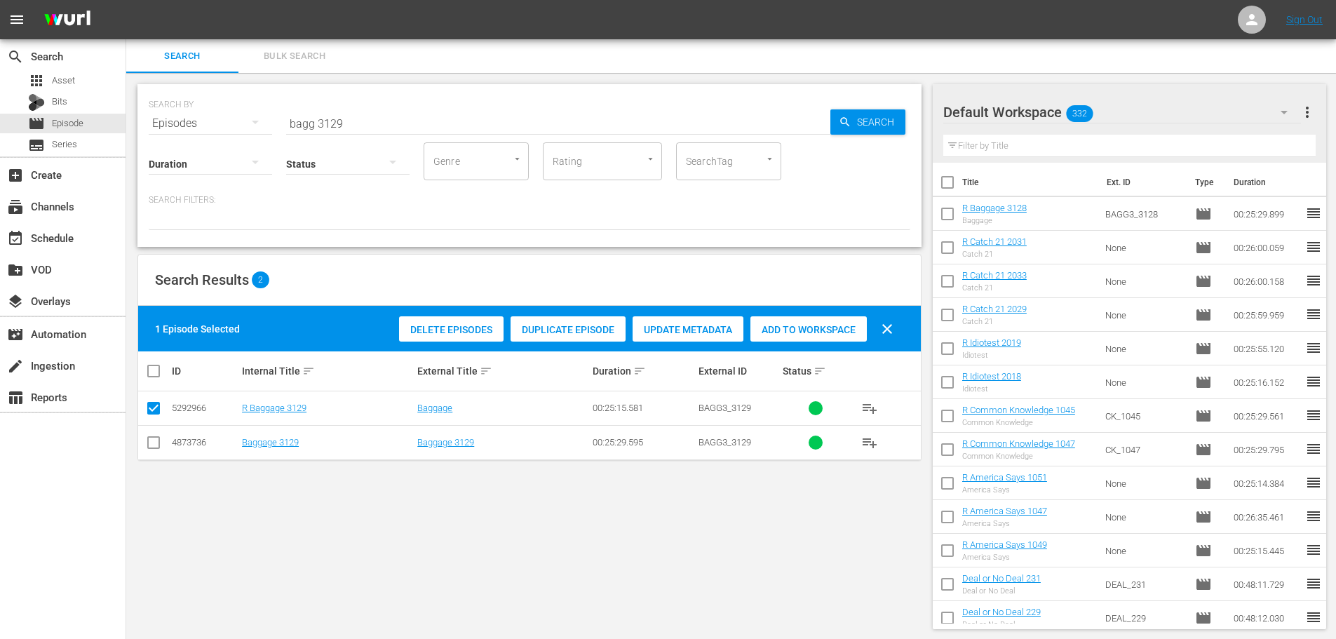
click at [870, 339] on button "clear" at bounding box center [887, 329] width 34 height 34
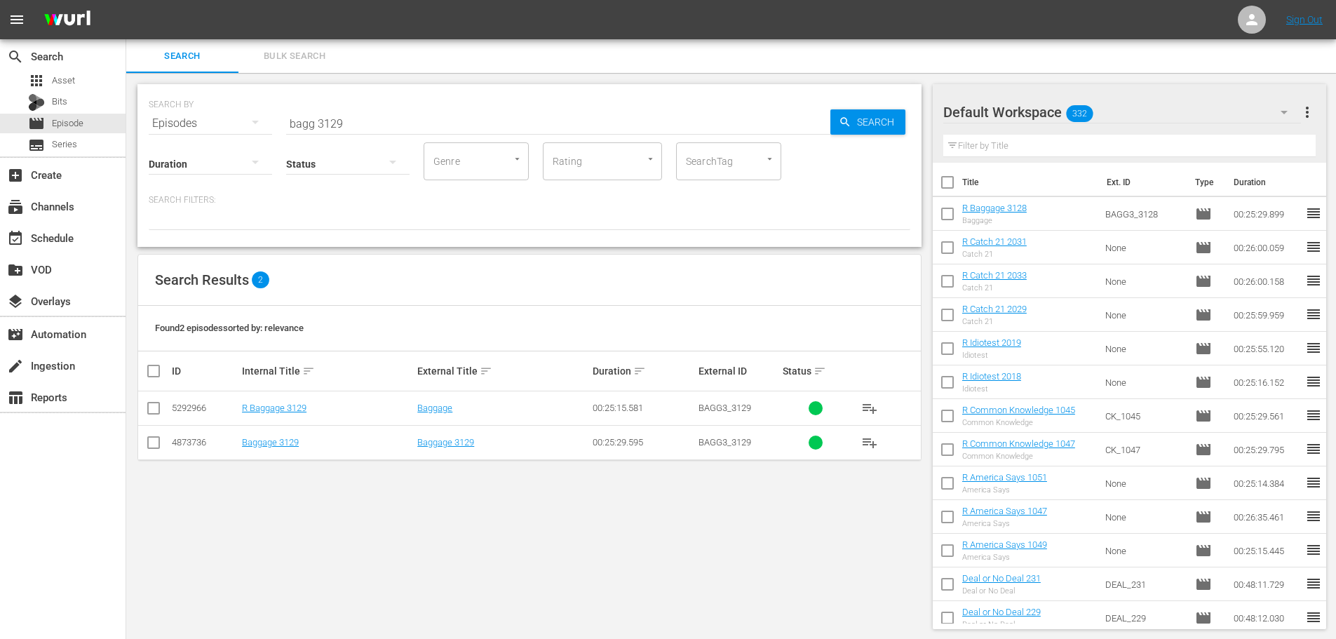
click at [838, 333] on div "Found 2 episodes sorted by: relevance" at bounding box center [529, 329] width 782 height 46
click at [153, 416] on input "checkbox" at bounding box center [153, 410] width 17 height 17
checkbox input "true"
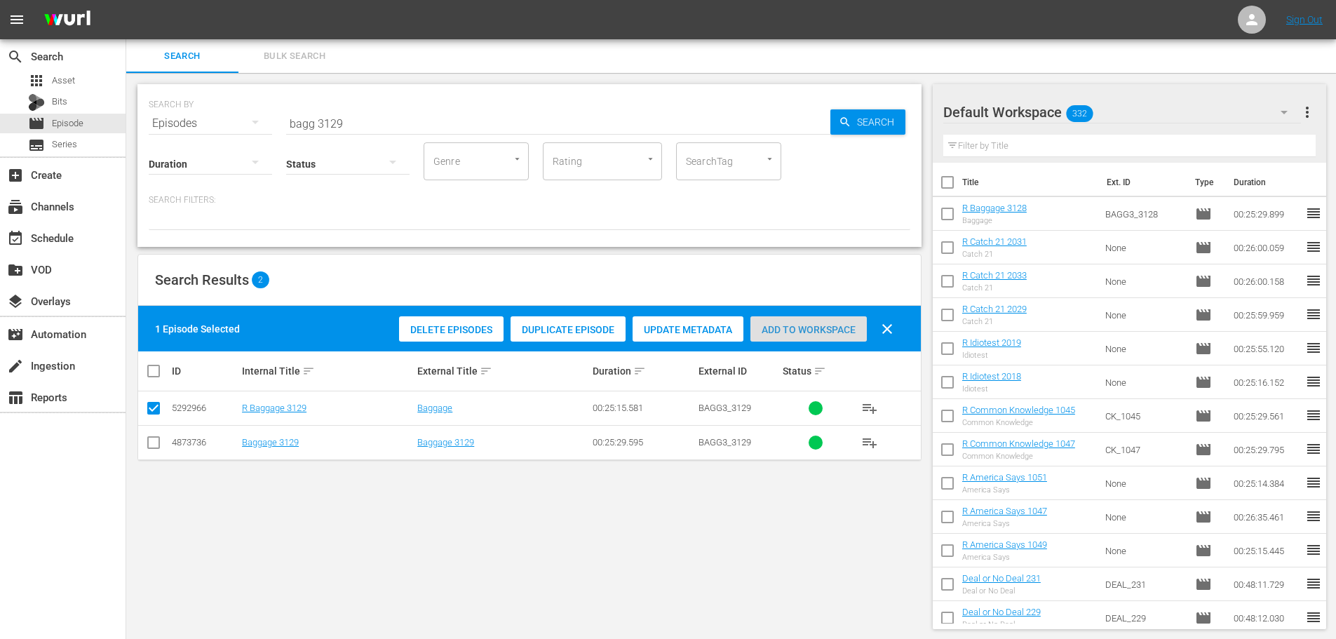
click at [822, 325] on span "Add to Workspace" at bounding box center [808, 329] width 116 height 11
click at [49, 237] on div "event_available Schedule" at bounding box center [39, 235] width 79 height 13
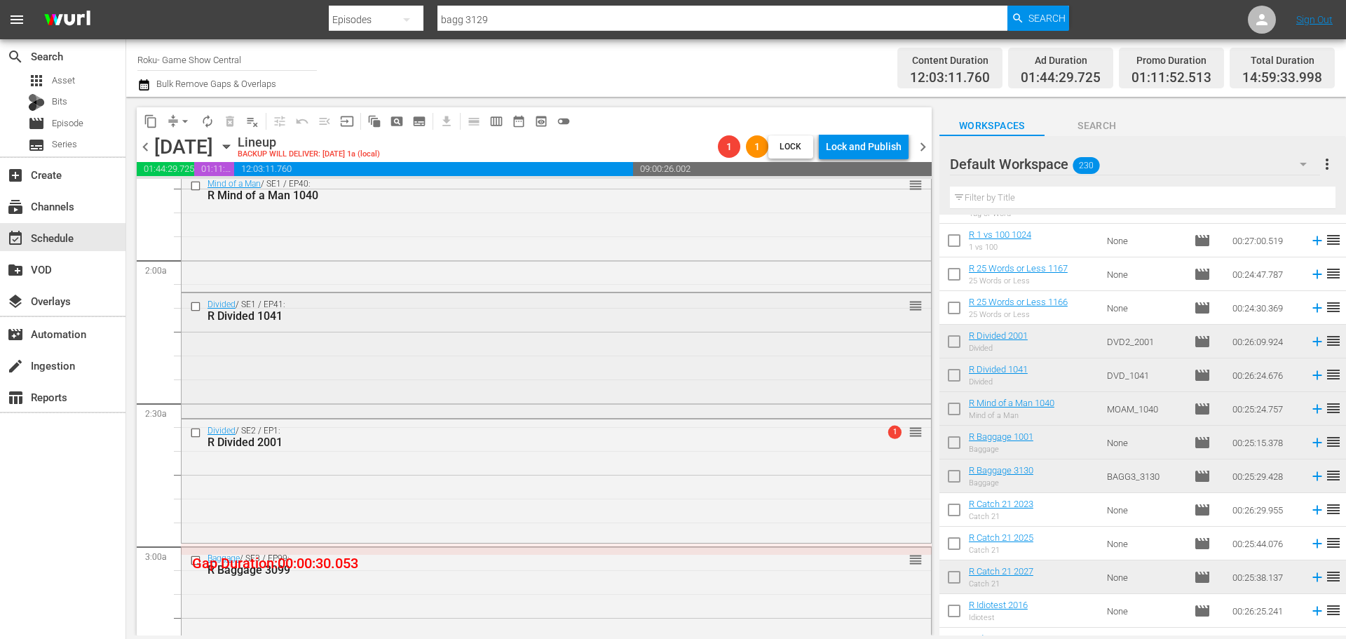
scroll to position [561, 0]
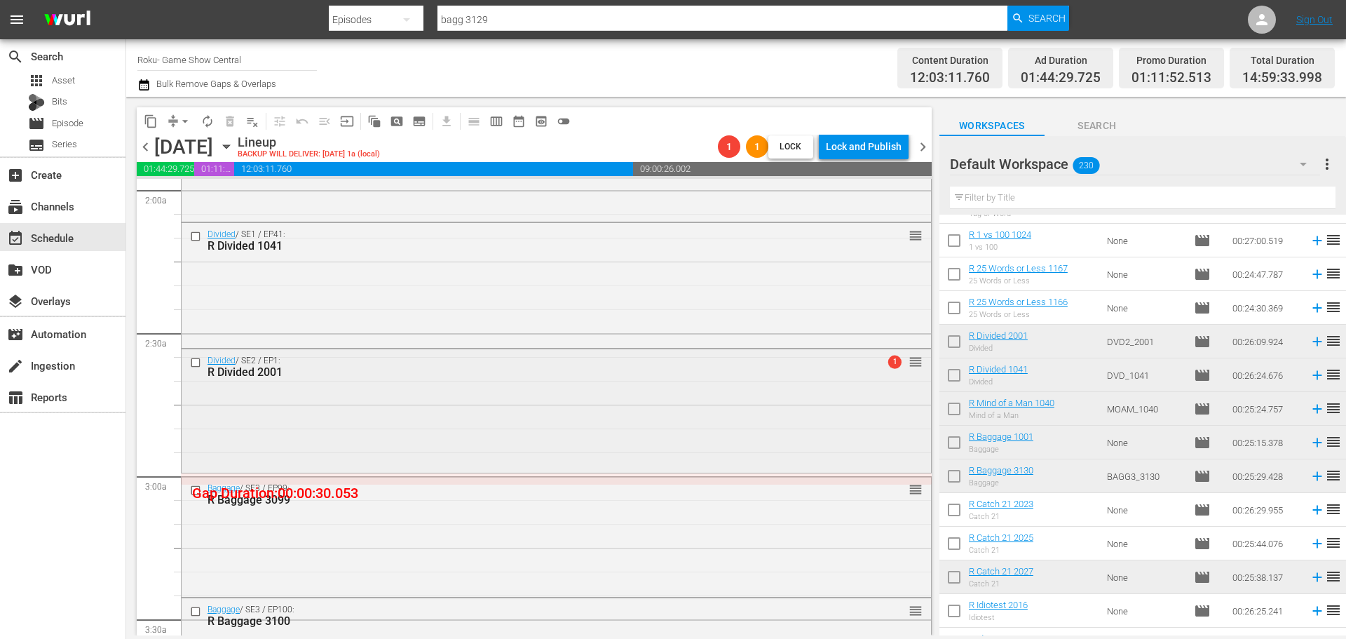
click at [599, 397] on div "Divided / SE2 / EP1: R Divided 2001 1 reorder" at bounding box center [557, 409] width 750 height 121
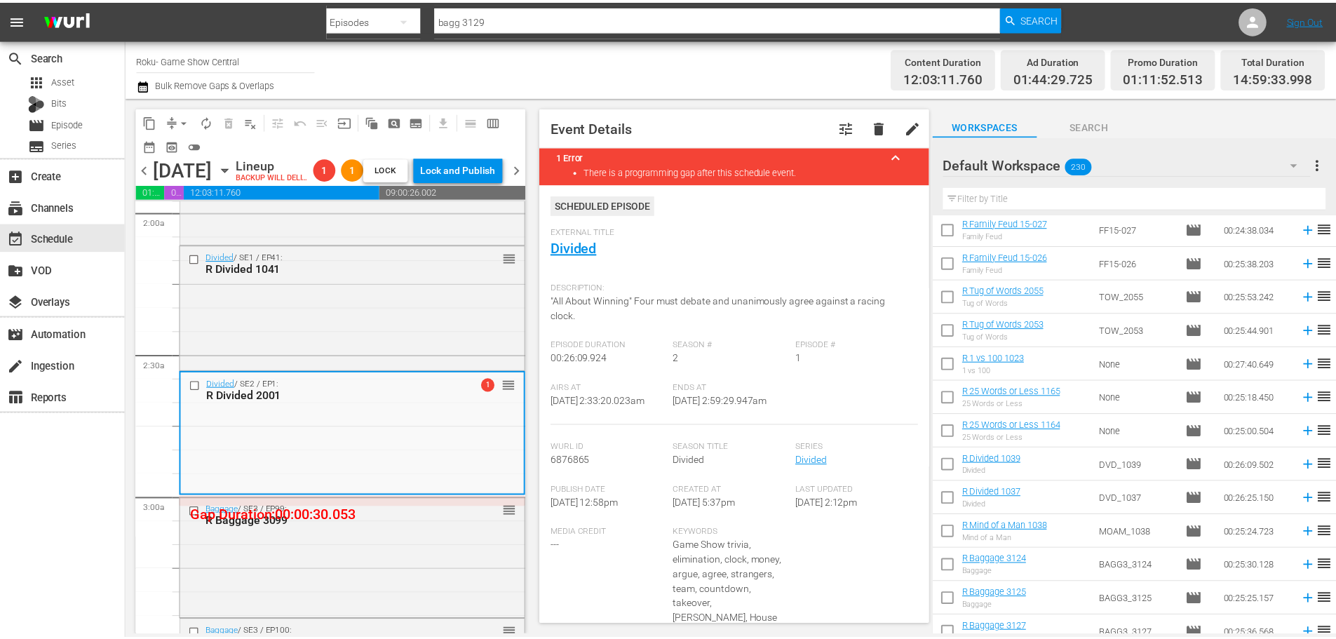
scroll to position [1402, 0]
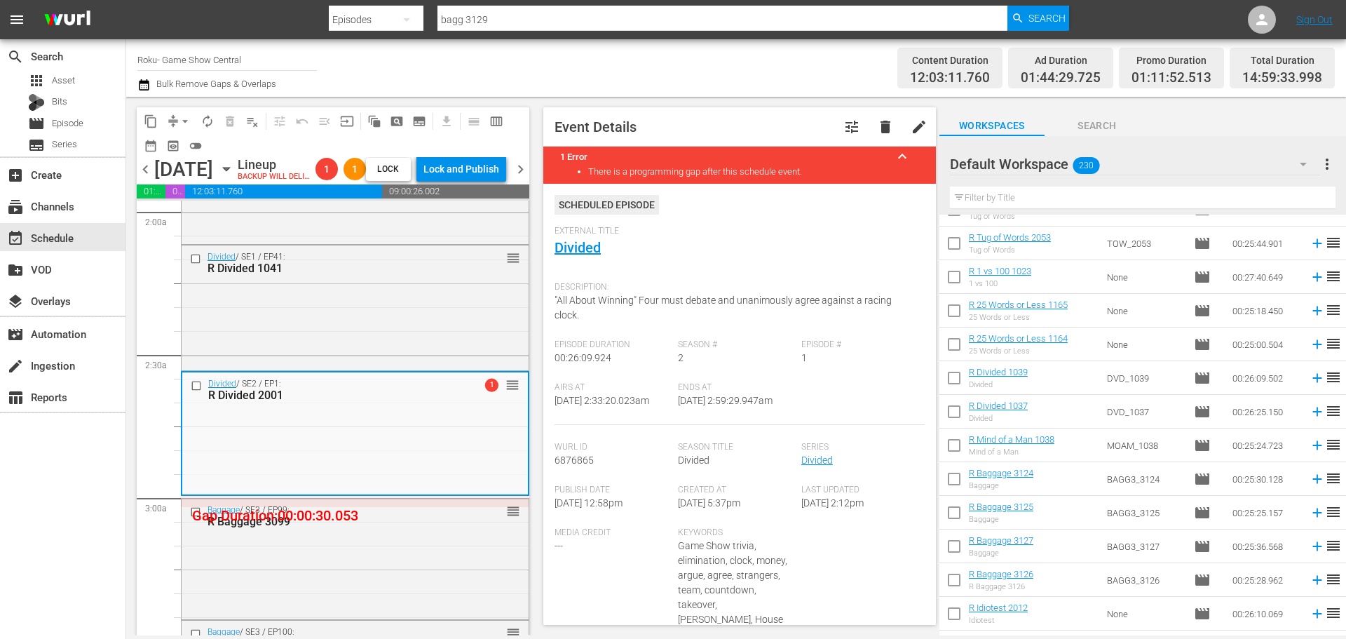
click at [558, 257] on div "External Title Divided" at bounding box center [740, 250] width 370 height 49
click at [563, 253] on link "Divided" at bounding box center [578, 247] width 46 height 17
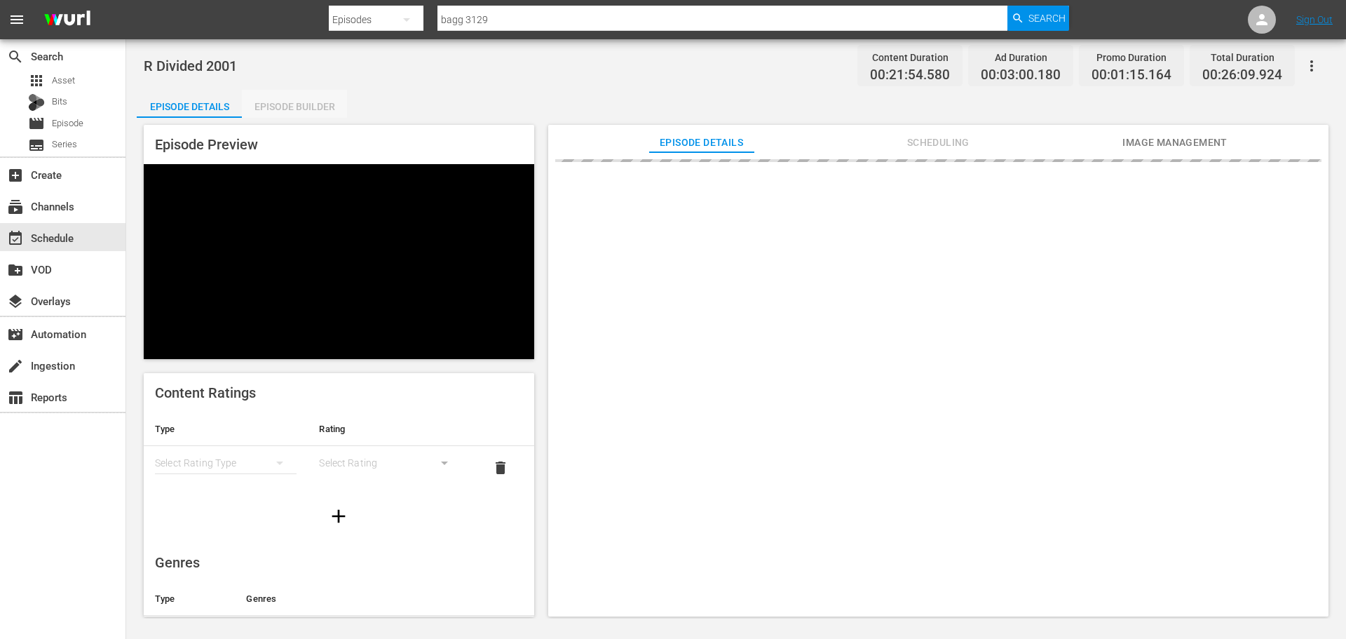
drag, startPoint x: 274, startPoint y: 111, endPoint x: 285, endPoint y: 111, distance: 10.5
click at [275, 110] on div "Episode Builder" at bounding box center [294, 107] width 105 height 34
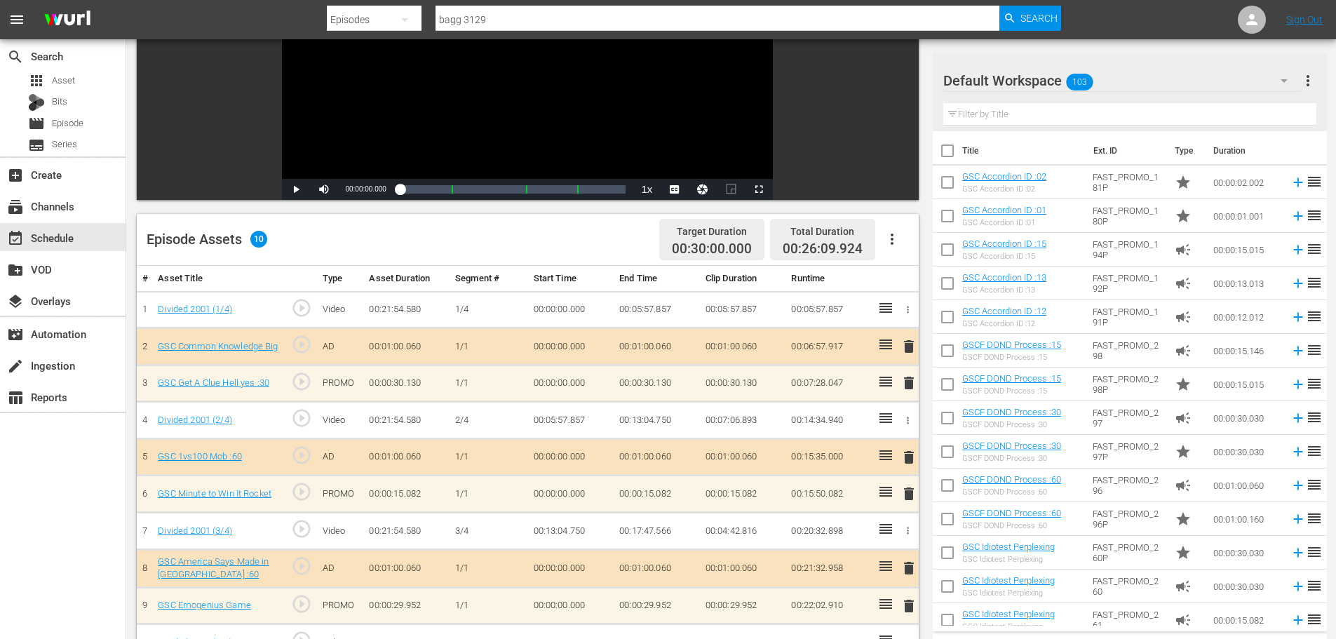
scroll to position [365, 0]
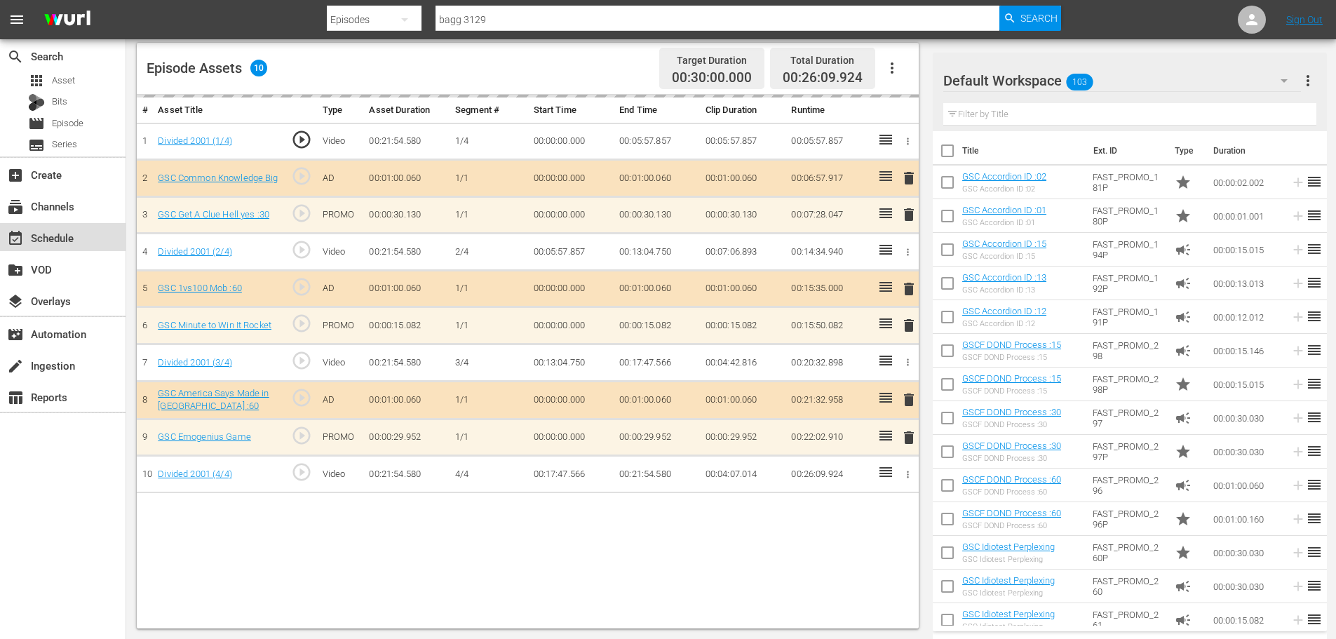
click at [93, 249] on div "event_available Schedule" at bounding box center [63, 237] width 126 height 28
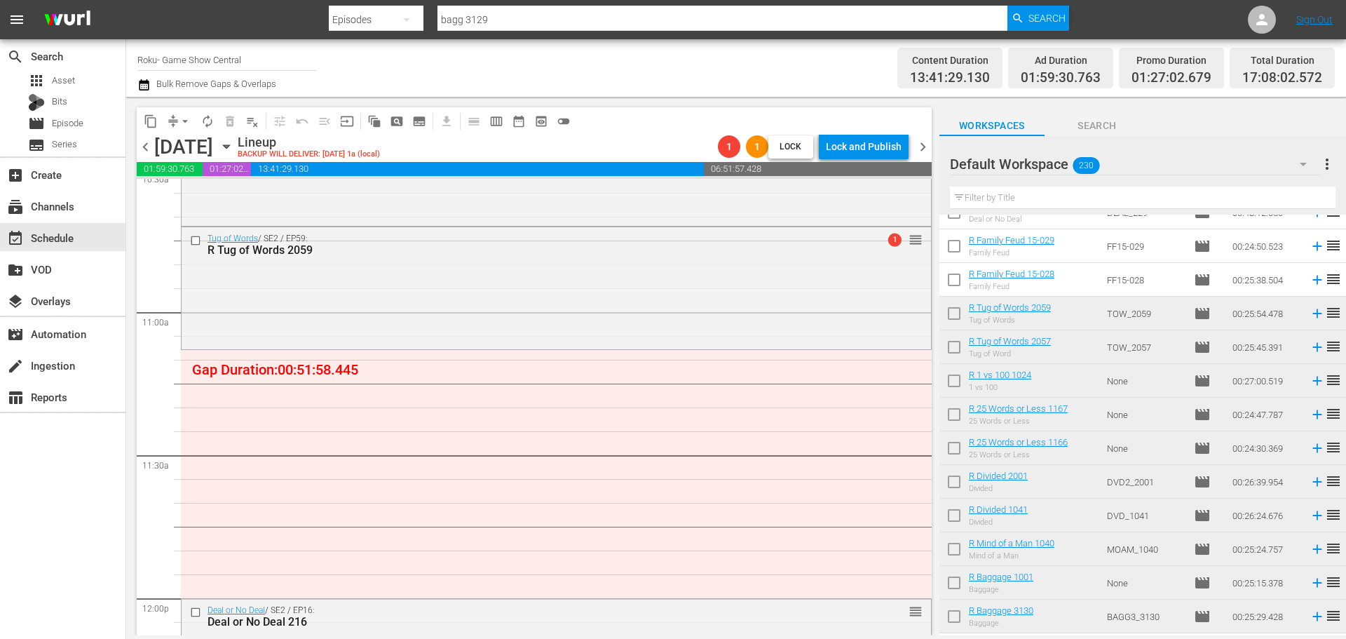
scroll to position [3015, 0]
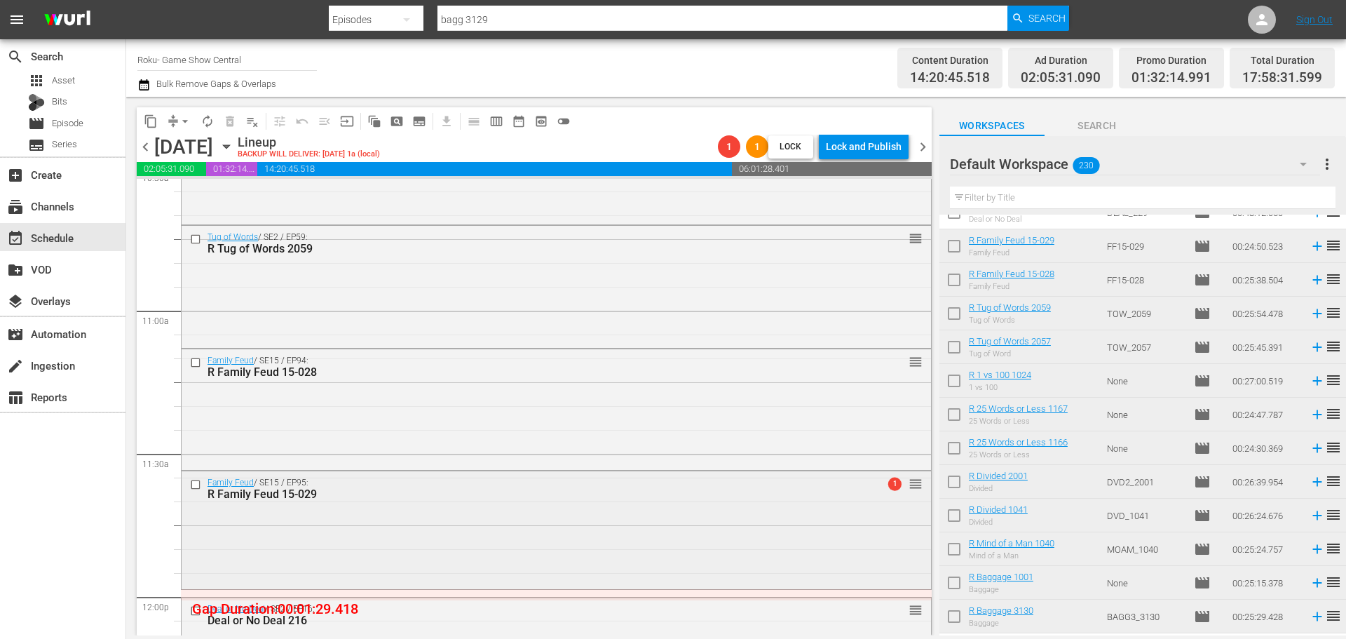
click at [348, 528] on div "Family Feud / SE15 / EP95: R Family Feud 15-029 1 reorder" at bounding box center [557, 528] width 750 height 114
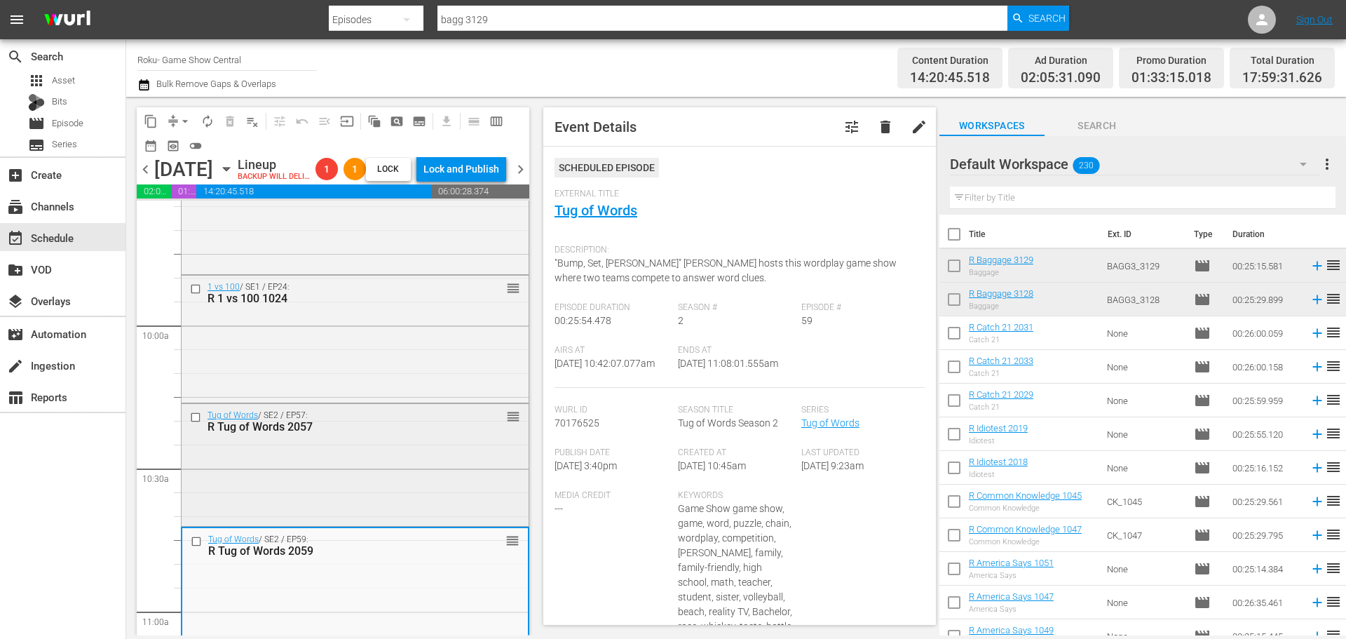
scroll to position [584, 0]
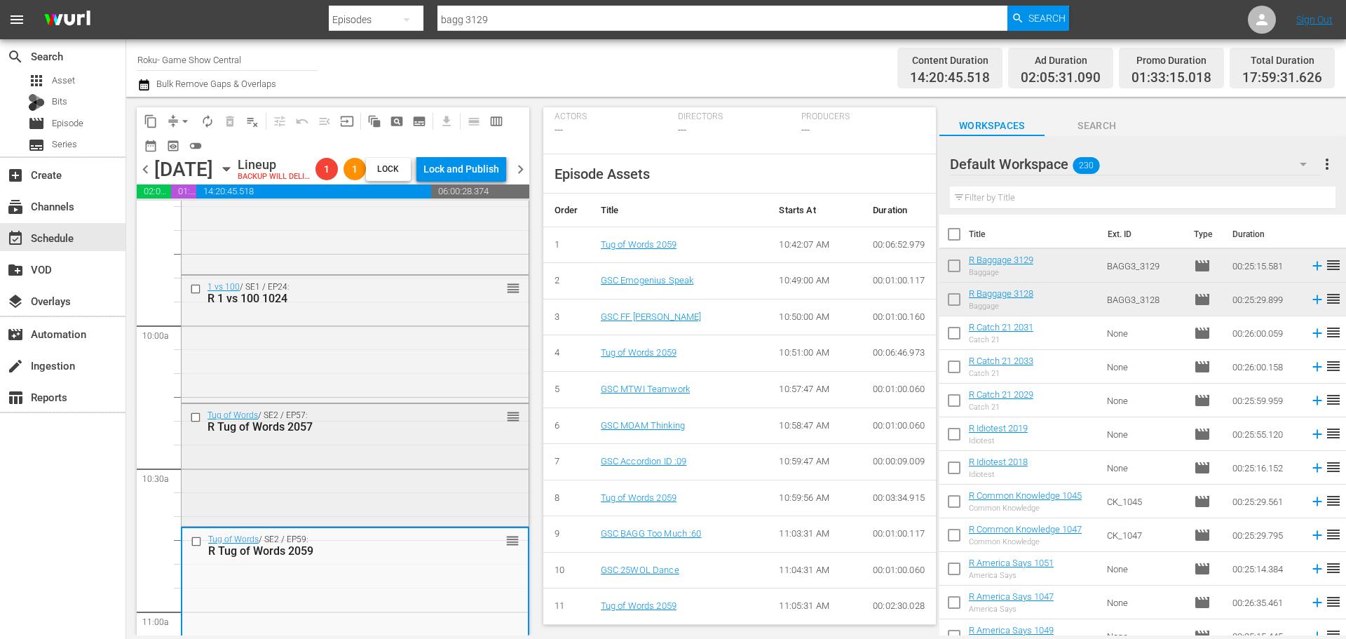
click at [391, 517] on div "Tug of Words / SE2 / EP57: R Tug of Words 2057 reorder" at bounding box center [355, 463] width 347 height 118
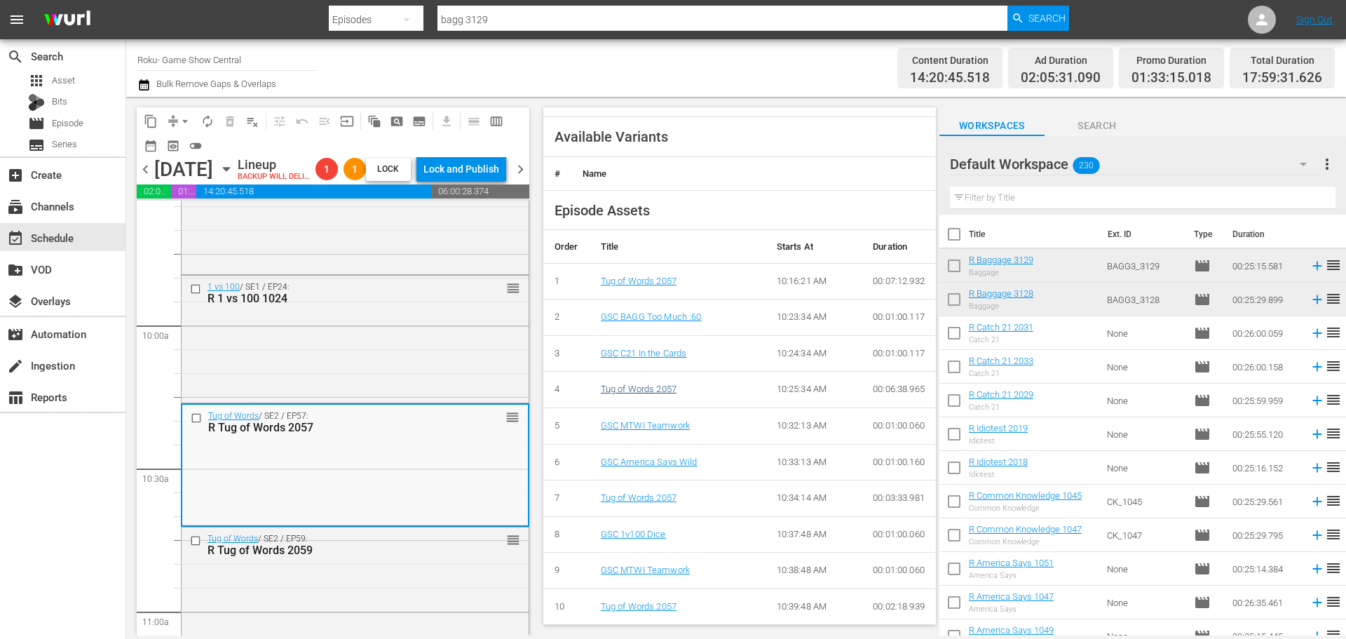
scroll to position [548, 0]
click at [272, 339] on div "1 vs 100 / SE1 / EP24: R 1 vs 100 1024 reorder" at bounding box center [355, 338] width 347 height 125
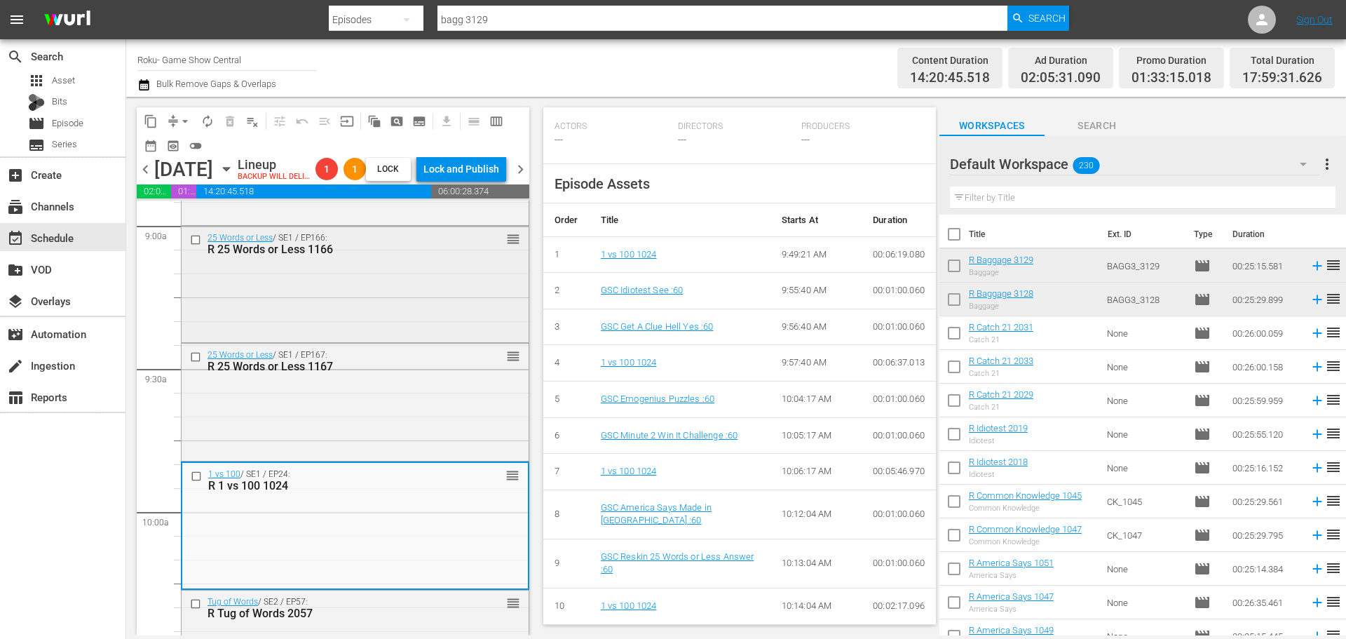
scroll to position [2525, 0]
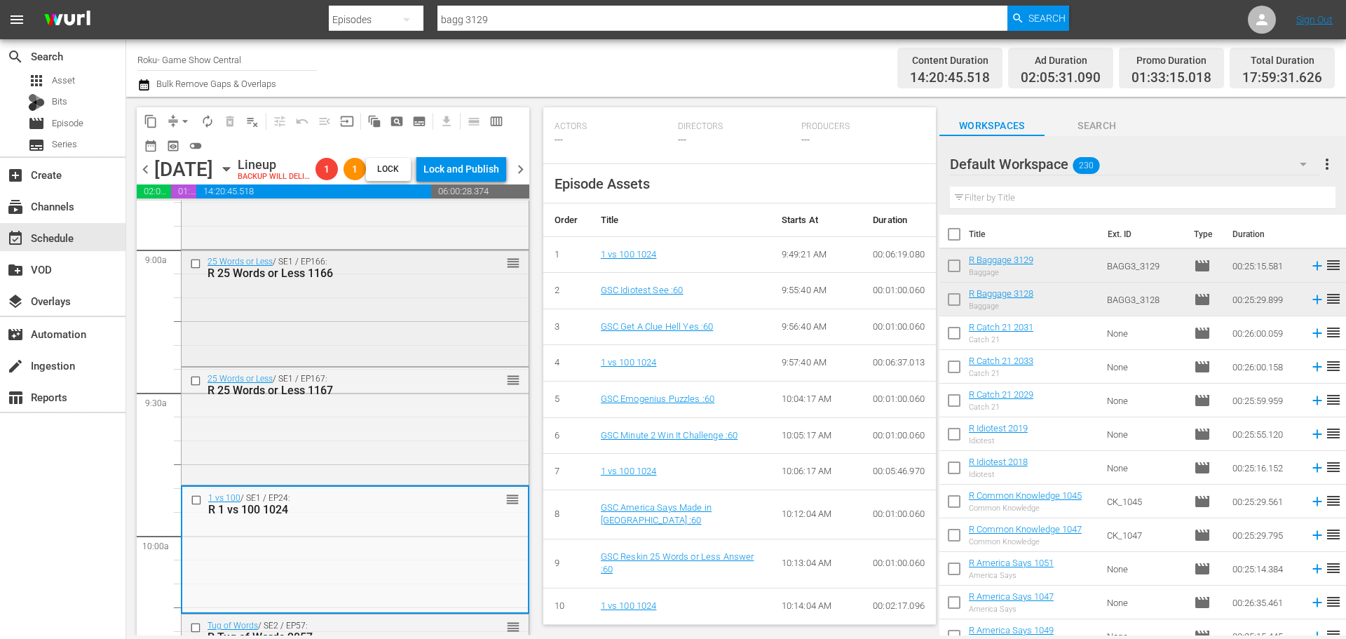
click at [299, 339] on div "25 Words or Less / SE1 / EP166: R 25 Words or Less 1166 reorder" at bounding box center [355, 306] width 347 height 113
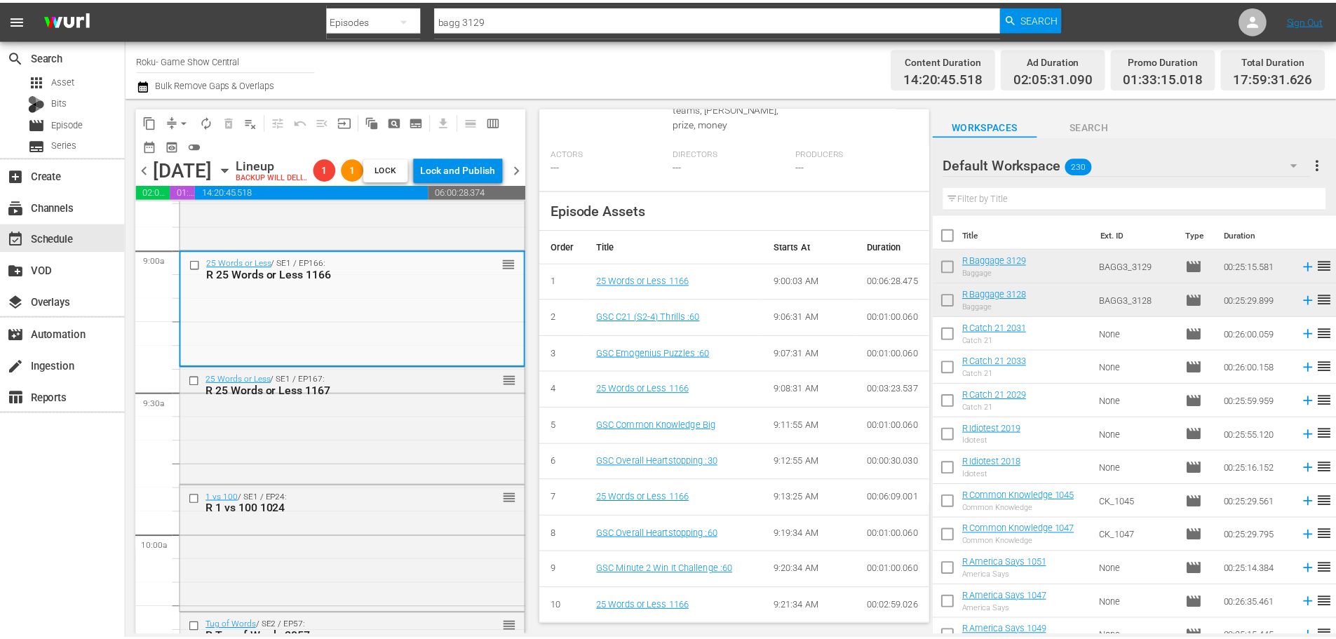
scroll to position [0, 0]
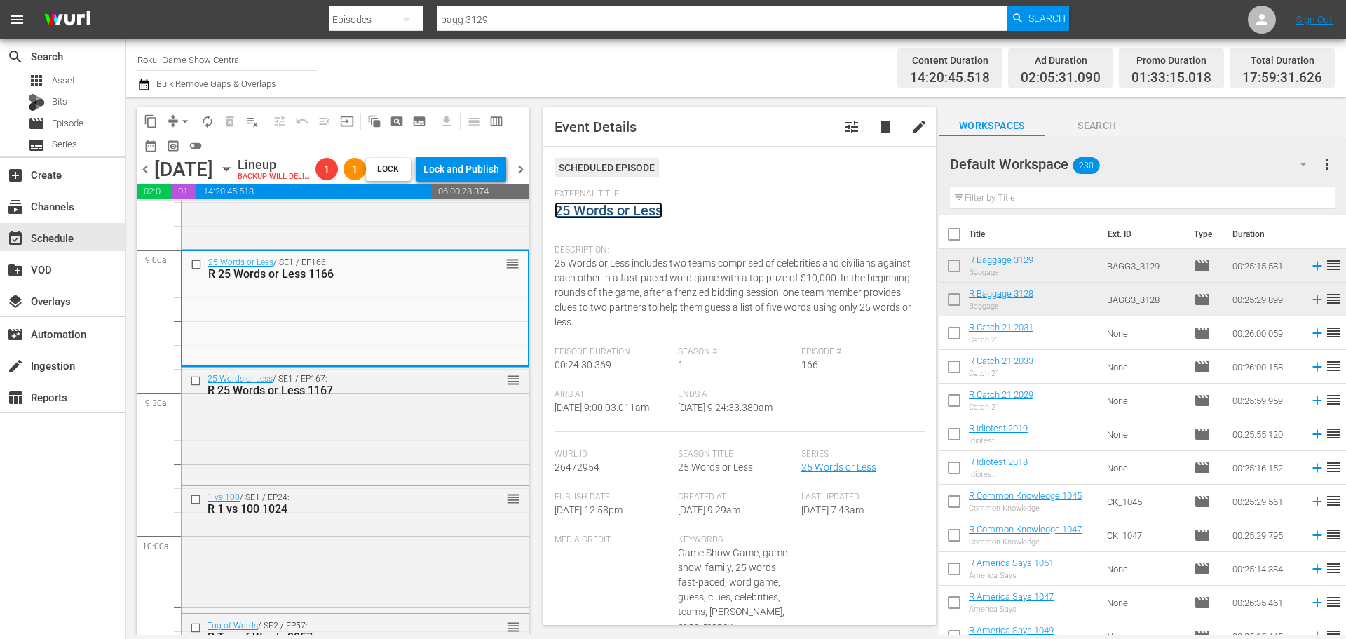
click at [604, 204] on link "25 Words or Less" at bounding box center [609, 210] width 108 height 17
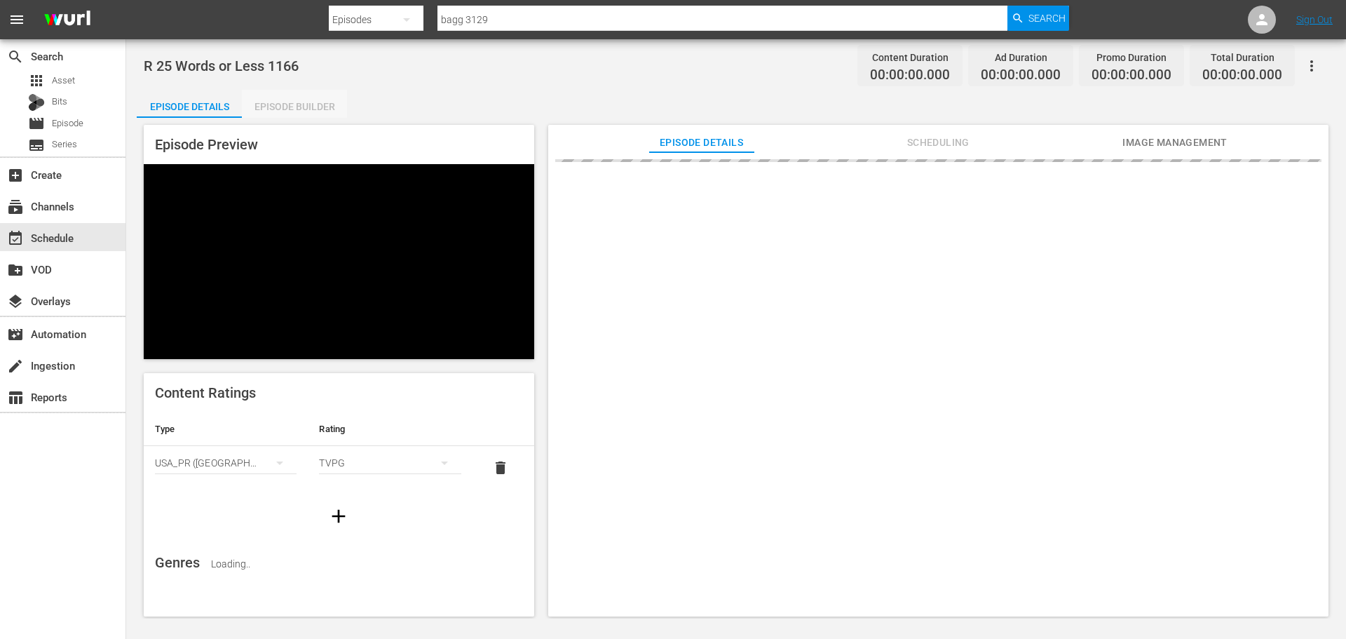
click at [309, 92] on div "Episode Builder" at bounding box center [294, 107] width 105 height 34
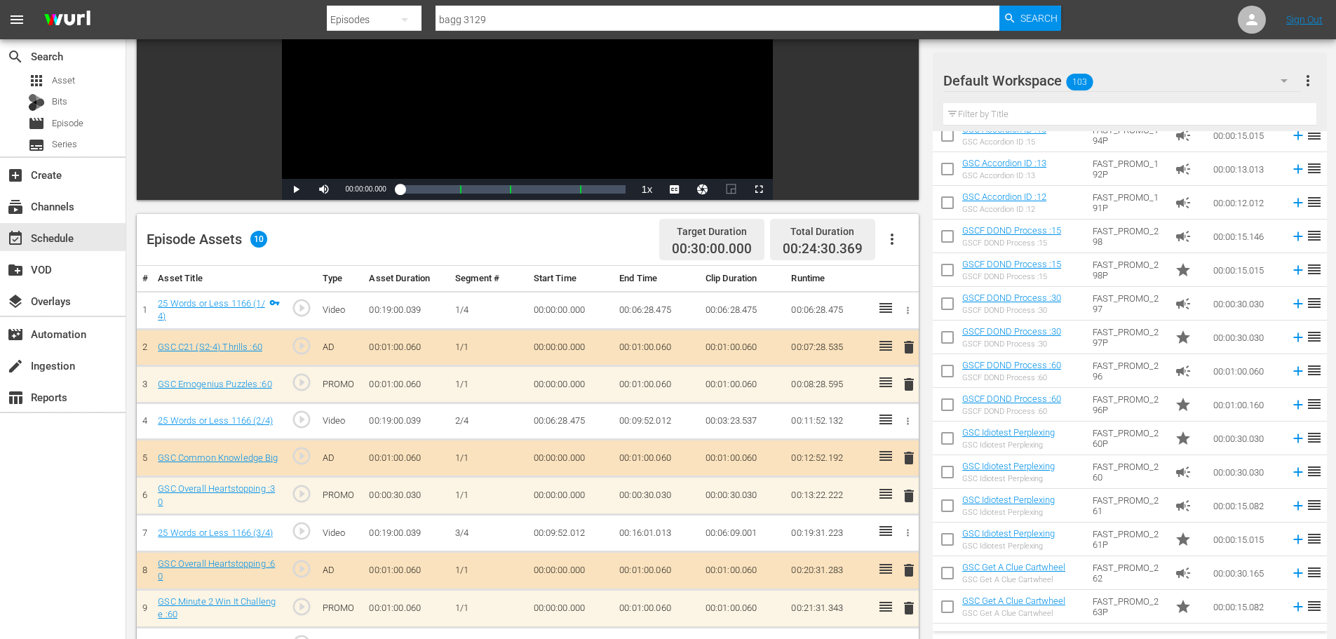
scroll to position [140, 0]
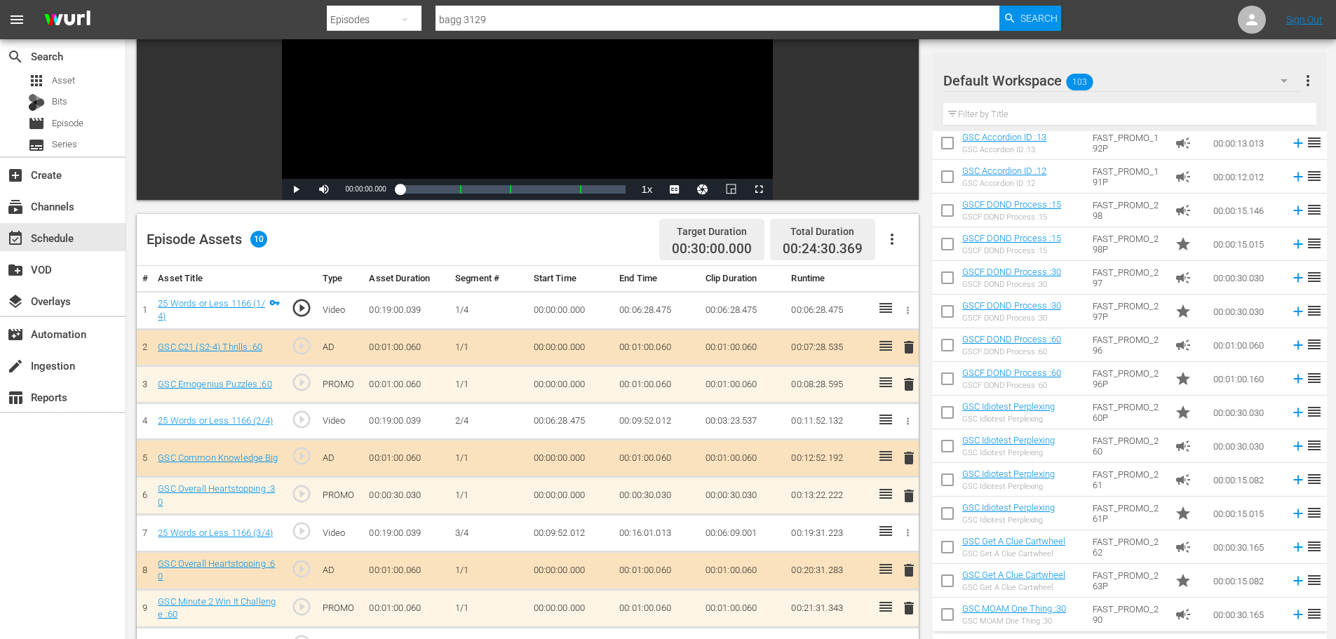
drag, startPoint x: 903, startPoint y: 487, endPoint x: 895, endPoint y: 488, distance: 8.4
click at [896, 488] on td "delete" at bounding box center [906, 496] width 23 height 38
click at [910, 493] on span "delete" at bounding box center [908, 495] width 17 height 17
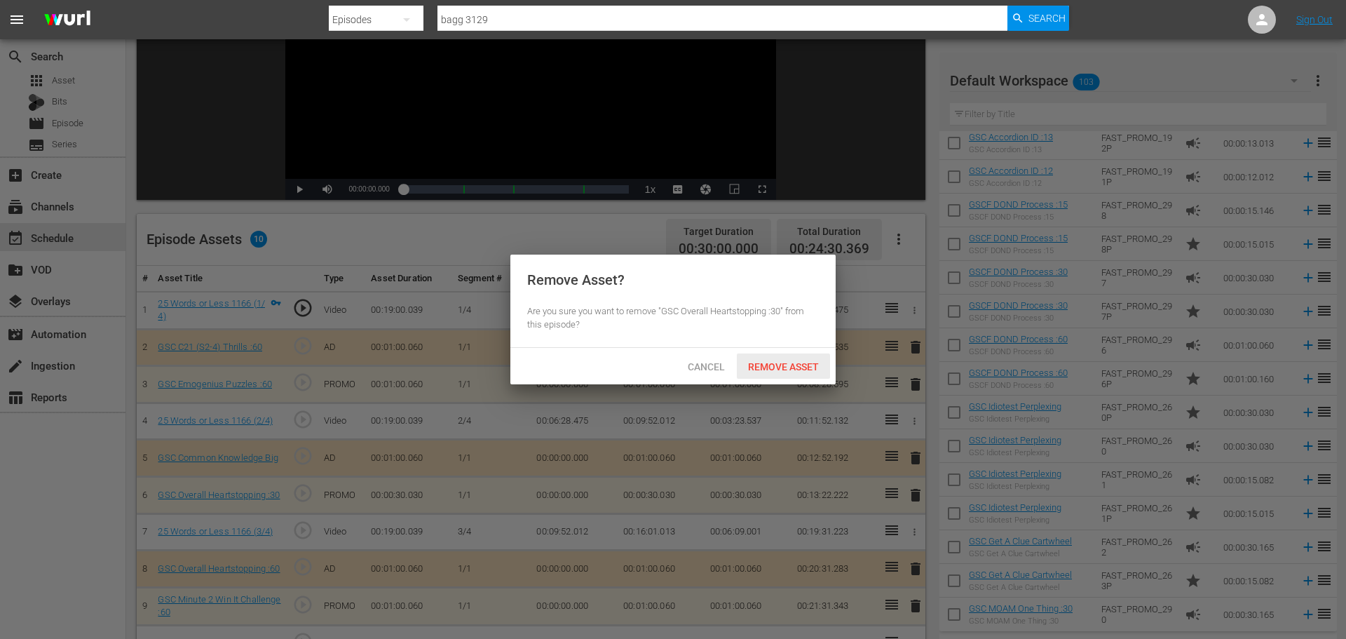
click at [790, 370] on span "Remove Asset" at bounding box center [783, 366] width 93 height 11
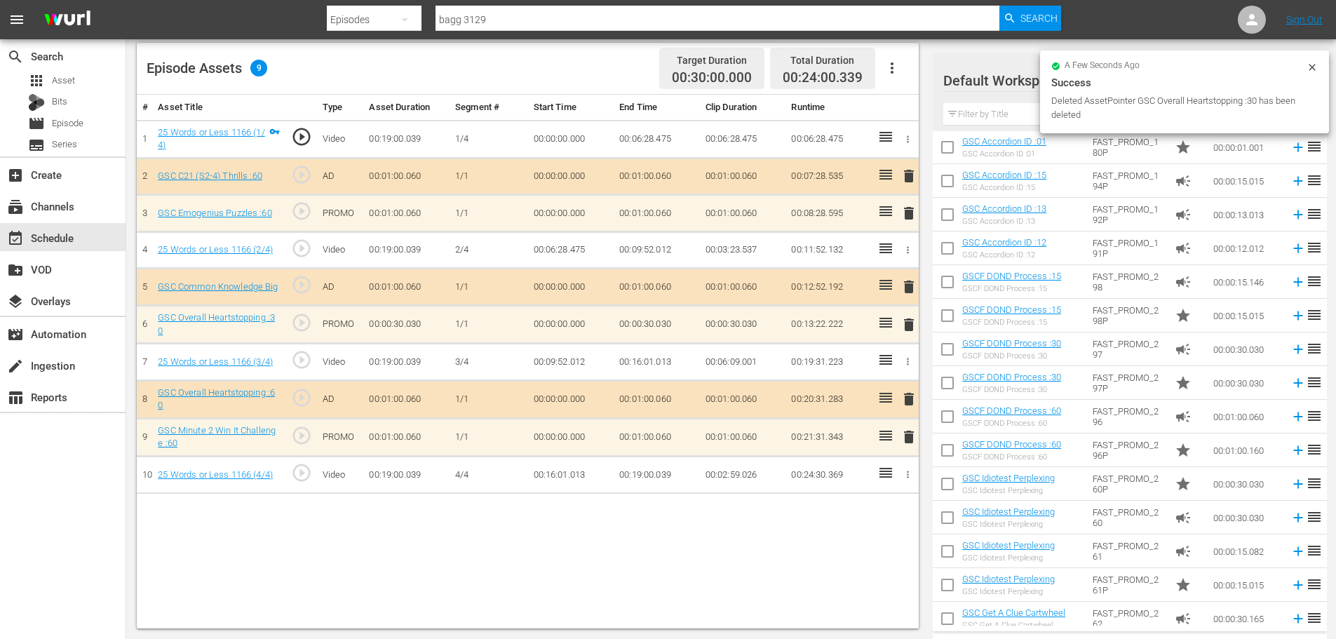
scroll to position [0, 0]
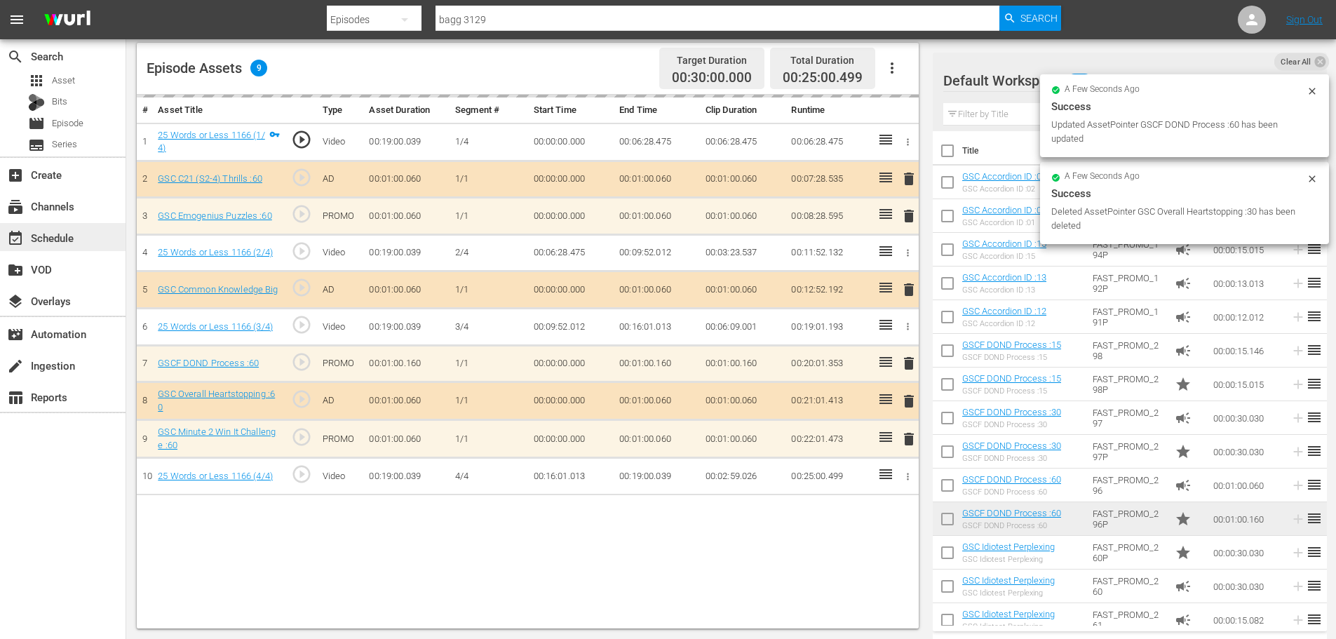
click at [94, 237] on div "event_available Schedule" at bounding box center [63, 237] width 126 height 28
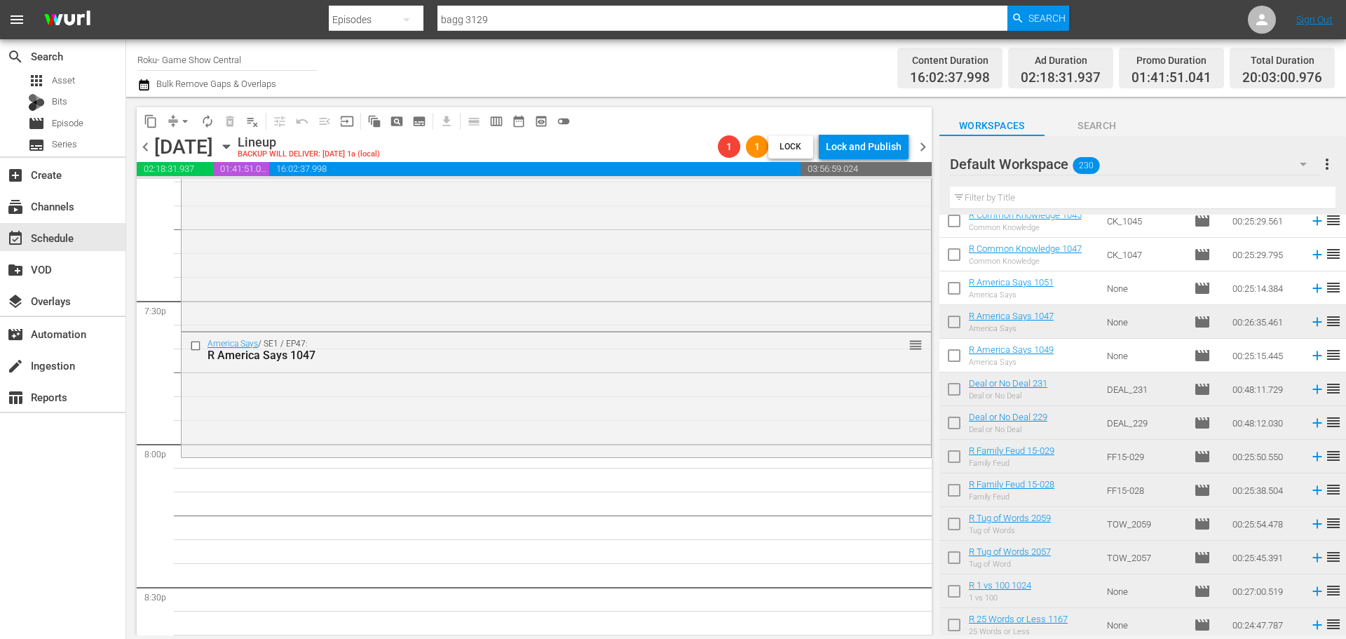
scroll to position [5469, 0]
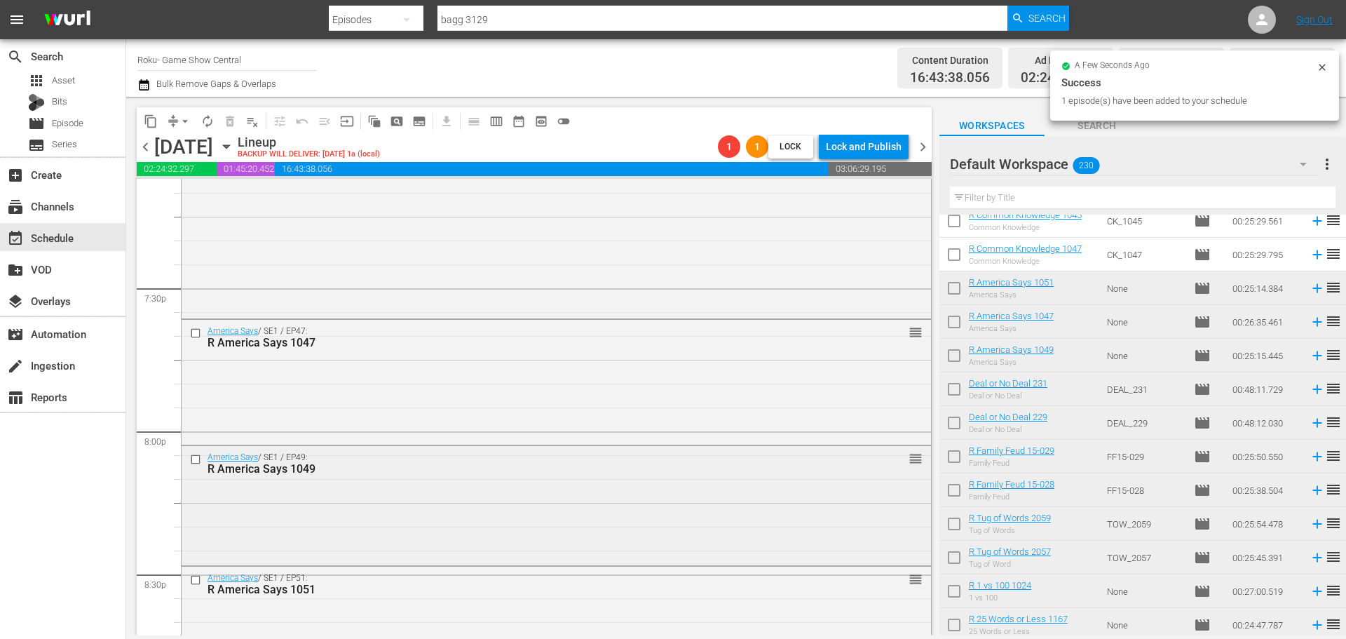
click at [631, 541] on div "America Says / SE1 / EP49: R America Says 1049 reorder" at bounding box center [557, 504] width 750 height 116
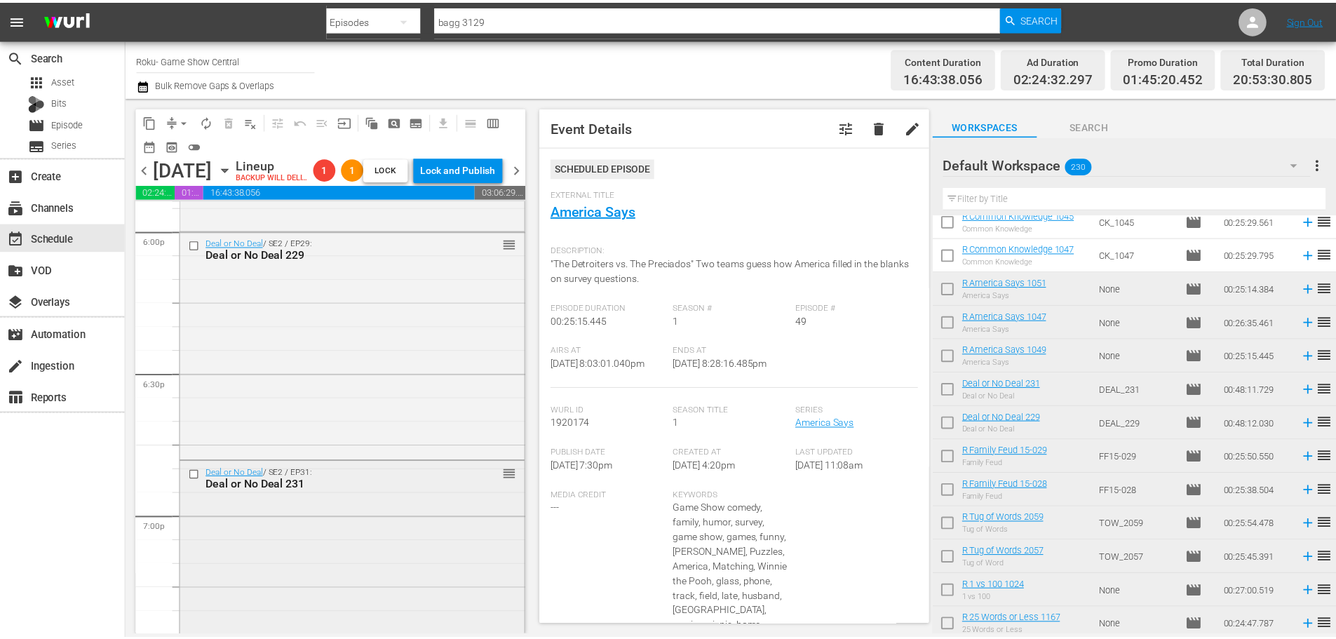
scroll to position [5118, 0]
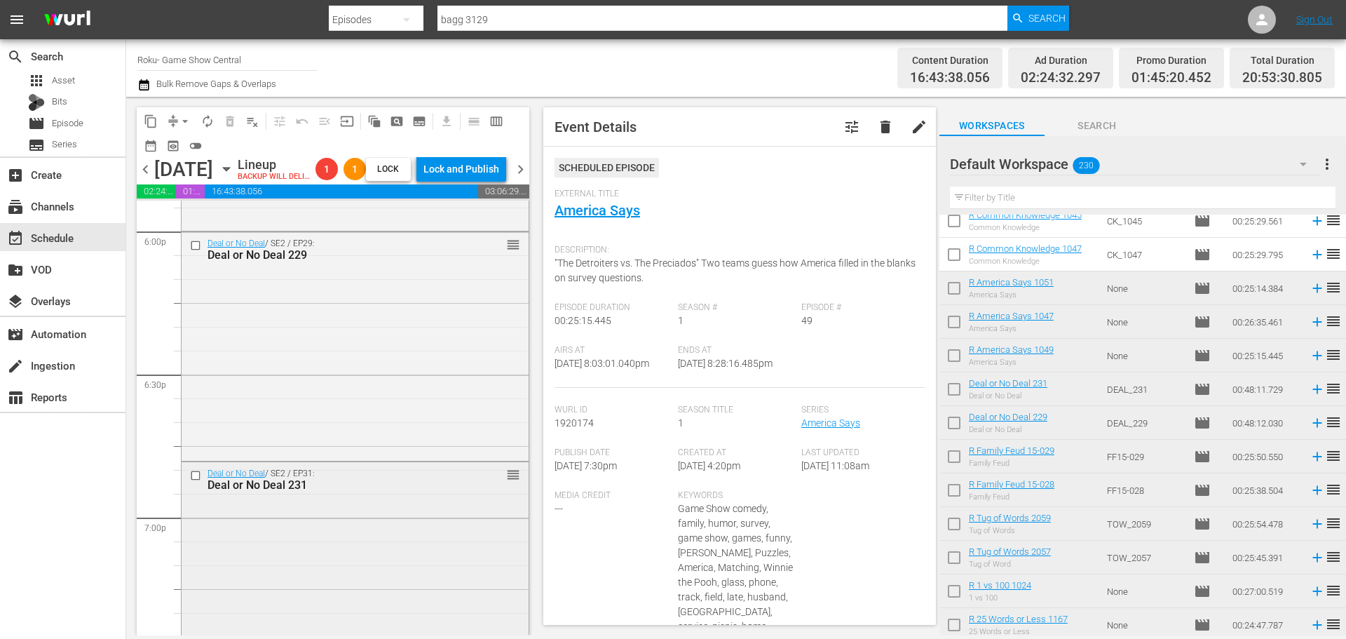
click at [307, 410] on div "Deal or No Deal / SE2 / EP29: Deal or No Deal 229 reorder" at bounding box center [355, 345] width 347 height 226
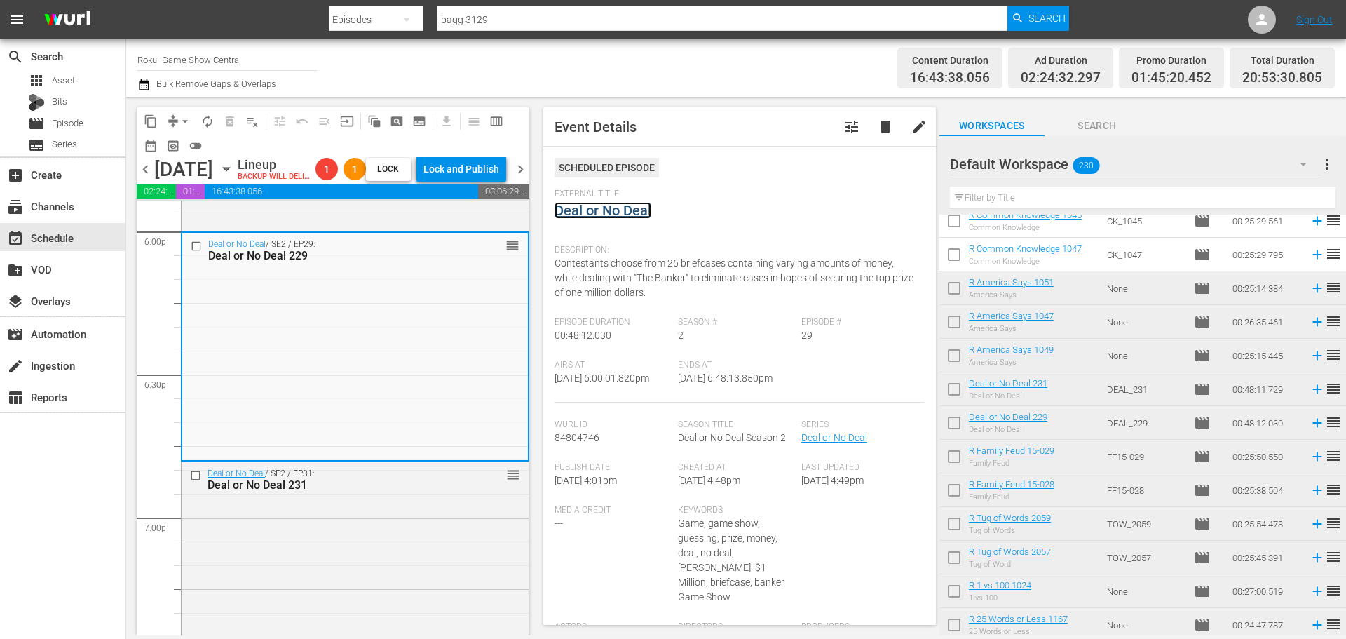
click at [636, 203] on link "Deal or No Deal" at bounding box center [603, 210] width 97 height 17
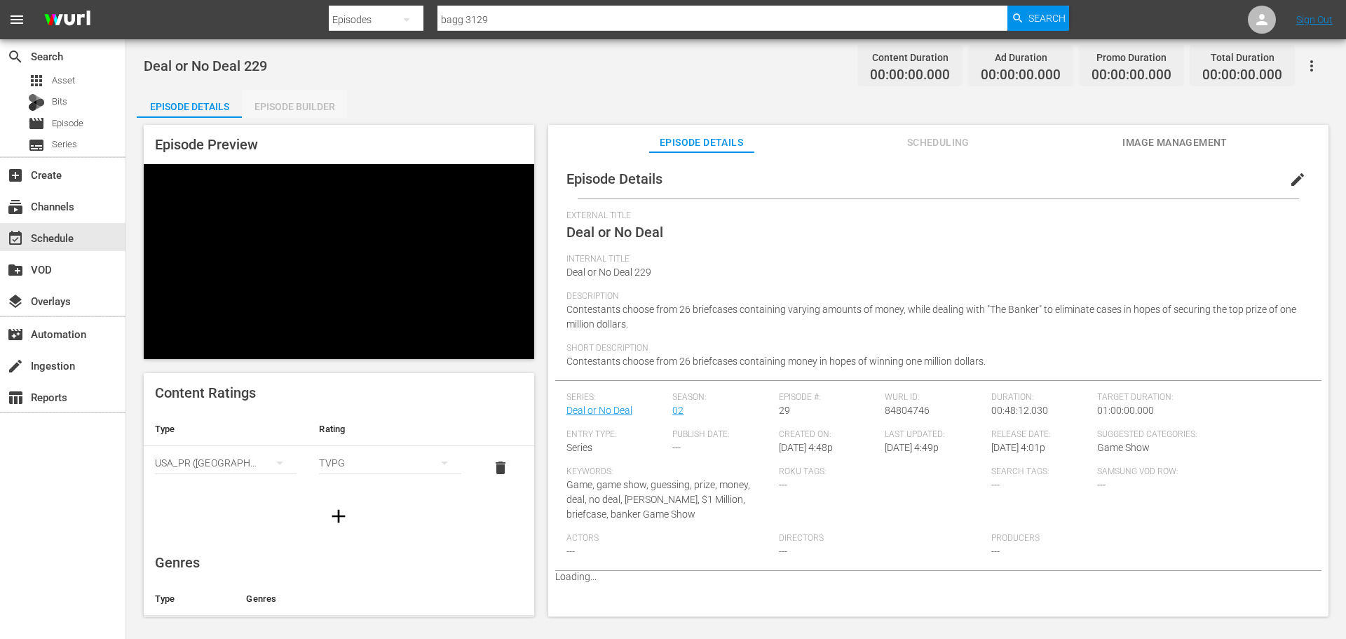
click at [287, 108] on div "Episode Builder" at bounding box center [294, 107] width 105 height 34
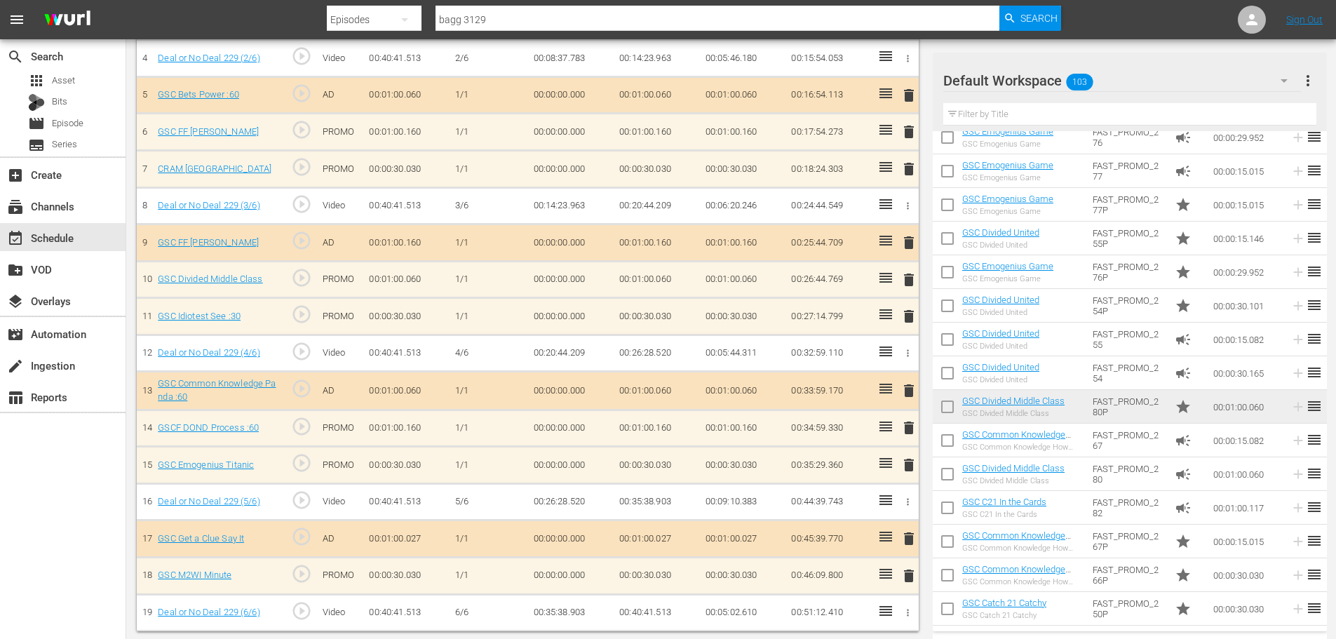
scroll to position [562, 0]
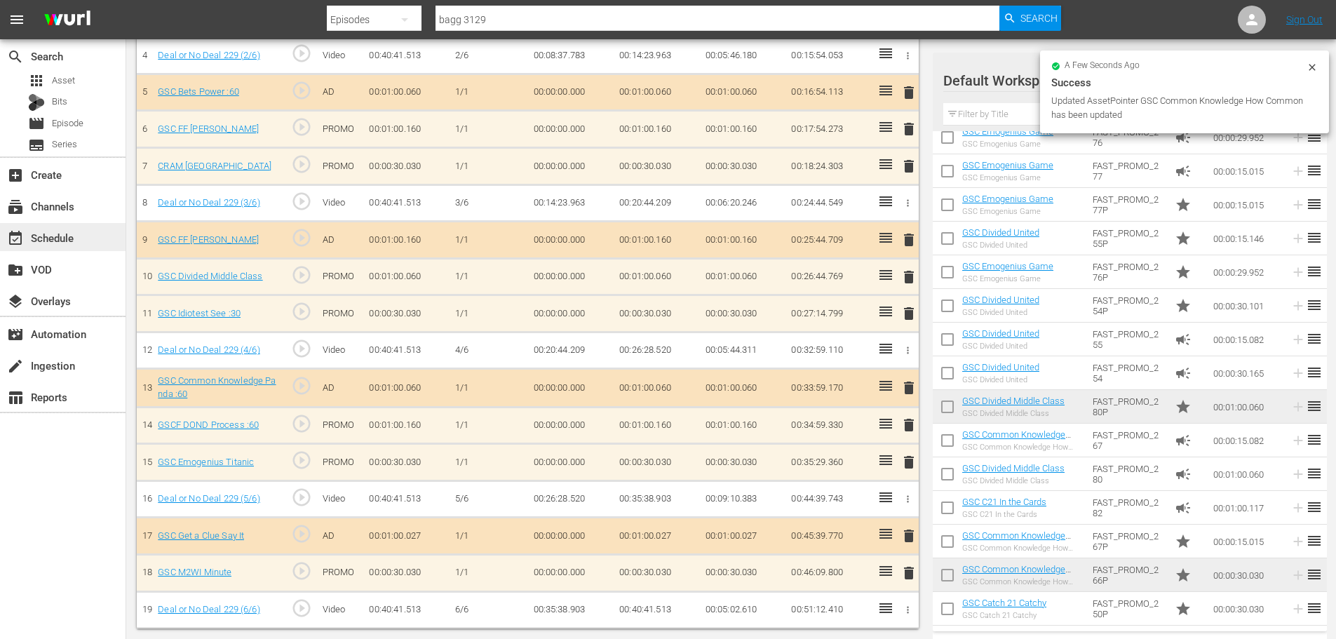
click at [100, 234] on div "event_available Schedule" at bounding box center [63, 237] width 126 height 28
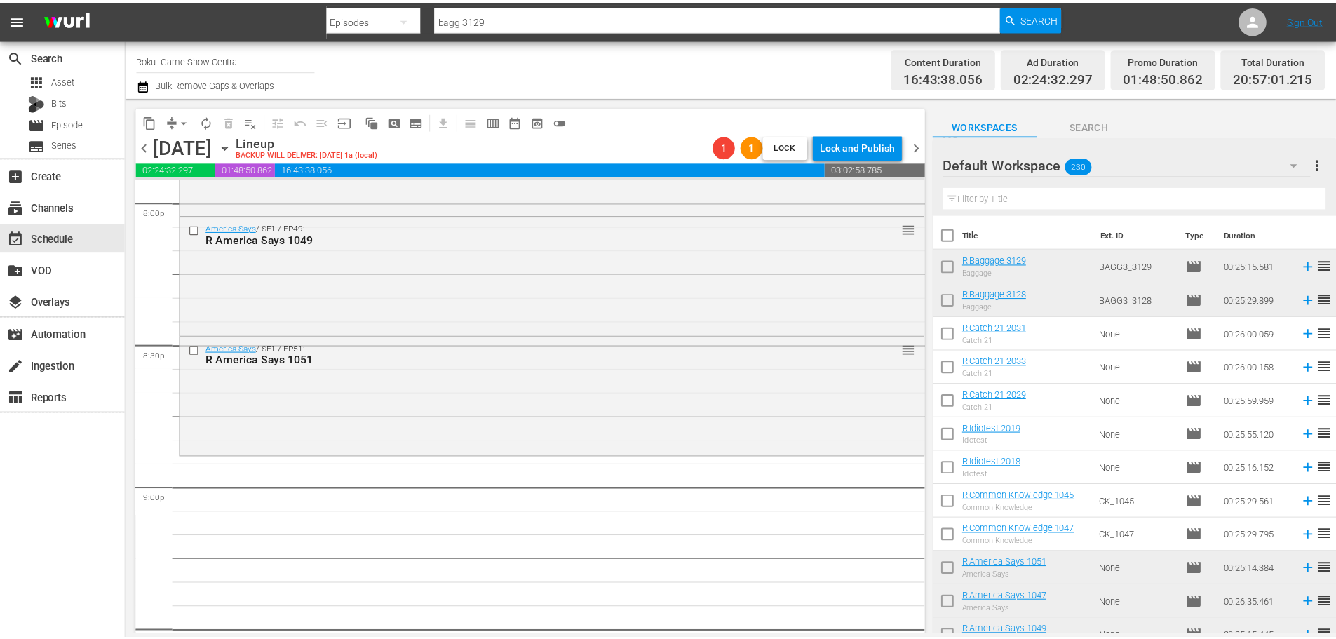
scroll to position [5399, 0]
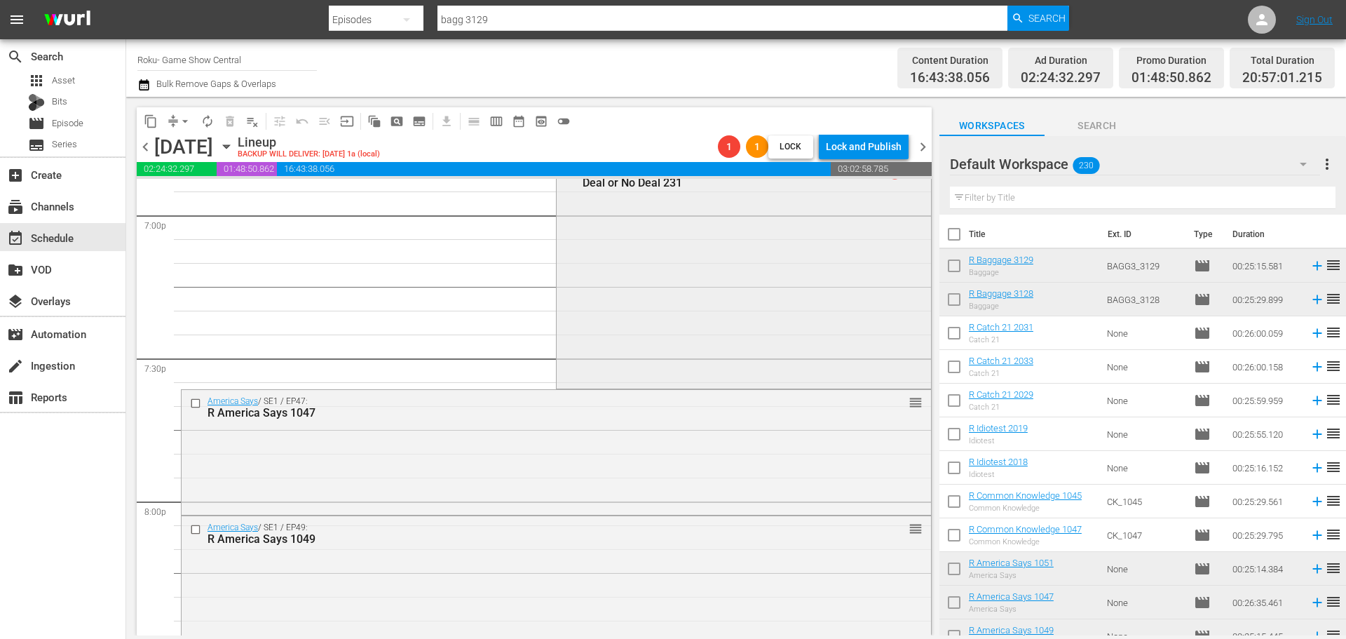
click at [655, 263] on div "Deal or No Deal / SE2 / EP31: Deal or No Deal 231 1 reorder" at bounding box center [744, 273] width 374 height 226
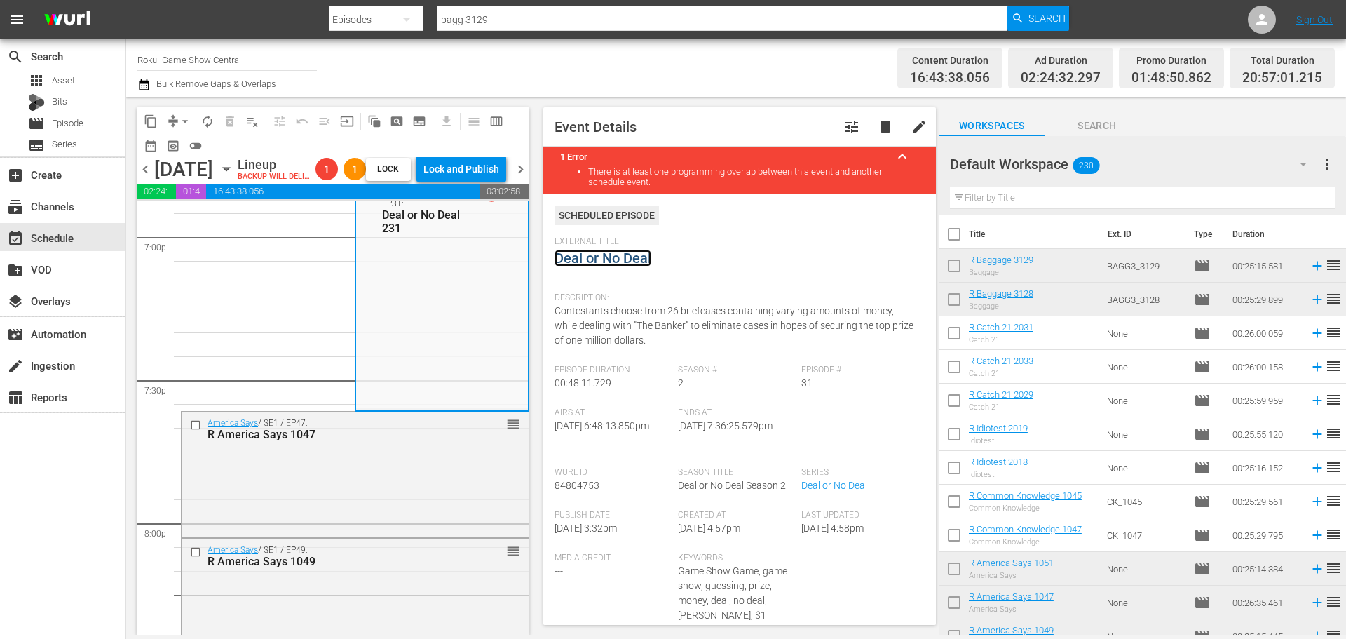
click at [612, 250] on link "Deal or No Deal" at bounding box center [603, 258] width 97 height 17
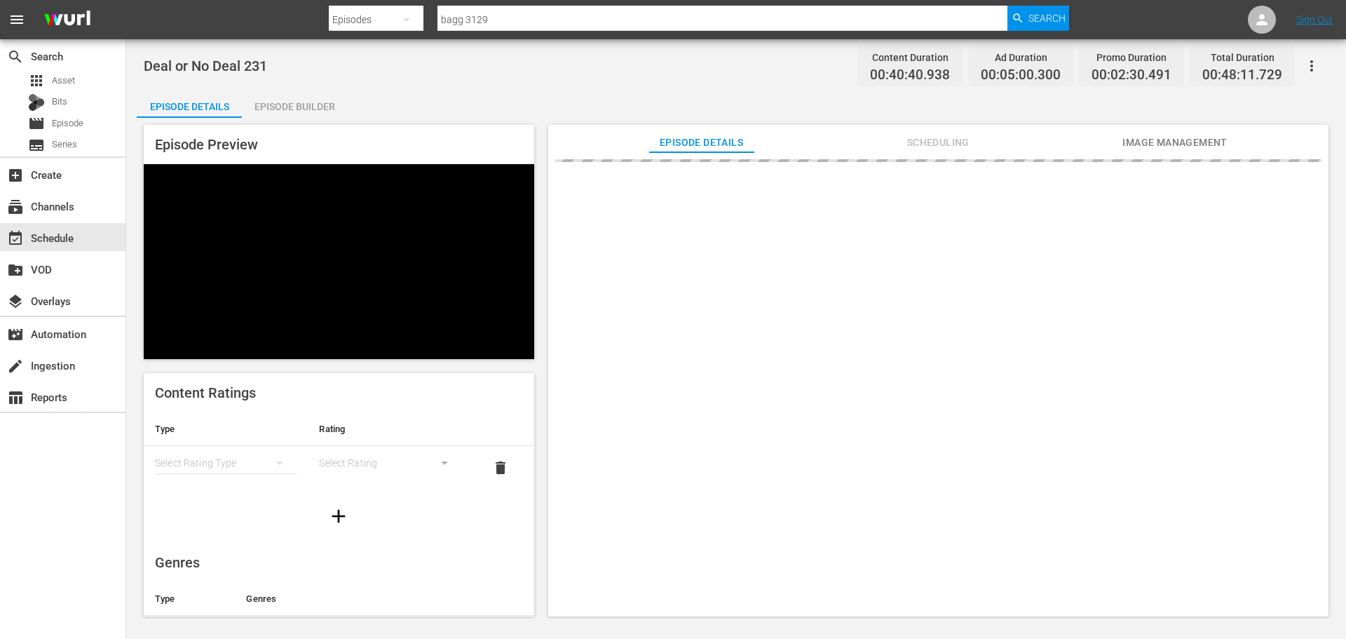
click at [306, 96] on div "Episode Builder" at bounding box center [294, 107] width 105 height 34
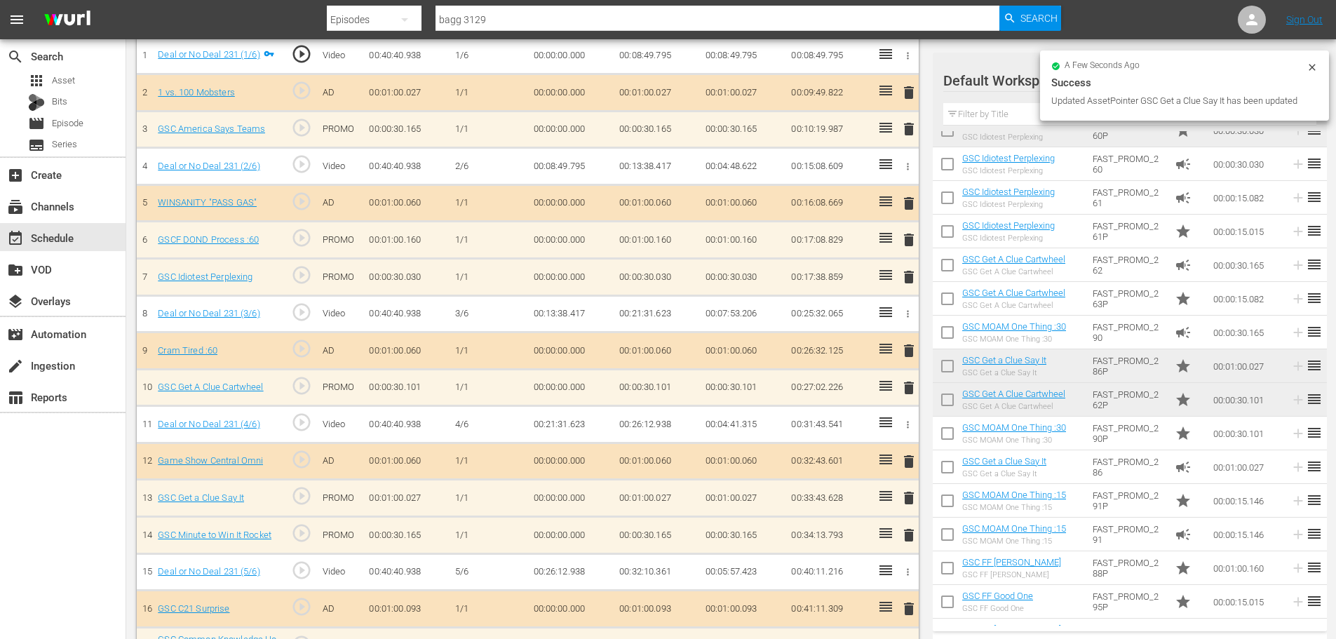
scroll to position [583, 0]
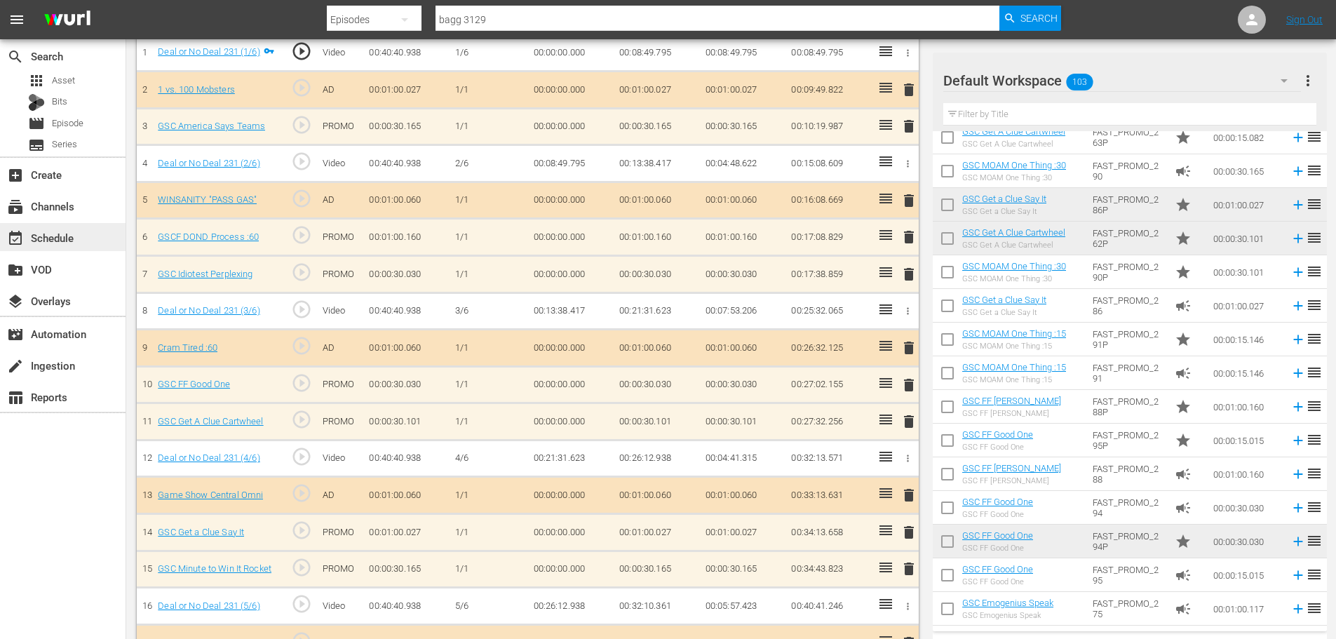
click at [47, 233] on div "event_available Schedule" at bounding box center [39, 235] width 79 height 13
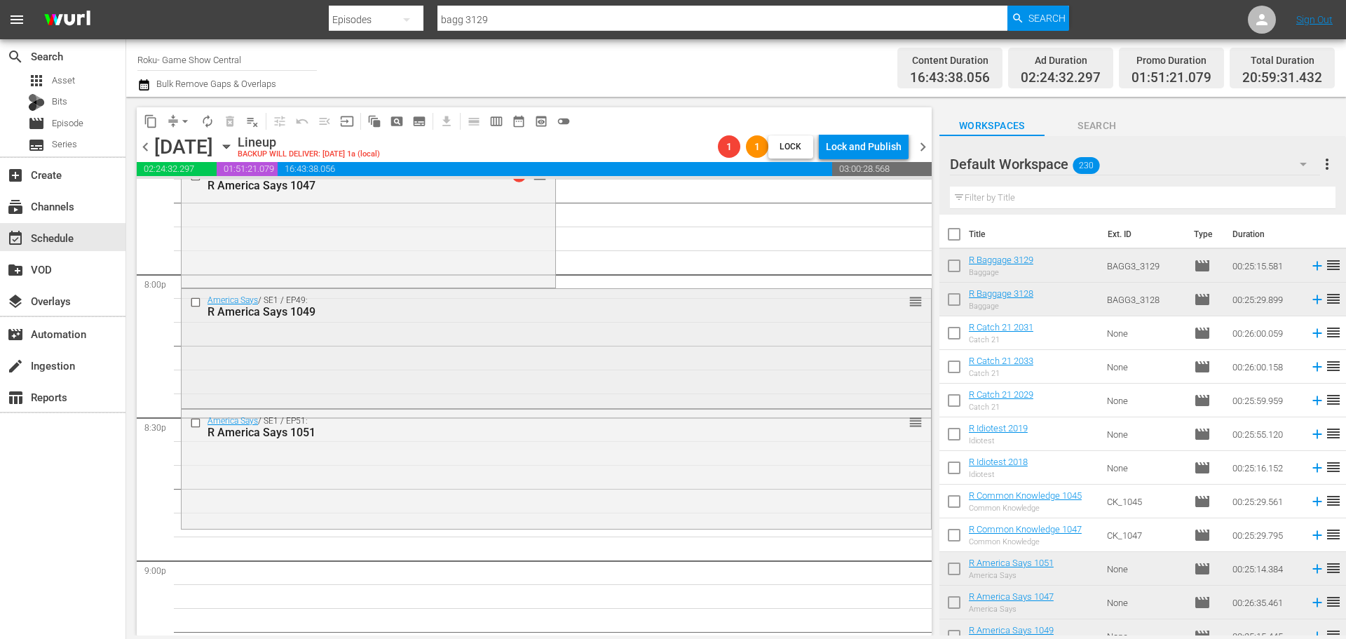
scroll to position [5498, 0]
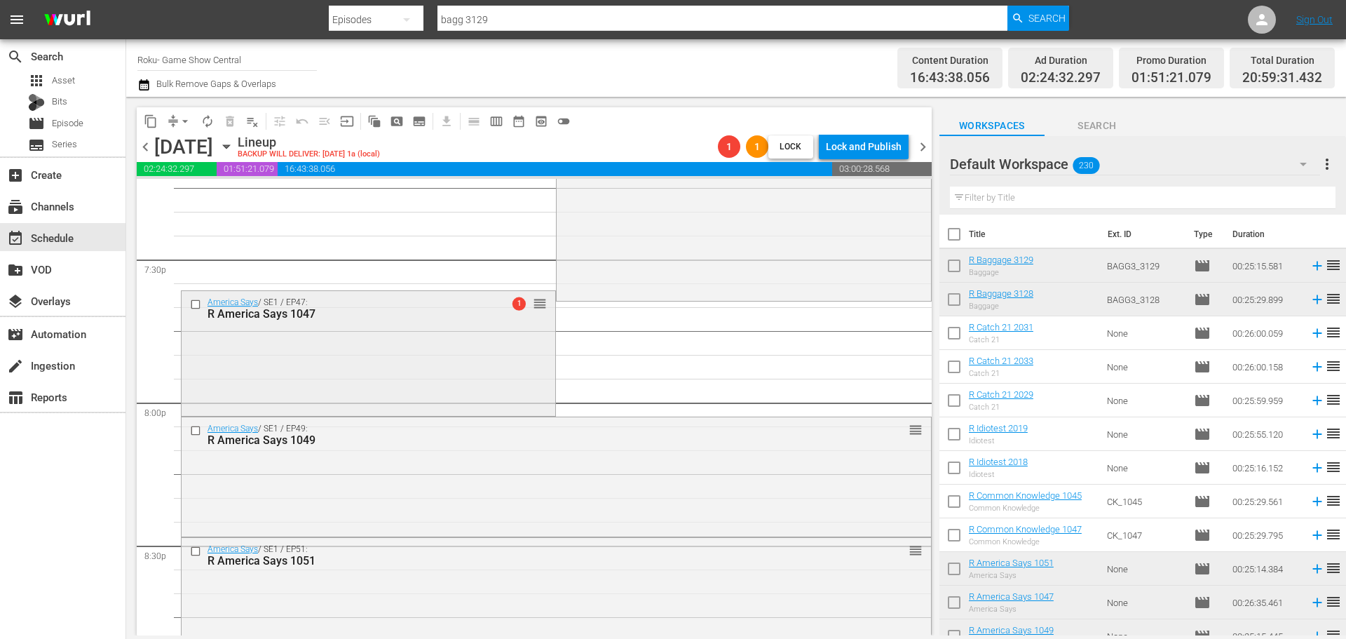
click at [339, 294] on div "America Says / SE1 / EP47: R America Says 1047 1 reorder" at bounding box center [369, 308] width 374 height 34
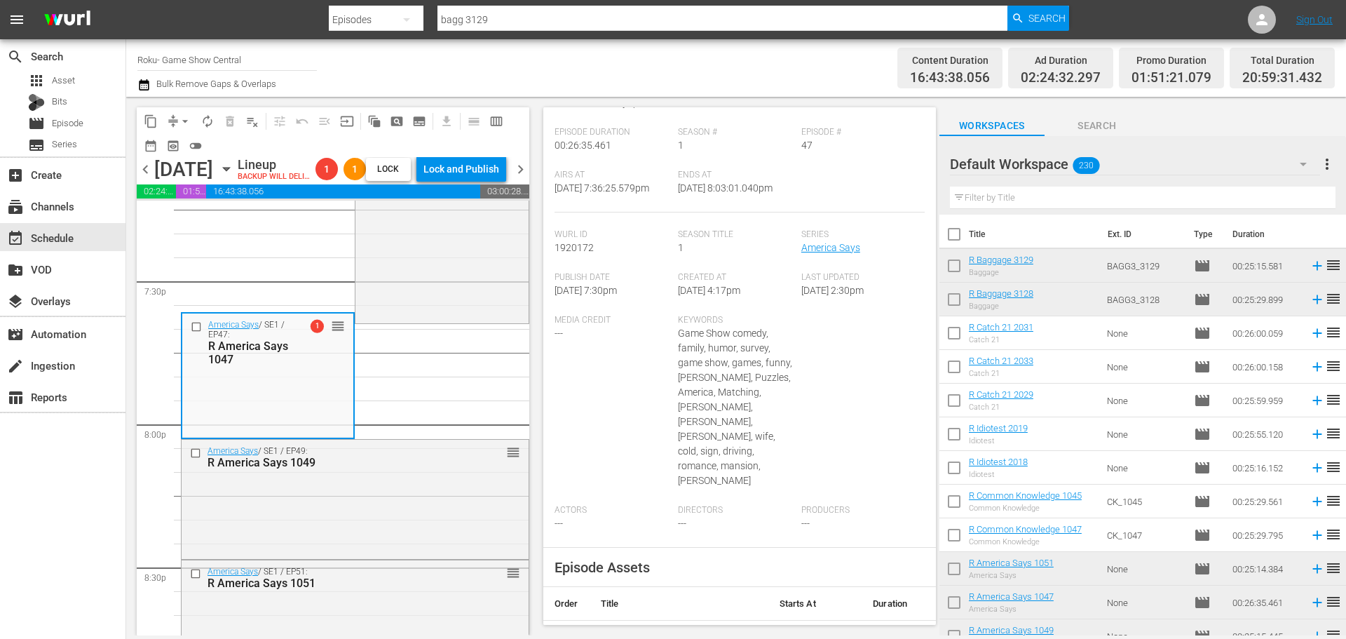
scroll to position [616, 0]
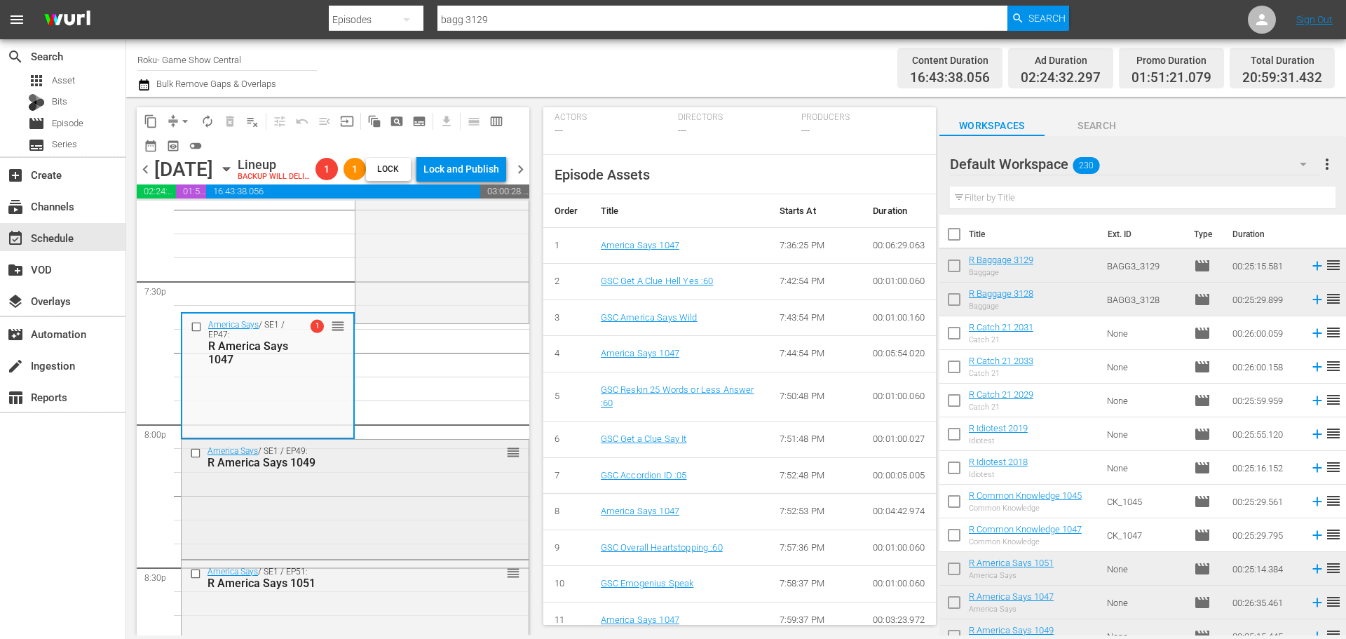
click at [281, 551] on div "America Says / SE1 / EP49: R America Says 1049 reorder" at bounding box center [355, 498] width 347 height 116
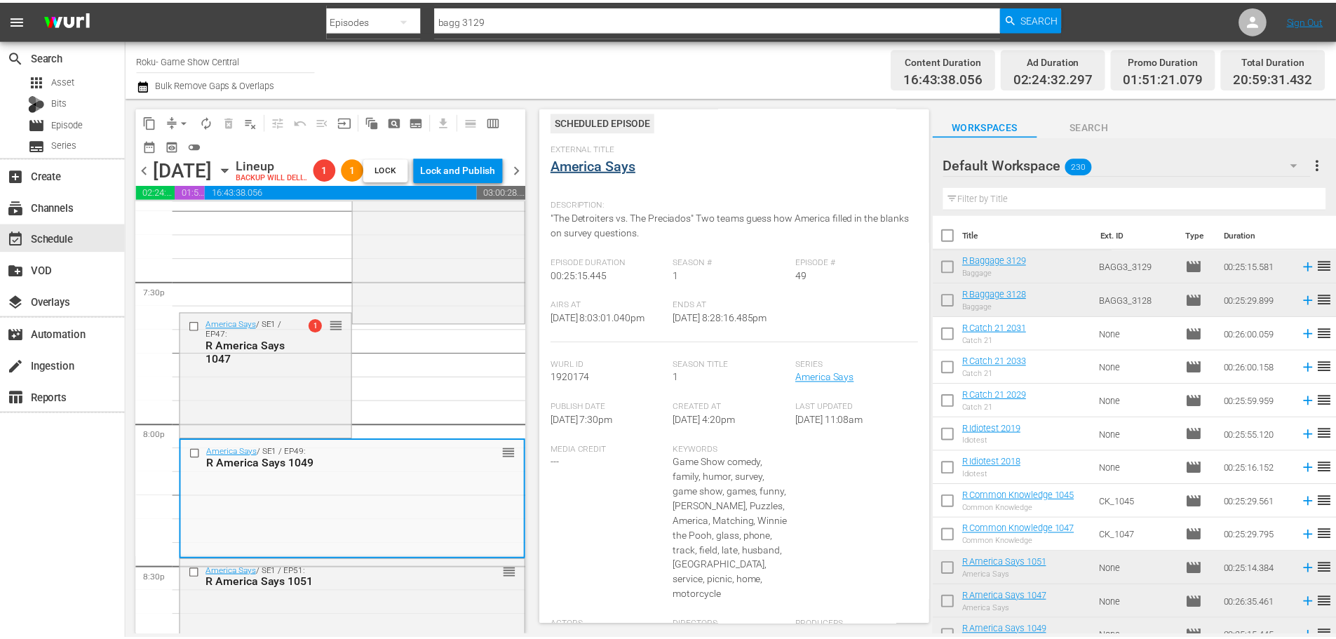
scroll to position [0, 0]
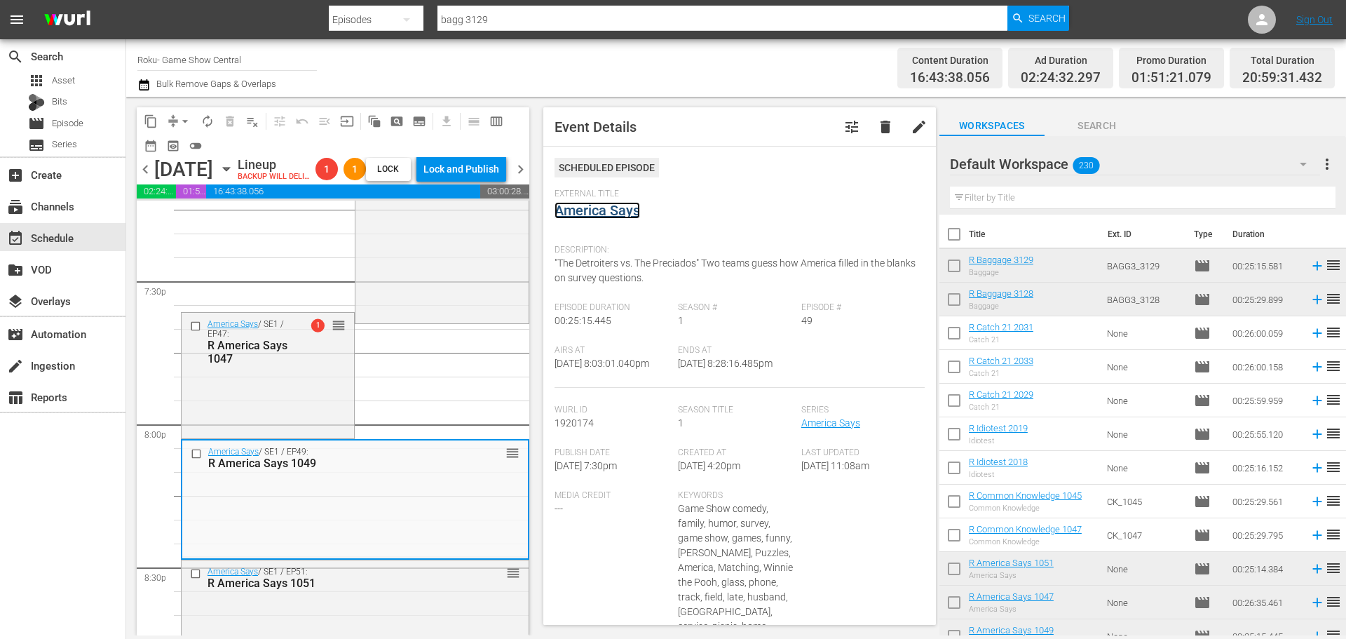
click at [581, 212] on link "America Says" at bounding box center [598, 210] width 86 height 17
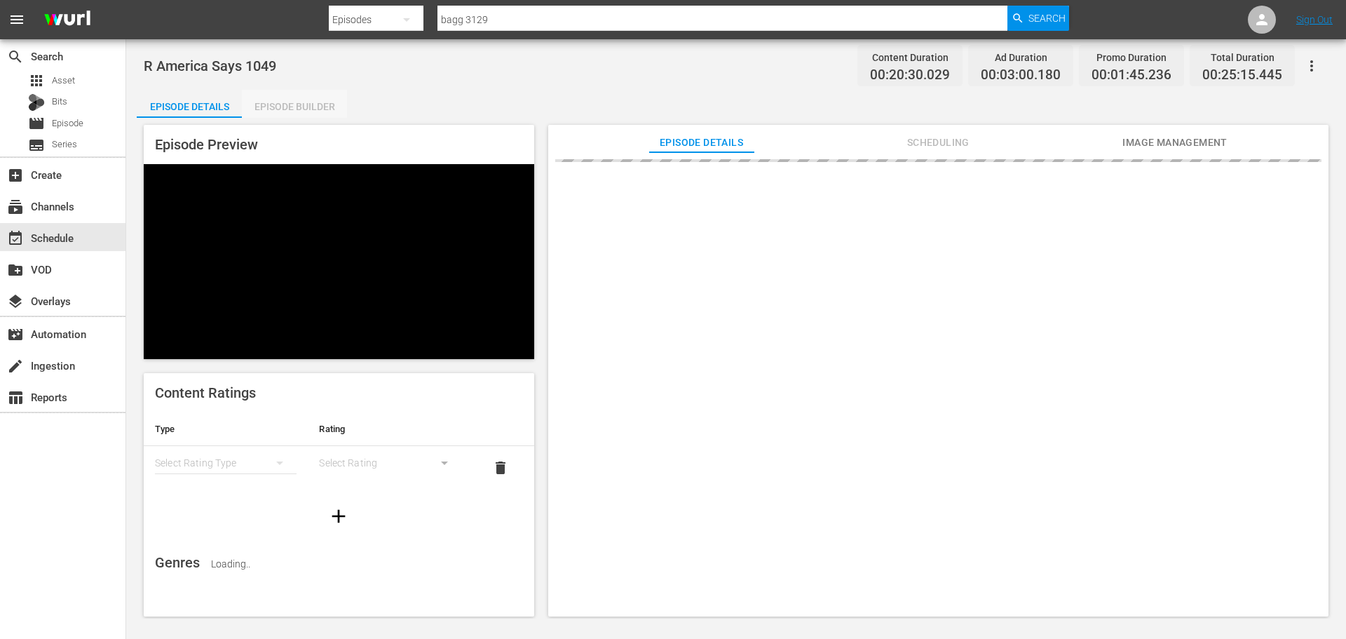
click at [296, 108] on div "Episode Builder" at bounding box center [294, 107] width 105 height 34
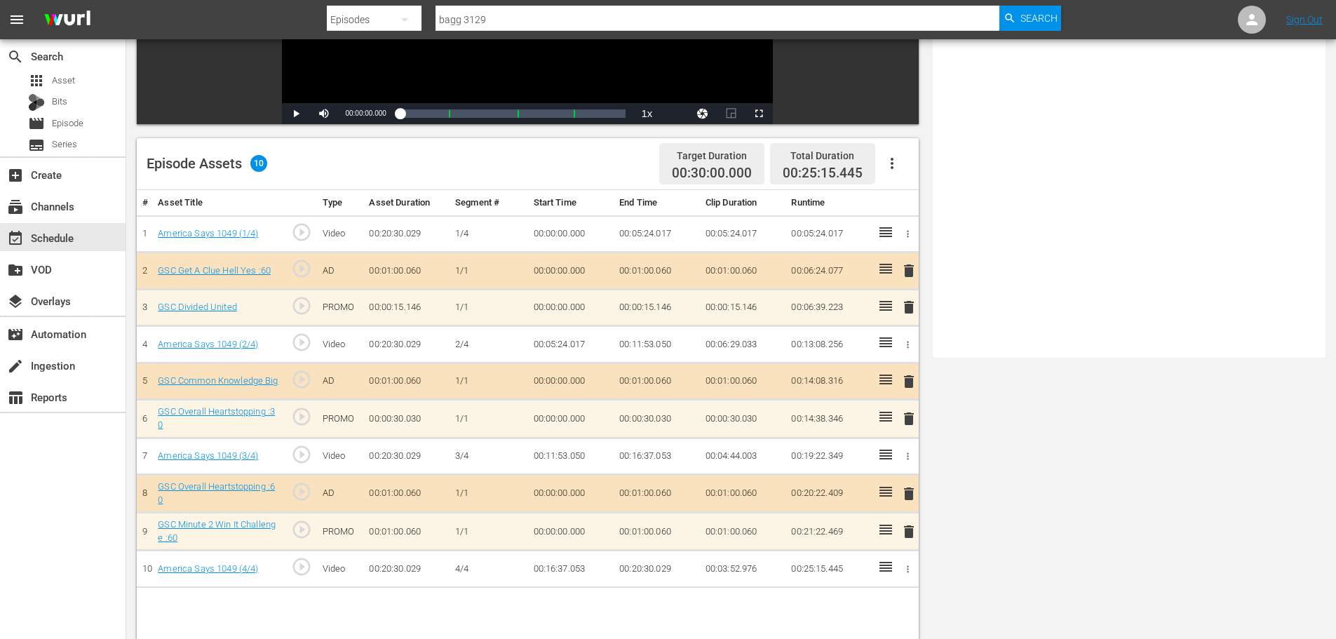
scroll to position [365, 0]
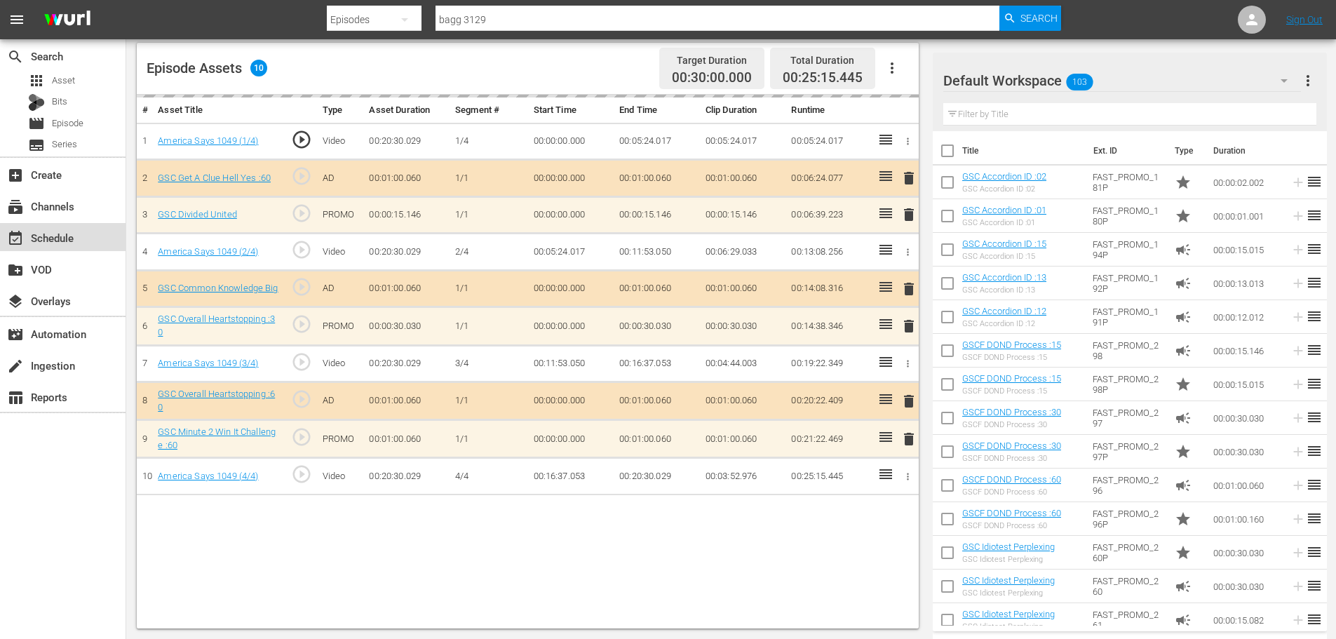
click at [60, 249] on div "event_available Schedule" at bounding box center [63, 237] width 126 height 28
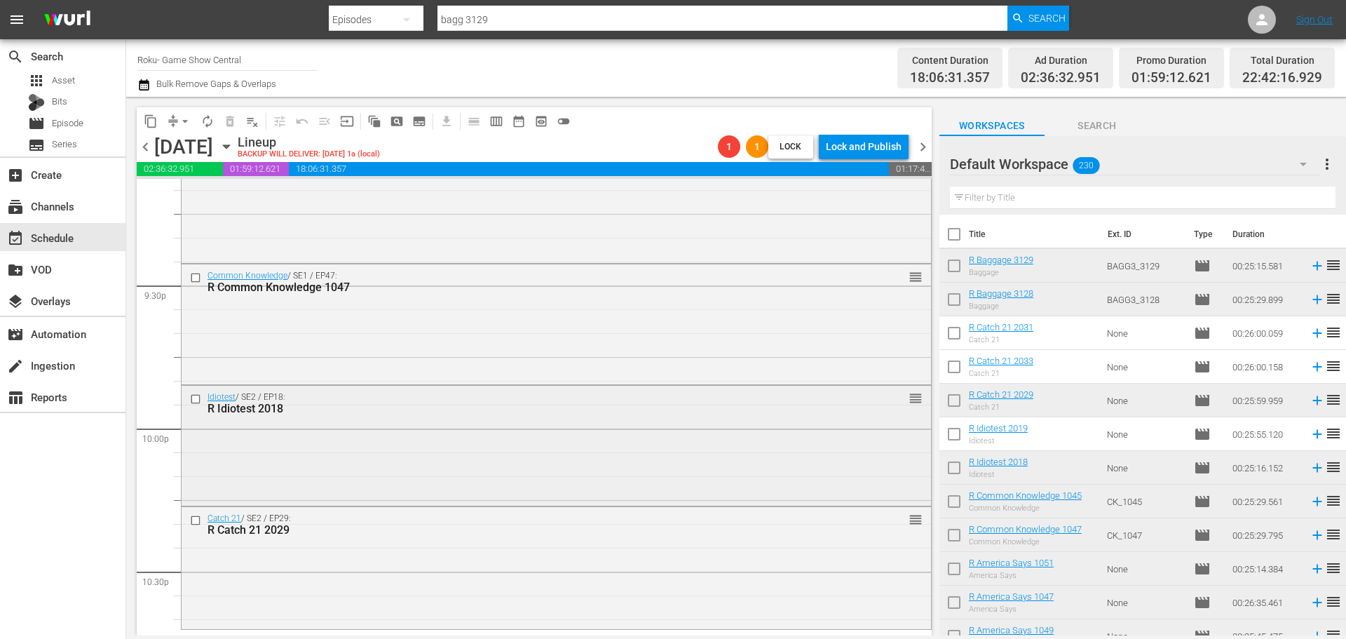
scroll to position [6058, 0]
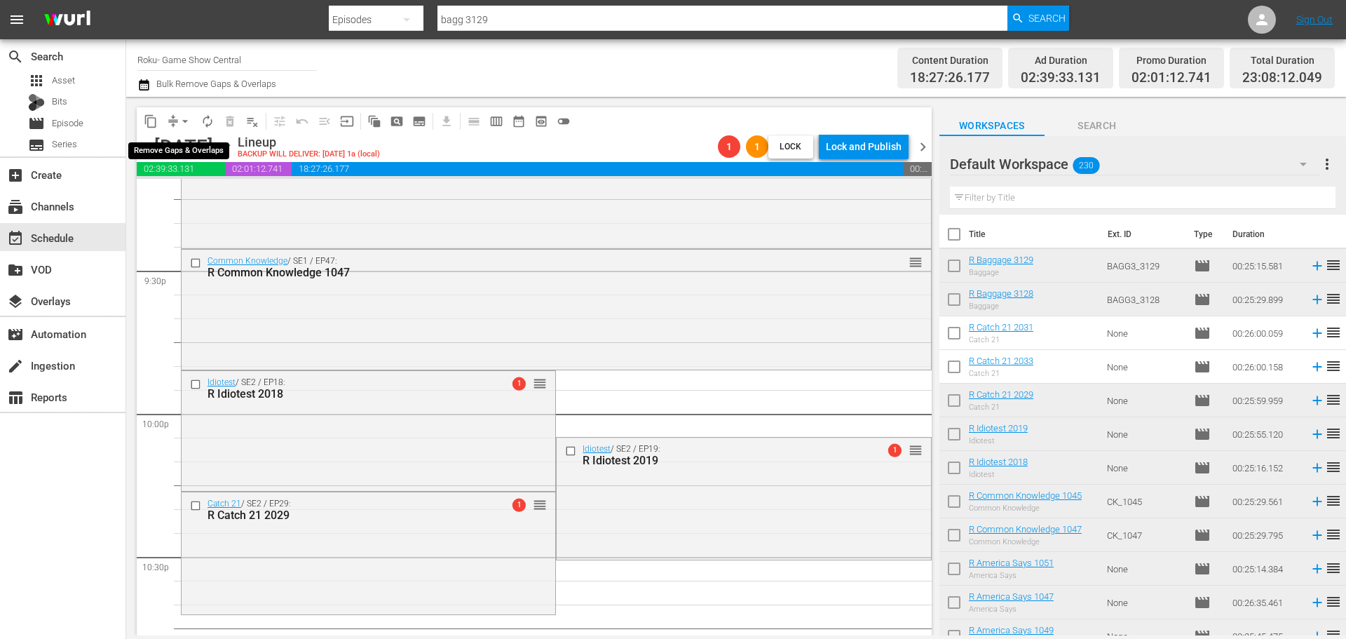
drag, startPoint x: 187, startPoint y: 120, endPoint x: 188, endPoint y: 131, distance: 11.2
click at [187, 121] on span "arrow_drop_down" at bounding box center [185, 121] width 14 height 14
click at [194, 147] on li "Align to Midnight" at bounding box center [185, 149] width 147 height 23
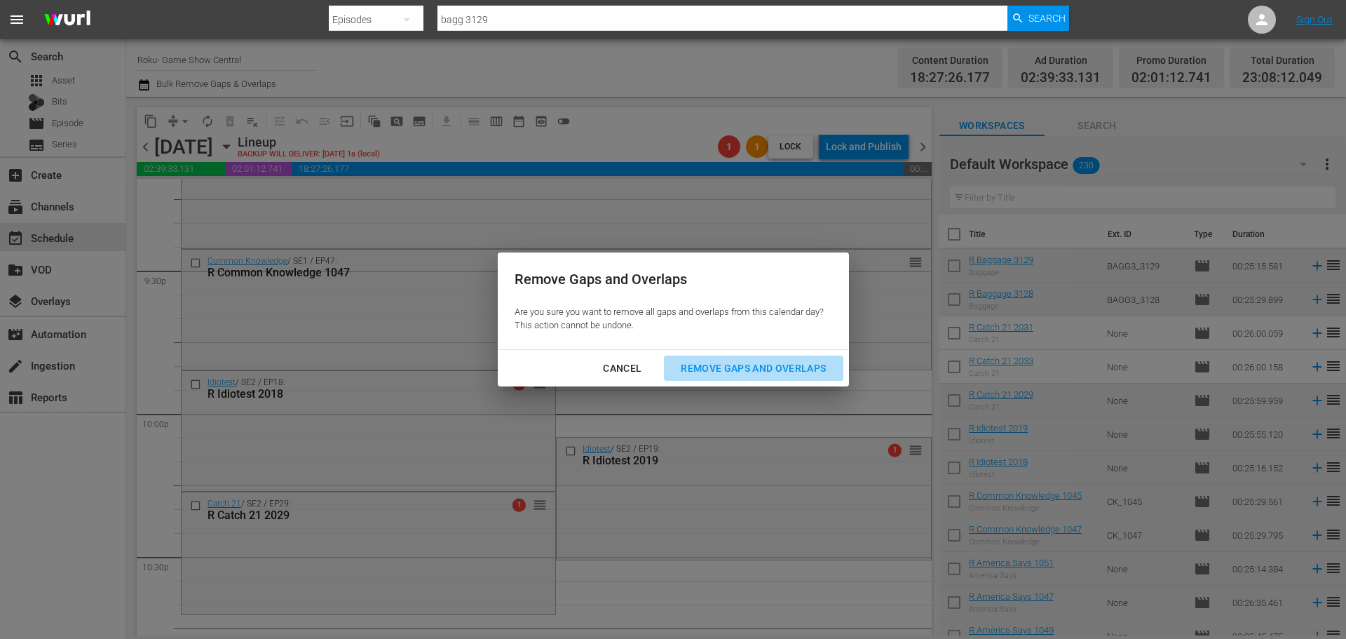
click at [752, 377] on button "Remove Gaps and Overlaps" at bounding box center [753, 368] width 179 height 26
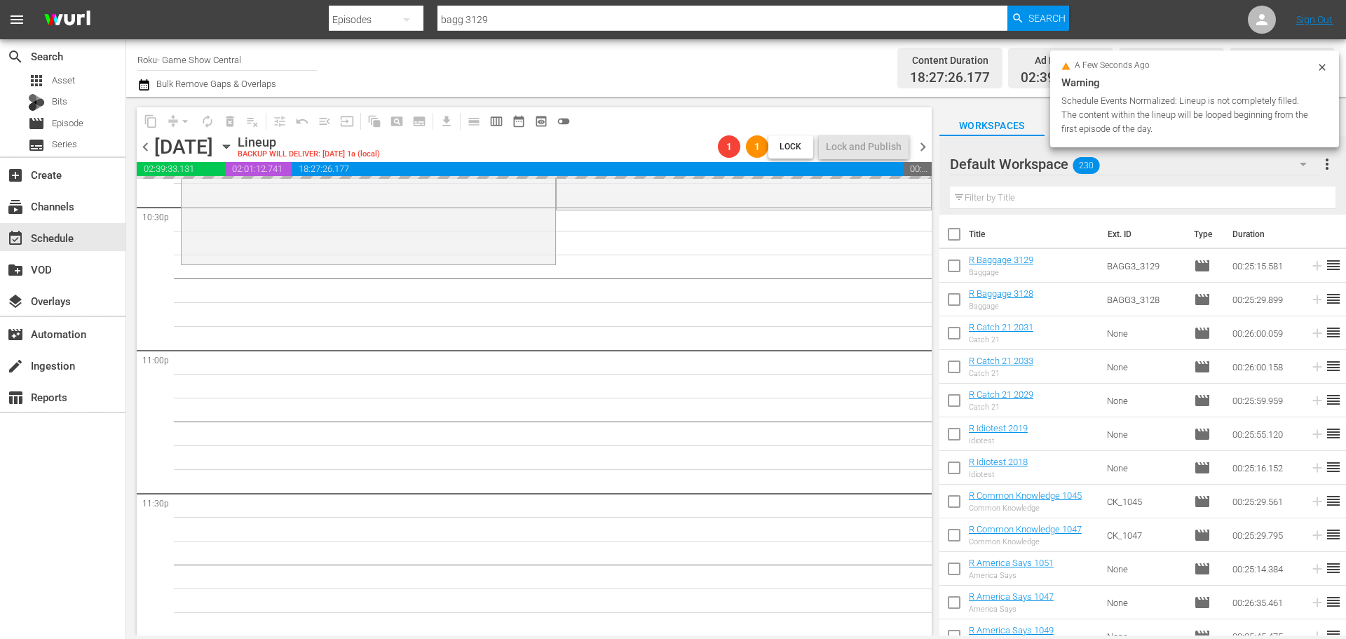
scroll to position [6409, 0]
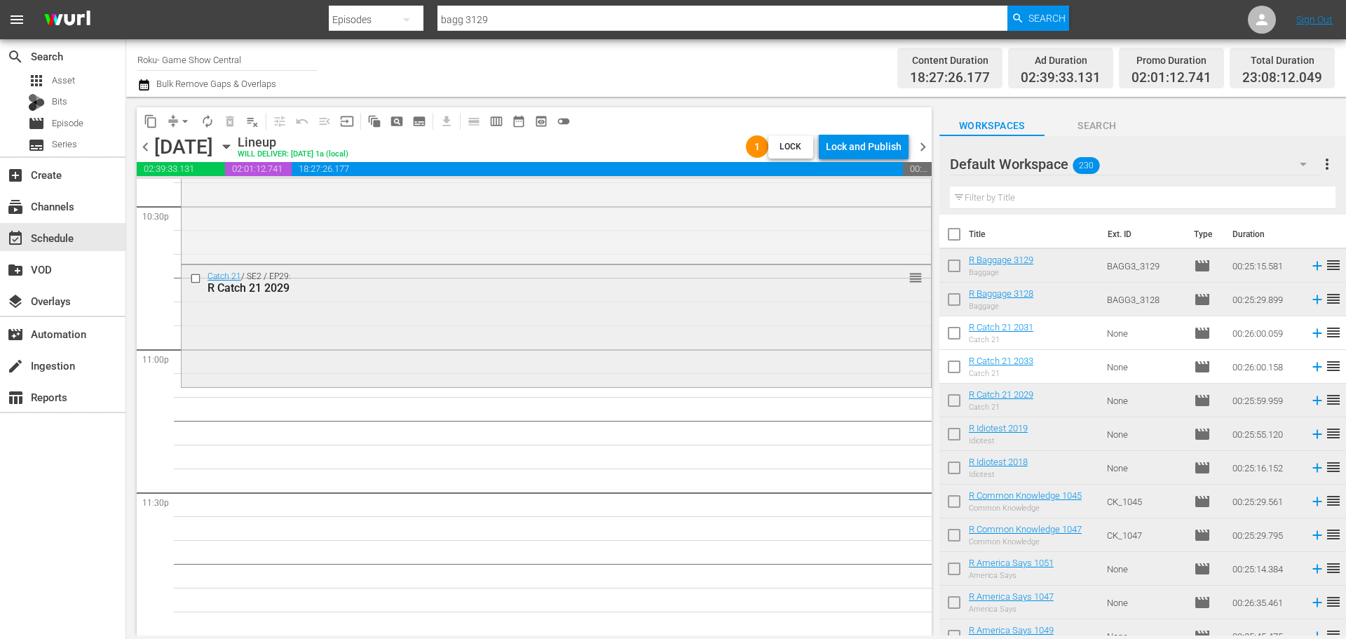
drag, startPoint x: 1035, startPoint y: 307, endPoint x: 908, endPoint y: 367, distance: 140.5
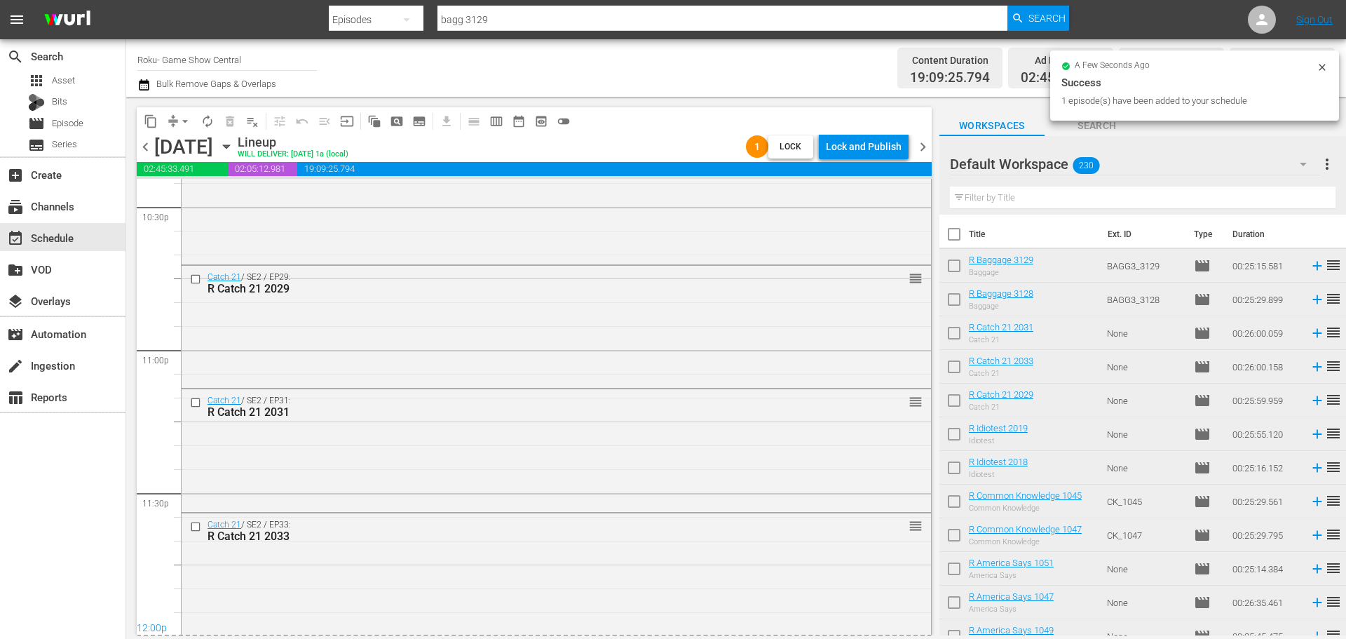
scroll to position [6410, 0]
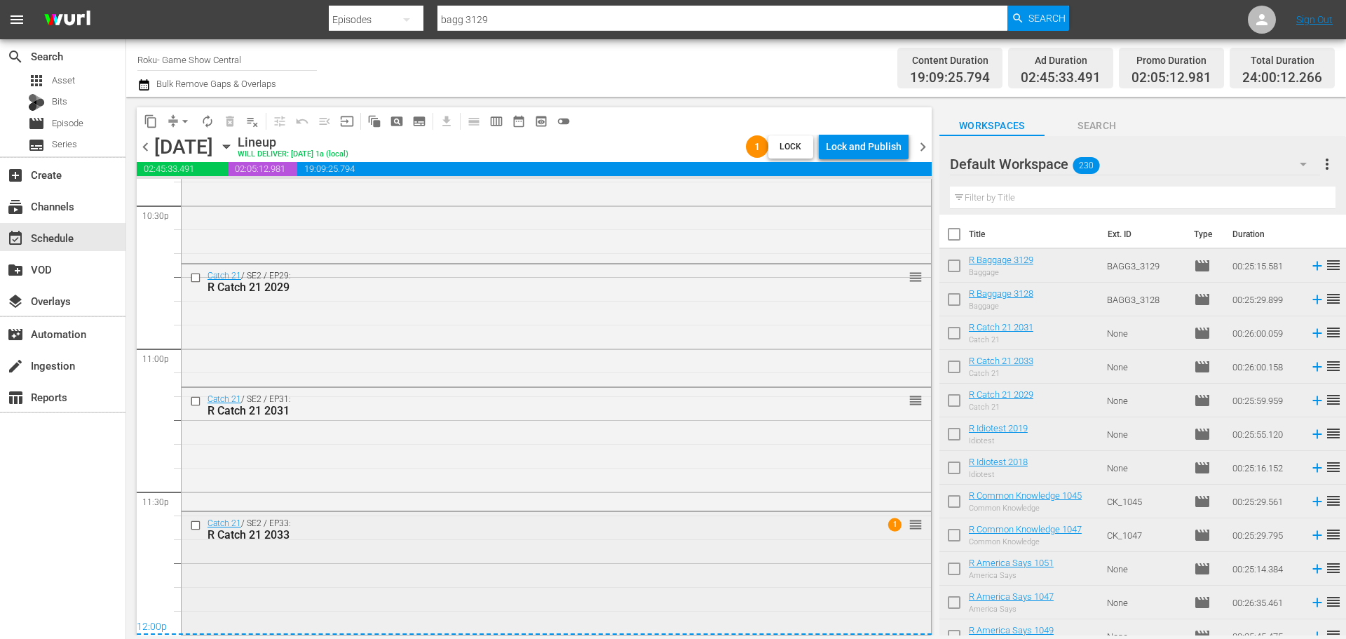
click at [636, 587] on div "Catch 21 / SE2 / EP33: R Catch 21 2033 1 reorder" at bounding box center [557, 572] width 750 height 120
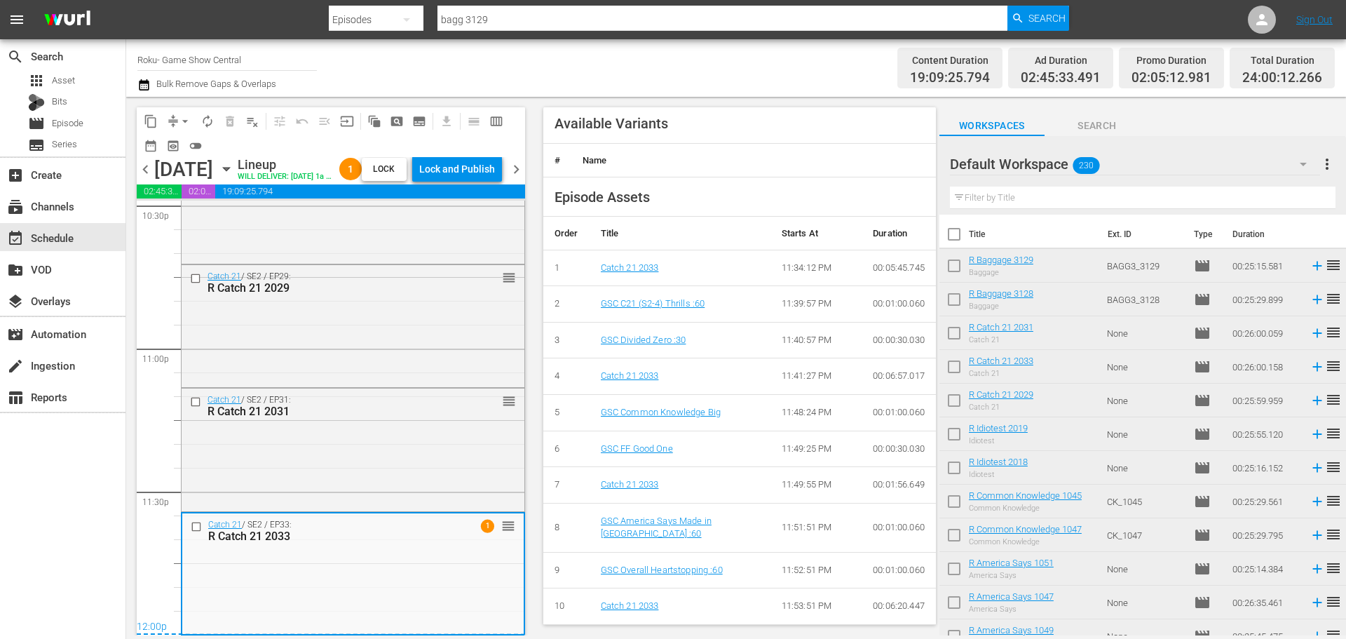
scroll to position [539, 0]
click at [367, 424] on div "Catch 21 / SE2 / EP31: R Catch 21 2031 reorder" at bounding box center [353, 448] width 343 height 120
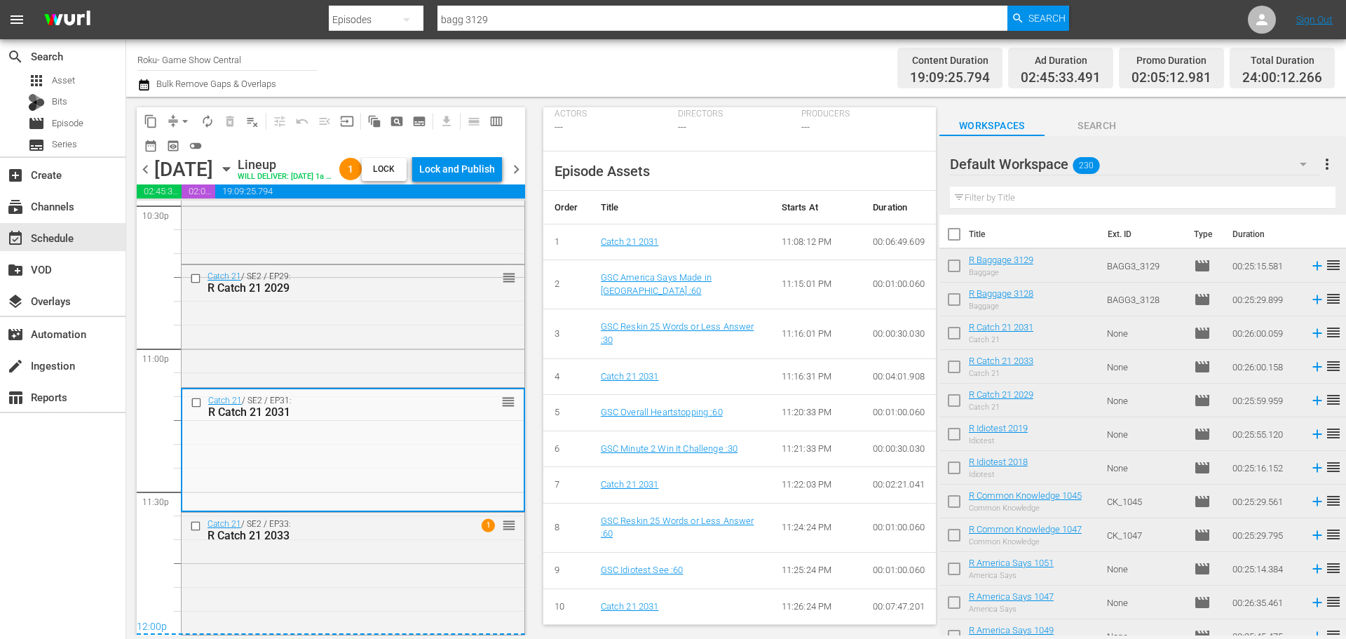
scroll to position [528, 0]
click at [351, 338] on div "Catch 21 / SE2 / EP29: R Catch 21 2029 reorder" at bounding box center [353, 325] width 343 height 120
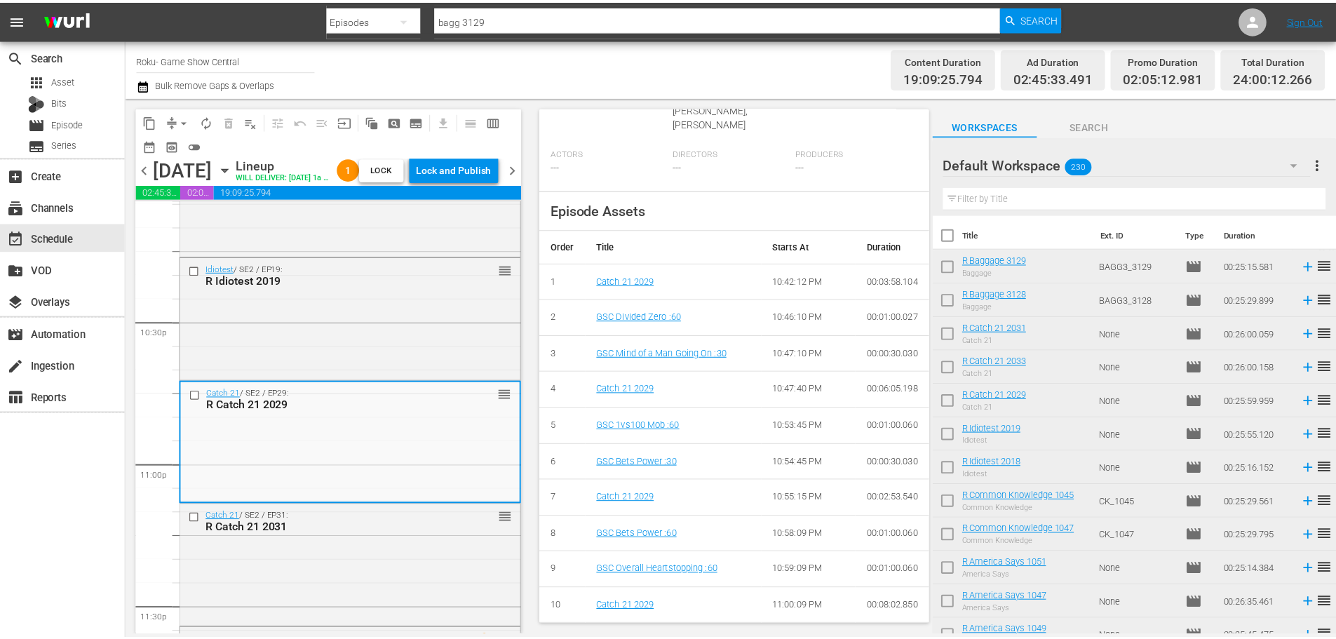
scroll to position [0, 0]
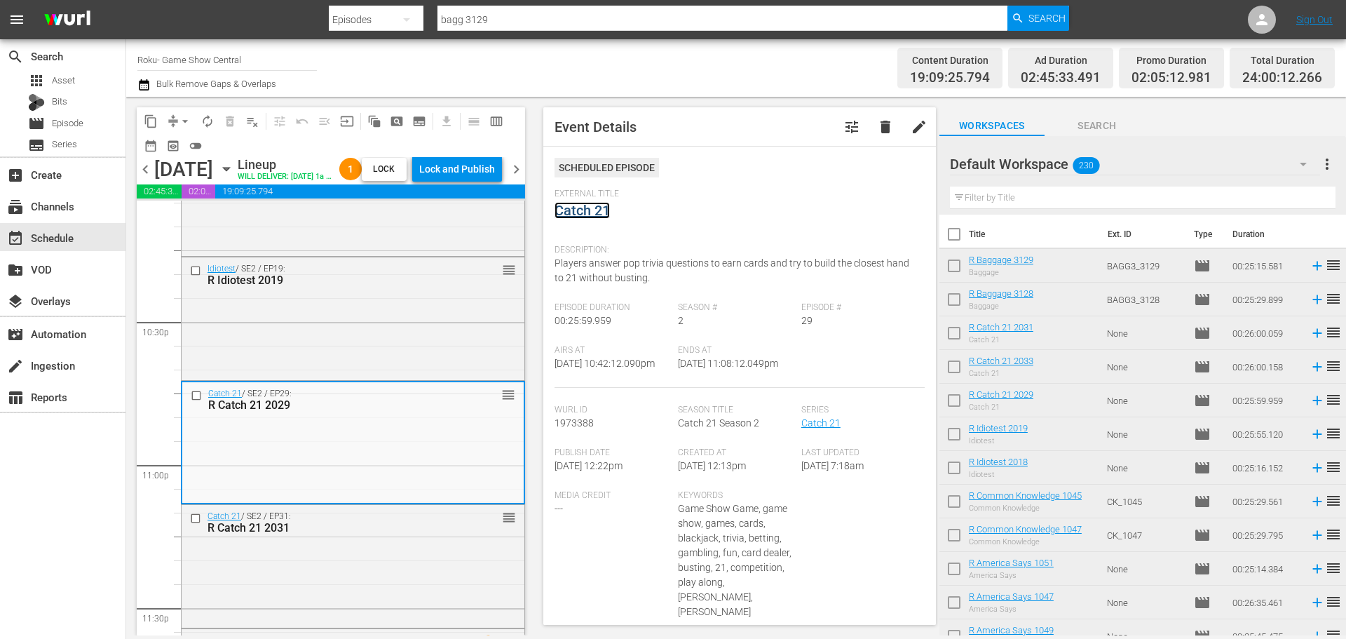
click at [604, 205] on link "Catch 21" at bounding box center [582, 210] width 55 height 17
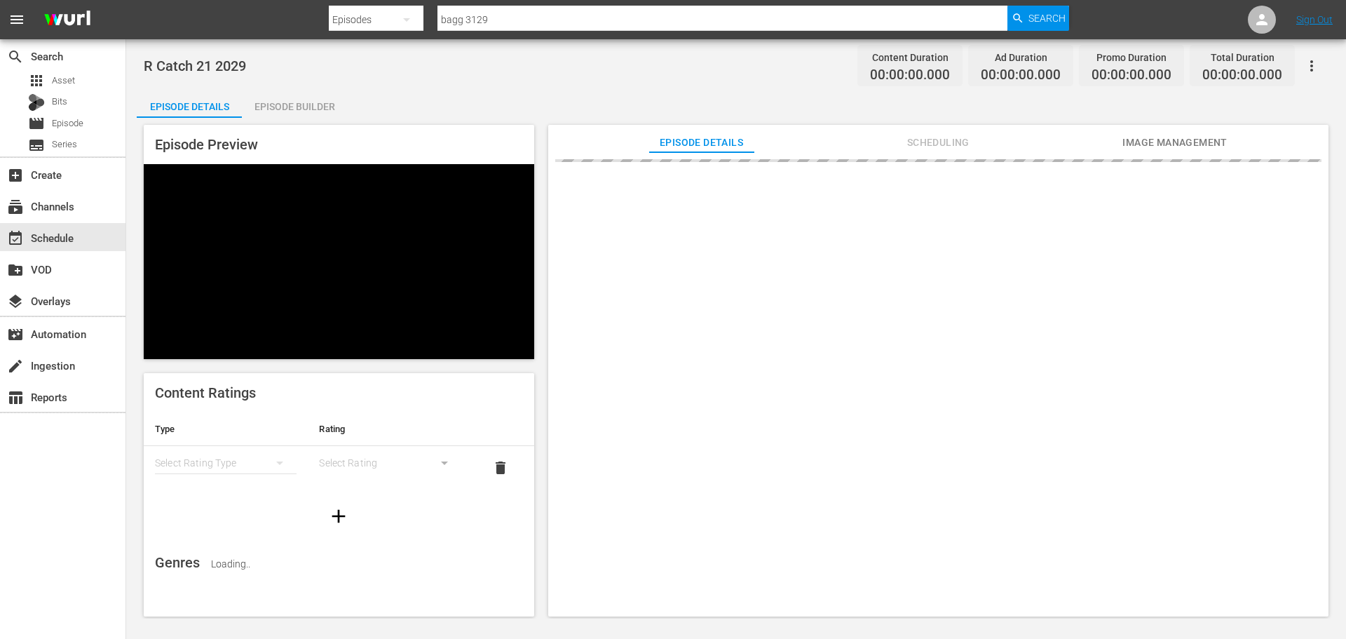
click at [306, 102] on div "Episode Builder" at bounding box center [294, 107] width 105 height 34
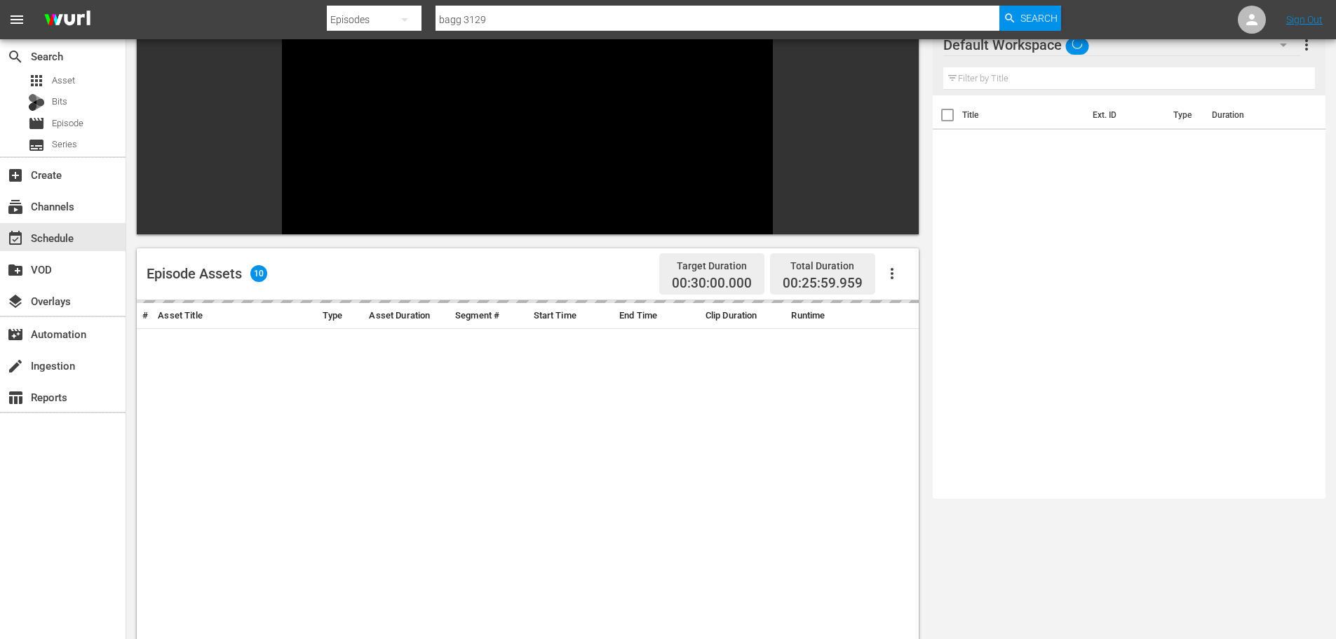
scroll to position [194, 0]
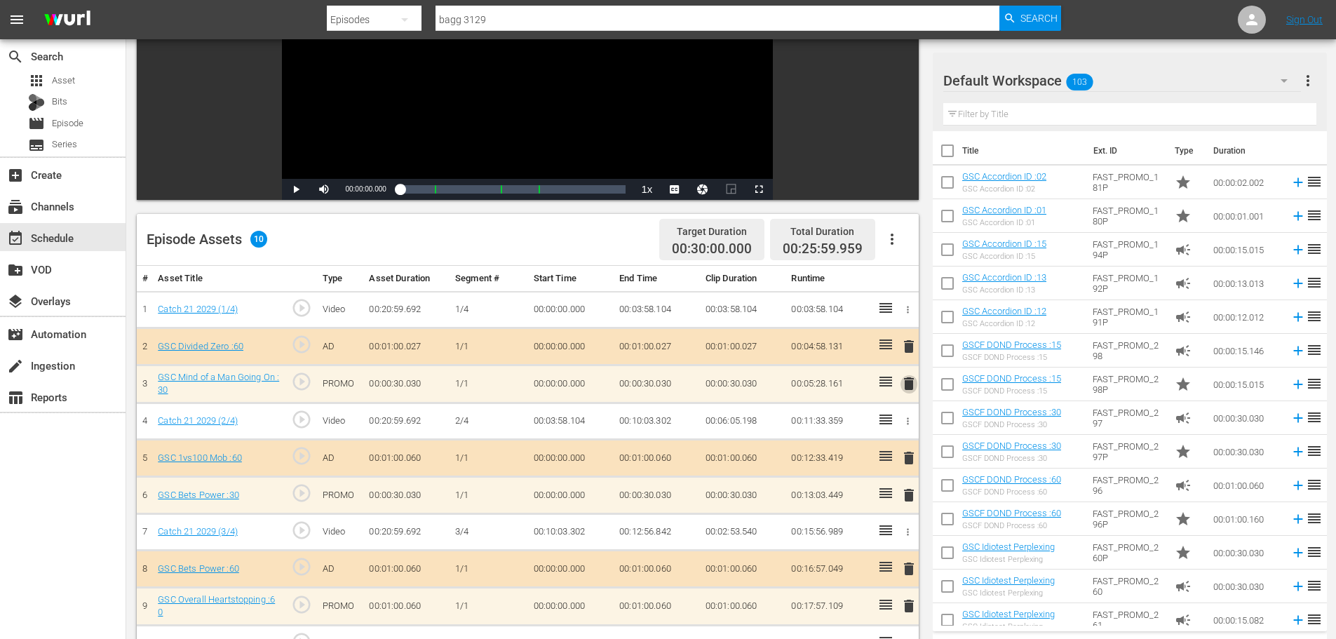
drag, startPoint x: 905, startPoint y: 391, endPoint x: 850, endPoint y: 372, distance: 58.3
click at [906, 391] on span "delete" at bounding box center [908, 383] width 17 height 17
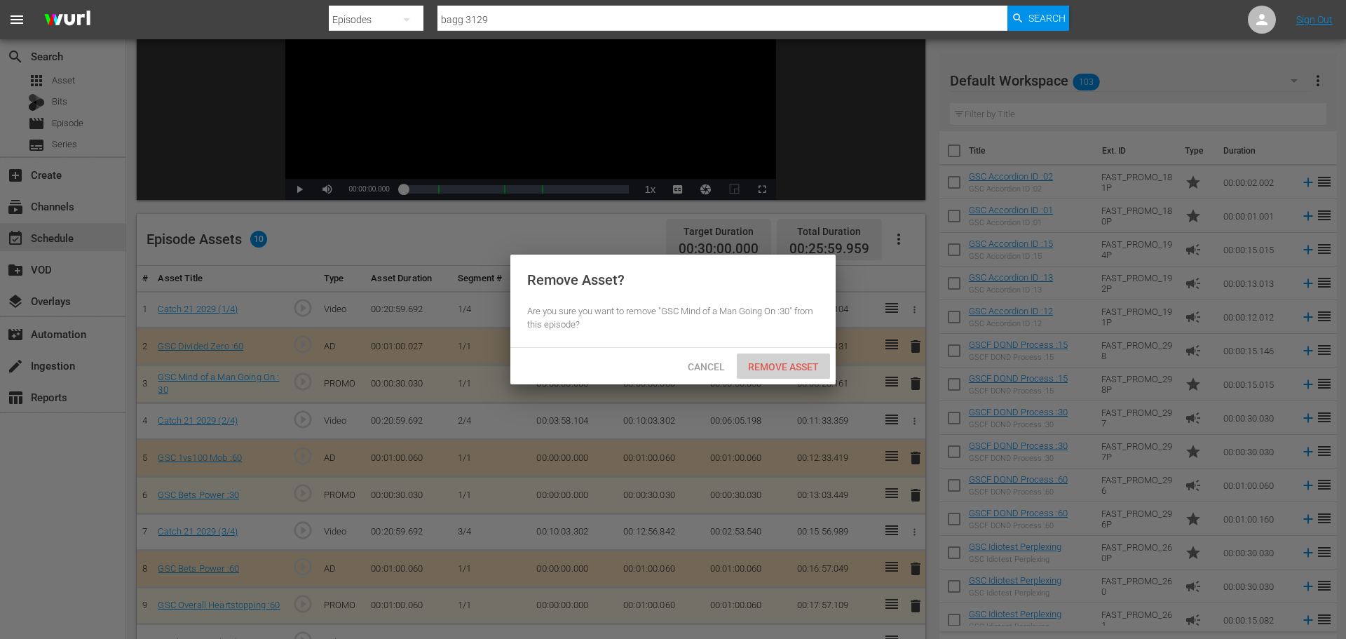
click at [801, 367] on span "Remove Asset" at bounding box center [783, 366] width 93 height 11
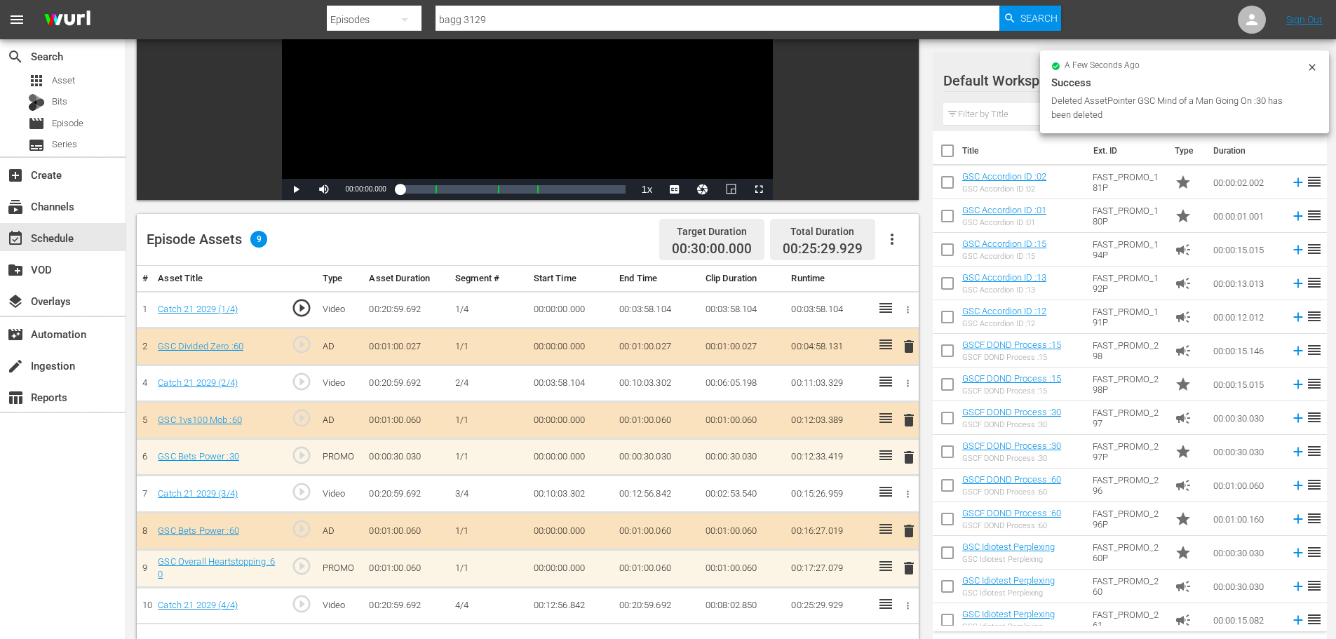
drag, startPoint x: 971, startPoint y: 104, endPoint x: 886, endPoint y: 157, distance: 100.4
click at [971, 104] on input "text" at bounding box center [1129, 114] width 373 height 22
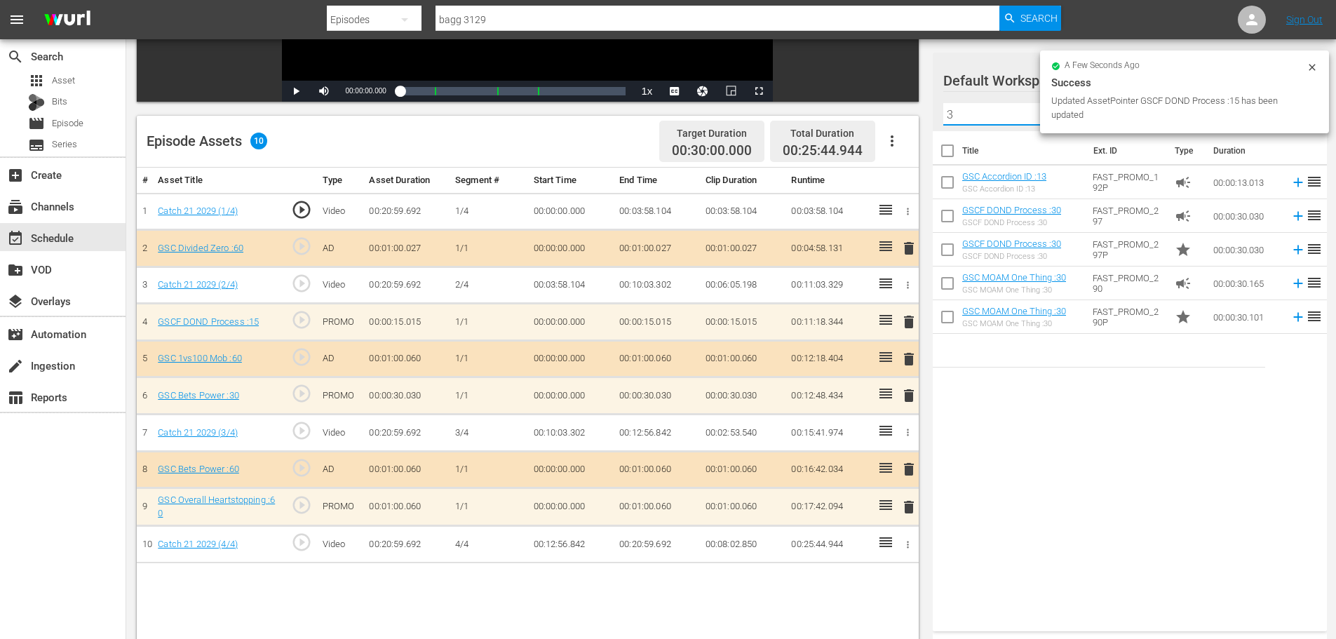
scroll to position [365, 0]
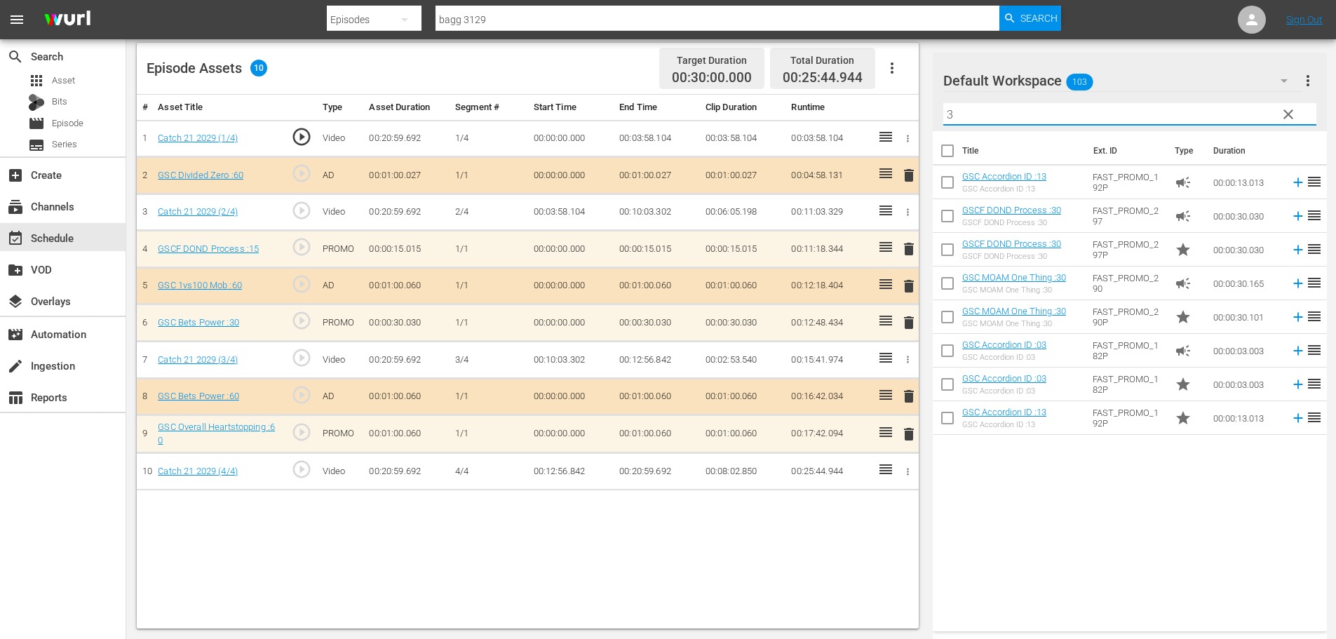
type input "3"
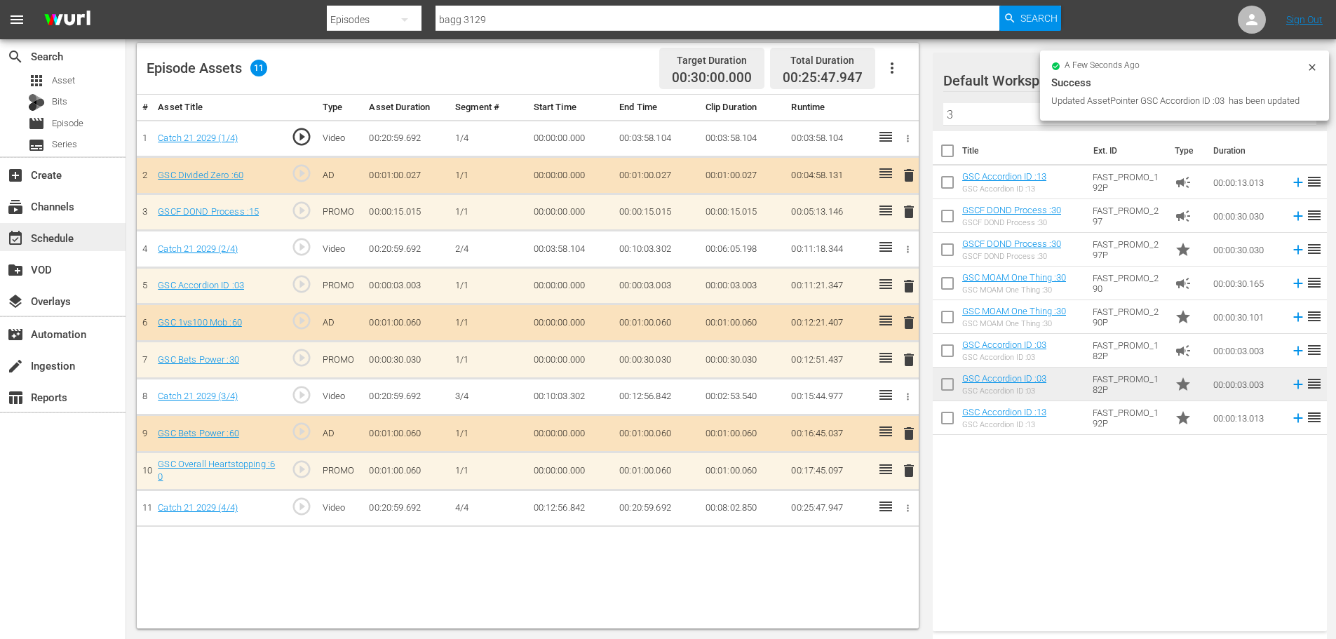
click at [77, 229] on div "event_available Schedule" at bounding box center [39, 235] width 79 height 13
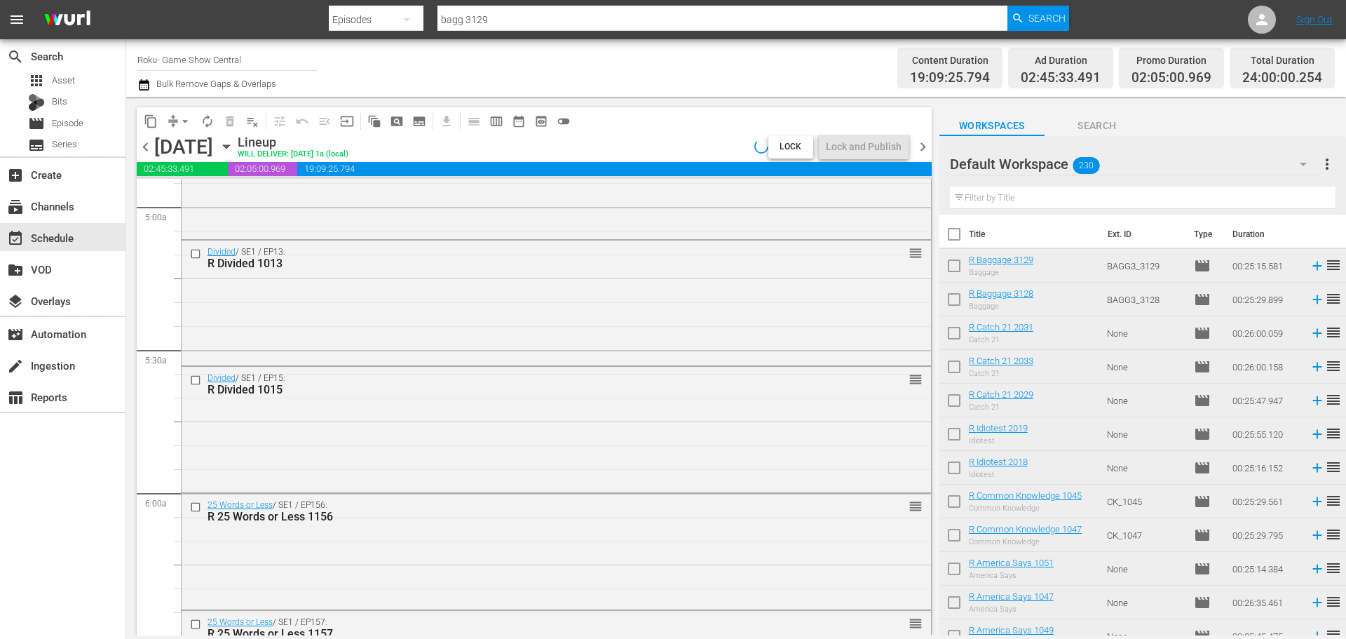
scroll to position [6410, 0]
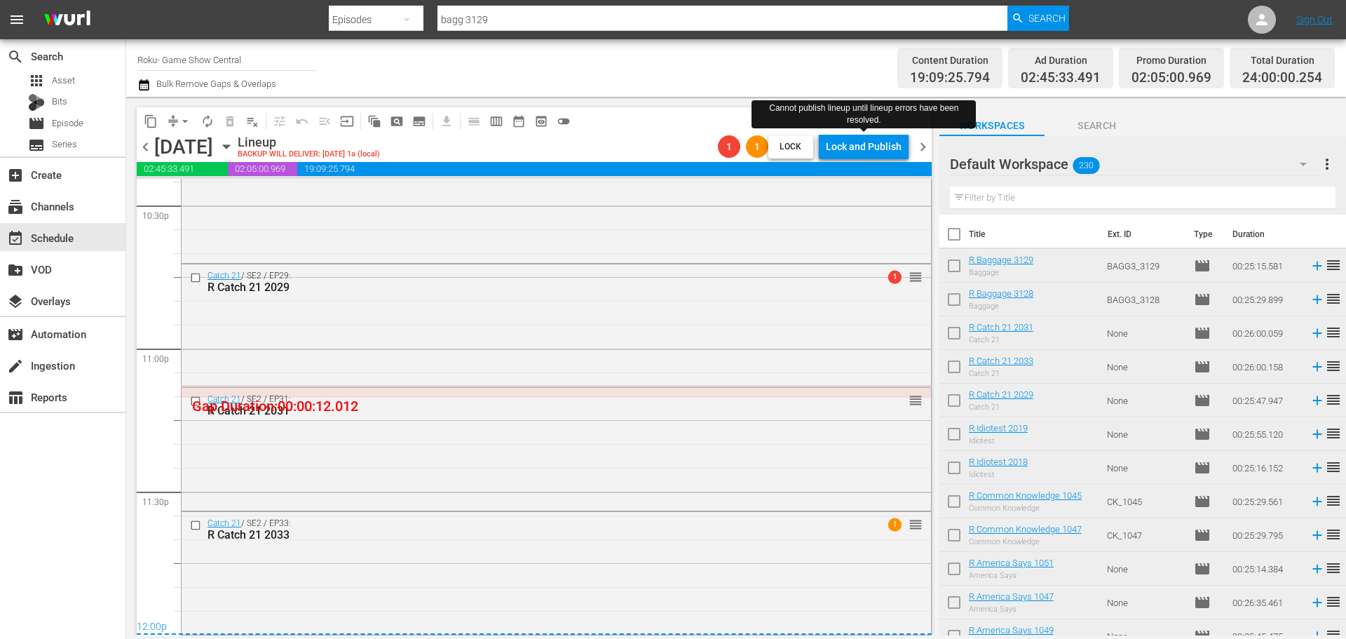
click at [857, 154] on div "Lock and Publish" at bounding box center [864, 146] width 76 height 25
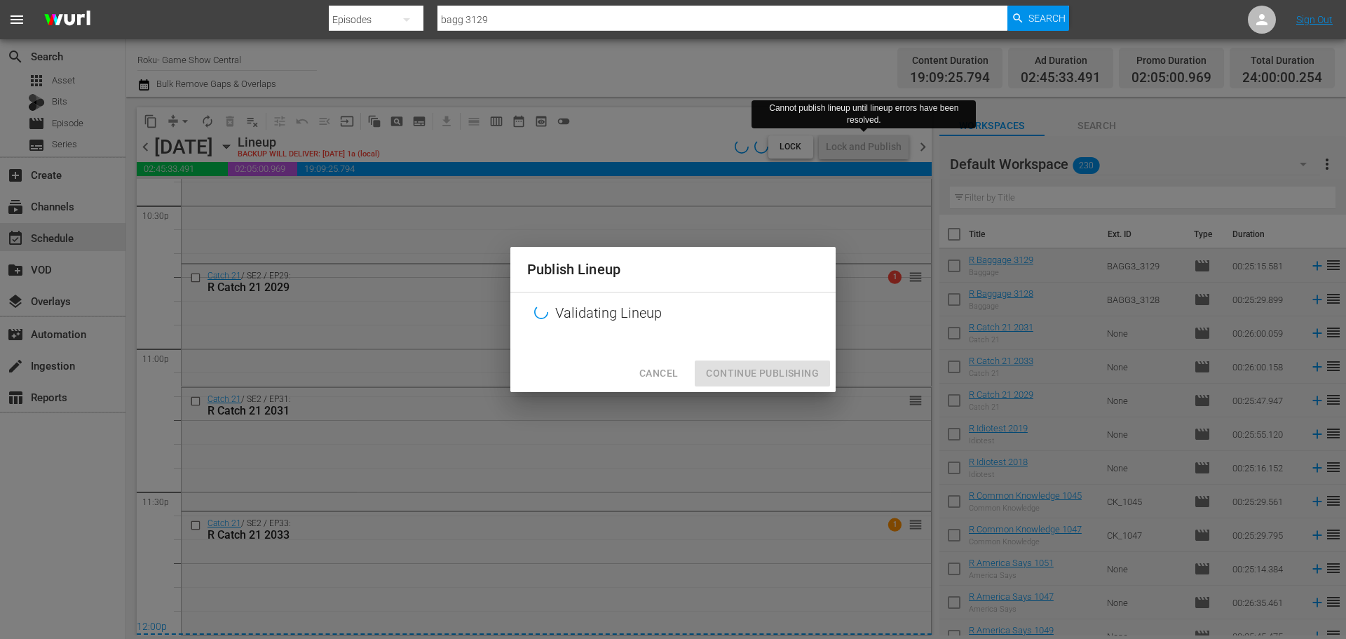
click at [663, 381] on span "Cancel" at bounding box center [658, 374] width 39 height 18
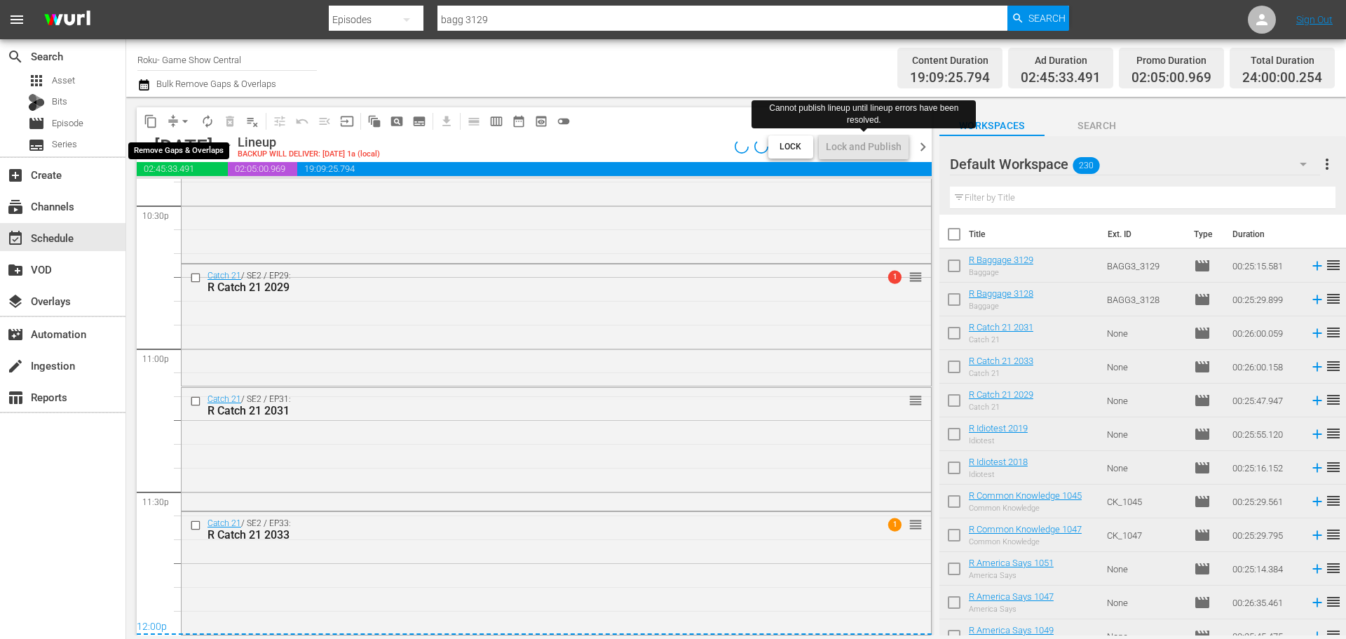
click at [188, 118] on span "arrow_drop_down" at bounding box center [185, 121] width 14 height 14
click at [208, 149] on li "Align to Midnight" at bounding box center [185, 149] width 147 height 23
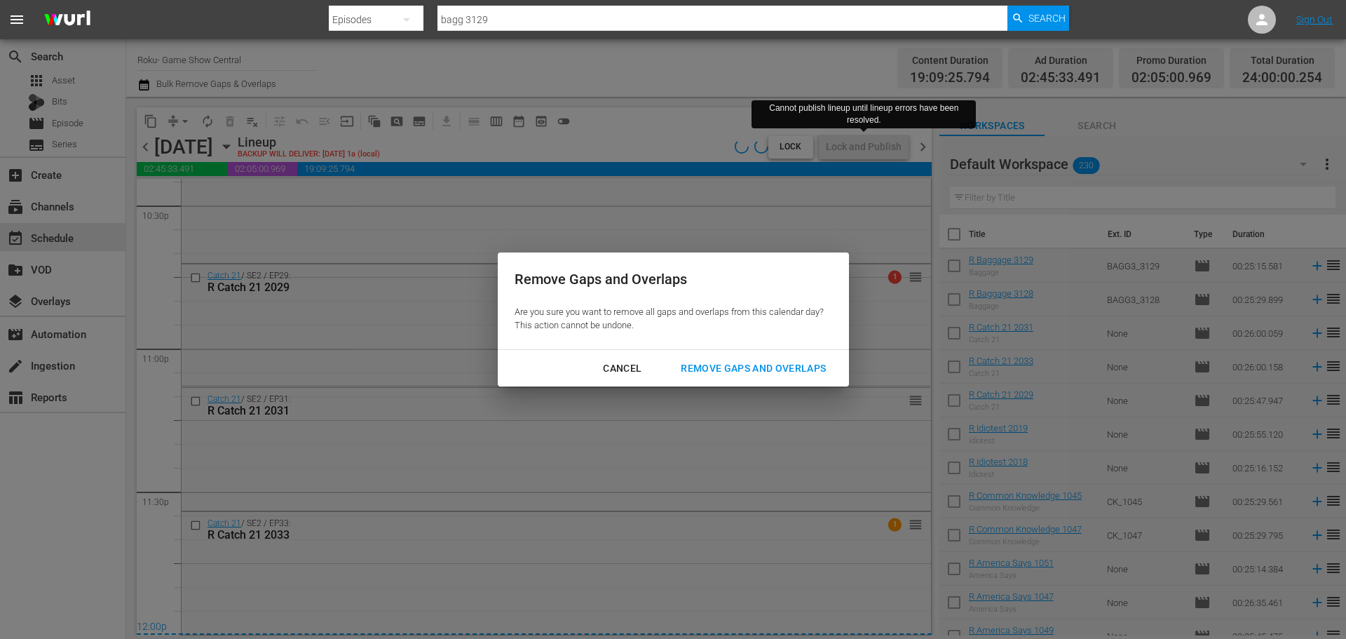
click at [747, 372] on div "Remove Gaps and Overlaps" at bounding box center [754, 369] width 168 height 18
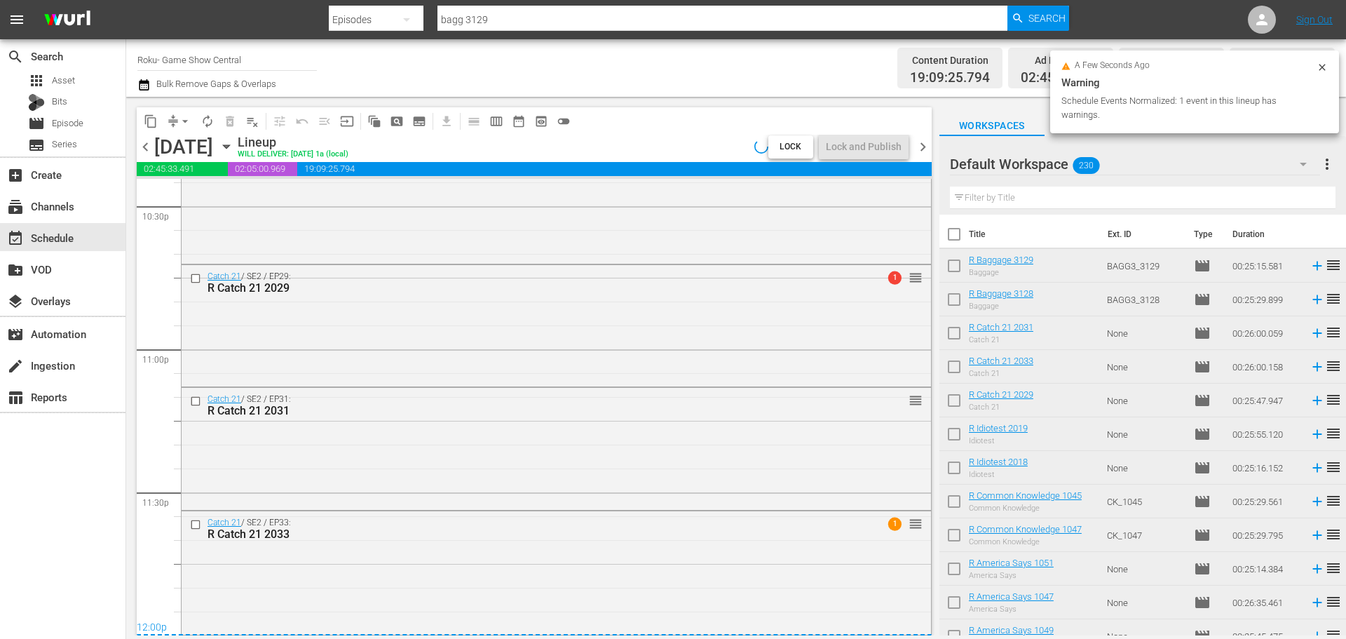
scroll to position [6409, 0]
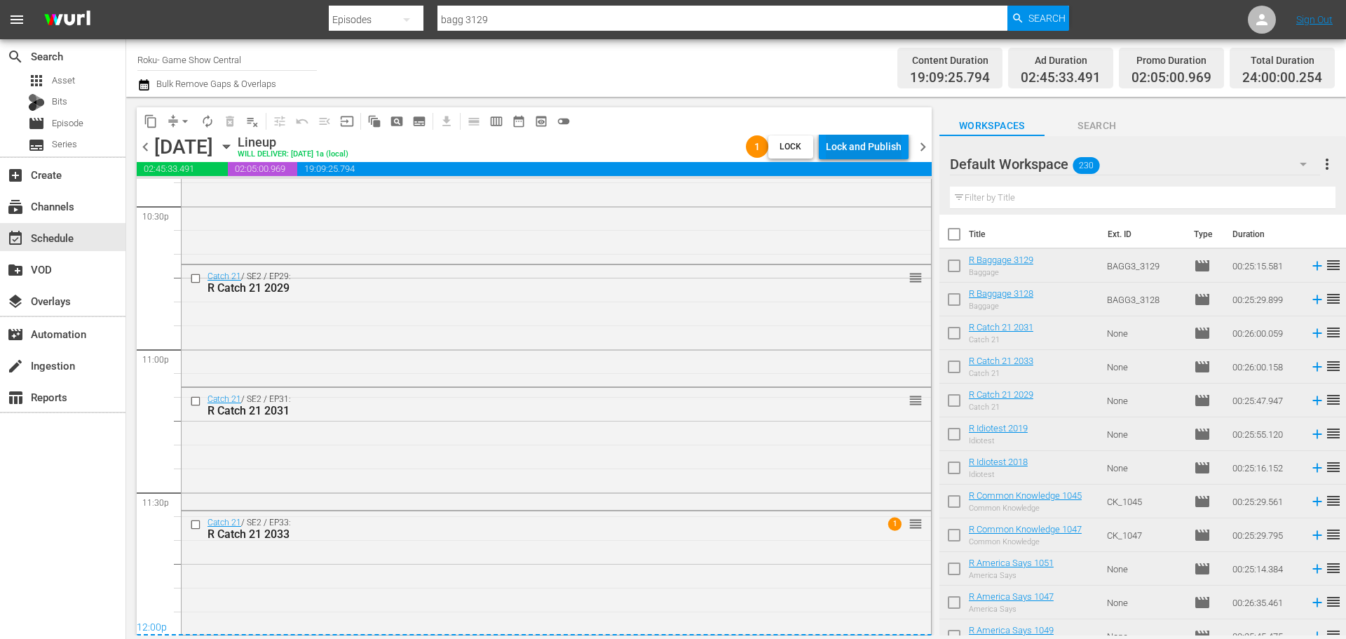
click at [862, 151] on div "Lock and Publish" at bounding box center [864, 146] width 76 height 25
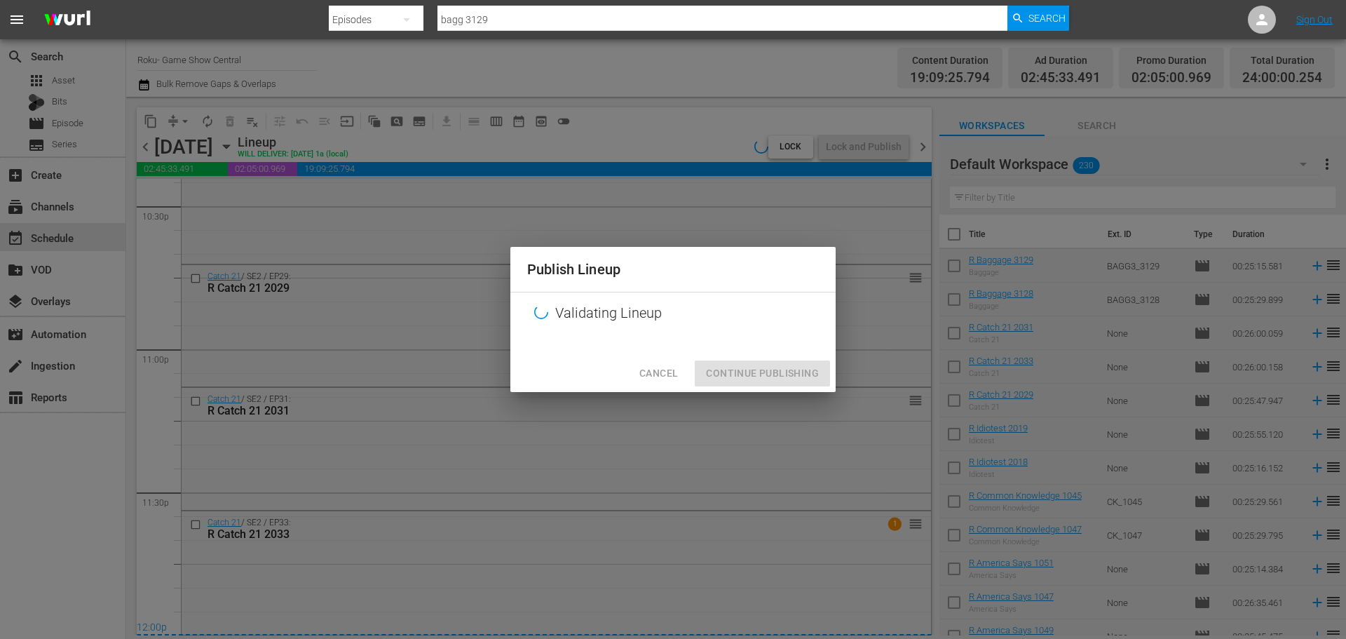
click at [757, 321] on div "Validating Lineup" at bounding box center [672, 312] width 325 height 41
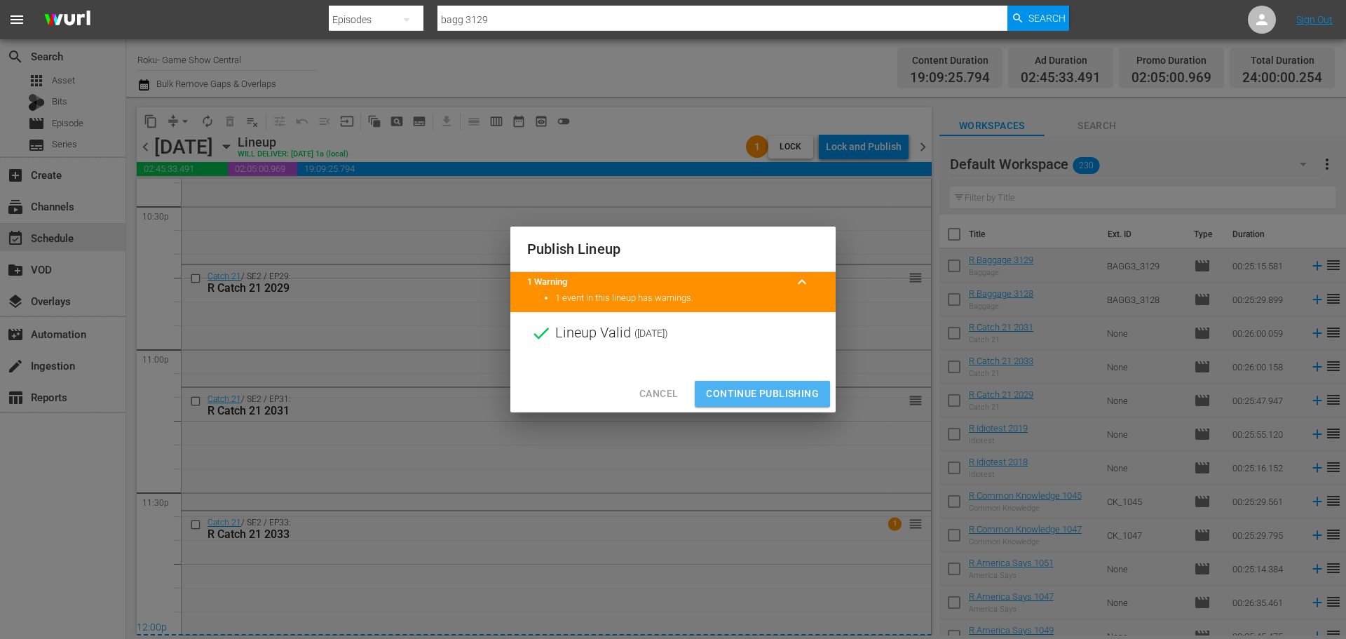
click at [739, 384] on button "Continue Publishing" at bounding box center [762, 394] width 135 height 26
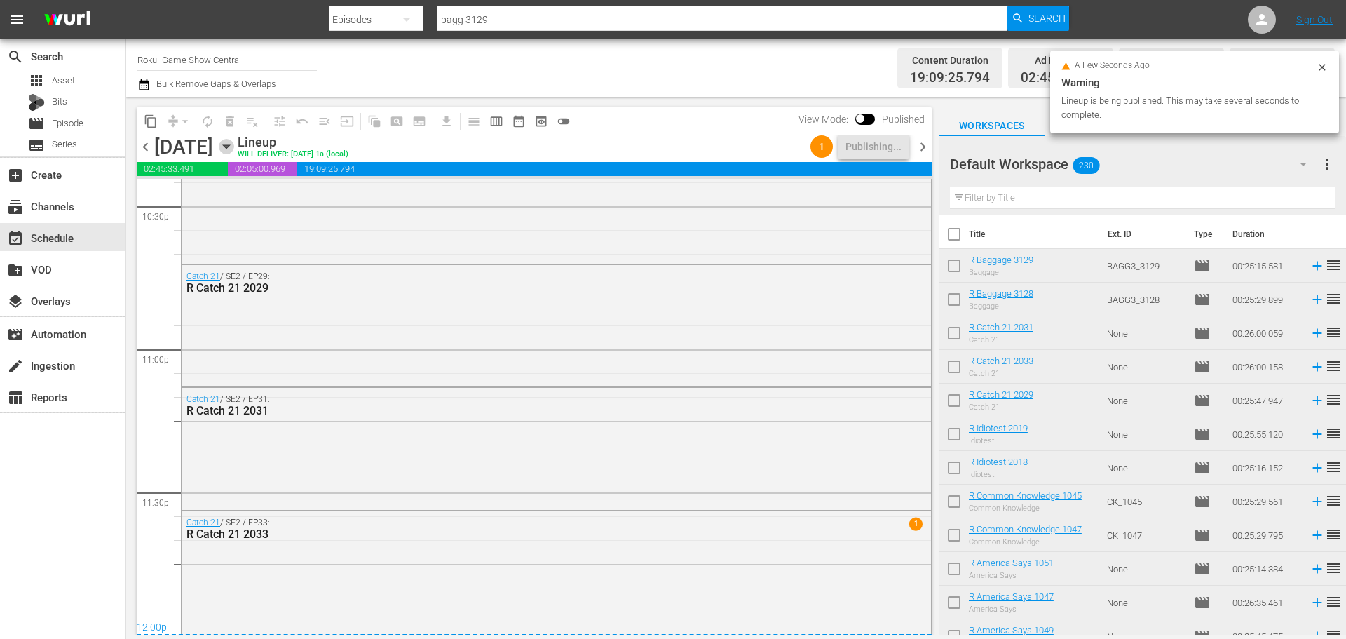
click at [229, 147] on icon "button" at bounding box center [226, 147] width 6 height 4
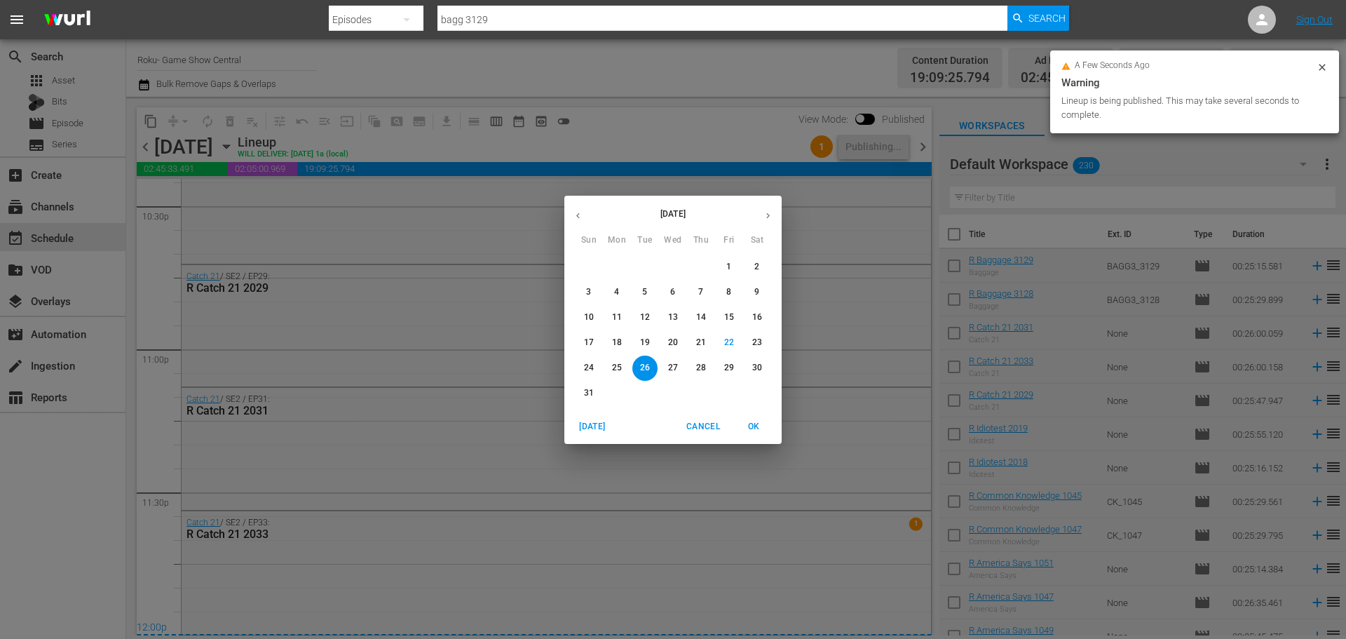
click at [768, 221] on button "button" at bounding box center [767, 215] width 27 height 27
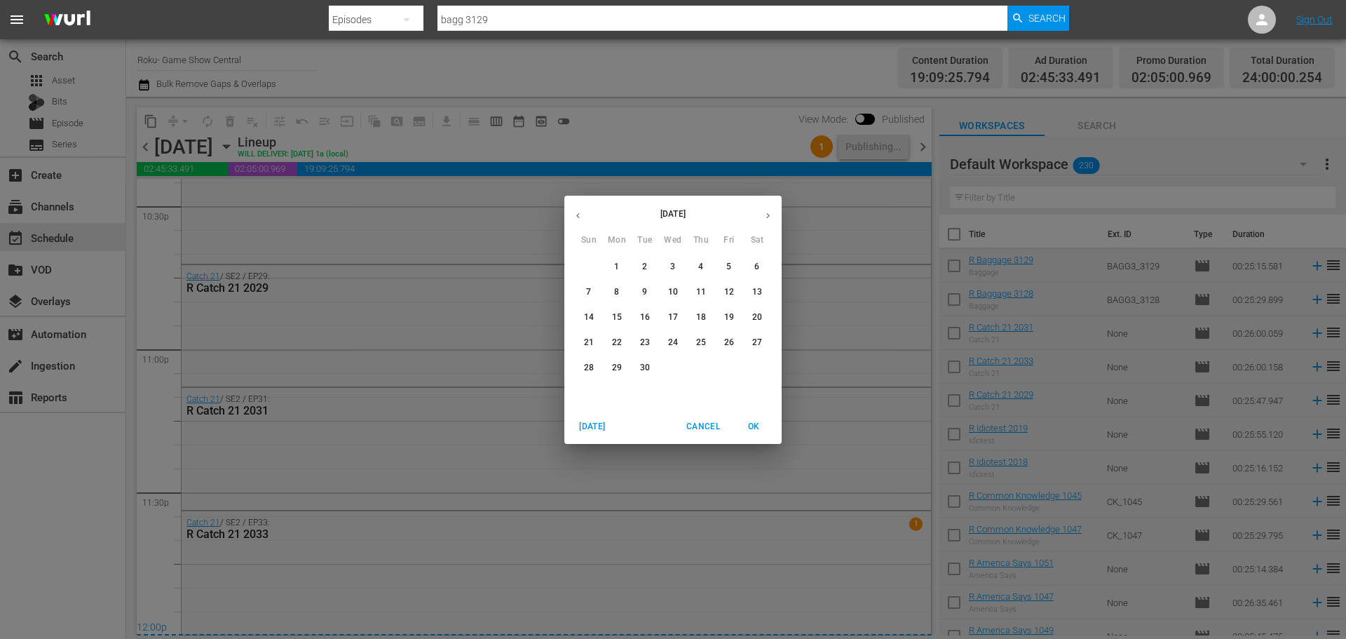
click at [616, 264] on p "1" at bounding box center [616, 267] width 5 height 12
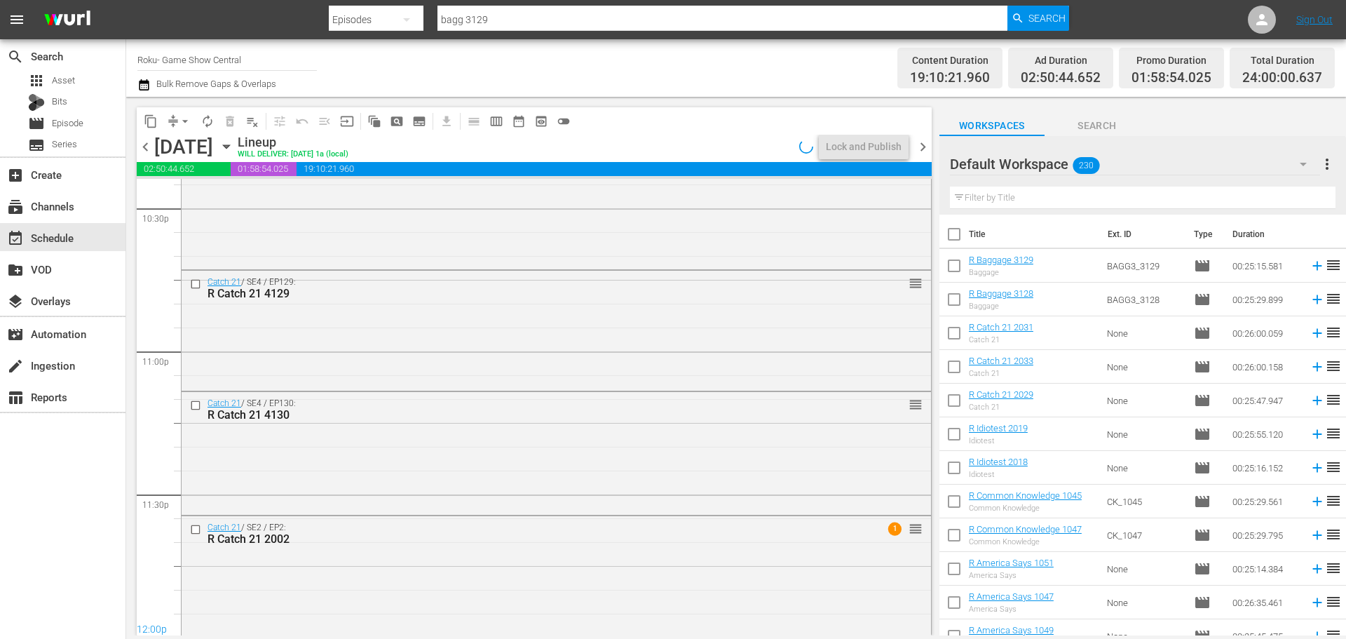
scroll to position [6409, 0]
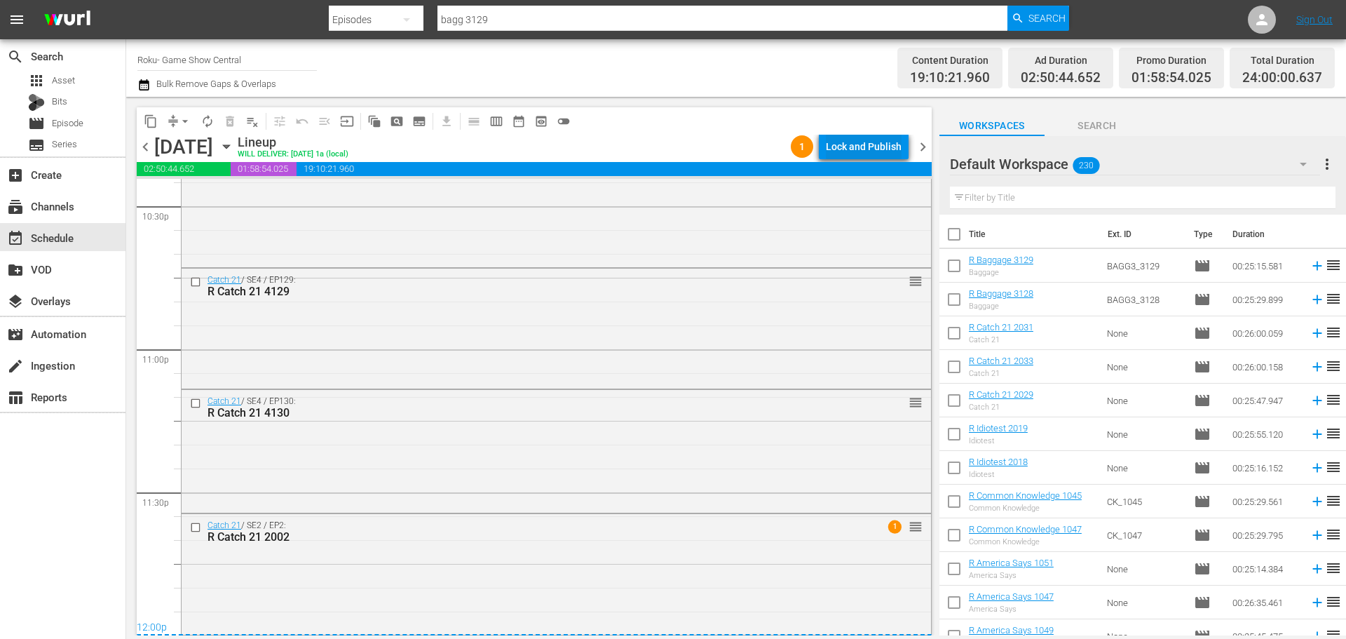
click at [857, 140] on div "Lock and Publish" at bounding box center [864, 146] width 76 height 25
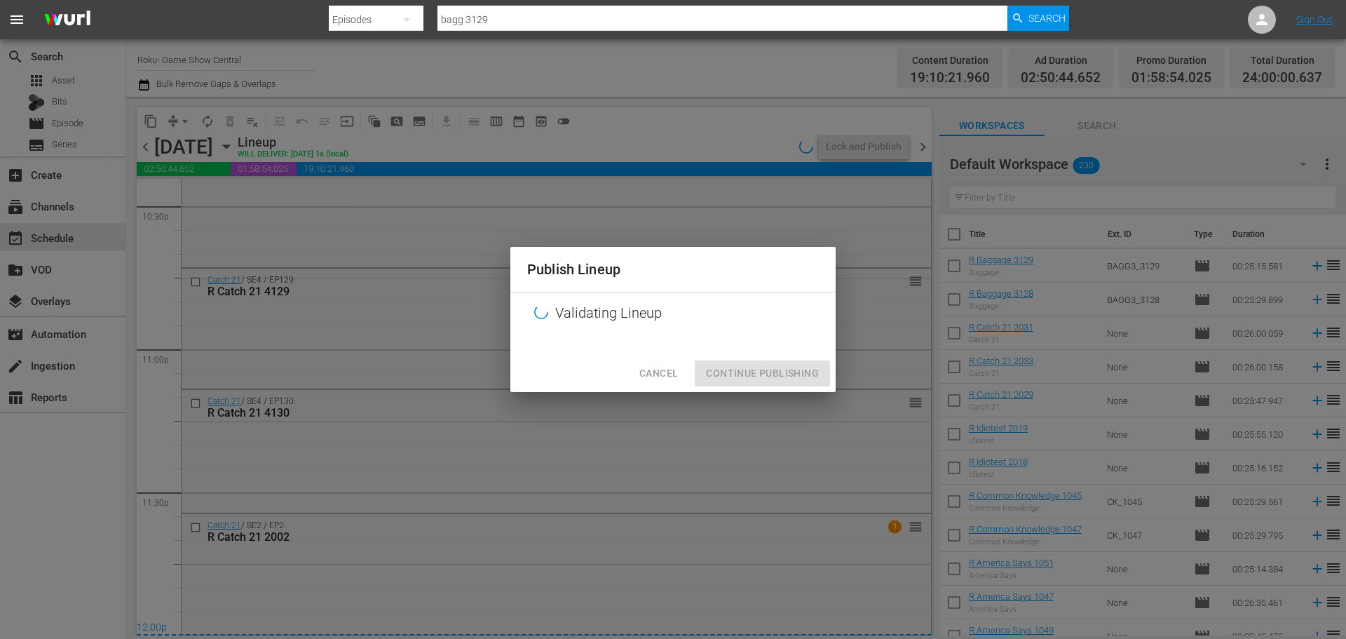
click at [768, 379] on div "Cancel Continue Publishing" at bounding box center [672, 373] width 325 height 37
click at [774, 370] on div "Cancel Continue Publishing" at bounding box center [672, 373] width 325 height 37
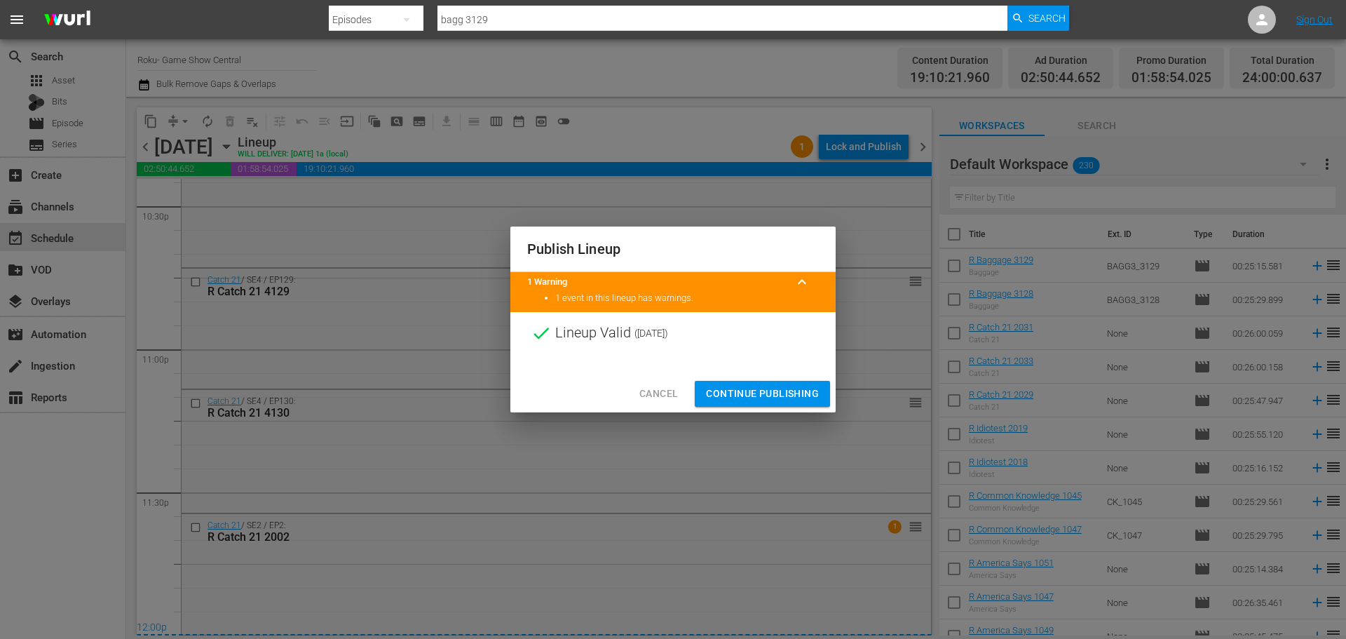
click at [771, 397] on span "Continue Publishing" at bounding box center [762, 394] width 113 height 18
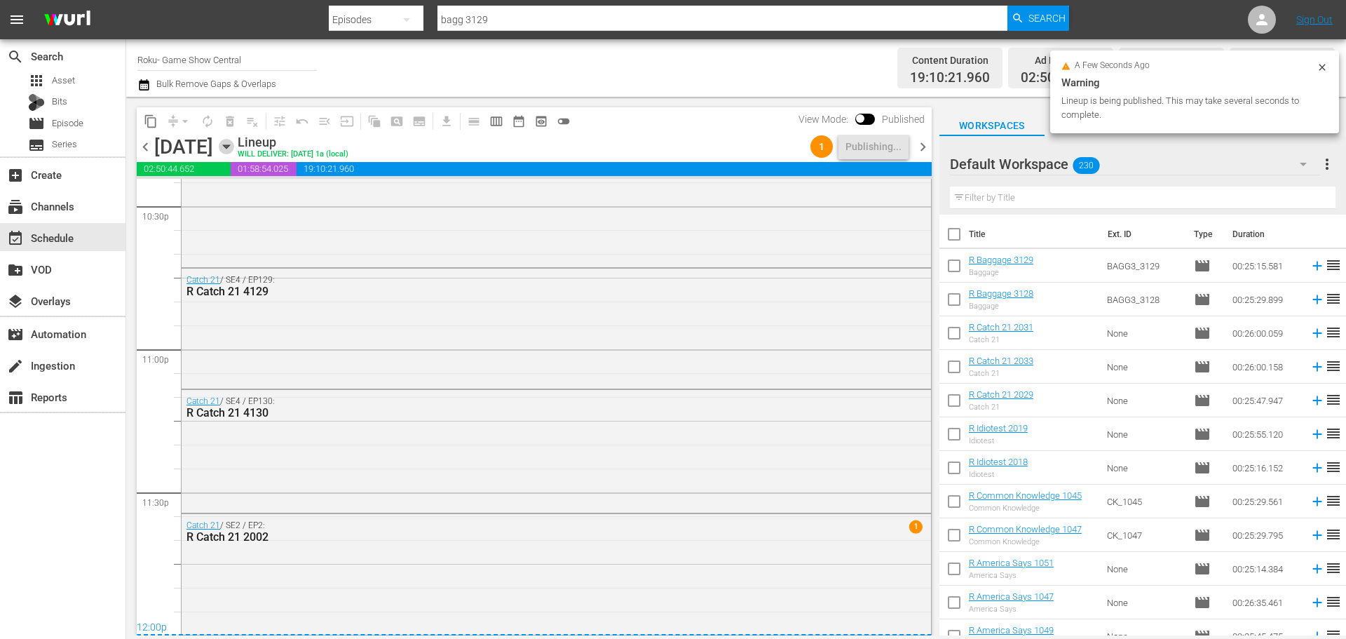
click at [234, 142] on icon "button" at bounding box center [226, 146] width 15 height 15
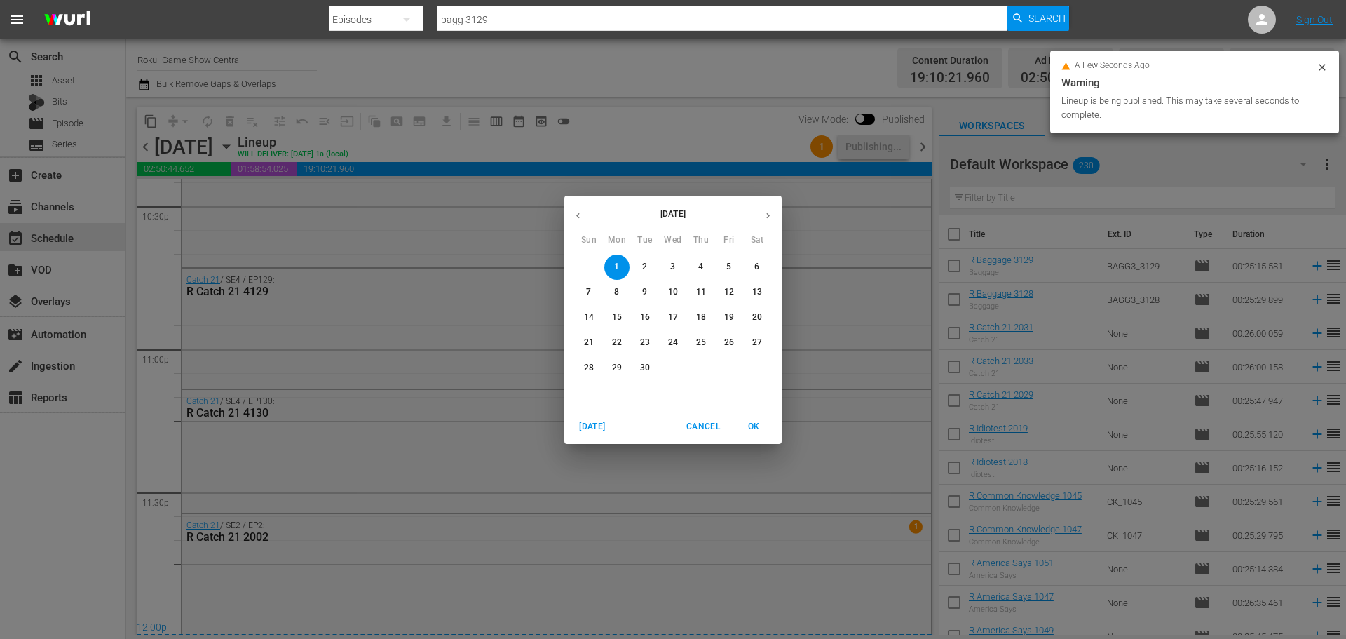
drag, startPoint x: 573, startPoint y: 215, endPoint x: 934, endPoint y: 427, distance: 418.6
click at [574, 215] on icon "button" at bounding box center [578, 215] width 11 height 11
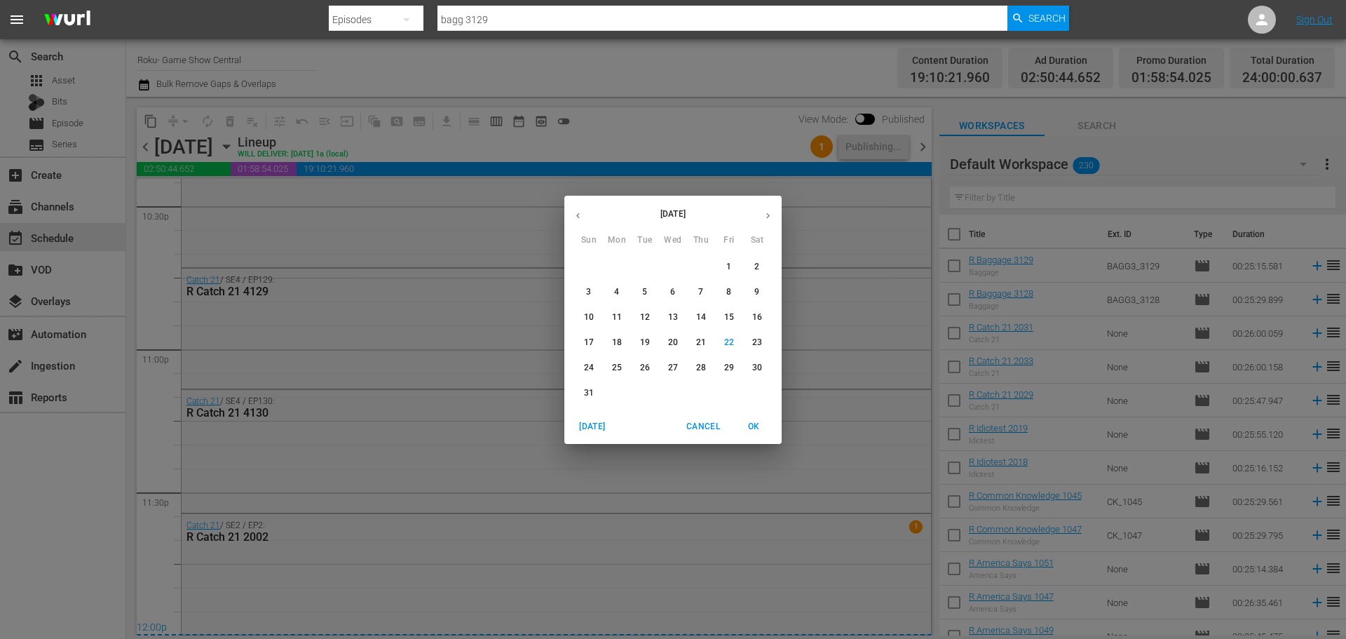
click at [756, 365] on p "30" at bounding box center [757, 368] width 10 height 12
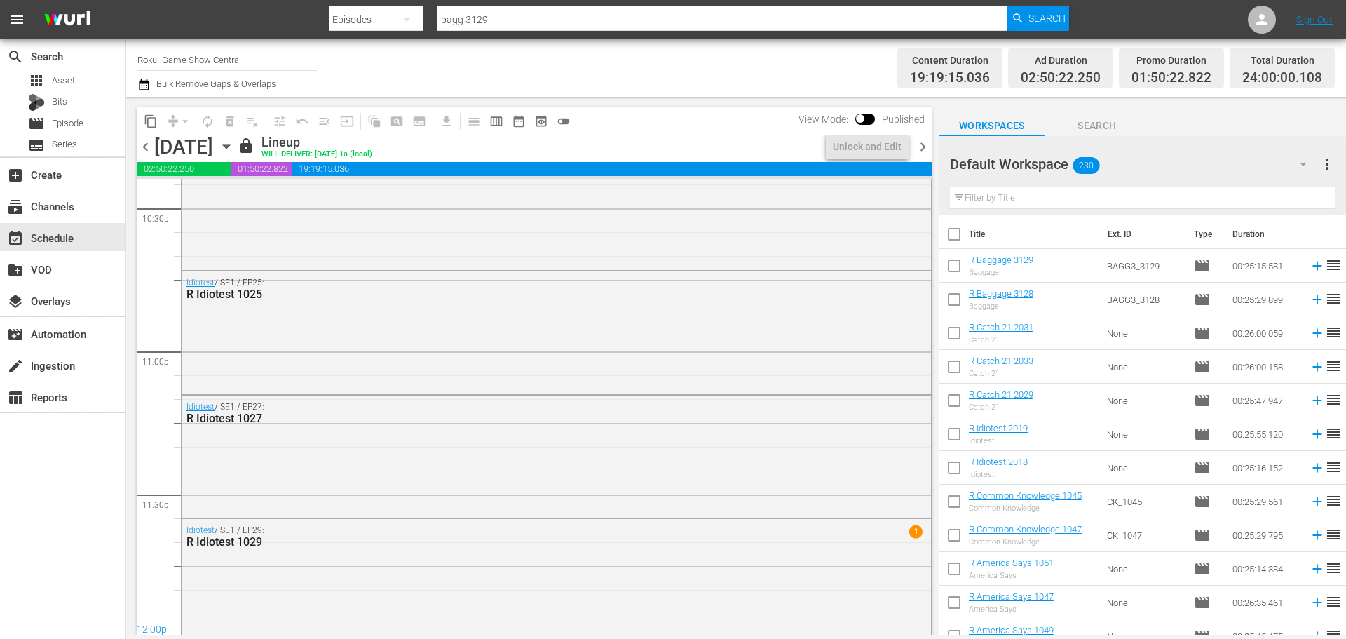
scroll to position [6409, 0]
click at [147, 151] on span "chevron_left" at bounding box center [146, 147] width 18 height 18
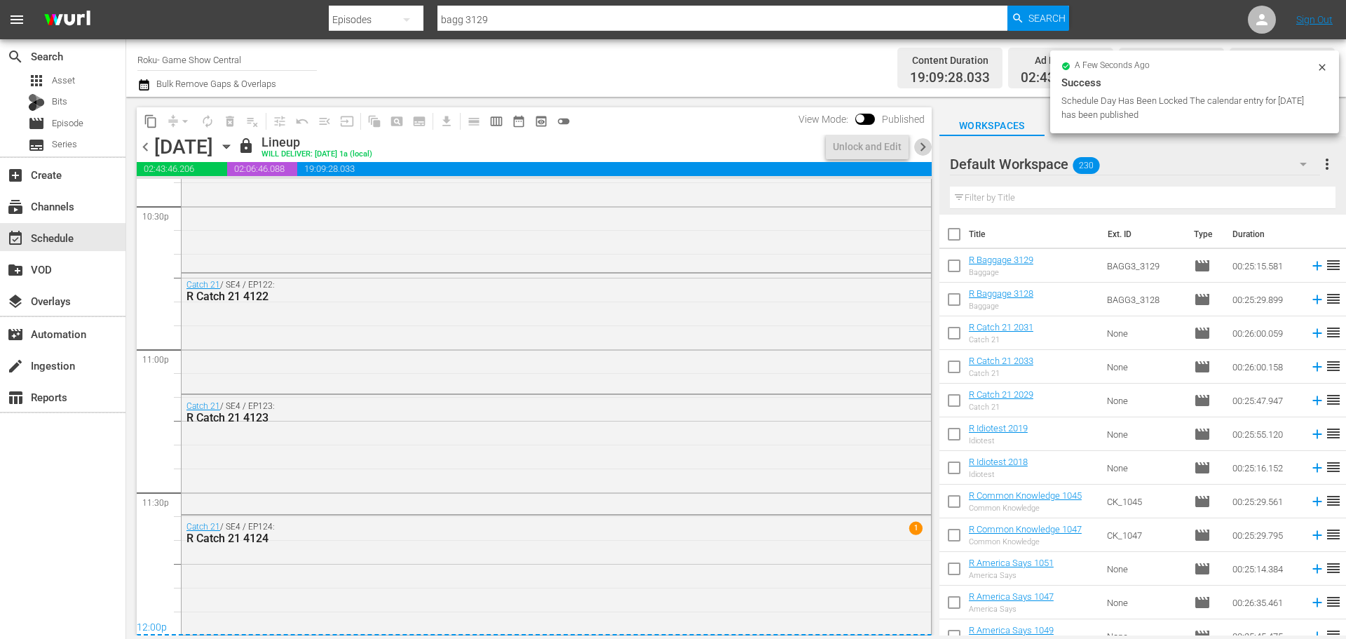
click at [917, 146] on span "chevron_right" at bounding box center [923, 147] width 18 height 18
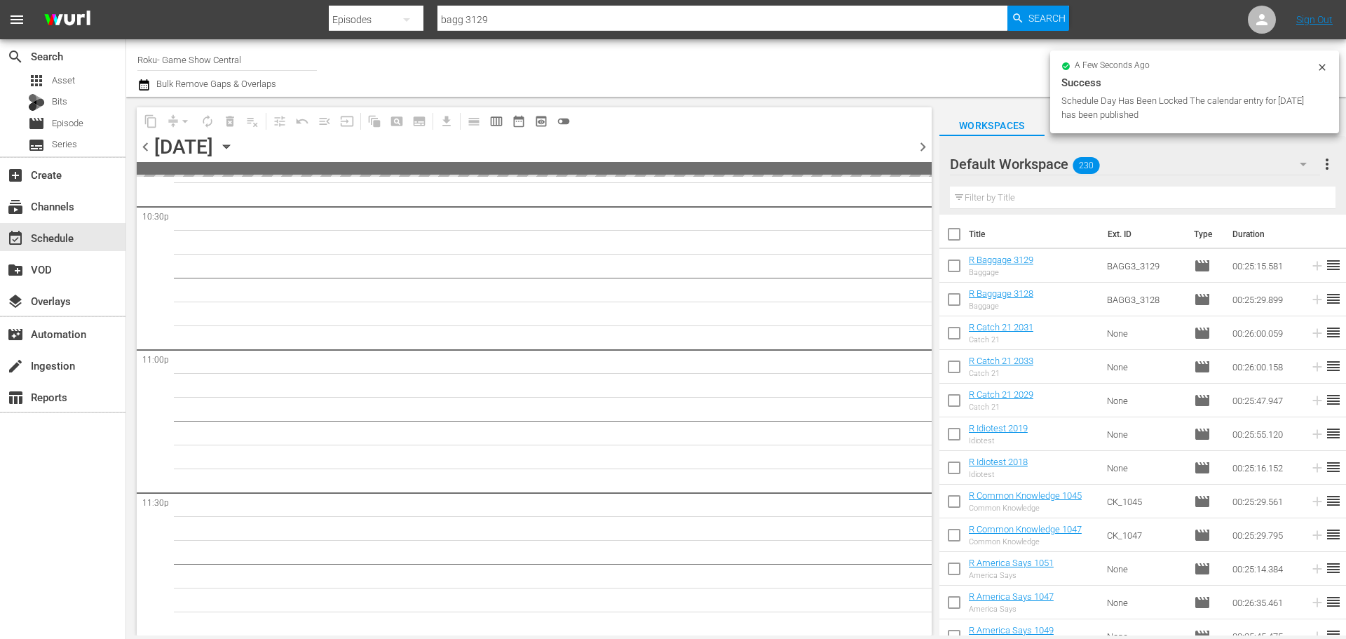
scroll to position [6407, 0]
click at [917, 147] on span "chevron_right" at bounding box center [923, 147] width 18 height 18
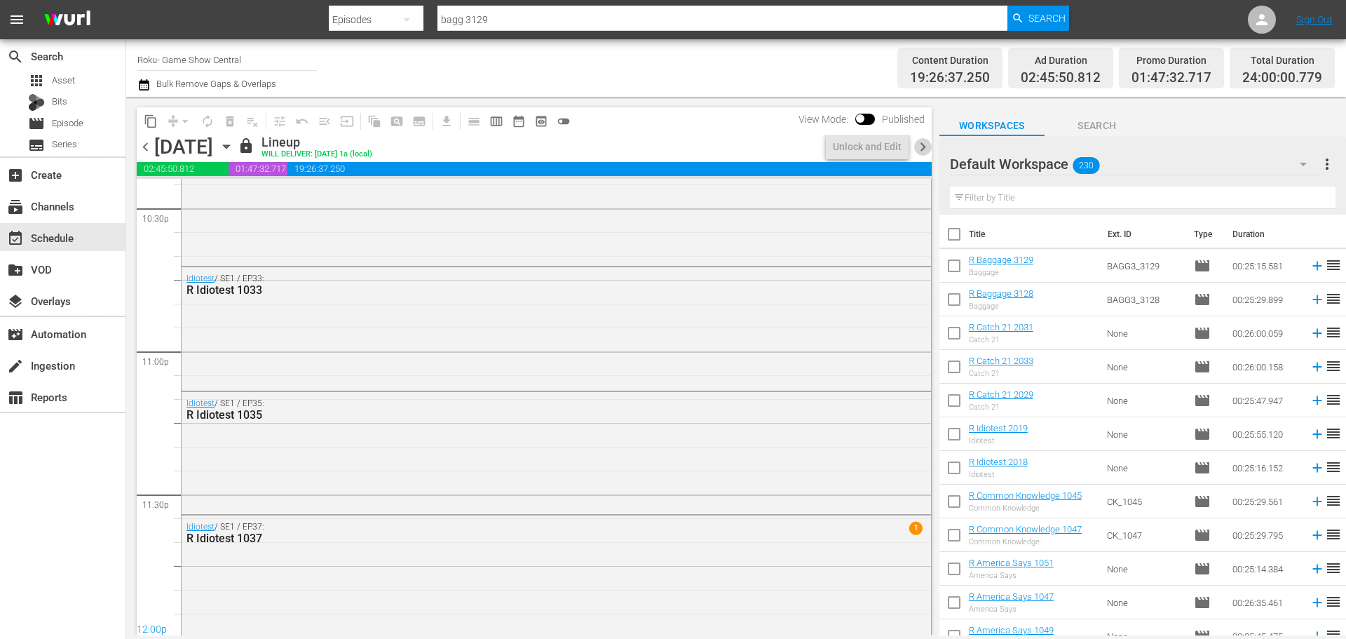
click at [918, 147] on span "chevron_right" at bounding box center [923, 147] width 18 height 18
